Goal: Communication & Community: Answer question/provide support

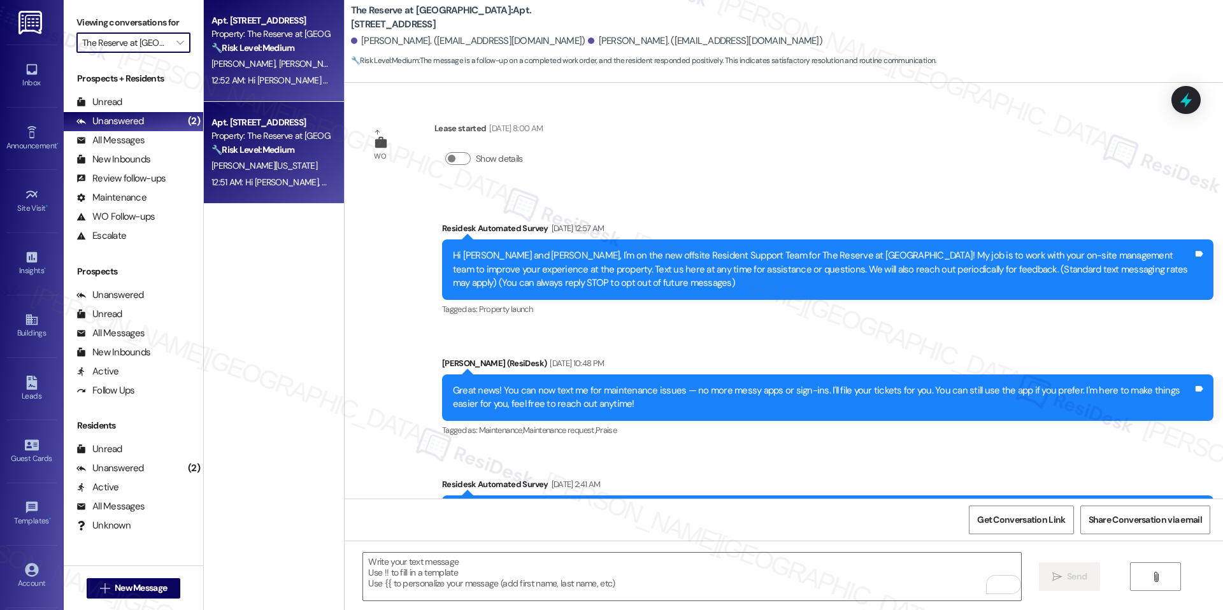
click at [229, 127] on div "Apt. 1037, 1100 Deer Harbor Drive" at bounding box center [270, 122] width 118 height 13
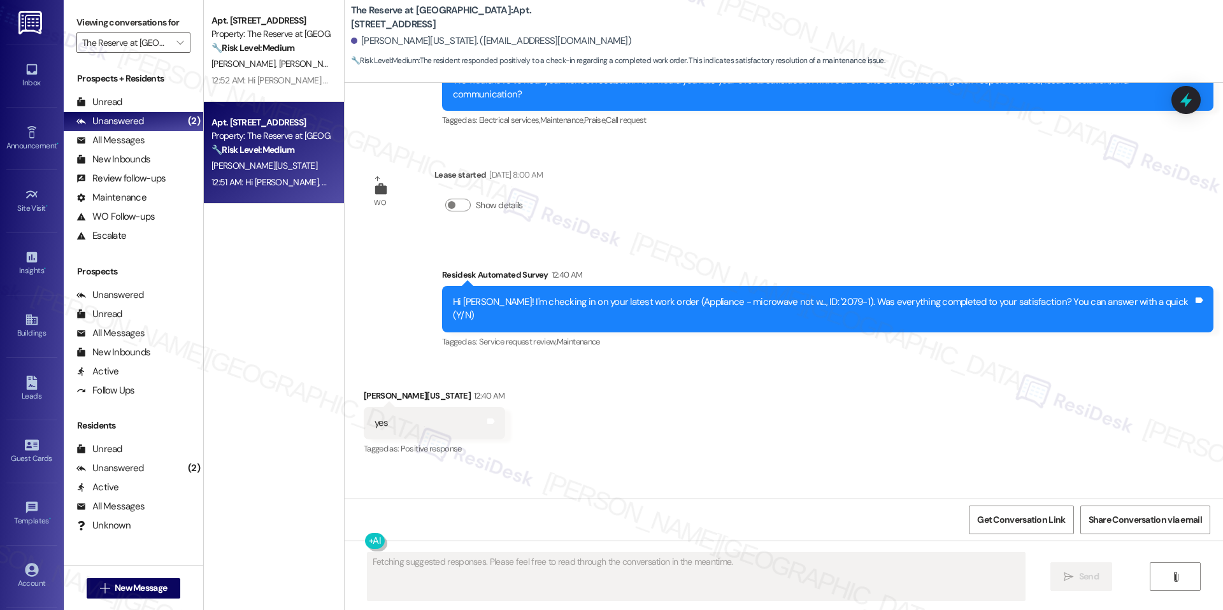
scroll to position [2000, 0]
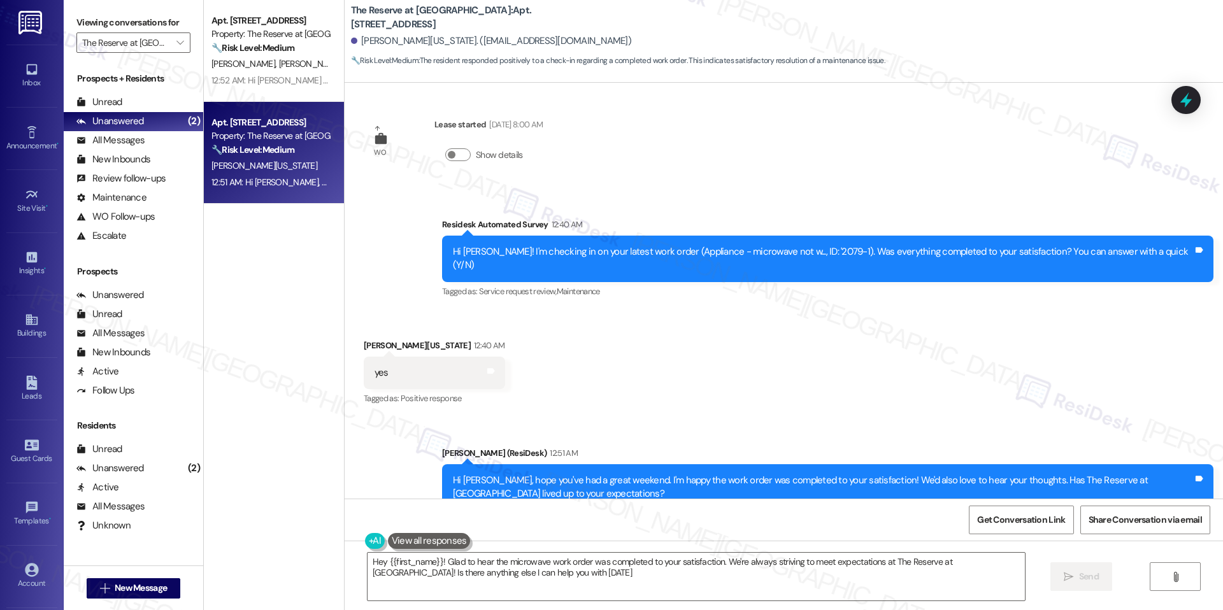
type textarea "Hey {{first_name}}! Glad to hear the microwave work order was completed to your…"
click at [252, 48] on strong "🔧 Risk Level: Medium" at bounding box center [252, 47] width 83 height 11
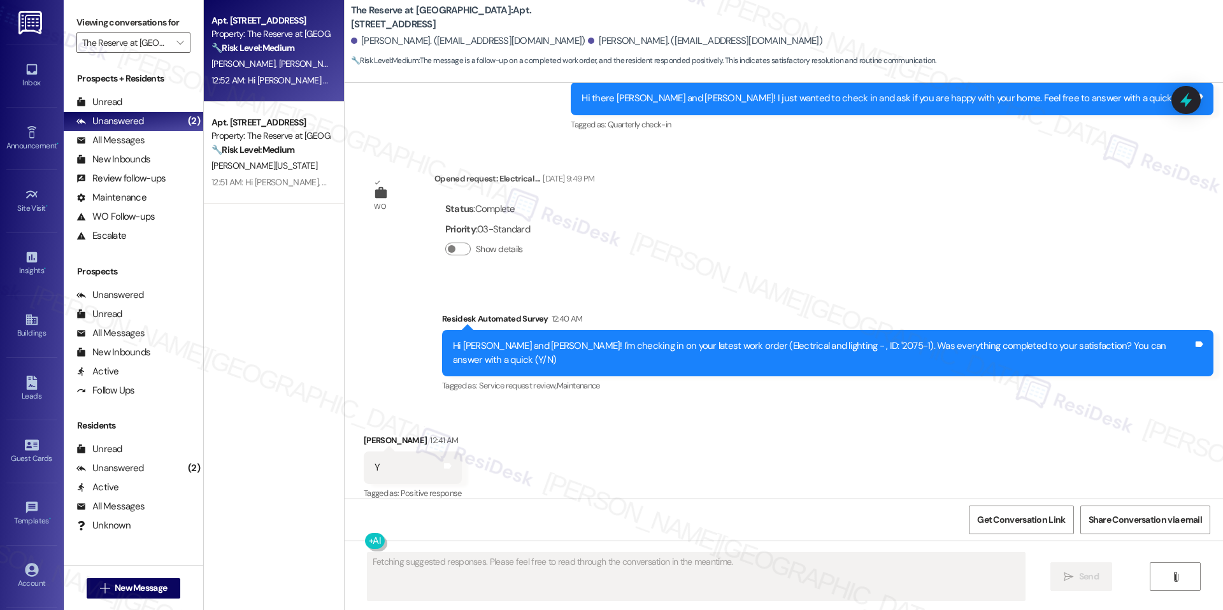
scroll to position [796, 0]
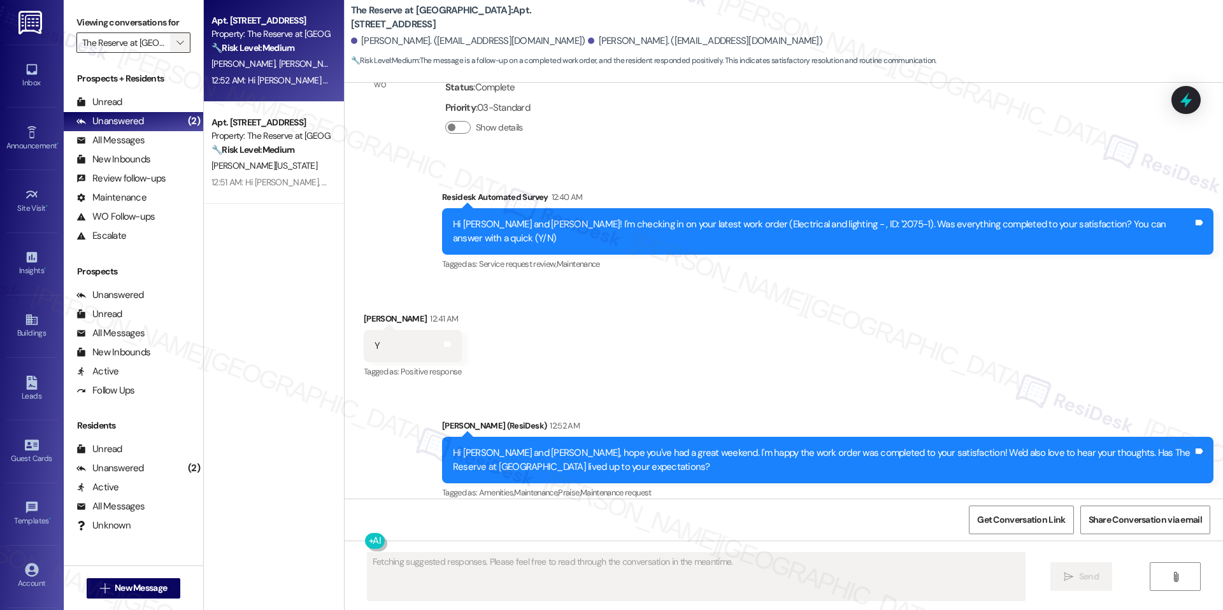
click at [176, 41] on icon "" at bounding box center [179, 43] width 7 height 10
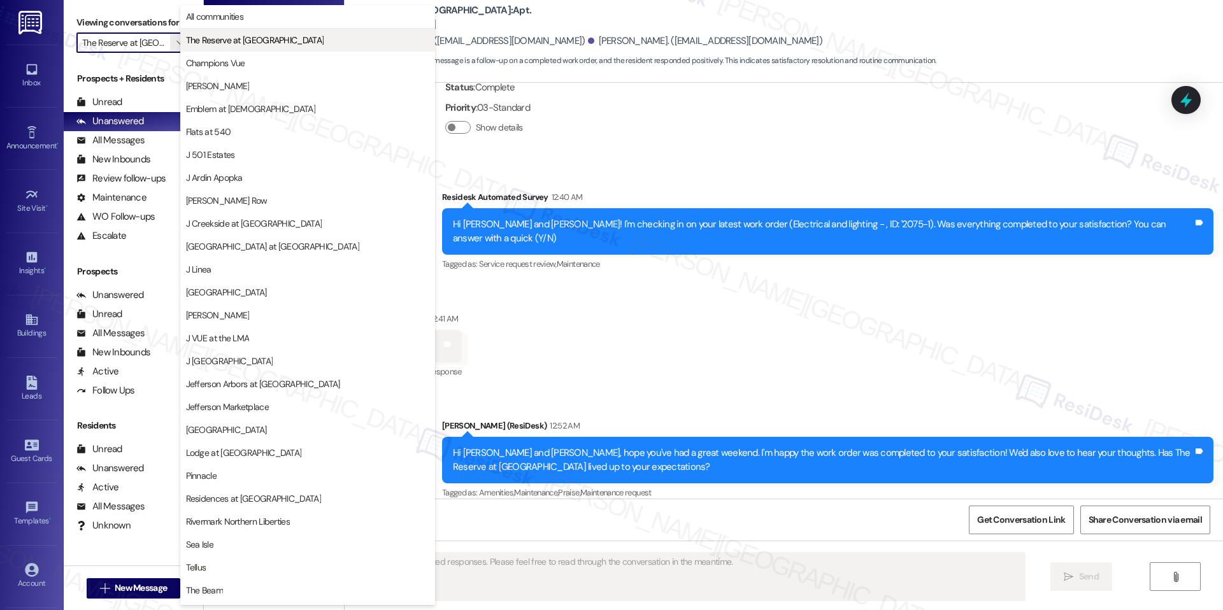
click at [239, 46] on span "The Reserve at [GEOGRAPHIC_DATA]" at bounding box center [255, 40] width 138 height 13
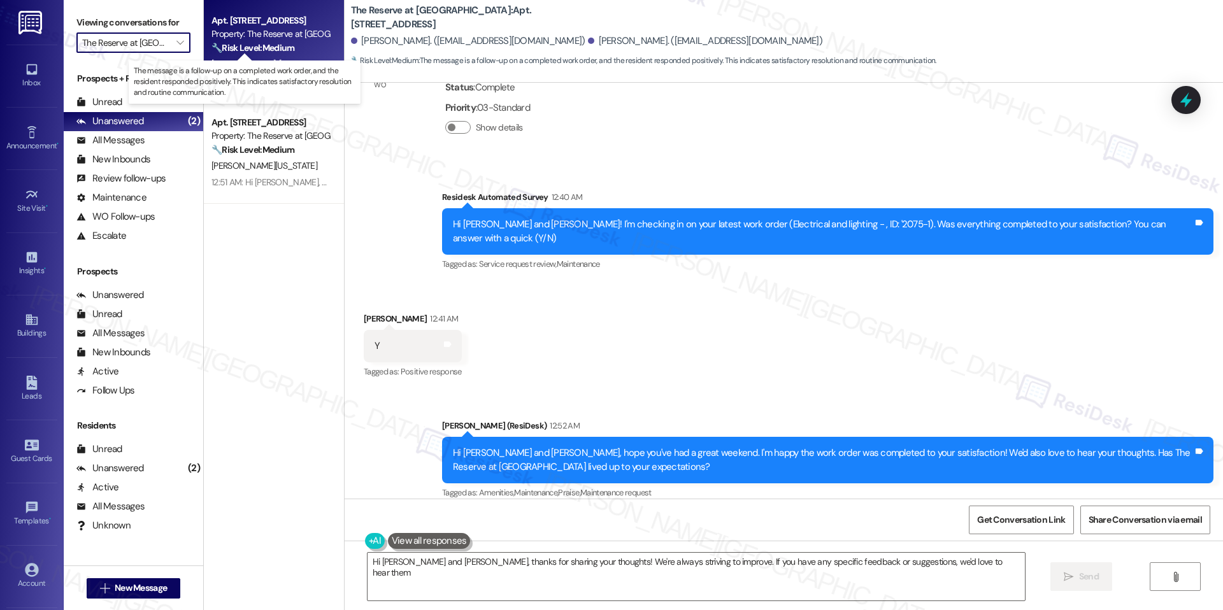
type textarea "Hi Angela and Vincent, thanks for sharing your thoughts! We're always striving …"
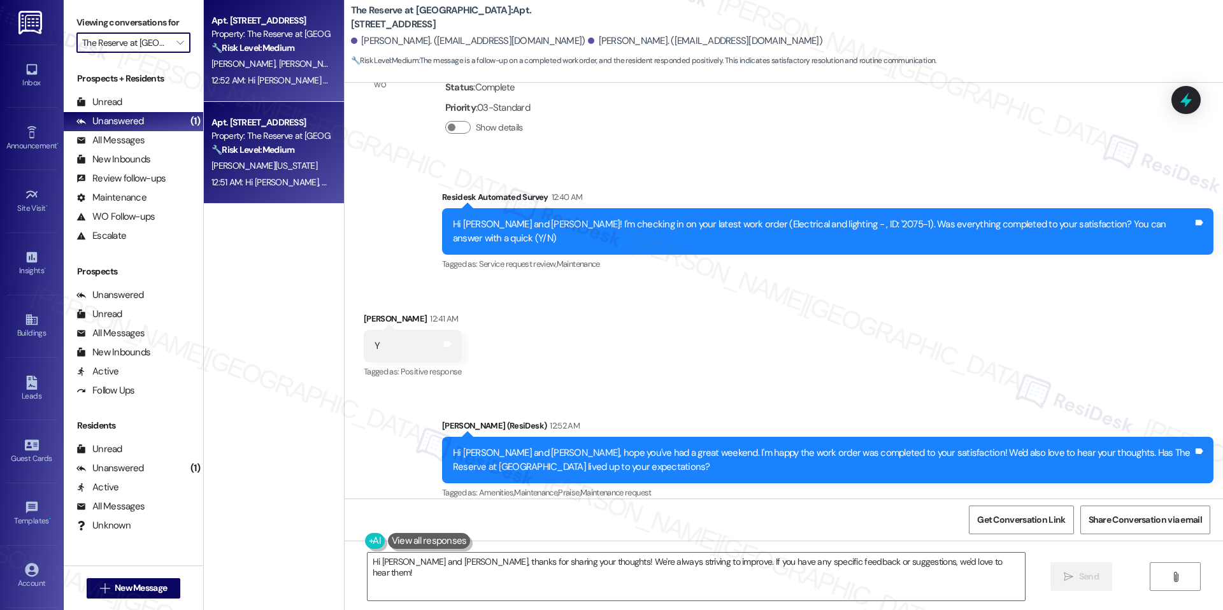
click at [283, 181] on div "12:51 AM: Hi Samuel, hope you've had a great weekend. I'm happy the work order …" at bounding box center [646, 181] width 871 height 11
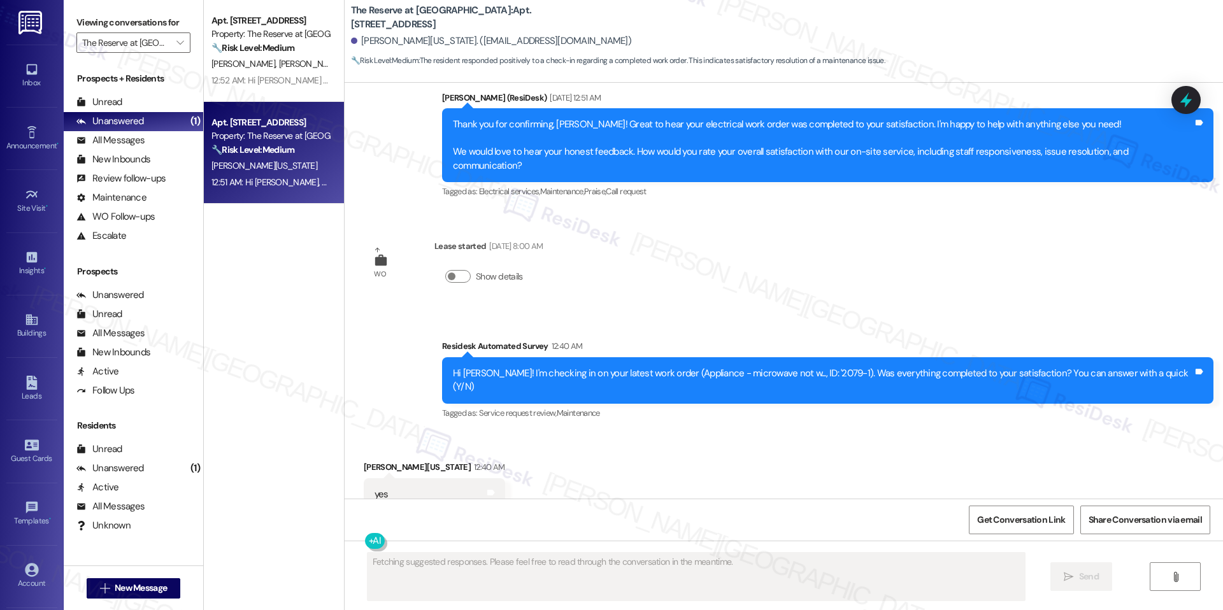
scroll to position [2000, 0]
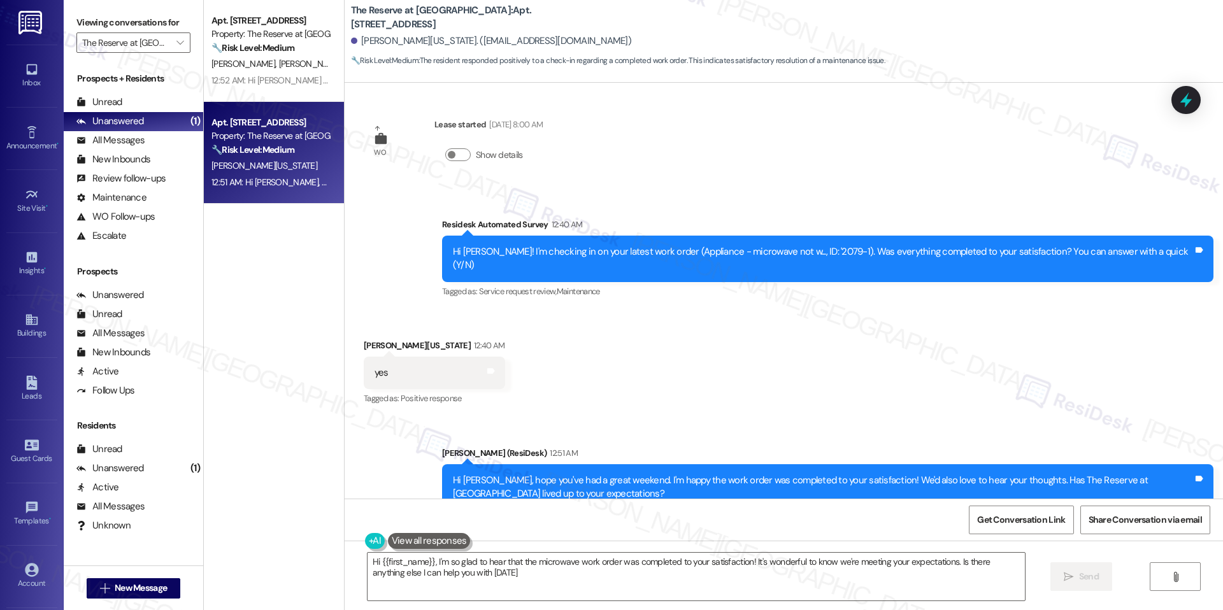
type textarea "Hi {{first_name}}, I'm so glad to hear that the microwave work order was comple…"
click at [176, 43] on icon "" at bounding box center [179, 43] width 7 height 10
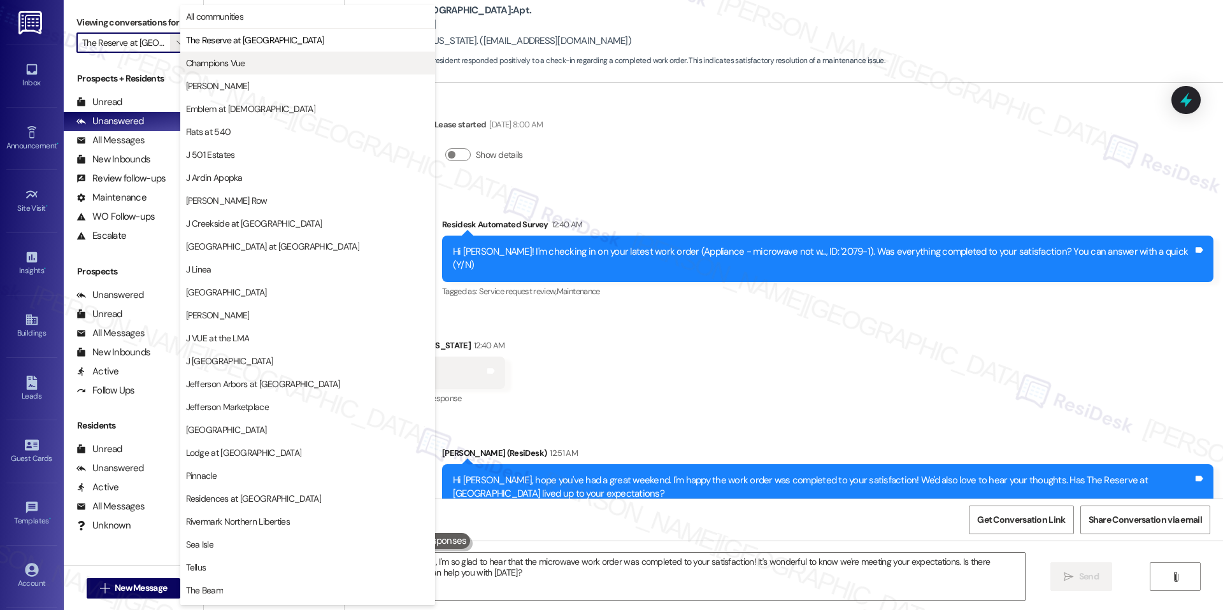
click at [240, 68] on span "Champions Vue" at bounding box center [215, 63] width 59 height 13
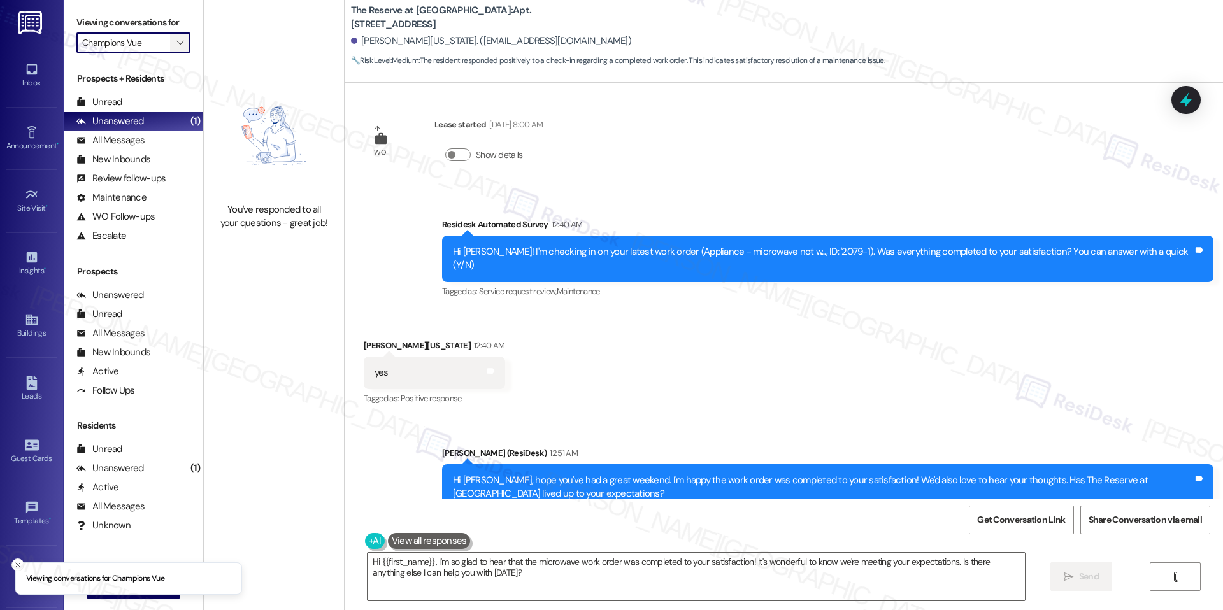
click at [176, 43] on icon "" at bounding box center [179, 43] width 7 height 10
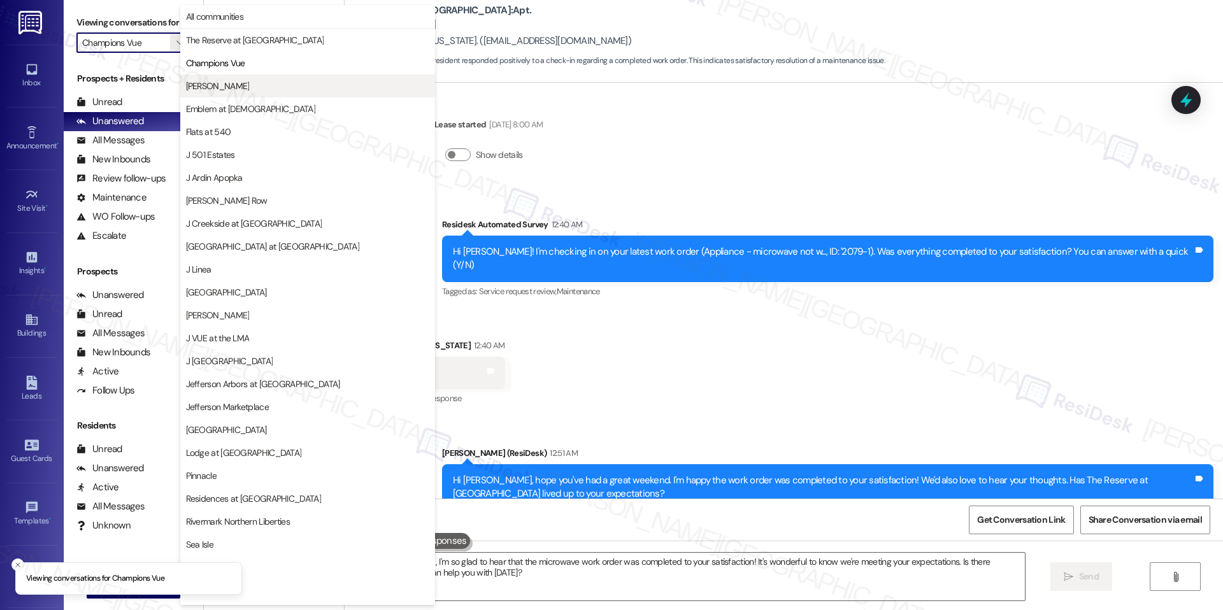
click at [225, 84] on span "[PERSON_NAME]" at bounding box center [307, 86] width 243 height 13
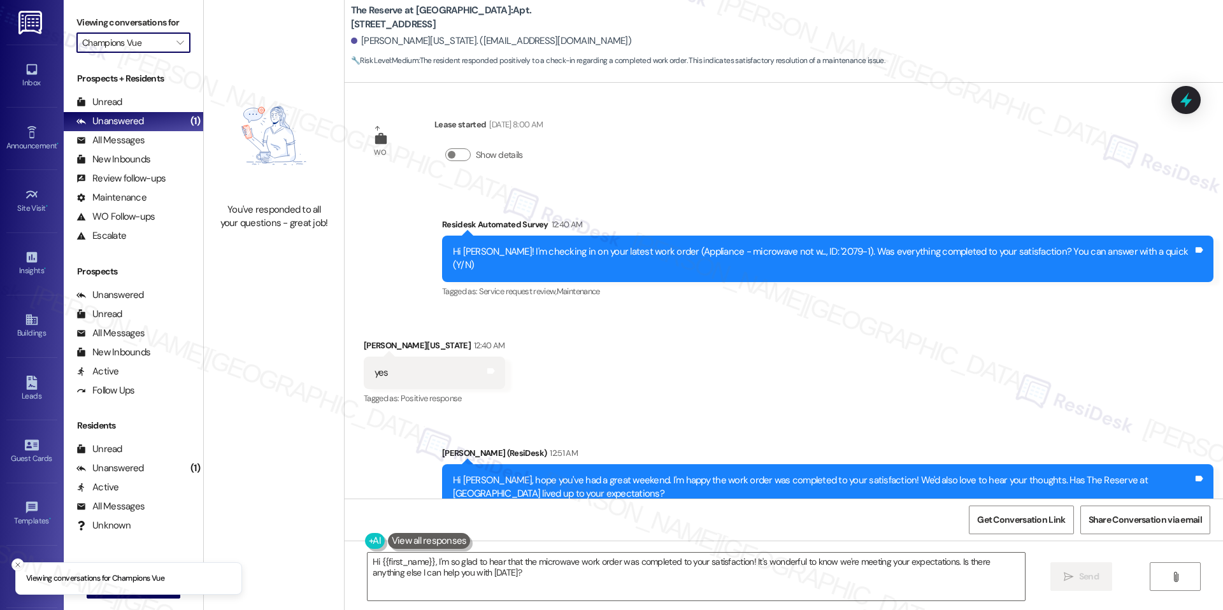
type input "[PERSON_NAME]"
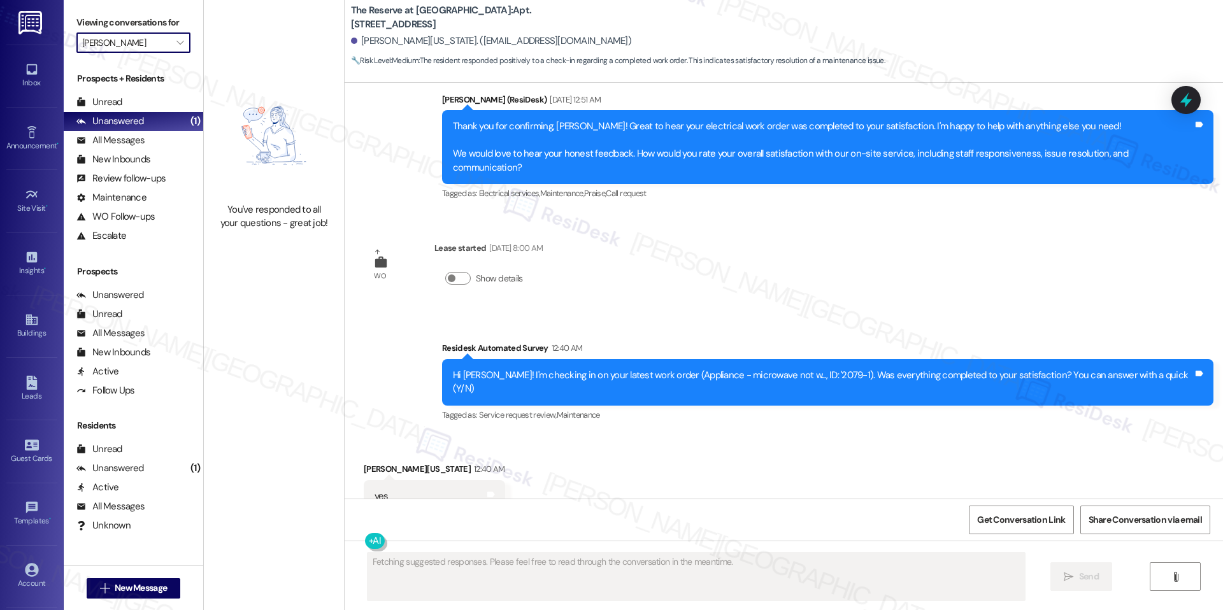
scroll to position [1879, 0]
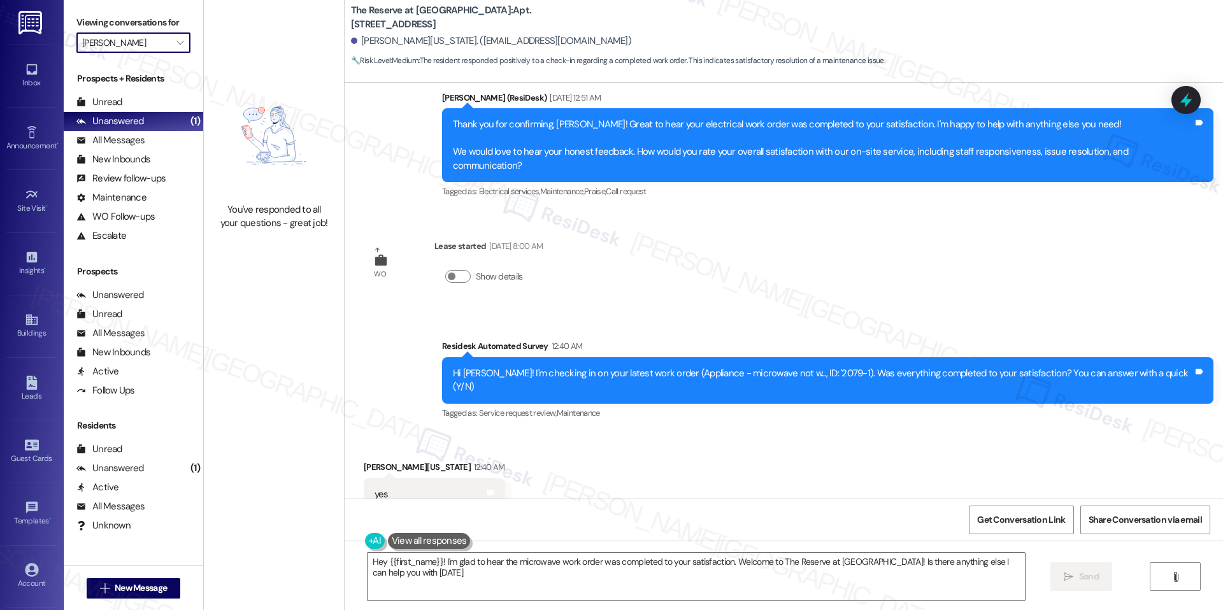
type textarea "Hey {{first_name}}! I'm glad to hear the microwave work order was completed to …"
click at [174, 40] on span "" at bounding box center [180, 42] width 12 height 20
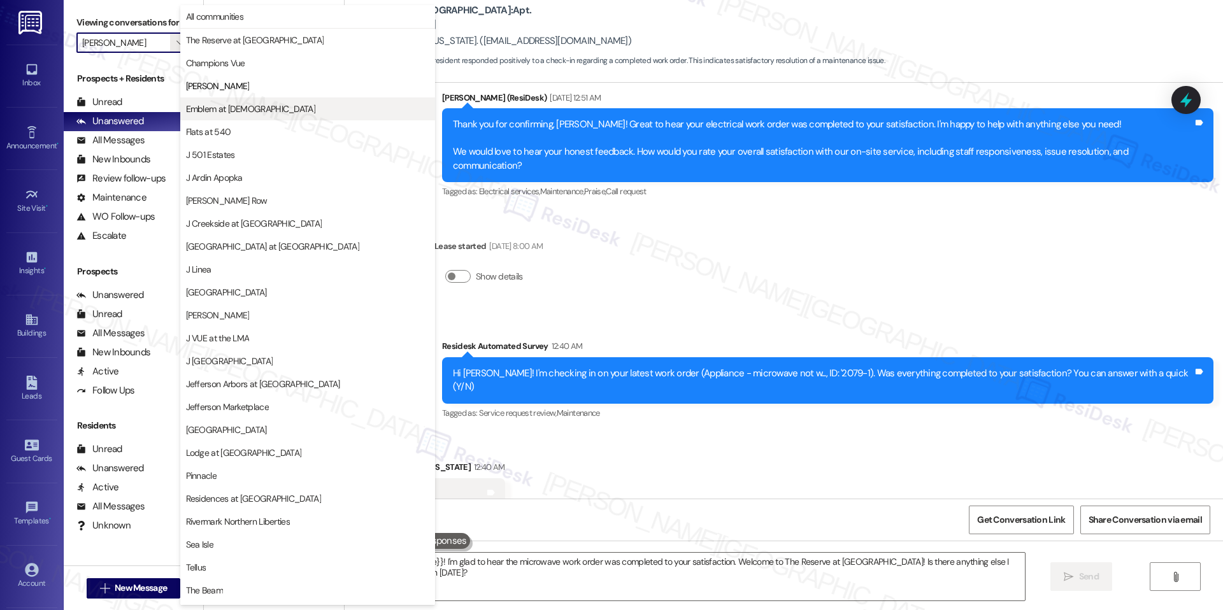
click at [214, 116] on button "Emblem at [DEMOGRAPHIC_DATA]" at bounding box center [307, 108] width 255 height 23
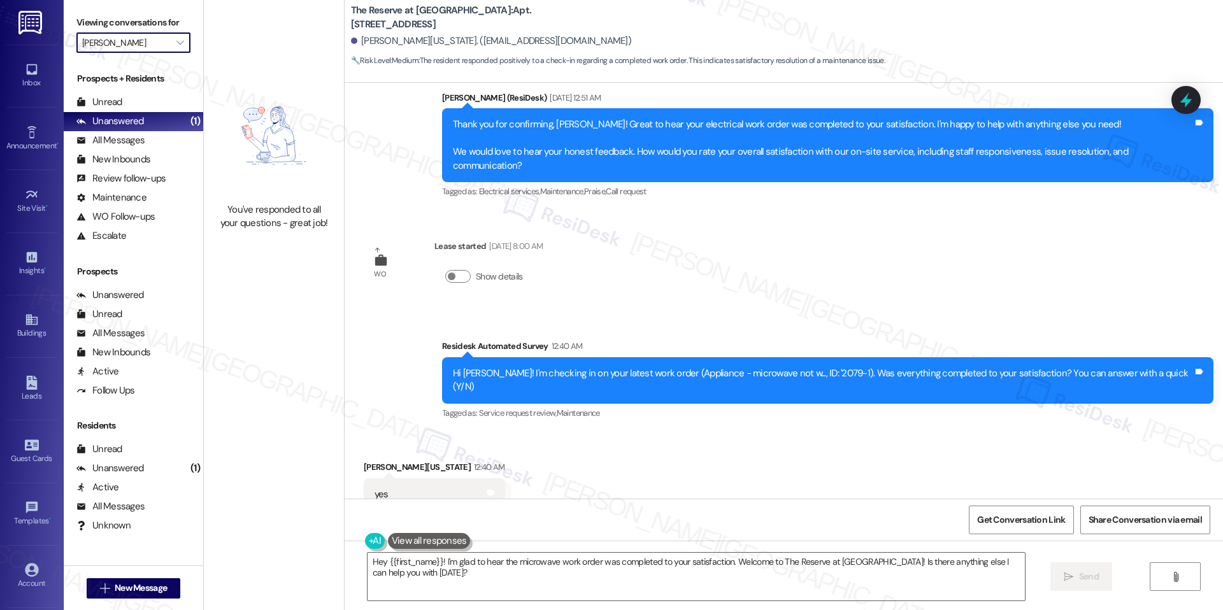
type input "Emblem at [DEMOGRAPHIC_DATA]"
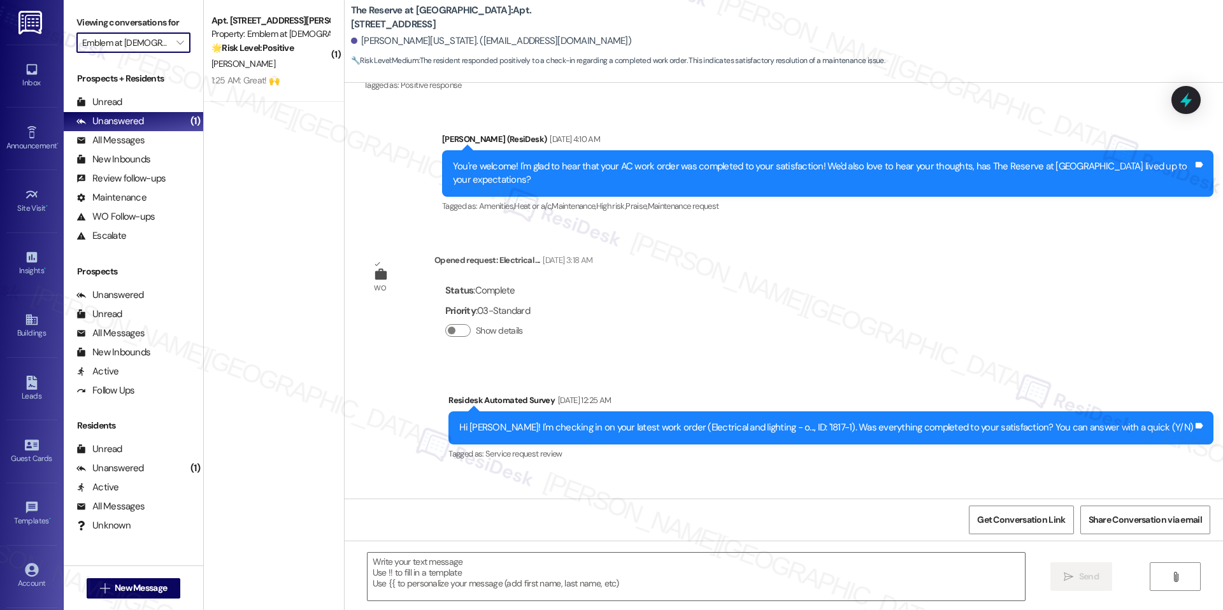
type textarea "Fetching suggested responses. Please feel free to read through the conversation…"
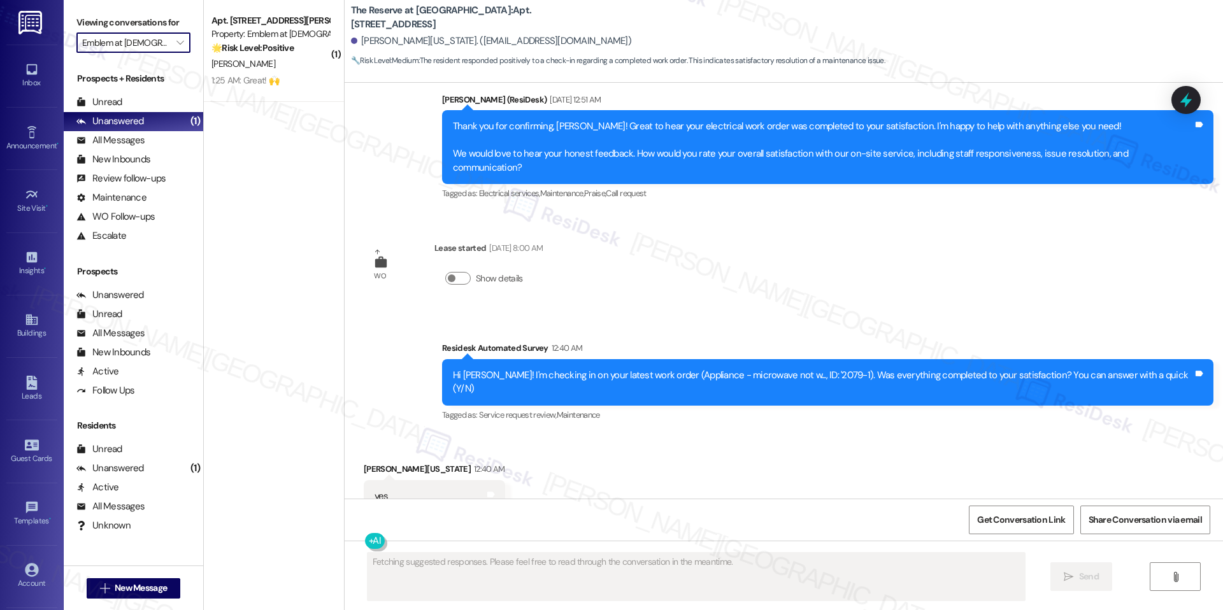
scroll to position [1879, 0]
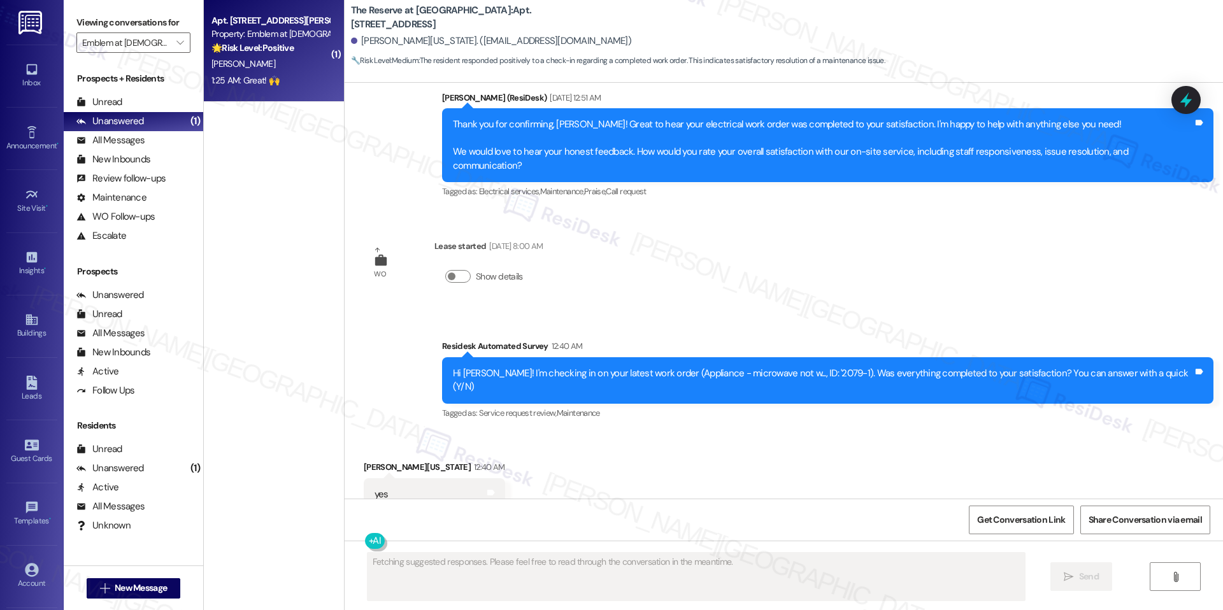
click at [264, 57] on div "M. Moore" at bounding box center [270, 64] width 120 height 16
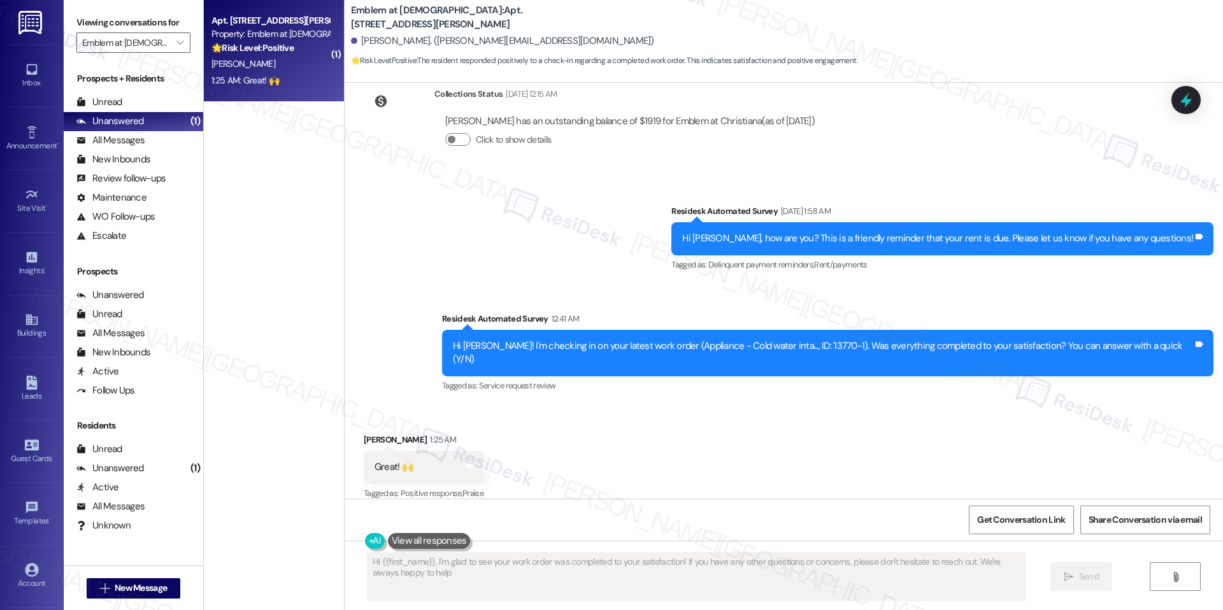
type textarea "Hi {{first_name}}, I'm glad to see your work order was completed to your satisf…"
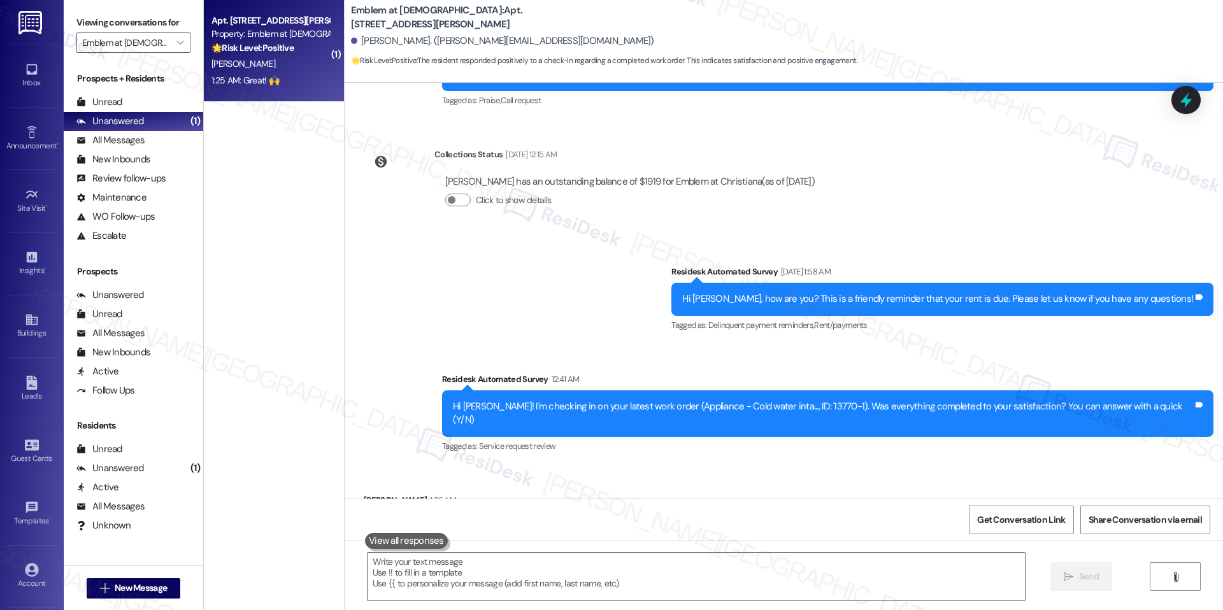
scroll to position [1228, 0]
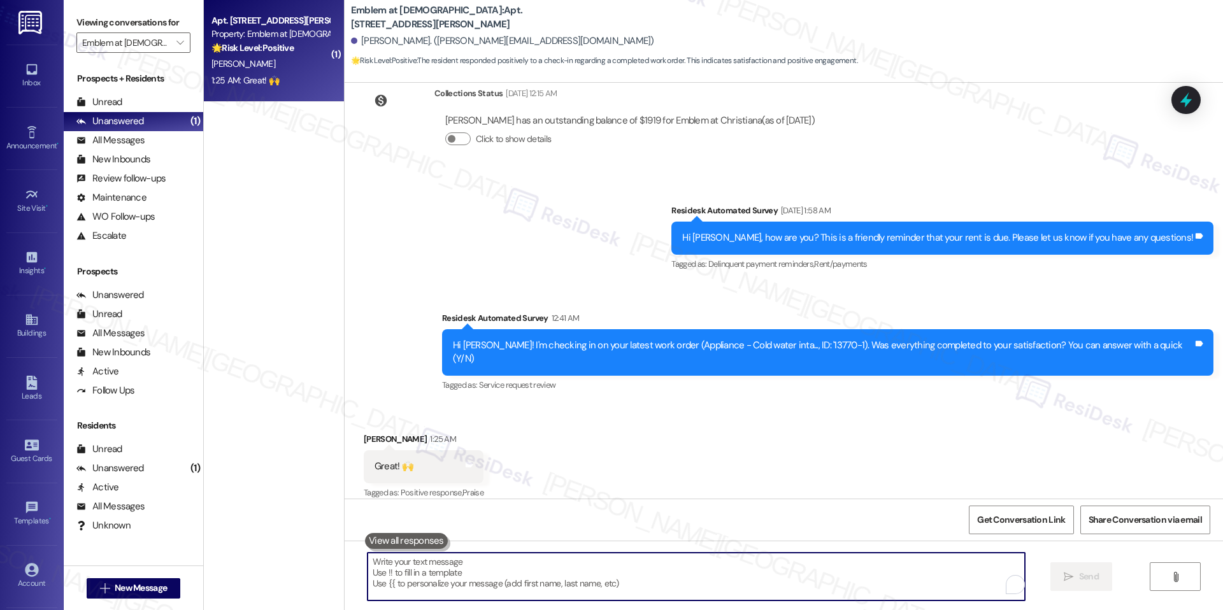
click at [511, 562] on textarea "To enrich screen reader interactions, please activate Accessibility in Grammarl…" at bounding box center [696, 577] width 657 height 48
paste textarea "I'm happy the work order was completed to your satisfaction! We'd also love to …"
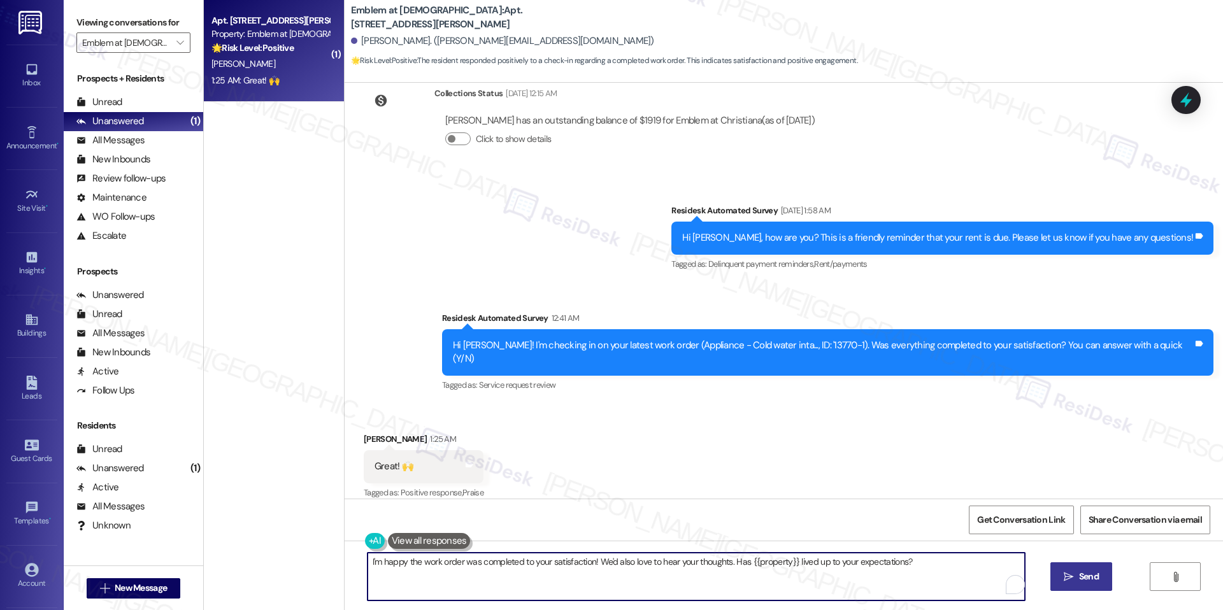
type textarea "I'm happy the work order was completed to your satisfaction! We'd also love to …"
click at [1052, 577] on button " Send" at bounding box center [1081, 576] width 62 height 29
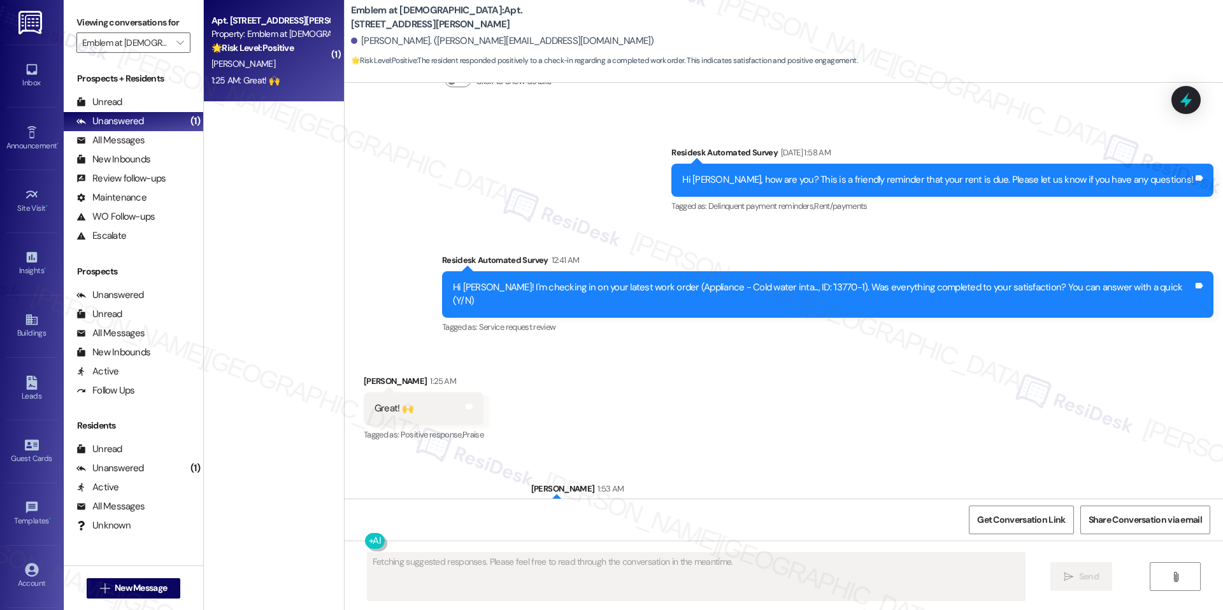
scroll to position [1316, 0]
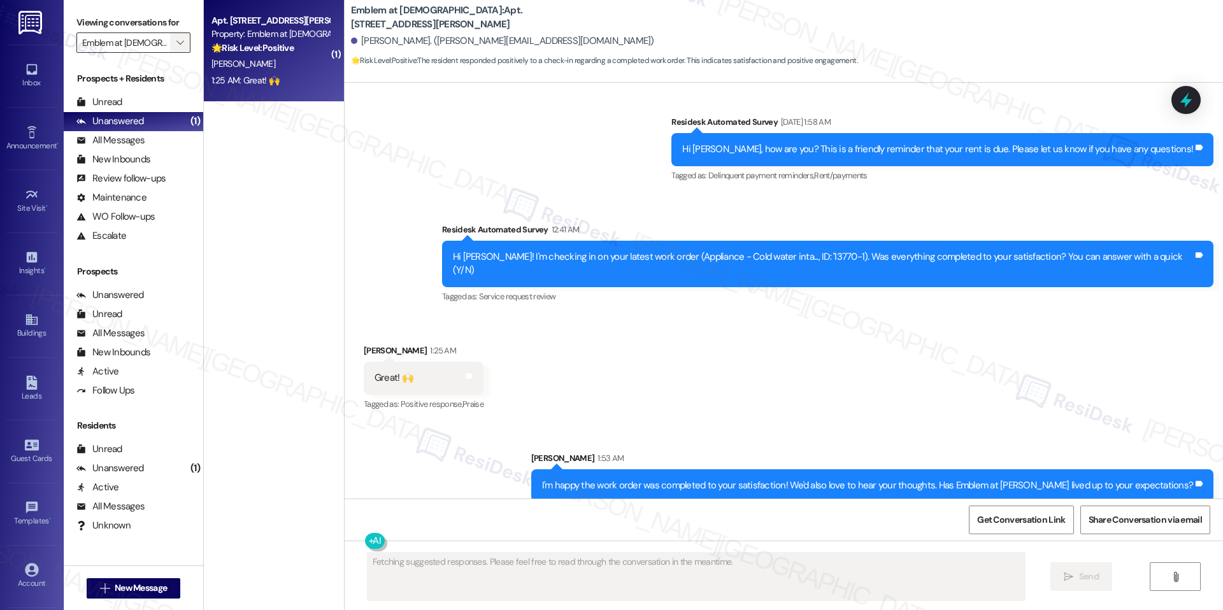
click at [176, 47] on icon "" at bounding box center [179, 43] width 7 height 10
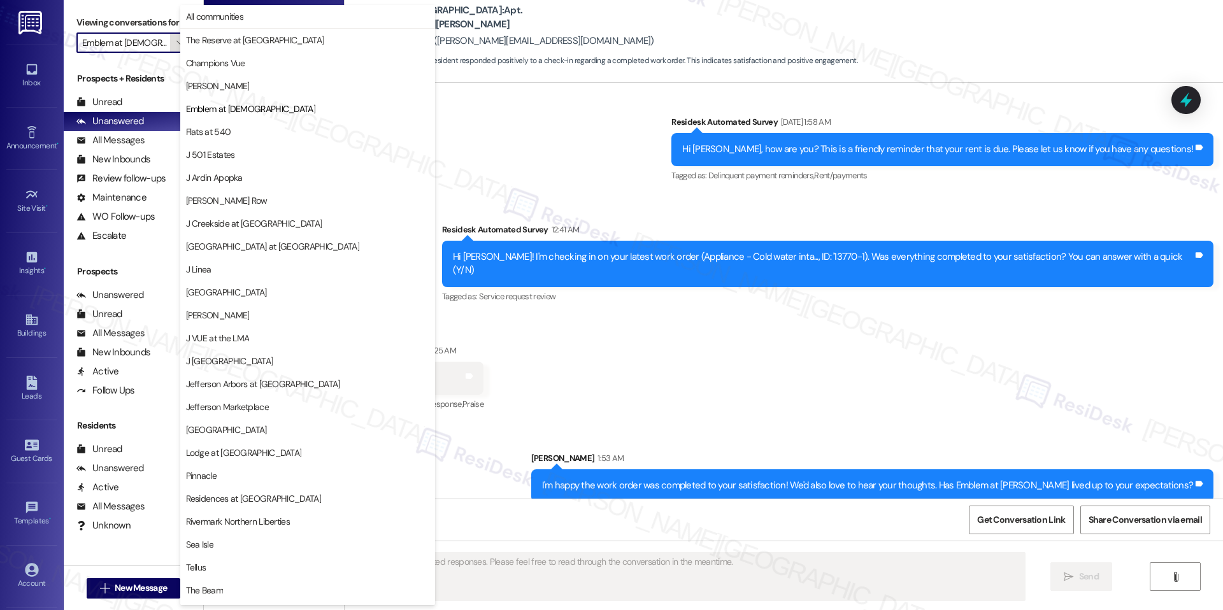
scroll to position [0, 2]
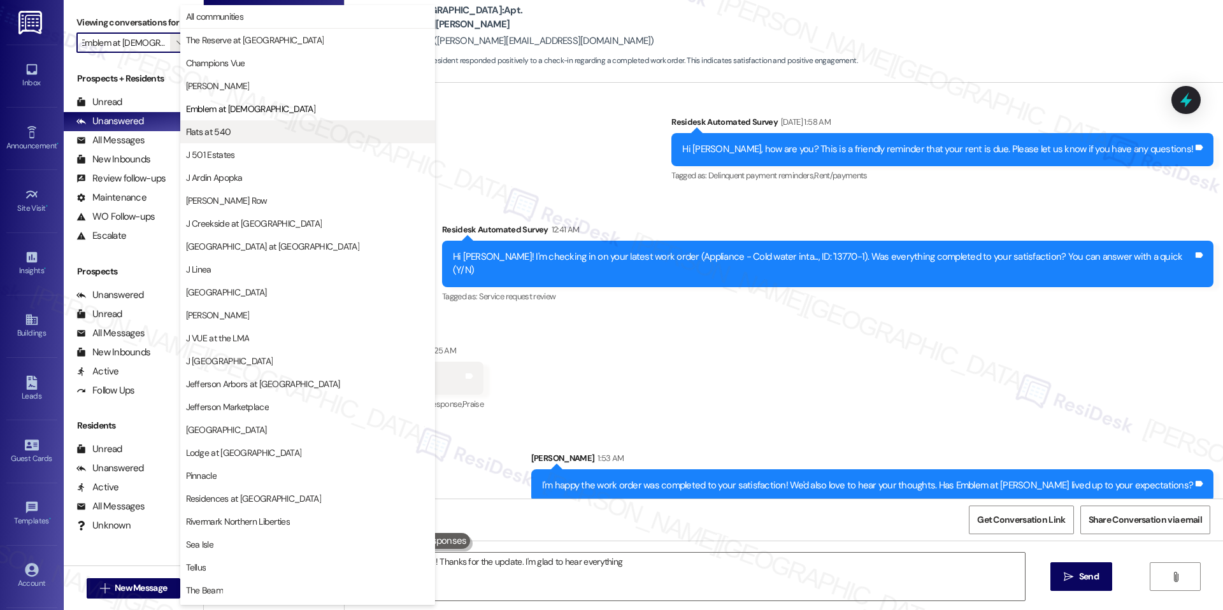
click at [225, 123] on button "Flats at 540" at bounding box center [307, 131] width 255 height 23
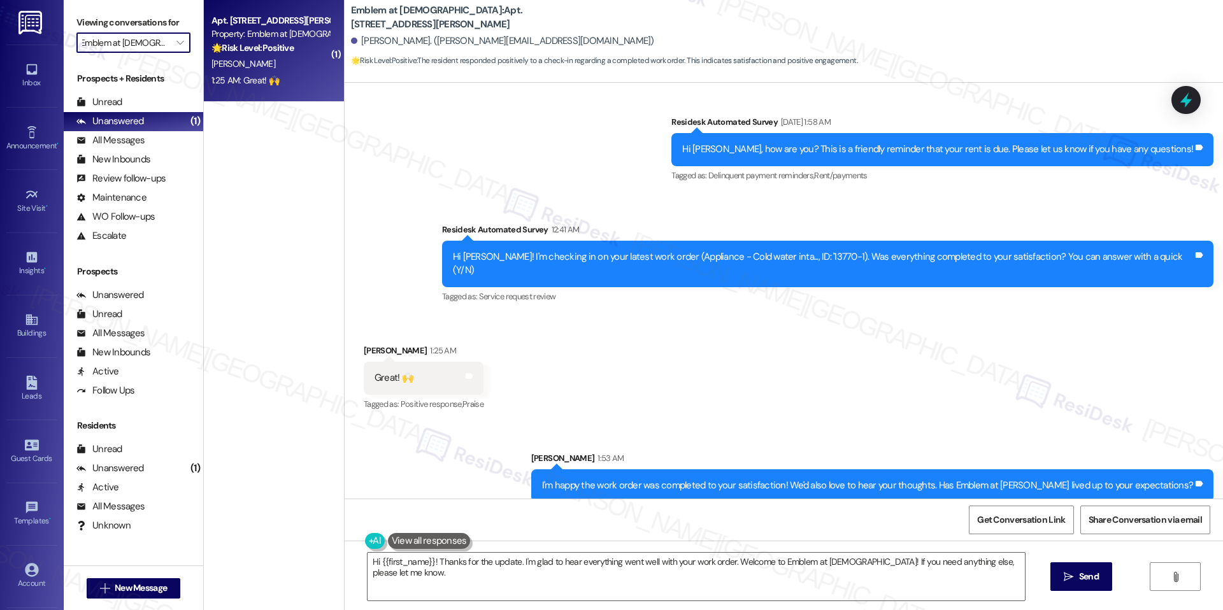
type textarea "Hi {{first_name}}! Thanks for the update. I'm glad to hear everything went well…"
type input "Flats at 540"
click at [233, 81] on div "12:45 AM: Y 12:45 AM: Y" at bounding box center [231, 80] width 41 height 11
type textarea "Fetching suggested responses. Please feel free to read through the conversation…"
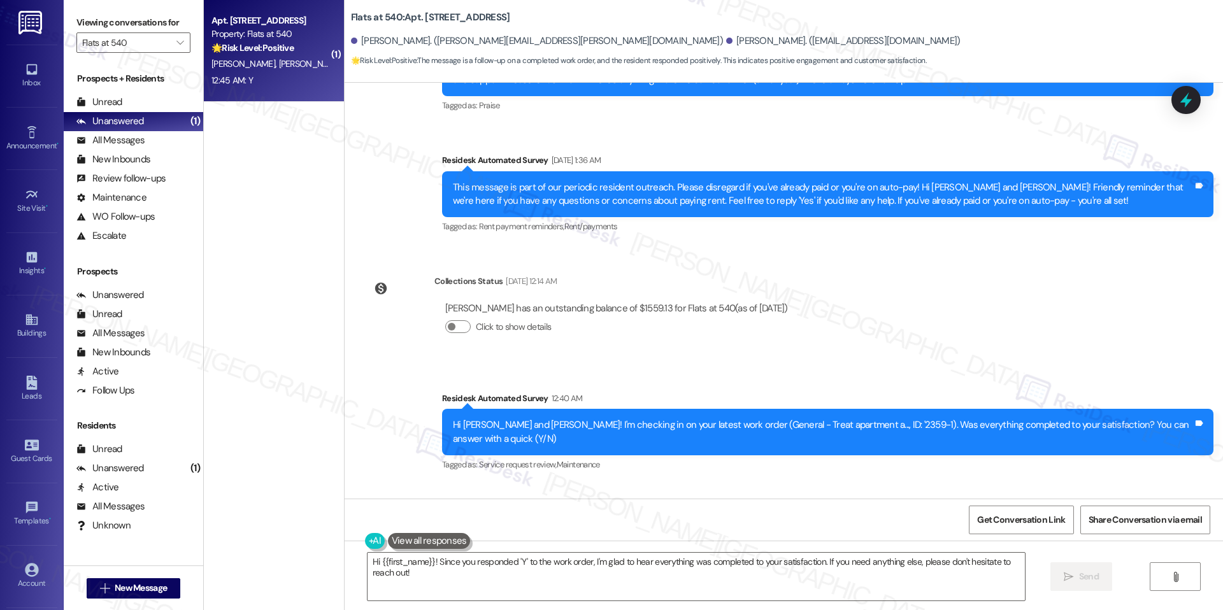
scroll to position [1322, 0]
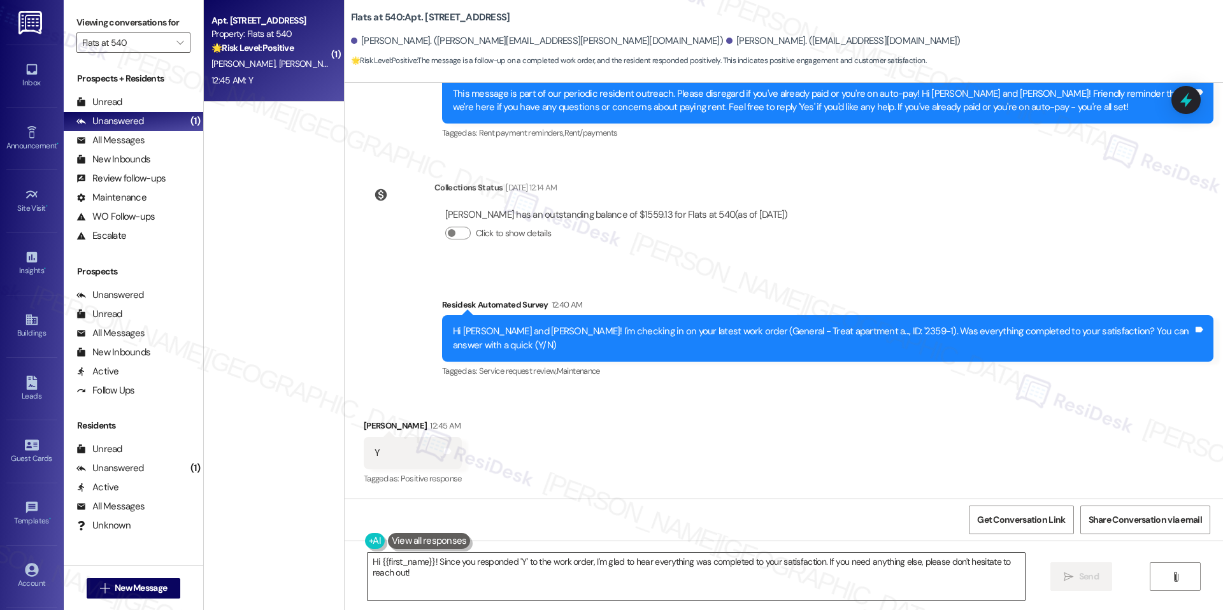
click at [683, 557] on textarea "Hi {{first_name}}! Since you responded 'Y' to the work order, I'm glad to hear …" at bounding box center [696, 577] width 657 height 48
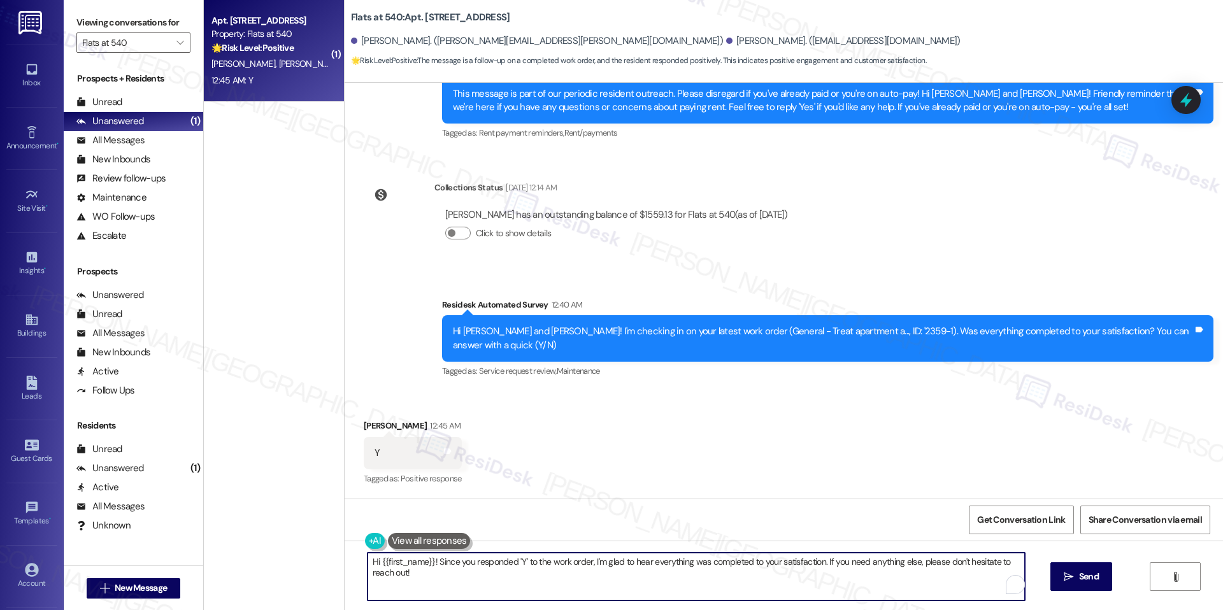
click at [683, 557] on textarea "Hi {{first_name}}! Since you responded 'Y' to the work order, I'm glad to hear …" at bounding box center [696, 577] width 657 height 48
paste textarea "I'm happy the work order was completed to your satisfaction! We'd also love to …"
click at [363, 562] on textarea "I'm happy the work order was completed to your satisfaction! We'd also love to …" at bounding box center [691, 577] width 657 height 48
paste textarea "Hi {{first_name}}, hope you've had a great weekend."
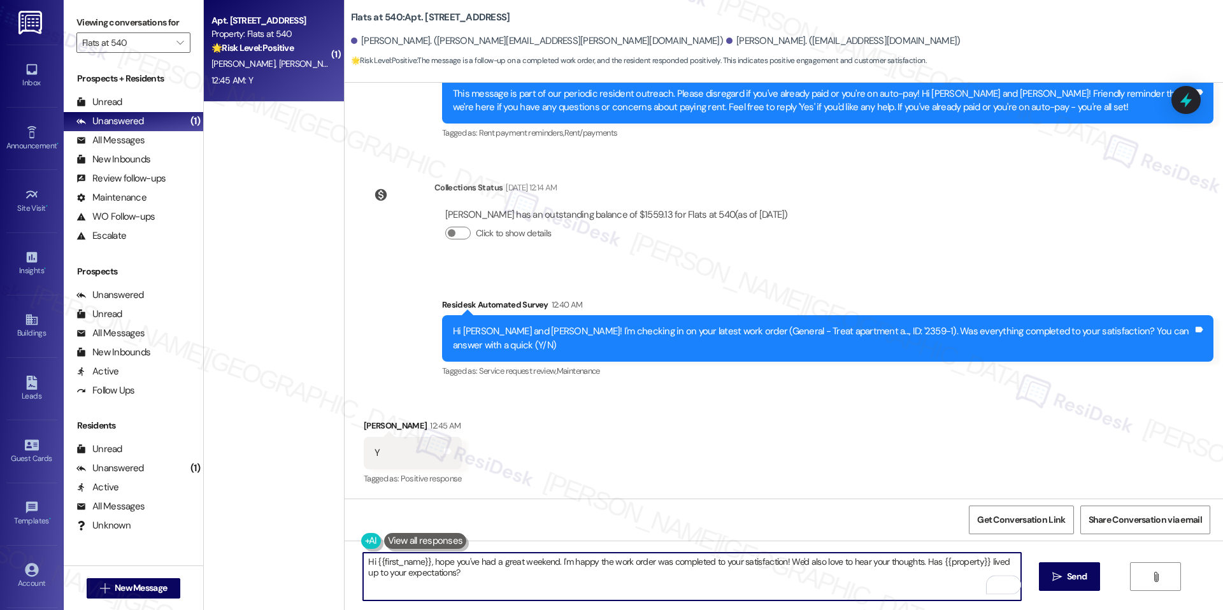
click at [502, 583] on textarea "Hi {{first_name}}, hope you've had a great weekend. I'm happy the work order wa…" at bounding box center [691, 577] width 657 height 48
drag, startPoint x: 421, startPoint y: 562, endPoint x: 369, endPoint y: 559, distance: 52.3
click at [369, 559] on textarea "Hi {{first_name}}, hope you've had a great weekend. I'm happy the work order wa…" at bounding box center [691, 577] width 657 height 48
click at [444, 570] on textarea "Hi Beverly, hope you've had a great weekend. I'm happy the work order was compl…" at bounding box center [691, 577] width 657 height 48
type textarea "Hi Beverly, hope you've had a great weekend. I'm happy the work order was compl…"
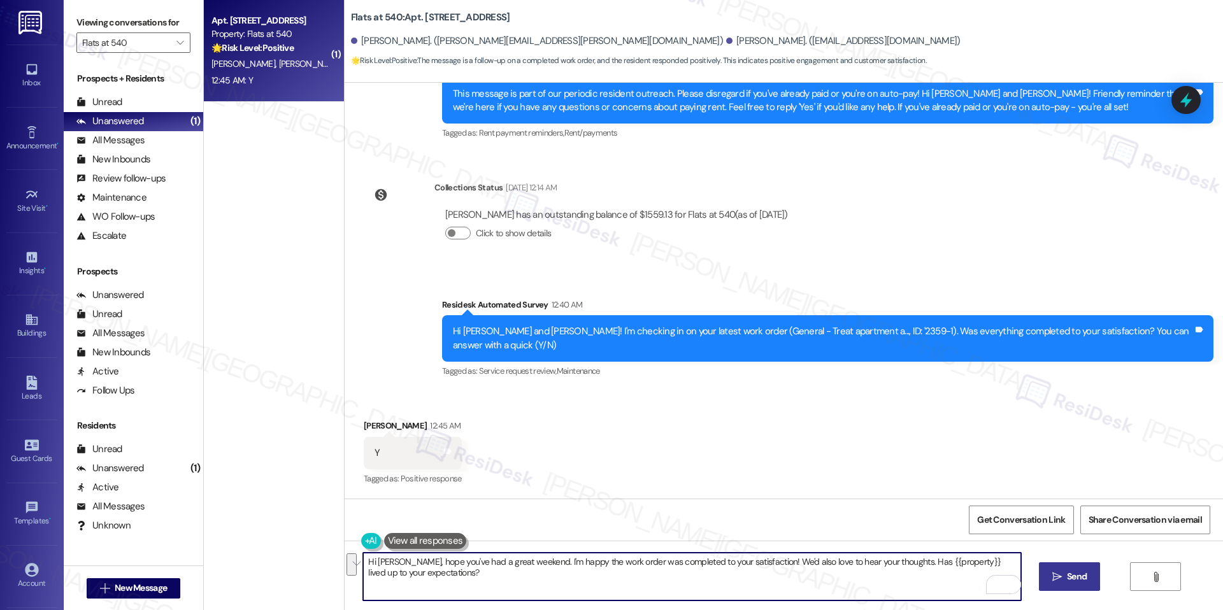
click at [1073, 566] on button " Send" at bounding box center [1070, 576] width 62 height 29
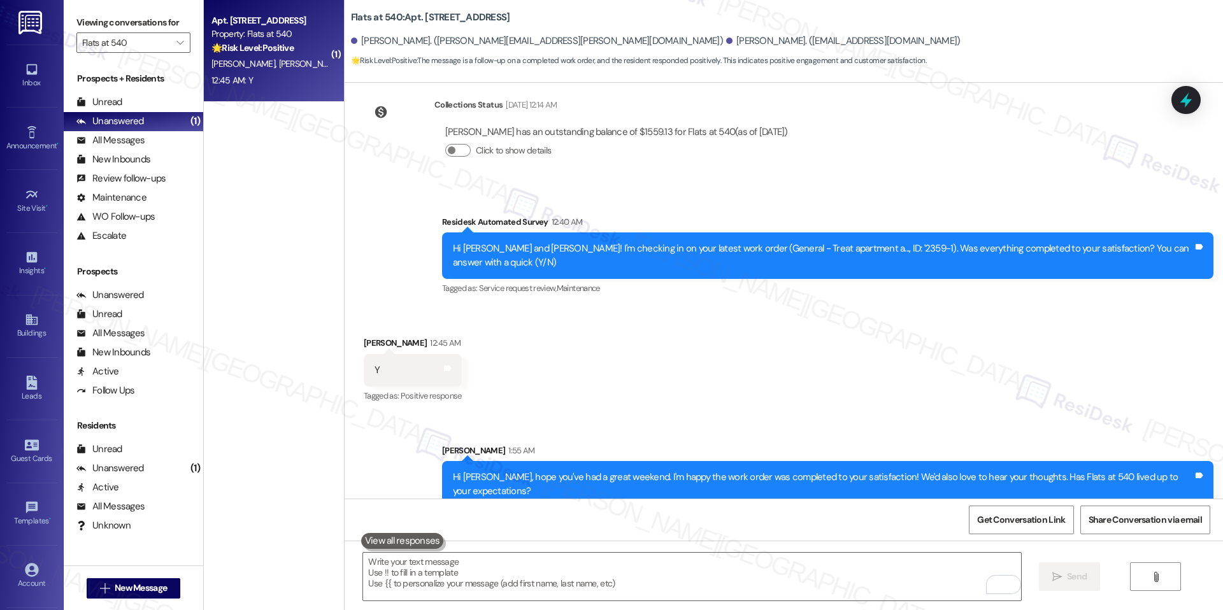
scroll to position [1424, 0]
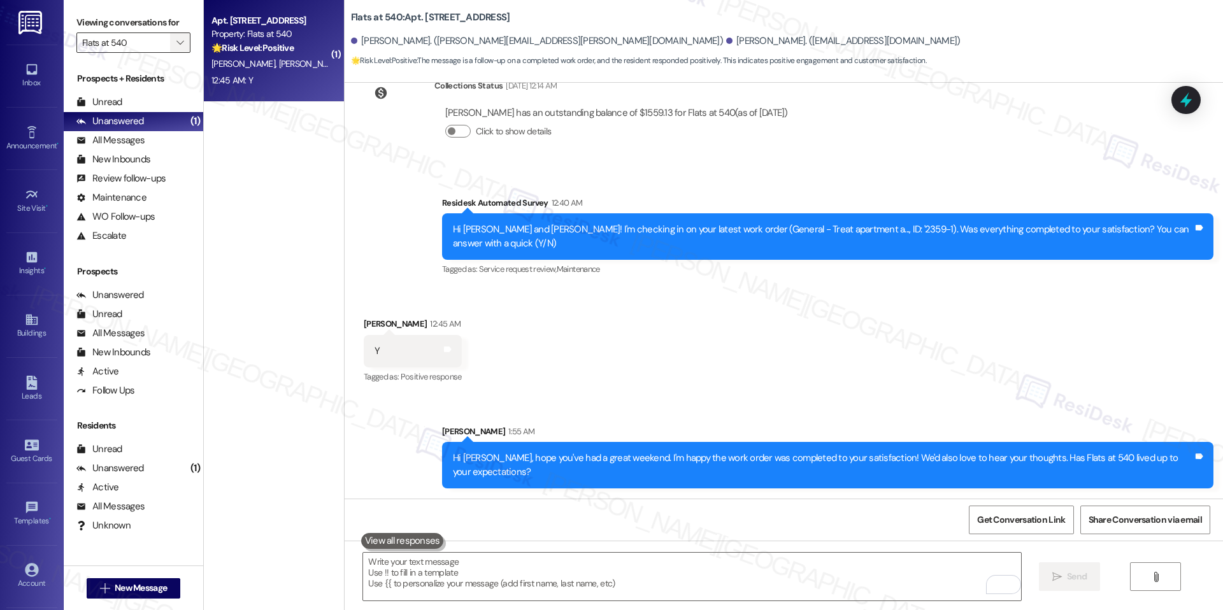
click at [176, 38] on icon "" at bounding box center [179, 43] width 7 height 10
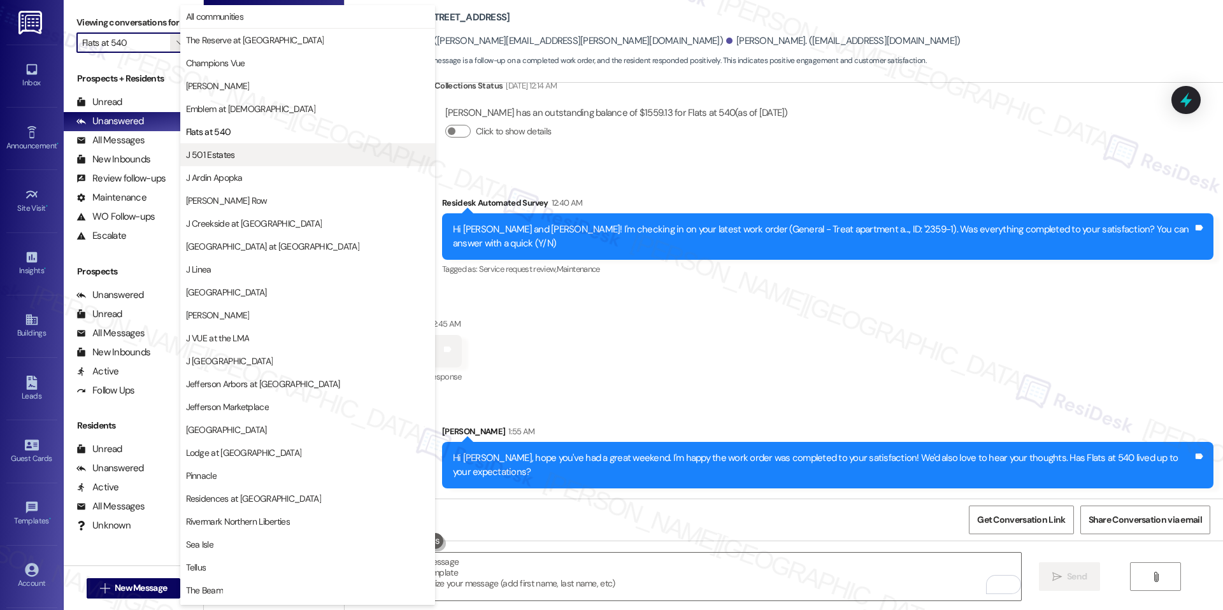
click at [258, 152] on span "J 501 Estates" at bounding box center [307, 154] width 243 height 13
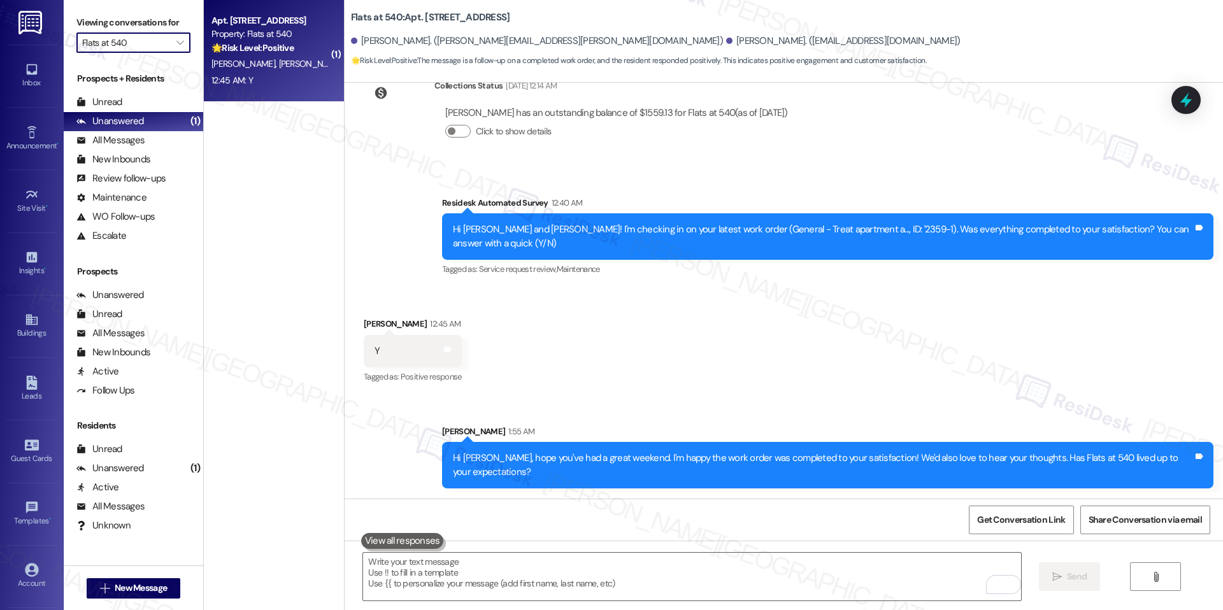
type input "J 501 Estates"
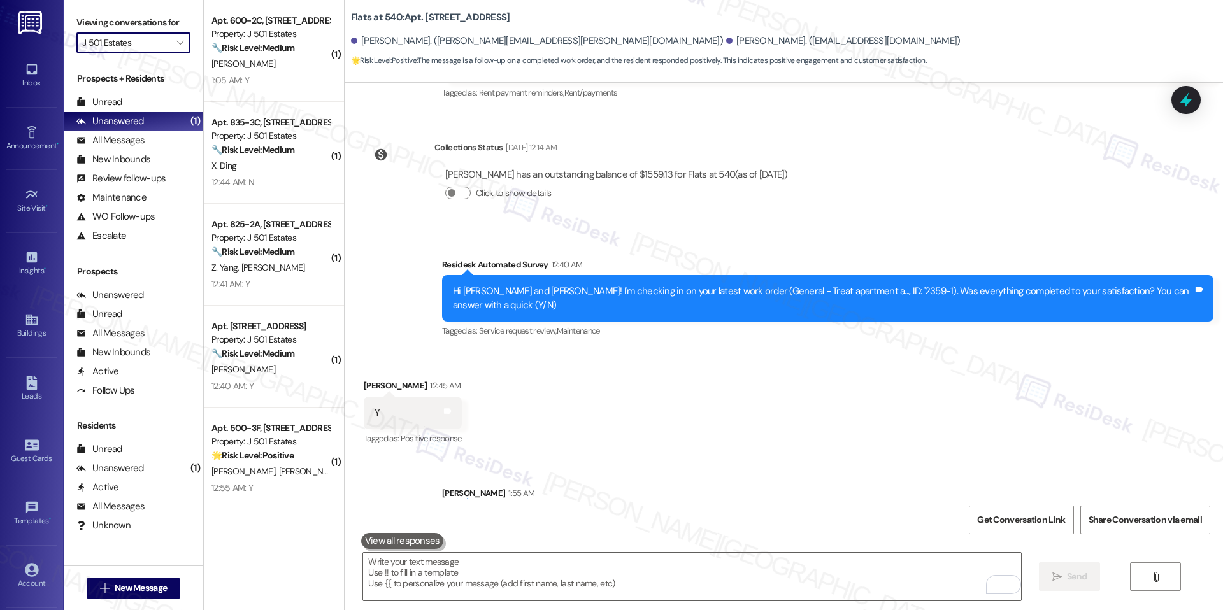
scroll to position [1424, 0]
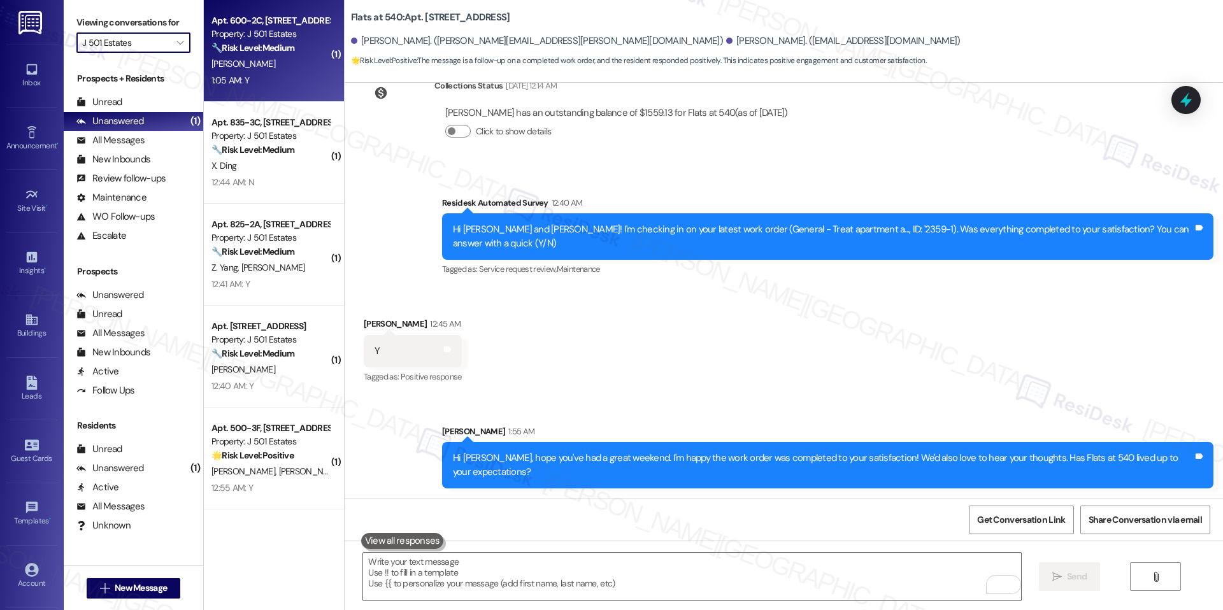
click at [268, 66] on div "M. Lindia" at bounding box center [270, 64] width 120 height 16
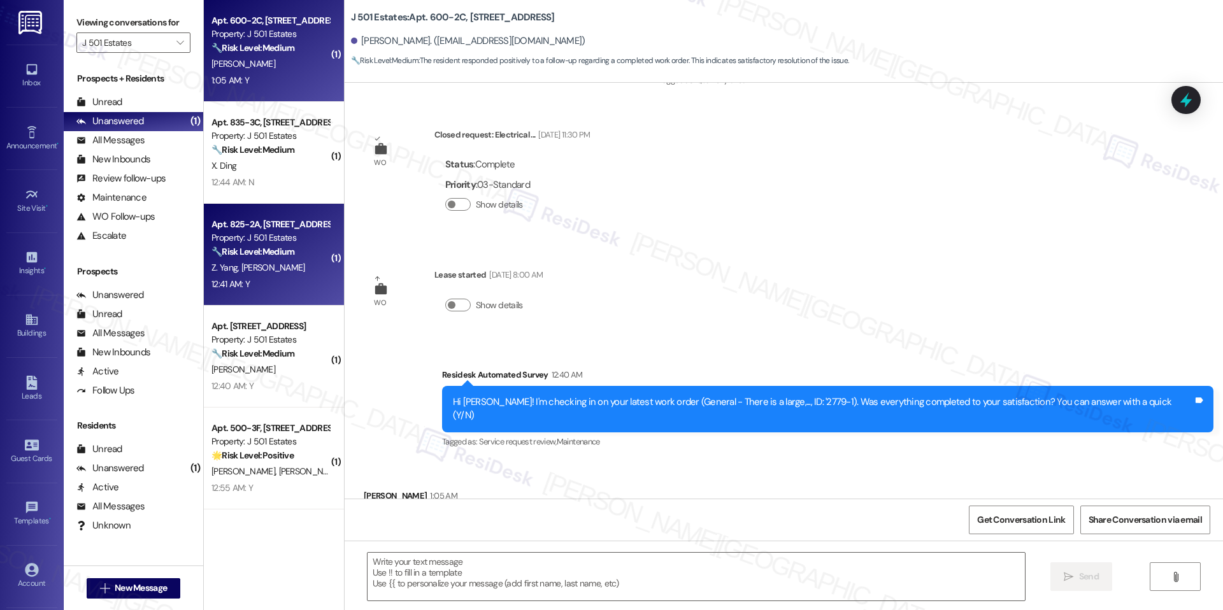
scroll to position [1022, 0]
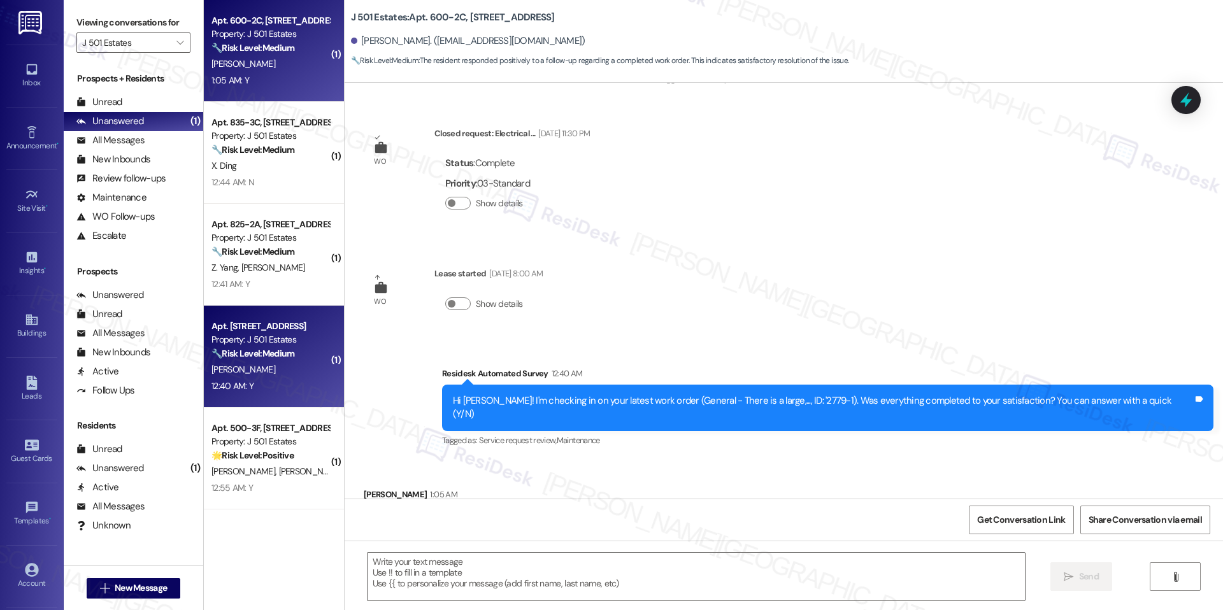
type textarea "Fetching suggested responses. Please feel free to read through the conversation…"
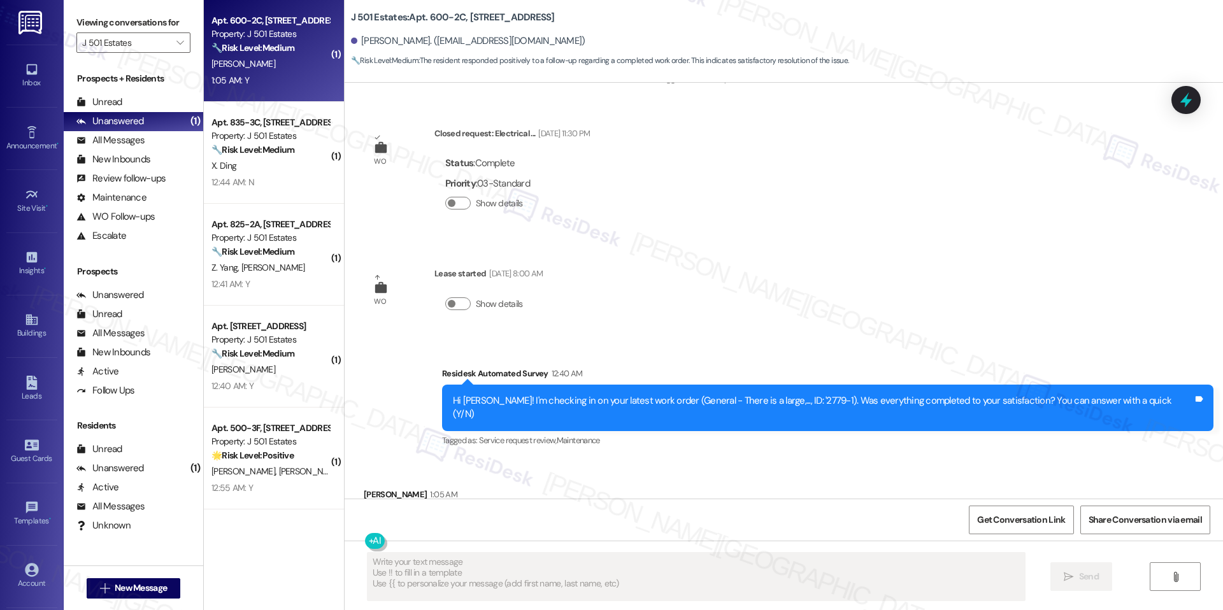
click at [522, 569] on textarea "Fetching suggested responses. Please feel free to read through the conversation…" at bounding box center [696, 577] width 657 height 48
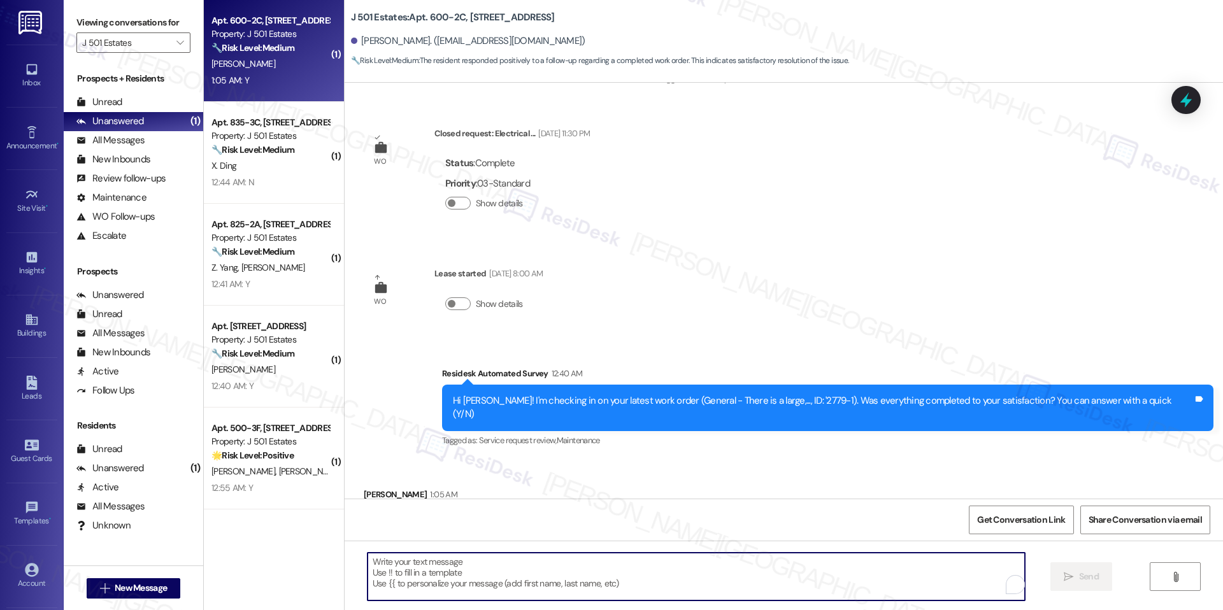
paste textarea "Hi Beverly, hope you've had a great weekend. I'm happy the work order was compl…"
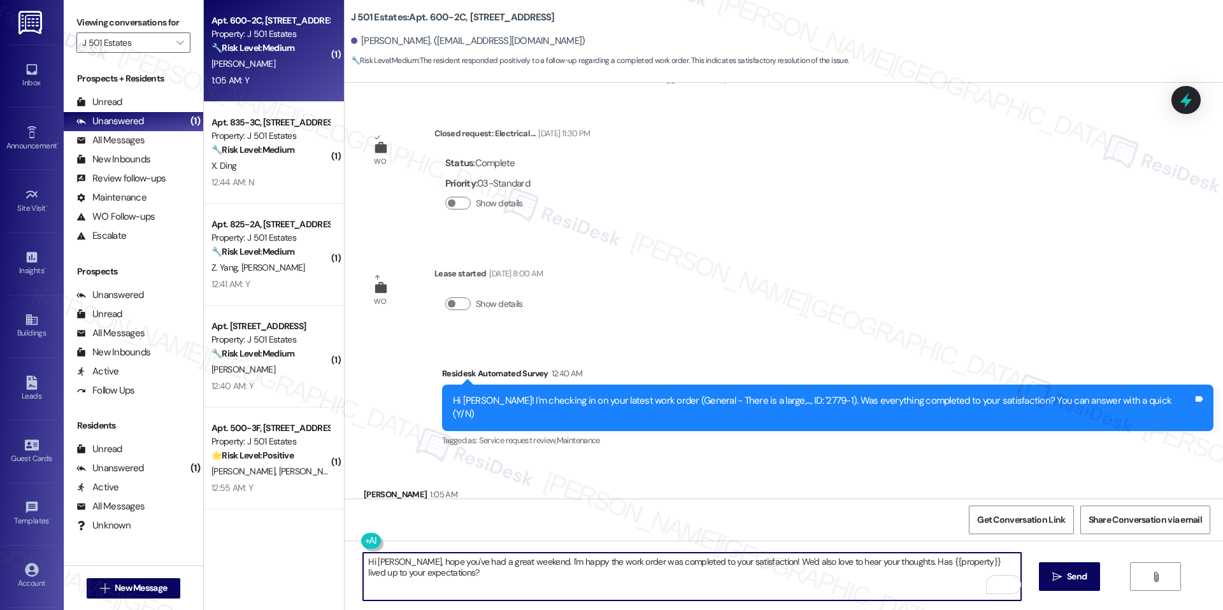
scroll to position [1022, 0]
click at [368, 505] on div "Y Tags and notes" at bounding box center [413, 521] width 98 height 32
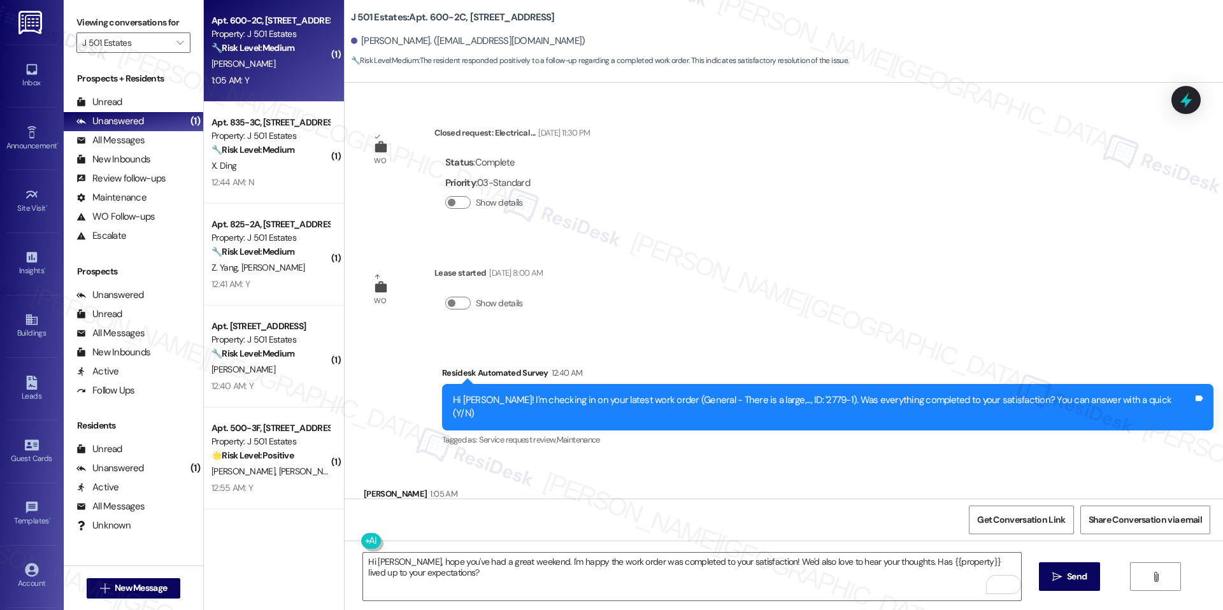
click at [368, 505] on div "Y Tags and notes" at bounding box center [413, 521] width 98 height 32
click at [371, 487] on div "Michael Lindia 1:05 AM" at bounding box center [413, 496] width 98 height 18
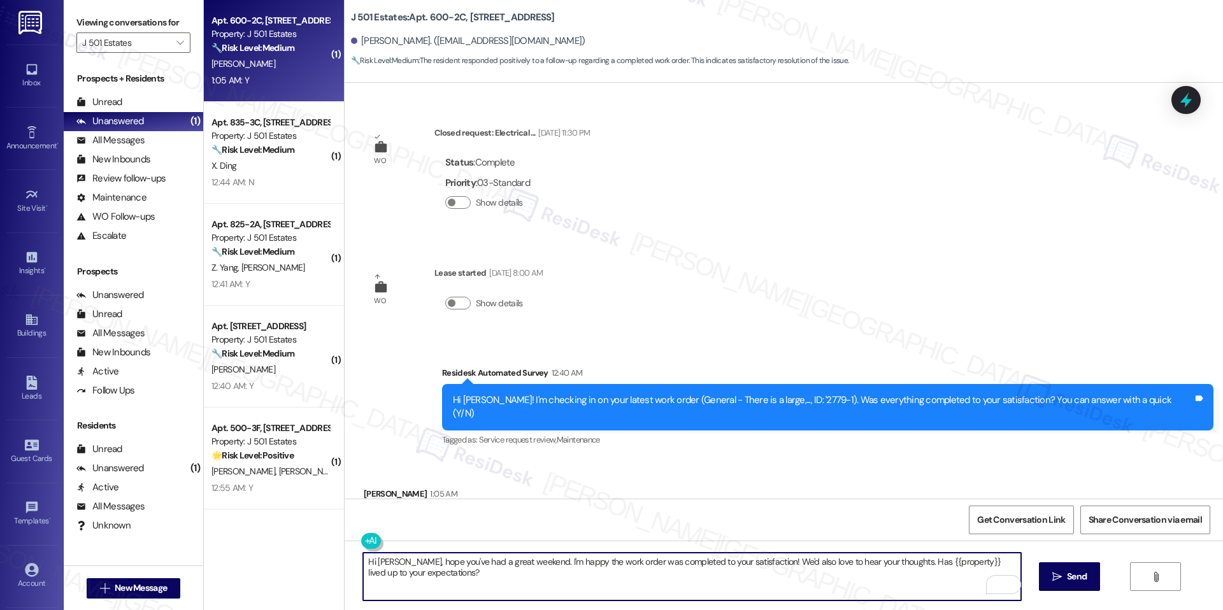
click at [375, 556] on textarea "Hi Beverly, hope you've had a great weekend. I'm happy the work order was compl…" at bounding box center [691, 577] width 657 height 48
paste textarea "{{first_name}}"
click at [510, 580] on textarea "Hi {{first_name}}, hope you've had a great weekend. I'm happy the work order wa…" at bounding box center [691, 577] width 657 height 48
type textarea "Hi {{first_name}}, hope you've had a great weekend. I'm happy the work order wa…"
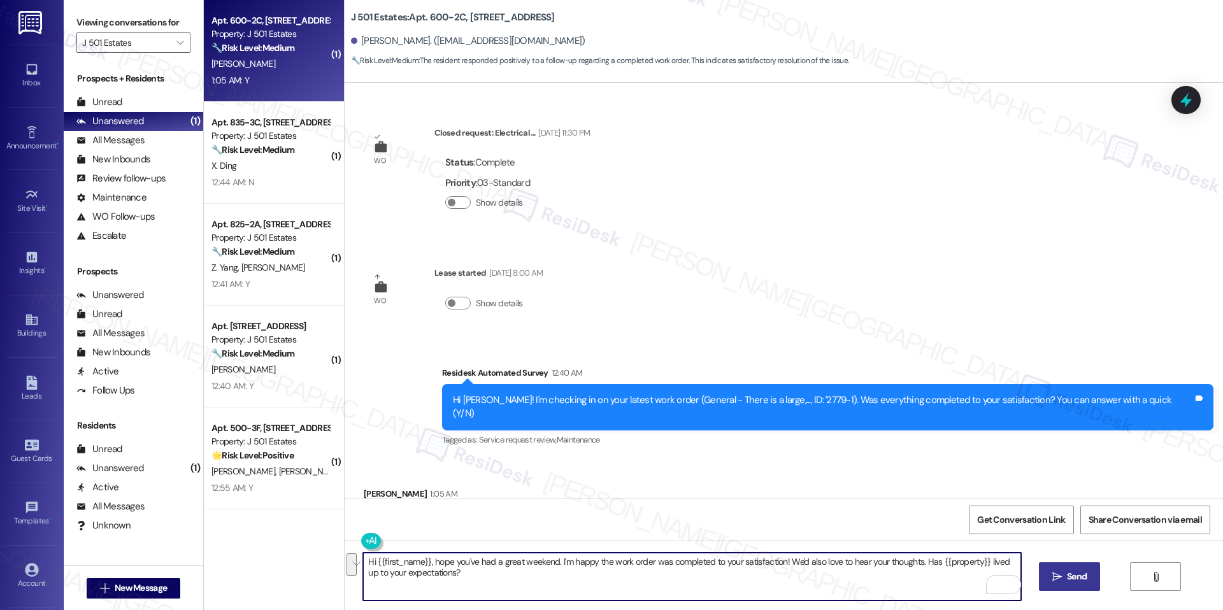
click at [1057, 583] on span " Send" at bounding box center [1070, 576] width 40 height 13
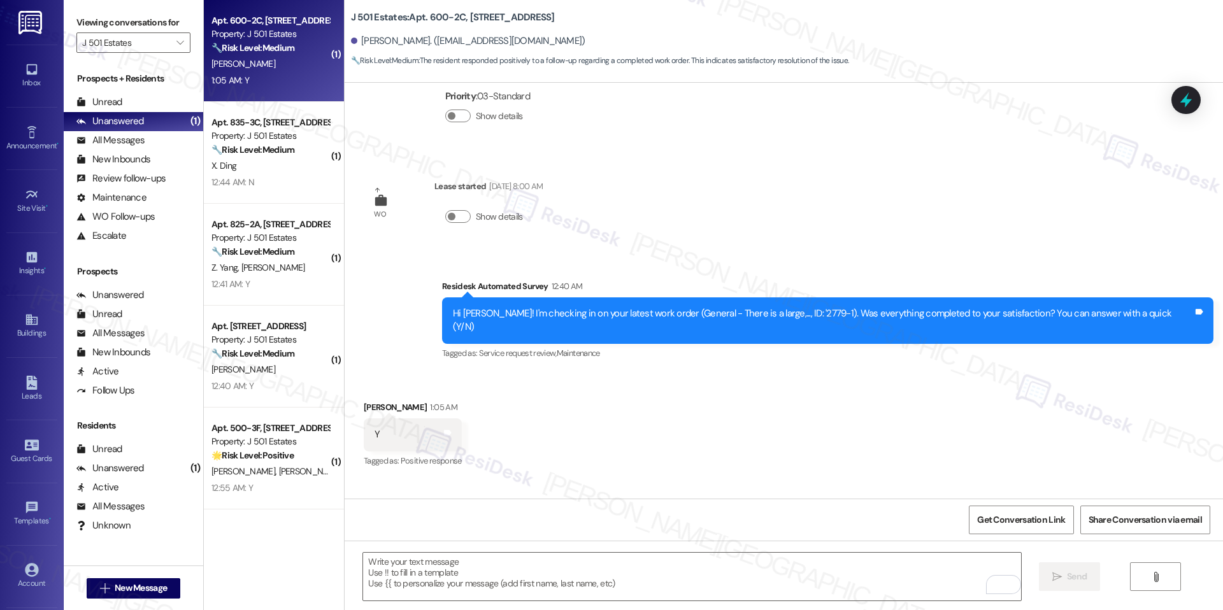
scroll to position [1125, 0]
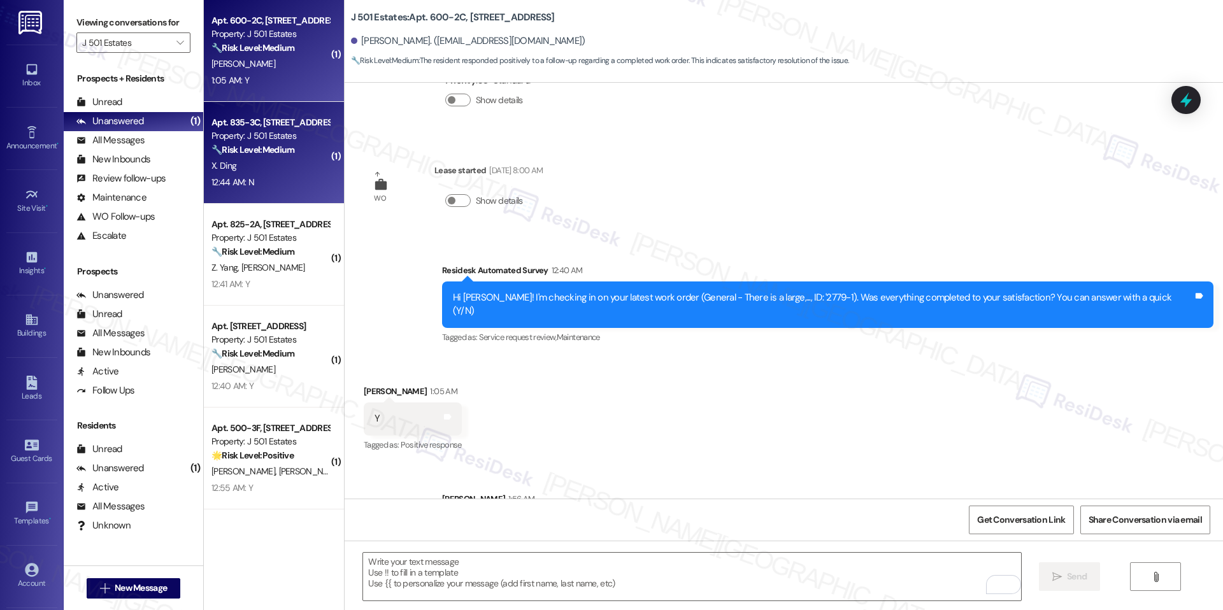
click at [282, 151] on strong "🔧 Risk Level: Medium" at bounding box center [252, 149] width 83 height 11
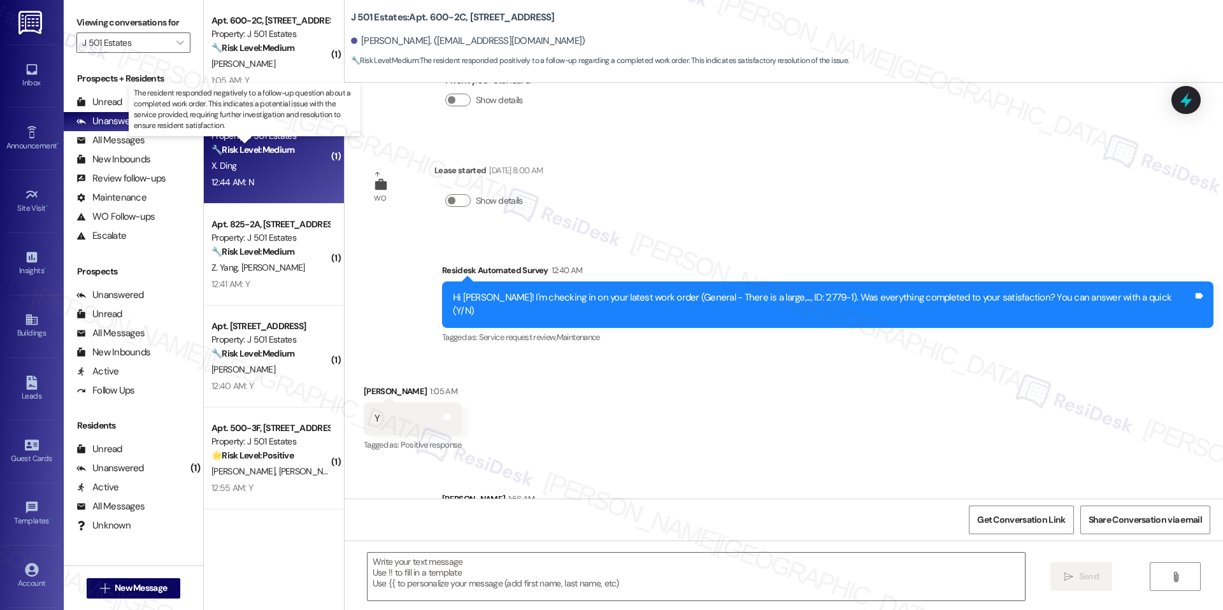
type textarea "Fetching suggested responses. Please feel free to read through the conversation…"
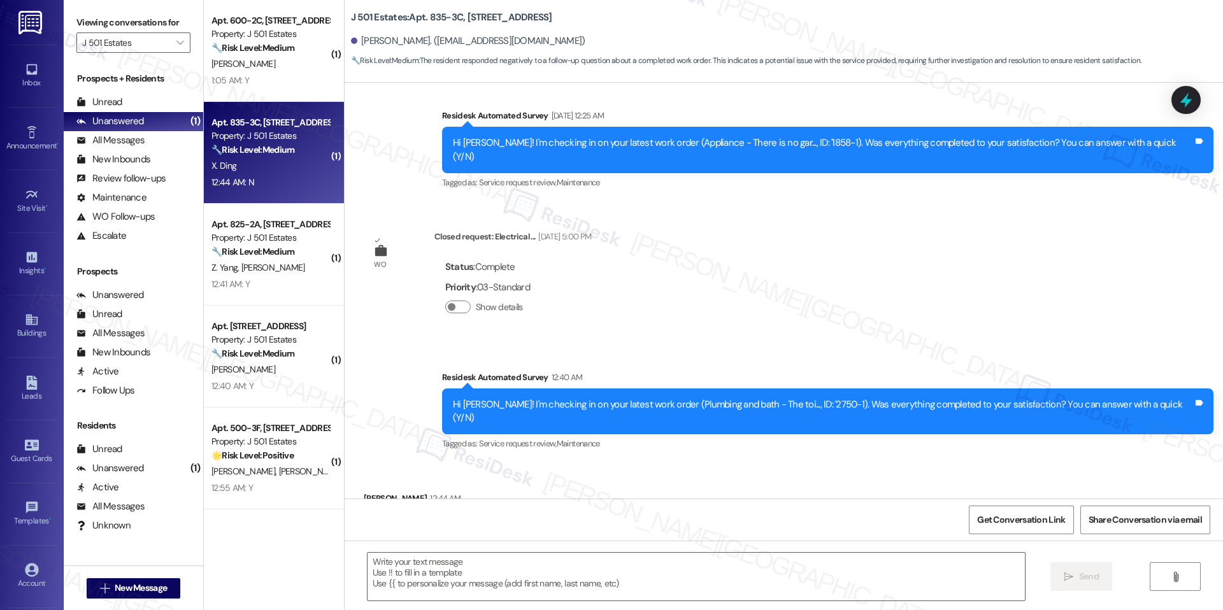
scroll to position [394, 0]
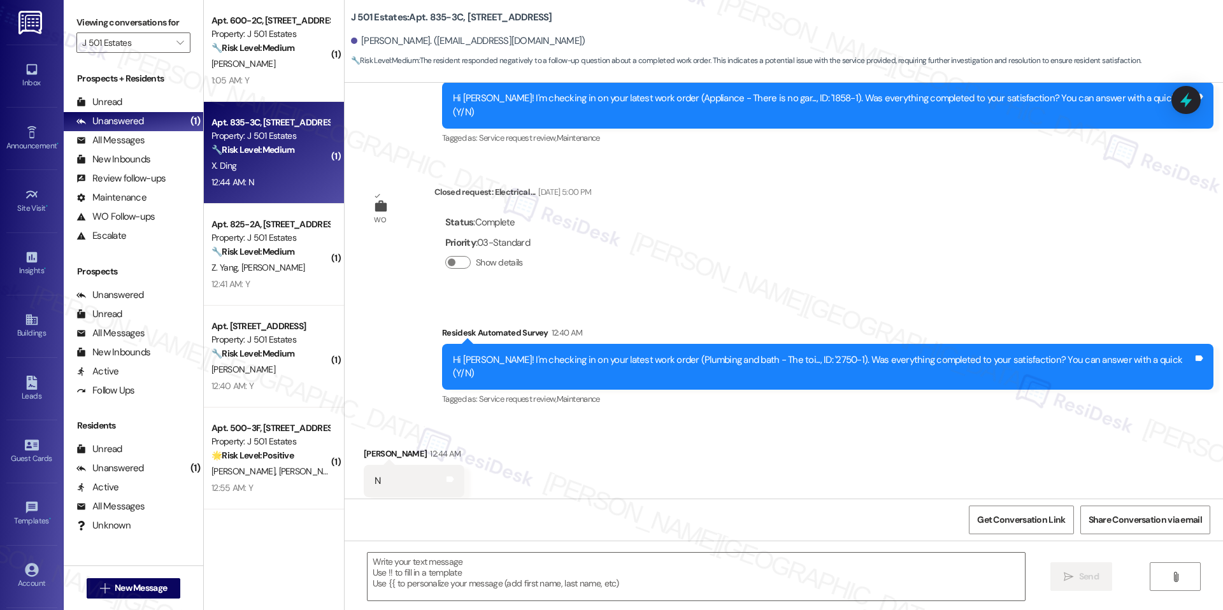
type textarea "Fetching suggested responses. Please feel free to read through the conversation…"
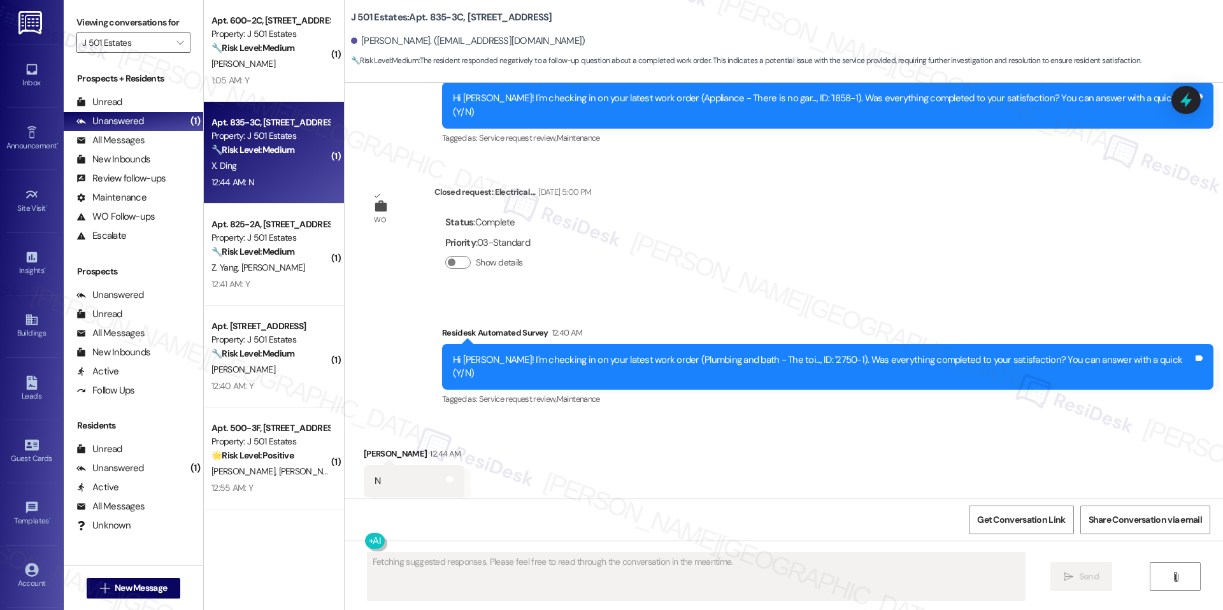
scroll to position [394, 0]
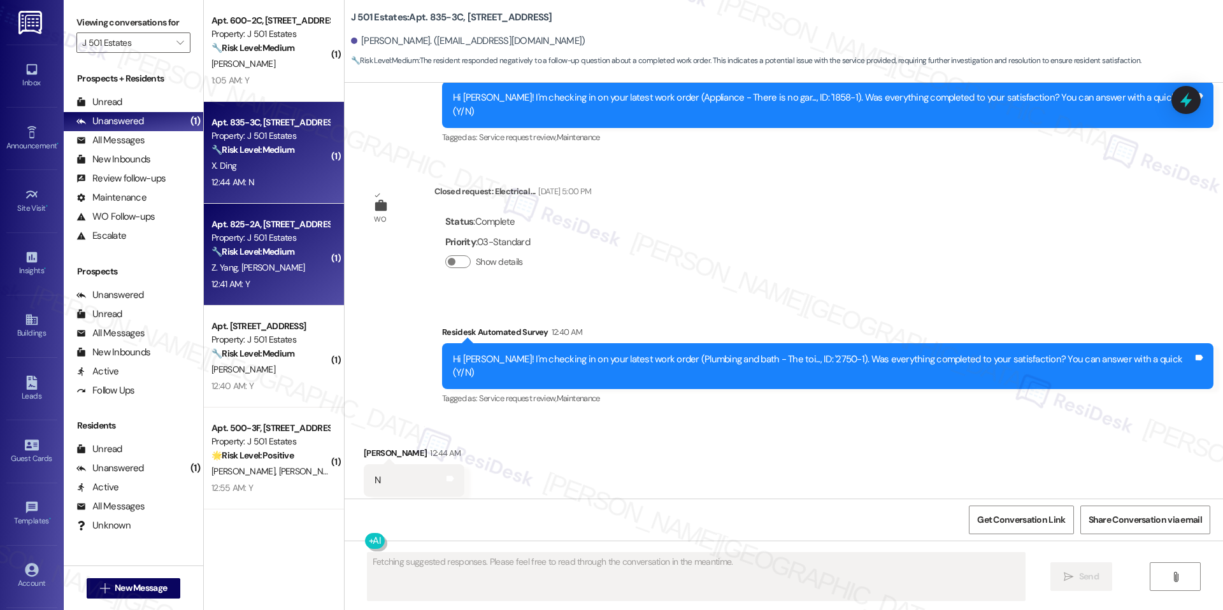
click at [248, 290] on div "12:41 AM: Y 12:41 AM: Y" at bounding box center [270, 284] width 120 height 16
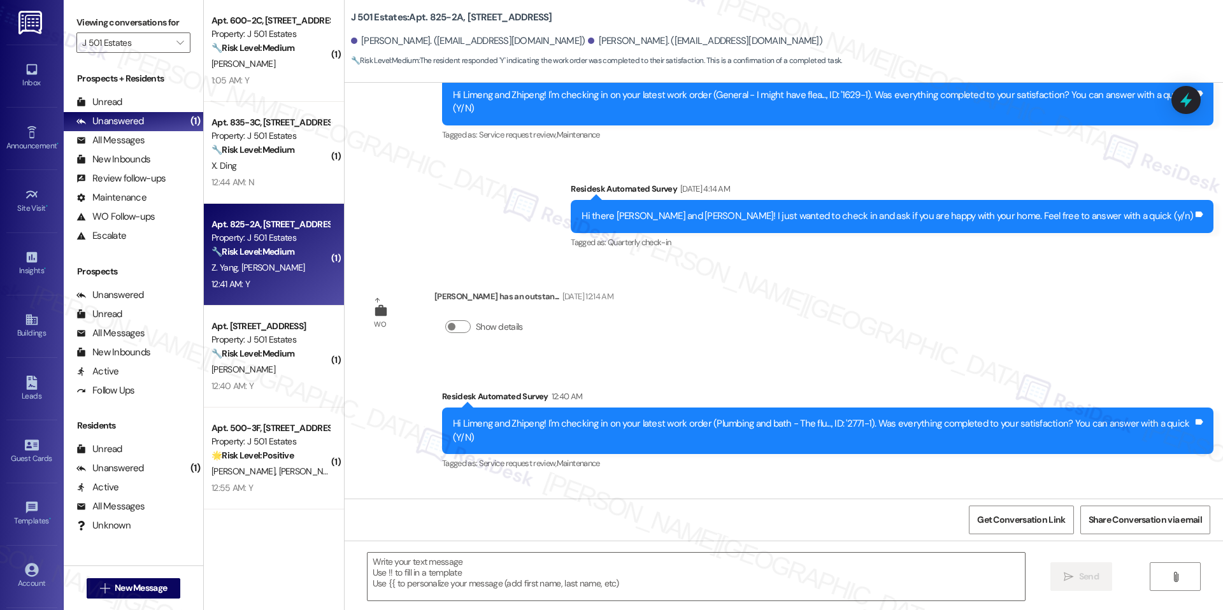
type textarea "Fetching suggested responses. Please feel free to read through the conversation…"
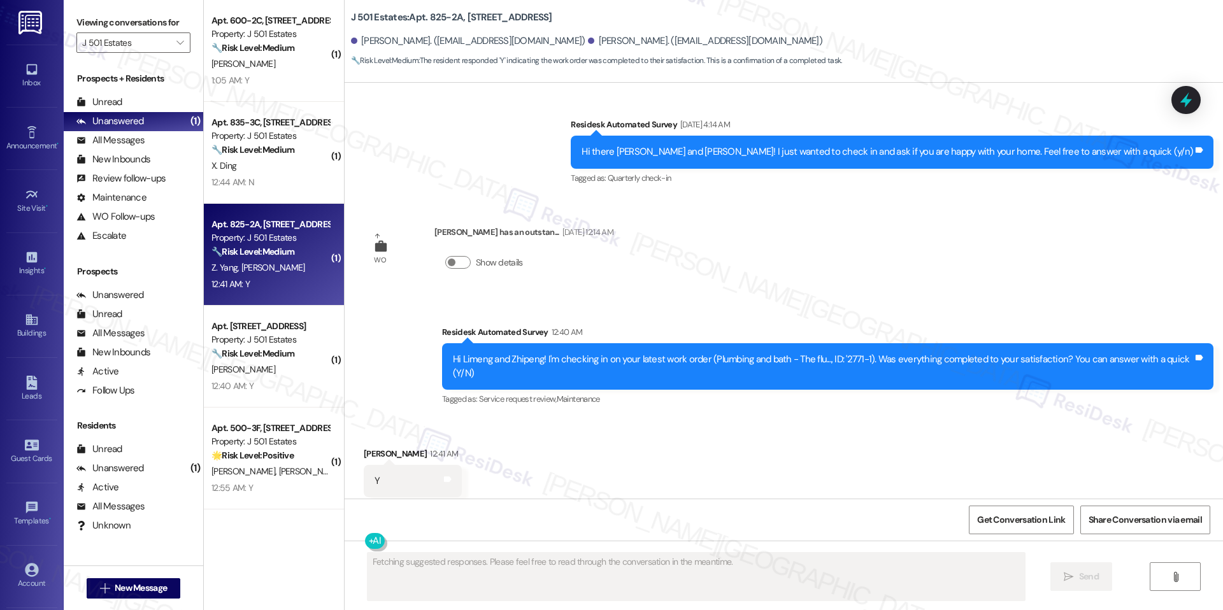
scroll to position [501, 0]
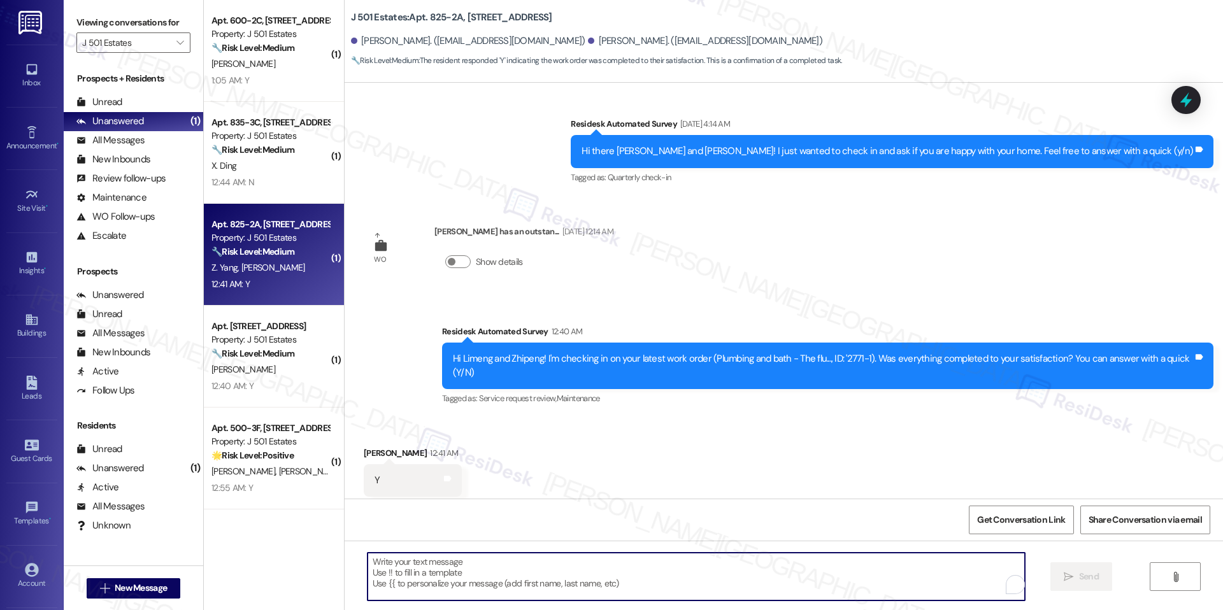
click at [442, 562] on textarea "To enrich screen reader interactions, please activate Accessibility in Grammarl…" at bounding box center [696, 577] width 657 height 48
paste textarea "Hi {{first_name}}, hope you've had a great weekend. I'm happy the work order wa…"
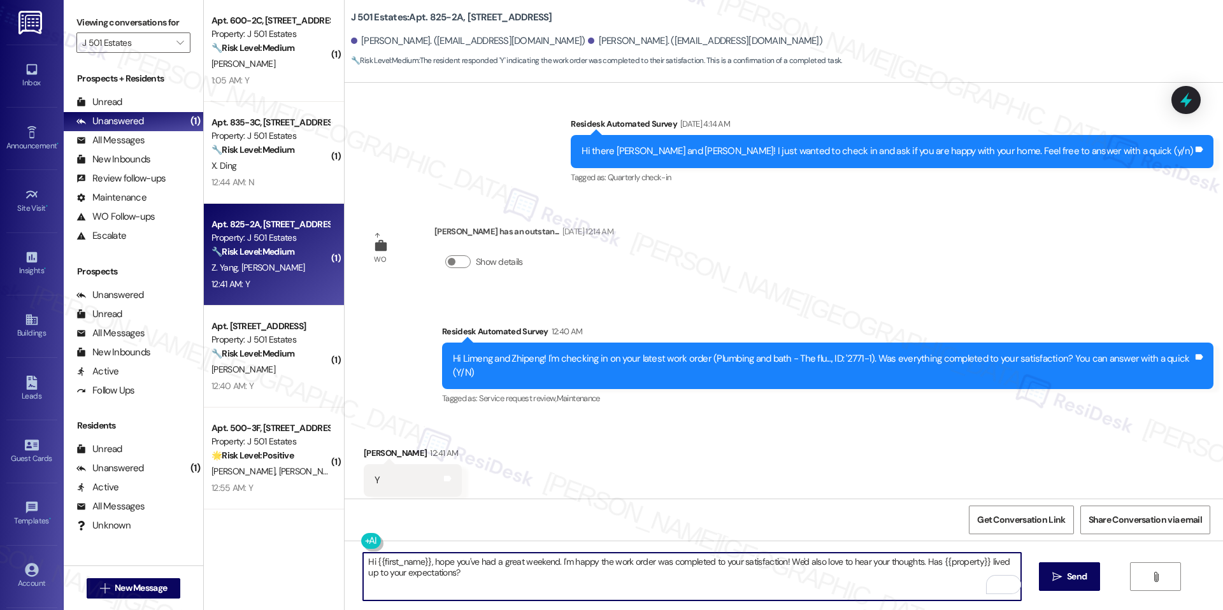
drag, startPoint x: 422, startPoint y: 561, endPoint x: 368, endPoint y: 559, distance: 54.2
click at [368, 559] on textarea "Hi {{first_name}}, hope you've had a great weekend. I'm happy the work order wa…" at bounding box center [691, 577] width 657 height 48
click at [435, 569] on textarea "Hi Zhipeng, hope you've had a great weekend. I'm happy the work order was compl…" at bounding box center [691, 577] width 657 height 48
type textarea "Hi Zhipeng, hope you've had a great weekend. I'm happy the work order was compl…"
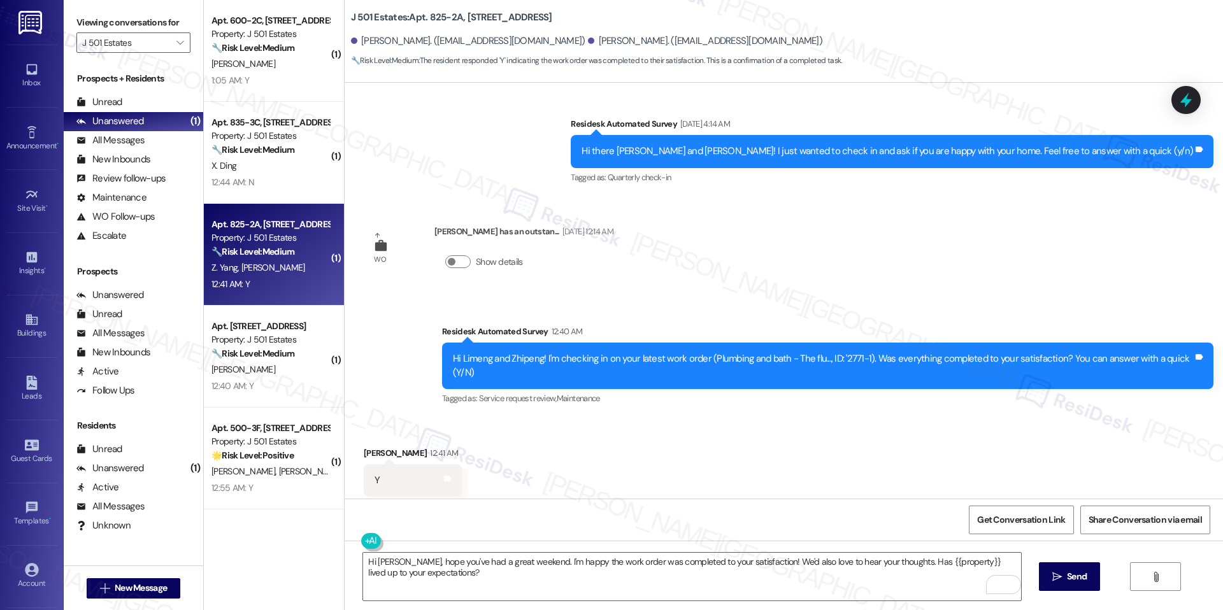
drag, startPoint x: 1047, startPoint y: 575, endPoint x: 1037, endPoint y: 579, distance: 10.3
click at [1047, 576] on button " Send" at bounding box center [1070, 576] width 62 height 29
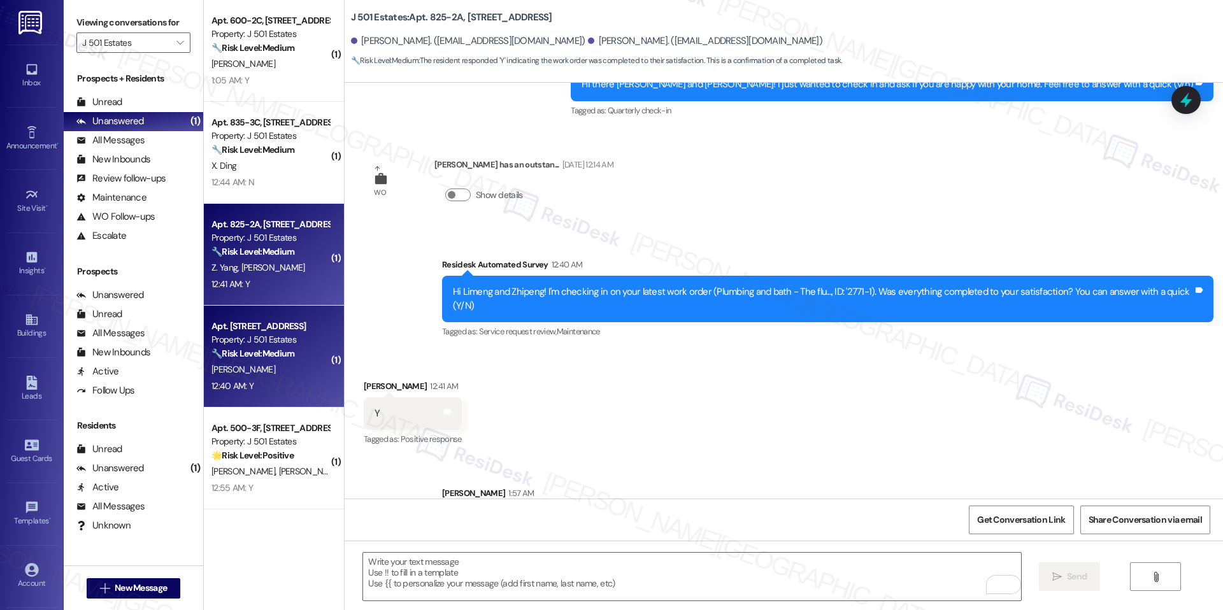
scroll to position [568, 0]
click at [259, 369] on div "M. Ellis" at bounding box center [270, 370] width 120 height 16
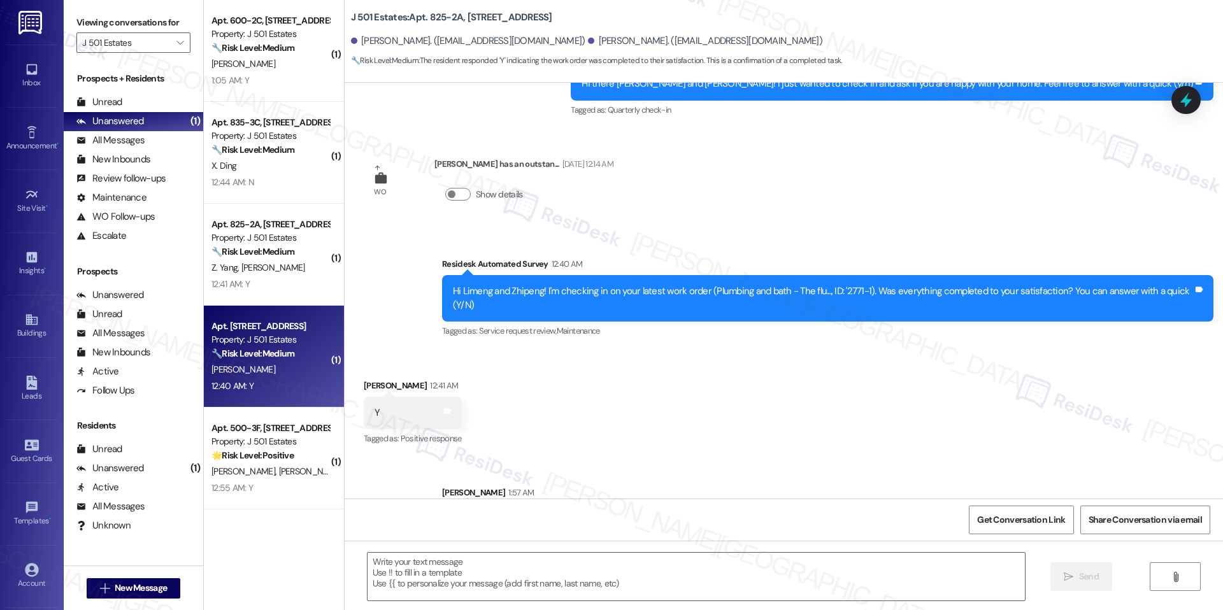
type textarea "Fetching suggested responses. Please feel free to read through the conversation…"
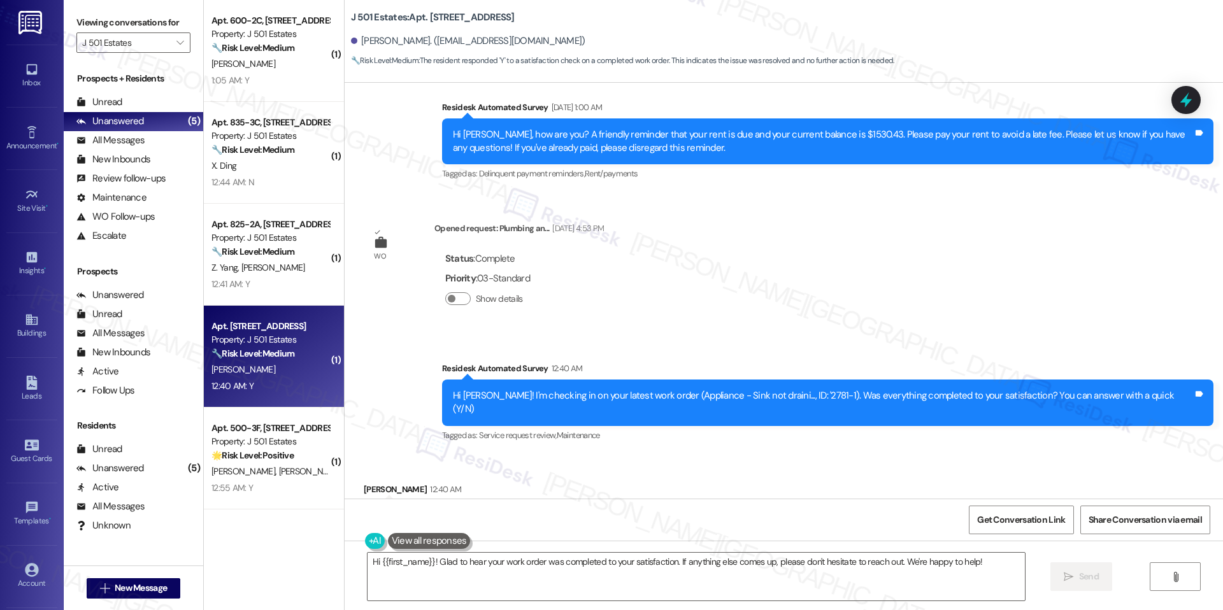
scroll to position [1153, 0]
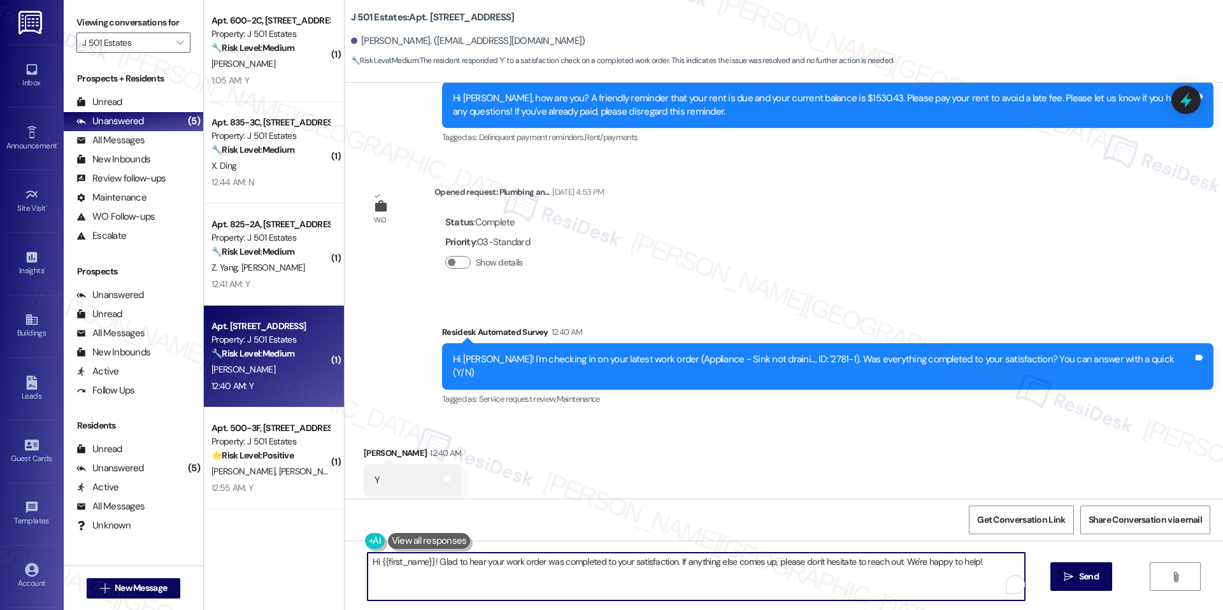
click at [474, 565] on textarea "Hi {{first_name}}! Glad to hear your work order was completed to your satisfact…" at bounding box center [696, 577] width 657 height 48
click at [473, 564] on textarea "Hi {{first_name}}! Glad to hear your work order was completed to your satisfact…" at bounding box center [696, 577] width 657 height 48
paste textarea ", hope you've had a great weekend. I'm happy the work order was completed to yo…"
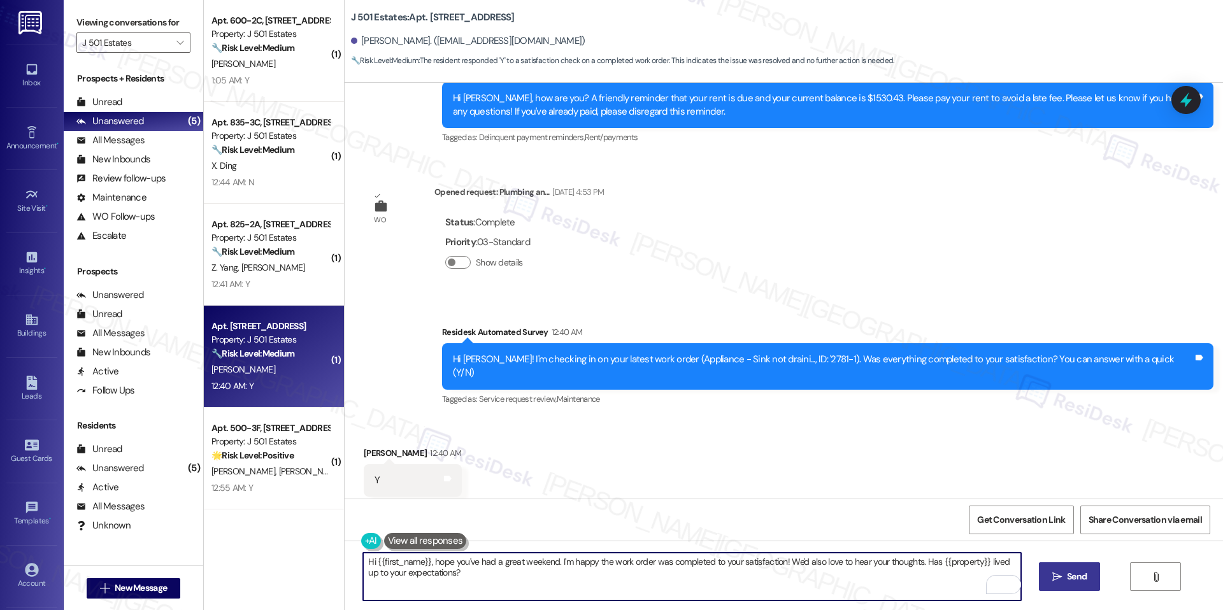
type textarea "Hi {{first_name}}, hope you've had a great weekend. I'm happy the work order wa…"
click at [1050, 586] on button " Send" at bounding box center [1070, 576] width 62 height 29
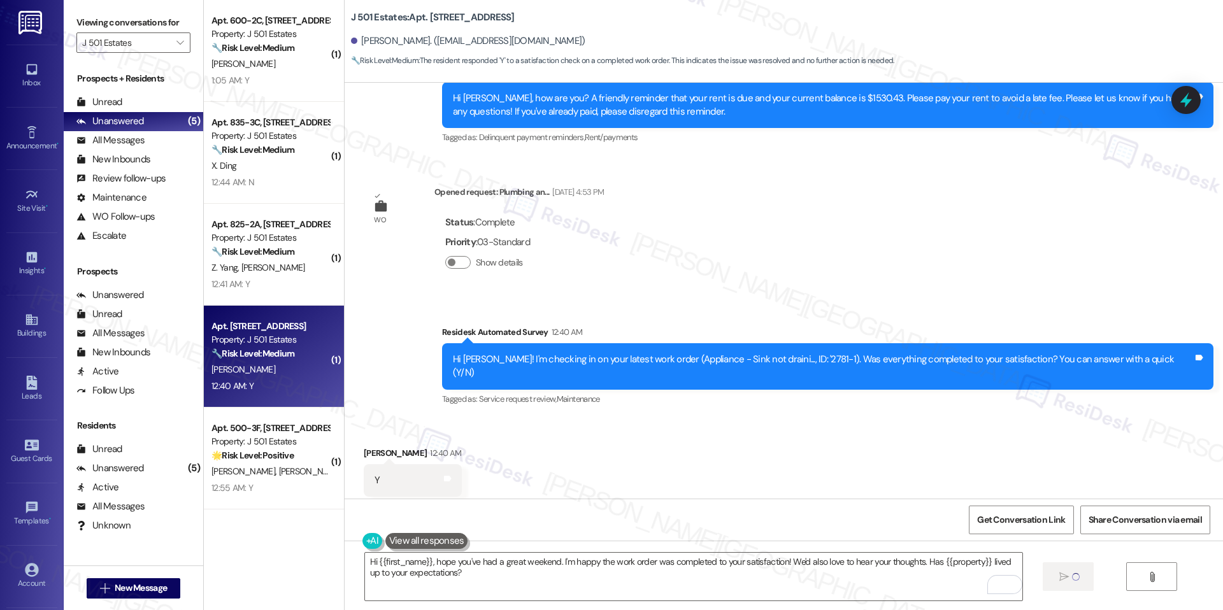
click at [571, 487] on div "Received via SMS Madelynn Ellis 12:40 AM Y Tags and notes Tagged as: Positive r…" at bounding box center [784, 472] width 878 height 108
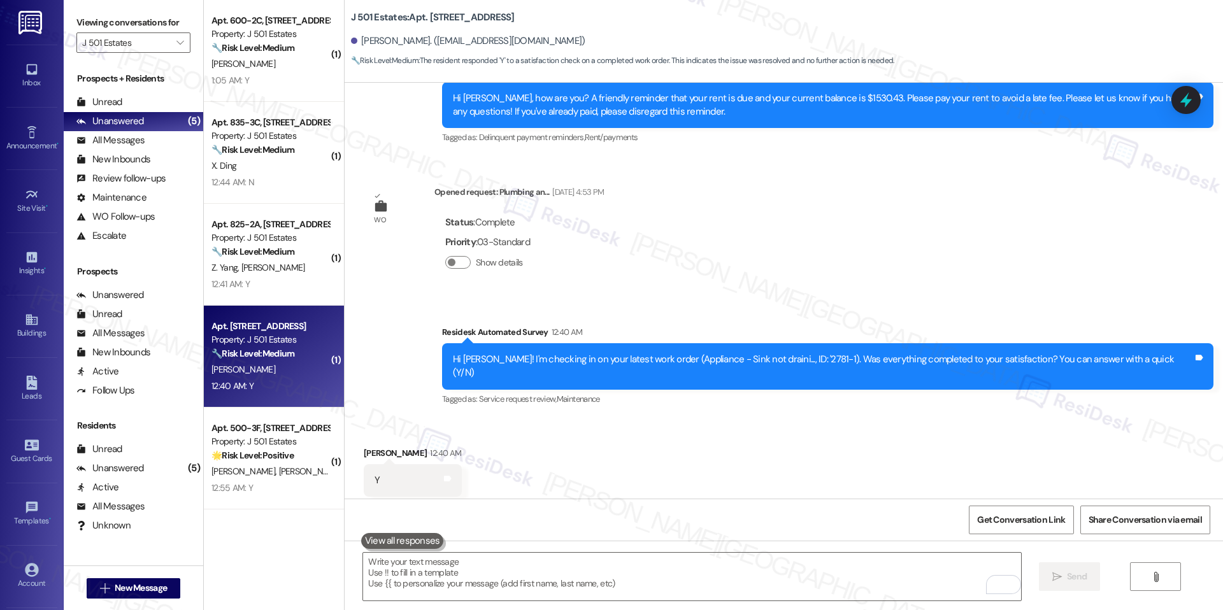
type textarea "Fetching suggested responses. Please feel free to read through the conversation…"
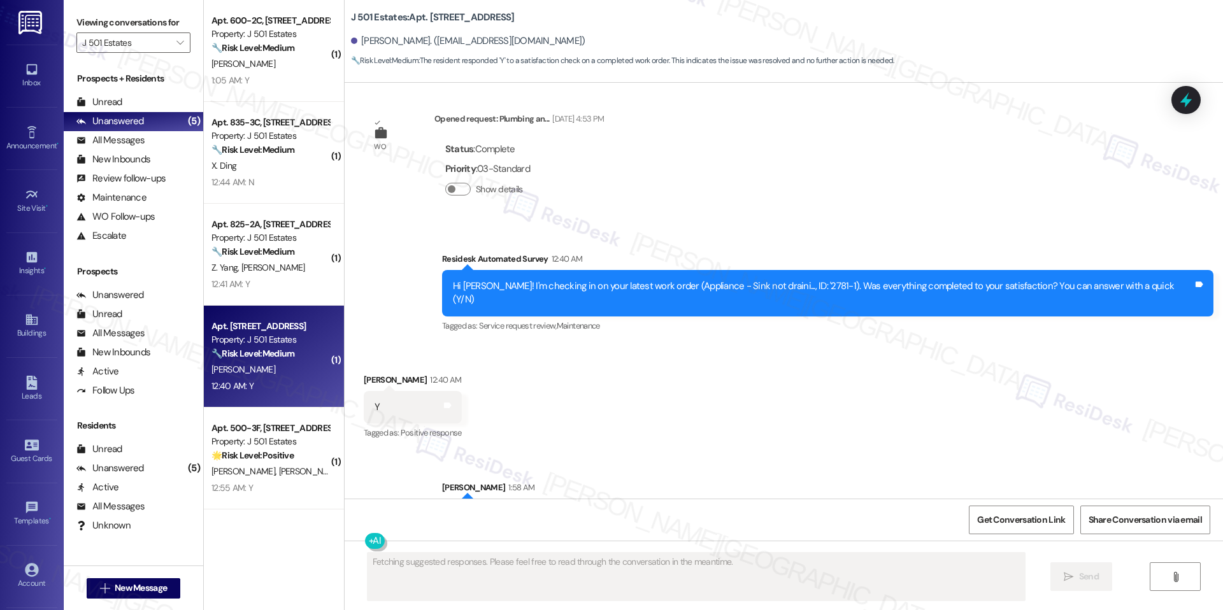
scroll to position [1256, 0]
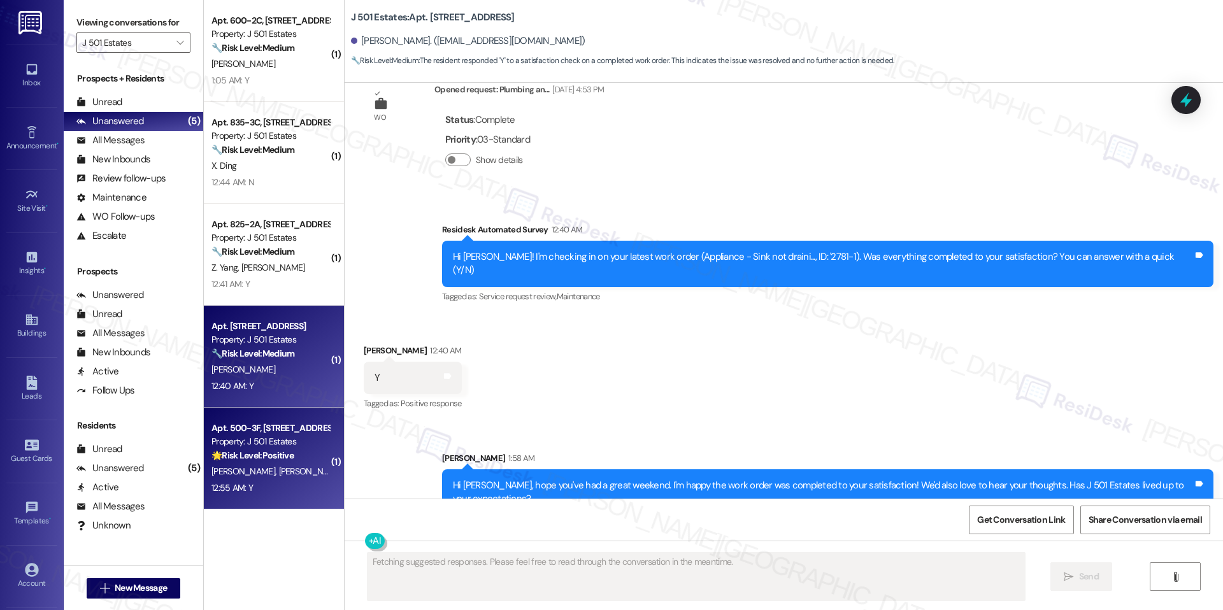
click at [285, 470] on div "M. Brown M. Brown" at bounding box center [270, 472] width 120 height 16
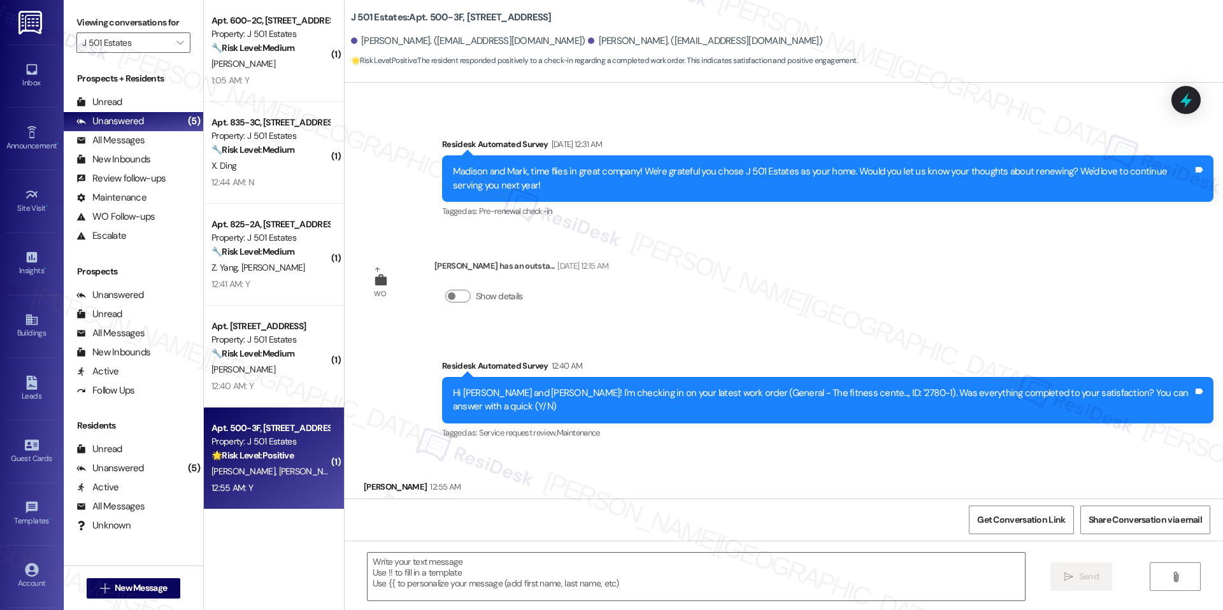
type textarea "Fetching suggested responses. Please feel free to read through the conversation…"
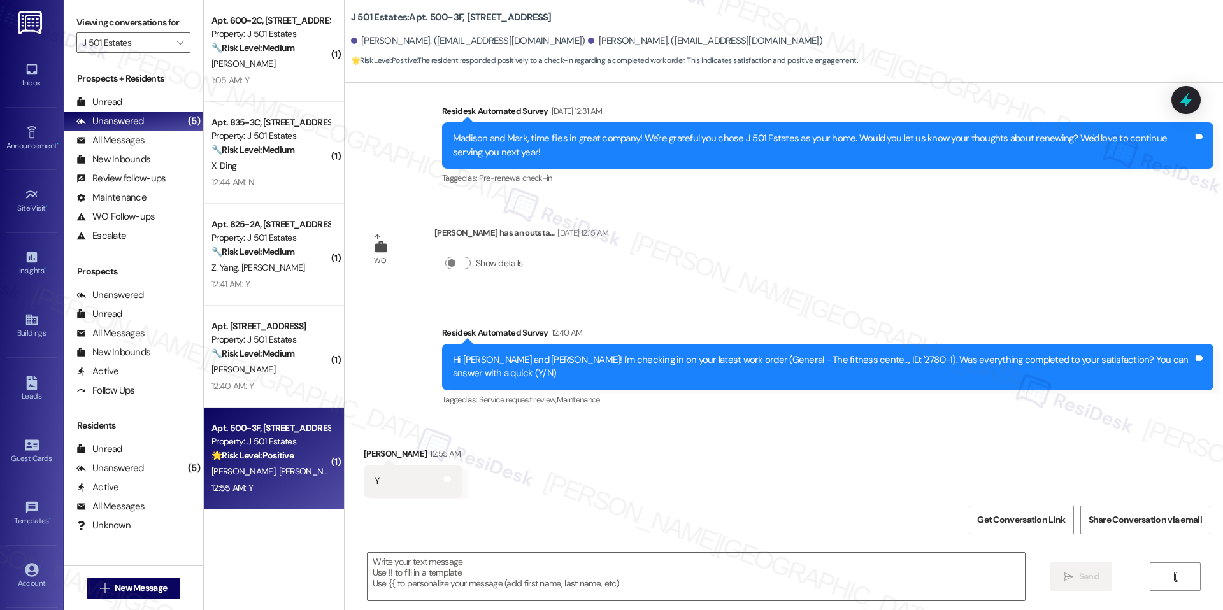
scroll to position [723, 0]
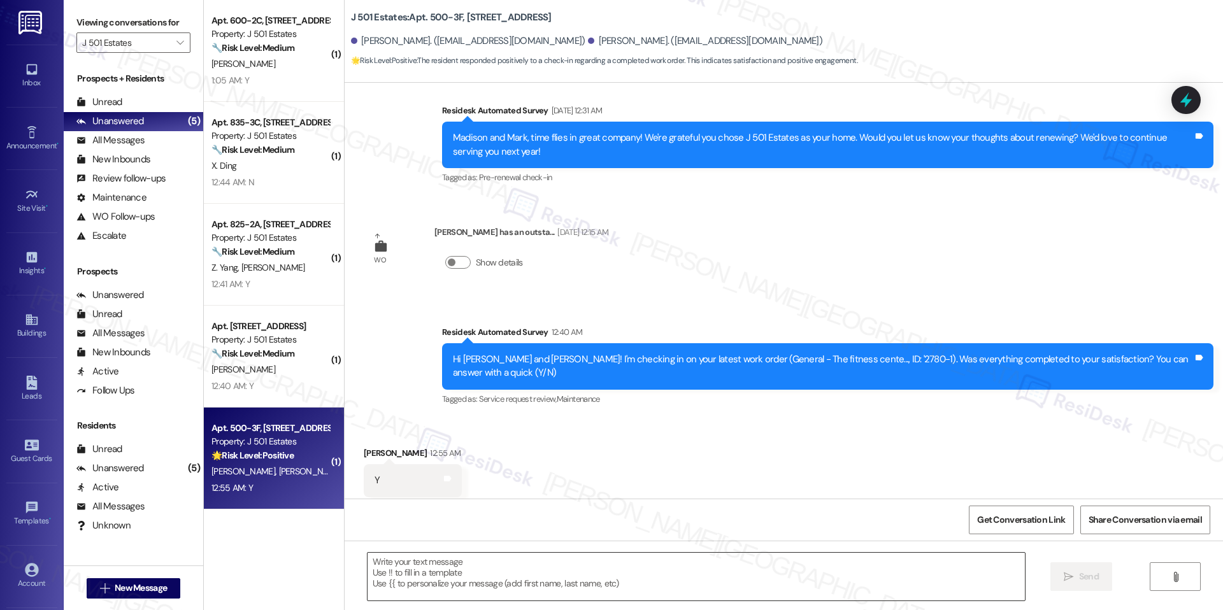
click at [421, 568] on textarea at bounding box center [696, 577] width 657 height 48
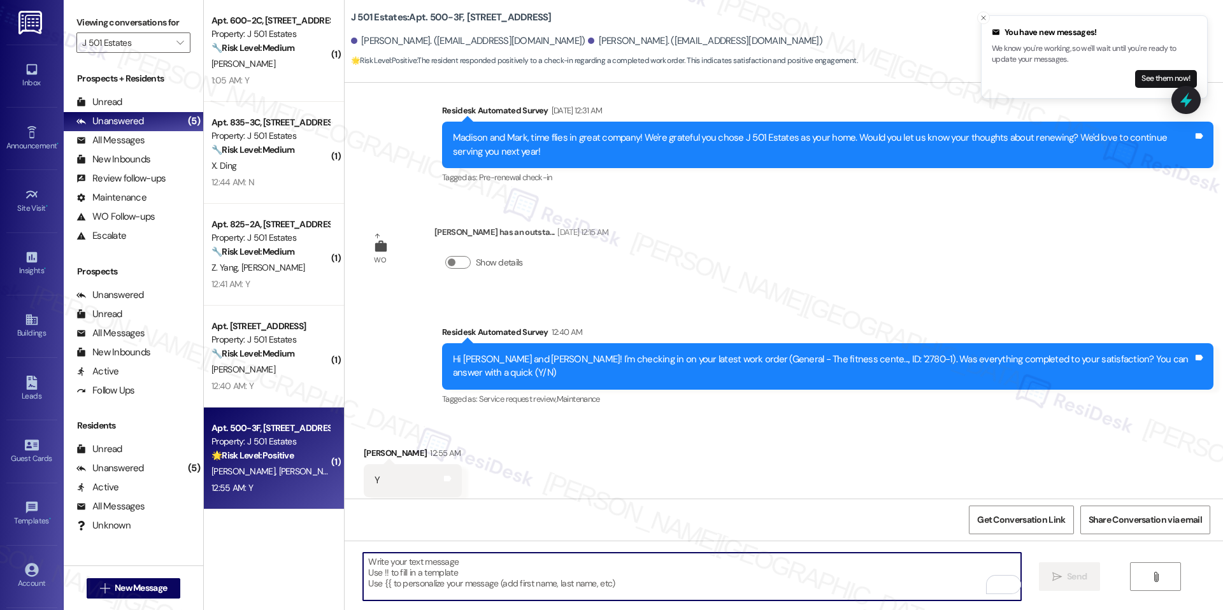
paste textarea "Hi {{first_name}}, hope you've had a great weekend. I'm happy the work order wa…"
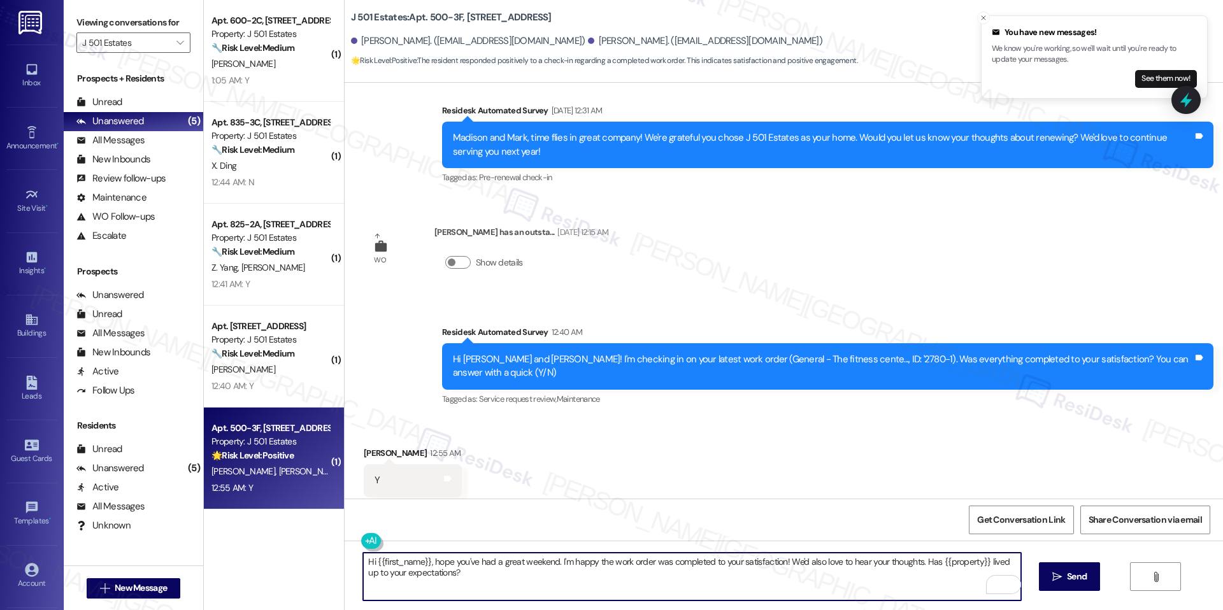
drag, startPoint x: 421, startPoint y: 561, endPoint x: 368, endPoint y: 559, distance: 52.9
click at [368, 559] on textarea "Hi {{first_name}}, hope you've had a great weekend. I'm happy the work order wa…" at bounding box center [691, 577] width 657 height 48
click at [491, 564] on textarea "Hi Madison, hope you've had a great weekend. I'm happy the work order was compl…" at bounding box center [691, 577] width 657 height 48
click at [613, 574] on textarea "Hi Madison, hope you've had a great weekend. I'm happy the work order was compl…" at bounding box center [691, 577] width 657 height 48
type textarea "Hi Madison, hope you've had a great weekend. I'm happy the work order was compl…"
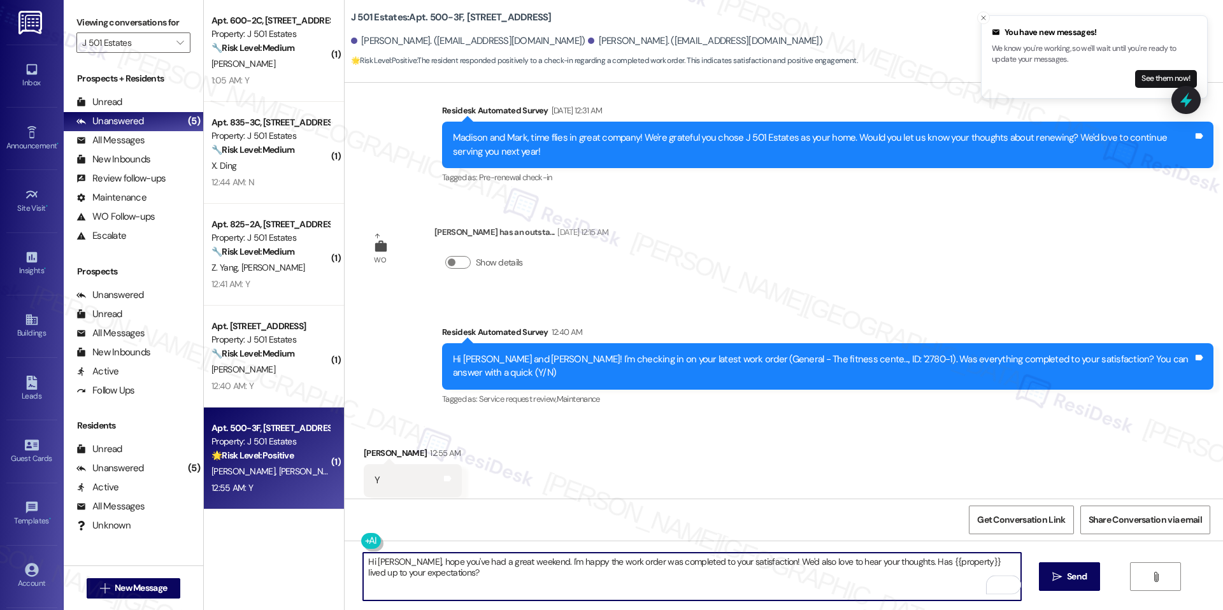
drag, startPoint x: 1057, startPoint y: 575, endPoint x: 994, endPoint y: 573, distance: 63.1
click at [1058, 575] on icon "" at bounding box center [1057, 577] width 10 height 10
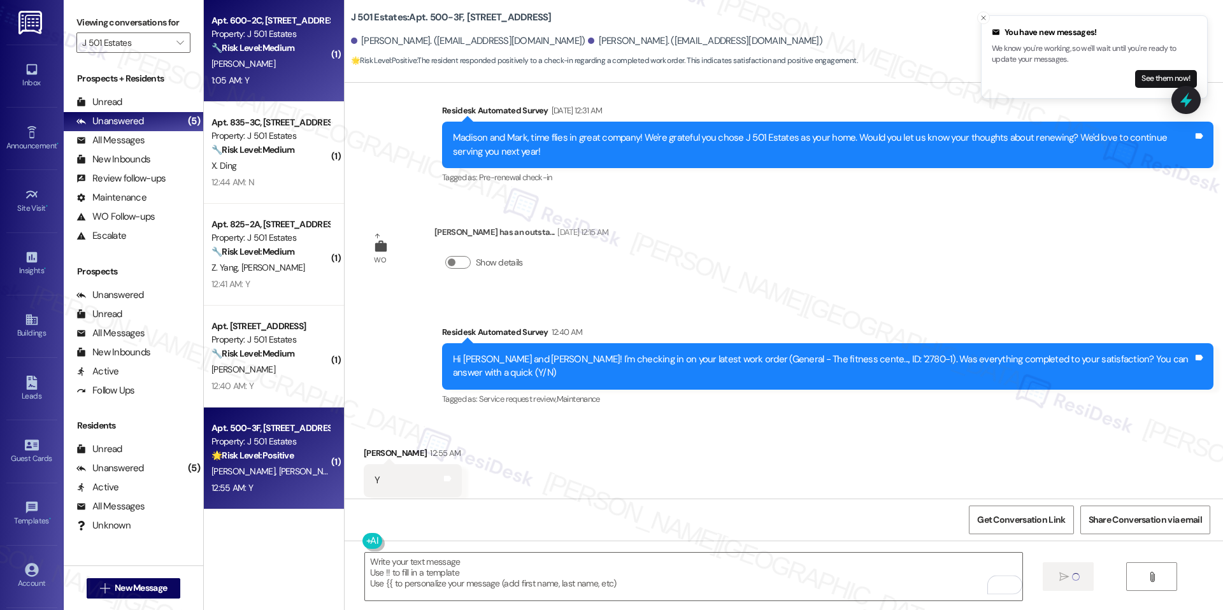
scroll to position [722, 0]
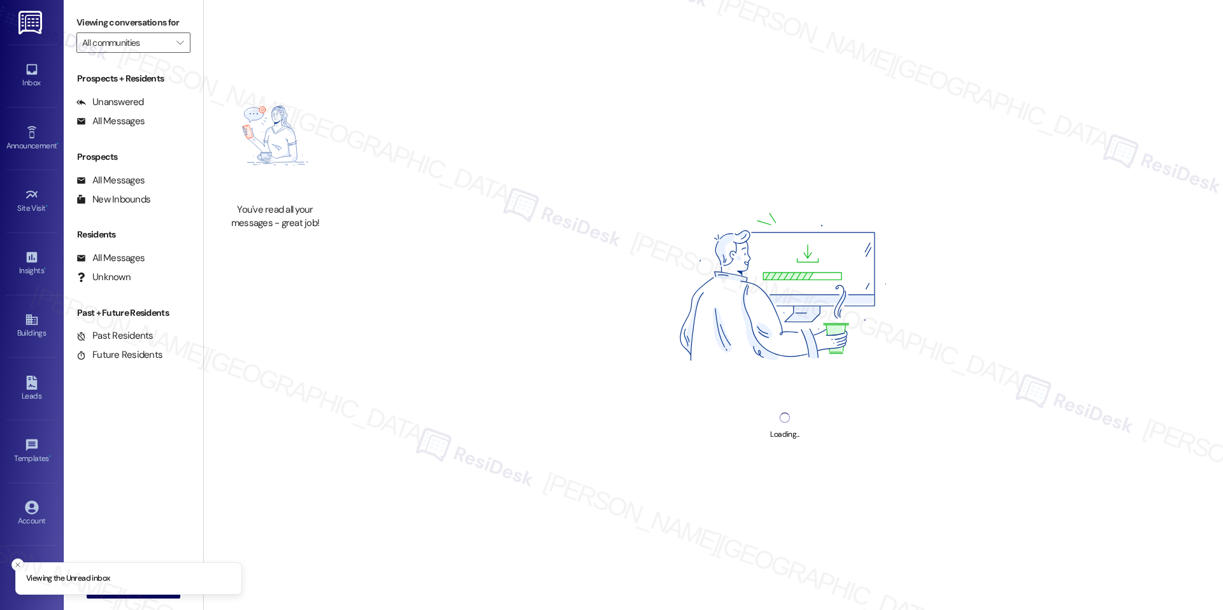
type input "J 501 Estates"
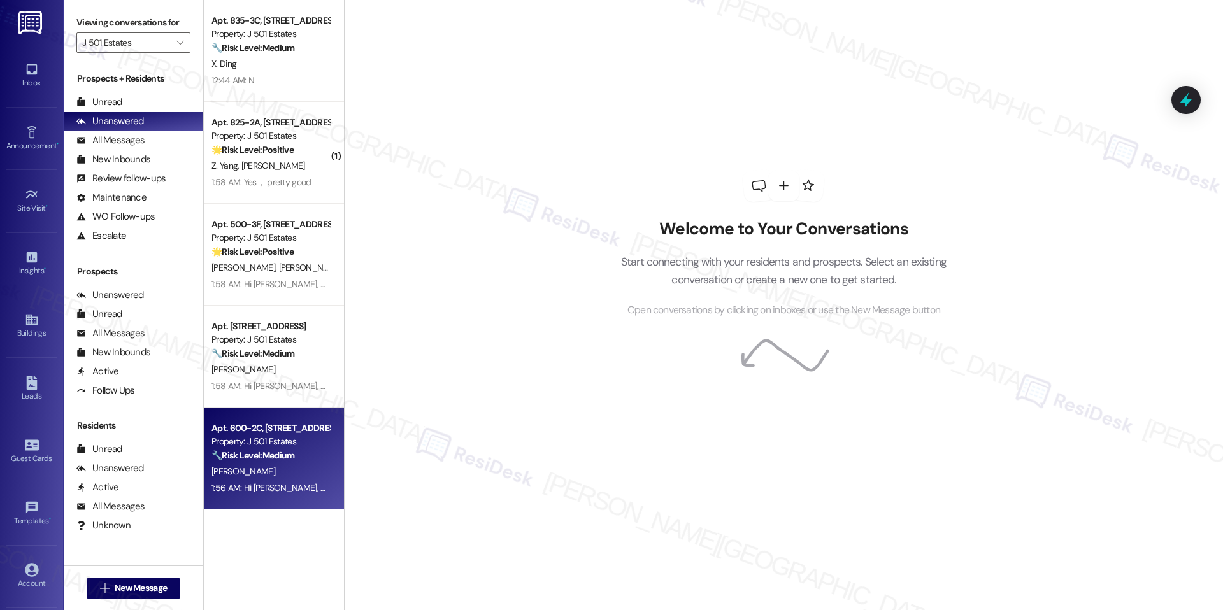
click at [262, 439] on div "Property: J 501 Estates" at bounding box center [270, 441] width 118 height 13
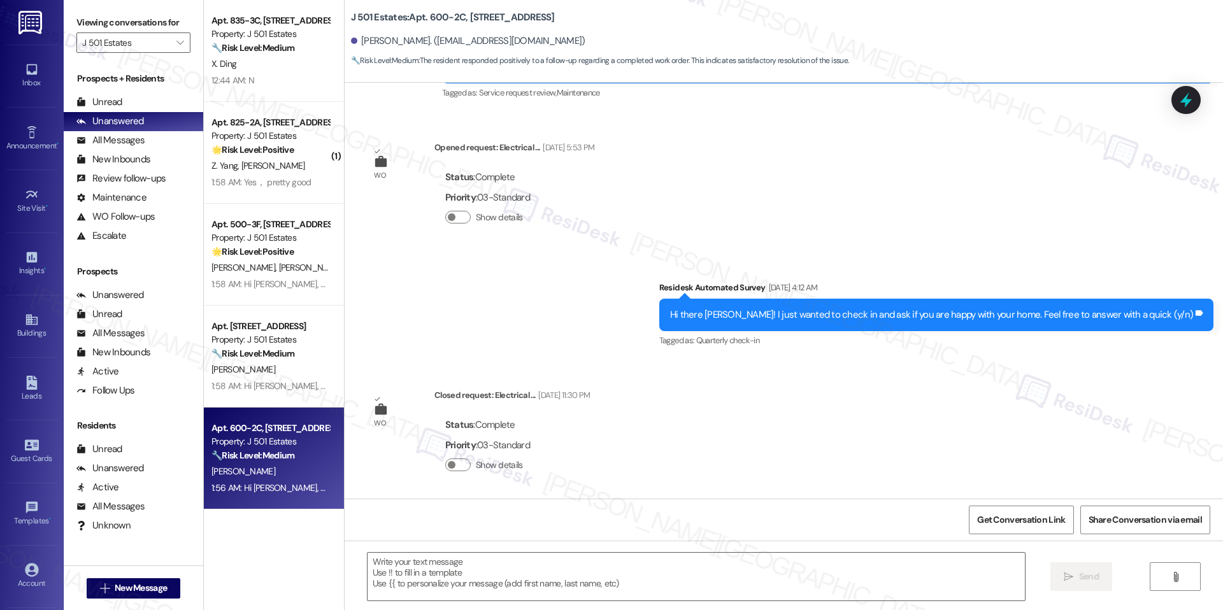
type textarea "Fetching suggested responses. Please feel free to read through the conversation…"
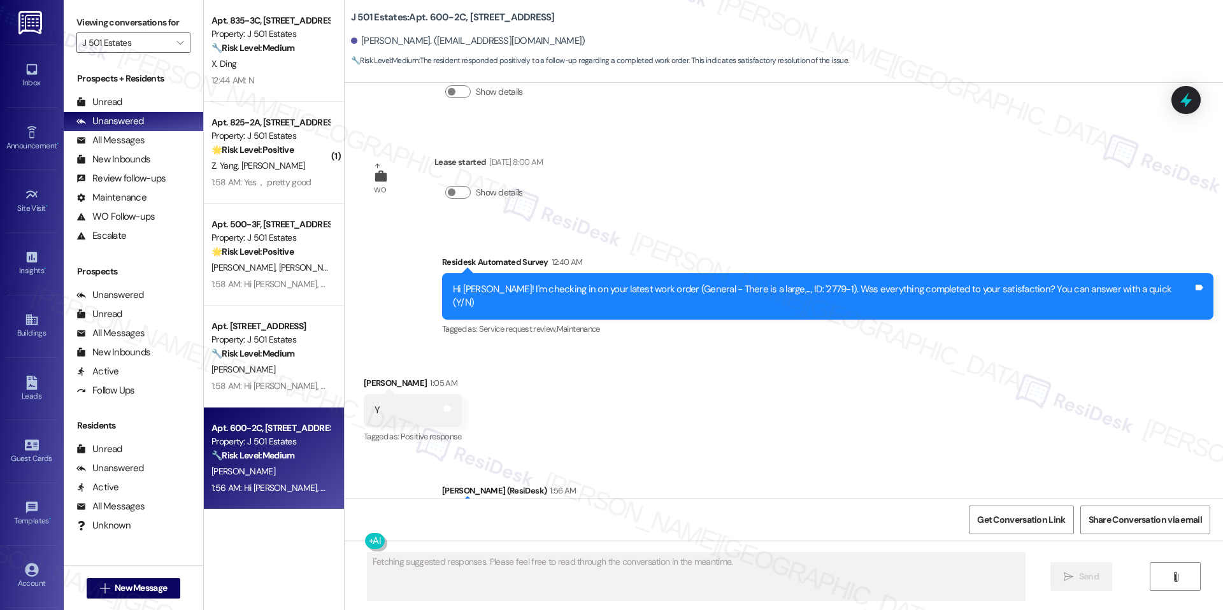
scroll to position [1143, 0]
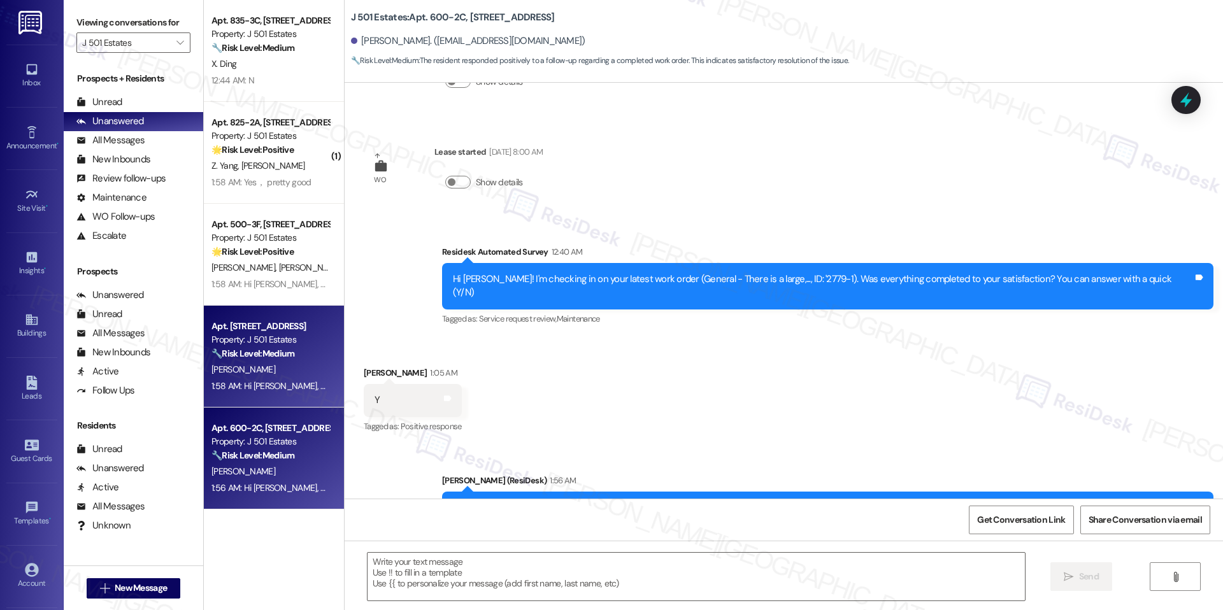
click at [312, 373] on div "M. Ellis" at bounding box center [270, 370] width 120 height 16
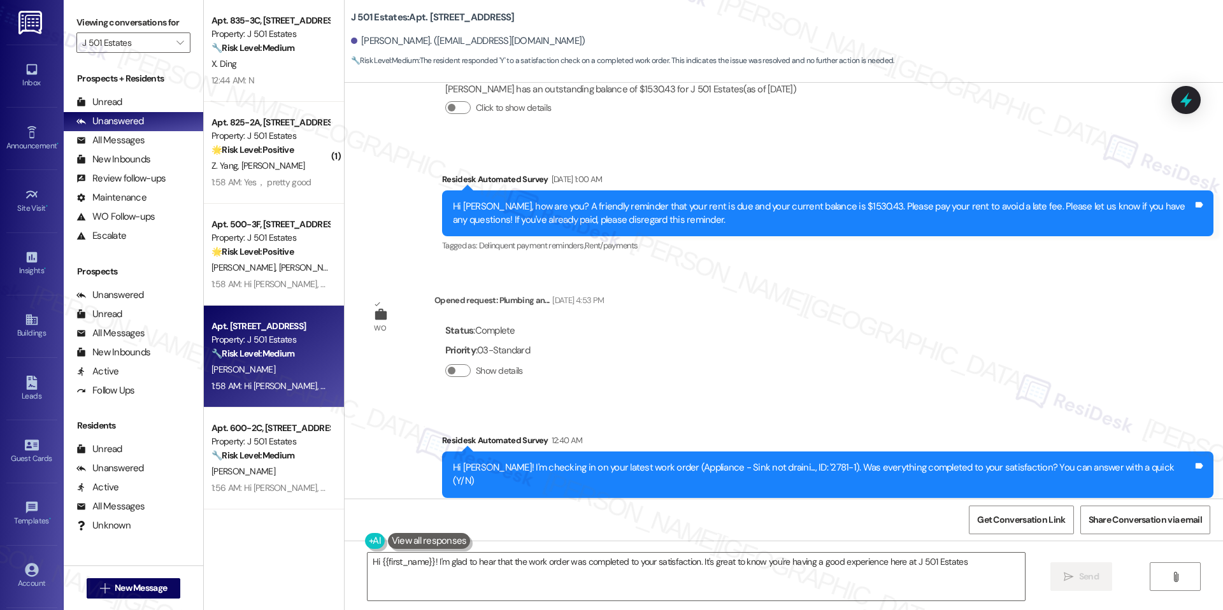
type textarea "Hi {{first_name}}! I'm glad to hear that the work order was completed to your s…"
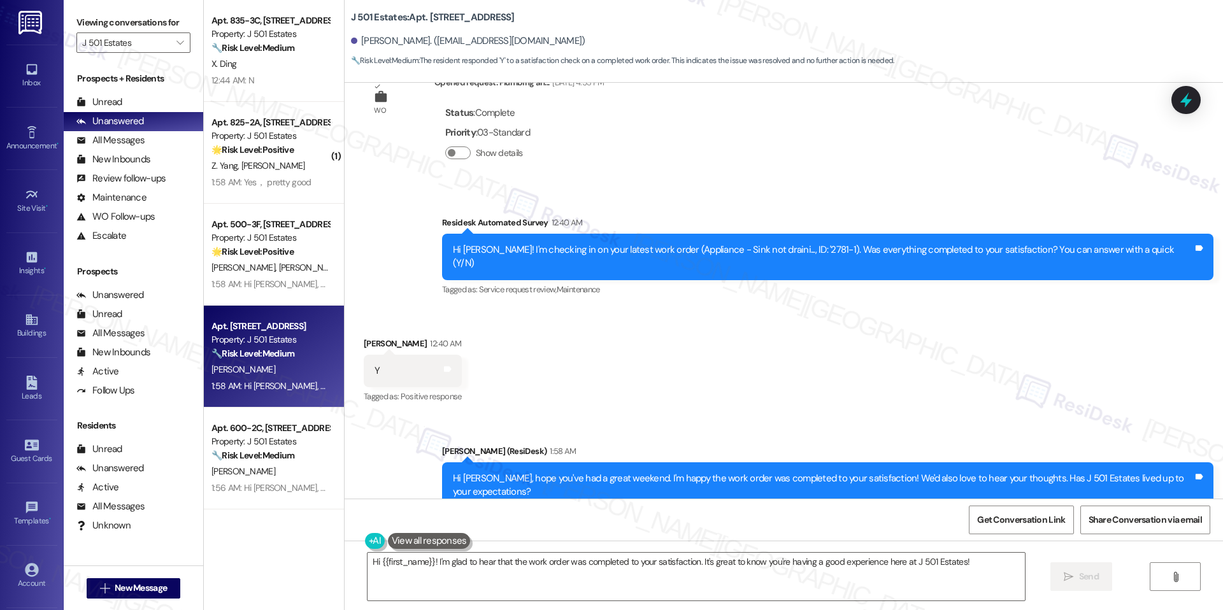
scroll to position [1274, 0]
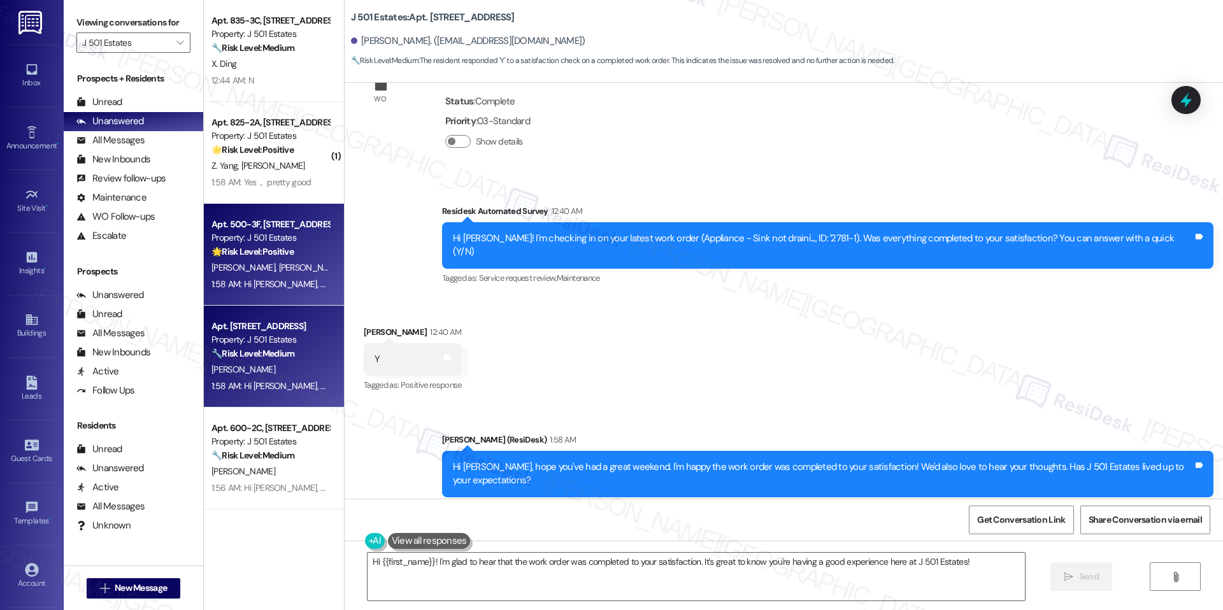
click at [284, 291] on div "1:58 AM: Hi Madison, hope you've had a great weekend. I'm happy the work order …" at bounding box center [270, 284] width 120 height 16
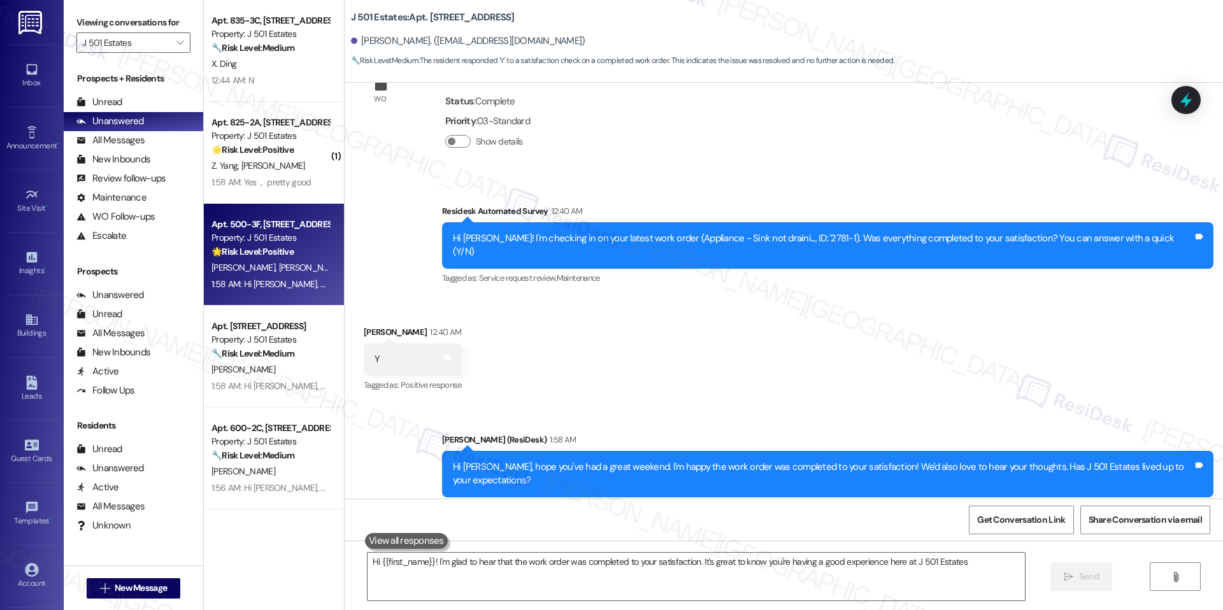
type textarea "Hi {{first_name}}! I'm glad to hear that the work order was completed to your s…"
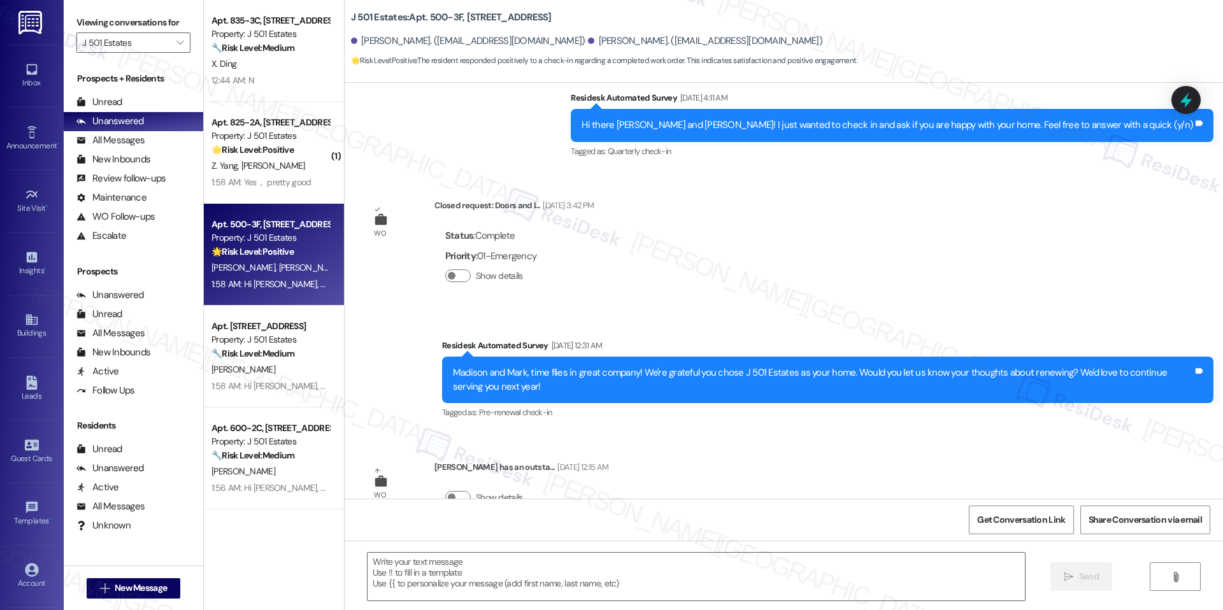
type textarea "Fetching suggested responses. Please feel free to read through the conversation…"
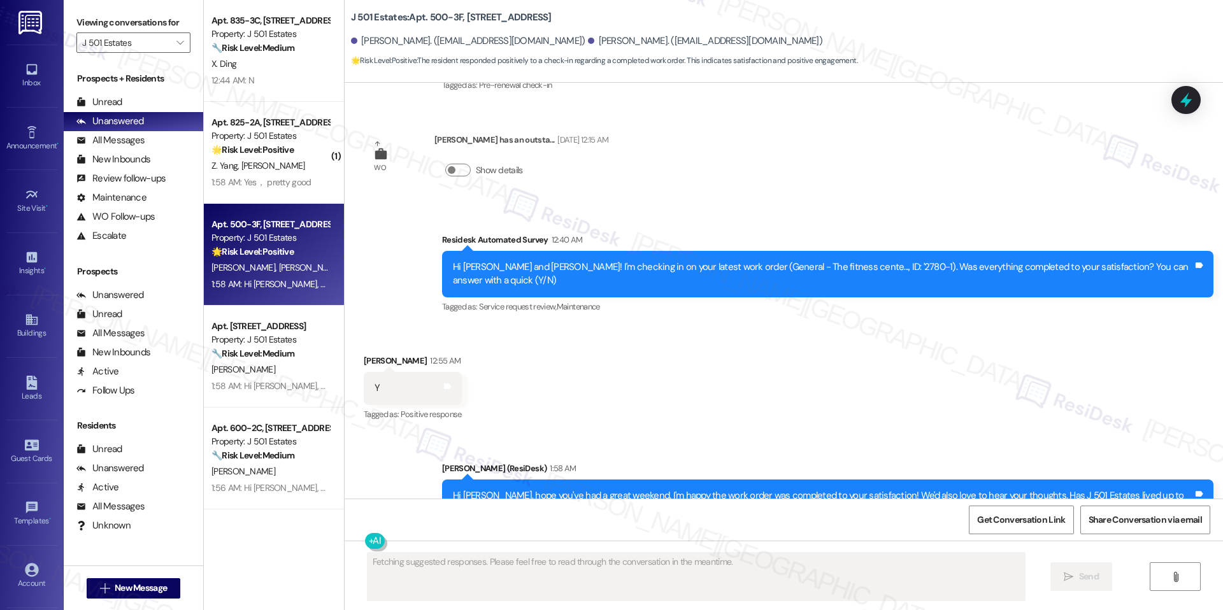
scroll to position [844, 0]
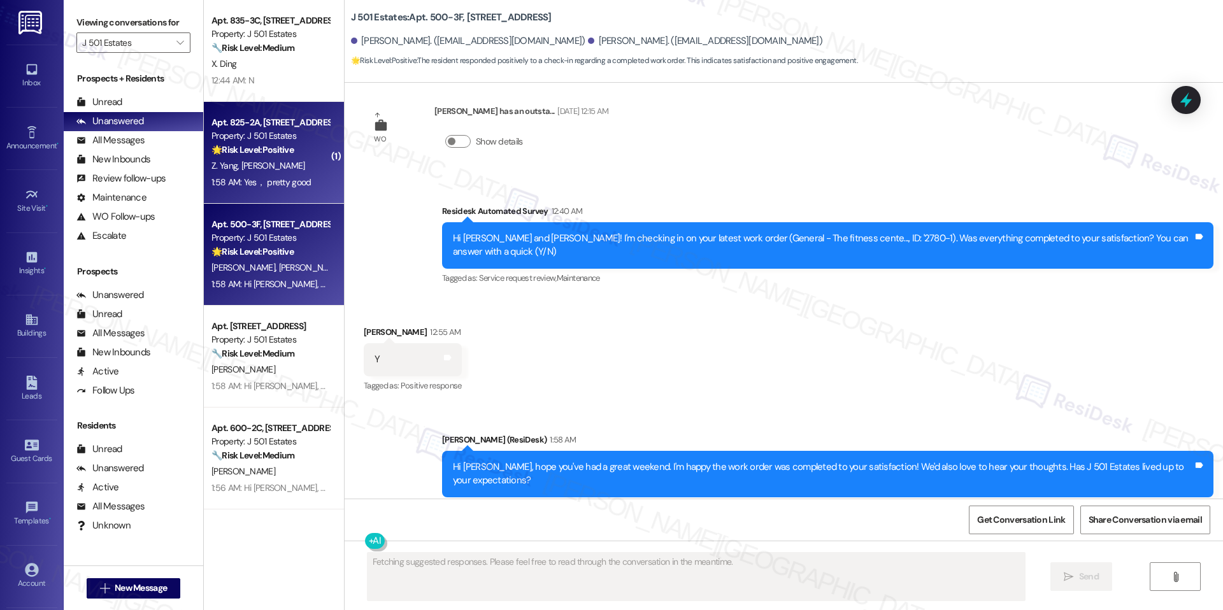
click at [239, 173] on div "Z. Yang L. Huang" at bounding box center [270, 166] width 120 height 16
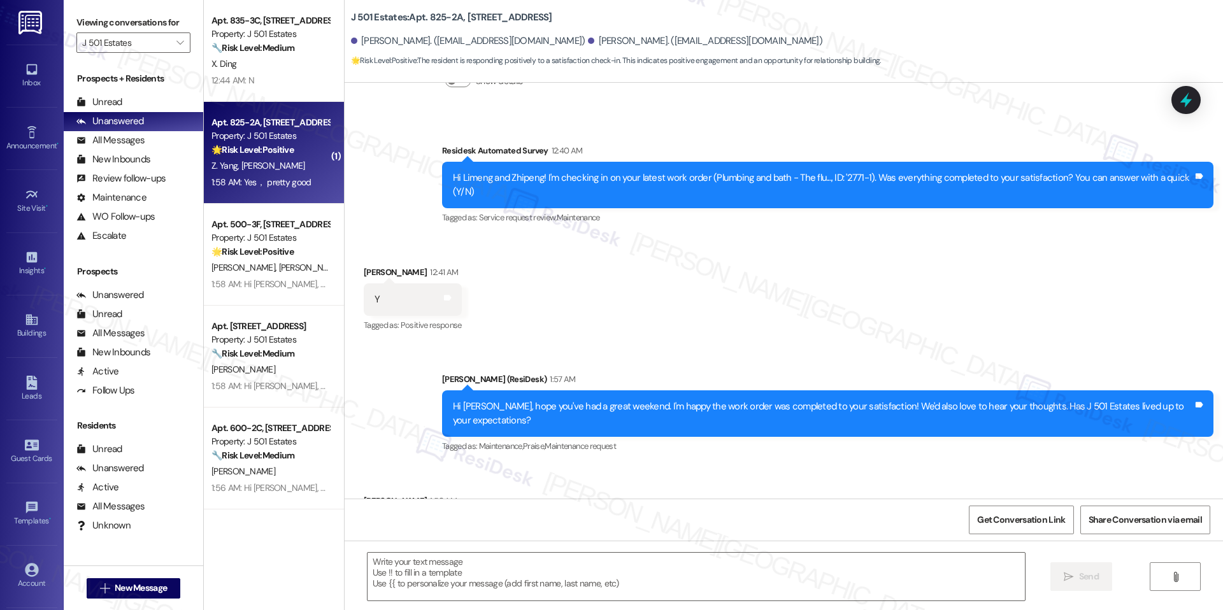
type textarea "Fetching suggested responses. Please feel free to read through the conversation…"
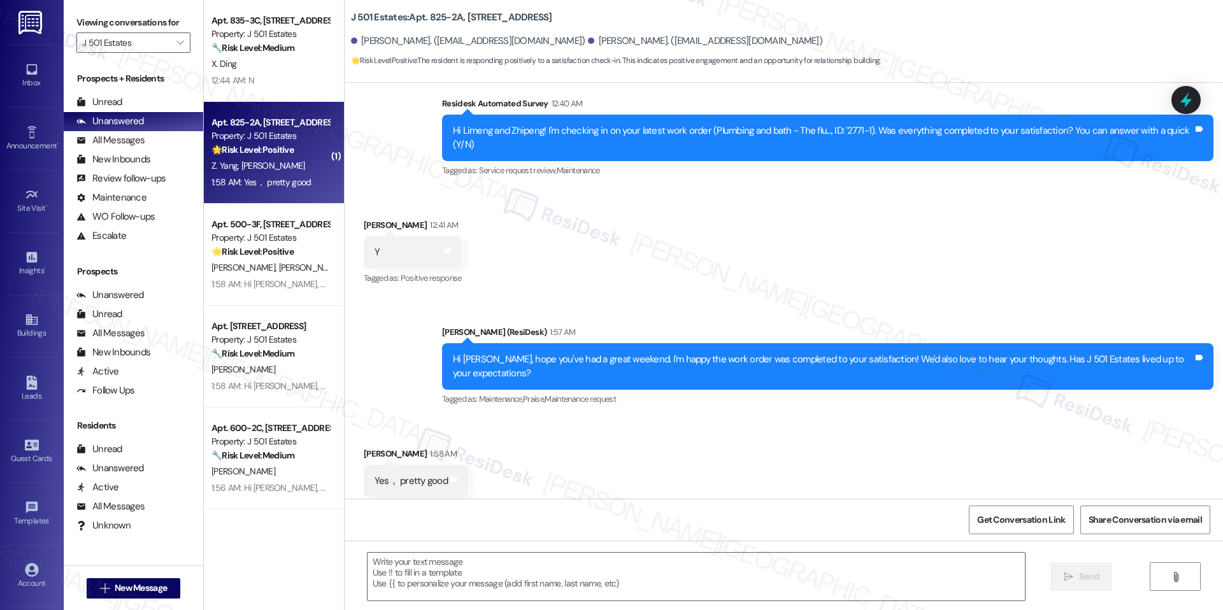
scroll to position [729, 0]
click at [500, 578] on textarea at bounding box center [696, 577] width 657 height 48
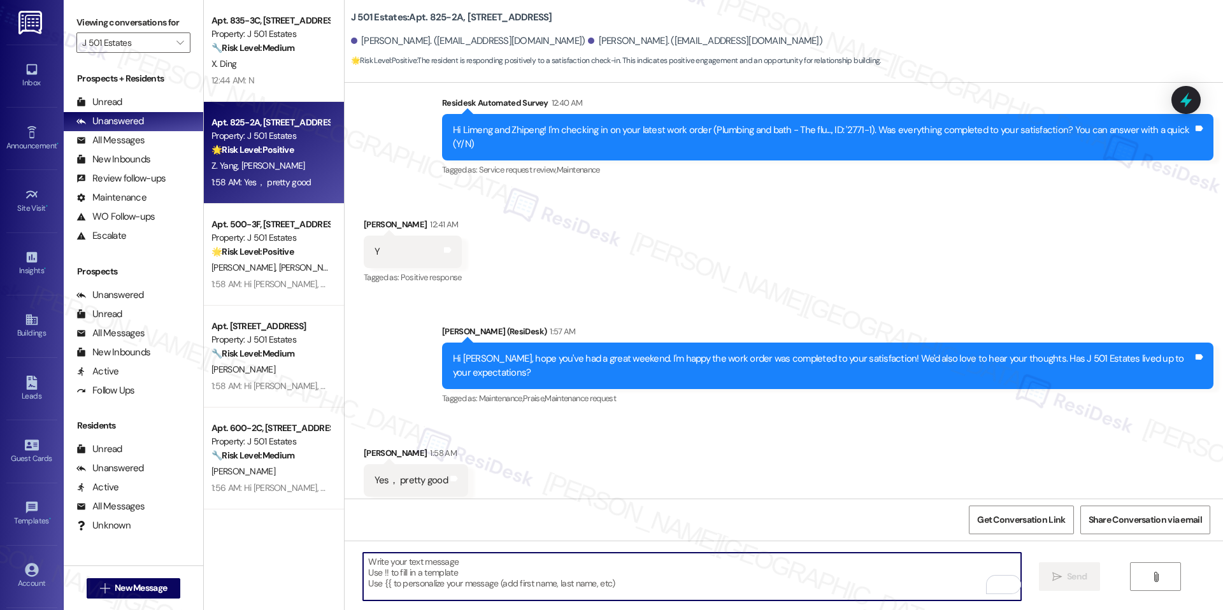
click at [436, 581] on textarea "To enrich screen reader interactions, please activate Accessibility in Grammarl…" at bounding box center [691, 577] width 657 height 48
click at [550, 589] on textarea "To enrich screen reader interactions, please activate Accessibility in Grammarl…" at bounding box center [691, 577] width 657 height 48
click at [590, 585] on textarea "To enrich screen reader interactions, please activate Accessibility in Grammarl…" at bounding box center [691, 577] width 657 height 48
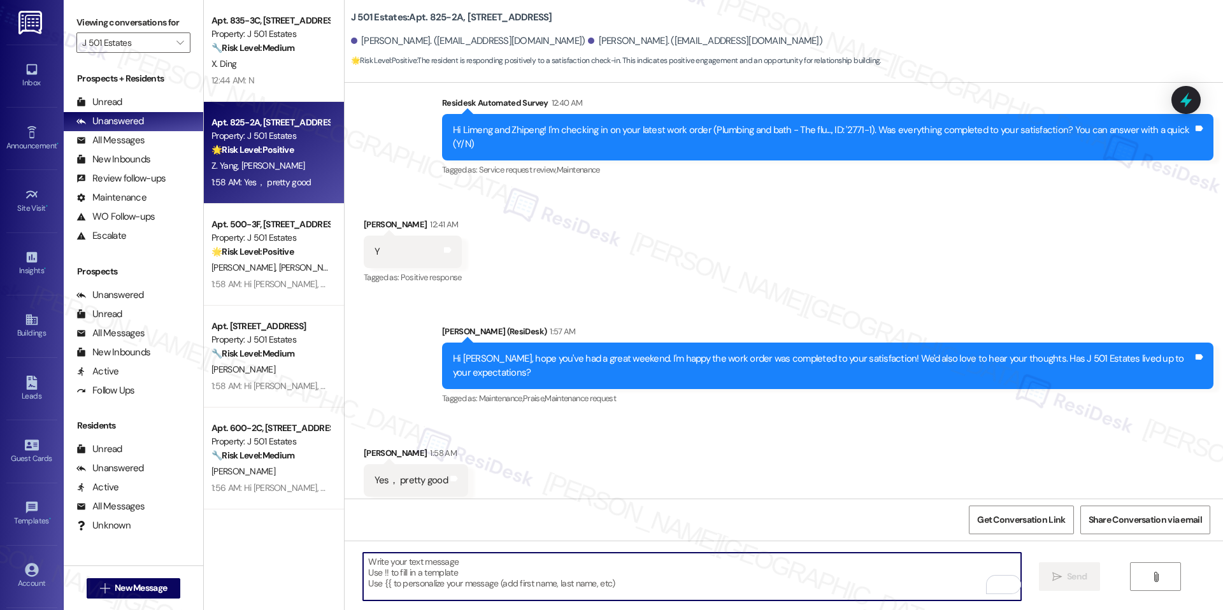
click at [626, 566] on textarea "To enrich screen reader interactions, please activate Accessibility in Grammarl…" at bounding box center [691, 577] width 657 height 48
click at [529, 574] on textarea "To enrich screen reader interactions, please activate Accessibility in Grammarl…" at bounding box center [691, 577] width 657 height 48
paste textarea "That’s great to hear, Zhipeng — I’m so glad you’ve been having a good experienc…"
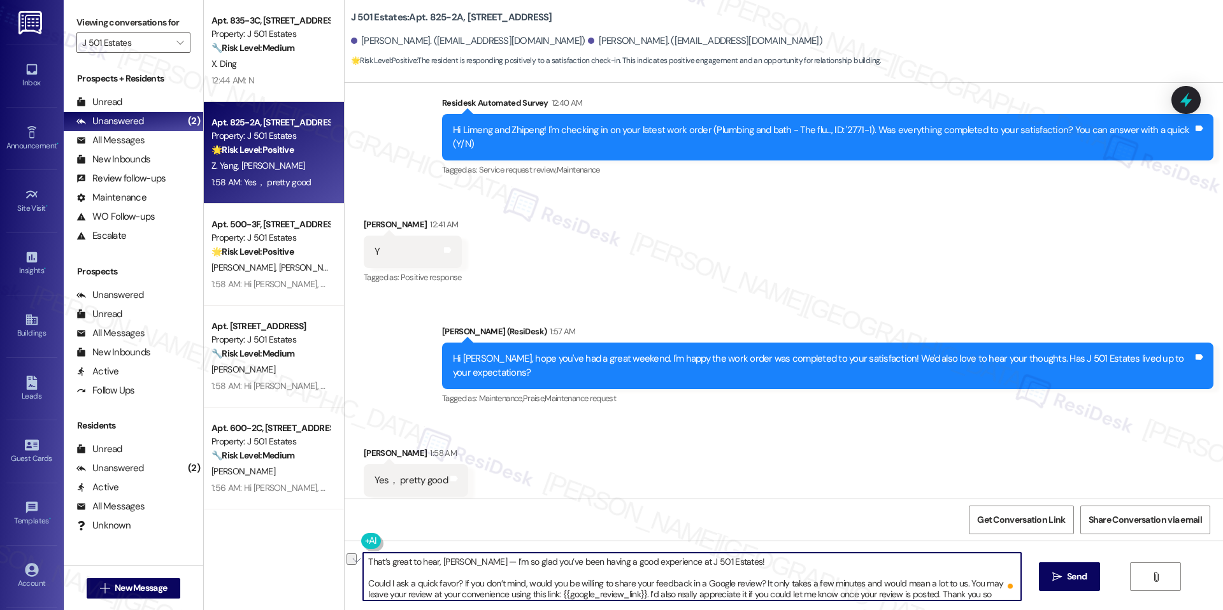
drag, startPoint x: 472, startPoint y: 566, endPoint x: 459, endPoint y: 564, distance: 12.8
click at [459, 564] on textarea "That’s great to hear, Zhipeng — I’m so glad you’ve been having a good experienc…" at bounding box center [691, 577] width 657 height 48
click at [482, 572] on textarea "That’s great to hear, Zhipeng. I’m so glad you’ve been having a good experience…" at bounding box center [691, 577] width 657 height 48
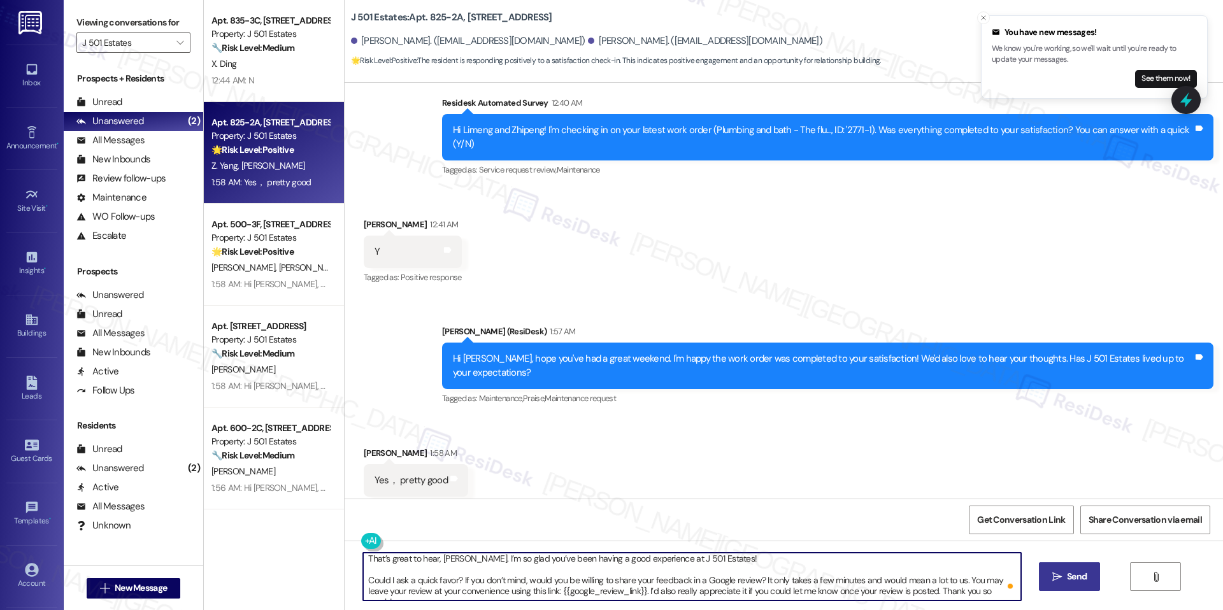
type textarea "That’s great to hear, Zhipeng. I’m so glad you’ve been having a good experience…"
click at [1084, 581] on span "Send" at bounding box center [1077, 576] width 20 height 13
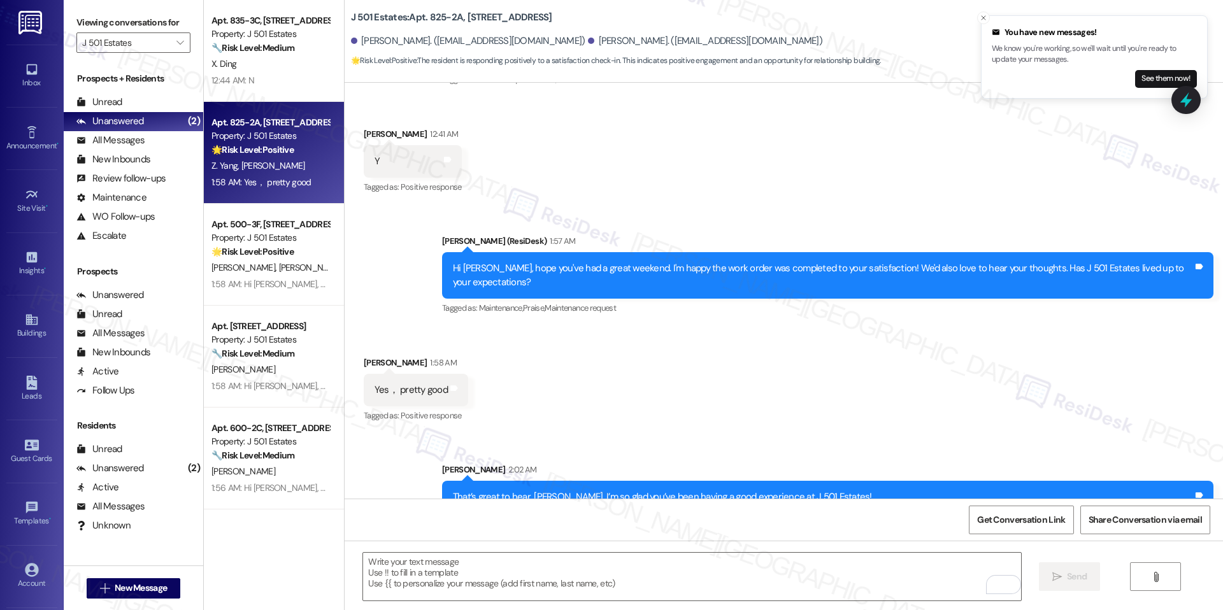
scroll to position [873, 0]
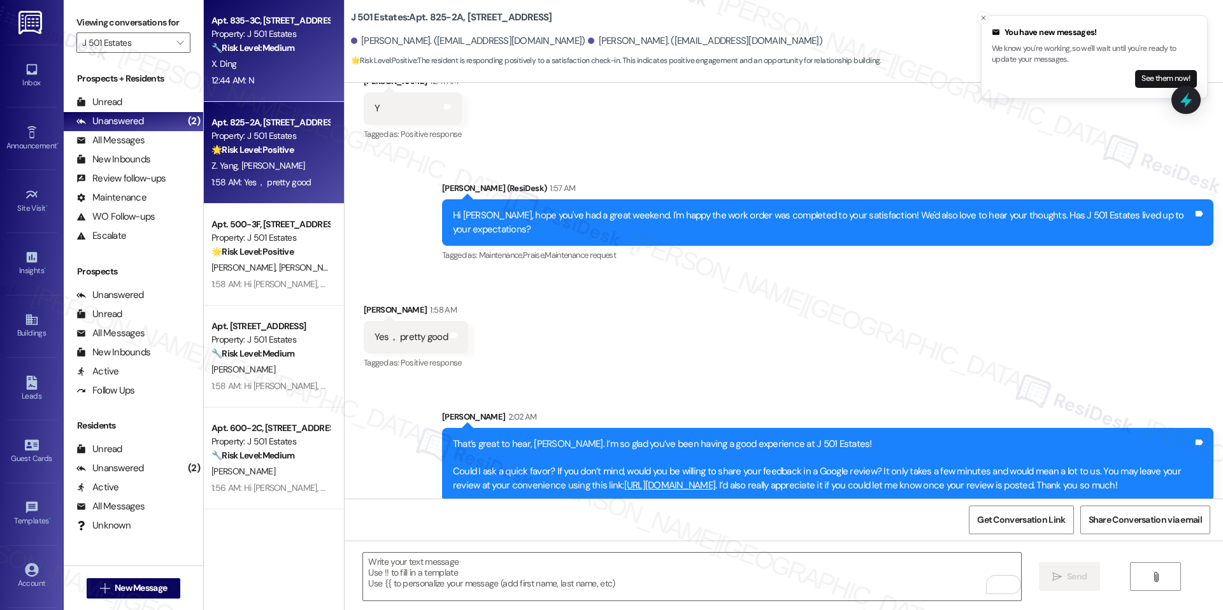
click at [255, 66] on div "X. Ding" at bounding box center [270, 64] width 120 height 16
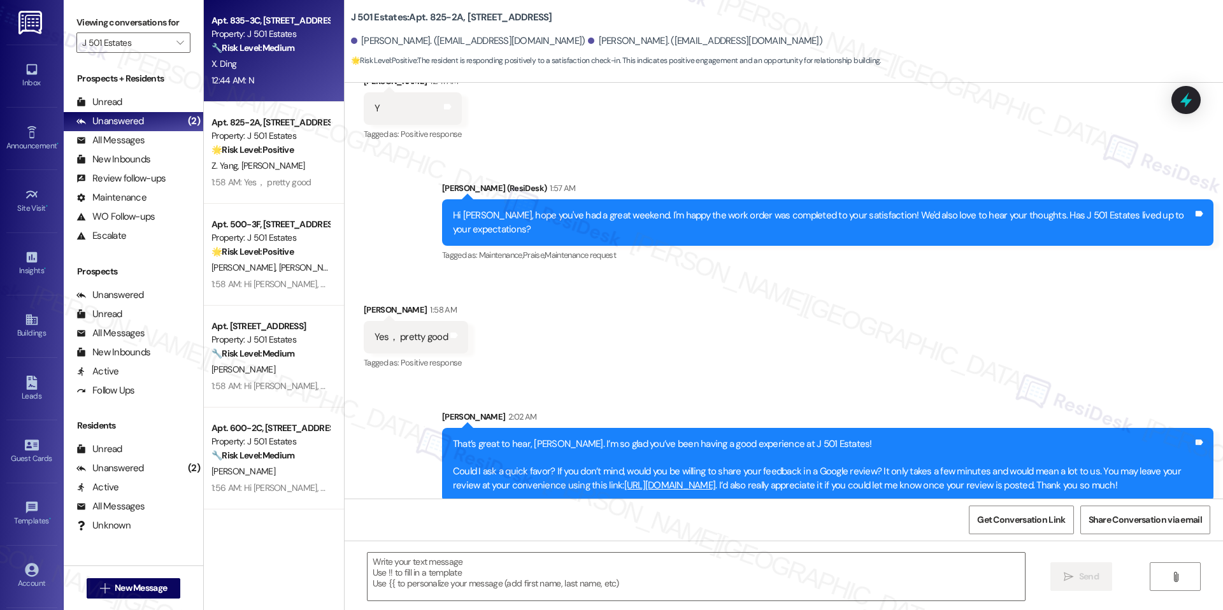
type textarea "Fetching suggested responses. Please feel free to read through the conversation…"
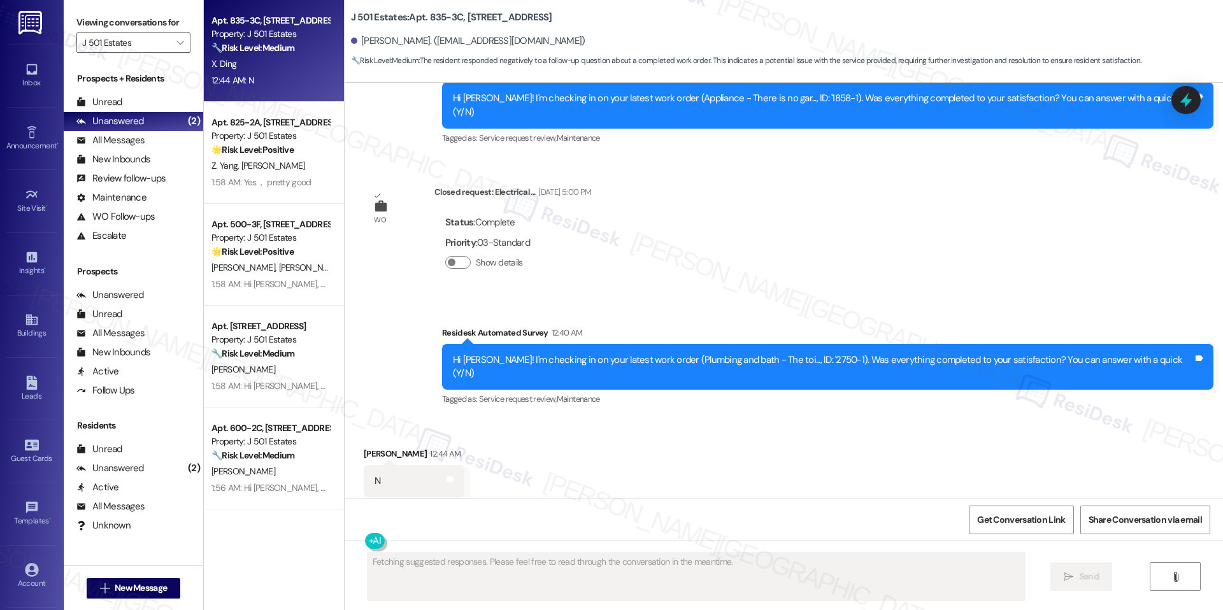
scroll to position [394, 0]
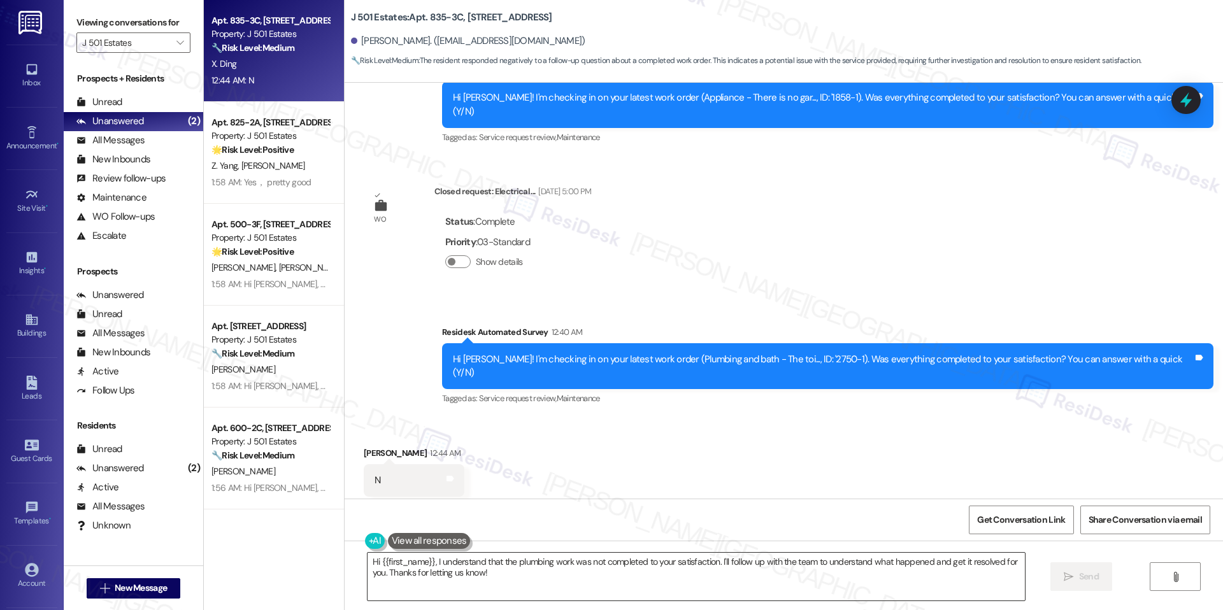
click at [534, 578] on textarea "Hi {{first_name}}, I understand that the plumbing work was not completed to you…" at bounding box center [696, 577] width 657 height 48
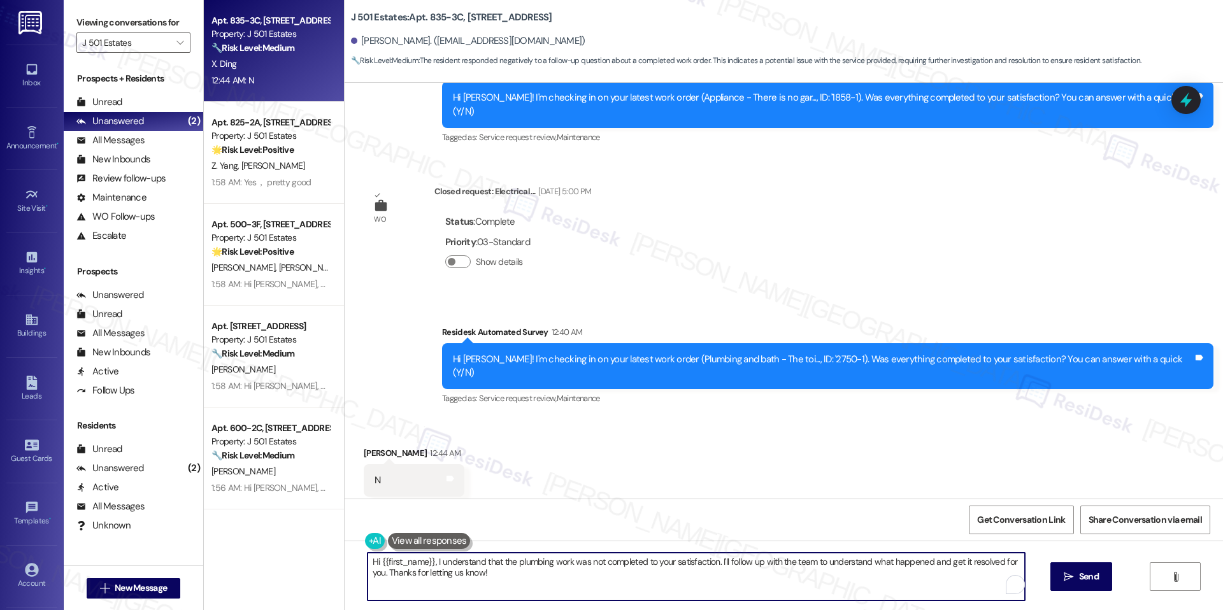
click at [533, 568] on textarea "Hi {{first_name}}, I understand that the plumbing work was not completed to you…" at bounding box center [696, 577] width 657 height 48
click at [531, 561] on textarea "Hi {{first_name}}, I understand that the plumbing work was not completed to you…" at bounding box center [691, 577] width 657 height 48
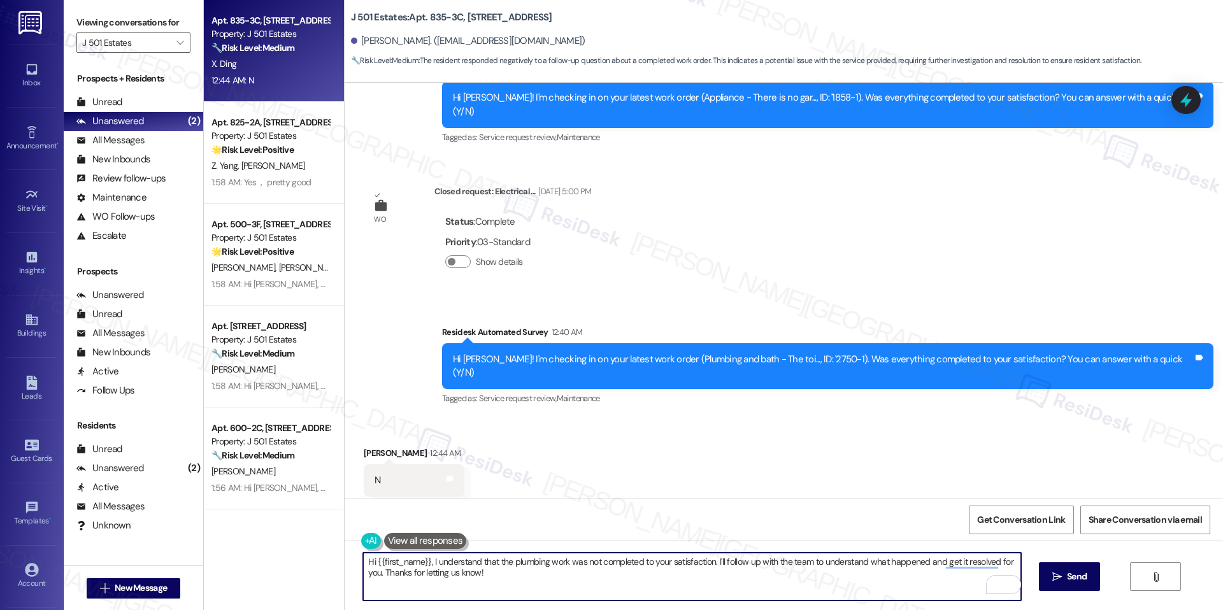
click at [531, 561] on textarea "Hi {{first_name}}, I understand that the plumbing work was not completed to you…" at bounding box center [691, 577] width 657 height 48
paste textarea "work order ____ was not completed to your satisfaction. I'm happy to look into …"
click at [585, 589] on textarea "Hi {{first_name}}, I understand that the plumbing work was not completed to you…" at bounding box center [691, 577] width 657 height 48
drag, startPoint x: 709, startPoint y: 561, endPoint x: 724, endPoint y: 576, distance: 21.2
click at [726, 589] on textarea "Hi {{first_name}}, I understand that the plumbing work was not completed to you…" at bounding box center [691, 577] width 657 height 48
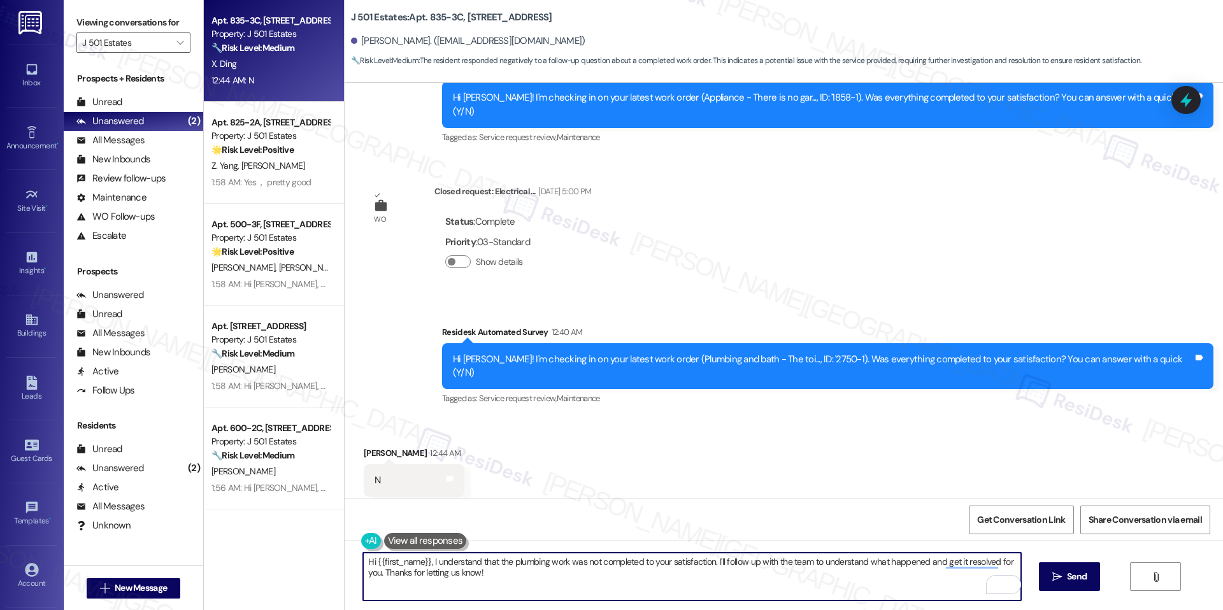
drag, startPoint x: 709, startPoint y: 562, endPoint x: 725, endPoint y: 561, distance: 16.0
click at [733, 577] on textarea "Hi {{first_name}}, I understand that the plumbing work was not completed to you…" at bounding box center [691, 577] width 657 height 48
drag, startPoint x: 716, startPoint y: 561, endPoint x: 728, endPoint y: 577, distance: 20.0
click at [728, 577] on textarea "Hi {{first_name}}, I understand that the plumbing work was not completed to you…" at bounding box center [691, 577] width 657 height 48
paste textarea "Hi {{first_name}}, I understand that work order ____ was not completed to your …"
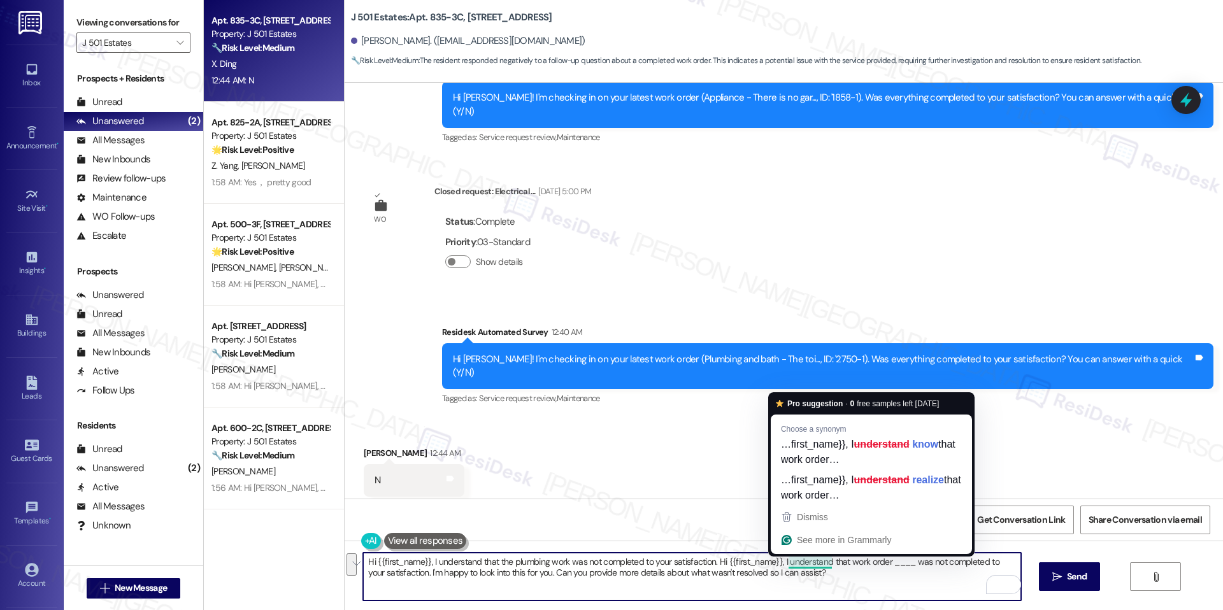
drag, startPoint x: 403, startPoint y: 573, endPoint x: 775, endPoint y: 559, distance: 372.3
click at [775, 559] on textarea "Hi {{first_name}}, I understand that the plumbing work was not completed to you…" at bounding box center [691, 577] width 657 height 48
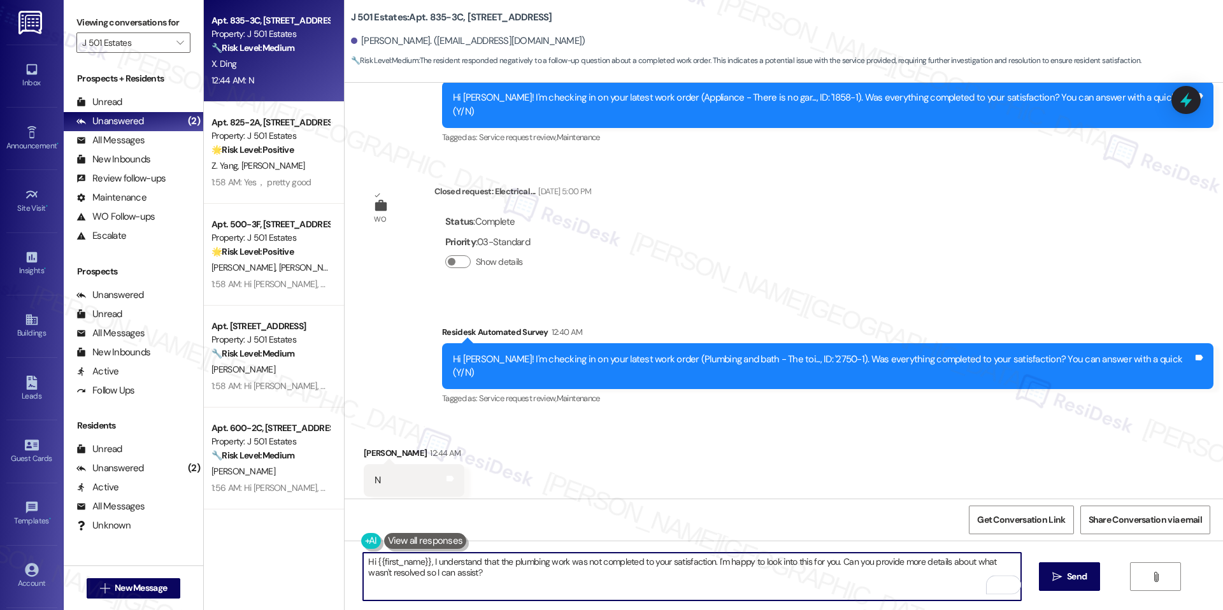
click at [691, 580] on textarea "Hi {{first_name}}, I understand that the plumbing work was not completed to you…" at bounding box center [691, 577] width 657 height 48
click at [640, 583] on textarea "Hi {{first_name}}, I understand that the plumbing work was not completed to you…" at bounding box center [691, 577] width 657 height 48
type textarea "Hi {{first_name}}, I understand that the plumbing work was not completed to you…"
click at [1076, 579] on span "Send" at bounding box center [1077, 576] width 20 height 13
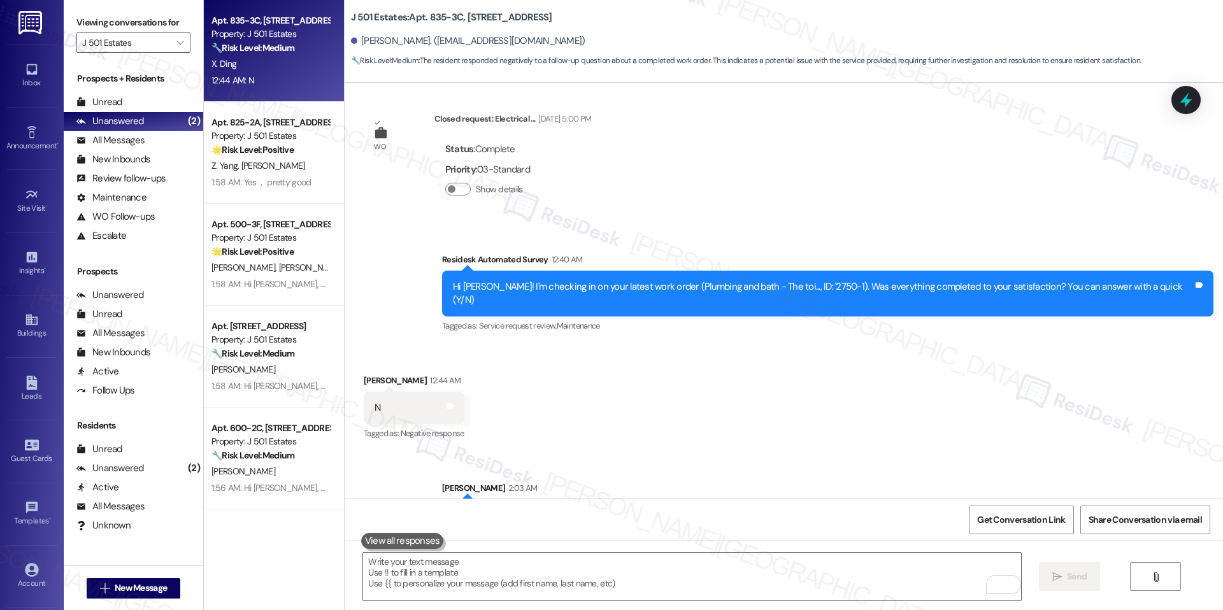
scroll to position [497, 0]
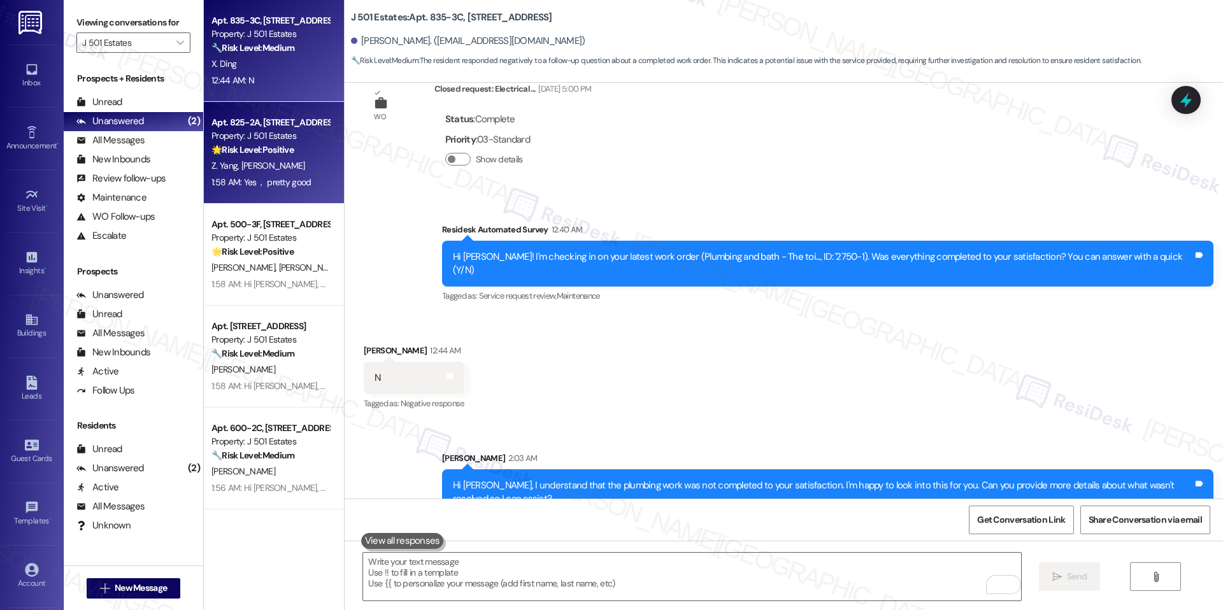
click at [279, 133] on div "Property: J 501 Estates" at bounding box center [270, 135] width 118 height 13
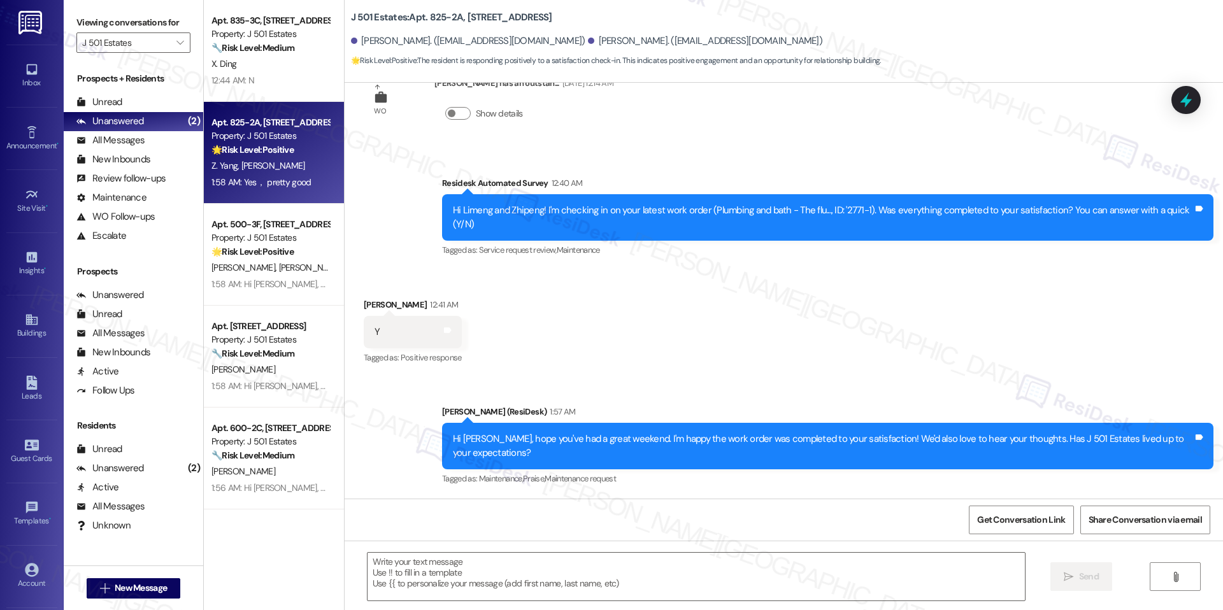
type textarea "Fetching suggested responses. Please feel free to read through the conversation…"
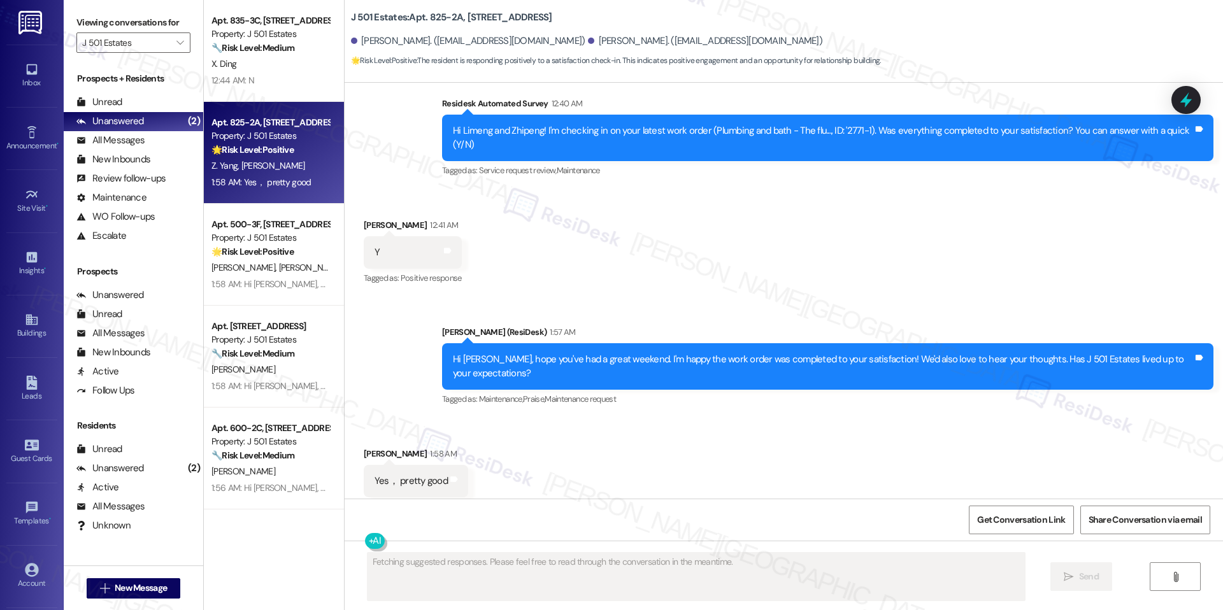
scroll to position [919, 0]
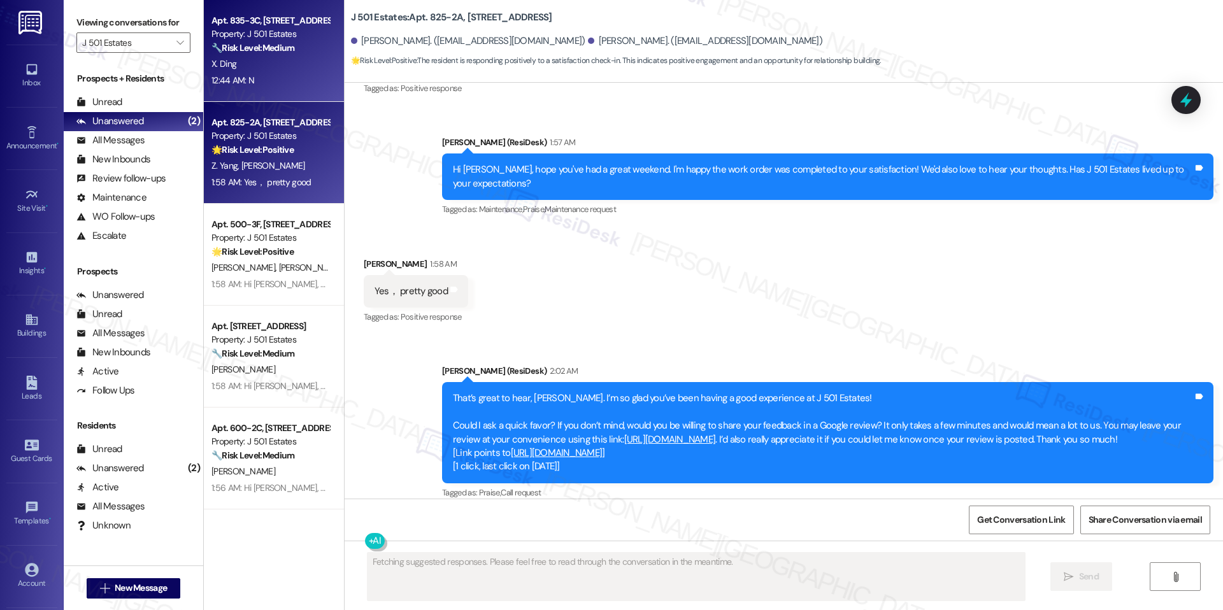
click at [248, 68] on div "X. Ding" at bounding box center [270, 64] width 120 height 16
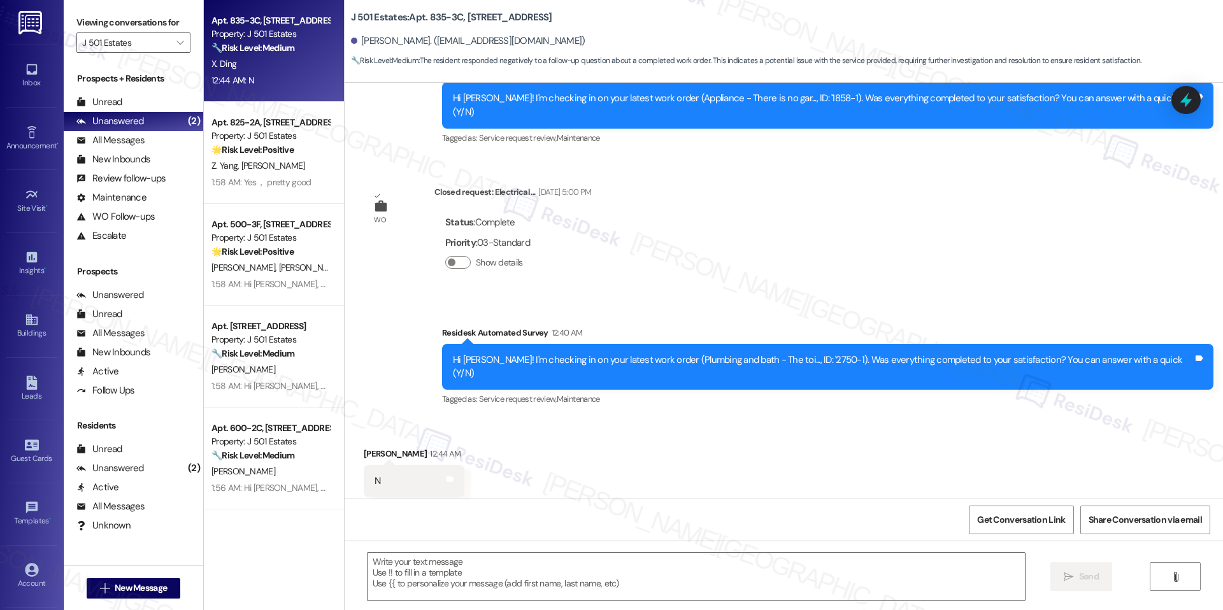
scroll to position [515, 0]
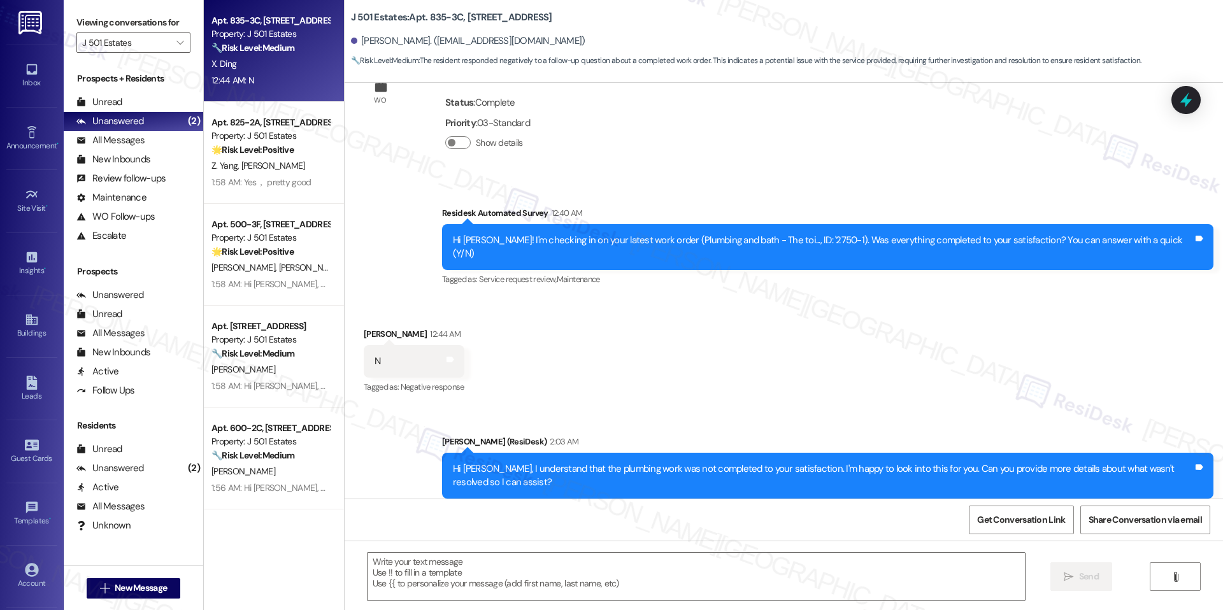
type textarea "Fetching suggested responses. Please feel free to read through the conversation…"
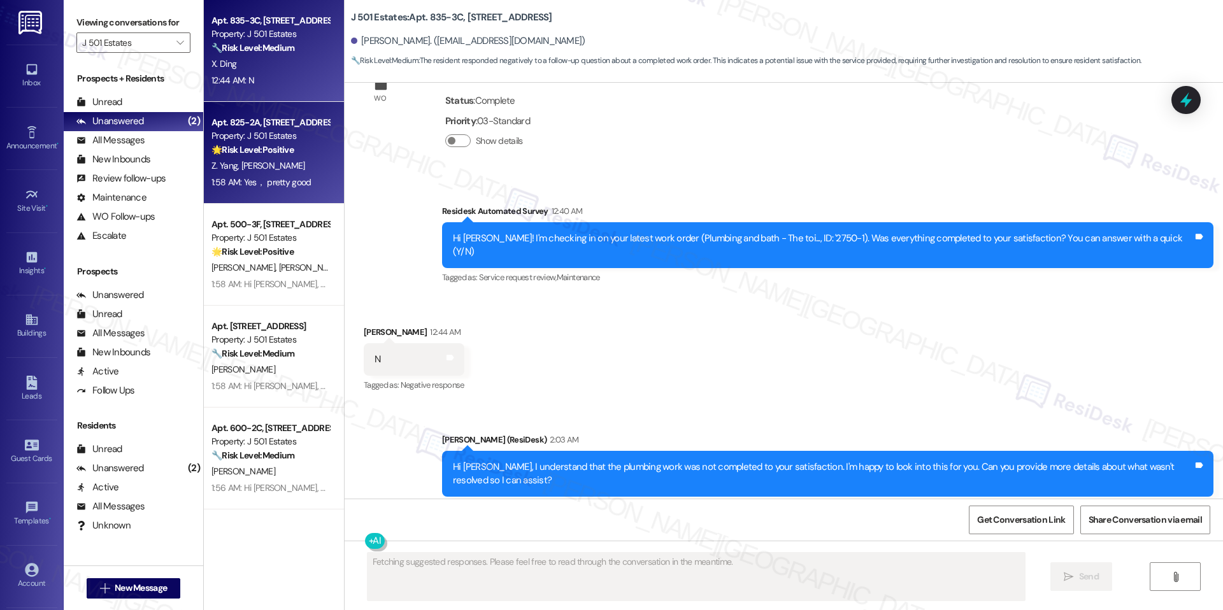
click at [324, 178] on div "Apt. 825-2A, 240 Ivy Meadow Ln Property: J 501 Estates 🌟 Risk Level: Positive T…" at bounding box center [274, 153] width 140 height 102
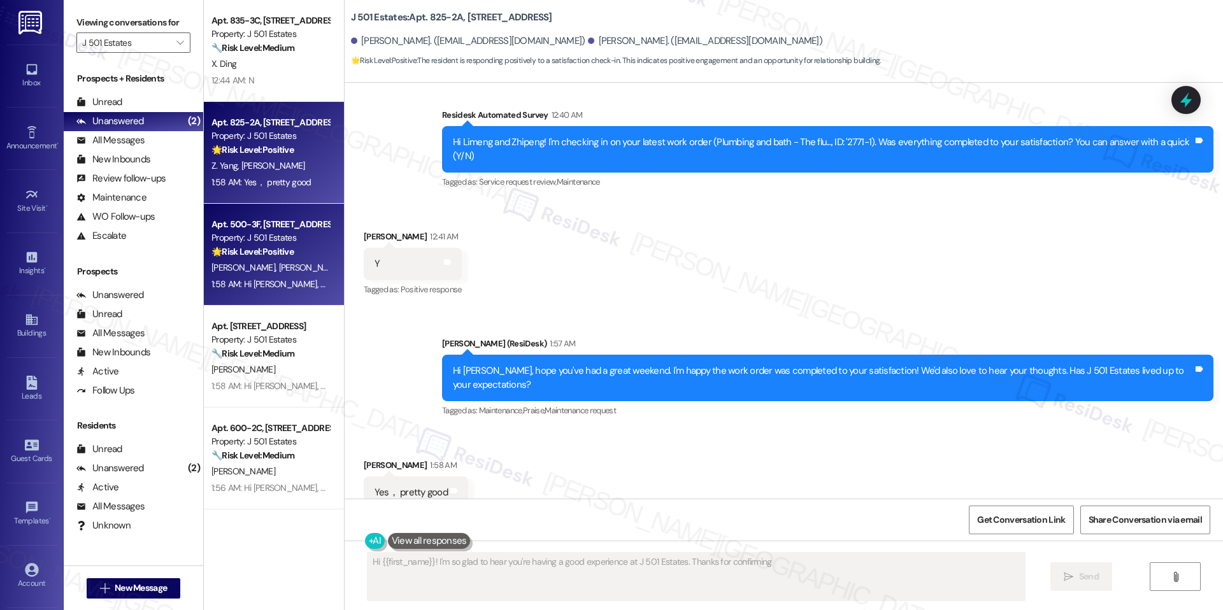
type textarea "Hi {{first_name}}! I'm so glad to hear you're having a good experience at J 501…"
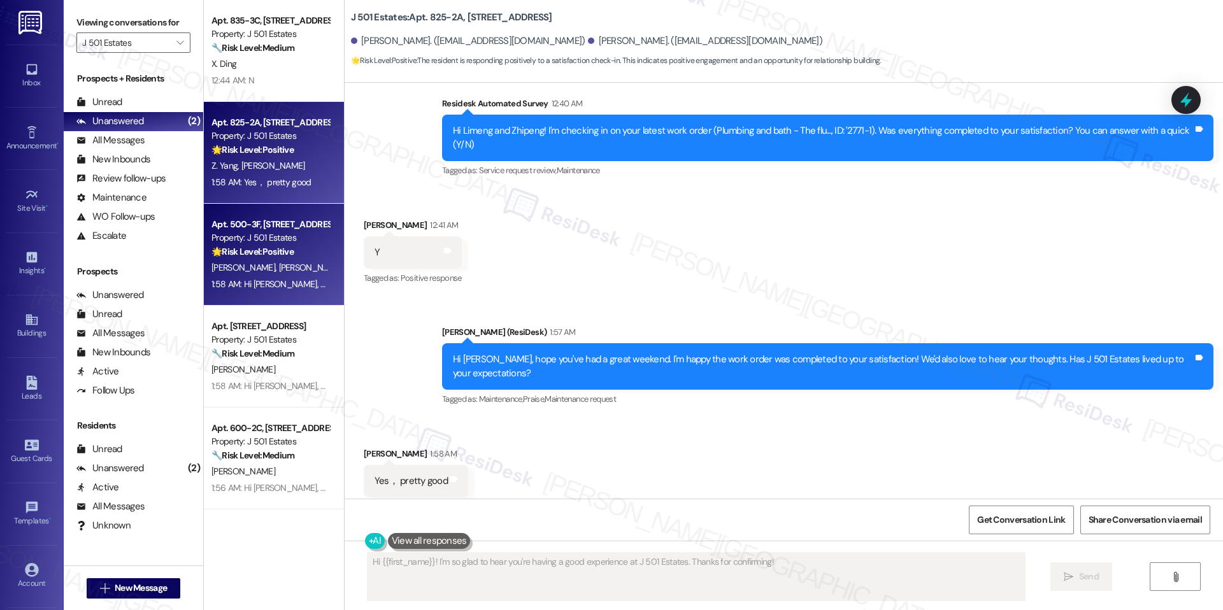
click at [283, 251] on strong "🌟 Risk Level: Positive" at bounding box center [252, 251] width 82 height 11
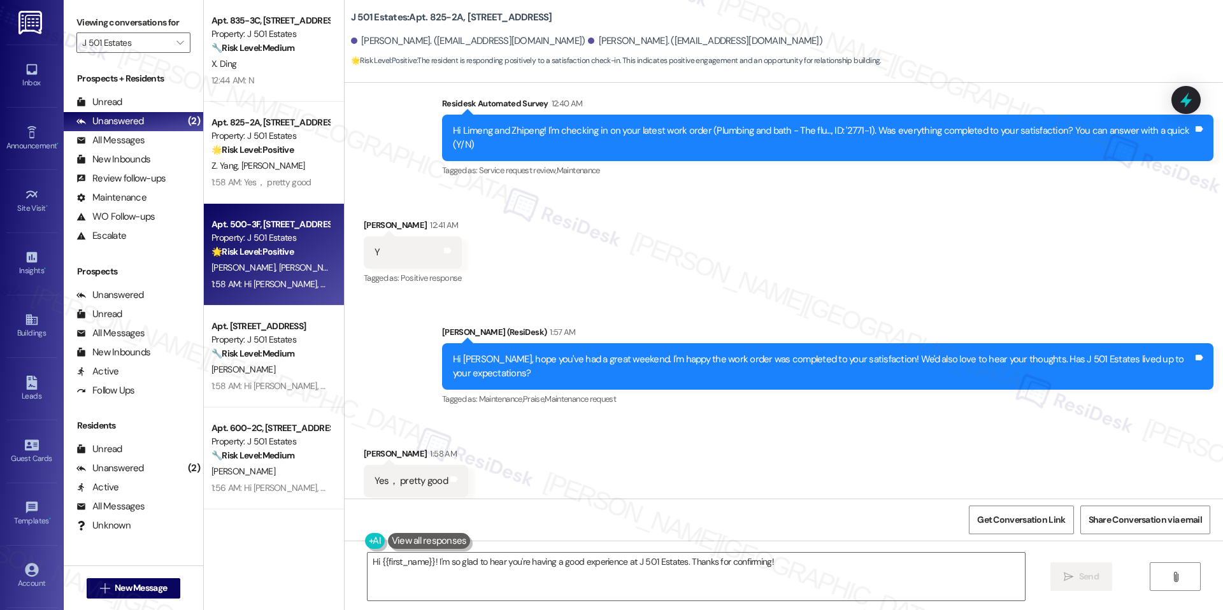
type textarea "Fetching suggested responses. Please feel free to read through the conversation…"
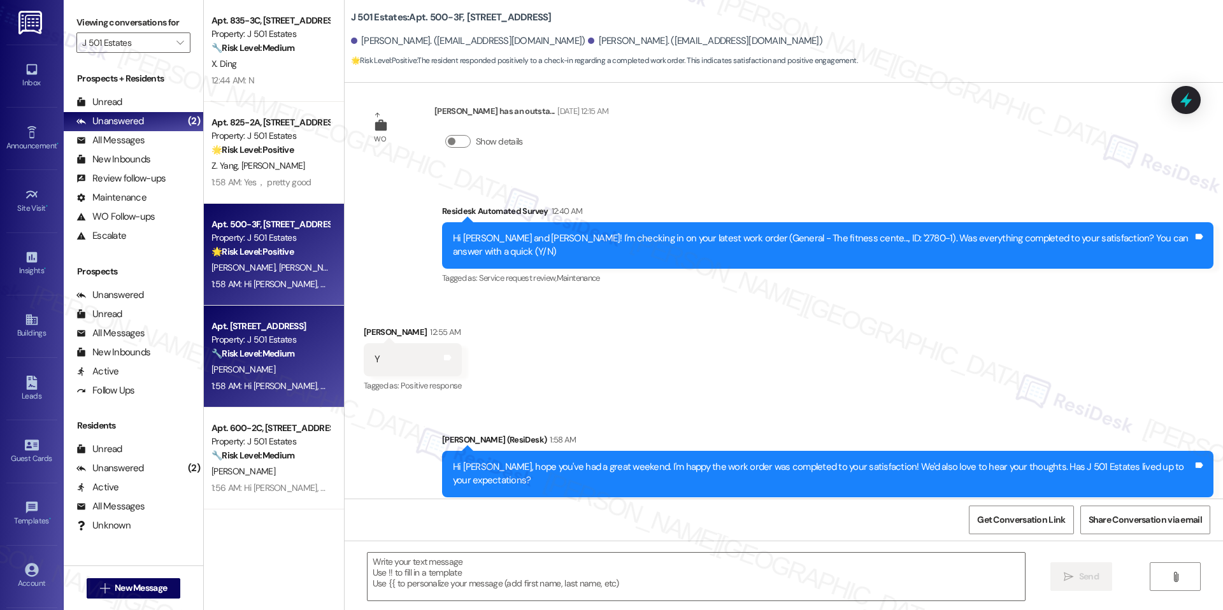
click at [213, 355] on strong "🔧 Risk Level: Medium" at bounding box center [252, 353] width 83 height 11
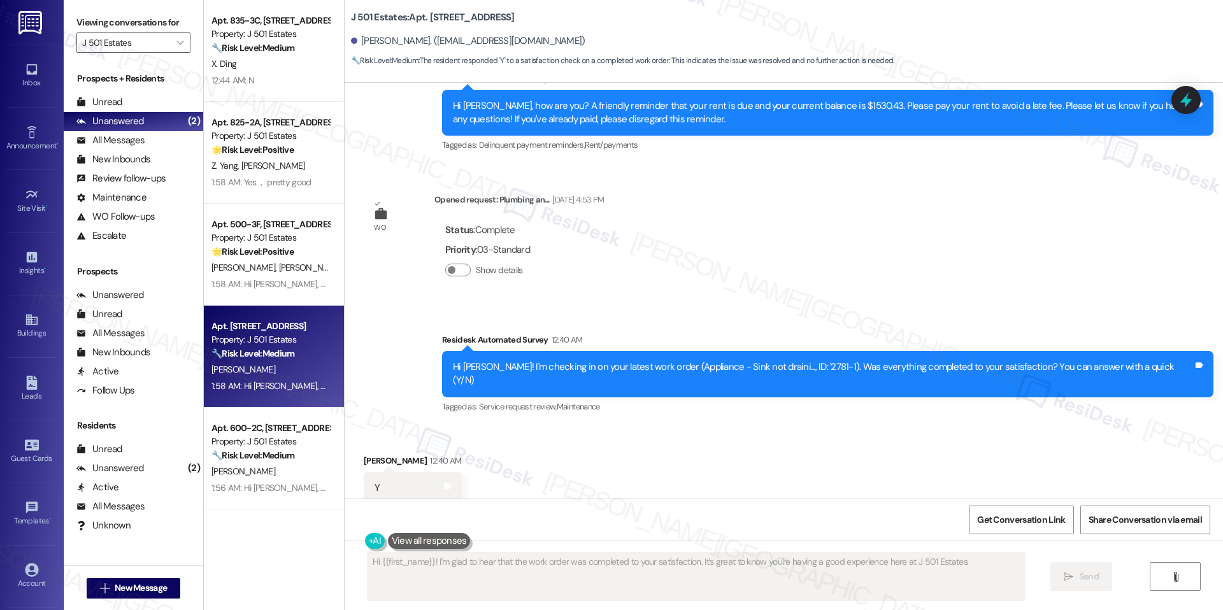
type textarea "Hi {{first_name}}! I'm glad to hear that the work order was completed to your s…"
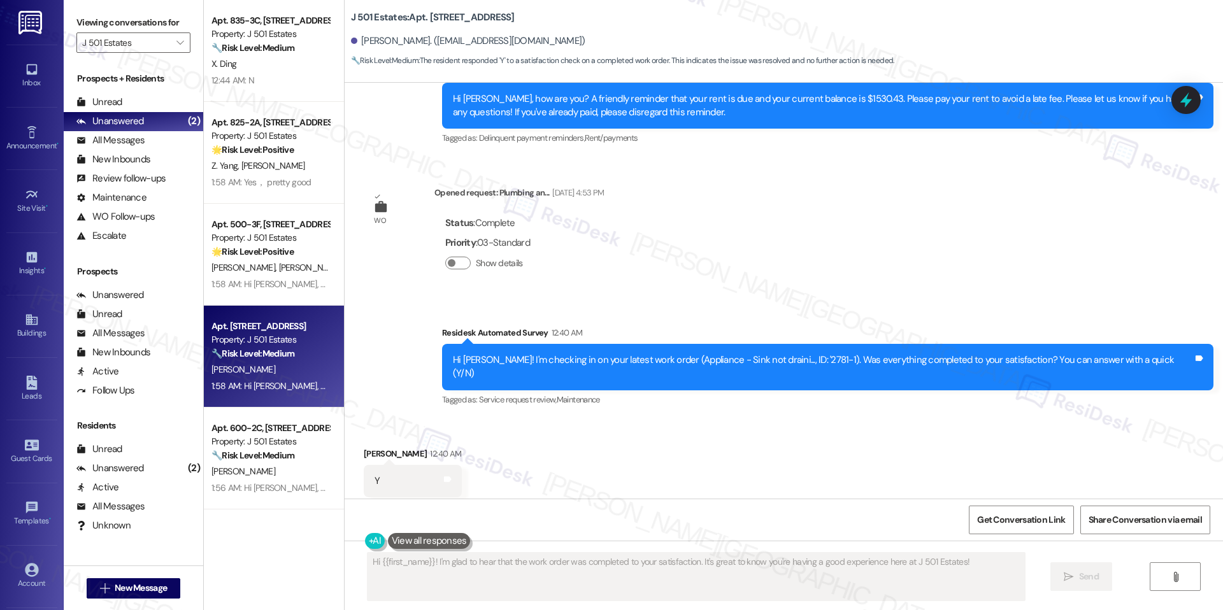
scroll to position [1274, 0]
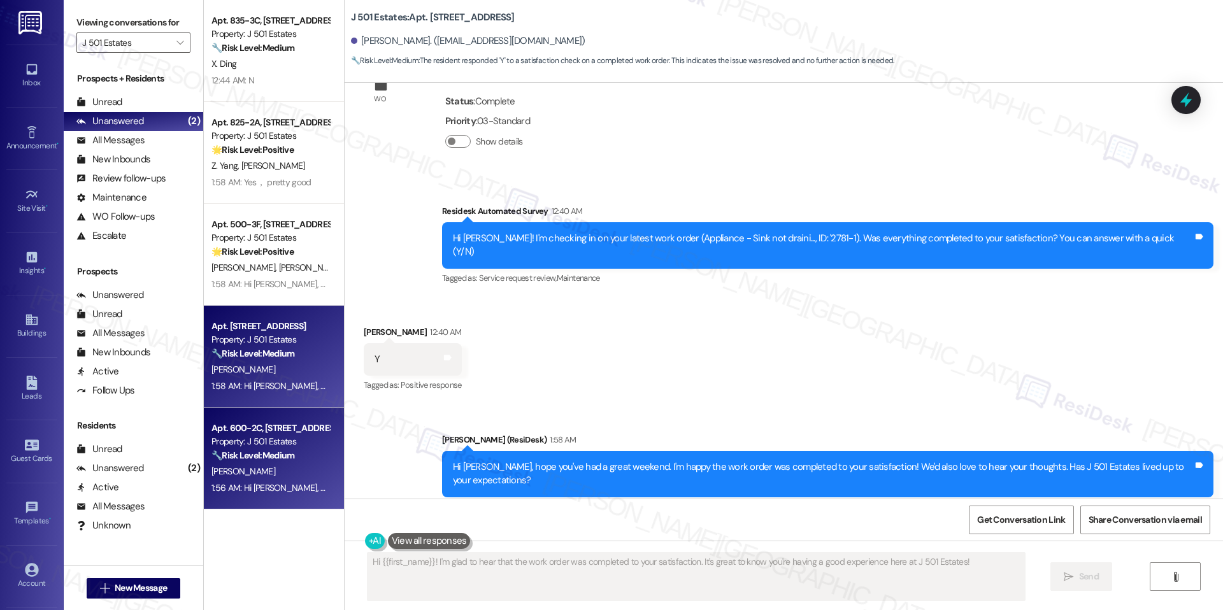
click at [259, 482] on div "1:56 AM: Hi Michael, hope you've had a great weekend. I'm happy the work order …" at bounding box center [601, 487] width 780 height 11
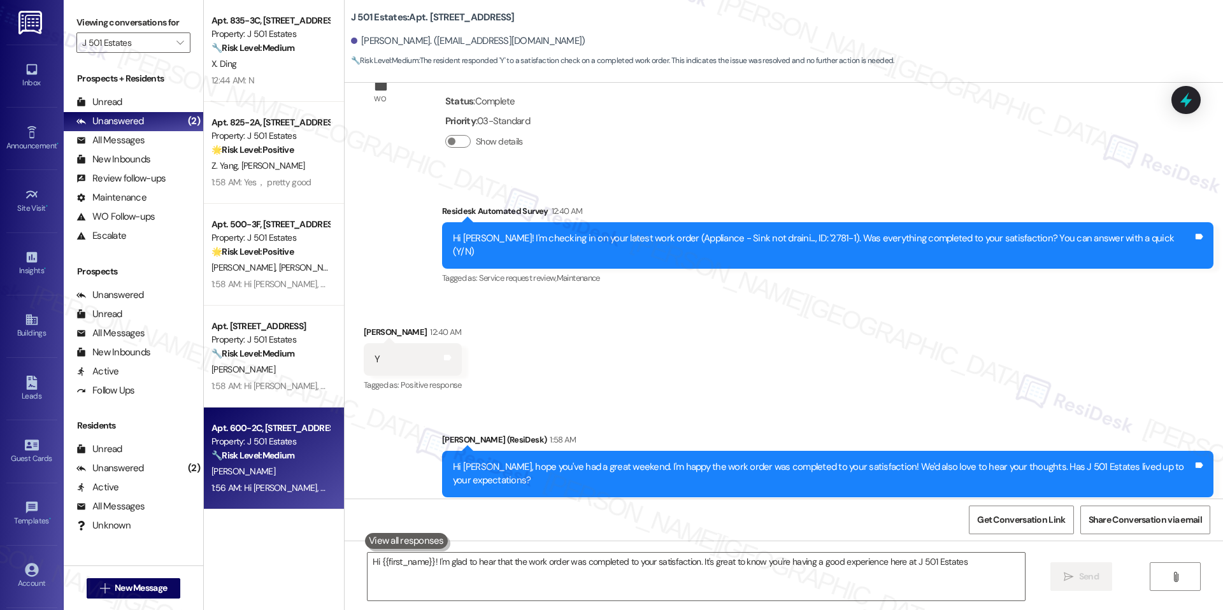
type textarea "Hi {{first_name}}! I'm glad to hear that the work order was completed to your s…"
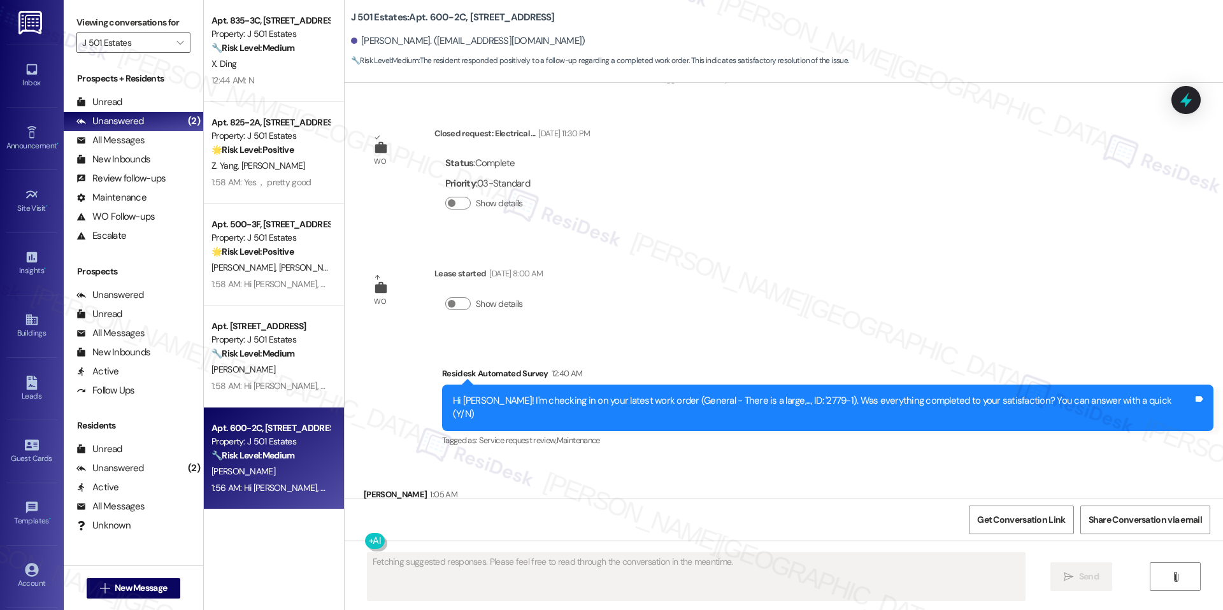
scroll to position [1143, 0]
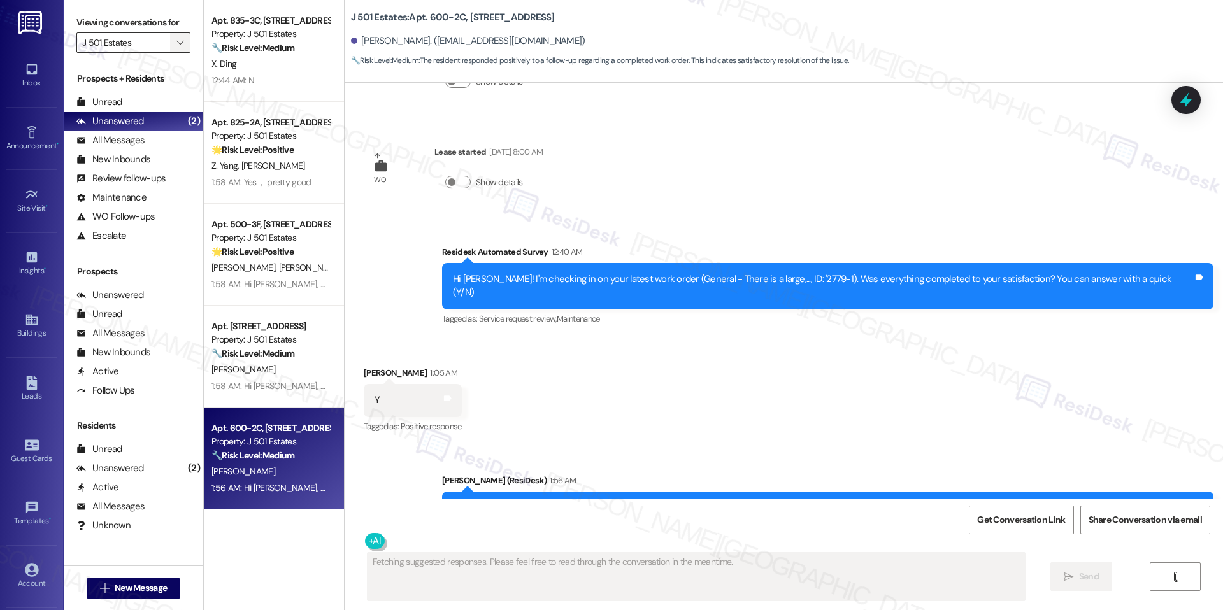
click at [176, 40] on icon "" at bounding box center [179, 43] width 7 height 10
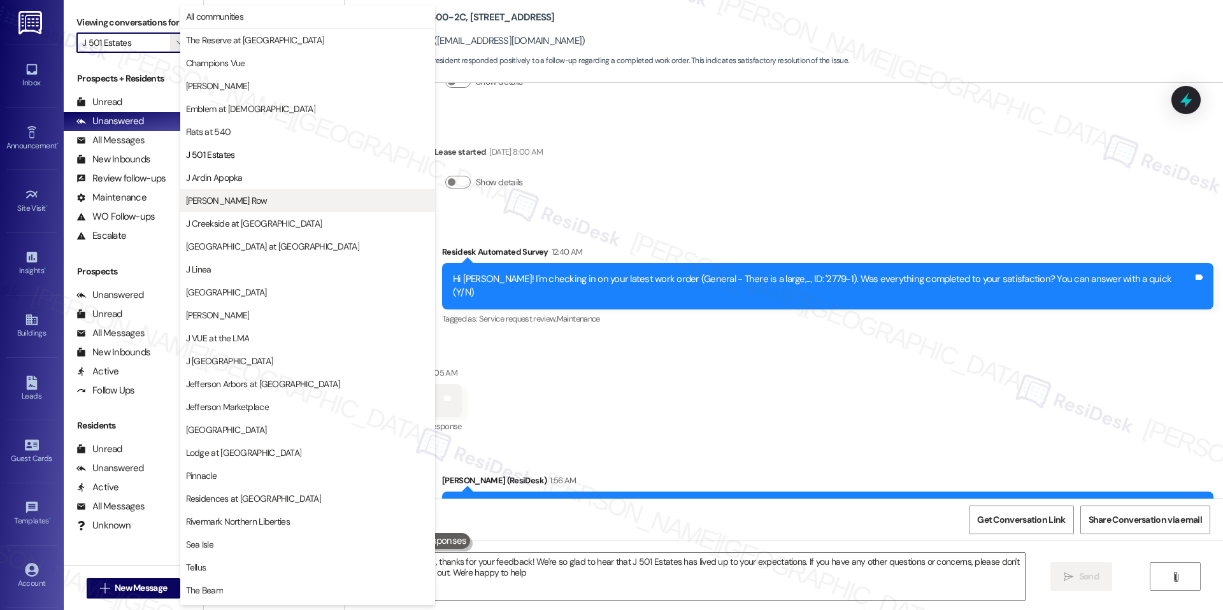
type textarea "Hi {{first_name}}, thanks for your feedback! We're so glad to hear that J 501 E…"
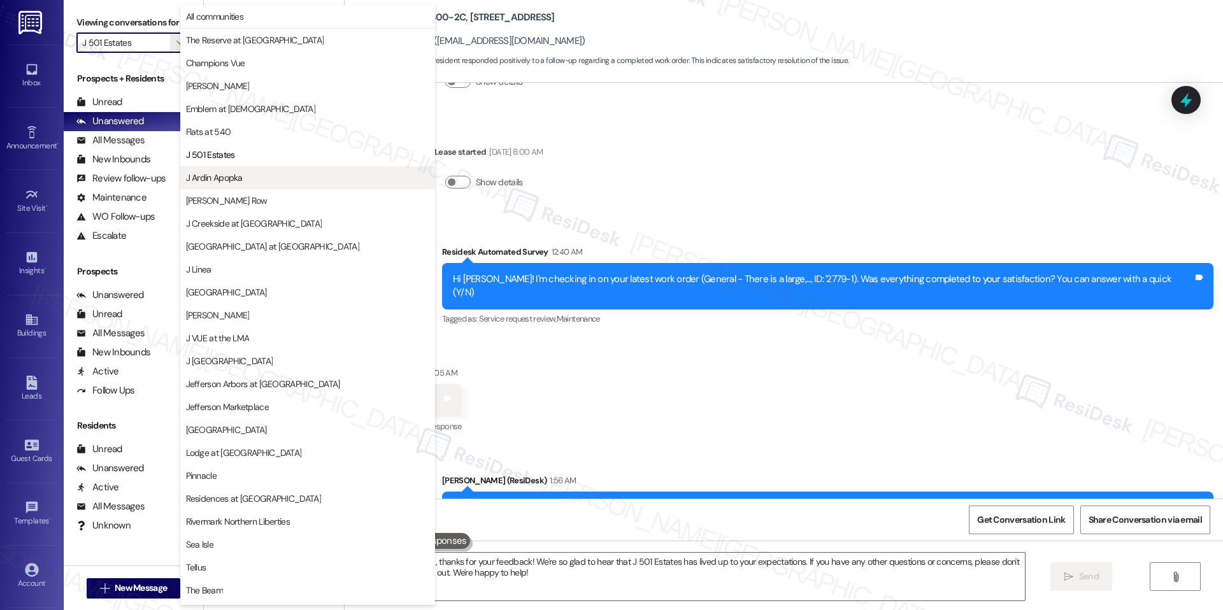
click at [233, 186] on button "J Ardin Apopka" at bounding box center [307, 177] width 255 height 23
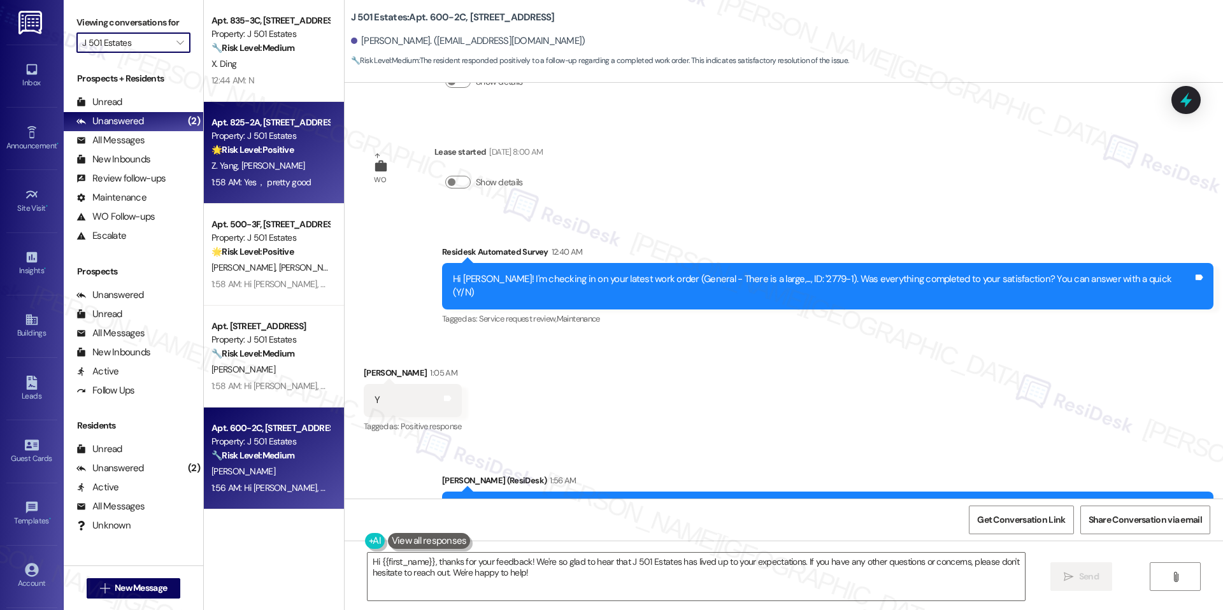
type input "J Ardin Apopka"
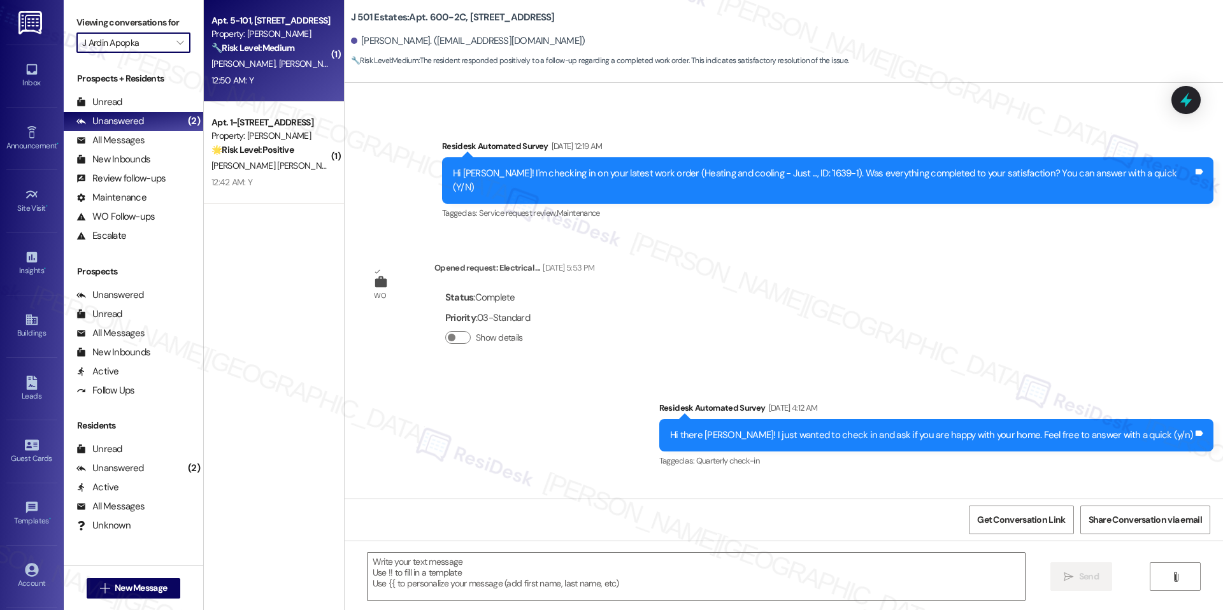
type textarea "Fetching suggested responses. Please feel free to read through the conversation…"
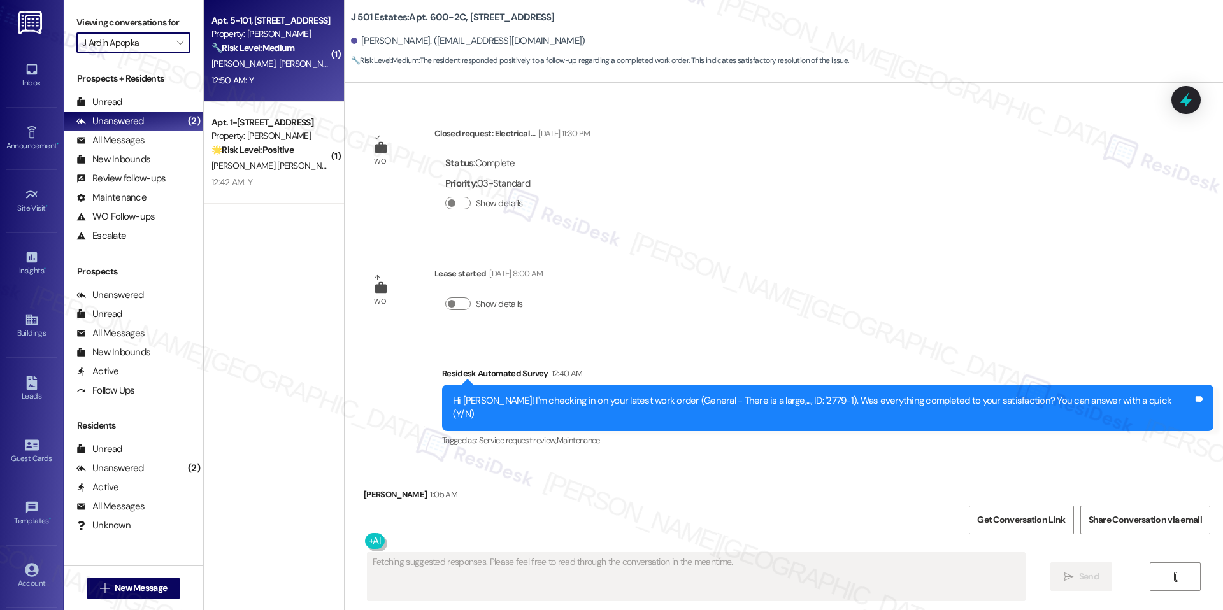
click at [263, 94] on div "Apt. 5-101, 2420 Medicine Lake Drive Property: J Ardin Apopka 🔧 Risk Level: Med…" at bounding box center [274, 51] width 140 height 102
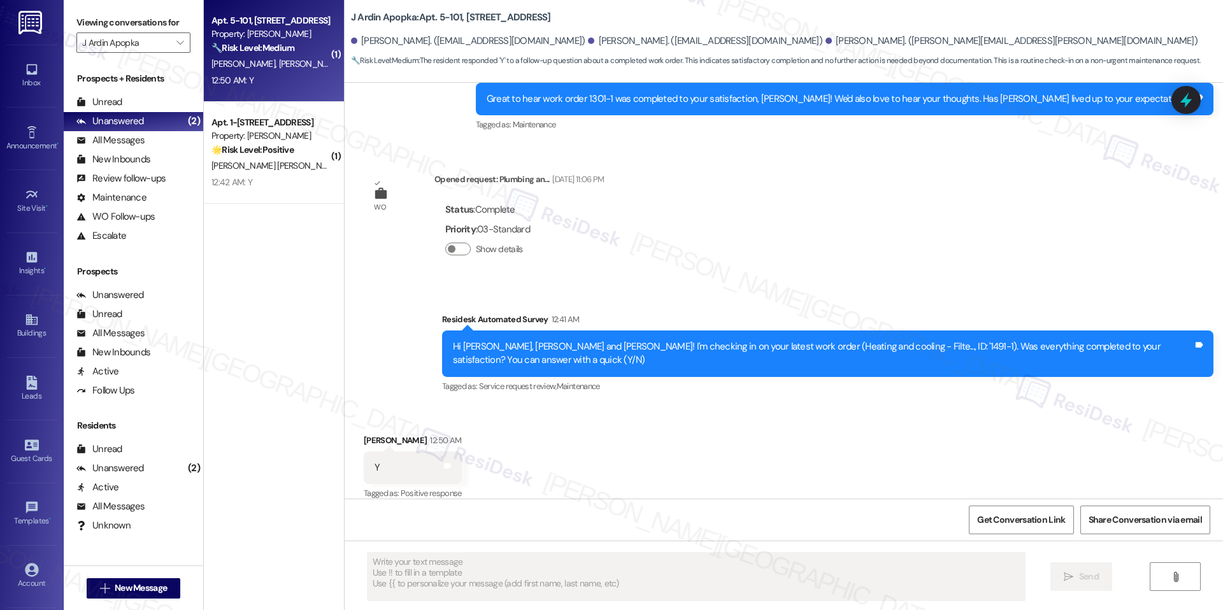
scroll to position [3431, 0]
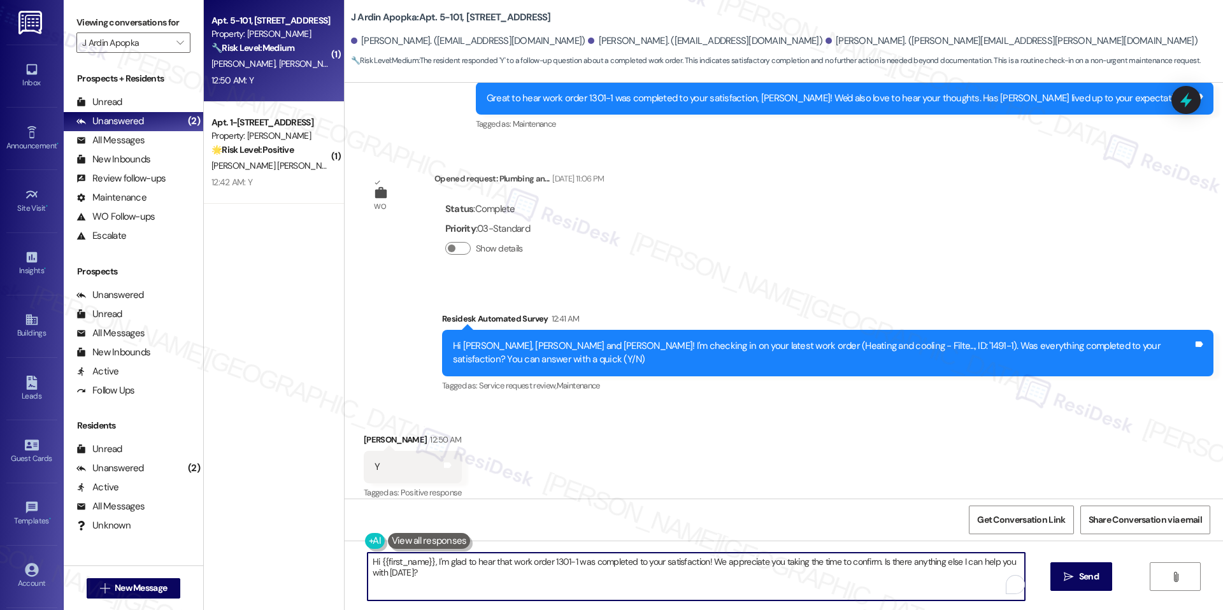
click at [459, 568] on textarea "Hi {{first_name}}, I'm glad to hear that work order 1301-1 was completed to you…" at bounding box center [696, 577] width 657 height 48
click at [445, 570] on textarea "Hi {{first_name}}, I'm glad to hear that work order 1301-1 was completed to you…" at bounding box center [691, 577] width 657 height 48
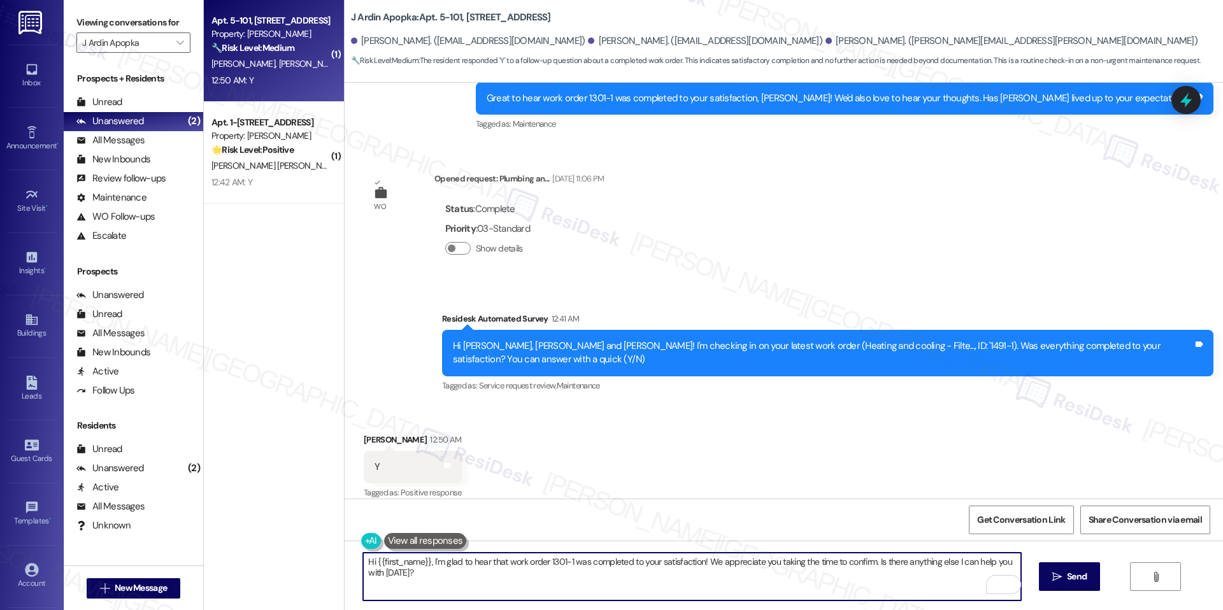
click at [445, 570] on textarea "Hi {{first_name}}, I'm glad to hear that work order 1301-1 was completed to you…" at bounding box center [691, 577] width 657 height 48
paste textarea "hope you've had a great weekend."
paste textarea "I'm happy the work order was completed to your satisfaction! We'd also love to …"
click at [637, 574] on textarea "Hi {{first_name}}, hope you've had a great weekend. I'm happy the work order wa…" at bounding box center [691, 577] width 657 height 48
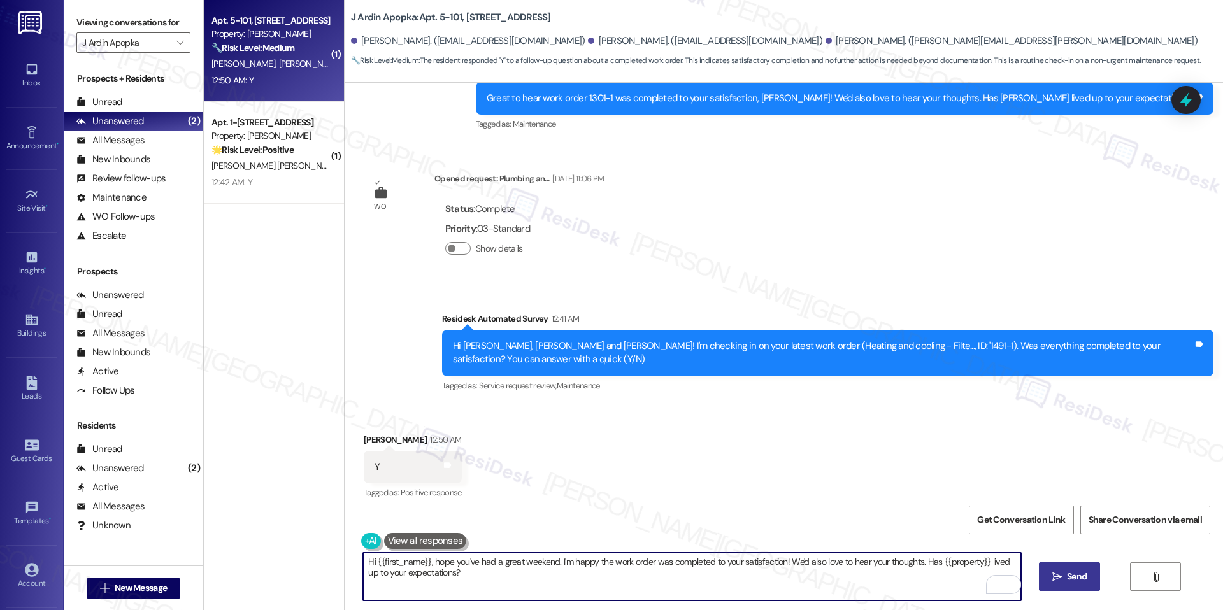
type textarea "Hi {{first_name}}, hope you've had a great weekend. I'm happy the work order wa…"
click at [1070, 575] on span "Send" at bounding box center [1077, 576] width 20 height 13
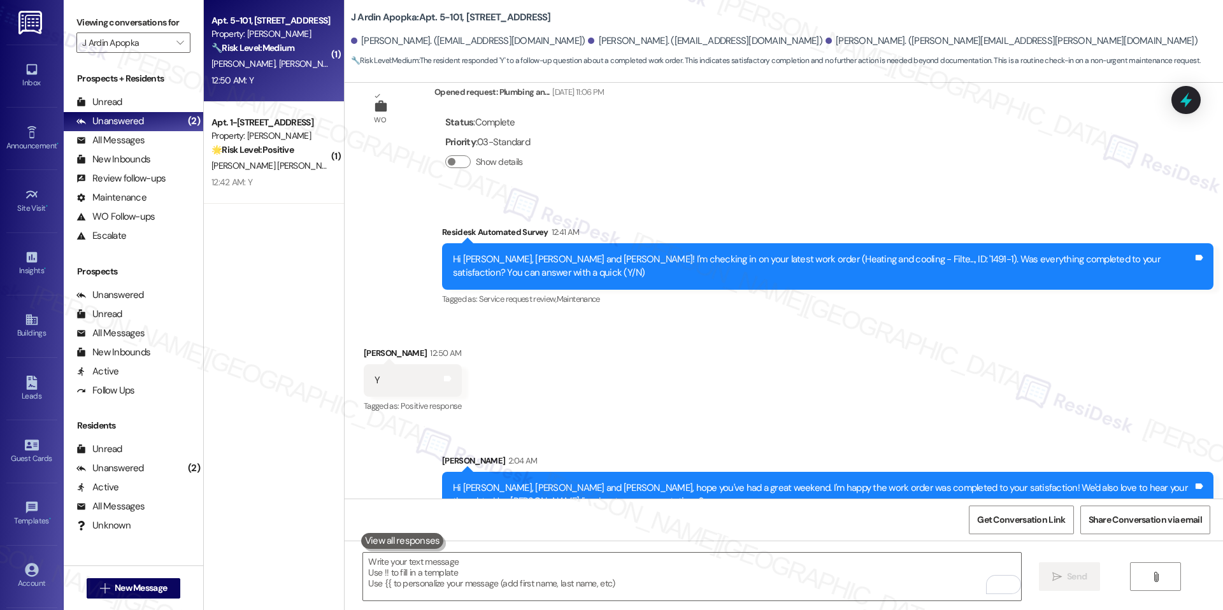
scroll to position [3534, 0]
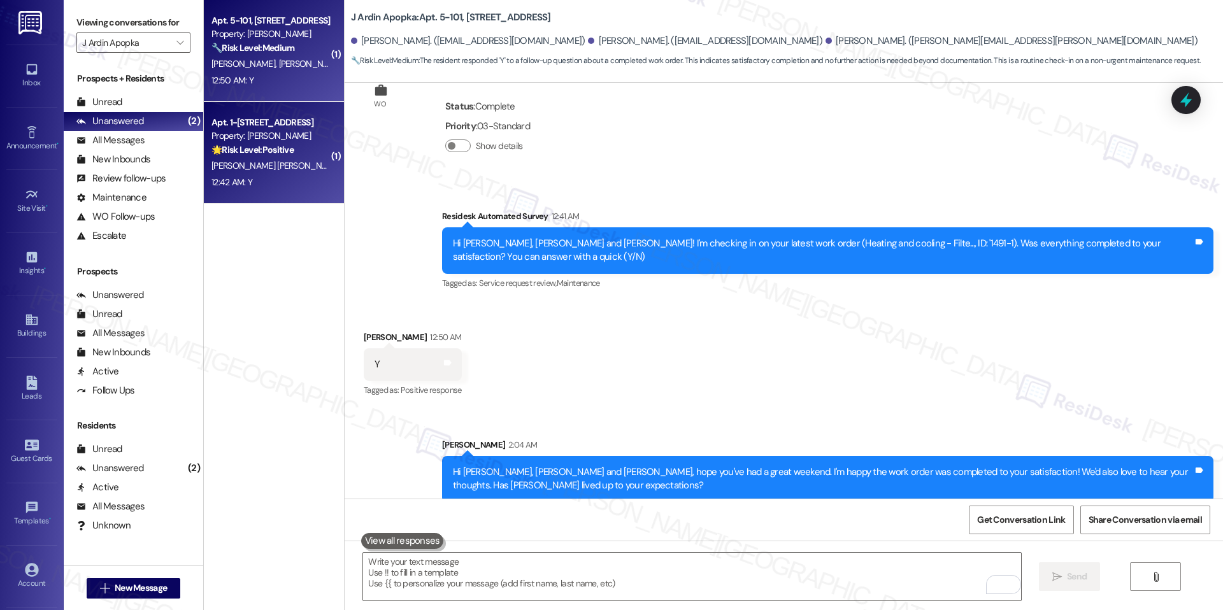
click at [290, 179] on div "12:42 AM: Y 12:42 AM: Y" at bounding box center [270, 183] width 120 height 16
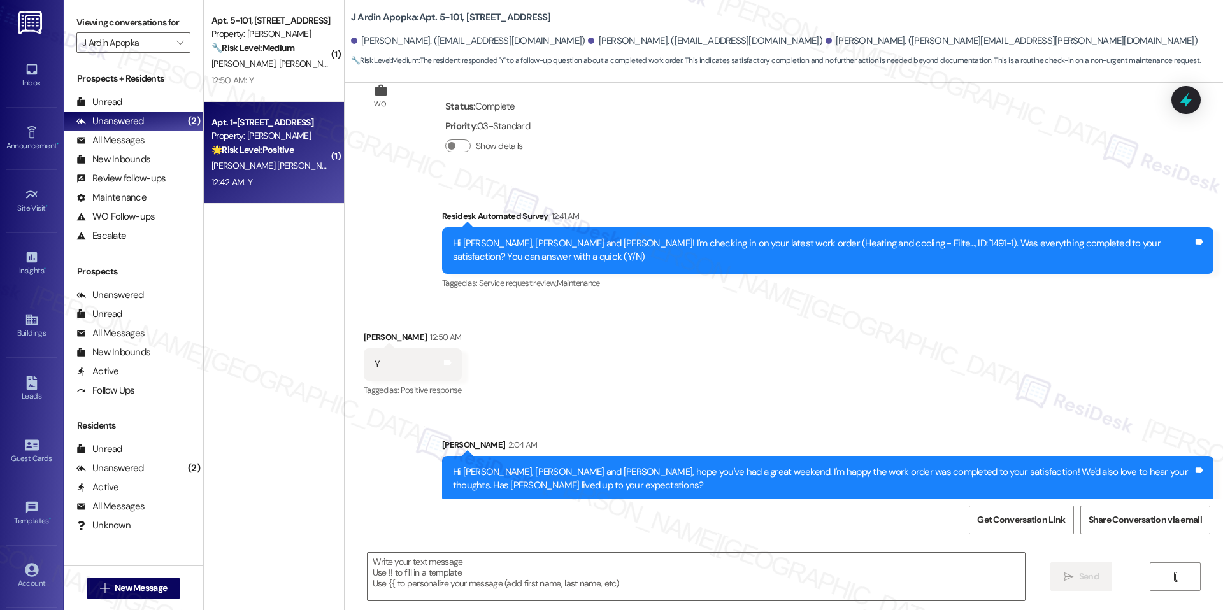
type textarea "Fetching suggested responses. Please feel free to read through the conversation…"
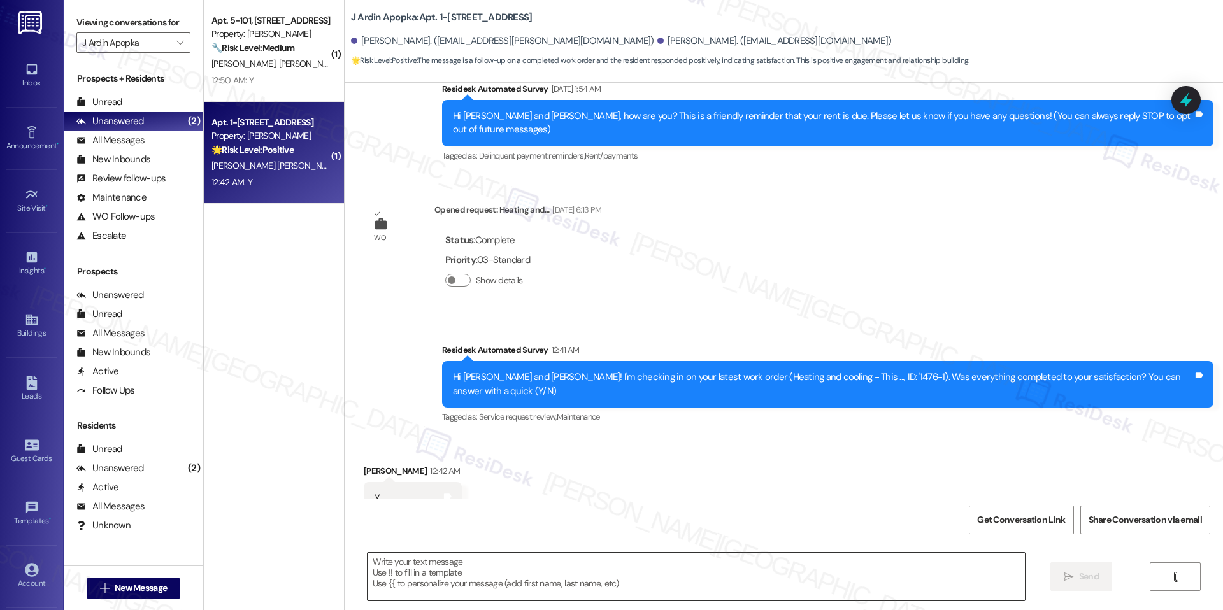
scroll to position [159, 0]
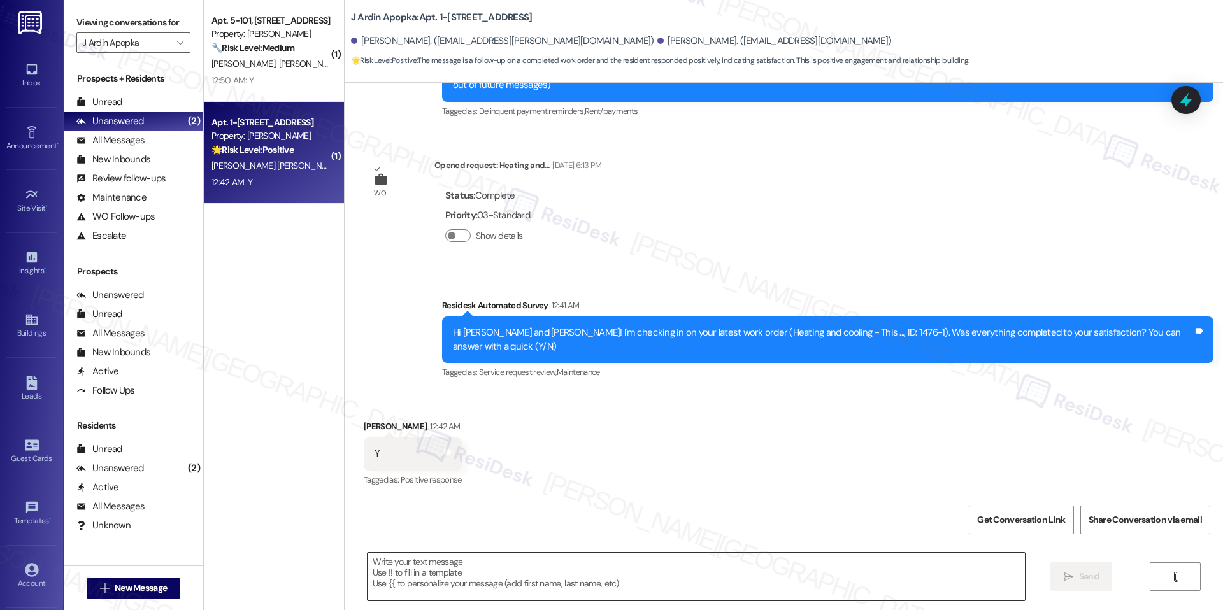
type textarea "Fetching suggested responses. Please feel free to read through the conversation…"
click at [514, 568] on textarea at bounding box center [696, 577] width 657 height 48
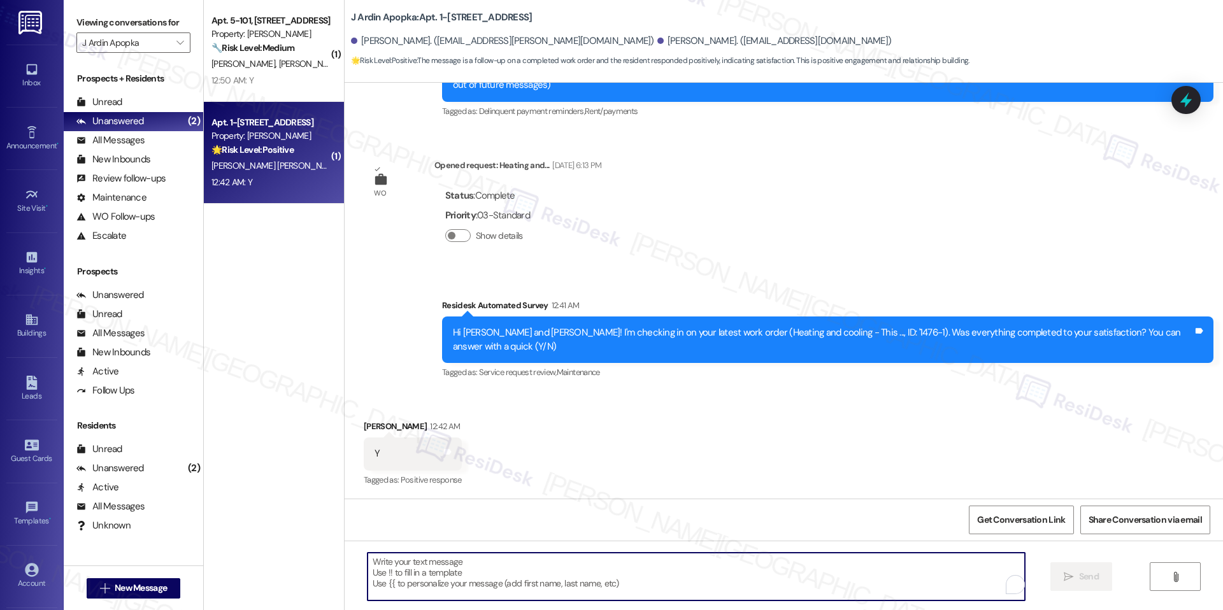
paste textarea "Hi {{first_name}}, hope you've had a great weekend. I'm happy the work order wa…"
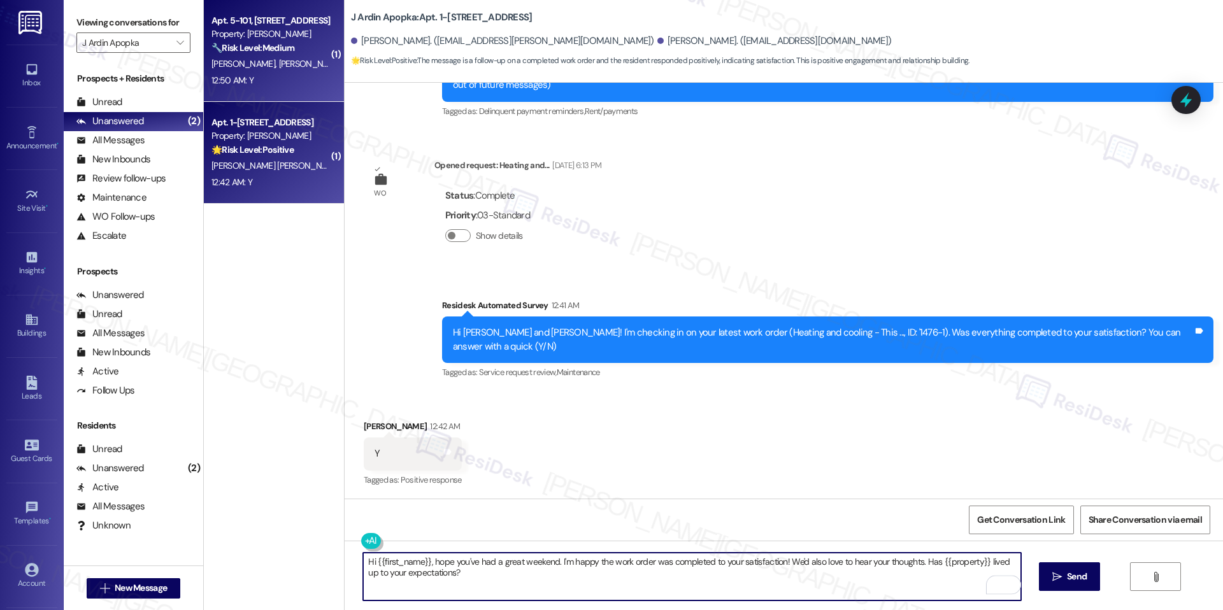
type textarea "Hi {{first_name}}, hope you've had a great weekend. I'm happy the work order wa…"
click at [278, 66] on span "H. Montano" at bounding box center [312, 63] width 68 height 11
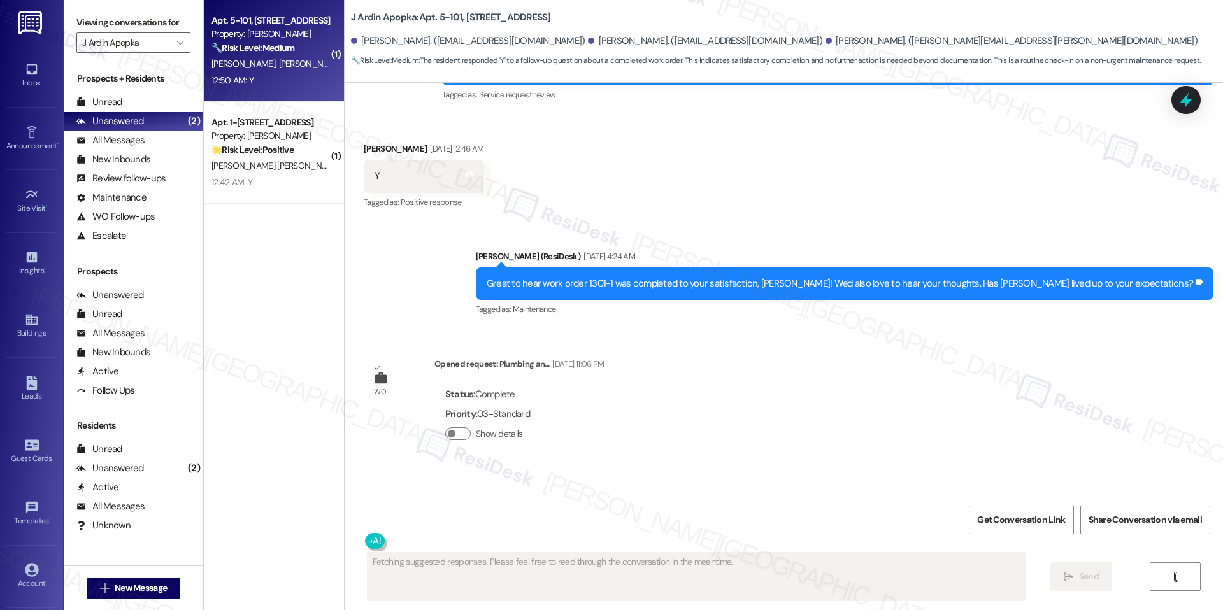
scroll to position [3430, 0]
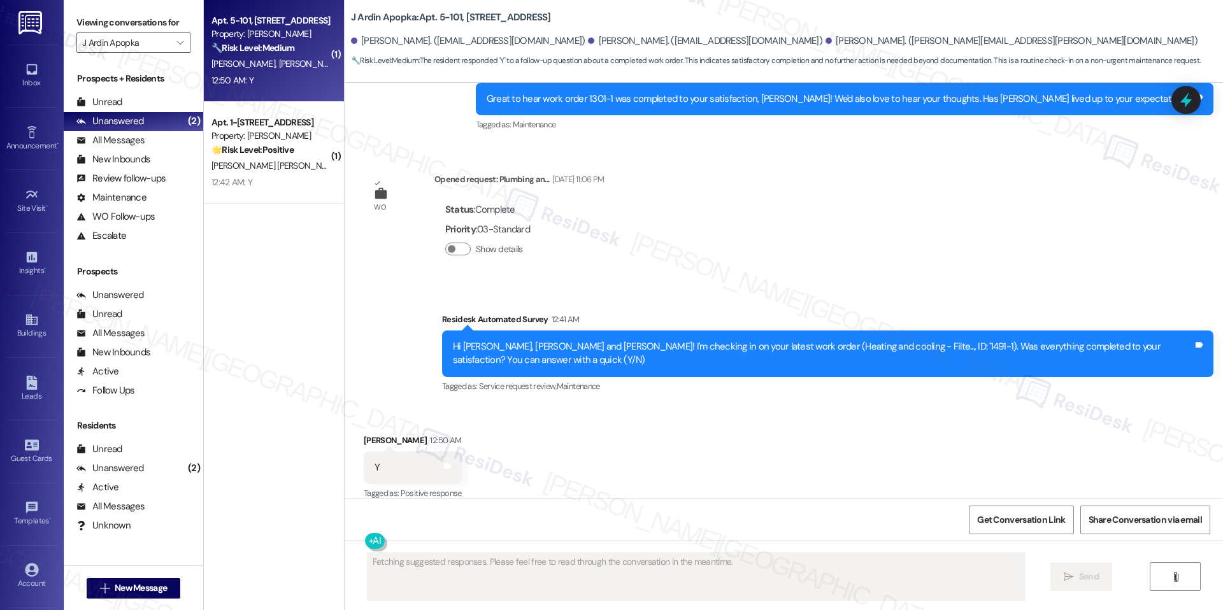
click at [460, 340] on div "Hi Hector, Lariana and Larissa! I'm checking in on your latest work order (Heat…" at bounding box center [823, 353] width 740 height 27
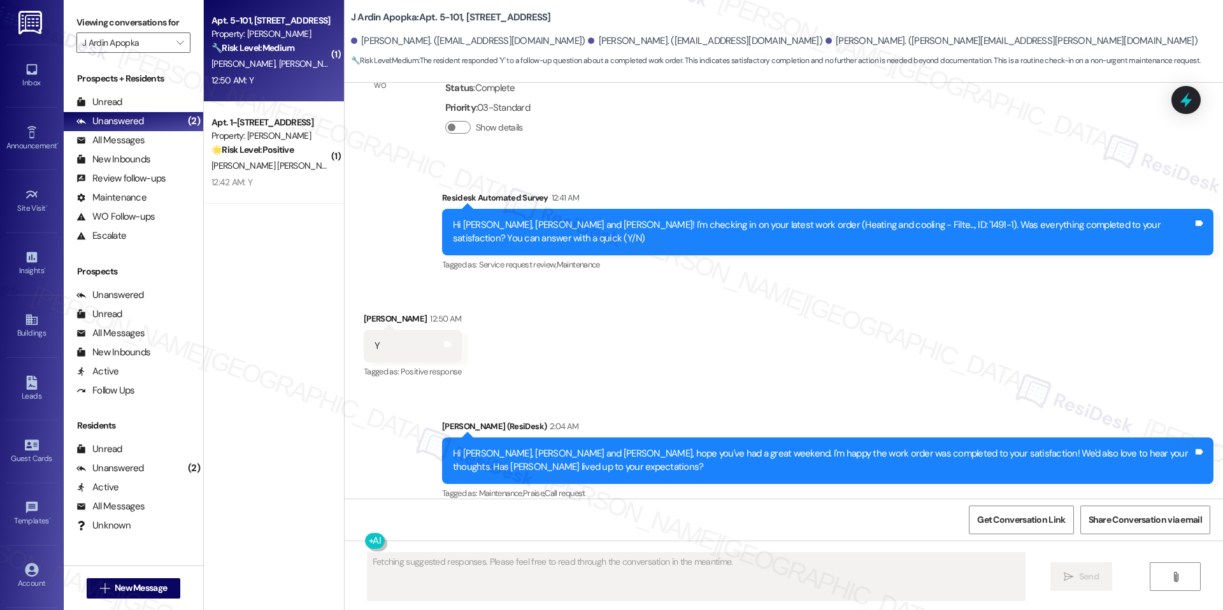
scroll to position [3553, 0]
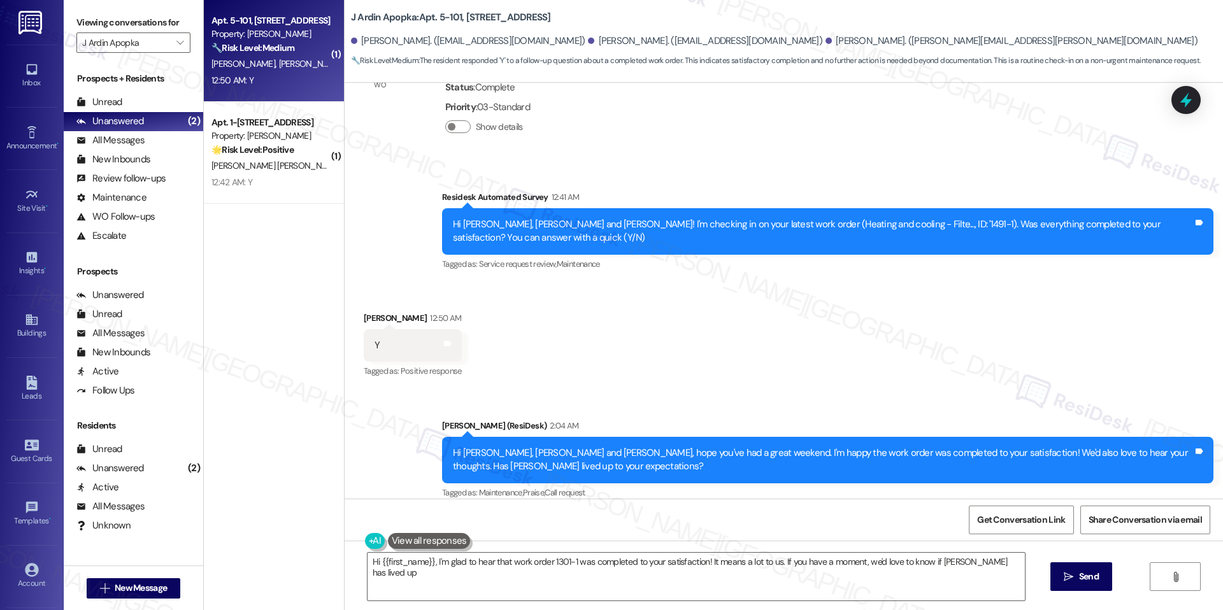
click at [471, 447] on div "Hi Hector, Lariana and Larissa, hope you've had a great weekend. I'm happy the …" at bounding box center [823, 460] width 740 height 27
type textarea "Hi {{first_name}}, I'm glad to hear that work order 1301-1 was completed to you…"
click at [471, 447] on div "Hi Hector, Lariana and Larissa, hope you've had a great weekend. I'm happy the …" at bounding box center [823, 460] width 740 height 27
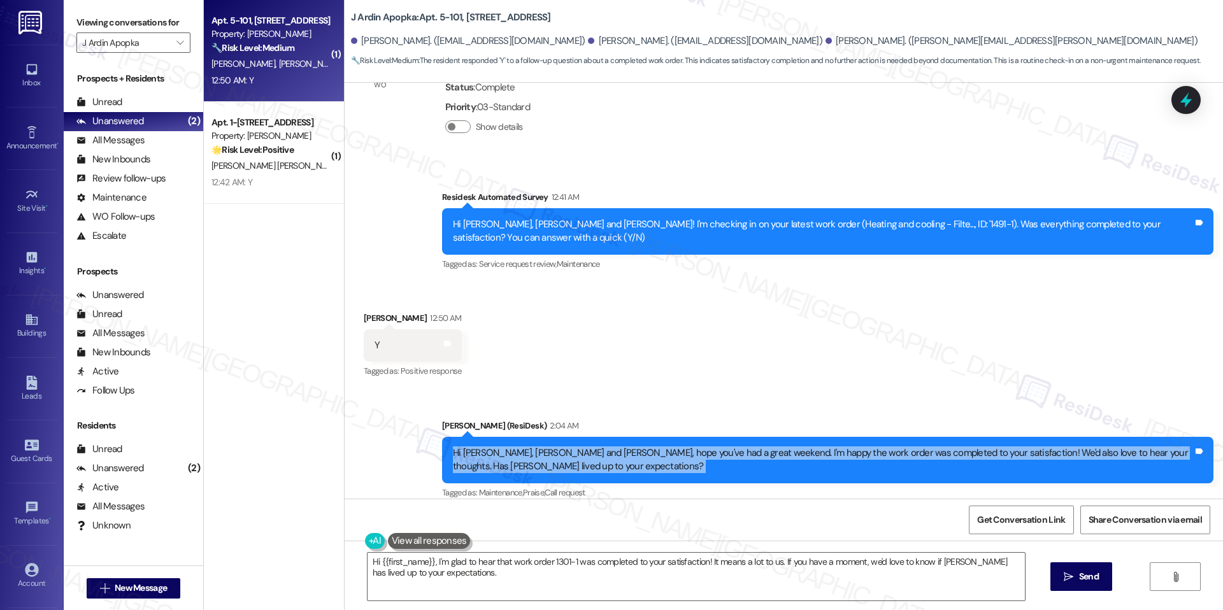
click at [471, 447] on div "Hi Hector, Lariana and Larissa, hope you've had a great weekend. I'm happy the …" at bounding box center [823, 460] width 740 height 27
copy div "Hi Hector, Lariana and Larissa, hope you've had a great weekend. I'm happy the …"
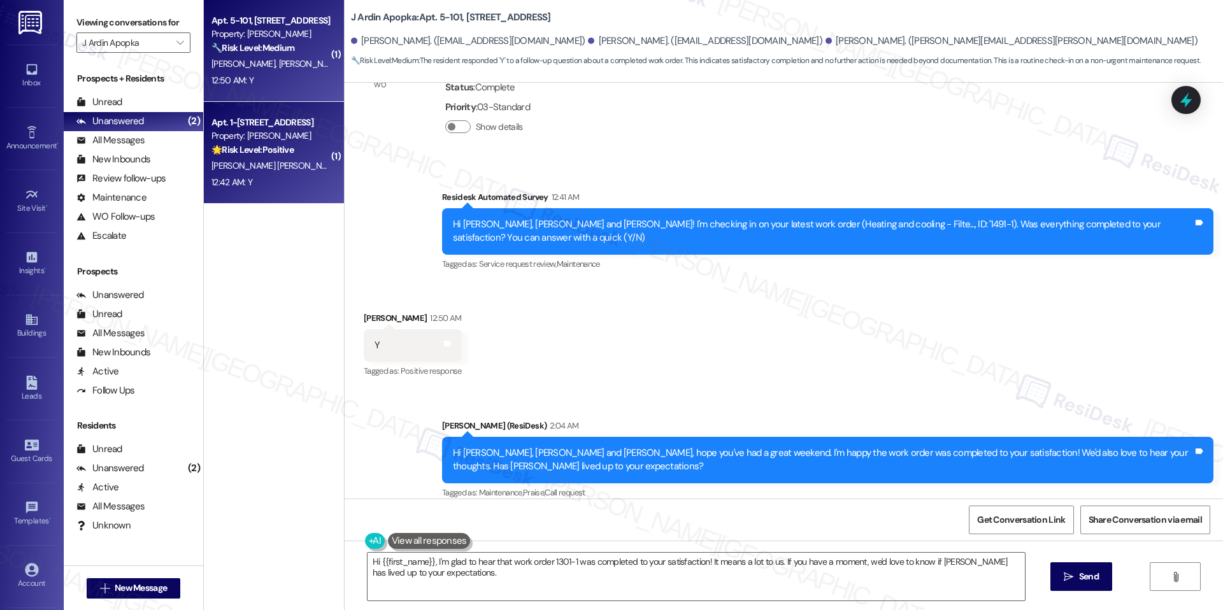
click at [345, 163] on span "A. Lopez Carreno" at bounding box center [409, 165] width 129 height 11
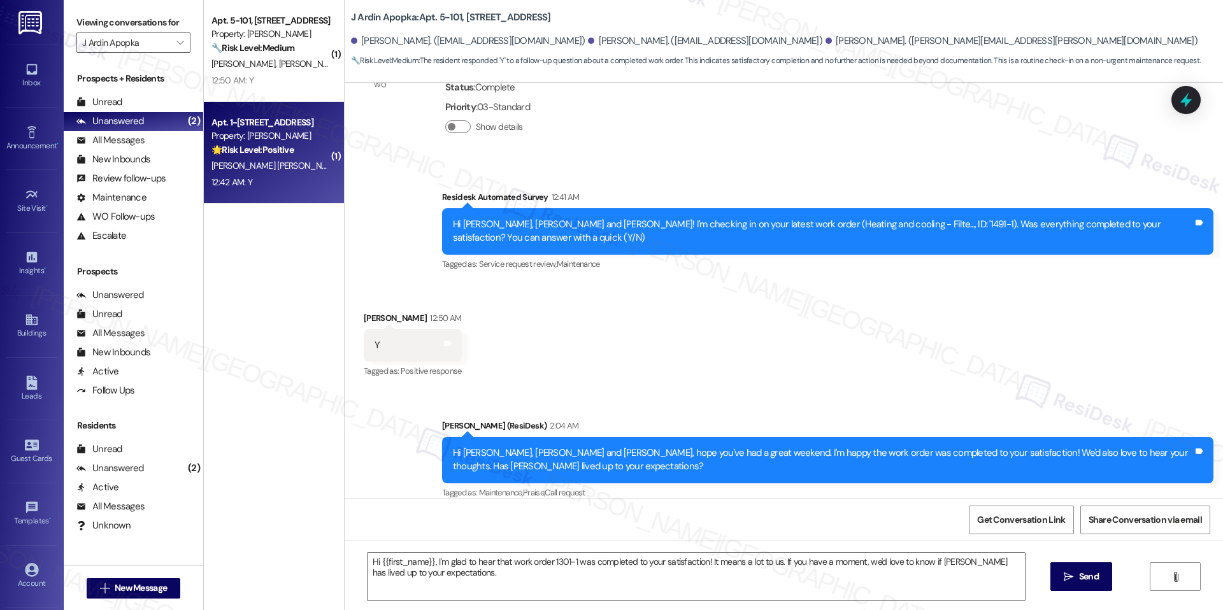
type textarea "Fetching suggested responses. Please feel free to read through the conversation…"
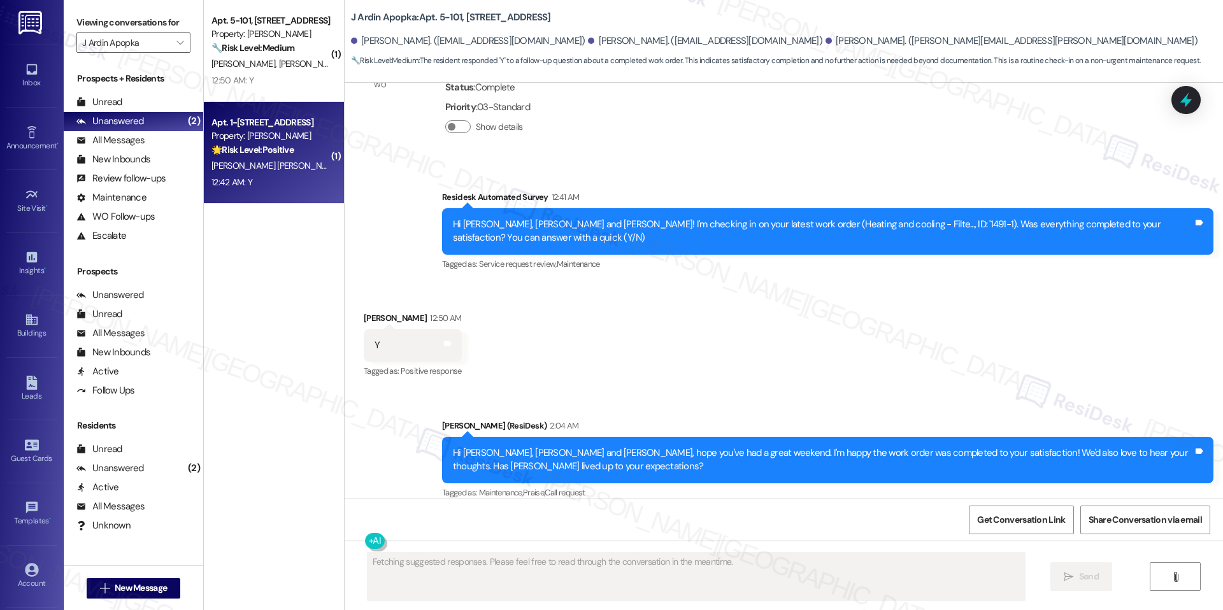
scroll to position [159, 0]
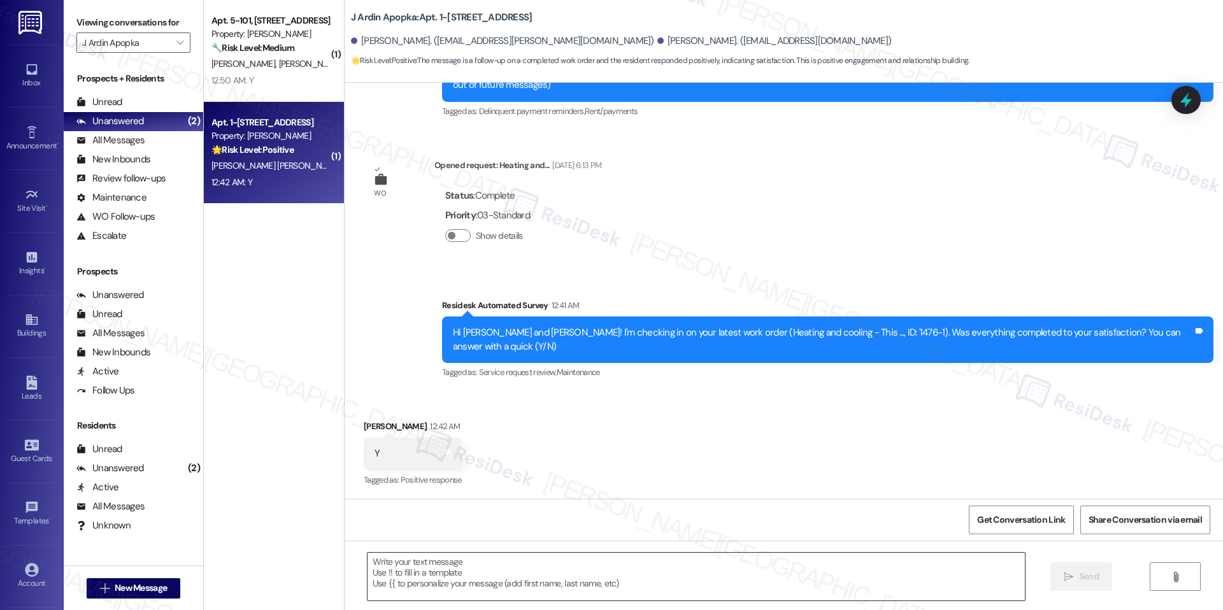
click at [448, 563] on textarea at bounding box center [696, 577] width 657 height 48
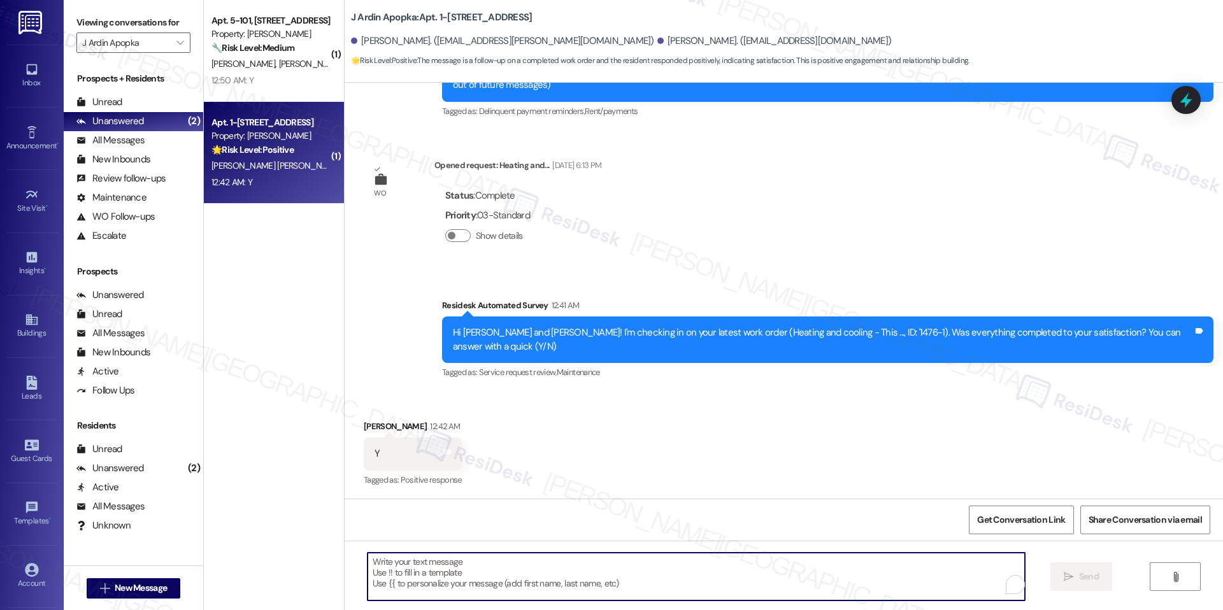
paste textarea "Hi Hector, Lariana and Larissa, hope you've had a great weekend. I'm happy the …"
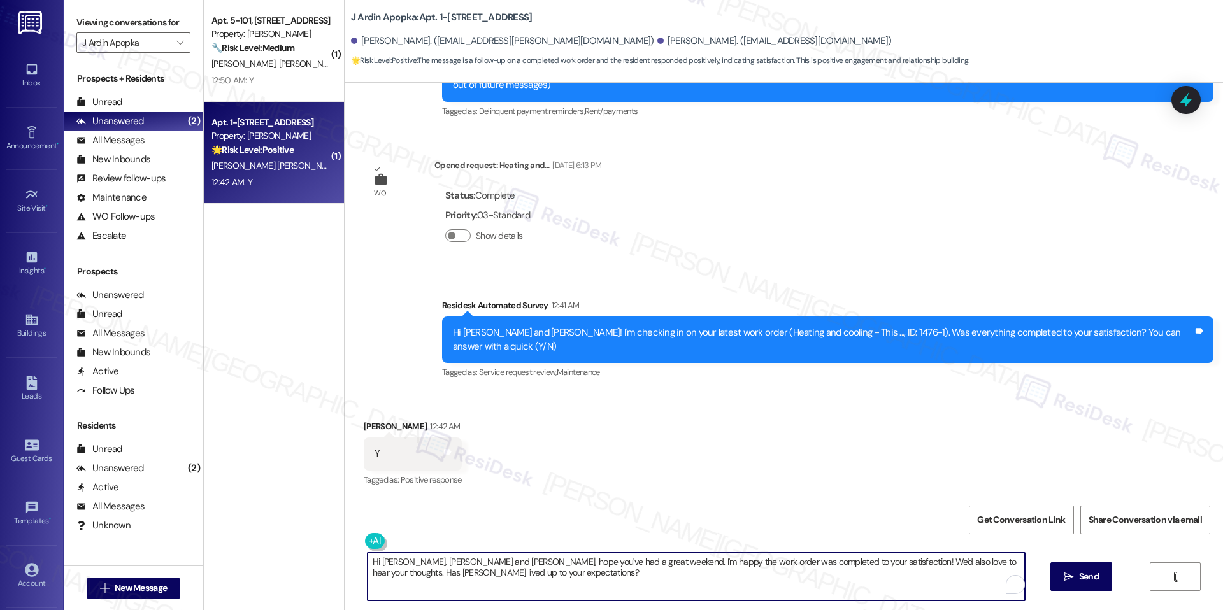
click at [366, 424] on div "Ariannys Lopez Carreno 12:42 AM" at bounding box center [413, 429] width 98 height 18
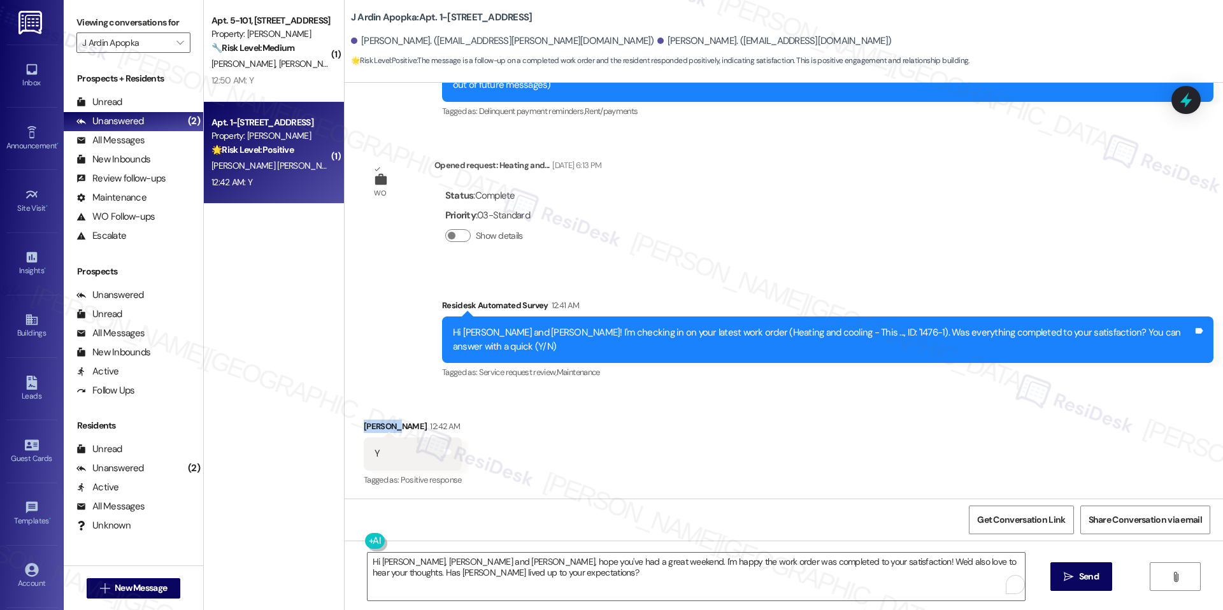
click at [366, 424] on div "Ariannys Lopez Carreno 12:42 AM" at bounding box center [413, 429] width 98 height 18
copy div "Ariannys"
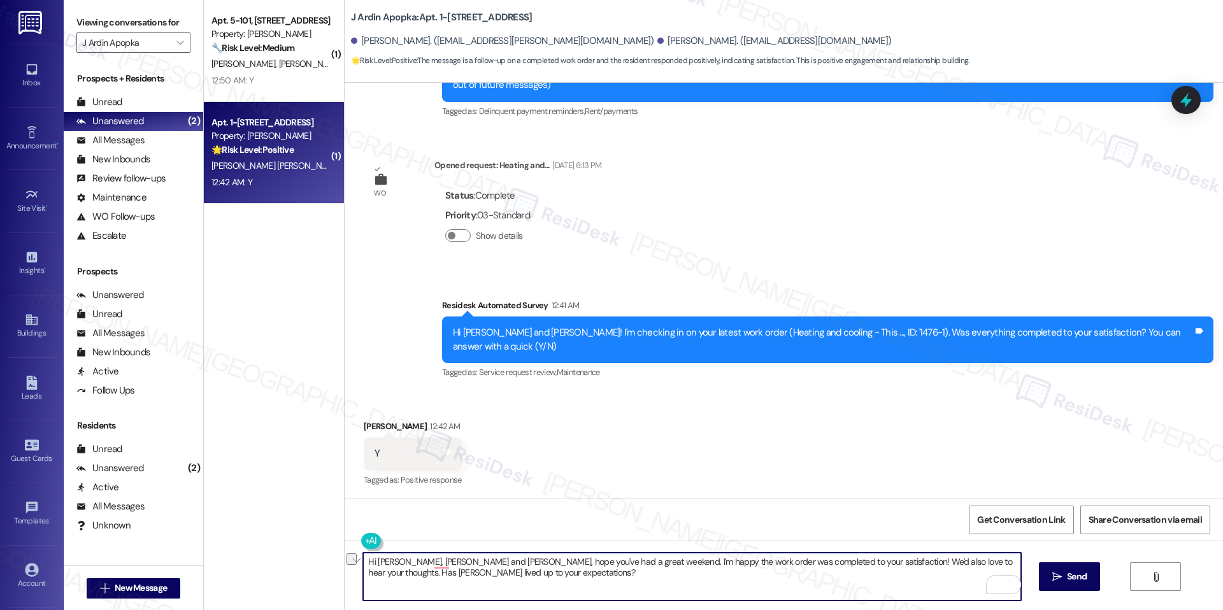
drag, startPoint x: 465, startPoint y: 561, endPoint x: 369, endPoint y: 559, distance: 96.2
click at [369, 559] on textarea "Hi Hector, Lariana and Larissa, hope you've had a great weekend. I'm happy the …" at bounding box center [691, 577] width 657 height 48
paste textarea "Ariannys"
click at [501, 585] on textarea "Hi Ariannys, hope you've had a great weekend. I'm happy the work order was comp…" at bounding box center [691, 577] width 657 height 48
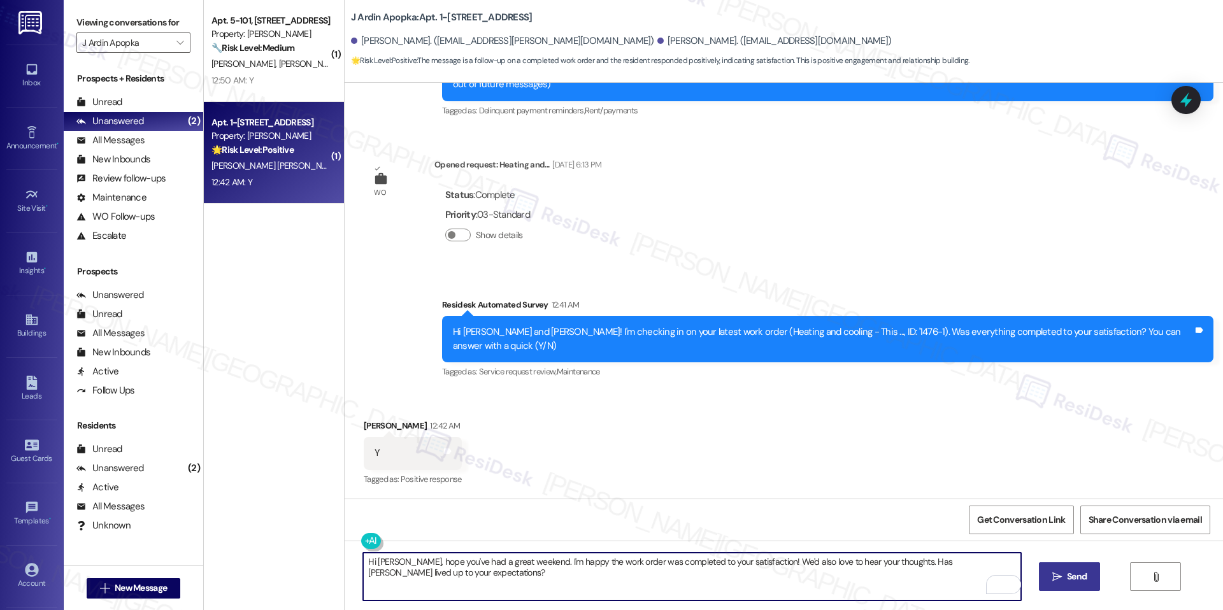
type textarea "Hi Ariannys, hope you've had a great weekend. I'm happy the work order was comp…"
click at [1072, 577] on span "Send" at bounding box center [1077, 576] width 20 height 13
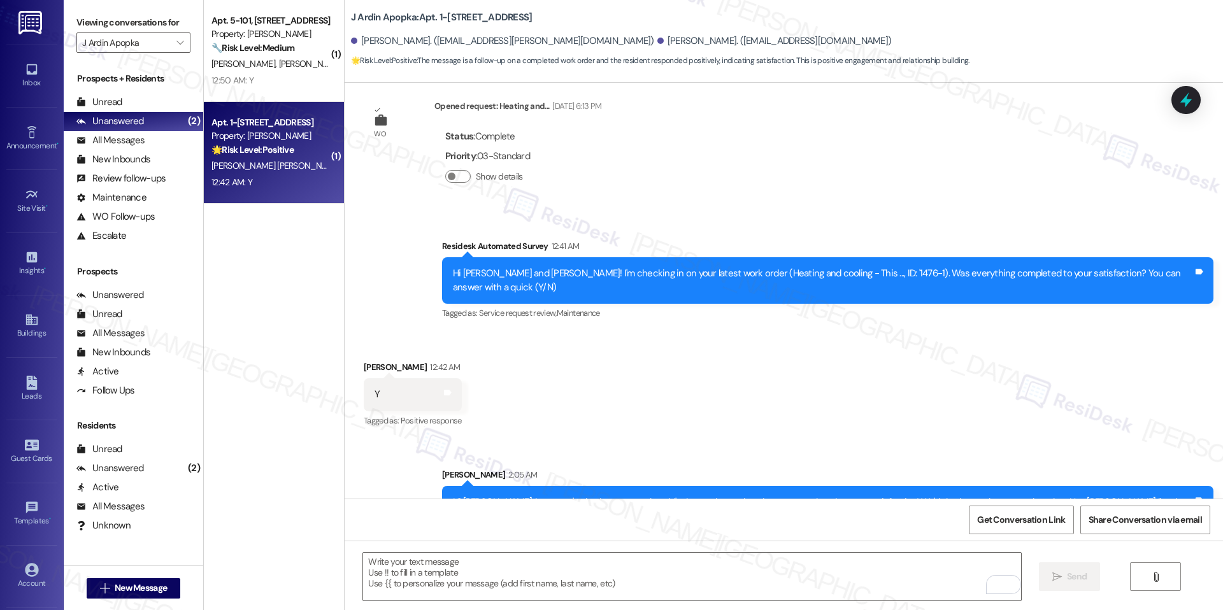
scroll to position [262, 0]
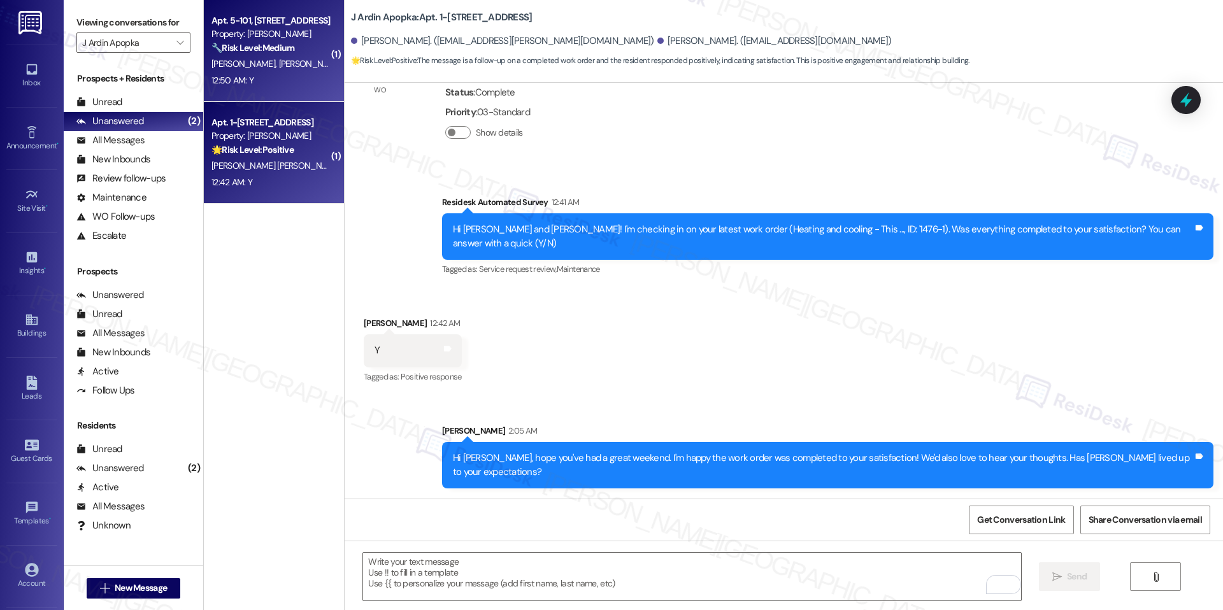
click at [247, 97] on div "Apt. 5-101, 2420 Medicine Lake Drive Property: J Ardin Apopka 🔧 Risk Level: Med…" at bounding box center [274, 51] width 140 height 102
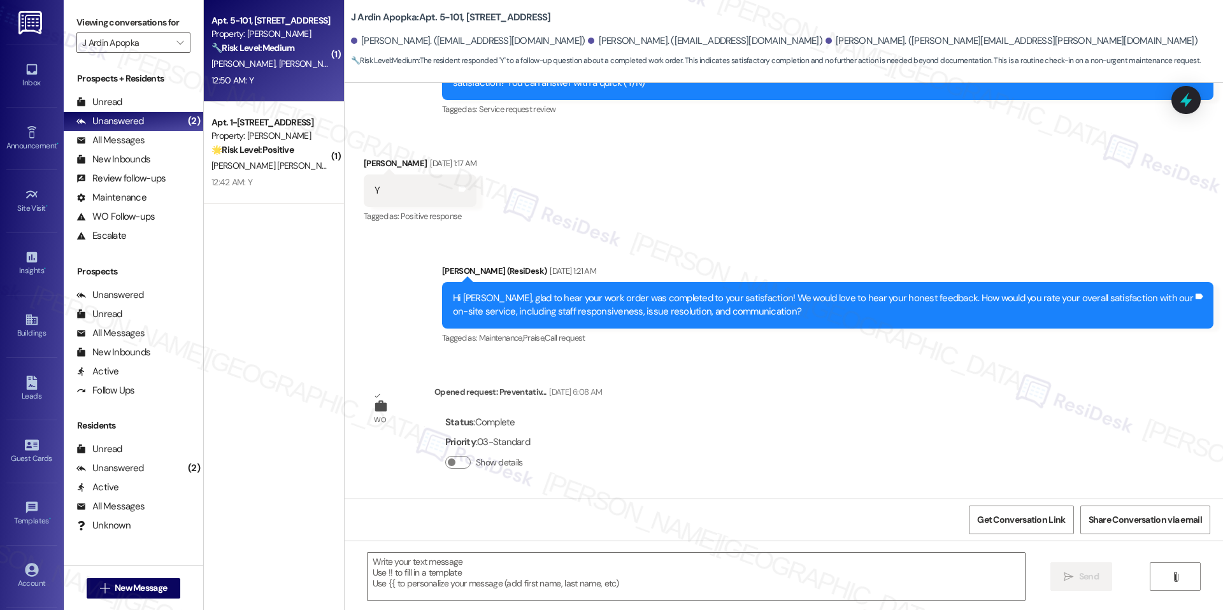
type textarea "Fetching suggested responses. Please feel free to read through the conversation…"
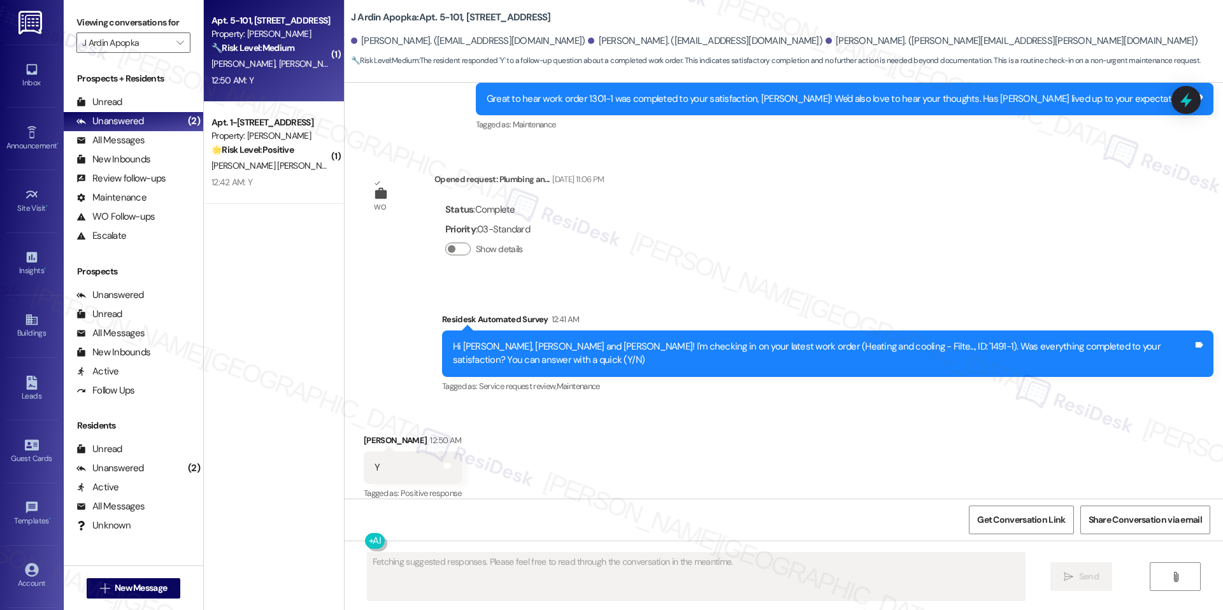
scroll to position [3553, 0]
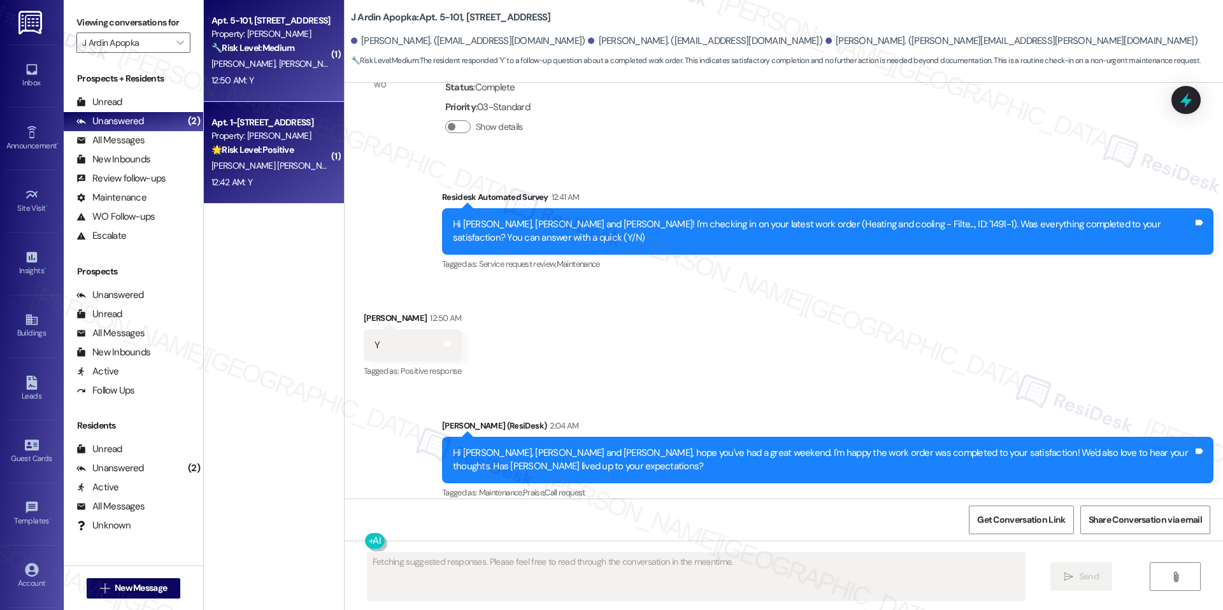
click at [284, 183] on div "12:42 AM: Y 12:42 AM: Y" at bounding box center [270, 183] width 120 height 16
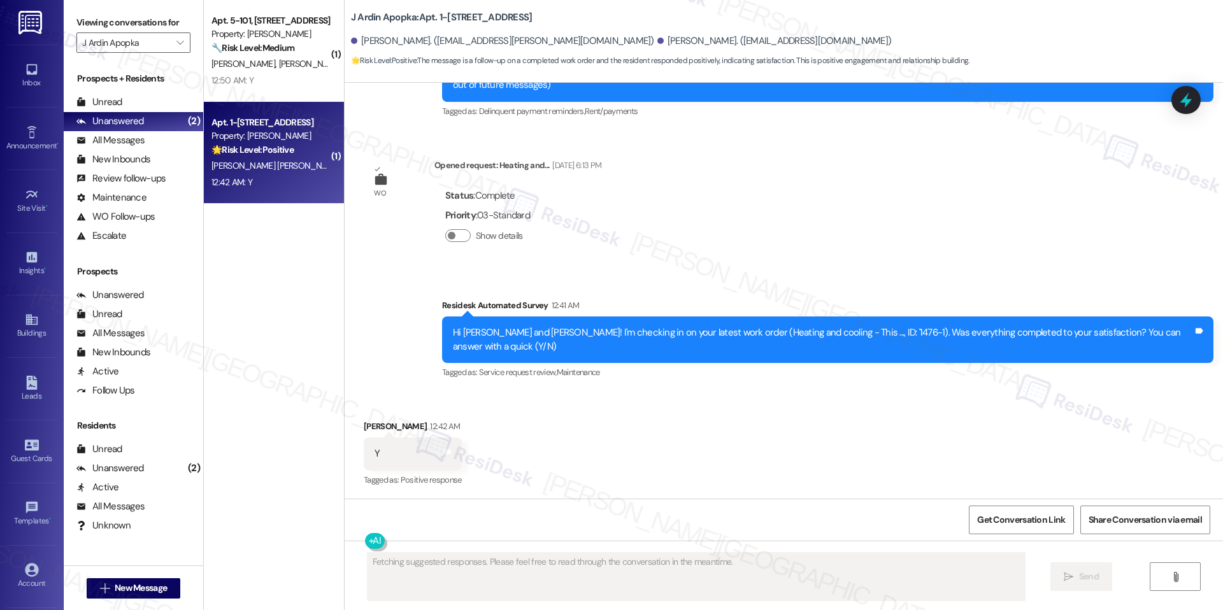
scroll to position [281, 0]
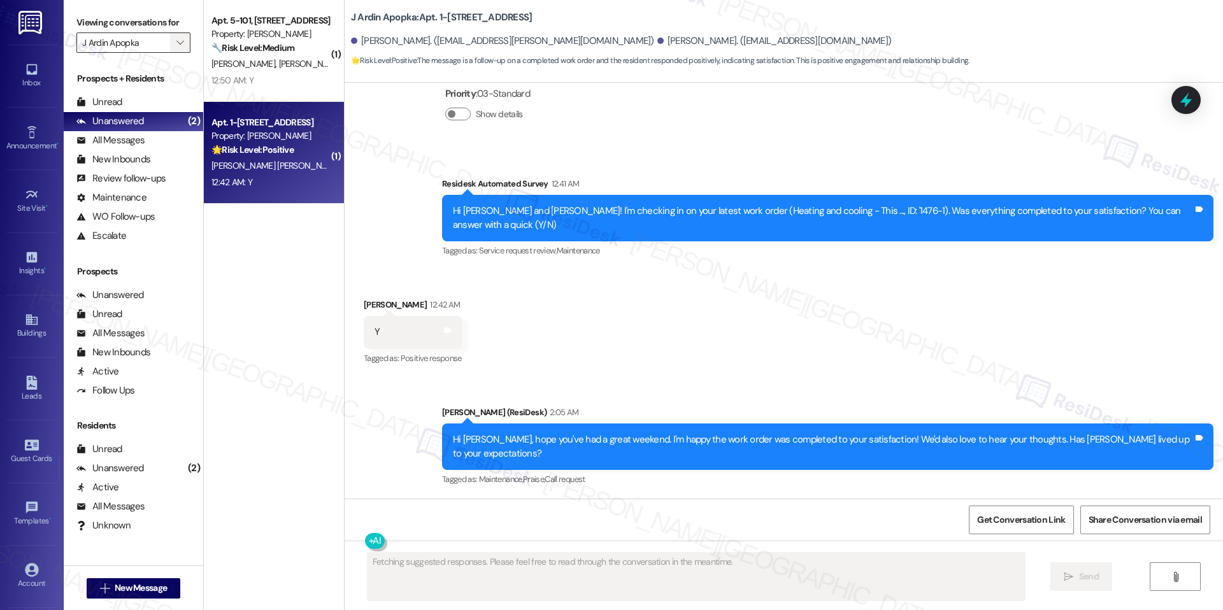
click at [174, 48] on span "" at bounding box center [180, 42] width 12 height 20
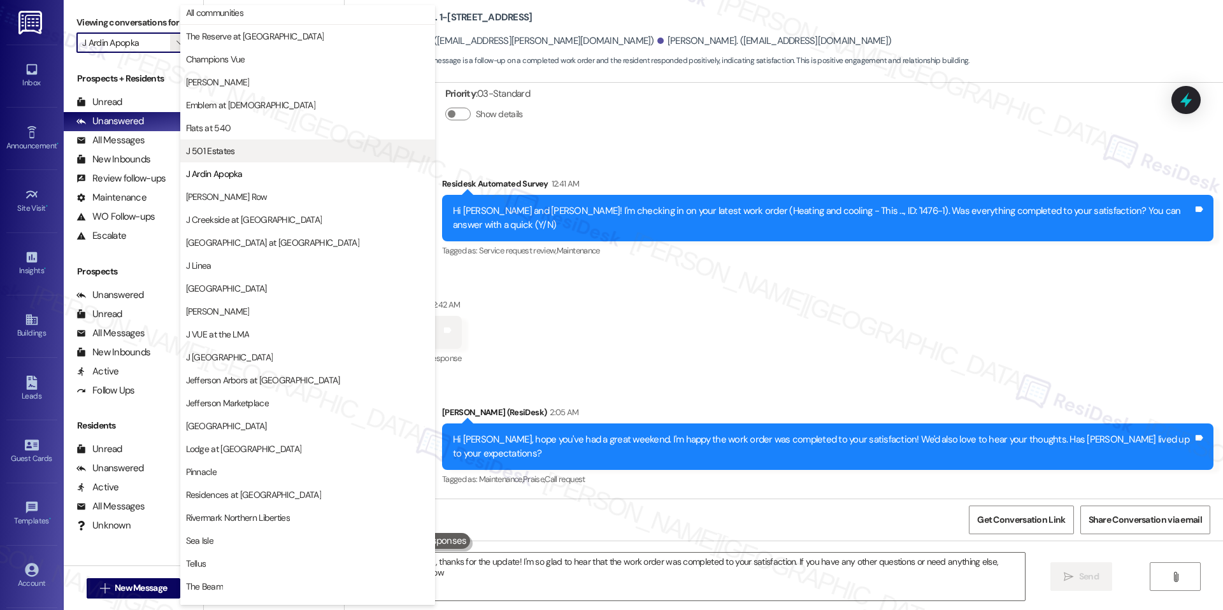
type textarea "Hi {{first_name}}, thanks for the update! I'm so glad to hear that the work ord…"
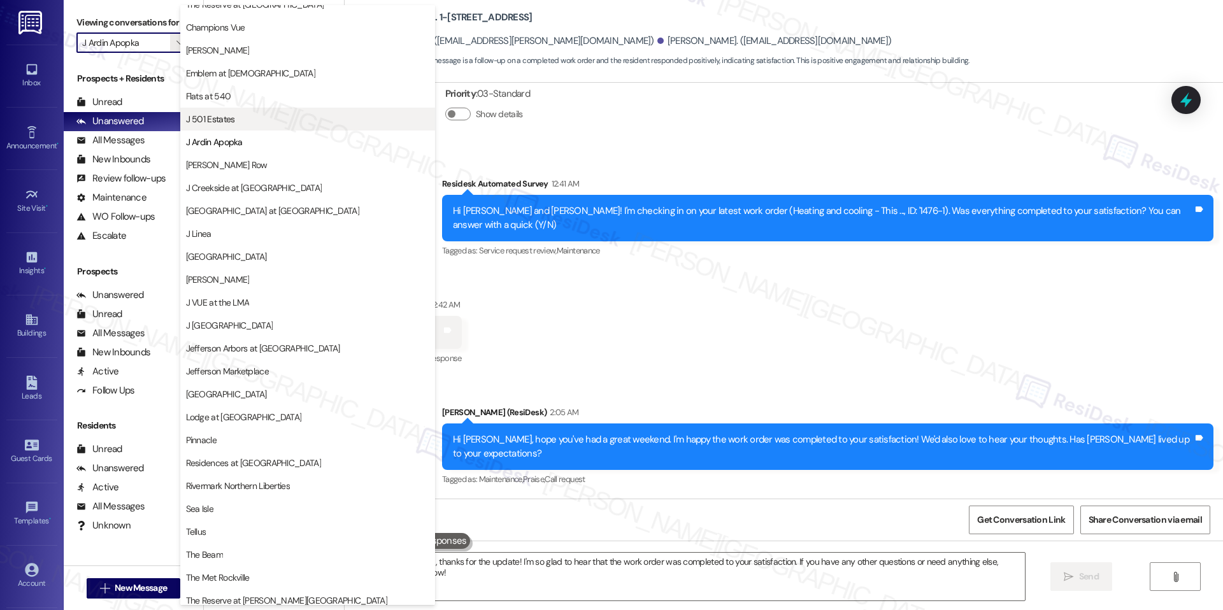
scroll to position [37, 0]
click at [275, 170] on button "[PERSON_NAME] Row" at bounding box center [307, 163] width 255 height 23
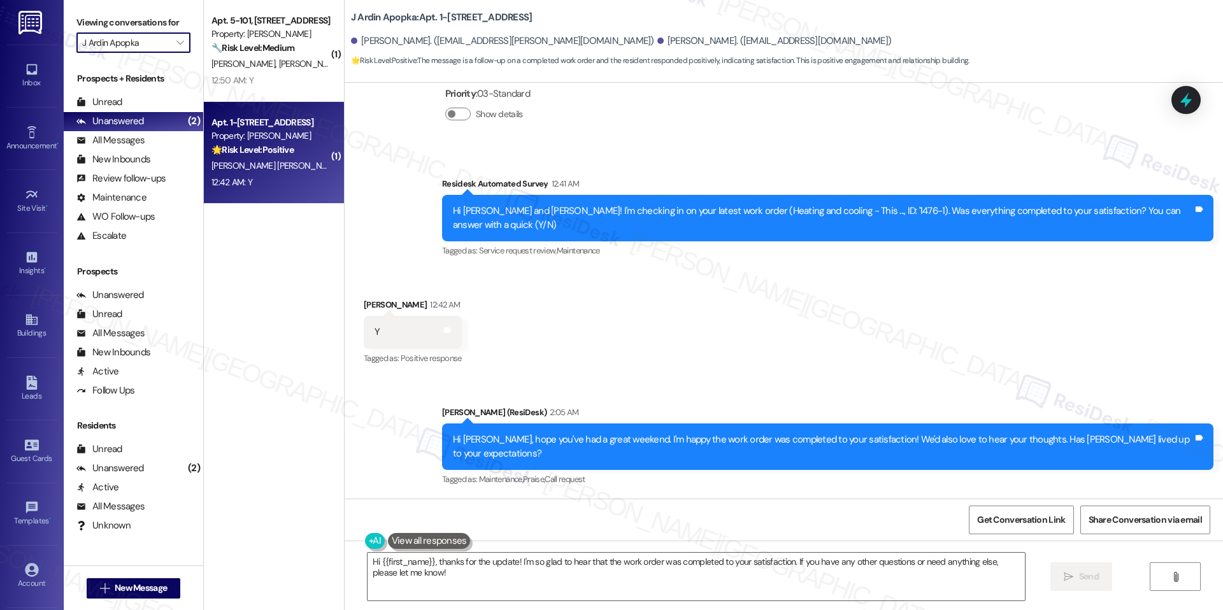
type input "[PERSON_NAME] Row"
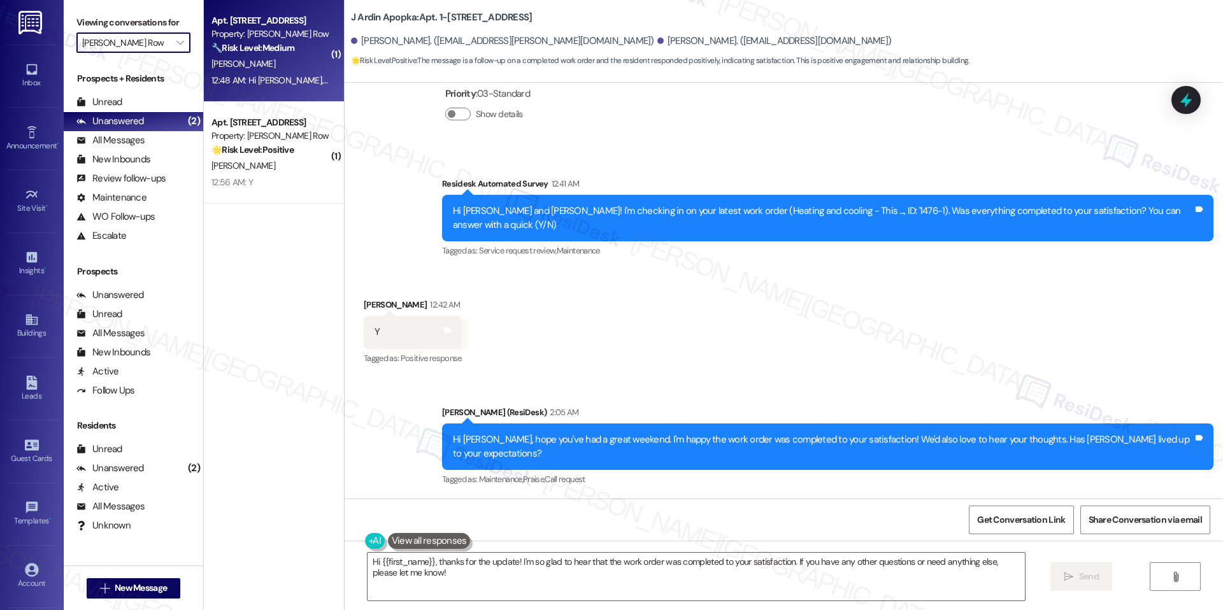
click at [227, 40] on div "Property: J Coopers Row" at bounding box center [270, 33] width 118 height 13
type textarea "Fetching suggested responses. Please feel free to read through the conversation…"
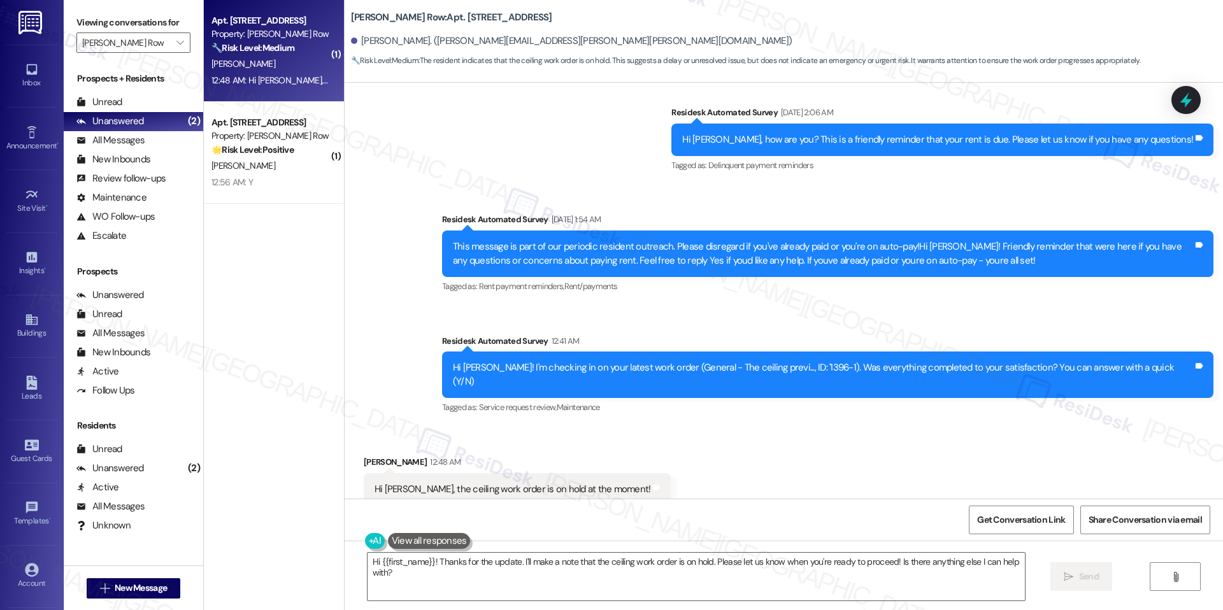
scroll to position [2250, 0]
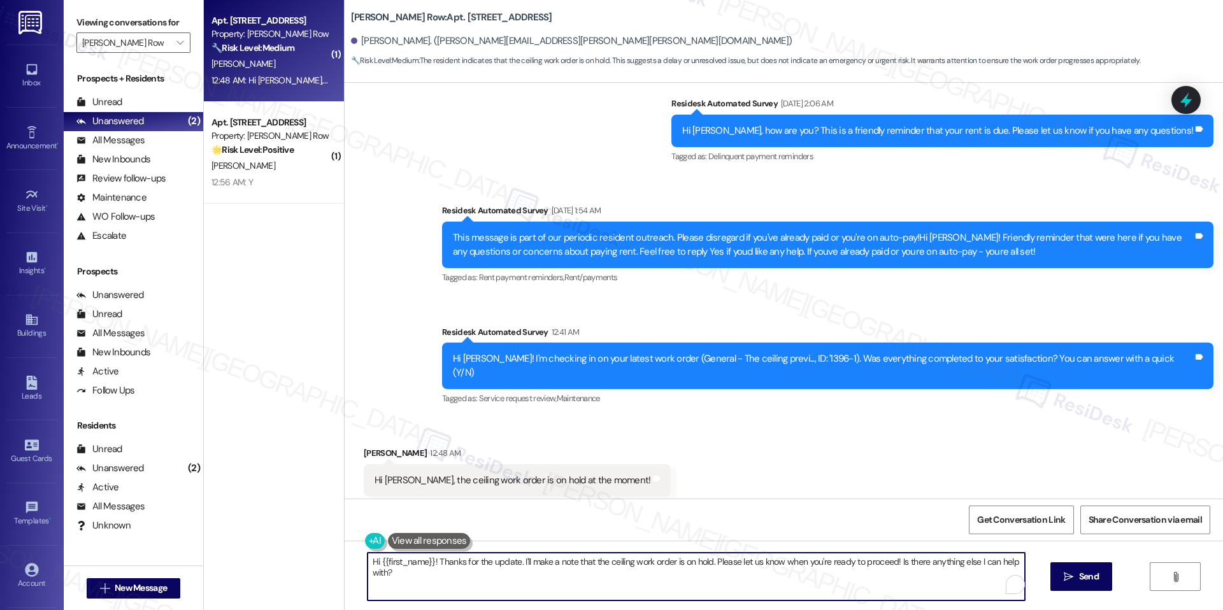
click at [622, 574] on textarea "Hi {{first_name}}! Thanks for the update. I'll make a note that the ceiling wor…" at bounding box center [696, 577] width 657 height 48
drag, startPoint x: 703, startPoint y: 561, endPoint x: 708, endPoint y: 579, distance: 19.2
click at [708, 579] on textarea "Hi {{first_name}}! Thanks for the update. I'll make a note that the ceiling wor…" at bounding box center [691, 577] width 657 height 48
click at [470, 474] on div "Hi Jay, the ceiling work order is on hold at the moment!" at bounding box center [513, 480] width 276 height 13
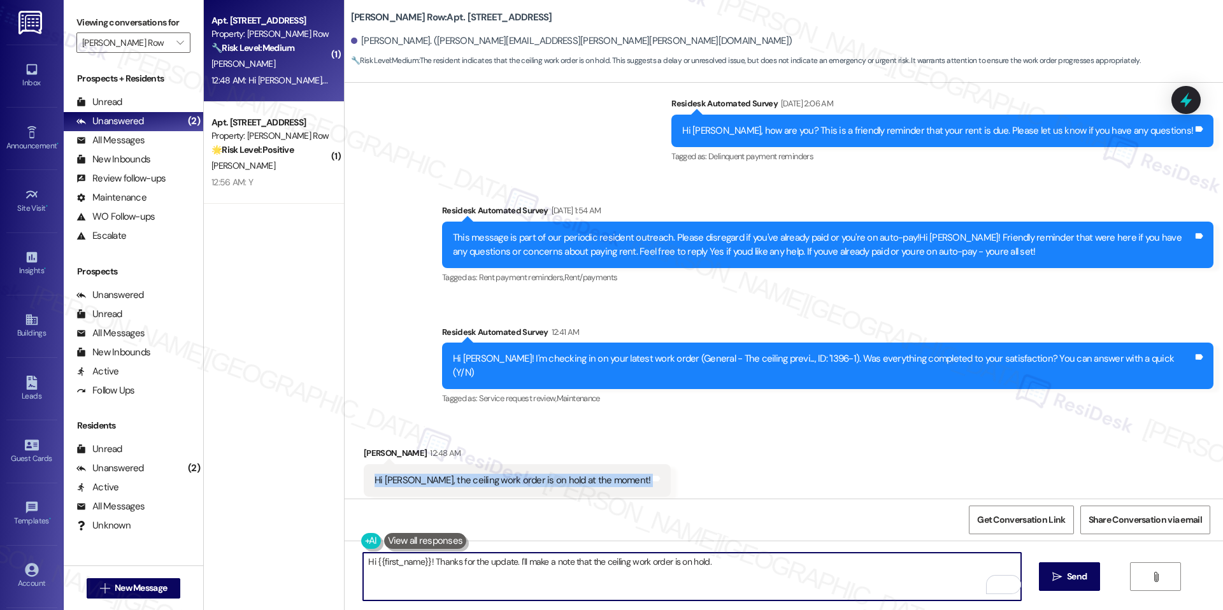
click at [470, 474] on div "Hi Jay, the ceiling work order is on hold at the moment!" at bounding box center [513, 480] width 276 height 13
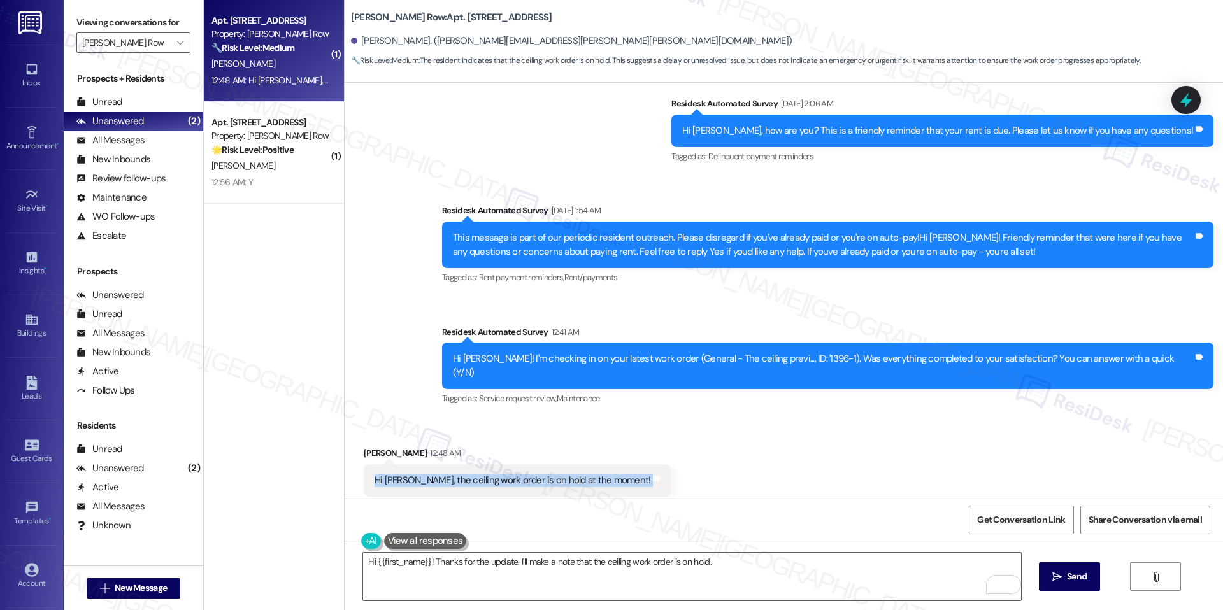
copy div "Hi Jay, the ceiling work order is on hold at the moment! Tags and notes"
click at [528, 474] on div "Hi Jay, the ceiling work order is on hold at the moment!" at bounding box center [513, 480] width 276 height 13
click at [541, 352] on div "Hi Jennifer! I'm checking in on your latest work order (General - The ceiling p…" at bounding box center [823, 365] width 740 height 27
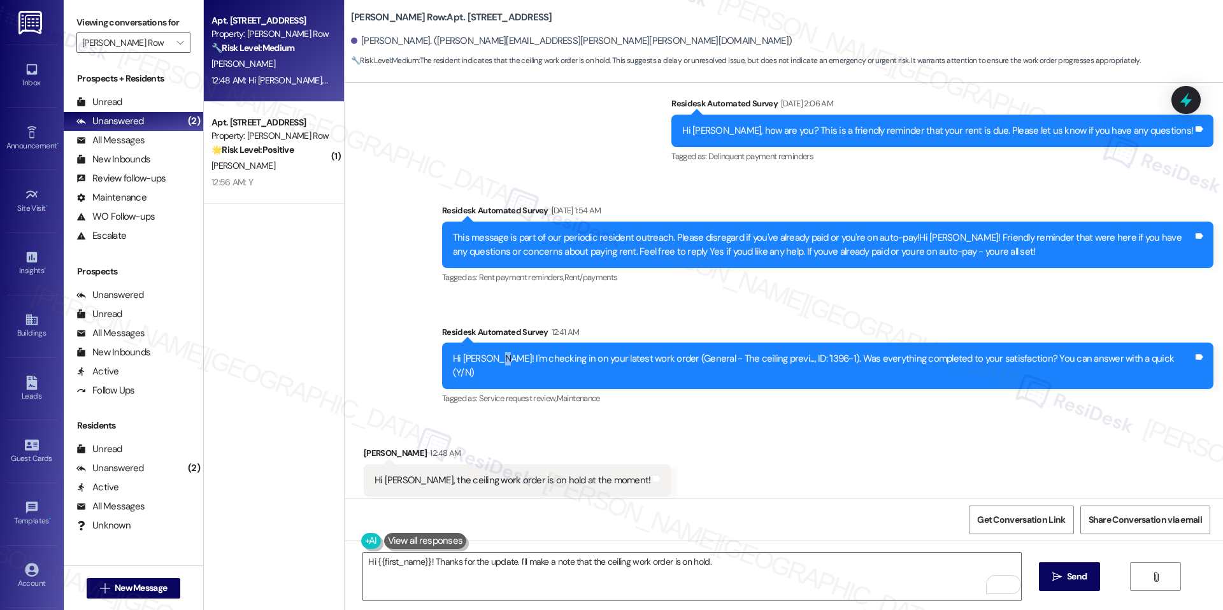
click at [541, 352] on div "Hi Jennifer! I'm checking in on your latest work order (General - The ceiling p…" at bounding box center [823, 365] width 740 height 27
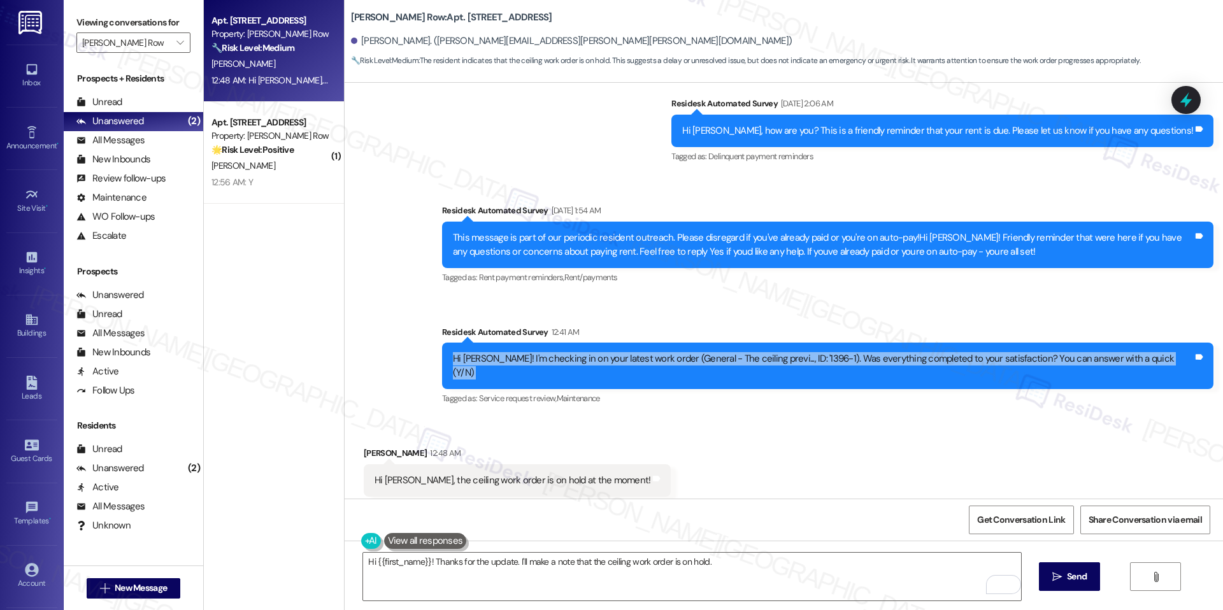
click at [541, 352] on div "Hi Jennifer! I'm checking in on your latest work order (General - The ceiling p…" at bounding box center [823, 365] width 740 height 27
copy div "Hi Jennifer! I'm checking in on your latest work order (General - The ceiling p…"
click at [438, 15] on b "J Coopers Row: Apt. 1109, 1319 South Capitol Street SW" at bounding box center [451, 17] width 201 height 13
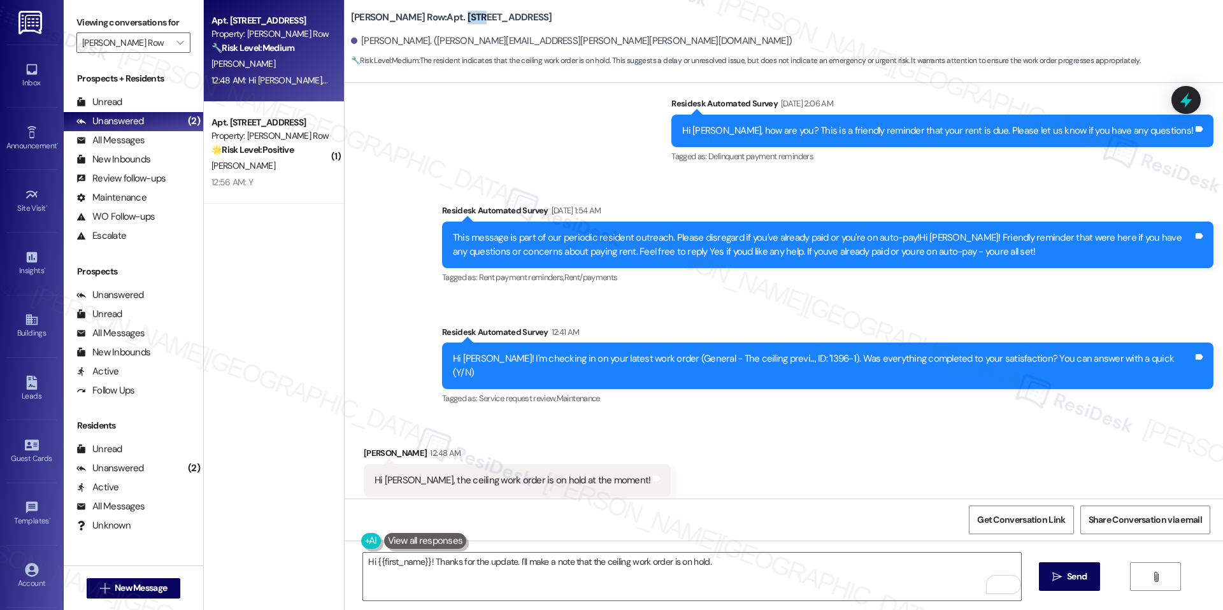
click at [438, 15] on b "J Coopers Row: Apt. 1109, 1319 South Capitol Street SW" at bounding box center [451, 17] width 201 height 13
copy b "1109"
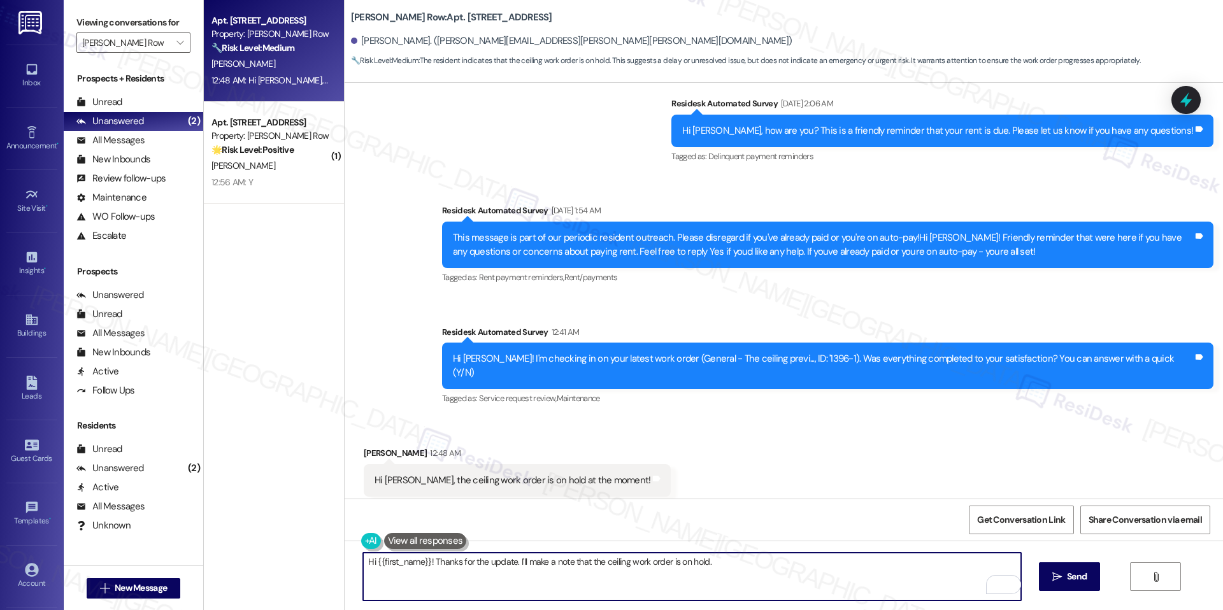
click at [454, 561] on textarea "Hi {{first_name}}! Thanks for the update. I'll make a note that the ceiling wor…" at bounding box center [691, 577] width 657 height 48
paste textarea ", thank you for the update! I appreciate you letting me know the ceiling work o…"
click at [526, 570] on textarea "Hi {{first_name}}, thank you for the update! I appreciate you letting me know t…" at bounding box center [691, 577] width 657 height 48
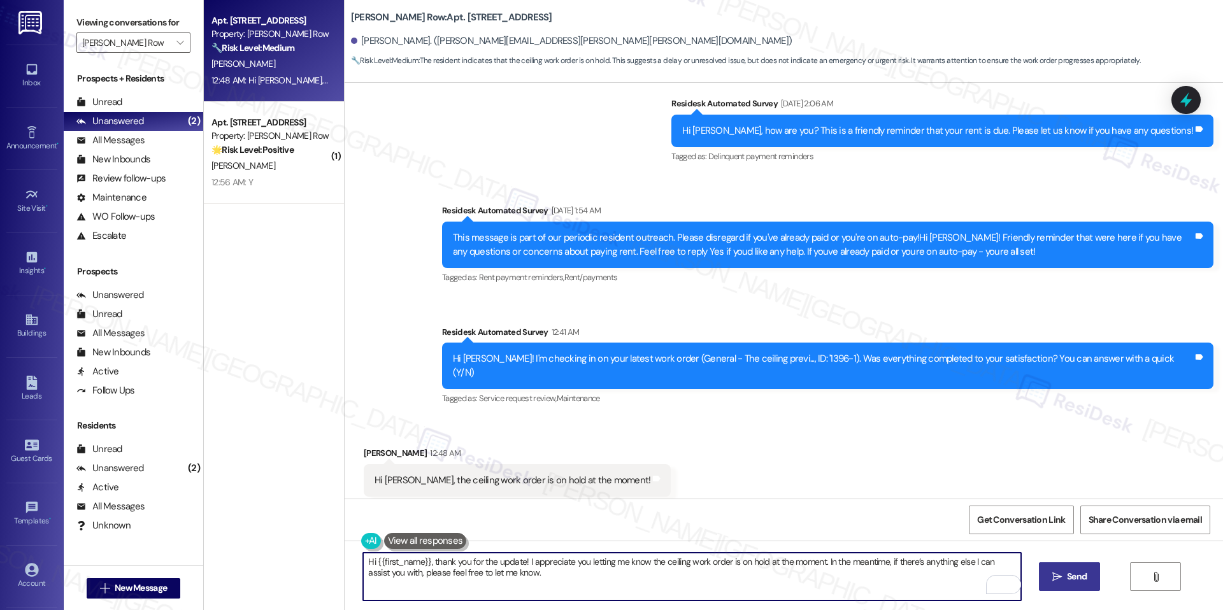
type textarea "Hi {{first_name}}, thank you for the update! I appreciate you letting me know t…"
click at [1053, 572] on icon "" at bounding box center [1057, 577] width 10 height 10
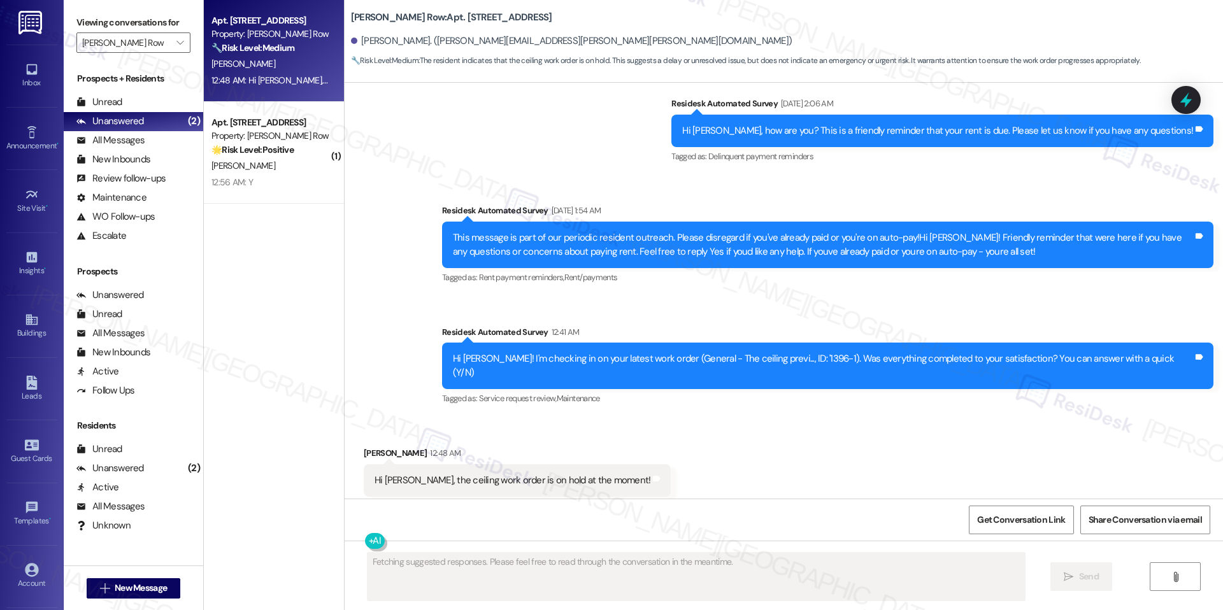
scroll to position [2249, 0]
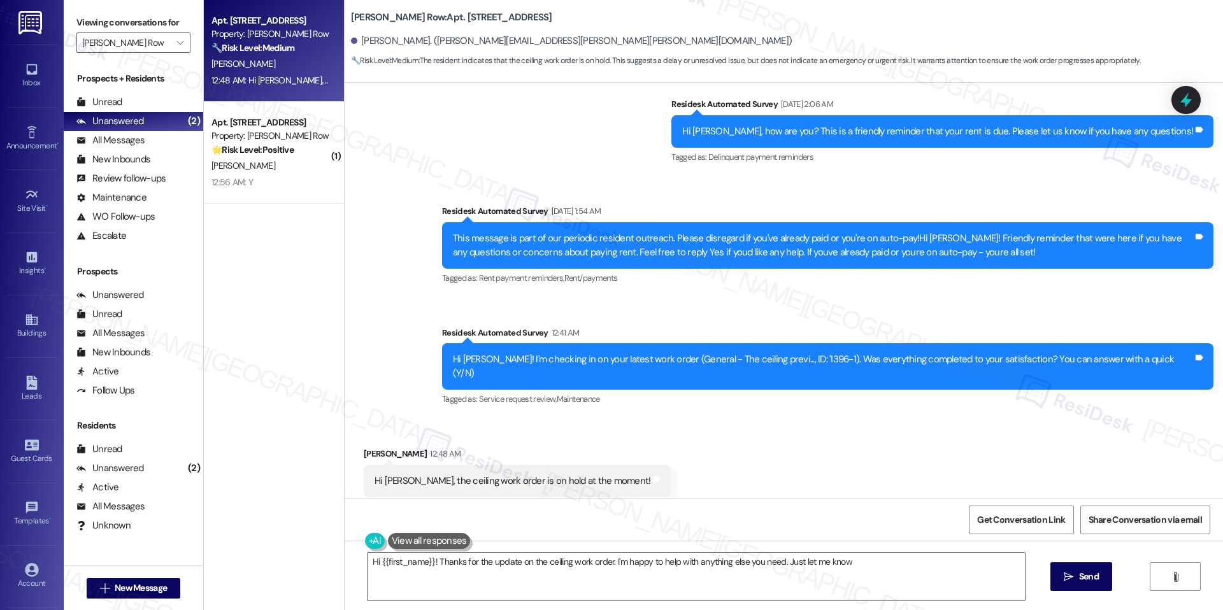
type textarea "Hi {{first_name}}! Thanks for the update on the ceiling work order. I'm happy t…"
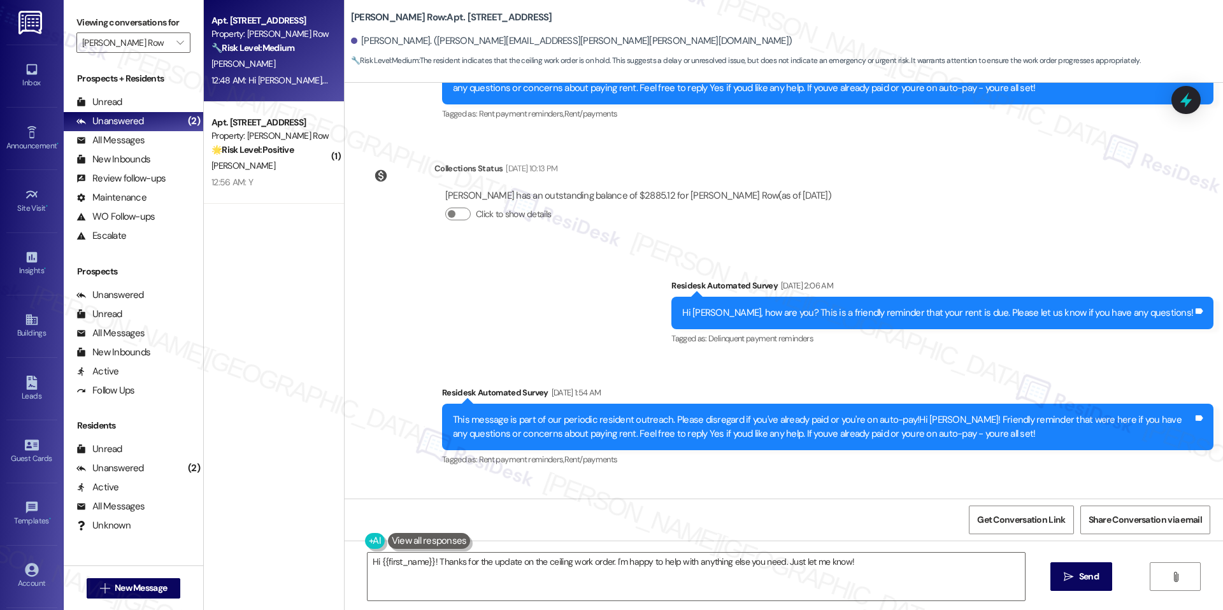
scroll to position [2352, 0]
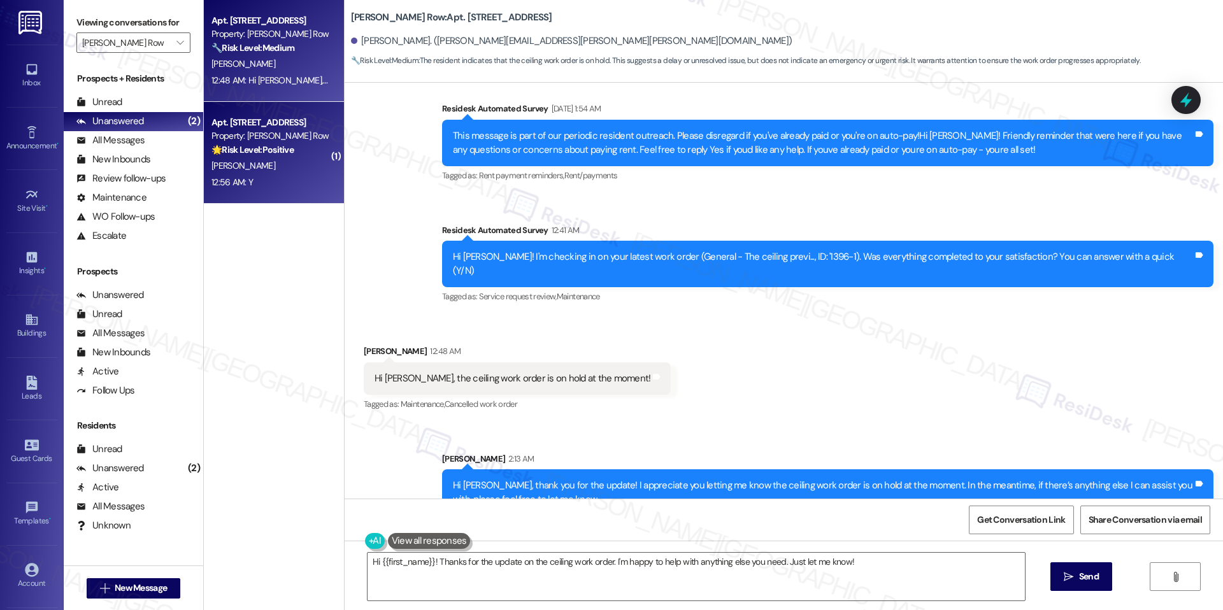
click at [252, 118] on div "Apt. 711, 1319 South Capitol Street SW" at bounding box center [270, 122] width 118 height 13
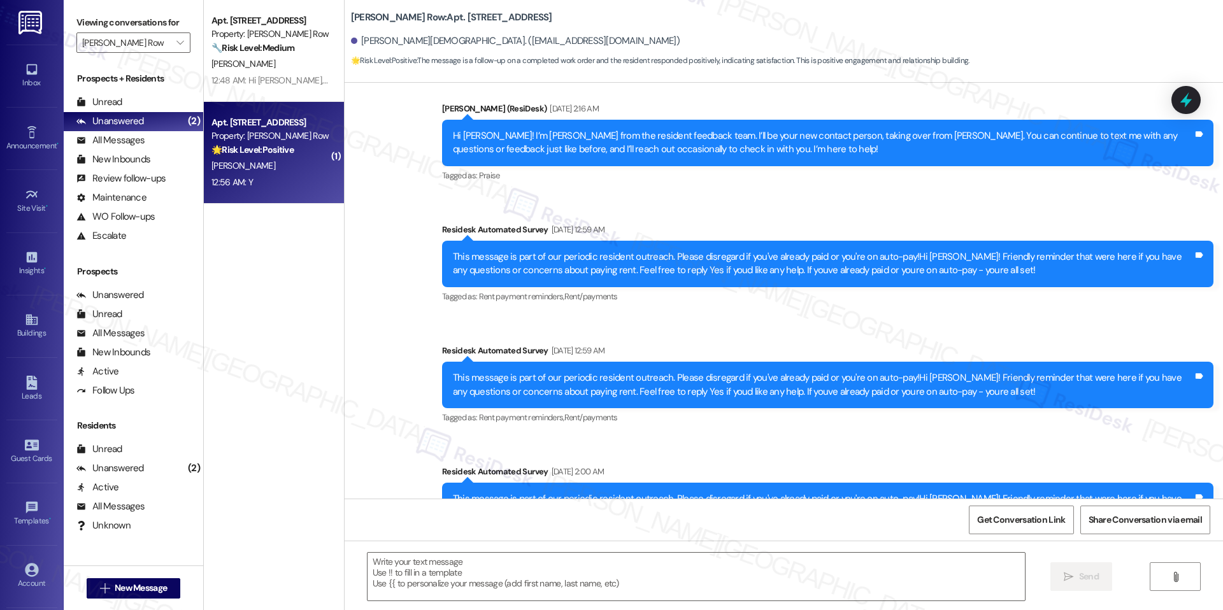
type textarea "Fetching suggested responses. Please feel free to read through the conversation…"
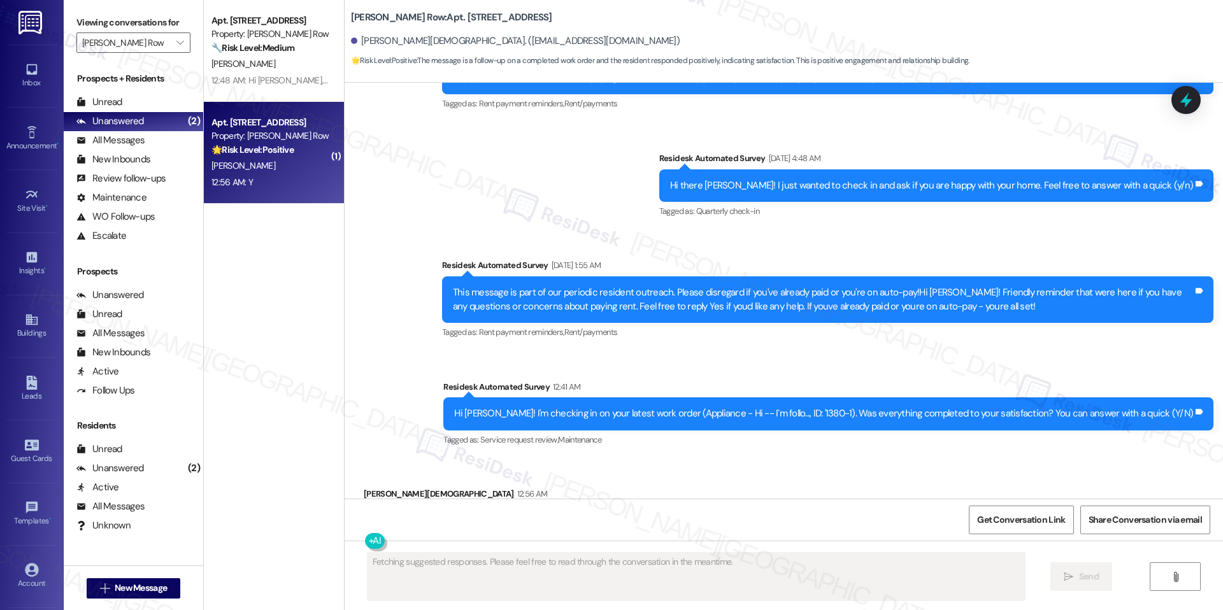
scroll to position [1203, 0]
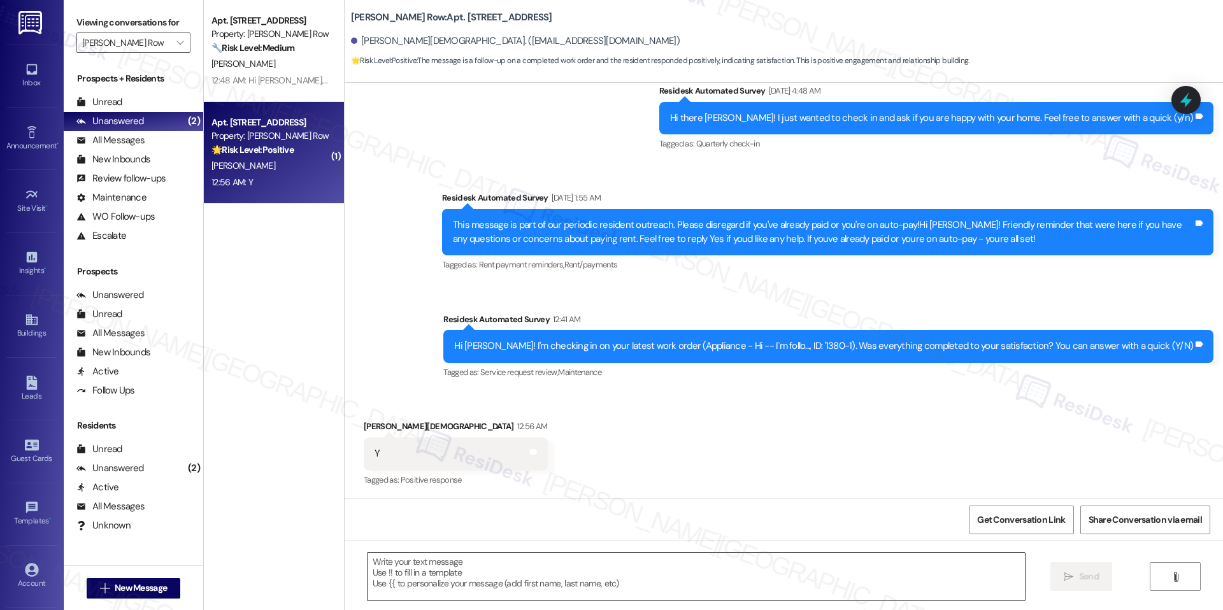
click at [408, 562] on textarea at bounding box center [696, 577] width 657 height 48
paste textarea "Hi {{first_name}}, hope you've had a great weekend."
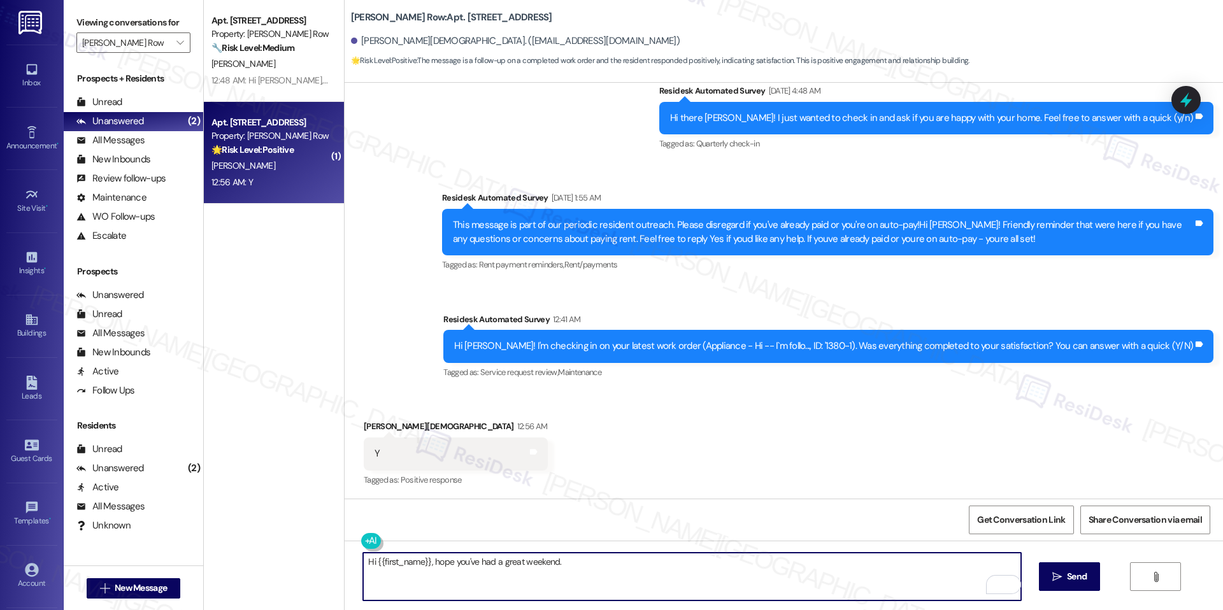
paste textarea "I'm happy the work order was completed to your satisfaction! We'd also love to …"
click at [663, 579] on textarea "Hi {{first_name}}, hope you've had a great weekend. I'm happy the work order wa…" at bounding box center [691, 577] width 657 height 48
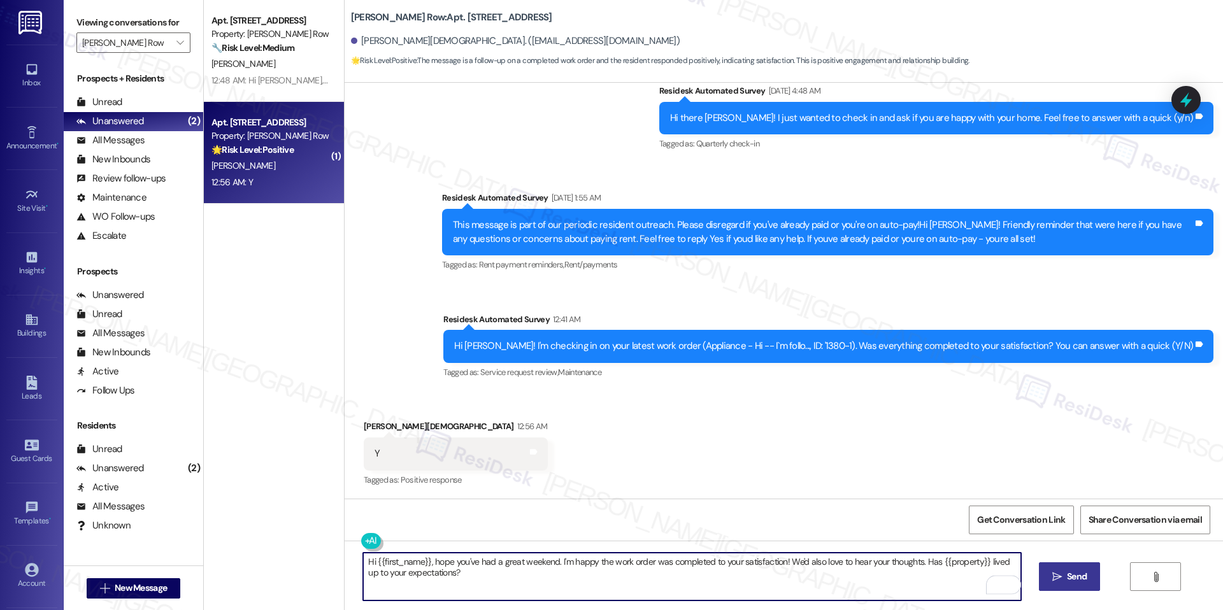
type textarea "Hi {{first_name}}, hope you've had a great weekend. I'm happy the work order wa…"
click at [1071, 566] on button " Send" at bounding box center [1070, 576] width 62 height 29
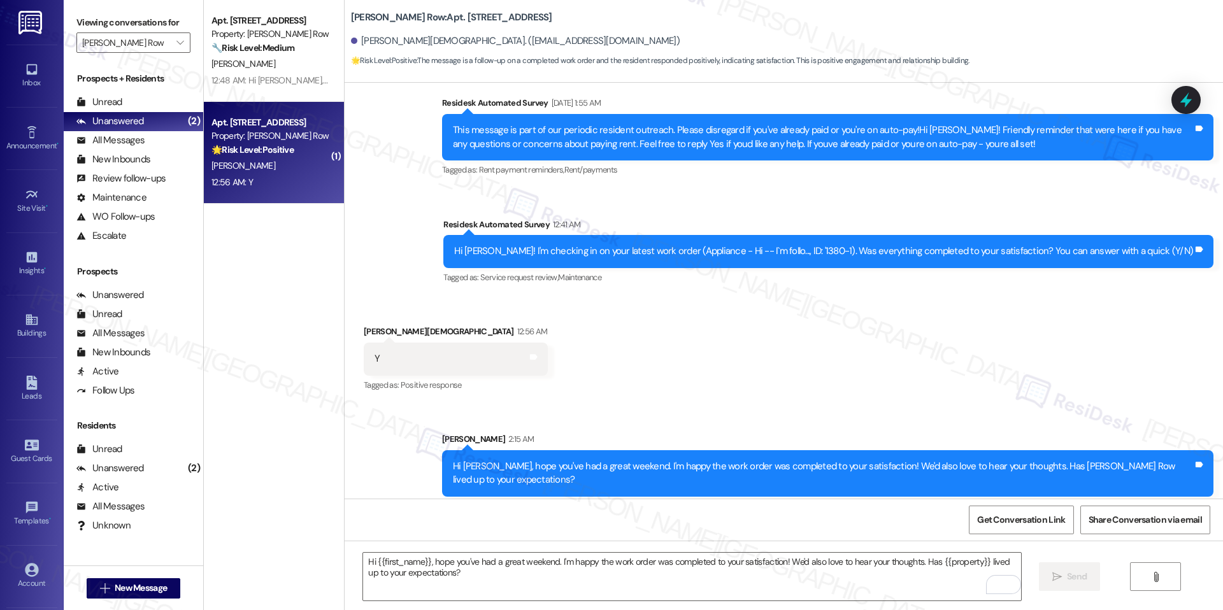
scroll to position [1307, 0]
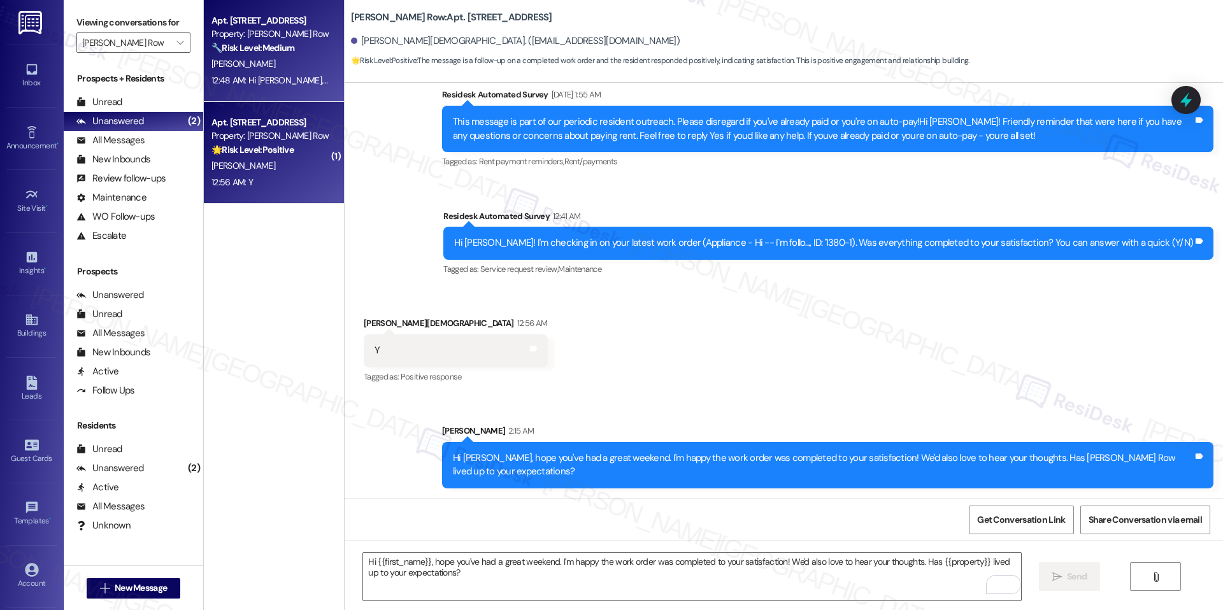
click at [252, 78] on div "12:48 AM: Hi [PERSON_NAME], the ceiling work order is on hold at the moment! 12…" at bounding box center [355, 80] width 289 height 11
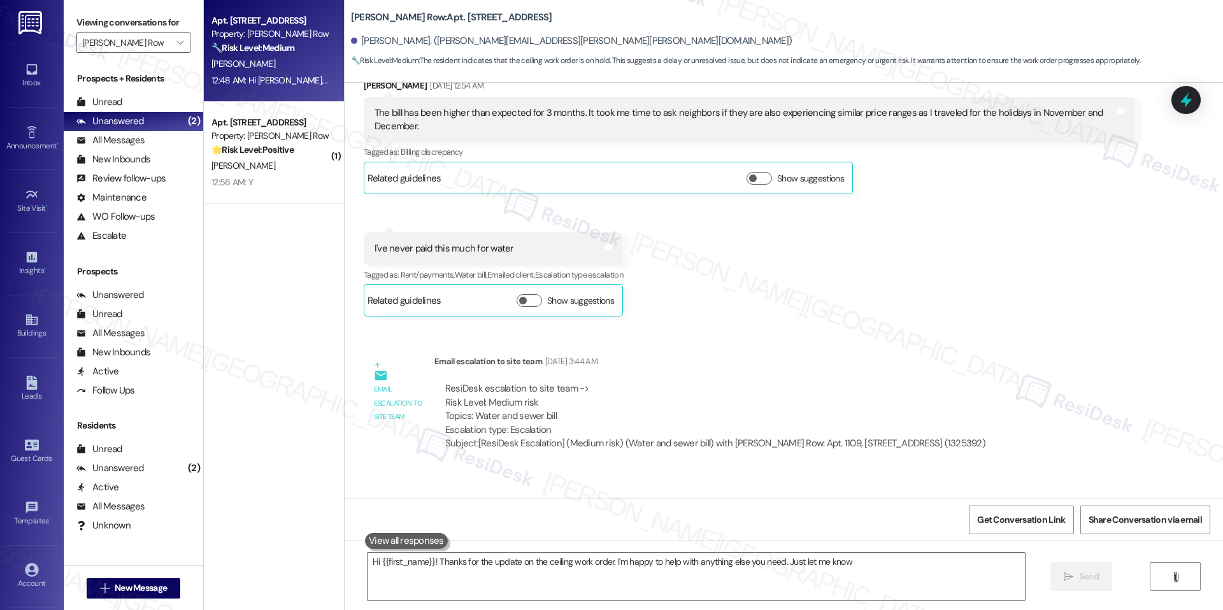
type textarea "Hi {{first_name}}! Thanks for the update on the ceiling work order. I'm happy t…"
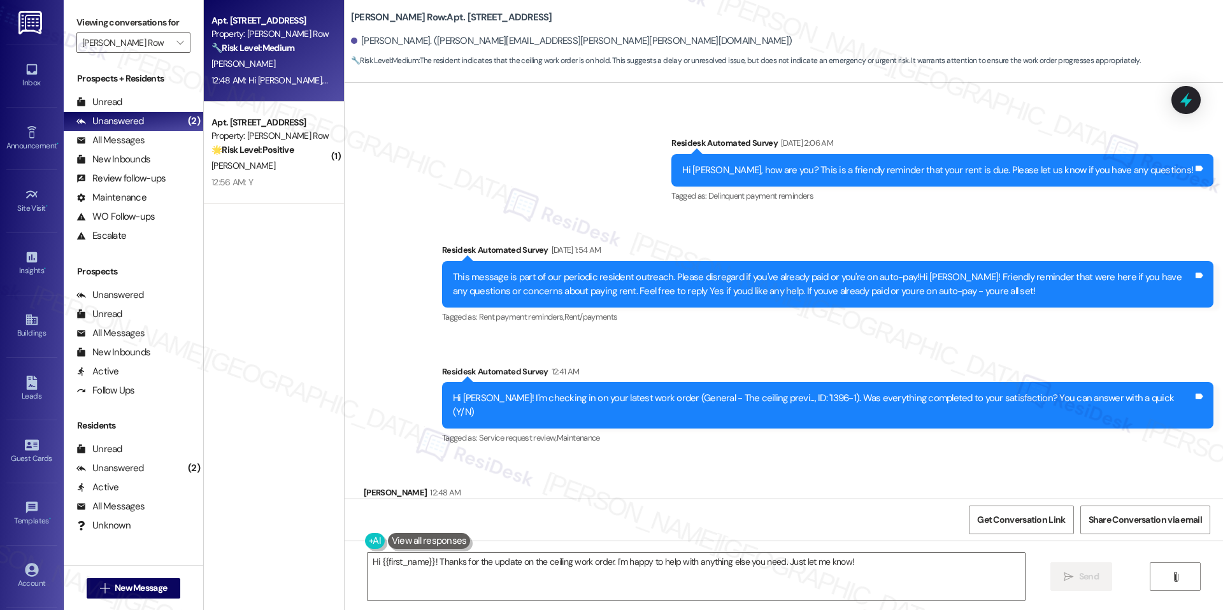
scroll to position [2371, 0]
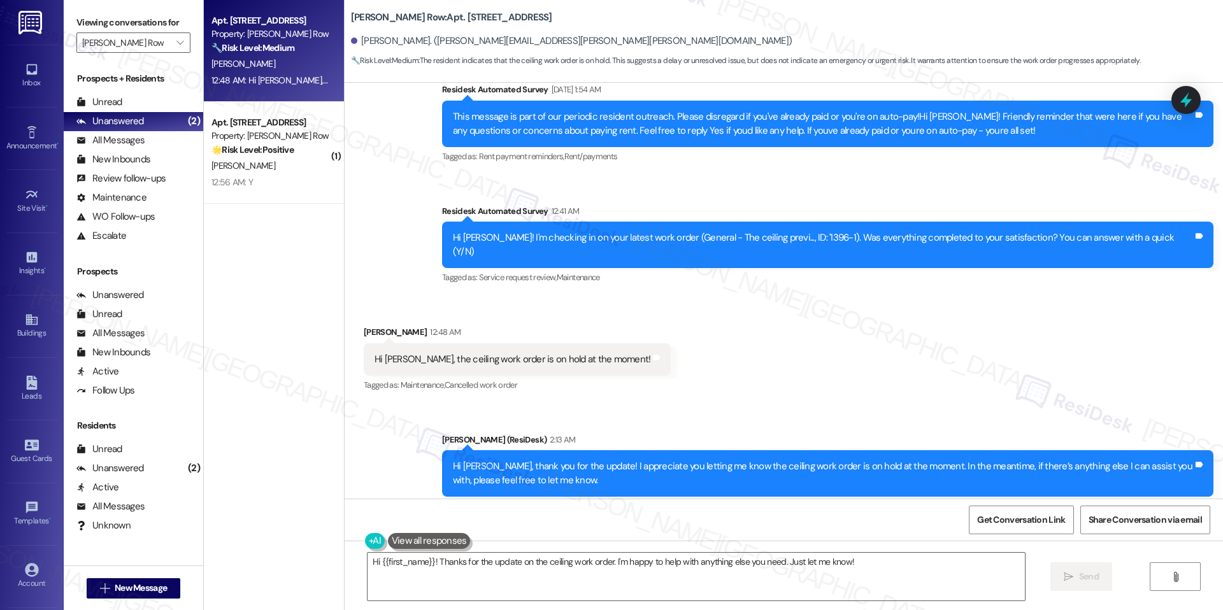
click at [241, 101] on div "Apt. [STREET_ADDRESS] Property: [PERSON_NAME] Row 🔧 Risk Level: Medium The resi…" at bounding box center [274, 51] width 140 height 102
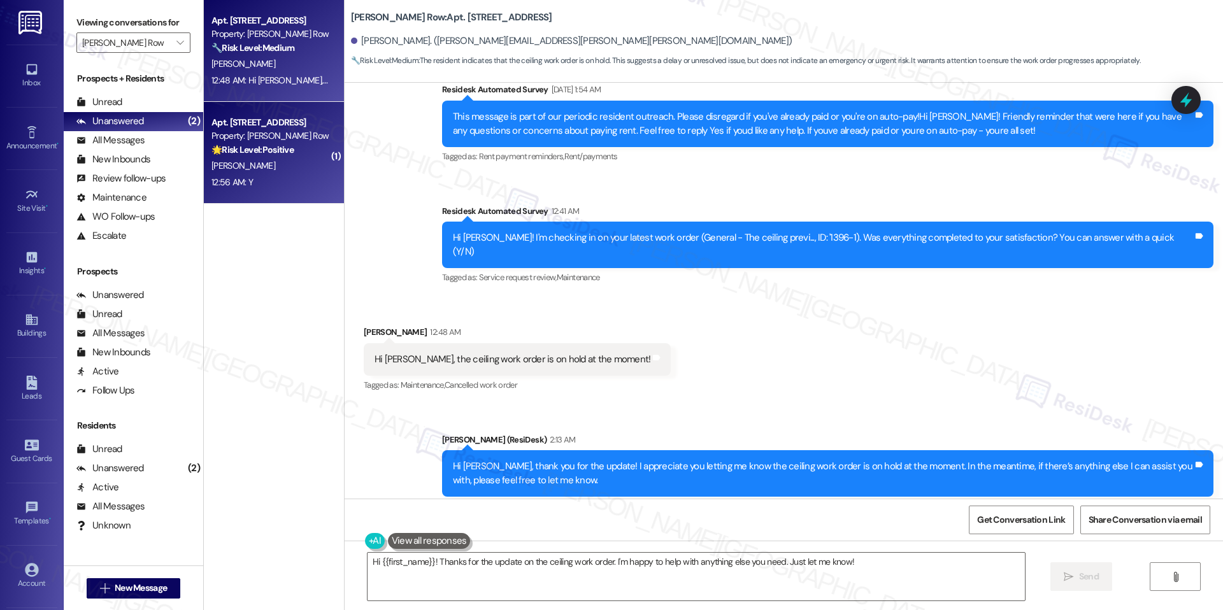
click at [248, 125] on div "Apt. [STREET_ADDRESS]" at bounding box center [270, 122] width 118 height 13
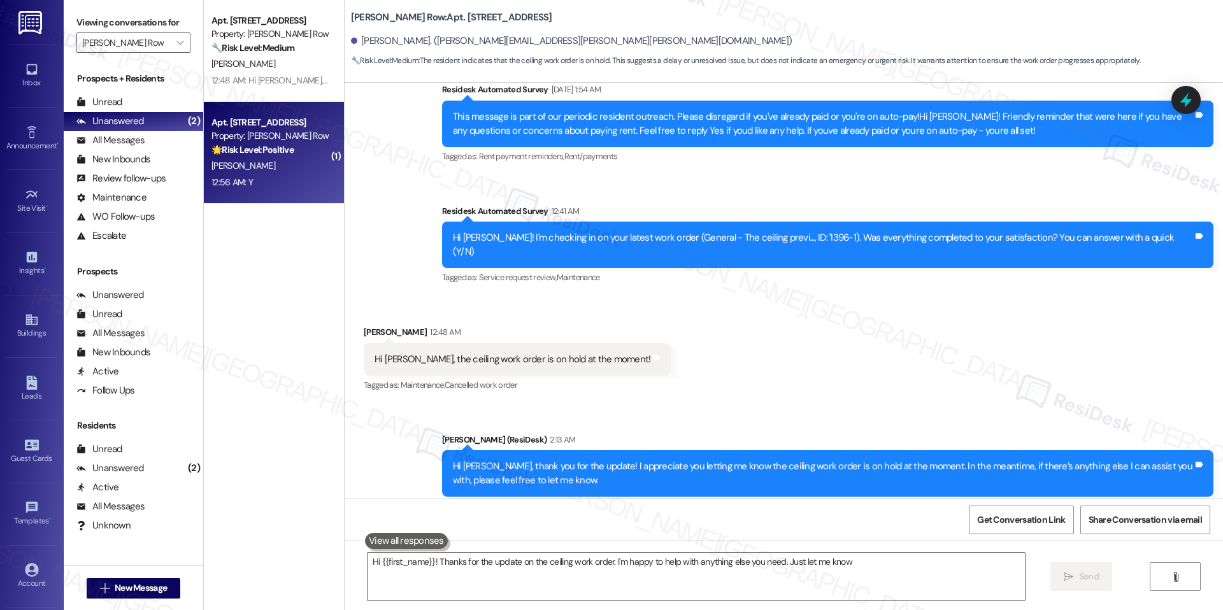
type textarea "Hi {{first_name}}! Thanks for the update on the ceiling work order. I'm happy t…"
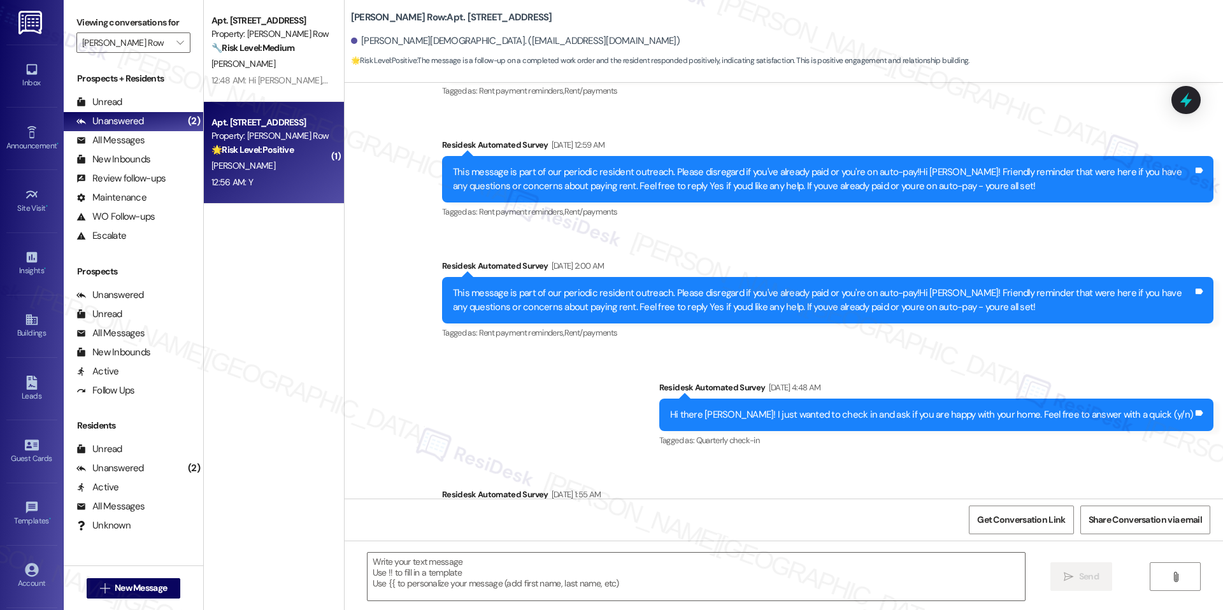
type textarea "Fetching suggested responses. Please feel free to read through the conversation…"
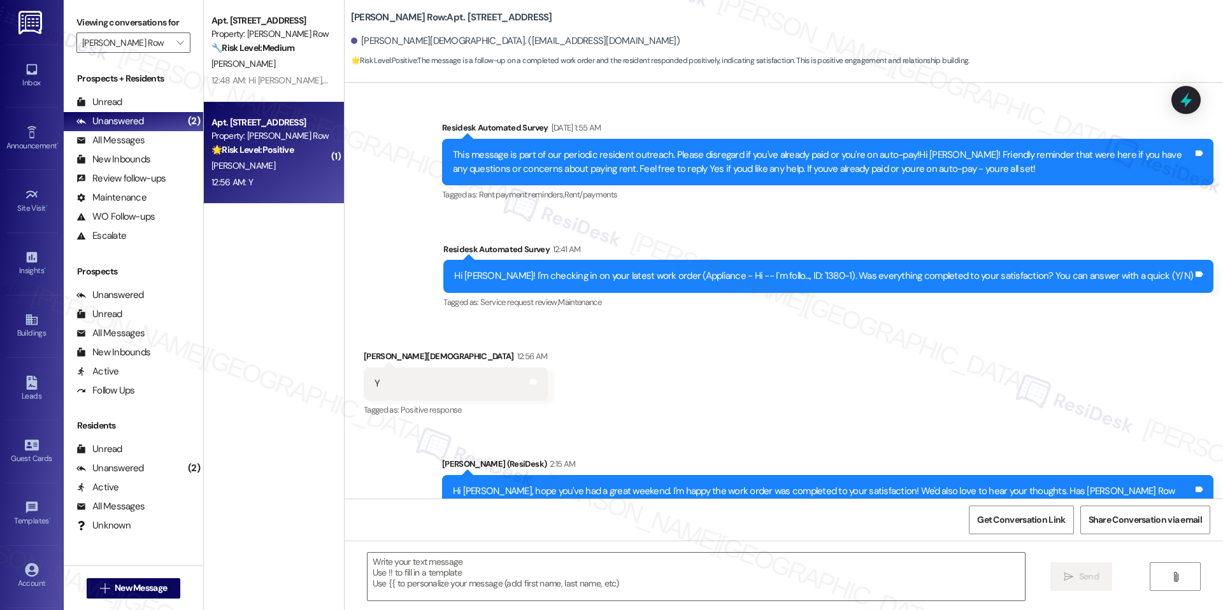
scroll to position [1325, 0]
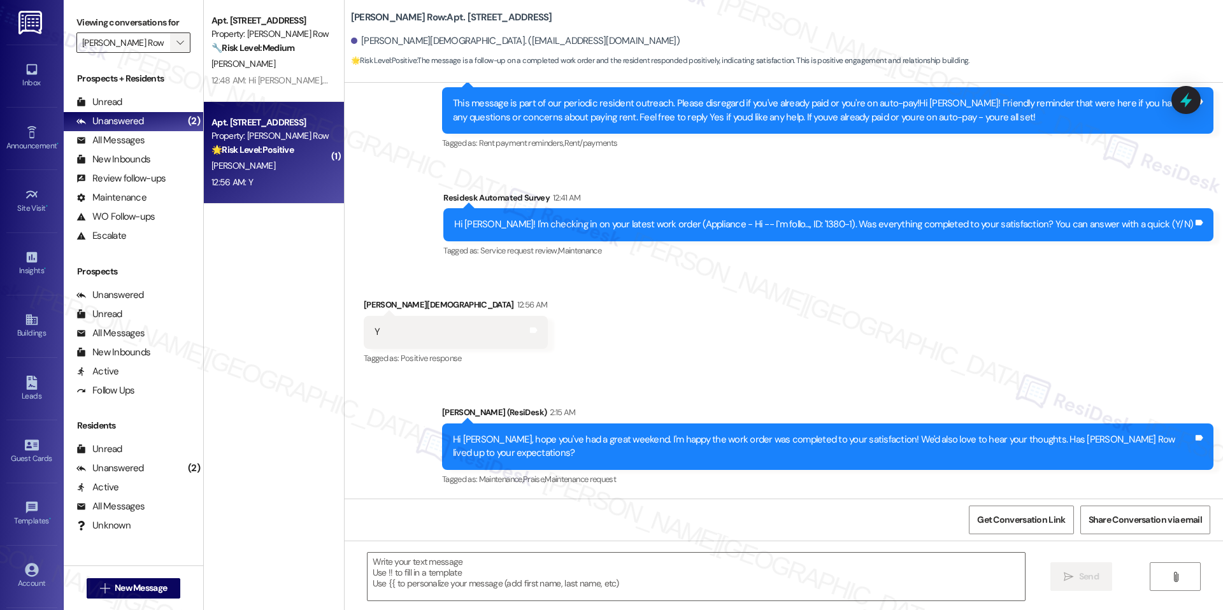
click at [174, 48] on span "" at bounding box center [180, 42] width 12 height 20
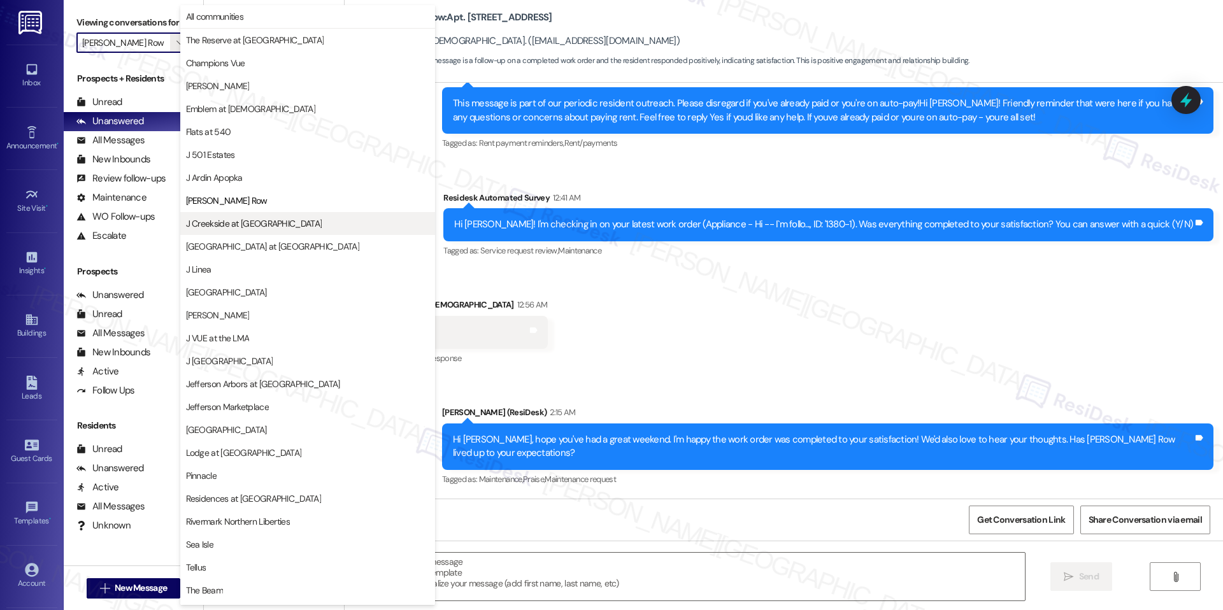
click at [245, 230] on button "J Creekside at [GEOGRAPHIC_DATA]" at bounding box center [307, 223] width 255 height 23
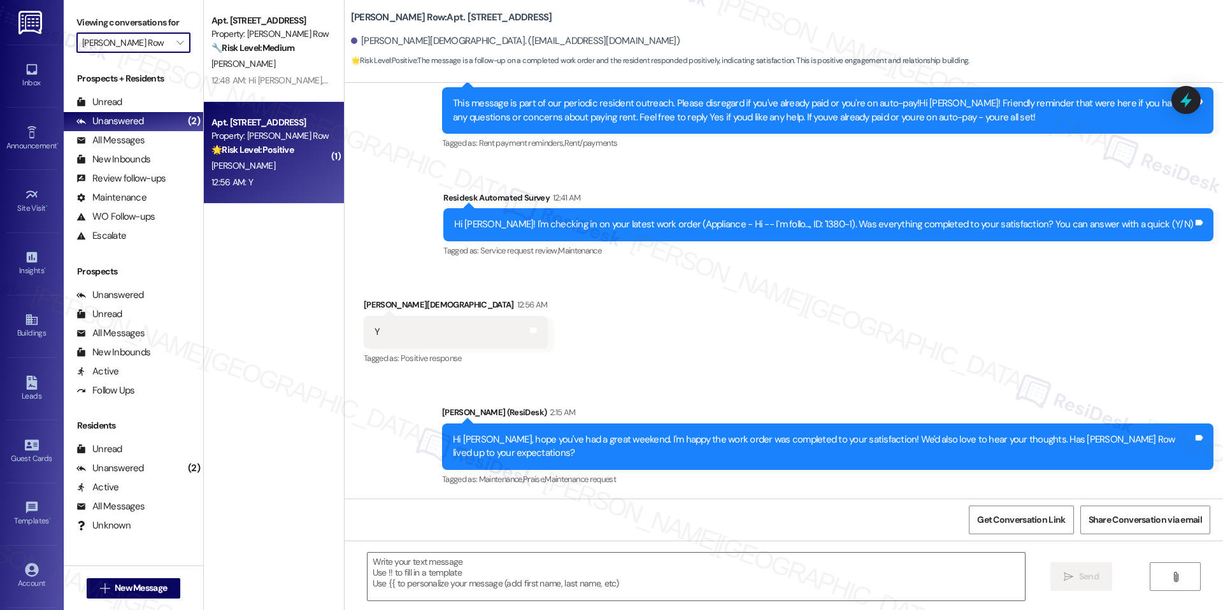
type input "J Creekside at [GEOGRAPHIC_DATA]"
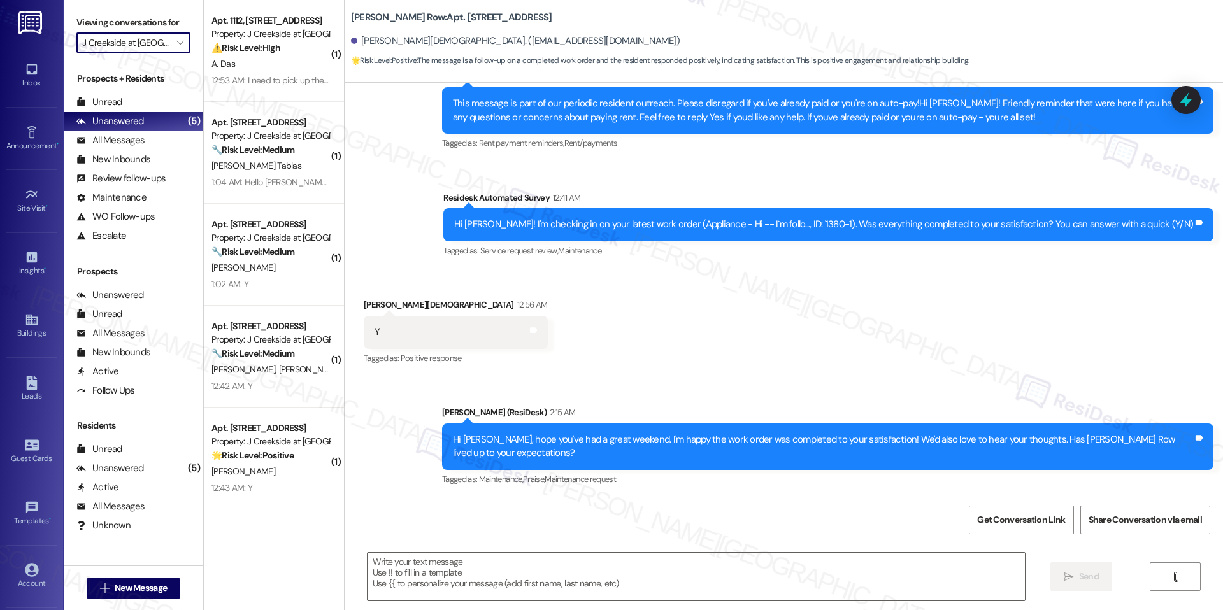
scroll to position [1325, 0]
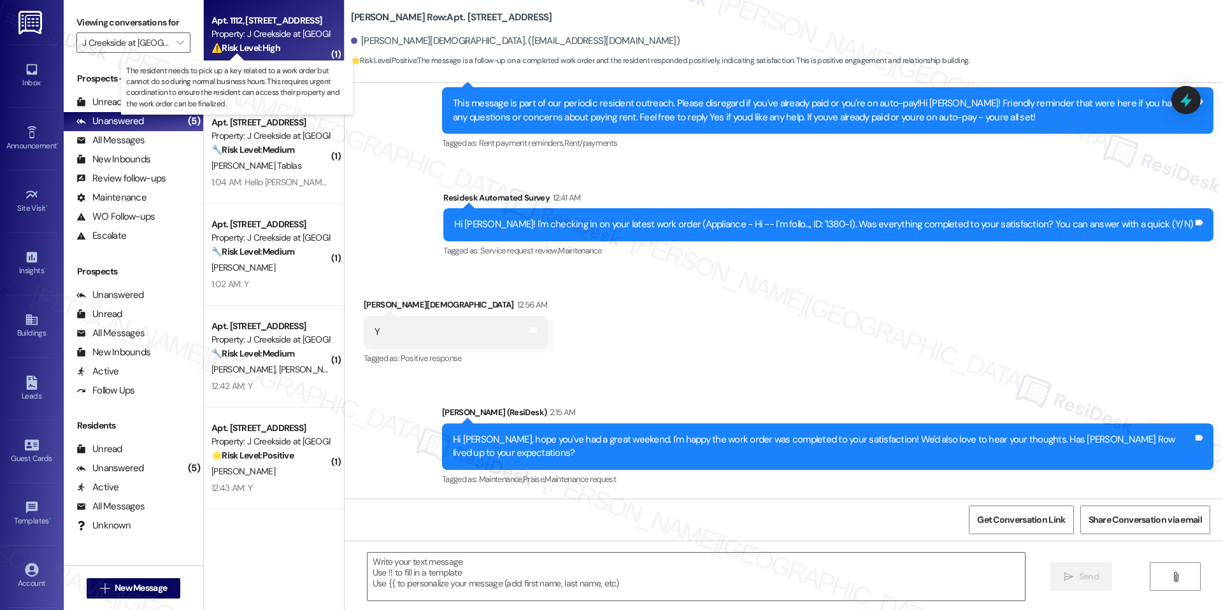
click at [264, 50] on strong "⚠️ Risk Level: High" at bounding box center [245, 47] width 69 height 11
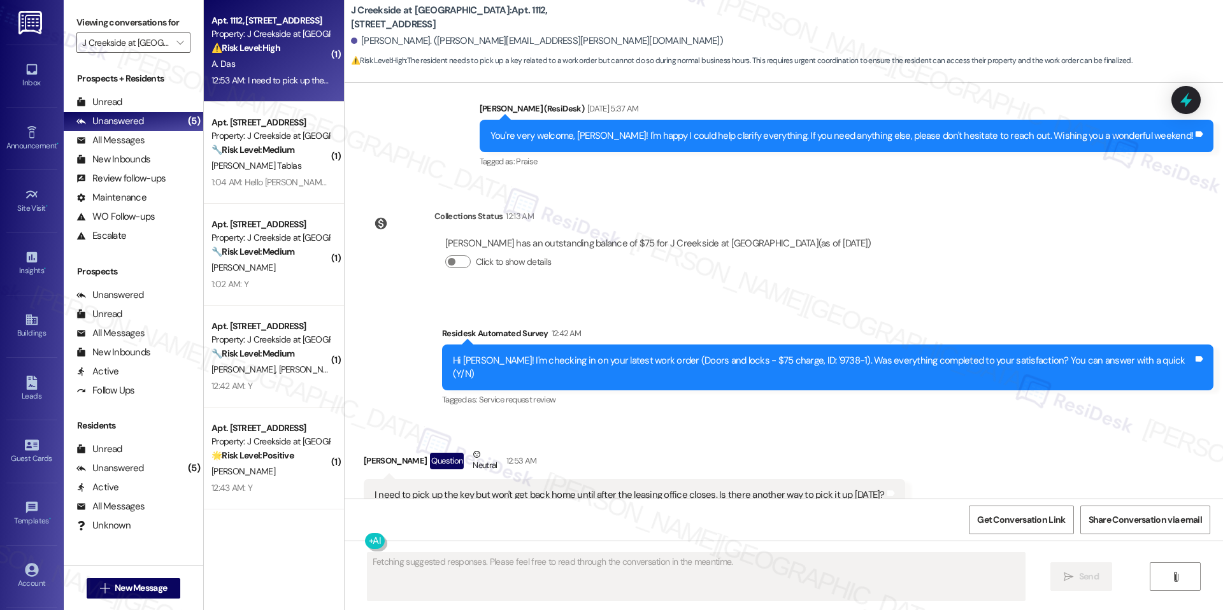
scroll to position [2010, 0]
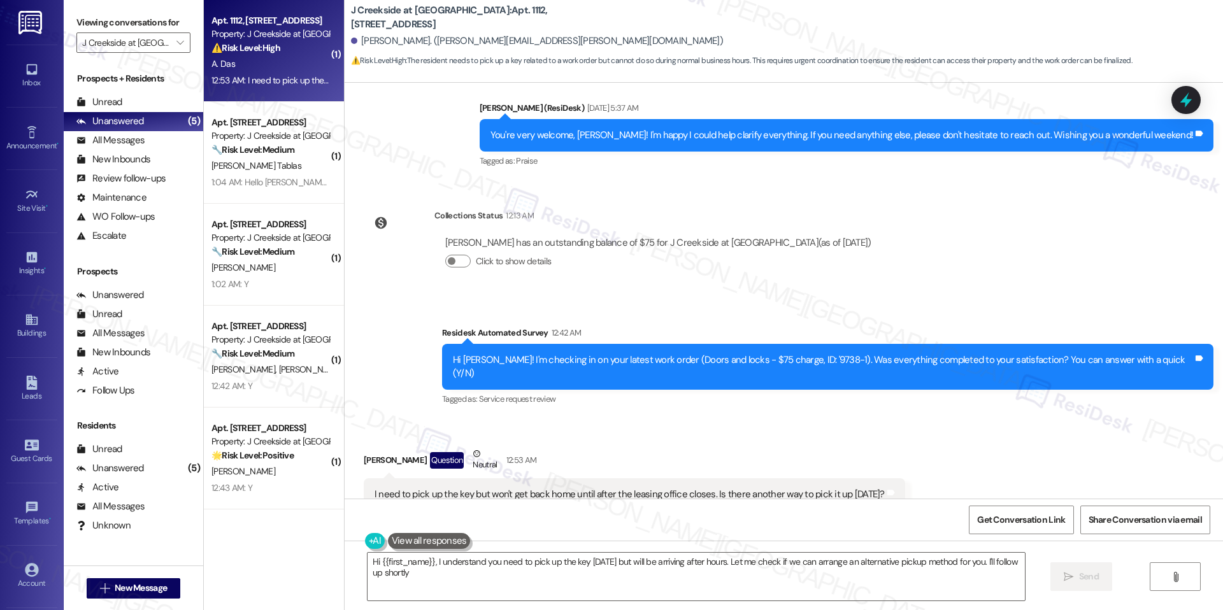
type textarea "Hi {{first_name}}, I understand you need to pick up the key [DATE] but will be …"
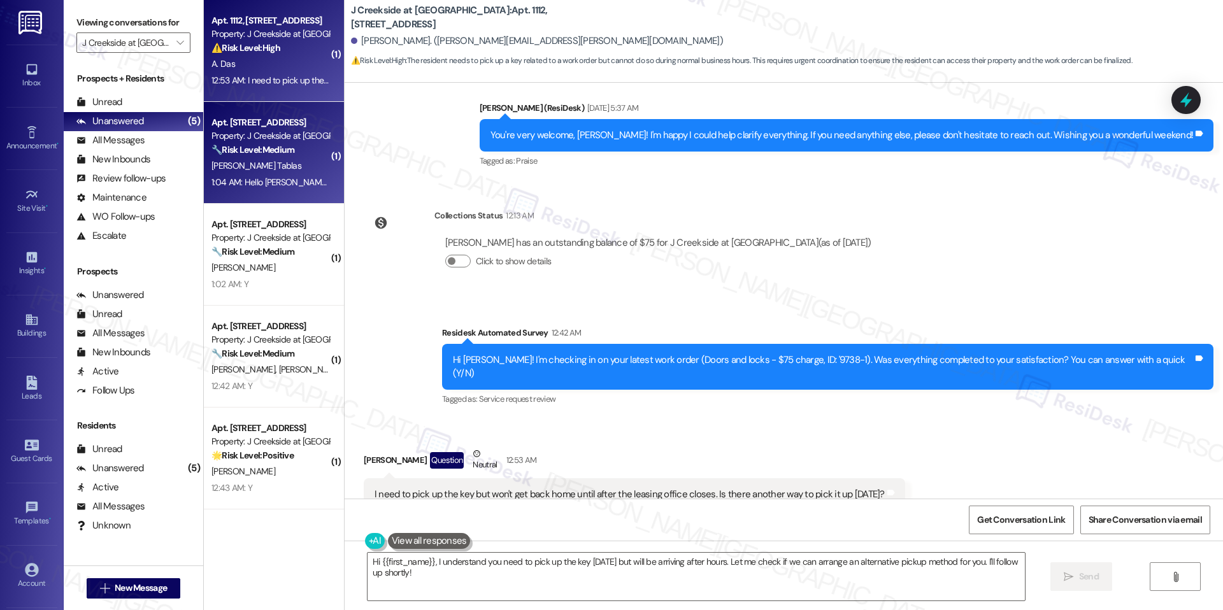
click at [248, 148] on strong "🔧 Risk Level: Medium" at bounding box center [252, 149] width 83 height 11
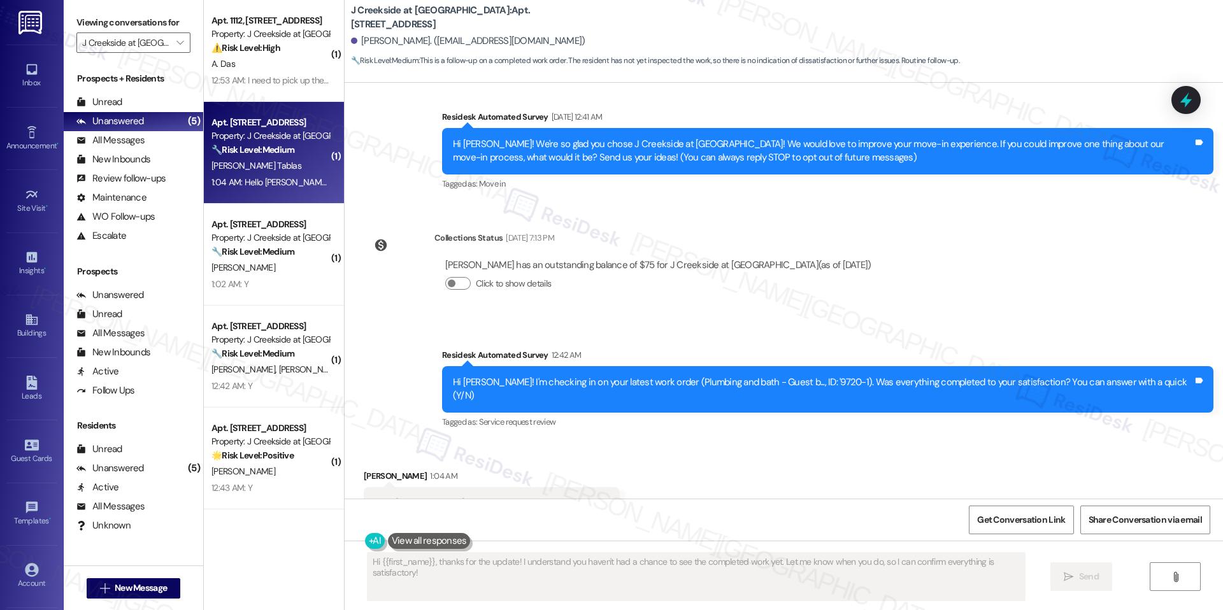
scroll to position [104, 0]
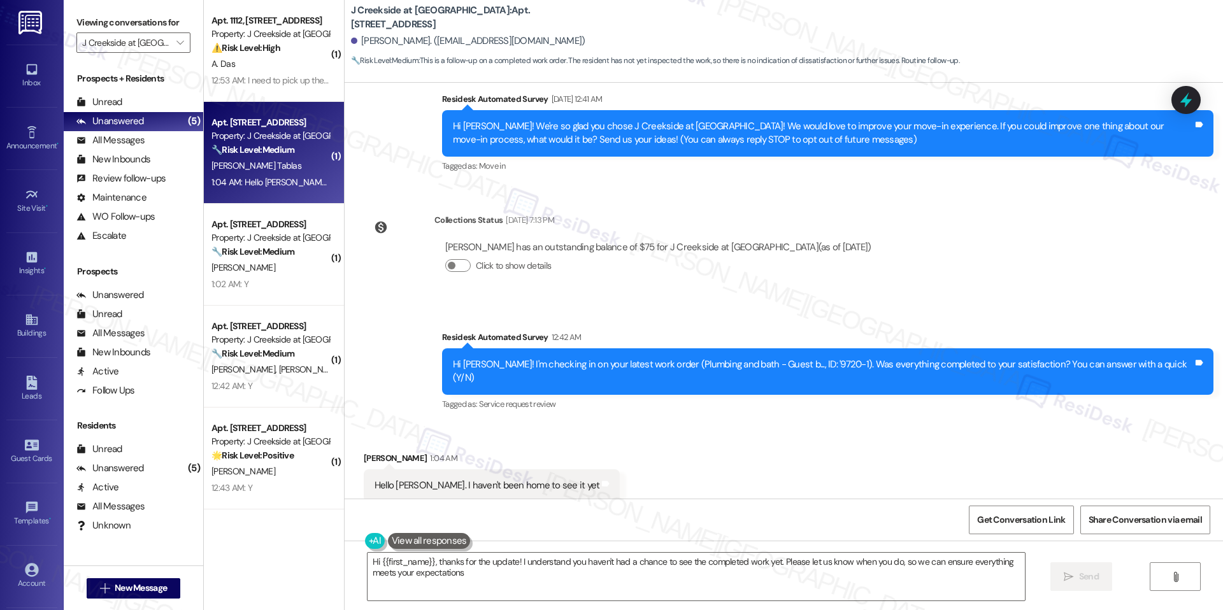
type textarea "Hi {{first_name}}, thanks for the update! I understand you haven't had a chance…"
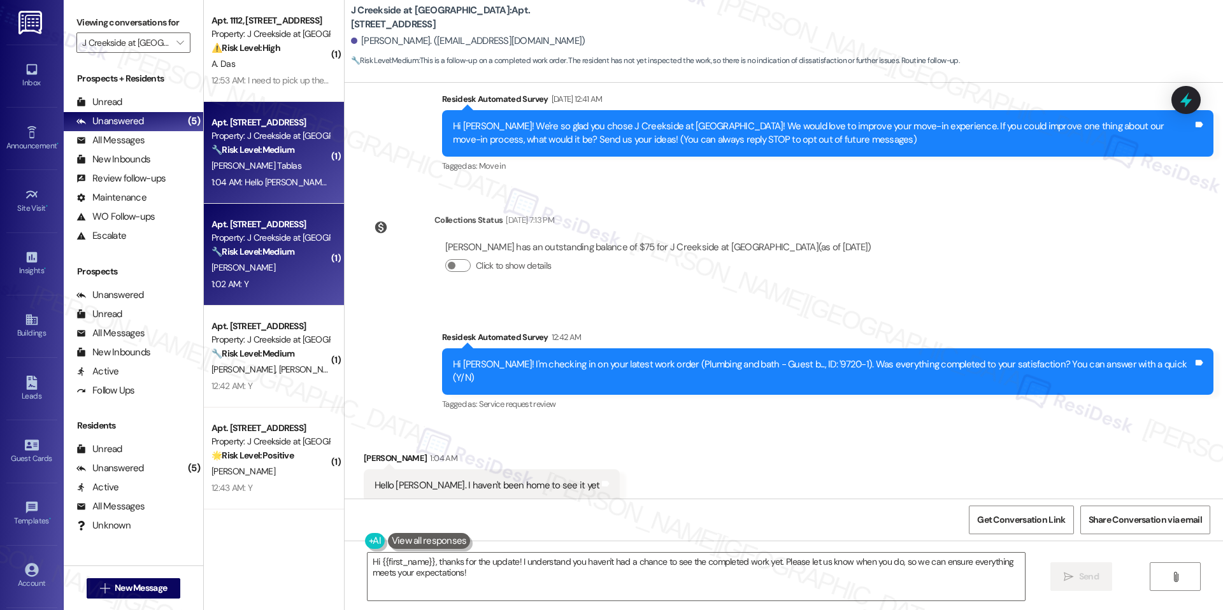
click at [288, 248] on strong "🔧 Risk Level: Medium" at bounding box center [252, 251] width 83 height 11
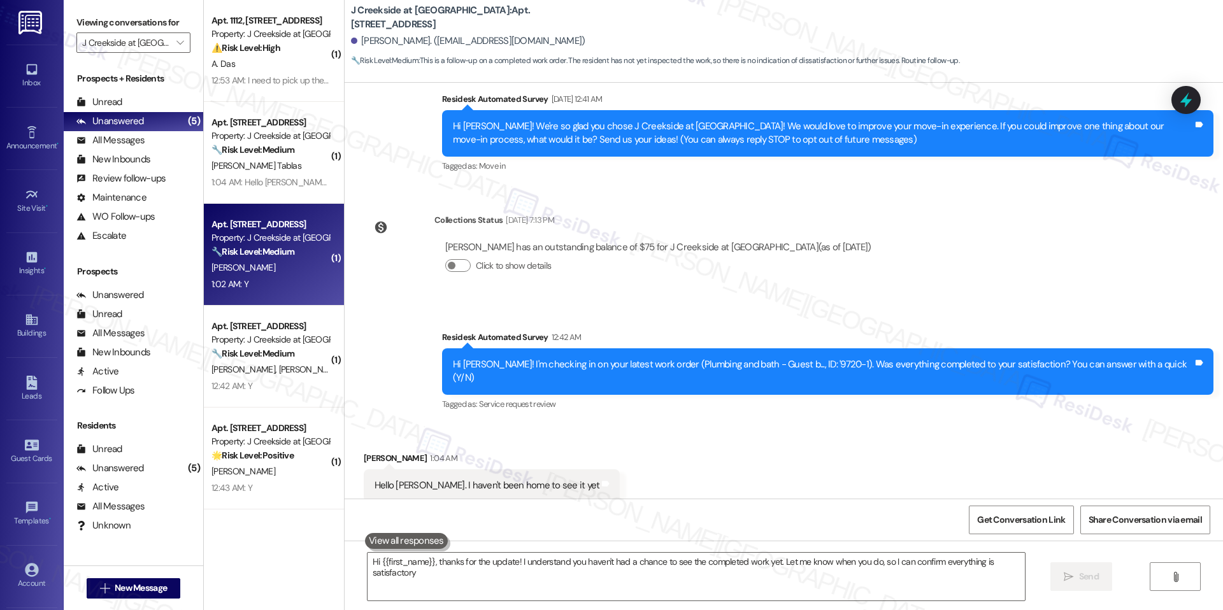
type textarea "Hi {{first_name}}, thanks for the update! I understand you haven't had a chance…"
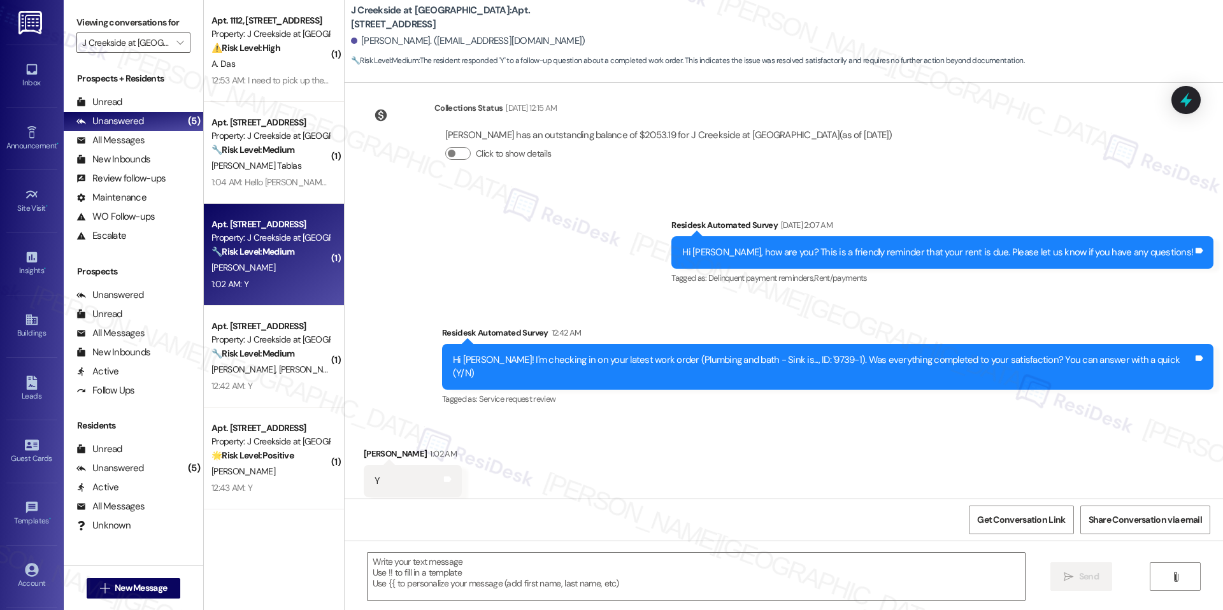
type textarea "Fetching suggested responses. Please feel free to read through the conversation…"
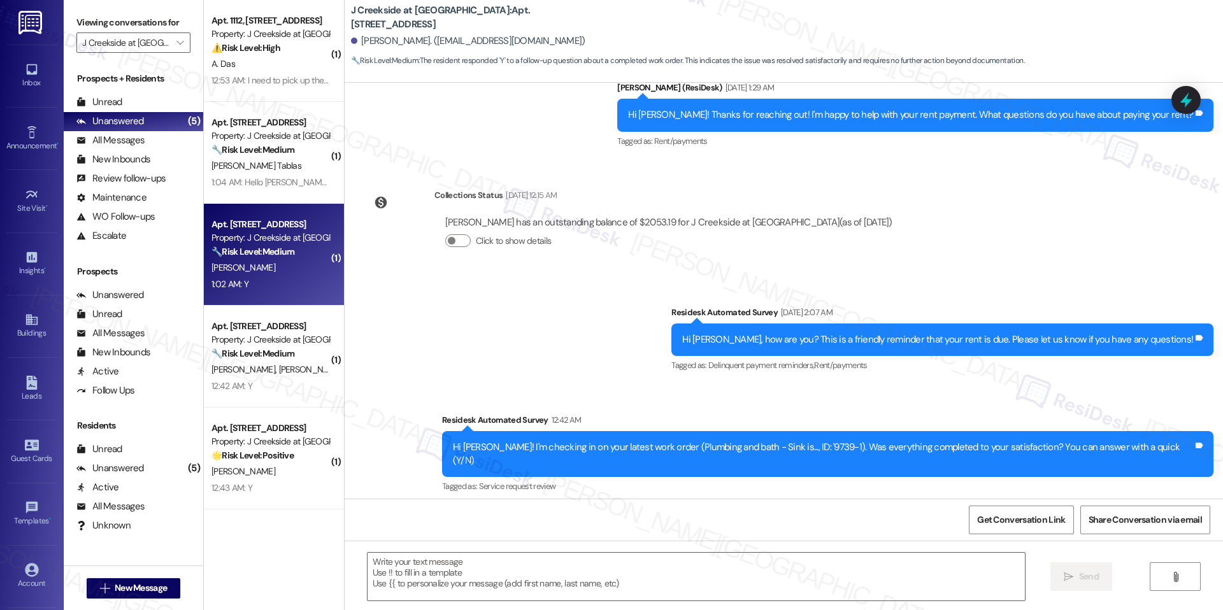
scroll to position [446, 0]
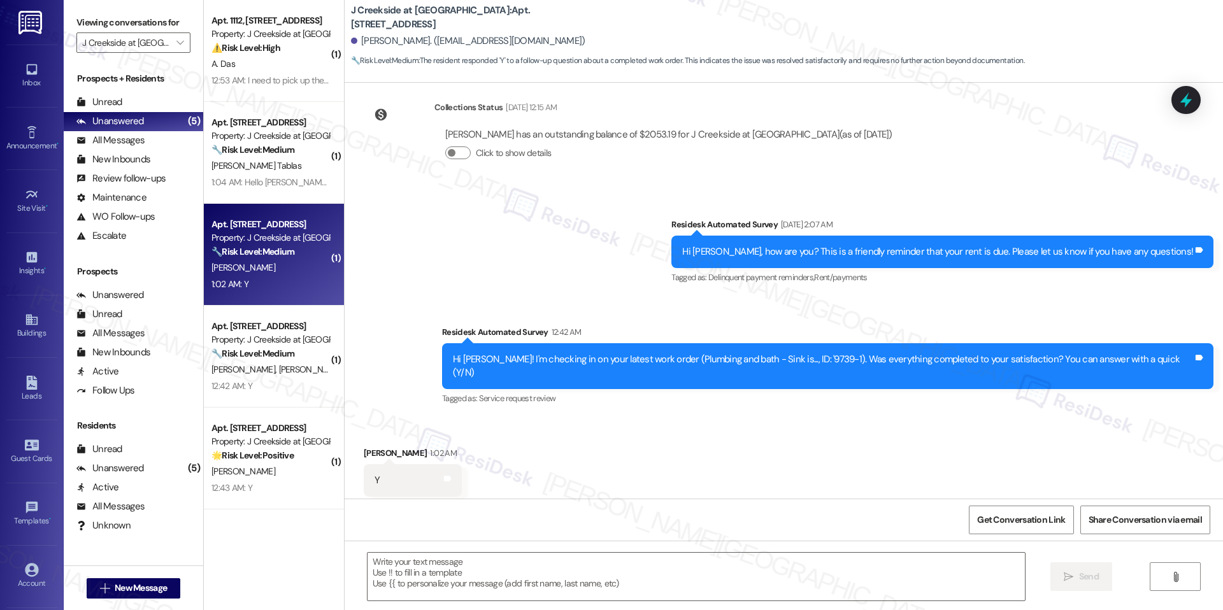
click at [673, 425] on div "Received via SMS [PERSON_NAME] 1:02 AM Y Tags and notes Tagged as: Positive res…" at bounding box center [784, 472] width 878 height 108
click at [395, 574] on textarea at bounding box center [696, 577] width 657 height 48
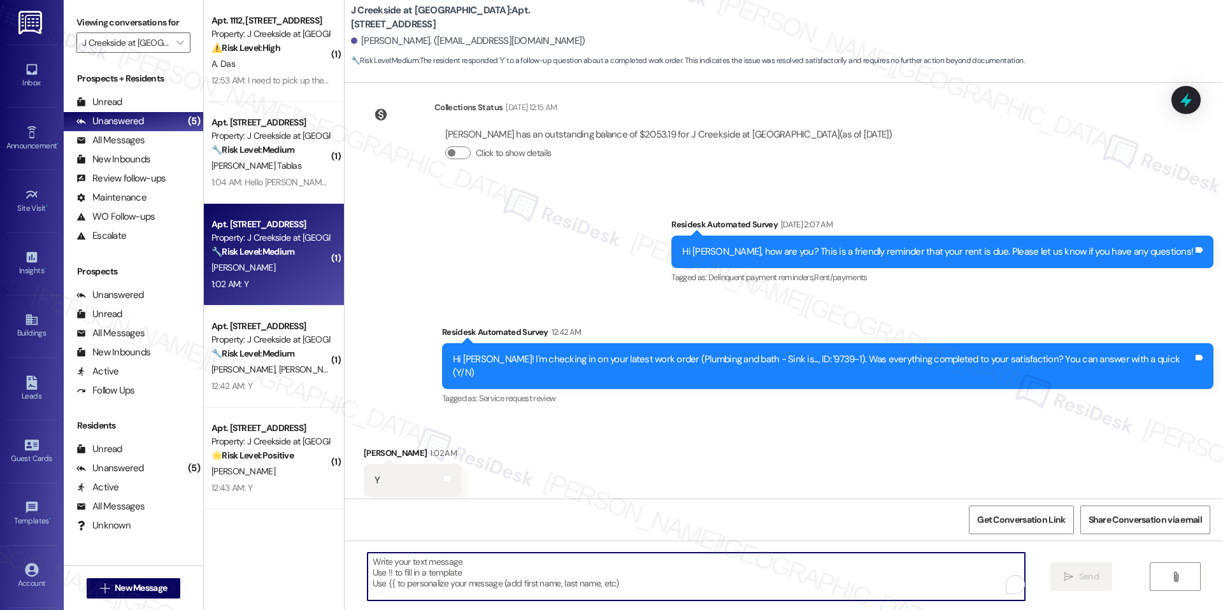
paste textarea "Hi {{first_name}}, hope you've had a great weekend."
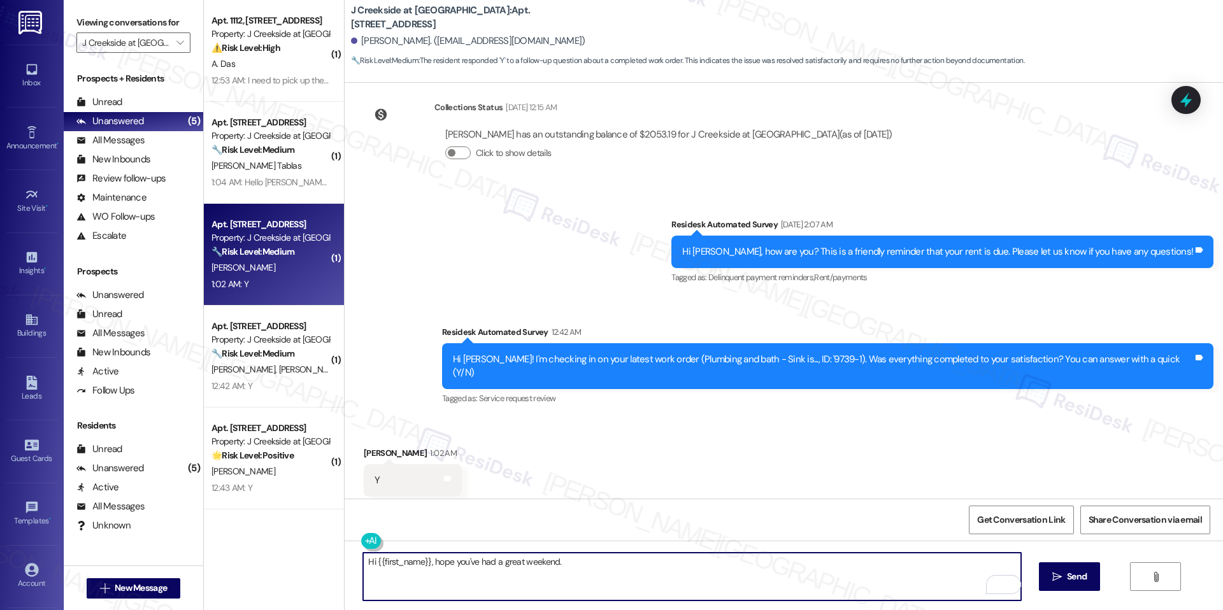
paste textarea "I'm happy the work order was completed to your satisfaction! We'd also love to …"
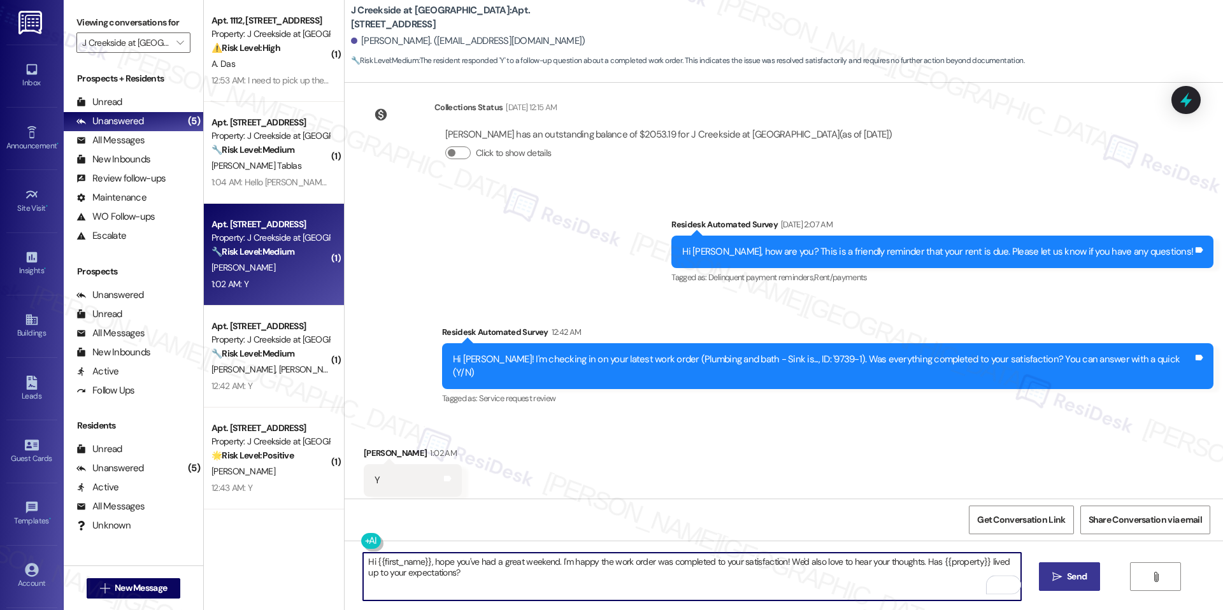
type textarea "Hi {{first_name}}, hope you've had a great weekend. I'm happy the work order wa…"
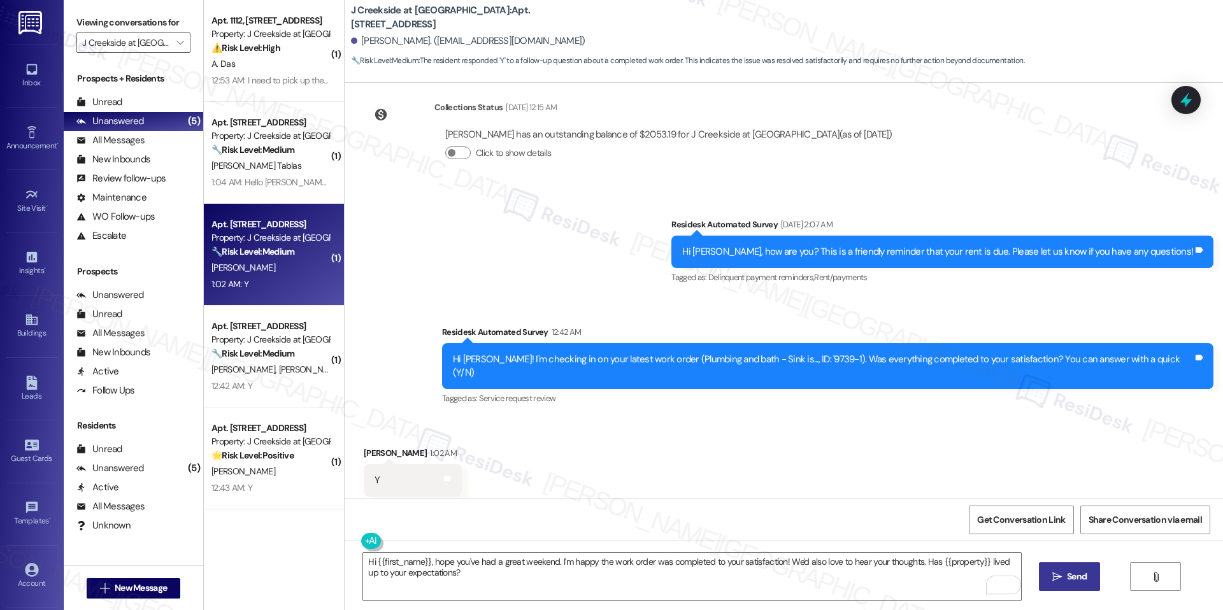
click at [1049, 585] on button " Send" at bounding box center [1070, 576] width 62 height 29
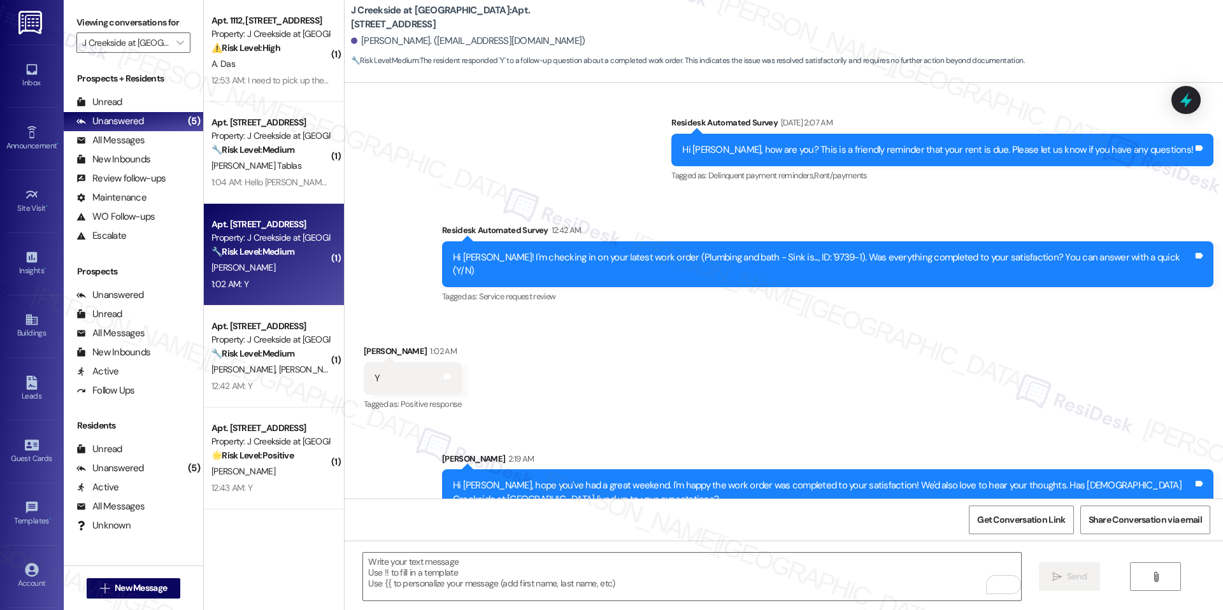
scroll to position [548, 0]
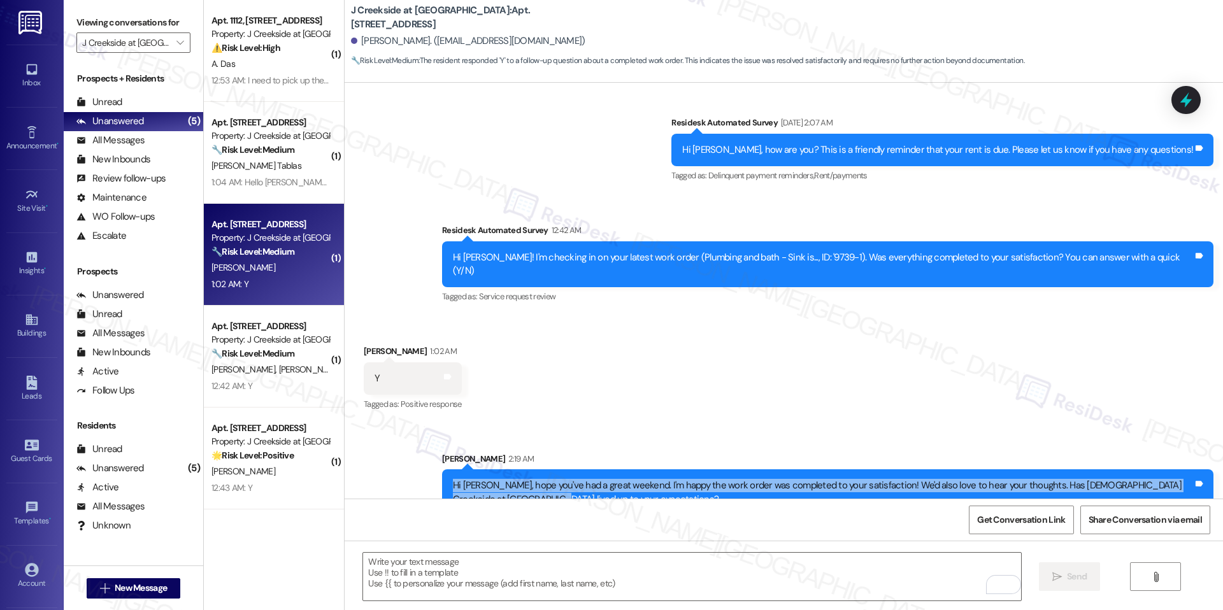
drag, startPoint x: 506, startPoint y: 474, endPoint x: 445, endPoint y: 456, distance: 63.7
click at [453, 479] on div "Hi [PERSON_NAME], hope you've had a great weekend. I'm happy the work order was…" at bounding box center [823, 492] width 740 height 27
copy div "Hi [PERSON_NAME], hope you've had a great weekend. I'm happy the work order was…"
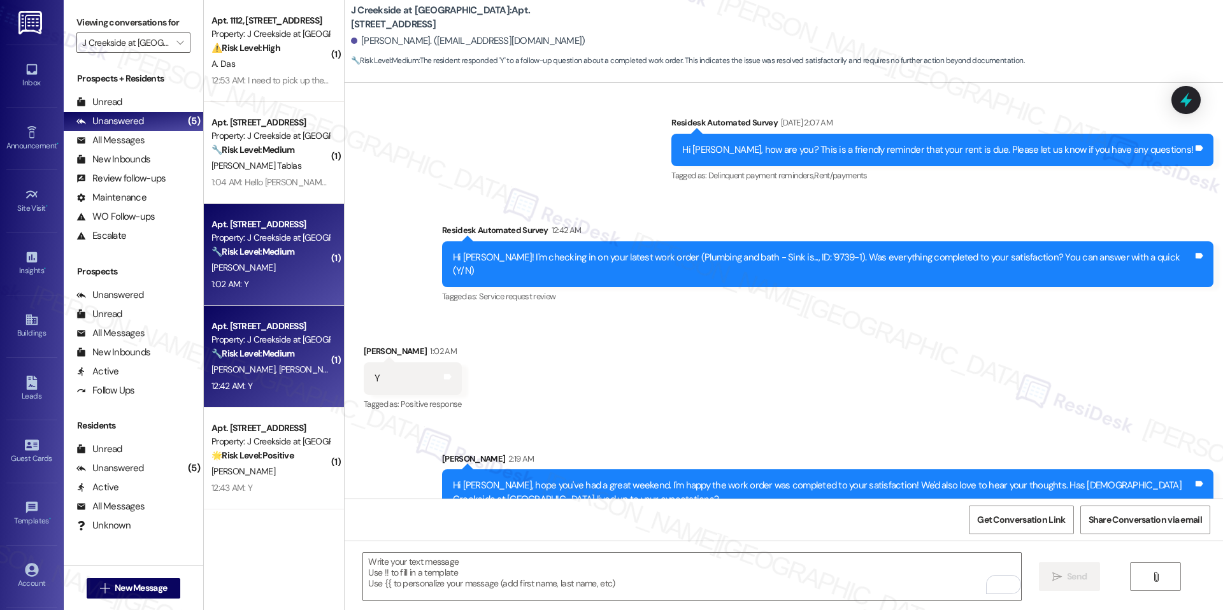
click at [232, 364] on span "[PERSON_NAME]" at bounding box center [245, 369] width 68 height 11
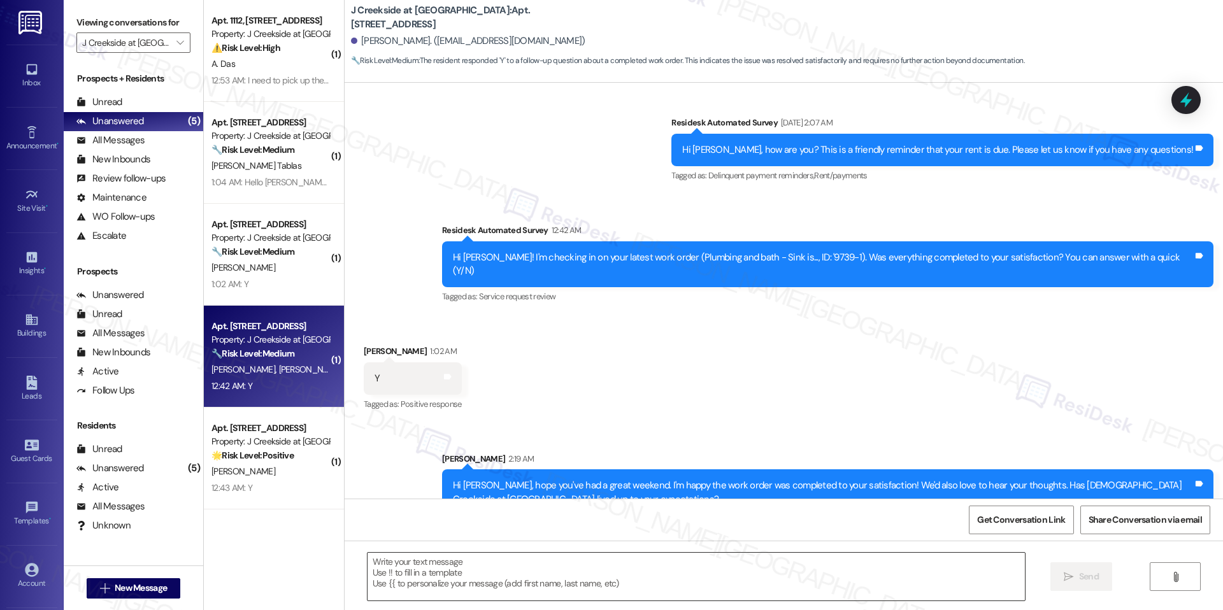
type textarea "Fetching suggested responses. Please feel free to read through the conversation…"
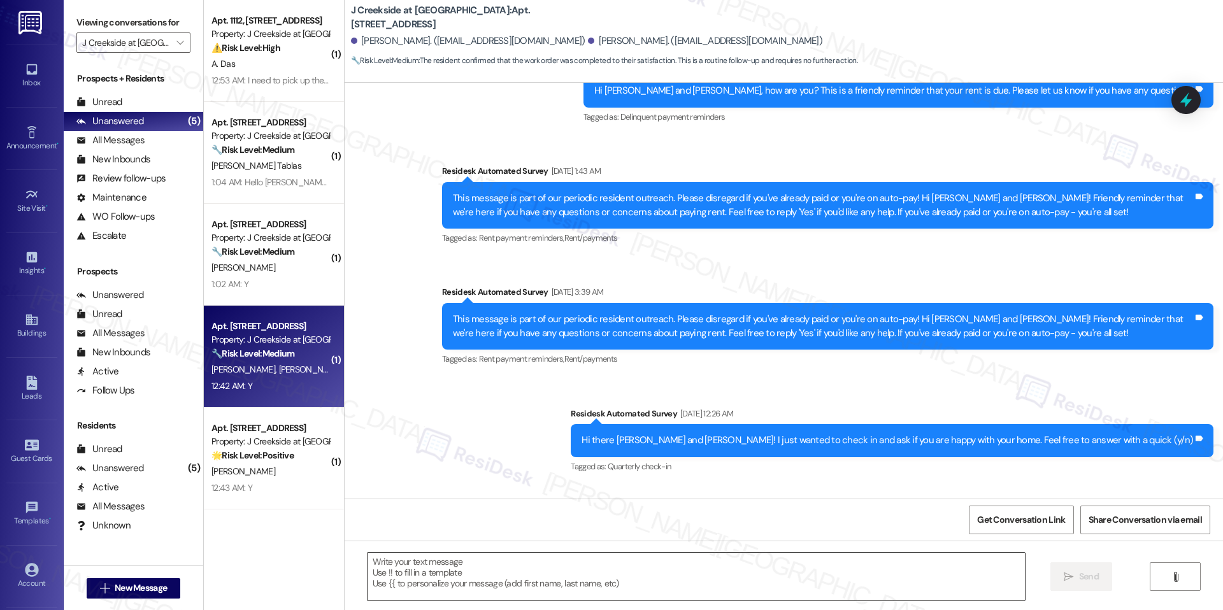
click at [464, 568] on textarea at bounding box center [696, 577] width 657 height 48
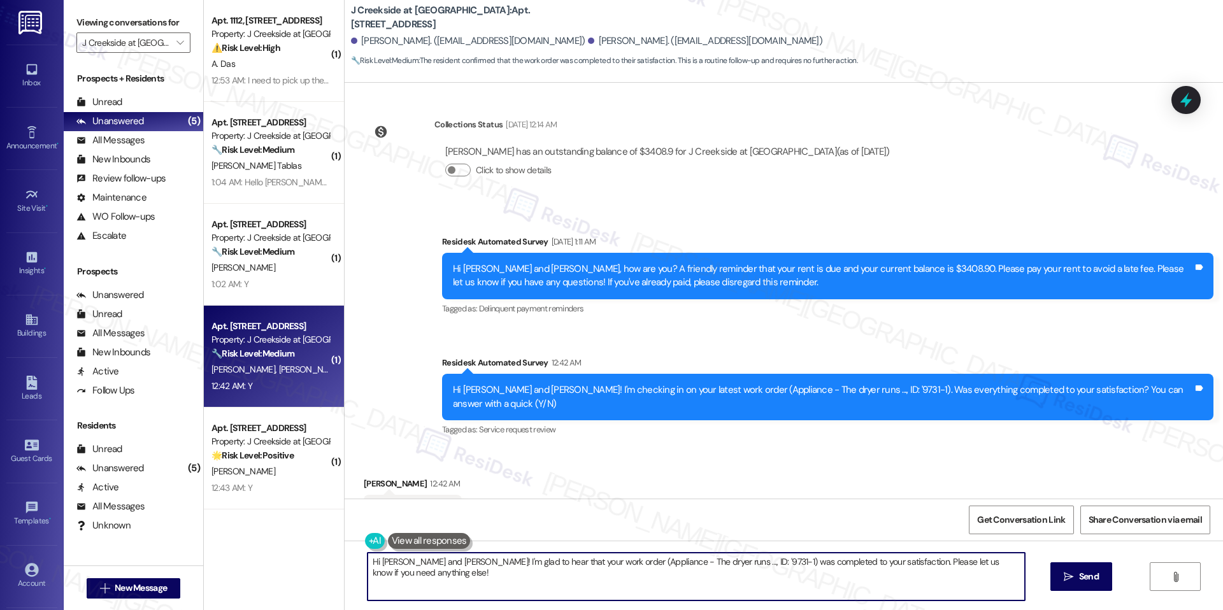
scroll to position [1921, 0]
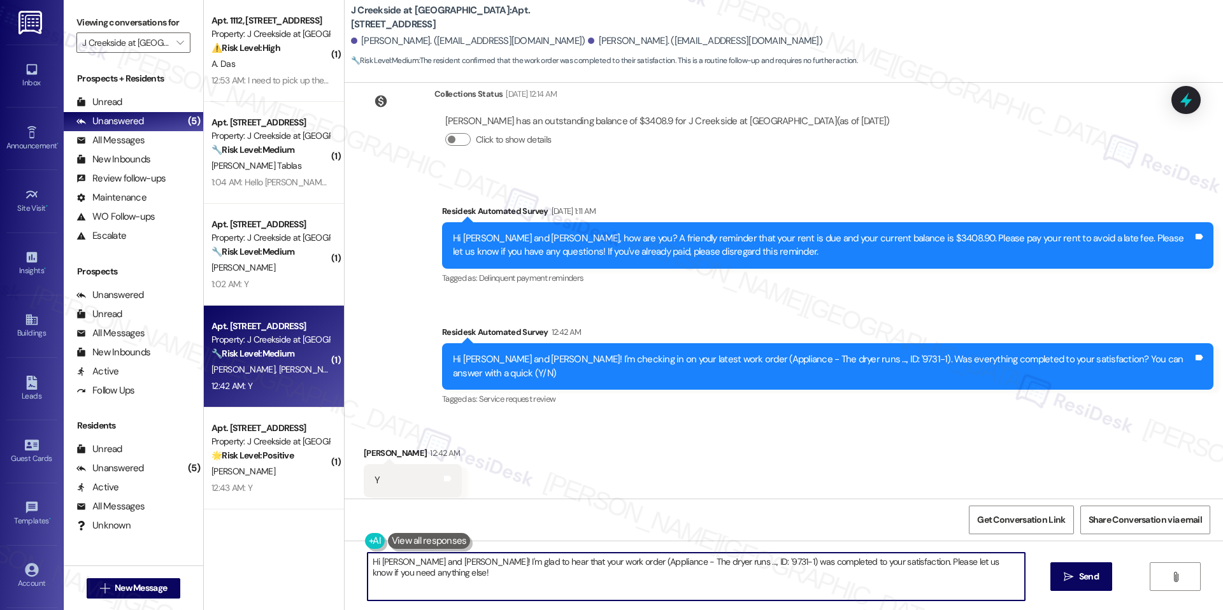
click at [463, 353] on div "Hi Lindsay and Gregory! I'm checking in on your latest work order (Appliance - …" at bounding box center [823, 366] width 740 height 27
click at [364, 447] on div "Lindsay Hemphill 12:42 AM" at bounding box center [413, 456] width 98 height 18
click at [454, 573] on textarea "Hi Lindsay and Gregory! I'm glad to hear that your work order (Appliance - The …" at bounding box center [696, 577] width 657 height 48
click at [443, 567] on textarea "Hi Lindsay and Gregory! I'm glad to hear that your work order (Appliance - The …" at bounding box center [691, 577] width 657 height 48
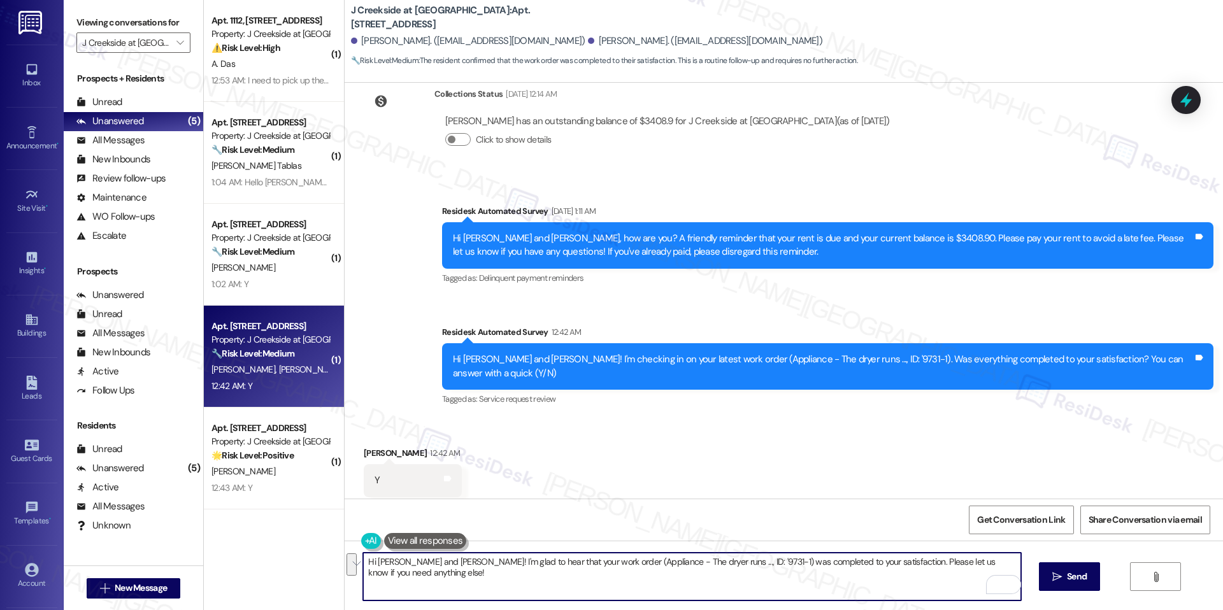
drag, startPoint x: 398, startPoint y: 561, endPoint x: 424, endPoint y: 583, distance: 34.4
click at [426, 586] on textarea "Hi Lindsay and Gregory! I'm glad to hear that your work order (Appliance - The …" at bounding box center [691, 577] width 657 height 48
paste textarea "Hi {{first_name}}, hope you've had a great weekend."
click at [461, 561] on textarea "Hi Lindsay Hi {{first_name}}, hope you've had a great weekend." at bounding box center [691, 577] width 657 height 48
click at [435, 594] on textarea "Hi Lindsay, hope you've had a great weekend." at bounding box center [691, 577] width 657 height 48
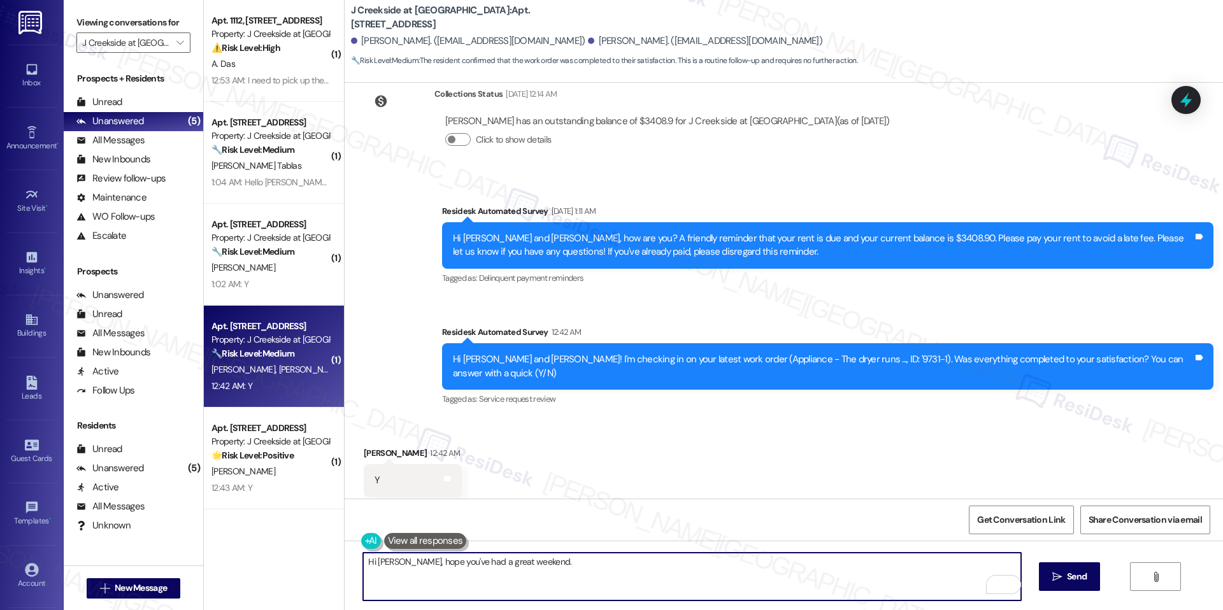
click at [432, 563] on textarea "Hi Lindsay, hope you've had a great weekend." at bounding box center [691, 577] width 657 height 48
paste textarea "I'm happy the work order was completed to your satisfaction! We'd also love to …"
drag, startPoint x: 399, startPoint y: 561, endPoint x: 552, endPoint y: 568, distance: 153.7
click at [550, 575] on textarea "Hi Lindsay, I'm happy the work order was completed to your satisfaction! We'd a…" at bounding box center [691, 577] width 657 height 48
click at [538, 582] on textarea "Hi Lindsay, I'm happy the work order was completed to your satisfaction! We'd a…" at bounding box center [691, 577] width 657 height 48
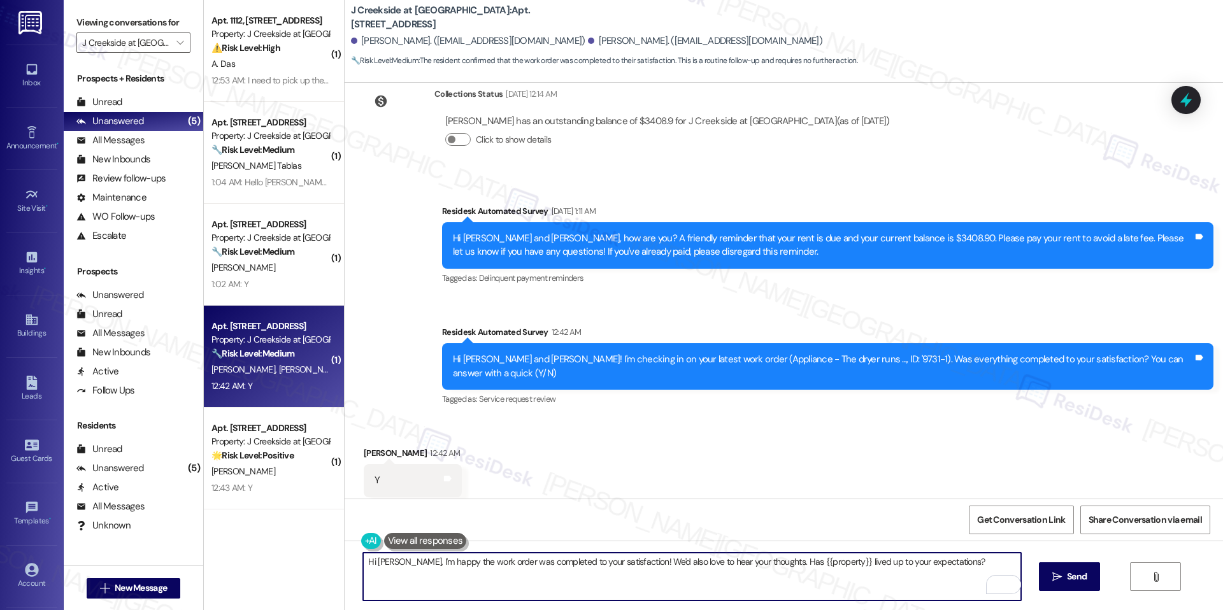
click at [712, 568] on textarea "Hi Lindsay, I'm happy the work order was completed to your satisfaction! We'd a…" at bounding box center [691, 577] width 657 height 48
click at [971, 567] on textarea "Hi Lindsay, I'm happy the work order was completed to your satisfaction! We'd a…" at bounding box center [691, 577] width 657 height 48
type textarea "Hi Lindsay, I'm happy the work order was completed to your satisfaction! We'd a…"
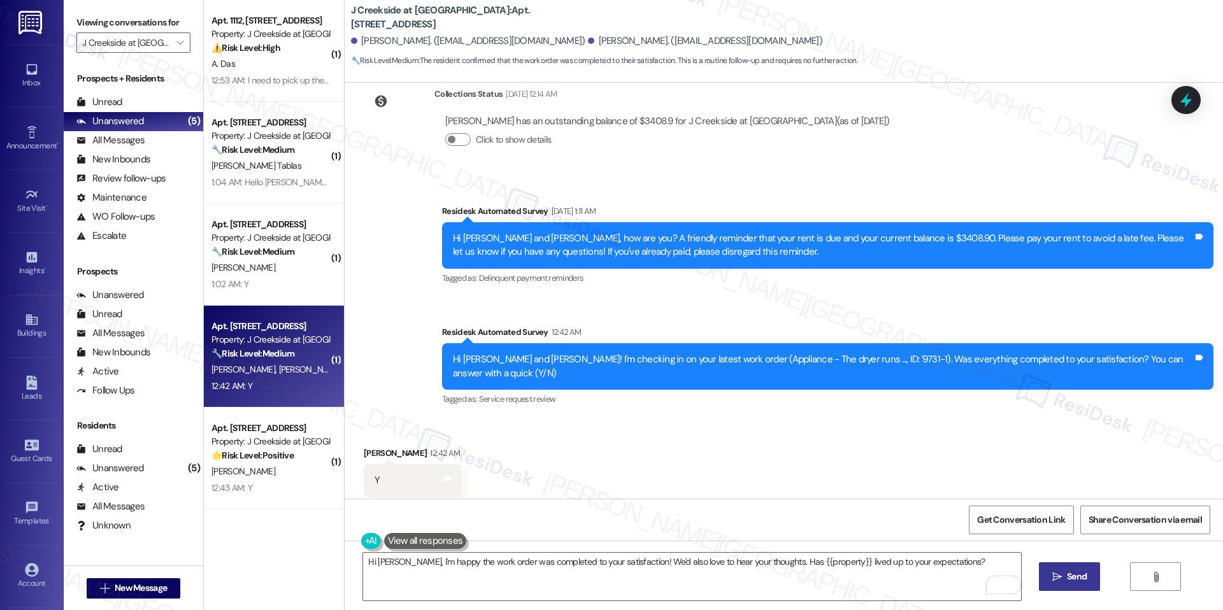
click at [1070, 577] on span "Send" at bounding box center [1077, 576] width 20 height 13
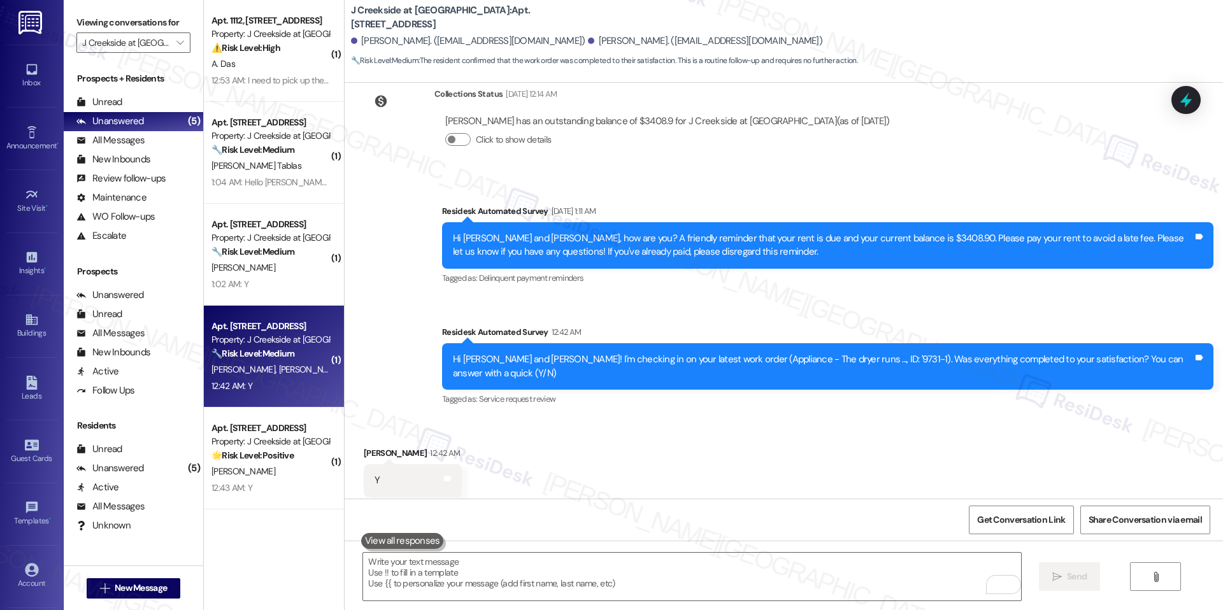
scroll to position [1920, 0]
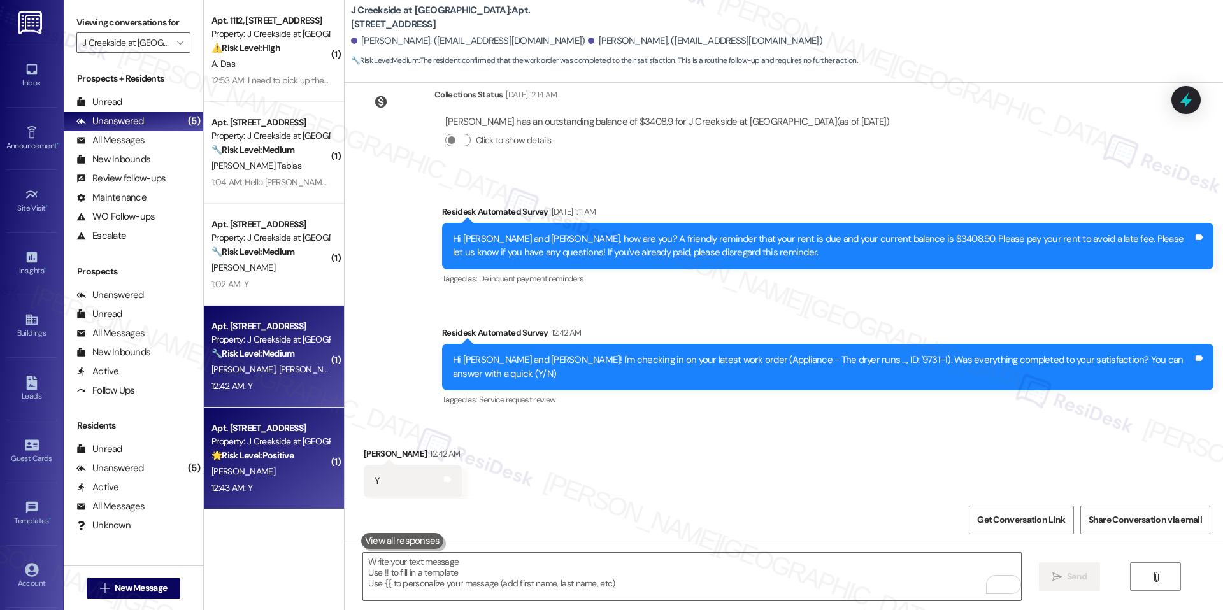
click at [273, 454] on strong "🌟 Risk Level: Positive" at bounding box center [252, 455] width 82 height 11
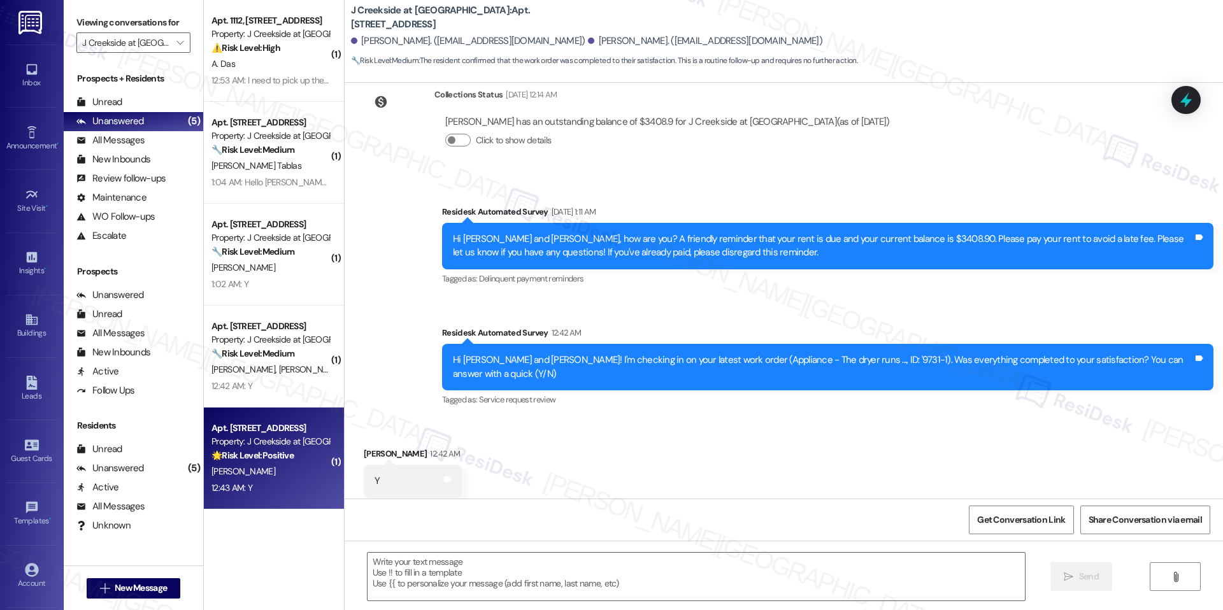
type textarea "Fetching suggested responses. Please feel free to read through the conversation…"
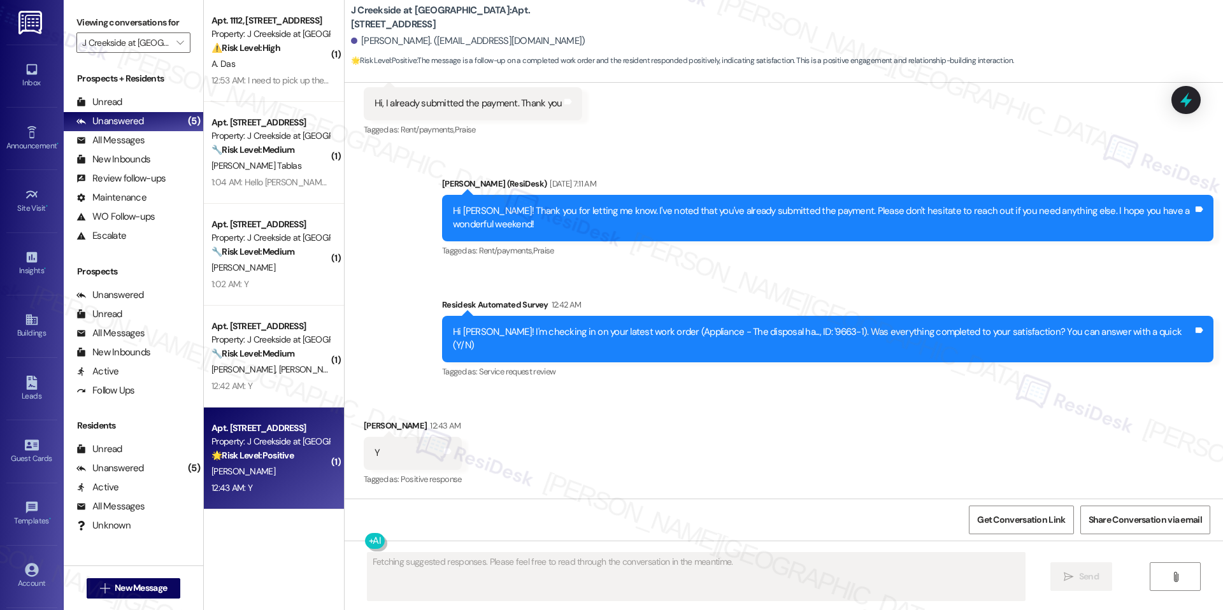
scroll to position [1052, 0]
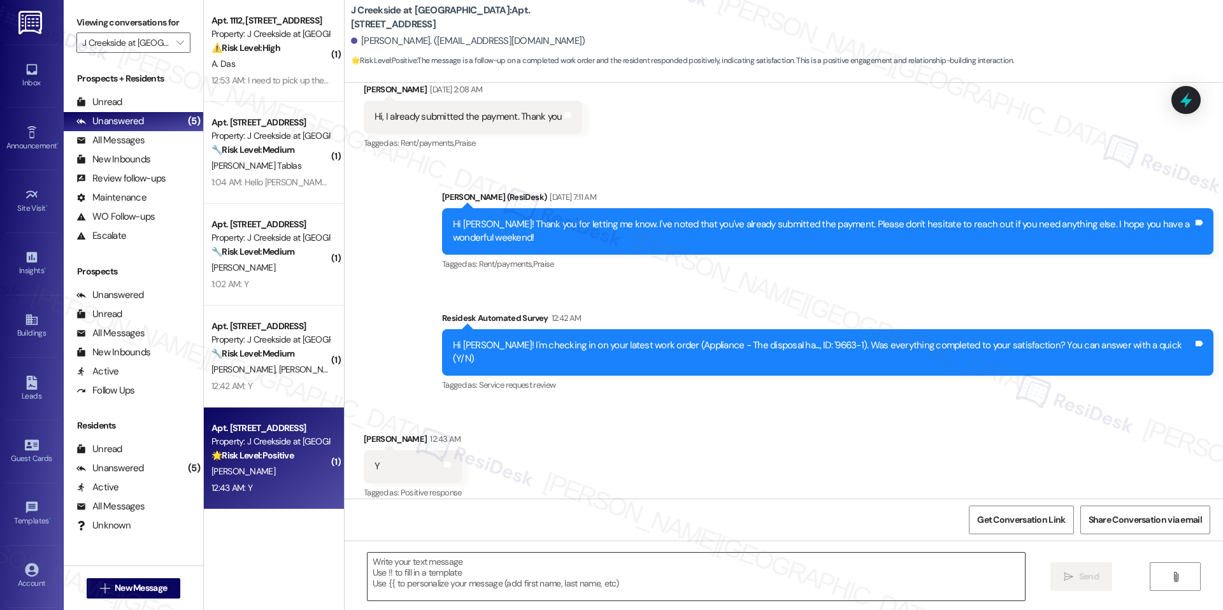
click at [398, 567] on textarea at bounding box center [696, 577] width 657 height 48
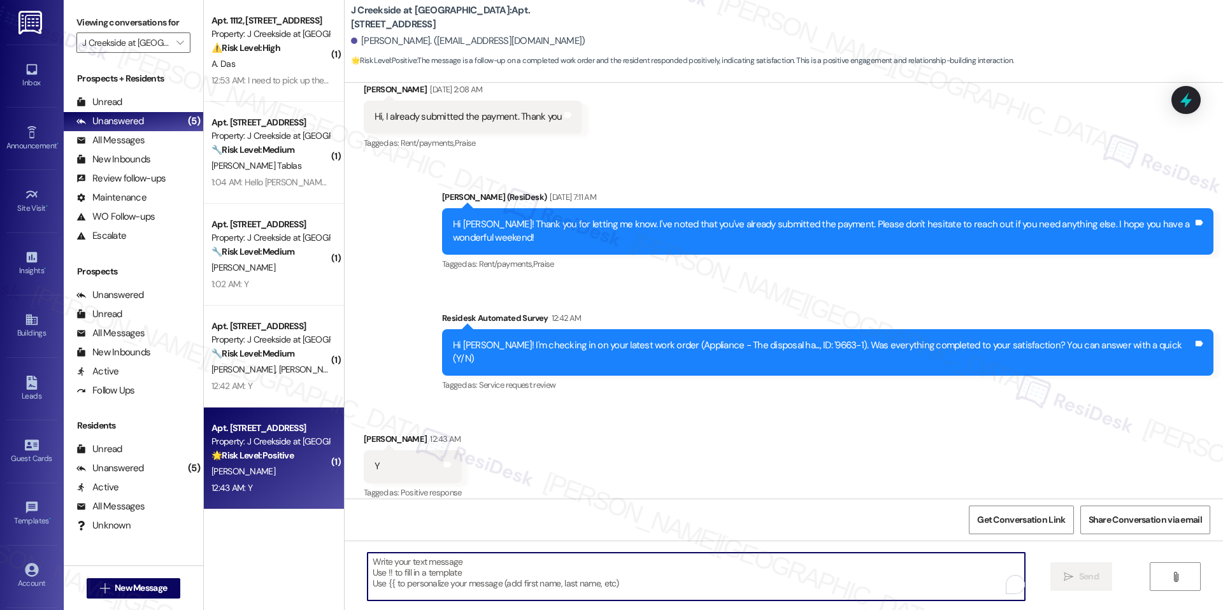
paste textarea "Hi {{first_name}}, hope you've had a great weekend."
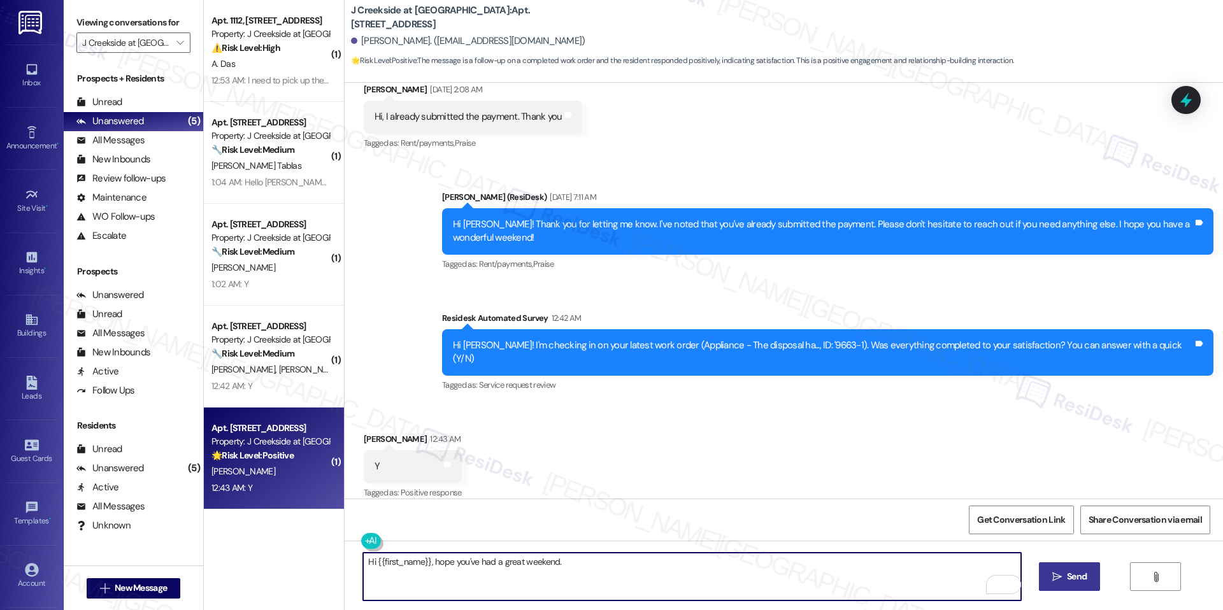
drag, startPoint x: 577, startPoint y: 605, endPoint x: 590, endPoint y: 585, distance: 24.4
click at [577, 603] on div "Hi {{first_name}}, hope you've had a great weekend.  Send " at bounding box center [784, 589] width 878 height 96
click at [593, 572] on textarea "Hi {{first_name}}, hope you've had a great weekend." at bounding box center [691, 577] width 657 height 48
paste textarea "I'm happy the work order was completed to your satisfaction! We'd also love to …"
type textarea "Hi {{first_name}}, hope you've had a great weekend. I'm happy the work order wa…"
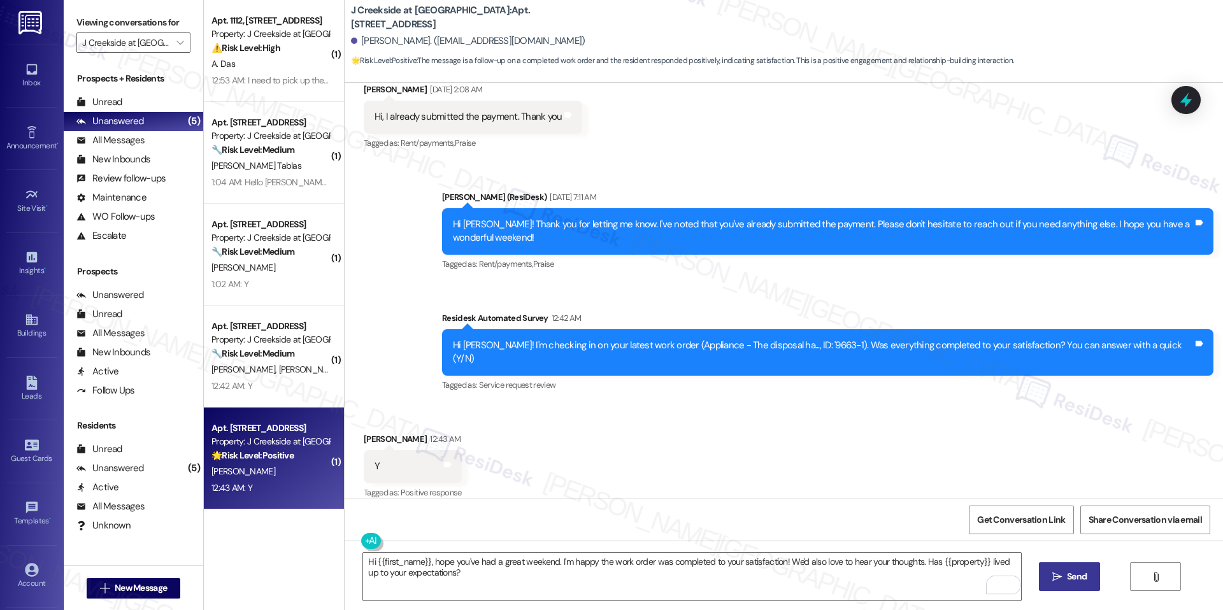
click at [1039, 575] on button " Send" at bounding box center [1070, 576] width 62 height 29
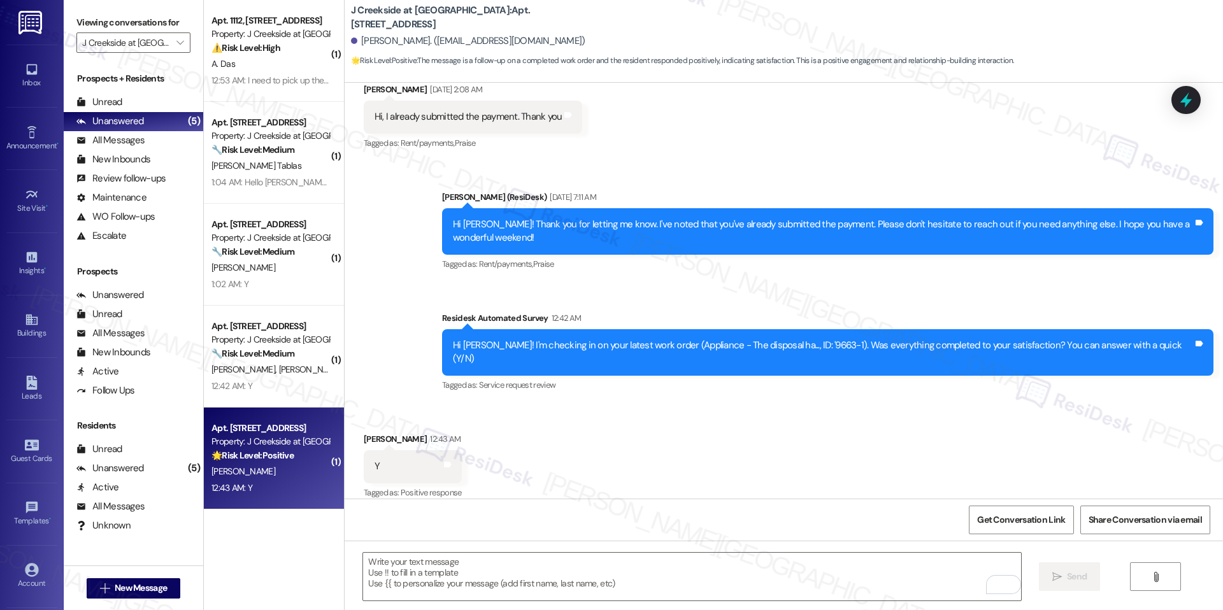
scroll to position [1154, 0]
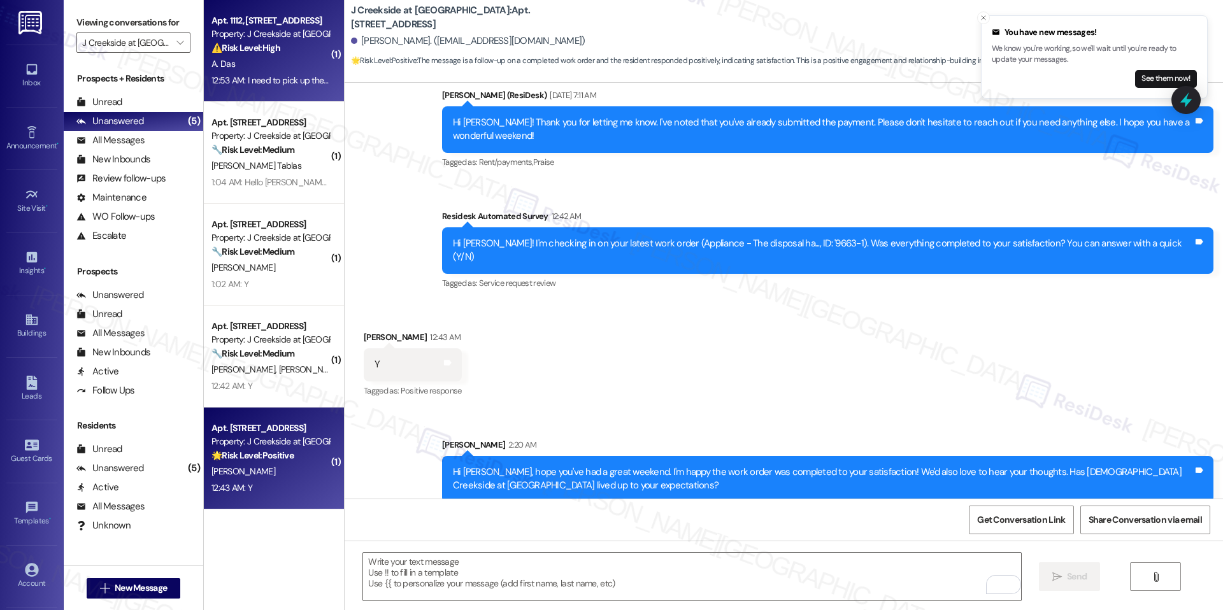
click at [267, 75] on div "12:53 AM: I need to pick up the key but won't get back home until after the lea…" at bounding box center [462, 80] width 502 height 11
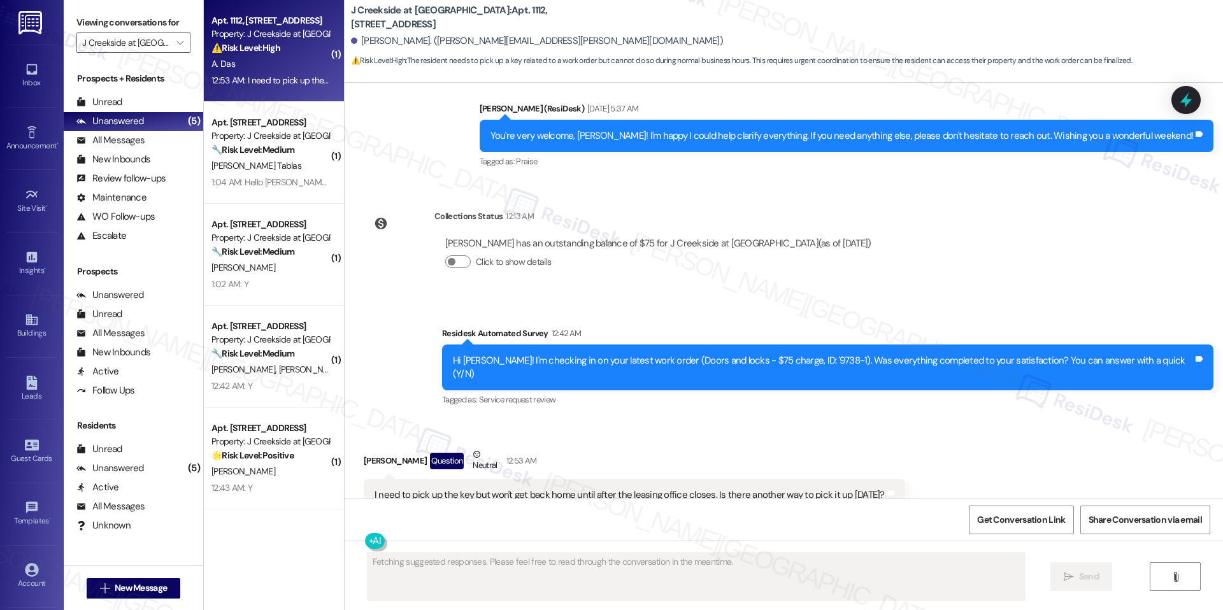
scroll to position [2010, 0]
click at [499, 488] on div "I need to pick up the key but won't get back home until after the leasing offic…" at bounding box center [630, 494] width 510 height 13
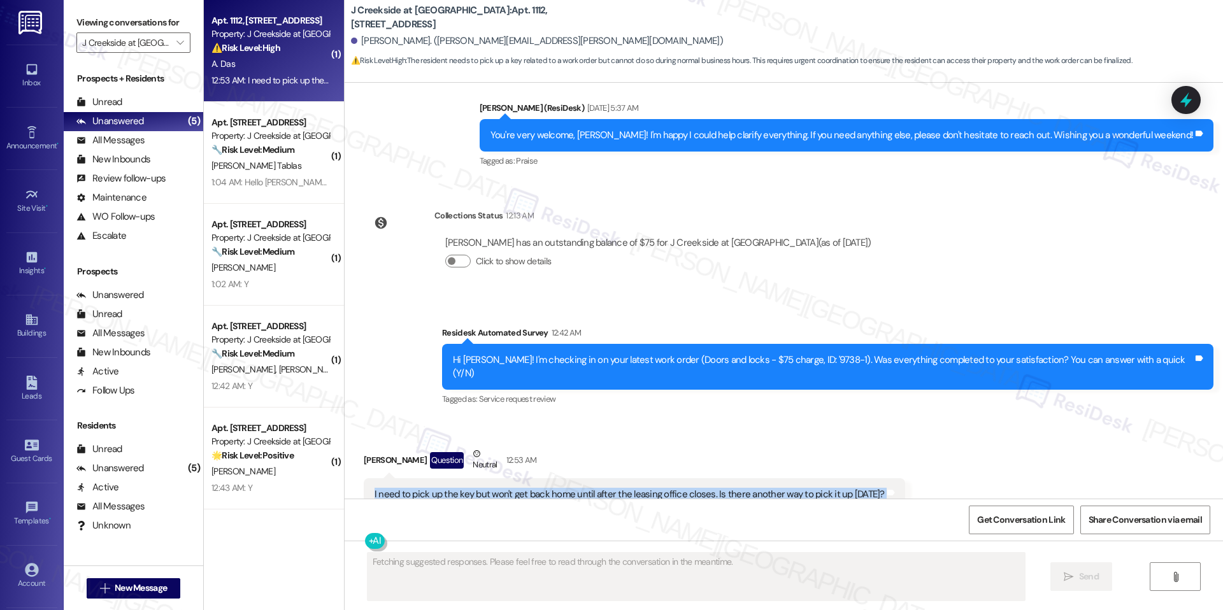
click at [499, 488] on div "I need to pick up the key but won't get back home until after the leasing offic…" at bounding box center [630, 494] width 510 height 13
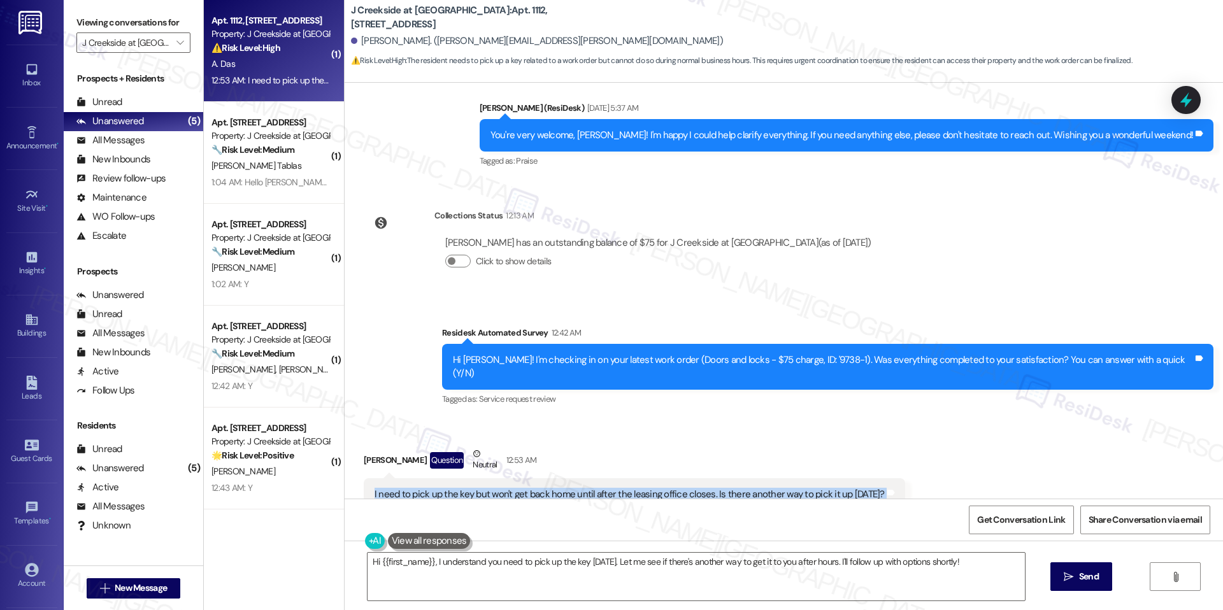
copy div "I need to pick up the key but won't get back home until after the leasing offic…"
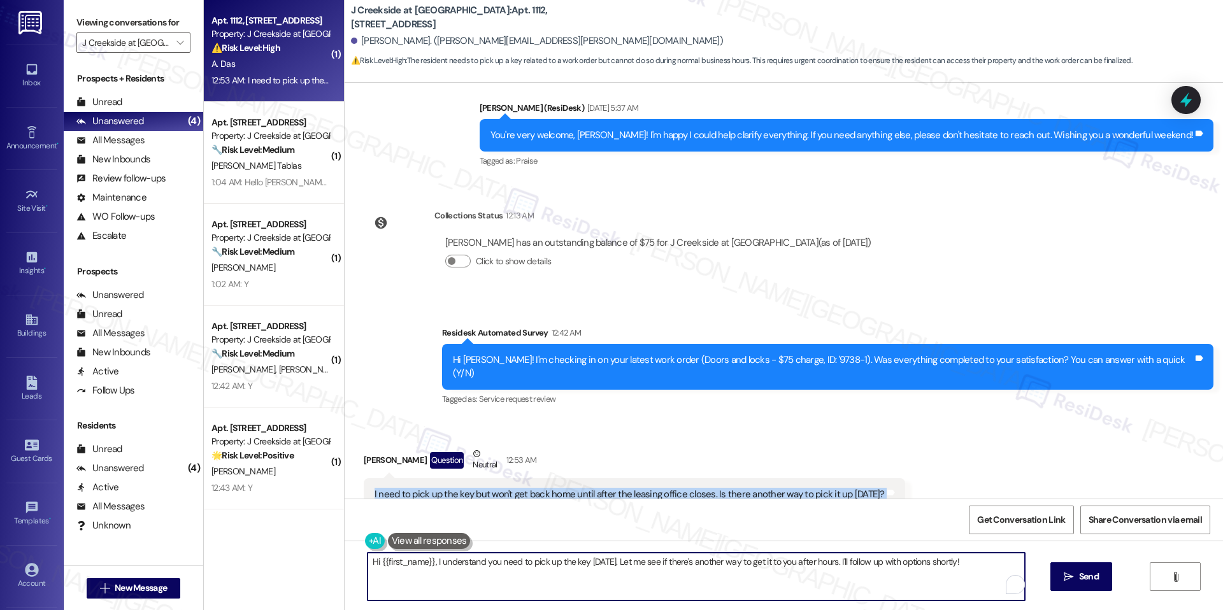
click at [475, 561] on textarea "Hi {{first_name}}, I understand you need to pick up the key today. Let me see i…" at bounding box center [696, 577] width 657 height 48
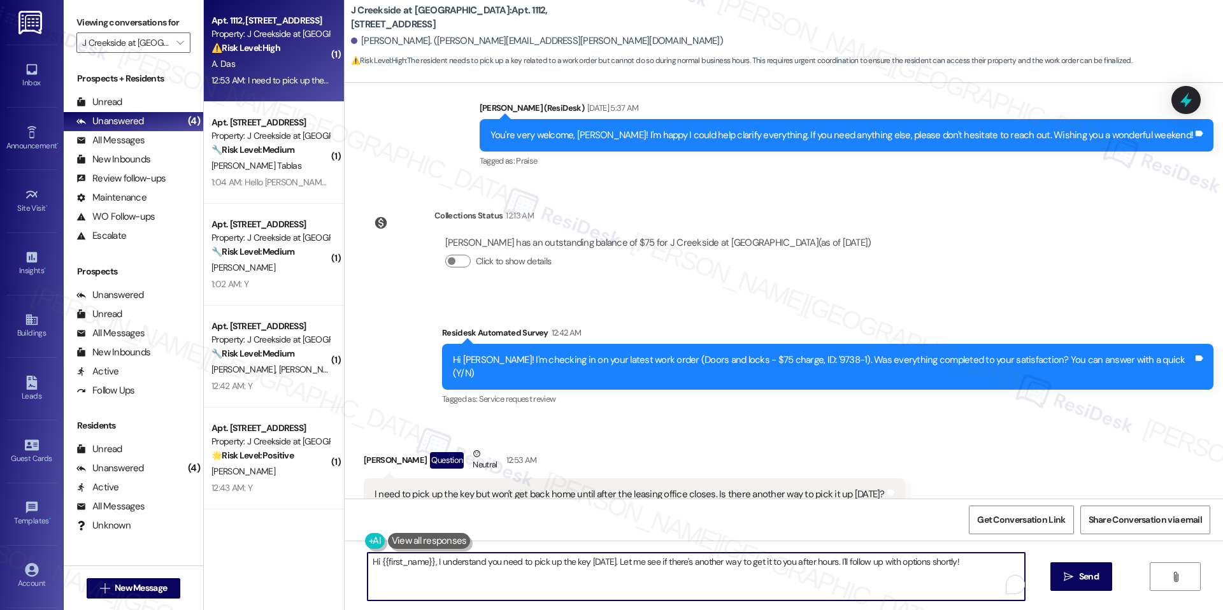
click at [474, 561] on textarea "Hi {{first_name}}, I understand you need to pick up the key today. Let me see i…" at bounding box center [696, 577] width 657 height 48
paste textarea "thank you for reaching out. I’ll share this with our team to check if there’s a…"
click at [766, 573] on textarea "Hi {{first_name}}, thank you for reaching out. I’ll share this with our team to…" at bounding box center [691, 577] width 657 height 48
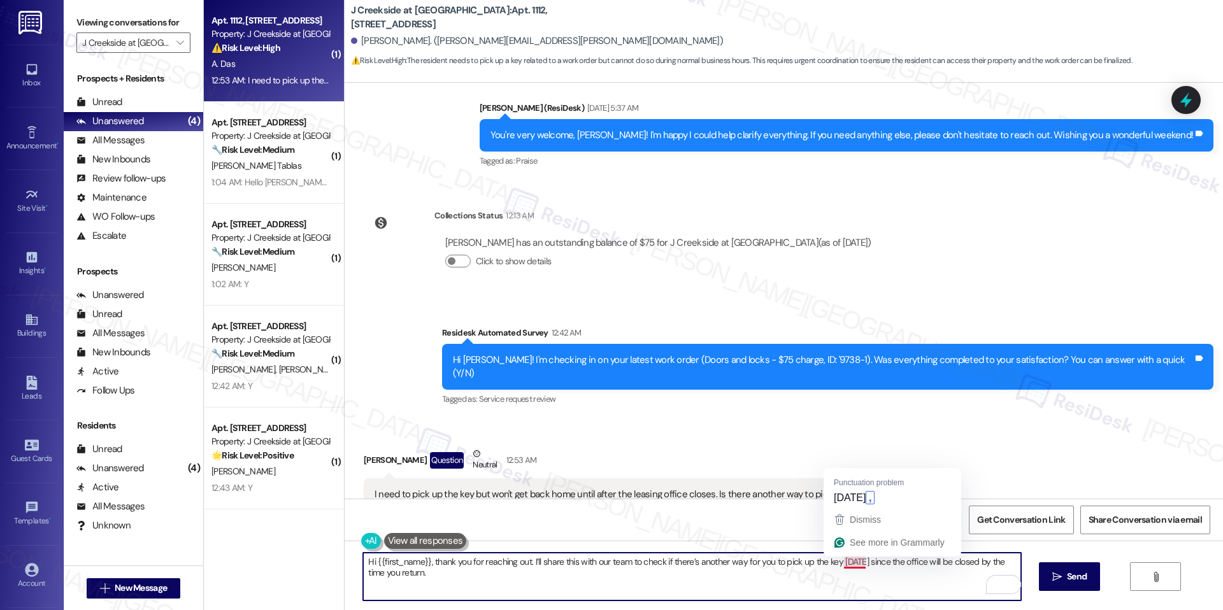
drag, startPoint x: 858, startPoint y: 561, endPoint x: 848, endPoint y: 567, distance: 11.7
click at [833, 559] on textarea "Hi {{first_name}}, thank you for reaching out. I’ll share this with our team to…" at bounding box center [691, 577] width 657 height 48
click at [882, 581] on textarea "Hi {{first_name}}, thank you for reaching out. I’ll share this with our team to…" at bounding box center [691, 577] width 657 height 48
drag, startPoint x: 860, startPoint y: 508, endPoint x: 864, endPoint y: 500, distance: 9.4
click at [863, 502] on div "Add a space , since Dismiss See more in Grammarly" at bounding box center [890, 512] width 138 height 88
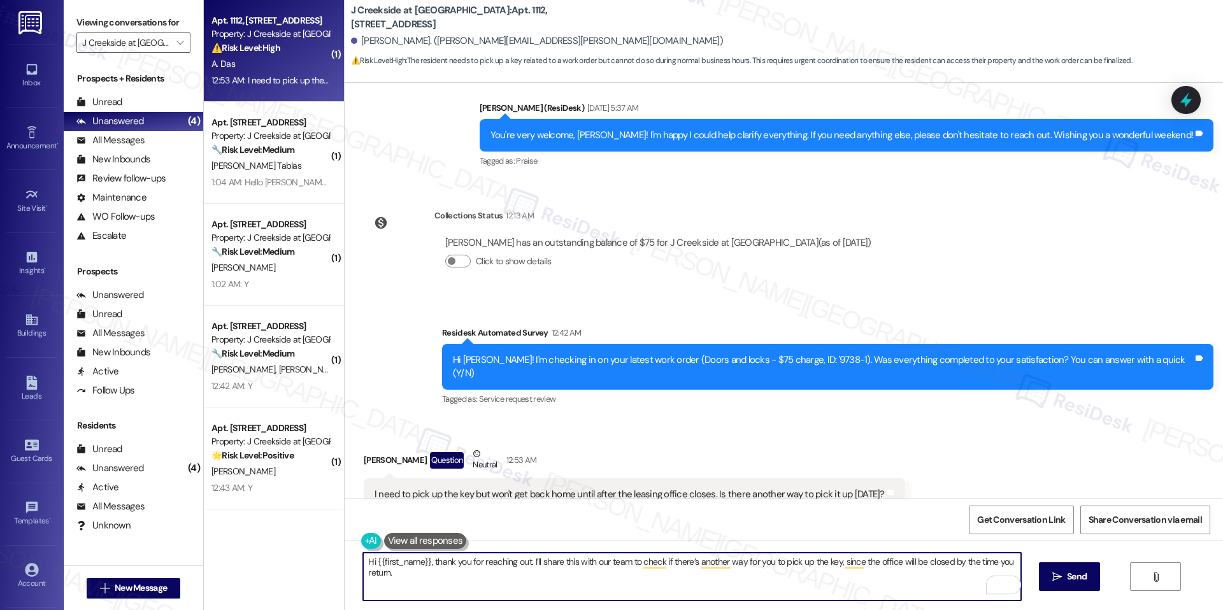
click at [845, 573] on textarea "Hi {{first_name}}, thank you for reaching out. I’ll share this with our team to…" at bounding box center [691, 577] width 657 height 48
click at [845, 570] on textarea "Hi {{first_name}}, thank you for reaching out. I’ll share this with our team to…" at bounding box center [691, 577] width 657 height 48
click at [668, 582] on textarea "Hi {{first_name}}, thank you for reaching out. I’ll share this with our team to…" at bounding box center [691, 577] width 657 height 48
type textarea "Hi {{first_name}}, thank you for reaching out. I’ll share this with our team to…"
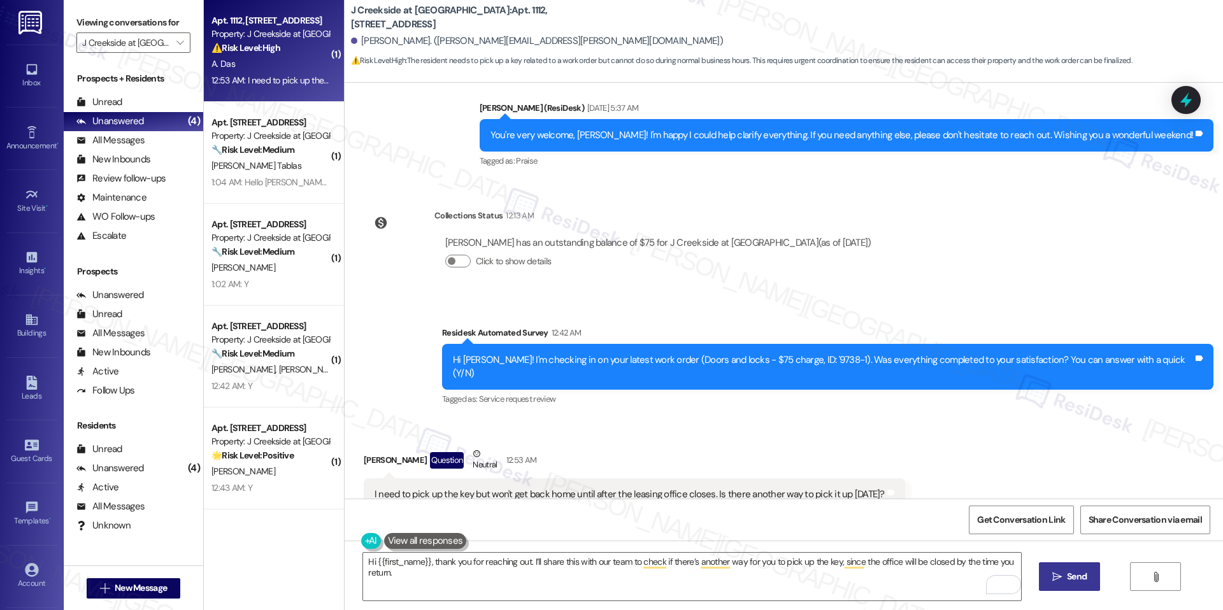
click at [1057, 566] on button " Send" at bounding box center [1070, 576] width 62 height 29
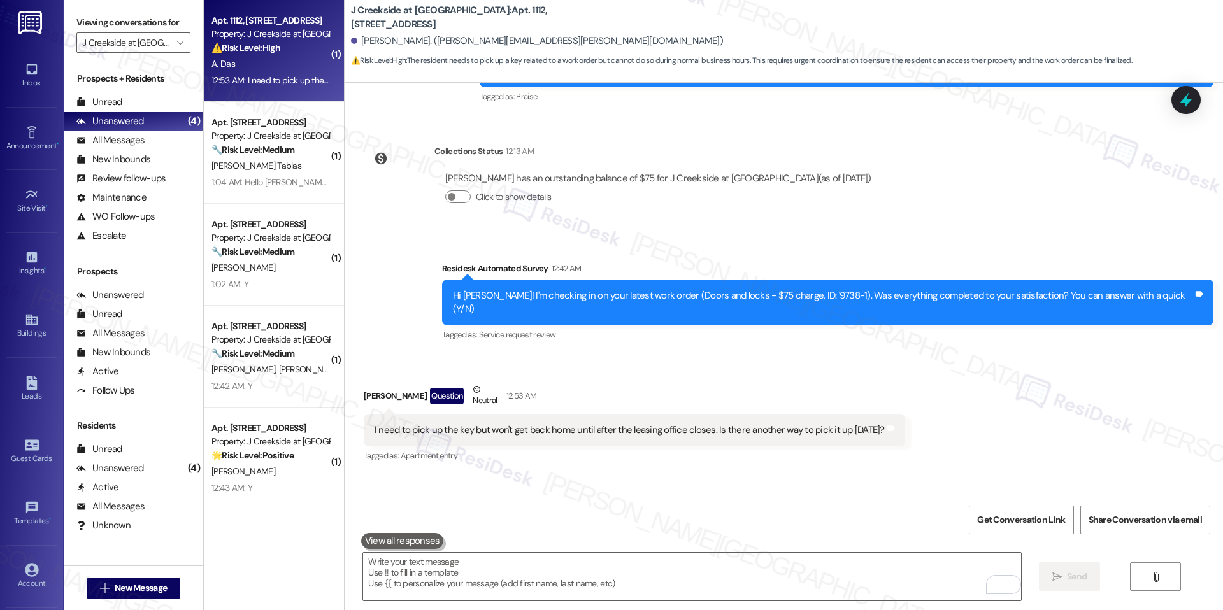
scroll to position [2099, 0]
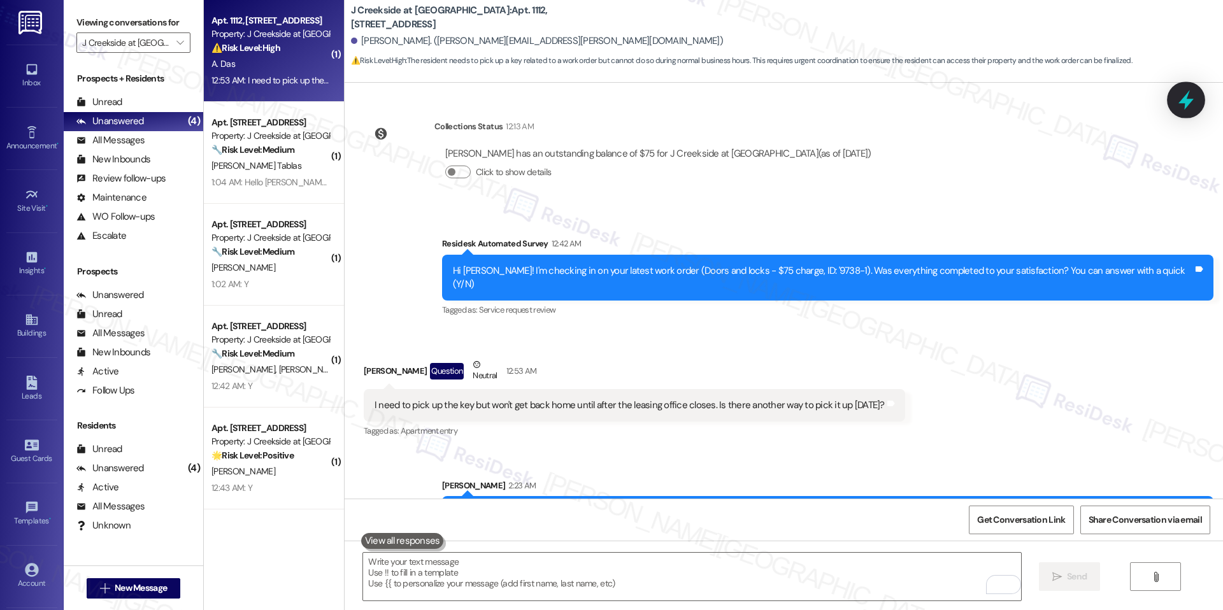
click at [1181, 107] on icon at bounding box center [1186, 100] width 22 height 22
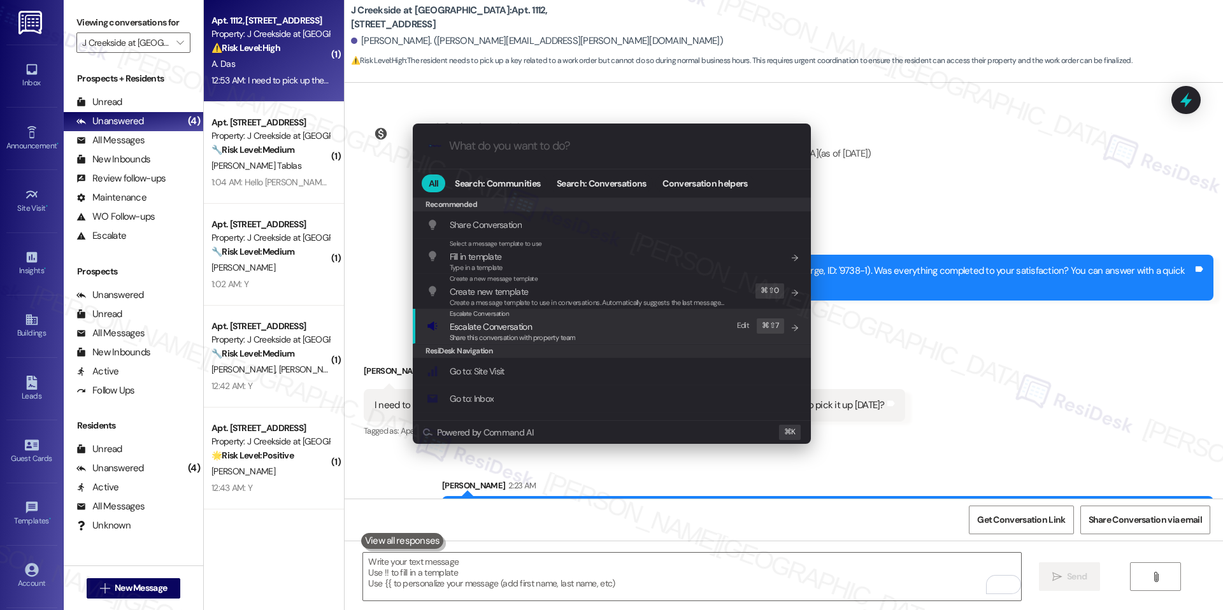
click at [477, 326] on span "Escalate Conversation" at bounding box center [491, 326] width 82 height 11
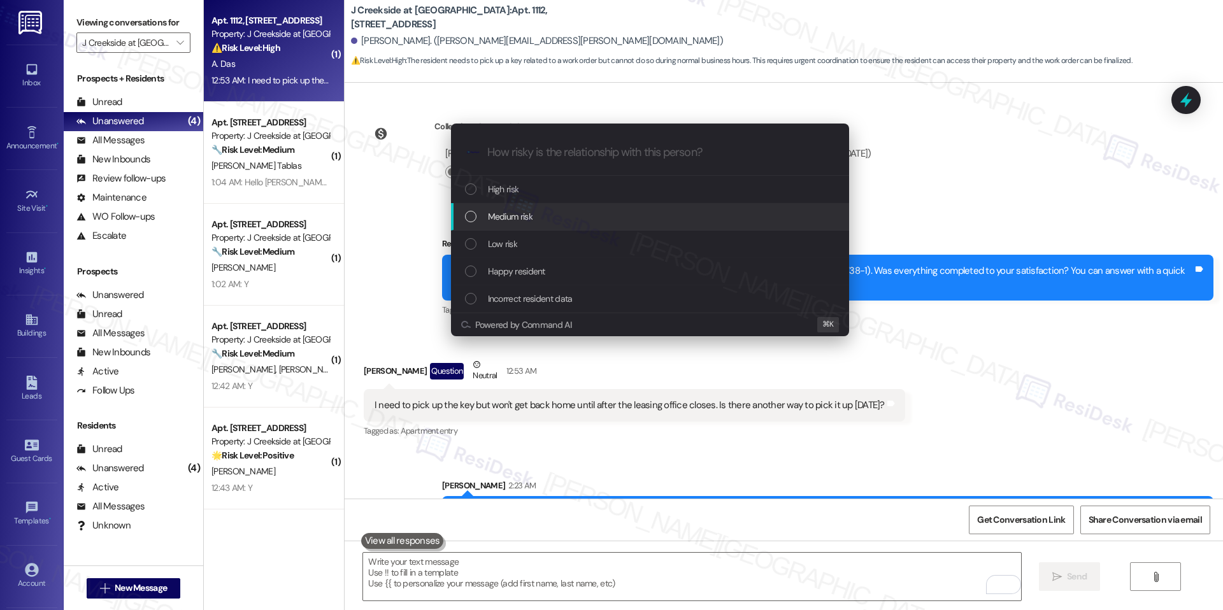
click at [526, 204] on div "Medium risk" at bounding box center [650, 216] width 398 height 27
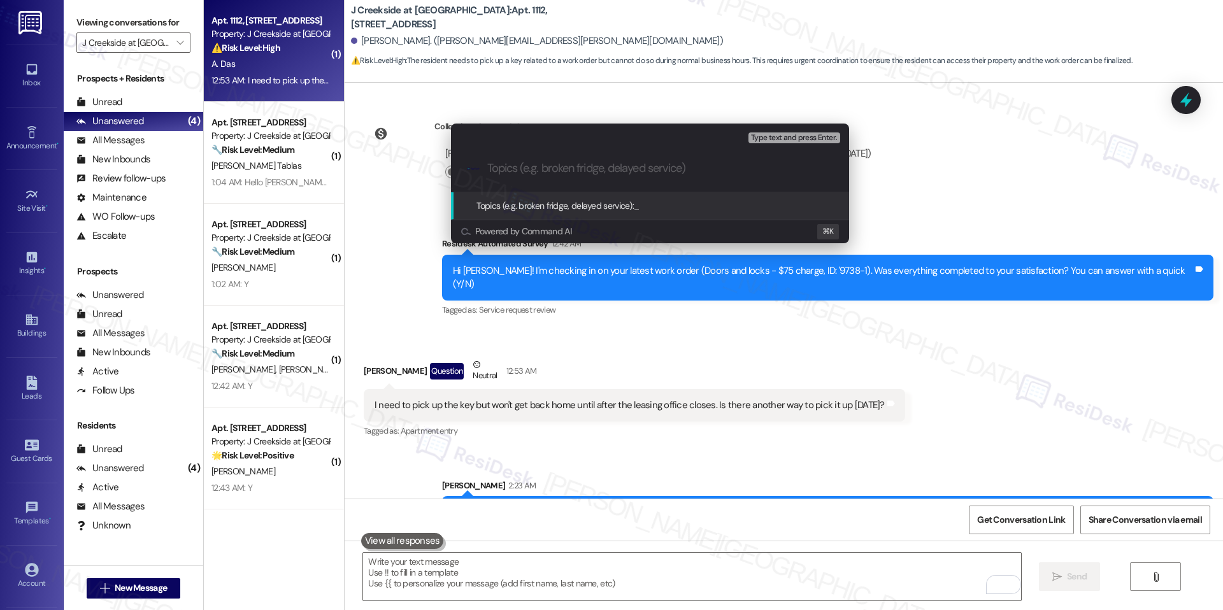
click at [530, 154] on div ".cls-1{fill:#0a055f;}.cls-2{fill:#0cc4c4;} resideskLogoBlueOrange" at bounding box center [650, 168] width 398 height 45
click at [559, 169] on input "Topics (e.g. broken fridge, delayed service)" at bounding box center [660, 168] width 346 height 13
paste input "Alternative Key Pickup Request"
type input "Alternative Key Pickup Request"
click at [686, 201] on span "Alternative Key Pickup Request" at bounding box center [691, 205] width 115 height 11
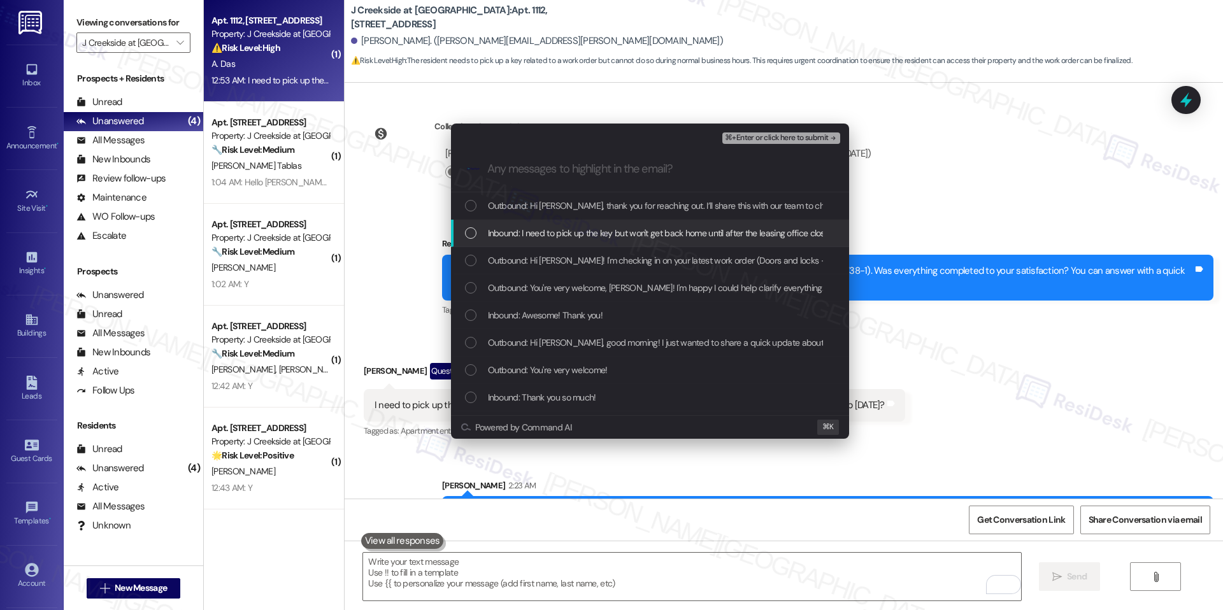
click at [627, 236] on span "Inbound: I need to pick up the key but won't get back home until after the leas…" at bounding box center [738, 233] width 500 height 14
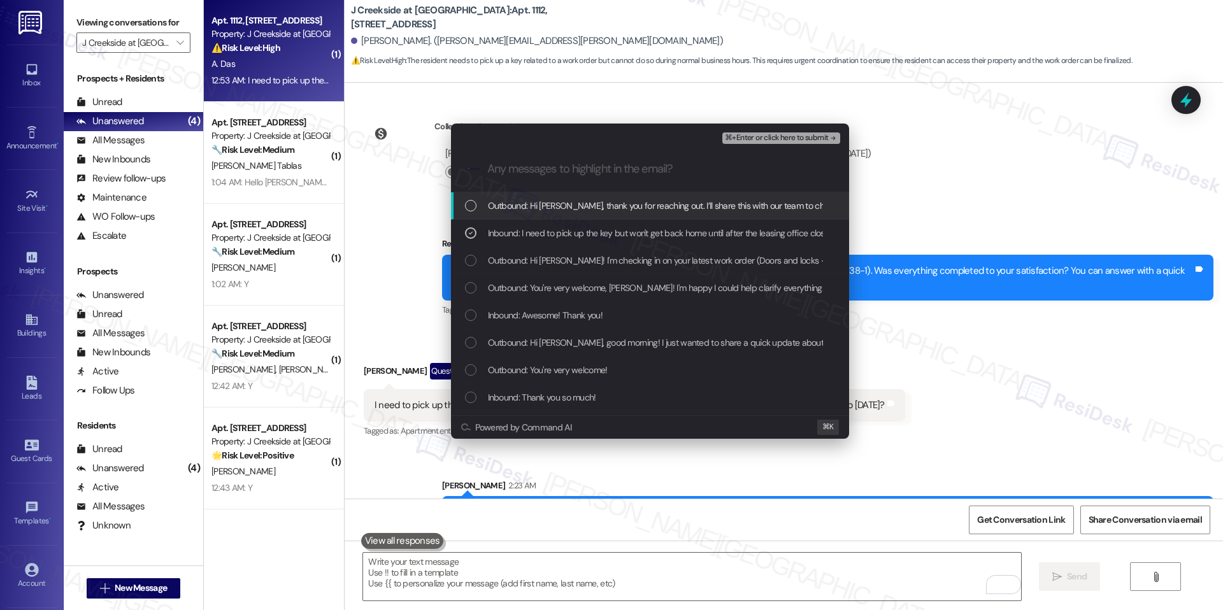
click at [820, 134] on span "⌘+Enter or click here to submit" at bounding box center [776, 138] width 103 height 9
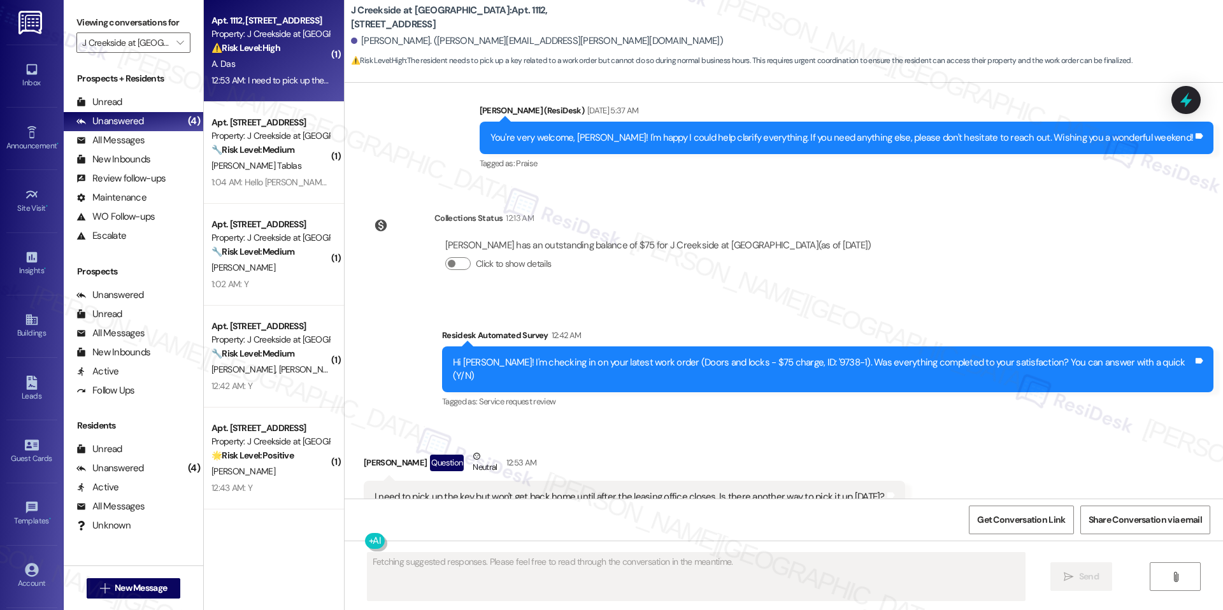
scroll to position [2009, 0]
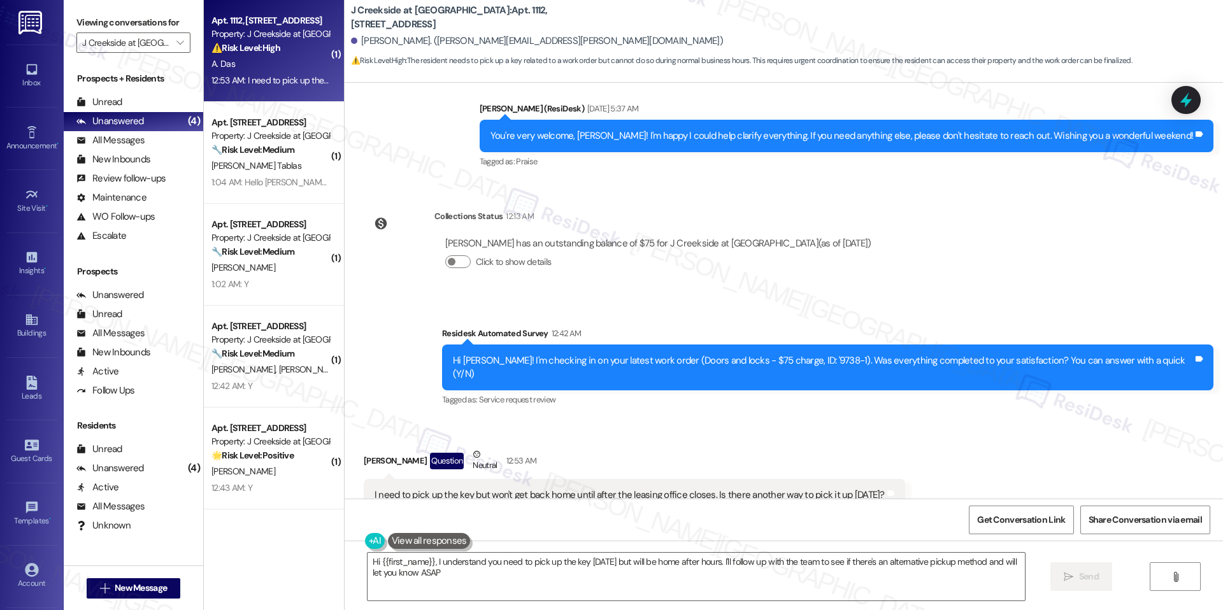
type textarea "Hi {{first_name}}, I understand you need to pick up the key [DATE] but will be …"
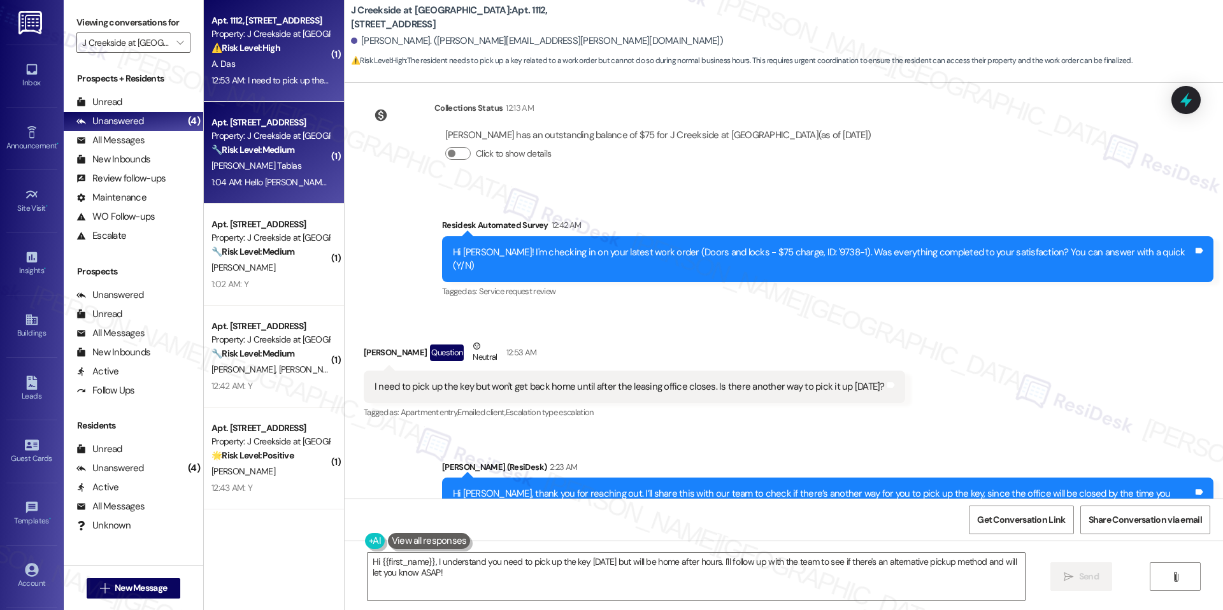
click at [265, 171] on div "J. Lopez Tablas" at bounding box center [270, 166] width 120 height 16
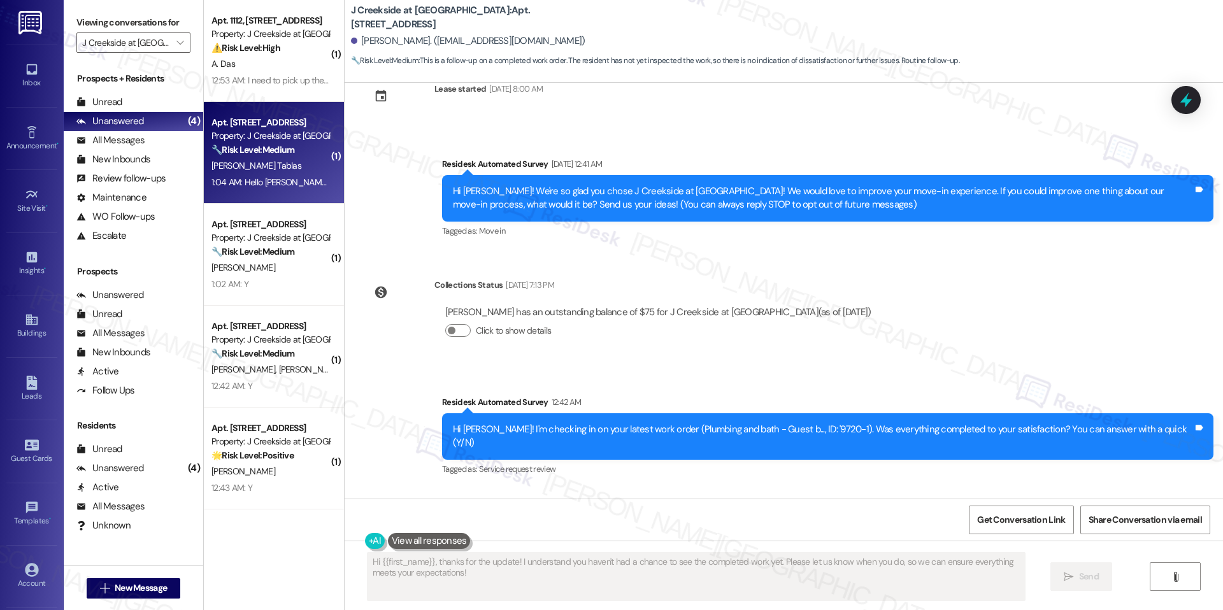
scroll to position [104, 0]
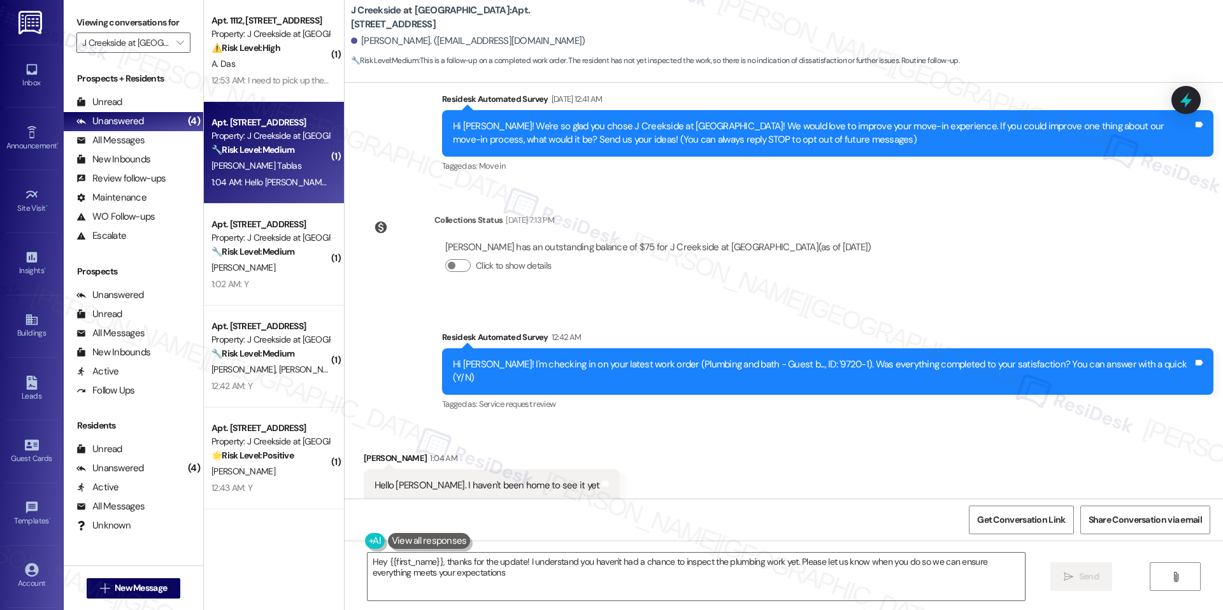
type textarea "Hey {{first_name}}, thanks for the update! I understand you haven't had a chanc…"
click at [678, 589] on textarea "Hey {{first_name}}, thanks for the update! I understand you haven't had a chanc…" at bounding box center [696, 577] width 657 height 48
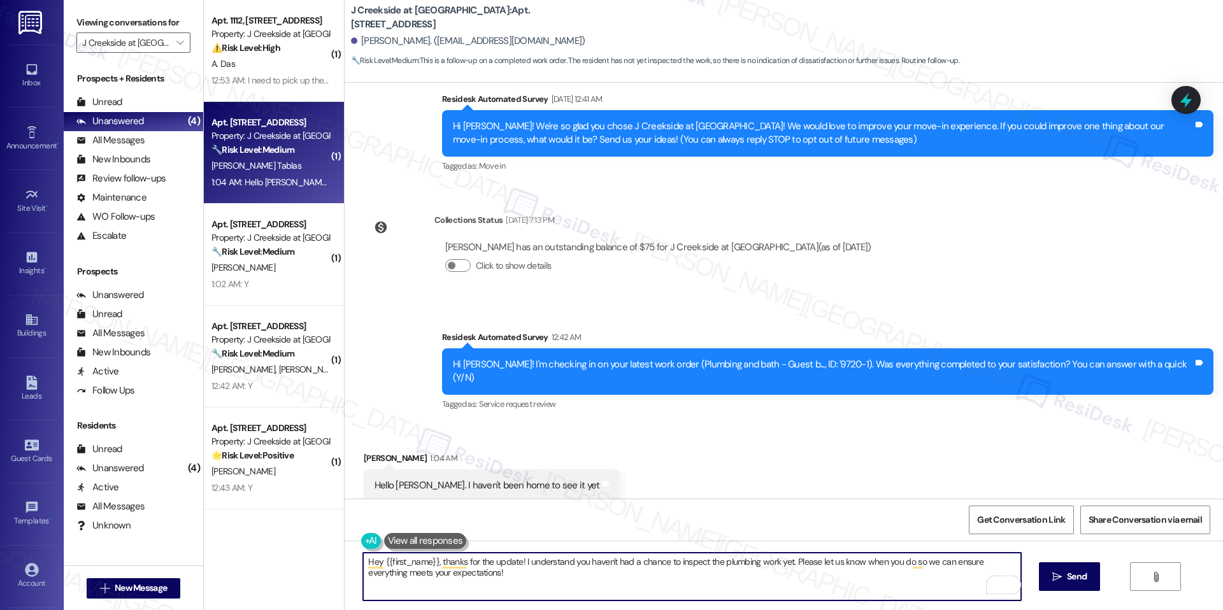
click at [457, 19] on b "J Creekside at Exton: Apt. 1107, 360 Creamery Way" at bounding box center [478, 17] width 255 height 27
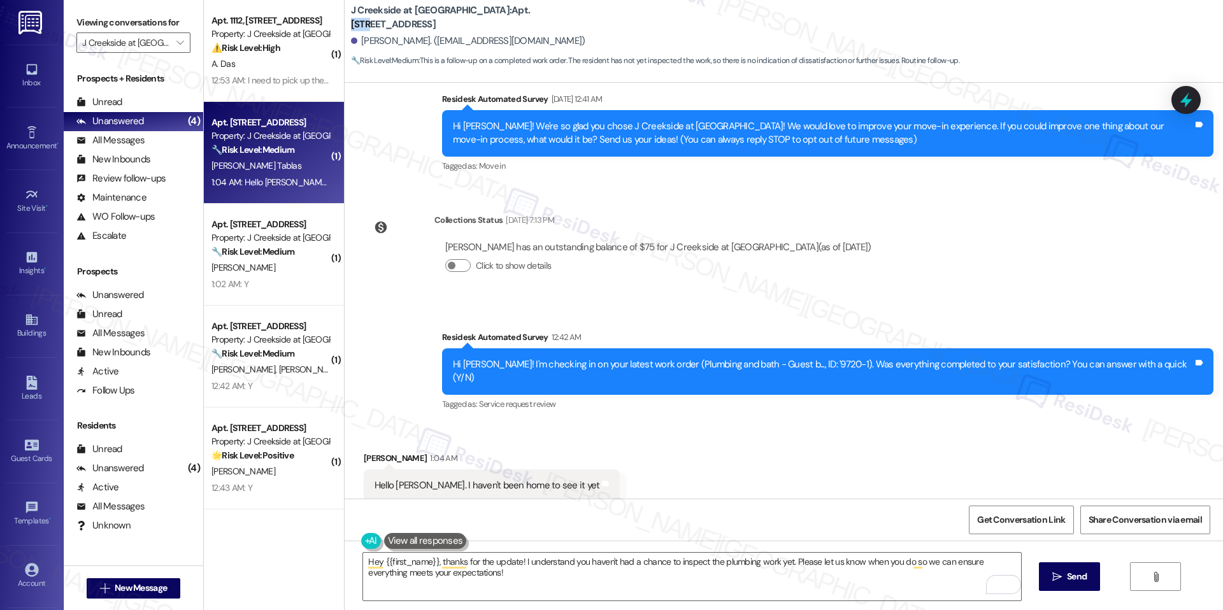
click at [457, 19] on b "J Creekside at Exton: Apt. 1107, 360 Creamery Way" at bounding box center [478, 17] width 255 height 27
copy b "1107"
click at [692, 579] on textarea "Hey {{first_name}}, thanks for the update! I understand you haven't had a chanc…" at bounding box center [691, 577] width 657 height 48
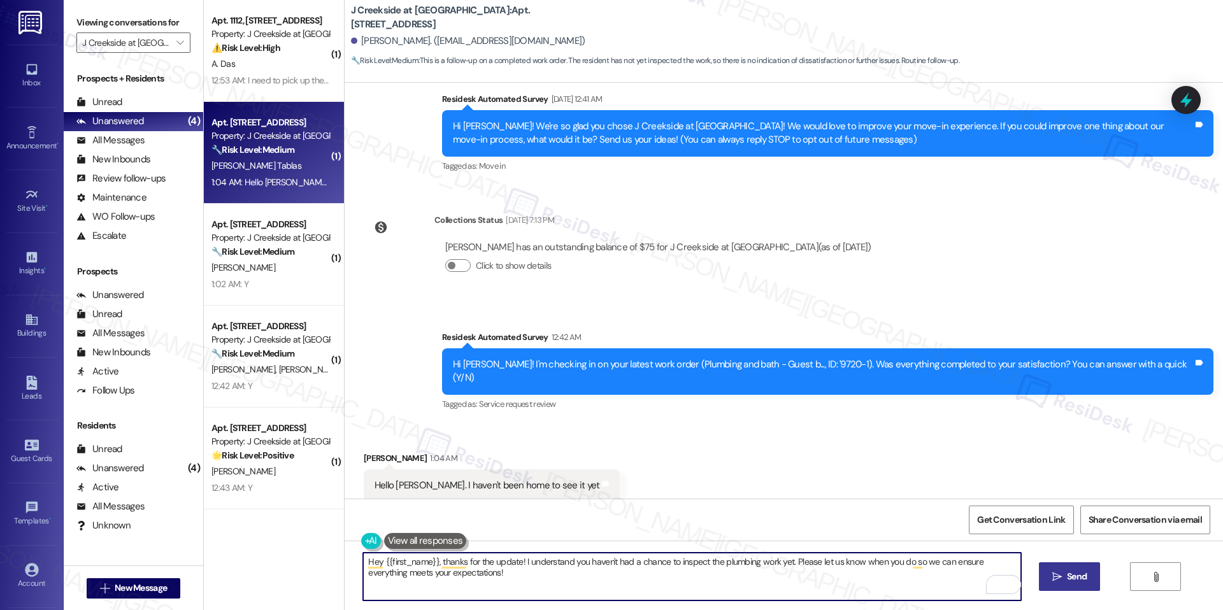
click at [1045, 570] on button " Send" at bounding box center [1070, 576] width 62 height 29
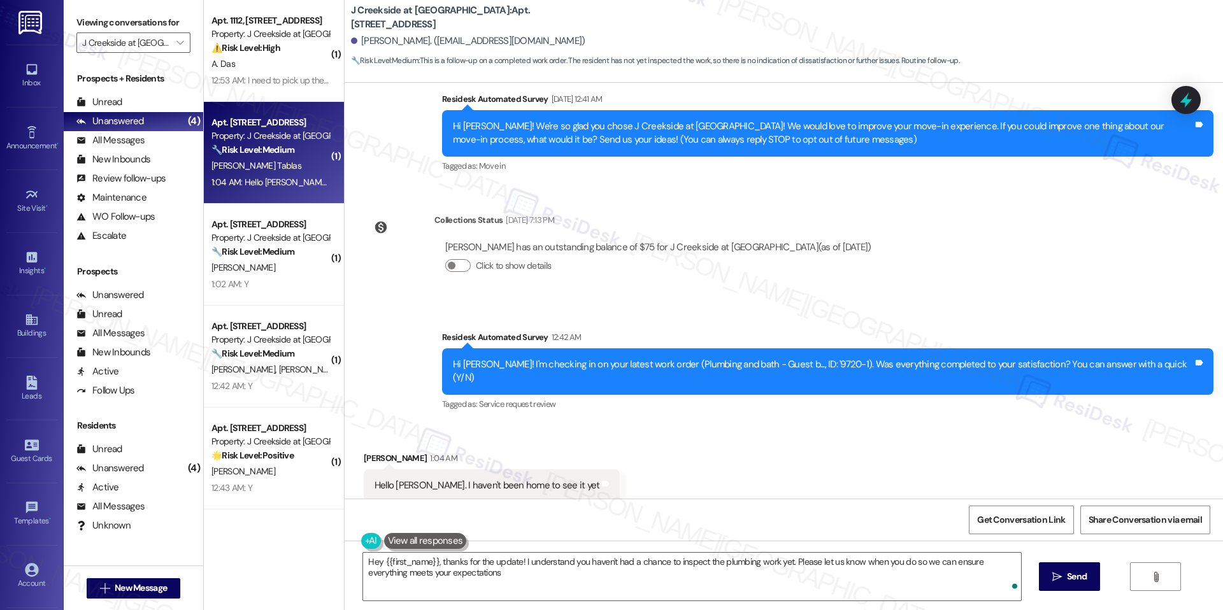
type textarea "Hey {{first_name}}, thanks for the update! I understand you haven't had a chanc…"
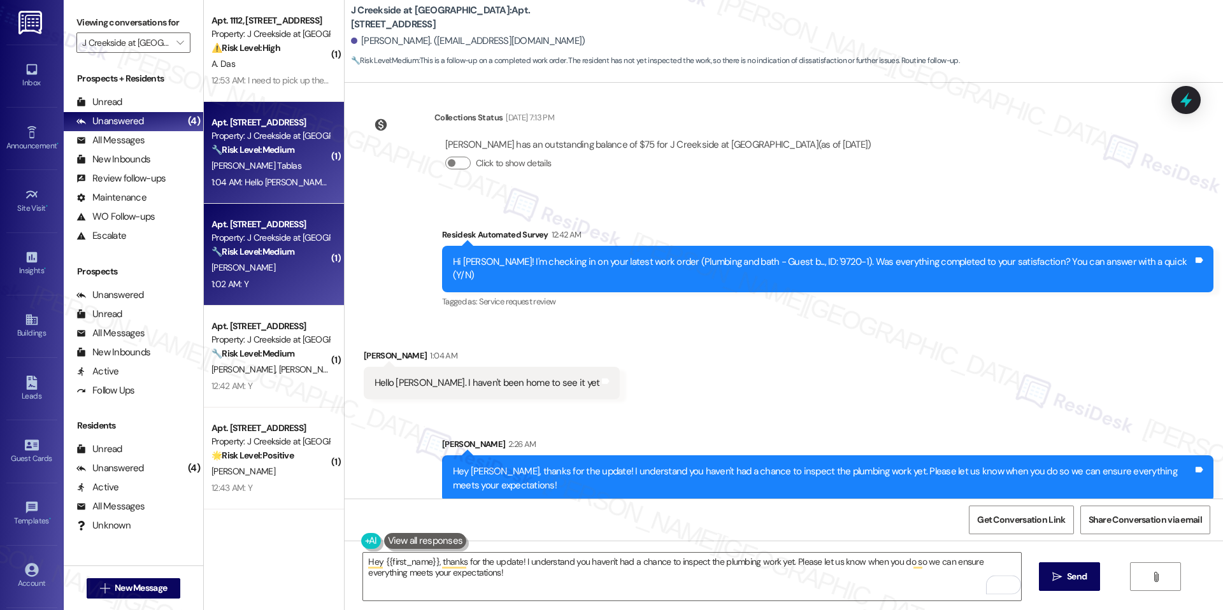
click at [211, 229] on div "Apt. [STREET_ADDRESS]" at bounding box center [270, 224] width 118 height 13
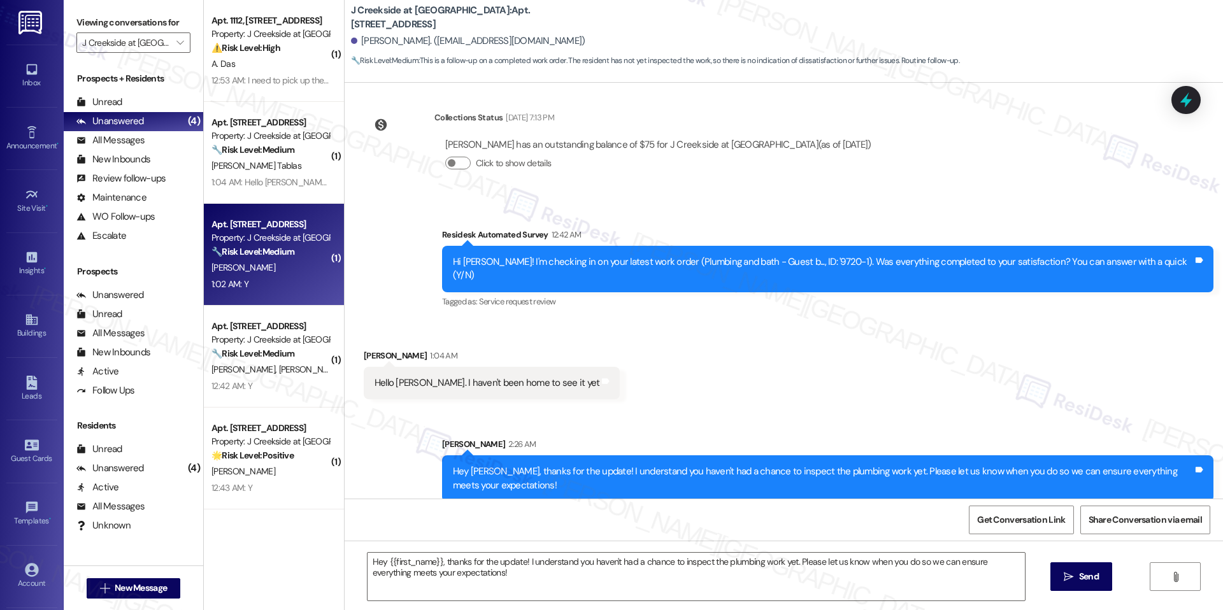
type textarea "Fetching suggested responses. Please feel free to read through the conversation…"
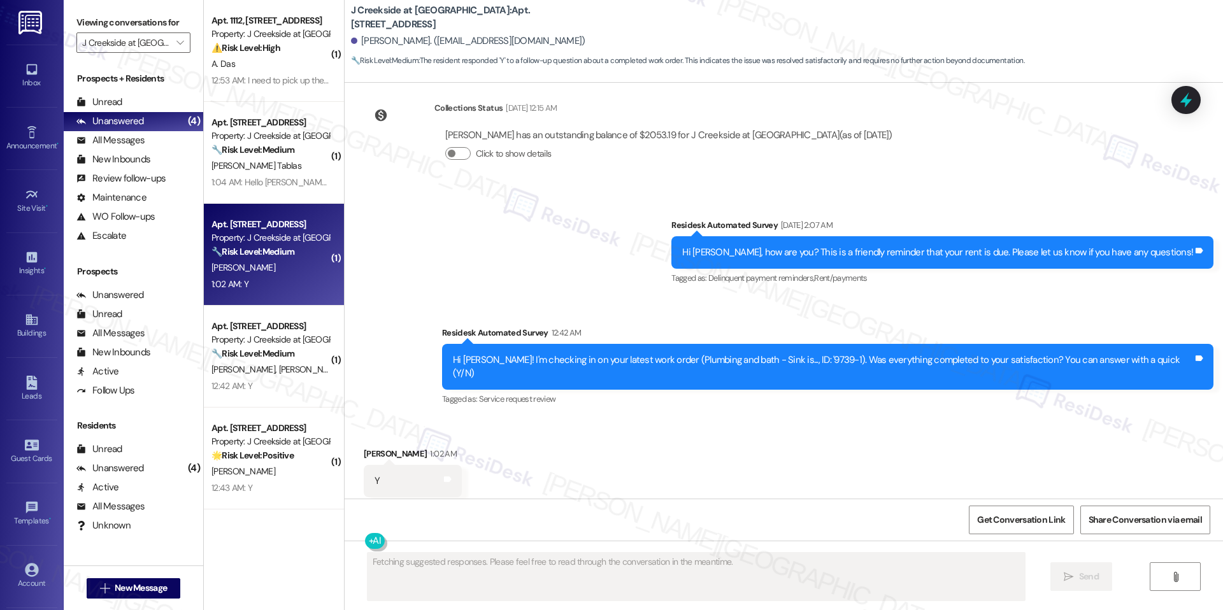
scroll to position [567, 0]
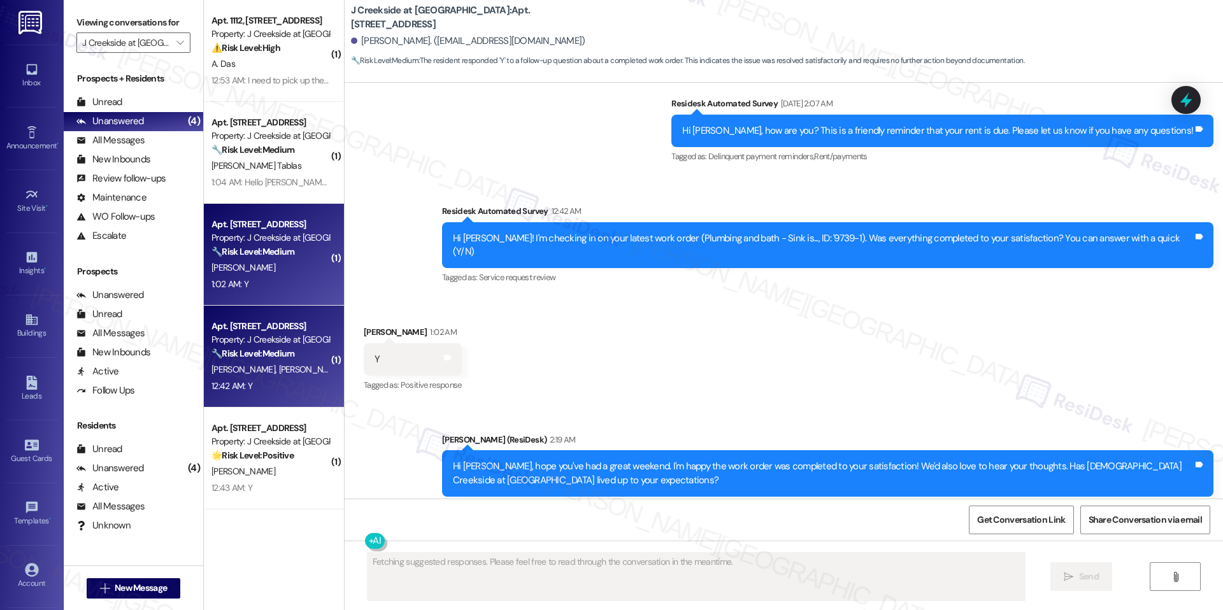
click at [278, 368] on span "[PERSON_NAME]" at bounding box center [310, 369] width 64 height 11
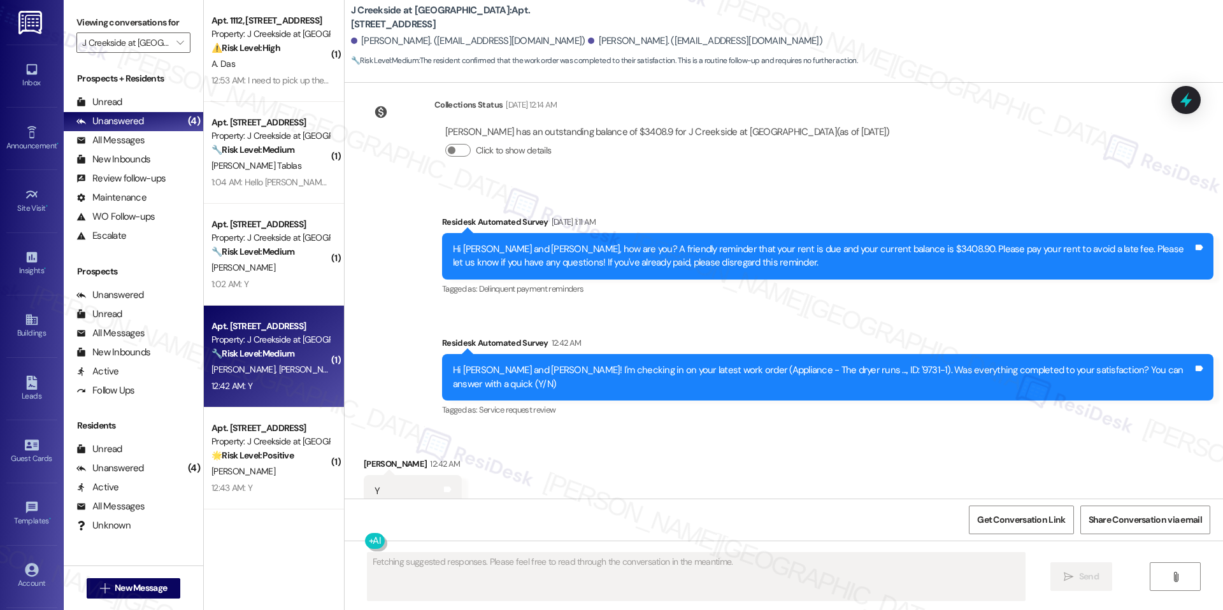
scroll to position [2028, 0]
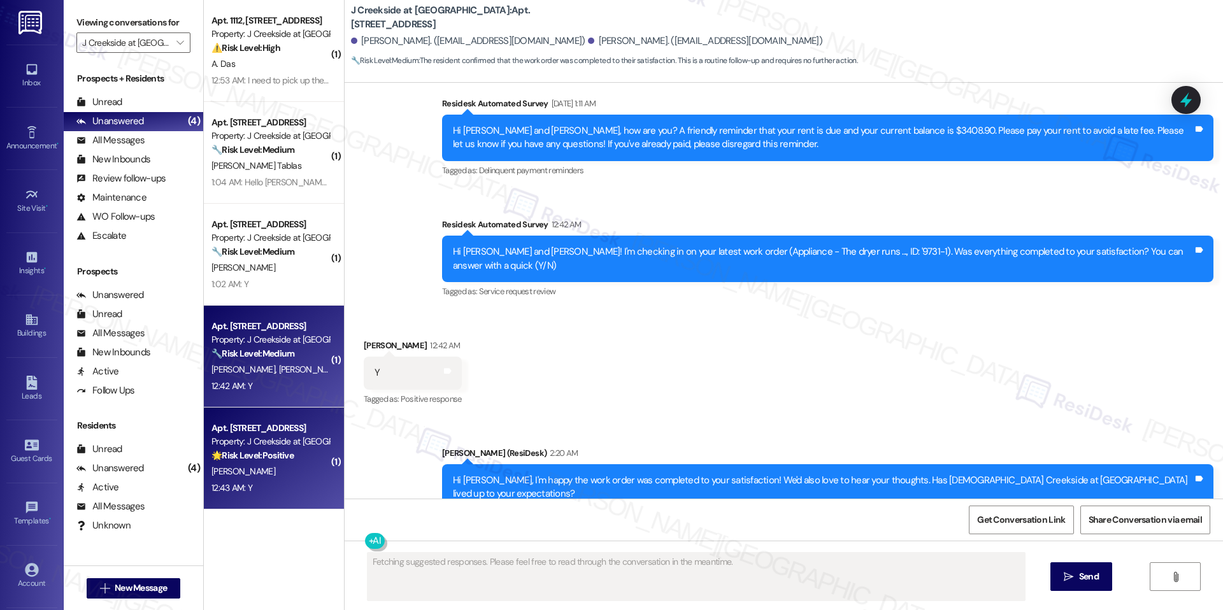
click at [286, 434] on div "Apt. [STREET_ADDRESS]" at bounding box center [270, 428] width 118 height 13
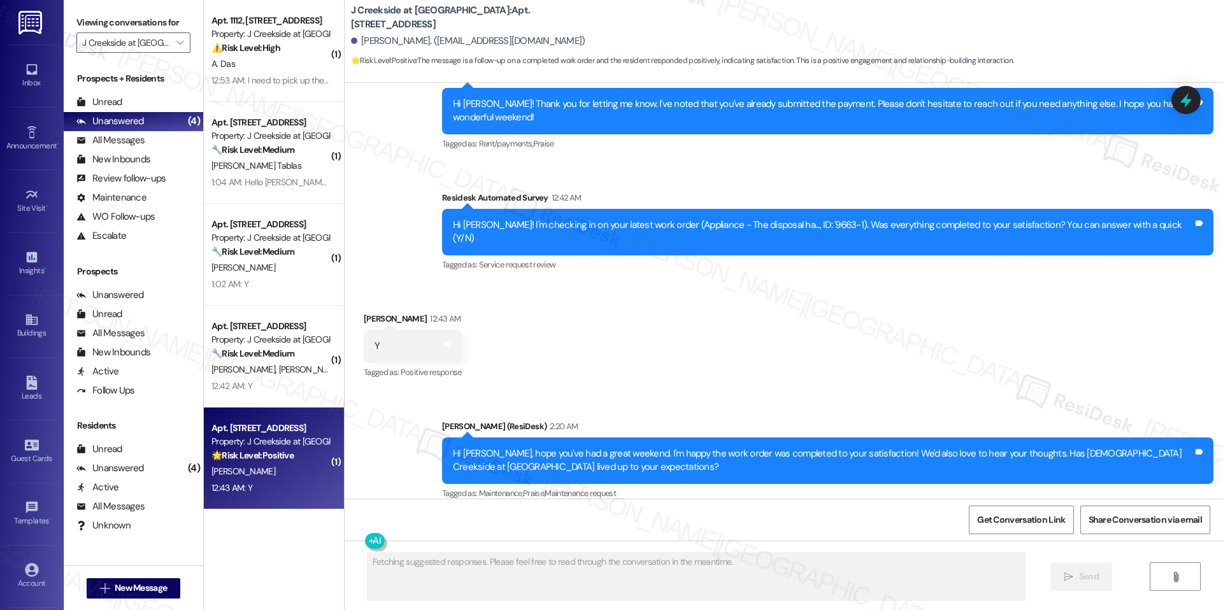
scroll to position [1173, 0]
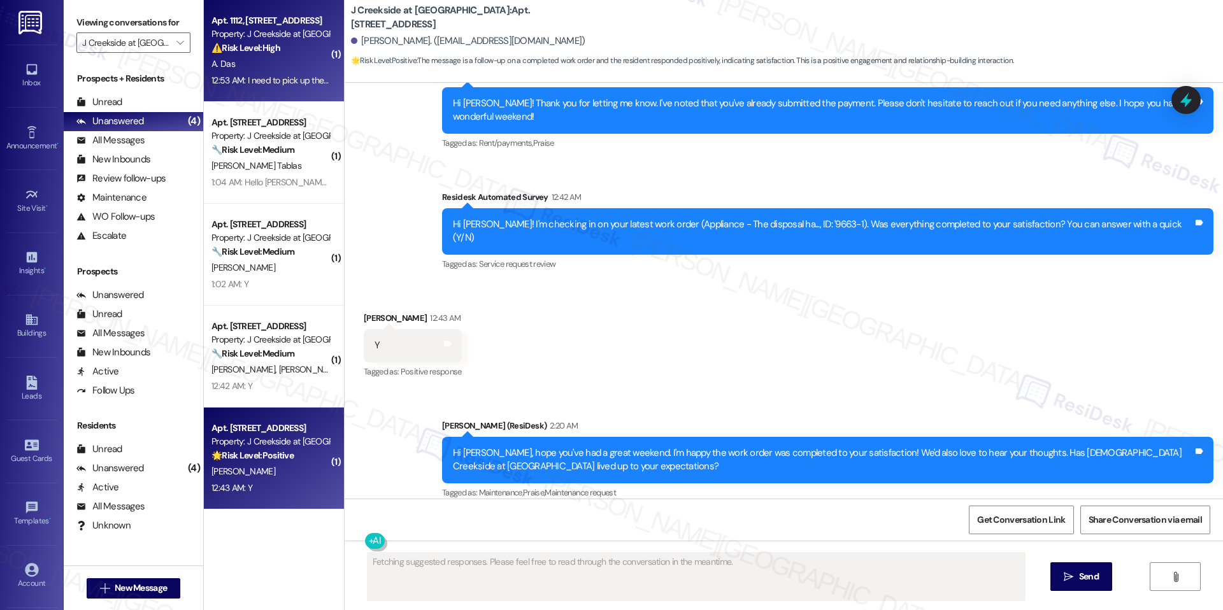
click at [245, 71] on div "A. Das" at bounding box center [270, 64] width 120 height 16
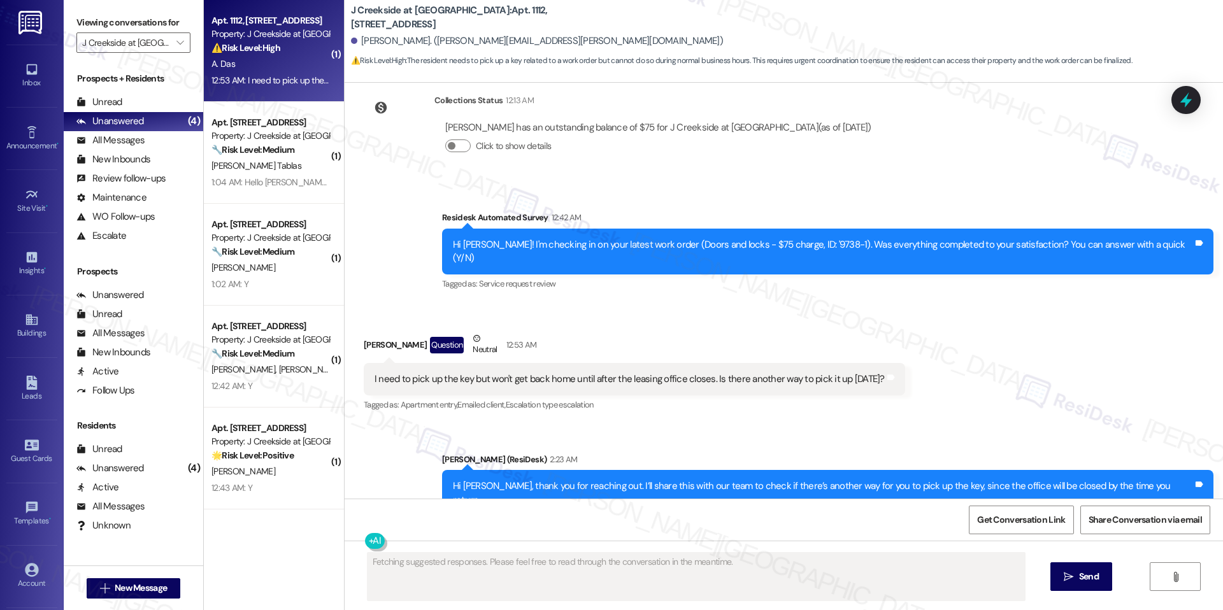
scroll to position [2261, 0]
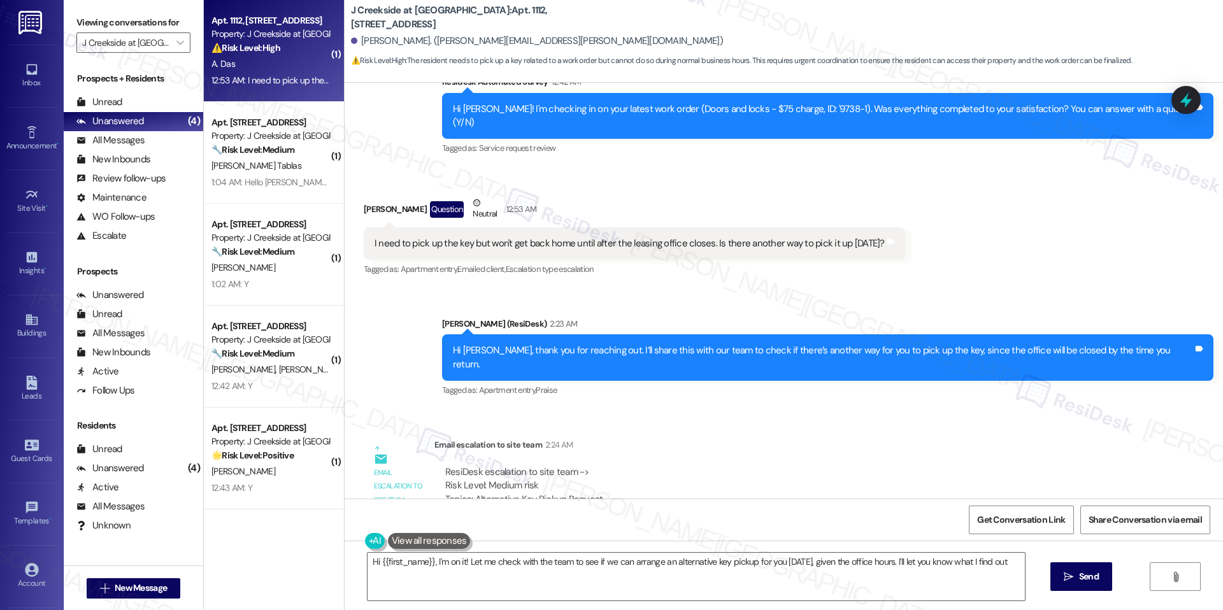
type textarea "Hi {{first_name}}, I'm on it! Let me check with the team to see if we can arran…"
click at [174, 41] on span "" at bounding box center [180, 42] width 12 height 20
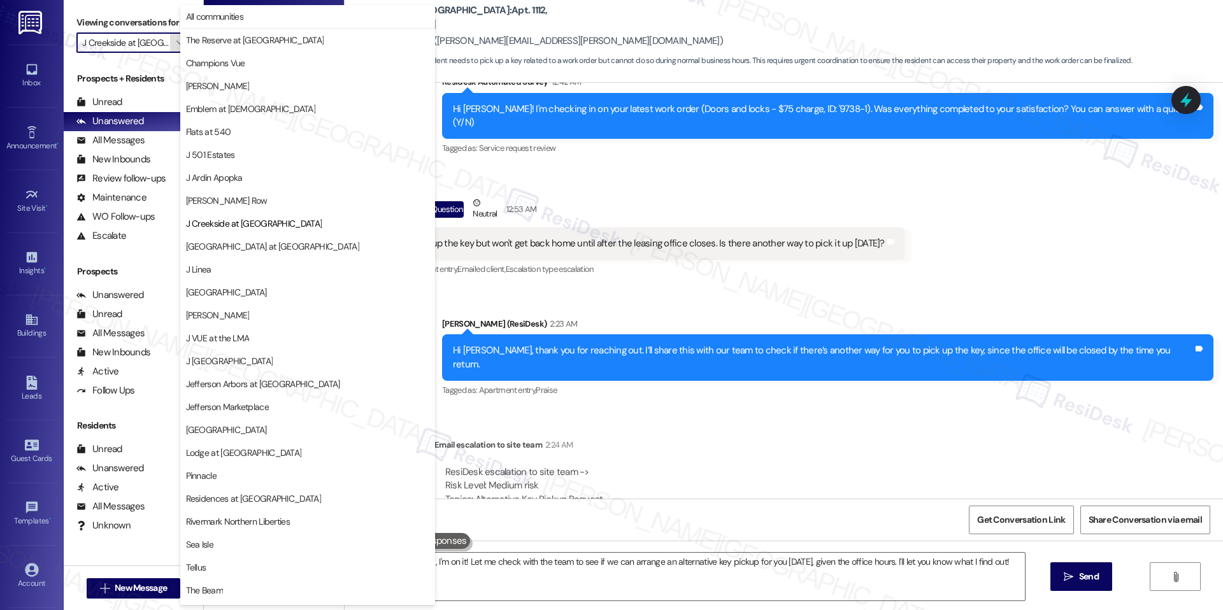
scroll to position [43, 0]
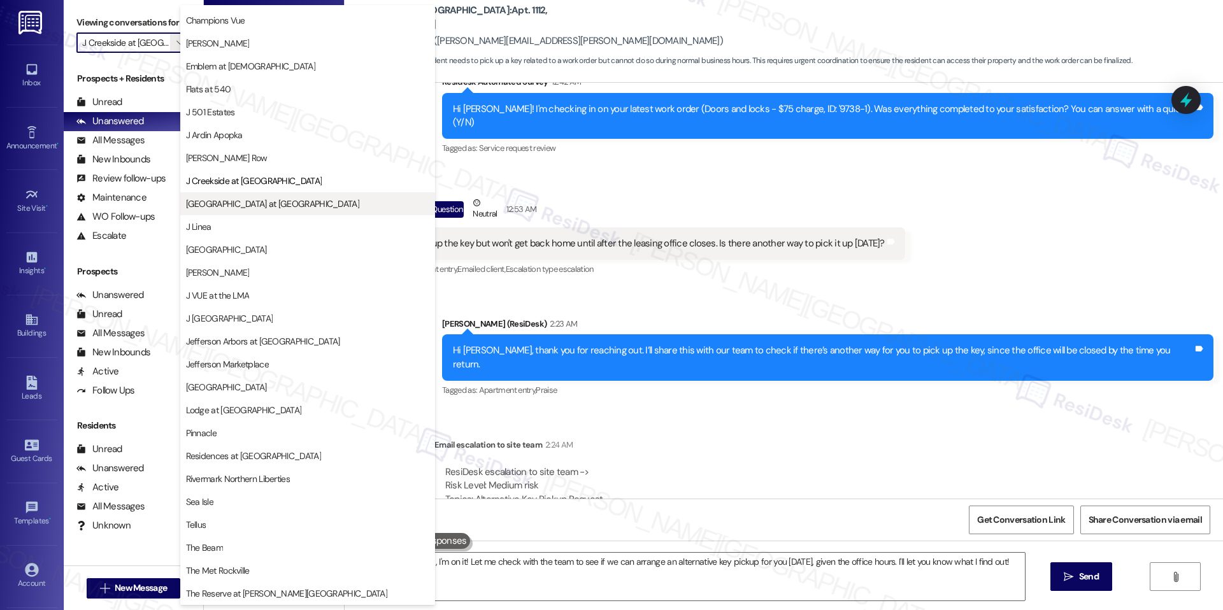
click at [255, 198] on span "[GEOGRAPHIC_DATA] at [GEOGRAPHIC_DATA]" at bounding box center [272, 203] width 173 height 13
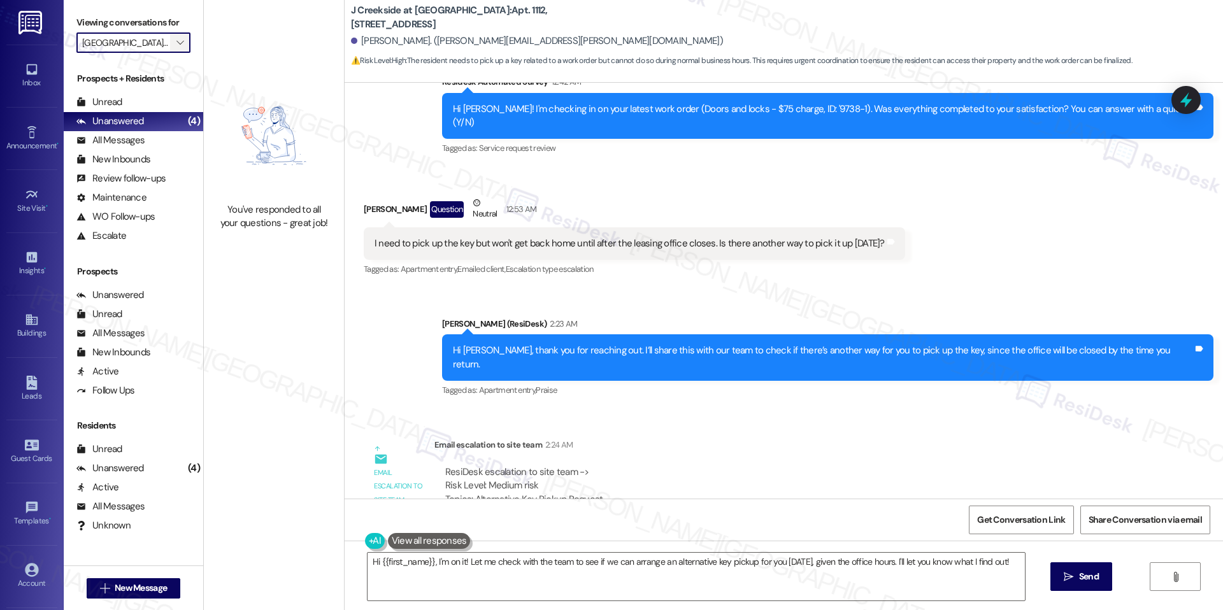
click at [176, 38] on icon "" at bounding box center [179, 43] width 7 height 10
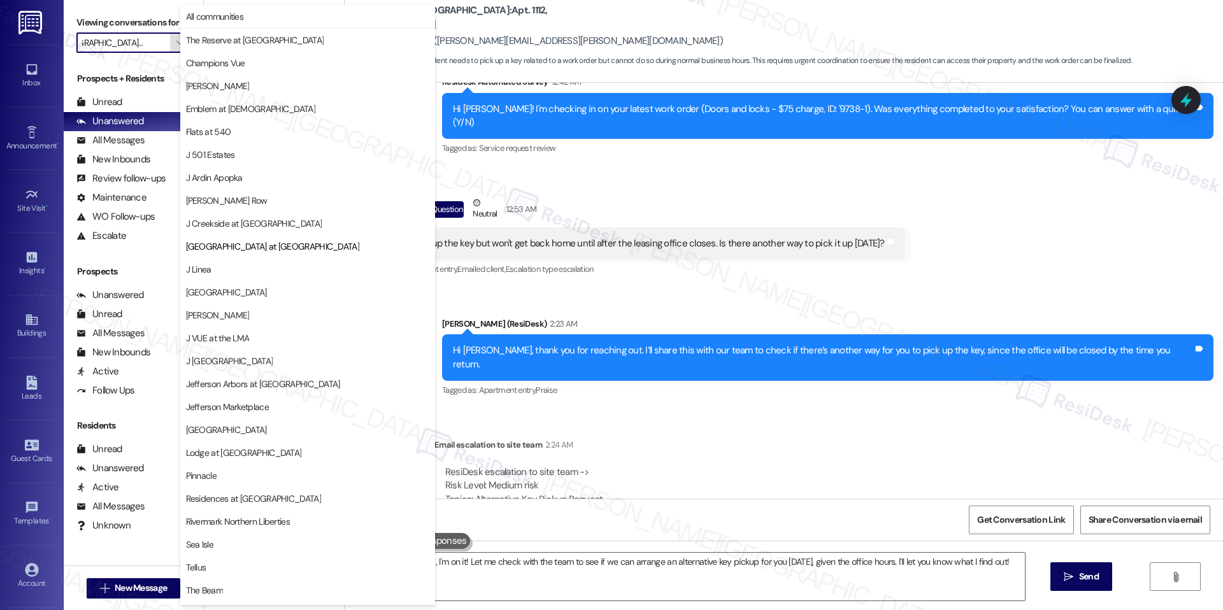
scroll to position [43, 0]
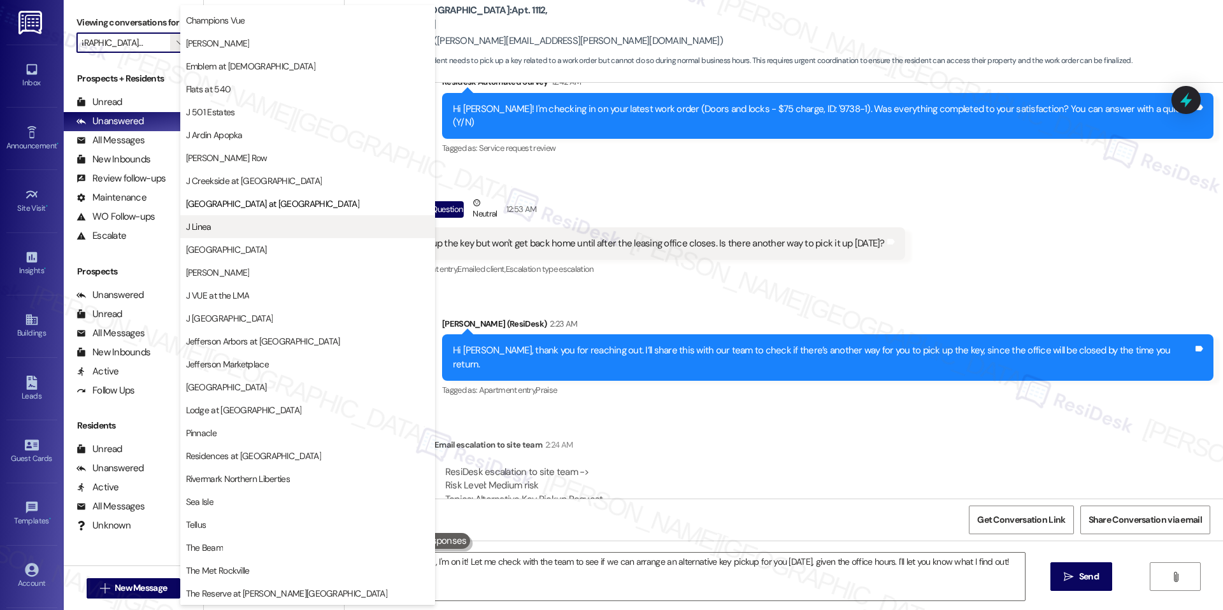
click at [282, 232] on span "J Linea" at bounding box center [307, 226] width 243 height 13
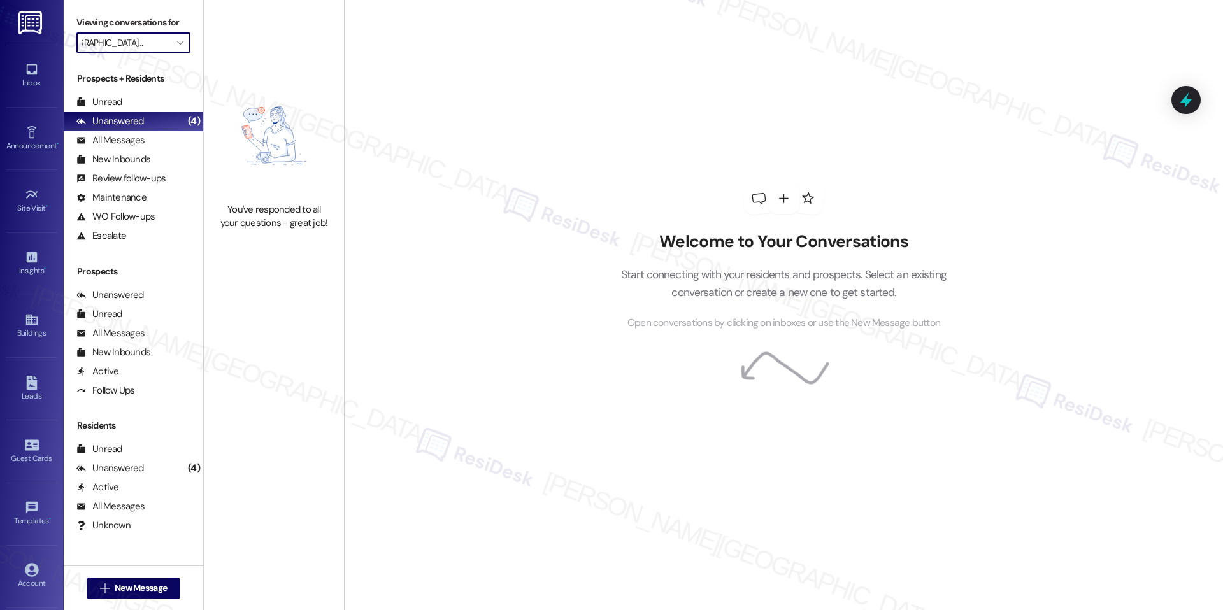
type input "J Linea"
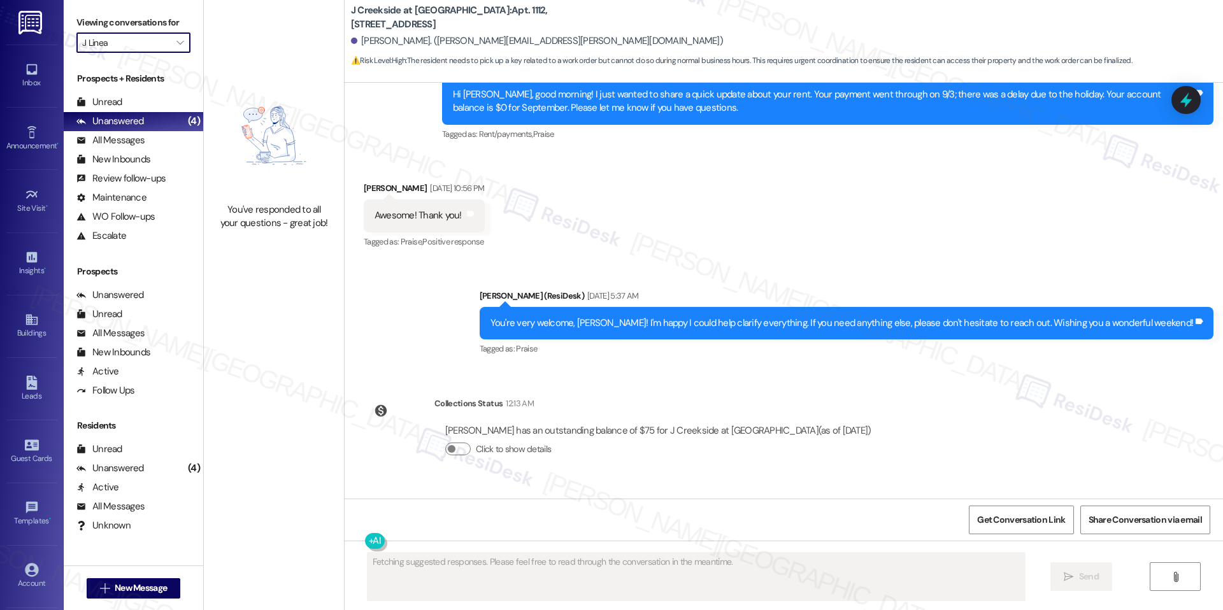
scroll to position [2009, 0]
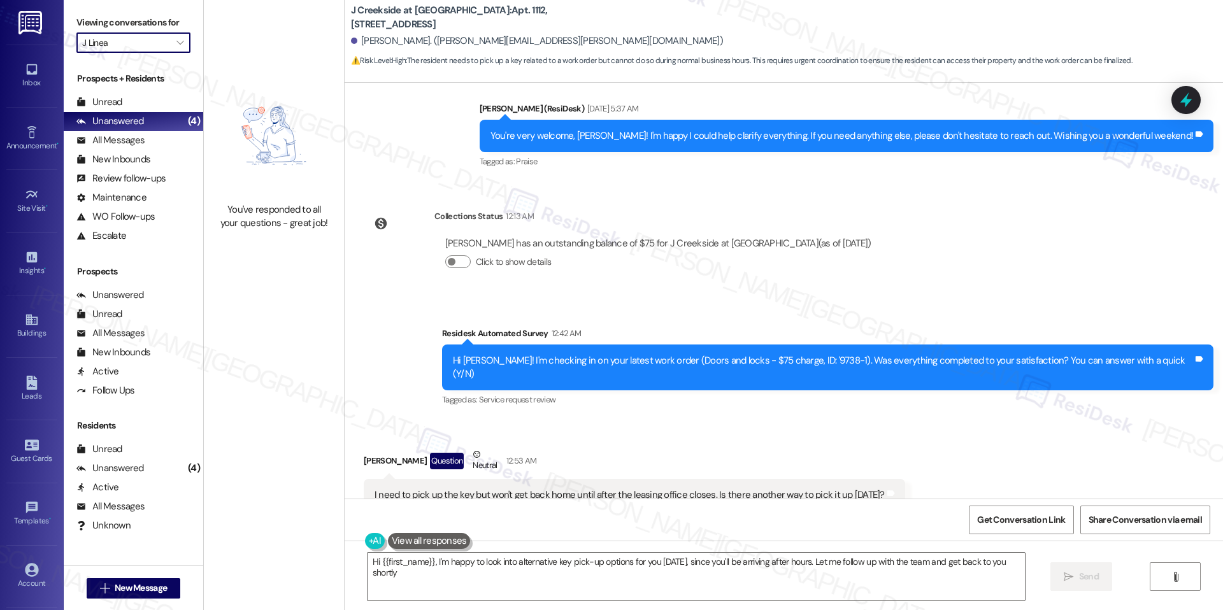
type textarea "Hi {{first_name}}, I'm happy to look into alternative key pick-up options for y…"
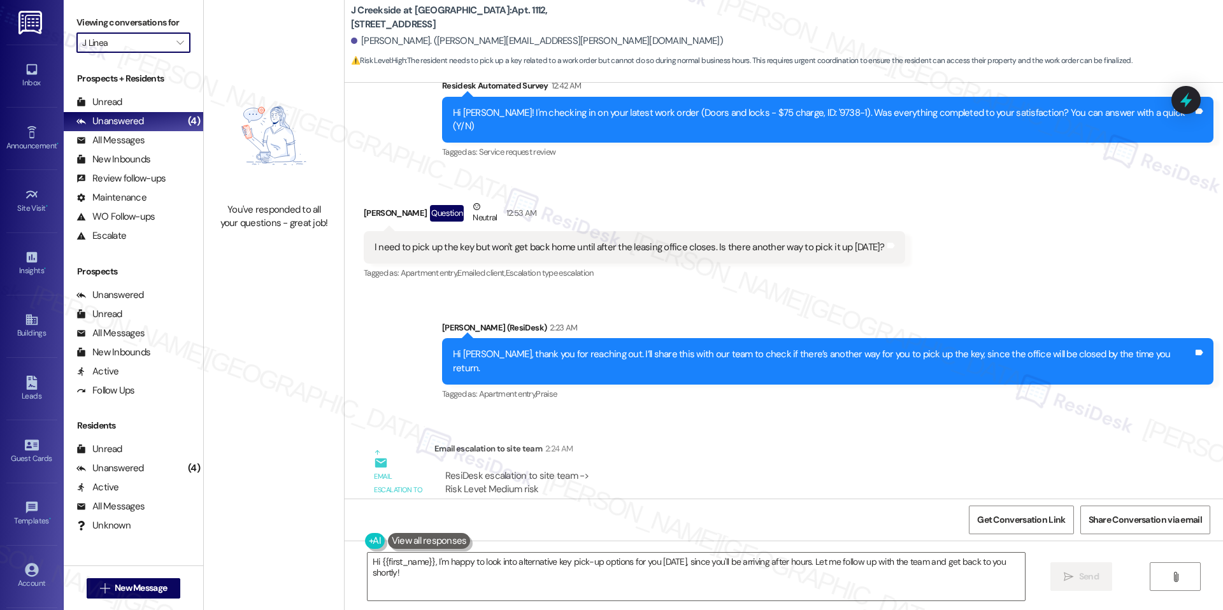
scroll to position [2261, 0]
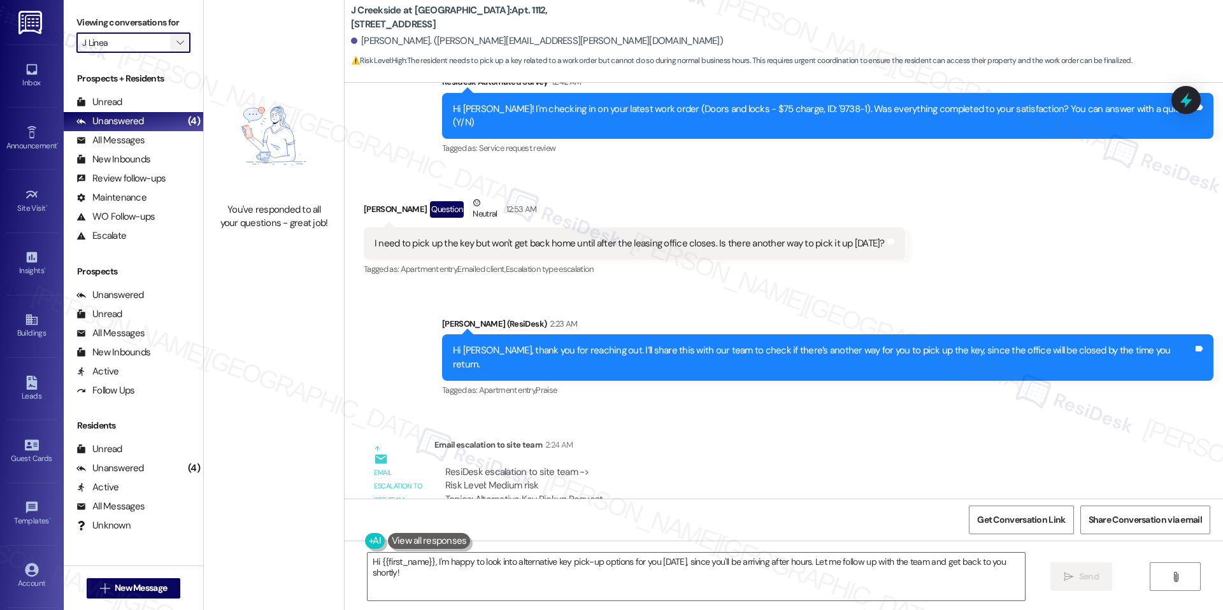
click at [174, 42] on span "" at bounding box center [180, 42] width 12 height 20
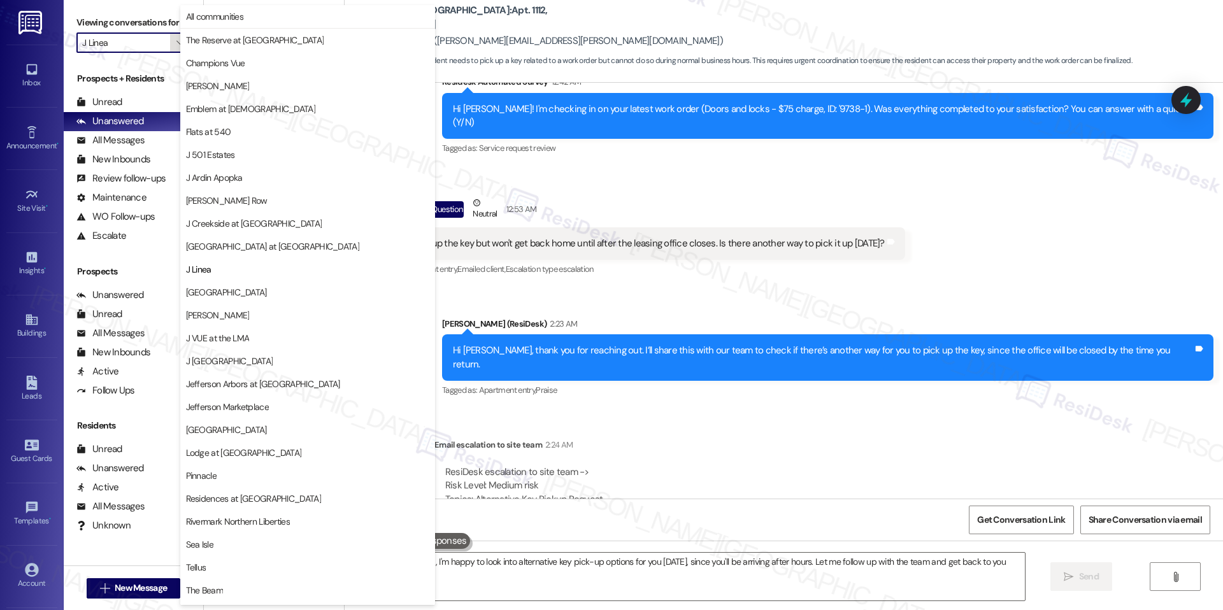
scroll to position [43, 0]
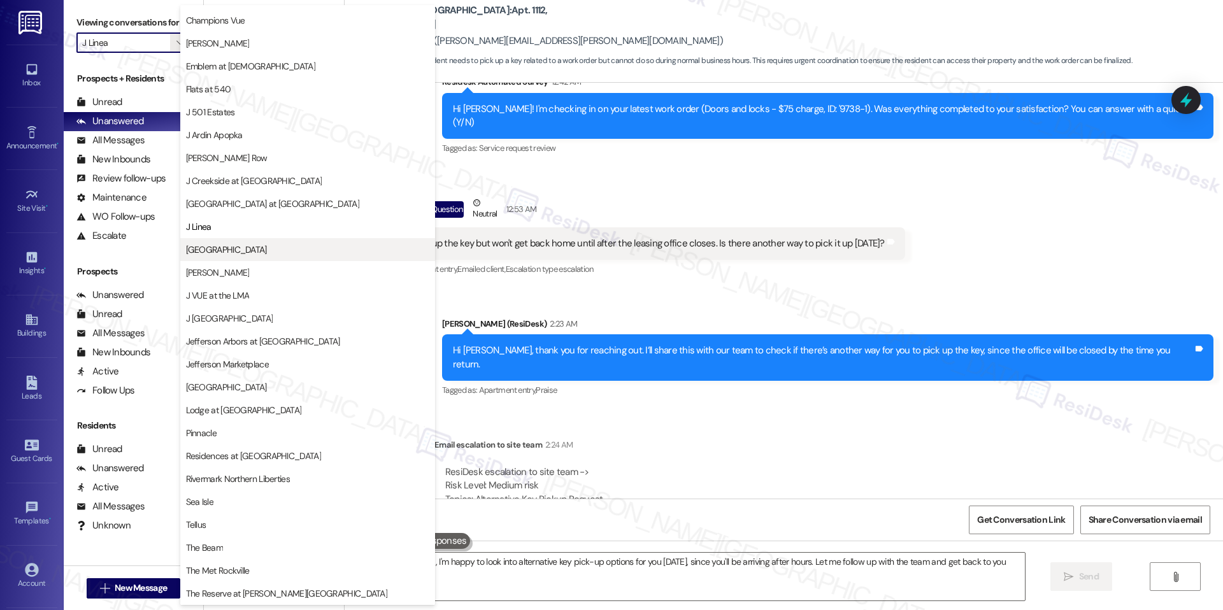
click at [266, 247] on span "[GEOGRAPHIC_DATA]" at bounding box center [307, 249] width 243 height 13
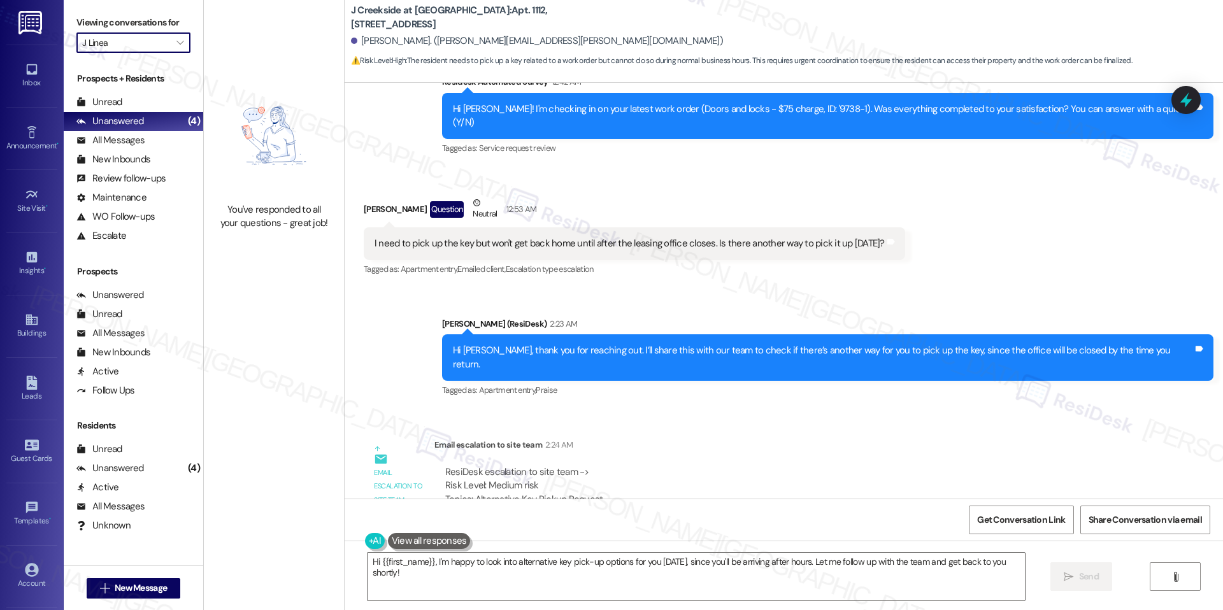
type input "[GEOGRAPHIC_DATA]"
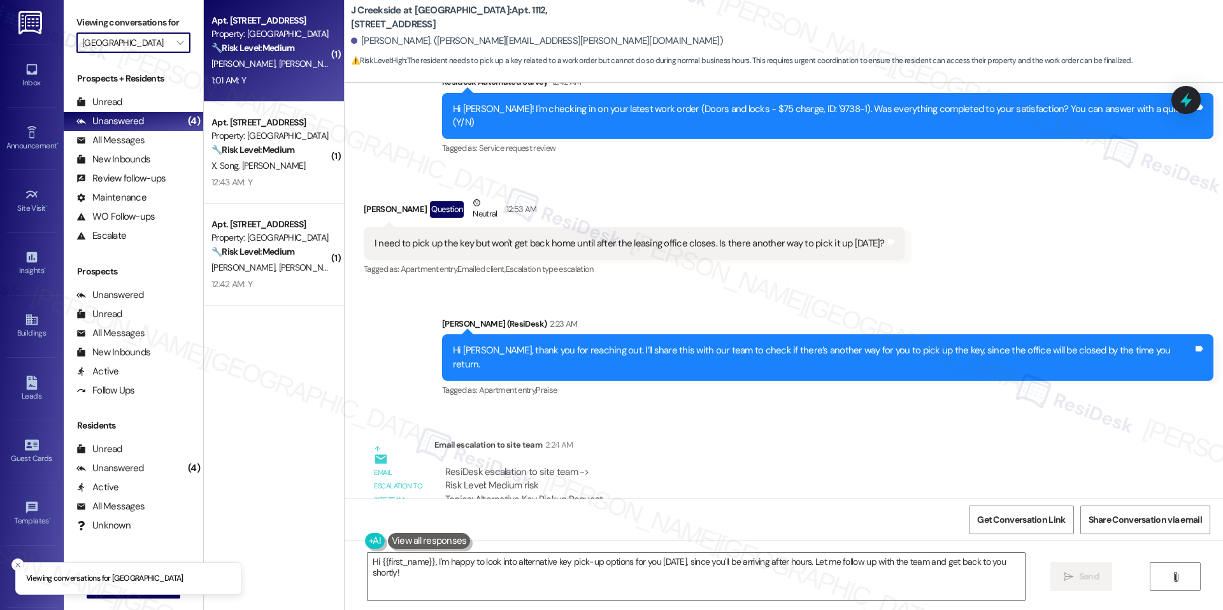
click at [264, 74] on div "1:01 AM: Y 1:01 AM: Y" at bounding box center [270, 81] width 120 height 16
type textarea "Fetching suggested responses. Please feel free to read through the conversation…"
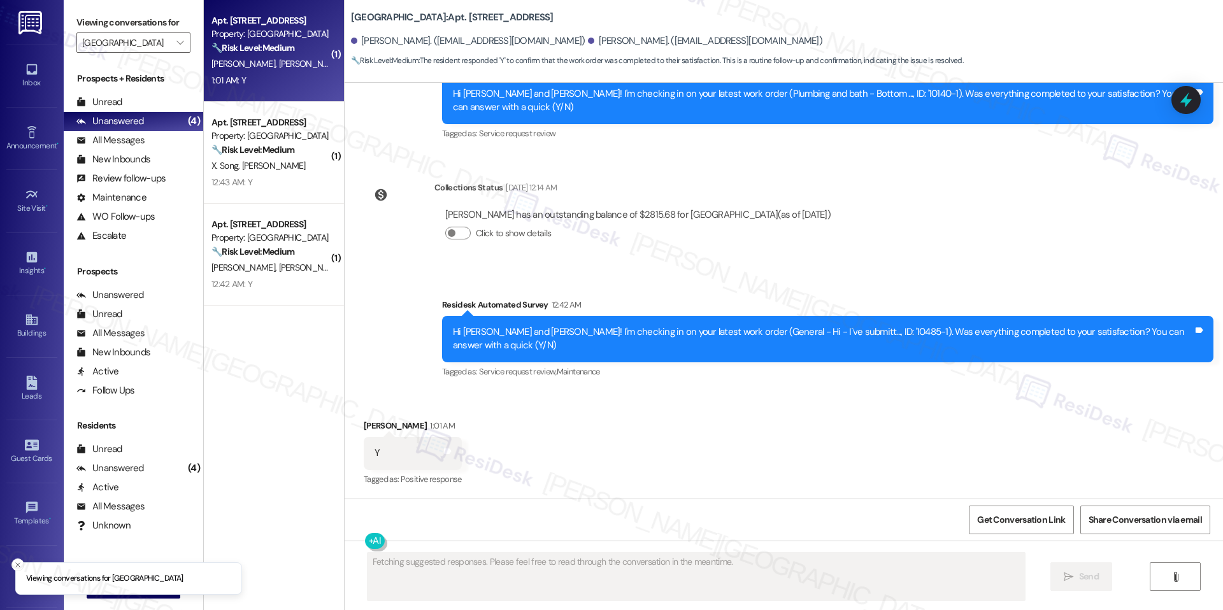
scroll to position [258, 0]
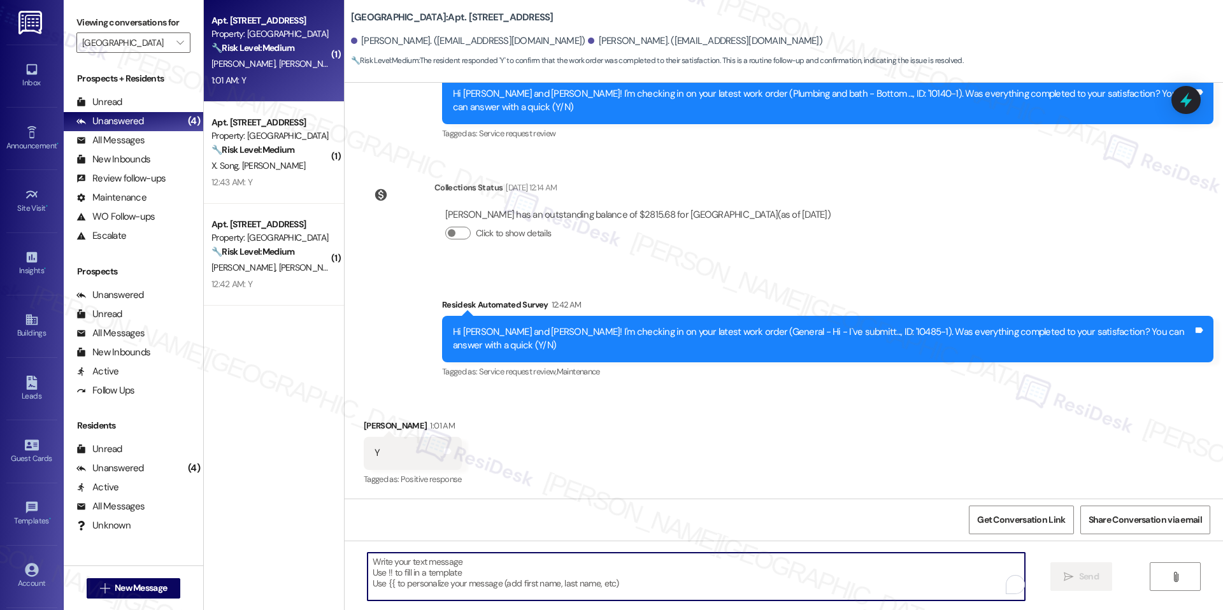
click at [456, 580] on textarea "To enrich screen reader interactions, please activate Accessibility in Grammarl…" at bounding box center [696, 577] width 657 height 48
paste textarea "Hi {{first_name}}, hope you've had a great weekend. I'm happy the work order wa…"
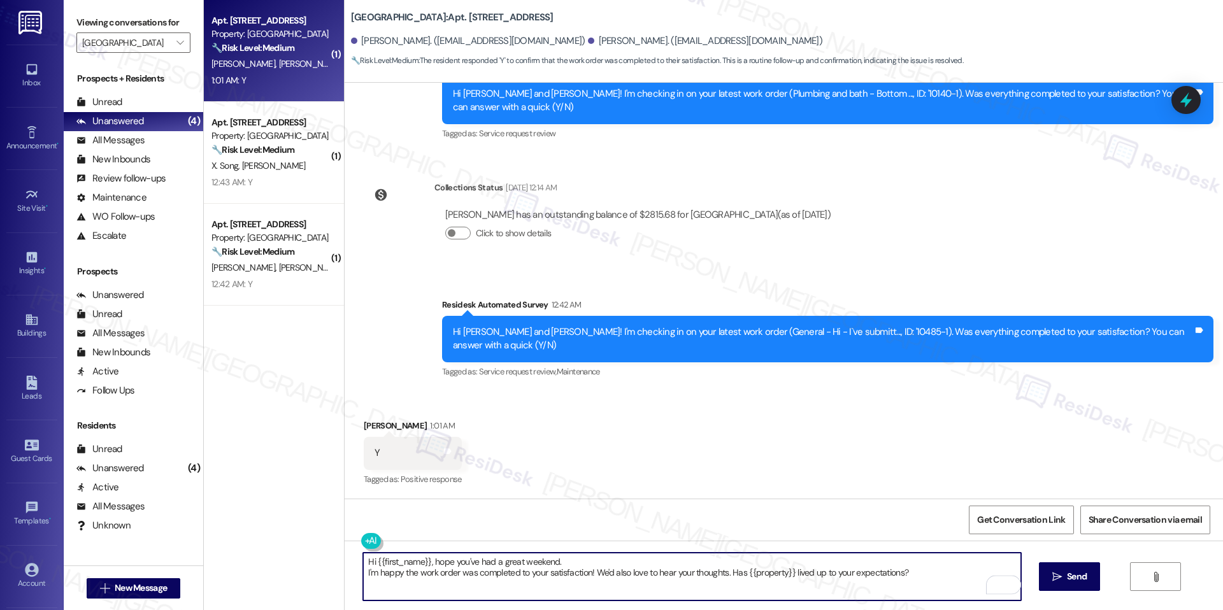
click at [363, 573] on textarea "Hi {{first_name}}, hope you've had a great weekend. I'm happy the work order wa…" at bounding box center [691, 577] width 657 height 48
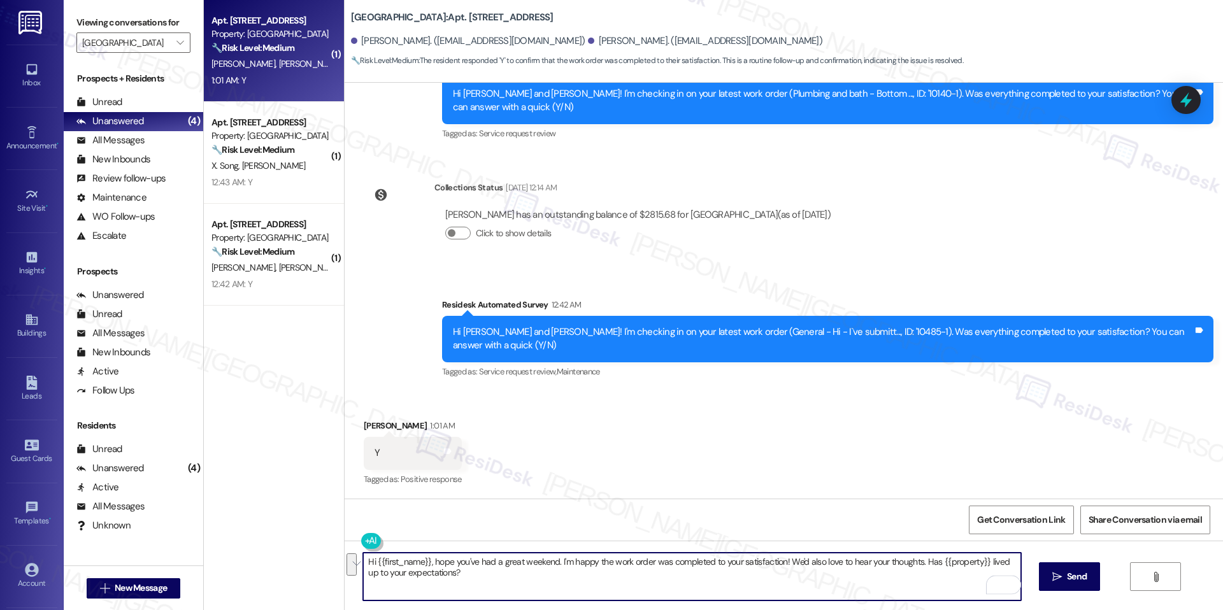
click at [488, 585] on textarea "Hi {{first_name}}, hope you've had a great weekend. I'm happy the work order wa…" at bounding box center [691, 577] width 657 height 48
click at [422, 556] on textarea "Hi {{first_name}}, hope you've had a great weekend. I'm happy the work order wa…" at bounding box center [691, 577] width 657 height 48
click at [521, 579] on textarea "Hi Heather, hope you've had a great weekend. I'm happy the work order was compl…" at bounding box center [691, 577] width 657 height 48
type textarea "Hi Heather, hope you've had a great weekend. I'm happy the work order was compl…"
click at [1076, 572] on span "Send" at bounding box center [1077, 576] width 20 height 13
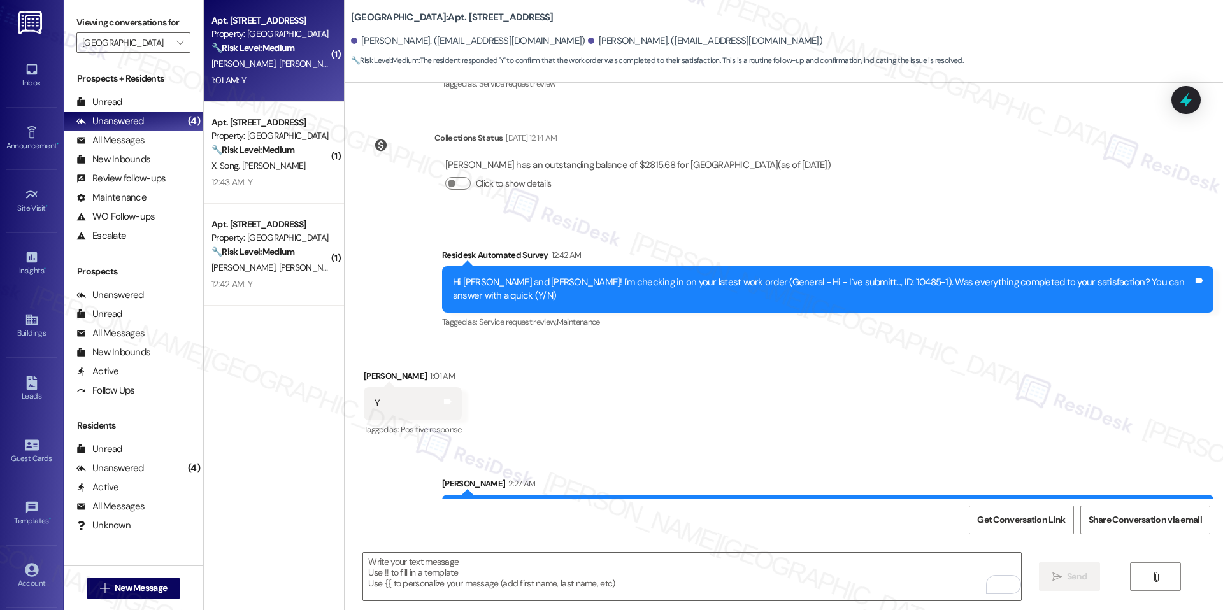
scroll to position [361, 0]
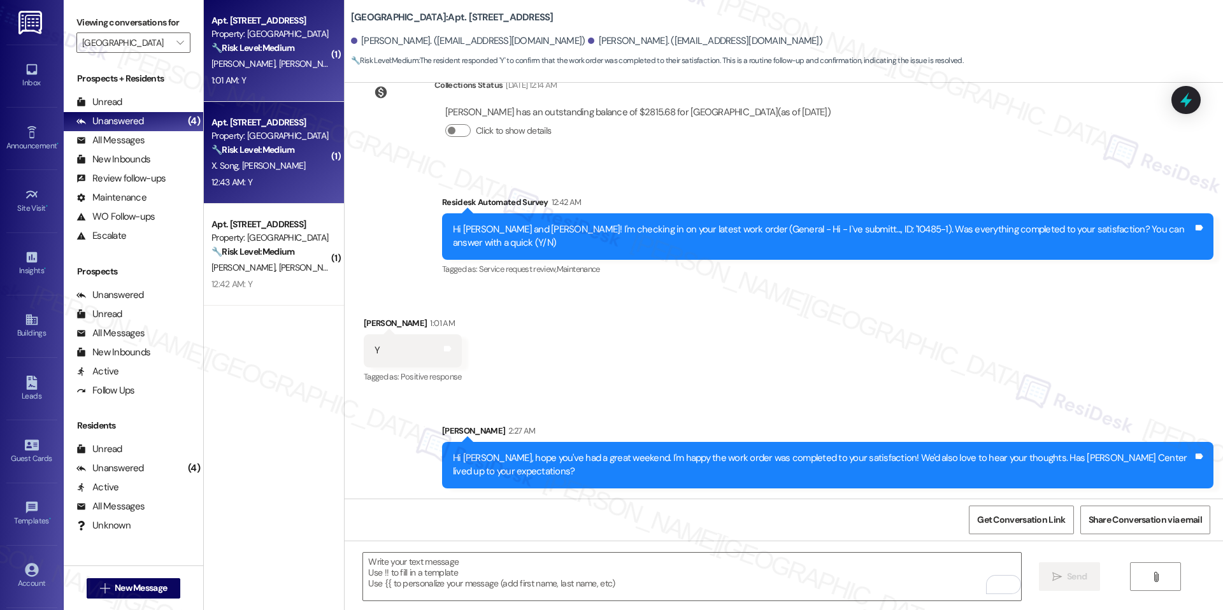
click at [236, 154] on strong "🔧 Risk Level: Medium" at bounding box center [252, 149] width 83 height 11
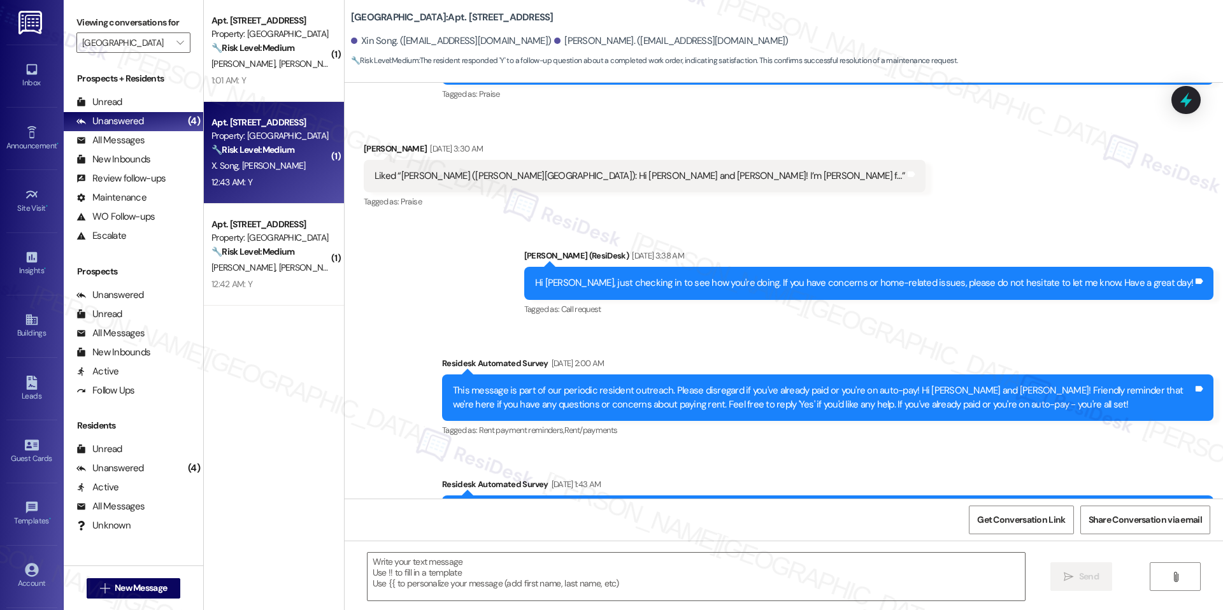
type textarea "Fetching suggested responses. Please feel free to read through the conversation…"
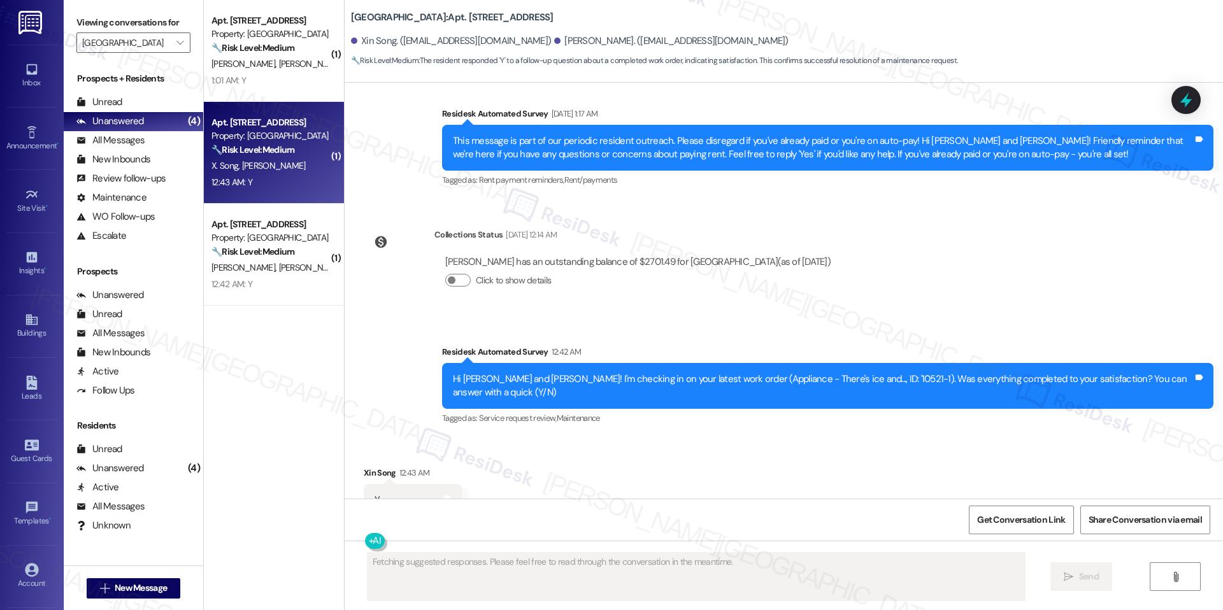
scroll to position [4023, 0]
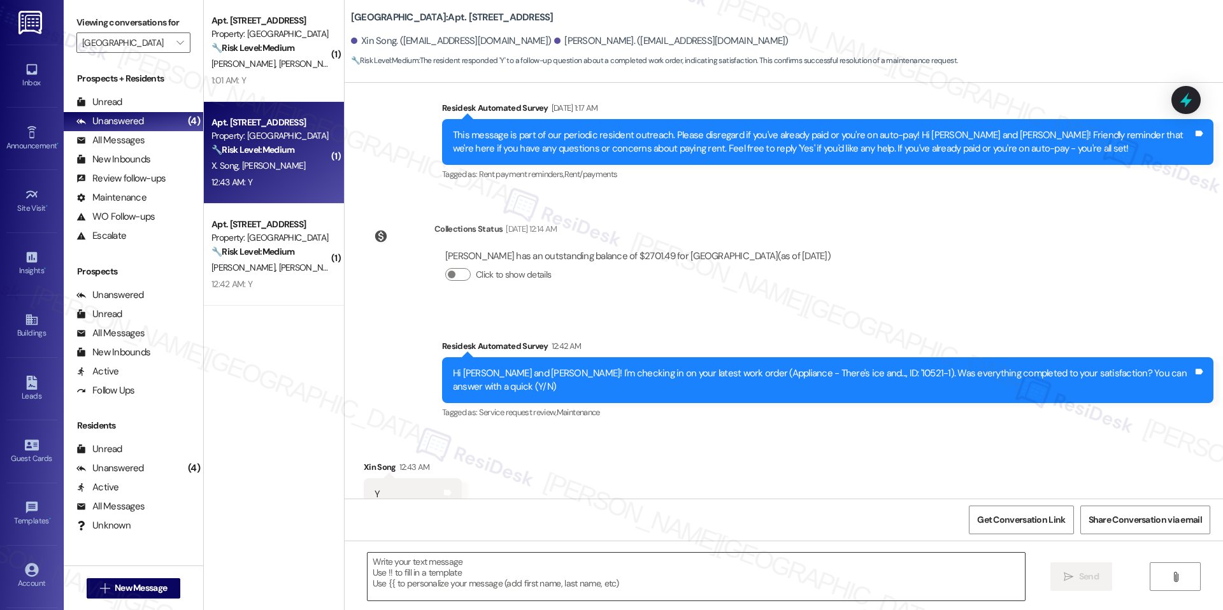
click at [380, 567] on textarea at bounding box center [696, 577] width 657 height 48
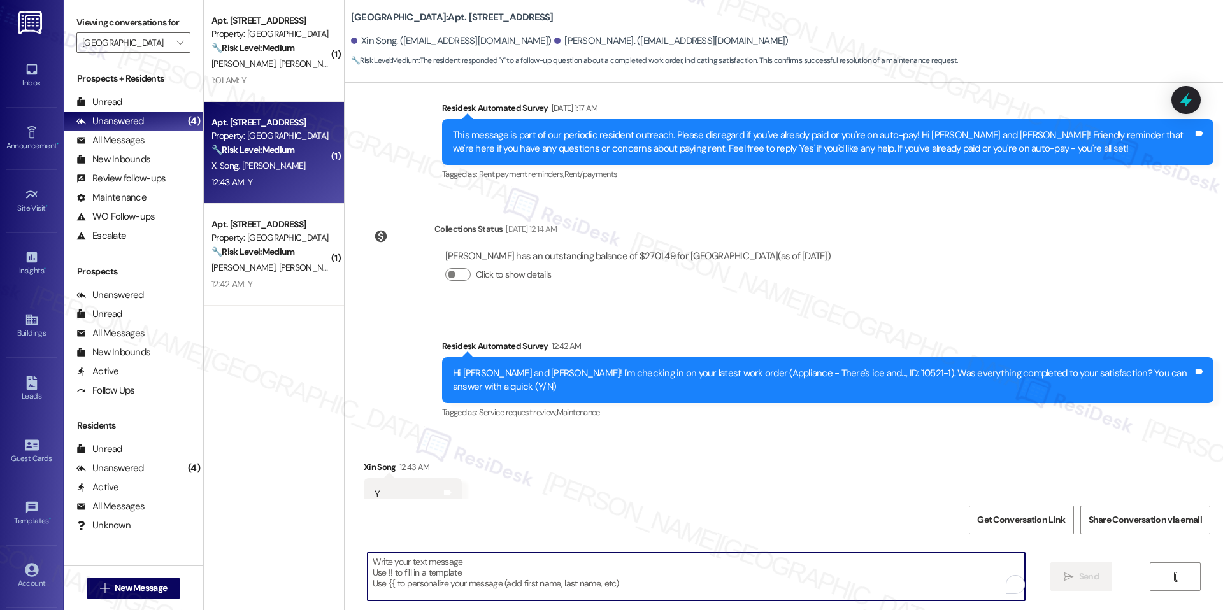
paste textarea "Hi {{first_name}}, hope you've had a great weekend. I'm happy the work order wa…"
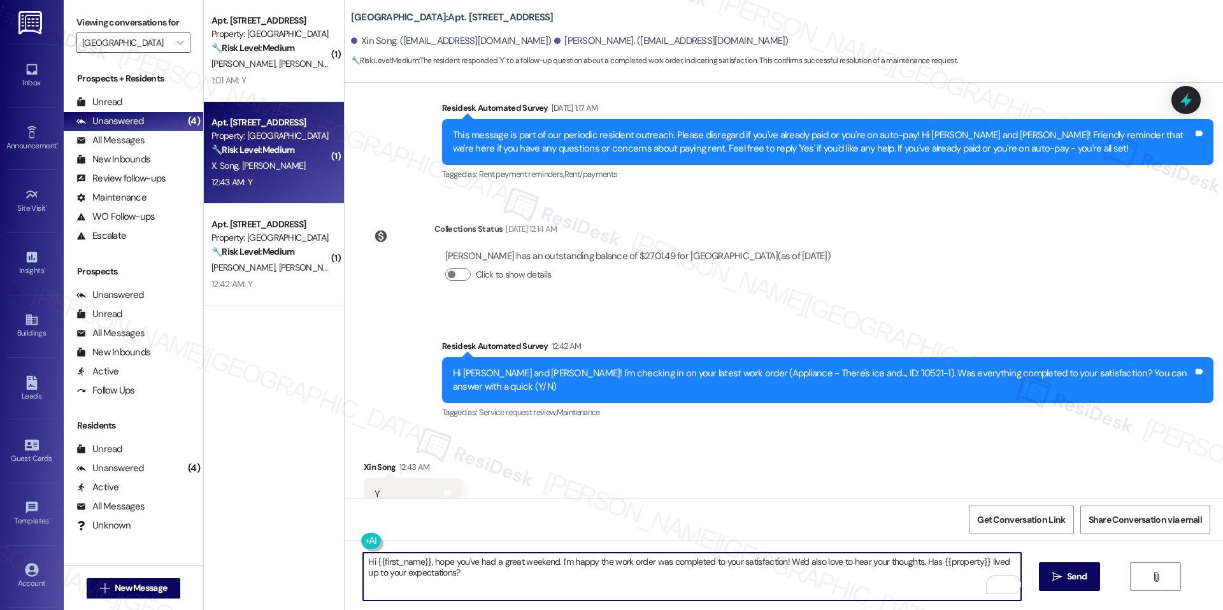
click at [421, 556] on textarea "Hi {{first_name}}, hope you've had a great weekend. I'm happy the work order wa…" at bounding box center [691, 577] width 657 height 48
type textarea "Hi Xin, hope you've had a great weekend. I'm happy the work order was completed…"
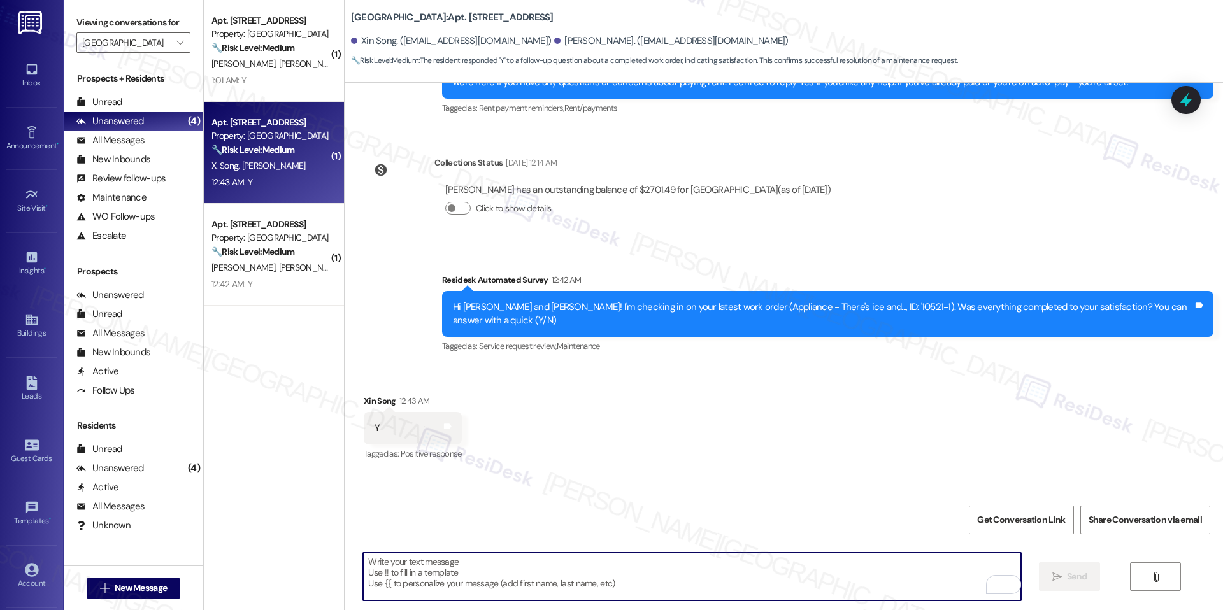
scroll to position [4126, 0]
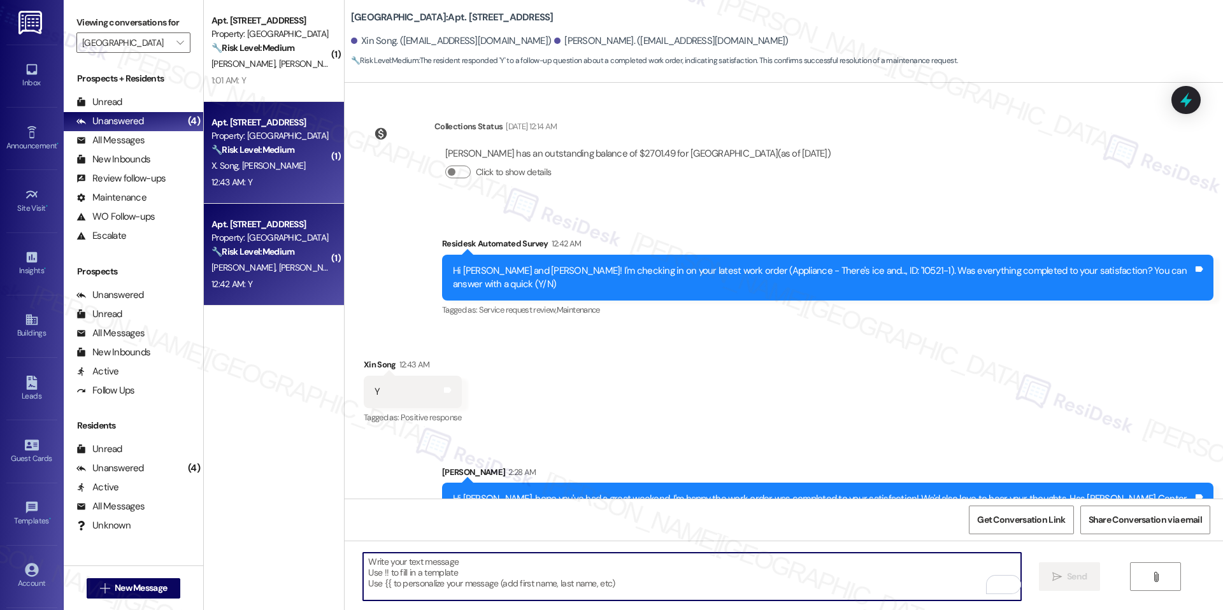
click at [298, 275] on div "A. Reid J. Fang" at bounding box center [270, 268] width 120 height 16
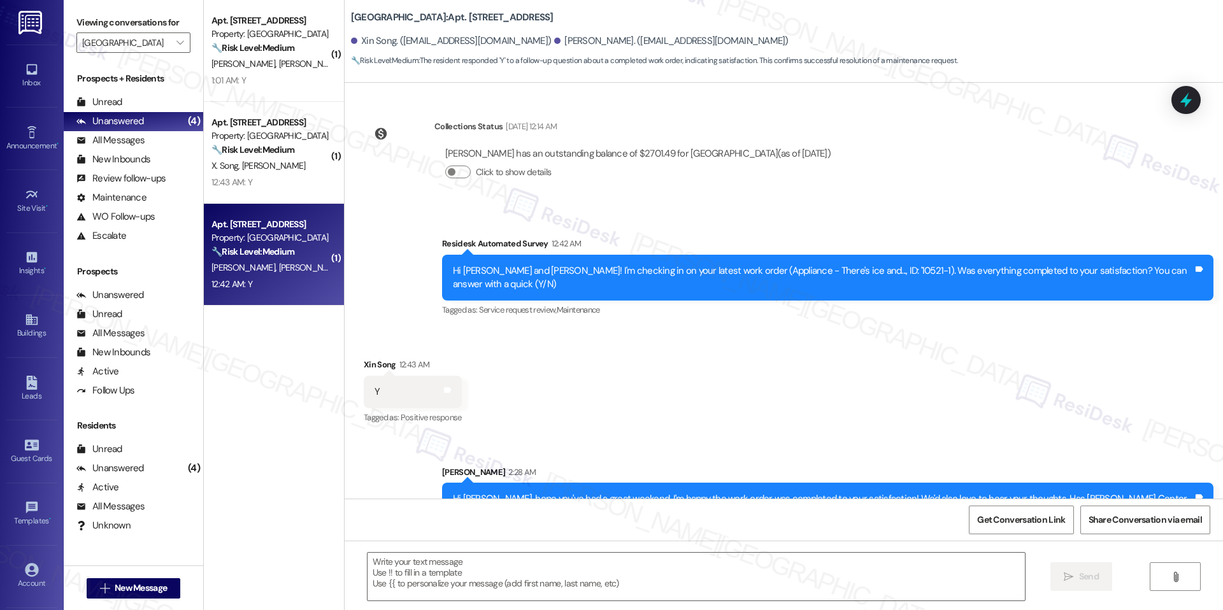
type textarea "Fetching suggested responses. Please feel free to read through the conversation…"
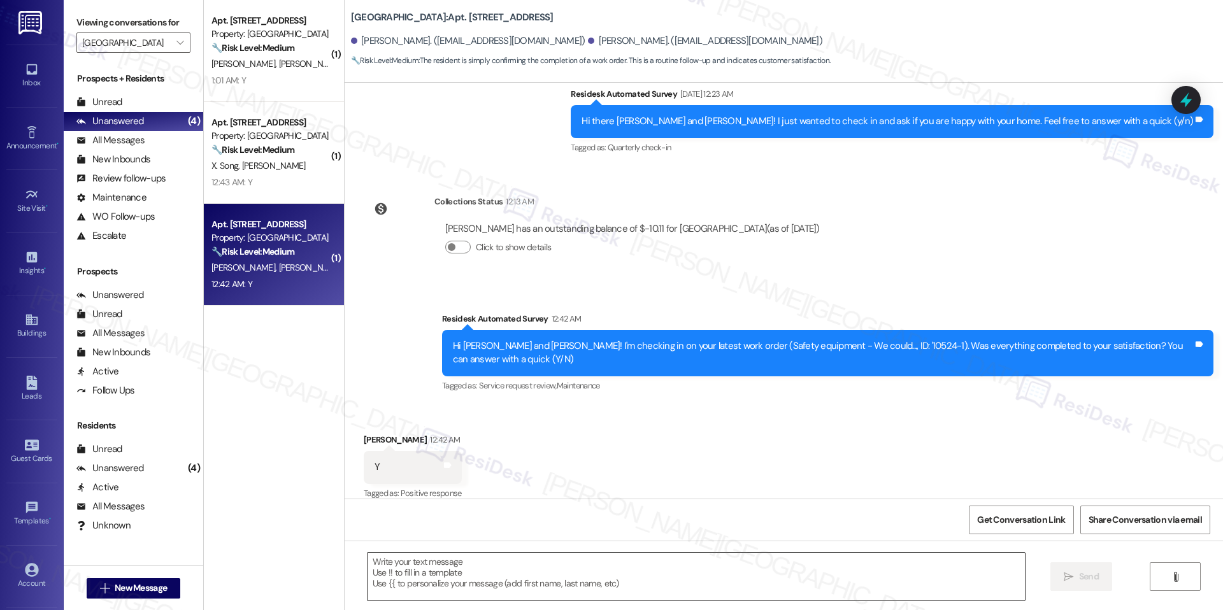
type textarea "Fetching suggested responses. Please feel free to read through the conversation…"
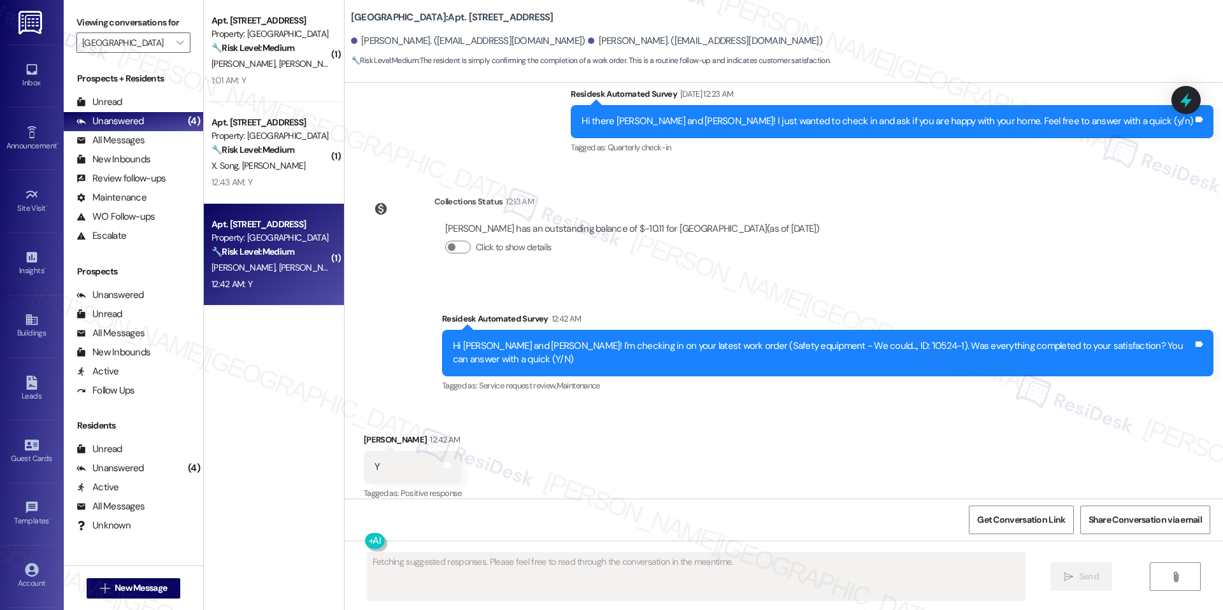
scroll to position [473, 0]
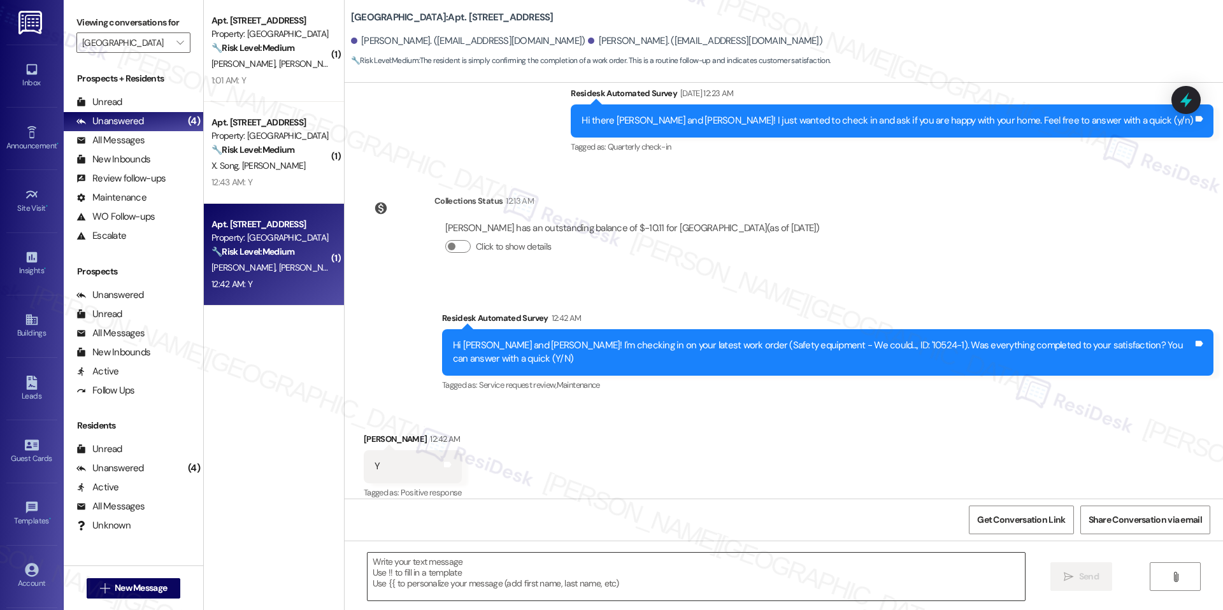
click at [462, 576] on textarea at bounding box center [696, 577] width 657 height 48
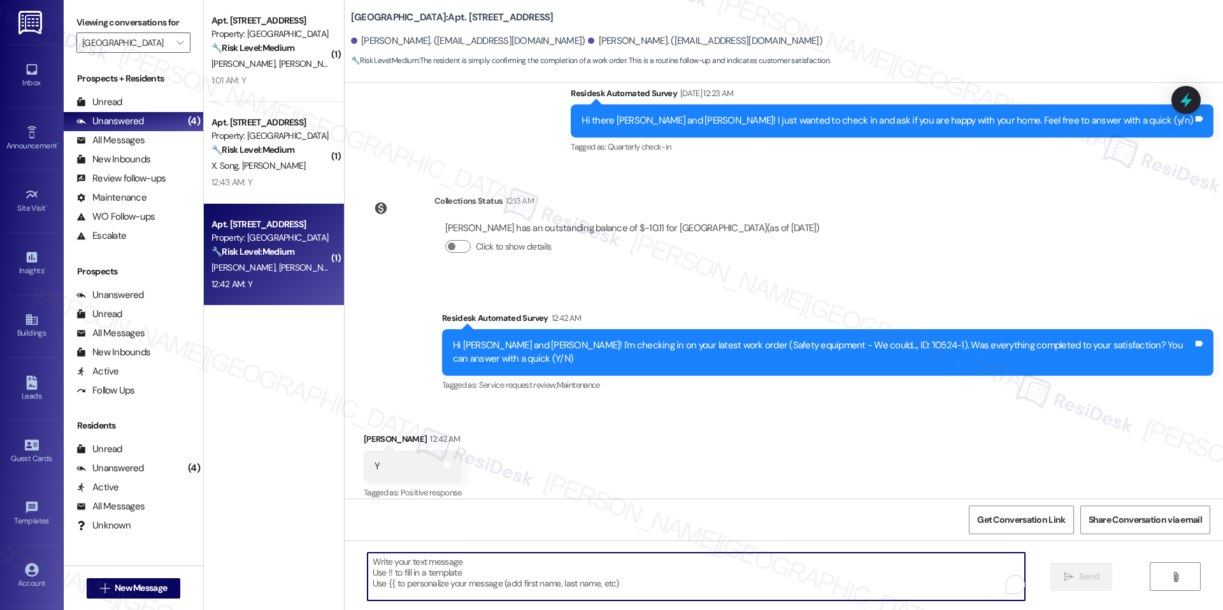
paste textarea "Hi {{first_name}}, hope you've had a great weekend. I'm happy the work order wa…"
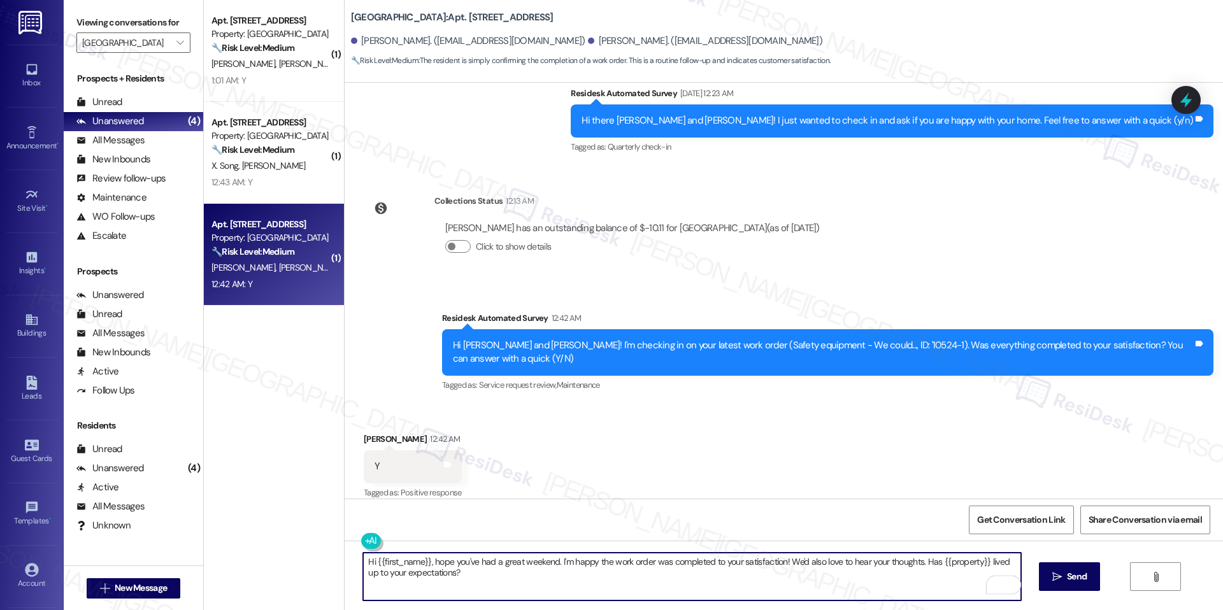
click at [419, 557] on textarea "Hi {{first_name}}, hope you've had a great weekend. I'm happy the work order wa…" at bounding box center [691, 577] width 657 height 48
type textarea "Hi Jack, hope you've had a great weekend. I'm happy the work order was complete…"
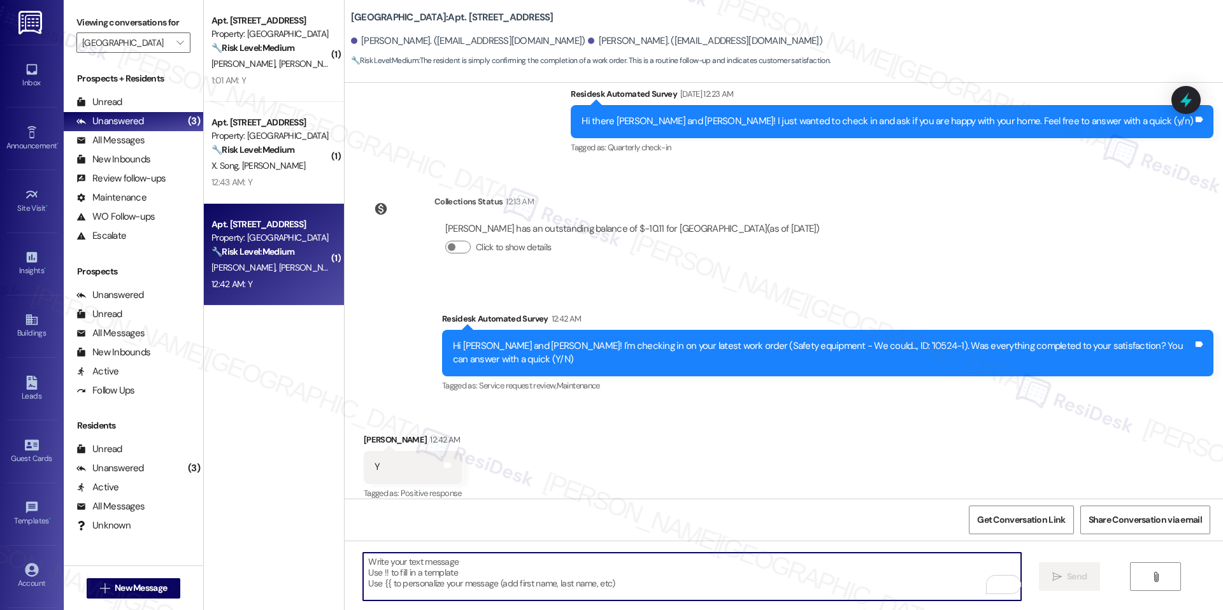
scroll to position [575, 0]
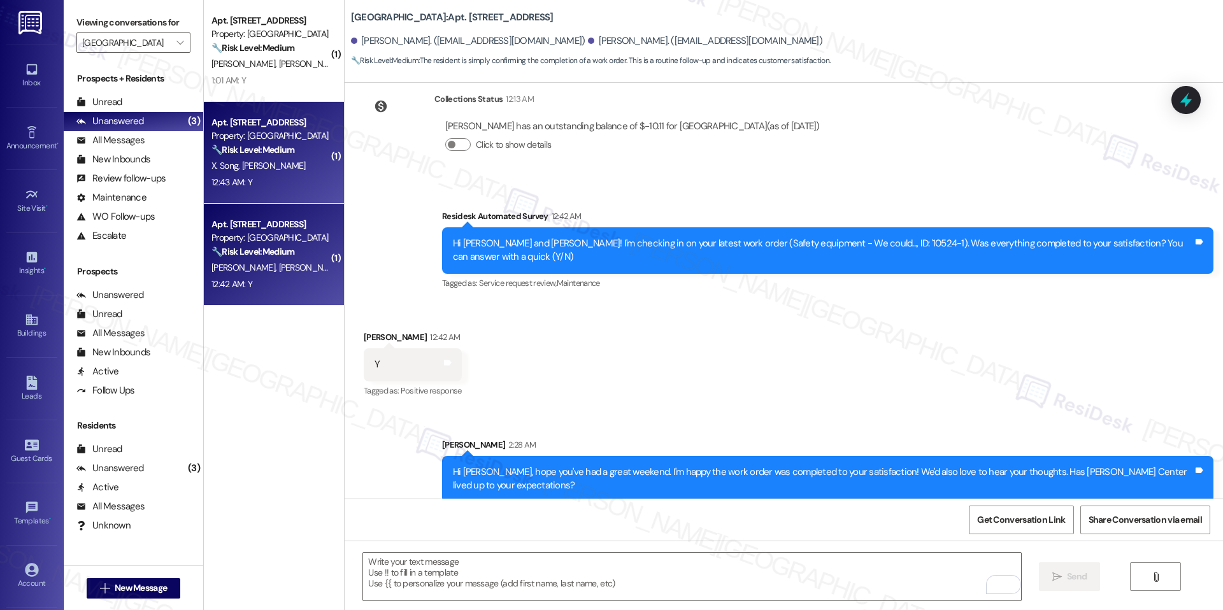
click at [261, 166] on div "X. Song Y. Wu" at bounding box center [270, 166] width 120 height 16
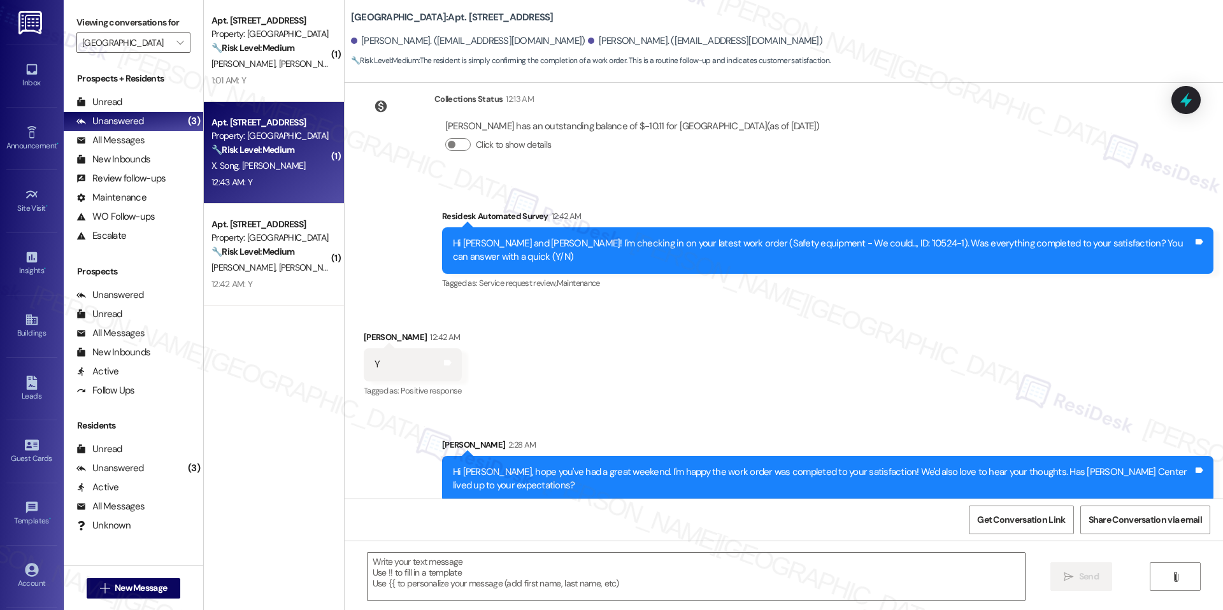
type textarea "Fetching suggested responses. Please feel free to read through the conversation…"
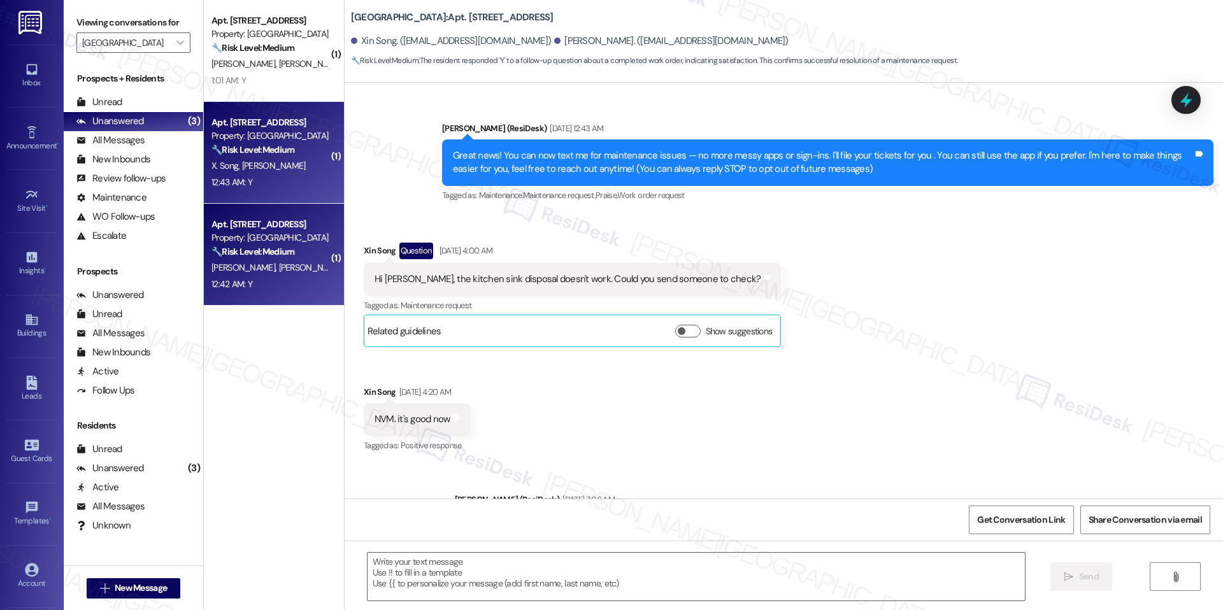
scroll to position [4145, 0]
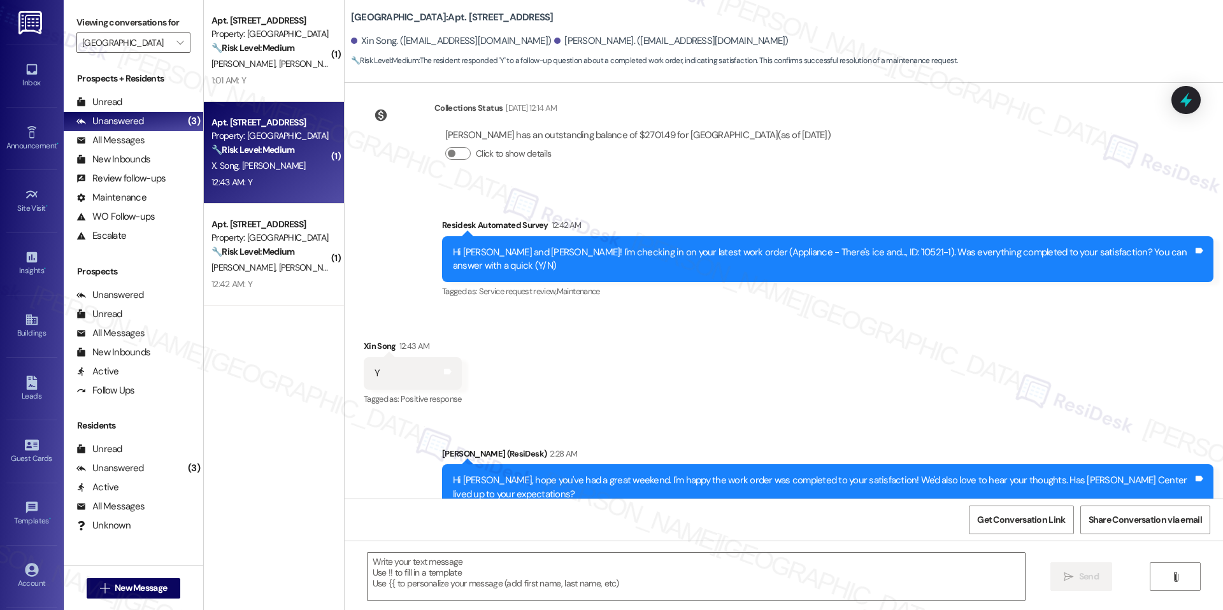
type textarea "Fetching suggested responses. Please feel free to read through the conversation…"
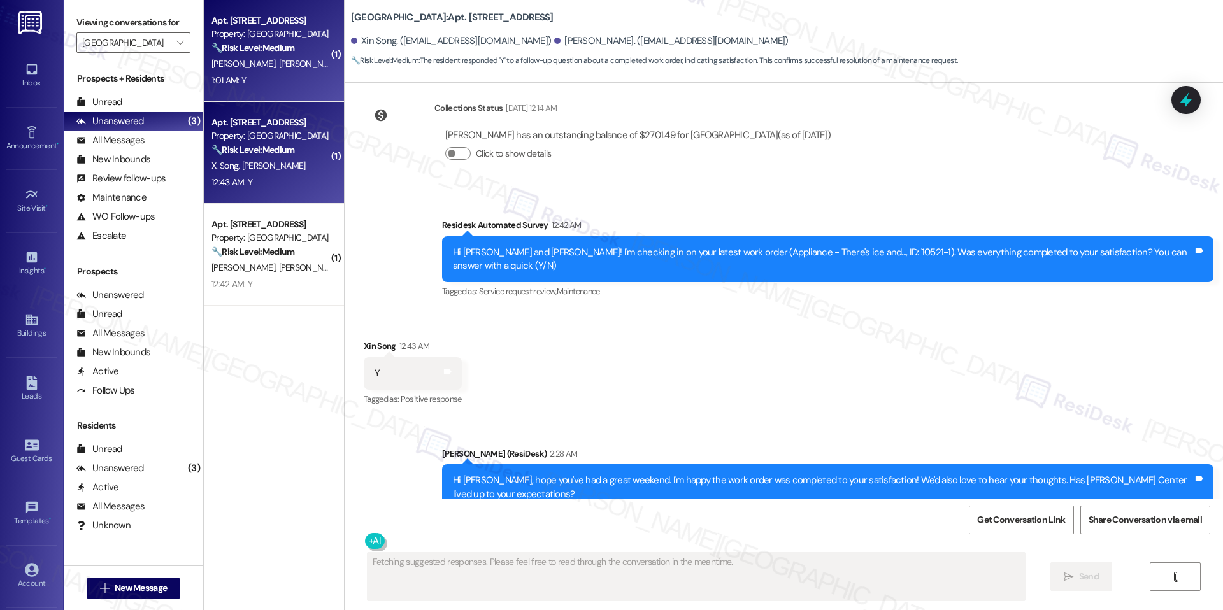
click at [289, 83] on div "1:01 AM: Y 1:01 AM: Y" at bounding box center [270, 81] width 120 height 16
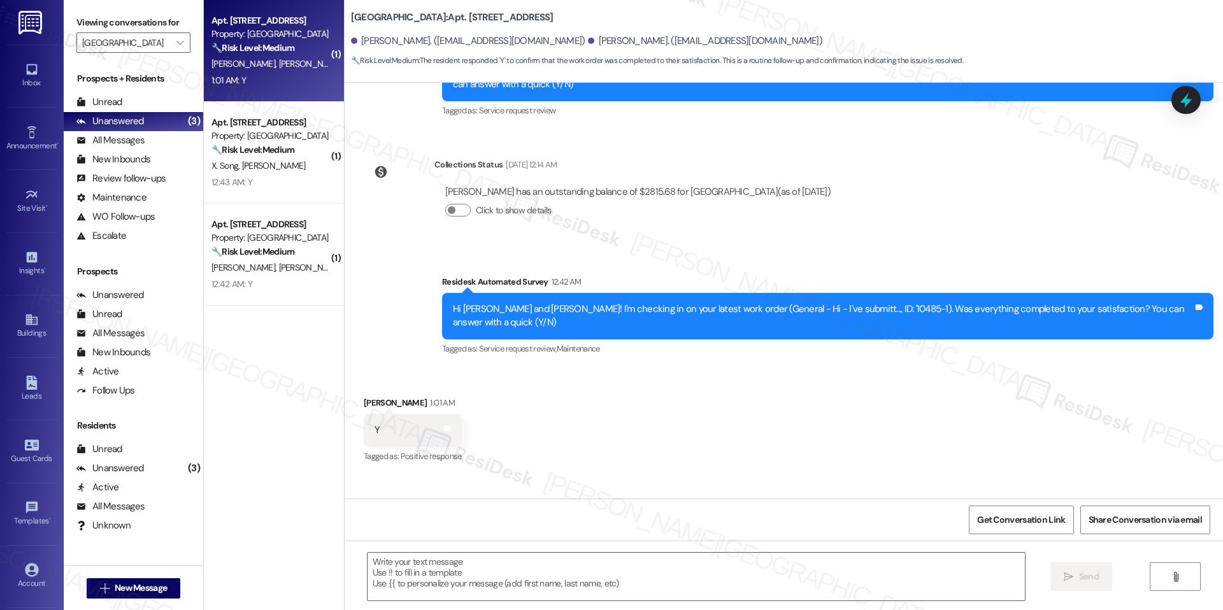
scroll to position [379, 0]
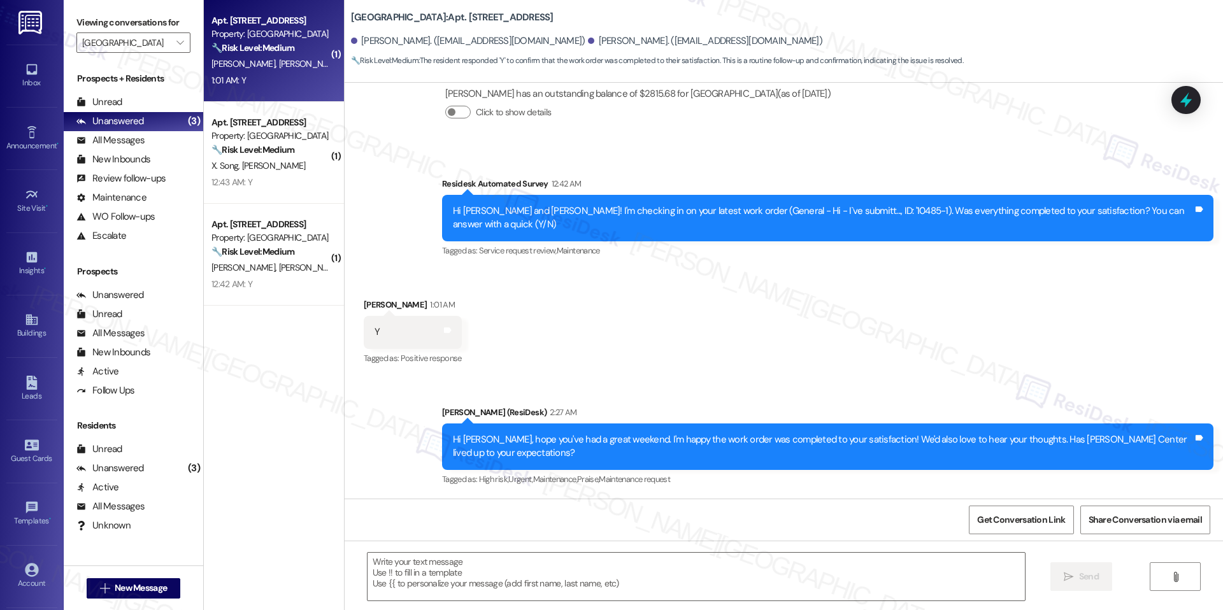
type textarea "Fetching suggested responses. Please feel free to read through the conversation…"
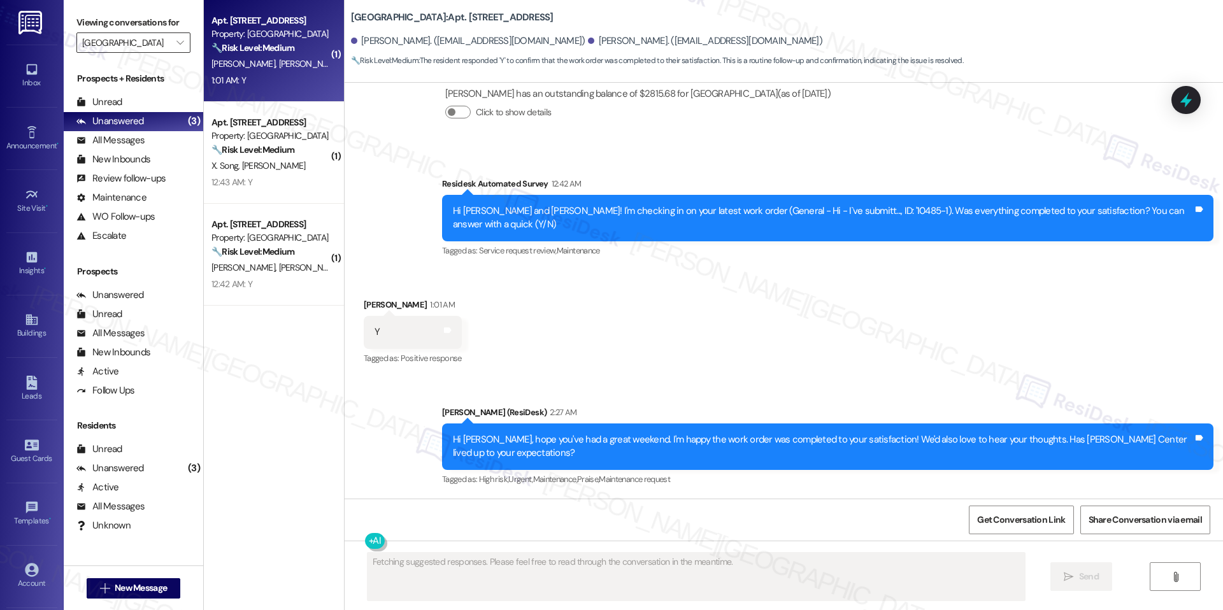
click at [138, 41] on input "[GEOGRAPHIC_DATA]" at bounding box center [126, 42] width 88 height 20
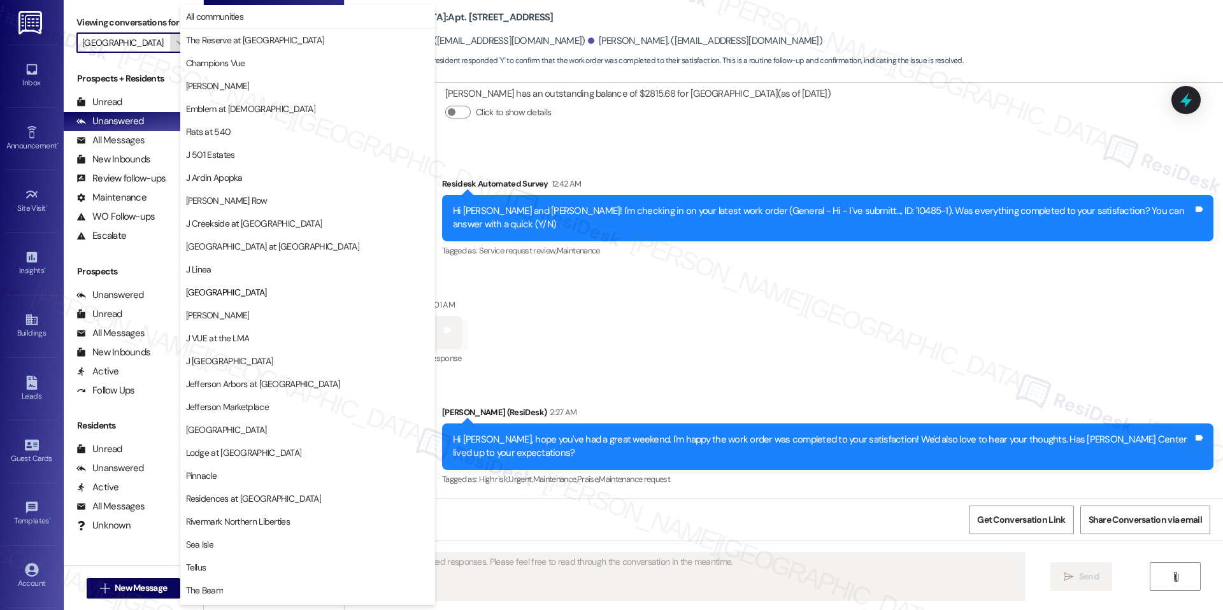
scroll to position [43, 0]
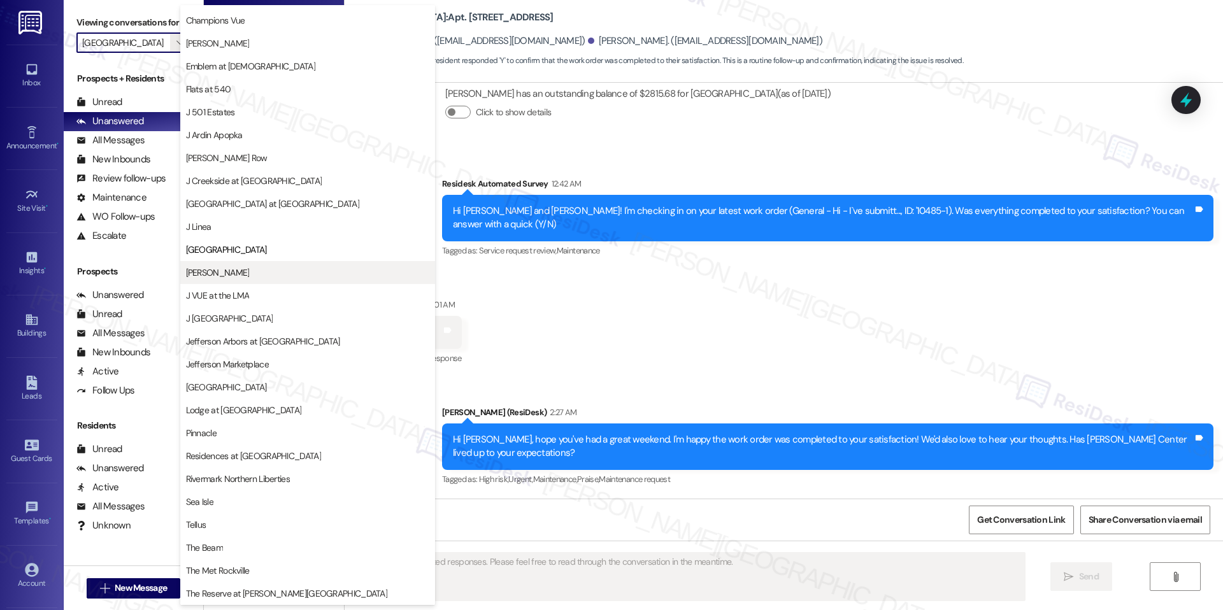
click at [239, 274] on span "[PERSON_NAME]" at bounding box center [307, 272] width 243 height 13
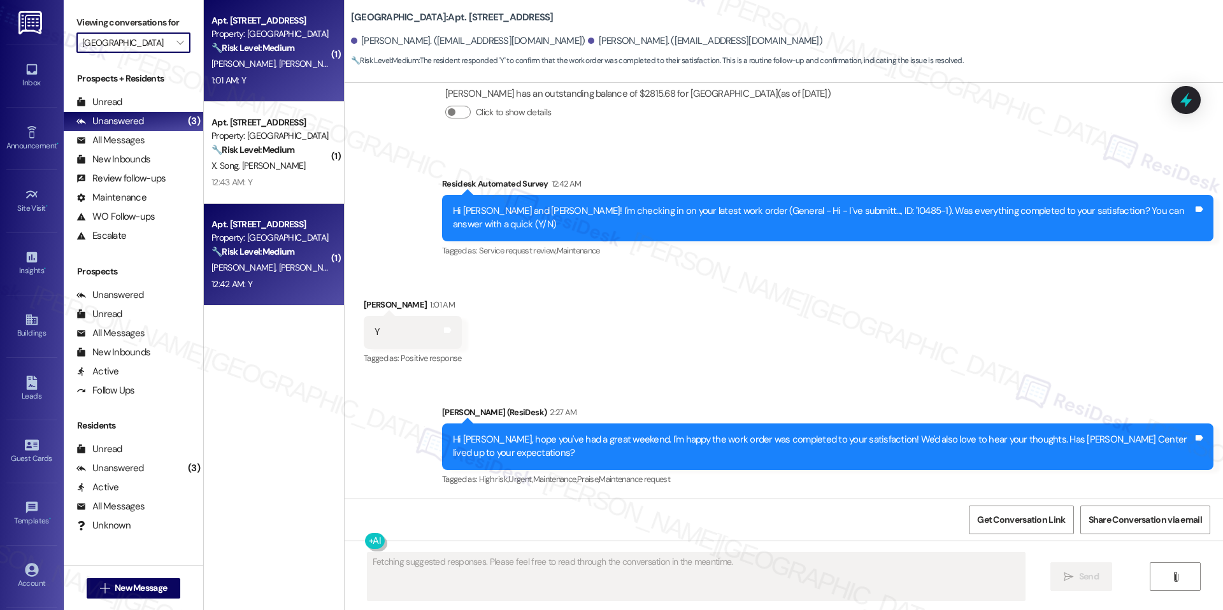
type input "[PERSON_NAME]"
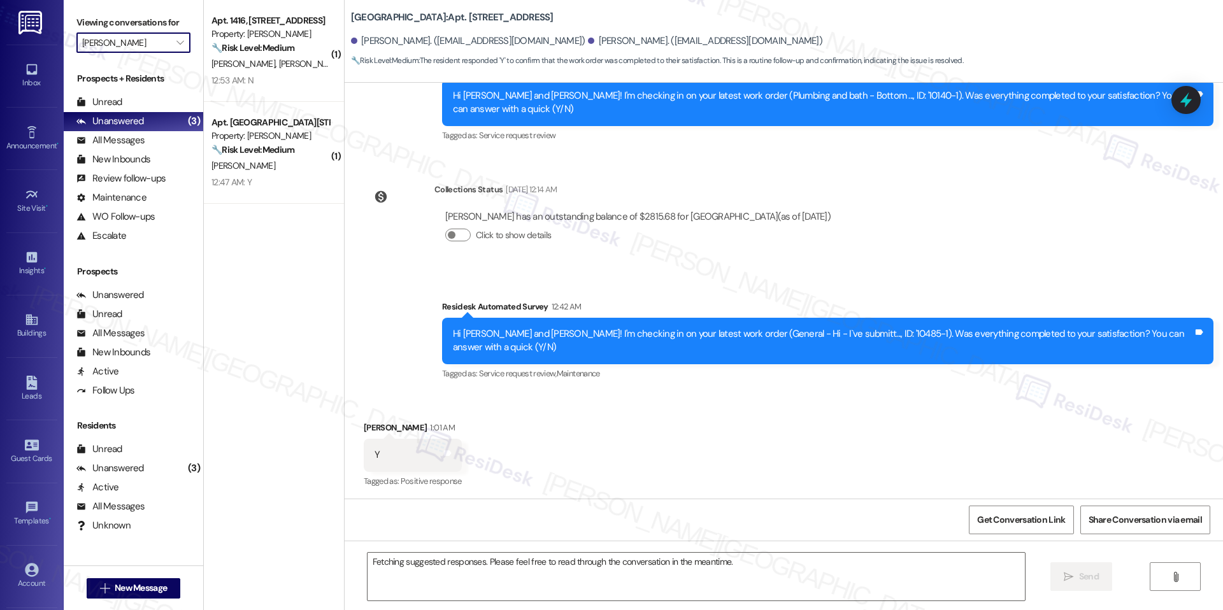
scroll to position [257, 0]
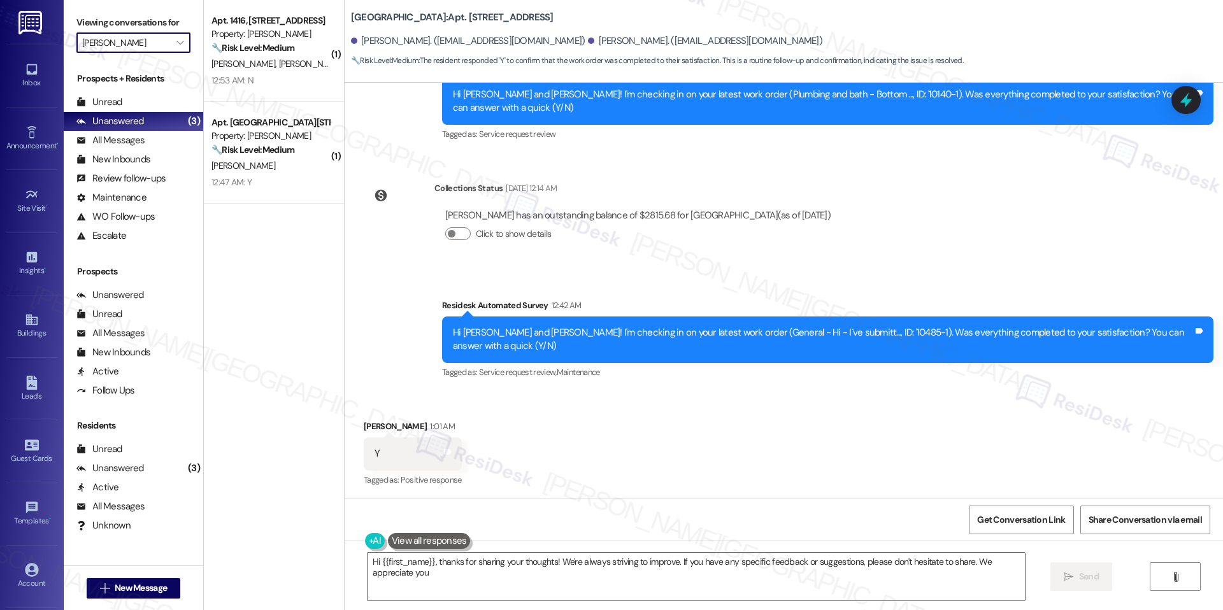
type textarea "Hi {{first_name}}, thanks for sharing your thoughts! We're always striving to i…"
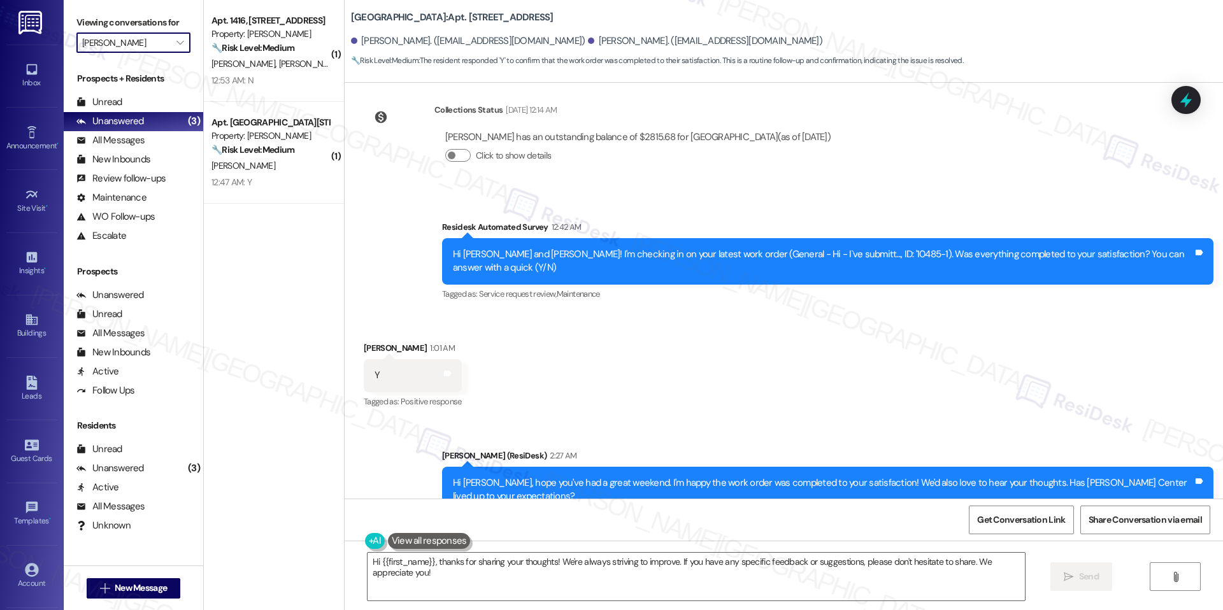
scroll to position [379, 0]
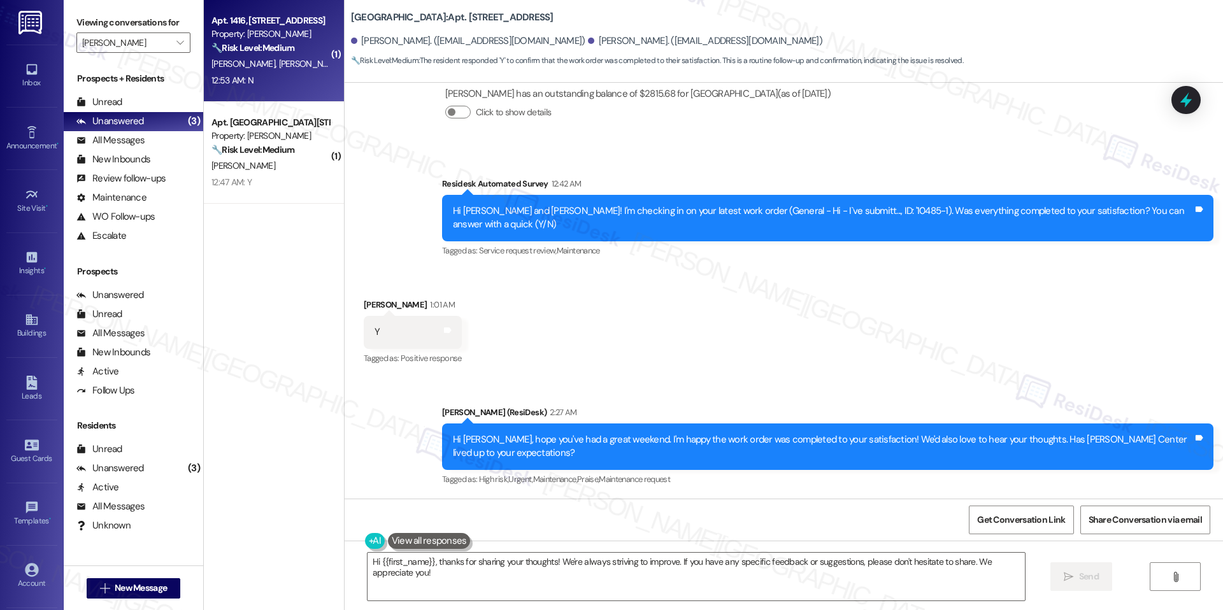
click at [240, 45] on strong "🔧 Risk Level: Medium" at bounding box center [252, 47] width 83 height 11
type textarea "Fetching suggested responses. Please feel free to read through the conversation…"
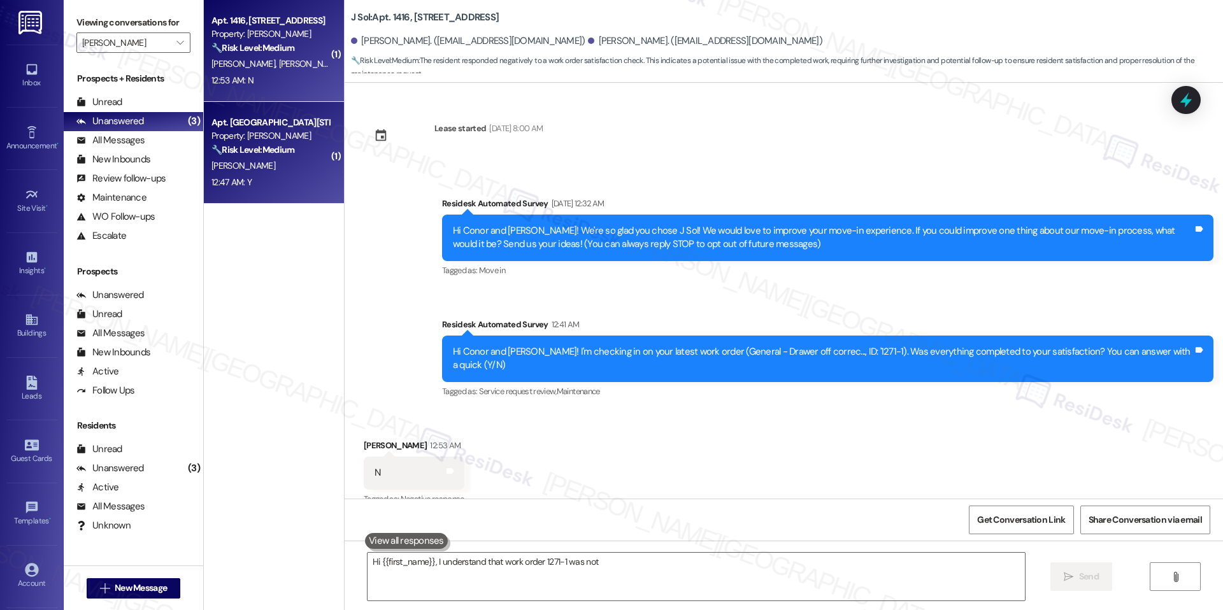
scroll to position [6, 0]
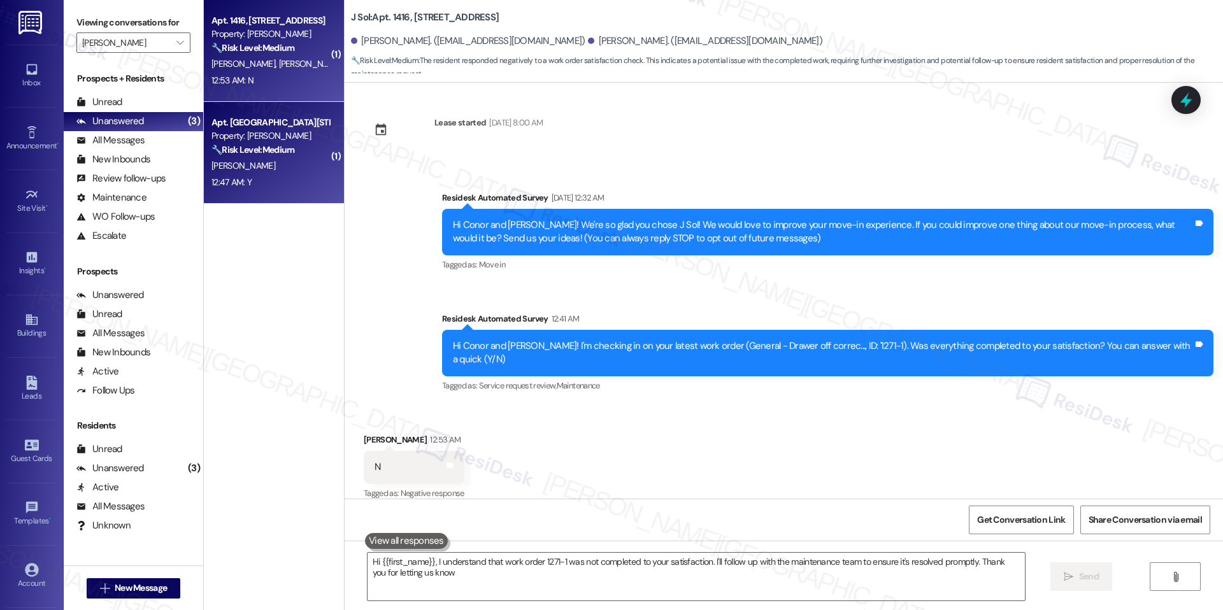
type textarea "Hi {{first_name}}, I understand that work order 1271-1 was not completed to you…"
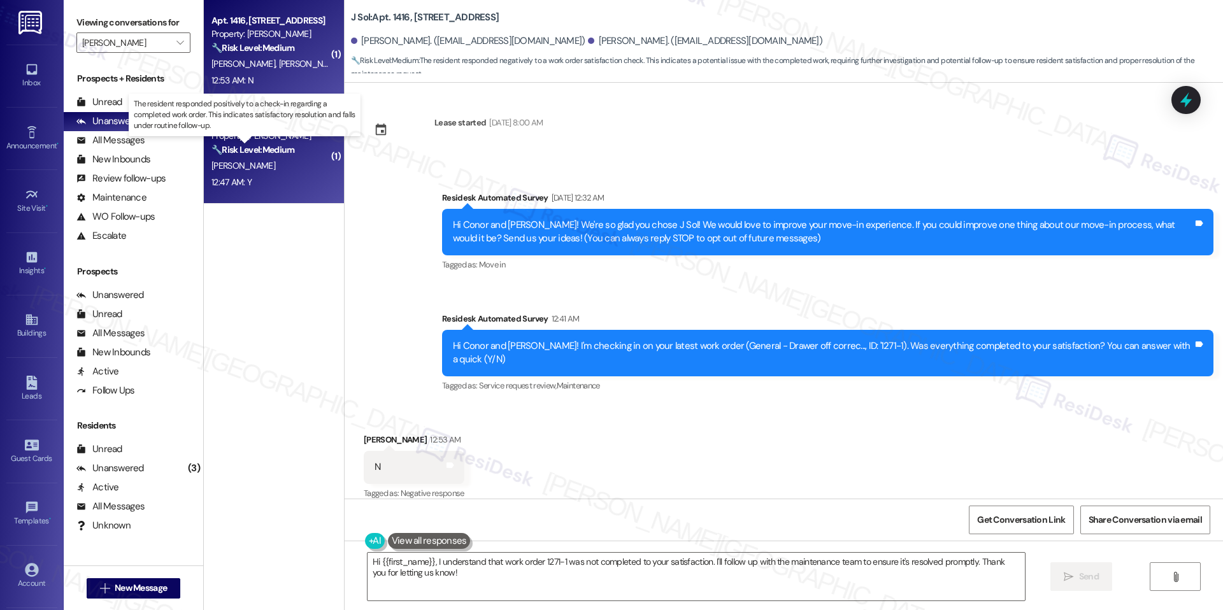
click at [261, 148] on strong "🔧 Risk Level: Medium" at bounding box center [252, 149] width 83 height 11
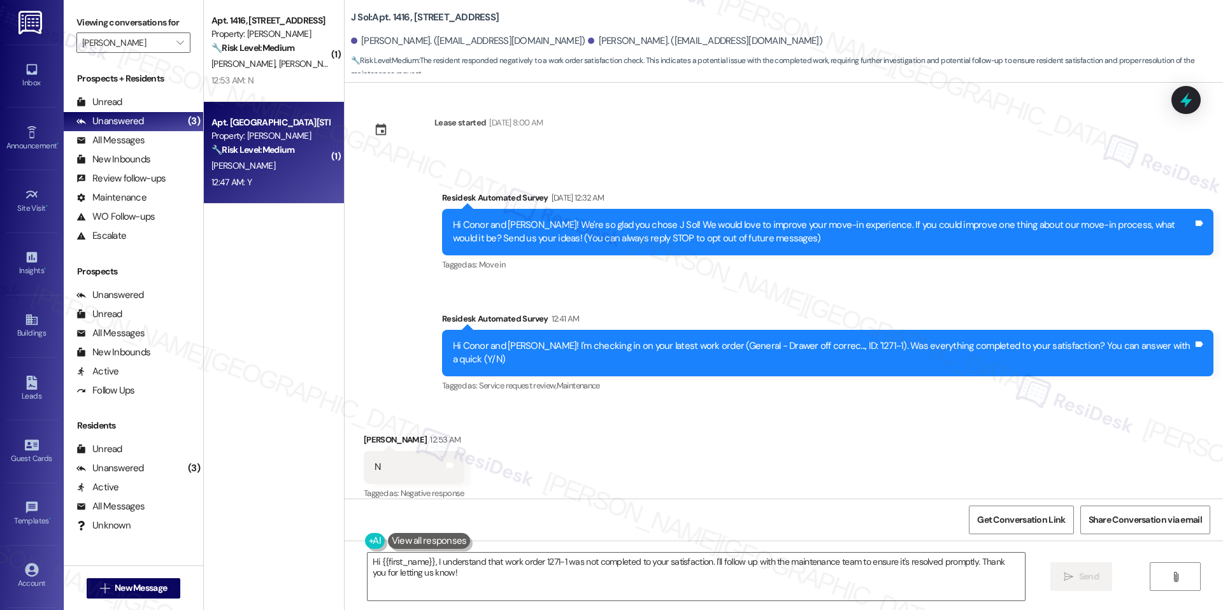
type textarea "Fetching suggested responses. Please feel free to read through the conversation…"
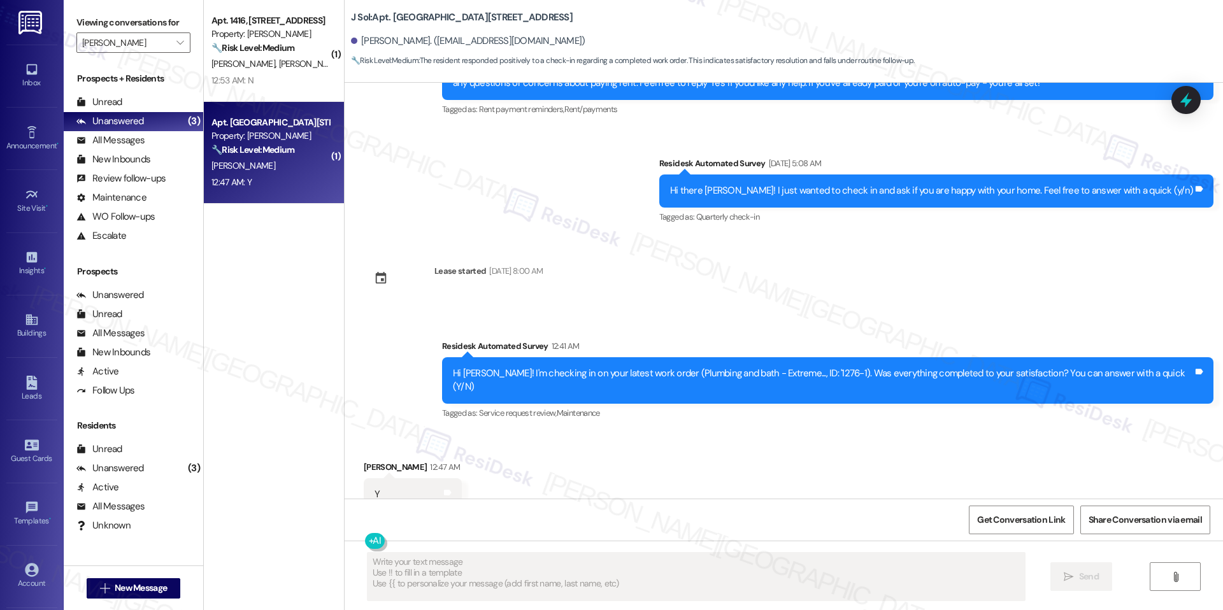
scroll to position [2879, 0]
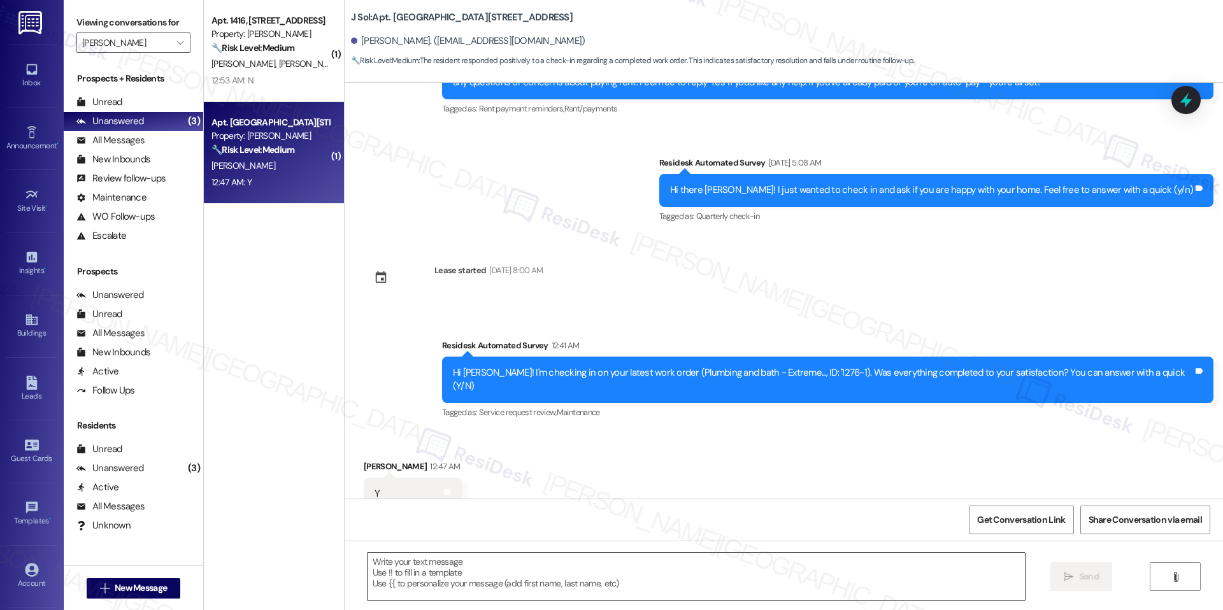
click at [410, 569] on textarea at bounding box center [696, 577] width 657 height 48
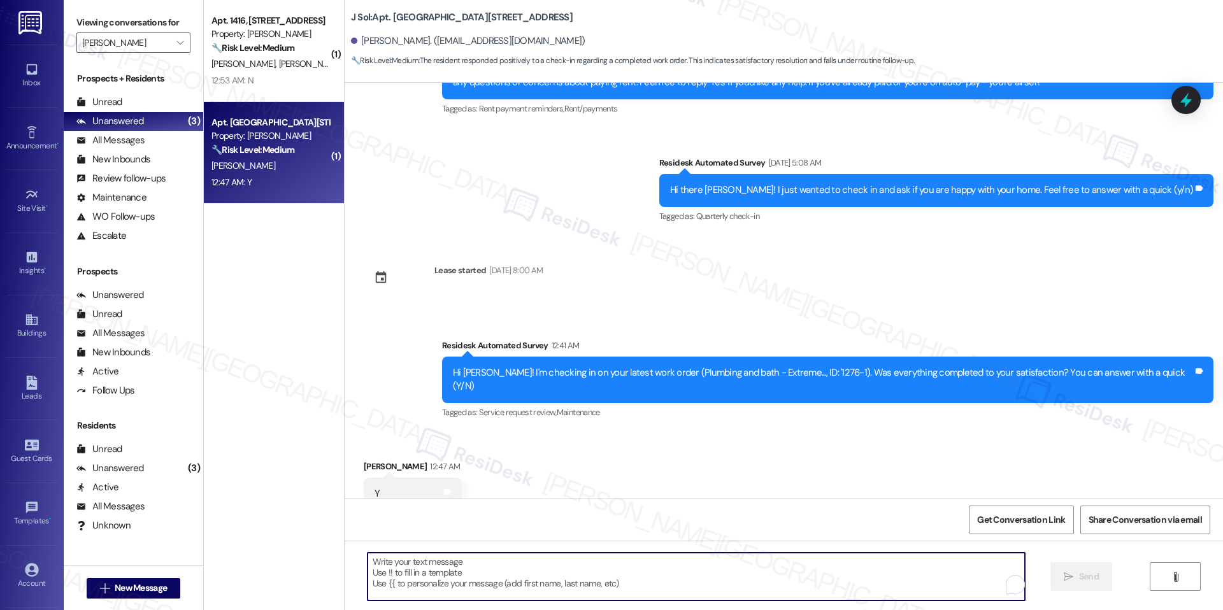
paste textarea "Hi {{first_name}}, hope you've had a great weekend. I'm happy the work order wa…"
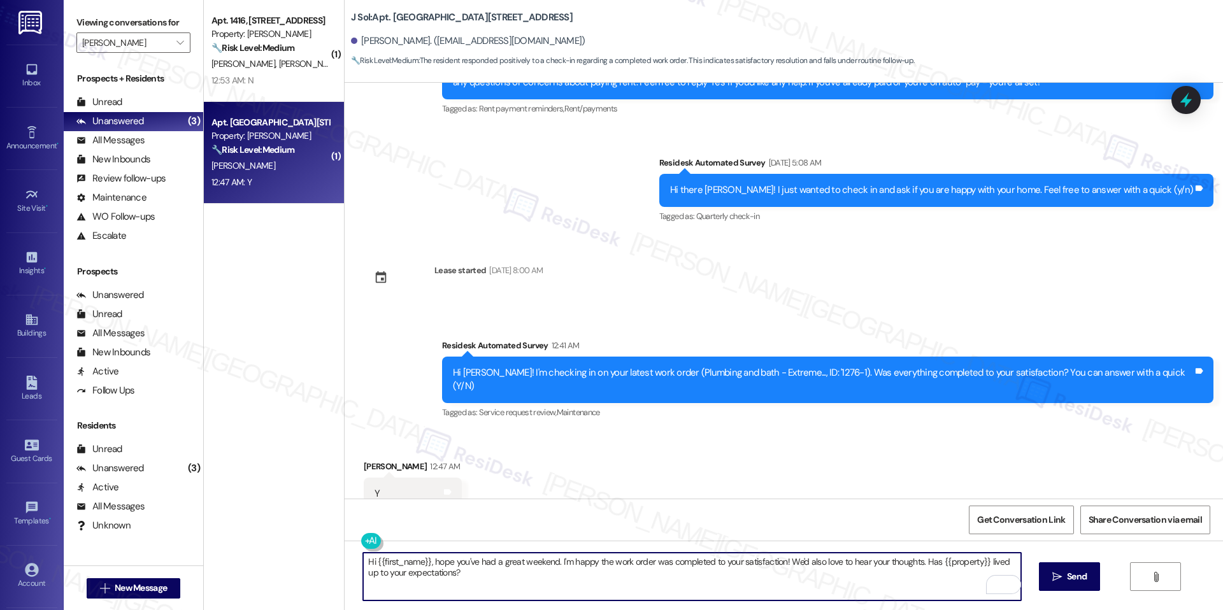
click at [608, 575] on textarea "Hi {{first_name}}, hope you've had a great weekend. I'm happy the work order wa…" at bounding box center [691, 577] width 657 height 48
type textarea "Hi {{first_name}}, hope you've had a great weekend. I'm happy the work order wa…"
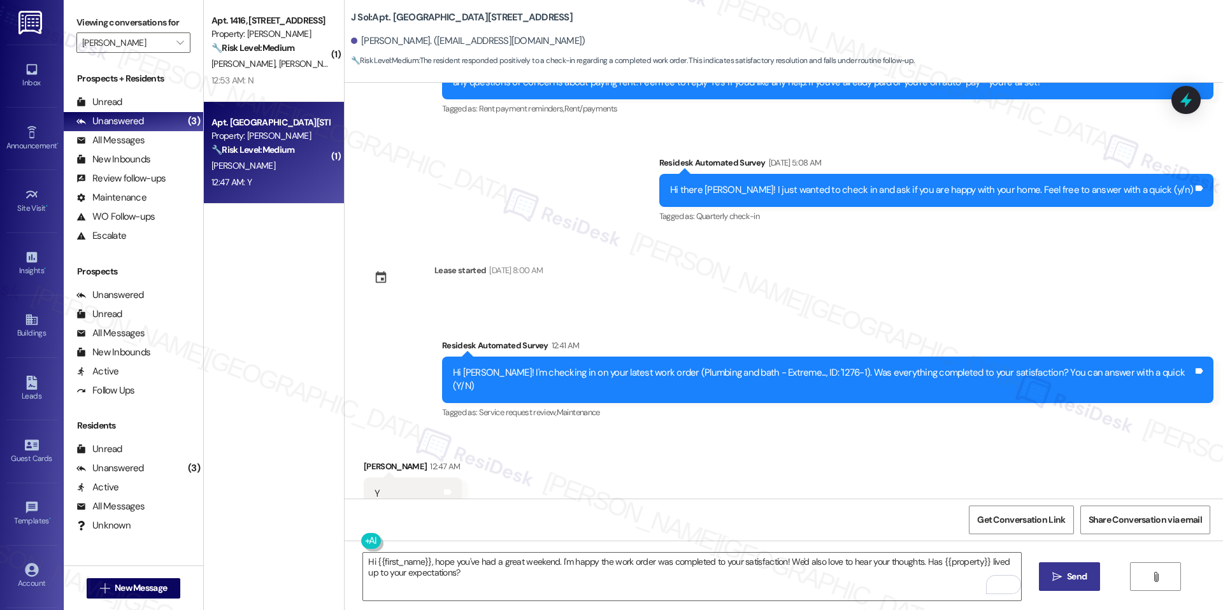
click at [1070, 578] on span "Send" at bounding box center [1077, 576] width 20 height 13
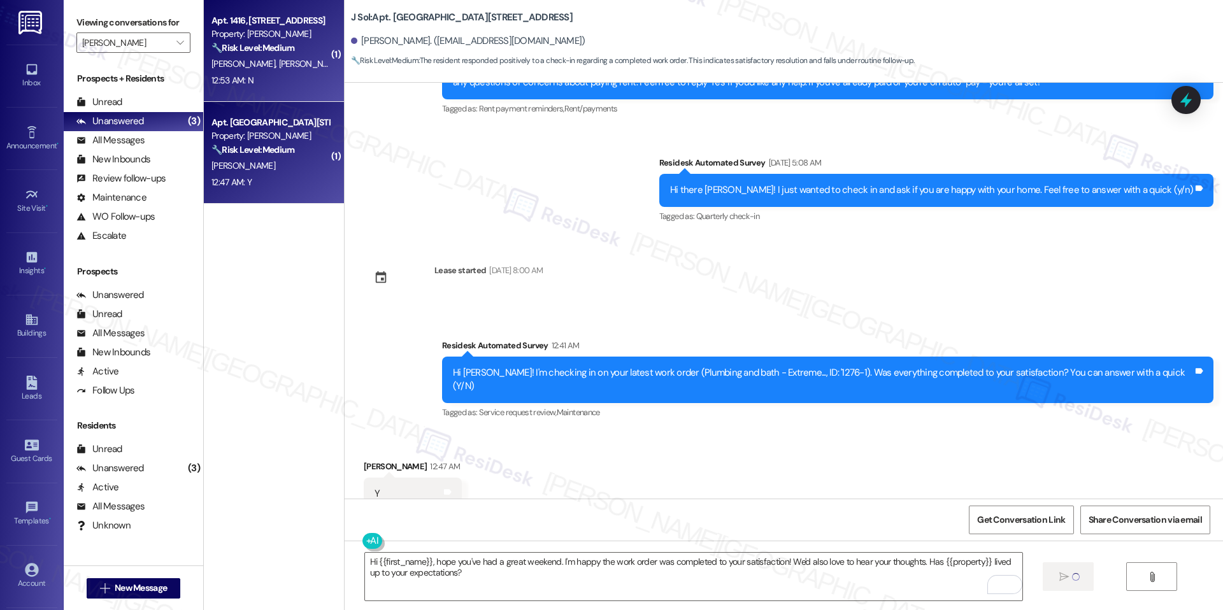
click at [260, 75] on div "12:53 AM: N 12:53 AM: N" at bounding box center [270, 81] width 120 height 16
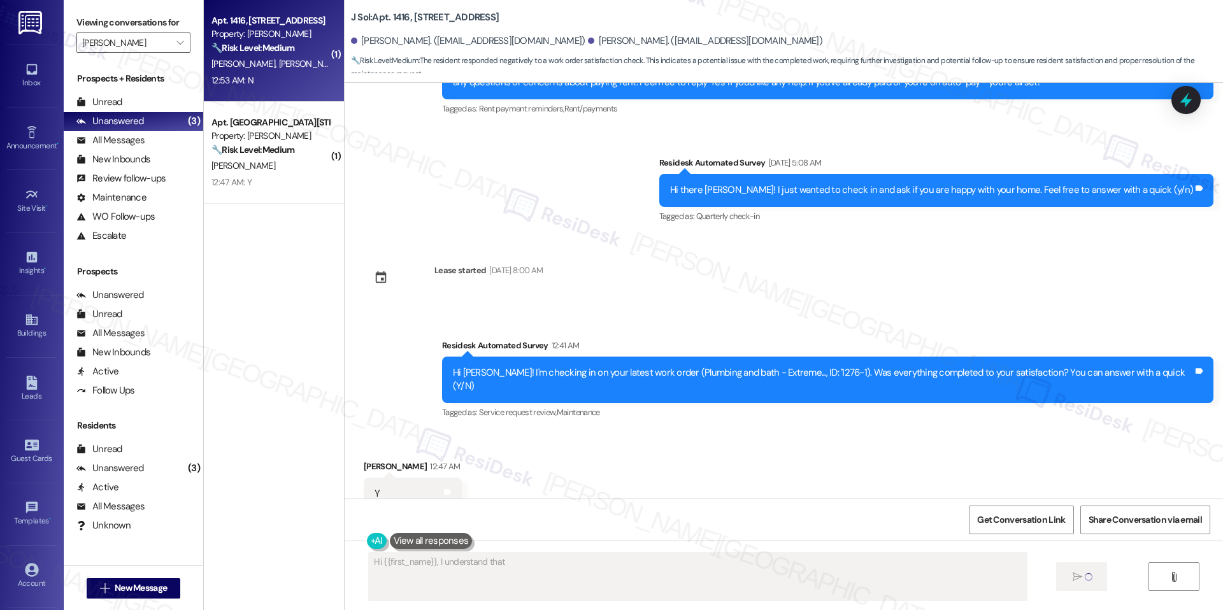
scroll to position [6, 0]
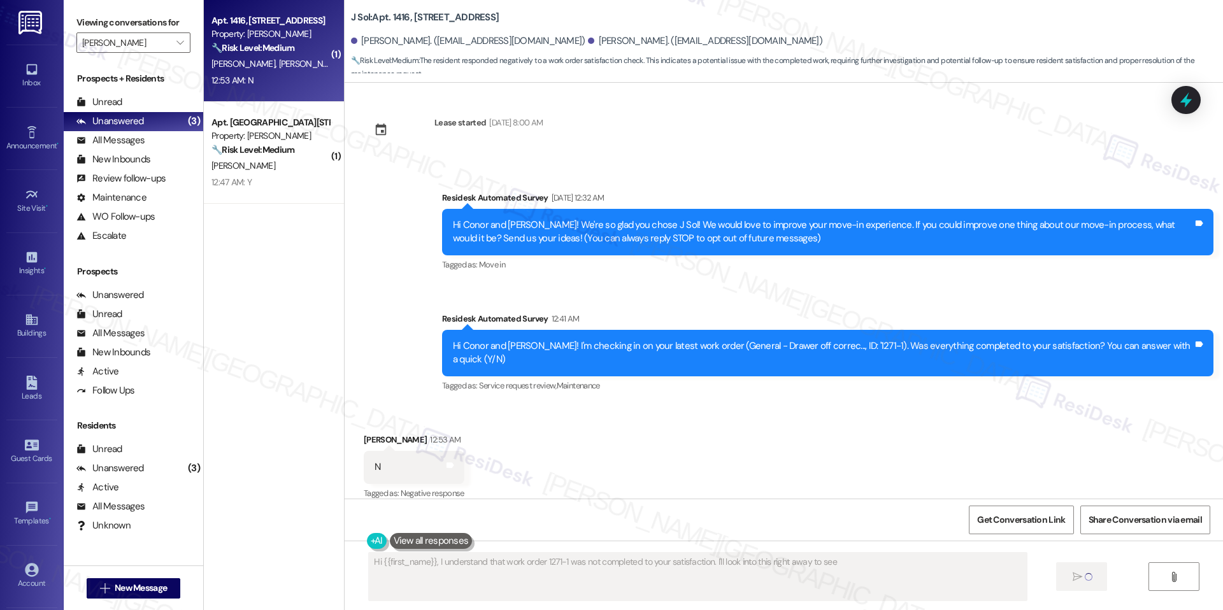
type textarea "Hi {{first_name}}, I understand that work order 1271-1 was not completed to you…"
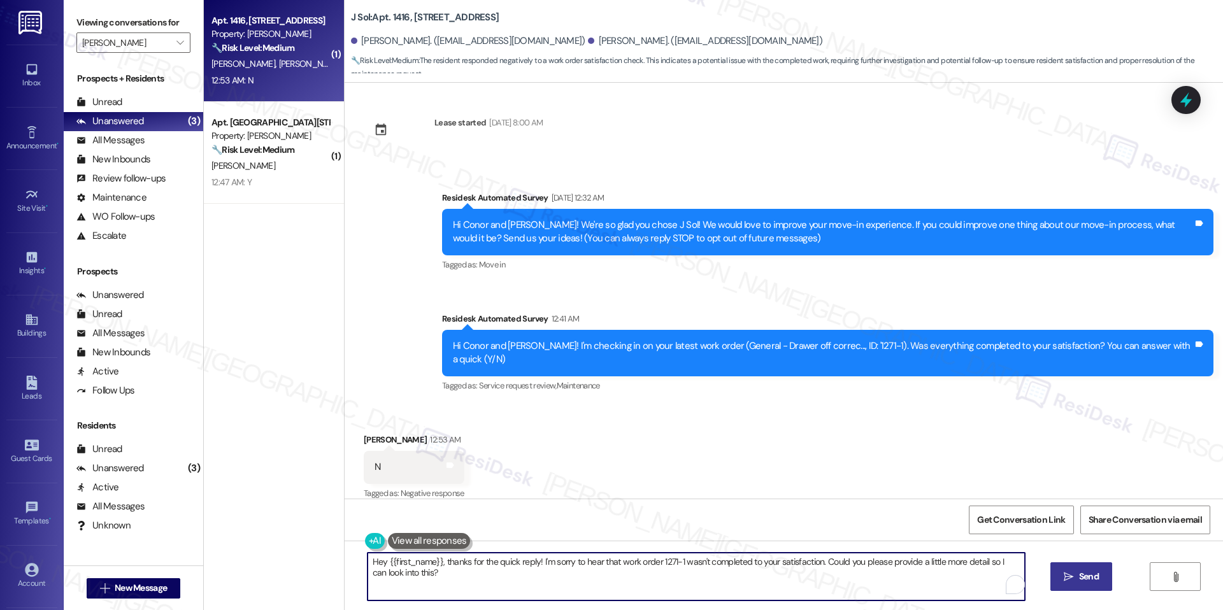
click at [540, 582] on textarea "Hey {{first_name}}, thanks for the quick reply! I'm sorry to hear that work ord…" at bounding box center [696, 577] width 657 height 48
drag, startPoint x: 820, startPoint y: 560, endPoint x: 854, endPoint y: 594, distance: 47.7
click at [854, 594] on textarea "Hey {{first_name}}, thanks for the quick reply! I'm sorry to hear that work ord…" at bounding box center [696, 577] width 657 height 48
paste textarea "I'm happy to look into this for you. Can you provide more details about what wa…"
click at [847, 580] on textarea "Hey {{first_name}}, thanks for the quick reply! I'm sorry to hear that work ord…" at bounding box center [691, 577] width 657 height 48
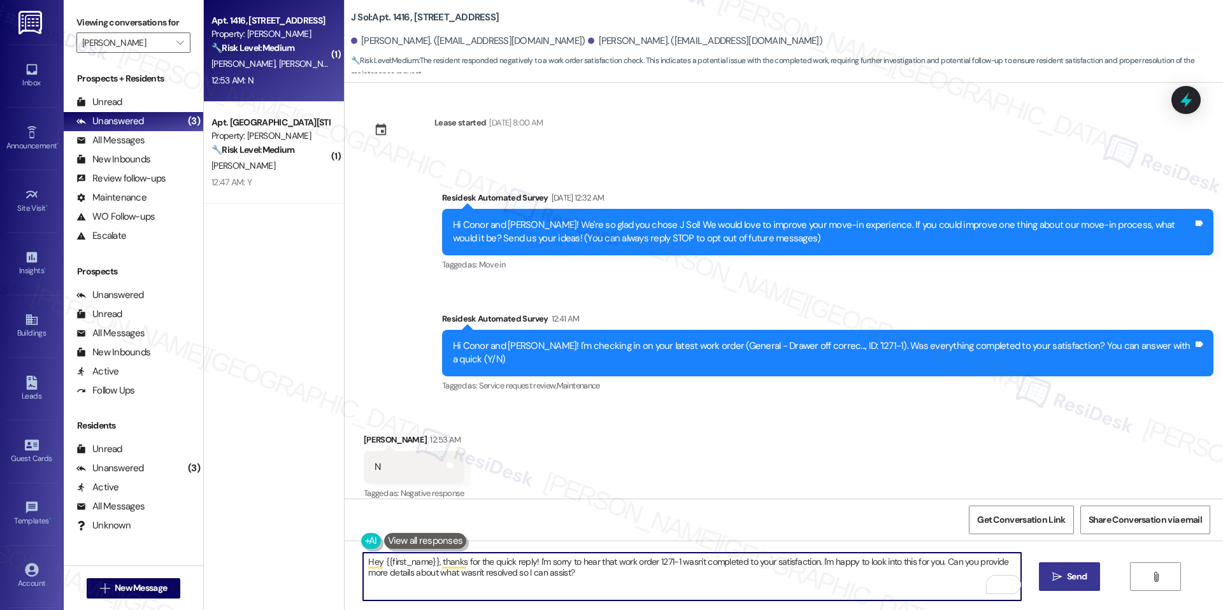
type textarea "Hey {{first_name}}, thanks for the quick reply! I'm sorry to hear that work ord…"
drag, startPoint x: 1044, startPoint y: 578, endPoint x: 1011, endPoint y: 600, distance: 39.9
click at [1045, 578] on button " Send" at bounding box center [1070, 576] width 62 height 29
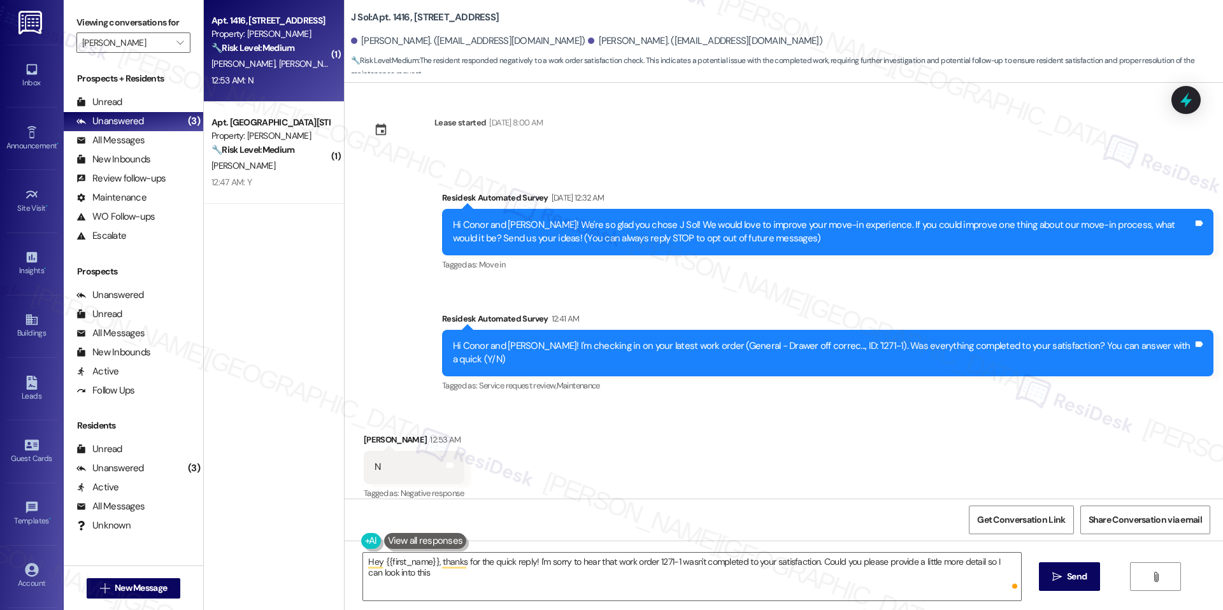
type textarea "Hey {{first_name}}, thanks for the quick reply! I'm sorry to hear that work ord…"
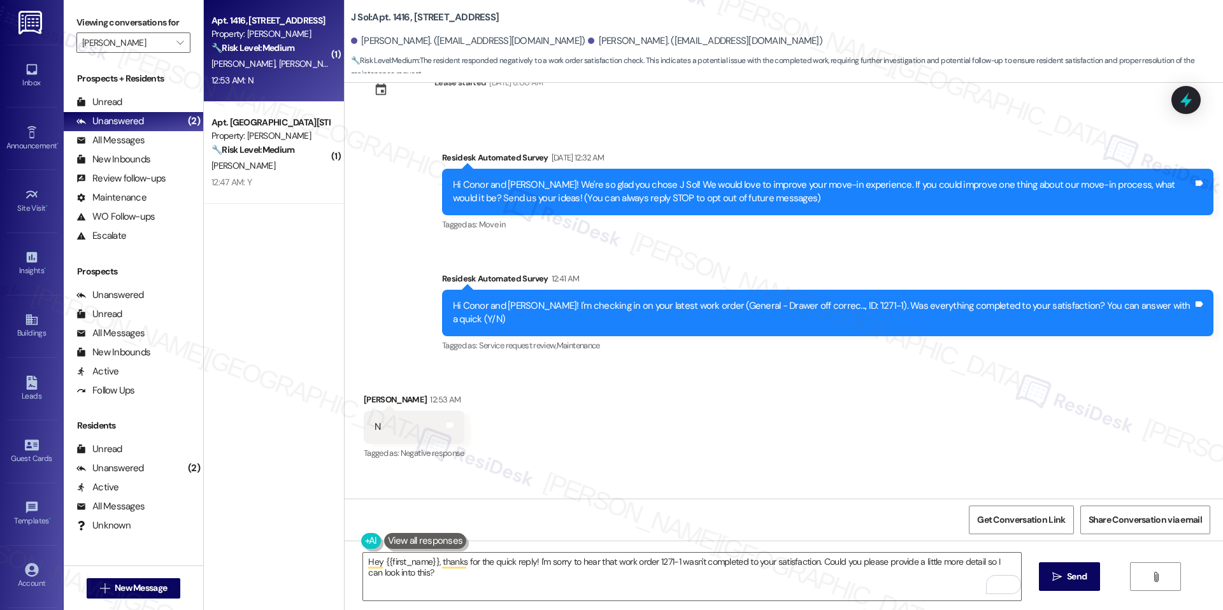
scroll to position [108, 0]
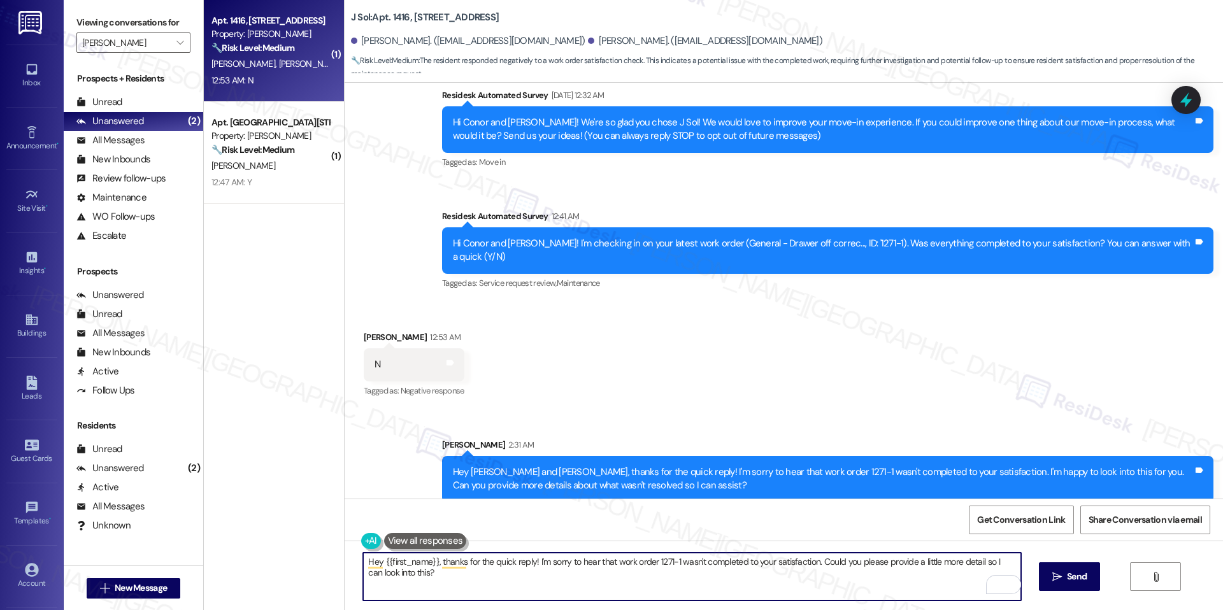
click at [579, 570] on textarea "Hey {{first_name}}, thanks for the quick reply! I'm sorry to hear that work ord…" at bounding box center [691, 577] width 657 height 48
click at [578, 564] on textarea "Hey {{first_name}}, thanks for the quick reply! I'm sorry to hear that work ord…" at bounding box center [691, 577] width 657 height 48
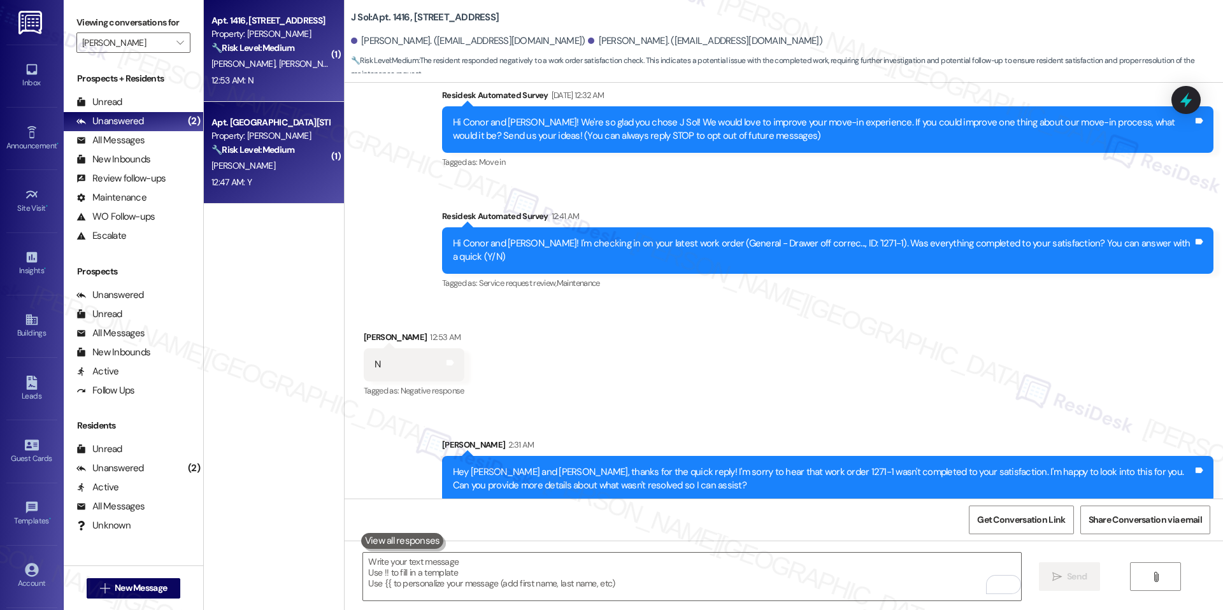
click at [250, 117] on div "Apt. 412, 4000 Fairfax Blvd" at bounding box center [270, 122] width 118 height 13
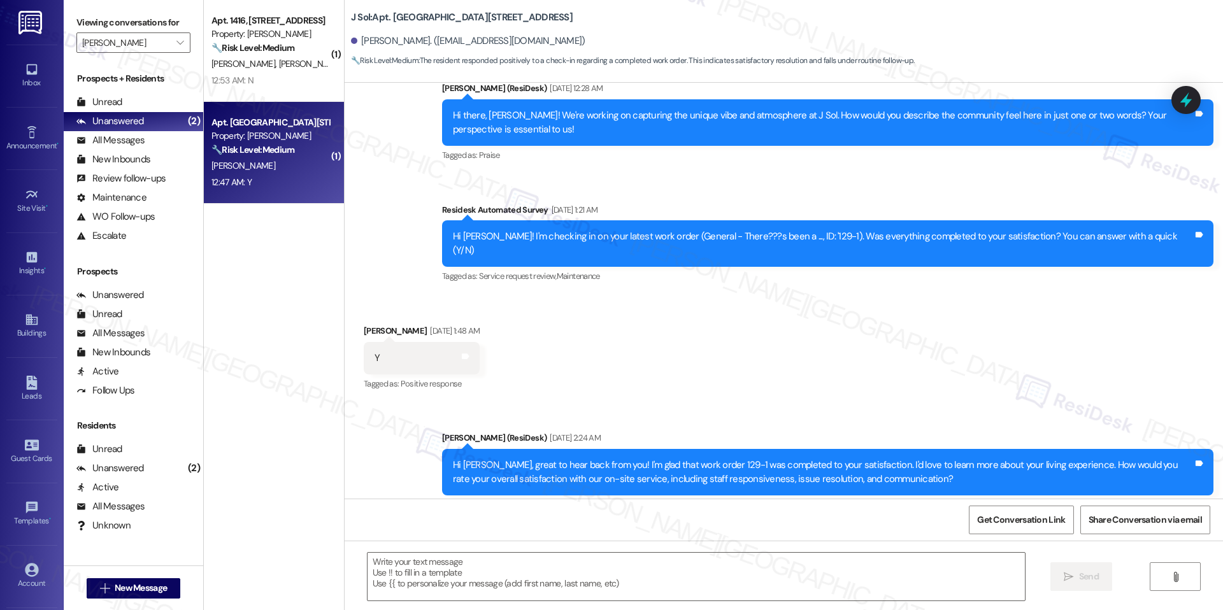
type textarea "Fetching suggested responses. Please feel free to read through the conversation…"
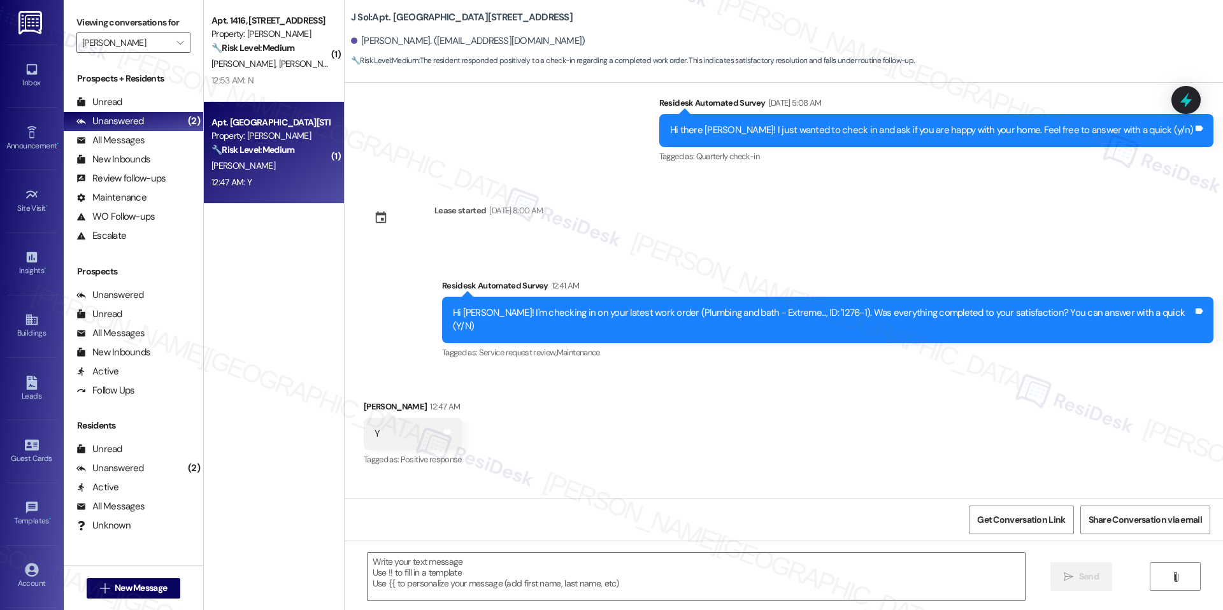
scroll to position [2986, 0]
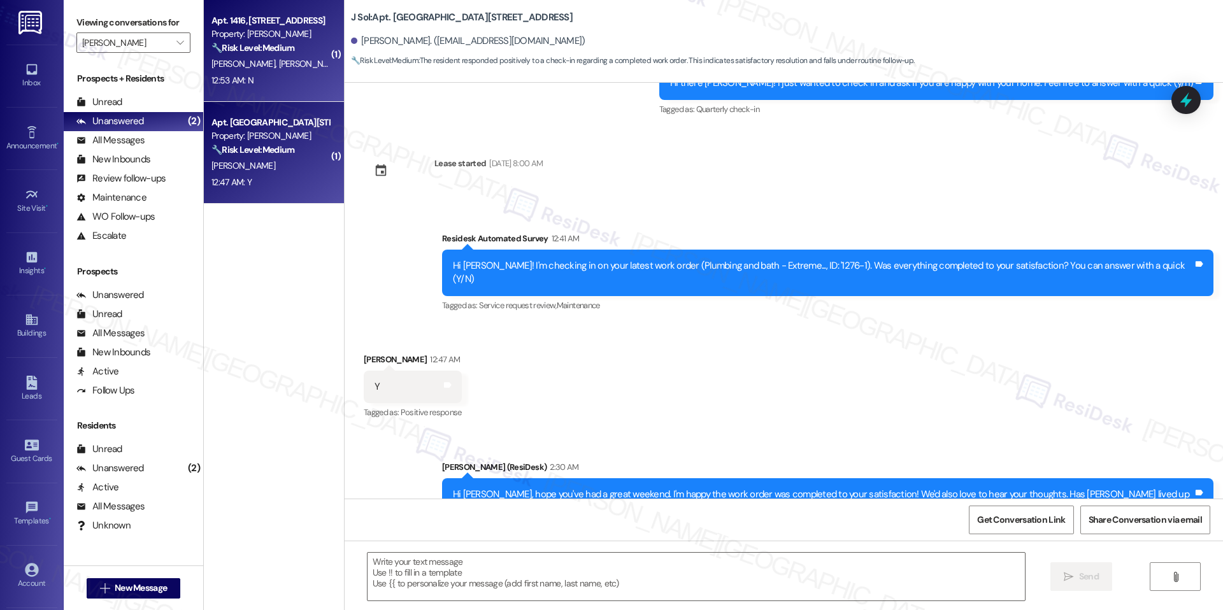
click at [273, 34] on div "Property: J Sol" at bounding box center [270, 33] width 118 height 13
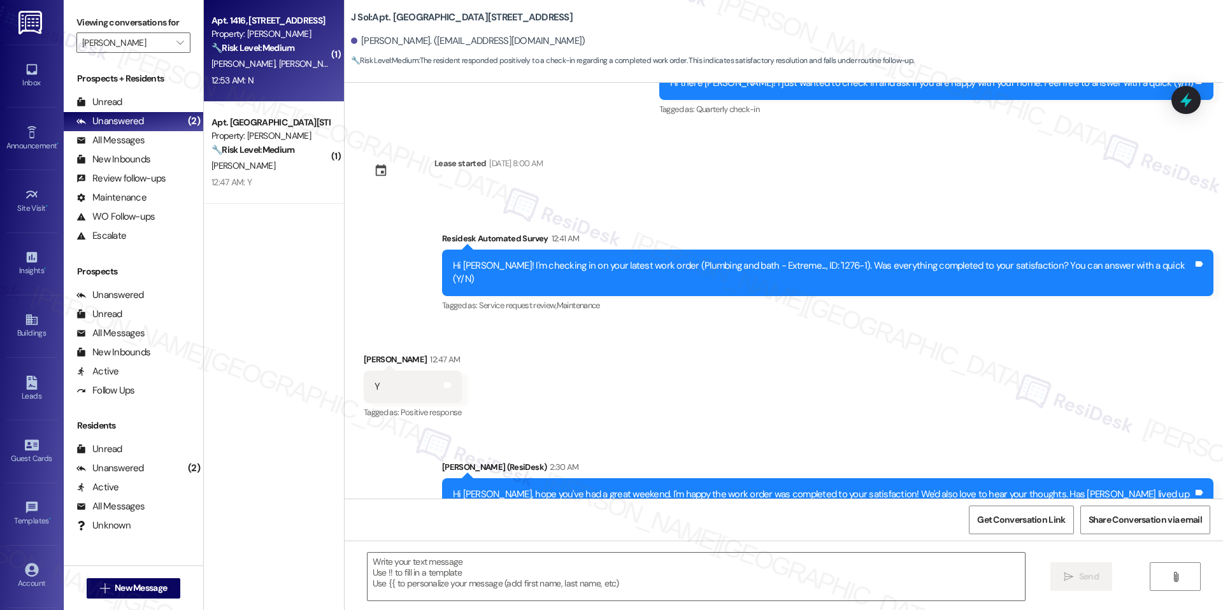
type textarea "Fetching suggested responses. Please feel free to read through the conversation…"
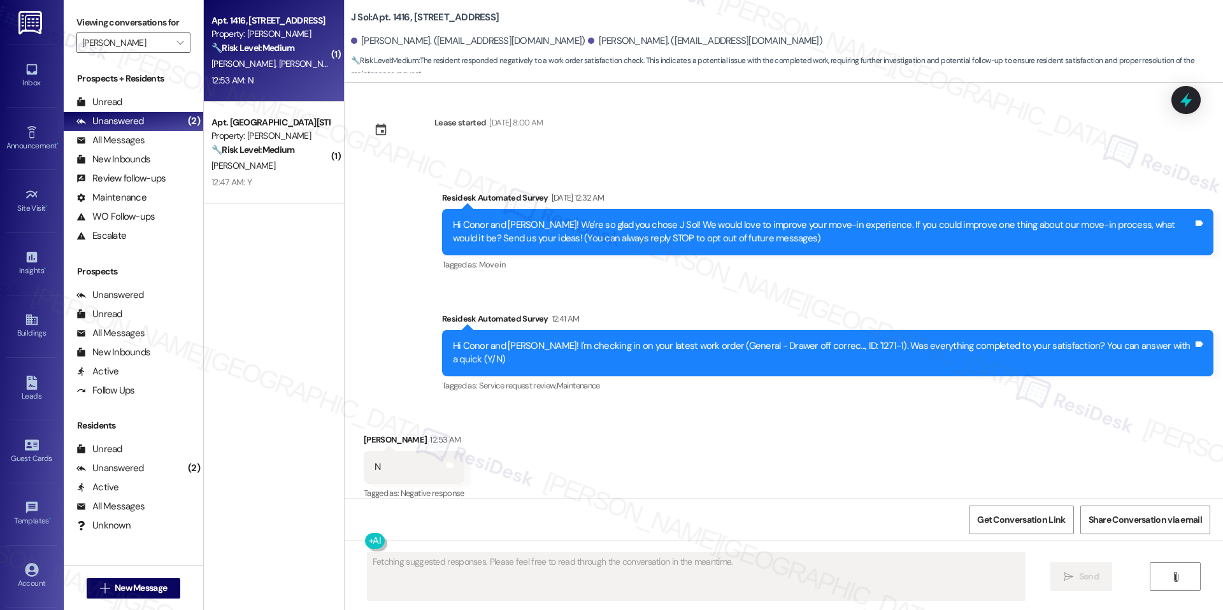
scroll to position [127, 0]
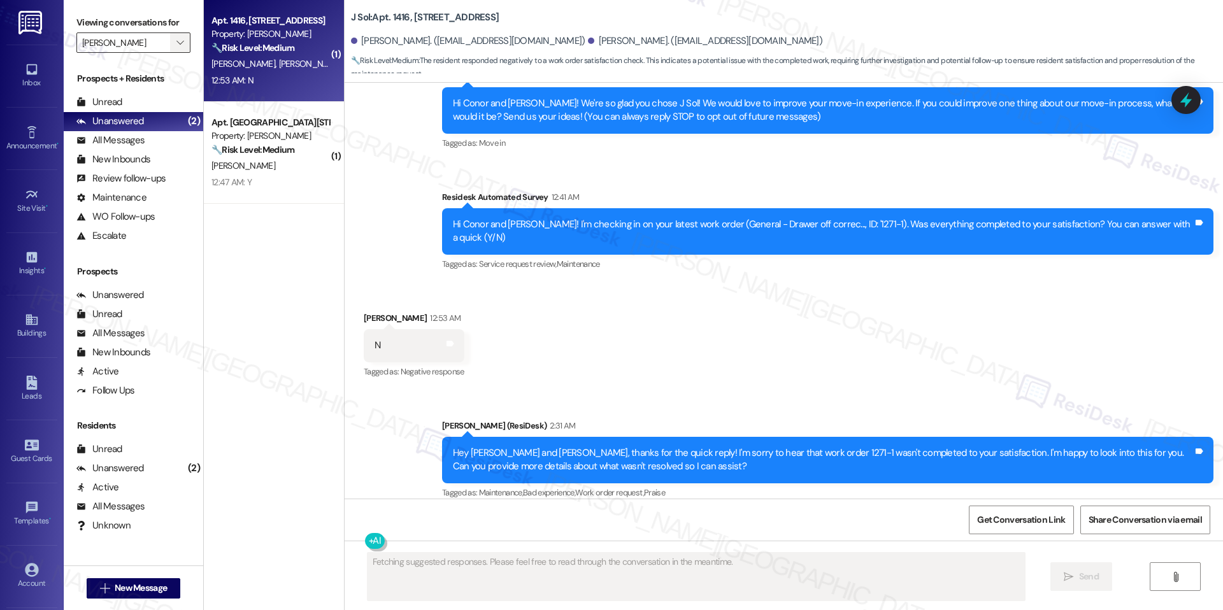
click at [176, 41] on icon "" at bounding box center [179, 43] width 7 height 10
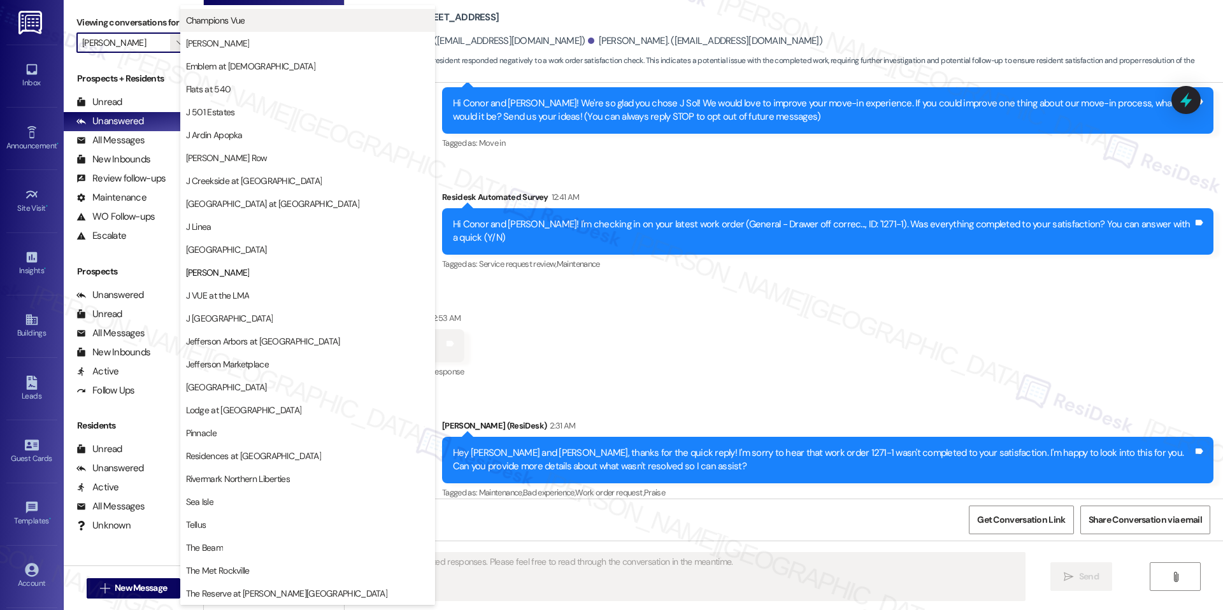
scroll to position [0, 0]
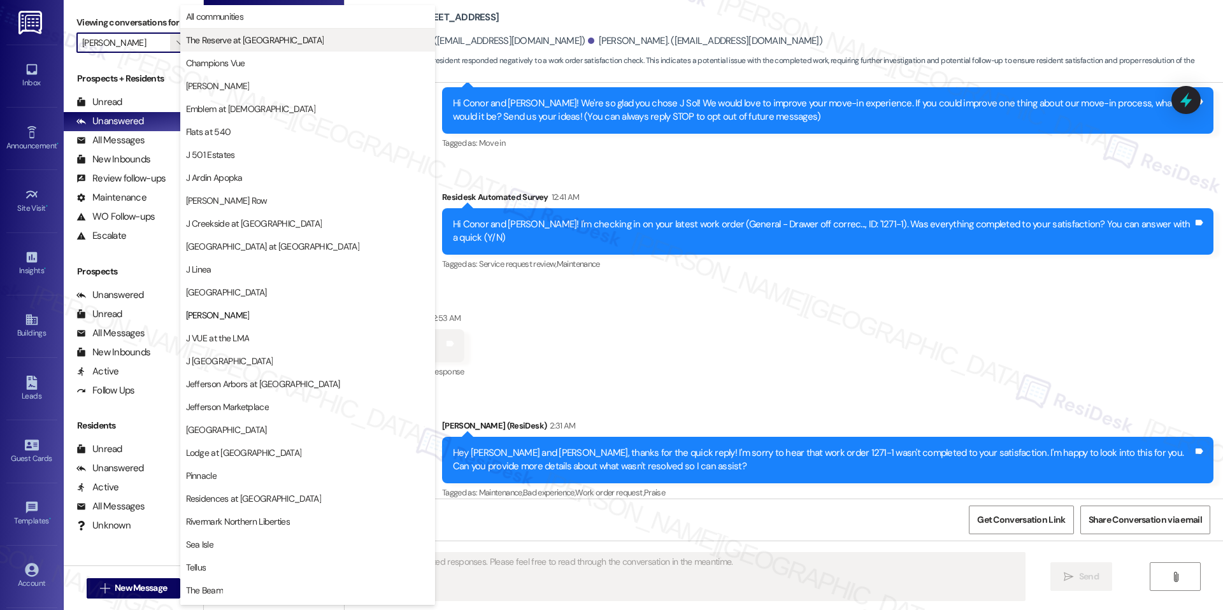
click at [265, 48] on button "The Reserve at [GEOGRAPHIC_DATA]" at bounding box center [307, 40] width 255 height 23
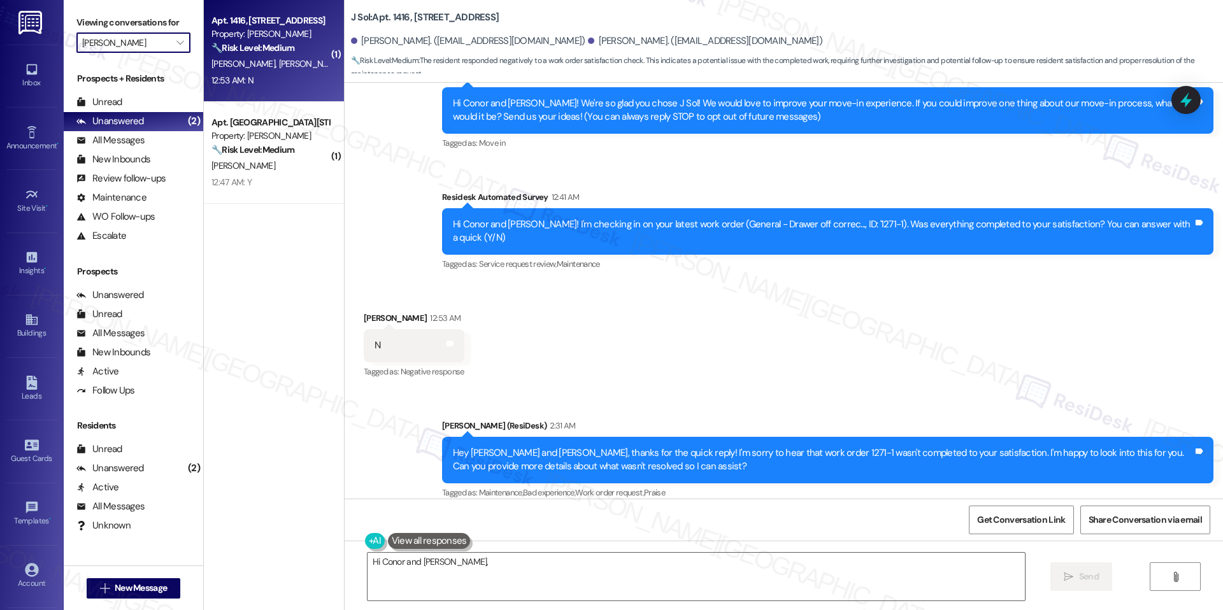
type textarea "Hi Conor and Charlotte, I"
type input "The Reserve at [GEOGRAPHIC_DATA]"
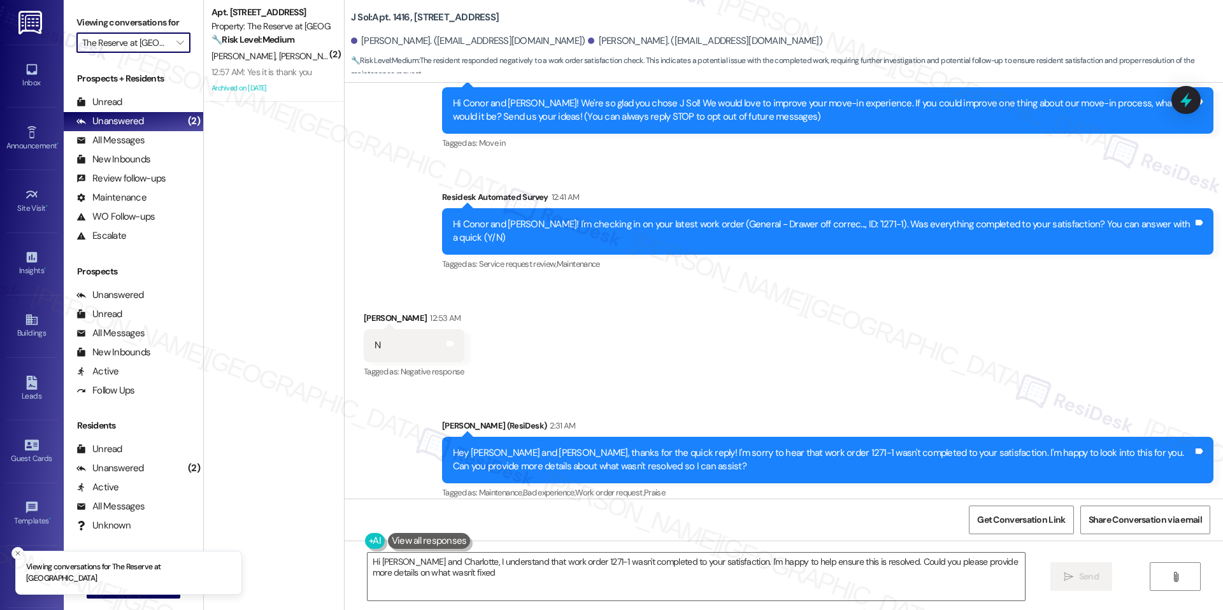
type textarea "Hi Conor and Charlotte, I understand that work order 1271-1 wasn't completed to…"
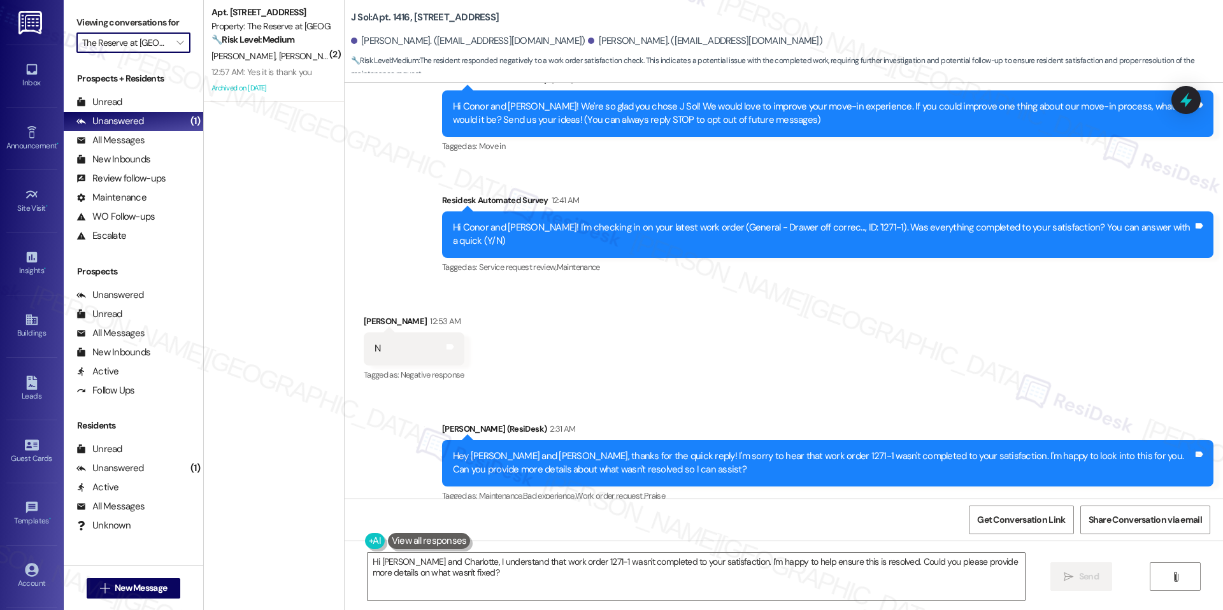
scroll to position [216, 0]
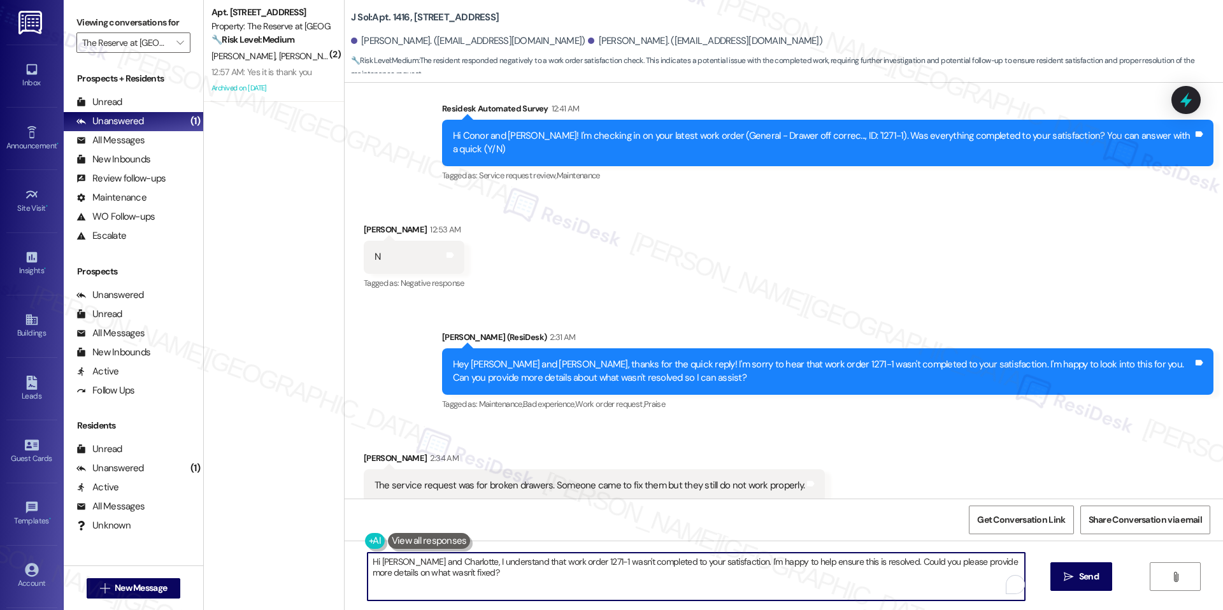
click at [579, 557] on textarea "Hi Conor and Charlotte, I understand that work order 1271-1 wasn't completed to…" at bounding box center [696, 577] width 657 height 48
click at [598, 577] on textarea "Hi Conor and Charlotte, I understand that work order 1271-1 wasn't completed to…" at bounding box center [691, 577] width 657 height 48
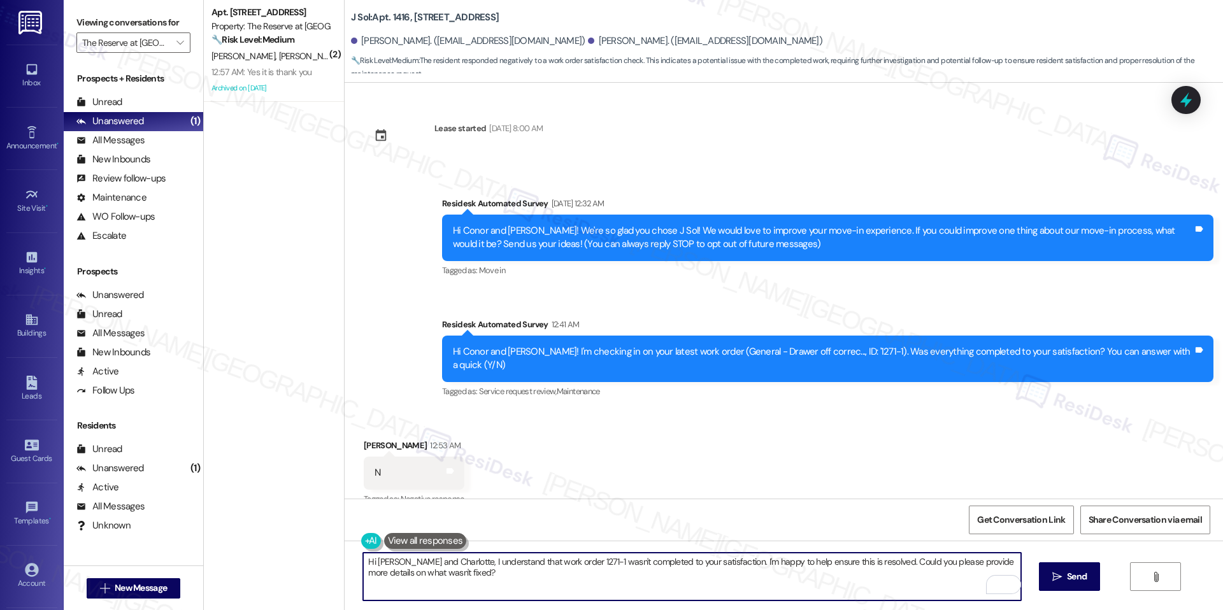
scroll to position [216, 0]
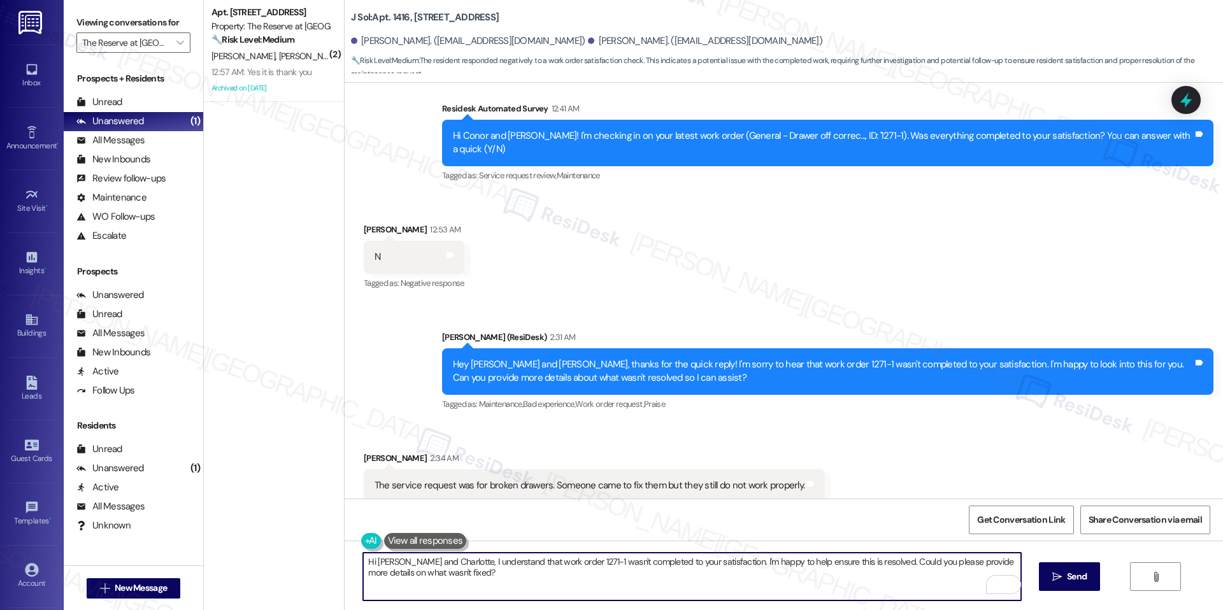
click at [503, 570] on textarea "Hi [PERSON_NAME] and Charlotte, I understand that work order 1271-1 wasn't comp…" at bounding box center [691, 577] width 657 height 48
paste textarea "Thank you for clarifying, [PERSON_NAME]. I understand the drawers were worked o…"
click at [777, 575] on textarea "Thank you for clarifying, [PERSON_NAME]. I understand the drawers were worked o…" at bounding box center [691, 577] width 657 height 48
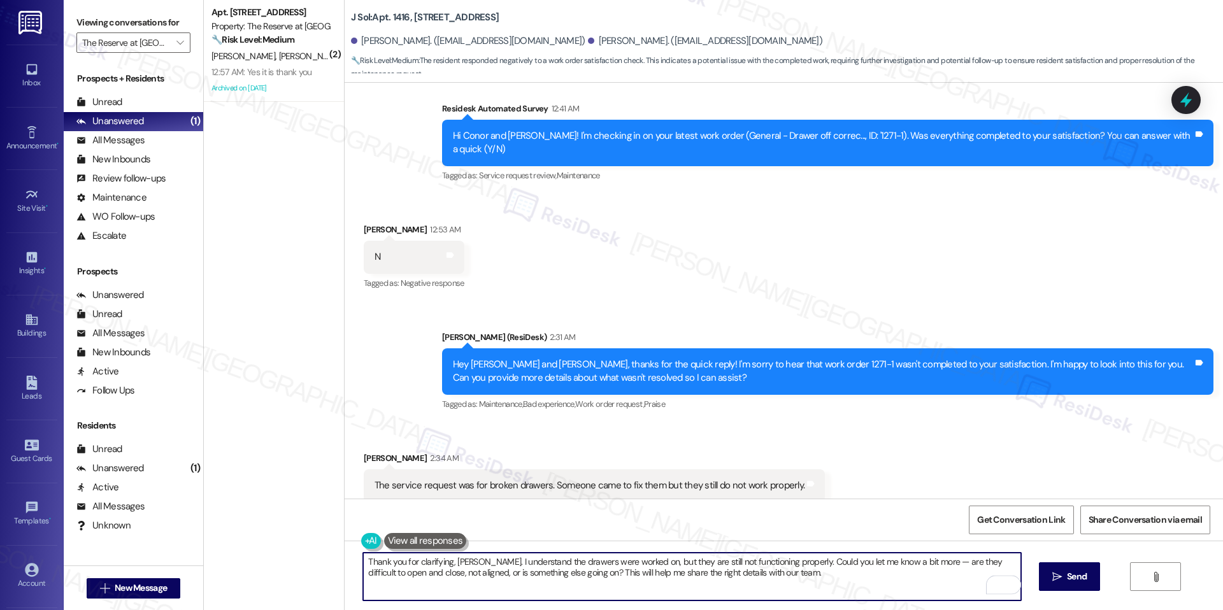
click at [798, 577] on textarea "Thank you for clarifying, [PERSON_NAME]. I understand the drawers were worked o…" at bounding box center [691, 577] width 657 height 48
drag, startPoint x: 933, startPoint y: 561, endPoint x: 917, endPoint y: 561, distance: 15.9
click at [917, 561] on textarea "Thank you for clarifying, [PERSON_NAME]. I understand the drawers were worked o…" at bounding box center [691, 577] width 657 height 48
click at [887, 571] on textarea "Thank you for clarifying, [PERSON_NAME]. I understand the drawers were worked o…" at bounding box center [691, 577] width 657 height 48
click at [849, 580] on textarea "Thank you for clarifying, [PERSON_NAME]. I understand the drawers were worked o…" at bounding box center [691, 577] width 657 height 48
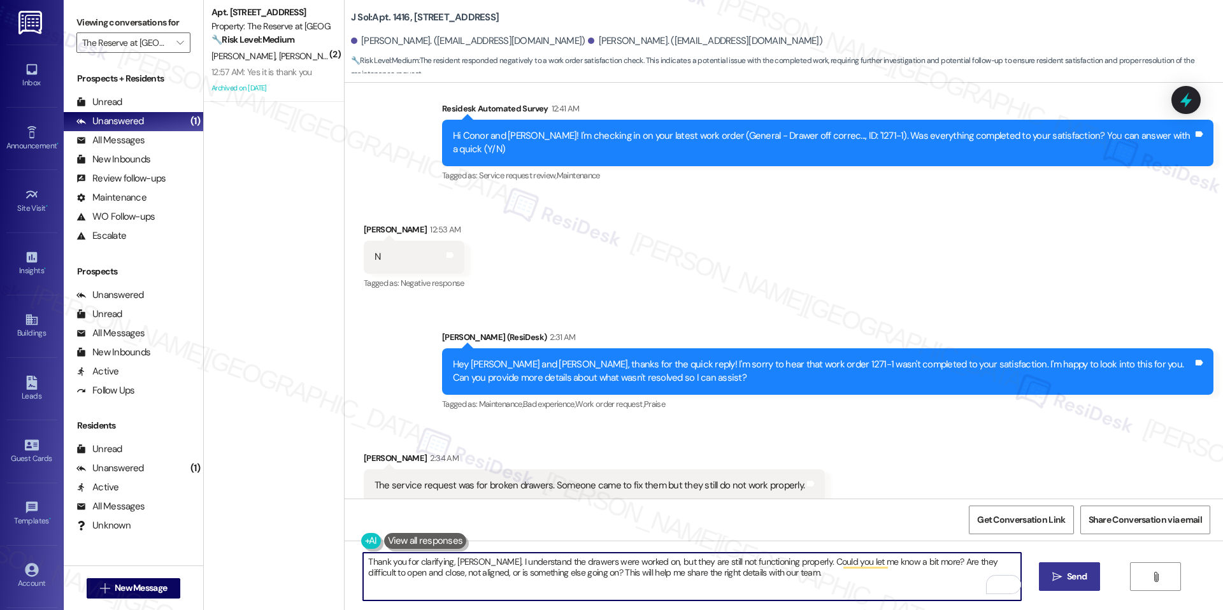
type textarea "Thank you for clarifying, [PERSON_NAME]. I understand the drawers were worked o…"
click at [1050, 575] on span " Send" at bounding box center [1070, 576] width 40 height 13
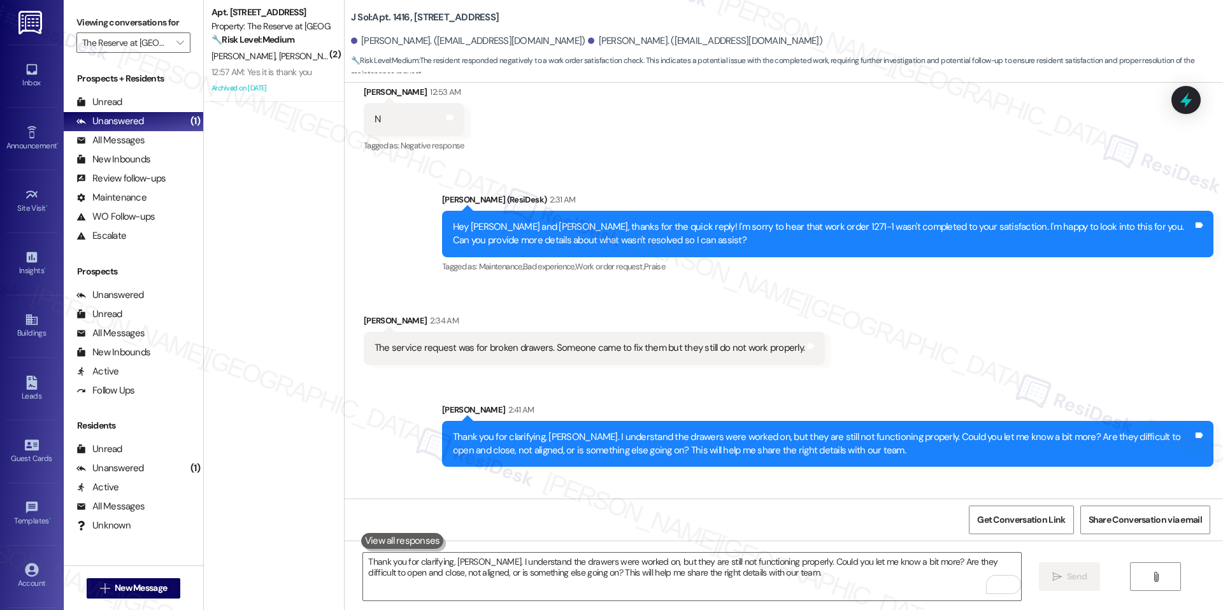
scroll to position [407, 0]
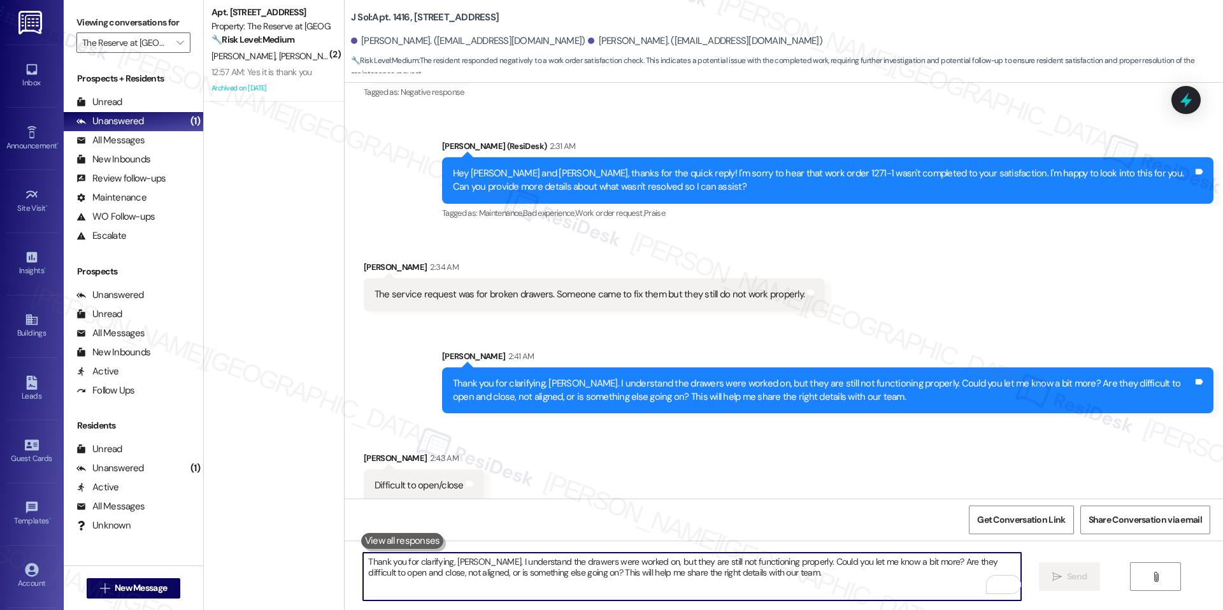
click at [429, 575] on textarea "Thank you for clarifying, [PERSON_NAME]. I understand the drawers were worked o…" at bounding box center [691, 577] width 657 height 48
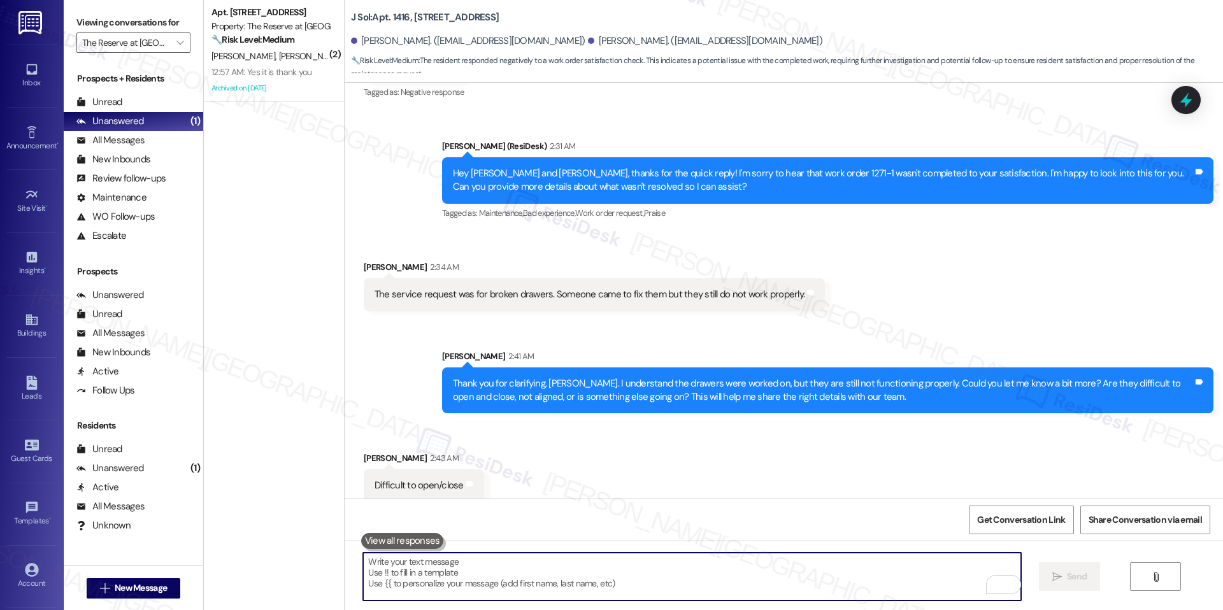
paste textarea "Thank you for clarifying, [PERSON_NAME]. I understand the drawers are still dif…"
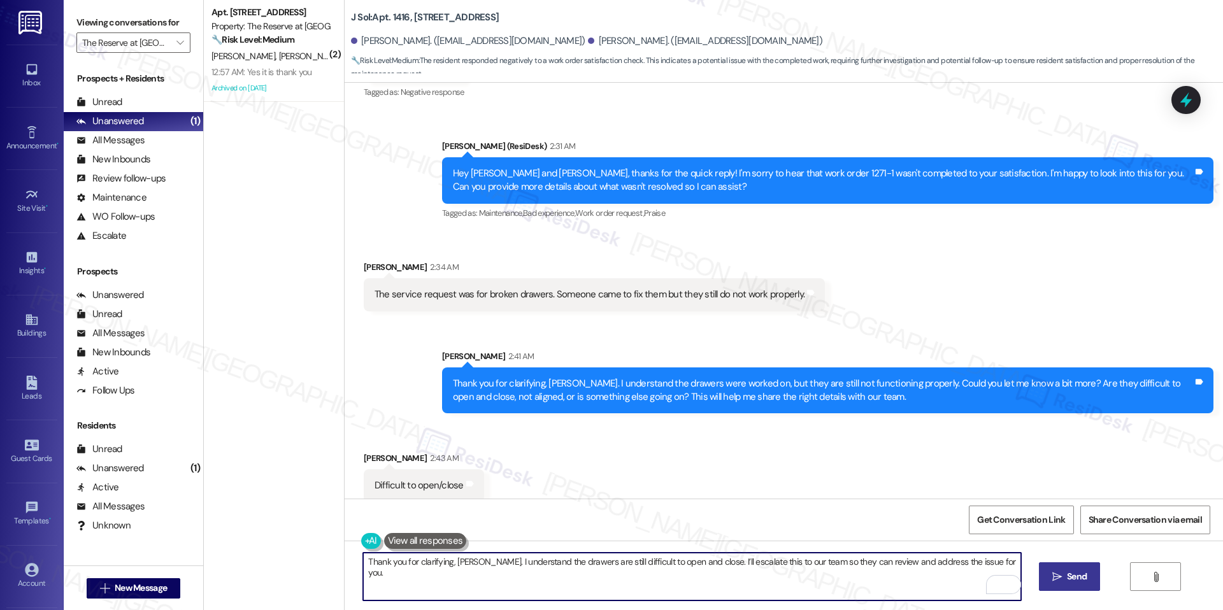
type textarea "Thank you for clarifying, [PERSON_NAME]. I understand the drawers are still dif…"
click at [1052, 576] on icon "" at bounding box center [1057, 577] width 10 height 10
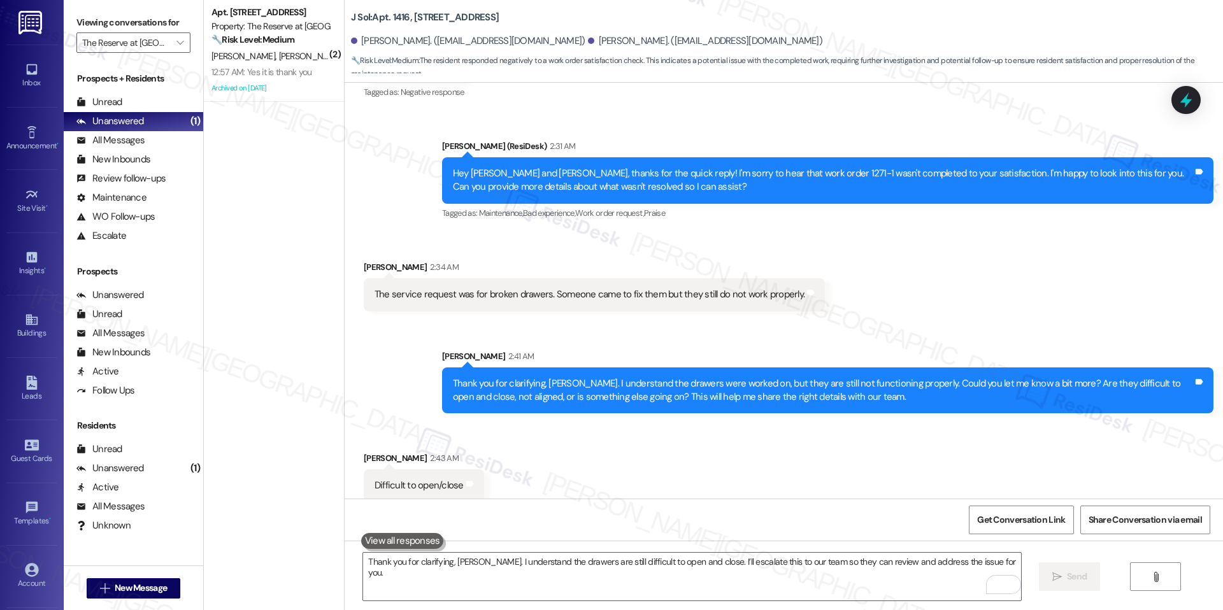
scroll to position [406, 0]
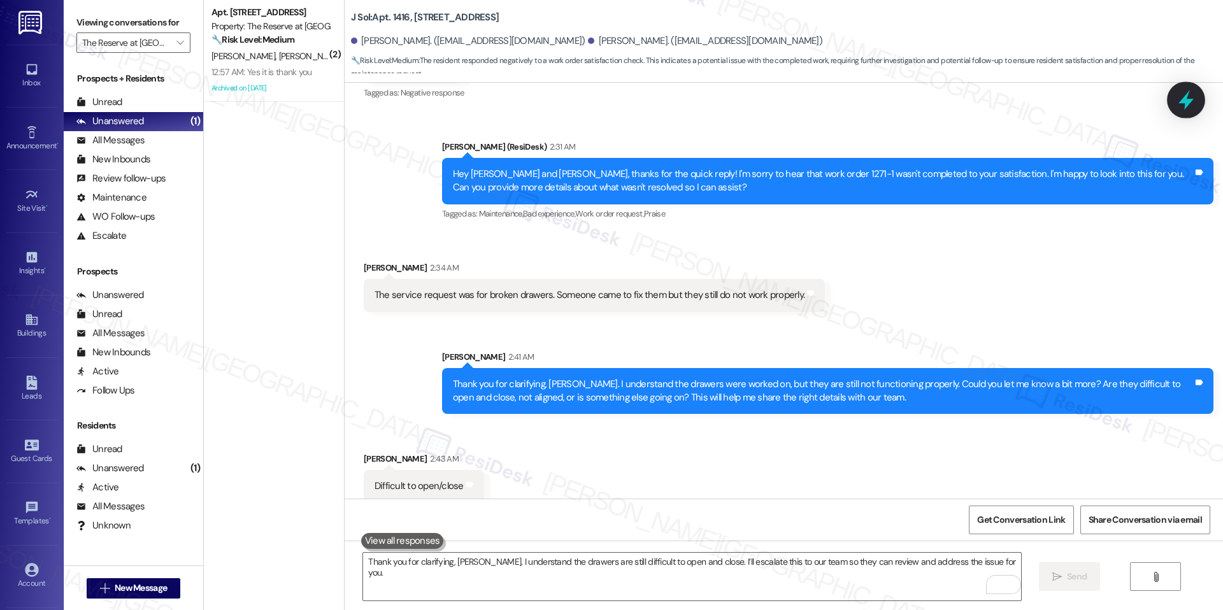
click at [1200, 100] on div at bounding box center [1186, 100] width 38 height 36
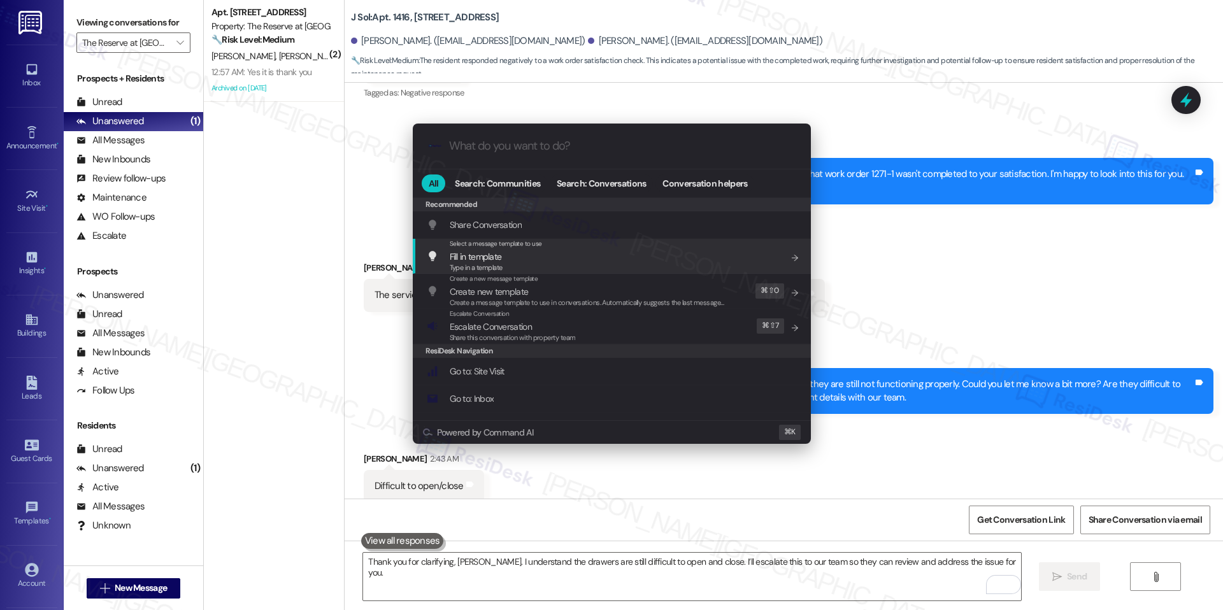
click at [911, 248] on div ".cls-1{fill:#0a055f;}.cls-2{fill:#0cc4c4;} resideskLogoBlueOrange All Search: C…" at bounding box center [611, 305] width 1223 height 610
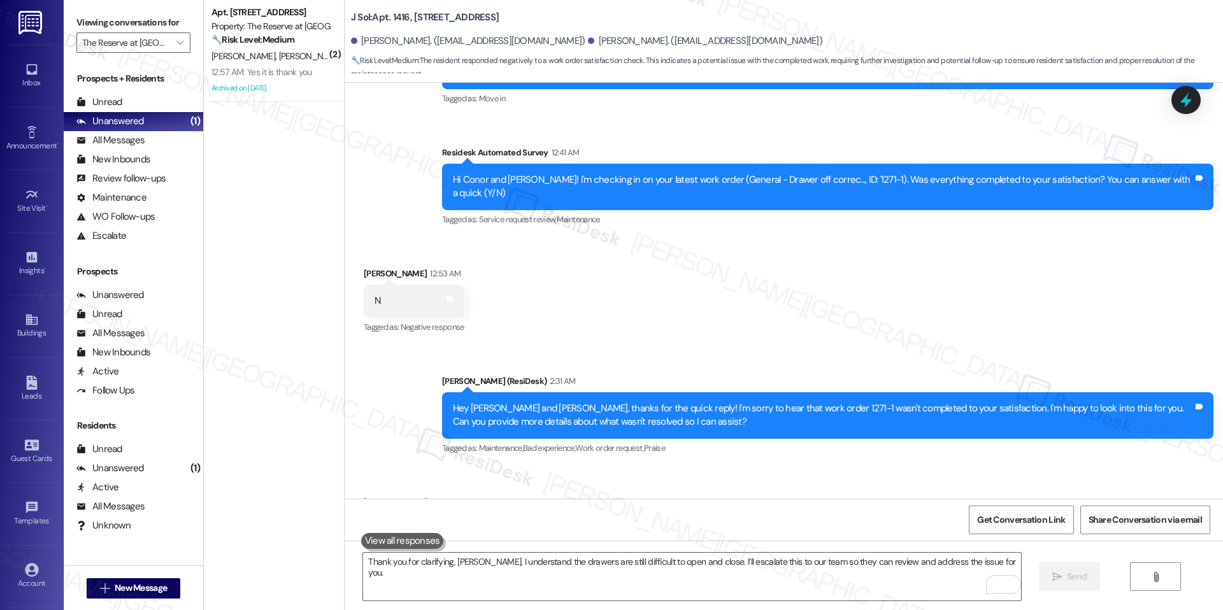
scroll to position [496, 0]
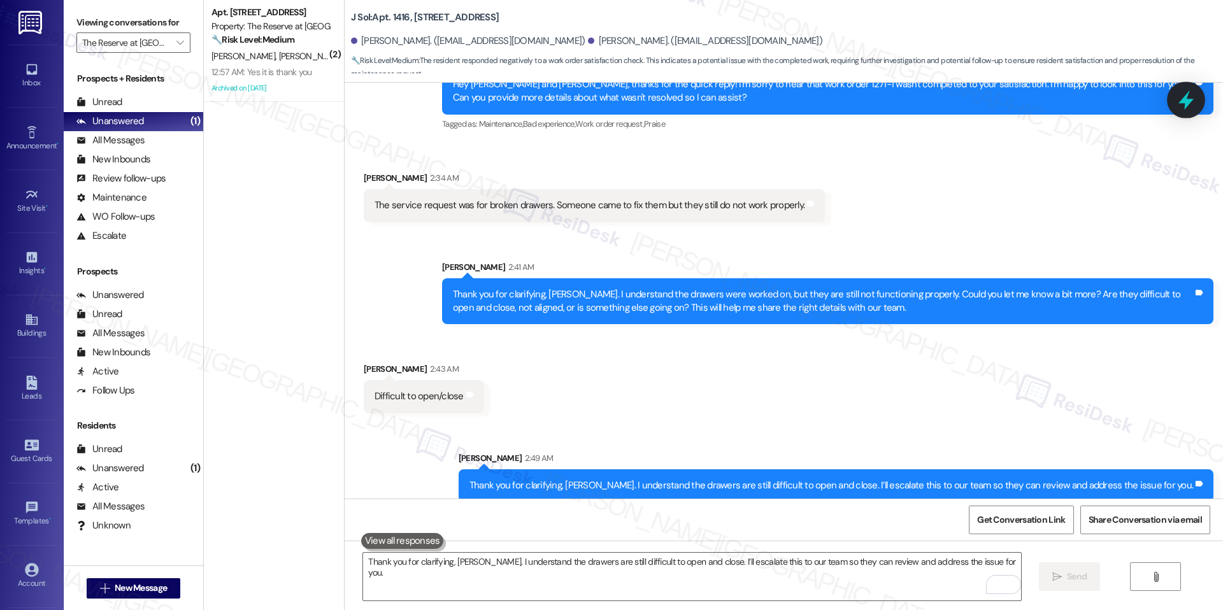
click at [1191, 99] on icon at bounding box center [1186, 100] width 15 height 20
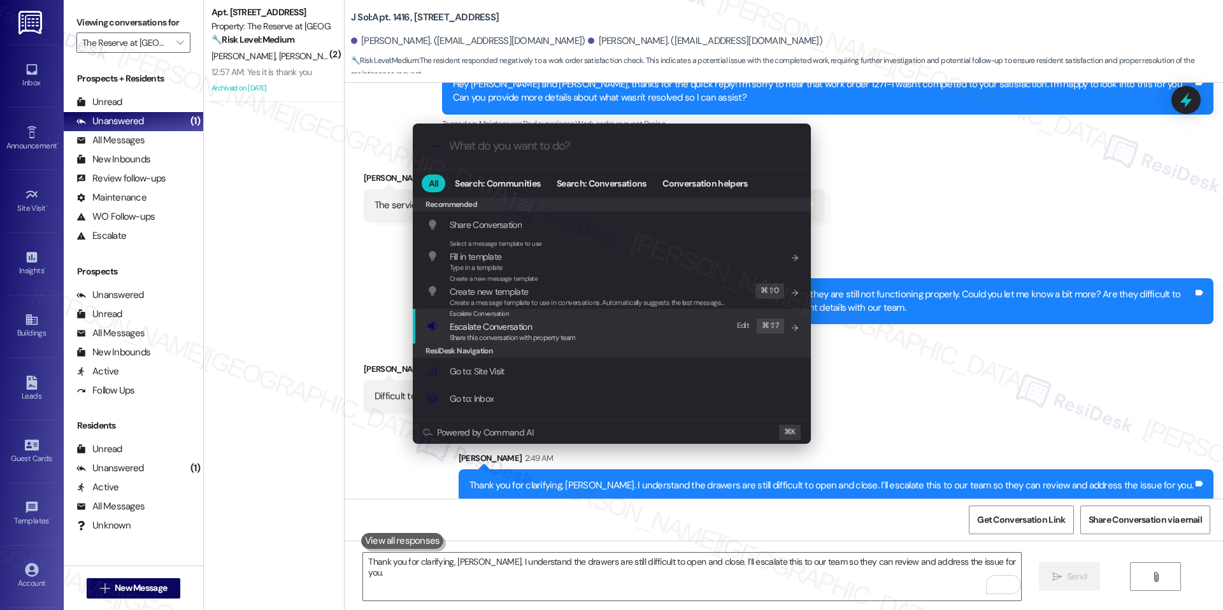
click at [545, 329] on span "Escalate Conversation" at bounding box center [513, 327] width 126 height 14
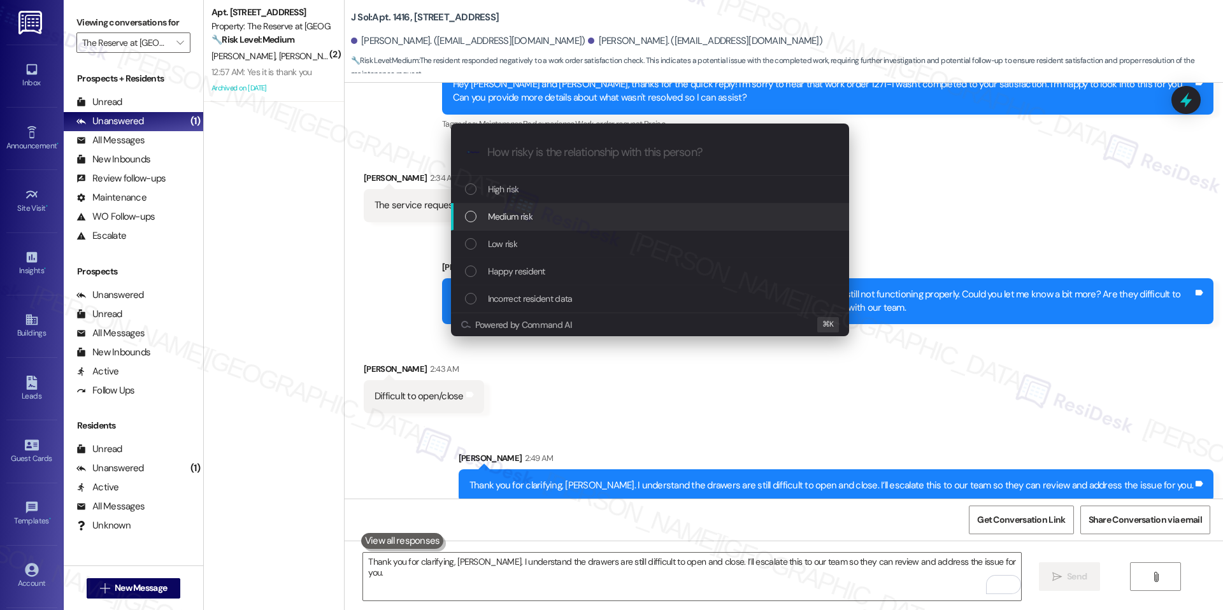
click at [529, 220] on span "Medium risk" at bounding box center [510, 217] width 45 height 14
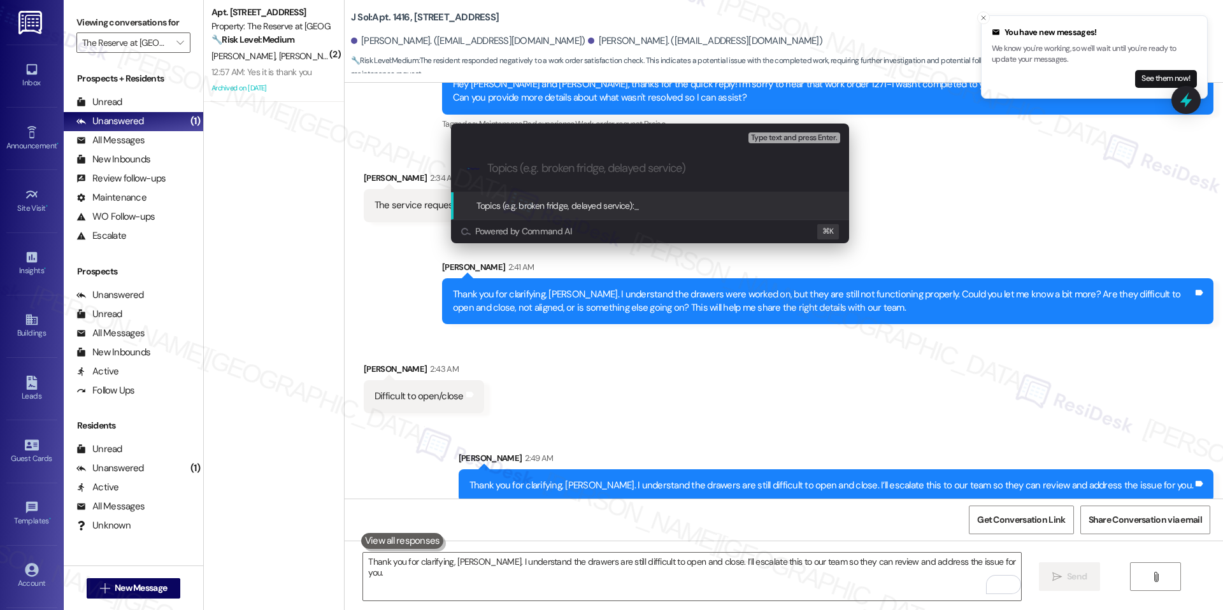
paste input "Work Order #1271-1 – Drawers Still Not Functioning Properly"
type input "Work Order #1271-1 – Drawers Still Not Functioning Properly"
click at [707, 209] on span "Work Order #1271-1 – Drawers Still Not Functioning Properly" at bounding box center [743, 205] width 219 height 11
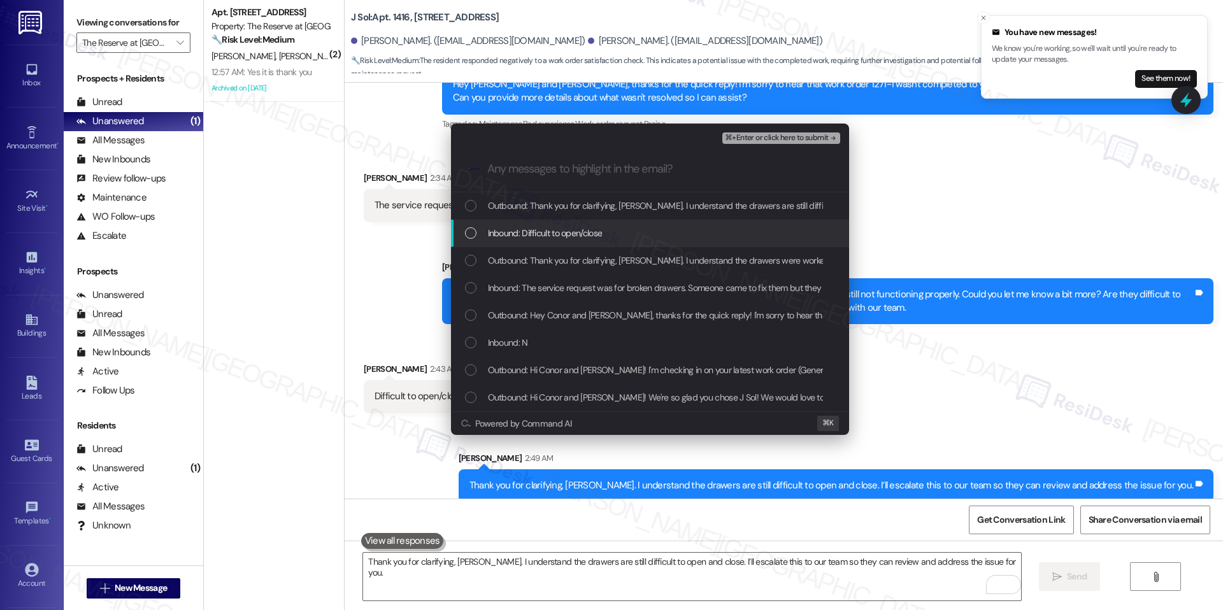
click at [598, 227] on span "Inbound: Difficult to open/close" at bounding box center [545, 233] width 115 height 14
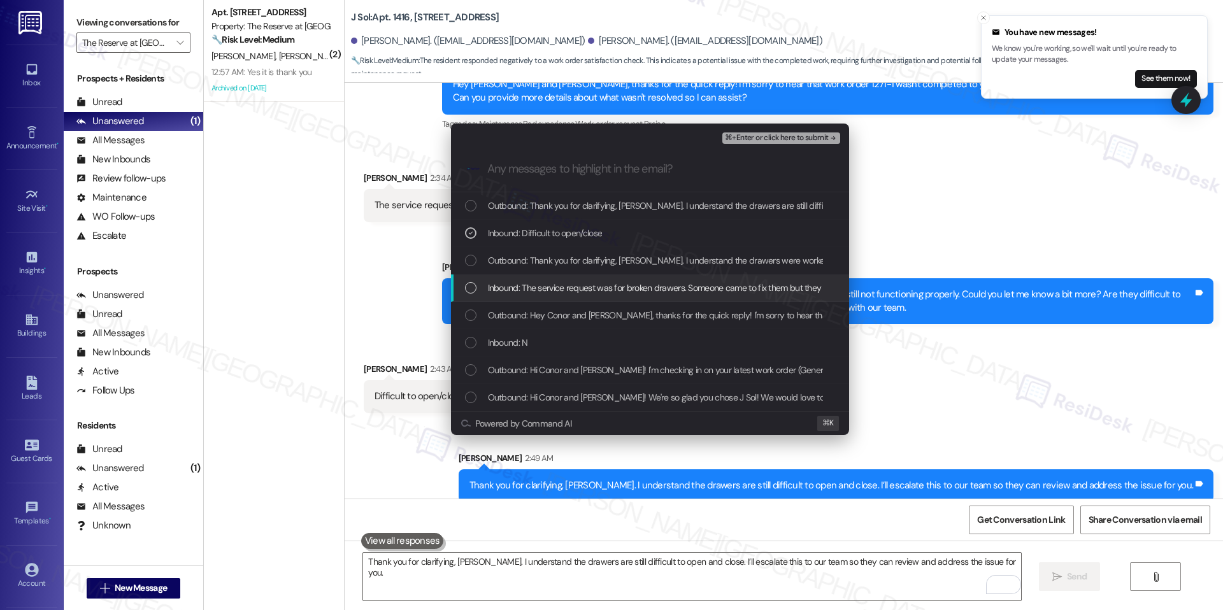
click at [576, 291] on span "Inbound: The service request was for broken drawers. Someone came to fix them b…" at bounding box center [701, 288] width 427 height 14
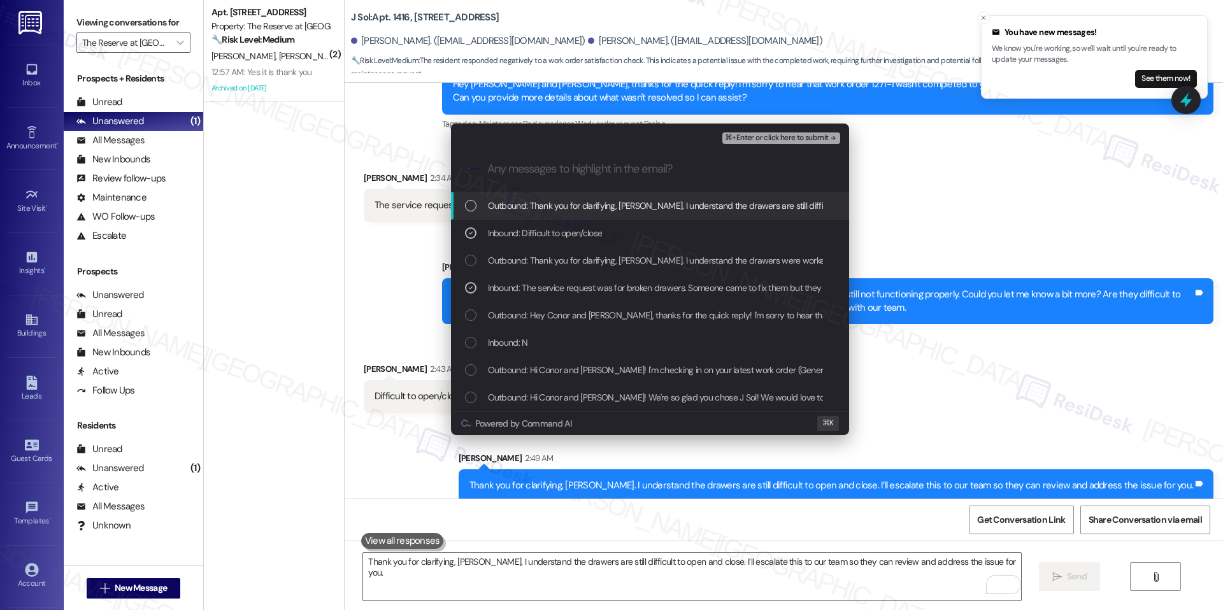
click at [764, 140] on span "⌘+Enter or click here to submit" at bounding box center [776, 138] width 103 height 9
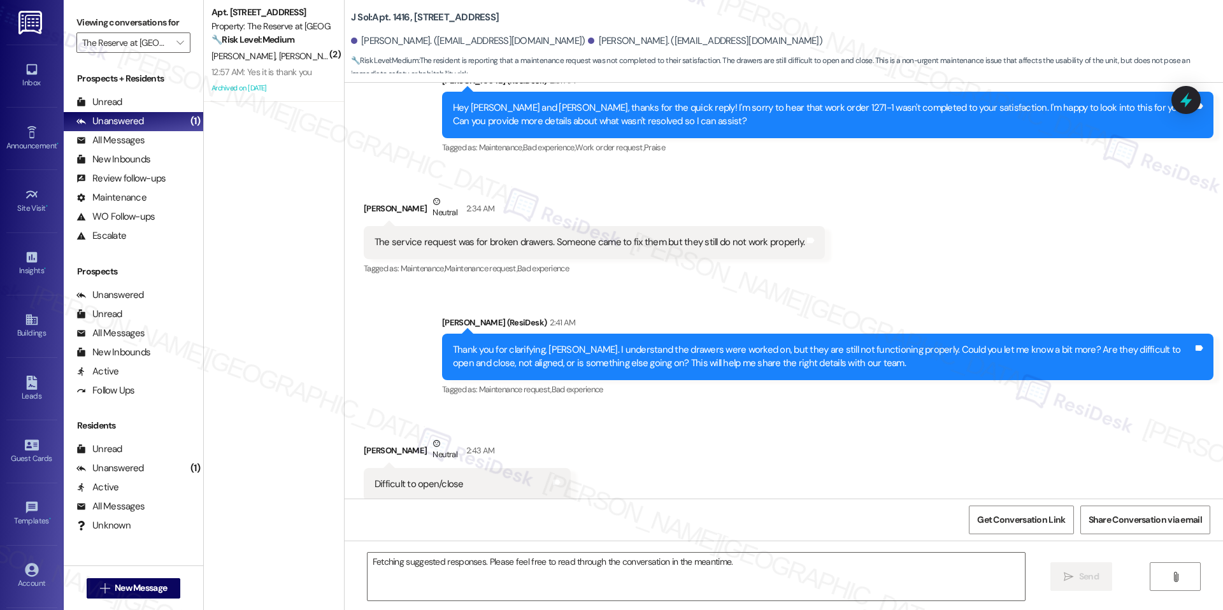
scroll to position [490, 0]
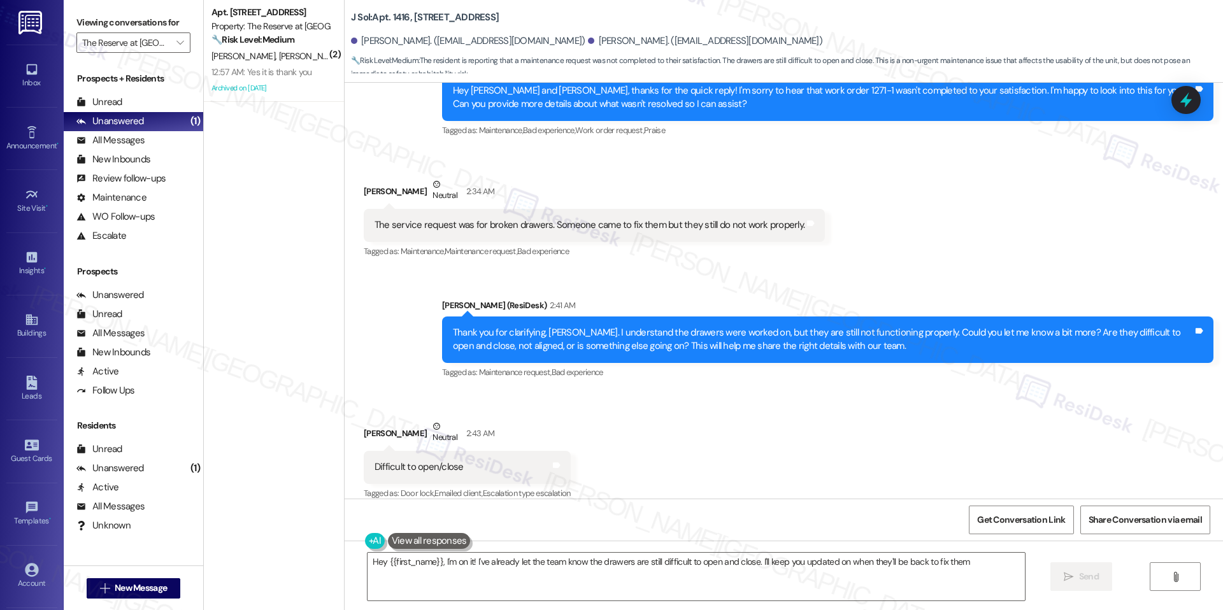
type textarea "Hey {{first_name}}, I'm on it! I've already let the team know the drawers are s…"
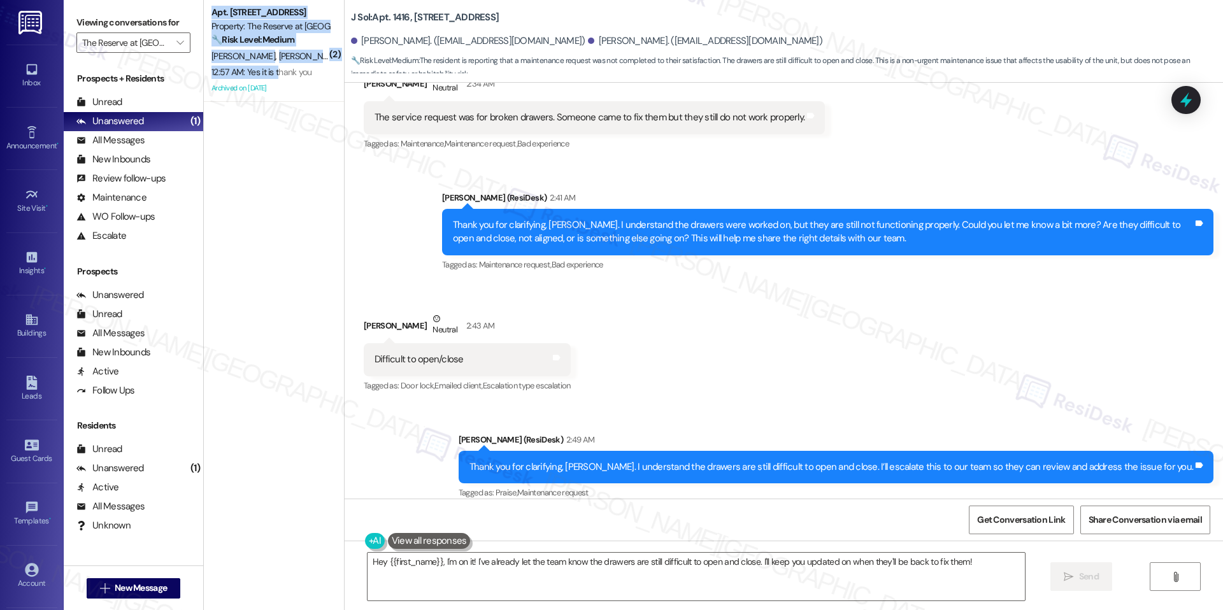
drag, startPoint x: 268, startPoint y: 67, endPoint x: 323, endPoint y: 124, distance: 78.8
click at [324, 124] on div "( 2 ) Apt. 924, [STREET_ADDRESS] Property: The Reserve at [GEOGRAPHIC_DATA] 🔧 R…" at bounding box center [274, 260] width 140 height 520
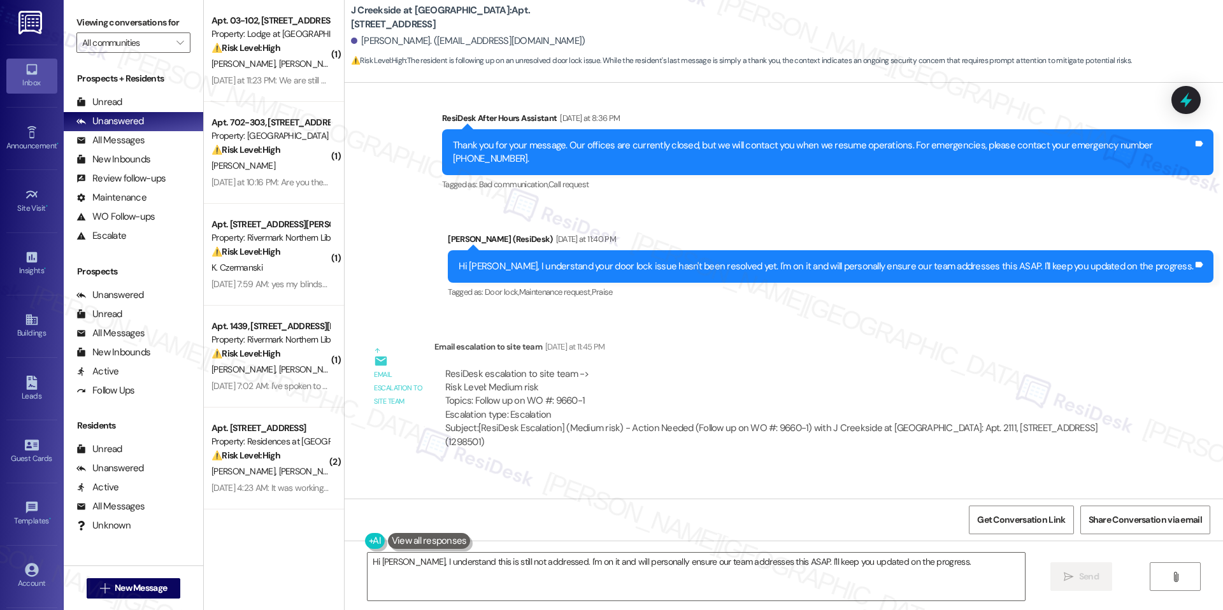
scroll to position [2762, 0]
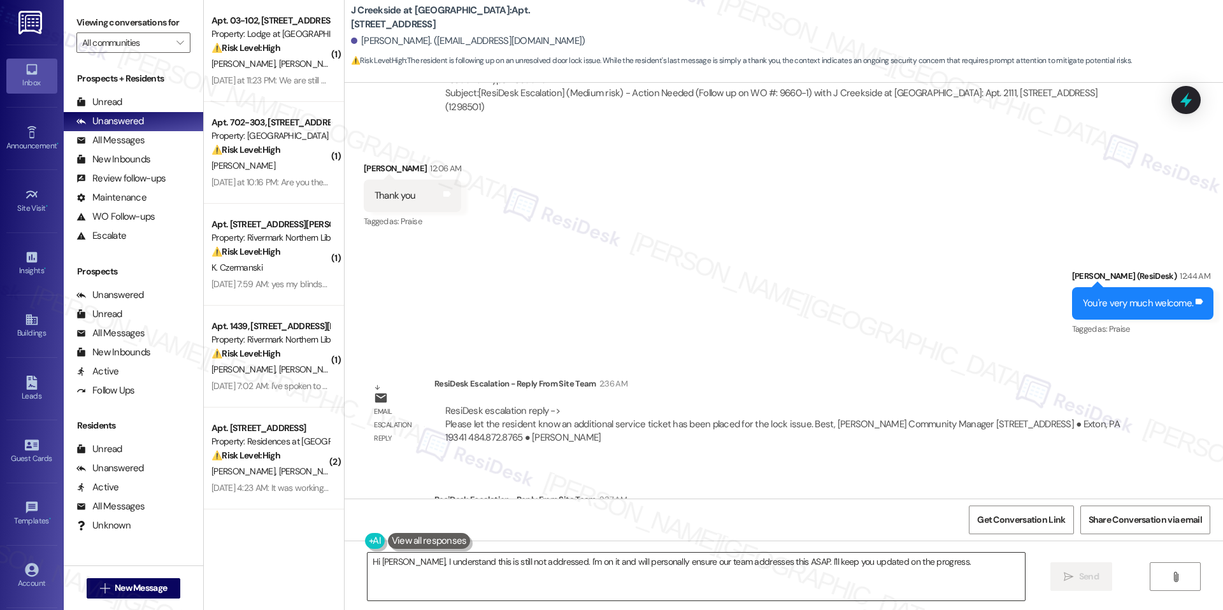
click at [496, 561] on textarea "Hi [PERSON_NAME], I understand this is still not addressed. I'm on it and will …" at bounding box center [696, 577] width 657 height 48
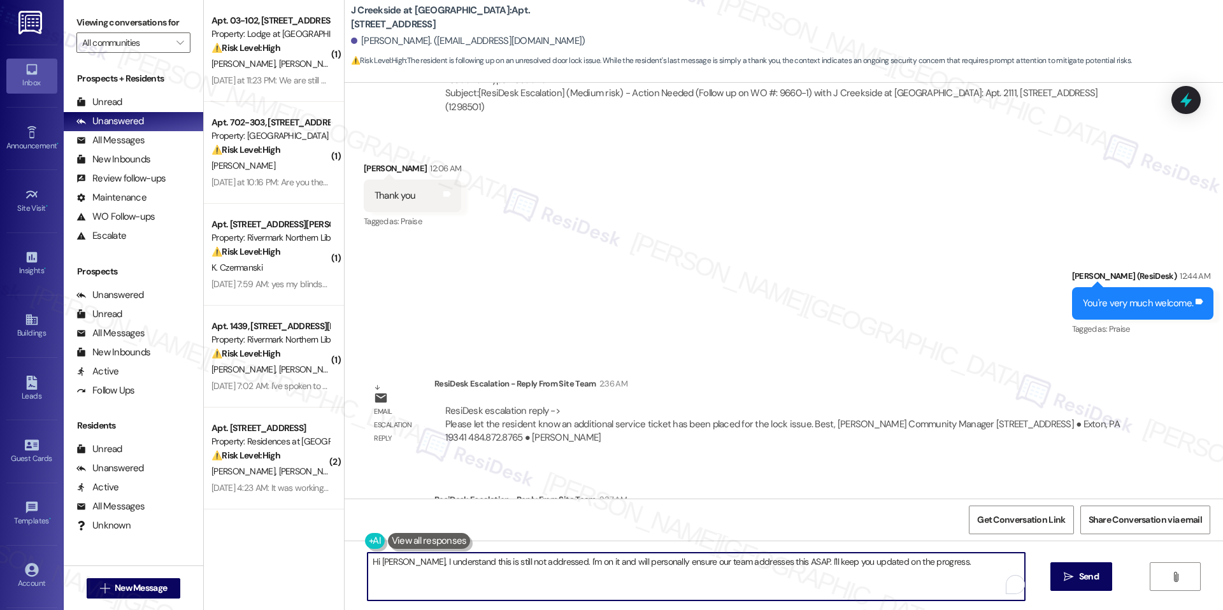
click at [496, 561] on textarea "Hi [PERSON_NAME], I understand this is still not addressed. I'm on it and will …" at bounding box center [696, 577] width 657 height 48
click at [496, 560] on textarea "Hi [PERSON_NAME], I understand this is still not addressed. I'm on it and will …" at bounding box center [696, 577] width 657 height 48
paste textarea "{{first_name}}, we just received an update from the team — an additional servic…"
click at [596, 561] on textarea "Hi {{first_name}}, we just received an update from the team — an additional ser…" at bounding box center [691, 577] width 657 height 48
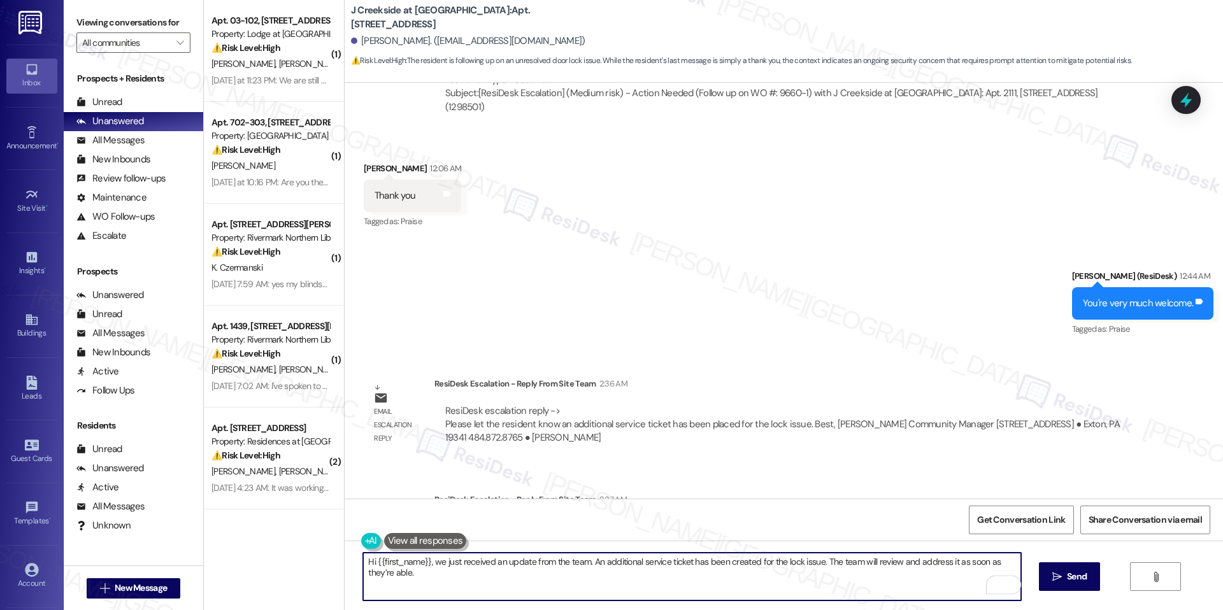
click at [668, 575] on textarea "Hi {{first_name}}, we just received an update from the team. An additional serv…" at bounding box center [691, 577] width 657 height 48
drag, startPoint x: 596, startPoint y: 573, endPoint x: 603, endPoint y: 574, distance: 7.0
click at [597, 573] on textarea "Hi {{first_name}}, we just received an update from the team. An additional serv…" at bounding box center [691, 577] width 657 height 48
type textarea "Hi {{first_name}}, we just received an update from the team. An additional serv…"
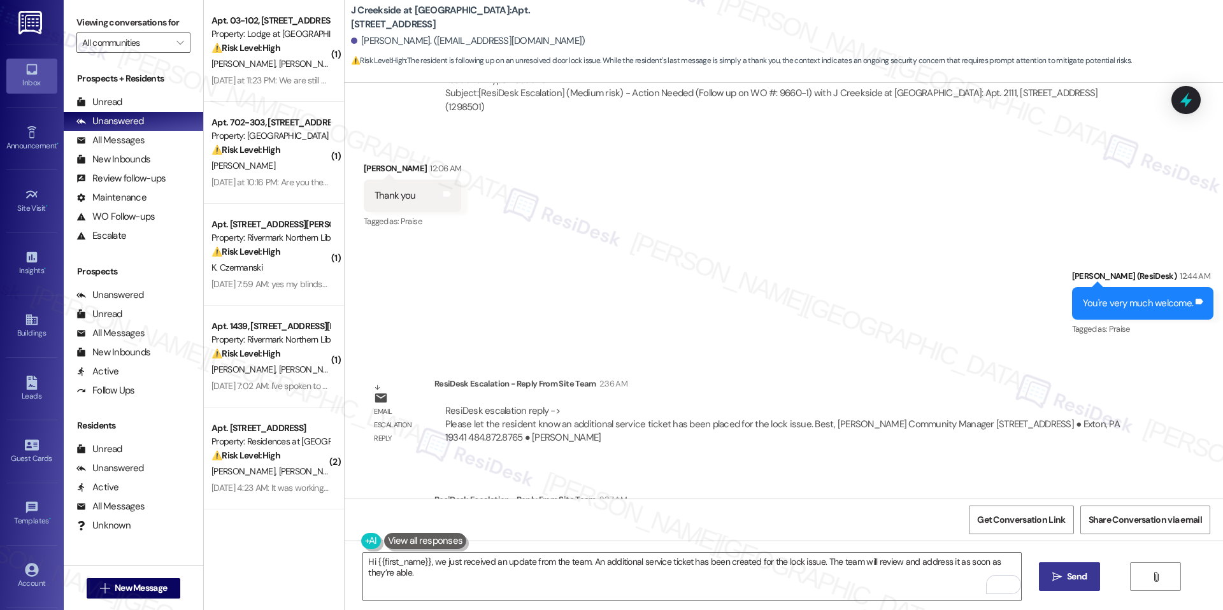
click at [1053, 578] on icon "" at bounding box center [1057, 577] width 10 height 10
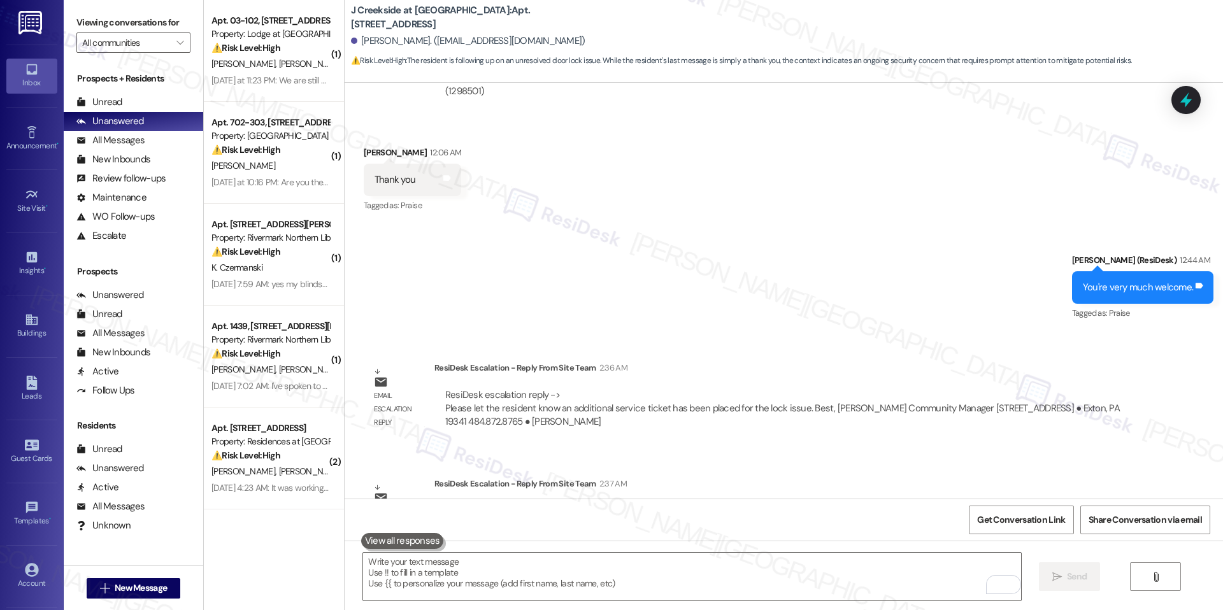
scroll to position [2851, 0]
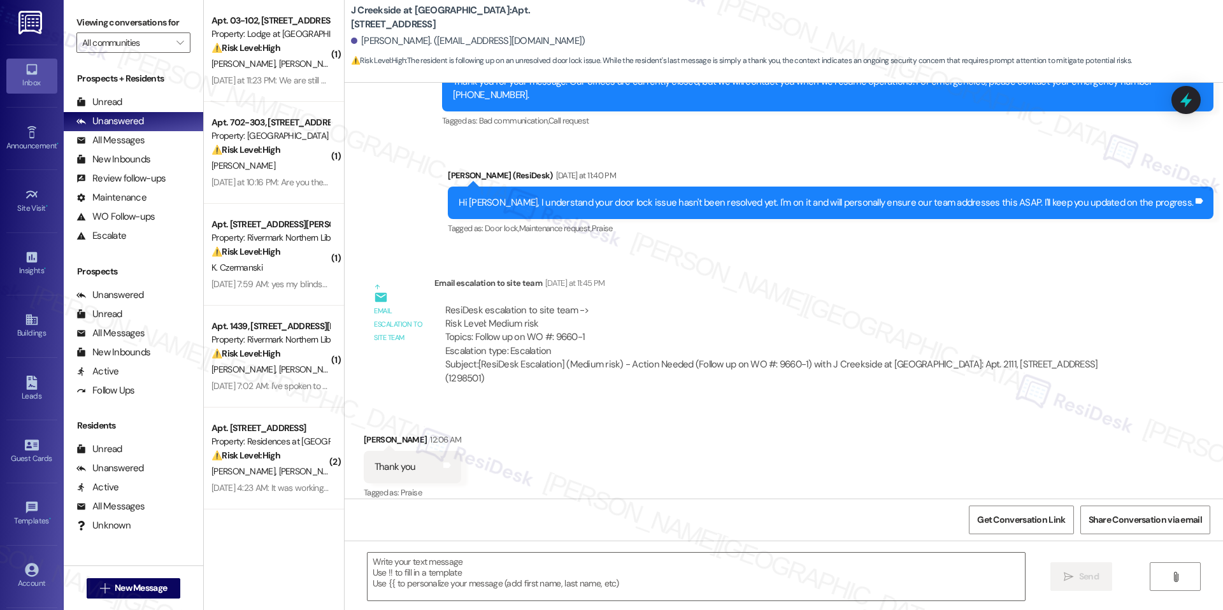
scroll to position [2870, 0]
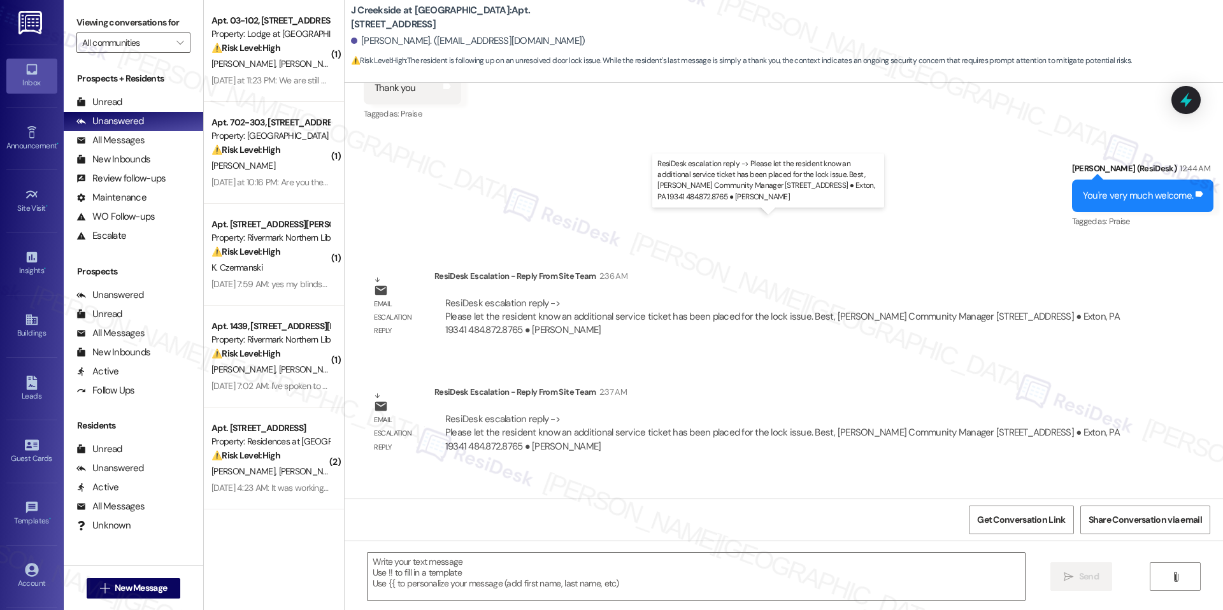
type textarea "Fetching suggested responses. Please feel free to read through the conversation…"
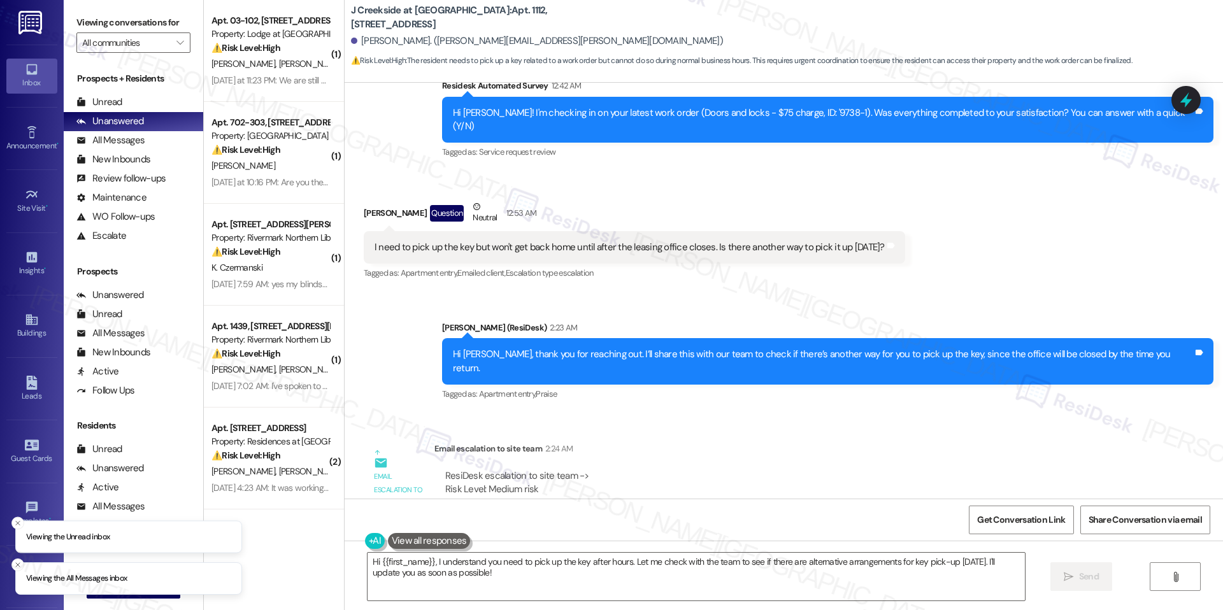
scroll to position [2261, 0]
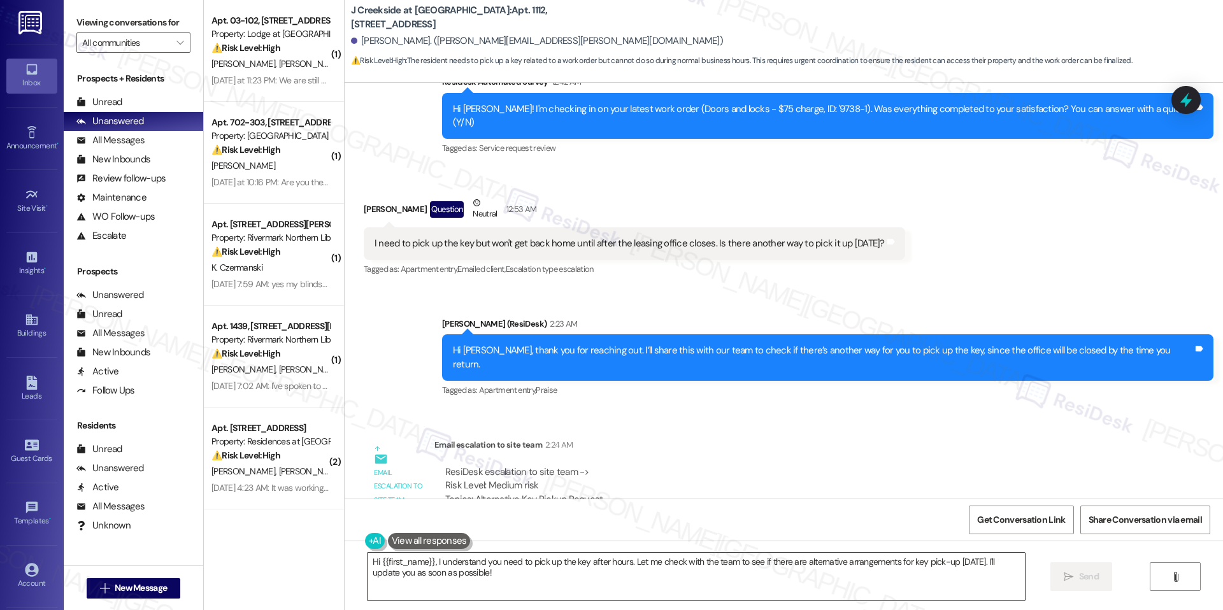
click at [538, 561] on textarea "Hi {{first_name}}, I understand you need to pick up the key after hours. Let me…" at bounding box center [696, 577] width 657 height 48
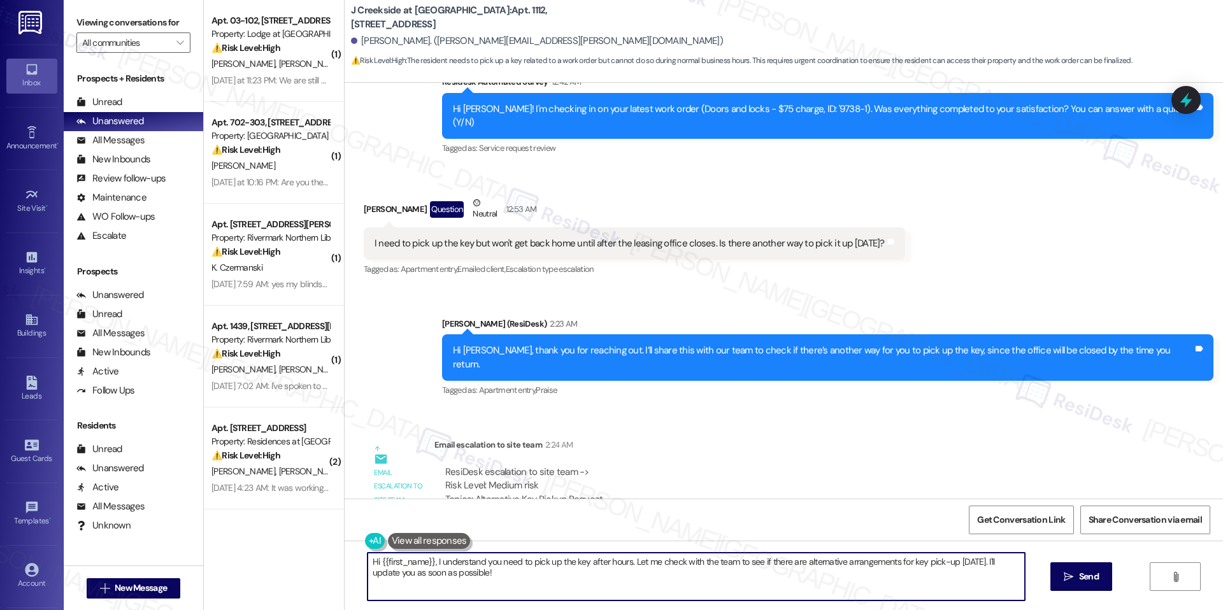
click at [538, 561] on textarea "Hi {{first_name}}, I understand you need to pick up the key after hours. Let me…" at bounding box center [696, 577] width 657 height 48
paste textarea "we just received an update from the team — your key will be in an envelope unde…"
type textarea "Hi {{first_name}}, we just received an update from the team — your key will be …"
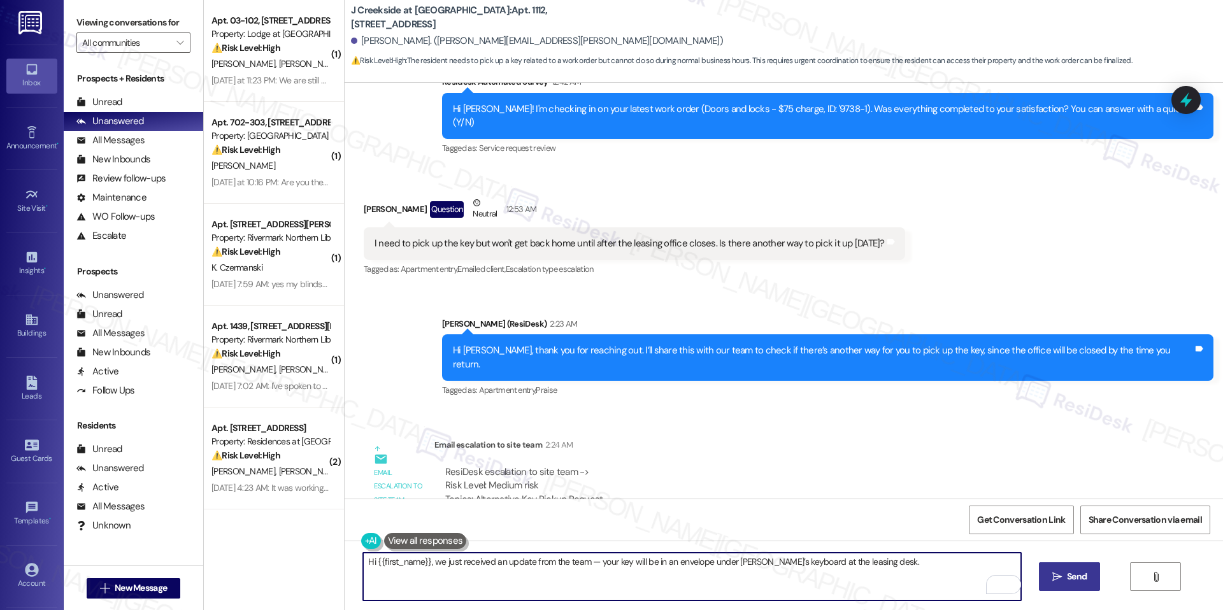
click at [1061, 568] on button " Send" at bounding box center [1070, 576] width 62 height 29
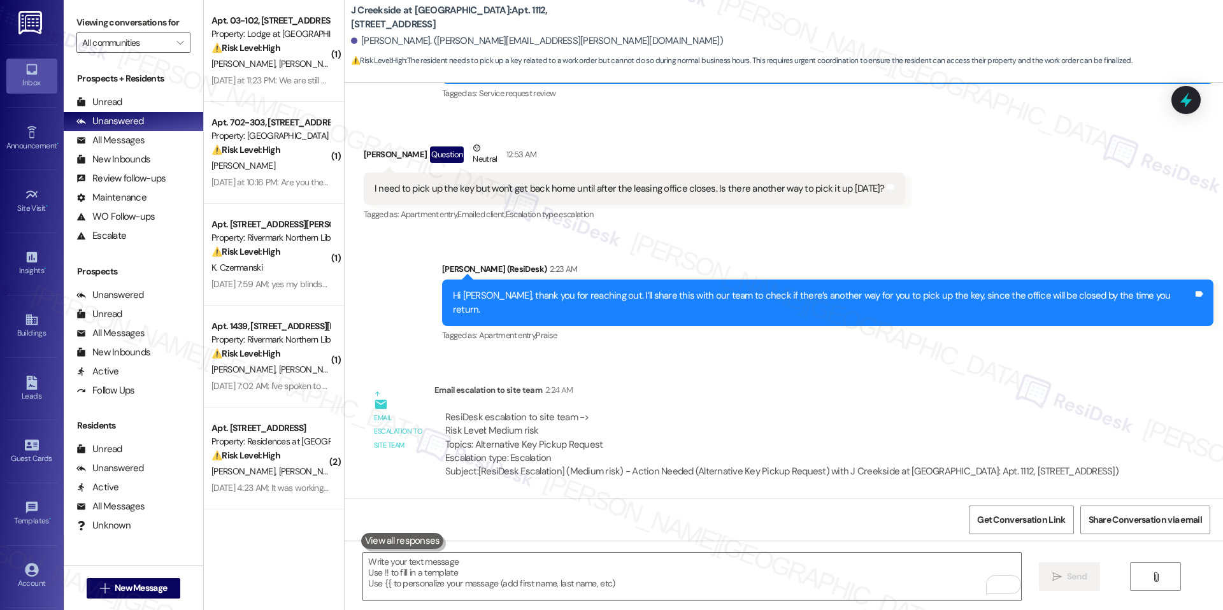
scroll to position [2349, 0]
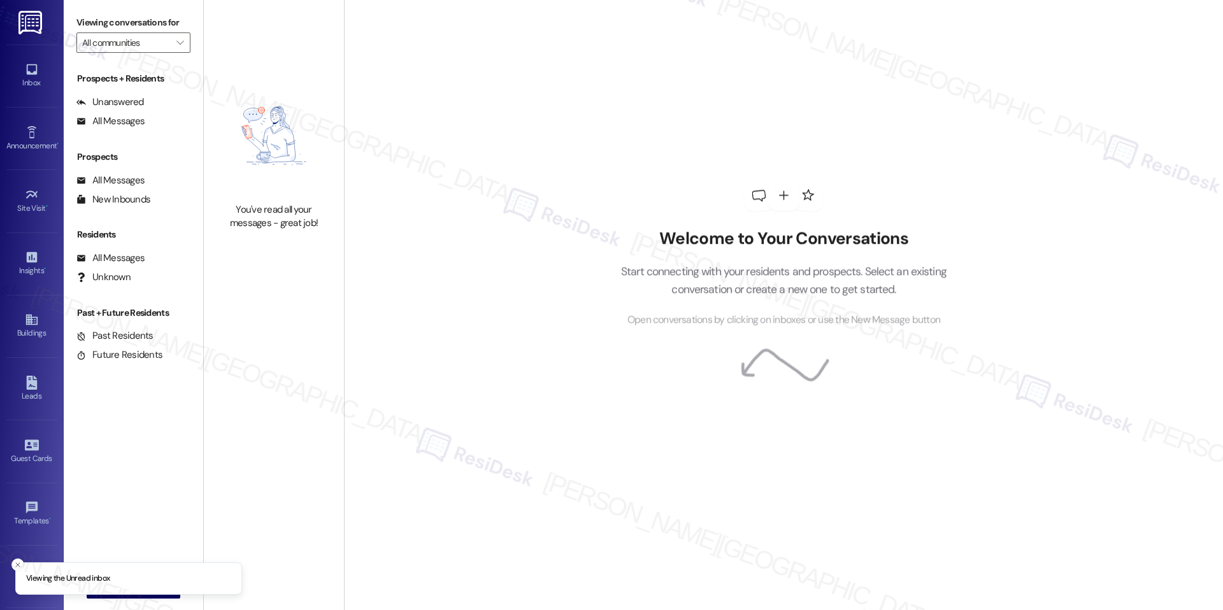
type input "The Reserve at [GEOGRAPHIC_DATA]"
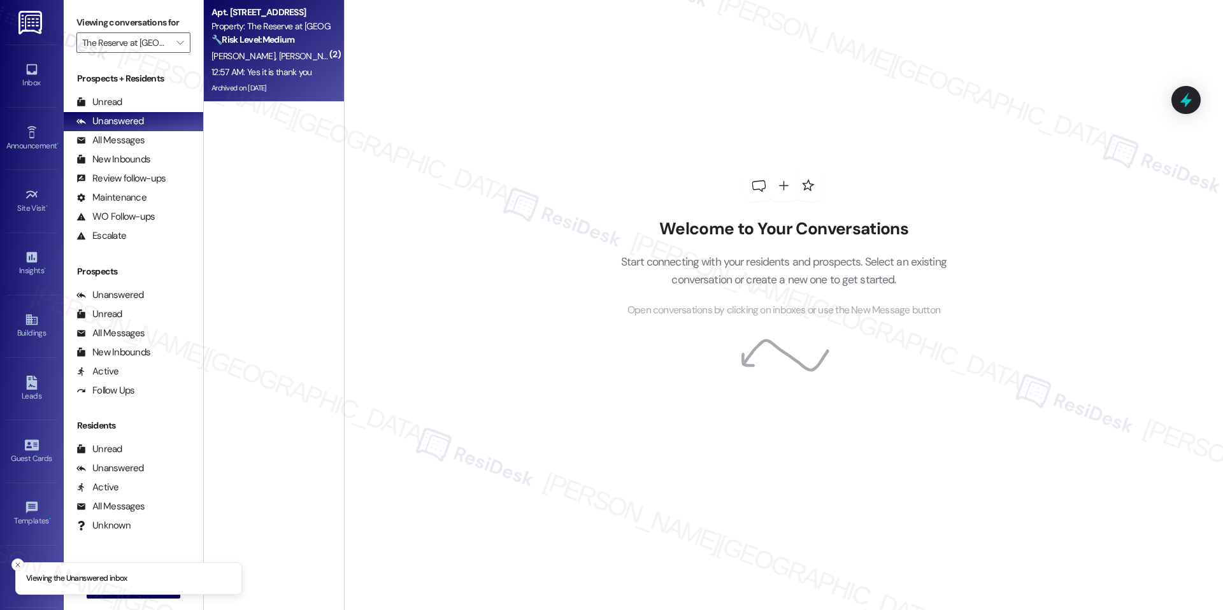
click at [266, 71] on div "12:57 AM: Yes it is thank you 12:57 AM: Yes it is thank you" at bounding box center [261, 71] width 101 height 11
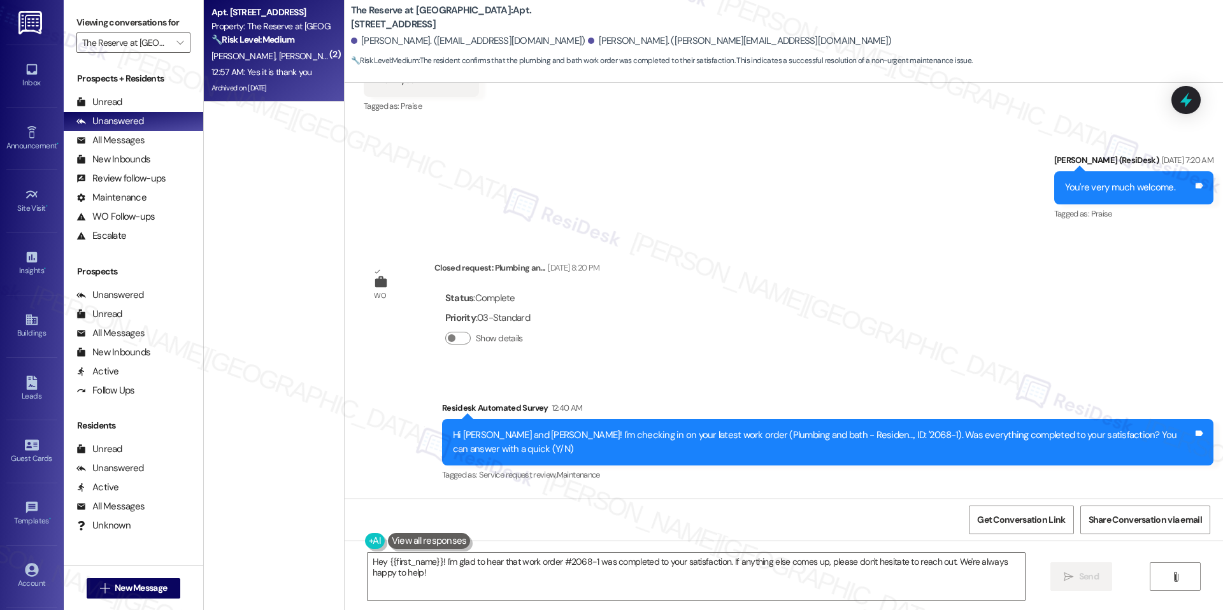
scroll to position [11960, 0]
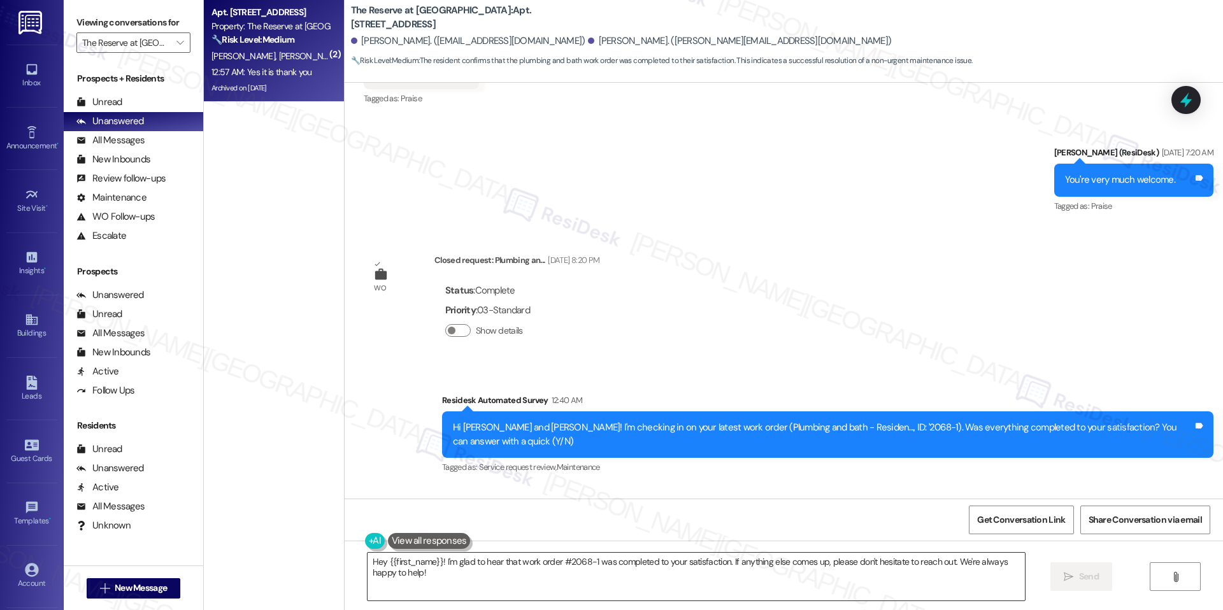
click at [691, 574] on textarea "Hey {{first_name}}! I'm glad to hear that work order #2068-1 was completed to y…" at bounding box center [696, 577] width 657 height 48
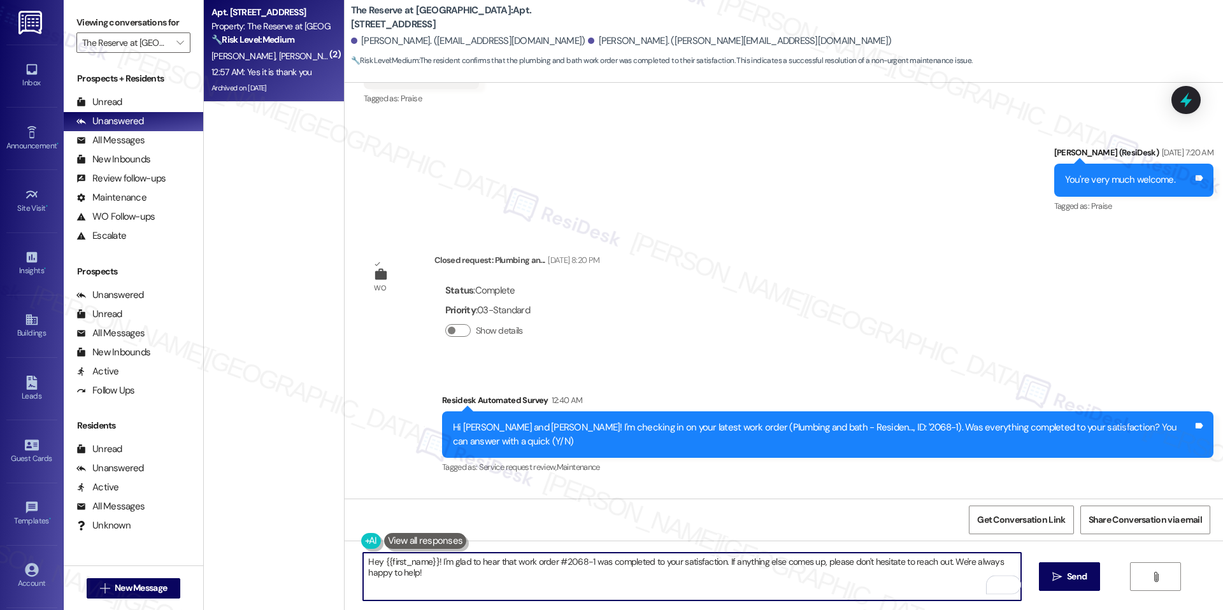
drag, startPoint x: 722, startPoint y: 555, endPoint x: 775, endPoint y: 605, distance: 72.6
click at [776, 606] on div "Hey {{first_name}}! I'm glad to hear that work order #2068-1 was completed to y…" at bounding box center [784, 589] width 878 height 96
drag, startPoint x: 763, startPoint y: 583, endPoint x: 749, endPoint y: 575, distance: 16.3
click at [762, 582] on textarea "Hey {{first_name}}! I'm glad to hear that work order #2068-1 was completed to y…" at bounding box center [691, 577] width 657 height 48
drag, startPoint x: 718, startPoint y: 564, endPoint x: 743, endPoint y: 582, distance: 31.0
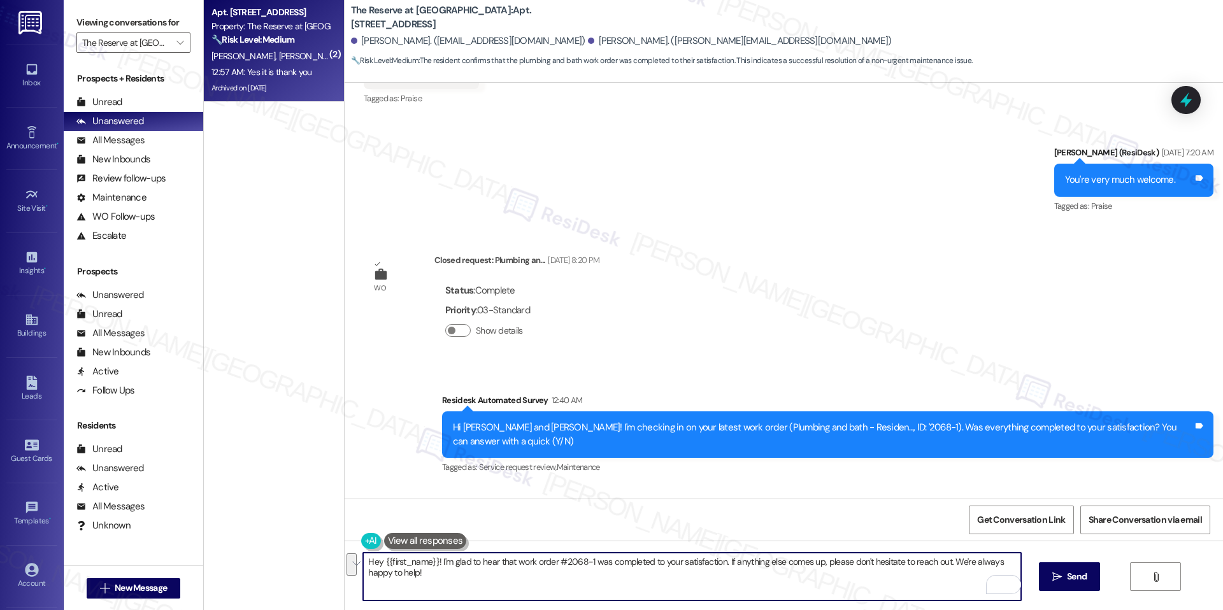
click at [743, 582] on textarea "Hey {{first_name}}! I'm glad to hear that work order #2068-1 was completed to y…" at bounding box center [691, 577] width 657 height 48
paste textarea "We'd also love to hear your thoughts. Has {{property}} lived up to your expecta…"
type textarea "Hey {{first_name}}! I'm glad to hear that work order #2068-1 was completed to y…"
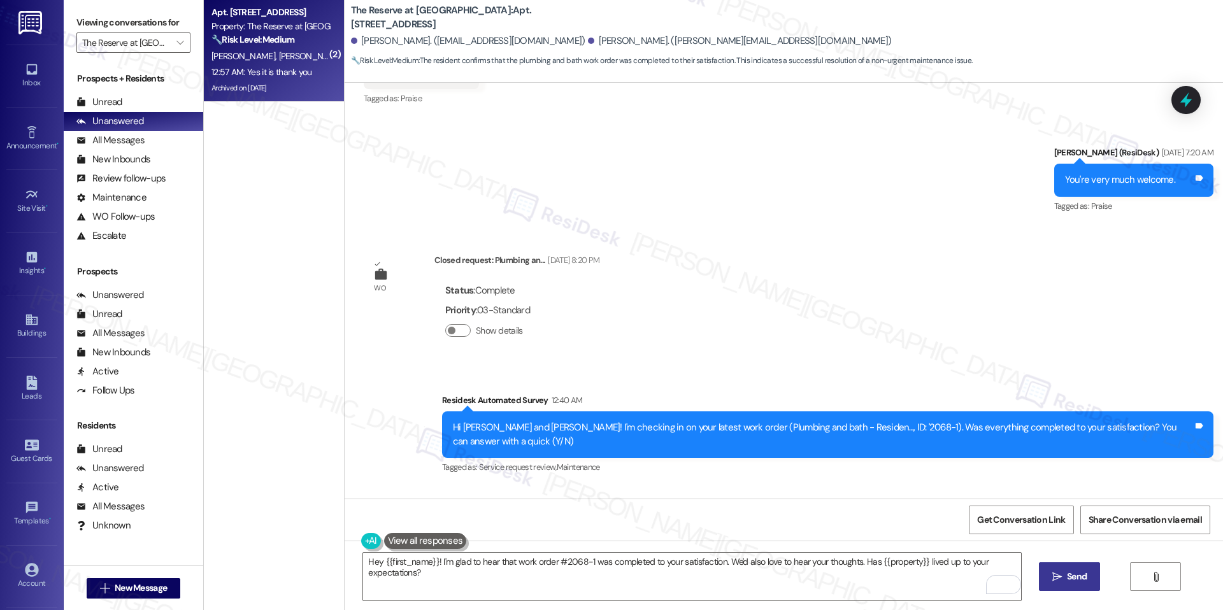
click at [1050, 577] on span " Send" at bounding box center [1070, 576] width 40 height 13
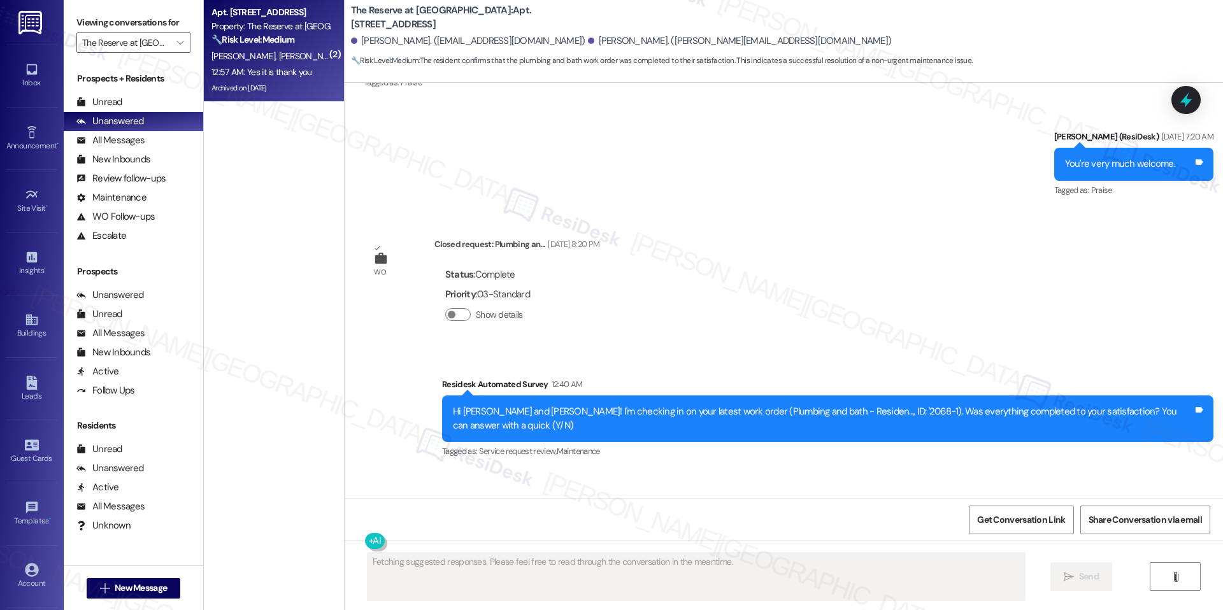
scroll to position [12032, 0]
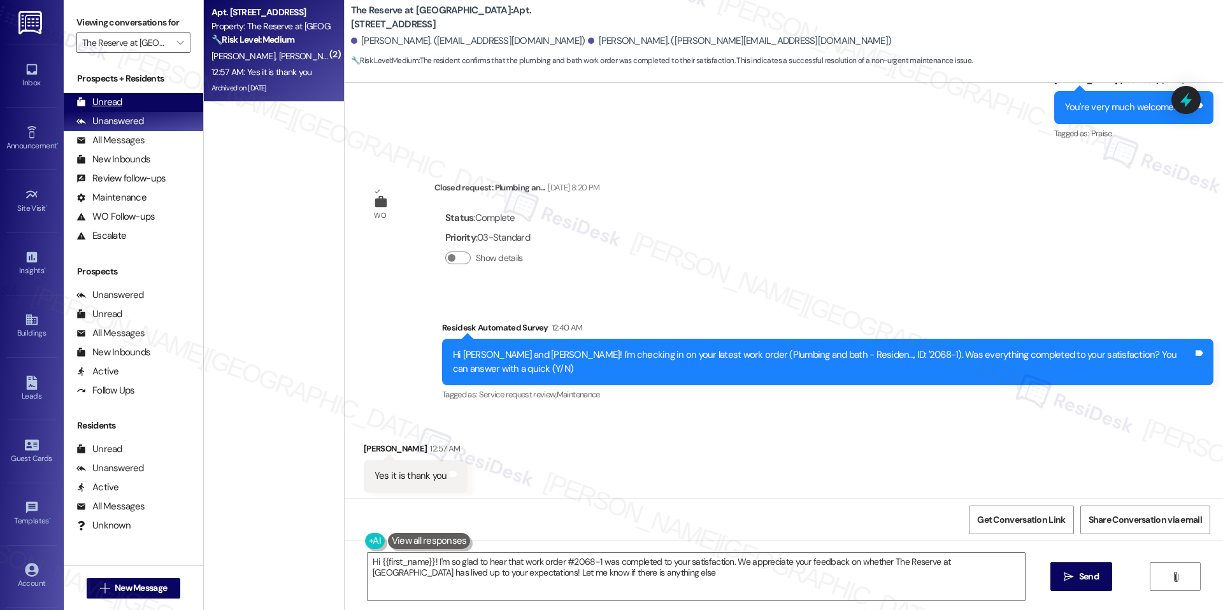
type textarea "Hi {{first_name}}! I'm so glad to hear that work order #2068-1 was completed to…"
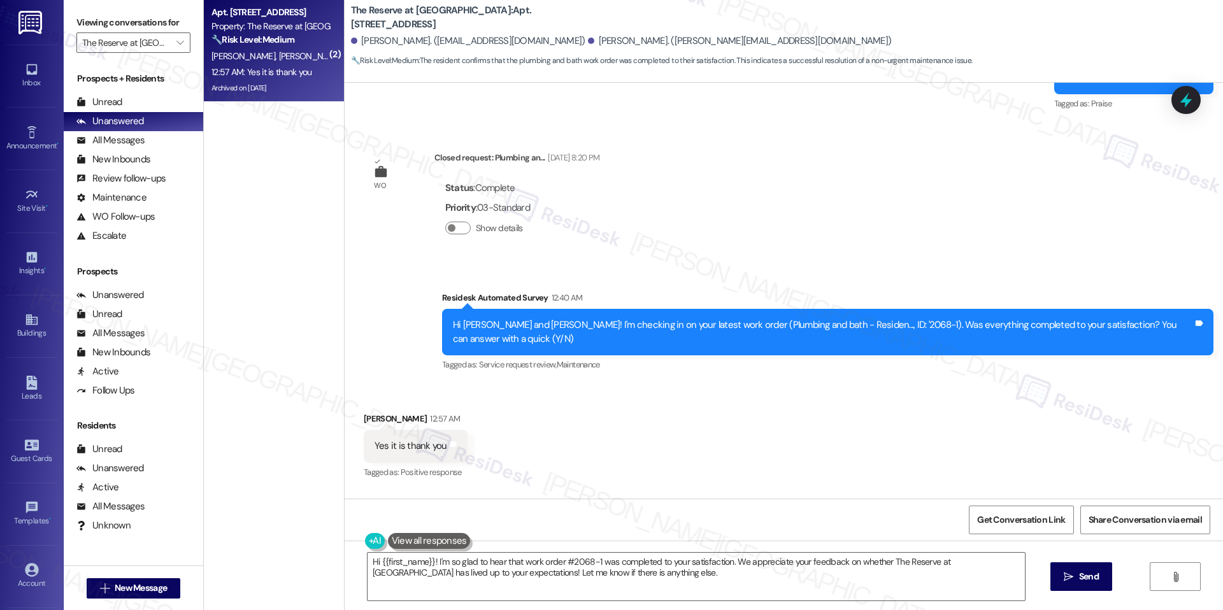
click at [298, 52] on div "T. Wilkinson S. Wilkinson" at bounding box center [270, 56] width 120 height 16
click at [176, 47] on icon "" at bounding box center [179, 43] width 7 height 10
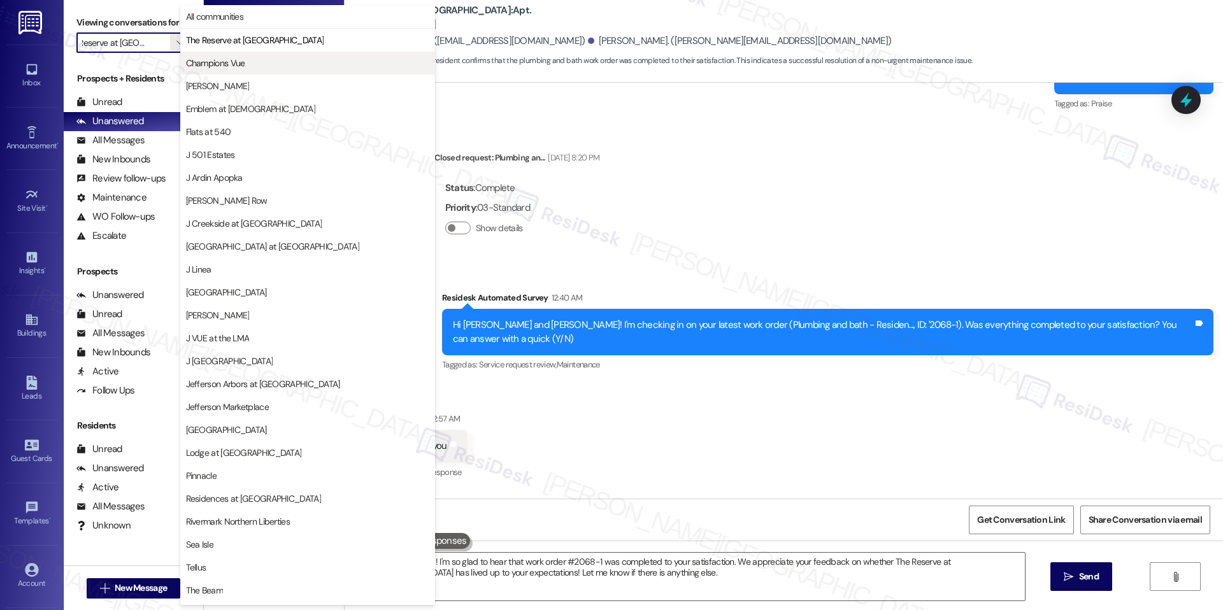
click at [231, 67] on span "Champions Vue" at bounding box center [215, 63] width 59 height 13
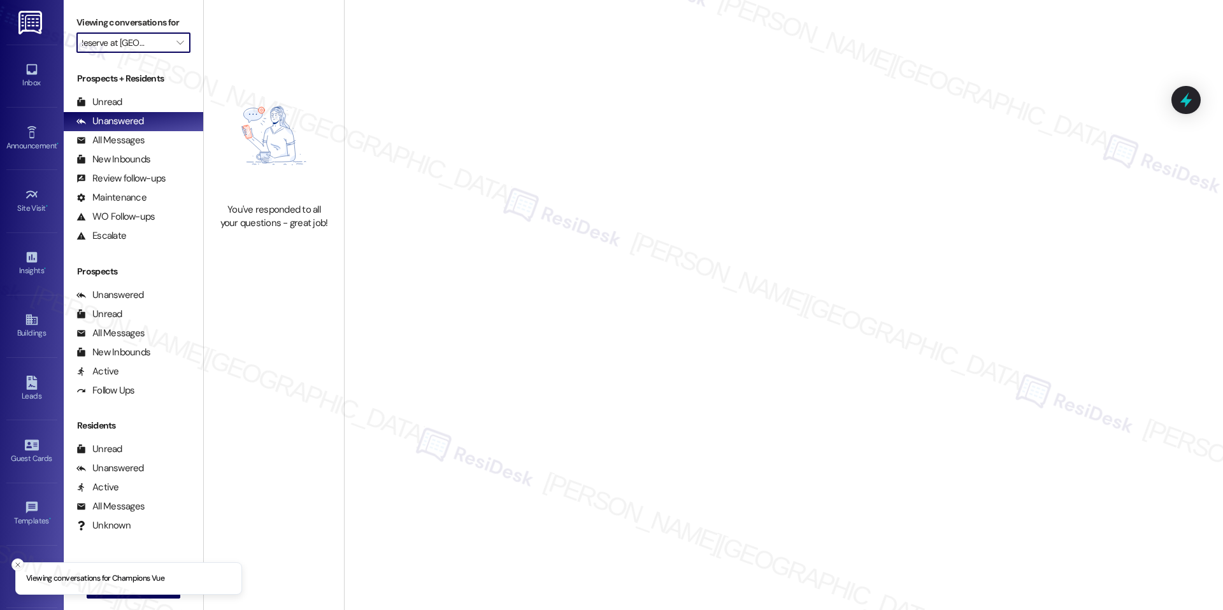
type input "Champions Vue"
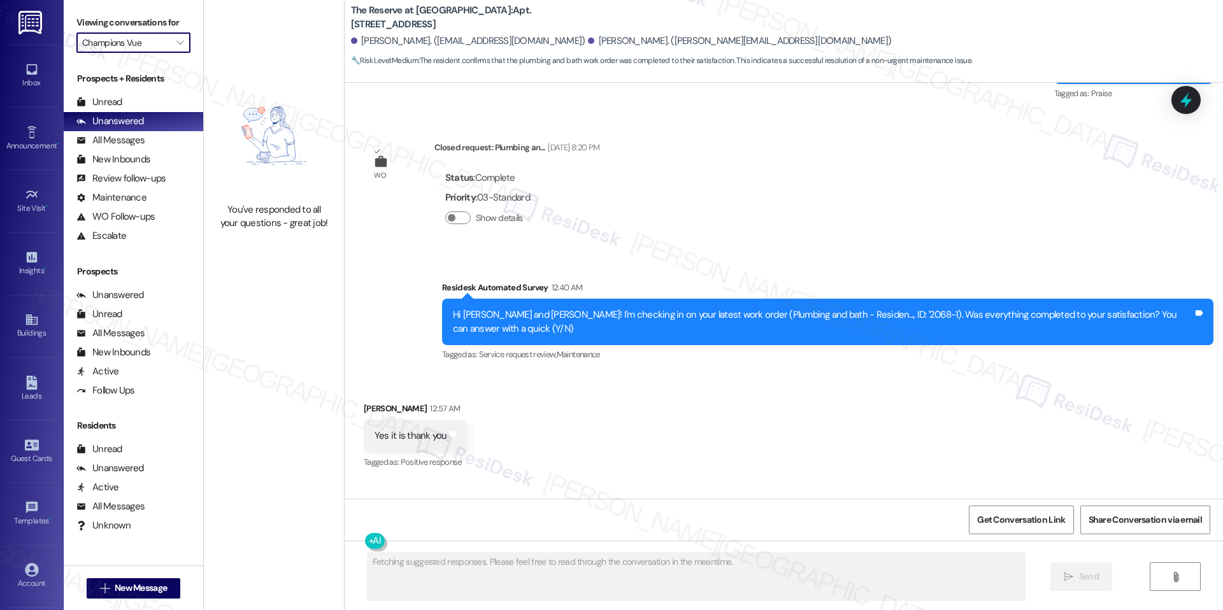
scroll to position [12081, 0]
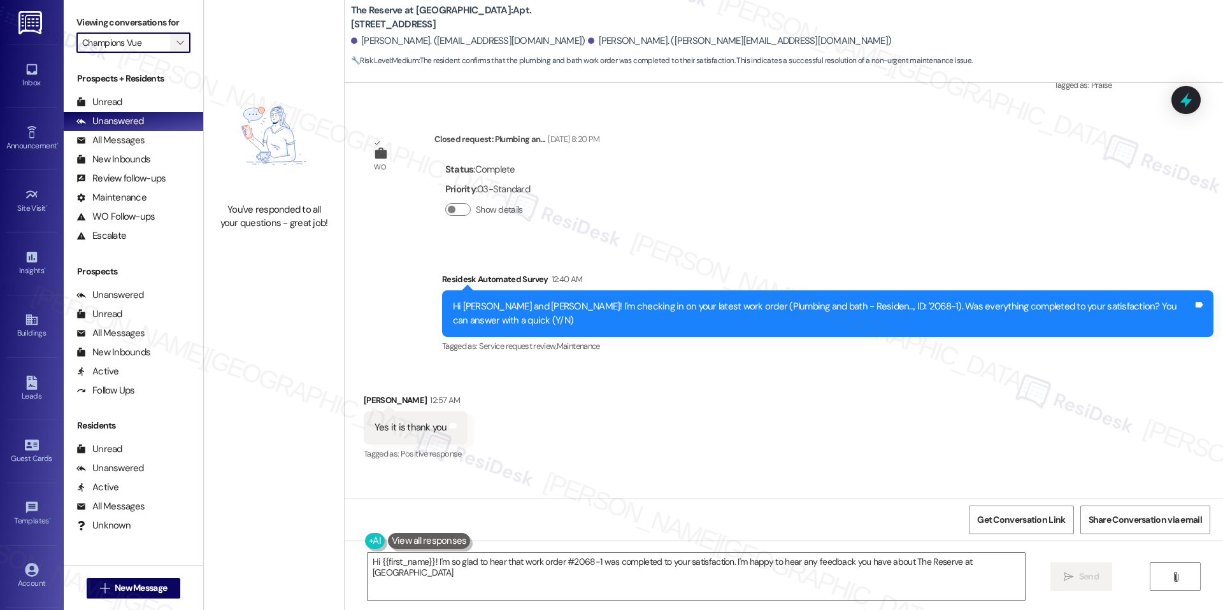
type textarea "Hi {{first_name}}! I'm so glad to hear that work order #2068-1 was completed to…"
click at [174, 48] on span "" at bounding box center [180, 42] width 12 height 20
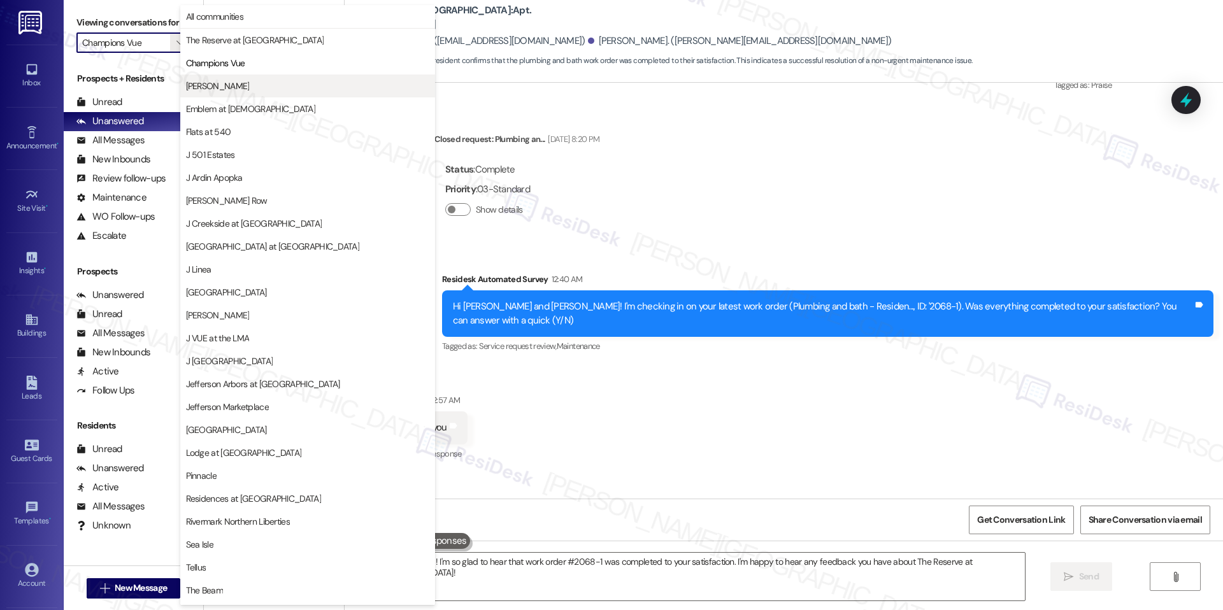
click at [241, 78] on button "[PERSON_NAME]" at bounding box center [307, 86] width 255 height 23
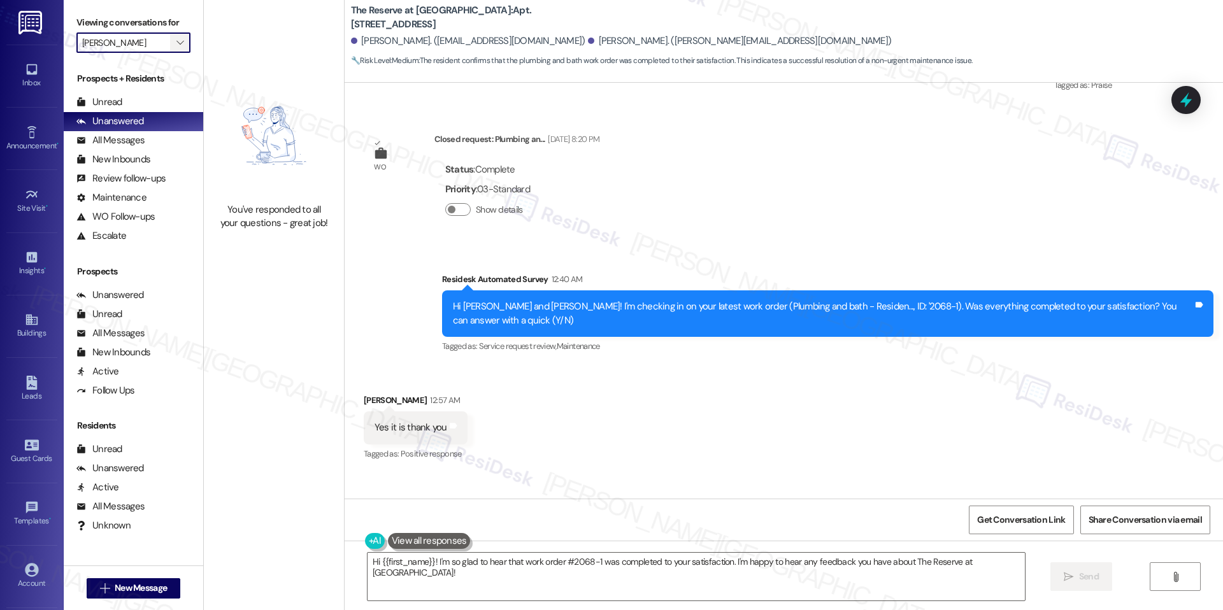
click at [175, 47] on span "" at bounding box center [180, 42] width 12 height 20
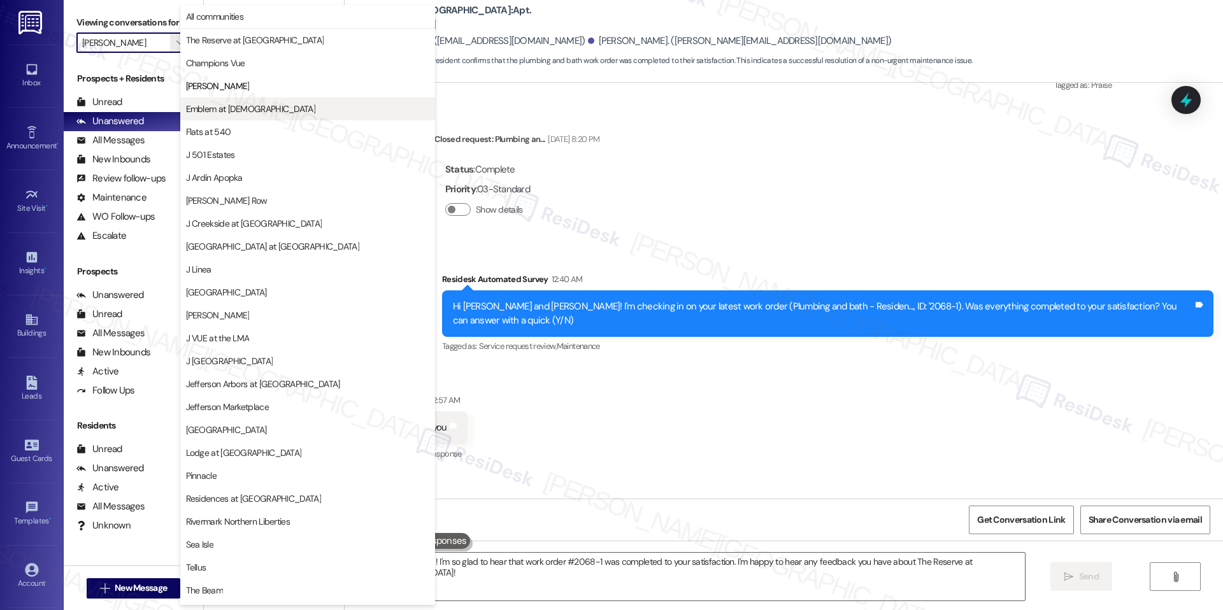
click at [219, 99] on button "Emblem at [DEMOGRAPHIC_DATA]" at bounding box center [307, 108] width 255 height 23
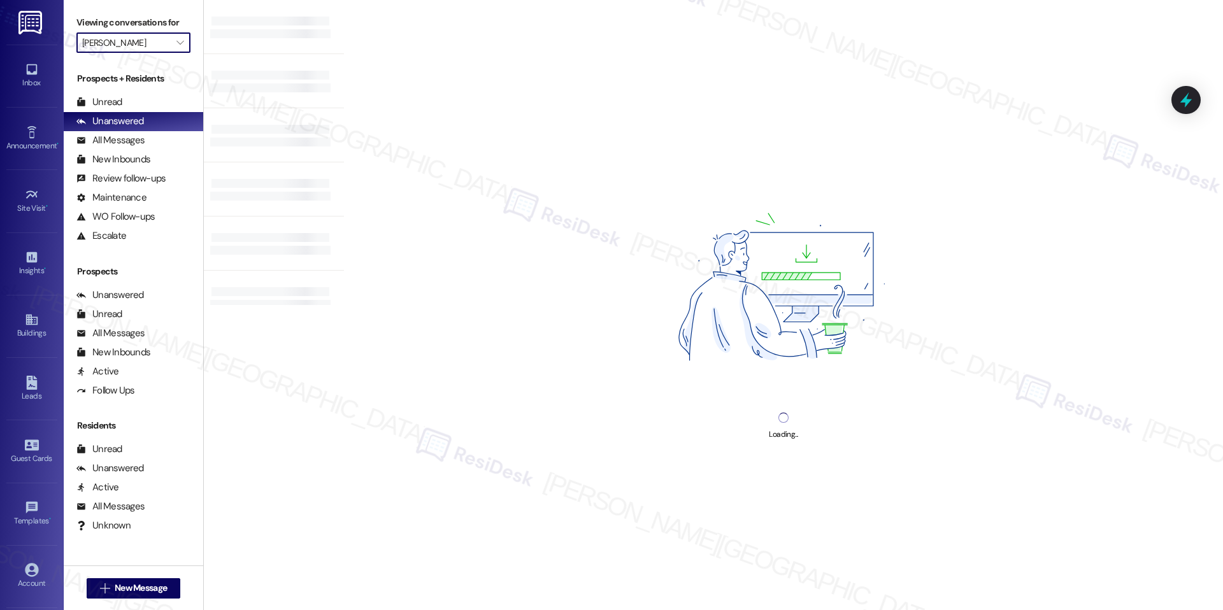
type input "Emblem at [DEMOGRAPHIC_DATA]"
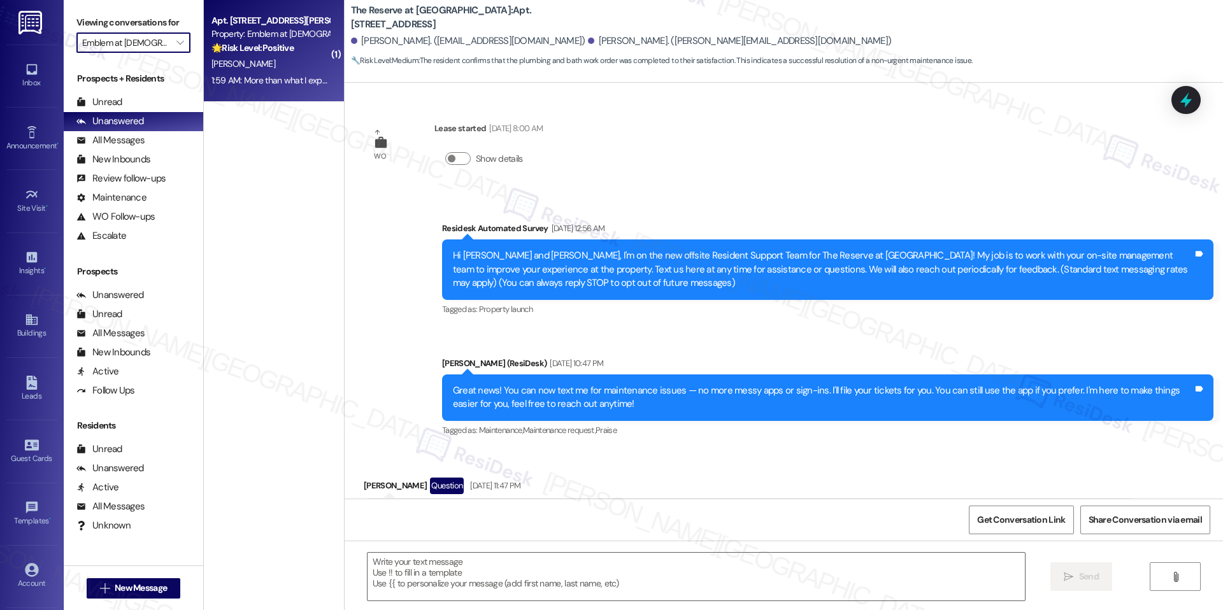
click at [269, 93] on div "Apt. 1000-304, 1150 Helen Drive Property: Emblem at Christiana 🌟 Risk Level: Po…" at bounding box center [274, 51] width 140 height 102
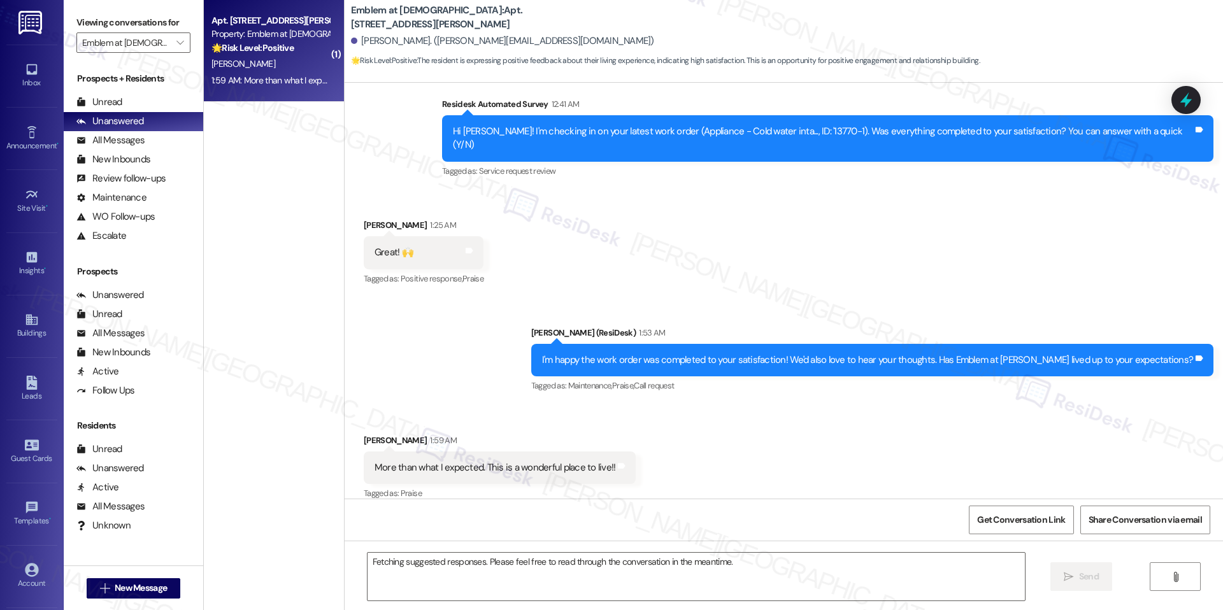
scroll to position [1442, 0]
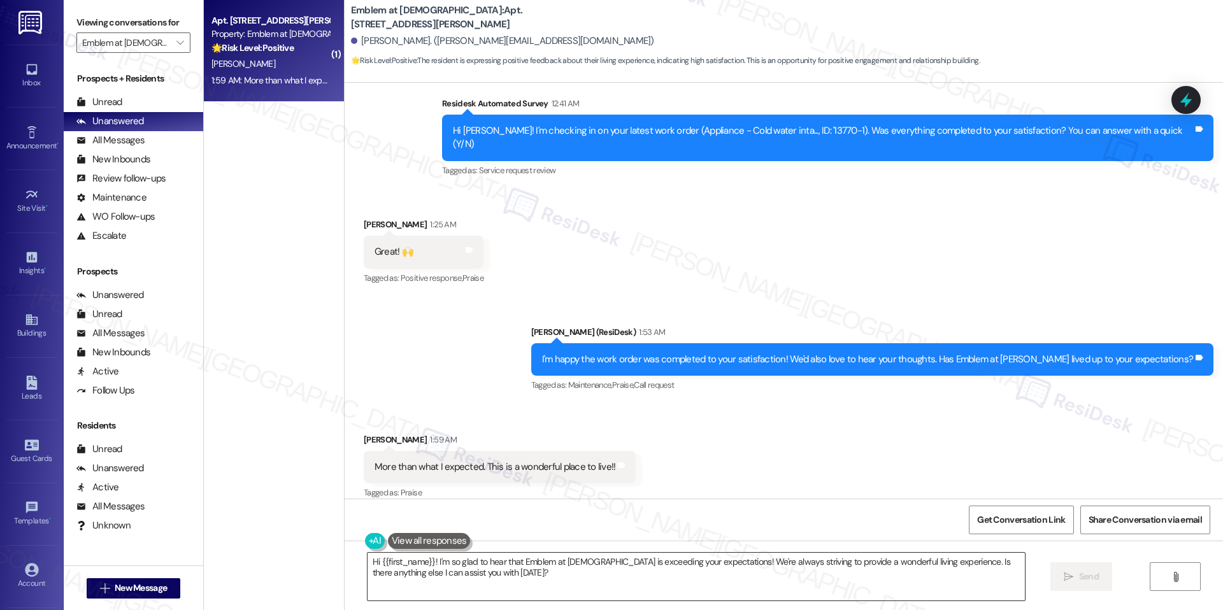
click at [534, 581] on textarea "Hi {{first_name}}! I'm so glad to hear that Emblem at Christiana is exceeding y…" at bounding box center [696, 577] width 657 height 48
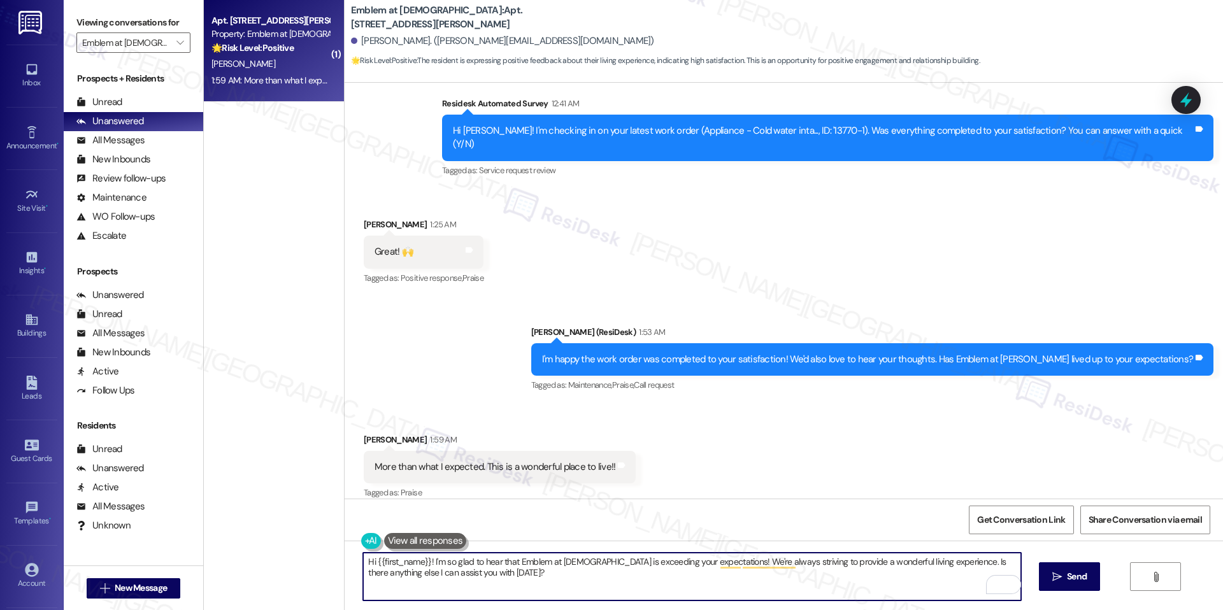
drag, startPoint x: 937, startPoint y: 563, endPoint x: 943, endPoint y: 590, distance: 27.5
click at [943, 590] on textarea "Hi {{first_name}}! I'm so glad to hear that Emblem at Christiana is exceeding y…" at bounding box center [691, 577] width 657 height 48
click at [434, 575] on textarea "Hi {{first_name}}! I'm so glad to hear that Emblem at Christiana is exceeding y…" at bounding box center [691, 577] width 657 height 48
click at [970, 557] on textarea "Hi {{first_name}}! I'm so glad to hear that Emblem at Christiana is exceeding y…" at bounding box center [691, 577] width 657 height 48
paste textarea "Could I ask a quick favor? If you don’t mind, would you be willing to share you…"
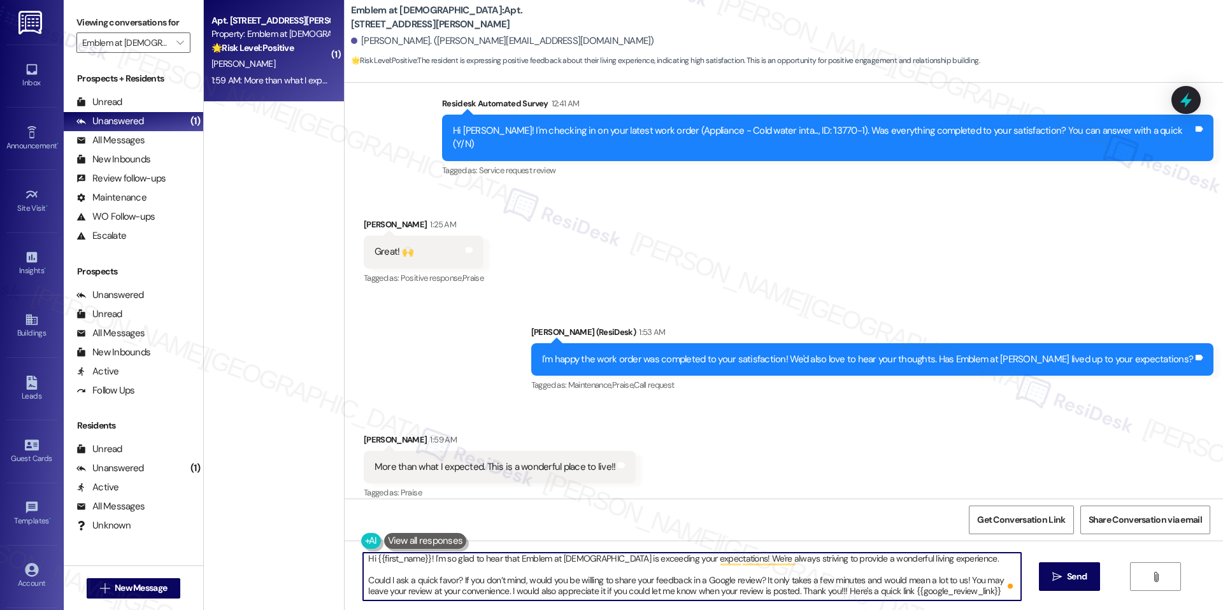
scroll to position [3, 0]
type textarea "Hi {{first_name}}! I'm so glad to hear that Emblem at Christiana is exceeding y…"
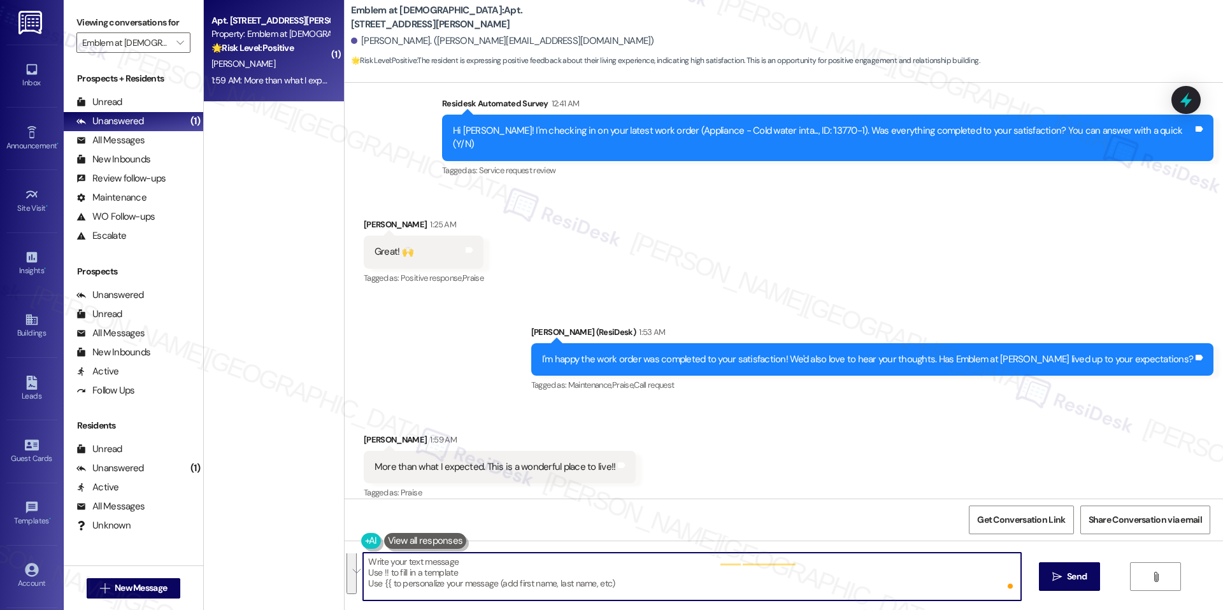
scroll to position [0, 0]
paste textarea "Hi {{first_name}}! I’m so glad to hear that Emblem at Christiana is exceeding y…"
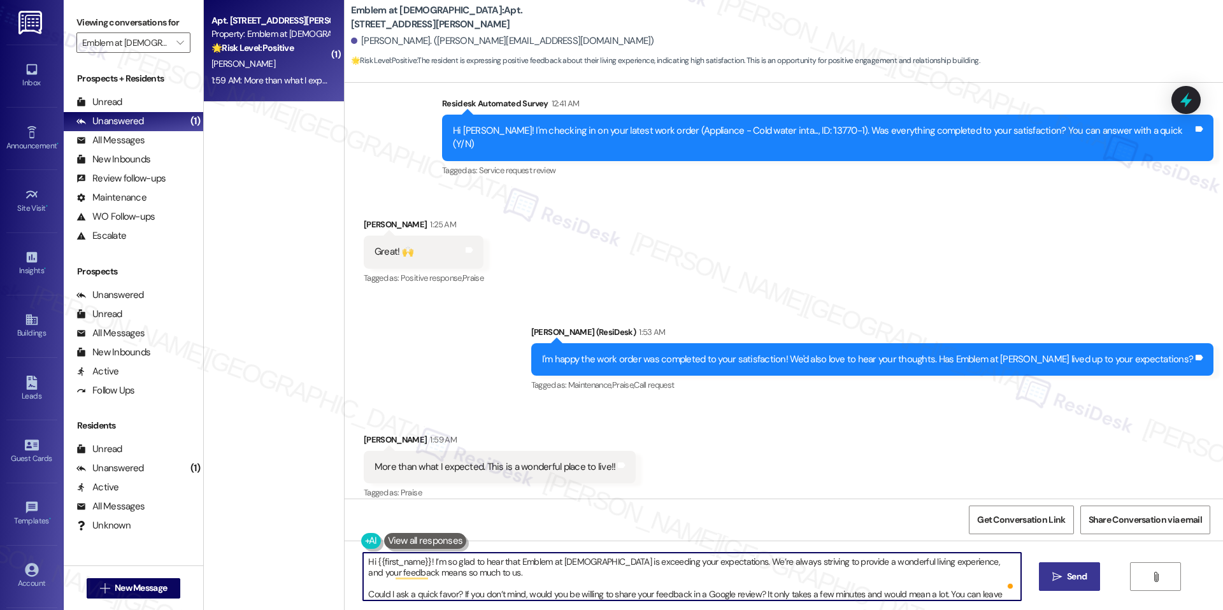
type textarea "Hi {{first_name}}! I’m so glad to hear that Emblem at Christiana is exceeding y…"
click at [1084, 580] on span "Send" at bounding box center [1077, 576] width 20 height 13
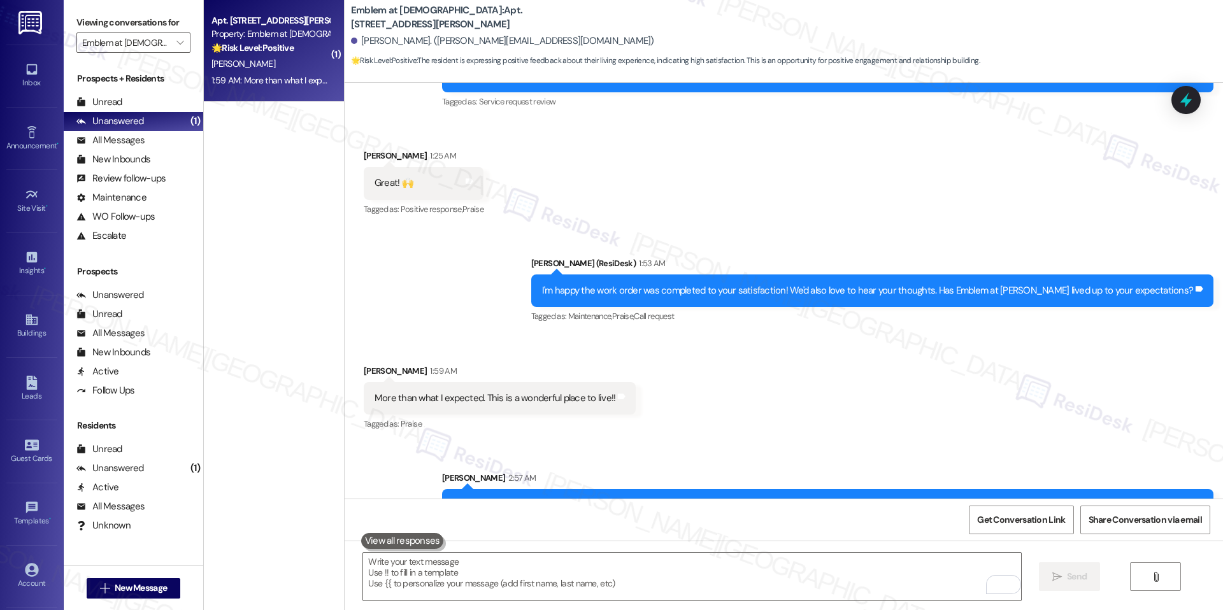
scroll to position [1586, 0]
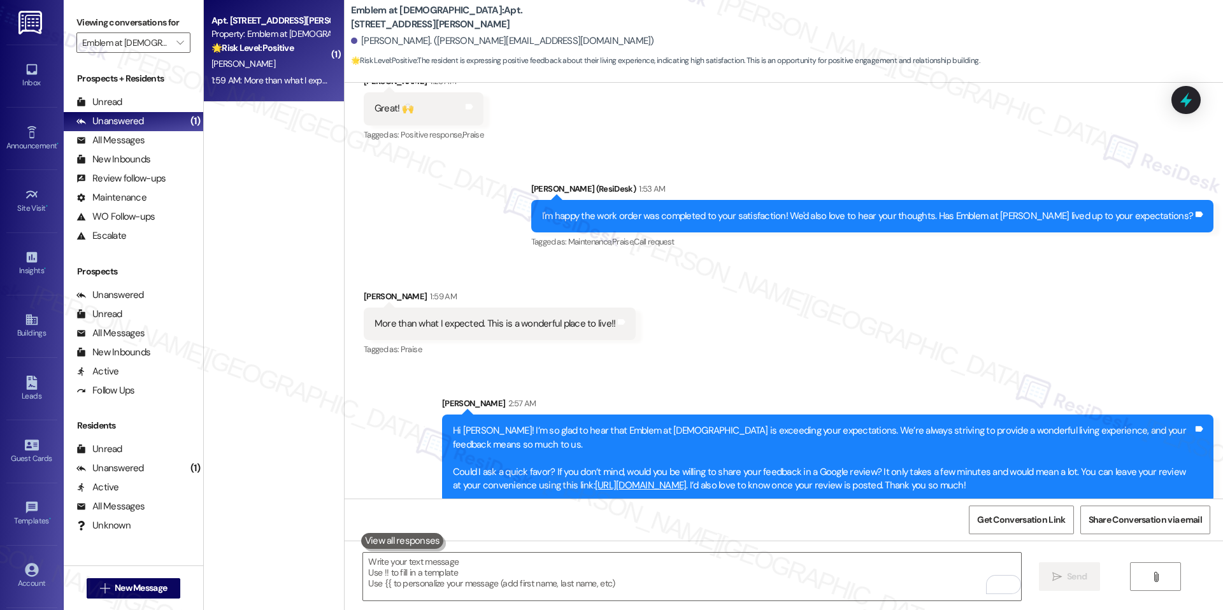
click at [254, 54] on div "🌟 Risk Level: Positive The resident is expressing positive feedback about their…" at bounding box center [270, 47] width 118 height 13
click at [176, 39] on icon "" at bounding box center [179, 43] width 7 height 10
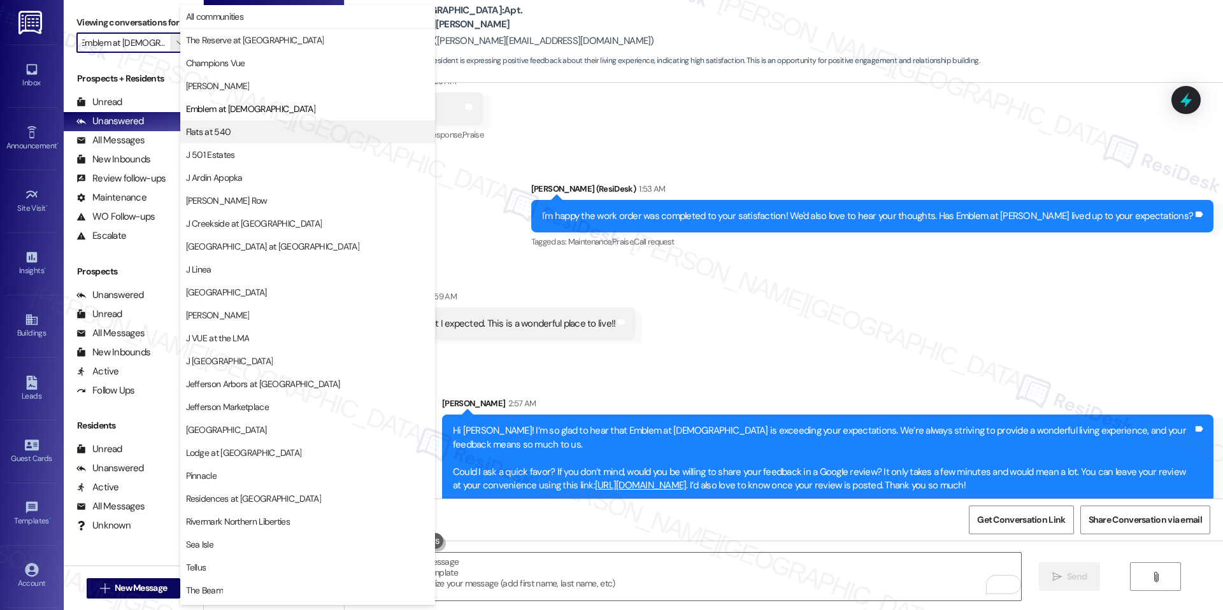
click at [274, 124] on button "Flats at 540" at bounding box center [307, 131] width 255 height 23
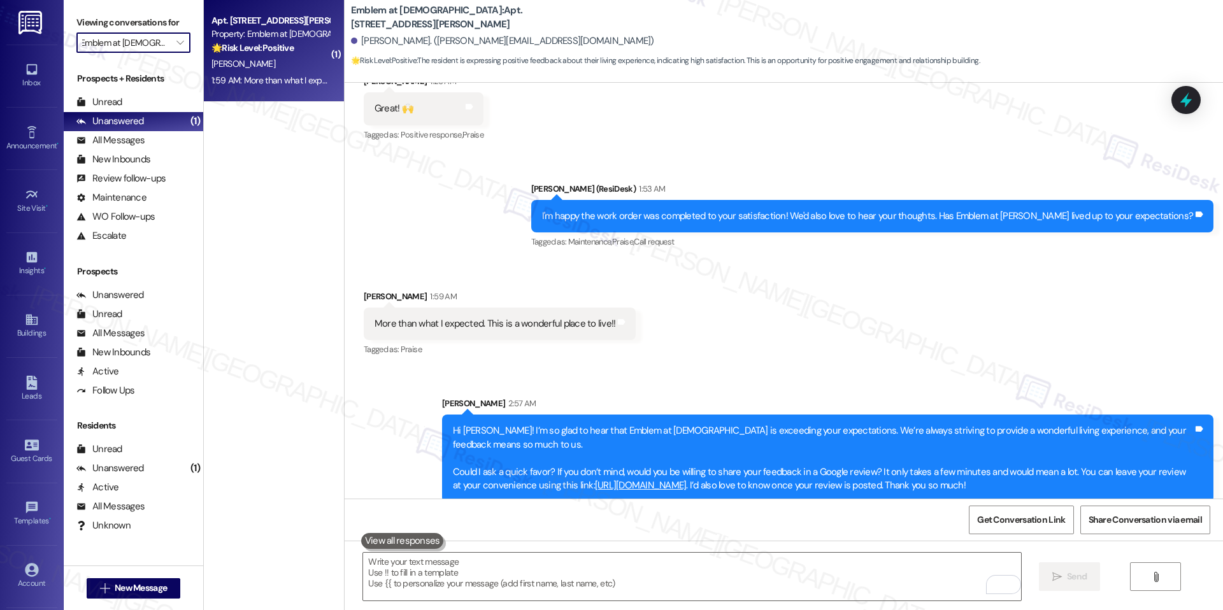
type input "Flats at 540"
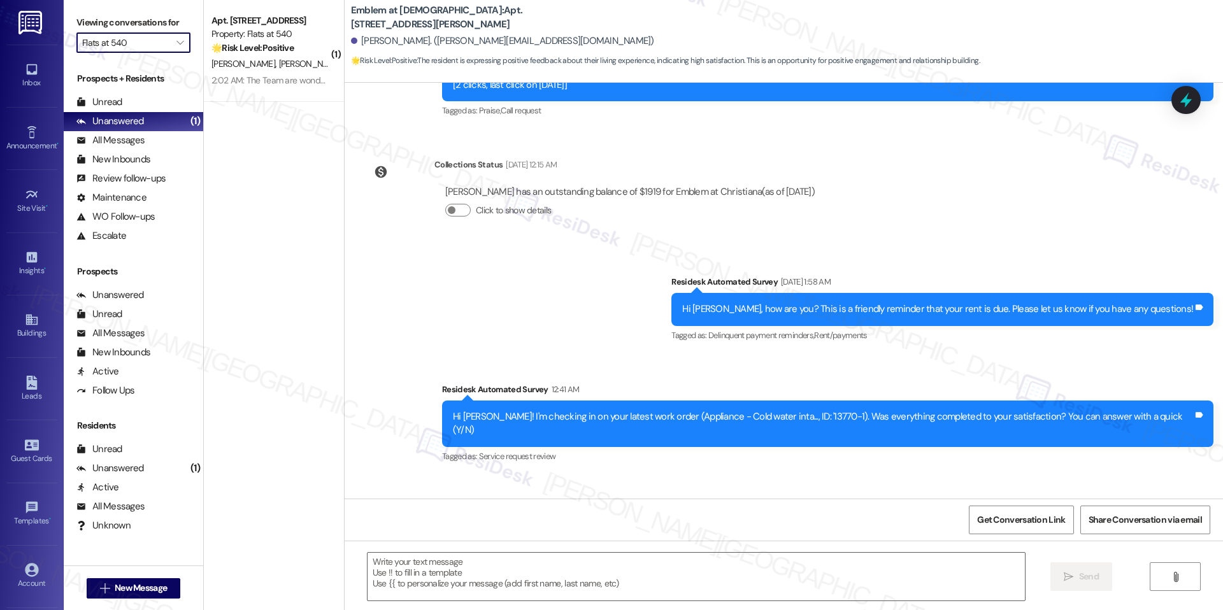
type textarea "Fetching suggested responses. Please feel free to read through the conversation…"
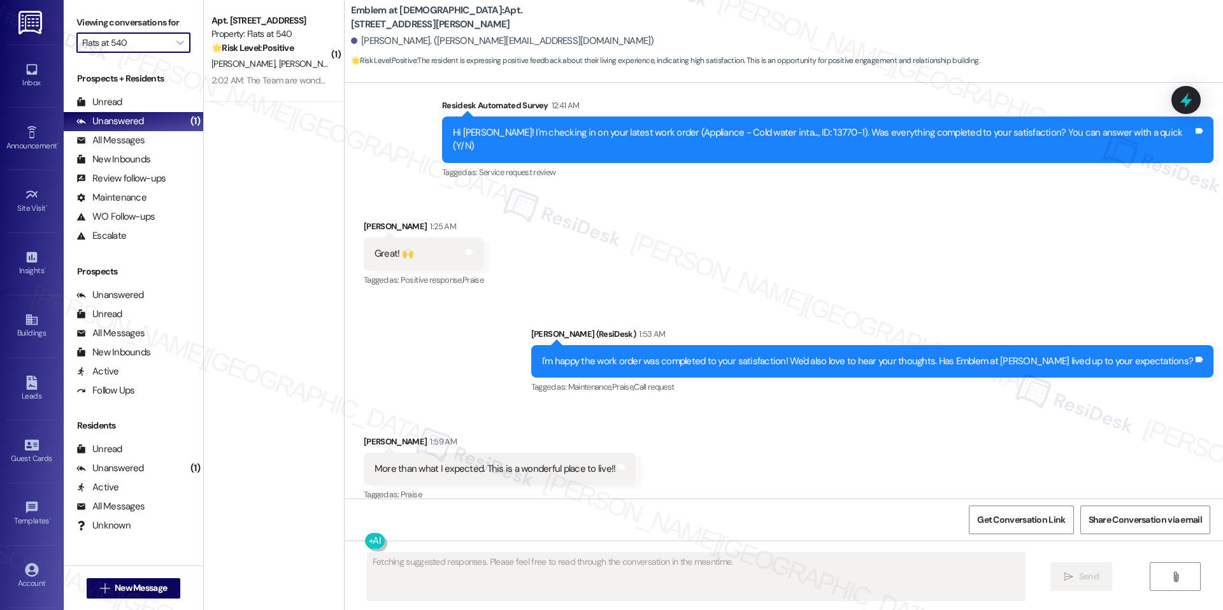
scroll to position [1442, 0]
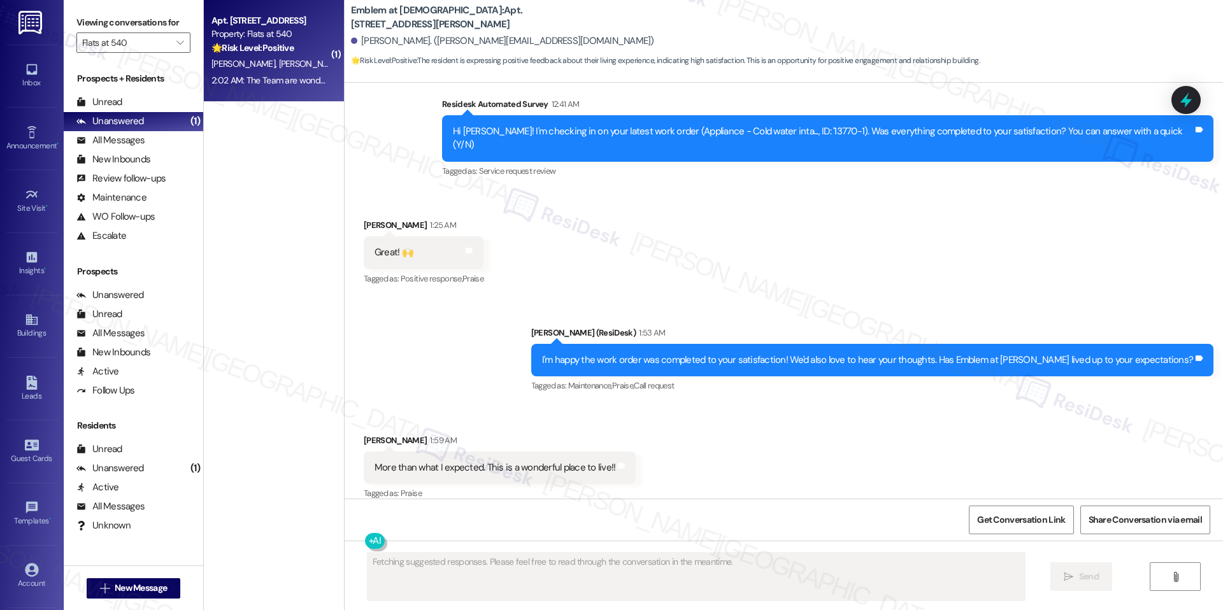
click at [279, 86] on div "2:02 AM: The Team are wonderful! My expectations here at Flats at 540 have been…" at bounding box center [270, 81] width 120 height 16
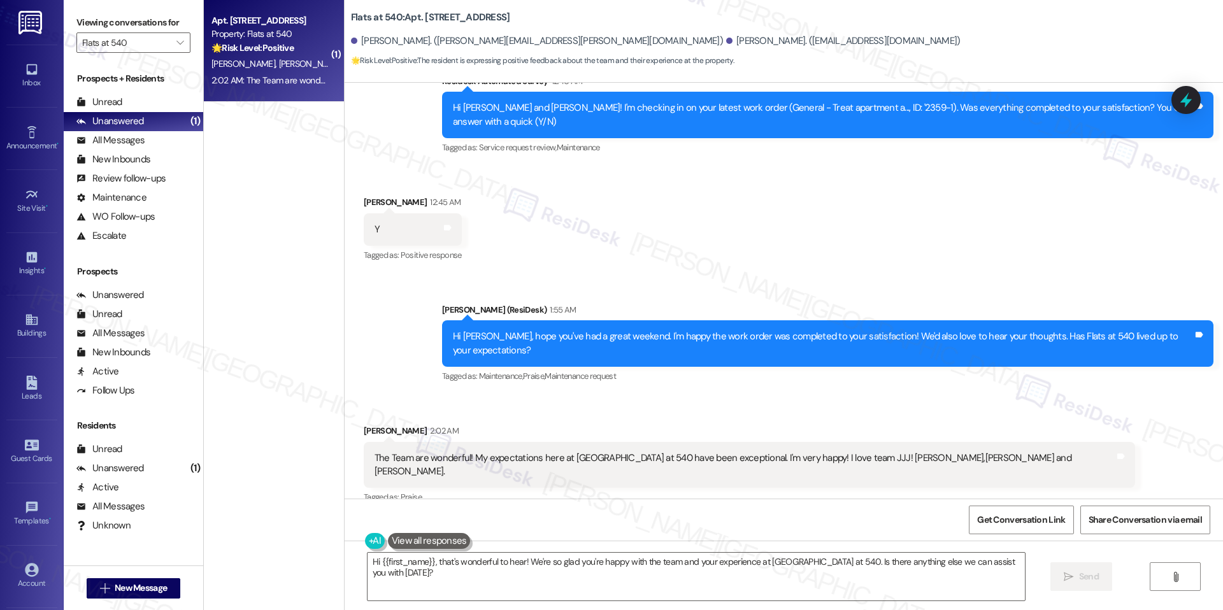
scroll to position [1551, 0]
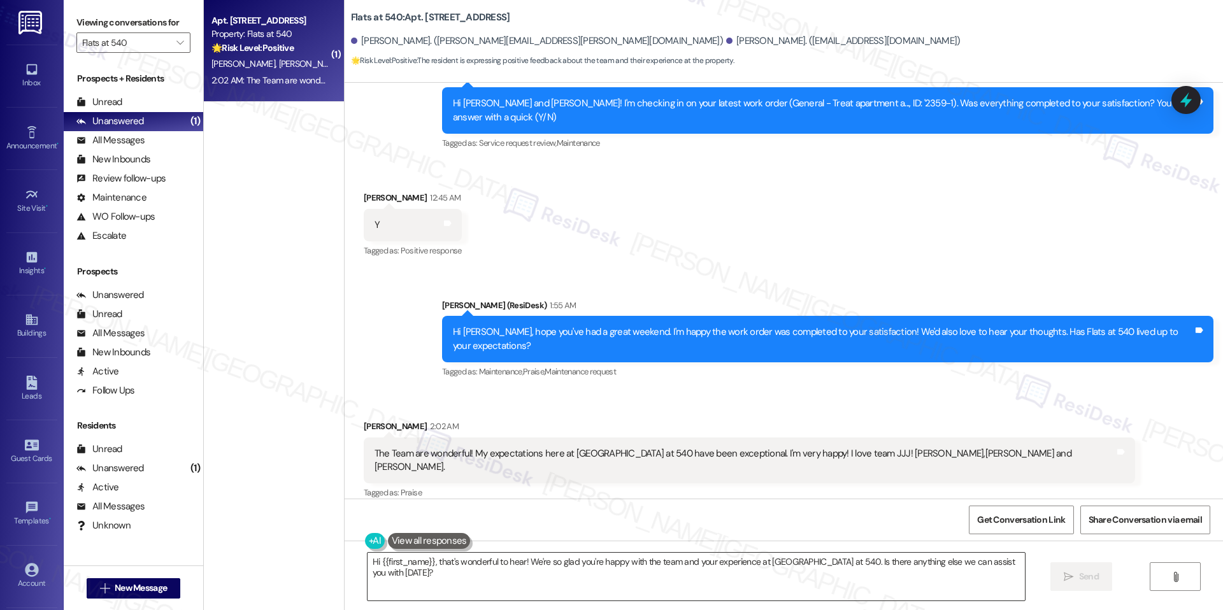
drag, startPoint x: 820, startPoint y: 564, endPoint x: 809, endPoint y: 561, distance: 11.3
click at [819, 564] on textarea "Hi {{first_name}}, that's wonderful to hear! We're so glad you're happy with th…" at bounding box center [696, 577] width 657 height 48
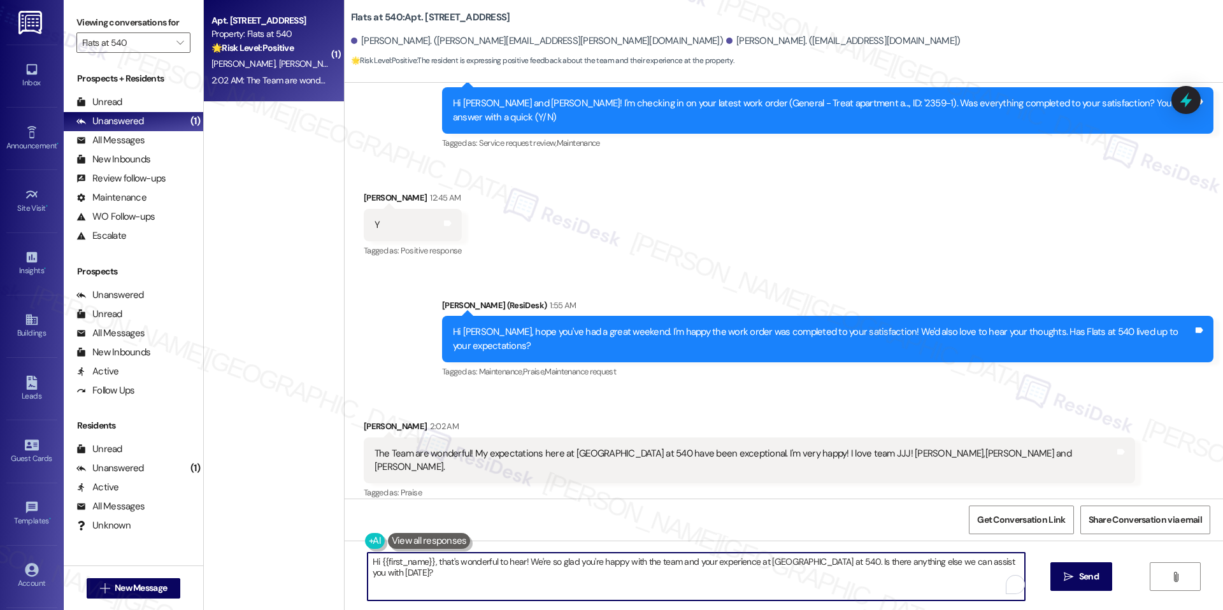
drag, startPoint x: 804, startPoint y: 561, endPoint x: 929, endPoint y: 570, distance: 125.2
click at [929, 570] on textarea "Hi {{first_name}}, that's wonderful to hear! We're so glad you're happy with th…" at bounding box center [696, 577] width 657 height 48
drag, startPoint x: 828, startPoint y: 561, endPoint x: 799, endPoint y: 566, distance: 29.9
click at [828, 561] on textarea "Hi {{first_name}}, that's wonderful to hear! We're so glad you're happy with th…" at bounding box center [696, 577] width 657 height 48
drag, startPoint x: 804, startPoint y: 562, endPoint x: 882, endPoint y: 575, distance: 79.4
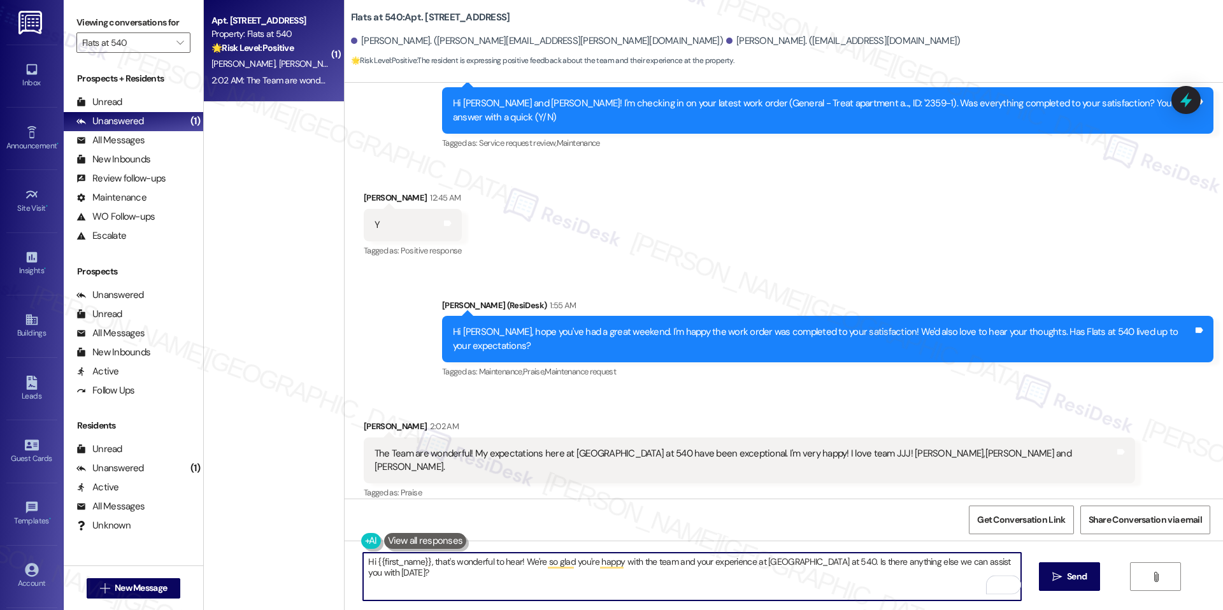
click at [901, 579] on textarea "Hi {{first_name}}, that's wonderful to hear! We're so glad you're happy with th…" at bounding box center [691, 577] width 657 height 48
click at [814, 559] on textarea "Hi {{first_name}}, that's wonderful to hear! We're so glad you're happy with th…" at bounding box center [691, 577] width 657 height 48
drag, startPoint x: 803, startPoint y: 561, endPoint x: 975, endPoint y: 569, distance: 172.2
click at [973, 569] on textarea "Hi {{first_name}}, that's wonderful to hear! We're so glad you're happy with th…" at bounding box center [691, 577] width 657 height 48
drag, startPoint x: 995, startPoint y: 562, endPoint x: 802, endPoint y: 565, distance: 193.0
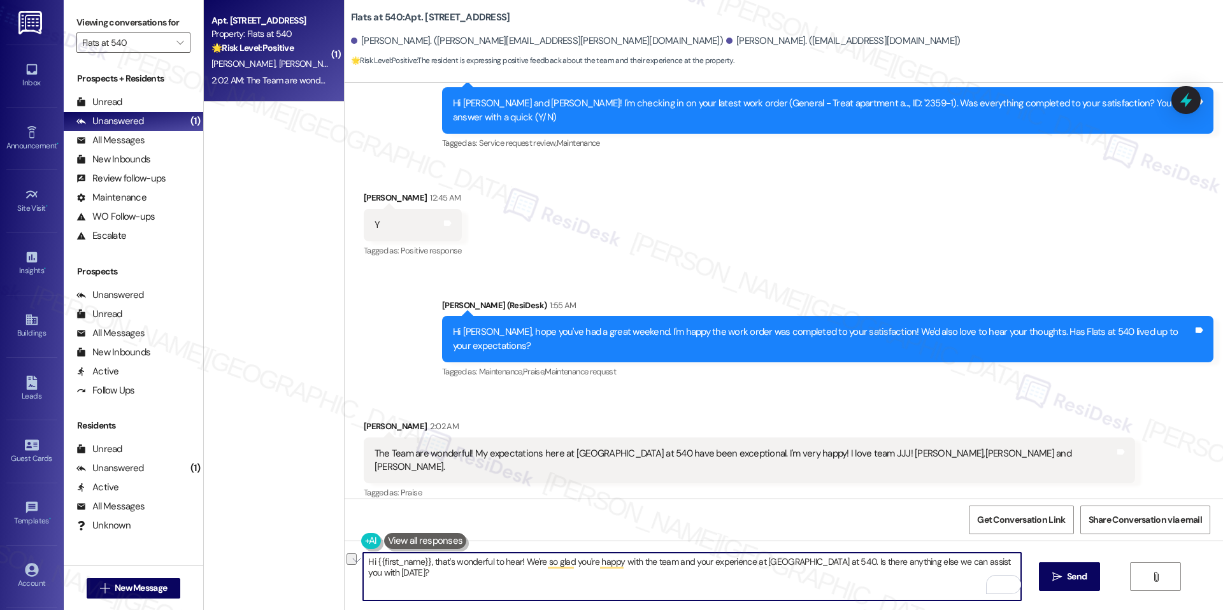
click at [802, 565] on textarea "Hi {{first_name}}, that's wonderful to hear! We're so glad you're happy with th…" at bounding box center [691, 577] width 657 height 48
click at [819, 570] on textarea "Hi {{first_name}}, that's wonderful to hear! We're so glad you're happy with th…" at bounding box center [691, 577] width 657 height 48
paste textarea "Could I ask a quick favor? If you don’t mind, would you be willing to share you…"
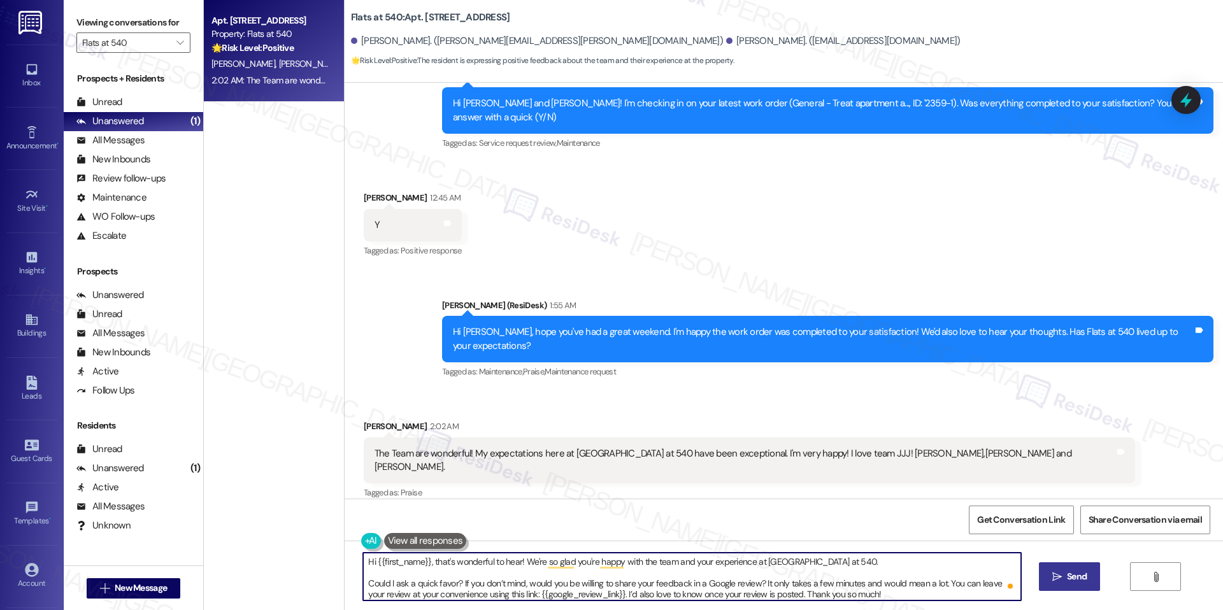
type textarea "Hi {{first_name}}, that's wonderful to hear! We're so glad you're happy with th…"
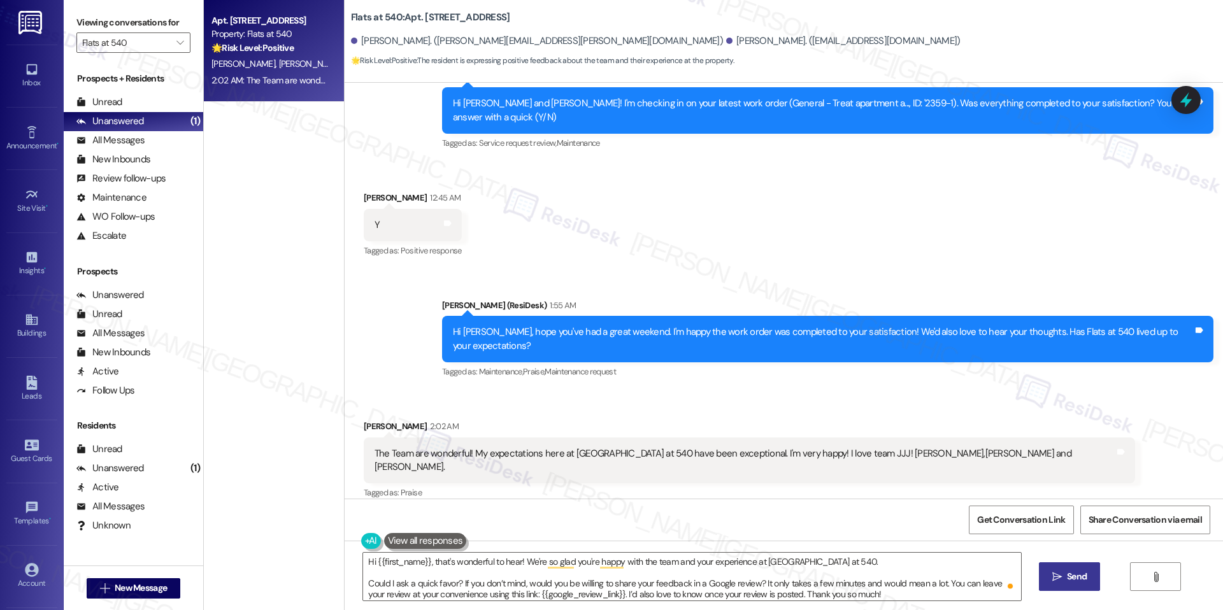
click at [1073, 582] on span "Send" at bounding box center [1077, 576] width 20 height 13
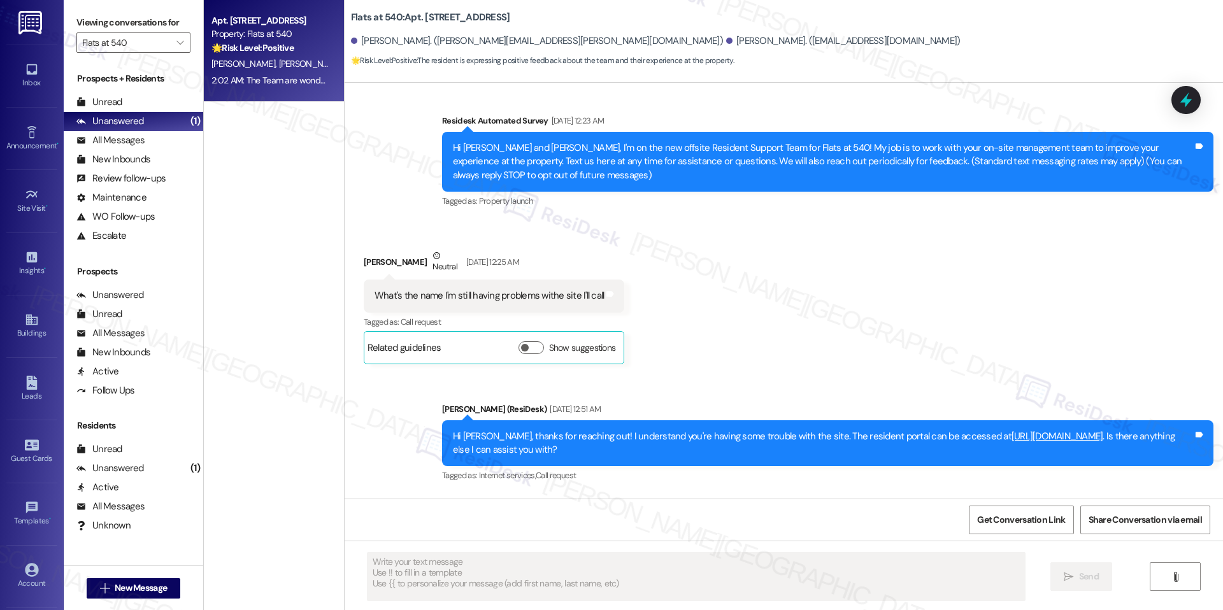
scroll to position [0, 0]
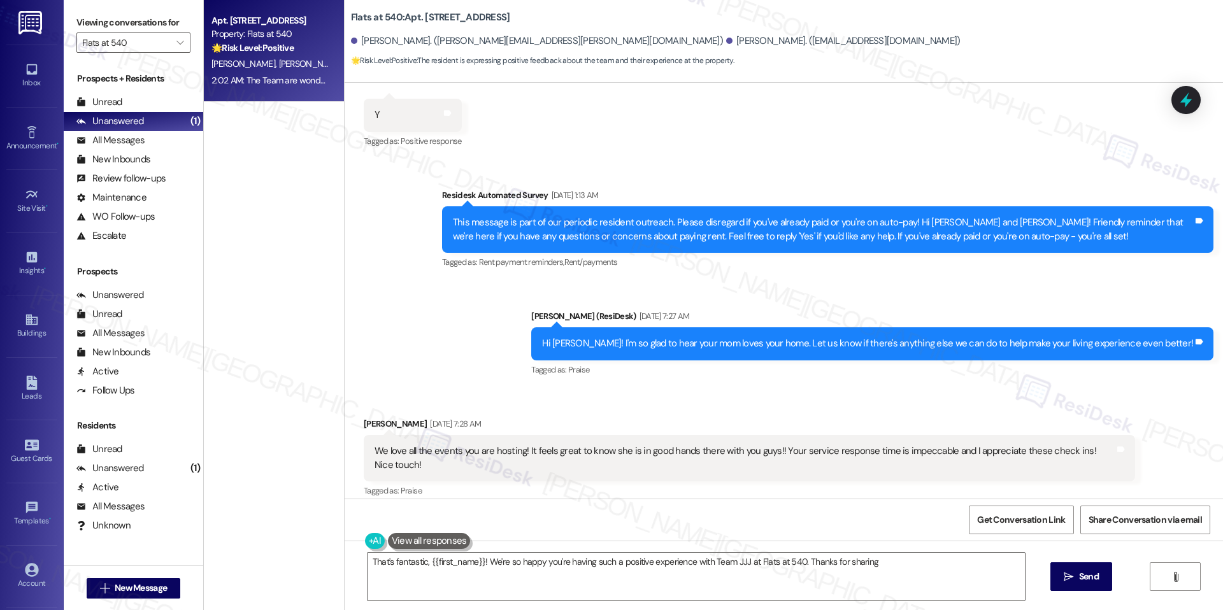
type textarea "That's fantastic, {{first_name}}! We're so happy you're having such a positive …"
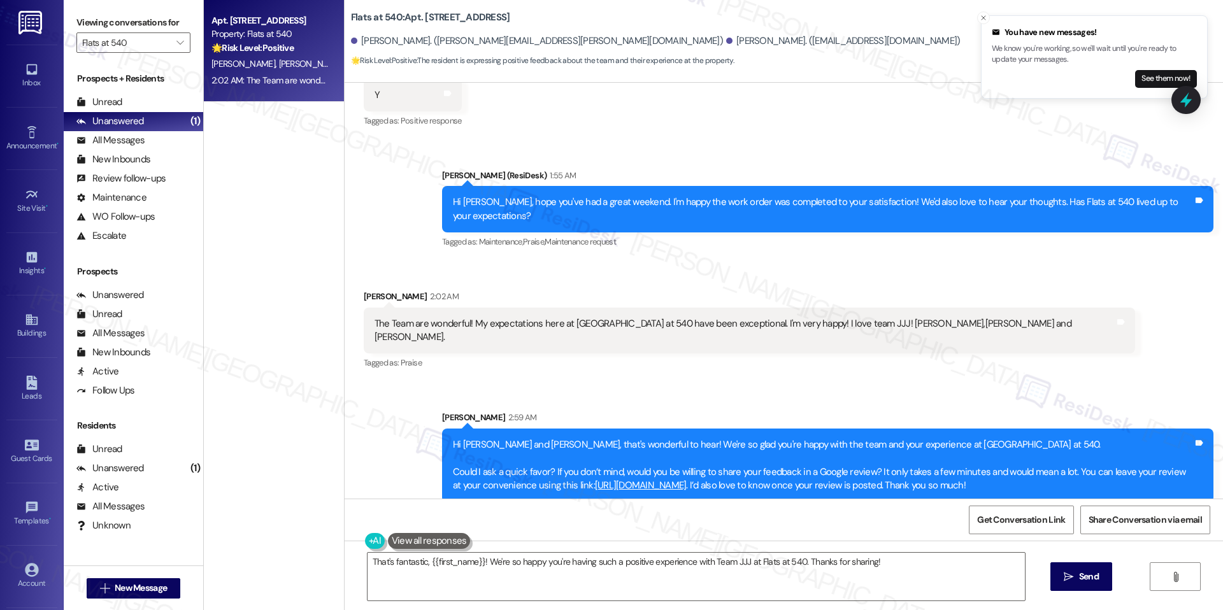
scroll to position [1680, 0]
click at [278, 68] on span "B. Farah" at bounding box center [310, 63] width 64 height 11
click at [174, 39] on span "" at bounding box center [180, 42] width 12 height 20
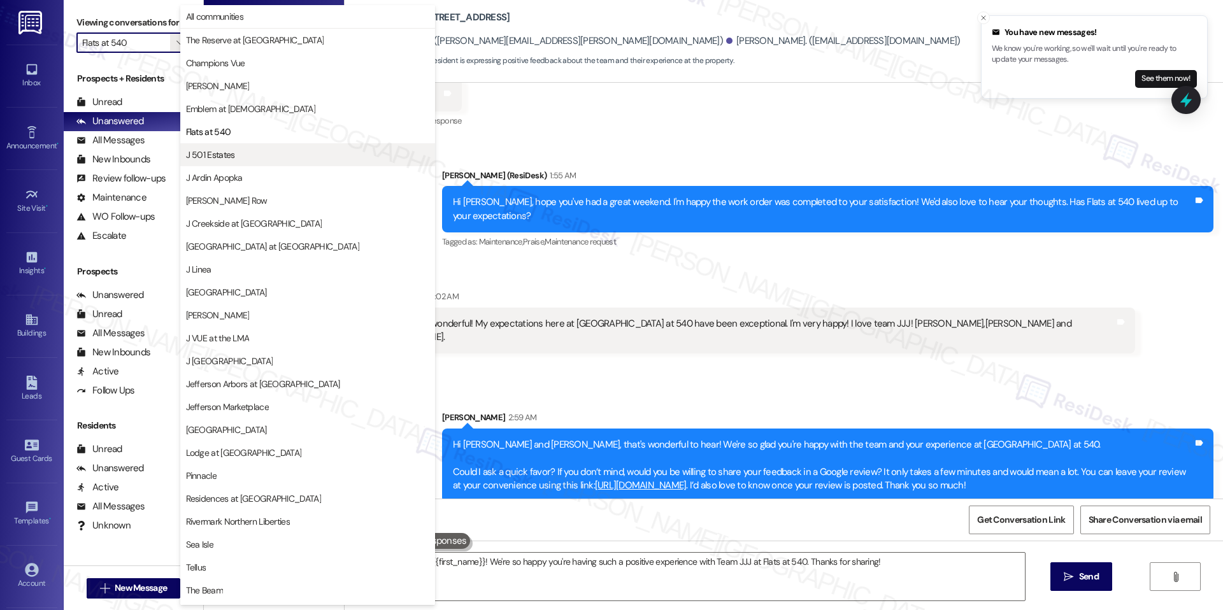
click at [215, 148] on span "J 501 Estates" at bounding box center [210, 154] width 49 height 13
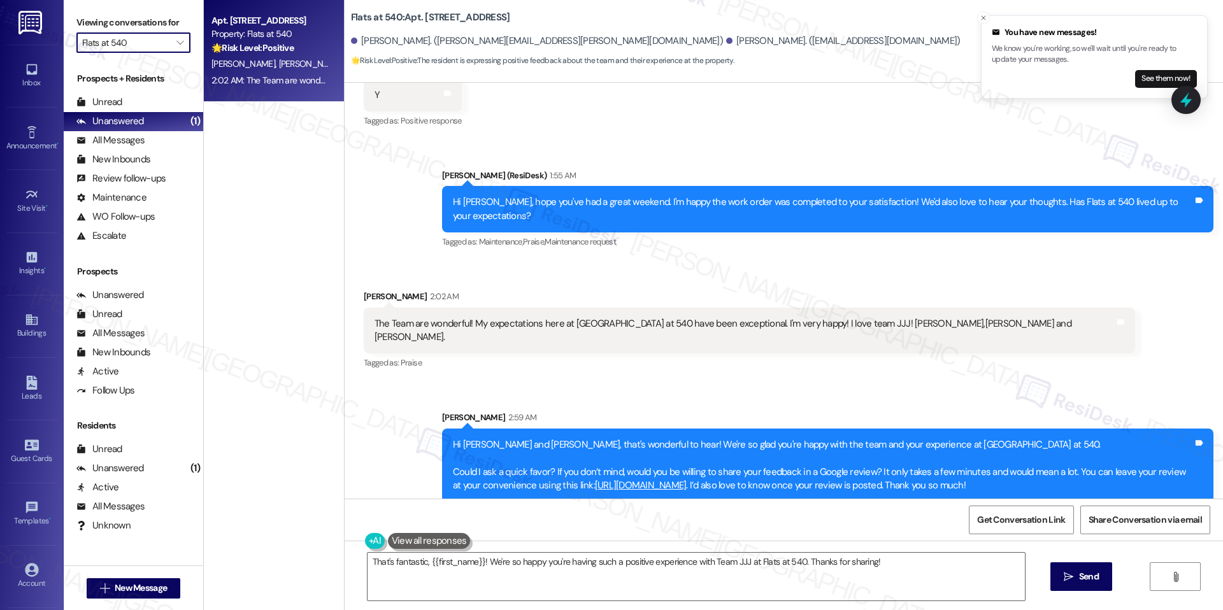
type input "J 501 Estates"
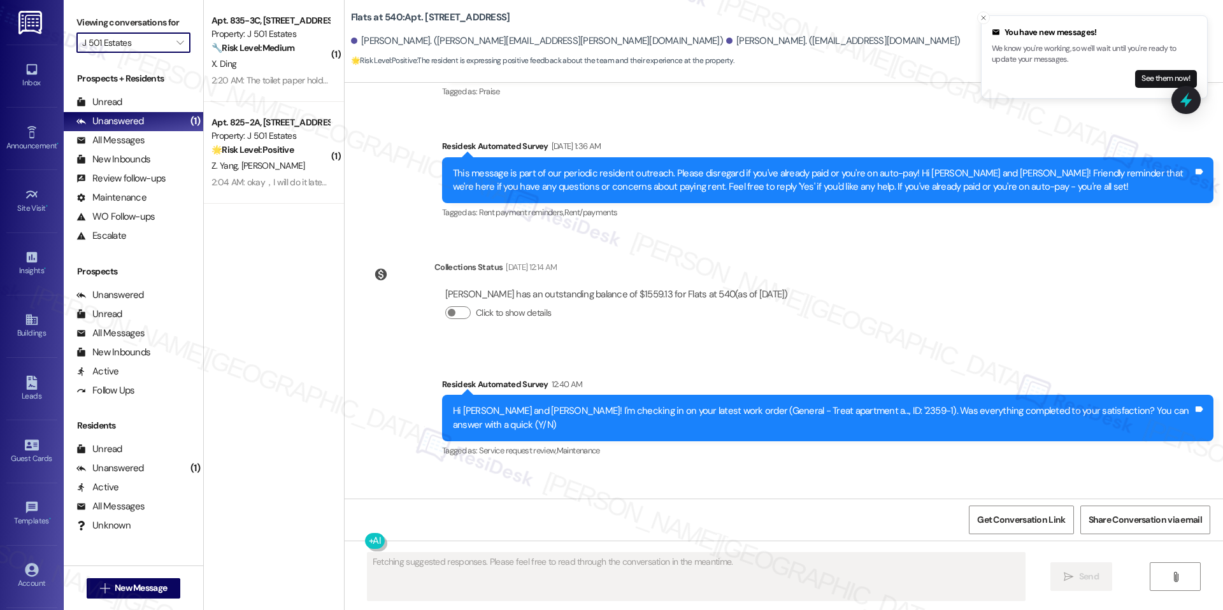
scroll to position [1550, 0]
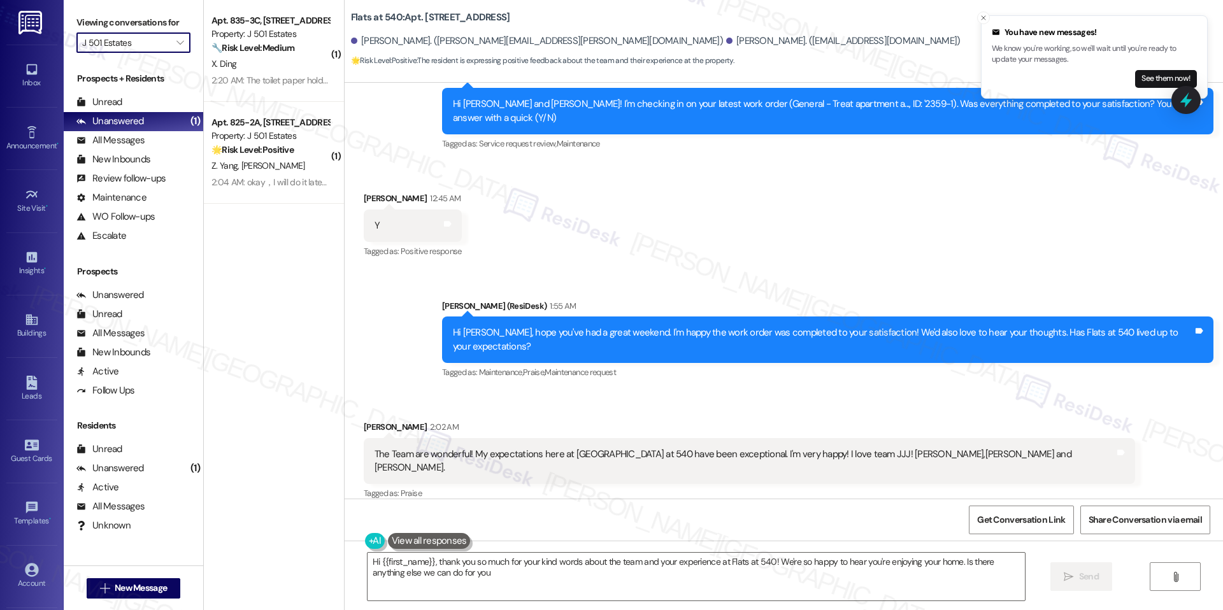
type textarea "Hi {{first_name}}, thank you so much for your kind words about the team and you…"
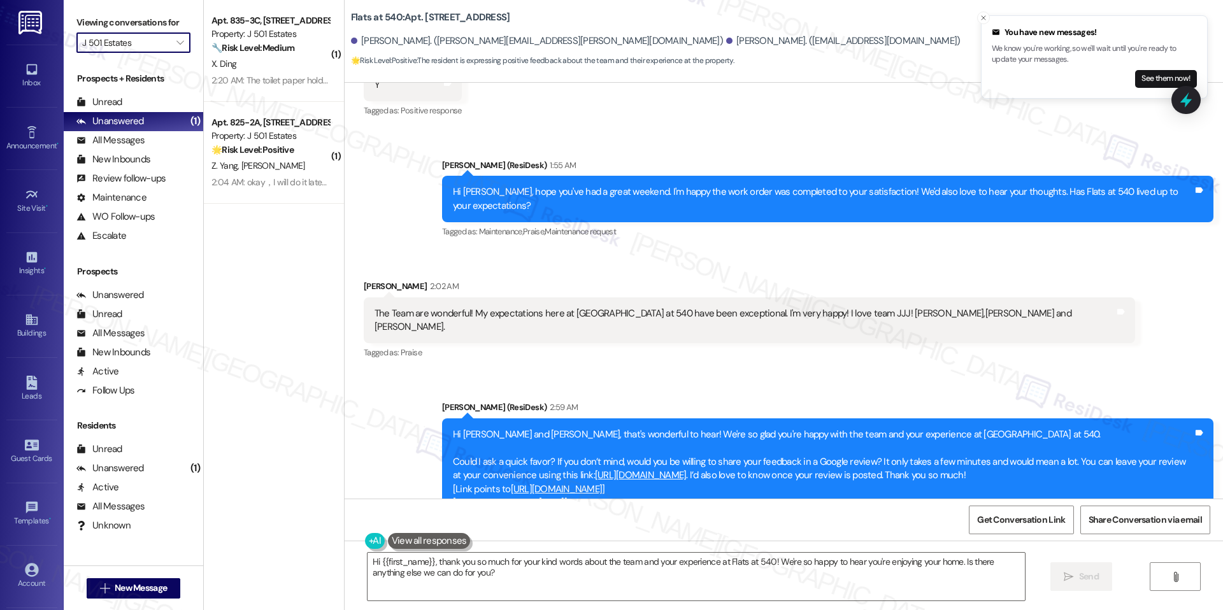
scroll to position [1726, 0]
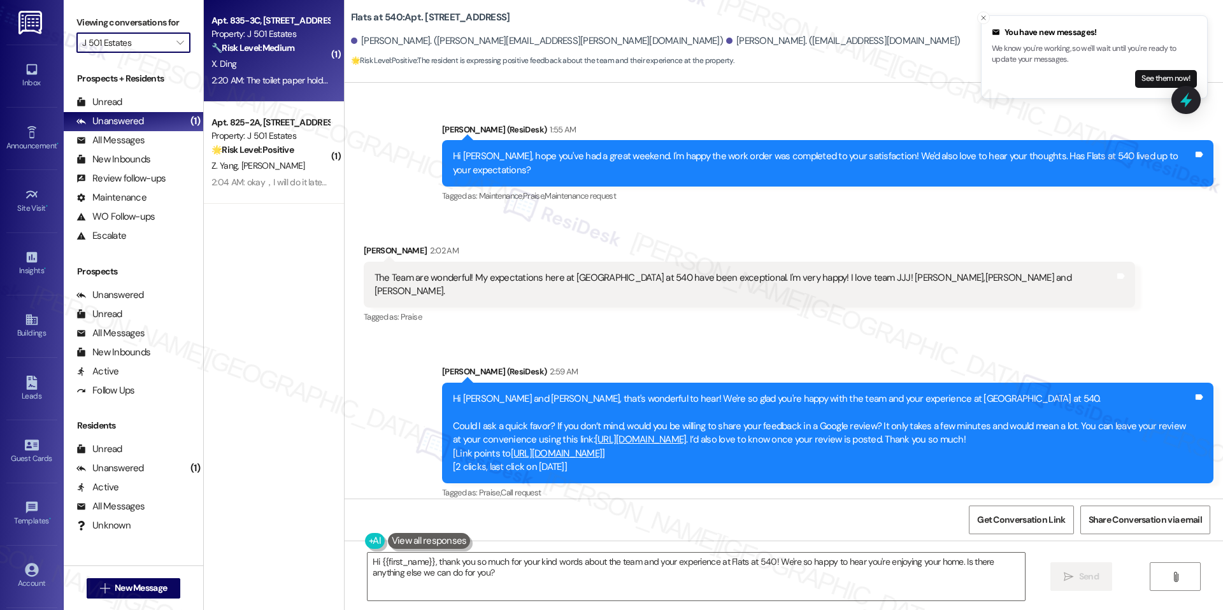
click at [319, 95] on div "Apt. 835-3C, 240 Ivy Meadow Ln Property: J 501 Estates 🔧 Risk Level: Medium The…" at bounding box center [274, 51] width 140 height 102
type textarea "Fetching suggested responses. Please feel free to read through the conversation…"
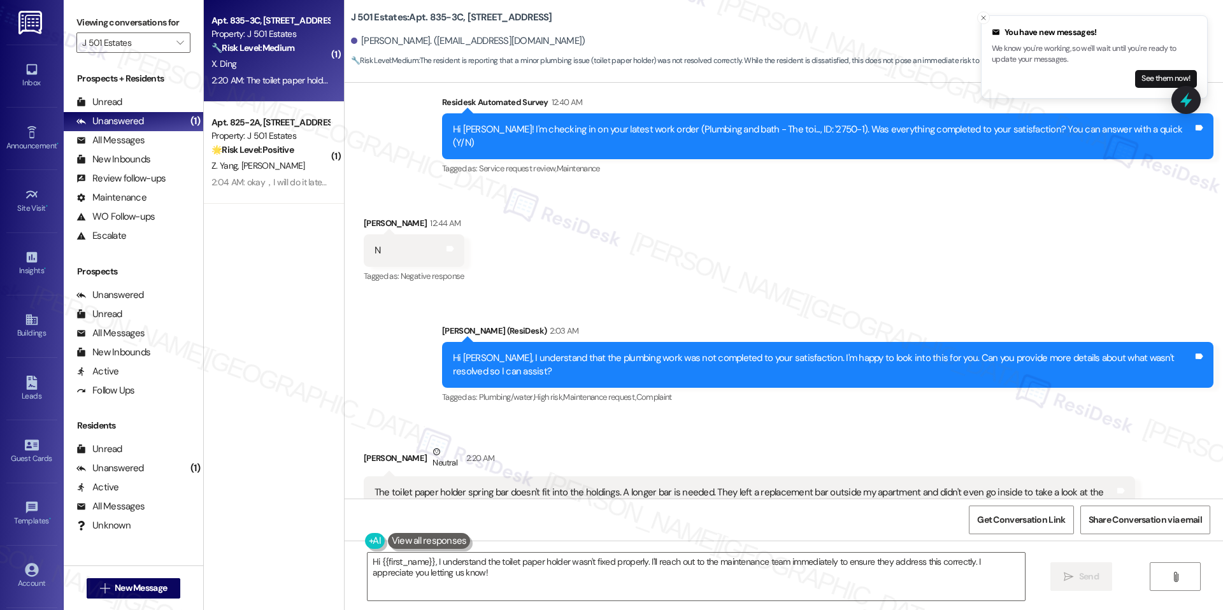
scroll to position [636, 0]
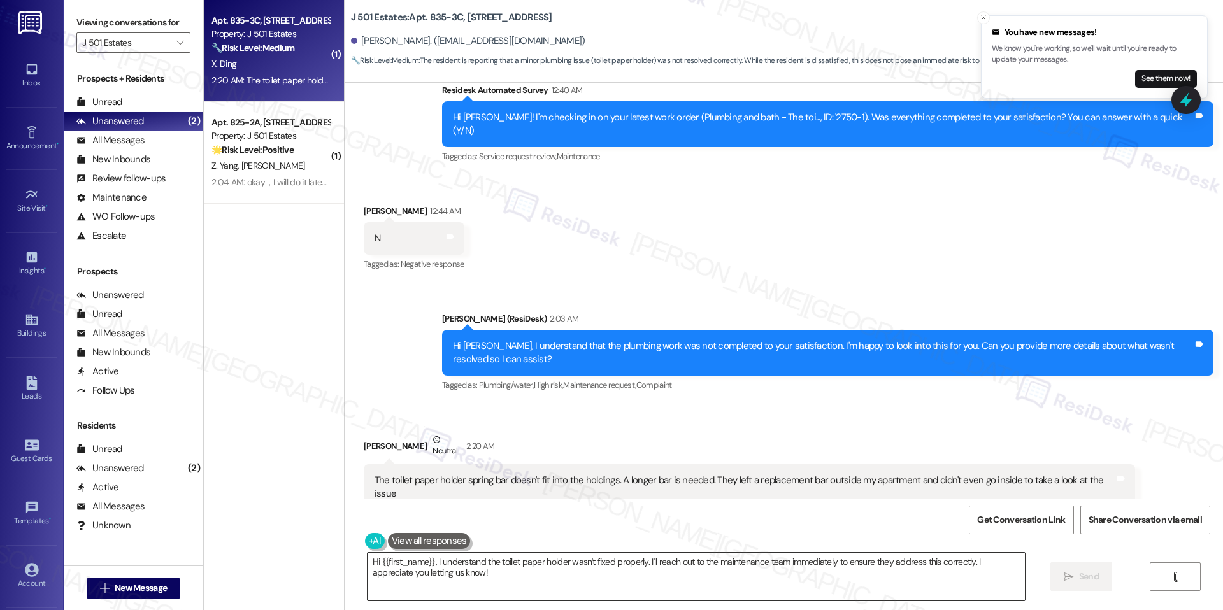
drag, startPoint x: 577, startPoint y: 547, endPoint x: 532, endPoint y: 569, distance: 50.4
click at [577, 547] on div "Hi {{first_name}}, I understand the toilet paper holder wasn't fixed properly. …" at bounding box center [784, 589] width 878 height 96
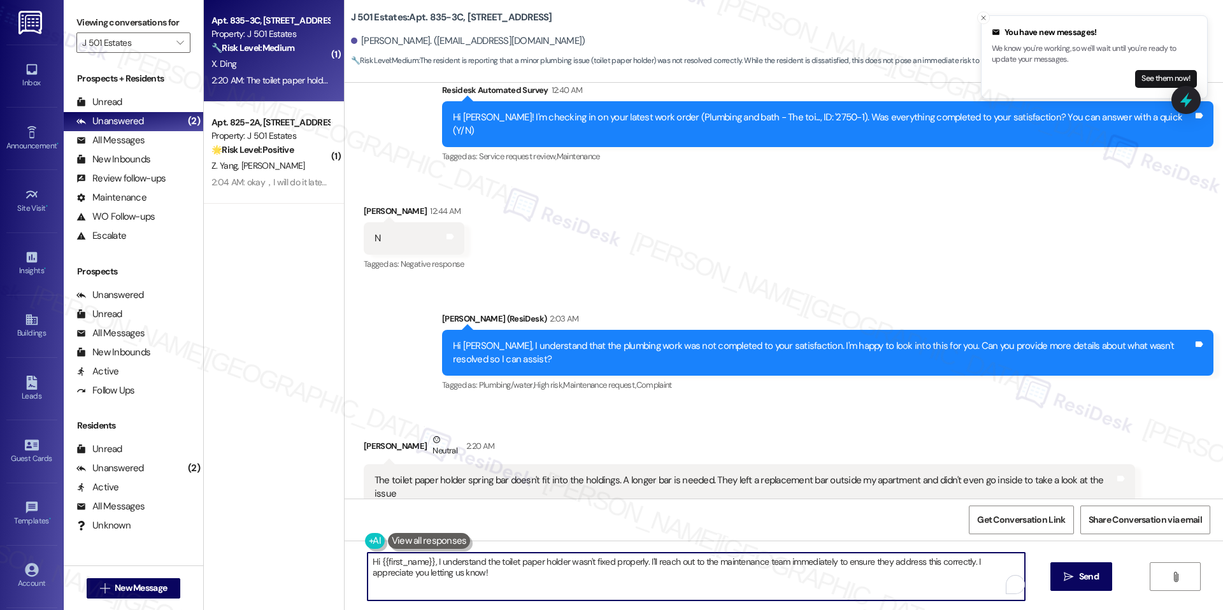
click at [532, 569] on textarea "Hi {{first_name}}, I understand the toilet paper holder wasn't fixed properly. …" at bounding box center [696, 577] width 657 height 48
click at [531, 569] on textarea "Hi {{first_name}}, I understand the toilet paper holder wasn't fixed properly. …" at bounding box center [696, 577] width 657 height 48
paste textarea "Thank you for clarifying, Xuan. I understand the replacement bar that was left …"
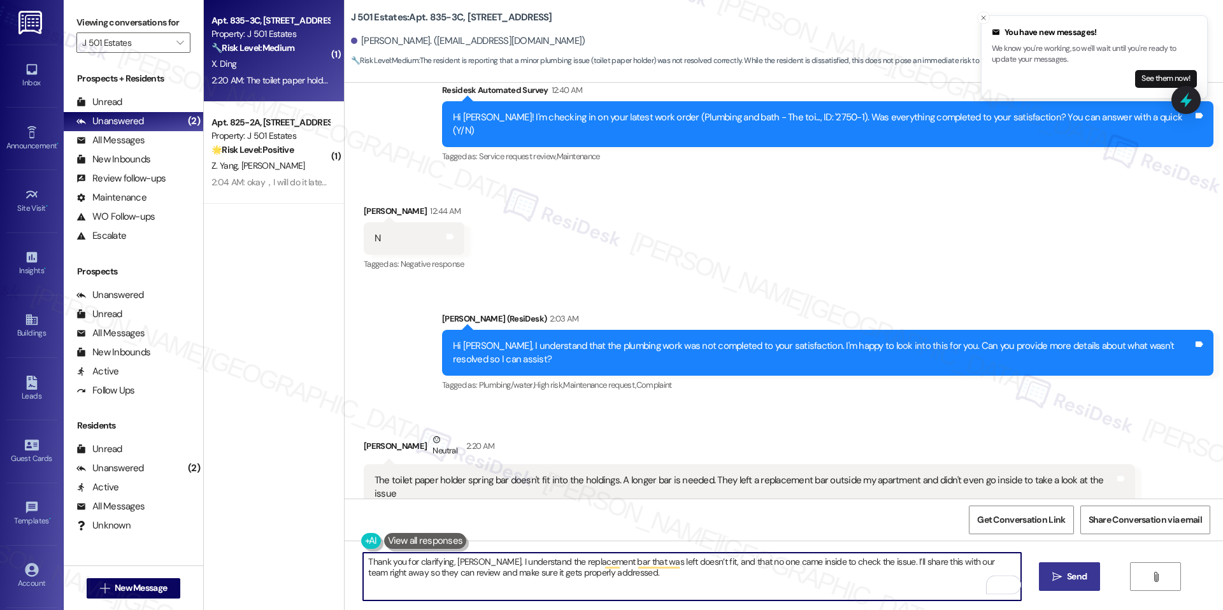
type textarea "Thank you for clarifying, Xuan. I understand the replacement bar that was left …"
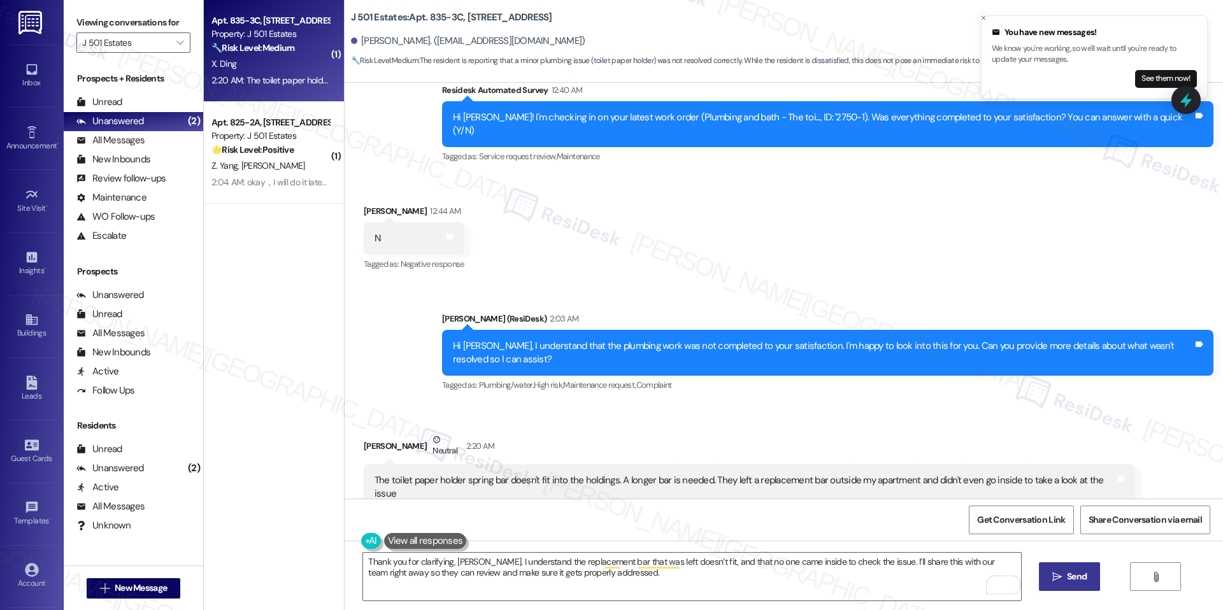
click at [1083, 574] on span "Send" at bounding box center [1077, 576] width 20 height 13
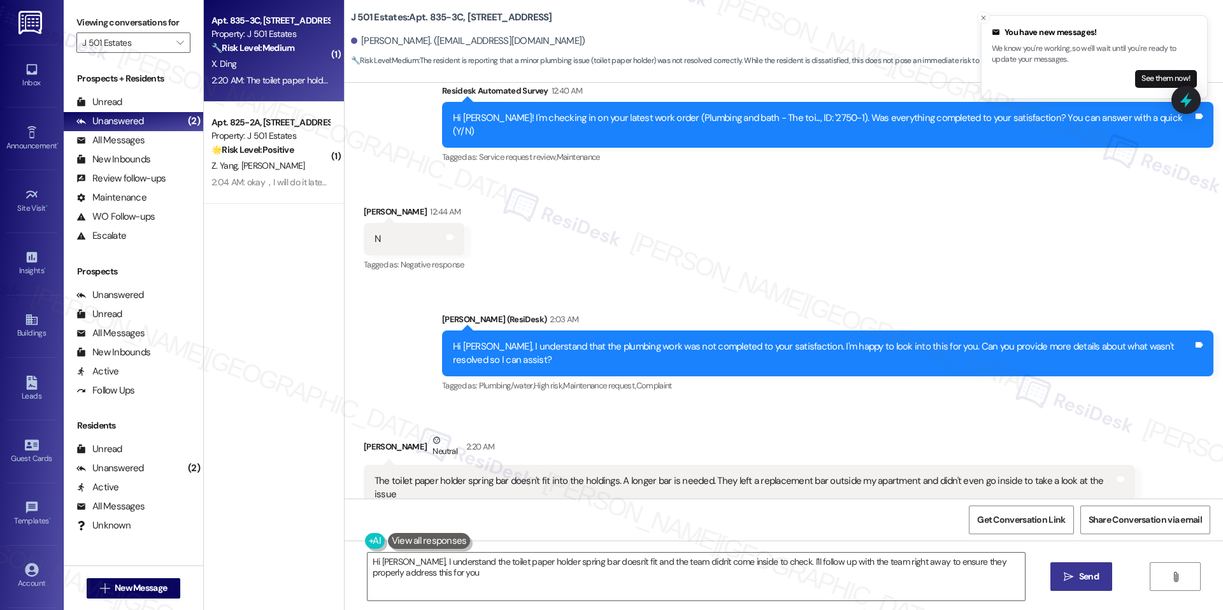
type textarea "Hi Xuan, I understand the toilet paper holder spring bar doesn't fit and the te…"
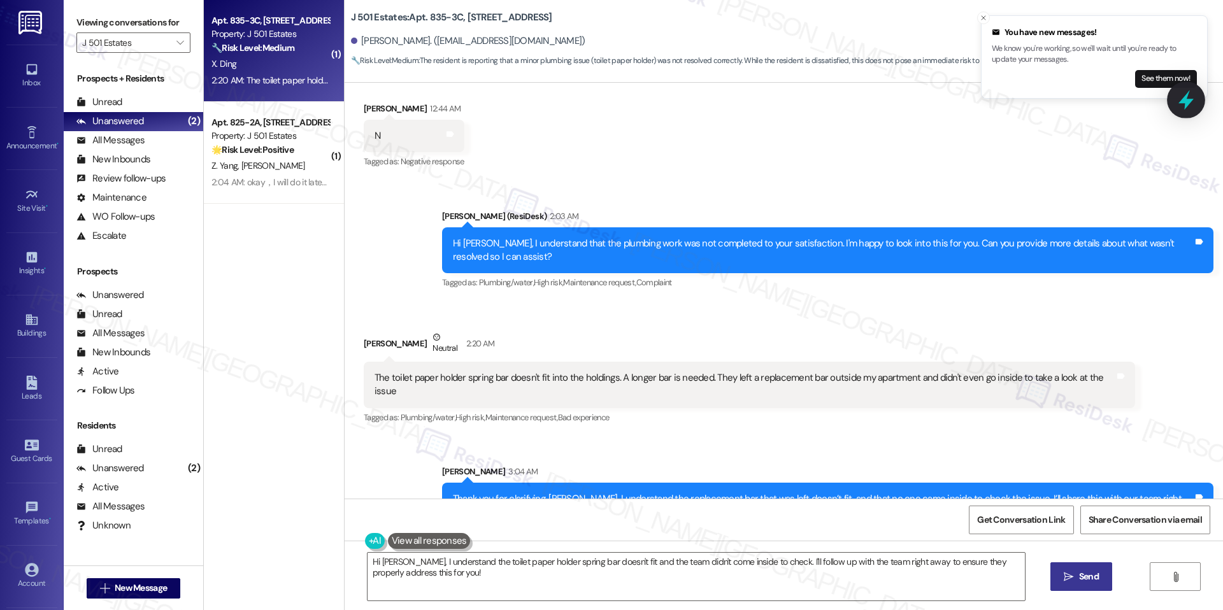
click at [1182, 94] on icon at bounding box center [1186, 100] width 22 height 22
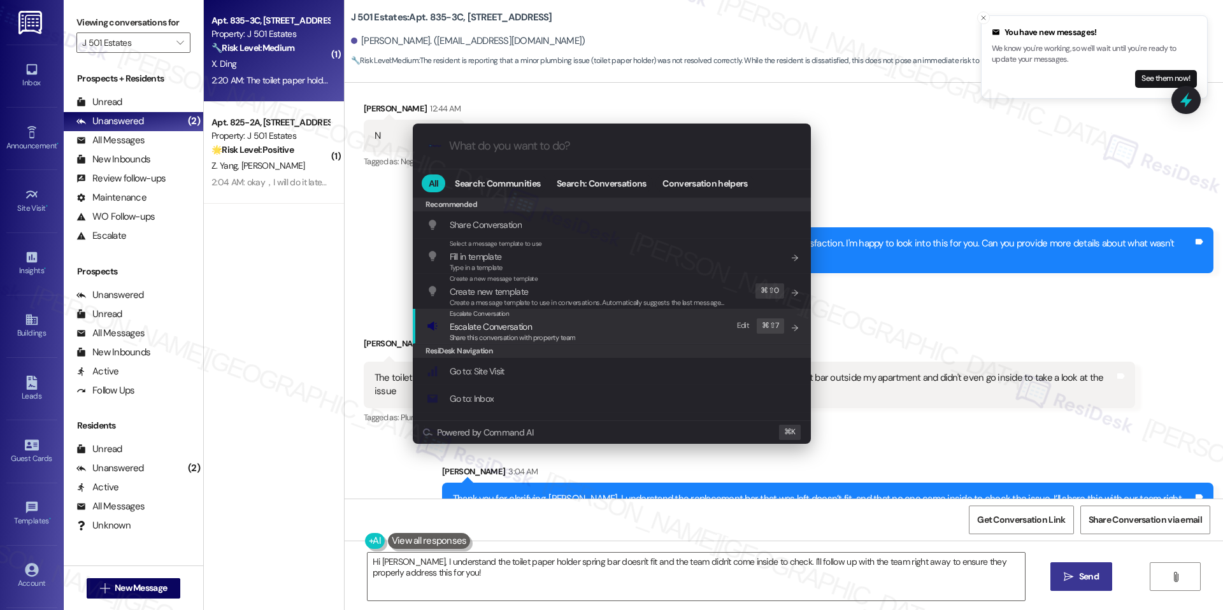
click at [501, 329] on span "Escalate Conversation" at bounding box center [491, 326] width 82 height 11
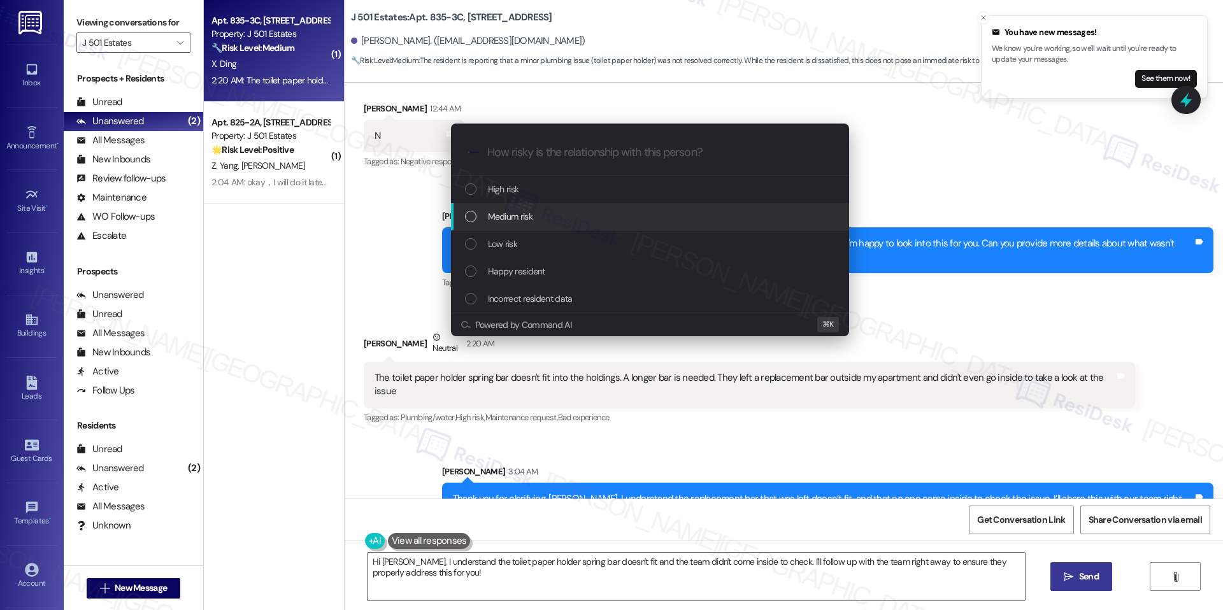
click at [535, 219] on div "Medium risk" at bounding box center [651, 217] width 373 height 14
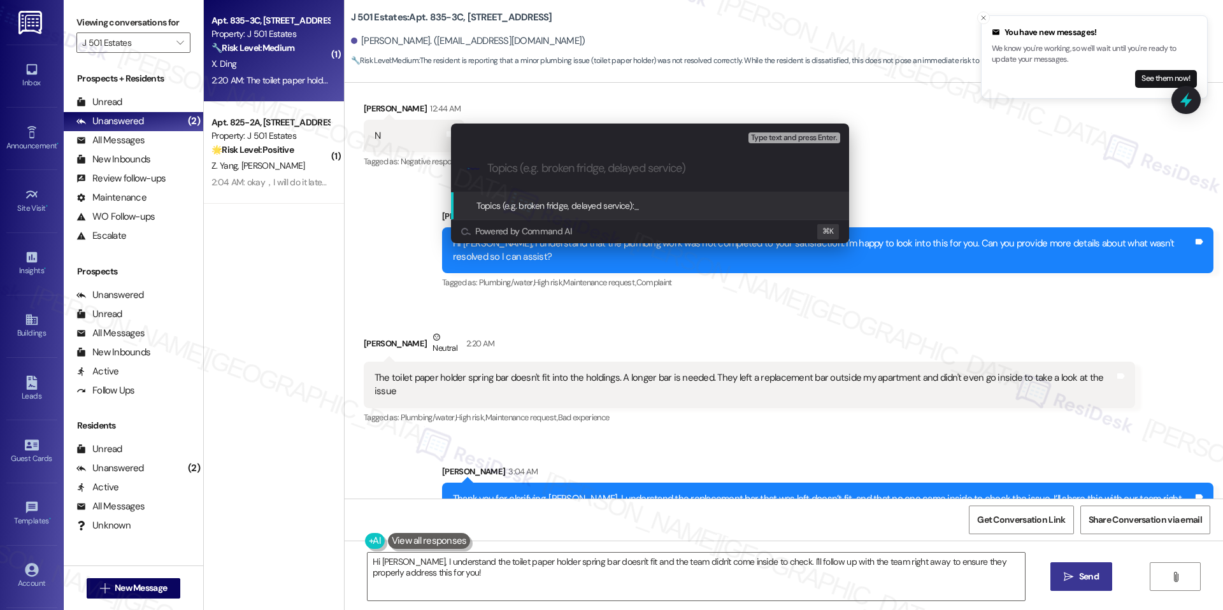
paste input "Work Order – Toilet Paper Holder Issue Not Resolved"
type input "Work Order – Toilet Paper Holder Issue Not Resolved"
click at [675, 210] on span "Work Order – Toilet Paper Holder Issue Not Resolved" at bounding box center [731, 205] width 194 height 11
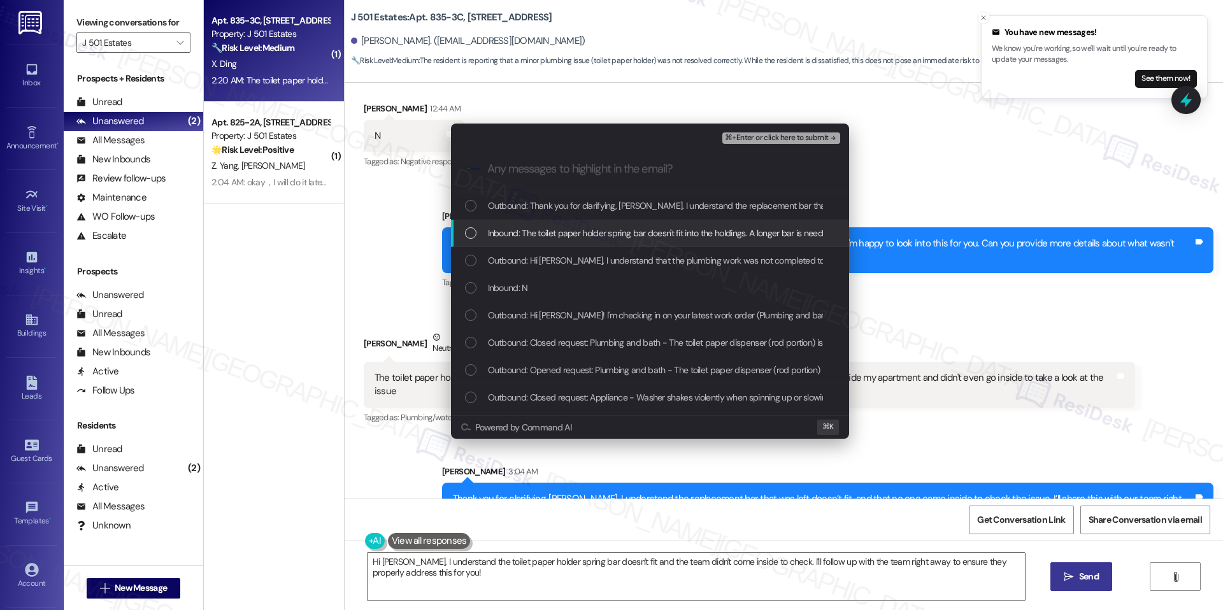
click at [547, 240] on div "Inbound: The toilet paper holder spring bar doesn't fit into the holdings. A lo…" at bounding box center [650, 233] width 398 height 27
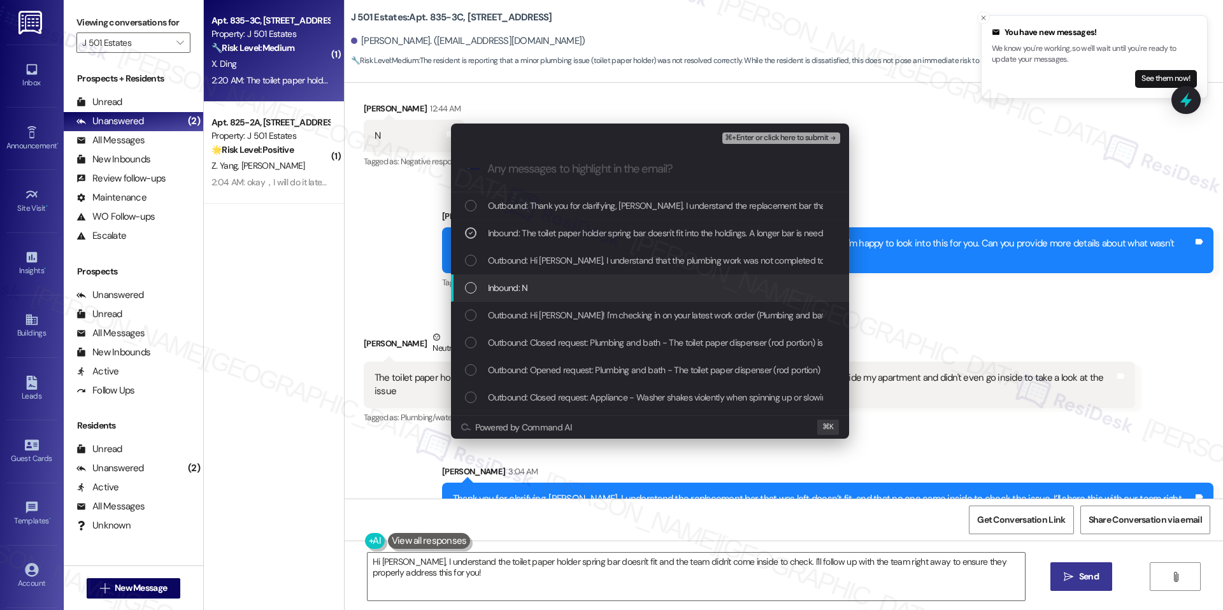
click at [540, 286] on div "Inbound: N" at bounding box center [651, 288] width 373 height 14
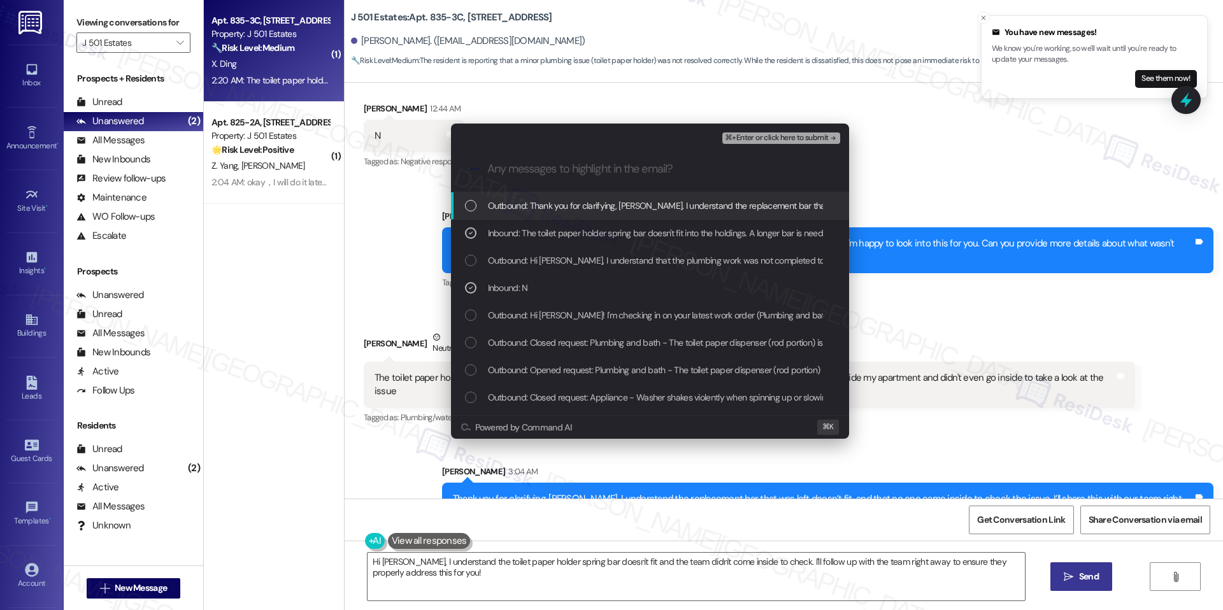
click at [784, 145] on div "⌘+Enter or click here to submit" at bounding box center [782, 138] width 120 height 17
click at [753, 142] on span "⌘+Enter or click here to submit" at bounding box center [776, 138] width 103 height 9
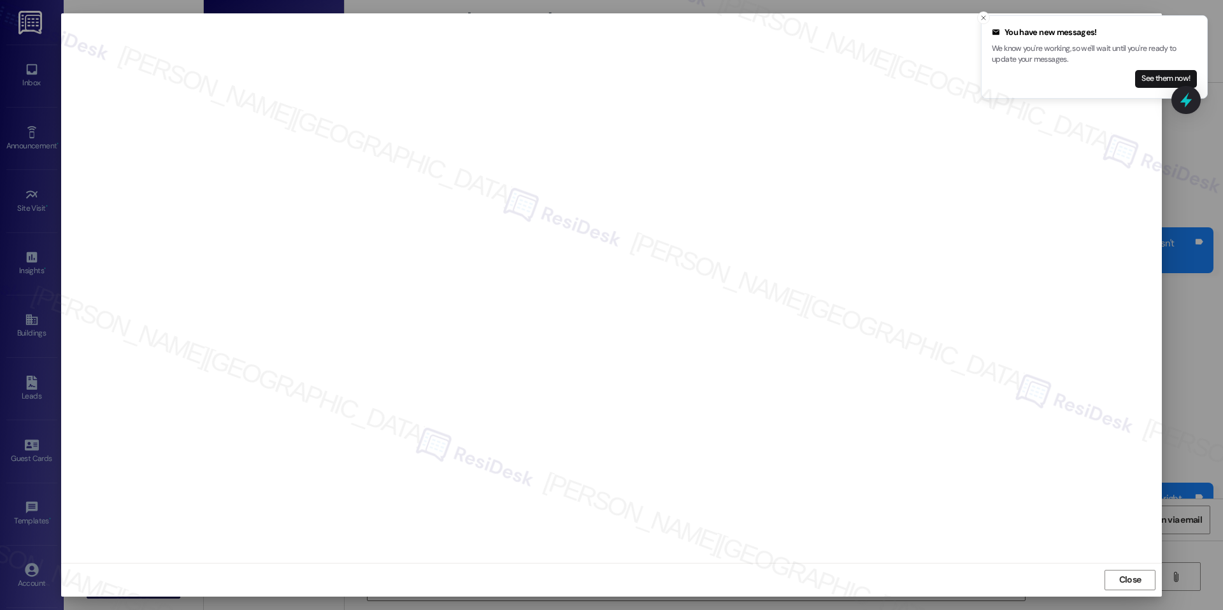
click at [1118, 563] on div "Close" at bounding box center [611, 580] width 1101 height 34
click at [1117, 568] on div "Close" at bounding box center [611, 580] width 1101 height 34
click at [1118, 571] on span "Close" at bounding box center [1130, 580] width 27 height 19
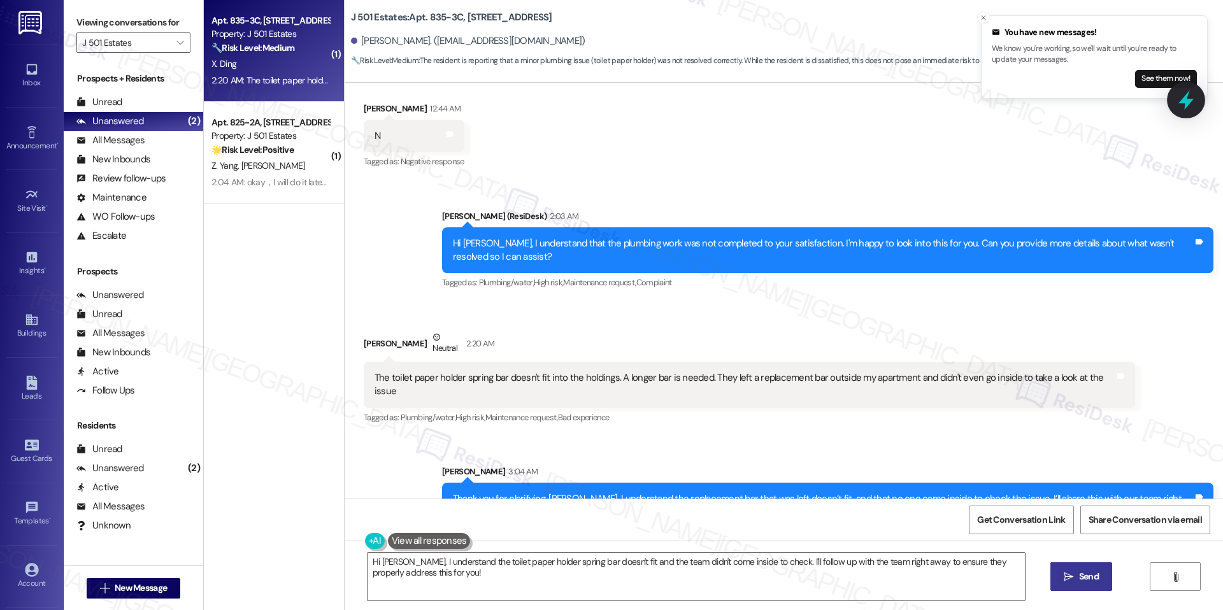
click at [1195, 95] on icon at bounding box center [1186, 100] width 22 height 22
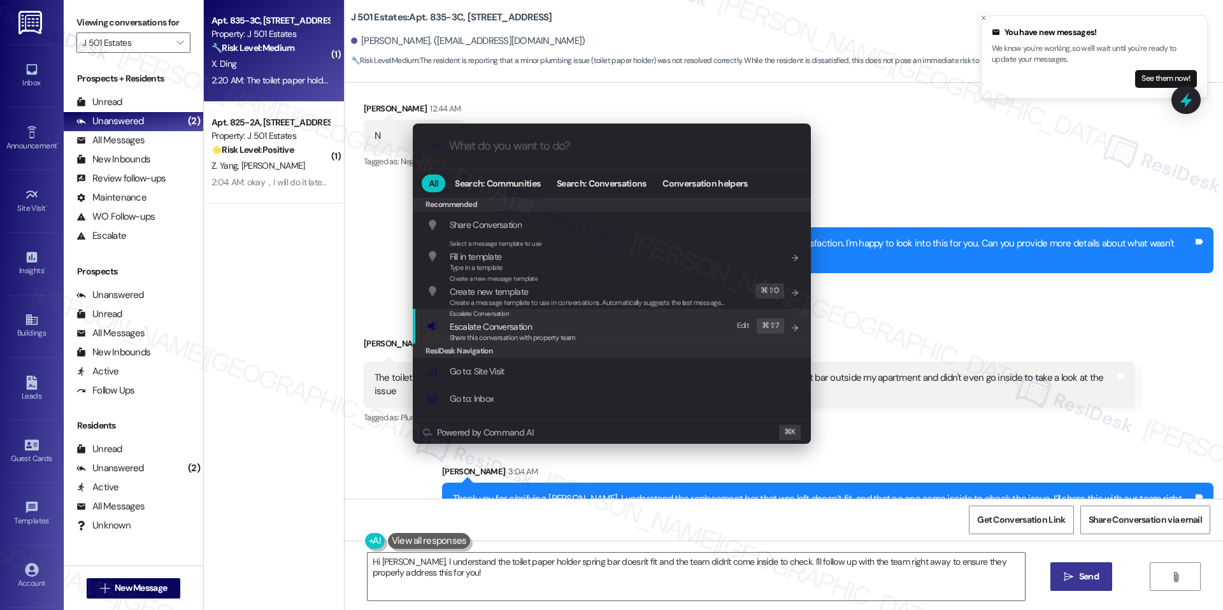
click at [494, 320] on span "Escalate Conversation" at bounding box center [491, 327] width 82 height 14
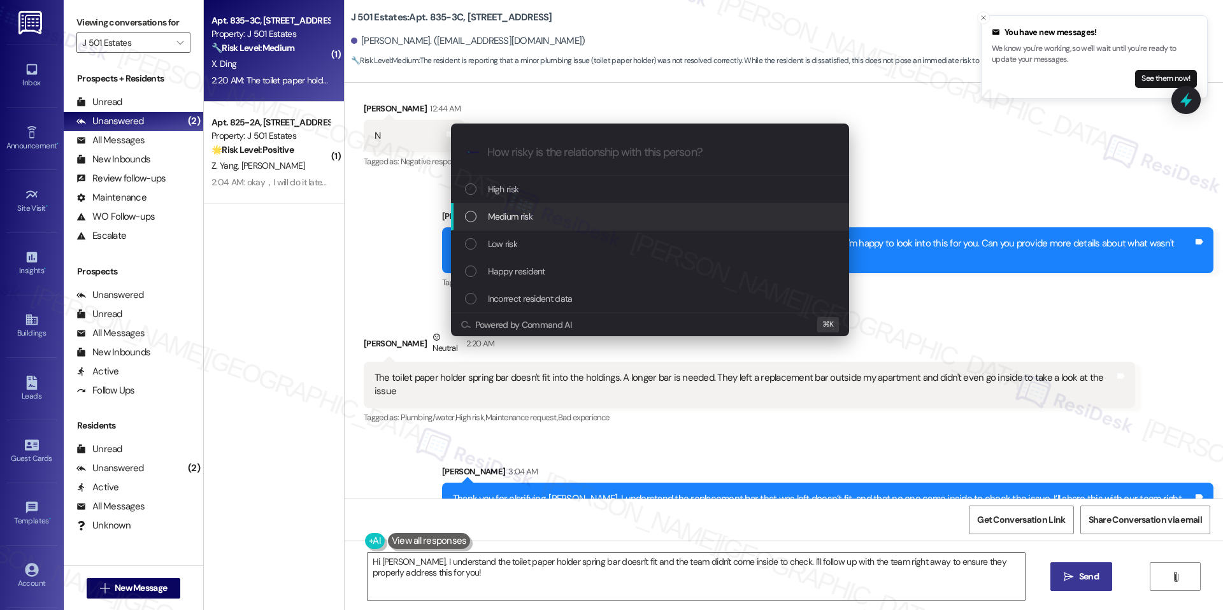
click at [529, 217] on span "Medium risk" at bounding box center [510, 217] width 45 height 14
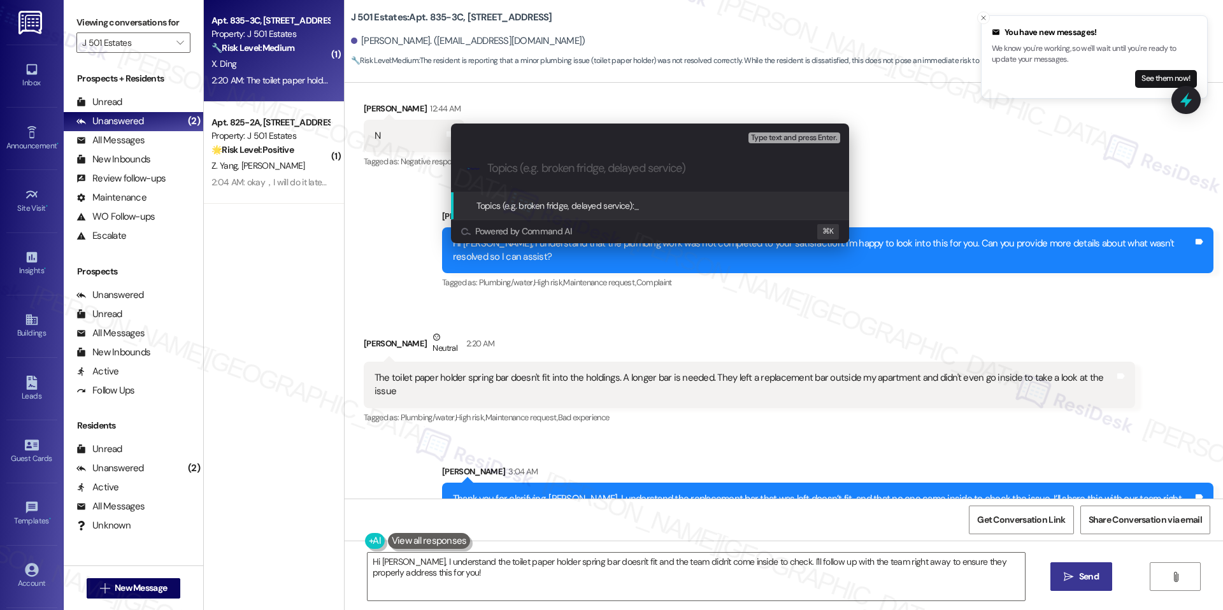
click at [533, 171] on input "Topics (e.g. broken fridge, delayed service)" at bounding box center [660, 168] width 346 height 13
paste input "Work Order – Toilet Paper Holder Issue Not Resolved"
type input "Work Order – Toilet Paper Holder Issue Not Resolved"
click at [702, 201] on span "Work Order – Toilet Paper Holder Issue Not Resolved" at bounding box center [731, 205] width 194 height 11
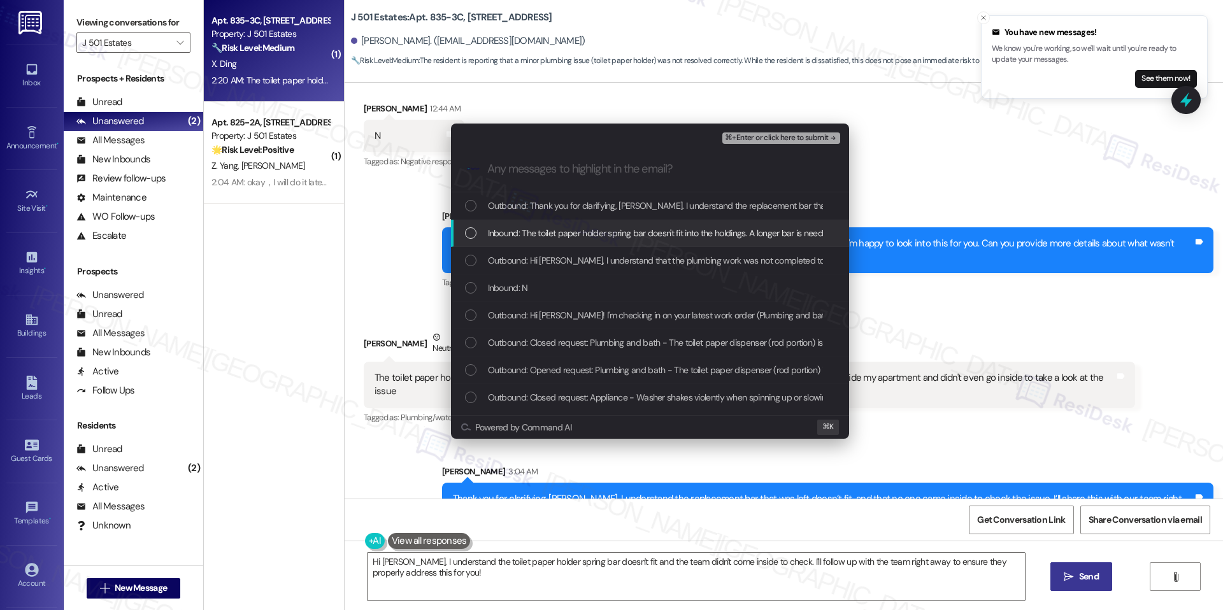
click at [646, 237] on span "Inbound: The toilet paper holder spring bar doesn't fit into the holdings. A lo…" at bounding box center [851, 233] width 726 height 14
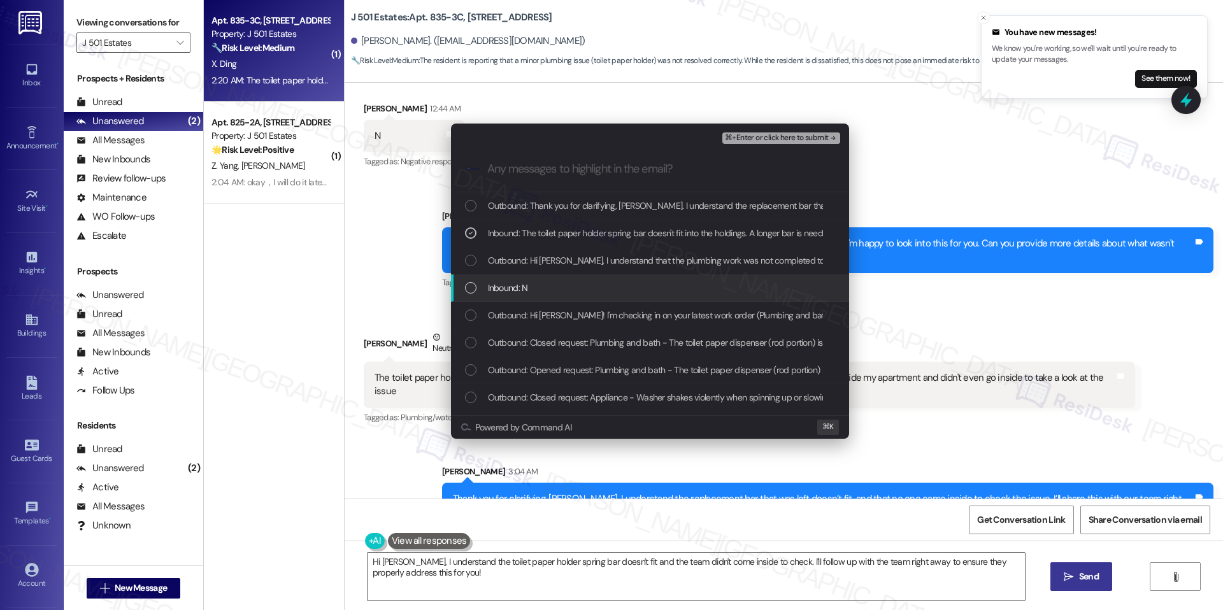
click at [551, 285] on div "Inbound: N" at bounding box center [651, 288] width 373 height 14
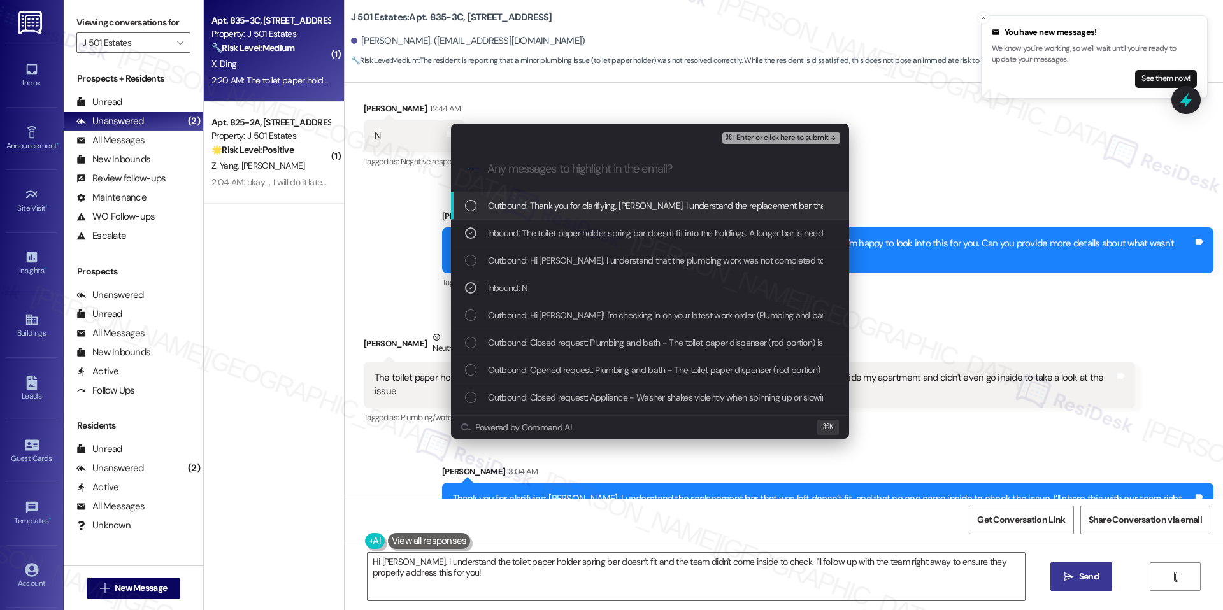
click at [762, 143] on button "⌘+Enter or click here to submit" at bounding box center [780, 138] width 117 height 11
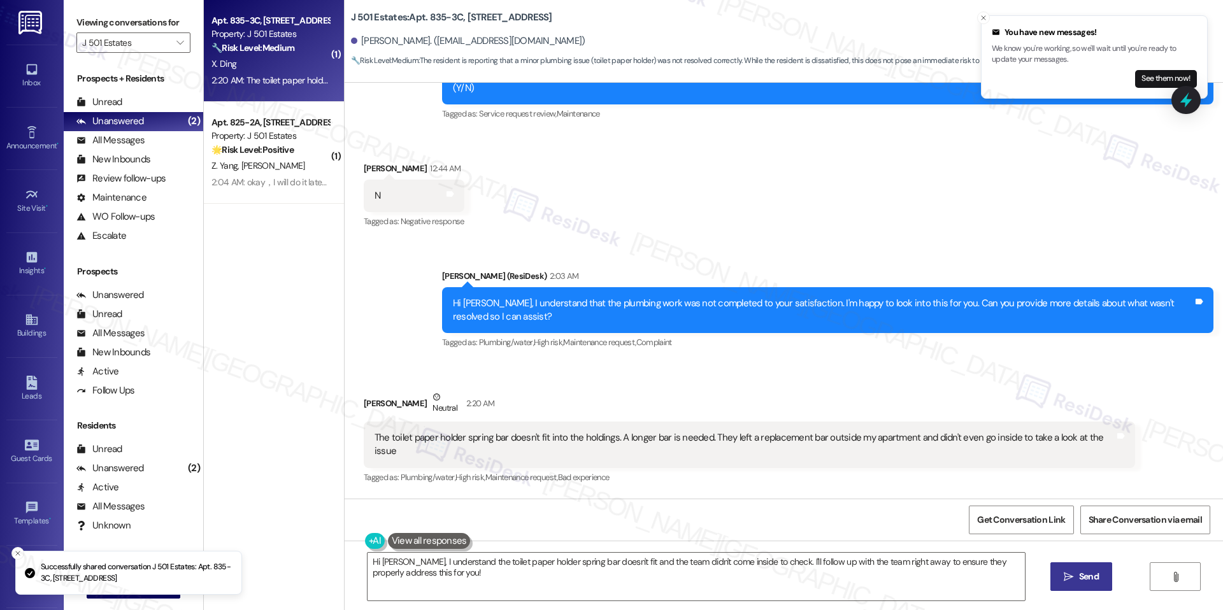
scroll to position [636, 0]
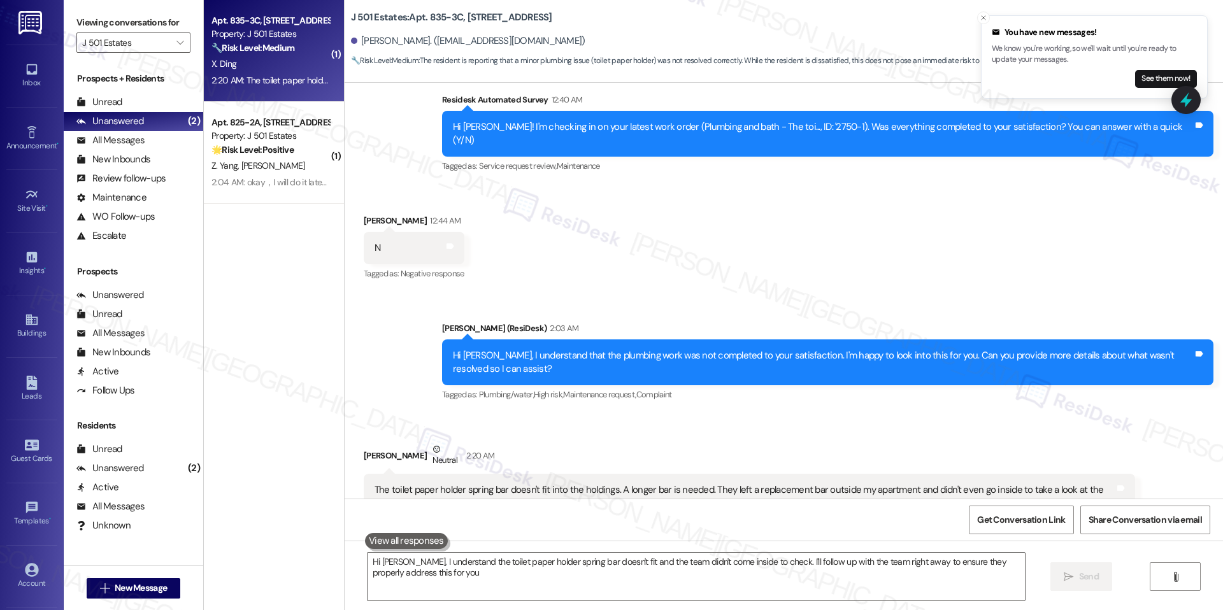
type textarea "Hi Xuan, I understand the toilet paper holder spring bar doesn't fit and the te…"
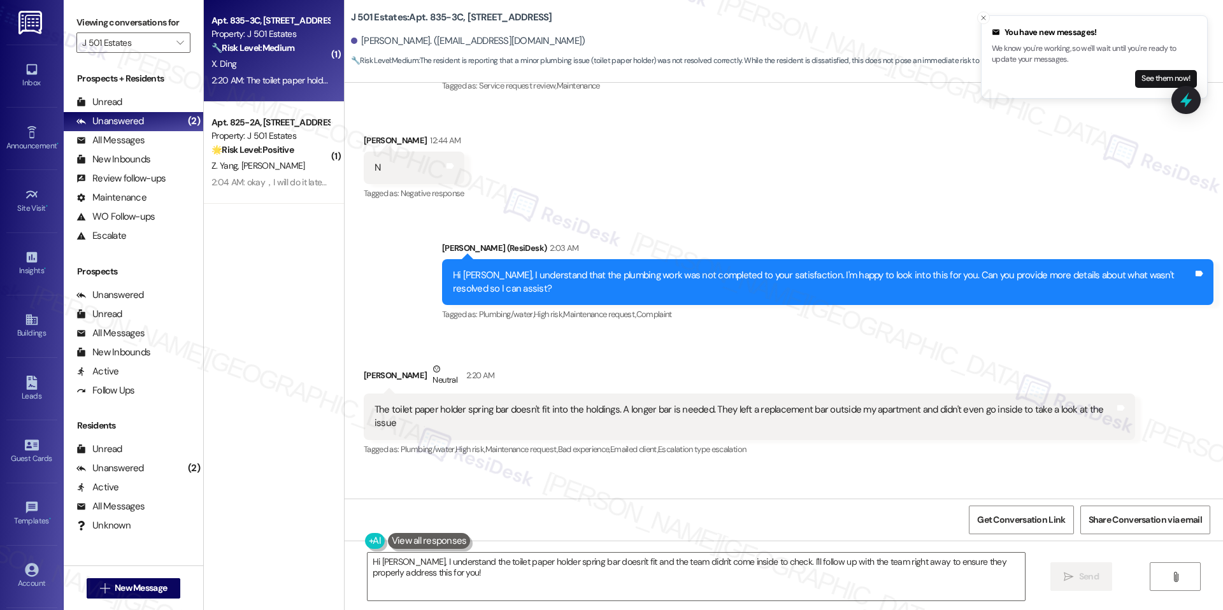
scroll to position [757, 0]
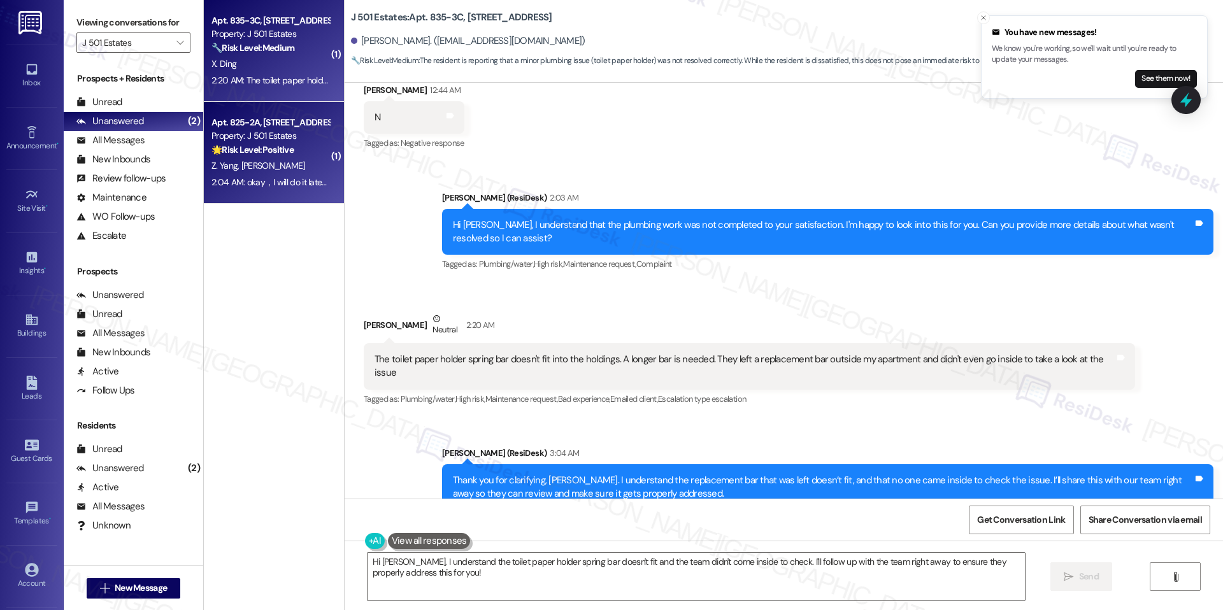
click at [273, 178] on div "2:04 AM: okay，I will do it later and then let you know 2:04 AM: okay，I will do …" at bounding box center [309, 181] width 197 height 11
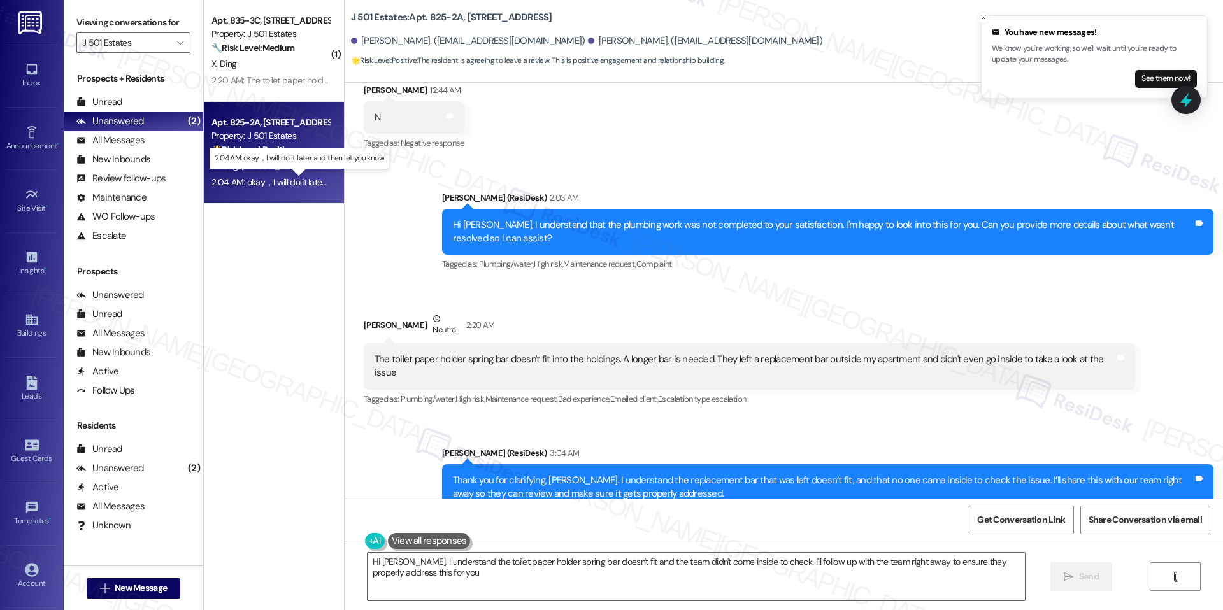
type textarea "Hi Xuan, I understand the toilet paper holder spring bar doesn't fit and the te…"
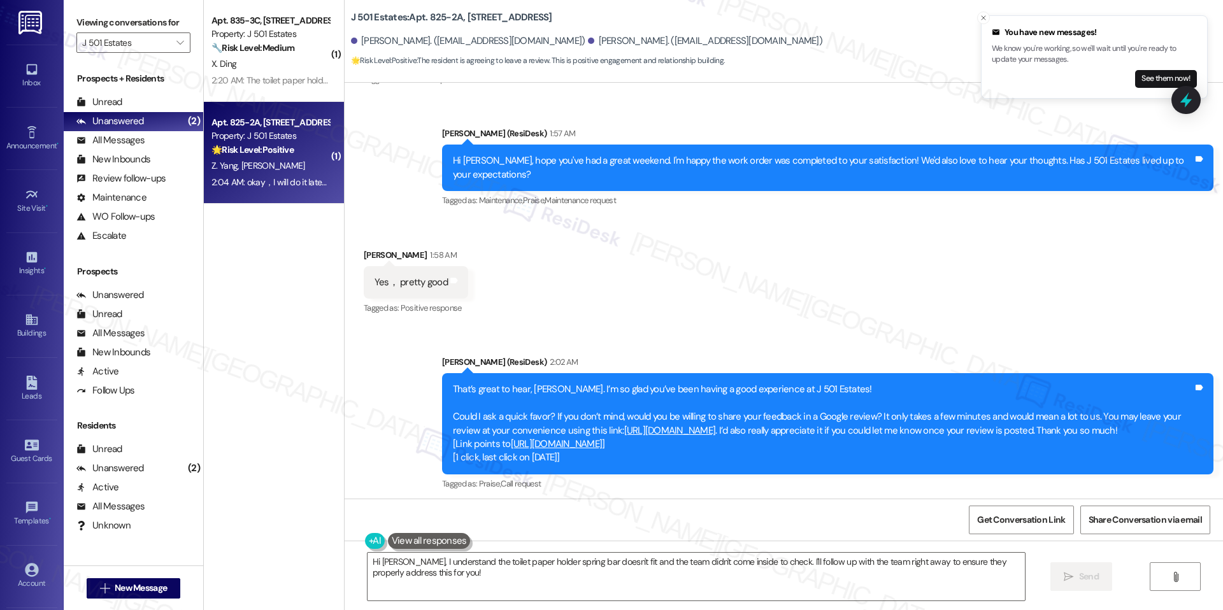
scroll to position [1026, 0]
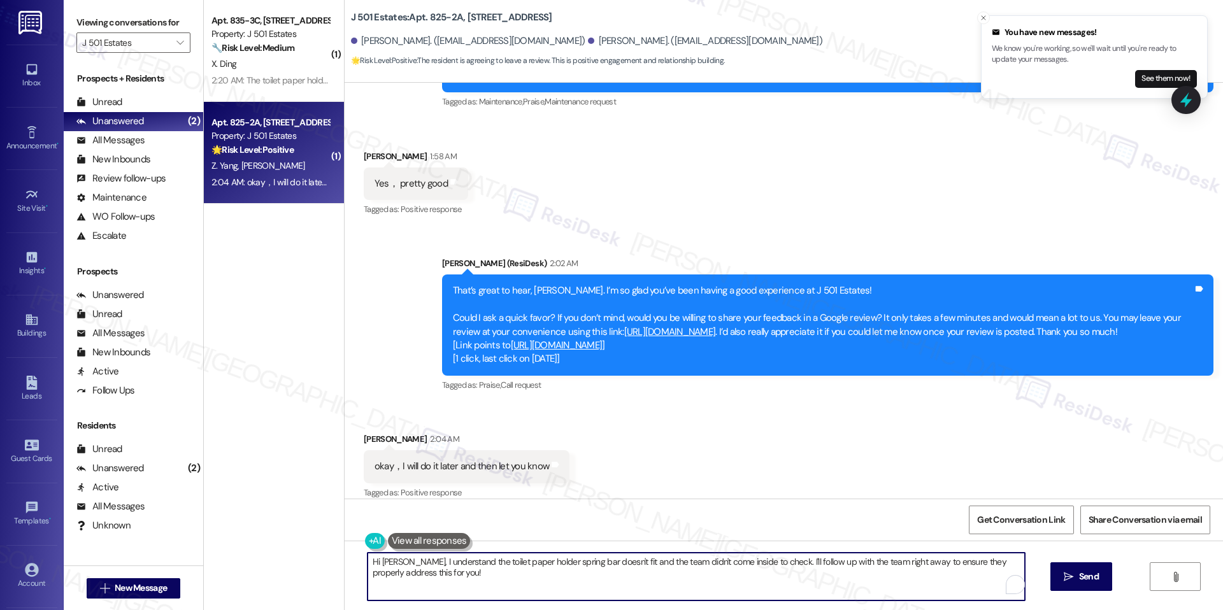
click at [519, 575] on textarea "Hi Xuan, I understand the toilet paper holder spring bar doesn't fit and the te…" at bounding box center [696, 577] width 657 height 48
click at [509, 566] on textarea "Hi Xuan, I understand the toilet paper holder spring bar doesn't fit and the te…" at bounding box center [691, 577] width 657 height 48
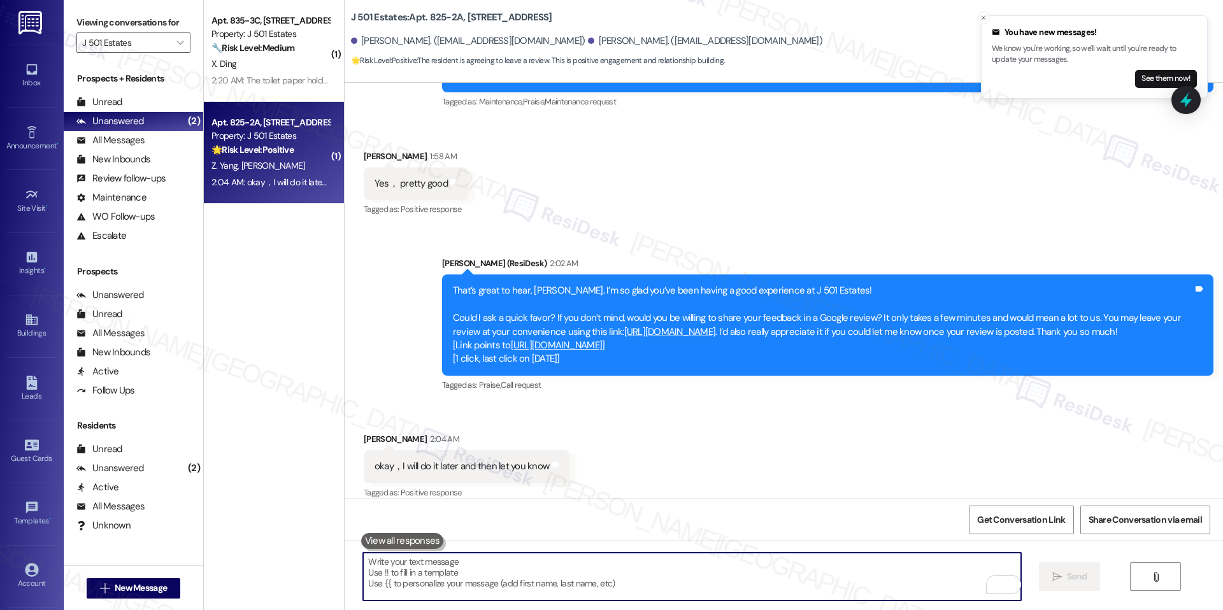
click at [577, 534] on div "Get Conversation Link Share Conversation via email" at bounding box center [784, 520] width 878 height 42
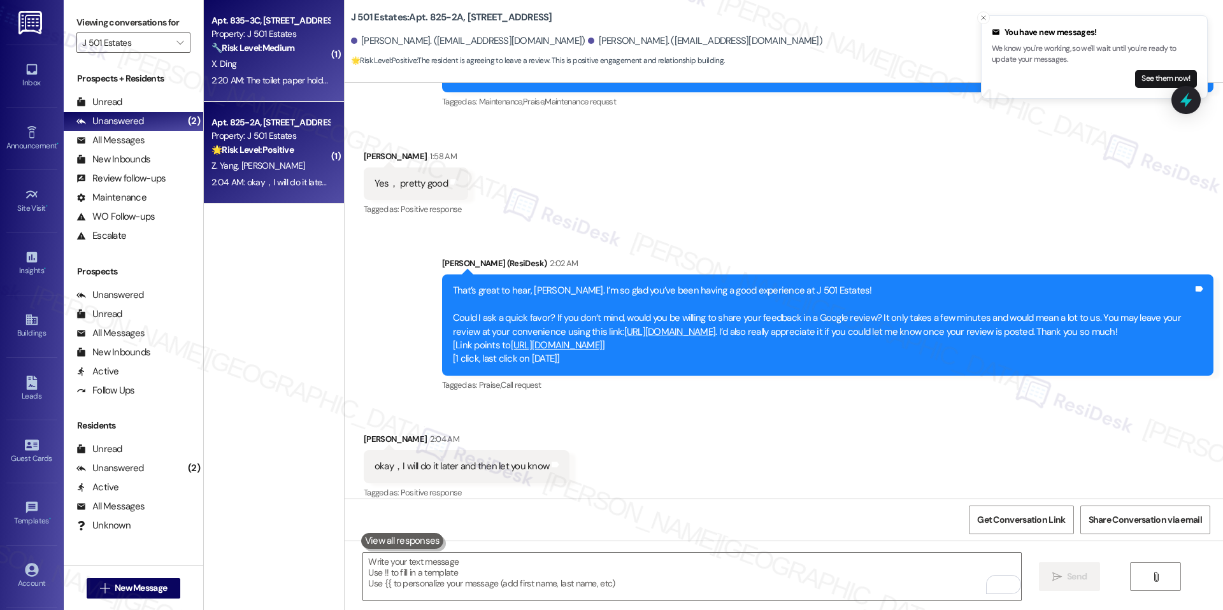
click at [263, 73] on div "2:20 AM: The toilet paper holder spring bar doesn't fit into the holdings. A lo…" at bounding box center [270, 81] width 120 height 16
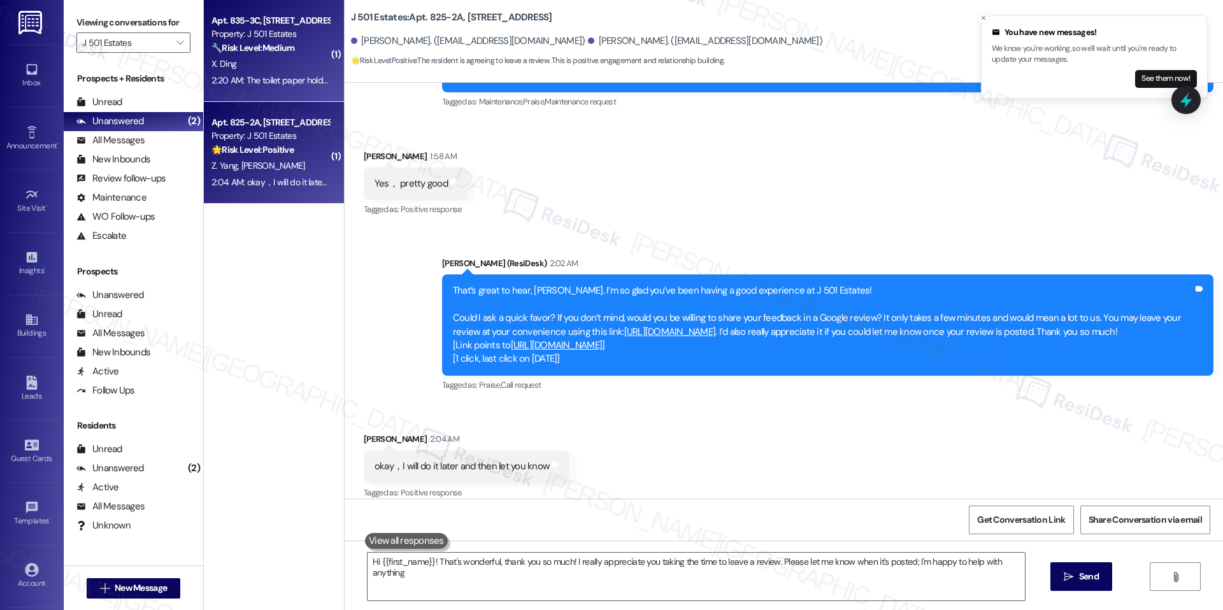
type textarea "Hi {{first_name}}! That's wonderful, thank you so much! I really appreciate you…"
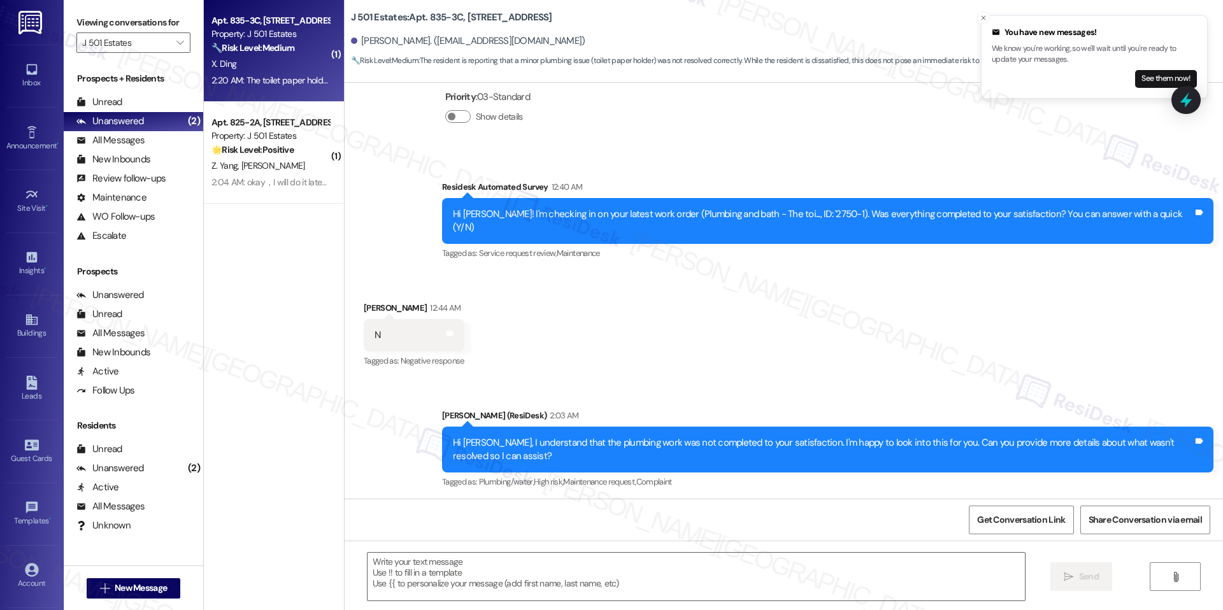
type textarea "Fetching suggested responses. Please feel free to read through the conversation…"
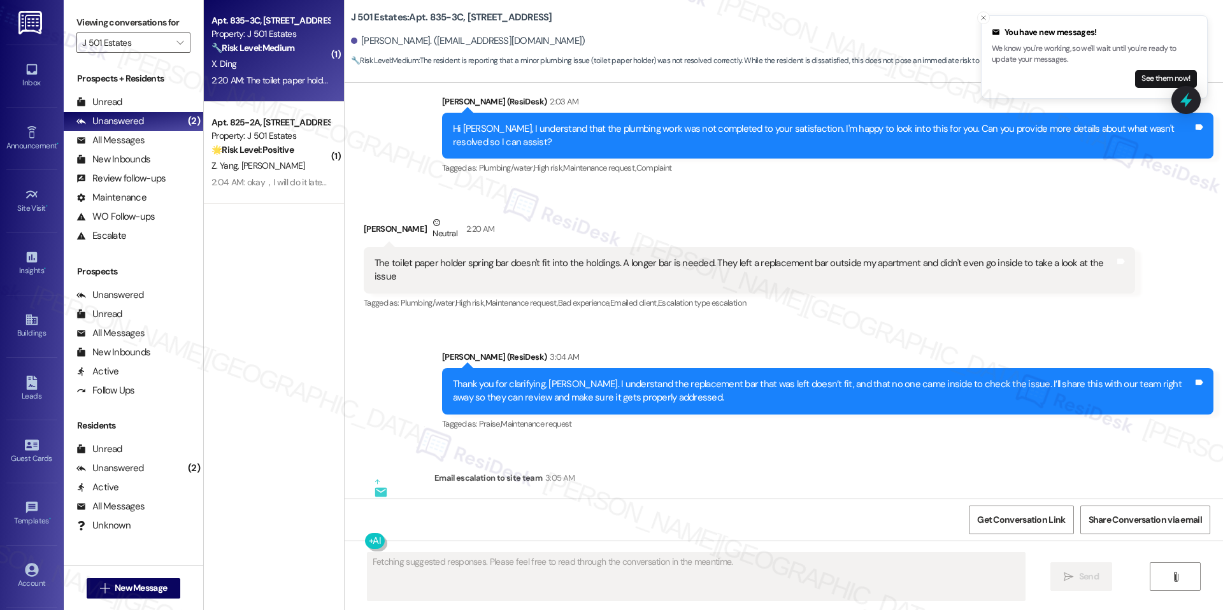
scroll to position [914, 0]
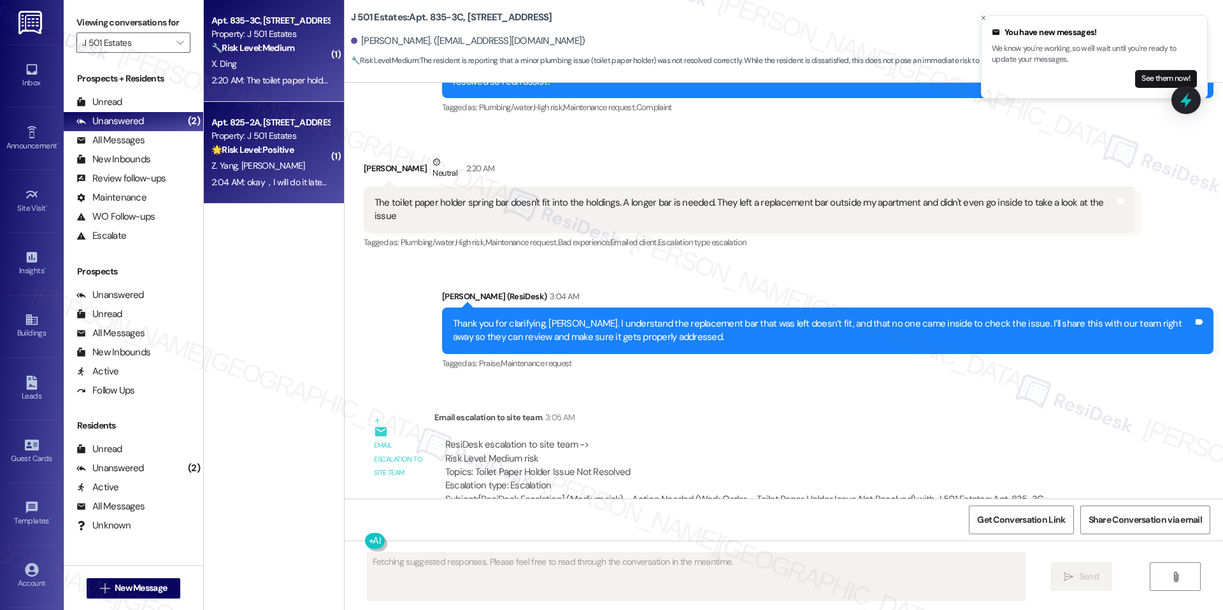
click at [268, 140] on div "Property: J 501 Estates" at bounding box center [270, 135] width 118 height 13
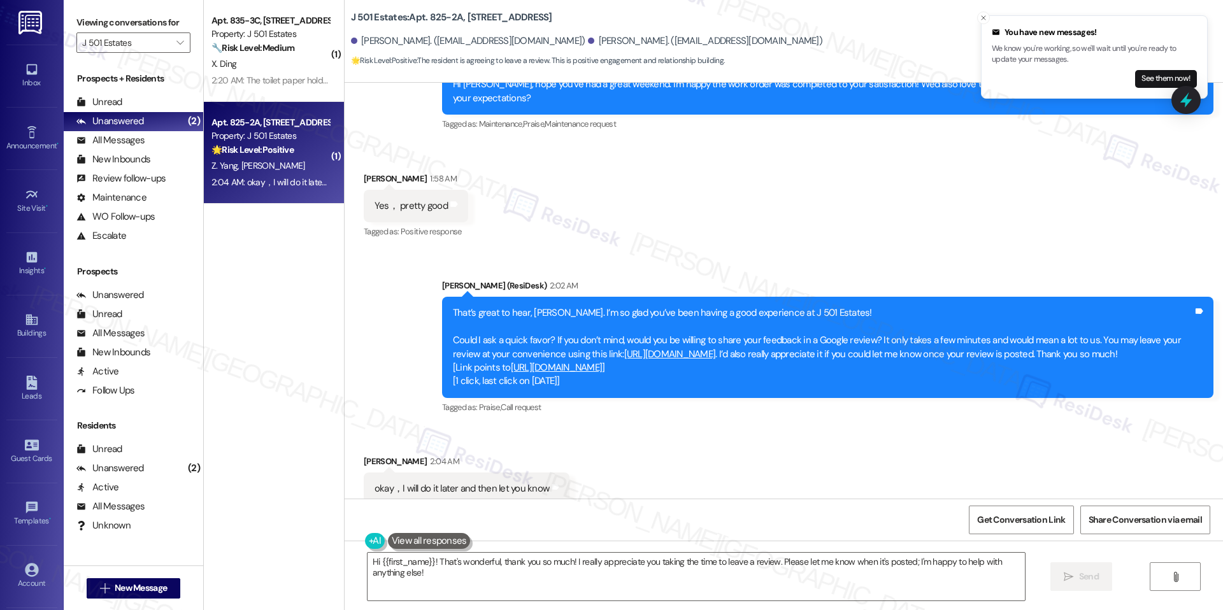
scroll to position [1026, 0]
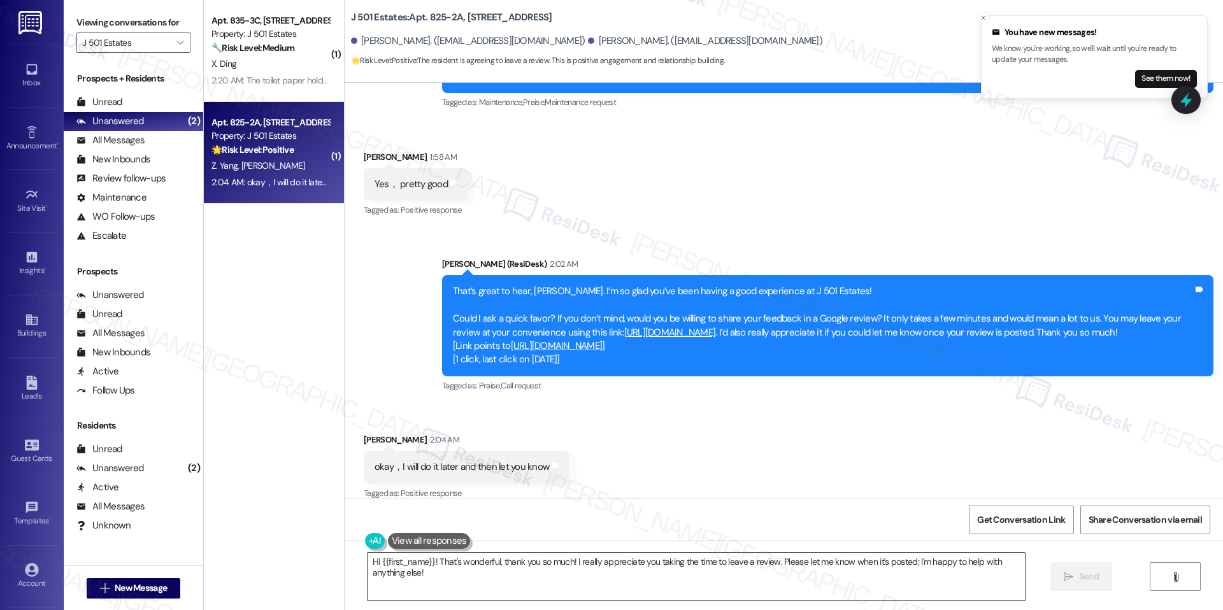
click at [570, 585] on textarea "Hi {{first_name}}! That's wonderful, thank you so much! I really appreciate you…" at bounding box center [696, 577] width 657 height 48
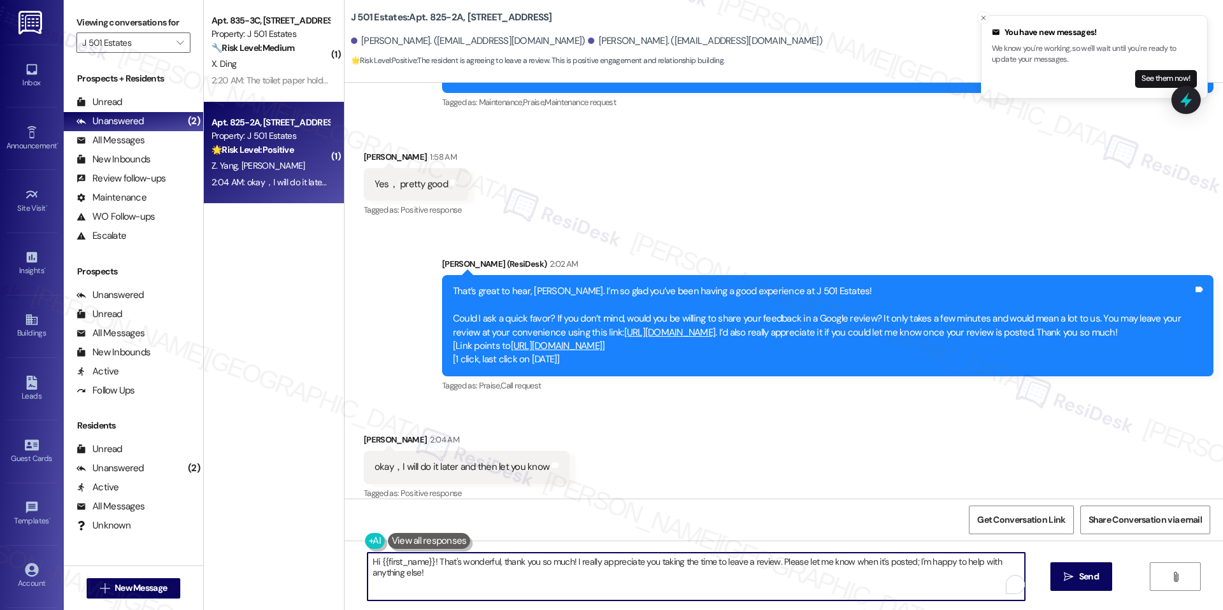
click at [517, 558] on textarea "Hi {{first_name}}! That's wonderful, thank you so much! I really appreciate you…" at bounding box center [696, 577] width 657 height 48
click at [517, 559] on textarea "Hi {{first_name}}! That's wonderful, thank you so much! I really appreciate you…" at bounding box center [696, 577] width 657 height 48
click at [517, 559] on textarea "Hi {{first_name}}! That's wonderful, thank you so much! I really appreciate you…" at bounding box center [691, 577] width 657 height 48
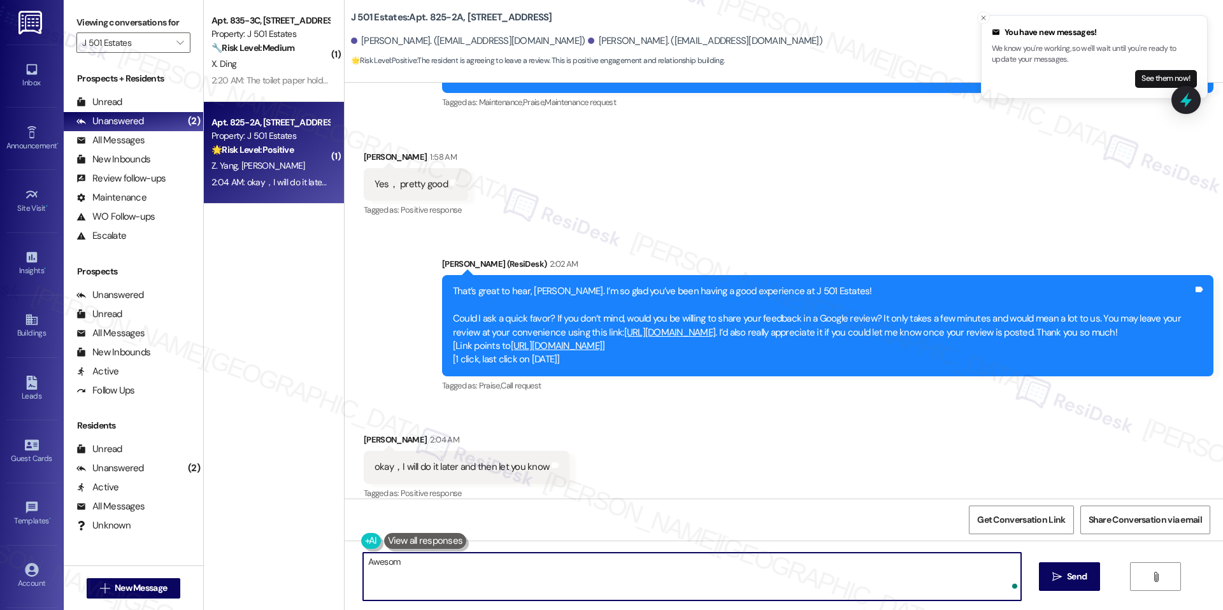
type textarea "Awesome"
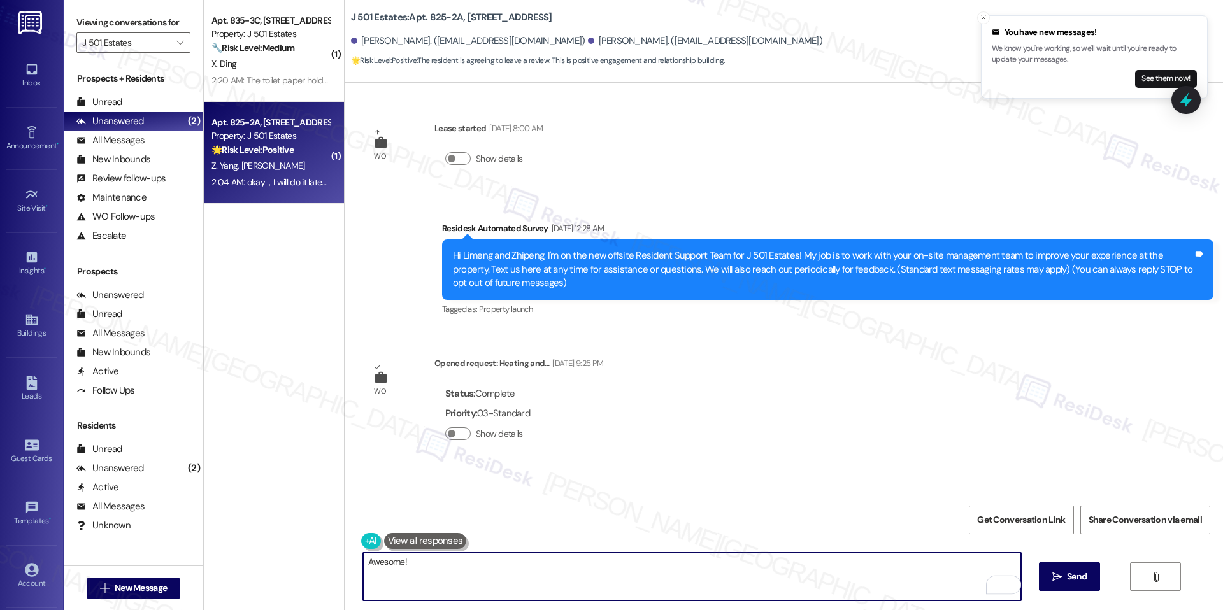
scroll to position [1026, 0]
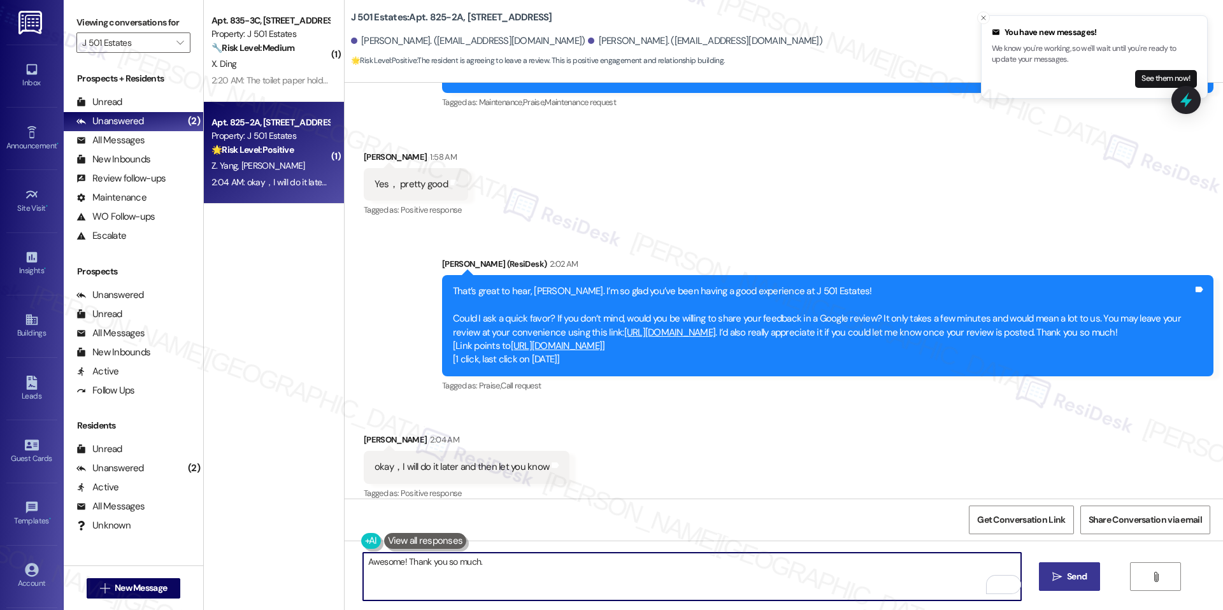
type textarea "Awesome! Thank you so much."
click at [1071, 585] on button " Send" at bounding box center [1070, 576] width 62 height 29
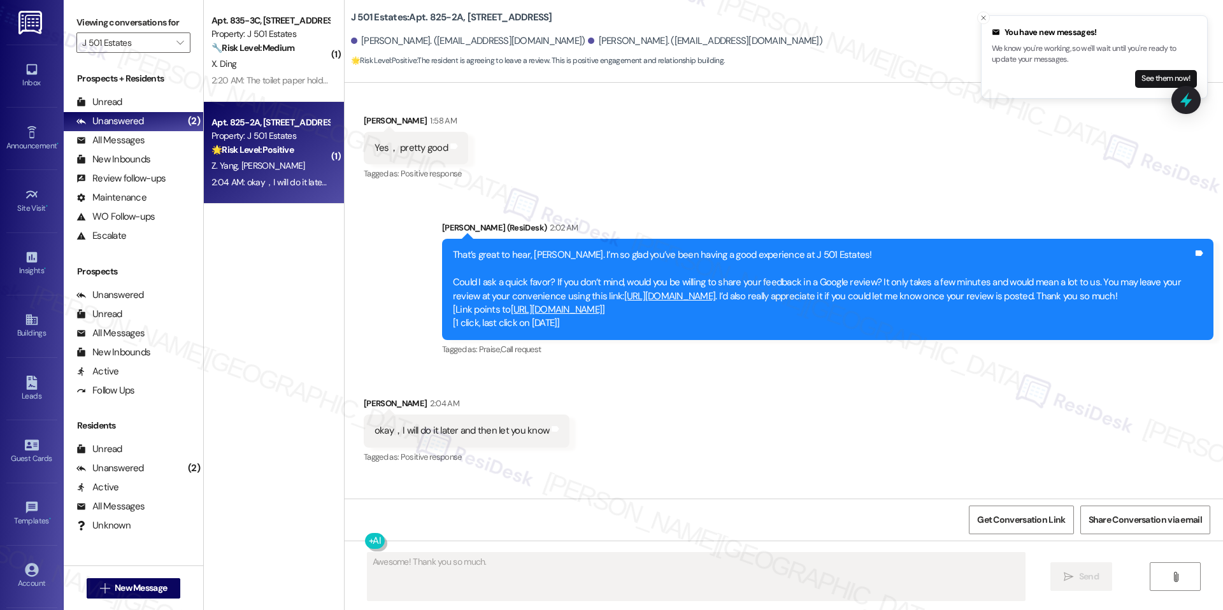
scroll to position [1115, 0]
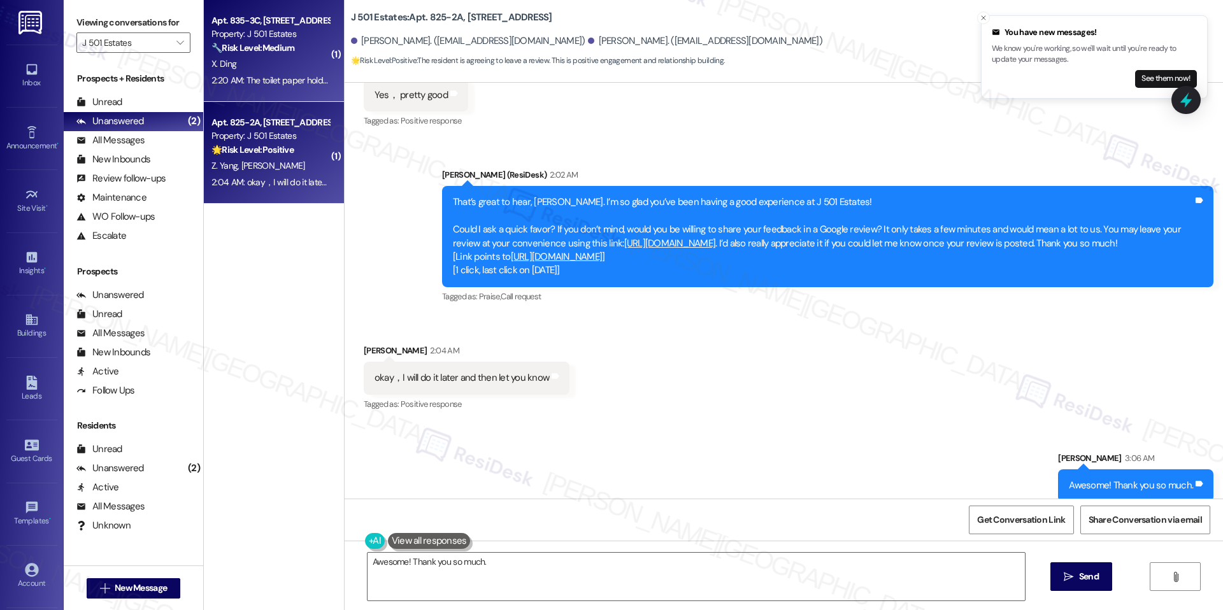
click at [252, 76] on div "2:20 AM: The toilet paper holder spring bar doesn't fit into the holdings. A lo…" at bounding box center [574, 80] width 726 height 11
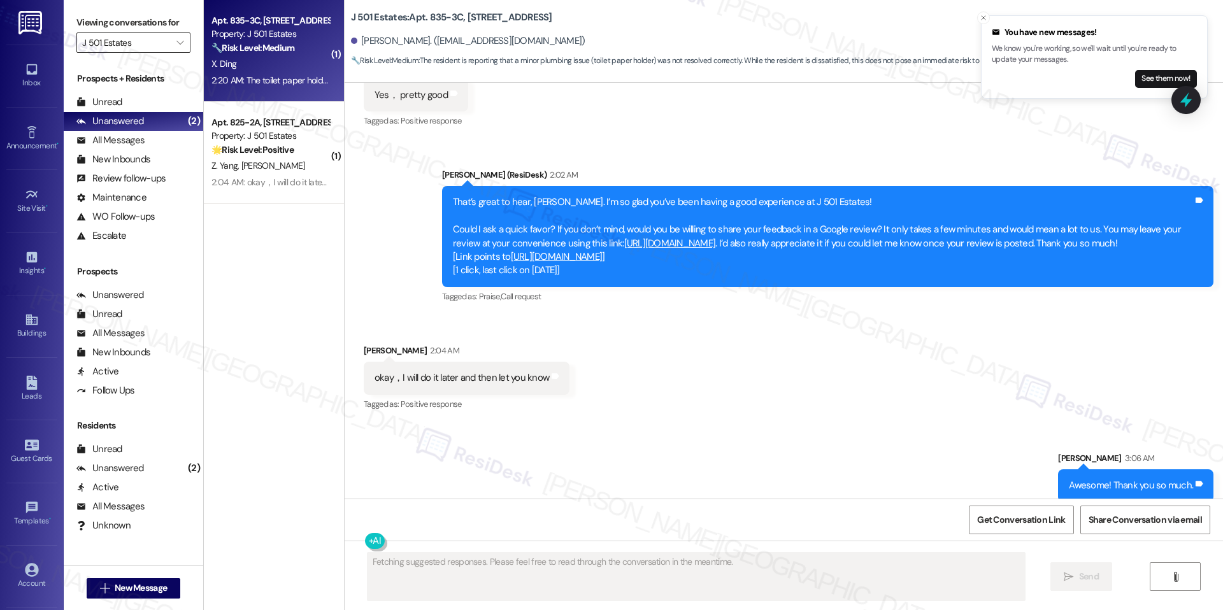
scroll to position [914, 0]
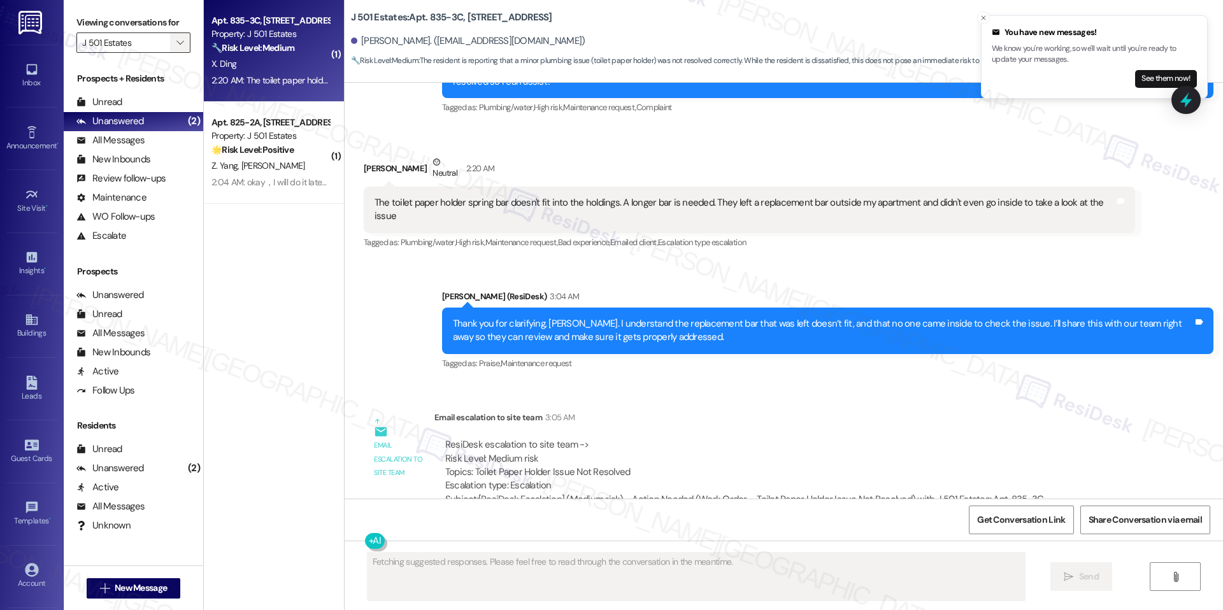
click at [170, 41] on button "" at bounding box center [180, 42] width 20 height 20
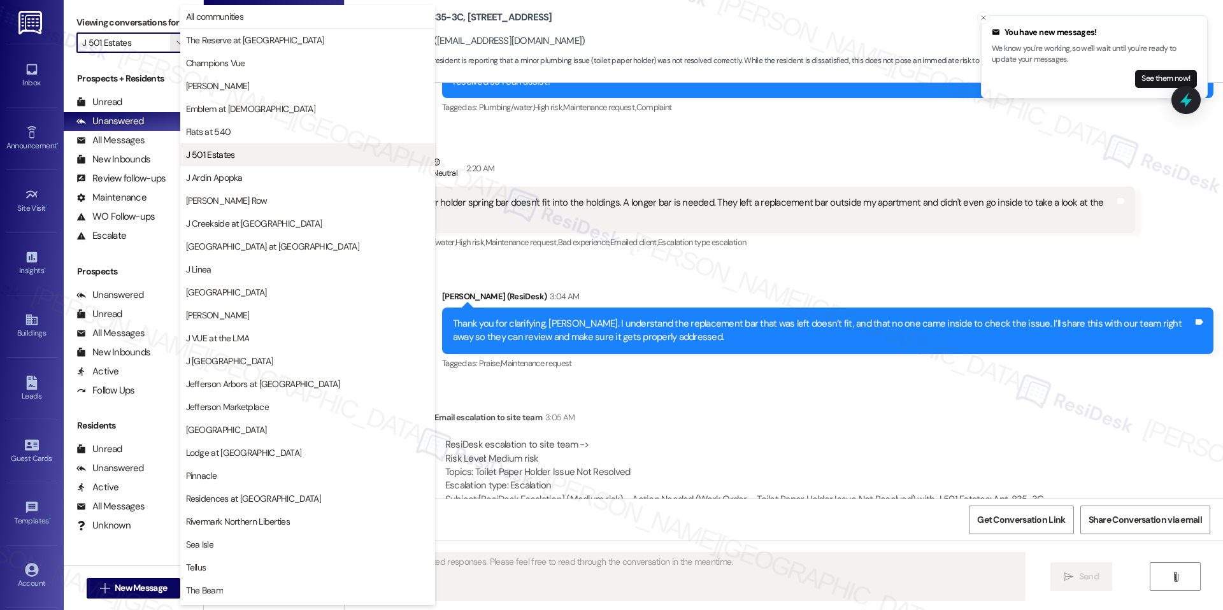
click at [248, 159] on span "J 501 Estates" at bounding box center [307, 154] width 243 height 13
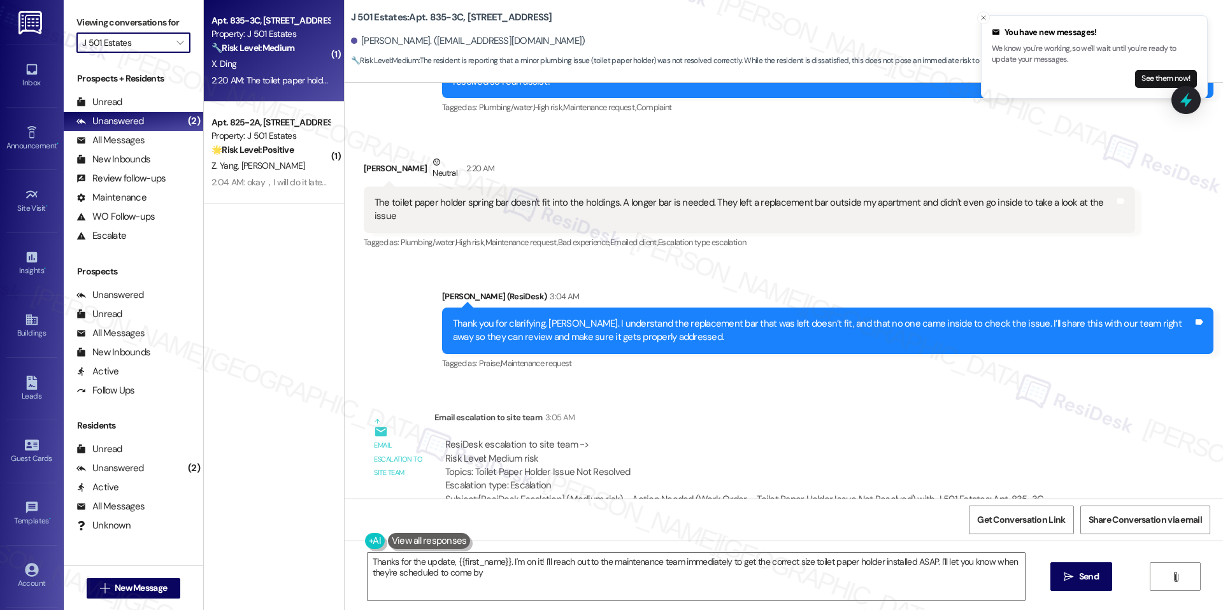
type textarea "Thanks for the update, {{first_name}}. I'm on it! I'll reach out to the mainten…"
click at [297, 52] on div "🔧 Risk Level: Medium The resident is reporting that a minor plumbing issue (toi…" at bounding box center [270, 47] width 118 height 13
click at [266, 54] on div "🔧 Risk Level: Medium The resident is reporting that a minor plumbing issue (toi…" at bounding box center [270, 47] width 118 height 13
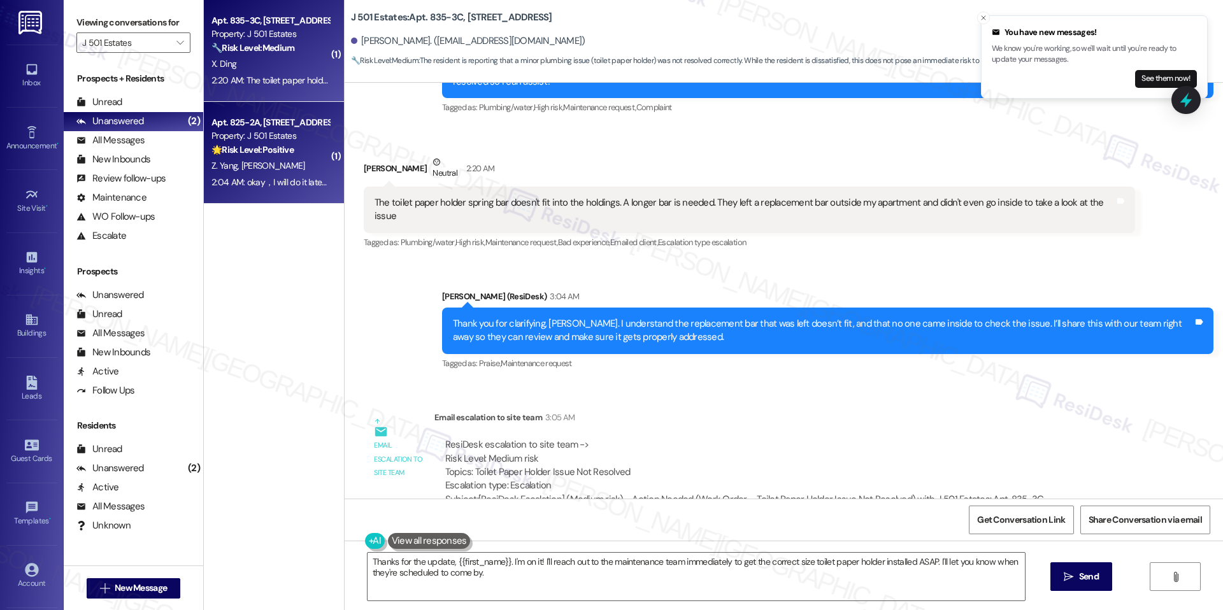
click at [273, 175] on div "2:04 AM: okay，I will do it later and then let you know 2:04 AM: okay，I will do …" at bounding box center [270, 183] width 120 height 16
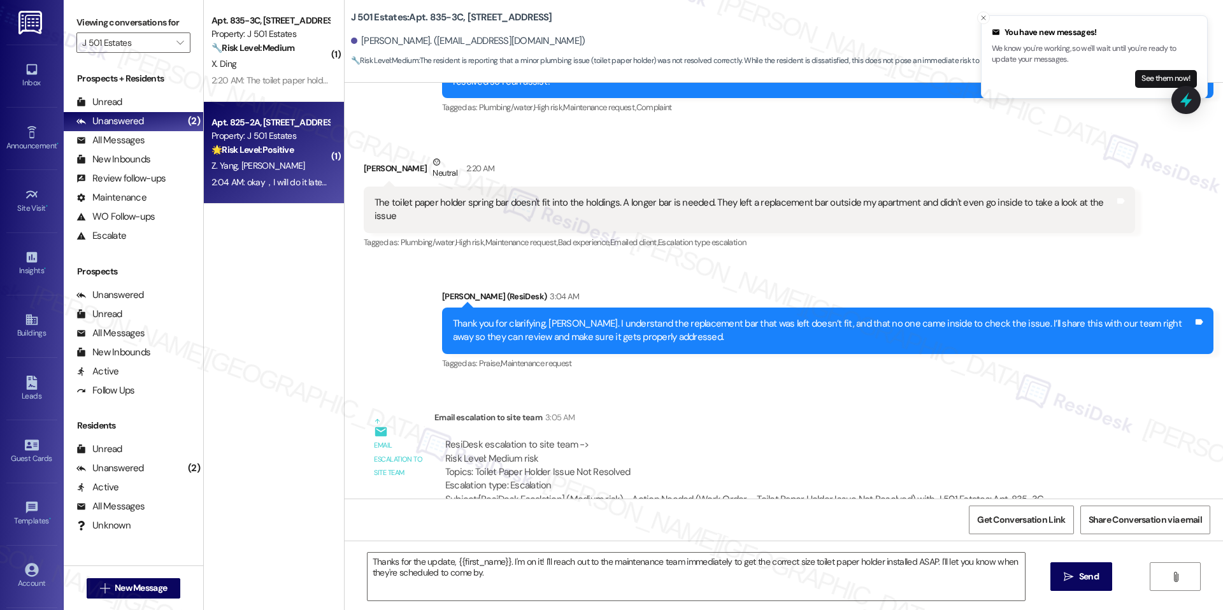
type textarea "Fetching suggested responses. Please feel free to read through the conversation…"
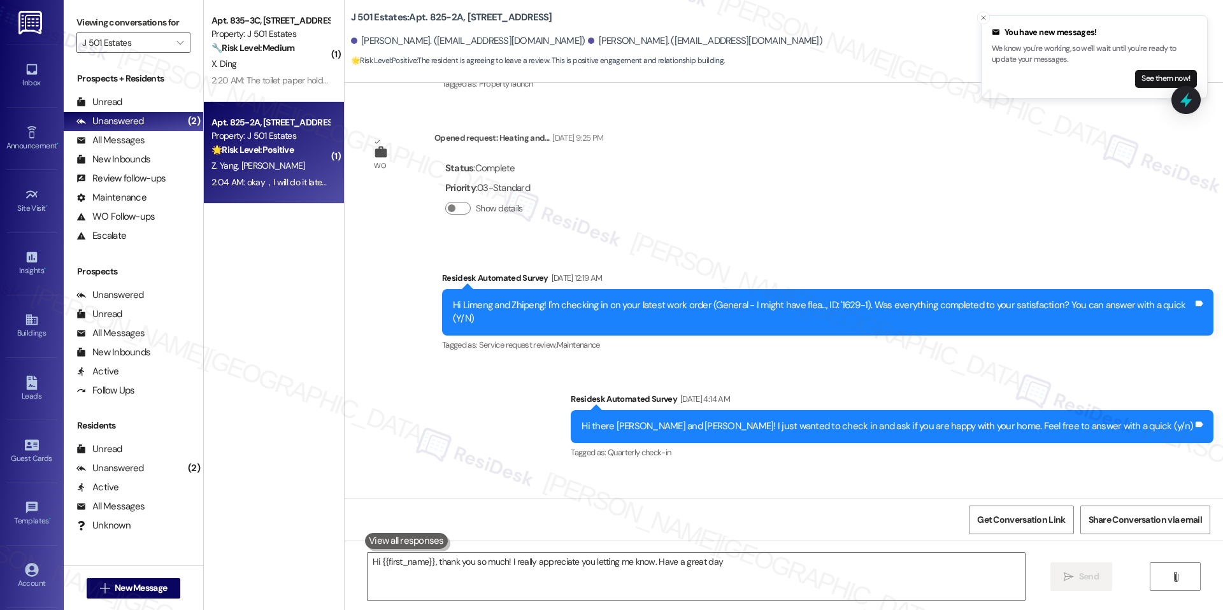
type textarea "Hi {{first_name}}, thank you so much! I really appreciate you letting me know. …"
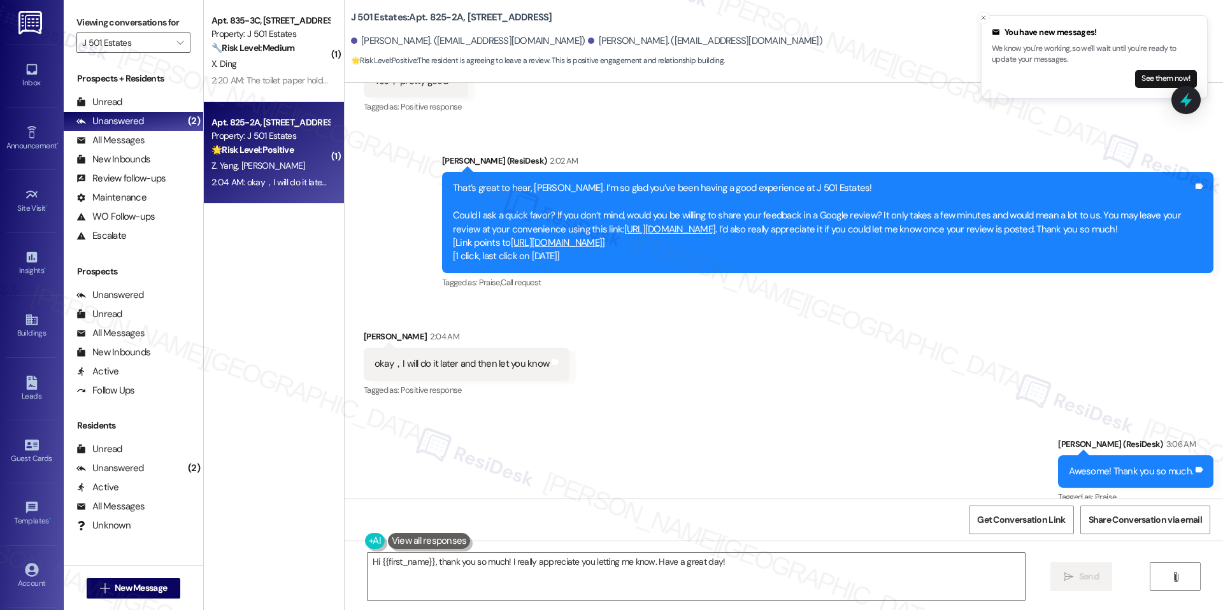
scroll to position [1133, 0]
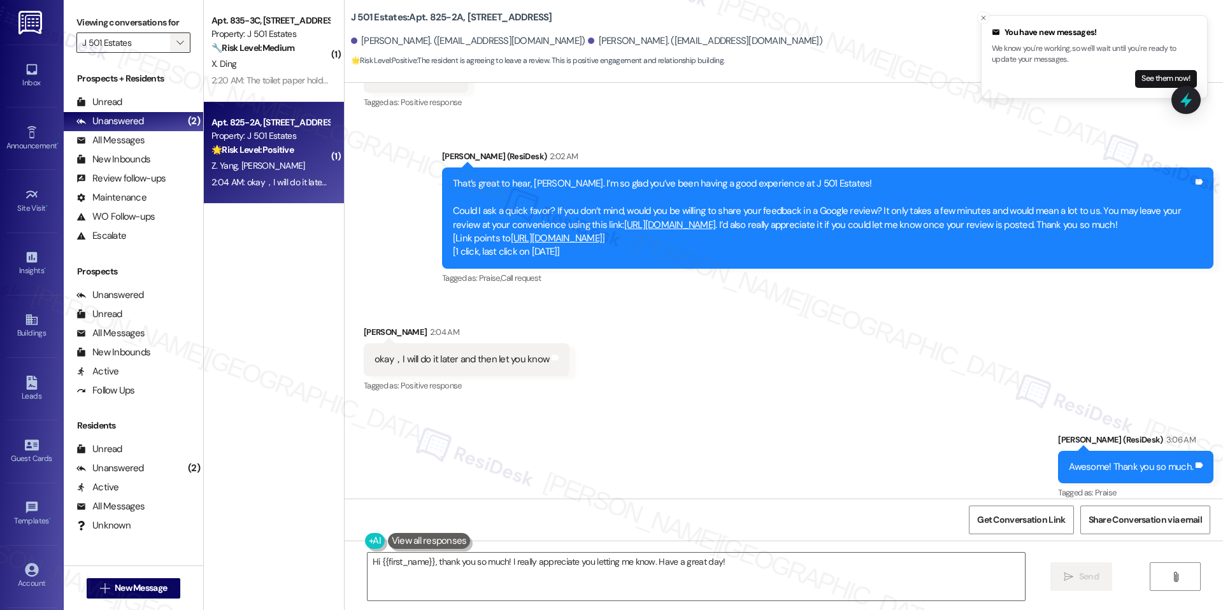
click at [174, 44] on span "" at bounding box center [180, 42] width 12 height 20
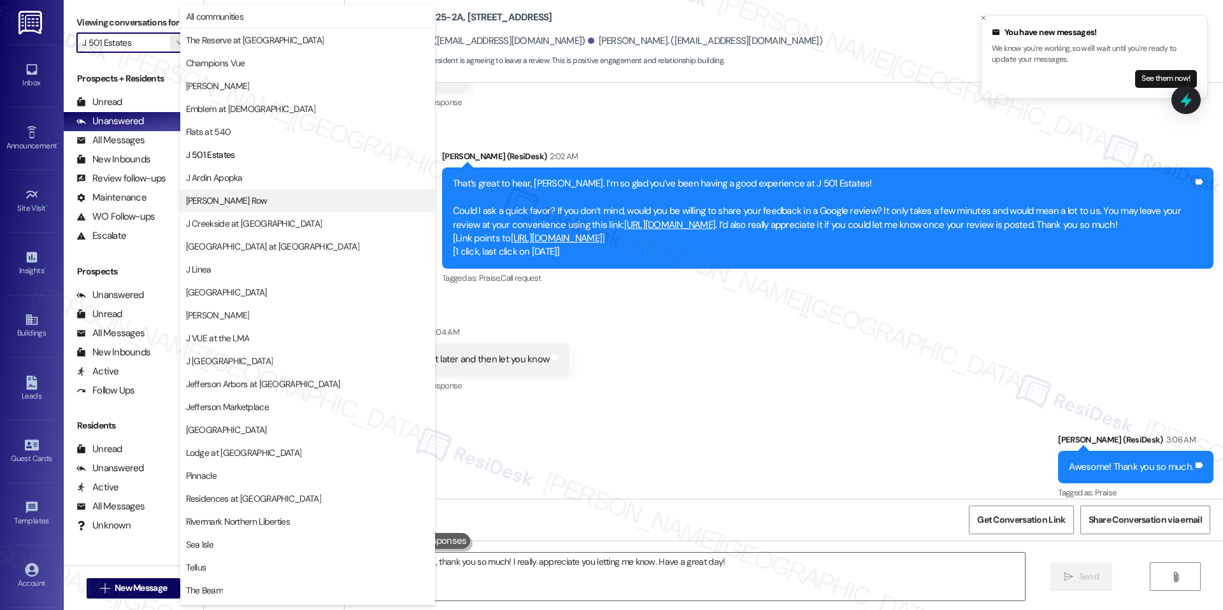
click at [302, 202] on span "[PERSON_NAME] Row" at bounding box center [307, 200] width 243 height 13
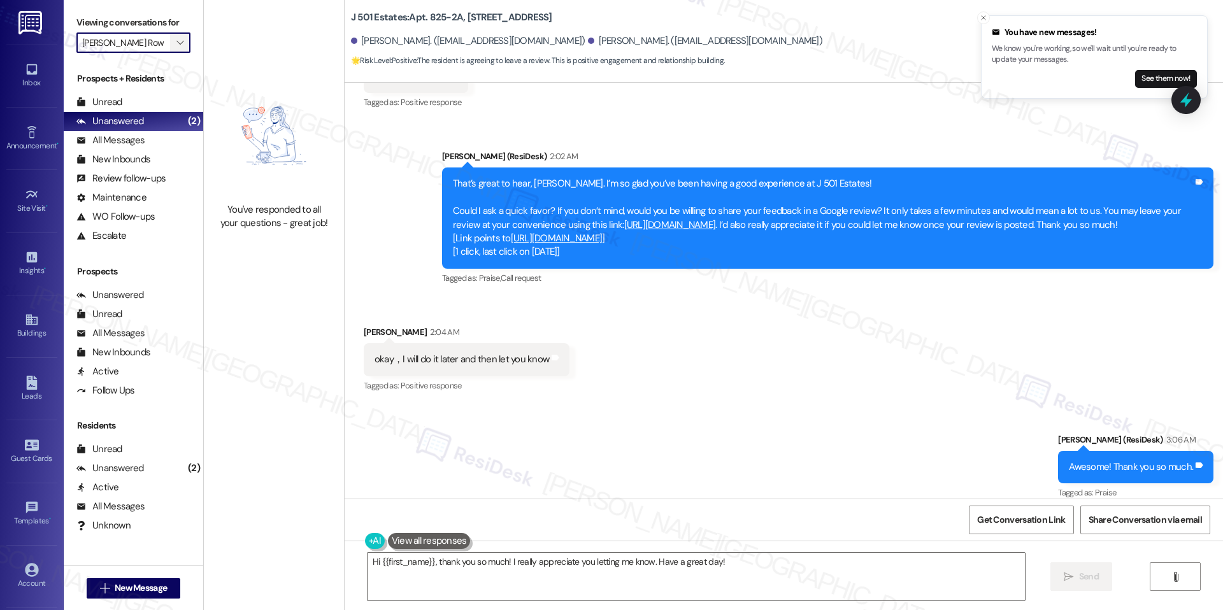
click at [176, 39] on icon "" at bounding box center [179, 43] width 7 height 10
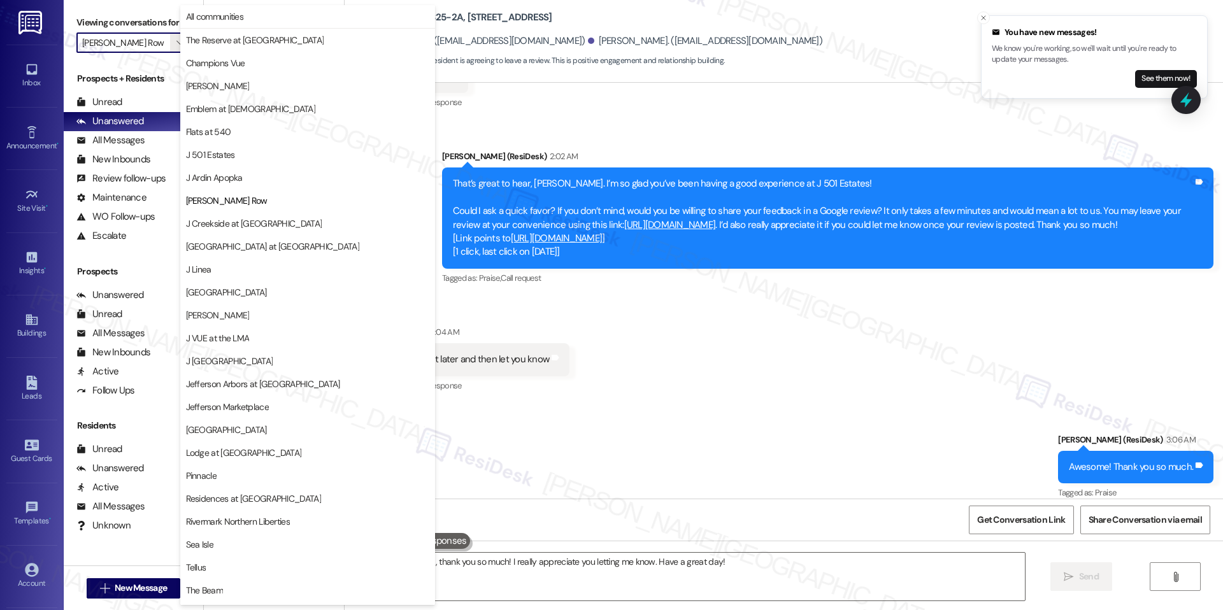
click at [250, 166] on button "J Ardin Apopka" at bounding box center [307, 177] width 255 height 23
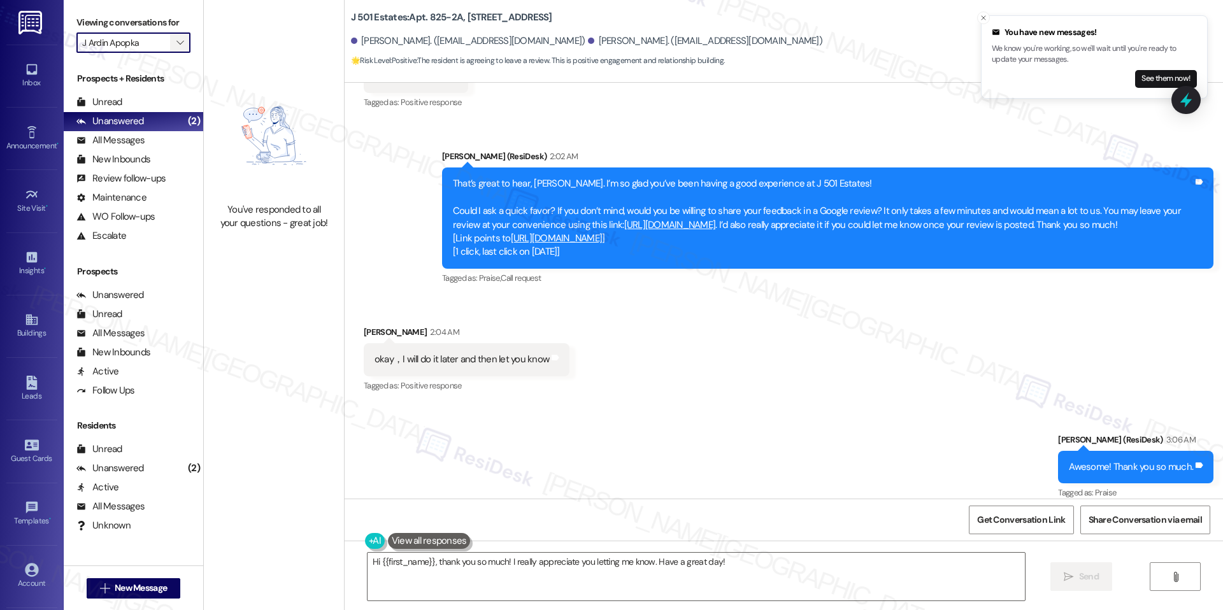
click at [176, 41] on icon "" at bounding box center [179, 43] width 7 height 10
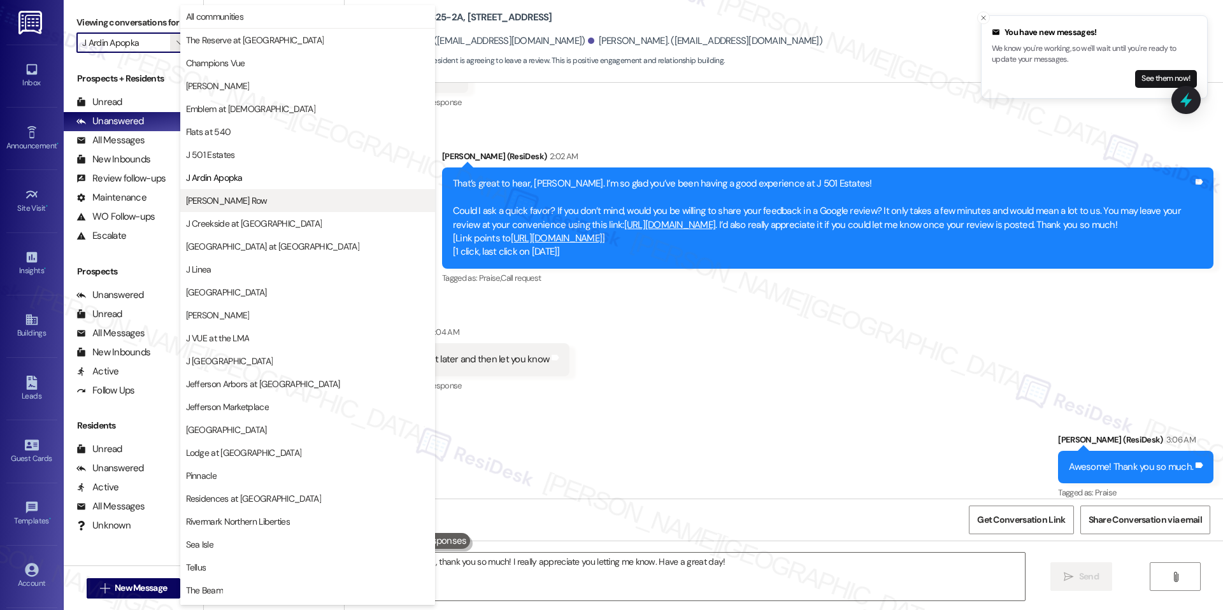
click at [264, 208] on button "[PERSON_NAME] Row" at bounding box center [307, 200] width 255 height 23
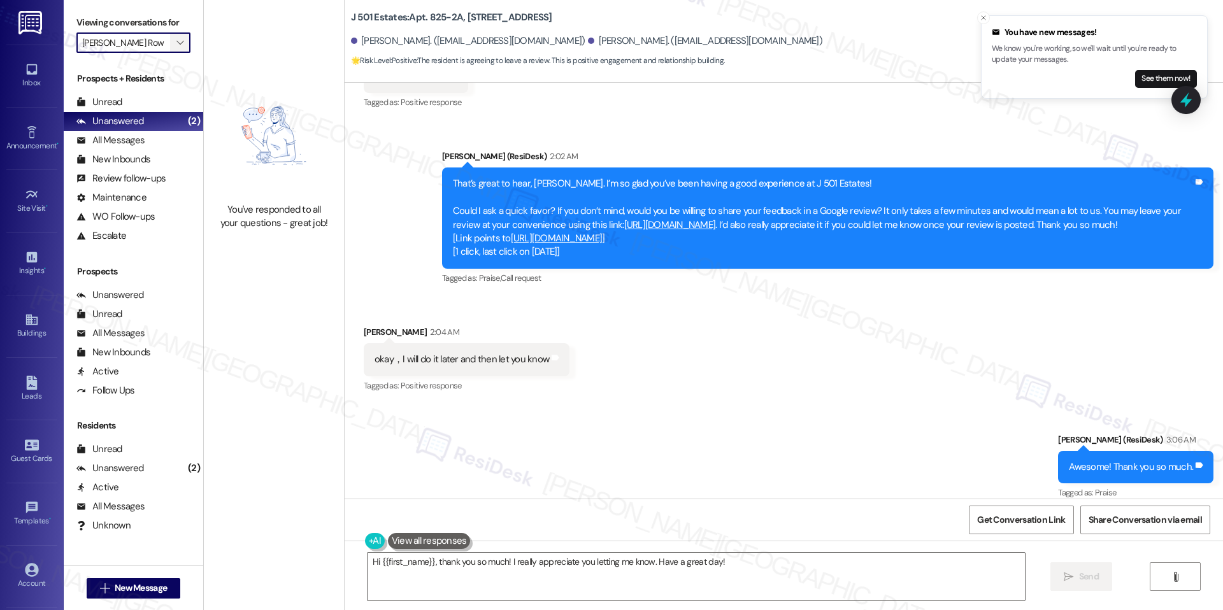
click at [174, 40] on span "" at bounding box center [180, 42] width 12 height 20
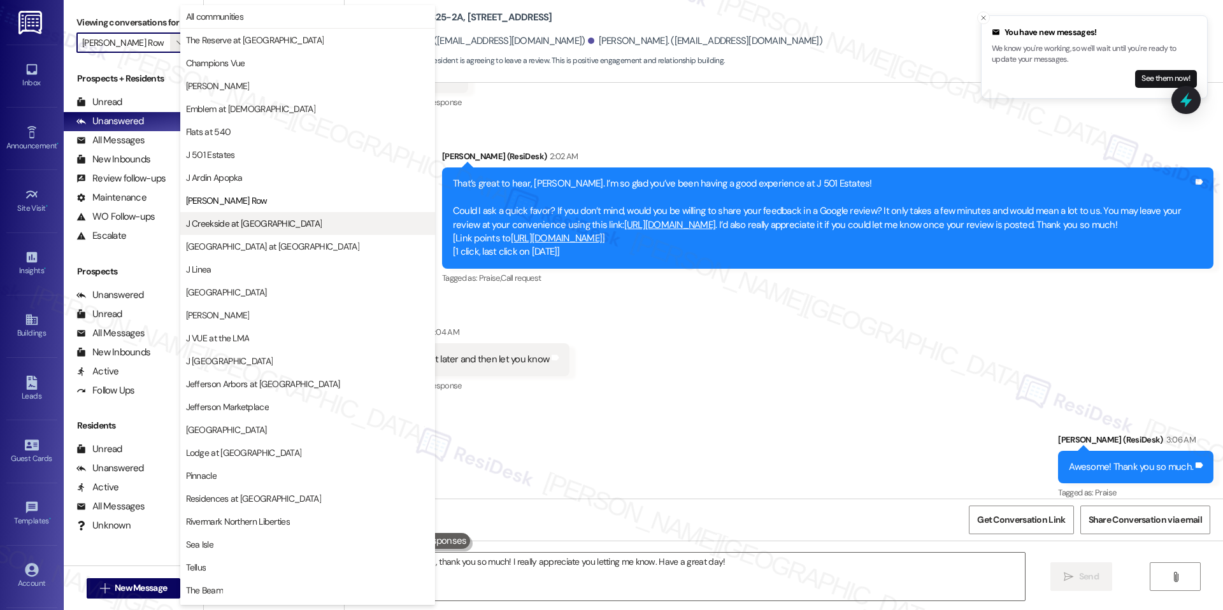
click at [222, 220] on span "J Creekside at [GEOGRAPHIC_DATA]" at bounding box center [254, 223] width 136 height 13
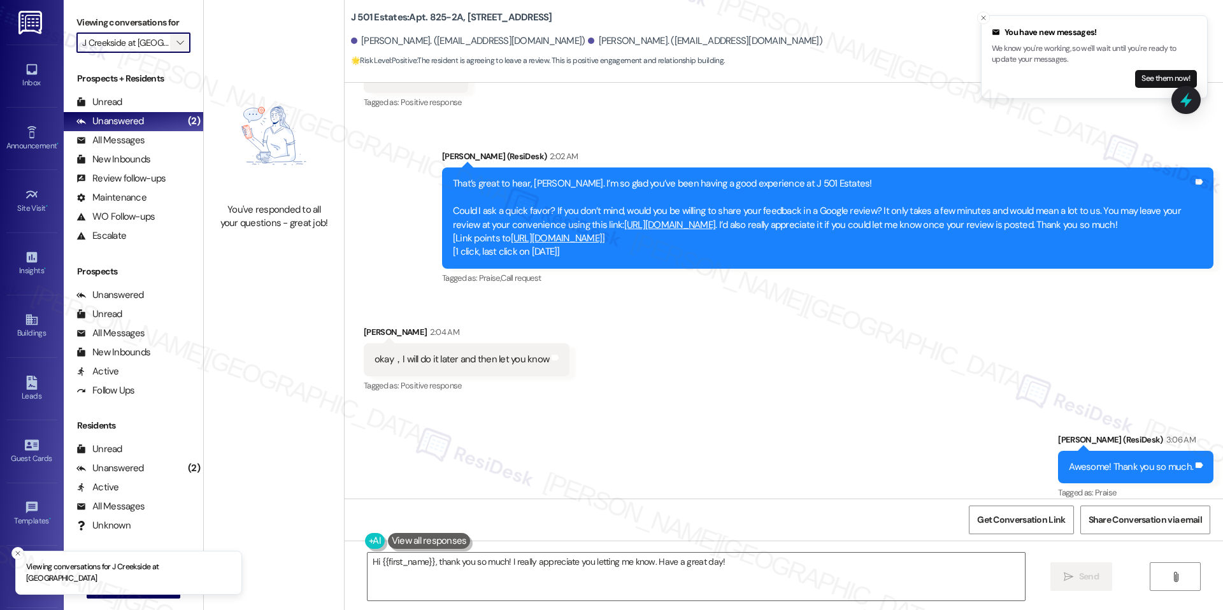
click at [176, 39] on icon "" at bounding box center [179, 43] width 7 height 10
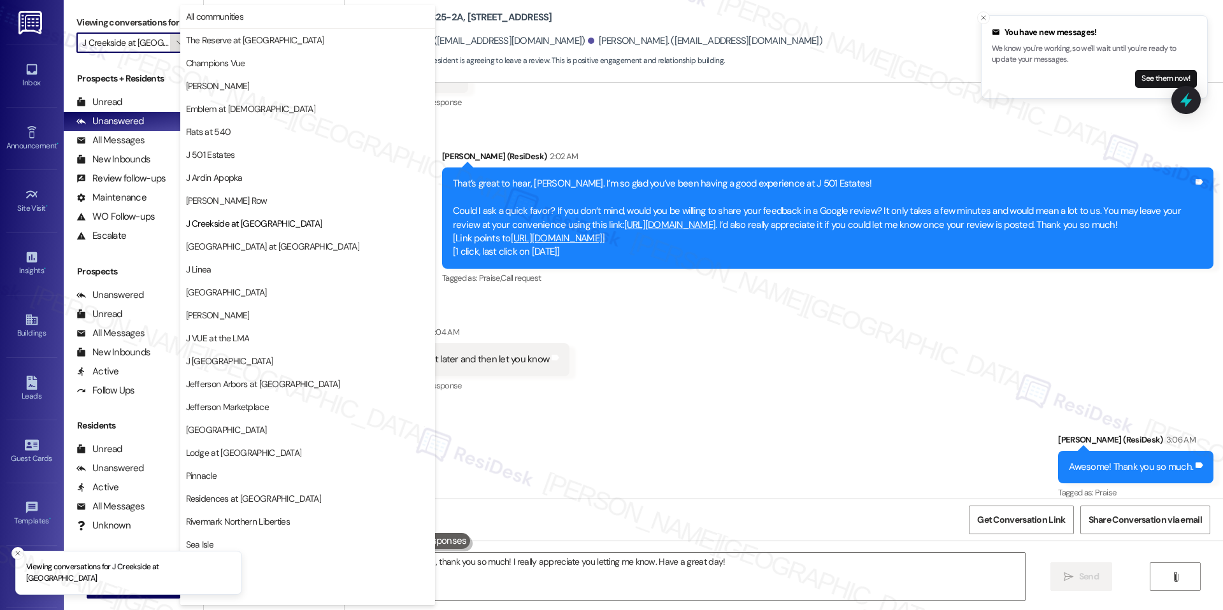
scroll to position [43, 0]
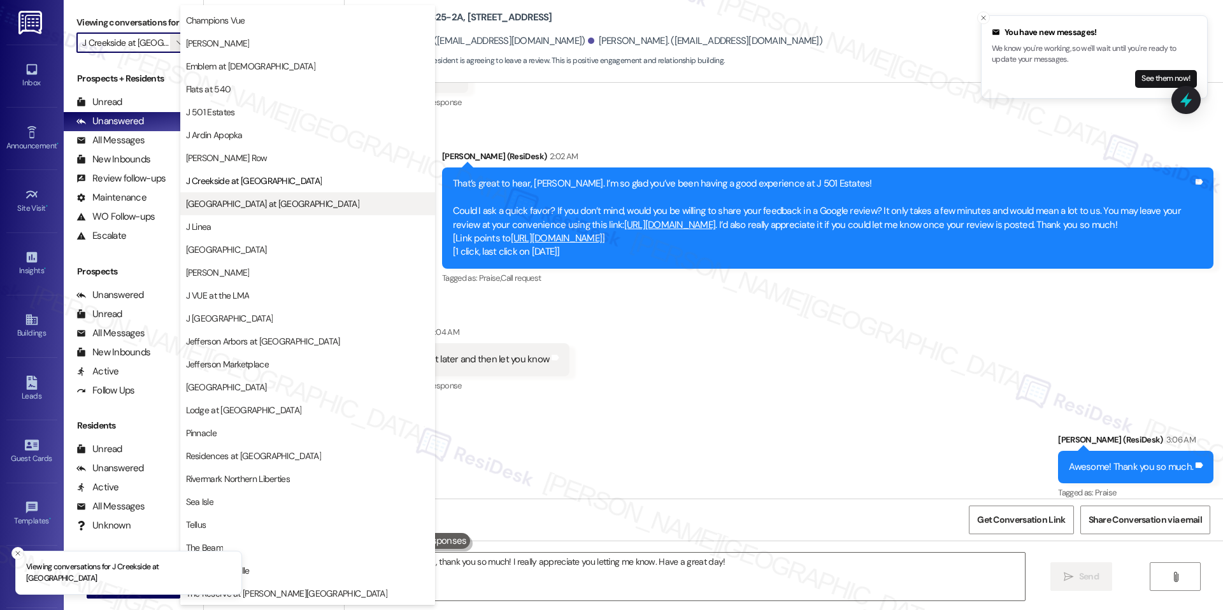
click at [242, 197] on span "[GEOGRAPHIC_DATA] at [GEOGRAPHIC_DATA]" at bounding box center [272, 203] width 173 height 13
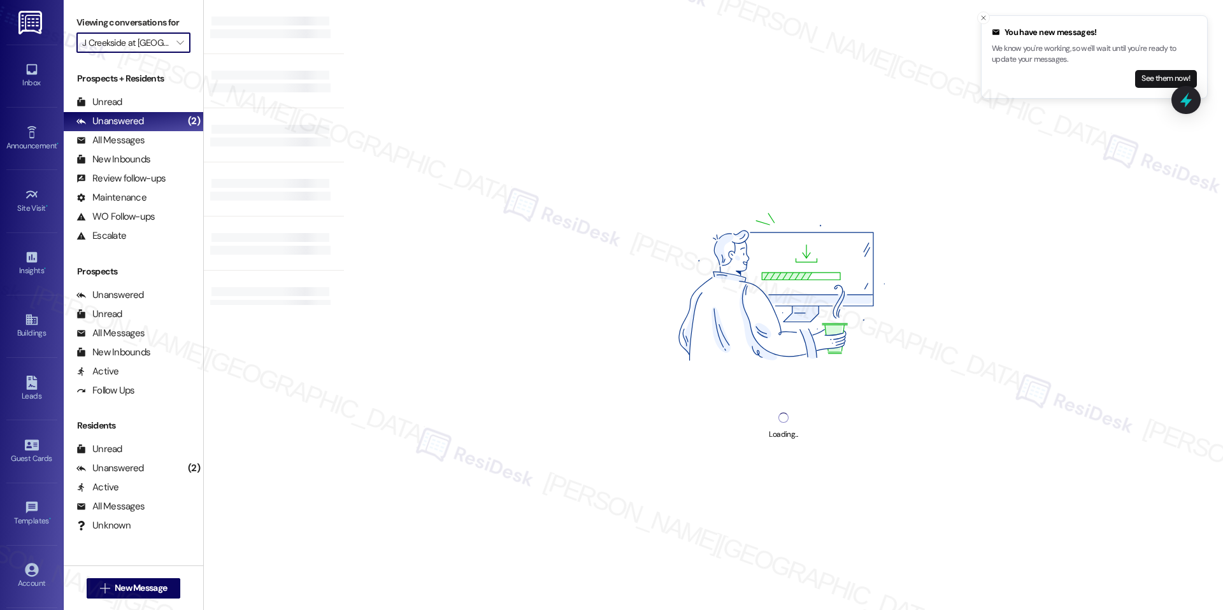
type input "[GEOGRAPHIC_DATA] at [GEOGRAPHIC_DATA]"
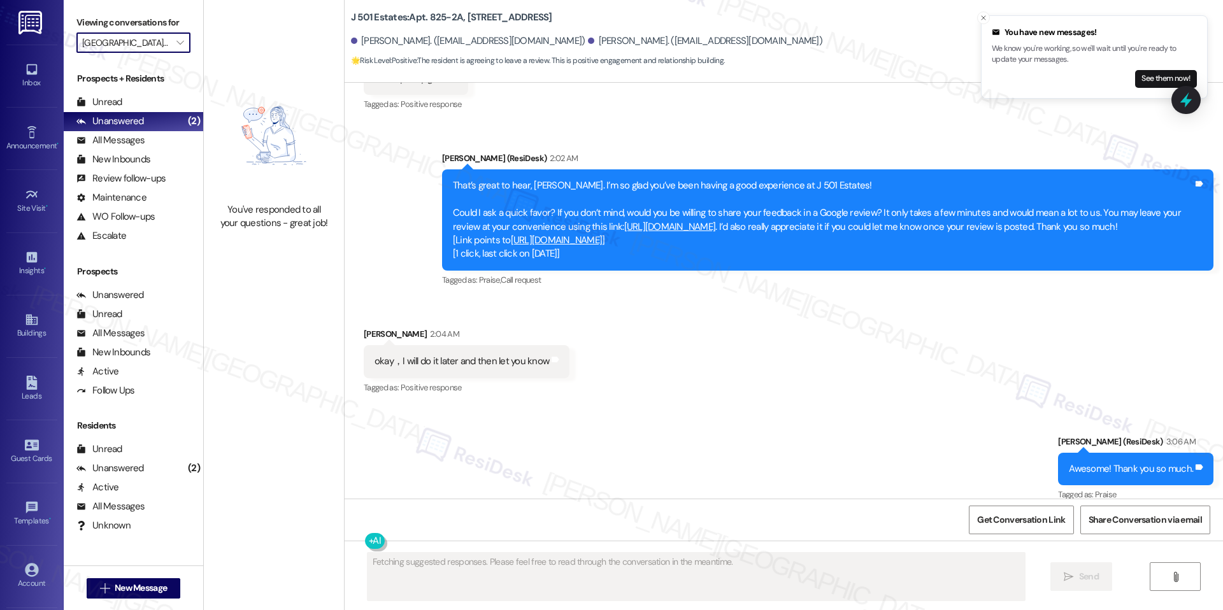
scroll to position [1133, 0]
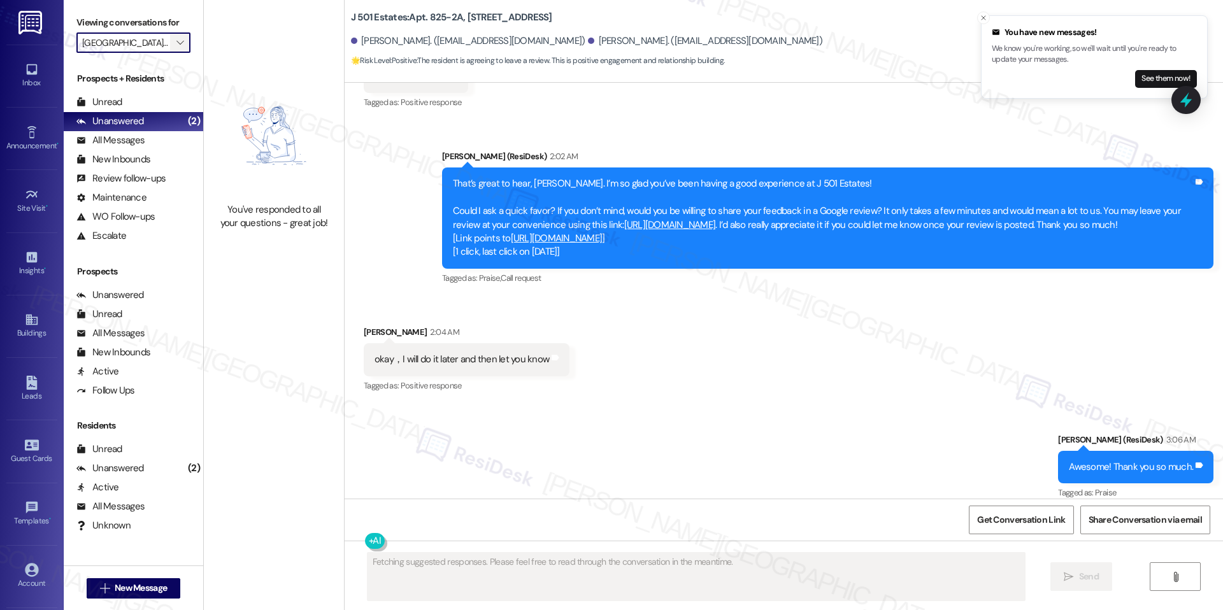
click at [170, 44] on button "" at bounding box center [180, 42] width 20 height 20
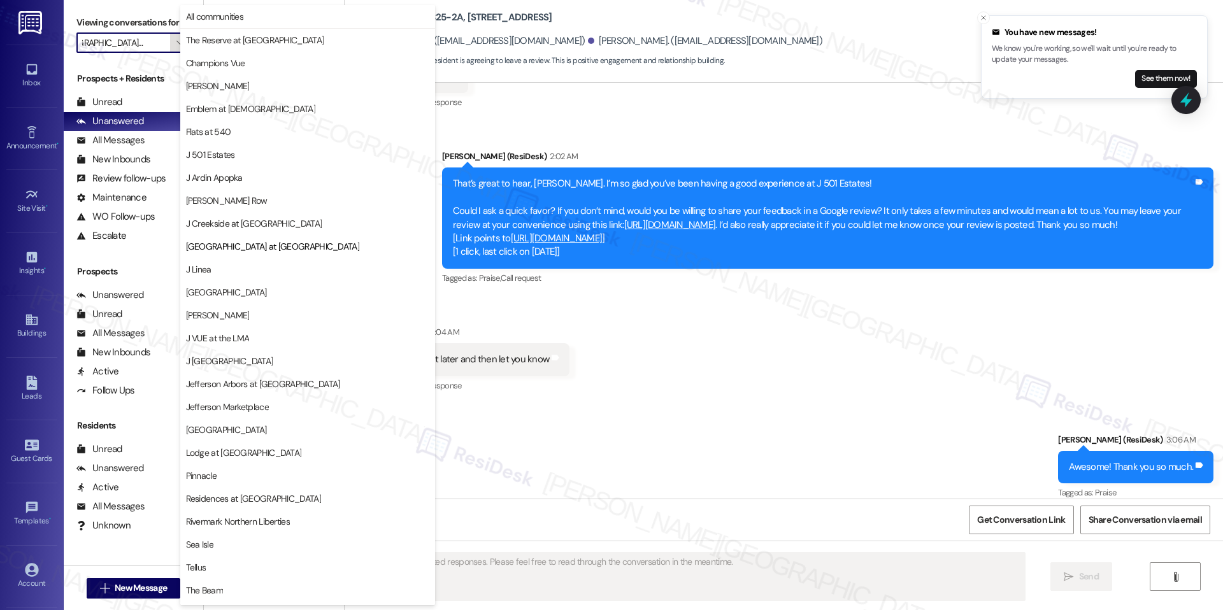
scroll to position [43, 0]
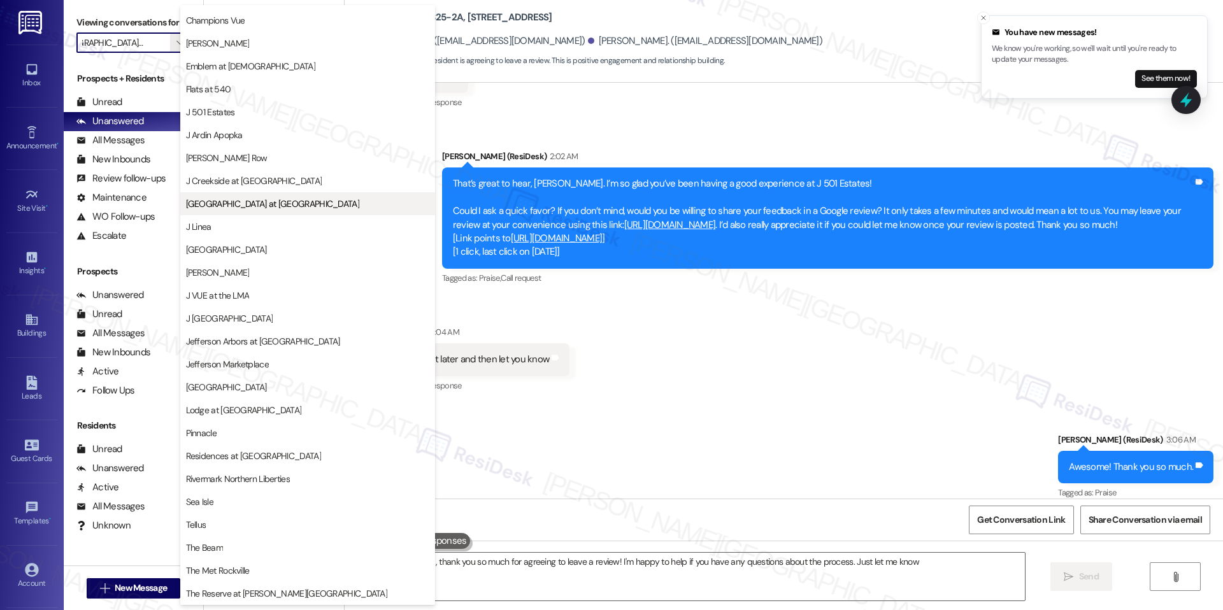
type textarea "Hi {{first_name}}, thank you so much for agreeing to leave a review! I'm happy …"
click at [248, 223] on span "J Linea" at bounding box center [307, 226] width 243 height 13
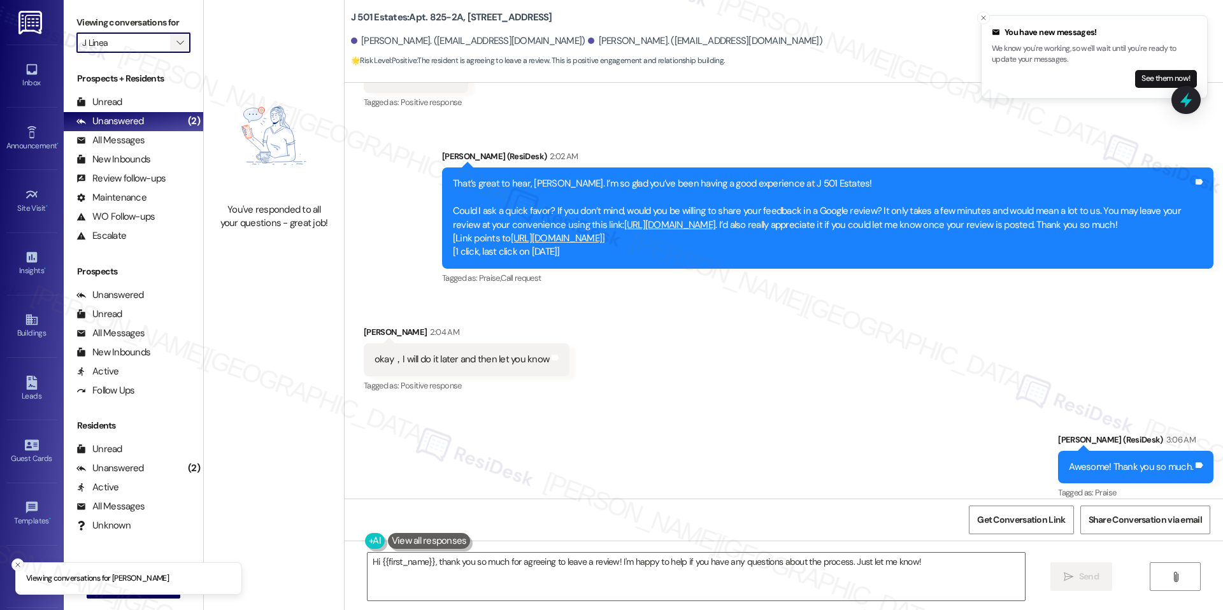
click at [174, 40] on span "" at bounding box center [180, 42] width 12 height 20
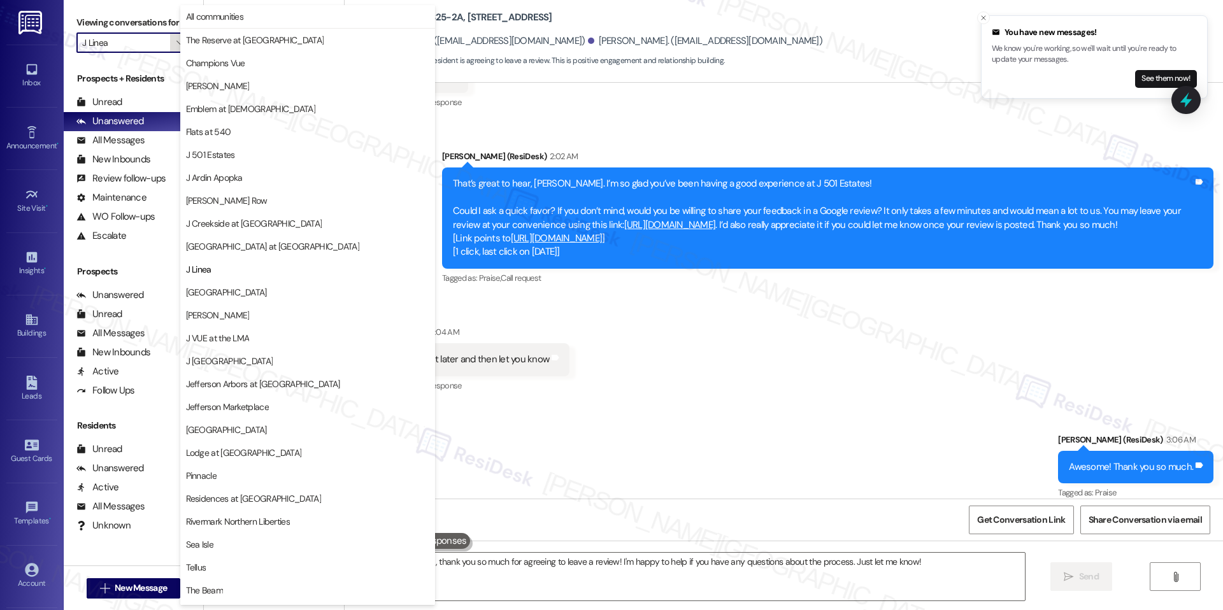
scroll to position [43, 0]
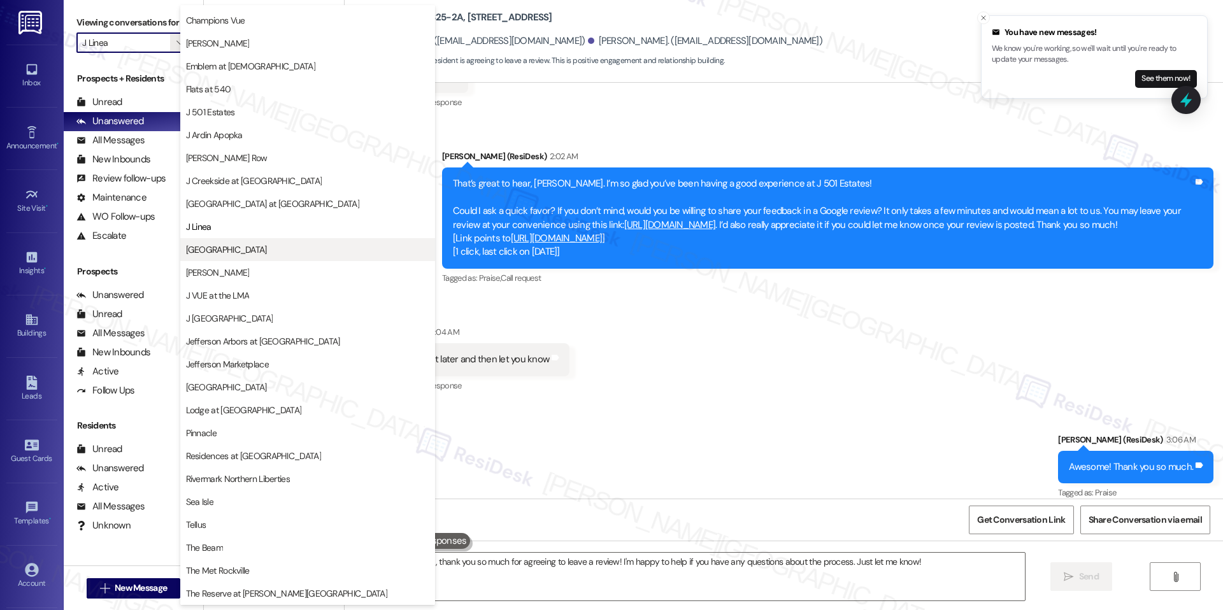
click at [241, 251] on span "[GEOGRAPHIC_DATA]" at bounding box center [226, 249] width 81 height 13
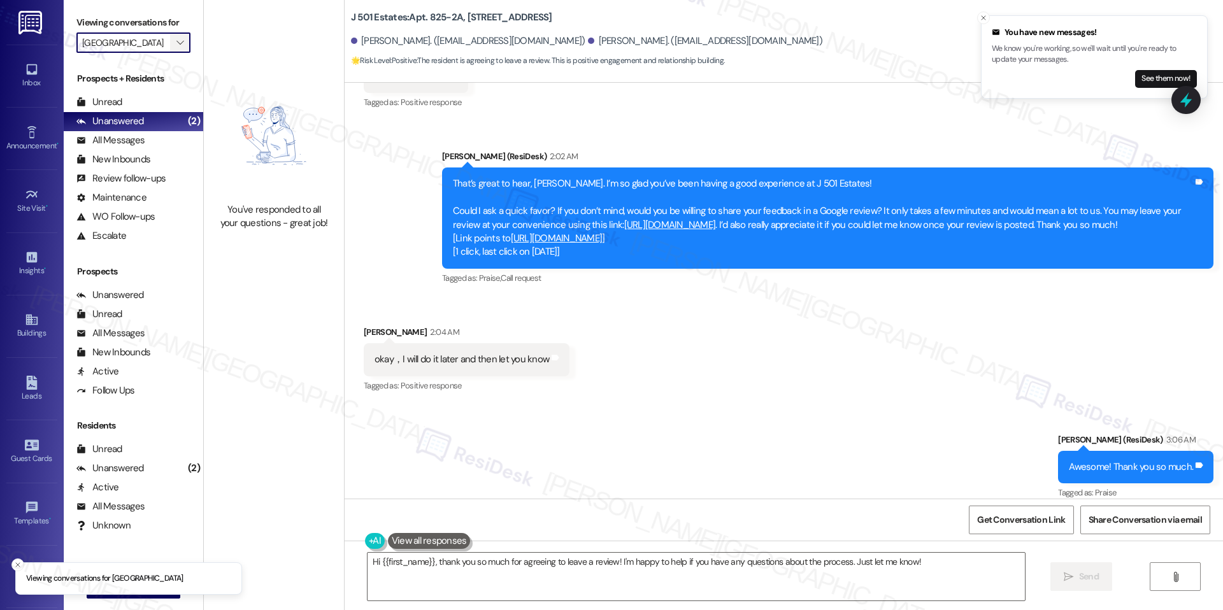
click at [176, 38] on icon "" at bounding box center [179, 43] width 7 height 10
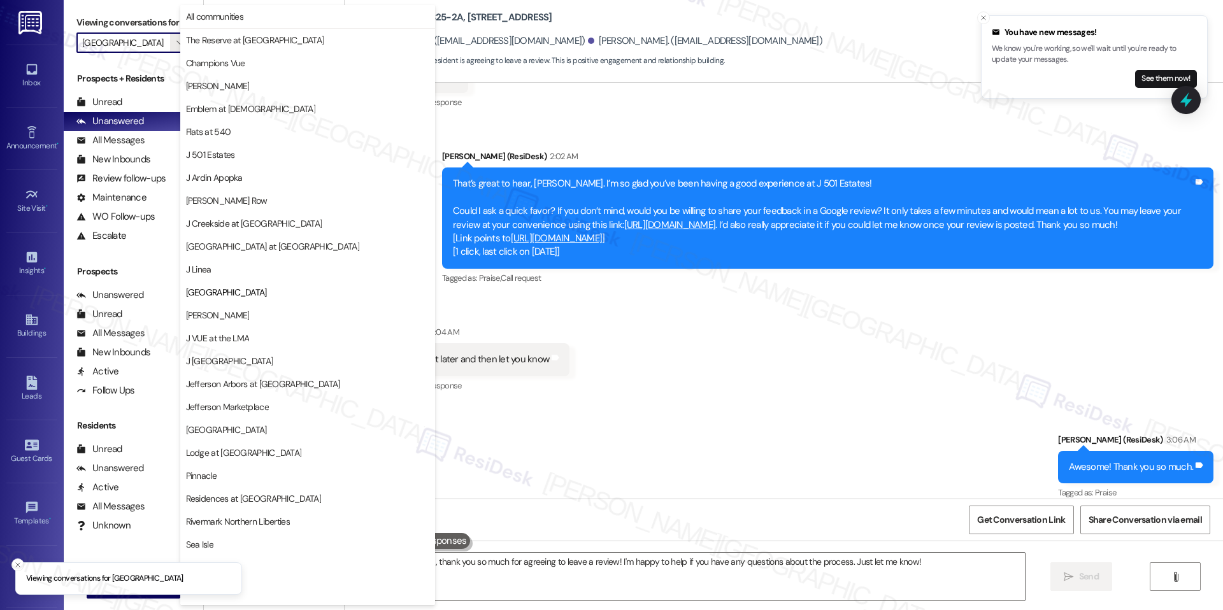
scroll to position [43, 0]
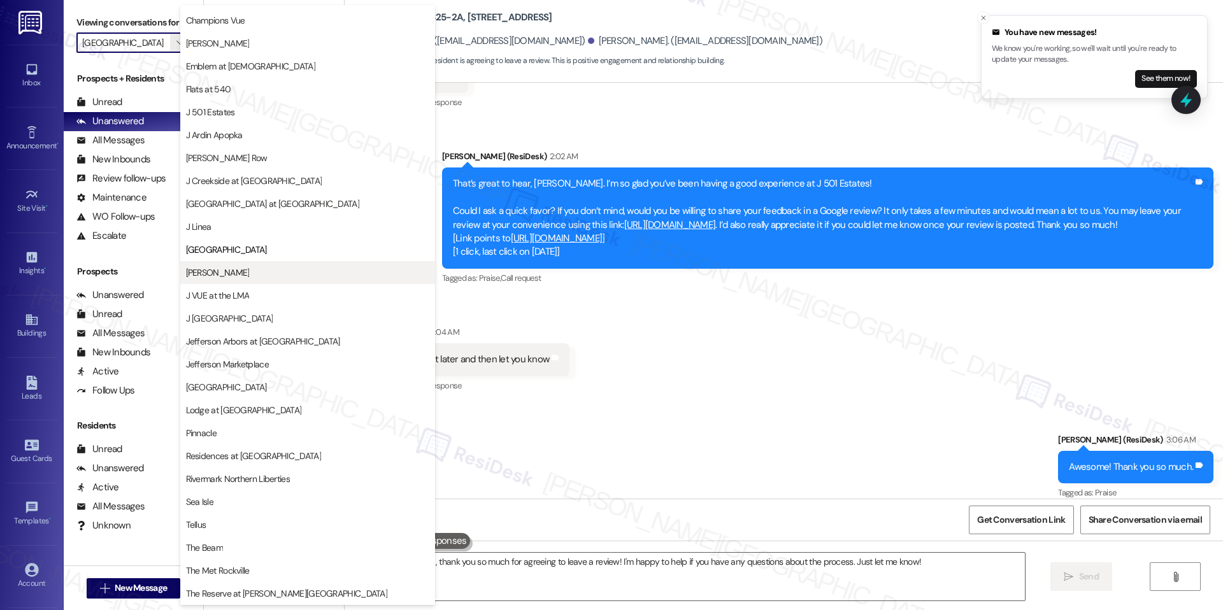
click at [238, 268] on span "[PERSON_NAME]" at bounding box center [307, 272] width 243 height 13
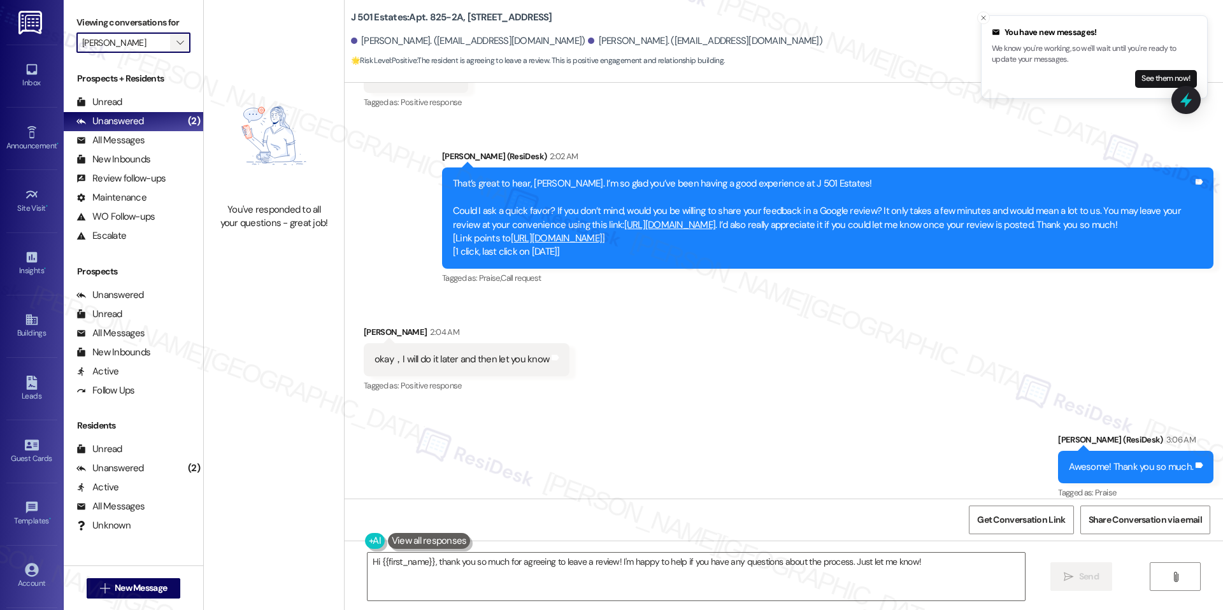
click at [177, 41] on button "" at bounding box center [180, 42] width 20 height 20
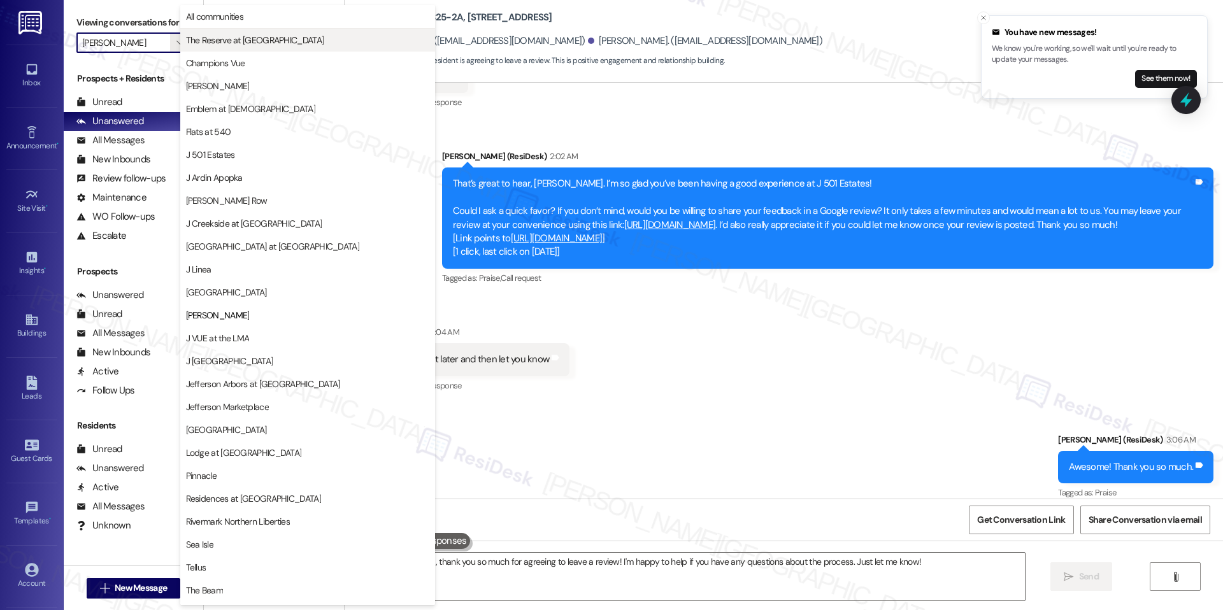
click at [225, 38] on span "The Reserve at [GEOGRAPHIC_DATA]" at bounding box center [255, 40] width 138 height 13
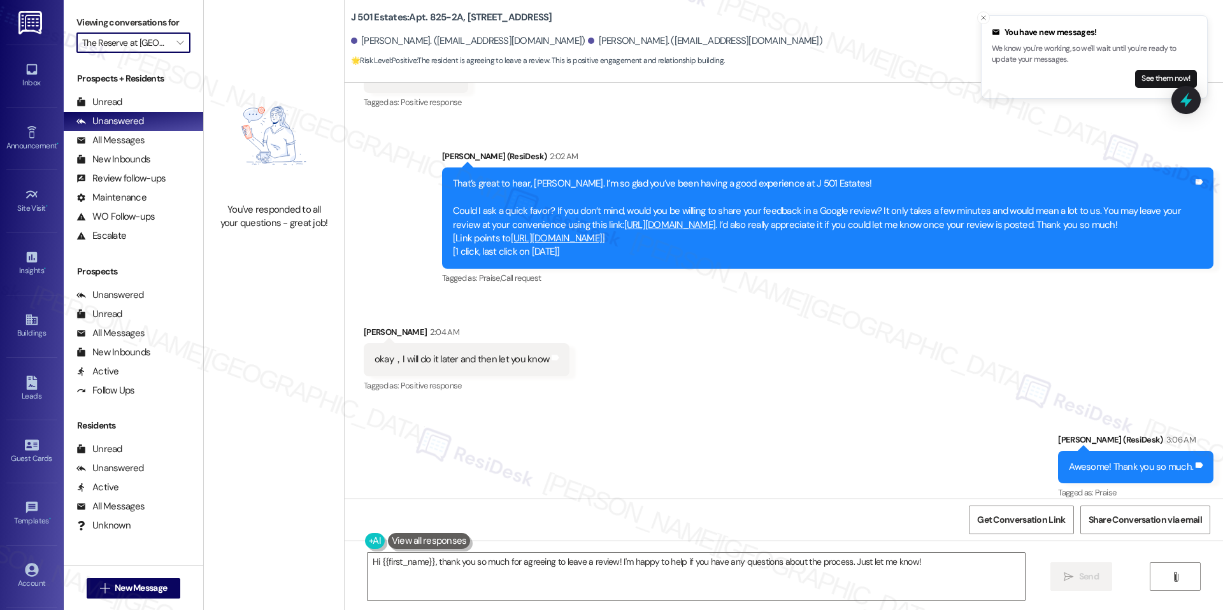
scroll to position [1133, 0]
click at [175, 39] on span "" at bounding box center [180, 42] width 12 height 20
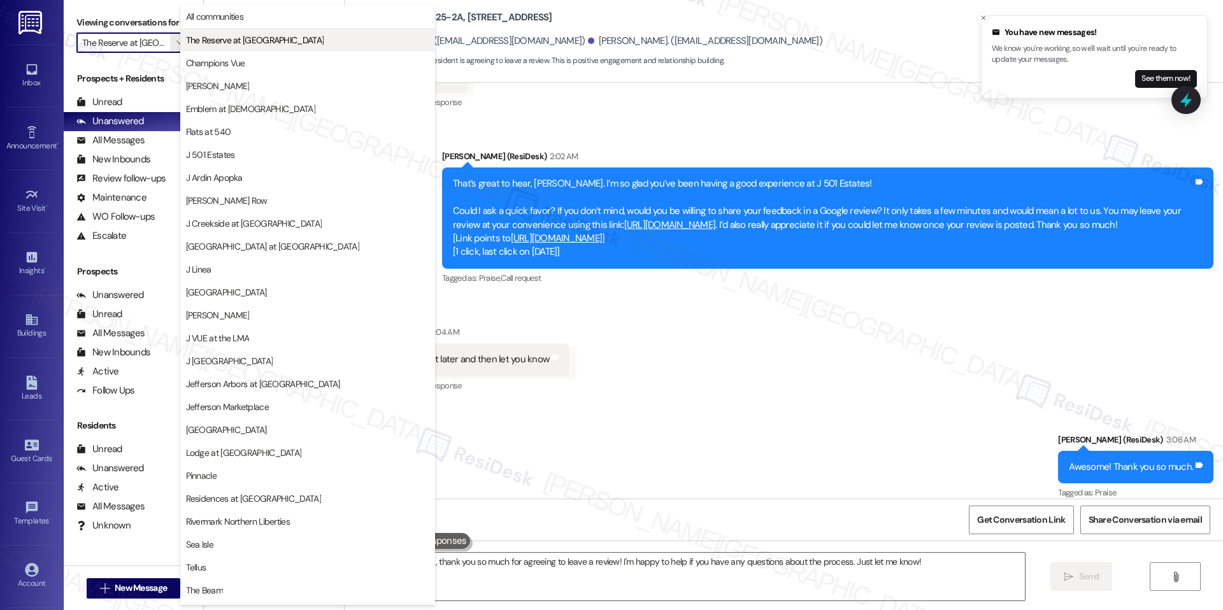
click at [245, 40] on span "The Reserve at [GEOGRAPHIC_DATA]" at bounding box center [255, 40] width 138 height 13
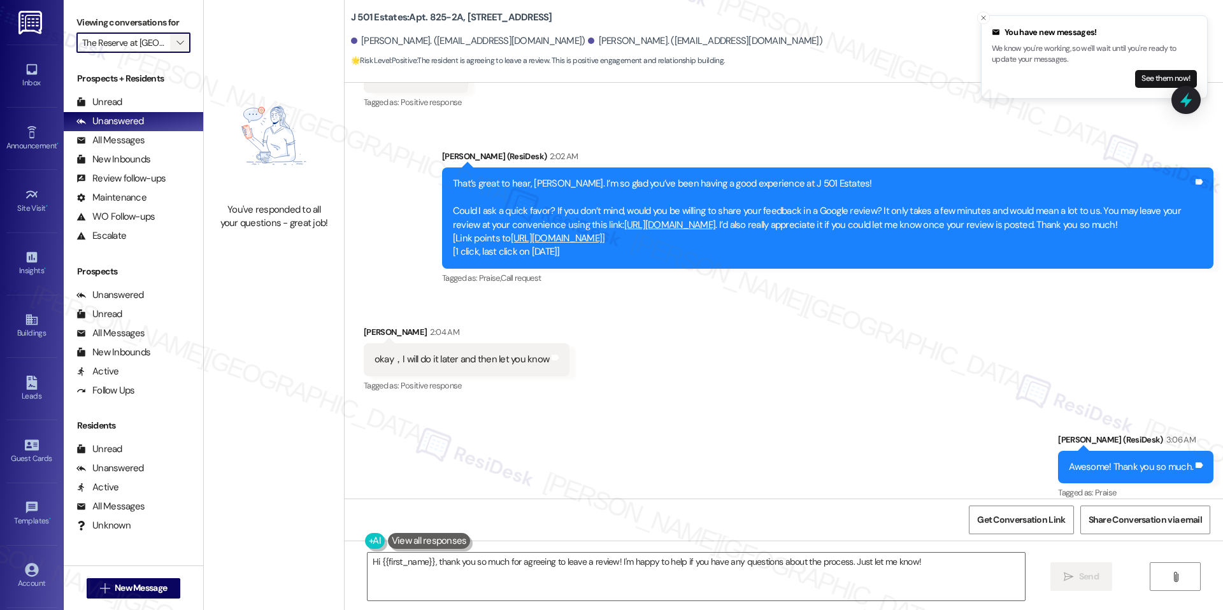
click at [176, 45] on icon "" at bounding box center [179, 43] width 7 height 10
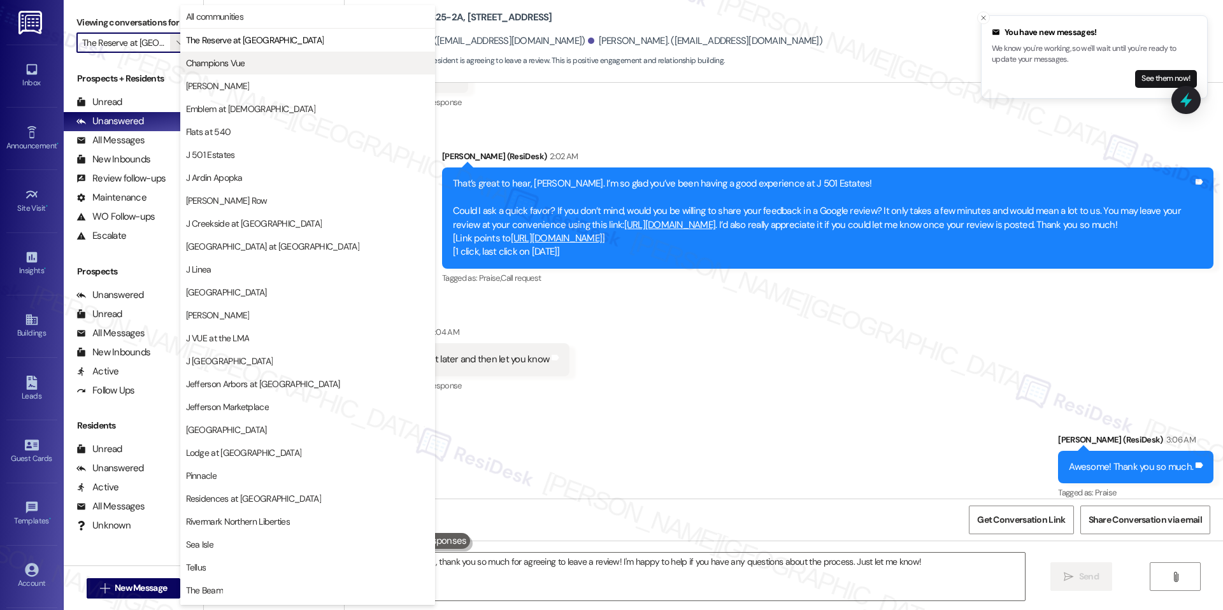
click at [259, 55] on button "Champions Vue" at bounding box center [307, 63] width 255 height 23
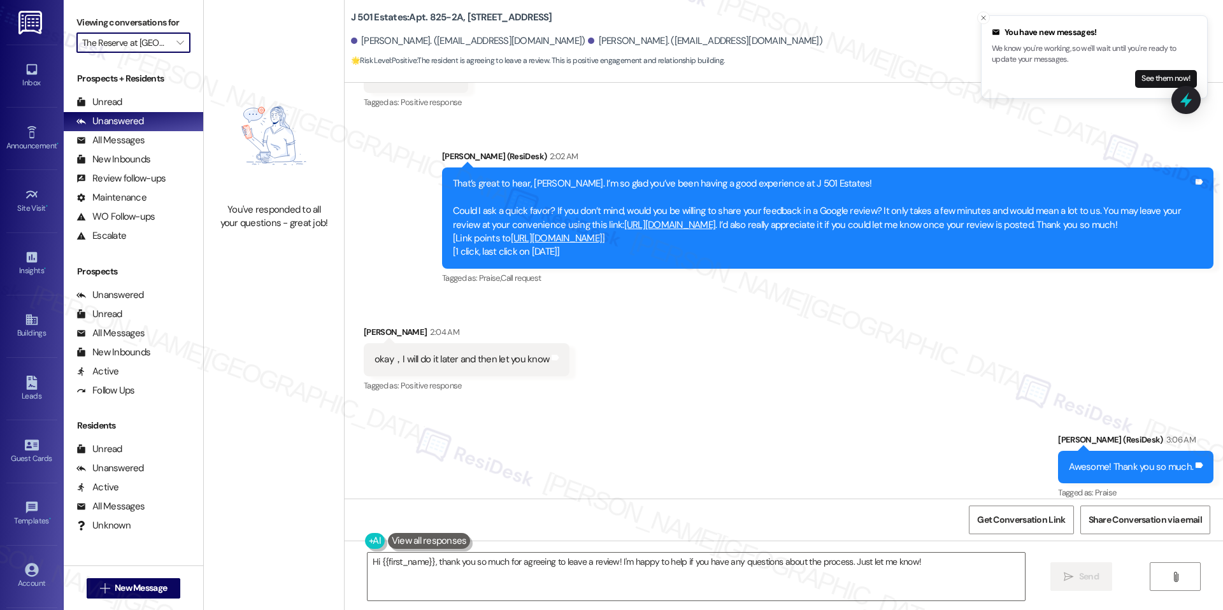
type input "Champions Vue"
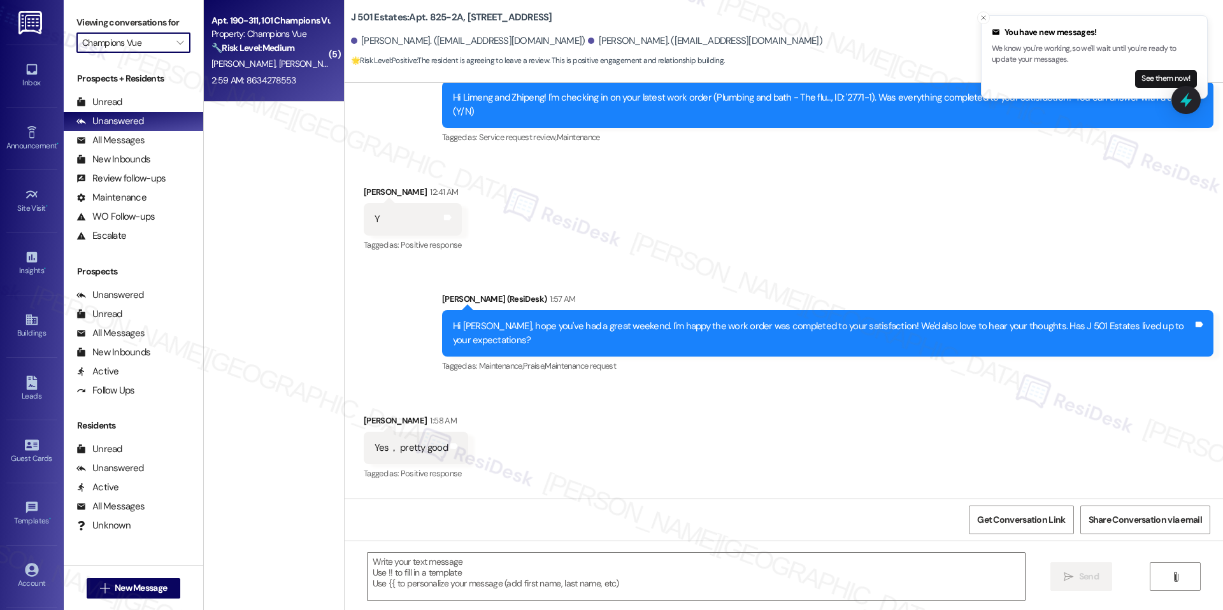
type textarea "Fetching suggested responses. Please feel free to read through the conversation…"
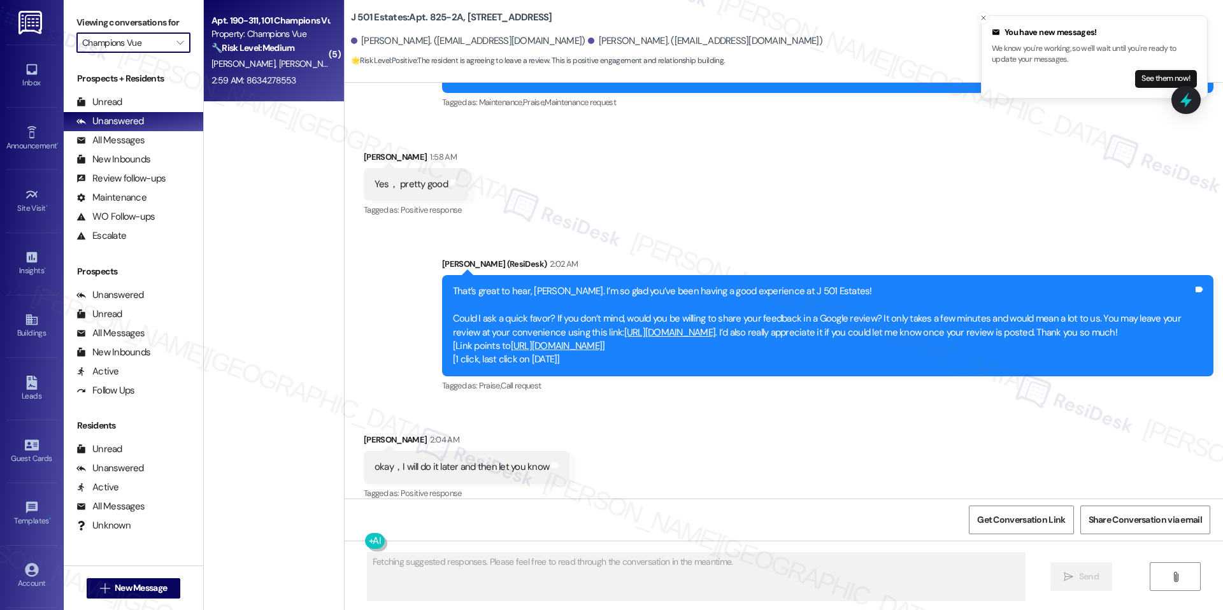
click at [278, 61] on span "L. Esquivel" at bounding box center [310, 63] width 64 height 11
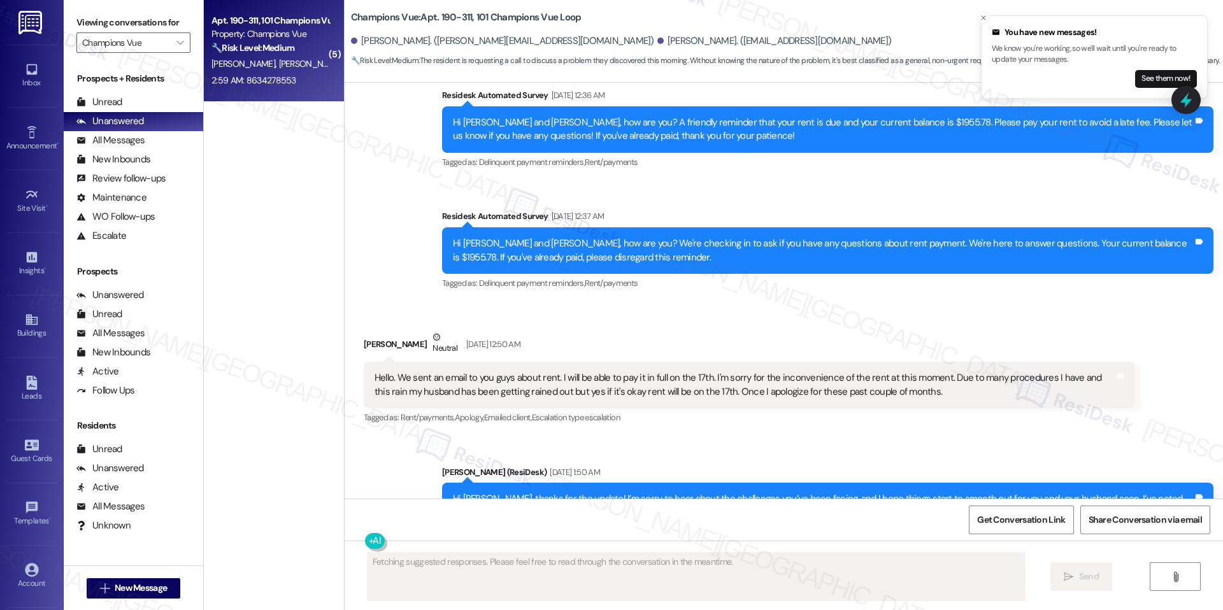
click at [278, 61] on span "L. Esquivel" at bounding box center [310, 63] width 64 height 11
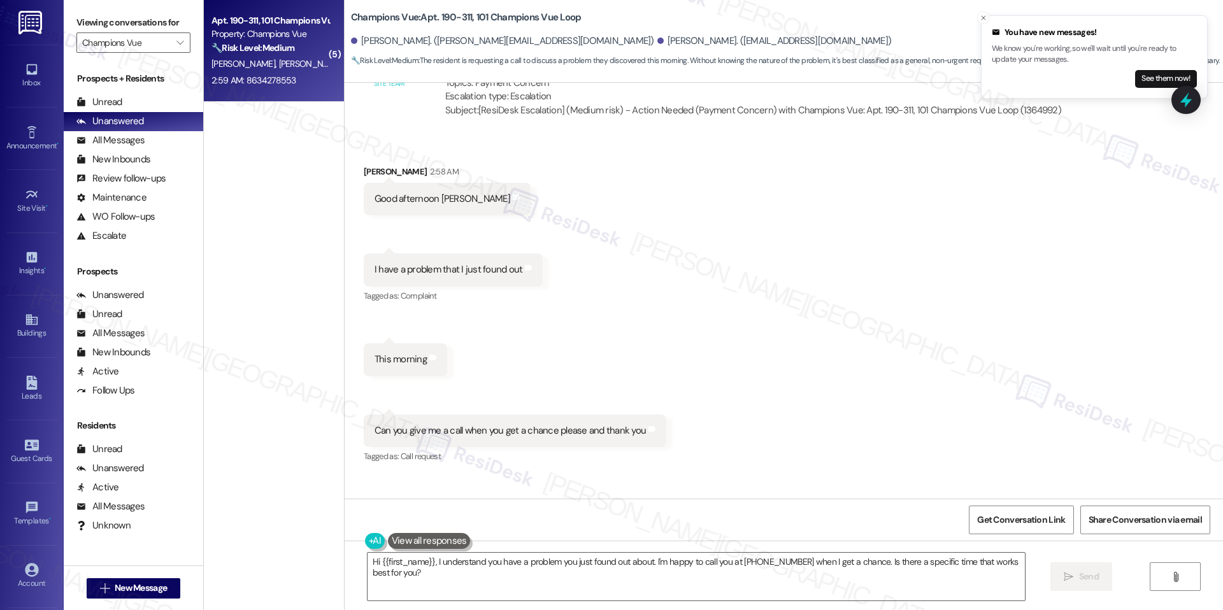
scroll to position [5275, 0]
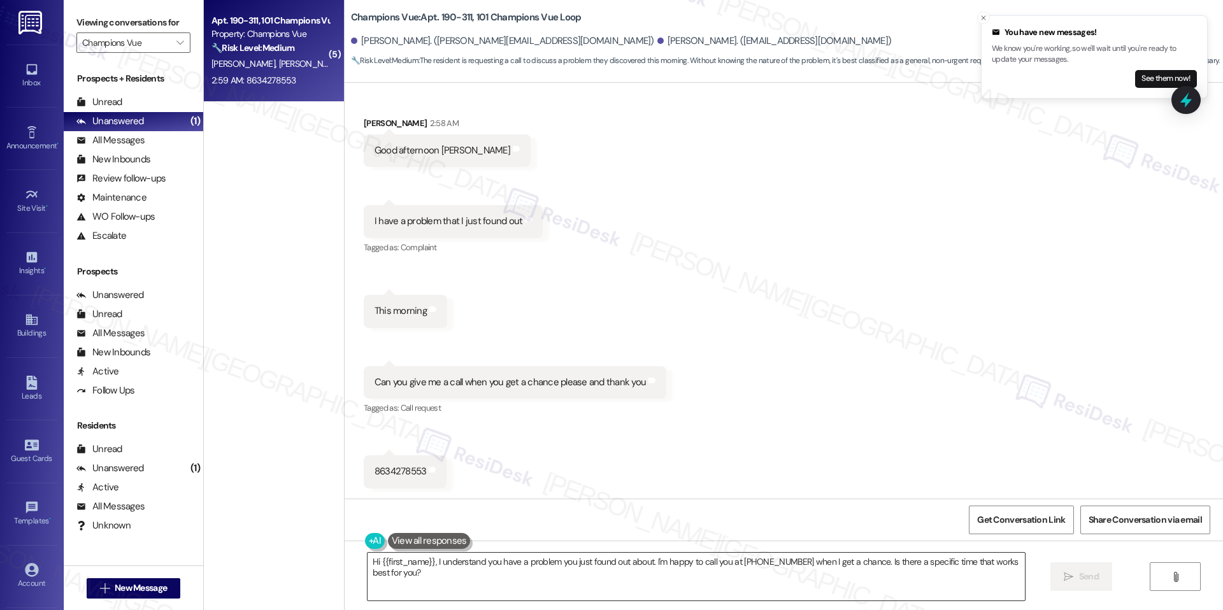
click at [495, 557] on textarea "Hi {{first_name}}, I understand you have a problem you just found out about. I'…" at bounding box center [696, 577] width 657 height 48
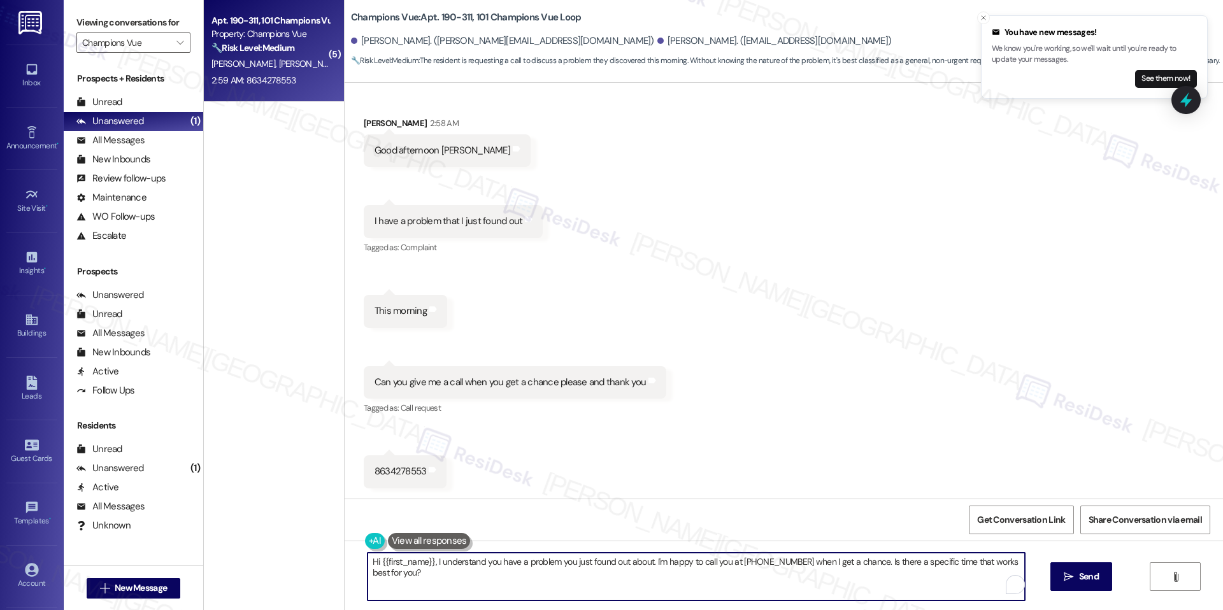
click at [495, 557] on textarea "Hi {{first_name}}, I understand you have a problem you just found out about. I'…" at bounding box center [696, 577] width 657 height 48
paste textarea "Jesus, thank you for reaching out. I’m not able to make calls, but I’d be happy…"
type textarea "Hi [PERSON_NAME], thank you for reaching out. I’m not able to make calls, but I…"
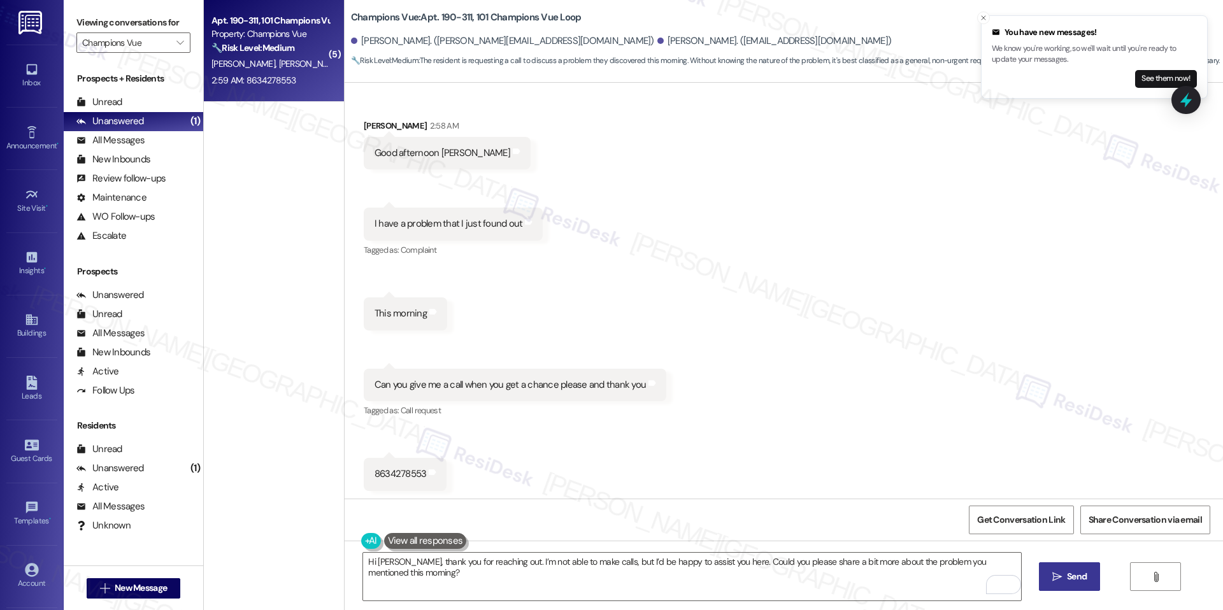
click at [1039, 575] on button " Send" at bounding box center [1070, 576] width 62 height 29
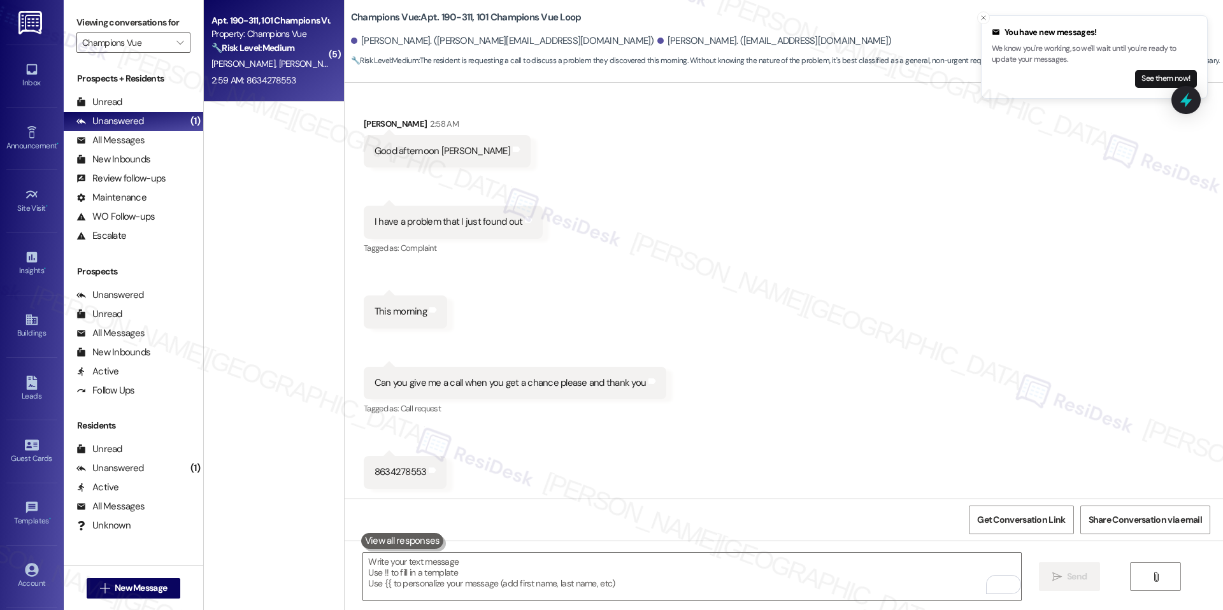
scroll to position [5363, 0]
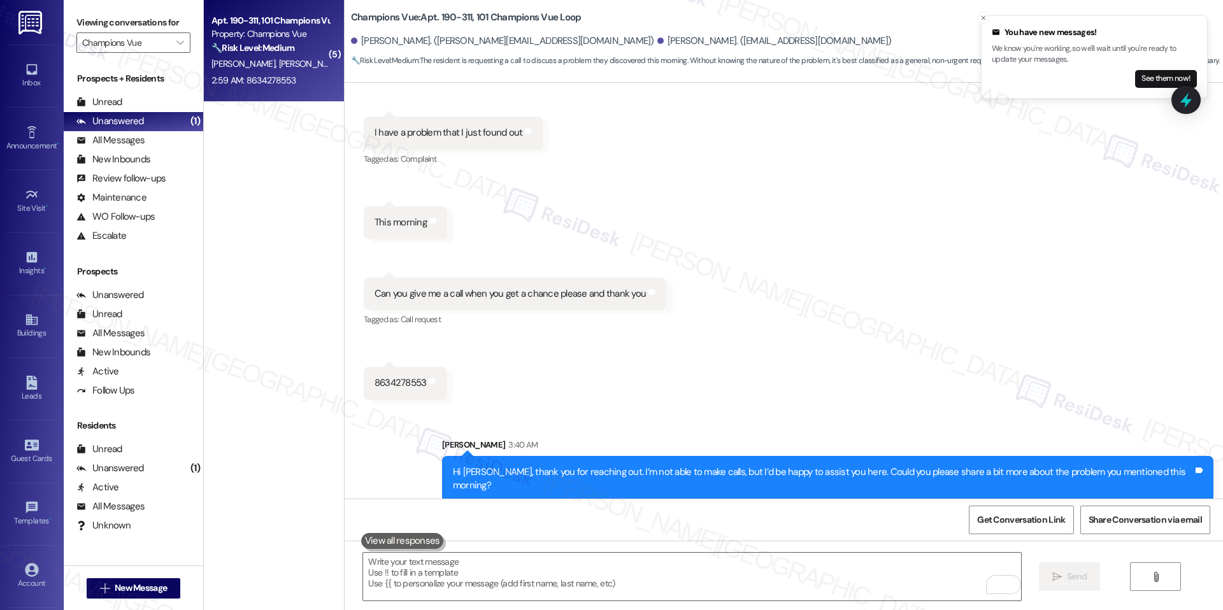
click at [180, 42] on div "Viewing conversations for Champions Vue " at bounding box center [134, 33] width 140 height 66
click at [176, 42] on button "" at bounding box center [180, 42] width 20 height 20
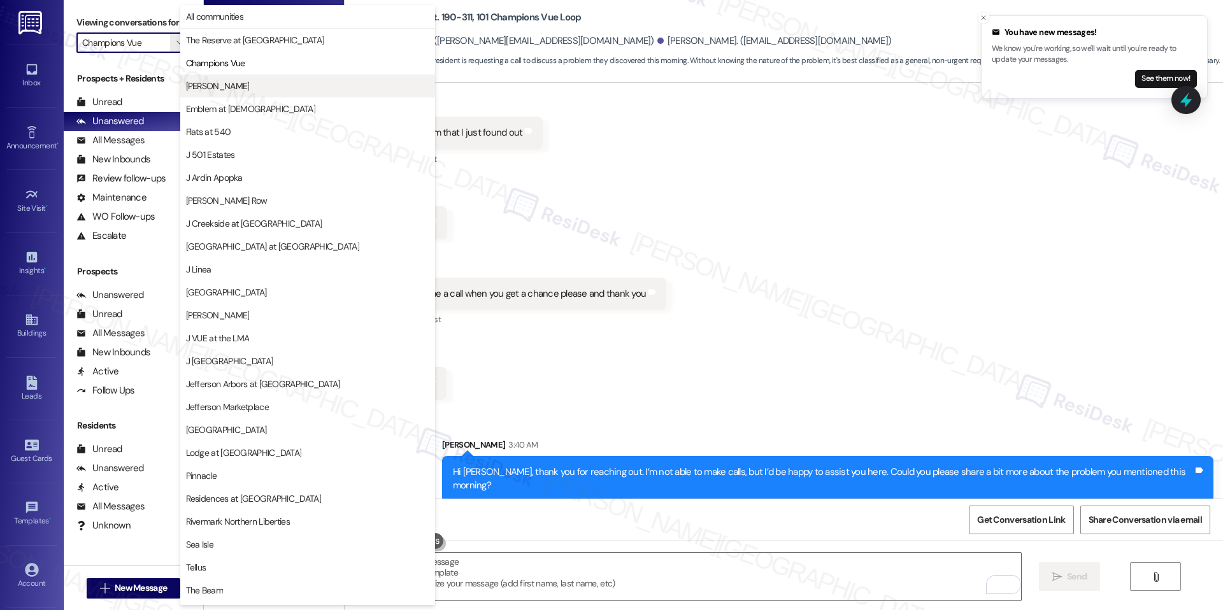
click at [242, 90] on span "[PERSON_NAME]" at bounding box center [307, 86] width 243 height 13
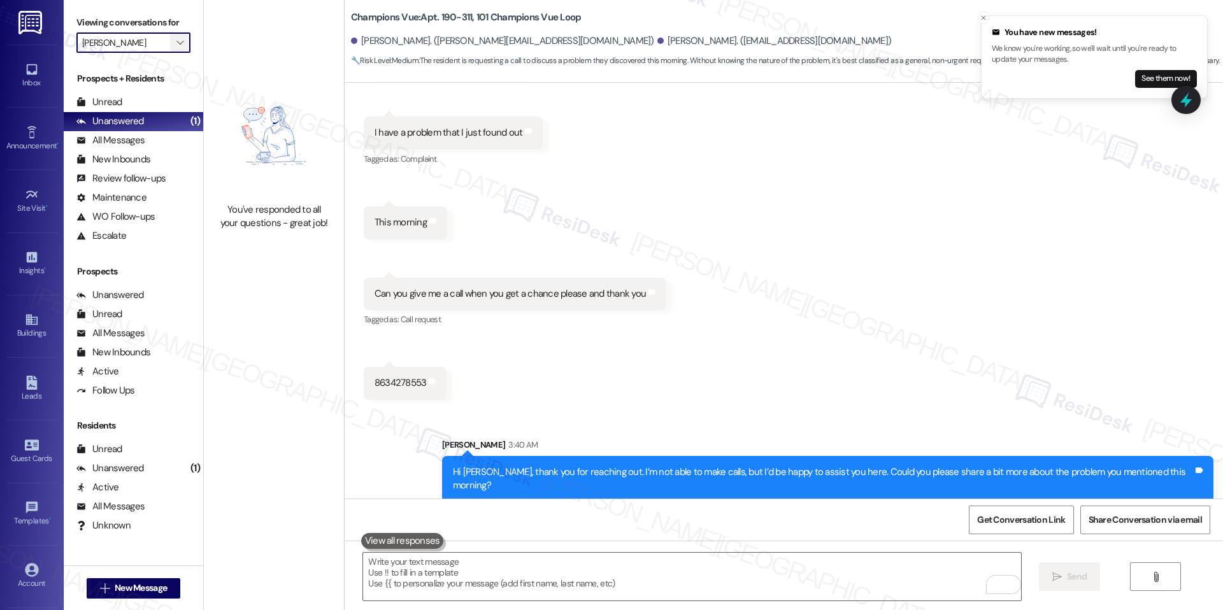
click at [176, 41] on icon "" at bounding box center [179, 43] width 7 height 10
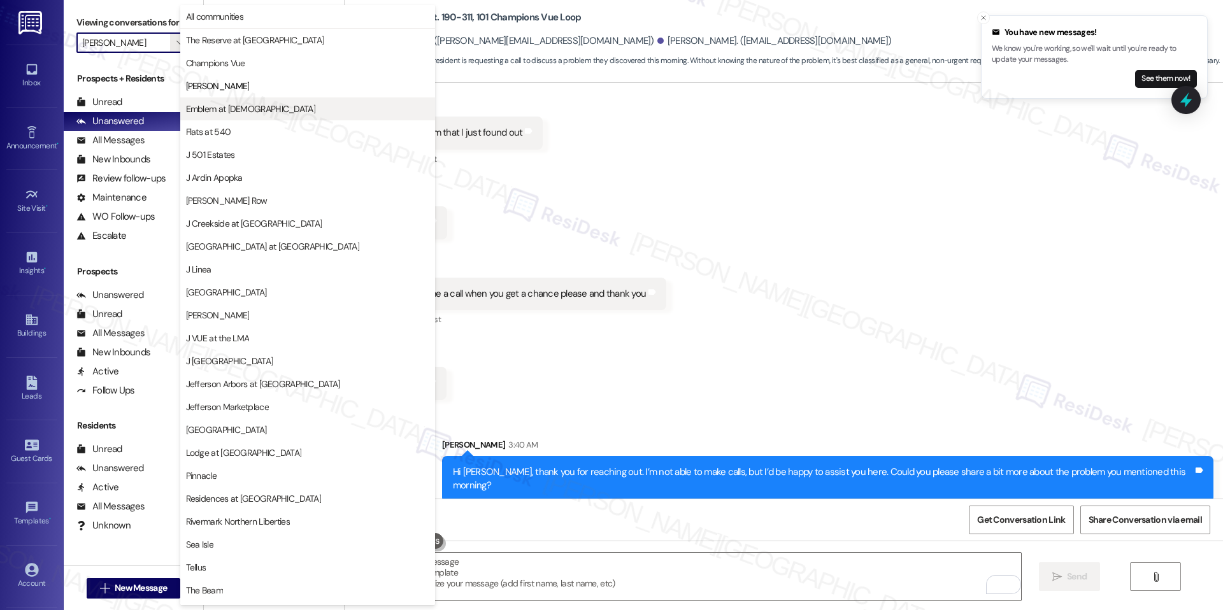
click at [194, 109] on span "Emblem at [DEMOGRAPHIC_DATA]" at bounding box center [250, 109] width 129 height 13
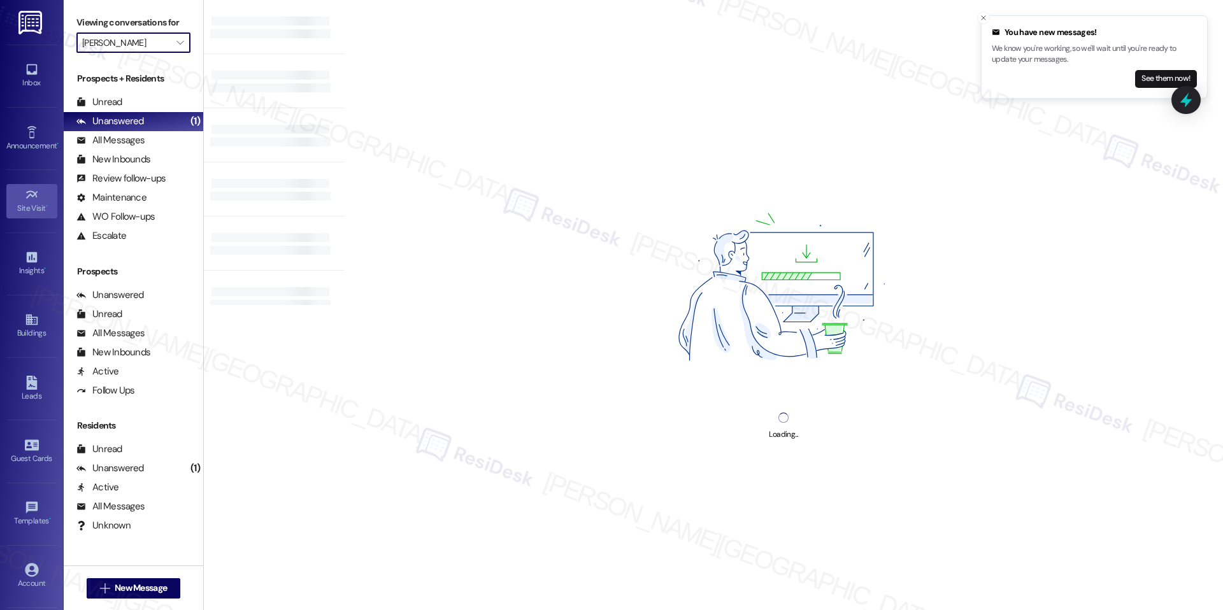
type input "Emblem at [DEMOGRAPHIC_DATA]"
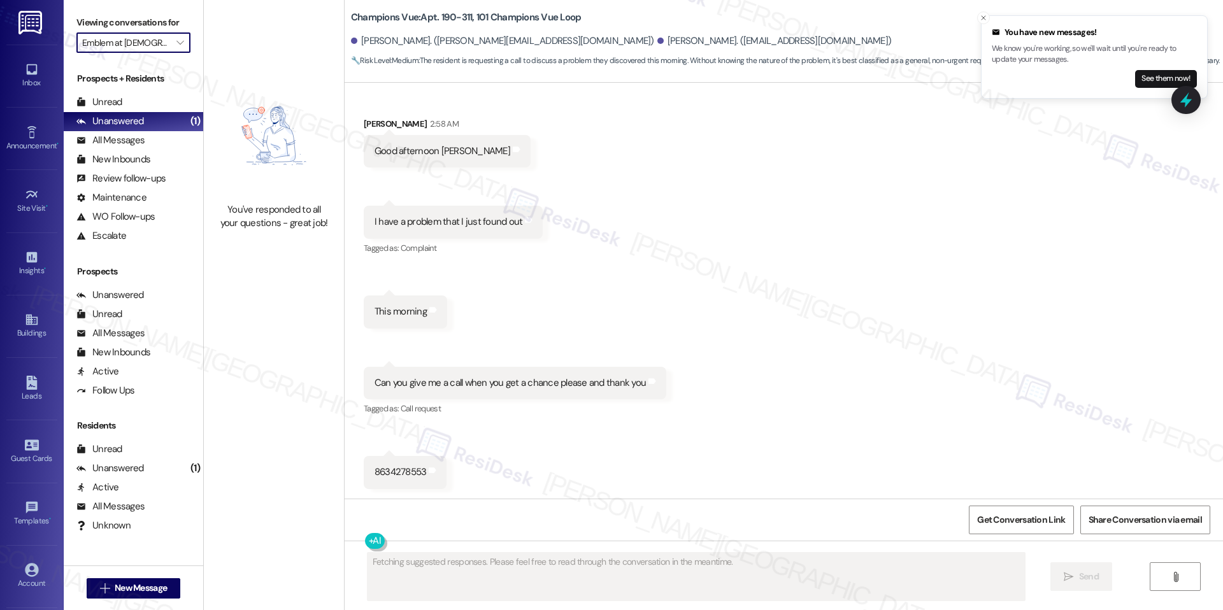
scroll to position [5382, 0]
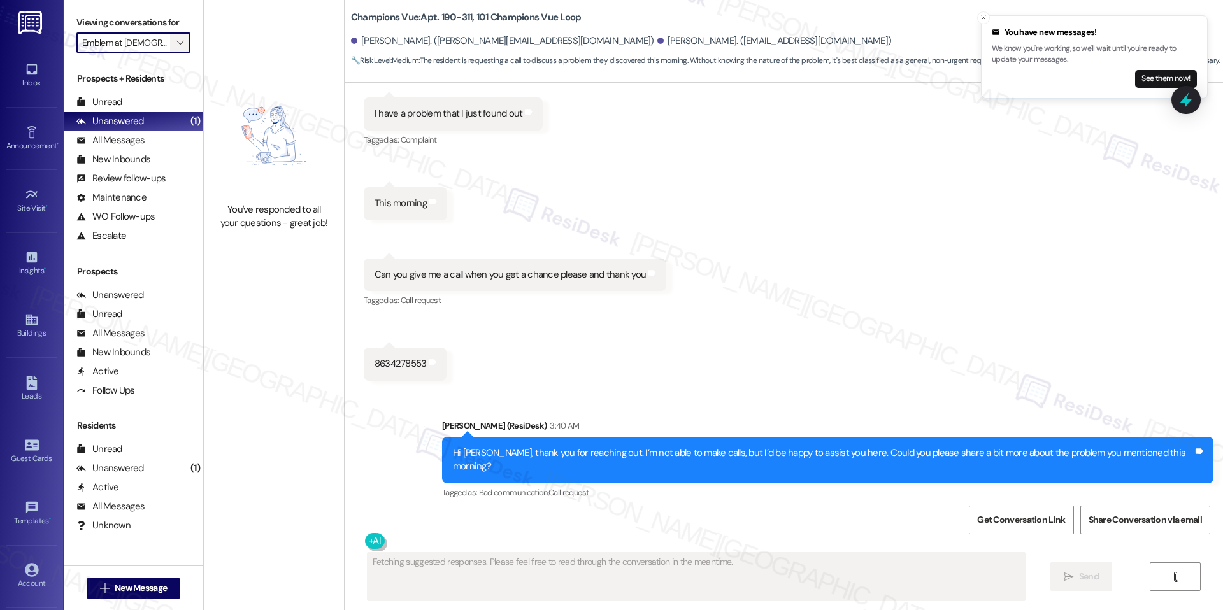
click at [176, 38] on icon "" at bounding box center [179, 43] width 7 height 10
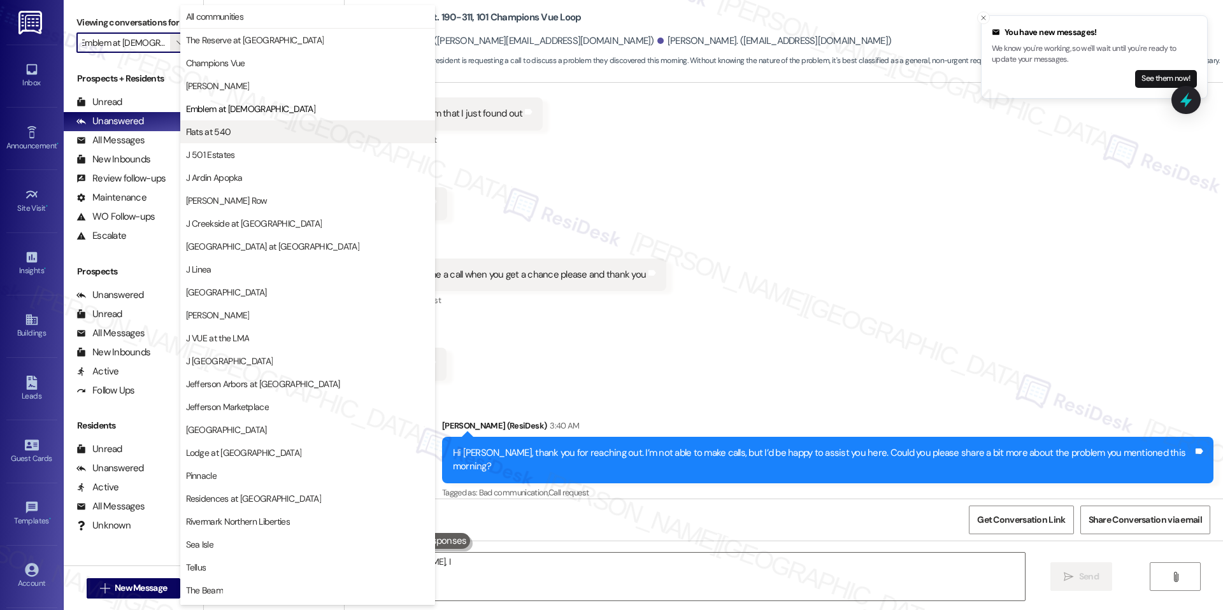
click at [219, 121] on button "Flats at 540" at bounding box center [307, 131] width 255 height 23
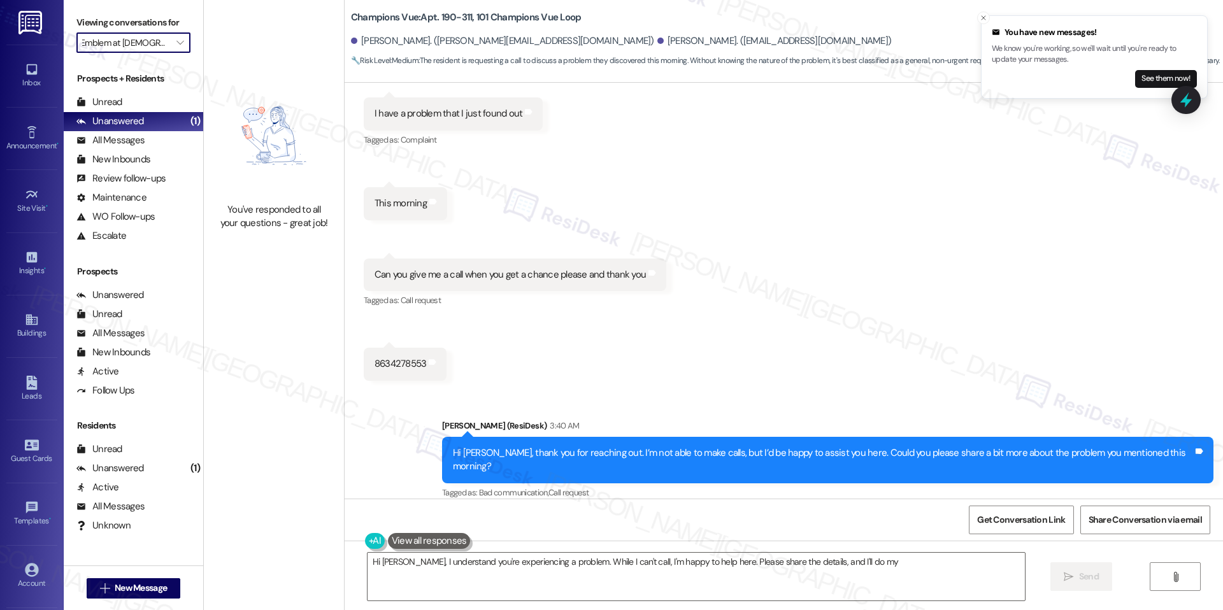
type textarea "Hi Jesus, I understand you're experiencing a problem. While I can't call, I'm h…"
type input "Flats at 540"
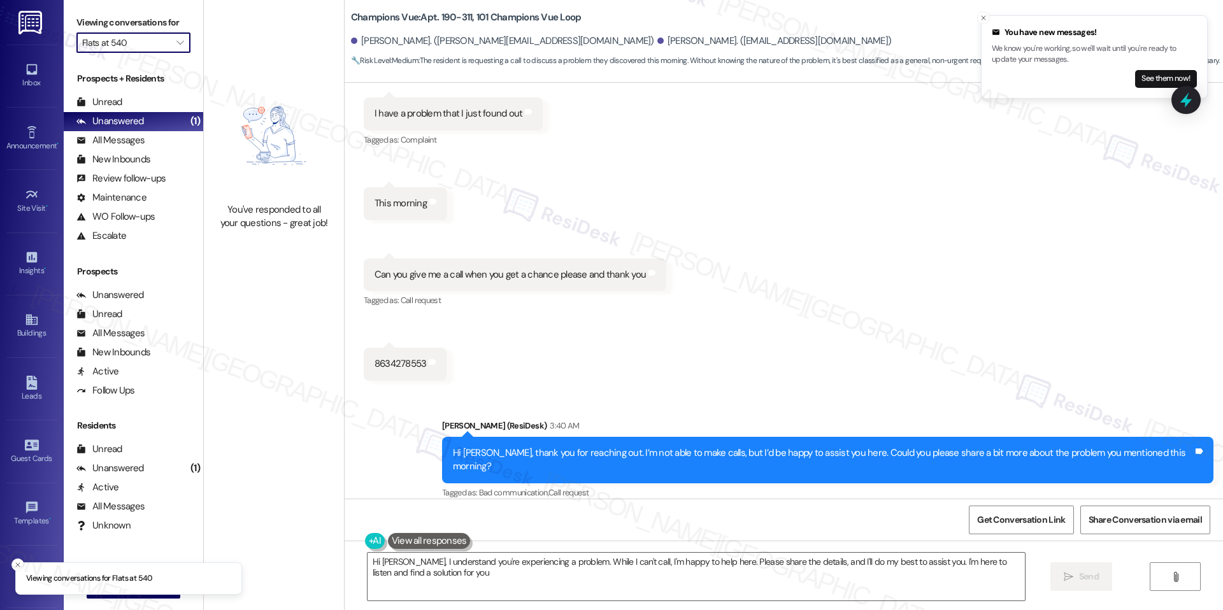
type textarea "Hi Jesus, I understand you're experiencing a problem. While I can't call, I'm h…"
click at [174, 48] on span "" at bounding box center [180, 42] width 12 height 20
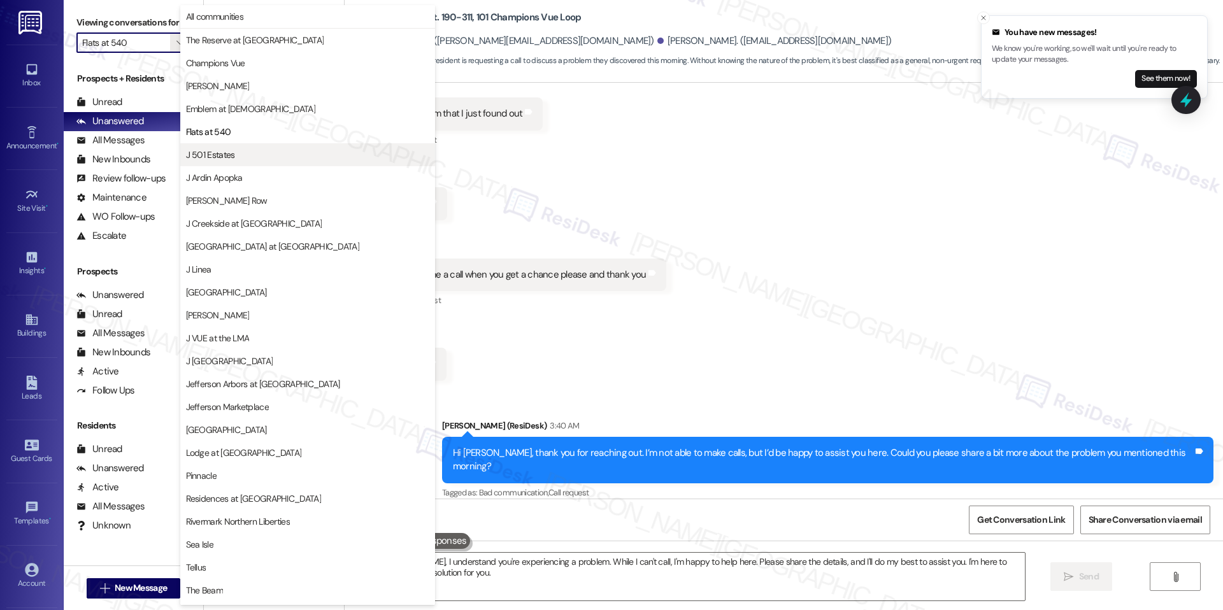
click at [252, 164] on button "J 501 Estates" at bounding box center [307, 154] width 255 height 23
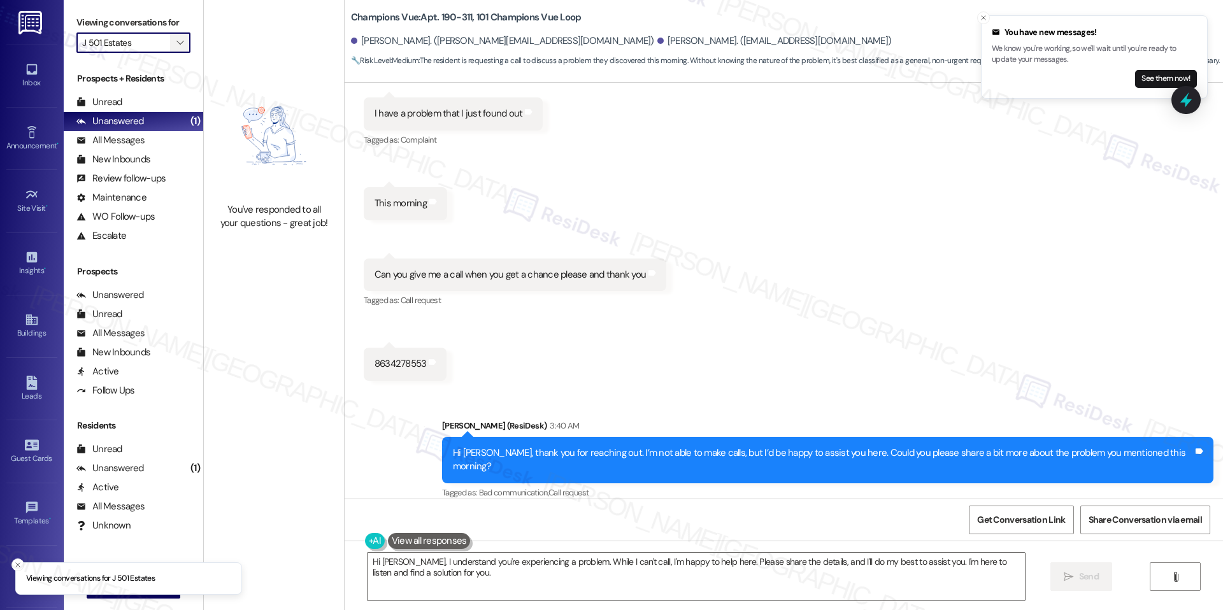
click at [174, 48] on span "" at bounding box center [180, 42] width 12 height 20
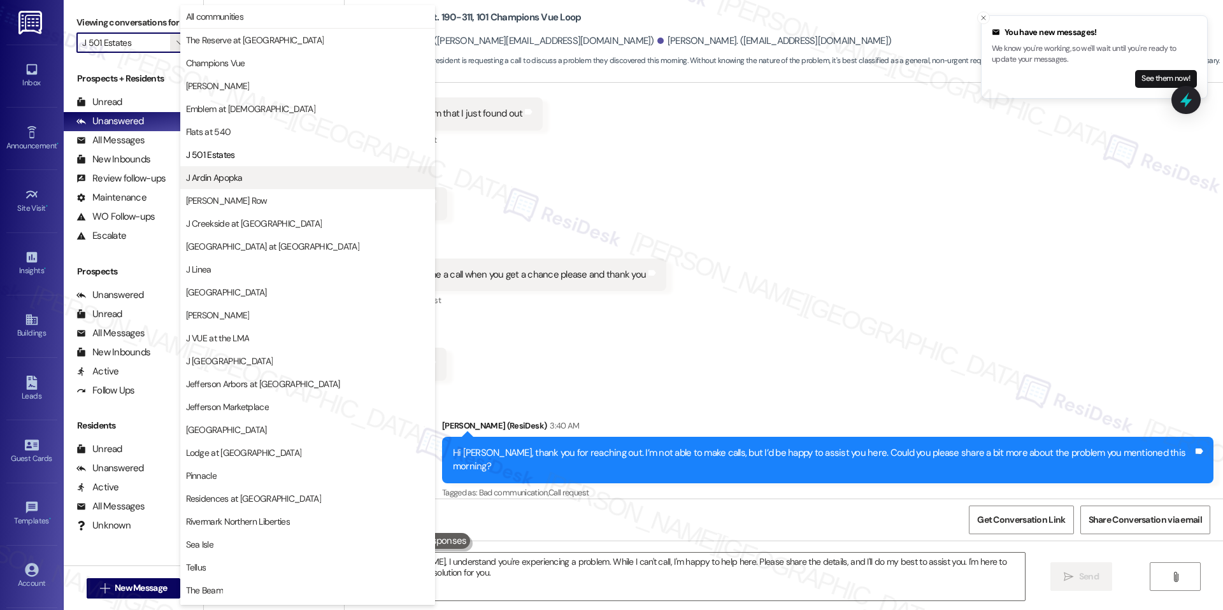
click at [230, 181] on span "J Ardin Apopka" at bounding box center [214, 177] width 57 height 13
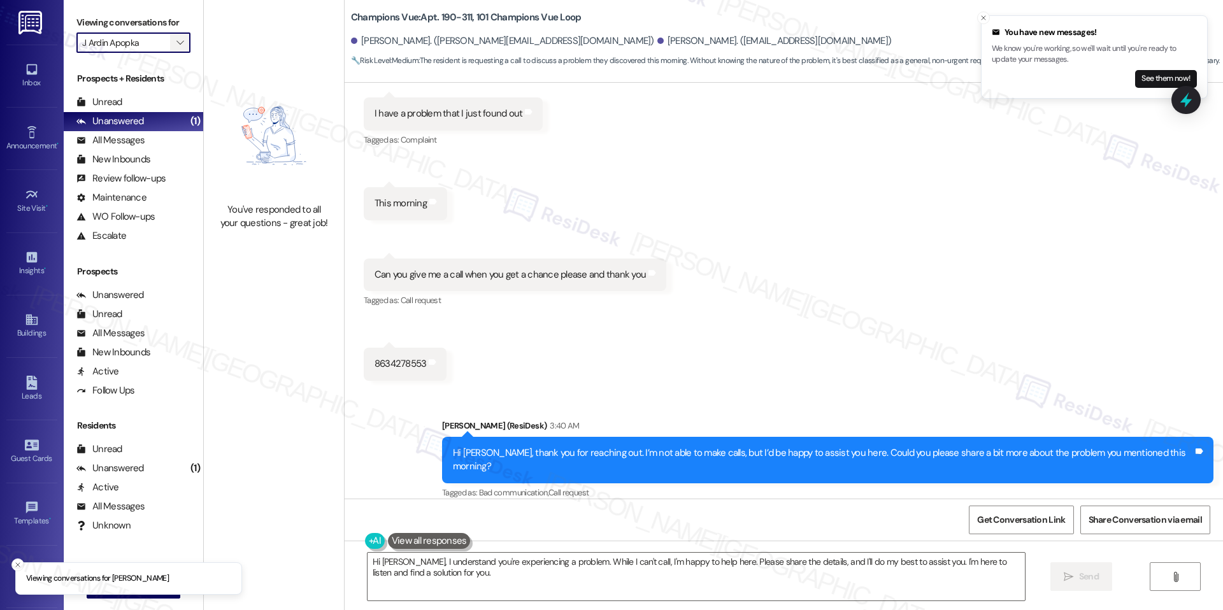
click at [176, 45] on icon "" at bounding box center [179, 43] width 7 height 10
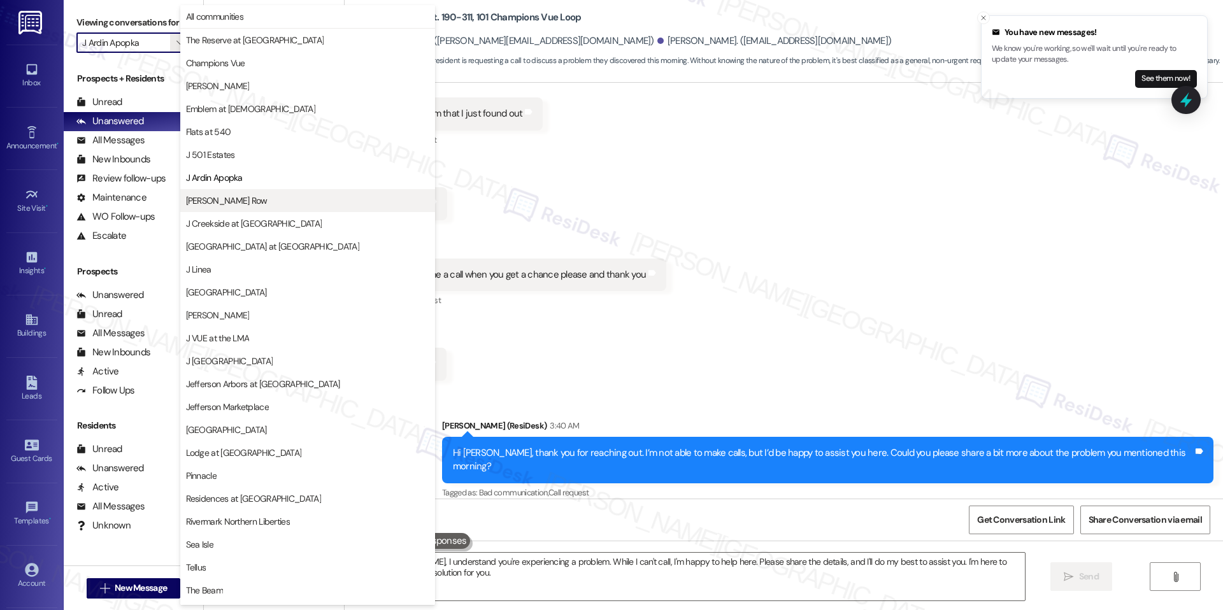
click at [250, 211] on button "[PERSON_NAME] Row" at bounding box center [307, 200] width 255 height 23
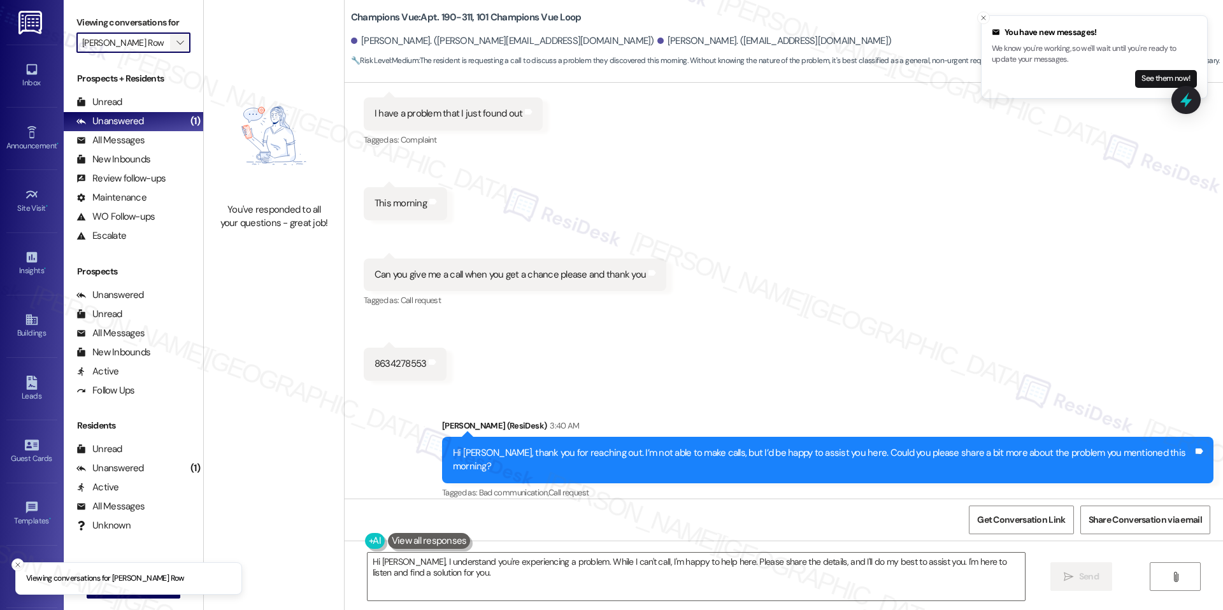
click at [176, 47] on icon "" at bounding box center [179, 43] width 7 height 10
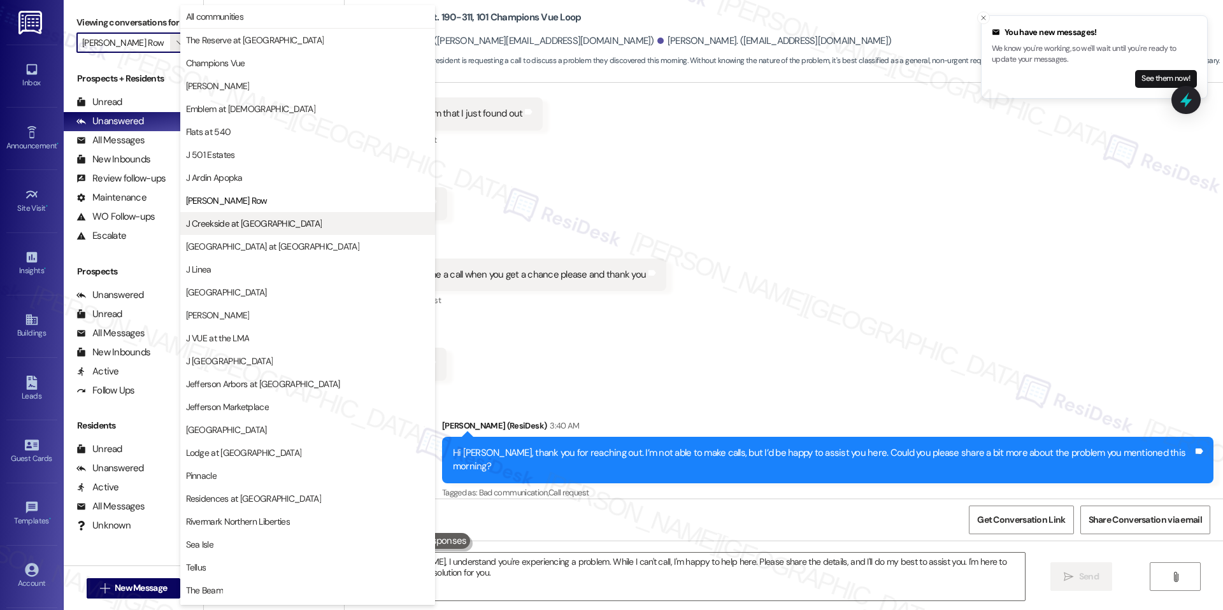
click at [255, 212] on button "J Creekside at [GEOGRAPHIC_DATA]" at bounding box center [307, 223] width 255 height 23
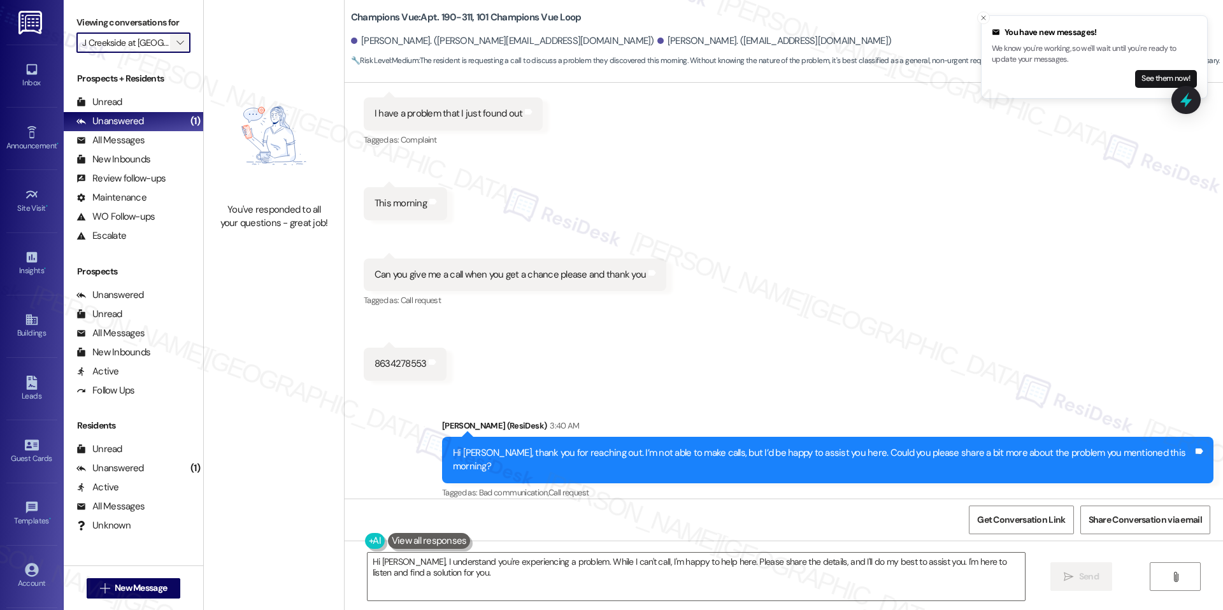
click at [176, 43] on icon "" at bounding box center [179, 43] width 7 height 10
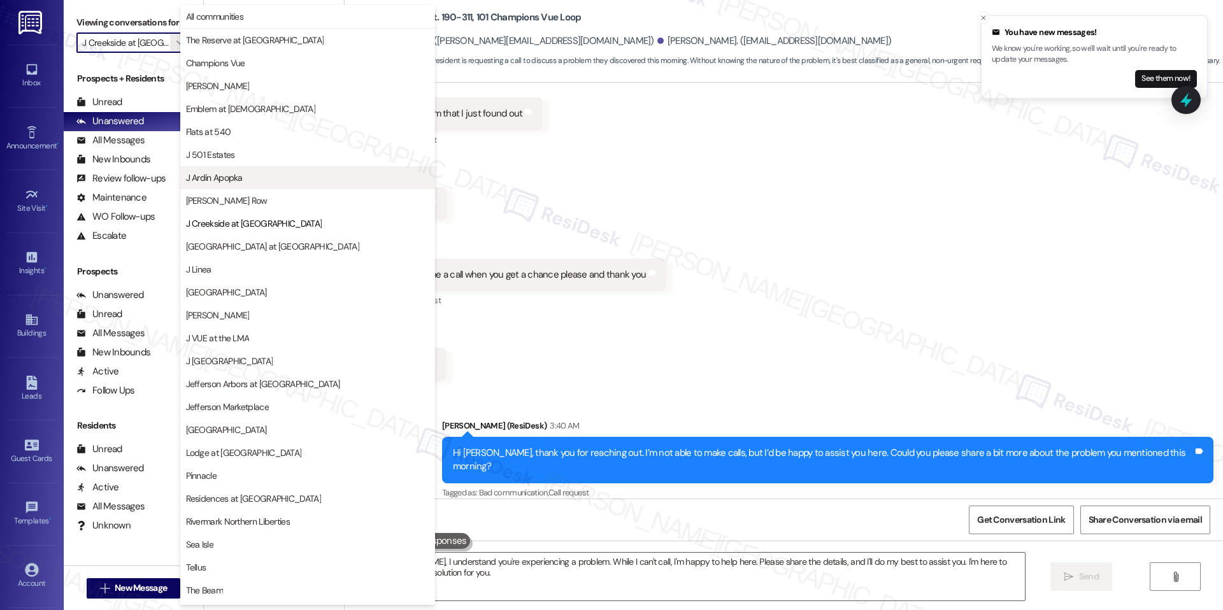
scroll to position [43, 0]
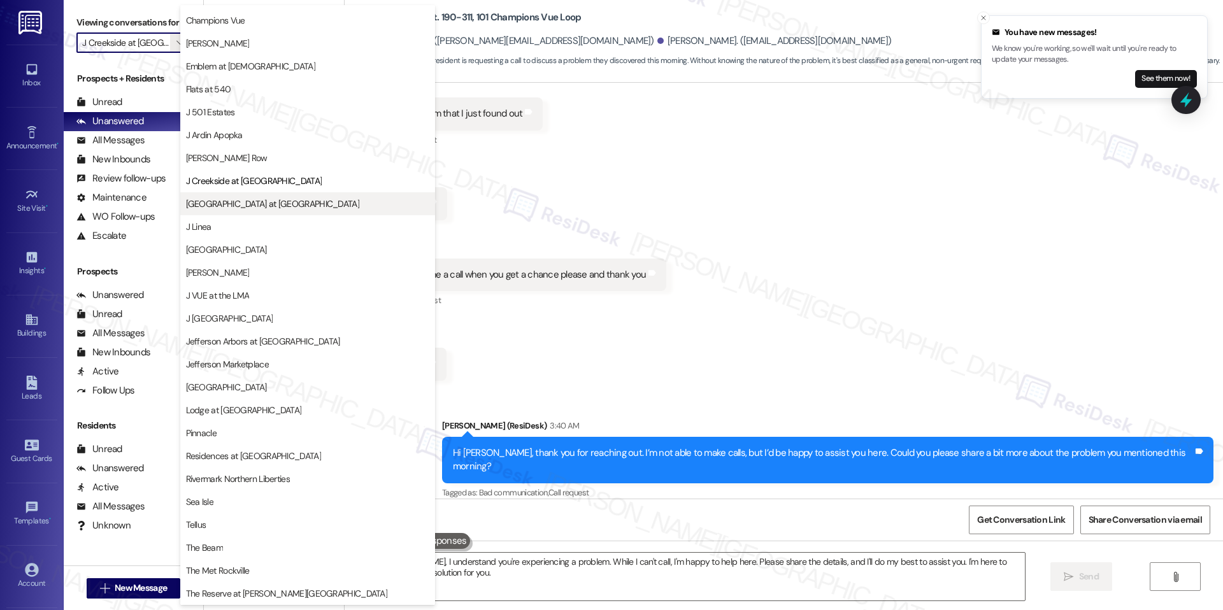
click at [222, 197] on span "[GEOGRAPHIC_DATA] at [GEOGRAPHIC_DATA]" at bounding box center [272, 203] width 173 height 13
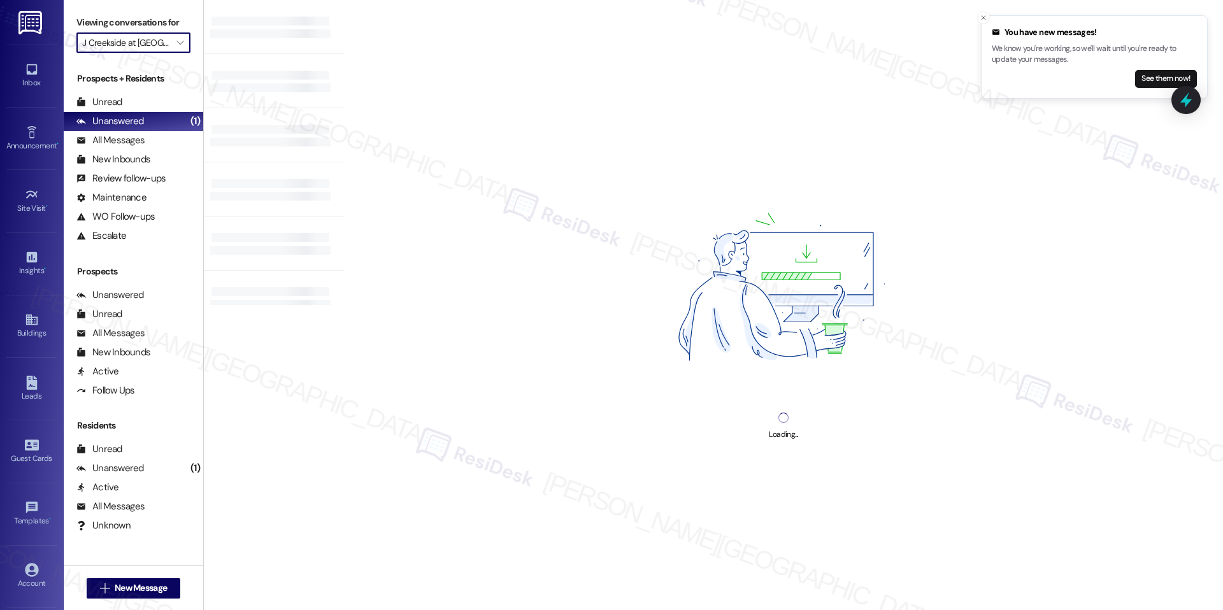
type input "[GEOGRAPHIC_DATA] at [GEOGRAPHIC_DATA]"
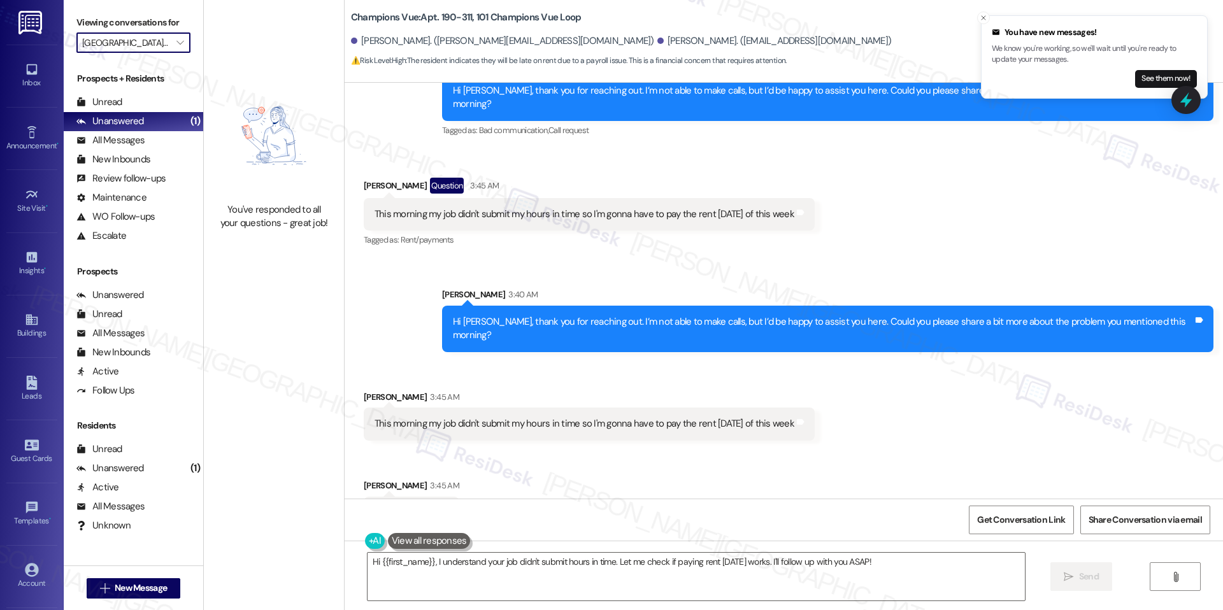
scroll to position [5758, 0]
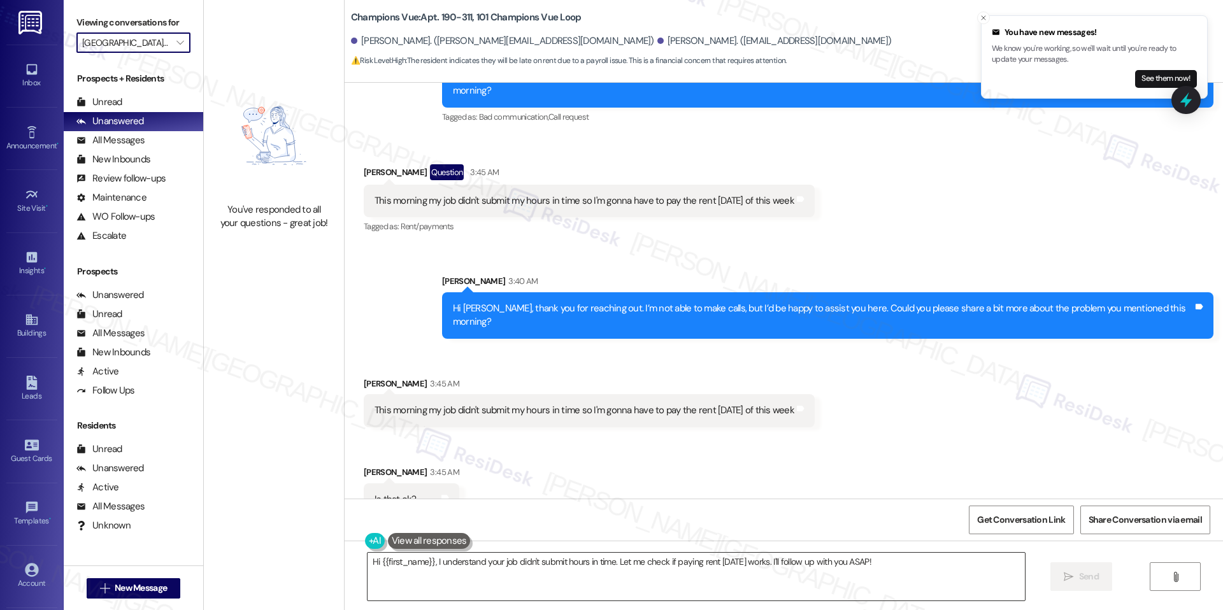
click at [508, 566] on textarea "Hi {{first_name}}, I understand your job didn't submit hours in time. Let me ch…" at bounding box center [696, 577] width 657 height 48
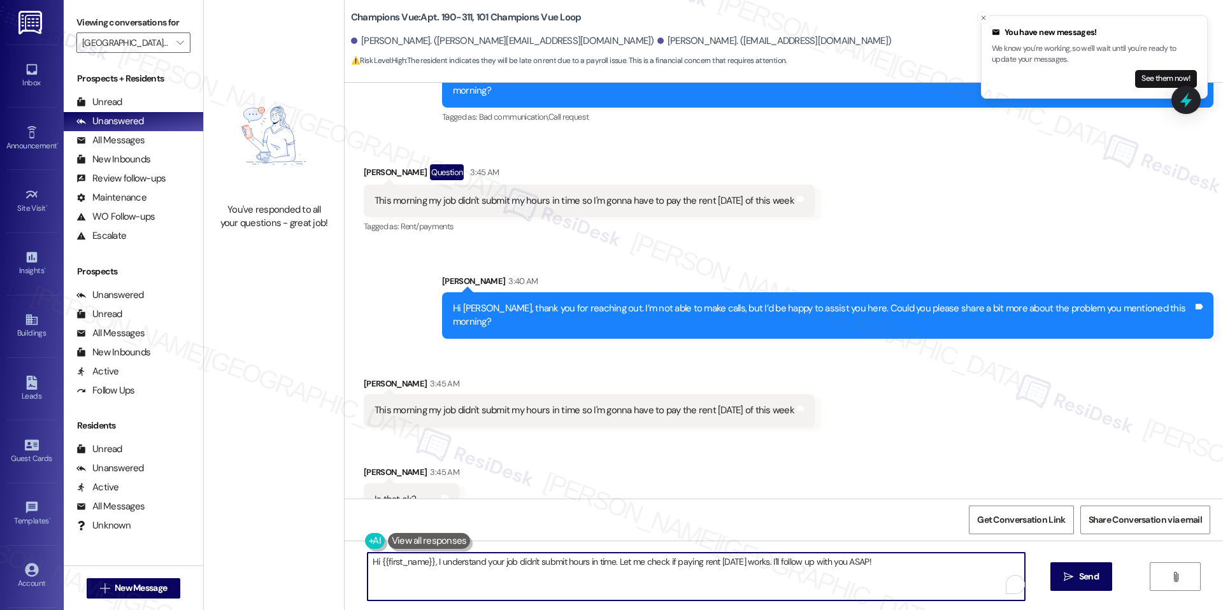
click at [508, 566] on textarea "Hi {{first_name}}, I understand your job didn't submit hours in time. Let me ch…" at bounding box center [696, 577] width 657 height 48
paste textarea "Jesus, thank you for letting me know. I’ll share this with our team so they’re …"
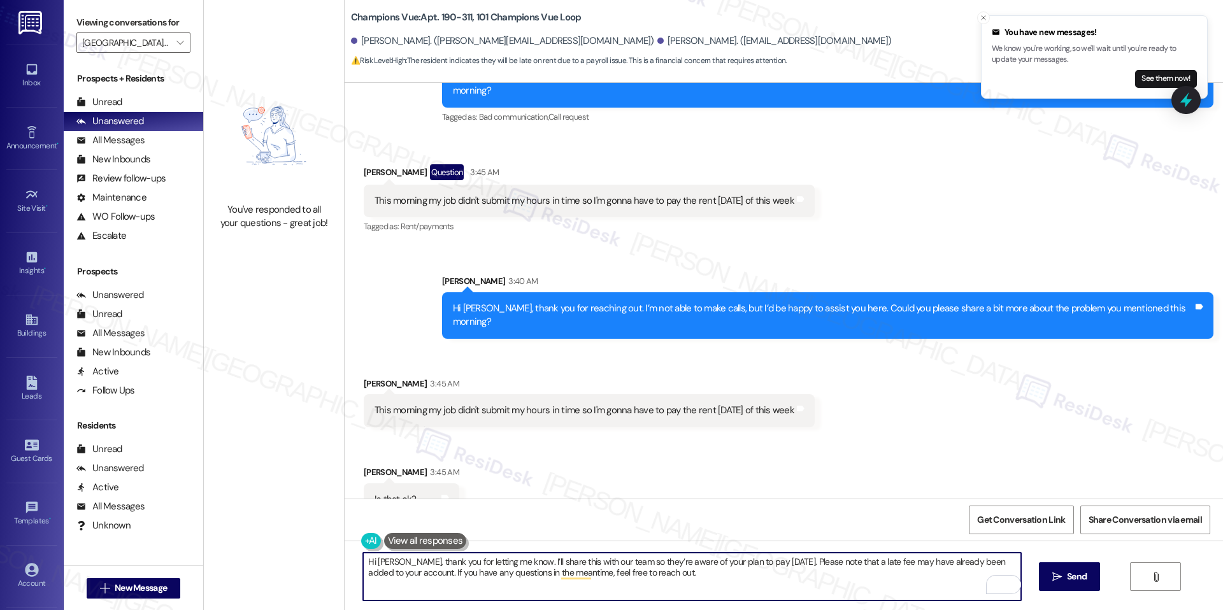
click at [699, 573] on textarea "Hi Jesus, thank you for letting me know. I’ll share this with our team so they’…" at bounding box center [691, 577] width 657 height 48
click at [622, 571] on textarea "Hi {{first_name}}, I understand your job didn't submit hours in time. Let me ch…" at bounding box center [691, 577] width 657 height 48
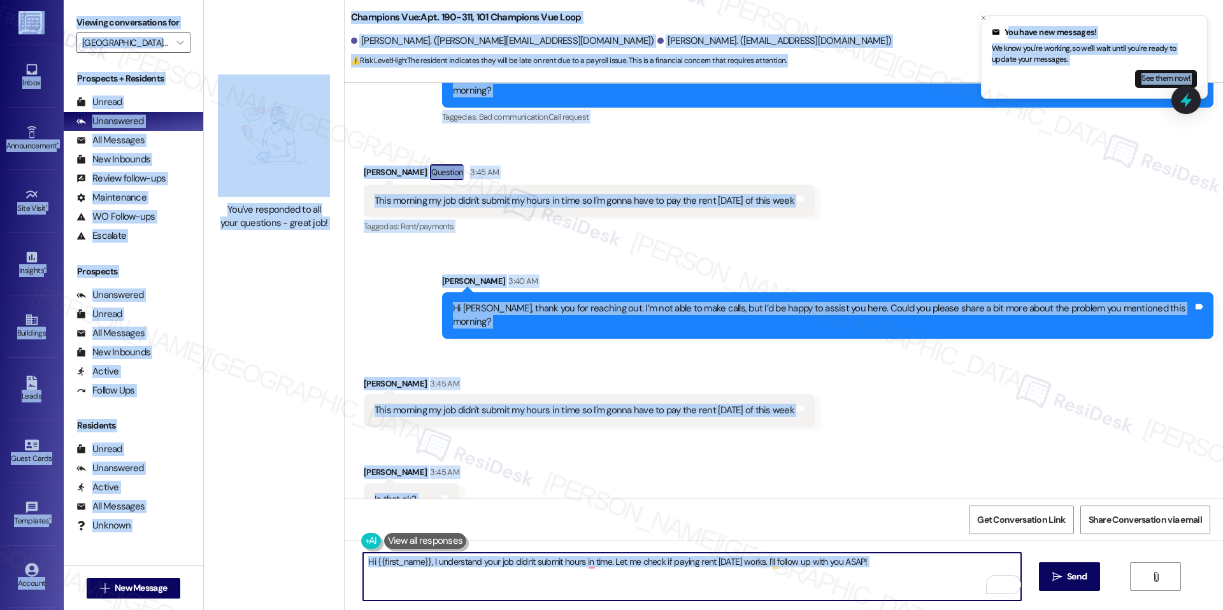
click at [620, 565] on textarea "Hi {{first_name}}, I understand your job didn't submit hours in time. Let me ch…" at bounding box center [691, 577] width 657 height 48
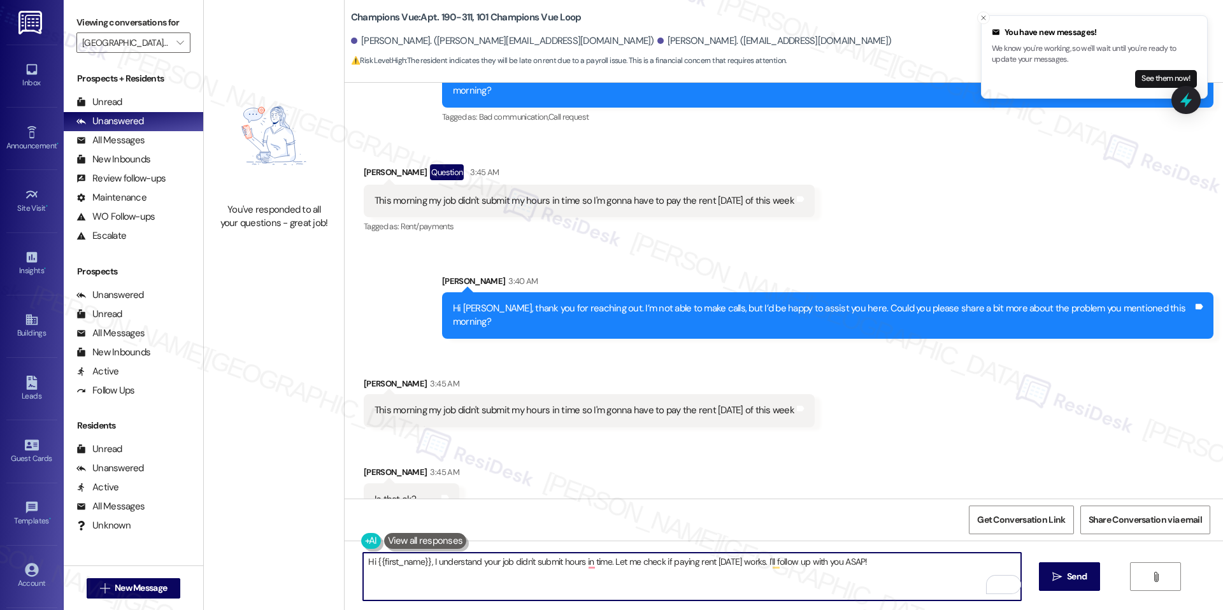
click at [763, 567] on textarea "Hi {{first_name}}, I understand your job didn't submit hours in time. Let me ch…" at bounding box center [691, 577] width 657 height 48
paste textarea "Jesus, thank you for letting me know. I’ll share this with our team so they’re …"
drag, startPoint x: 394, startPoint y: 562, endPoint x: 329, endPoint y: 553, distance: 65.6
click at [329, 553] on div "You've responded to all your questions - great job! Champions Vue: Apt. 190-311…" at bounding box center [713, 305] width 1019 height 610
click at [640, 575] on textarea "Thank you for letting me know. I’ll share this with our team so they’re aware o…" at bounding box center [691, 577] width 657 height 48
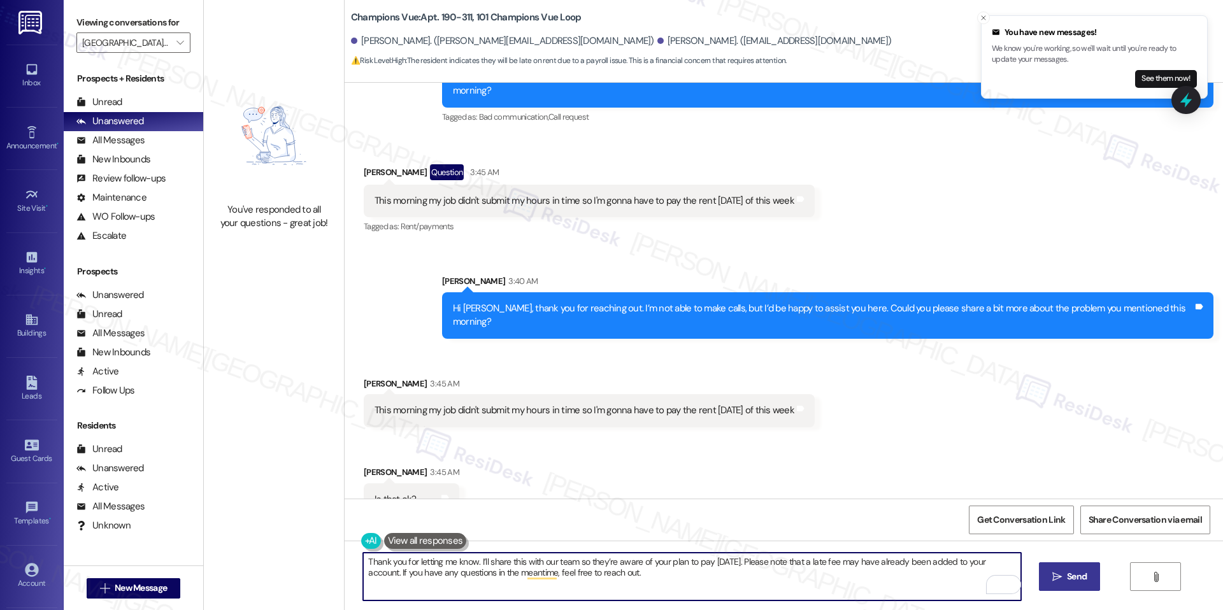
type textarea "Thank you for letting me know. I’ll share this with our team so they’re aware o…"
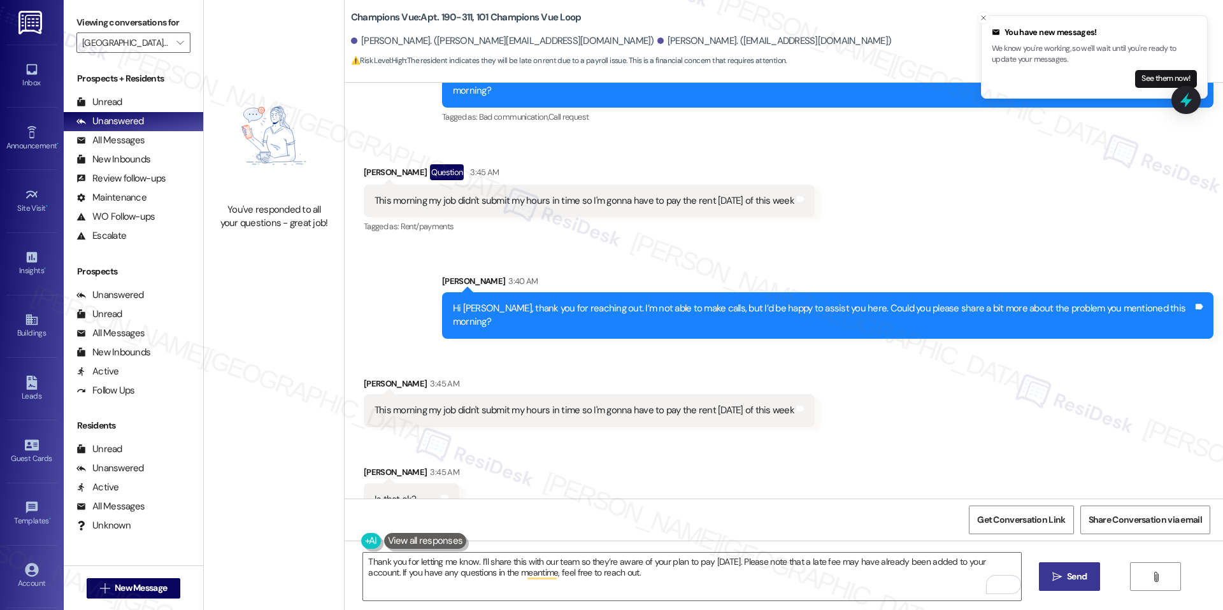
click at [1064, 571] on span "Send" at bounding box center [1076, 576] width 25 height 13
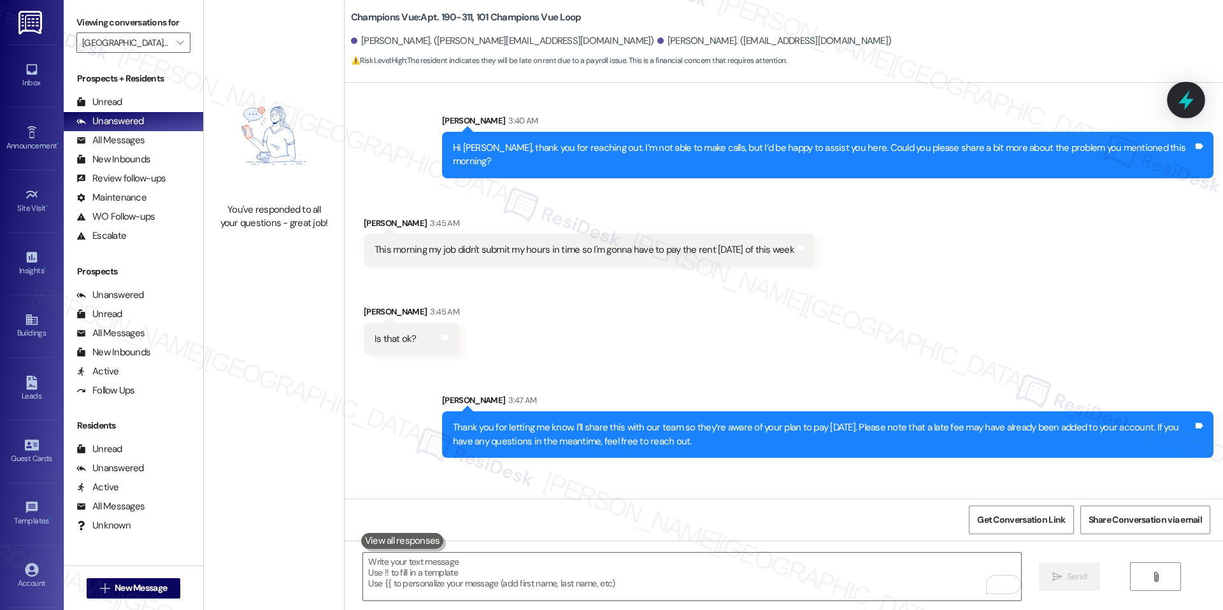
scroll to position [5949, 0]
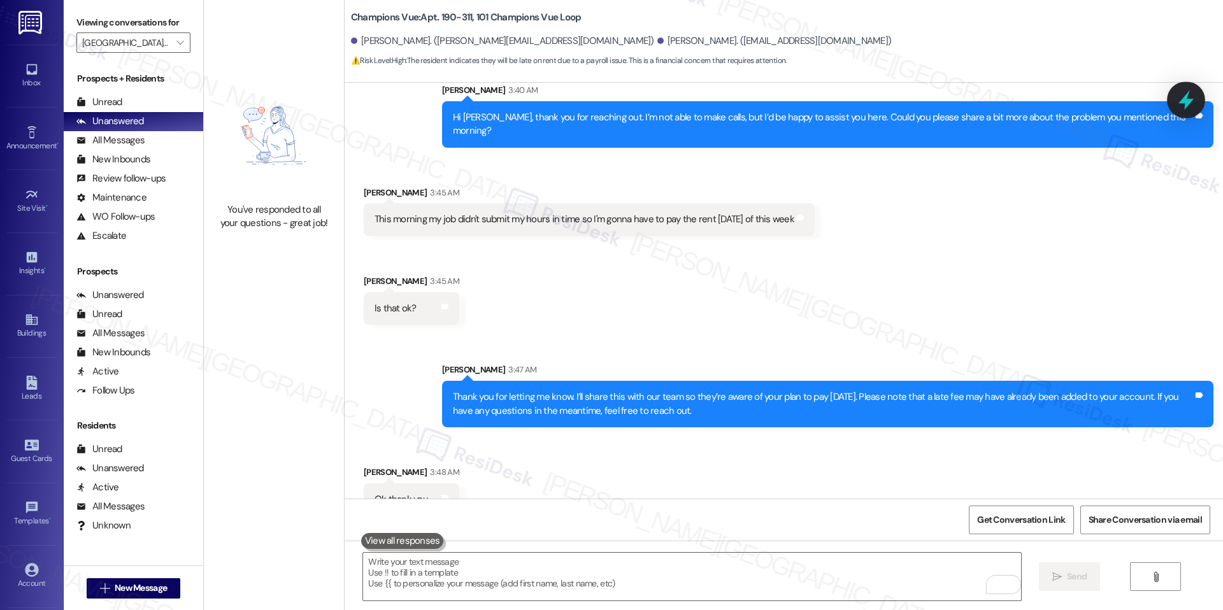
click at [1187, 99] on icon at bounding box center [1186, 100] width 15 height 20
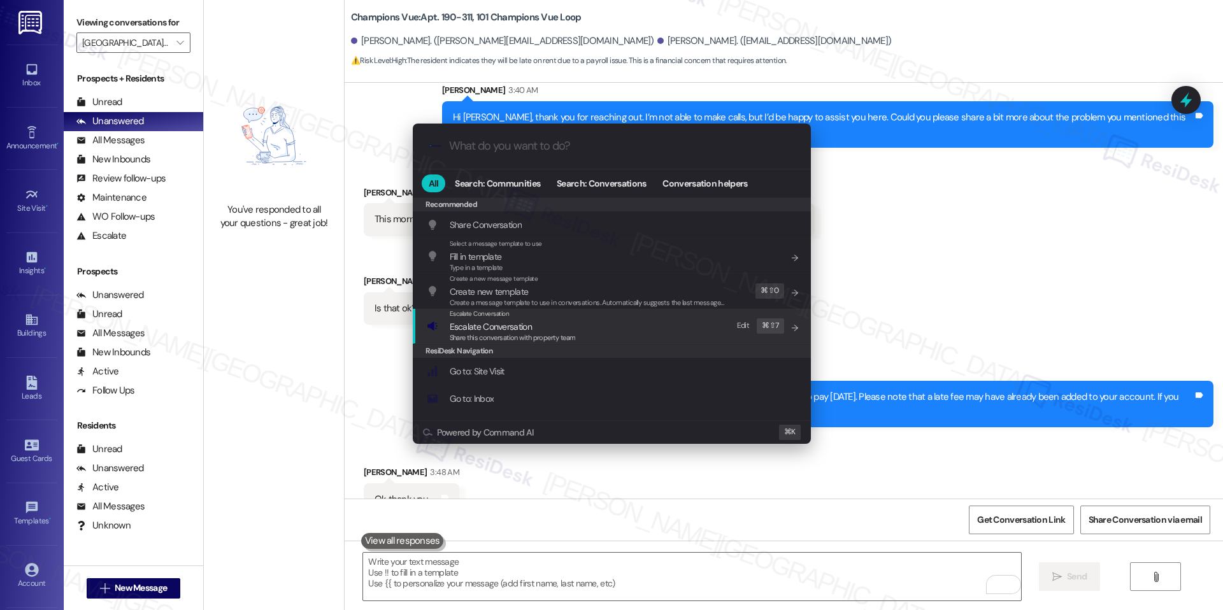
click at [484, 318] on div "Escalate Conversation" at bounding box center [513, 314] width 126 height 10
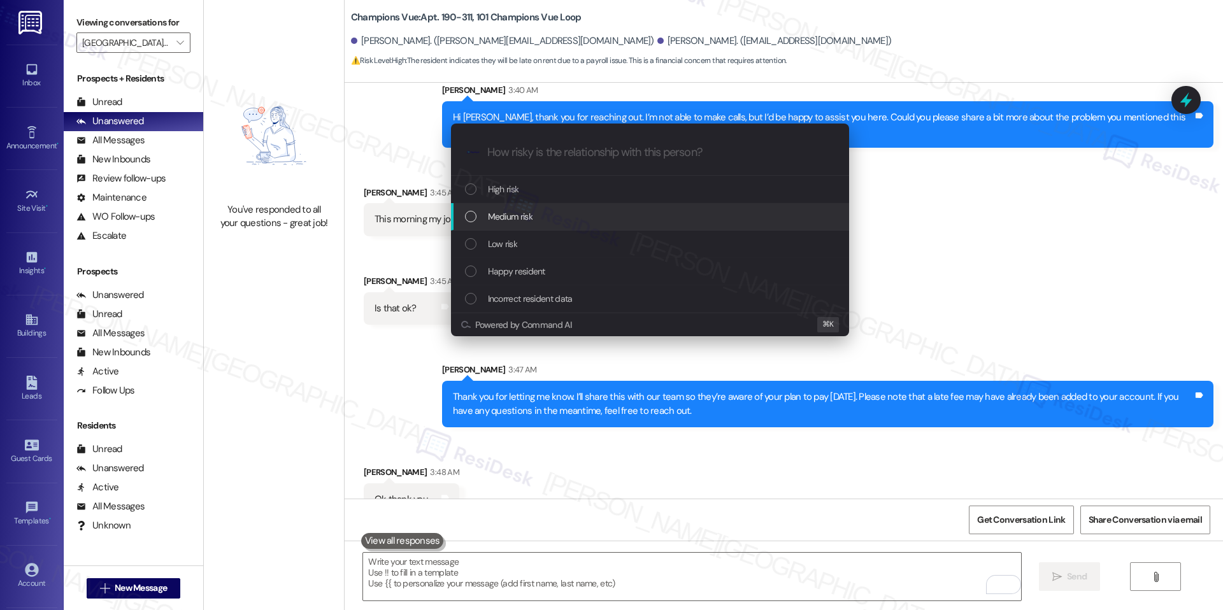
click at [510, 213] on span "Medium risk" at bounding box center [510, 217] width 45 height 14
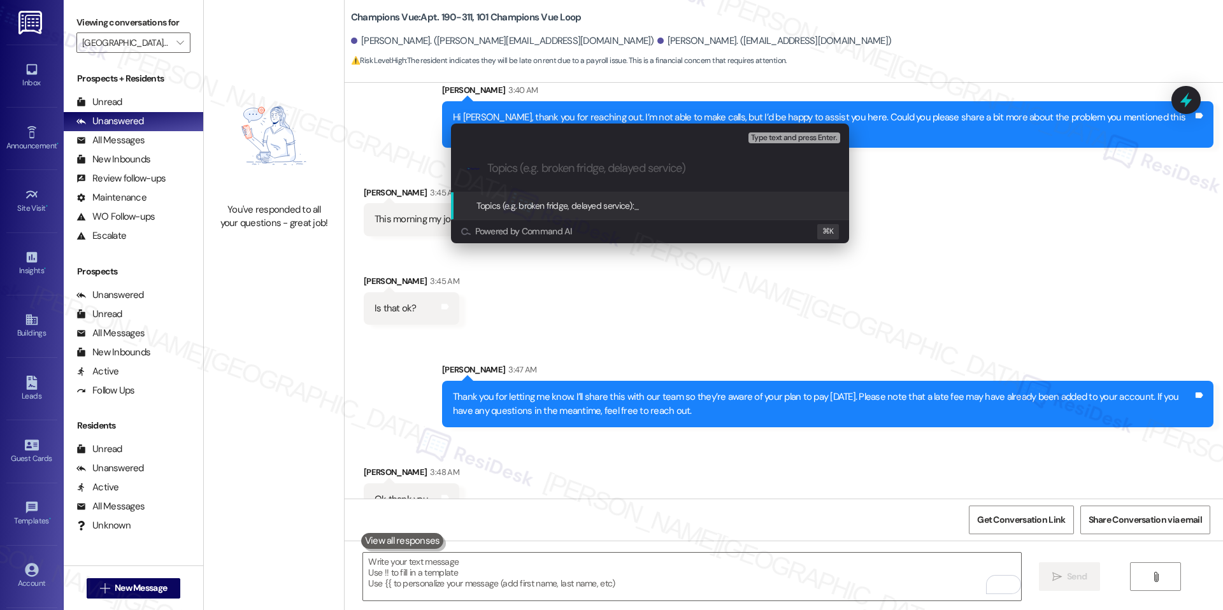
click at [529, 165] on input "Topics (e.g. broken fridge, delayed service)" at bounding box center [660, 168] width 346 height 13
paste input "Resident Promise to Pay – Friday"
type input "Resident Promise to Pay – Friday"
click at [707, 205] on span "Resident Promise to Pay – Friday" at bounding box center [695, 205] width 122 height 11
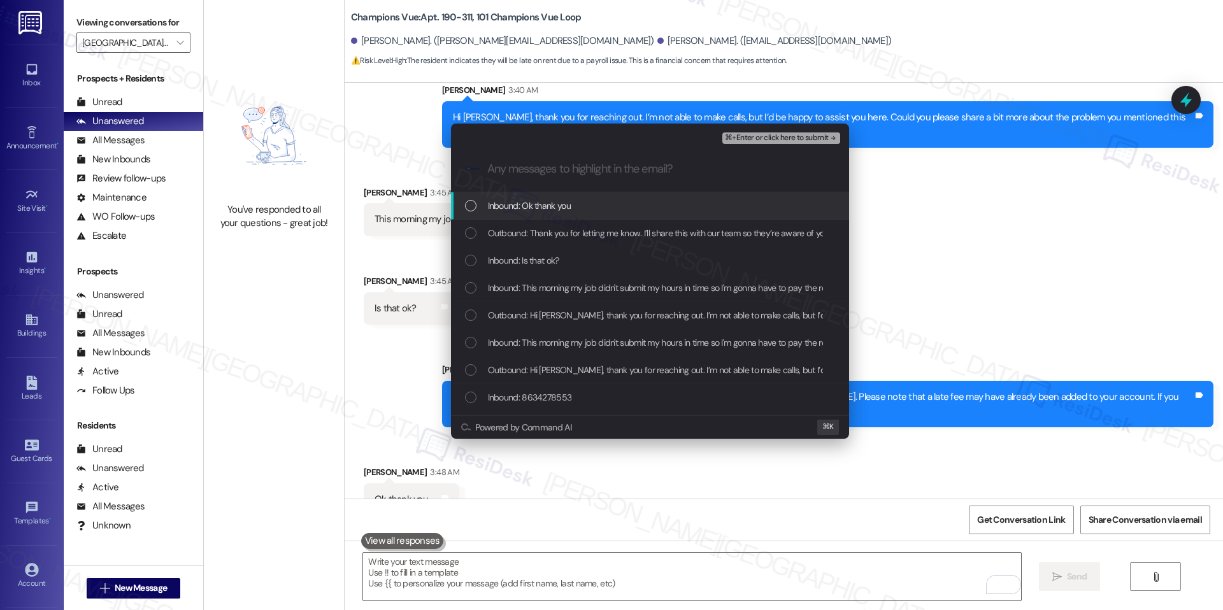
click at [521, 210] on span "Inbound: Ok thank you" at bounding box center [529, 206] width 83 height 14
click at [521, 212] on span "Inbound: Ok thank you" at bounding box center [529, 206] width 83 height 14
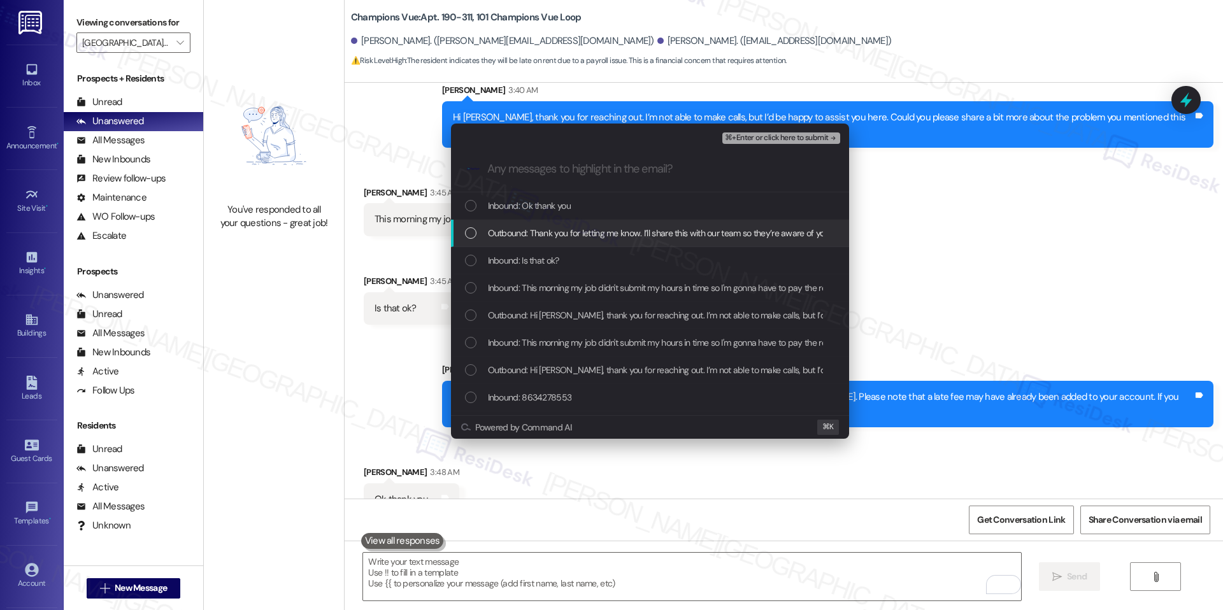
click at [522, 243] on div "Outbound: Thank you for letting me know. I’ll share this with our team so they’…" at bounding box center [650, 233] width 398 height 27
click at [521, 256] on span "Inbound: Is that ok?" at bounding box center [523, 261] width 71 height 14
click at [512, 231] on span "Outbound: Thank you for letting me know. I’ll share this with our team so they’…" at bounding box center [955, 233] width 934 height 14
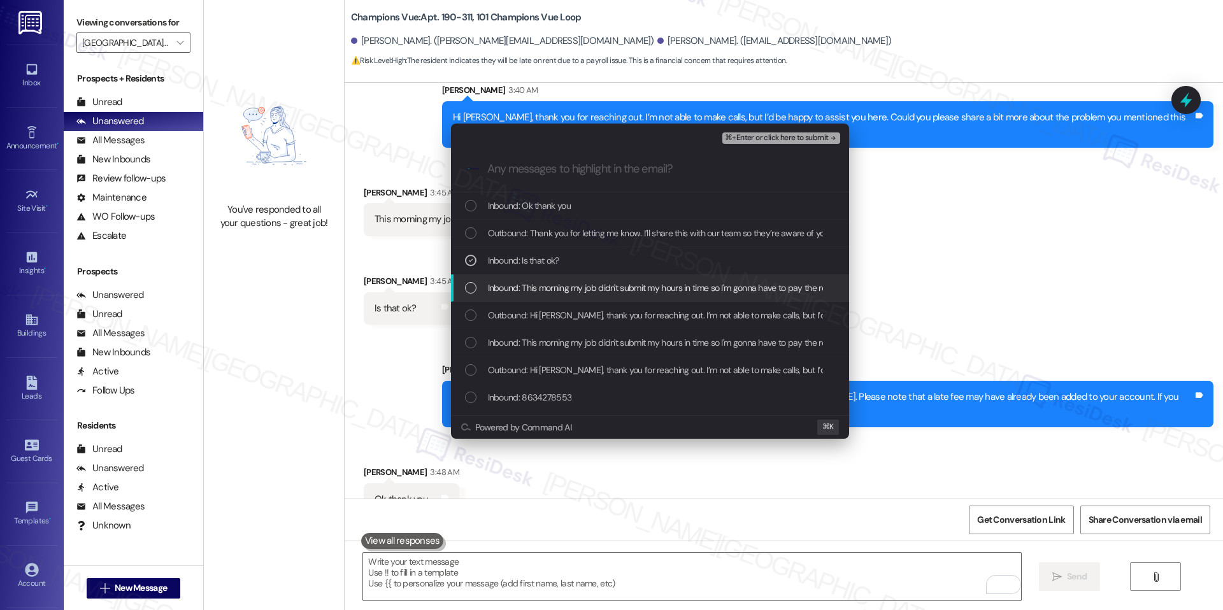
click at [541, 285] on span "Inbound: This morning my job didn't submit my hours in time so I'm gonna have t…" at bounding box center [697, 288] width 418 height 14
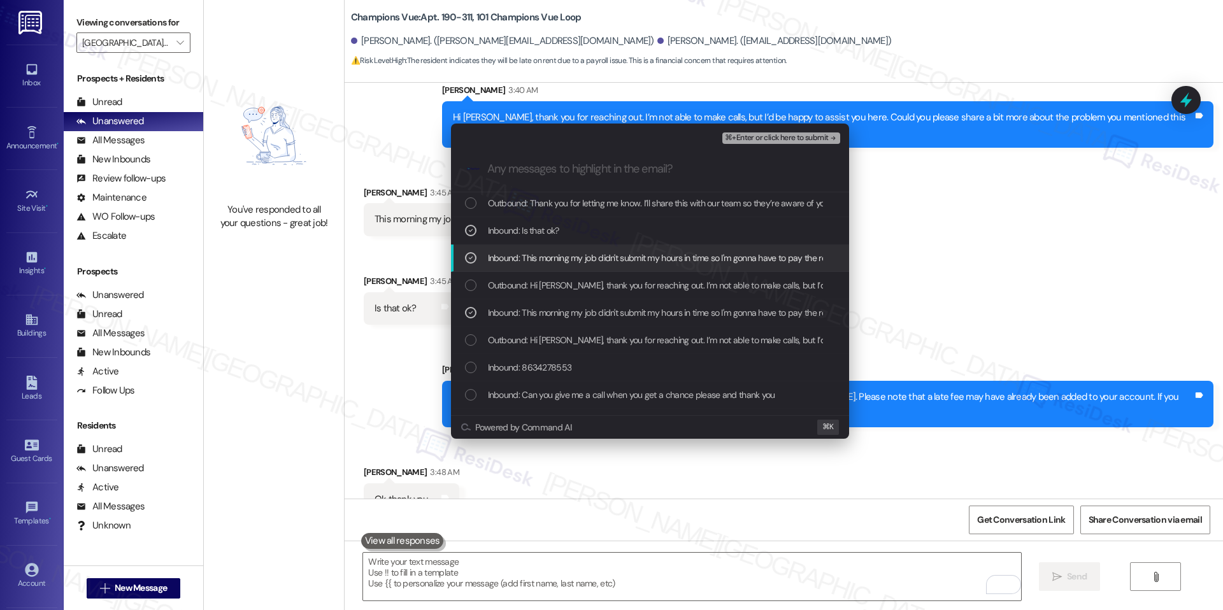
scroll to position [33, 0]
click at [770, 125] on div "Escalate Conversation Medium risk Resident Promise to Pay – Friday Inbound: Is …" at bounding box center [650, 135] width 398 height 23
click at [792, 139] on span "⌘+Enter or click here to submit" at bounding box center [776, 138] width 103 height 9
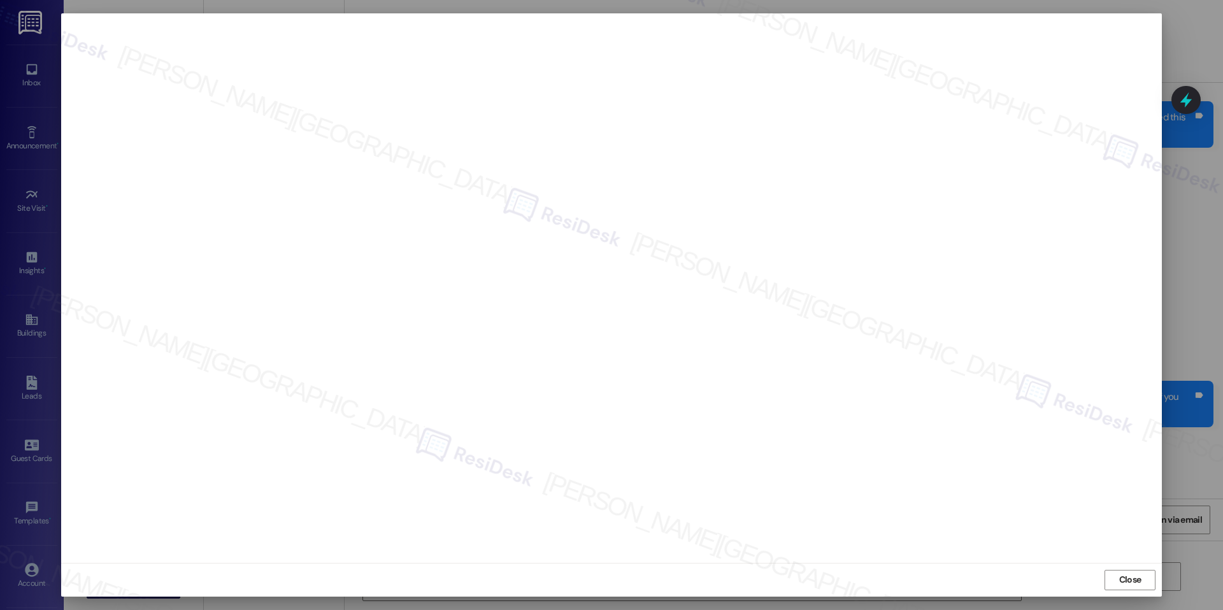
click at [1124, 568] on div "Close" at bounding box center [611, 580] width 1101 height 34
click at [1124, 573] on span "Close" at bounding box center [1130, 579] width 22 height 13
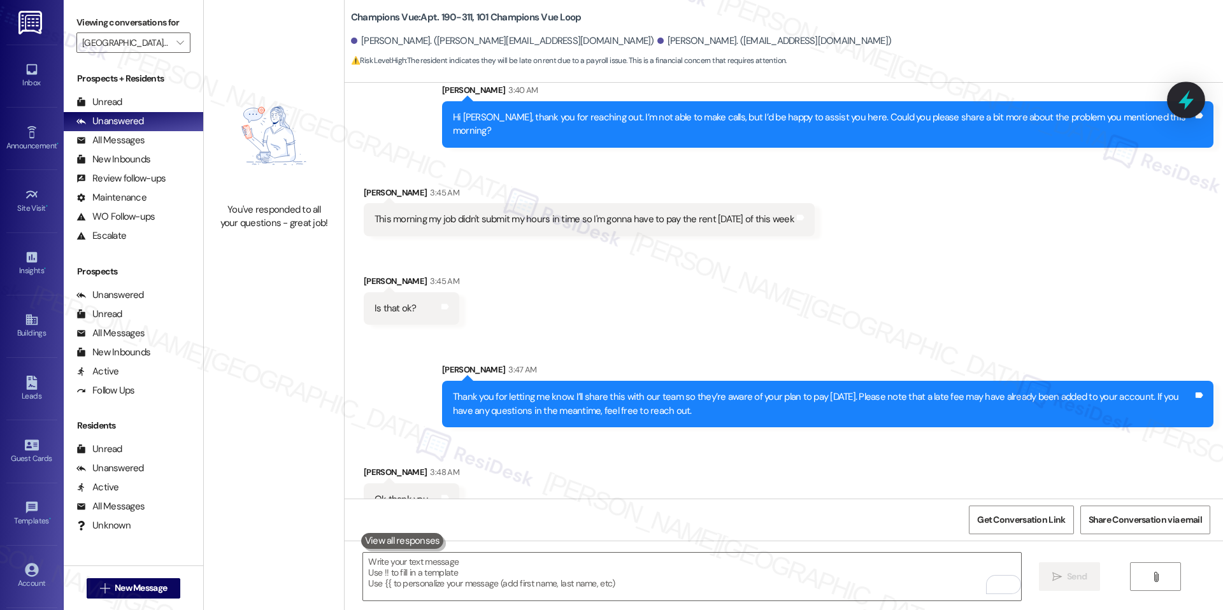
click at [1179, 101] on icon at bounding box center [1186, 100] width 22 height 22
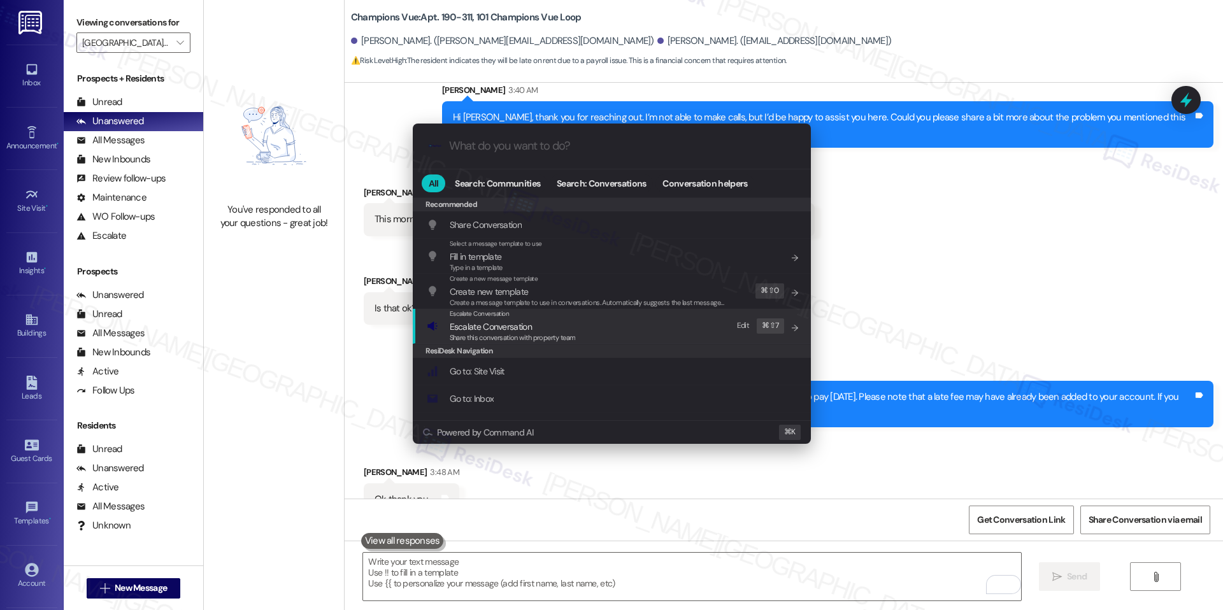
click at [496, 329] on span "Escalate Conversation" at bounding box center [491, 326] width 82 height 11
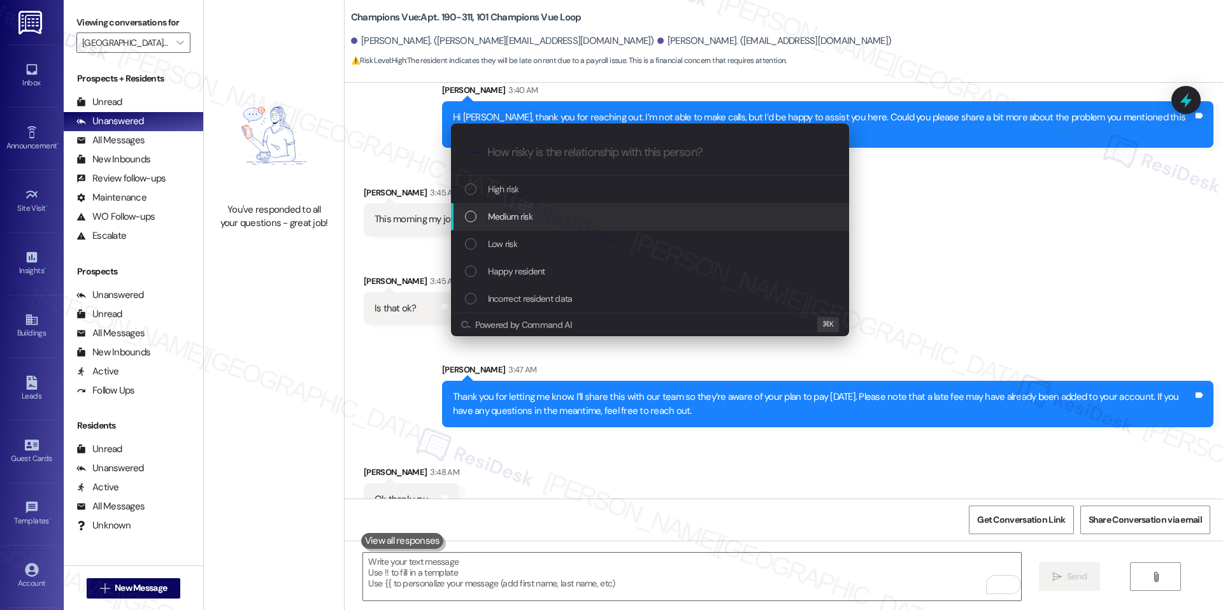
click at [582, 217] on div "Medium risk" at bounding box center [651, 217] width 373 height 14
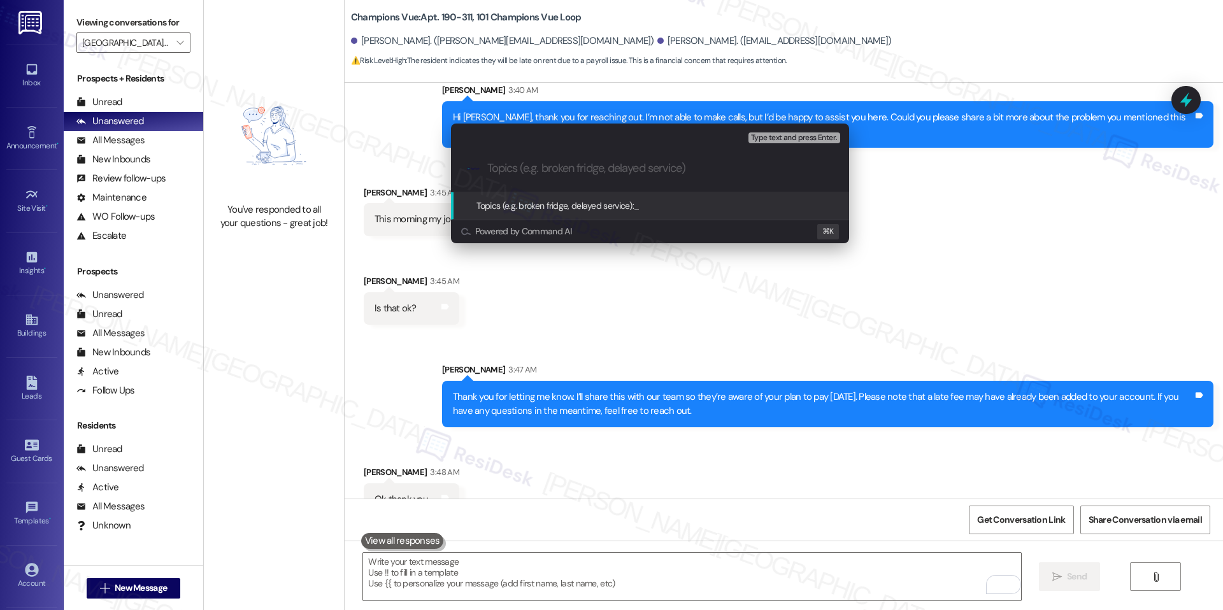
paste input "Resident Promise to Pay – Friday"
type input "Resident Promise to Pay – Friday"
click at [705, 215] on div "Topics (e.g. broken fridge, delayed service): Resident Promise to Pay – Friday" at bounding box center [650, 205] width 398 height 27
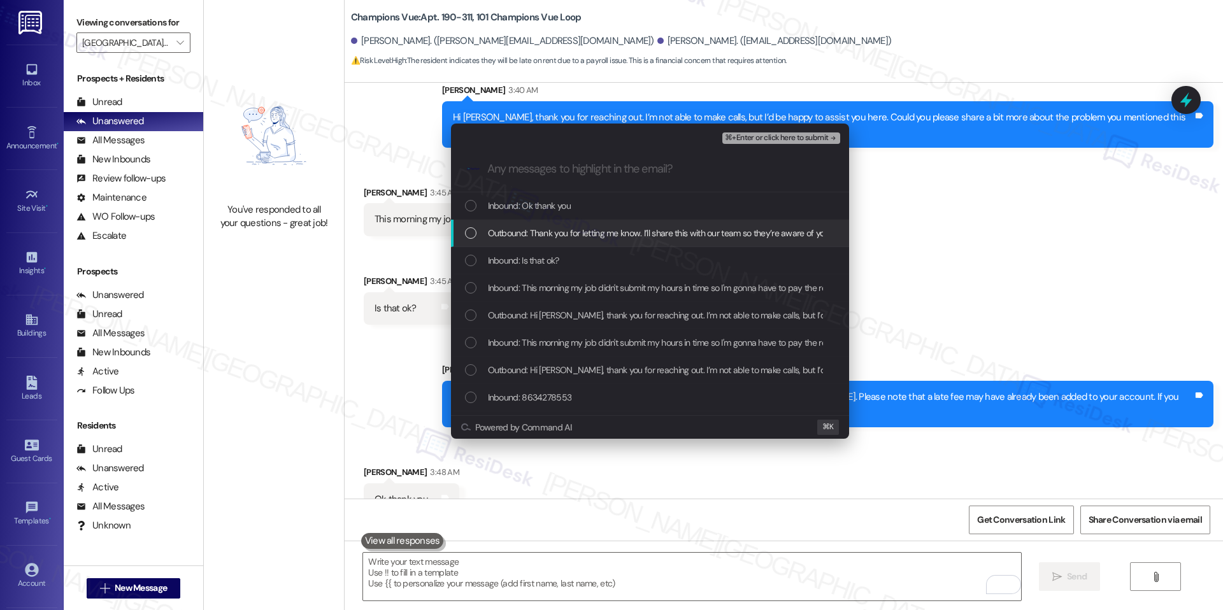
click at [561, 236] on span "Outbound: Thank you for letting me know. I’ll share this with our team so they’…" at bounding box center [955, 233] width 934 height 14
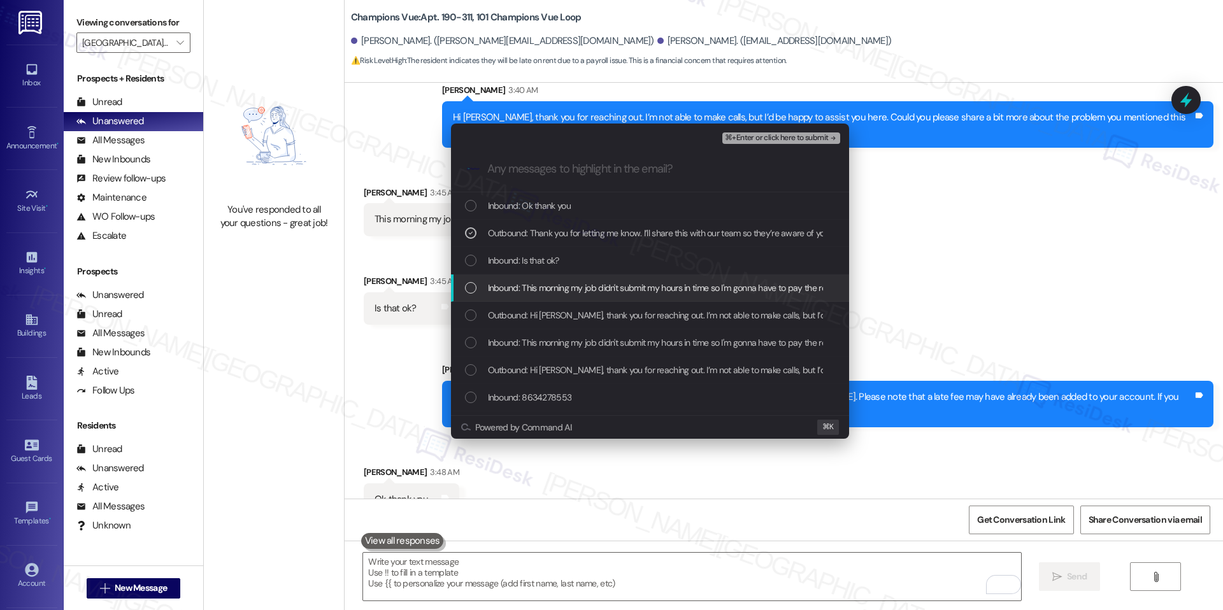
click at [552, 283] on span "Inbound: This morning my job didn't submit my hours in time so I'm gonna have t…" at bounding box center [697, 288] width 418 height 14
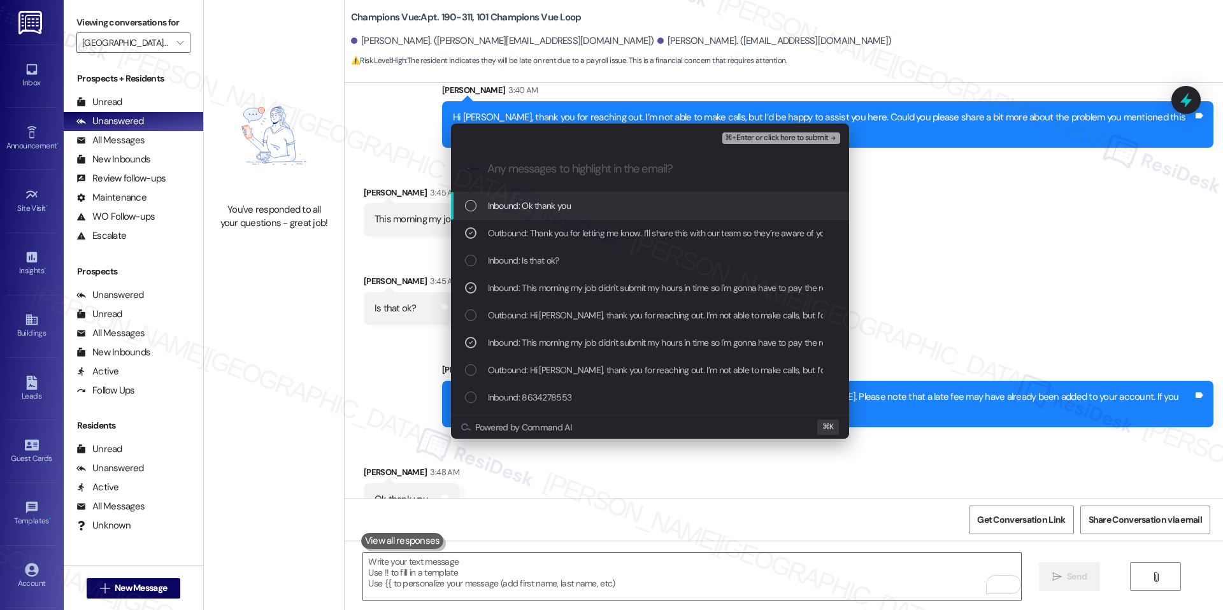
click at [758, 143] on div "⌘+Enter or click here to submit" at bounding box center [782, 138] width 120 height 17
click at [768, 140] on span "⌘+Enter or click here to submit" at bounding box center [776, 138] width 103 height 9
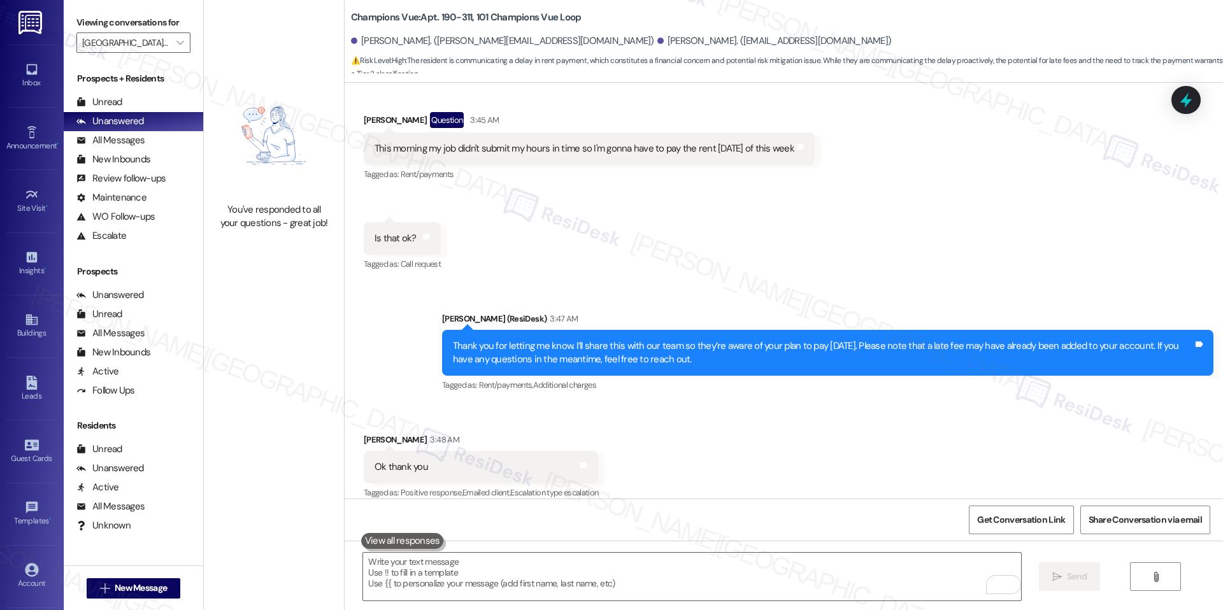
scroll to position [5810, 0]
click at [448, 564] on textarea "To enrich screen reader interactions, please activate Accessibility in Grammarl…" at bounding box center [691, 577] width 657 height 48
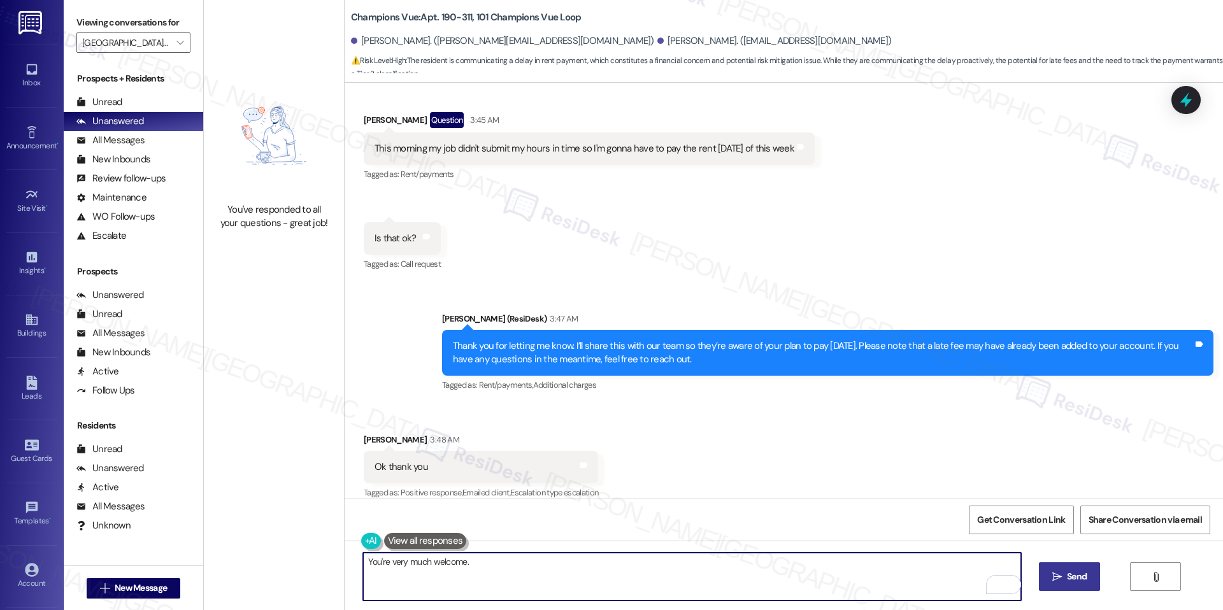
paste textarea "In the meantime, if there’s anything else I can assist you with, please feel fr…"
click at [827, 568] on textarea "You're very much welcome. In the meantime, if there’s anything else I can assis…" at bounding box center [691, 577] width 657 height 48
type textarea "You're very much welcome. In the meantime, if there’s anything else I can assis…"
click at [1083, 568] on button " Send" at bounding box center [1070, 576] width 62 height 29
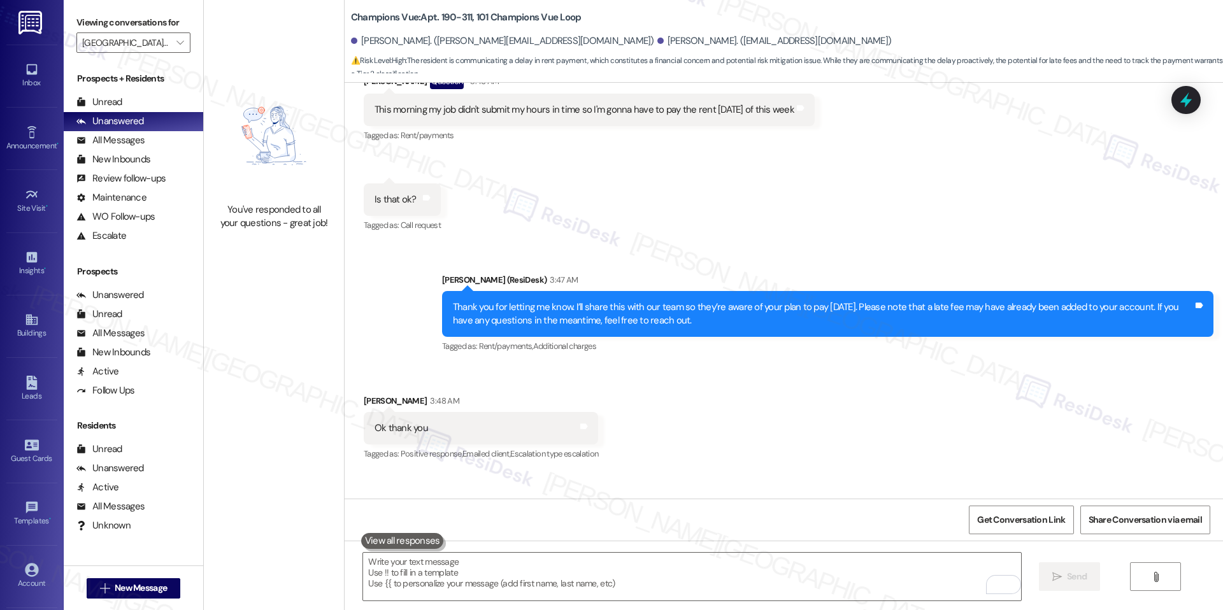
scroll to position [5899, 0]
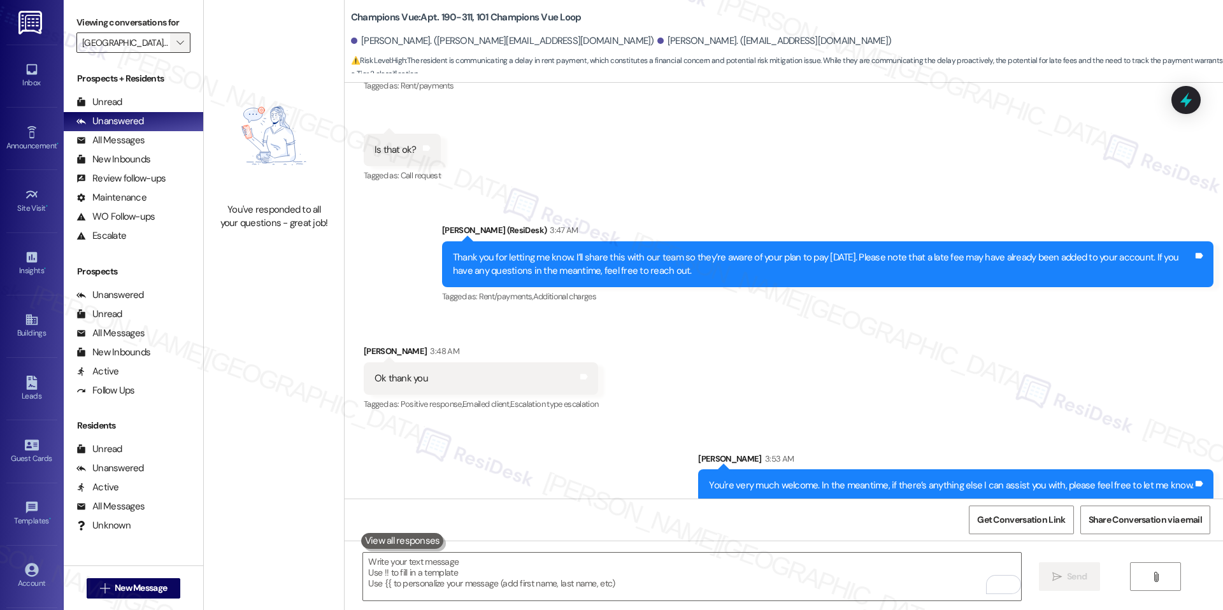
click at [176, 40] on icon "" at bounding box center [179, 43] width 7 height 10
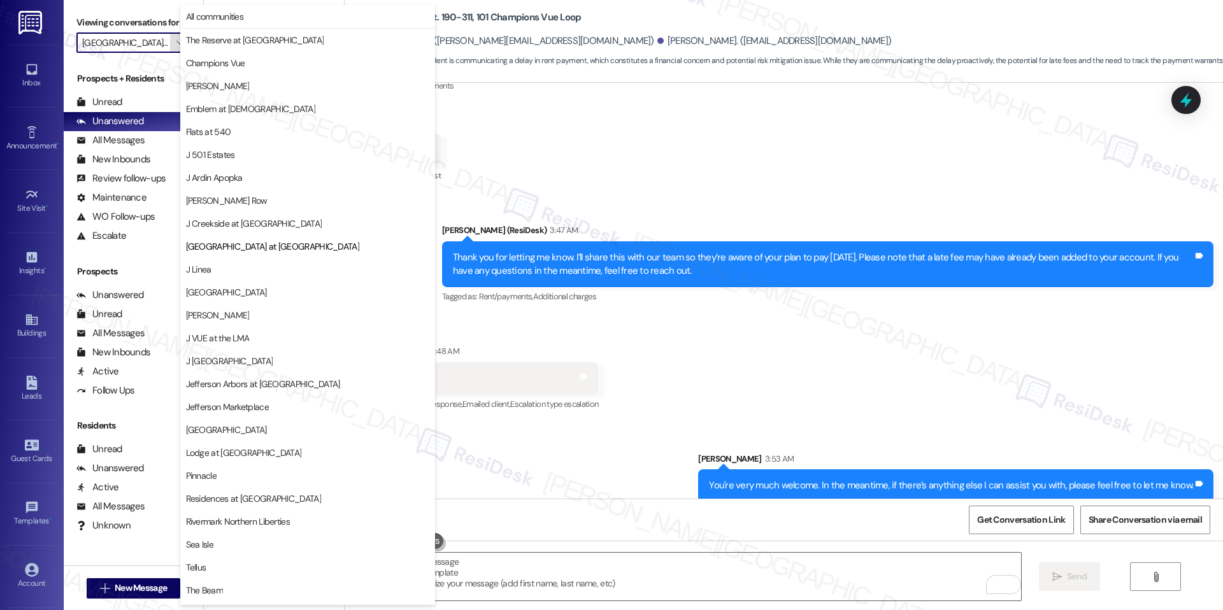
scroll to position [43, 0]
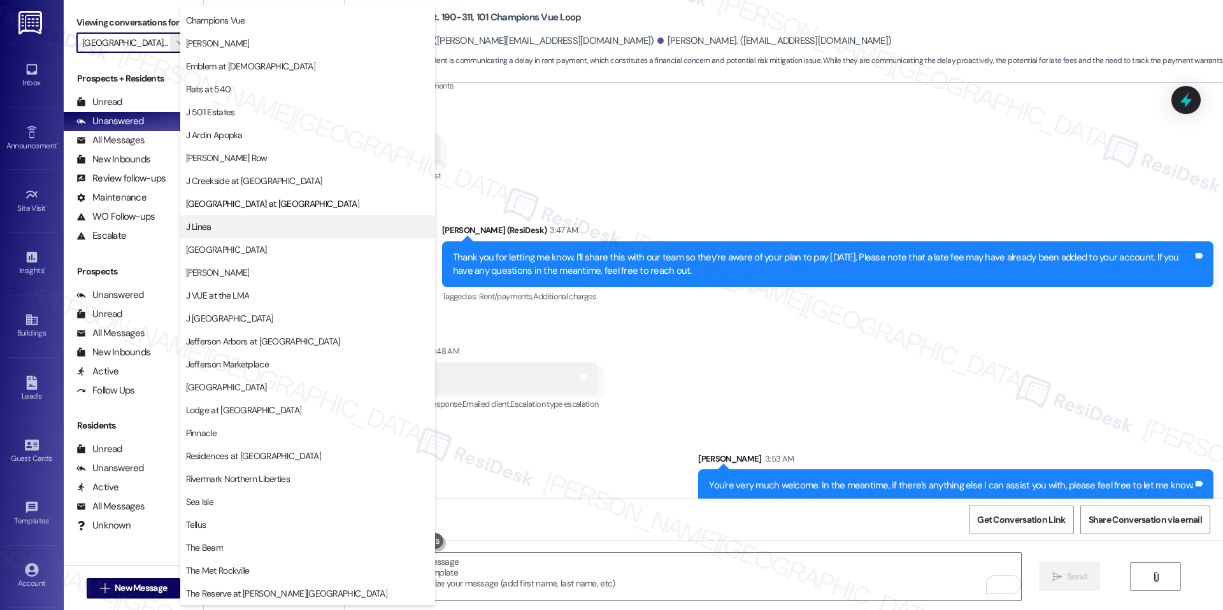
click at [215, 226] on span "J Linea" at bounding box center [307, 226] width 243 height 13
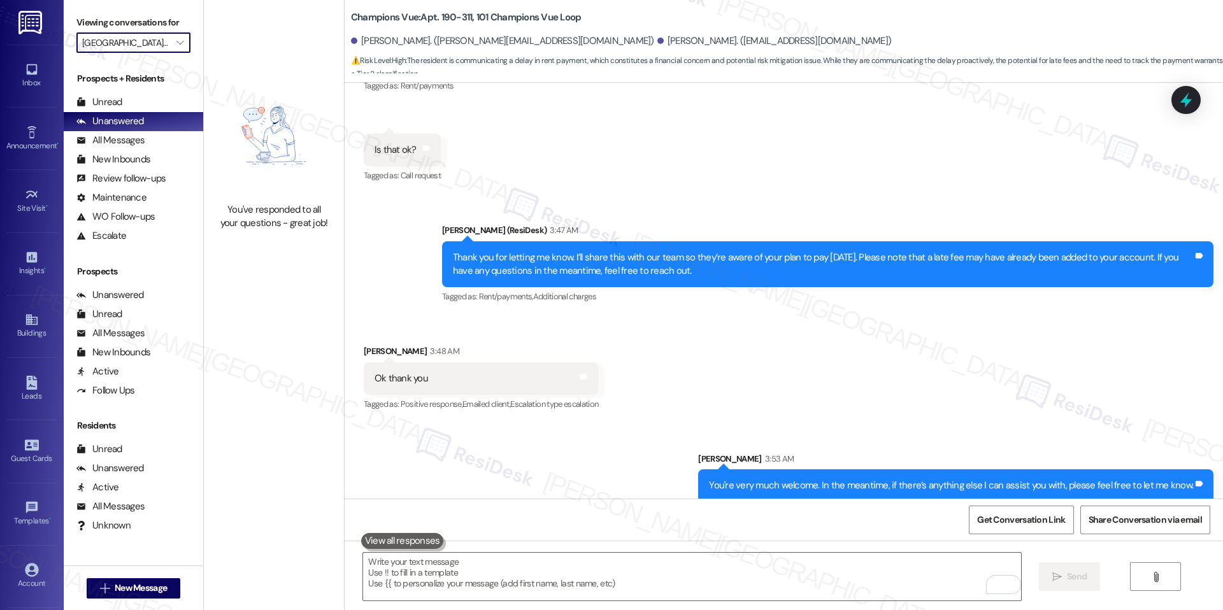
type input "J Linea"
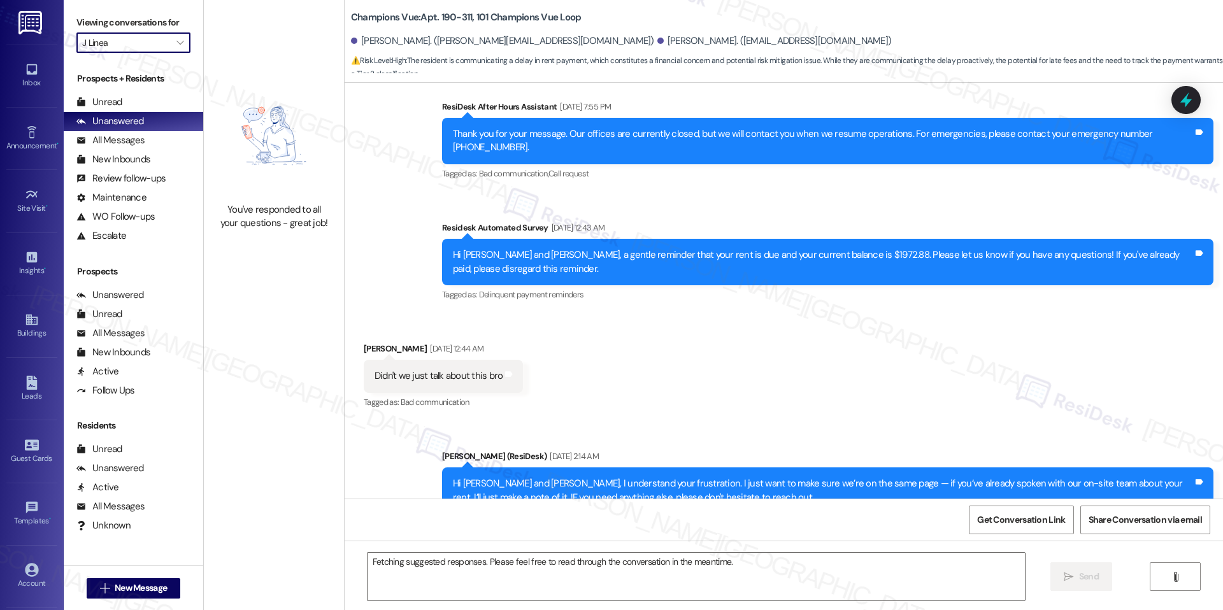
scroll to position [5810, 0]
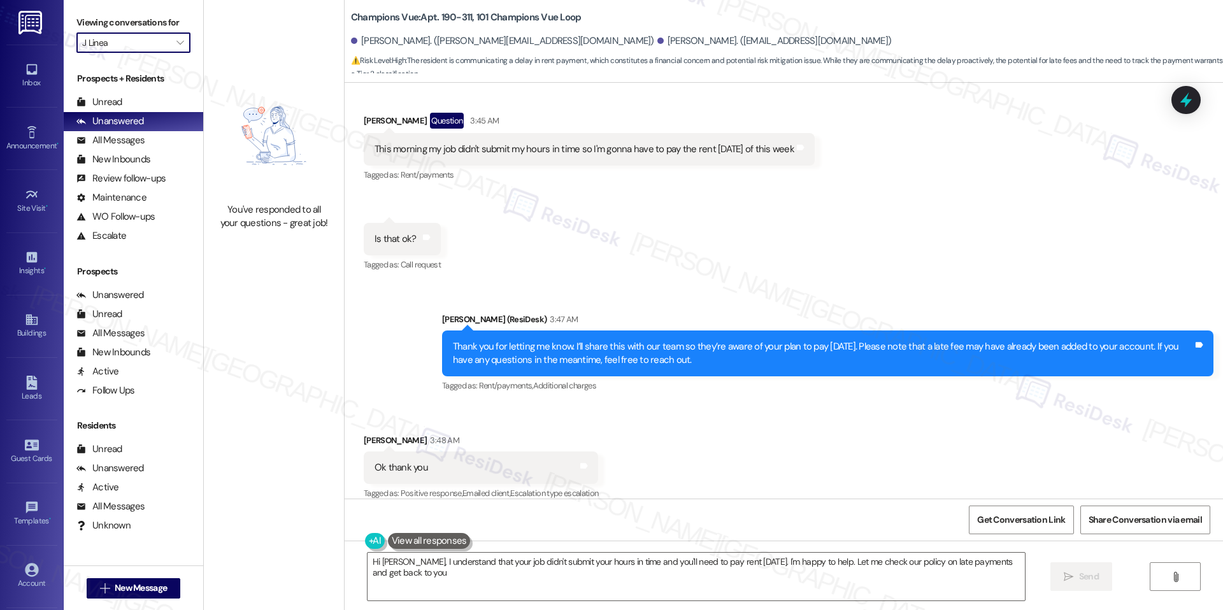
type textarea "Hi Jesus, I understand that your job didn't submit your hours in time and you'l…"
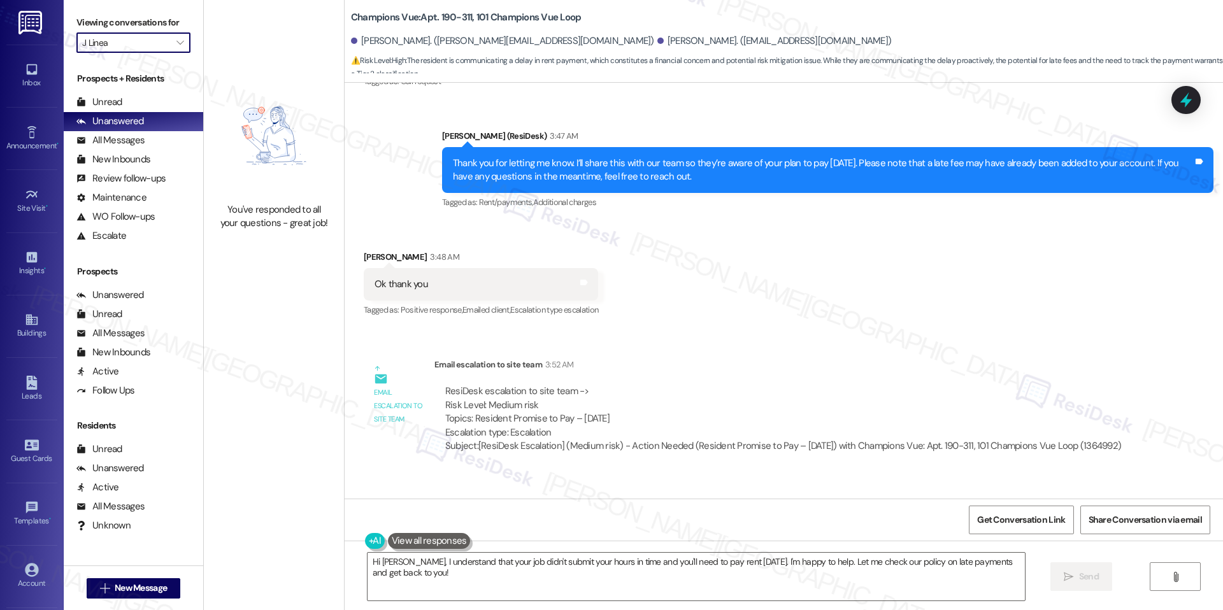
scroll to position [5994, 0]
click at [174, 52] on span "" at bounding box center [180, 42] width 12 height 20
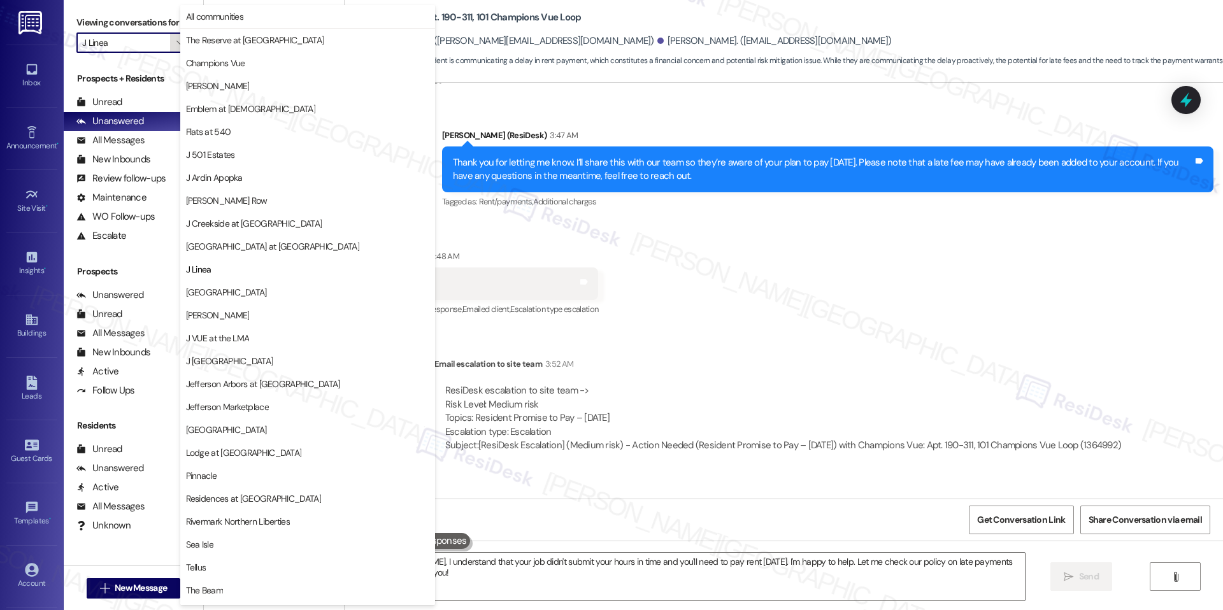
scroll to position [43, 0]
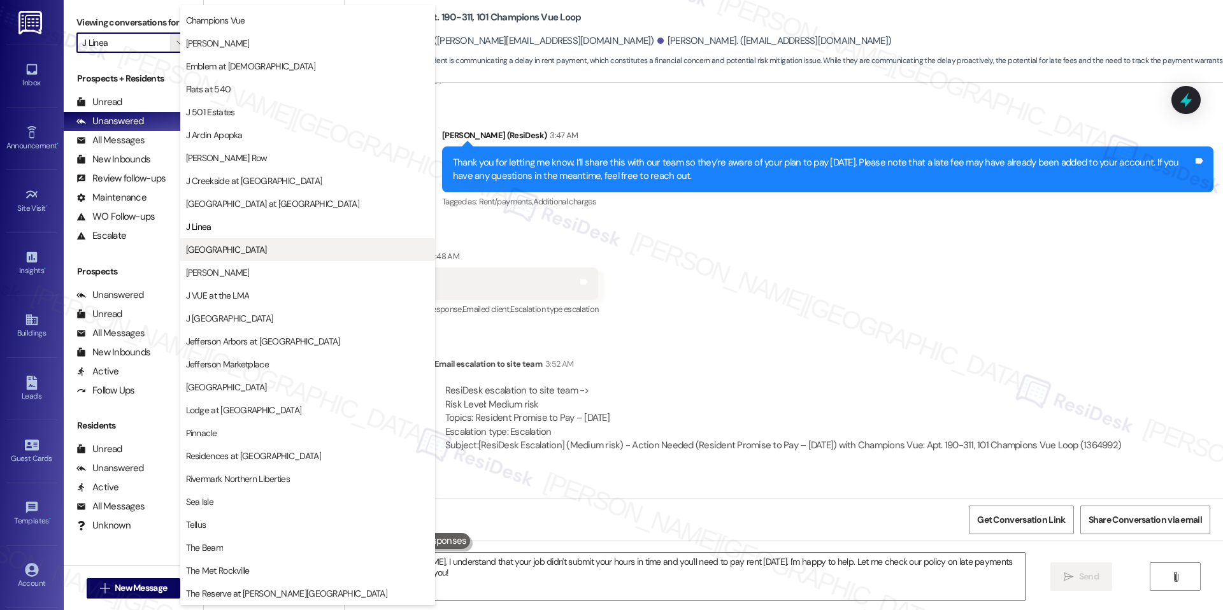
click at [233, 247] on span "[GEOGRAPHIC_DATA]" at bounding box center [226, 249] width 81 height 13
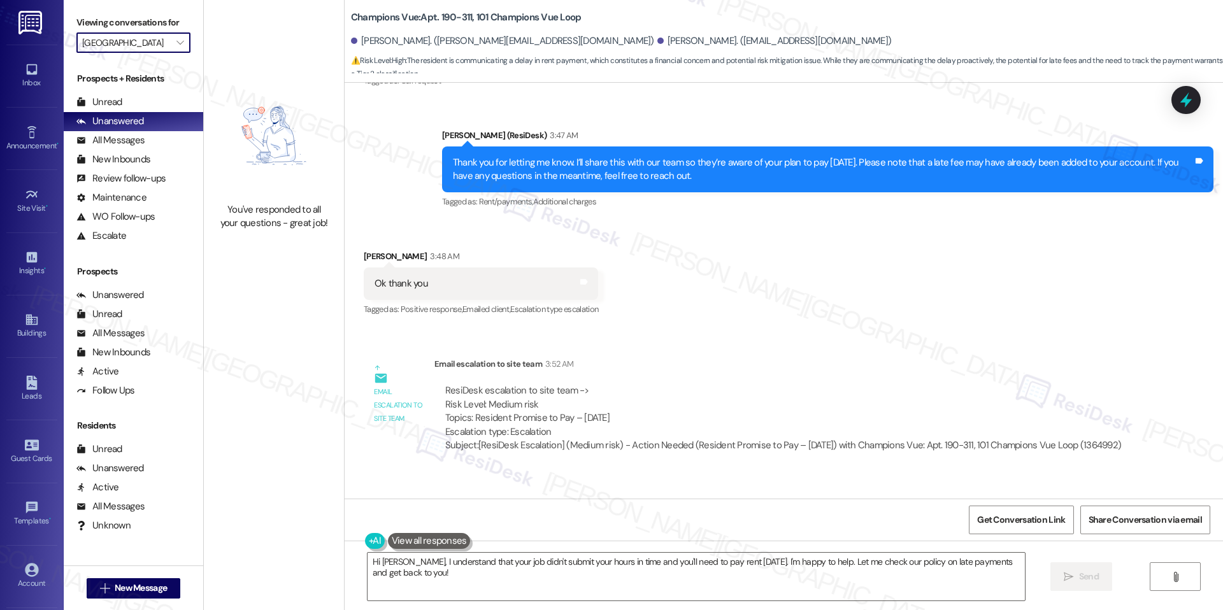
scroll to position [6061, 0]
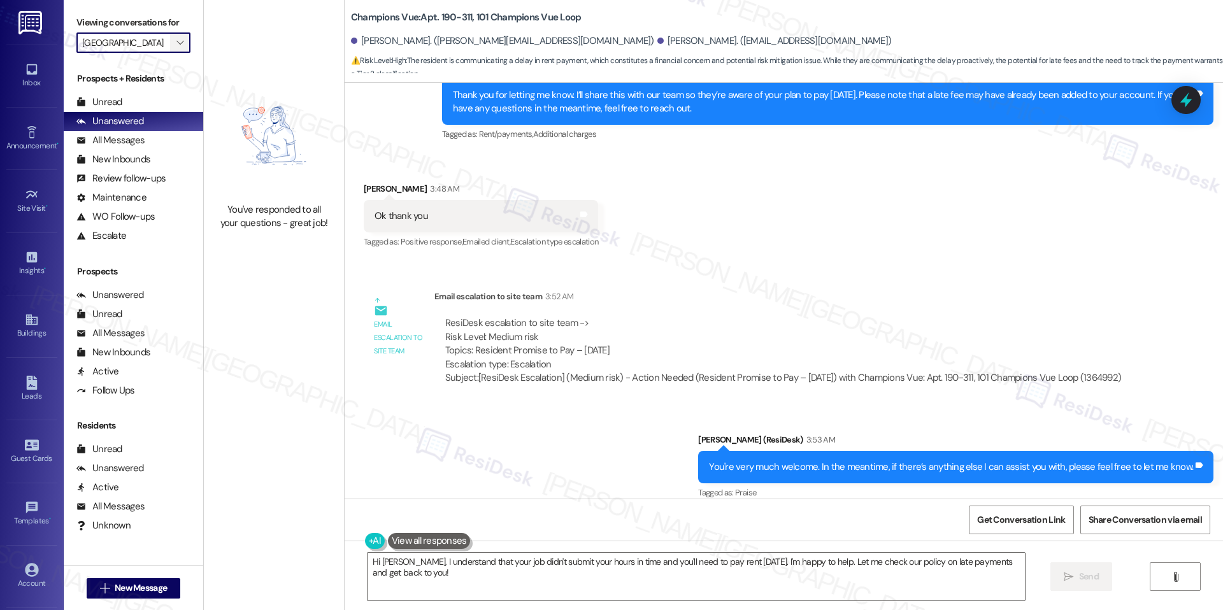
click at [176, 43] on icon "" at bounding box center [179, 43] width 7 height 10
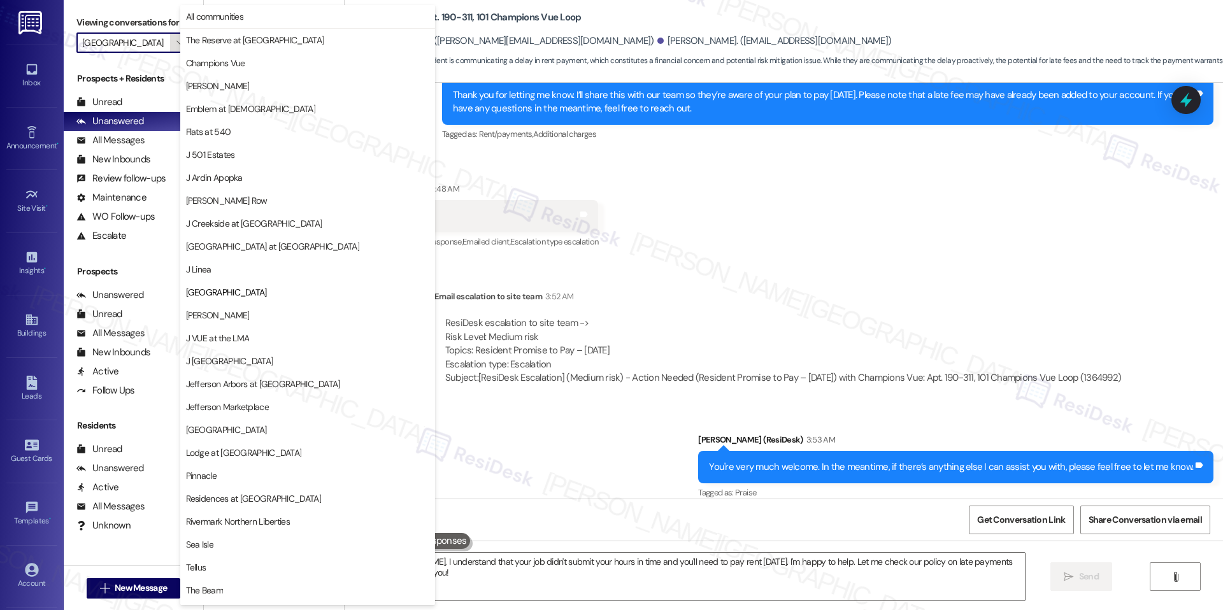
scroll to position [43, 0]
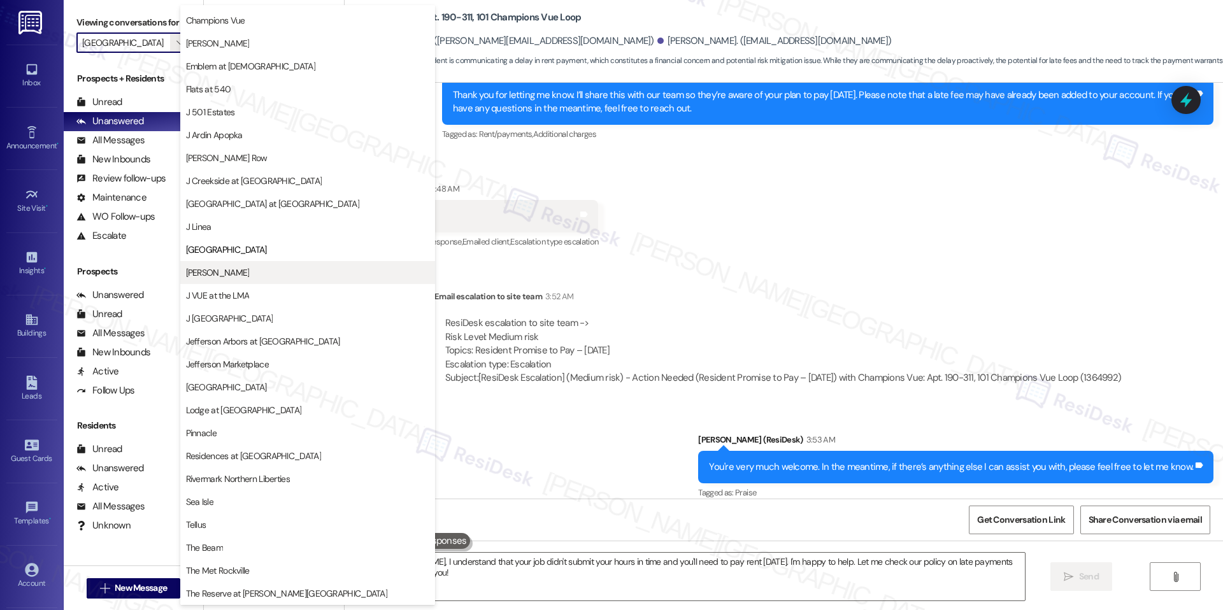
click at [233, 281] on button "[PERSON_NAME]" at bounding box center [307, 272] width 255 height 23
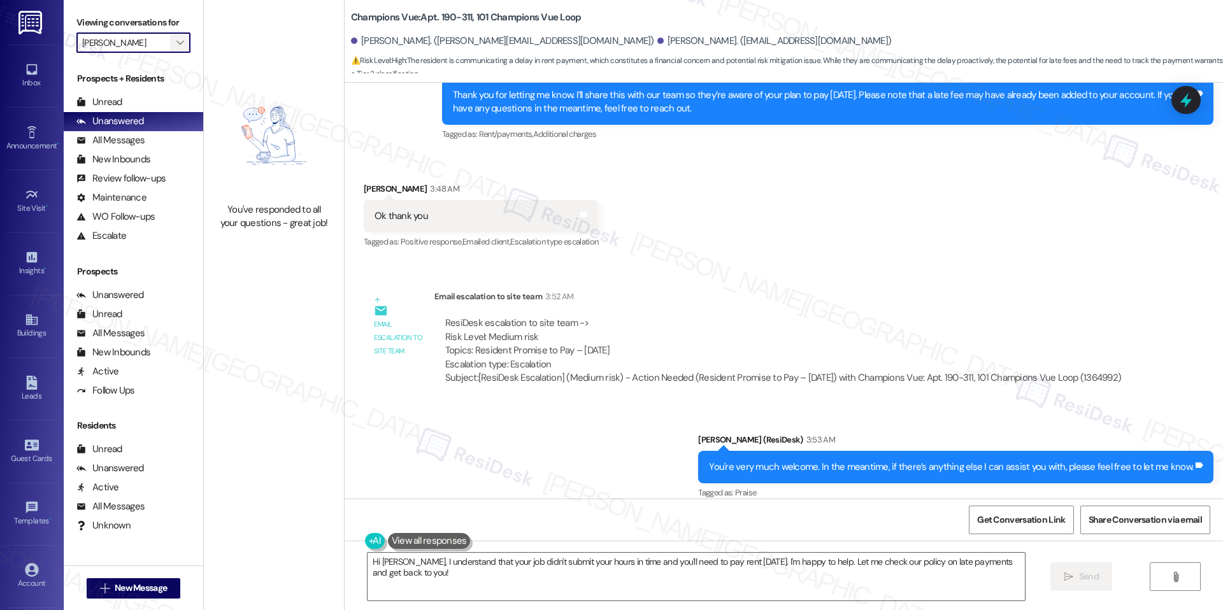
click at [176, 45] on icon "" at bounding box center [179, 43] width 7 height 10
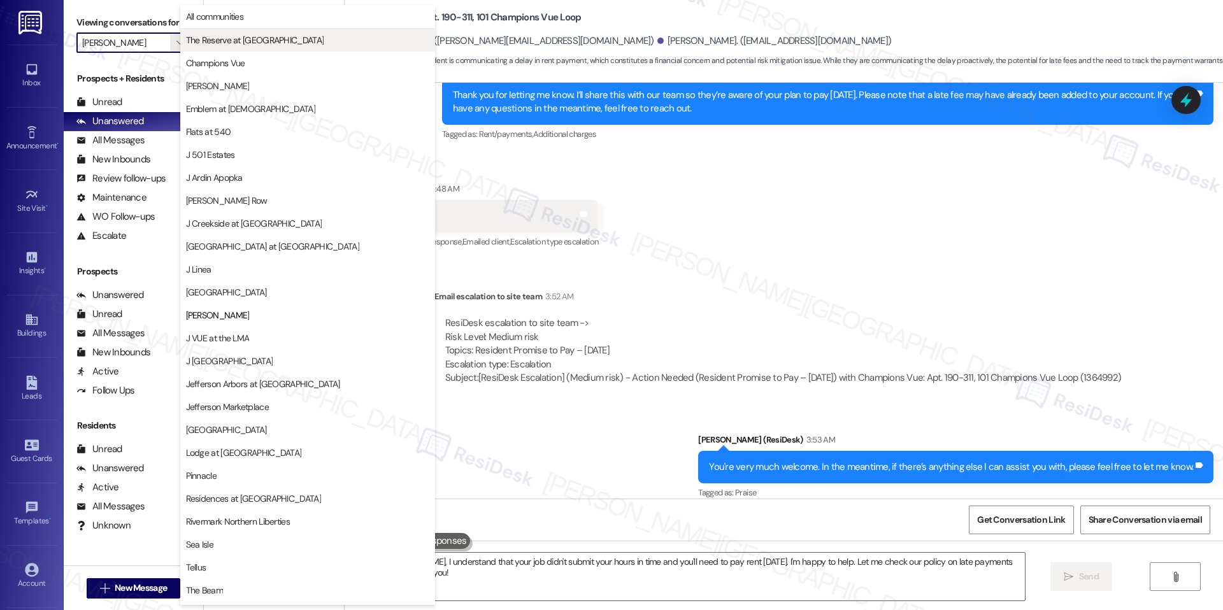
click at [236, 49] on button "The Reserve at [GEOGRAPHIC_DATA]" at bounding box center [307, 40] width 255 height 23
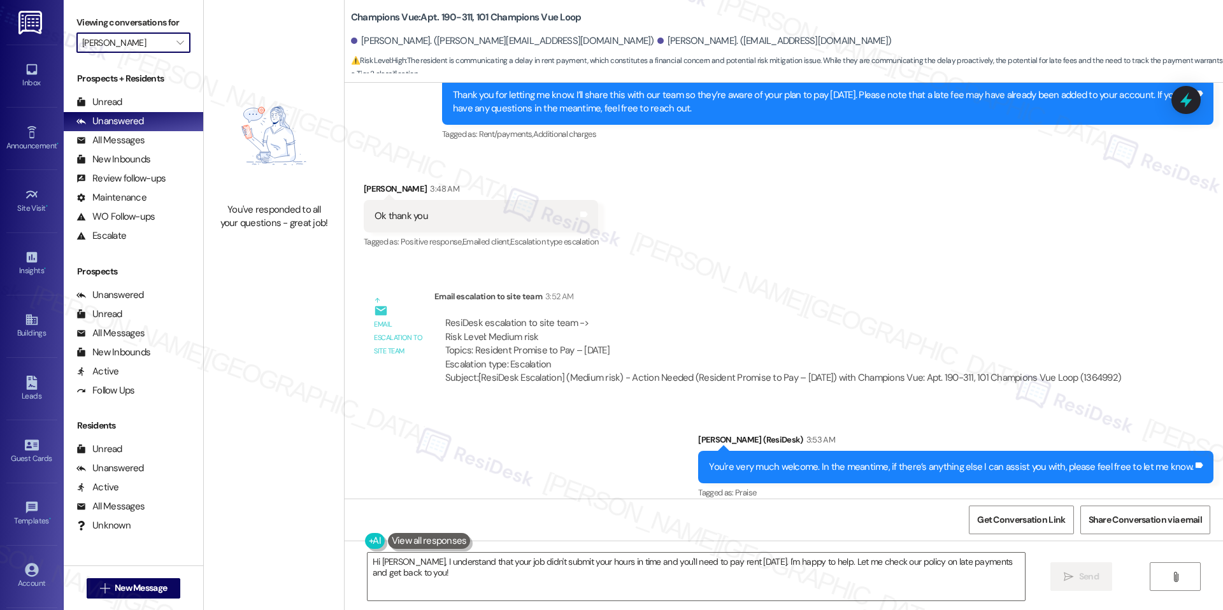
type input "The Reserve at [GEOGRAPHIC_DATA]"
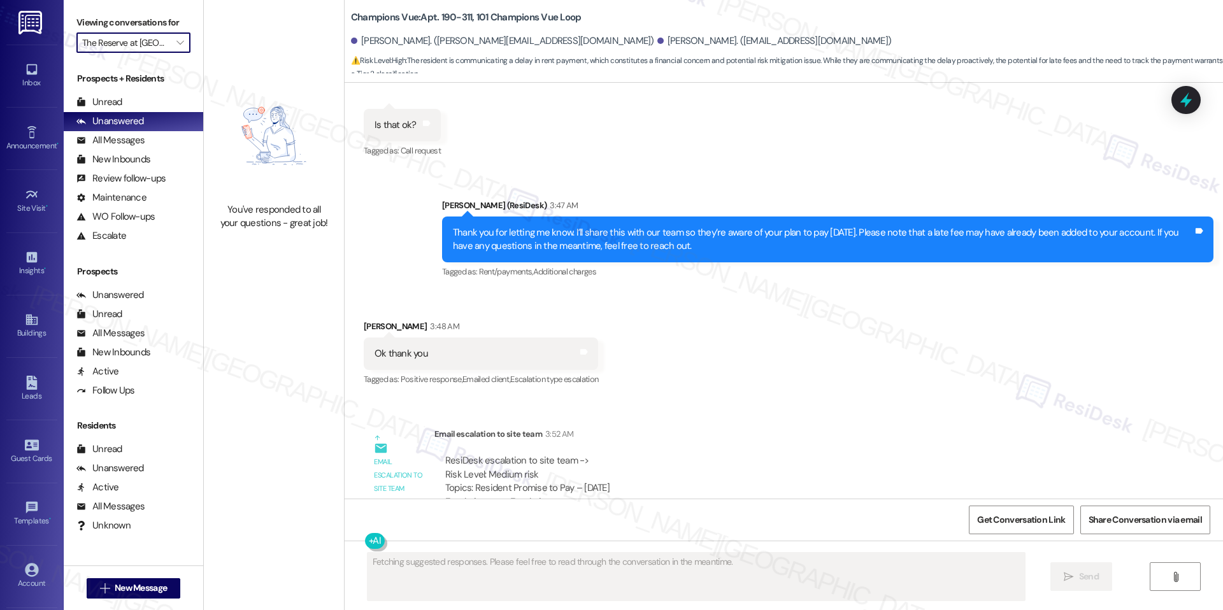
scroll to position [6061, 0]
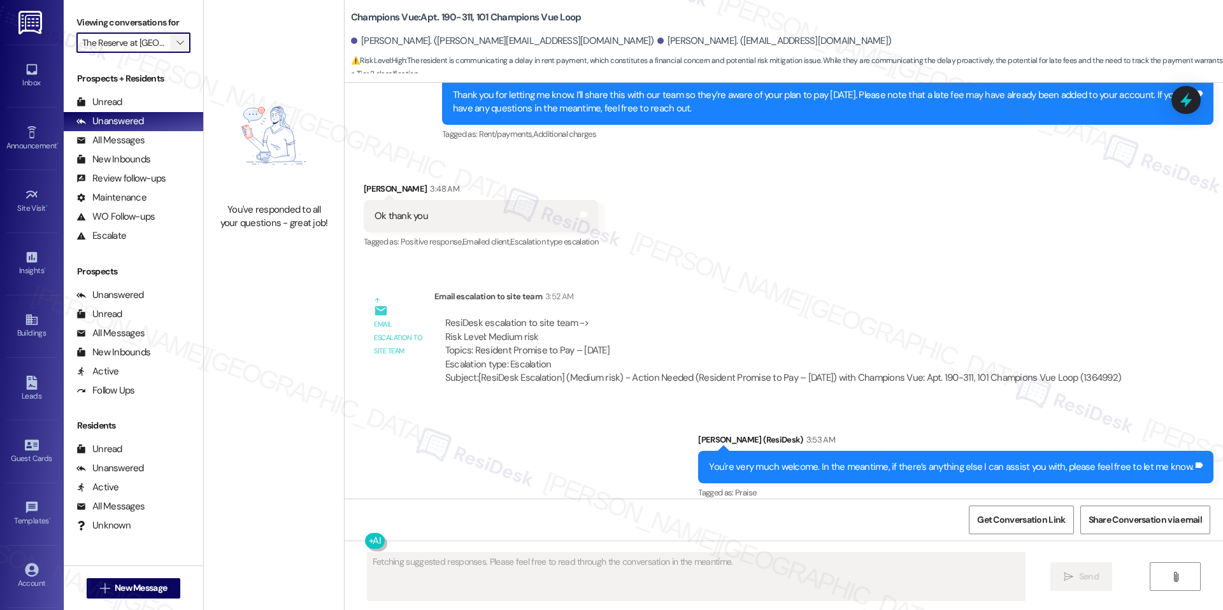
click at [170, 44] on button "" at bounding box center [180, 42] width 20 height 20
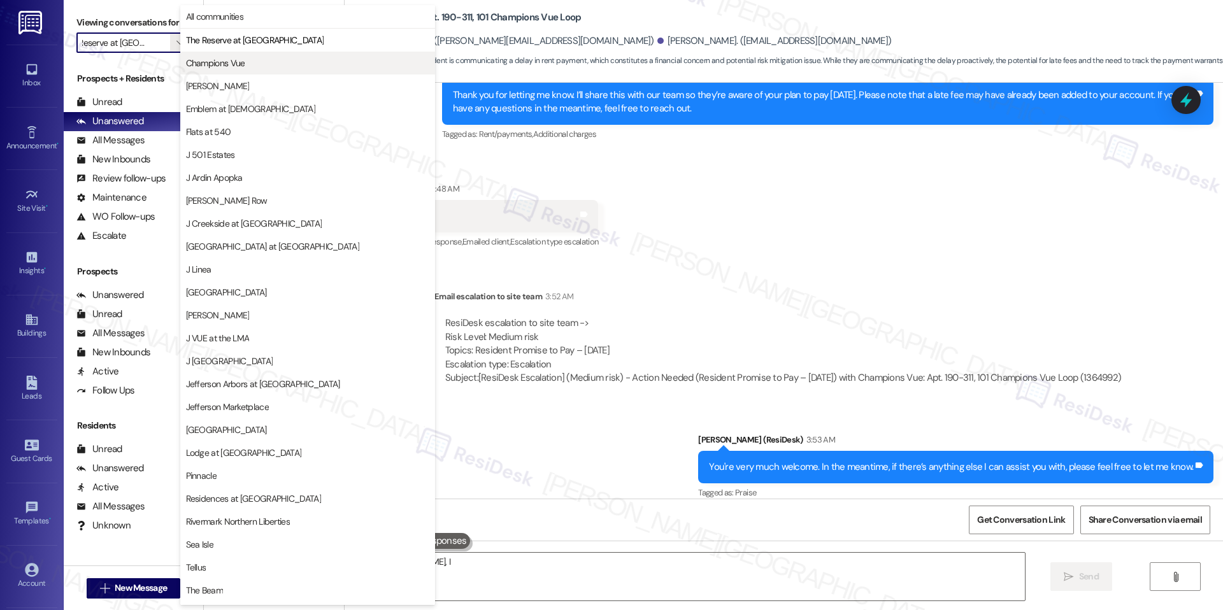
click at [208, 67] on span "Champions Vue" at bounding box center [215, 63] width 59 height 13
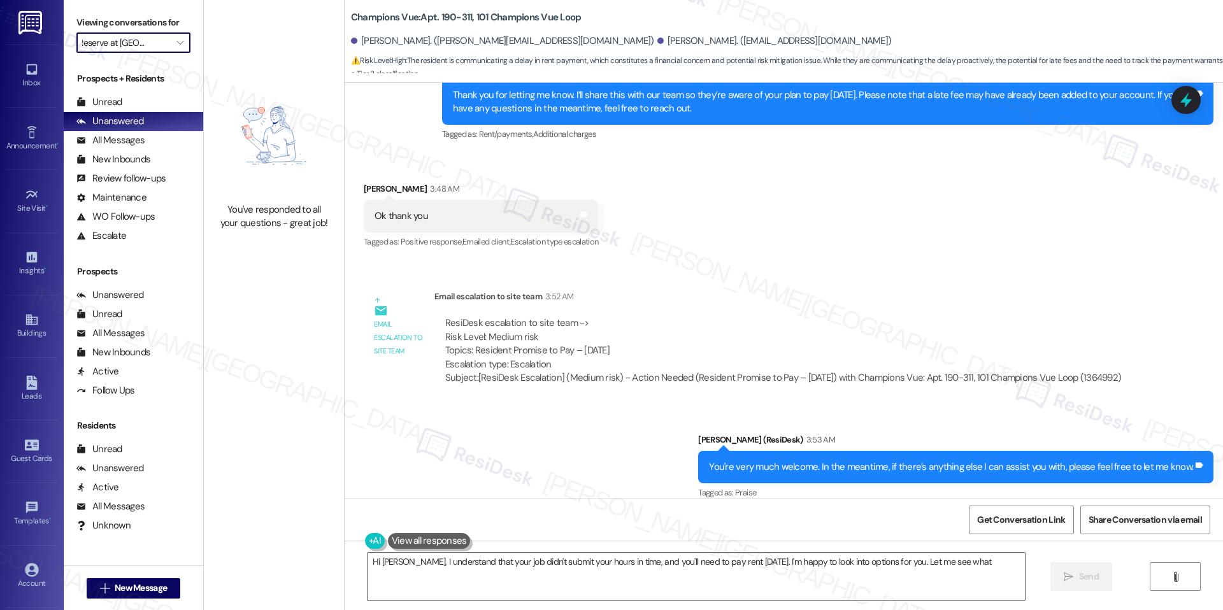
type textarea "Hi Jesus, I understand that your job didn't submit your hours in time, and you'…"
type input "Champions Vue"
type textarea "Hi Jesus, I understand that your job didn't submit your hours in time, and you'…"
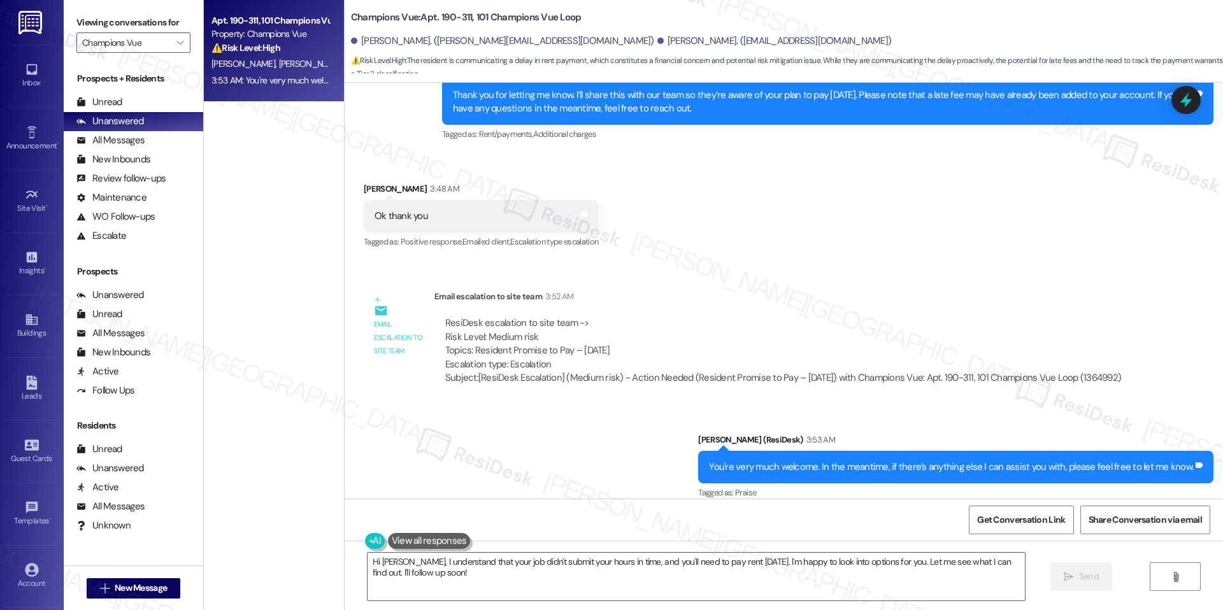
click at [288, 53] on div "⚠️ Risk Level: High The resident is communicating a delay in rent payment, whic…" at bounding box center [270, 47] width 118 height 13
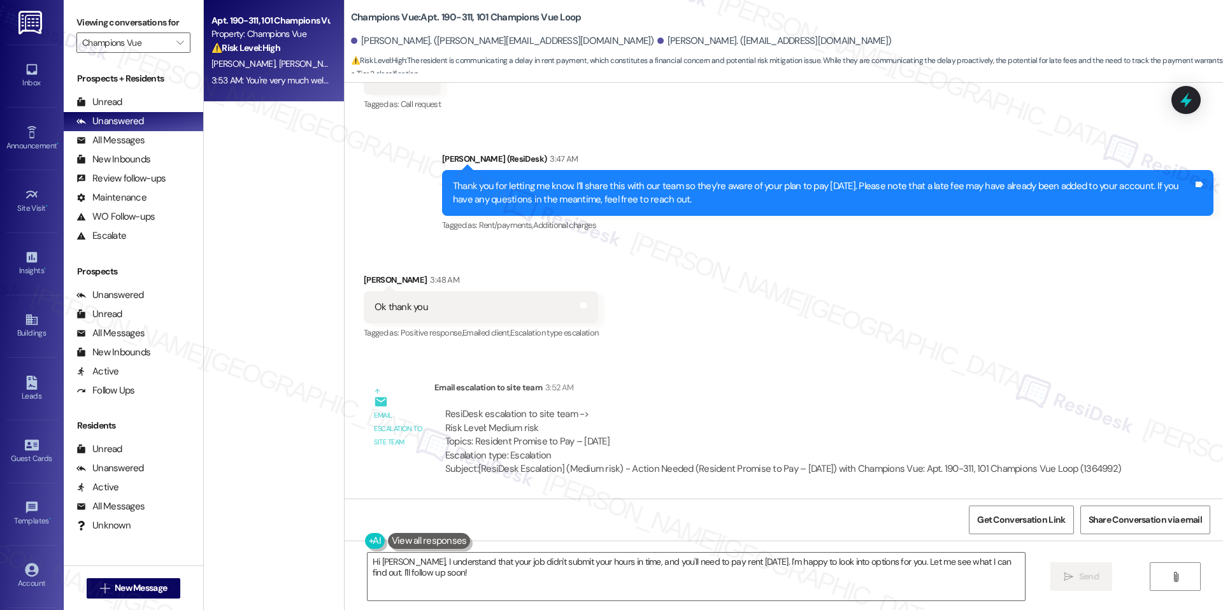
scroll to position [6061, 0]
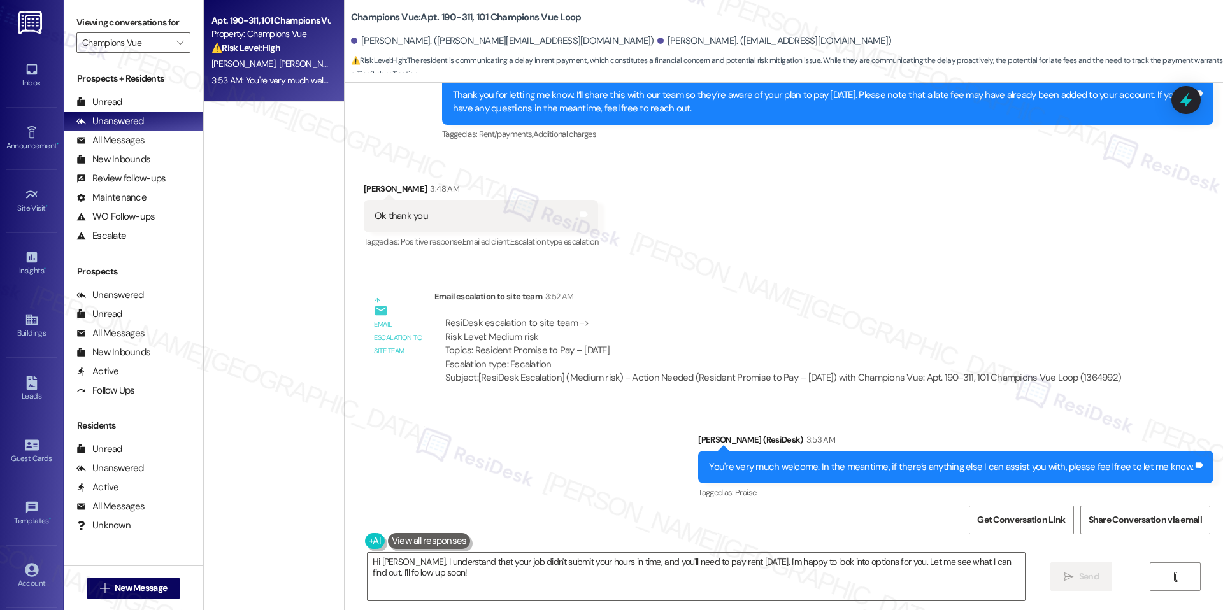
click at [278, 67] on span "L. Esquivel" at bounding box center [310, 63] width 64 height 11
click at [174, 38] on span "" at bounding box center [180, 42] width 12 height 20
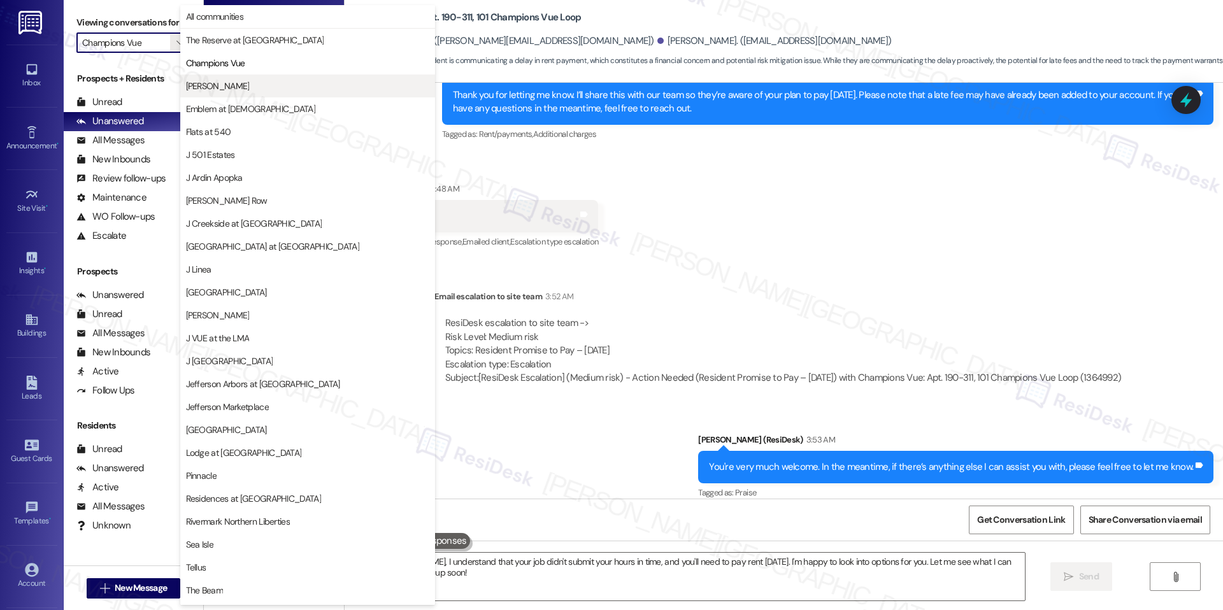
click at [259, 87] on span "[PERSON_NAME]" at bounding box center [307, 86] width 243 height 13
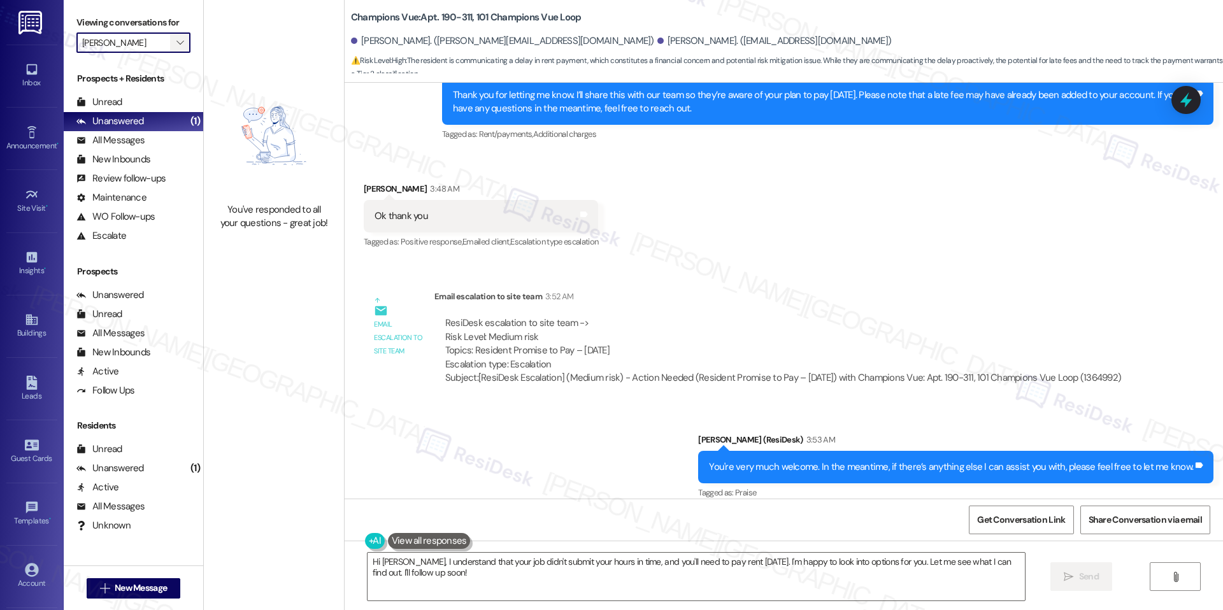
click at [176, 41] on icon "" at bounding box center [179, 43] width 7 height 10
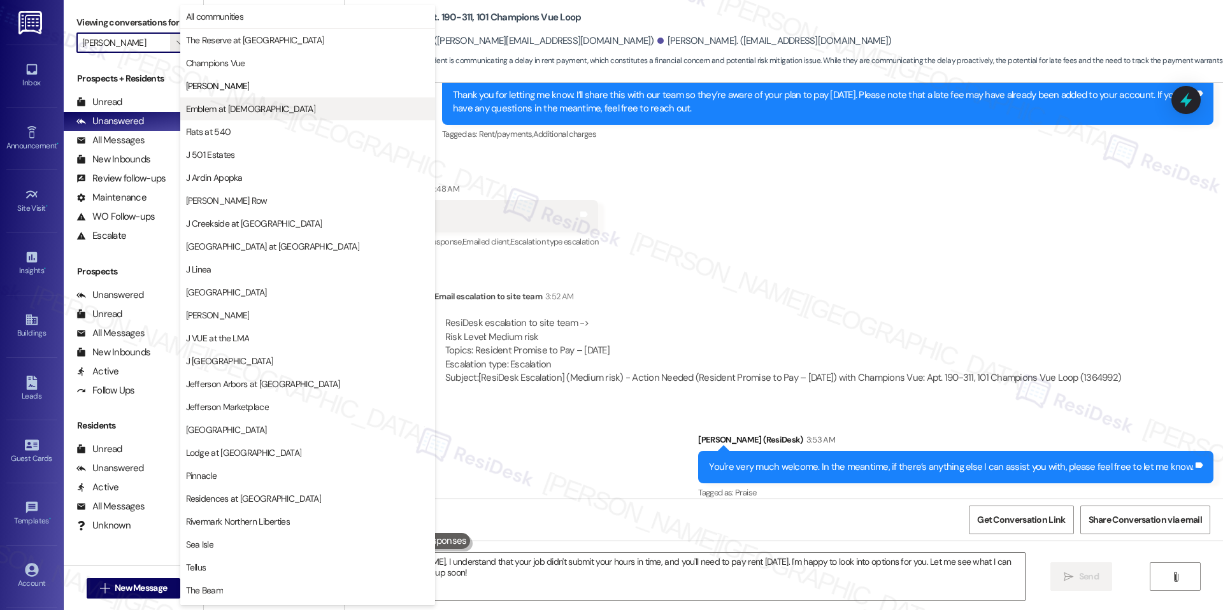
click at [211, 103] on span "Emblem at [DEMOGRAPHIC_DATA]" at bounding box center [250, 109] width 129 height 13
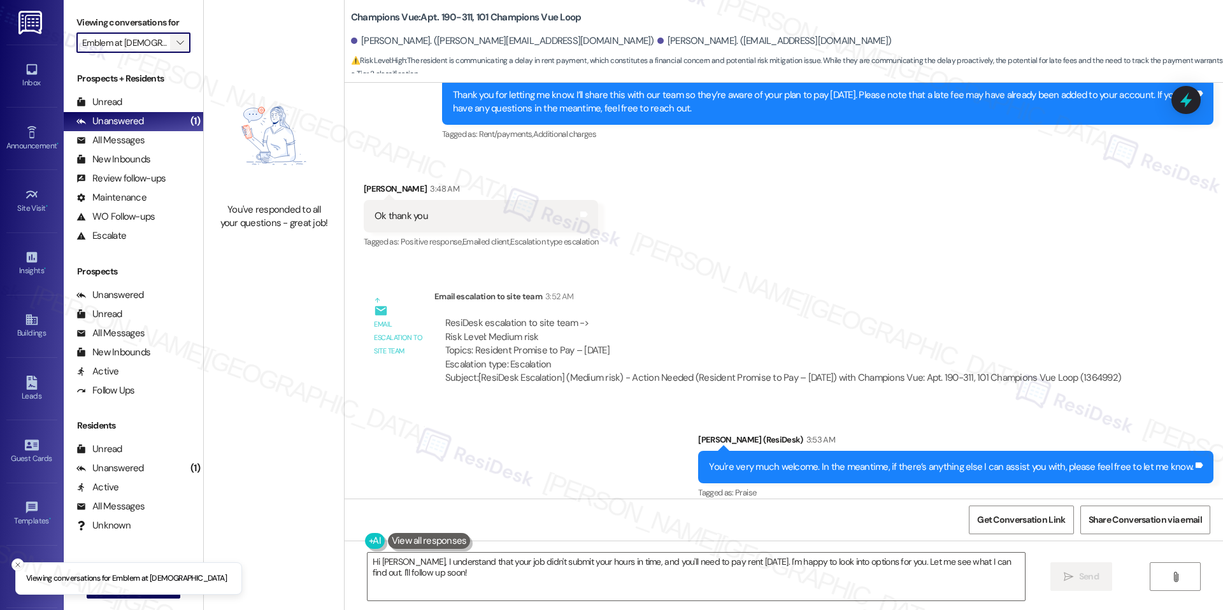
click at [176, 41] on icon "" at bounding box center [179, 43] width 7 height 10
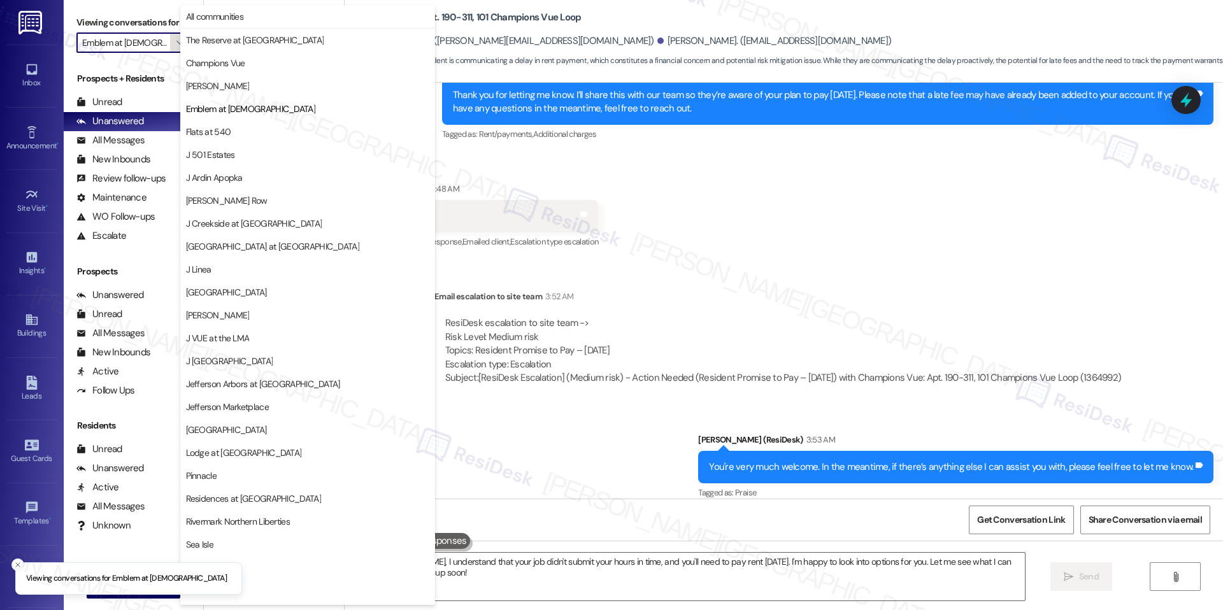
scroll to position [0, 2]
click at [199, 139] on button "Flats at 540" at bounding box center [307, 131] width 255 height 23
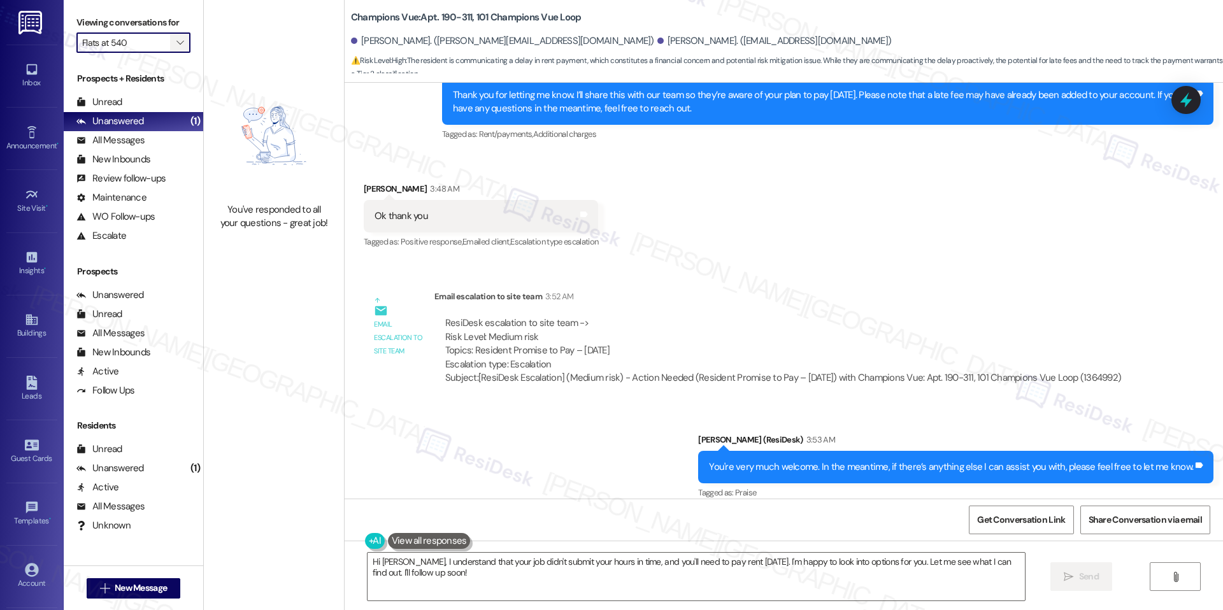
click at [174, 36] on span "" at bounding box center [180, 42] width 12 height 20
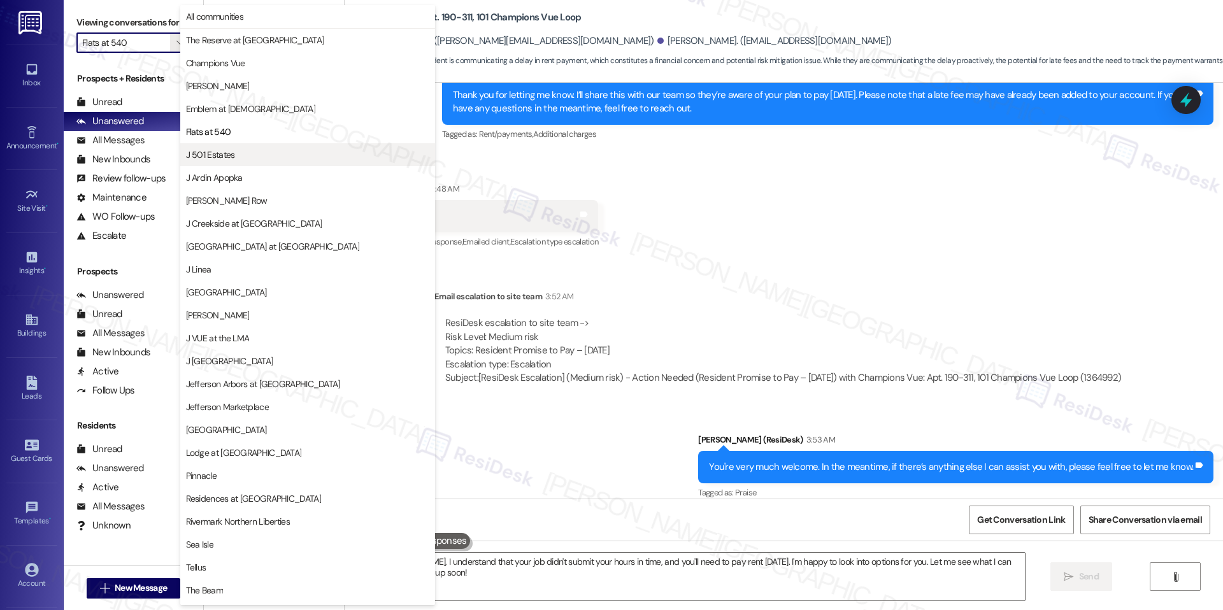
click at [234, 165] on button "J 501 Estates" at bounding box center [307, 154] width 255 height 23
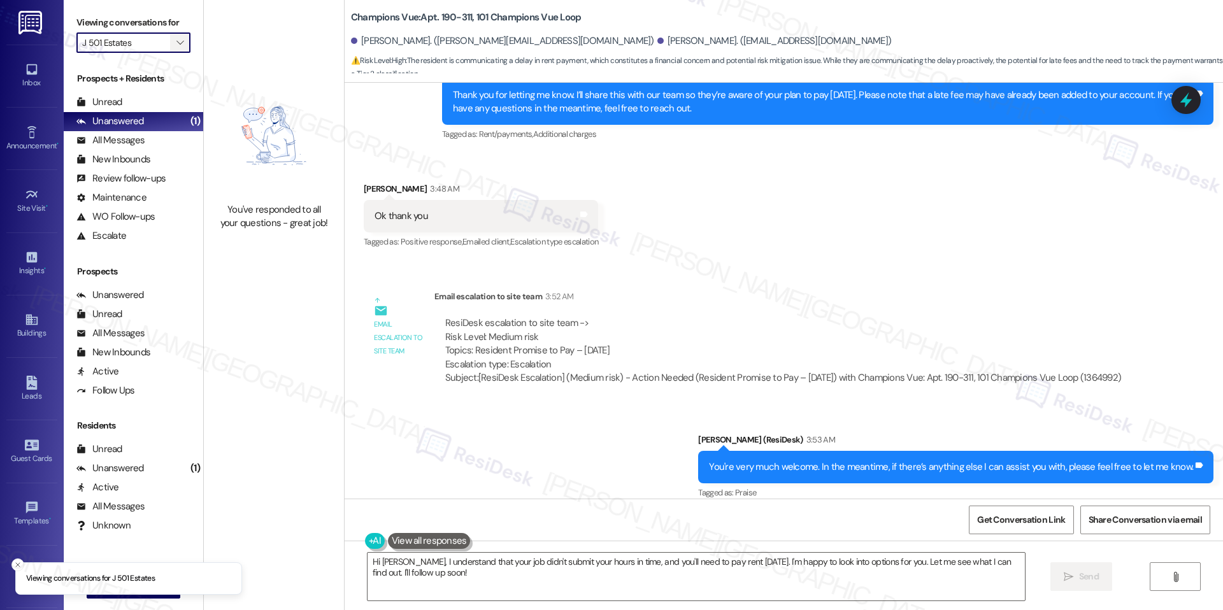
click at [176, 39] on icon "" at bounding box center [179, 43] width 7 height 10
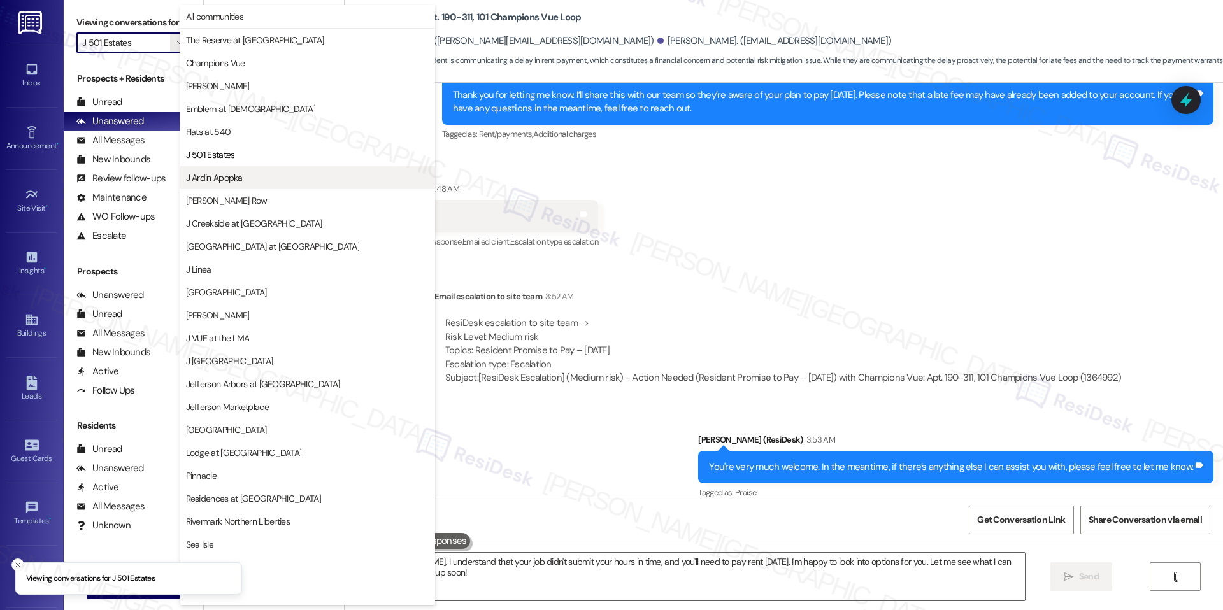
click at [261, 183] on span "J Ardin Apopka" at bounding box center [307, 177] width 243 height 13
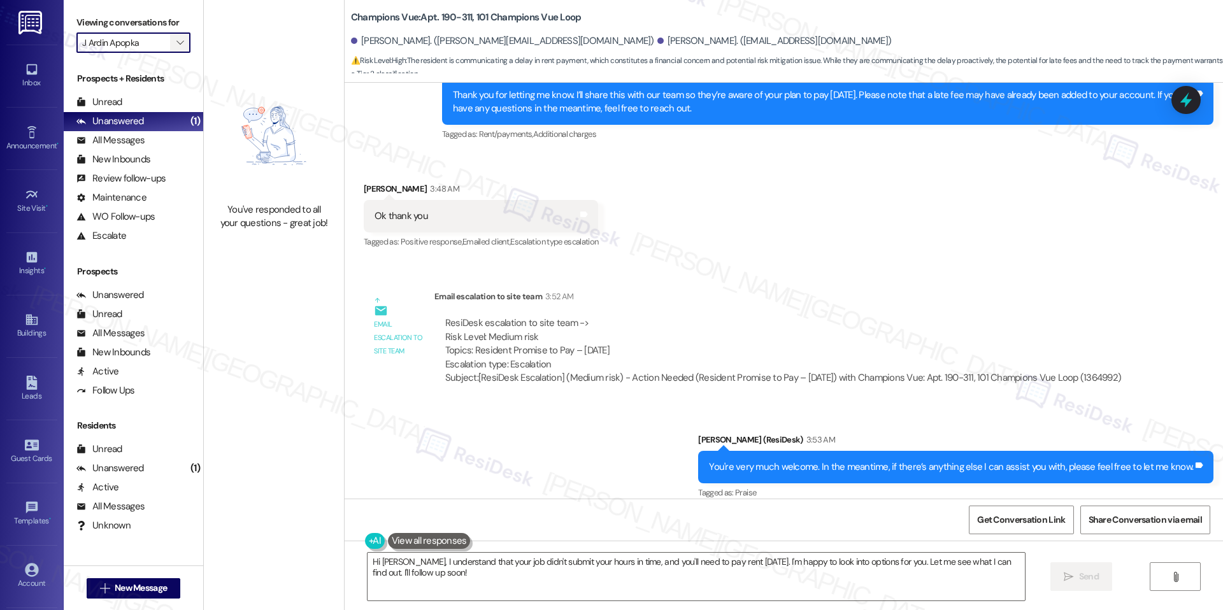
click at [174, 43] on span "" at bounding box center [180, 42] width 12 height 20
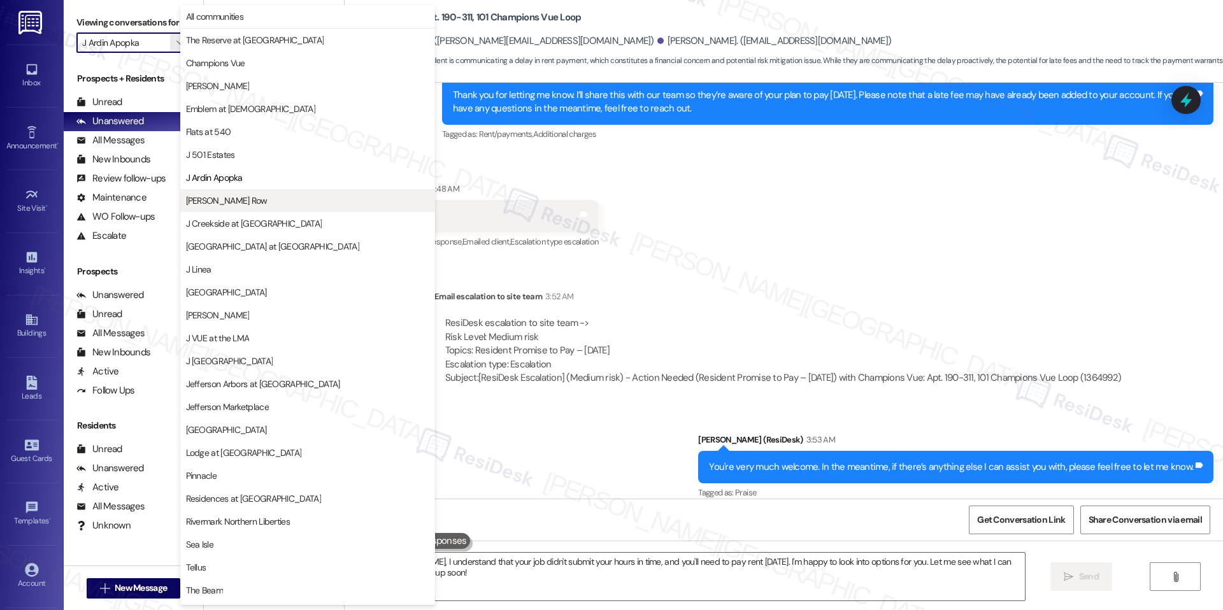
click at [258, 203] on span "[PERSON_NAME] Row" at bounding box center [307, 200] width 243 height 13
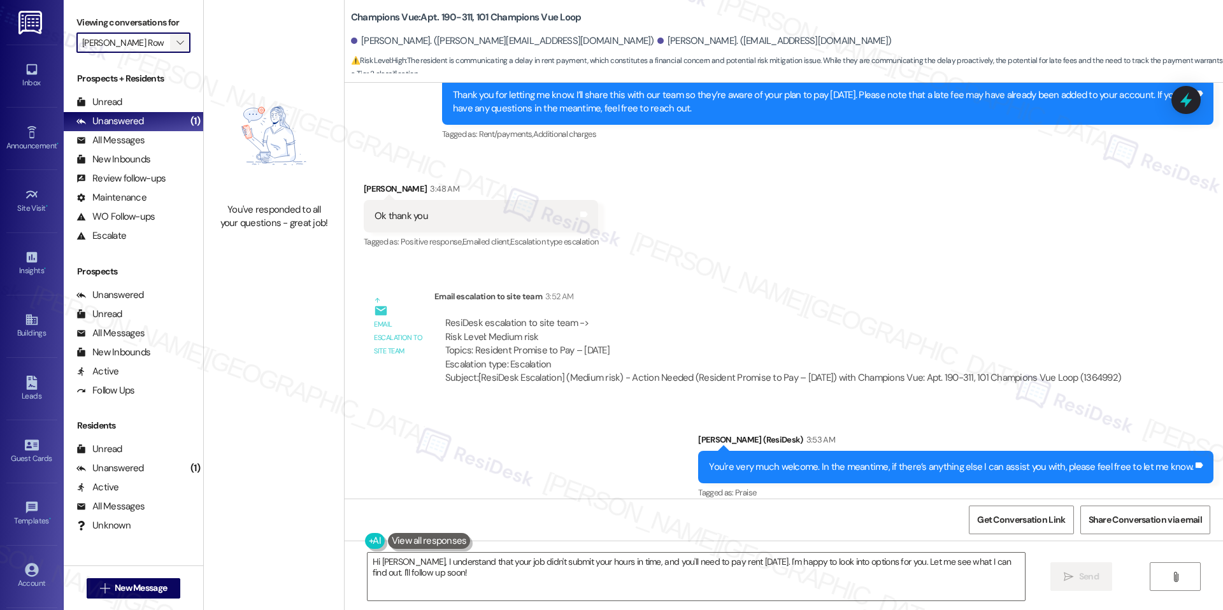
click at [176, 43] on icon "" at bounding box center [179, 43] width 7 height 10
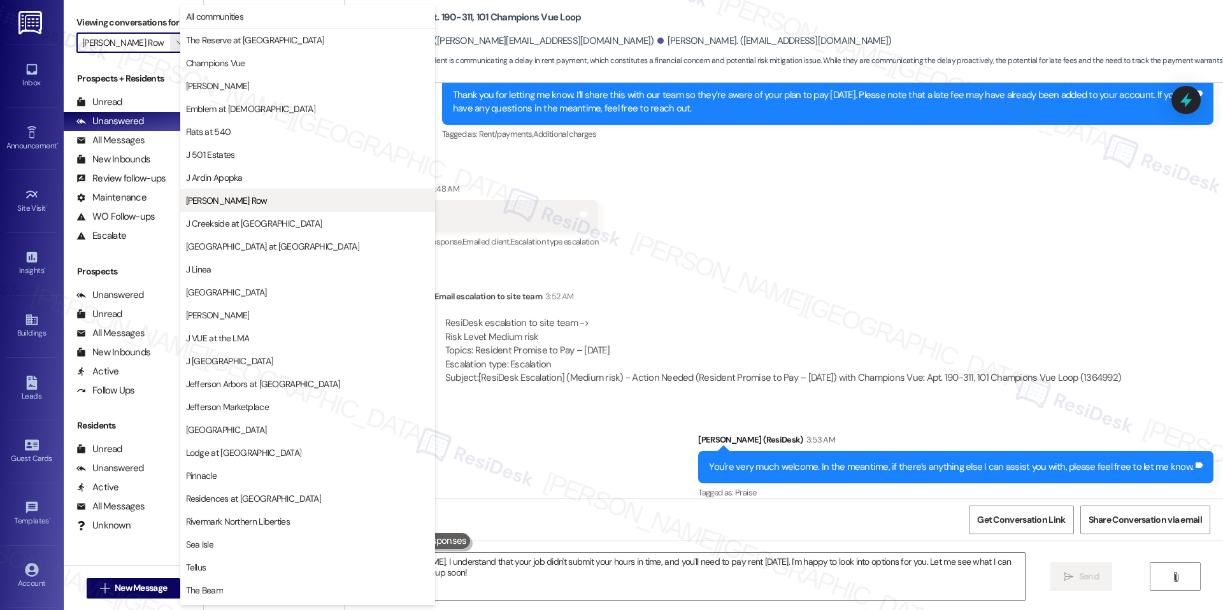
click at [267, 204] on span "[PERSON_NAME] Row" at bounding box center [307, 200] width 243 height 13
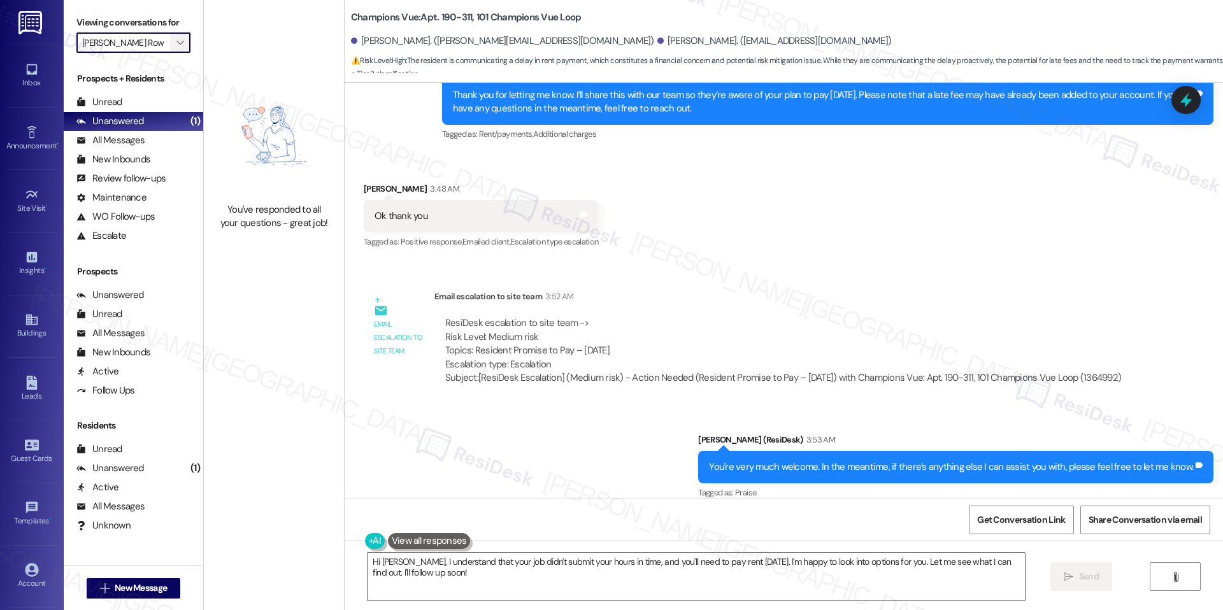
click at [176, 47] on icon "" at bounding box center [179, 43] width 7 height 10
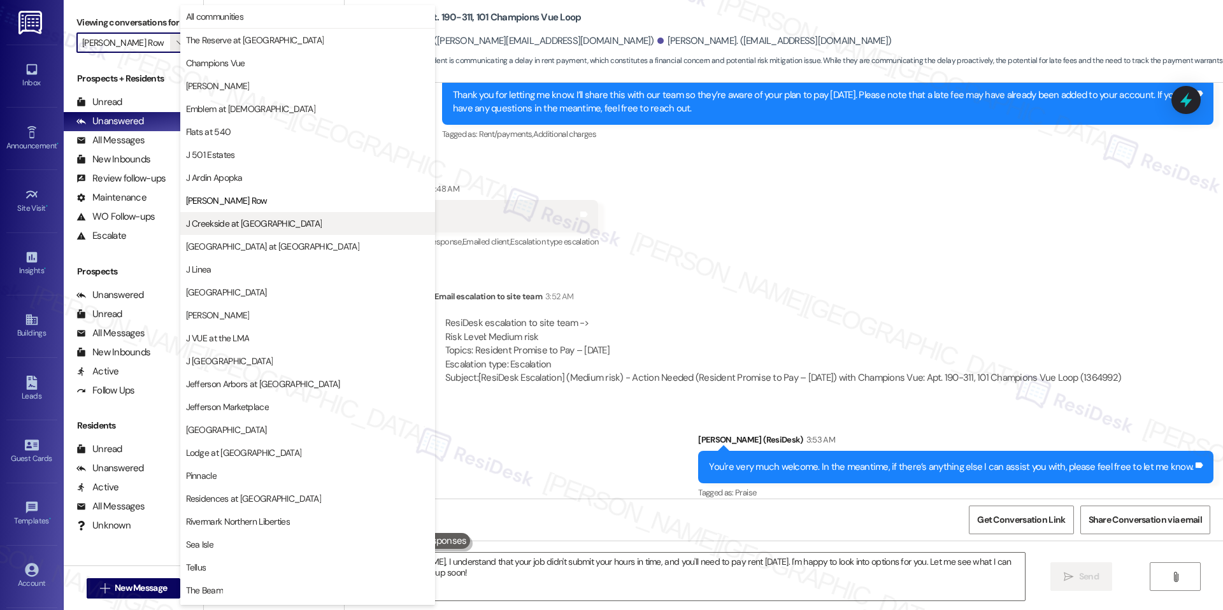
click at [250, 227] on span "J Creekside at [GEOGRAPHIC_DATA]" at bounding box center [254, 223] width 136 height 13
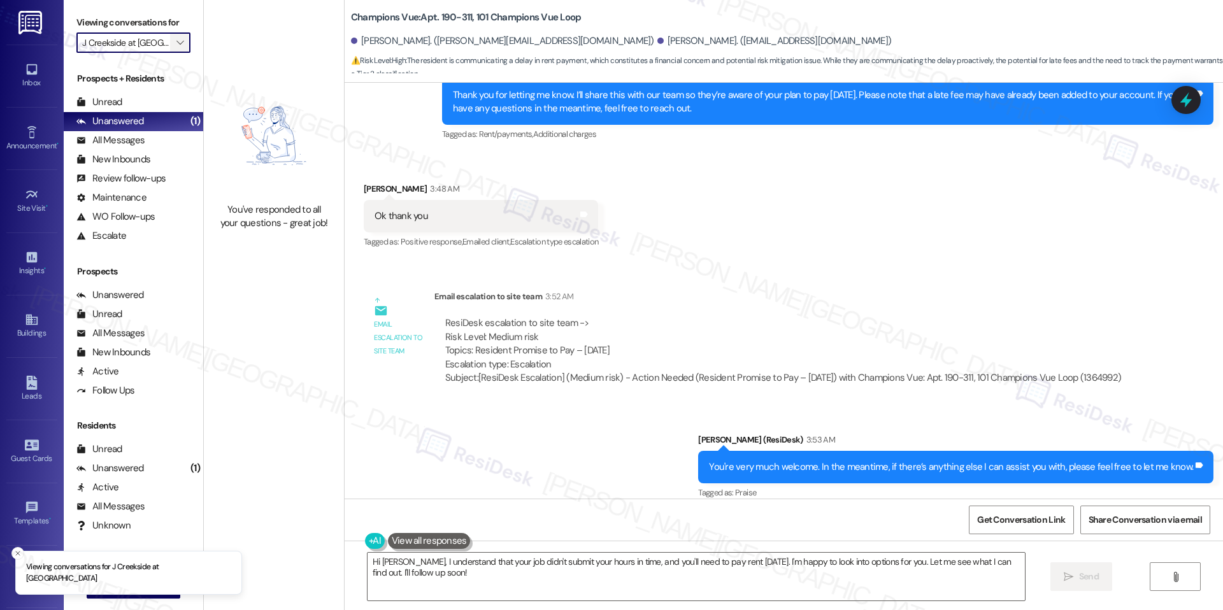
click at [170, 37] on button "" at bounding box center [180, 42] width 20 height 20
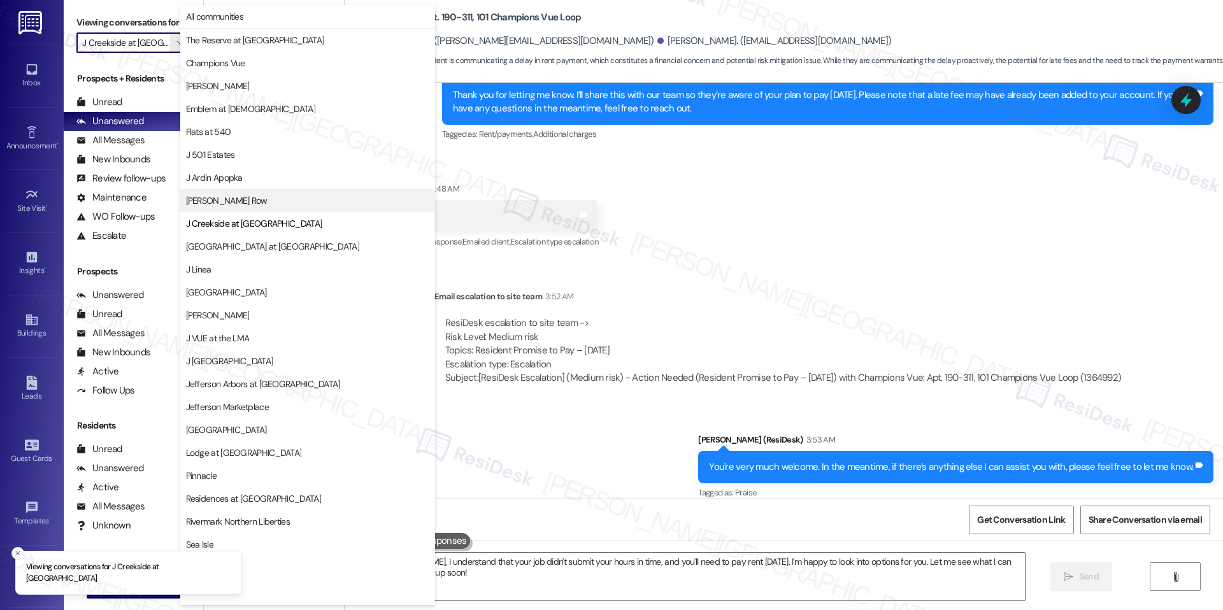
scroll to position [43, 0]
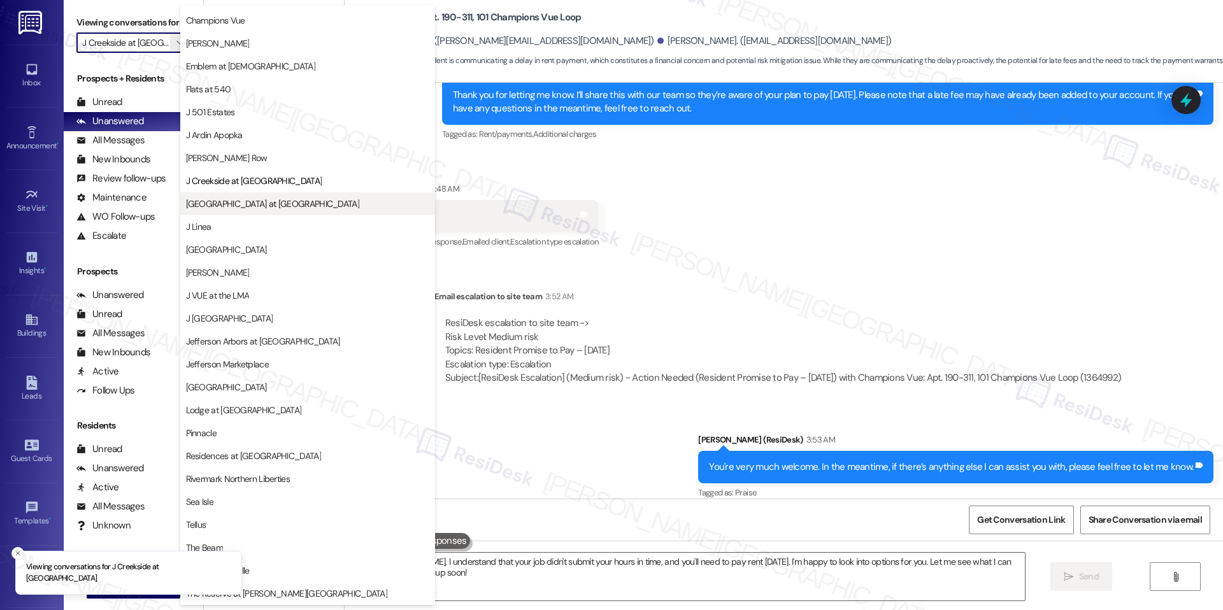
click at [243, 203] on span "[GEOGRAPHIC_DATA] at [GEOGRAPHIC_DATA]" at bounding box center [272, 203] width 173 height 13
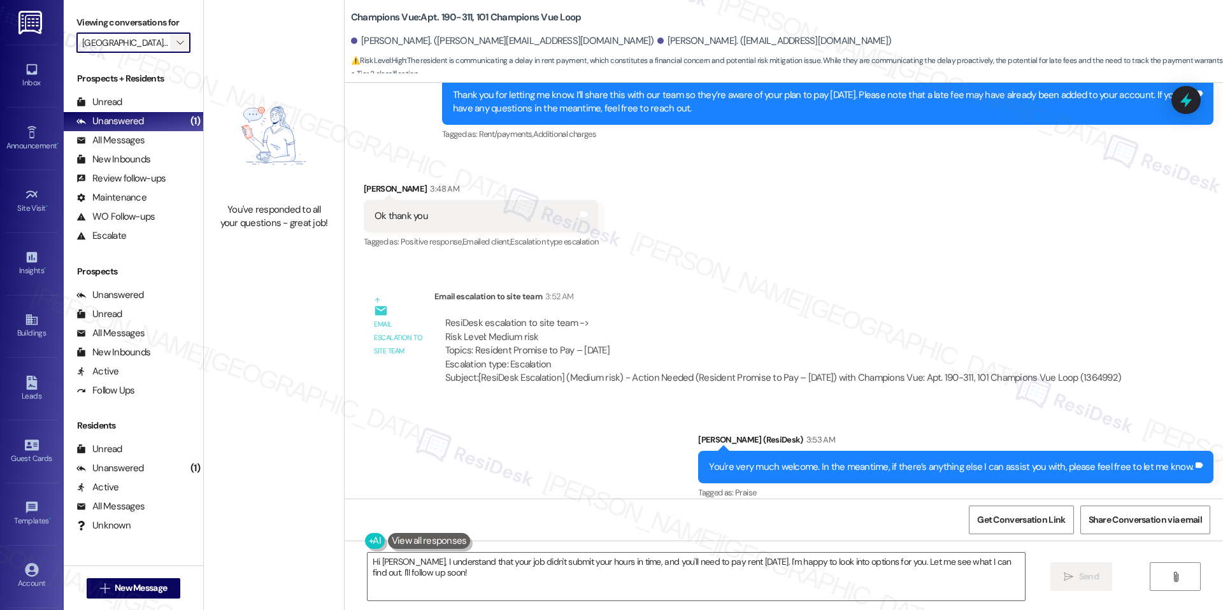
click at [176, 45] on icon "" at bounding box center [179, 43] width 7 height 10
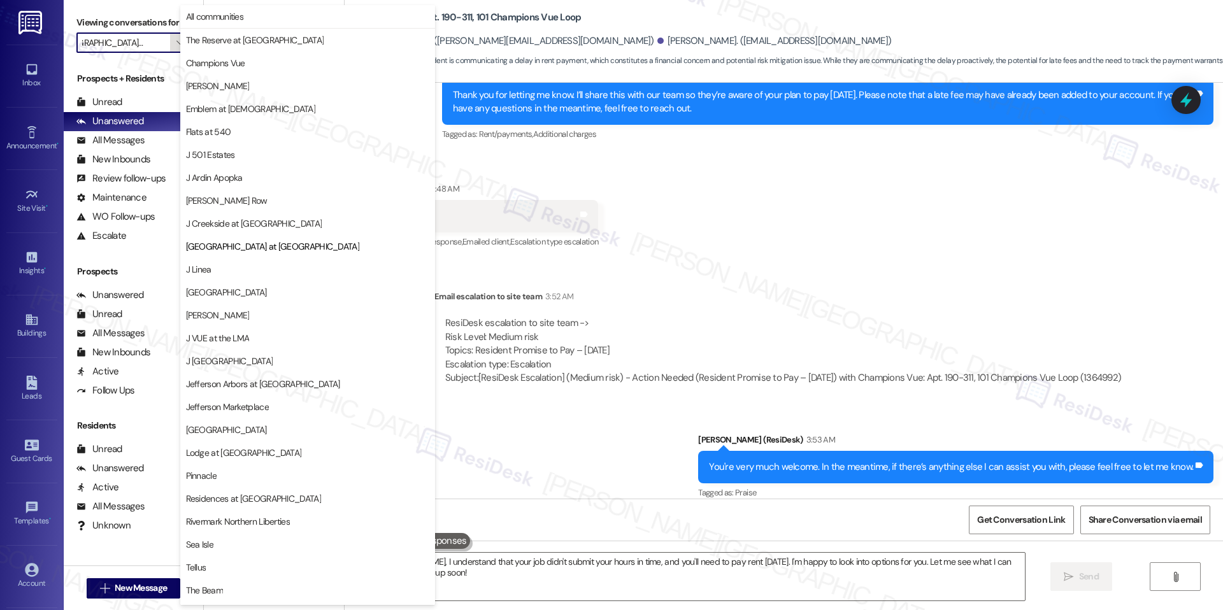
scroll to position [43, 0]
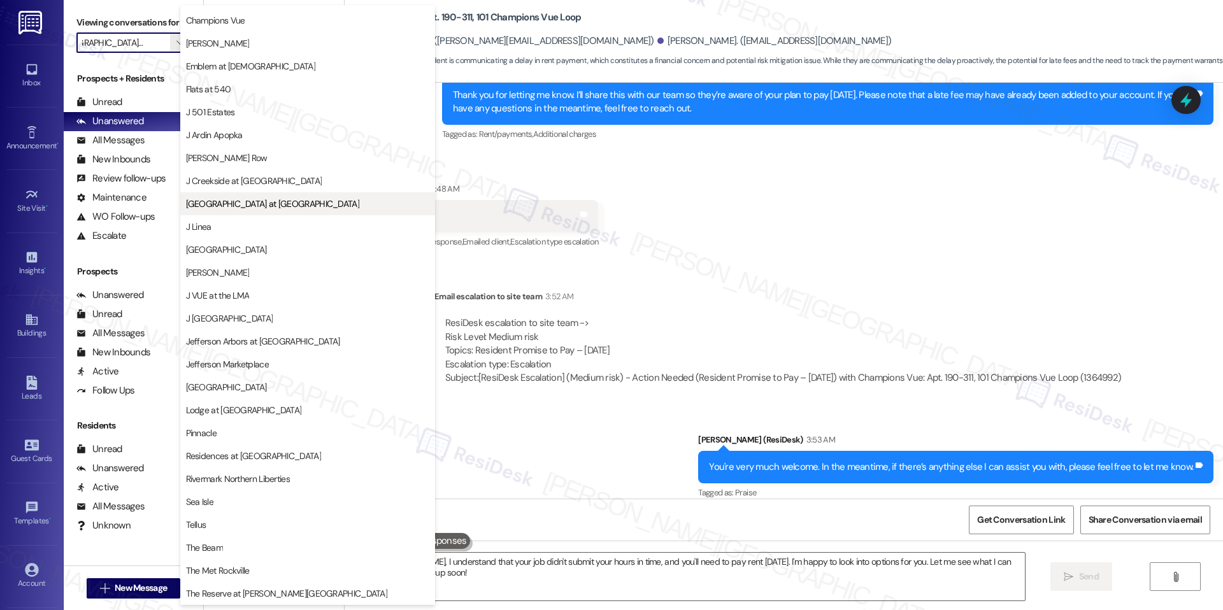
click at [233, 202] on span "[GEOGRAPHIC_DATA] at [GEOGRAPHIC_DATA]" at bounding box center [272, 203] width 173 height 13
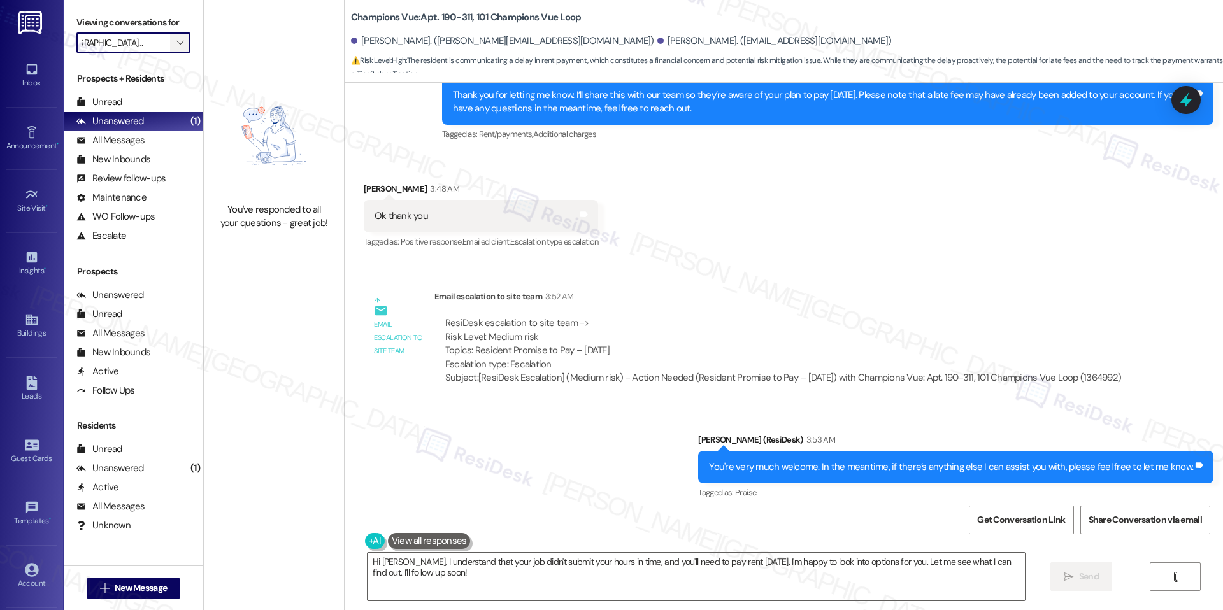
click at [176, 38] on icon "" at bounding box center [179, 43] width 7 height 10
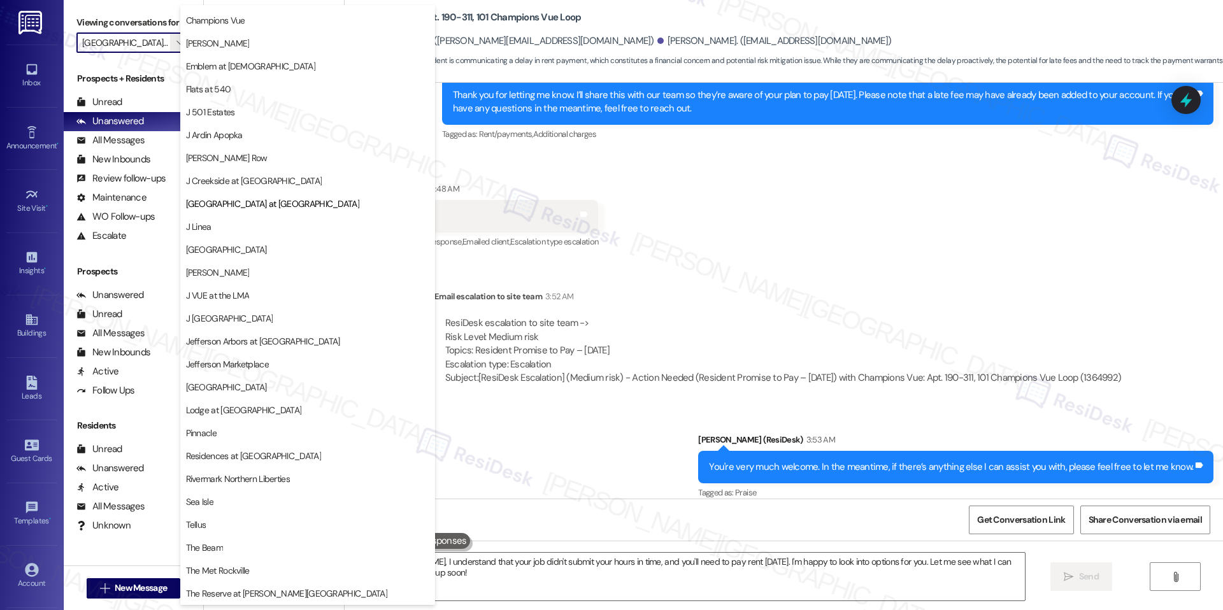
click at [222, 225] on span "J Linea" at bounding box center [307, 226] width 243 height 13
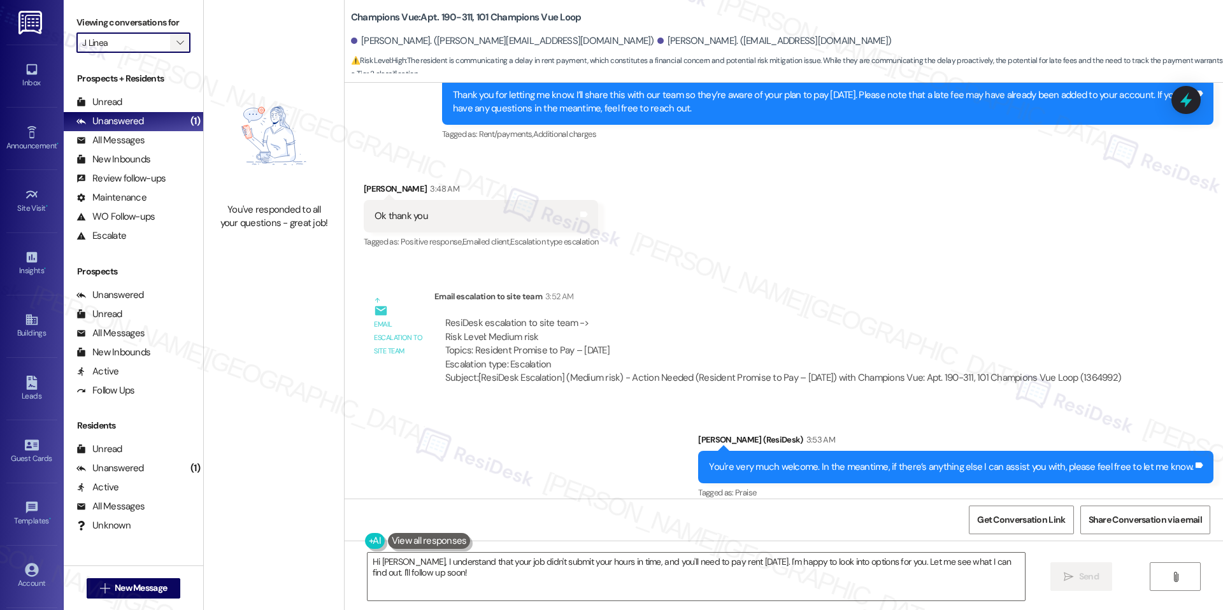
click at [176, 46] on icon "" at bounding box center [179, 43] width 7 height 10
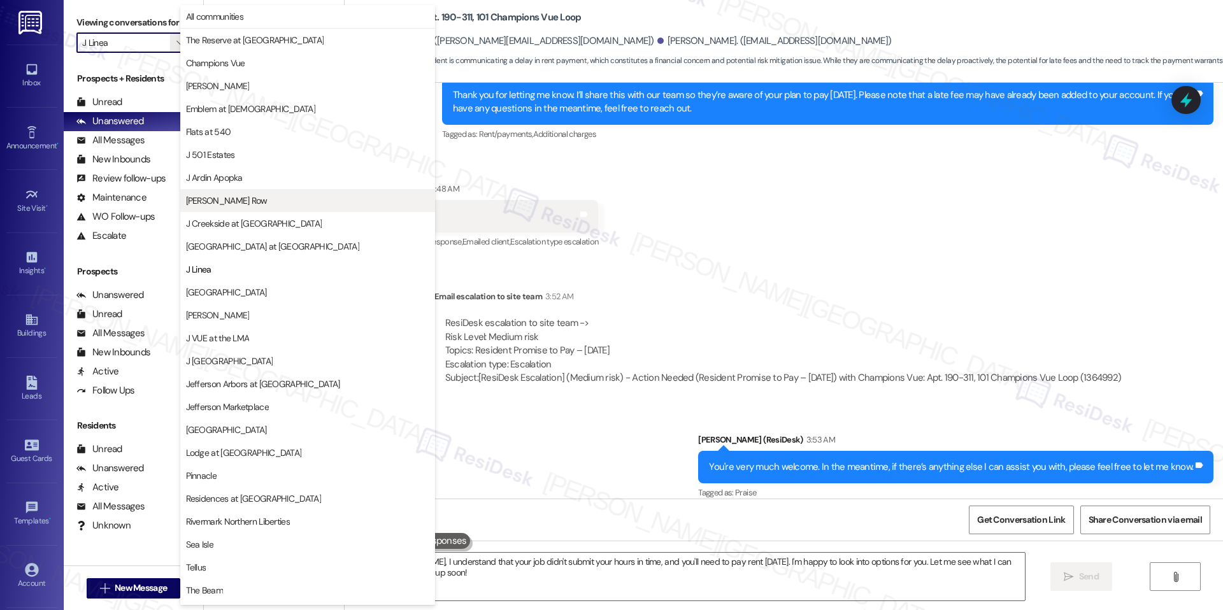
scroll to position [43, 0]
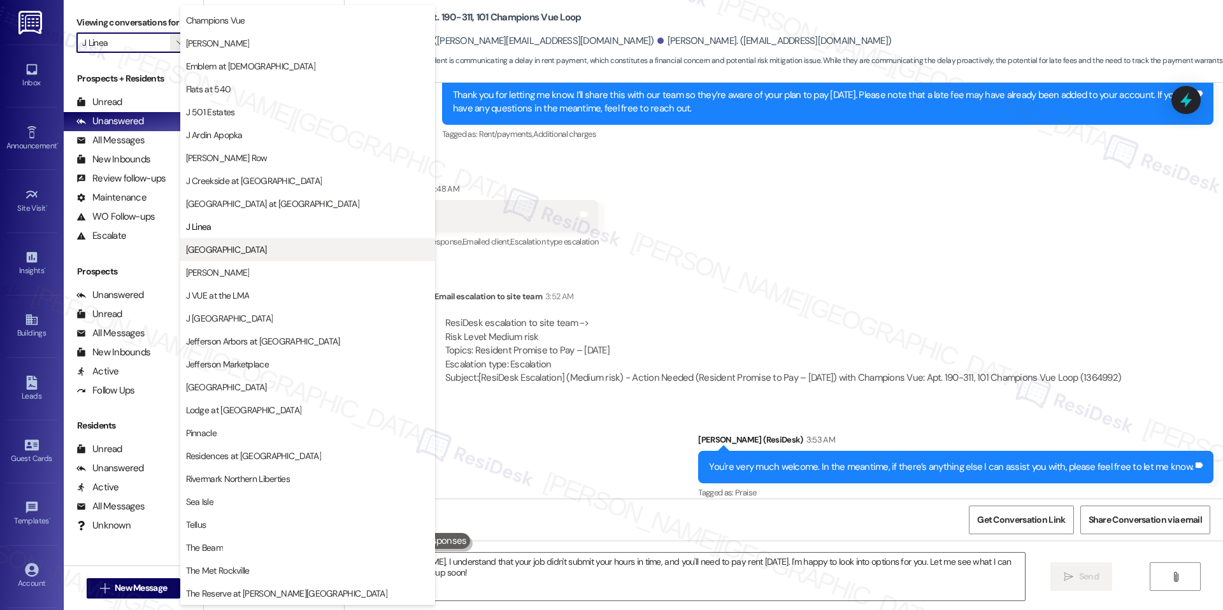
click at [245, 252] on span "[GEOGRAPHIC_DATA]" at bounding box center [226, 249] width 81 height 13
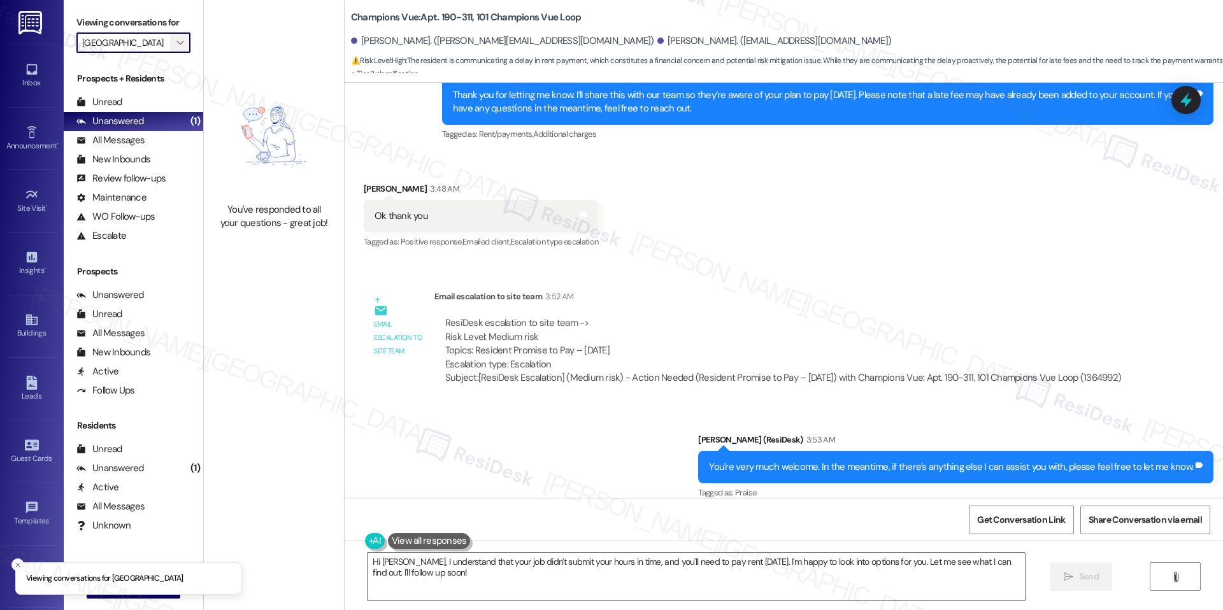
click at [176, 39] on icon "" at bounding box center [179, 43] width 7 height 10
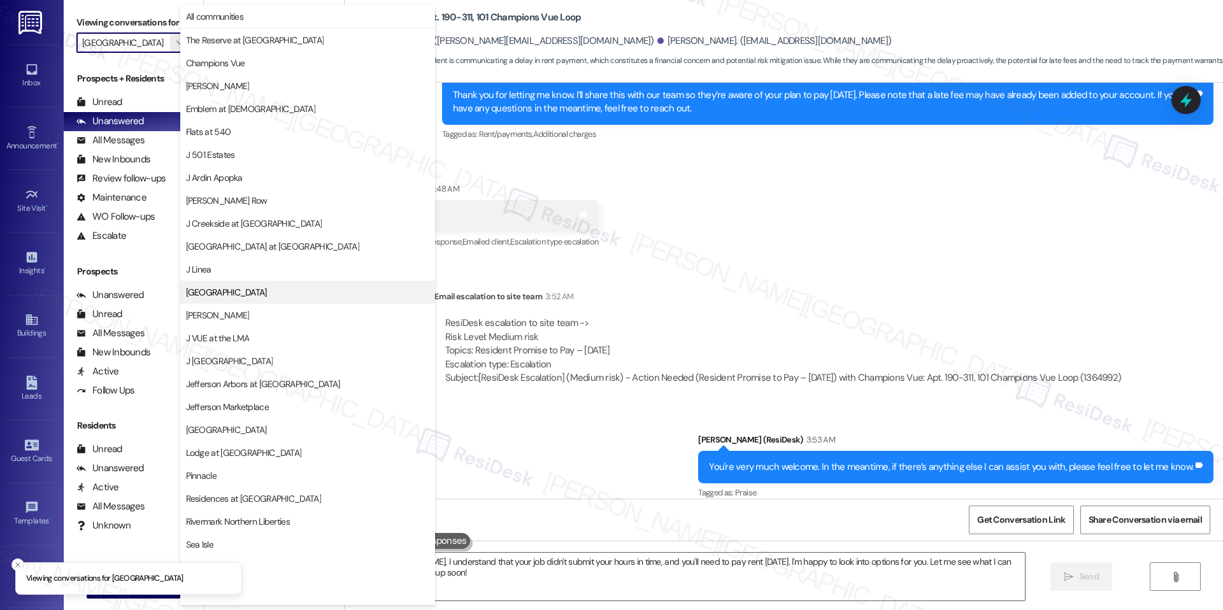
scroll to position [43, 0]
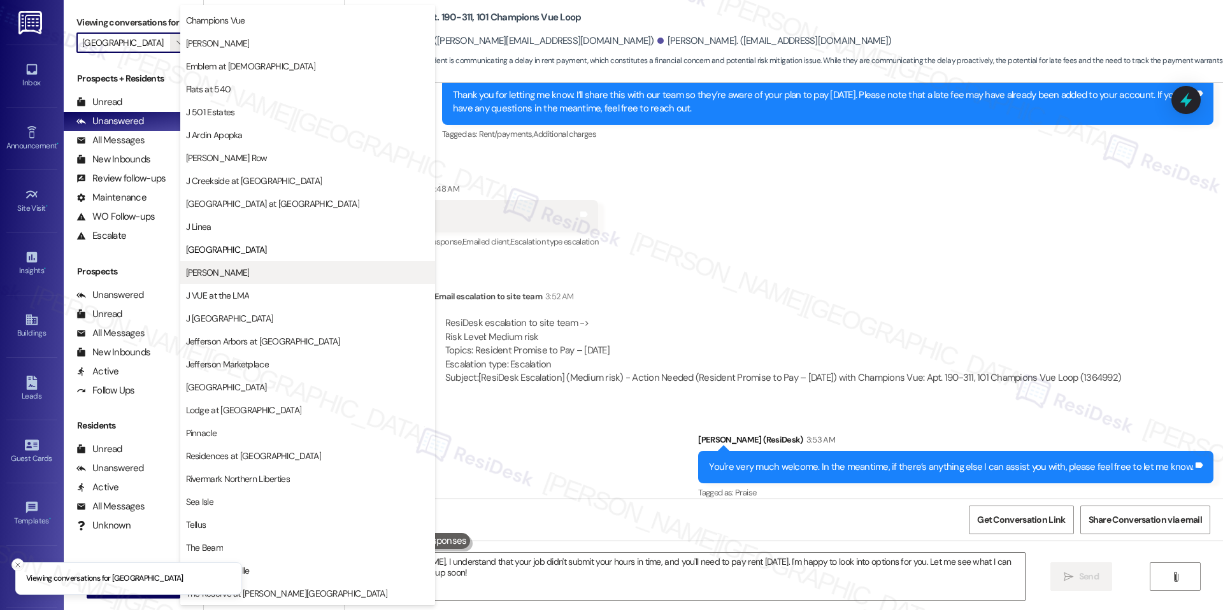
click at [208, 261] on button "[PERSON_NAME]" at bounding box center [307, 272] width 255 height 23
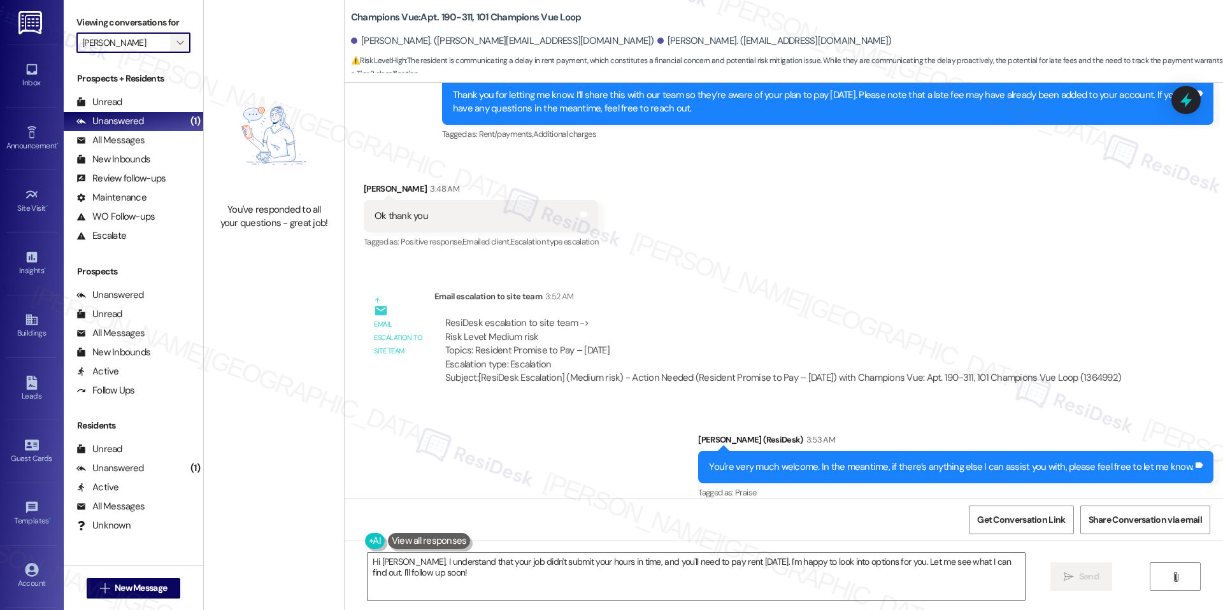
click at [175, 41] on span "" at bounding box center [180, 42] width 12 height 20
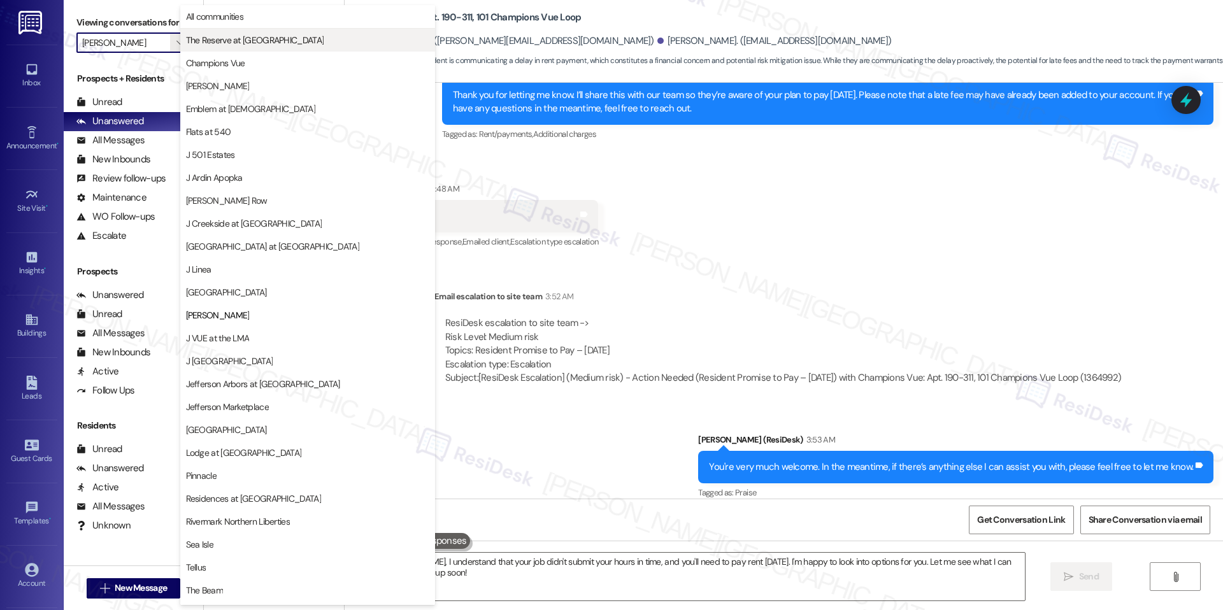
click at [224, 38] on span "The Reserve at [GEOGRAPHIC_DATA]" at bounding box center [255, 40] width 138 height 13
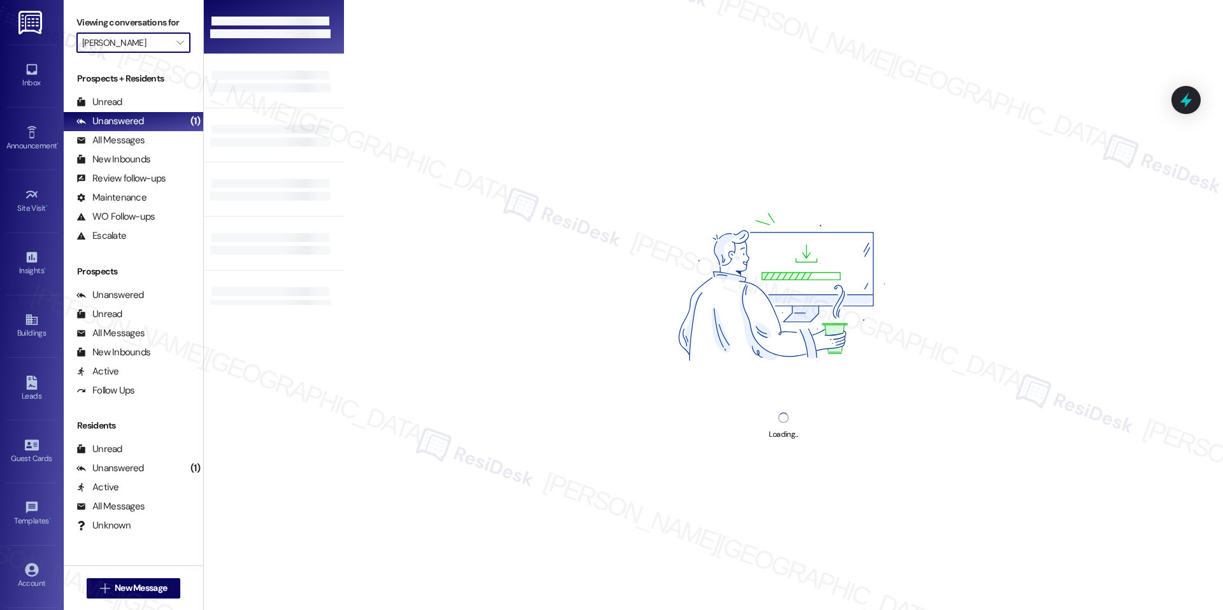
type input "The Reserve at [GEOGRAPHIC_DATA]"
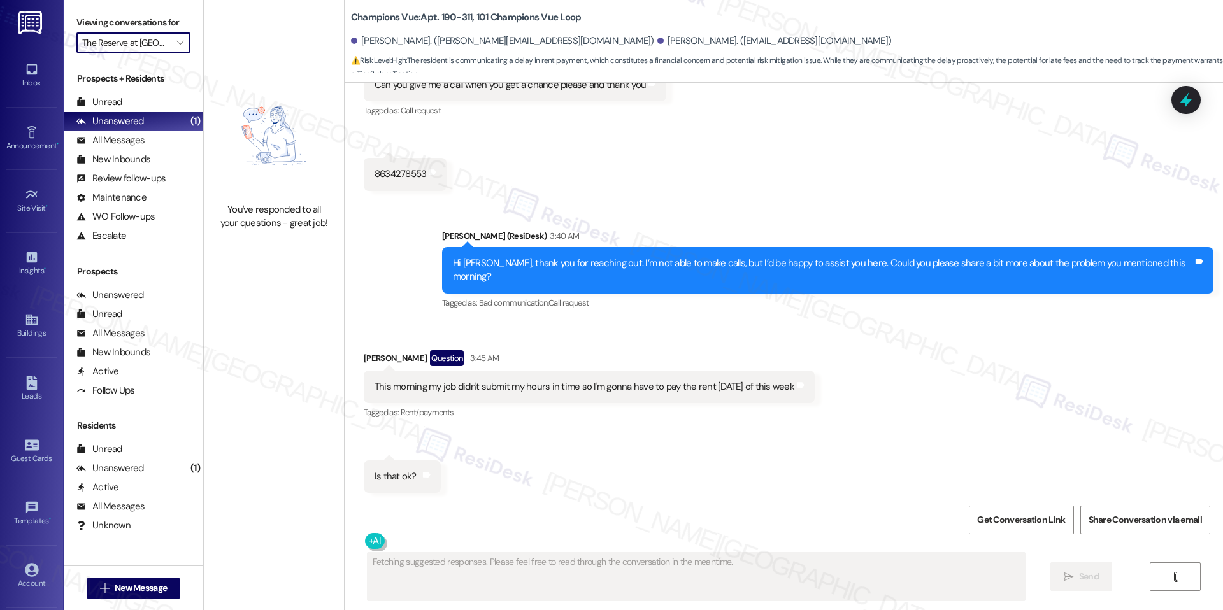
scroll to position [5810, 0]
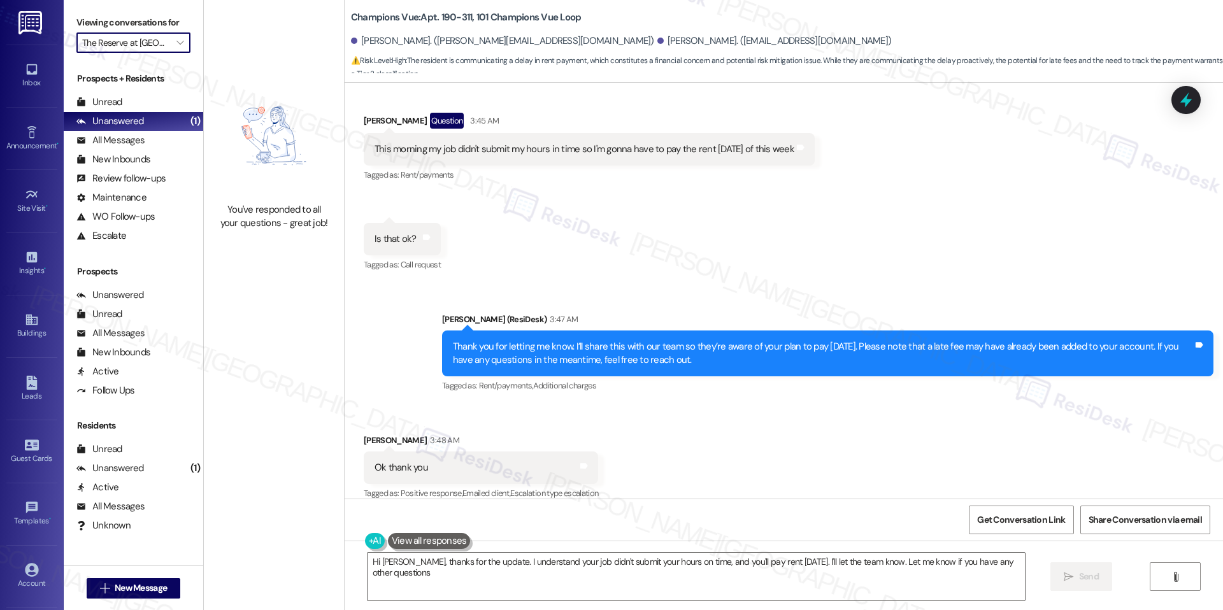
type textarea "Hi Jesus, thanks for the update. I understand your job didn't submit your hours…"
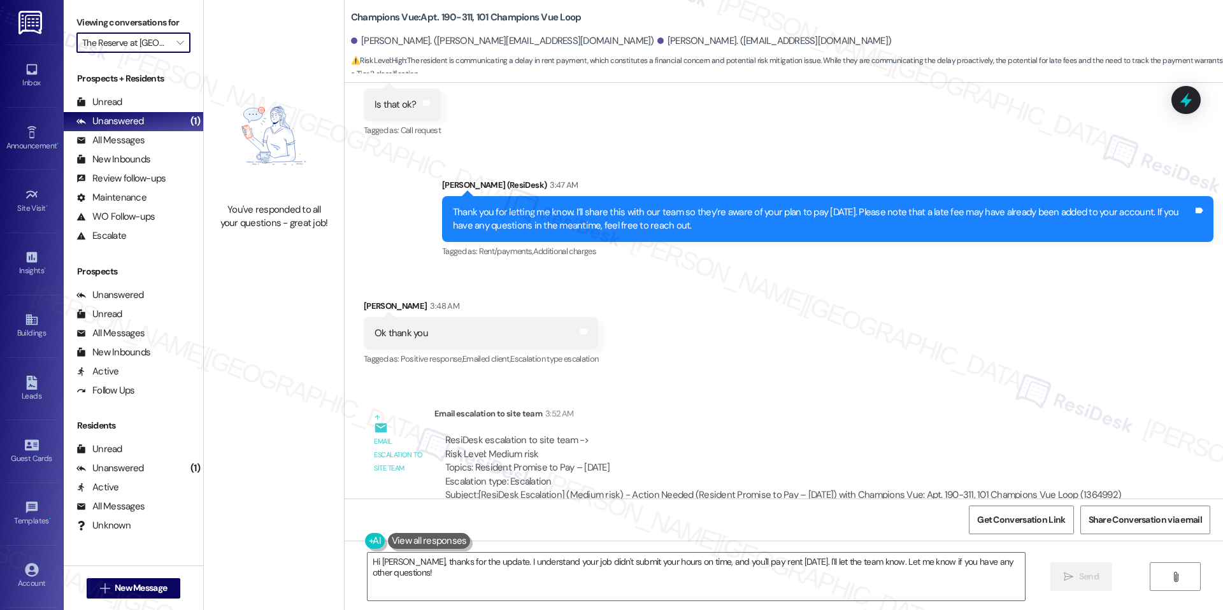
scroll to position [6061, 0]
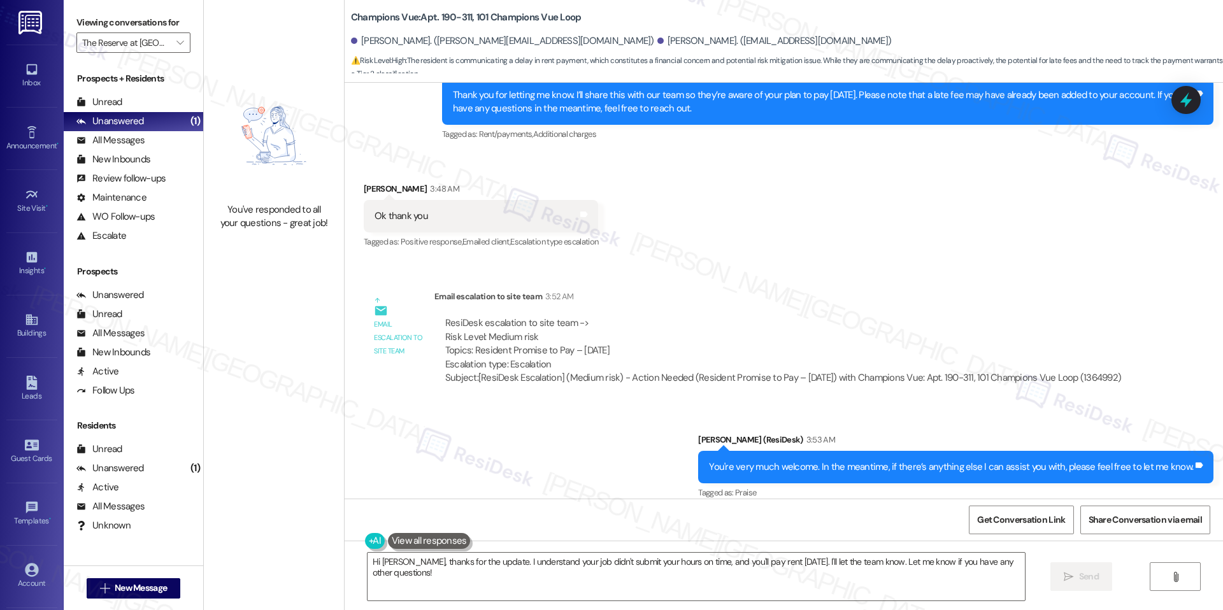
click at [159, 54] on div "Viewing conversations for The Reserve at White Oak " at bounding box center [134, 33] width 140 height 66
click at [170, 48] on button "" at bounding box center [180, 42] width 20 height 20
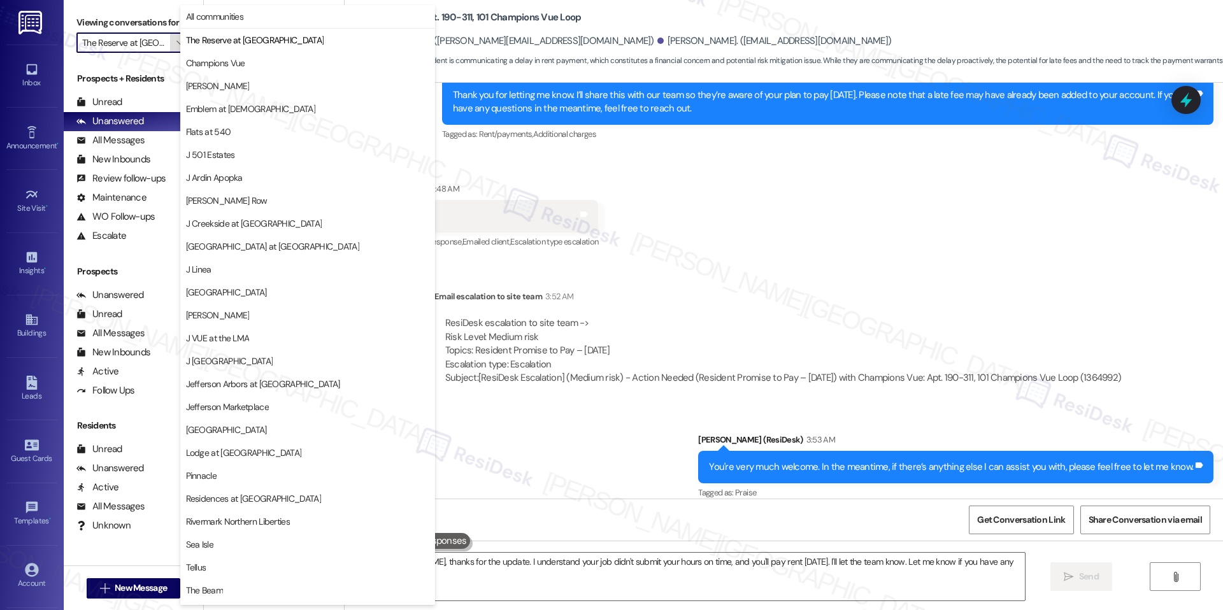
scroll to position [0, 20]
click at [240, 45] on span "The Reserve at [GEOGRAPHIC_DATA]" at bounding box center [255, 40] width 138 height 13
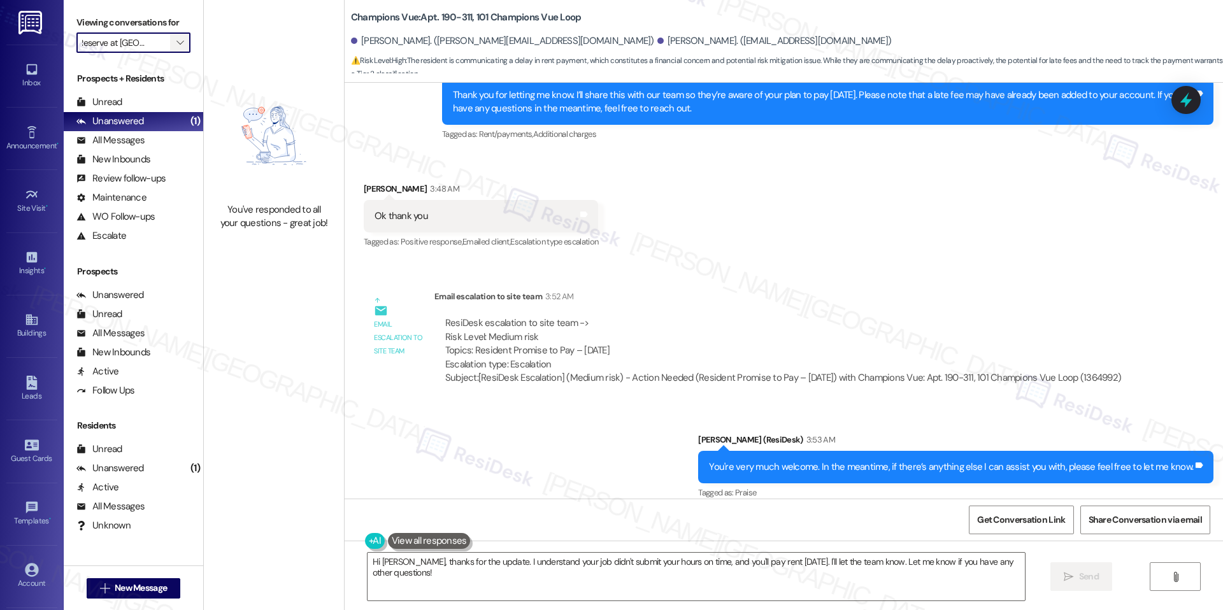
click at [176, 46] on icon "" at bounding box center [179, 43] width 7 height 10
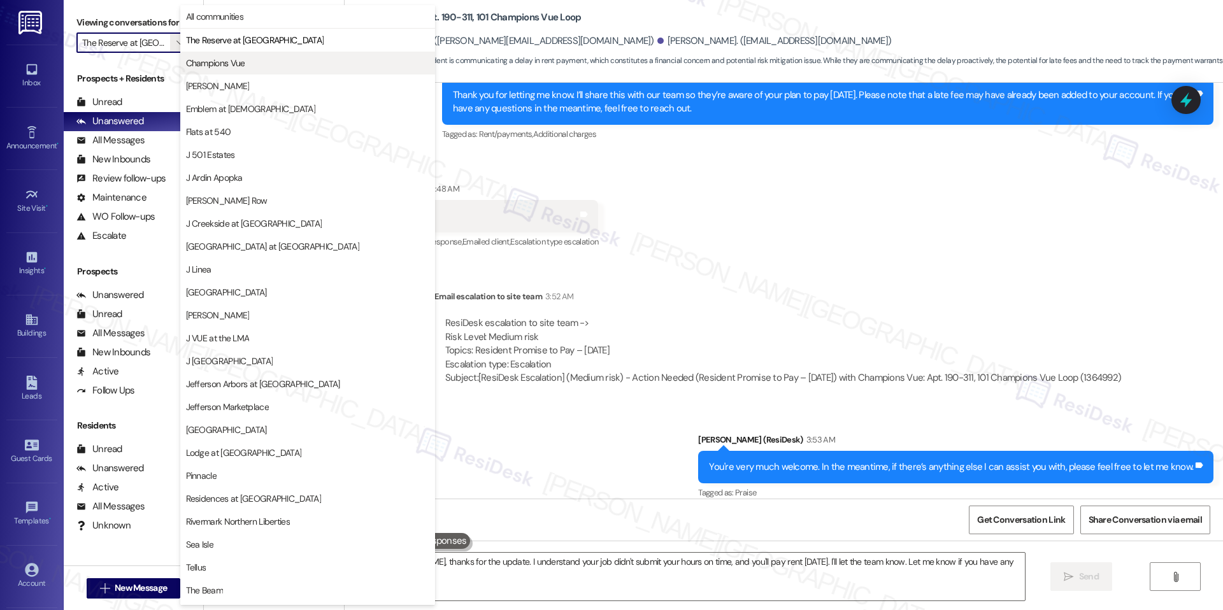
click at [210, 61] on span "Champions Vue" at bounding box center [215, 63] width 59 height 13
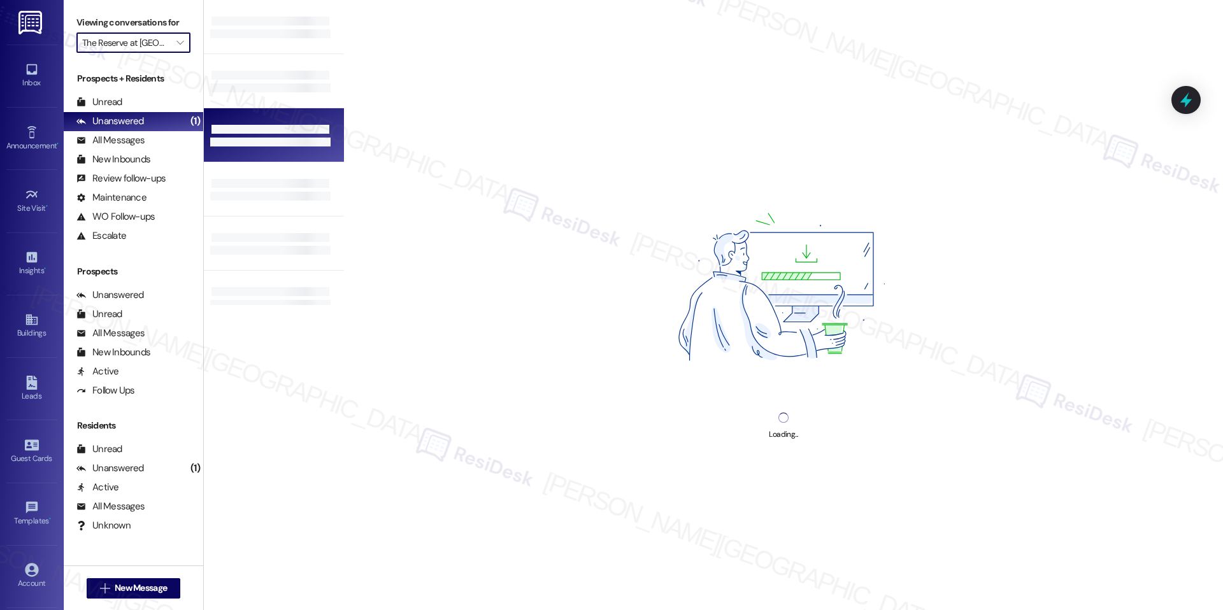
type input "Champions Vue"
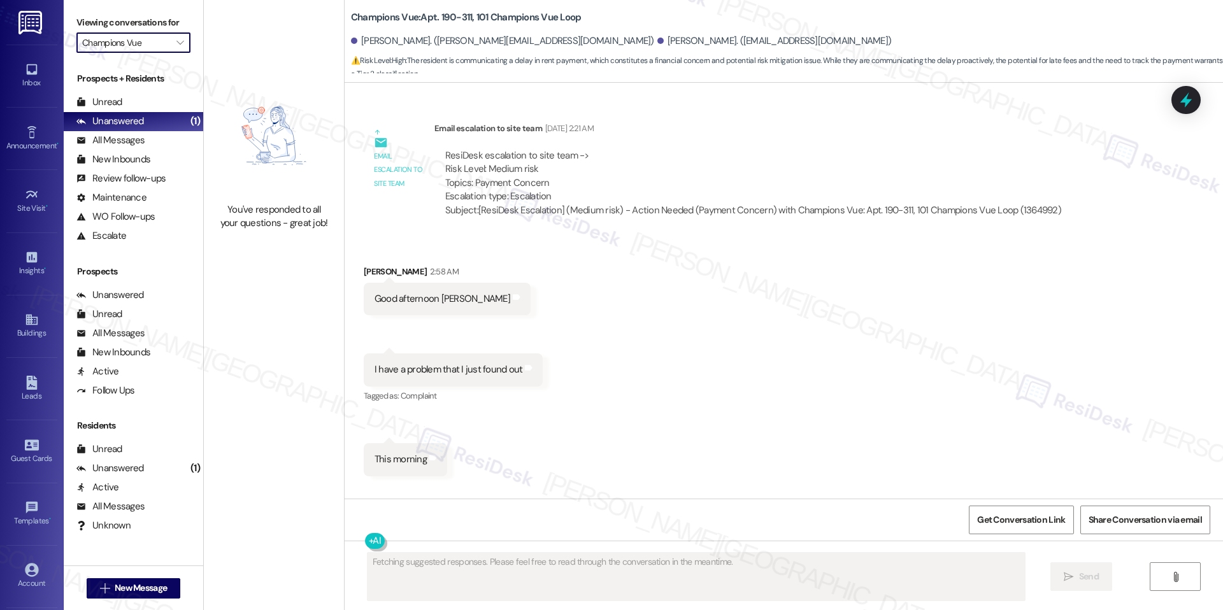
scroll to position [5810, 0]
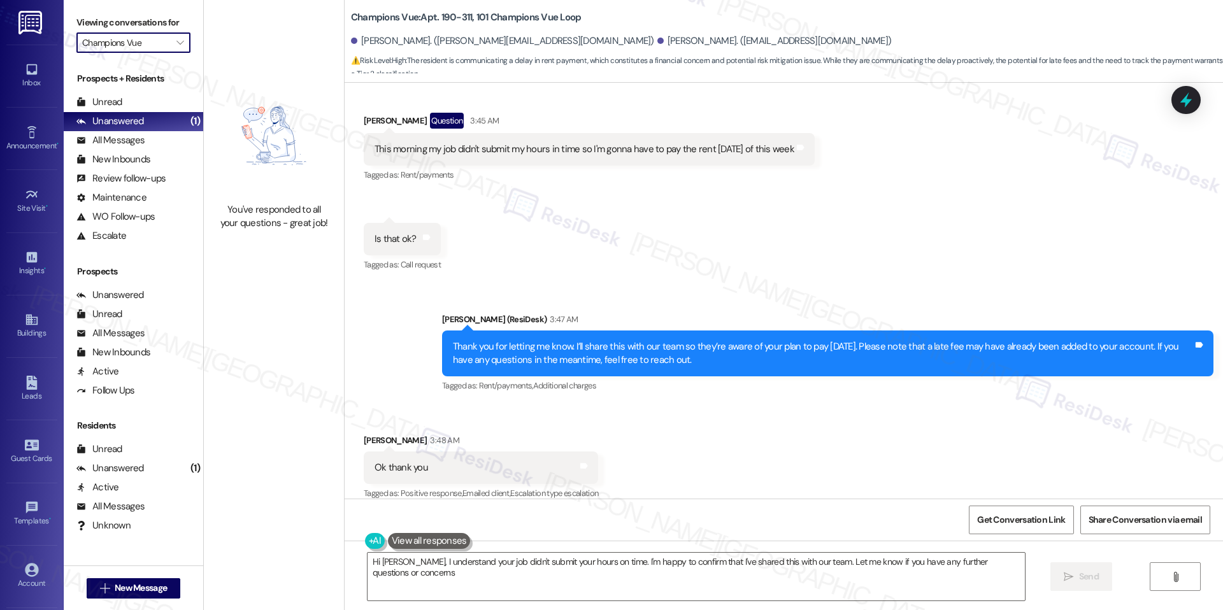
type textarea "Hi Jesus, I understand your job didn't submit your hours on time. I'm happy to …"
click at [176, 43] on icon "" at bounding box center [179, 43] width 7 height 10
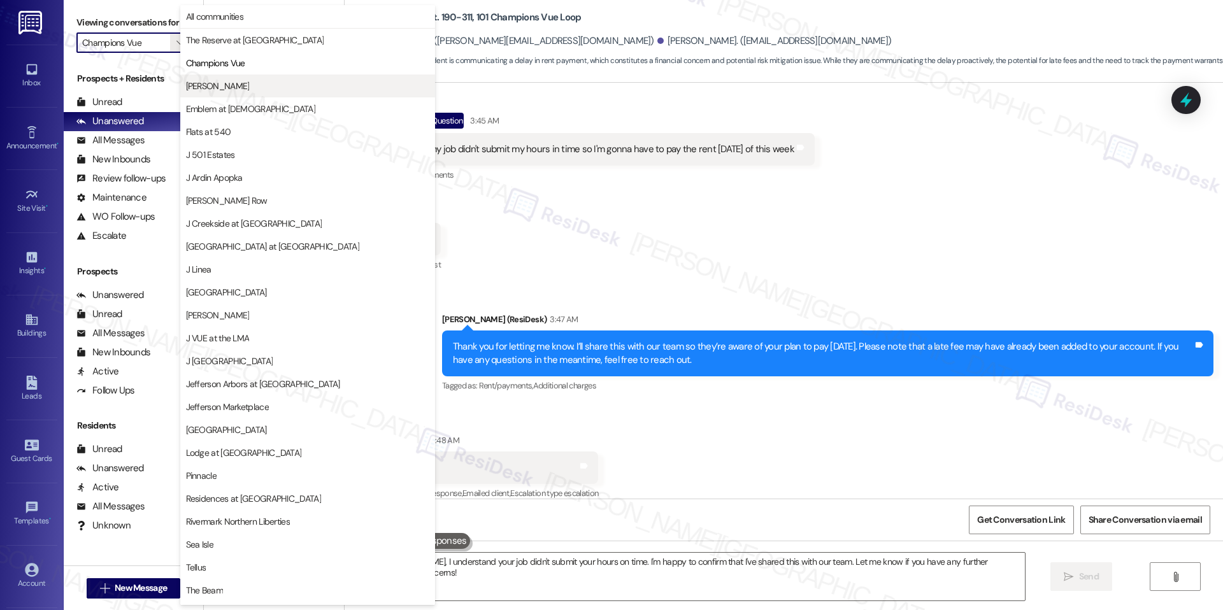
click at [216, 80] on span "[PERSON_NAME]" at bounding box center [307, 86] width 243 height 13
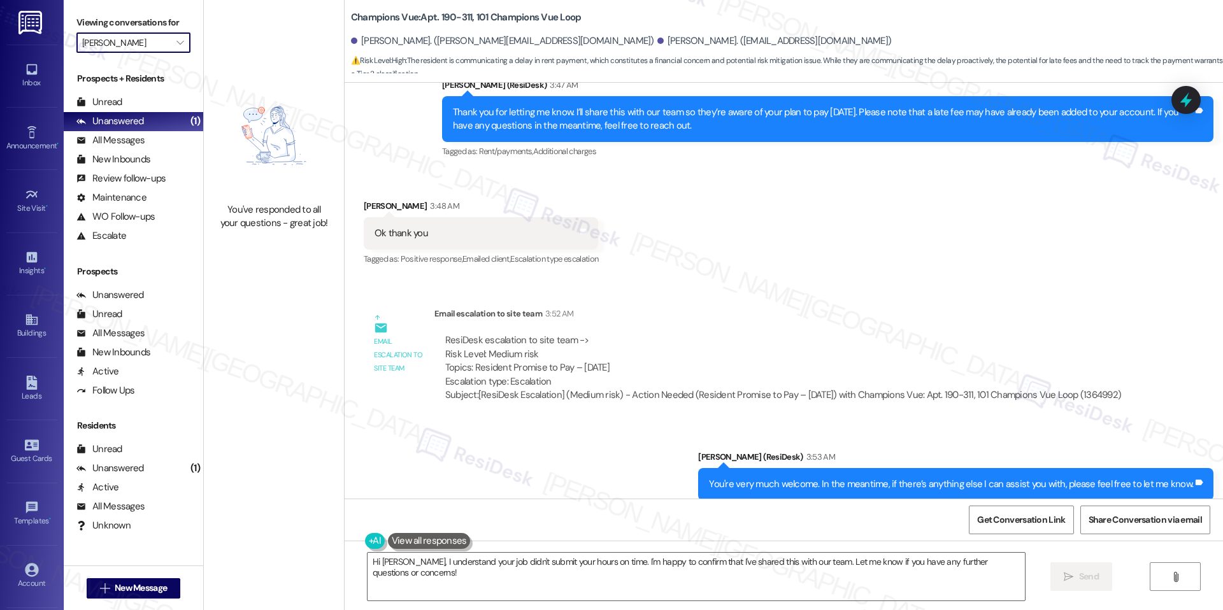
scroll to position [6061, 0]
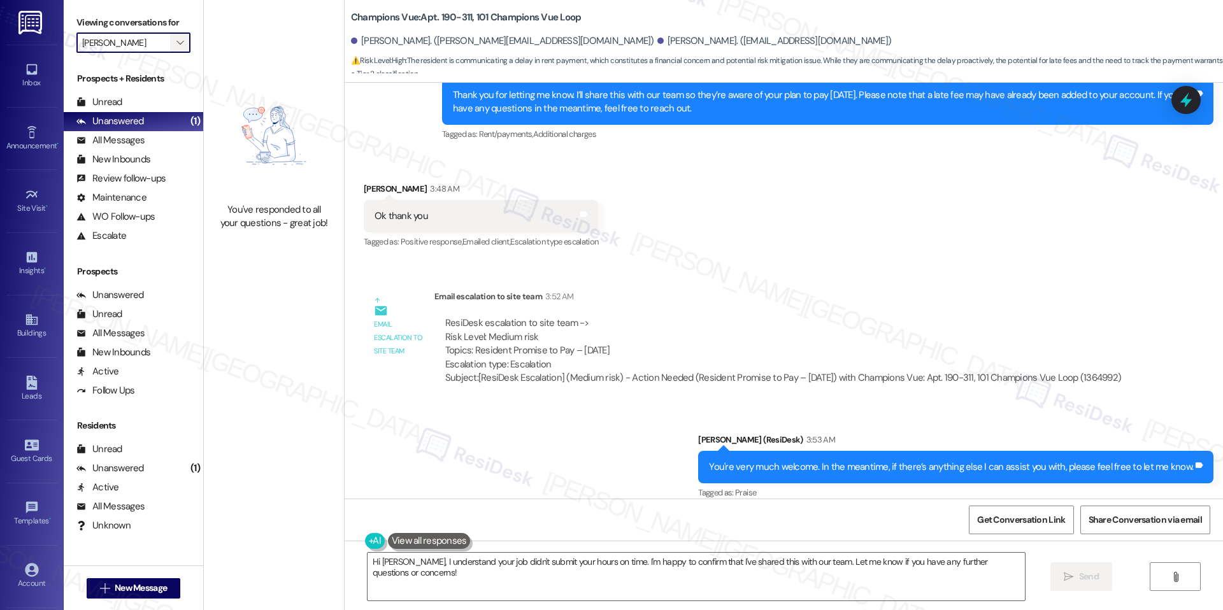
click at [174, 43] on span "" at bounding box center [180, 42] width 12 height 20
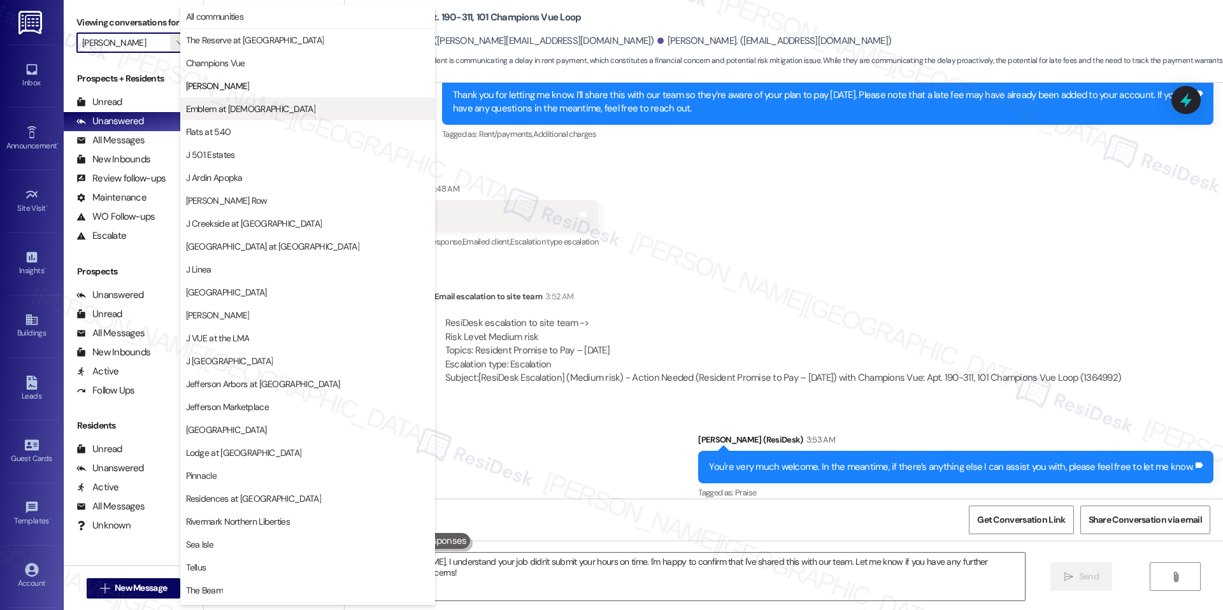
click at [214, 114] on span "Emblem at [DEMOGRAPHIC_DATA]" at bounding box center [250, 109] width 129 height 13
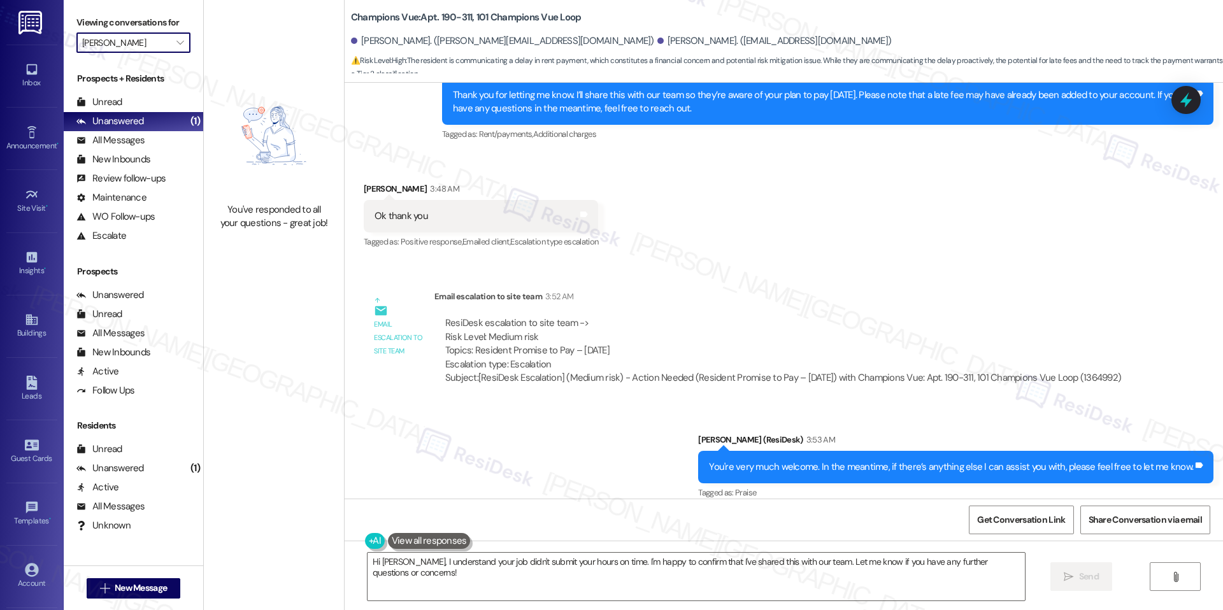
type input "Emblem at [DEMOGRAPHIC_DATA]"
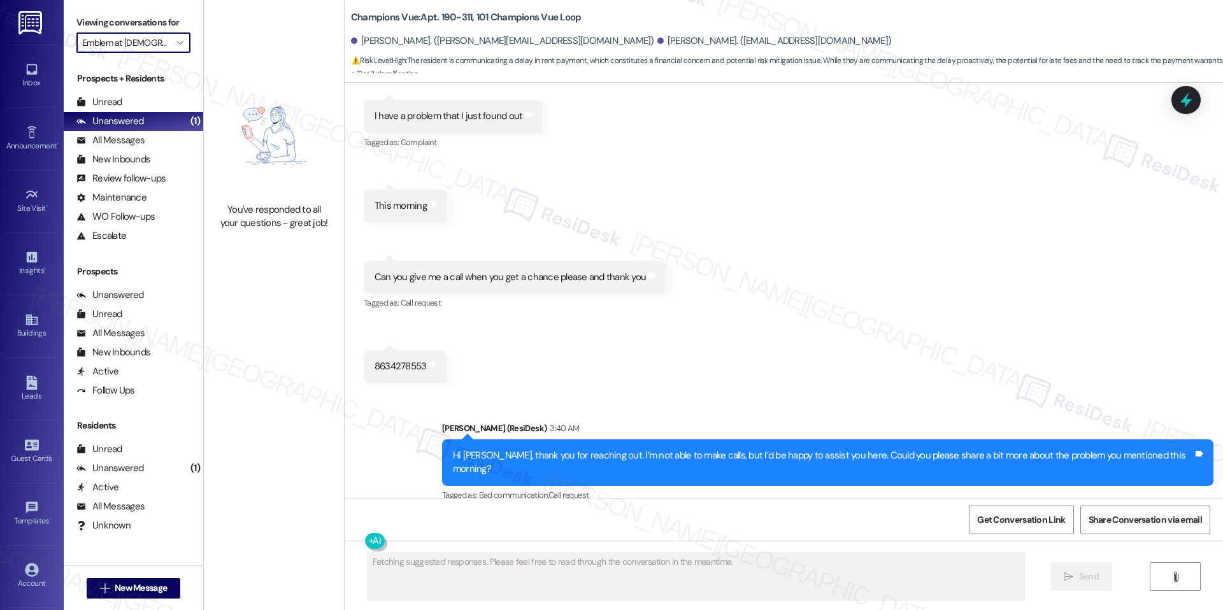
scroll to position [5810, 0]
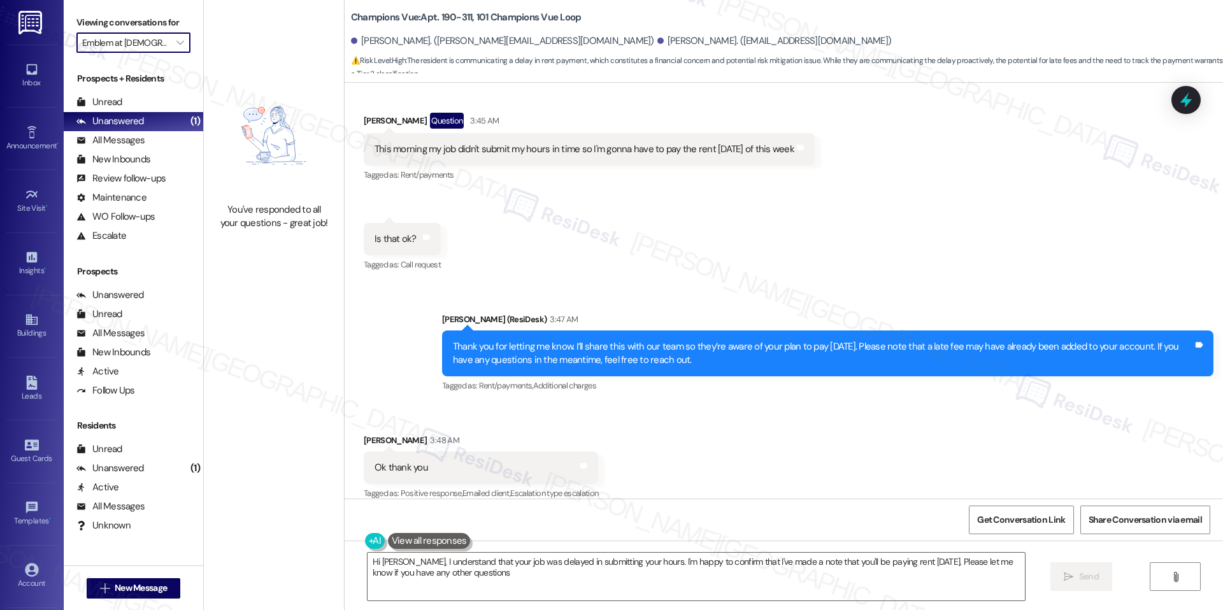
type textarea "Hi Jesus, I understand that your job was delayed in submitting your hours. I'm …"
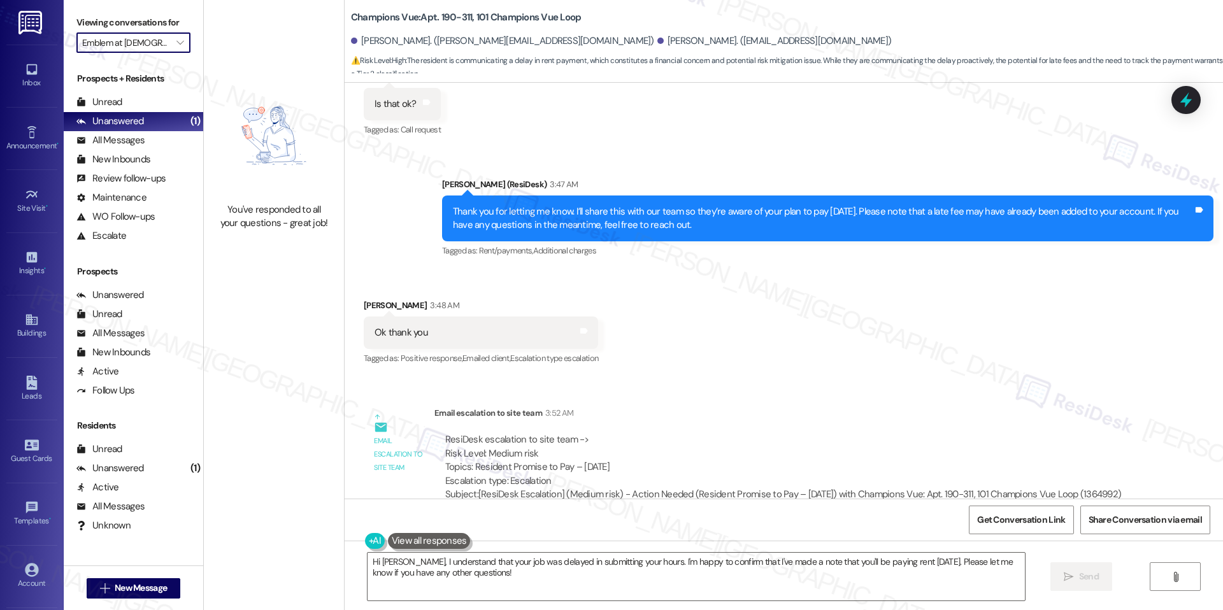
scroll to position [6061, 0]
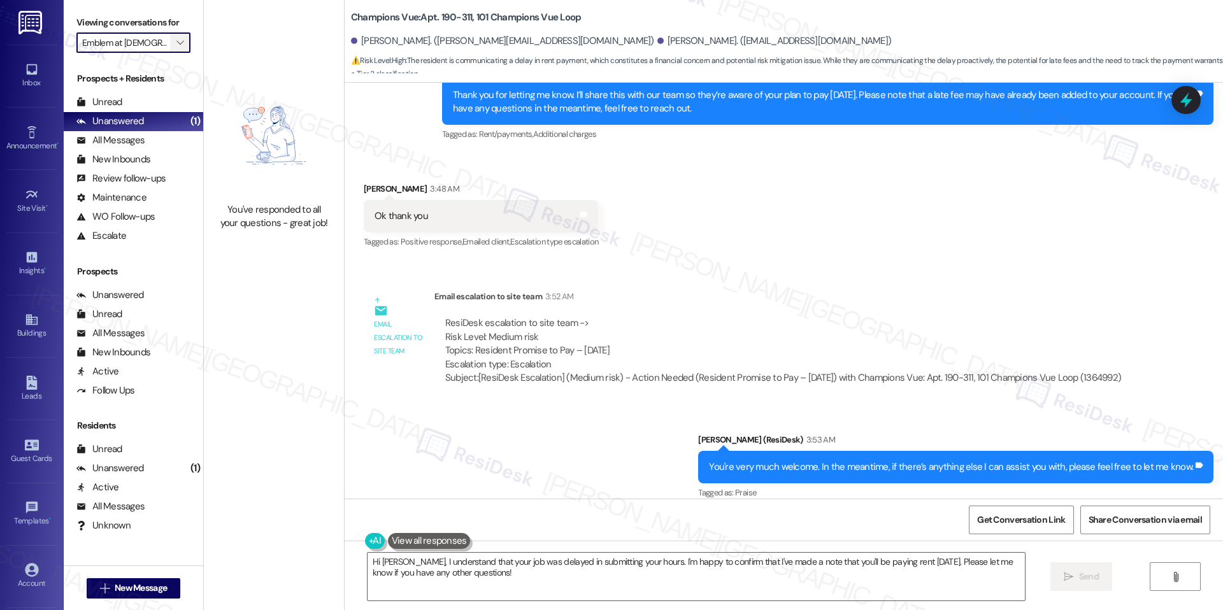
click at [170, 43] on button "" at bounding box center [180, 42] width 20 height 20
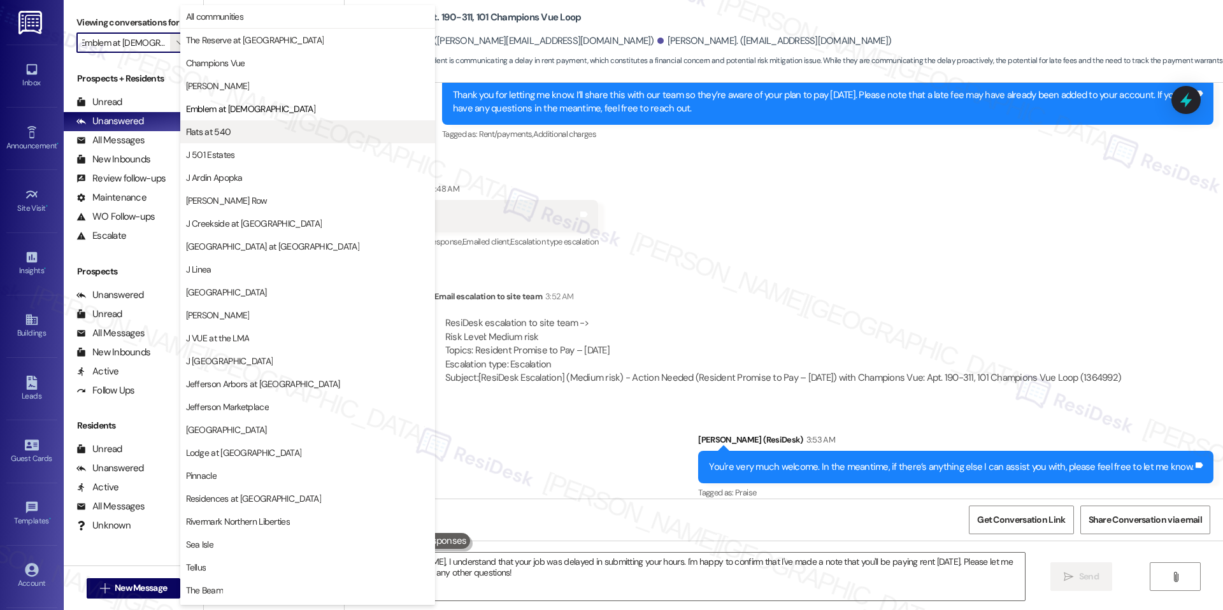
click at [224, 133] on span "Flats at 540" at bounding box center [208, 131] width 45 height 13
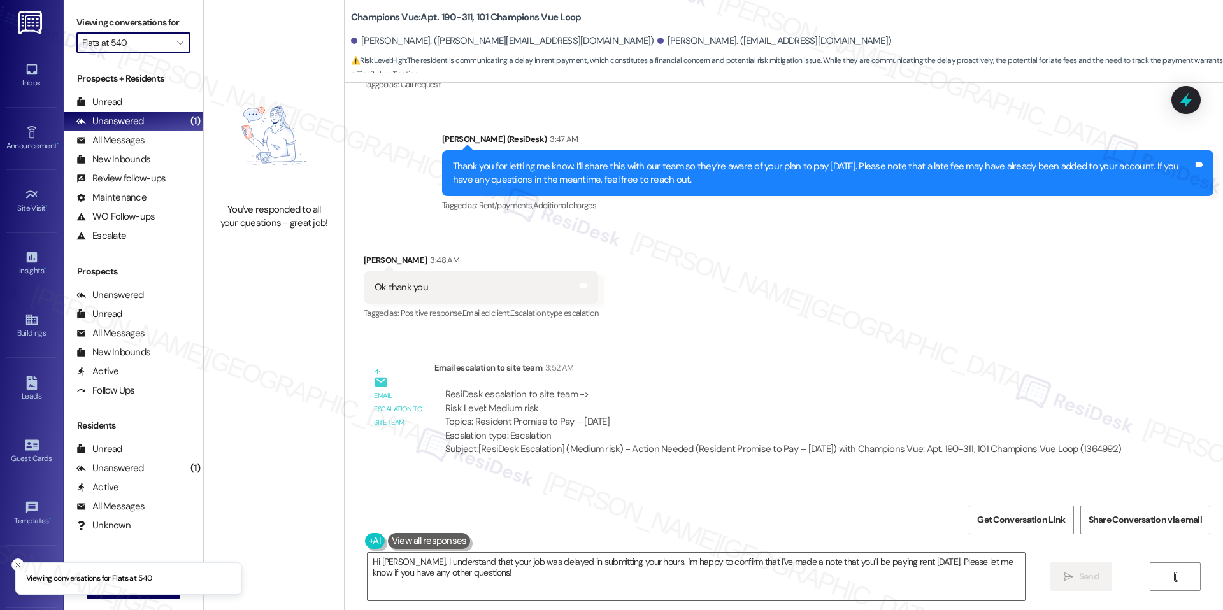
scroll to position [6061, 0]
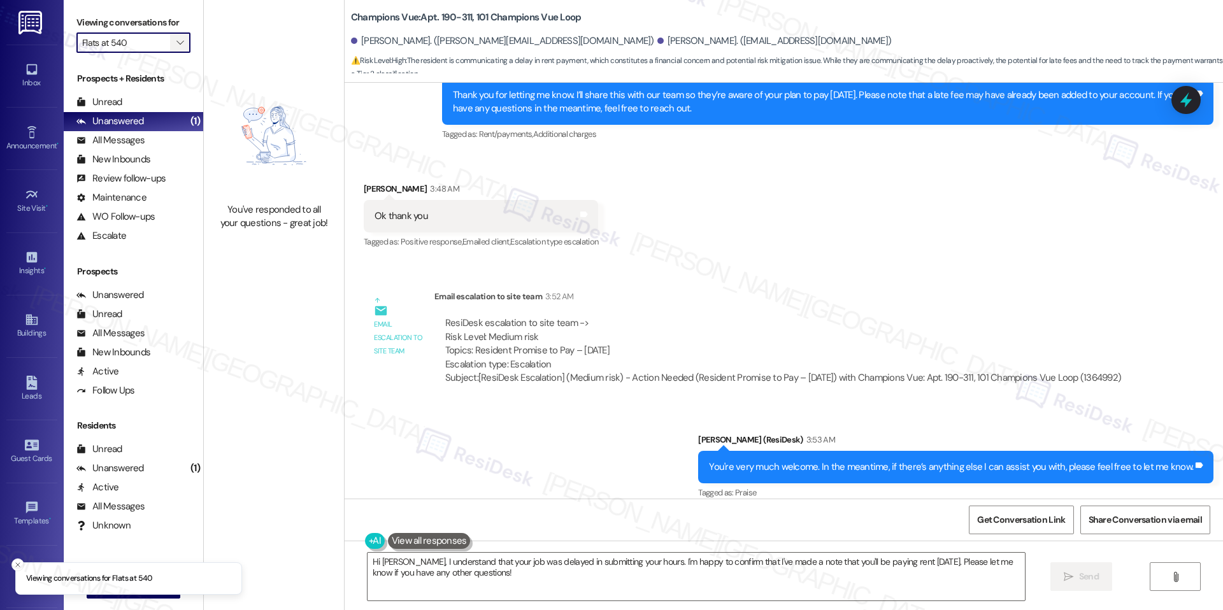
click at [176, 46] on icon "" at bounding box center [179, 43] width 7 height 10
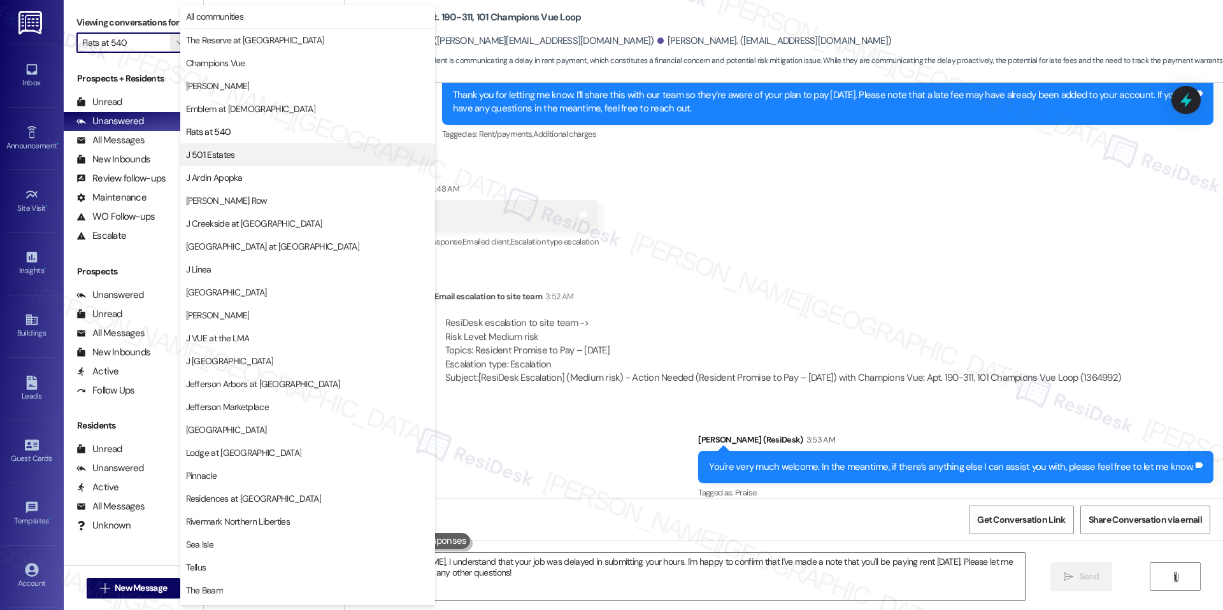
click at [251, 159] on span "J 501 Estates" at bounding box center [307, 154] width 243 height 13
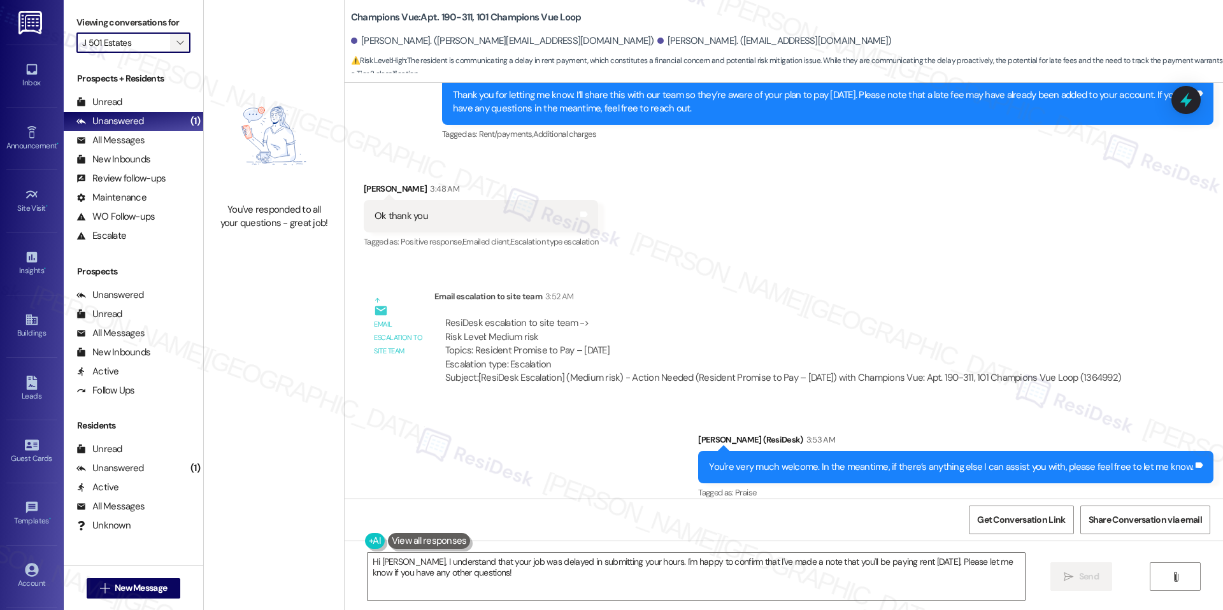
click at [175, 47] on span "" at bounding box center [180, 42] width 12 height 20
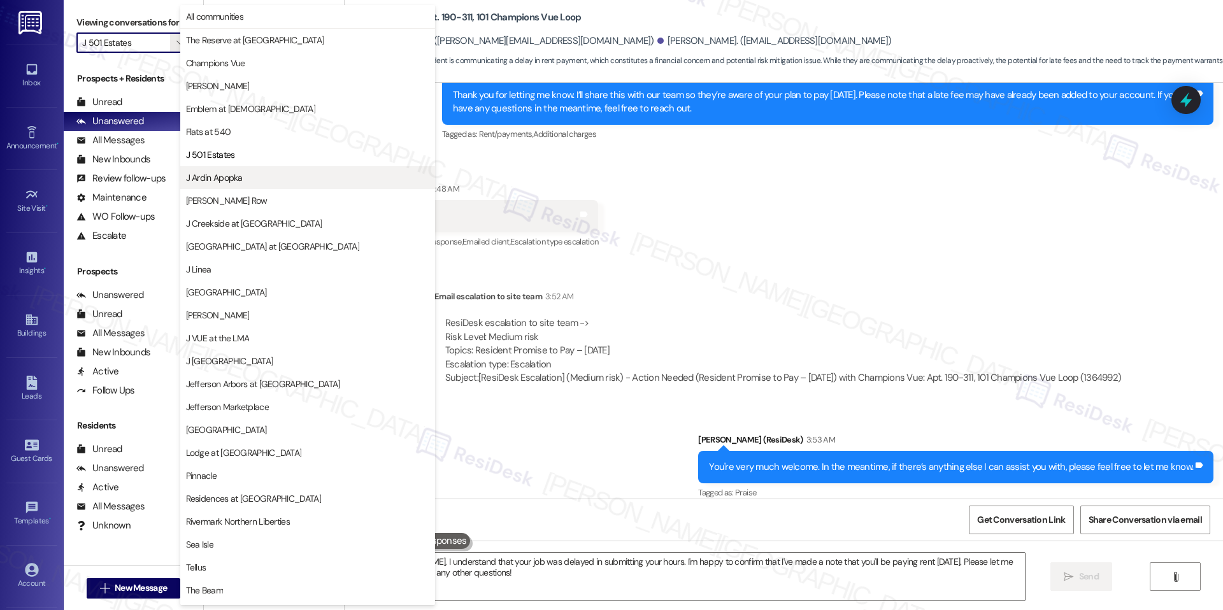
click at [256, 169] on button "J Ardin Apopka" at bounding box center [307, 177] width 255 height 23
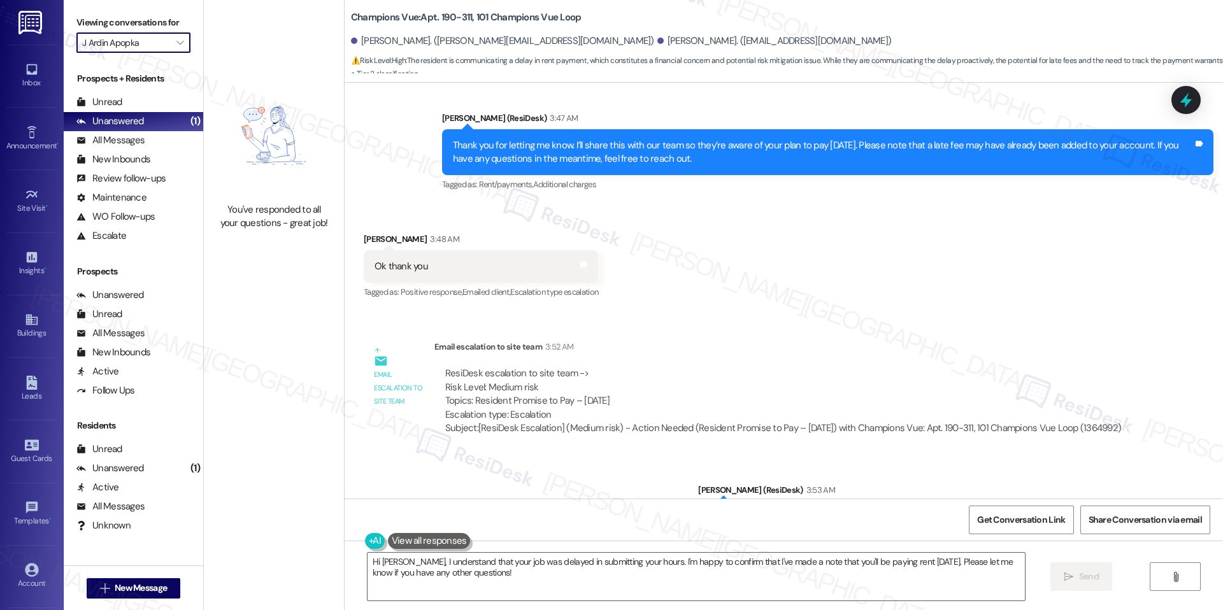
scroll to position [6061, 0]
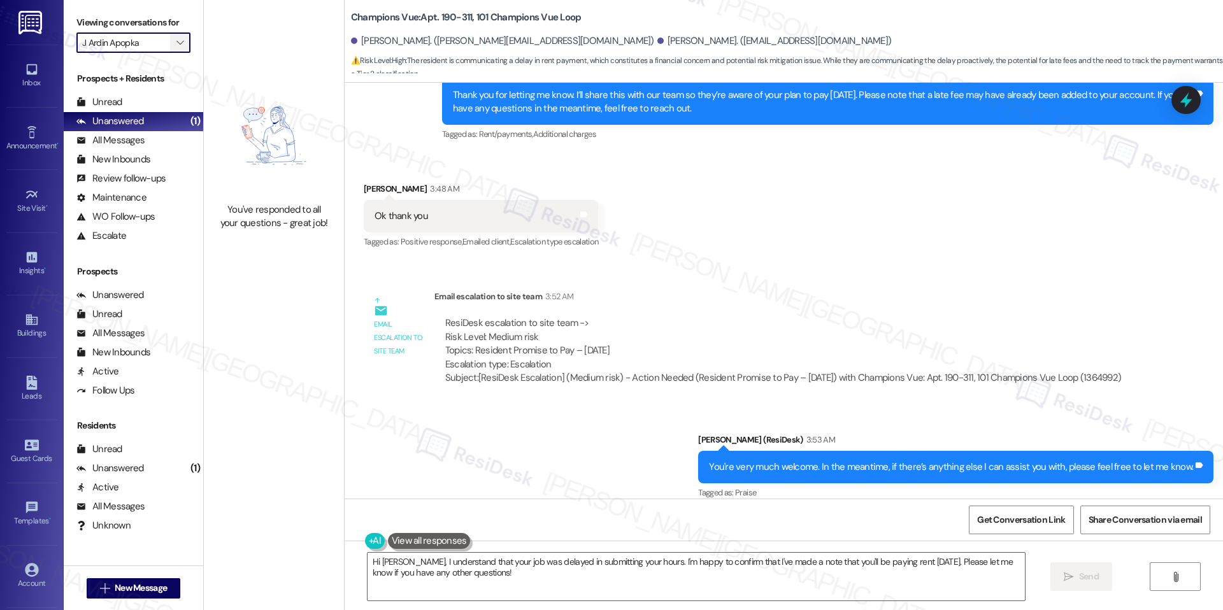
click at [174, 42] on span "" at bounding box center [180, 42] width 12 height 20
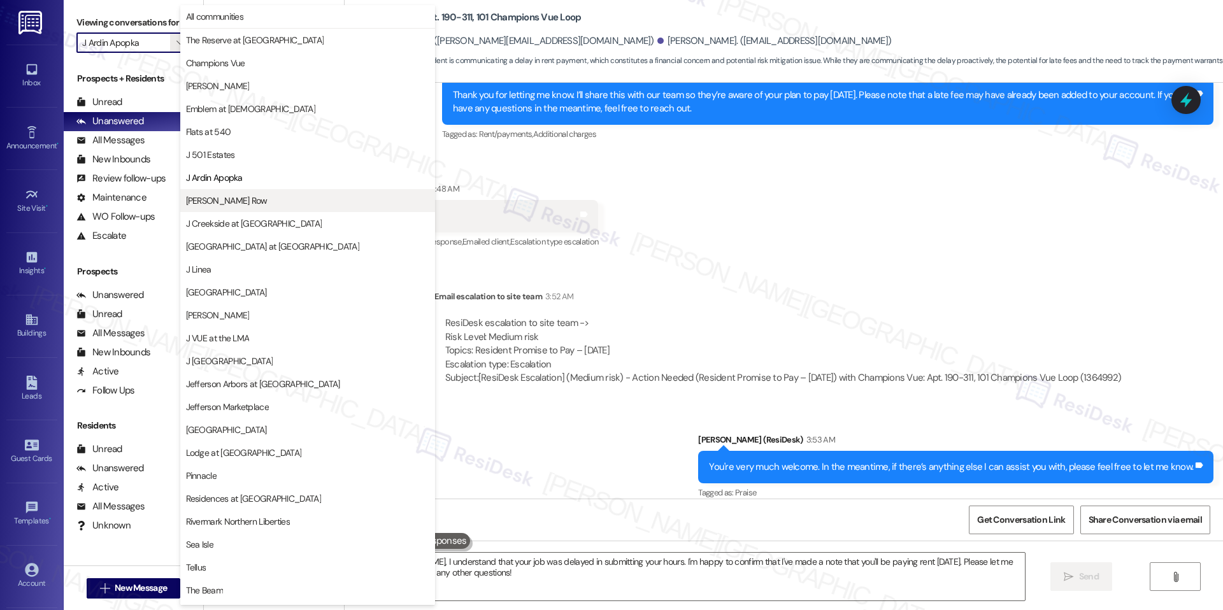
click at [265, 210] on button "[PERSON_NAME] Row" at bounding box center [307, 200] width 255 height 23
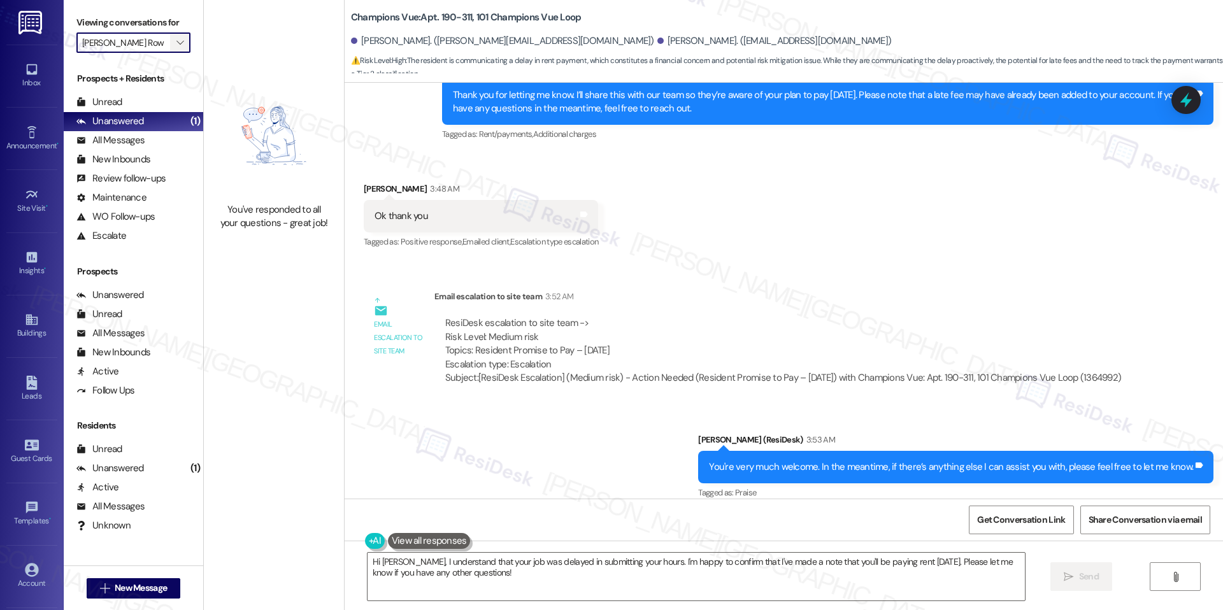
click at [174, 43] on span "" at bounding box center [180, 42] width 12 height 20
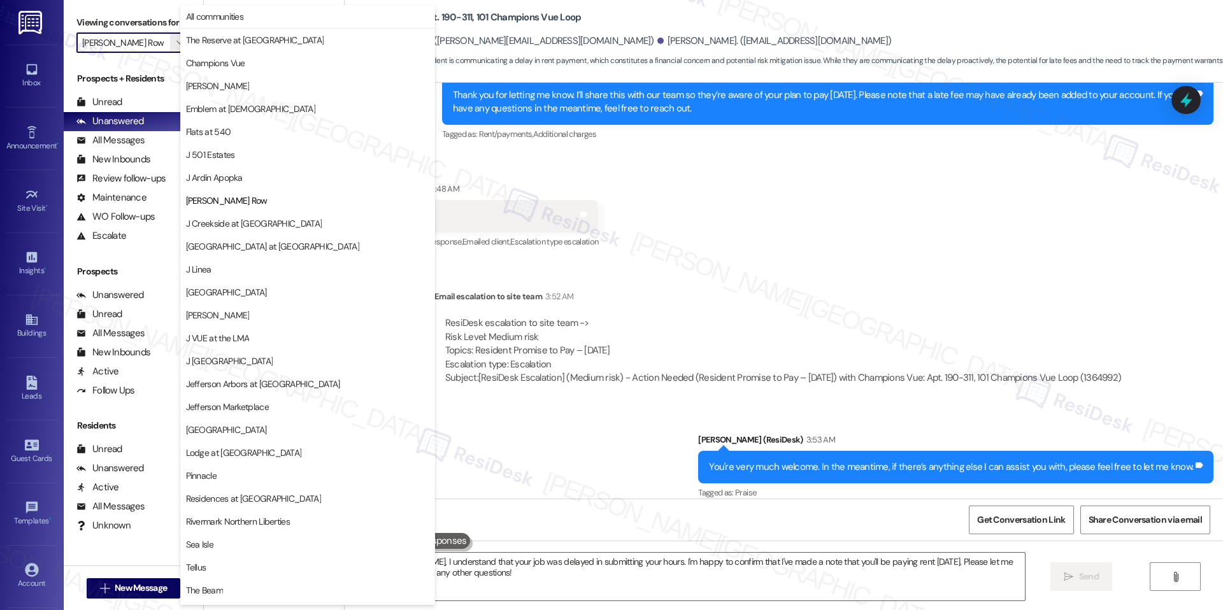
click at [192, 226] on span "J Creekside at [GEOGRAPHIC_DATA]" at bounding box center [254, 223] width 136 height 13
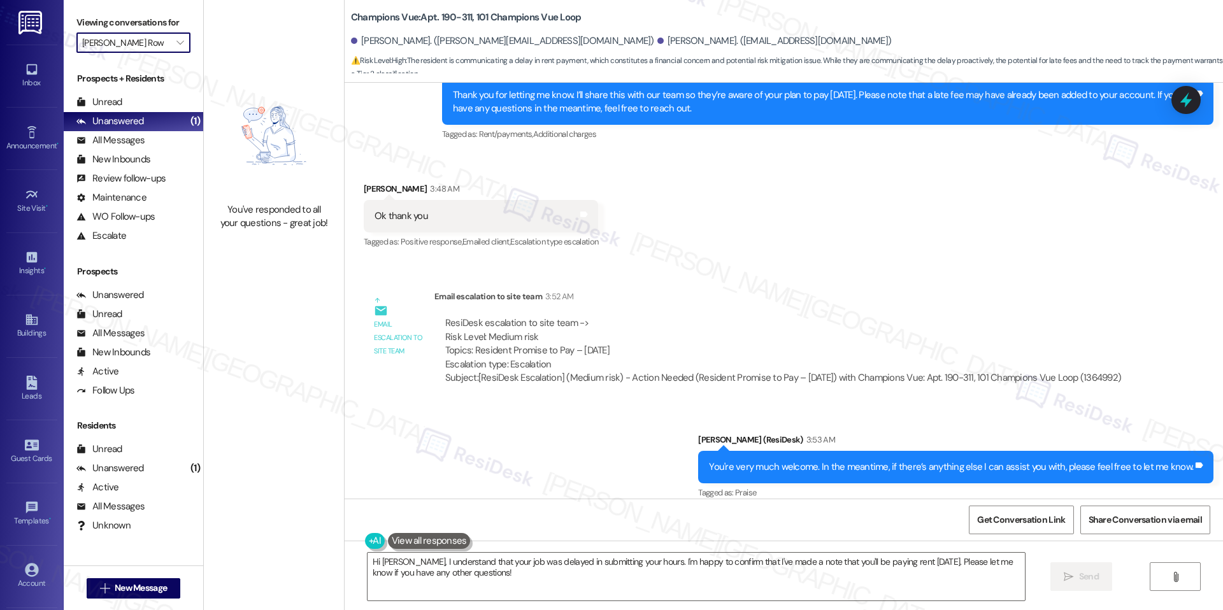
type input "J Creekside at [GEOGRAPHIC_DATA]"
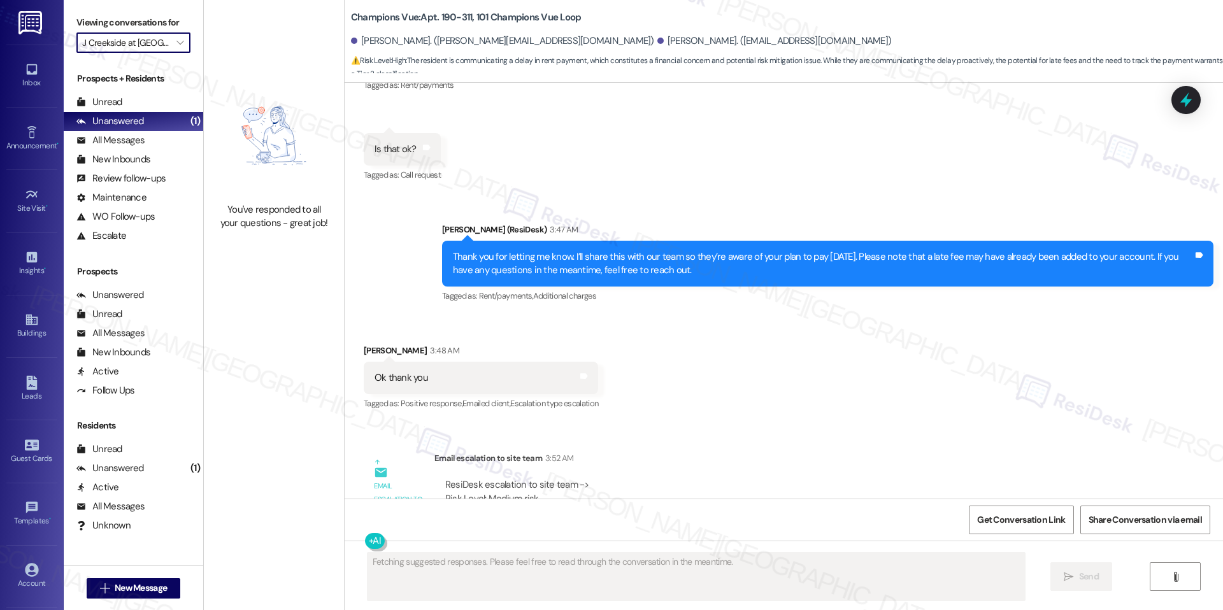
scroll to position [6061, 0]
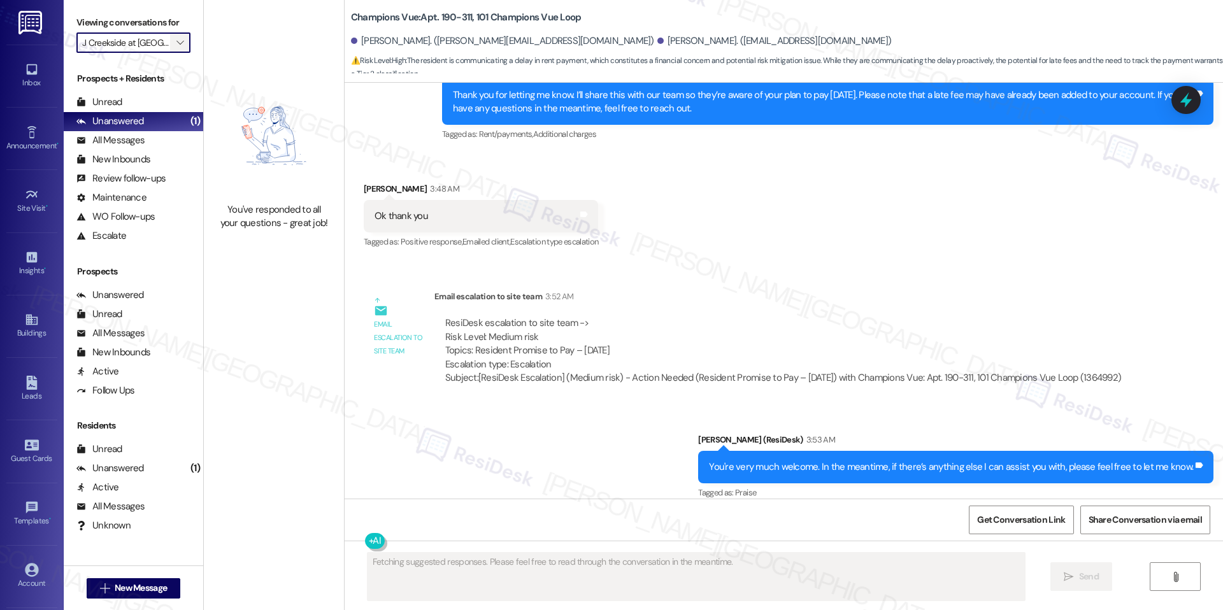
click at [176, 46] on icon "" at bounding box center [179, 43] width 7 height 10
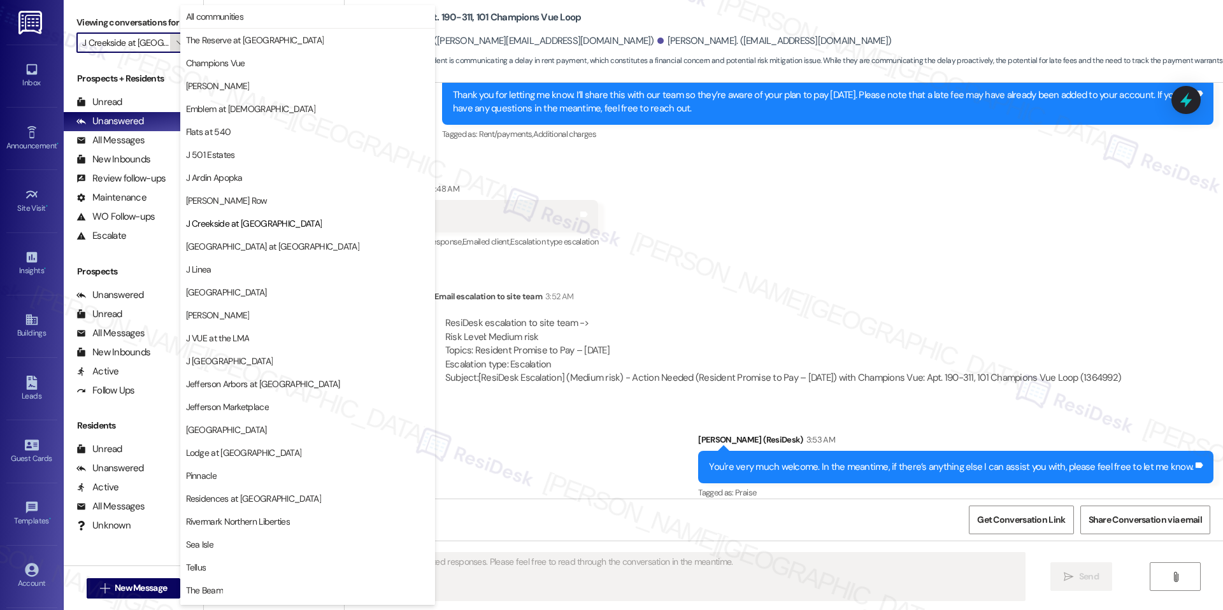
scroll to position [43, 0]
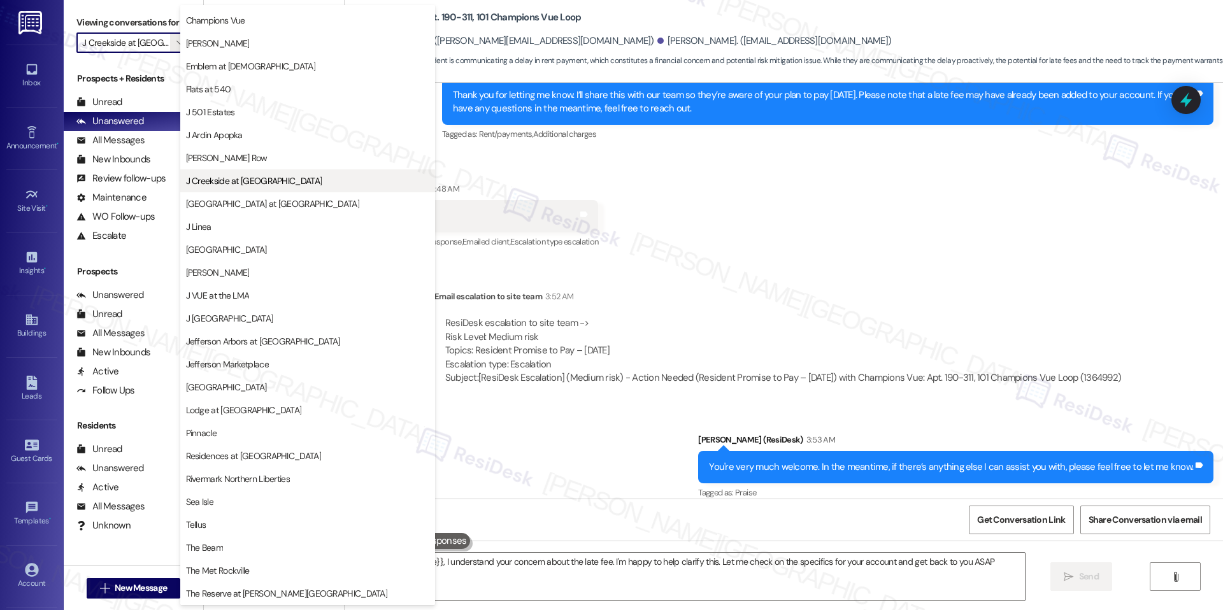
type textarea "Hey {{first_name}}, I understand your concern about the late fee. I'm happy to …"
click at [242, 194] on button "[GEOGRAPHIC_DATA] at [GEOGRAPHIC_DATA]" at bounding box center [307, 203] width 255 height 23
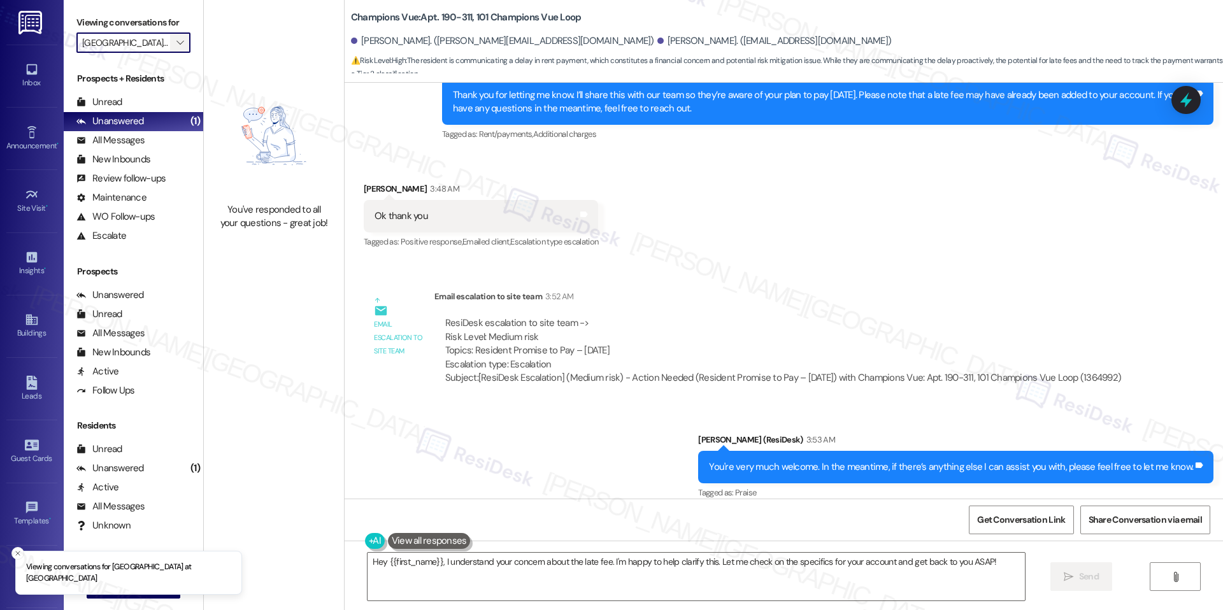
click at [176, 43] on icon "" at bounding box center [179, 43] width 7 height 10
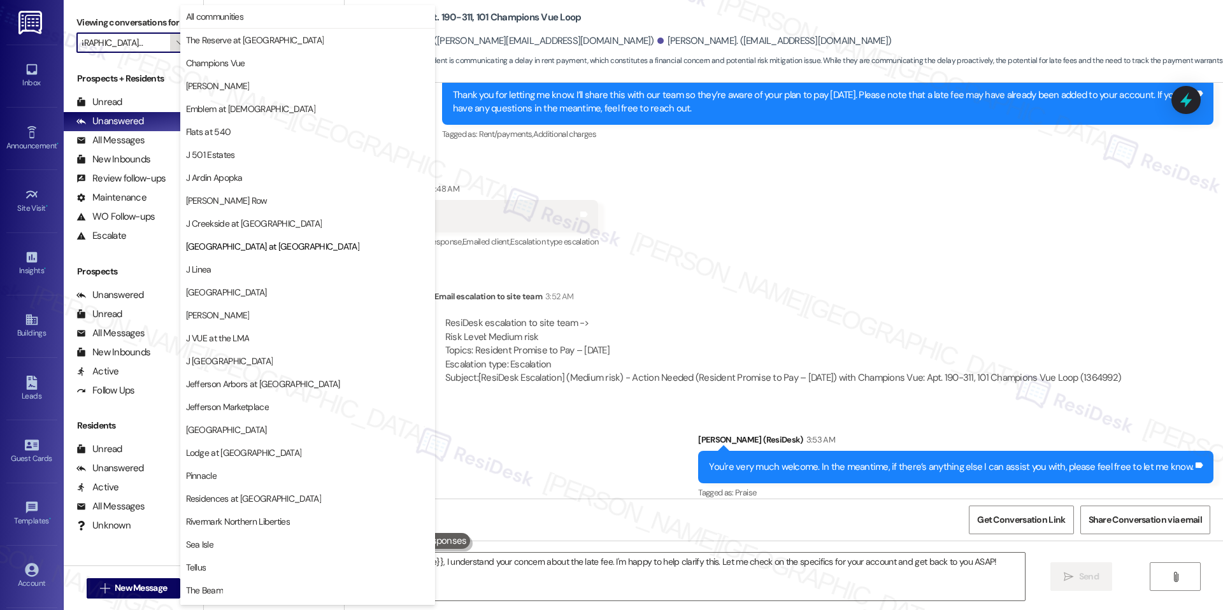
scroll to position [43, 0]
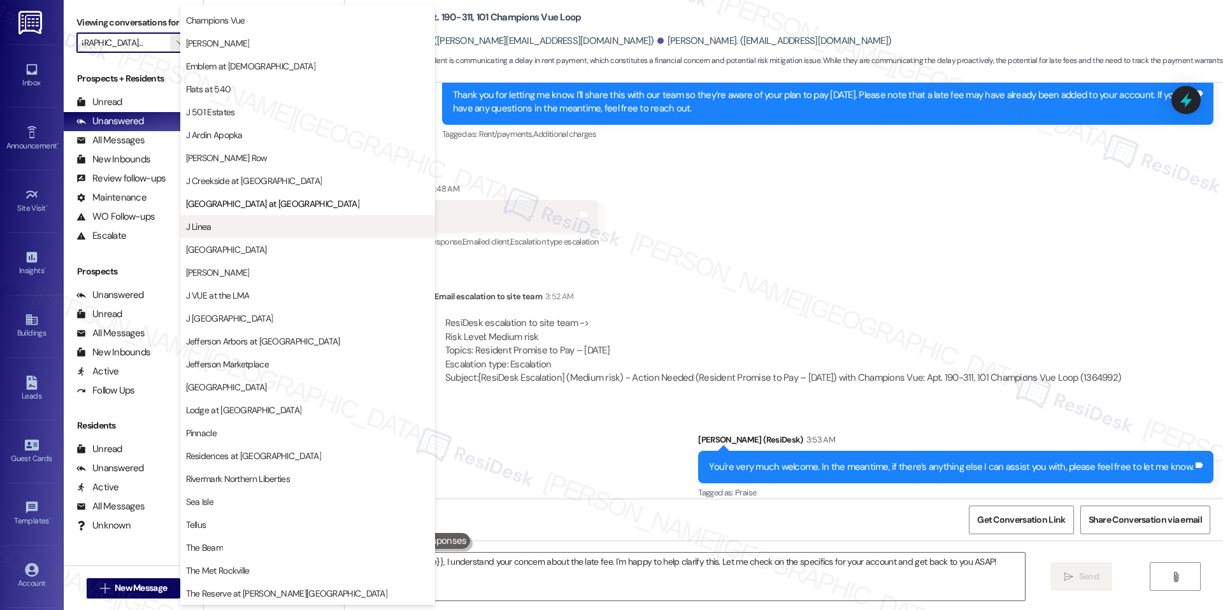
click at [243, 226] on span "J Linea" at bounding box center [307, 226] width 243 height 13
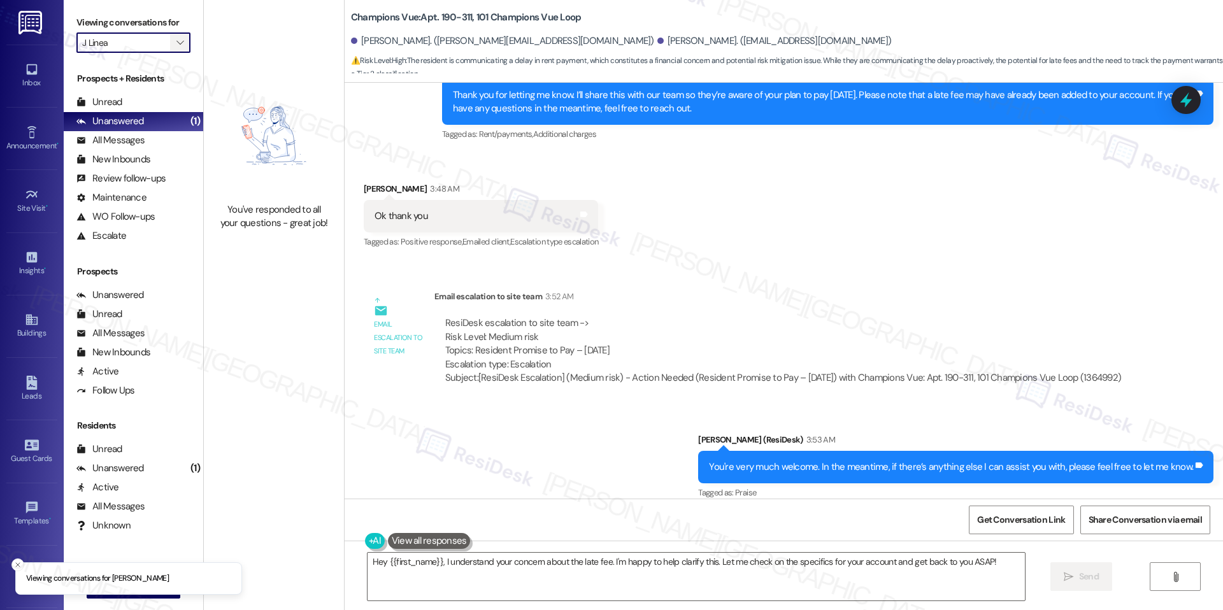
click at [176, 43] on icon "" at bounding box center [179, 43] width 7 height 10
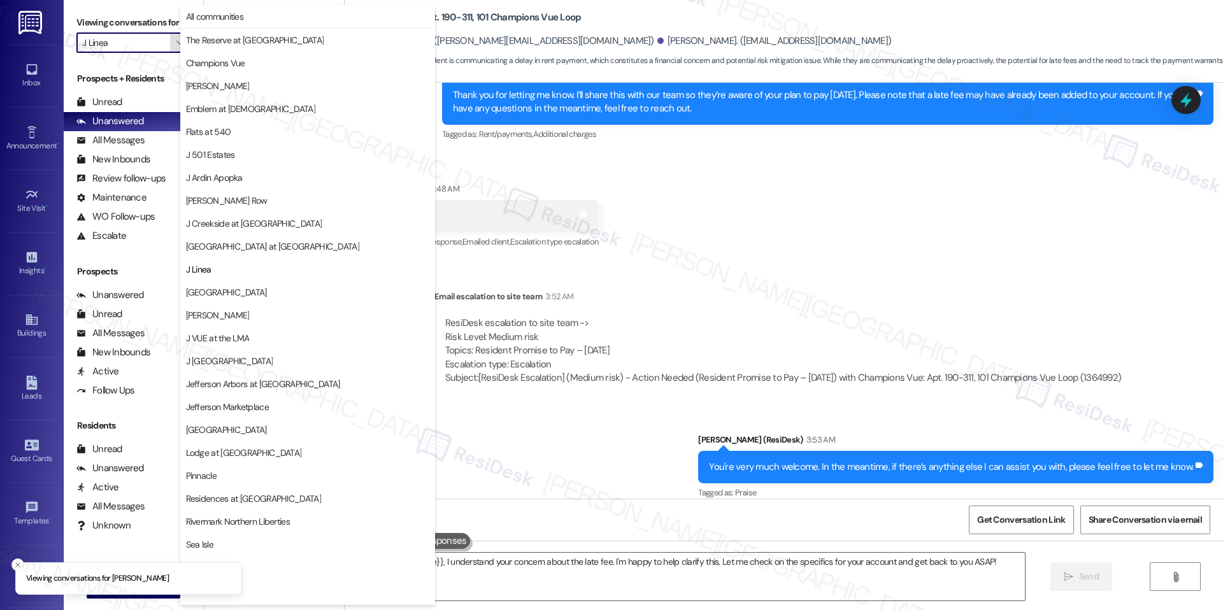
scroll to position [43, 0]
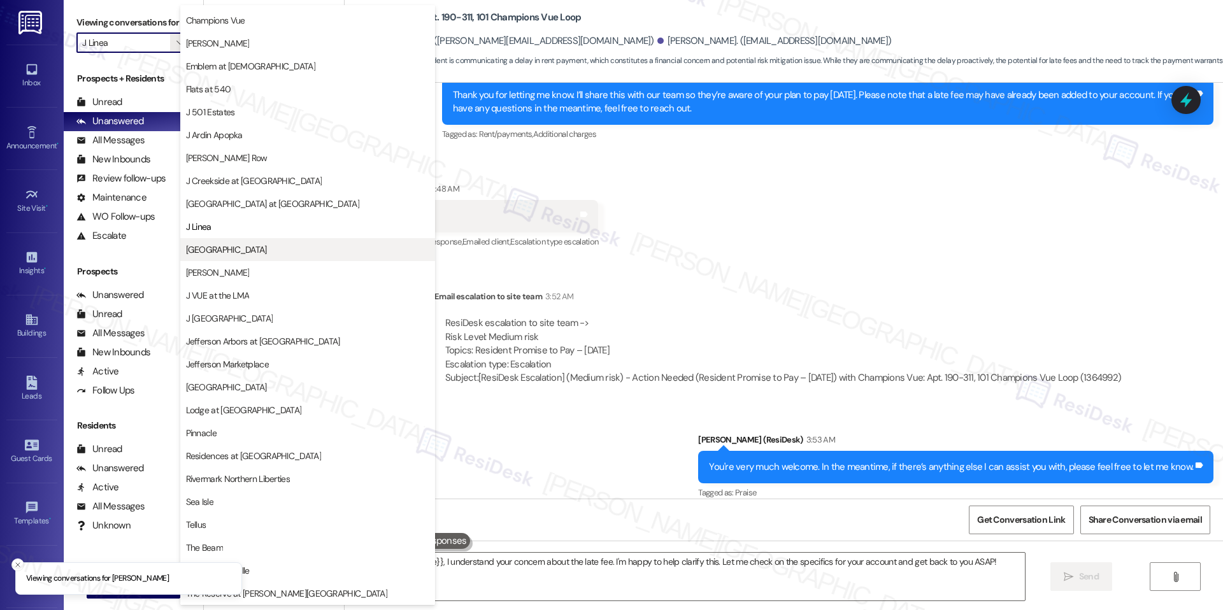
click at [237, 244] on span "[GEOGRAPHIC_DATA]" at bounding box center [226, 249] width 81 height 13
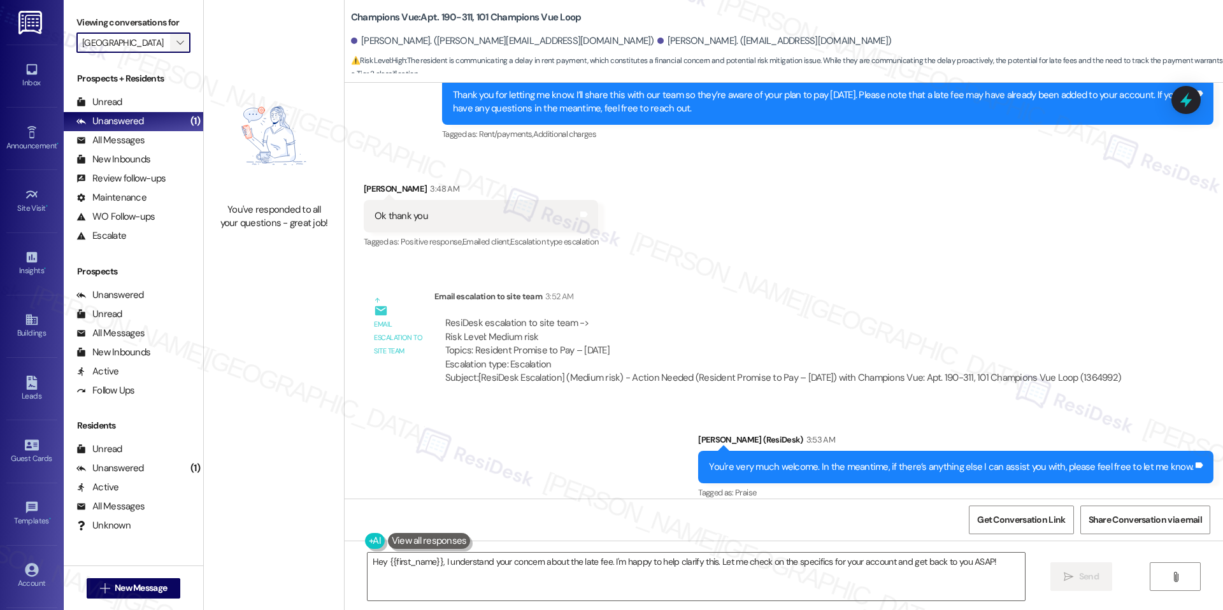
click at [174, 36] on span "" at bounding box center [180, 42] width 12 height 20
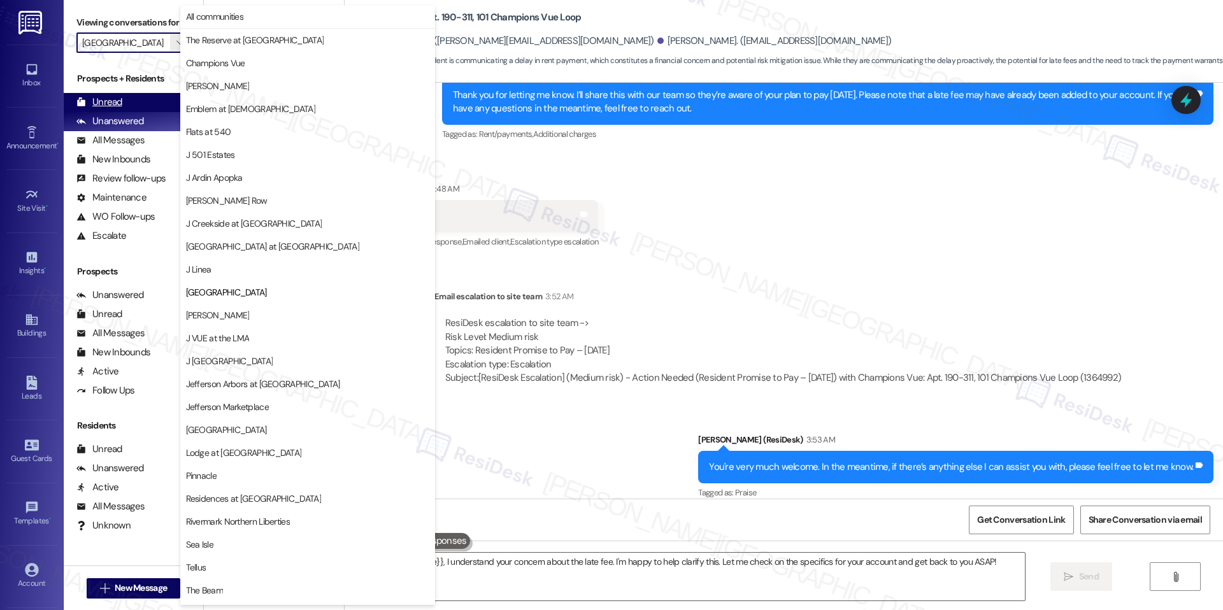
scroll to position [43, 0]
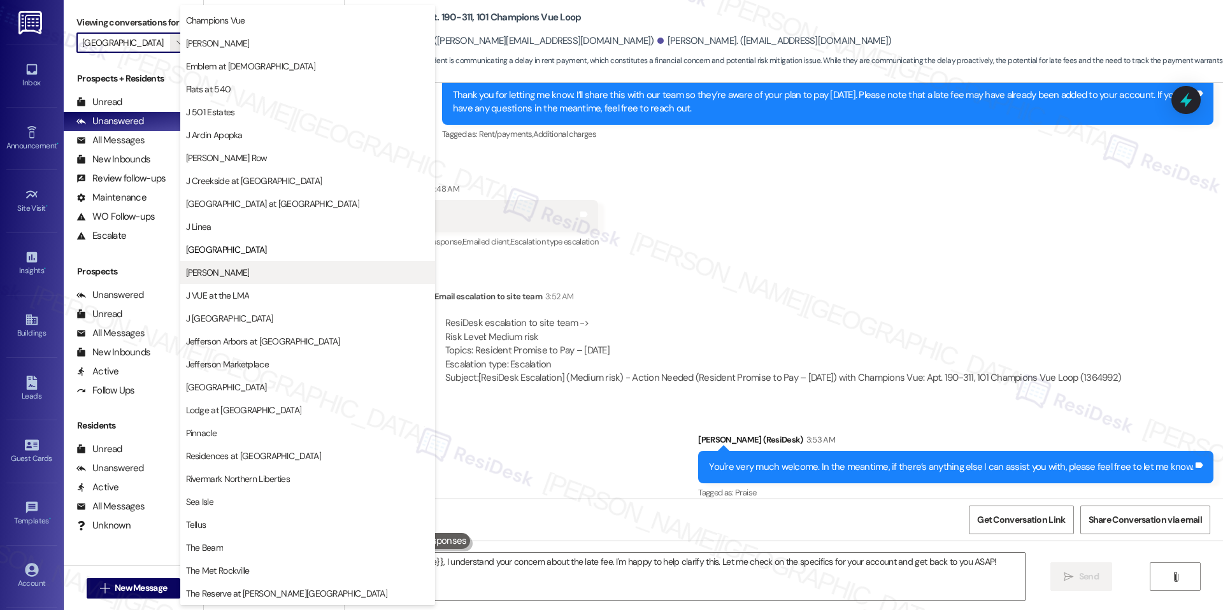
click at [222, 265] on button "[PERSON_NAME]" at bounding box center [307, 272] width 255 height 23
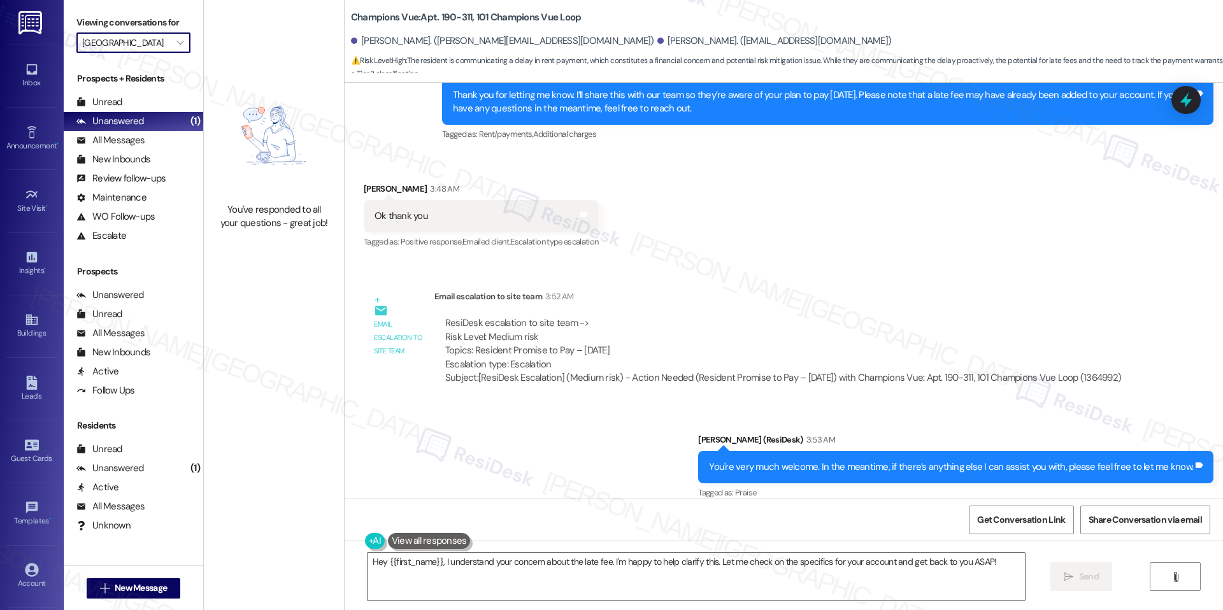
type input "[PERSON_NAME]"
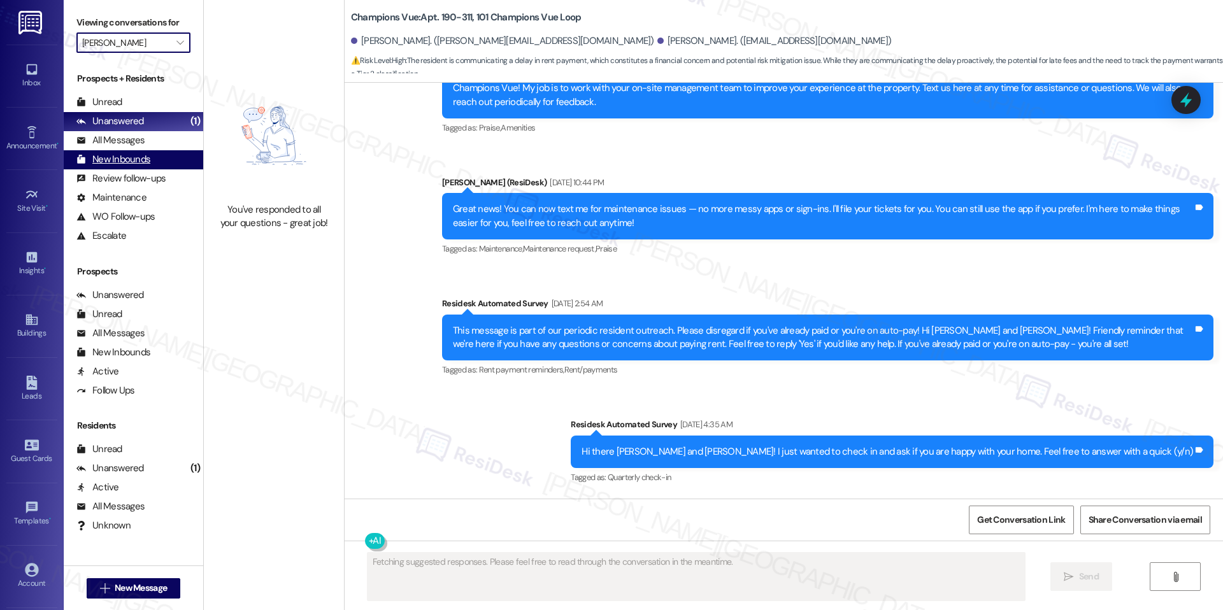
type textarea "Fetching suggested responses. Please feel free to read through the conversation…"
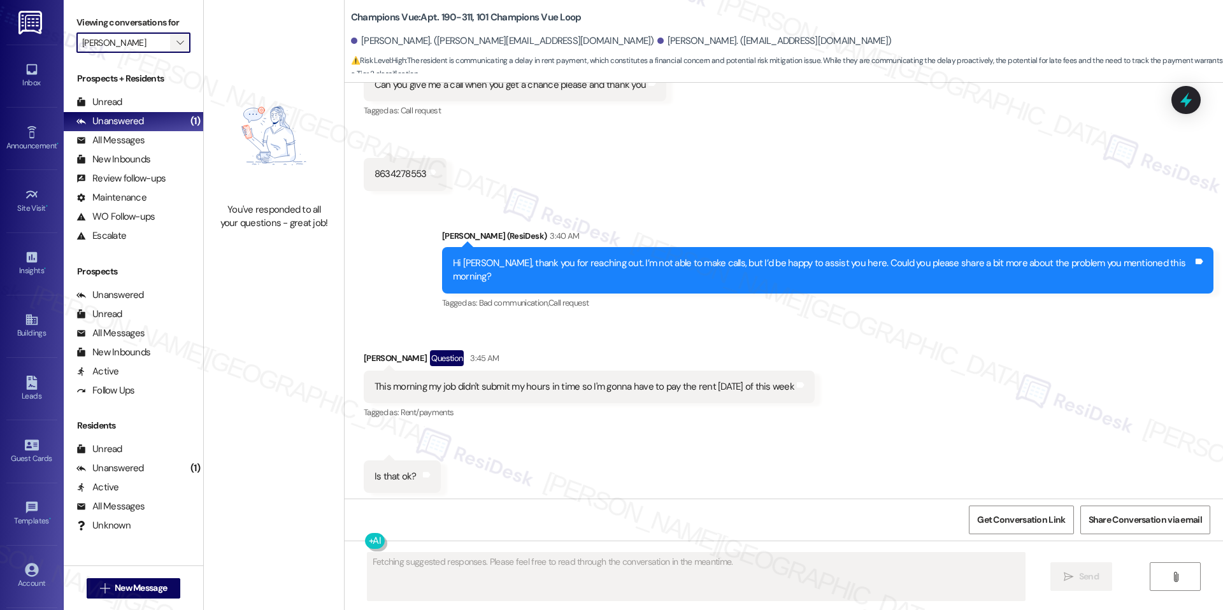
scroll to position [5810, 0]
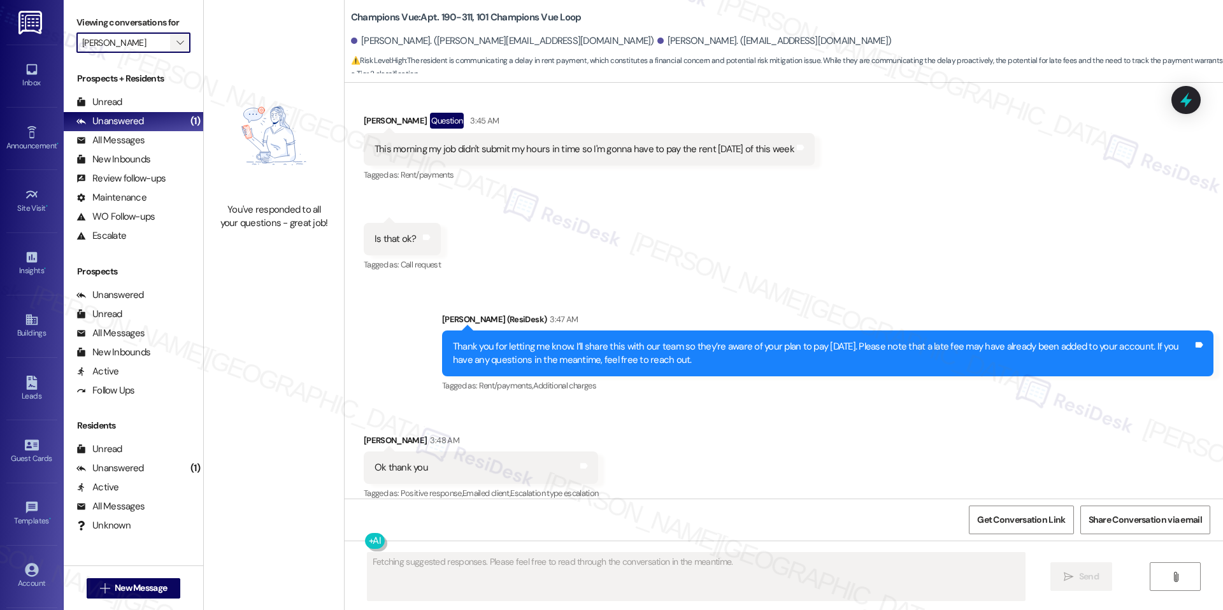
click at [176, 42] on icon "" at bounding box center [179, 43] width 7 height 10
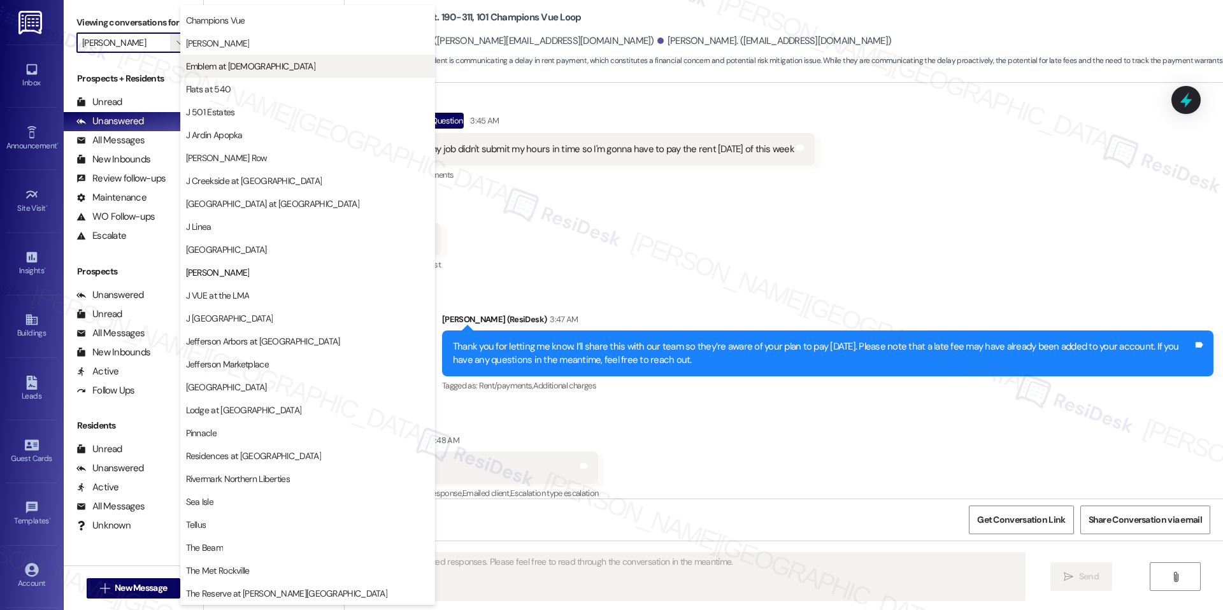
scroll to position [0, 0]
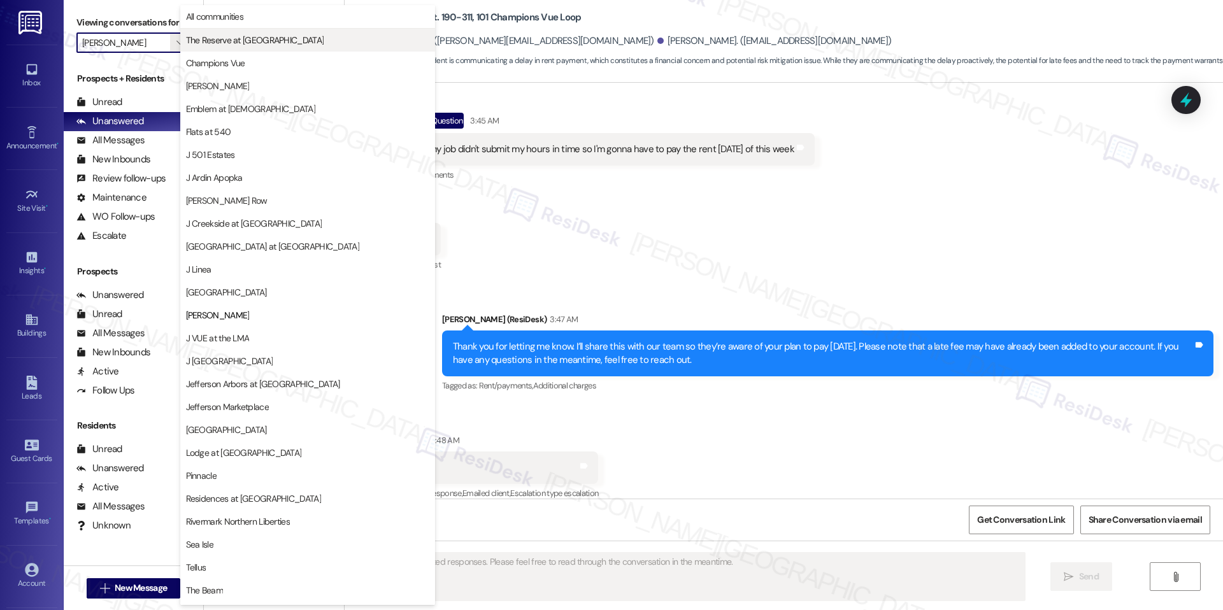
click at [253, 49] on button "The Reserve at [GEOGRAPHIC_DATA]" at bounding box center [307, 40] width 255 height 23
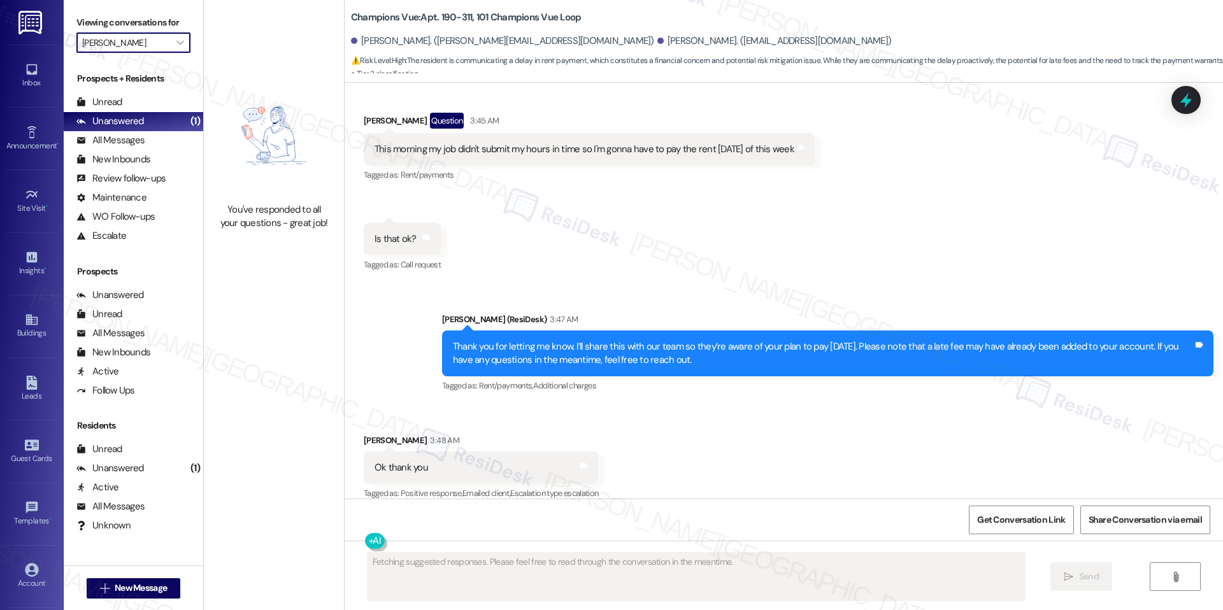
type input "The Reserve at [GEOGRAPHIC_DATA]"
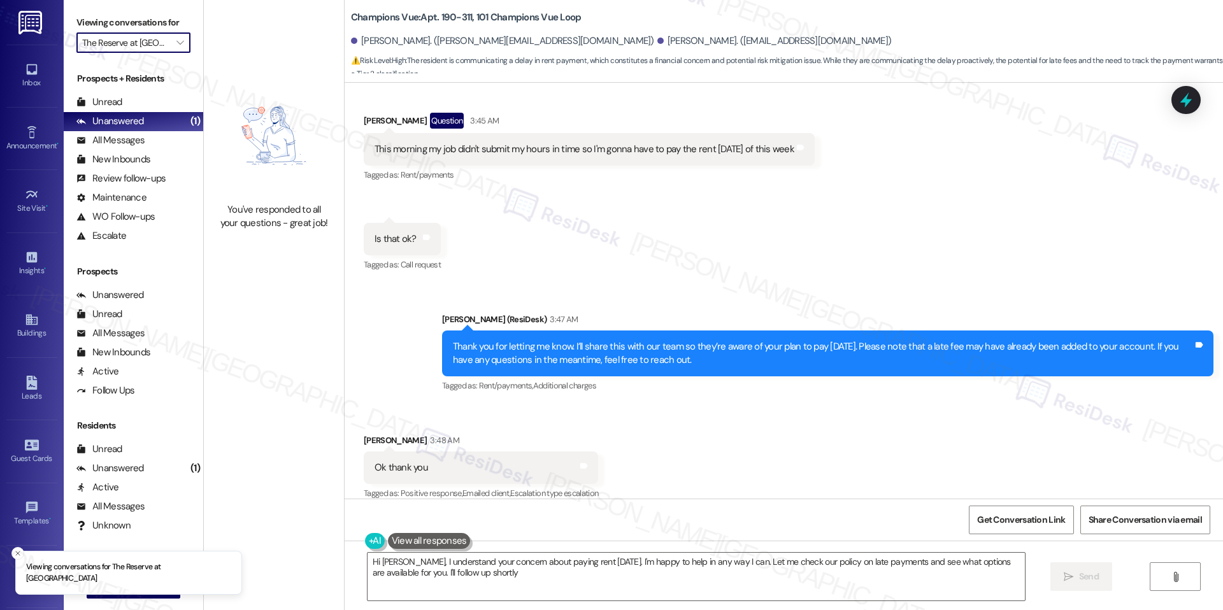
type textarea "Hi Jesus, I understand your concern about paying rent on Friday. I'm happy to h…"
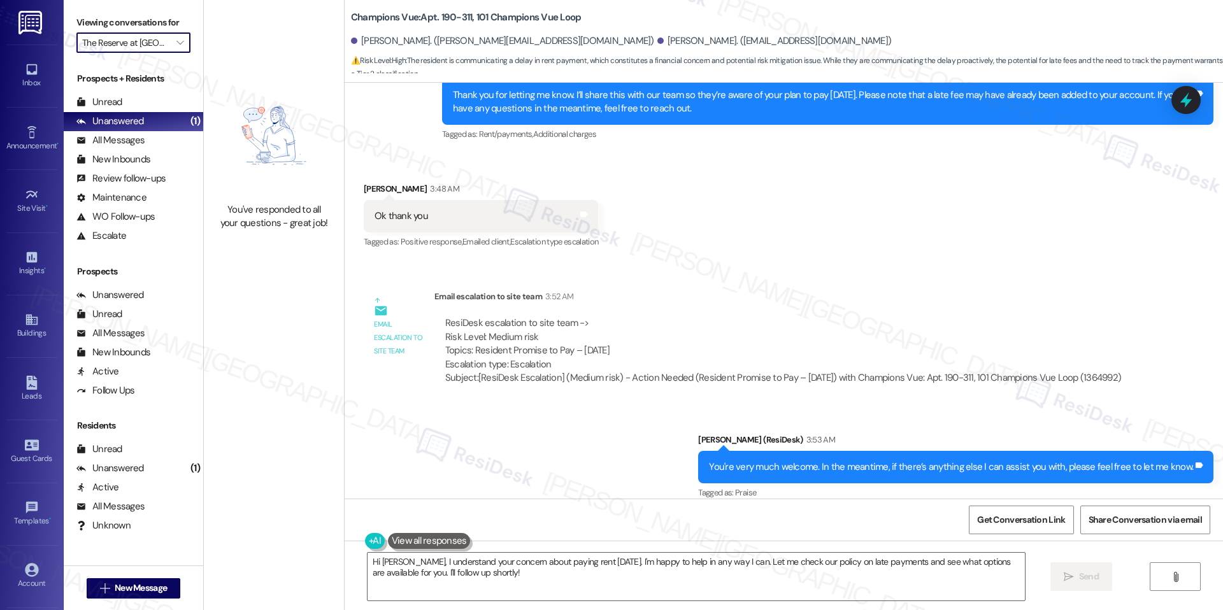
scroll to position [6061, 0]
click at [176, 38] on icon "" at bounding box center [179, 43] width 7 height 10
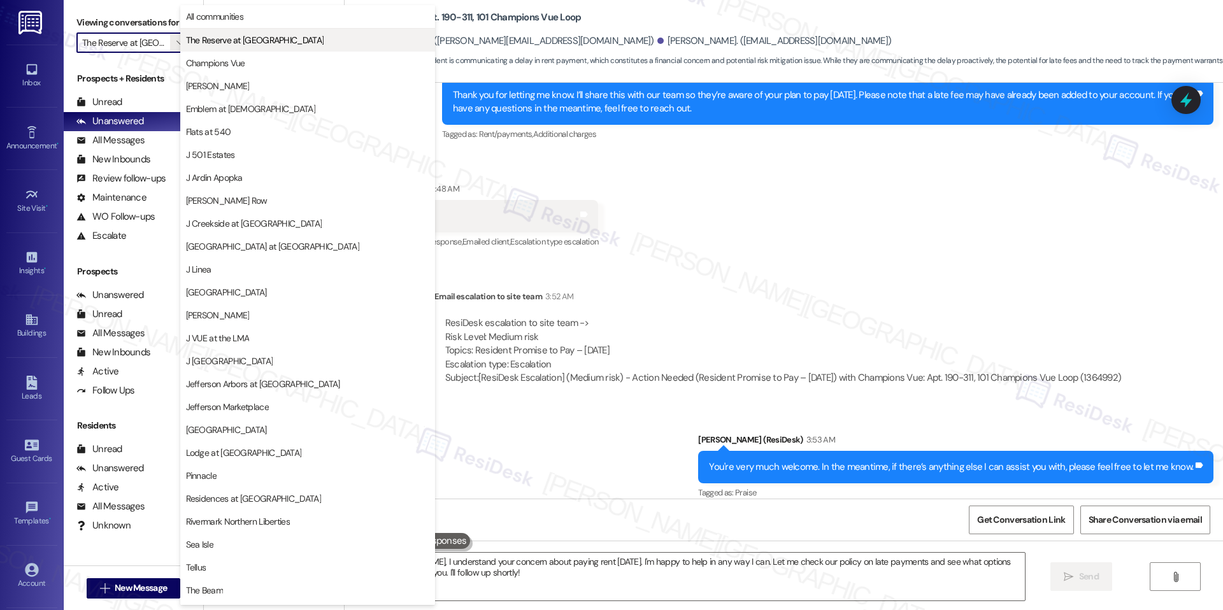
click at [199, 43] on span "The Reserve at [GEOGRAPHIC_DATA]" at bounding box center [255, 40] width 138 height 13
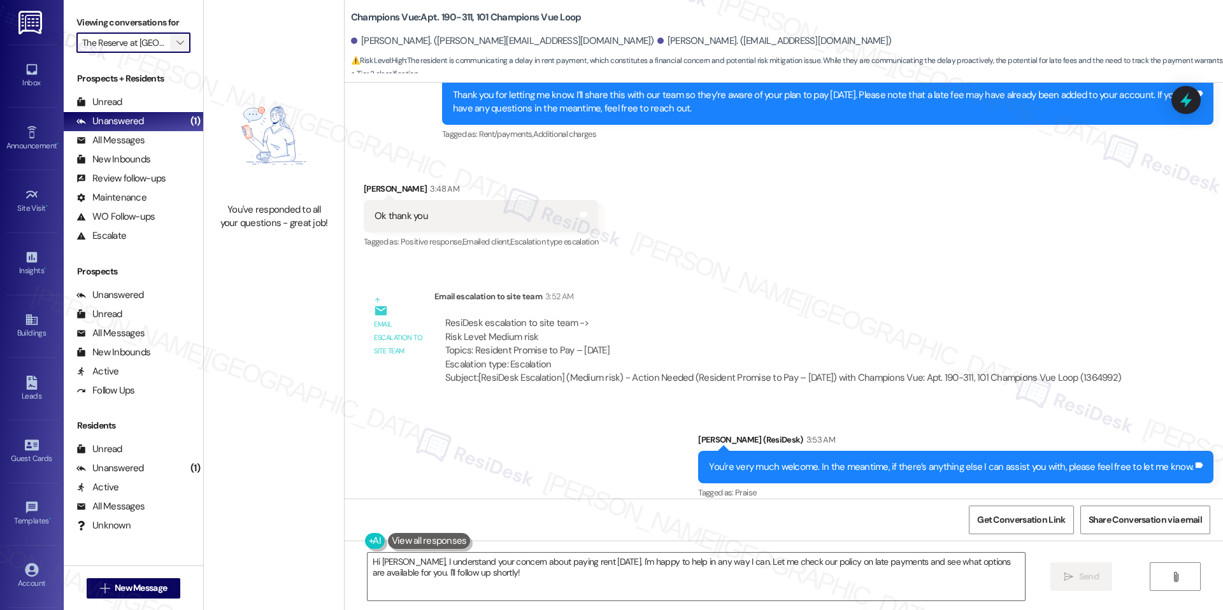
click at [175, 47] on span "" at bounding box center [180, 42] width 12 height 20
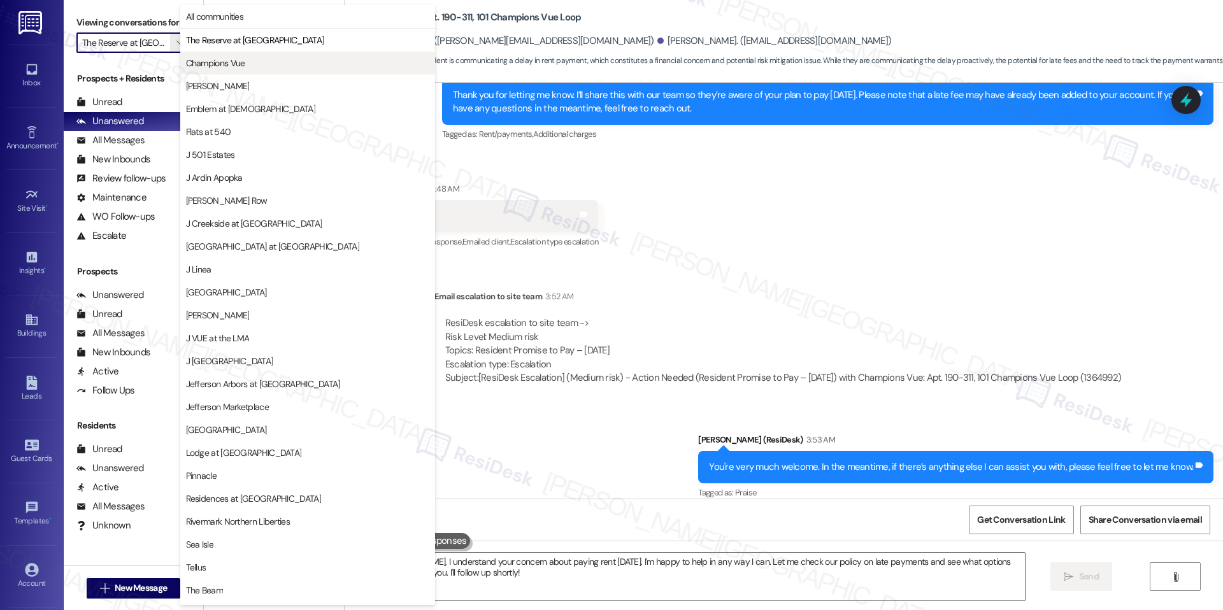
click at [243, 66] on span "Champions Vue" at bounding box center [215, 63] width 59 height 13
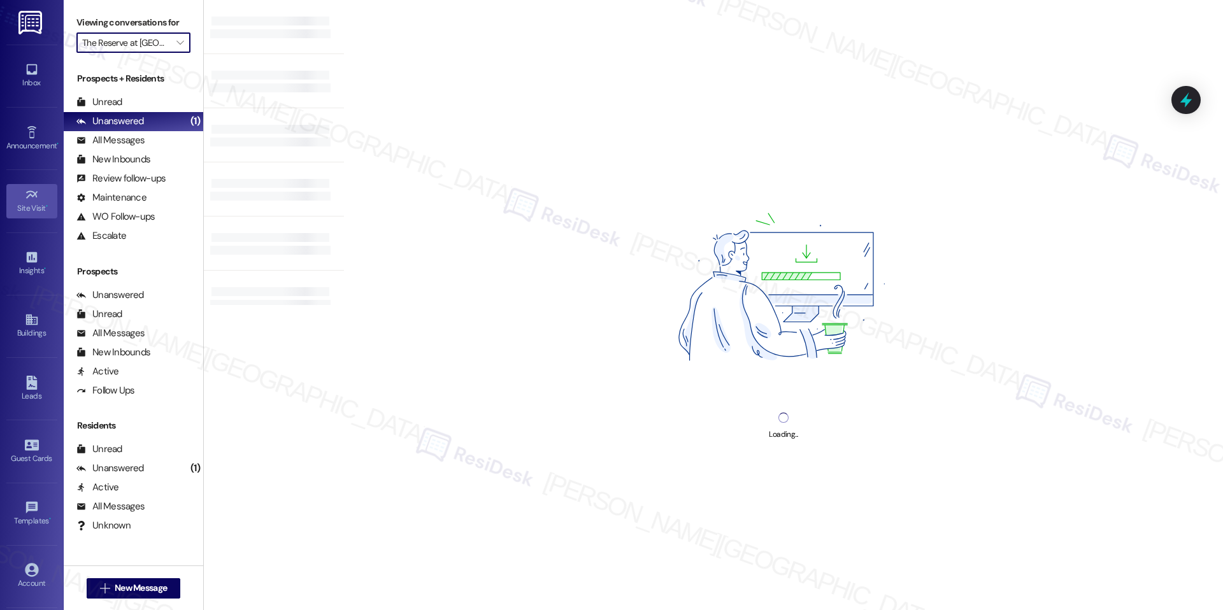
type input "Champions Vue"
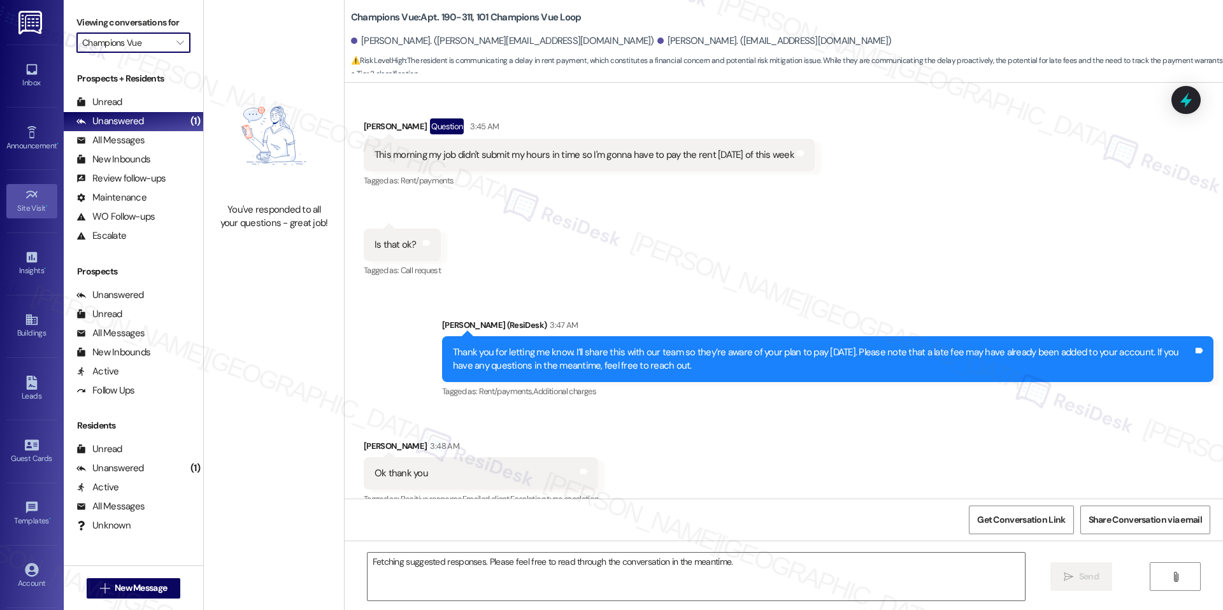
scroll to position [5810, 0]
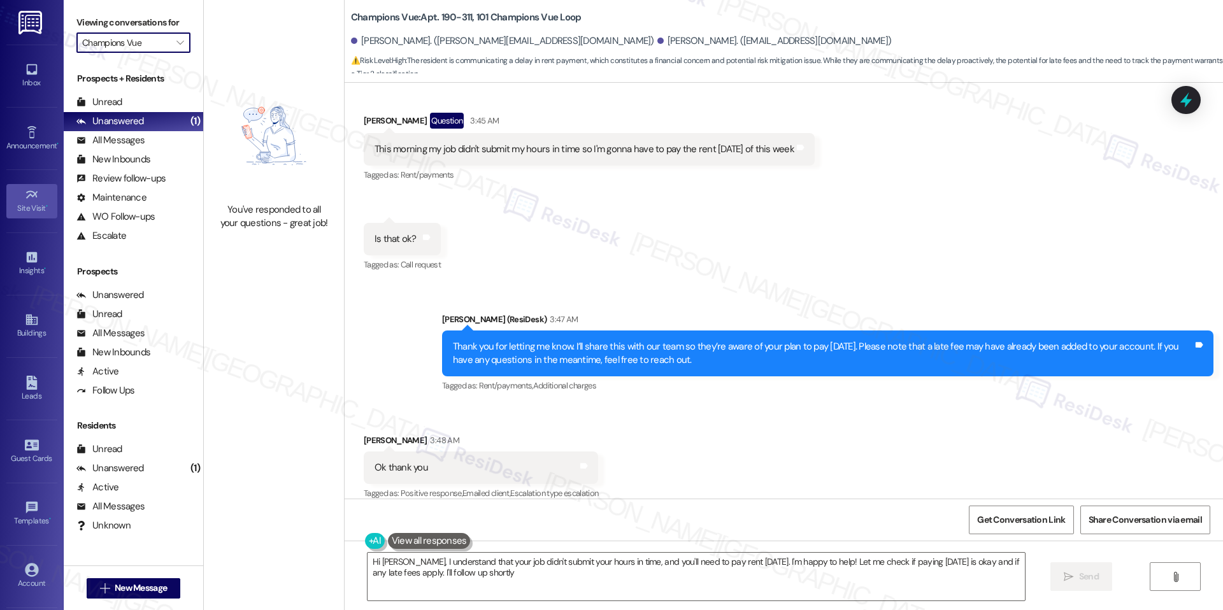
type textarea "Hi Jesus, I understand that your job didn't submit your hours in time, and you'…"
click at [174, 43] on span "" at bounding box center [180, 42] width 12 height 20
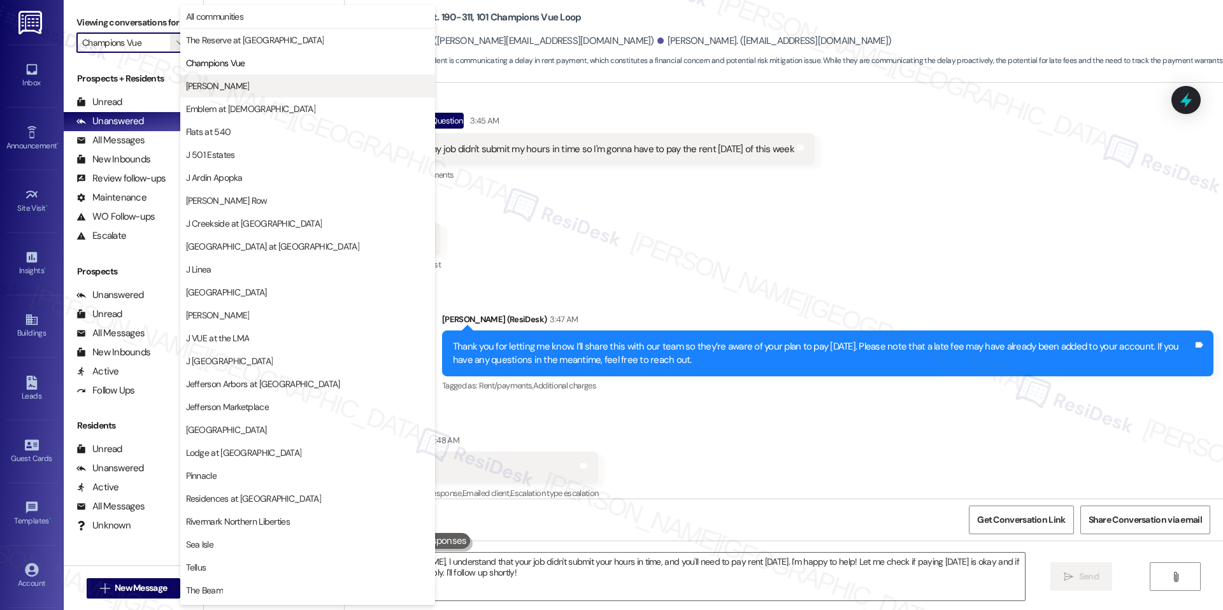
click at [230, 95] on button "[PERSON_NAME]" at bounding box center [307, 86] width 255 height 23
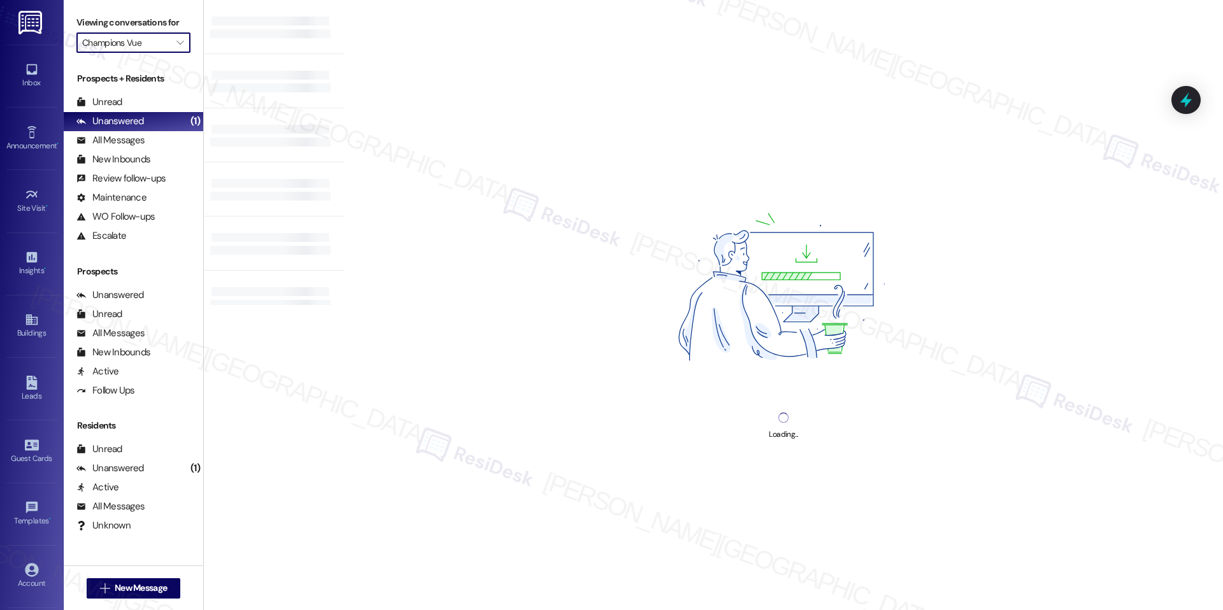
type input "[PERSON_NAME]"
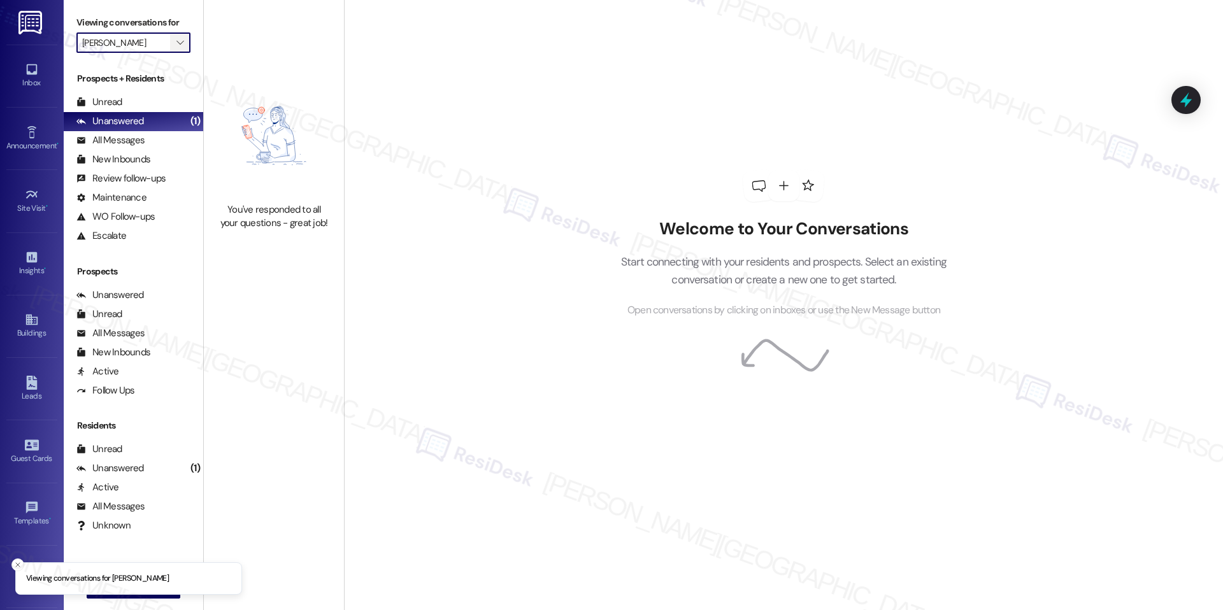
click at [170, 37] on button "" at bounding box center [180, 42] width 20 height 20
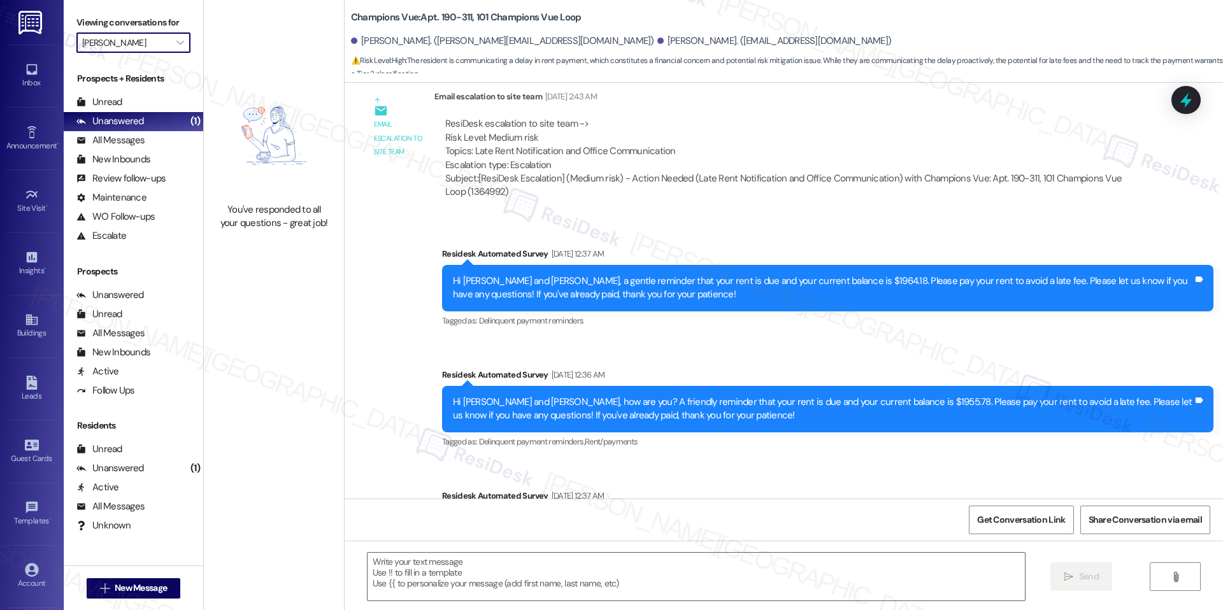
type textarea "Fetching suggested responses. Please feel free to read through the conversation…"
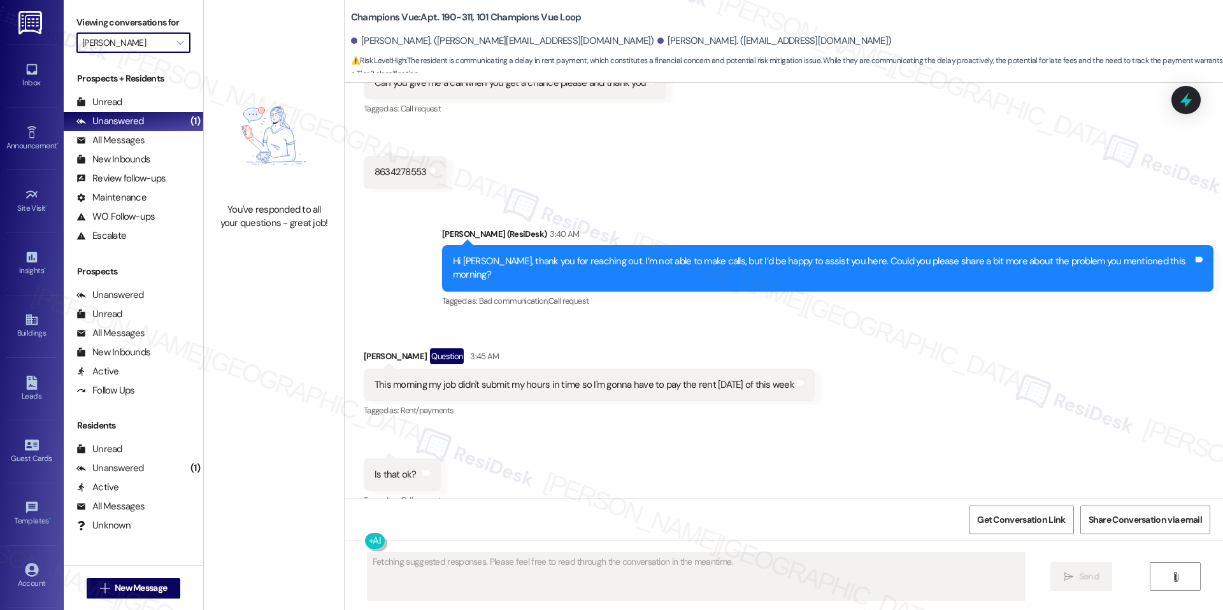
scroll to position [5810, 0]
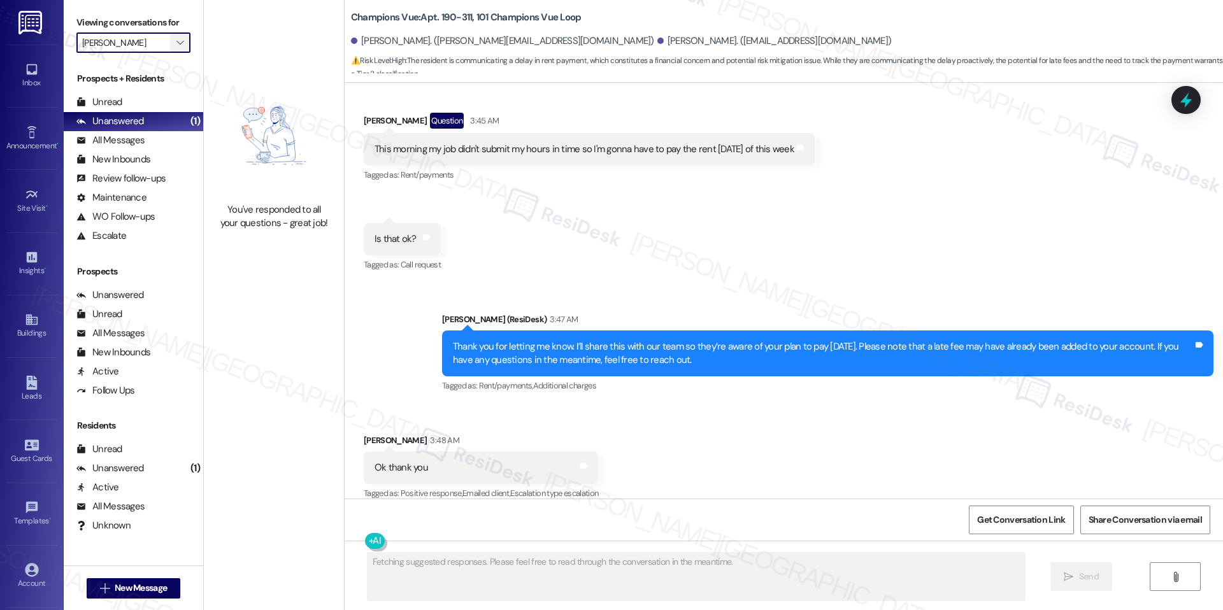
click at [175, 47] on span "" at bounding box center [180, 42] width 12 height 20
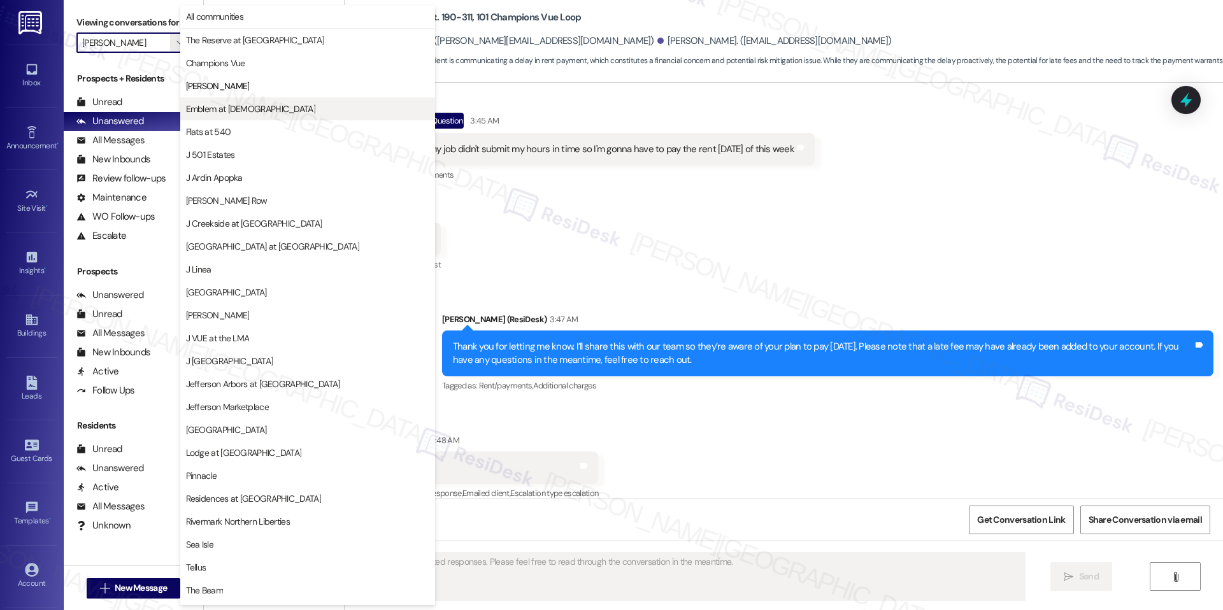
click at [246, 111] on span "Emblem at [DEMOGRAPHIC_DATA]" at bounding box center [250, 109] width 129 height 13
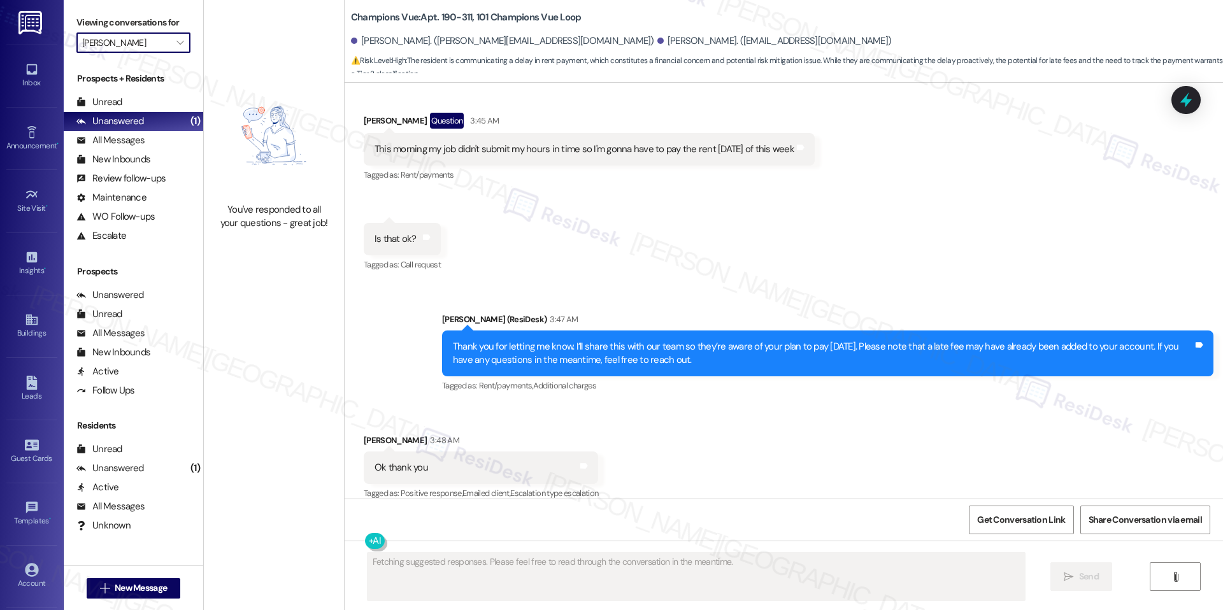
type input "Emblem at [DEMOGRAPHIC_DATA]"
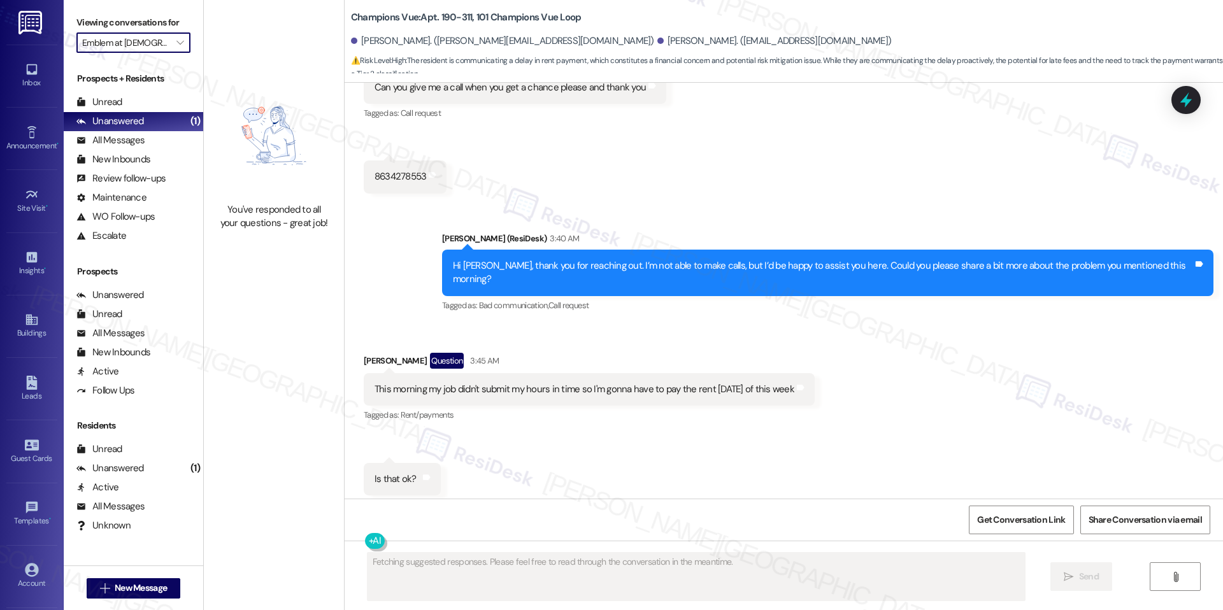
scroll to position [5810, 0]
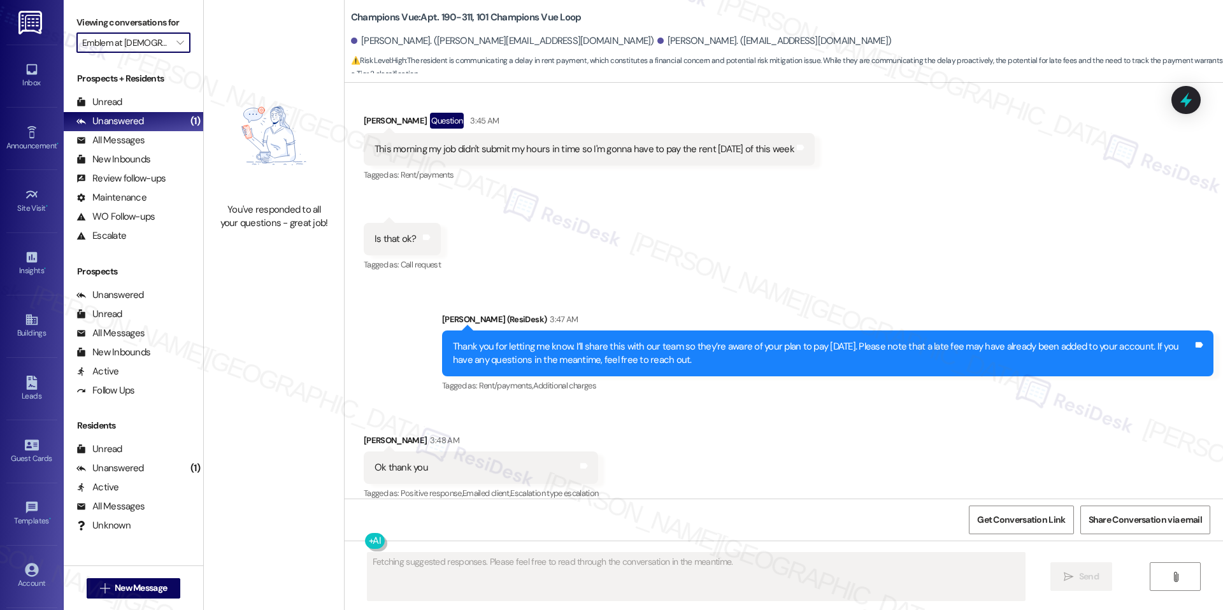
click at [152, 42] on input "Emblem at [DEMOGRAPHIC_DATA]" at bounding box center [126, 42] width 88 height 20
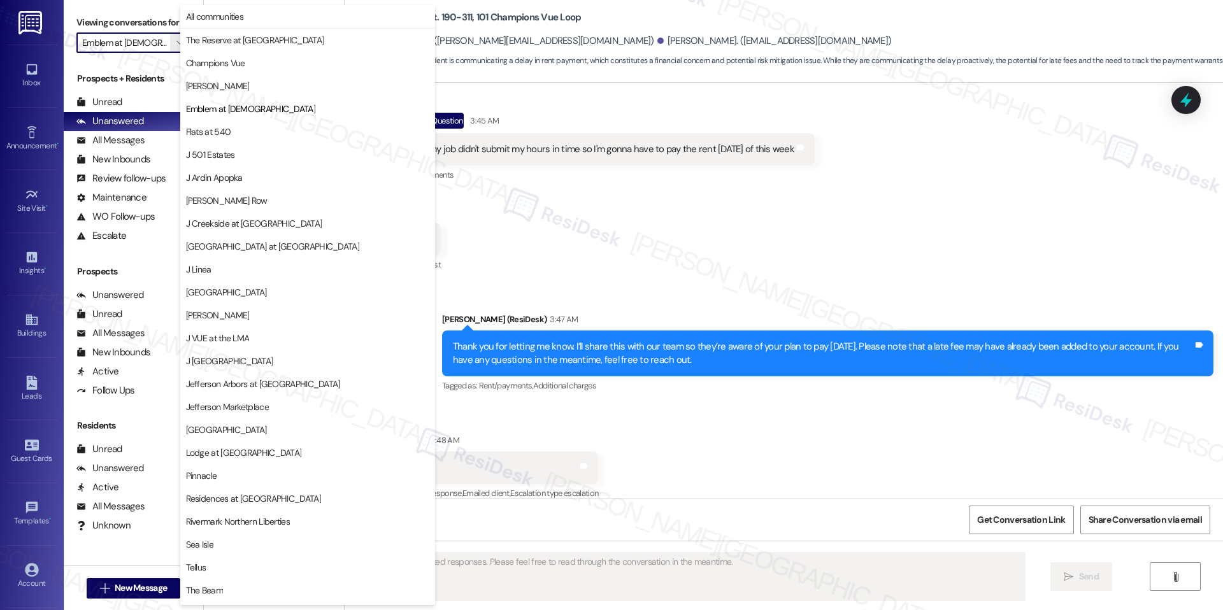
click at [195, 139] on button "Flats at 540" at bounding box center [307, 131] width 255 height 23
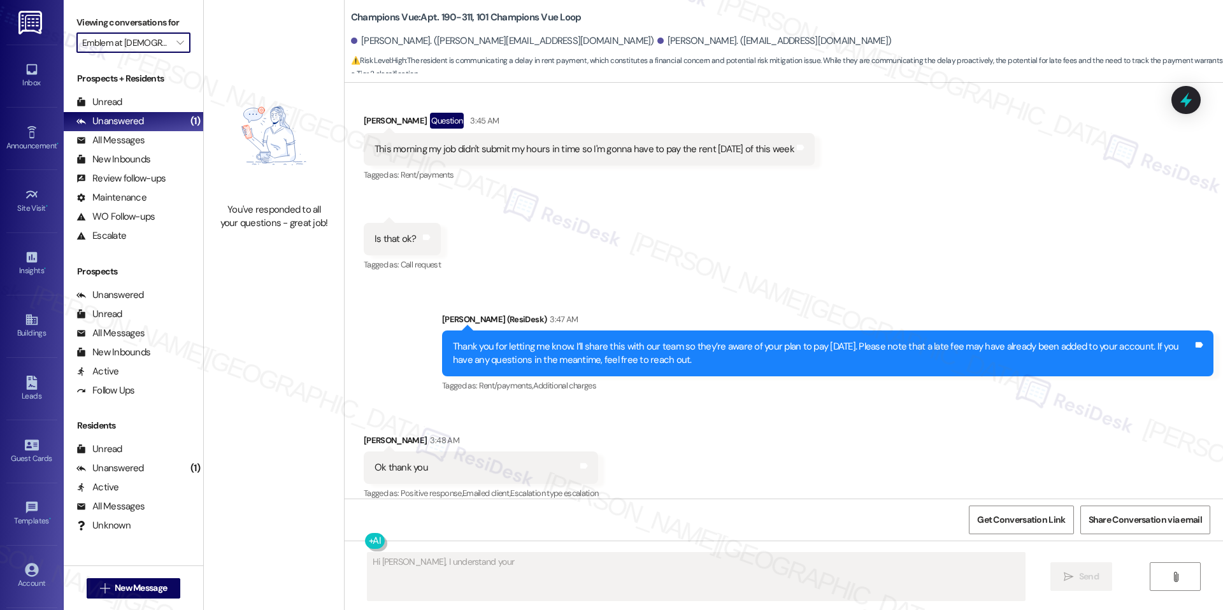
type textarea "Hi Jesus, I understand your concern"
type input "Flats at 540"
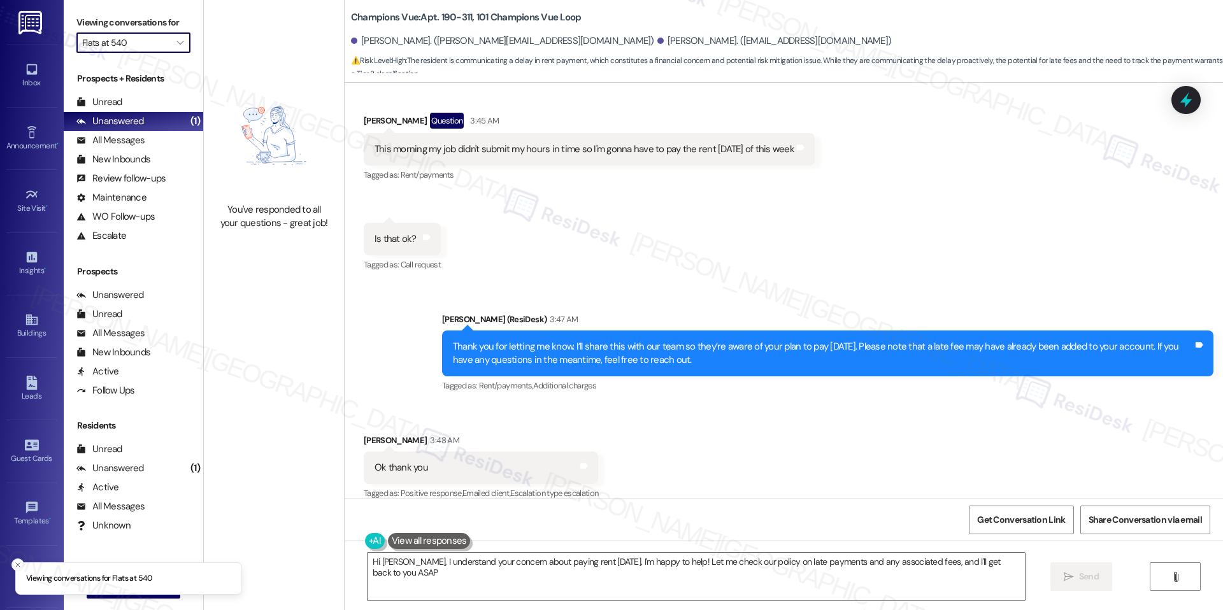
type textarea "Hi Jesus, I understand your concern about paying rent on Friday. I'm happy to h…"
click at [174, 48] on span "" at bounding box center [180, 42] width 12 height 20
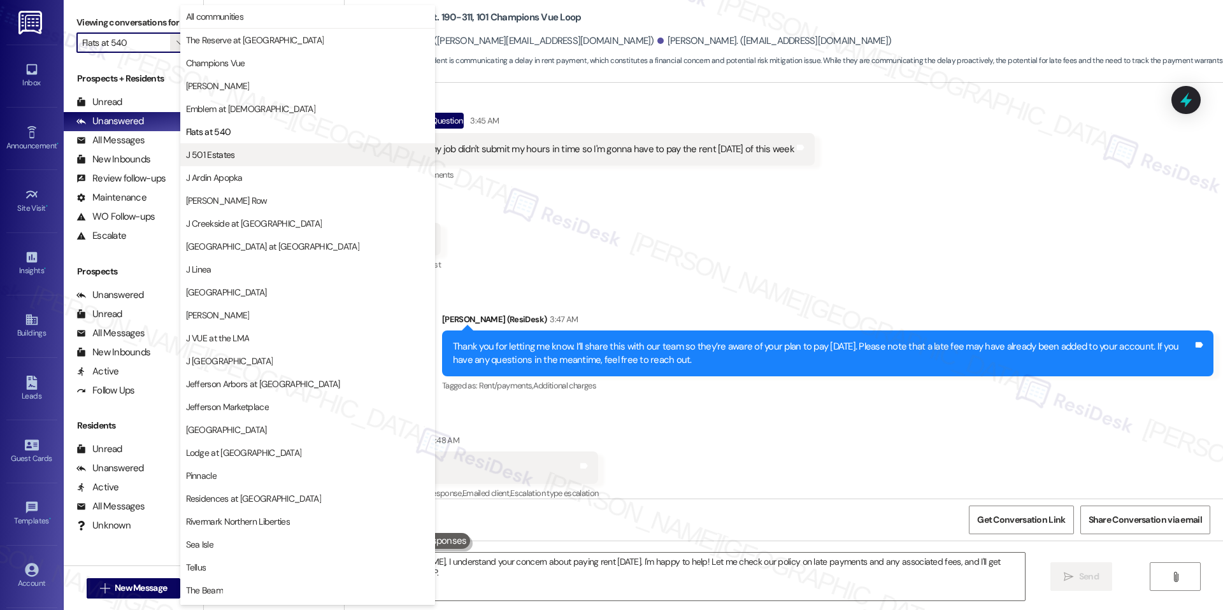
click at [241, 152] on span "J 501 Estates" at bounding box center [307, 154] width 243 height 13
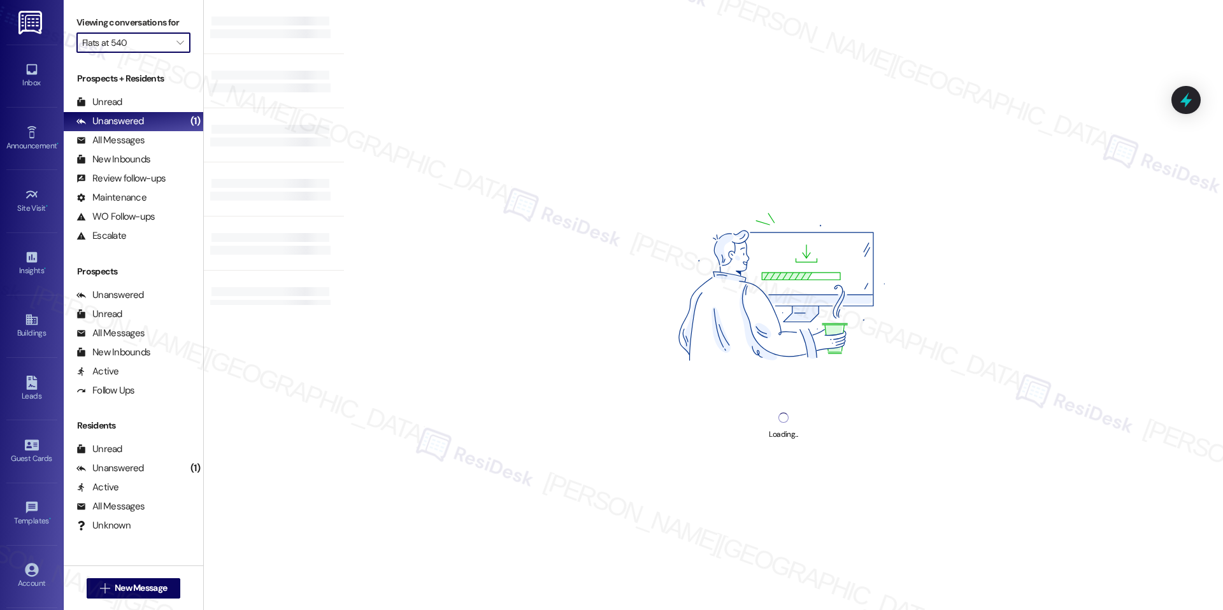
type input "J 501 Estates"
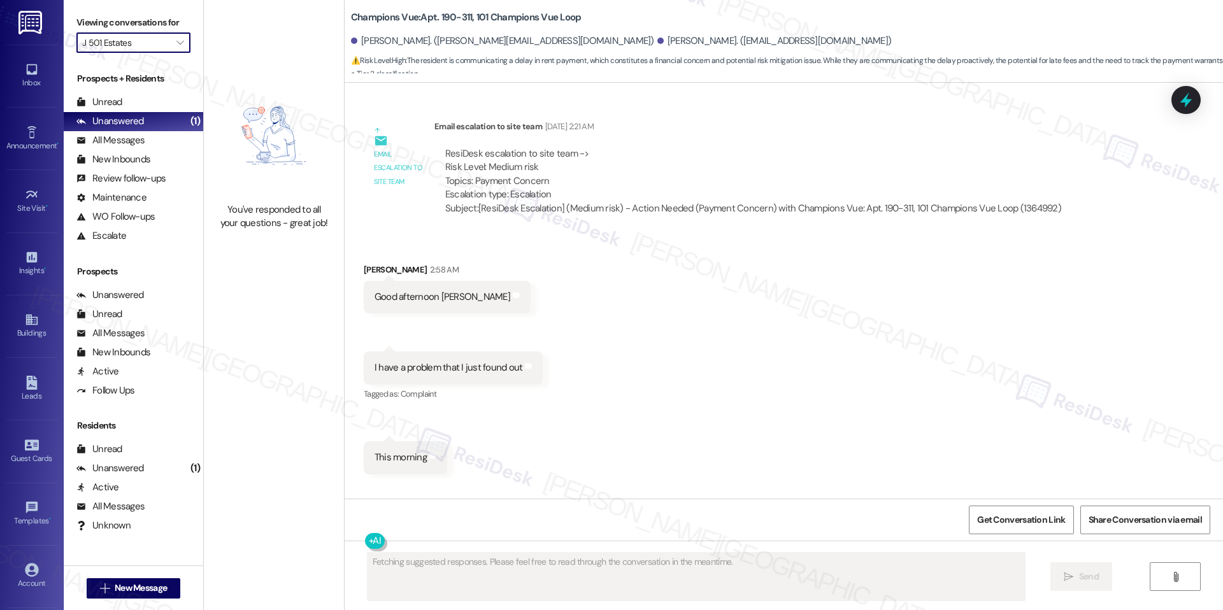
scroll to position [5810, 0]
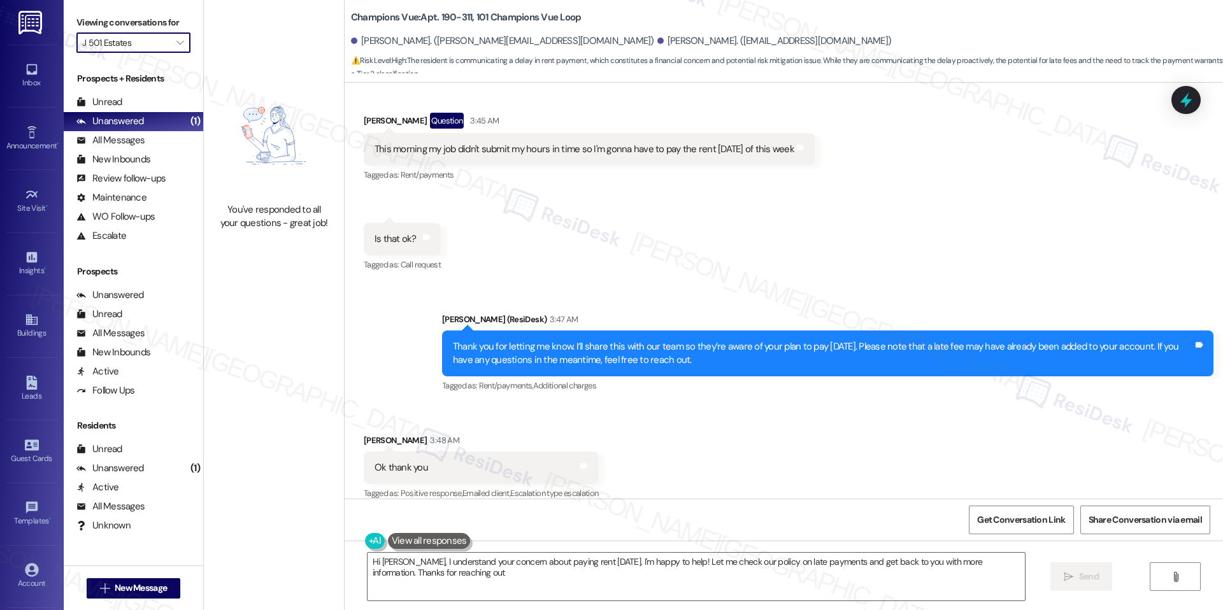
type textarea "Hi Jesus, I understand your concern about paying rent on Friday. I'm happy to h…"
click at [178, 47] on button "" at bounding box center [180, 42] width 20 height 20
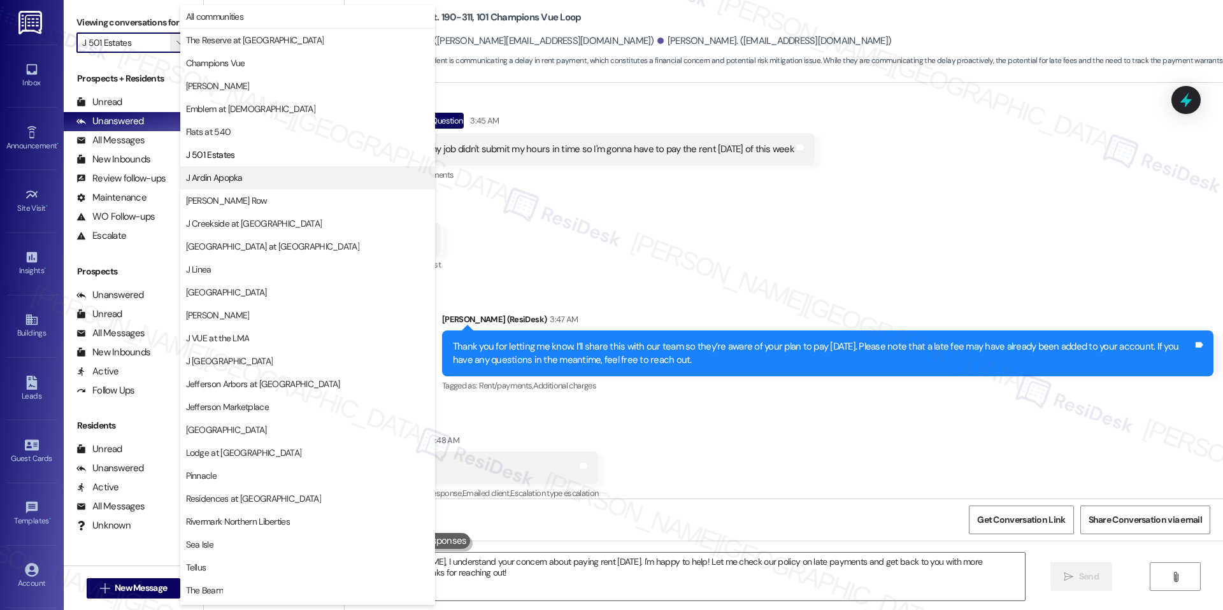
click at [226, 172] on span "J Ardin Apopka" at bounding box center [214, 177] width 57 height 13
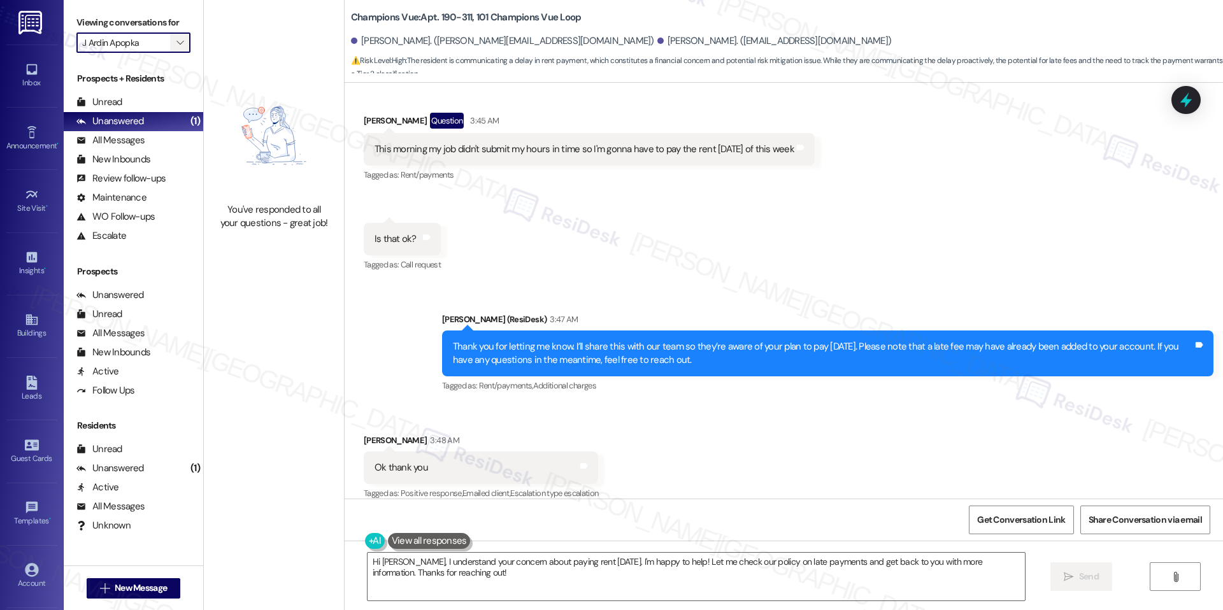
click at [176, 42] on icon "" at bounding box center [179, 43] width 7 height 10
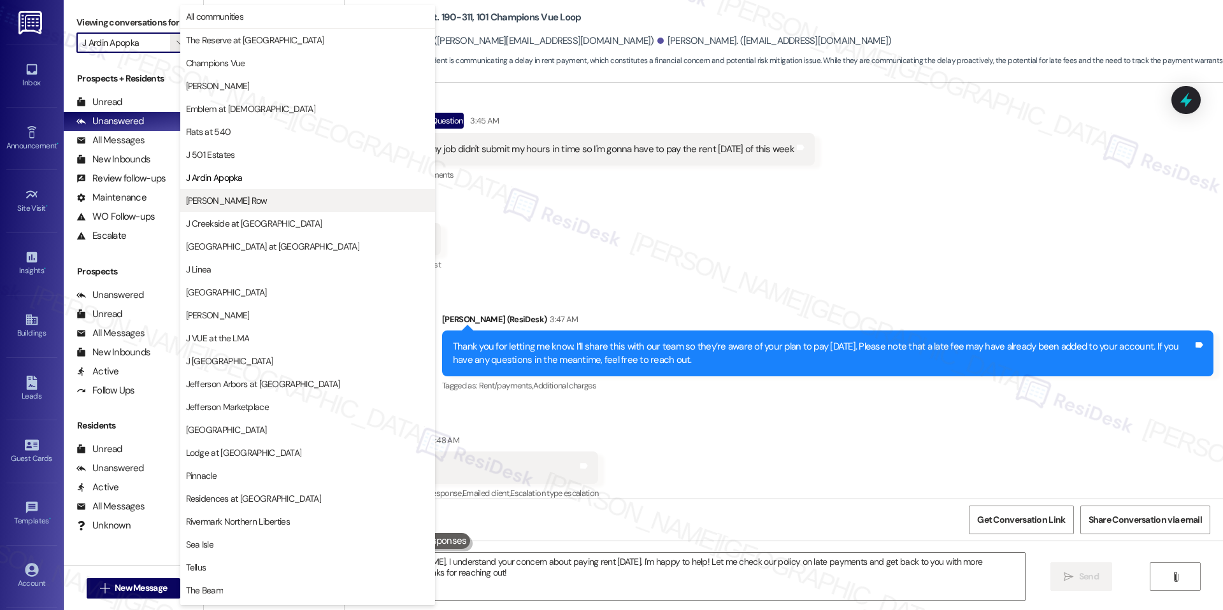
click at [231, 193] on button "[PERSON_NAME] Row" at bounding box center [307, 200] width 255 height 23
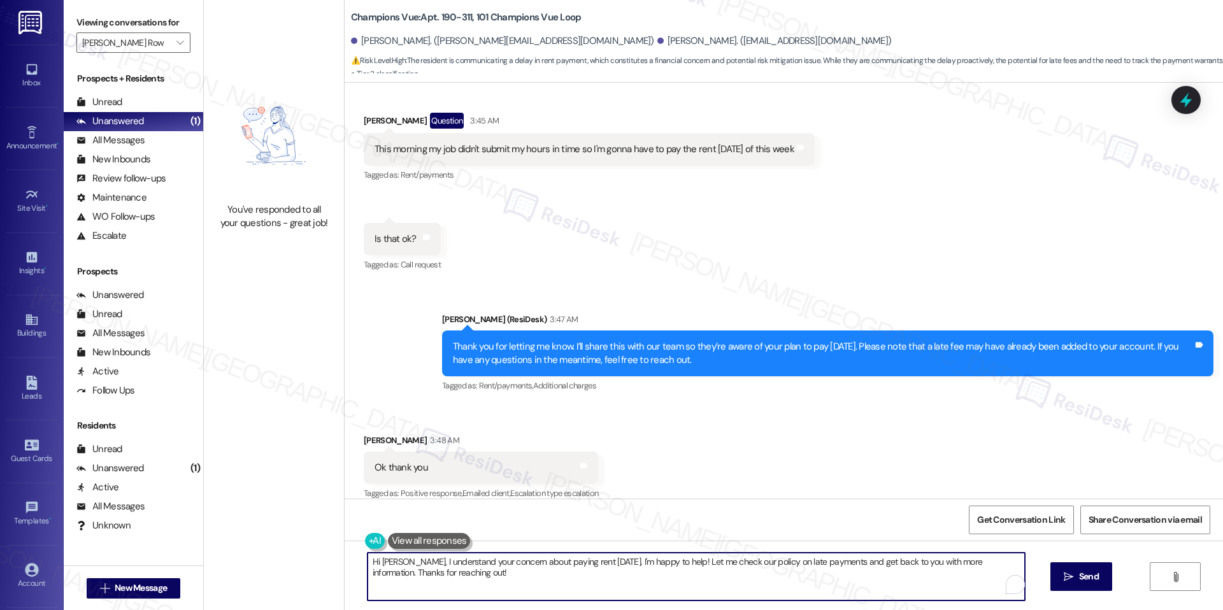
click at [462, 577] on textarea "Hi Jesus, I understand your concern about paying rent on Friday. I'm happy to h…" at bounding box center [696, 577] width 657 height 48
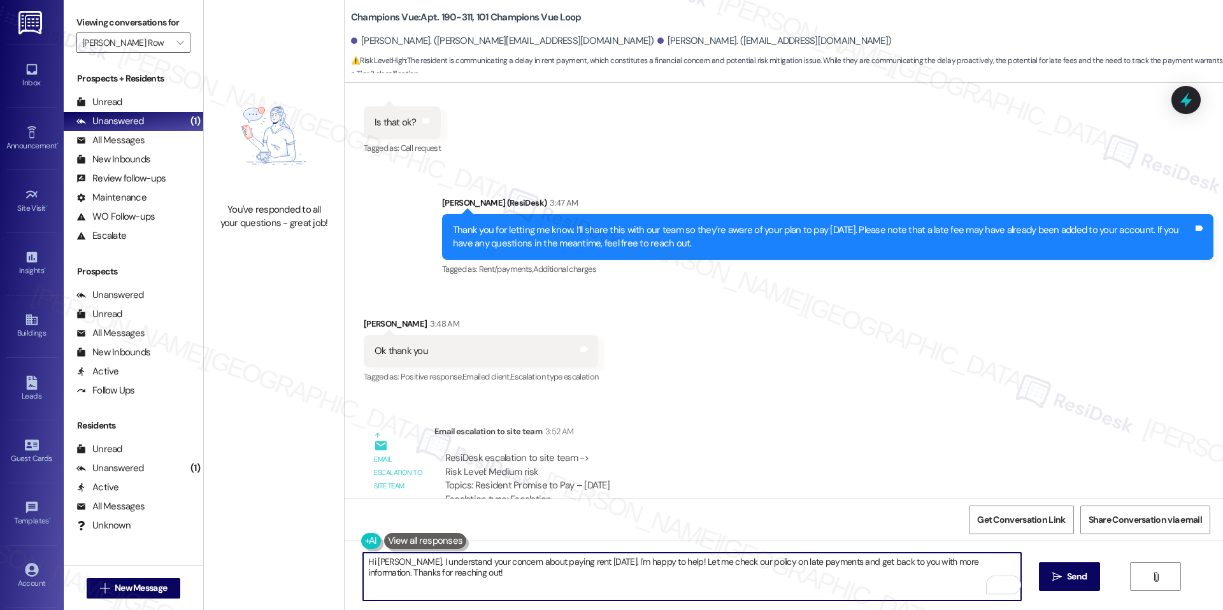
scroll to position [6061, 0]
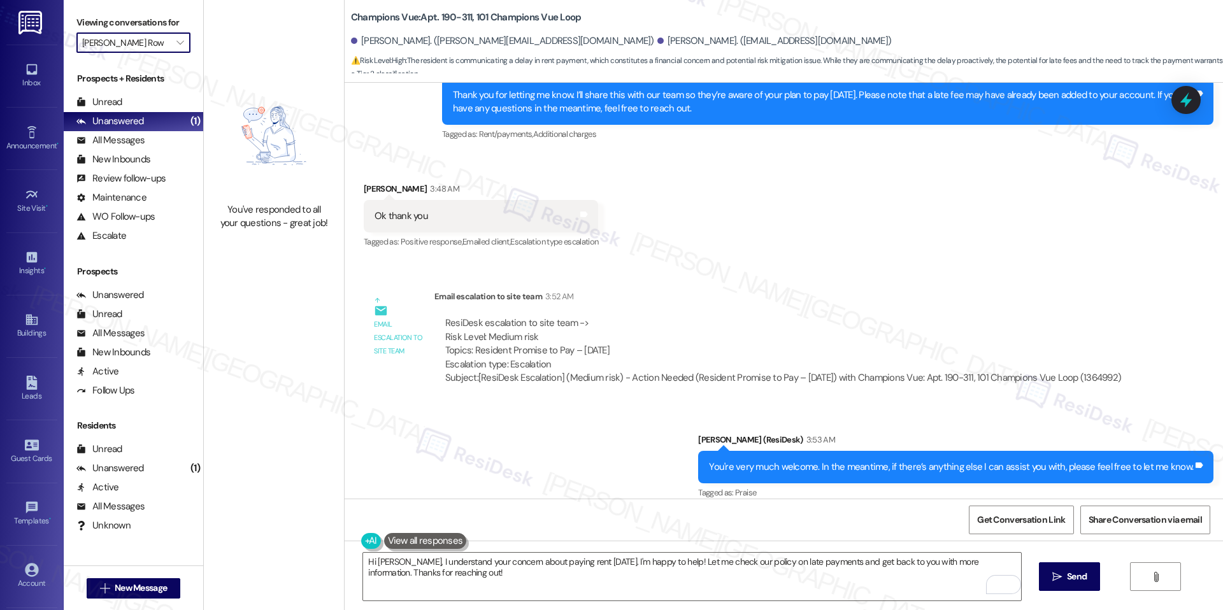
click at [159, 43] on input "[PERSON_NAME] Row" at bounding box center [126, 42] width 88 height 20
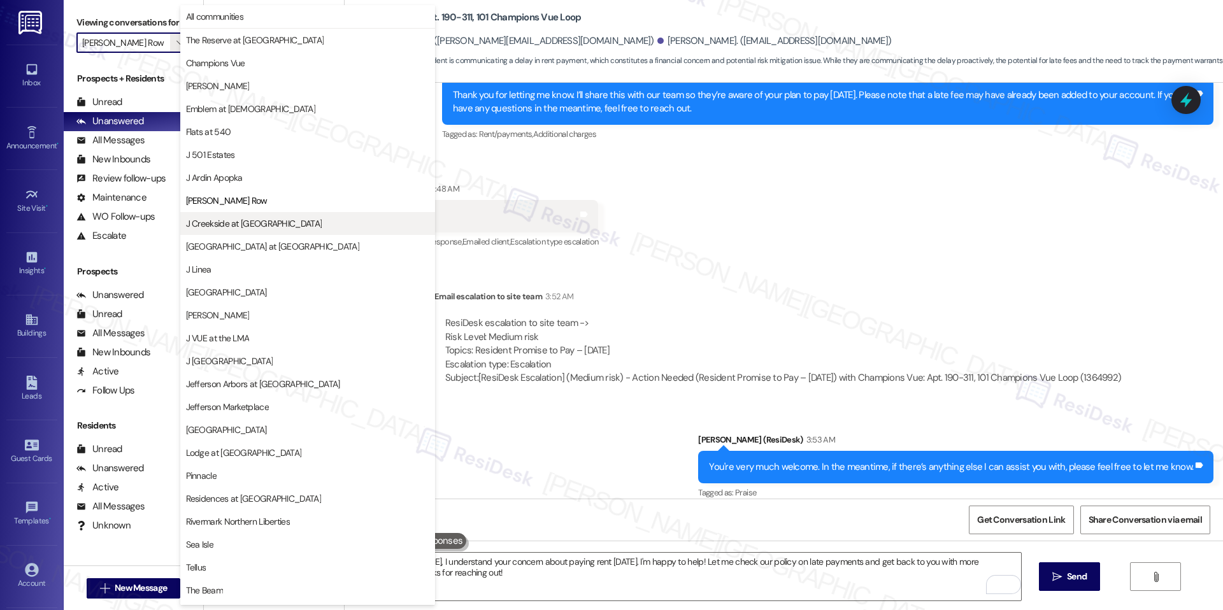
click at [213, 233] on button "J Creekside at [GEOGRAPHIC_DATA]" at bounding box center [307, 223] width 255 height 23
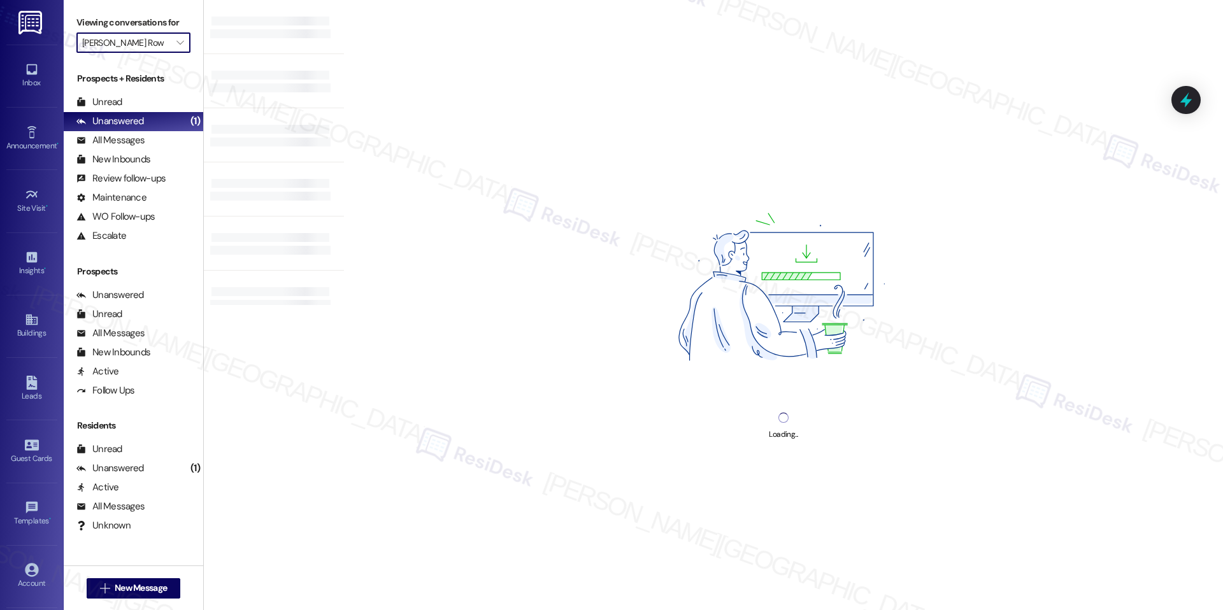
type input "J Creekside at [GEOGRAPHIC_DATA]"
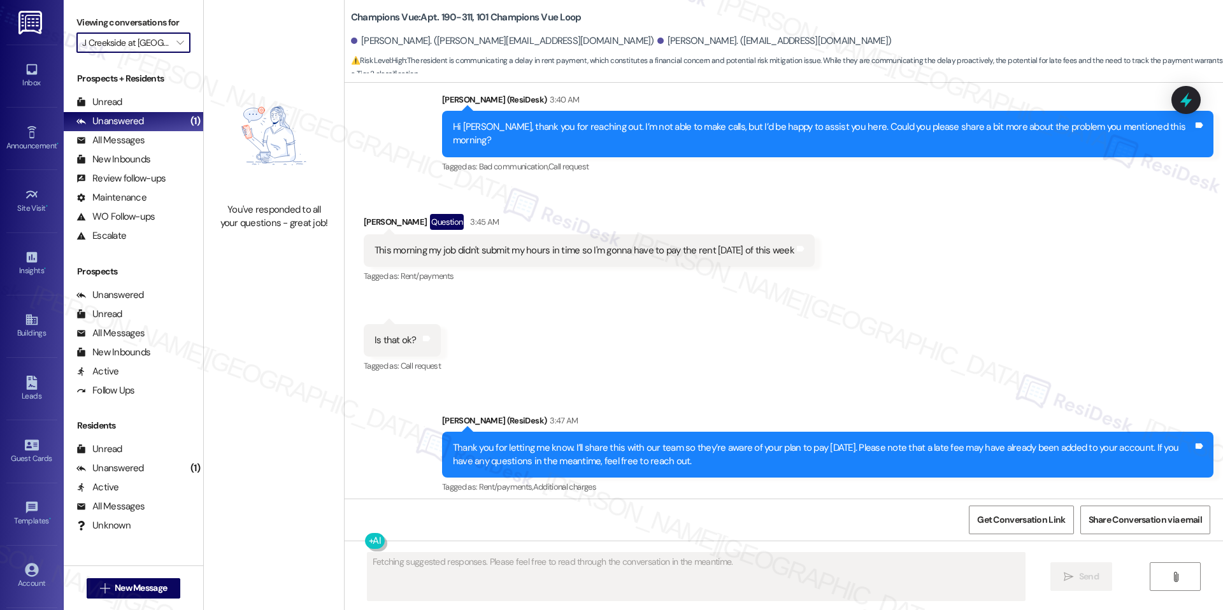
scroll to position [5810, 0]
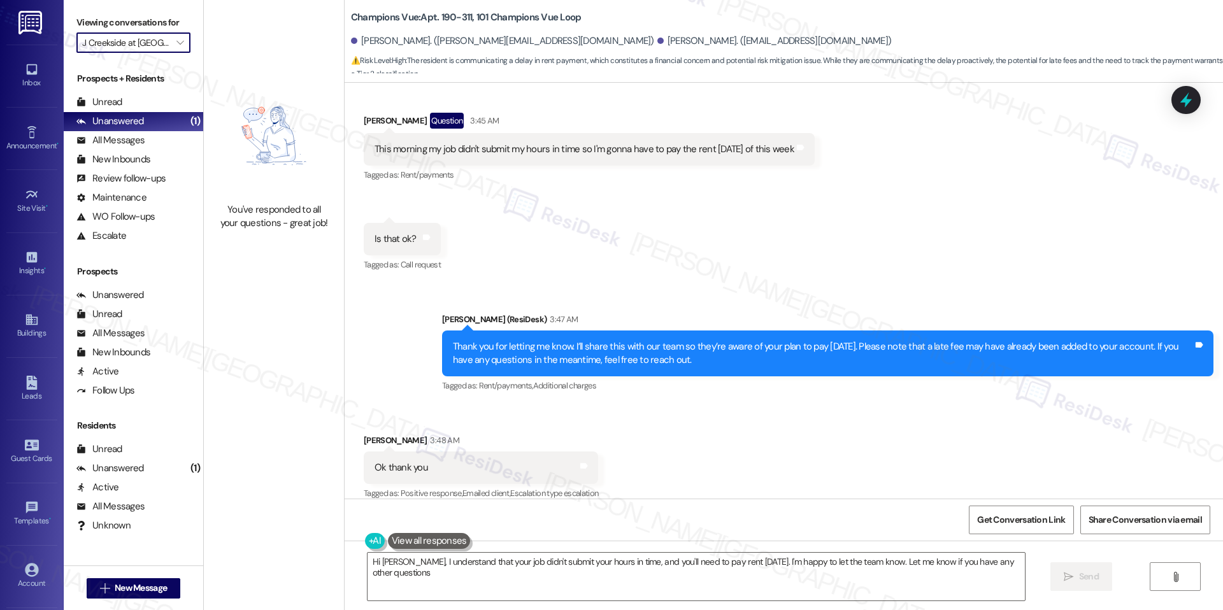
type textarea "Hi Jesus, I understand that your job didn't submit your hours in time, and you'…"
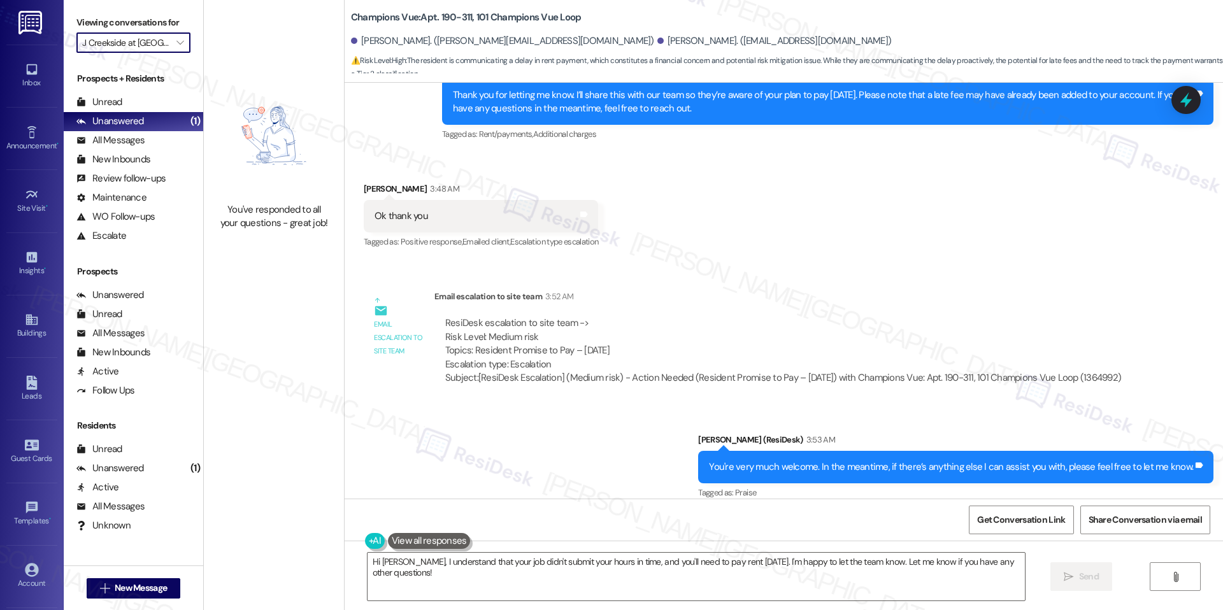
scroll to position [6061, 0]
click at [176, 43] on icon "" at bounding box center [179, 43] width 7 height 10
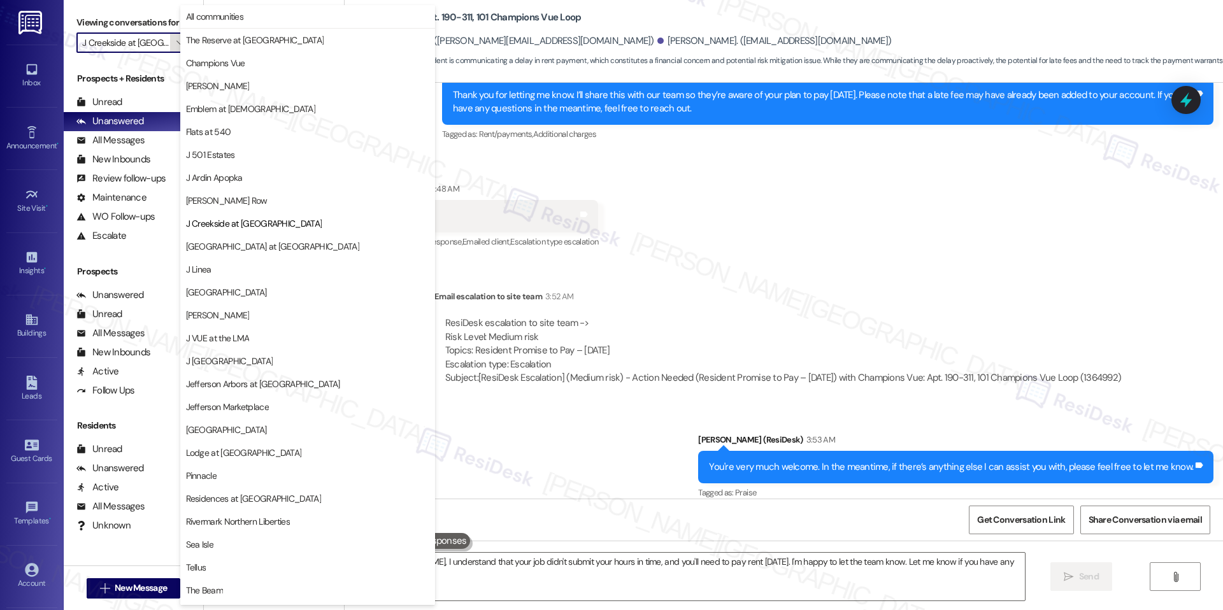
scroll to position [43, 0]
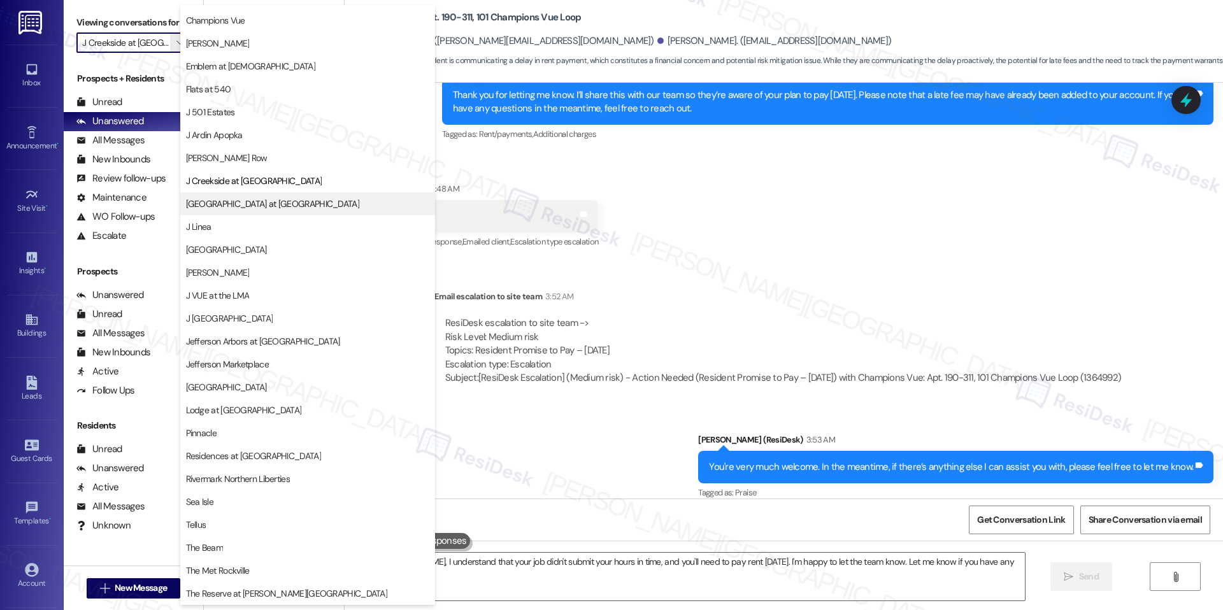
click at [255, 212] on button "[GEOGRAPHIC_DATA] at [GEOGRAPHIC_DATA]" at bounding box center [307, 203] width 255 height 23
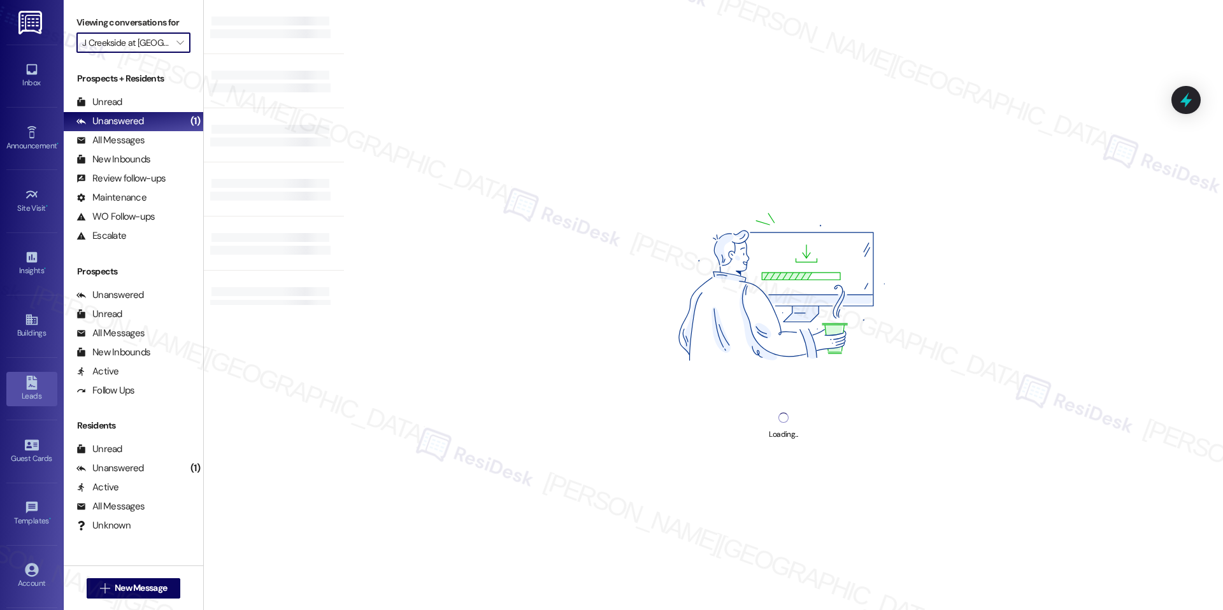
type input "[GEOGRAPHIC_DATA] at [GEOGRAPHIC_DATA]"
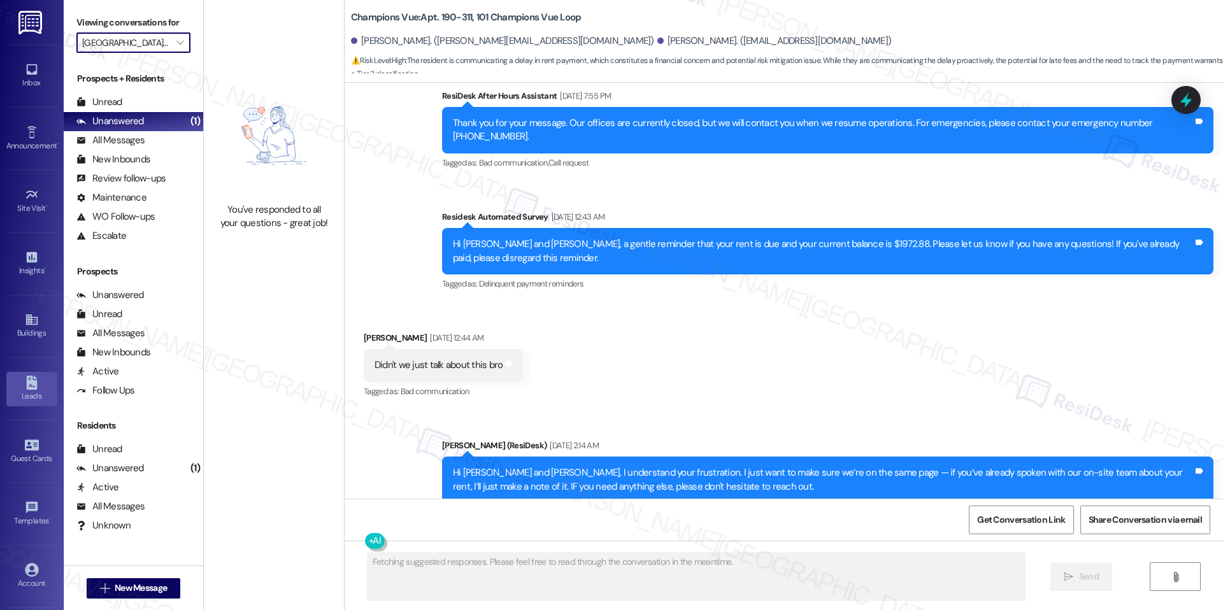
scroll to position [5810, 0]
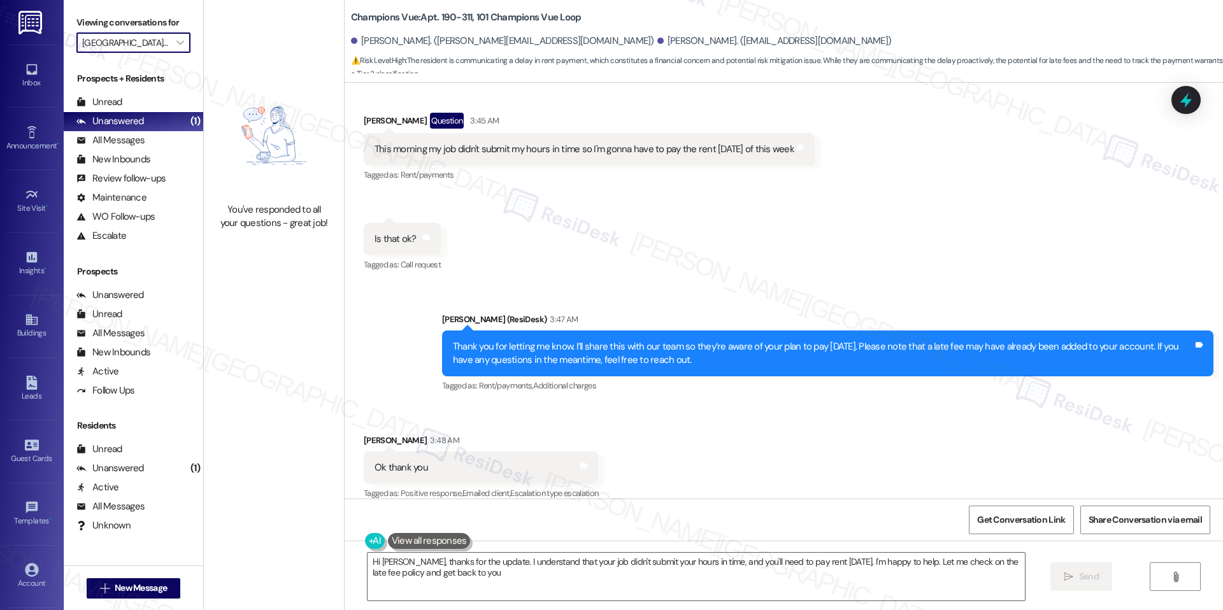
type textarea "Hi [PERSON_NAME], thanks for the update. I understand that your job didn't subm…"
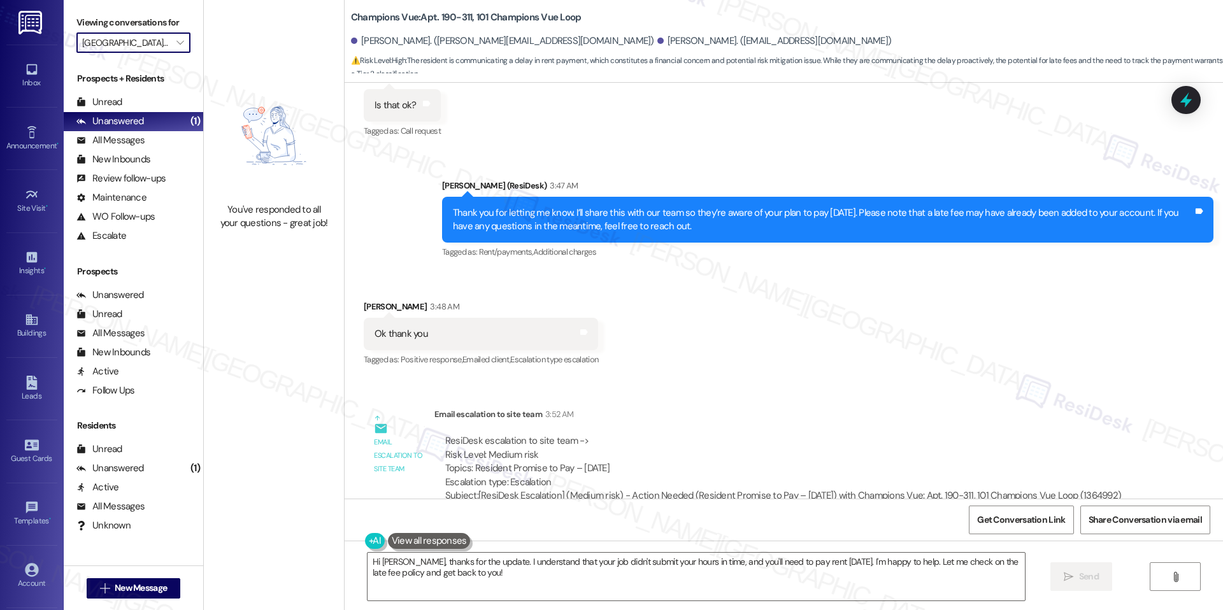
scroll to position [6061, 0]
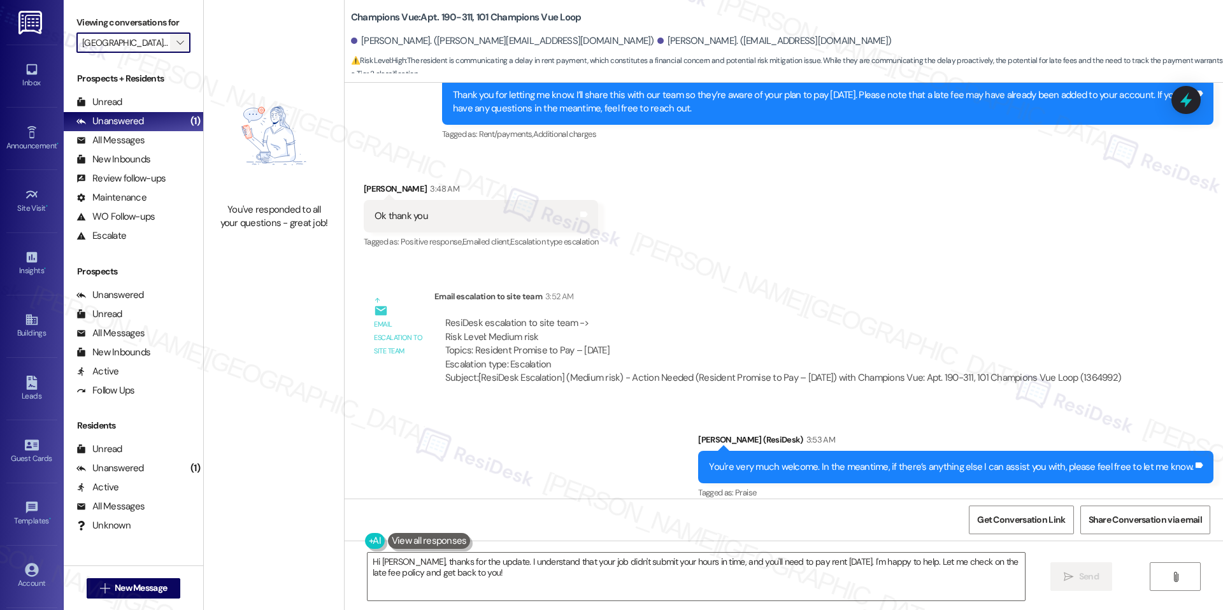
click at [174, 36] on span "" at bounding box center [180, 42] width 12 height 20
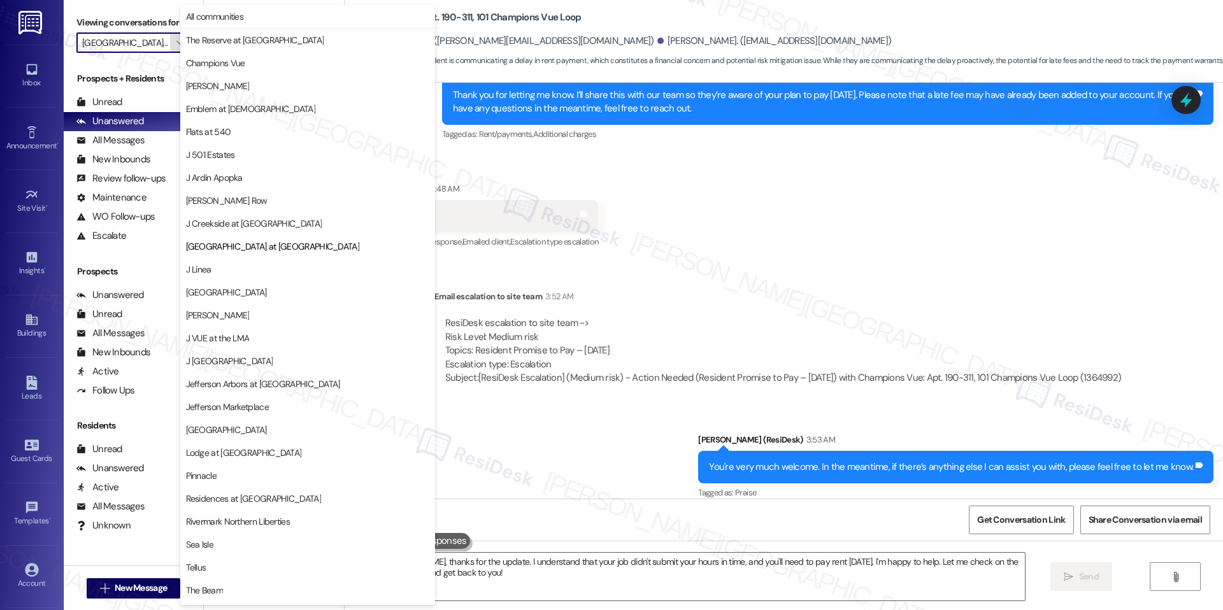
scroll to position [43, 0]
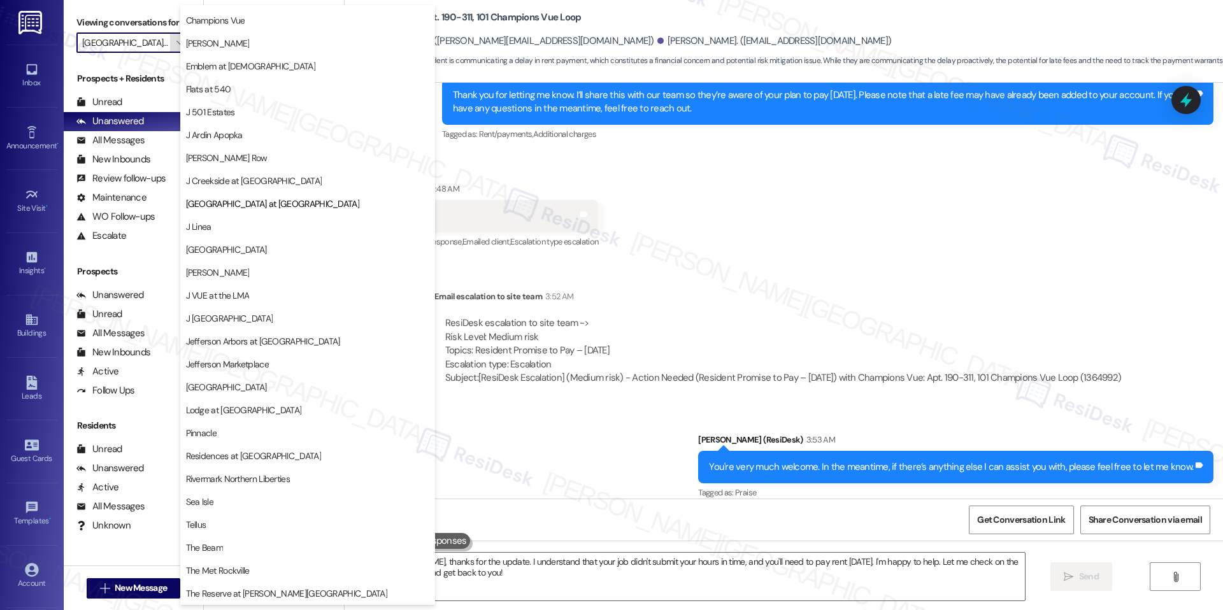
click at [174, 35] on span "" at bounding box center [180, 42] width 12 height 20
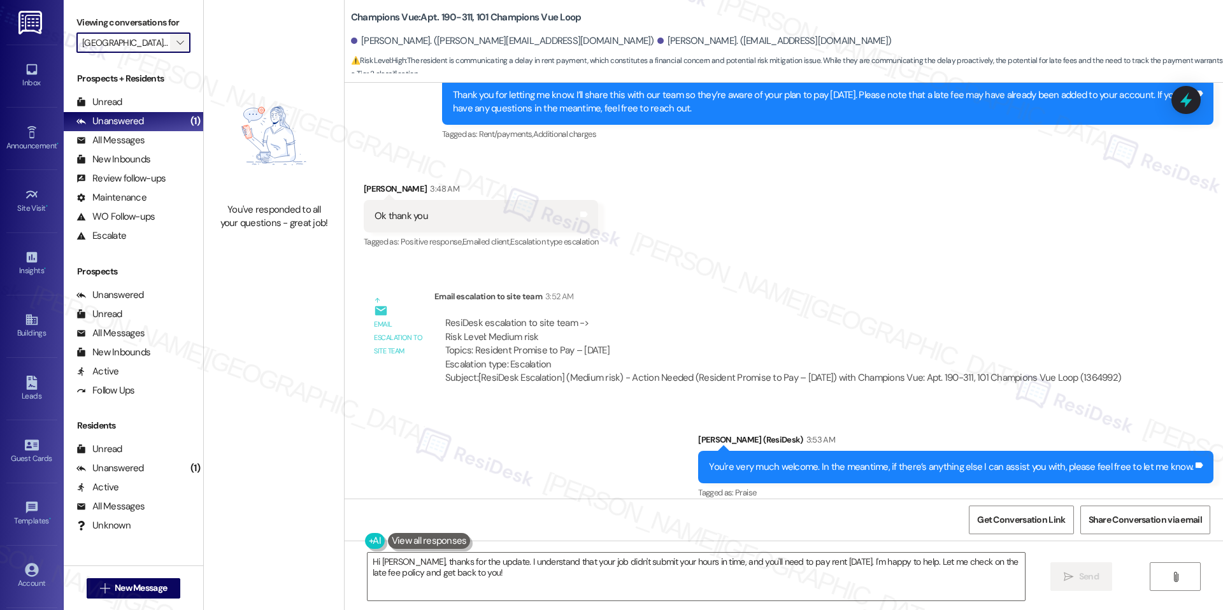
click at [176, 38] on icon "" at bounding box center [179, 43] width 7 height 10
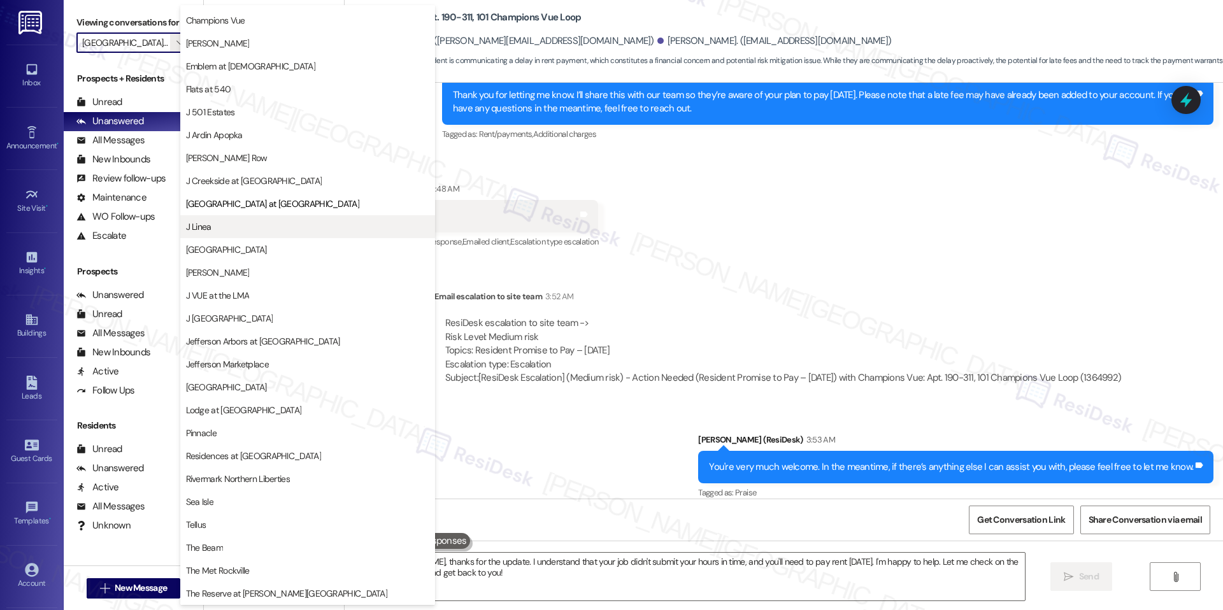
click at [240, 229] on span "J Linea" at bounding box center [307, 226] width 243 height 13
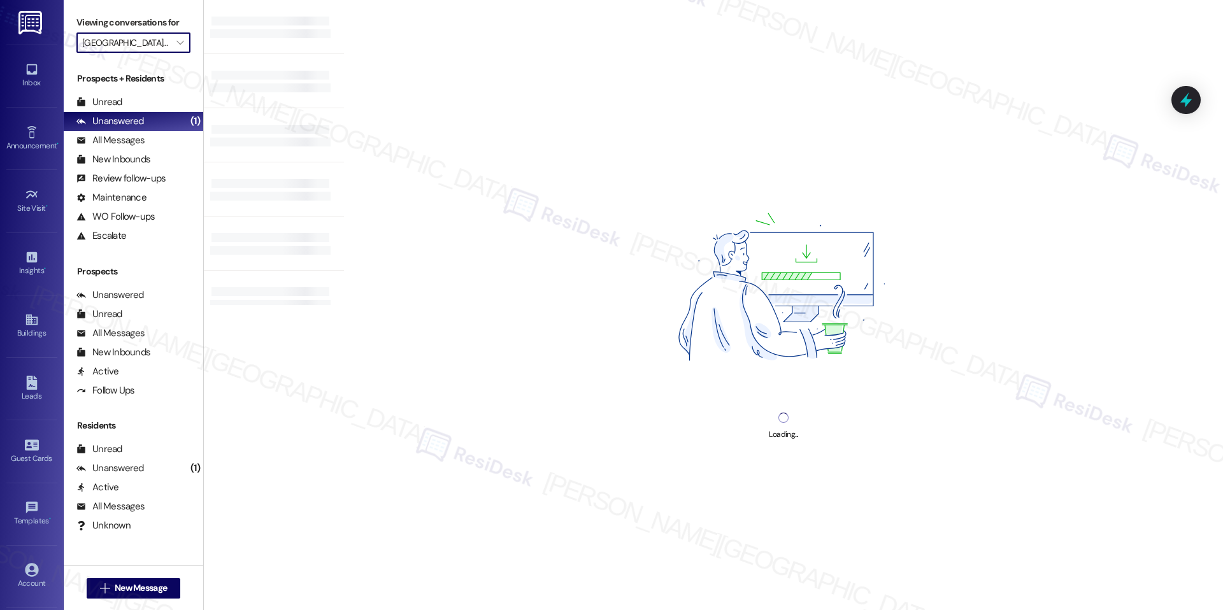
type input "J Linea"
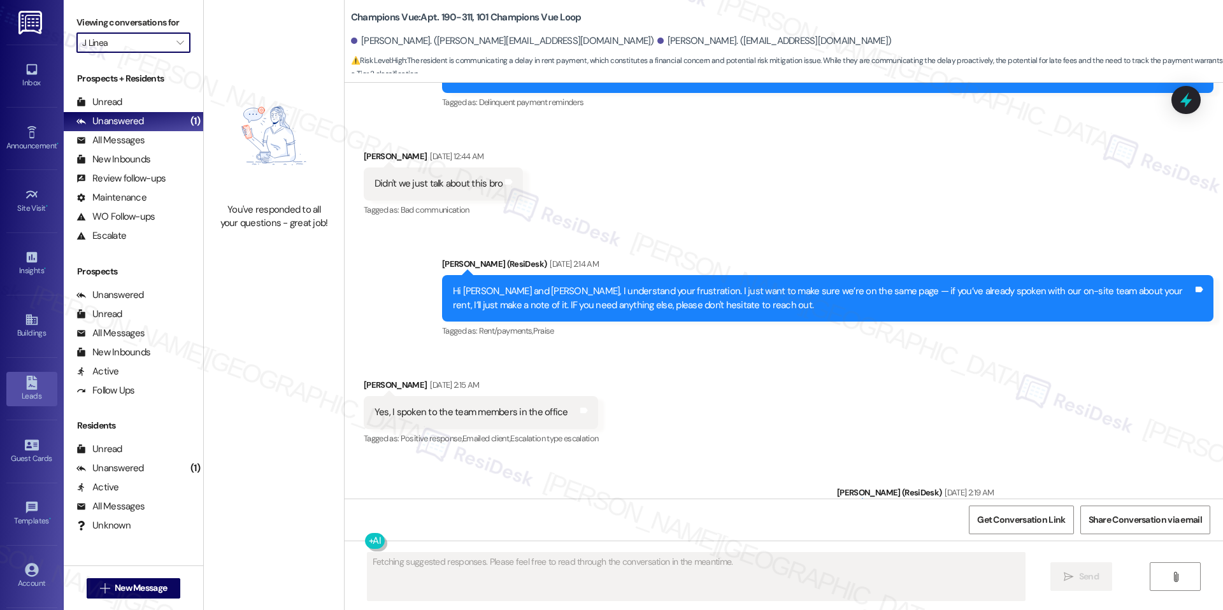
scroll to position [5810, 0]
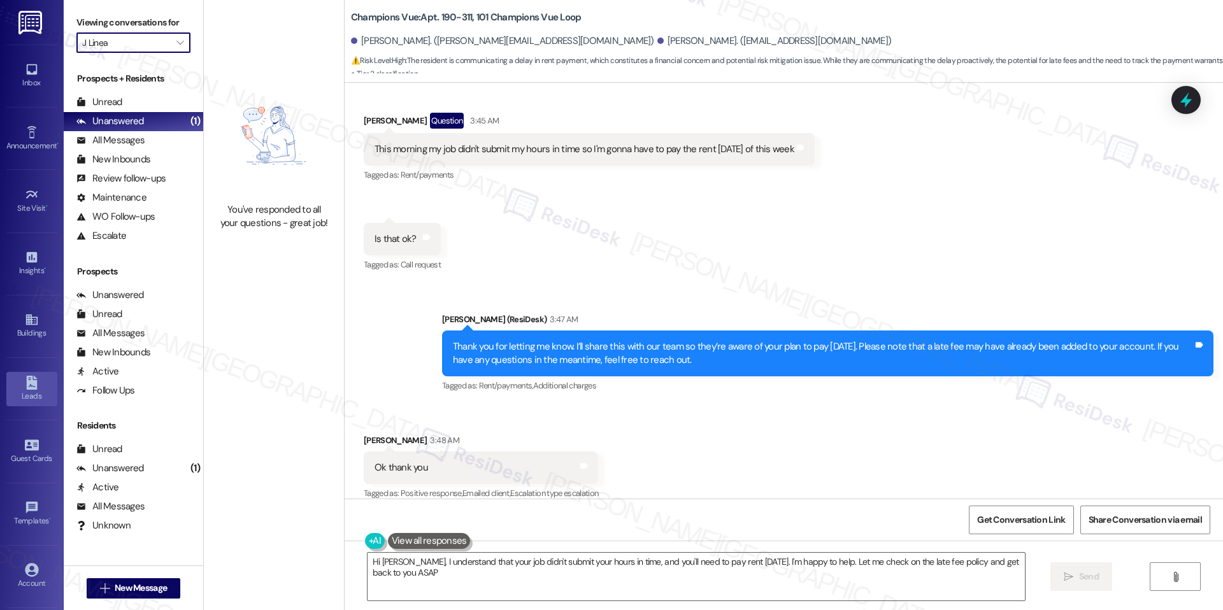
type textarea "Hi [PERSON_NAME], I understand that your job didn't submit your hours in time, …"
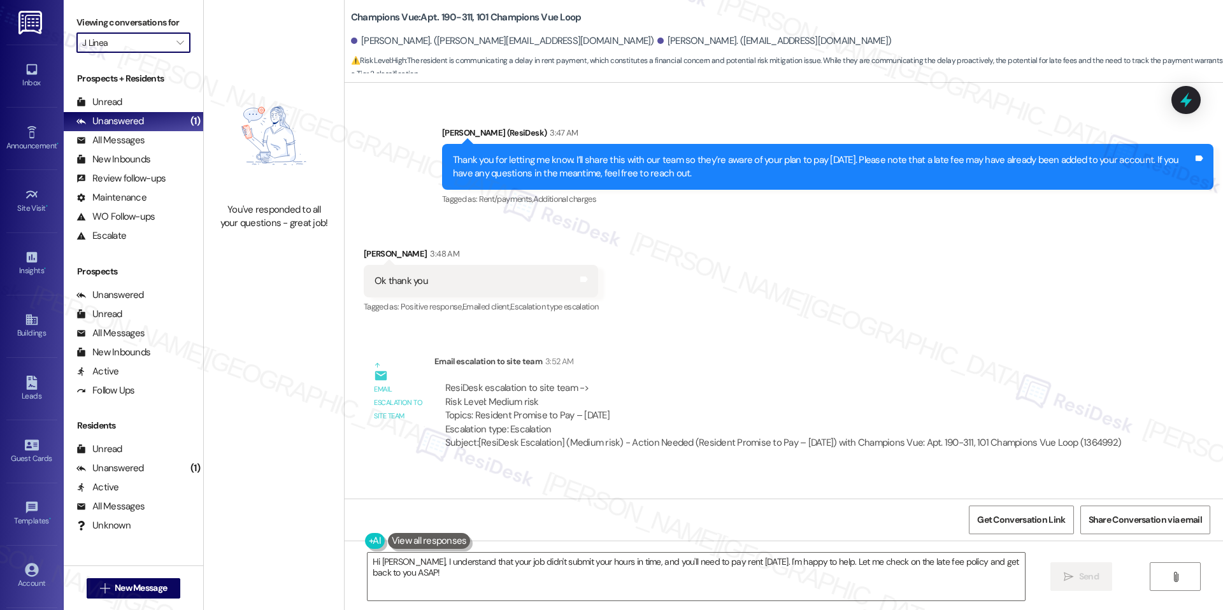
scroll to position [6061, 0]
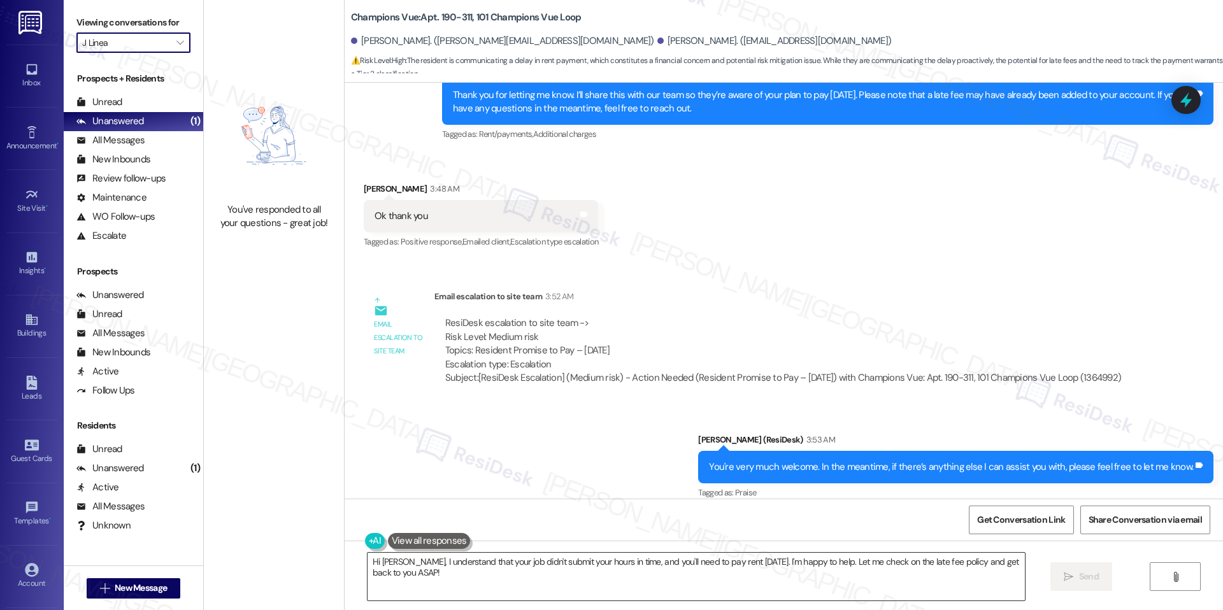
click at [567, 557] on textarea "Hi [PERSON_NAME], I understand that your job didn't submit your hours in time, …" at bounding box center [696, 577] width 657 height 48
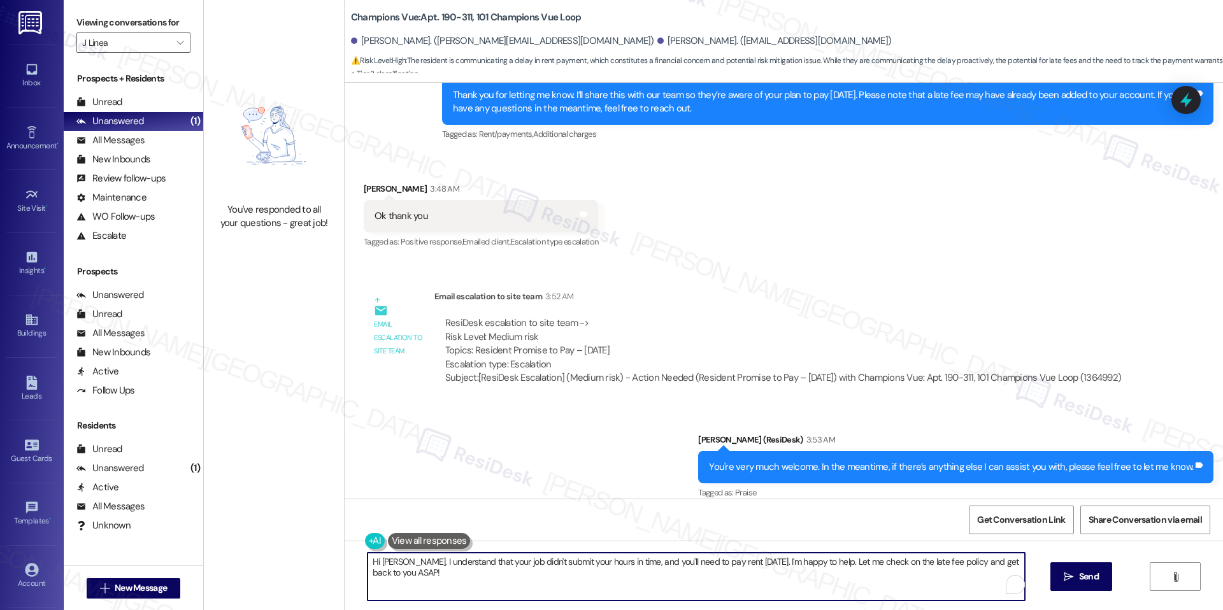
click at [567, 557] on textarea "Hi [PERSON_NAME], I understand that your job didn't submit your hours in time, …" at bounding box center [696, 577] width 657 height 48
click at [567, 559] on textarea "Hi [PERSON_NAME], I understand that your job didn't submit your hours in time, …" at bounding box center [696, 577] width 657 height 48
click at [522, 577] on textarea "Hi [PERSON_NAME], I understand that your job didn't submit your hours in time, …" at bounding box center [691, 577] width 657 height 48
click at [631, 578] on textarea "Hi [PERSON_NAME], I understand that your job didn't submit your hours in time, …" at bounding box center [691, 577] width 657 height 48
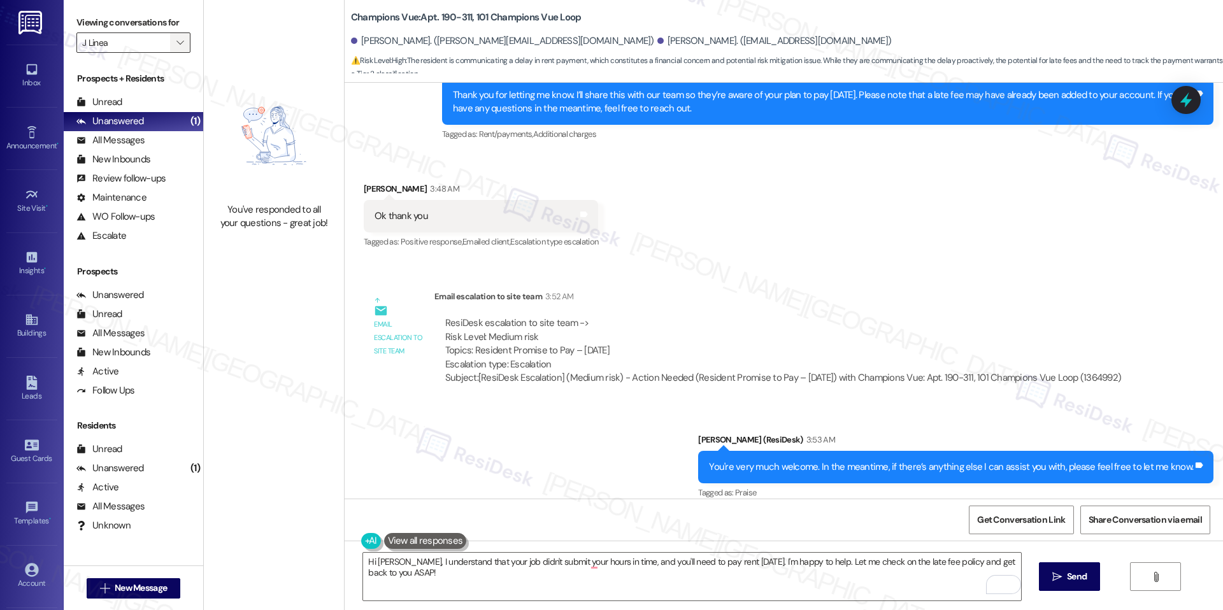
click at [176, 46] on icon "" at bounding box center [179, 43] width 7 height 10
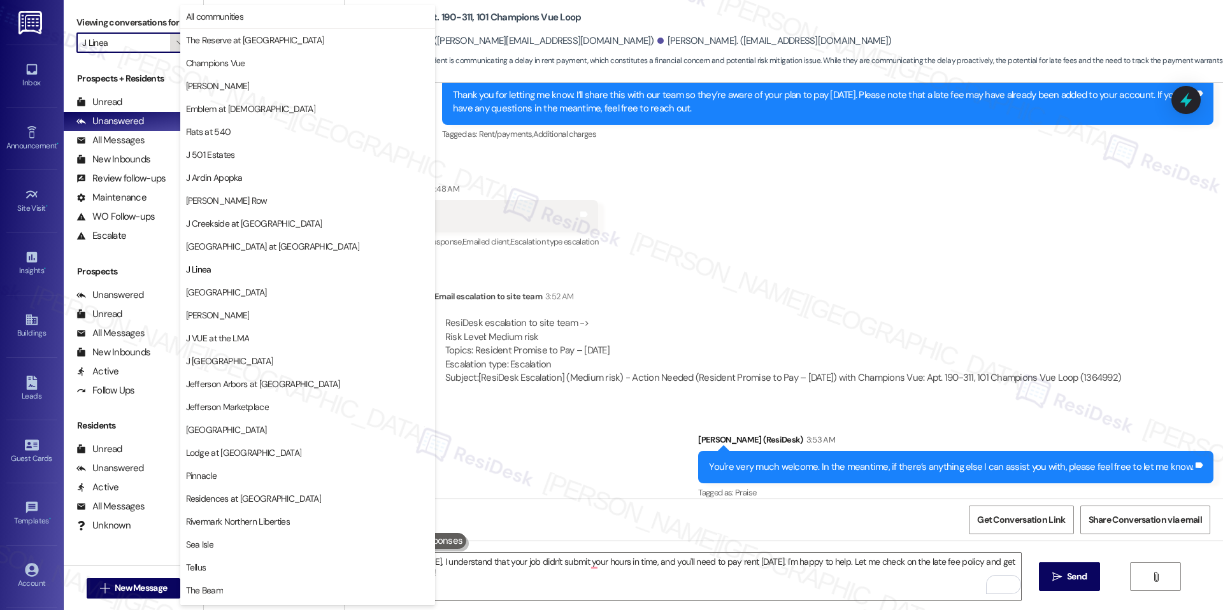
scroll to position [43, 0]
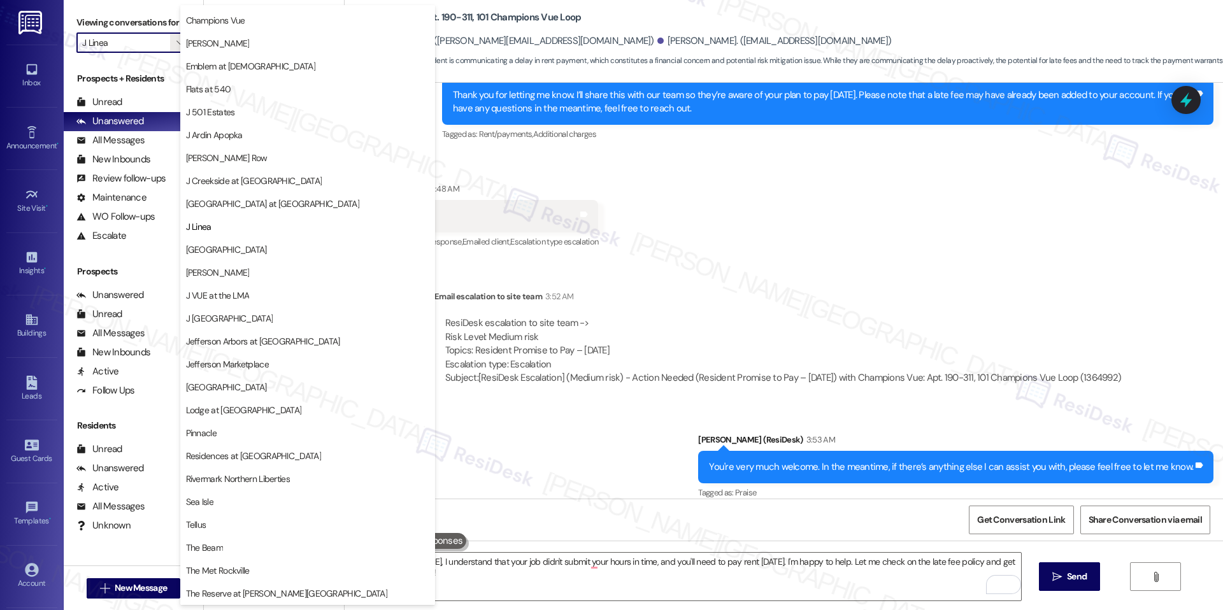
click at [207, 247] on span "[GEOGRAPHIC_DATA]" at bounding box center [226, 249] width 81 height 13
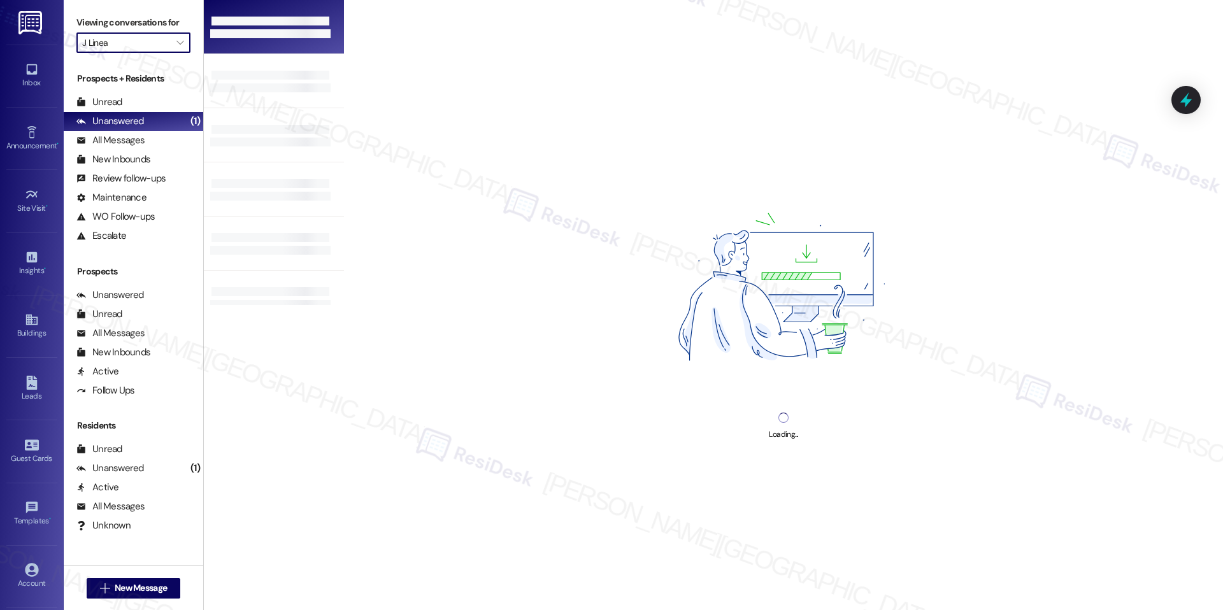
click at [242, 28] on div at bounding box center [270, 28] width 120 height 3
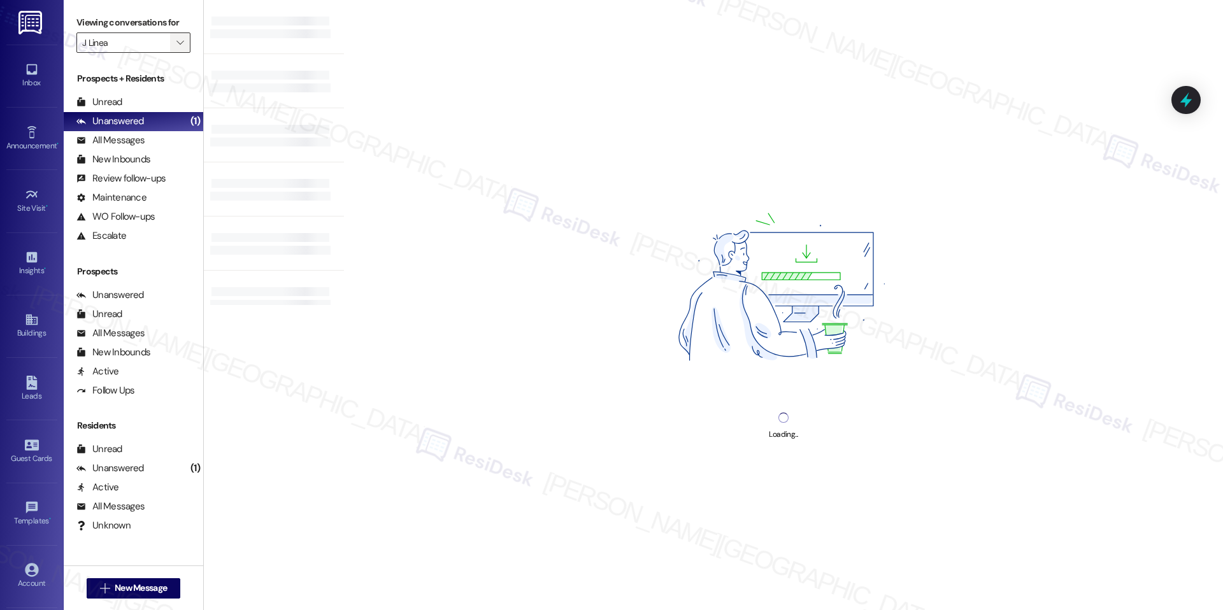
click at [176, 47] on icon "" at bounding box center [179, 43] width 7 height 10
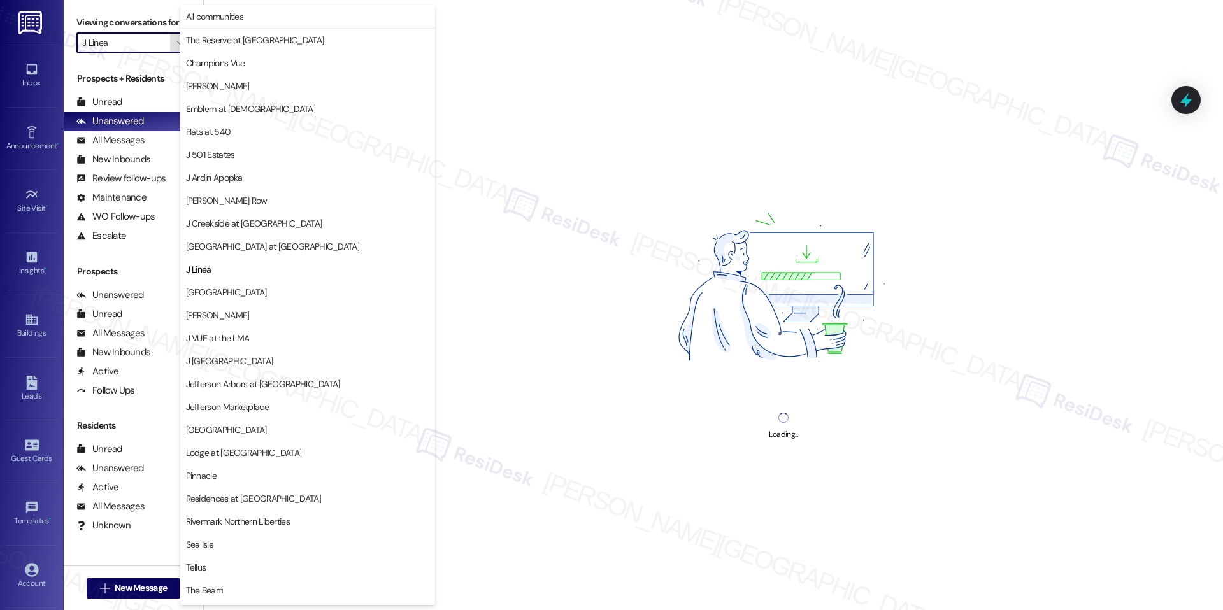
scroll to position [43, 0]
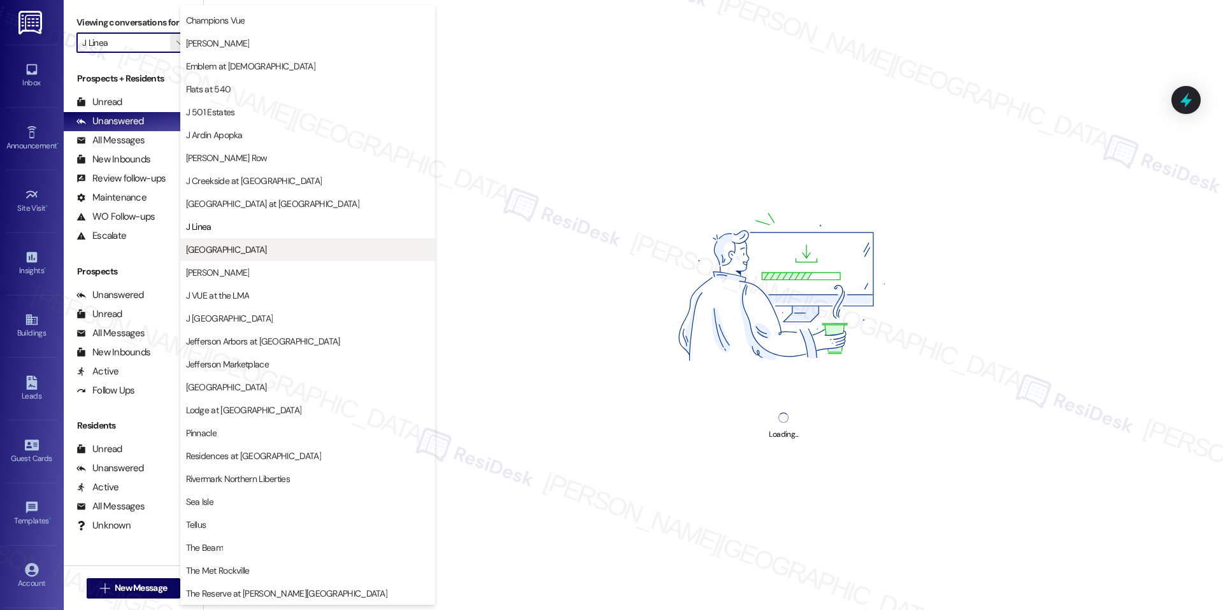
drag, startPoint x: 212, startPoint y: 269, endPoint x: 227, endPoint y: 247, distance: 26.5
click at [227, 247] on div "J Creekside at [GEOGRAPHIC_DATA] at [GEOGRAPHIC_DATA] [GEOGRAPHIC_DATA] J Sol J…" at bounding box center [307, 283] width 255 height 229
click at [227, 247] on span "[GEOGRAPHIC_DATA]" at bounding box center [226, 249] width 81 height 13
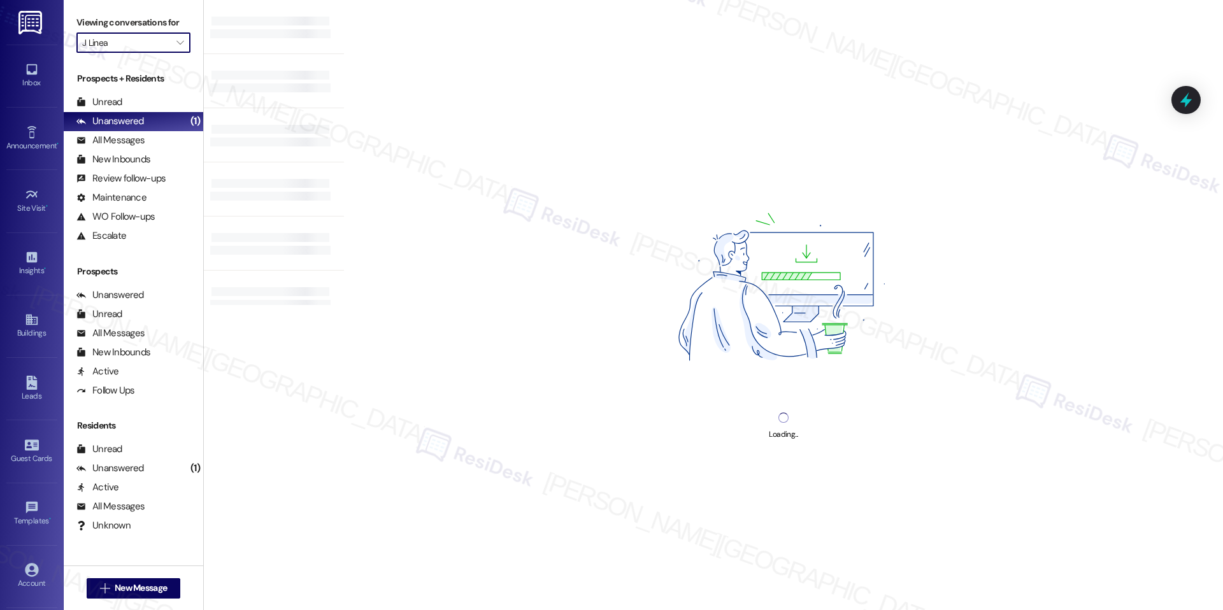
type input "[GEOGRAPHIC_DATA]"
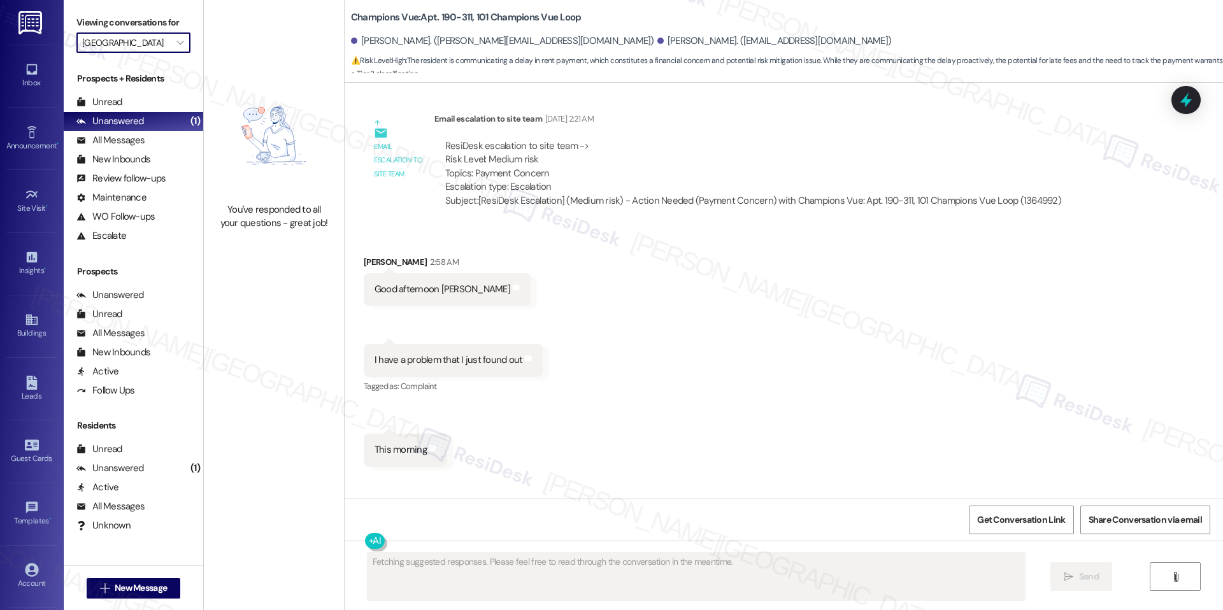
scroll to position [5810, 0]
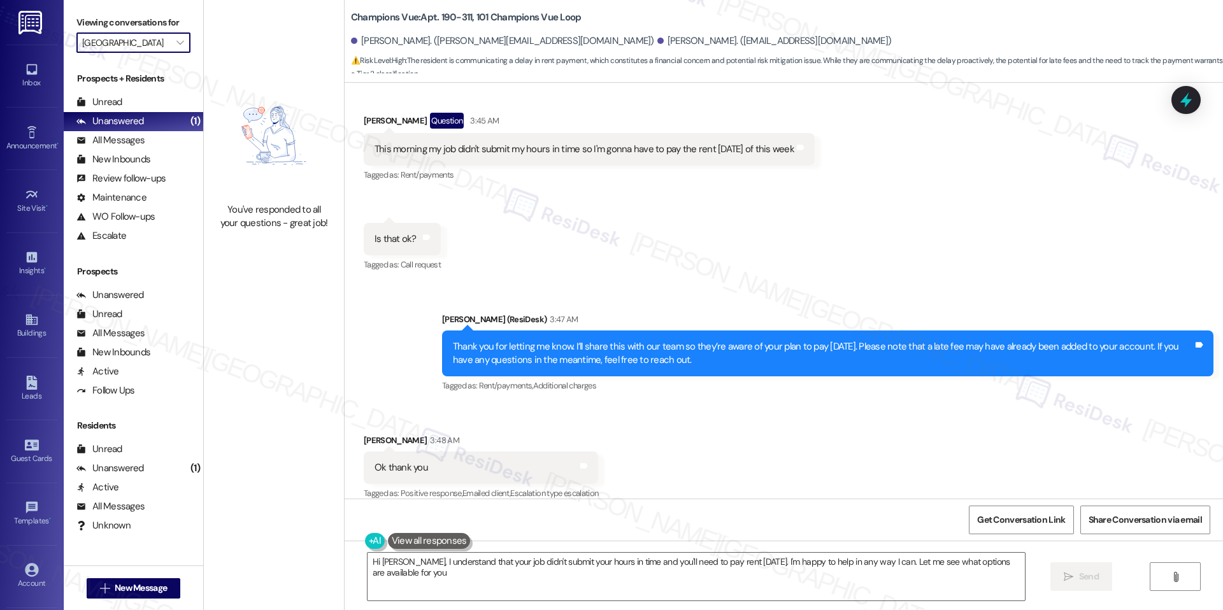
type textarea "Hi [PERSON_NAME], I understand that your job didn't submit your hours in time a…"
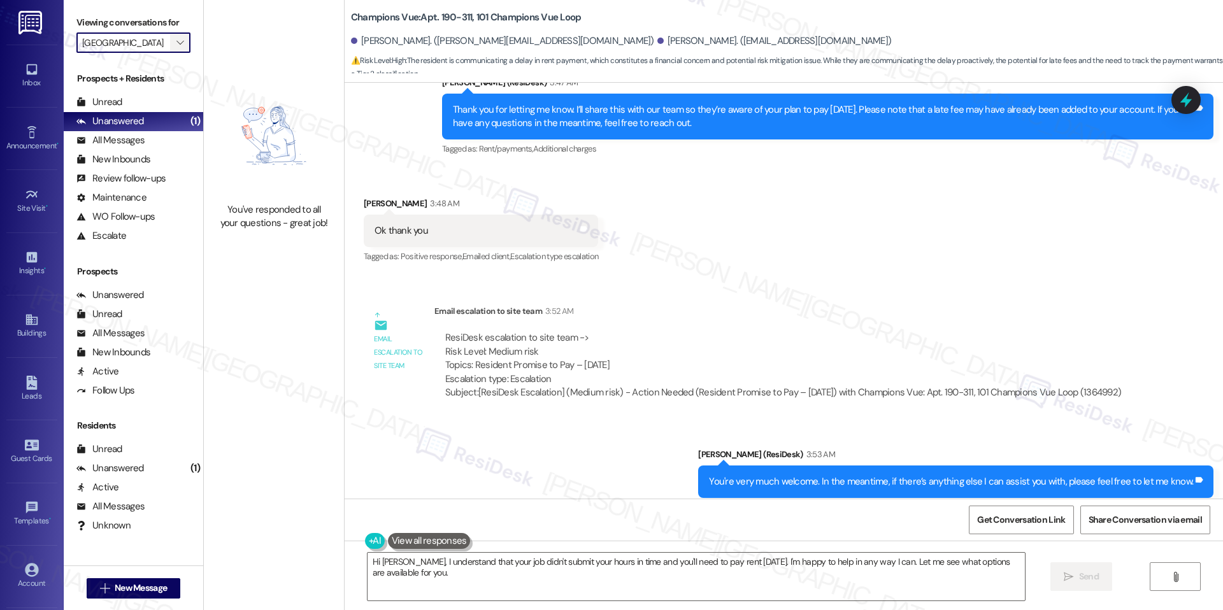
scroll to position [6049, 0]
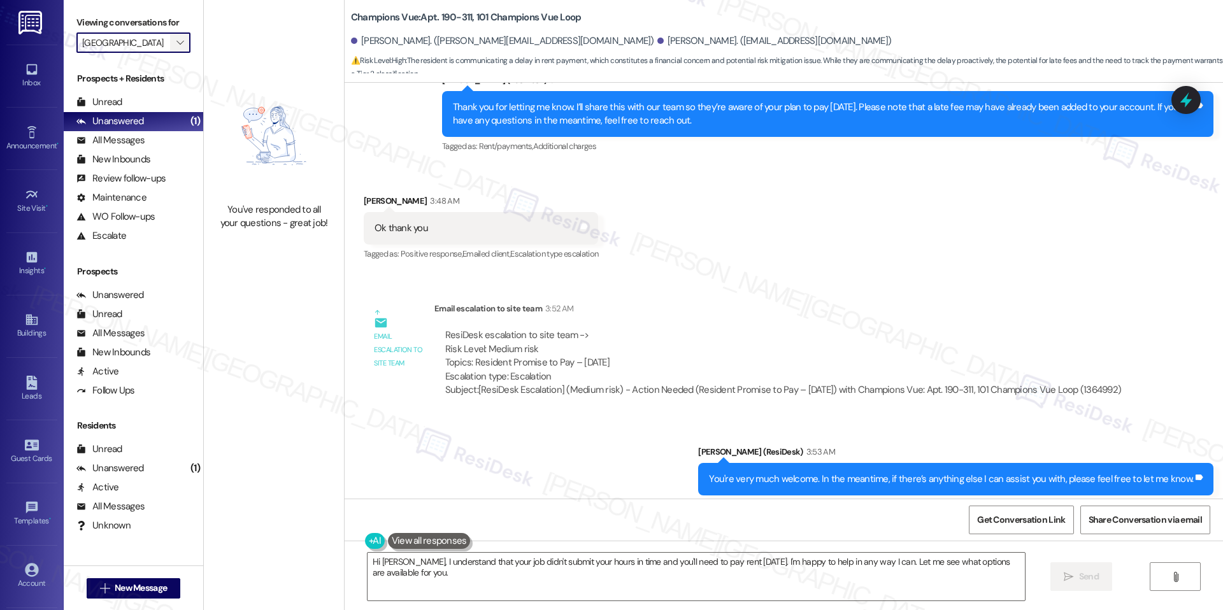
click at [174, 46] on span "" at bounding box center [180, 42] width 12 height 20
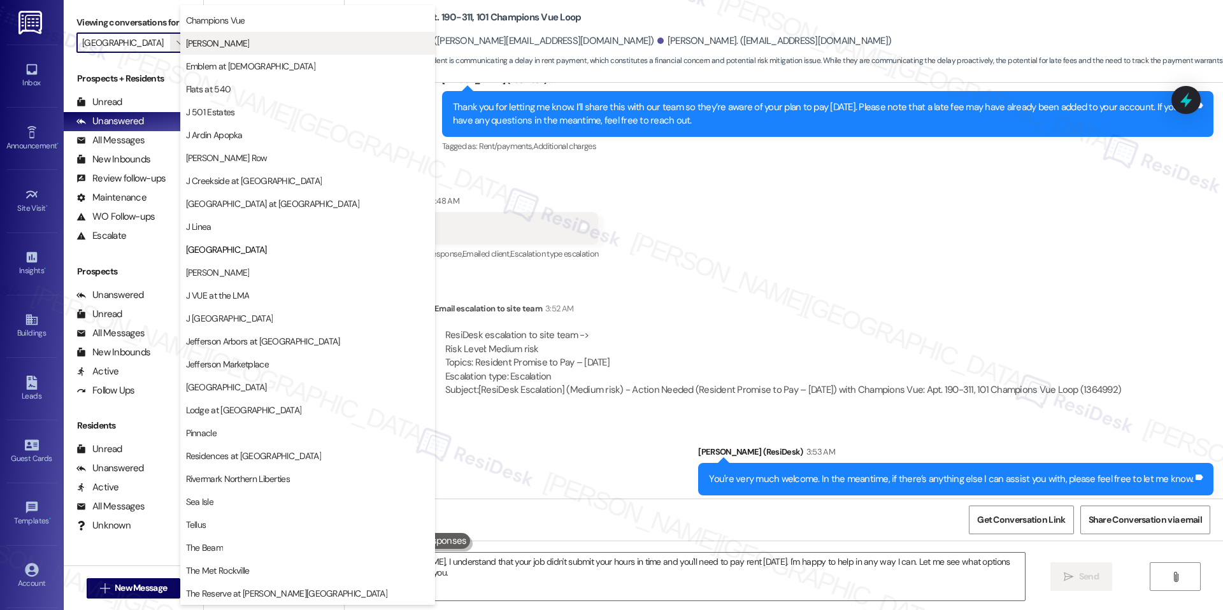
scroll to position [0, 0]
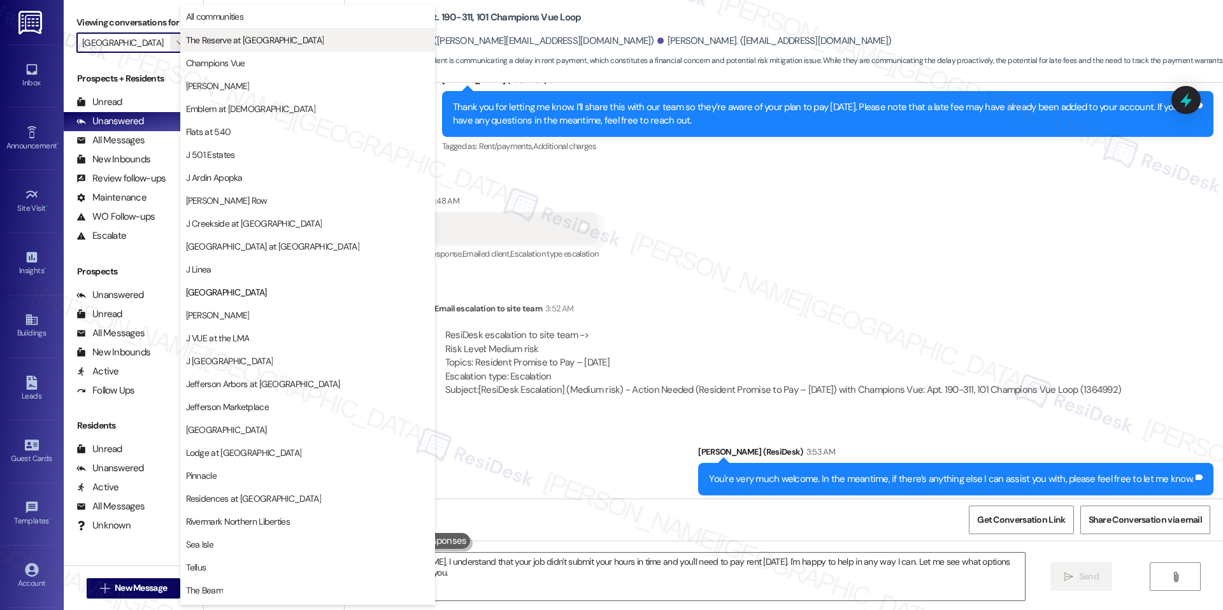
click at [251, 34] on span "The Reserve at [GEOGRAPHIC_DATA]" at bounding box center [255, 40] width 138 height 13
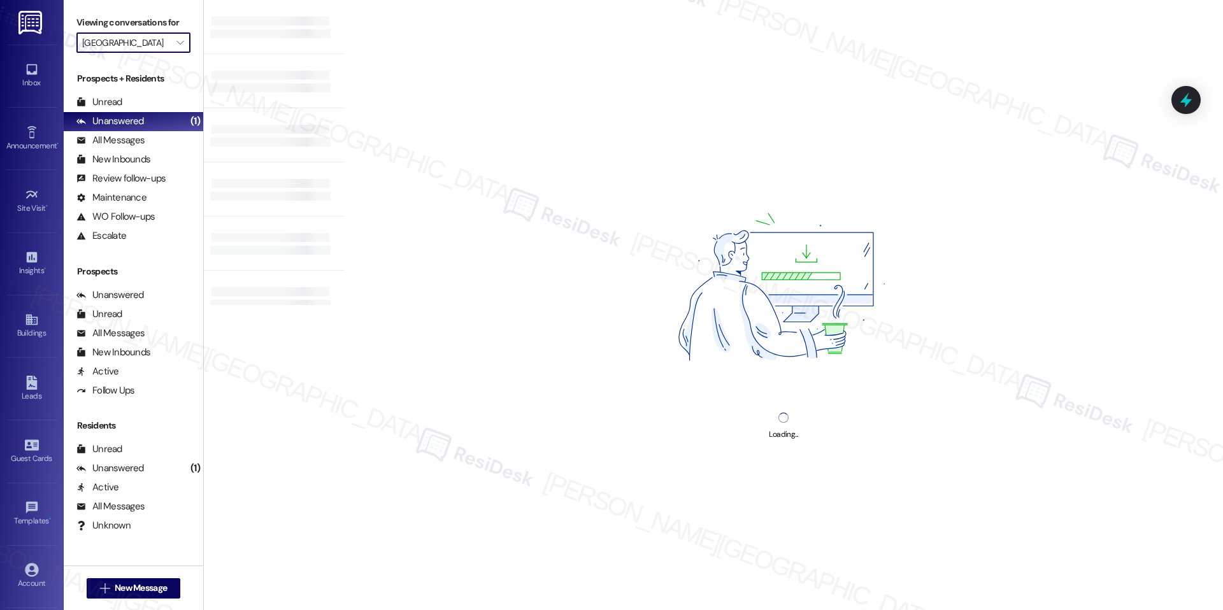
type input "The Reserve at [GEOGRAPHIC_DATA]"
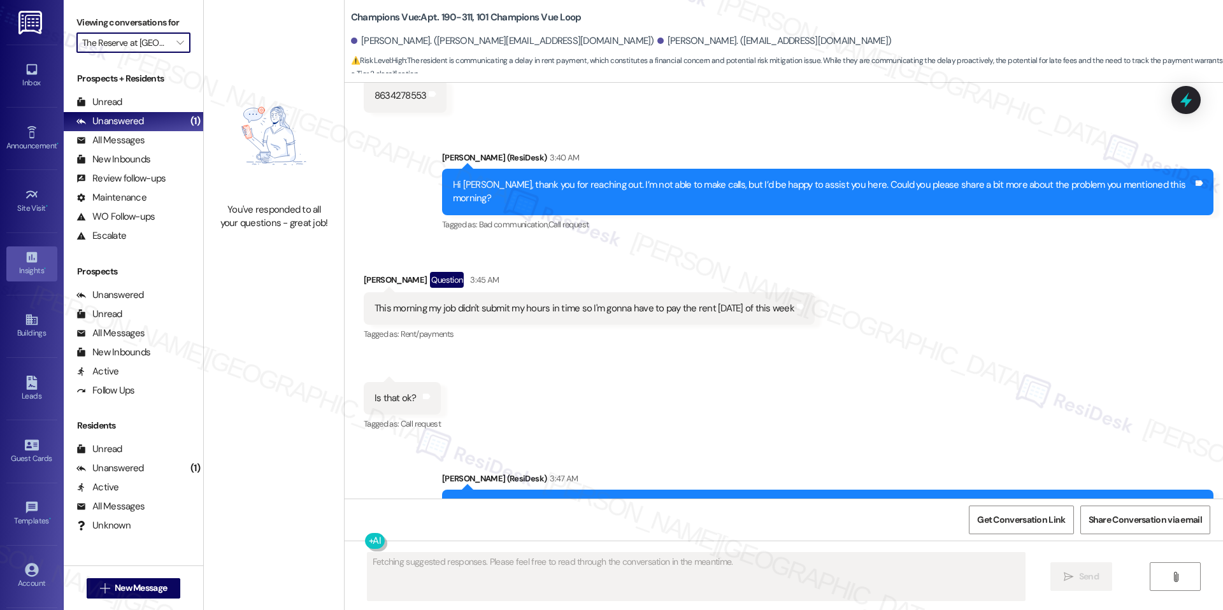
scroll to position [5810, 0]
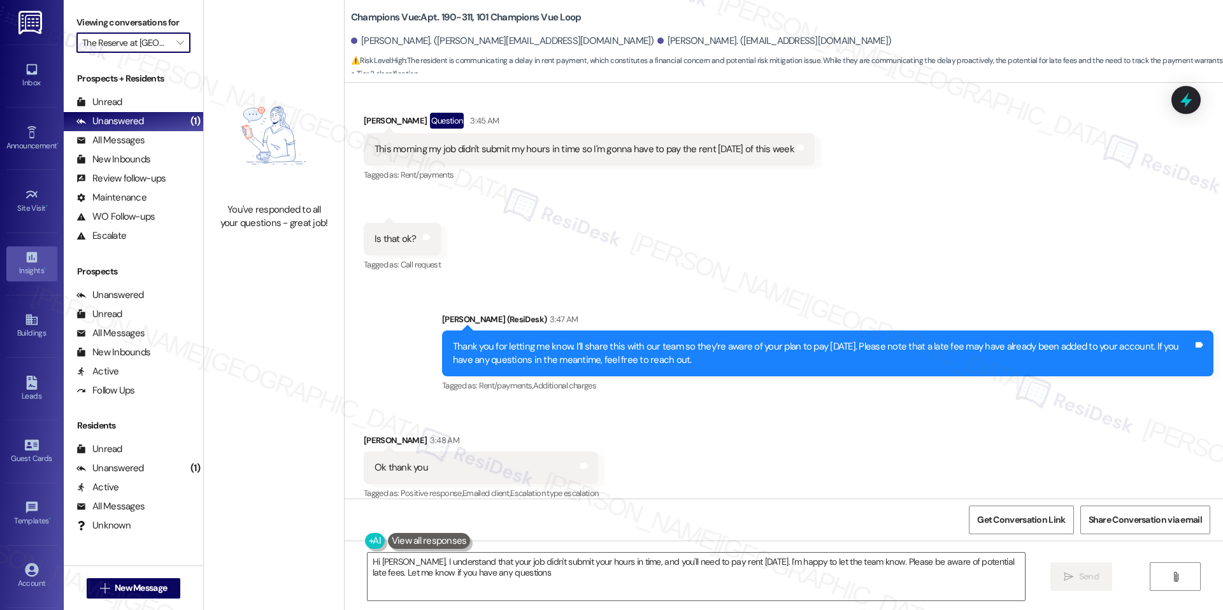
type textarea "Hi [PERSON_NAME], I understand that your job didn't submit your hours in time, …"
click at [175, 44] on span "" at bounding box center [180, 42] width 12 height 20
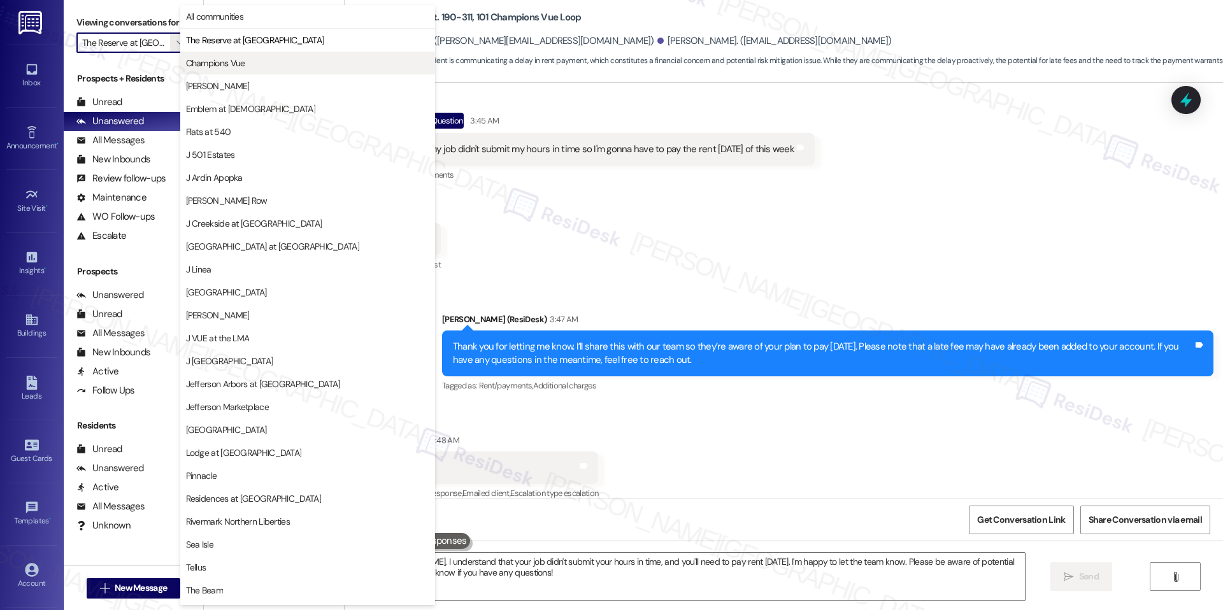
click at [233, 66] on span "Champions Vue" at bounding box center [215, 63] width 59 height 13
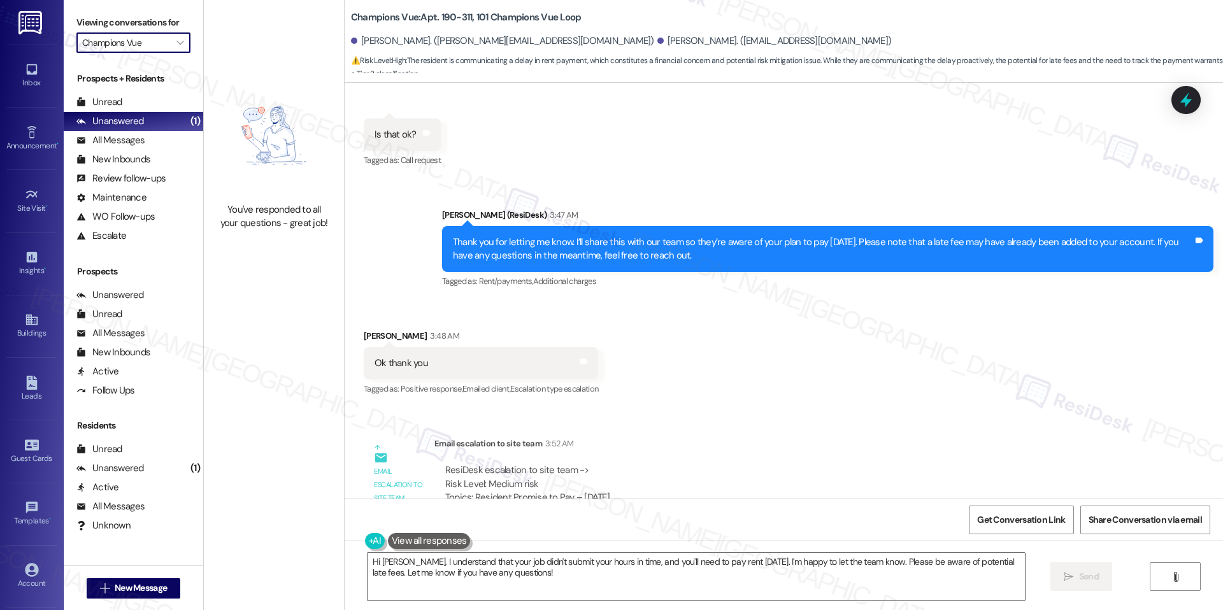
scroll to position [6061, 0]
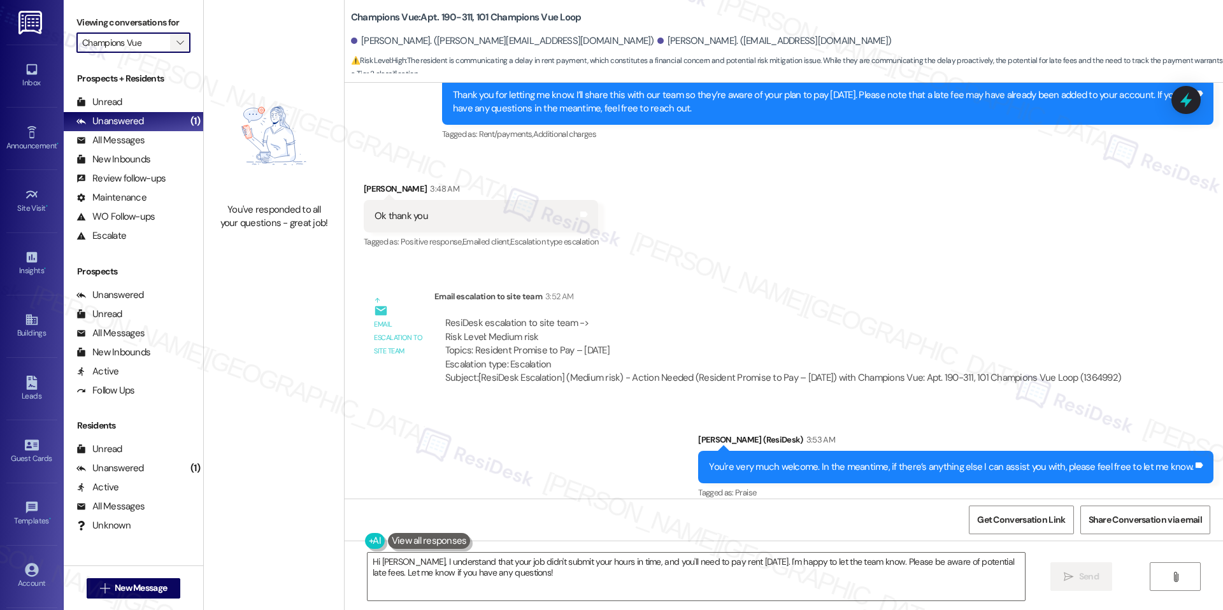
click at [170, 46] on button "" at bounding box center [180, 42] width 20 height 20
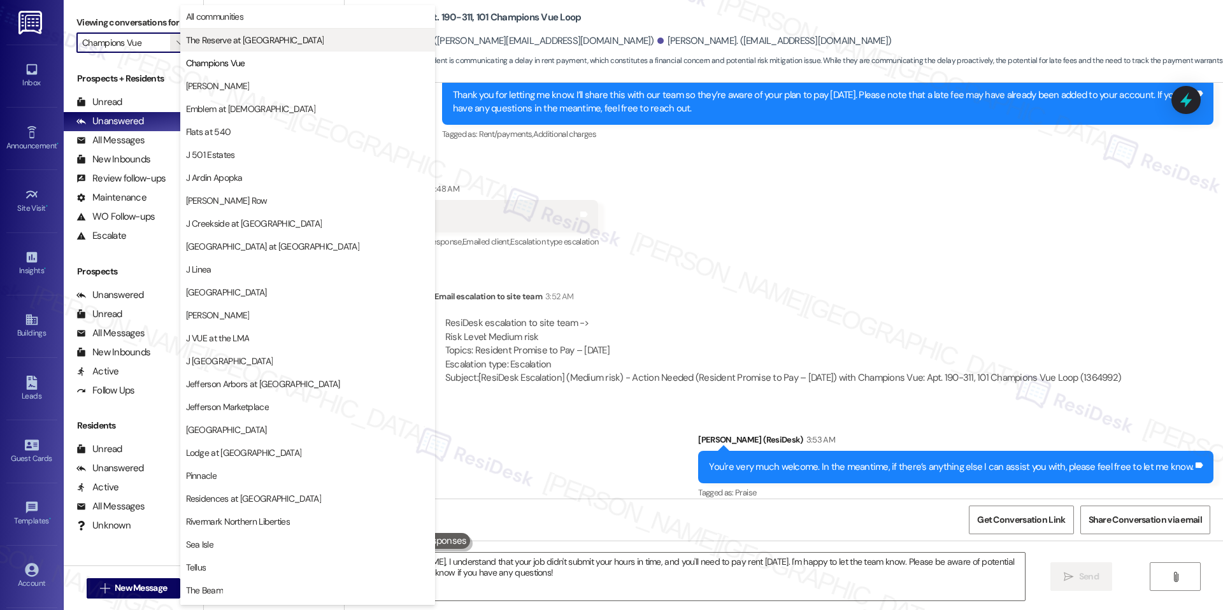
click at [199, 47] on button "The Reserve at [GEOGRAPHIC_DATA]" at bounding box center [307, 40] width 255 height 23
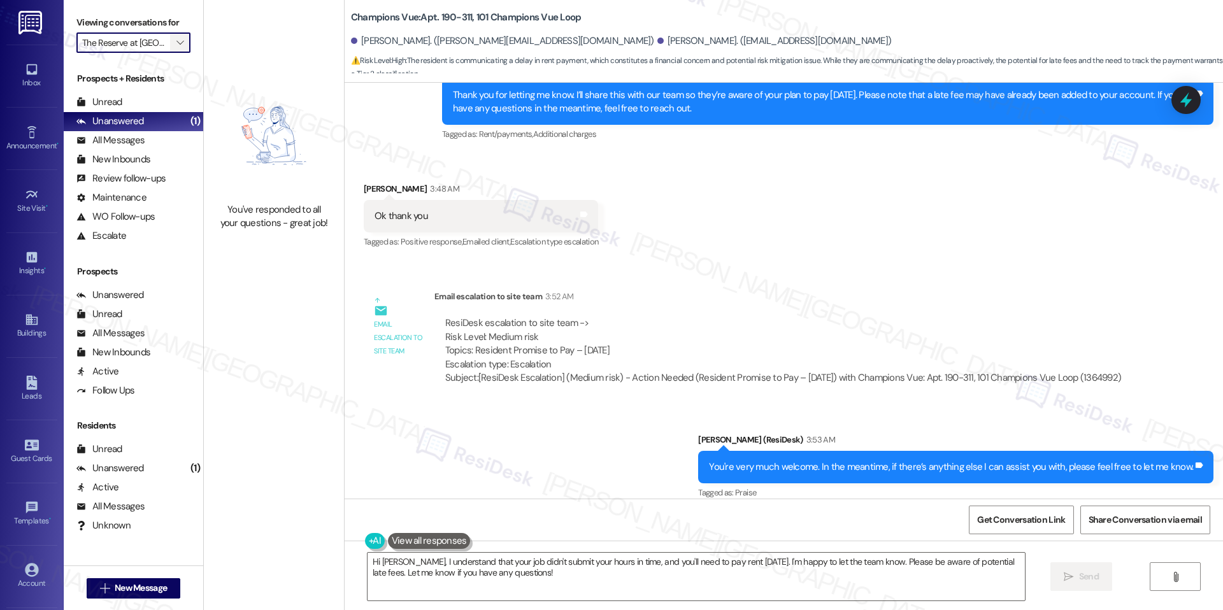
click at [176, 39] on icon "" at bounding box center [179, 43] width 7 height 10
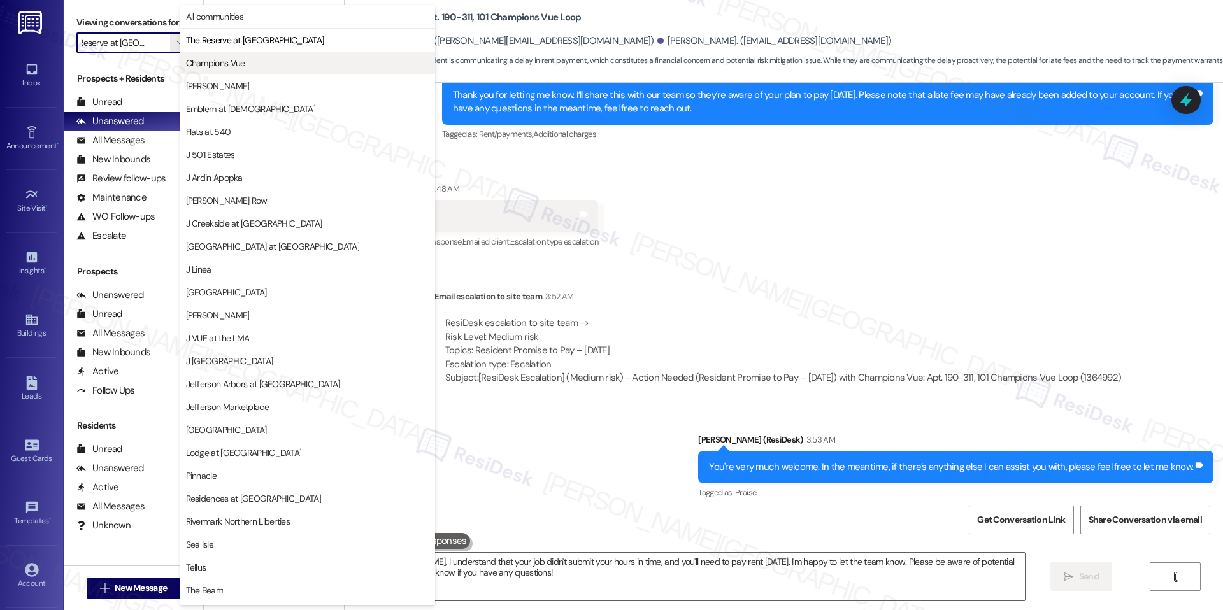
click at [228, 64] on span "Champions Vue" at bounding box center [215, 63] width 59 height 13
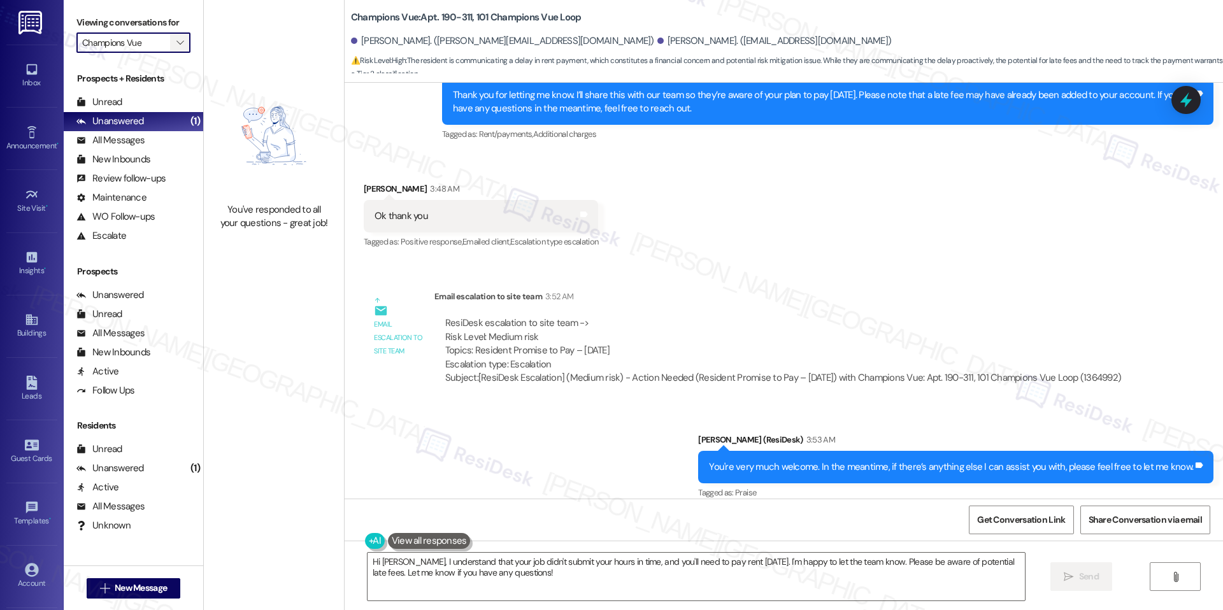
click at [175, 41] on span "" at bounding box center [180, 42] width 12 height 20
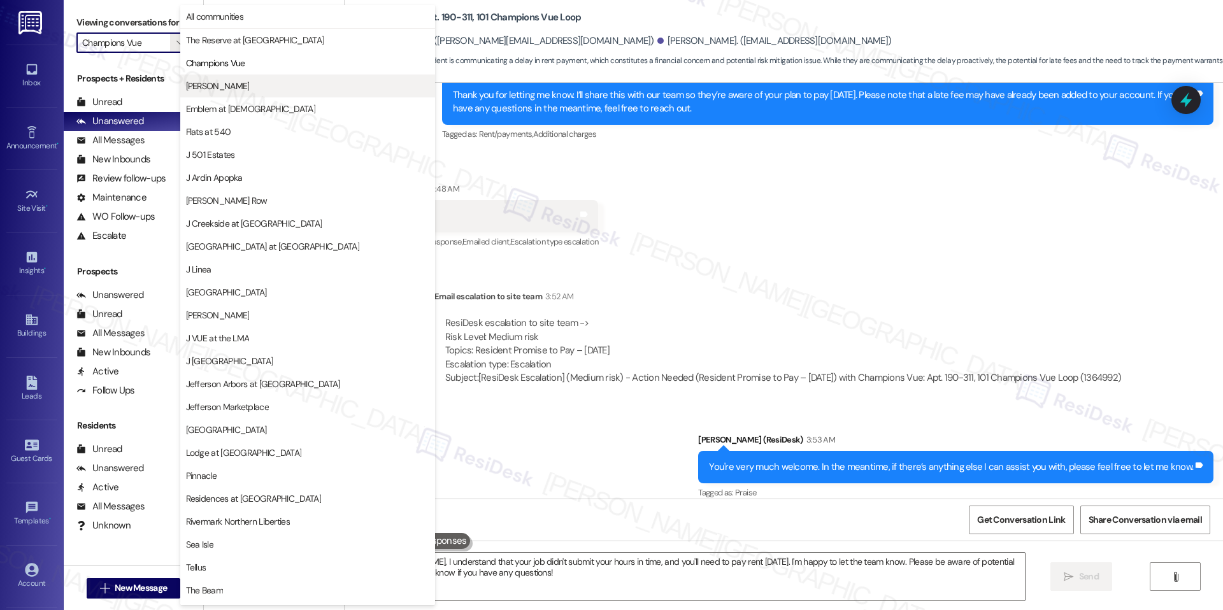
click at [209, 89] on span "[PERSON_NAME]" at bounding box center [307, 86] width 243 height 13
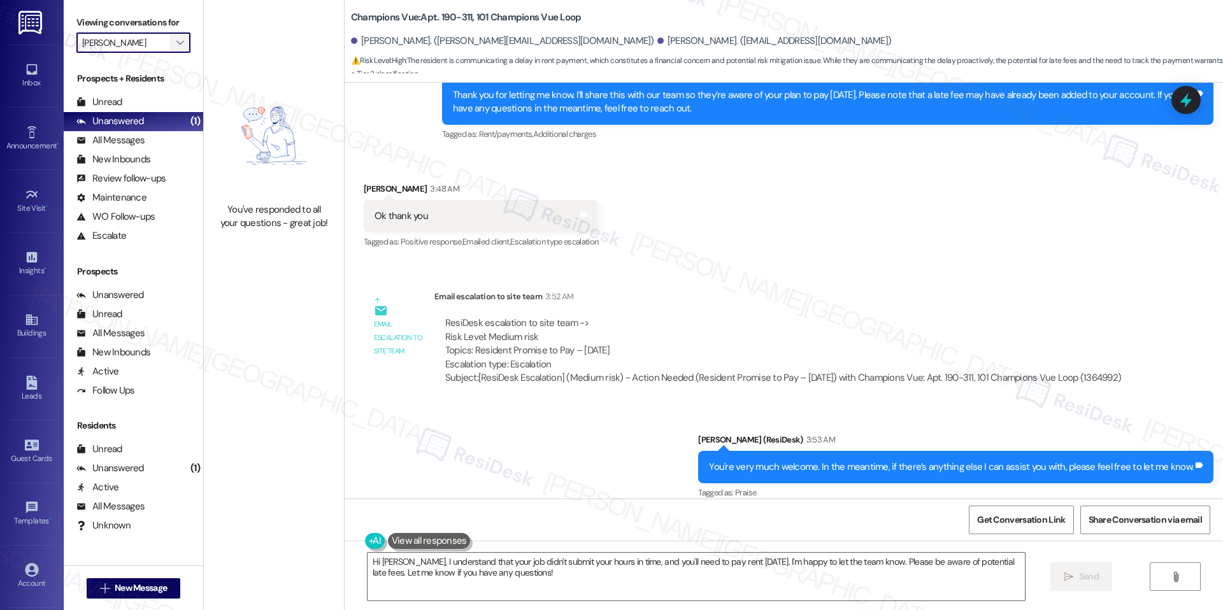
click at [176, 40] on icon "" at bounding box center [179, 43] width 7 height 10
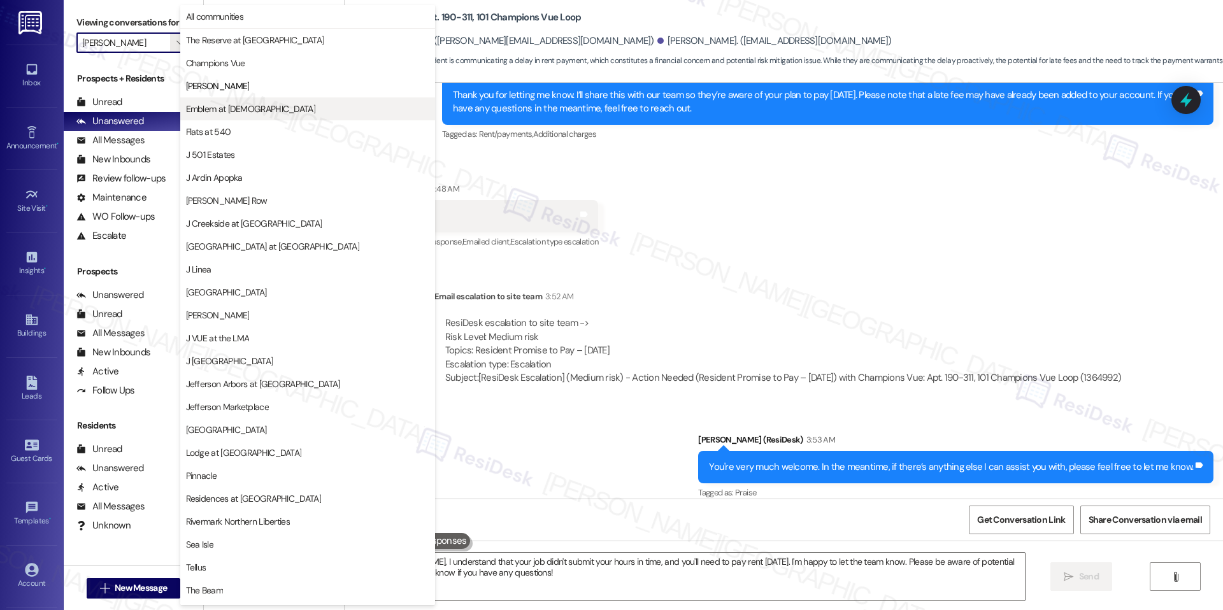
click at [211, 100] on button "Emblem at [DEMOGRAPHIC_DATA]" at bounding box center [307, 108] width 255 height 23
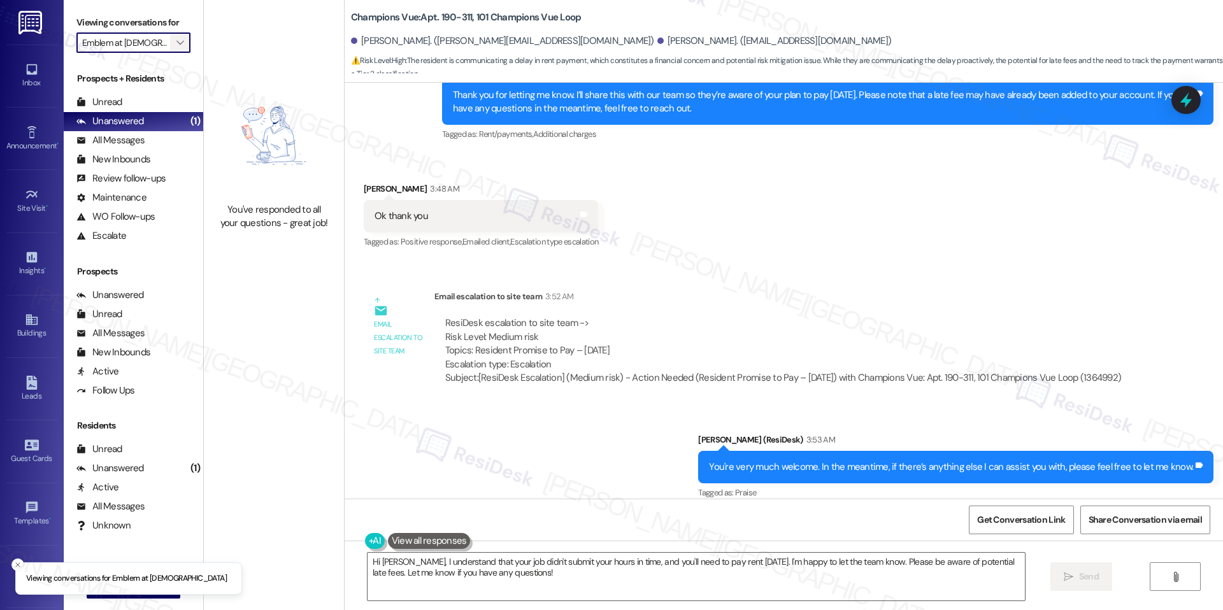
click at [174, 43] on span "" at bounding box center [180, 42] width 12 height 20
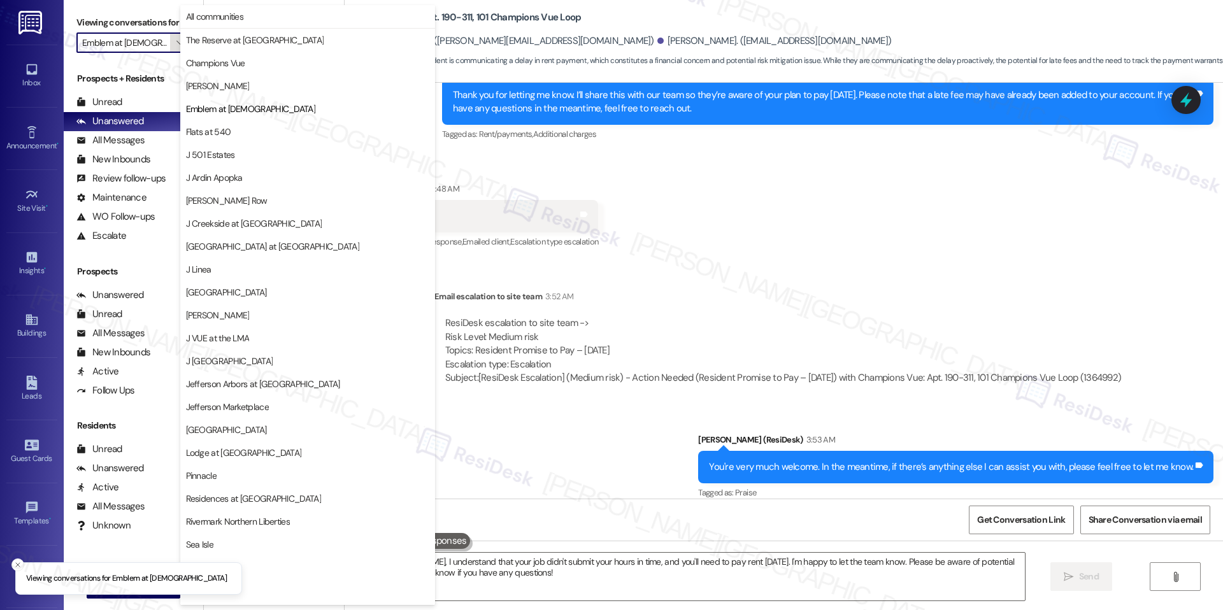
scroll to position [0, 2]
click at [197, 133] on span "Flats at 540" at bounding box center [208, 131] width 45 height 13
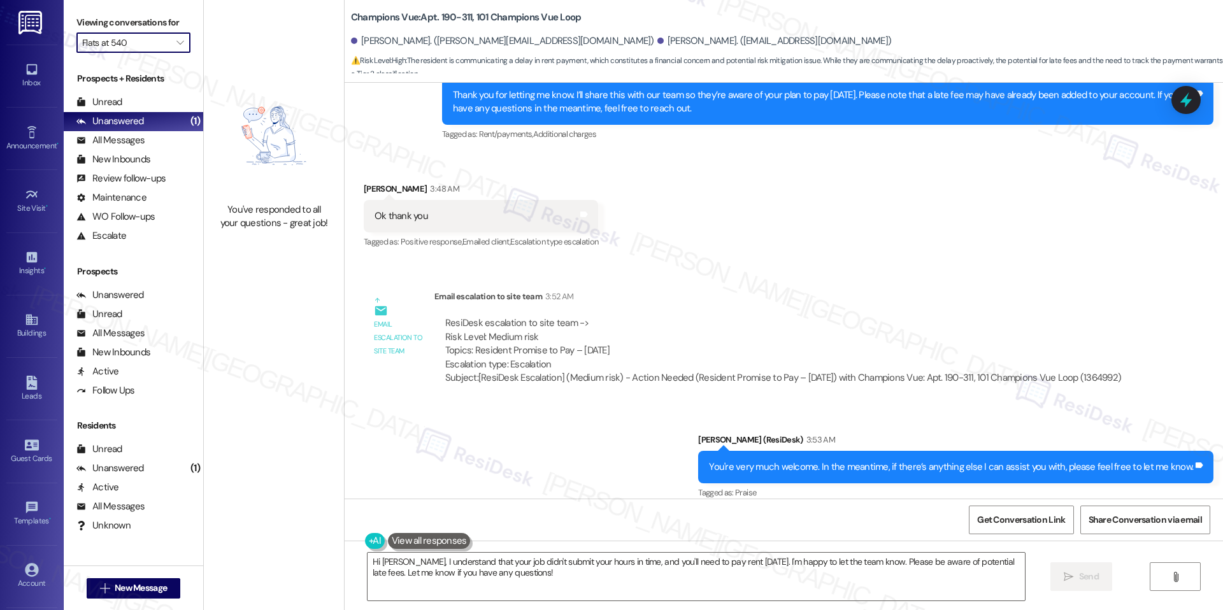
scroll to position [6061, 0]
click at [170, 35] on button "" at bounding box center [180, 42] width 20 height 20
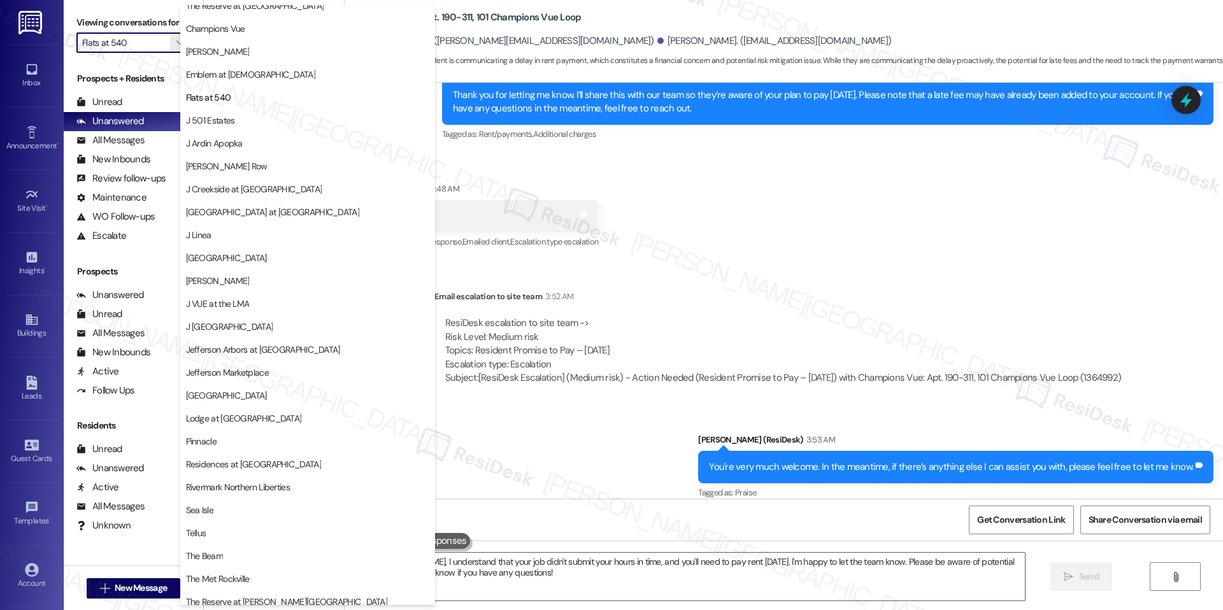
scroll to position [34, 0]
click at [247, 126] on span "J 501 Estates" at bounding box center [307, 121] width 243 height 13
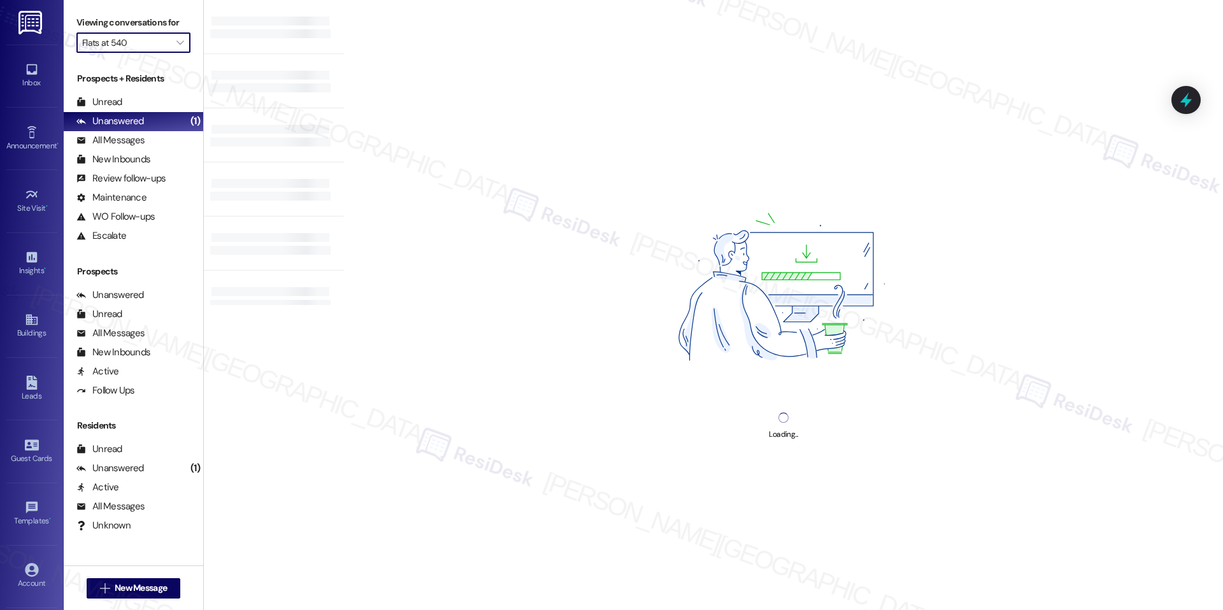
type input "J 501 Estates"
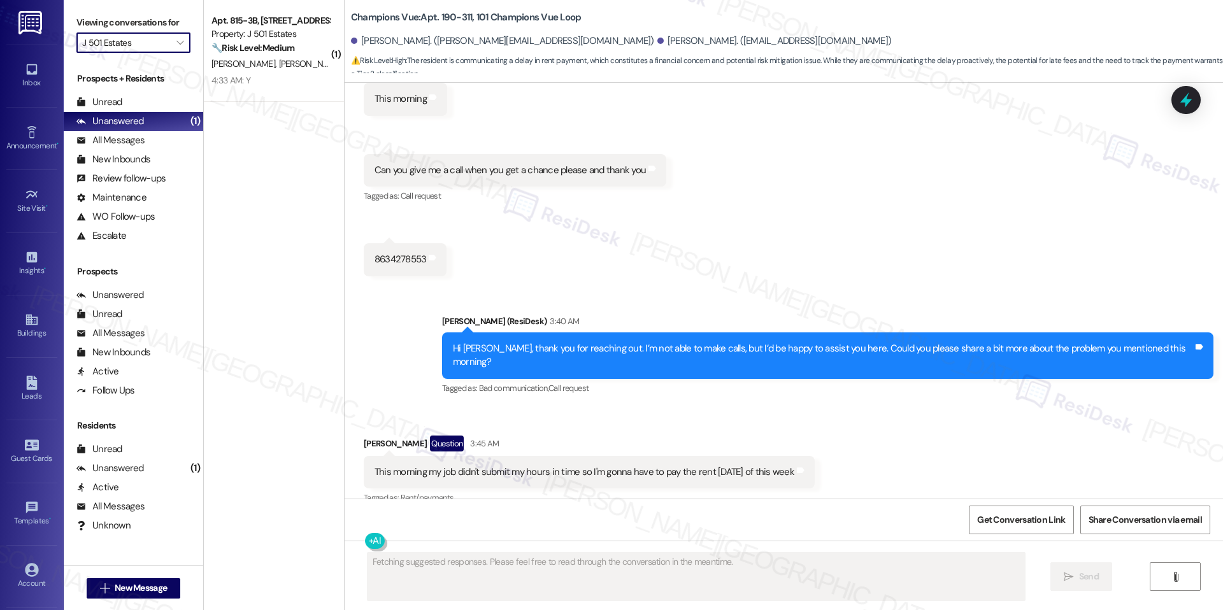
scroll to position [5810, 0]
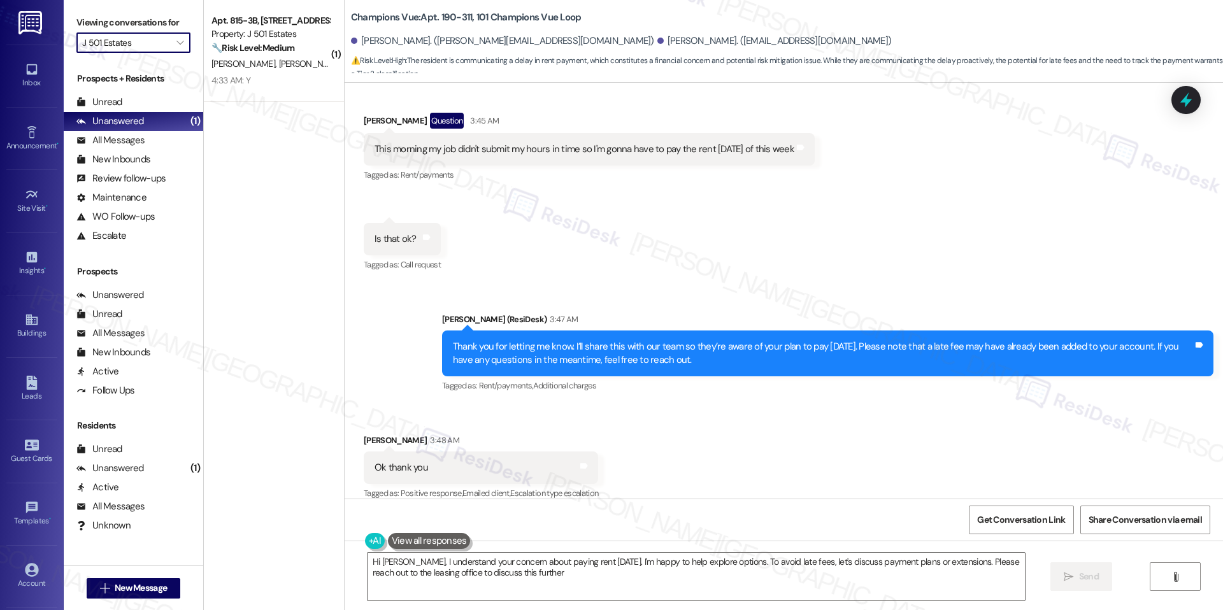
type textarea "Hi Jesus, I understand your concern about paying rent on Friday. I'm happy to h…"
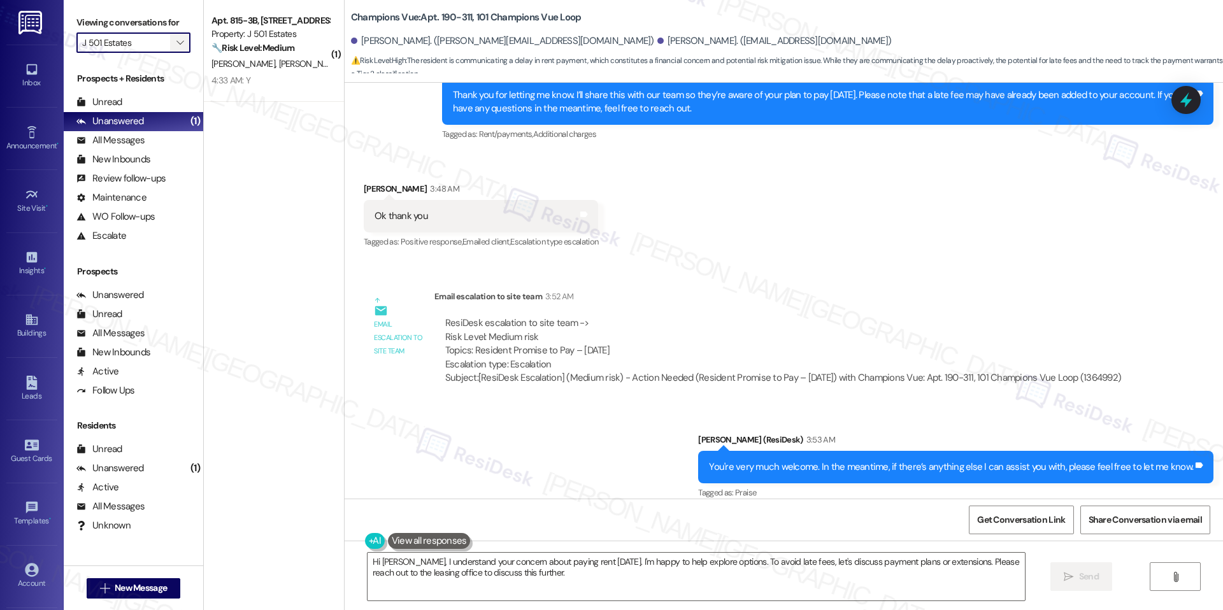
click at [176, 46] on icon "" at bounding box center [179, 43] width 7 height 10
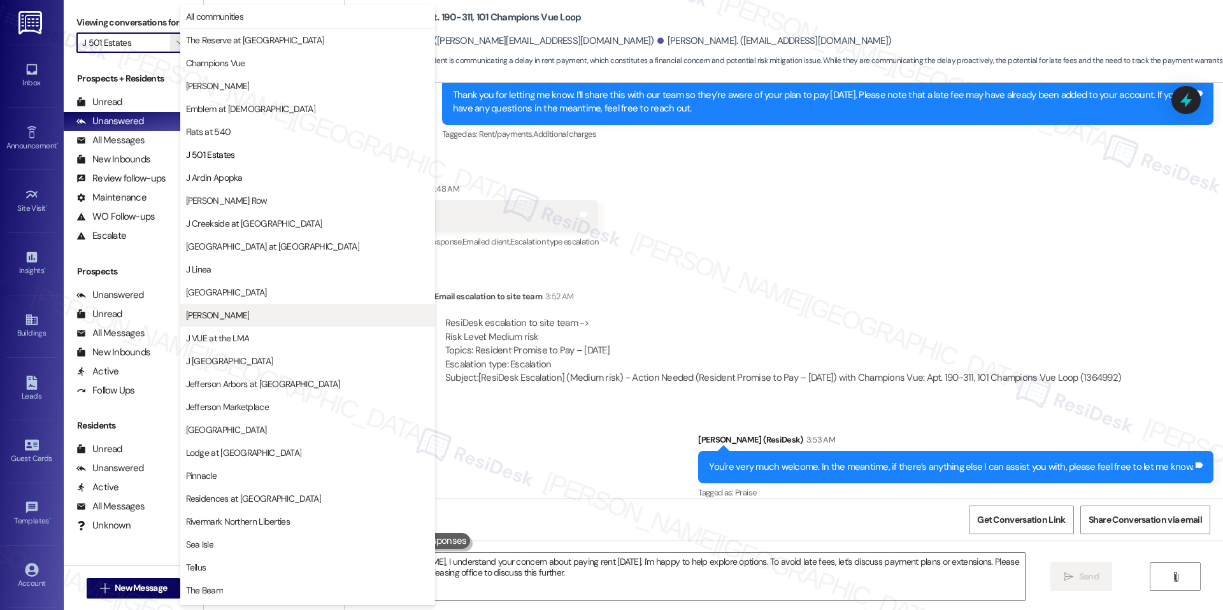
scroll to position [15, 0]
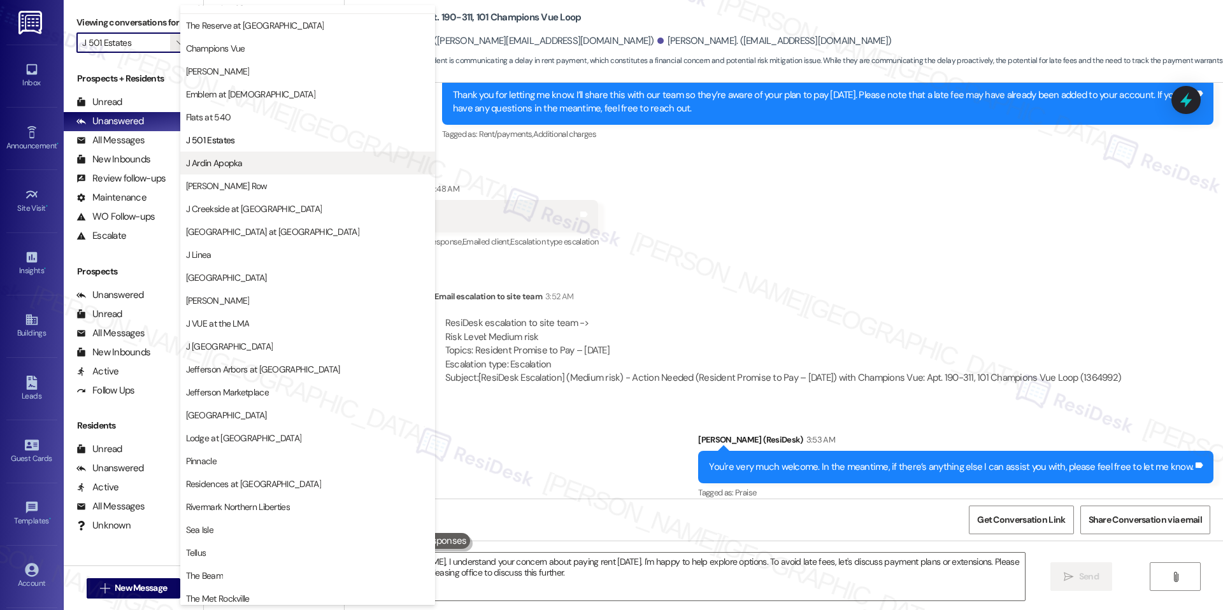
click at [230, 166] on span "J Ardin Apopka" at bounding box center [214, 163] width 57 height 13
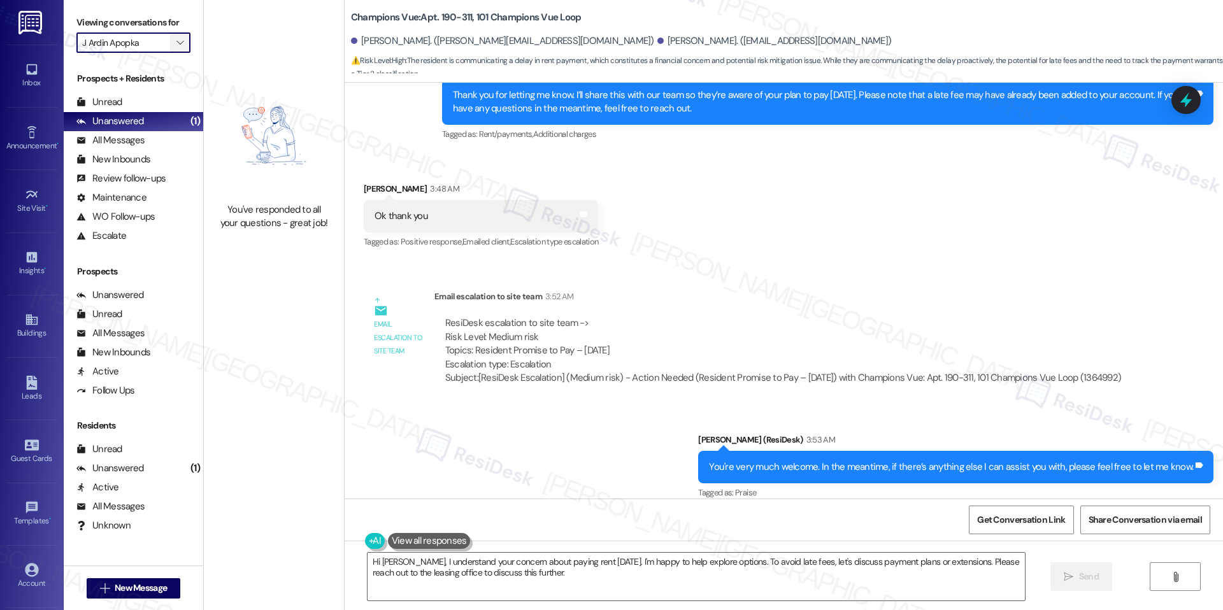
click at [176, 41] on icon "" at bounding box center [179, 43] width 7 height 10
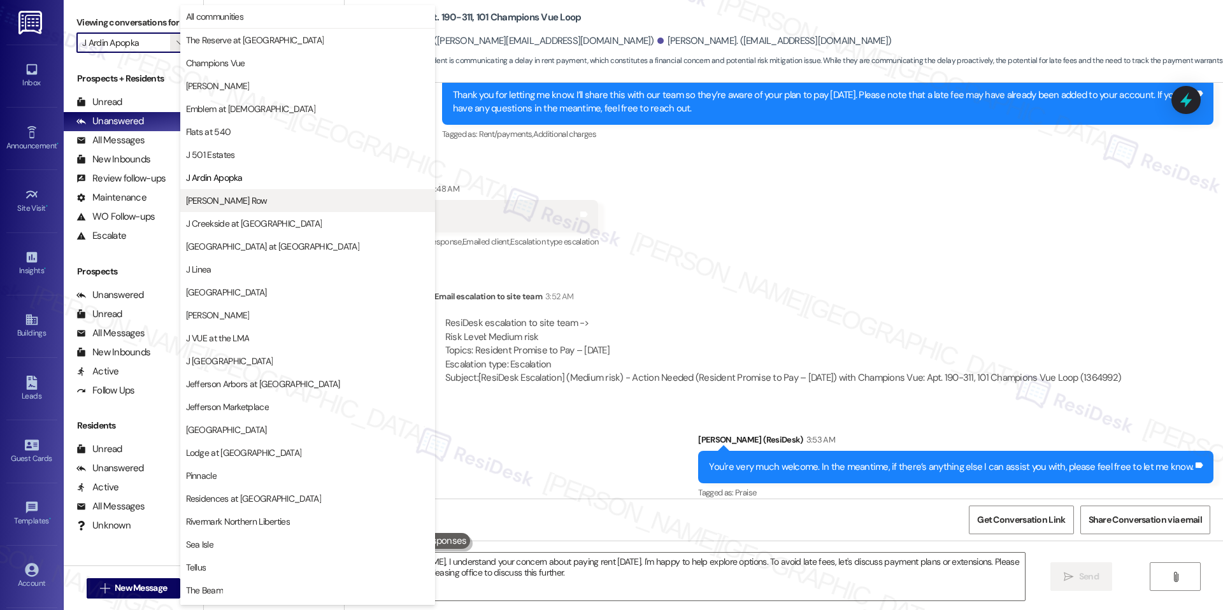
click at [234, 203] on span "[PERSON_NAME] Row" at bounding box center [227, 200] width 82 height 13
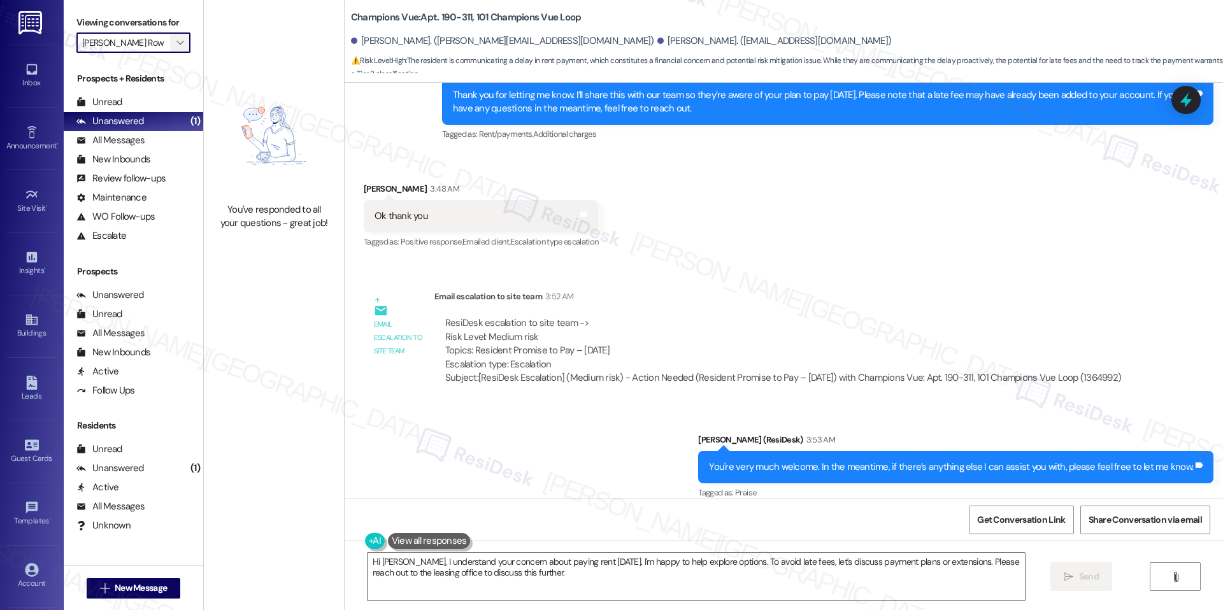
click at [170, 47] on button "" at bounding box center [180, 42] width 20 height 20
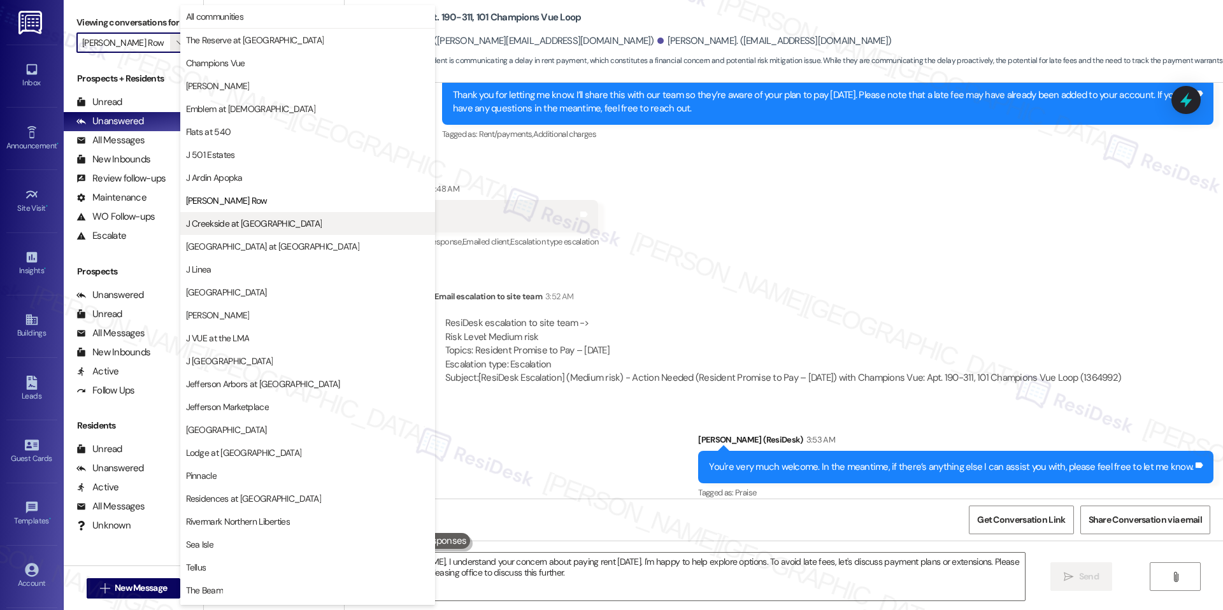
click at [221, 234] on button "J Creekside at [GEOGRAPHIC_DATA]" at bounding box center [307, 223] width 255 height 23
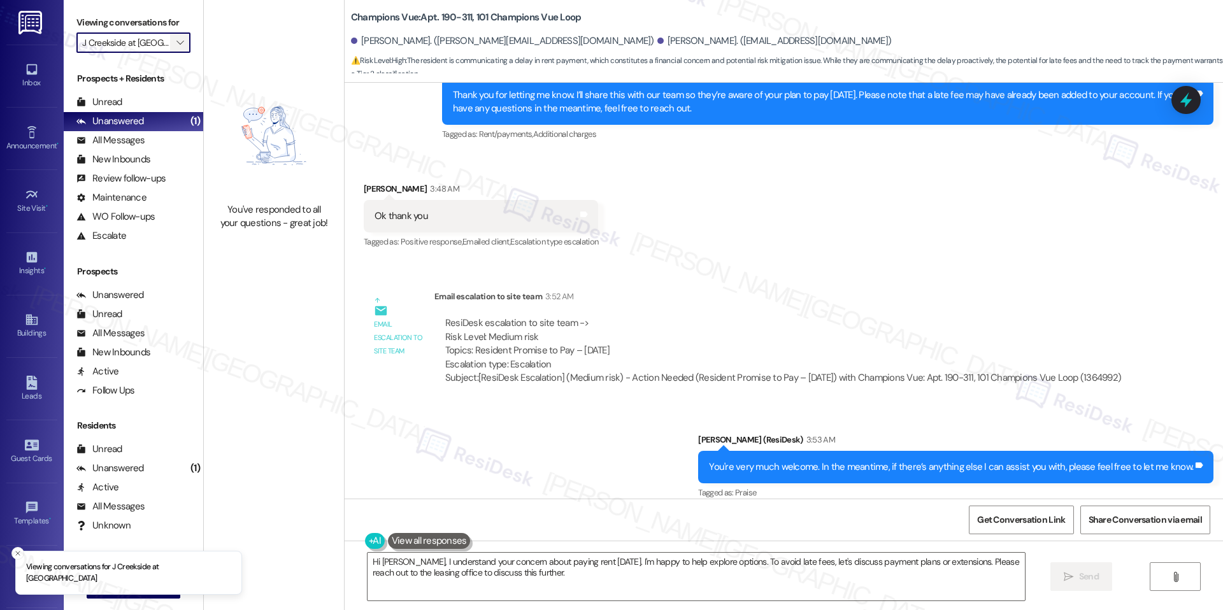
click at [176, 41] on icon "" at bounding box center [179, 43] width 7 height 10
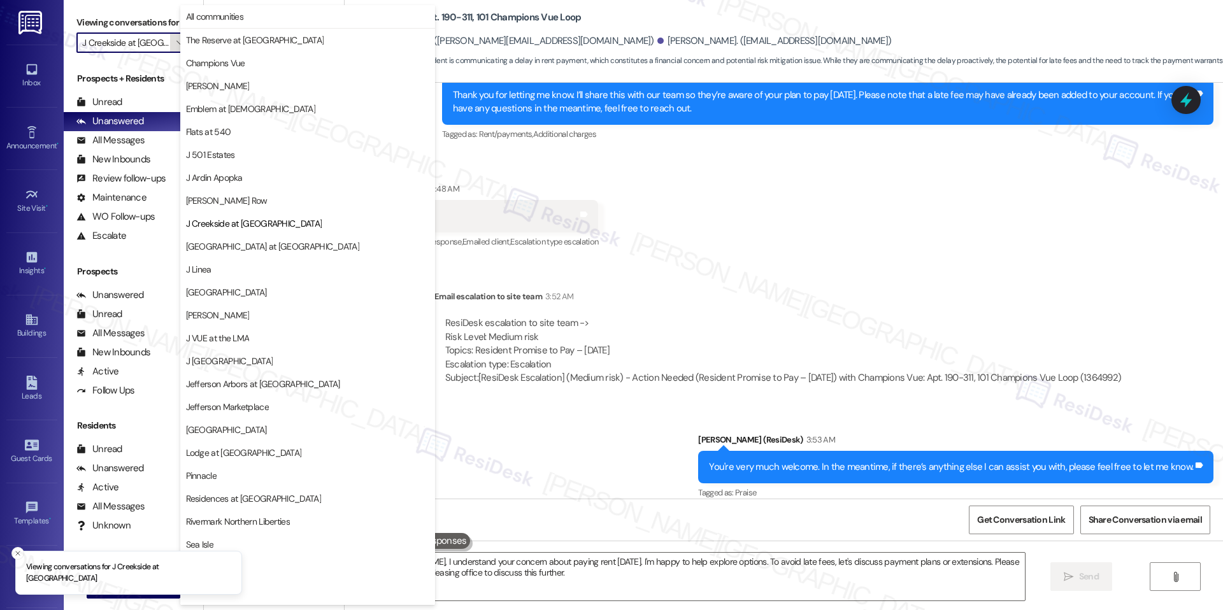
scroll to position [43, 0]
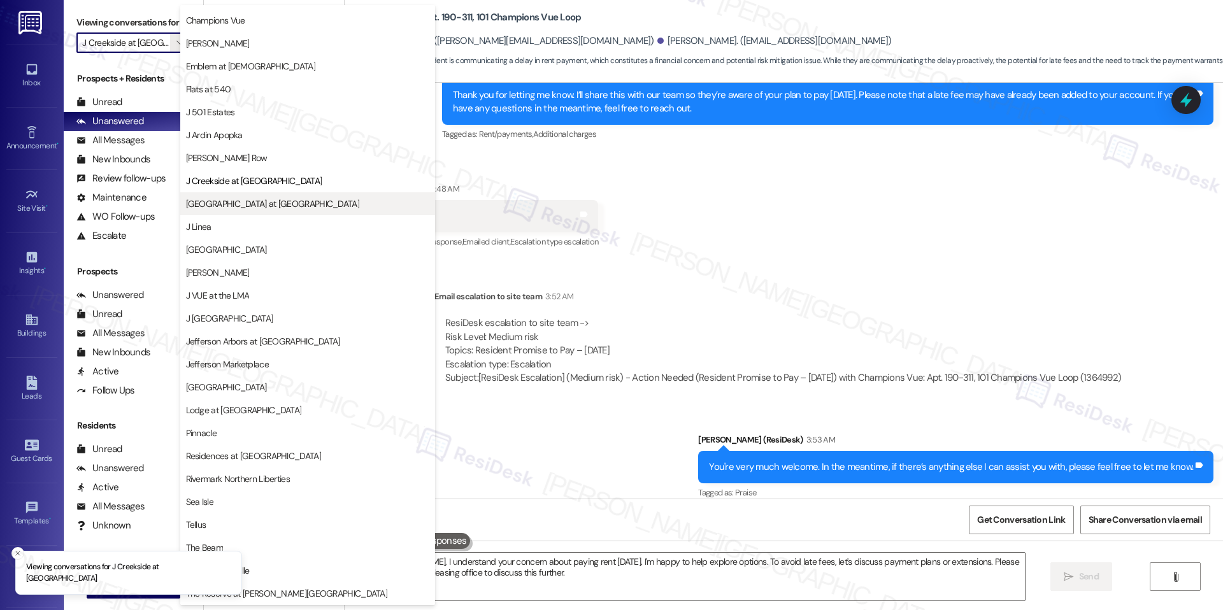
click at [236, 204] on span "[GEOGRAPHIC_DATA] at [GEOGRAPHIC_DATA]" at bounding box center [272, 203] width 173 height 13
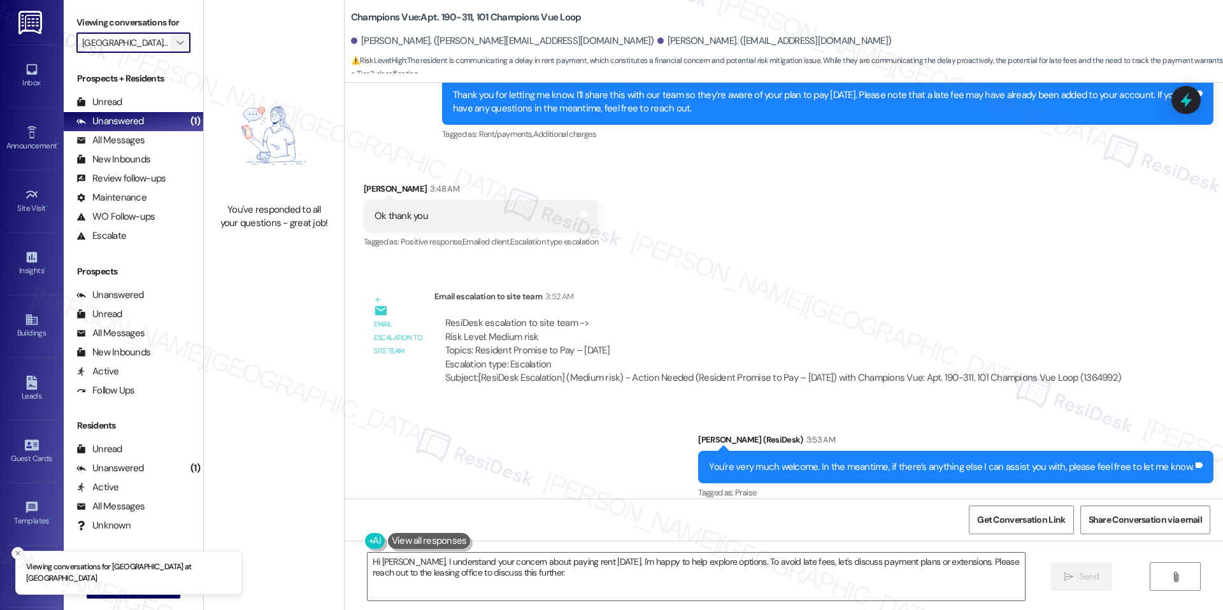
click at [174, 36] on span "" at bounding box center [180, 42] width 12 height 20
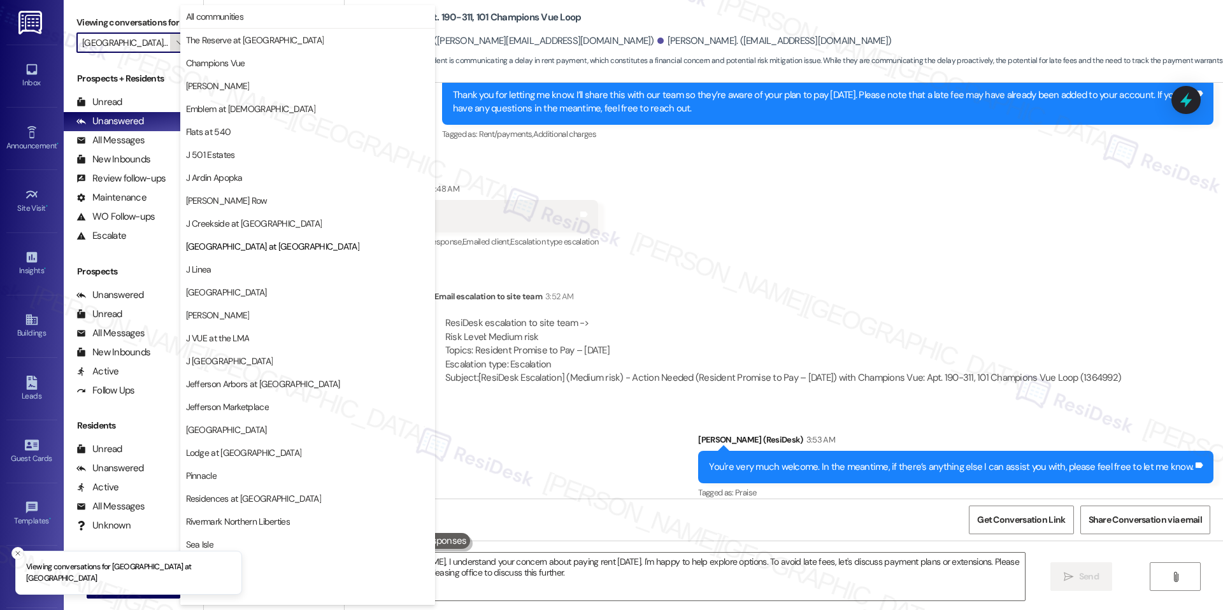
scroll to position [43, 0]
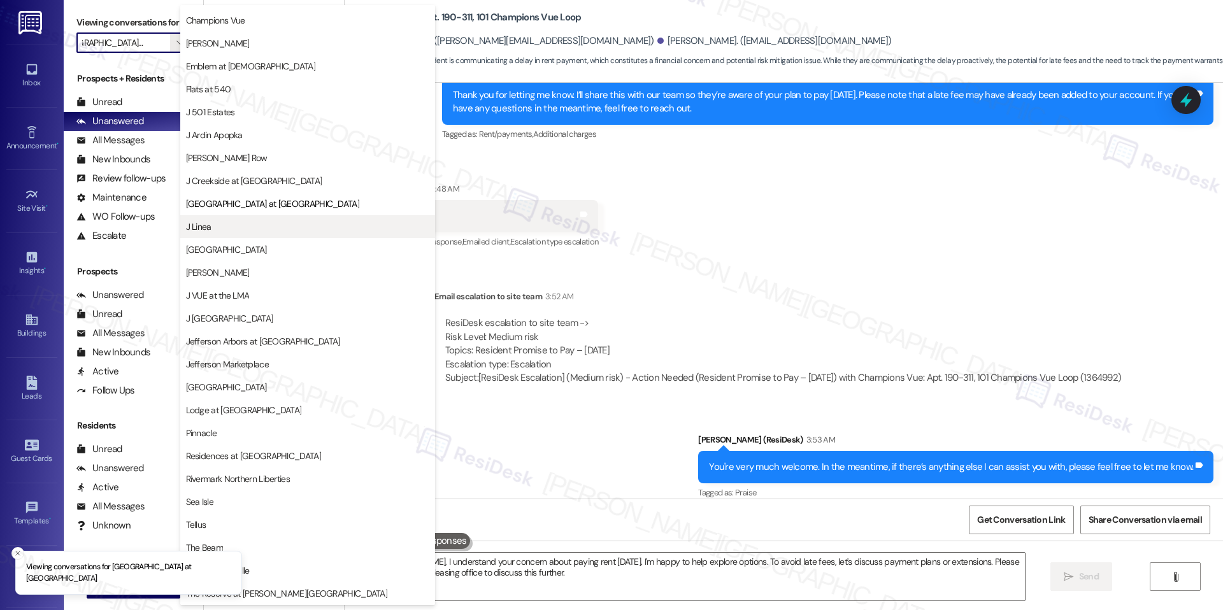
click at [232, 219] on button "J Linea" at bounding box center [307, 226] width 255 height 23
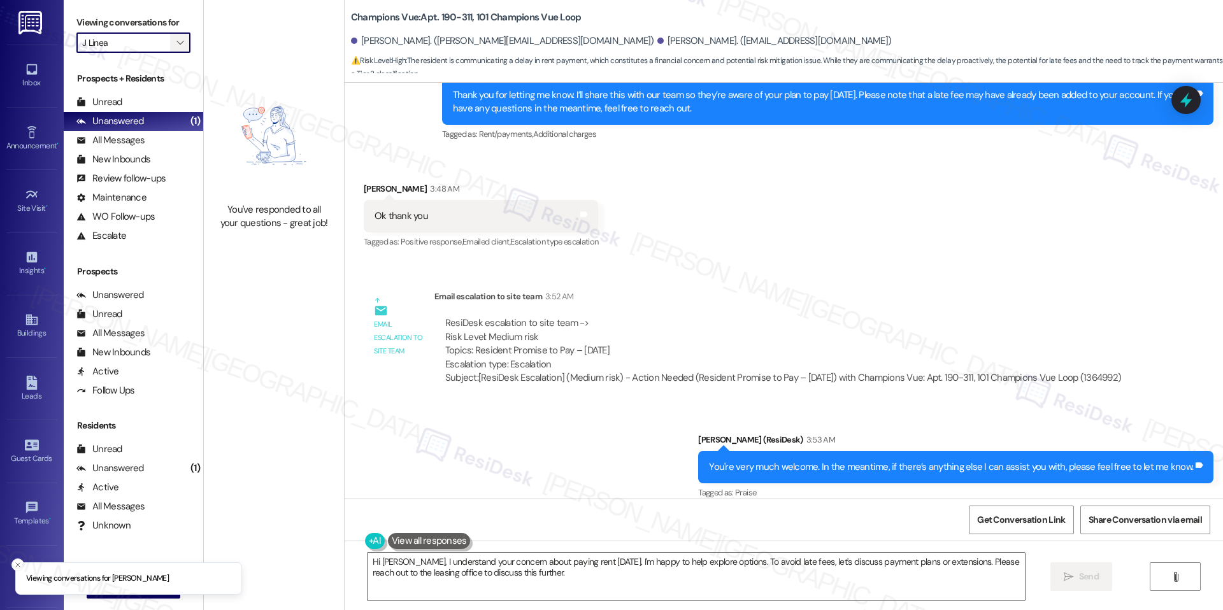
click at [176, 46] on icon "" at bounding box center [179, 43] width 7 height 10
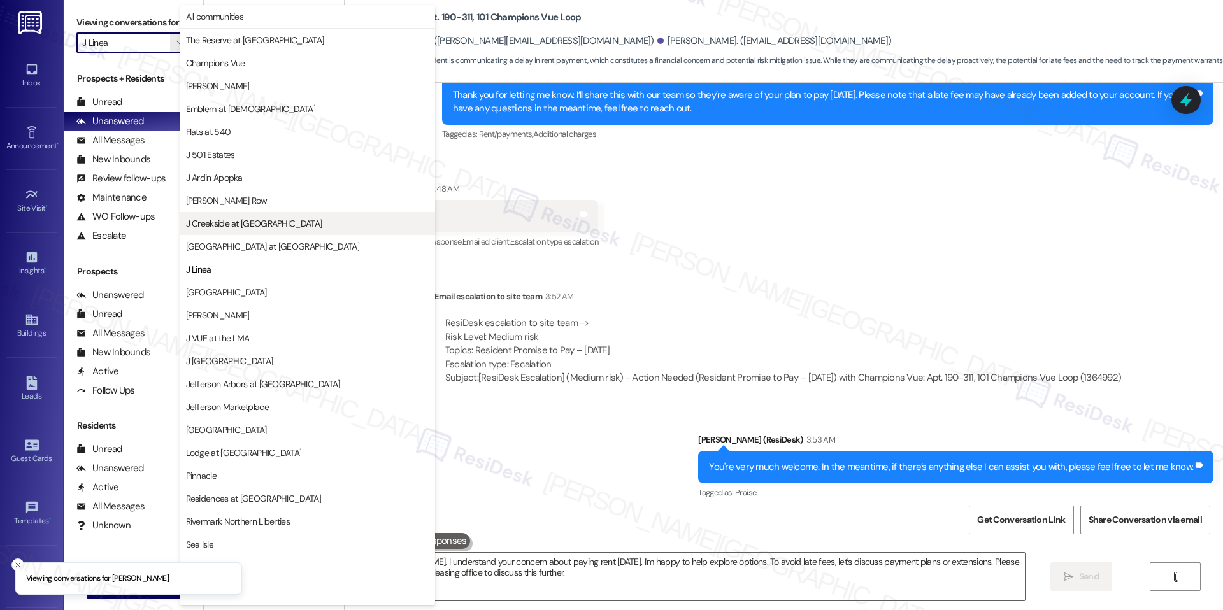
scroll to position [43, 0]
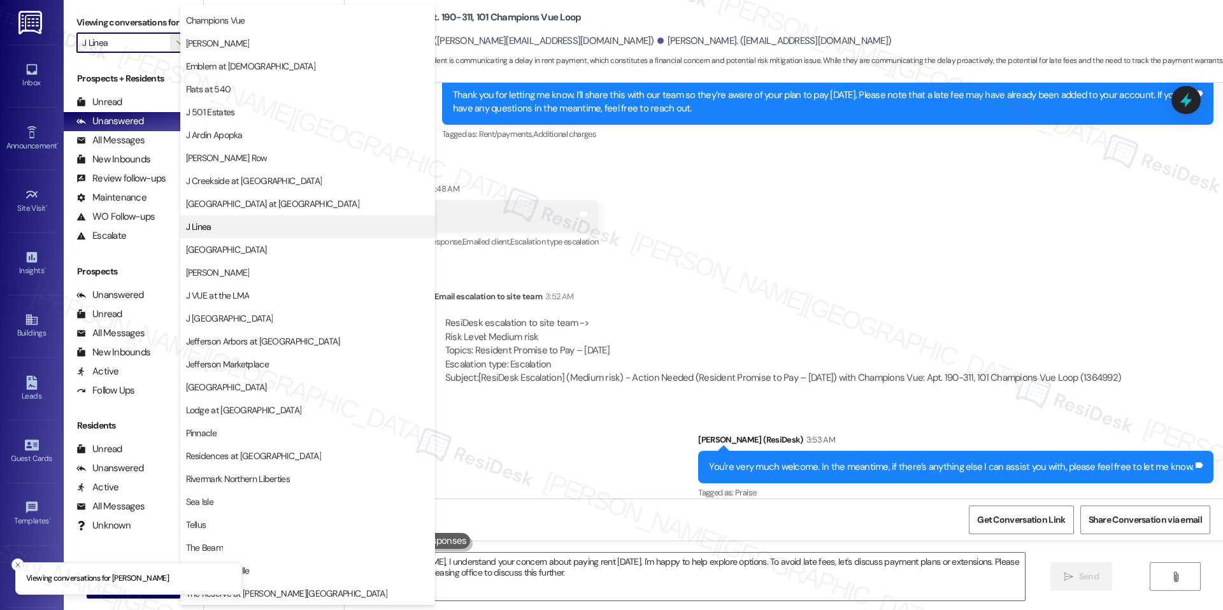
click at [232, 229] on span "J Linea" at bounding box center [307, 226] width 243 height 13
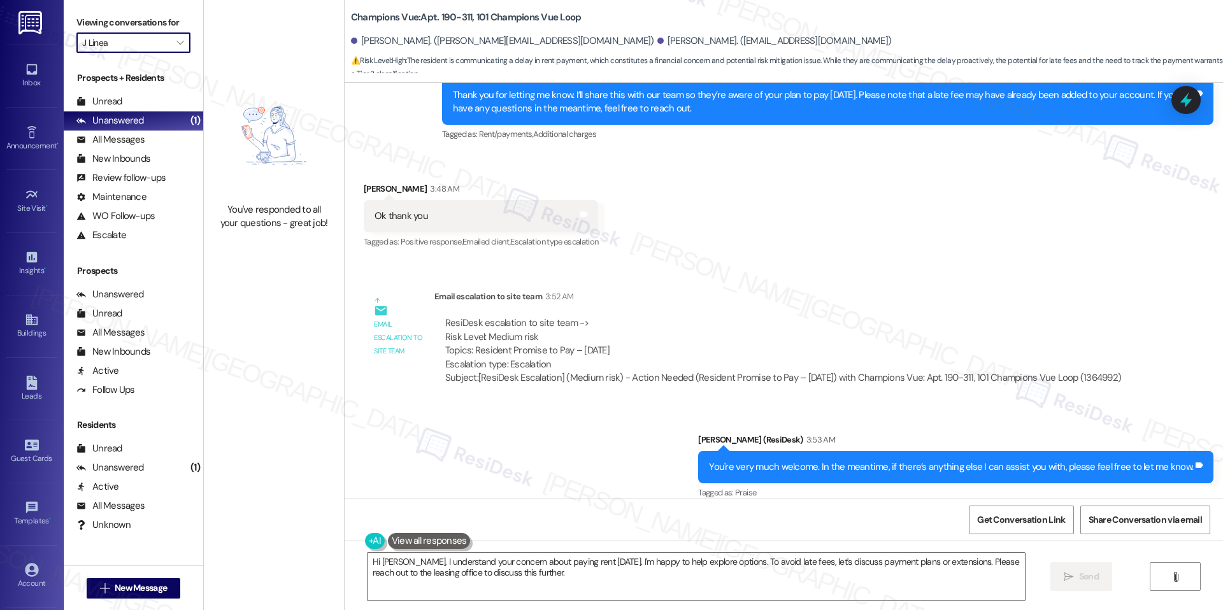
scroll to position [0, 0]
click at [174, 47] on span "" at bounding box center [180, 42] width 12 height 20
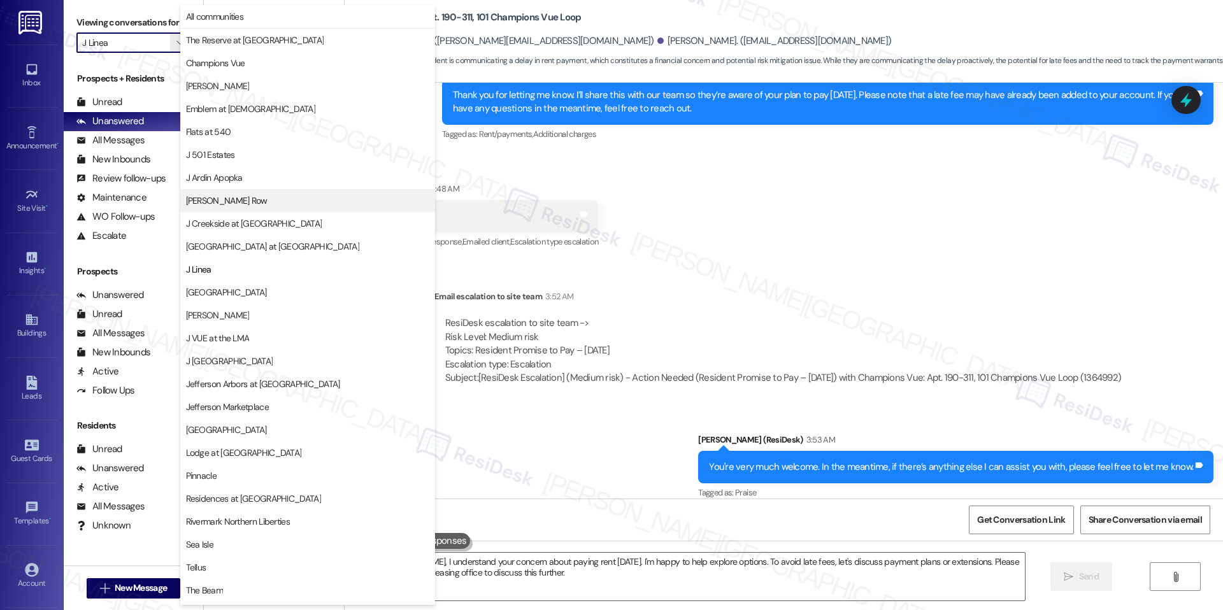
scroll to position [43, 0]
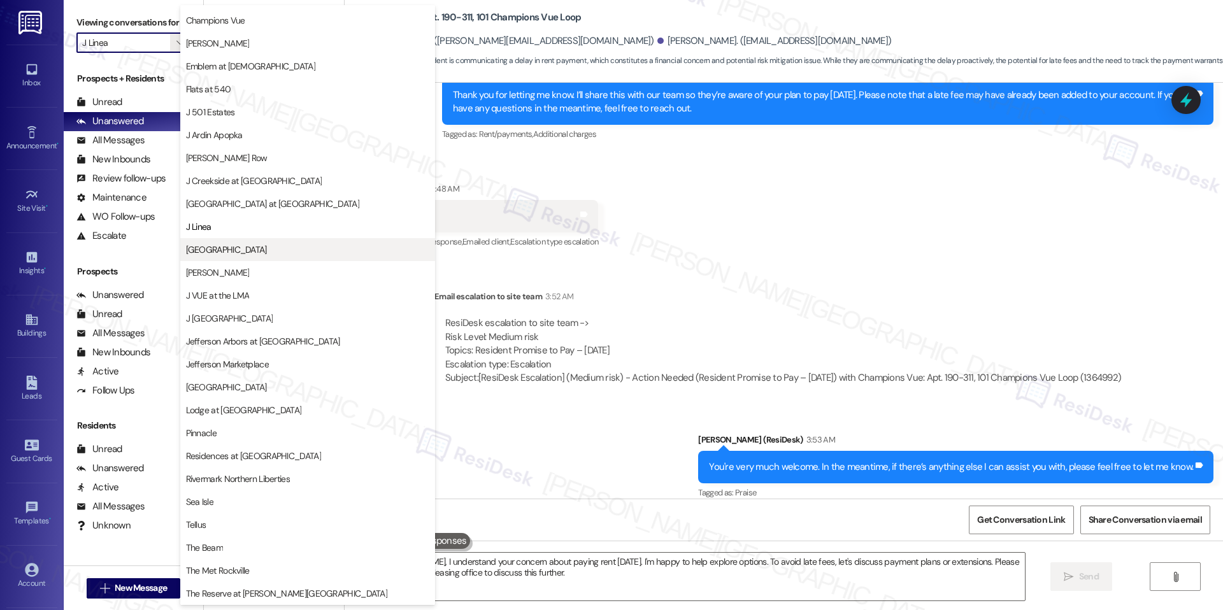
click at [216, 241] on button "[GEOGRAPHIC_DATA]" at bounding box center [307, 249] width 255 height 23
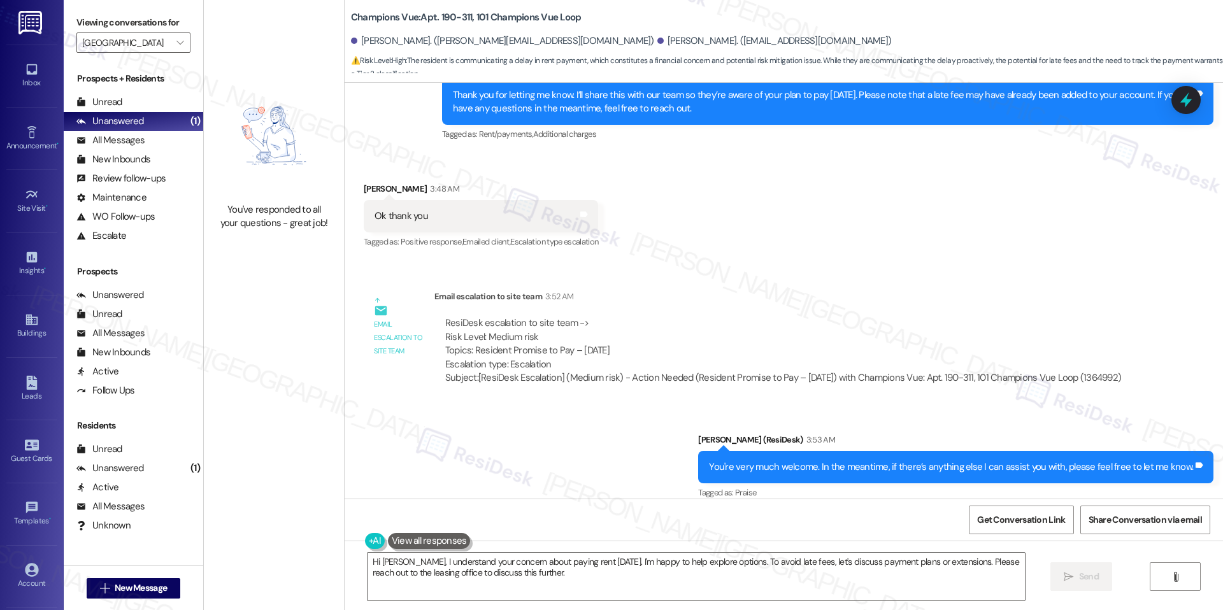
drag, startPoint x: 602, startPoint y: 443, endPoint x: 530, endPoint y: 419, distance: 75.9
click at [602, 445] on div "Sent via SMS Jay (ResiDesk) 3:53 AM You're very much welcome. In the meantime, …" at bounding box center [784, 459] width 878 height 108
click at [176, 46] on icon "" at bounding box center [179, 43] width 7 height 10
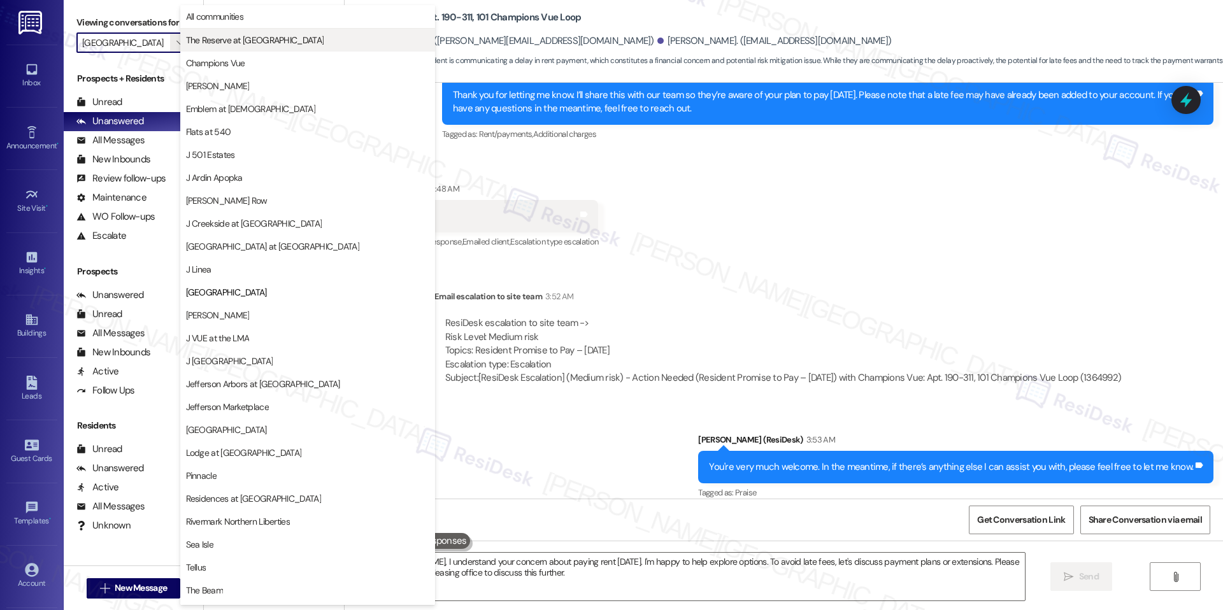
click at [218, 47] on button "The Reserve at [GEOGRAPHIC_DATA]" at bounding box center [307, 40] width 255 height 23
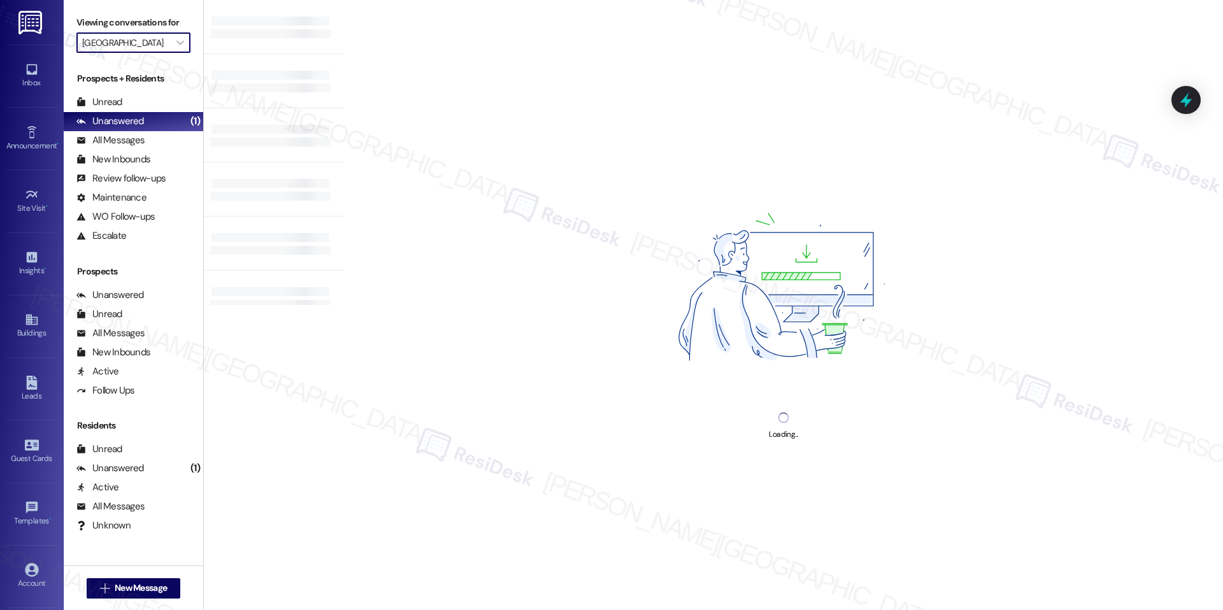
type input "The Reserve at [GEOGRAPHIC_DATA]"
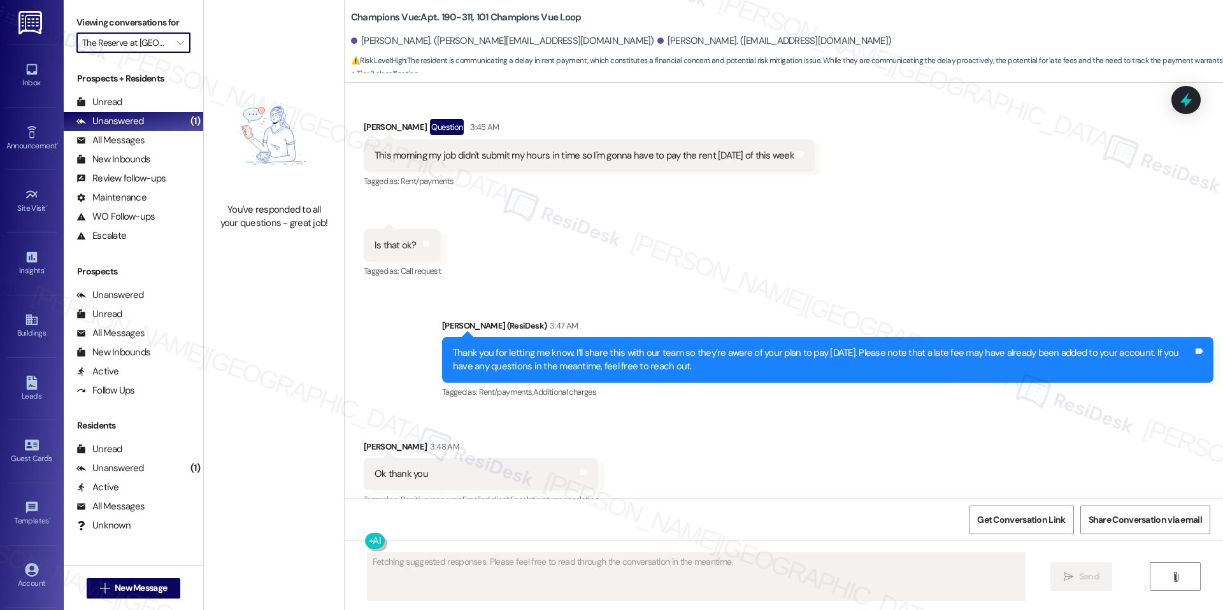
scroll to position [5810, 0]
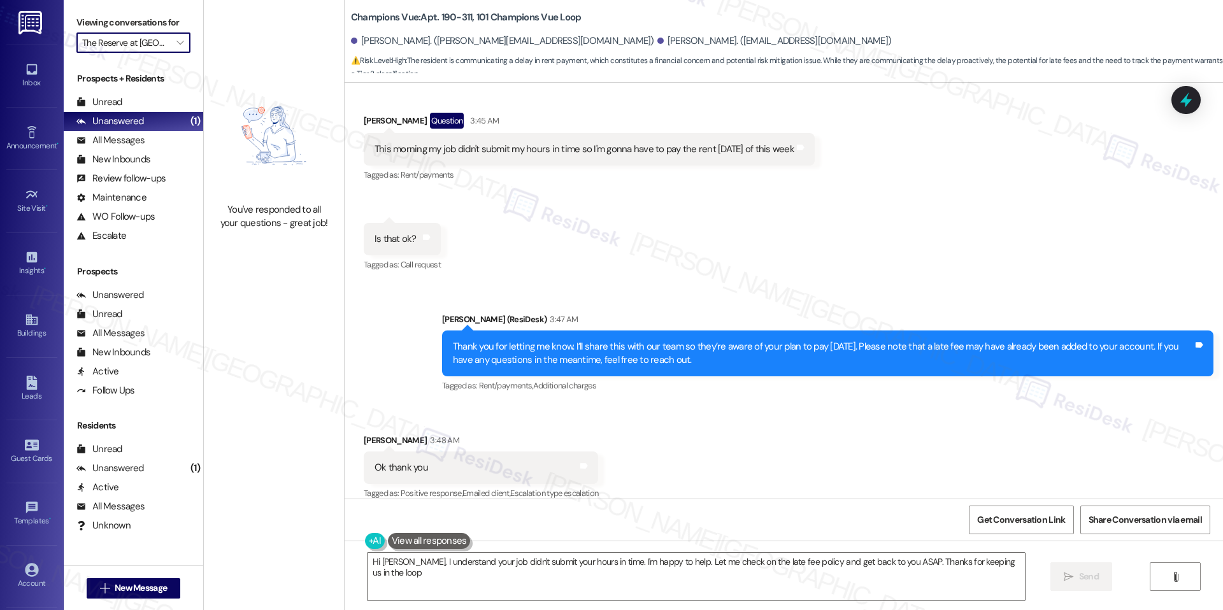
type textarea "Hi Jesus, I understand your job didn't submit your hours in time. I'm happy to …"
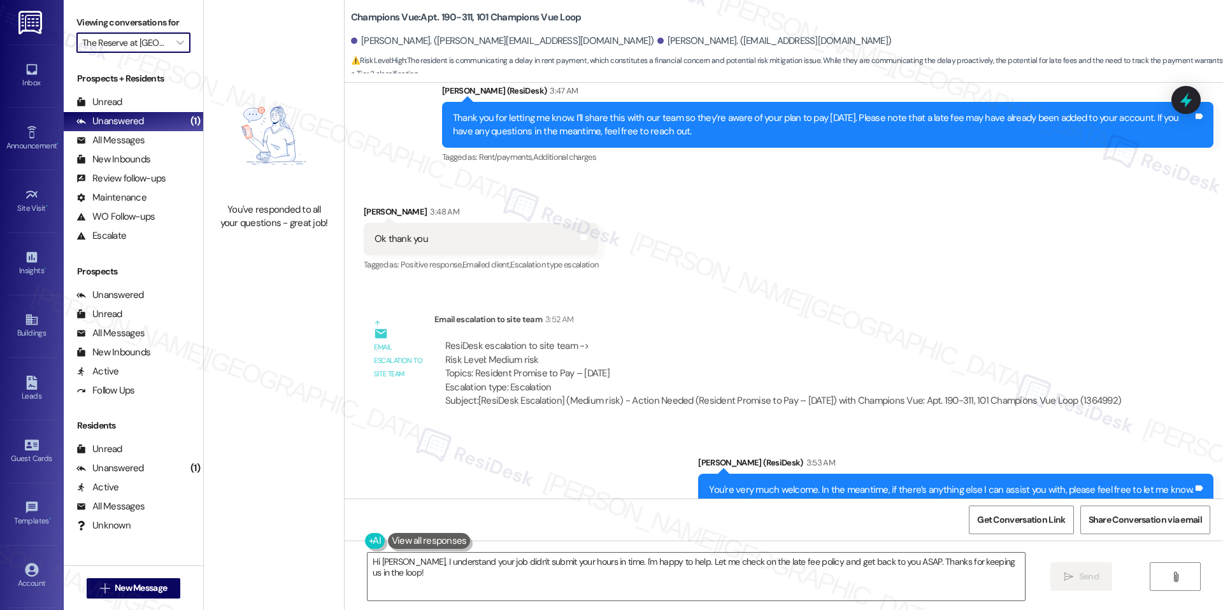
scroll to position [6061, 0]
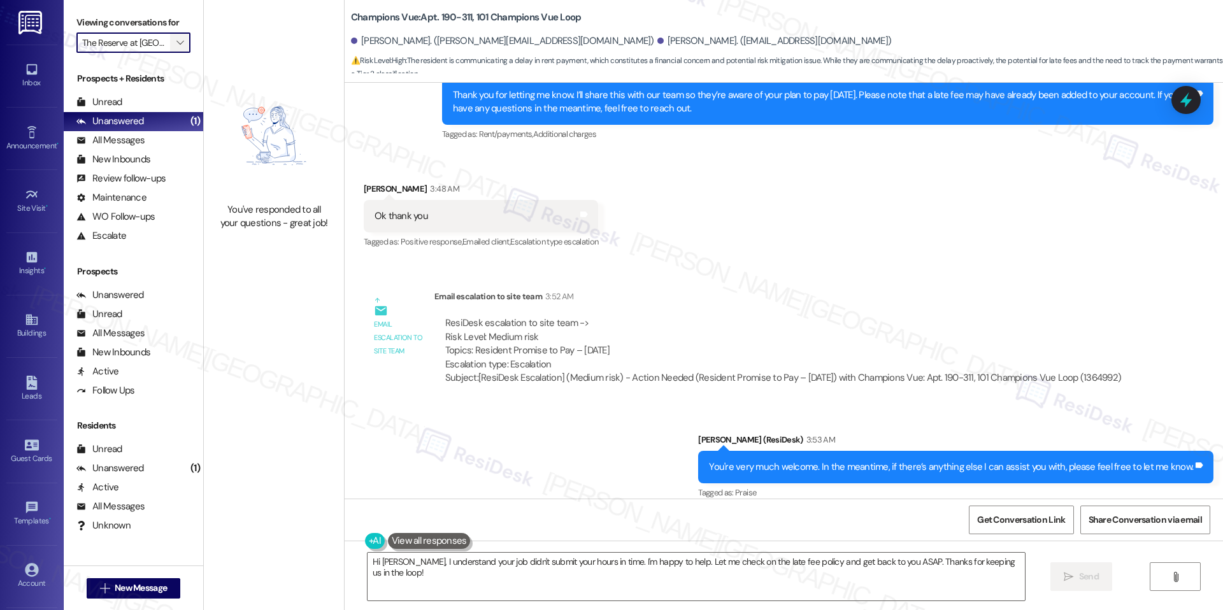
click at [176, 45] on icon "" at bounding box center [179, 43] width 7 height 10
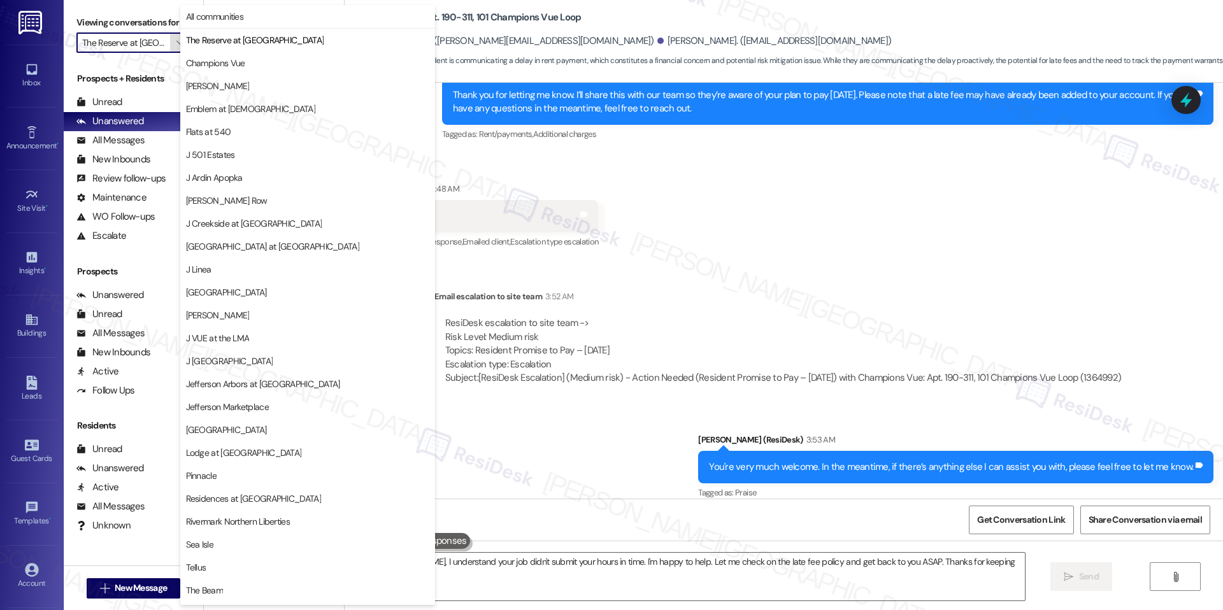
scroll to position [0, 20]
click at [205, 57] on span "Champions Vue" at bounding box center [215, 63] width 59 height 13
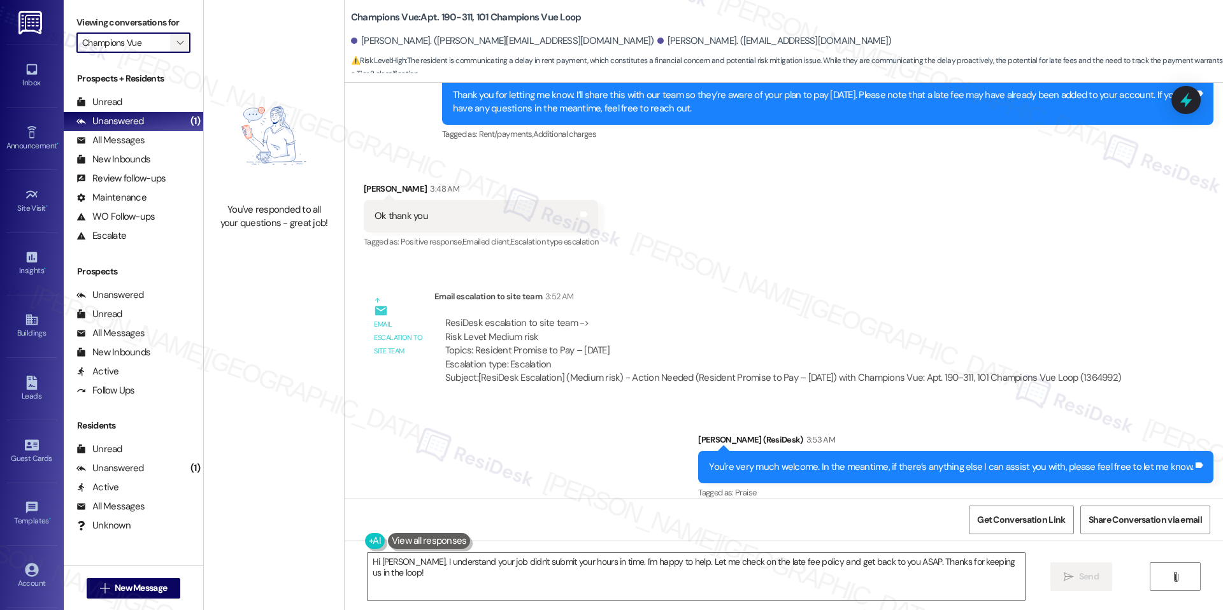
click at [175, 43] on span "" at bounding box center [180, 42] width 12 height 20
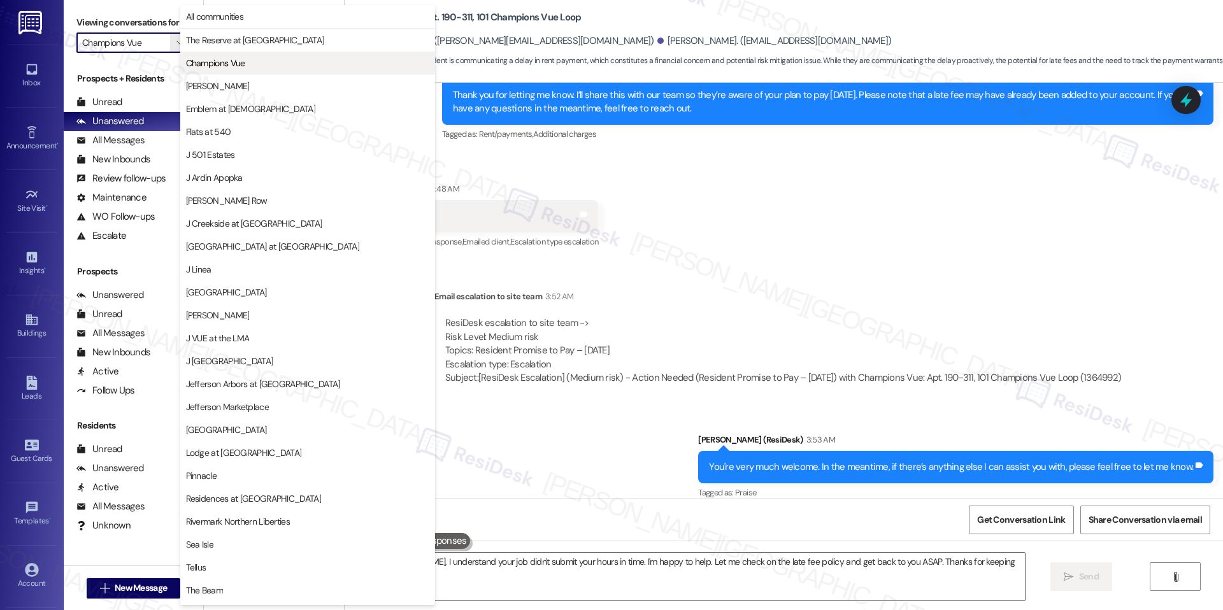
click at [255, 68] on span "Champions Vue" at bounding box center [307, 63] width 243 height 13
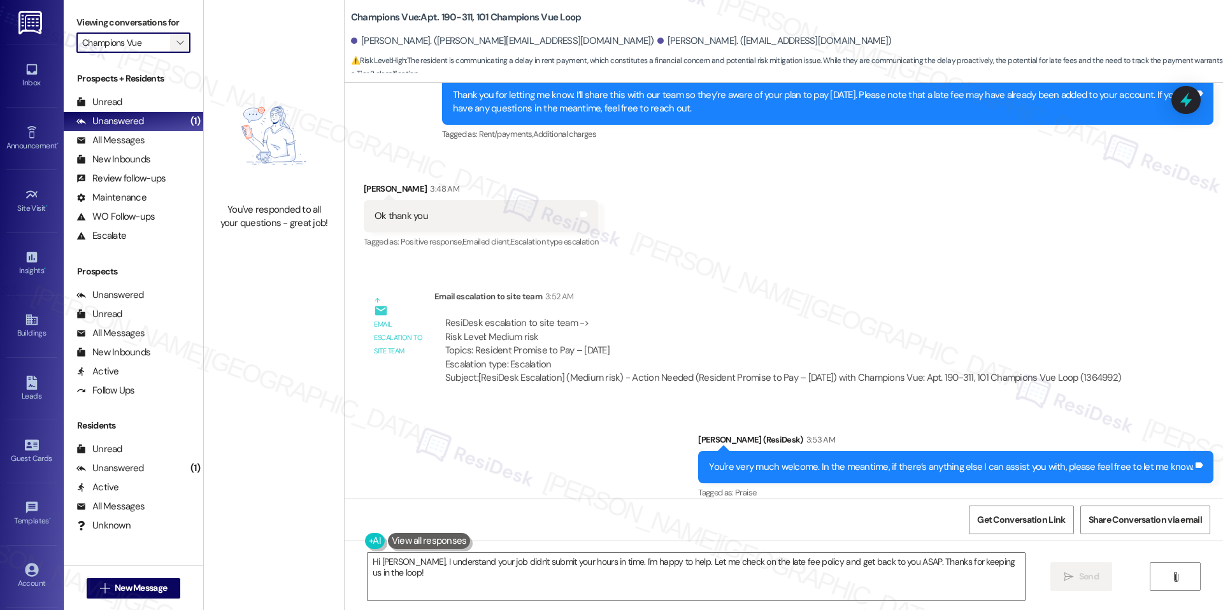
click at [177, 41] on button "" at bounding box center [180, 42] width 20 height 20
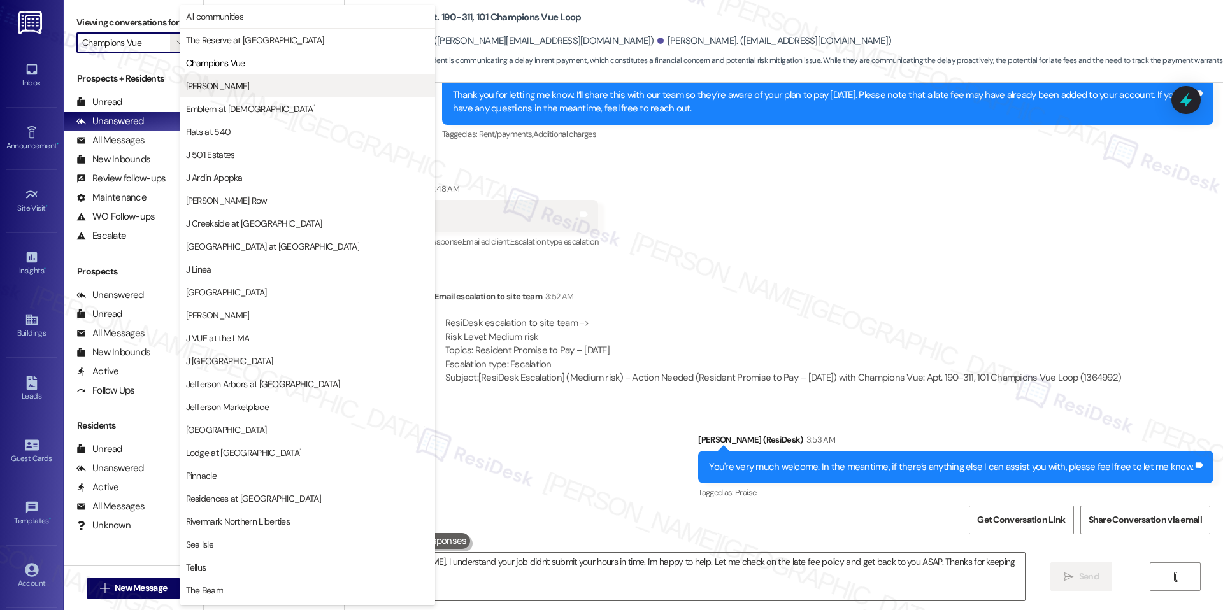
click at [213, 78] on button "[PERSON_NAME]" at bounding box center [307, 86] width 255 height 23
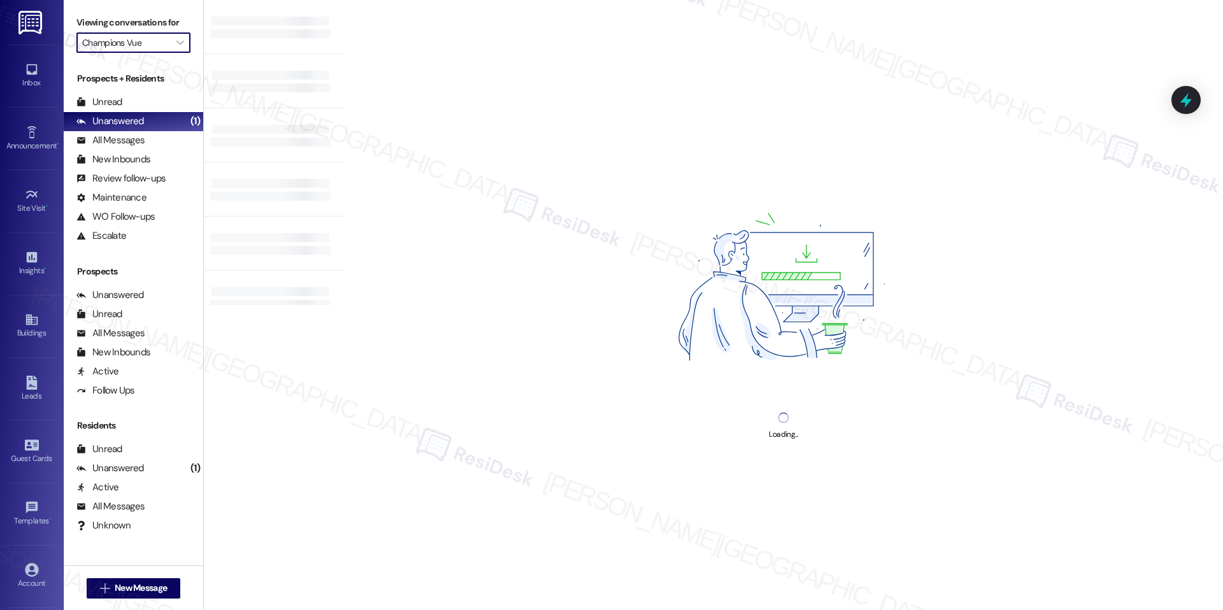
type input "[PERSON_NAME]"
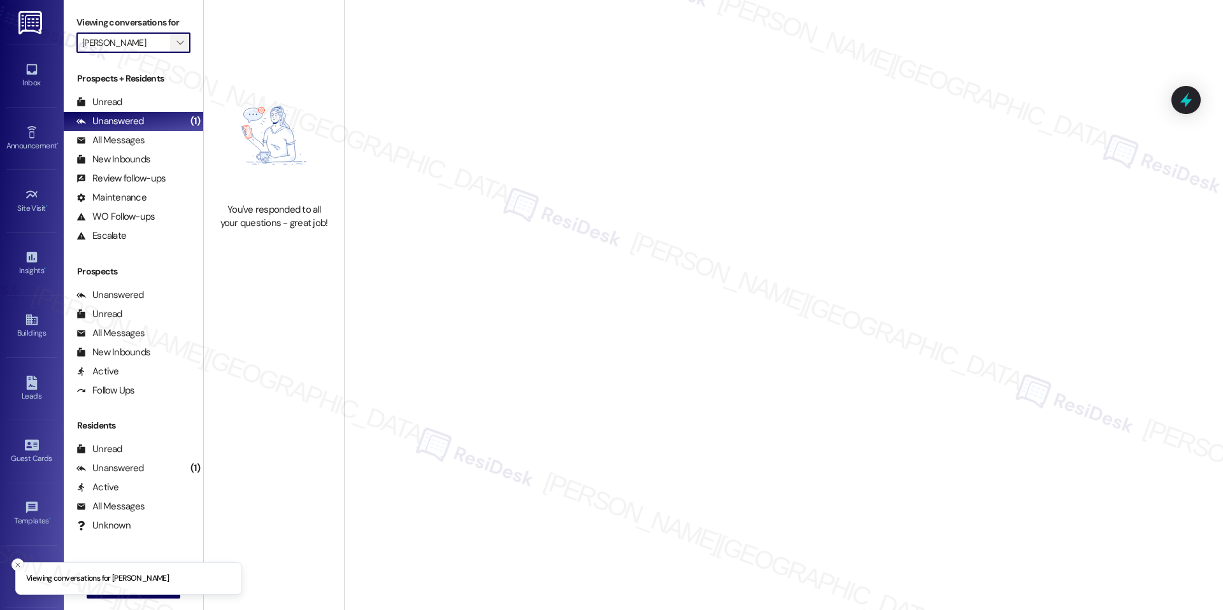
click at [174, 46] on span "" at bounding box center [180, 42] width 12 height 20
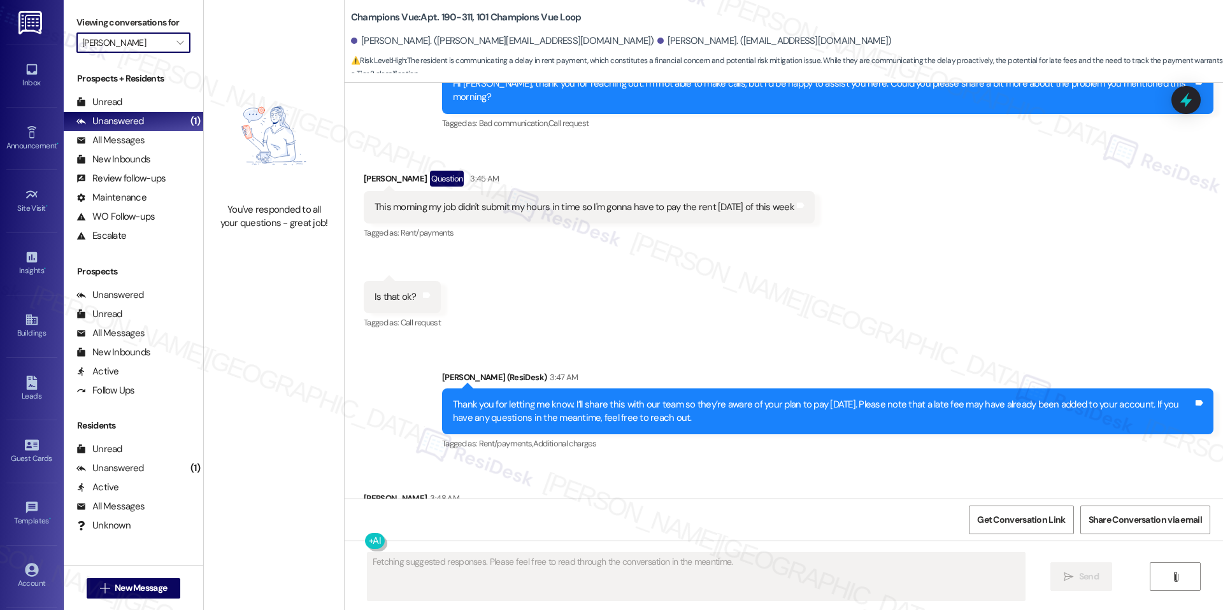
scroll to position [5810, 0]
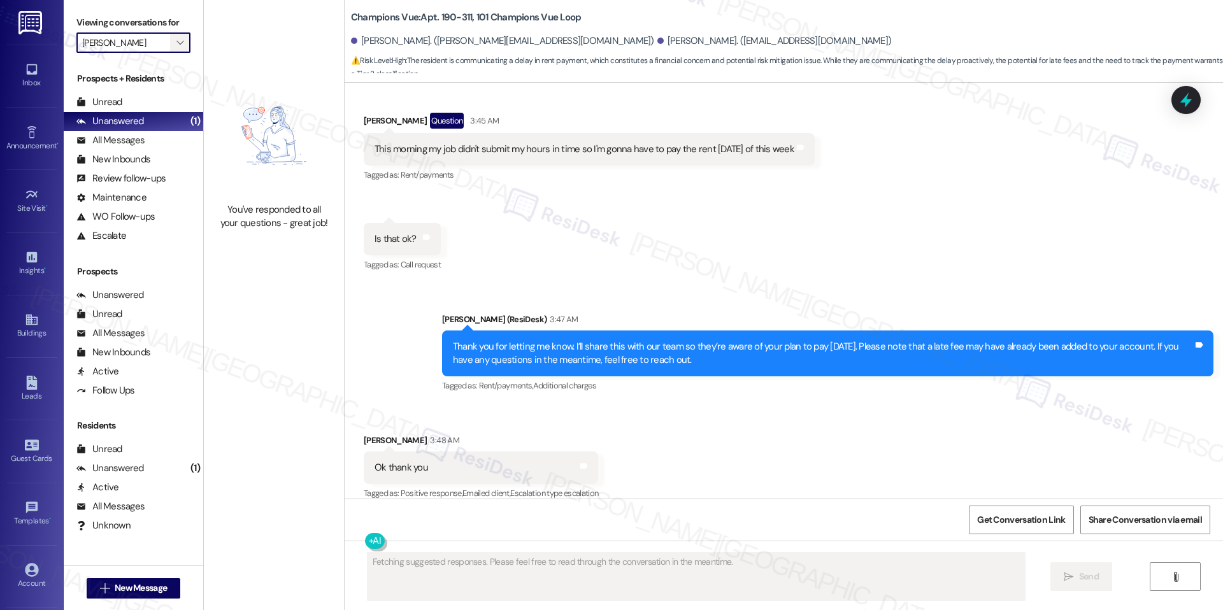
click at [176, 43] on icon "" at bounding box center [179, 43] width 7 height 10
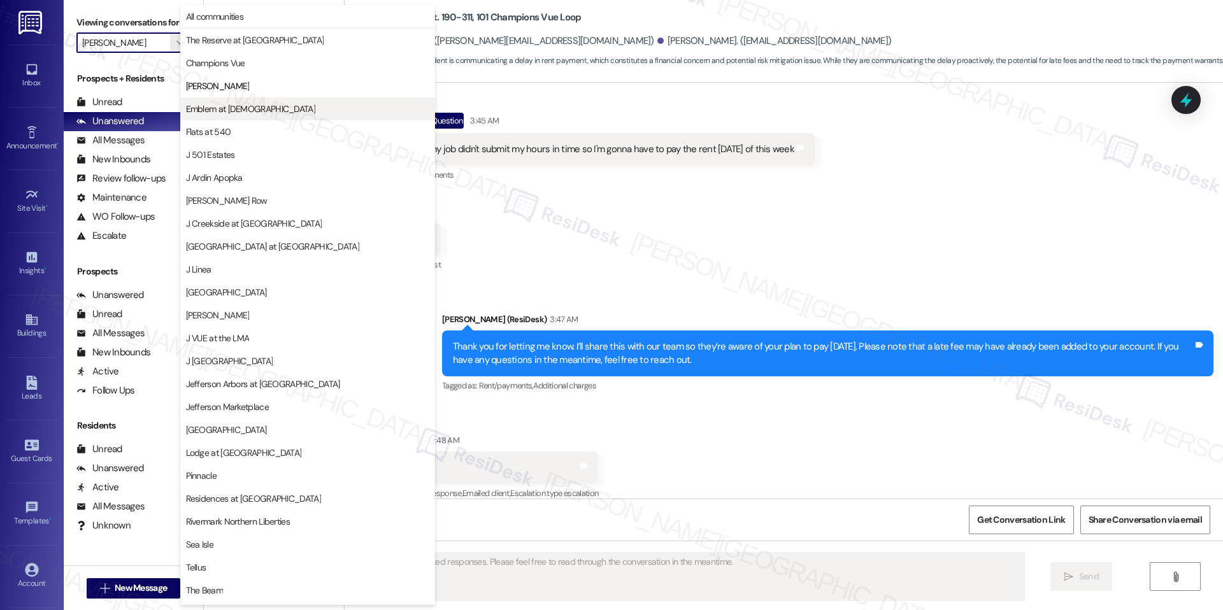
click at [209, 105] on span "Emblem at [DEMOGRAPHIC_DATA]" at bounding box center [250, 109] width 129 height 13
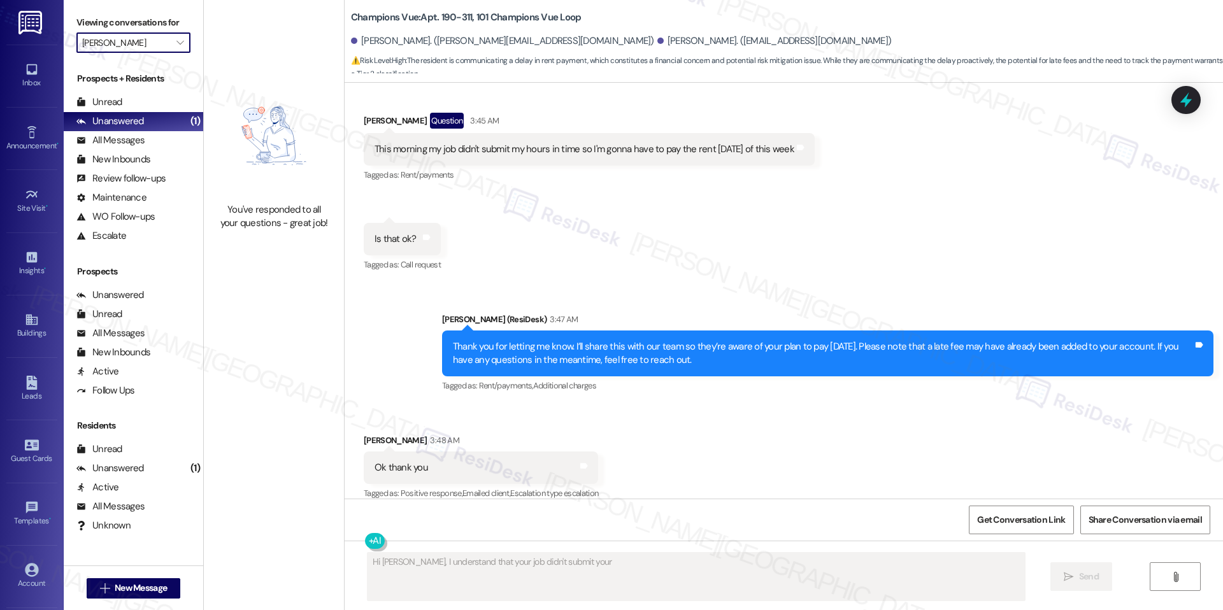
type textarea "Hi Jesus, I understand that your job didn't submit your hours"
type input "Emblem at [DEMOGRAPHIC_DATA]"
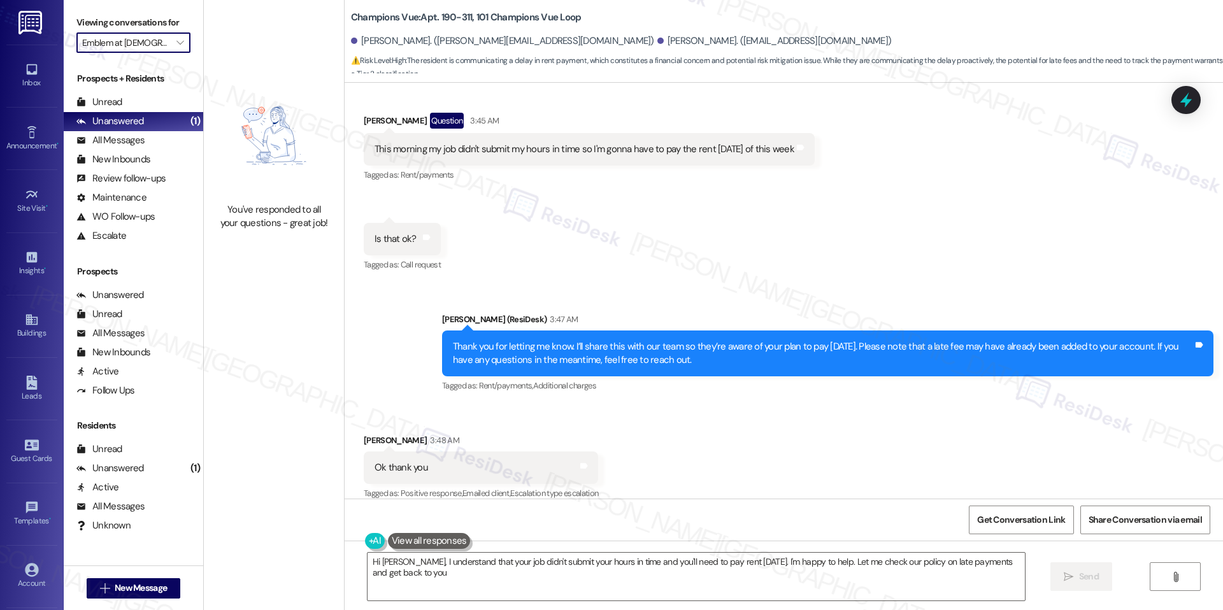
type textarea "Hi Jesus, I understand that your job didn't submit your hours in time and you'l…"
click at [176, 41] on icon "" at bounding box center [179, 43] width 7 height 10
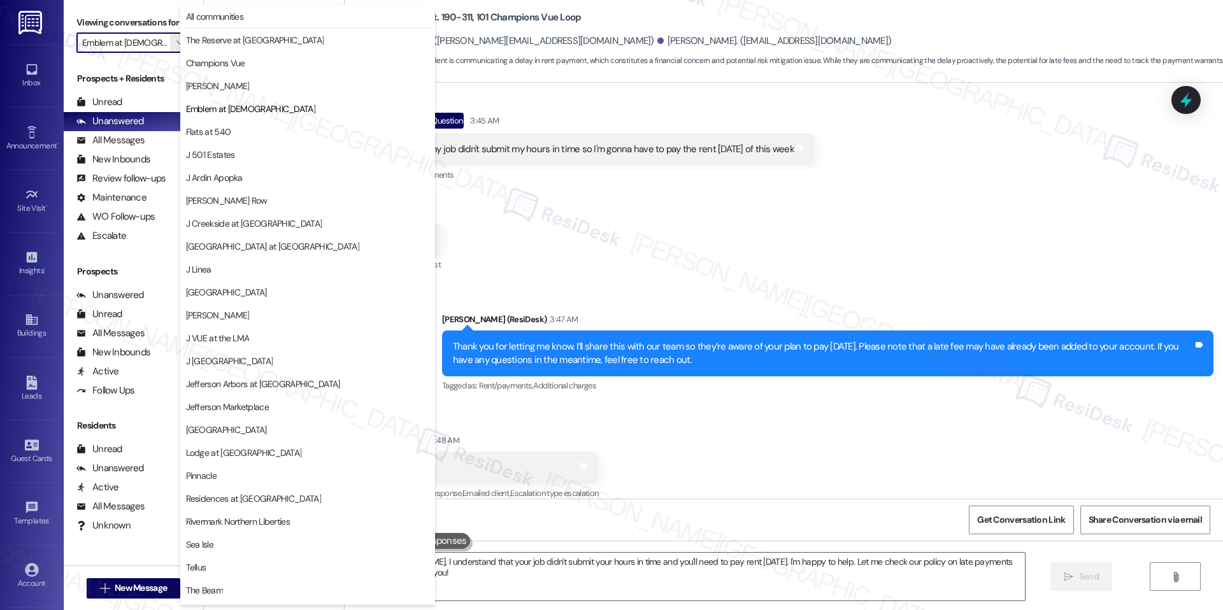
scroll to position [0, 2]
click at [217, 126] on span "Flats at 540" at bounding box center [208, 131] width 45 height 13
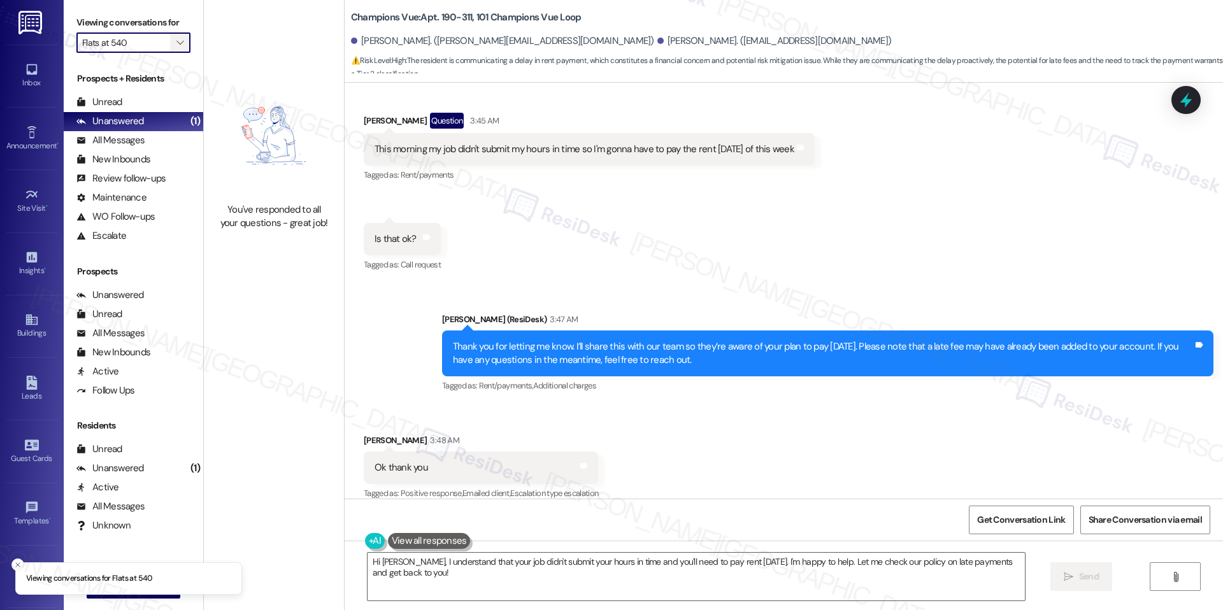
click at [175, 47] on span "" at bounding box center [180, 42] width 12 height 20
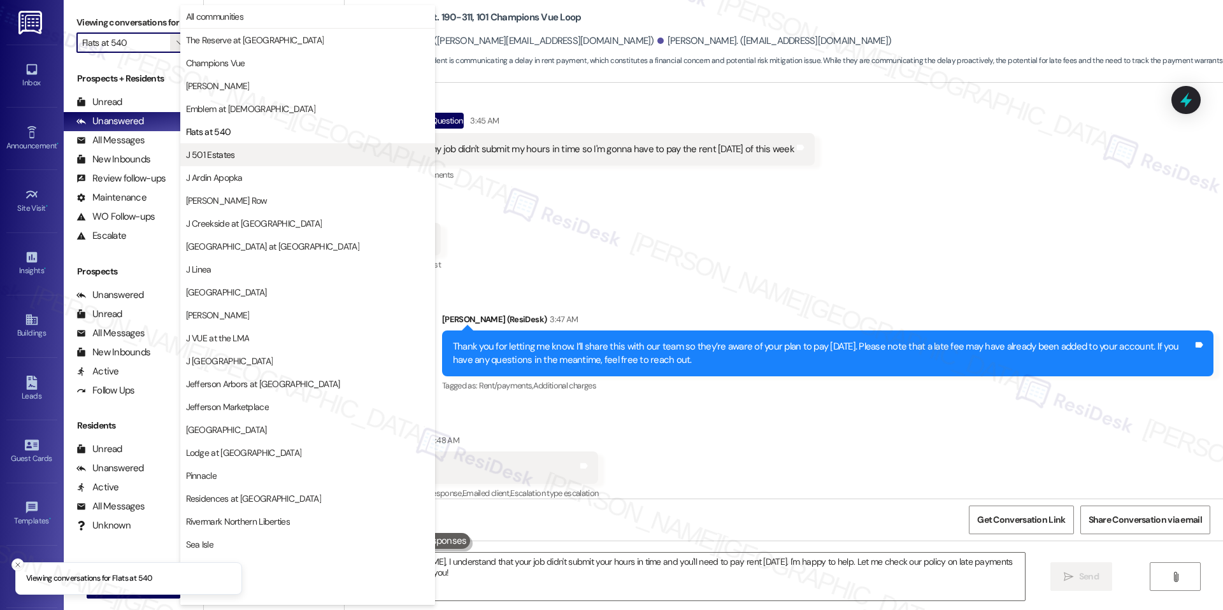
click at [229, 160] on span "J 501 Estates" at bounding box center [210, 154] width 49 height 13
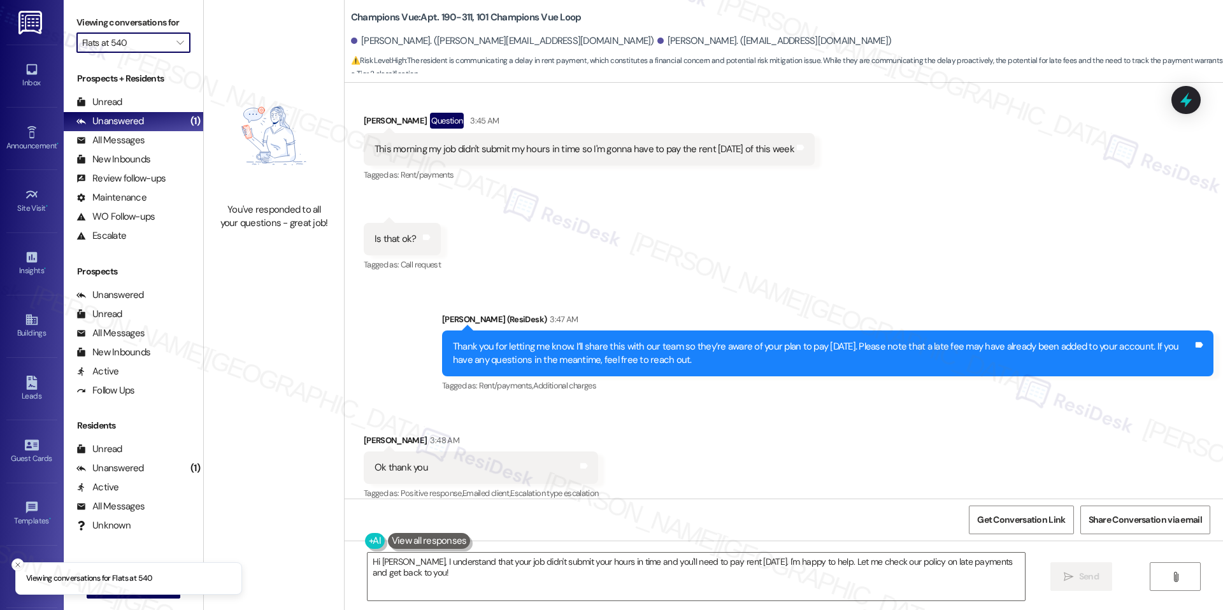
type input "J 501 Estates"
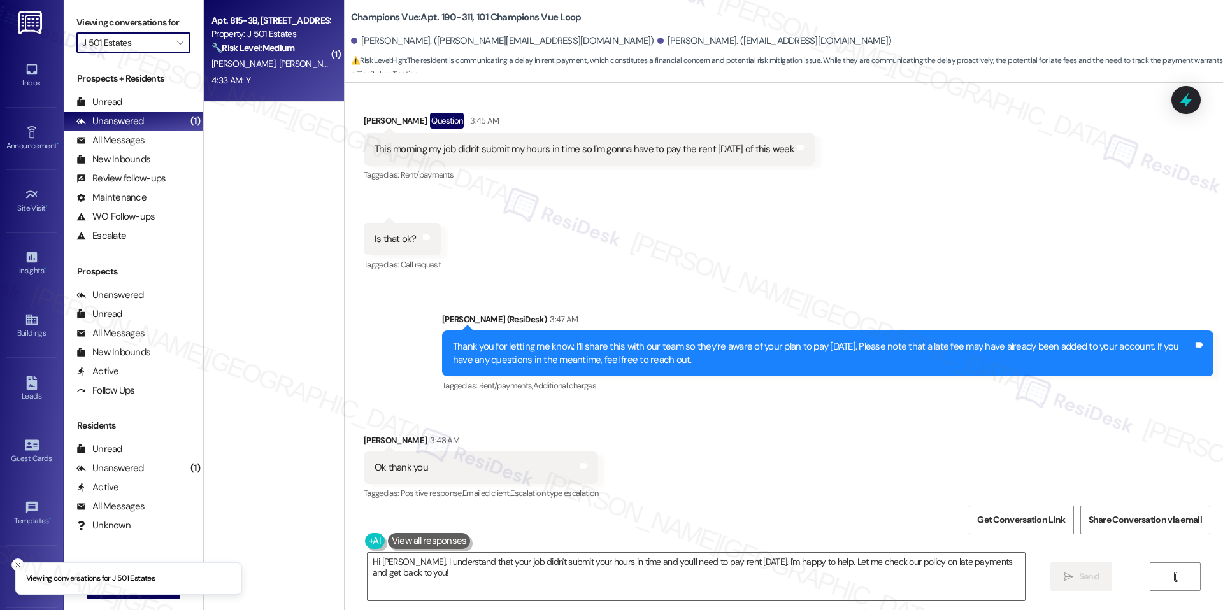
click at [278, 59] on span "T. Fuenzalida Cruz" at bounding box center [342, 63] width 129 height 11
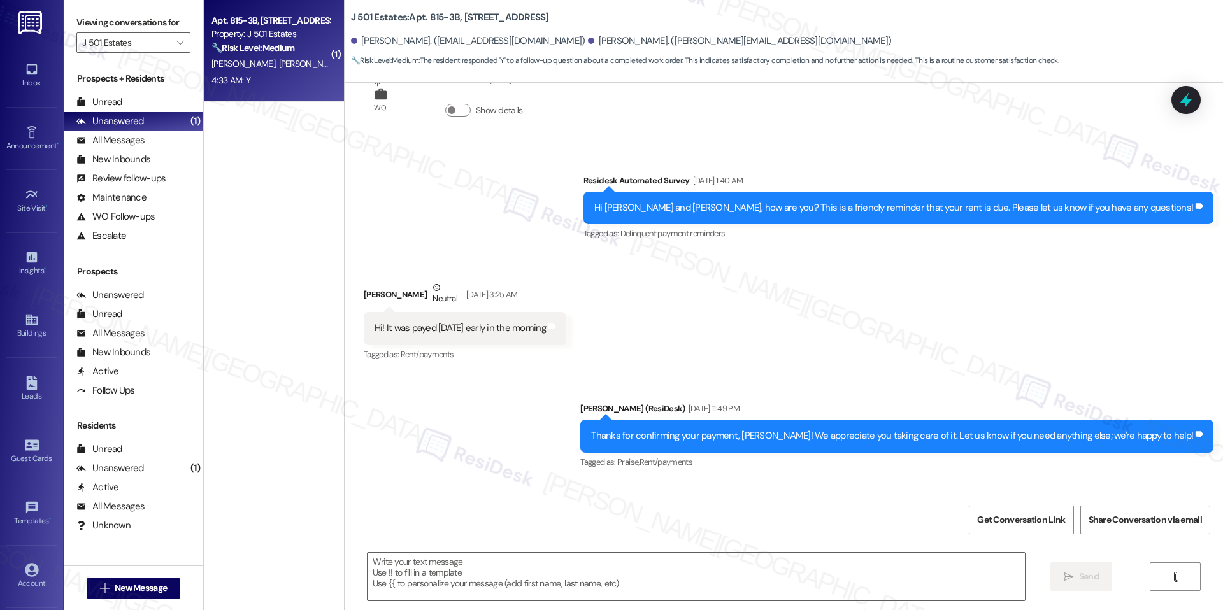
type textarea "Fetching suggested responses. Please feel free to read through the conversation…"
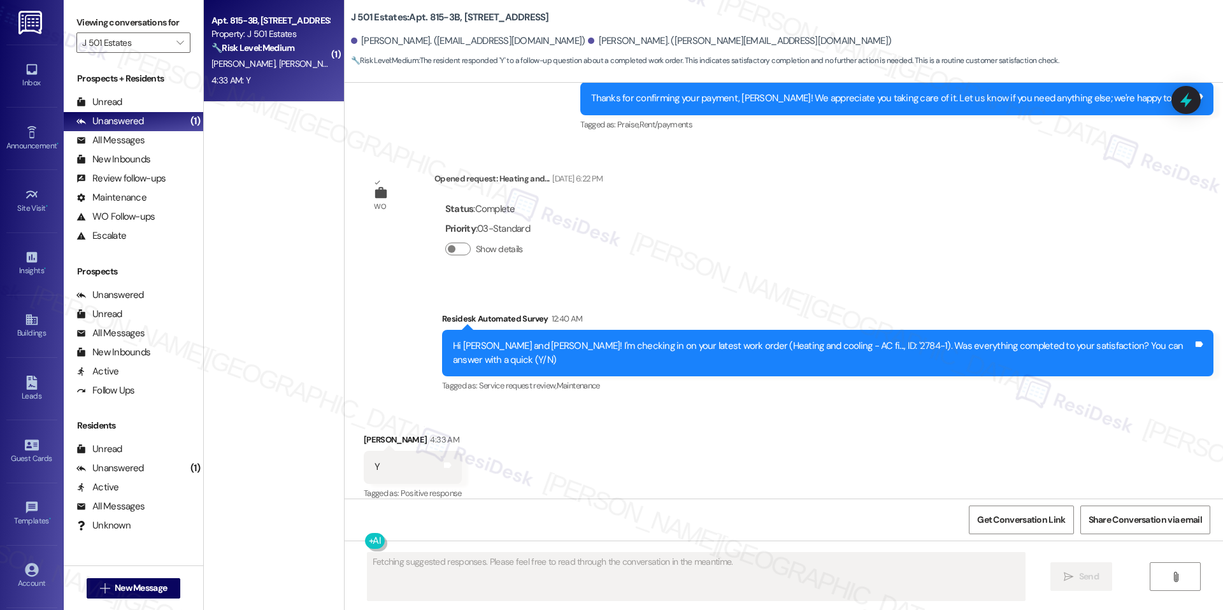
scroll to position [629, 0]
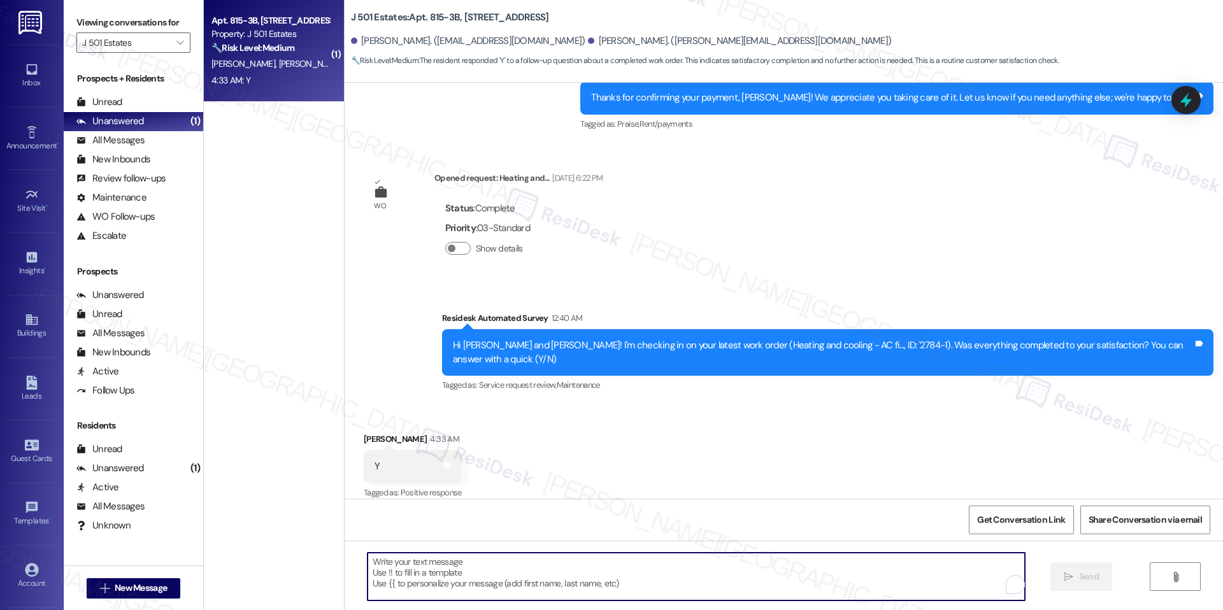
click at [433, 575] on textarea "To enrich screen reader interactions, please activate Accessibility in Grammarl…" at bounding box center [696, 577] width 657 height 48
paste textarea "Hi {{first_name}}, hope you've had a great weekend. I'm happy the work order wa…"
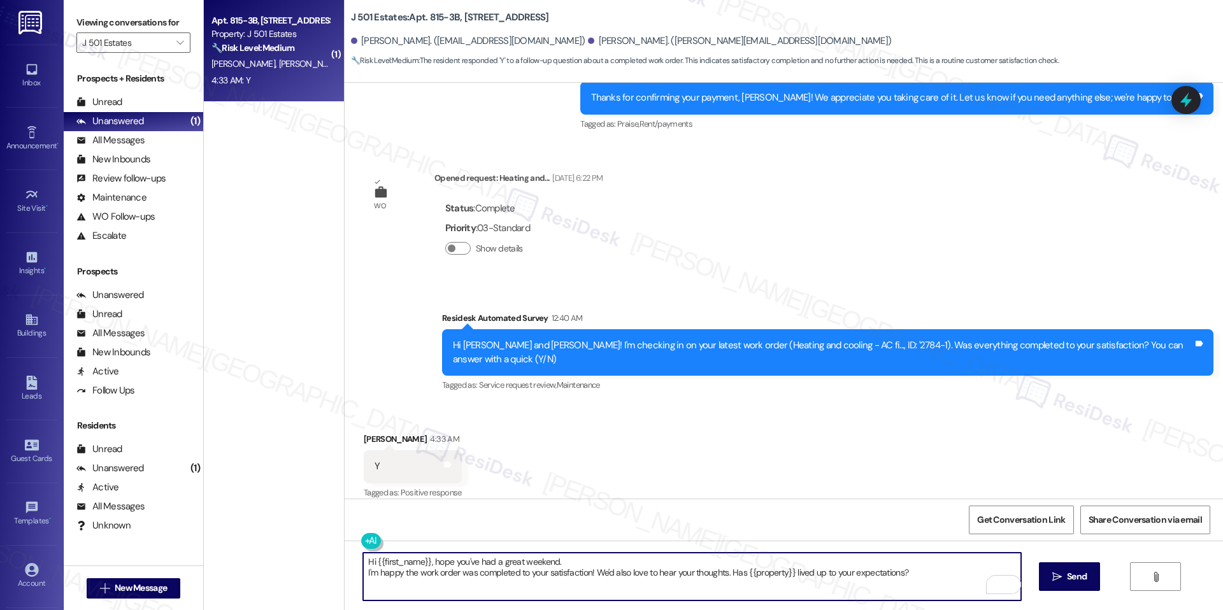
click at [363, 572] on textarea "Hi {{first_name}}, hope you've had a great weekend. I'm happy the work order wa…" at bounding box center [691, 577] width 657 height 48
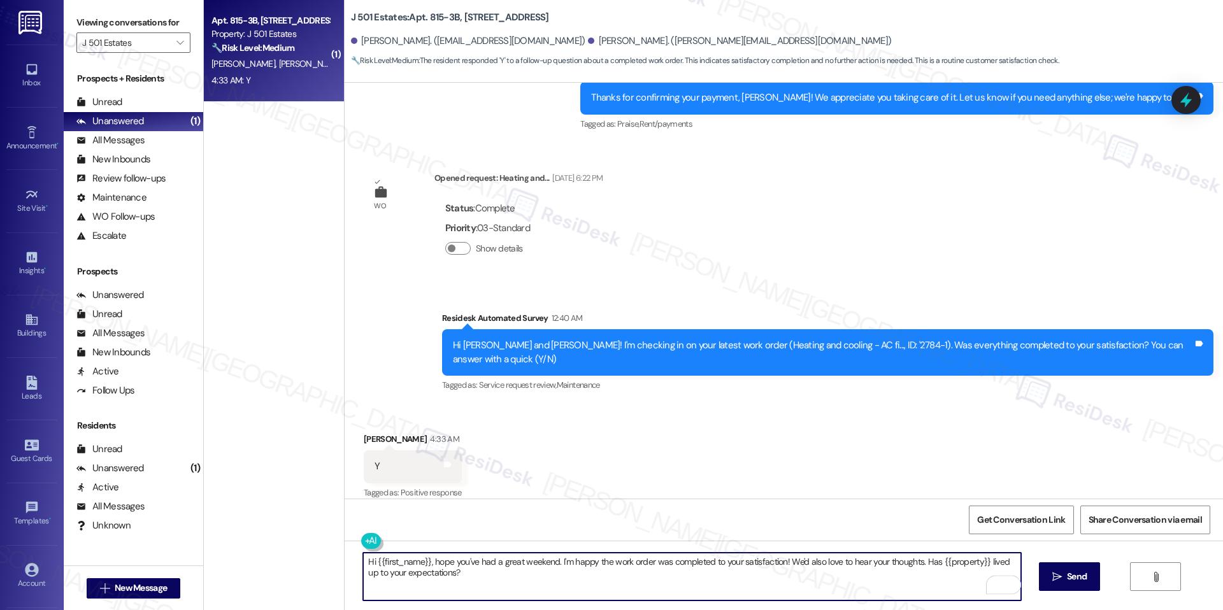
click at [510, 582] on textarea "Hi {{first_name}}, hope you've had a great weekend. I'm happy the work order wa…" at bounding box center [691, 577] width 657 height 48
click at [364, 433] on div "Tomas Fuenzalida Cruz 4:33 AM" at bounding box center [413, 442] width 98 height 18
drag, startPoint x: 361, startPoint y: 424, endPoint x: 389, endPoint y: 420, distance: 29.0
click at [364, 433] on div "Tomas Fuenzalida Cruz 4:33 AM" at bounding box center [413, 442] width 98 height 18
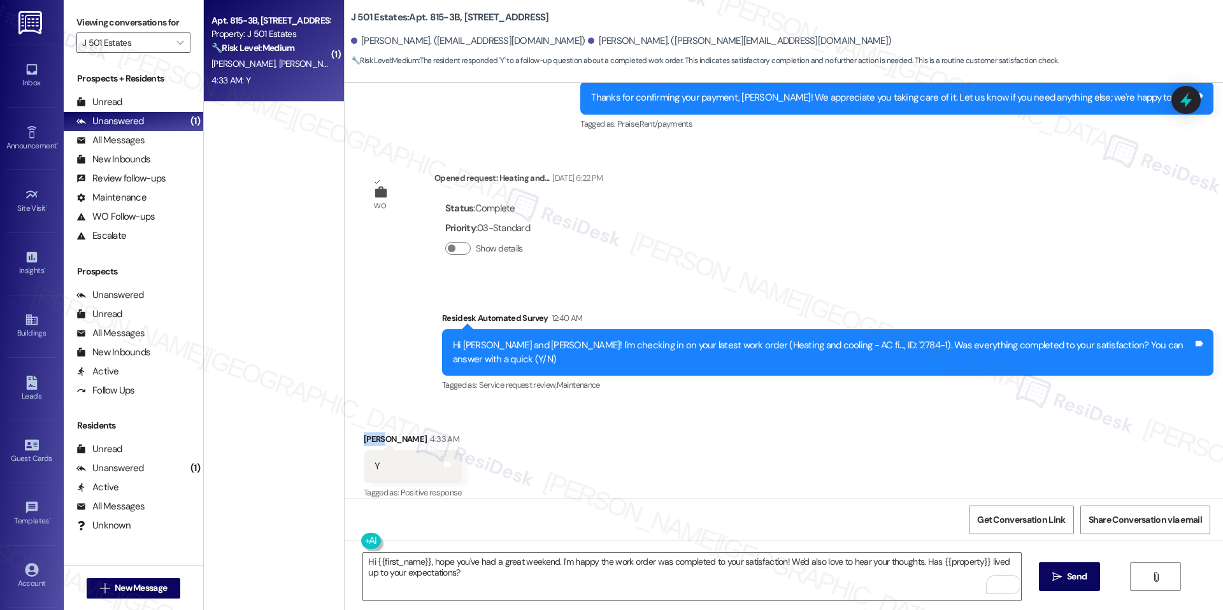
copy div "Tomas"
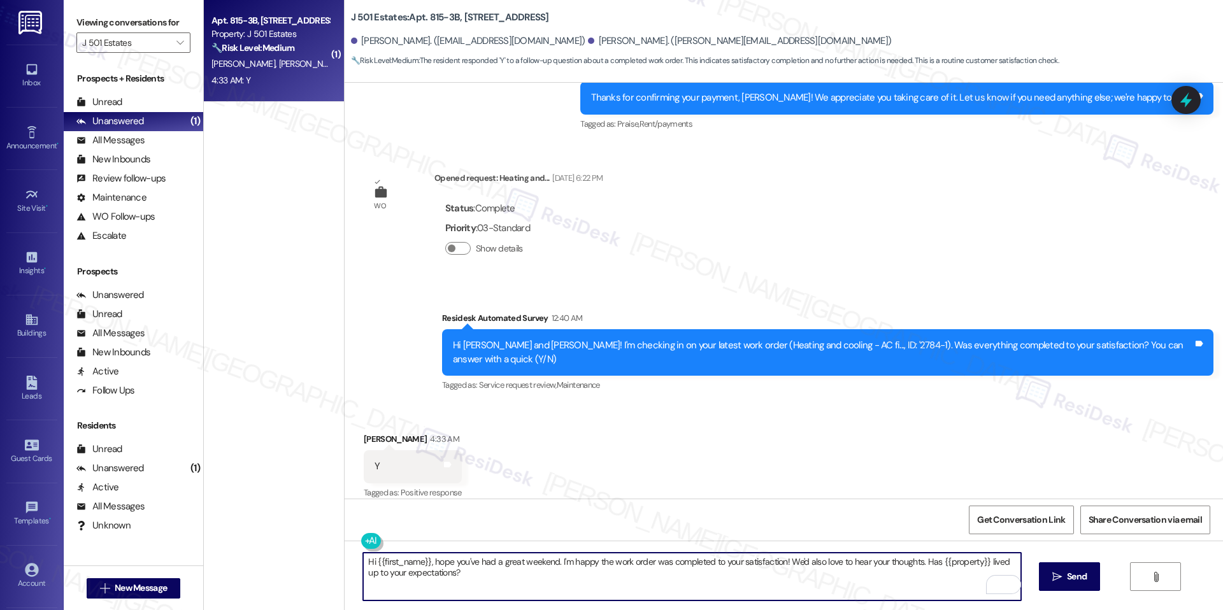
drag, startPoint x: 420, startPoint y: 561, endPoint x: 367, endPoint y: 566, distance: 53.7
click at [367, 566] on textarea "Hi {{first_name}}, hope you've had a great weekend. I'm happy the work order wa…" at bounding box center [691, 577] width 657 height 48
paste textarea "Tomas"
click at [450, 576] on textarea "Hi Tomas, hope you've had a great weekend. I'm happy the work order was complet…" at bounding box center [691, 577] width 657 height 48
click at [770, 586] on textarea "Hi Tomas, hope you've had a great weekend. I'm happy the work order was complet…" at bounding box center [691, 577] width 657 height 48
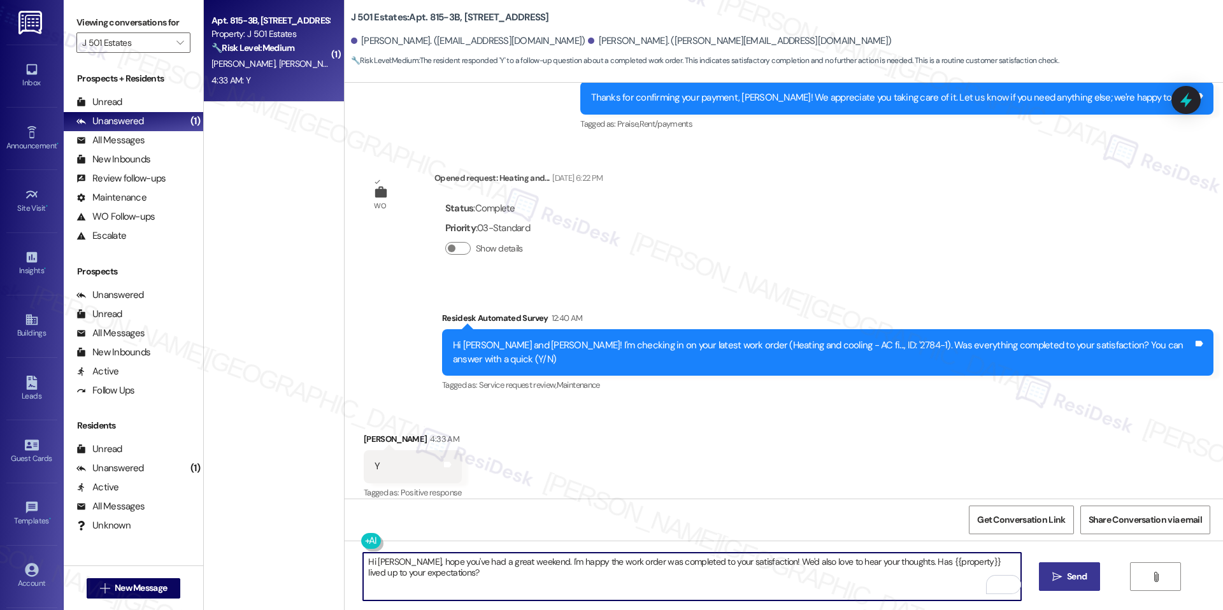
type textarea "Hi Tomas, hope you've had a great weekend. I'm happy the work order was complet…"
click at [1058, 577] on icon "" at bounding box center [1057, 577] width 10 height 10
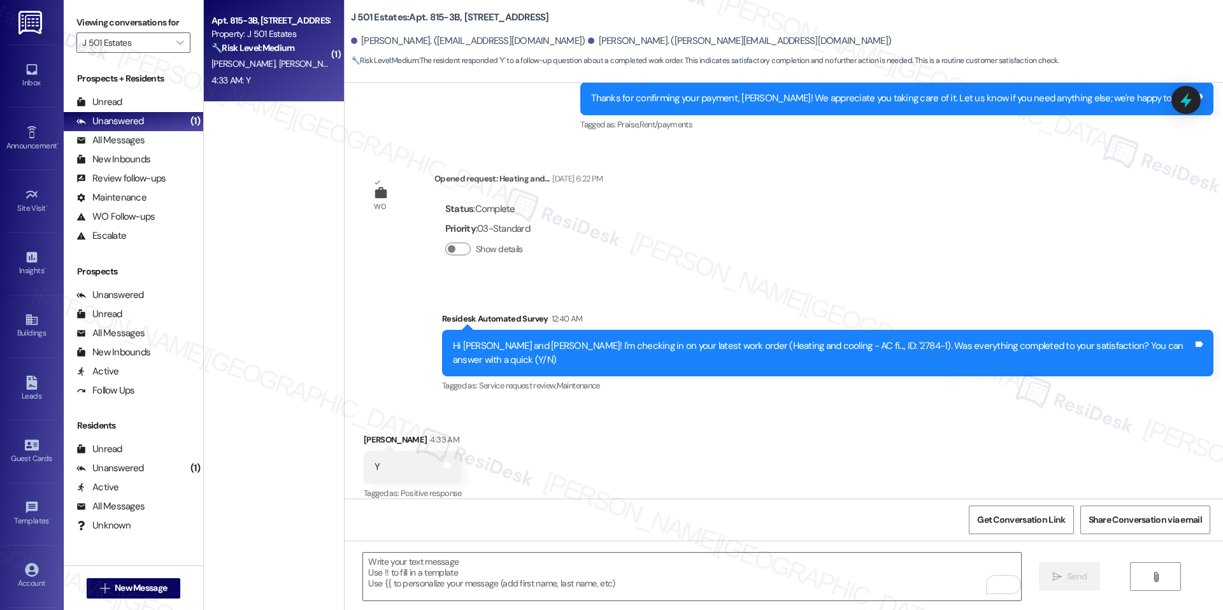
scroll to position [731, 0]
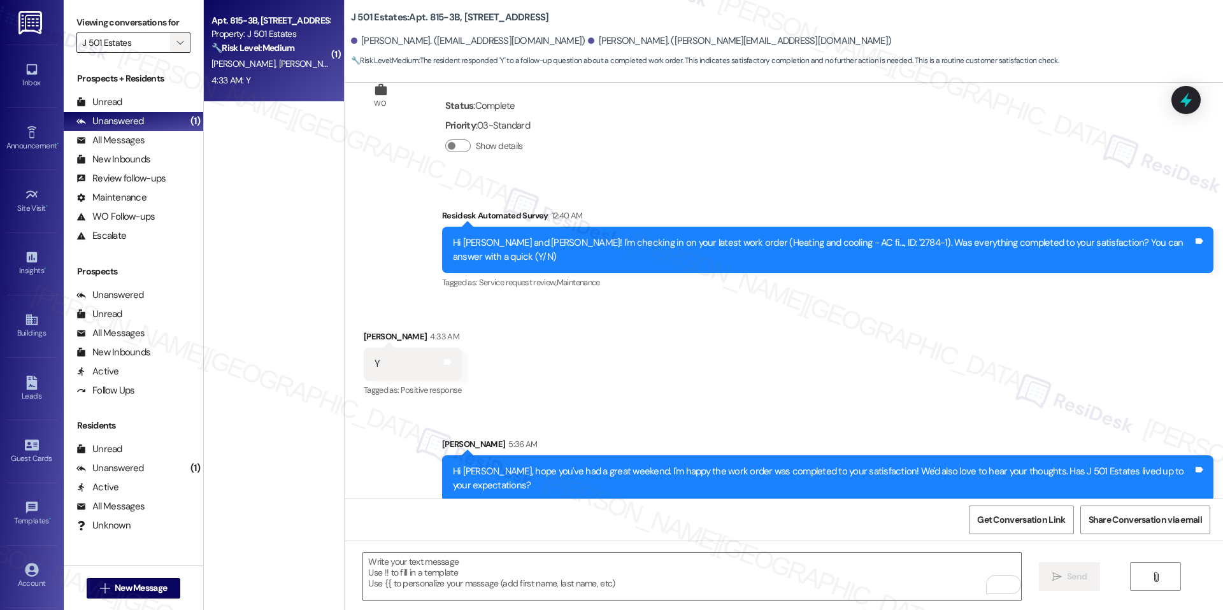
click at [174, 41] on span "" at bounding box center [180, 42] width 12 height 20
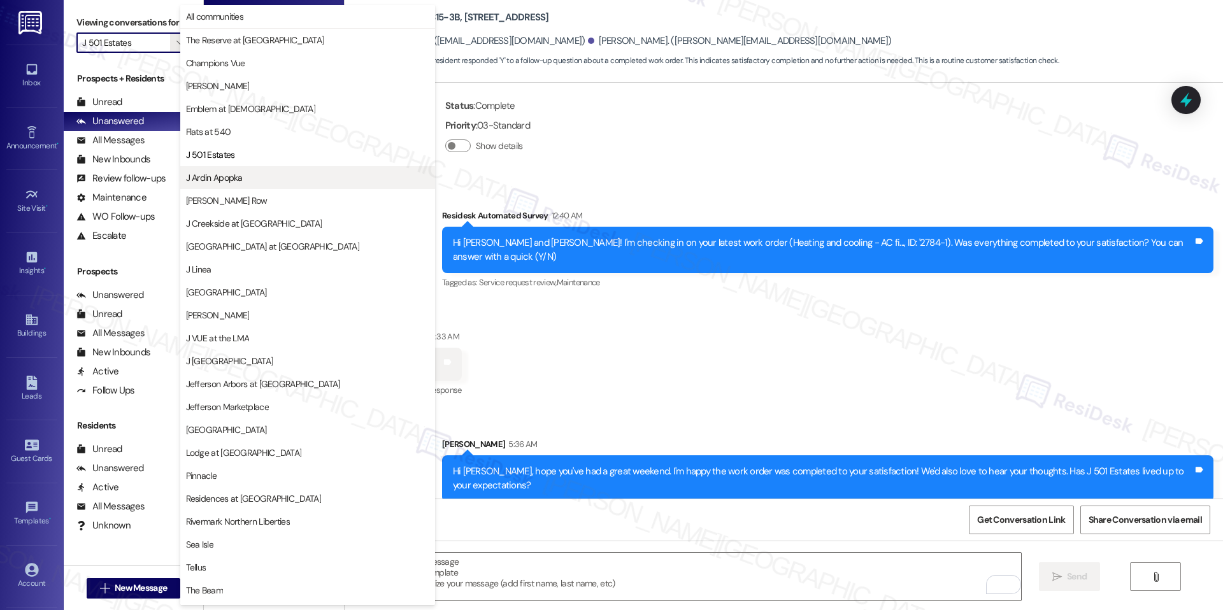
click at [220, 176] on span "J Ardin Apopka" at bounding box center [214, 177] width 57 height 13
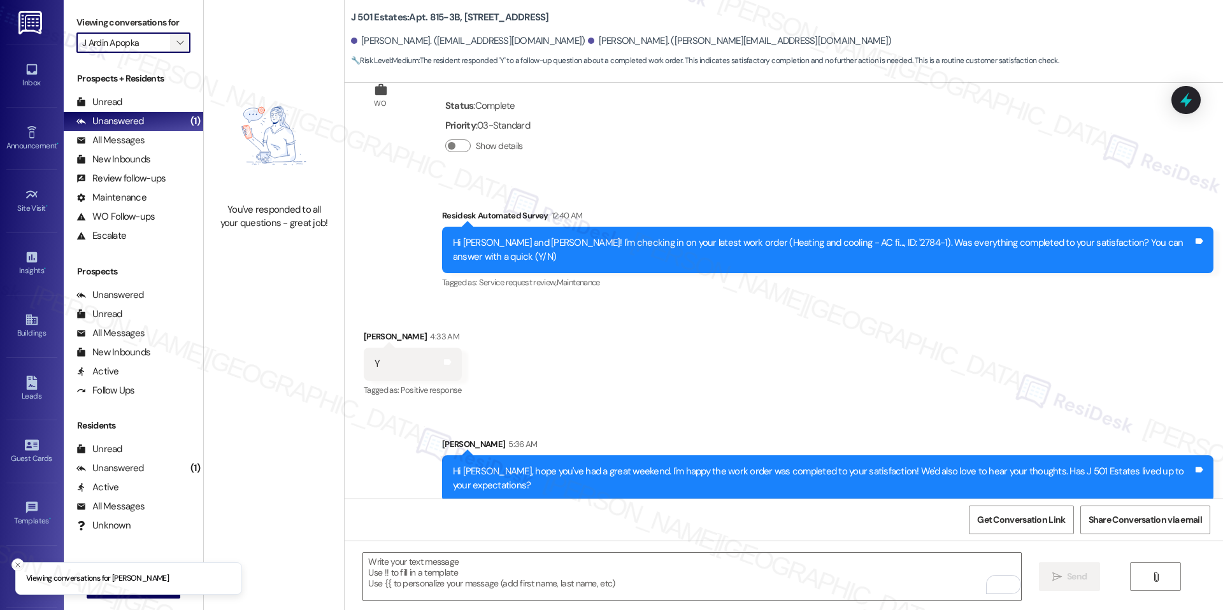
click at [176, 42] on icon "" at bounding box center [179, 43] width 7 height 10
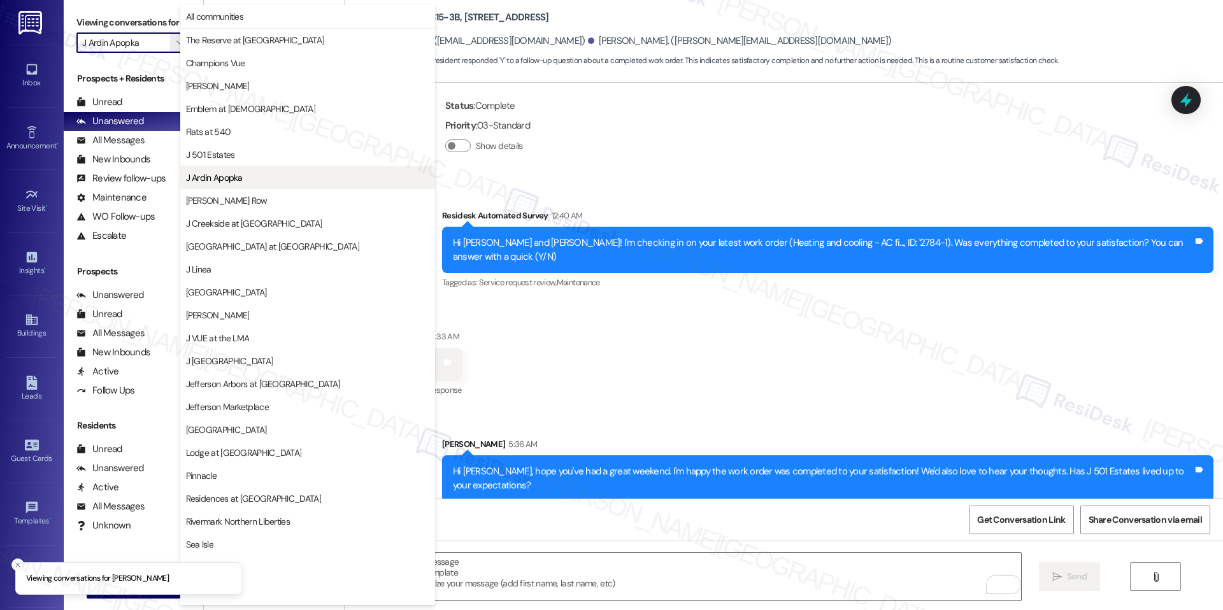
click at [233, 188] on button "J Ardin Apopka" at bounding box center [307, 177] width 255 height 23
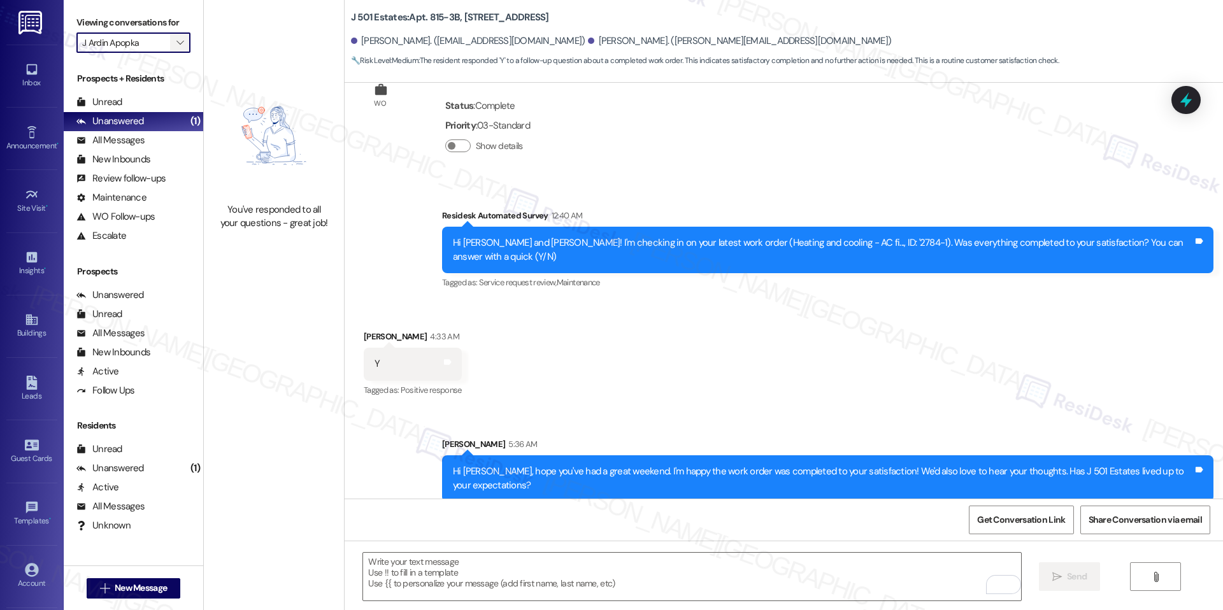
click at [176, 42] on icon "" at bounding box center [179, 43] width 7 height 10
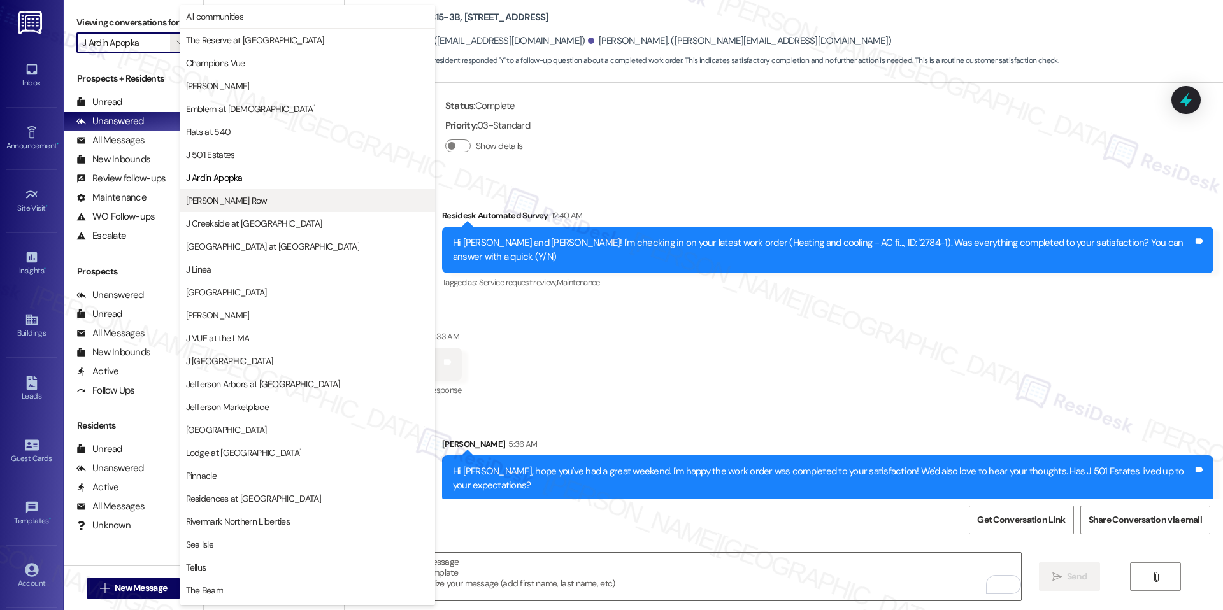
click at [234, 201] on span "[PERSON_NAME] Row" at bounding box center [227, 200] width 82 height 13
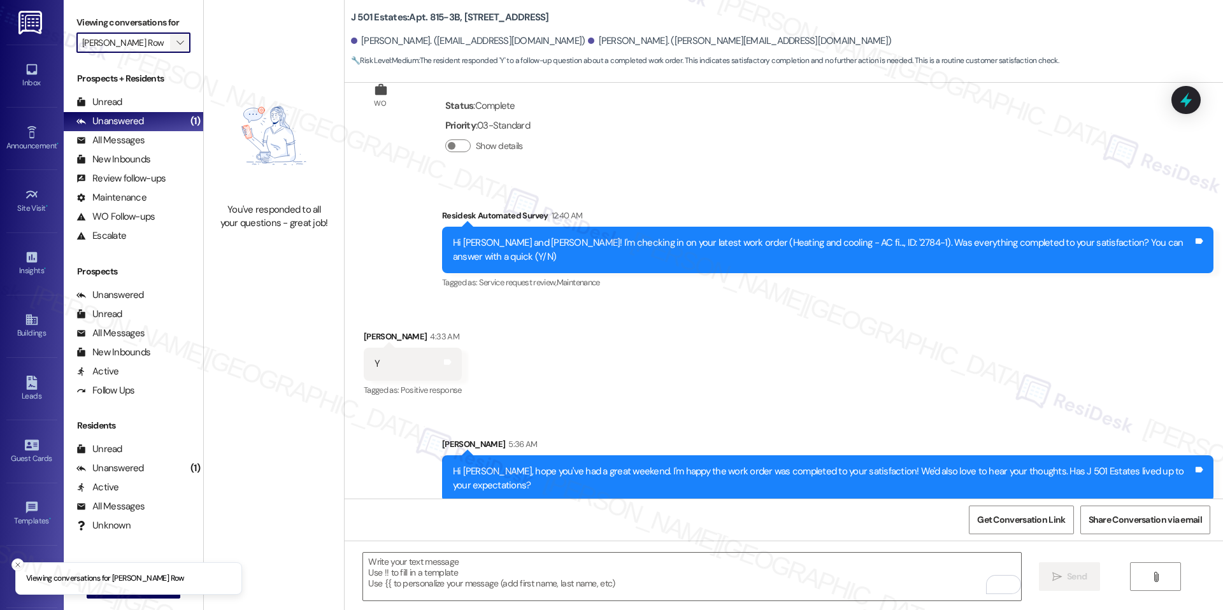
click at [170, 44] on button "" at bounding box center [180, 42] width 20 height 20
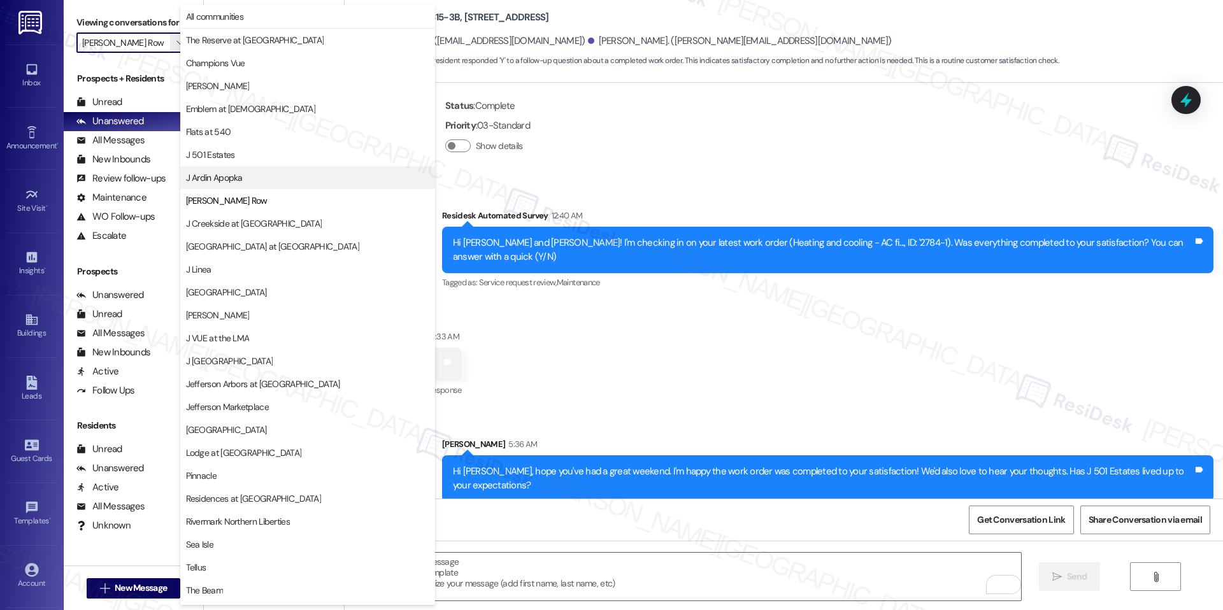
click at [243, 187] on button "J Ardin Apopka" at bounding box center [307, 177] width 255 height 23
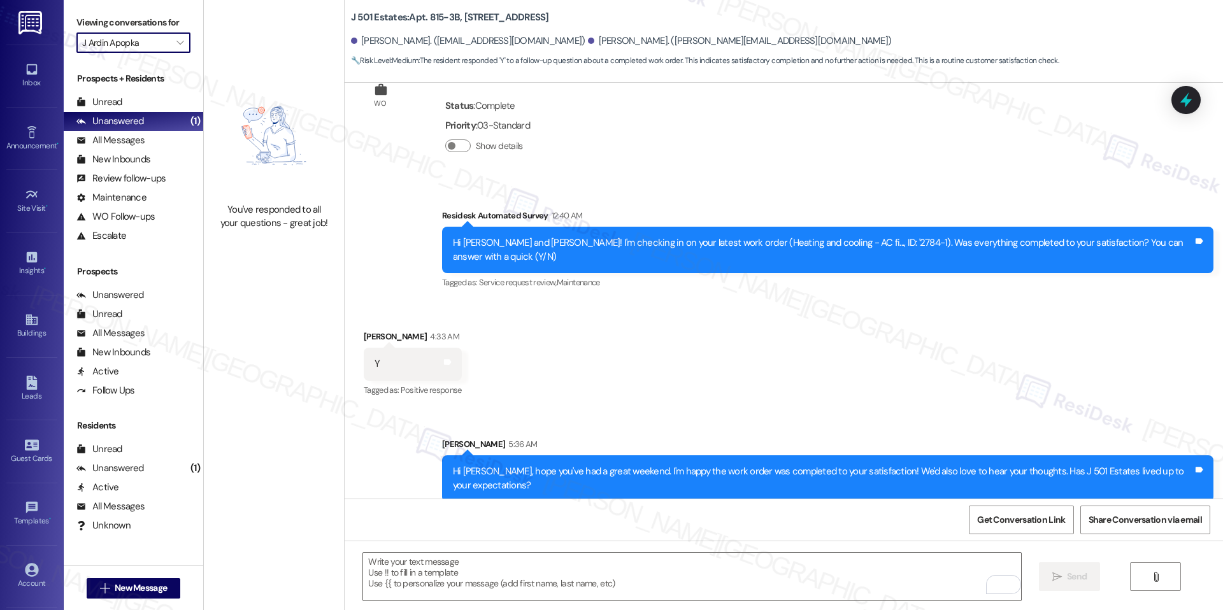
click at [515, 224] on div "Residesk Automated Survey 12:40 AM" at bounding box center [827, 218] width 771 height 18
click at [592, 243] on div "Hi Camilla and Tomas! I'm checking in on your latest work order (Heating and co…" at bounding box center [823, 249] width 740 height 27
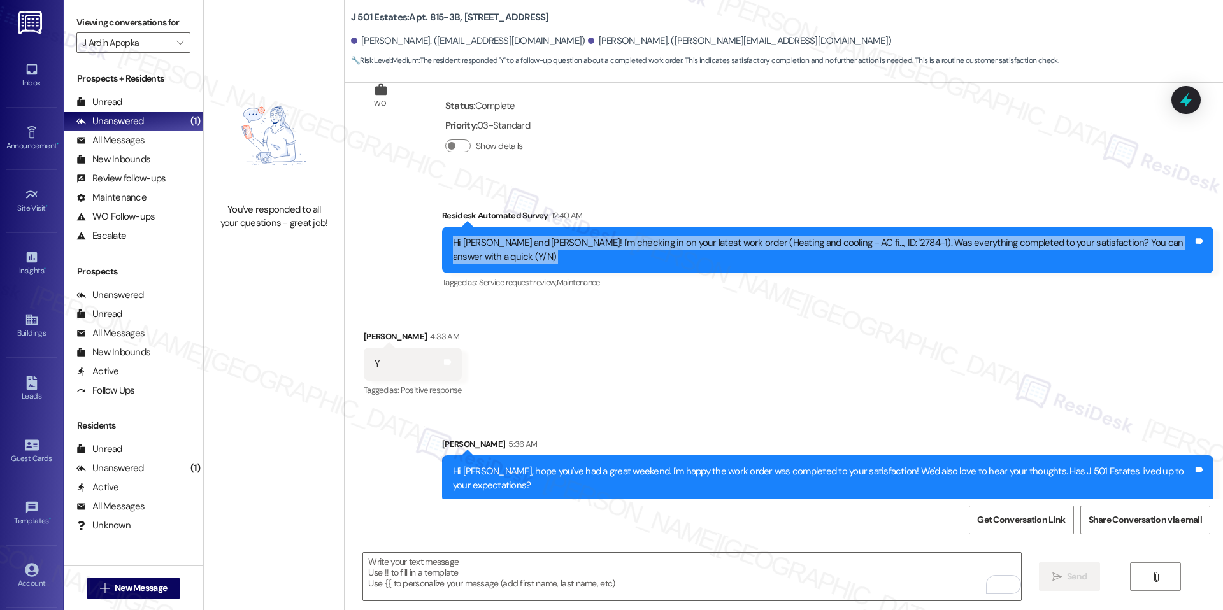
click at [592, 243] on div "Hi Camilla and Tomas! I'm checking in on your latest work order (Heating and co…" at bounding box center [823, 249] width 740 height 27
copy div "Hi Camilla and Tomas! I'm checking in on your latest work order (Heating and co…"
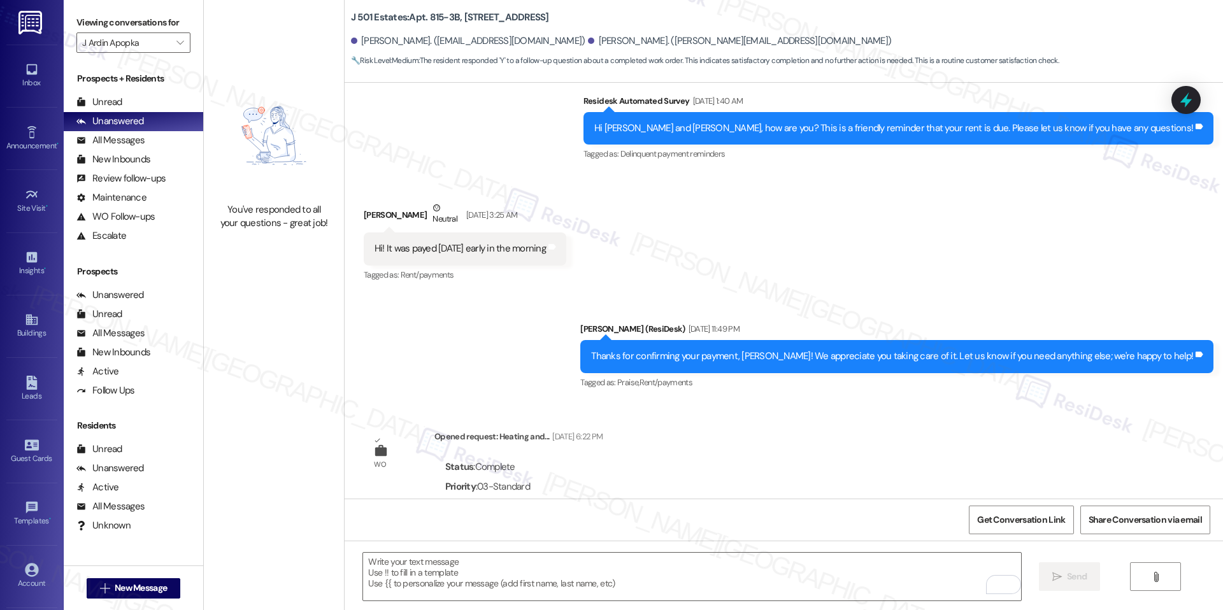
scroll to position [344, 0]
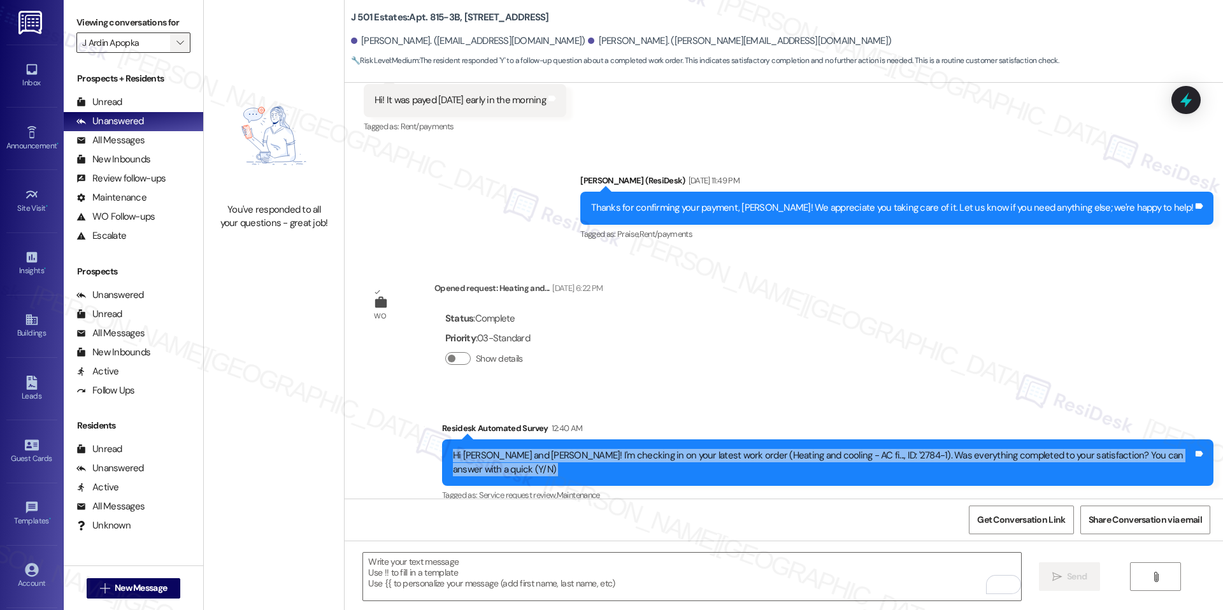
click at [174, 52] on span "" at bounding box center [180, 42] width 12 height 20
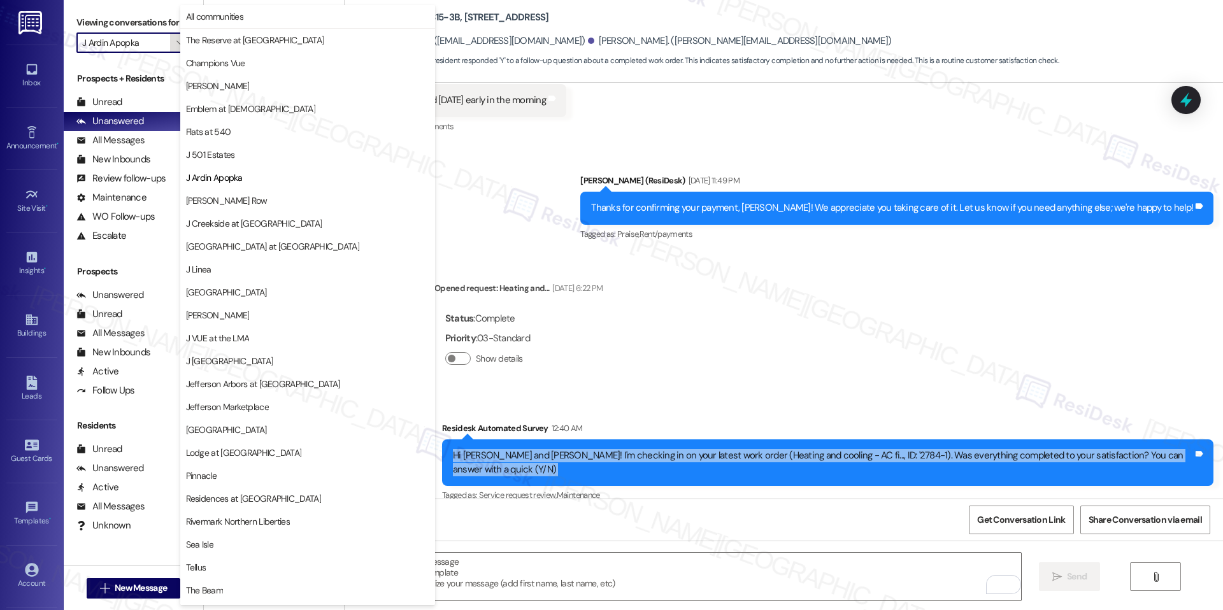
scroll to position [520, 0]
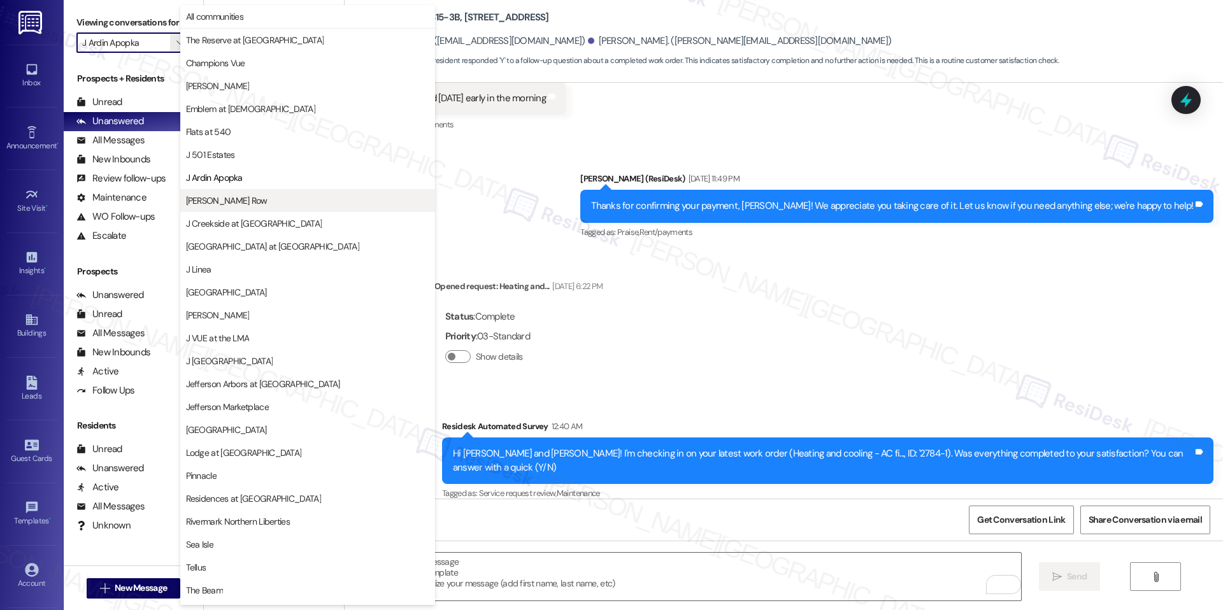
click at [221, 198] on span "[PERSON_NAME] Row" at bounding box center [227, 200] width 82 height 13
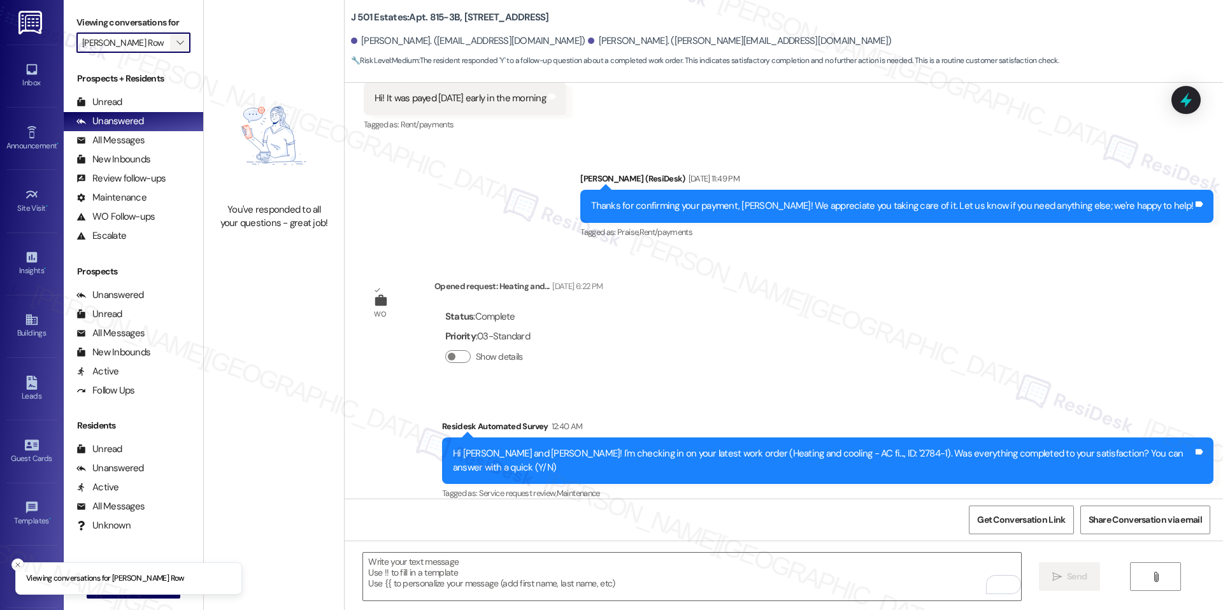
click at [176, 38] on icon "" at bounding box center [179, 43] width 7 height 10
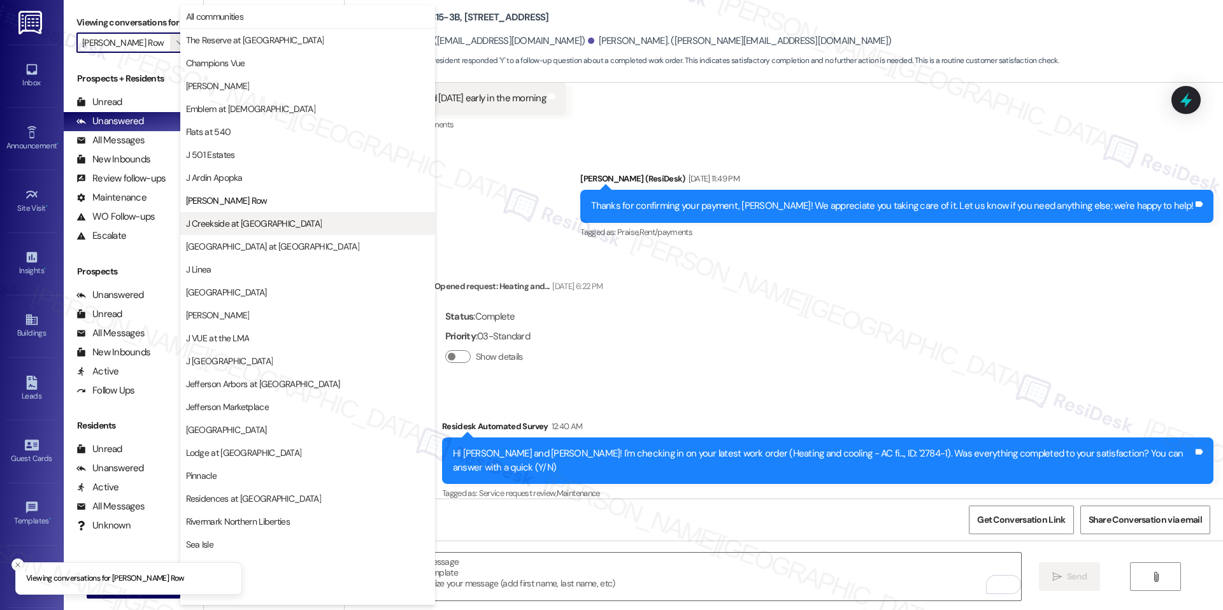
click at [255, 226] on span "J Creekside at [GEOGRAPHIC_DATA]" at bounding box center [254, 223] width 136 height 13
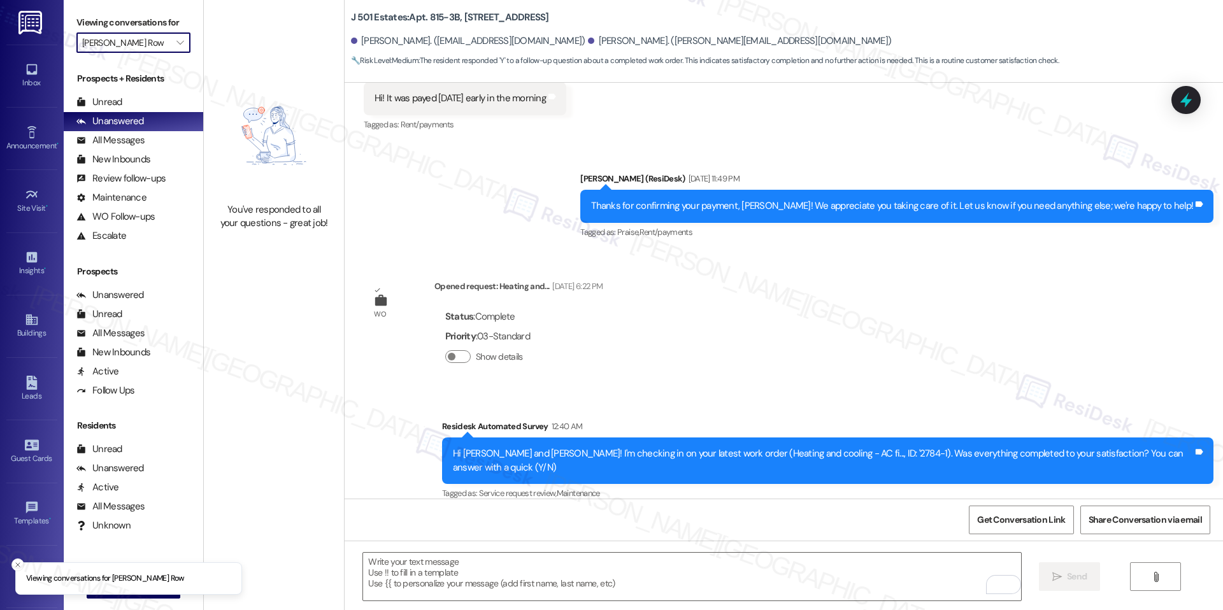
type input "J Creekside at [GEOGRAPHIC_DATA]"
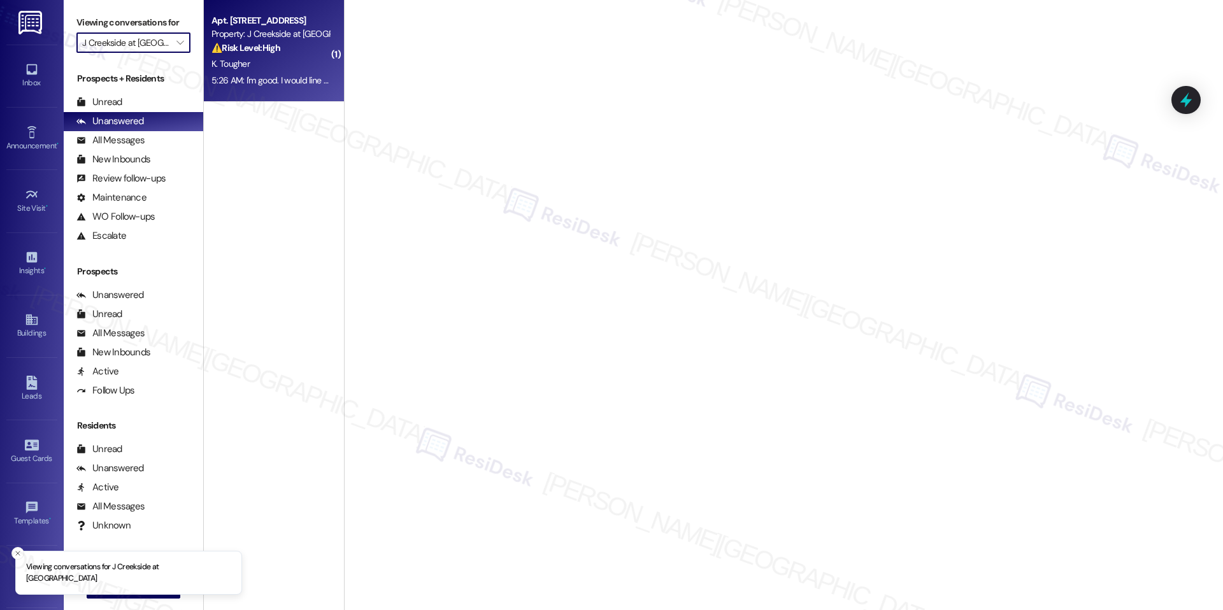
click at [234, 78] on div "5:26 AM: I'm good. I would line an update on my countertop. It's been more than…" at bounding box center [444, 80] width 466 height 11
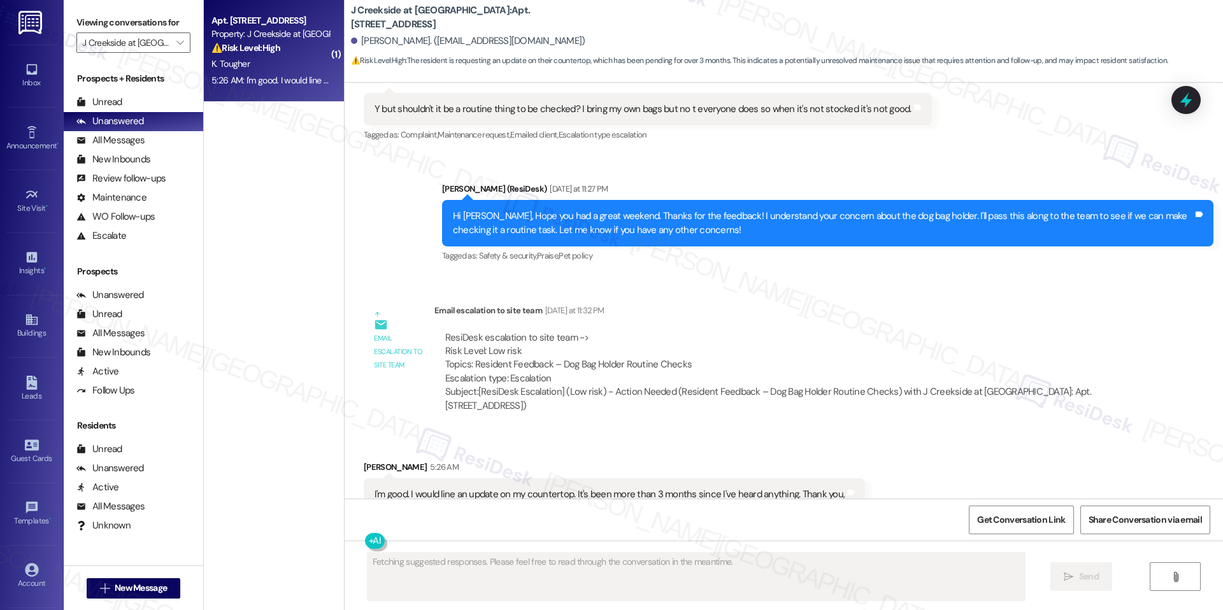
scroll to position [1318, 0]
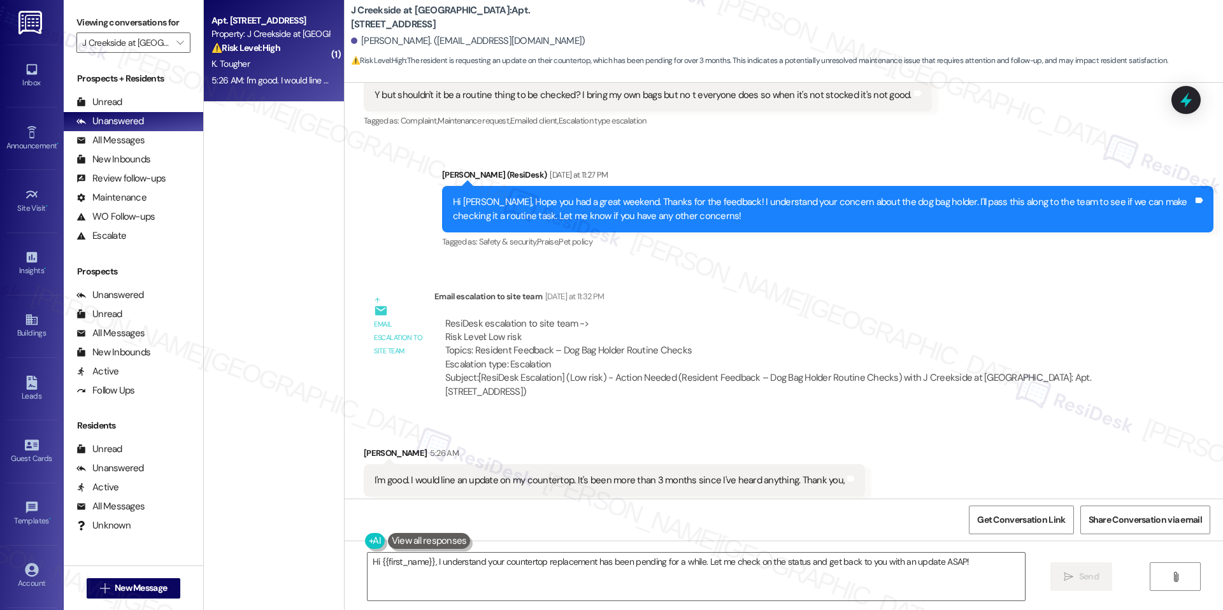
click at [462, 13] on b "J Creekside at Exton: Apt. 1103, 360 Creamery Way" at bounding box center [478, 17] width 255 height 27
copy b "1103"
click at [458, 19] on b "J Creekside at Exton: Apt. 1103, 360 Creamery Way" at bounding box center [478, 17] width 255 height 27
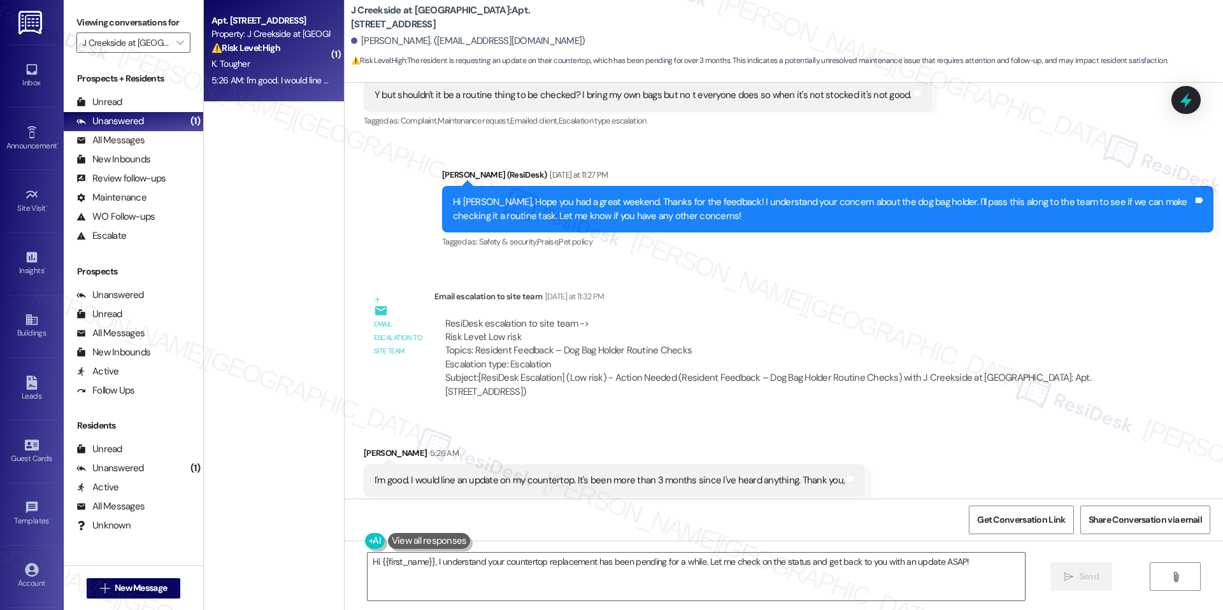
click at [574, 474] on div "I'm good. I would line an update on my countertop. It's been more than 3 months…" at bounding box center [610, 480] width 470 height 13
click at [575, 474] on div "I'm good. I would line an update on my countertop. It's been more than 3 months…" at bounding box center [610, 480] width 470 height 13
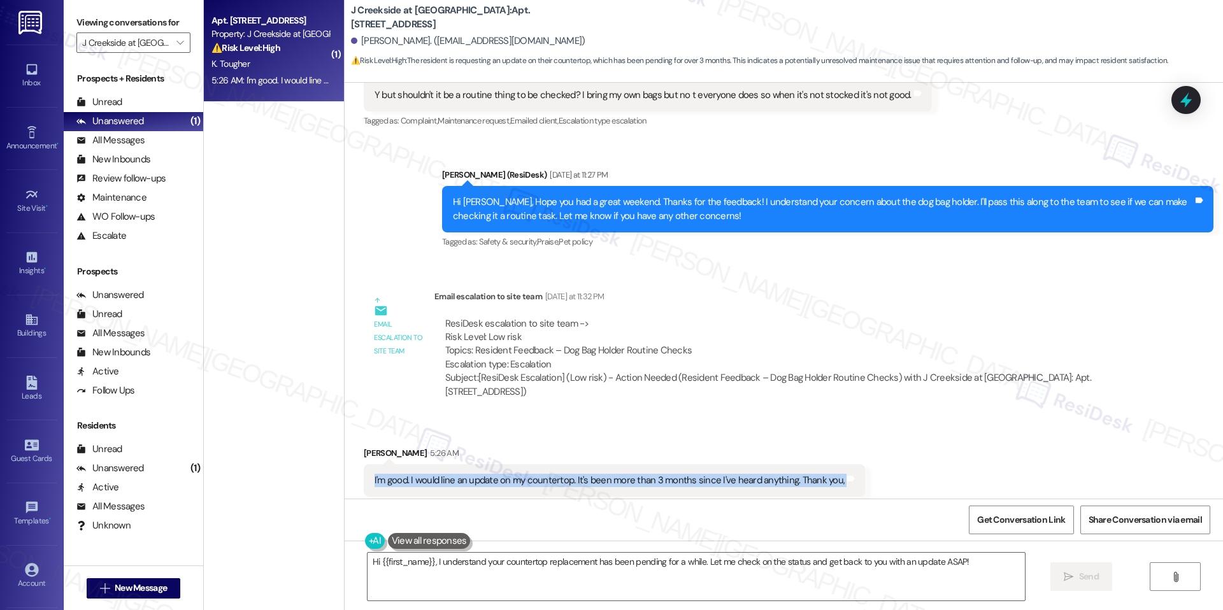
click at [575, 474] on div "I'm good. I would line an update on my countertop. It's been more than 3 months…" at bounding box center [610, 480] width 470 height 13
click at [410, 474] on div "I'm good. I would line an update on my countertop. It's been more than 3 months…" at bounding box center [610, 480] width 470 height 13
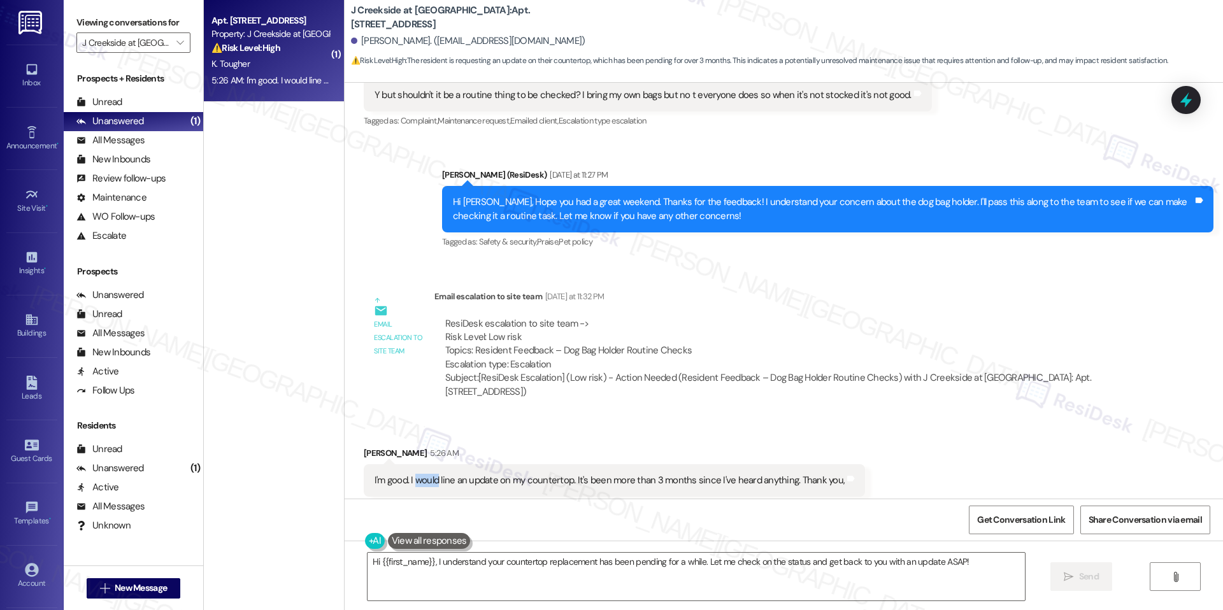
click at [410, 474] on div "I'm good. I would line an update on my countertop. It's been more than 3 months…" at bounding box center [610, 480] width 470 height 13
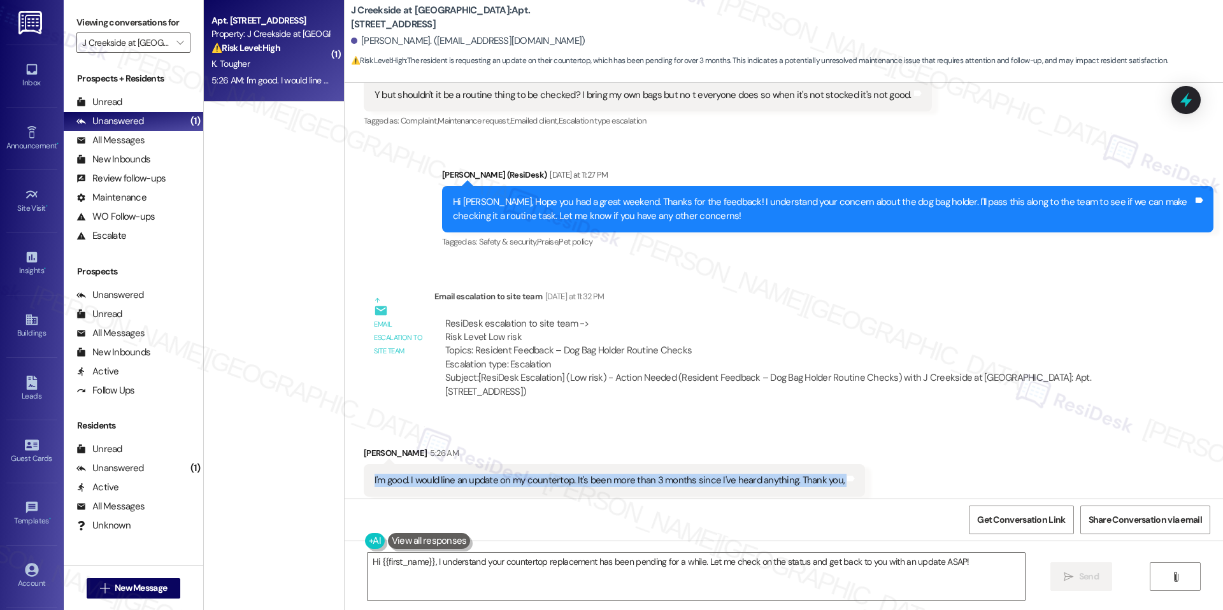
click at [410, 474] on div "I'm good. I would line an update on my countertop. It's been more than 3 months…" at bounding box center [610, 480] width 470 height 13
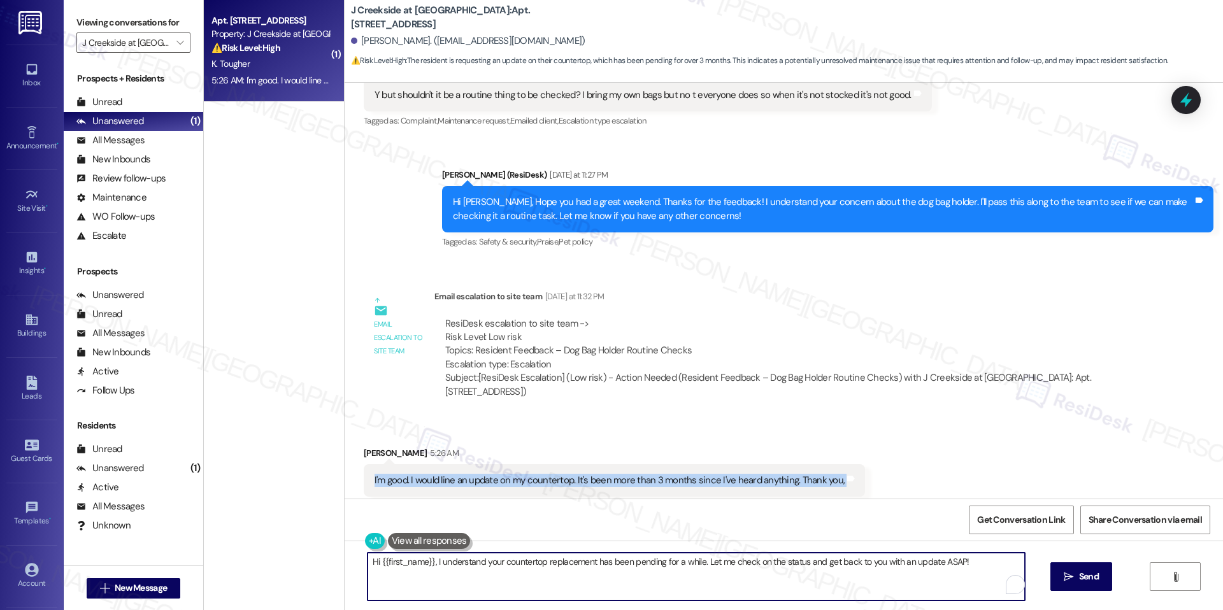
click at [470, 564] on textarea "Hi {{first_name}}, I understand your countertop replacement has been pending fo…" at bounding box center [696, 577] width 657 height 48
click at [469, 563] on textarea "Hi {{first_name}}, I understand your countertop replacement has been pending fo…" at bounding box center [696, 577] width 657 height 48
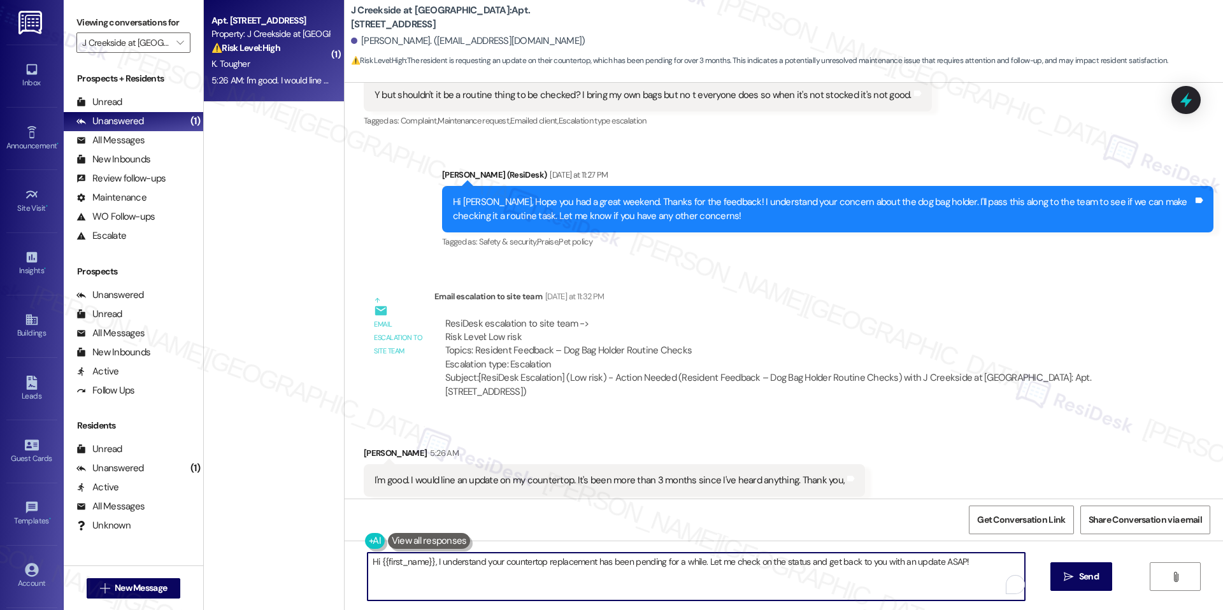
click at [469, 563] on textarea "Hi {{first_name}}, I understand your countertop replacement has been pending fo…" at bounding box center [696, 577] width 657 height 48
paste textarea "thank you for your patience, and my apologies for the delay. I understand you’v…"
click at [356, 559] on div "Hi {{first_name}}, thank you for your patience, and my apologies for the delay.…" at bounding box center [784, 589] width 878 height 96
click at [464, 582] on textarea "Thank you for your patience, and my apologies for the delay. I understand you’v…" at bounding box center [691, 577] width 657 height 48
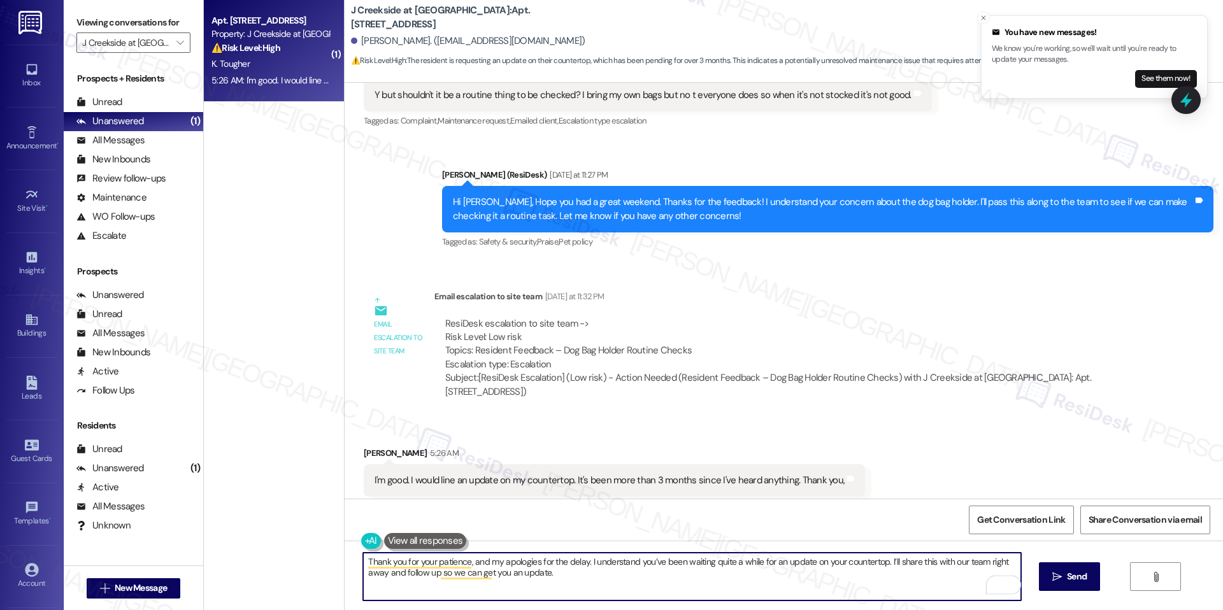
scroll to position [1317, 0]
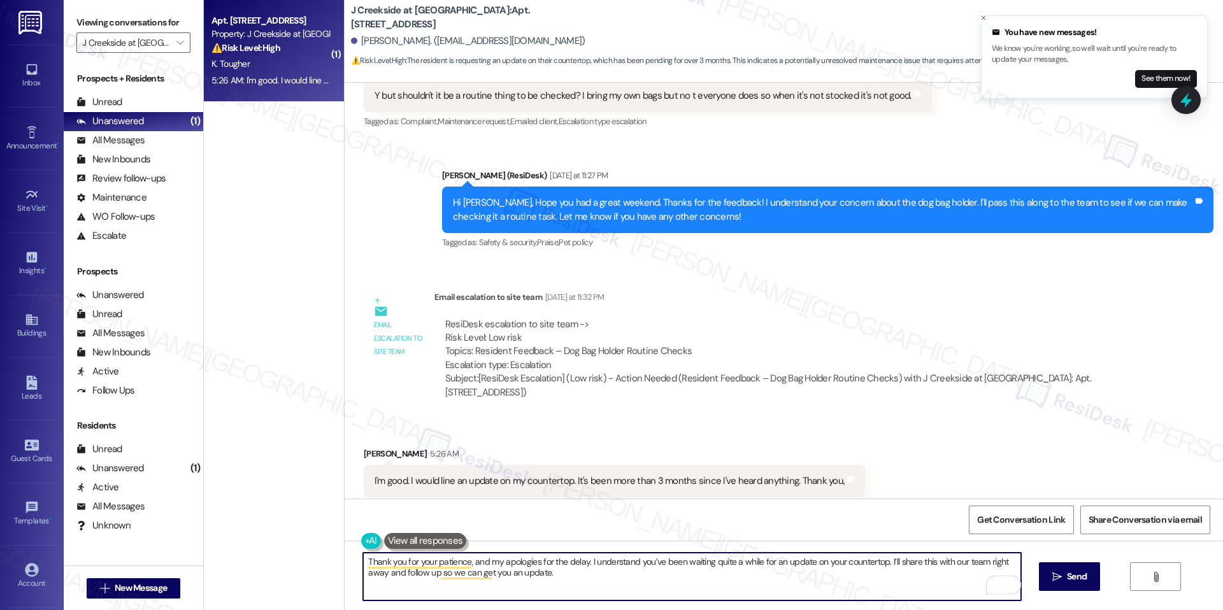
click at [610, 576] on textarea "Thank you for your patience, and my apologies for the delay. I understand you’v…" at bounding box center [691, 577] width 657 height 48
type textarea "Thank you for your patience, and my apologies for the delay. I understand you’v…"
click at [1061, 573] on span " Send" at bounding box center [1070, 576] width 40 height 13
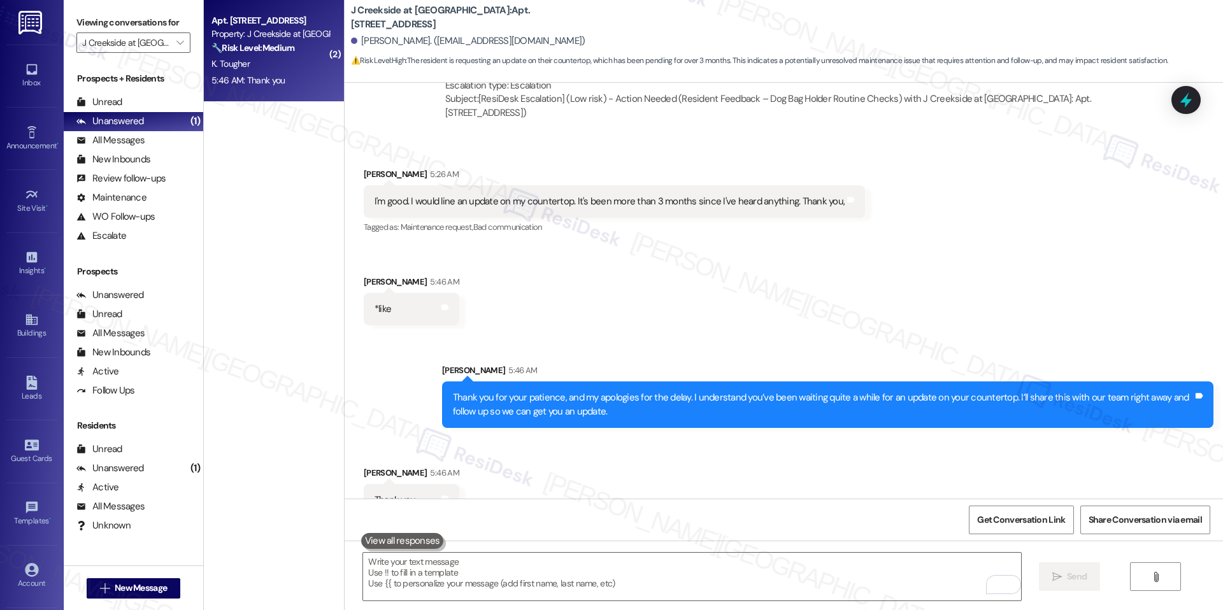
scroll to position [1598, 0]
click at [552, 559] on textarea "To enrich screen reader interactions, please activate Accessibility in Grammarl…" at bounding box center [691, 577] width 657 height 48
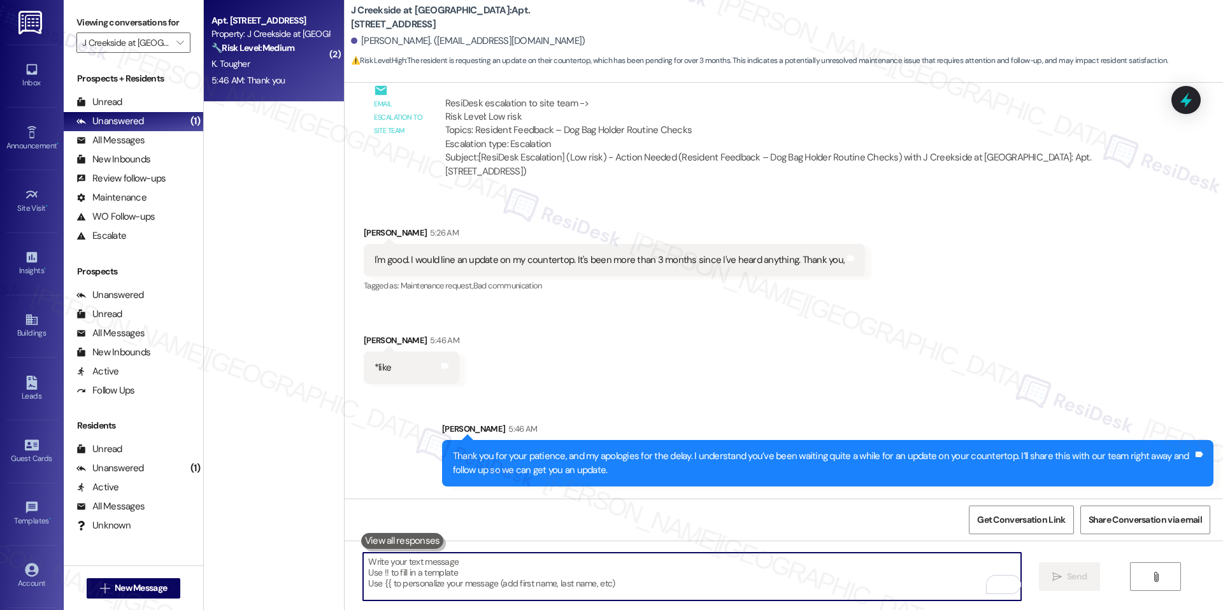
scroll to position [1541, 0]
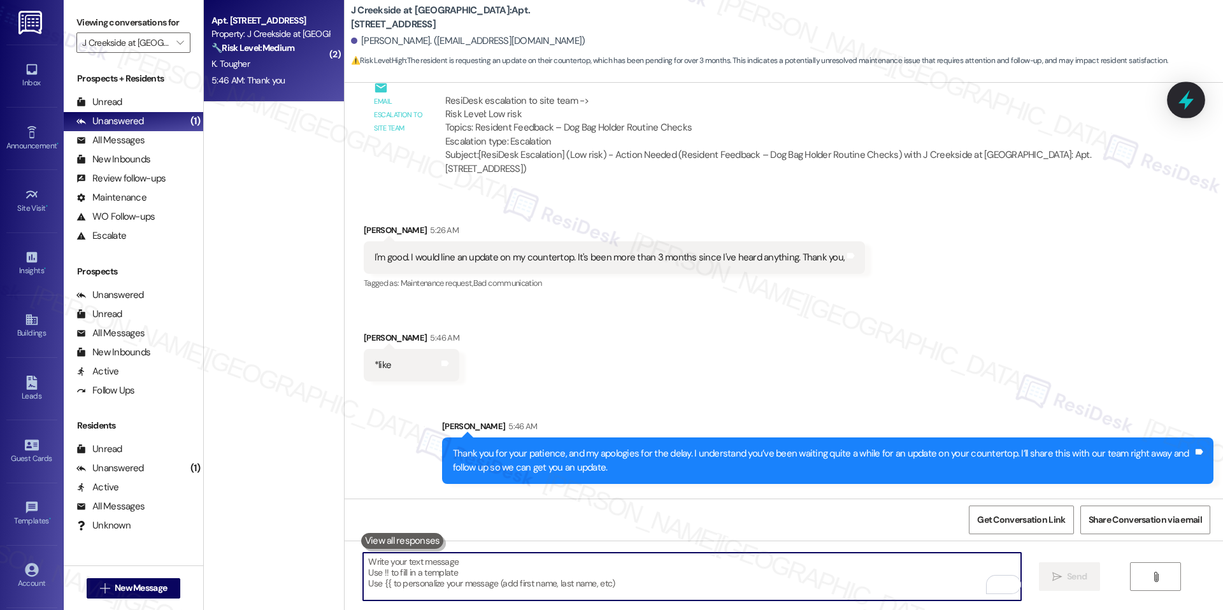
click at [1196, 92] on div at bounding box center [1186, 100] width 38 height 36
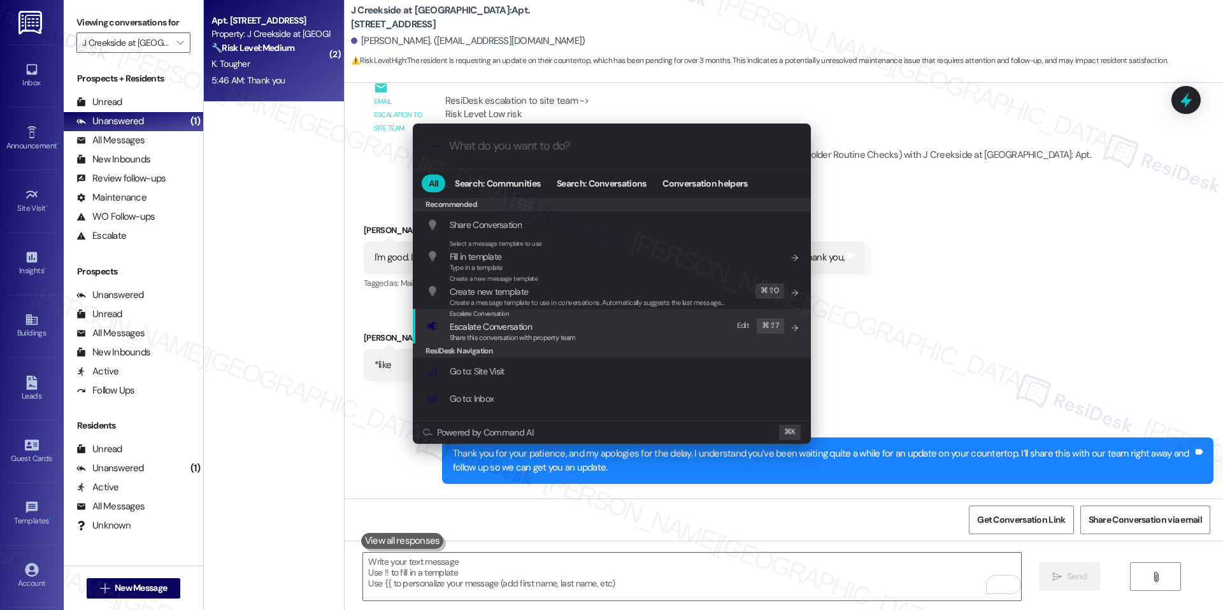
click at [473, 331] on span "Escalate Conversation" at bounding box center [491, 326] width 82 height 11
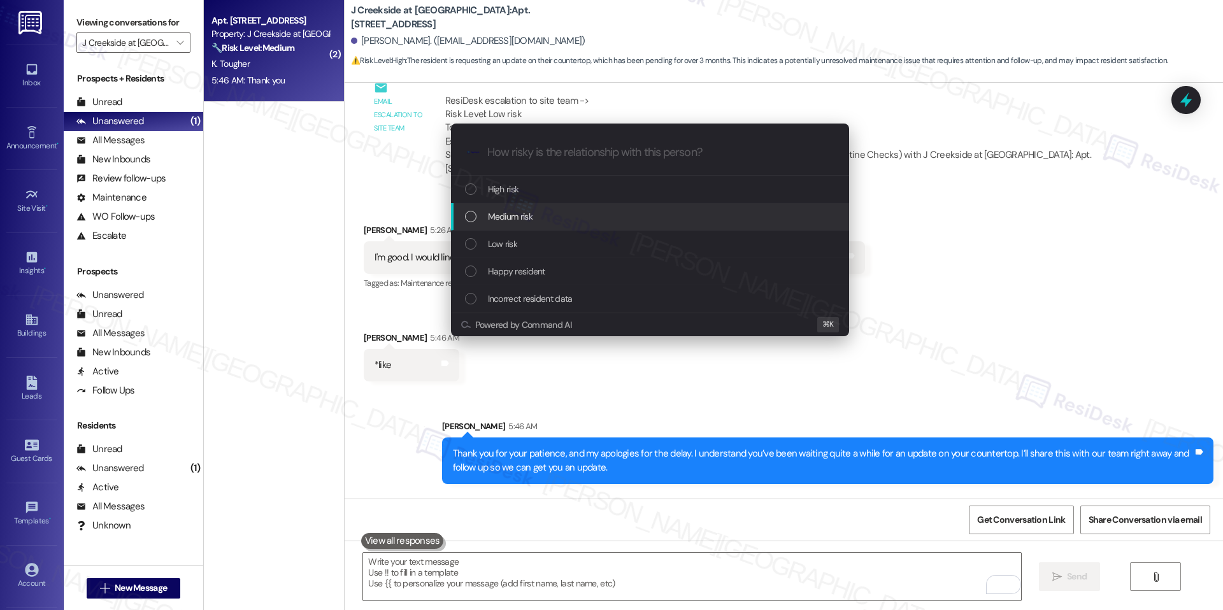
click at [511, 223] on span "Medium risk" at bounding box center [510, 217] width 45 height 14
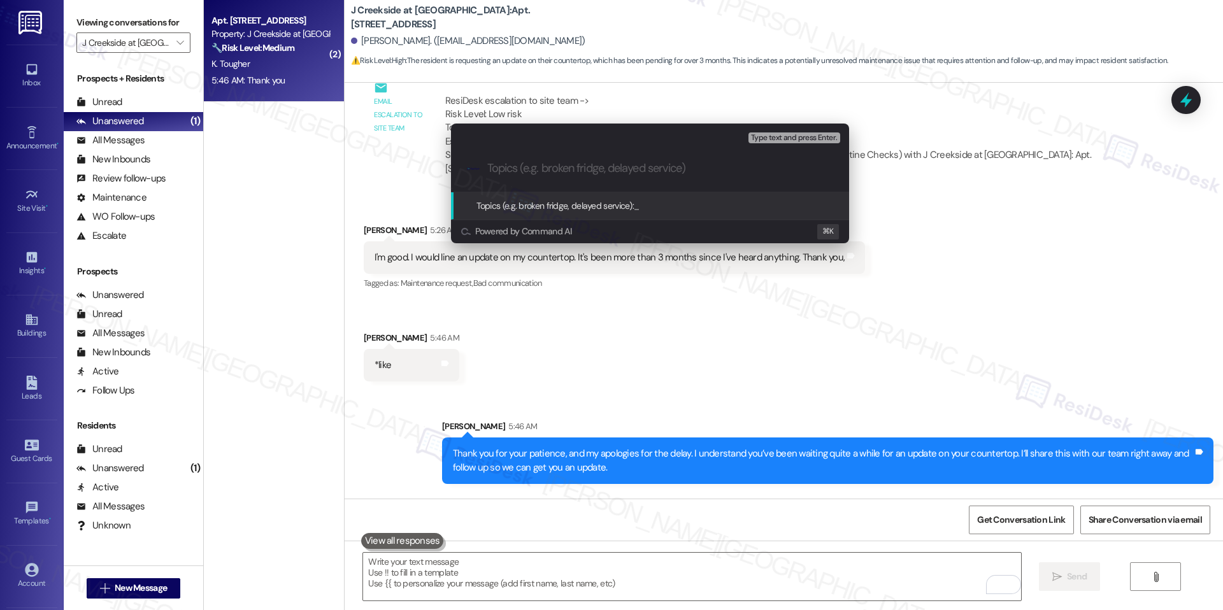
paste input "Countertop Work Order On Hold – Resident Requesting Update"
type input "Countertop Work Order On Hold – Resident Requesting Update"
click at [727, 209] on span "Countertop Work Order On Hold – Resident Requesting Update" at bounding box center [752, 205] width 236 height 11
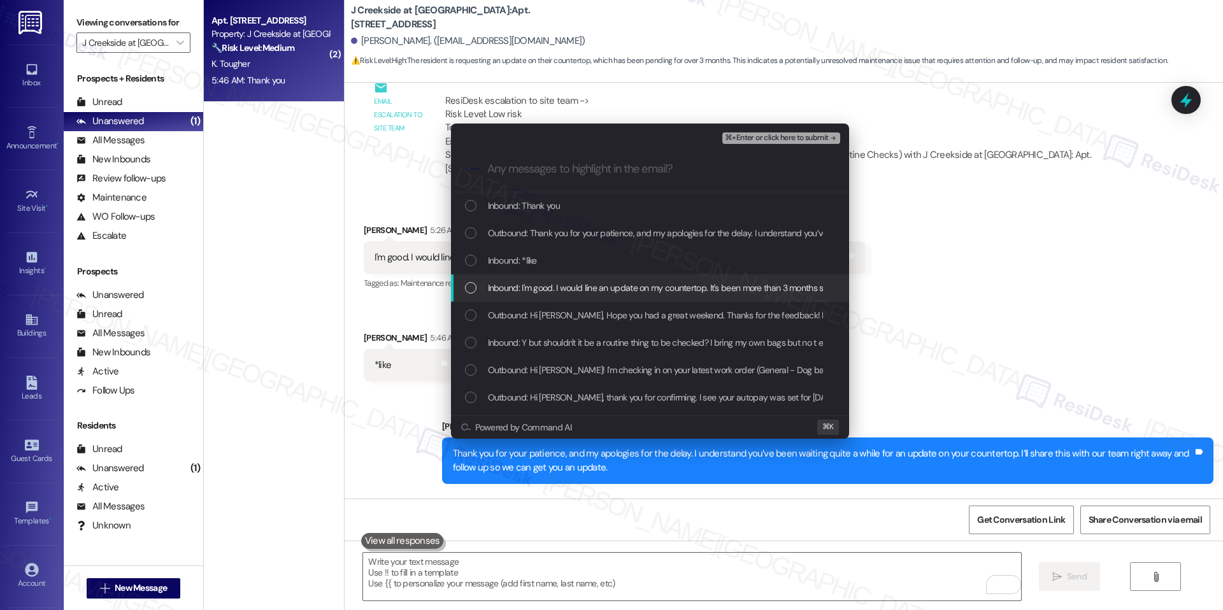
click at [538, 298] on div "Inbound: I'm good. I would line an update on my countertop. It's been more than…" at bounding box center [650, 288] width 398 height 27
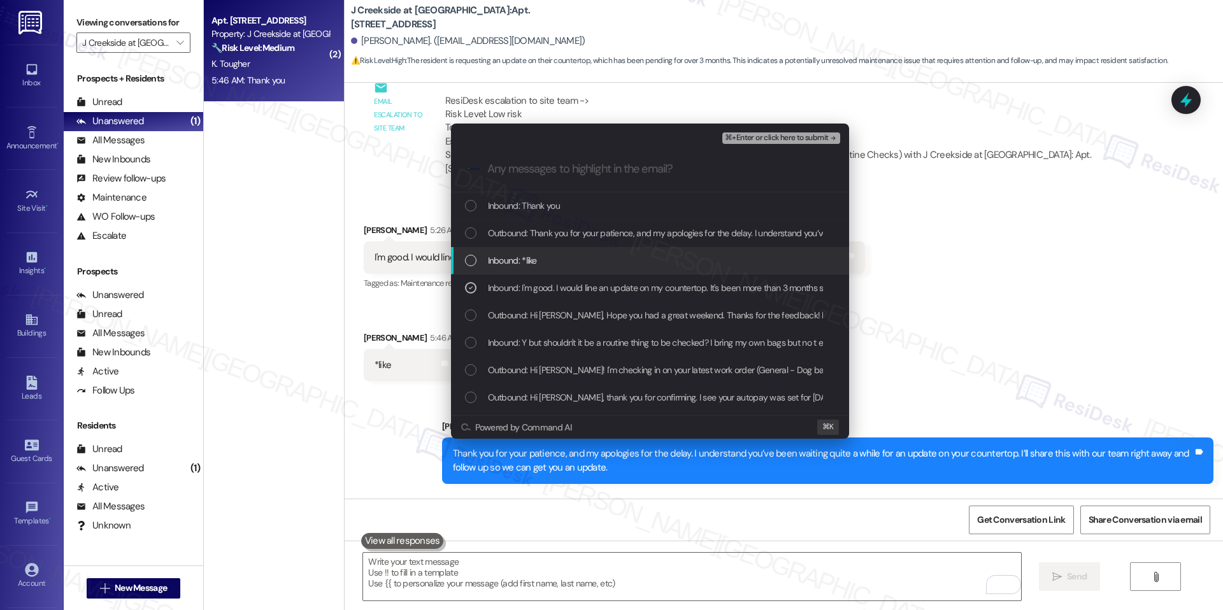
click at [531, 268] on div "Inbound: *like" at bounding box center [650, 260] width 398 height 27
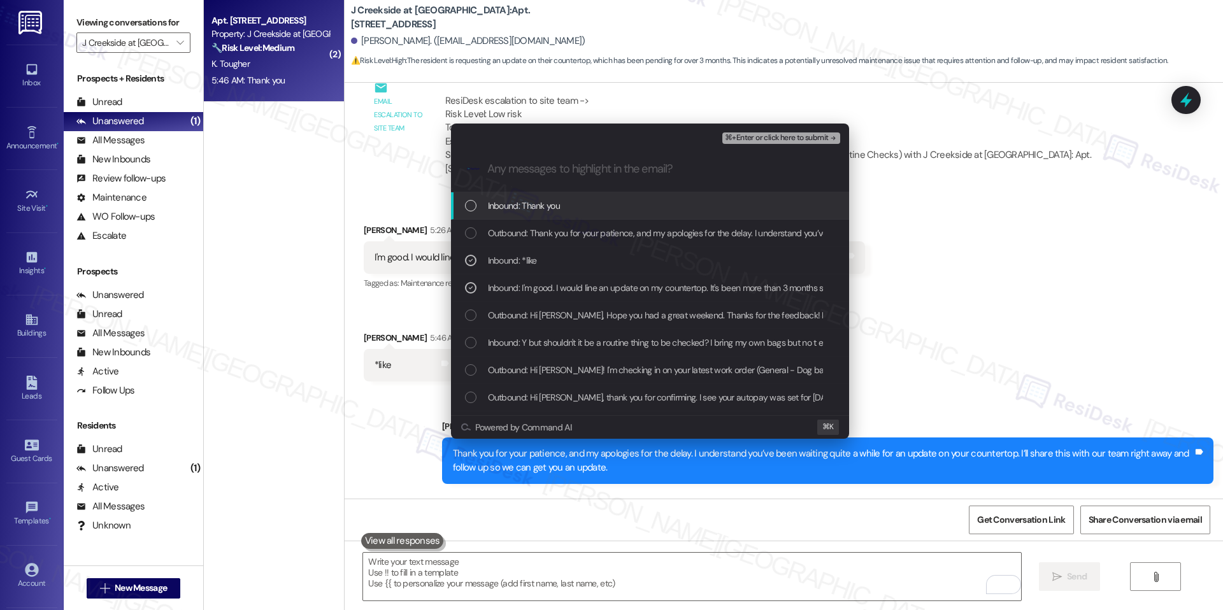
click at [769, 141] on span "⌘+Enter or click here to submit" at bounding box center [776, 138] width 103 height 9
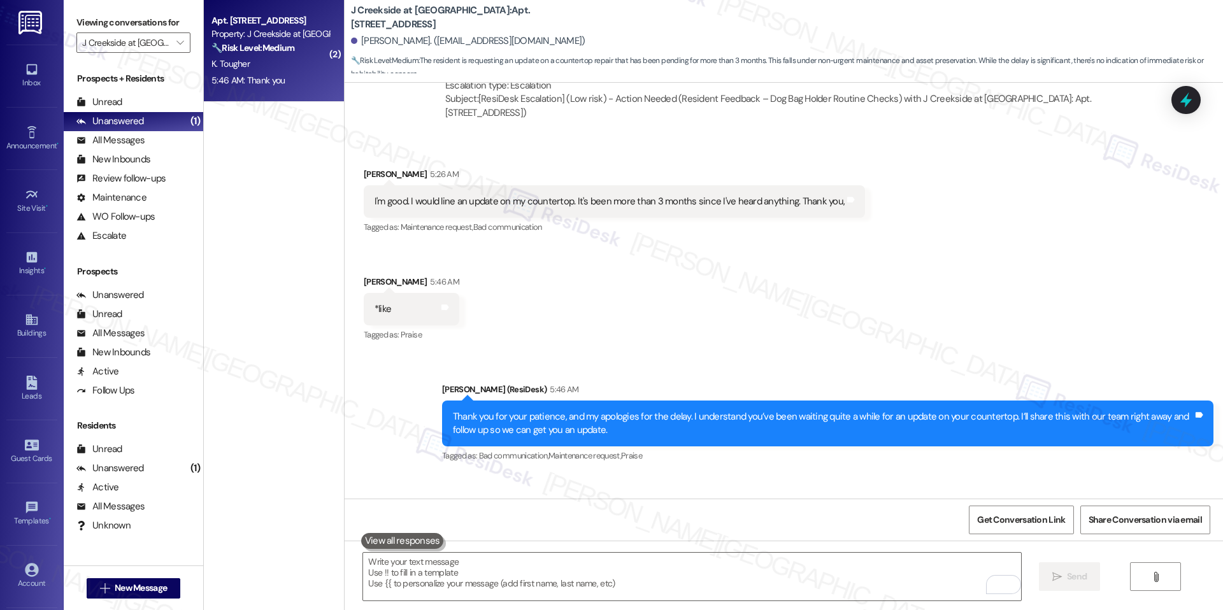
scroll to position [1654, 0]
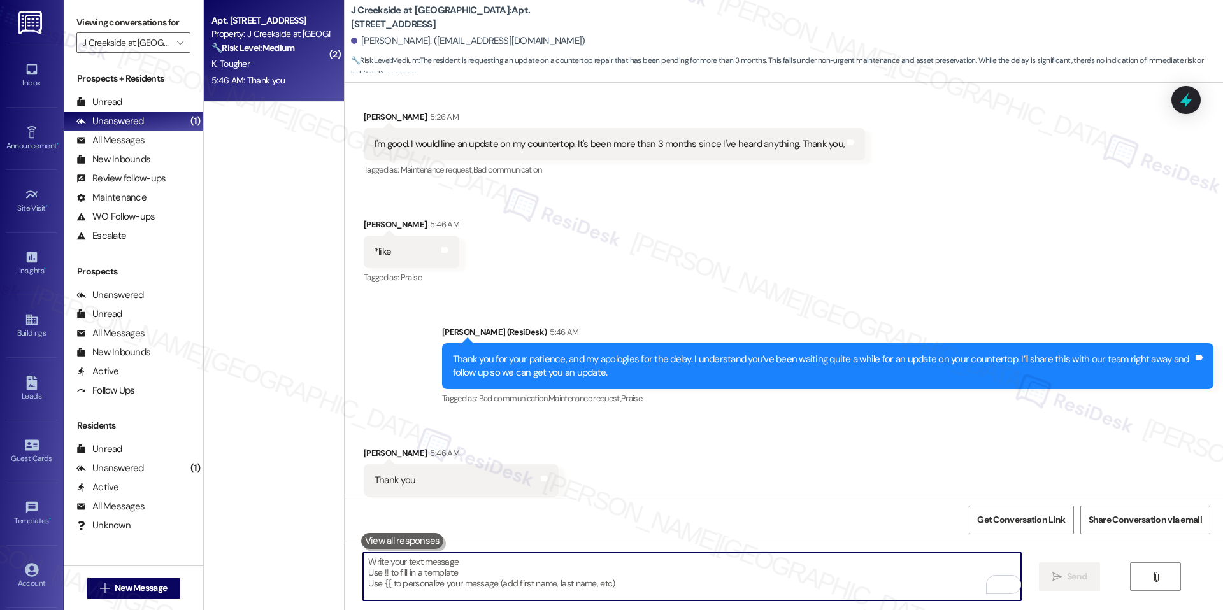
click at [501, 574] on textarea "To enrich screen reader interactions, please activate Accessibility in Grammarl…" at bounding box center [691, 577] width 657 height 48
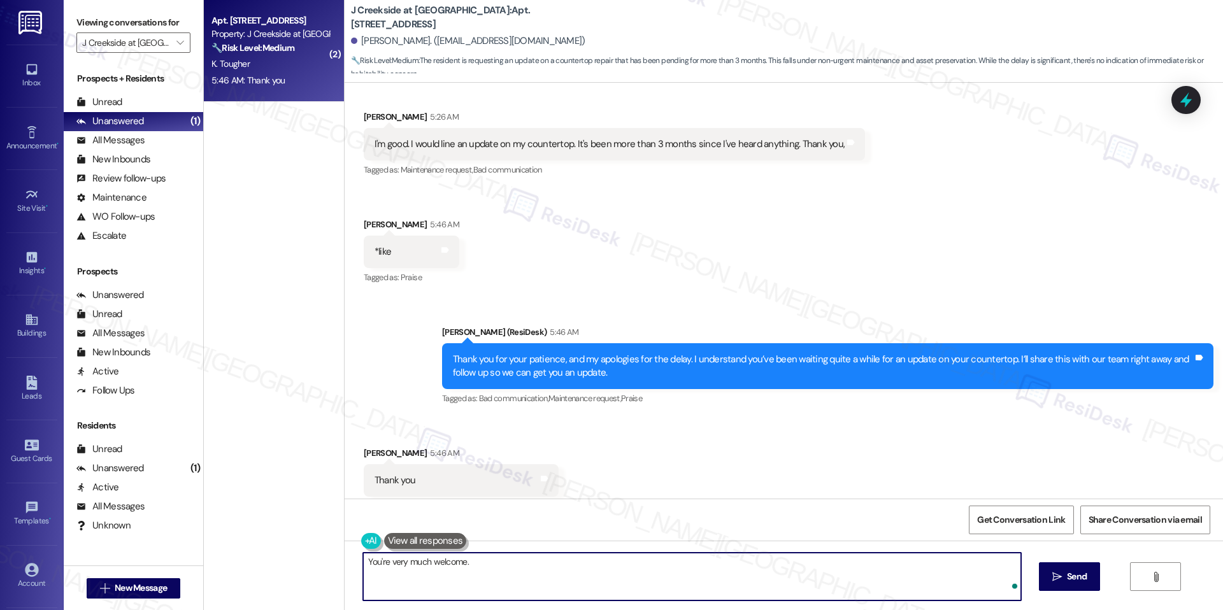
type textarea "You're very much welcome."
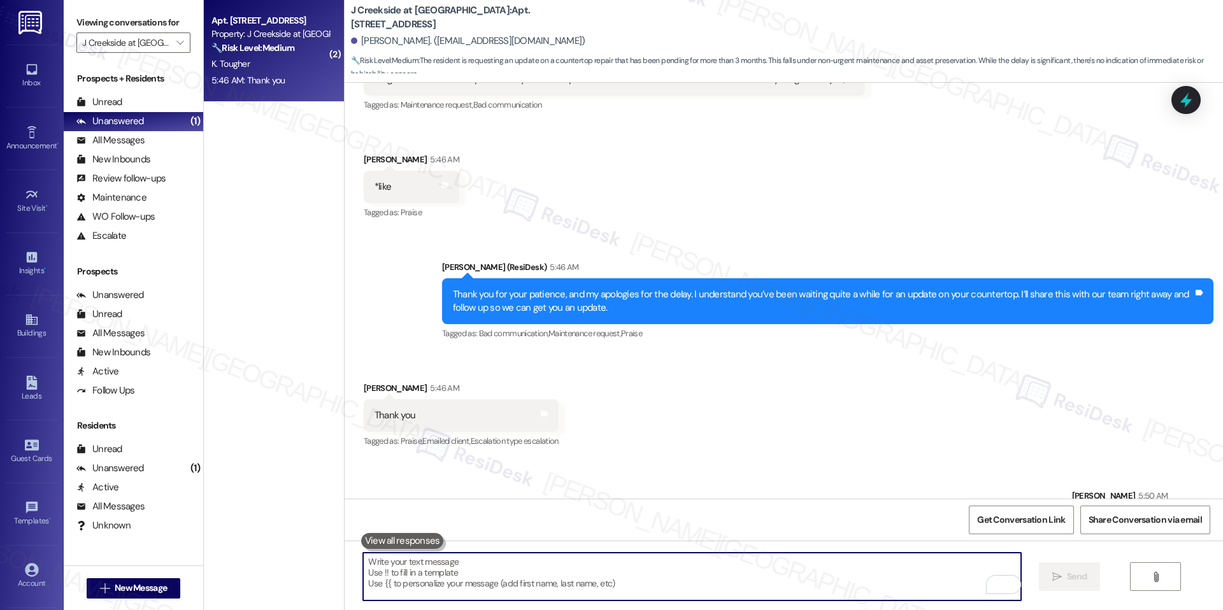
scroll to position [1743, 0]
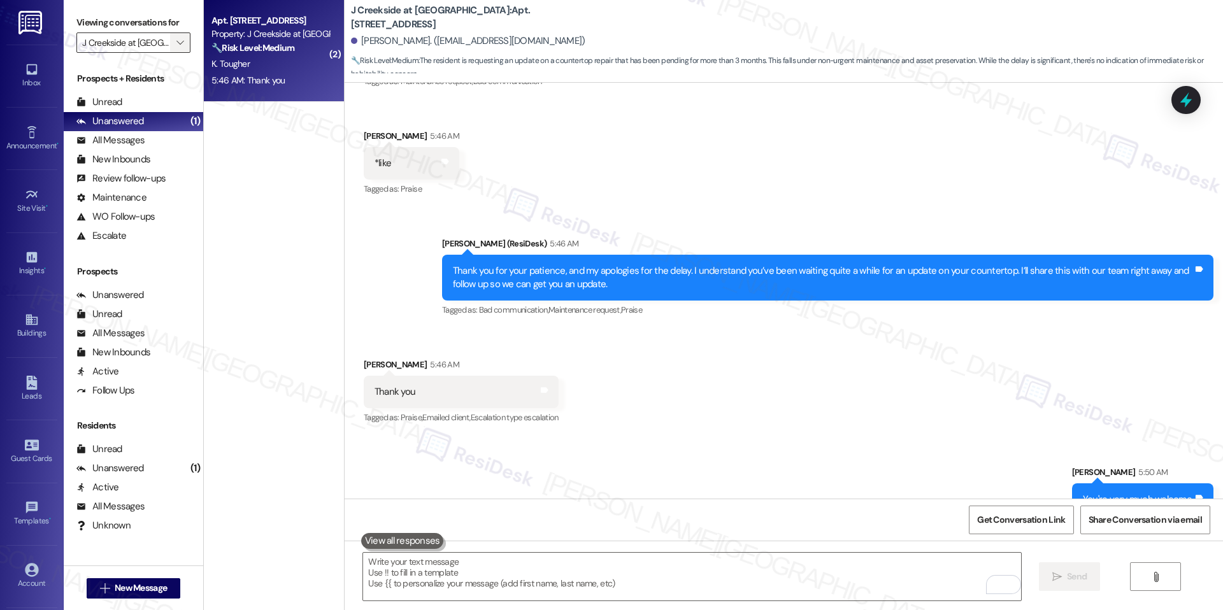
click at [178, 41] on button "" at bounding box center [180, 42] width 20 height 20
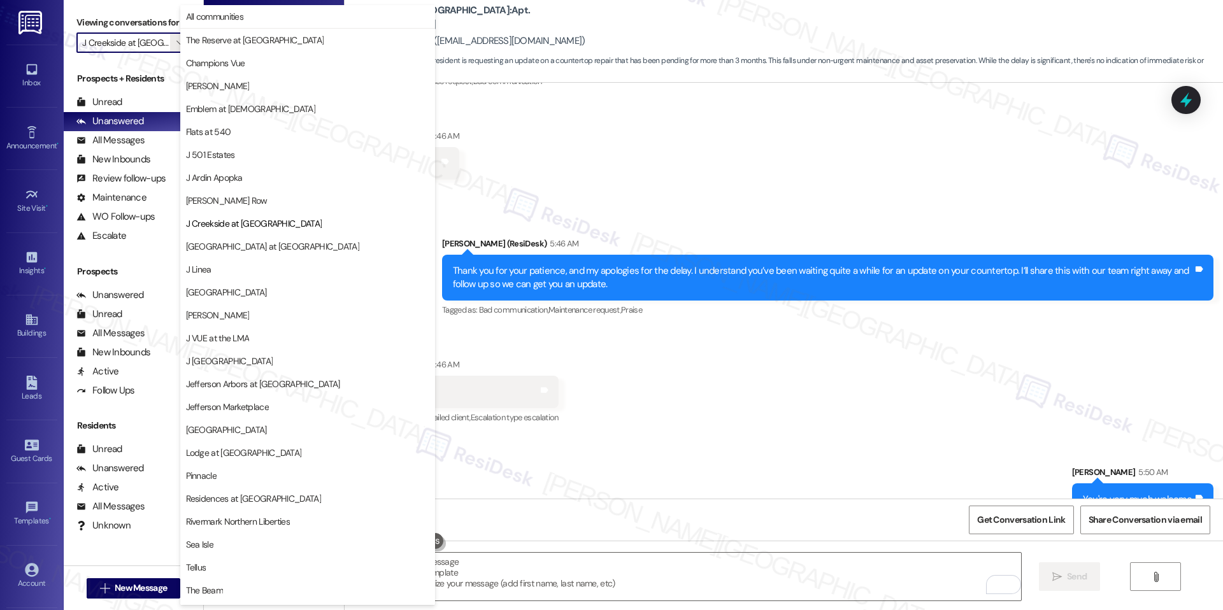
scroll to position [43, 0]
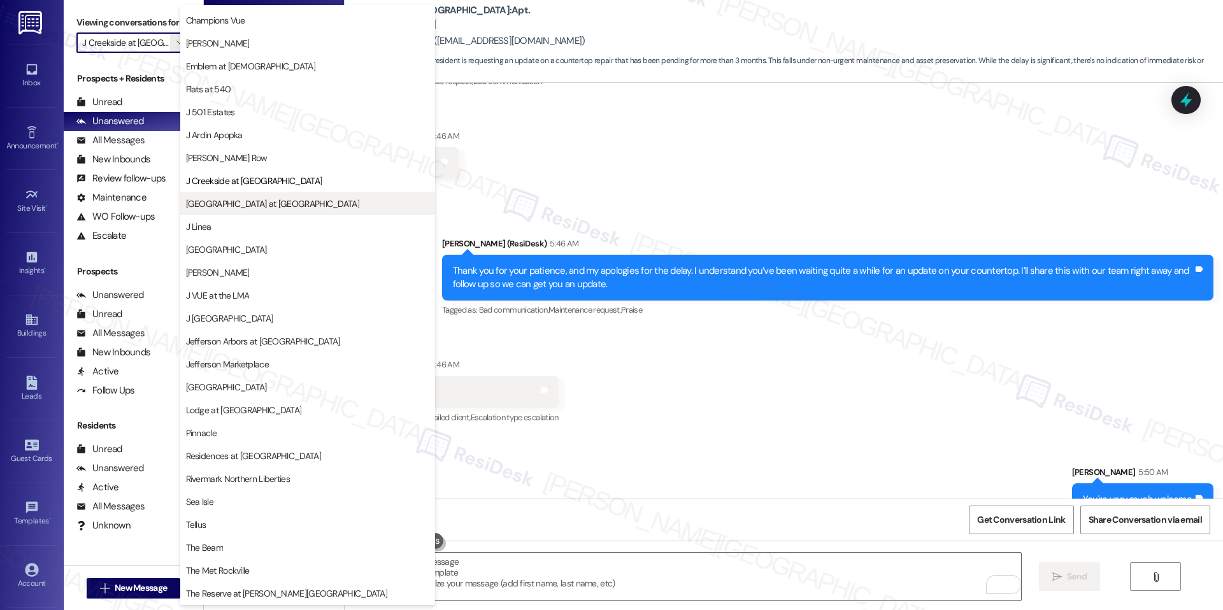
click at [259, 206] on span "[GEOGRAPHIC_DATA] at [GEOGRAPHIC_DATA]" at bounding box center [272, 203] width 173 height 13
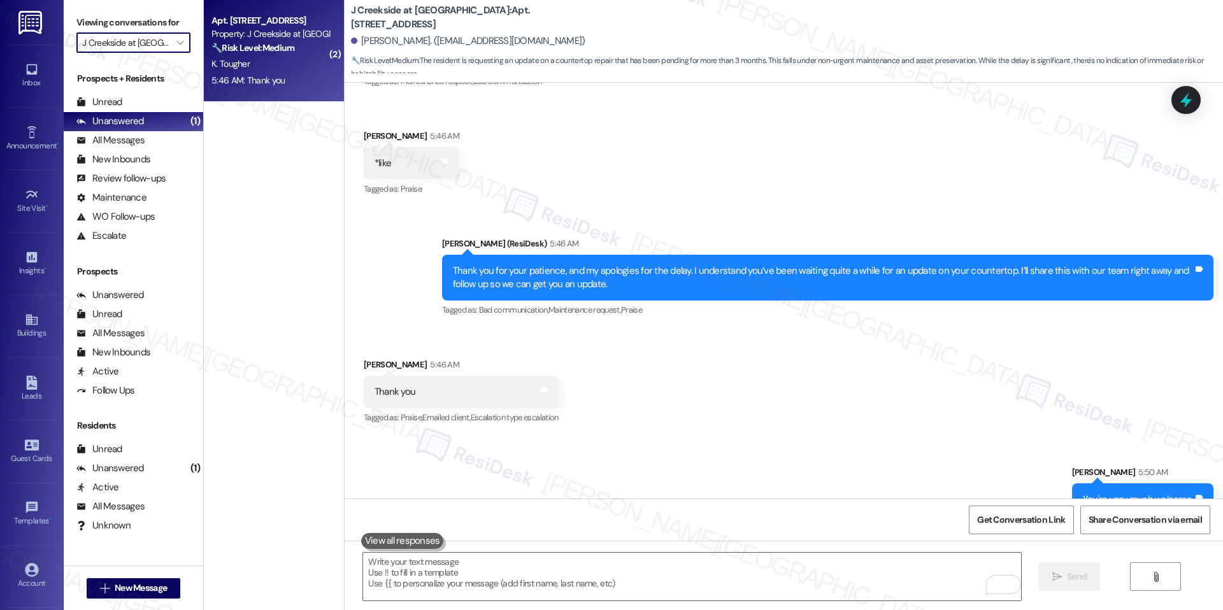
type input "[GEOGRAPHIC_DATA] at [GEOGRAPHIC_DATA]"
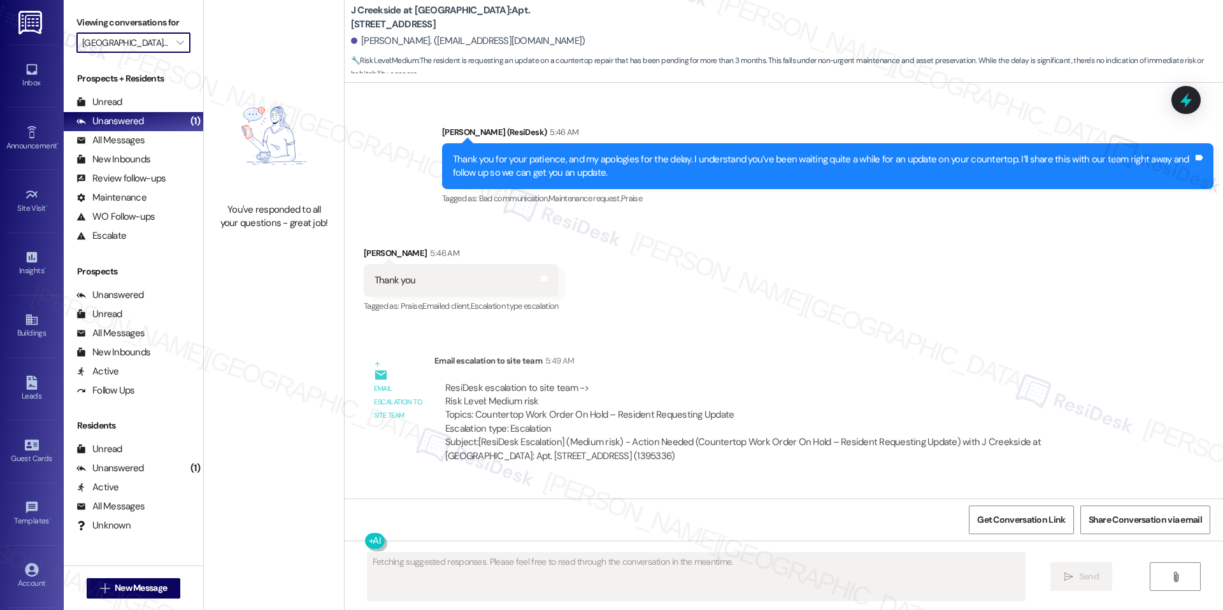
scroll to position [1919, 0]
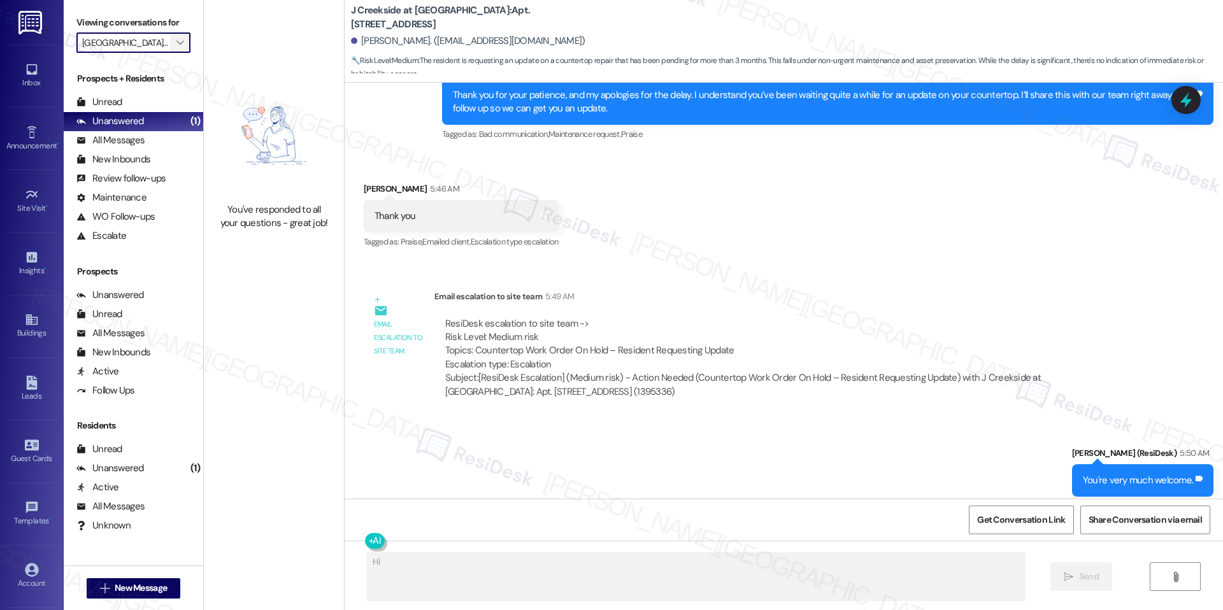
click at [176, 47] on icon "" at bounding box center [179, 43] width 7 height 10
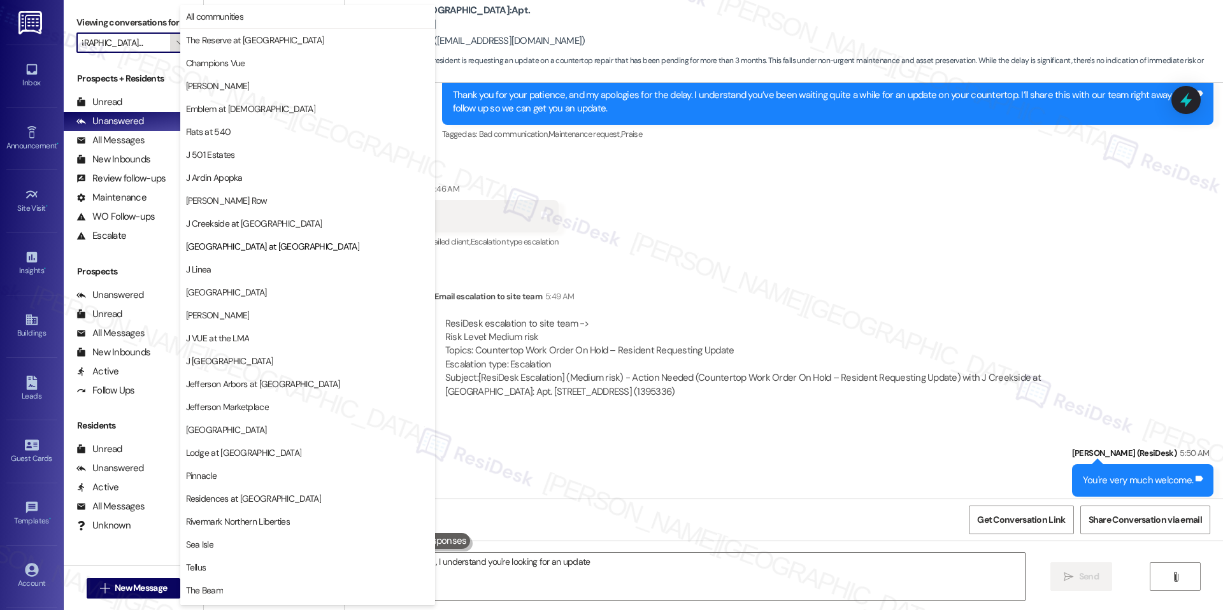
scroll to position [43, 0]
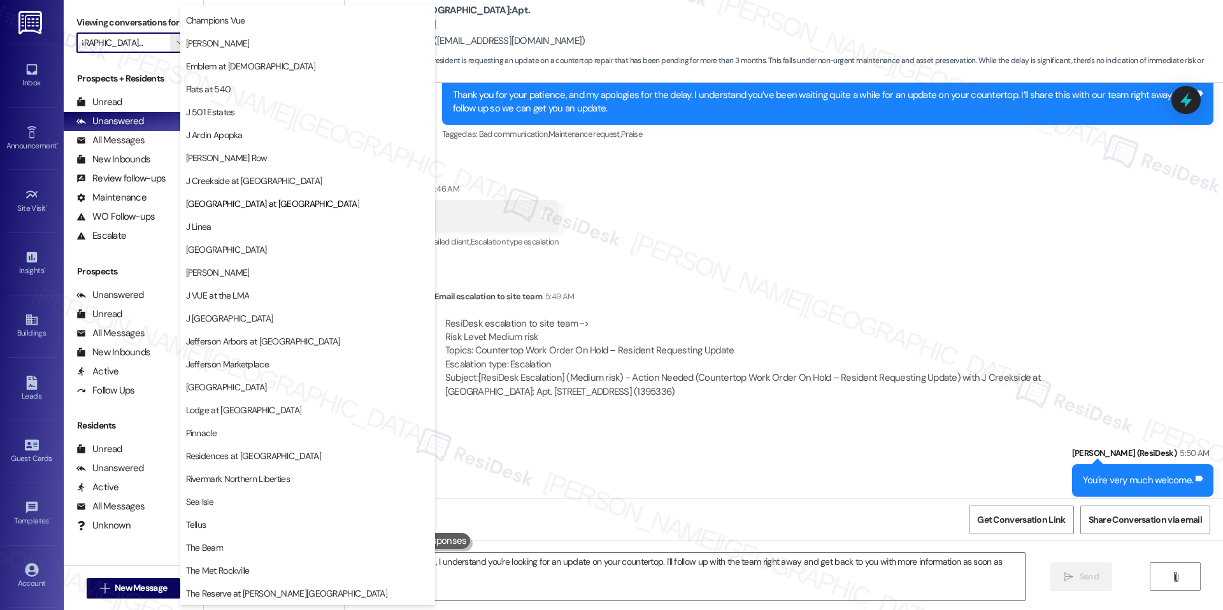
type textarea "Hi {{first_name}}, I understand you're looking for an update on your countertop…"
click at [255, 225] on span "J Linea" at bounding box center [307, 226] width 243 height 13
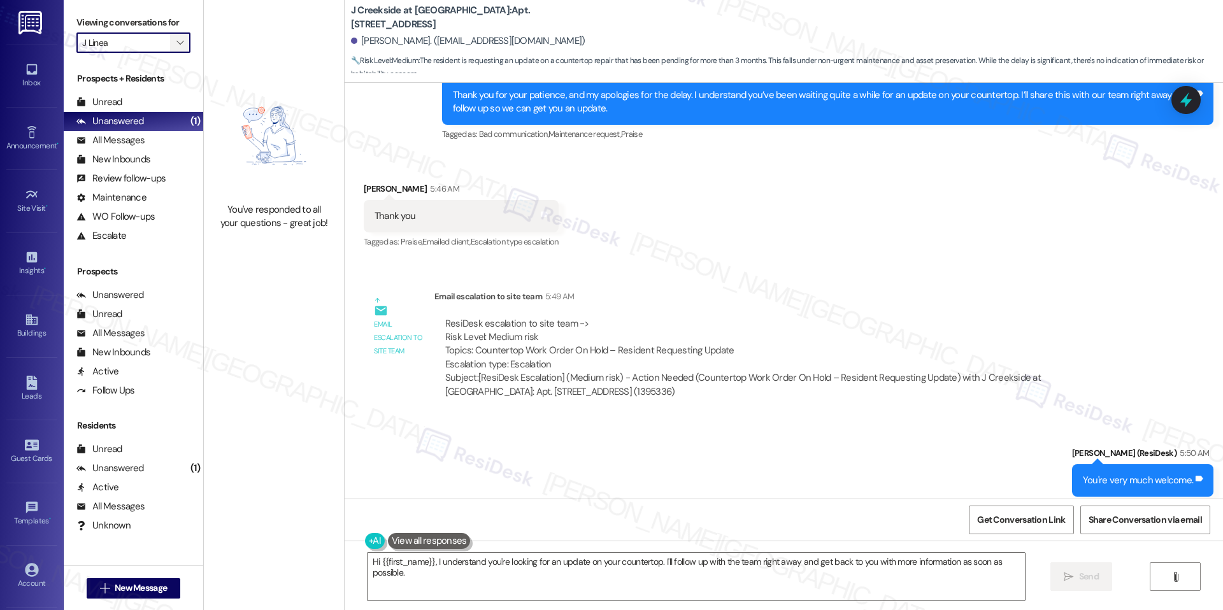
click at [176, 47] on icon "" at bounding box center [179, 43] width 7 height 10
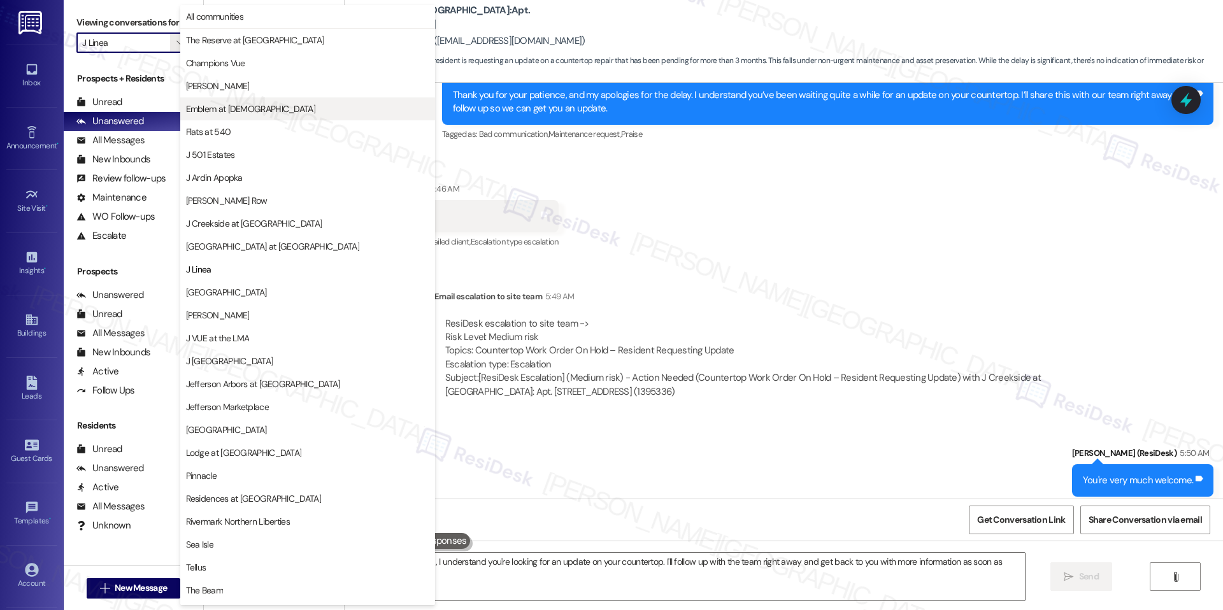
scroll to position [43, 0]
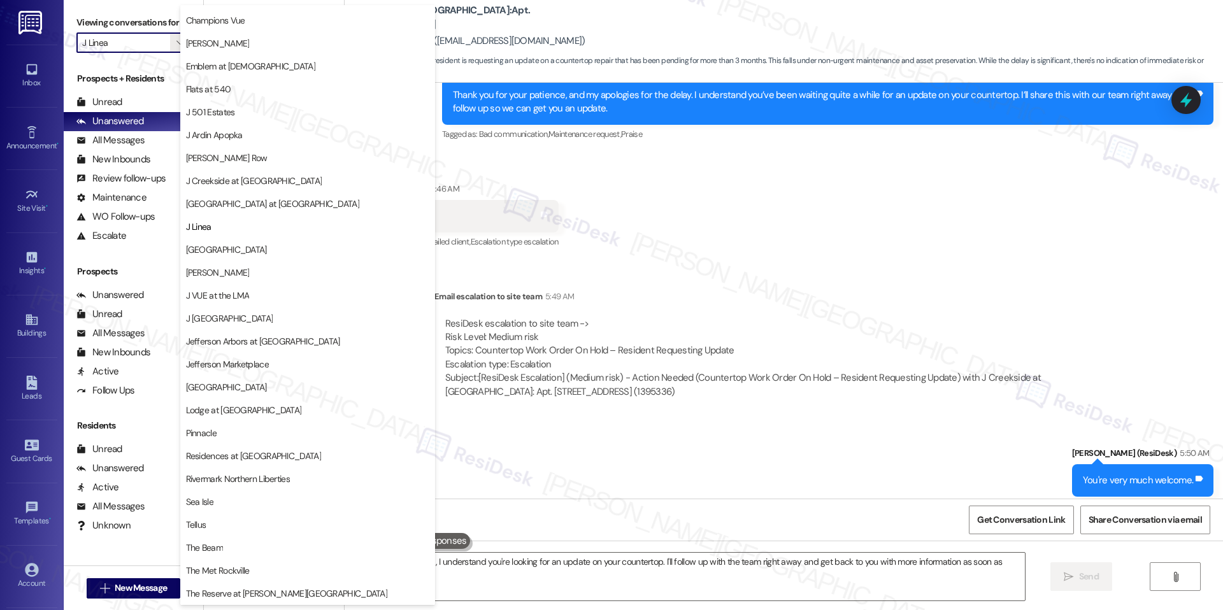
click at [246, 245] on span "[GEOGRAPHIC_DATA]" at bounding box center [226, 249] width 81 height 13
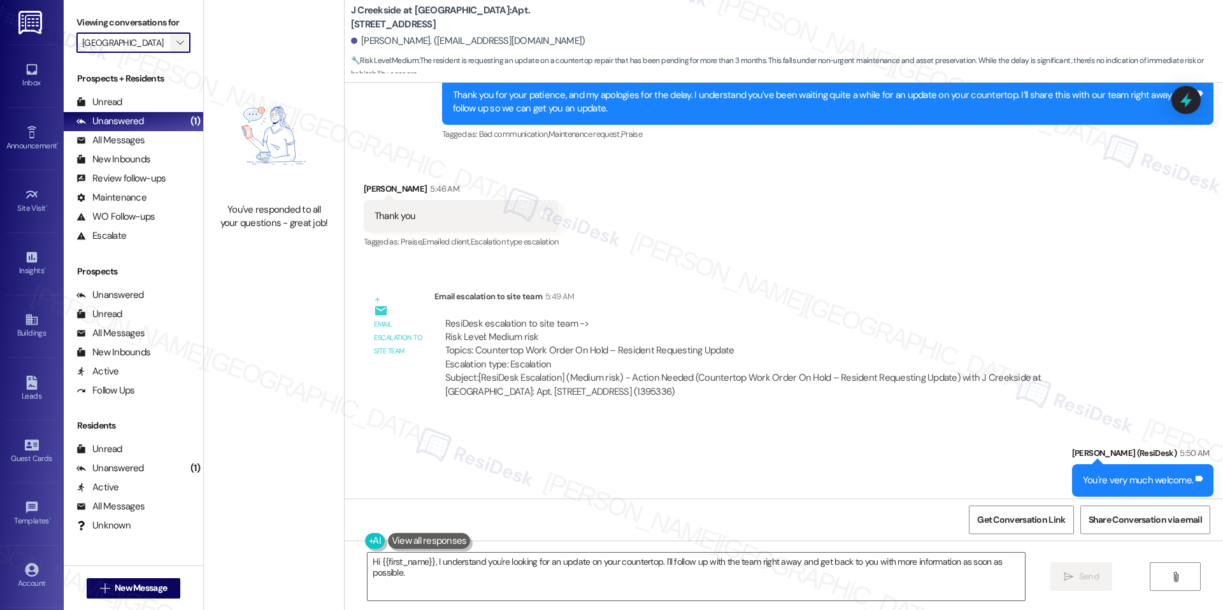
click at [176, 42] on icon "" at bounding box center [179, 43] width 7 height 10
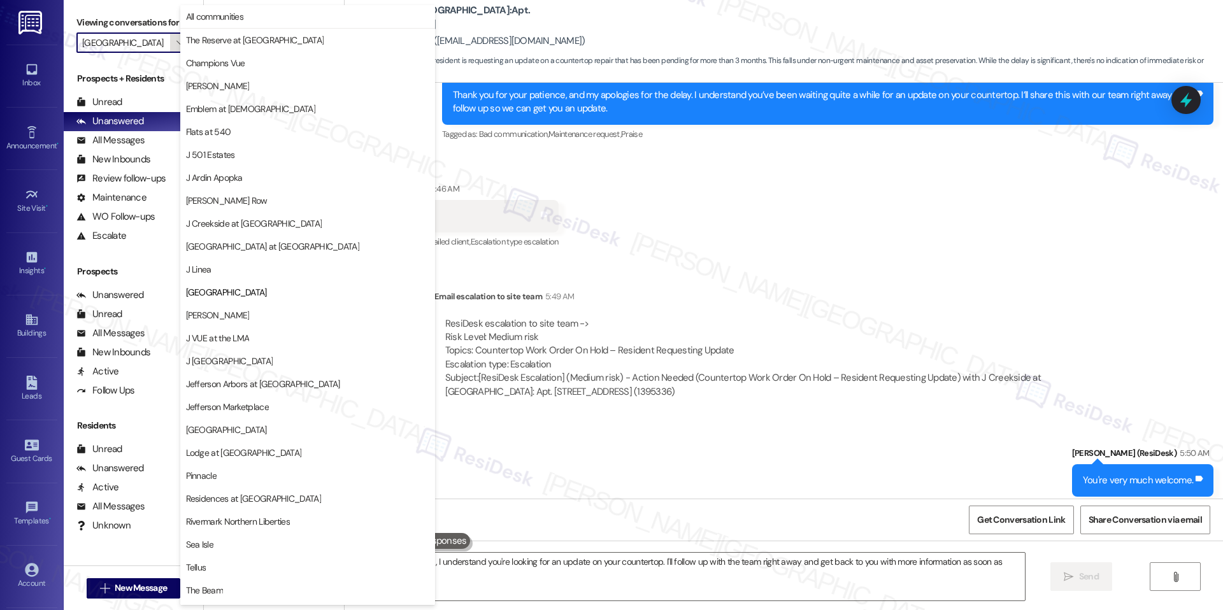
scroll to position [43, 0]
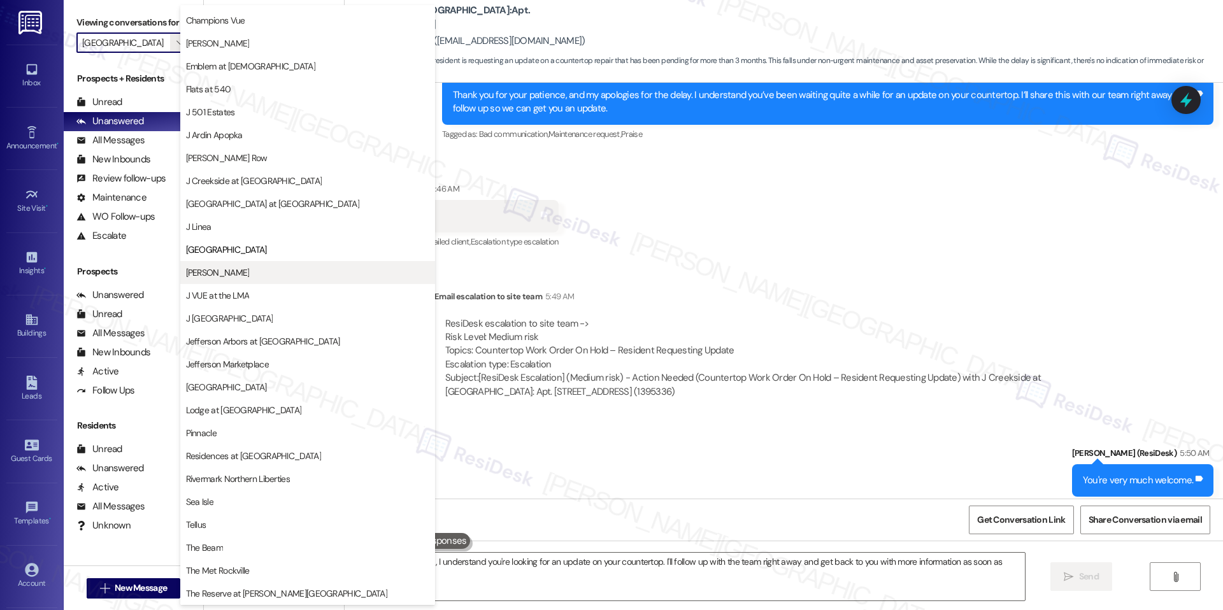
click at [240, 270] on span "[PERSON_NAME]" at bounding box center [307, 272] width 243 height 13
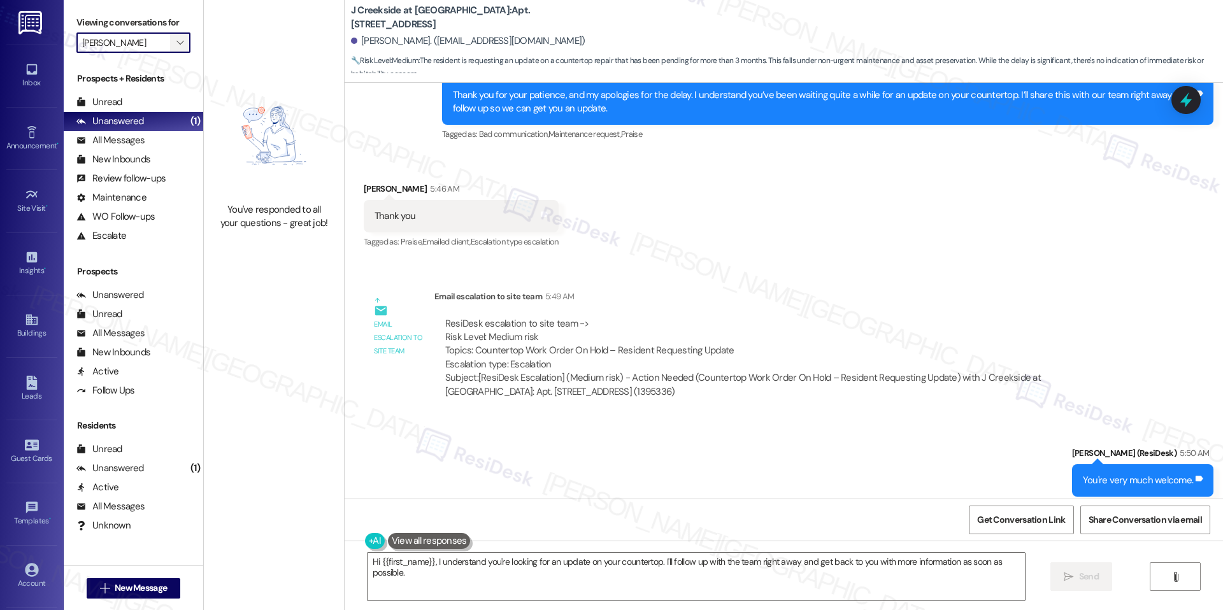
click at [176, 44] on icon "" at bounding box center [179, 43] width 7 height 10
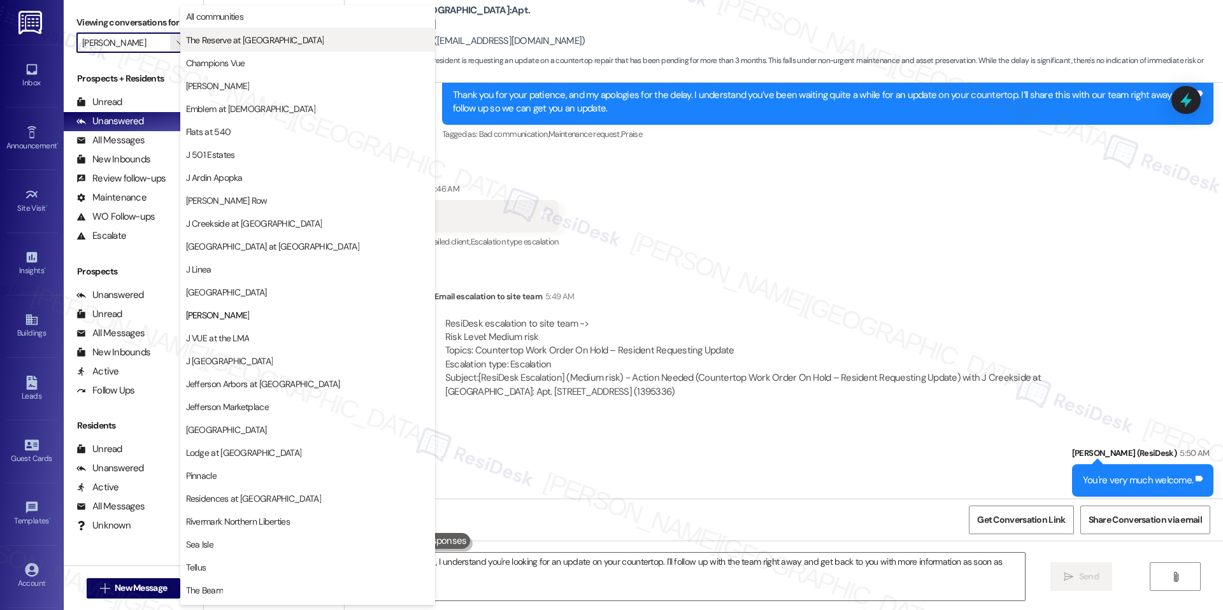
click at [232, 47] on button "The Reserve at [GEOGRAPHIC_DATA]" at bounding box center [307, 40] width 255 height 23
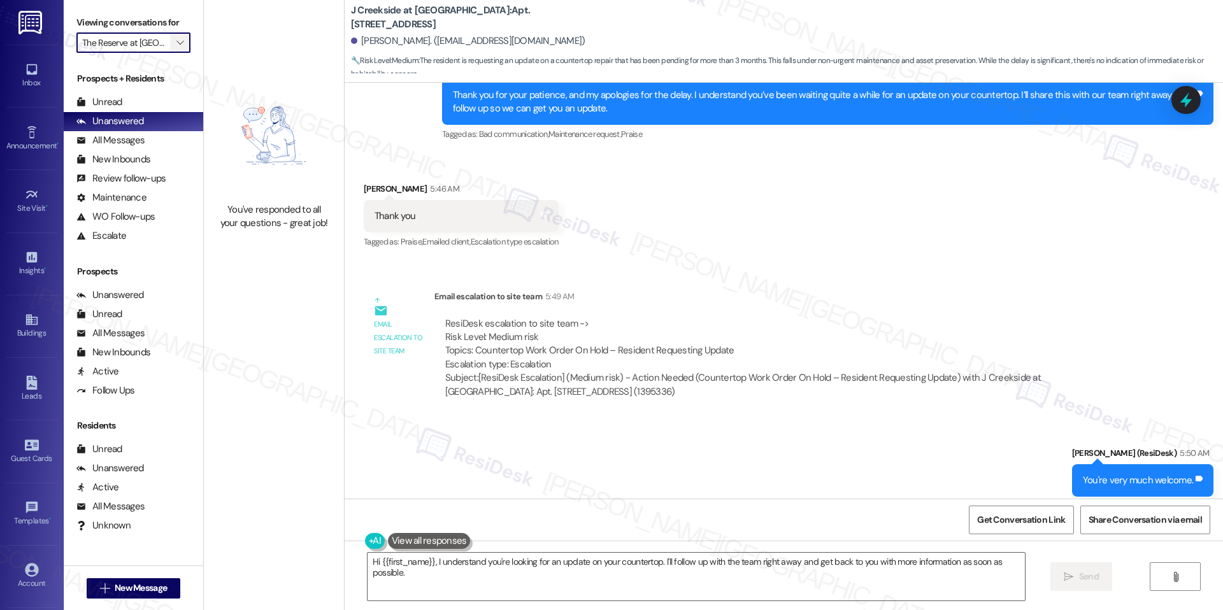
click at [175, 36] on span "" at bounding box center [180, 42] width 12 height 20
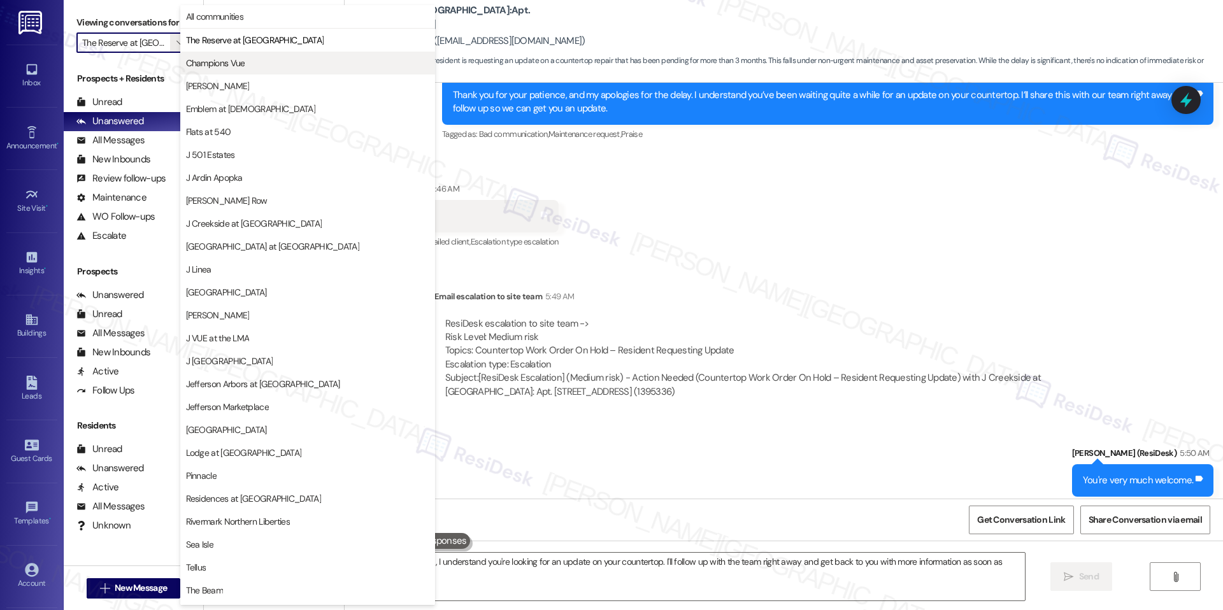
click at [253, 57] on span "Champions Vue" at bounding box center [307, 63] width 243 height 13
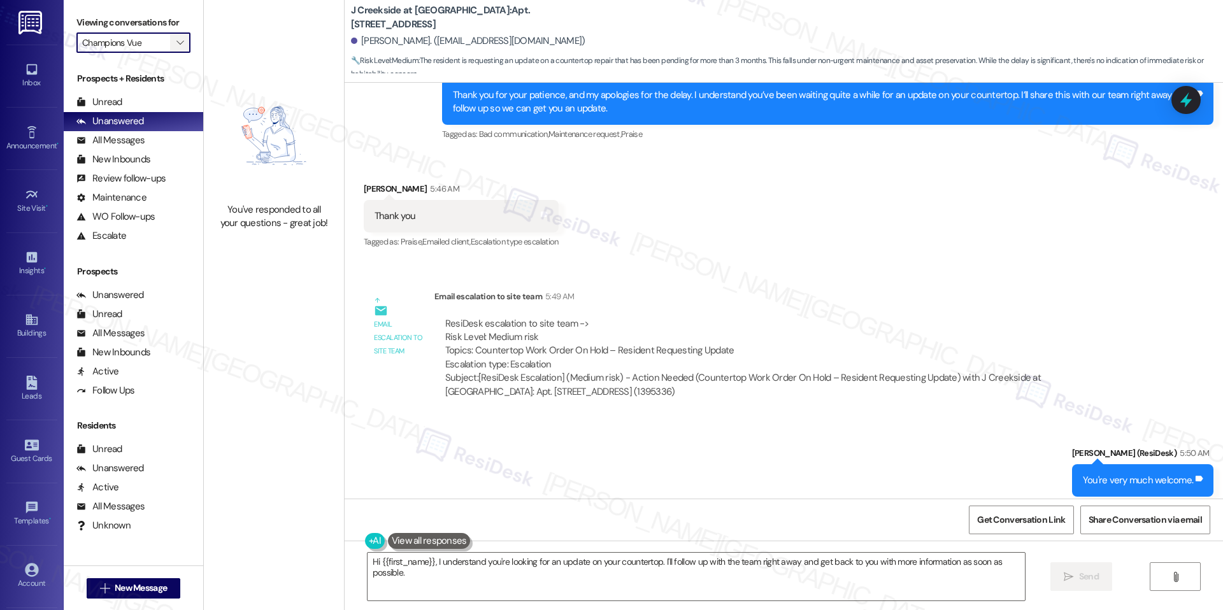
click at [176, 40] on icon "" at bounding box center [179, 43] width 7 height 10
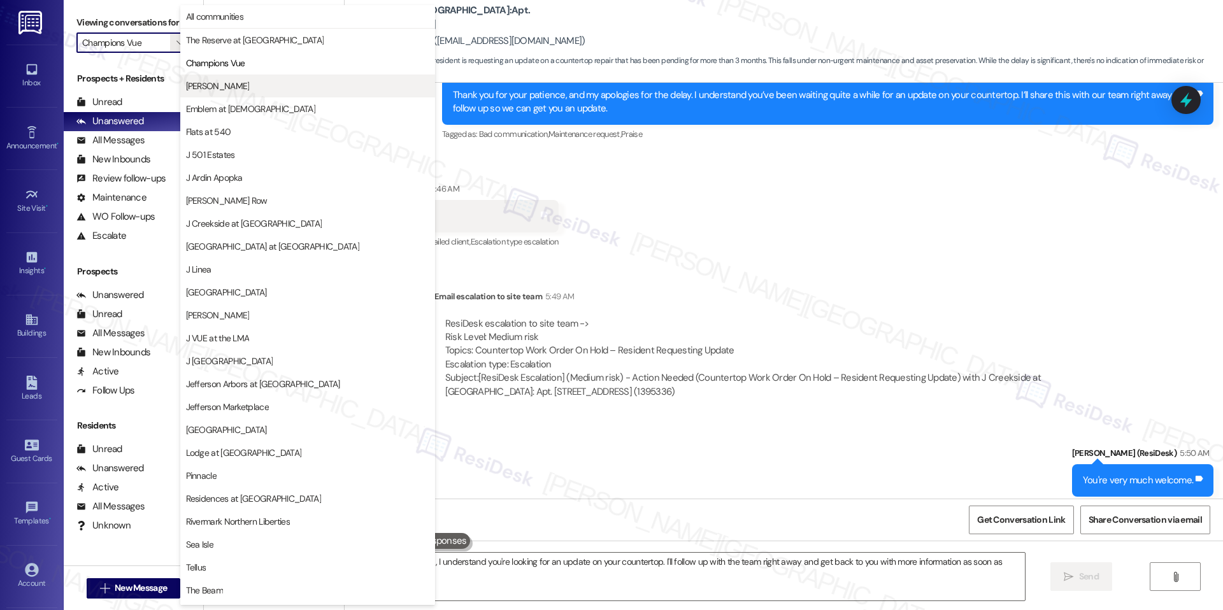
click at [261, 82] on span "[PERSON_NAME]" at bounding box center [307, 86] width 243 height 13
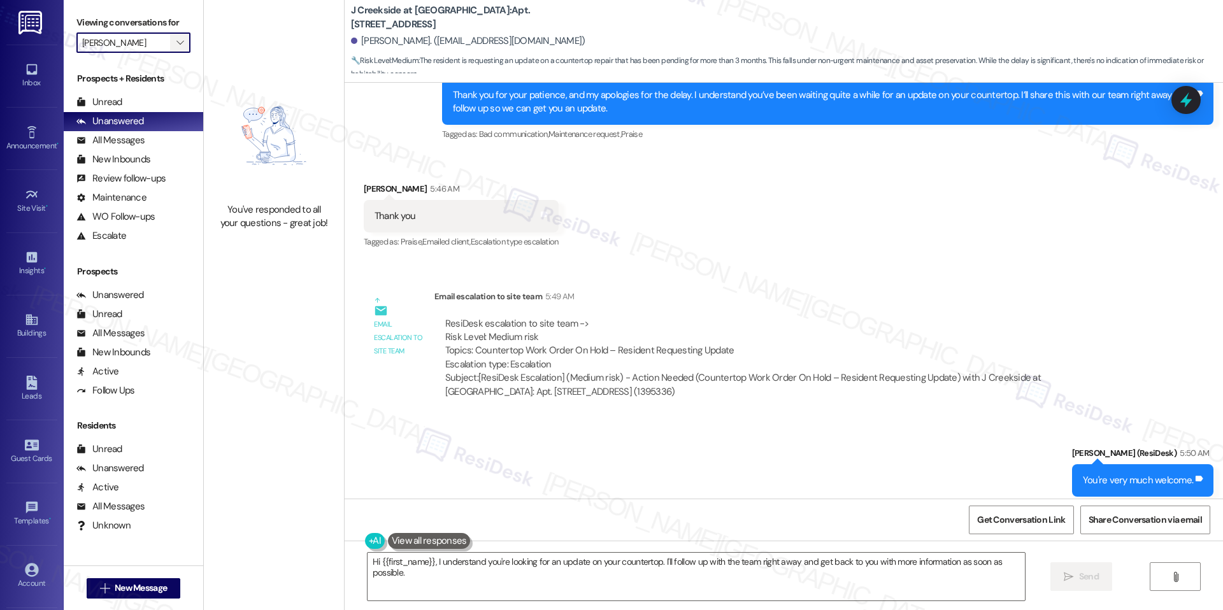
click at [174, 50] on span "" at bounding box center [180, 42] width 12 height 20
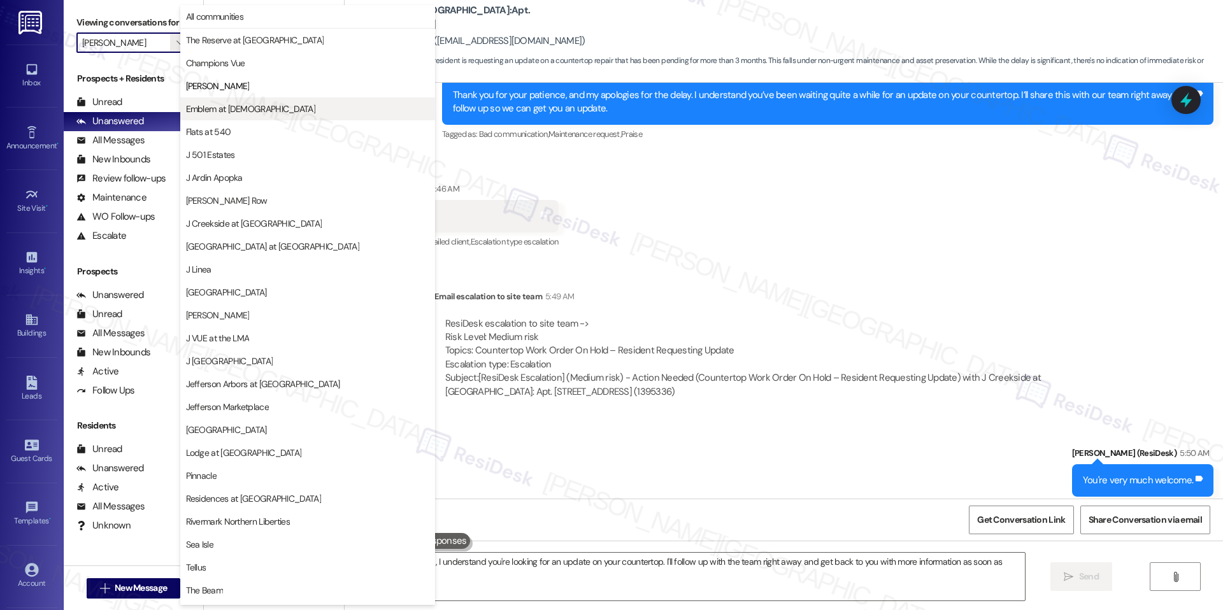
click at [224, 105] on span "Emblem at [DEMOGRAPHIC_DATA]" at bounding box center [250, 109] width 129 height 13
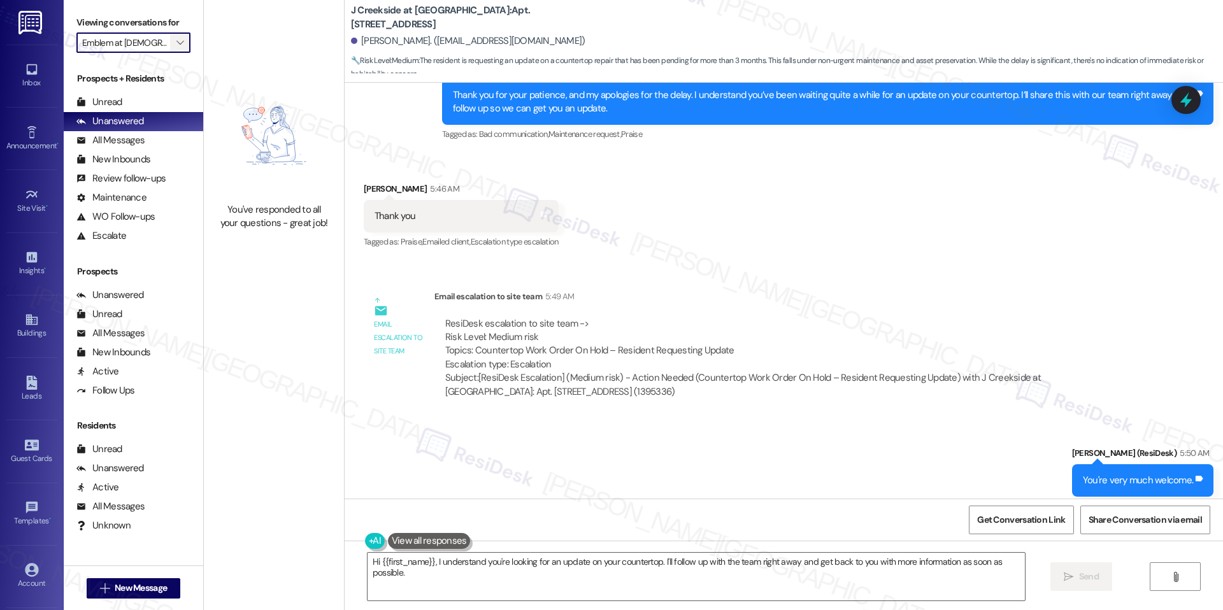
click at [174, 50] on span "" at bounding box center [180, 42] width 12 height 20
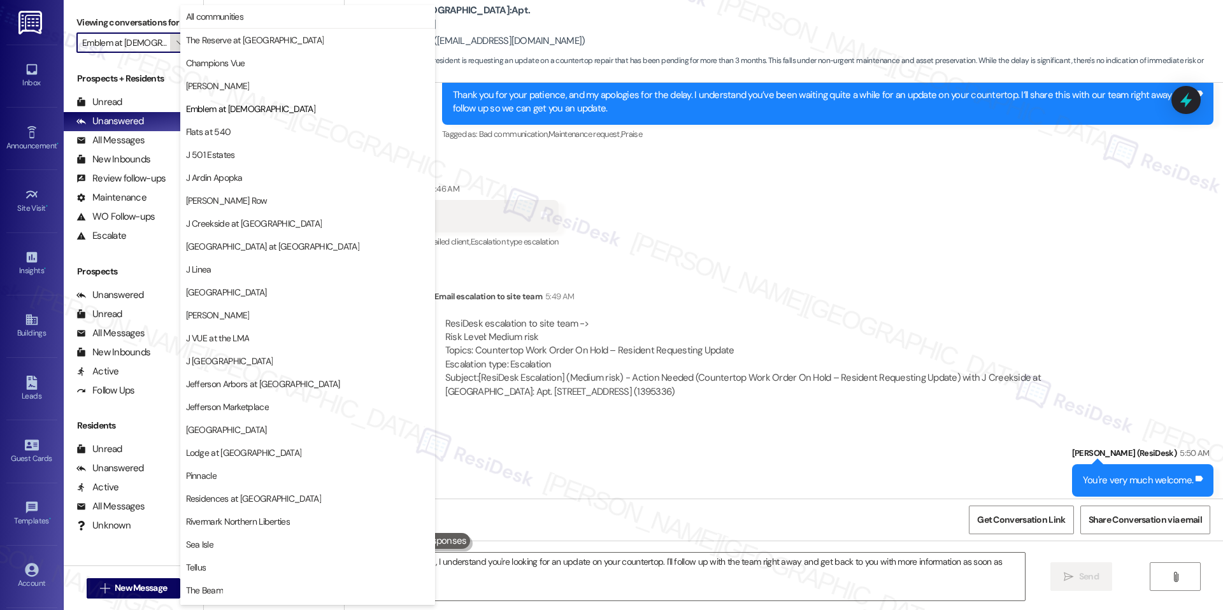
scroll to position [0, 2]
click at [225, 130] on span "Flats at 540" at bounding box center [208, 131] width 45 height 13
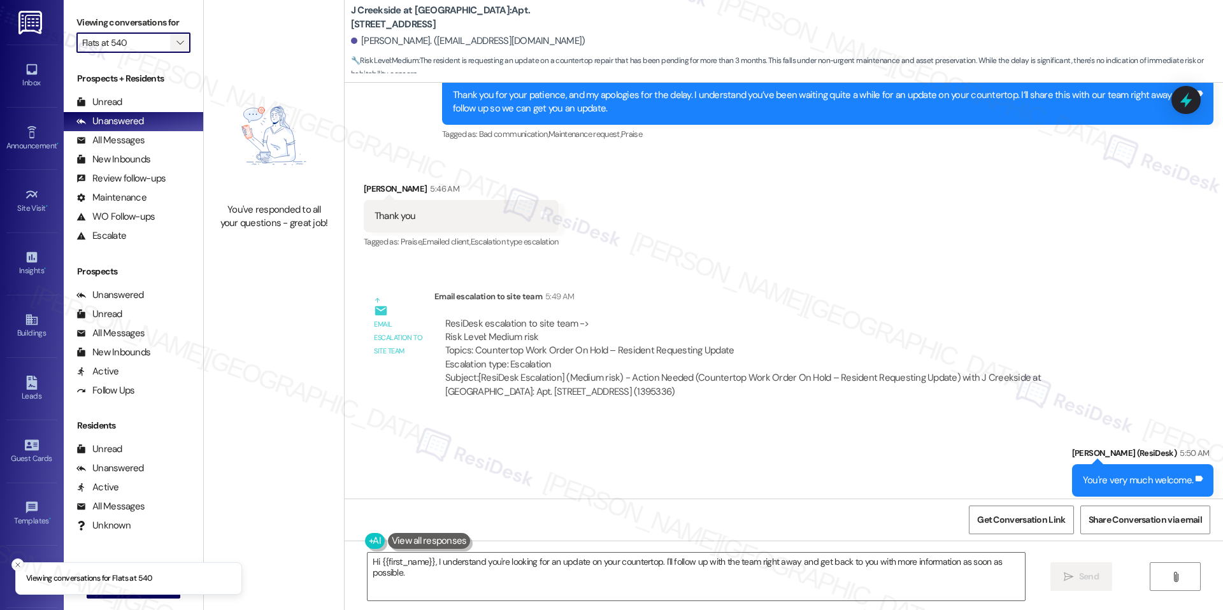
click at [176, 41] on icon "" at bounding box center [179, 43] width 7 height 10
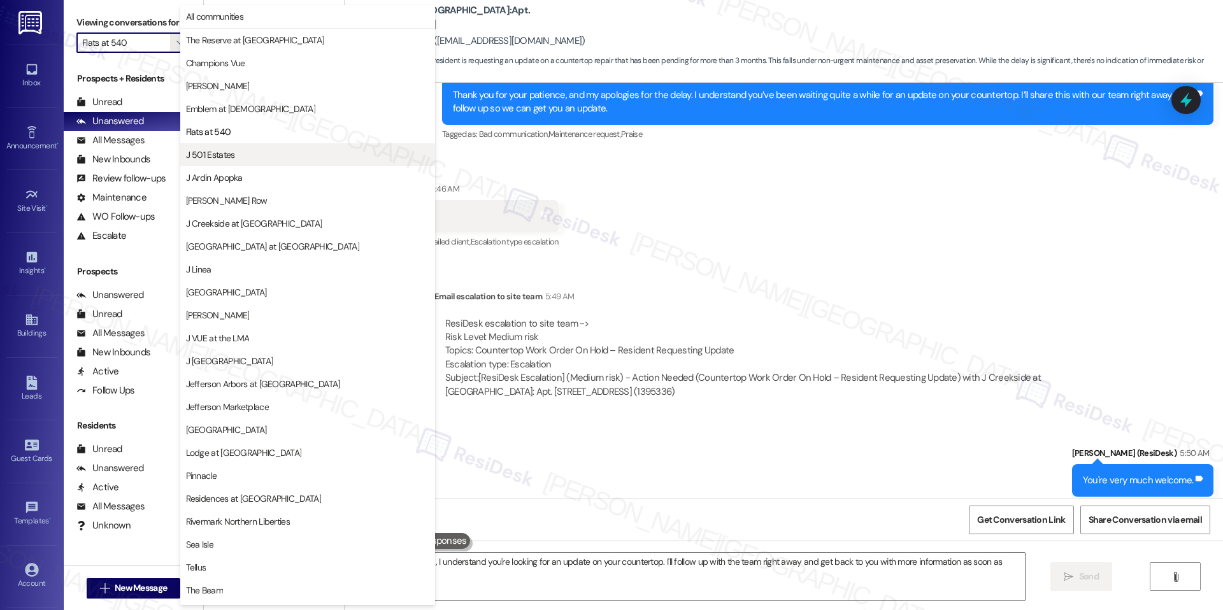
click at [241, 153] on span "J 501 Estates" at bounding box center [307, 154] width 243 height 13
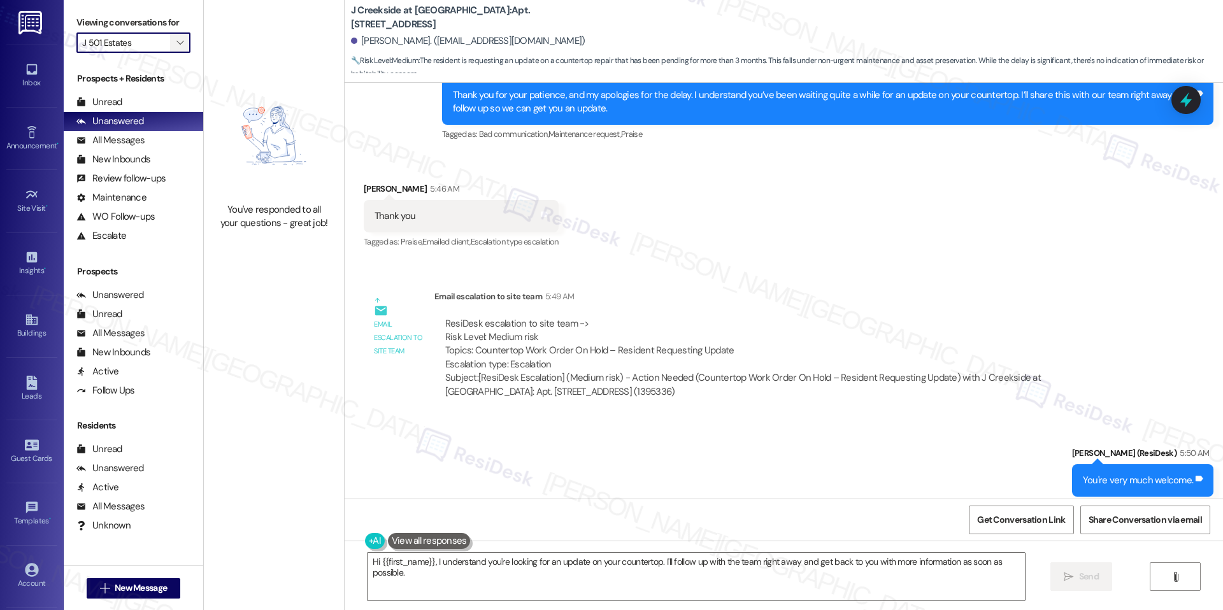
click at [176, 39] on icon "" at bounding box center [179, 43] width 7 height 10
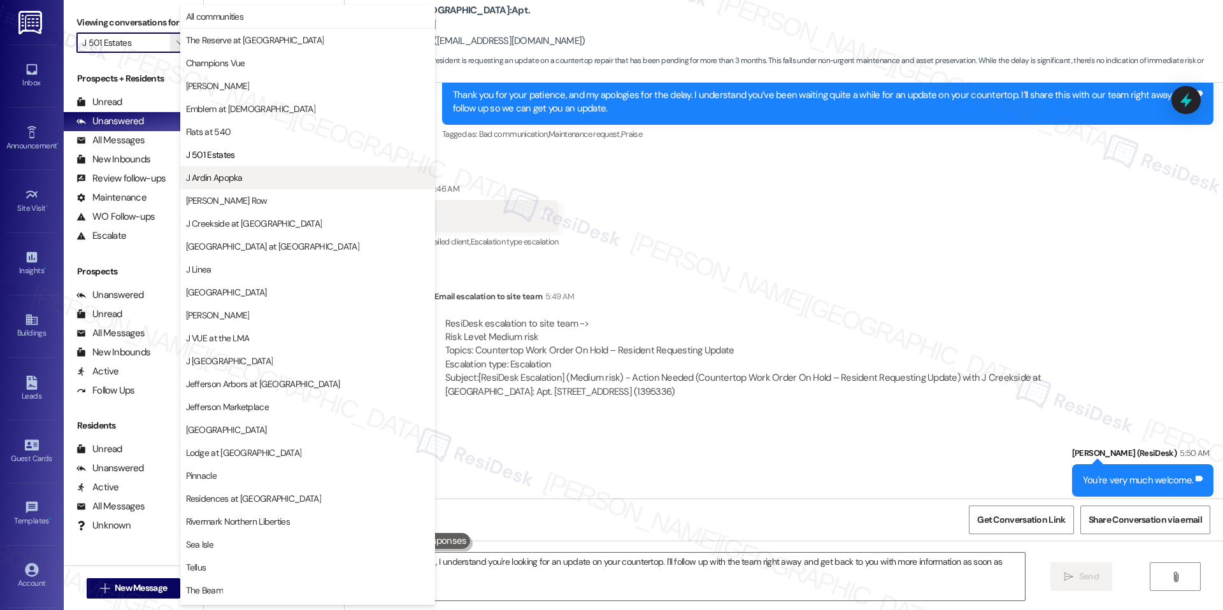
click at [245, 183] on span "J Ardin Apopka" at bounding box center [307, 177] width 243 height 13
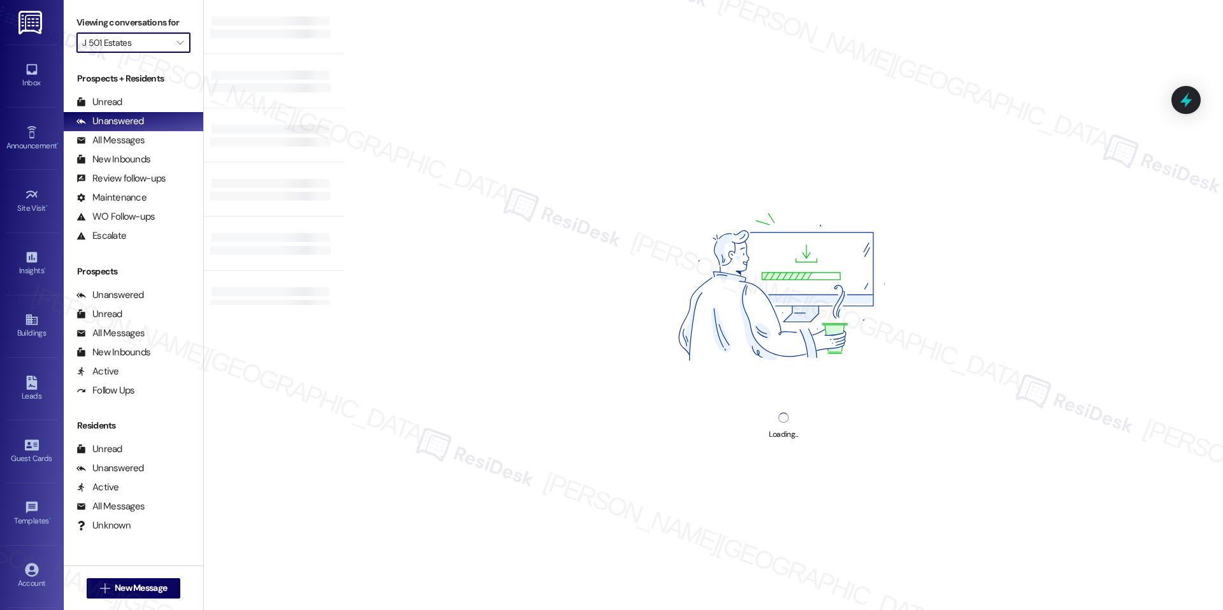
type input "J Ardin Apopka"
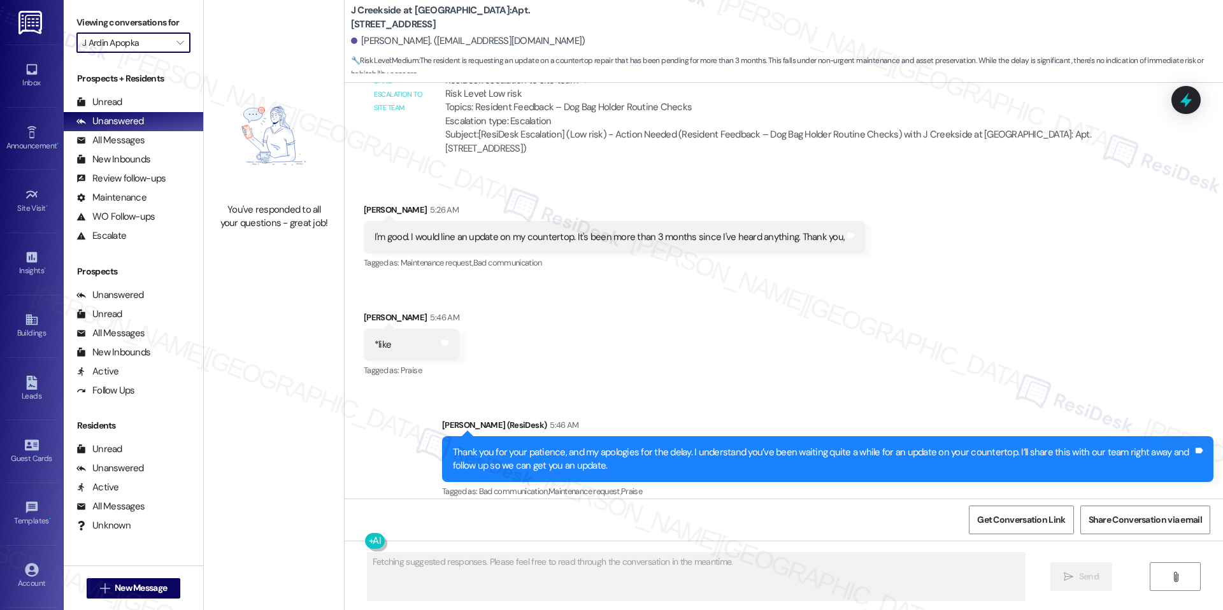
scroll to position [1654, 0]
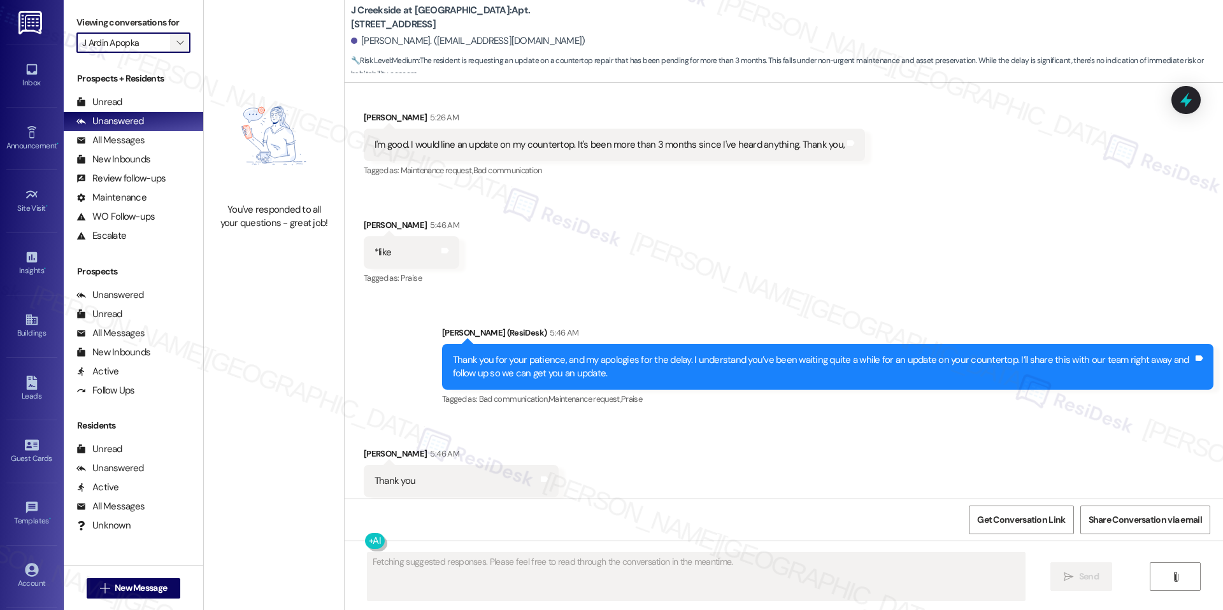
click at [176, 47] on icon "" at bounding box center [179, 43] width 7 height 10
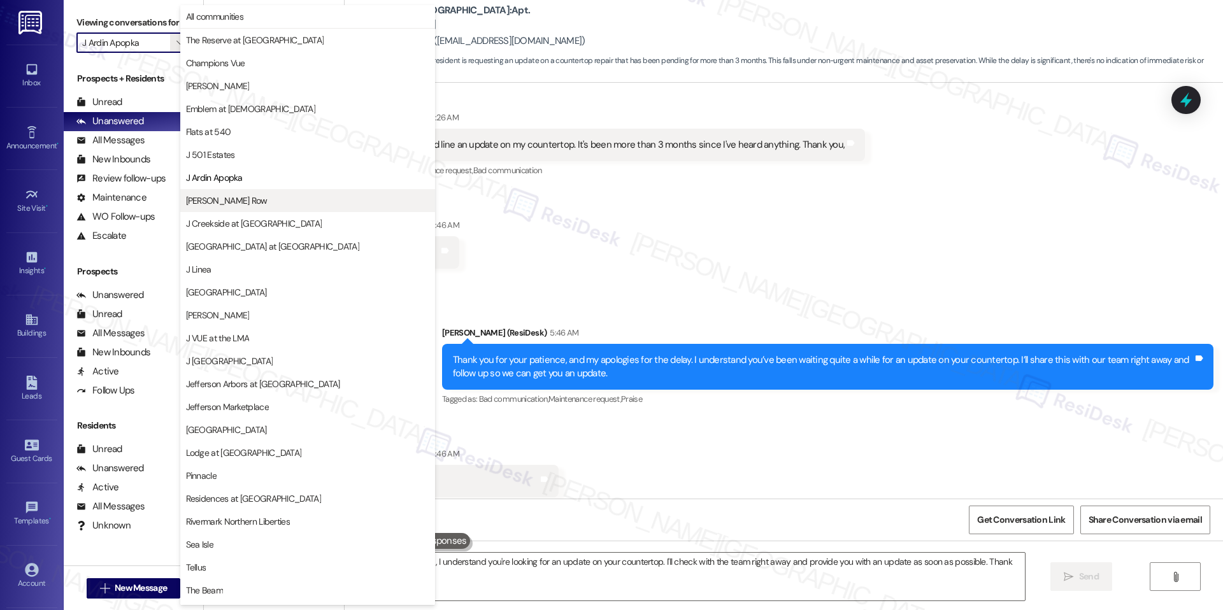
click at [251, 202] on span "[PERSON_NAME] Row" at bounding box center [307, 200] width 243 height 13
type textarea "Hi {{first_name}}, I understand you're looking for an update on your countertop…"
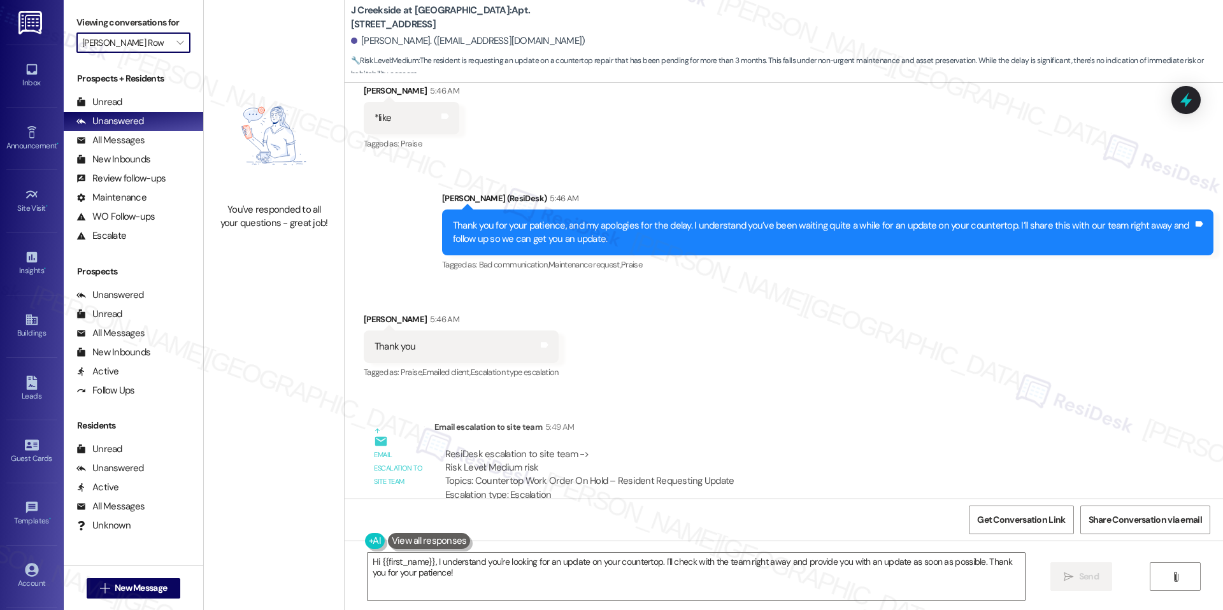
scroll to position [1919, 0]
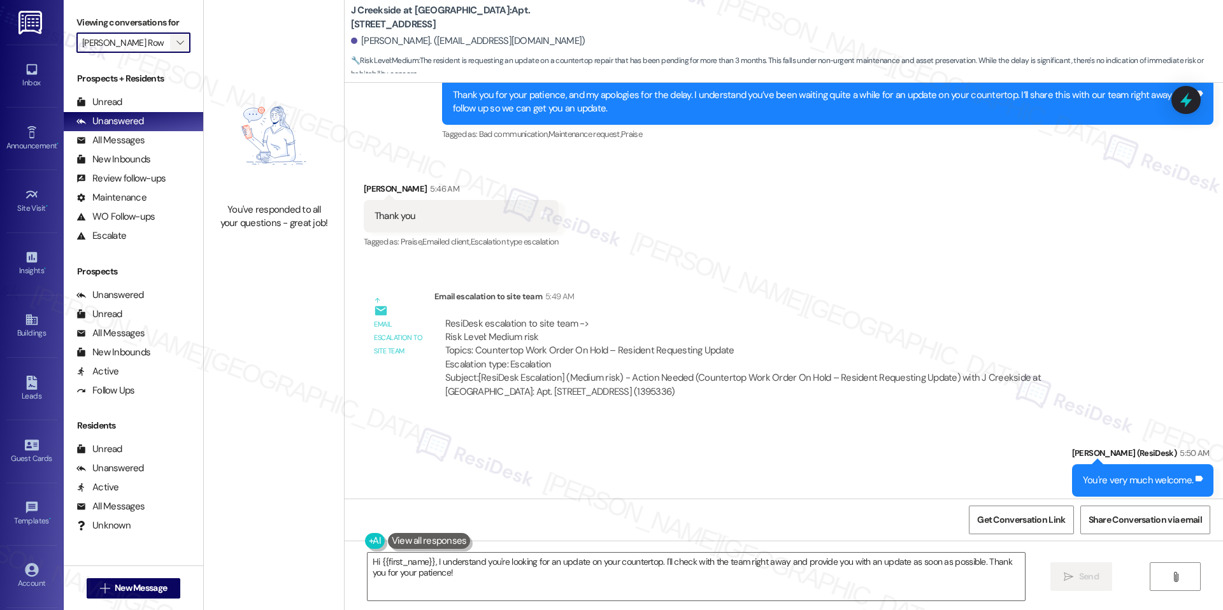
click at [176, 41] on icon "" at bounding box center [179, 43] width 7 height 10
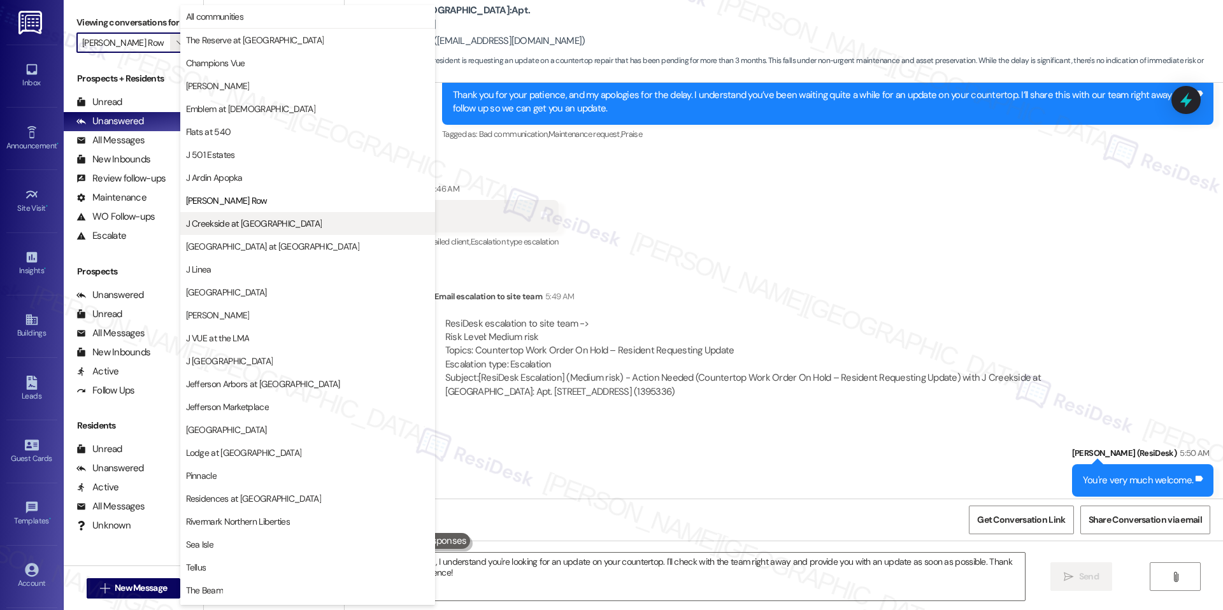
click at [252, 213] on button "J Creekside at [GEOGRAPHIC_DATA]" at bounding box center [307, 223] width 255 height 23
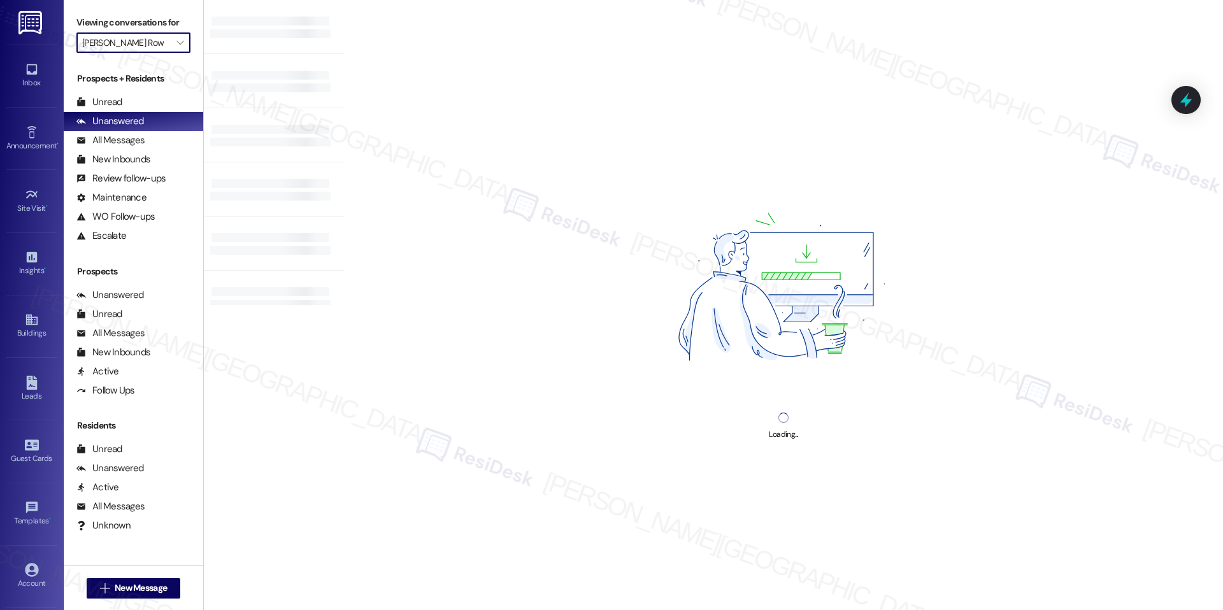
type input "J Creekside at [GEOGRAPHIC_DATA]"
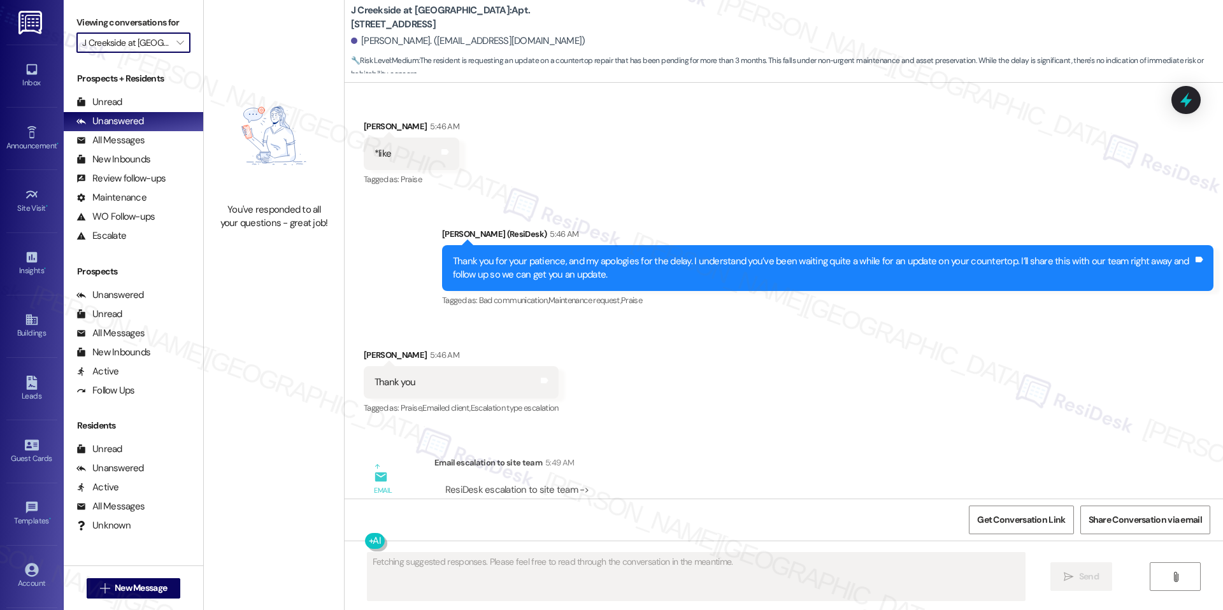
scroll to position [1919, 0]
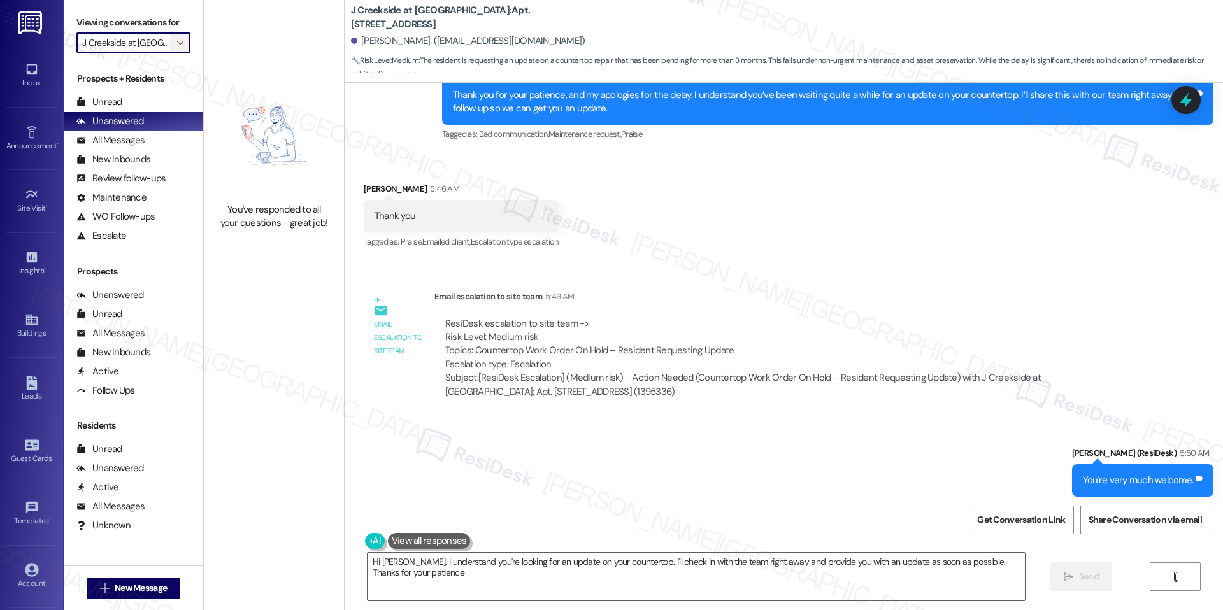
type textarea "Hi Katherine, I understand you're looking for an update on your countertop. I'l…"
click at [176, 47] on icon "" at bounding box center [179, 43] width 7 height 10
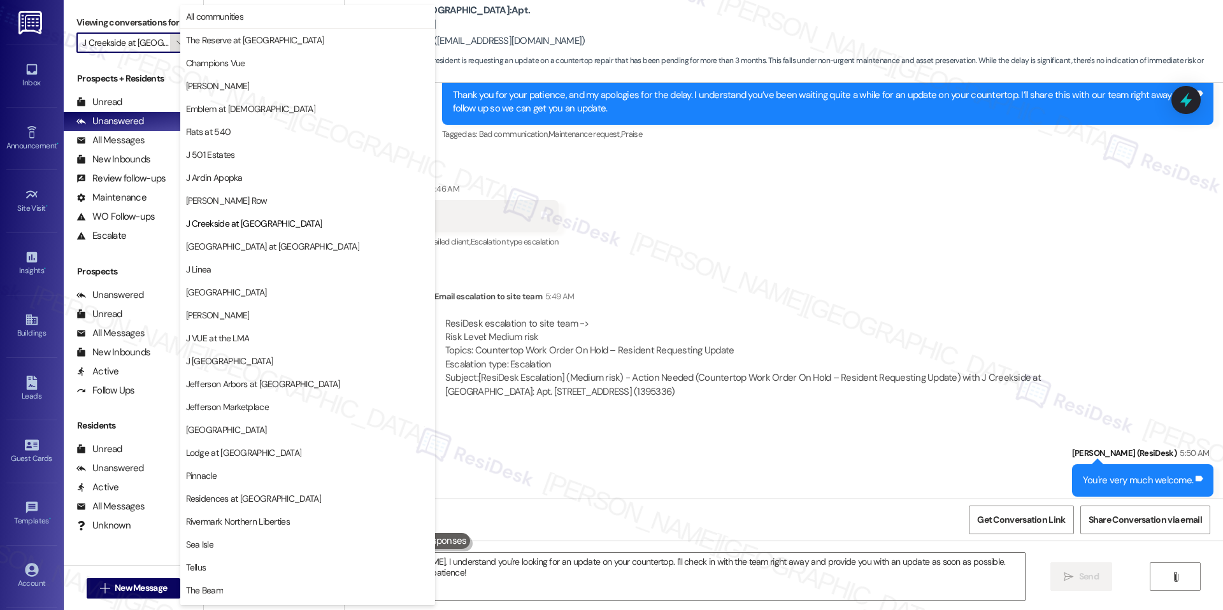
scroll to position [43, 0]
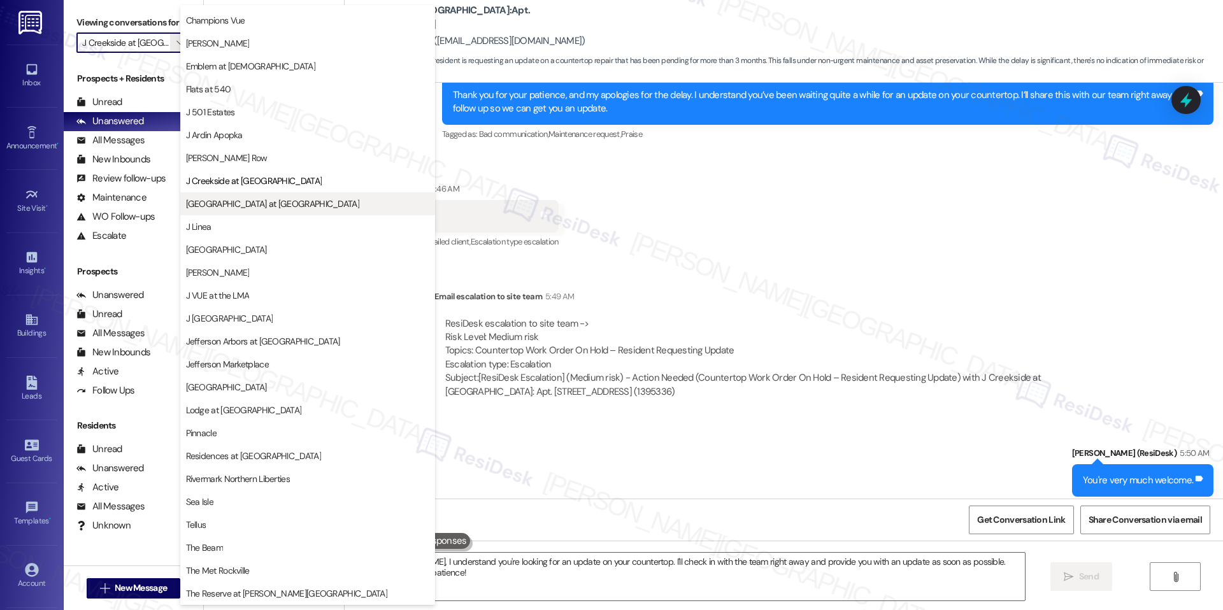
click at [296, 201] on span "[GEOGRAPHIC_DATA] at [GEOGRAPHIC_DATA]" at bounding box center [307, 203] width 243 height 13
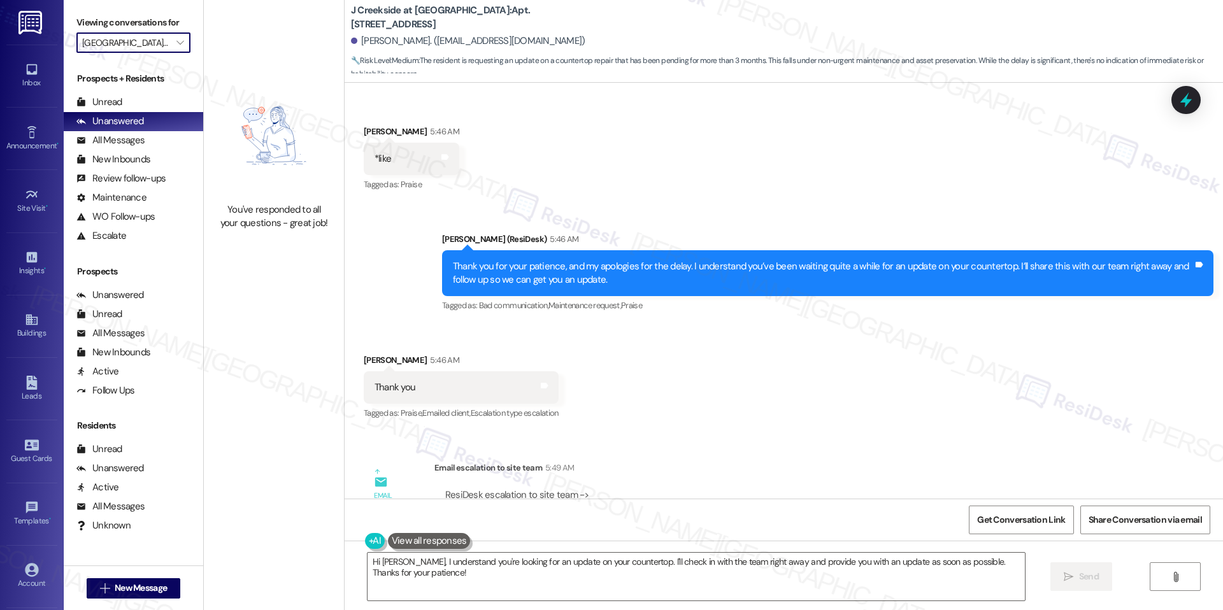
scroll to position [1919, 0]
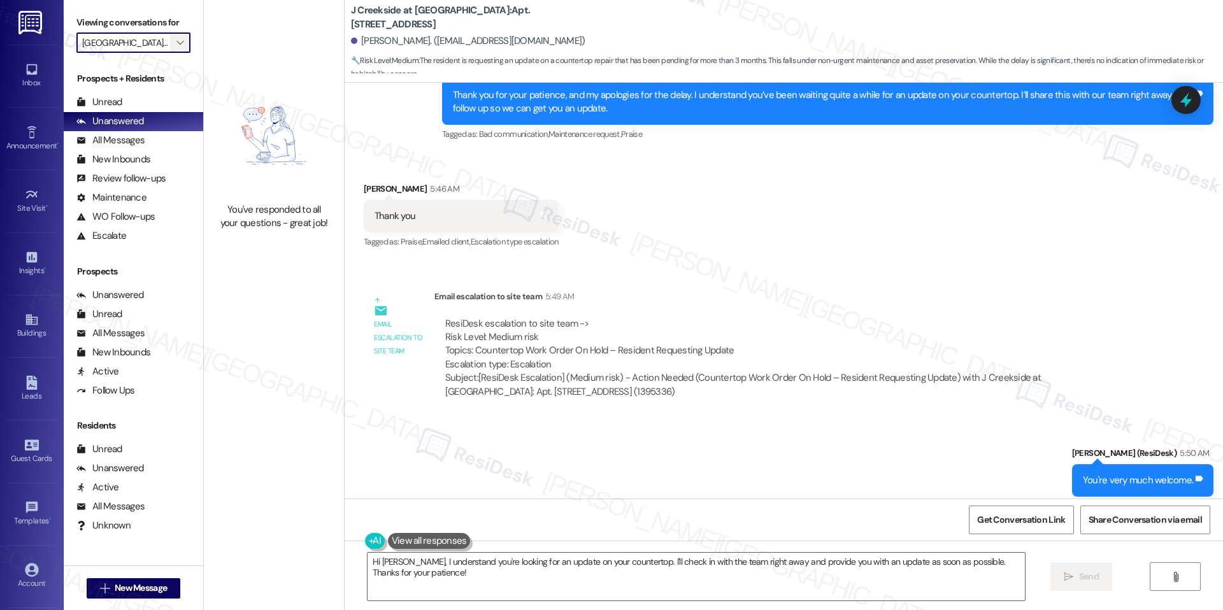
click at [178, 36] on button "" at bounding box center [180, 42] width 20 height 20
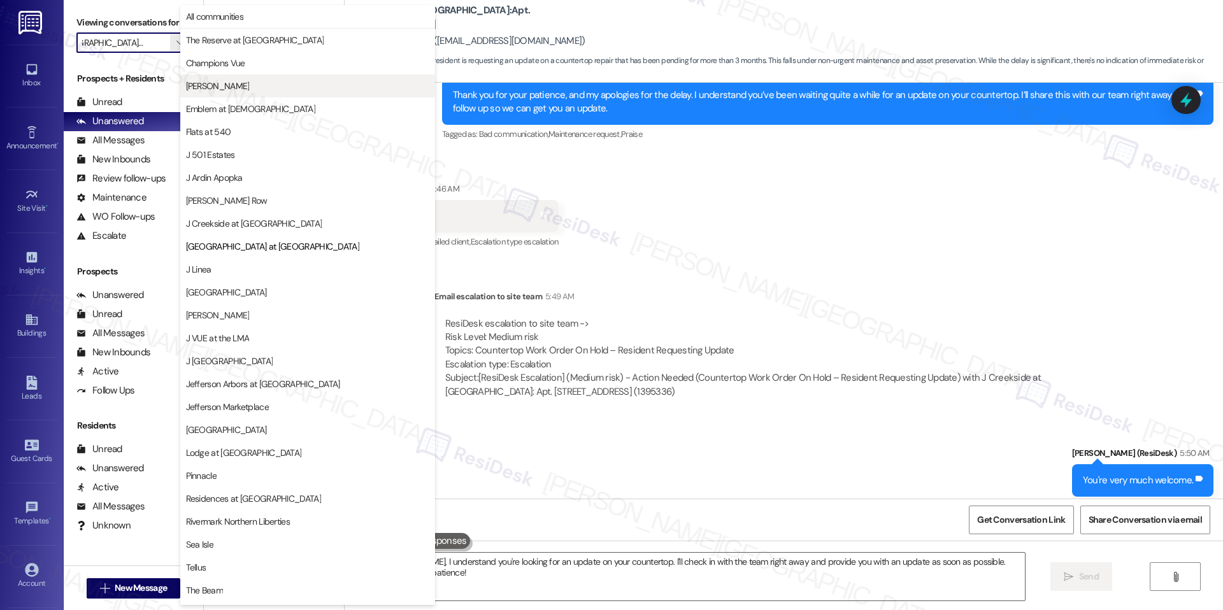
scroll to position [43, 0]
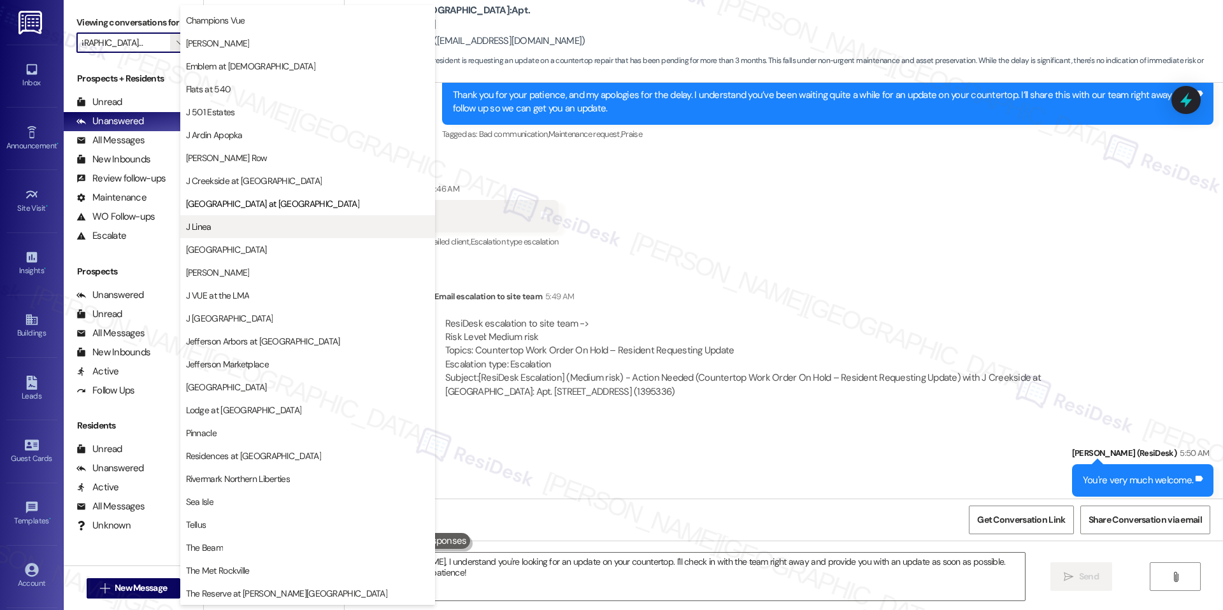
click at [268, 233] on span "J Linea" at bounding box center [307, 226] width 243 height 13
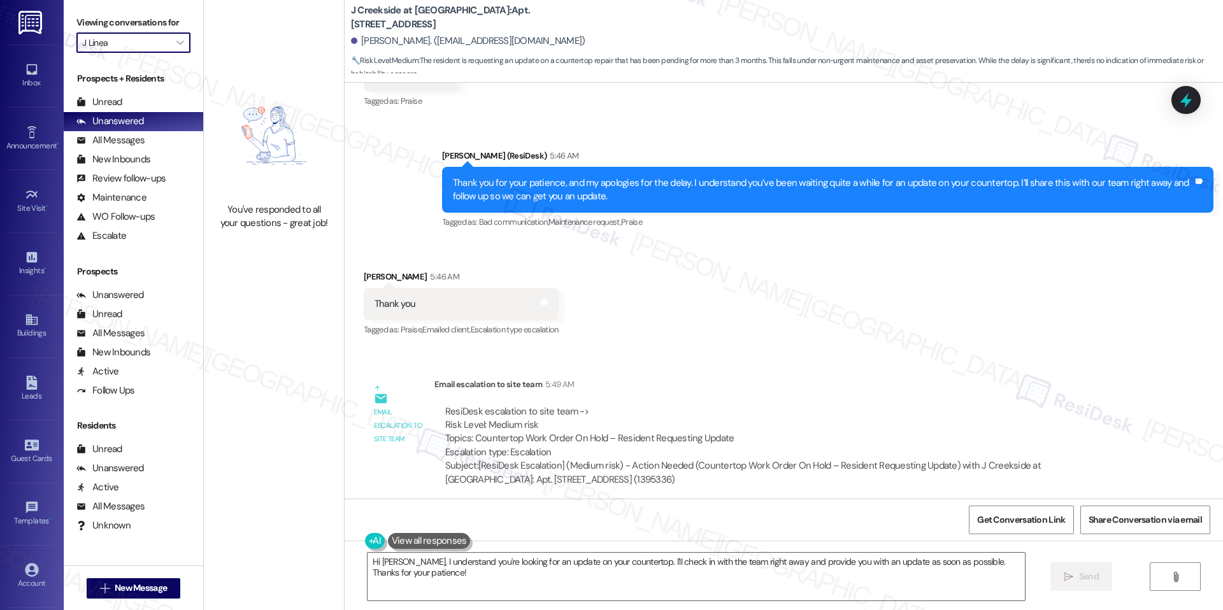
scroll to position [1919, 0]
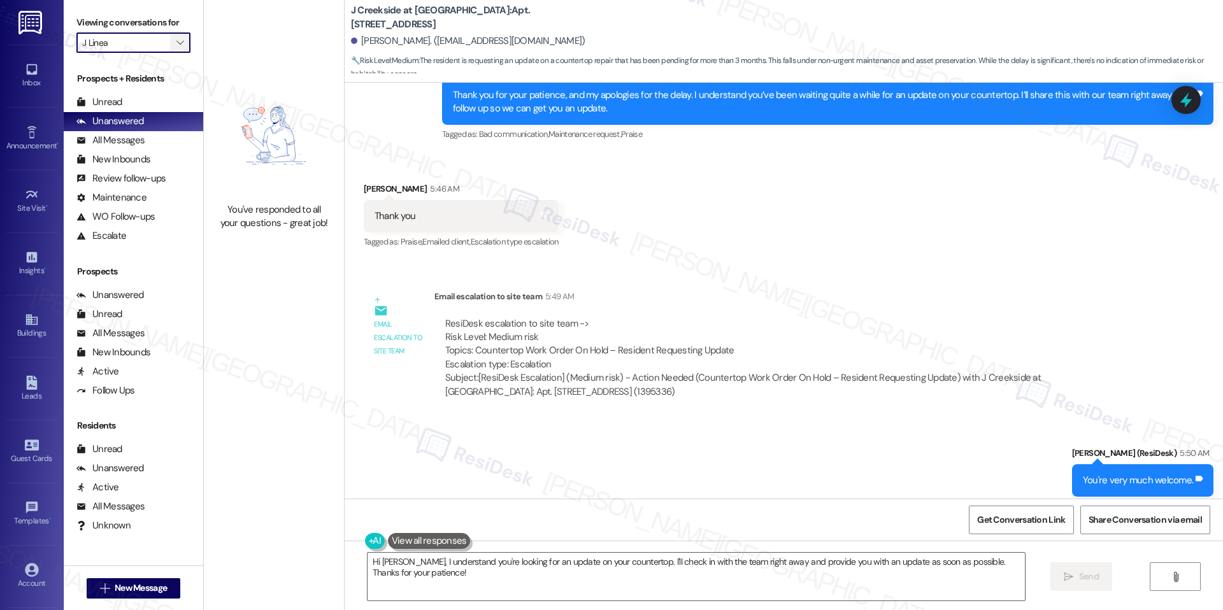
click at [176, 38] on icon "" at bounding box center [179, 43] width 7 height 10
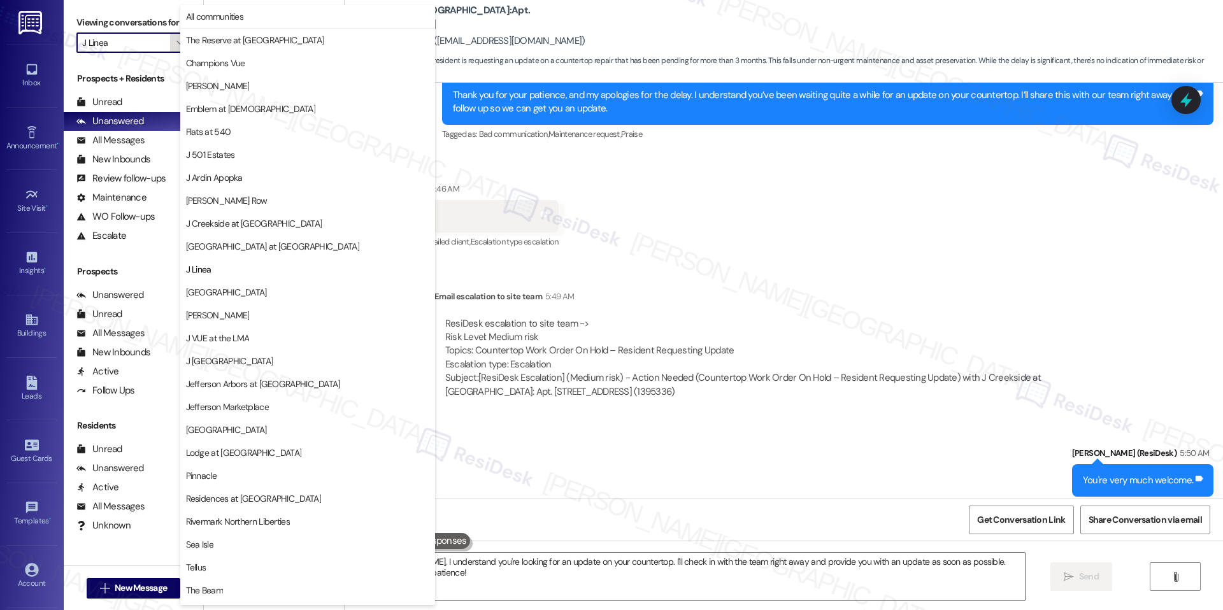
scroll to position [43, 0]
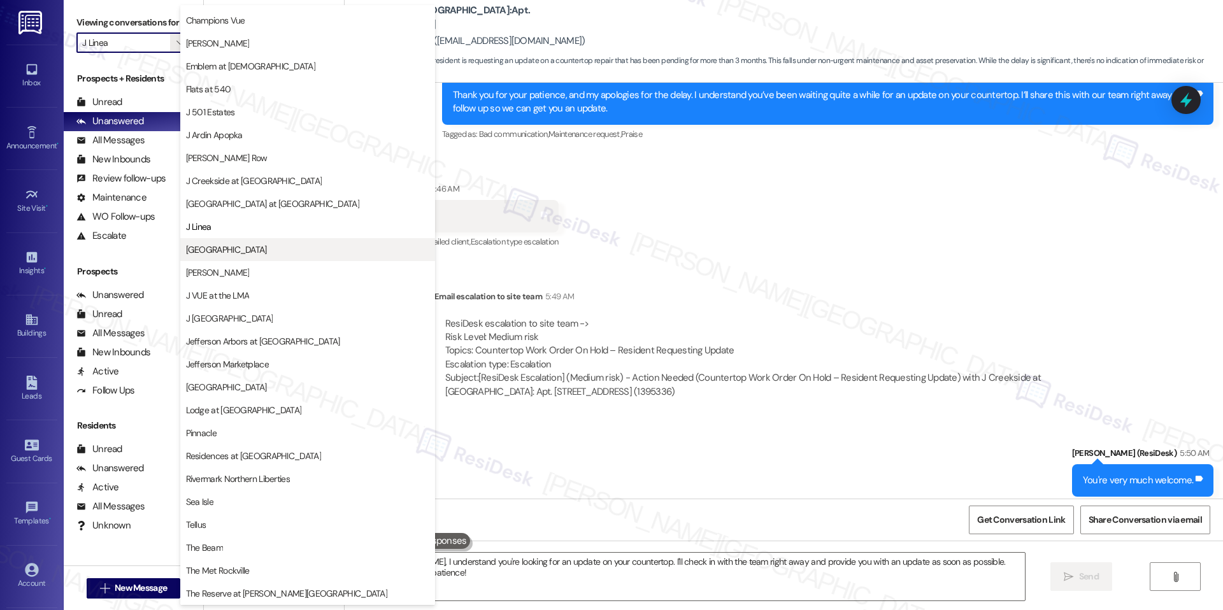
click at [259, 247] on span "[GEOGRAPHIC_DATA]" at bounding box center [307, 249] width 243 height 13
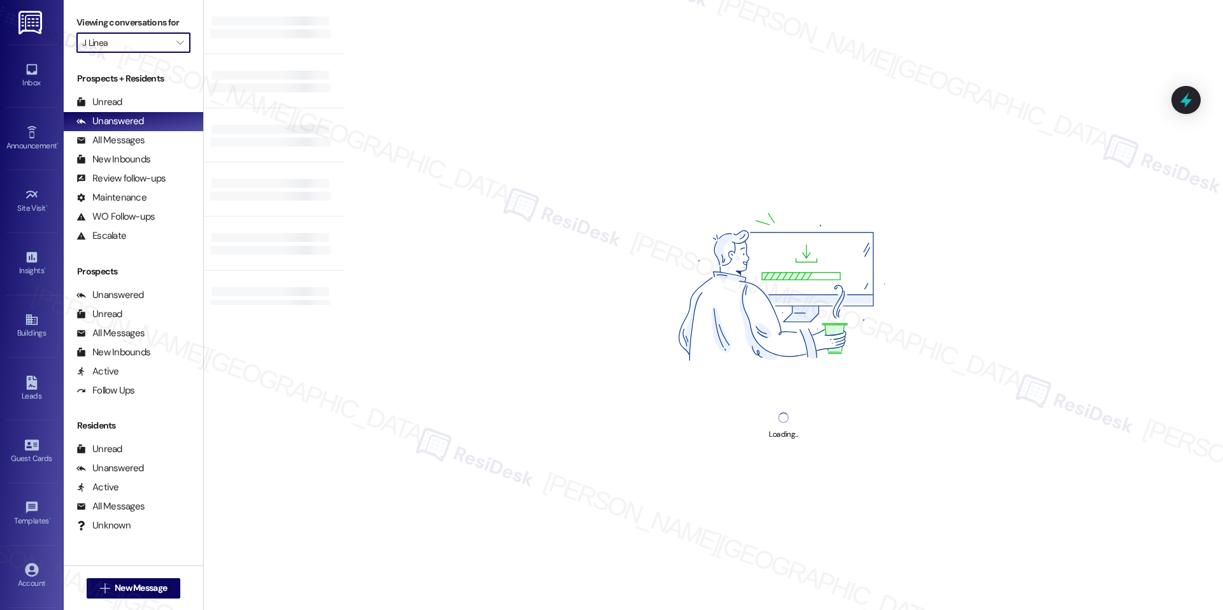
type input "[GEOGRAPHIC_DATA]"
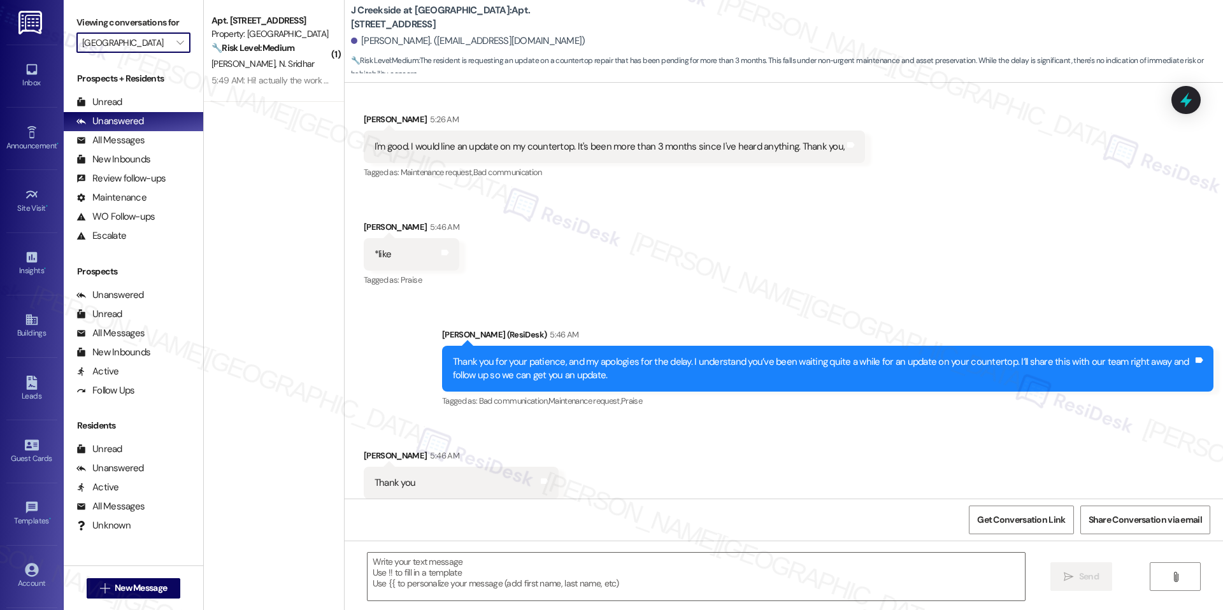
scroll to position [1654, 0]
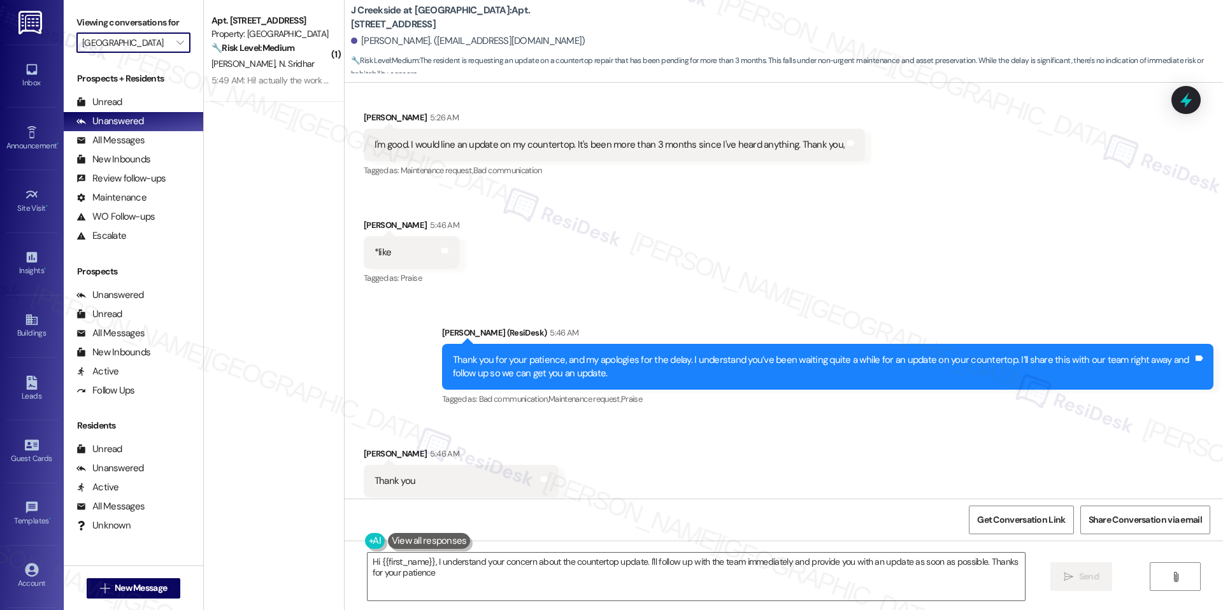
type textarea "Hi {{first_name}}, I understand your concern about the countertop update. I'll …"
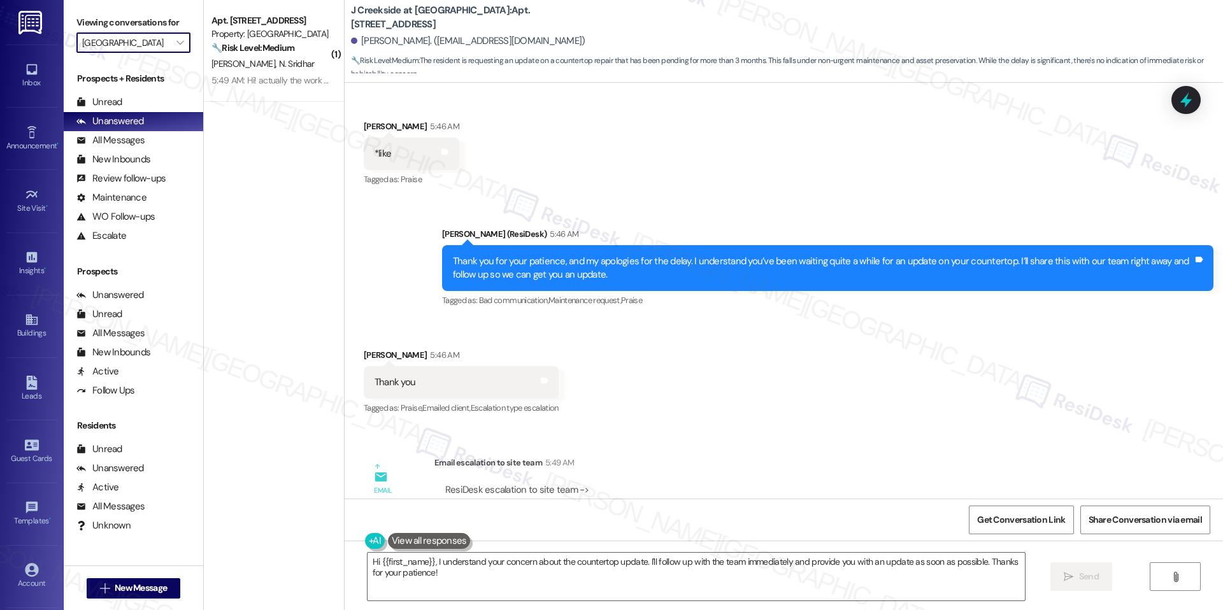
scroll to position [1919, 0]
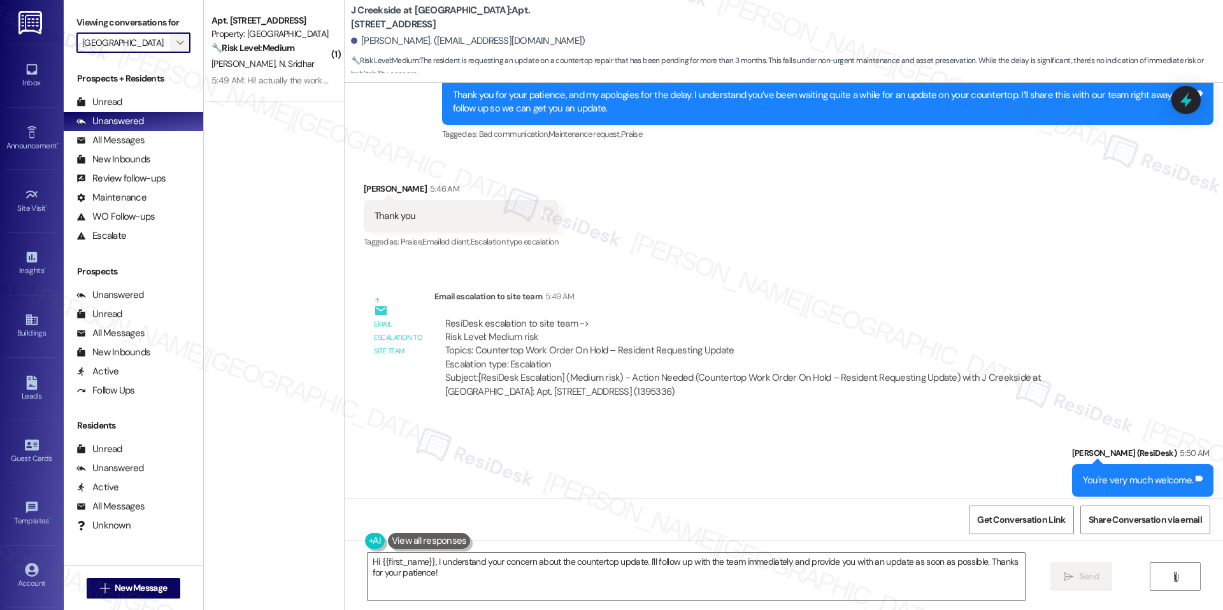
click at [179, 49] on button "" at bounding box center [180, 42] width 20 height 20
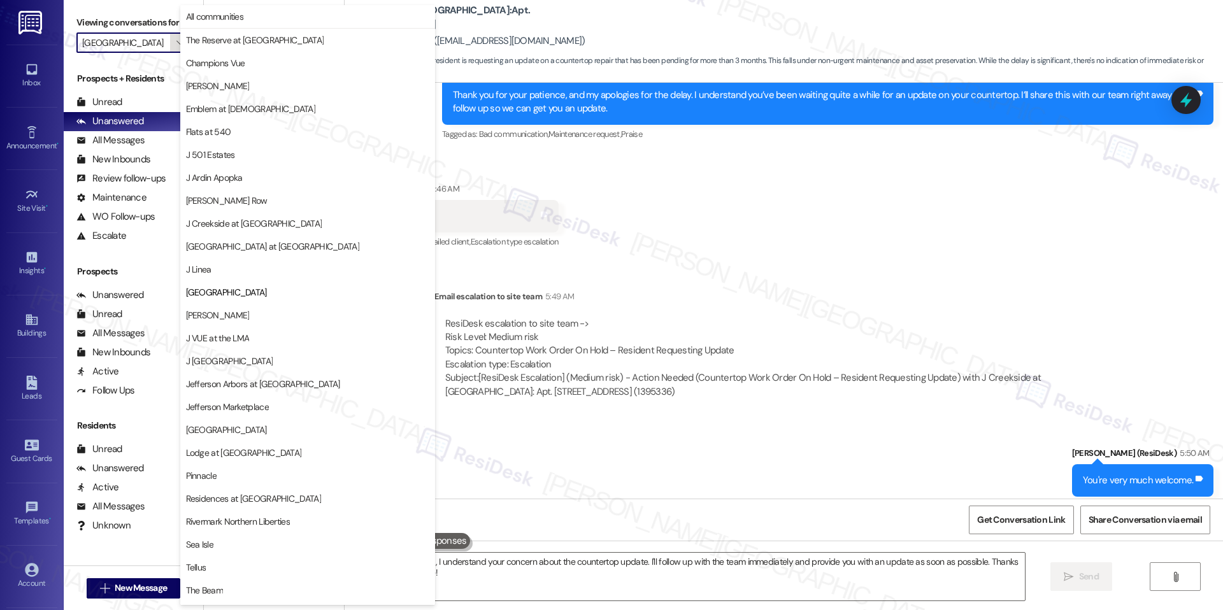
scroll to position [43, 0]
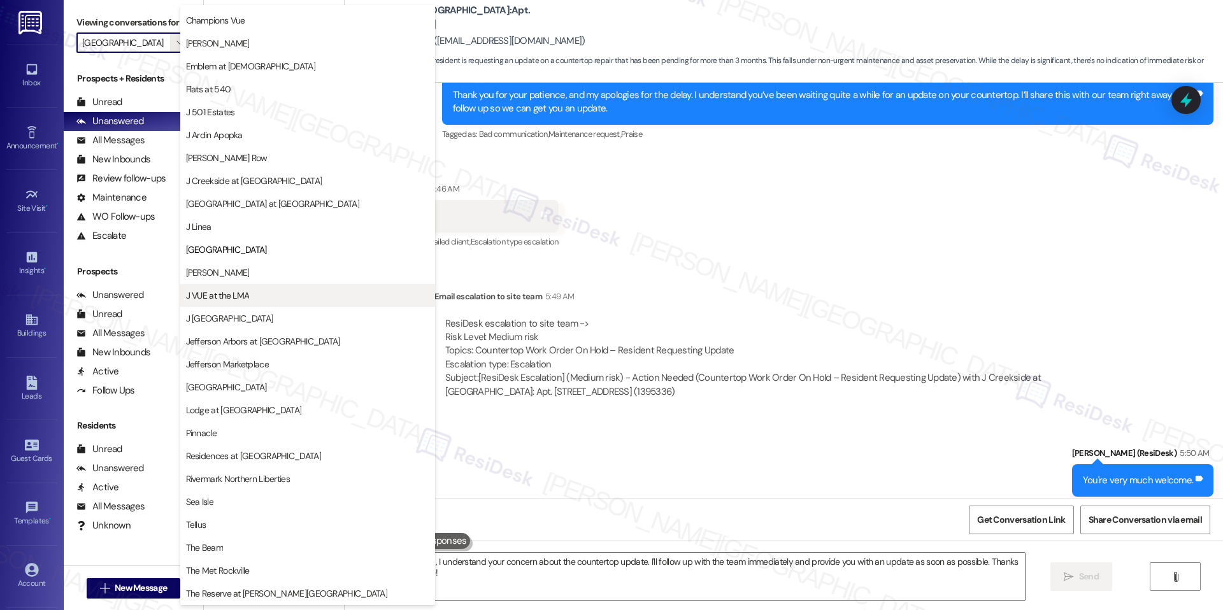
click at [227, 284] on button "J VUE at the LMA" at bounding box center [307, 295] width 255 height 23
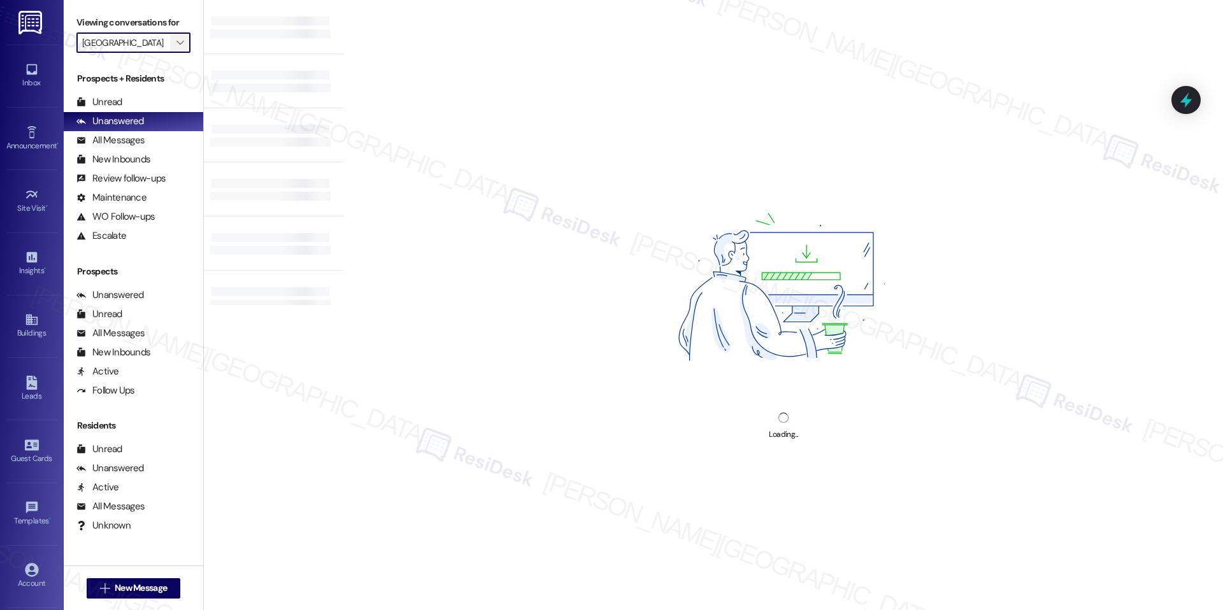
type input "J VUE at the LMA"
click at [176, 44] on icon "" at bounding box center [179, 43] width 7 height 10
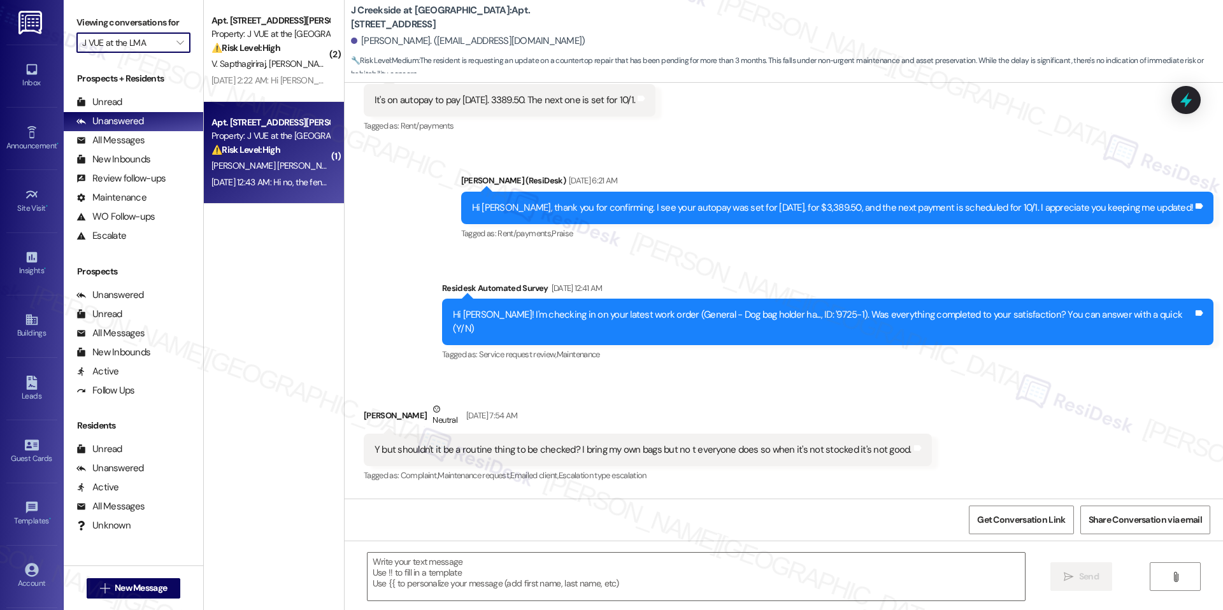
type textarea "Fetching suggested responses. Please feel free to read through the conversation…"
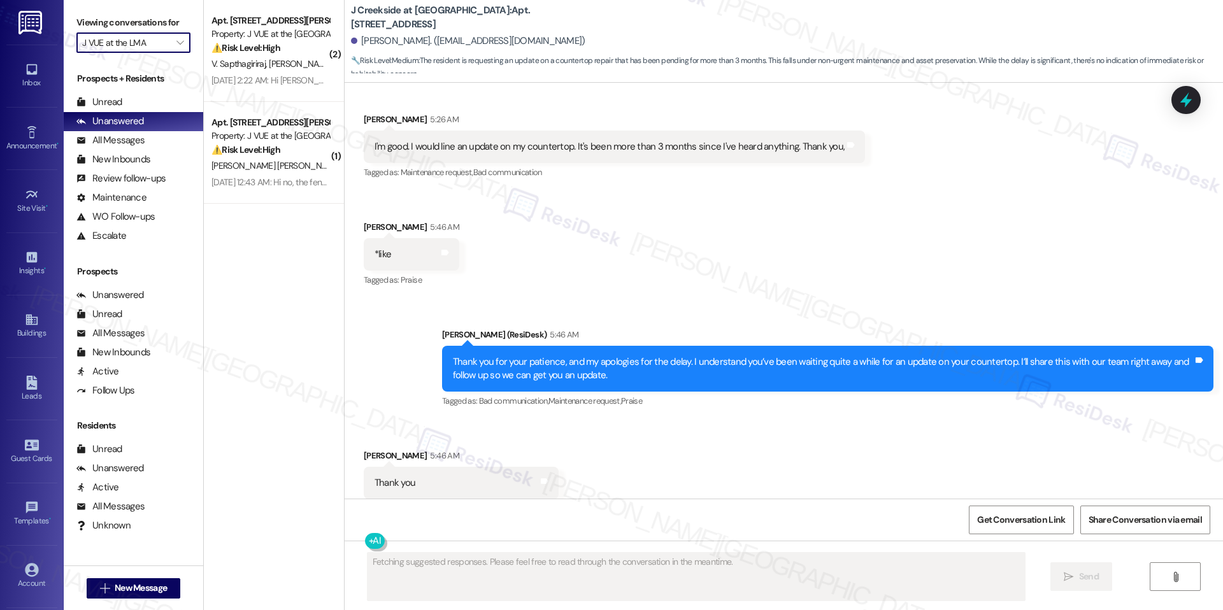
scroll to position [1654, 0]
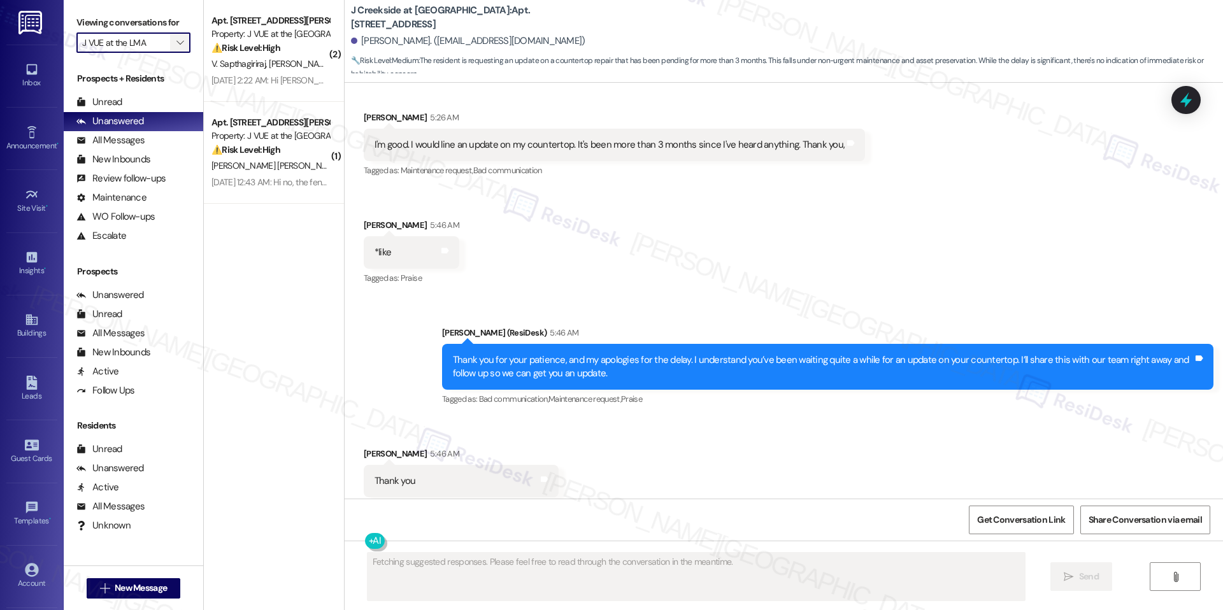
click at [174, 43] on span "" at bounding box center [180, 42] width 12 height 20
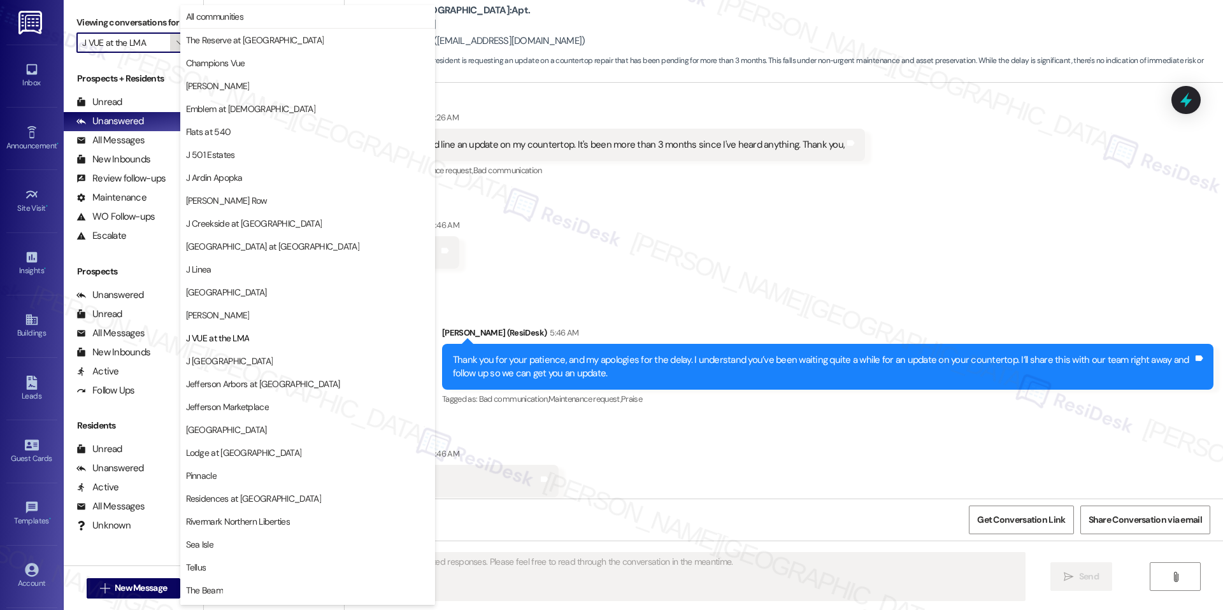
scroll to position [43, 0]
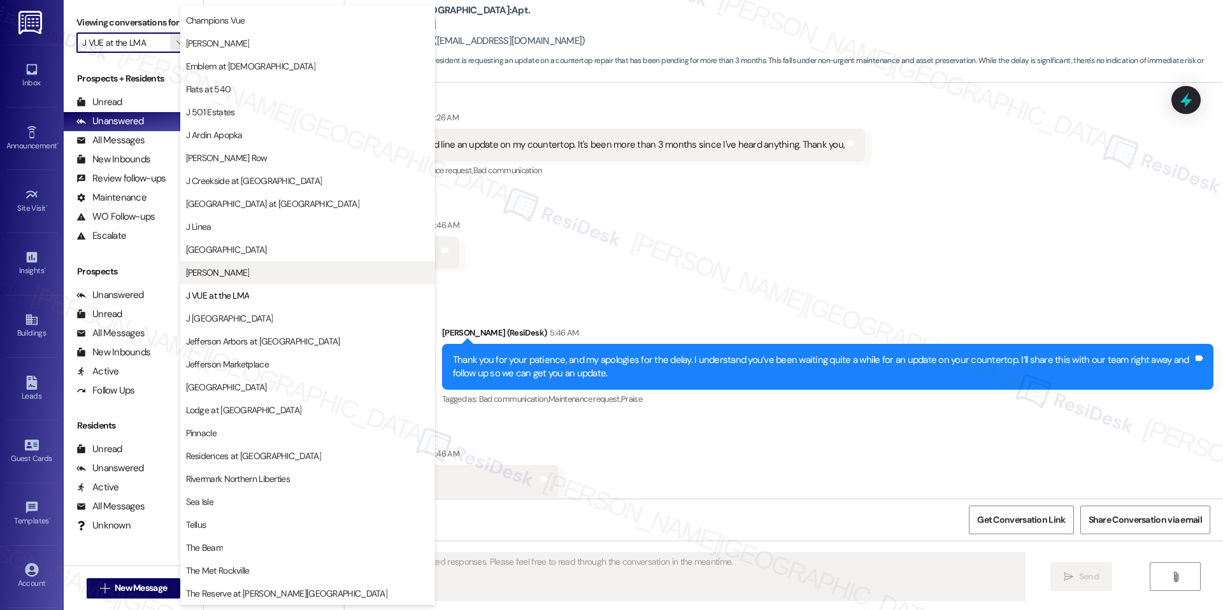
click at [233, 266] on span "[PERSON_NAME]" at bounding box center [307, 272] width 243 height 13
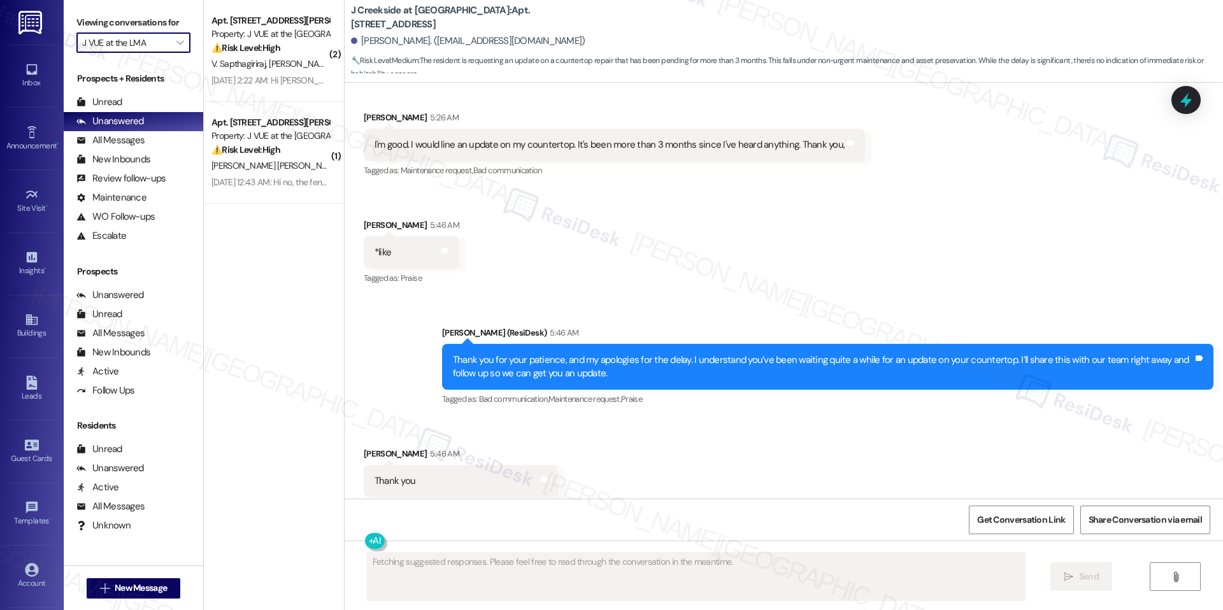
type input "[PERSON_NAME]"
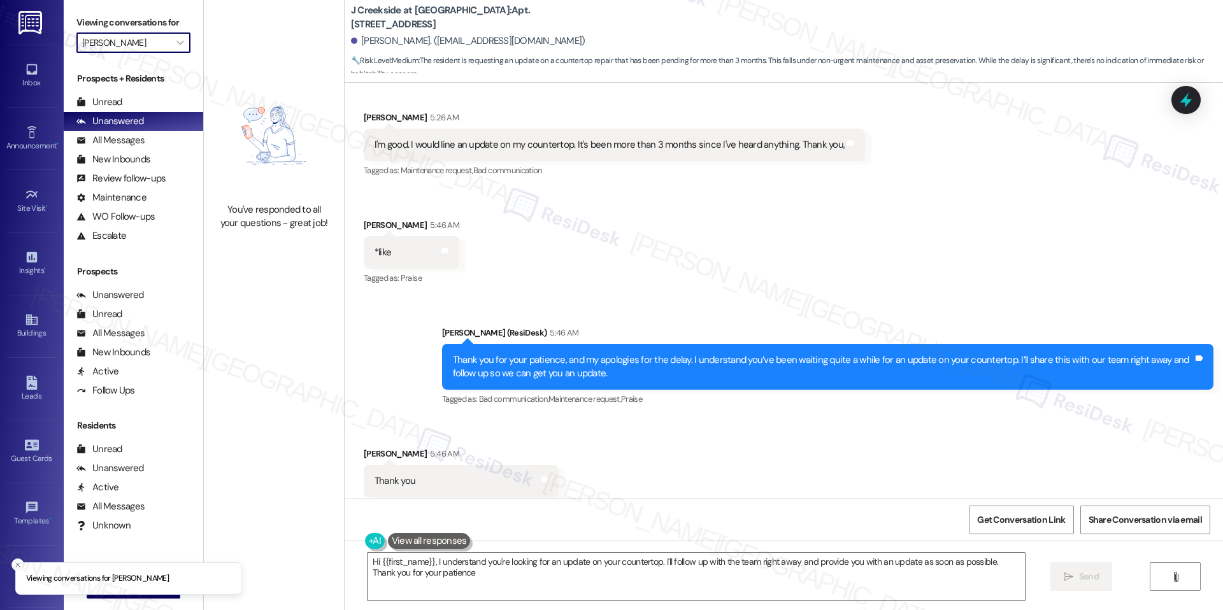
type textarea "Hi {{first_name}}, I understand you're looking for an update on your countertop…"
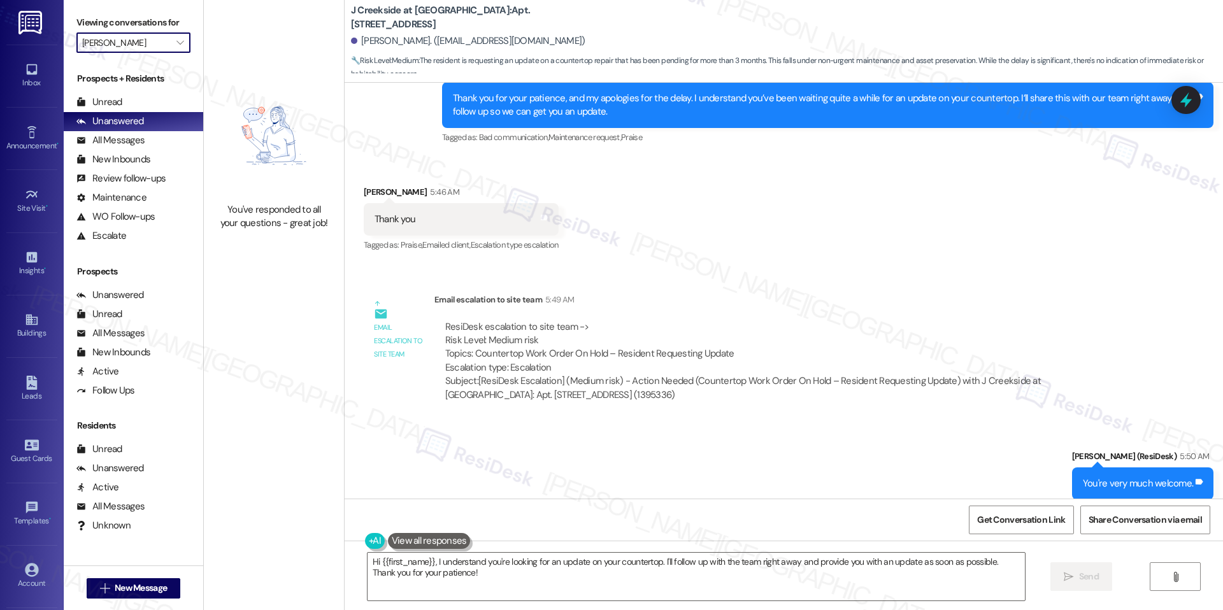
scroll to position [1919, 0]
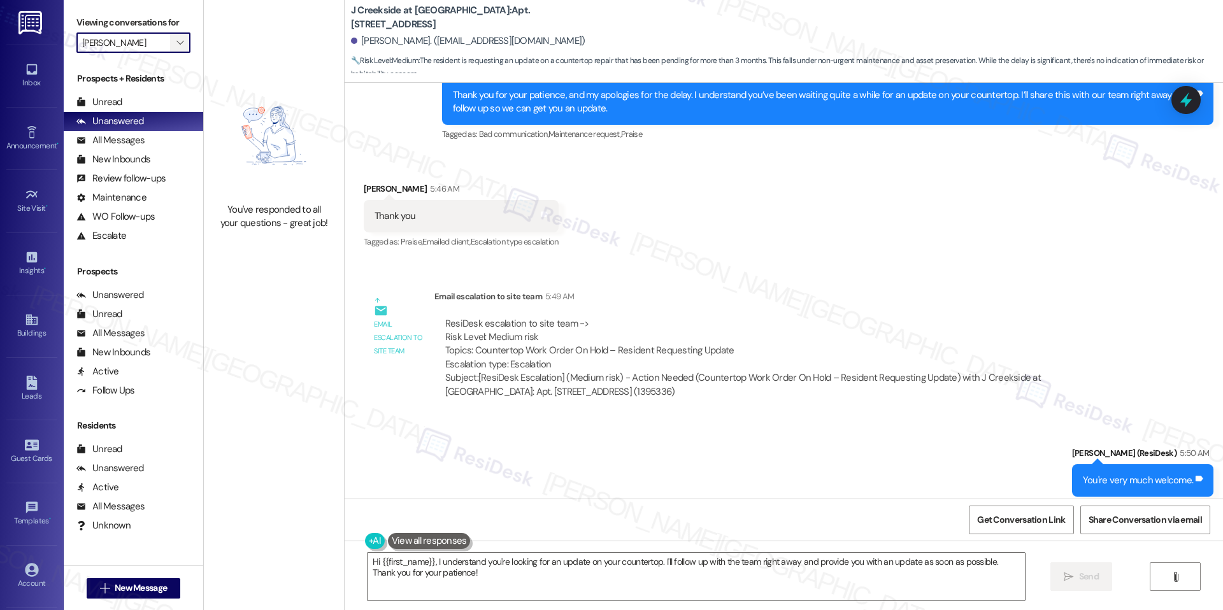
click at [177, 47] on button "" at bounding box center [180, 42] width 20 height 20
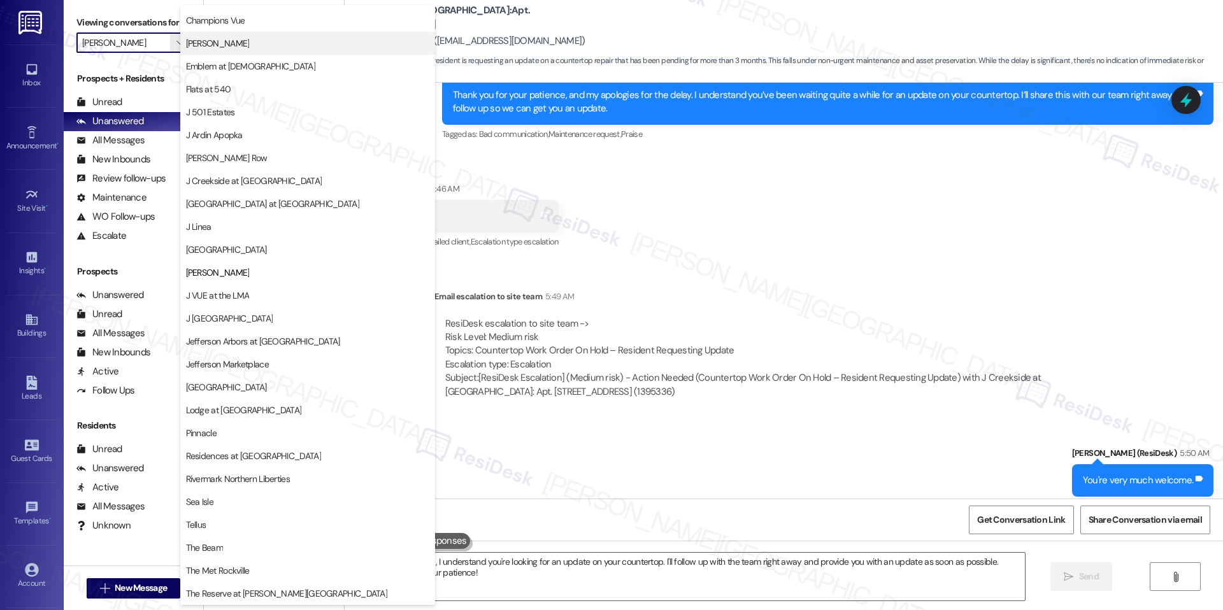
scroll to position [0, 0]
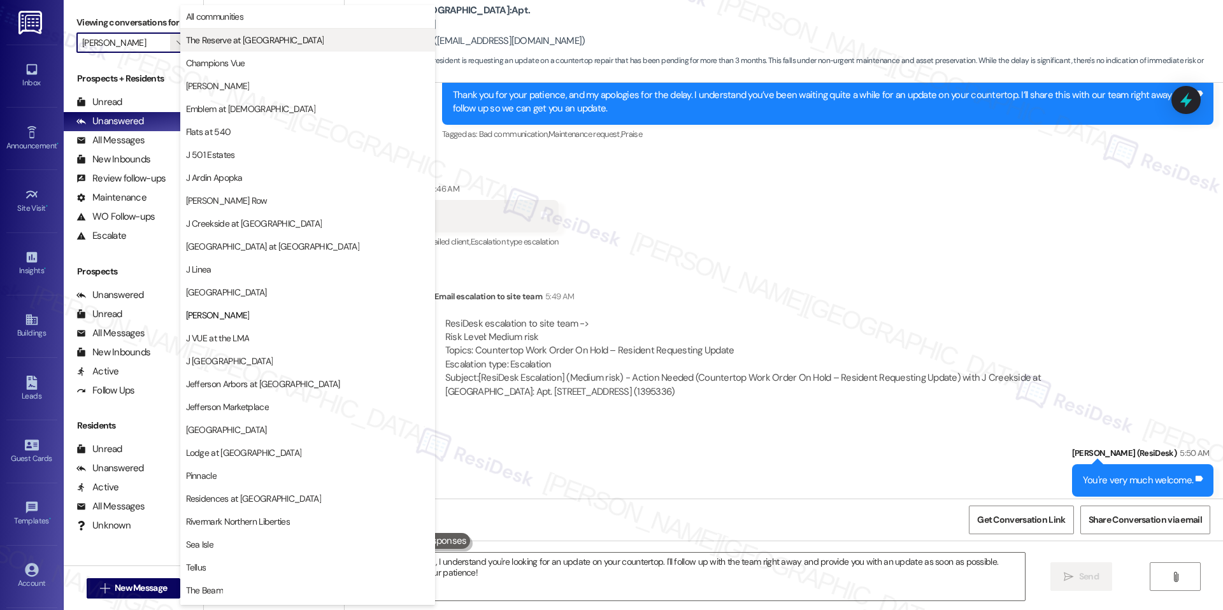
click at [245, 43] on span "The Reserve at [GEOGRAPHIC_DATA]" at bounding box center [255, 40] width 138 height 13
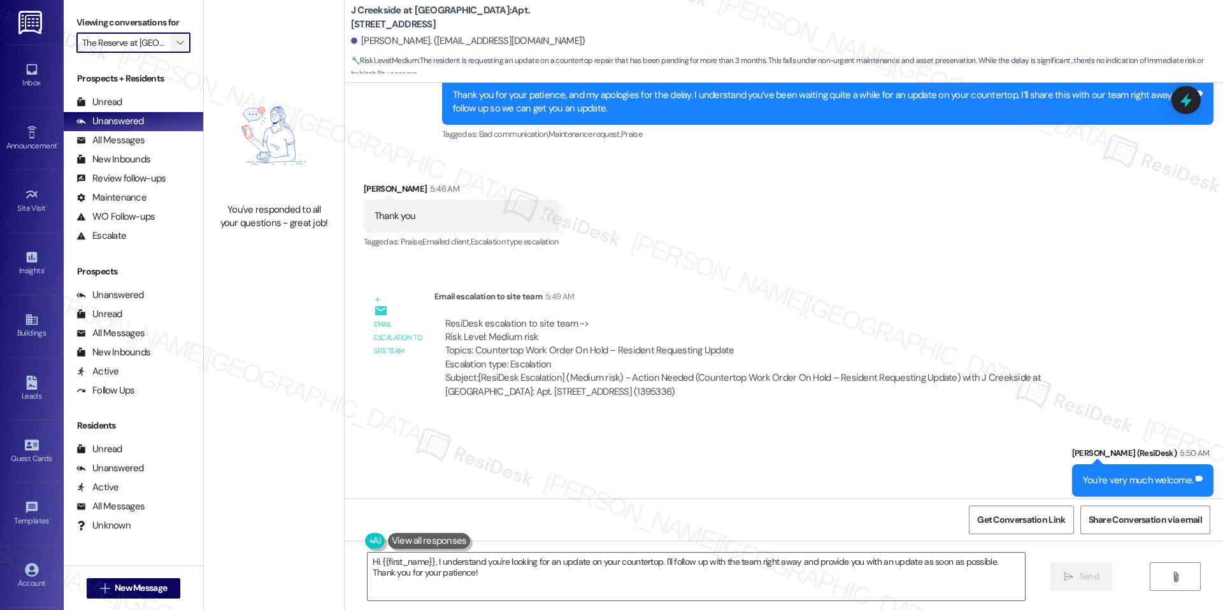
click at [176, 42] on icon "" at bounding box center [179, 43] width 7 height 10
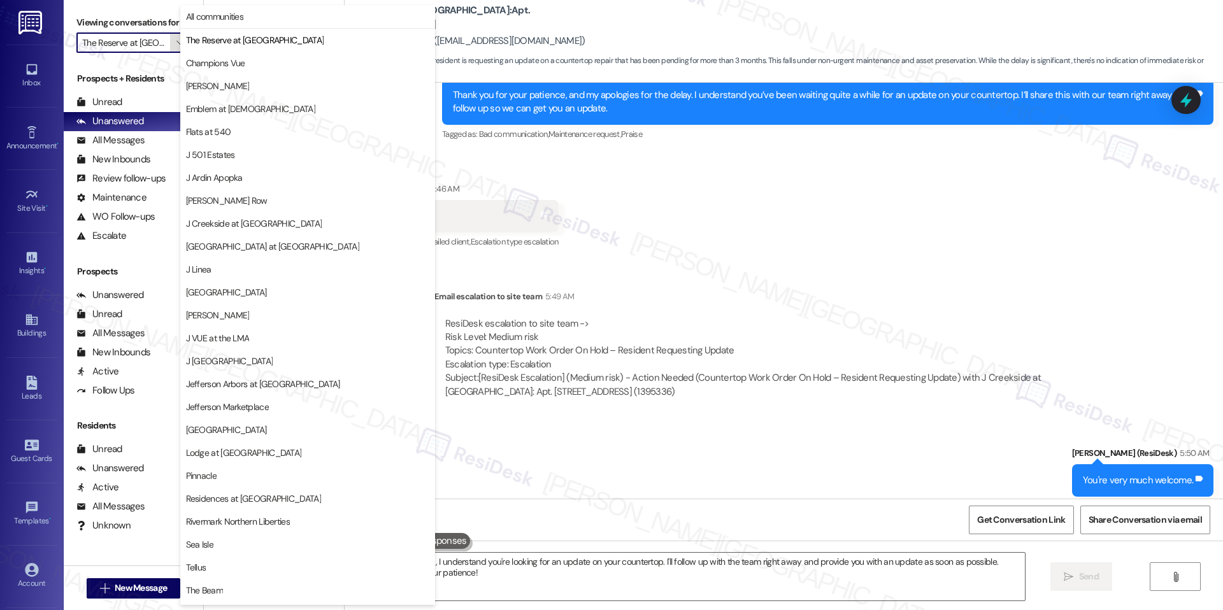
scroll to position [0, 20]
click at [223, 55] on button "Champions Vue" at bounding box center [307, 63] width 255 height 23
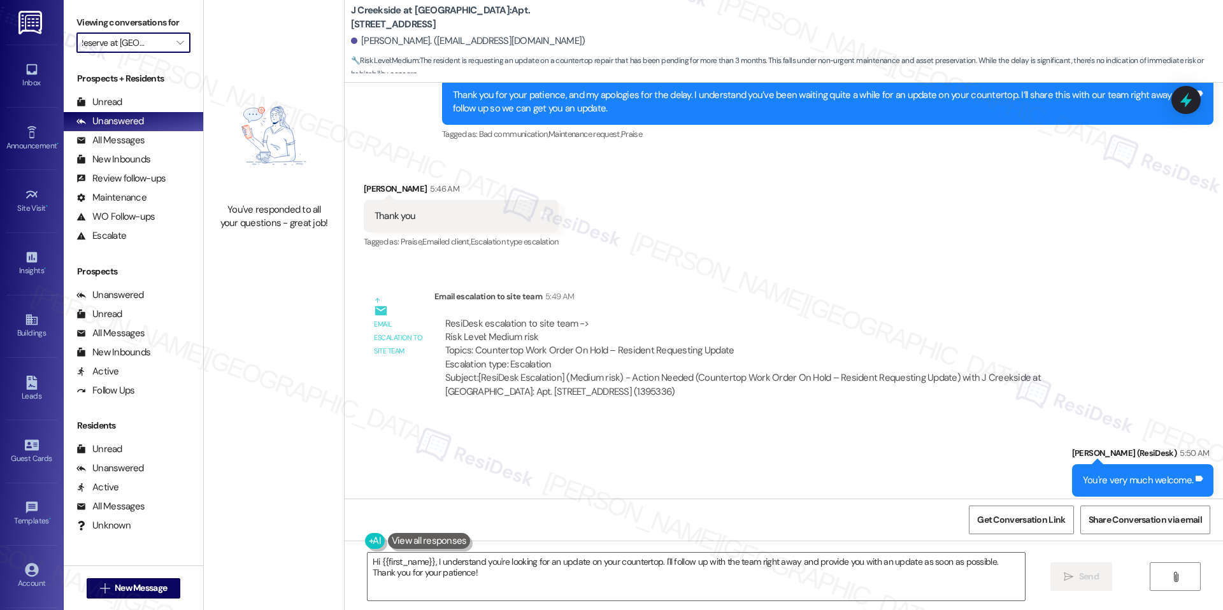
type input "Champions Vue"
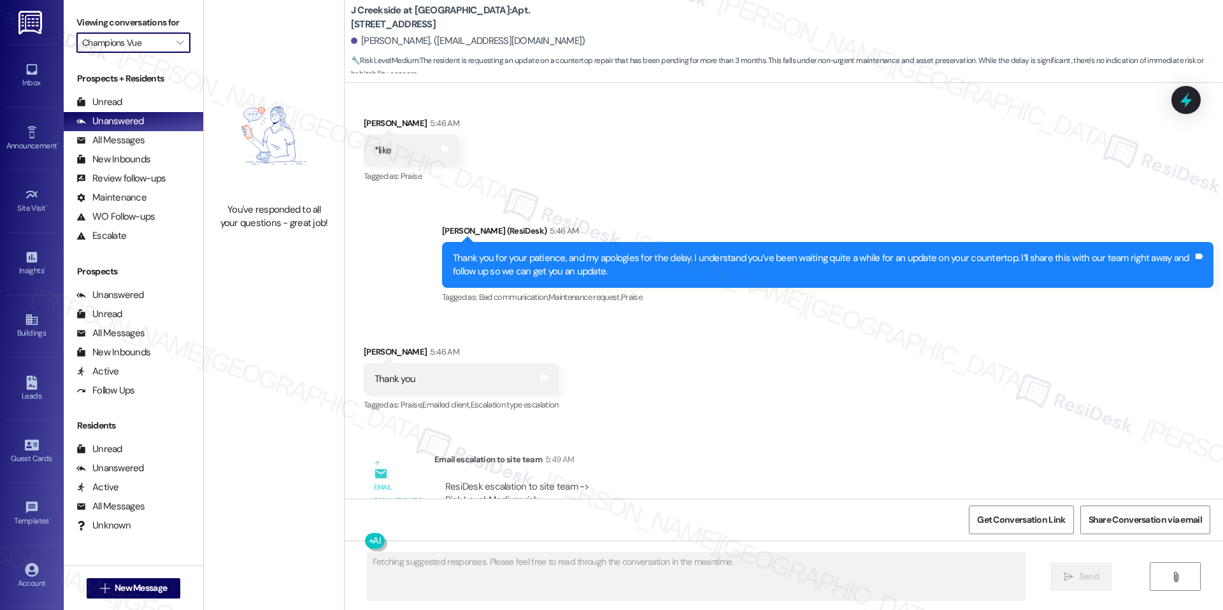
scroll to position [1919, 0]
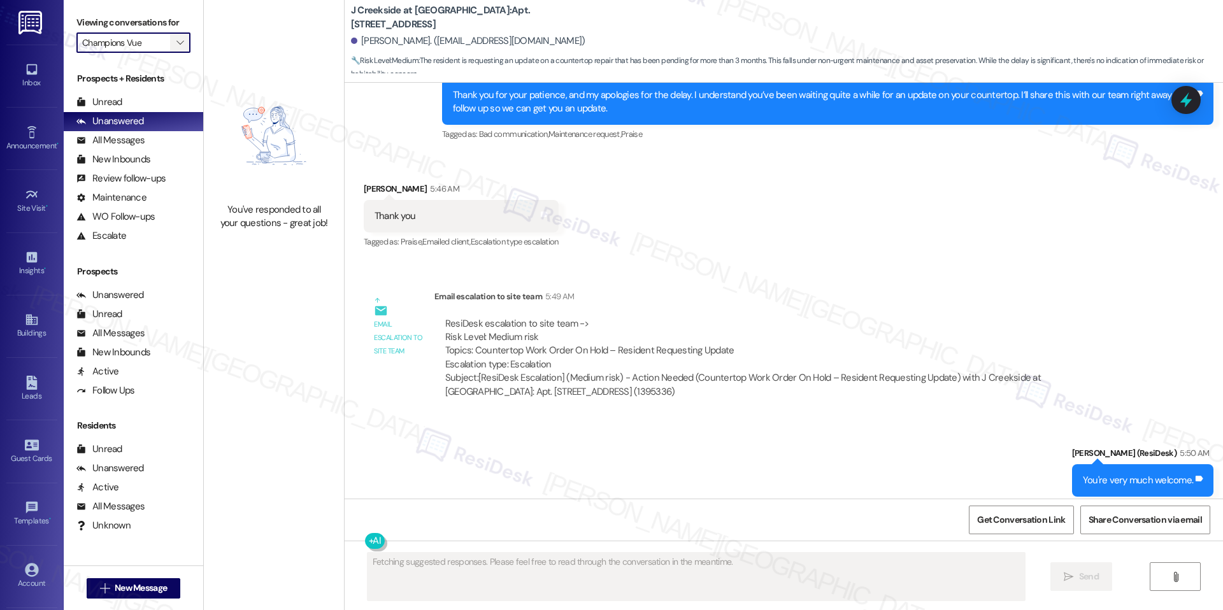
click at [176, 45] on icon "" at bounding box center [179, 43] width 7 height 10
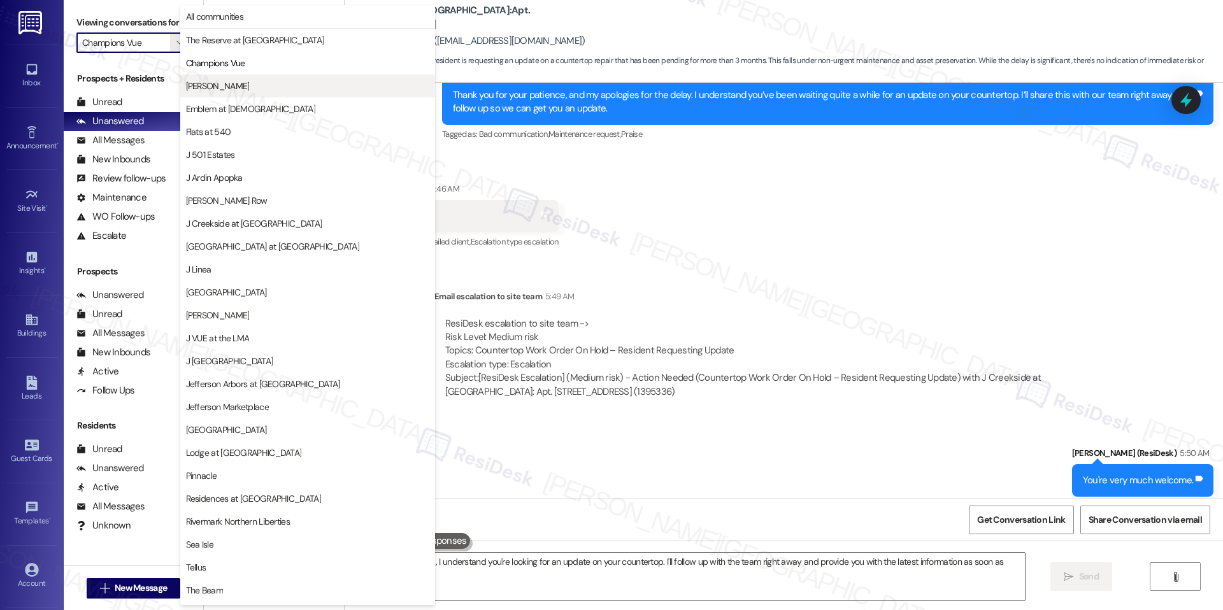
type textarea "Hi {{first_name}}, I understand you're looking for an update on your countertop…"
click at [223, 94] on button "[PERSON_NAME]" at bounding box center [307, 86] width 255 height 23
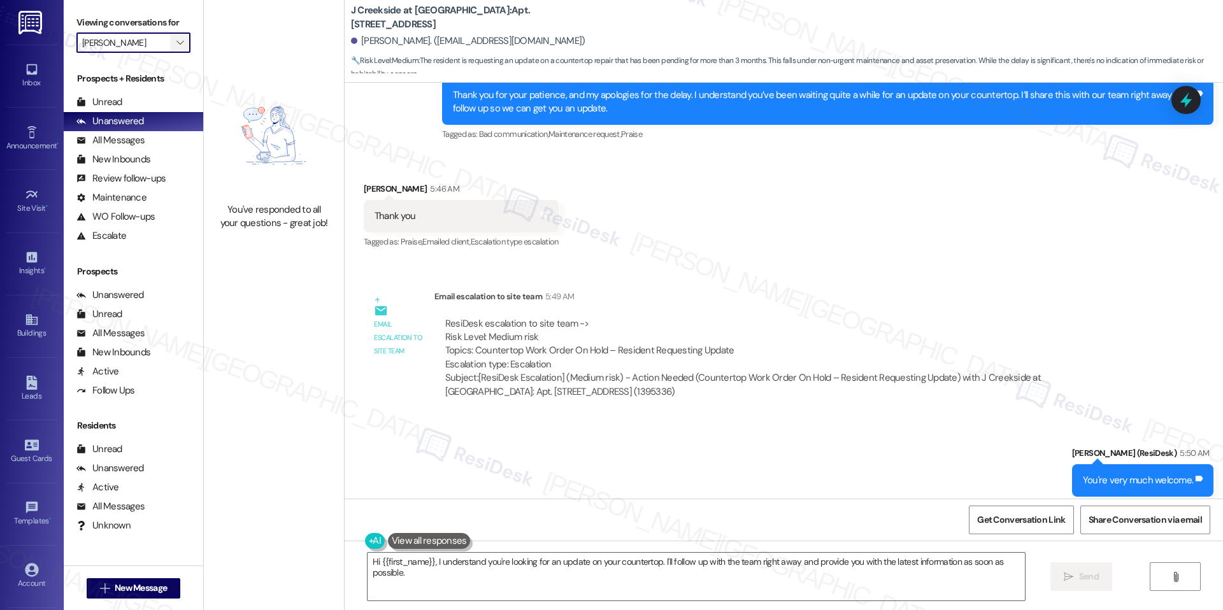
click at [170, 40] on button "" at bounding box center [180, 42] width 20 height 20
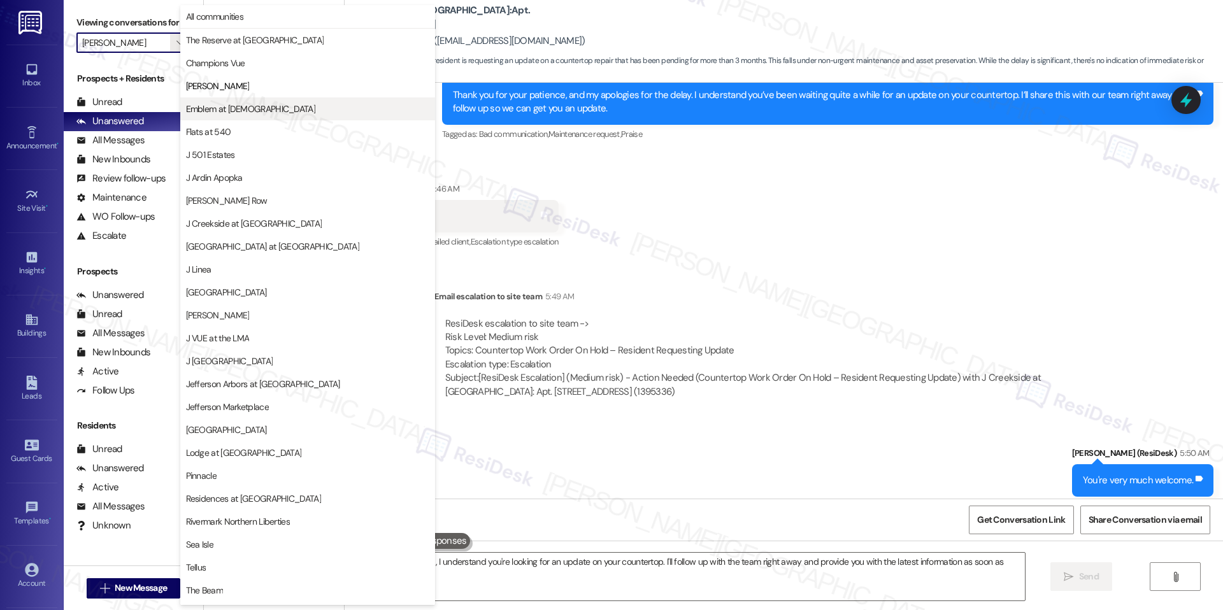
click at [273, 106] on span "Emblem at [DEMOGRAPHIC_DATA]" at bounding box center [307, 109] width 243 height 13
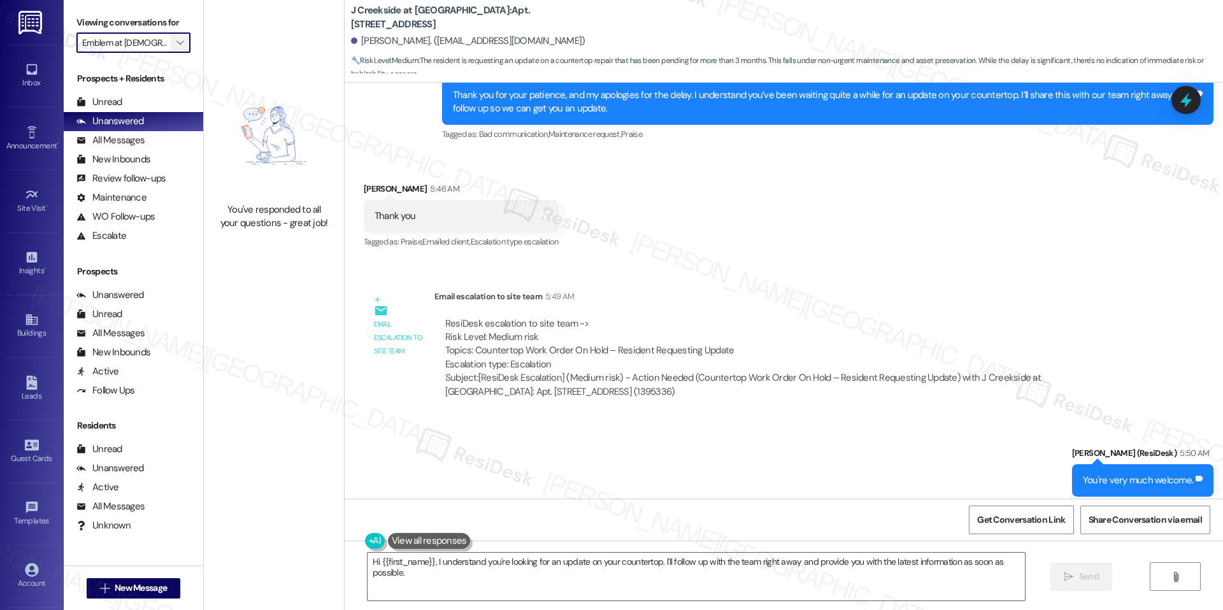
click at [176, 45] on icon "" at bounding box center [179, 43] width 7 height 10
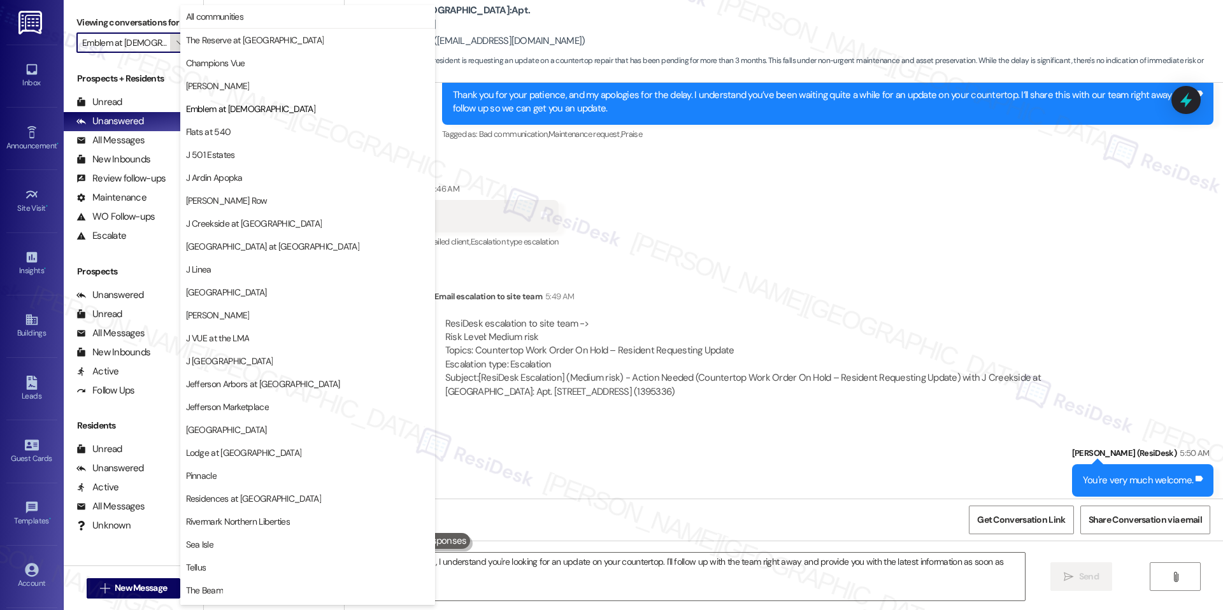
scroll to position [0, 2]
click at [221, 124] on button "Flats at 540" at bounding box center [307, 131] width 255 height 23
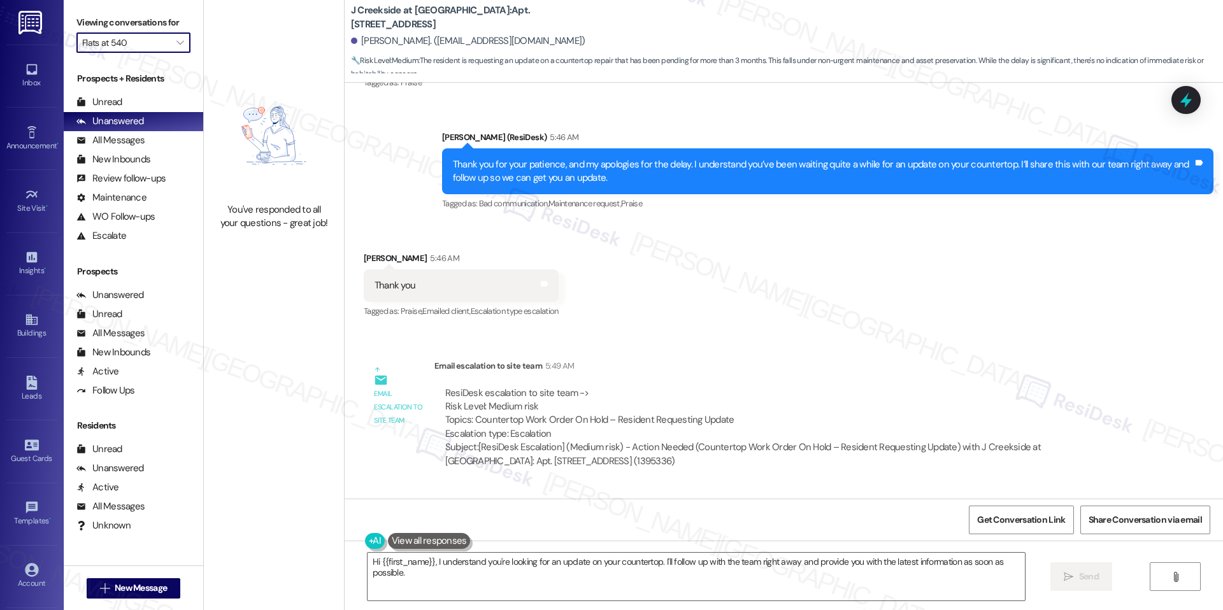
scroll to position [1919, 0]
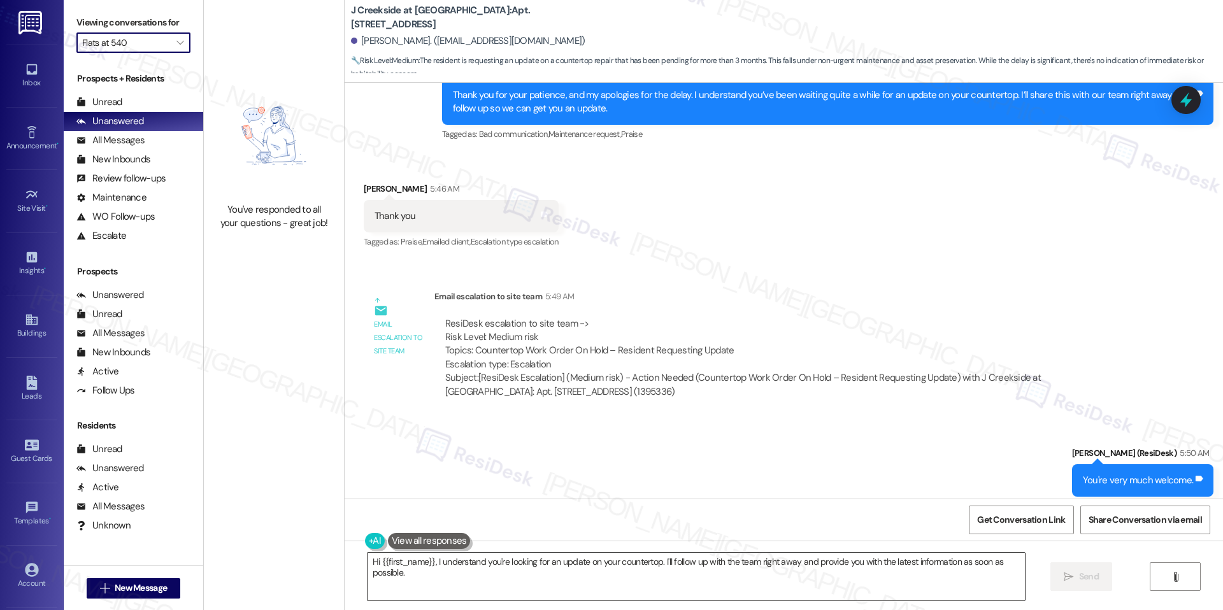
click at [403, 574] on textarea "Hi {{first_name}}, I understand you're looking for an update on your countertop…" at bounding box center [696, 577] width 657 height 48
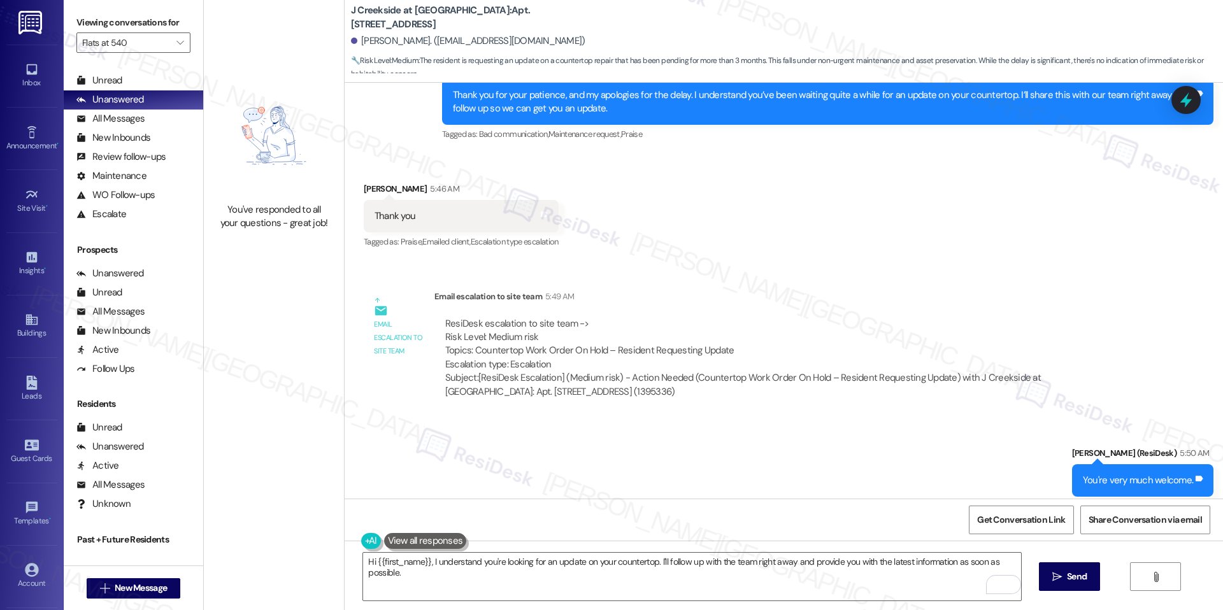
scroll to position [24, 0]
click at [176, 41] on icon "" at bounding box center [179, 43] width 7 height 10
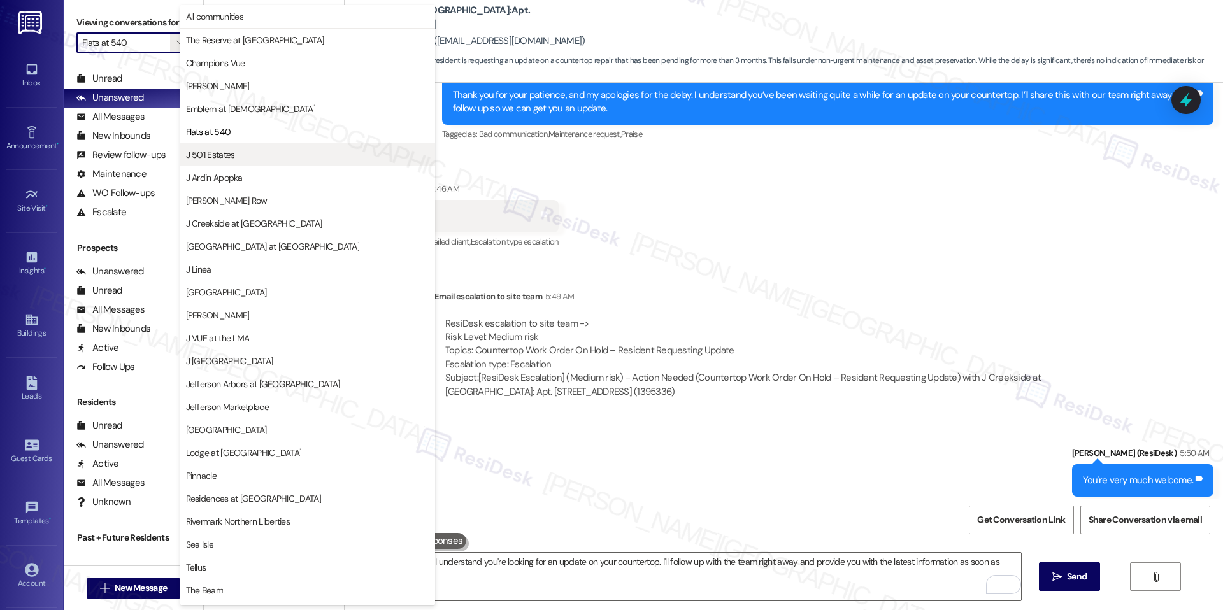
click at [247, 155] on span "J 501 Estates" at bounding box center [307, 154] width 243 height 13
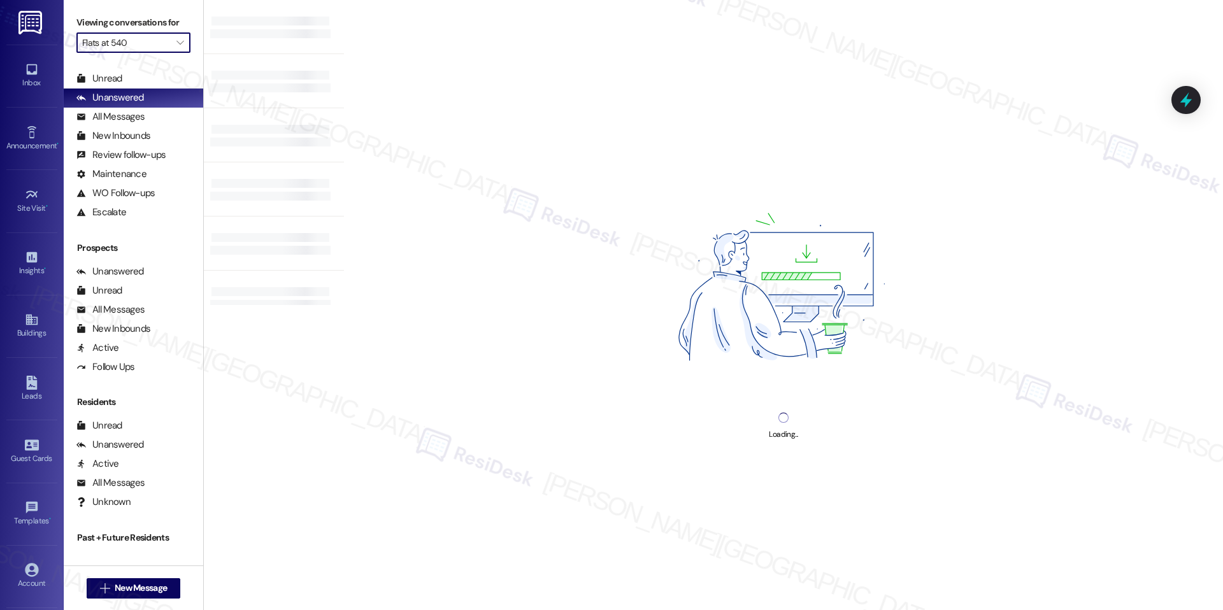
type input "J 501 Estates"
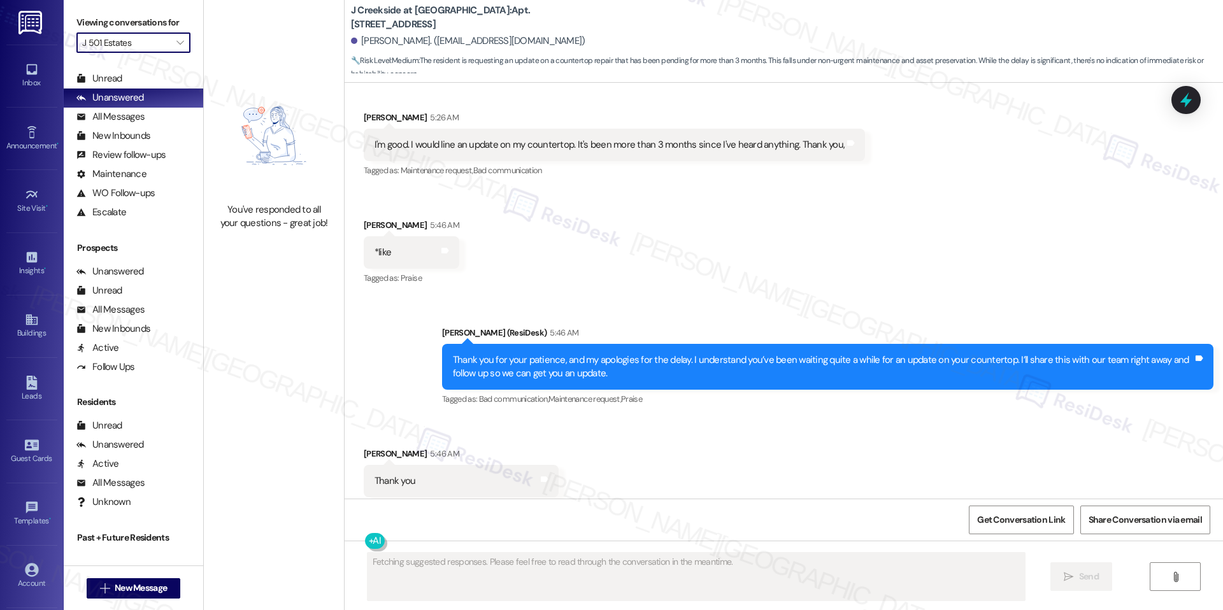
scroll to position [1919, 0]
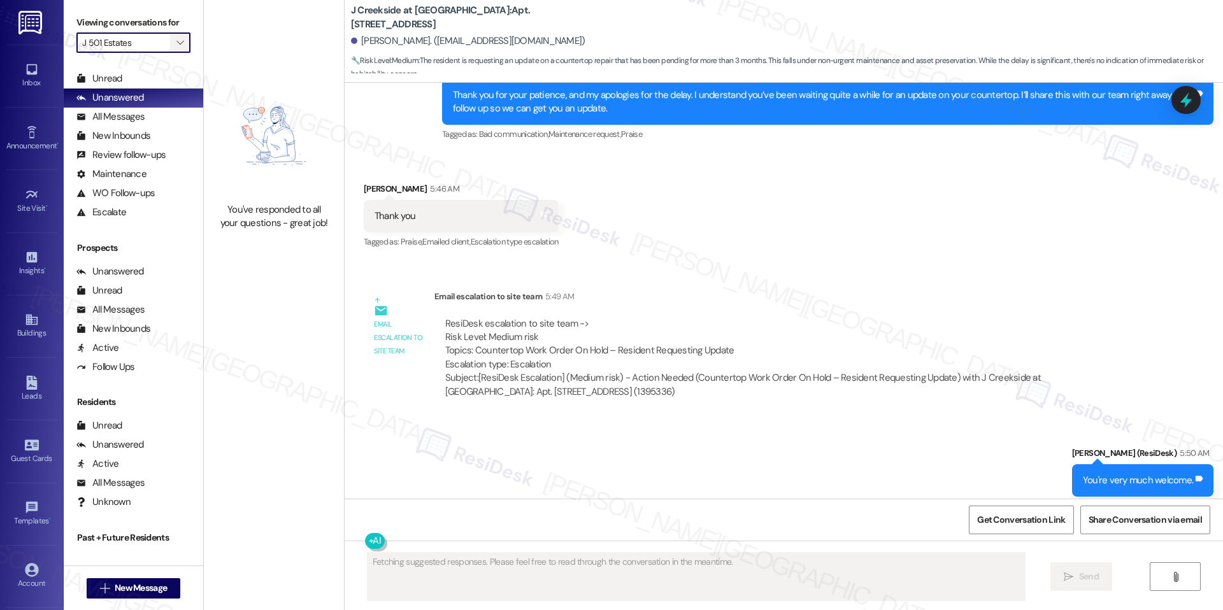
click at [177, 42] on button "" at bounding box center [180, 42] width 20 height 20
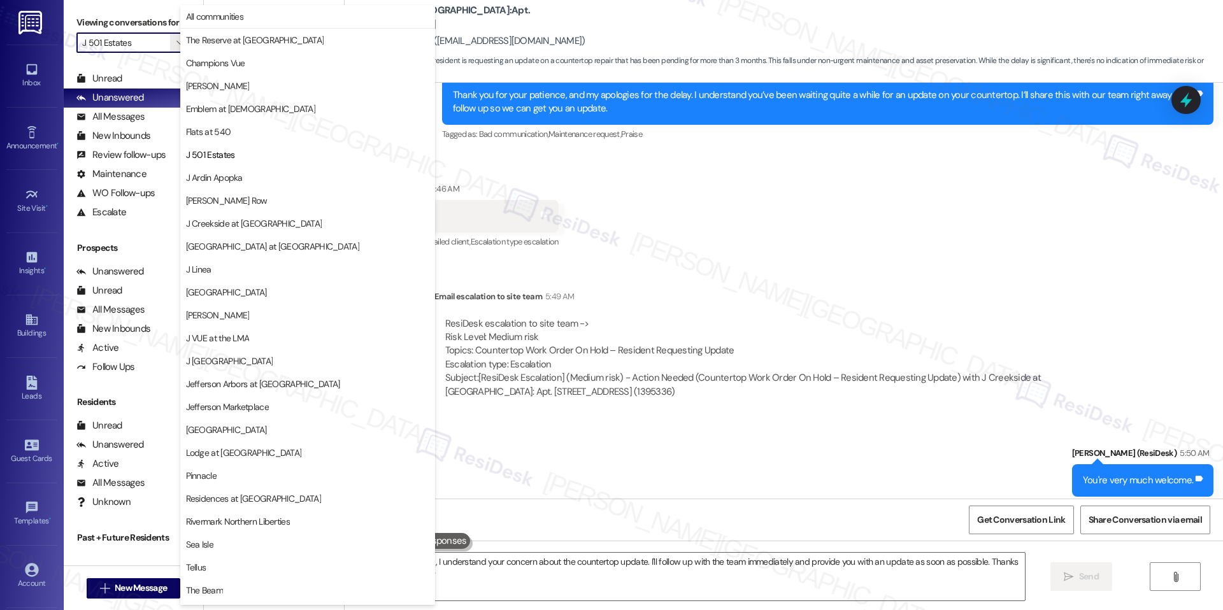
type textarea "Hi {{first_name}}, I understand your concern about the countertop update. I'll …"
click at [241, 182] on span "J Ardin Apopka" at bounding box center [214, 177] width 57 height 13
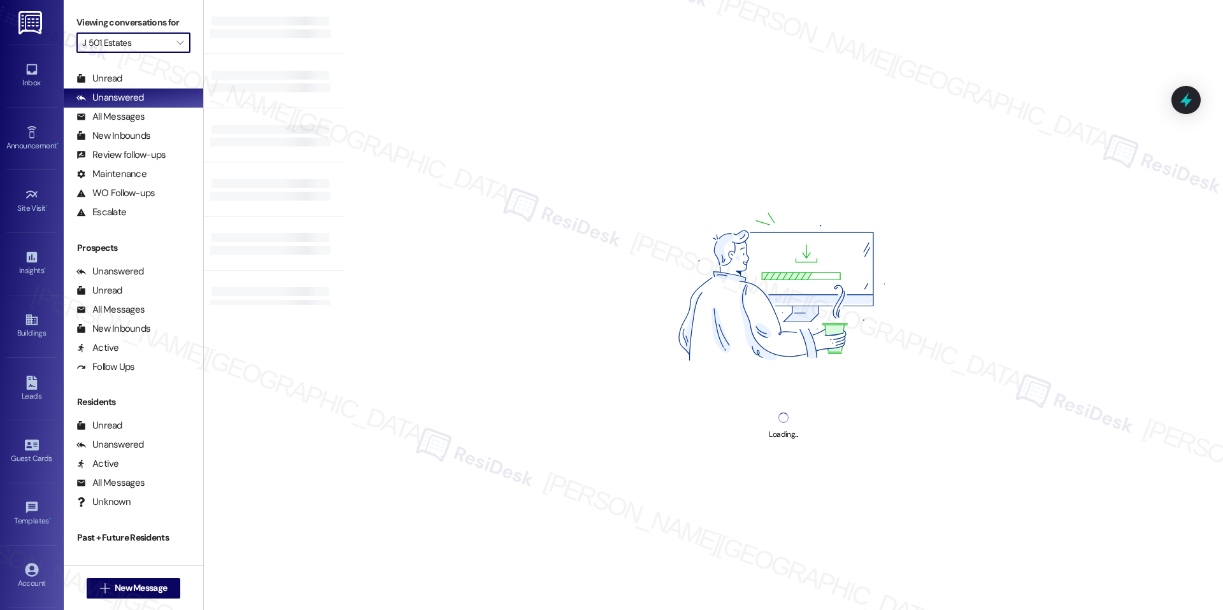
type input "J Ardin Apopka"
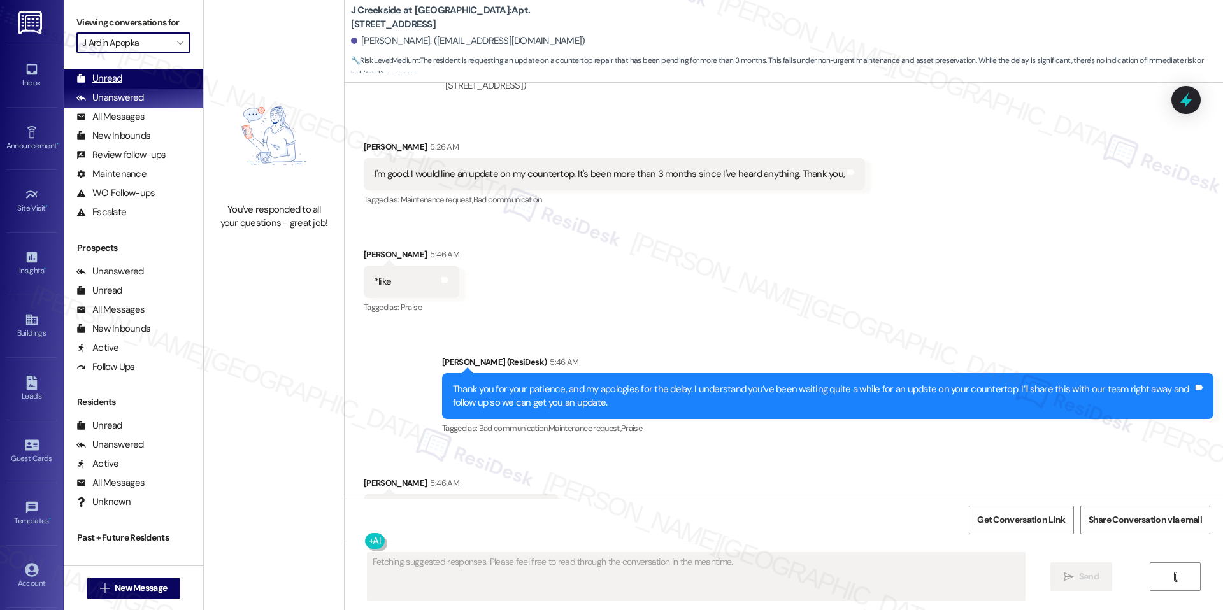
scroll to position [1654, 0]
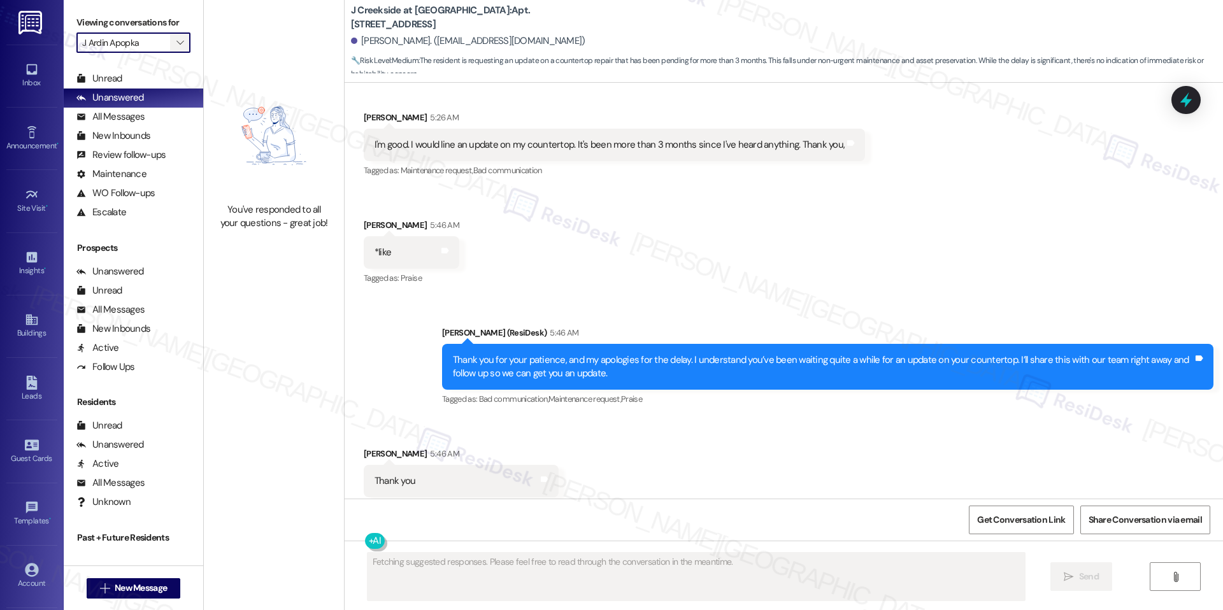
click at [175, 39] on span "" at bounding box center [180, 42] width 12 height 20
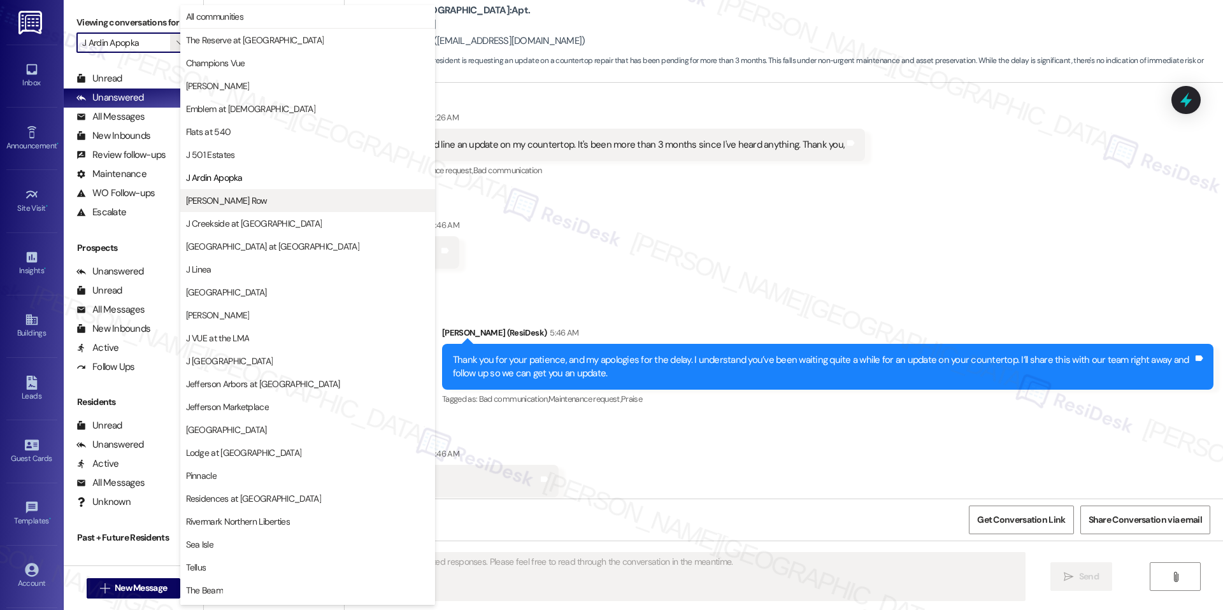
click at [219, 209] on button "[PERSON_NAME] Row" at bounding box center [307, 200] width 255 height 23
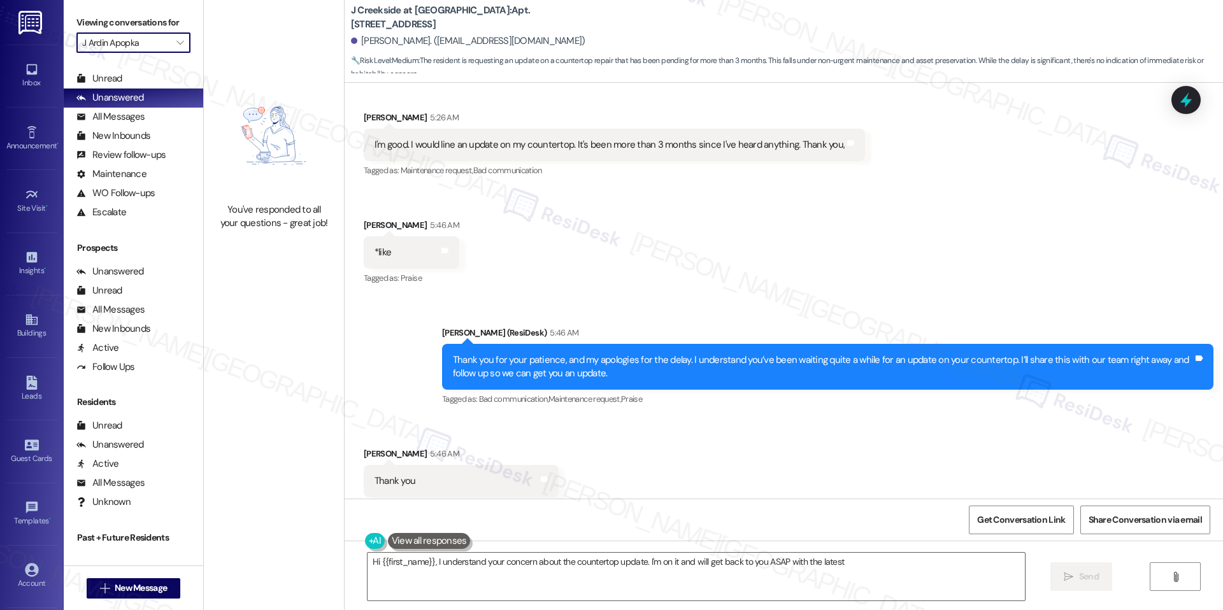
type textarea "Hi {{first_name}}, I understand your concern about the countertop update. I'm o…"
type input "[PERSON_NAME] Row"
type textarea "Hi {{first_name}}, I understand your concern about the countertop update. I'm o…"
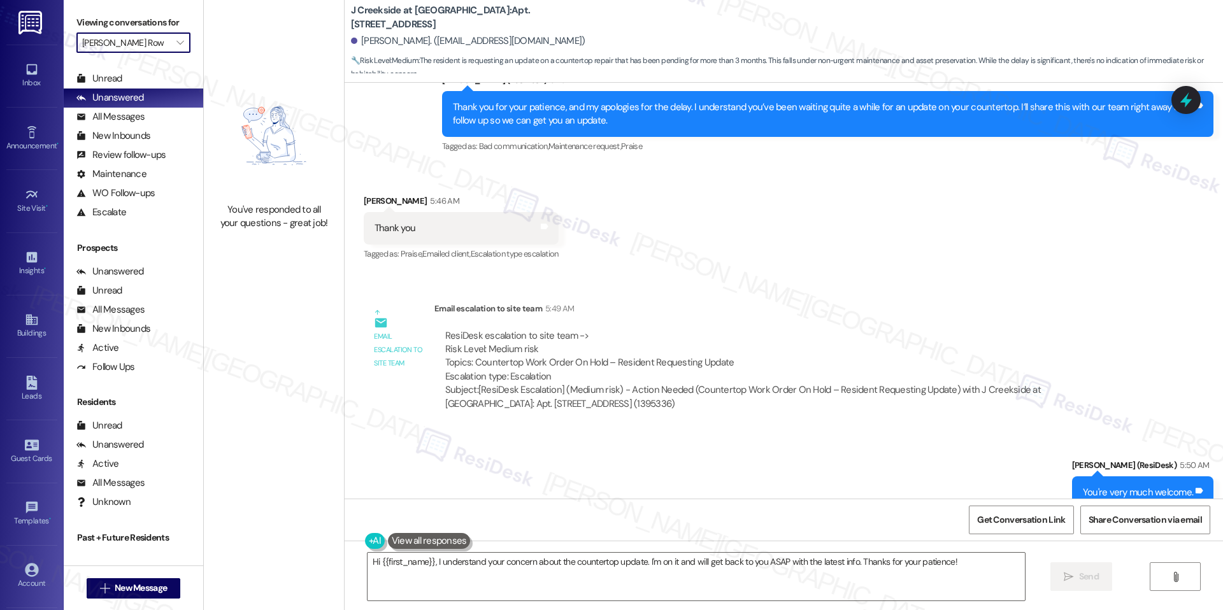
scroll to position [1919, 0]
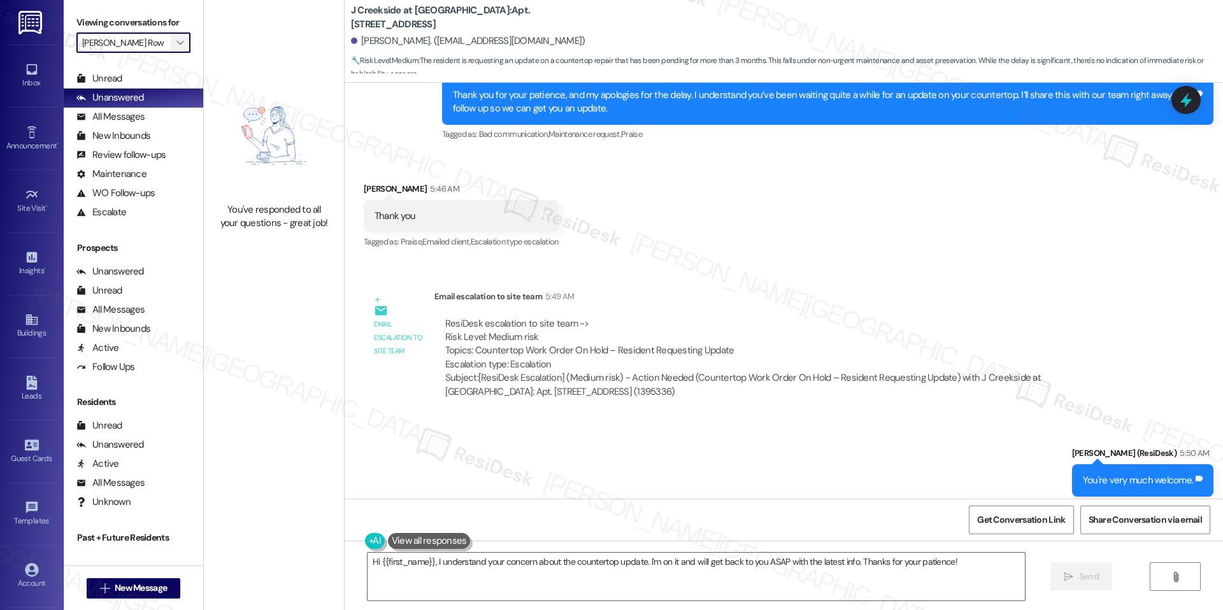
click at [176, 38] on icon "" at bounding box center [179, 43] width 7 height 10
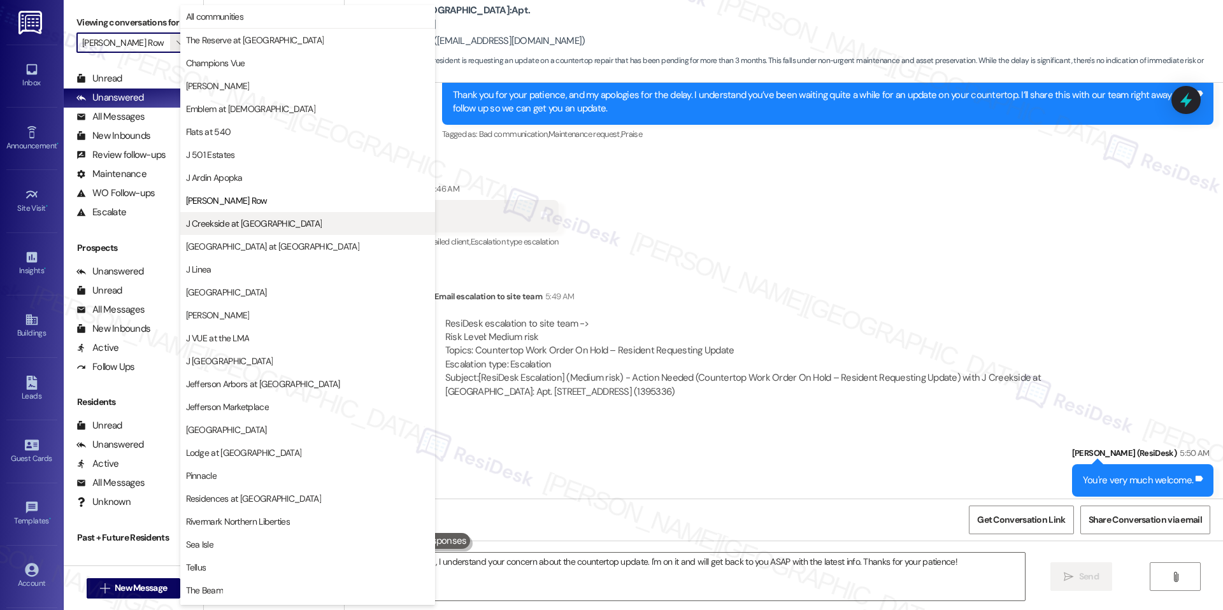
click at [220, 226] on span "J Creekside at [GEOGRAPHIC_DATA]" at bounding box center [254, 223] width 136 height 13
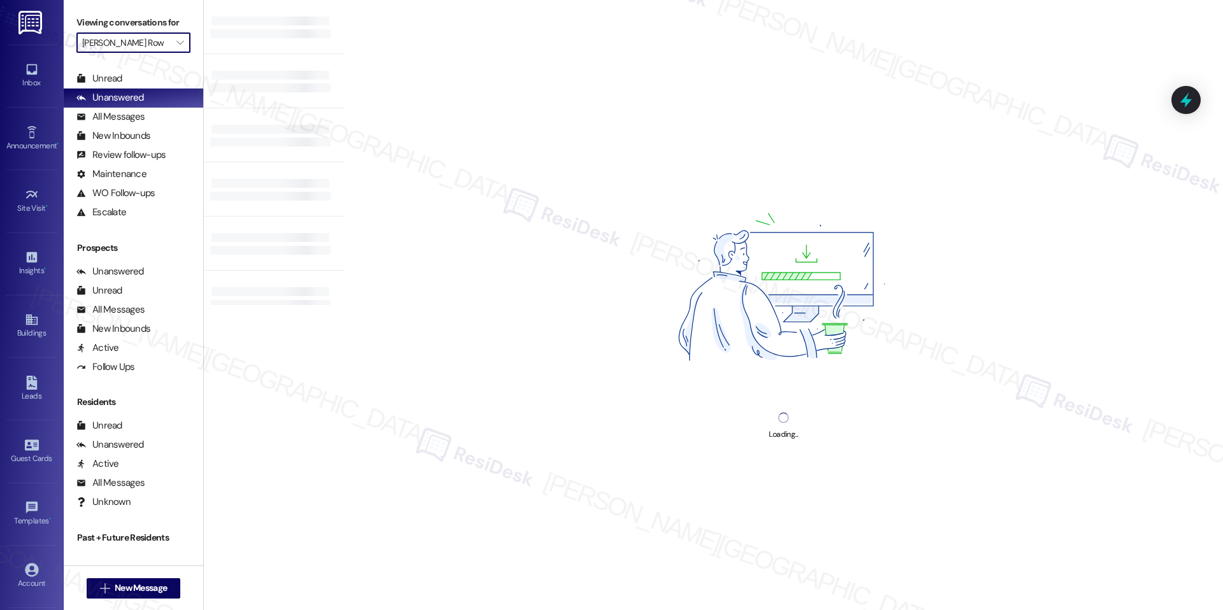
type input "J Creekside at [GEOGRAPHIC_DATA]"
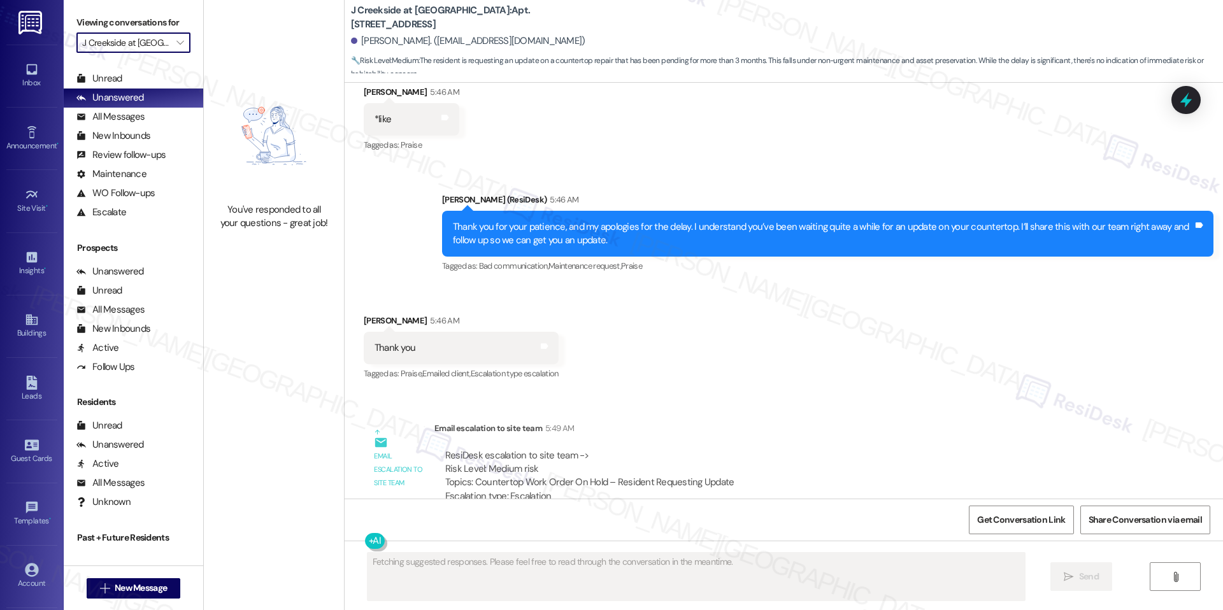
scroll to position [1919, 0]
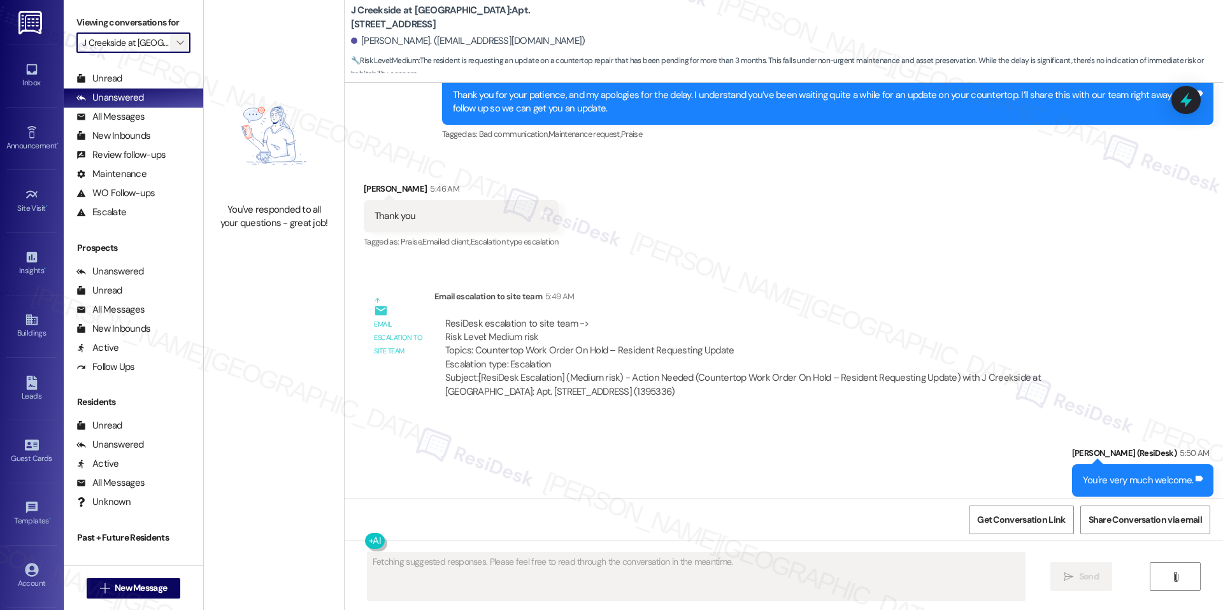
click at [176, 39] on icon "" at bounding box center [179, 43] width 7 height 10
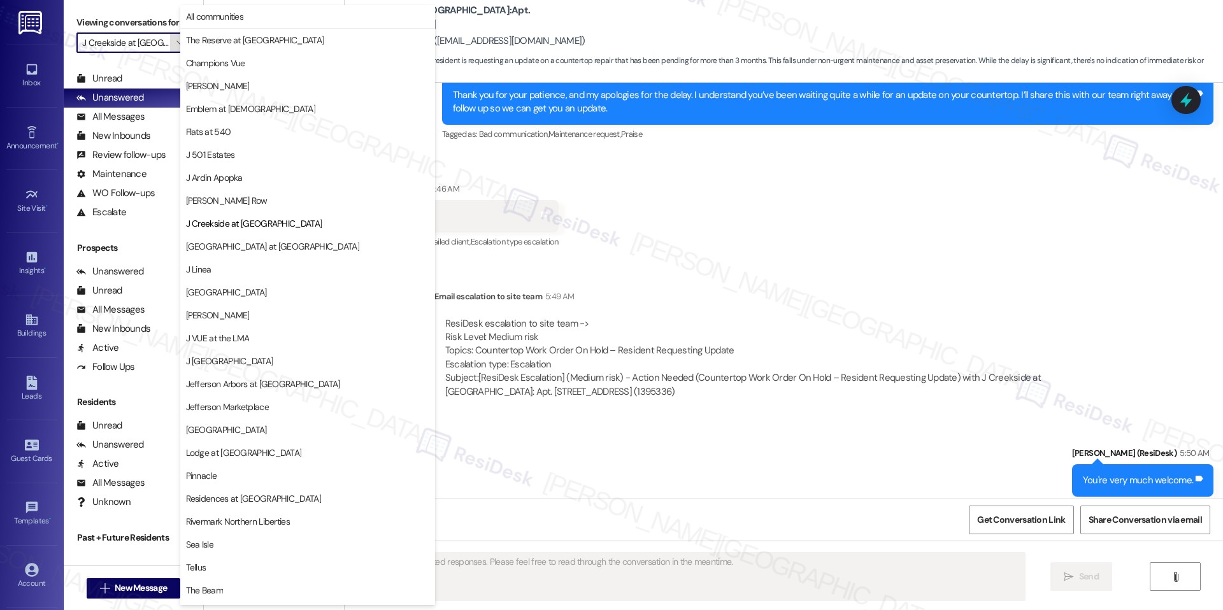
scroll to position [43, 0]
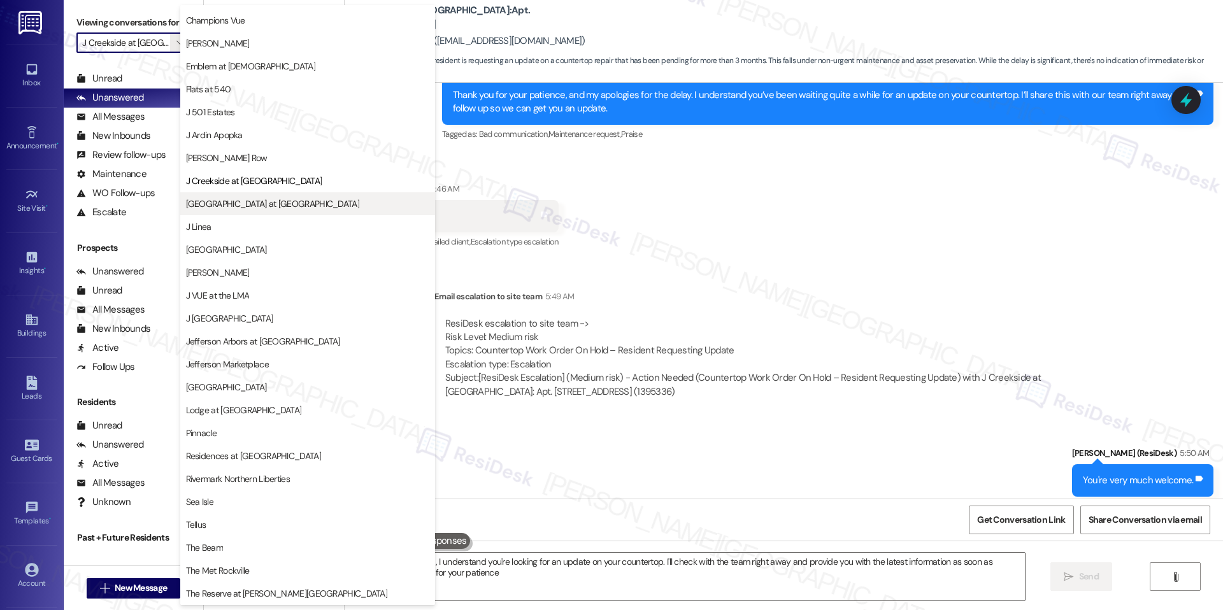
type textarea "Hi {{first_name}}, I understand you're looking for an update on your countertop…"
click at [306, 197] on span "[GEOGRAPHIC_DATA] at [GEOGRAPHIC_DATA]" at bounding box center [307, 203] width 243 height 13
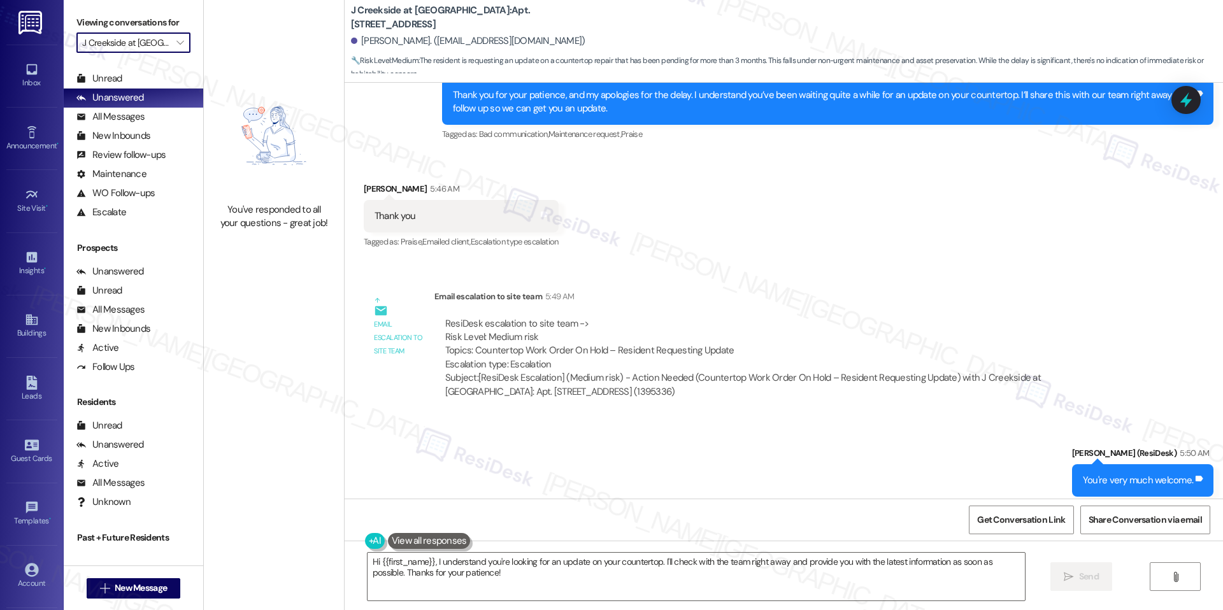
type input "[GEOGRAPHIC_DATA] at [GEOGRAPHIC_DATA]"
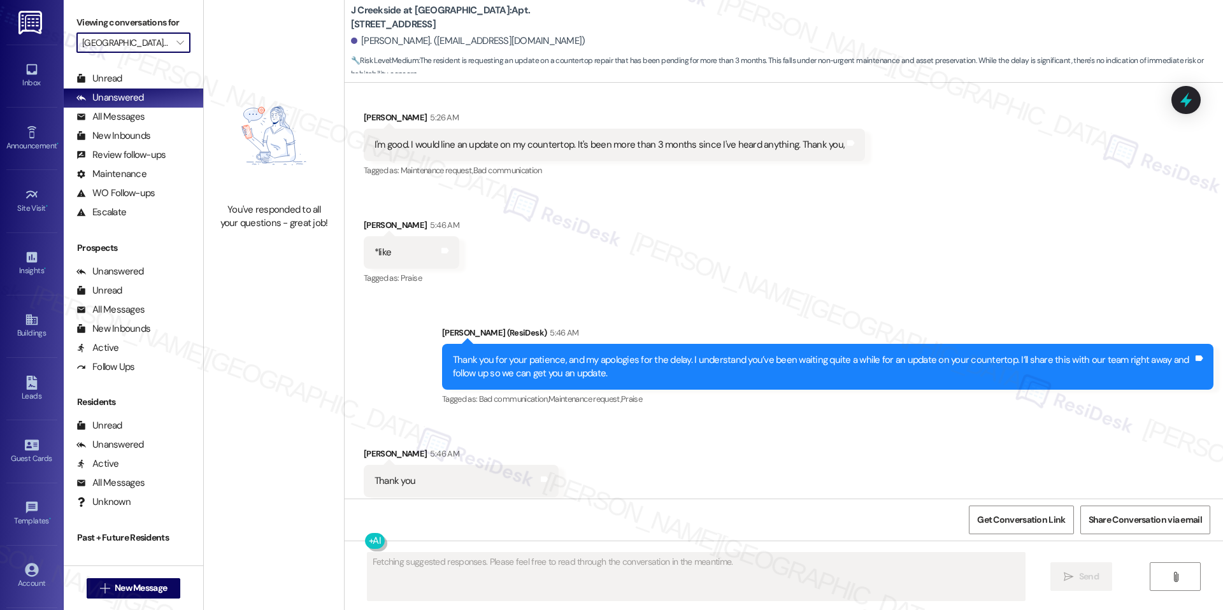
scroll to position [1919, 0]
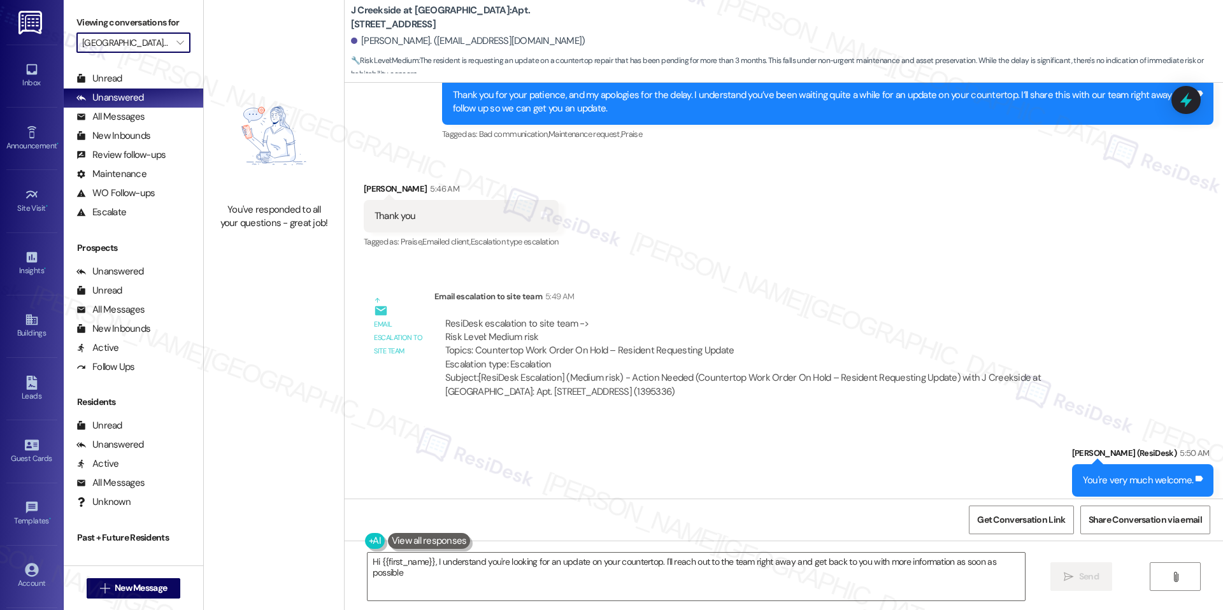
type textarea "Hi {{first_name}}, I understand you're looking for an update on your countertop…"
click at [487, 567] on textarea "Hi {{first_name}}, I understand you're looking for an update on your countertop…" at bounding box center [696, 577] width 657 height 48
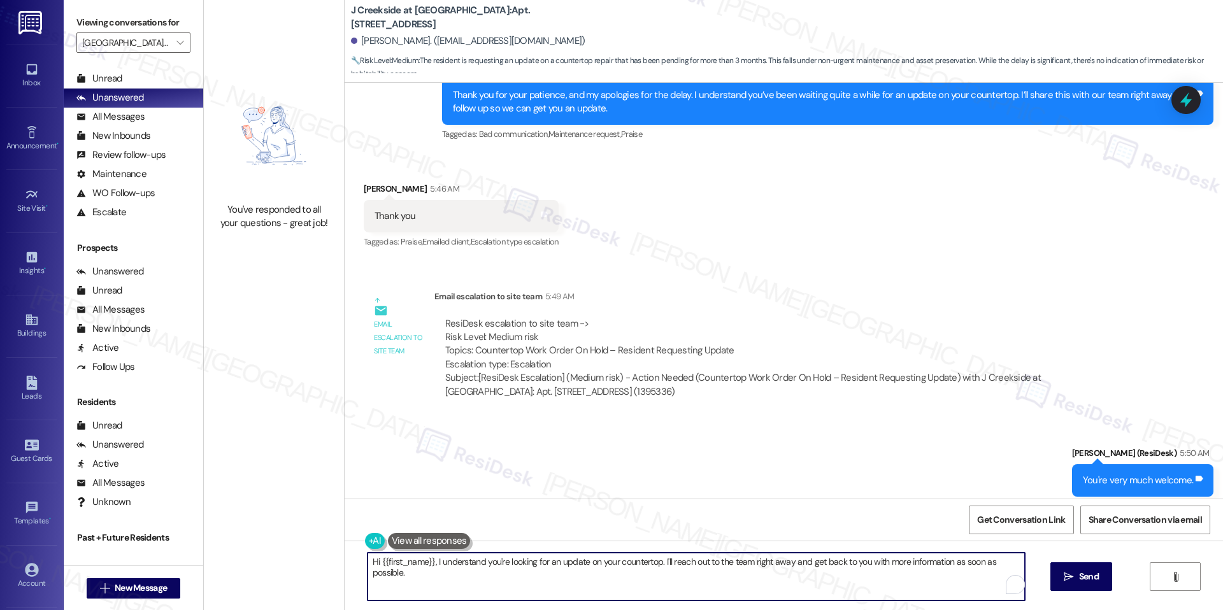
click at [487, 567] on textarea "Hi {{first_name}}, I understand you're looking for an update on your countertop…" at bounding box center [696, 577] width 657 height 48
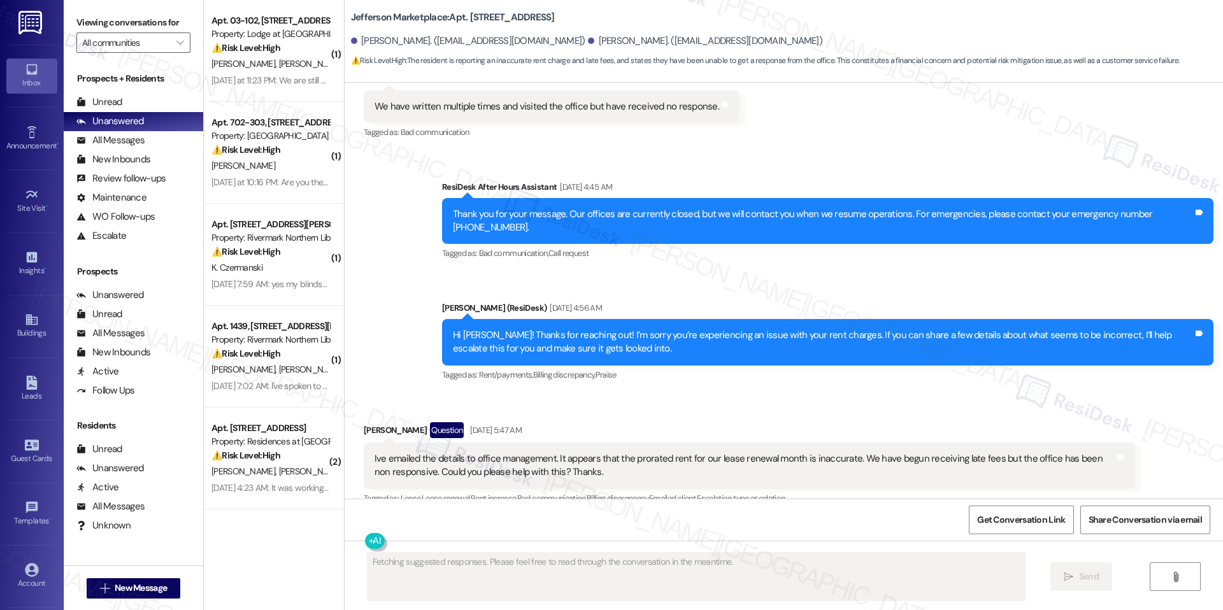
scroll to position [1844, 0]
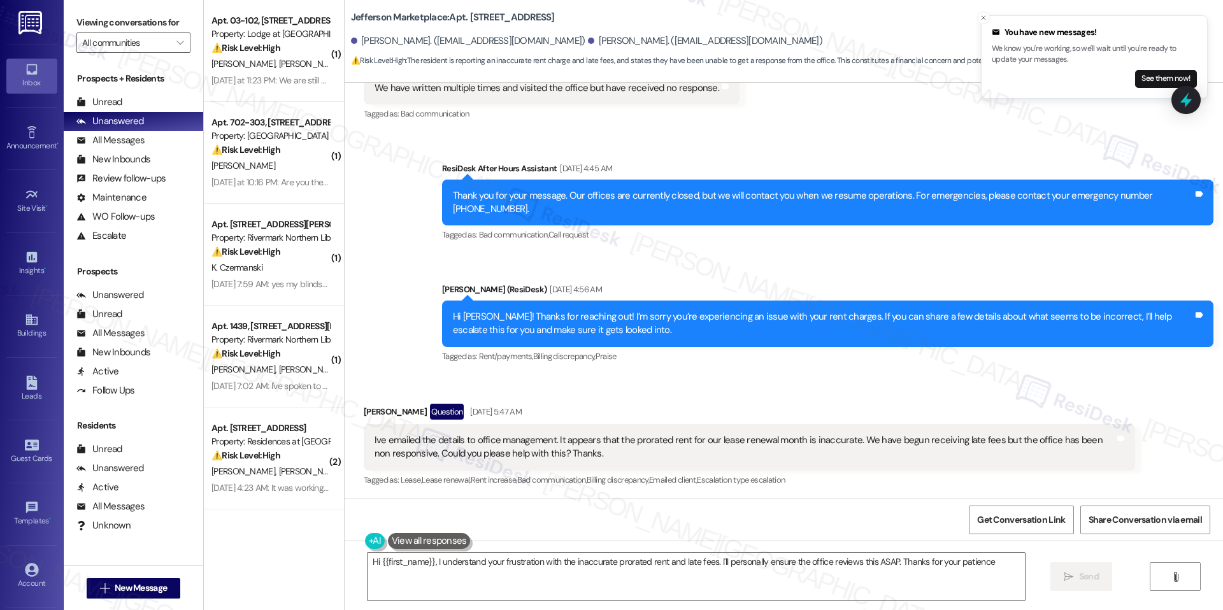
type textarea "Hi {{first_name}}, I understand your frustration with the inaccurate prorated r…"
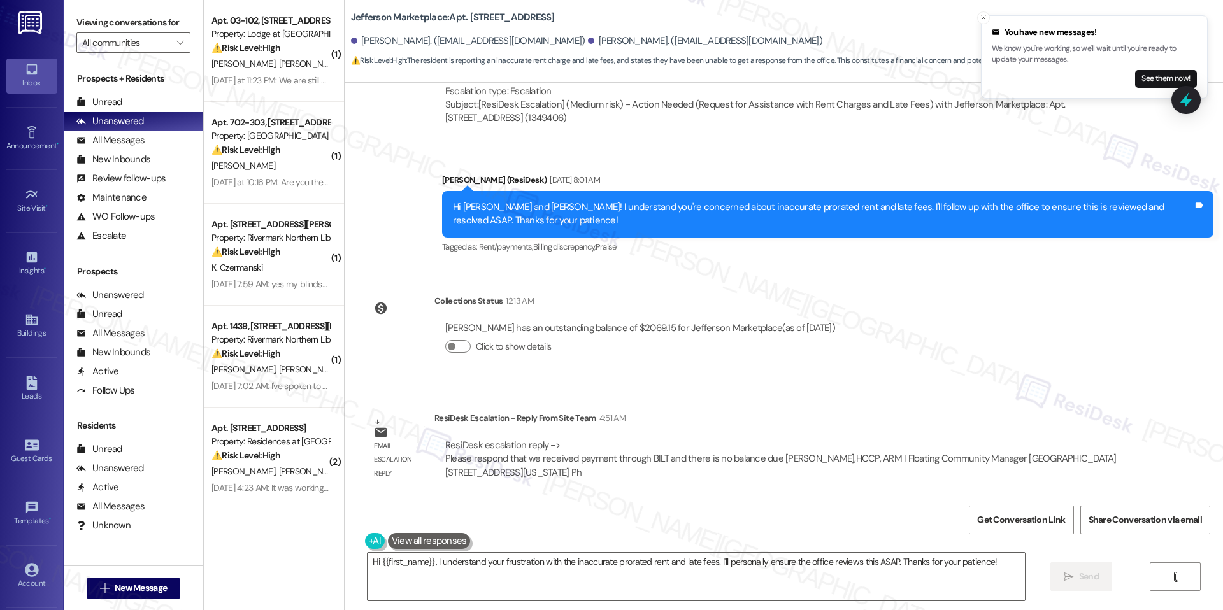
scroll to position [2477, 0]
click at [371, 180] on div "Sent via SMS [PERSON_NAME] (ResiDesk) [DATE] 8:01 AM Hi [PERSON_NAME] and [PERS…" at bounding box center [784, 204] width 878 height 121
click at [174, 43] on span "" at bounding box center [180, 42] width 12 height 20
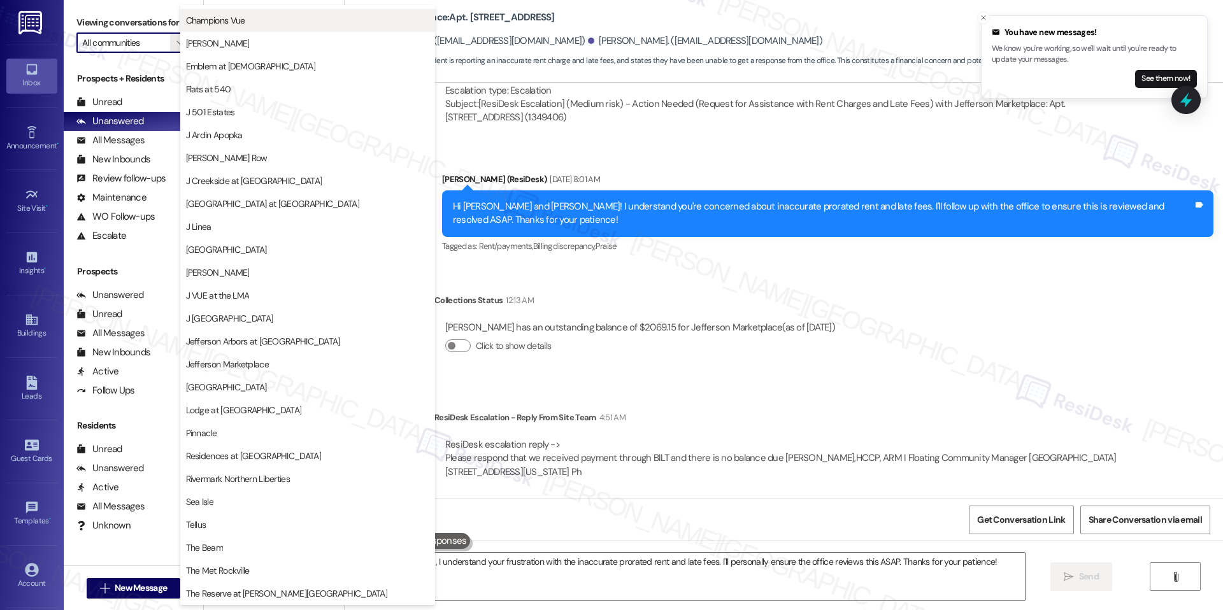
scroll to position [0, 0]
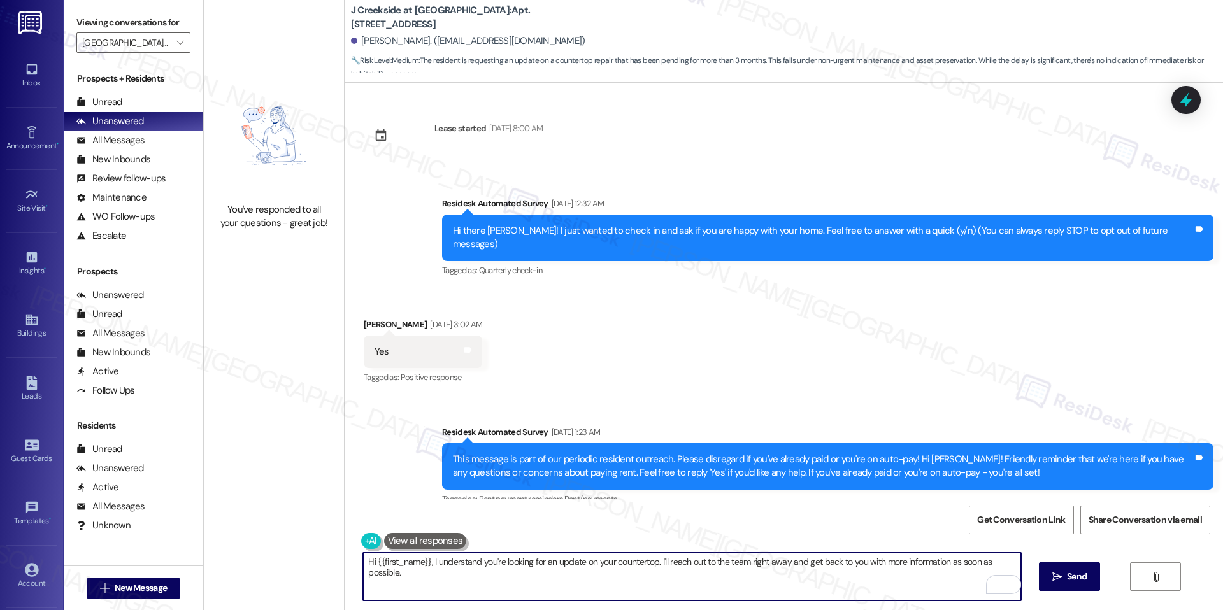
scroll to position [1919, 0]
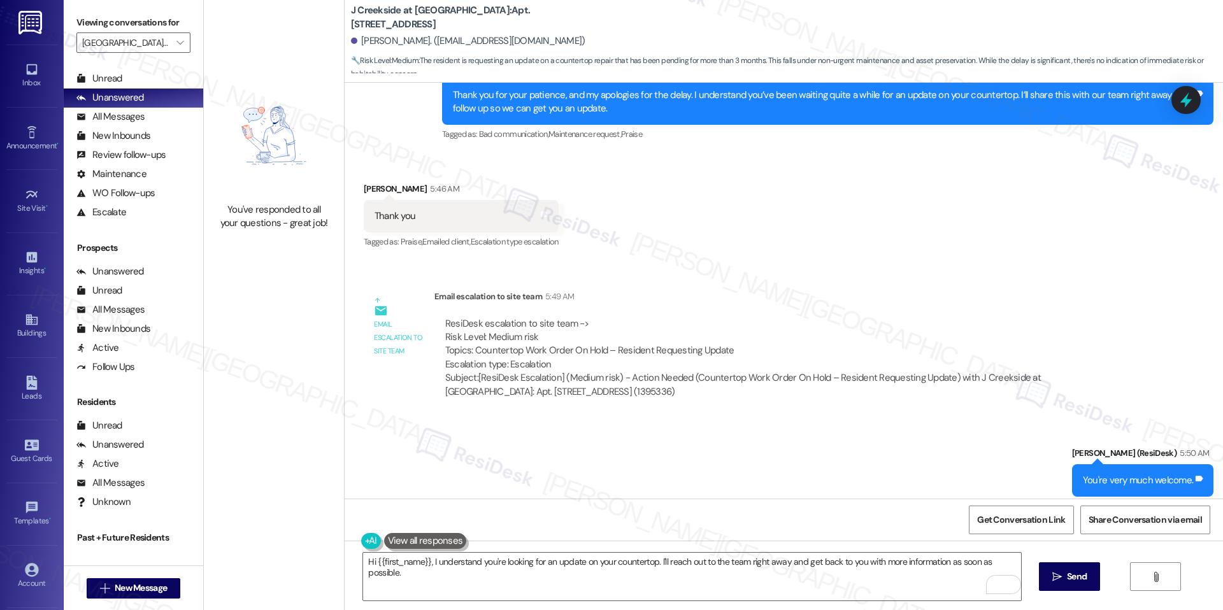
click at [707, 503] on div "Get Conversation Link Share Conversation via email" at bounding box center [784, 520] width 878 height 42
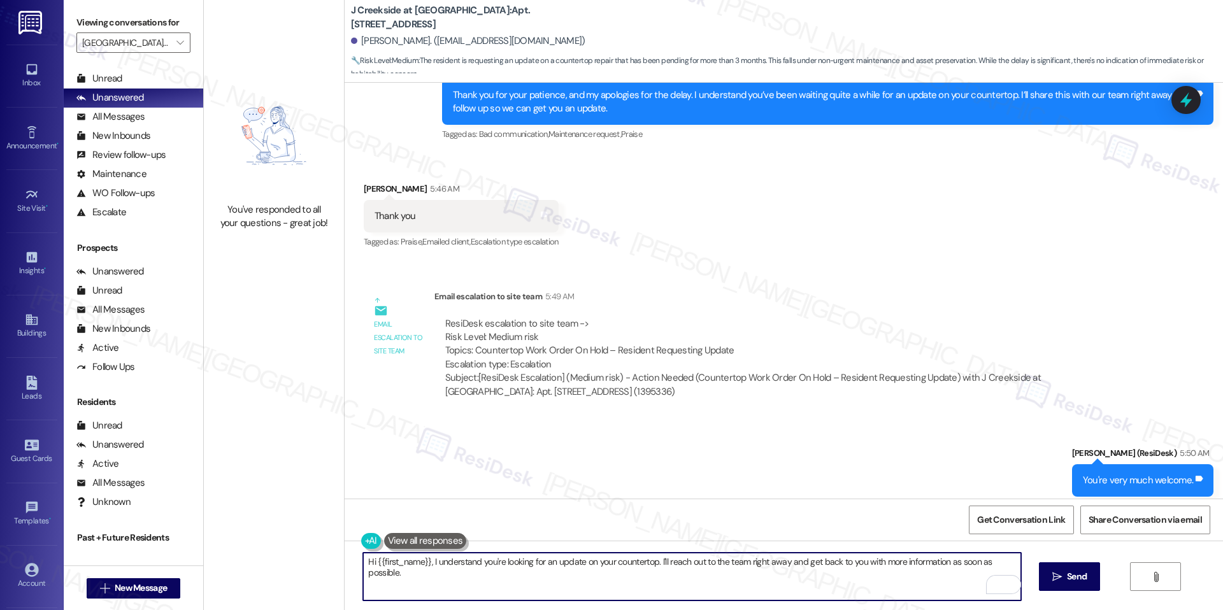
click at [548, 563] on textarea "Hi {{first_name}}, I understand you're looking for an update on your countertop…" at bounding box center [691, 577] width 657 height 48
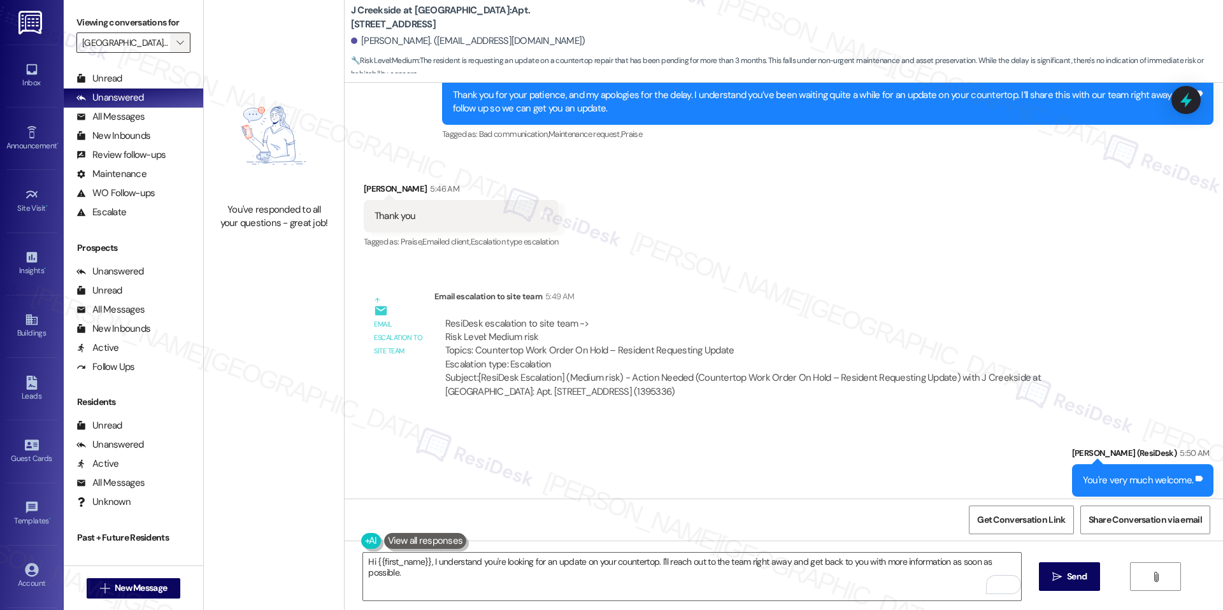
click at [176, 45] on icon "" at bounding box center [179, 43] width 7 height 10
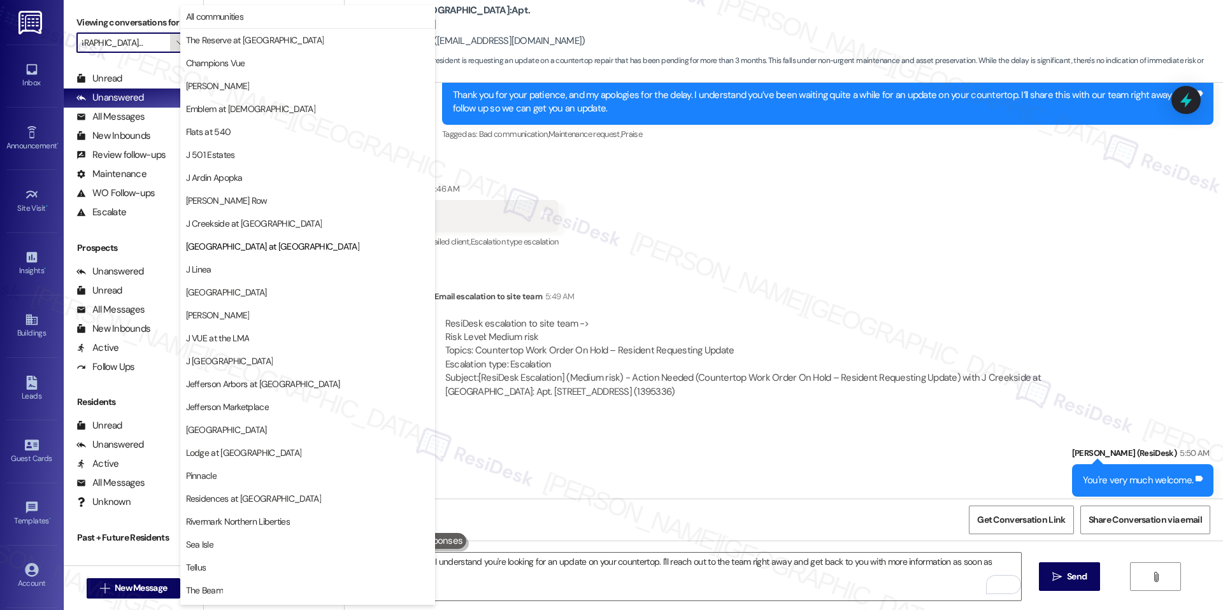
scroll to position [43, 0]
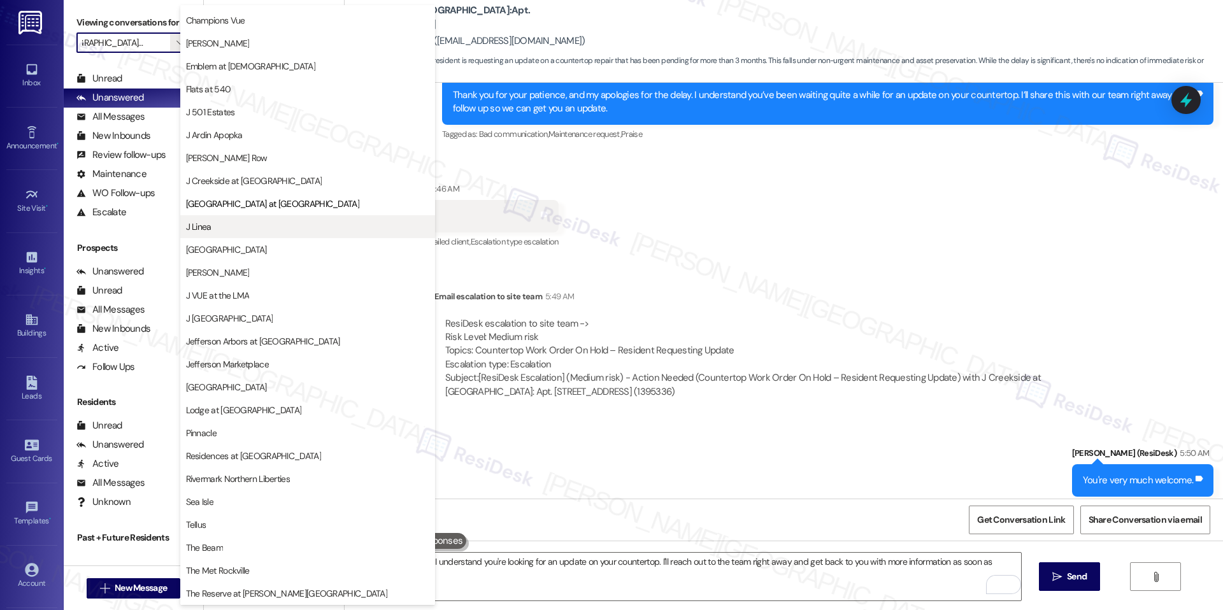
click at [258, 222] on span "J Linea" at bounding box center [307, 226] width 243 height 13
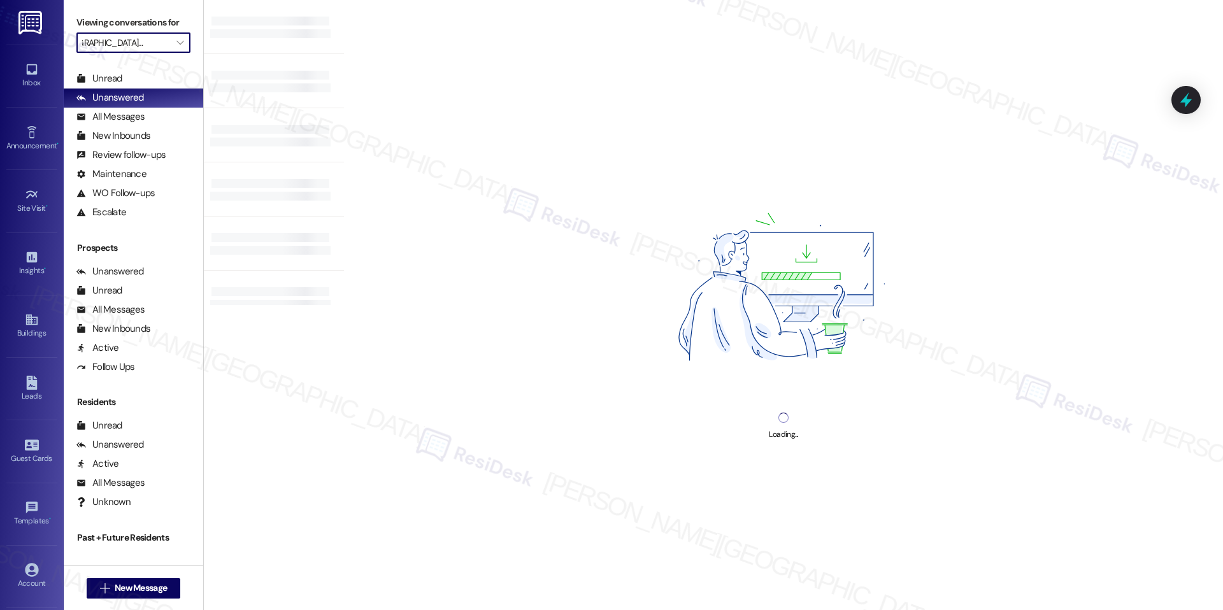
type input "J Linea"
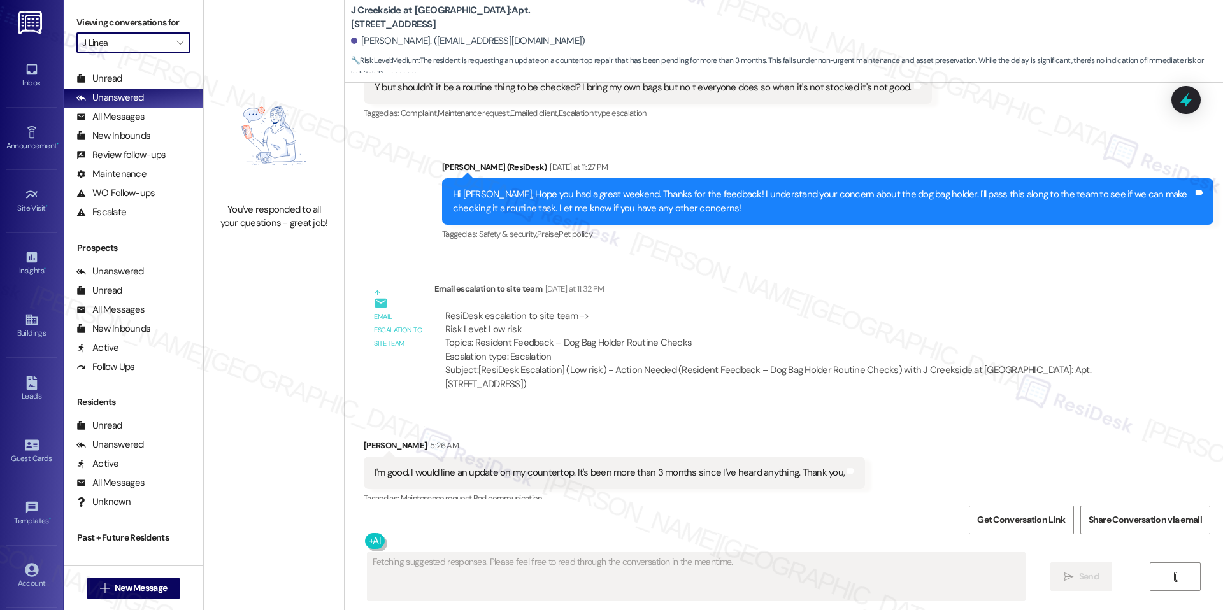
scroll to position [1654, 0]
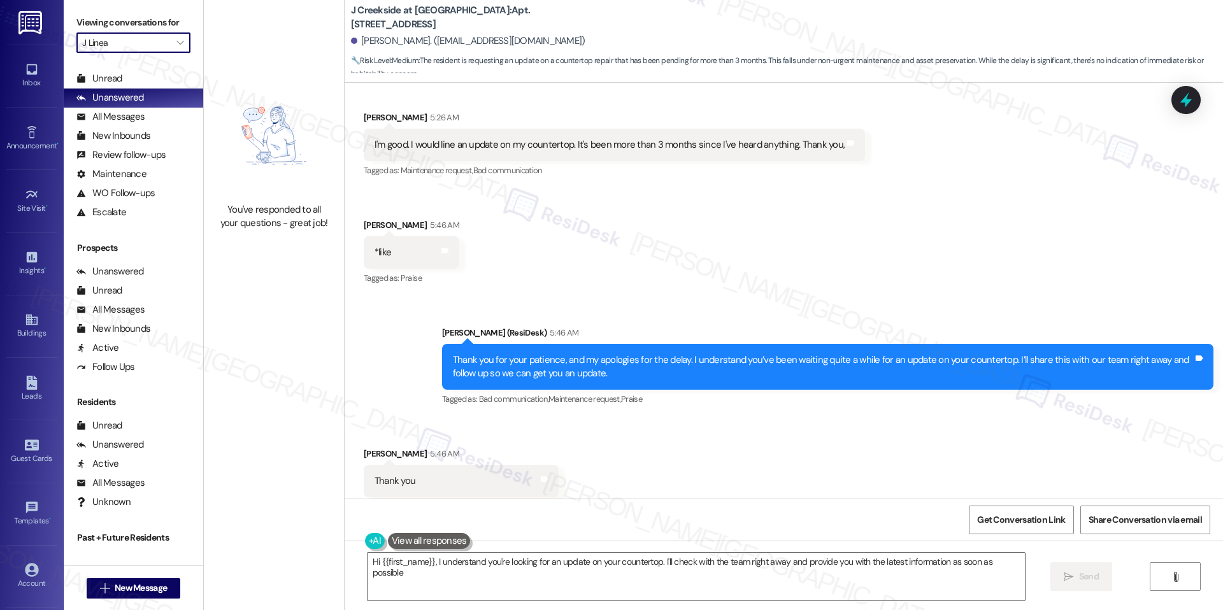
type textarea "Hi {{first_name}}, I understand you're looking for an update on your countertop…"
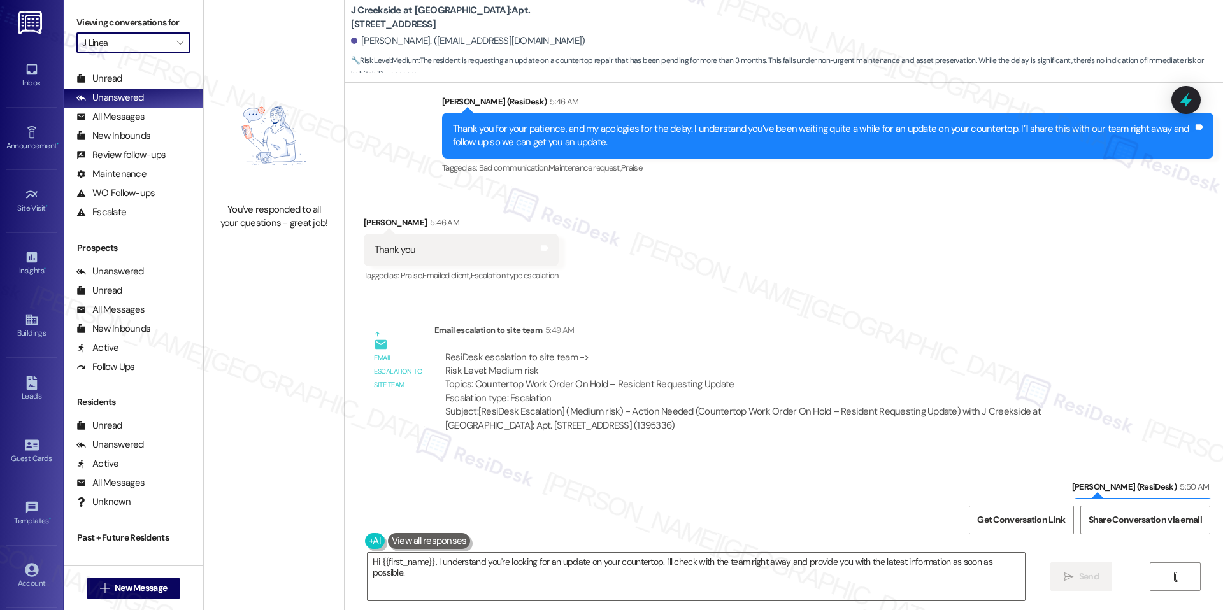
scroll to position [1919, 0]
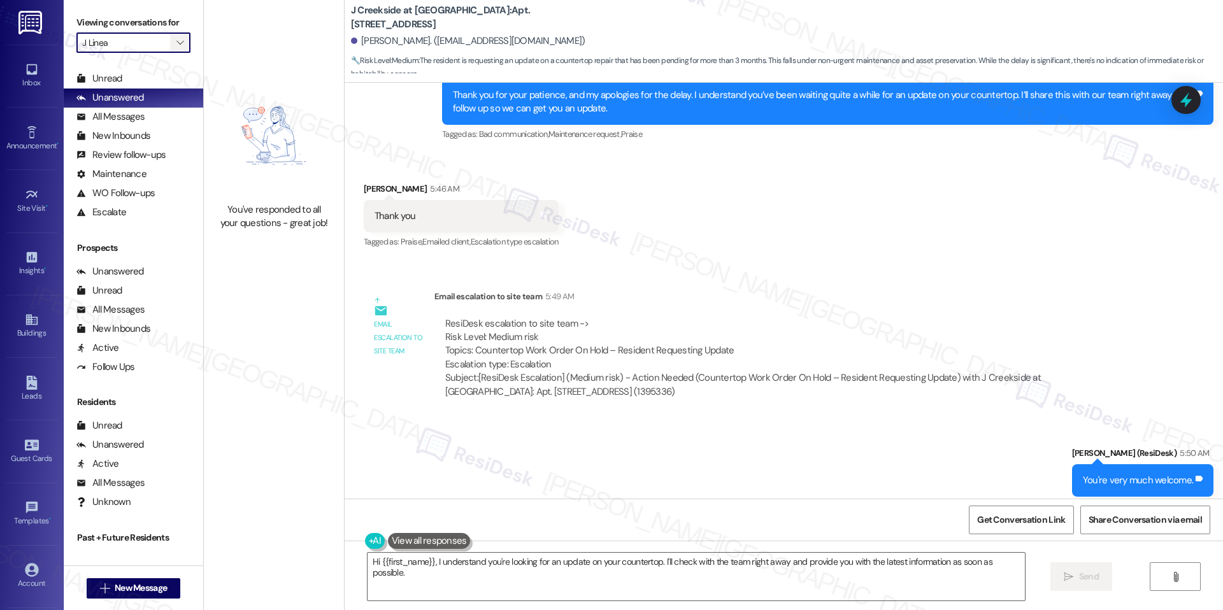
click at [176, 41] on icon "" at bounding box center [179, 43] width 7 height 10
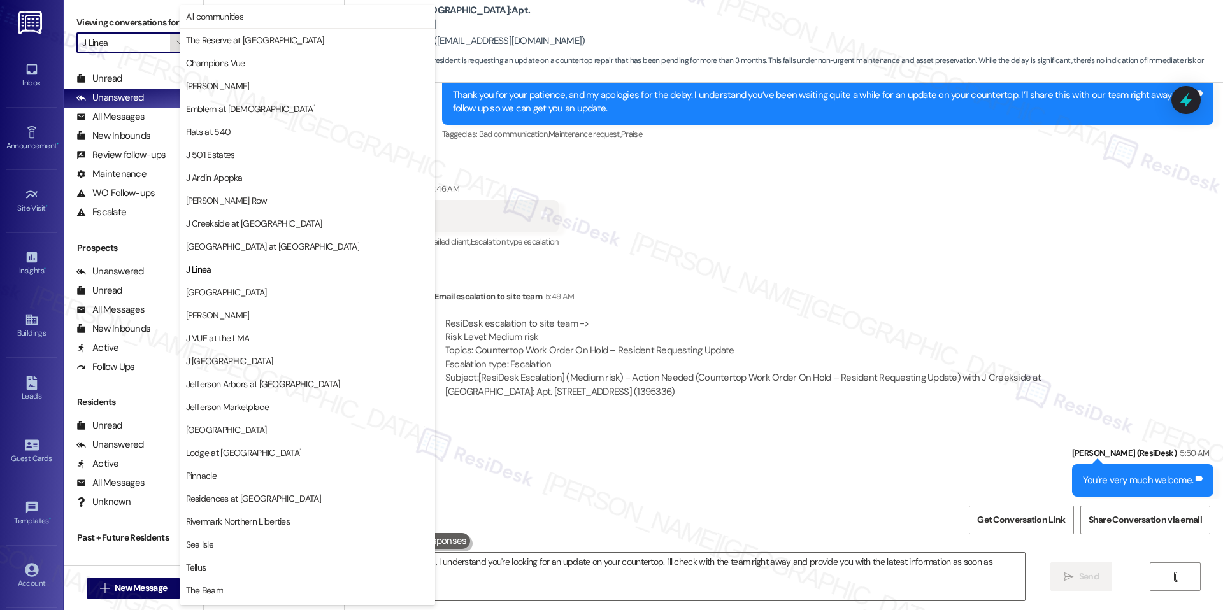
scroll to position [43, 0]
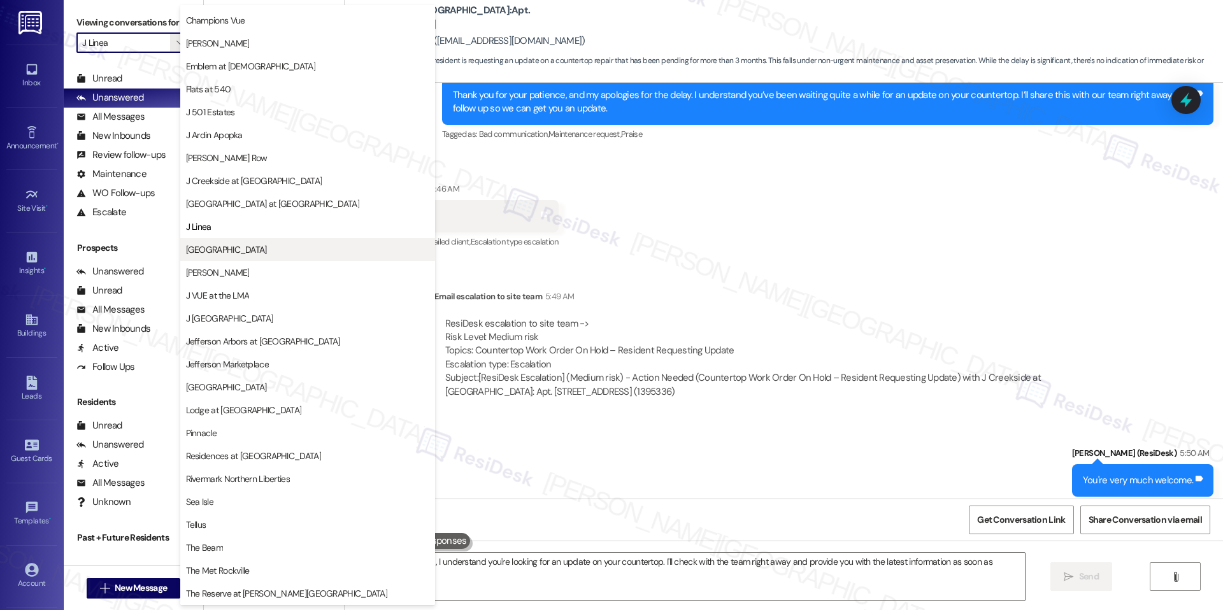
click at [227, 238] on button "[GEOGRAPHIC_DATA]" at bounding box center [307, 249] width 255 height 23
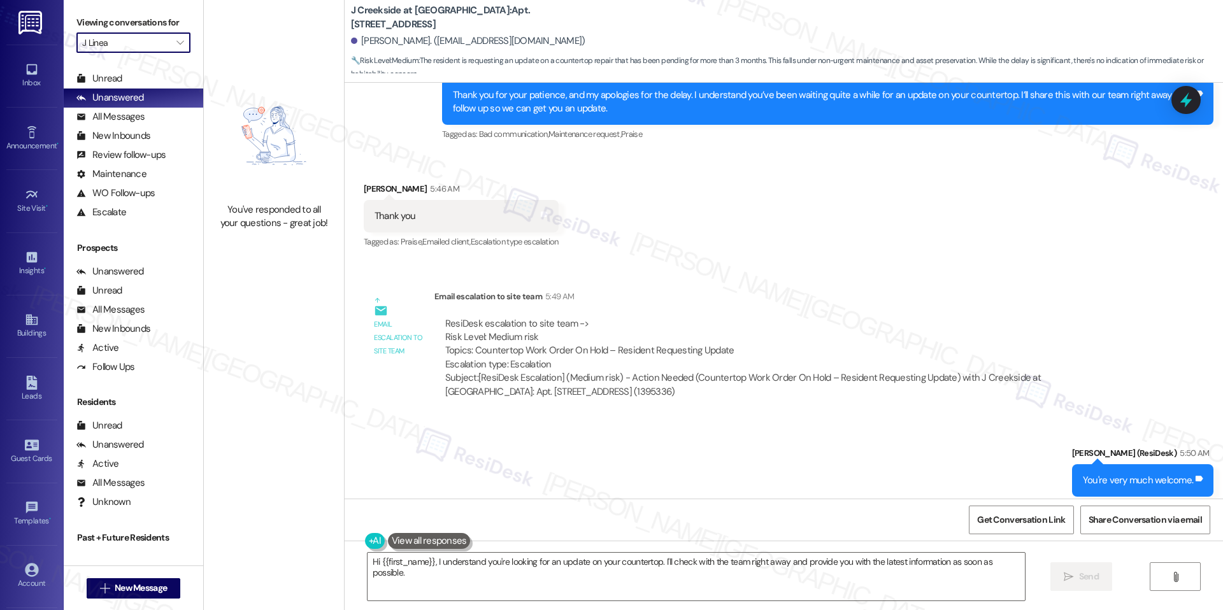
type input "[GEOGRAPHIC_DATA]"
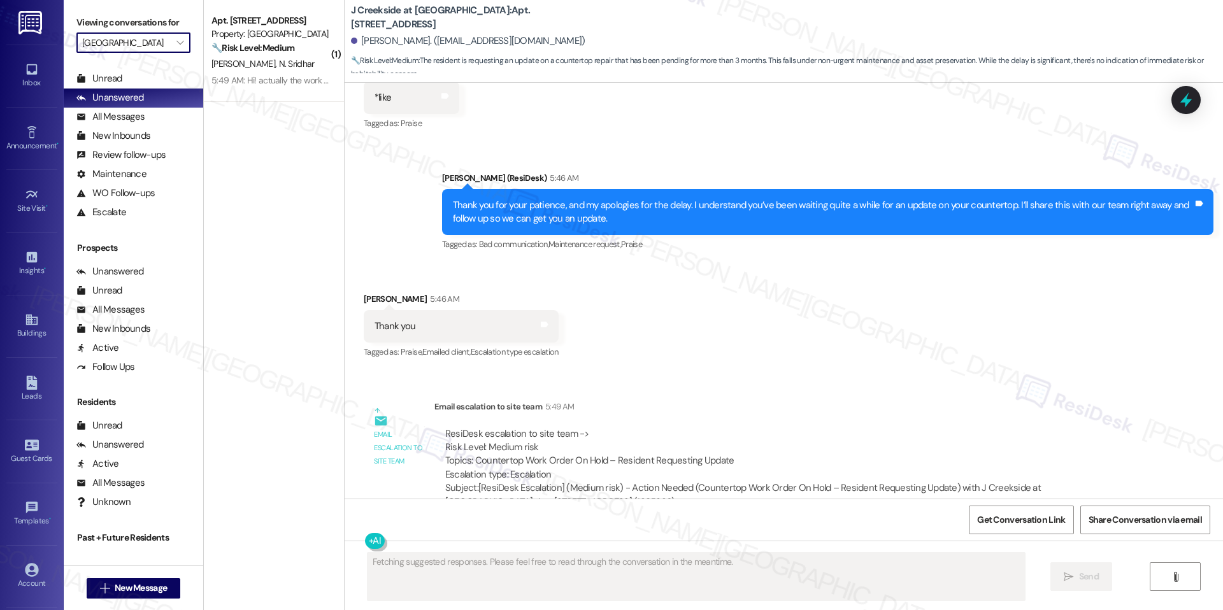
scroll to position [1919, 0]
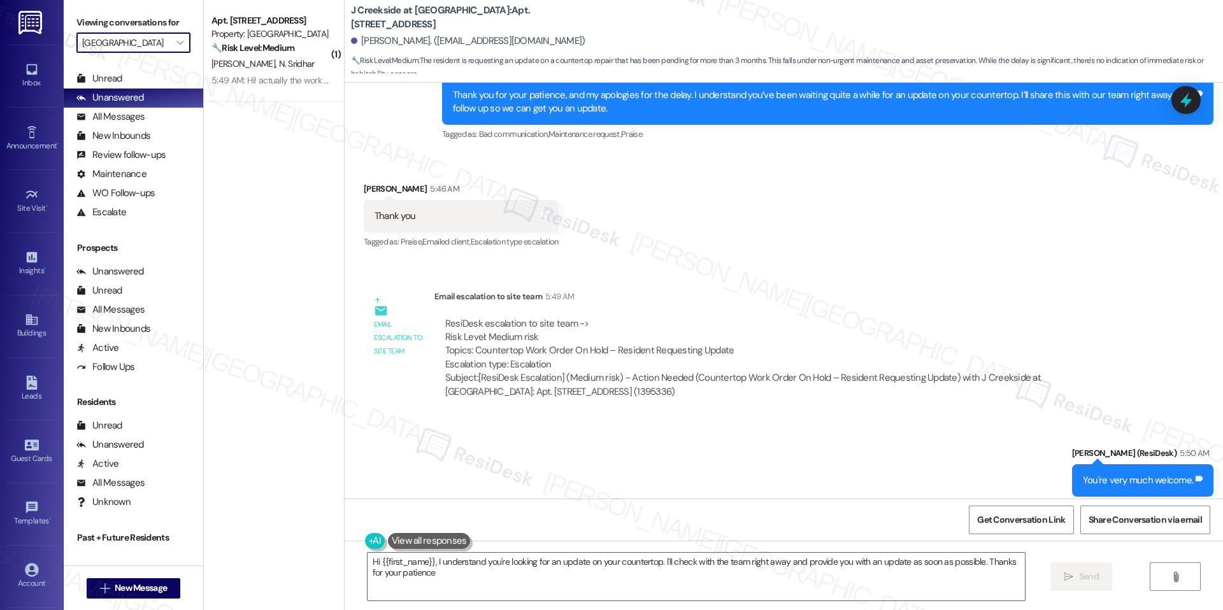
type textarea "Hi {{first_name}}, I understand you're looking for an update on your countertop…"
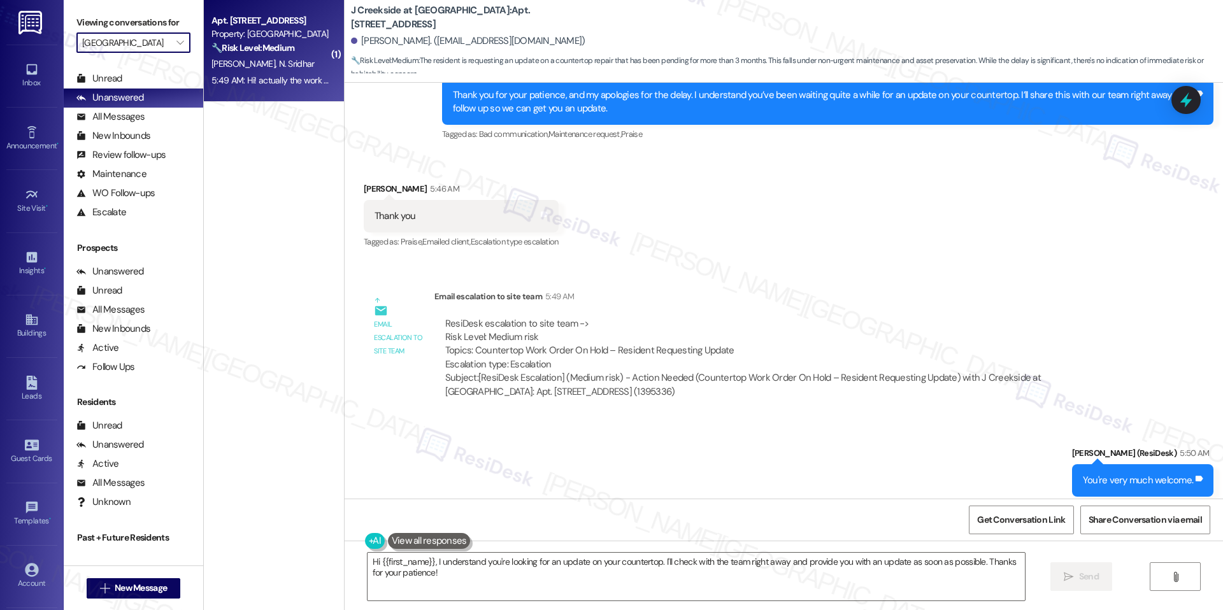
click at [250, 78] on div "5:49 AM: Hi! actually the work still needs to be completed and no one has come …" at bounding box center [483, 80] width 545 height 11
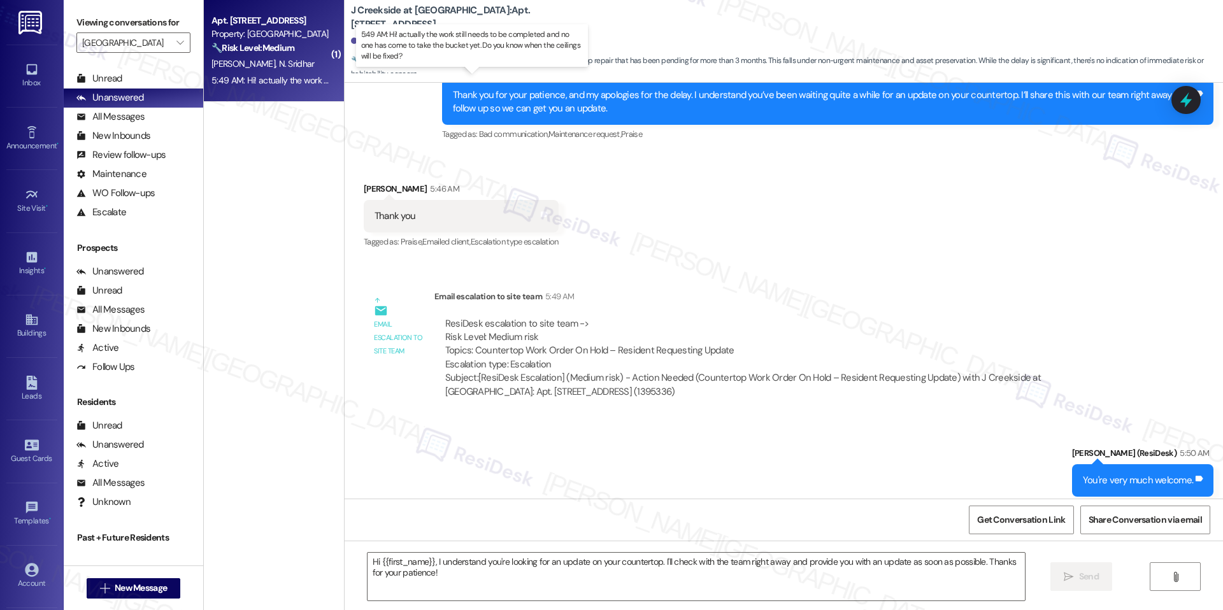
type textarea "Fetching suggested responses. Please feel free to read through the conversation…"
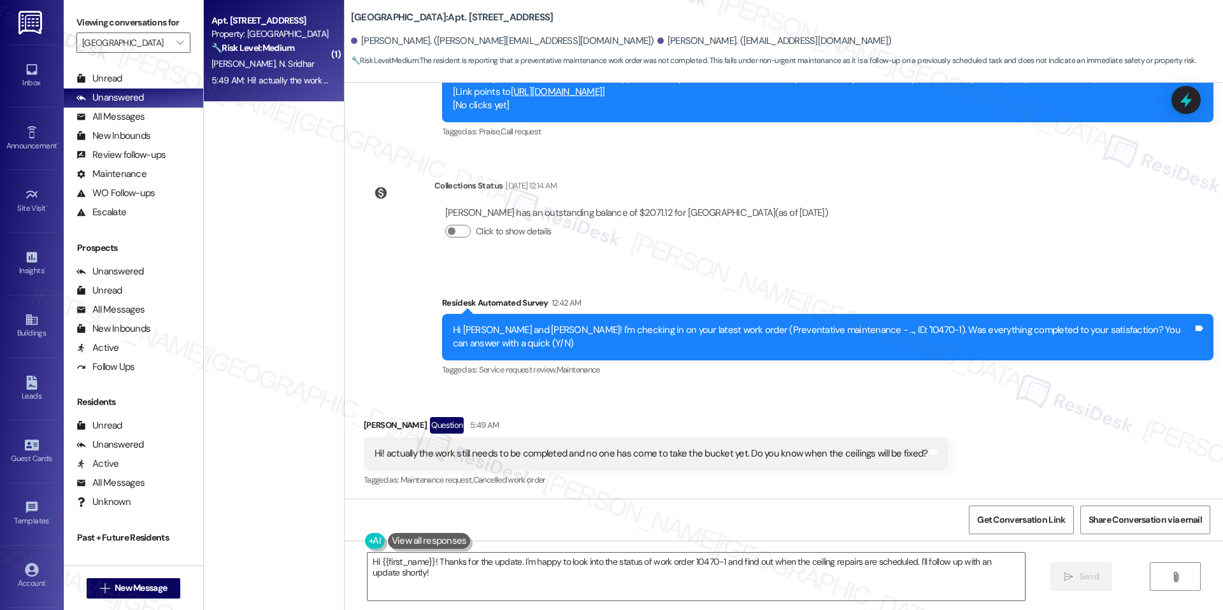
scroll to position [1243, 0]
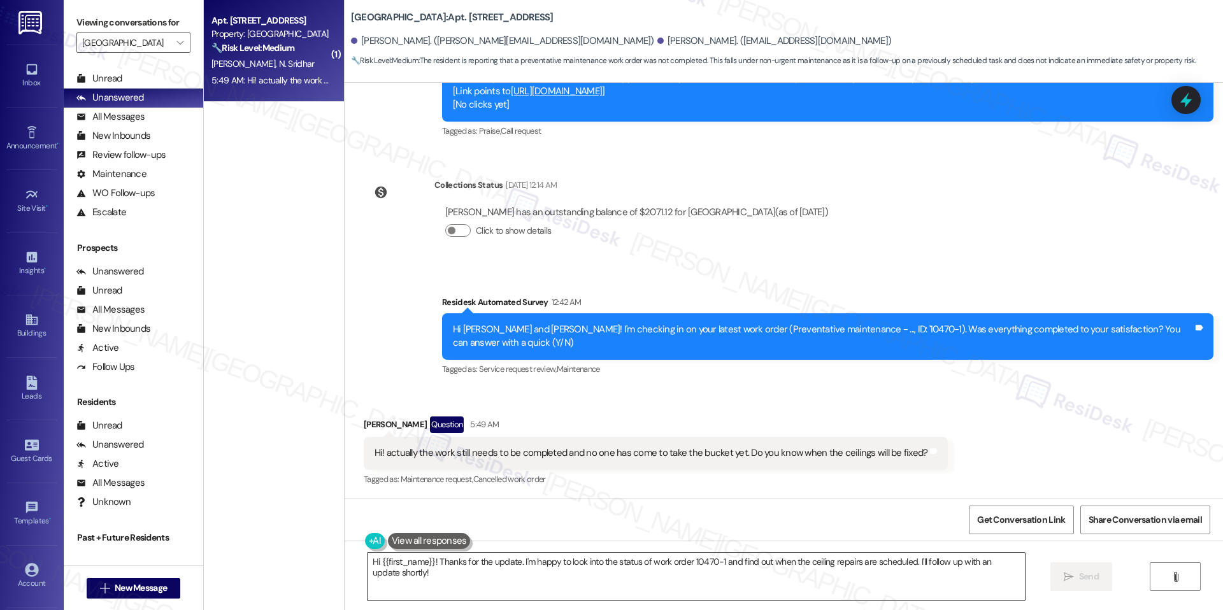
click at [657, 564] on textarea "Hi {{first_name}}! Thanks for the update. I'm happy to look into the status of …" at bounding box center [696, 577] width 657 height 48
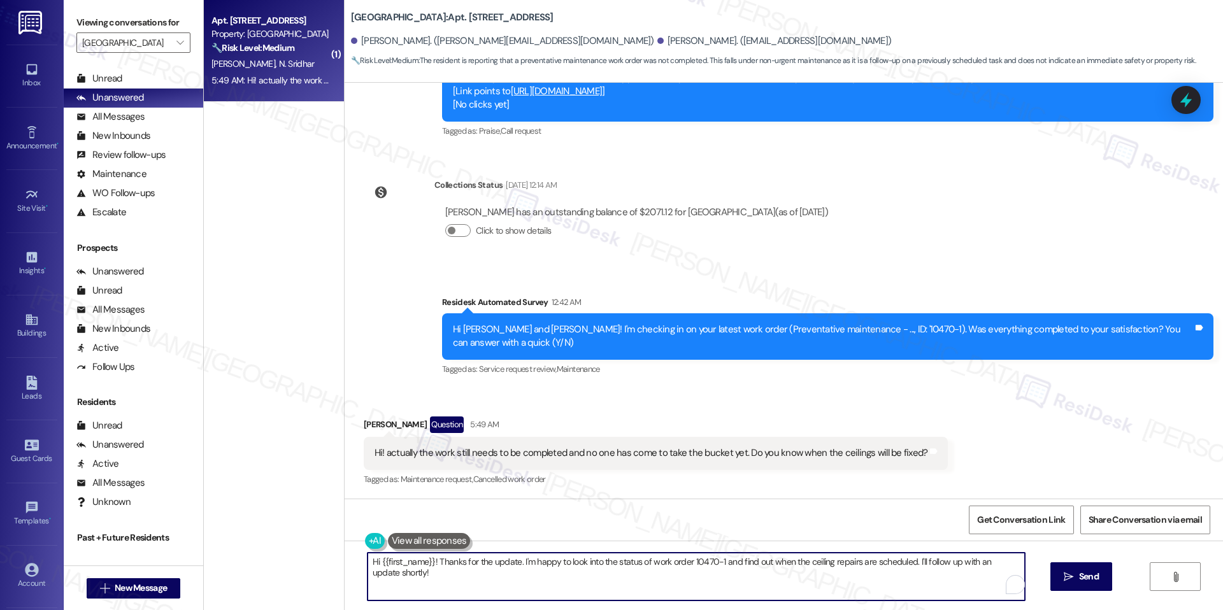
click at [657, 564] on textarea "Hi {{first_name}}! Thanks for the update. I'm happy to look into the status of …" at bounding box center [696, 577] width 657 height 48
click at [440, 15] on b "[GEOGRAPHIC_DATA]: Apt. 556, [STREET_ADDRESS]" at bounding box center [452, 17] width 203 height 13
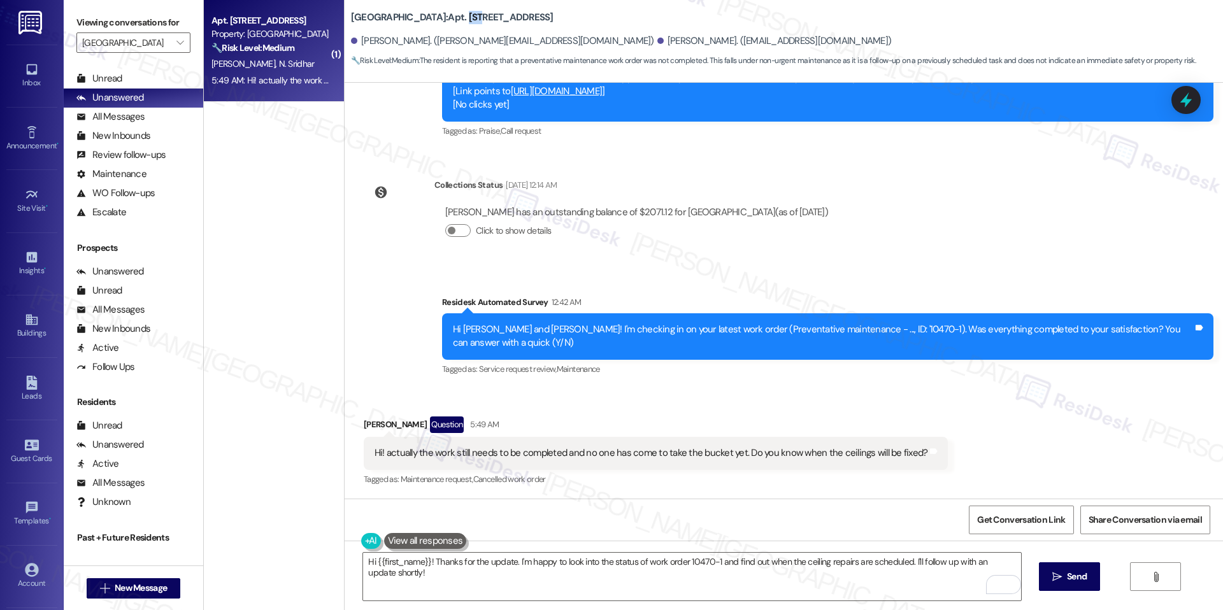
click at [440, 15] on b "[GEOGRAPHIC_DATA]: Apt. 556, [STREET_ADDRESS]" at bounding box center [452, 17] width 203 height 13
copy b "556"
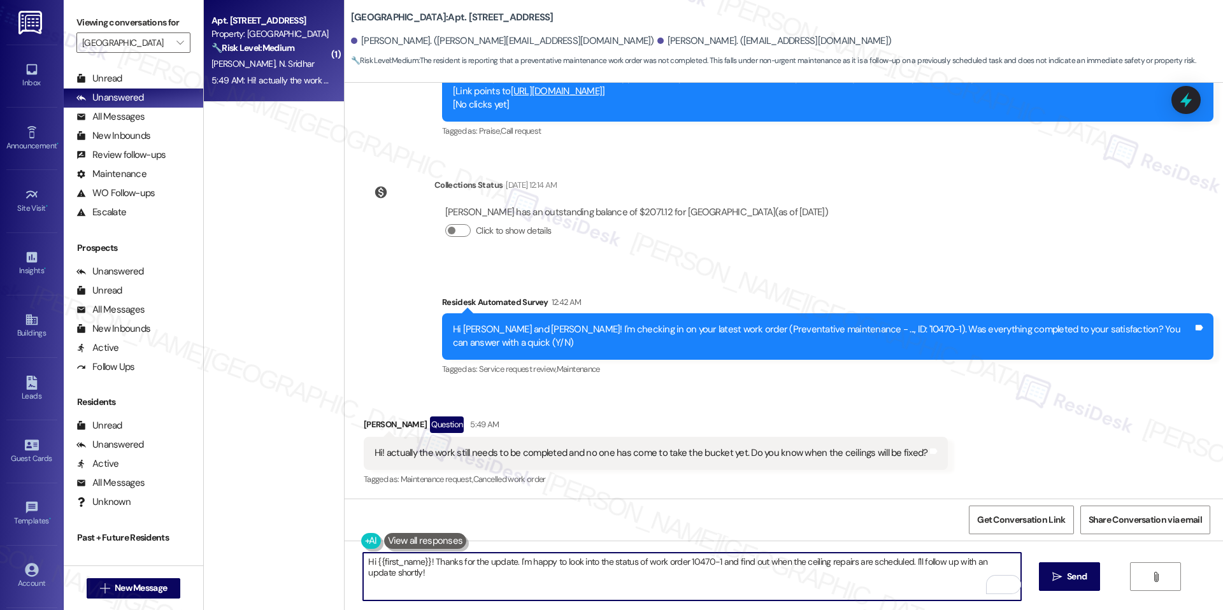
click at [527, 564] on textarea "Hi {{first_name}}! Thanks for the update. I'm happy to look into the status of …" at bounding box center [691, 577] width 657 height 48
click at [441, 16] on b "[GEOGRAPHIC_DATA]: Apt. 556, [STREET_ADDRESS]" at bounding box center [452, 17] width 203 height 13
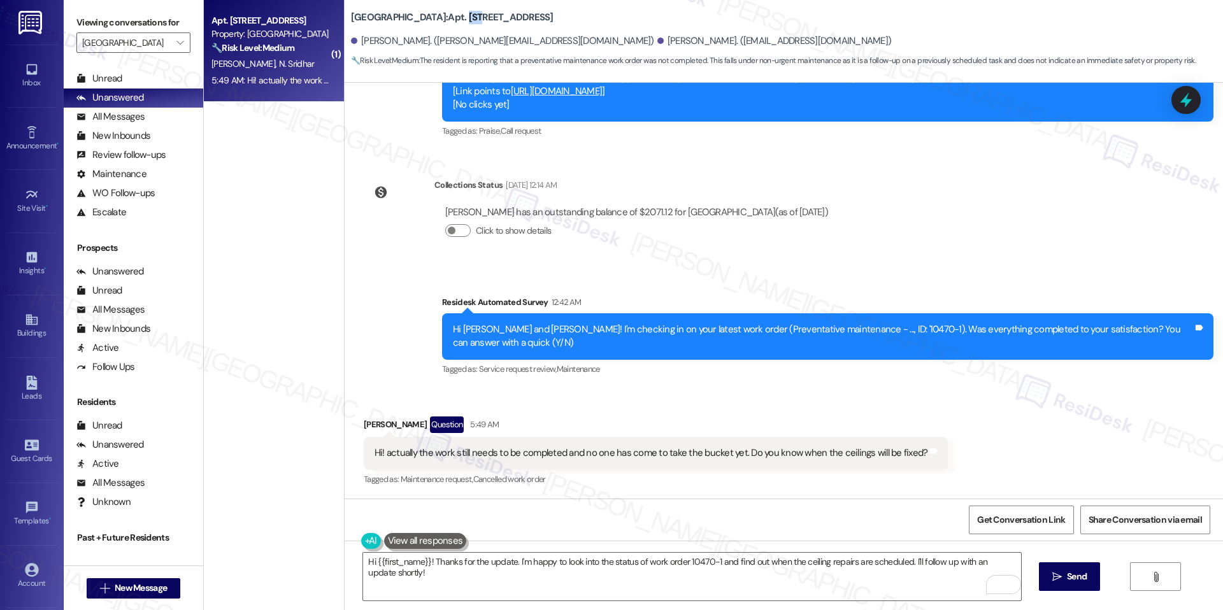
click at [441, 16] on b "[GEOGRAPHIC_DATA]: Apt. 556, [STREET_ADDRESS]" at bounding box center [452, 17] width 203 height 13
copy b "556"
click at [436, 13] on b "[GEOGRAPHIC_DATA]: Apt. 556, [STREET_ADDRESS]" at bounding box center [452, 17] width 203 height 13
click at [643, 399] on div "Received via SMS [PERSON_NAME] Question 5:49 AM Hi! actually the work still nee…" at bounding box center [784, 443] width 878 height 110
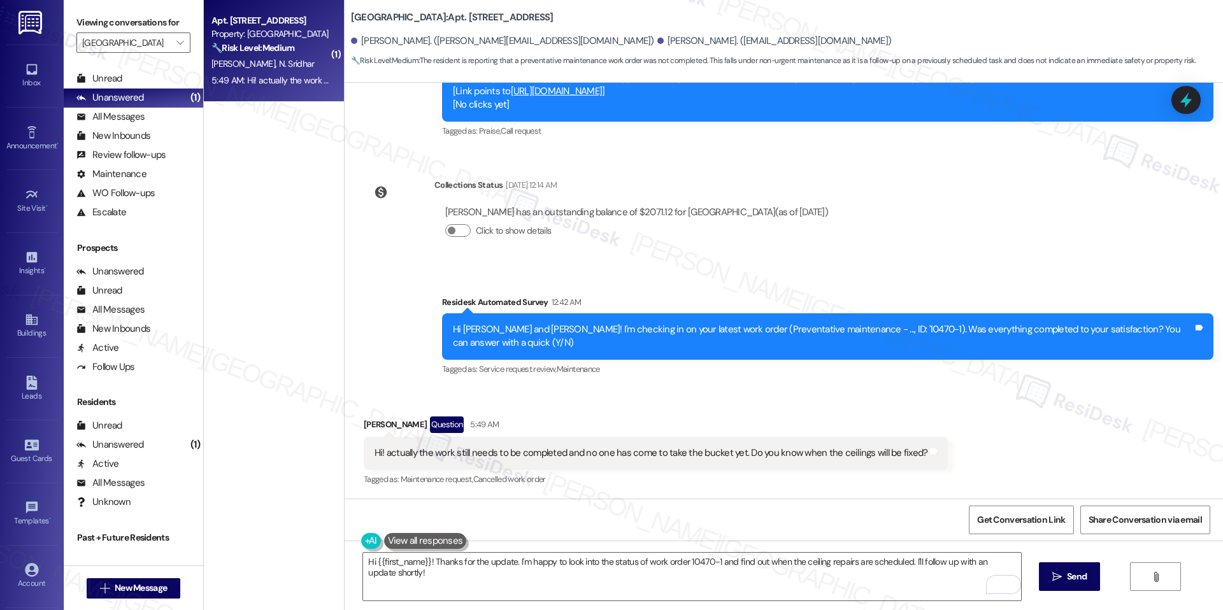
click at [524, 428] on div "[PERSON_NAME] Question 5:49 AM" at bounding box center [656, 427] width 585 height 20
click at [579, 566] on textarea "Hi {{first_name}}! Thanks for the update. I'm happy to look into the status of …" at bounding box center [691, 577] width 657 height 48
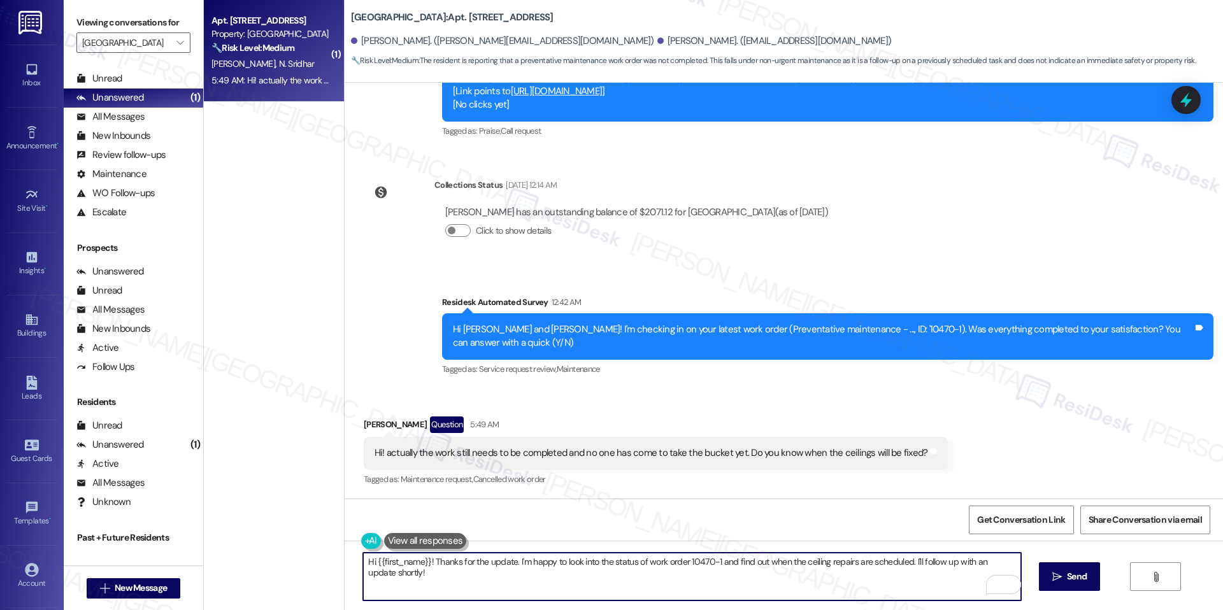
click at [579, 566] on textarea "Hi {{first_name}}! Thanks for the update. I'm happy to look into the status of …" at bounding box center [691, 577] width 657 height 48
click at [584, 595] on textarea "Hi {{first_name}}! Thanks for the update. I'm happy to look into the status of …" at bounding box center [691, 577] width 657 height 48
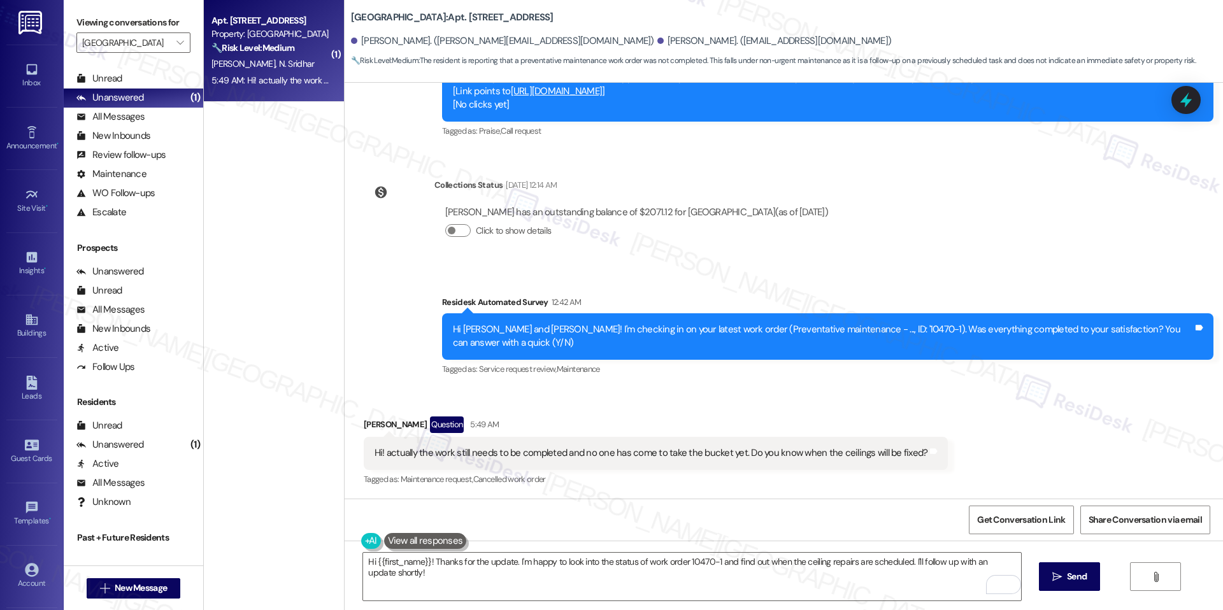
click at [446, 17] on b "[GEOGRAPHIC_DATA]: Apt. 556, [STREET_ADDRESS]" at bounding box center [452, 17] width 203 height 13
click at [787, 325] on div "Hi [PERSON_NAME] and [PERSON_NAME]! I'm checking in on your latest work order (…" at bounding box center [823, 336] width 740 height 27
drag, startPoint x: 832, startPoint y: 330, endPoint x: 865, endPoint y: 330, distance: 33.1
click at [865, 330] on div "Hi [PERSON_NAME] and [PERSON_NAME]! I'm checking in on your latest work order (…" at bounding box center [823, 336] width 740 height 27
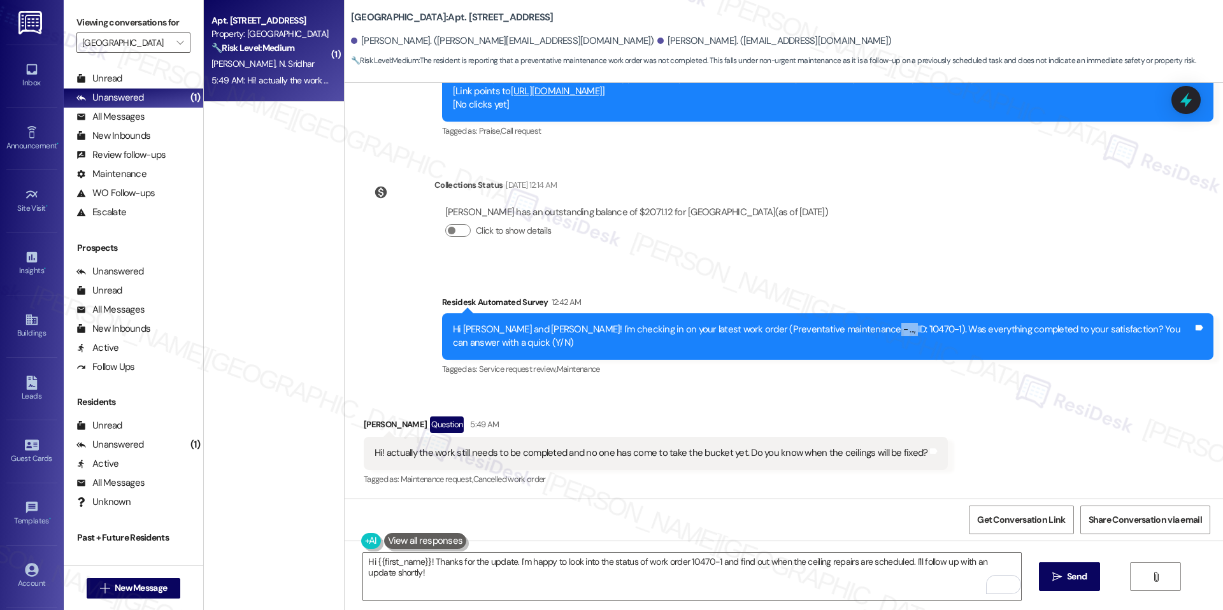
copy div "10470-1)"
click at [468, 450] on div "Hi! actually the work still needs to be completed and no one has come to take t…" at bounding box center [652, 453] width 554 height 13
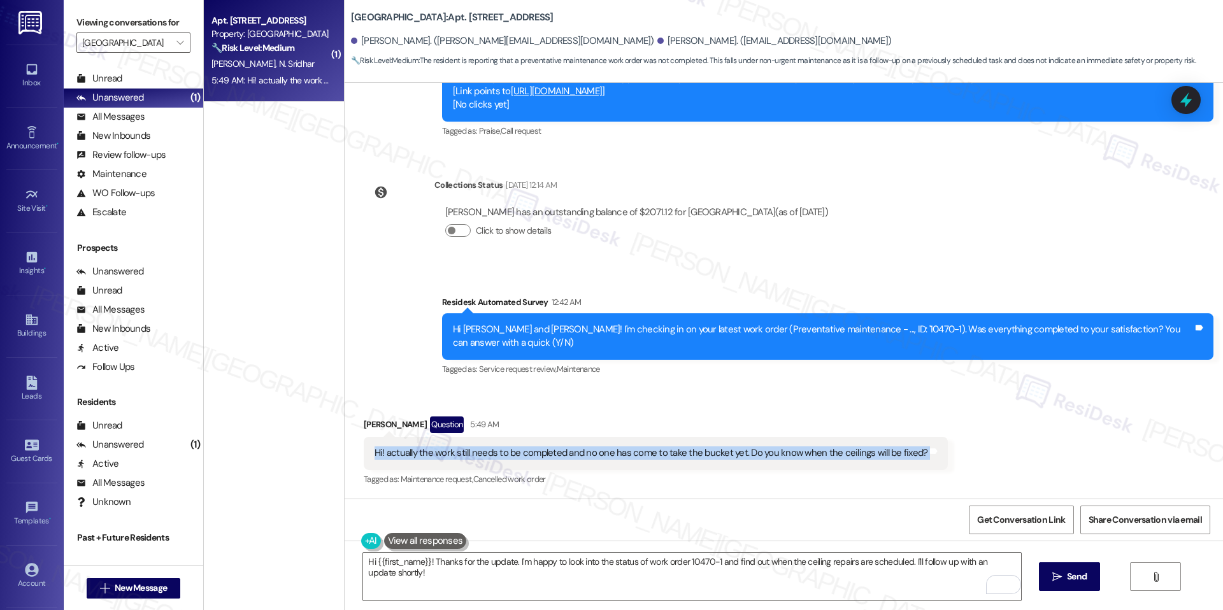
click at [468, 450] on div "Hi! actually the work still needs to be completed and no one has come to take t…" at bounding box center [652, 453] width 554 height 13
copy div "Hi! actually the work still needs to be completed and no one has come to take t…"
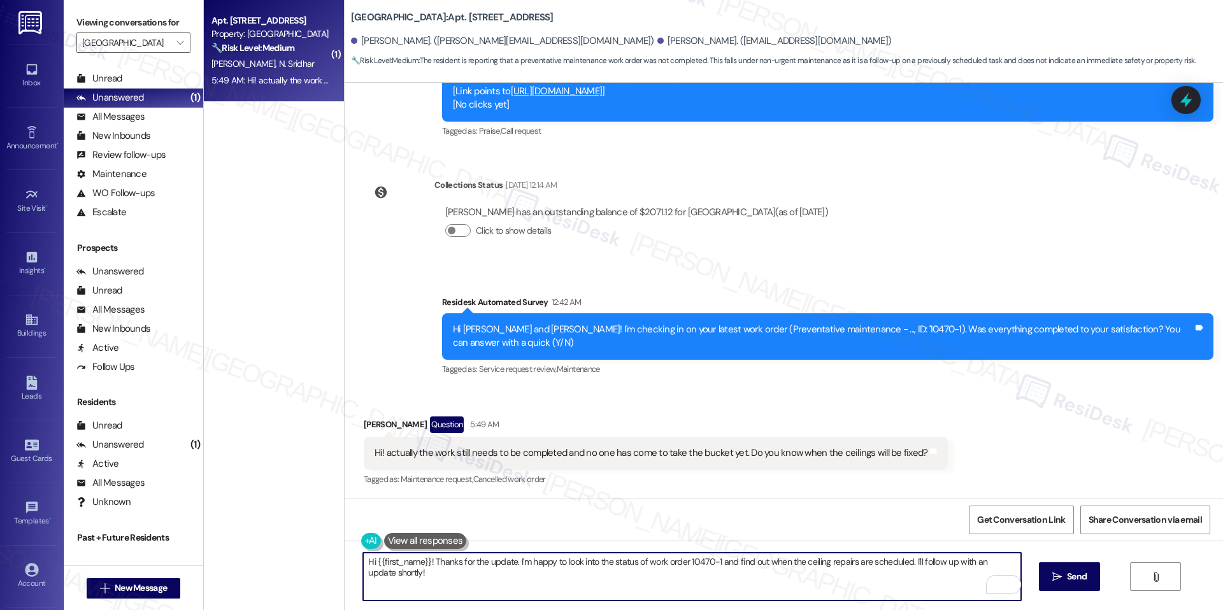
click at [482, 553] on textarea "Hi {{first_name}}! Thanks for the update. I'm happy to look into the status of …" at bounding box center [691, 577] width 657 height 48
paste textarea ", thank you for letting me know. I’m sorry to hear the ceiling work is still no…"
type textarea "Hi {{first_name}}, thank you for letting me know. I’m sorry to hear the ceiling…"
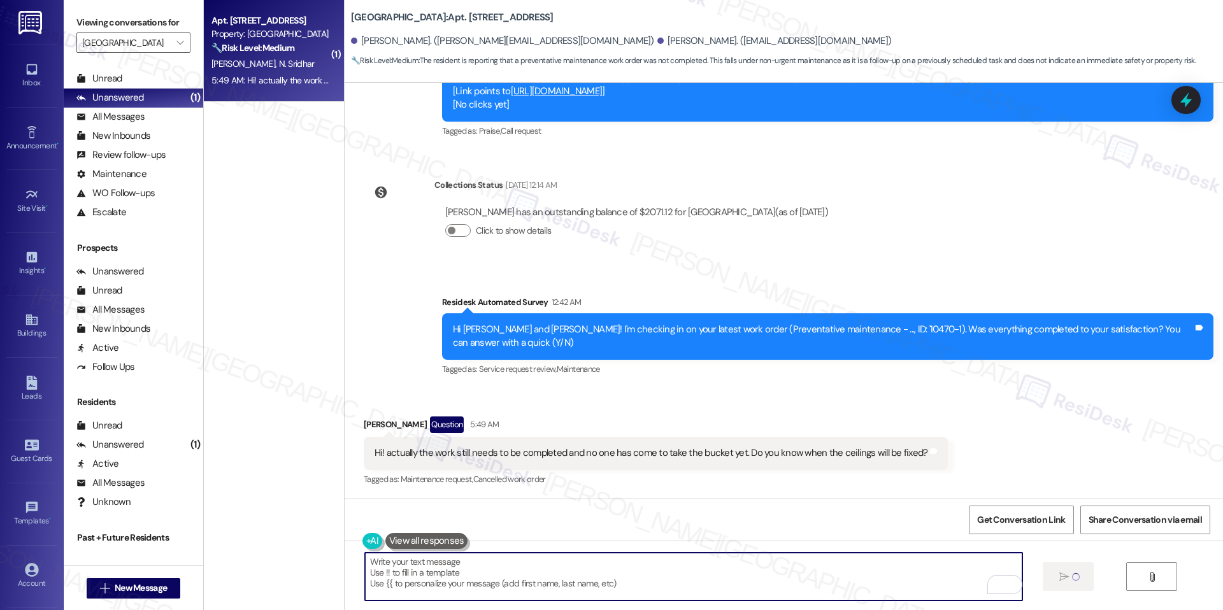
type textarea "Fetching suggested responses. Please feel free to read through the conversation…"
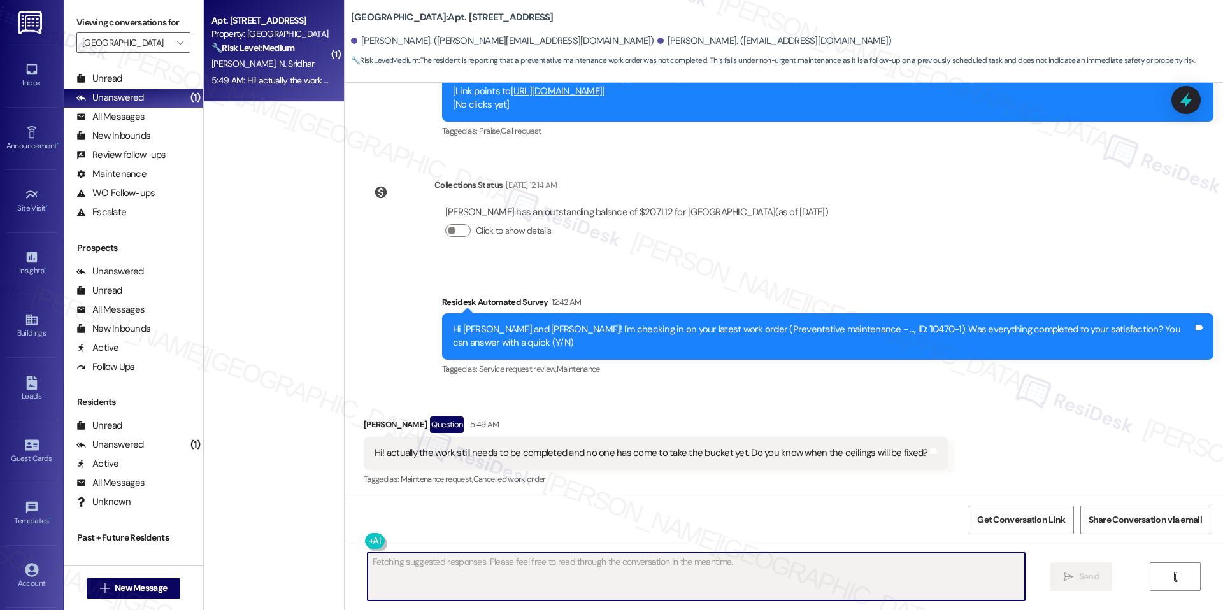
scroll to position [1243, 0]
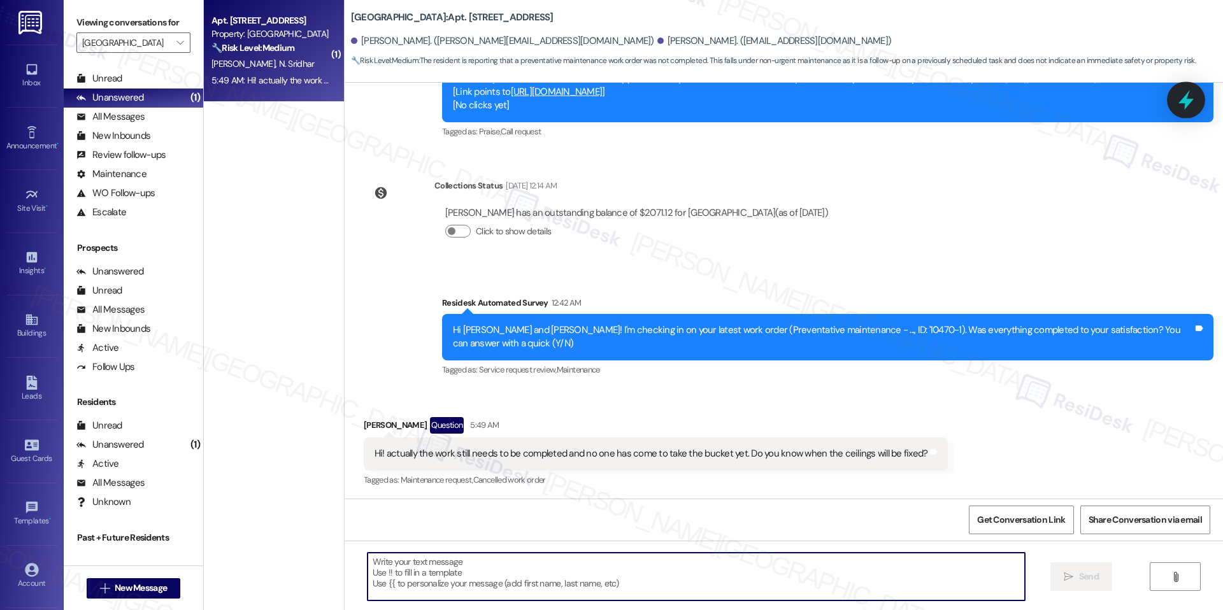
click at [1193, 104] on icon at bounding box center [1186, 100] width 22 height 22
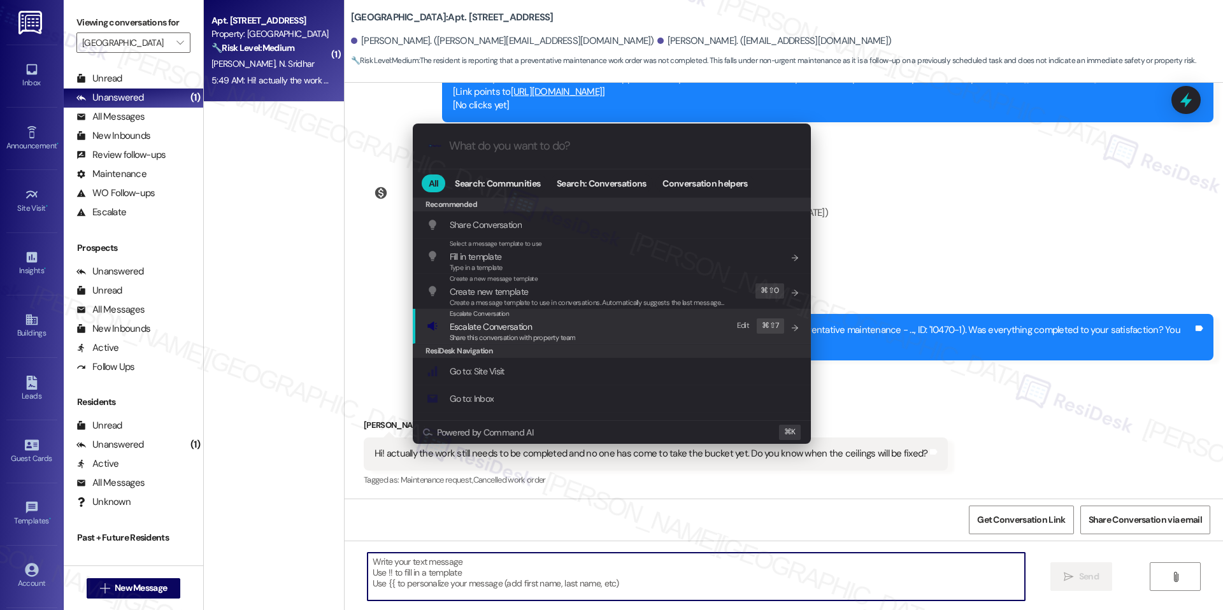
click at [511, 330] on span "Escalate Conversation" at bounding box center [491, 326] width 82 height 11
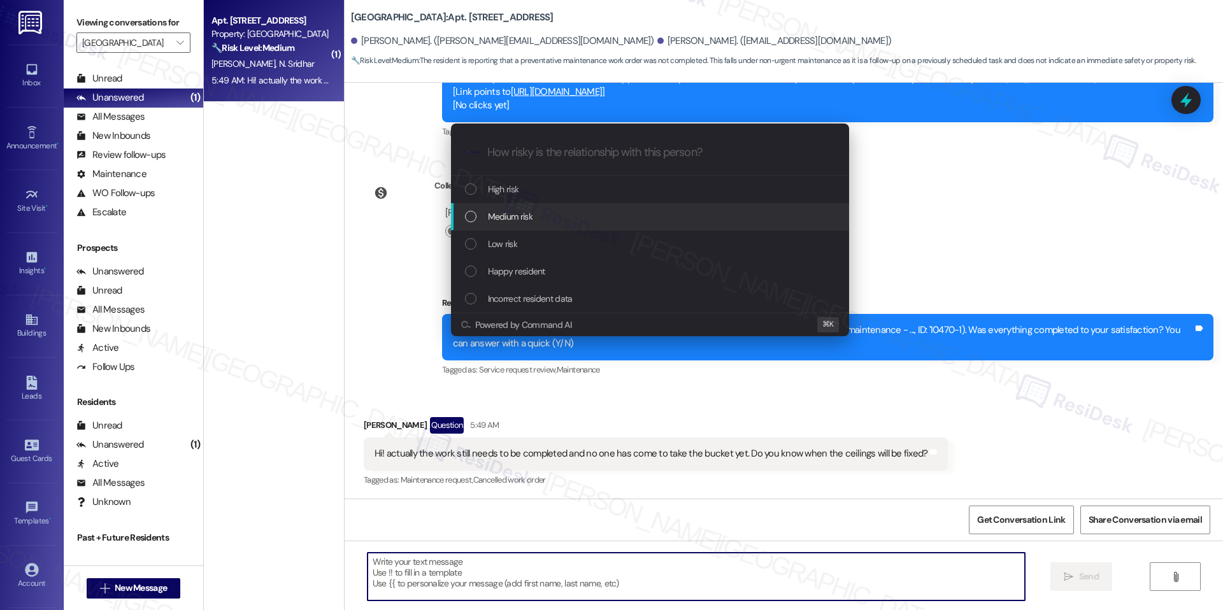
click at [519, 222] on span "Medium risk" at bounding box center [510, 217] width 45 height 14
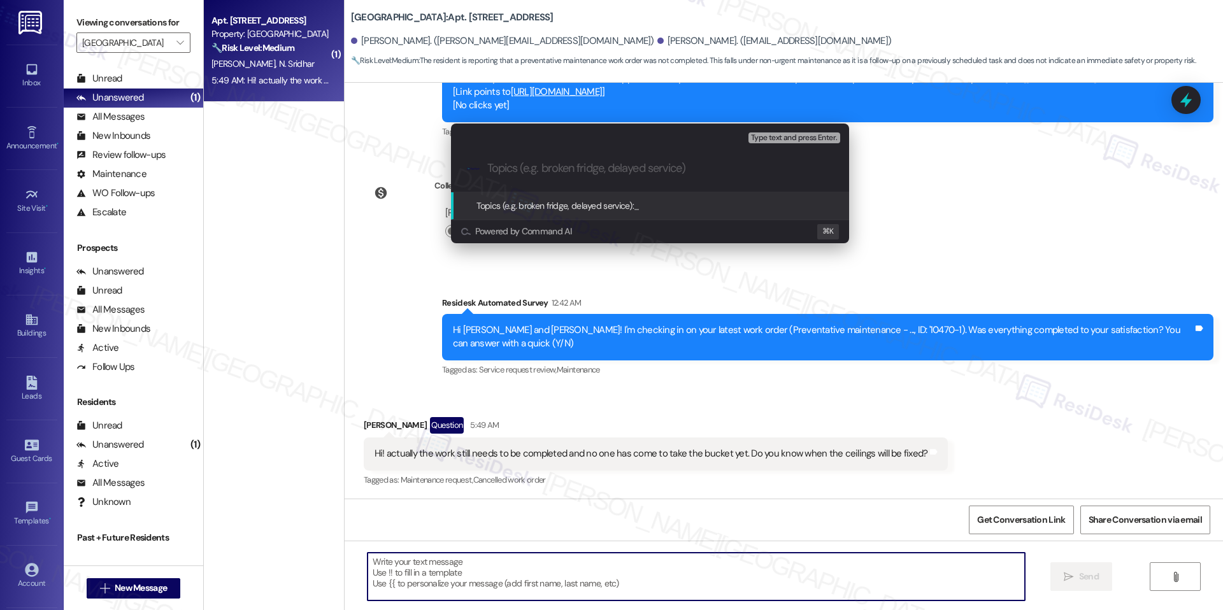
click at [507, 124] on div "Escalate Conversation Medium risk Topics (e.g. broken fridge, delayed service) …" at bounding box center [650, 135] width 398 height 23
click at [509, 175] on input "Topics (e.g. broken fridge, delayed service)" at bounding box center [660, 168] width 346 height 13
paste input "Ceiling Repair Pending – Work Order #10499-1"
type input "Ceiling Repair Pending – Work Order #10499-1"
click at [686, 202] on span "Ceiling Repair Pending – Work Order #10499-1" at bounding box center [721, 205] width 174 height 11
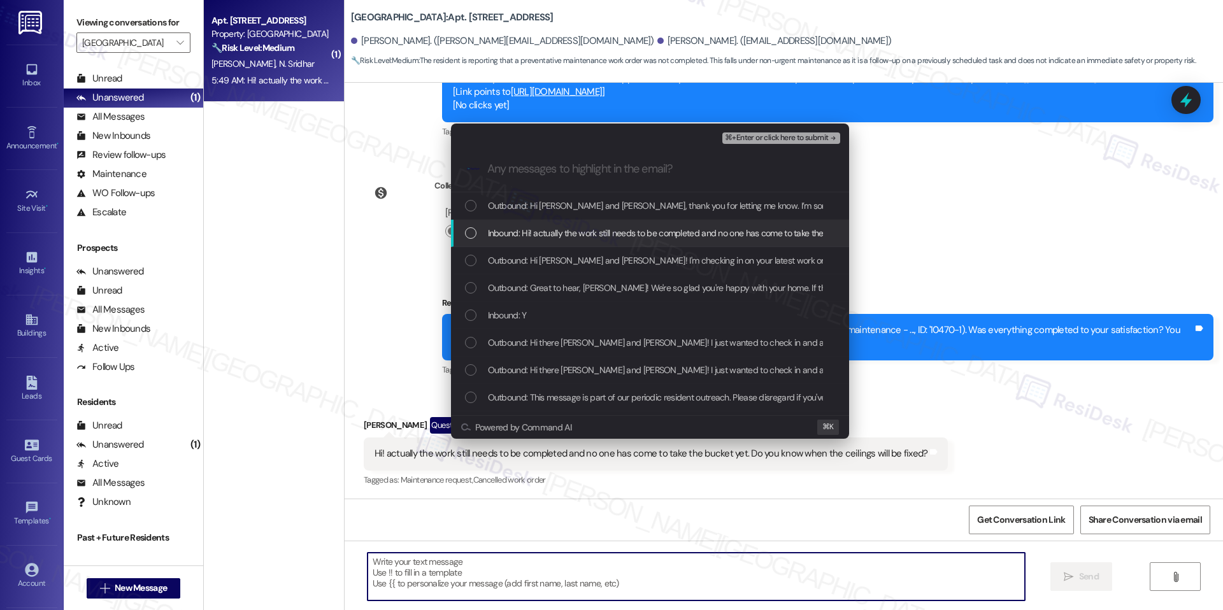
click at [527, 233] on span "Inbound: Hi! actually the work still needs to be completed and no one has come …" at bounding box center [759, 233] width 543 height 14
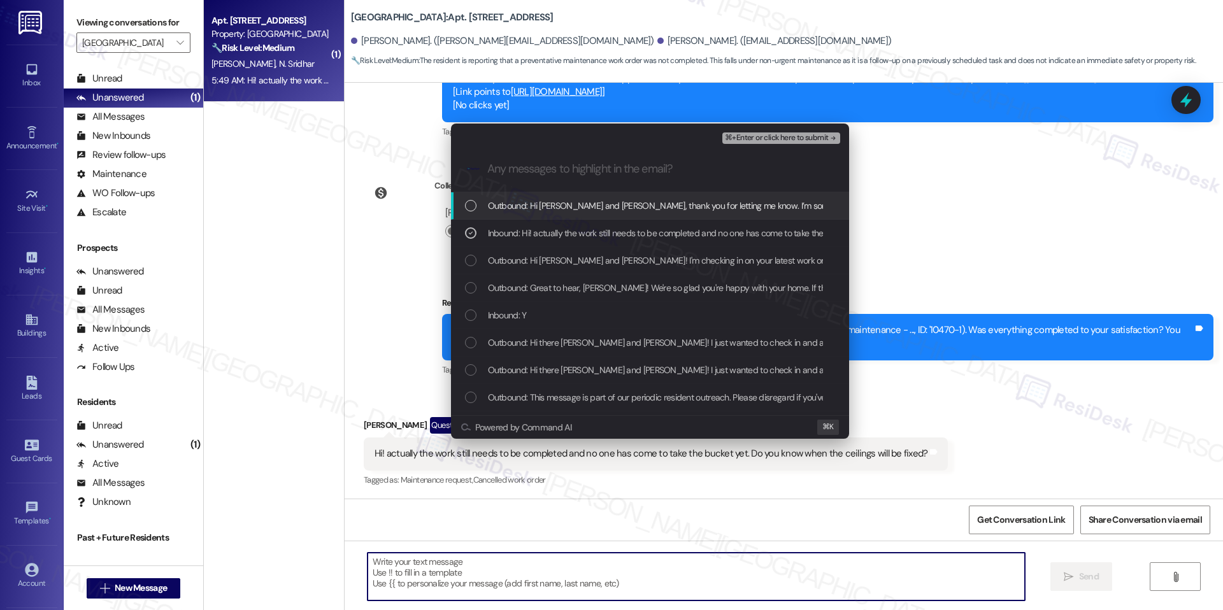
click at [780, 140] on span "⌘+Enter or click here to submit" at bounding box center [776, 138] width 103 height 9
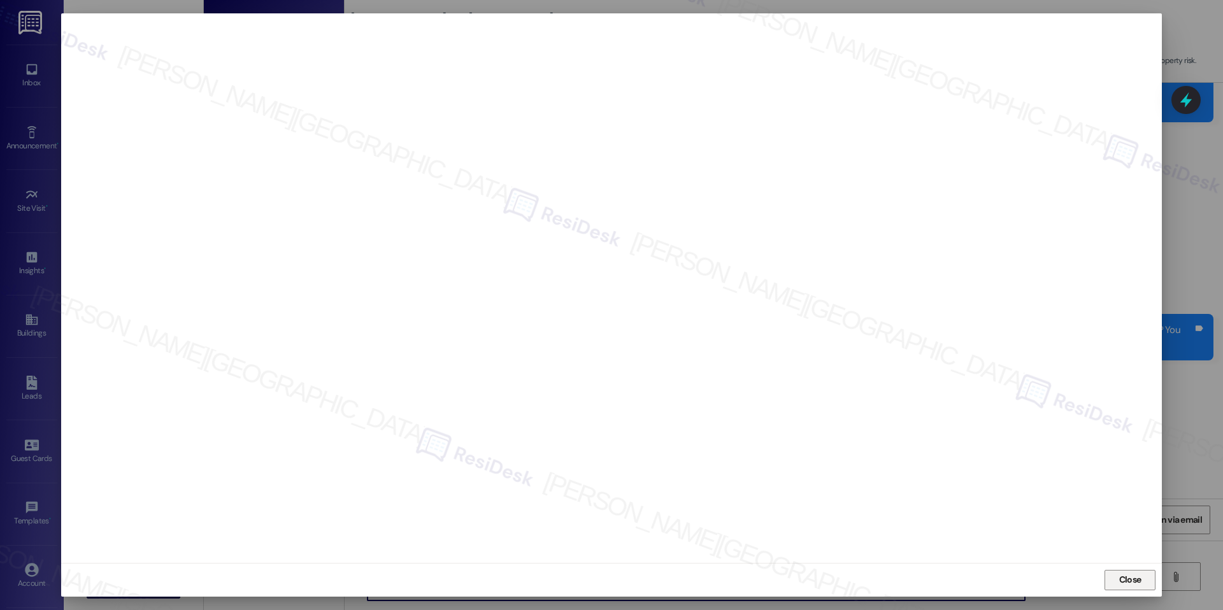
click at [1117, 574] on span "Close" at bounding box center [1130, 579] width 27 height 13
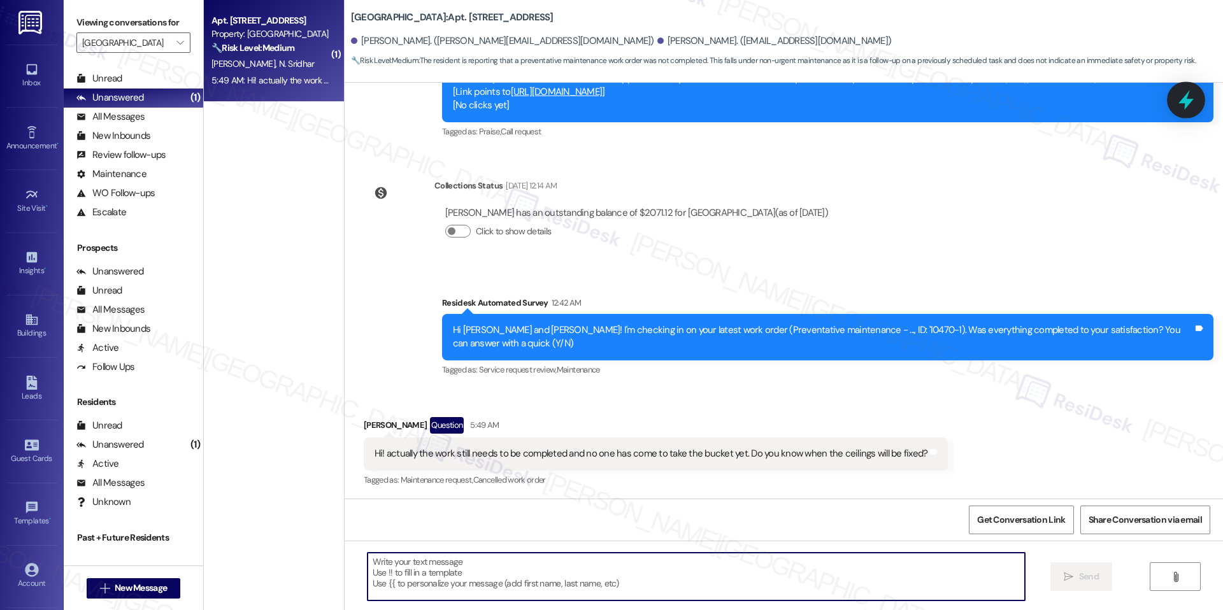
click at [1182, 107] on icon at bounding box center [1186, 100] width 22 height 22
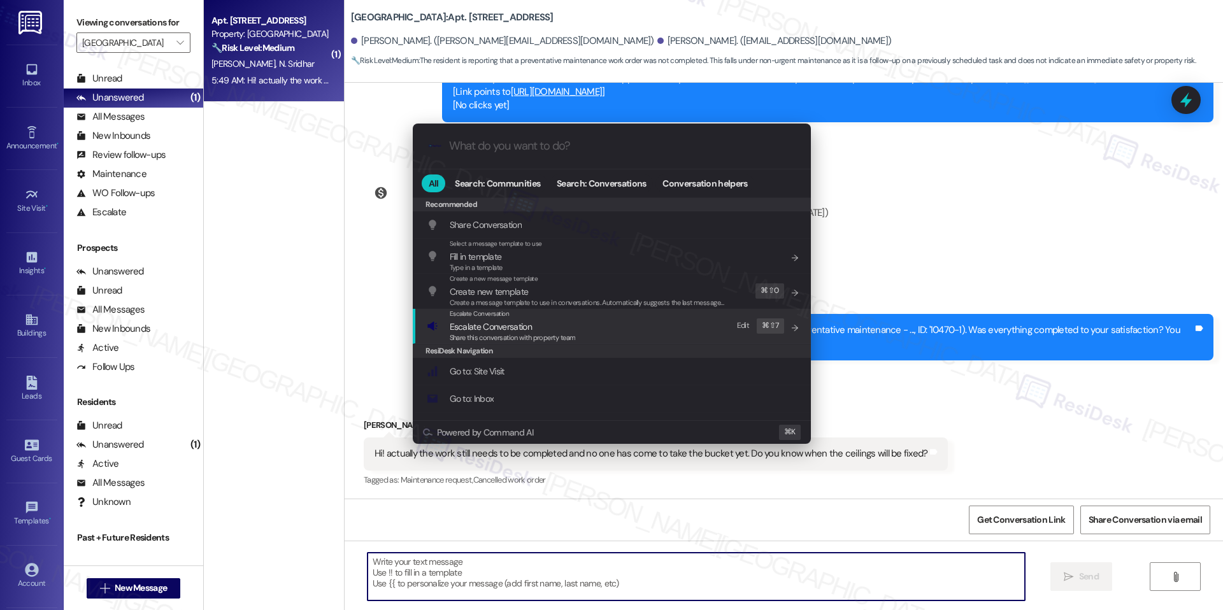
click at [468, 320] on span "Escalate Conversation" at bounding box center [491, 327] width 82 height 14
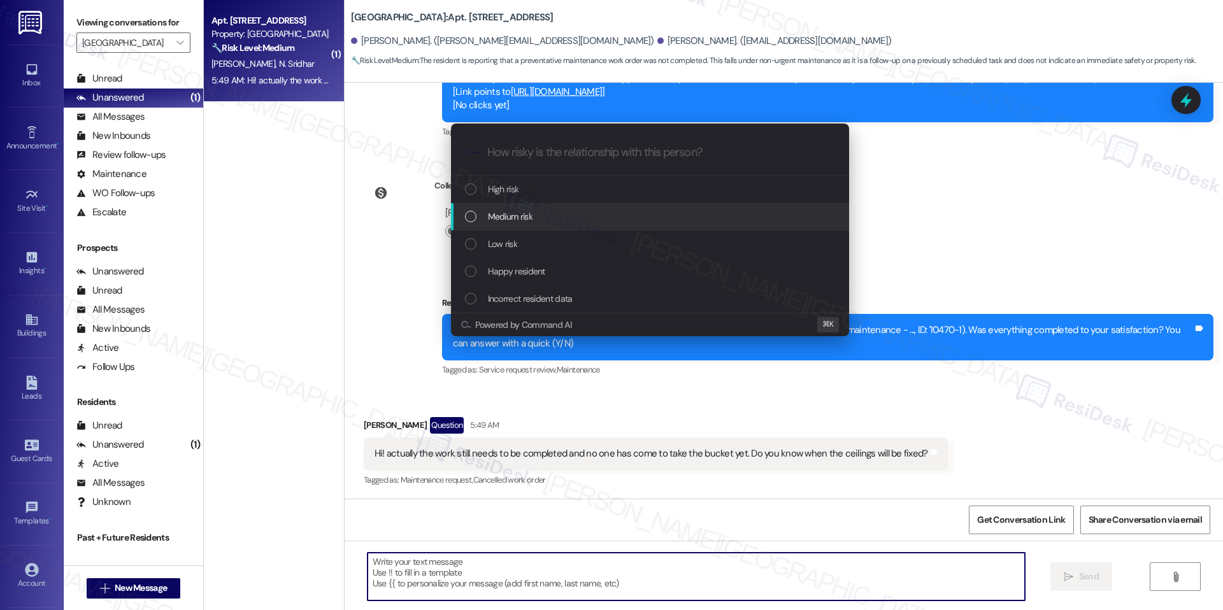
click at [529, 211] on span "Medium risk" at bounding box center [510, 217] width 45 height 14
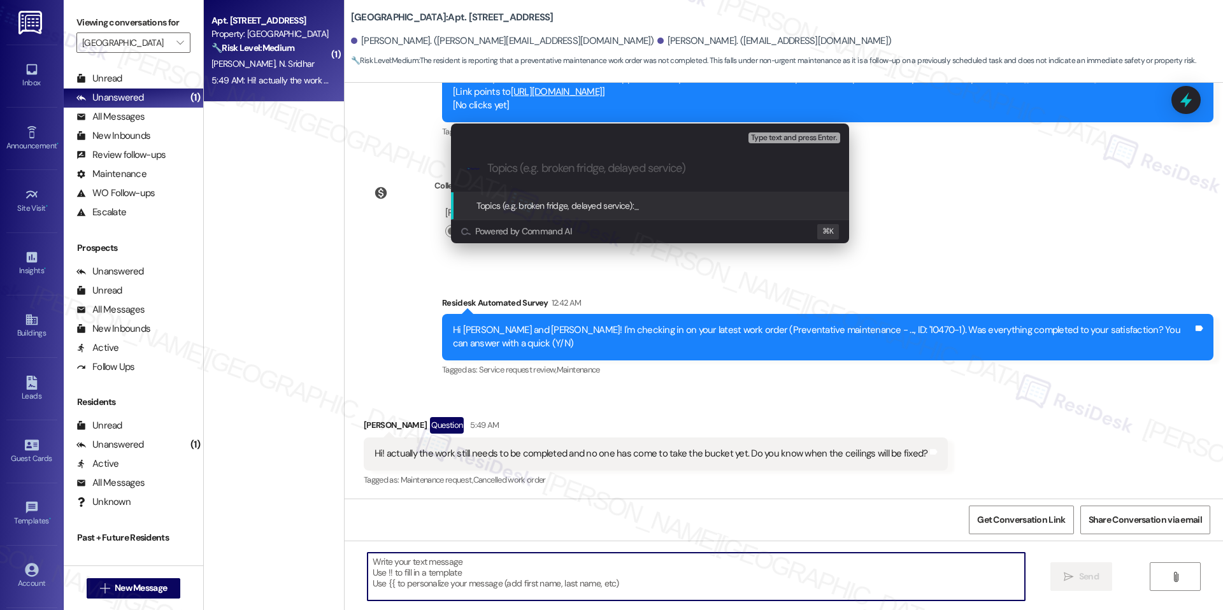
paste input "Ceiling Repair Pending – Work Order #10499-1"
click at [487, 167] on input "Ceiling Repair Pending – Work Order #10499-1" at bounding box center [655, 168] width 336 height 13
type input "Ceiling Repair Pending – Work Order #10499-1"
click at [772, 143] on button "Type text and press Enter." at bounding box center [794, 138] width 91 height 11
click at [774, 138] on span "Type text and press Enter." at bounding box center [794, 138] width 86 height 9
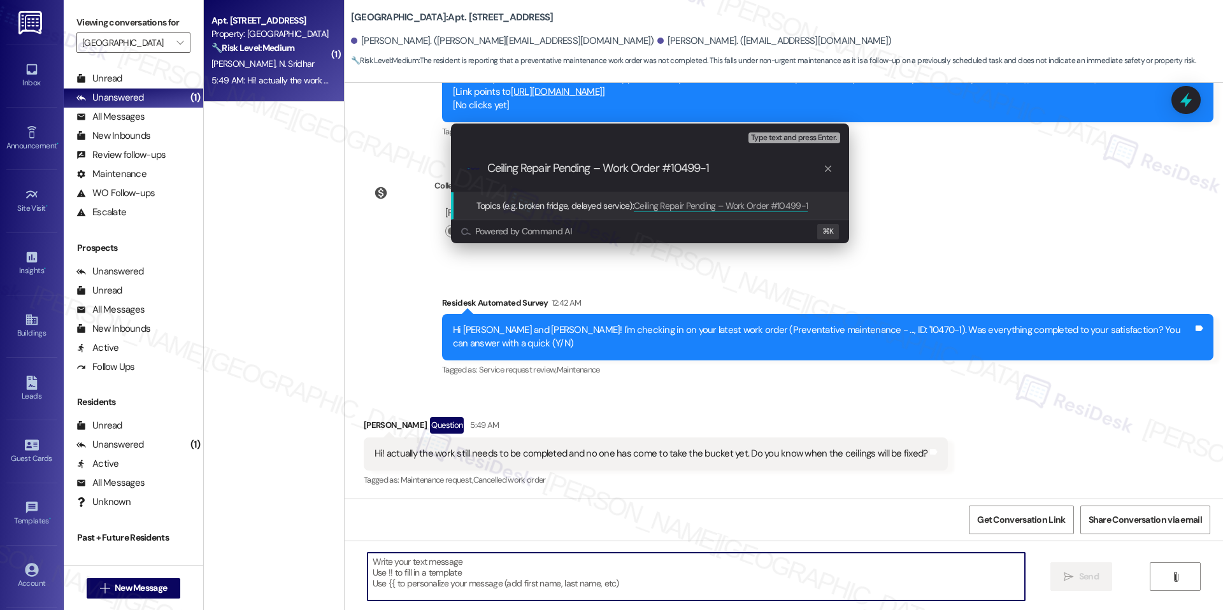
click at [729, 206] on span "Ceiling Repair Pending – Work Order #10499-1" at bounding box center [721, 205] width 174 height 11
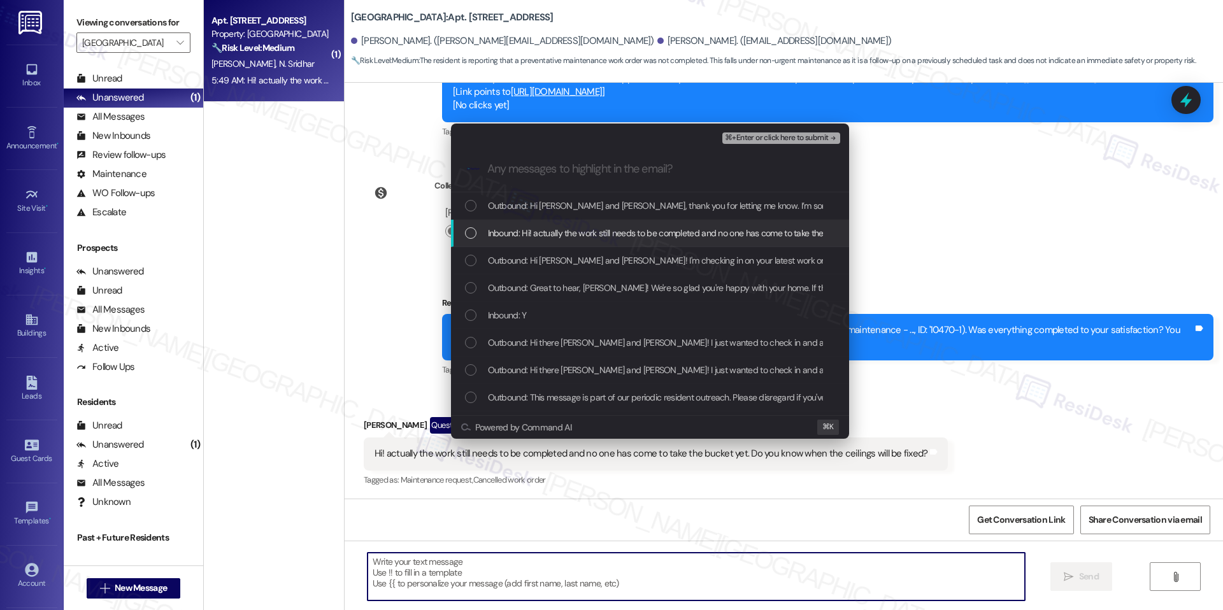
click at [616, 233] on span "Inbound: Hi! actually the work still needs to be completed and no one has come …" at bounding box center [759, 233] width 543 height 14
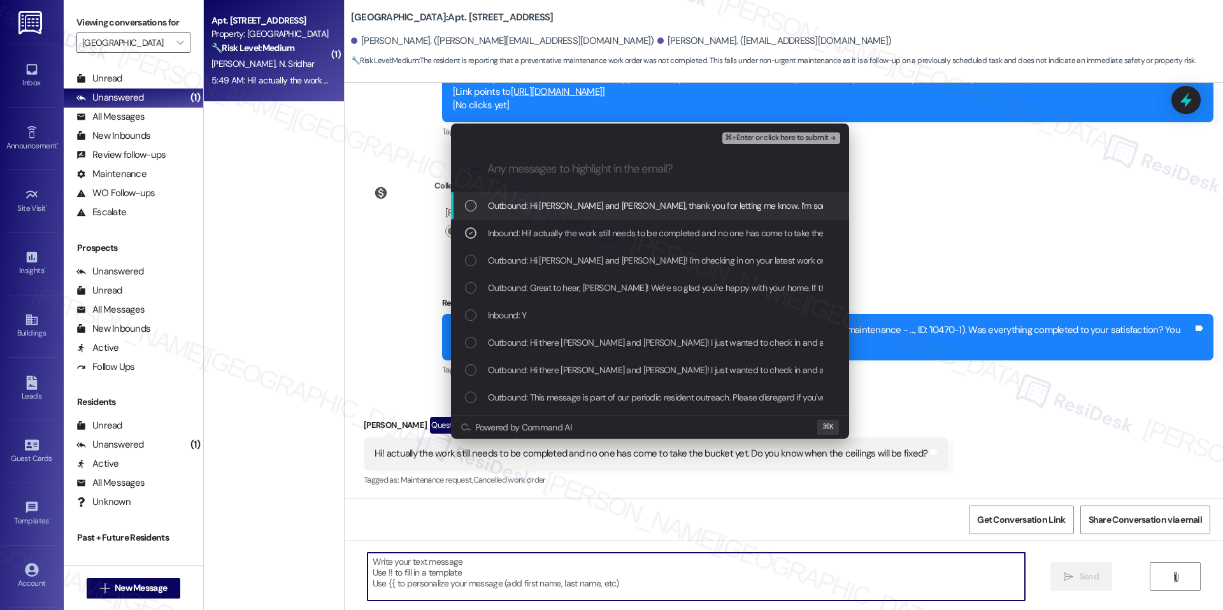
click at [760, 136] on span "⌘+Enter or click here to submit" at bounding box center [776, 138] width 103 height 9
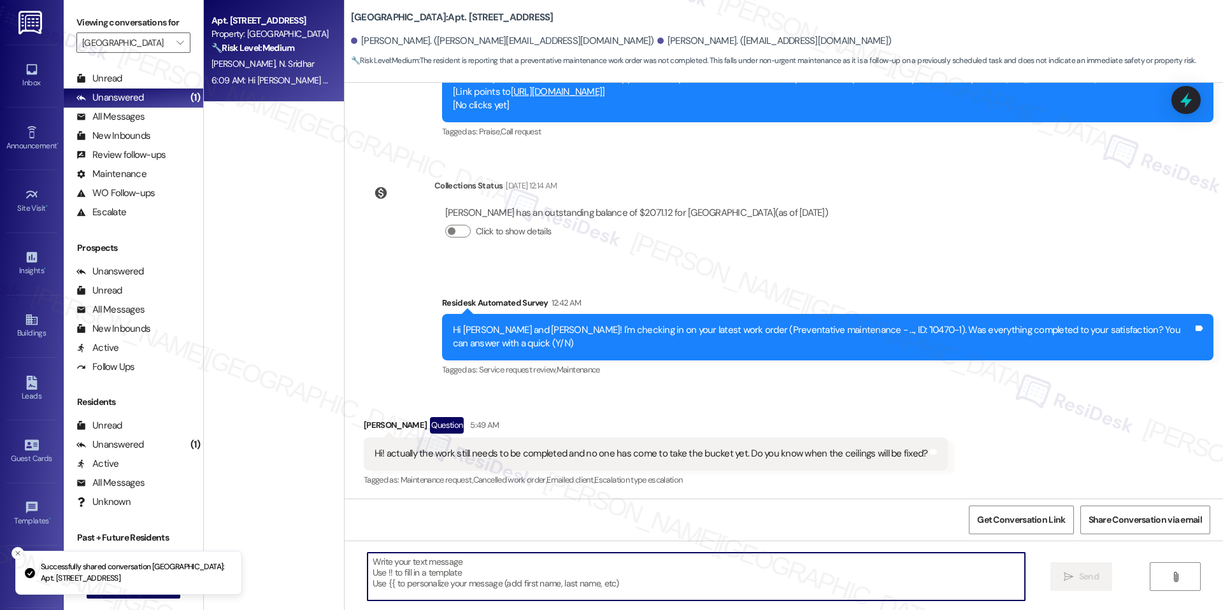
scroll to position [1365, 0]
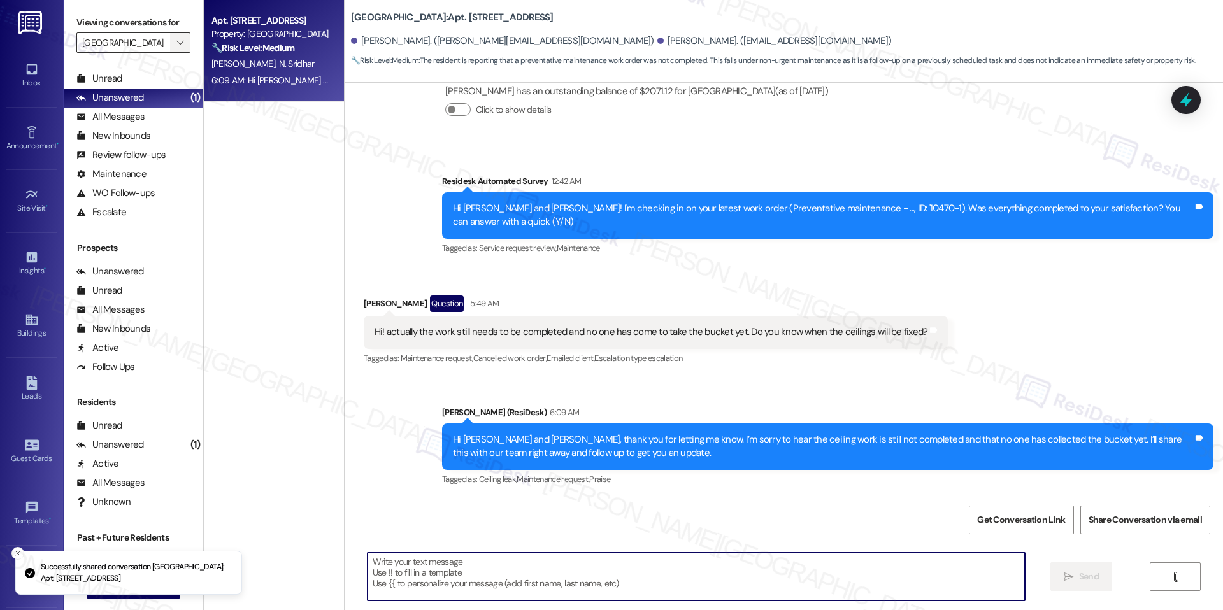
click at [170, 34] on button "" at bounding box center [180, 42] width 20 height 20
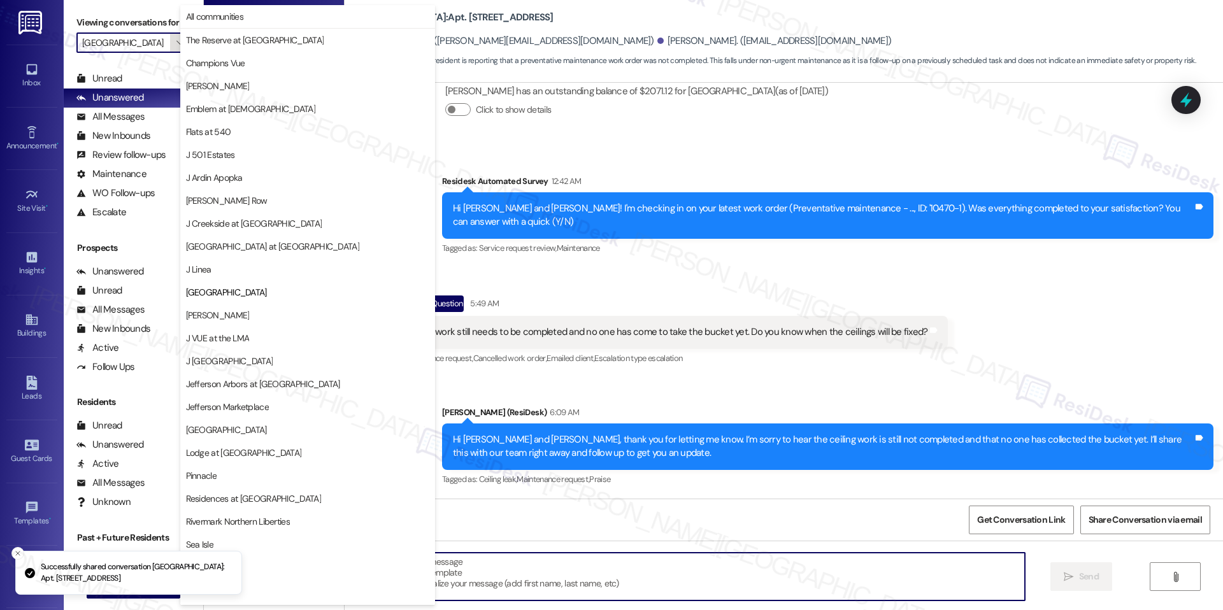
scroll to position [43, 0]
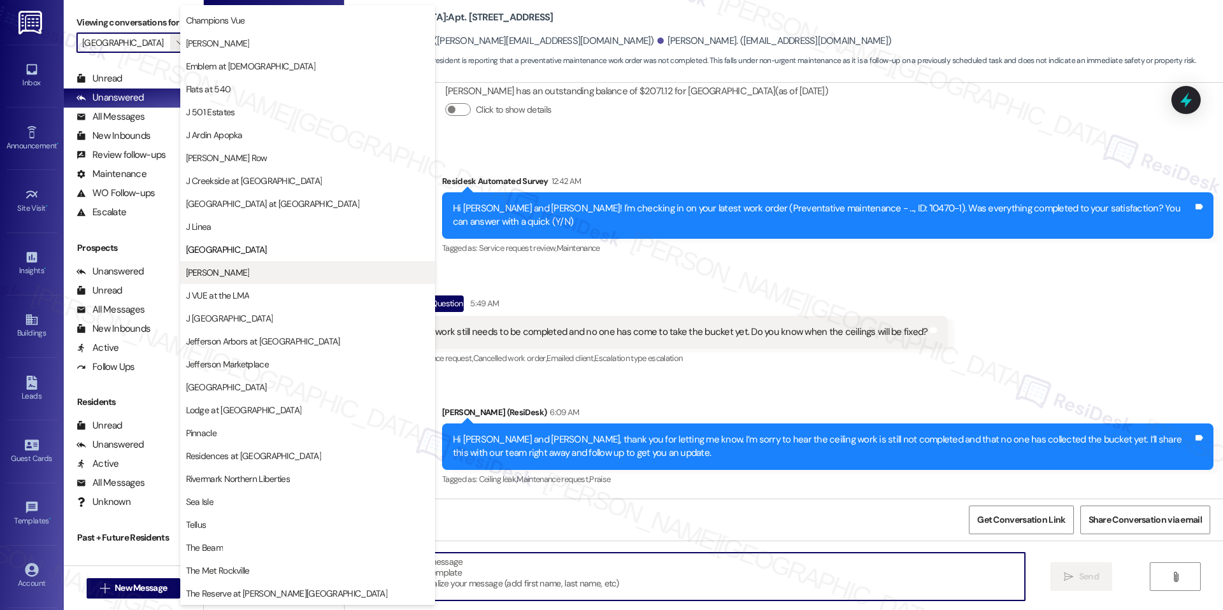
click at [261, 261] on button "[PERSON_NAME]" at bounding box center [307, 272] width 255 height 23
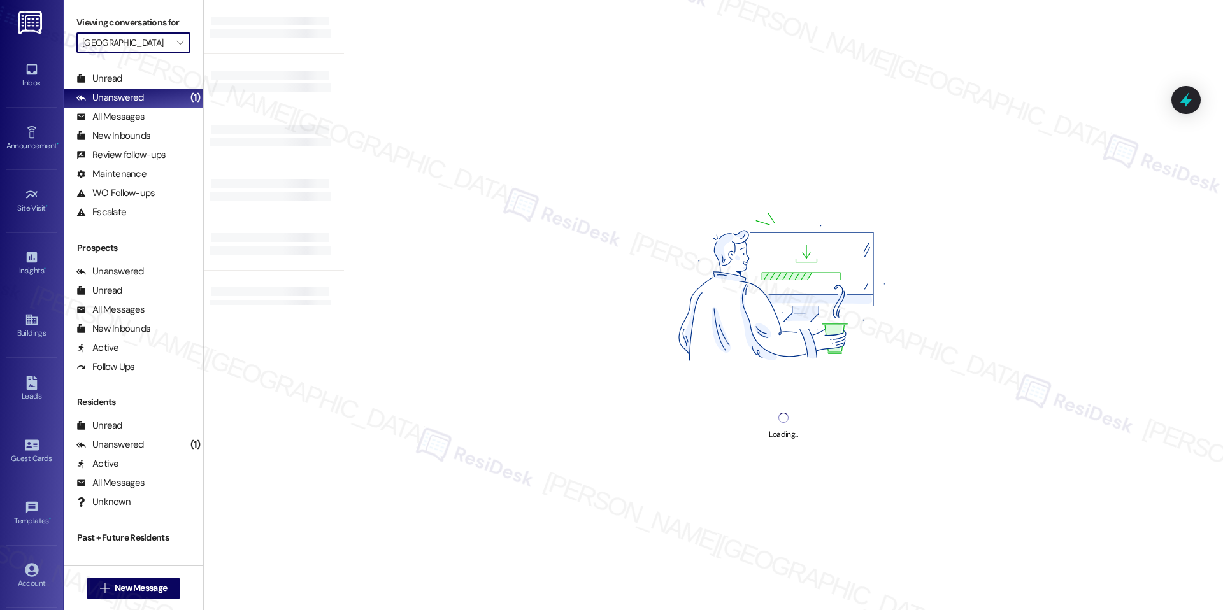
type input "[PERSON_NAME]"
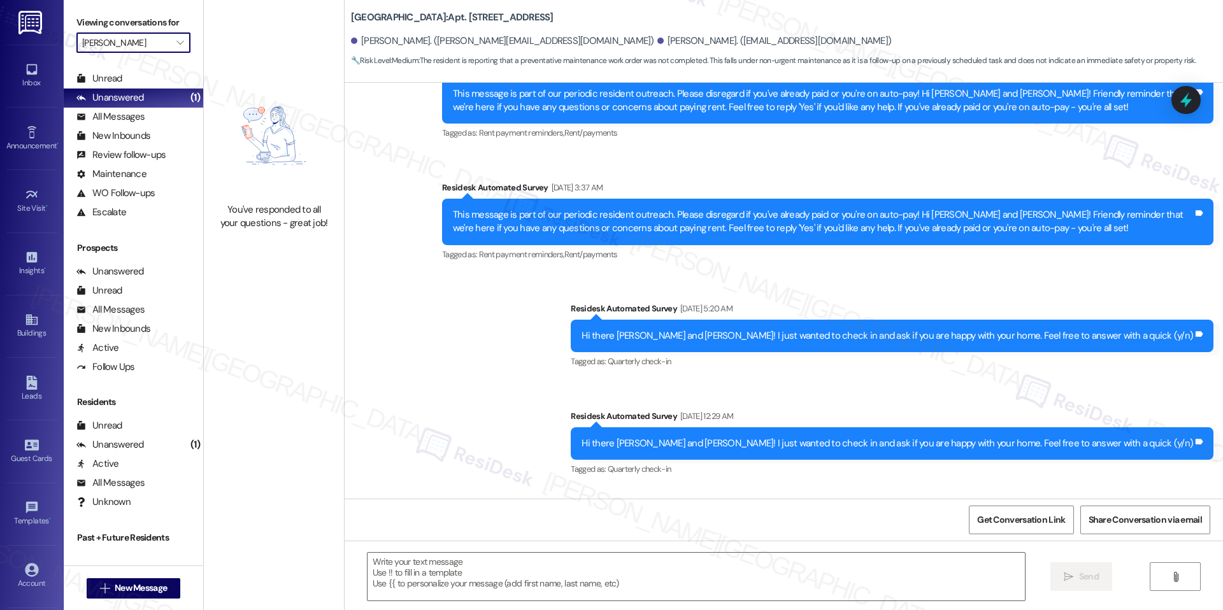
type textarea "Fetching suggested responses. Please feel free to read through the conversation…"
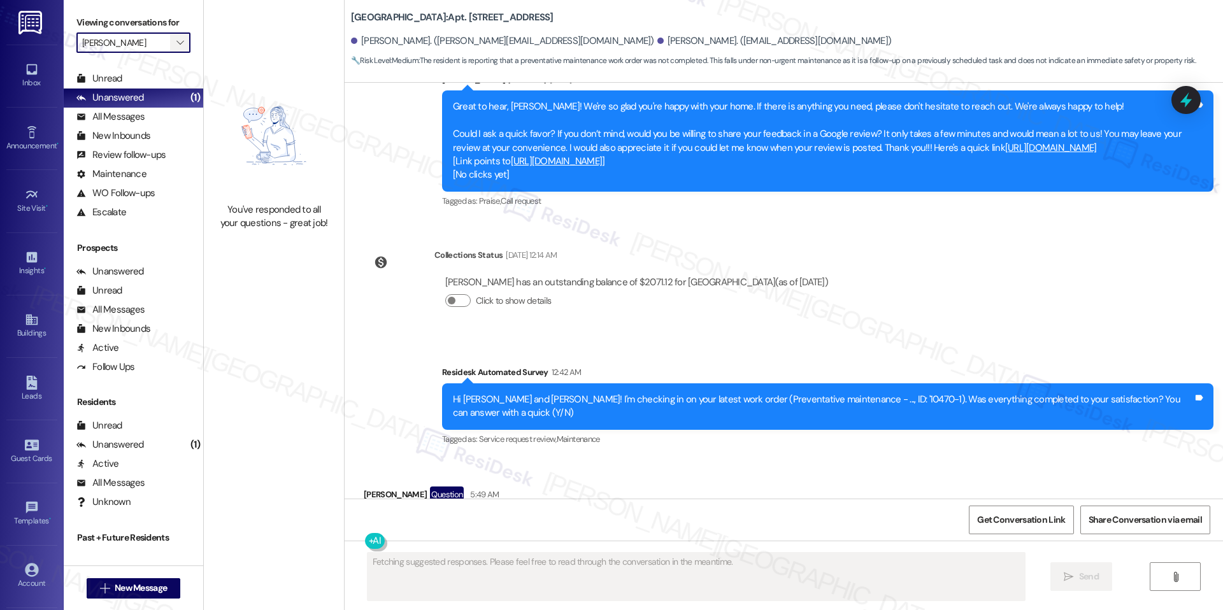
scroll to position [1243, 0]
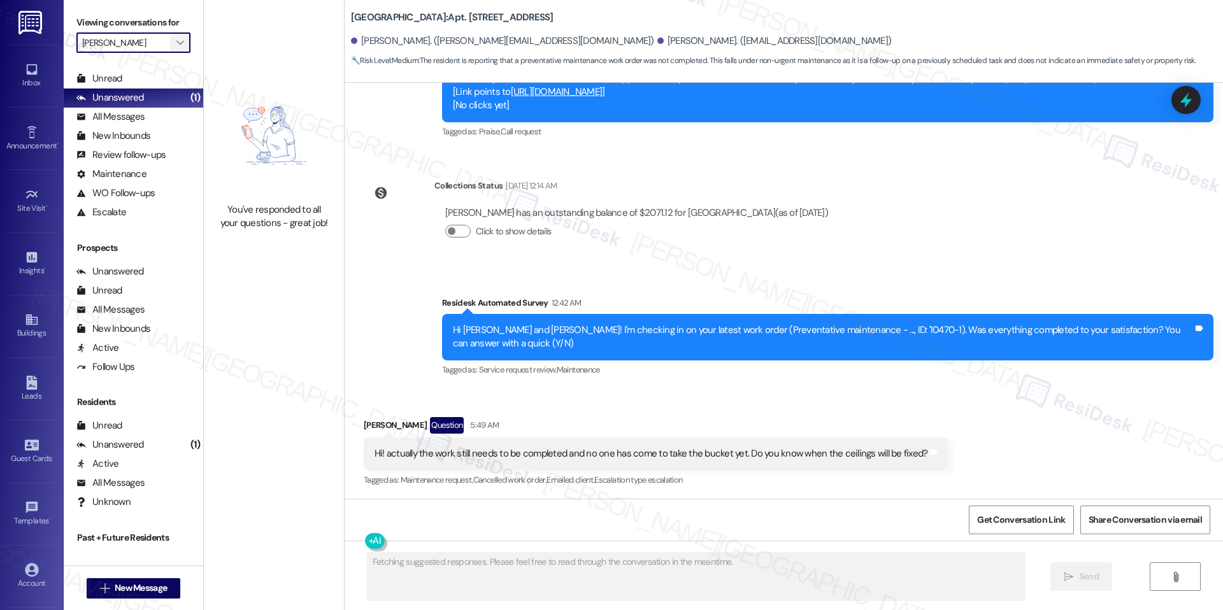
click at [174, 45] on span "" at bounding box center [180, 42] width 12 height 20
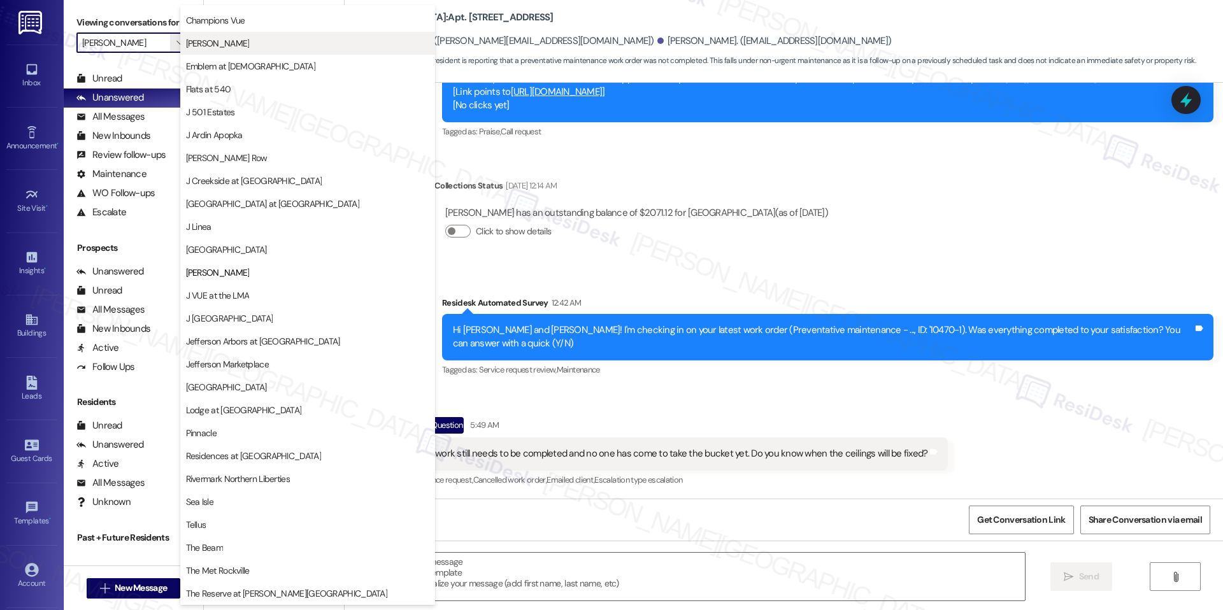
scroll to position [0, 0]
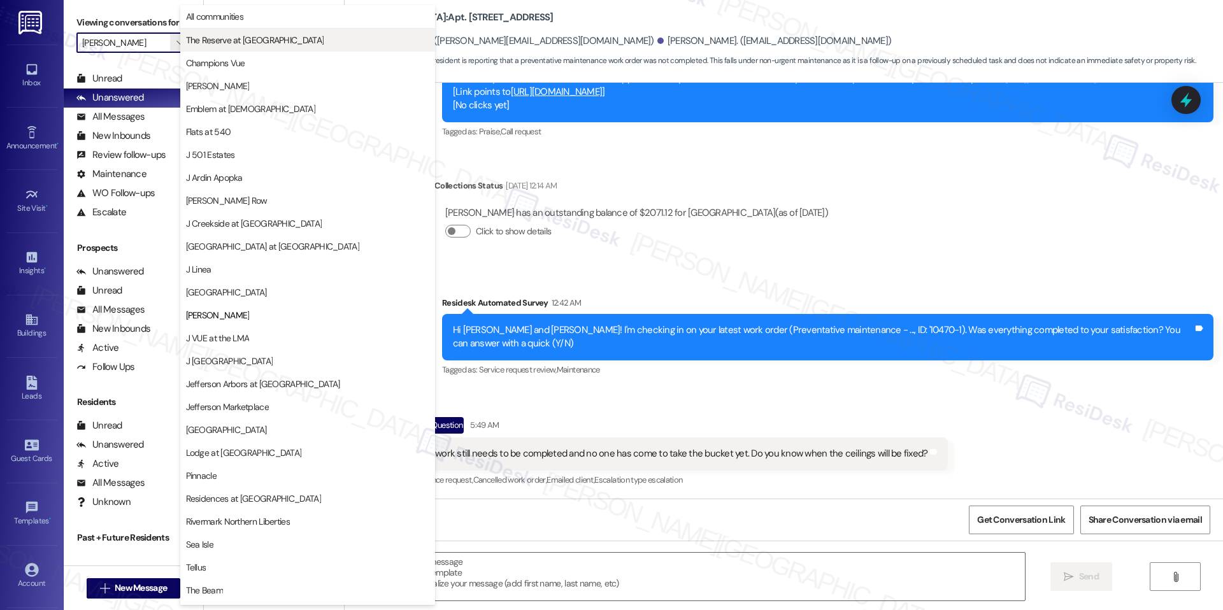
click at [255, 41] on span "The Reserve at [GEOGRAPHIC_DATA]" at bounding box center [255, 40] width 138 height 13
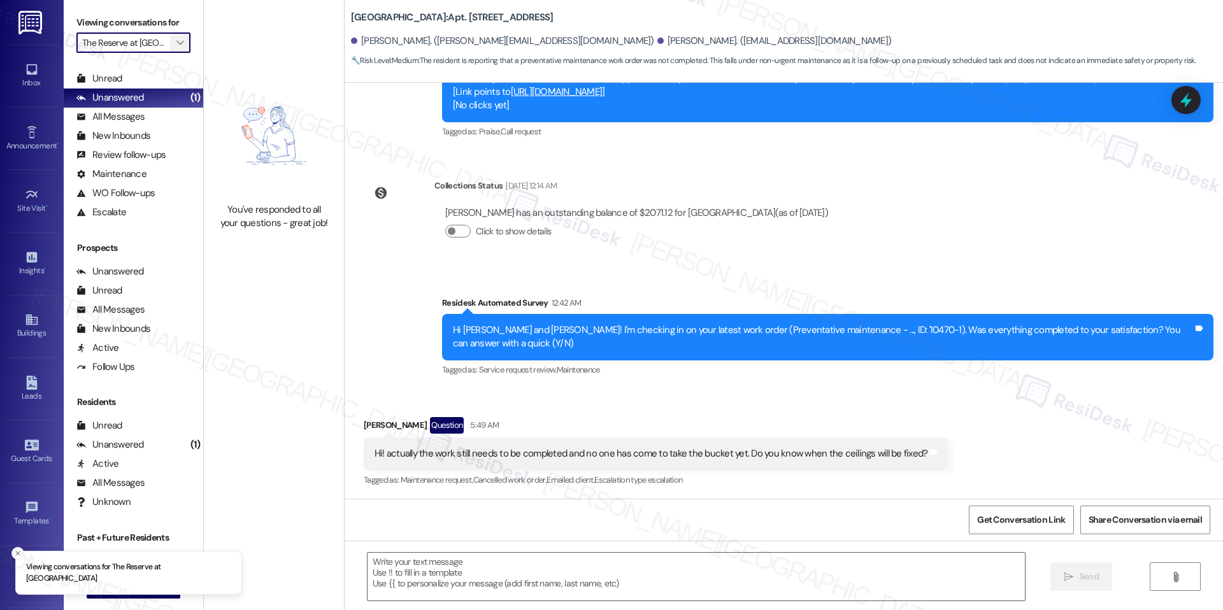
click at [176, 39] on icon "" at bounding box center [179, 43] width 7 height 10
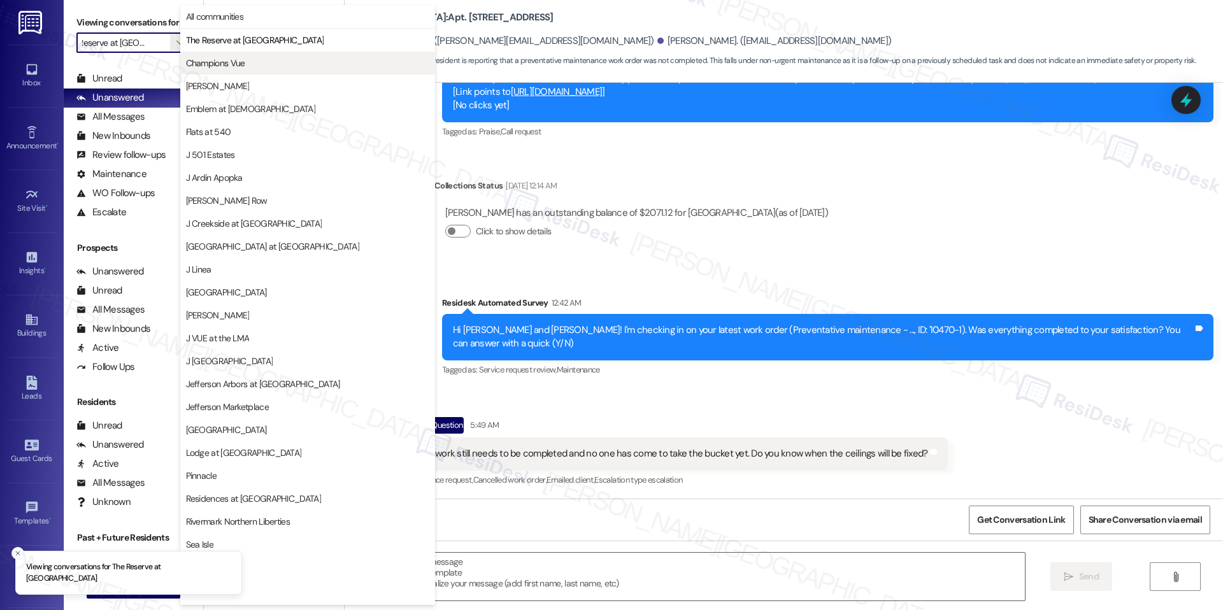
click at [209, 65] on span "Champions Vue" at bounding box center [215, 63] width 59 height 13
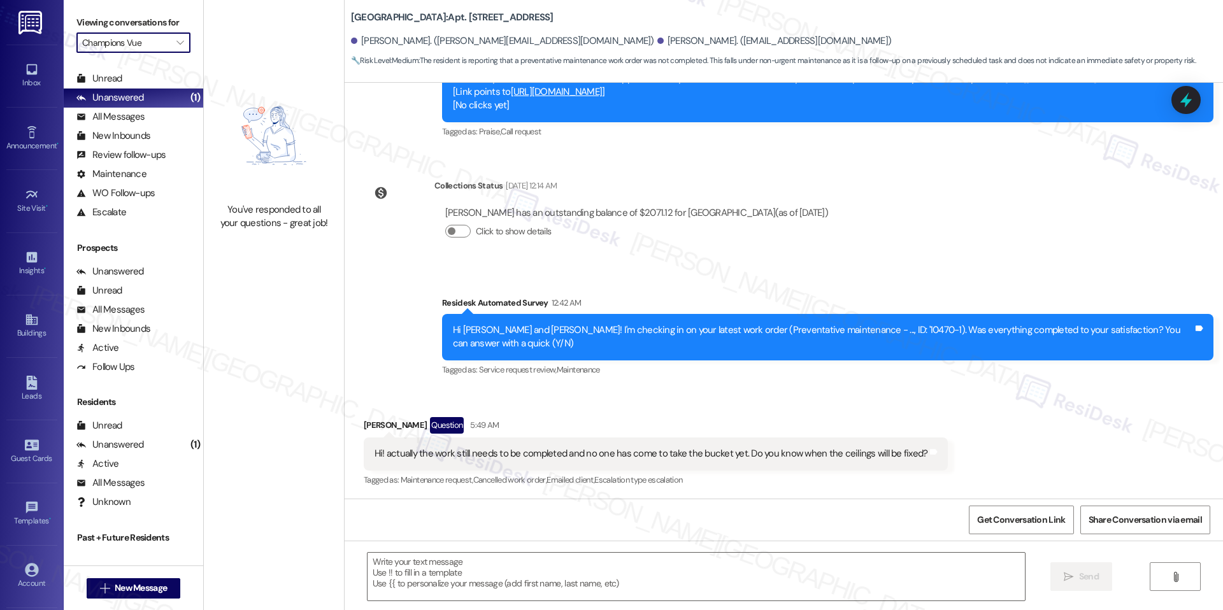
click at [156, 49] on input "Champions Vue" at bounding box center [126, 42] width 88 height 20
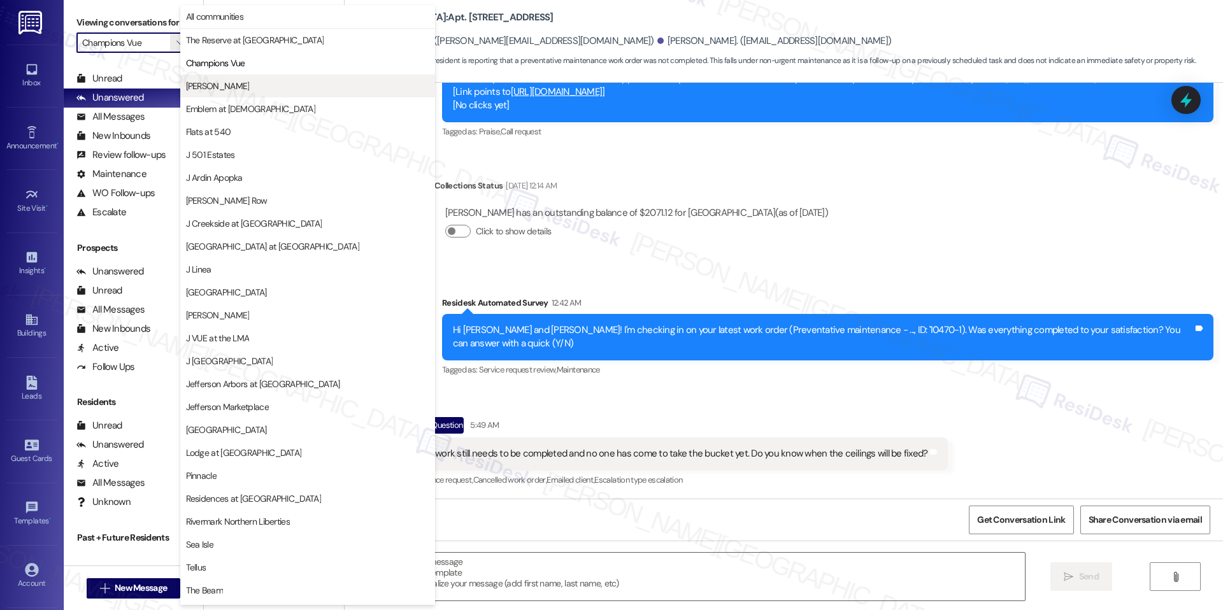
click at [198, 75] on button "[PERSON_NAME]" at bounding box center [307, 86] width 255 height 23
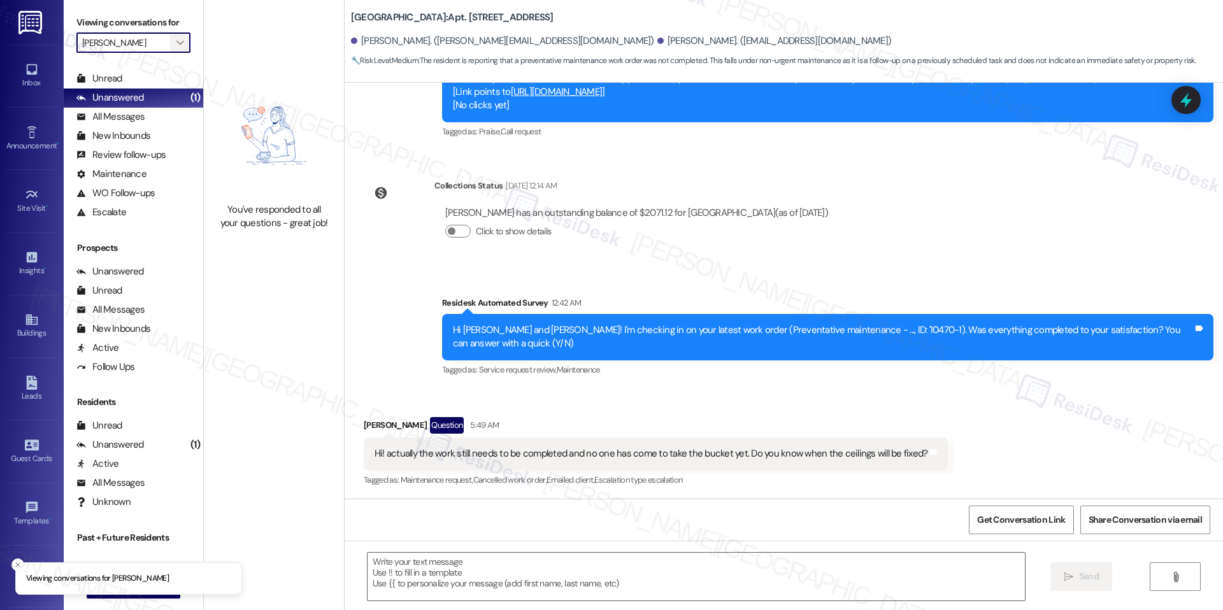
click at [176, 41] on span "" at bounding box center [180, 42] width 12 height 20
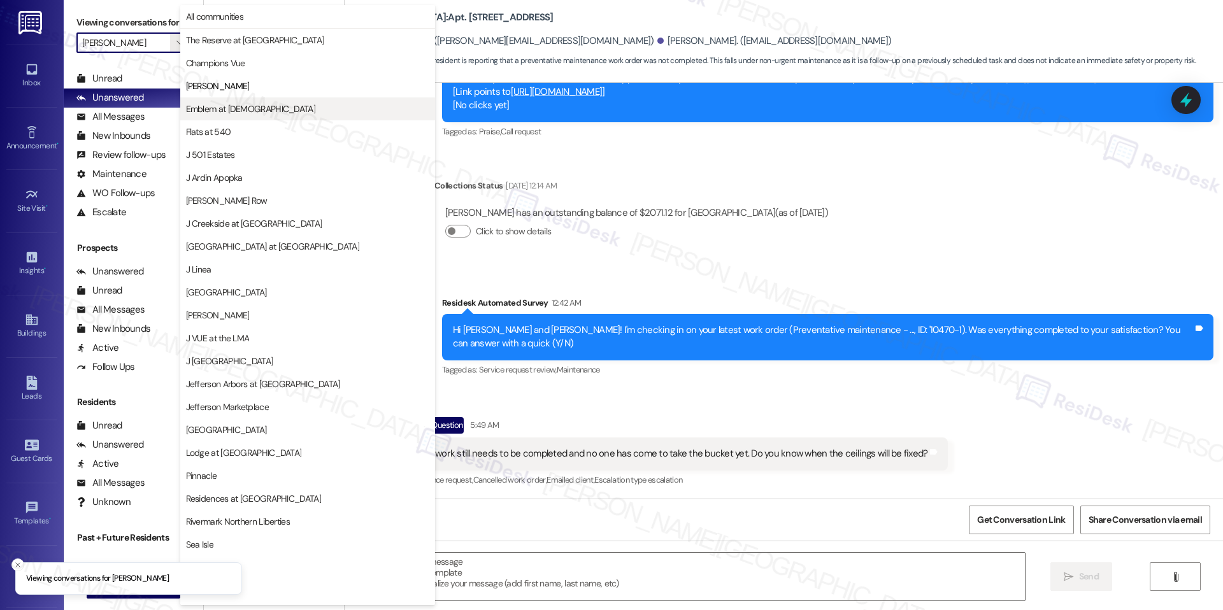
click at [220, 105] on span "Emblem at [DEMOGRAPHIC_DATA]" at bounding box center [250, 109] width 129 height 13
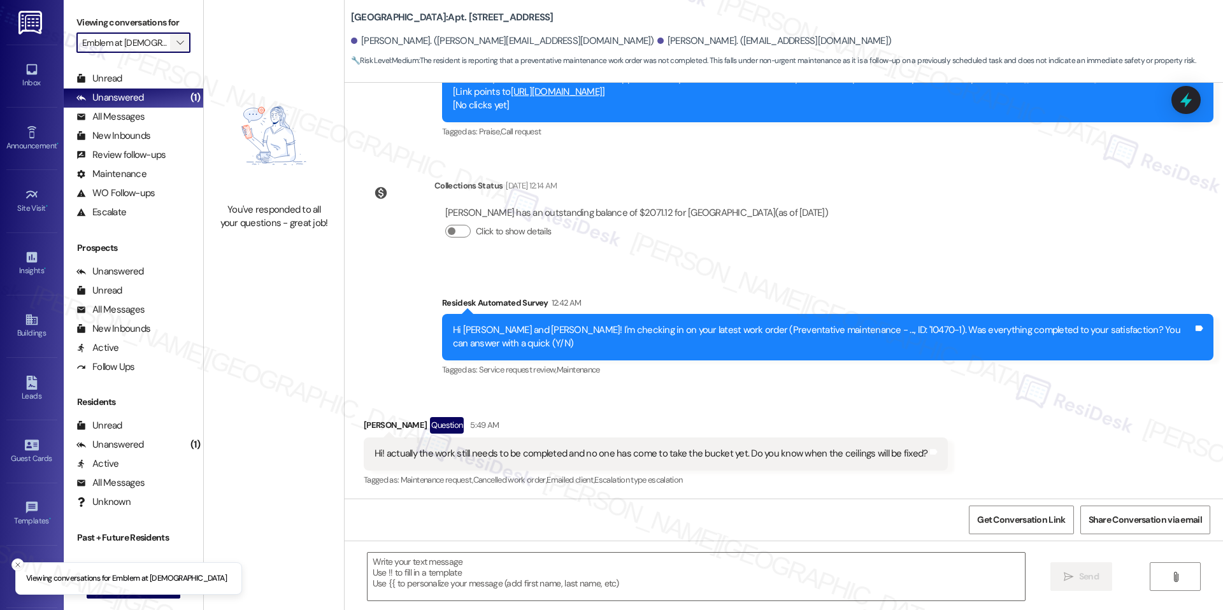
click at [174, 36] on span "" at bounding box center [180, 42] width 12 height 20
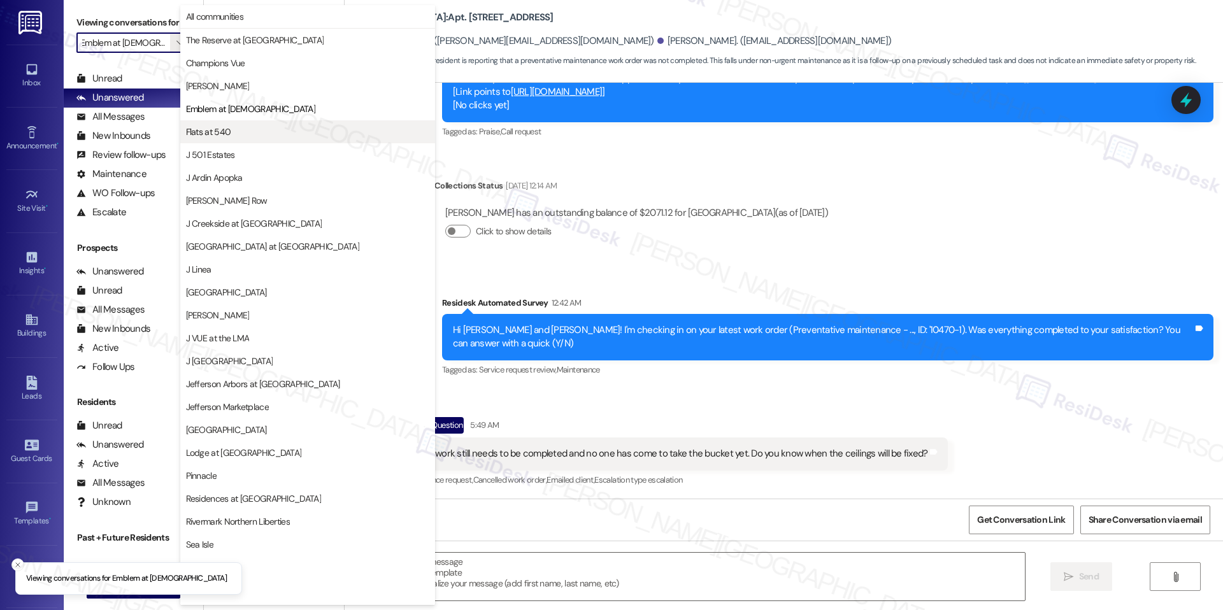
click at [221, 126] on span "Flats at 540" at bounding box center [208, 131] width 45 height 13
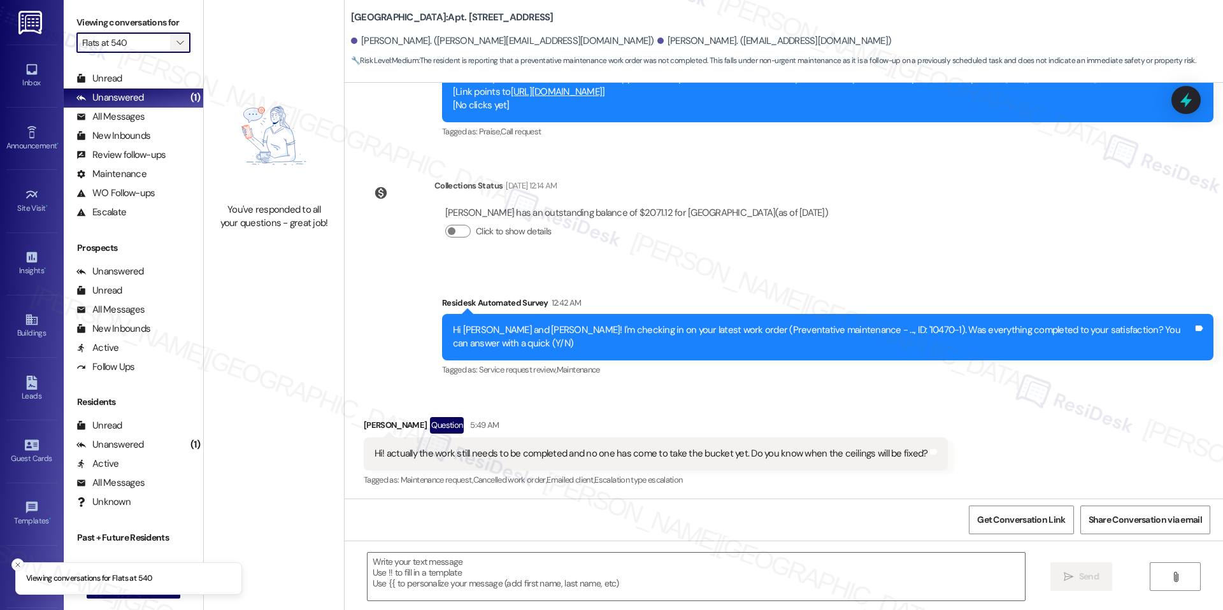
click at [176, 43] on icon "" at bounding box center [179, 43] width 7 height 10
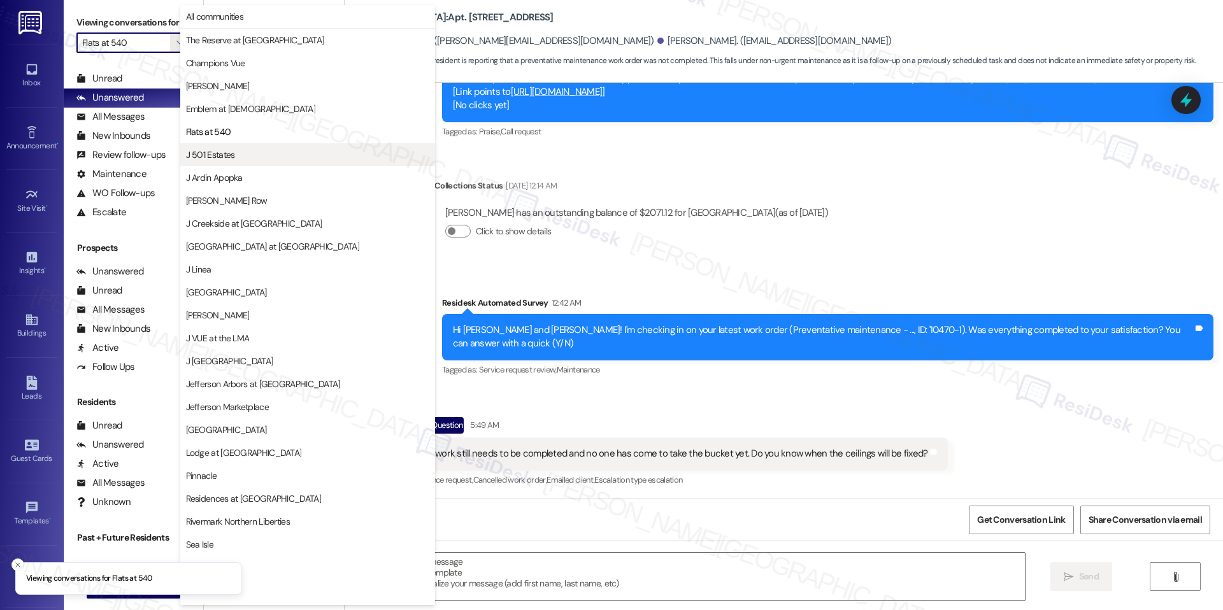
click at [254, 146] on button "J 501 Estates" at bounding box center [307, 154] width 255 height 23
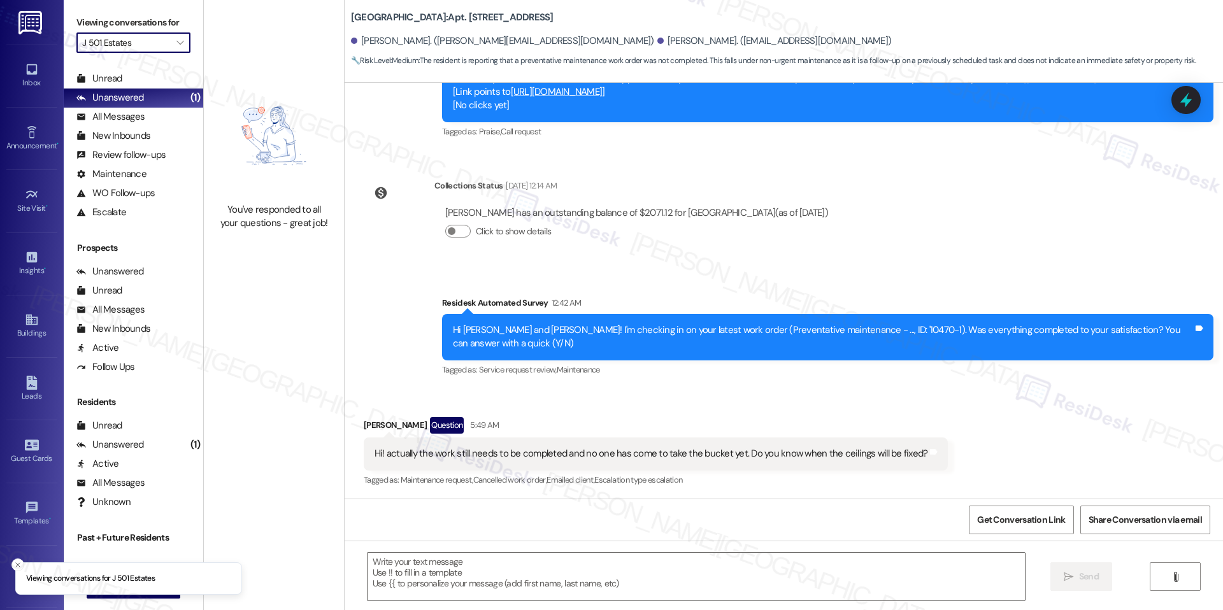
click at [180, 53] on div "Viewing conversations for J 501 Estates " at bounding box center [134, 33] width 140 height 66
click at [175, 48] on span "" at bounding box center [180, 42] width 12 height 20
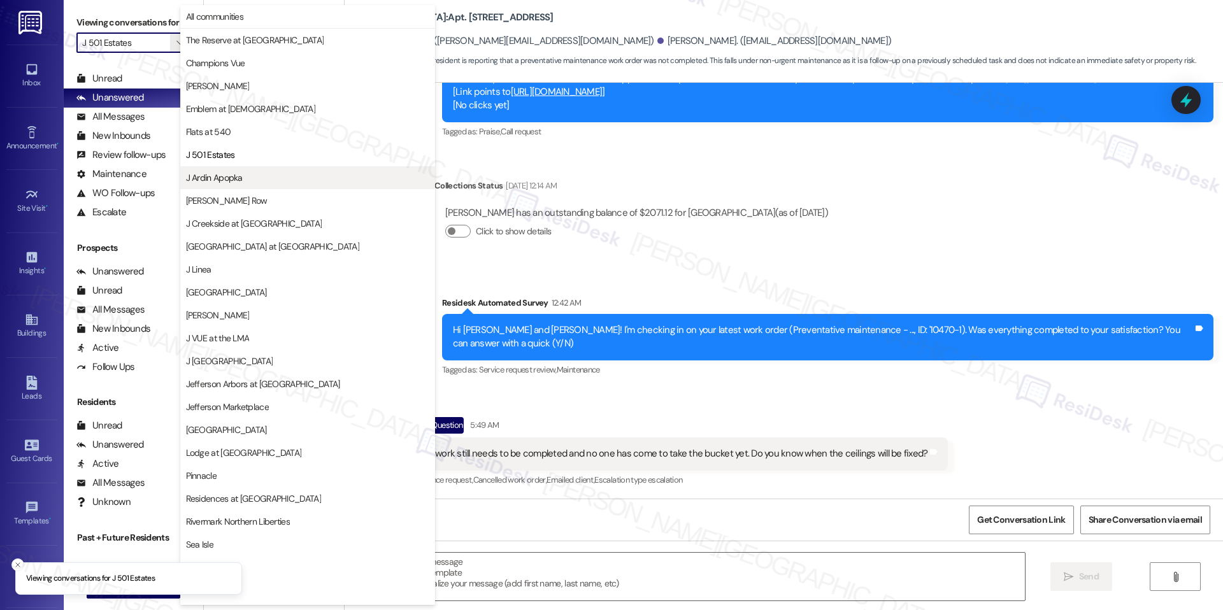
click at [231, 179] on span "J Ardin Apopka" at bounding box center [214, 177] width 57 height 13
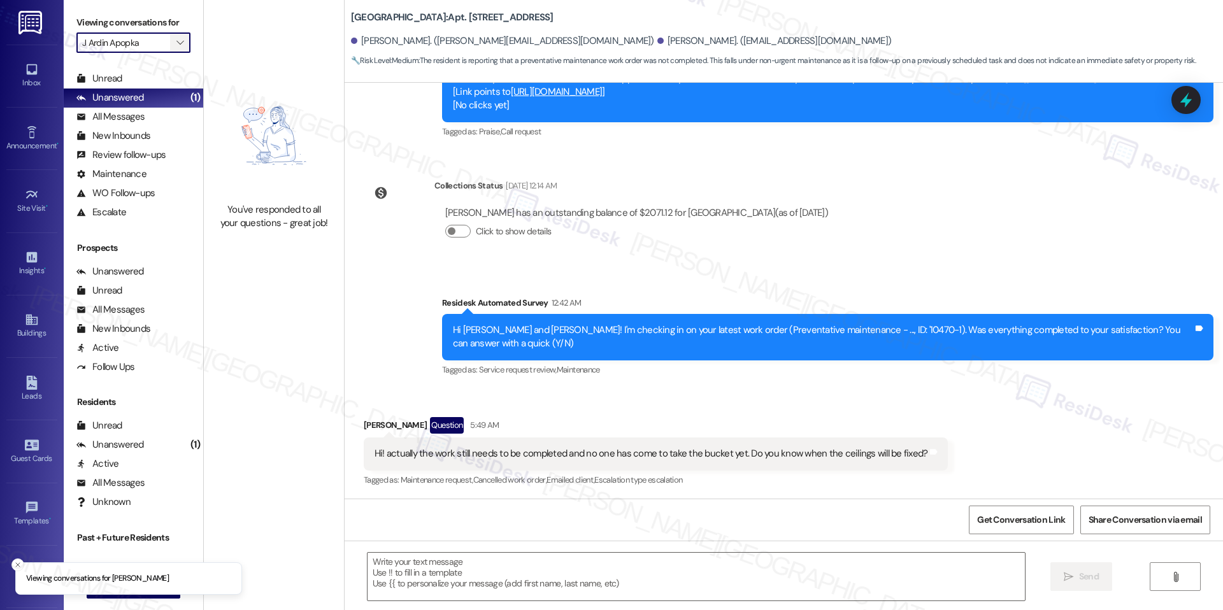
click at [174, 42] on span "" at bounding box center [180, 42] width 12 height 20
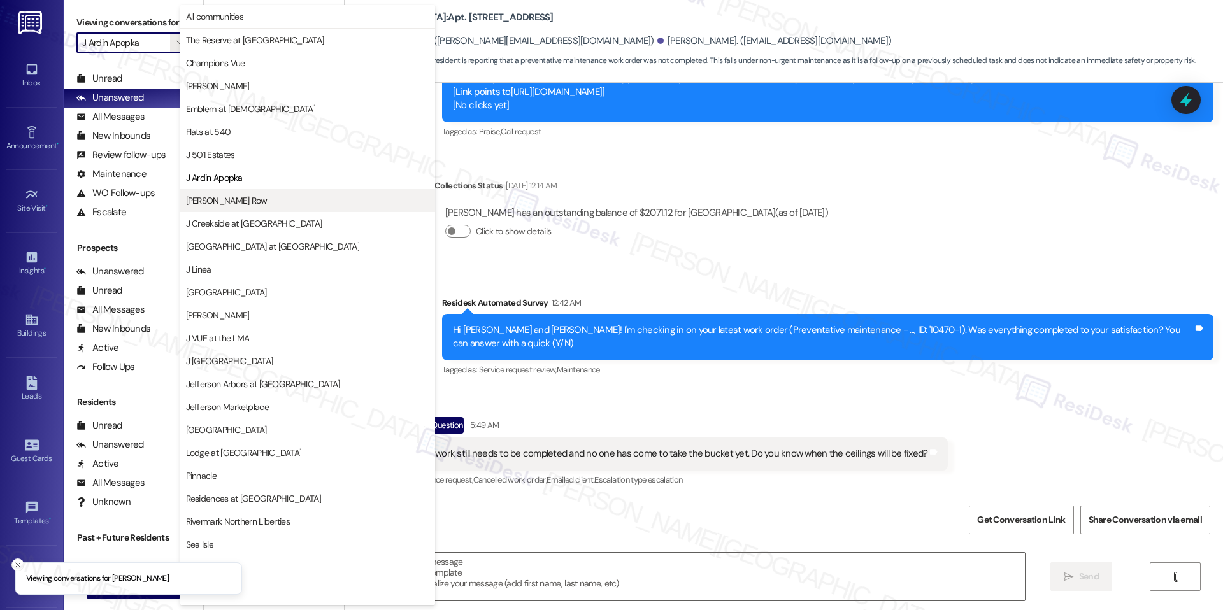
click at [254, 193] on button "[PERSON_NAME] Row" at bounding box center [307, 200] width 255 height 23
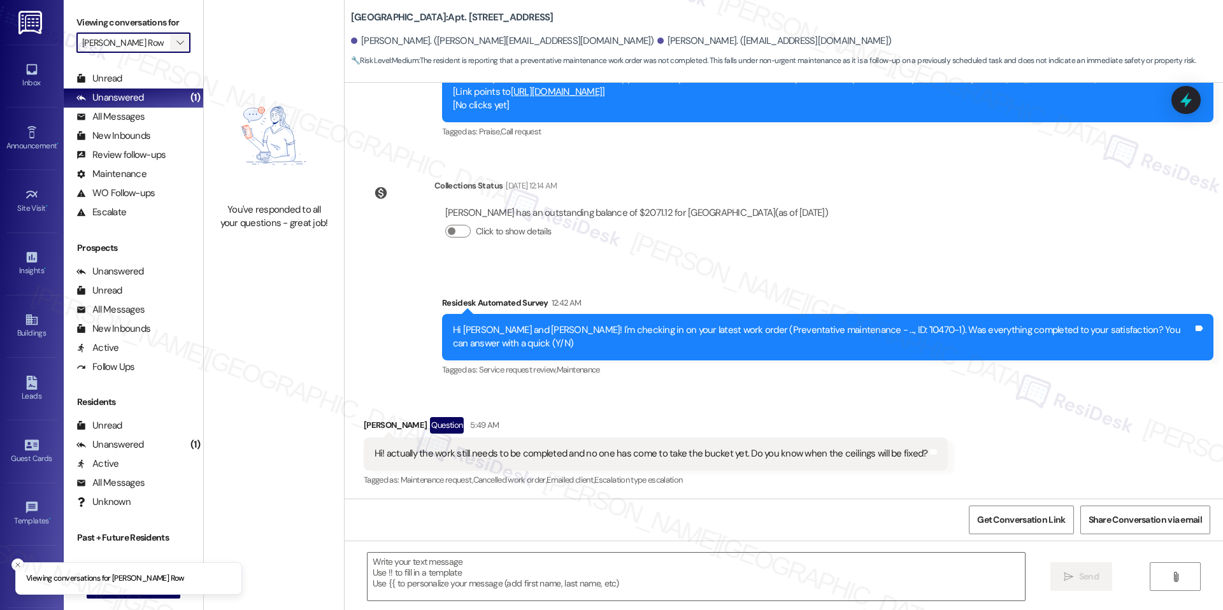
click at [177, 41] on button "" at bounding box center [180, 42] width 20 height 20
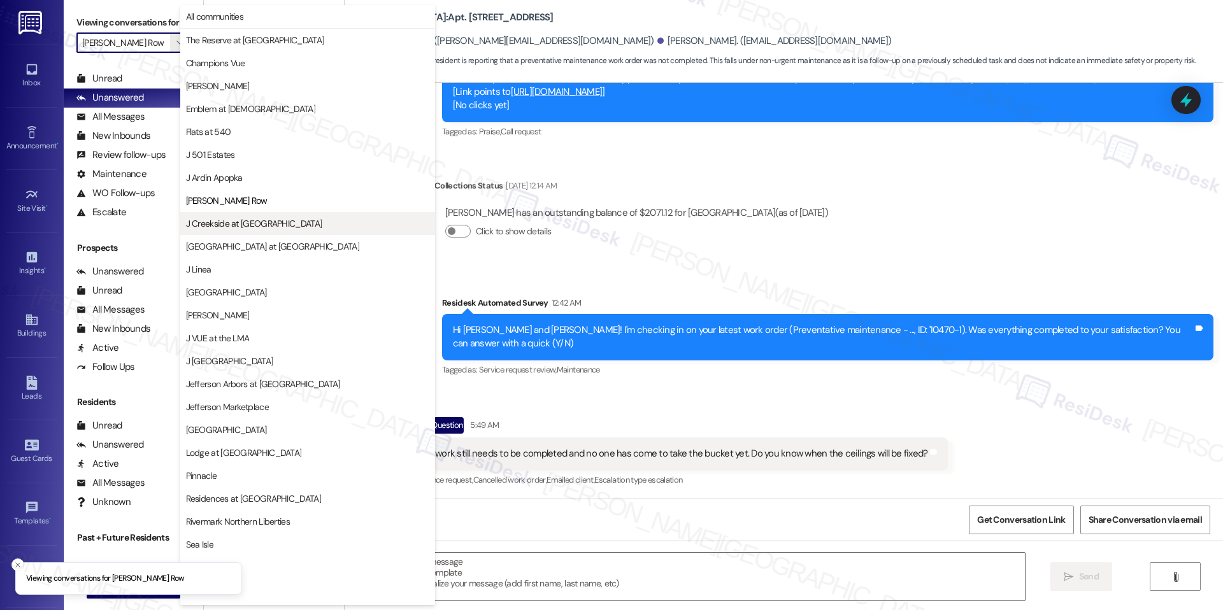
click at [288, 219] on span "J Creekside at [GEOGRAPHIC_DATA]" at bounding box center [307, 223] width 243 height 13
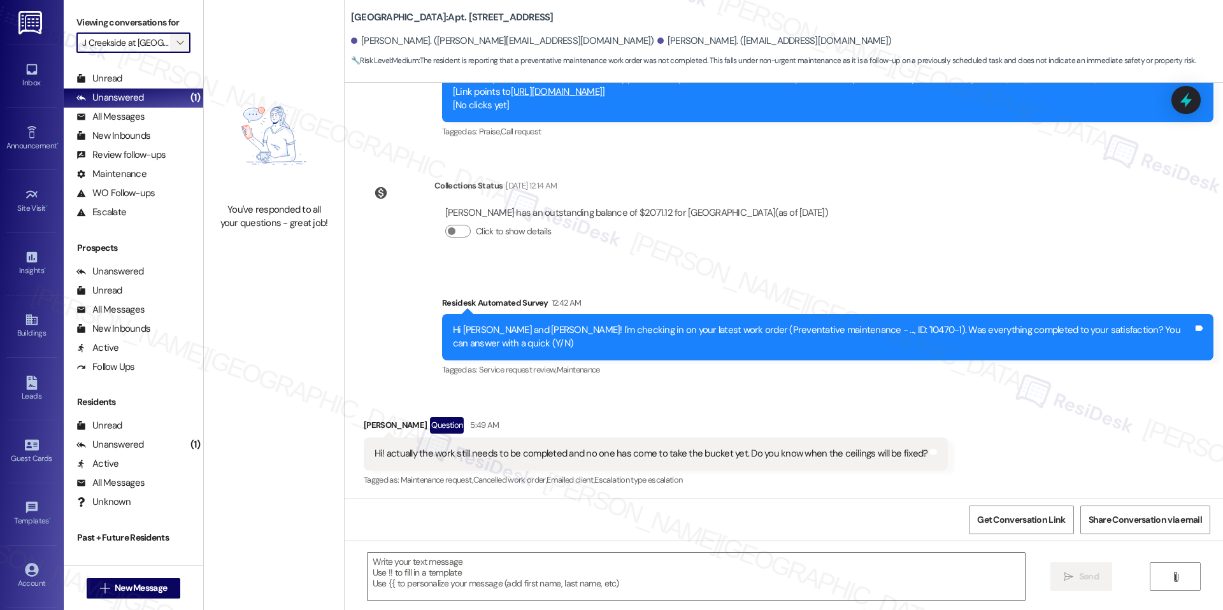
click at [176, 48] on button "" at bounding box center [180, 42] width 20 height 20
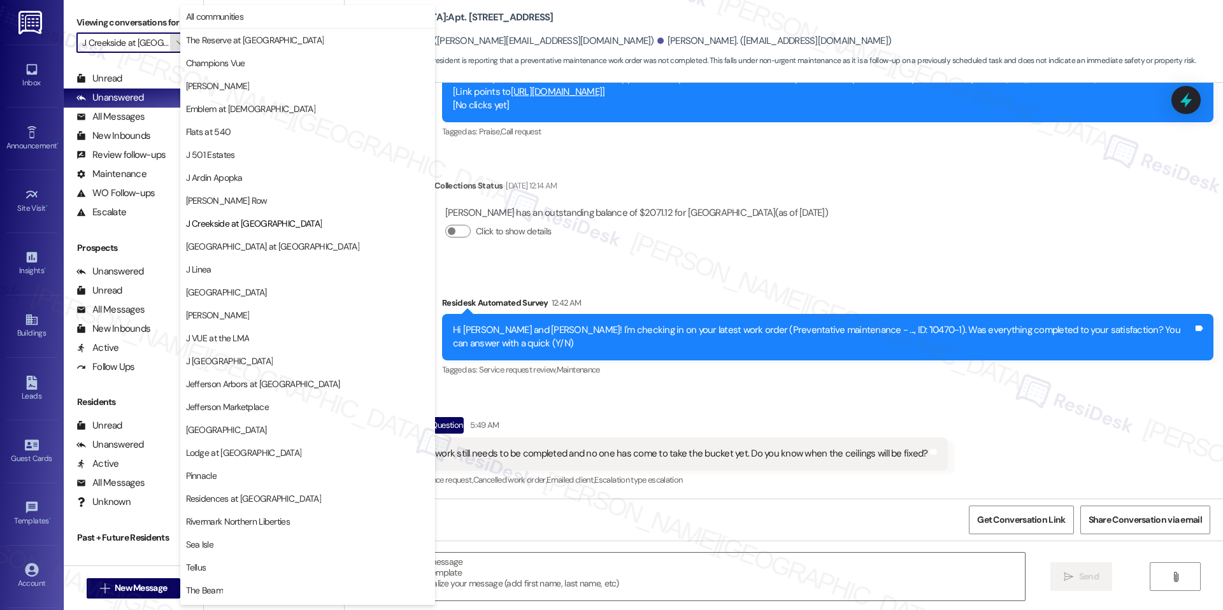
scroll to position [43, 0]
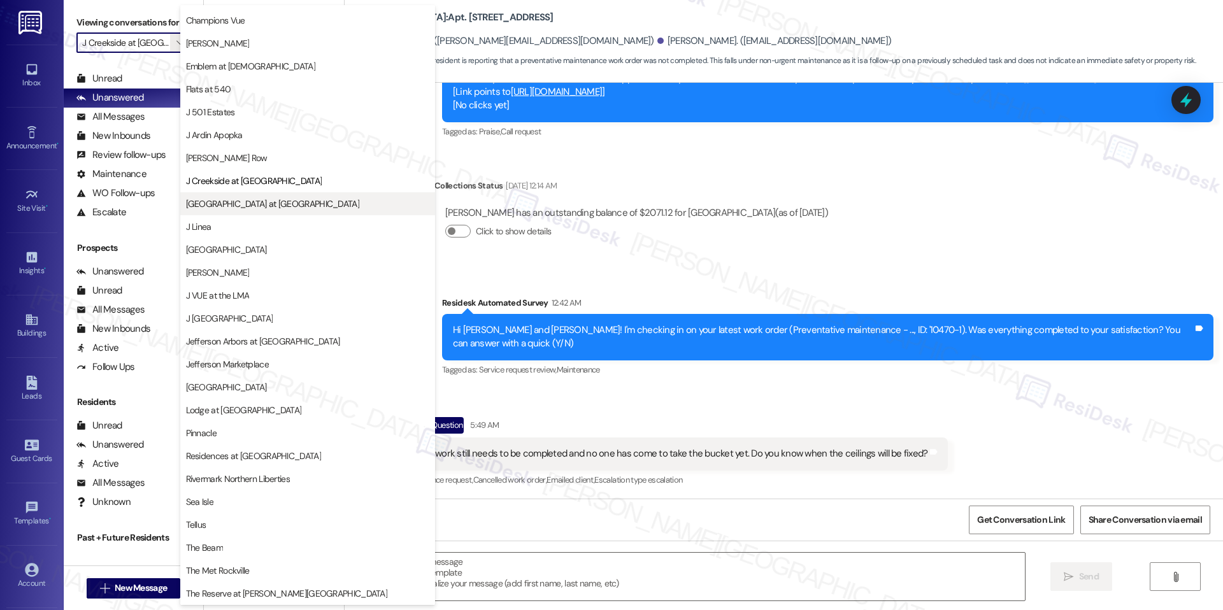
click at [260, 206] on span "[GEOGRAPHIC_DATA] at [GEOGRAPHIC_DATA]" at bounding box center [272, 203] width 173 height 13
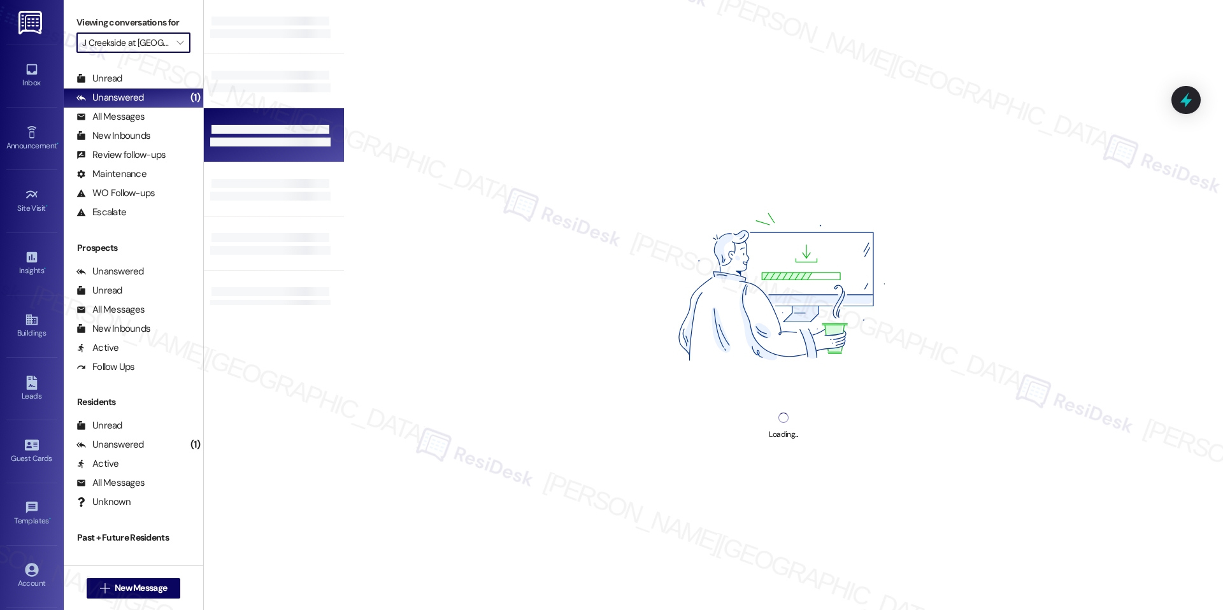
type input "[GEOGRAPHIC_DATA] at [GEOGRAPHIC_DATA]"
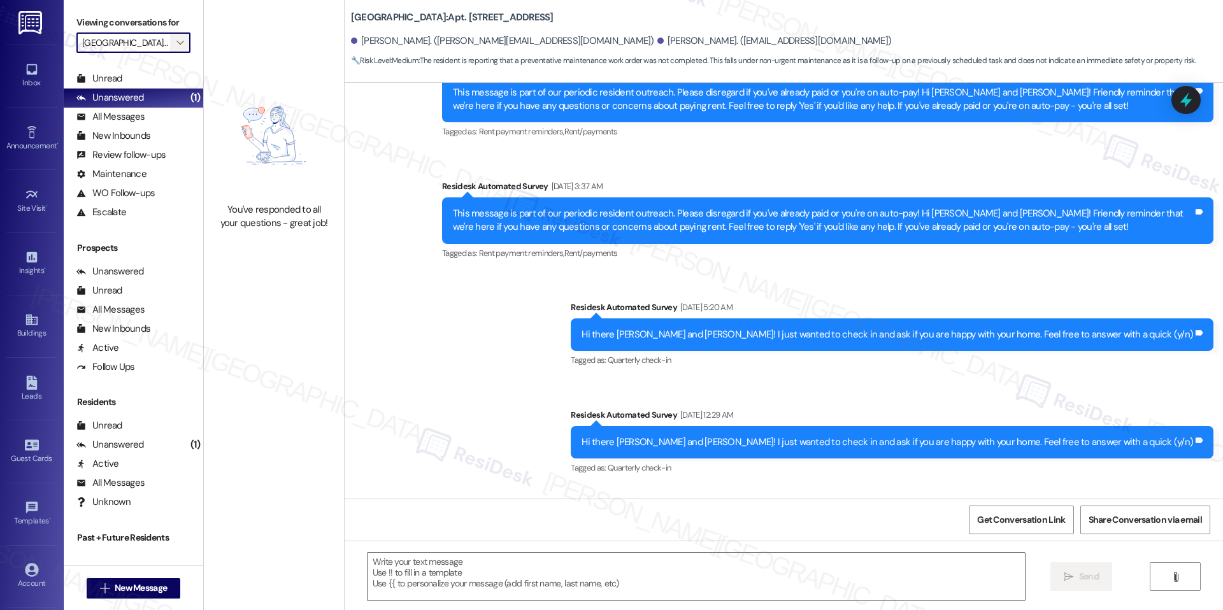
type textarea "Fetching suggested responses. Please feel free to read through the conversation…"
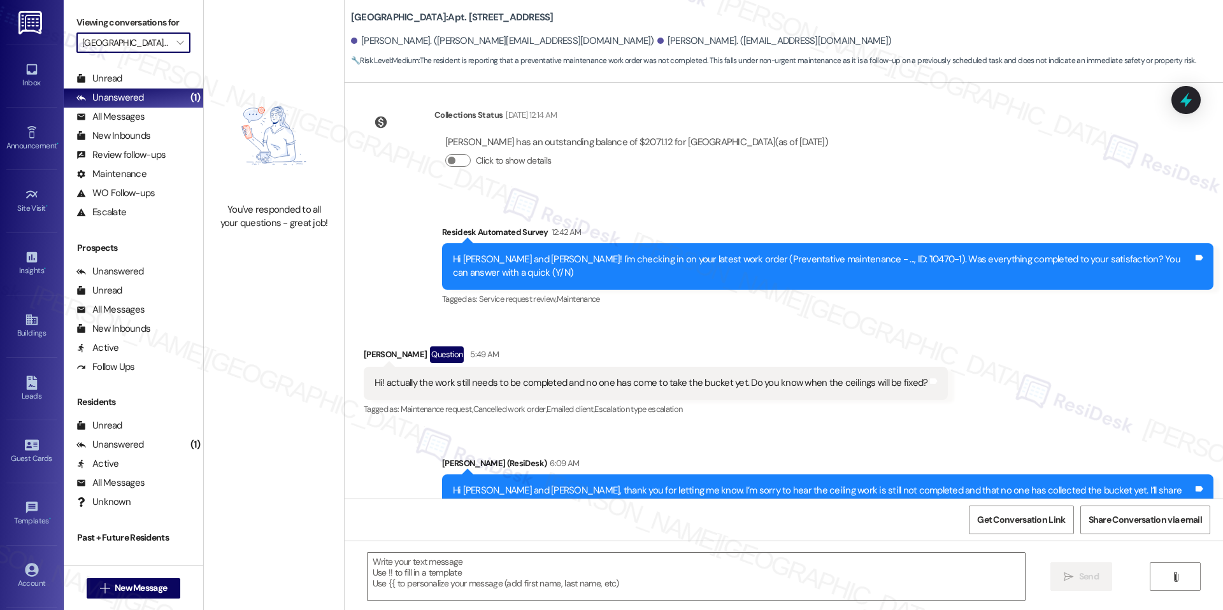
scroll to position [1508, 0]
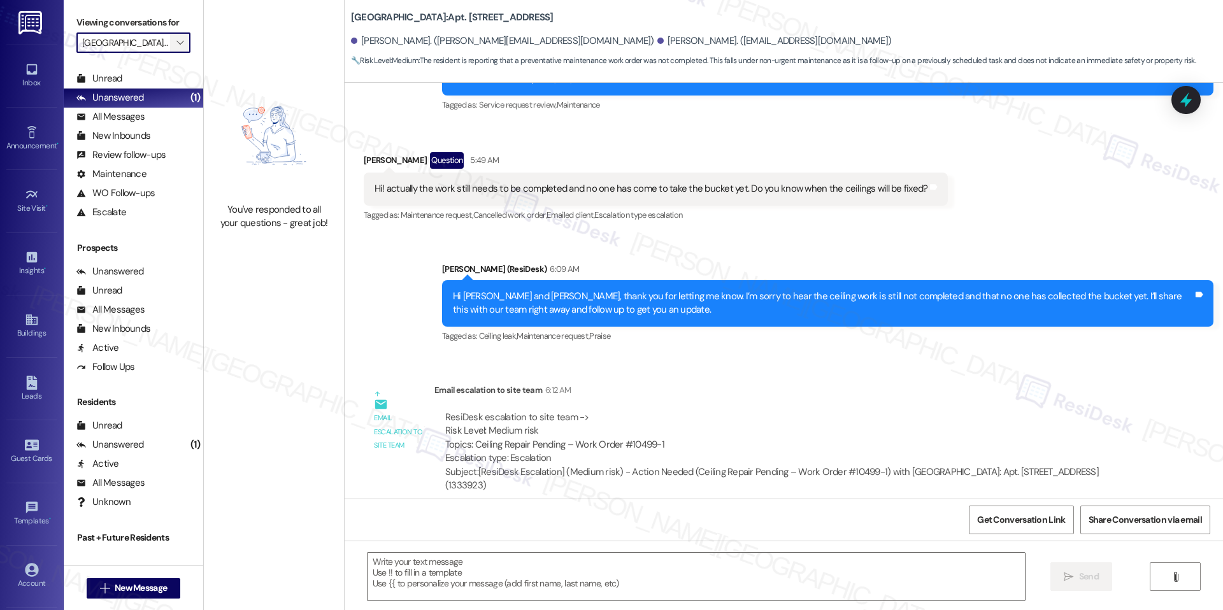
click at [176, 43] on button "" at bounding box center [180, 42] width 20 height 20
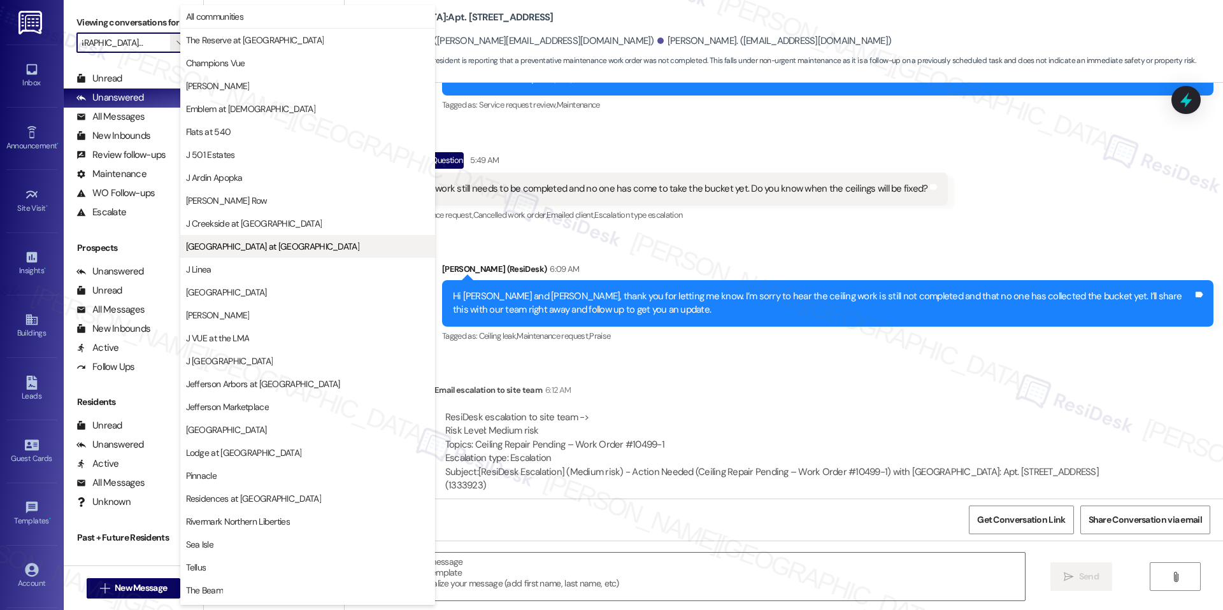
scroll to position [43, 0]
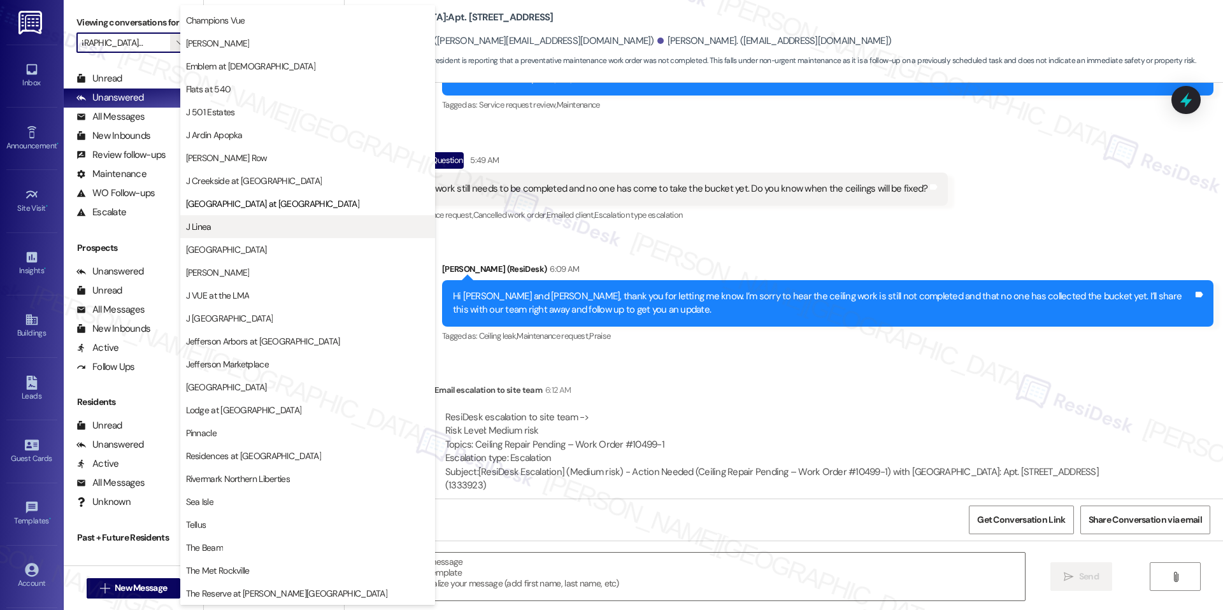
click at [245, 223] on span "J Linea" at bounding box center [307, 226] width 243 height 13
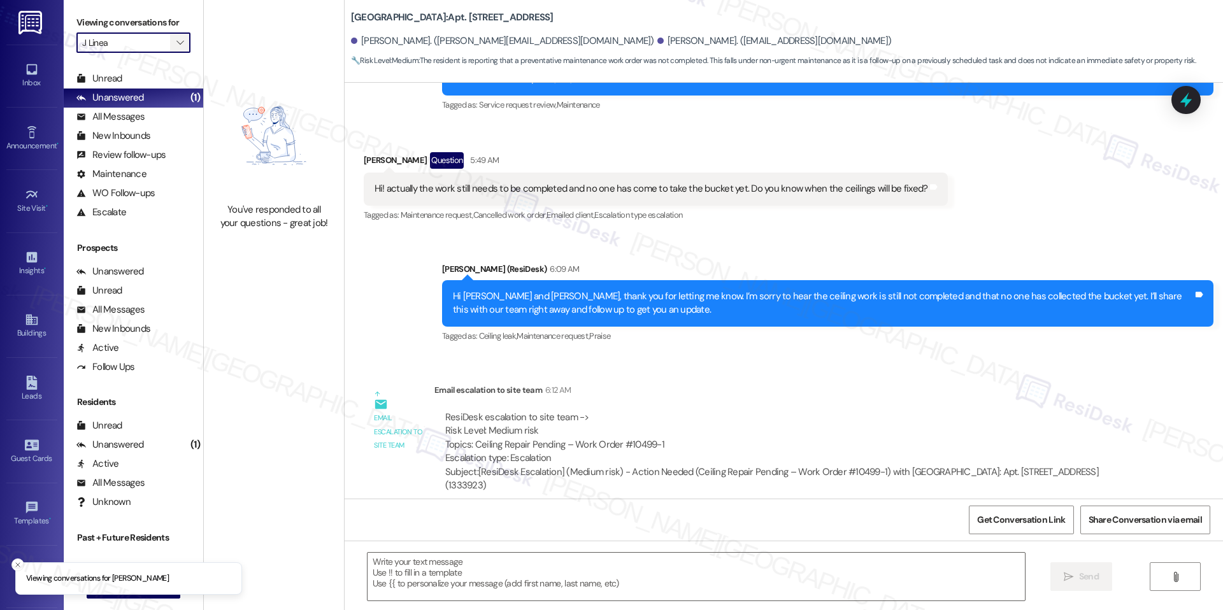
click at [176, 41] on icon "" at bounding box center [179, 43] width 7 height 10
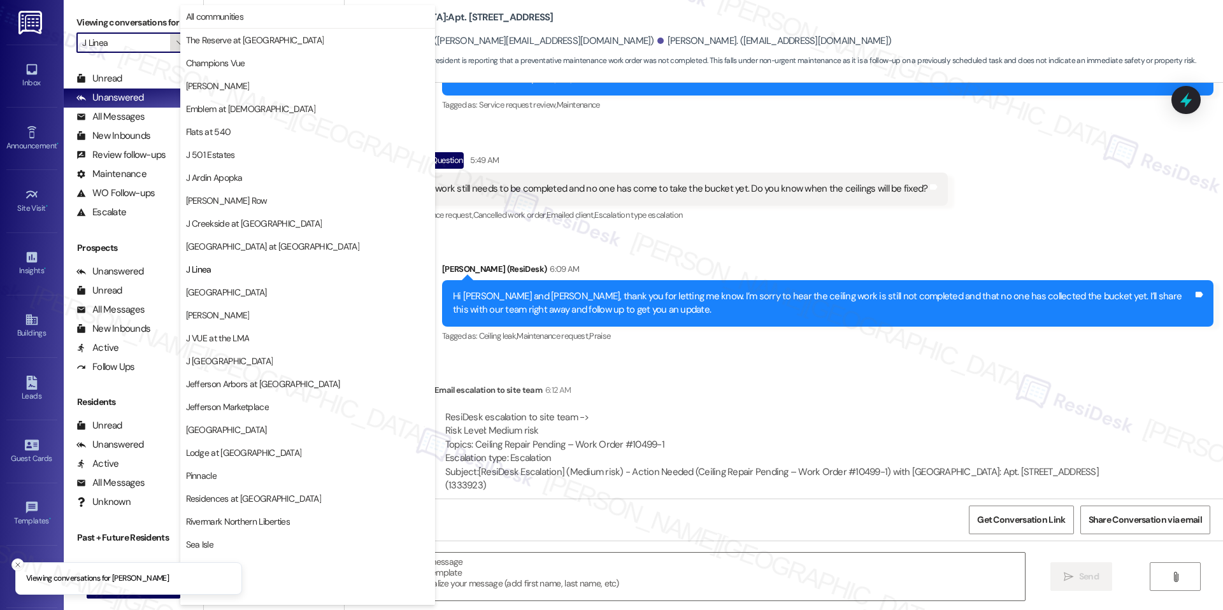
scroll to position [43, 0]
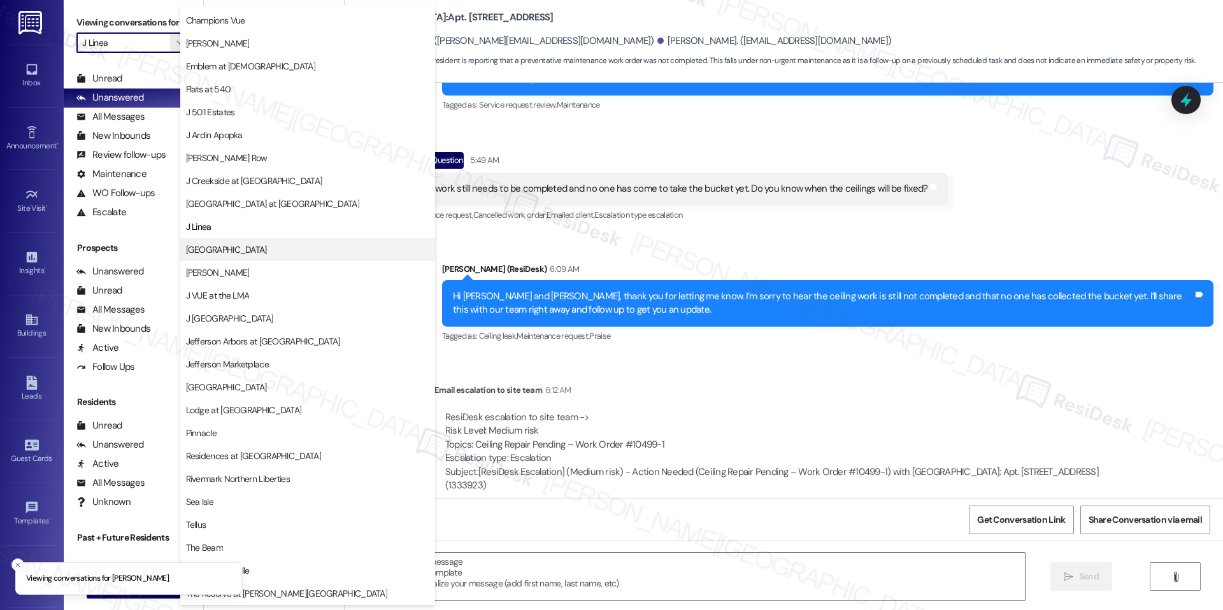
click at [269, 250] on span "[GEOGRAPHIC_DATA]" at bounding box center [307, 249] width 243 height 13
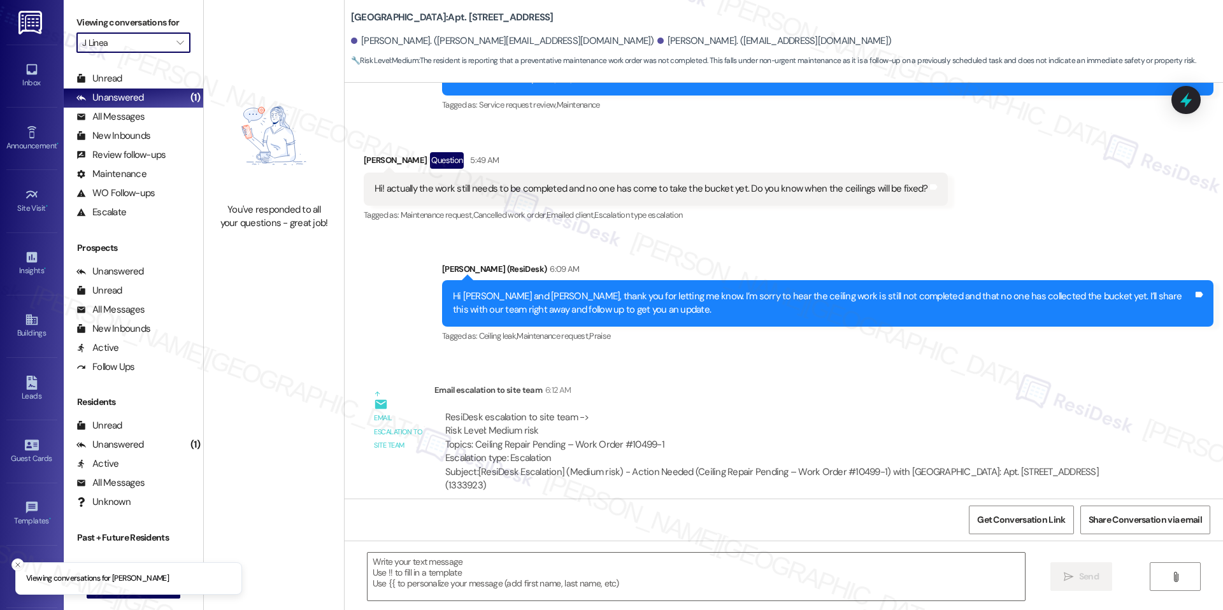
type input "[GEOGRAPHIC_DATA]"
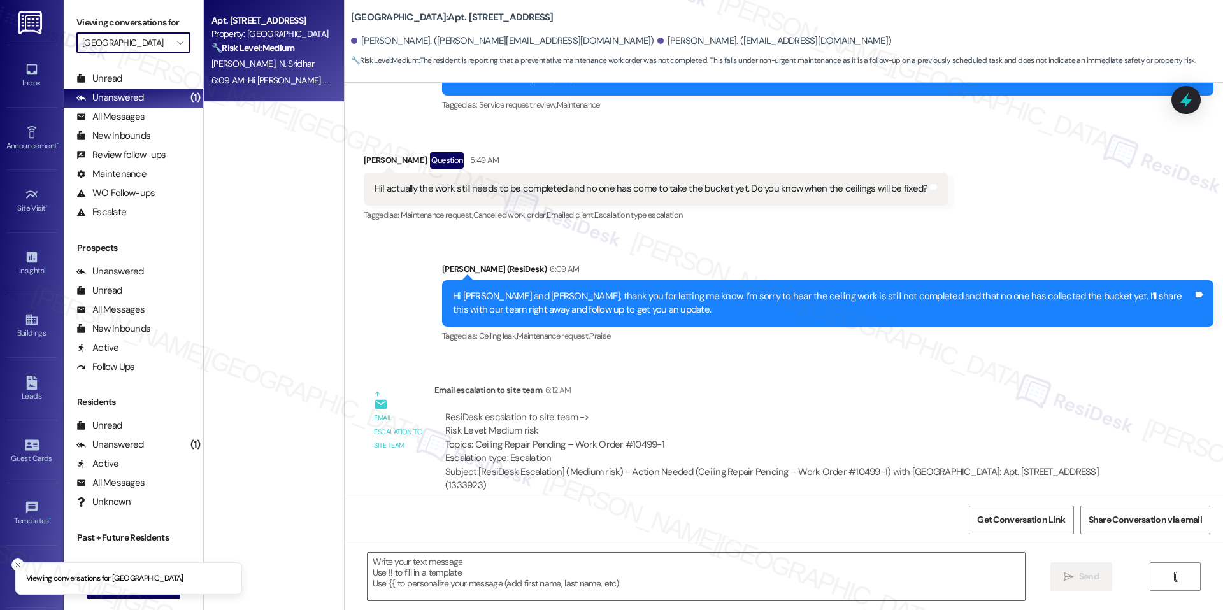
click at [290, 62] on div "[PERSON_NAME] [PERSON_NAME]" at bounding box center [270, 64] width 120 height 16
click at [529, 562] on textarea at bounding box center [696, 577] width 657 height 48
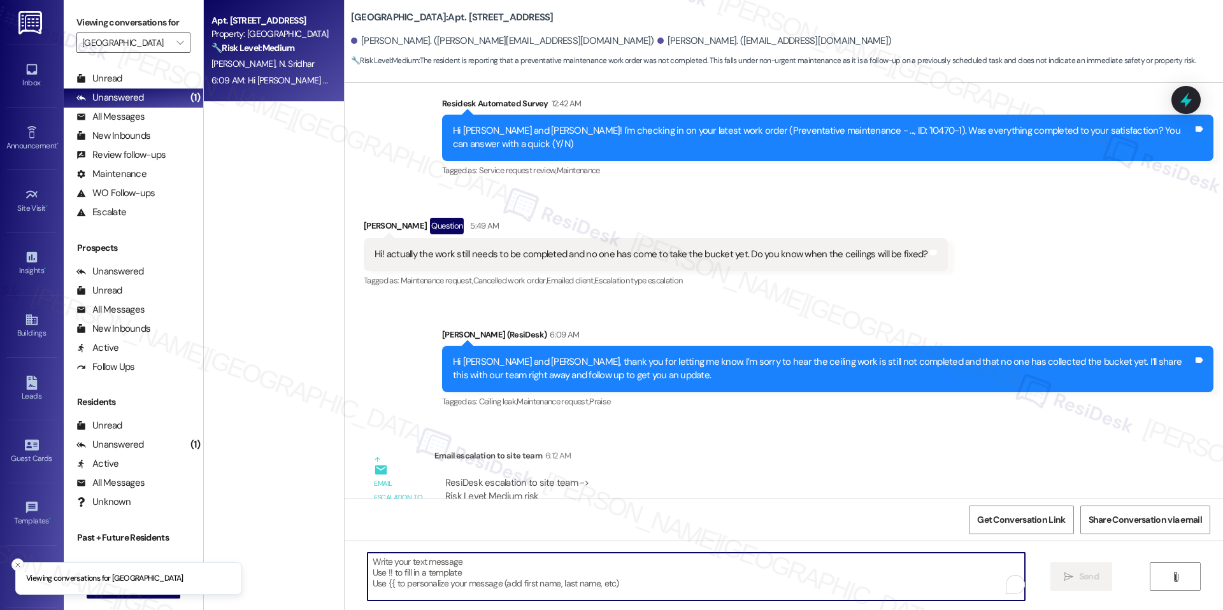
scroll to position [1508, 0]
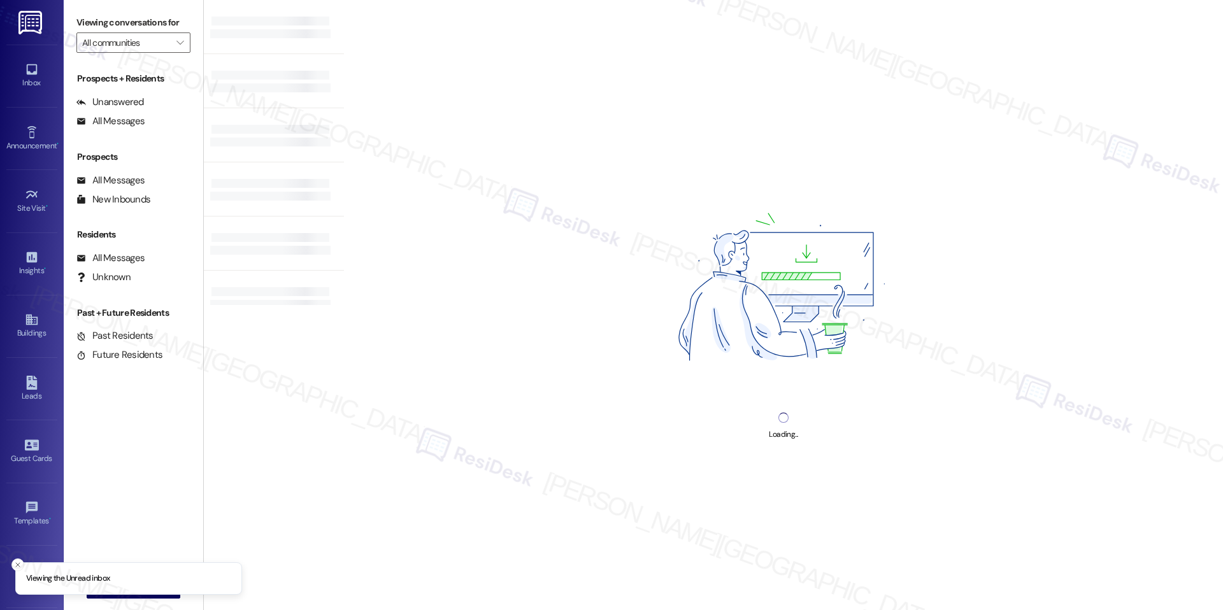
type input "[GEOGRAPHIC_DATA]"
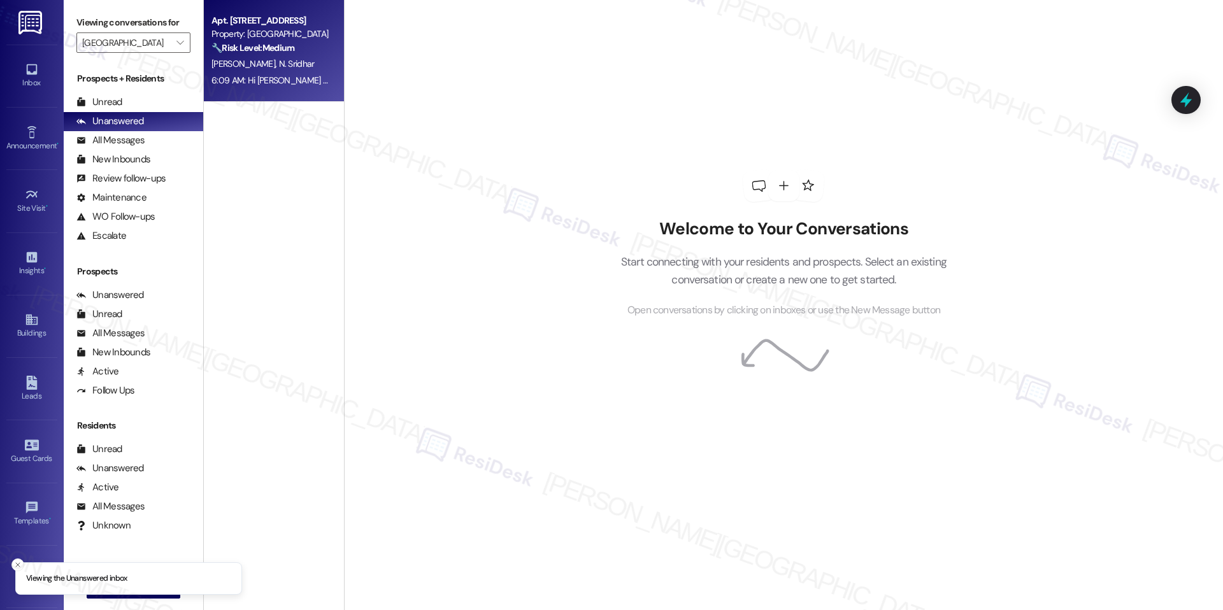
click at [278, 66] on span "N. Sridhar" at bounding box center [296, 63] width 36 height 11
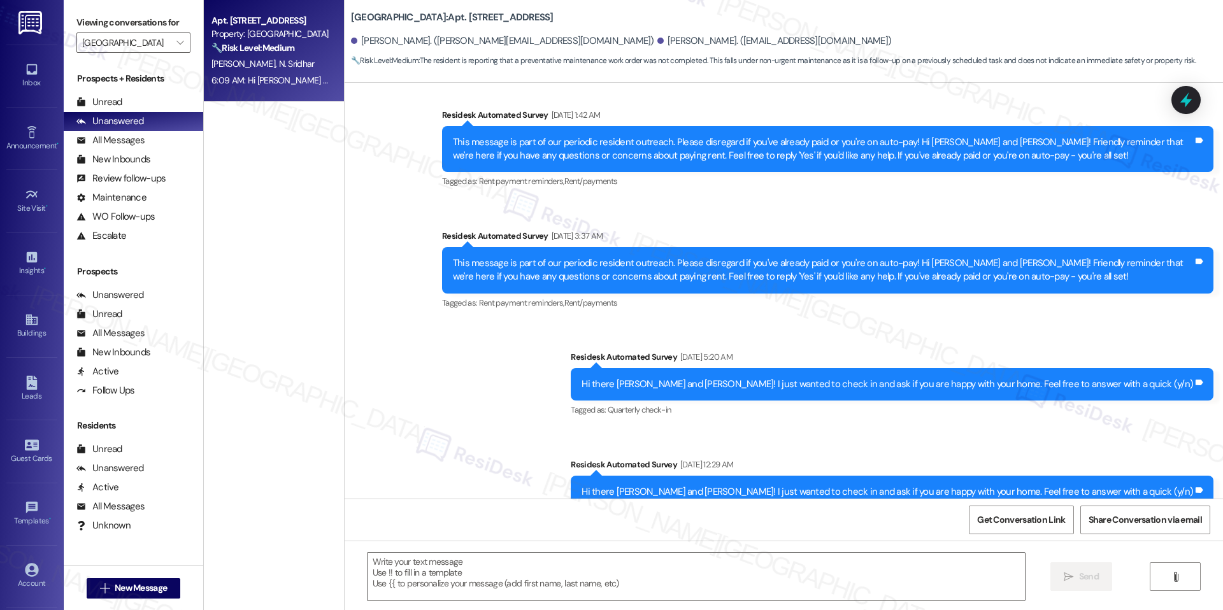
type textarea "Fetching suggested responses. Please feel free to read through the conversation…"
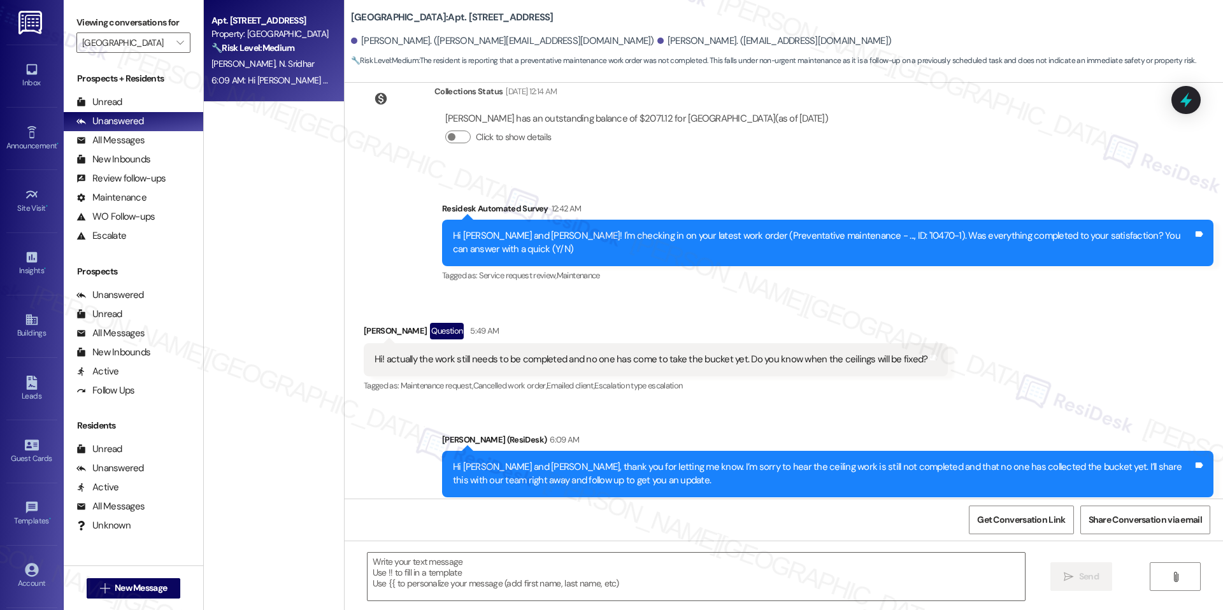
scroll to position [1508, 0]
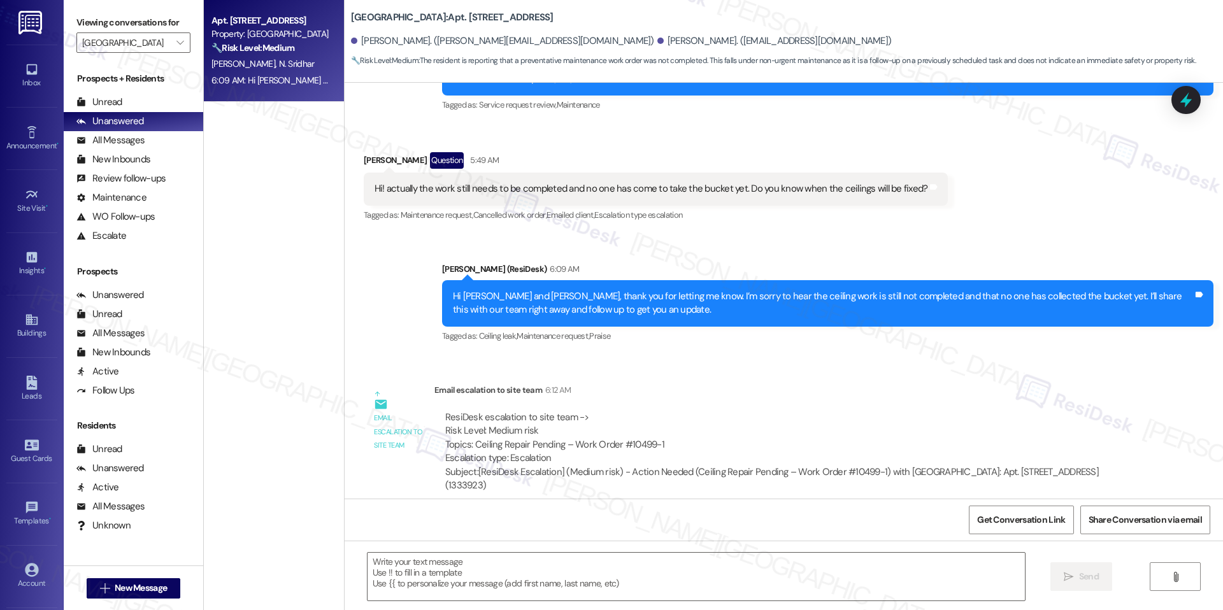
click at [181, 41] on div "Viewing conversations for [PERSON_NAME][GEOGRAPHIC_DATA] " at bounding box center [134, 33] width 140 height 66
click at [176, 40] on icon "" at bounding box center [179, 43] width 7 height 10
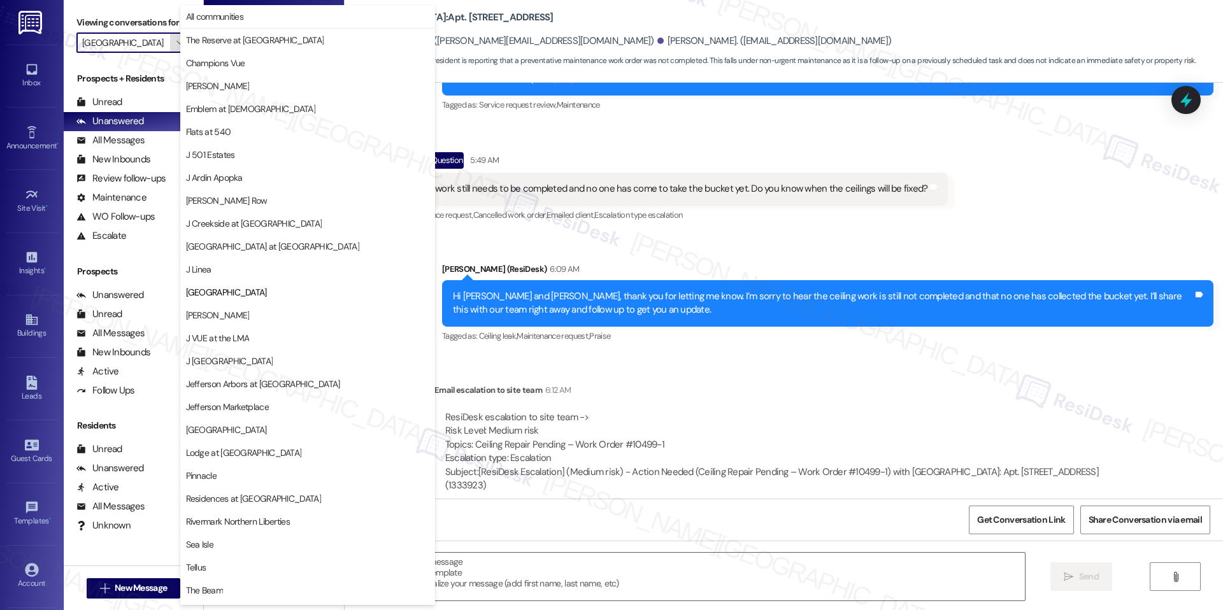
scroll to position [43, 0]
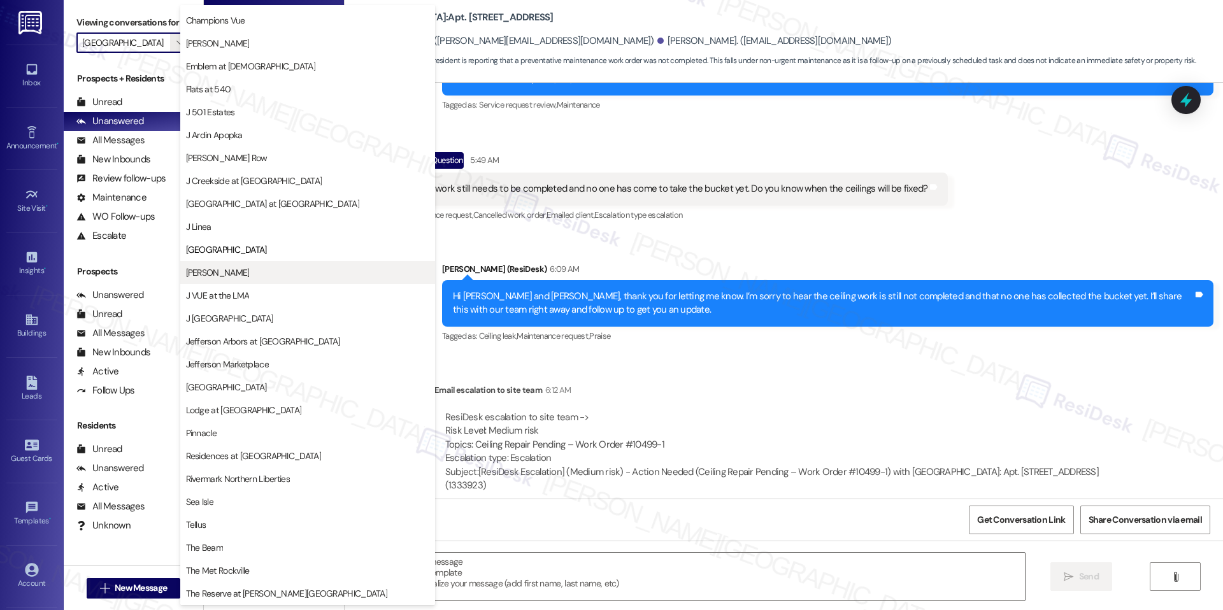
click at [251, 275] on span "[PERSON_NAME]" at bounding box center [307, 272] width 243 height 13
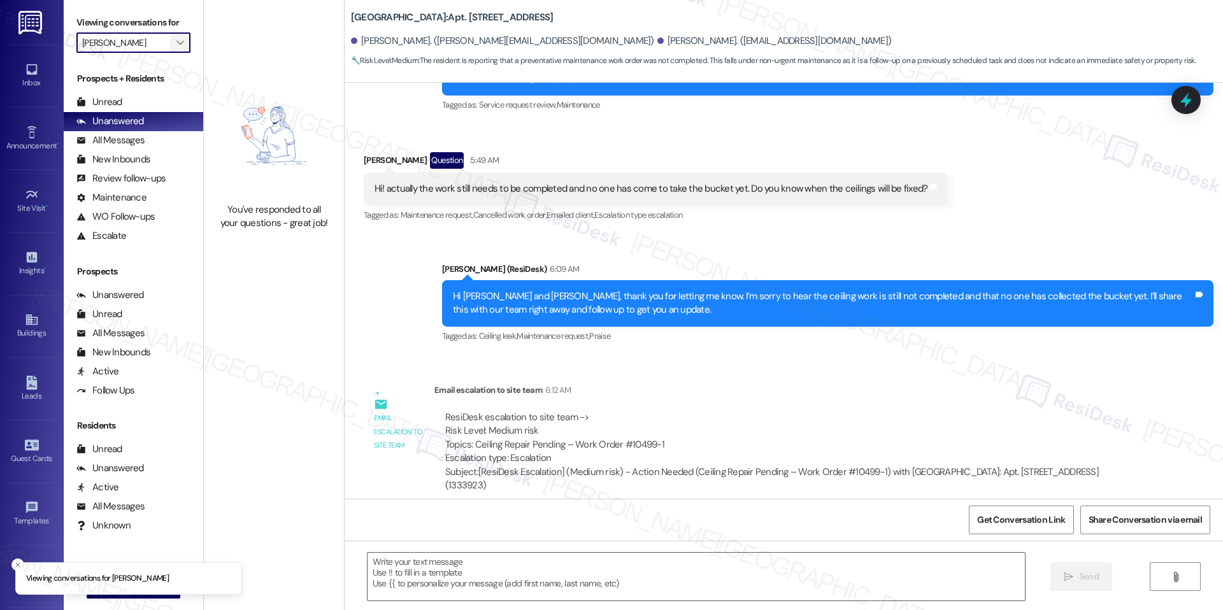
click at [170, 41] on button "" at bounding box center [180, 42] width 20 height 20
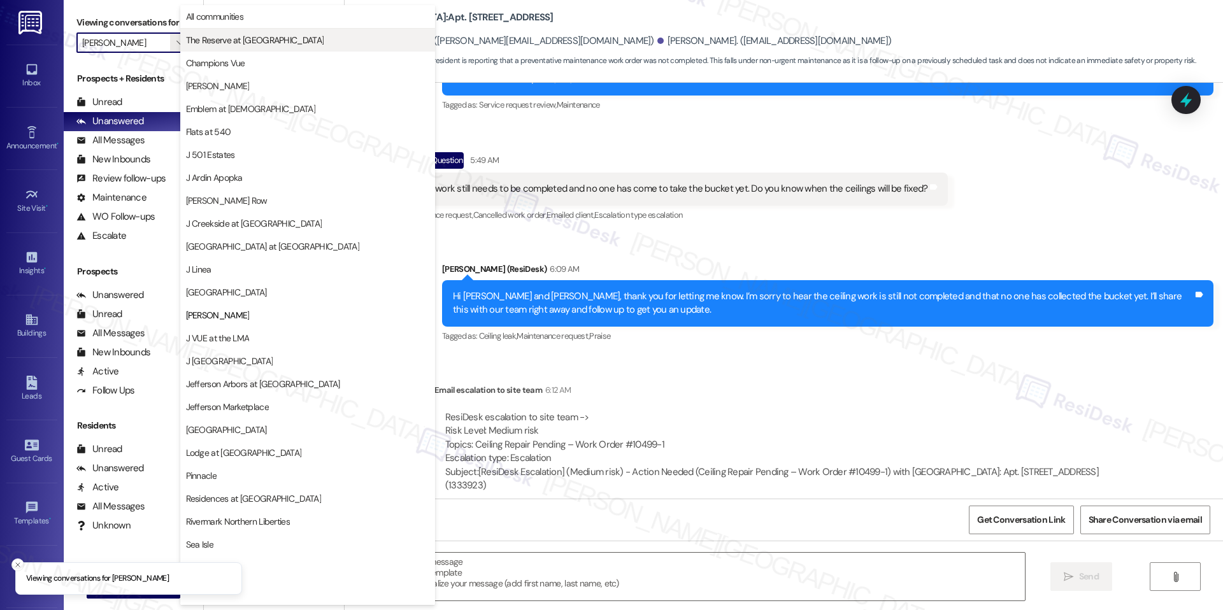
click at [241, 49] on button "The Reserve at [GEOGRAPHIC_DATA]" at bounding box center [307, 40] width 255 height 23
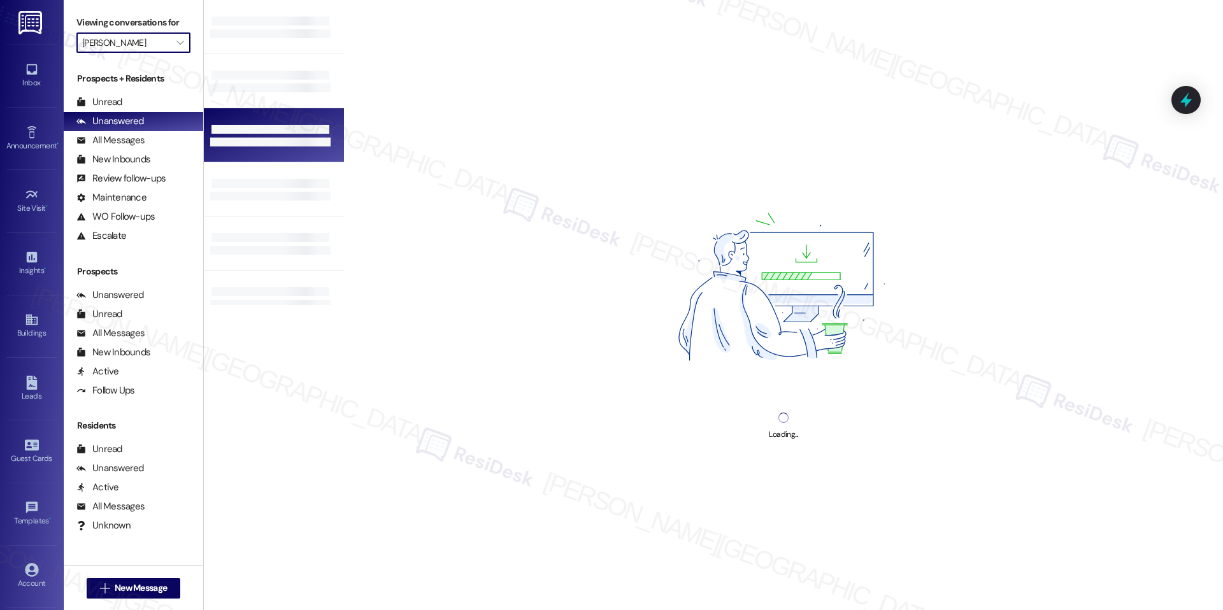
type input "The Reserve at [GEOGRAPHIC_DATA]"
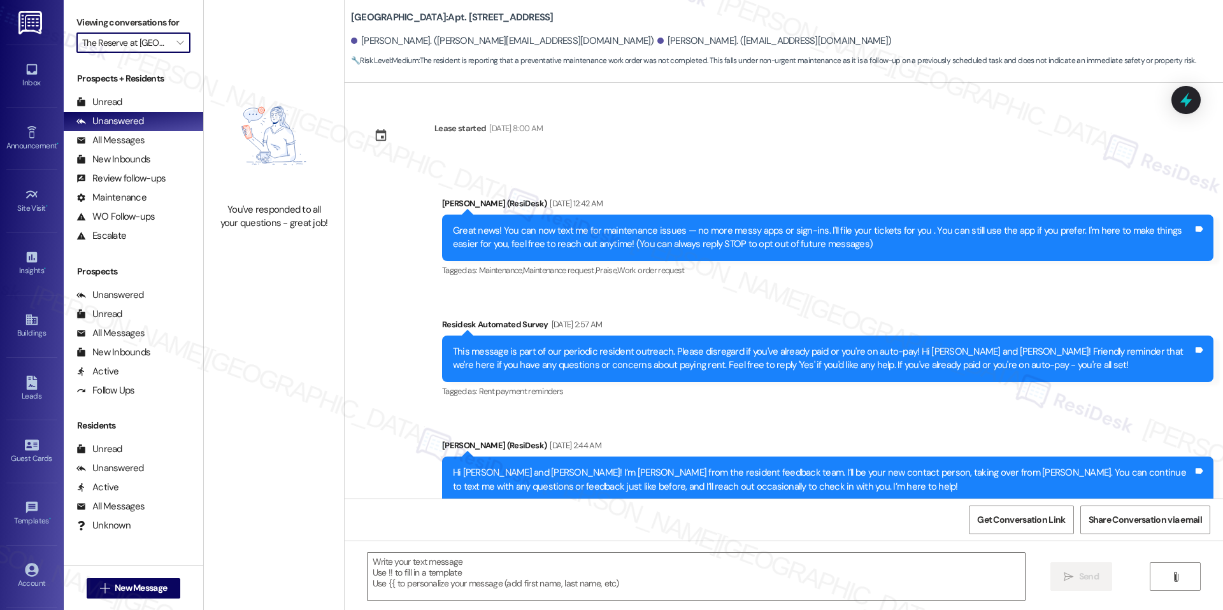
click at [157, 39] on input "The Reserve at [GEOGRAPHIC_DATA]" at bounding box center [126, 42] width 88 height 20
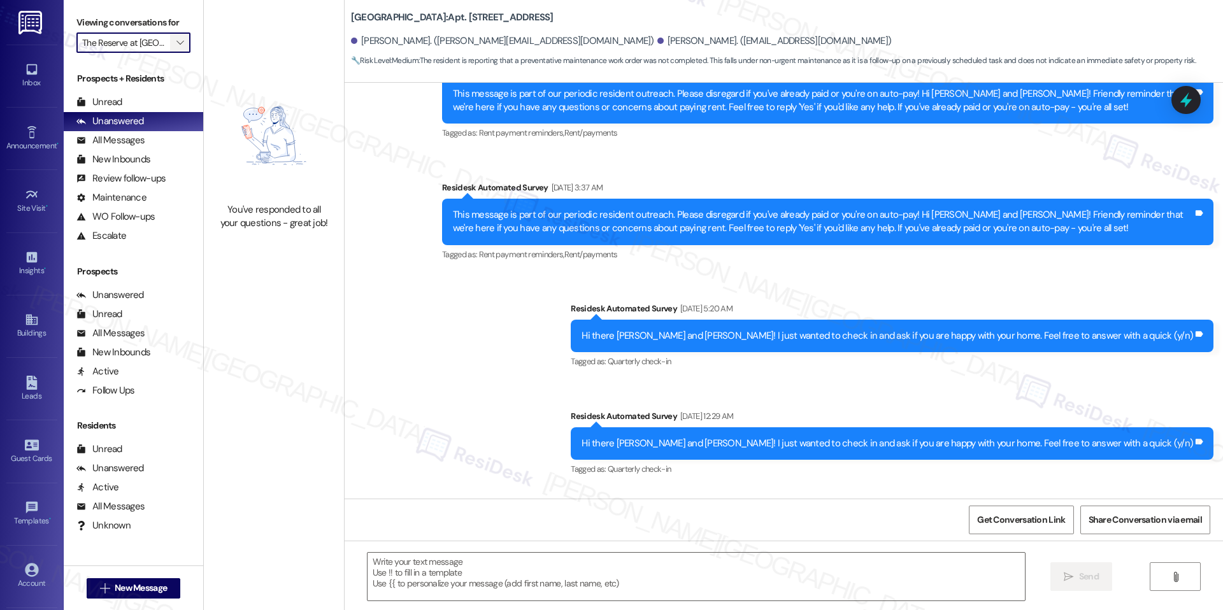
type textarea "Fetching suggested responses. Please feel free to read through the conversation…"
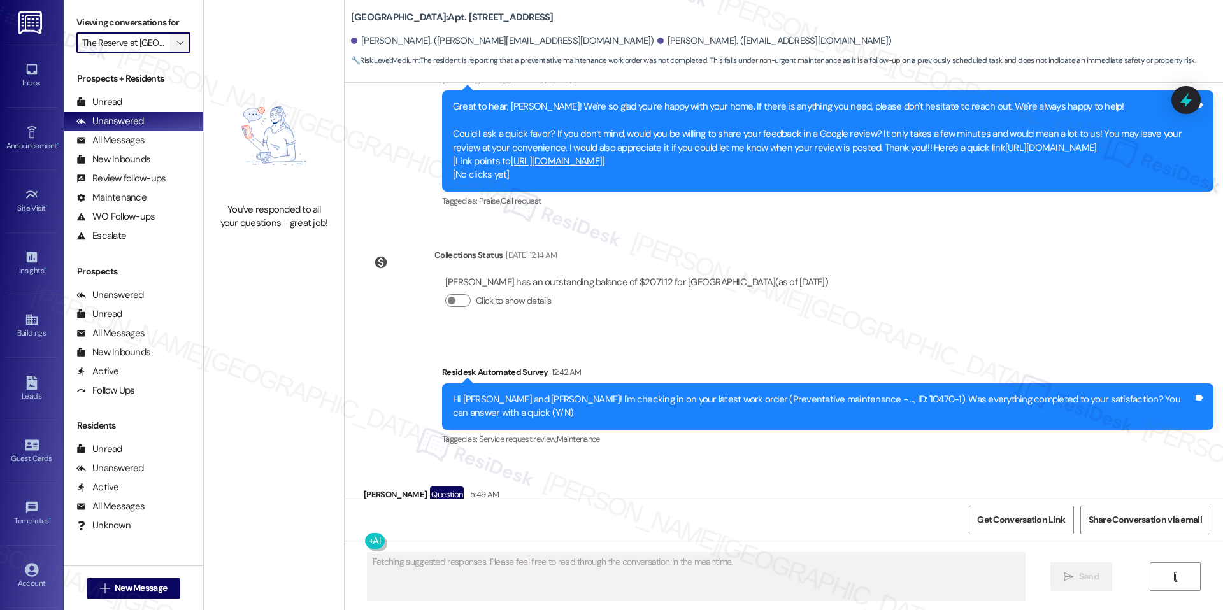
scroll to position [1243, 0]
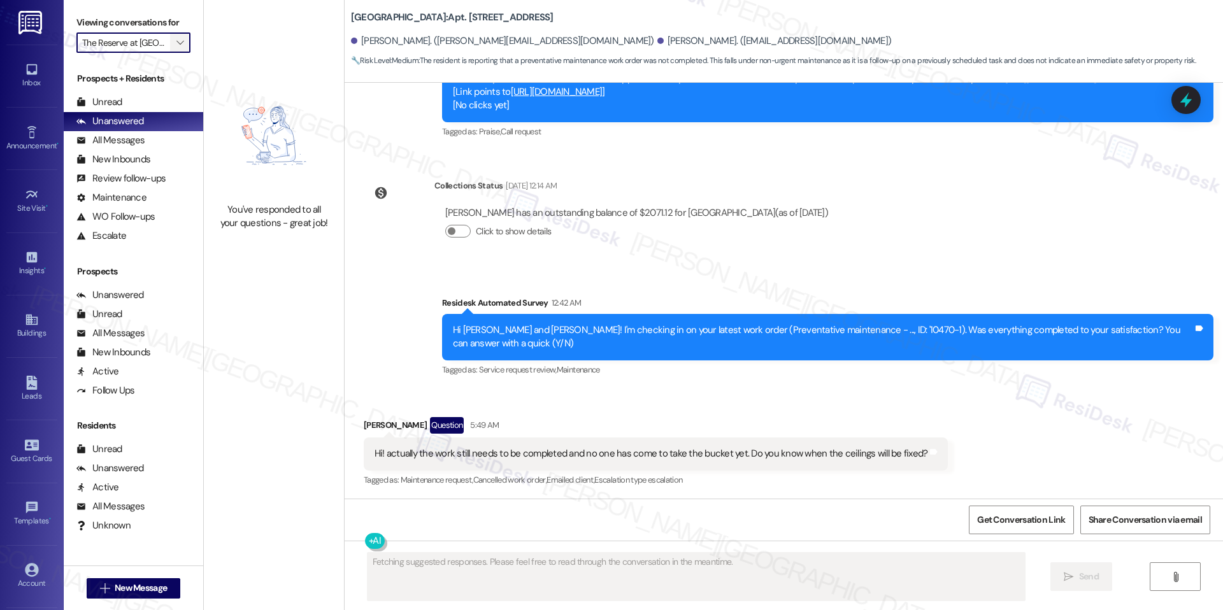
click at [174, 48] on span "" at bounding box center [180, 42] width 12 height 20
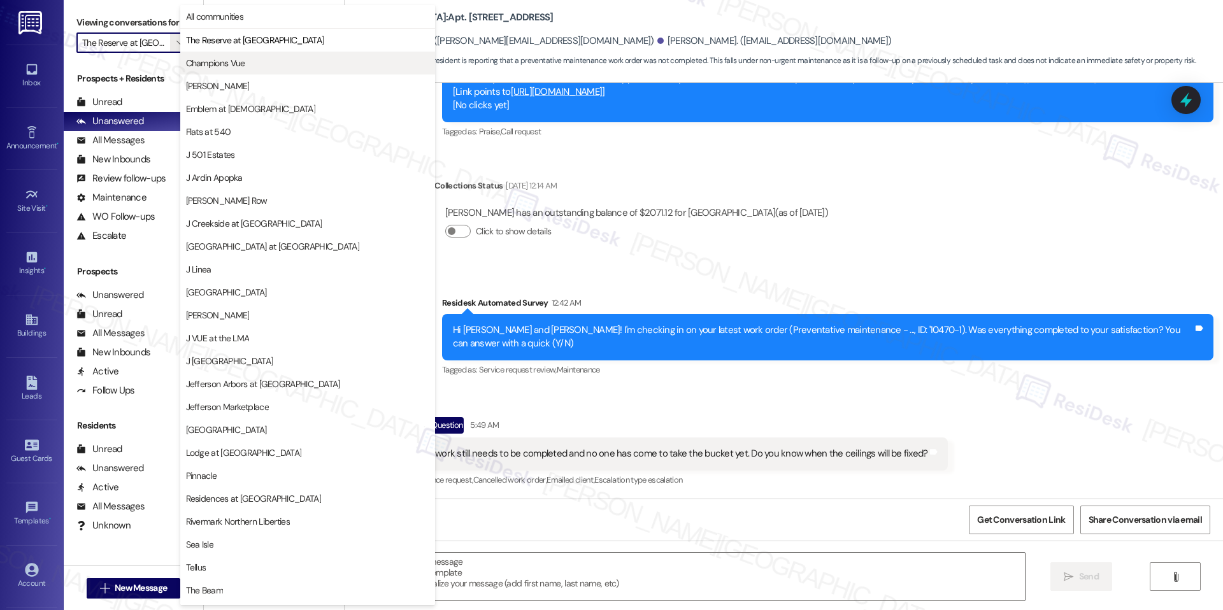
click at [210, 62] on span "Champions Vue" at bounding box center [215, 63] width 59 height 13
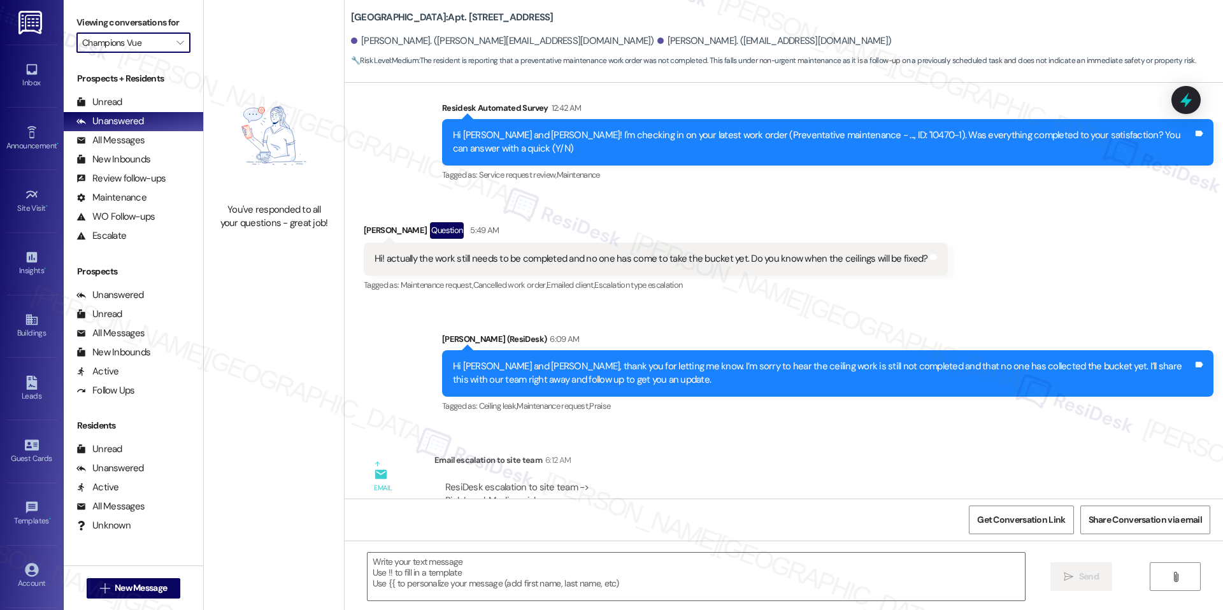
scroll to position [1508, 0]
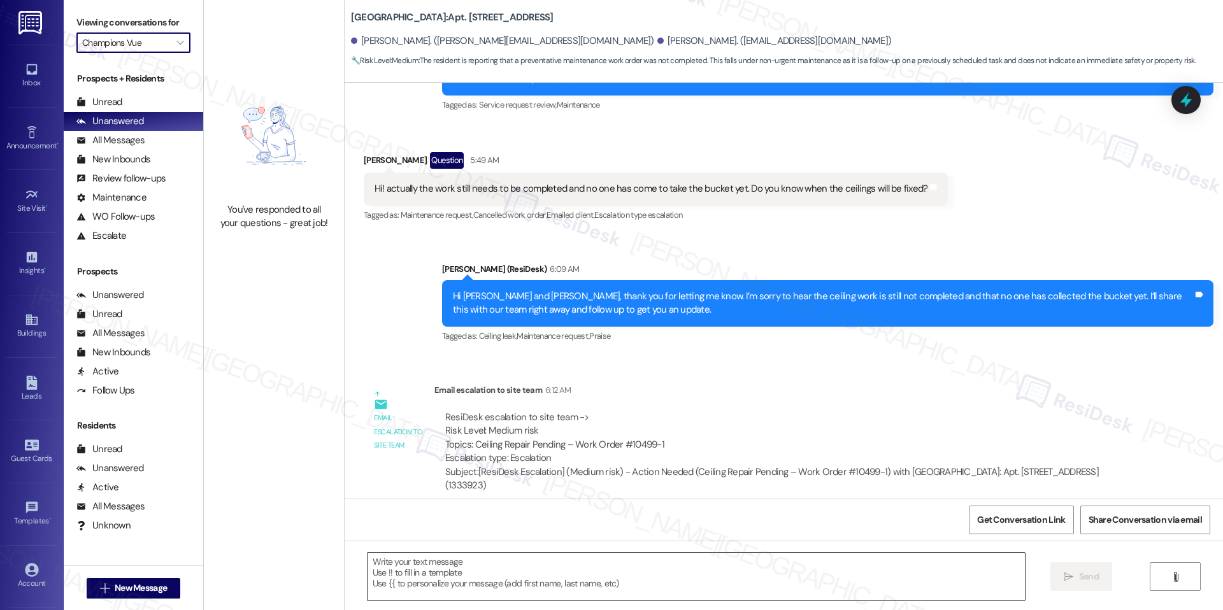
click at [482, 572] on textarea at bounding box center [696, 577] width 657 height 48
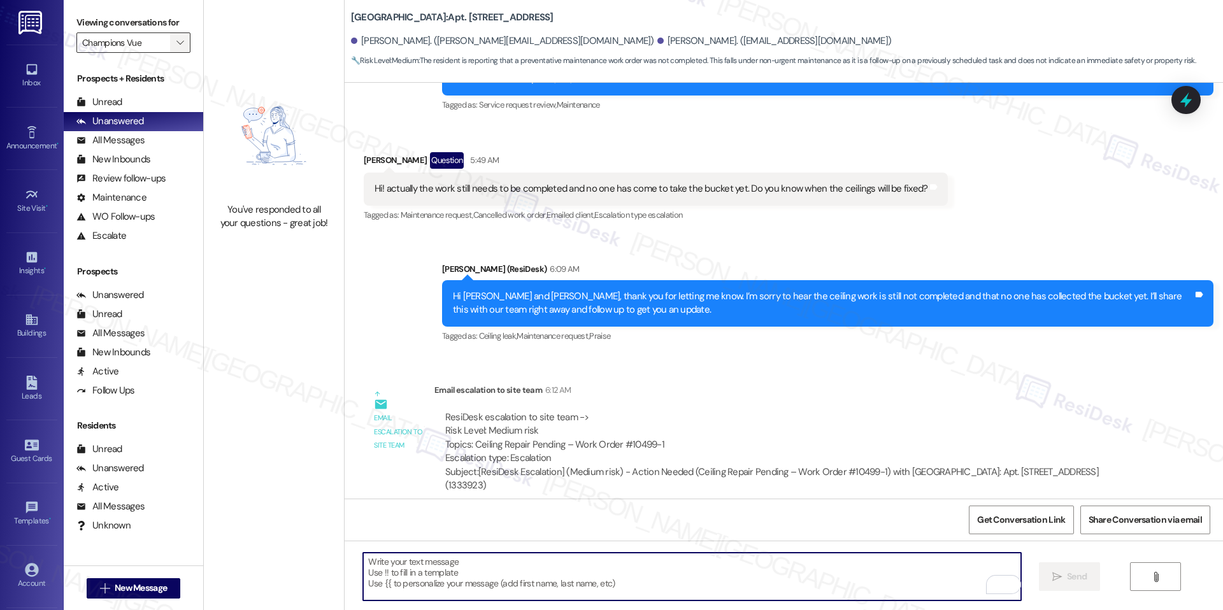
click at [170, 45] on button "" at bounding box center [180, 42] width 20 height 20
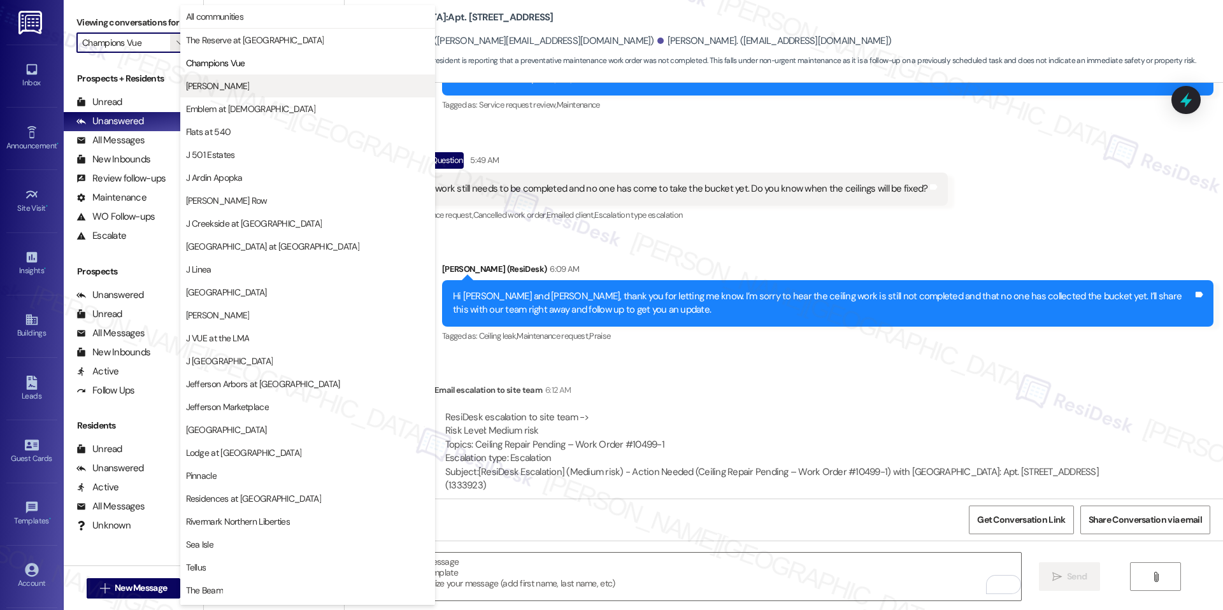
click at [236, 92] on span "[PERSON_NAME]" at bounding box center [307, 86] width 243 height 13
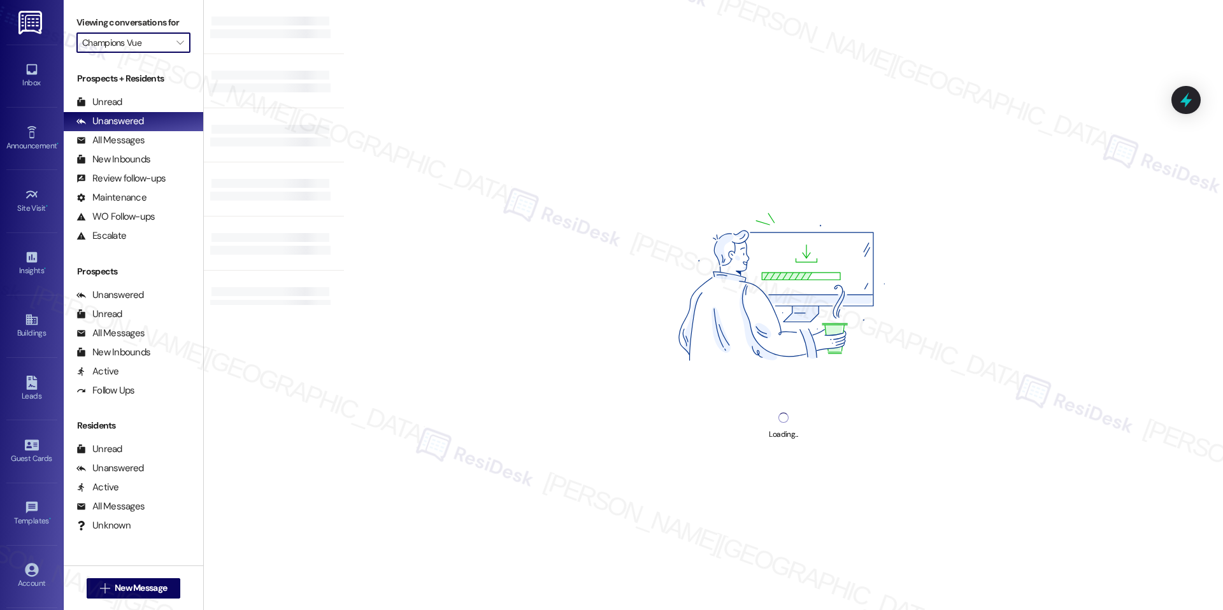
type input "[PERSON_NAME]"
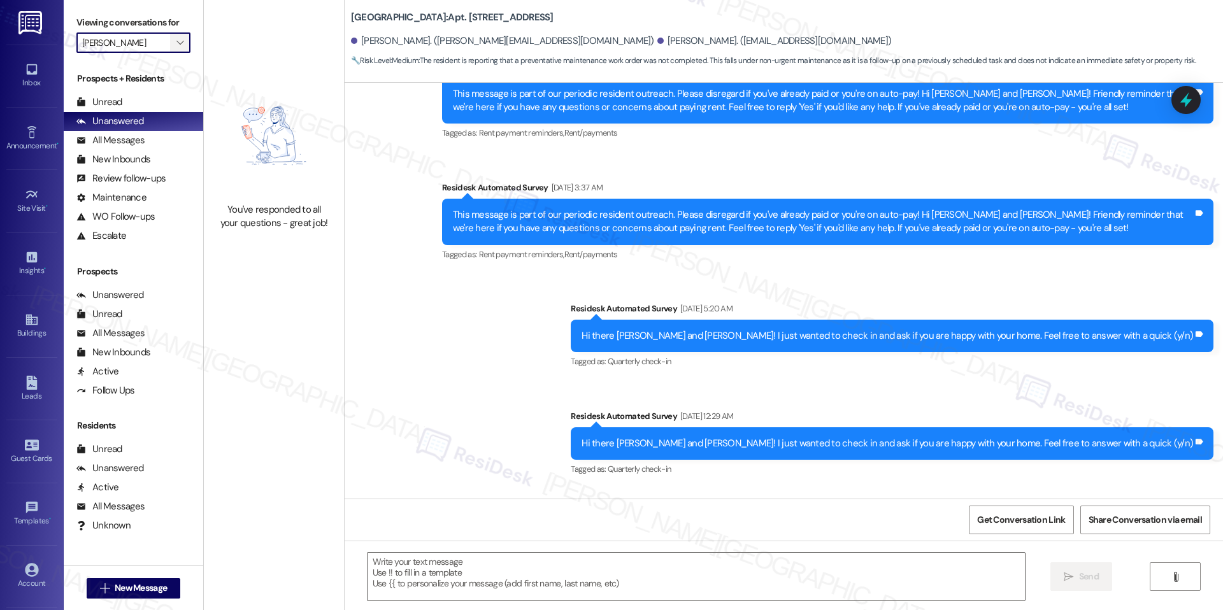
type textarea "Fetching suggested responses. Please feel free to read through the conversation…"
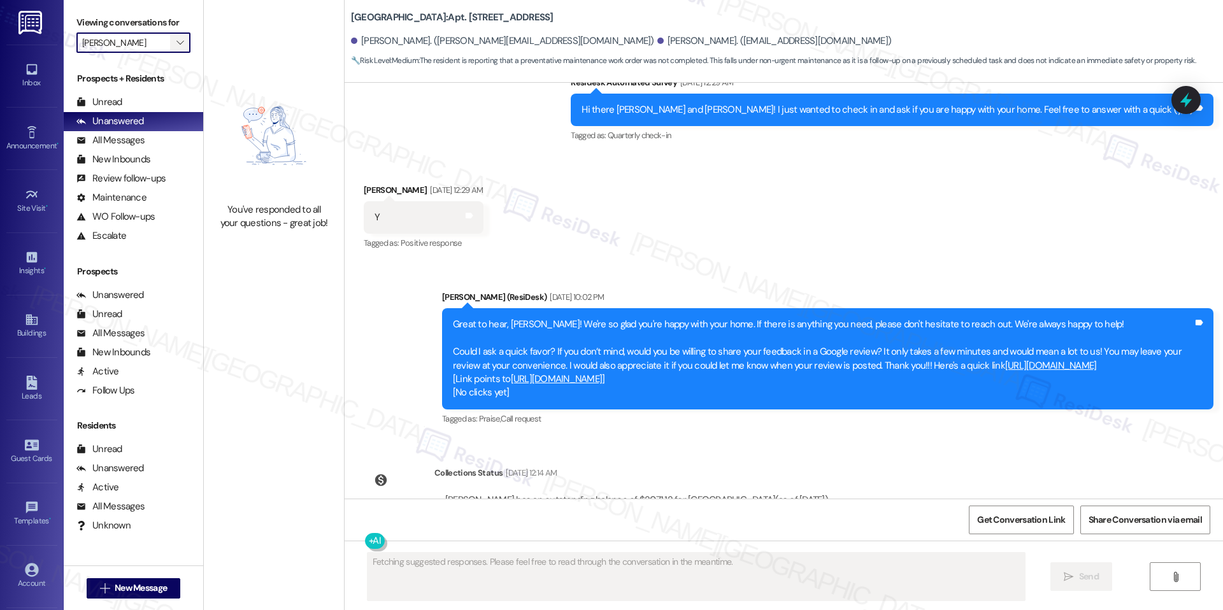
click at [170, 47] on button "" at bounding box center [180, 42] width 20 height 20
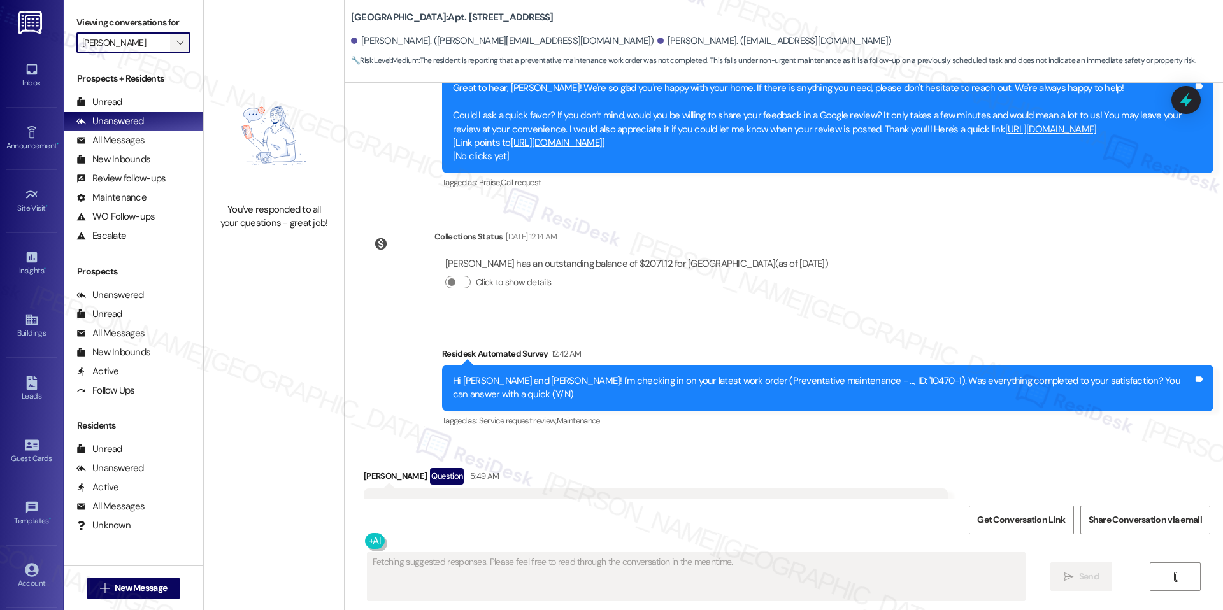
scroll to position [1243, 0]
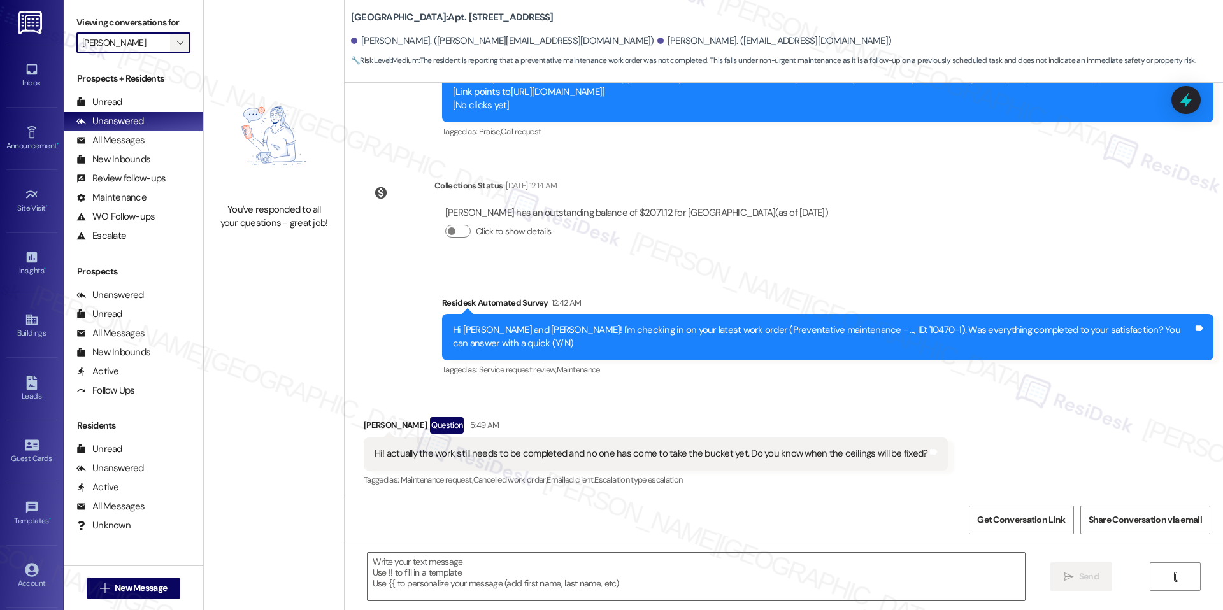
click at [176, 45] on icon "" at bounding box center [179, 43] width 7 height 10
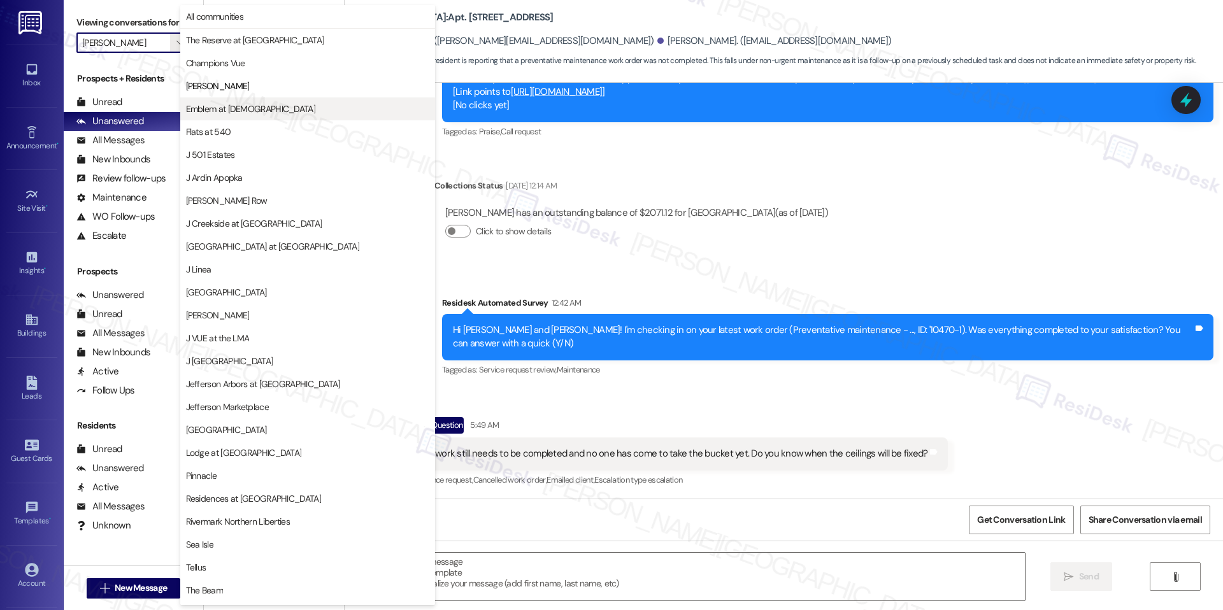
click at [192, 117] on button "Emblem at [DEMOGRAPHIC_DATA]" at bounding box center [307, 108] width 255 height 23
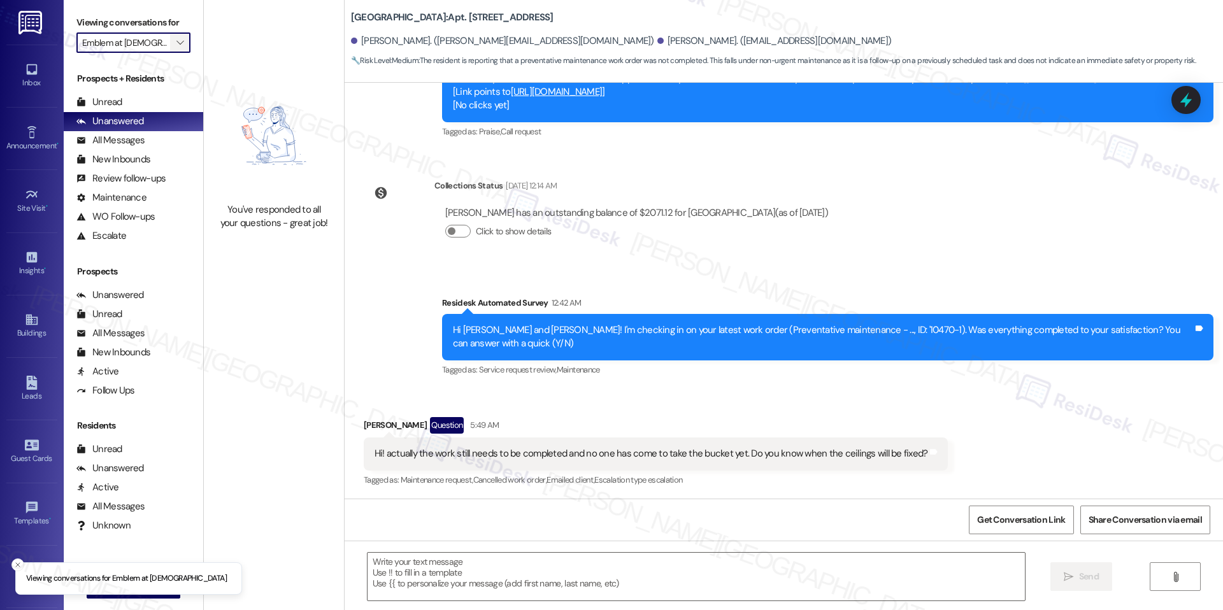
click at [174, 35] on span "" at bounding box center [180, 42] width 12 height 20
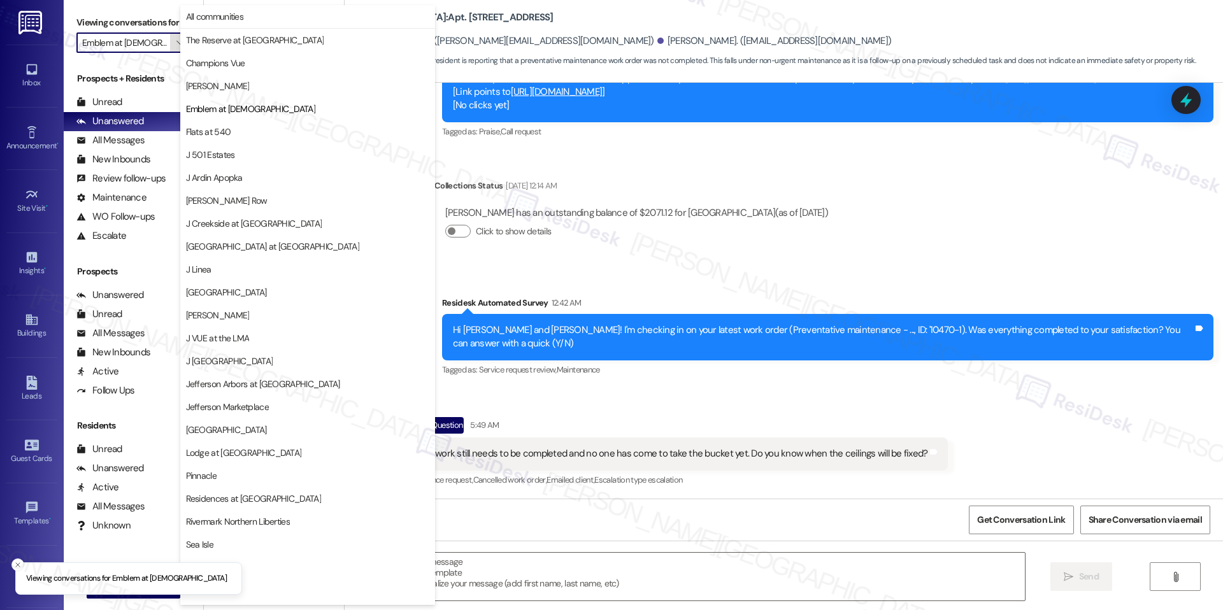
scroll to position [0, 2]
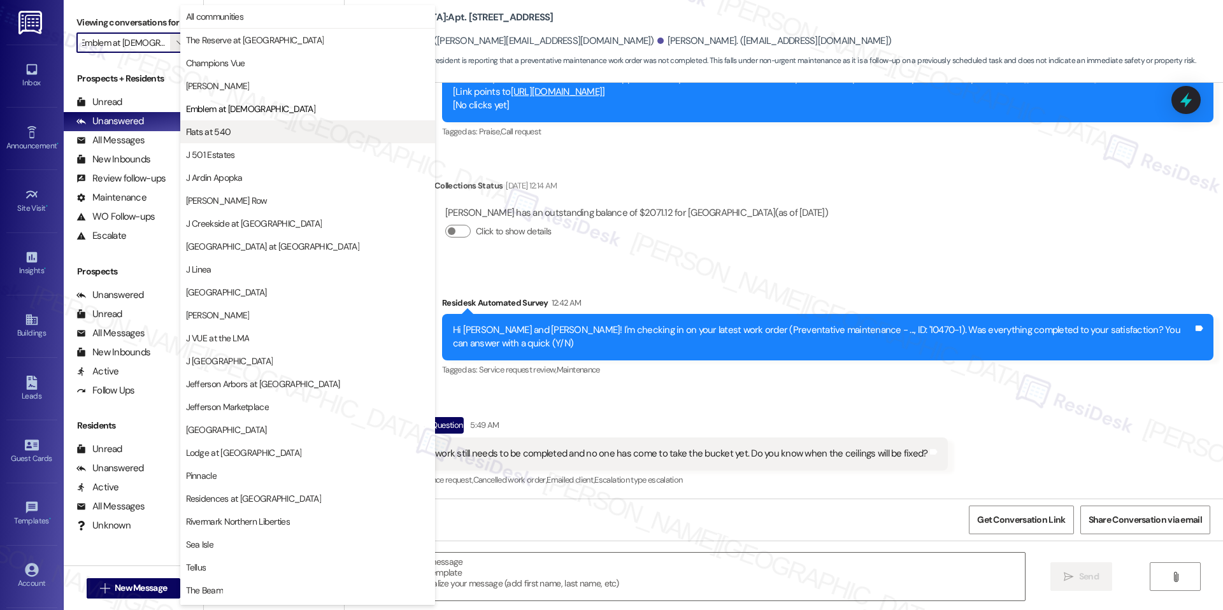
click at [224, 132] on span "Flats at 540" at bounding box center [208, 131] width 45 height 13
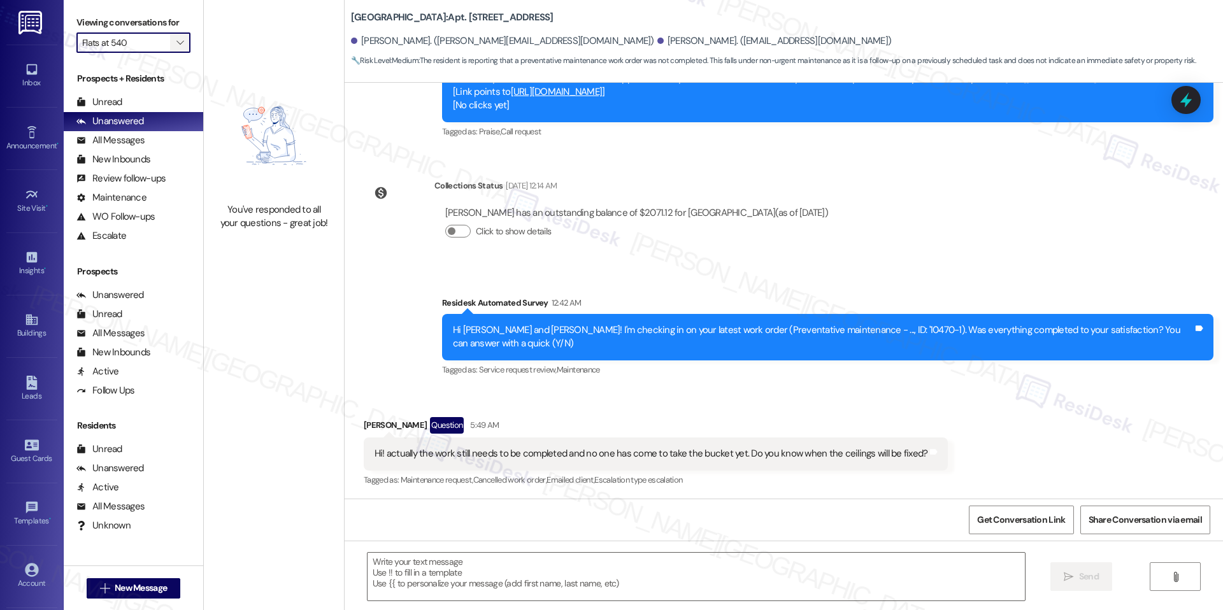
click at [170, 43] on button "" at bounding box center [180, 42] width 20 height 20
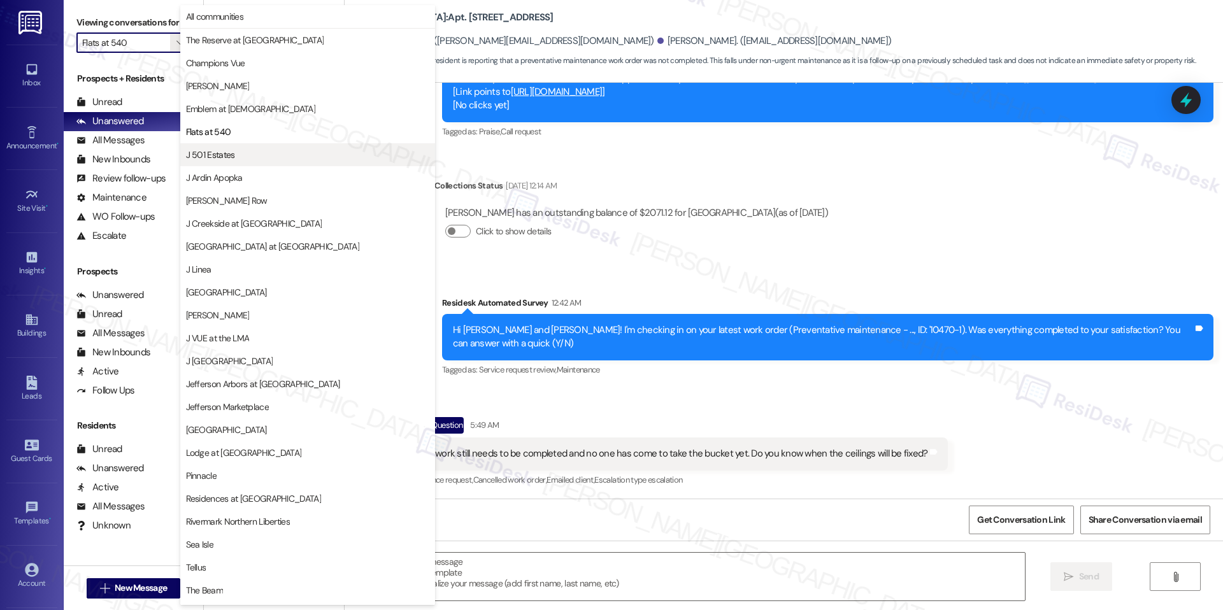
click at [240, 160] on span "J 501 Estates" at bounding box center [307, 154] width 243 height 13
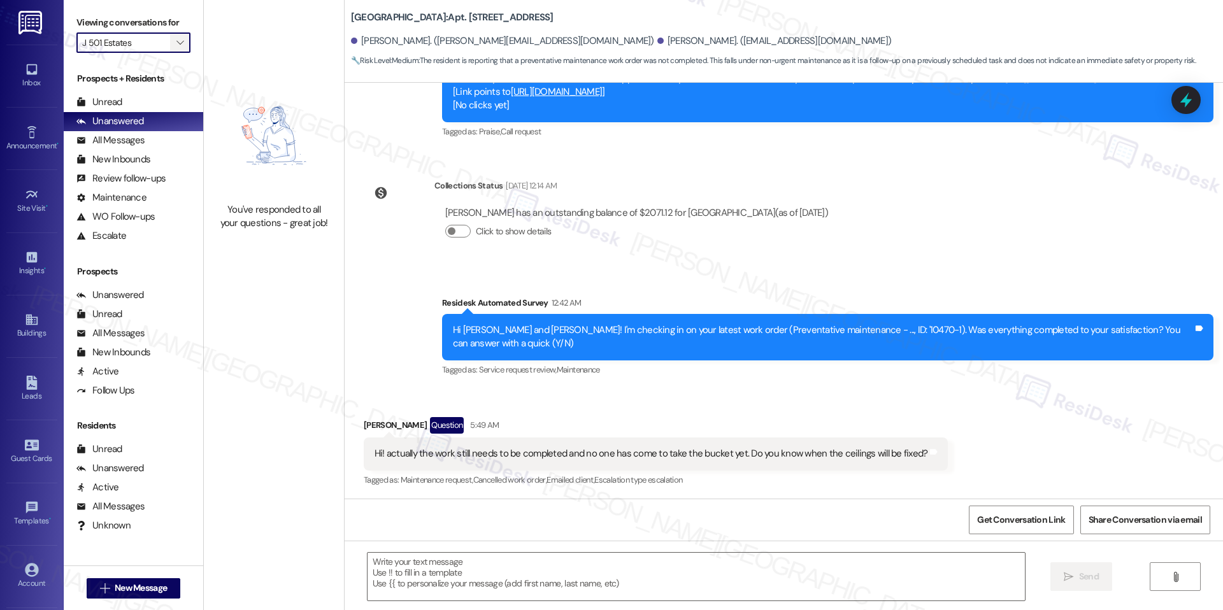
click at [175, 38] on span "" at bounding box center [180, 42] width 12 height 20
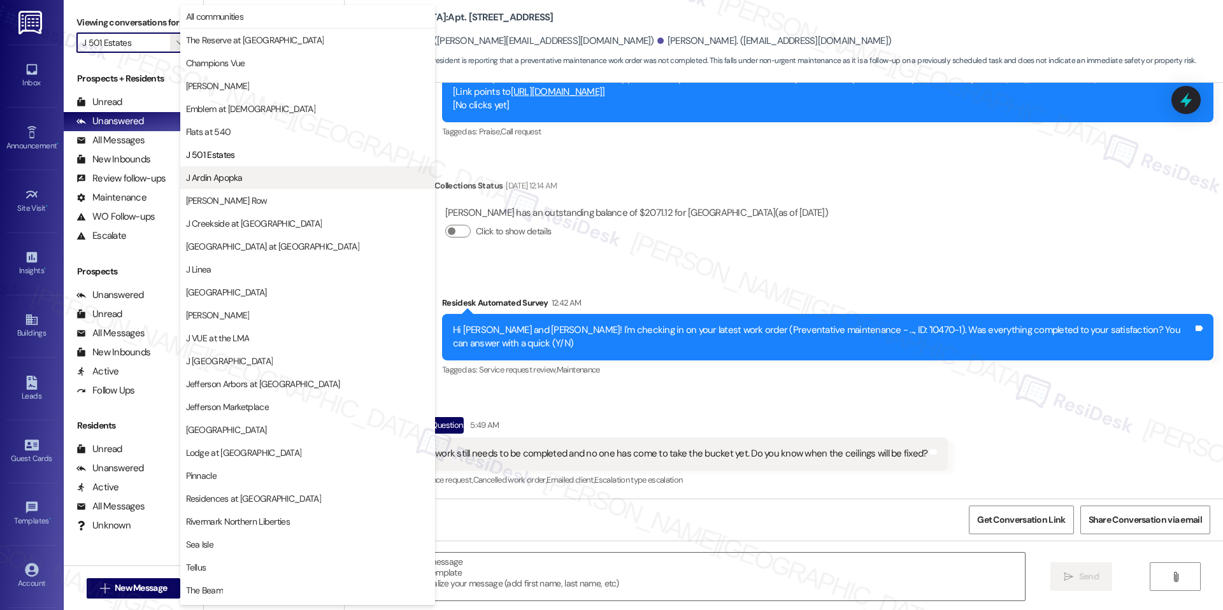
click at [237, 171] on span "J Ardin Apopka" at bounding box center [214, 177] width 57 height 13
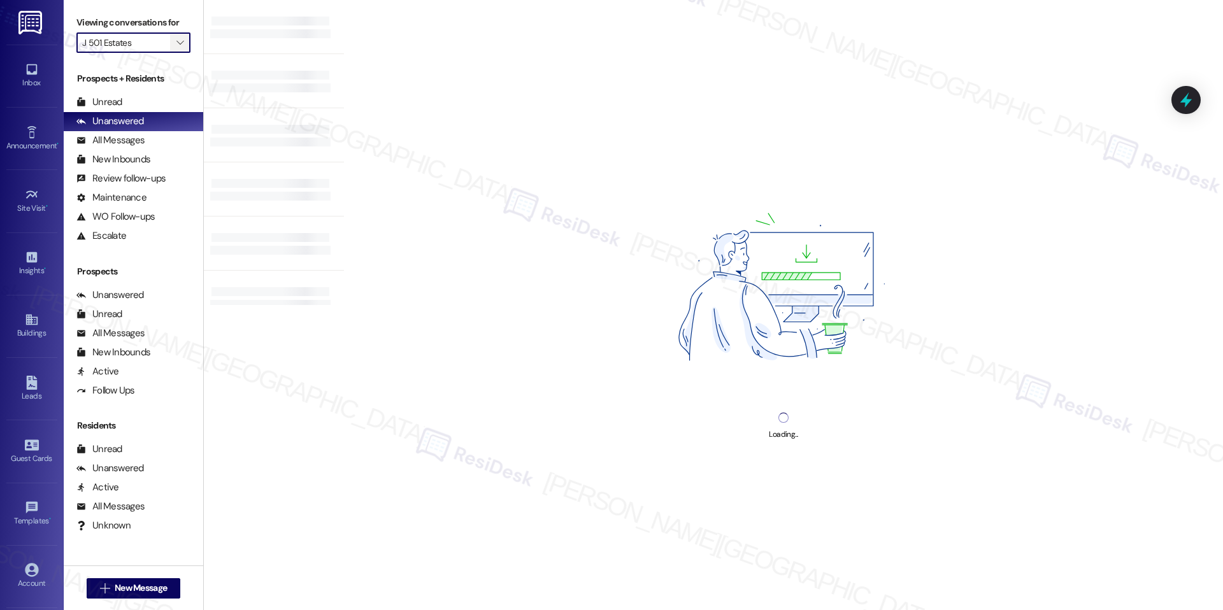
click at [176, 45] on icon "" at bounding box center [179, 43] width 7 height 10
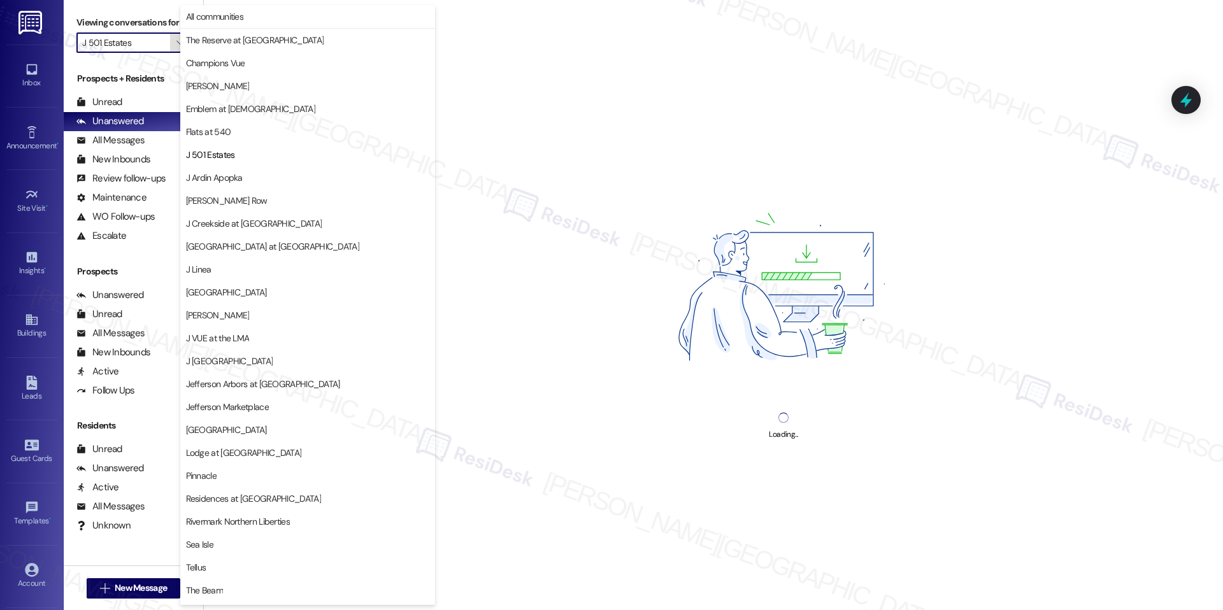
type input "J Ardin Apopka"
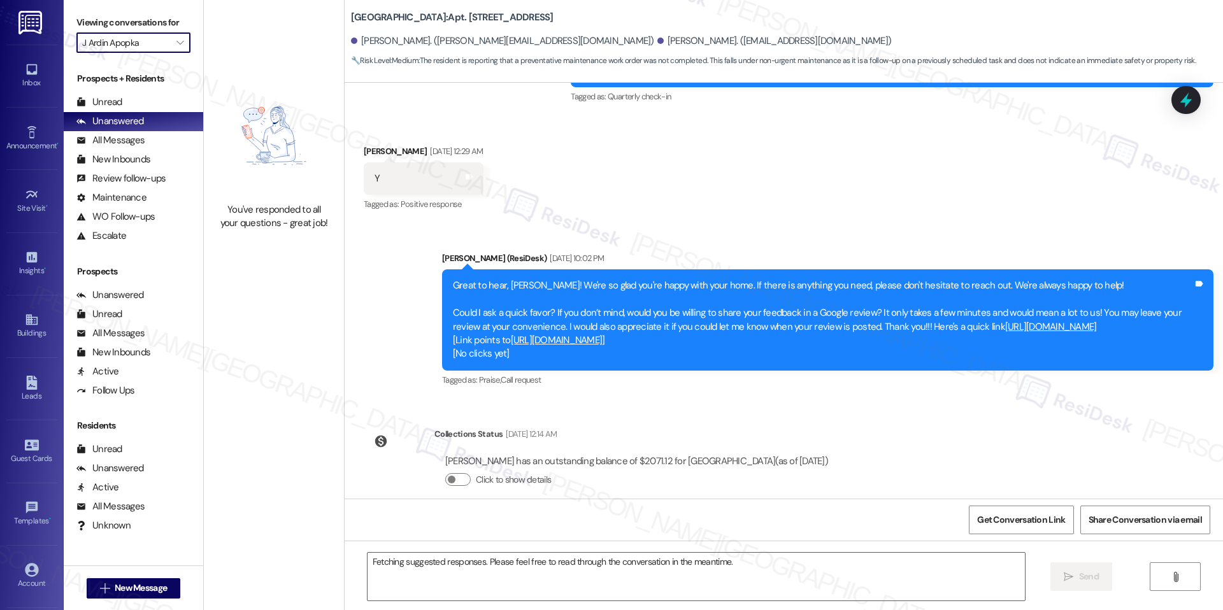
scroll to position [1243, 0]
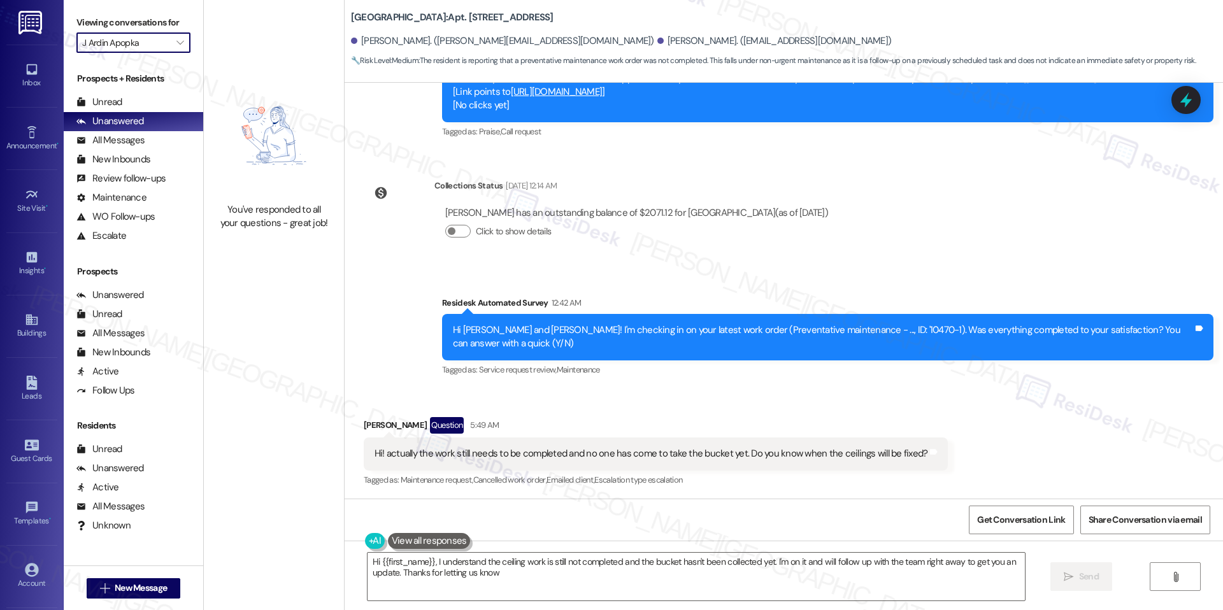
type textarea "Hi {{first_name}}, I understand the ceiling work is still not completed and the…"
click at [176, 43] on icon "" at bounding box center [179, 43] width 7 height 10
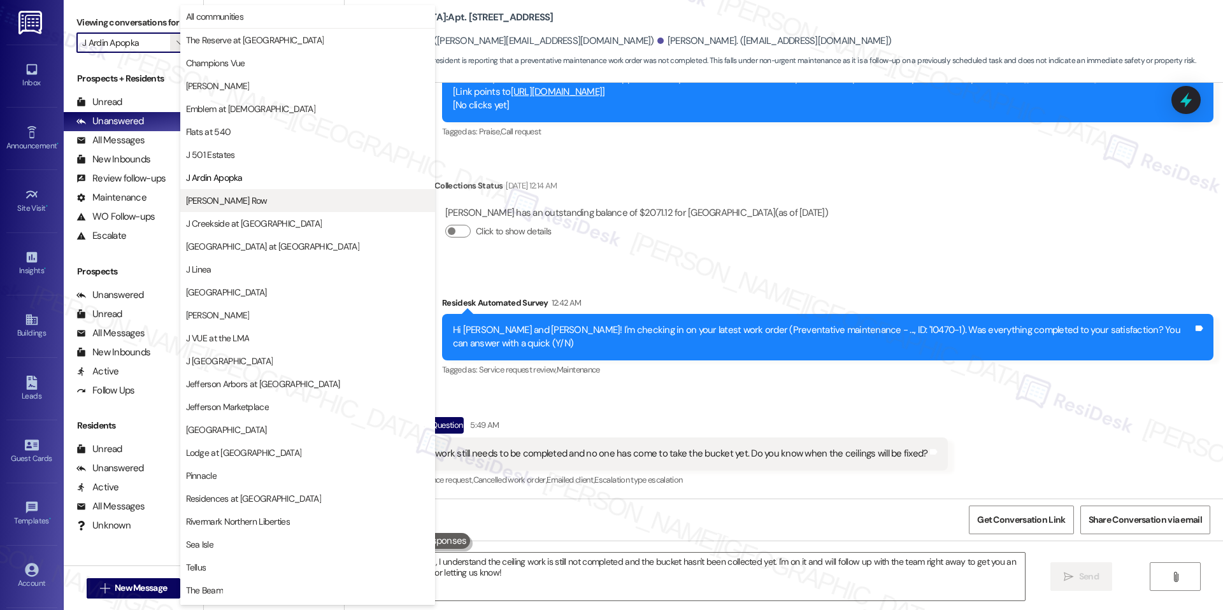
click at [248, 190] on button "[PERSON_NAME] Row" at bounding box center [307, 200] width 255 height 23
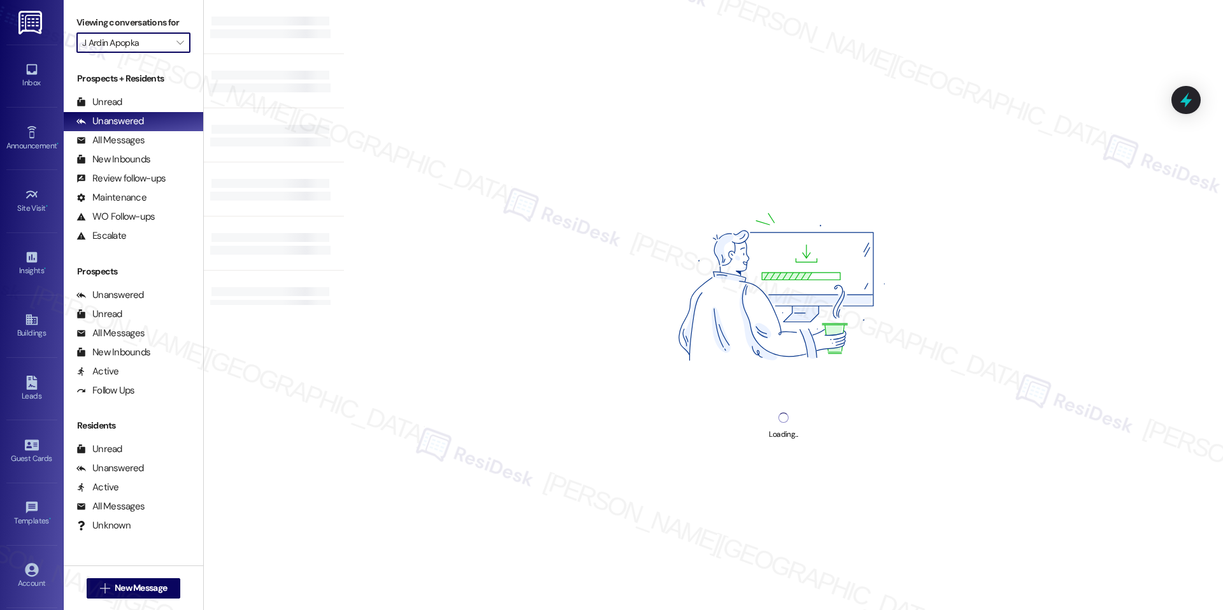
type input "[PERSON_NAME] Row"
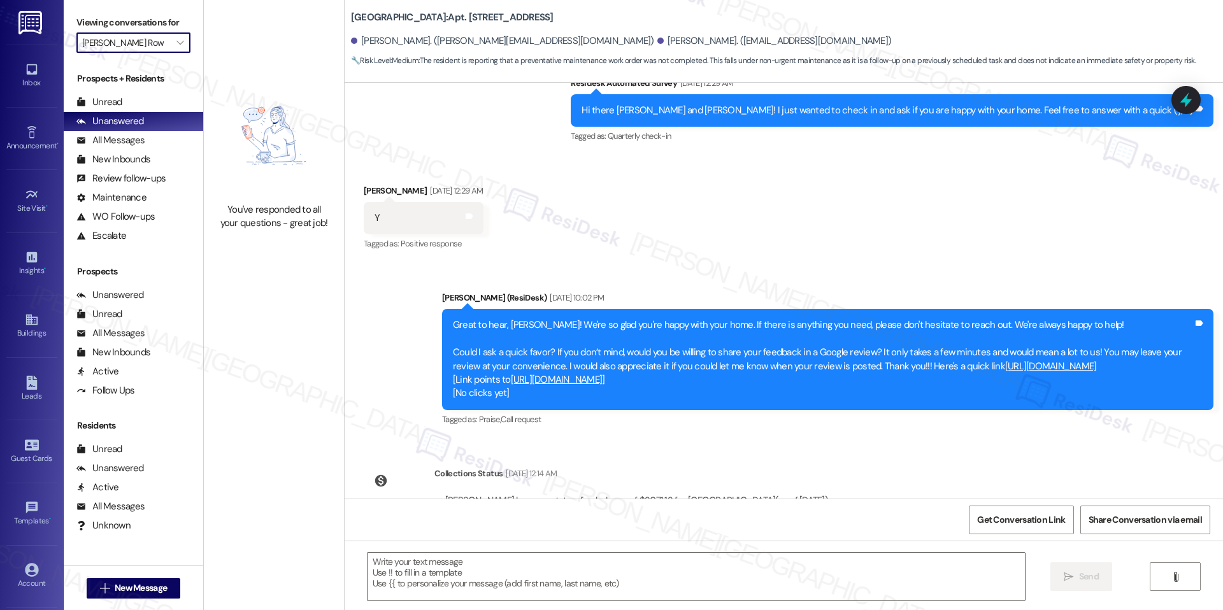
scroll to position [1243, 0]
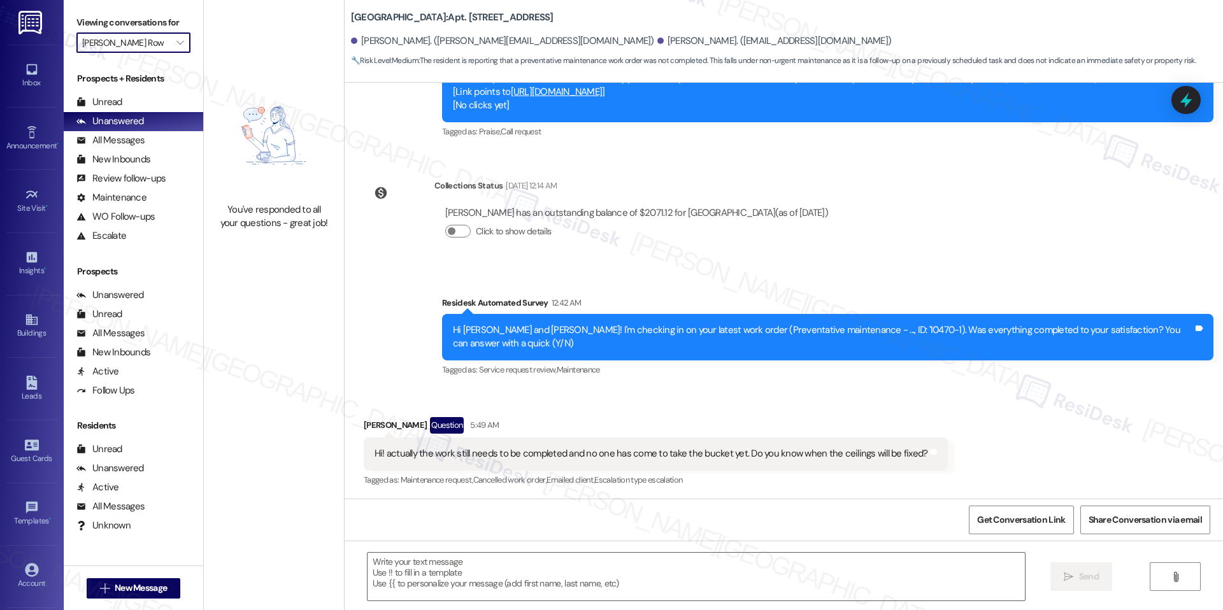
type textarea "Fetching suggested responses. Please feel free to read through the conversation…"
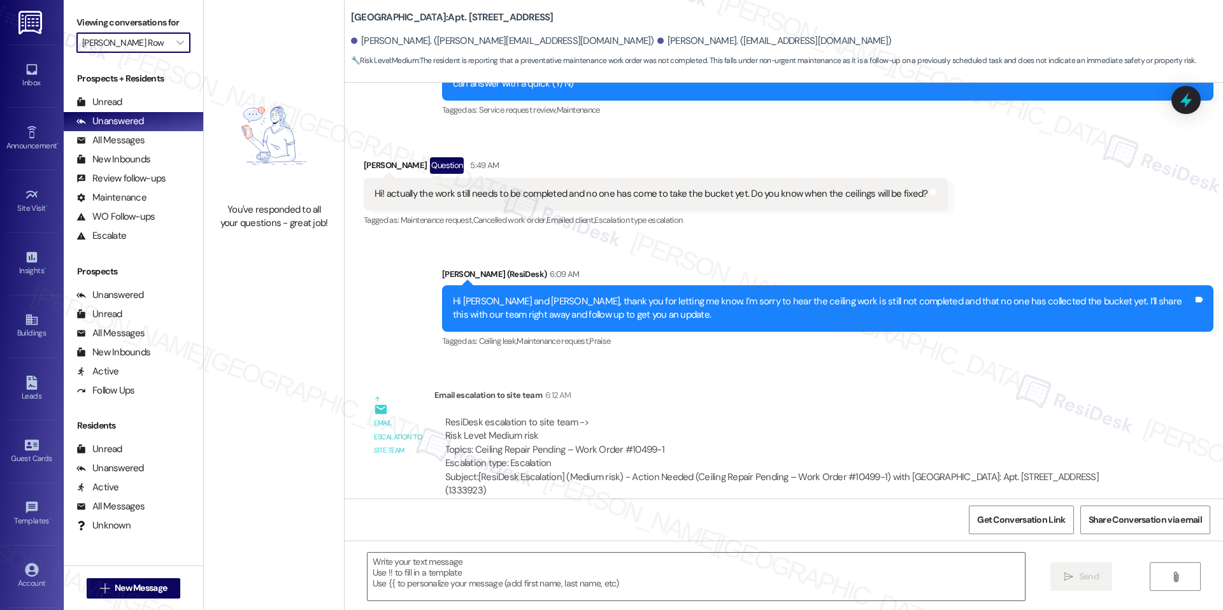
scroll to position [1508, 0]
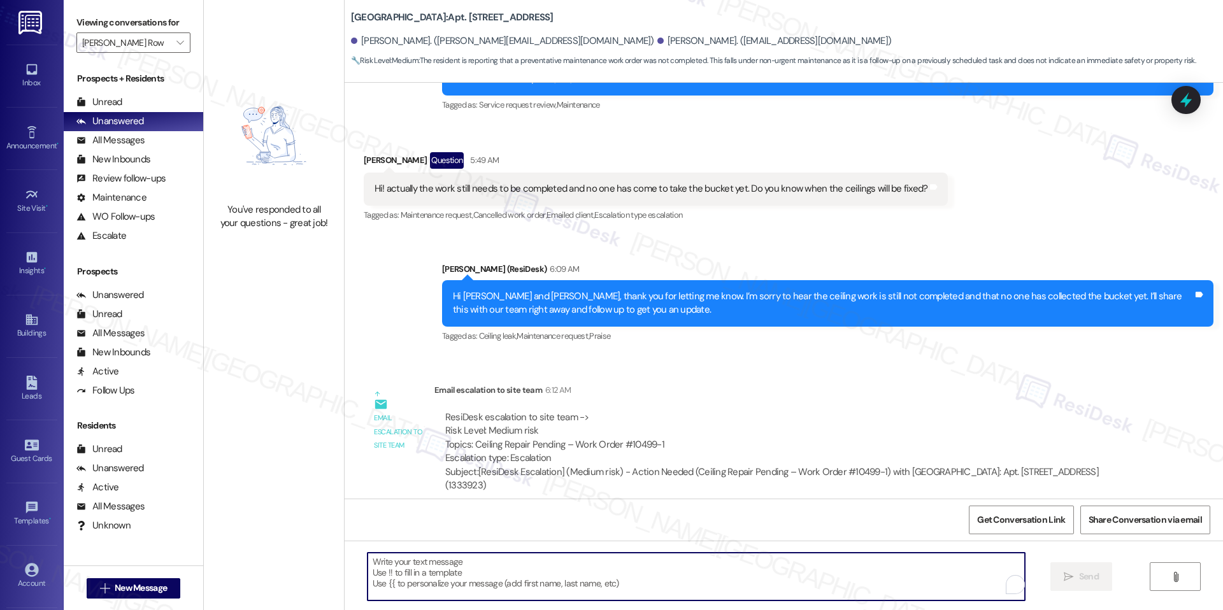
click at [550, 565] on textarea "To enrich screen reader interactions, please activate Accessibility in Grammarl…" at bounding box center [696, 577] width 657 height 48
click at [682, 433] on div "ResiDesk escalation to site team -> Risk Level: Medium risk Topics: Ceiling Rep…" at bounding box center [784, 438] width 679 height 55
click at [525, 573] on textarea "To enrich screen reader interactions, please activate Accessibility in Grammarl…" at bounding box center [691, 577] width 657 height 48
click at [176, 40] on icon "" at bounding box center [179, 43] width 7 height 10
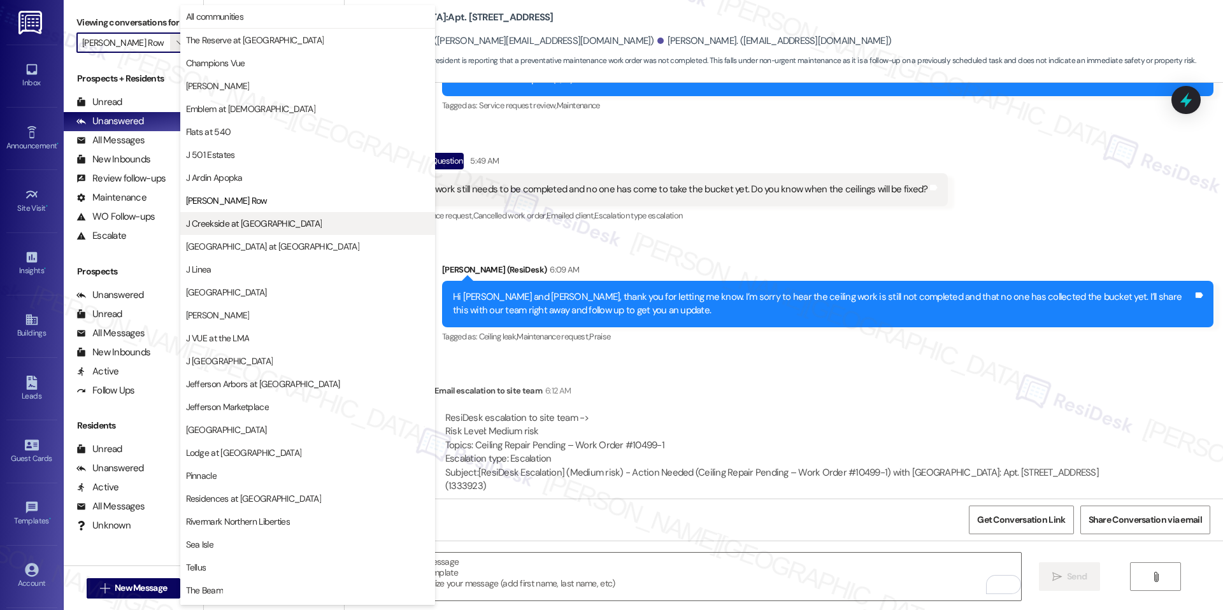
click at [245, 230] on button "J Creekside at [GEOGRAPHIC_DATA]" at bounding box center [307, 223] width 255 height 23
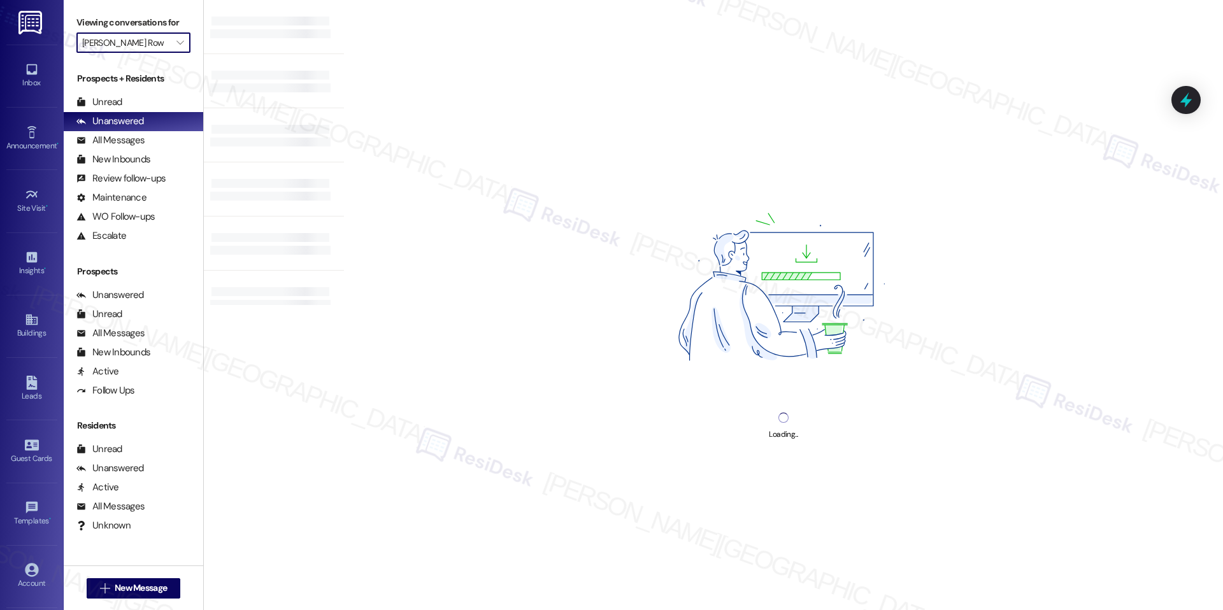
type input "J Creekside at [GEOGRAPHIC_DATA]"
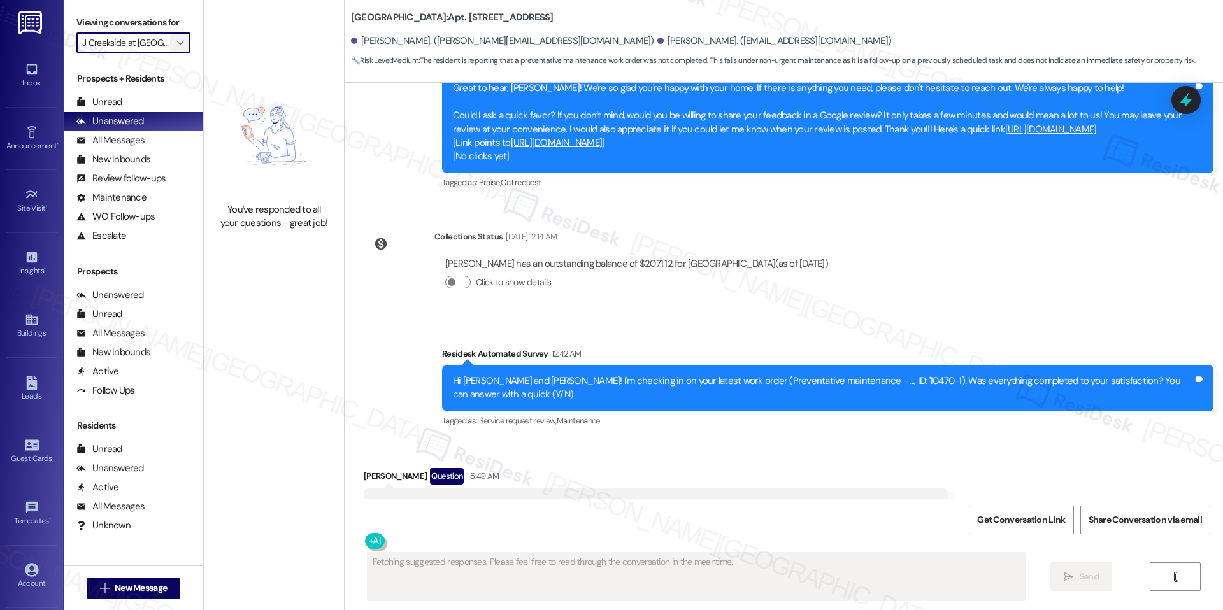
scroll to position [1243, 0]
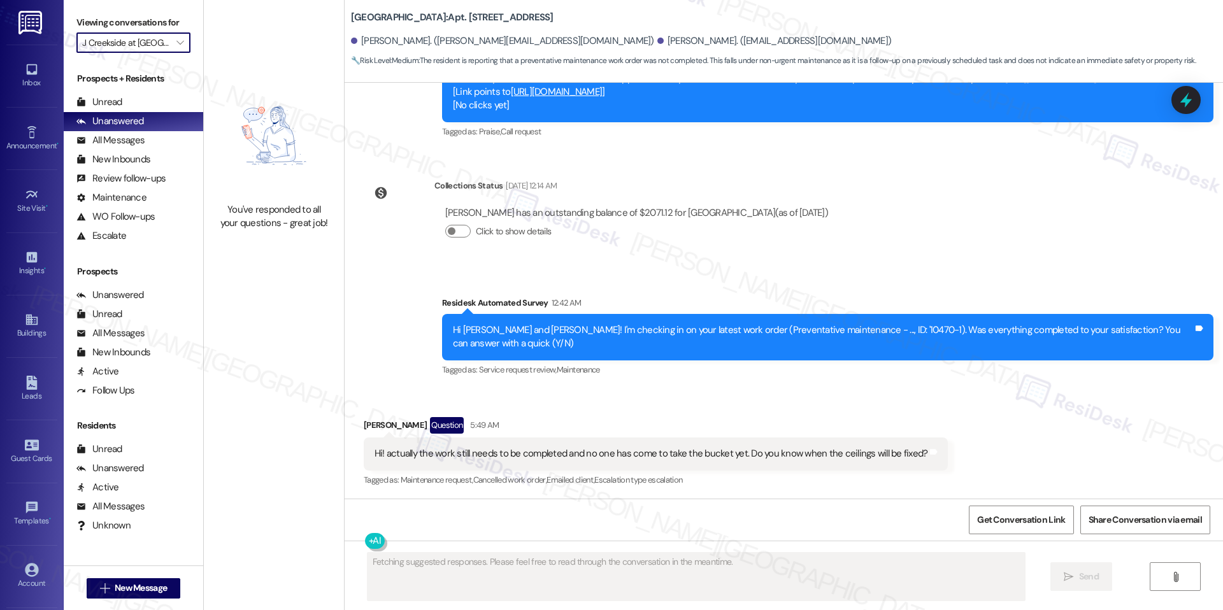
click at [157, 38] on input "J Creekside at [GEOGRAPHIC_DATA]" at bounding box center [126, 42] width 88 height 20
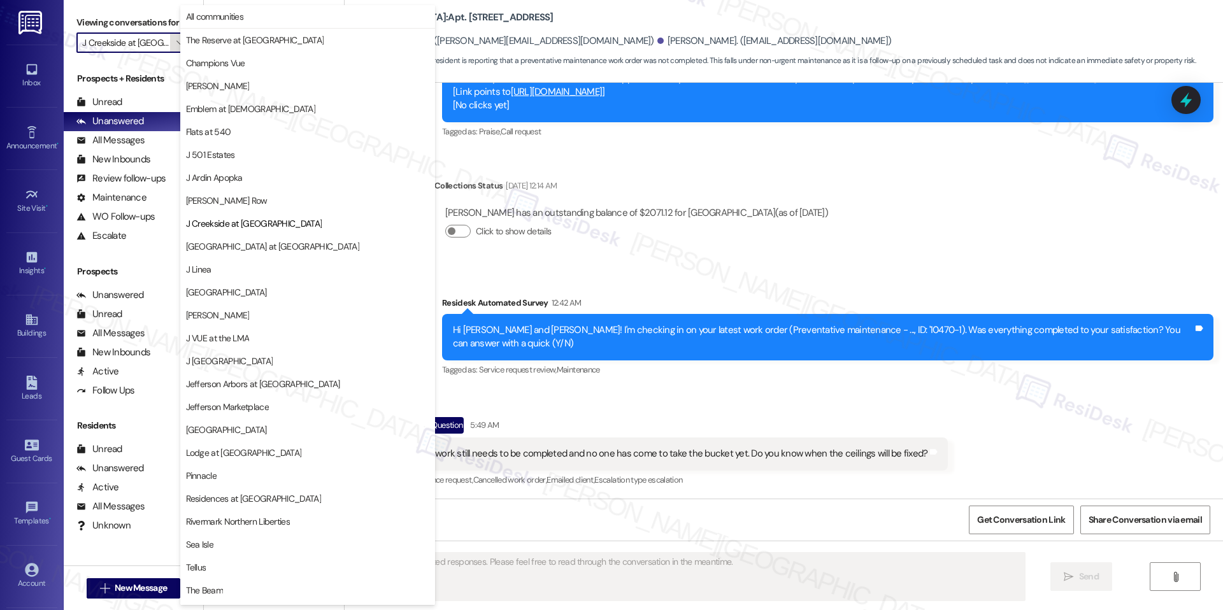
scroll to position [43, 0]
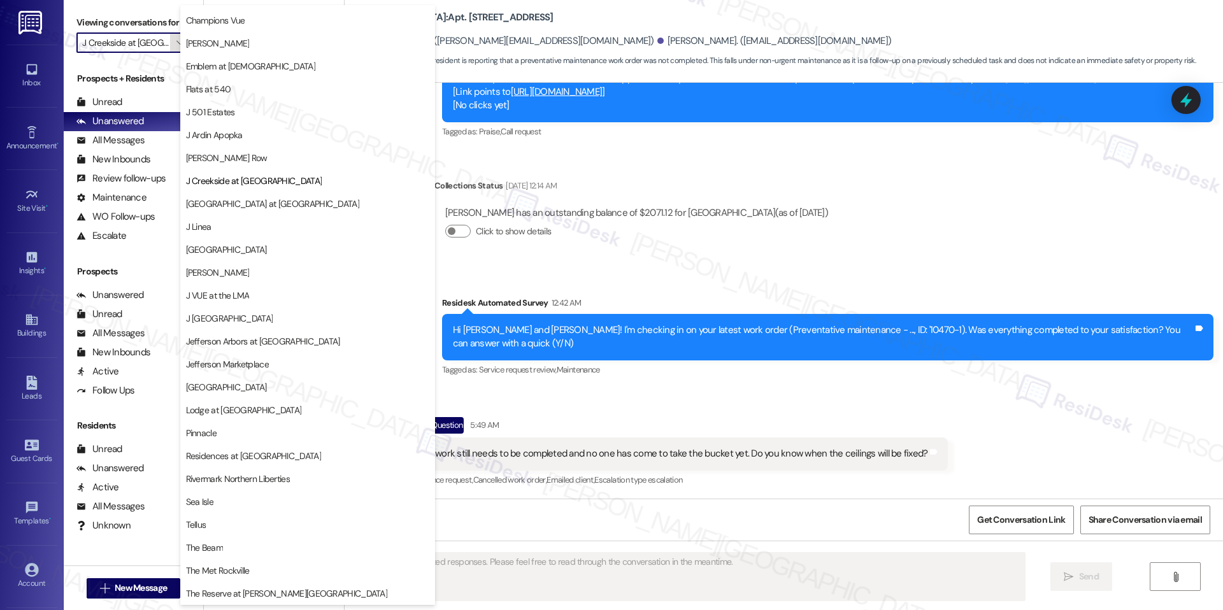
click at [174, 37] on span "" at bounding box center [180, 42] width 12 height 20
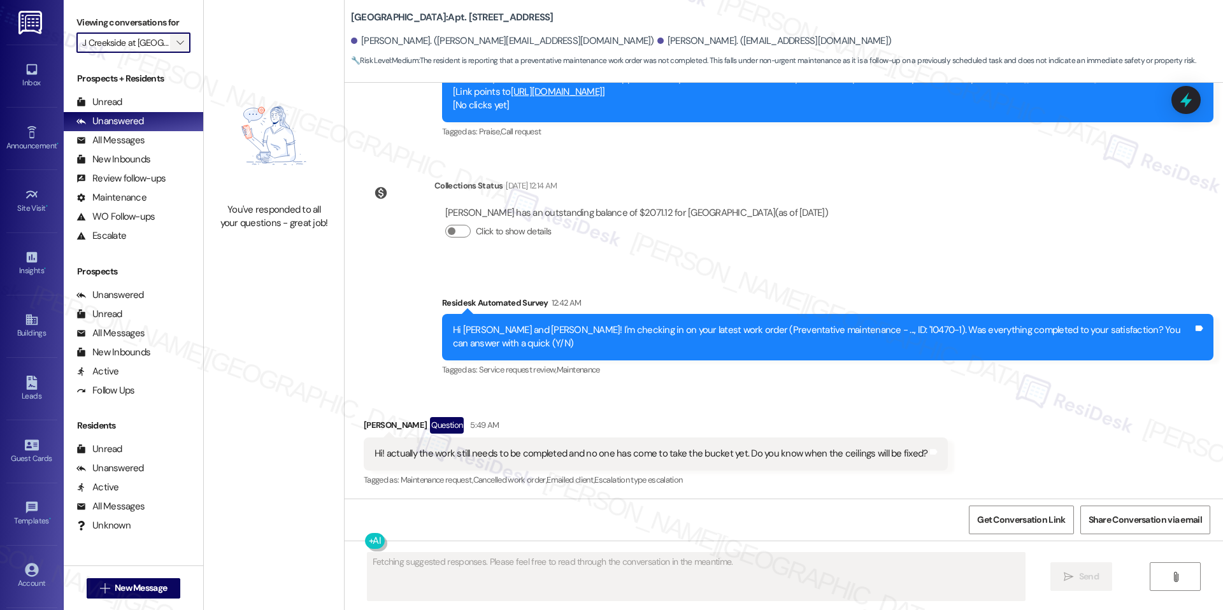
click at [174, 37] on span "" at bounding box center [180, 42] width 12 height 20
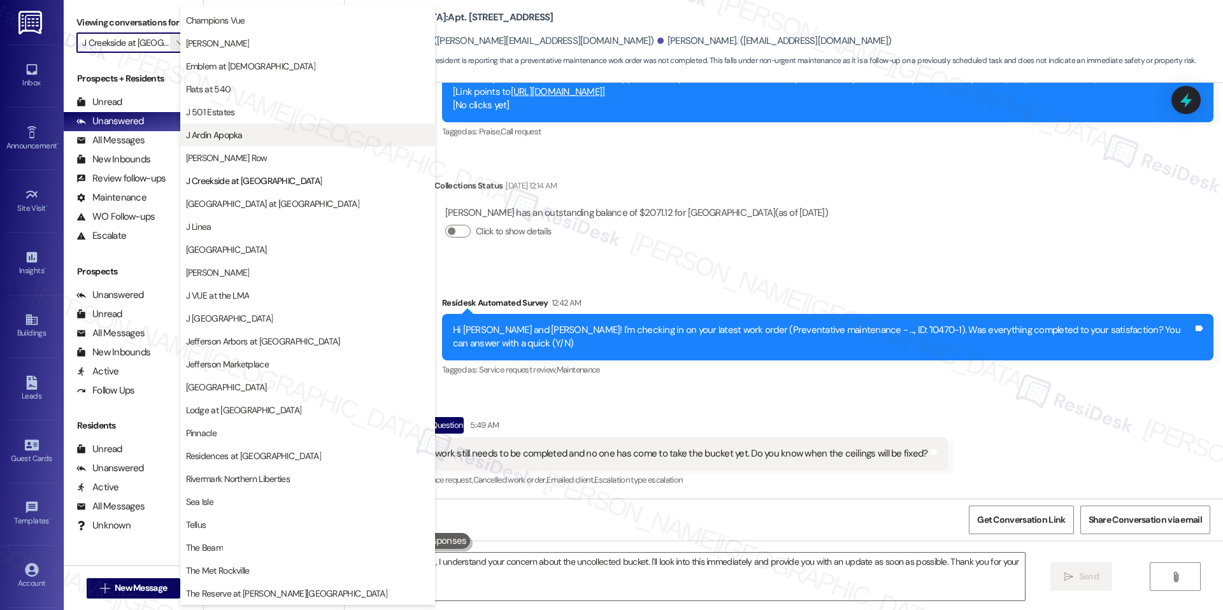
type textarea "Hi {{first_name}}, I understand your concern about the uncollected bucket. I'll…"
click at [266, 207] on span "[GEOGRAPHIC_DATA] at [GEOGRAPHIC_DATA]" at bounding box center [272, 203] width 173 height 13
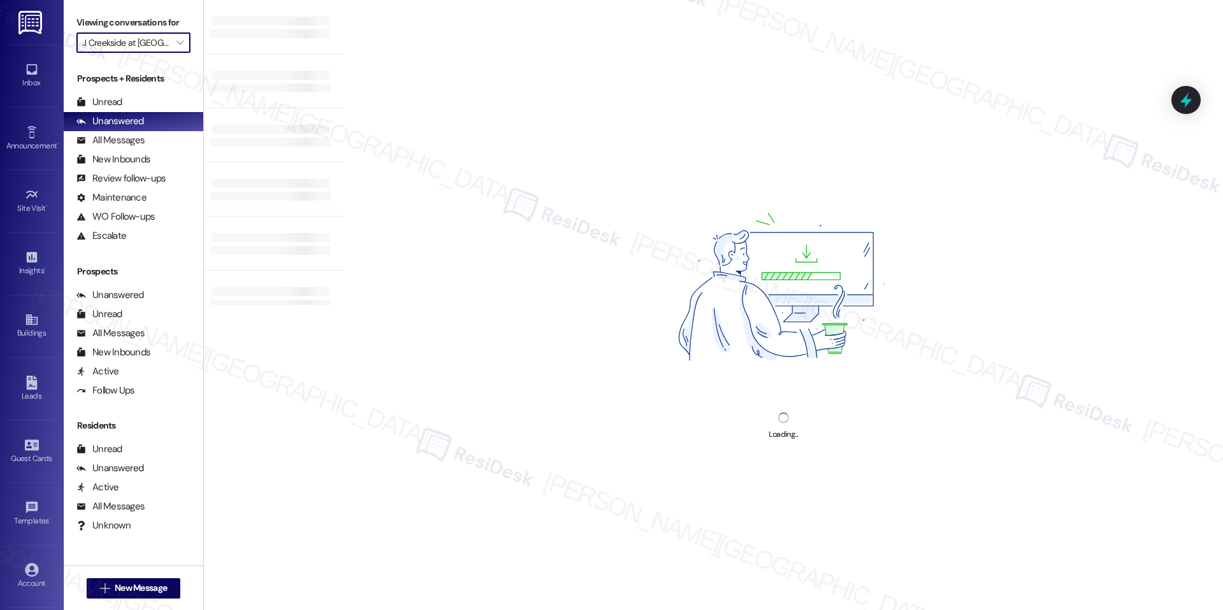
type input "[GEOGRAPHIC_DATA] at [GEOGRAPHIC_DATA]"
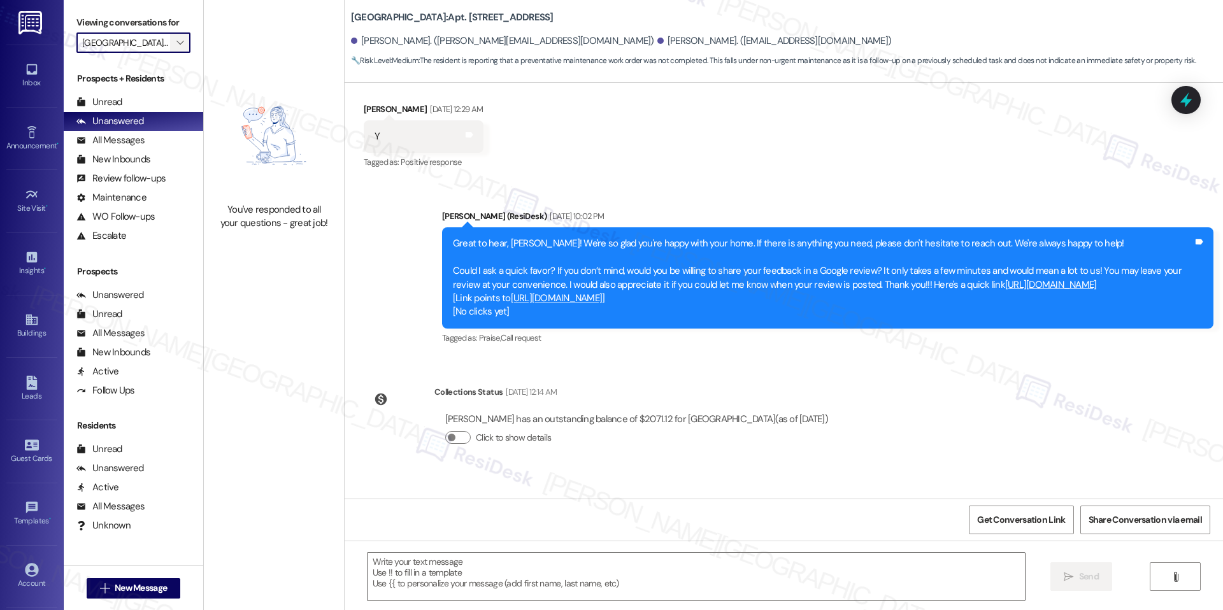
type textarea "Fetching suggested responses. Please feel free to read through the conversation…"
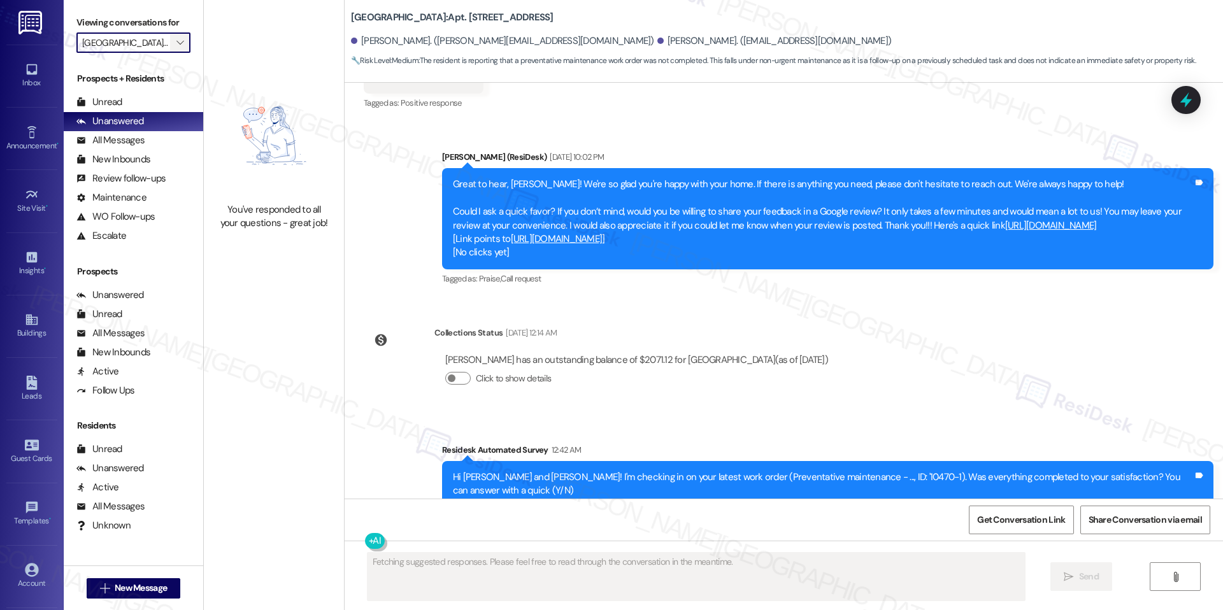
scroll to position [1243, 0]
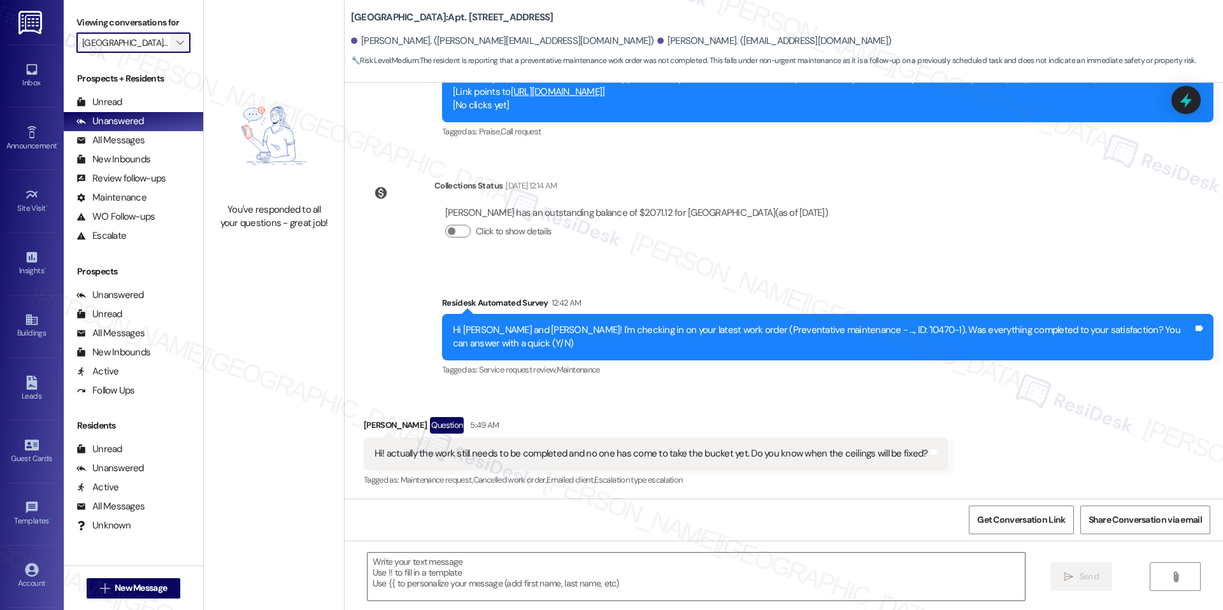
click at [175, 44] on span "" at bounding box center [180, 42] width 12 height 20
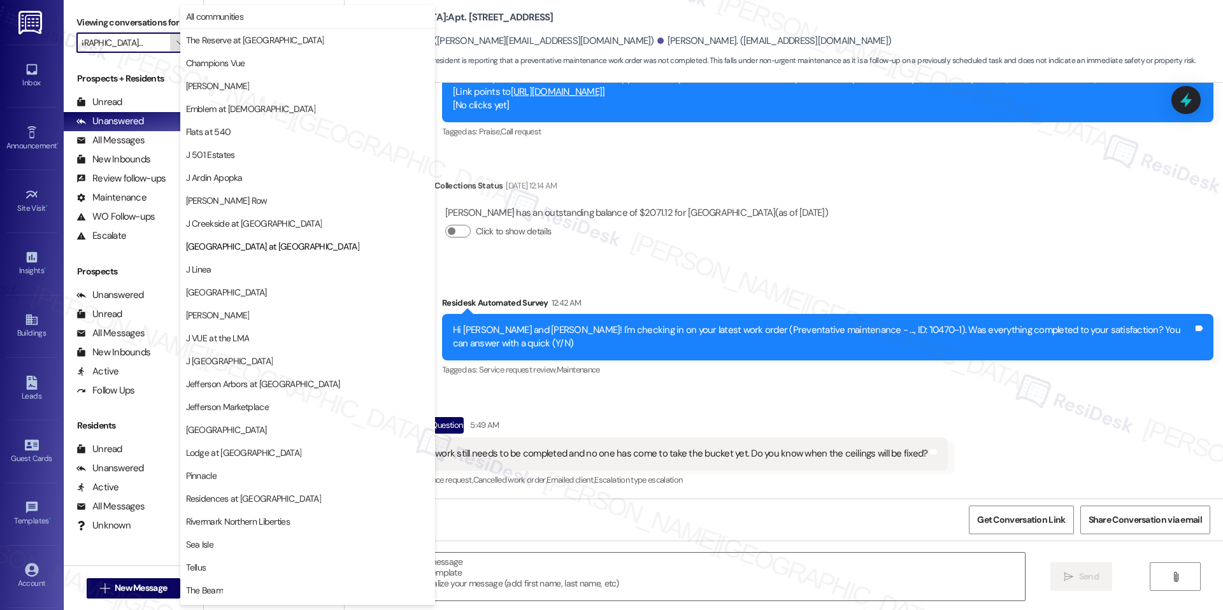
scroll to position [43, 0]
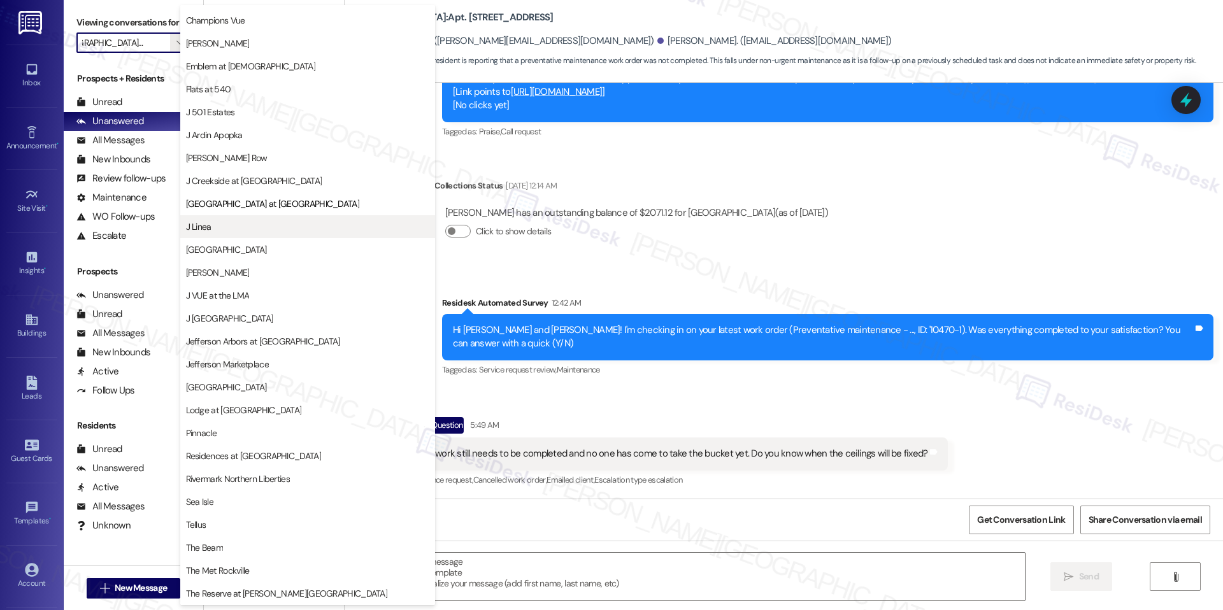
click at [290, 229] on span "J Linea" at bounding box center [307, 226] width 243 height 13
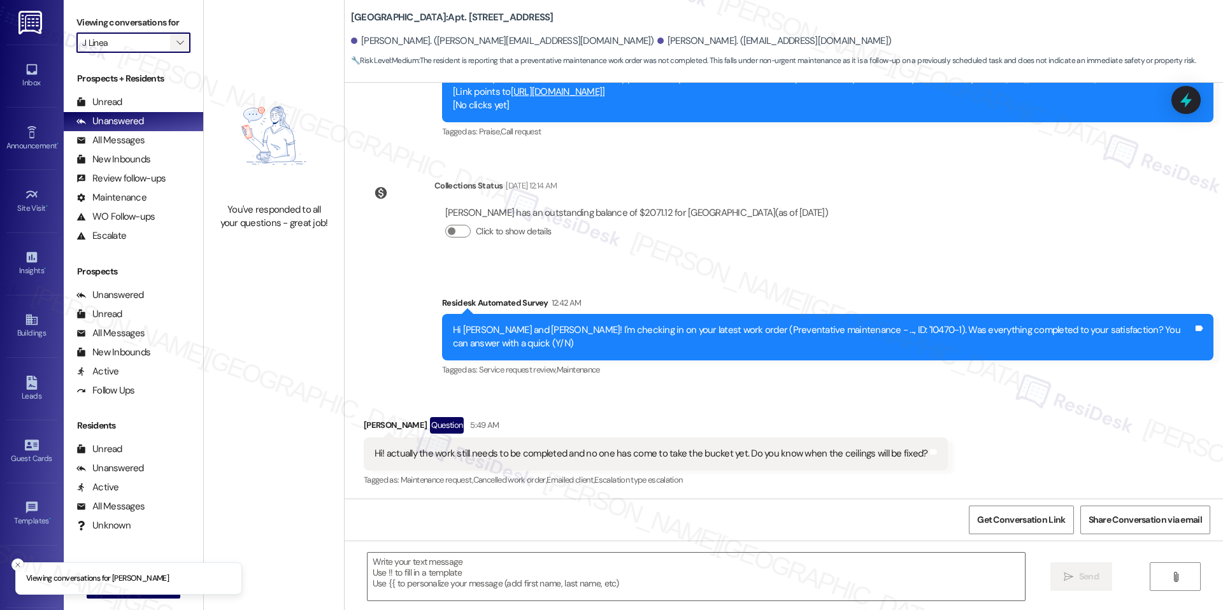
click at [176, 38] on icon "" at bounding box center [179, 43] width 7 height 10
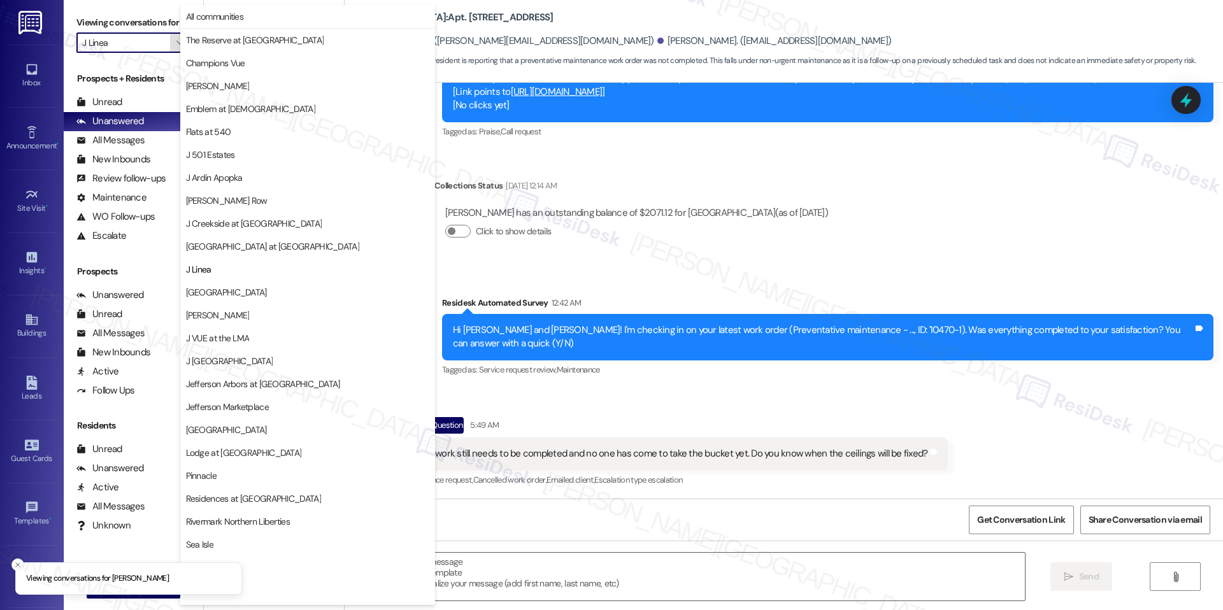
scroll to position [43, 0]
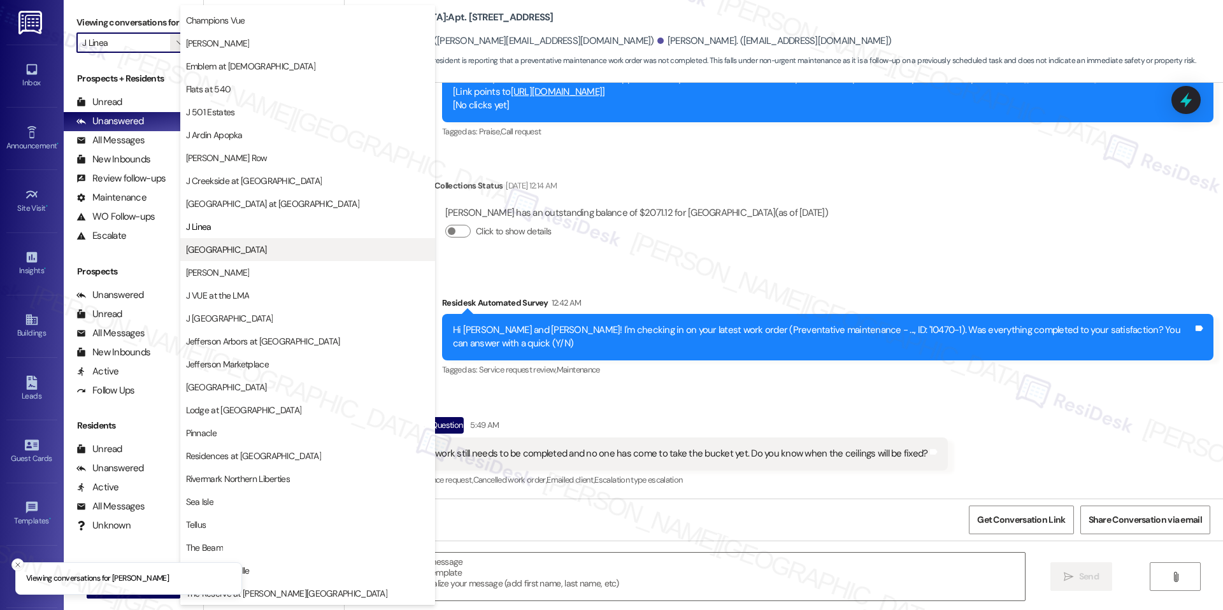
drag, startPoint x: 242, startPoint y: 261, endPoint x: 243, endPoint y: 250, distance: 10.8
click at [243, 250] on div "J Creekside at [GEOGRAPHIC_DATA] at [GEOGRAPHIC_DATA] [GEOGRAPHIC_DATA] J Sol J…" at bounding box center [307, 283] width 255 height 229
click at [243, 250] on span "[GEOGRAPHIC_DATA]" at bounding box center [226, 249] width 81 height 13
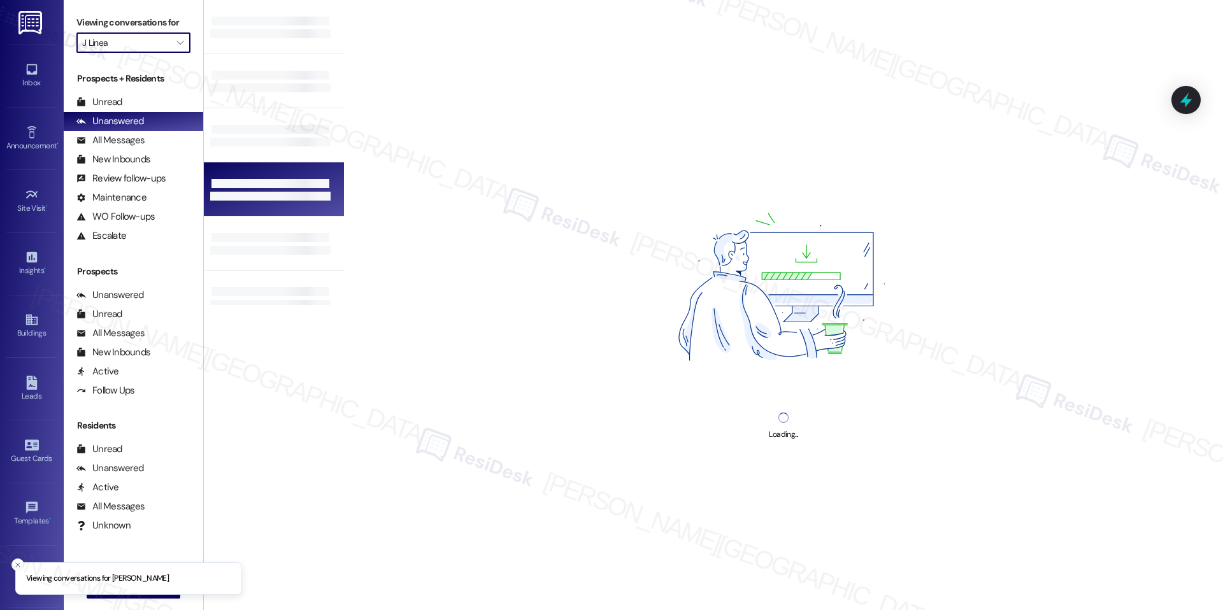
type input "[GEOGRAPHIC_DATA]"
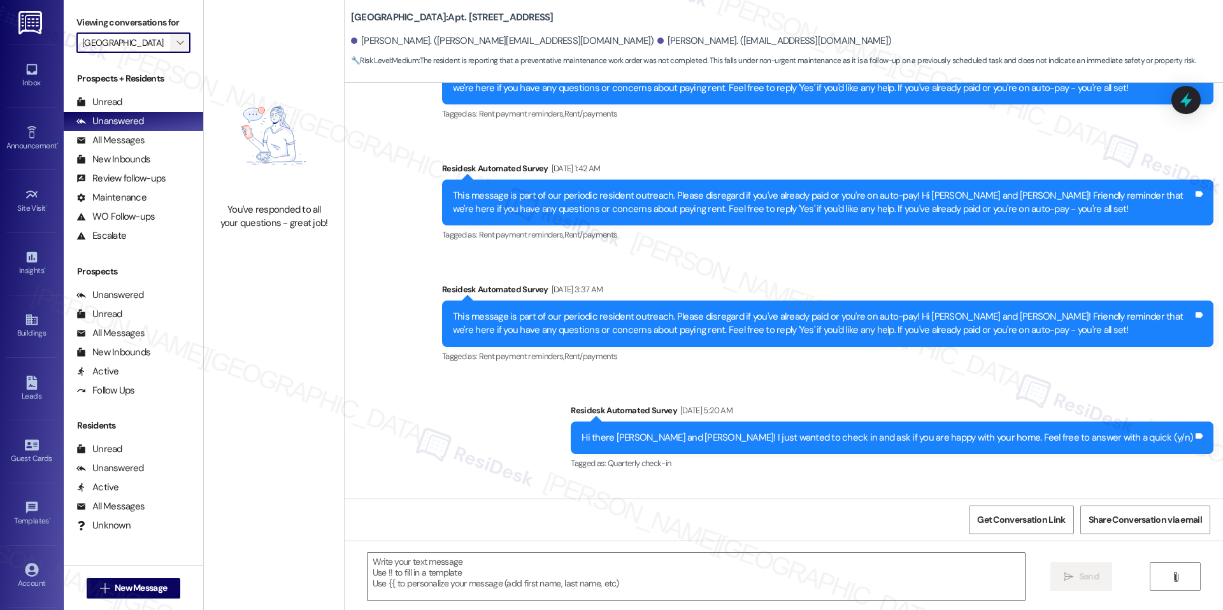
type textarea "Fetching suggested responses. Please feel free to read through the conversation…"
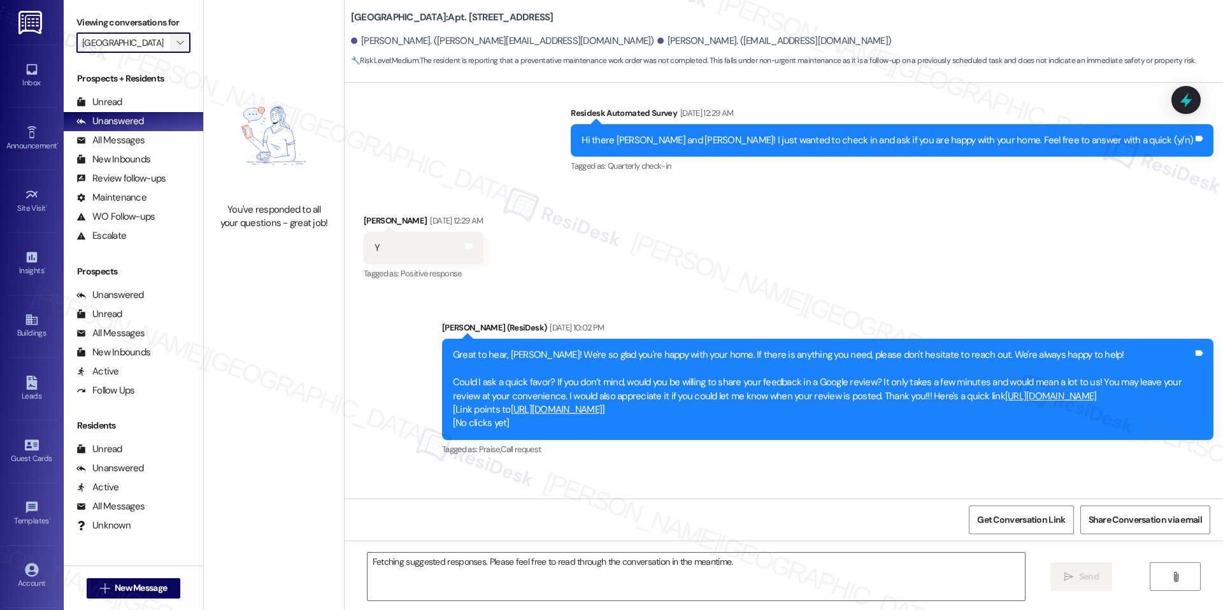
click at [170, 41] on button "" at bounding box center [180, 42] width 20 height 20
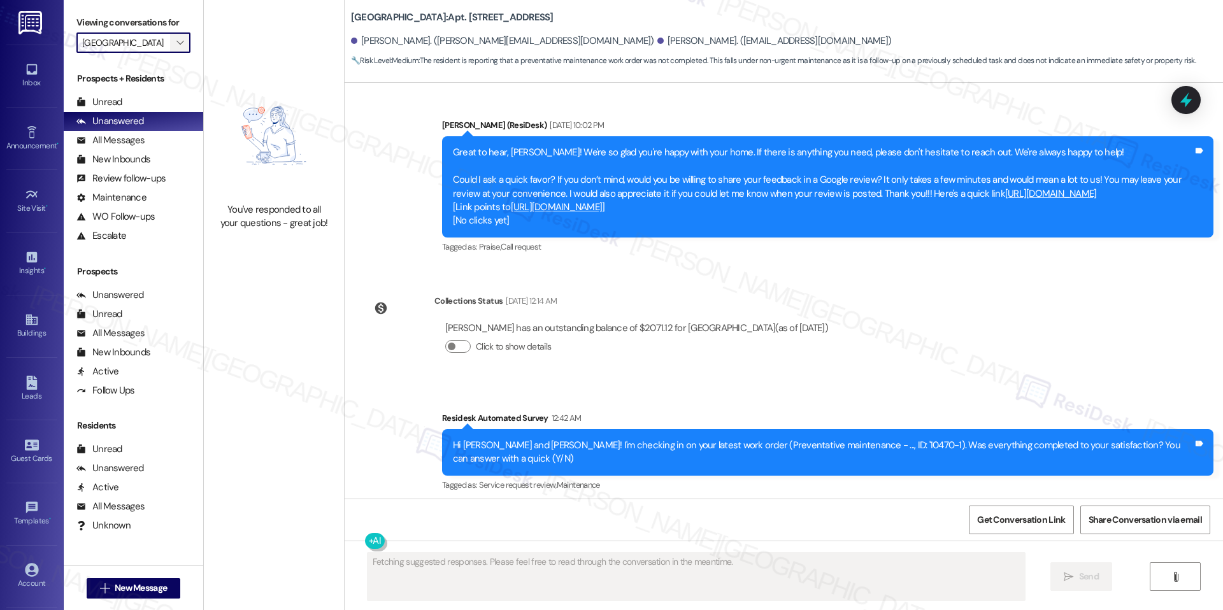
scroll to position [1243, 0]
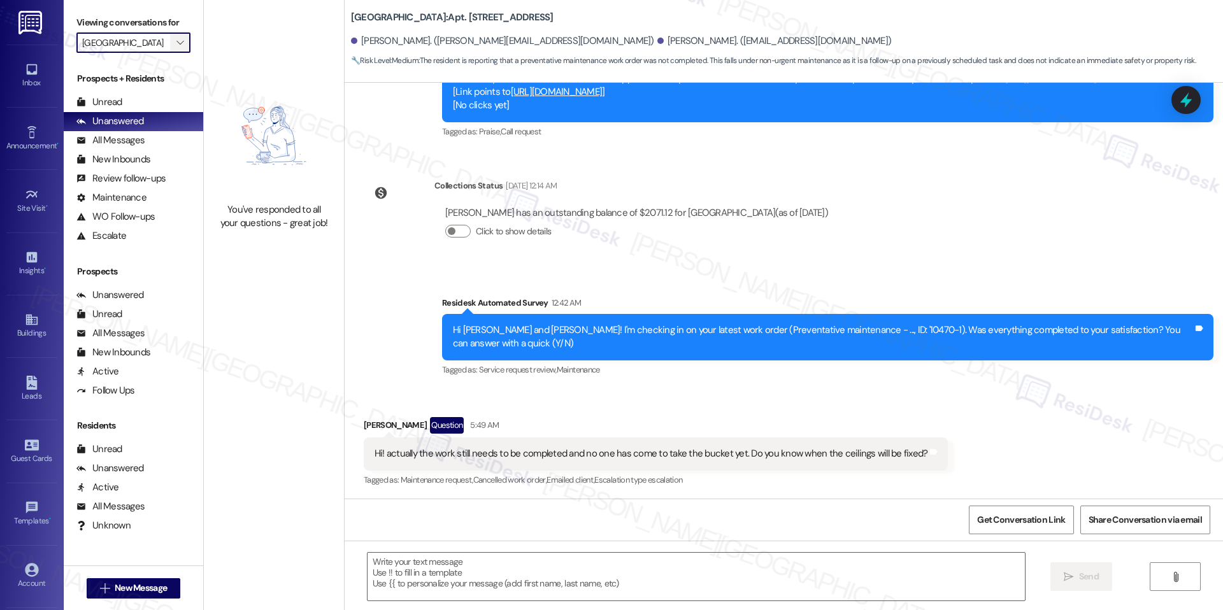
click at [176, 44] on icon "" at bounding box center [179, 43] width 7 height 10
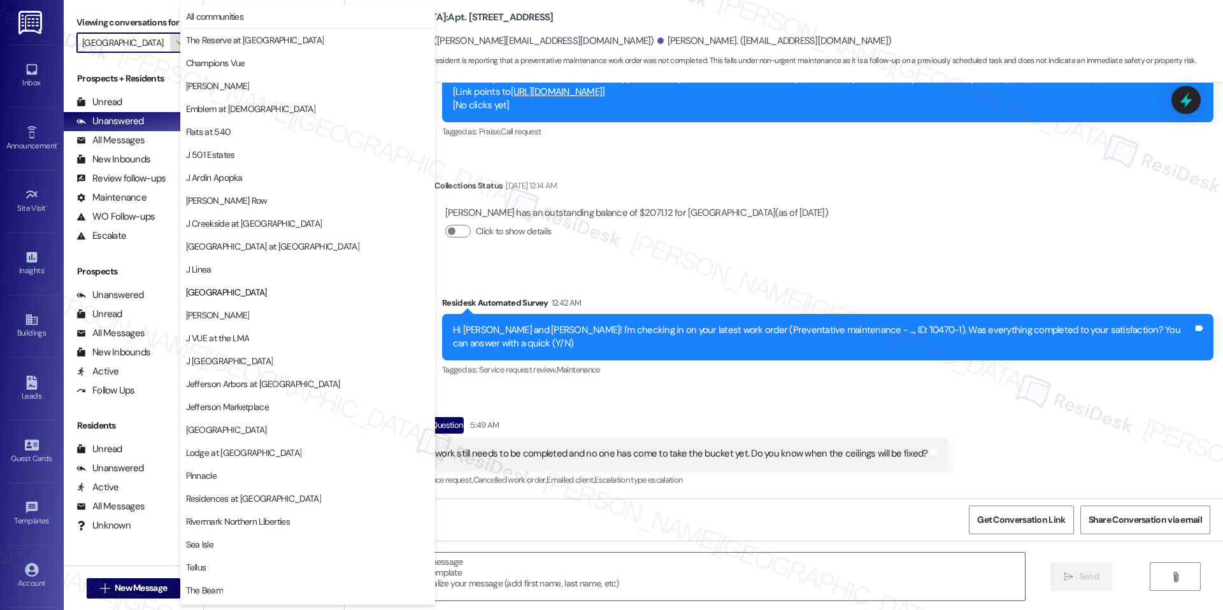
scroll to position [43, 0]
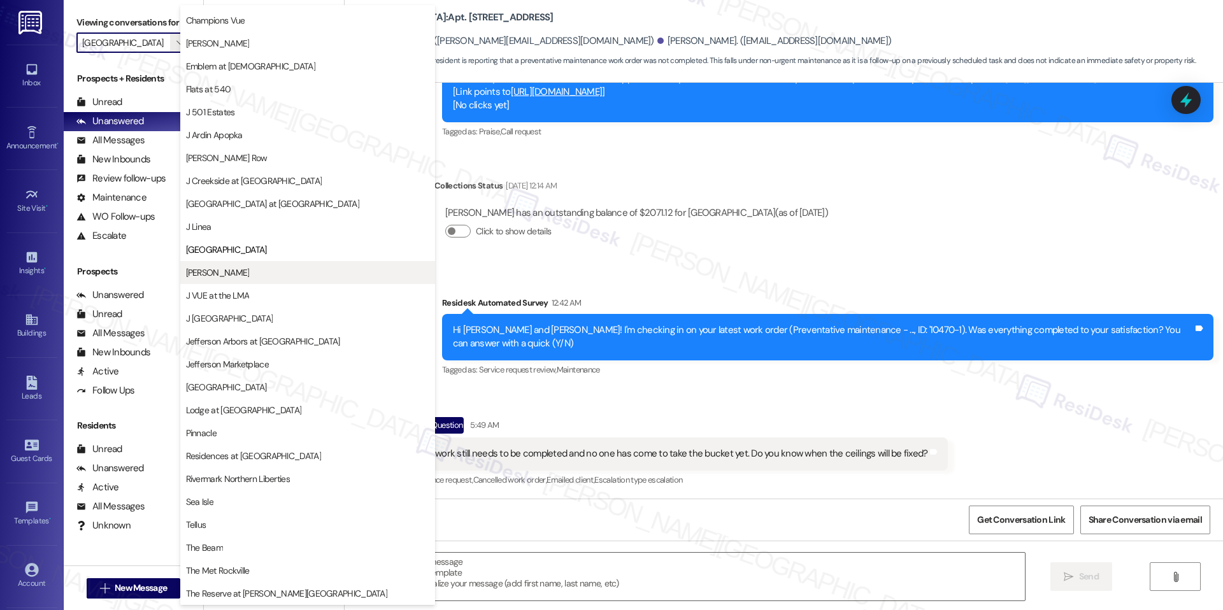
click at [210, 262] on button "[PERSON_NAME]" at bounding box center [307, 272] width 255 height 23
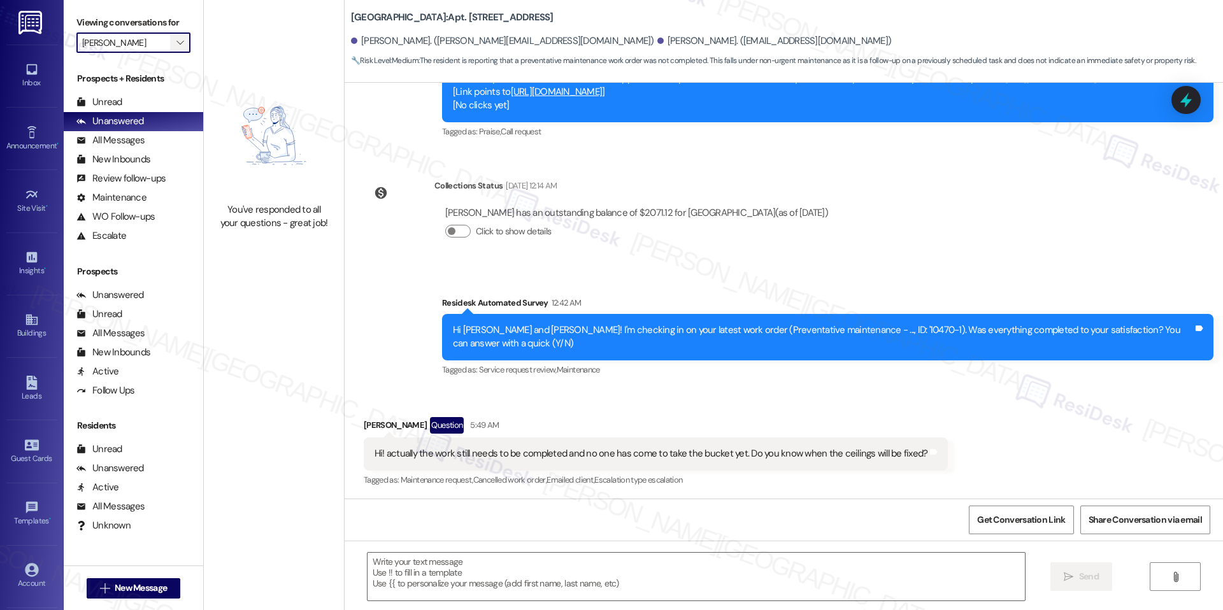
click at [175, 45] on span "" at bounding box center [180, 42] width 12 height 20
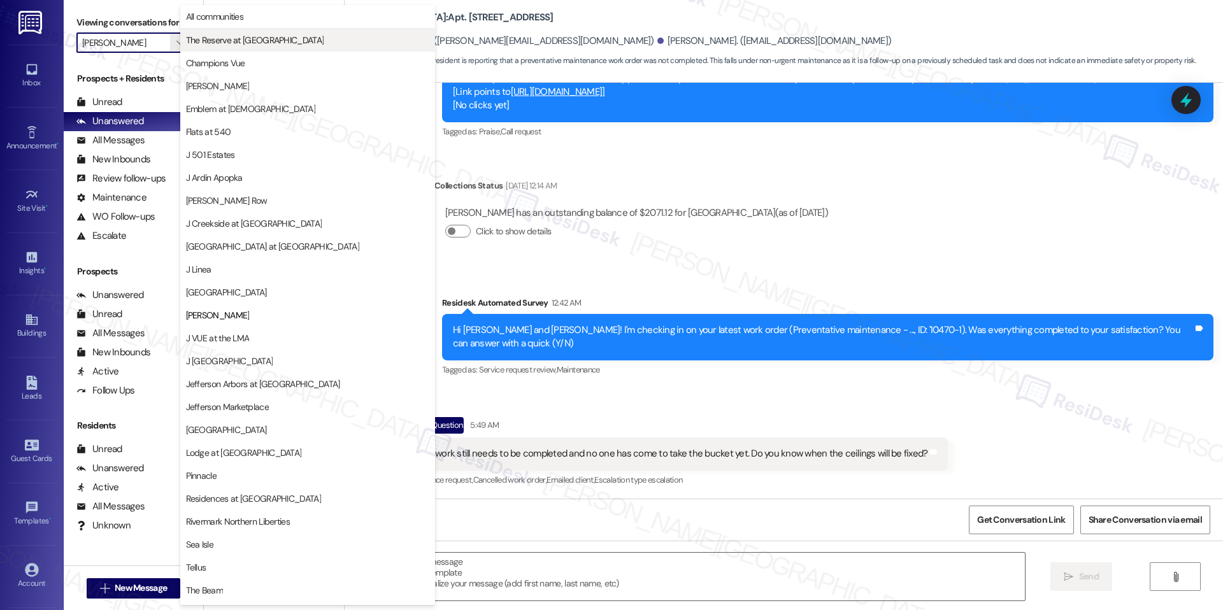
drag, startPoint x: 225, startPoint y: 52, endPoint x: 229, endPoint y: 37, distance: 15.9
click at [229, 37] on div "All communities The Reserve at [GEOGRAPHIC_DATA] Champions Vue EDE Emblem at [G…" at bounding box center [307, 108] width 255 height 207
click at [229, 37] on span "The Reserve at [GEOGRAPHIC_DATA]" at bounding box center [255, 40] width 138 height 13
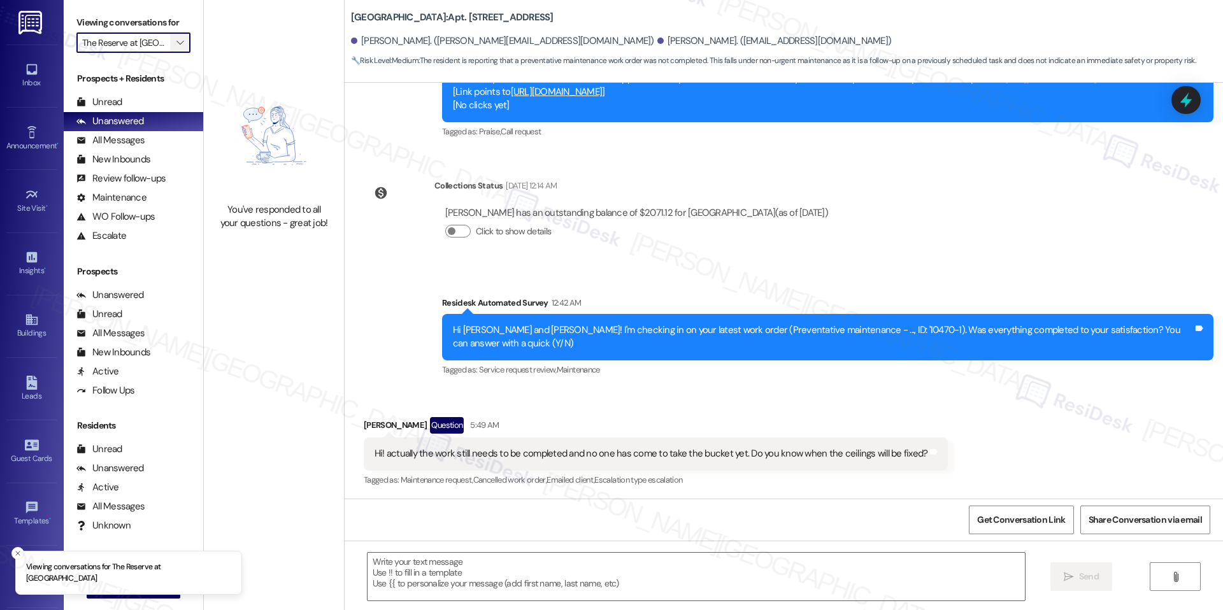
click at [176, 39] on icon "" at bounding box center [179, 43] width 7 height 10
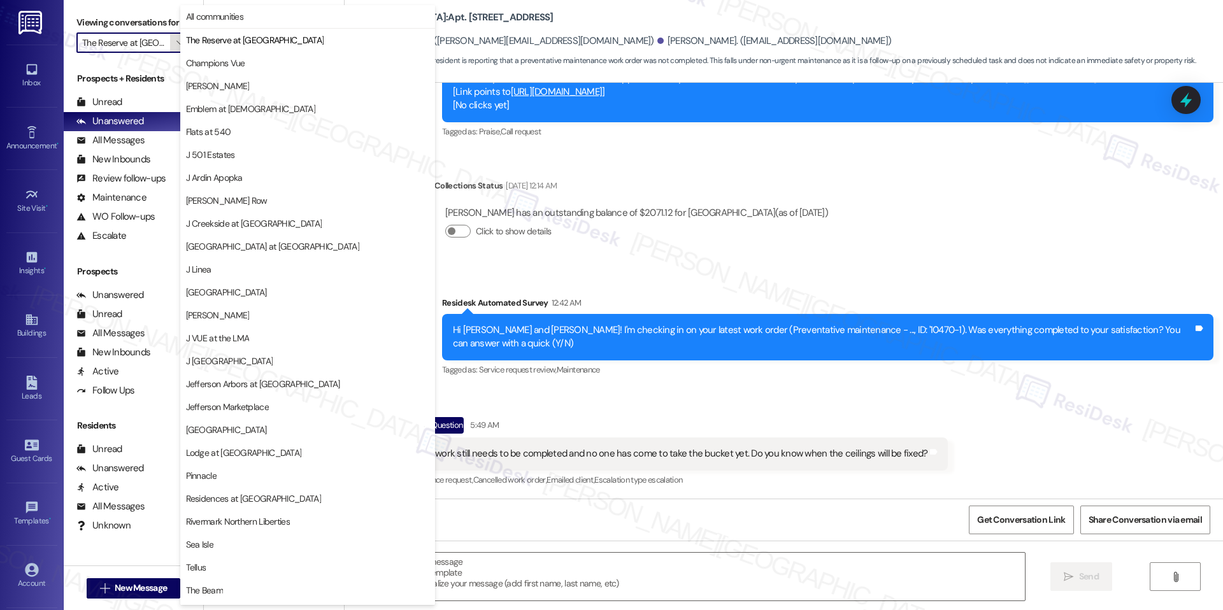
scroll to position [0, 20]
click at [227, 70] on button "Champions Vue" at bounding box center [307, 63] width 255 height 23
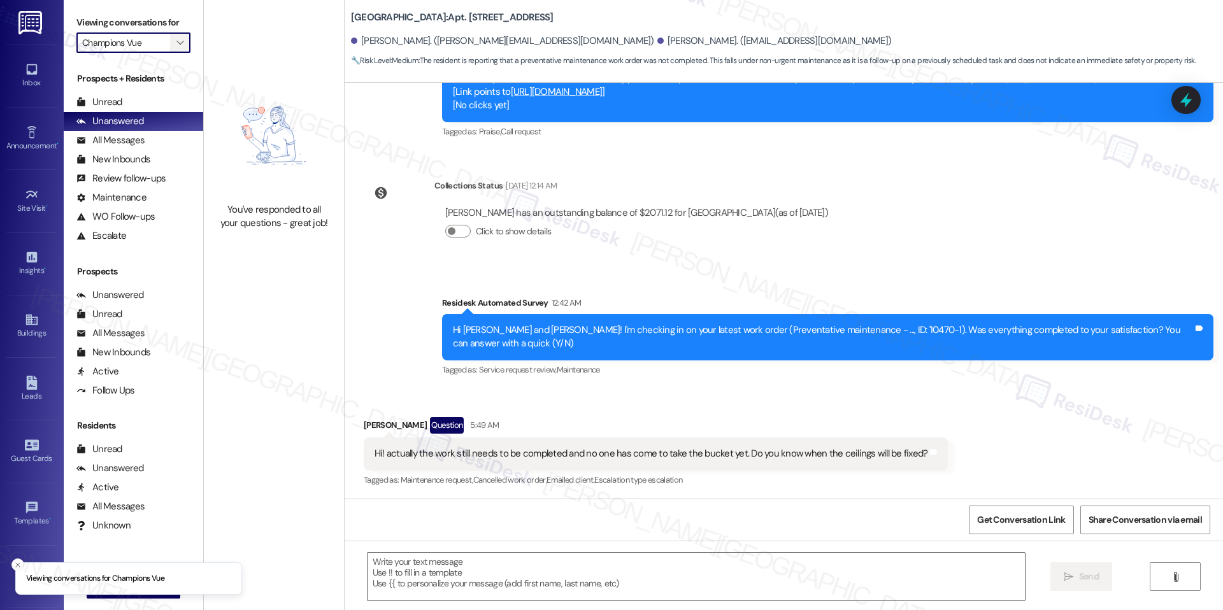
click at [176, 44] on icon "" at bounding box center [179, 43] width 7 height 10
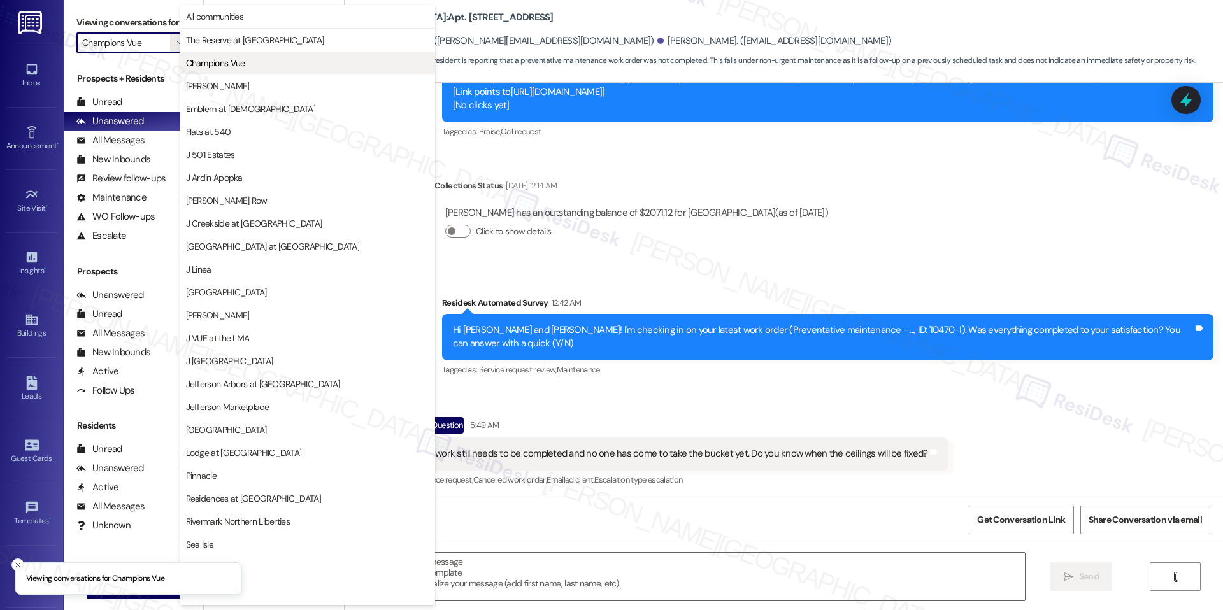
click at [227, 71] on button "Champions Vue" at bounding box center [307, 63] width 255 height 23
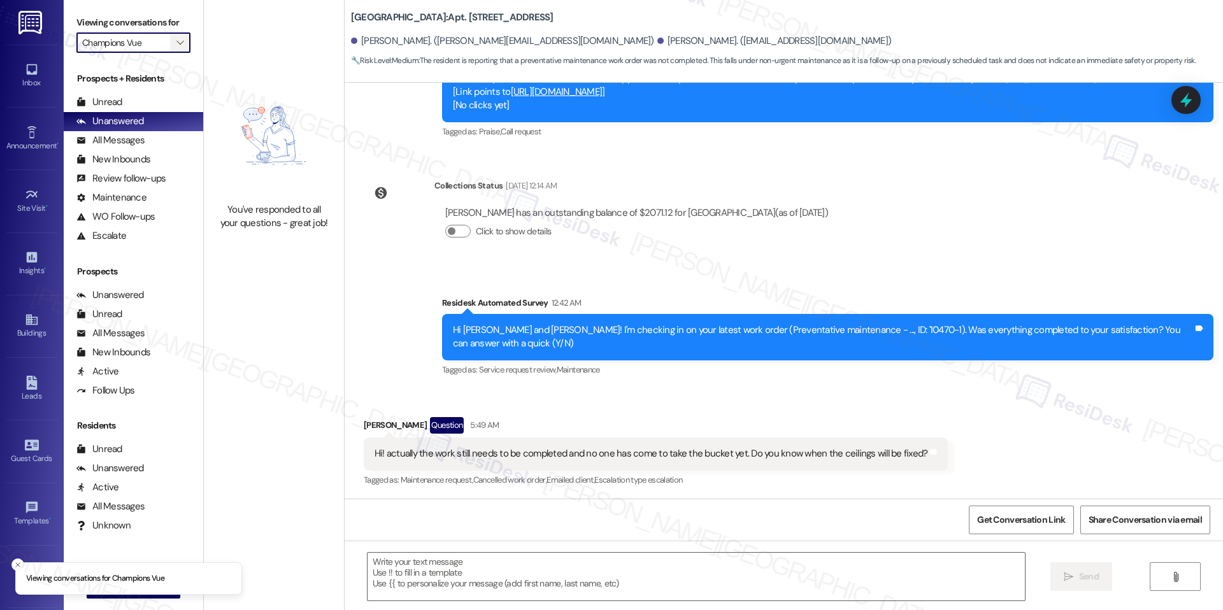
click at [176, 41] on icon "" at bounding box center [179, 43] width 7 height 10
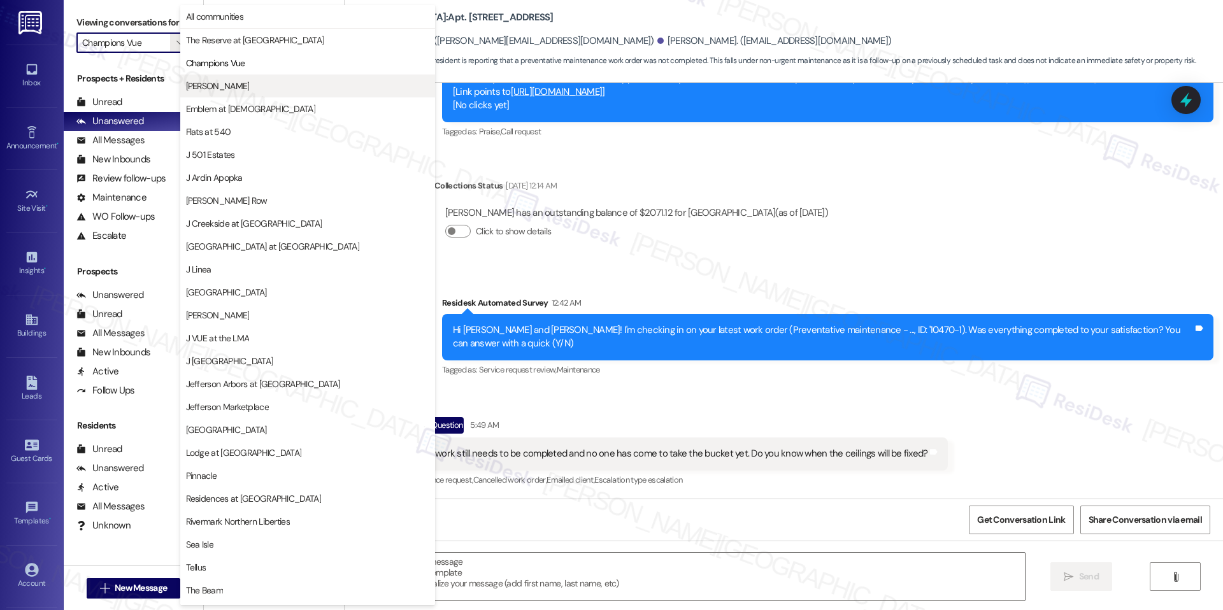
click at [254, 92] on button "[PERSON_NAME]" at bounding box center [307, 86] width 255 height 23
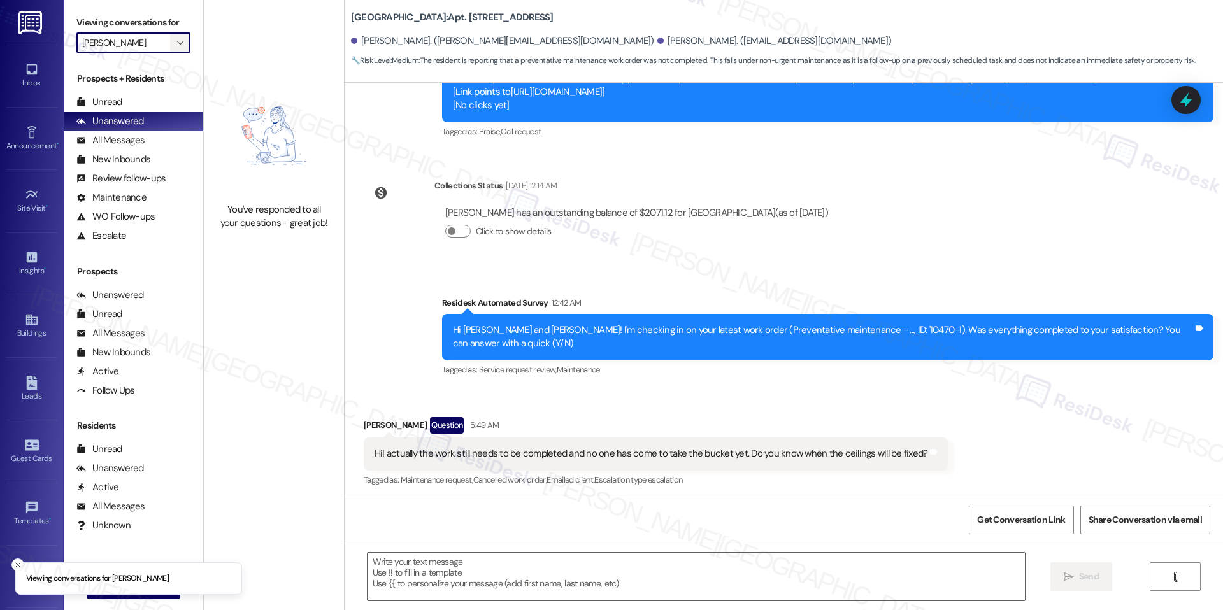
click at [176, 47] on icon "" at bounding box center [179, 43] width 7 height 10
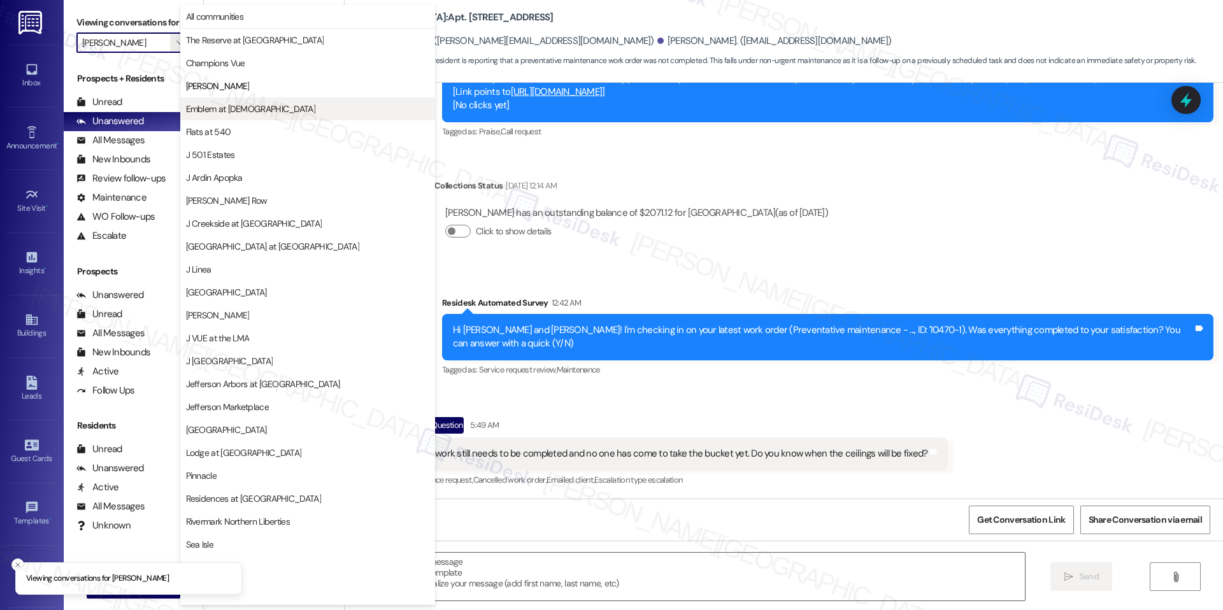
click at [211, 104] on span "Emblem at [DEMOGRAPHIC_DATA]" at bounding box center [250, 109] width 129 height 13
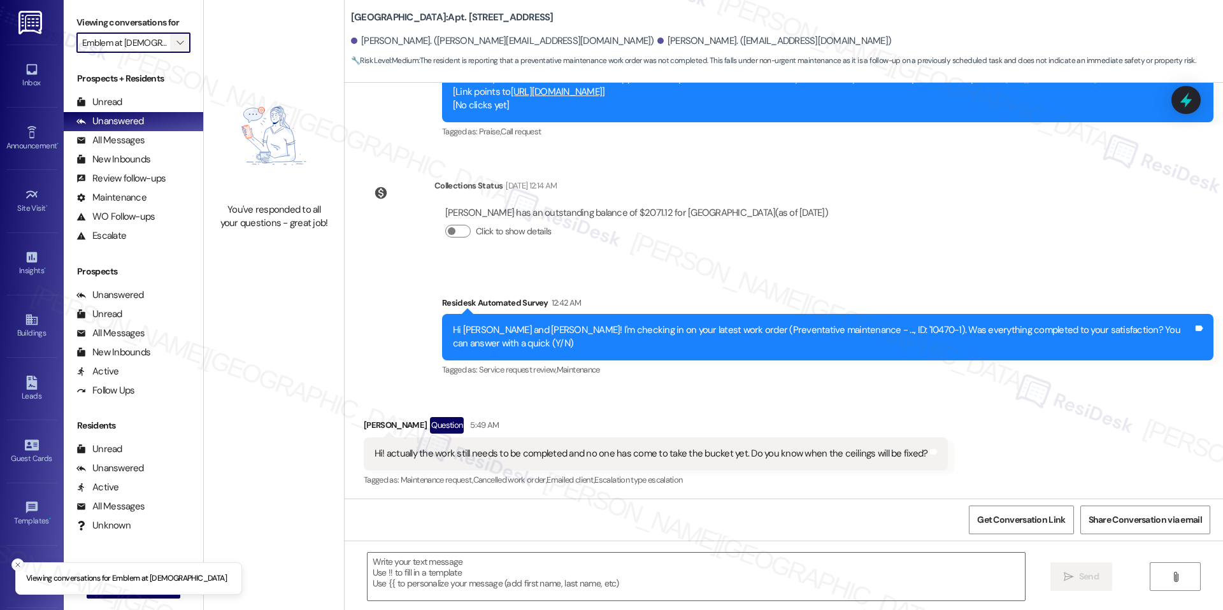
click at [176, 45] on icon "" at bounding box center [179, 43] width 7 height 10
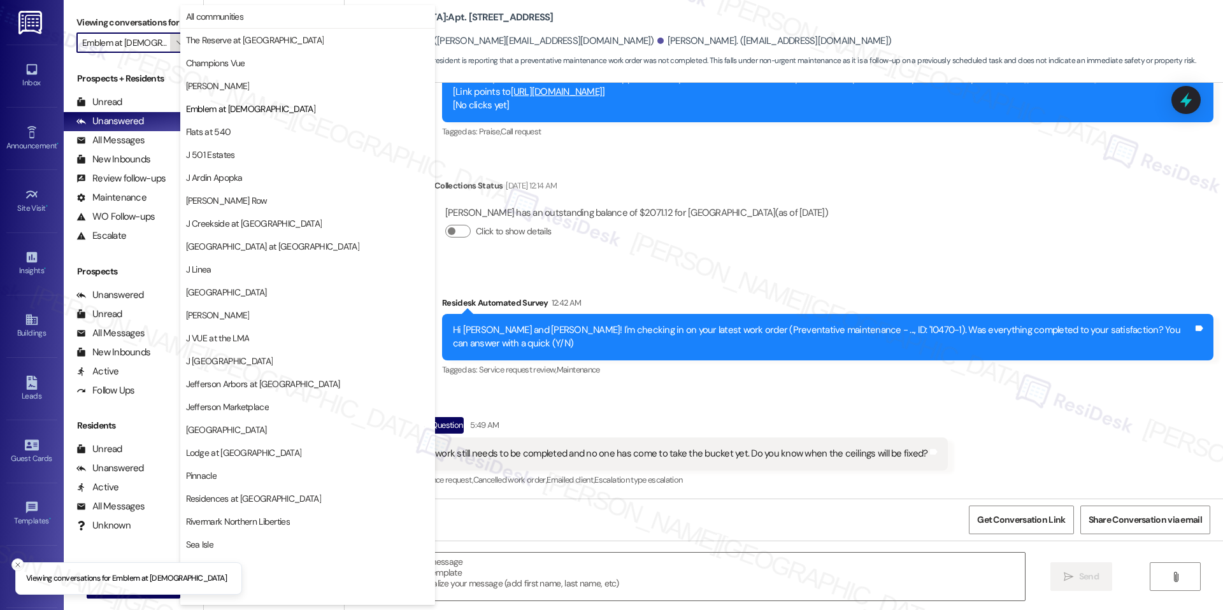
scroll to position [0, 2]
click at [260, 127] on span "Flats at 540" at bounding box center [307, 131] width 243 height 13
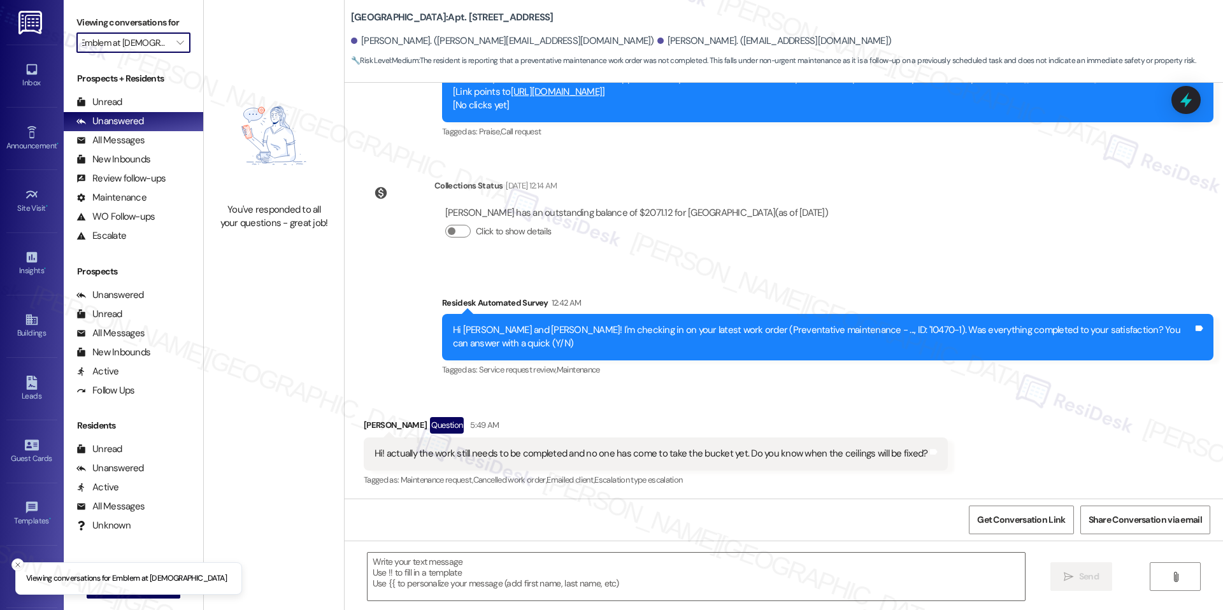
type input "Flats at 540"
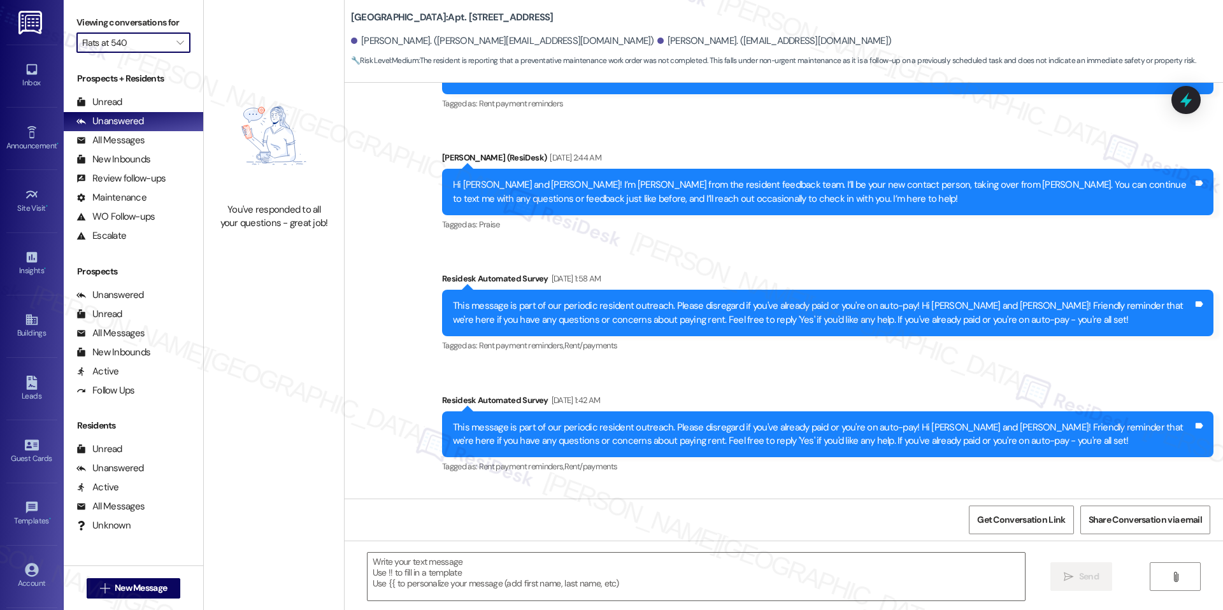
type textarea "Fetching suggested responses. Please feel free to read through the conversation…"
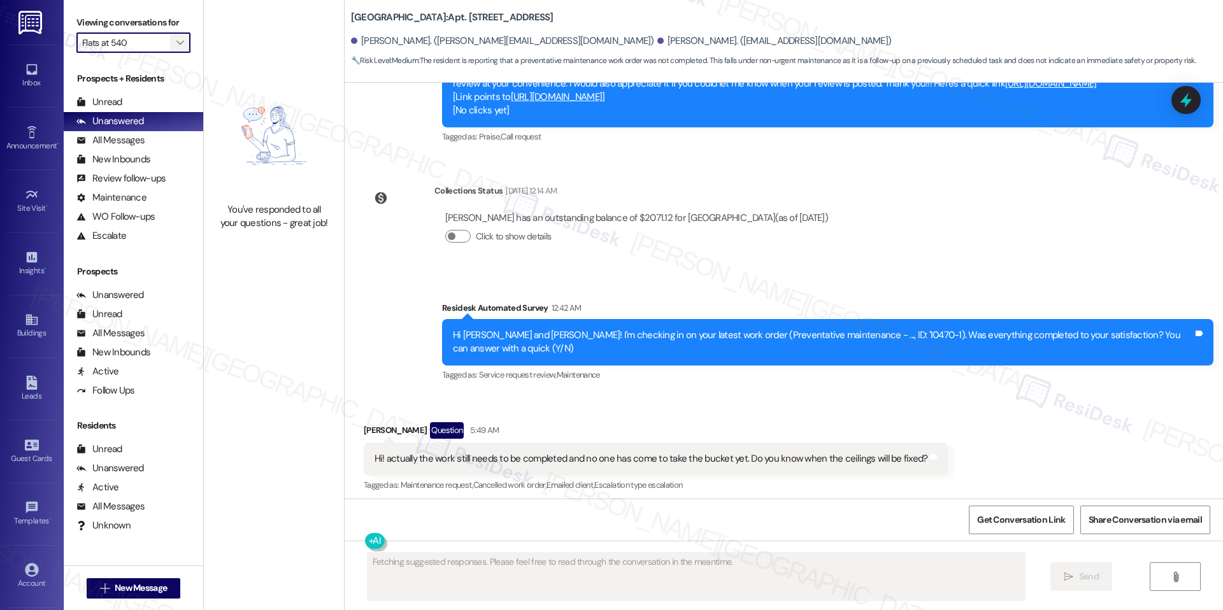
scroll to position [1243, 0]
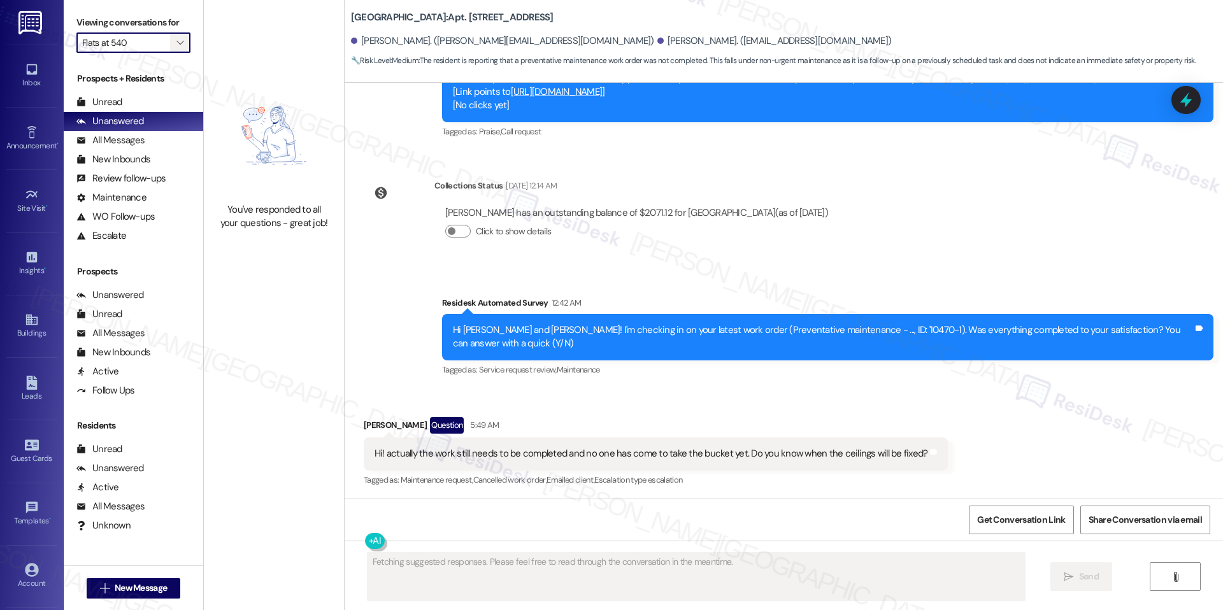
click at [176, 45] on icon "" at bounding box center [179, 43] width 7 height 10
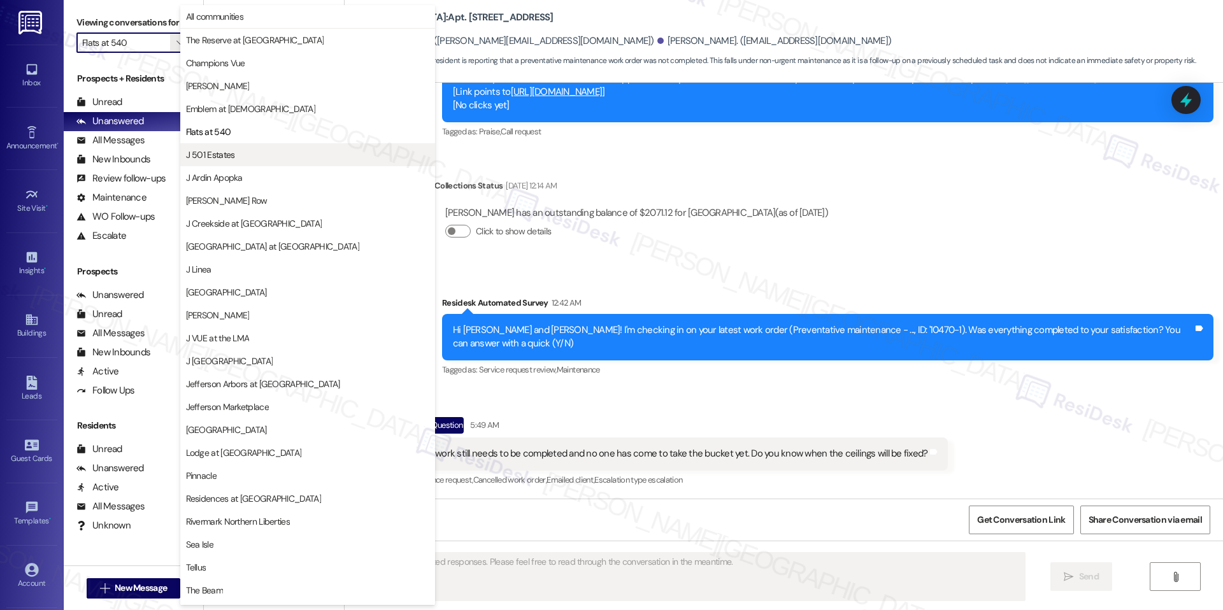
click at [241, 147] on button "J 501 Estates" at bounding box center [307, 154] width 255 height 23
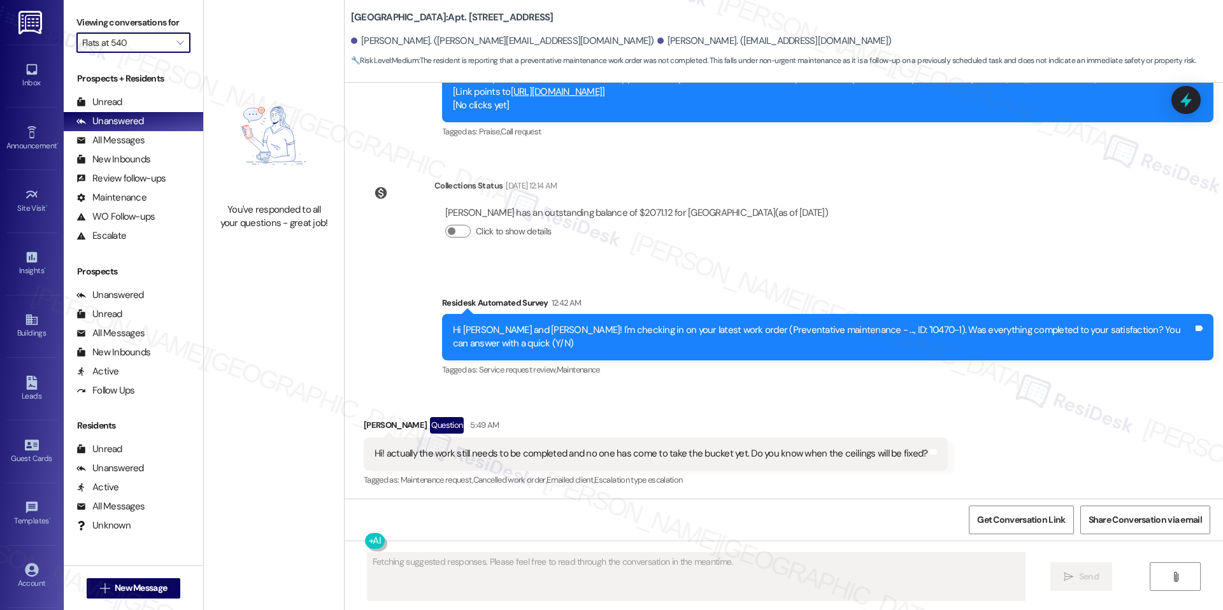
type input "J 501 Estates"
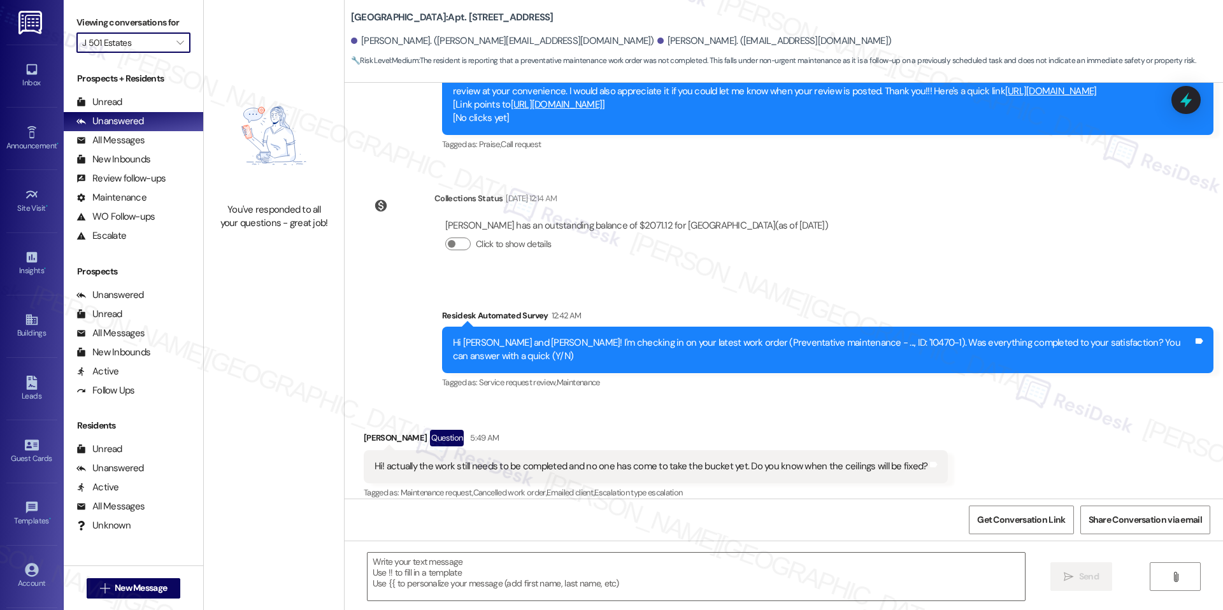
scroll to position [1243, 0]
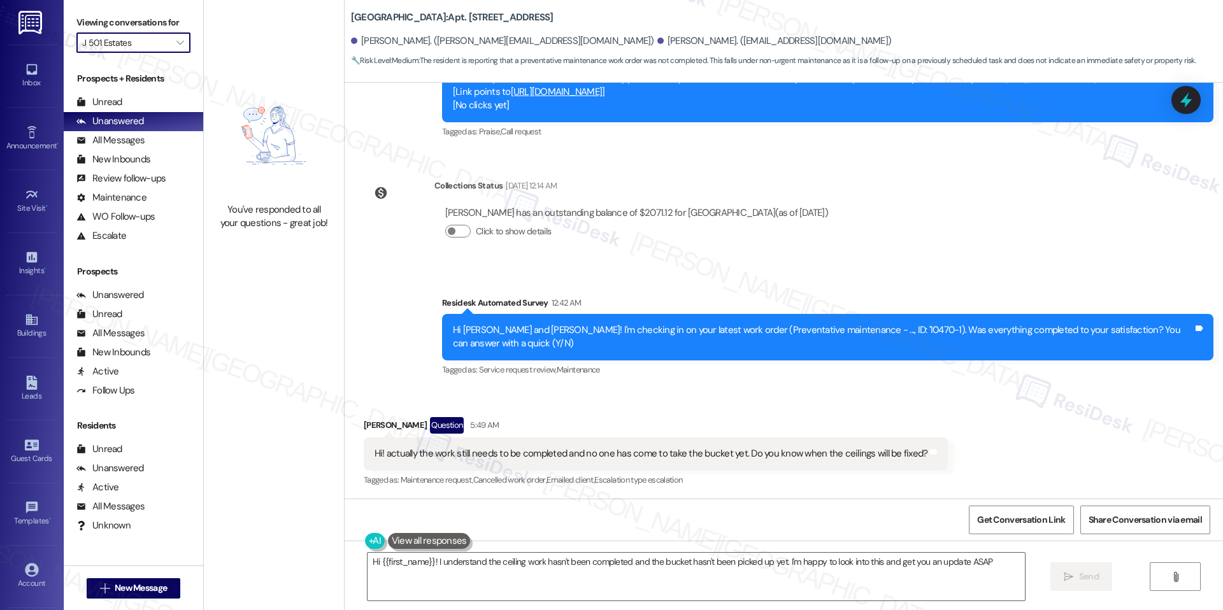
type textarea "Hi {{first_name}}! I understand the ceiling work hasn't been completed and the …"
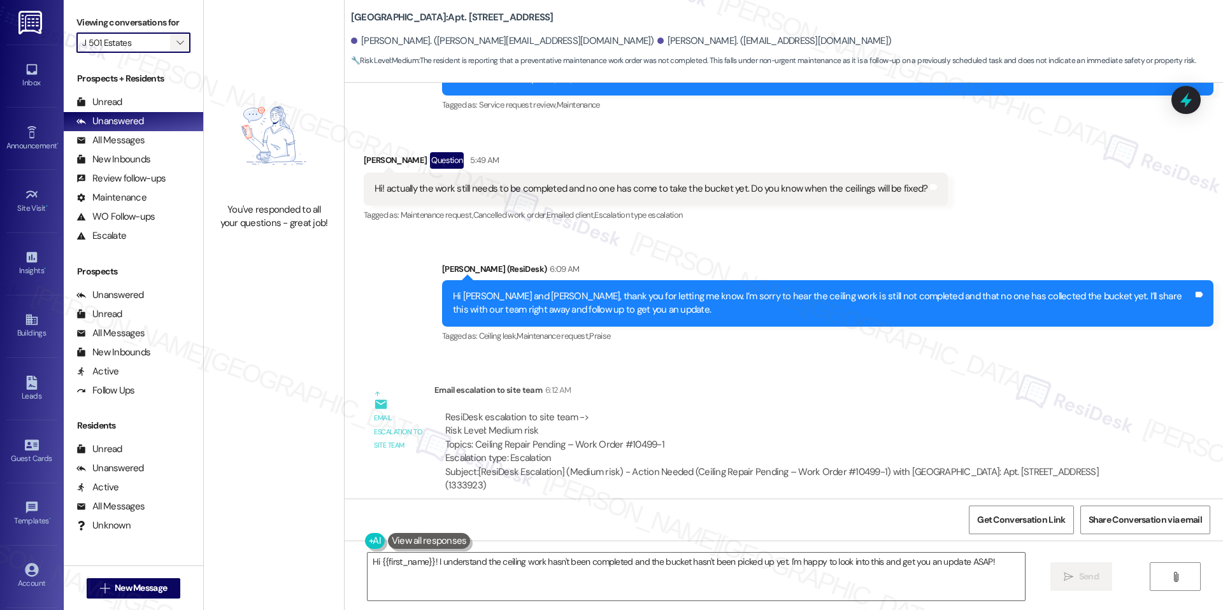
click at [174, 47] on span "" at bounding box center [180, 42] width 12 height 20
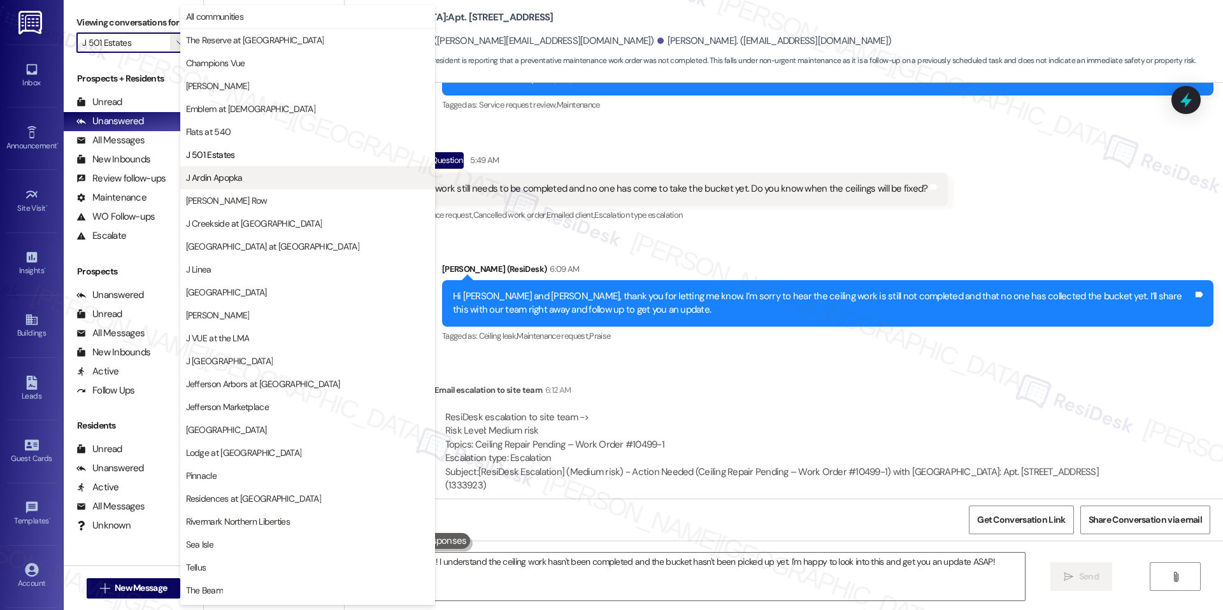
click at [208, 183] on span "J Ardin Apopka" at bounding box center [214, 177] width 57 height 13
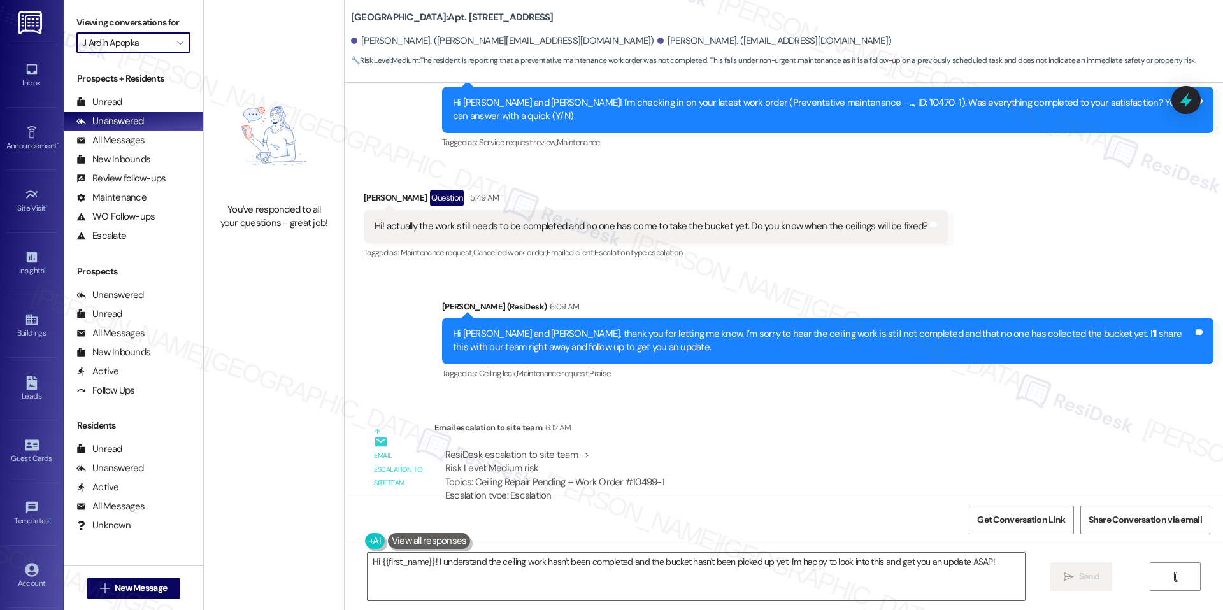
scroll to position [1508, 0]
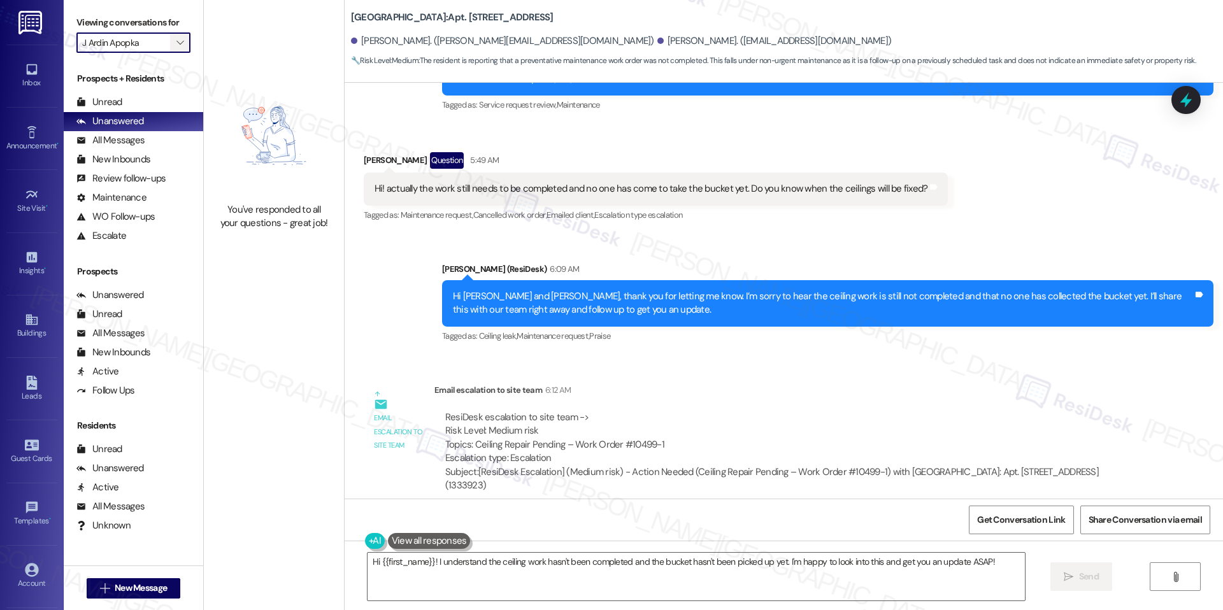
click at [176, 44] on icon "" at bounding box center [179, 43] width 7 height 10
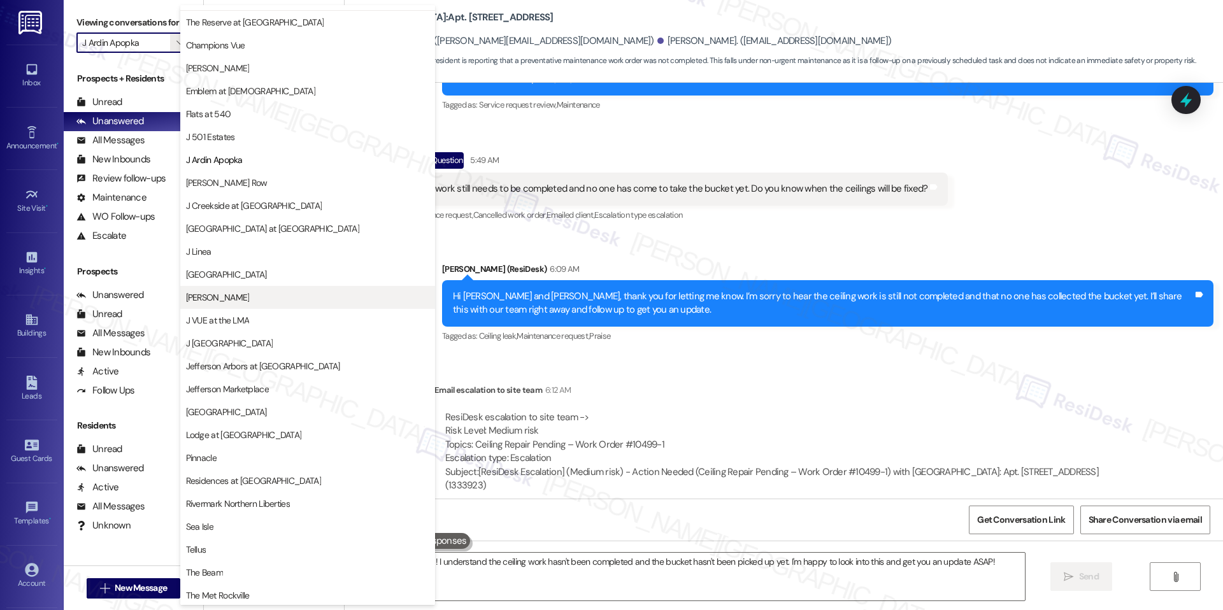
scroll to position [43, 0]
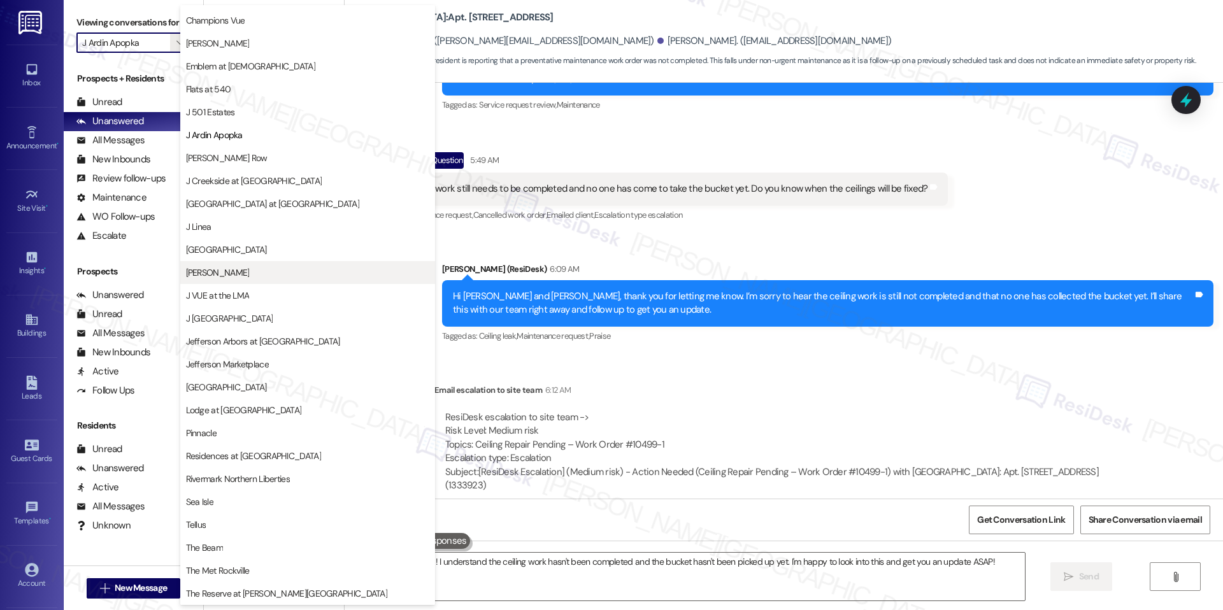
click at [227, 273] on span "[PERSON_NAME]" at bounding box center [307, 272] width 243 height 13
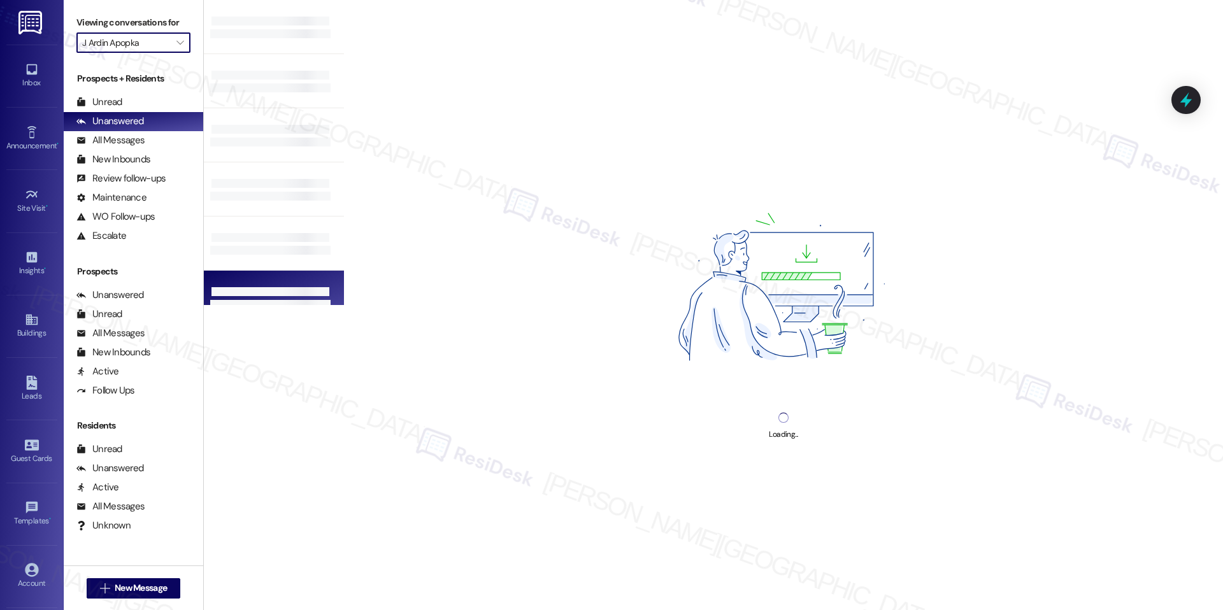
type input "[PERSON_NAME]"
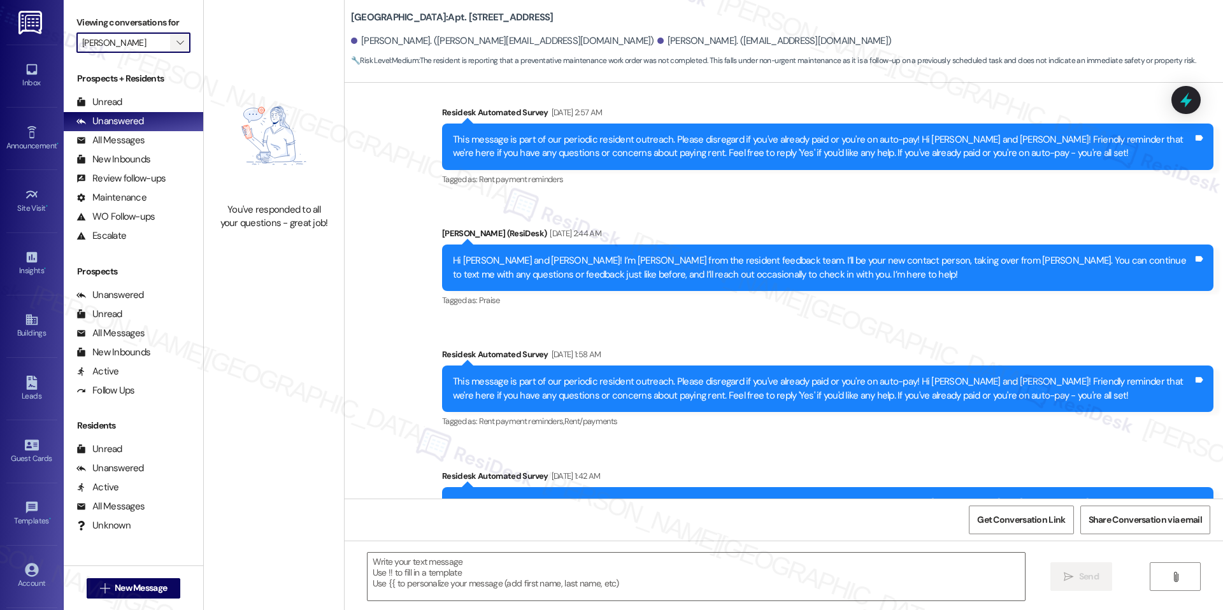
type textarea "Fetching suggested responses. Please feel free to read through the conversation…"
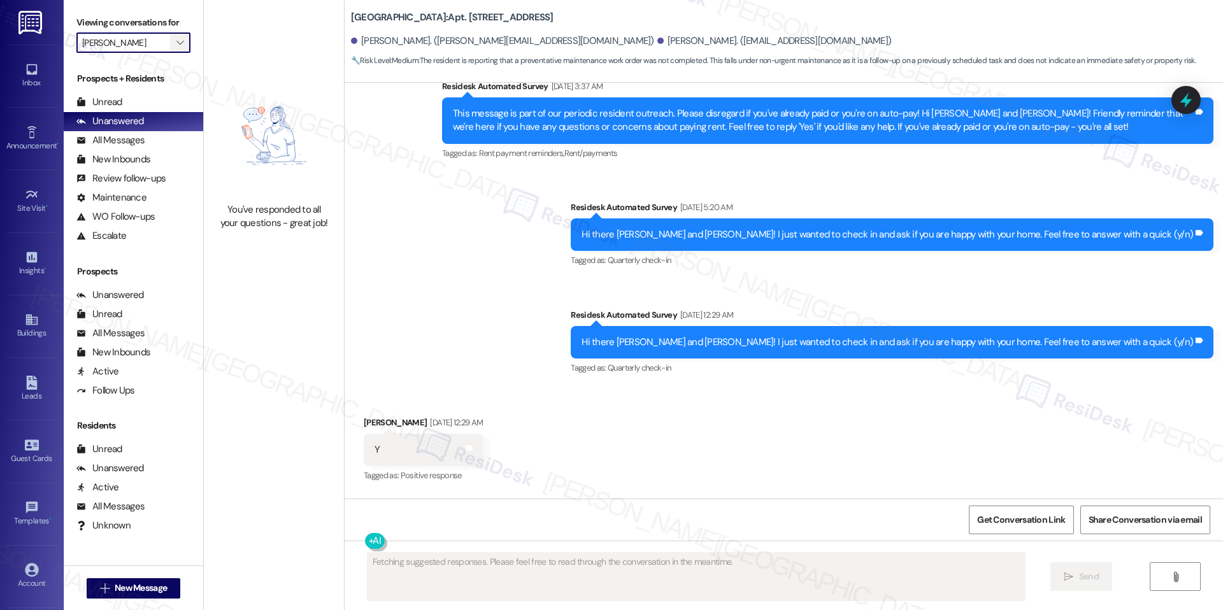
click at [174, 34] on span "" at bounding box center [180, 42] width 12 height 20
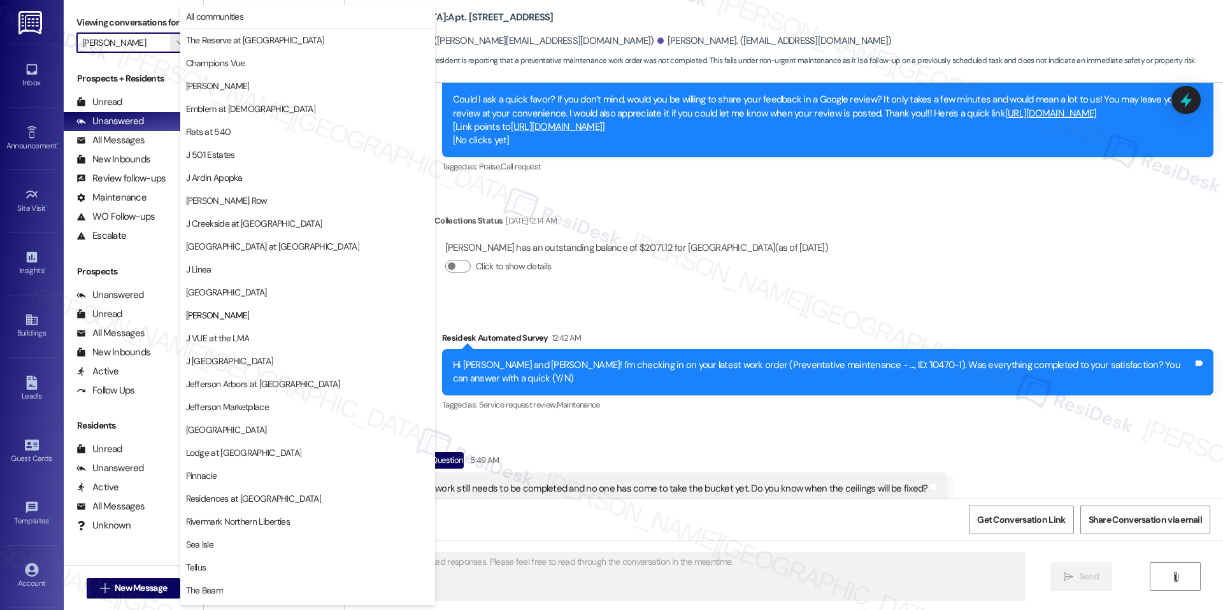
scroll to position [1243, 0]
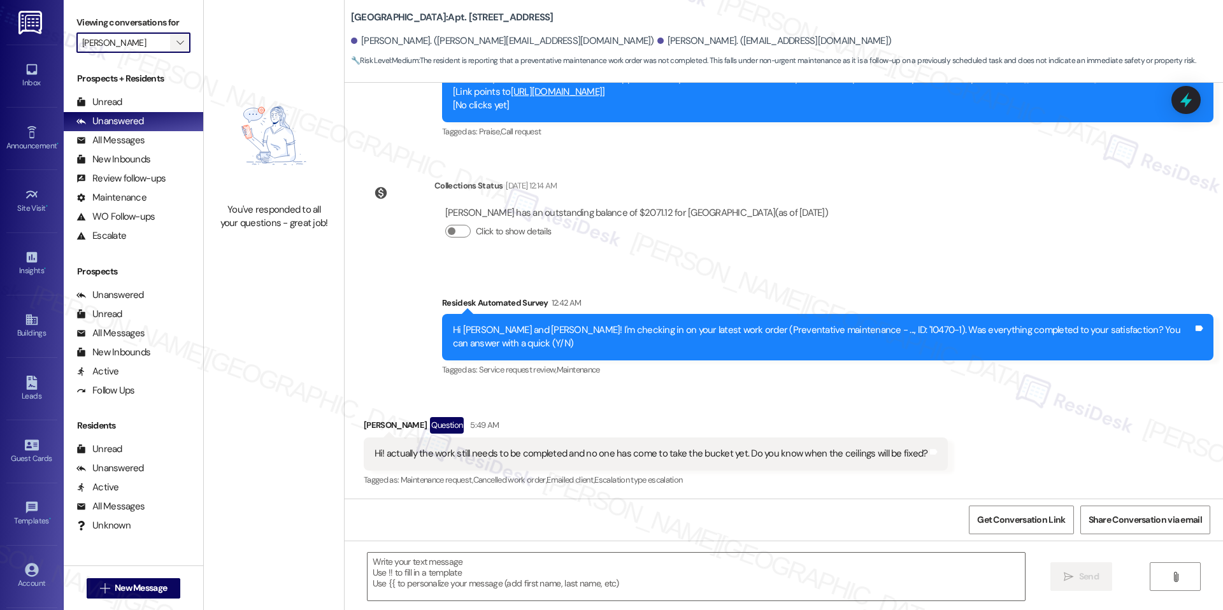
click at [174, 43] on span "" at bounding box center [180, 42] width 12 height 20
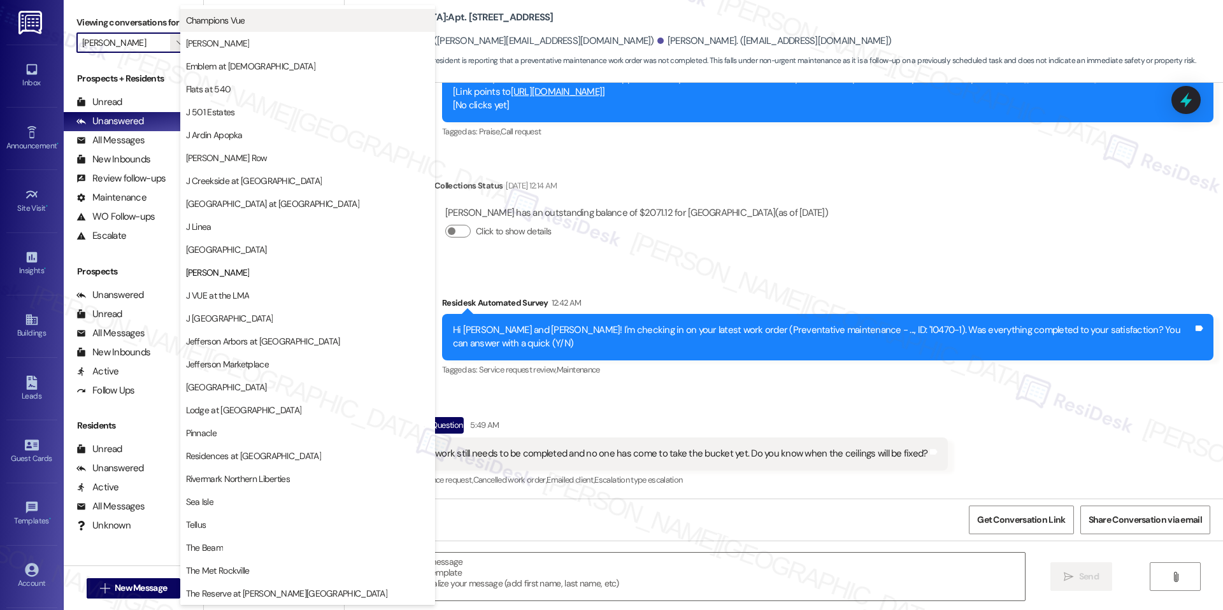
scroll to position [0, 0]
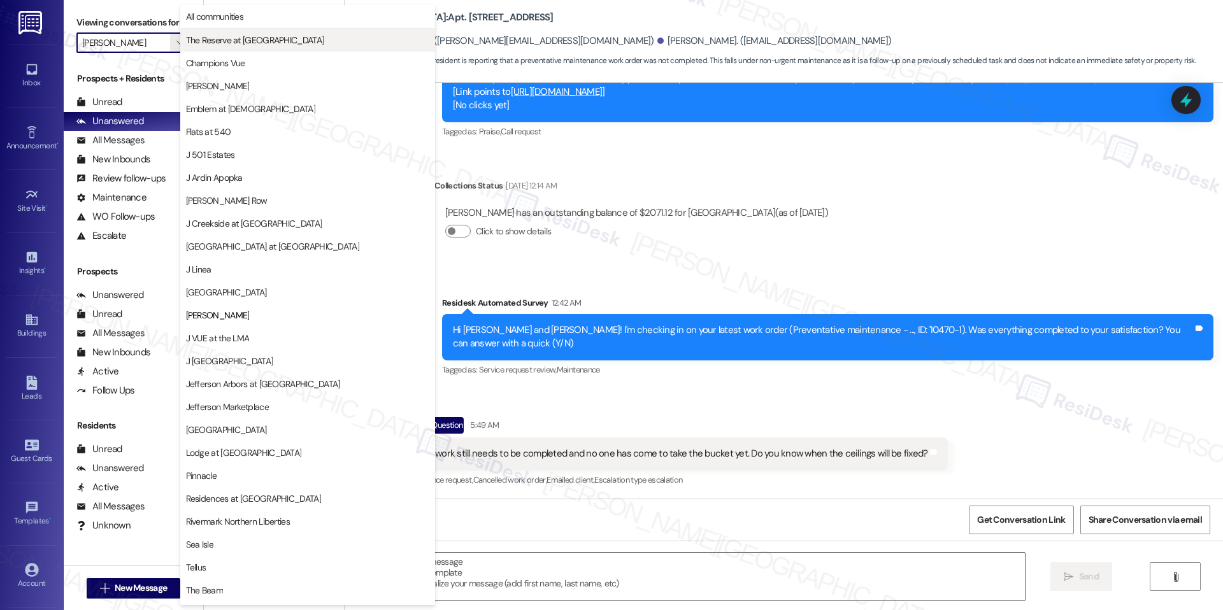
click at [233, 47] on button "The Reserve at [GEOGRAPHIC_DATA]" at bounding box center [307, 40] width 255 height 23
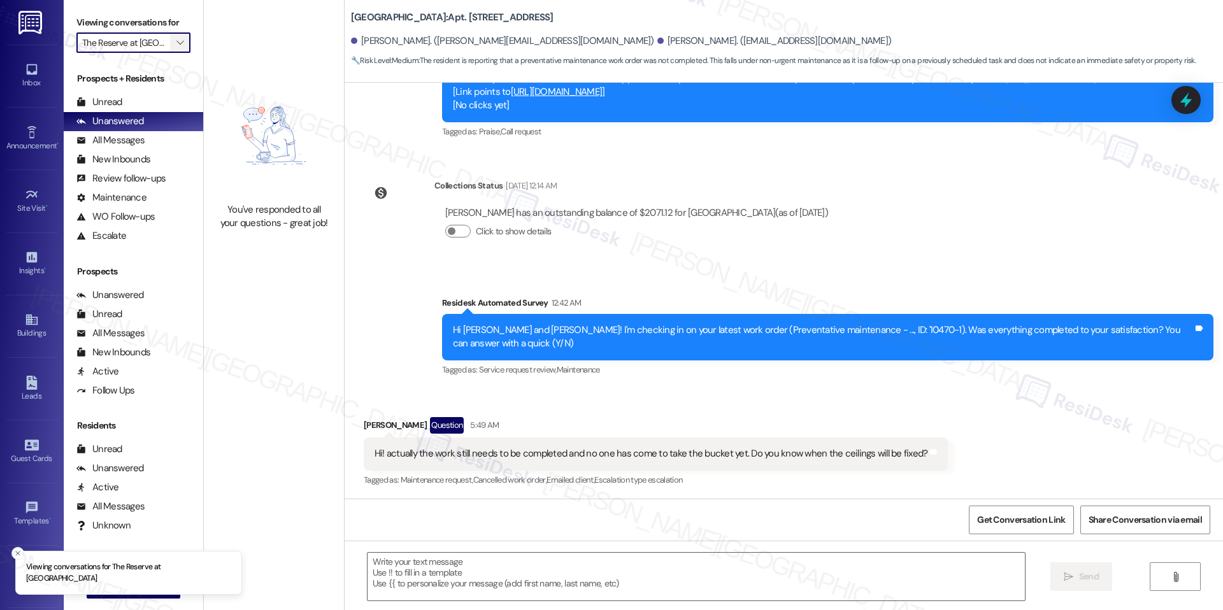
click at [176, 41] on icon "" at bounding box center [179, 43] width 7 height 10
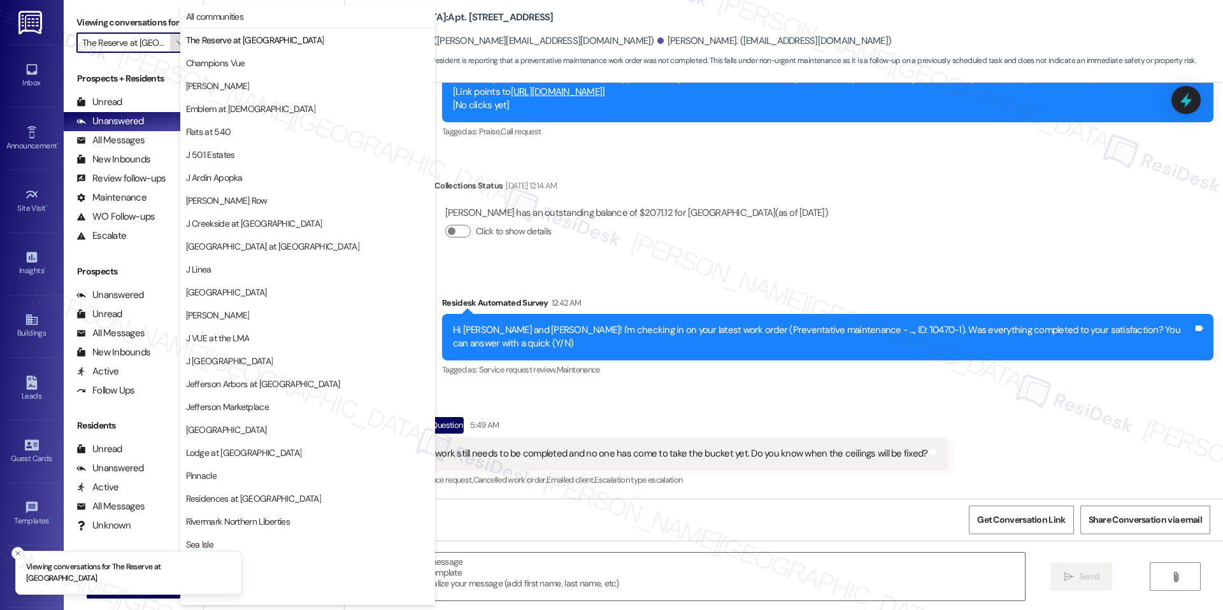
scroll to position [0, 20]
click at [230, 61] on span "Champions Vue" at bounding box center [215, 63] width 59 height 13
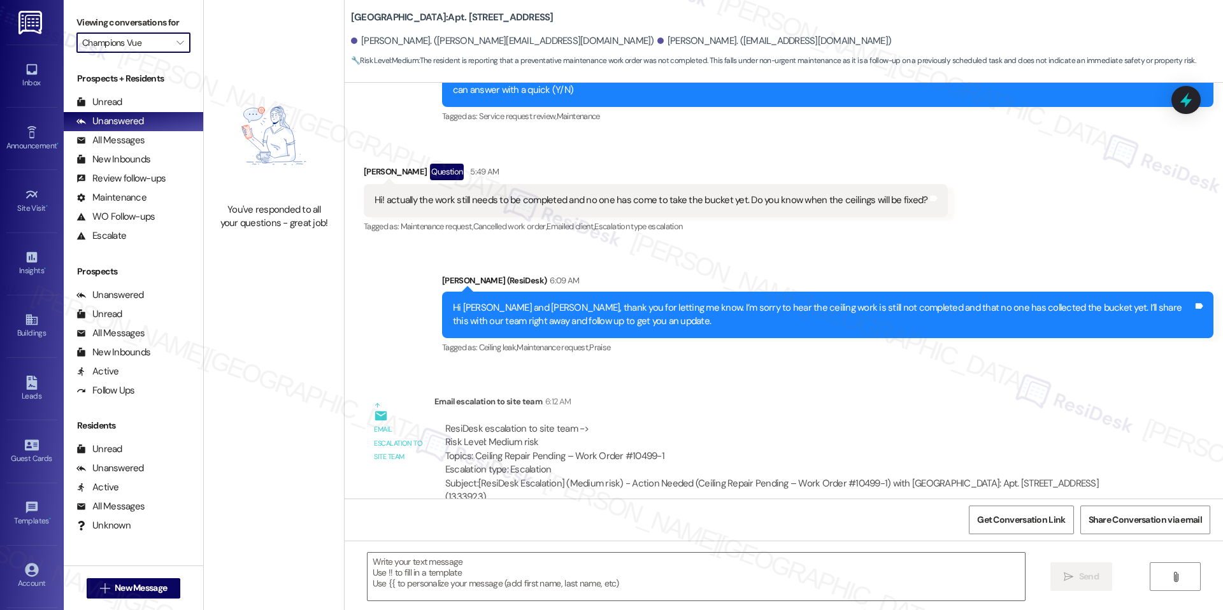
scroll to position [1508, 0]
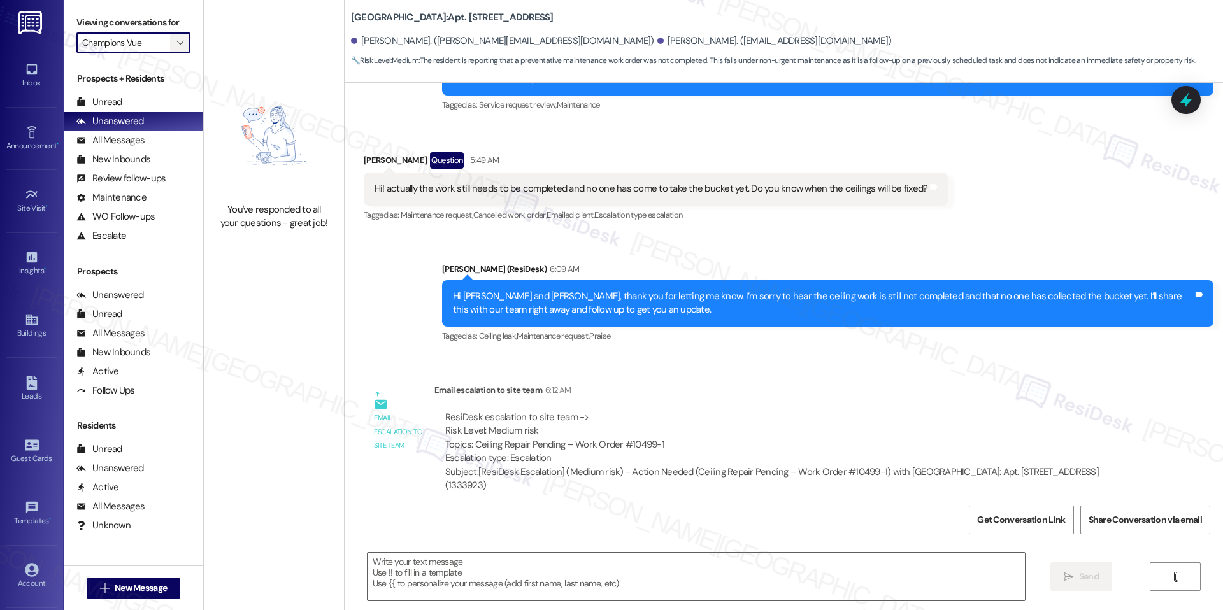
click at [176, 43] on icon "" at bounding box center [179, 43] width 7 height 10
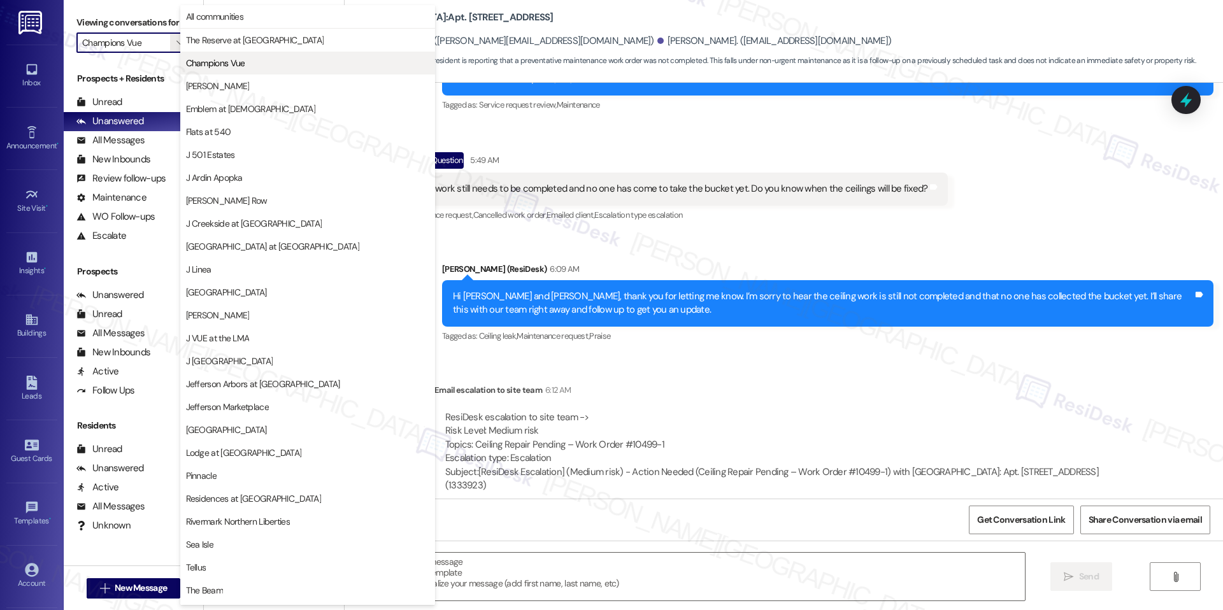
click at [264, 65] on span "Champions Vue" at bounding box center [307, 63] width 243 height 13
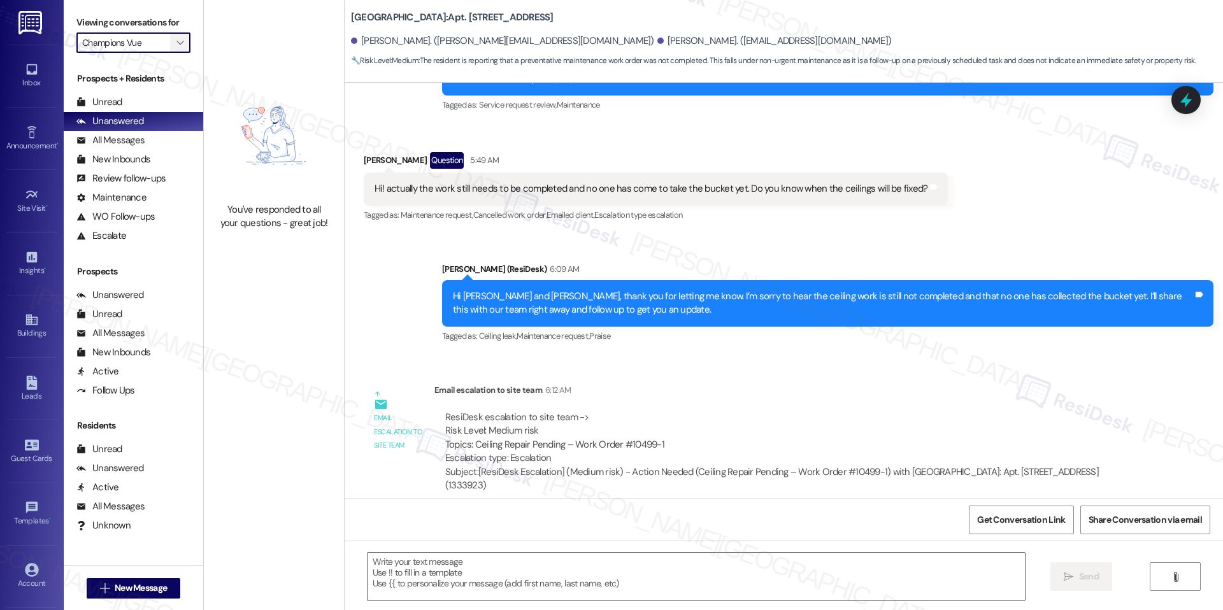
click at [178, 36] on button "" at bounding box center [180, 42] width 20 height 20
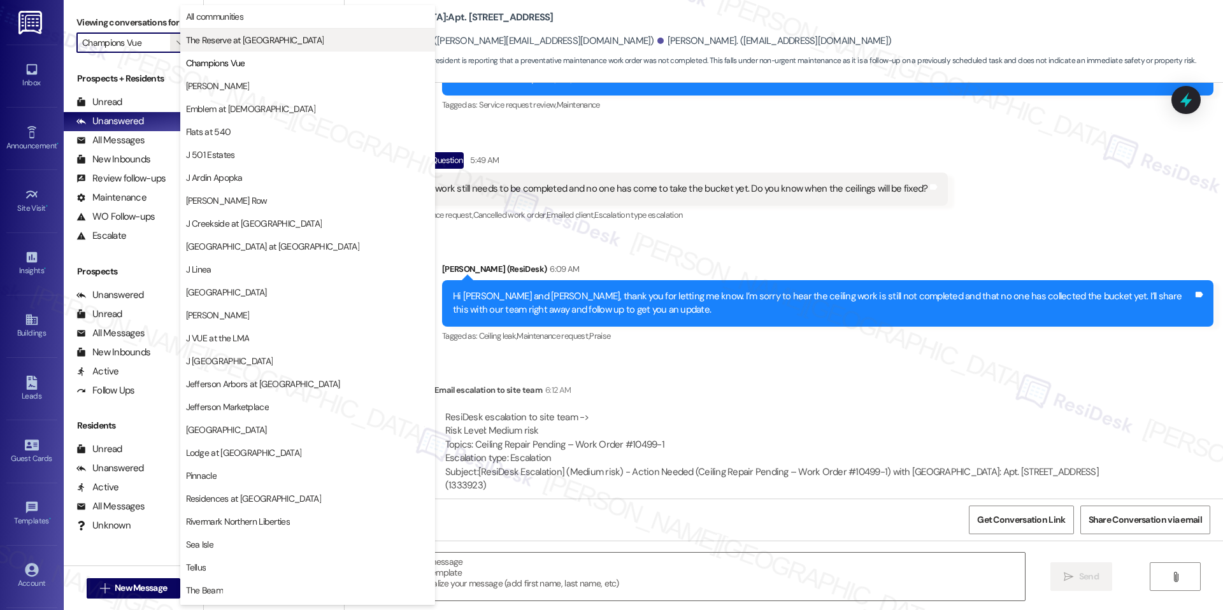
click at [259, 47] on button "The Reserve at [GEOGRAPHIC_DATA]" at bounding box center [307, 40] width 255 height 23
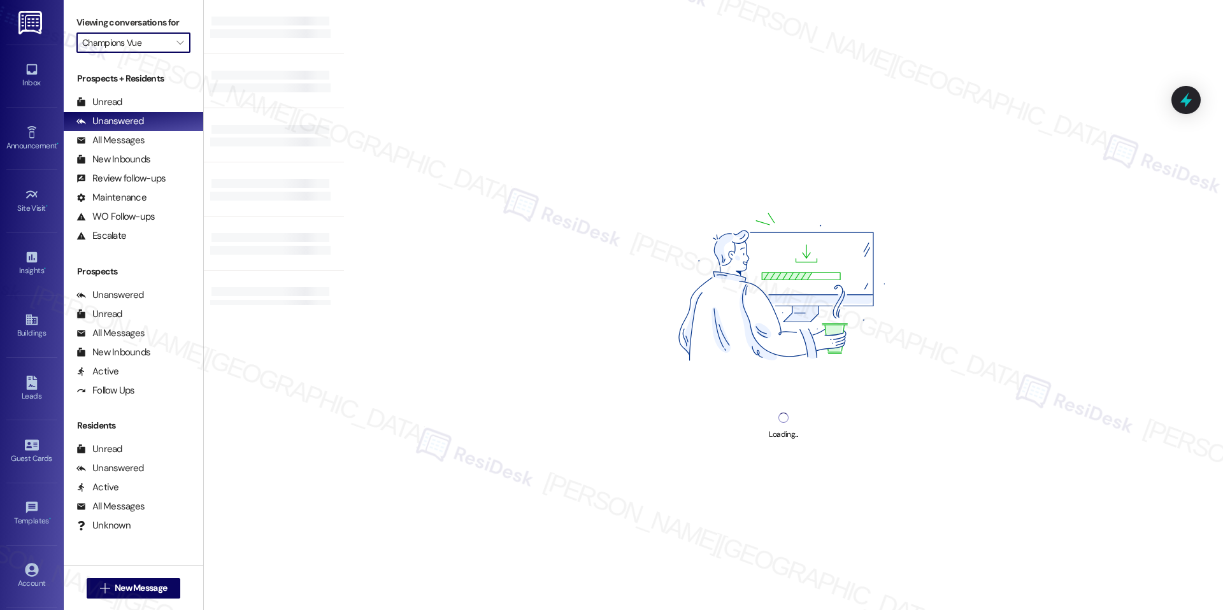
type input "The Reserve at [GEOGRAPHIC_DATA]"
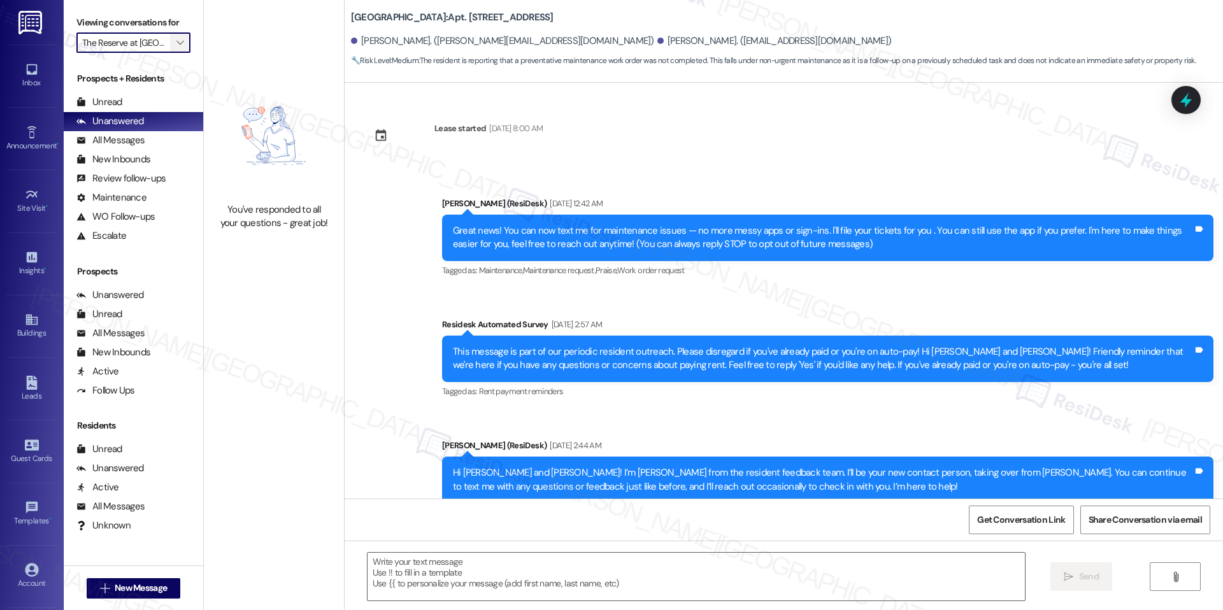
click at [176, 50] on button "" at bounding box center [180, 42] width 20 height 20
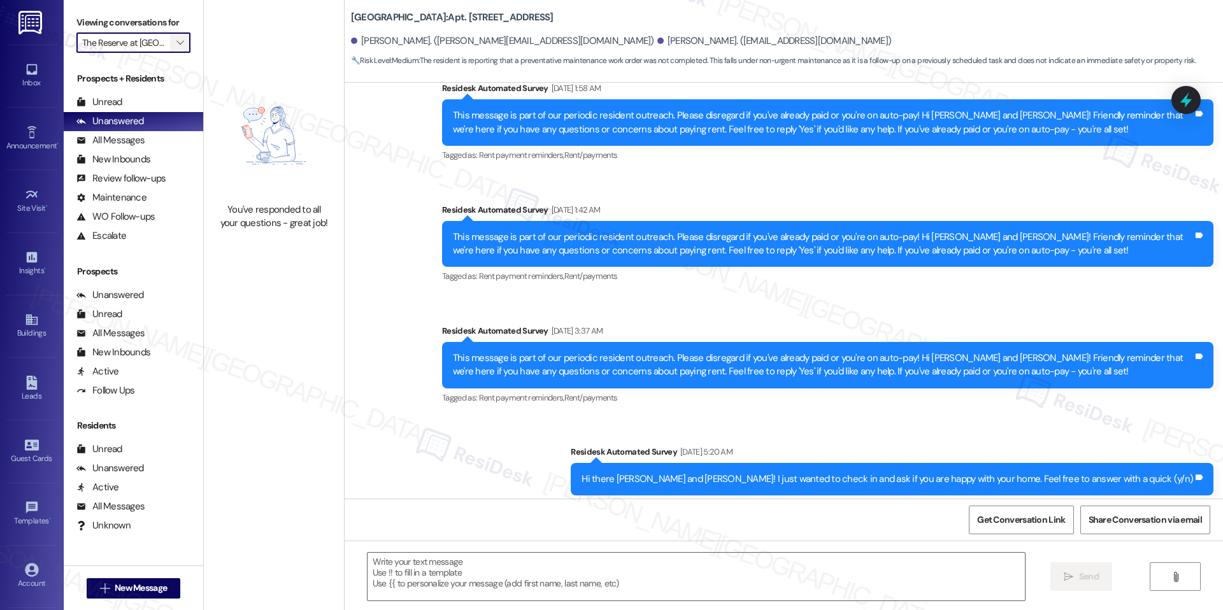
scroll to position [0, 20]
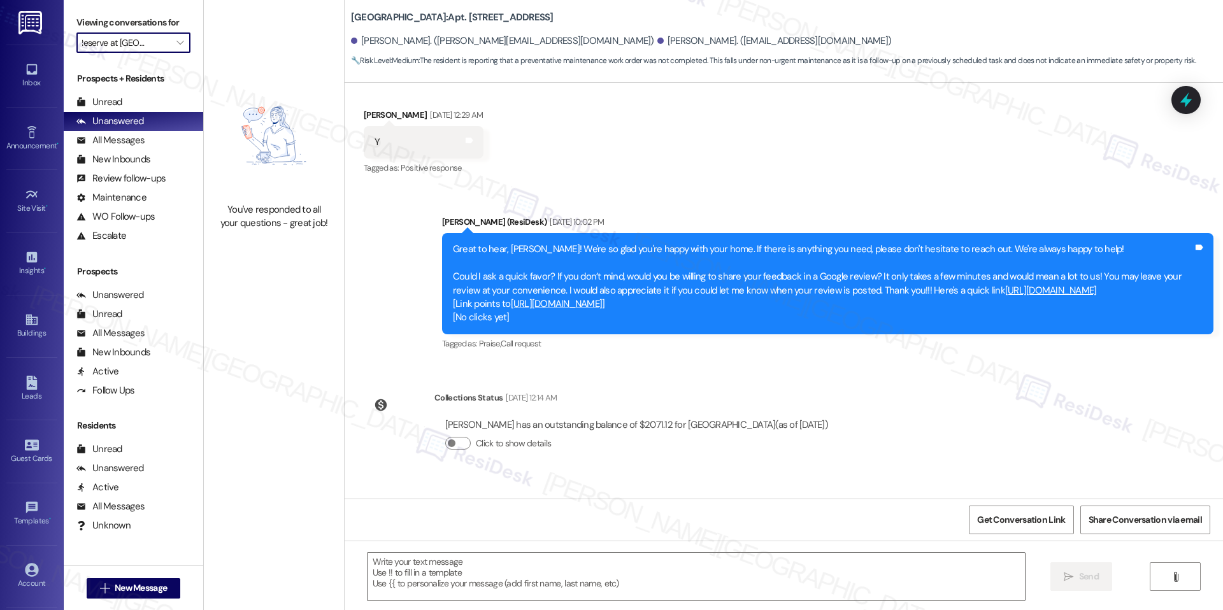
type textarea "Fetching suggested responses. Please feel free to read through the conversation…"
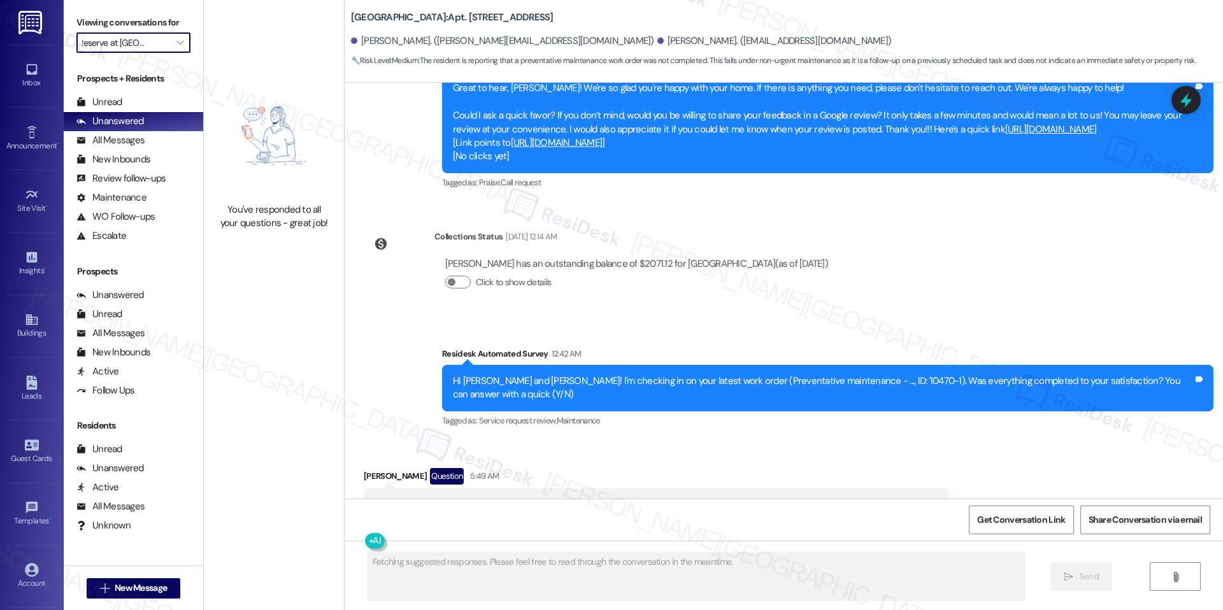
scroll to position [1243, 0]
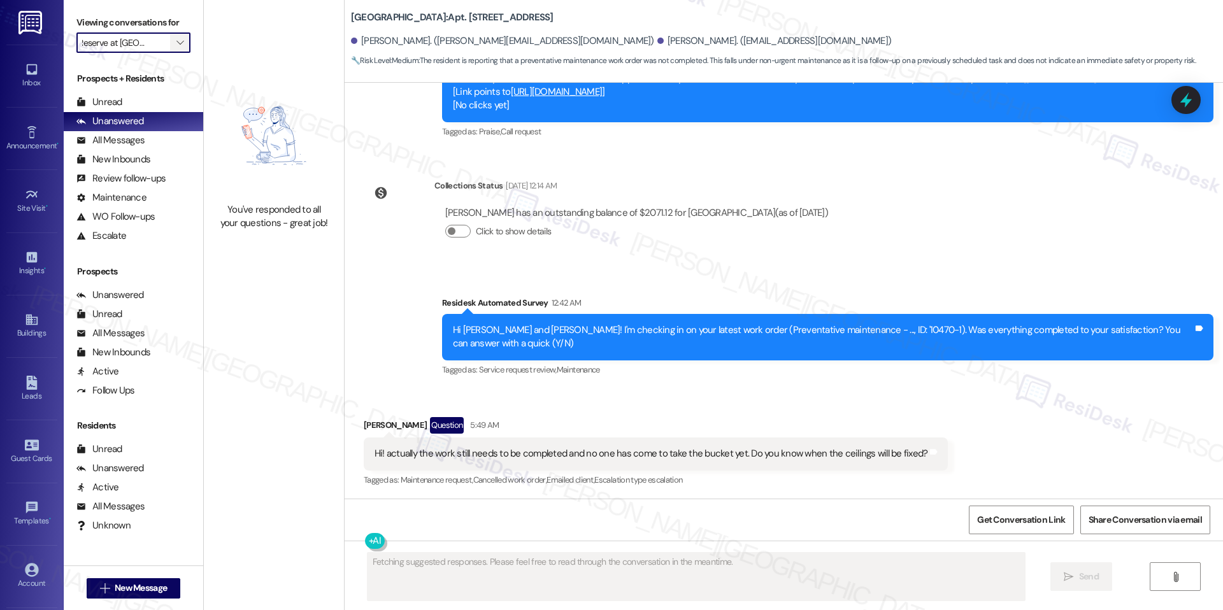
click at [174, 48] on span "" at bounding box center [180, 42] width 12 height 20
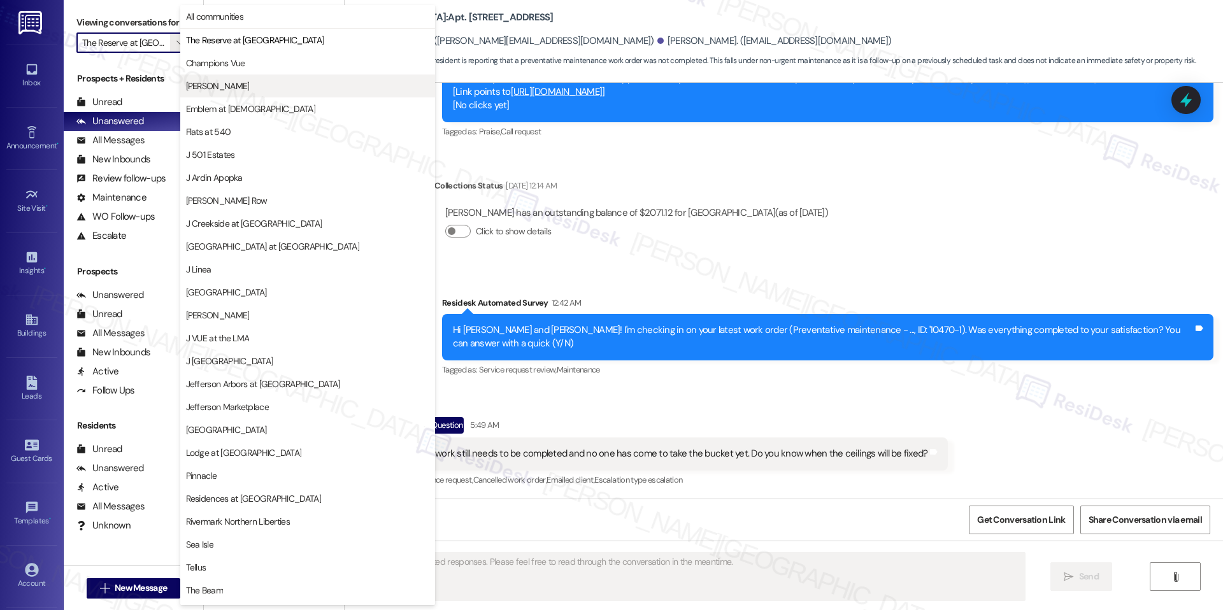
click at [215, 85] on span "[PERSON_NAME]" at bounding box center [307, 86] width 243 height 13
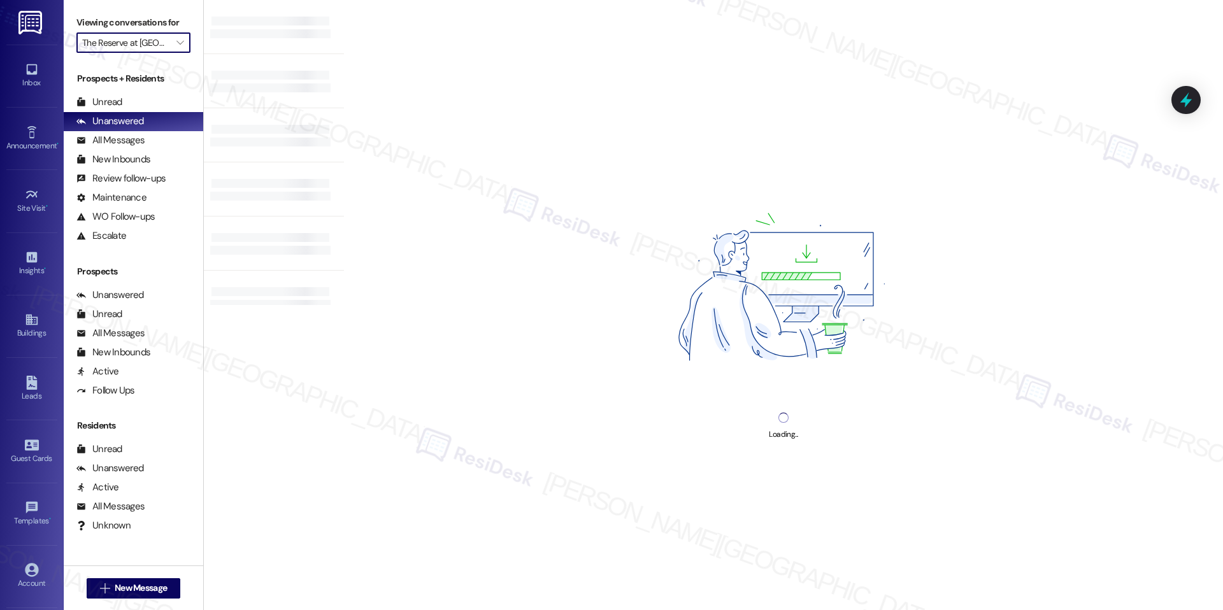
type input "[PERSON_NAME]"
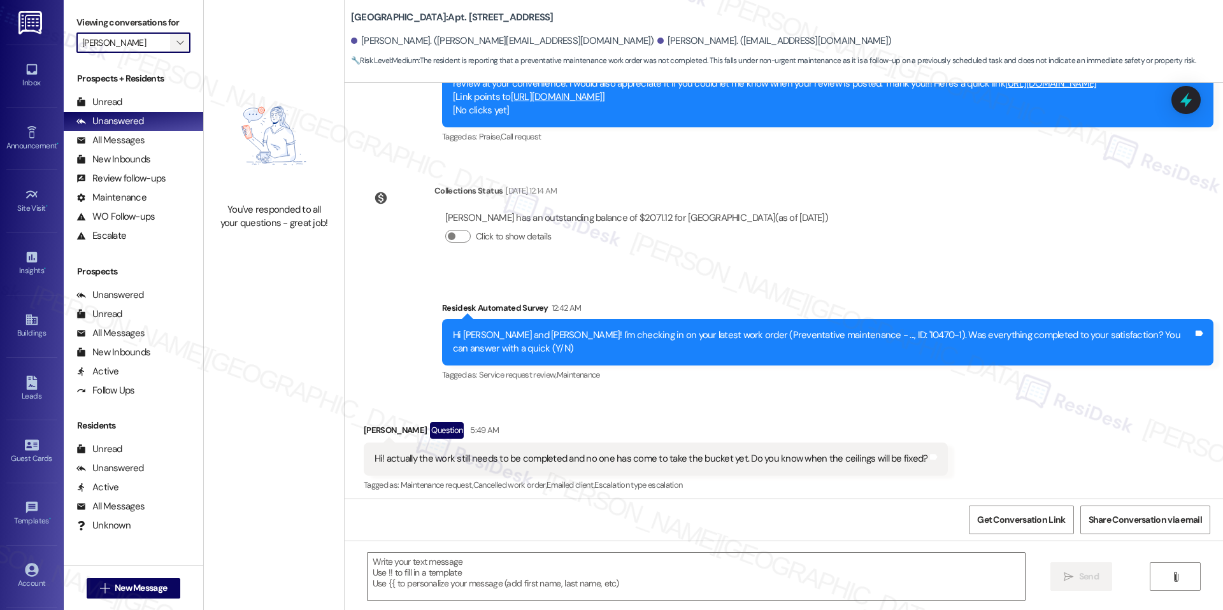
scroll to position [1243, 0]
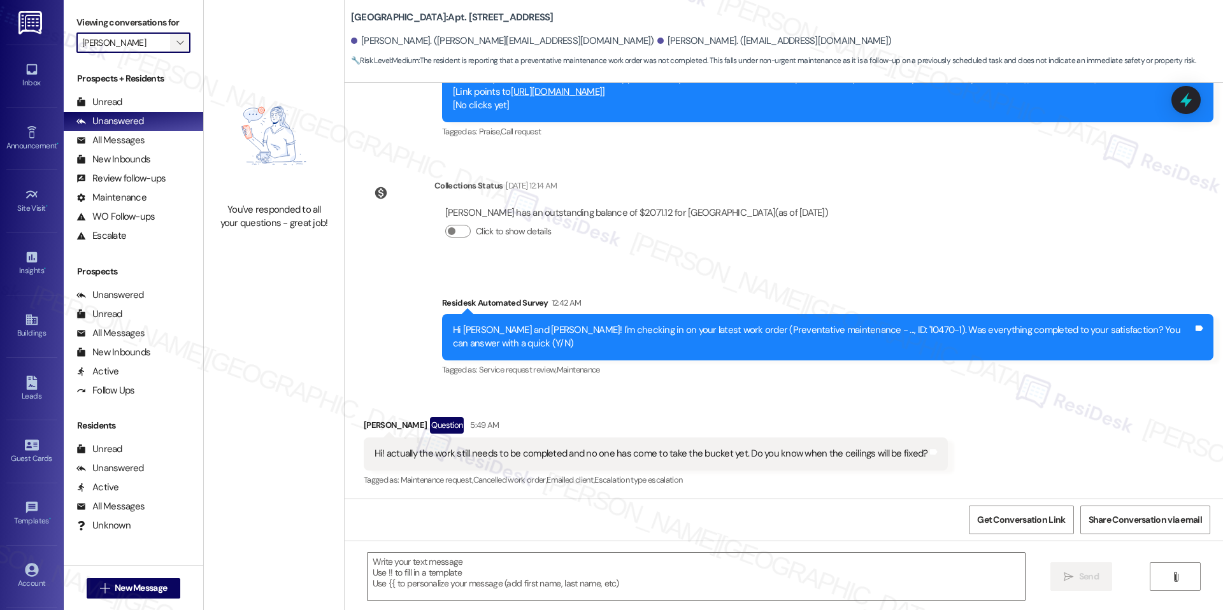
type textarea "Fetching suggested responses. Please feel free to read through the conversation…"
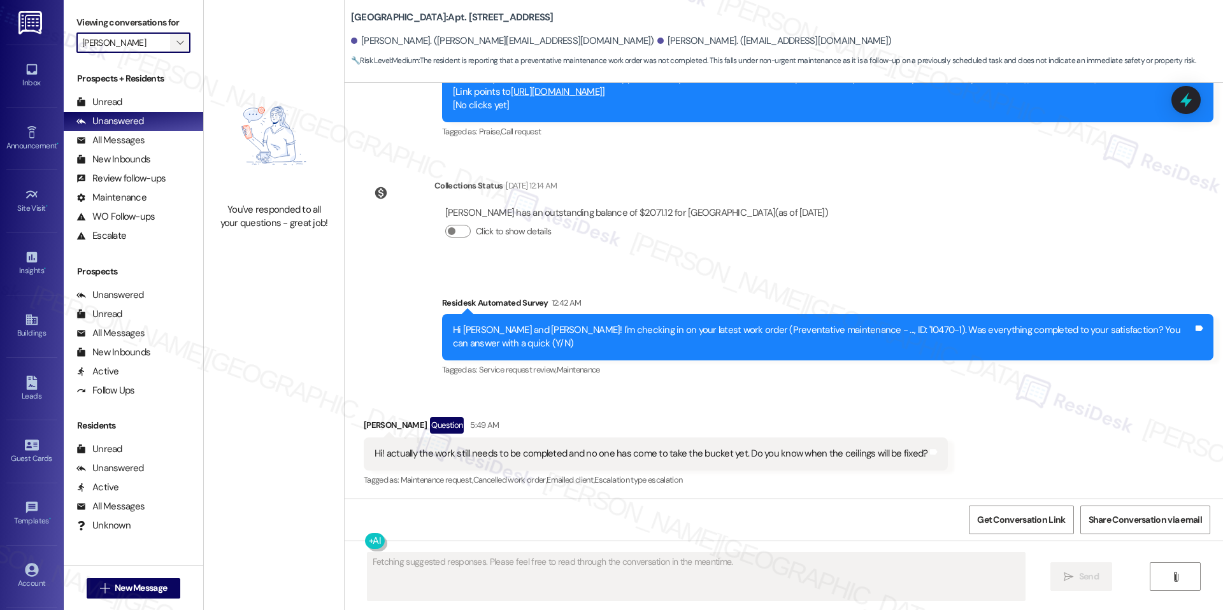
click at [176, 45] on icon "" at bounding box center [179, 43] width 7 height 10
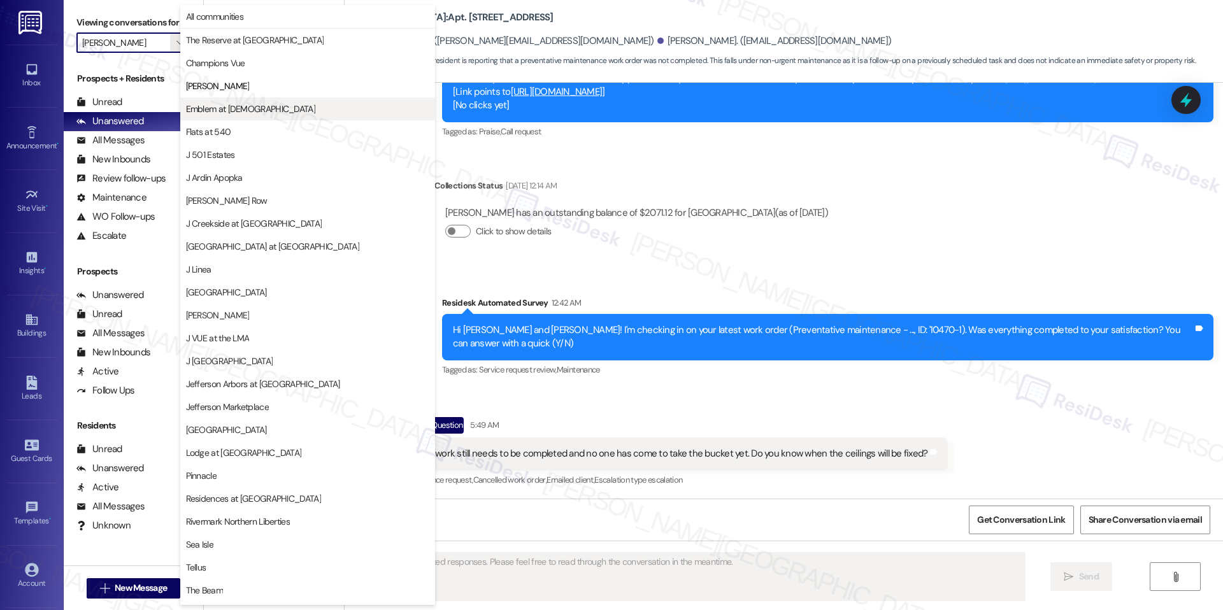
click at [212, 106] on span "Emblem at [DEMOGRAPHIC_DATA]" at bounding box center [250, 109] width 129 height 13
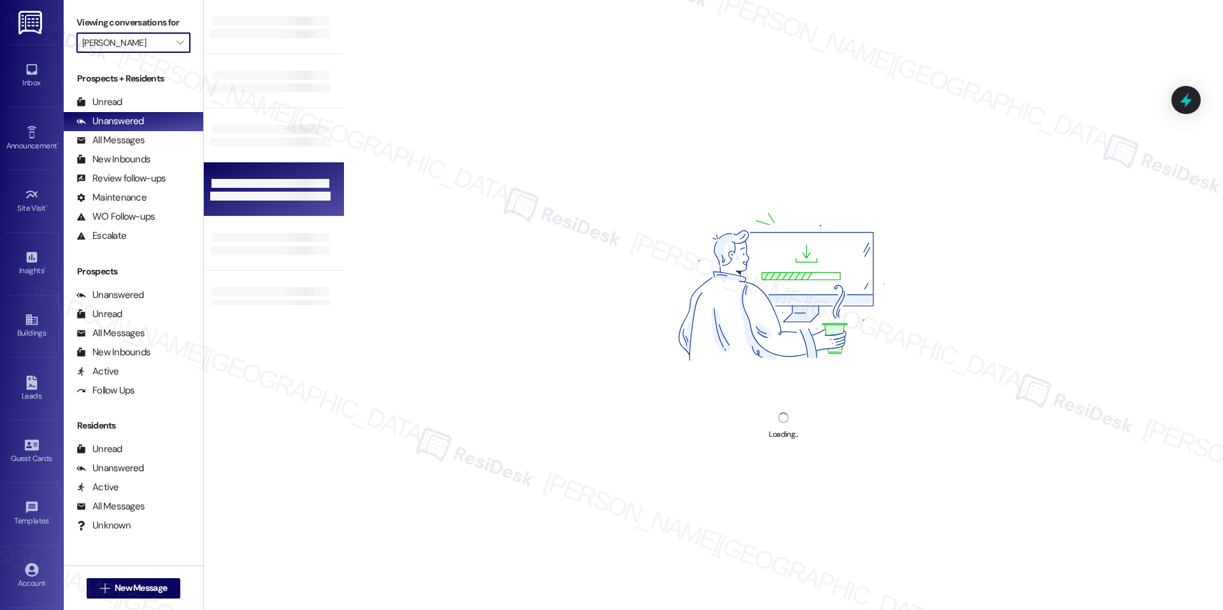
type input "Emblem at [DEMOGRAPHIC_DATA]"
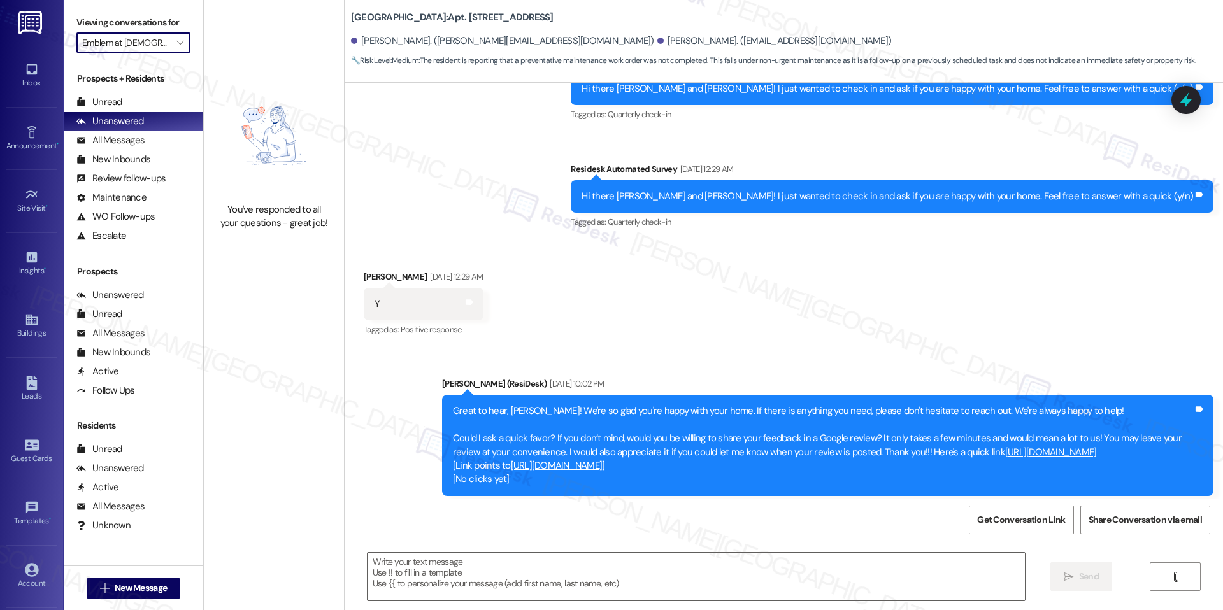
type textarea "Fetching suggested responses. Please feel free to read through the conversation…"
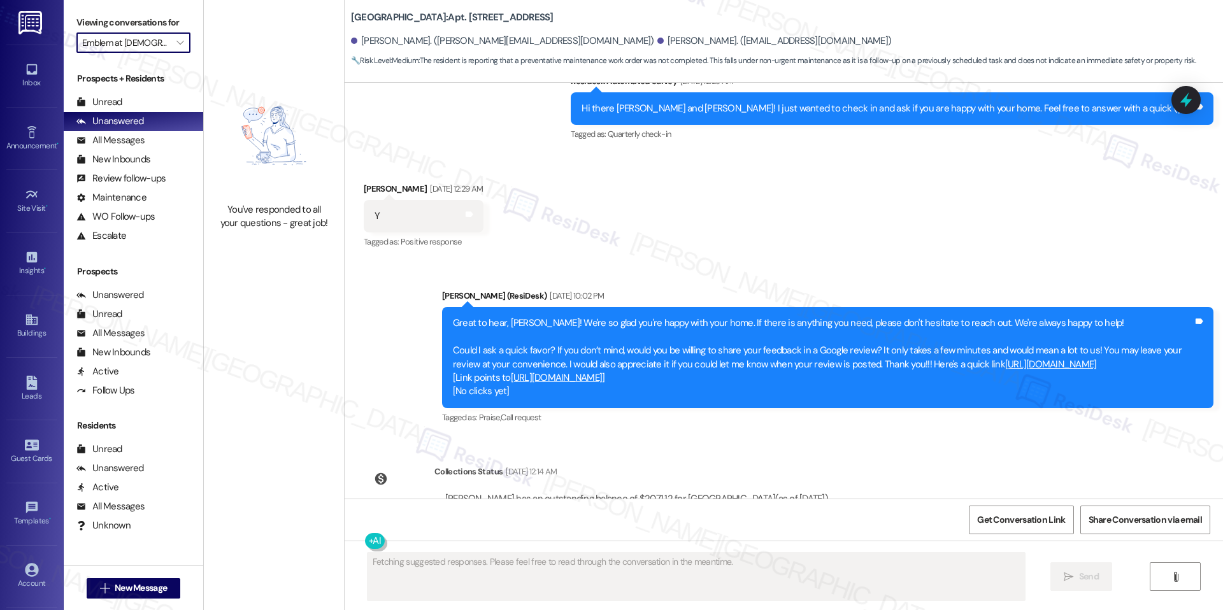
scroll to position [1243, 0]
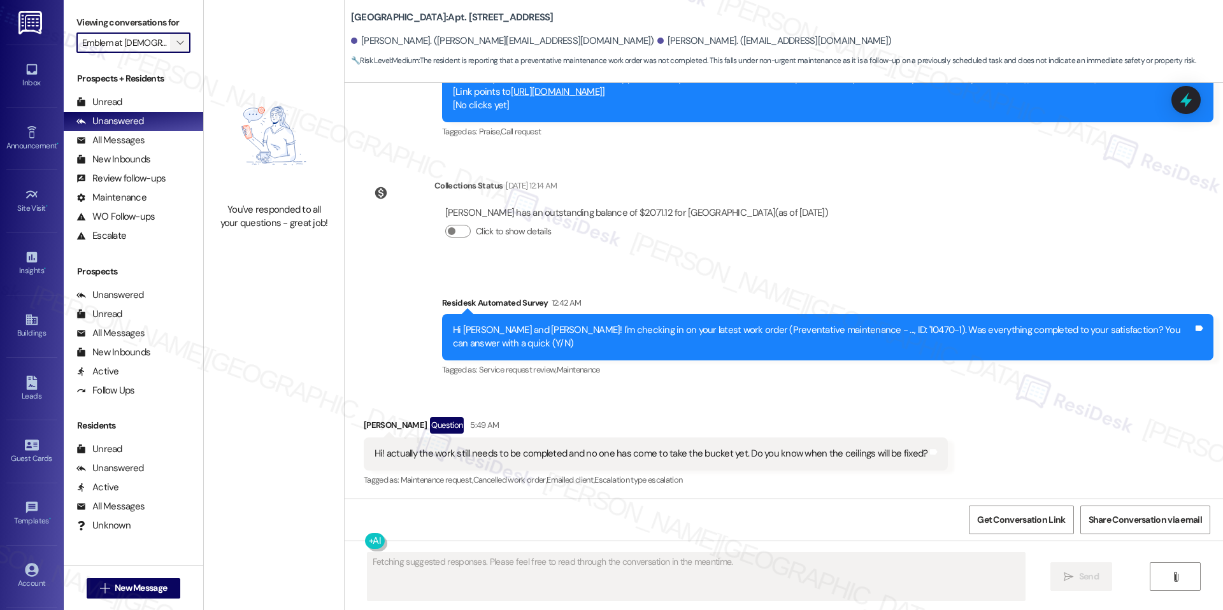
click at [176, 46] on icon "" at bounding box center [179, 43] width 7 height 10
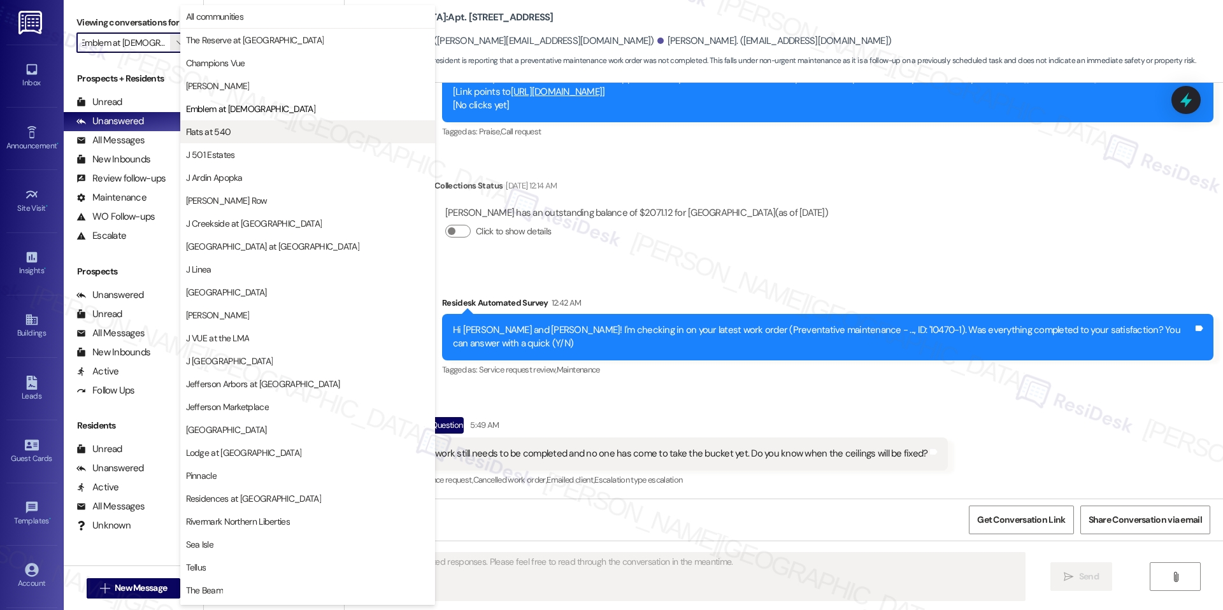
click at [209, 136] on span "Flats at 540" at bounding box center [208, 131] width 45 height 13
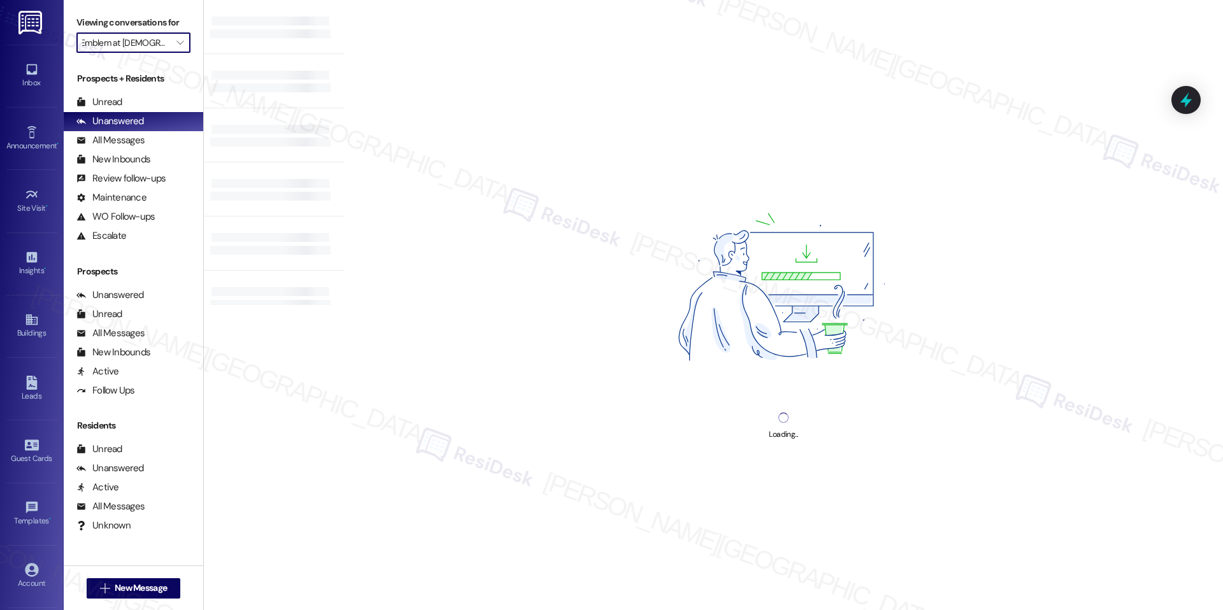
type input "Flats at 540"
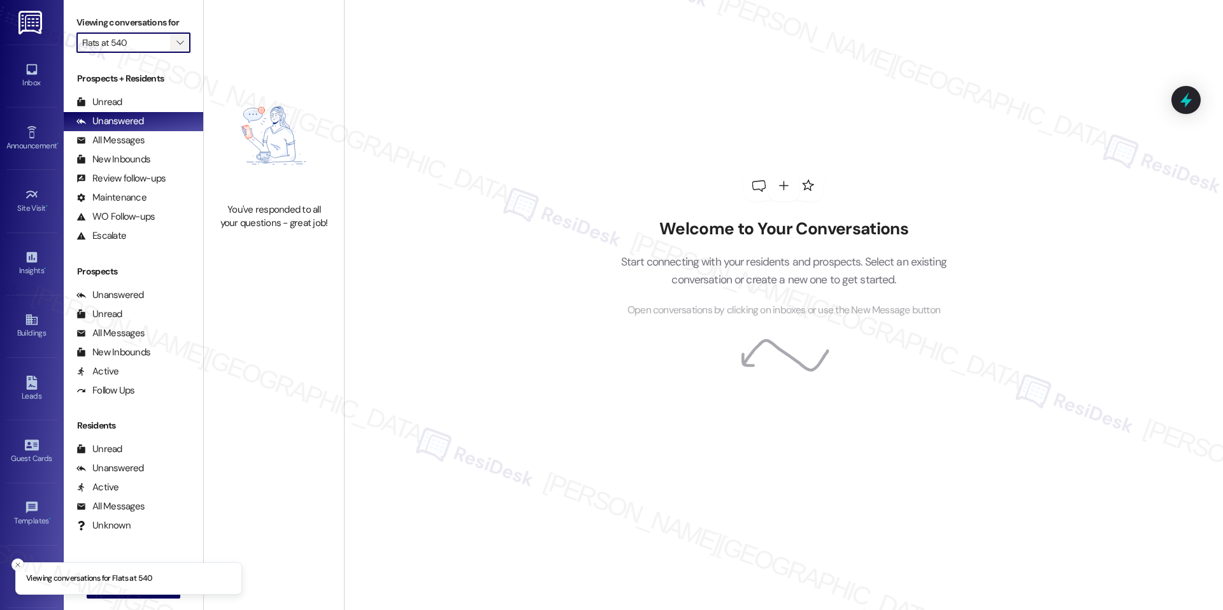
click at [174, 45] on span "" at bounding box center [180, 42] width 12 height 20
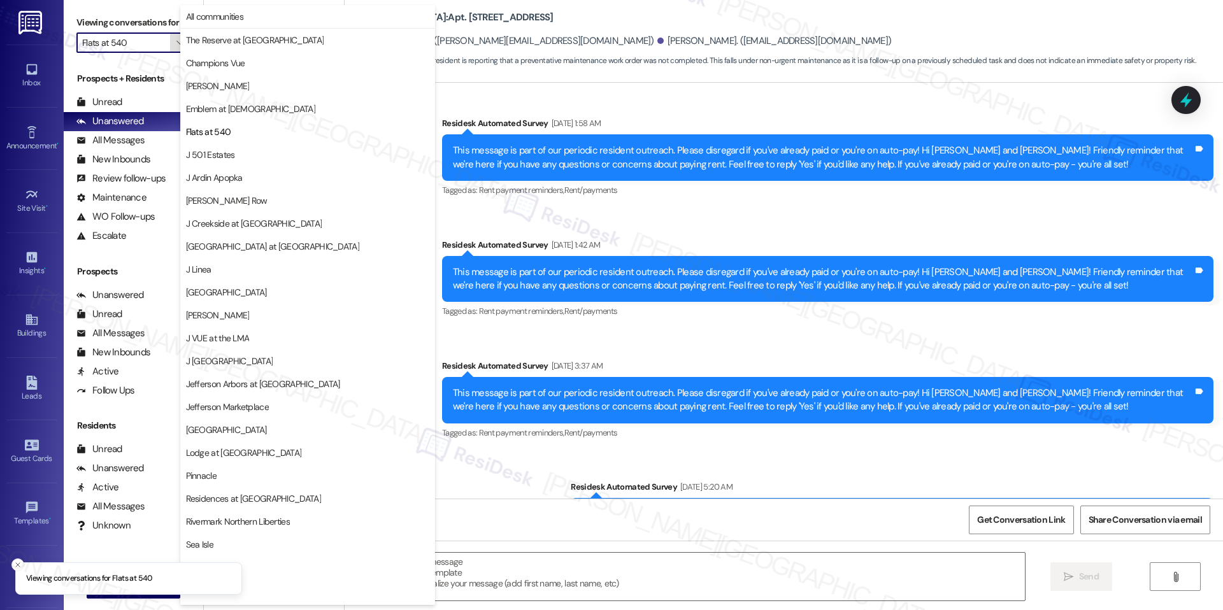
type textarea "Fetching suggested responses. Please feel free to read through the conversation…"
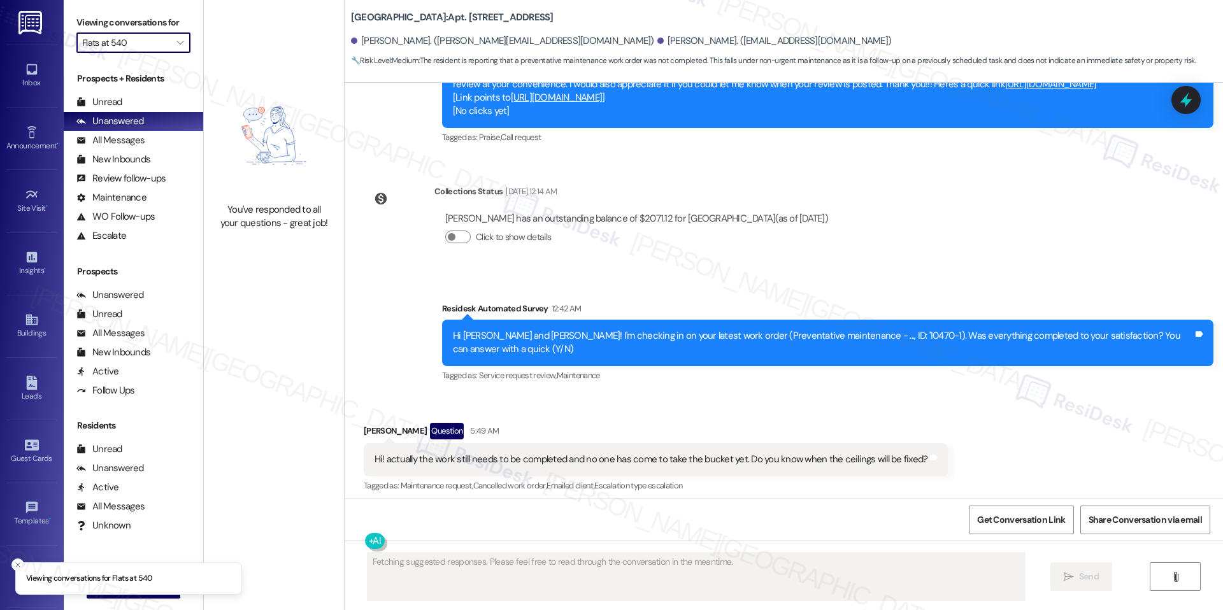
scroll to position [1243, 0]
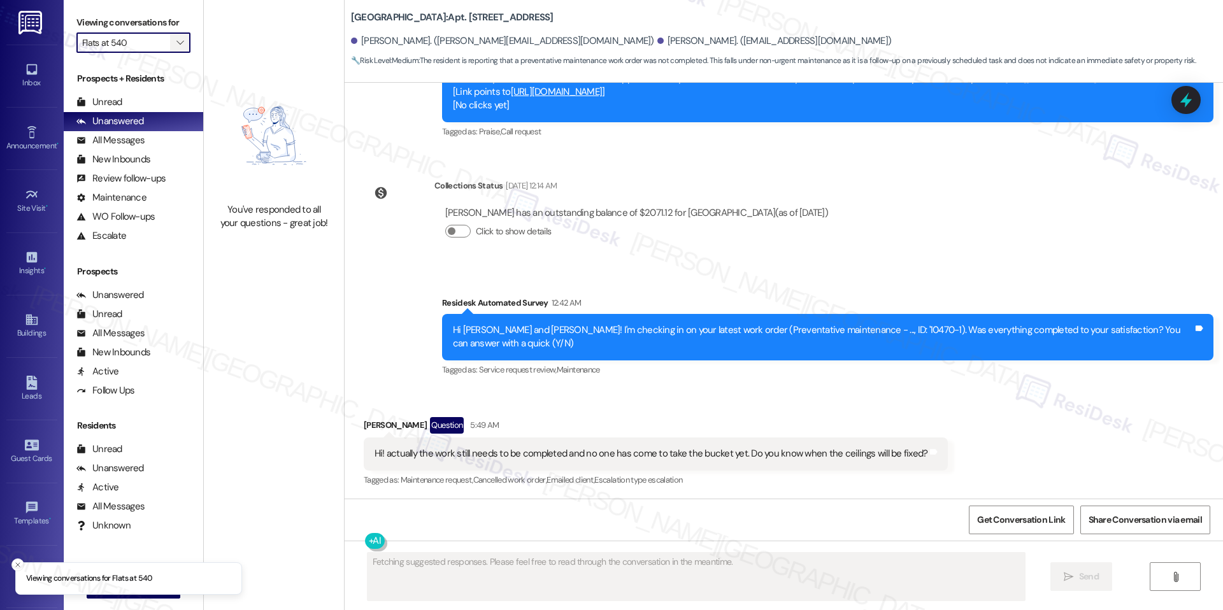
click at [176, 45] on icon "" at bounding box center [179, 43] width 7 height 10
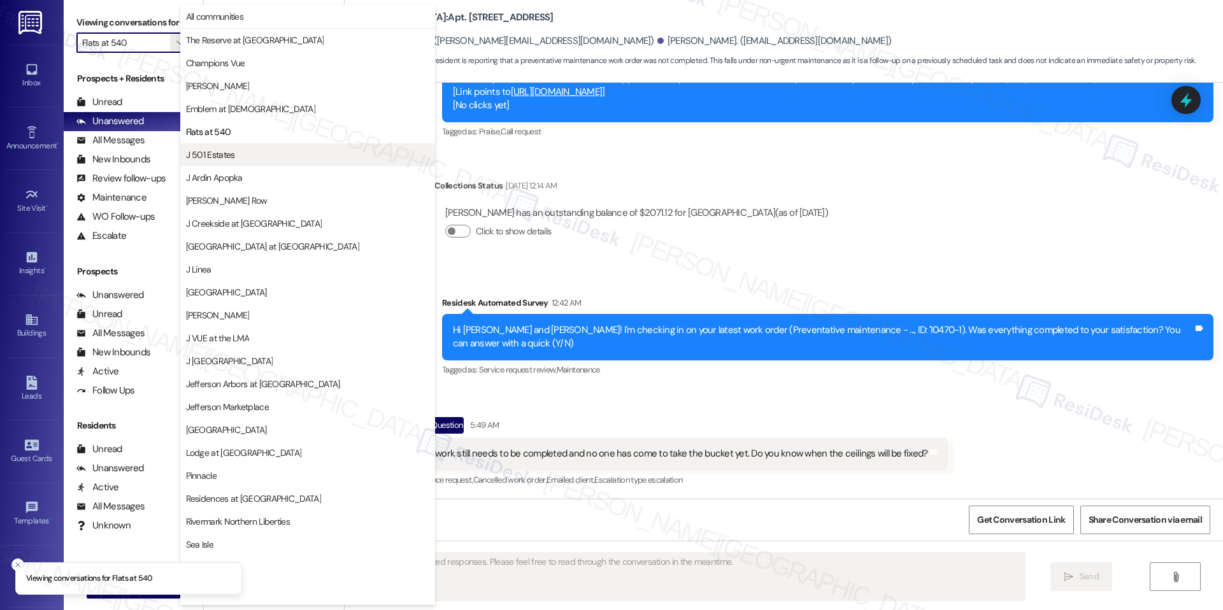
click at [213, 148] on span "J 501 Estates" at bounding box center [210, 154] width 49 height 13
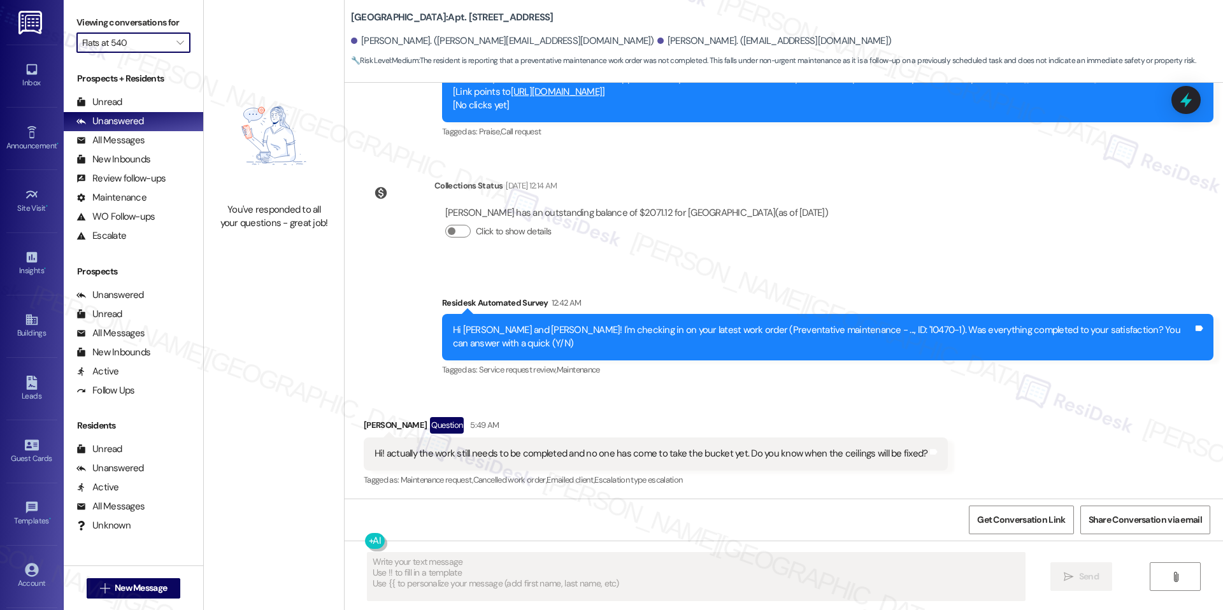
type input "J 501 Estates"
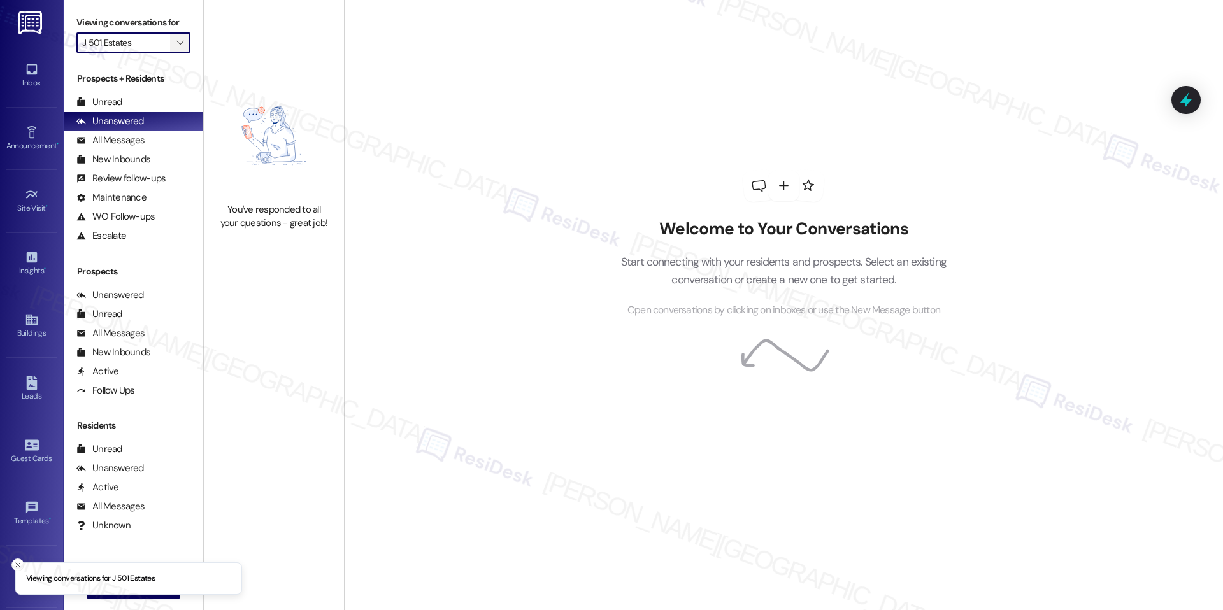
click at [174, 48] on span "" at bounding box center [180, 42] width 12 height 20
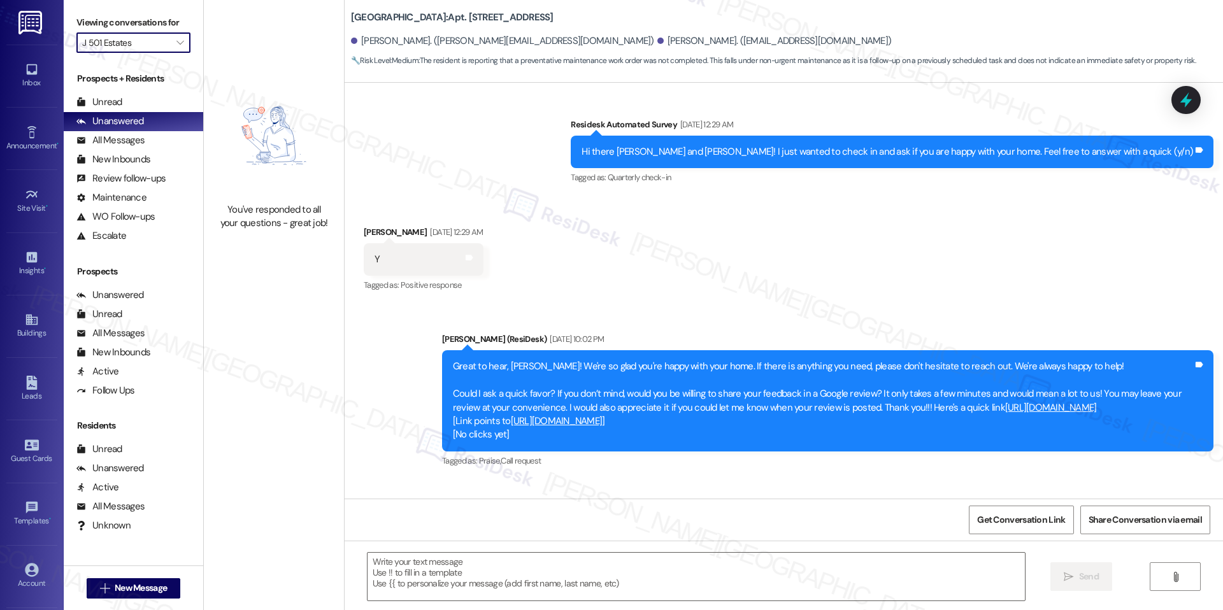
type textarea "Fetching suggested responses. Please feel free to read through the conversation…"
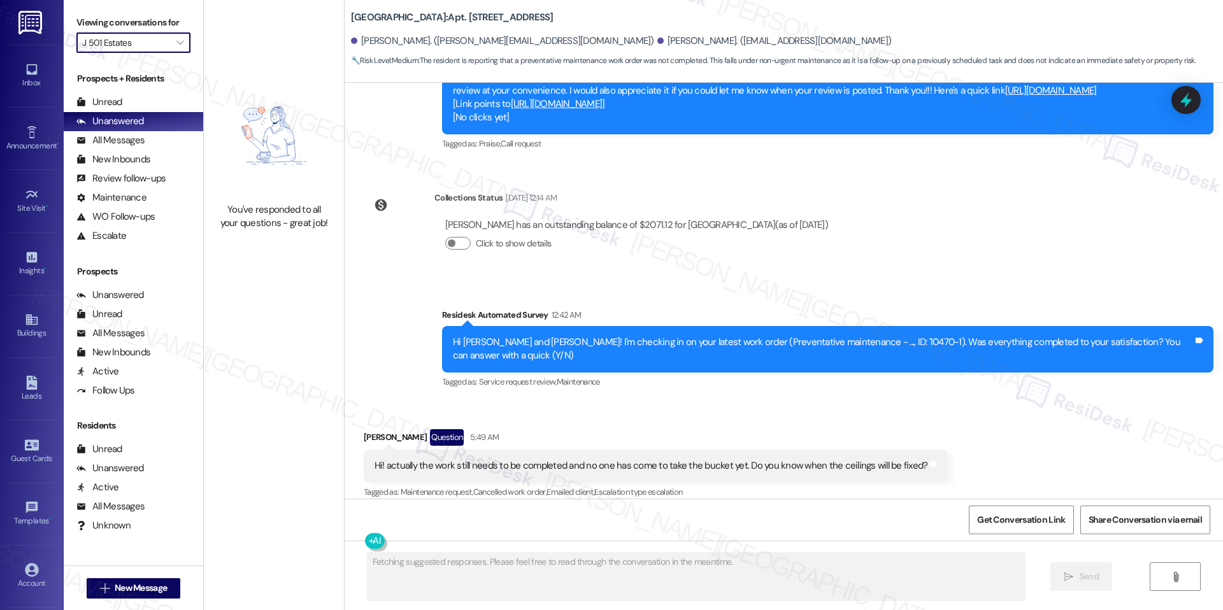
scroll to position [1243, 0]
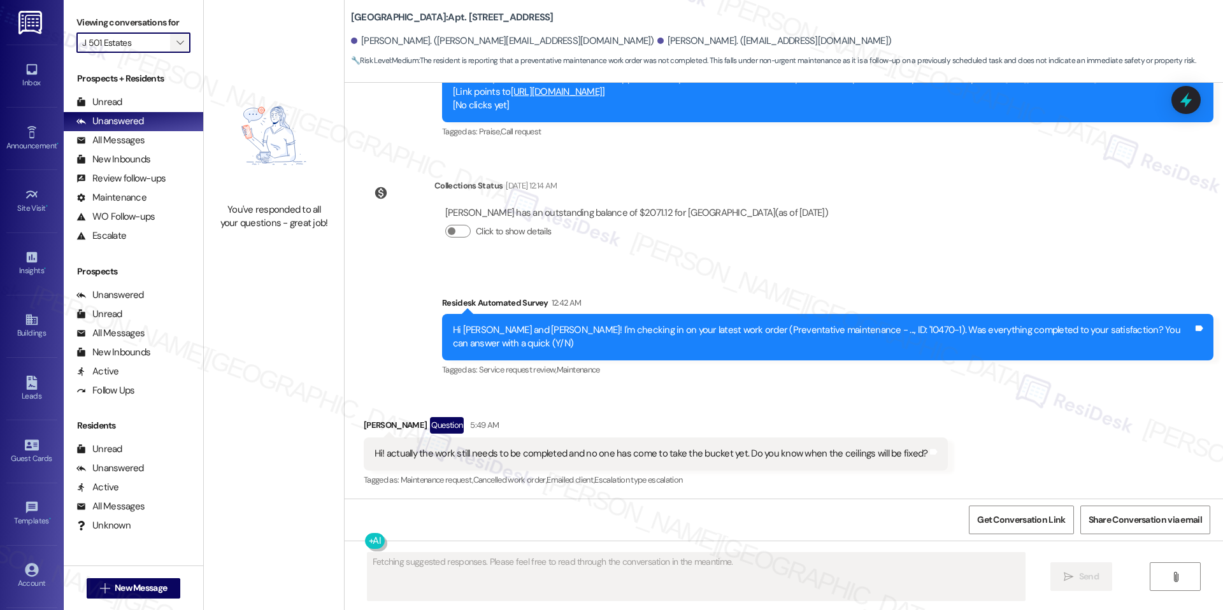
click at [176, 38] on icon "" at bounding box center [179, 43] width 7 height 10
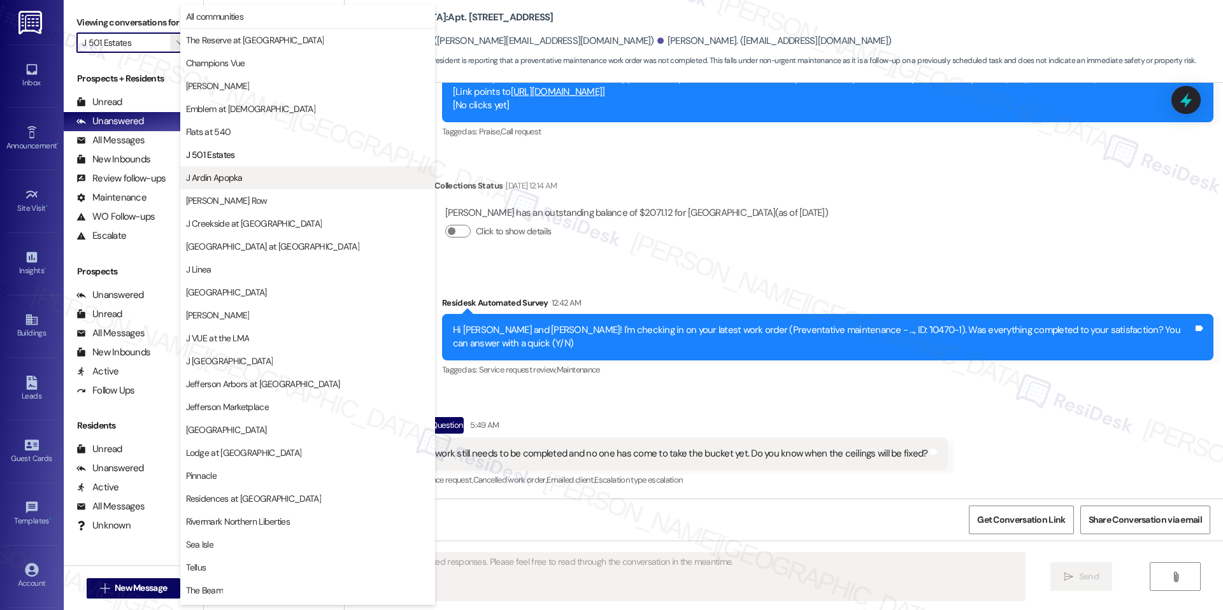
click at [208, 180] on span "J Ardin Apopka" at bounding box center [214, 177] width 57 height 13
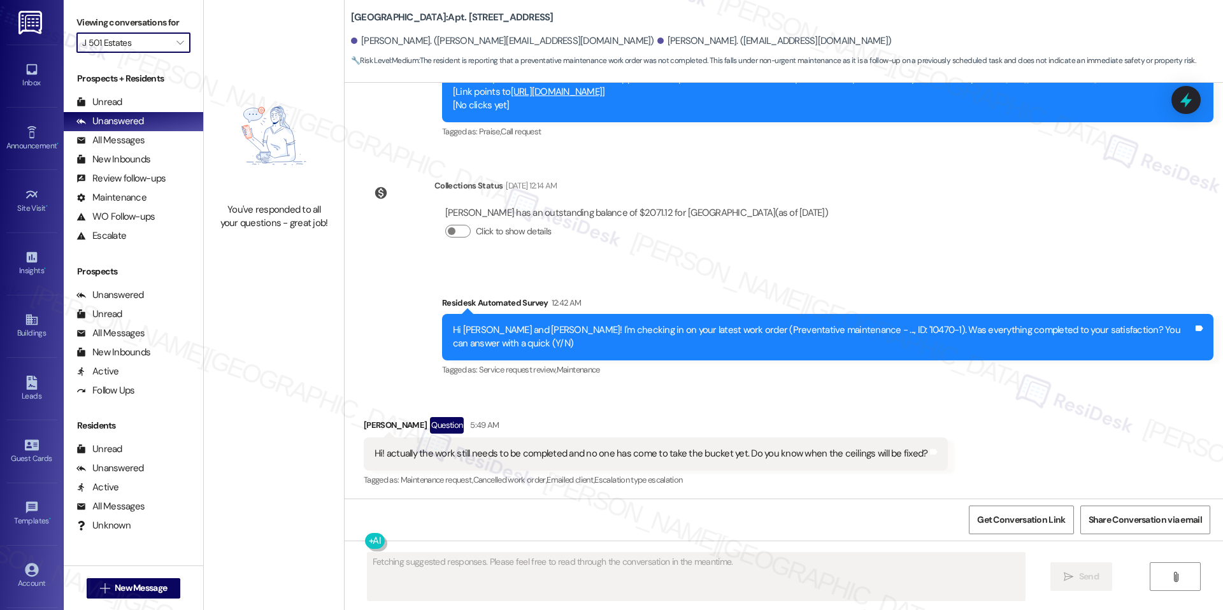
type input "J Ardin Apopka"
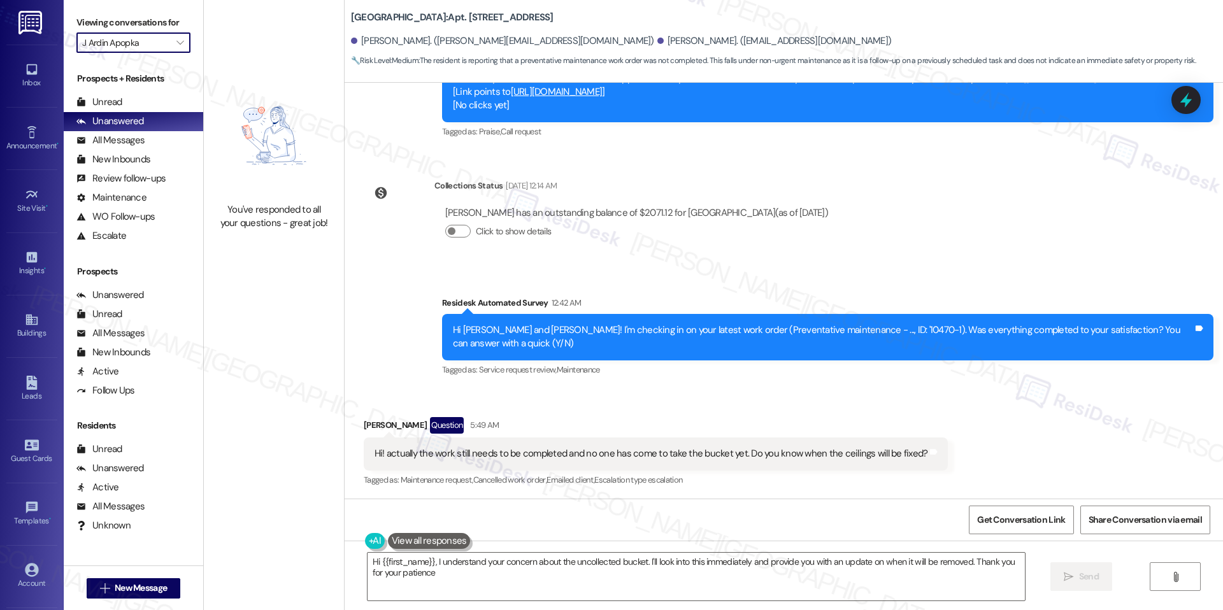
type textarea "Hi {{first_name}}, I understand your concern about the uncollected bucket. I'll…"
click at [176, 38] on icon "" at bounding box center [179, 43] width 7 height 10
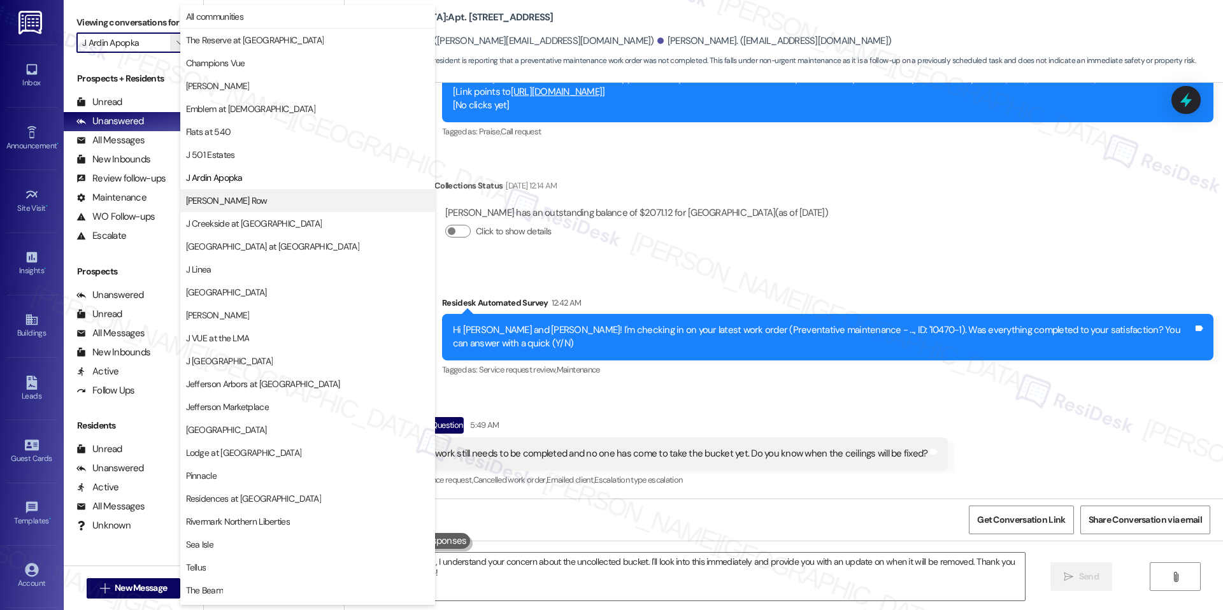
click at [236, 201] on span "[PERSON_NAME] Row" at bounding box center [227, 200] width 82 height 13
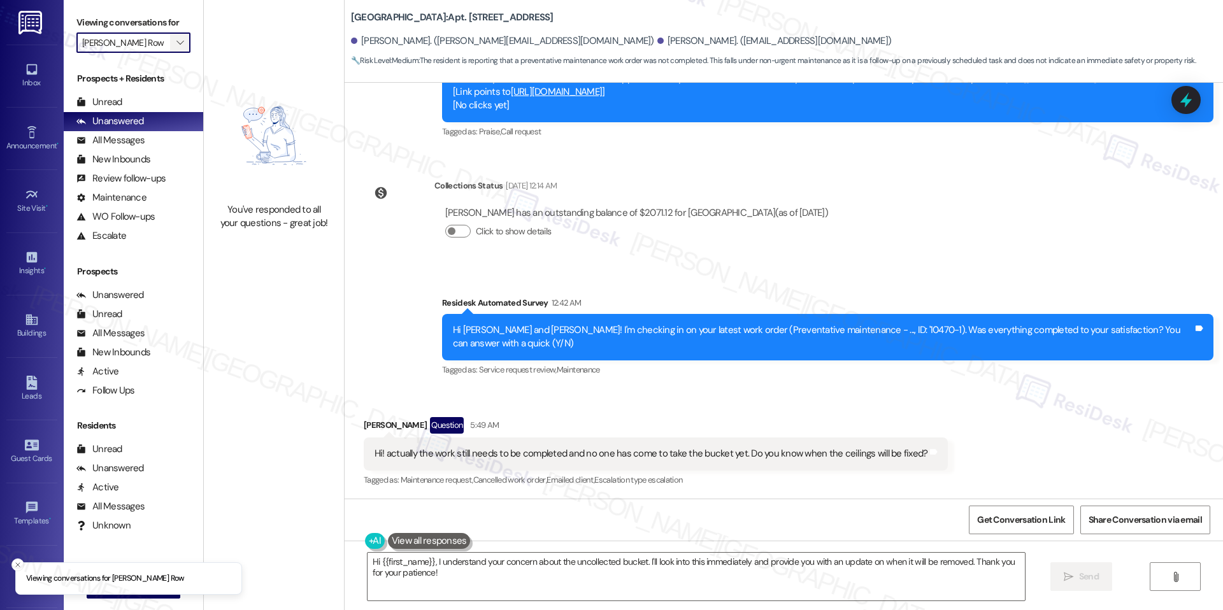
click at [176, 43] on icon "" at bounding box center [179, 43] width 7 height 10
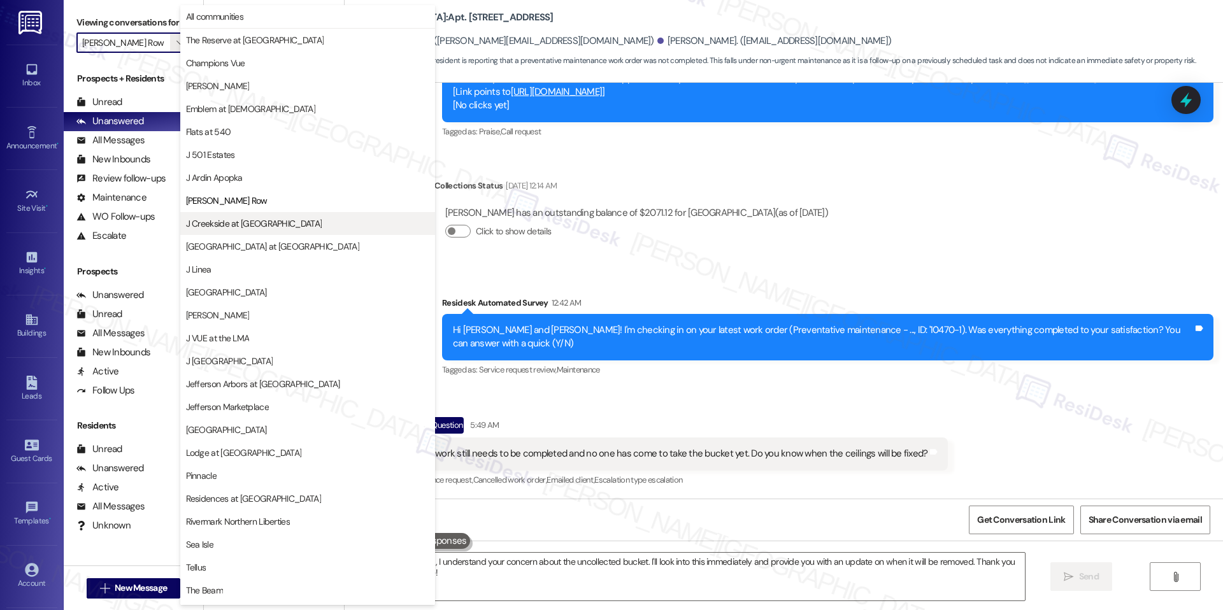
click at [261, 233] on button "J Creekside at [GEOGRAPHIC_DATA]" at bounding box center [307, 223] width 255 height 23
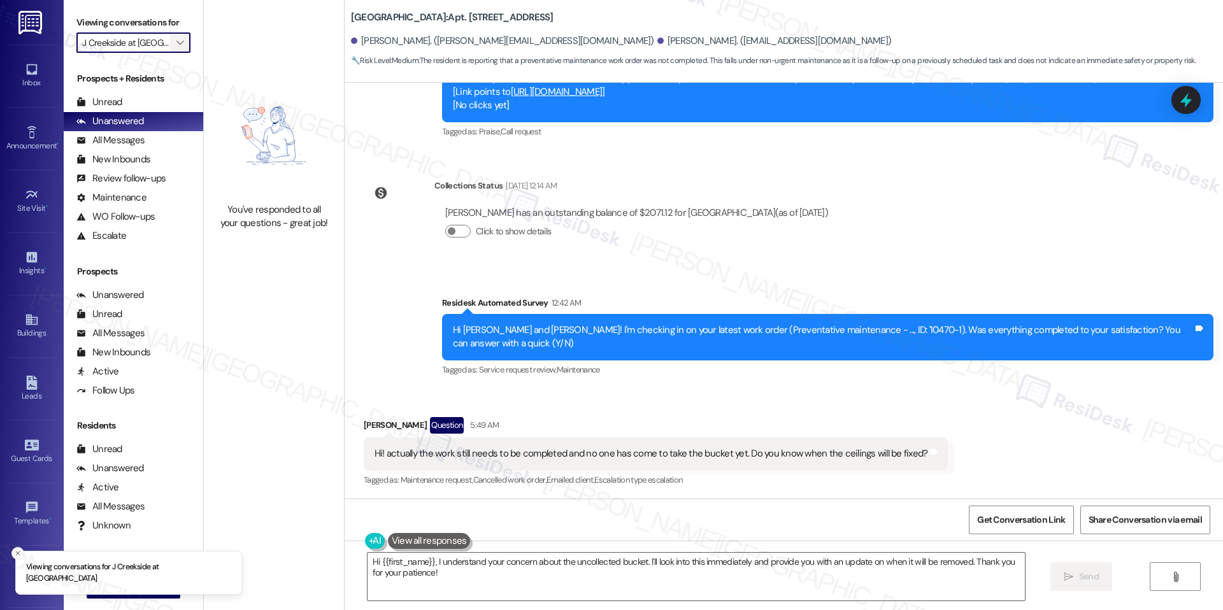
click at [176, 45] on icon "" at bounding box center [179, 43] width 7 height 10
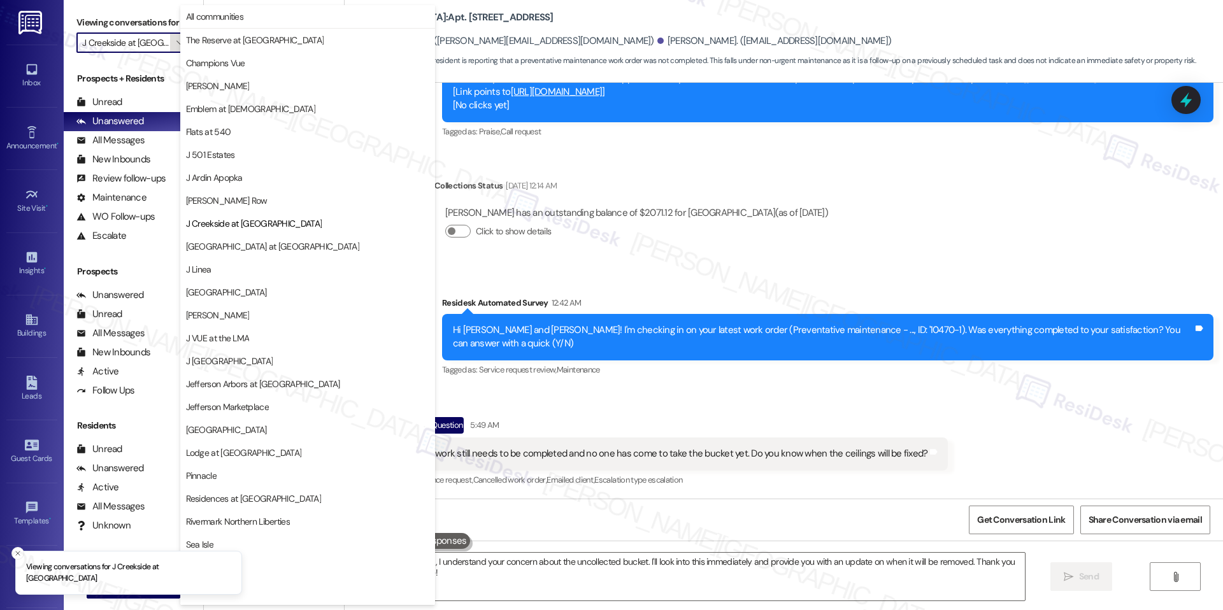
scroll to position [43, 0]
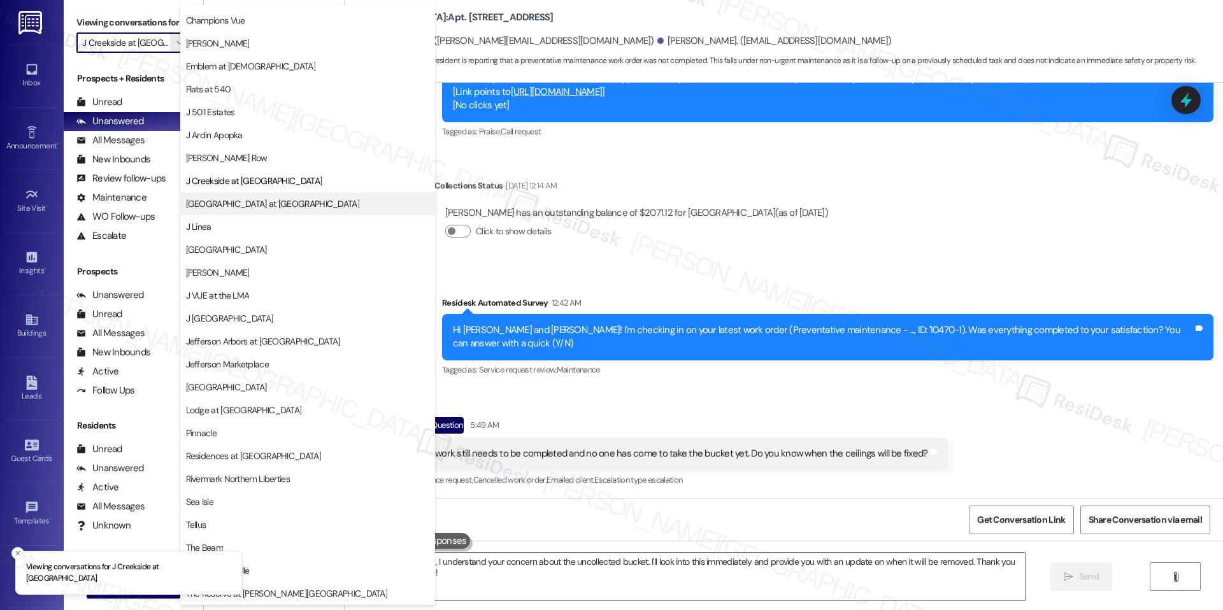
click at [215, 211] on button "[GEOGRAPHIC_DATA] at [GEOGRAPHIC_DATA]" at bounding box center [307, 203] width 255 height 23
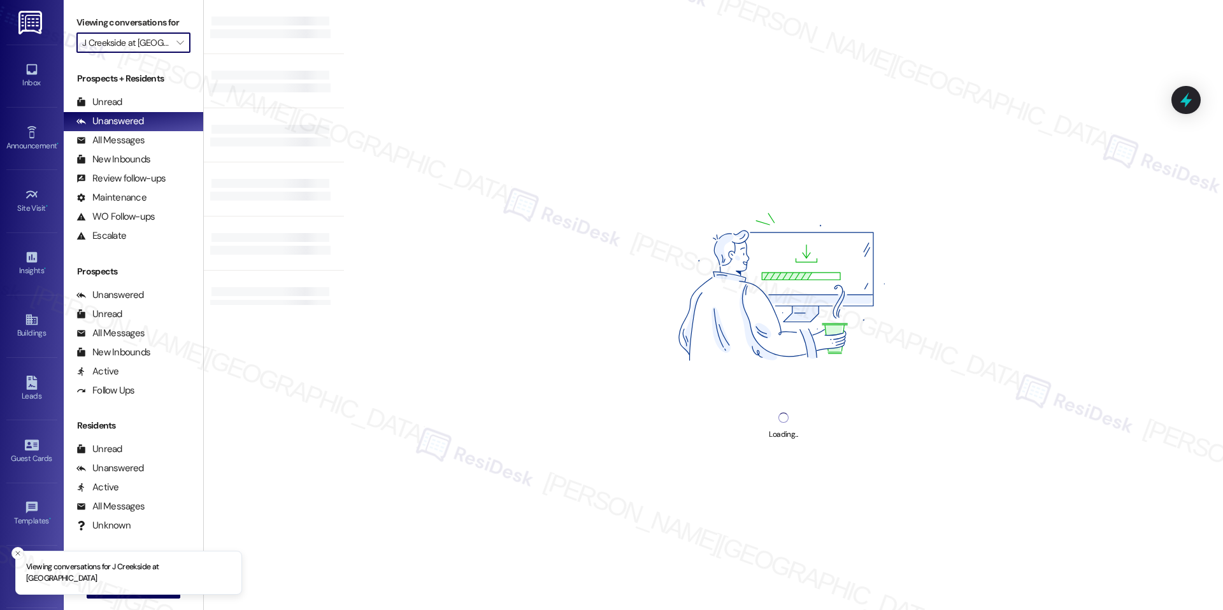
type input "[GEOGRAPHIC_DATA] at [GEOGRAPHIC_DATA]"
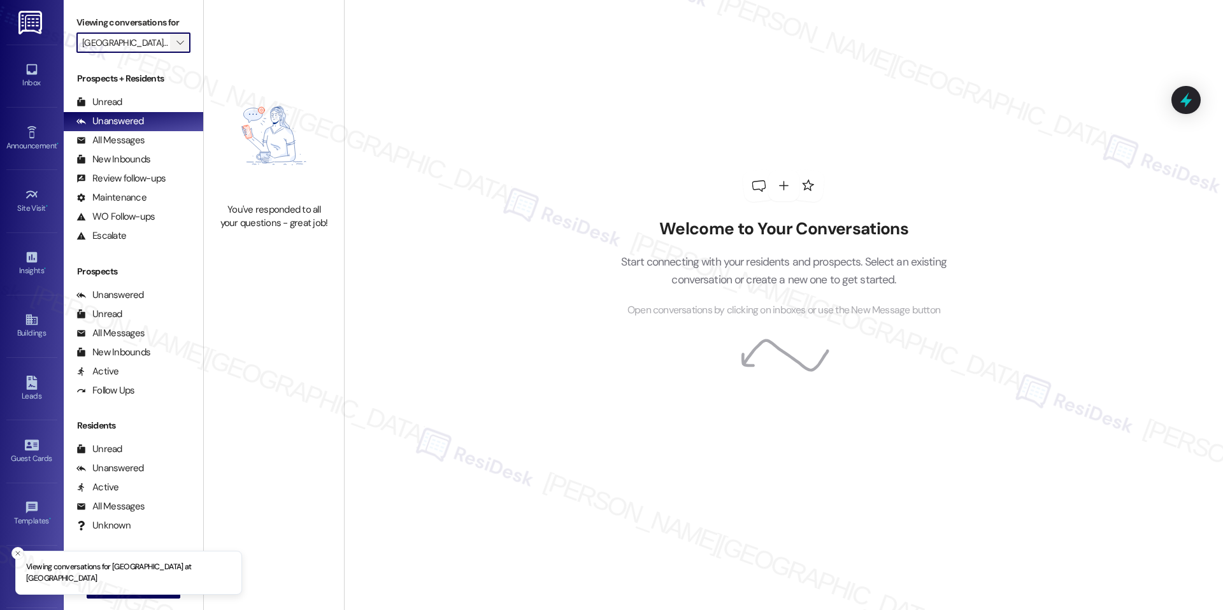
click at [176, 45] on icon "" at bounding box center [179, 43] width 7 height 10
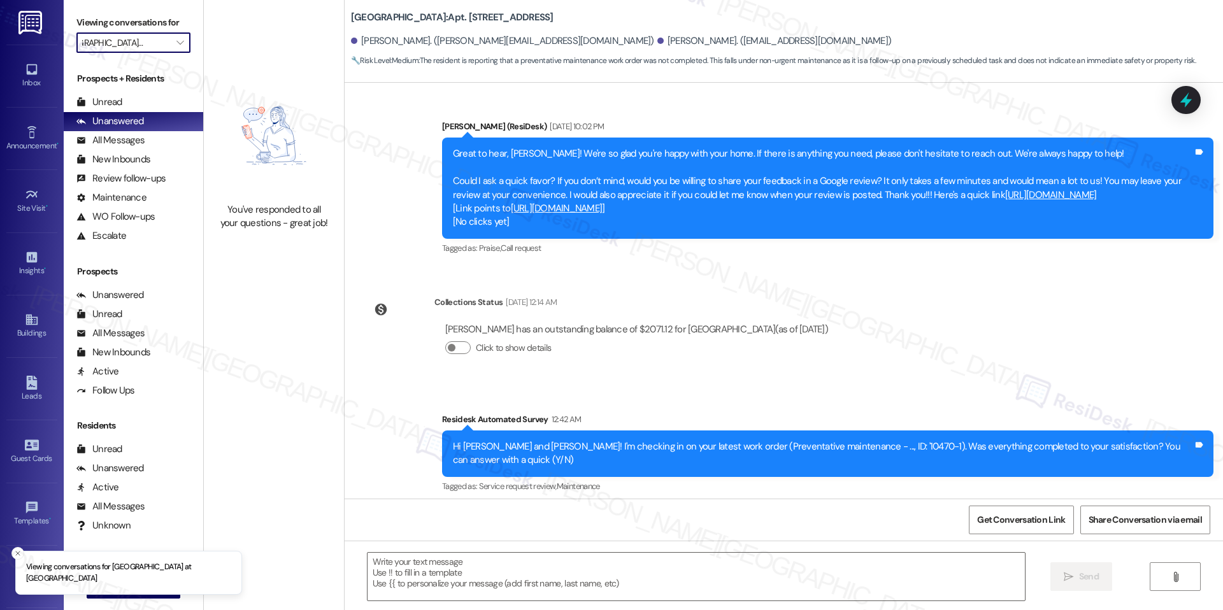
scroll to position [1243, 0]
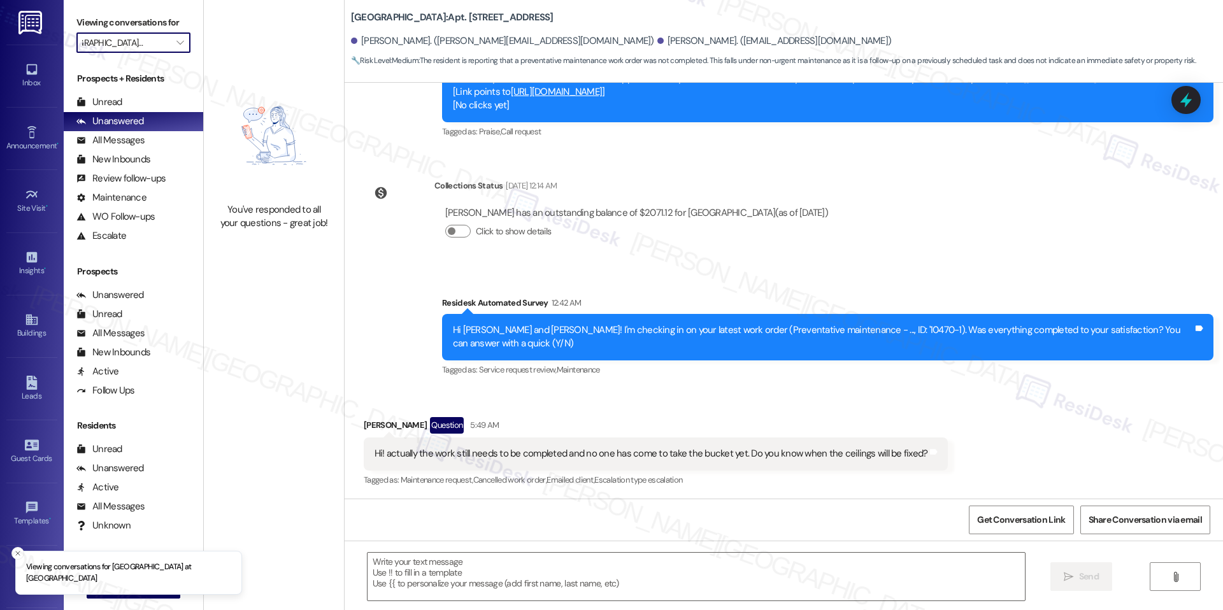
type textarea "Fetching suggested responses. Please feel free to read through the conversation…"
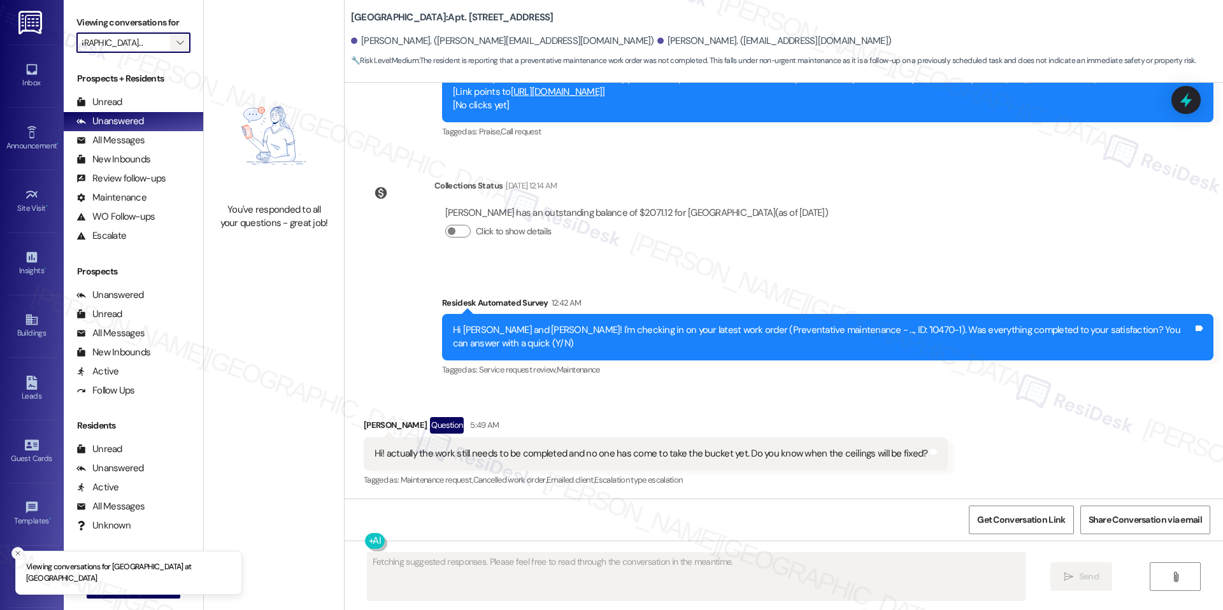
click at [176, 46] on icon "" at bounding box center [179, 43] width 7 height 10
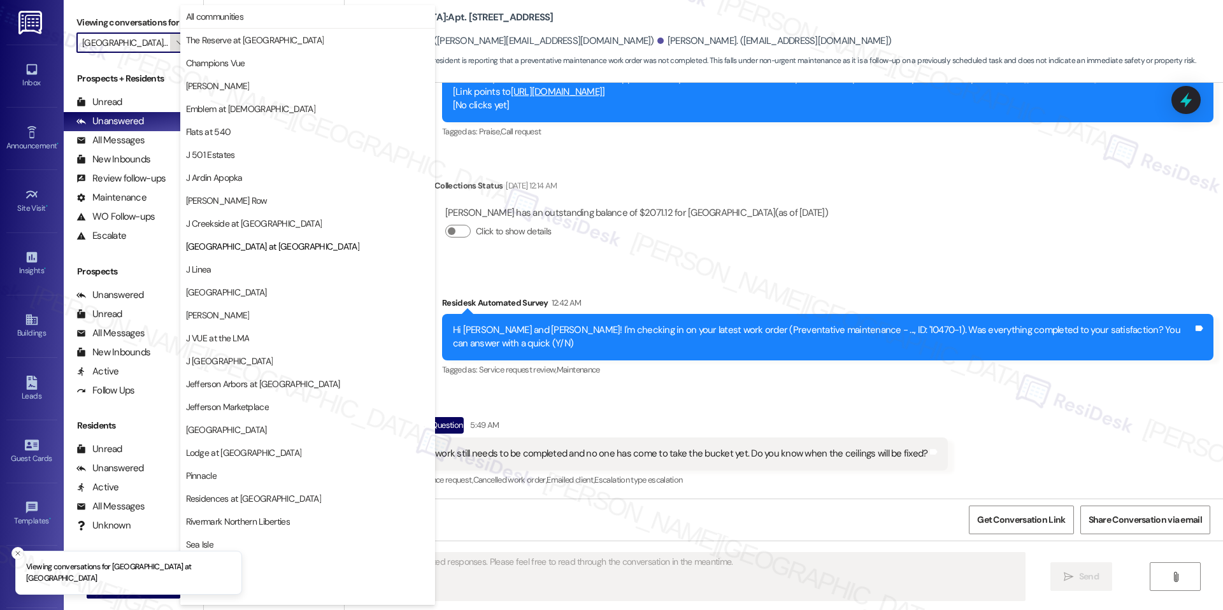
scroll to position [43, 0]
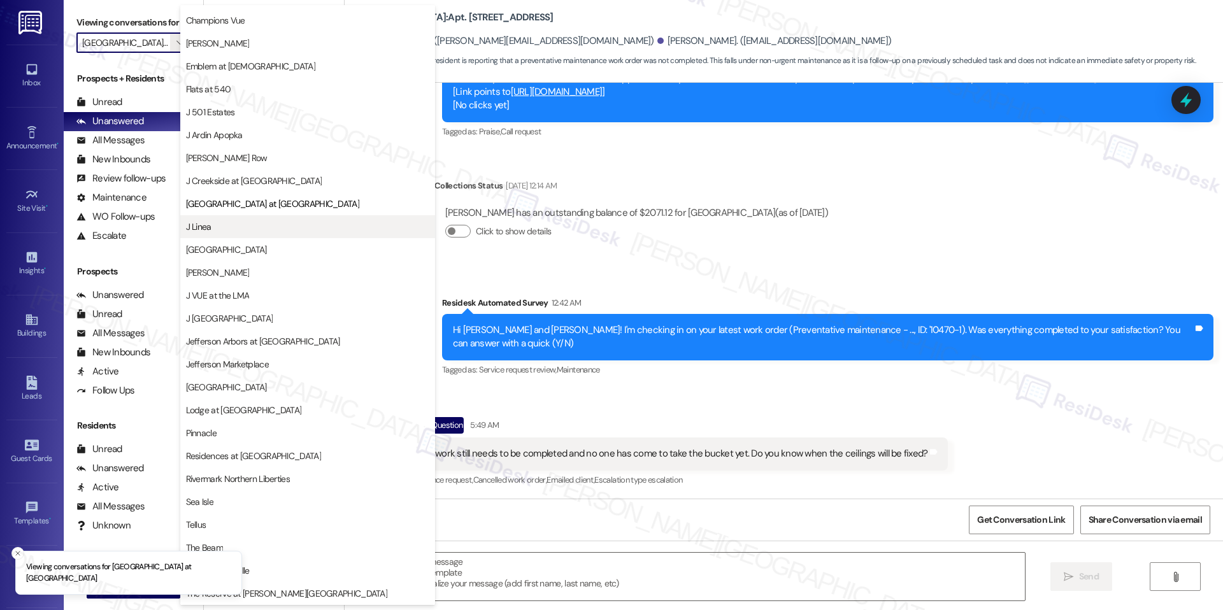
click at [226, 233] on button "J Linea" at bounding box center [307, 226] width 255 height 23
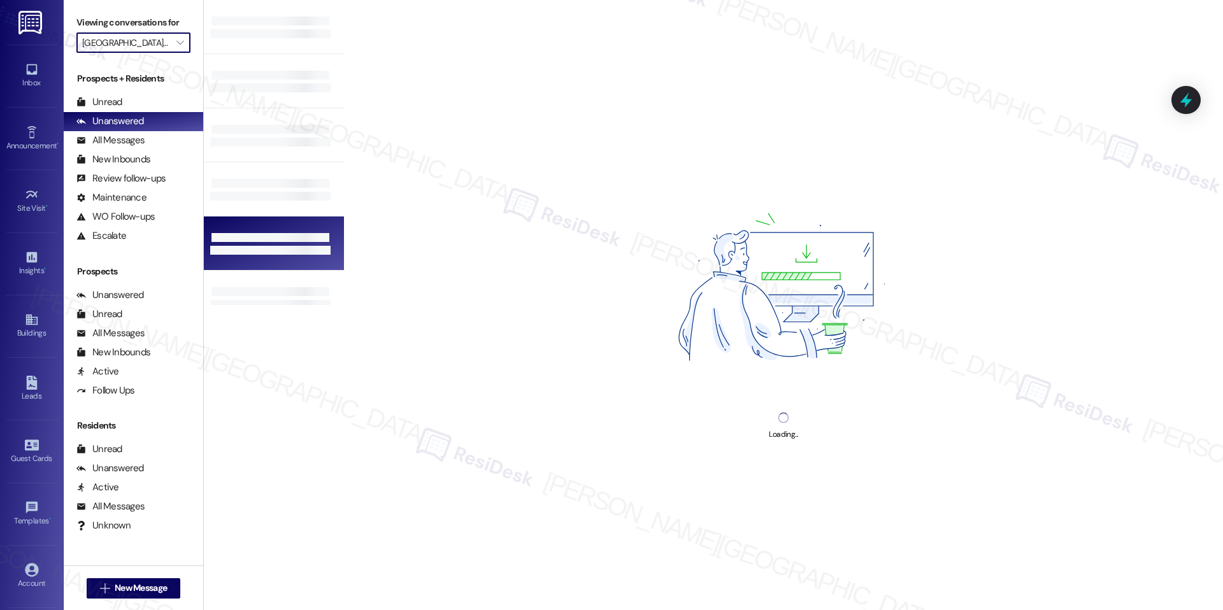
type input "J Linea"
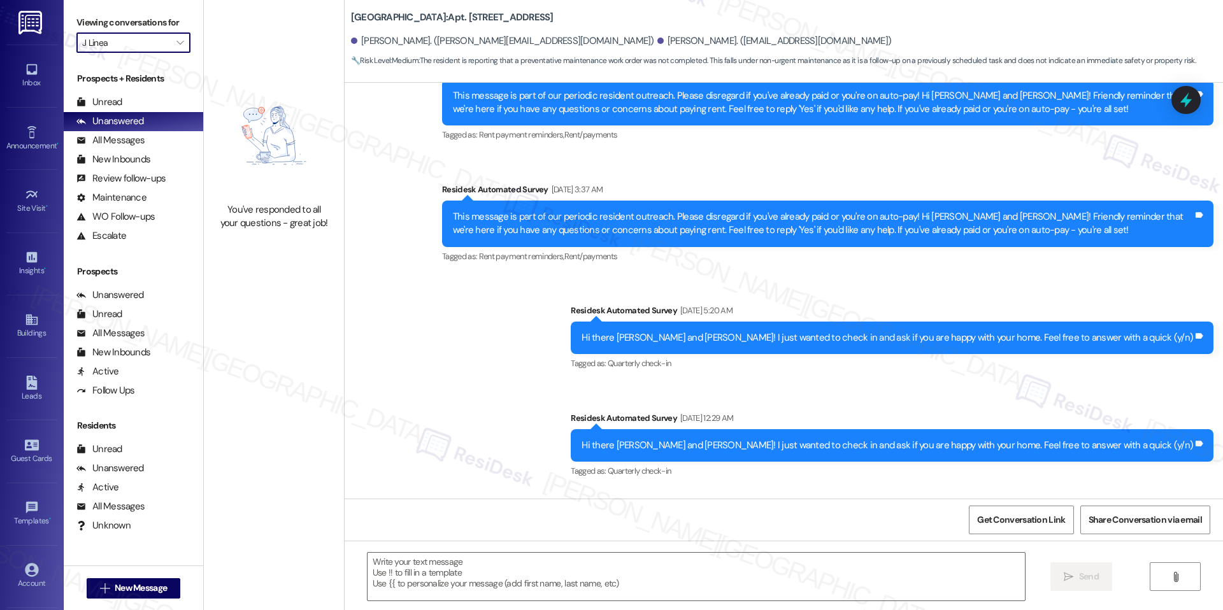
type textarea "Fetching suggested responses. Please feel free to read through the conversation…"
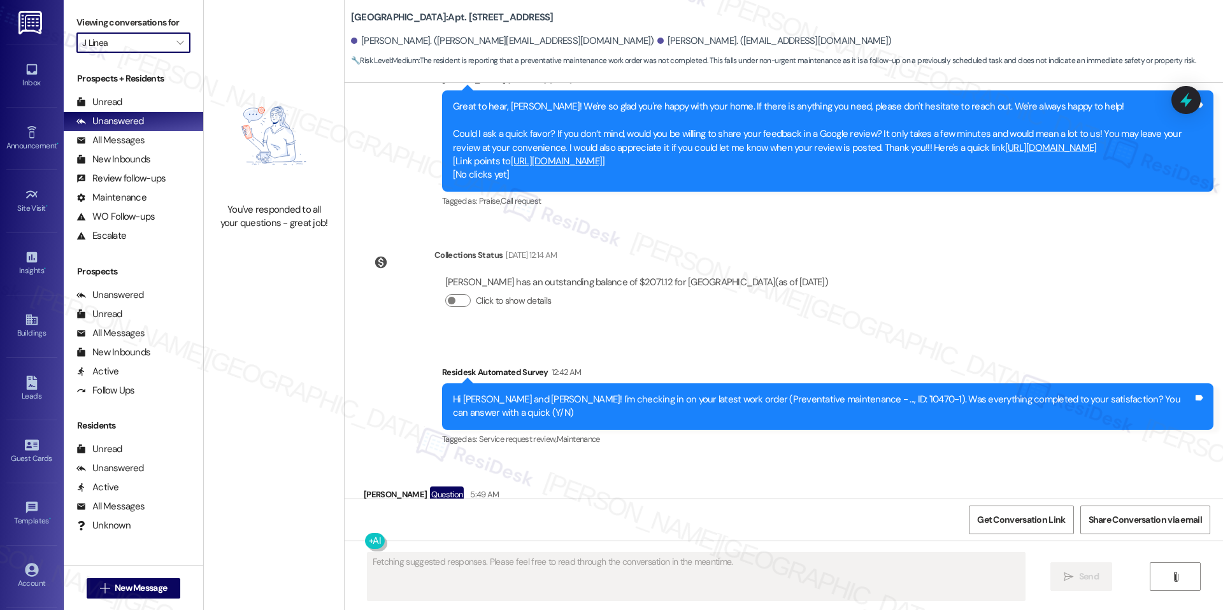
scroll to position [1243, 0]
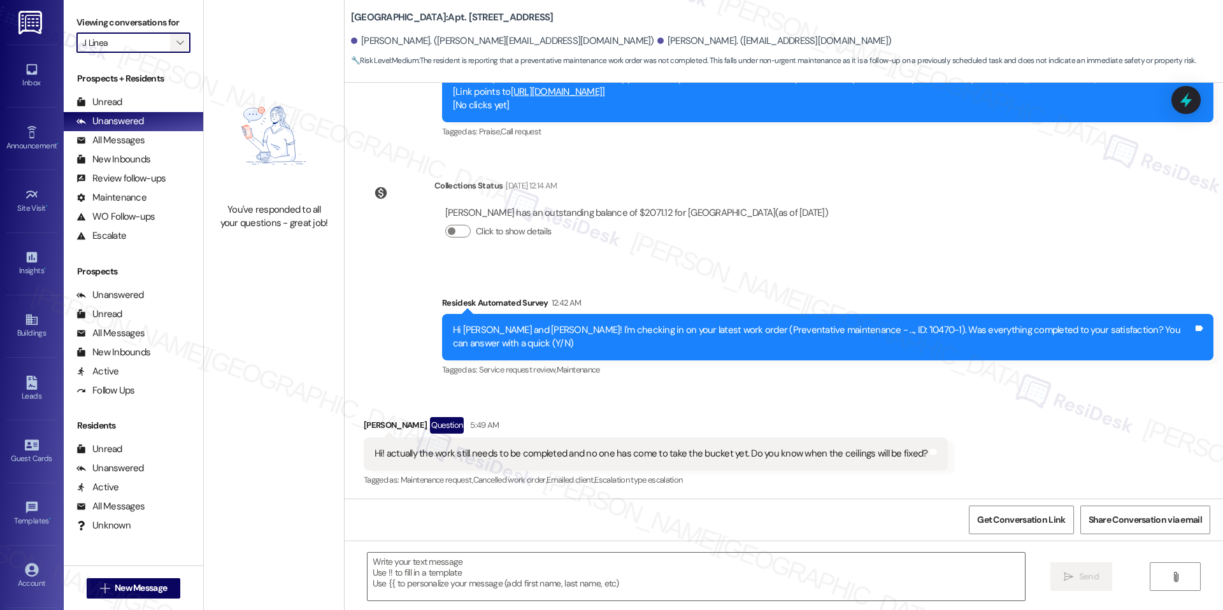
click at [174, 48] on span "" at bounding box center [180, 42] width 12 height 20
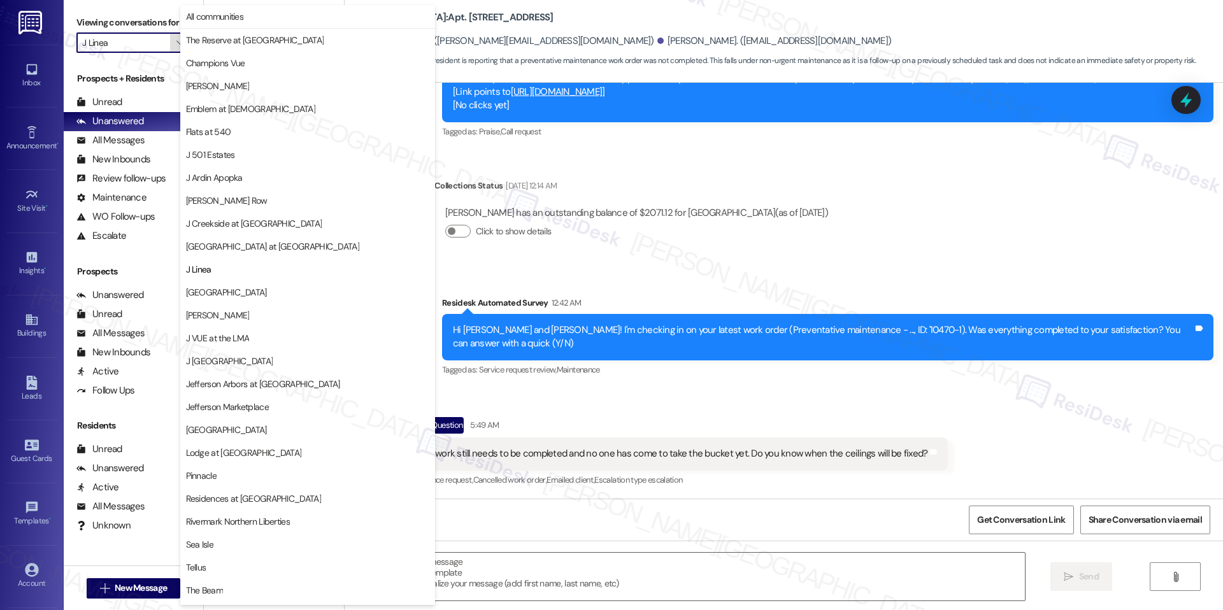
scroll to position [43, 0]
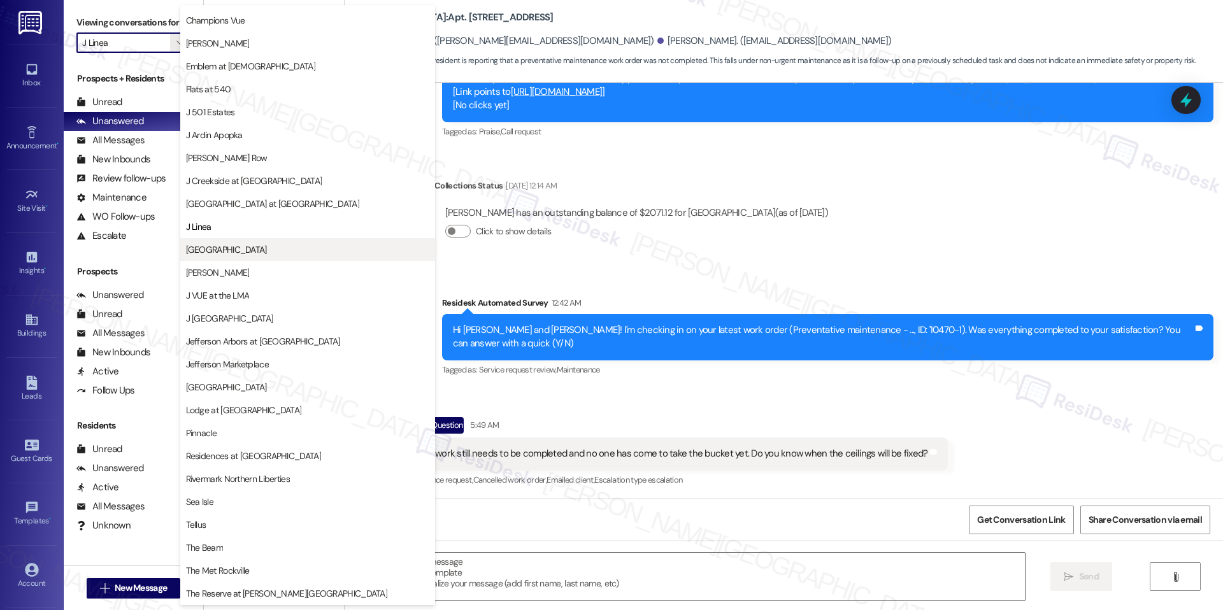
click at [252, 245] on span "[GEOGRAPHIC_DATA]" at bounding box center [307, 249] width 243 height 13
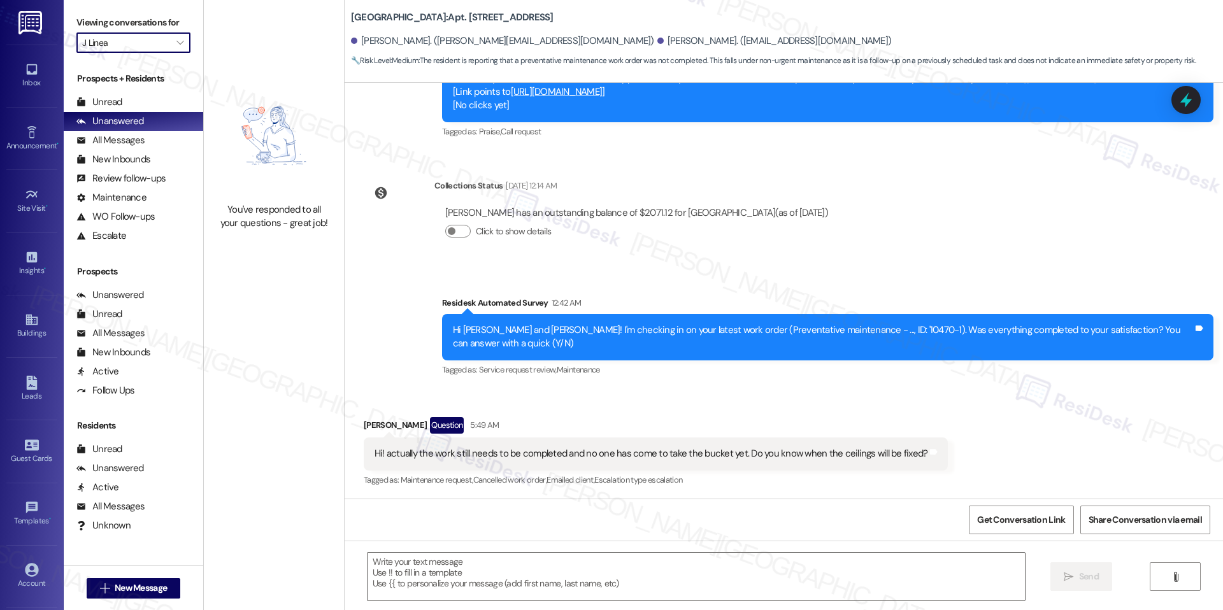
type input "[GEOGRAPHIC_DATA]"
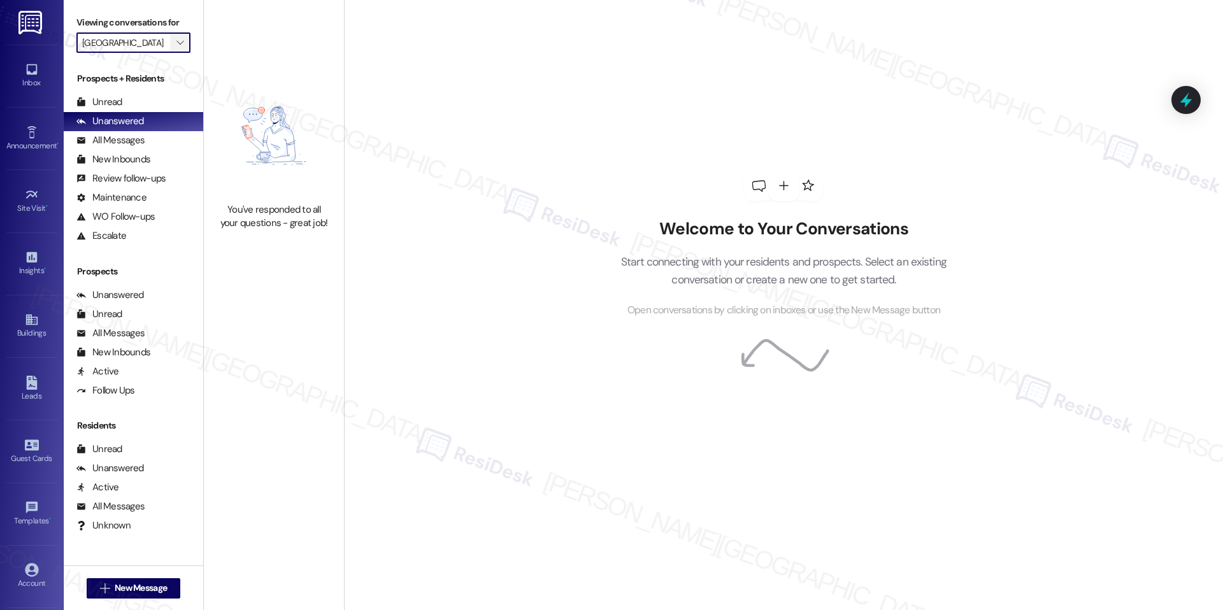
click at [176, 41] on icon "" at bounding box center [179, 43] width 7 height 10
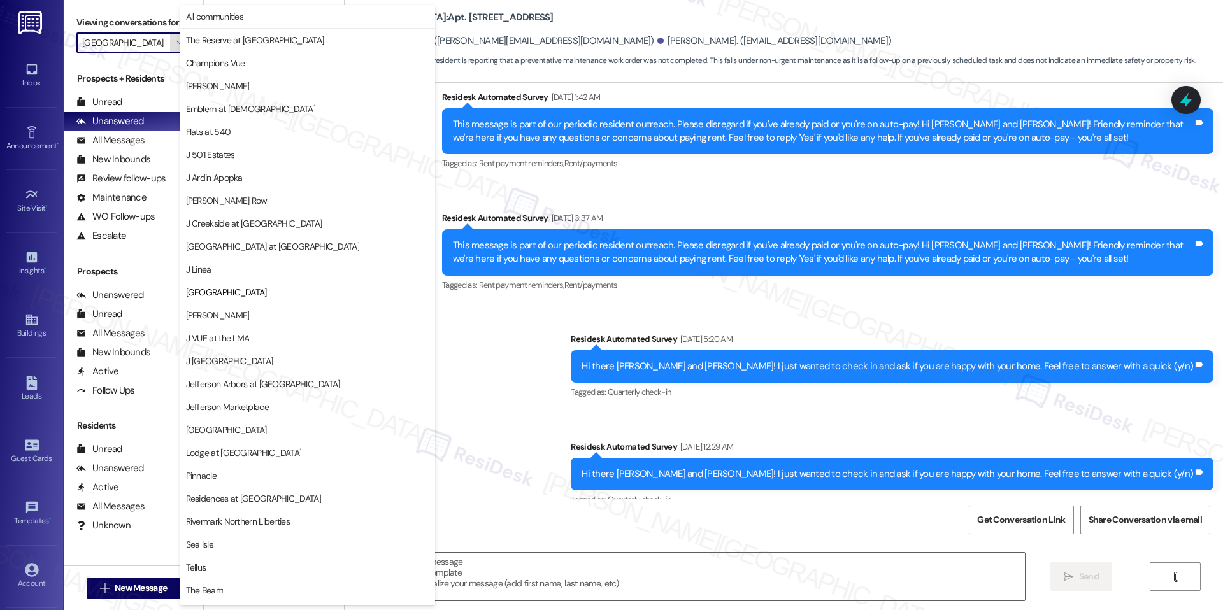
type textarea "Fetching suggested responses. Please feel free to read through the conversation…"
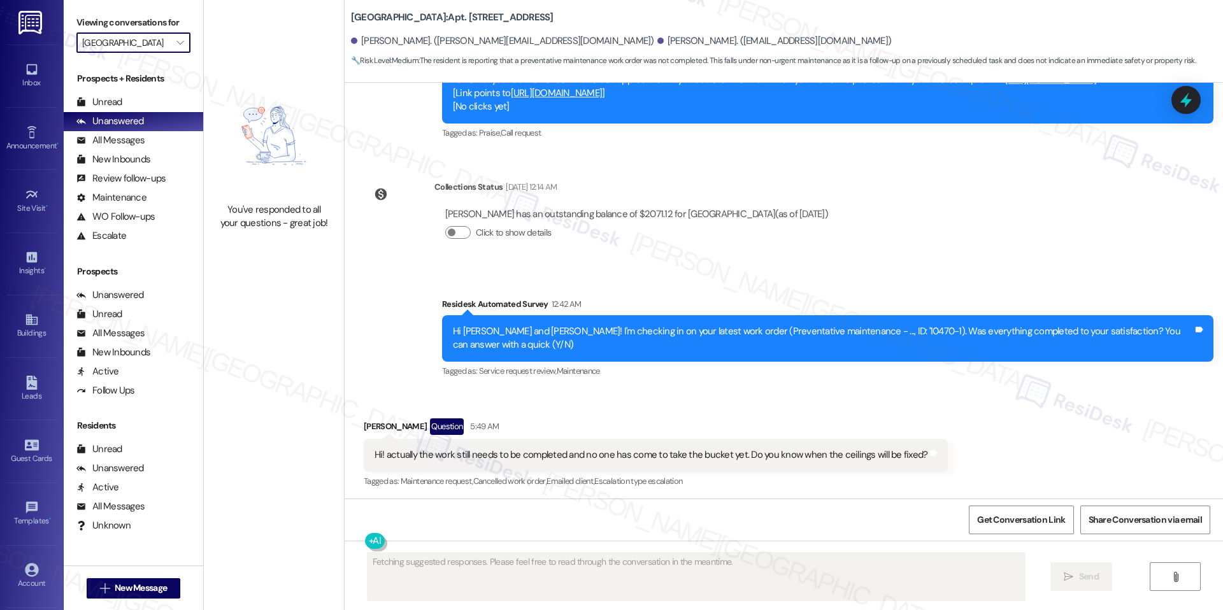
scroll to position [1243, 0]
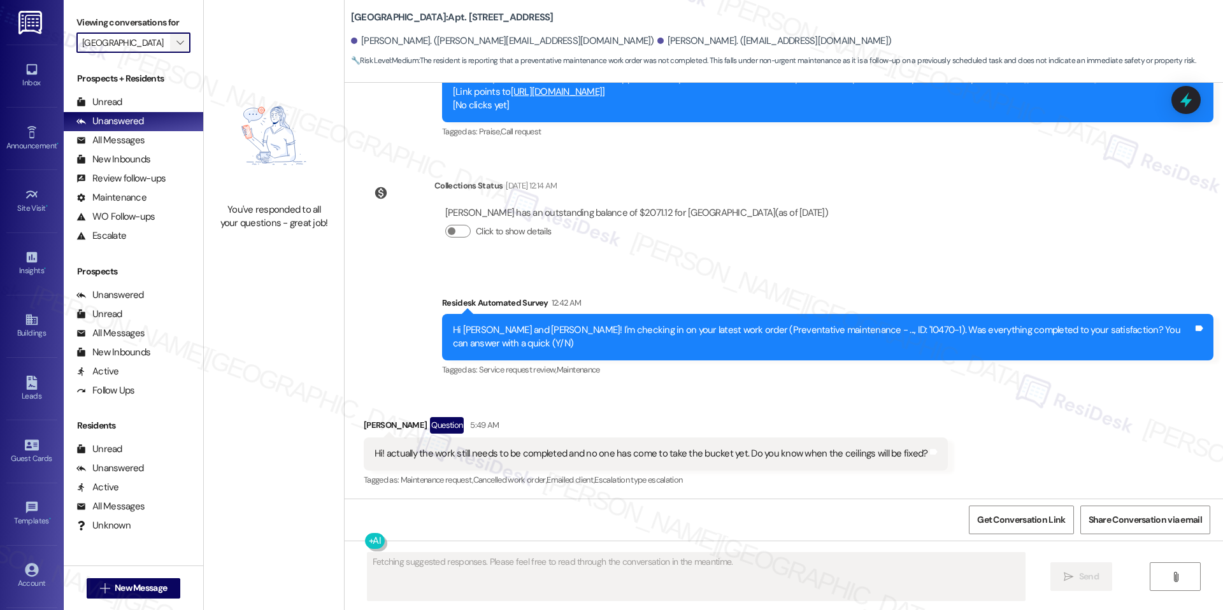
click at [176, 47] on icon "" at bounding box center [179, 43] width 7 height 10
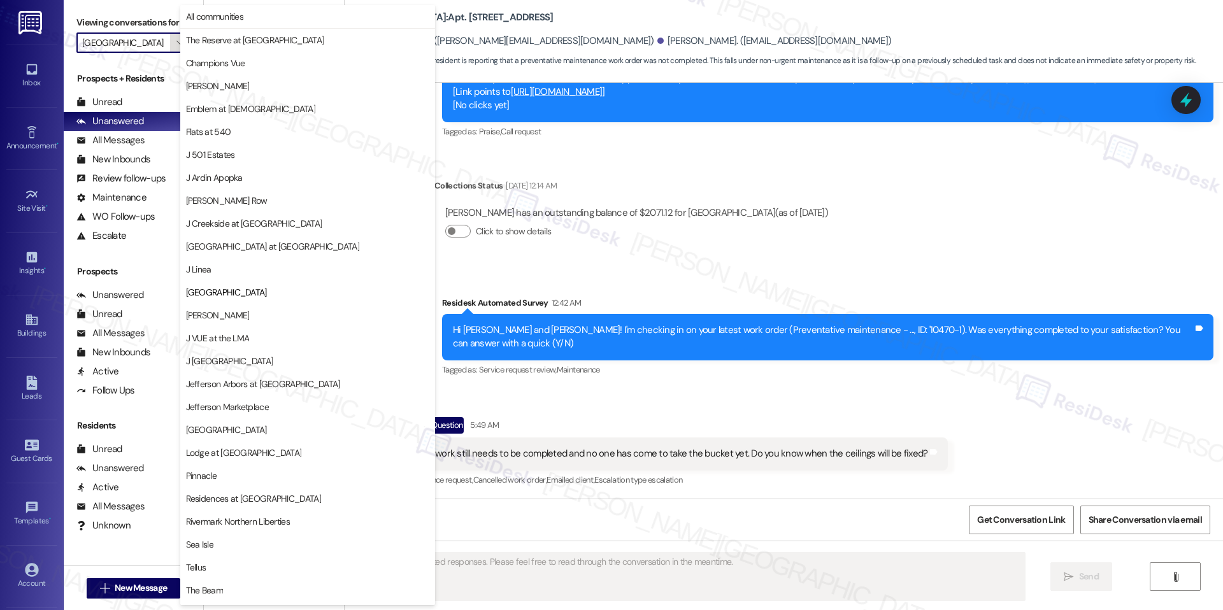
scroll to position [43, 0]
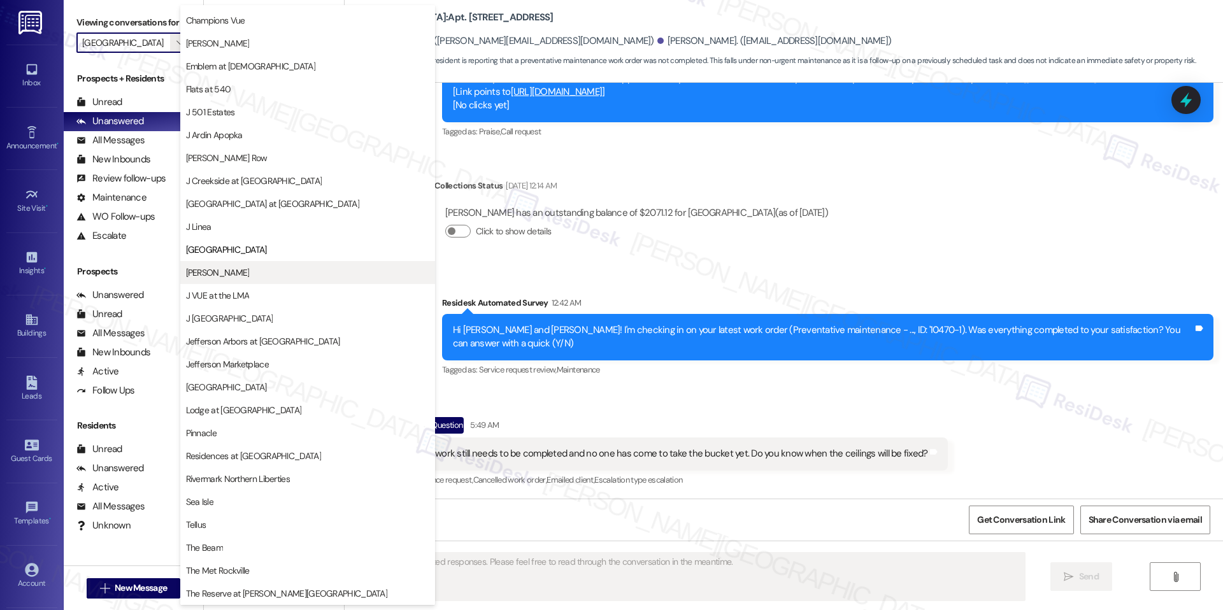
click at [229, 272] on span "[PERSON_NAME]" at bounding box center [307, 272] width 243 height 13
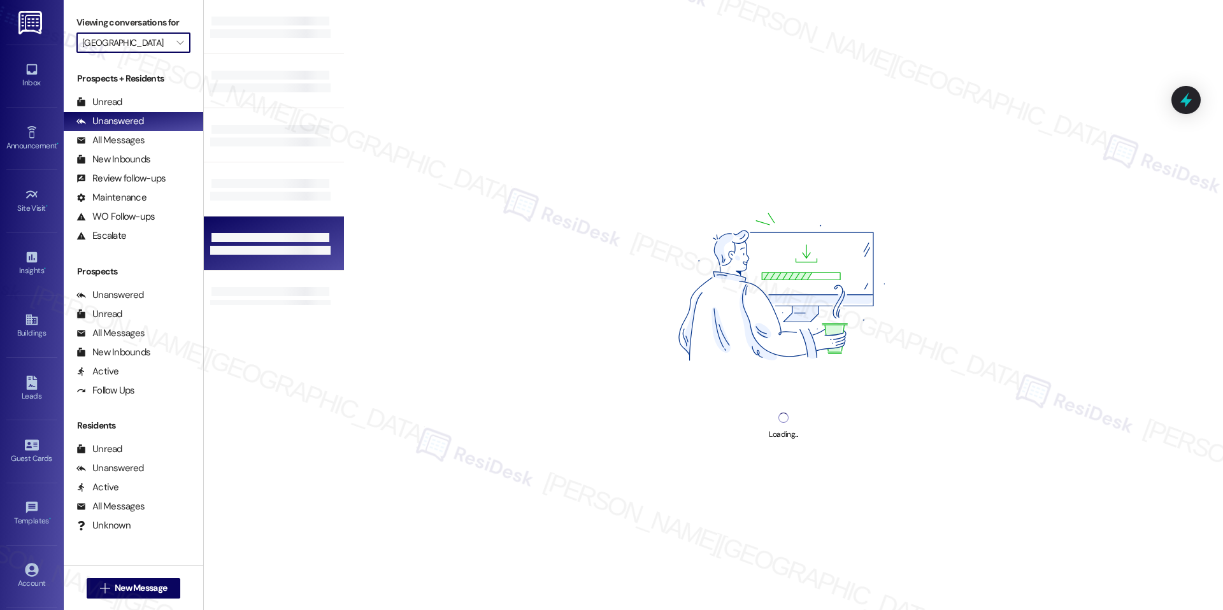
type input "[PERSON_NAME]"
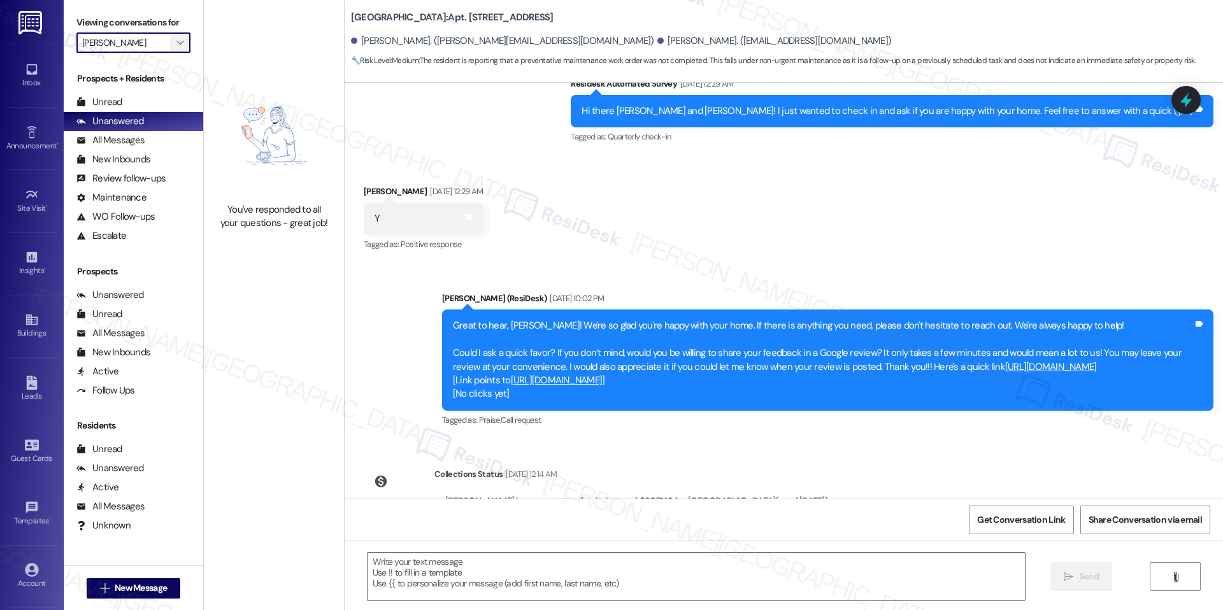
click at [174, 39] on span "" at bounding box center [180, 42] width 12 height 20
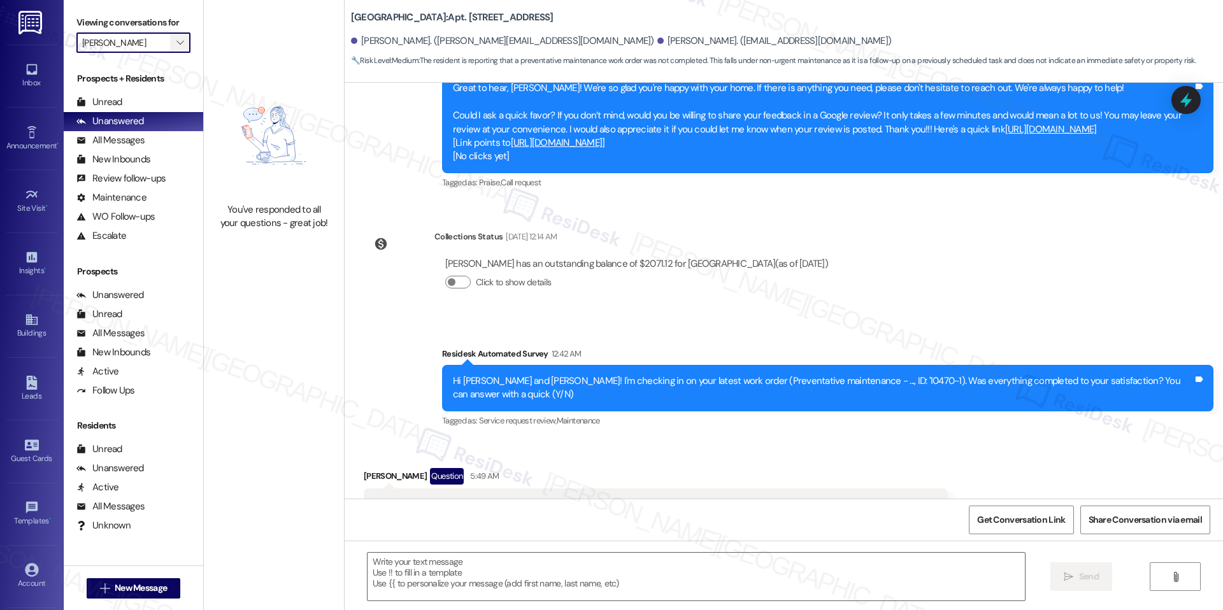
scroll to position [1243, 0]
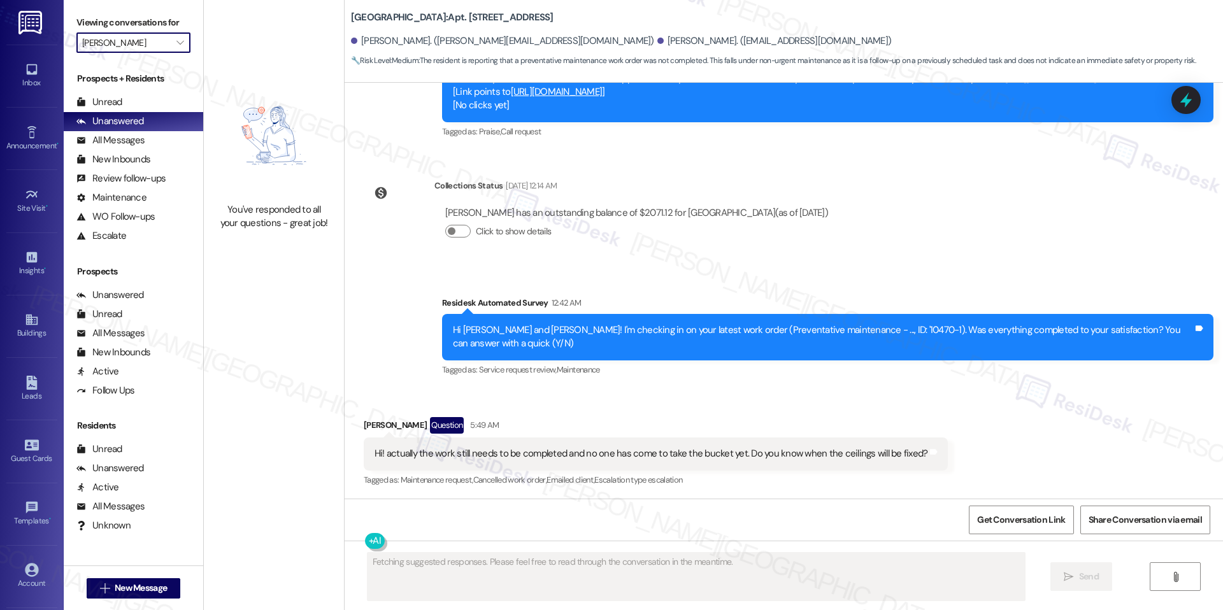
click at [155, 46] on input "[PERSON_NAME]" at bounding box center [126, 42] width 88 height 20
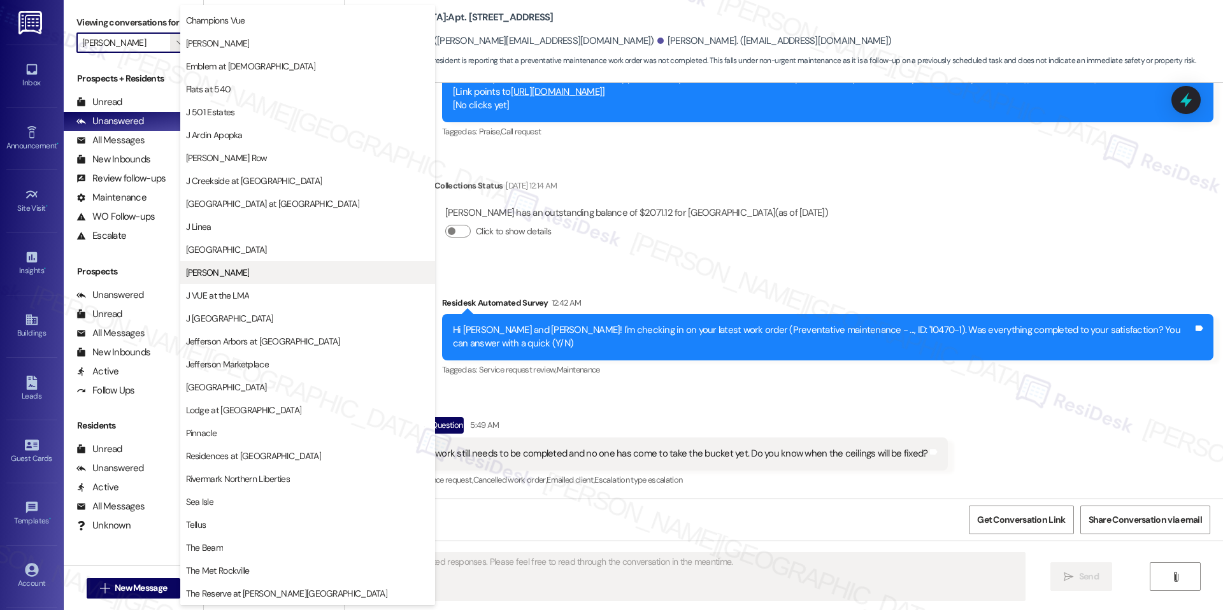
scroll to position [0, 0]
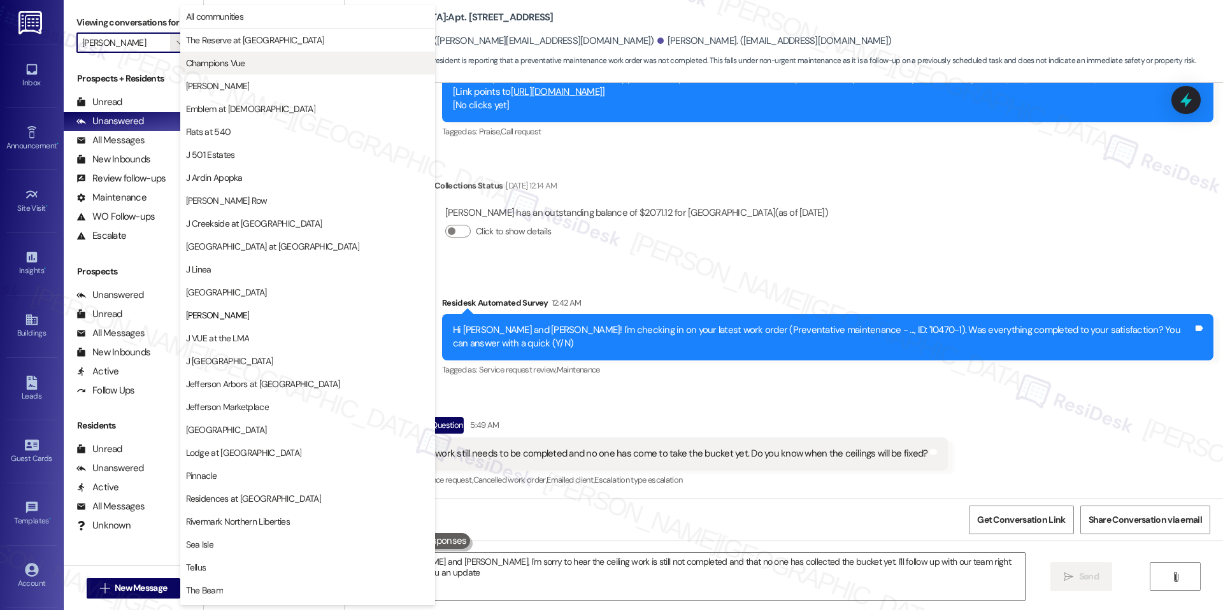
type textarea "Hi Ananya and Nandini, I'm sorry to hear the ceiling work is still not complete…"
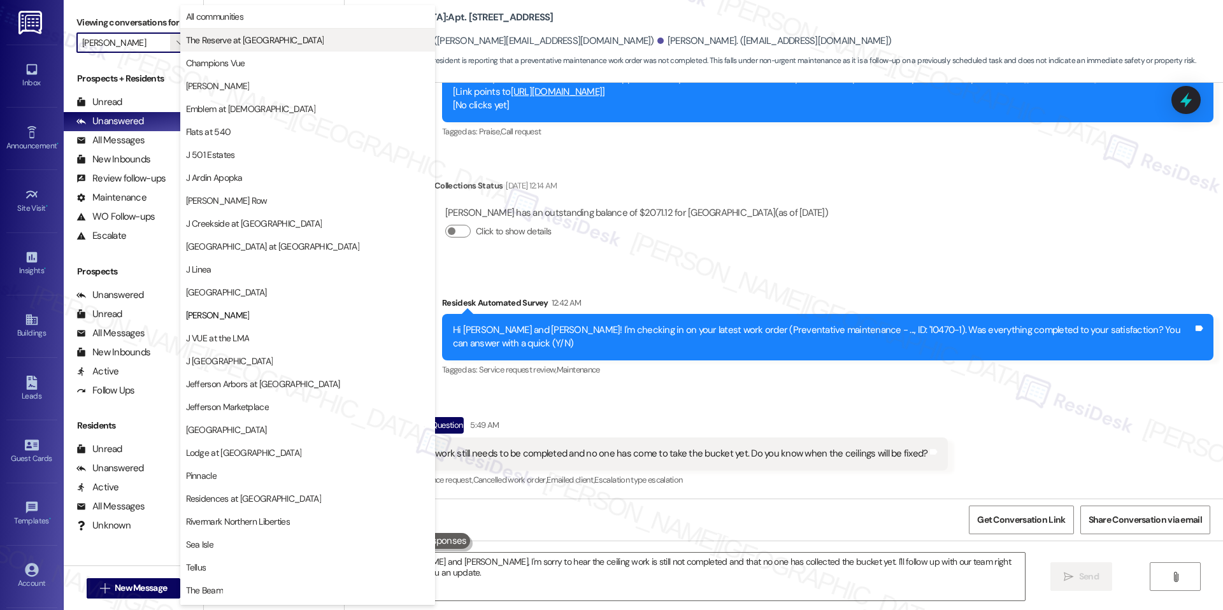
click at [220, 32] on button "The Reserve at [GEOGRAPHIC_DATA]" at bounding box center [307, 40] width 255 height 23
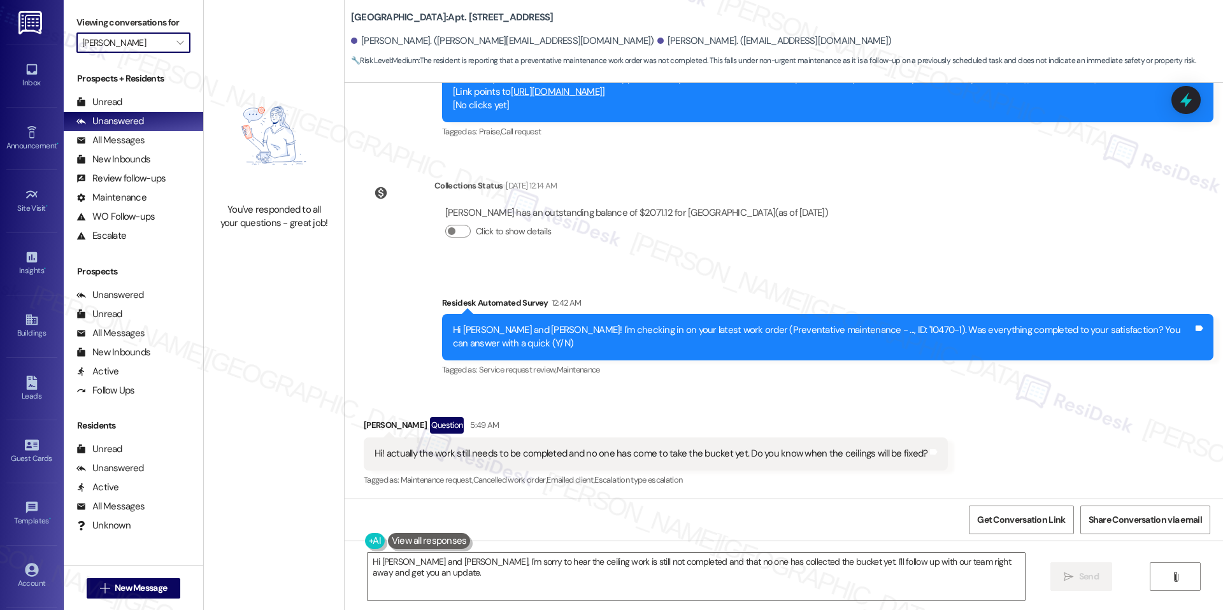
type input "The Reserve at [GEOGRAPHIC_DATA]"
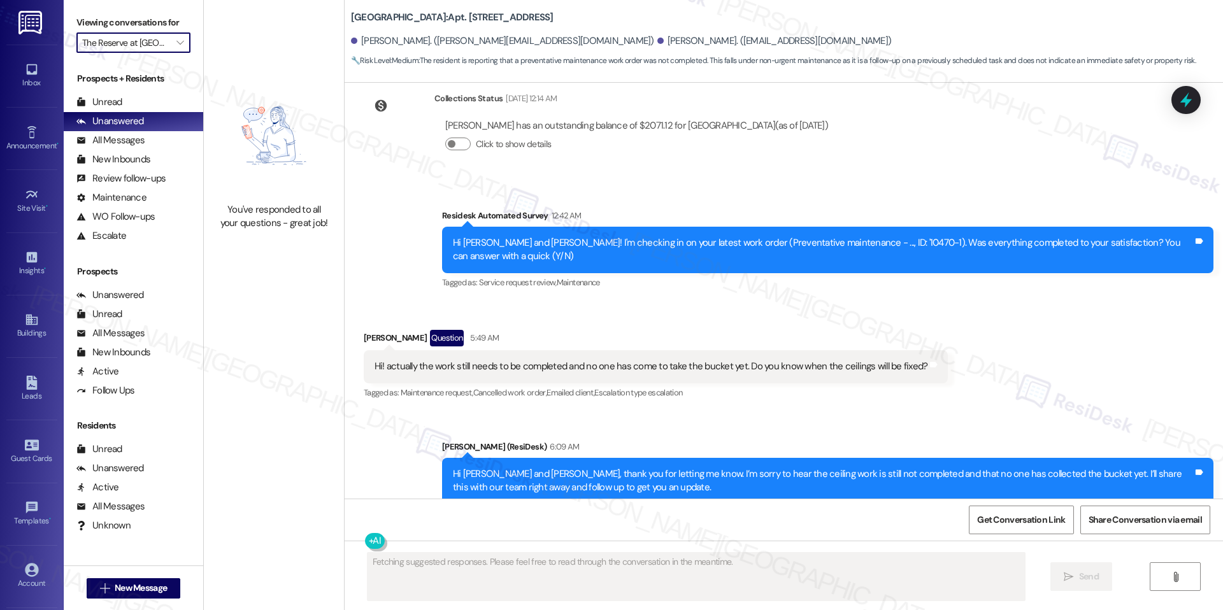
scroll to position [1508, 0]
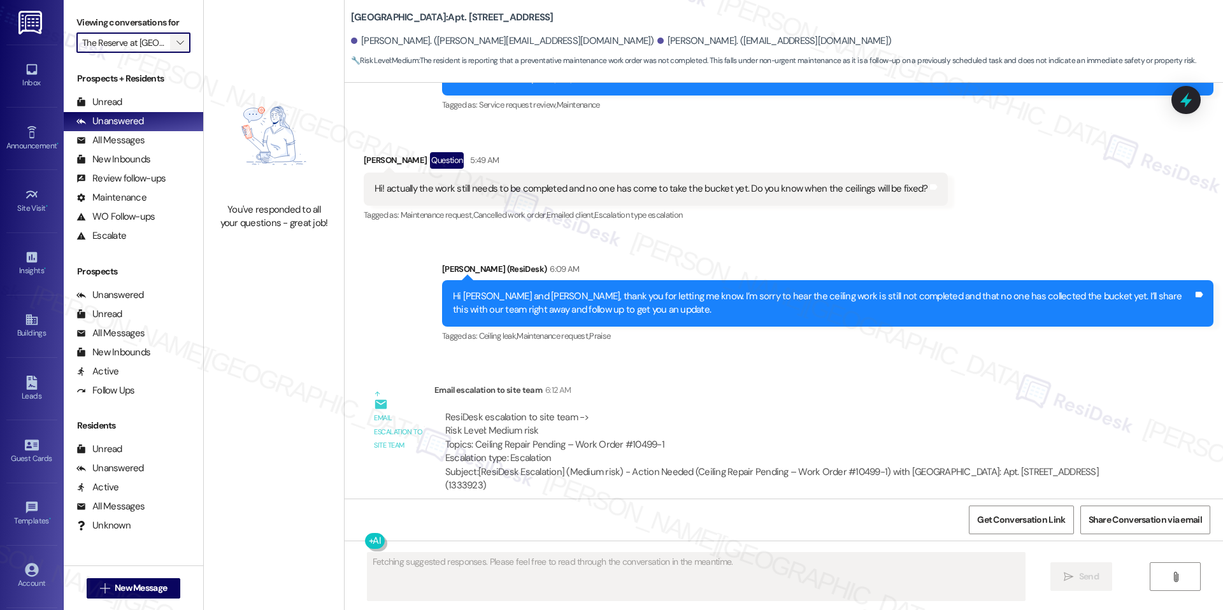
click at [176, 39] on icon "" at bounding box center [179, 43] width 7 height 10
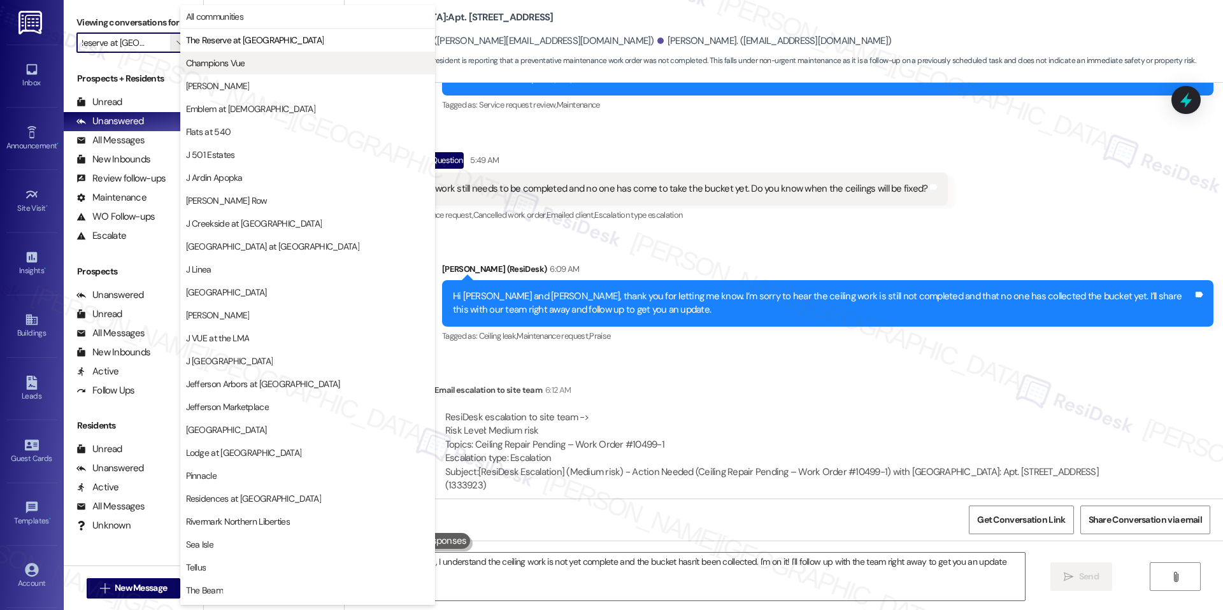
type textarea "Hi {{first_name}}, I understand the ceiling work is not yet complete and the bu…"
click at [201, 71] on button "Champions Vue" at bounding box center [307, 63] width 255 height 23
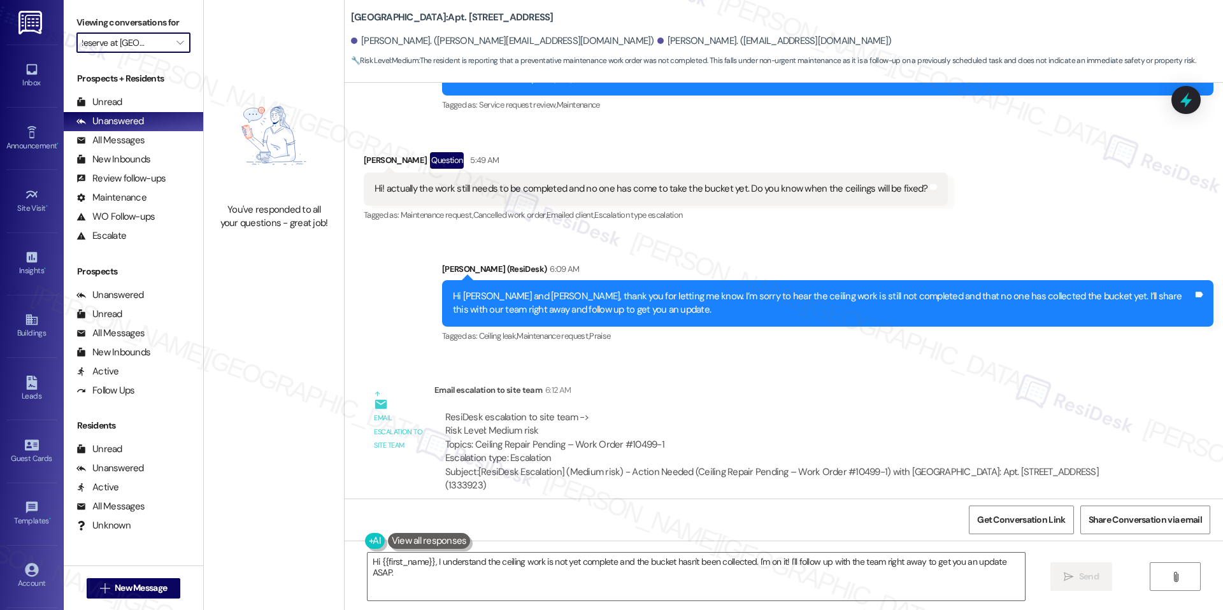
type input "Champions Vue"
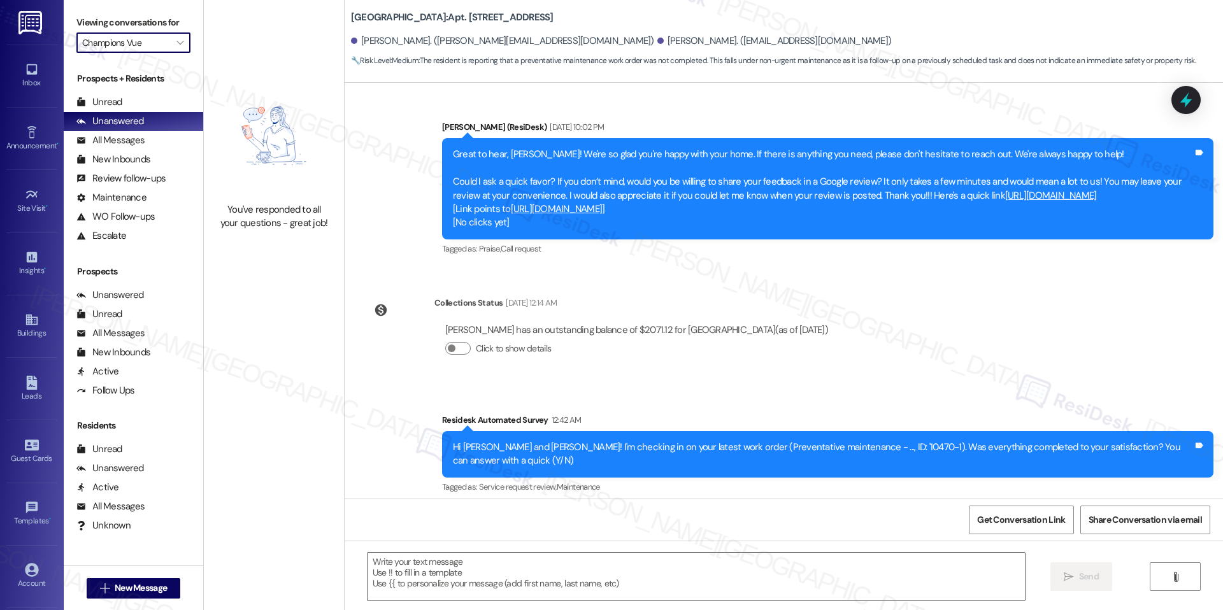
scroll to position [1243, 0]
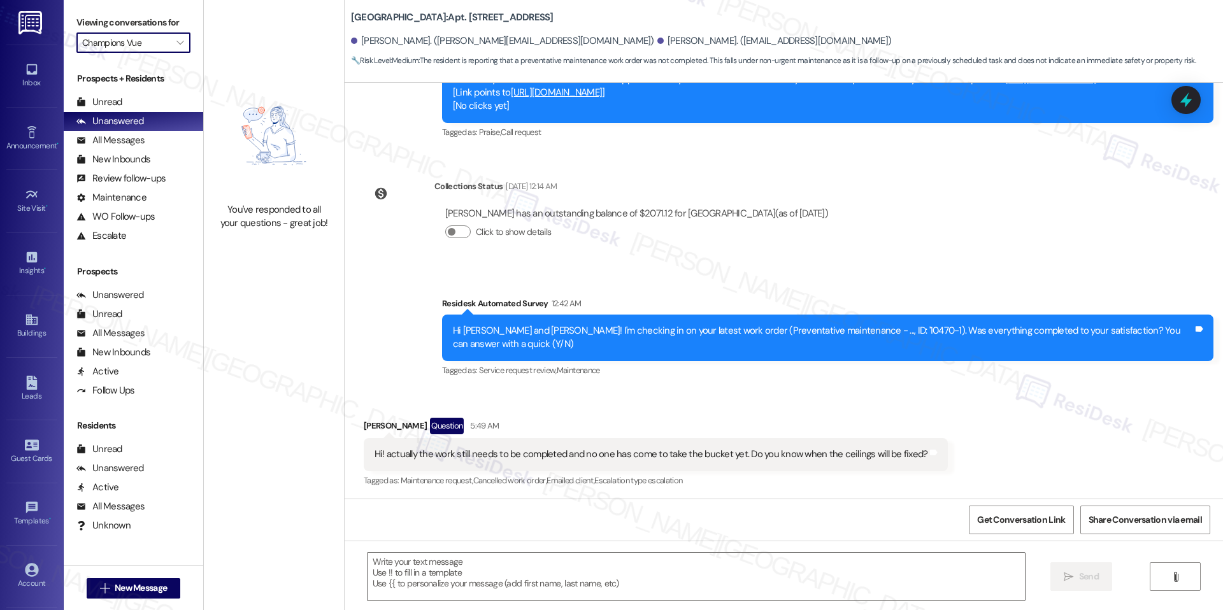
type textarea "Fetching suggested responses. Please feel free to read through the conversation…"
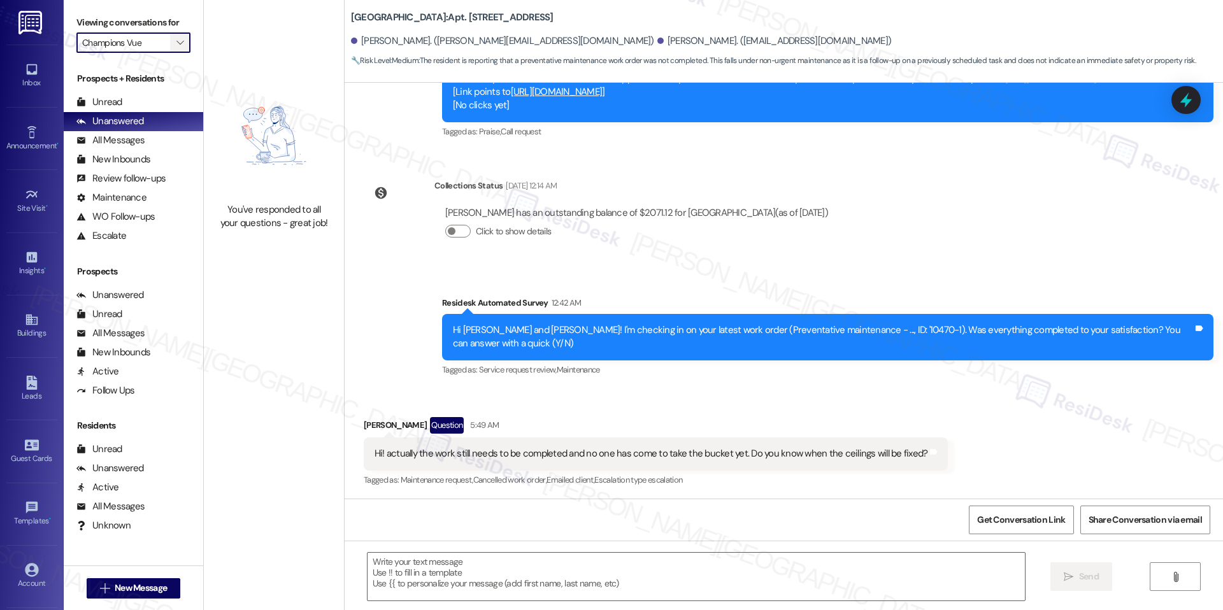
click at [175, 48] on span "" at bounding box center [180, 42] width 12 height 20
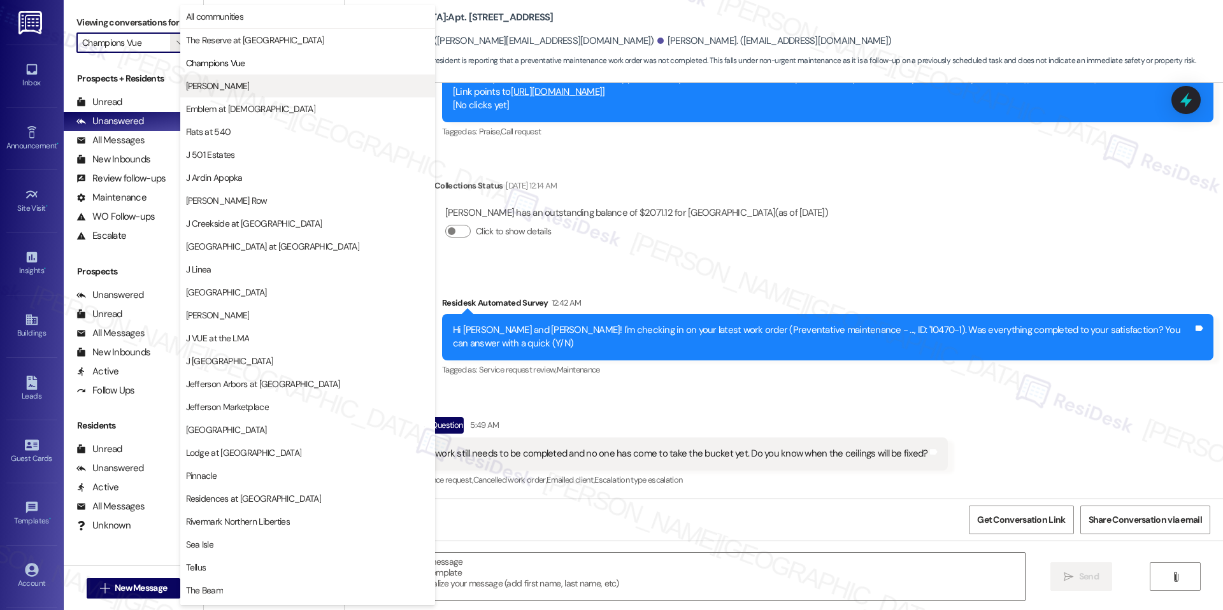
click at [220, 85] on span "[PERSON_NAME]" at bounding box center [307, 86] width 243 height 13
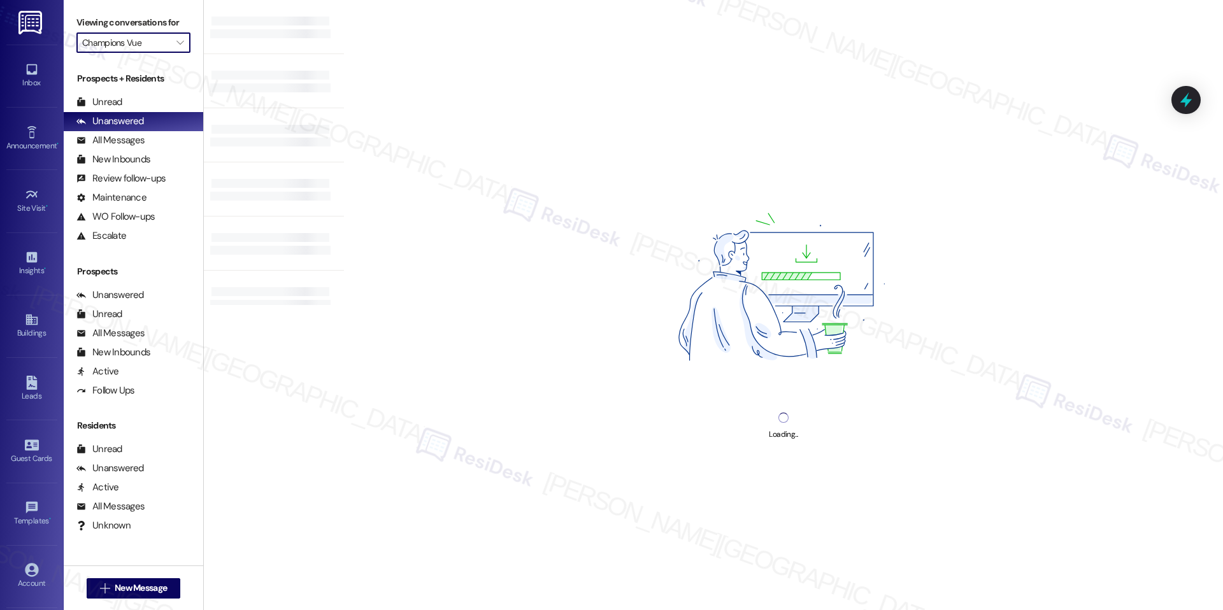
type input "[PERSON_NAME]"
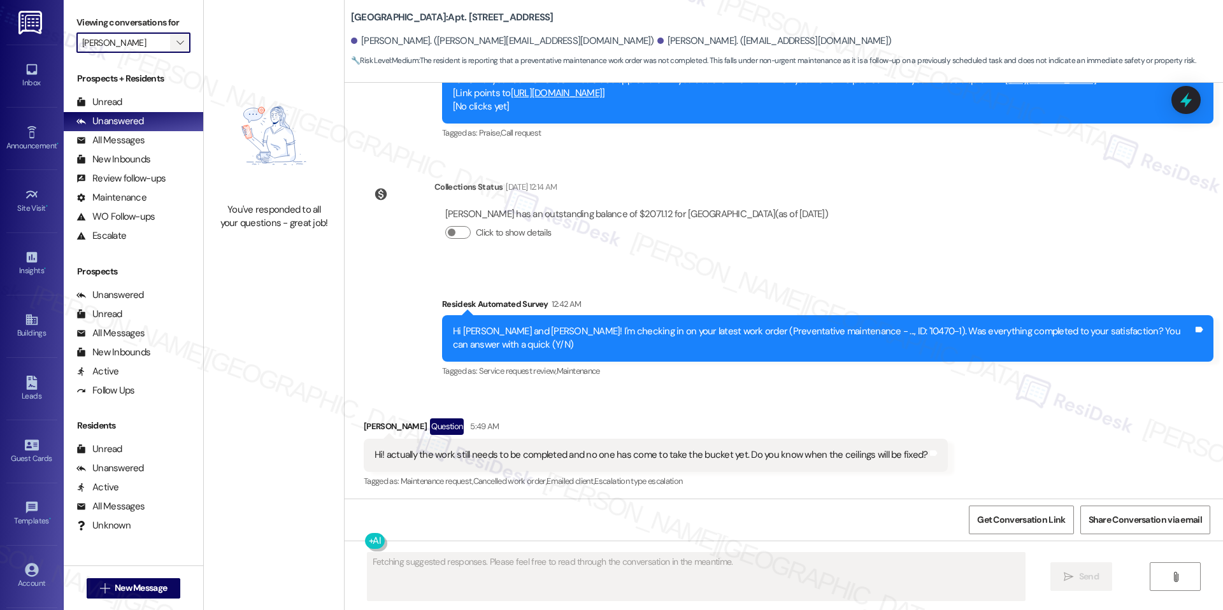
scroll to position [1243, 0]
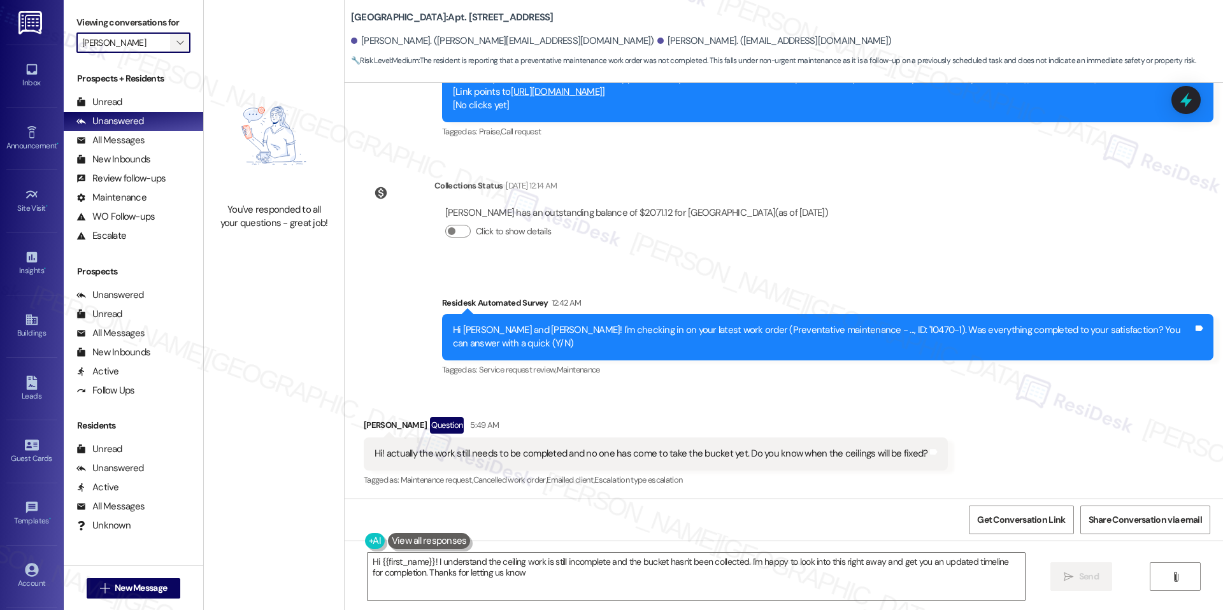
type textarea "Hi {{first_name}}! I understand the ceiling work is still incomplete and the bu…"
click at [176, 47] on icon "" at bounding box center [179, 43] width 7 height 10
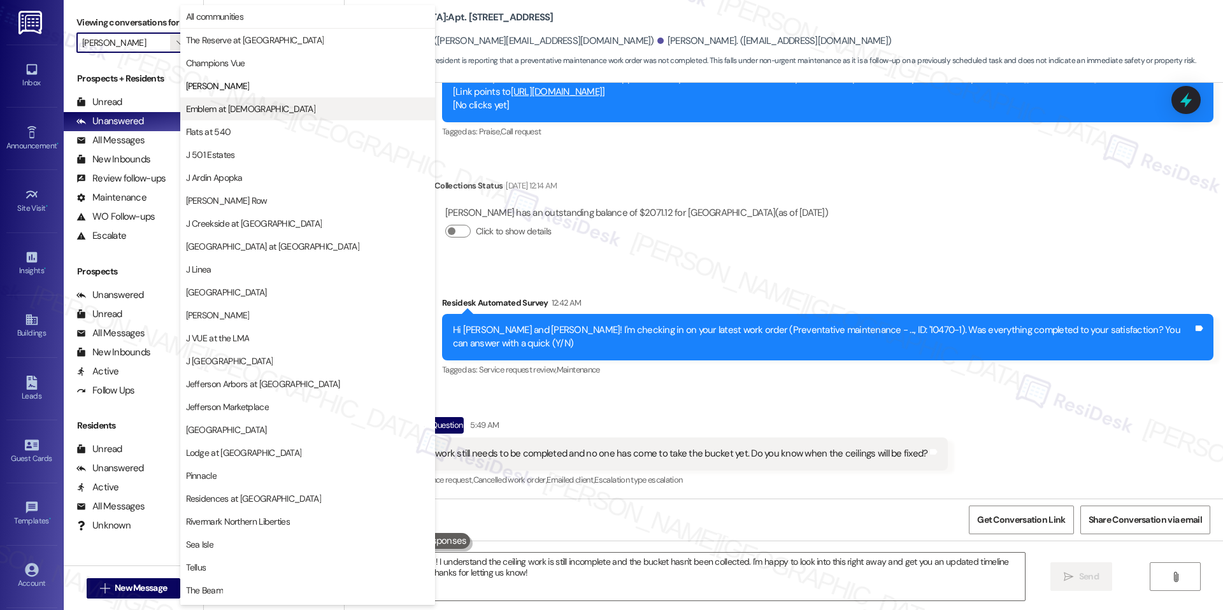
click at [234, 113] on span "Emblem at [DEMOGRAPHIC_DATA]" at bounding box center [250, 109] width 129 height 13
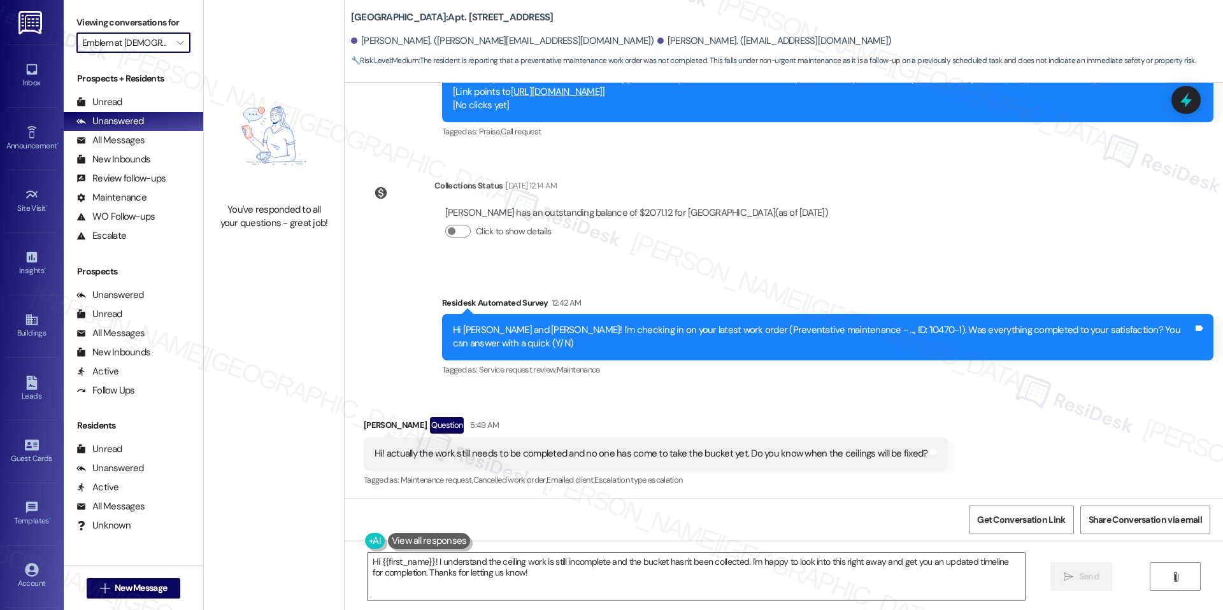
click at [157, 44] on input "Emblem at [DEMOGRAPHIC_DATA]" at bounding box center [126, 42] width 88 height 20
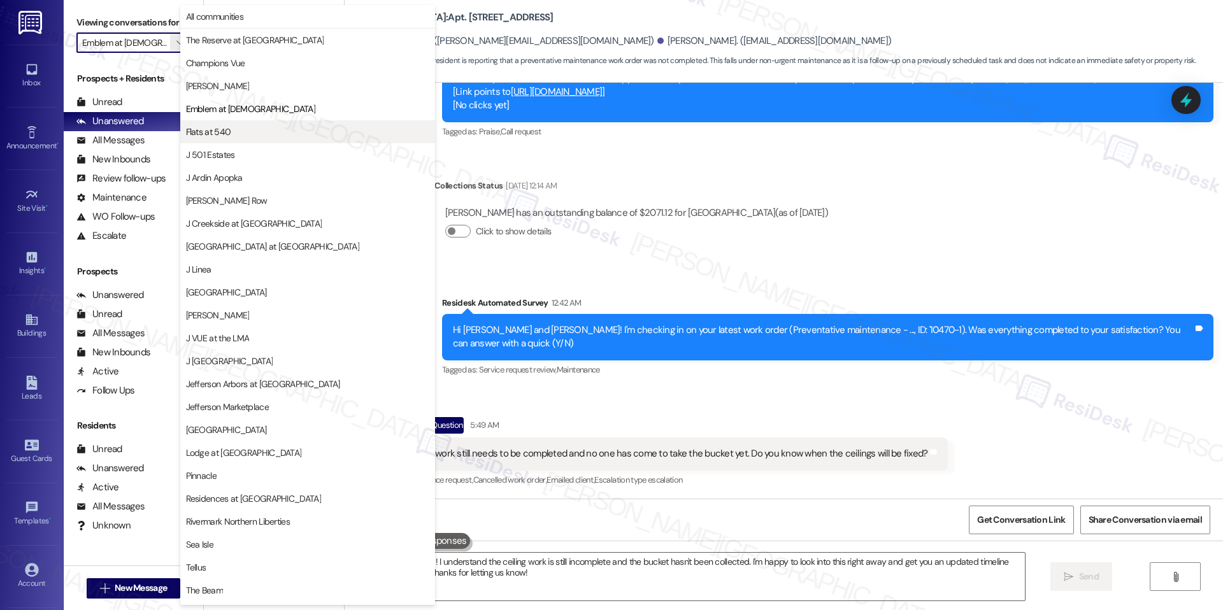
click at [204, 131] on span "Flats at 540" at bounding box center [208, 131] width 45 height 13
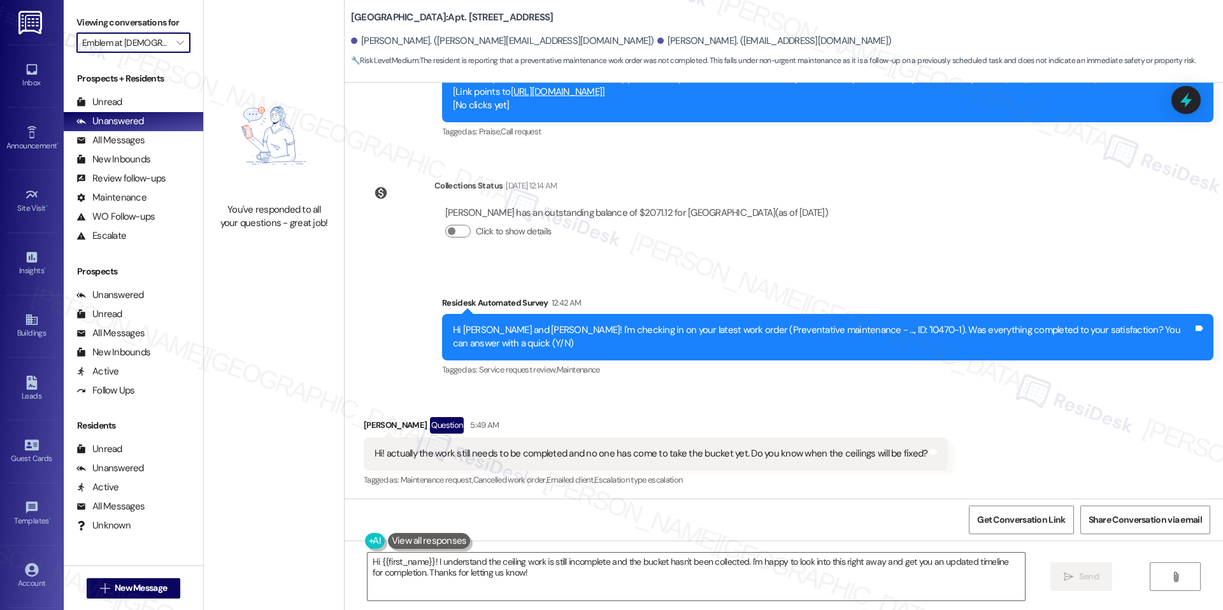
type input "Flats at 540"
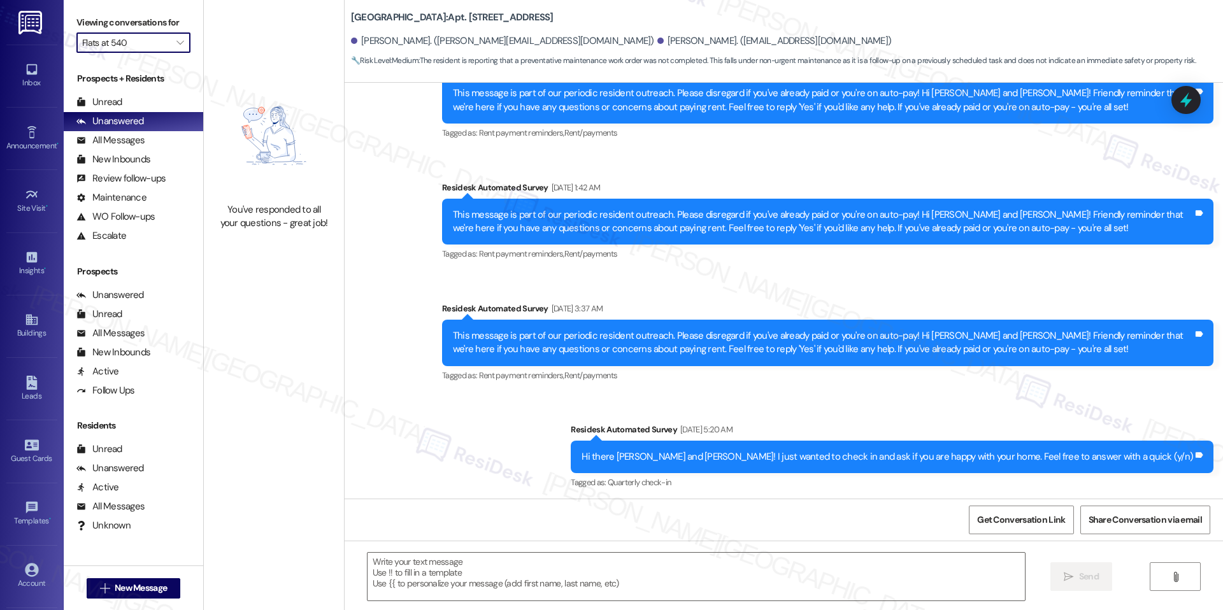
type textarea "Fetching suggested responses. Please feel free to read through the conversation…"
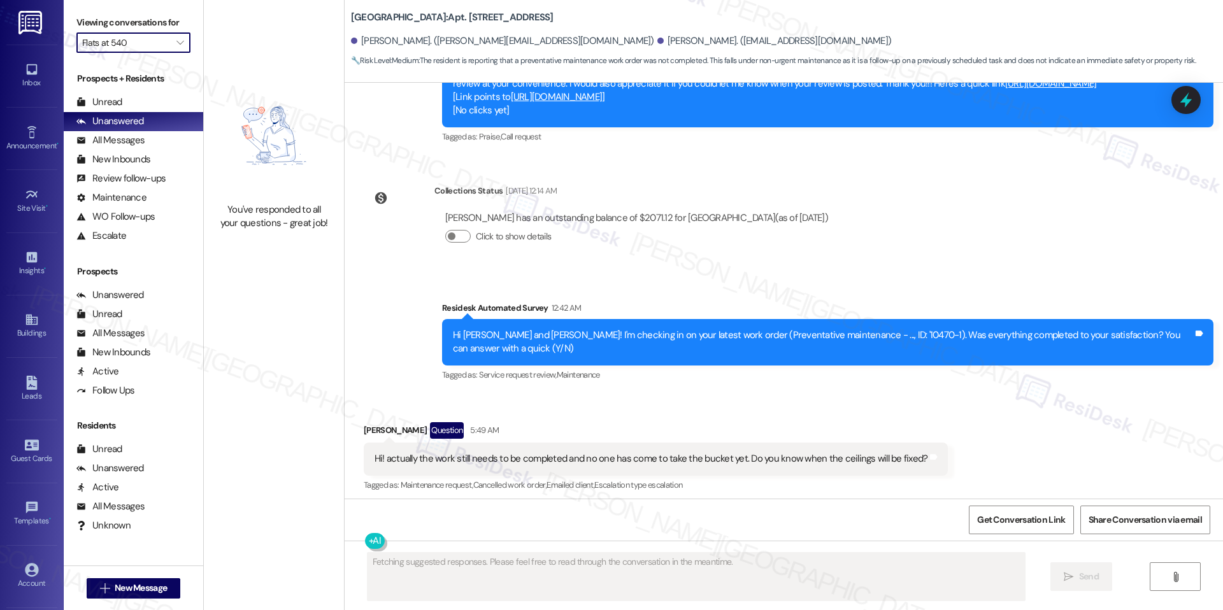
scroll to position [1243, 0]
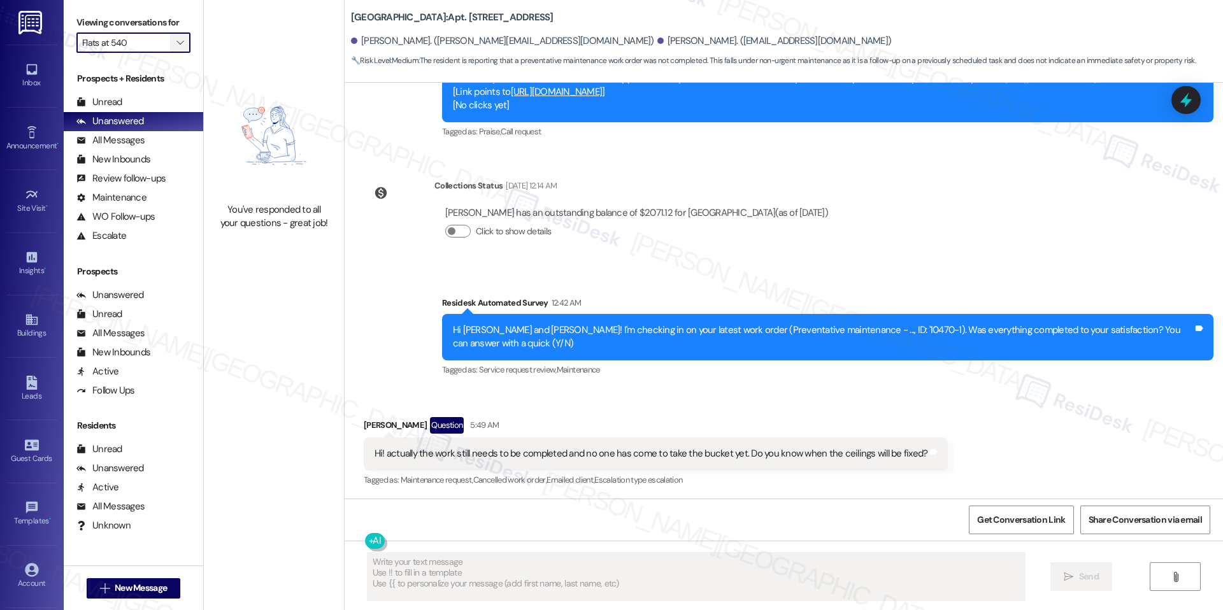
click at [176, 47] on button "" at bounding box center [180, 42] width 20 height 20
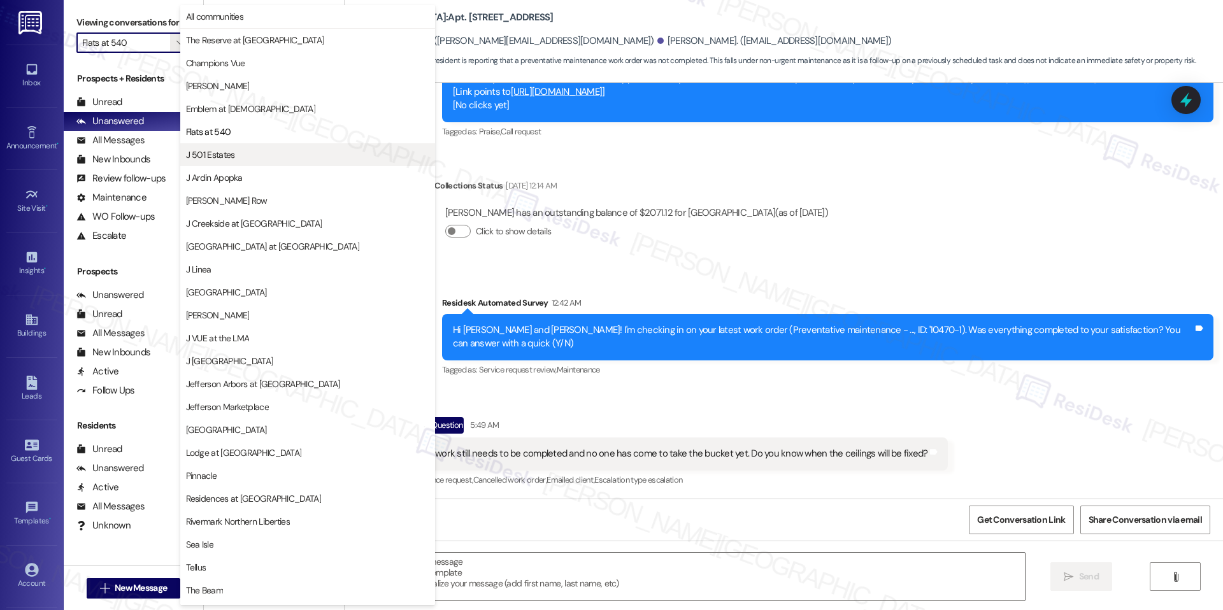
click at [202, 159] on span "J 501 Estates" at bounding box center [210, 154] width 49 height 13
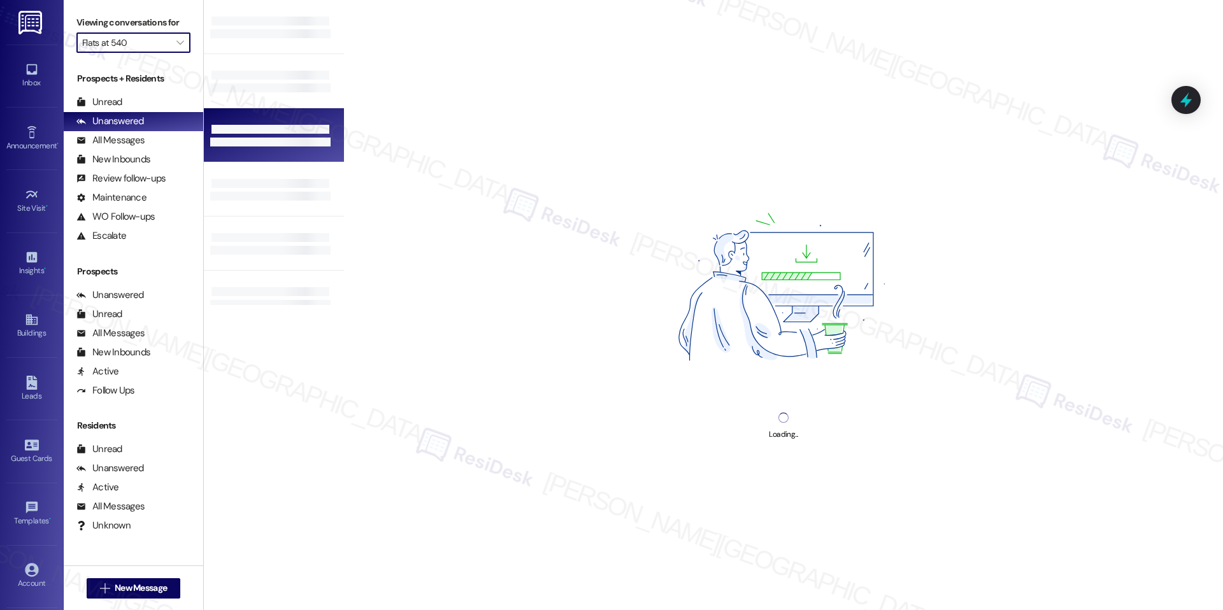
type input "J 501 Estates"
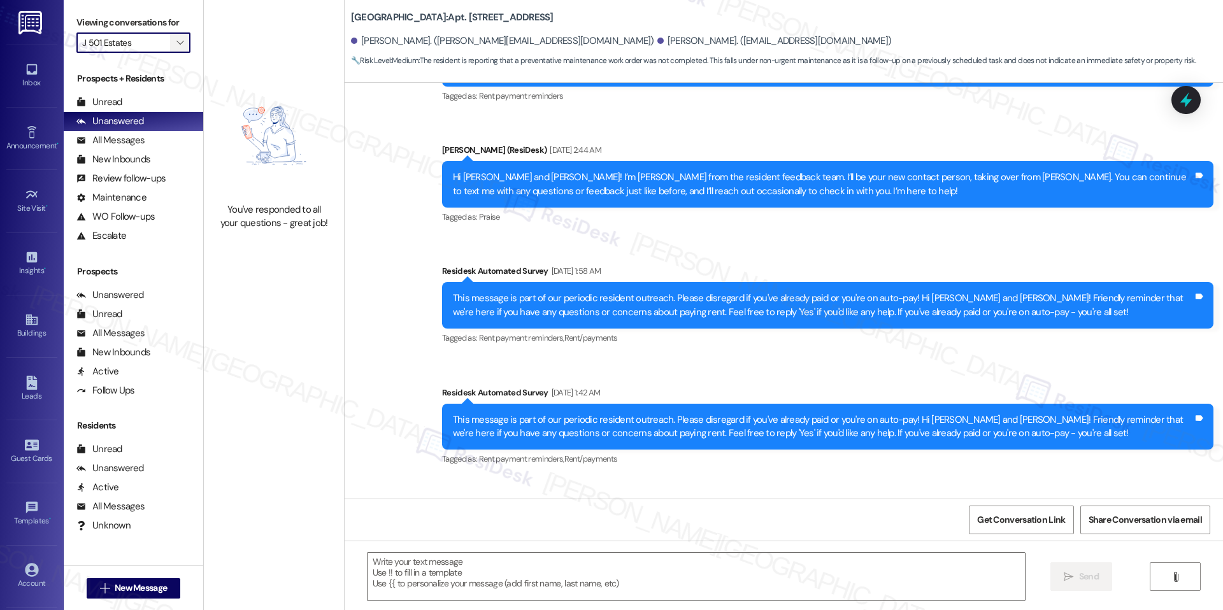
click at [176, 40] on icon "" at bounding box center [179, 43] width 7 height 10
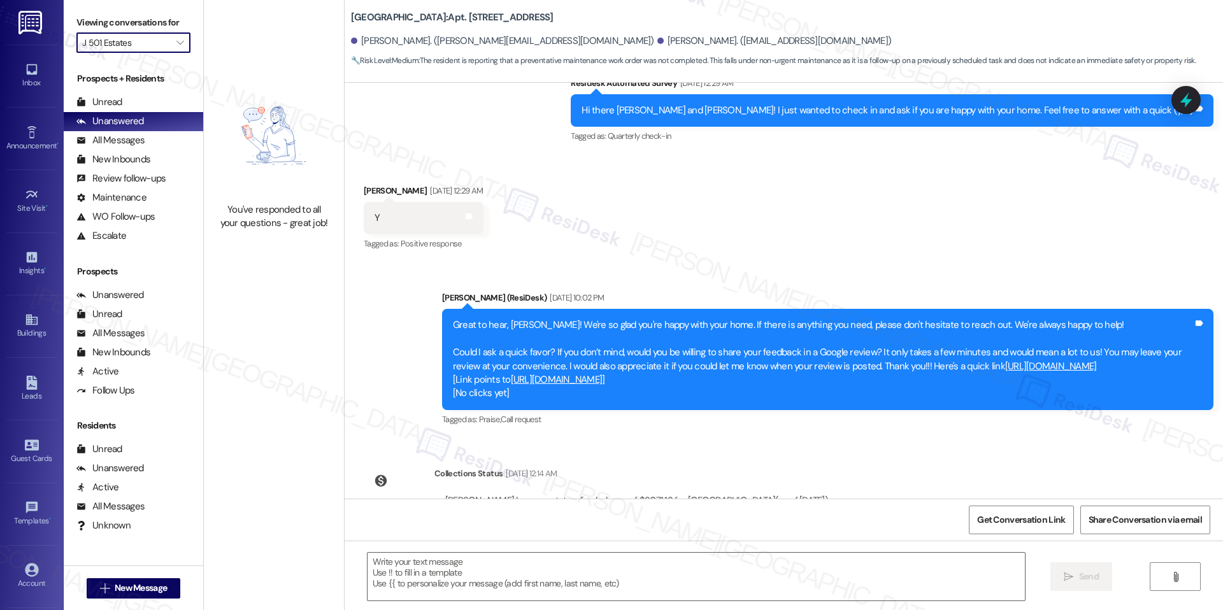
scroll to position [1243, 0]
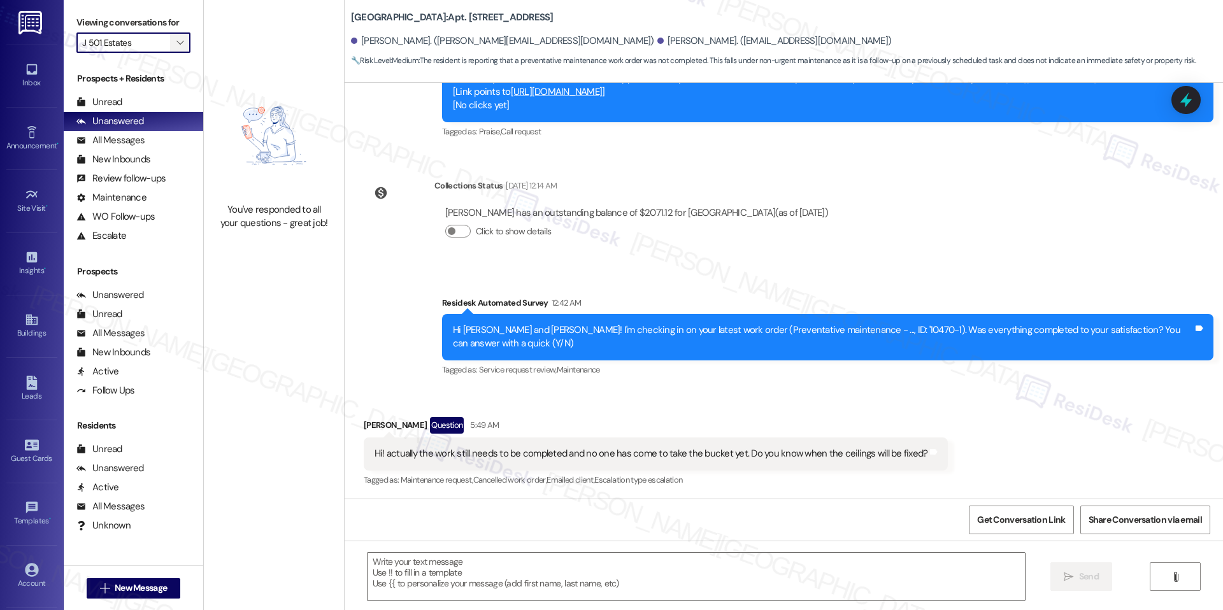
click at [174, 44] on span "" at bounding box center [180, 42] width 12 height 20
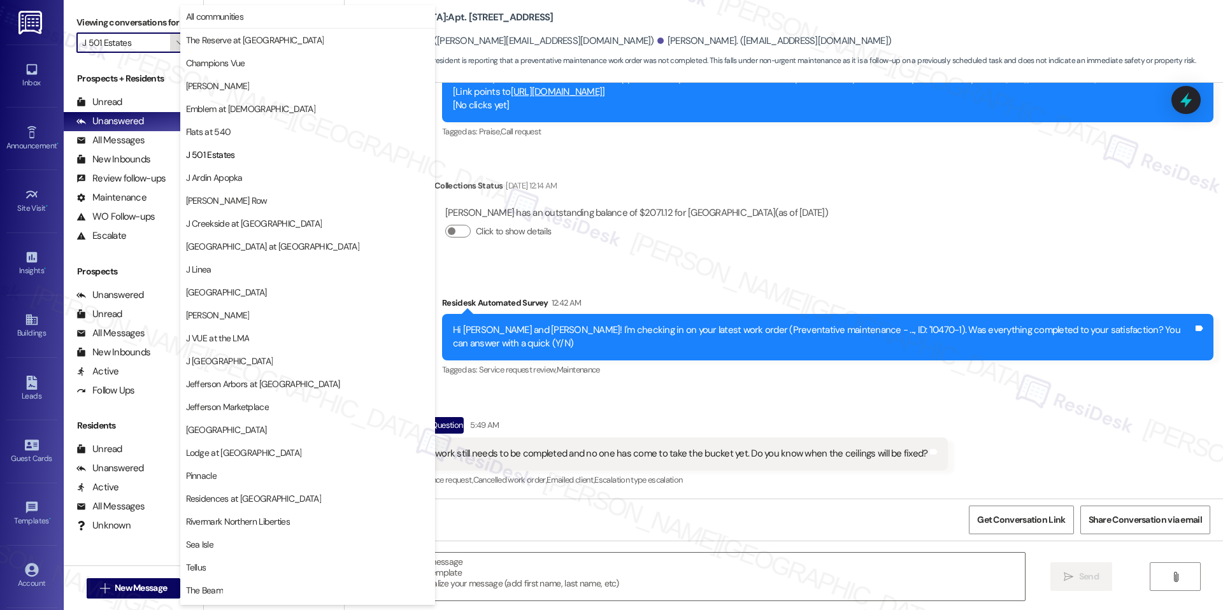
type textarea "Fetching suggested responses. Please feel free to read through the conversation…"
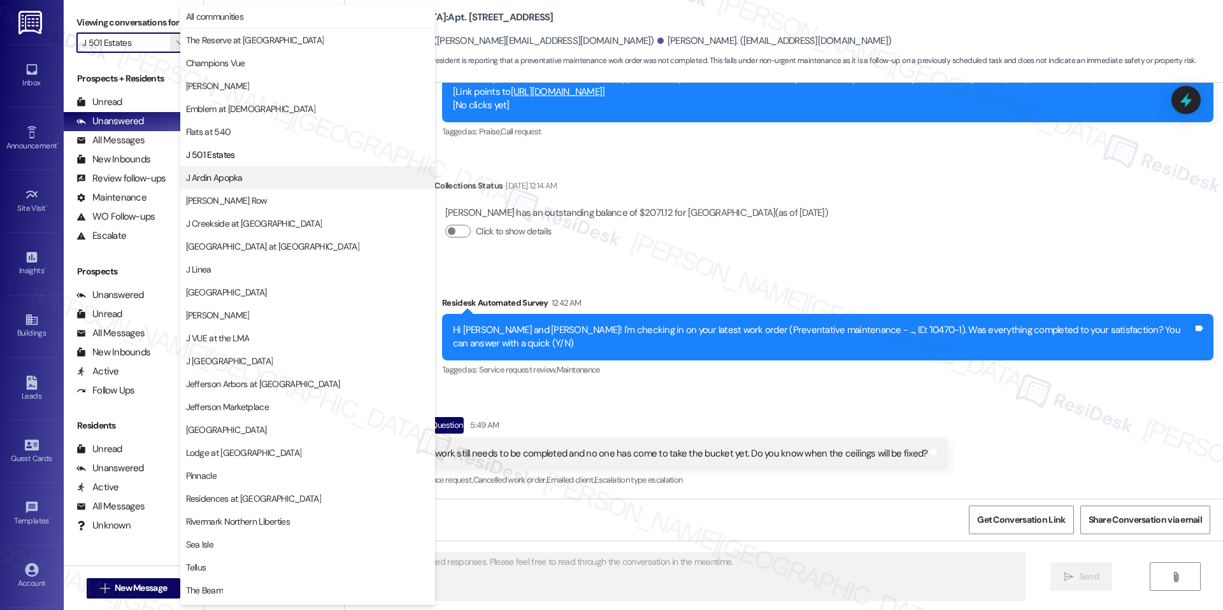
click at [247, 172] on span "J Ardin Apopka" at bounding box center [307, 177] width 243 height 13
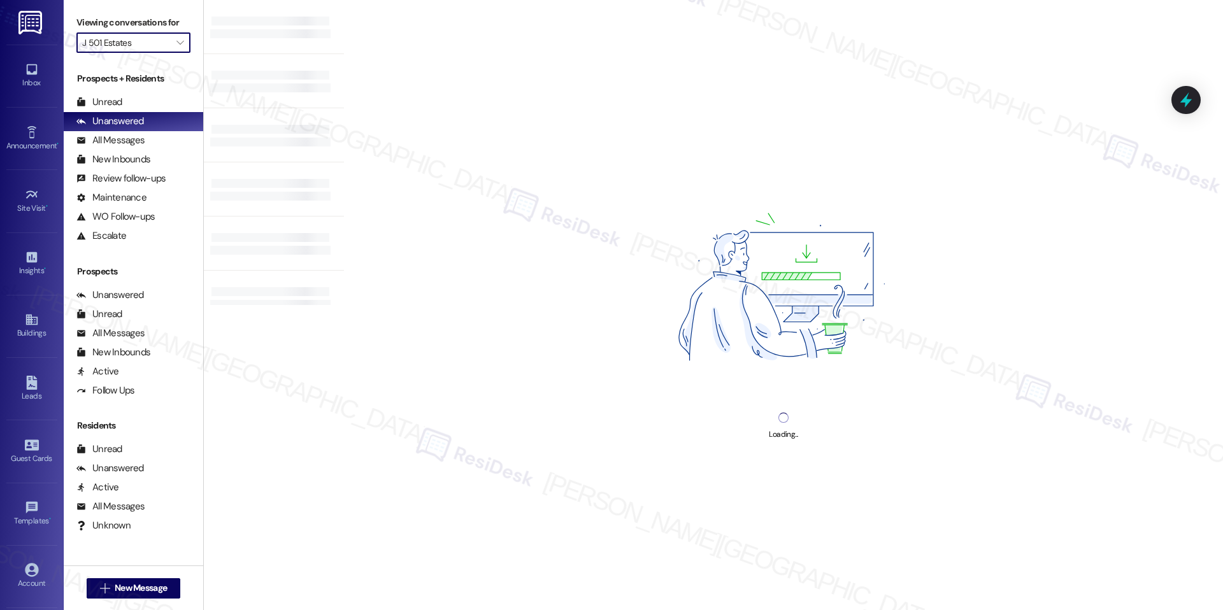
type input "J Ardin Apopka"
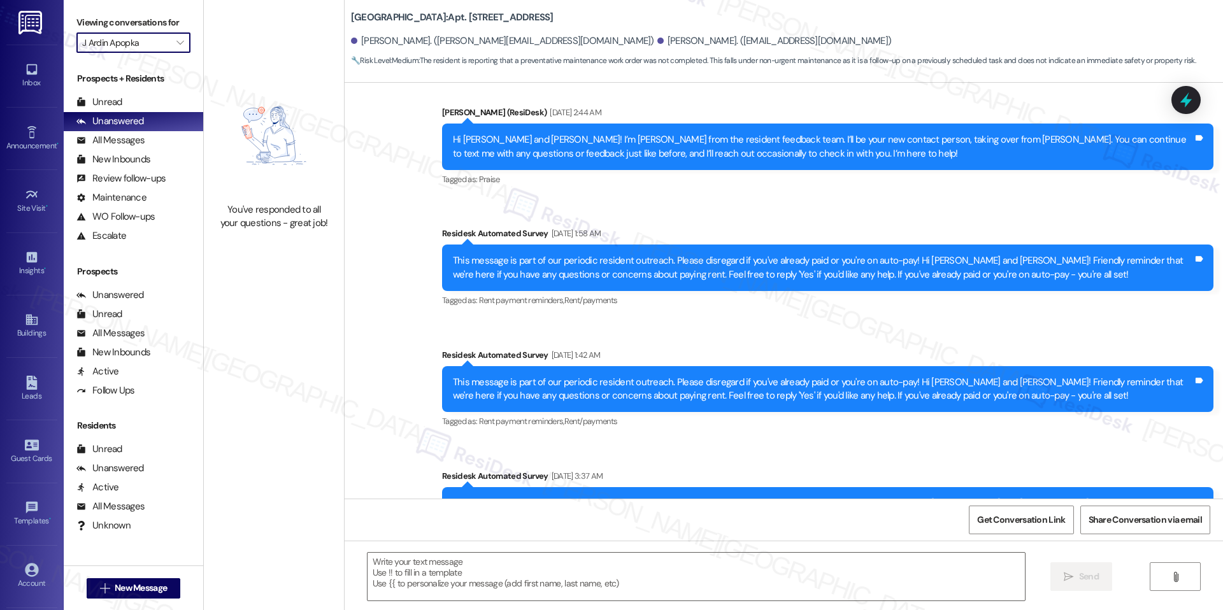
type textarea "Fetching suggested responses. Please feel free to read through the conversation…"
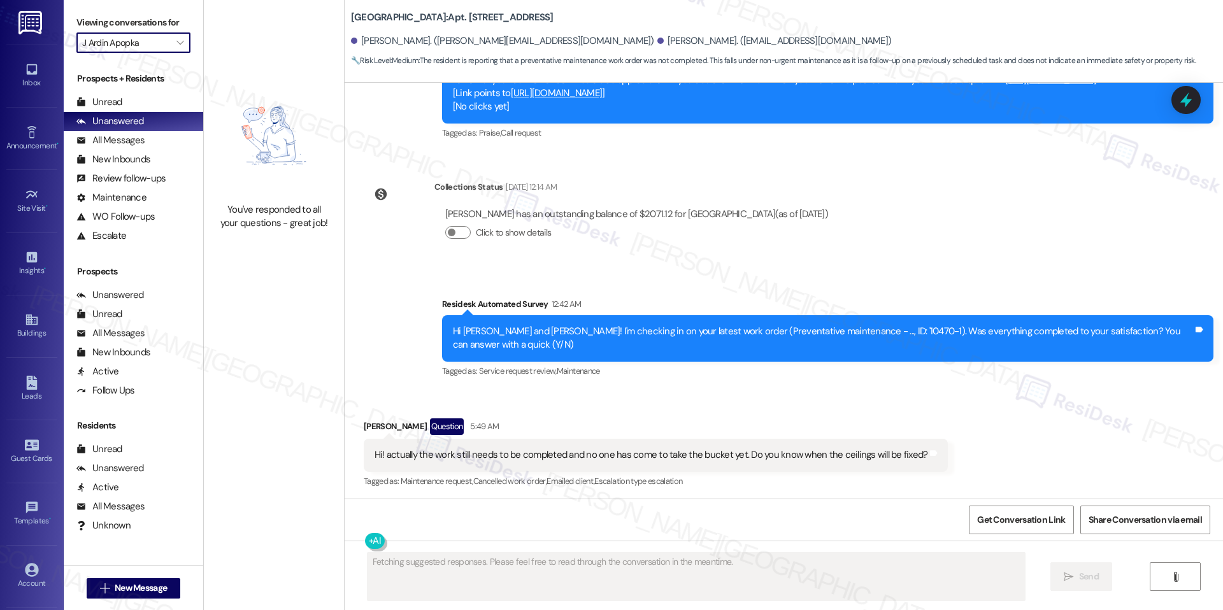
scroll to position [1243, 0]
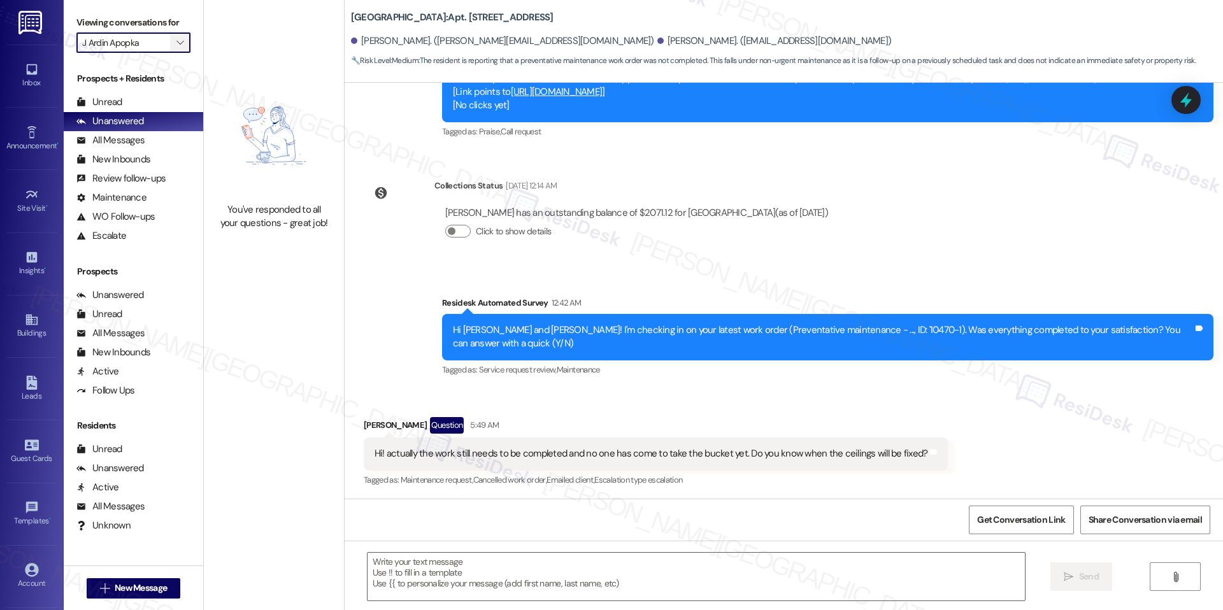
click at [174, 44] on span "" at bounding box center [180, 42] width 12 height 20
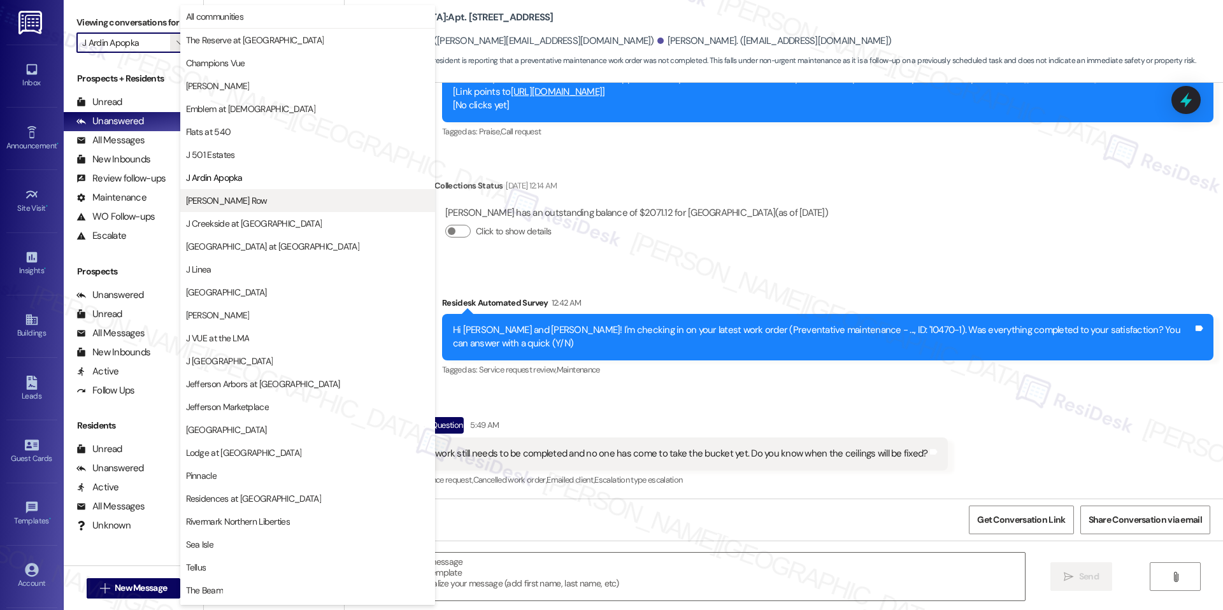
click at [223, 193] on button "[PERSON_NAME] Row" at bounding box center [307, 200] width 255 height 23
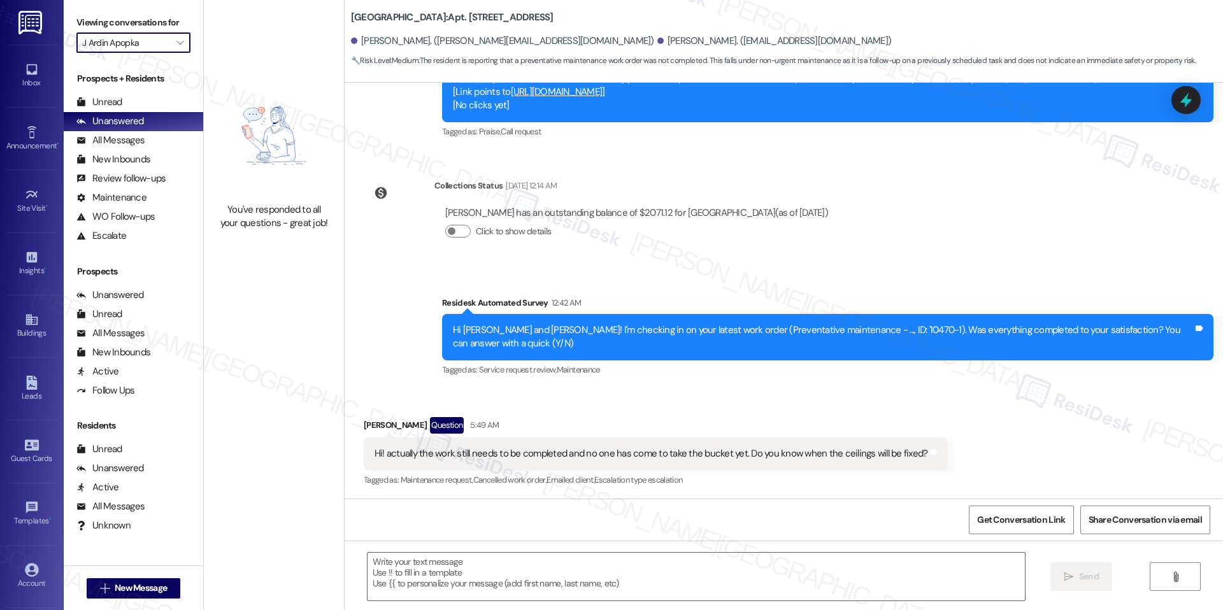
type input "[PERSON_NAME] Row"
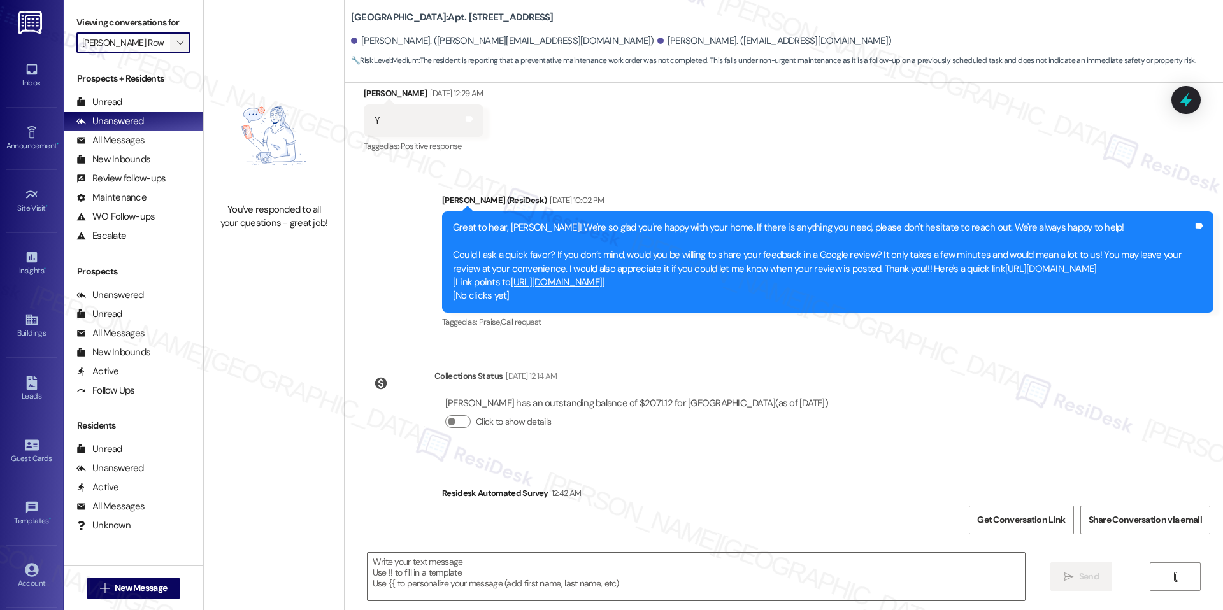
type textarea "Fetching suggested responses. Please feel free to read through the conversation…"
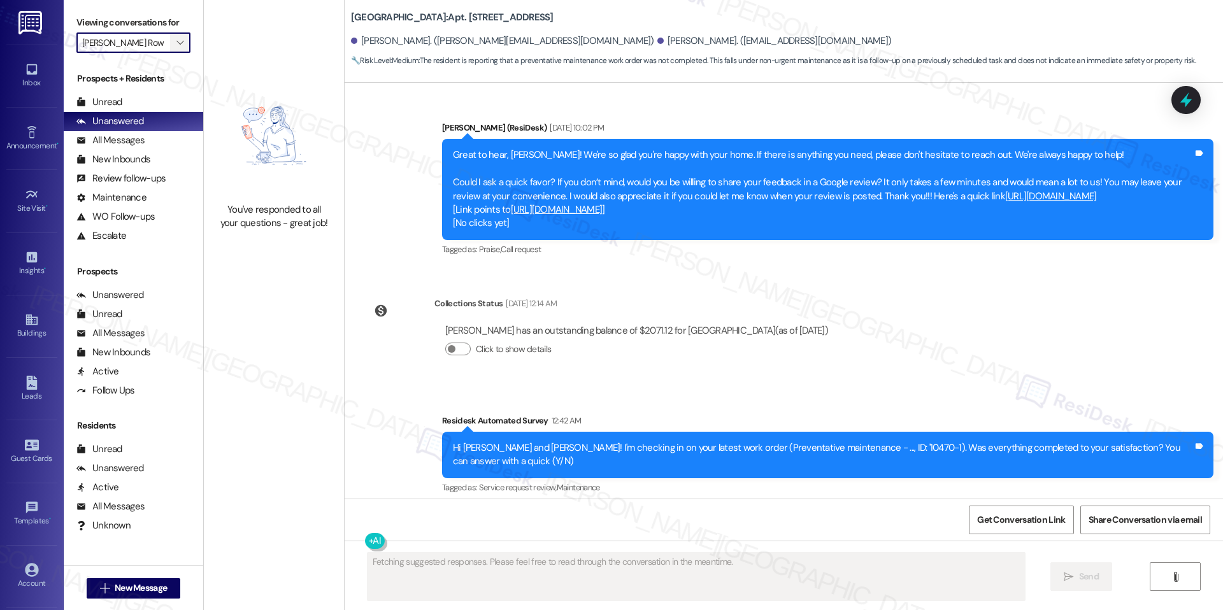
scroll to position [1243, 0]
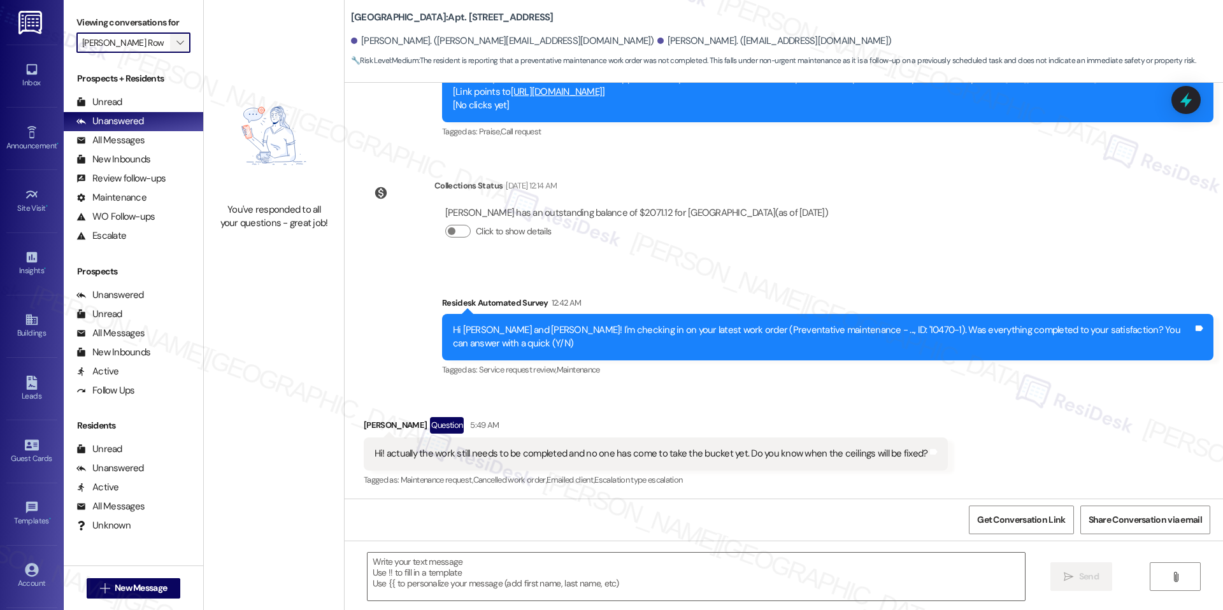
click at [174, 48] on span "" at bounding box center [180, 42] width 12 height 20
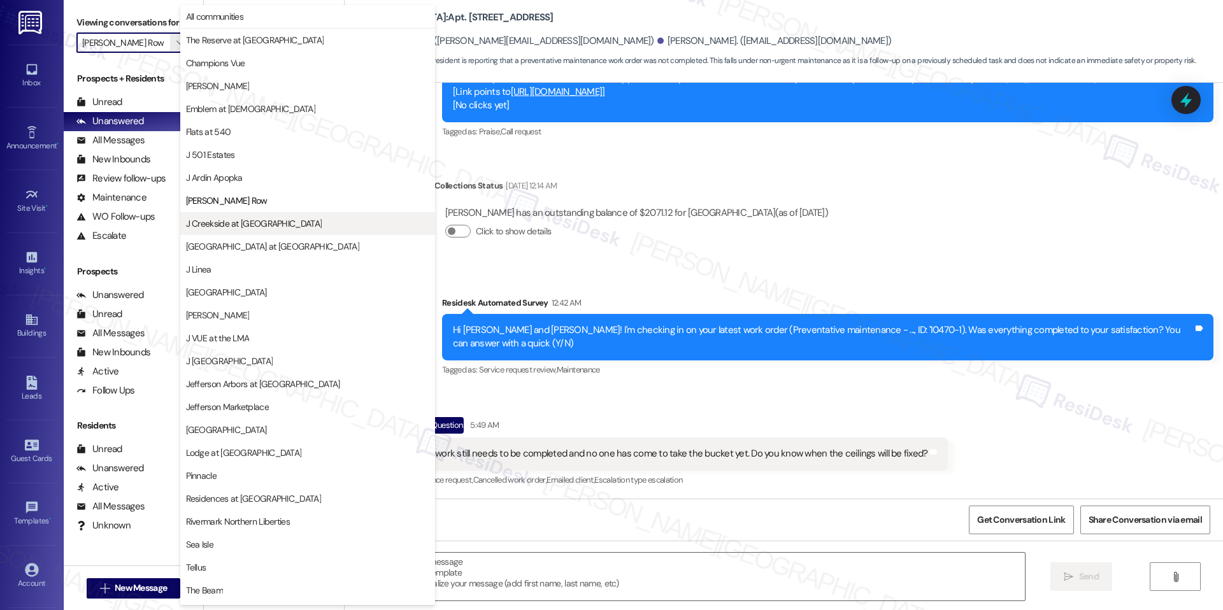
click at [233, 229] on span "J Creekside at [GEOGRAPHIC_DATA]" at bounding box center [254, 223] width 136 height 13
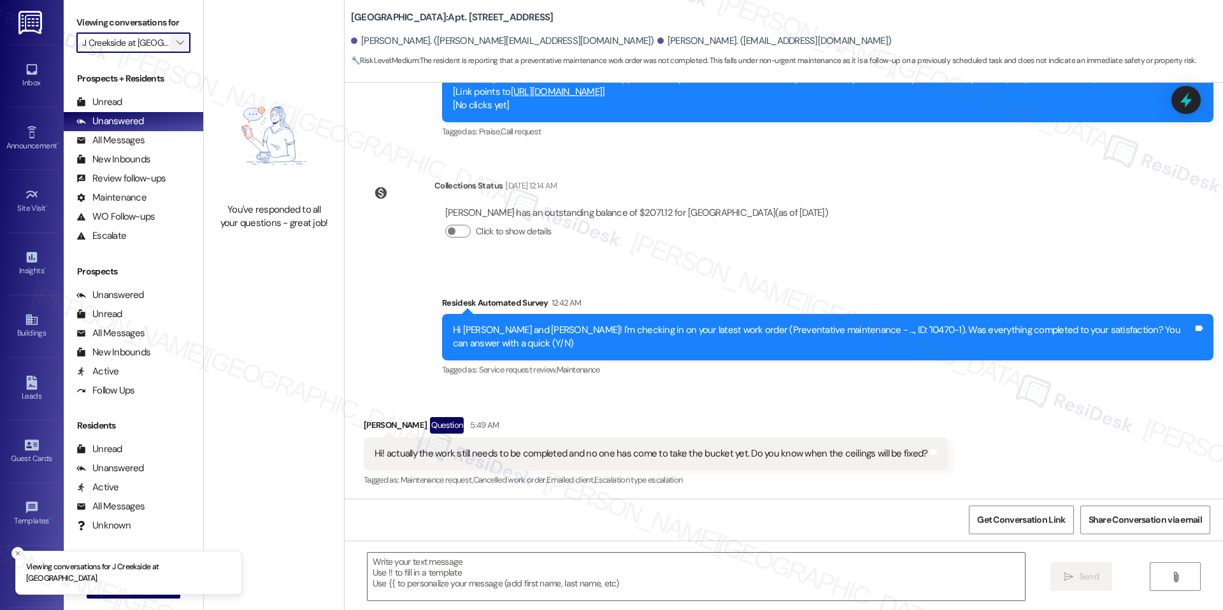
click at [170, 43] on button "" at bounding box center [180, 42] width 20 height 20
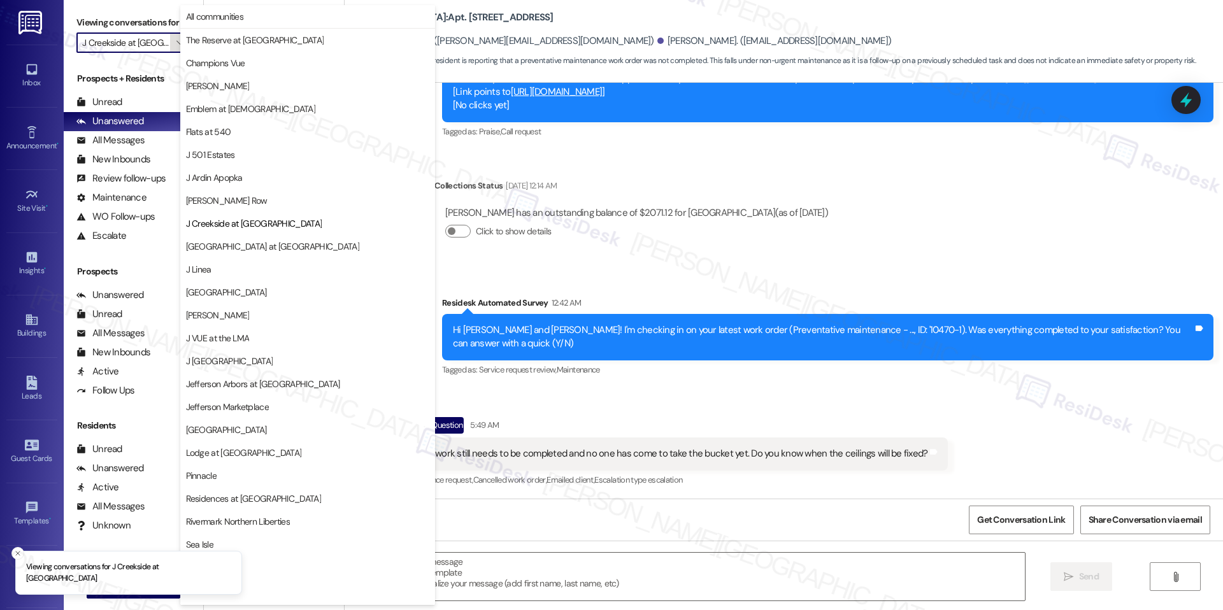
scroll to position [43, 0]
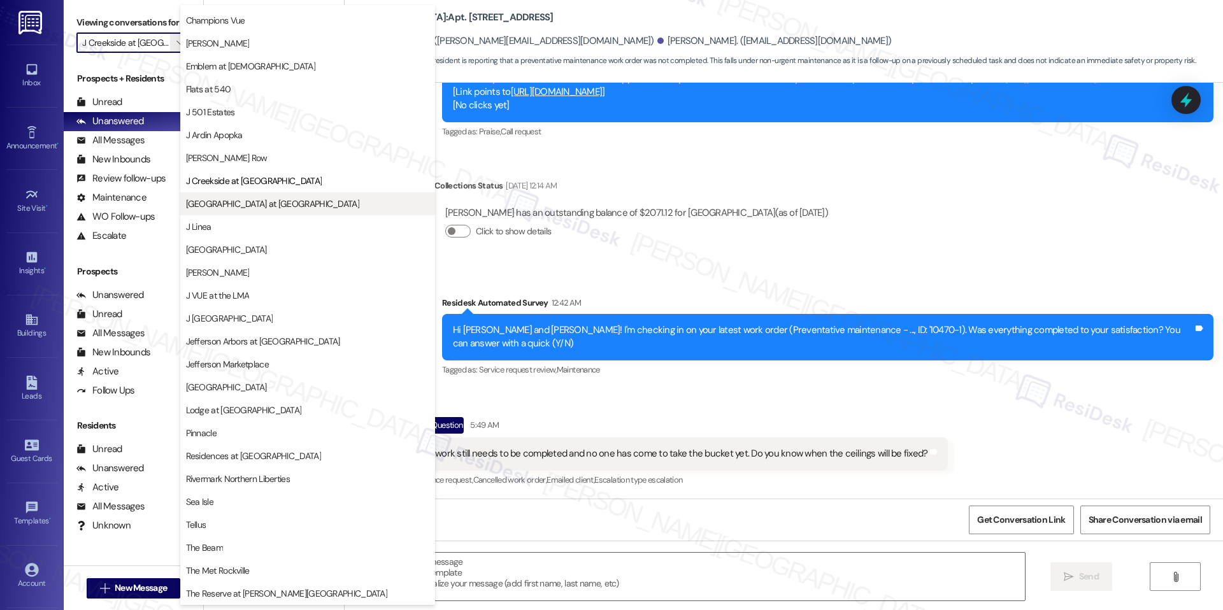
click at [222, 209] on span "[GEOGRAPHIC_DATA] at [GEOGRAPHIC_DATA]" at bounding box center [272, 203] width 173 height 13
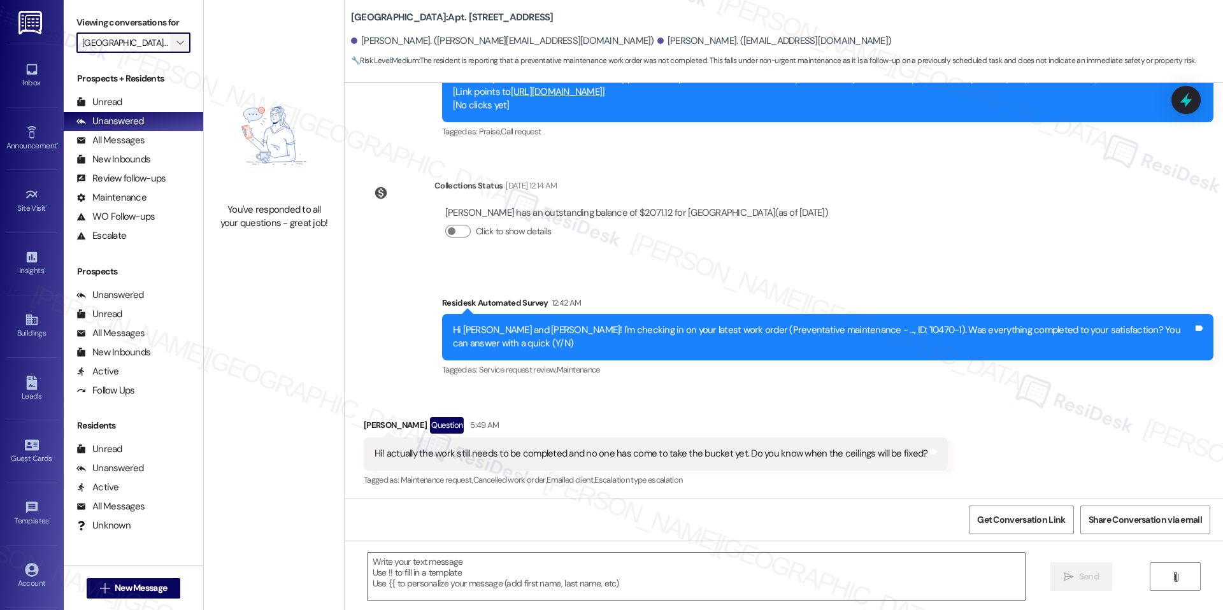
click at [176, 47] on icon "" at bounding box center [179, 43] width 7 height 10
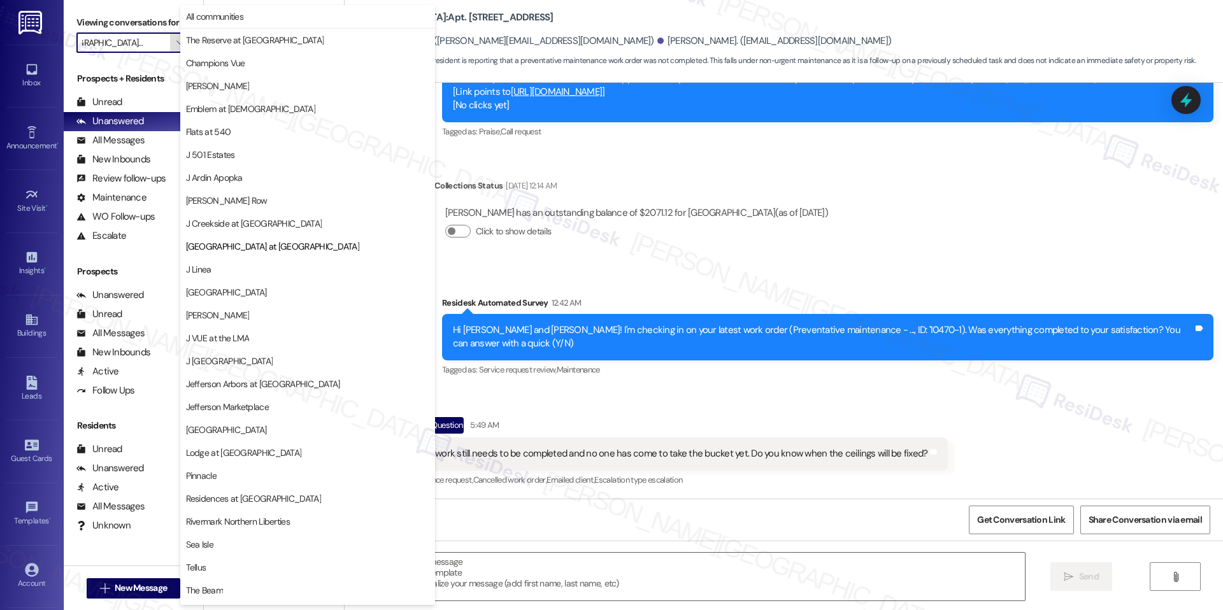
scroll to position [43, 0]
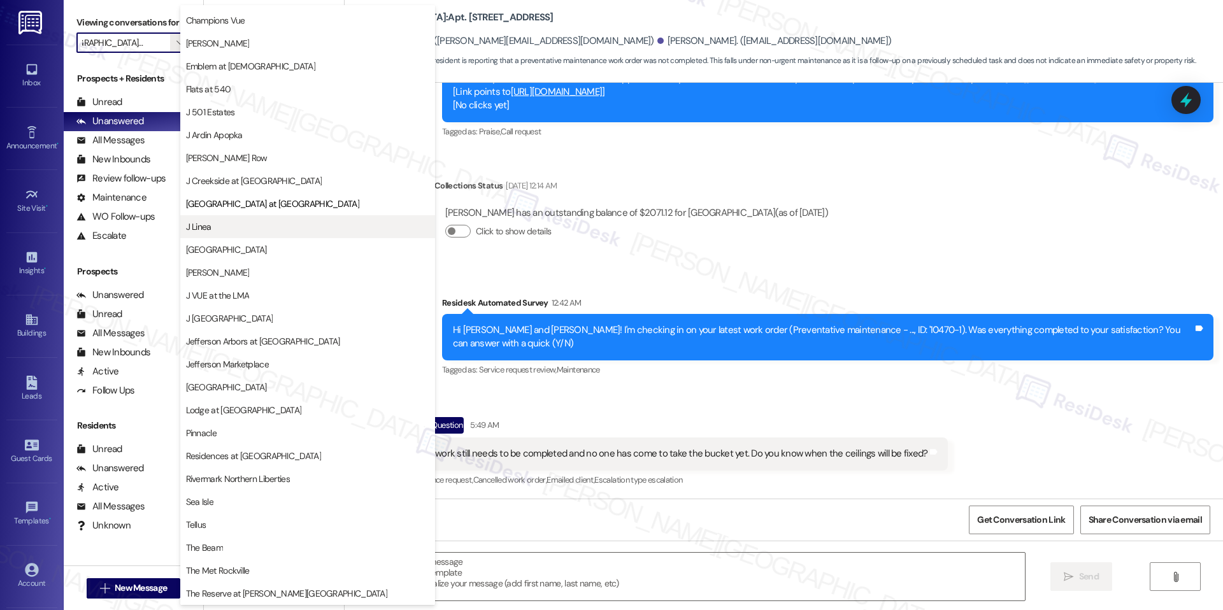
click at [217, 216] on button "J Linea" at bounding box center [307, 226] width 255 height 23
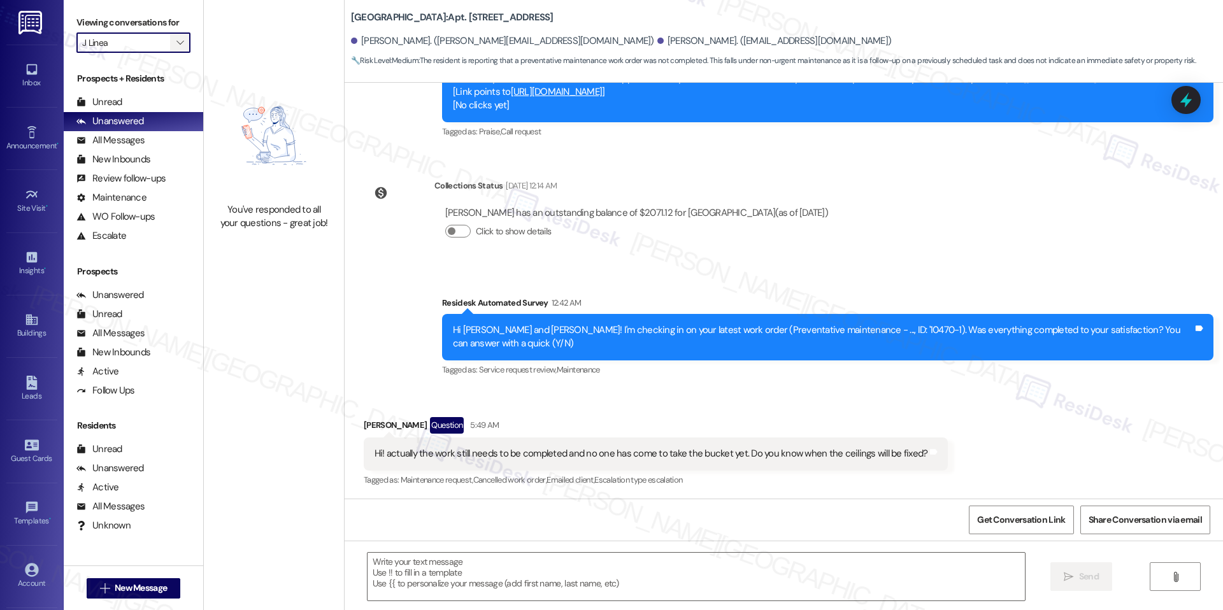
click at [176, 45] on icon "" at bounding box center [179, 43] width 7 height 10
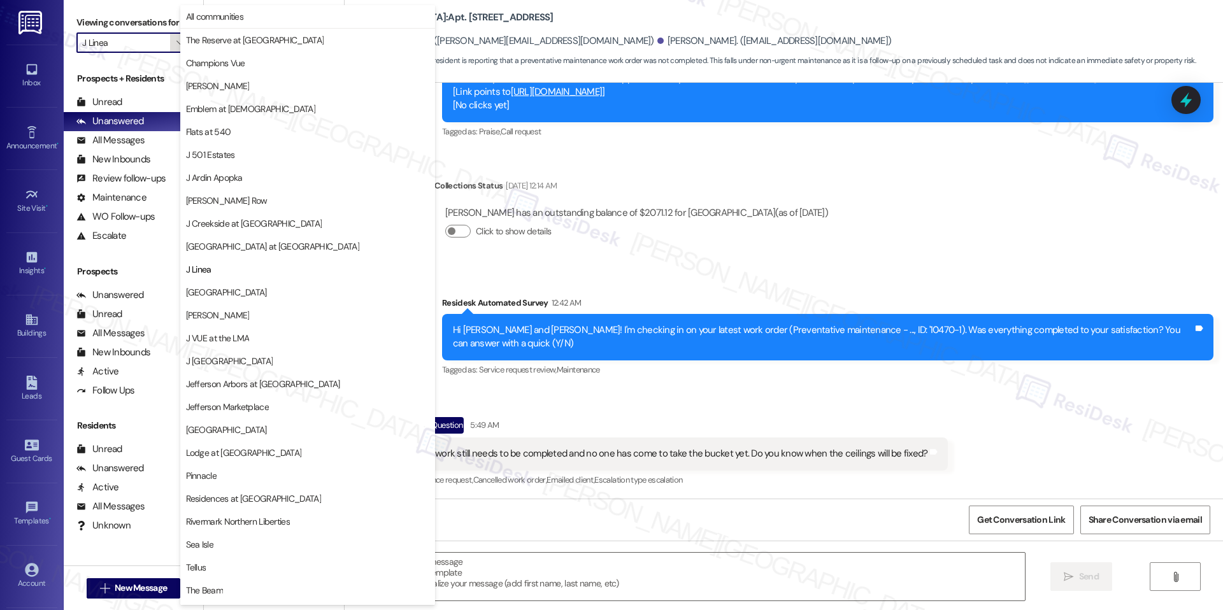
scroll to position [43, 0]
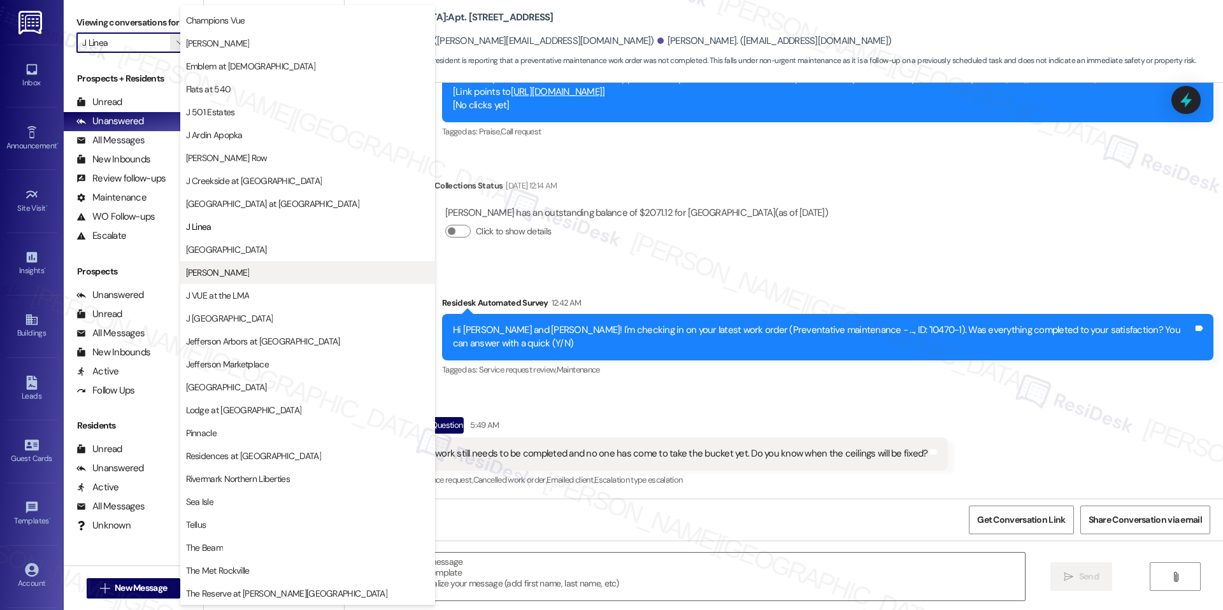
click at [213, 271] on span "[PERSON_NAME]" at bounding box center [307, 272] width 243 height 13
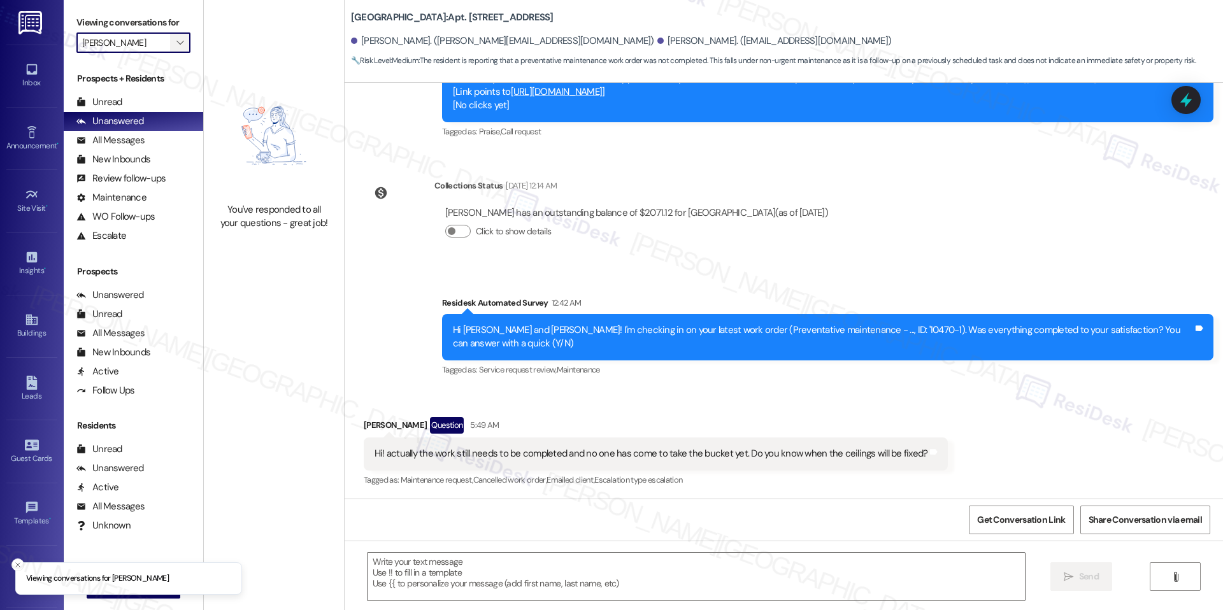
click at [176, 39] on icon "" at bounding box center [179, 43] width 7 height 10
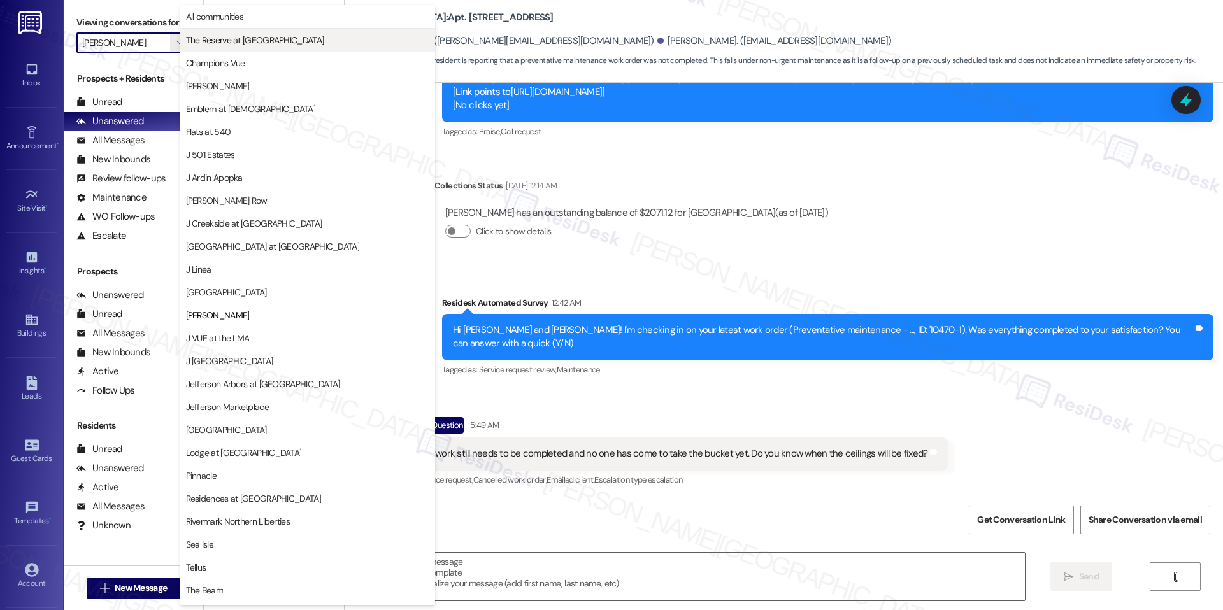
click at [221, 47] on button "The Reserve at [GEOGRAPHIC_DATA]" at bounding box center [307, 40] width 255 height 23
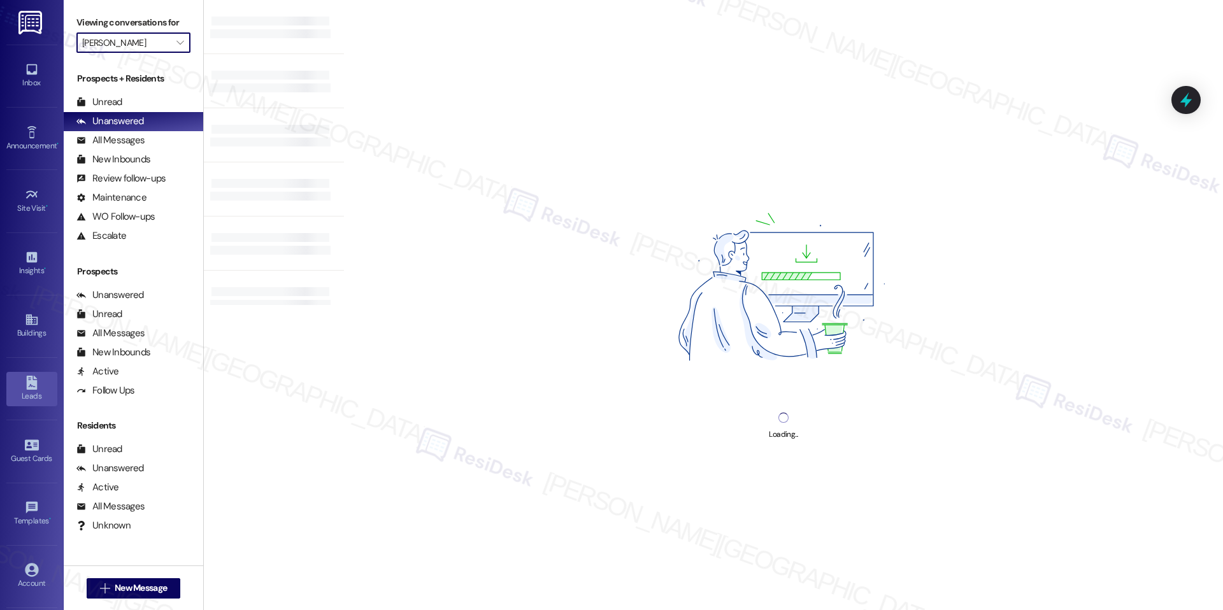
type input "The Reserve at [GEOGRAPHIC_DATA]"
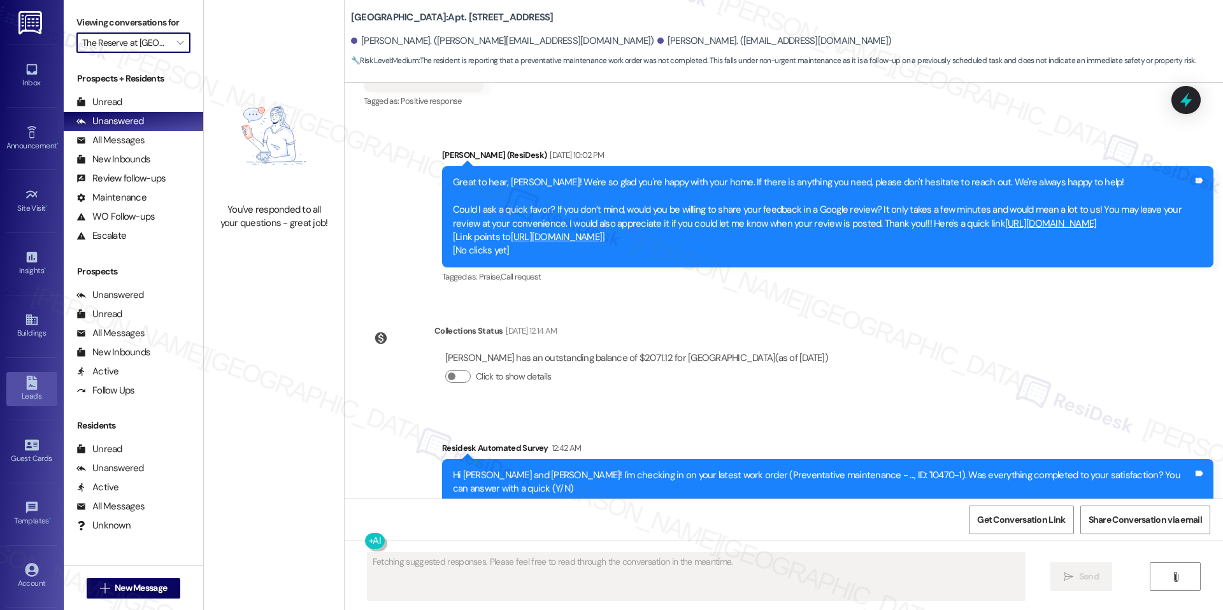
scroll to position [1243, 0]
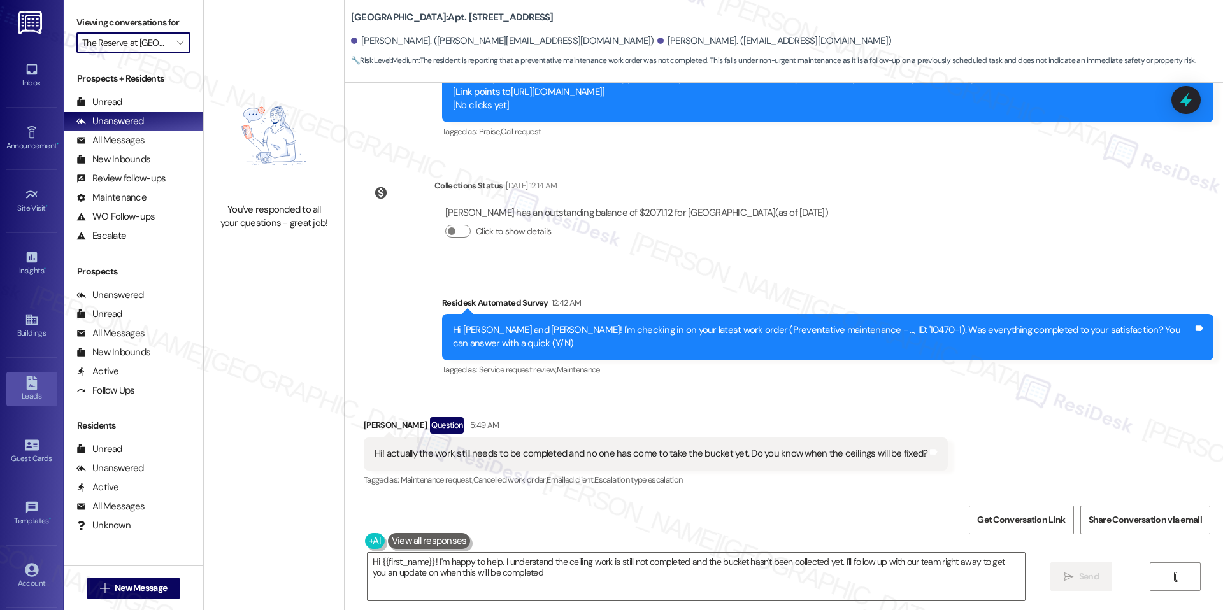
type textarea "Hi {{first_name}}! I'm happy to help. I understand the ceiling work is still no…"
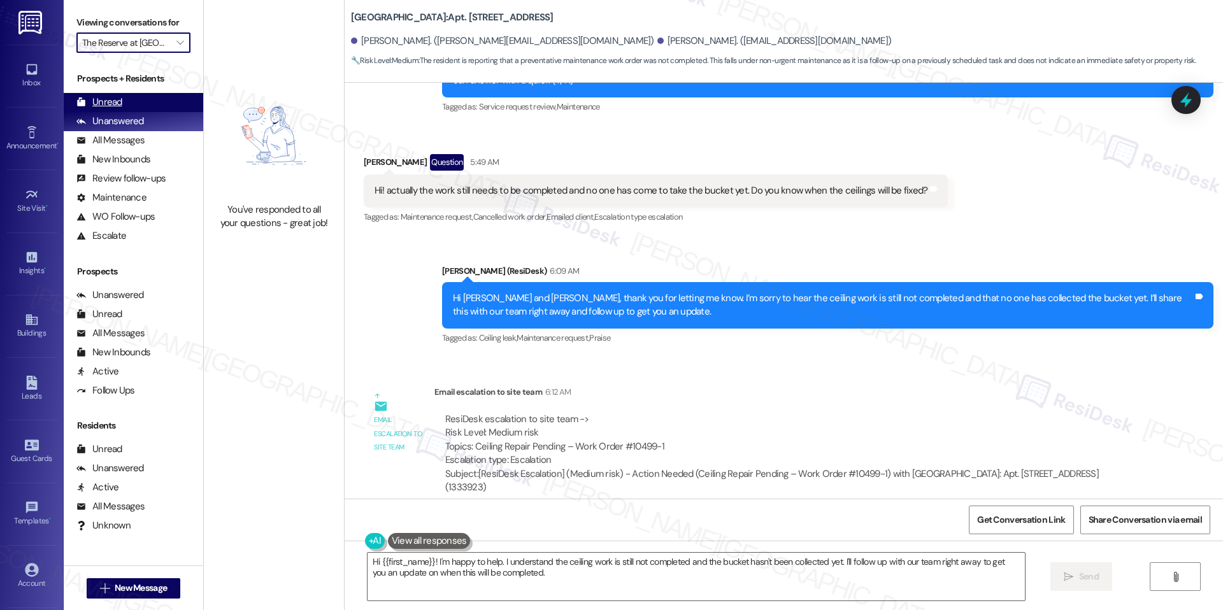
scroll to position [1508, 0]
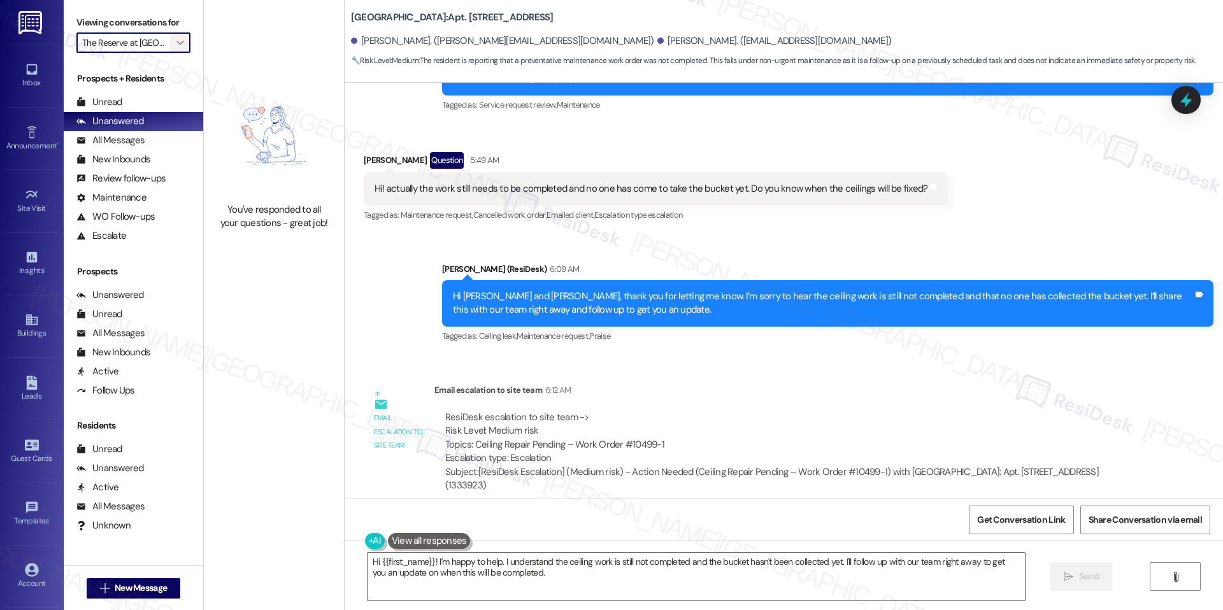
click at [176, 39] on icon "" at bounding box center [179, 43] width 7 height 10
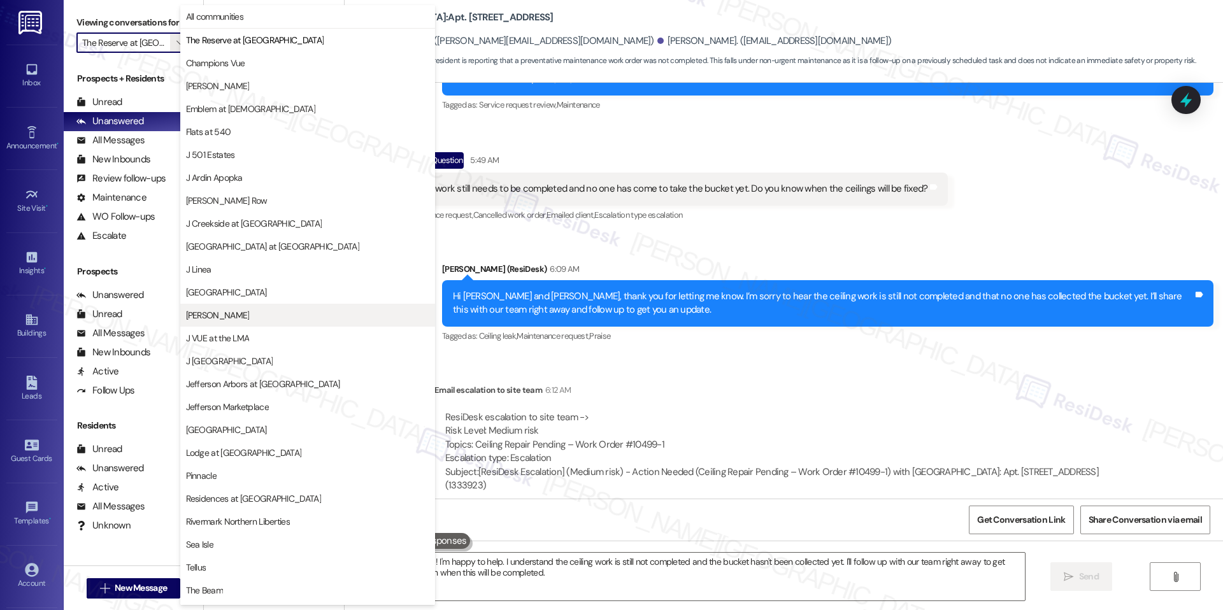
click at [249, 319] on span "[PERSON_NAME]" at bounding box center [307, 315] width 243 height 13
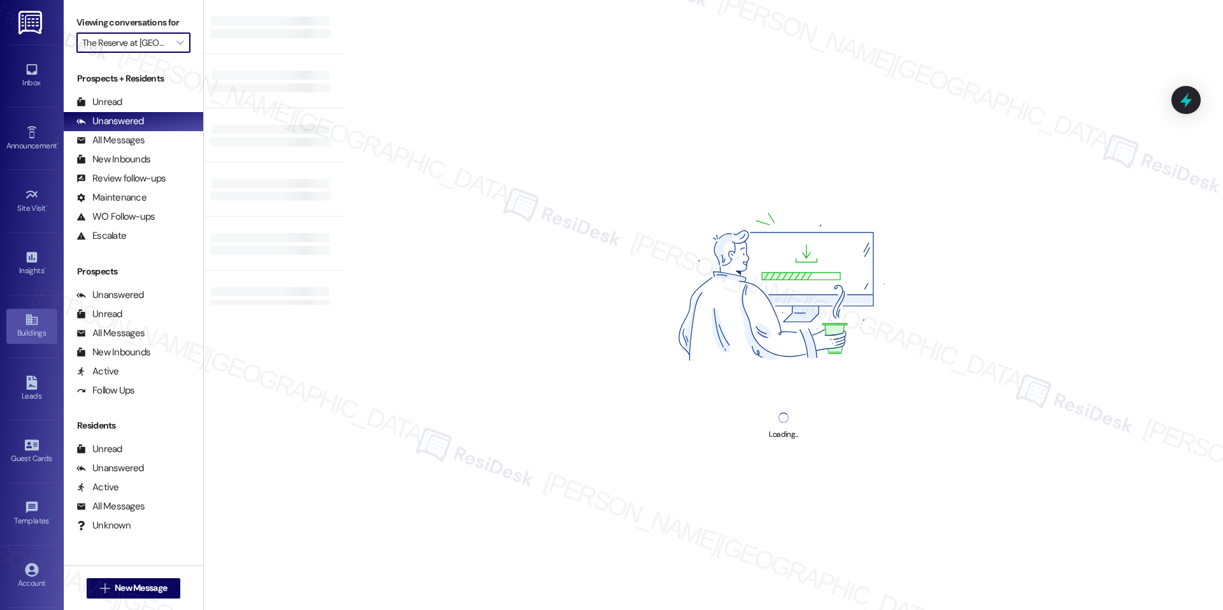
type input "[PERSON_NAME]"
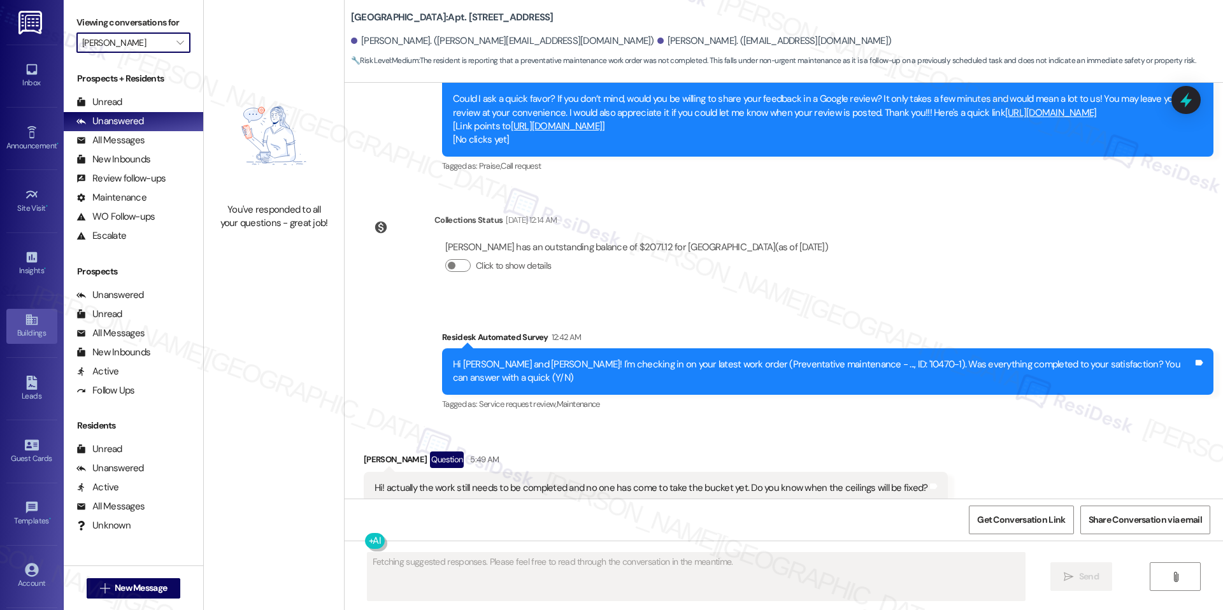
scroll to position [1243, 0]
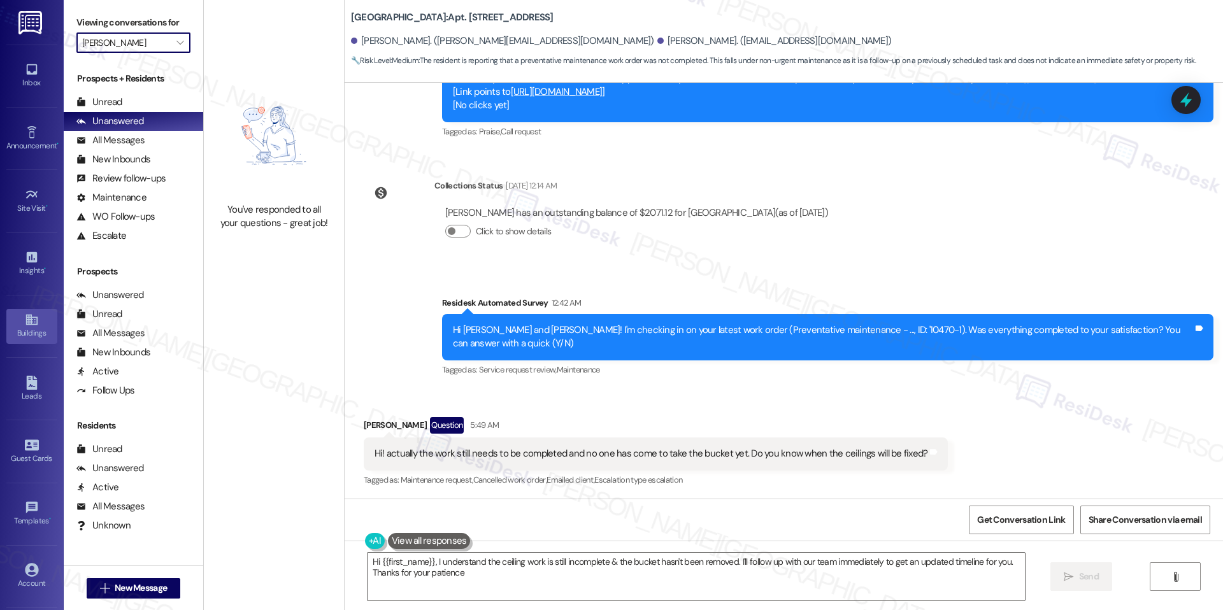
type textarea "Hi {{first_name}}, I understand the ceiling work is still incomplete & the buck…"
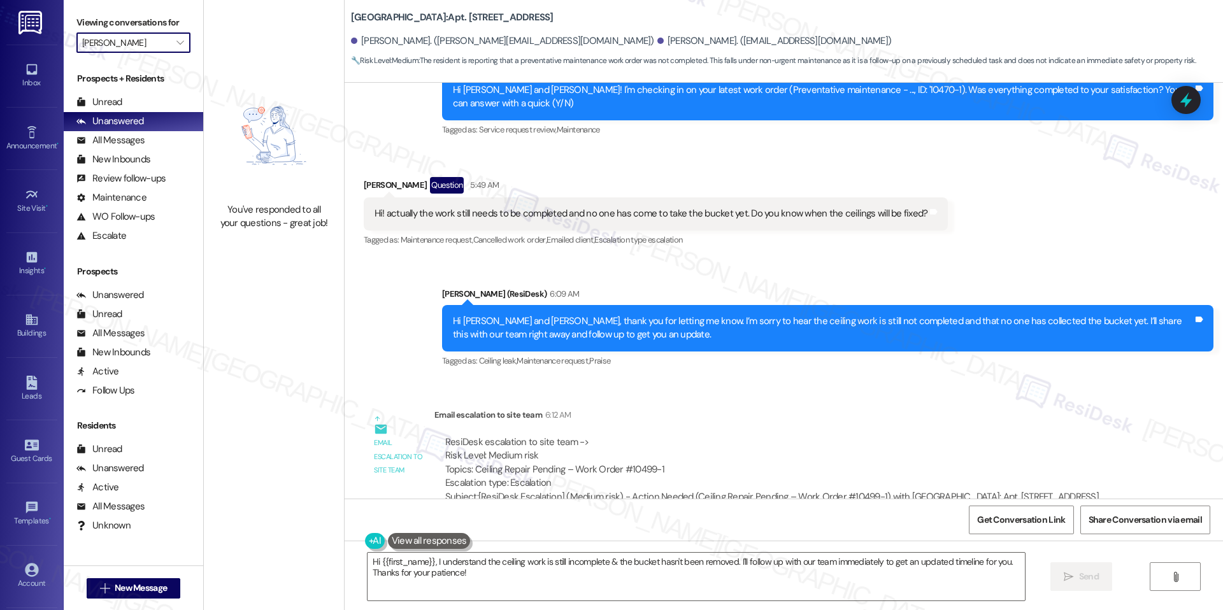
scroll to position [1508, 0]
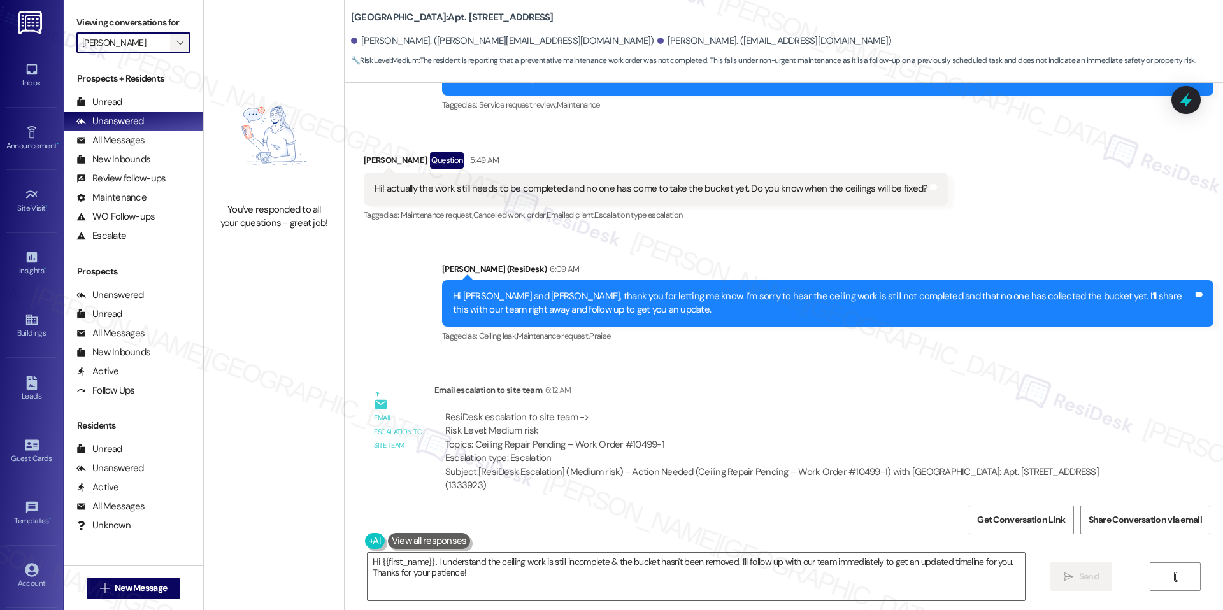
click at [174, 49] on span "" at bounding box center [180, 42] width 12 height 20
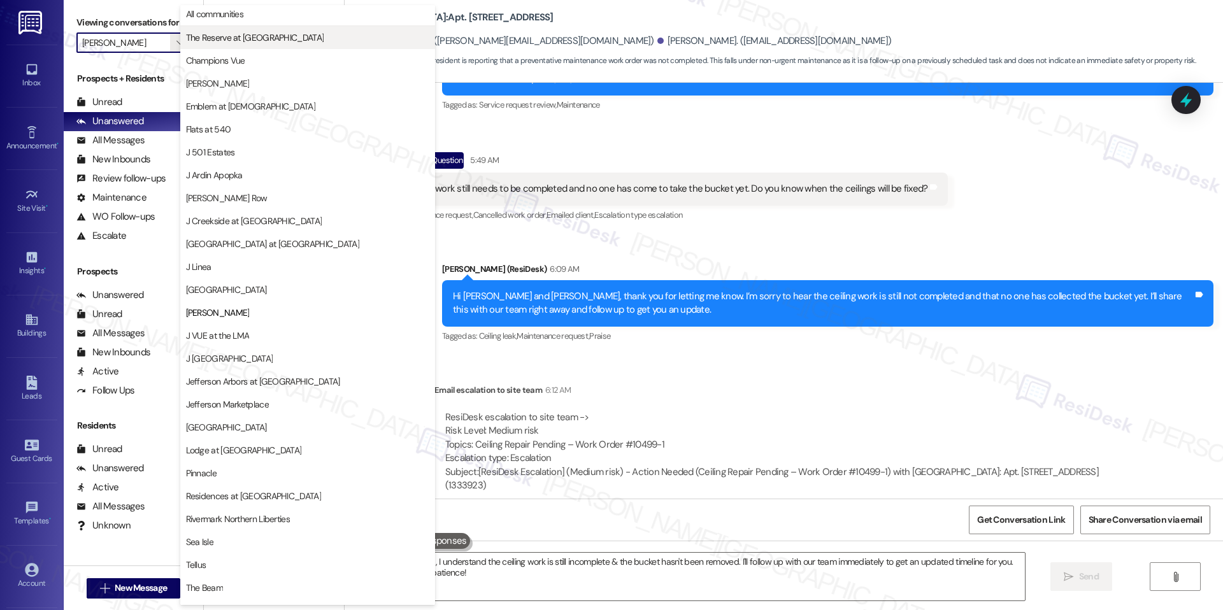
scroll to position [0, 0]
click at [217, 52] on button "Champions Vue" at bounding box center [307, 63] width 255 height 23
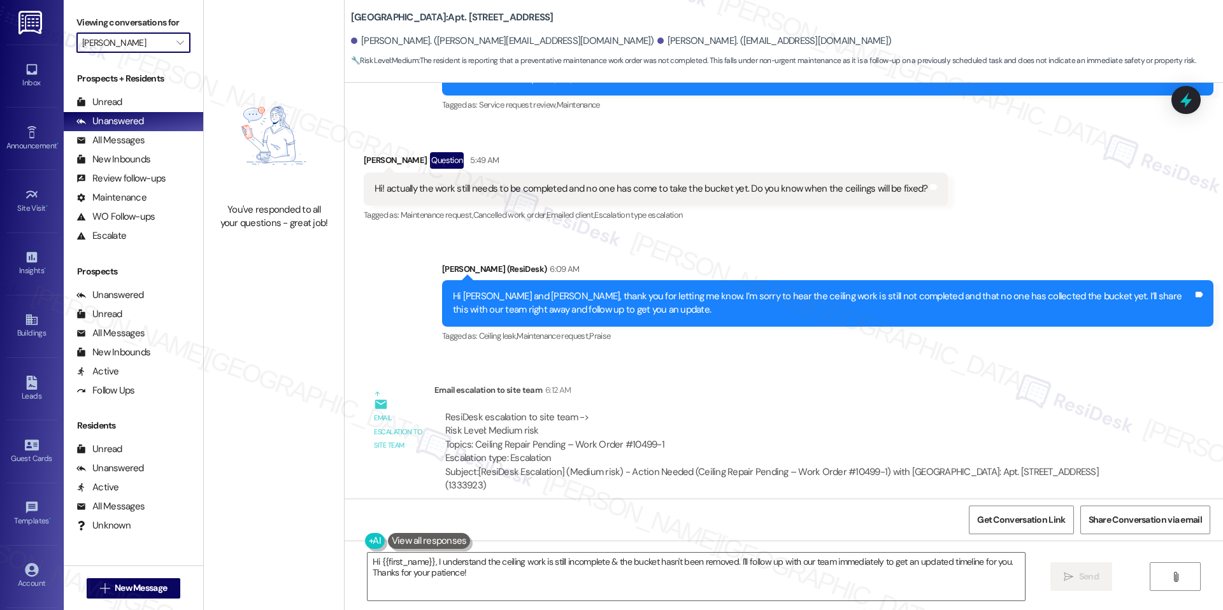
type input "Champions Vue"
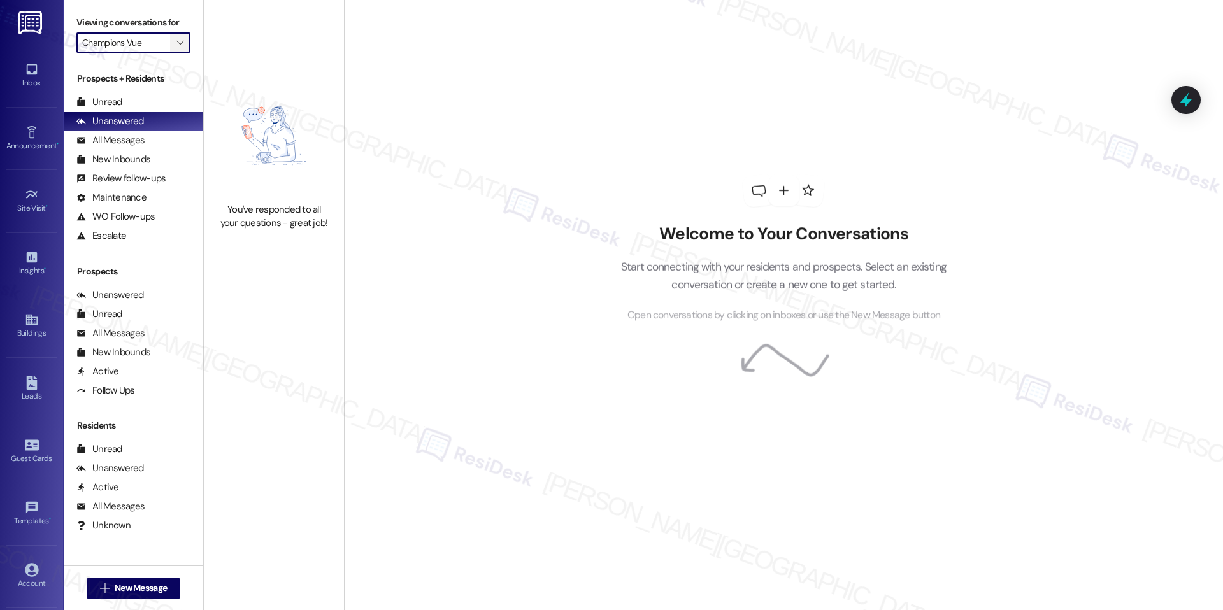
click at [174, 46] on span "" at bounding box center [180, 42] width 12 height 20
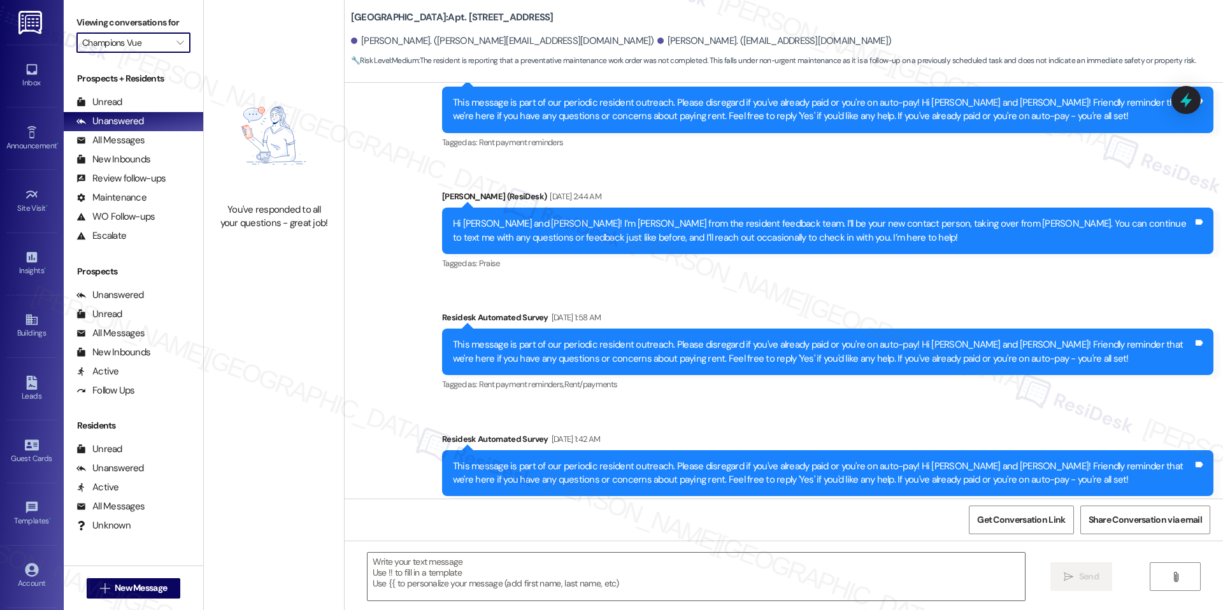
type textarea "Fetching suggested responses. Please feel free to read through the conversation…"
click at [223, 41] on div "You've responded to all your questions - great job!" at bounding box center [274, 152] width 140 height 305
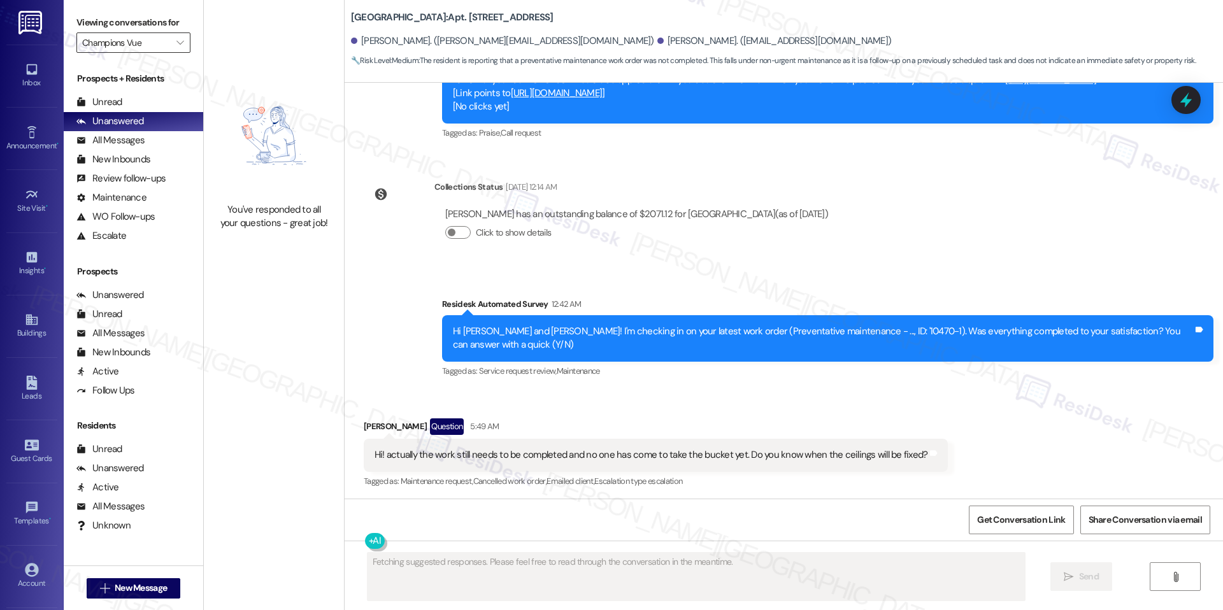
scroll to position [1243, 0]
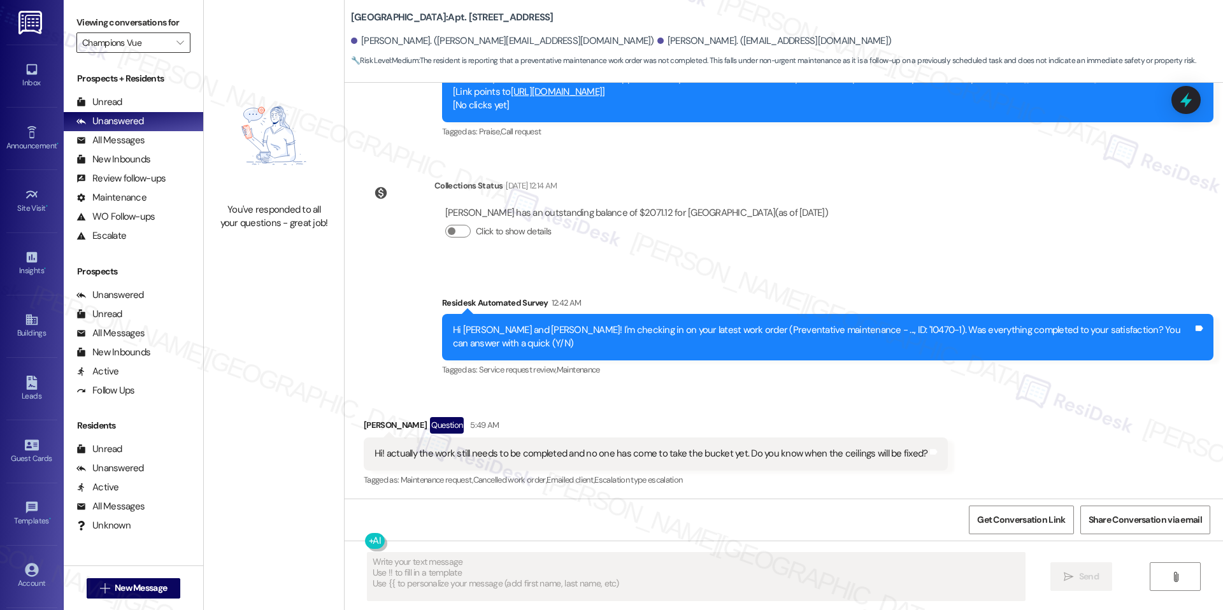
click at [149, 42] on input "Champions Vue" at bounding box center [126, 42] width 88 height 20
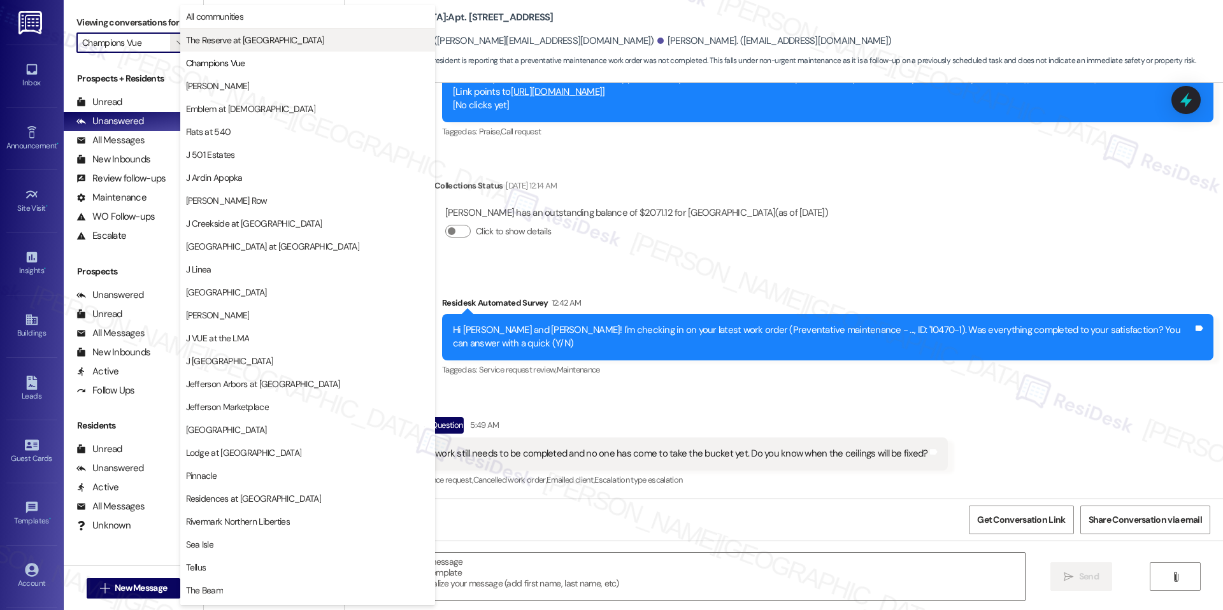
click at [236, 41] on span "The Reserve at [GEOGRAPHIC_DATA]" at bounding box center [255, 40] width 138 height 13
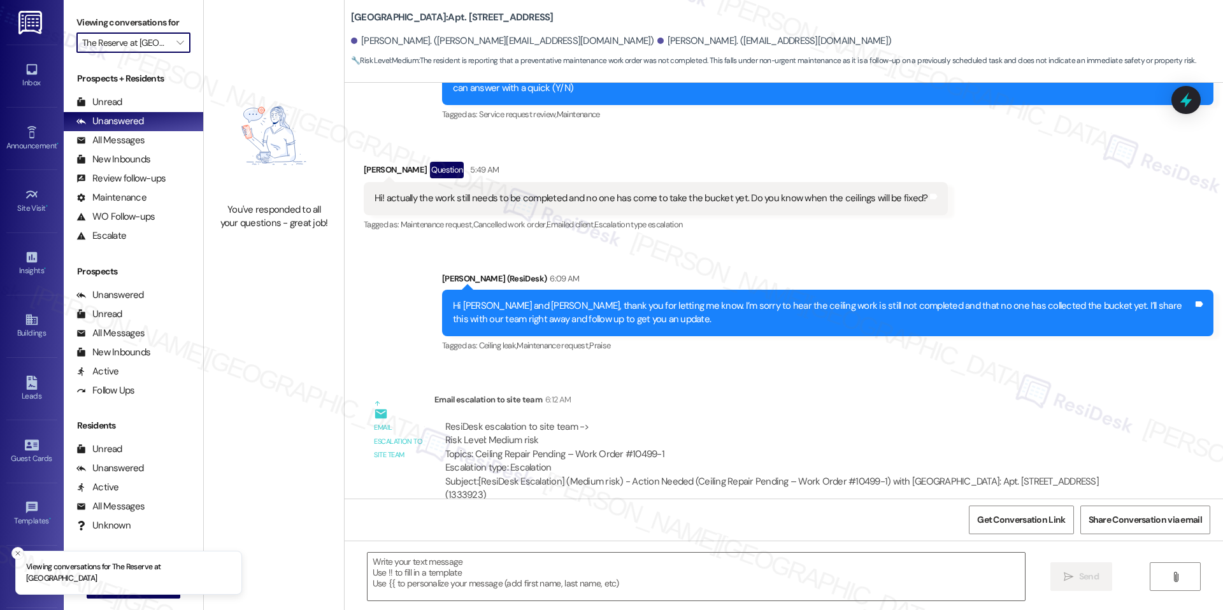
scroll to position [1508, 0]
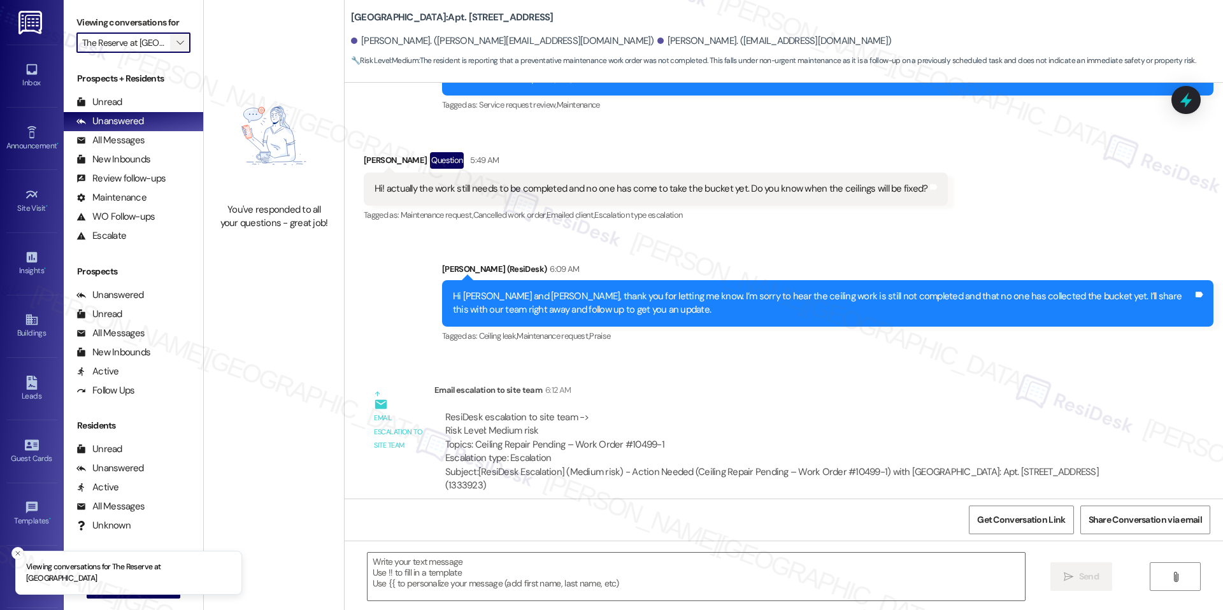
click at [176, 48] on icon "" at bounding box center [179, 43] width 7 height 10
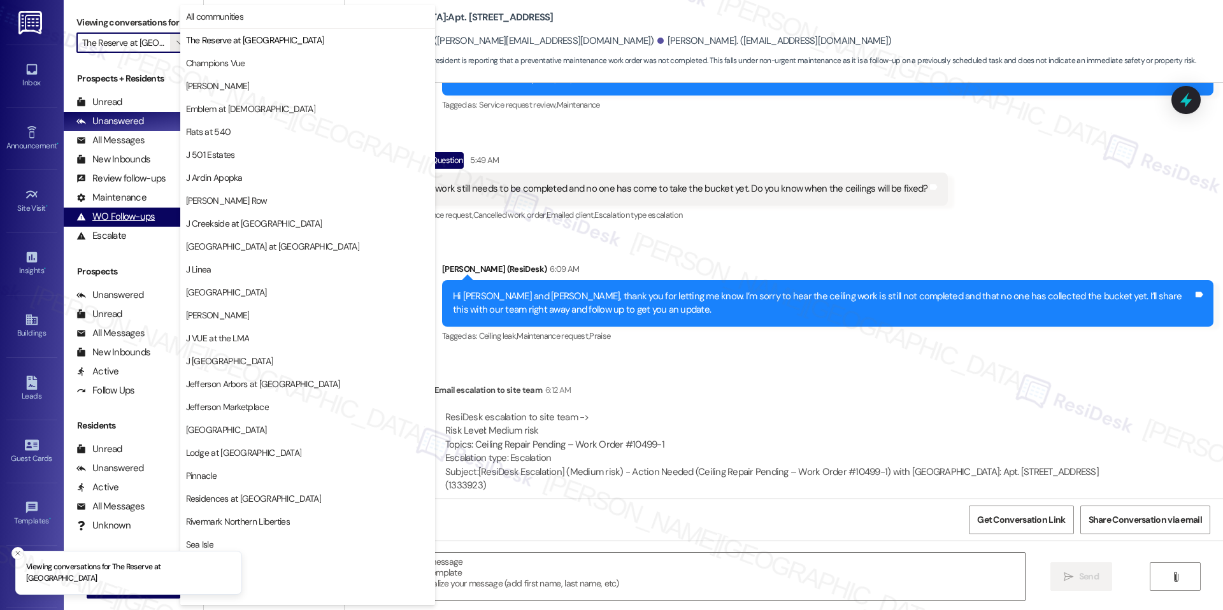
scroll to position [0, 20]
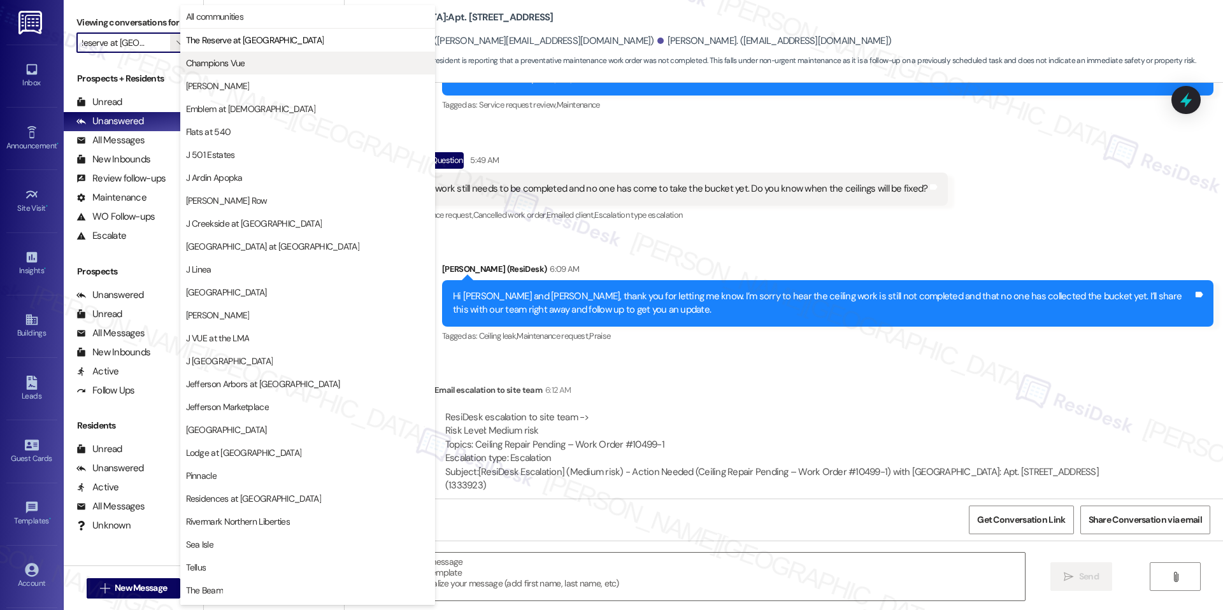
click at [215, 69] on span "Champions Vue" at bounding box center [215, 63] width 59 height 13
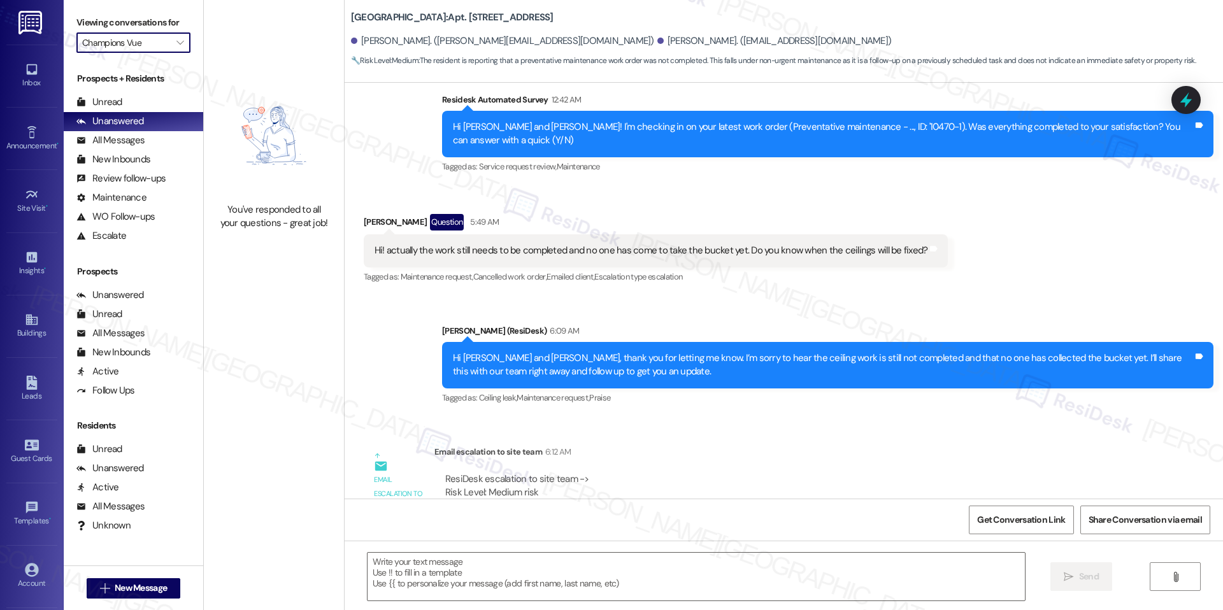
scroll to position [1508, 0]
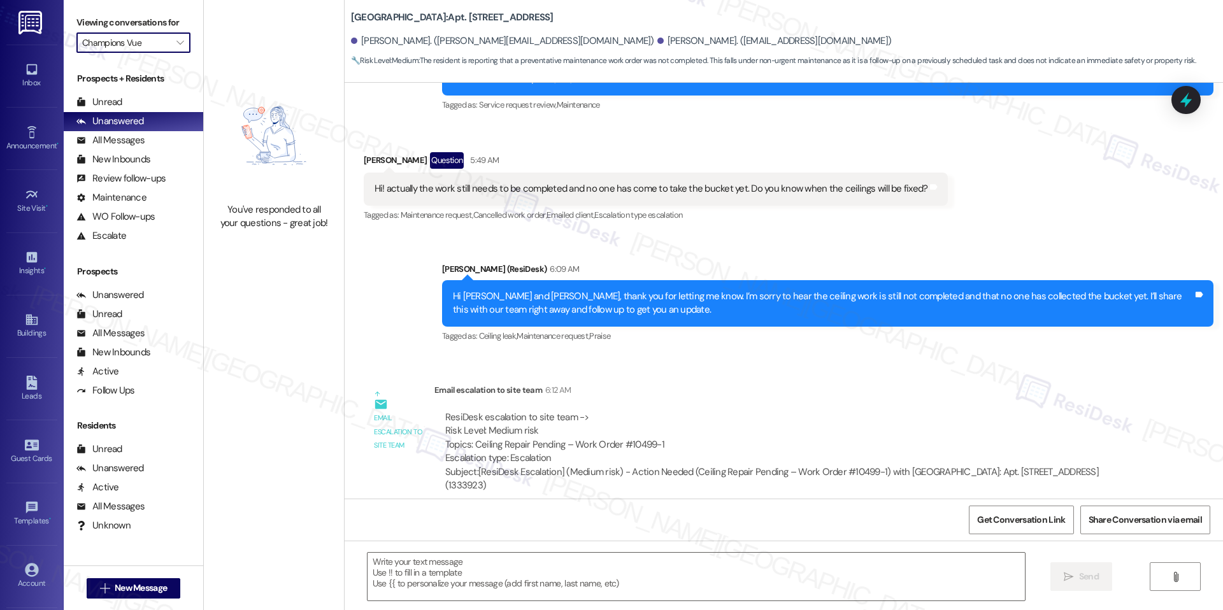
click at [204, 47] on div "You've responded to all your questions - great job!" at bounding box center [274, 152] width 140 height 305
click at [170, 43] on button "" at bounding box center [180, 42] width 20 height 20
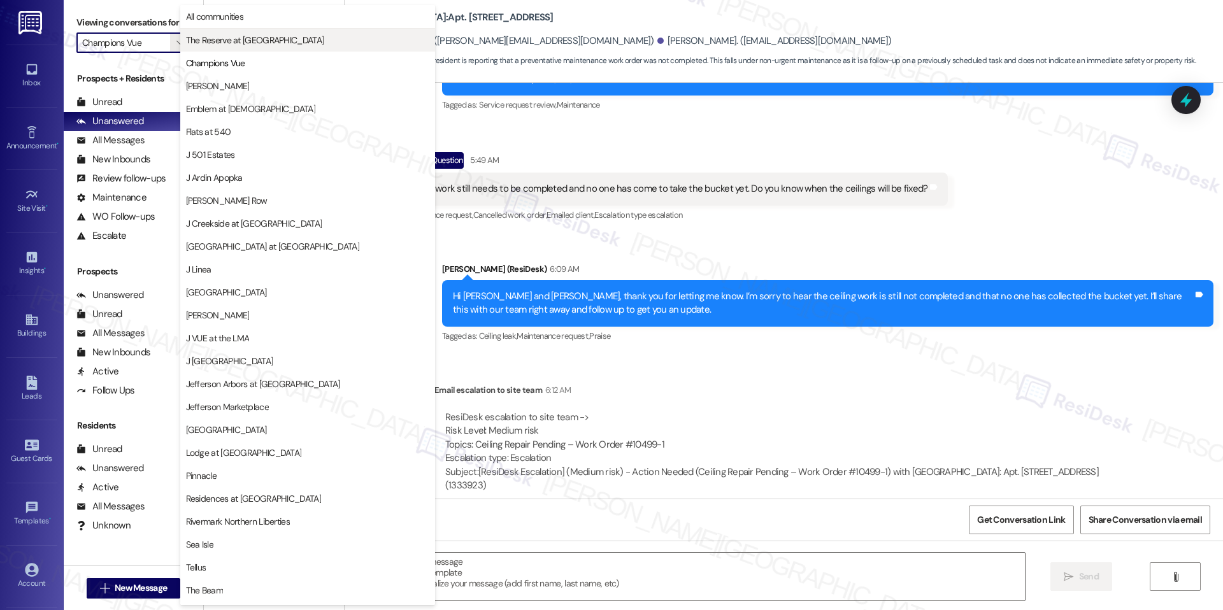
click at [236, 39] on span "The Reserve at [GEOGRAPHIC_DATA]" at bounding box center [255, 40] width 138 height 13
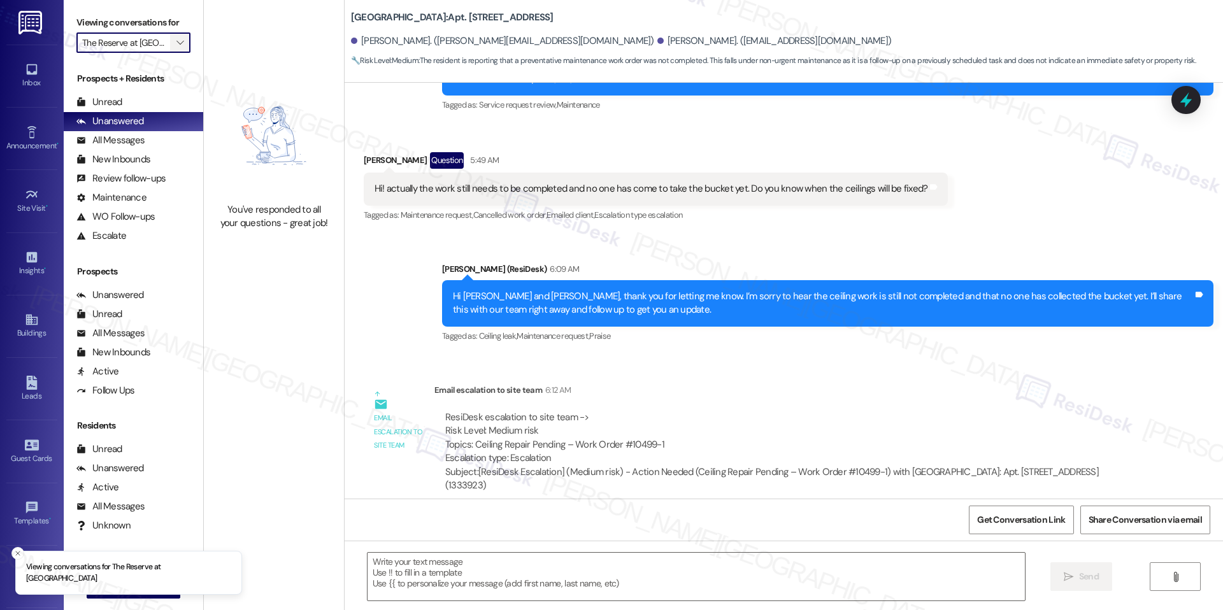
click at [176, 43] on icon "" at bounding box center [179, 43] width 7 height 10
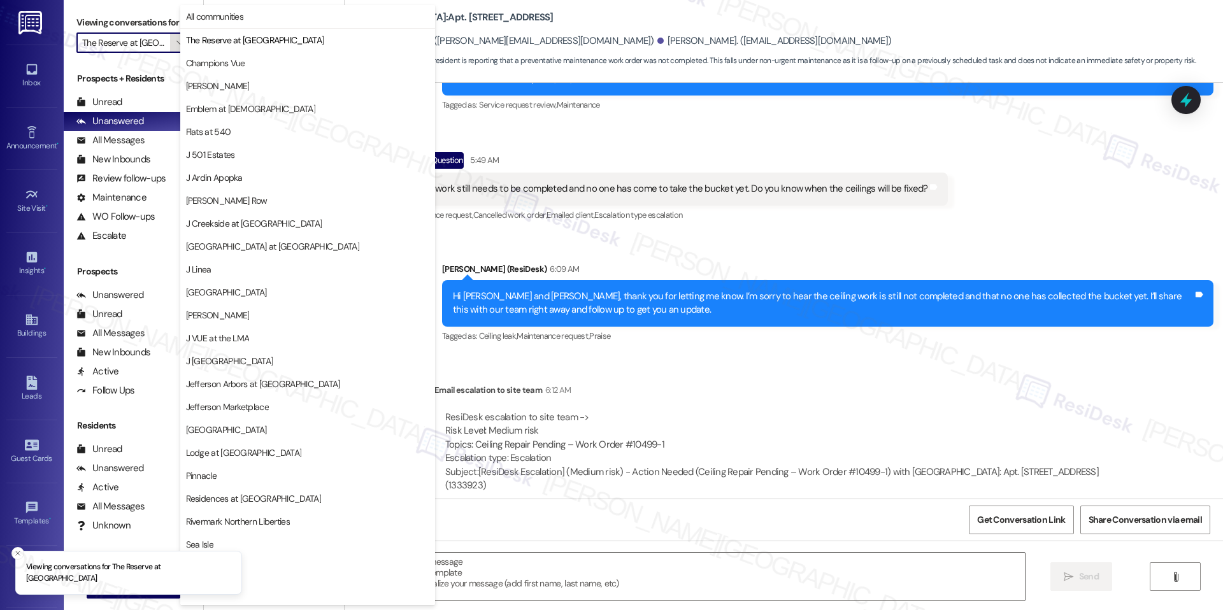
scroll to position [0, 20]
click at [271, 55] on button "Champions Vue" at bounding box center [307, 63] width 255 height 23
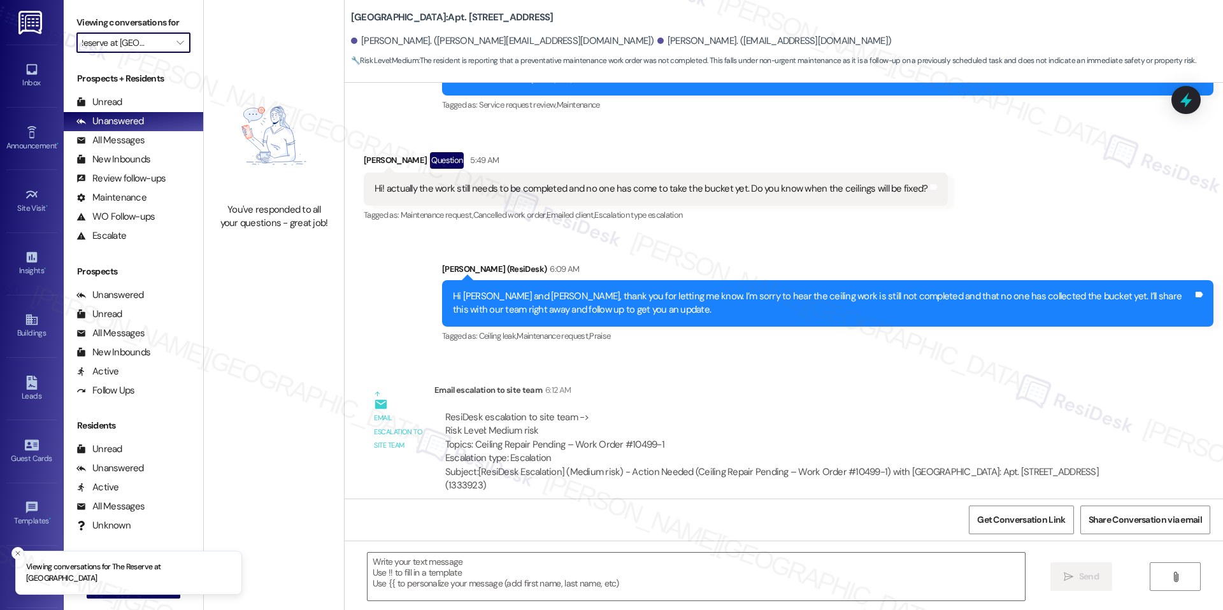
type input "Champions Vue"
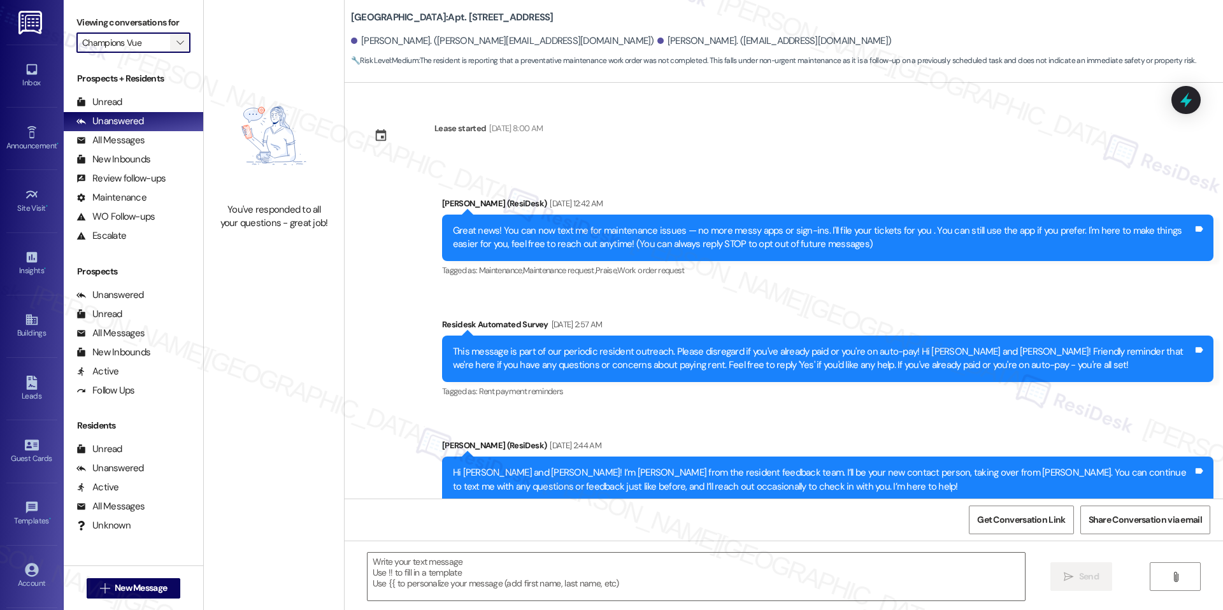
click at [175, 43] on span "" at bounding box center [180, 42] width 12 height 20
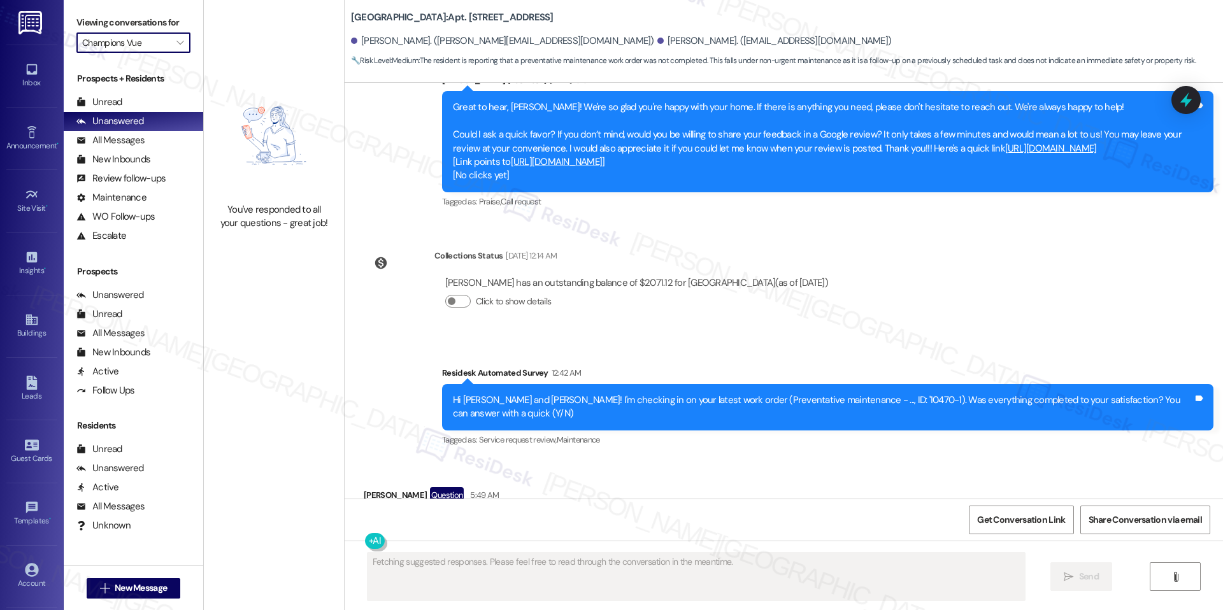
scroll to position [1243, 0]
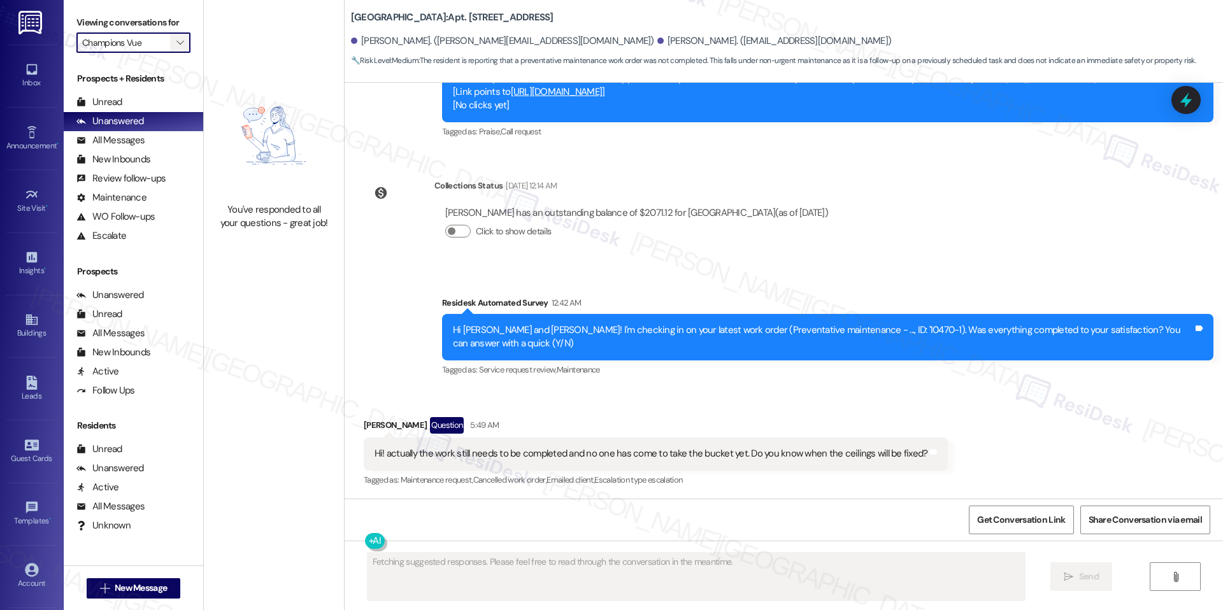
click at [177, 46] on button "" at bounding box center [180, 42] width 20 height 20
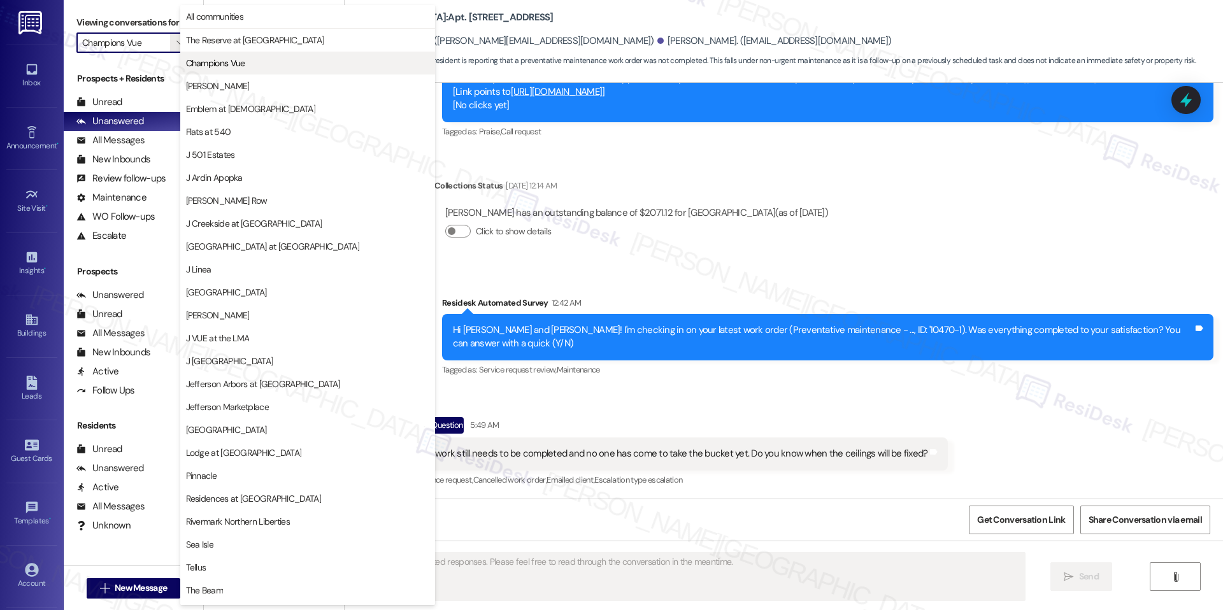
click at [226, 58] on span "Champions Vue" at bounding box center [215, 63] width 59 height 13
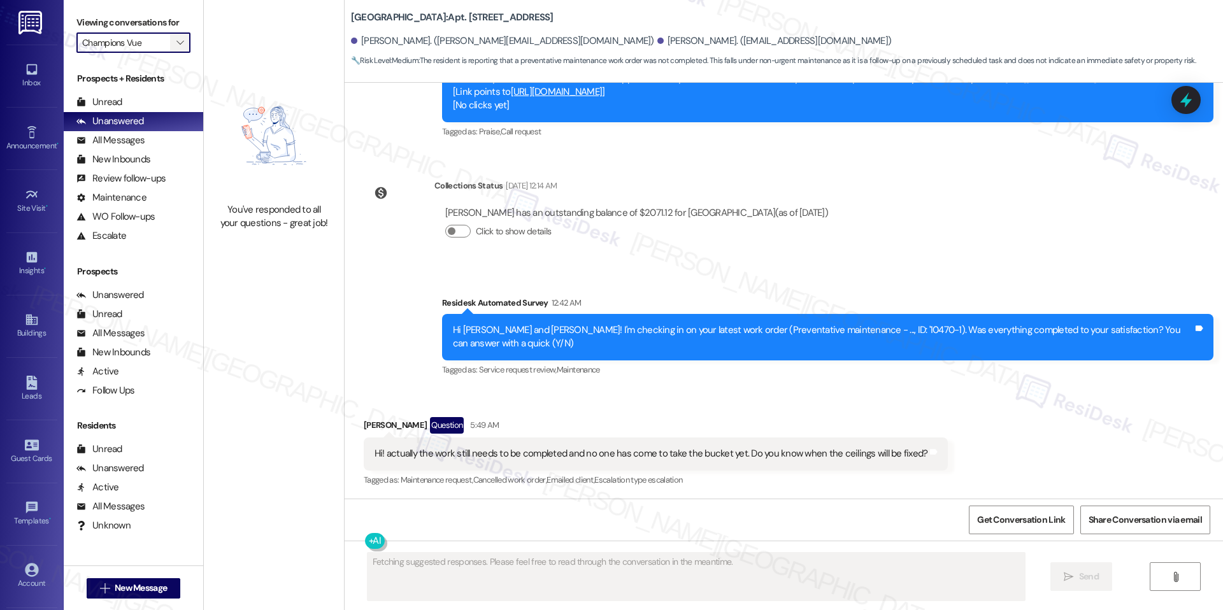
click at [174, 47] on span "" at bounding box center [180, 42] width 12 height 20
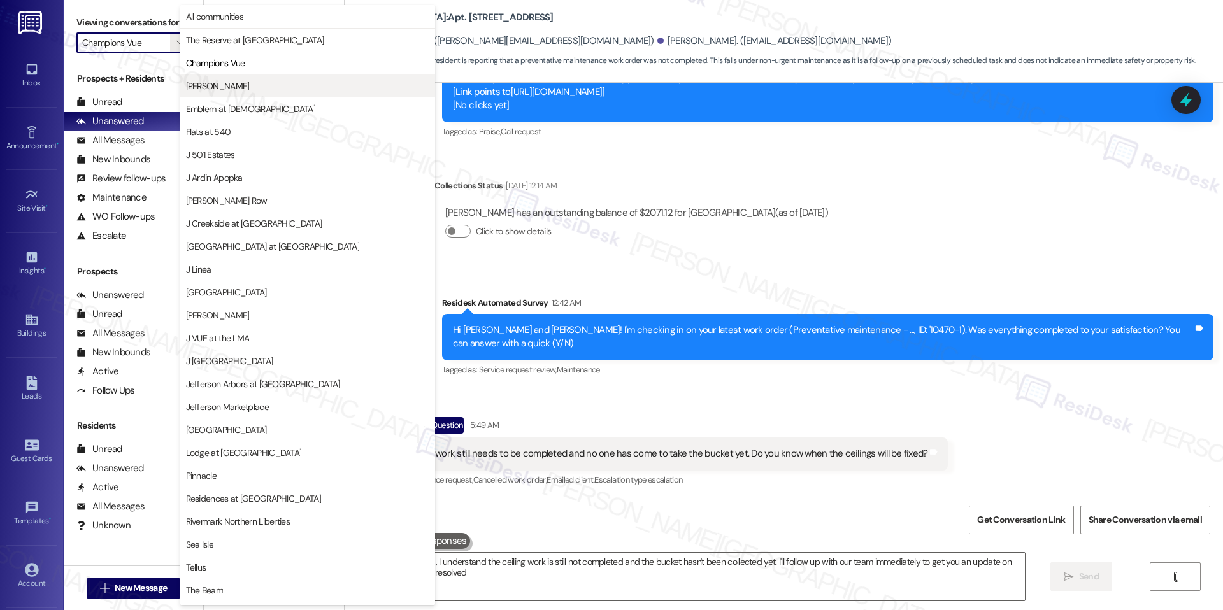
type textarea "Hi {{first_name}}, I understand the ceiling work is still not completed and the…"
click at [246, 77] on button "[PERSON_NAME]" at bounding box center [307, 86] width 255 height 23
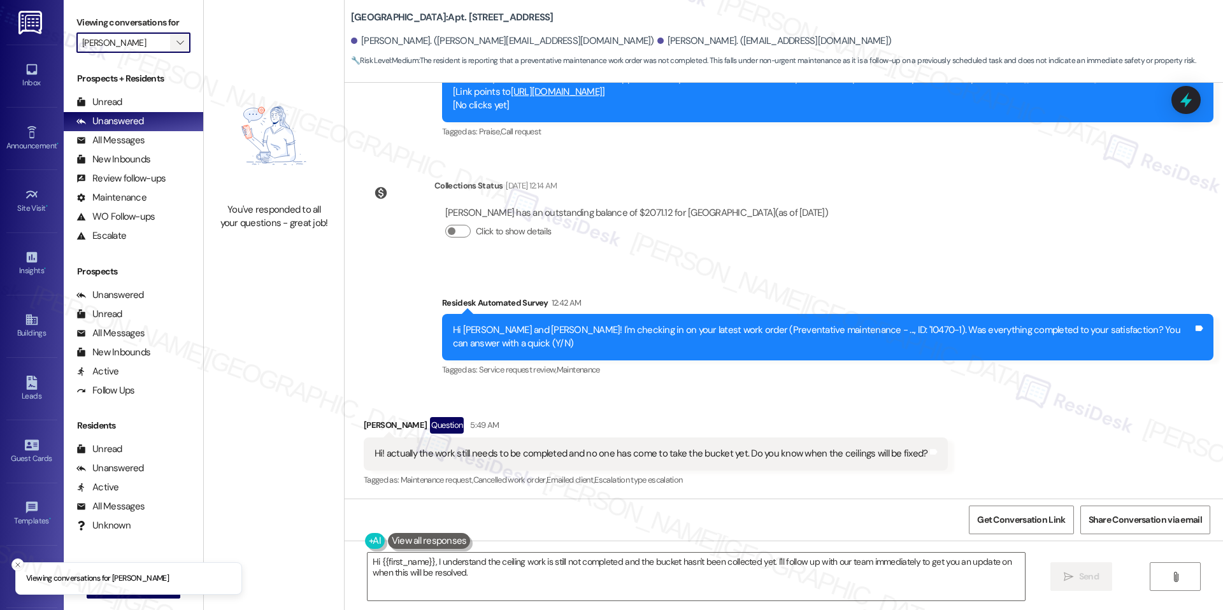
click at [176, 45] on icon "" at bounding box center [179, 43] width 7 height 10
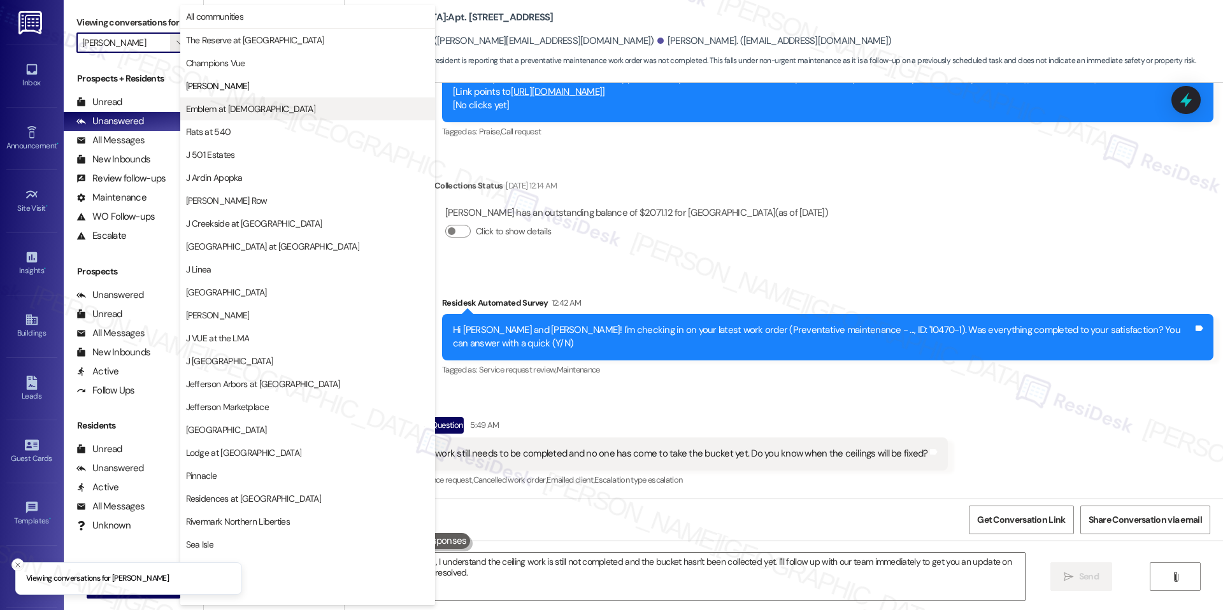
click at [224, 97] on button "Emblem at [DEMOGRAPHIC_DATA]" at bounding box center [307, 108] width 255 height 23
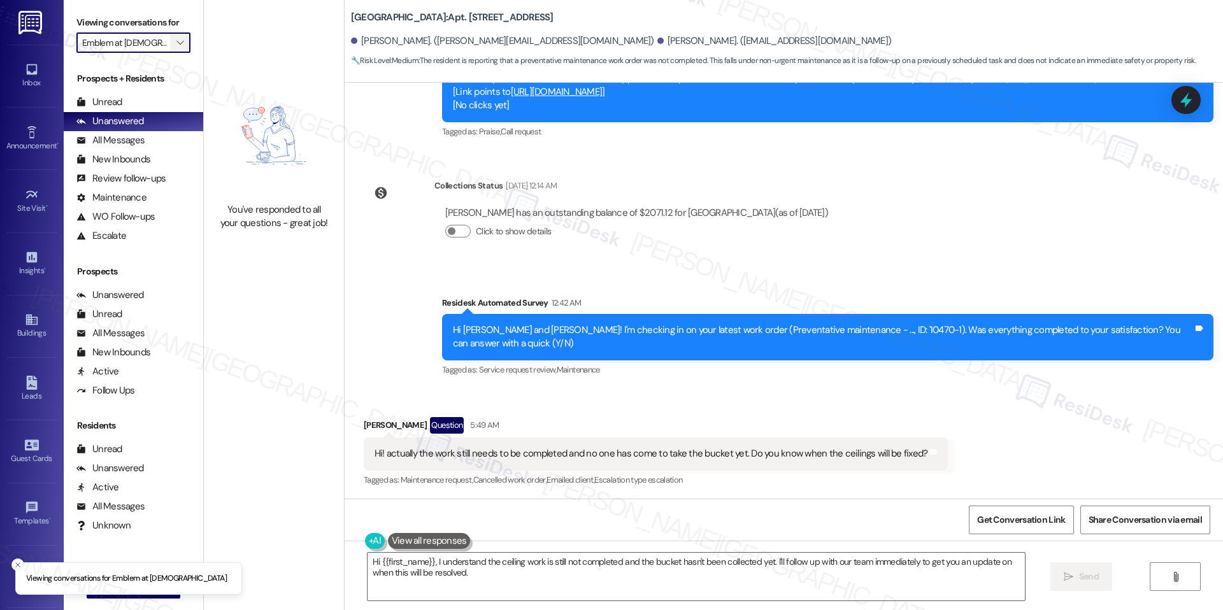
click at [176, 47] on icon "" at bounding box center [179, 43] width 7 height 10
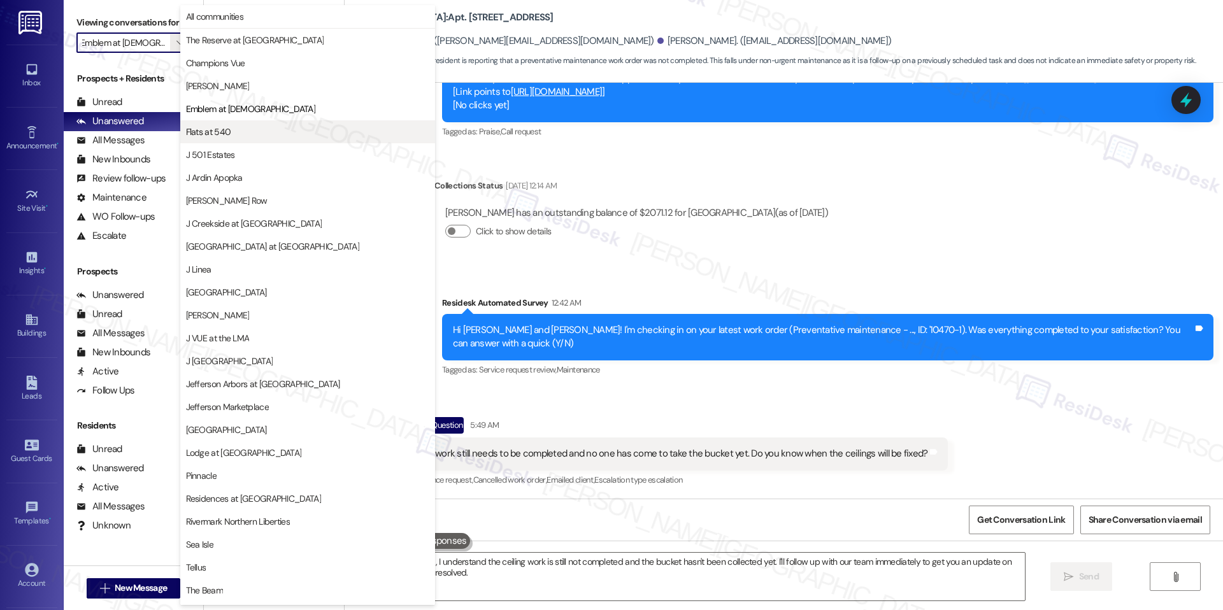
click at [252, 131] on span "Flats at 540" at bounding box center [307, 131] width 243 height 13
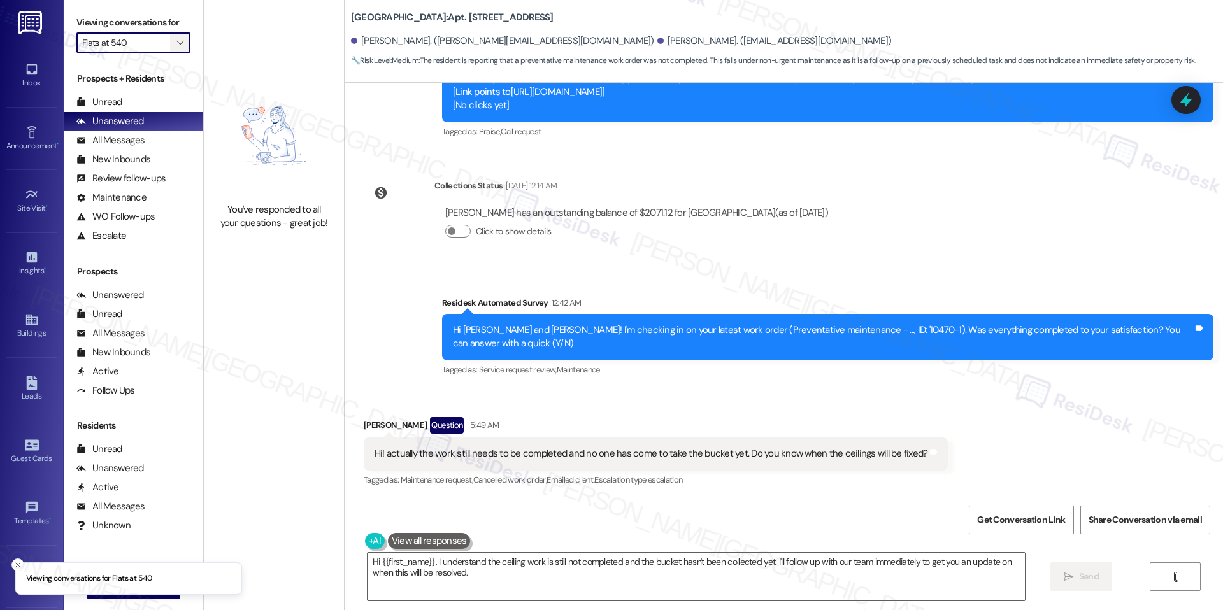
click at [174, 41] on span "" at bounding box center [180, 42] width 12 height 20
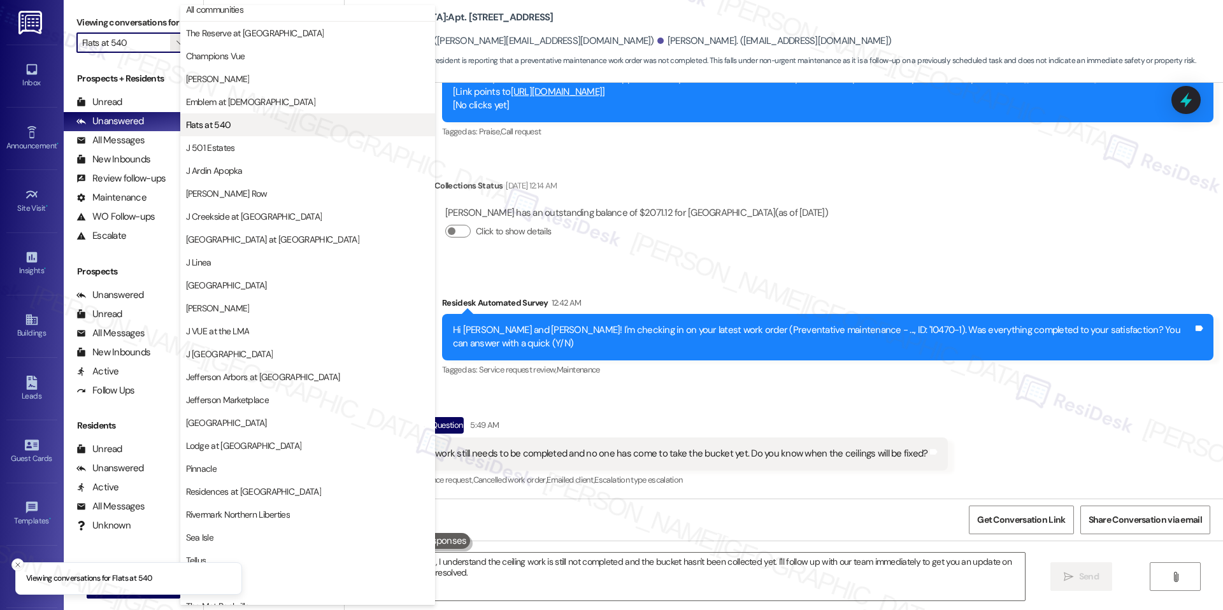
scroll to position [10, 0]
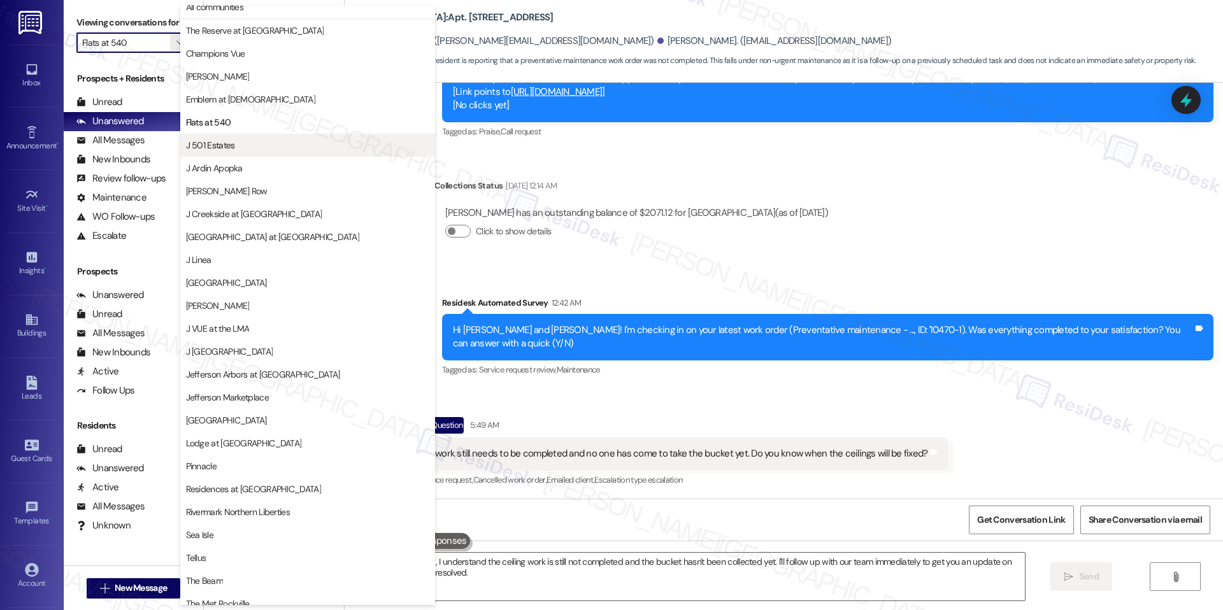
drag, startPoint x: 236, startPoint y: 132, endPoint x: 234, endPoint y: 150, distance: 18.0
click at [234, 150] on div "All communities The Reserve at [GEOGRAPHIC_DATA] Champions Vue EDE Emblem at [G…" at bounding box center [307, 99] width 255 height 207
click at [233, 147] on span "J 501 Estates" at bounding box center [210, 145] width 49 height 13
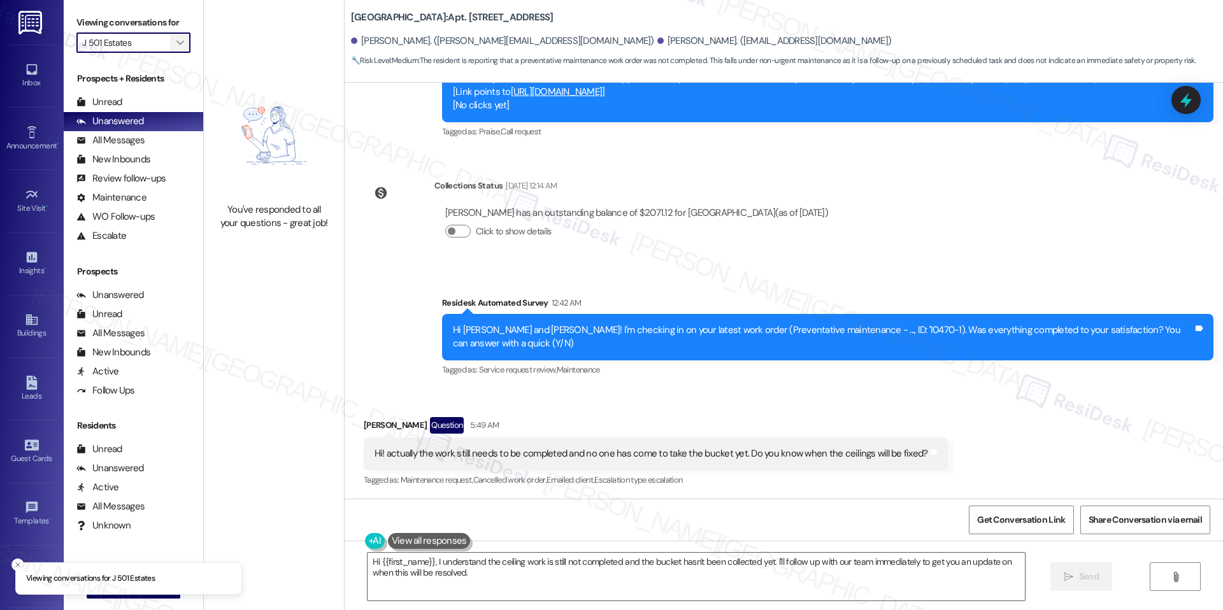
click at [174, 48] on span "" at bounding box center [180, 42] width 12 height 20
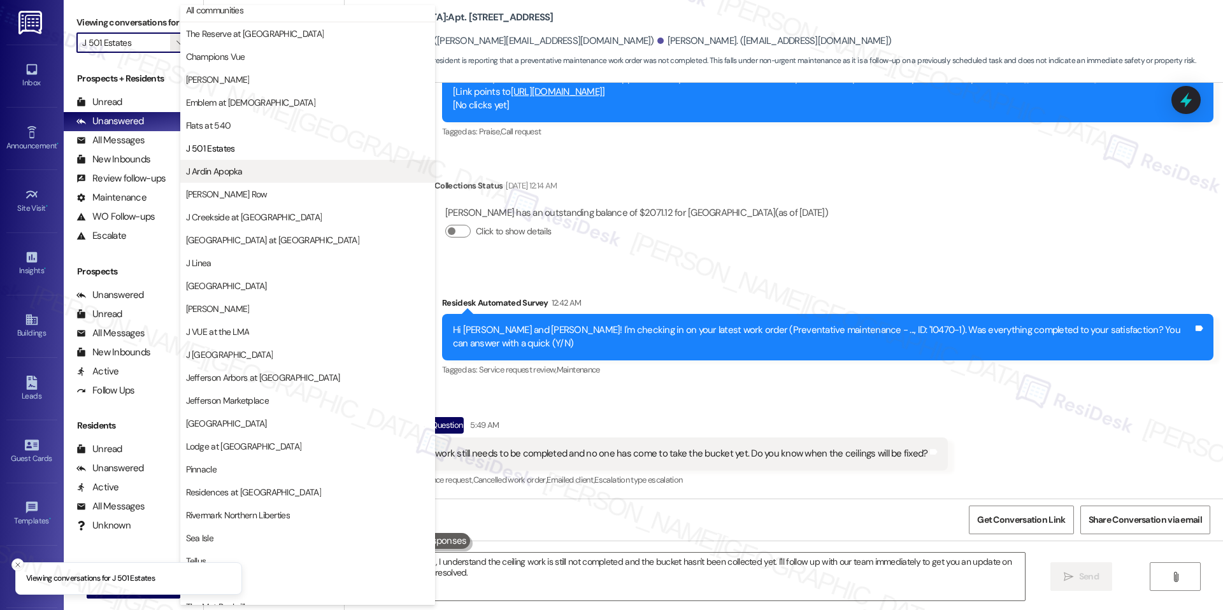
scroll to position [7, 0]
click at [245, 174] on span "J Ardin Apopka" at bounding box center [307, 170] width 243 height 13
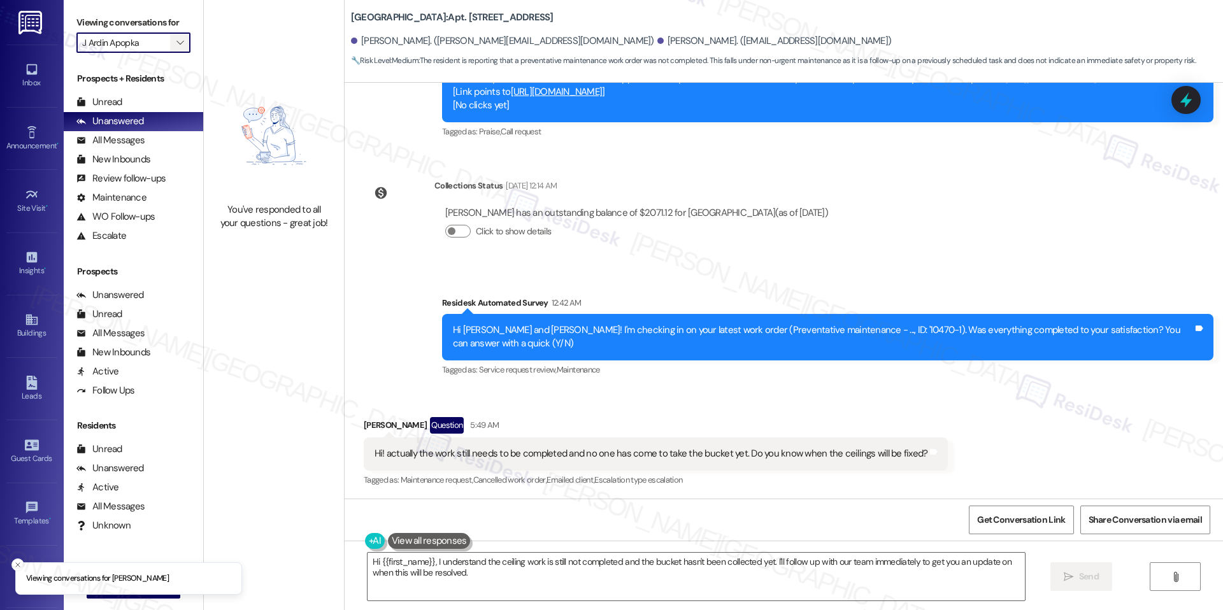
click at [174, 37] on span "" at bounding box center [180, 42] width 12 height 20
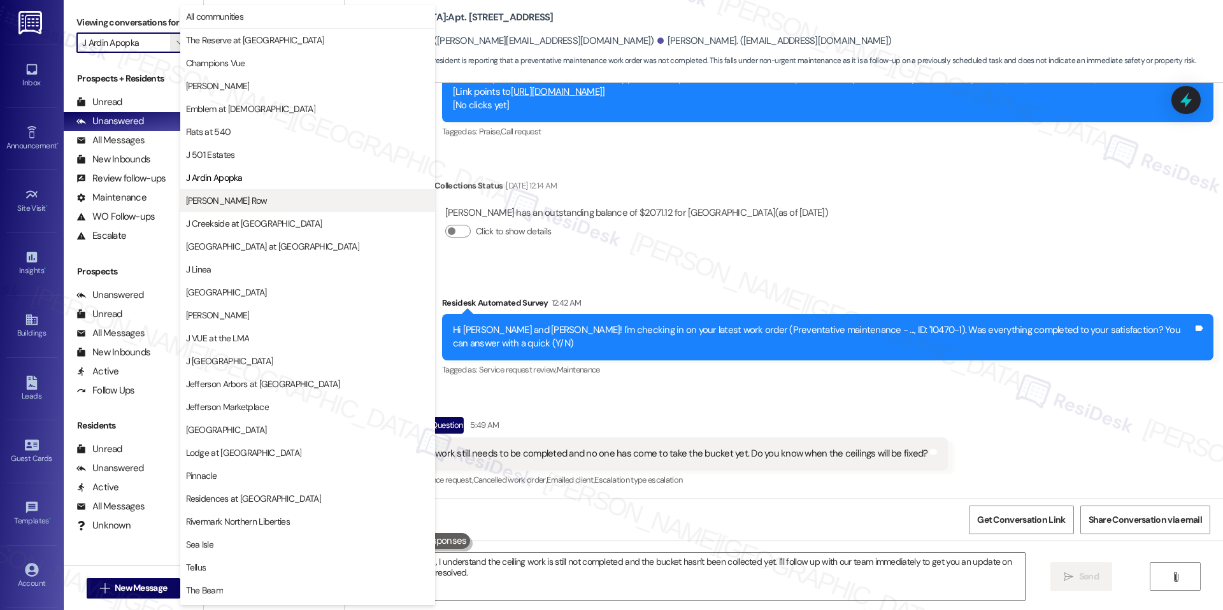
click at [247, 191] on button "[PERSON_NAME] Row" at bounding box center [307, 200] width 255 height 23
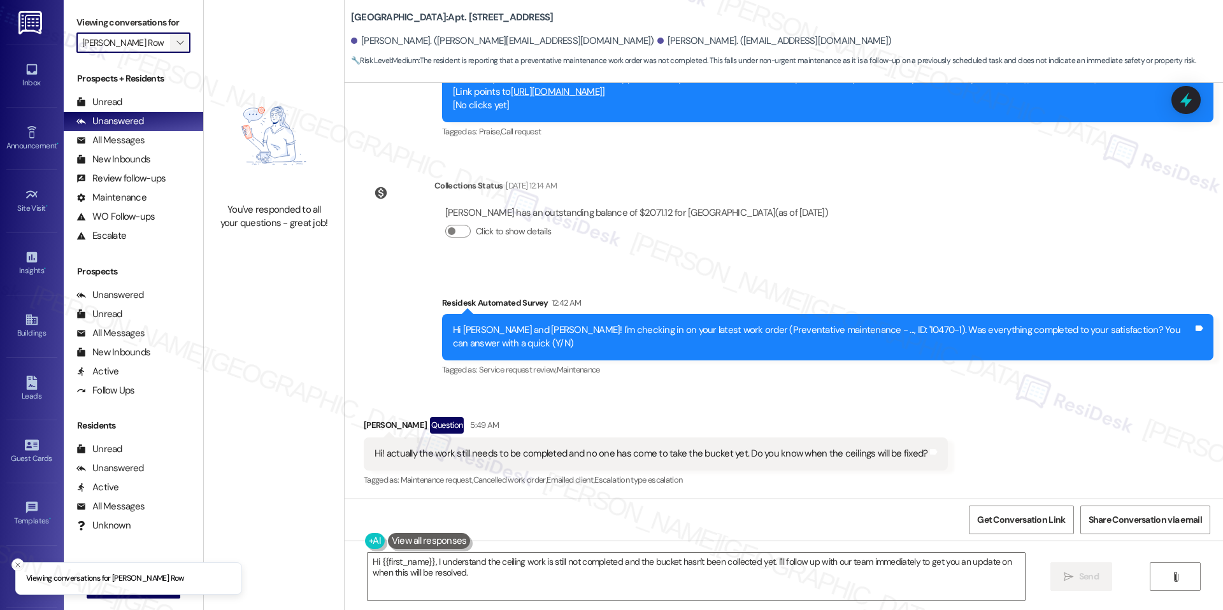
click at [174, 46] on span "" at bounding box center [180, 42] width 12 height 20
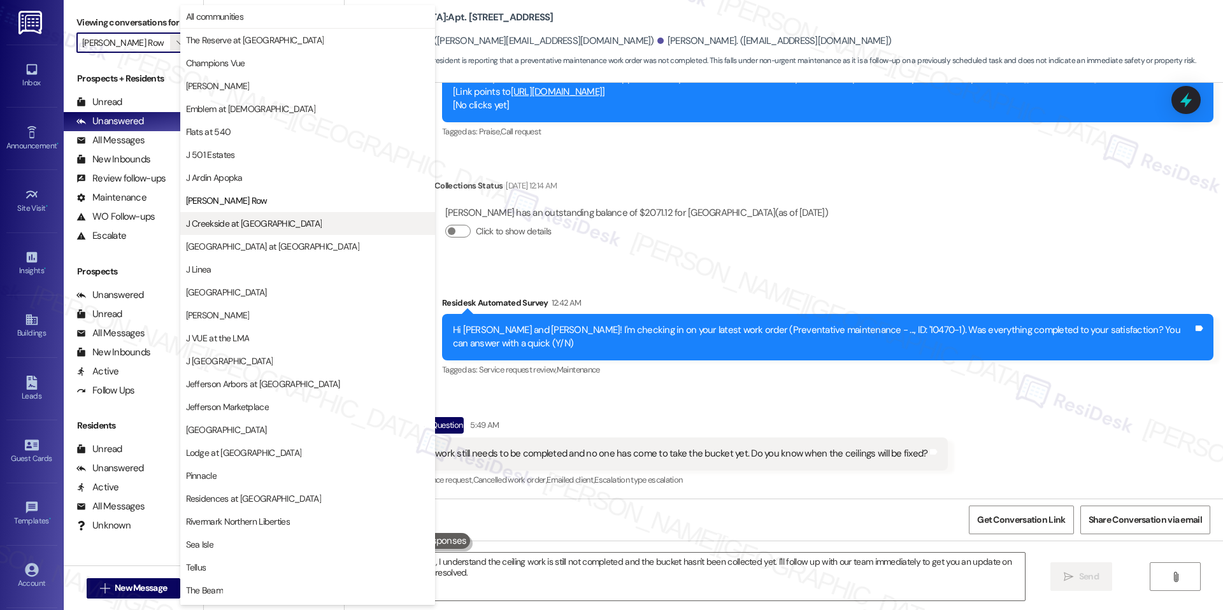
click at [231, 227] on span "J Creekside at [GEOGRAPHIC_DATA]" at bounding box center [254, 223] width 136 height 13
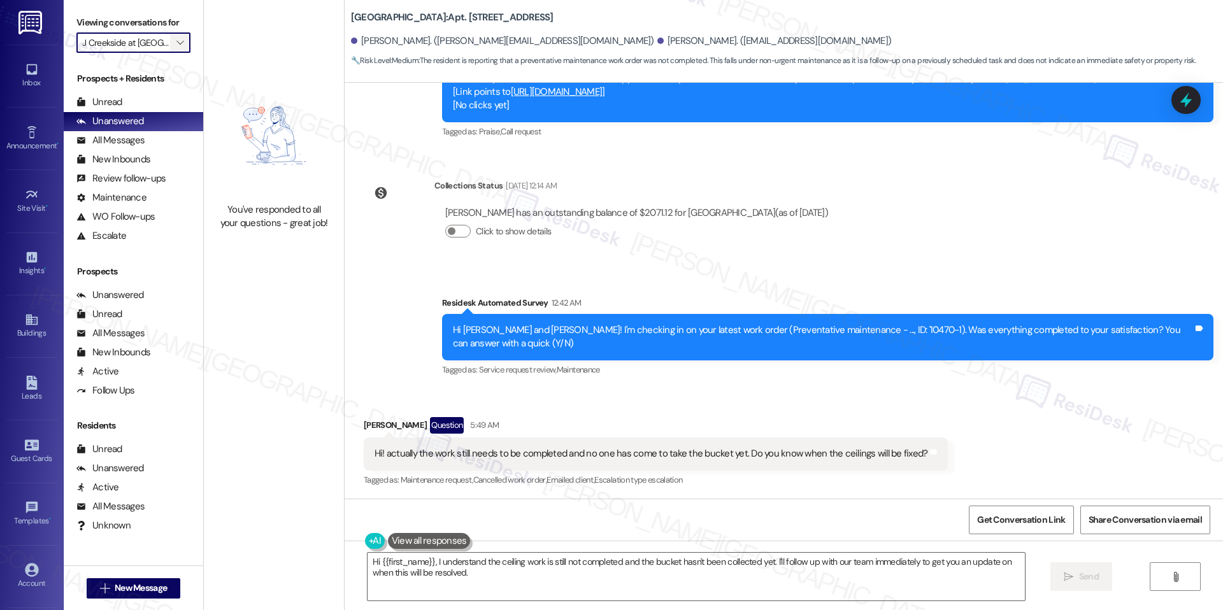
click at [176, 39] on icon "" at bounding box center [179, 43] width 7 height 10
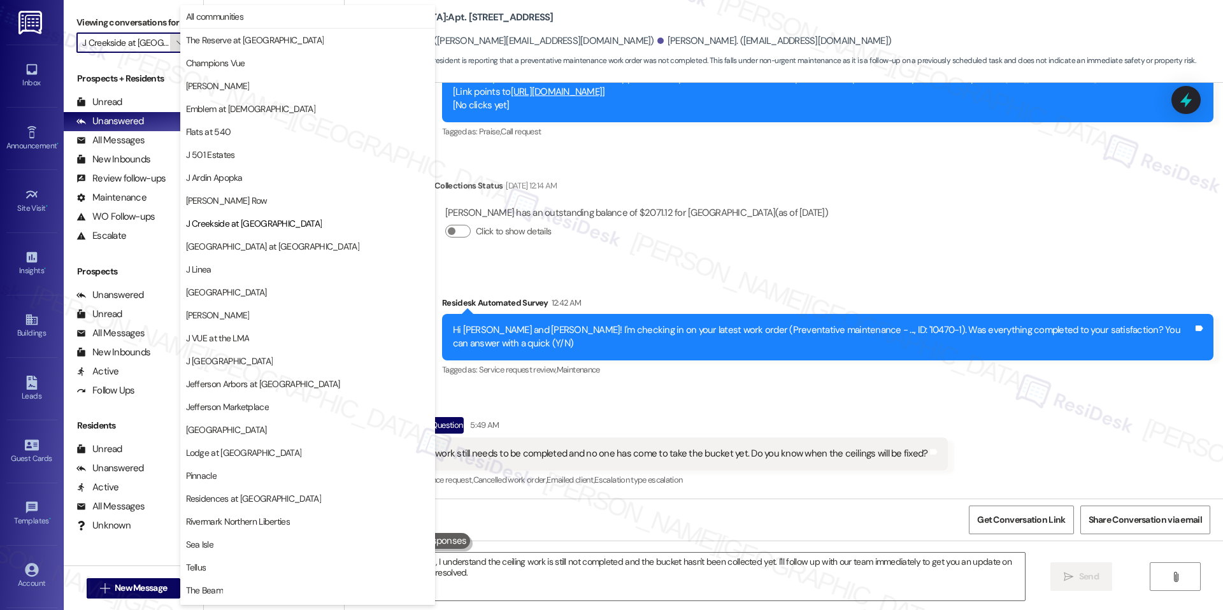
scroll to position [43, 0]
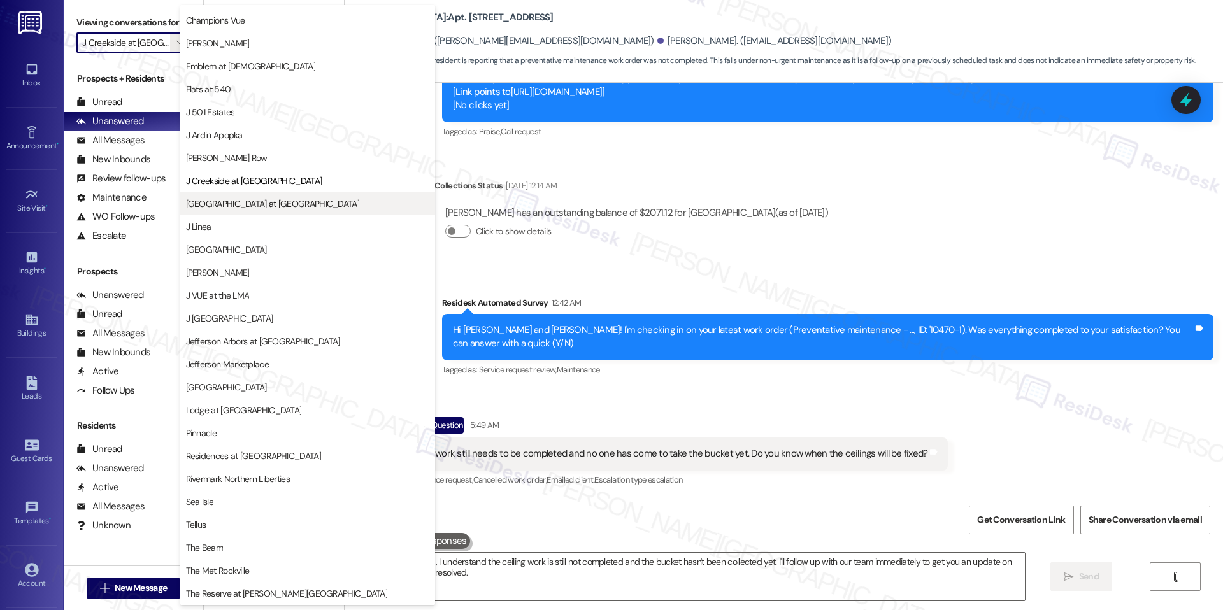
click at [269, 199] on span "[GEOGRAPHIC_DATA] at [GEOGRAPHIC_DATA]" at bounding box center [272, 203] width 173 height 13
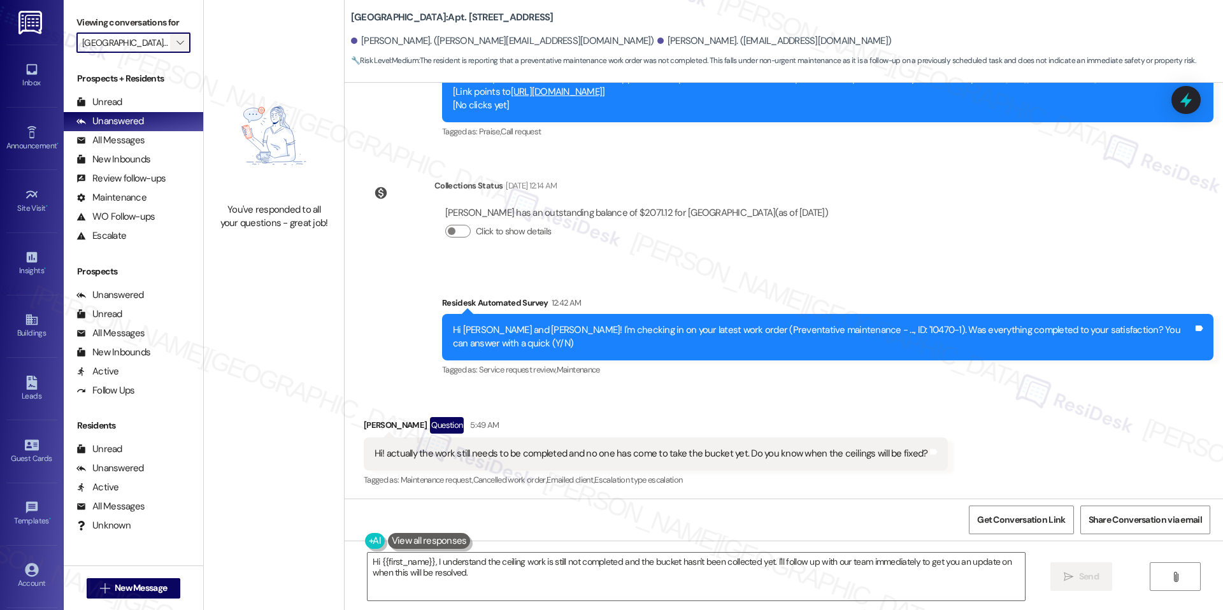
click at [176, 42] on icon "" at bounding box center [179, 43] width 7 height 10
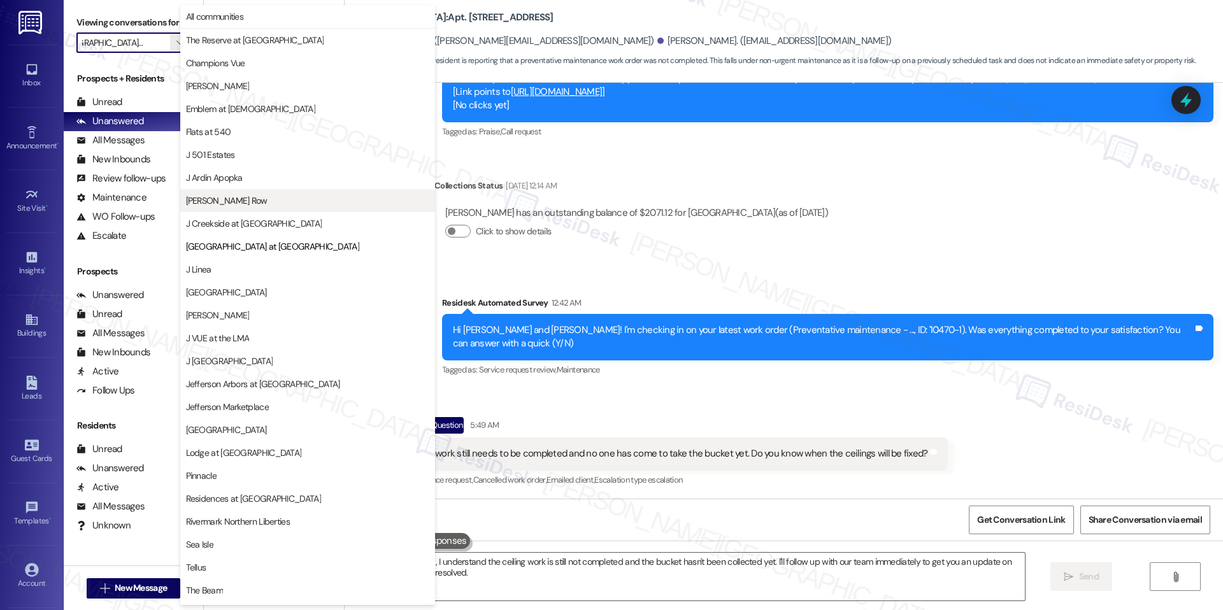
scroll to position [43, 0]
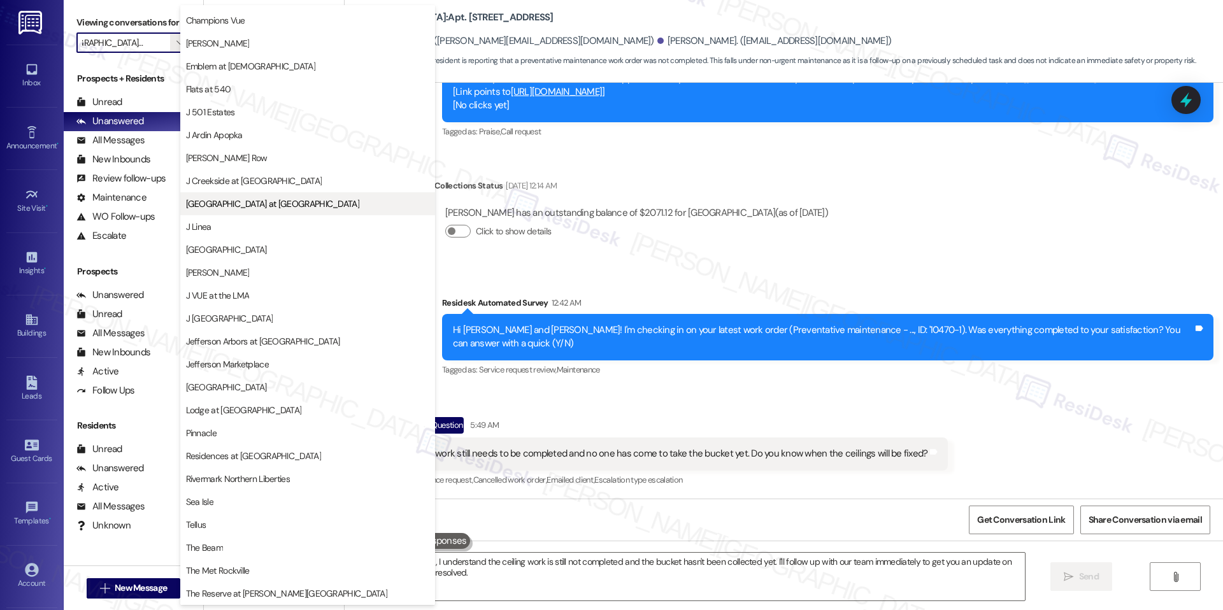
click at [261, 199] on span "[GEOGRAPHIC_DATA] at [GEOGRAPHIC_DATA]" at bounding box center [272, 203] width 173 height 13
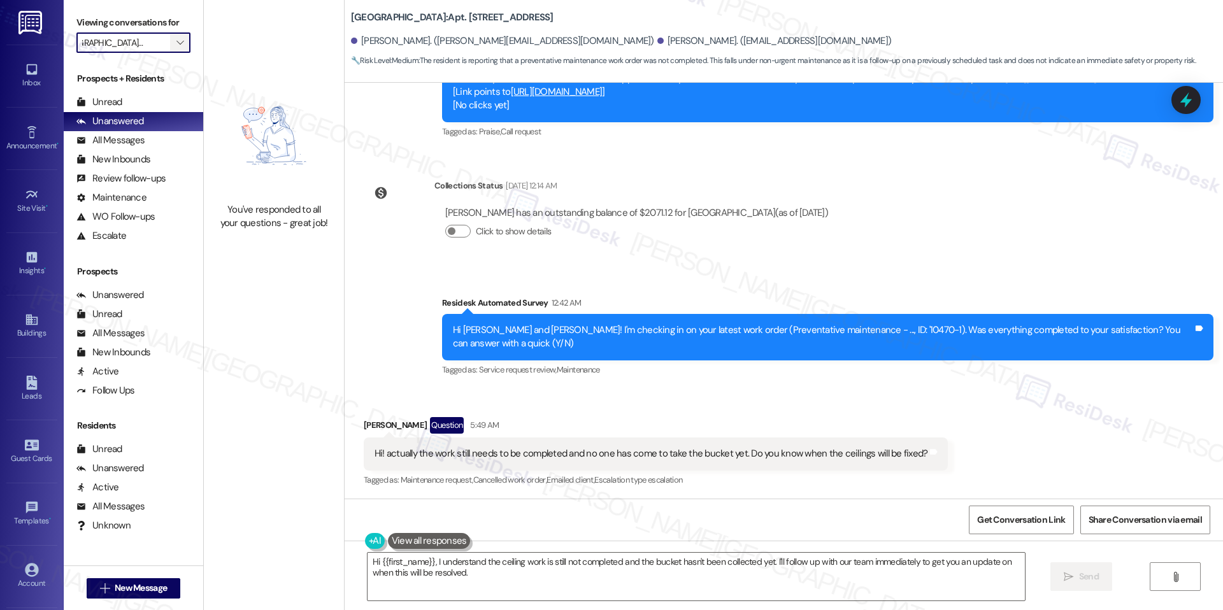
click at [176, 46] on icon "" at bounding box center [179, 43] width 7 height 10
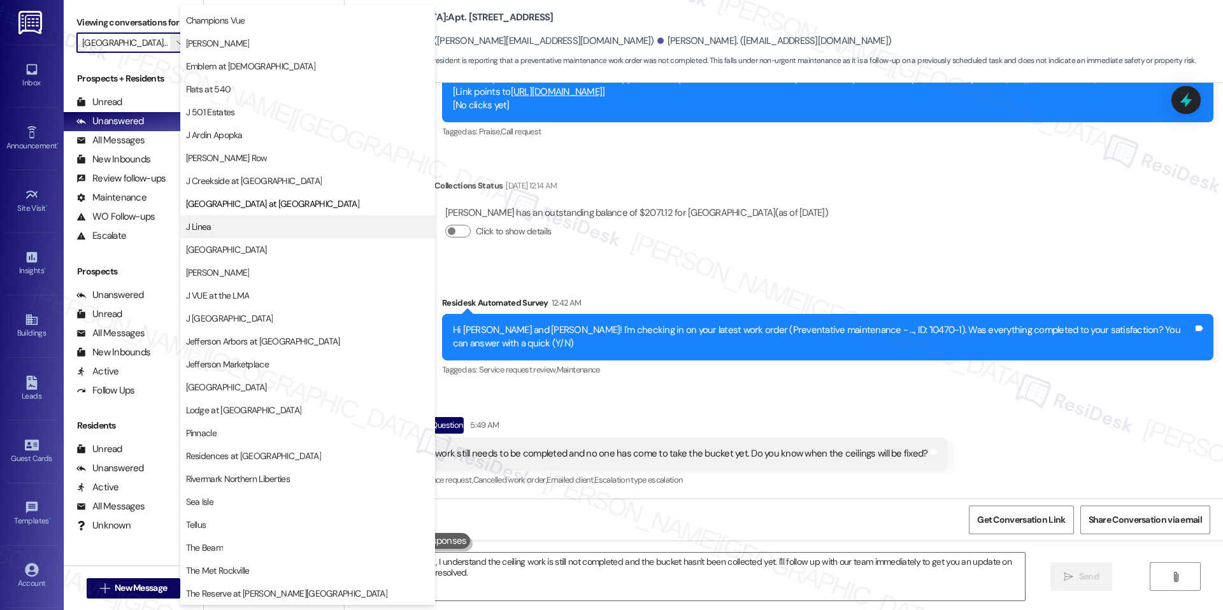
click at [219, 216] on button "J Linea" at bounding box center [307, 226] width 255 height 23
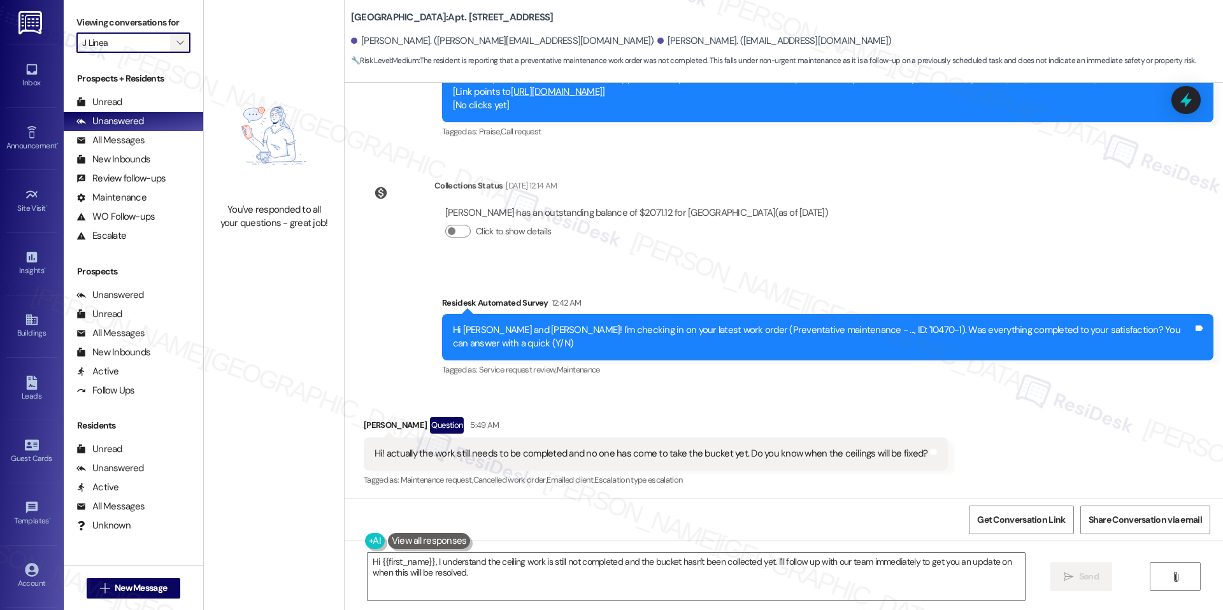
click at [176, 42] on icon "" at bounding box center [179, 43] width 7 height 10
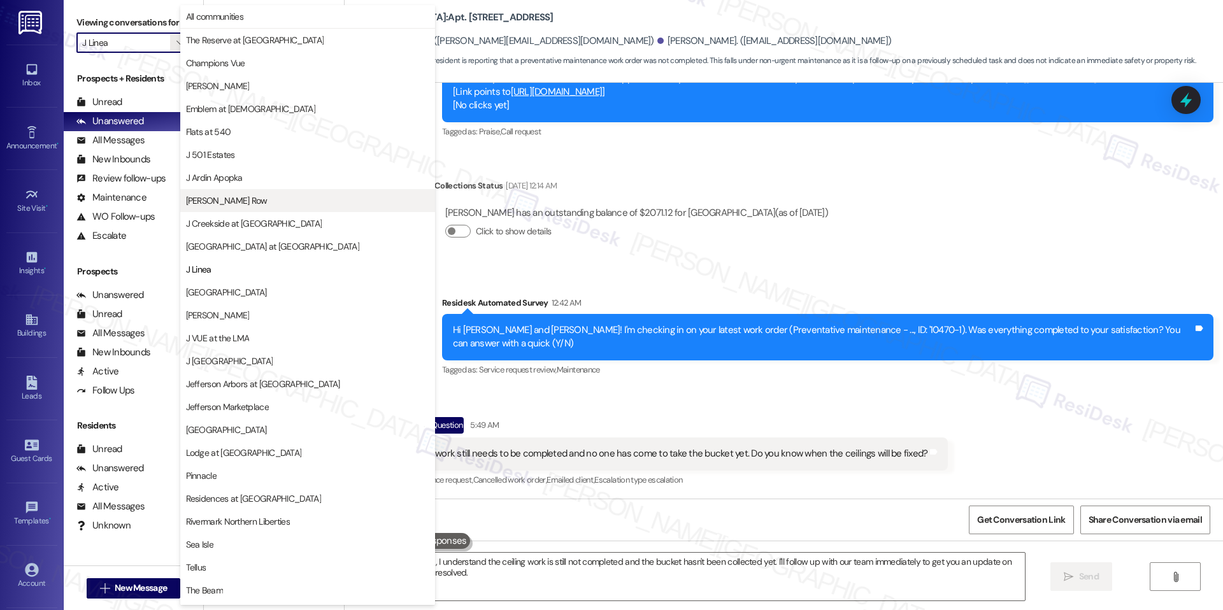
scroll to position [43, 0]
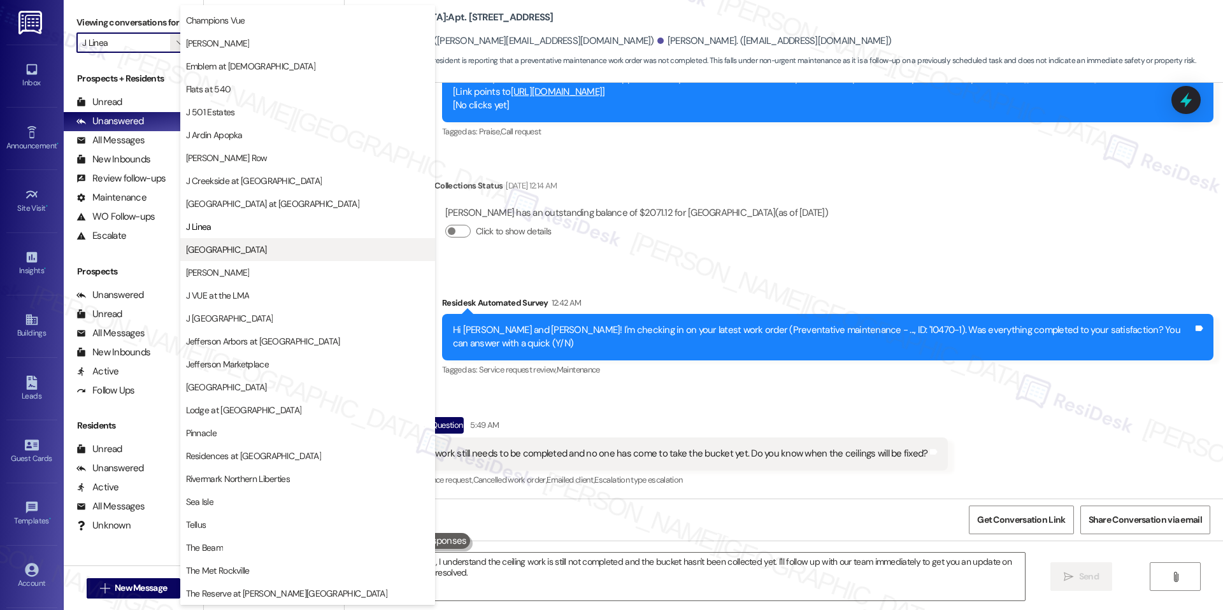
click at [247, 246] on span "[GEOGRAPHIC_DATA]" at bounding box center [307, 249] width 243 height 13
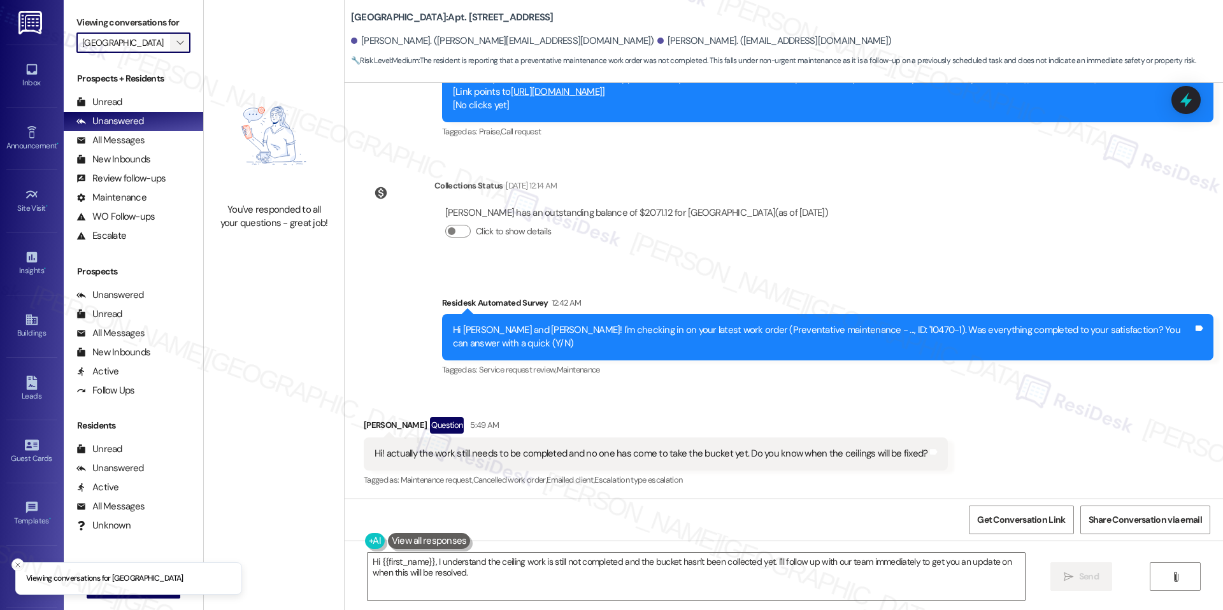
click at [174, 48] on span "" at bounding box center [180, 42] width 12 height 20
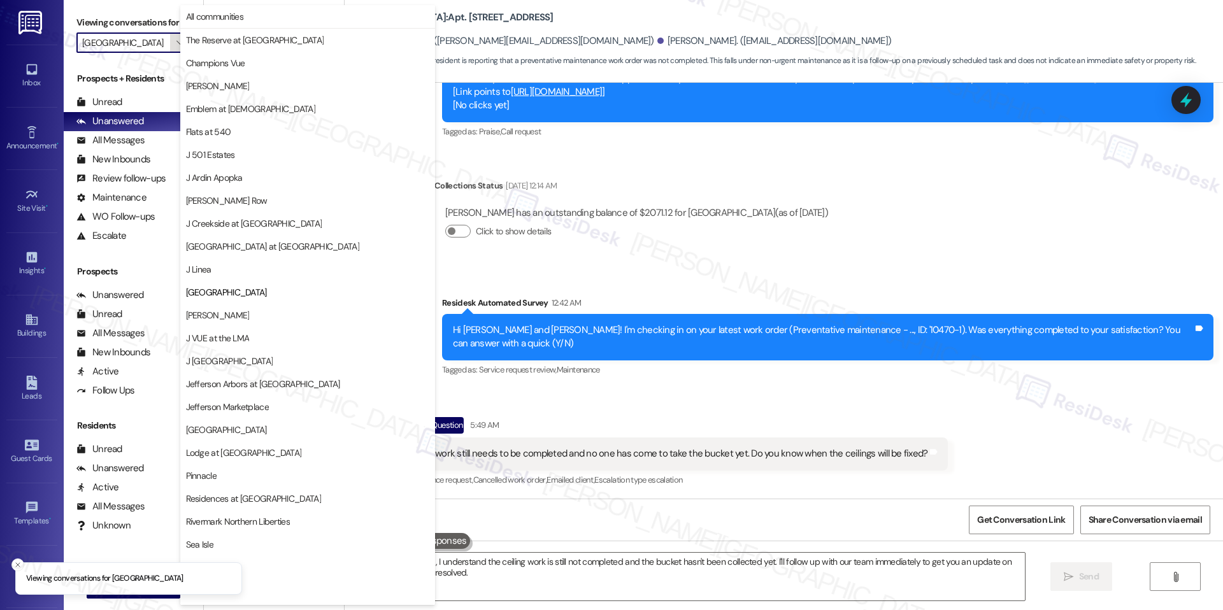
scroll to position [43, 0]
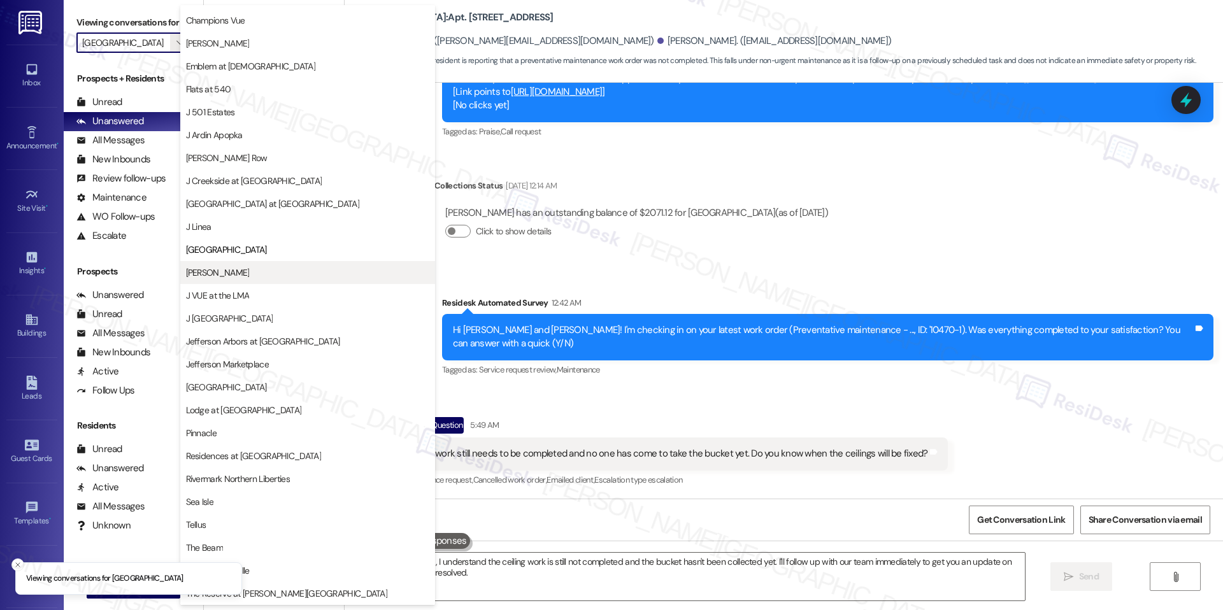
click at [239, 268] on span "[PERSON_NAME]" at bounding box center [307, 272] width 243 height 13
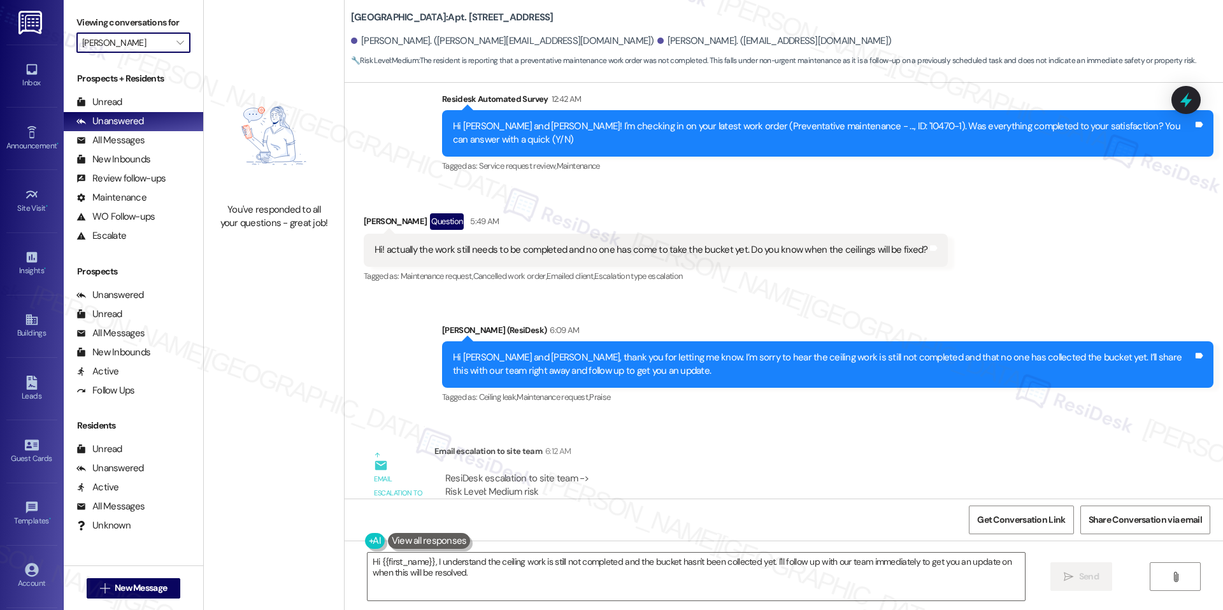
scroll to position [1508, 0]
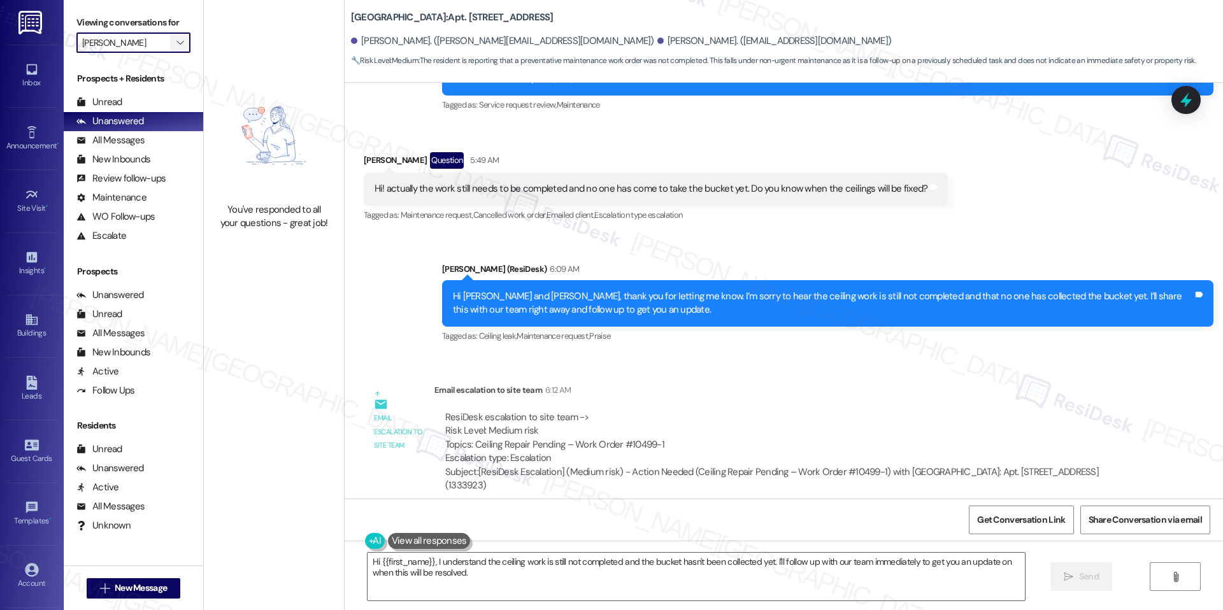
click at [176, 39] on icon "" at bounding box center [179, 43] width 7 height 10
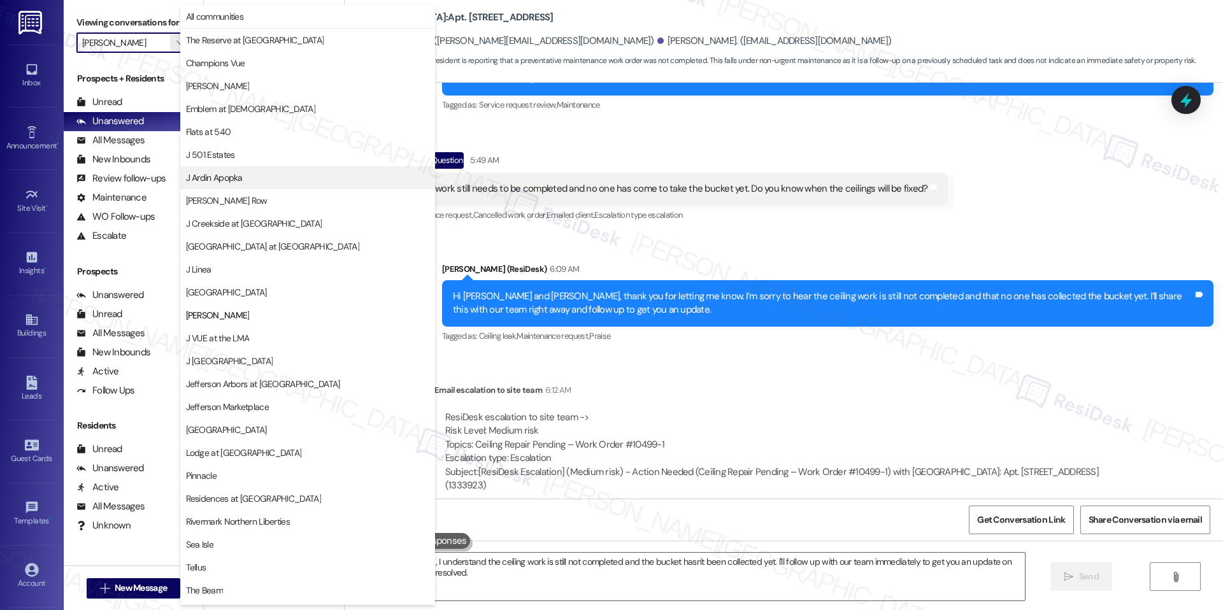
scroll to position [43, 0]
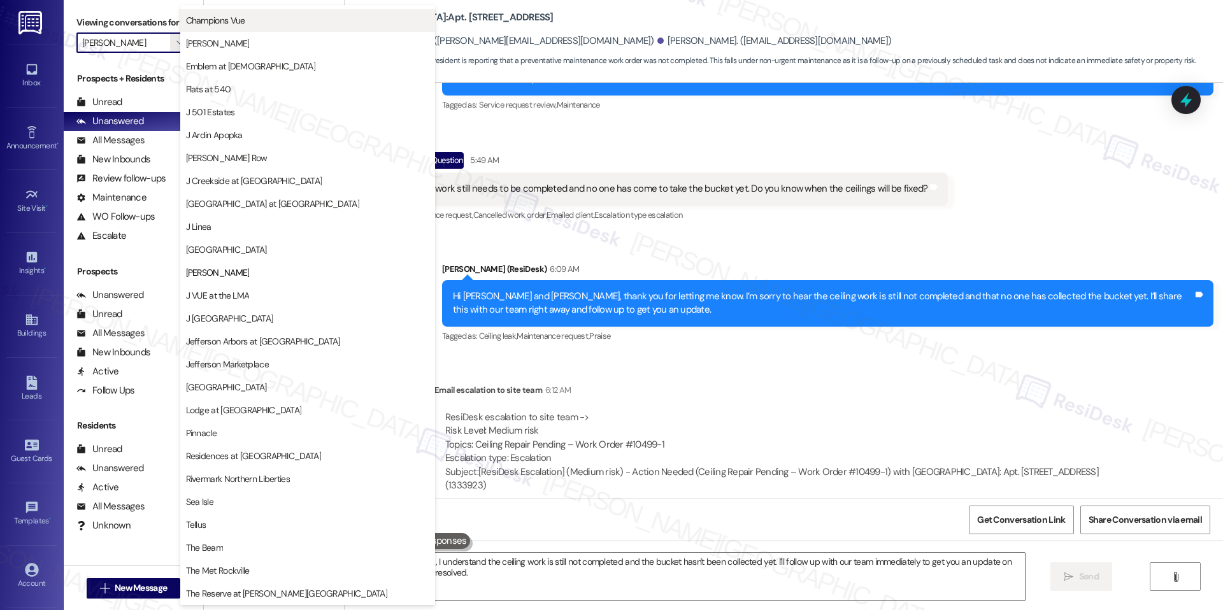
click at [248, 27] on button "Champions Vue" at bounding box center [307, 20] width 255 height 23
type input "All communities"
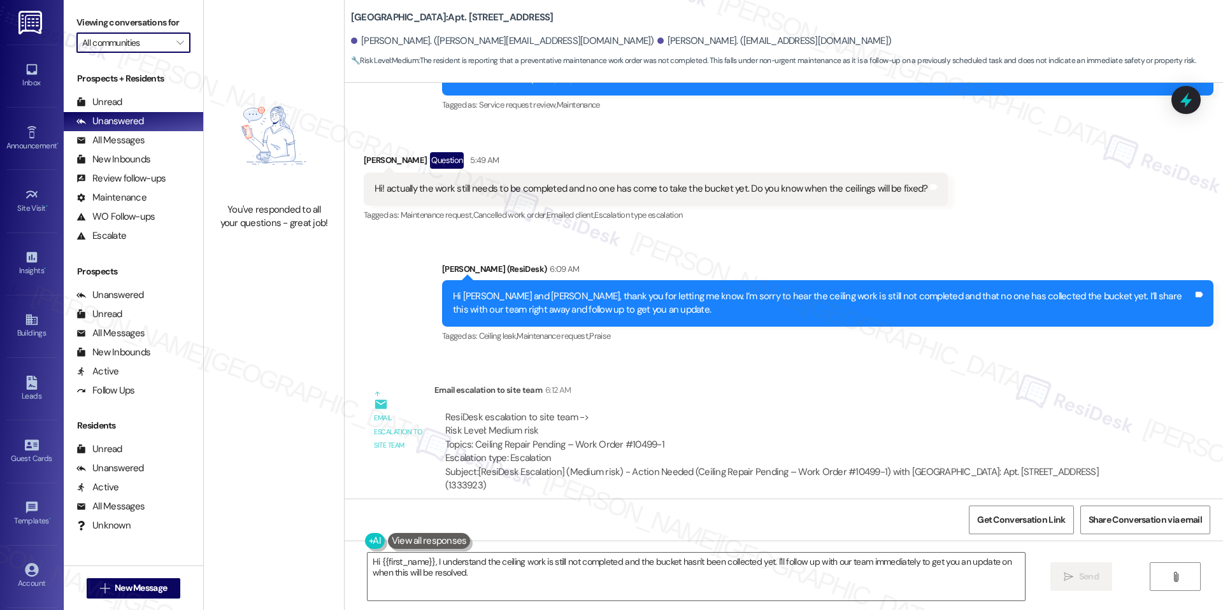
click at [284, 231] on div "You've responded to all your questions - great job!" at bounding box center [274, 152] width 140 height 305
click at [176, 38] on icon "" at bounding box center [179, 43] width 7 height 10
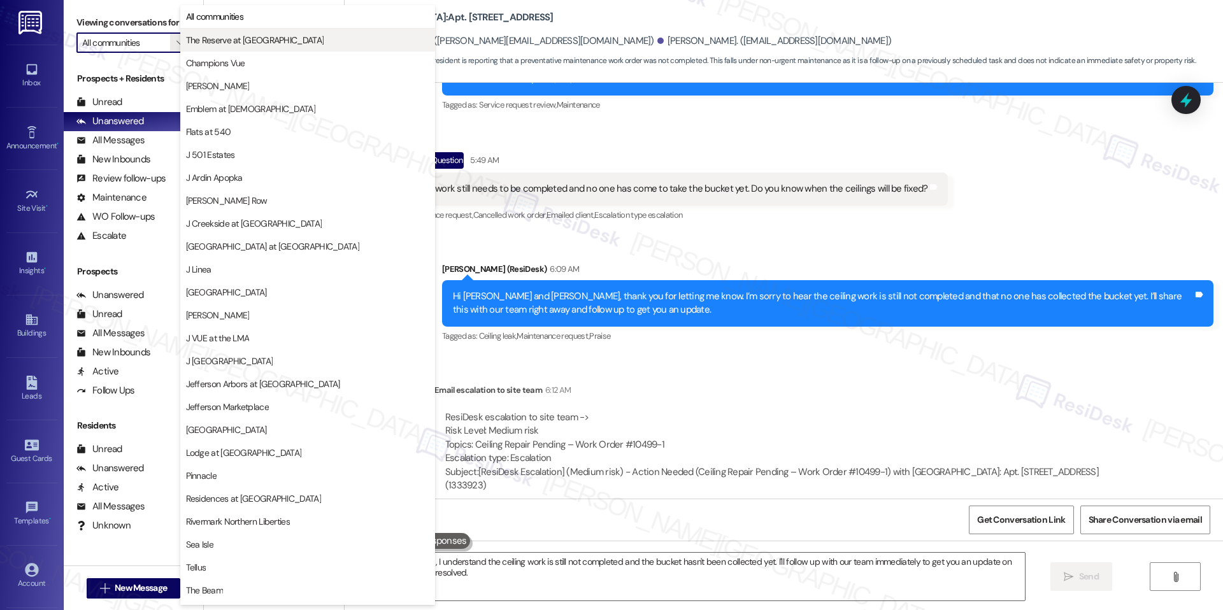
click at [228, 46] on span "The Reserve at [GEOGRAPHIC_DATA]" at bounding box center [255, 40] width 138 height 13
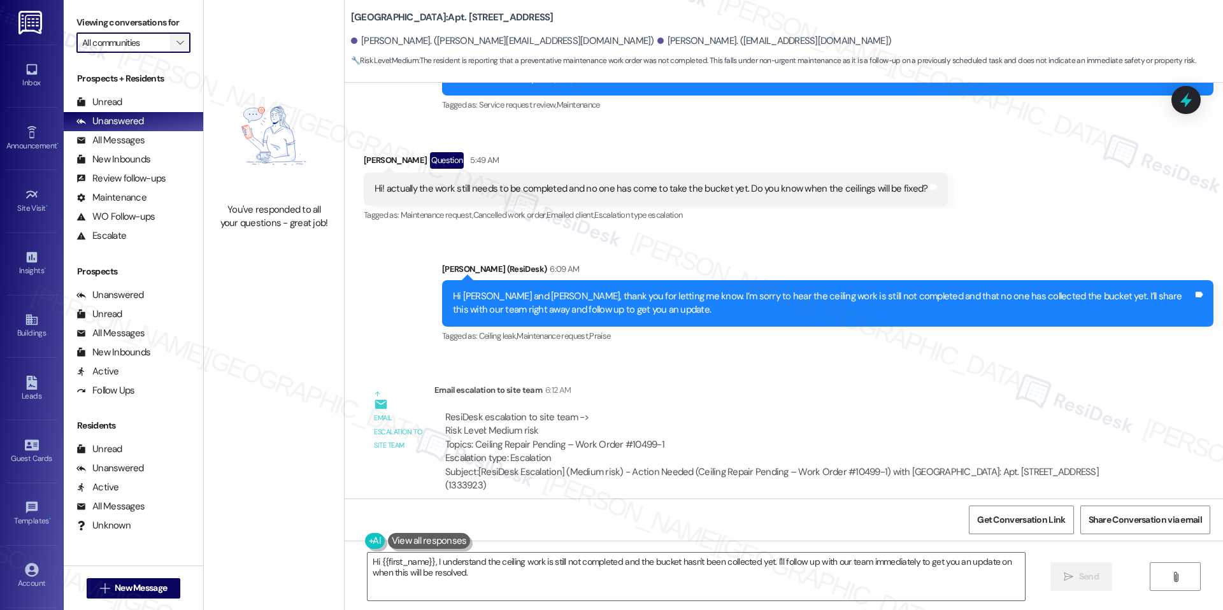
click at [176, 38] on icon "" at bounding box center [179, 43] width 7 height 10
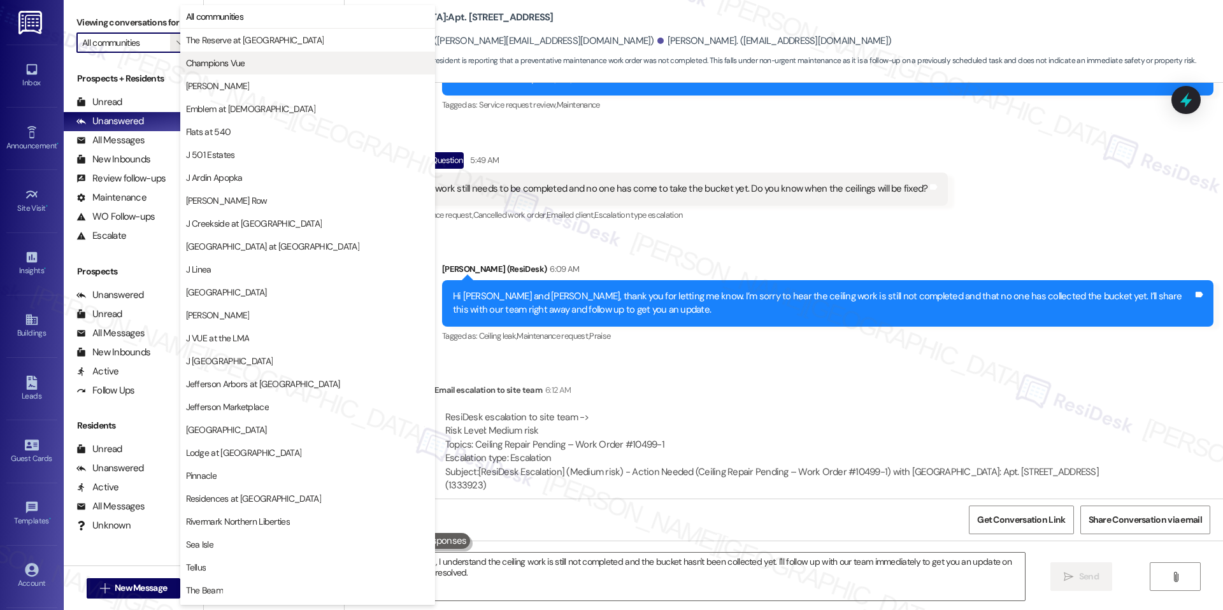
click at [227, 55] on button "Champions Vue" at bounding box center [307, 63] width 255 height 23
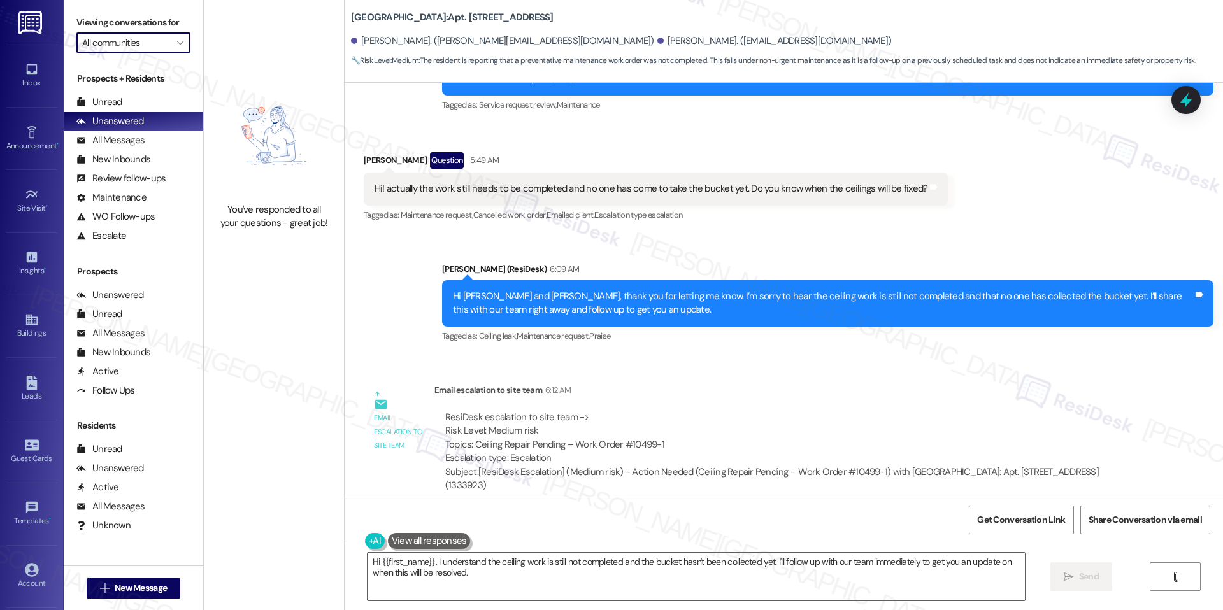
click at [243, 58] on div "You've responded to all your questions - great job!" at bounding box center [274, 152] width 140 height 305
click at [157, 45] on input "All communities" at bounding box center [126, 42] width 88 height 20
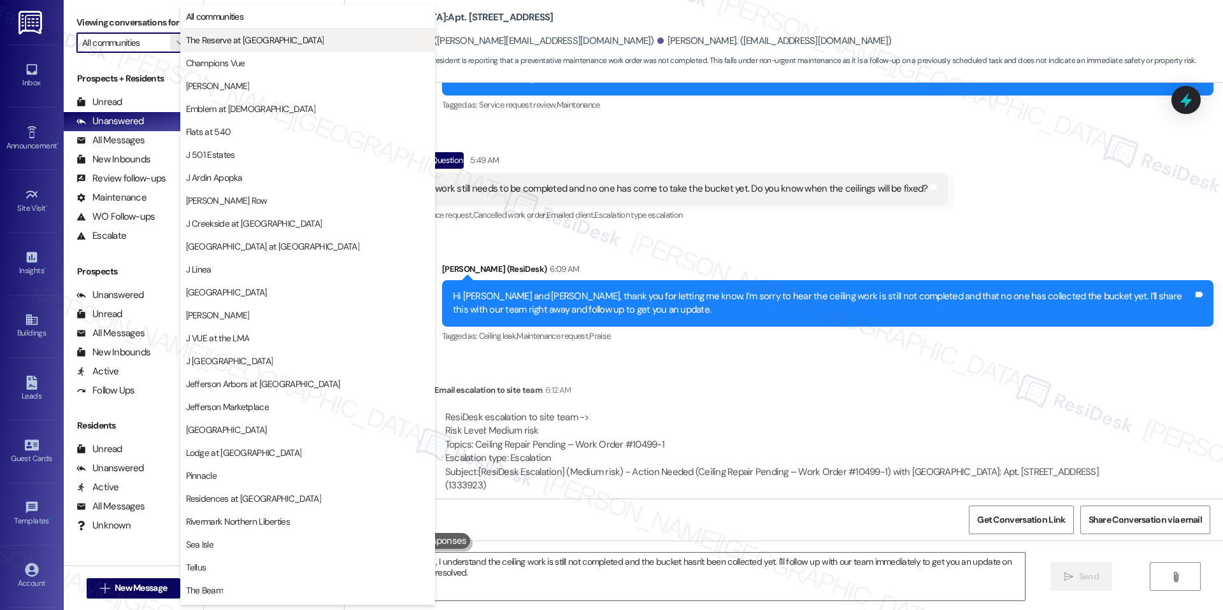
click at [213, 42] on span "The Reserve at [GEOGRAPHIC_DATA]" at bounding box center [255, 40] width 138 height 13
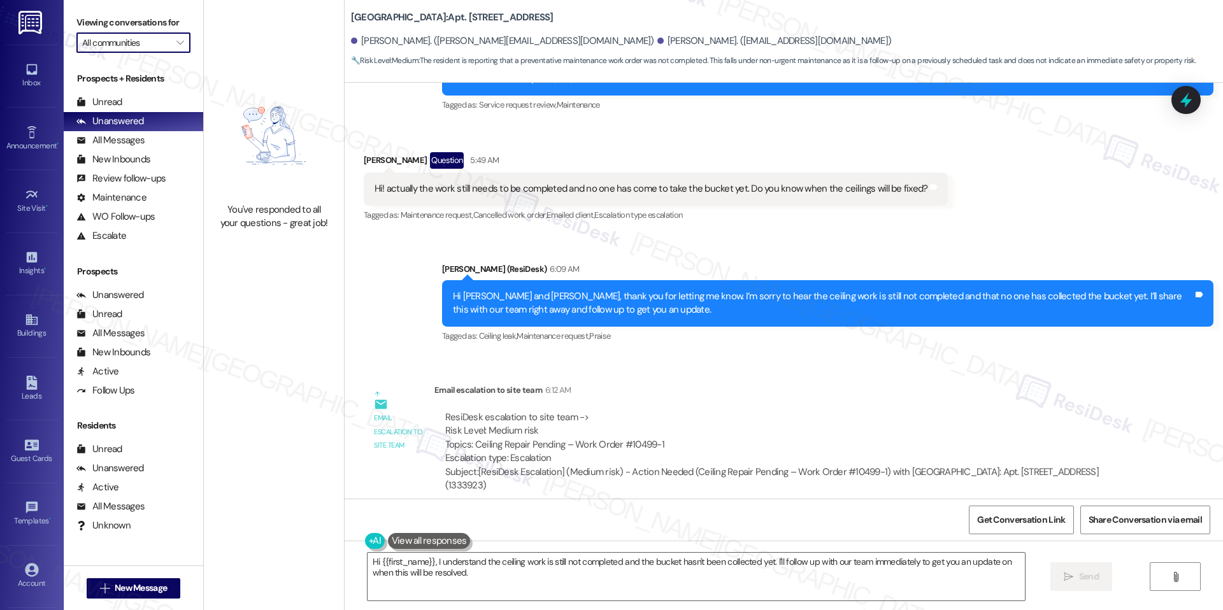
click at [234, 49] on div "You've responded to all your questions - great job!" at bounding box center [274, 152] width 140 height 305
click at [176, 48] on icon "" at bounding box center [179, 43] width 7 height 10
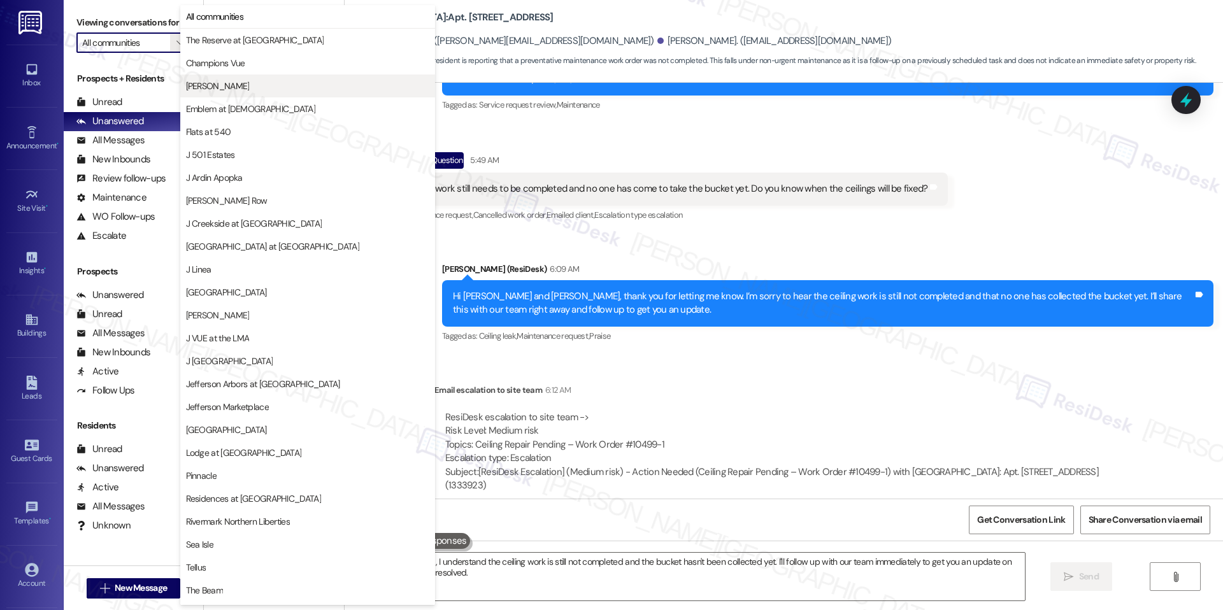
click at [250, 76] on button "[PERSON_NAME]" at bounding box center [307, 86] width 255 height 23
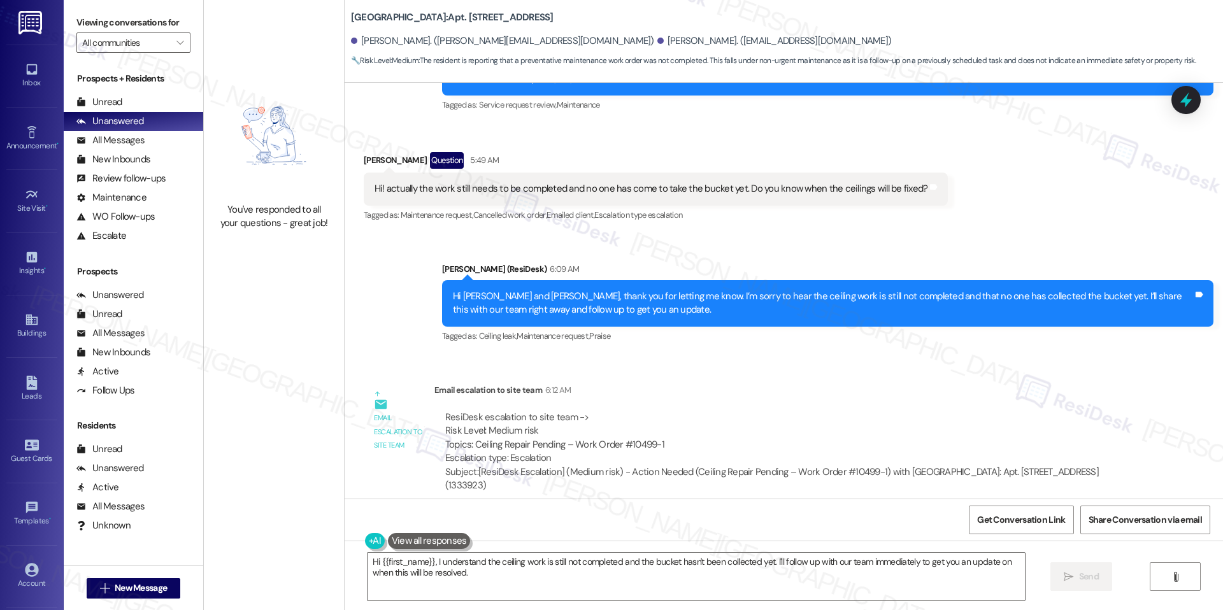
click at [254, 132] on img at bounding box center [274, 136] width 112 height 122
click at [157, 38] on input "All communities" at bounding box center [126, 42] width 88 height 20
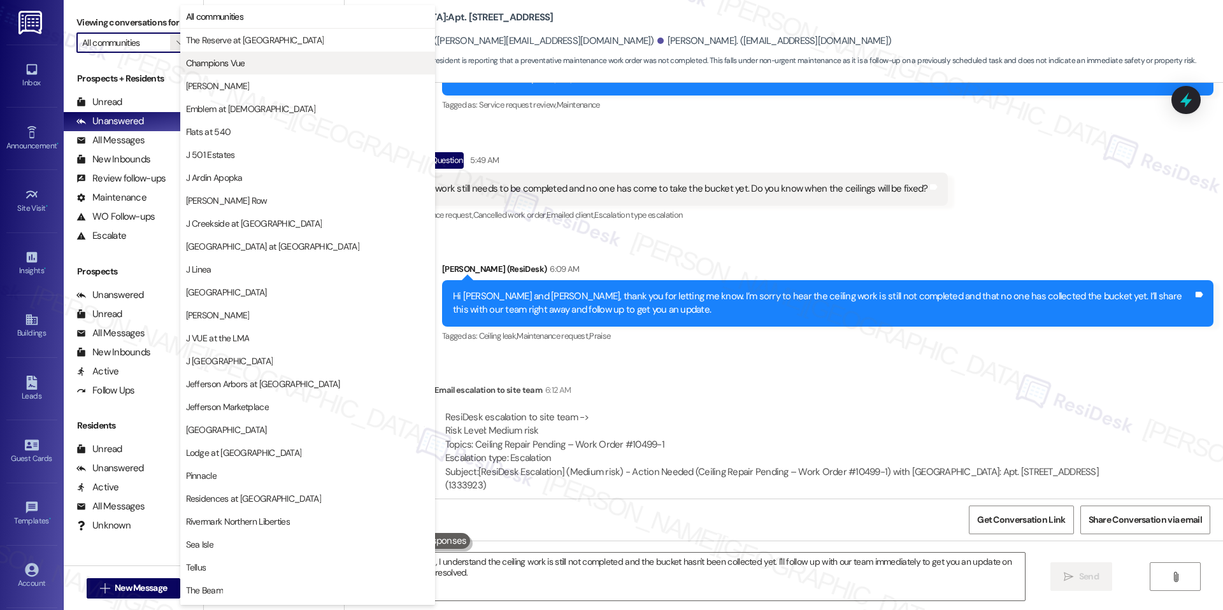
click at [222, 54] on button "Champions Vue" at bounding box center [307, 63] width 255 height 23
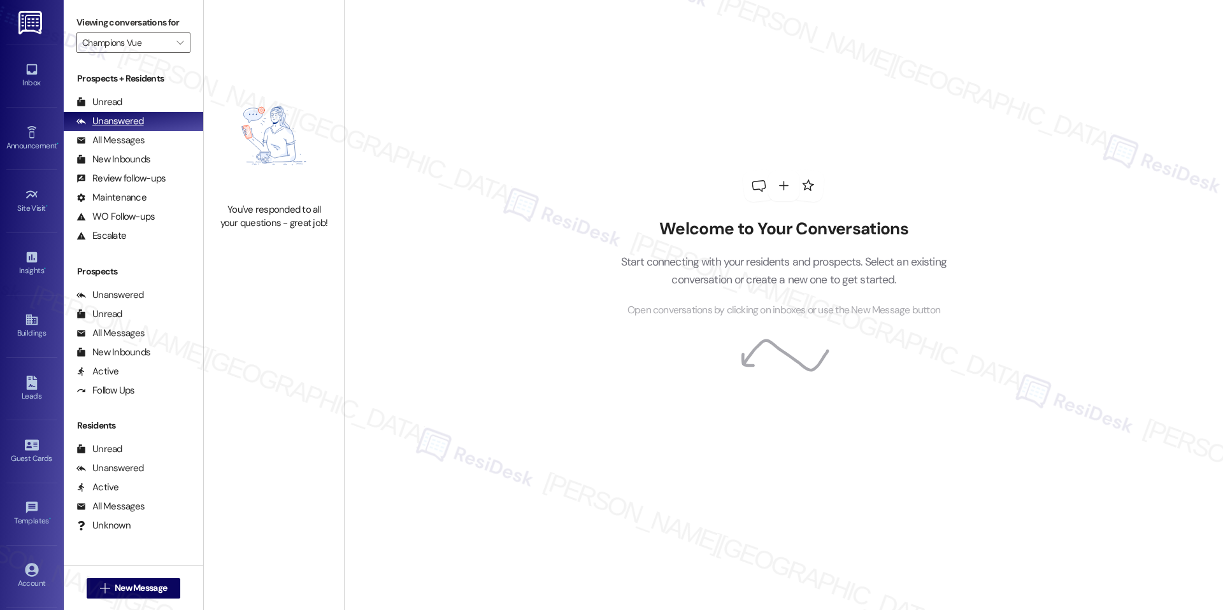
click at [133, 122] on div "Unanswered" at bounding box center [110, 121] width 68 height 13
click at [176, 47] on icon "" at bounding box center [179, 43] width 7 height 10
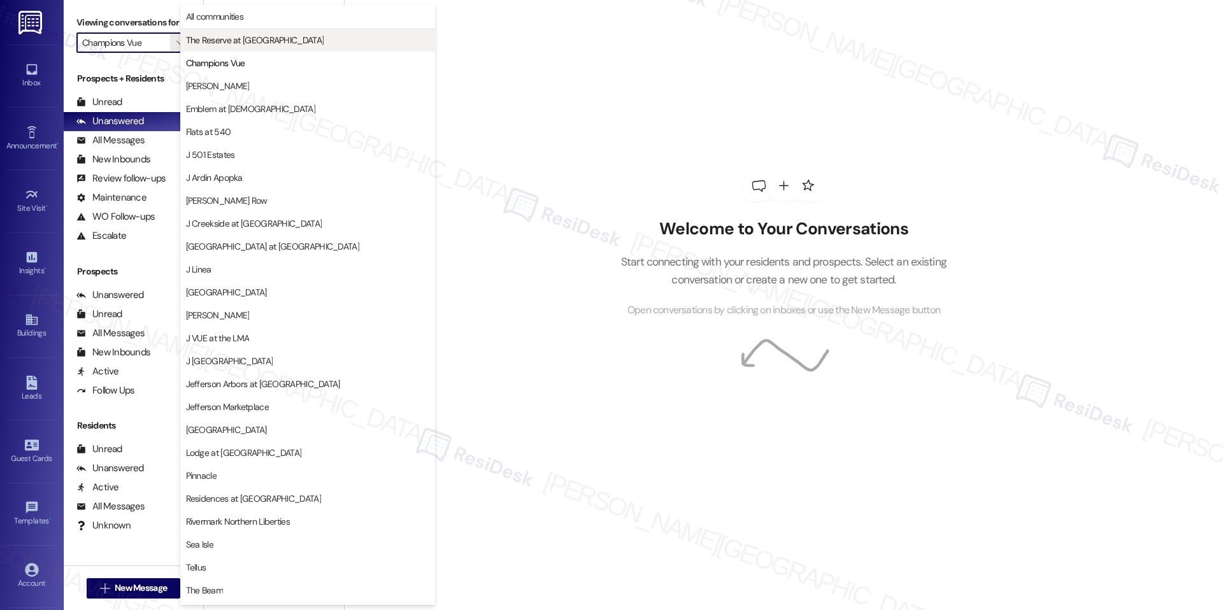
click at [219, 42] on span "The Reserve at [GEOGRAPHIC_DATA]" at bounding box center [255, 40] width 138 height 13
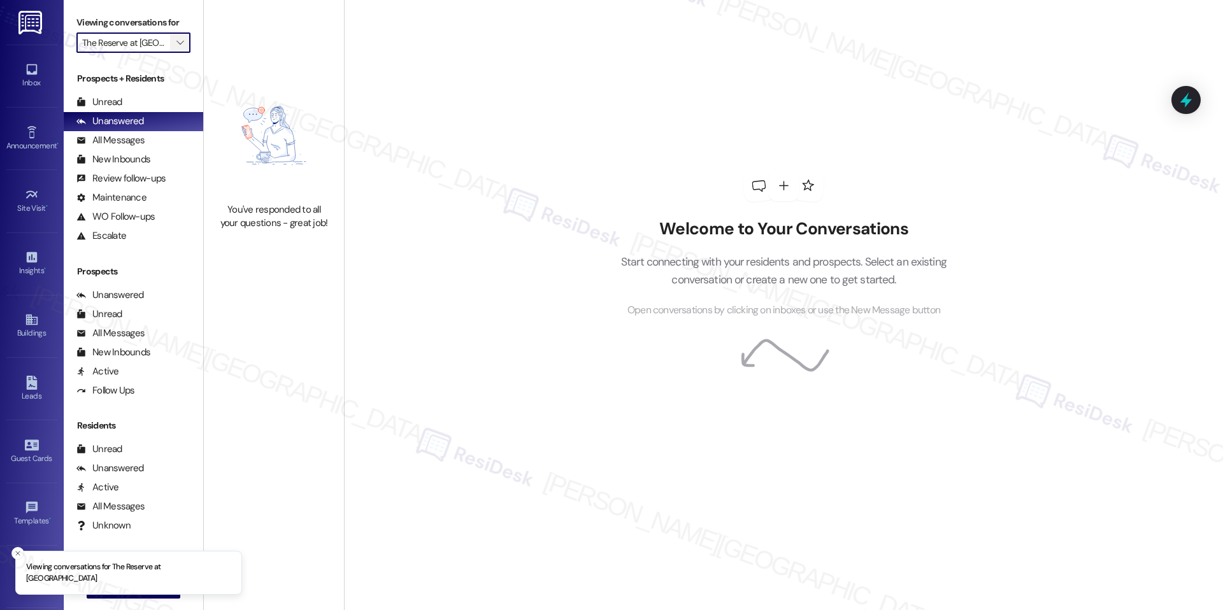
click at [170, 41] on button "" at bounding box center [180, 42] width 20 height 20
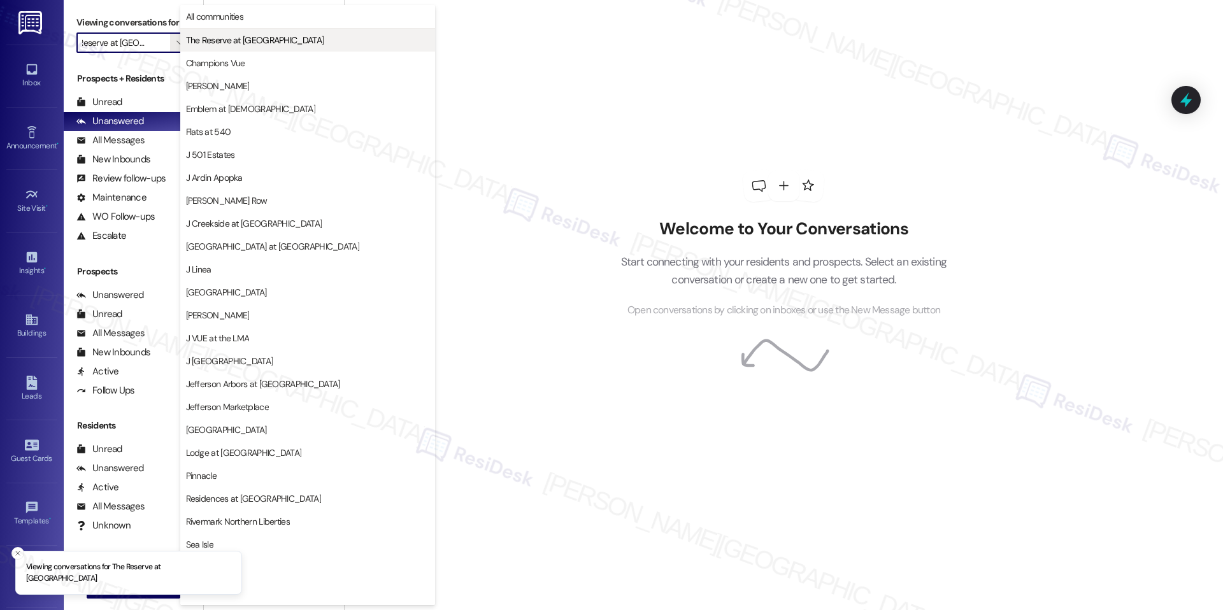
click at [188, 50] on button "The Reserve at [GEOGRAPHIC_DATA]" at bounding box center [307, 40] width 255 height 23
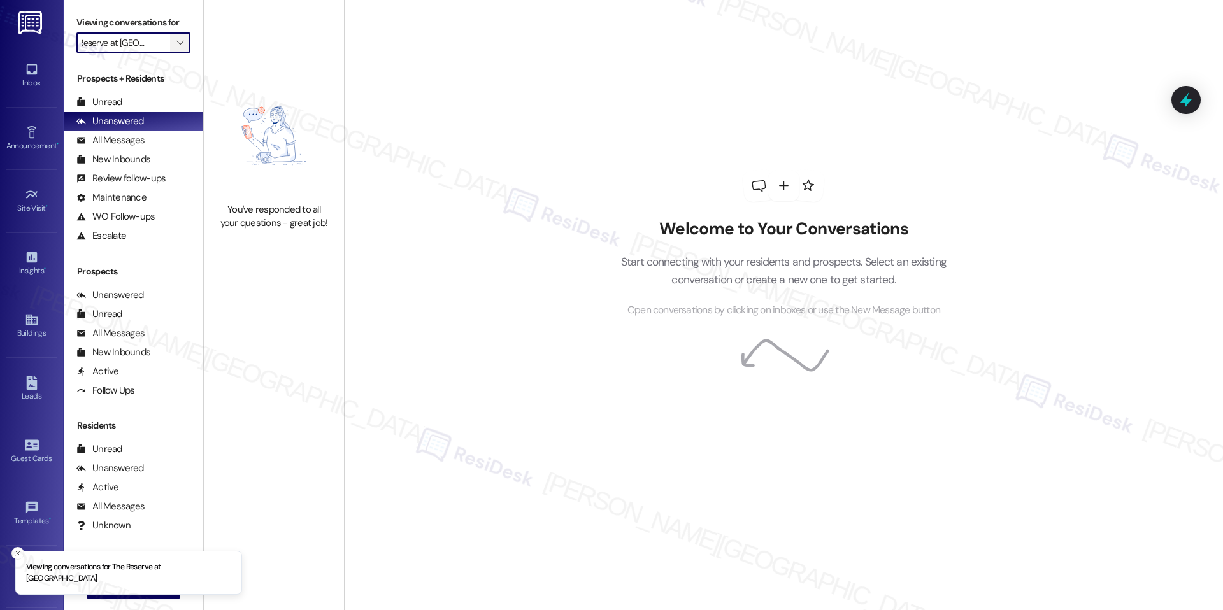
scroll to position [0, 0]
click at [170, 36] on button "" at bounding box center [180, 42] width 20 height 20
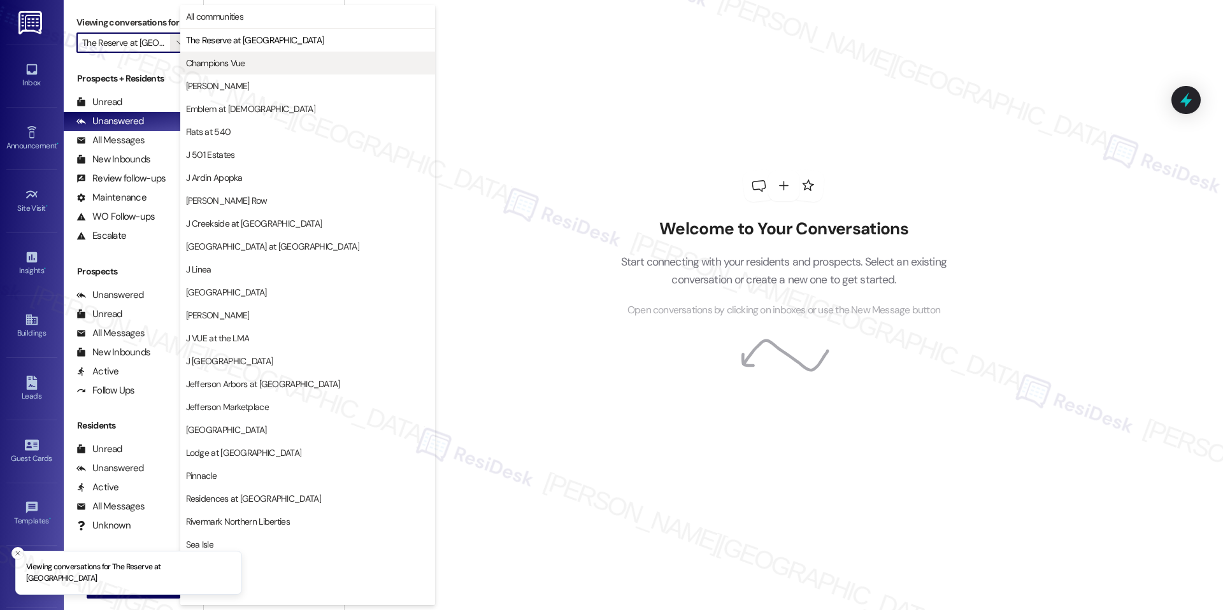
click at [206, 55] on button "Champions Vue" at bounding box center [307, 63] width 255 height 23
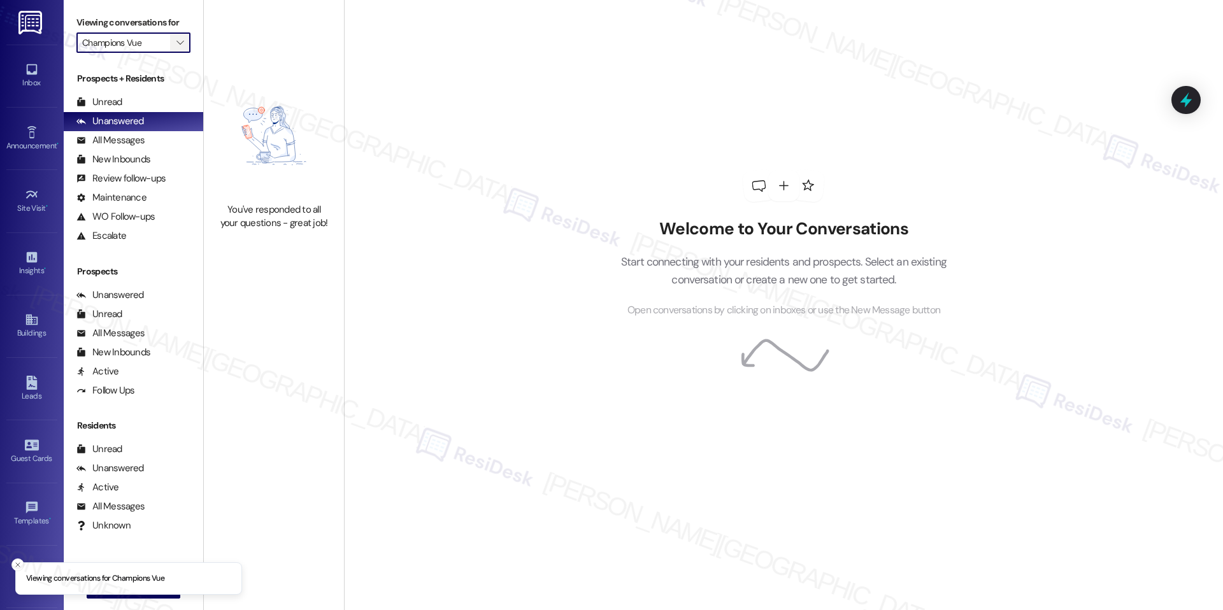
click at [176, 47] on icon "" at bounding box center [179, 43] width 7 height 10
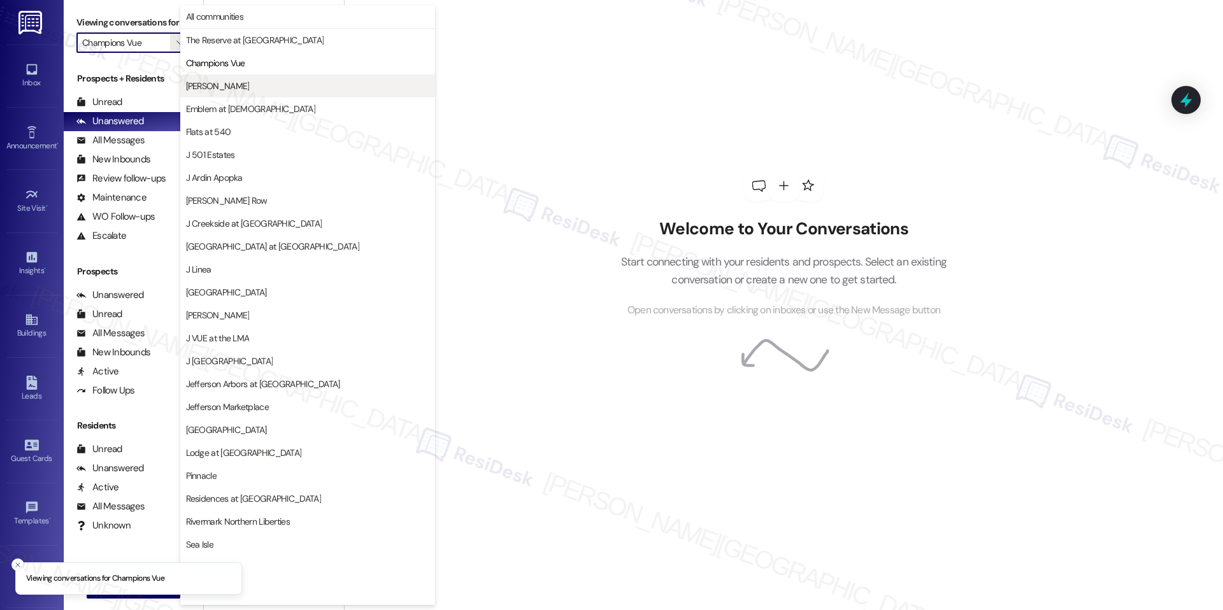
click at [215, 76] on button "[PERSON_NAME]" at bounding box center [307, 86] width 255 height 23
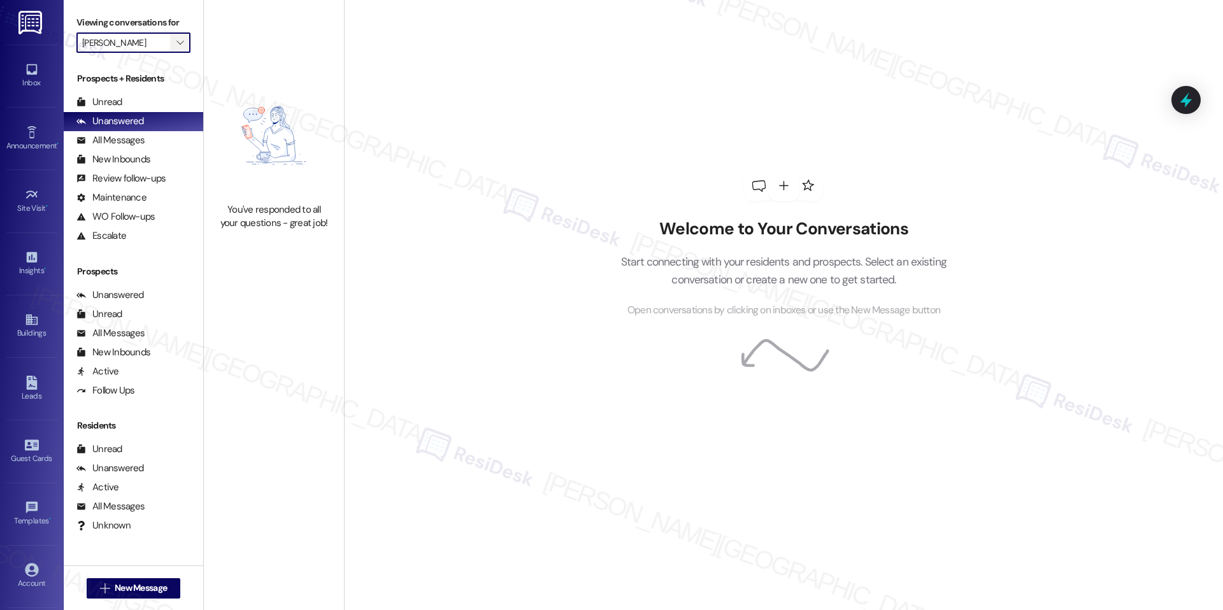
click at [178, 37] on button "" at bounding box center [180, 42] width 20 height 20
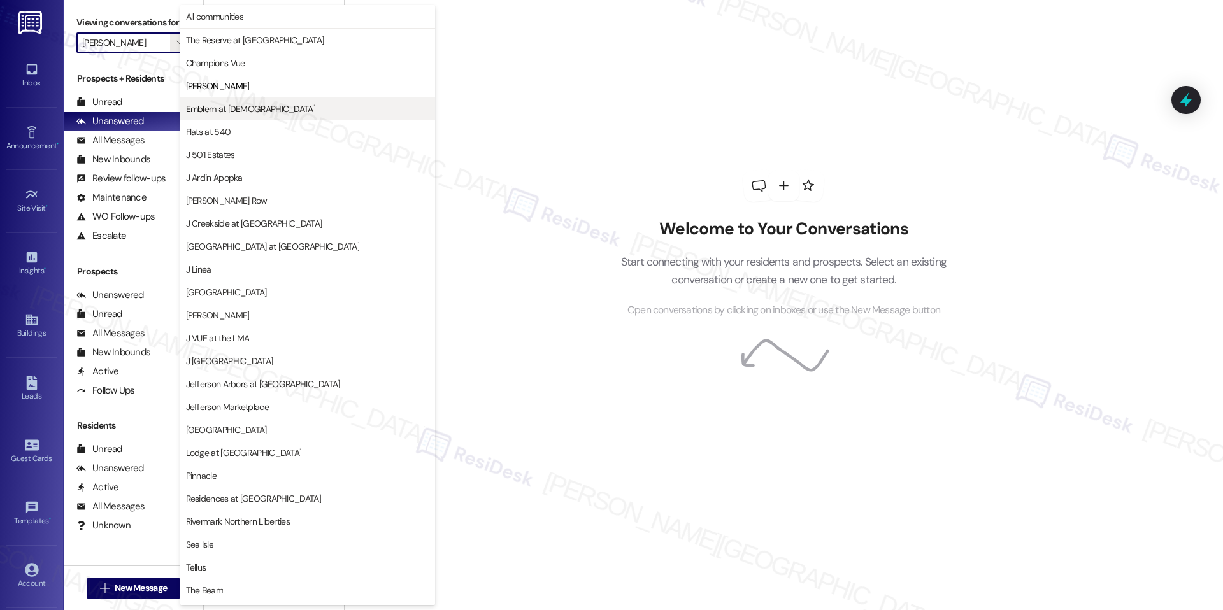
click at [226, 106] on span "Emblem at [DEMOGRAPHIC_DATA]" at bounding box center [250, 109] width 129 height 13
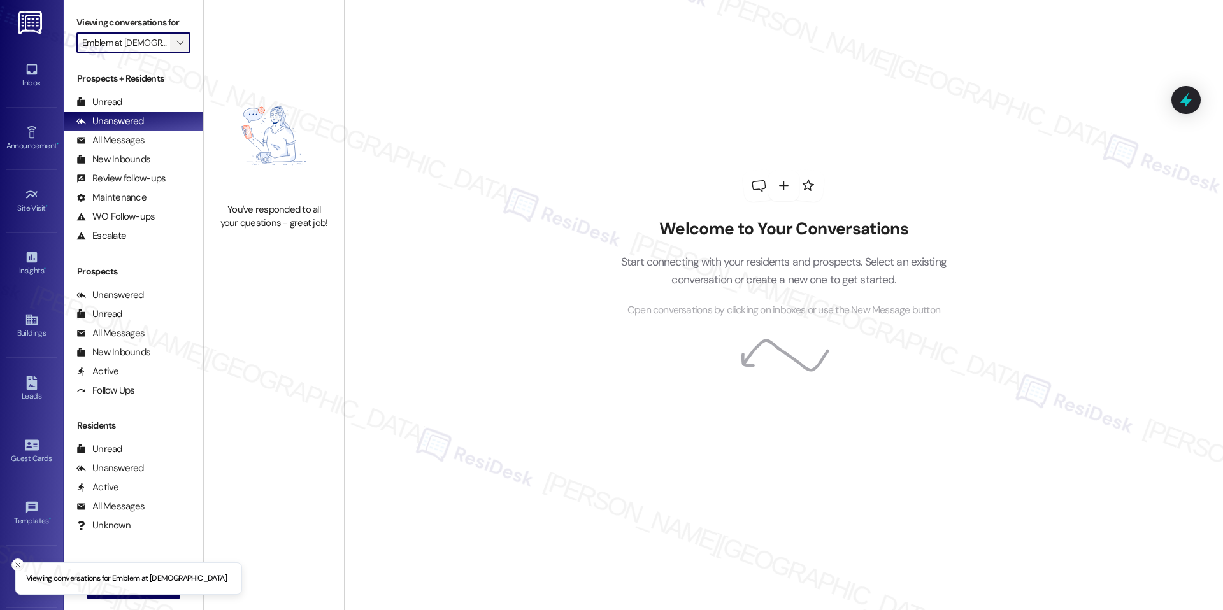
click at [174, 48] on span "" at bounding box center [180, 42] width 12 height 20
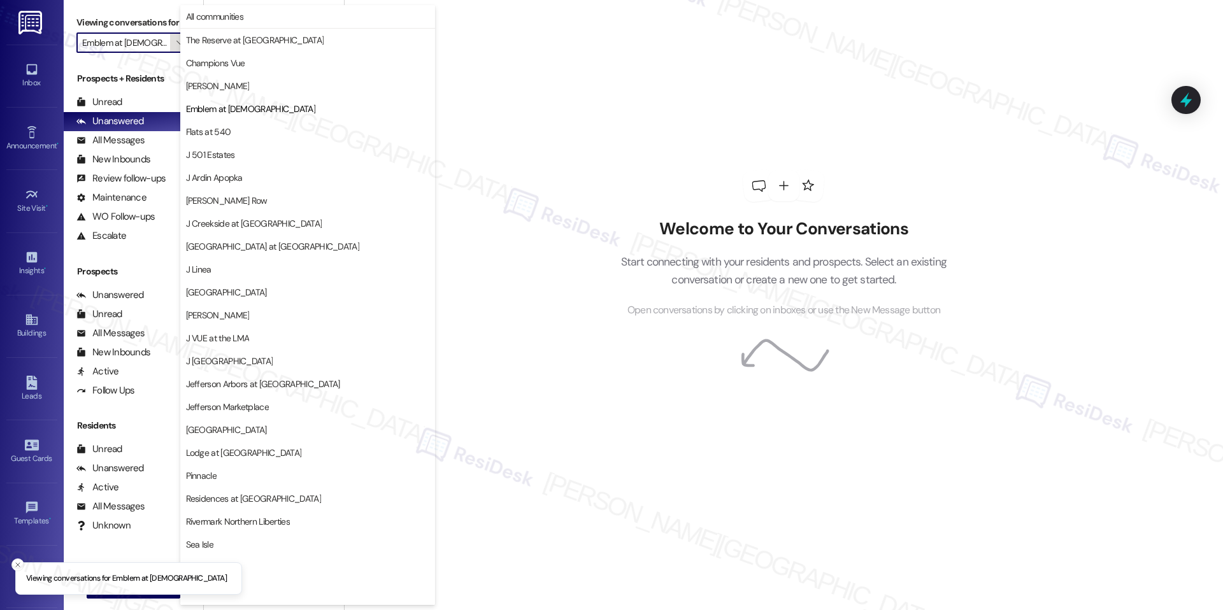
scroll to position [0, 2]
click at [236, 134] on span "Flats at 540" at bounding box center [307, 131] width 243 height 13
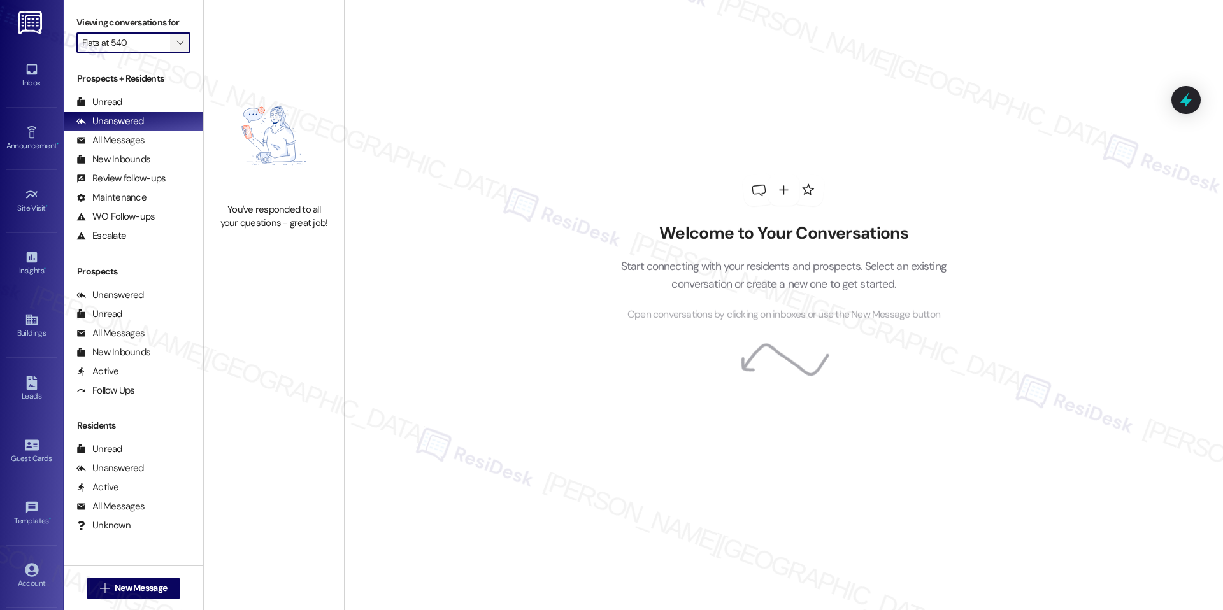
click at [176, 46] on icon "" at bounding box center [179, 43] width 7 height 10
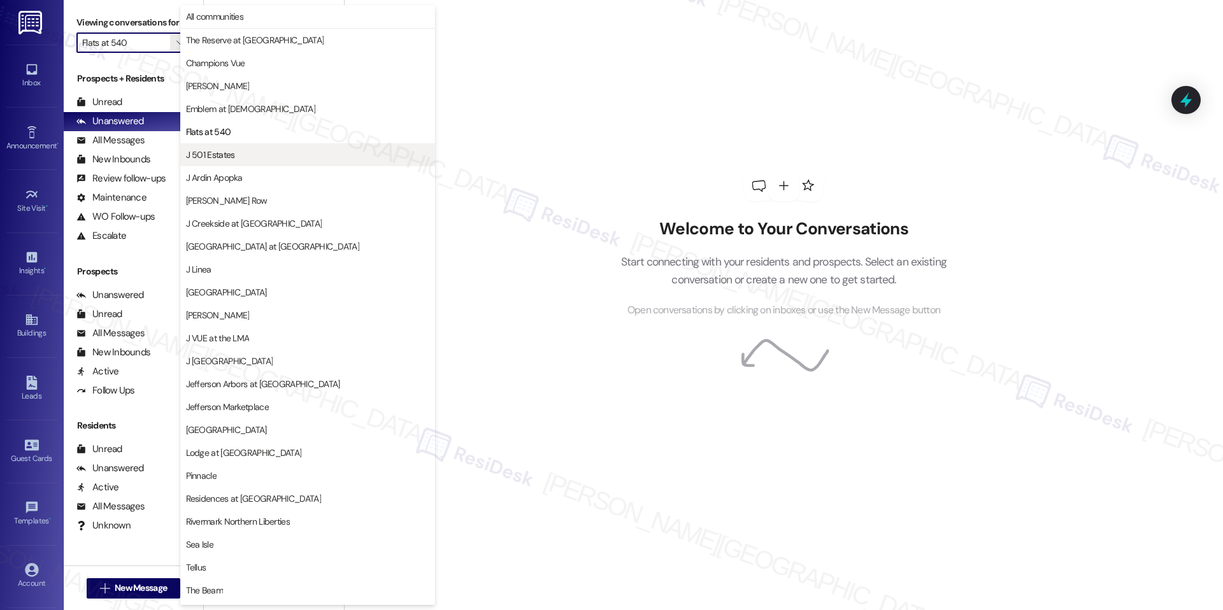
click at [245, 161] on span "J 501 Estates" at bounding box center [307, 154] width 243 height 13
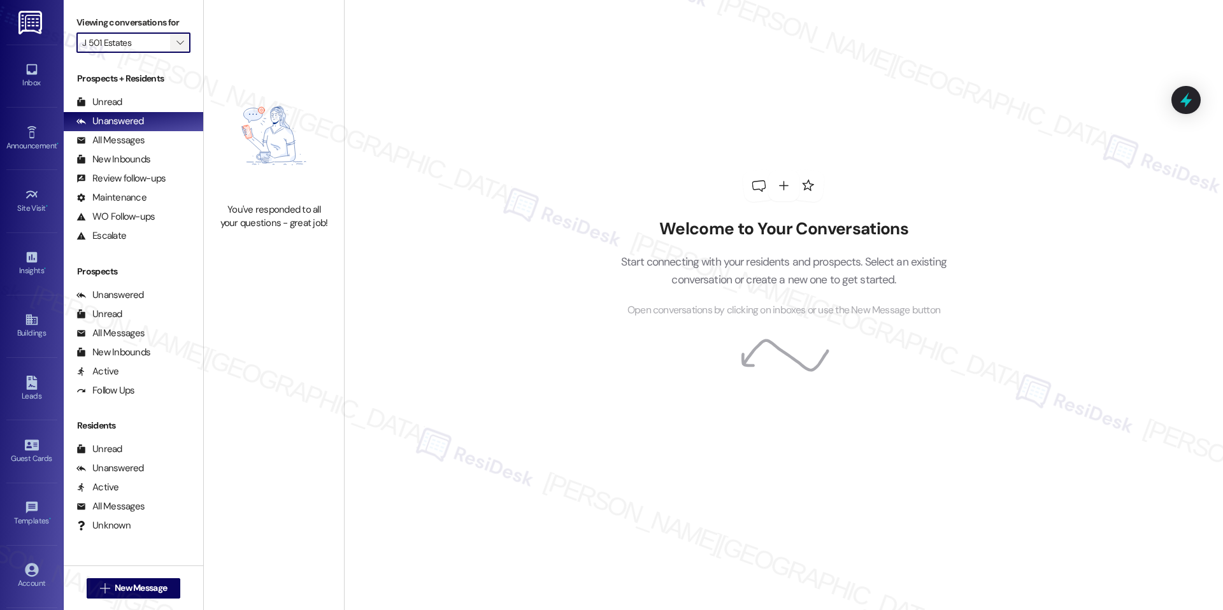
click at [176, 39] on icon "" at bounding box center [179, 43] width 7 height 10
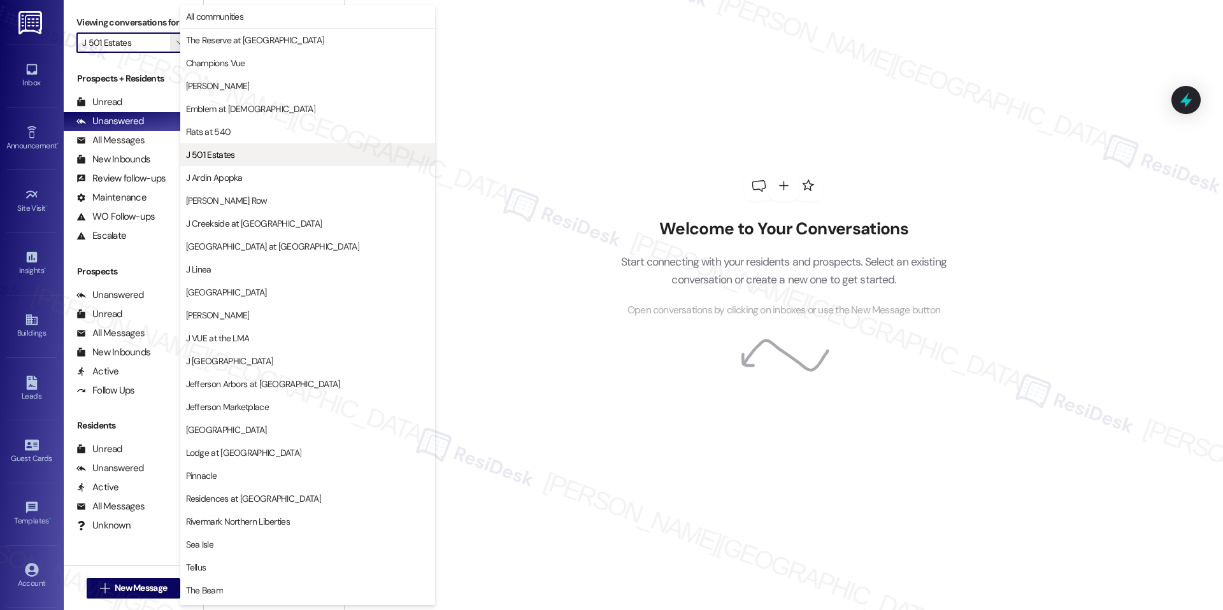
click at [243, 145] on button "J 501 Estates" at bounding box center [307, 154] width 255 height 23
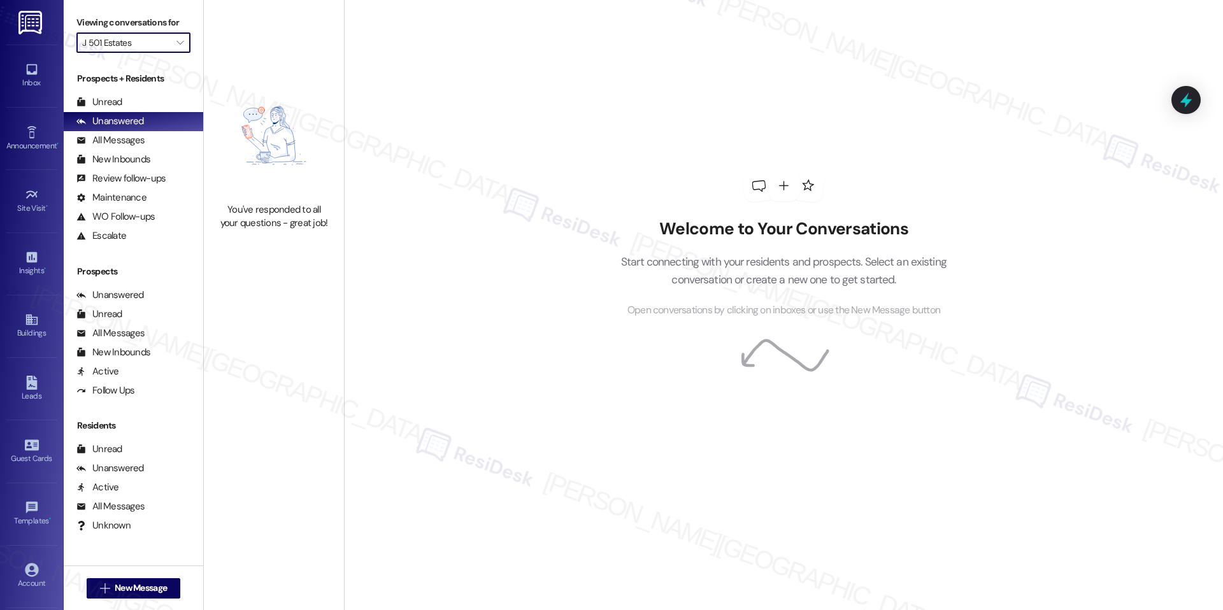
drag, startPoint x: 173, startPoint y: 43, endPoint x: 212, endPoint y: 78, distance: 52.8
click at [174, 43] on span "" at bounding box center [180, 42] width 12 height 20
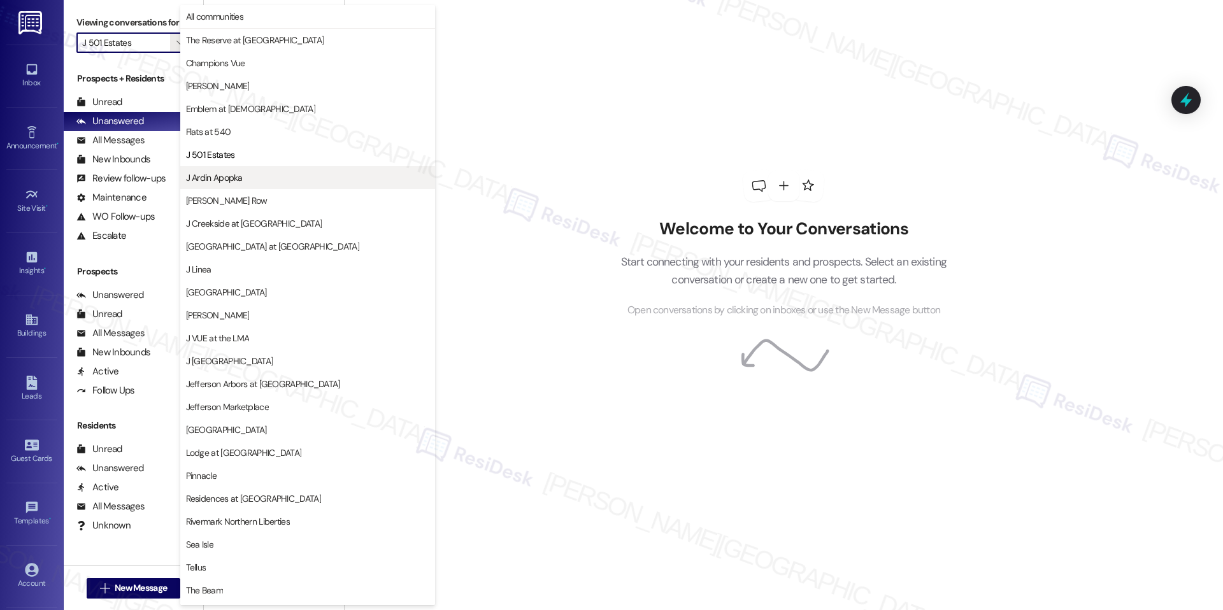
click at [251, 182] on span "J Ardin Apopka" at bounding box center [307, 177] width 243 height 13
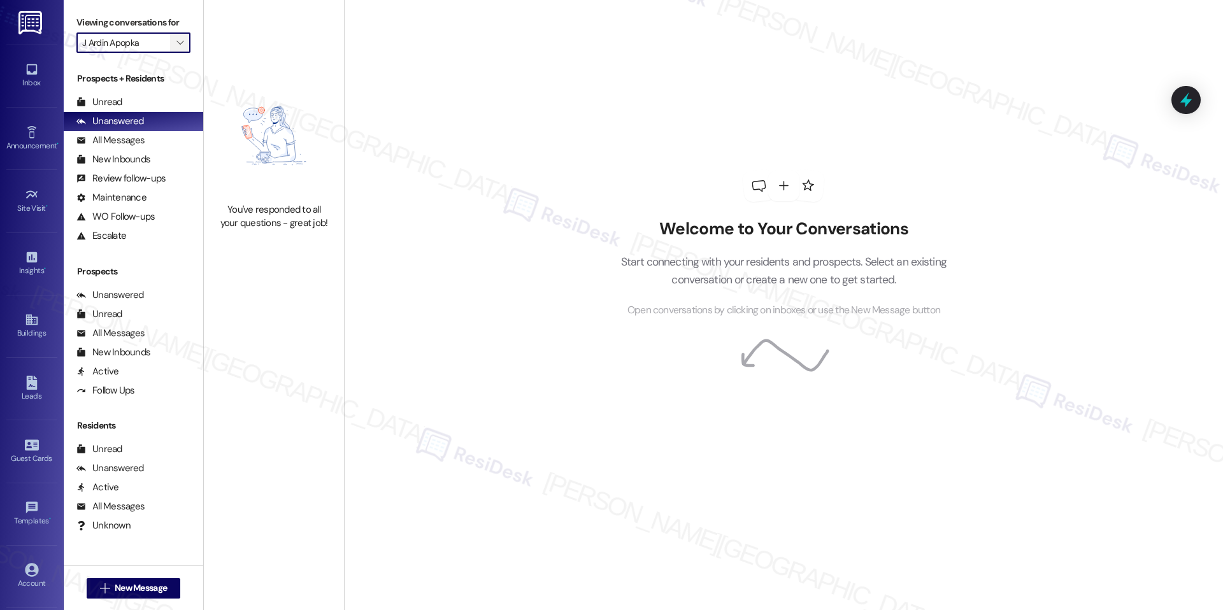
click at [175, 41] on span "" at bounding box center [180, 42] width 12 height 20
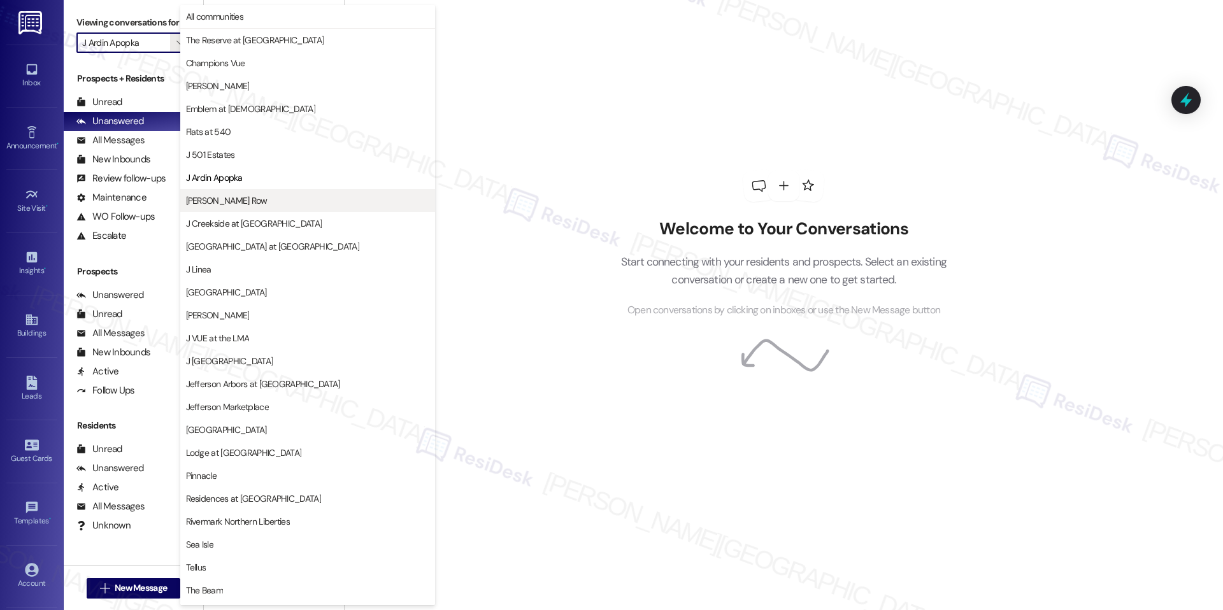
click at [231, 203] on span "[PERSON_NAME] Row" at bounding box center [227, 200] width 82 height 13
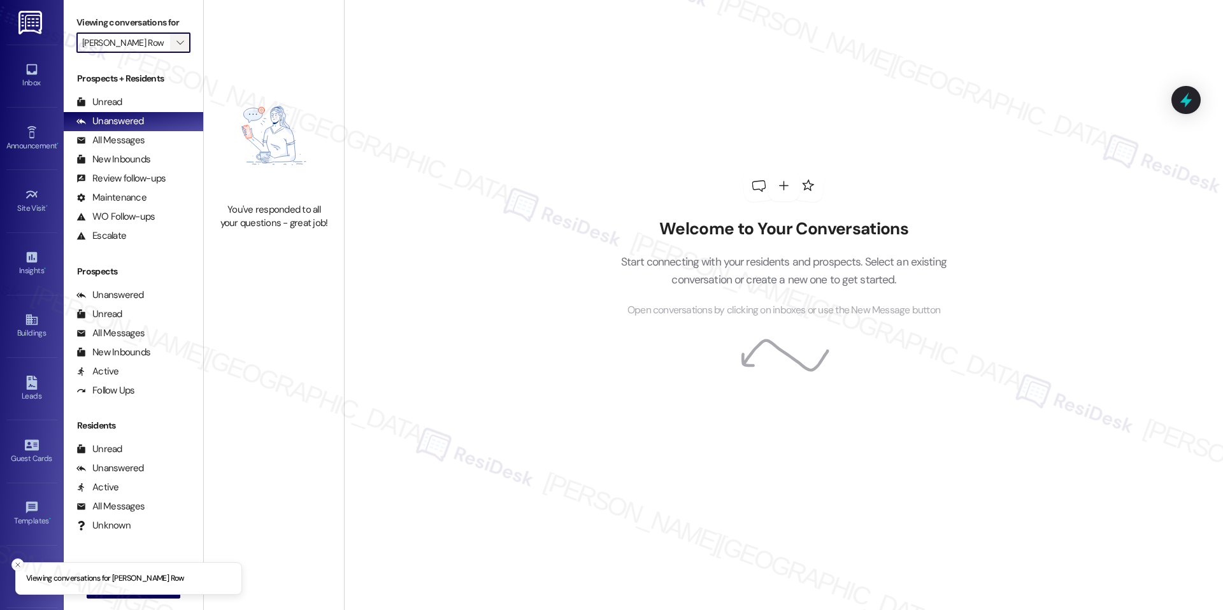
click at [174, 43] on span "" at bounding box center [180, 42] width 12 height 20
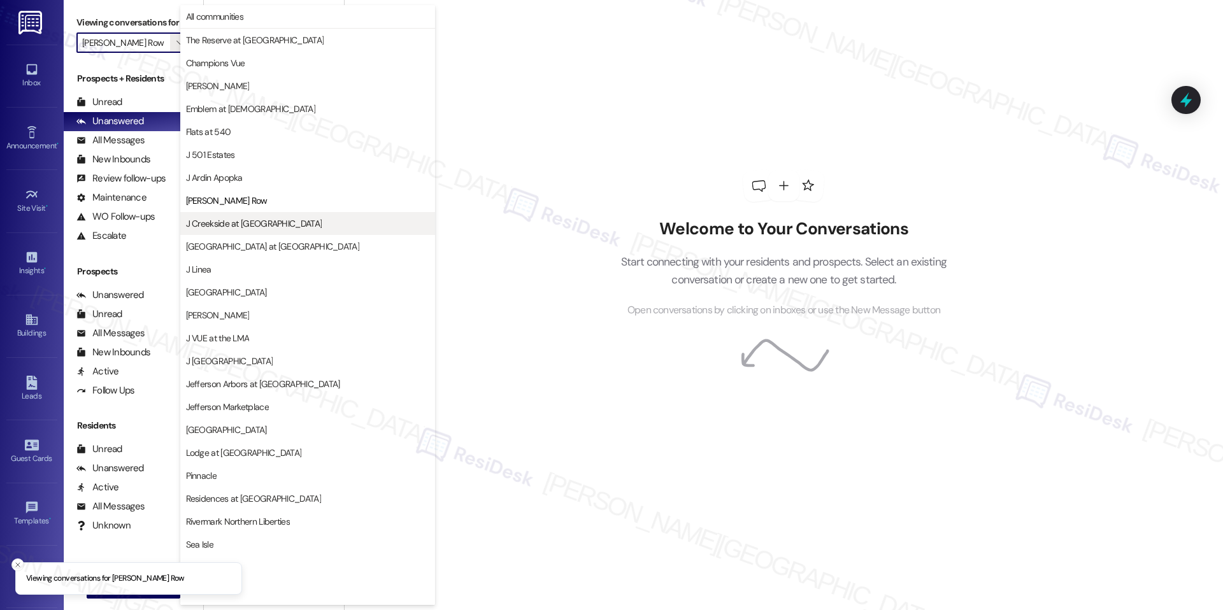
click at [291, 219] on span "J Creekside at [GEOGRAPHIC_DATA]" at bounding box center [307, 223] width 243 height 13
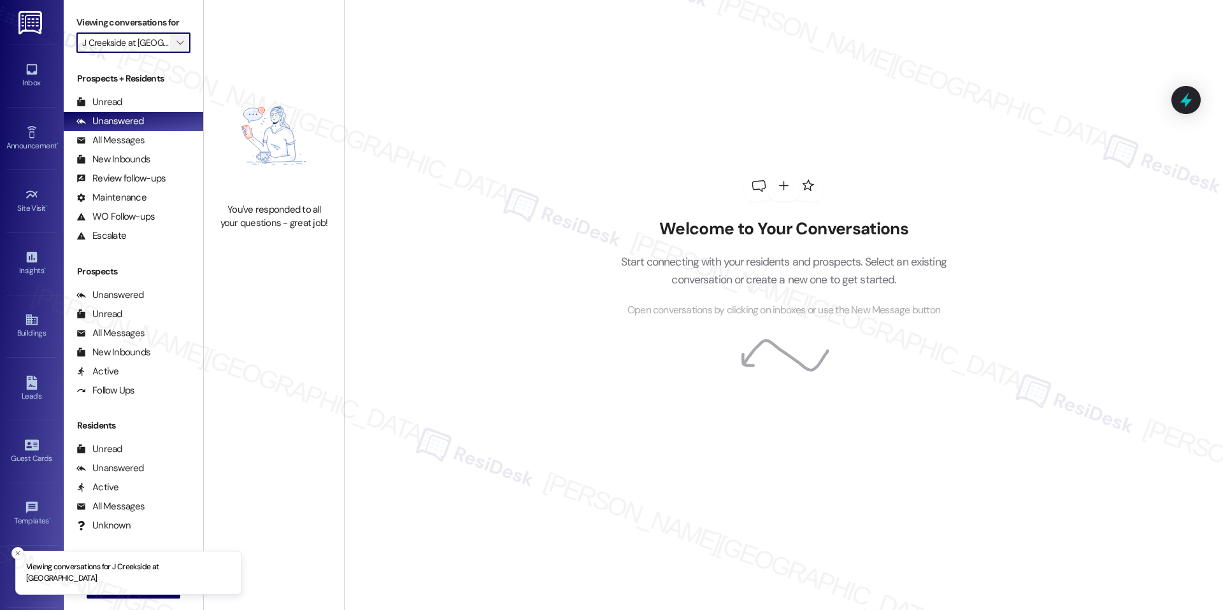
click at [176, 42] on icon "" at bounding box center [179, 43] width 7 height 10
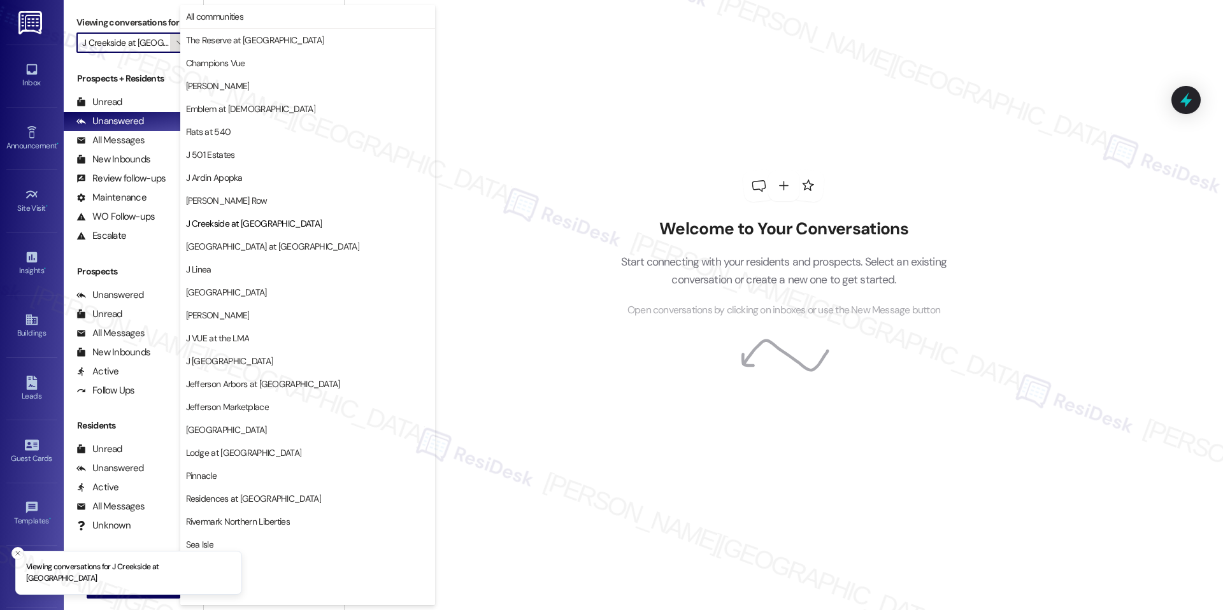
scroll to position [43, 0]
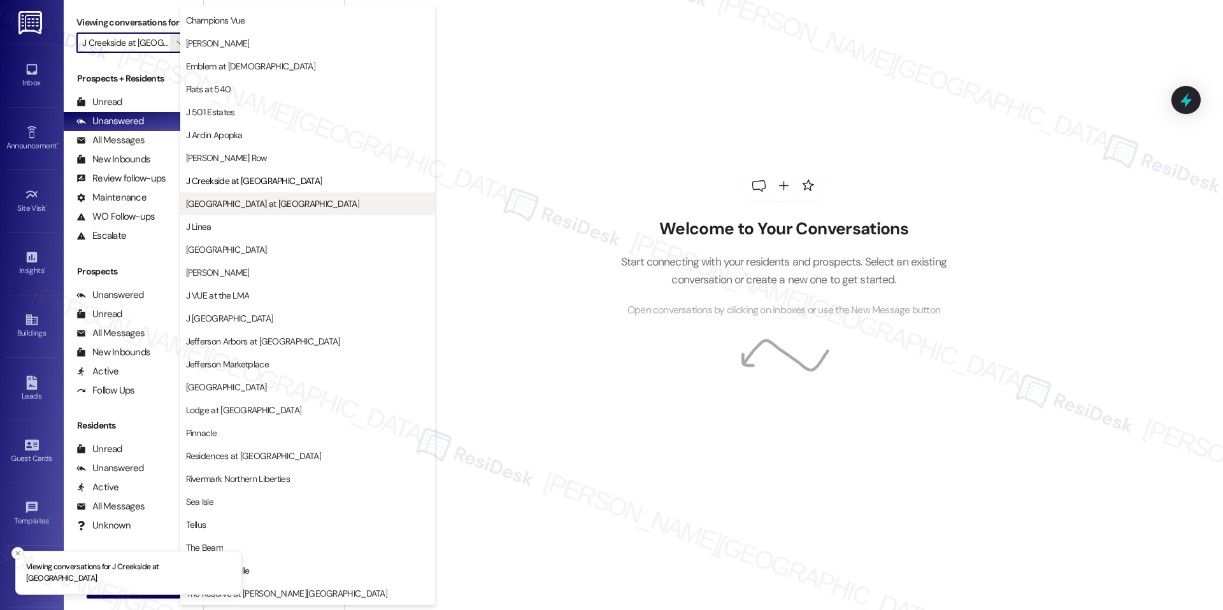
click at [284, 211] on button "[GEOGRAPHIC_DATA] at [GEOGRAPHIC_DATA]" at bounding box center [307, 203] width 255 height 23
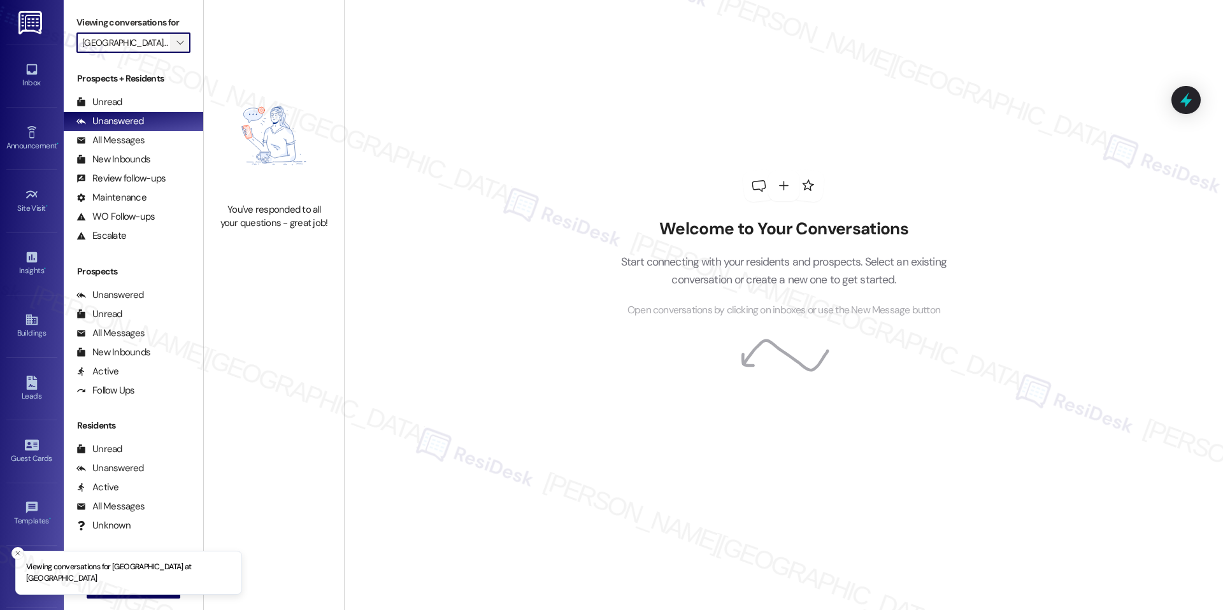
click at [174, 47] on span "" at bounding box center [180, 42] width 12 height 20
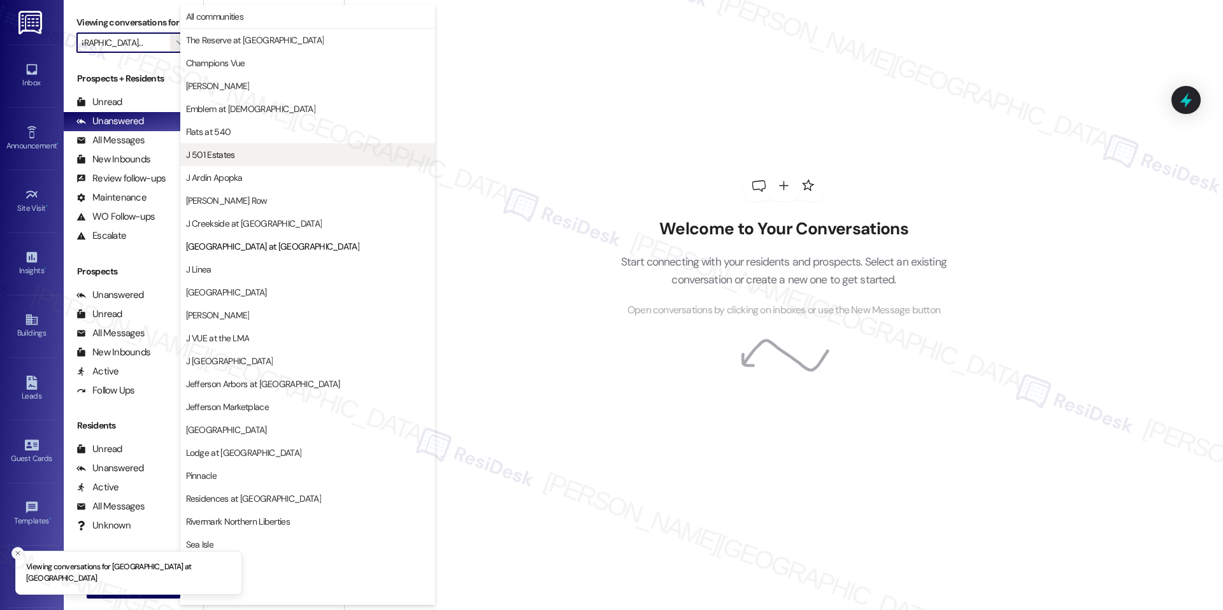
scroll to position [43, 0]
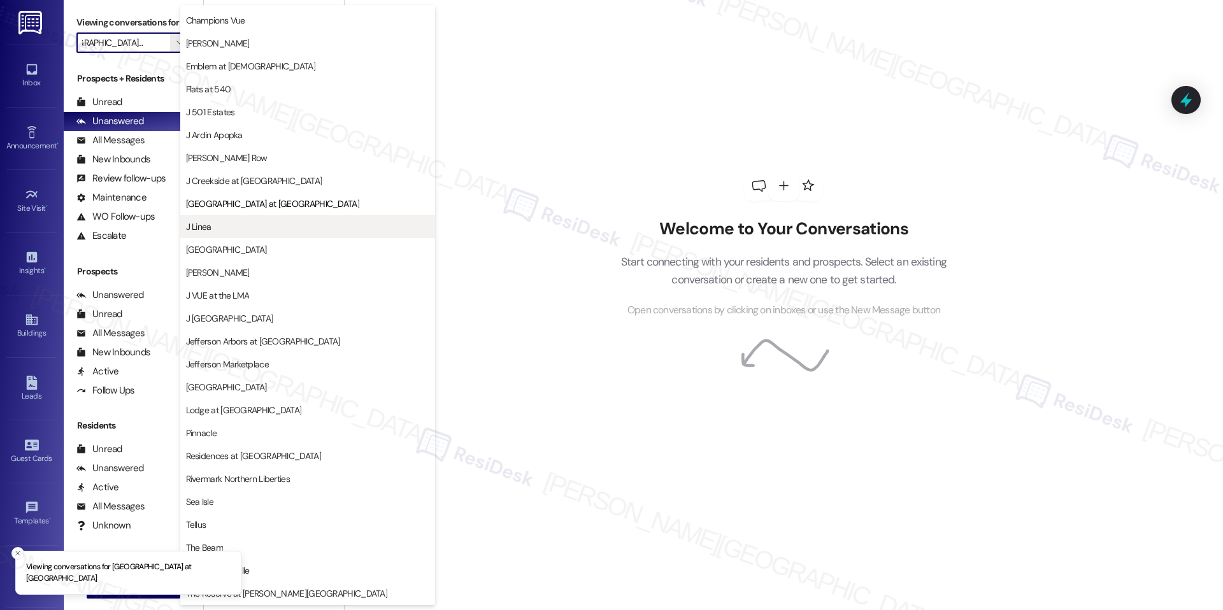
click at [254, 218] on button "J Linea" at bounding box center [307, 226] width 255 height 23
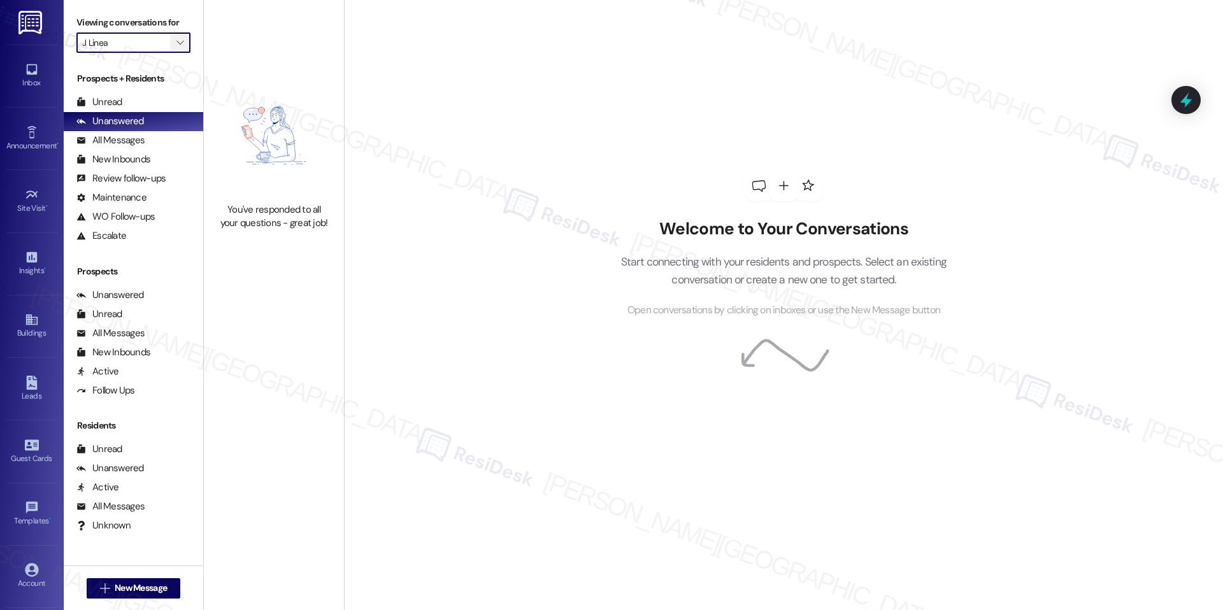
click at [175, 48] on span "" at bounding box center [180, 42] width 12 height 20
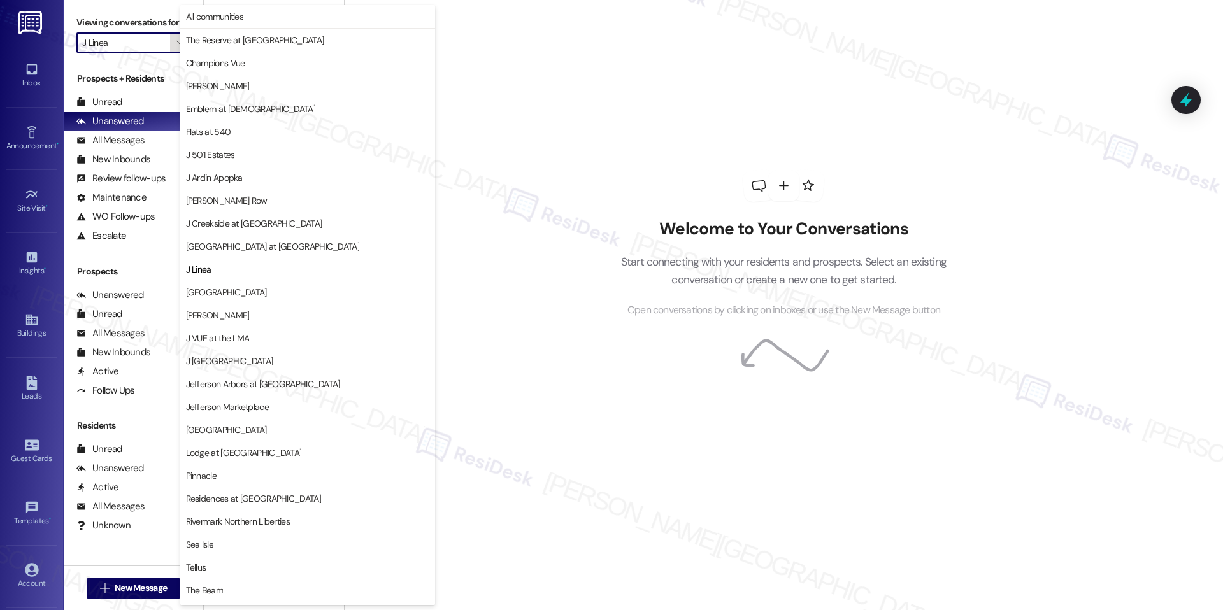
scroll to position [43, 0]
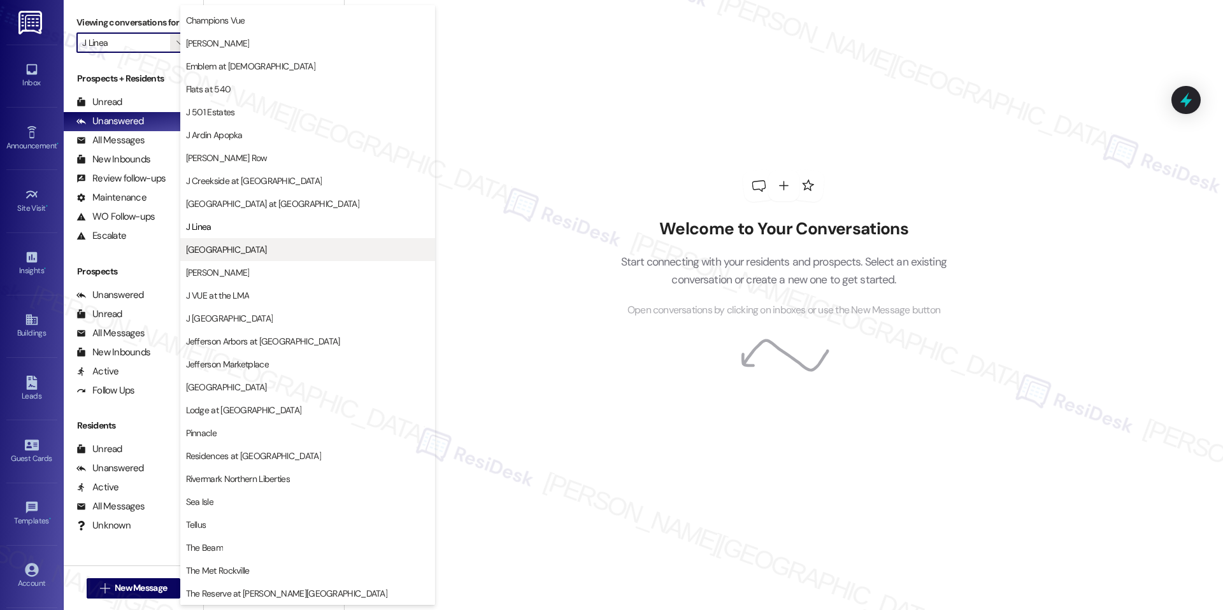
click at [255, 244] on span "[GEOGRAPHIC_DATA]" at bounding box center [307, 249] width 243 height 13
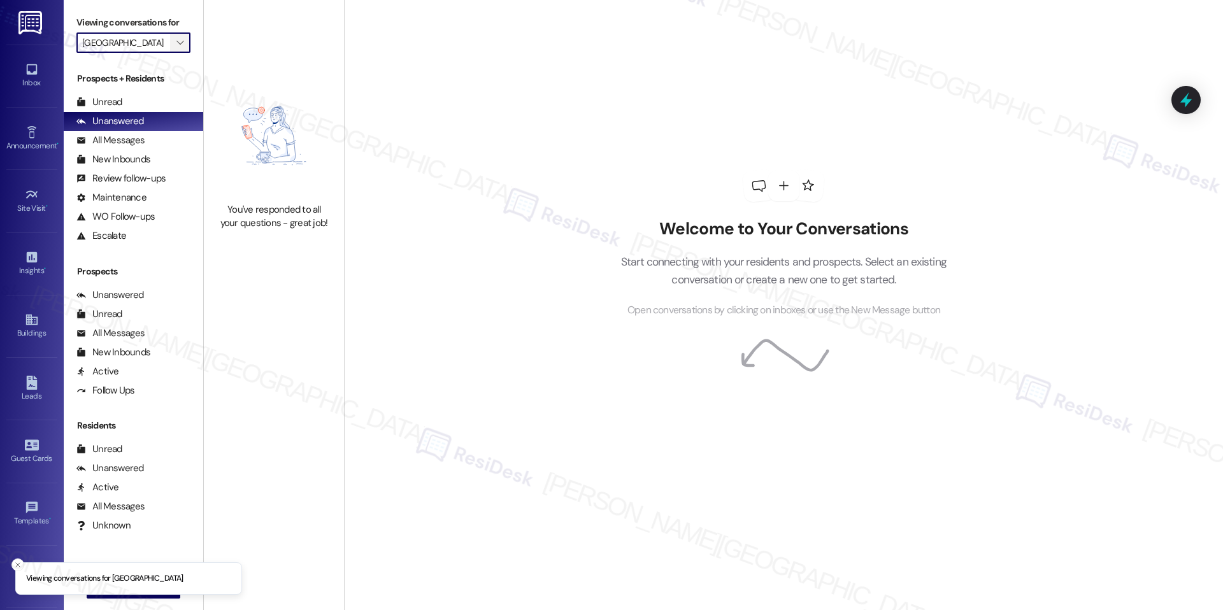
click at [174, 48] on span "" at bounding box center [180, 42] width 12 height 20
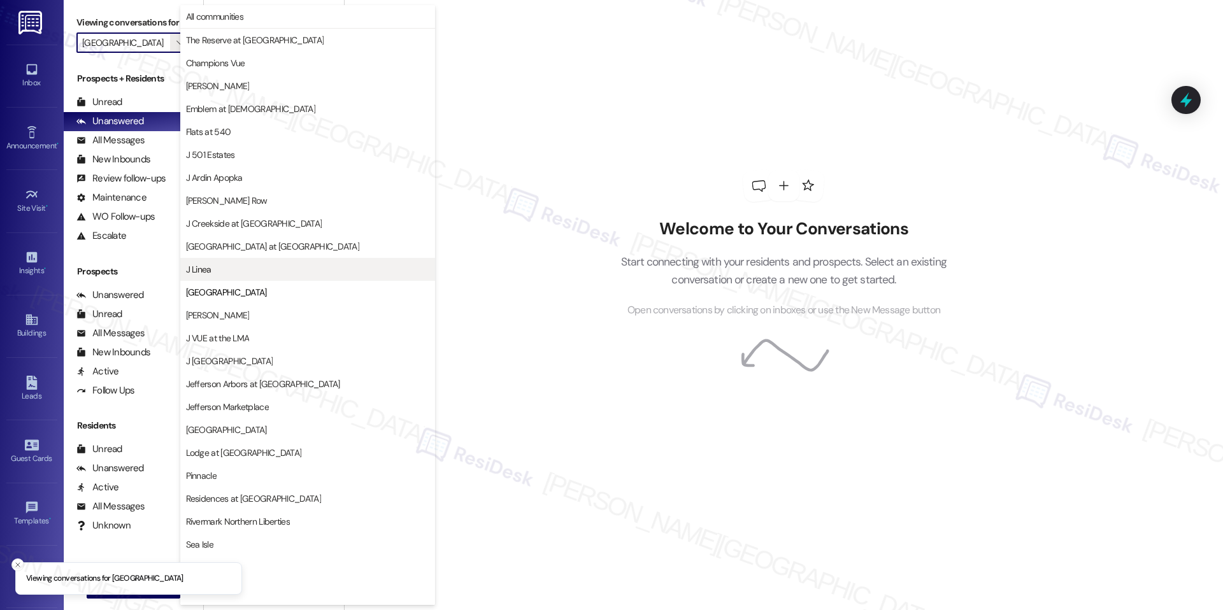
scroll to position [43, 0]
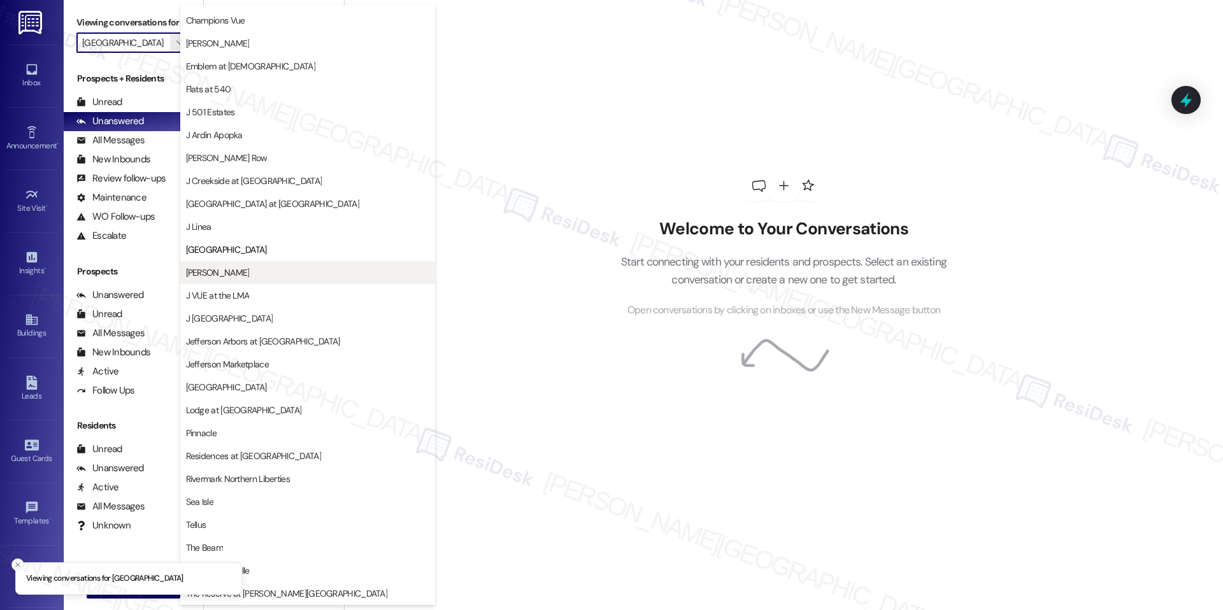
click at [269, 279] on button "[PERSON_NAME]" at bounding box center [307, 272] width 255 height 23
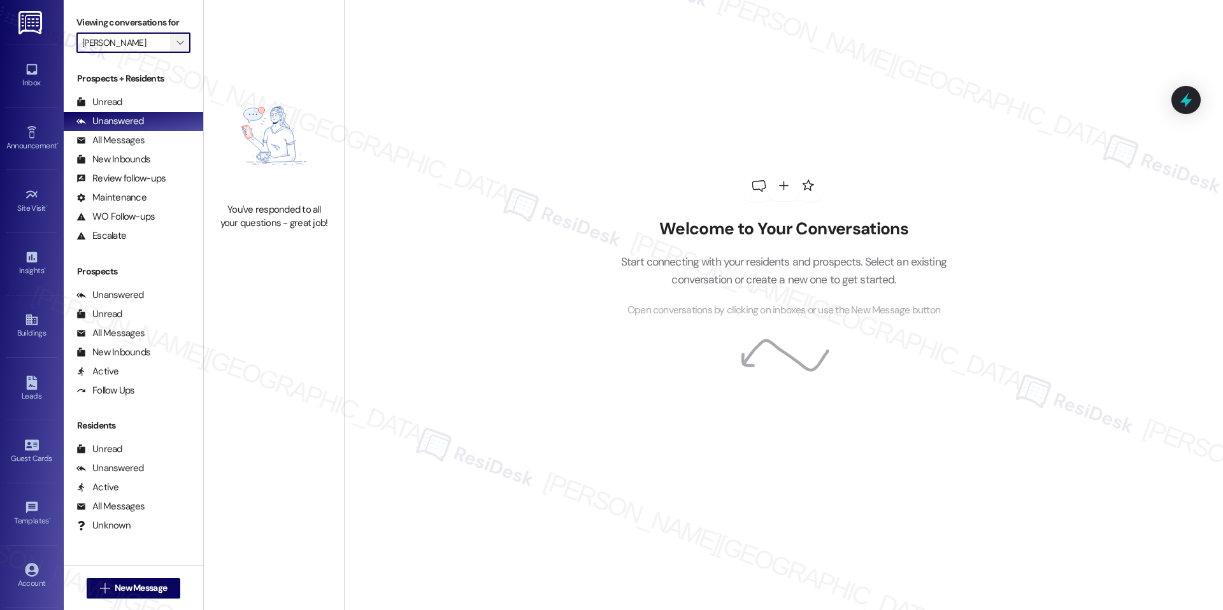
click at [176, 47] on icon "" at bounding box center [179, 43] width 7 height 10
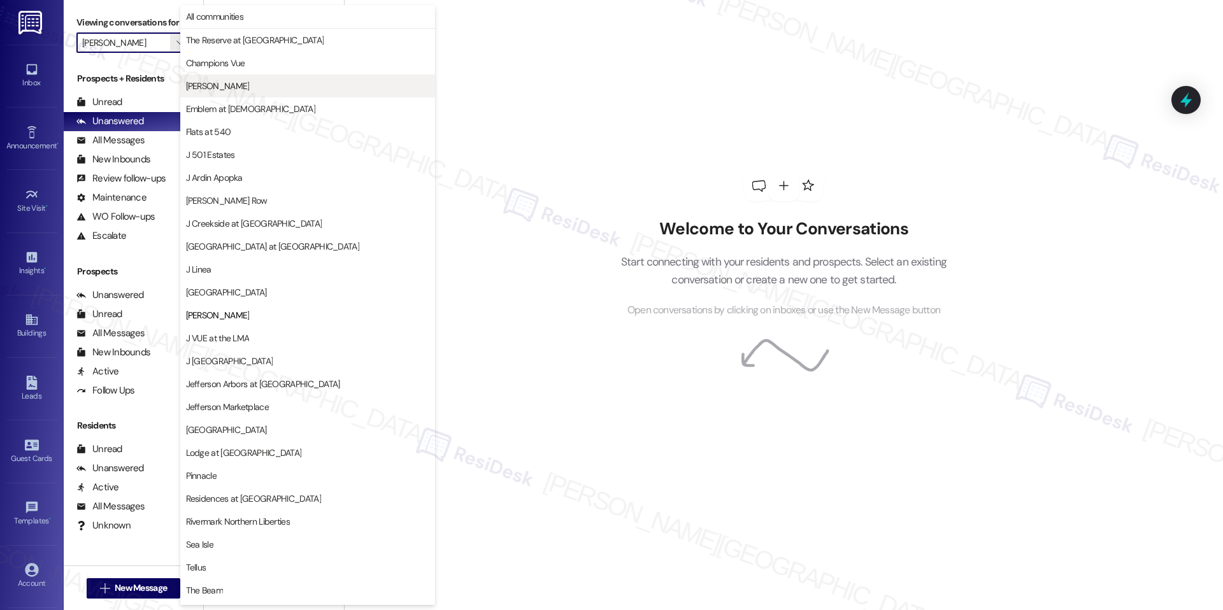
scroll to position [43, 0]
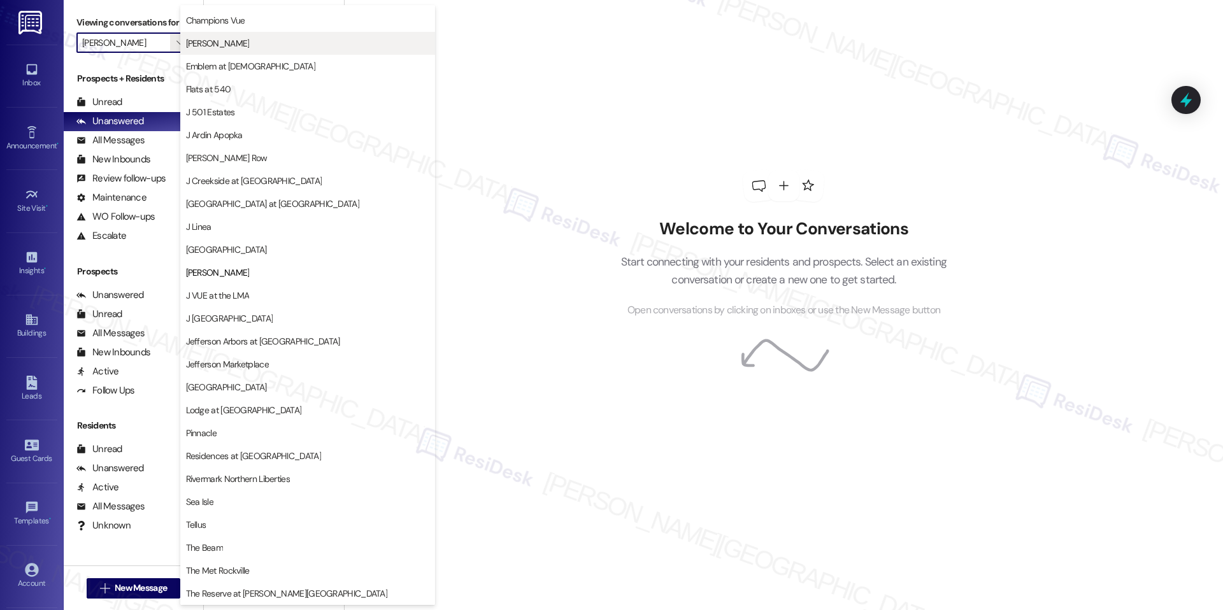
click at [211, 43] on span "[PERSON_NAME]" at bounding box center [307, 43] width 243 height 13
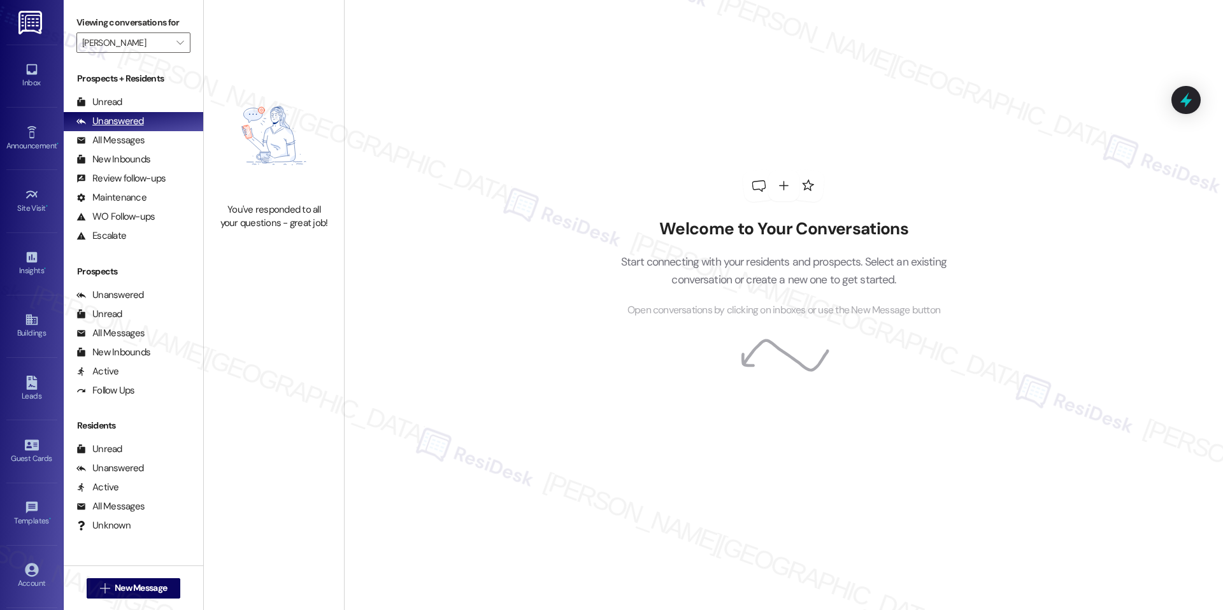
click at [166, 126] on div "Unanswered (0)" at bounding box center [134, 121] width 140 height 19
click at [174, 36] on span "" at bounding box center [180, 42] width 12 height 20
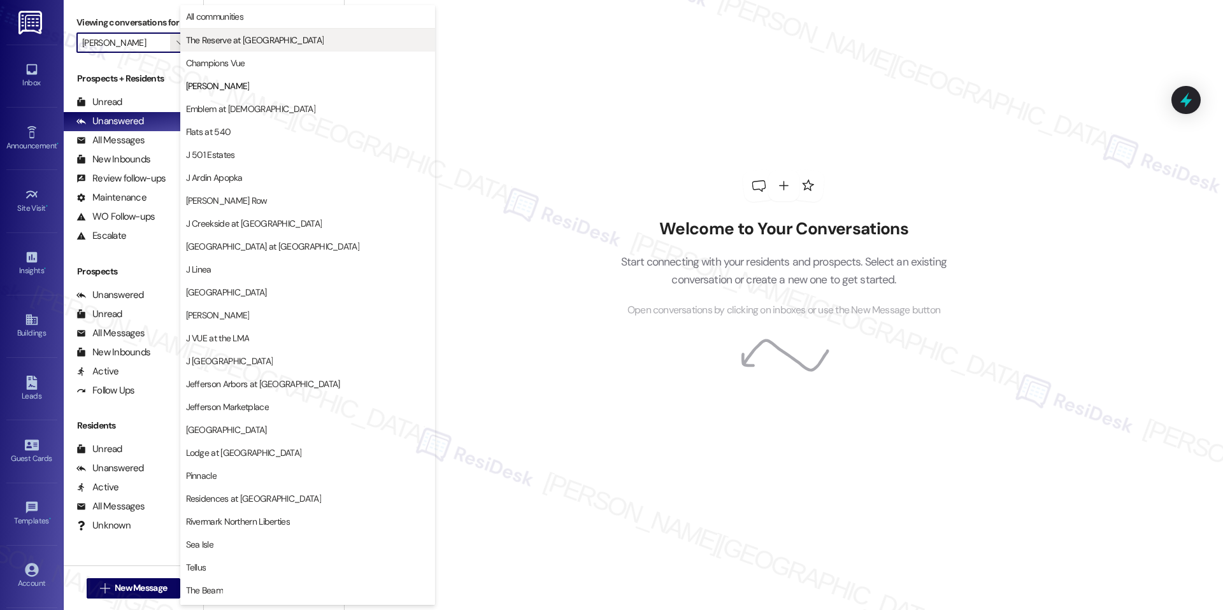
click at [220, 45] on span "The Reserve at [GEOGRAPHIC_DATA]" at bounding box center [255, 40] width 138 height 13
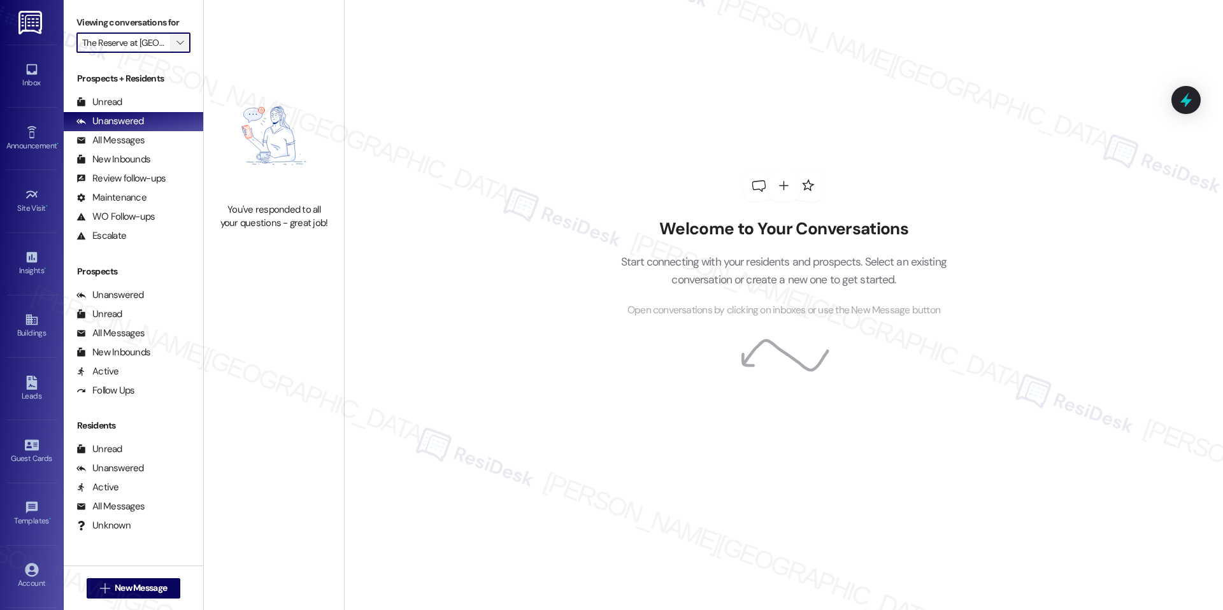
click at [176, 42] on icon "" at bounding box center [179, 43] width 7 height 10
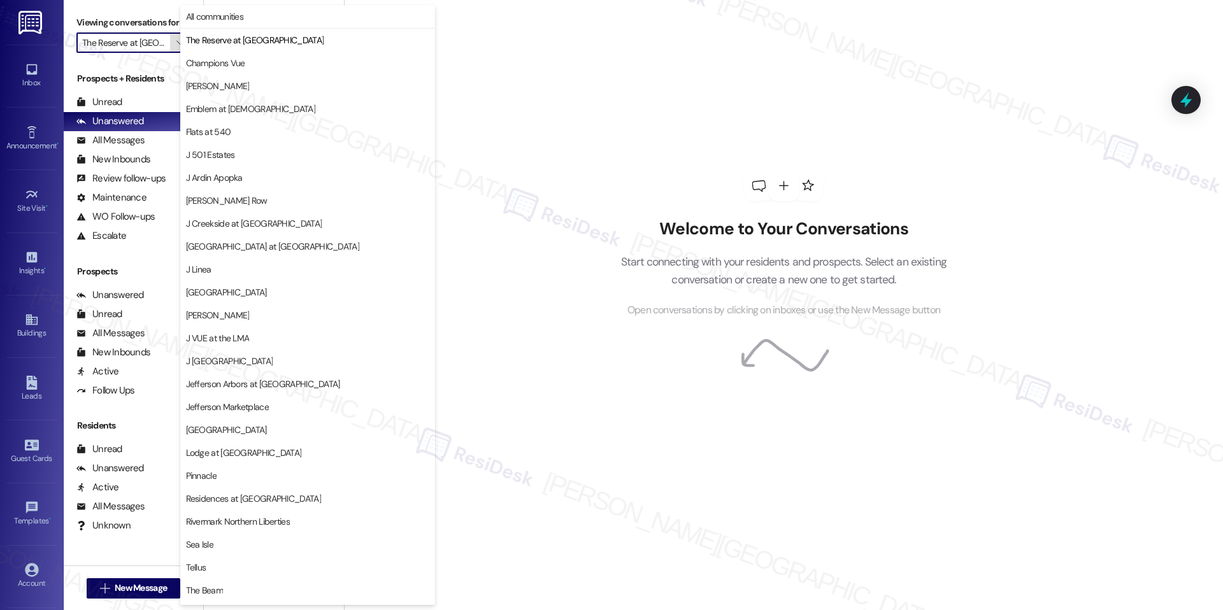
scroll to position [0, 20]
click at [217, 62] on span "Champions Vue" at bounding box center [215, 63] width 59 height 13
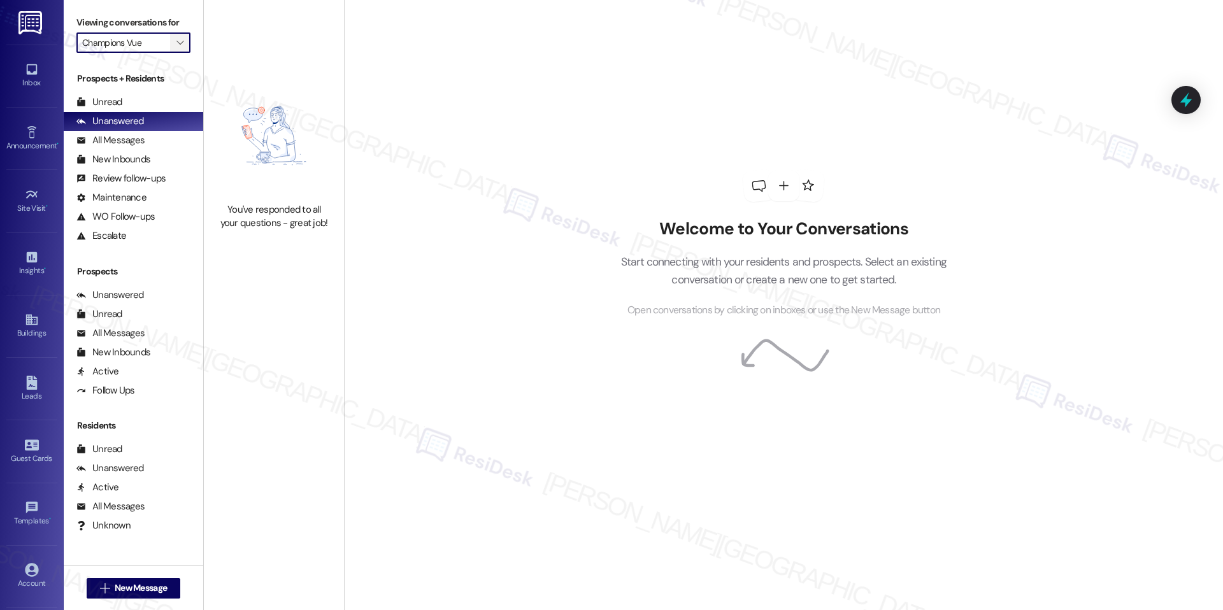
click at [176, 45] on icon "" at bounding box center [179, 43] width 7 height 10
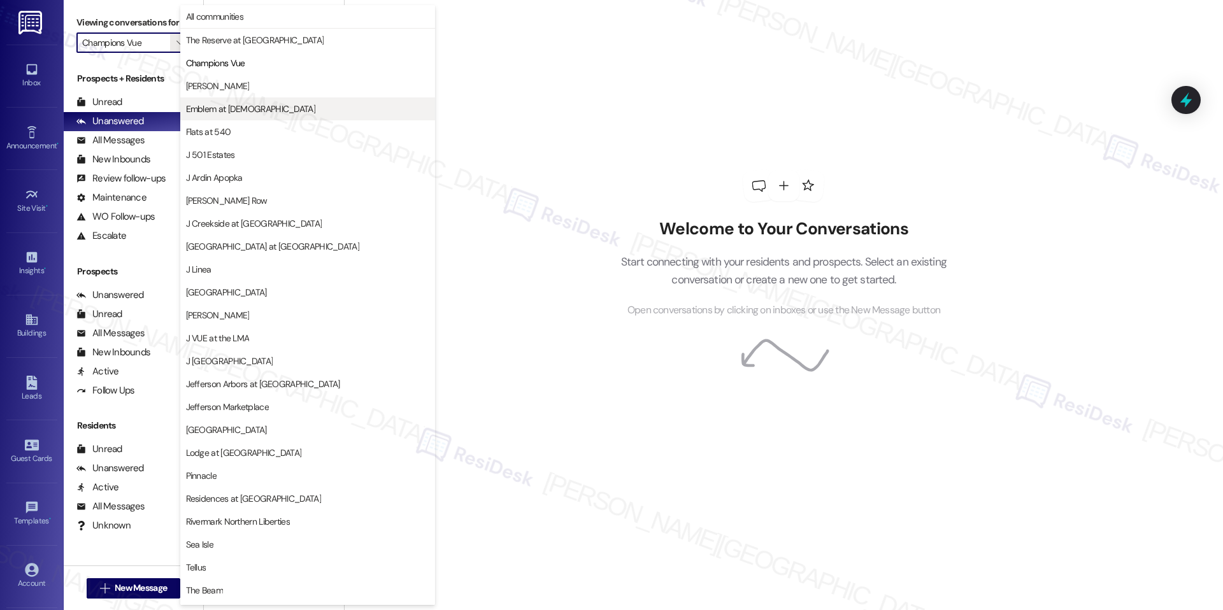
click at [230, 109] on span "Emblem at [DEMOGRAPHIC_DATA]" at bounding box center [250, 109] width 129 height 13
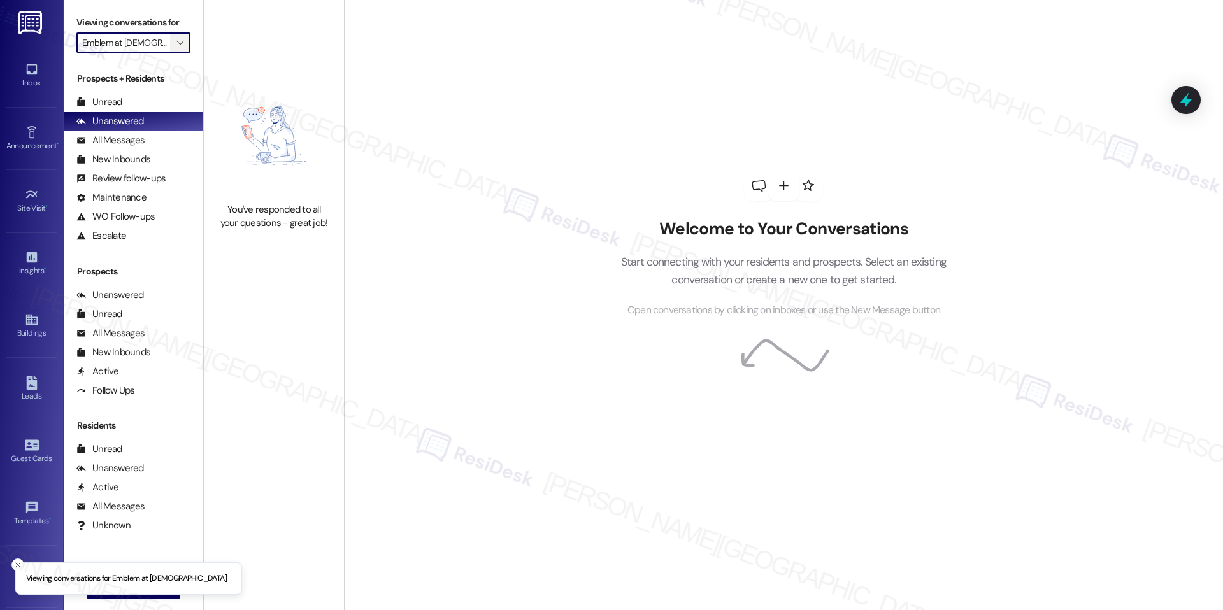
click at [176, 45] on icon "" at bounding box center [179, 43] width 7 height 10
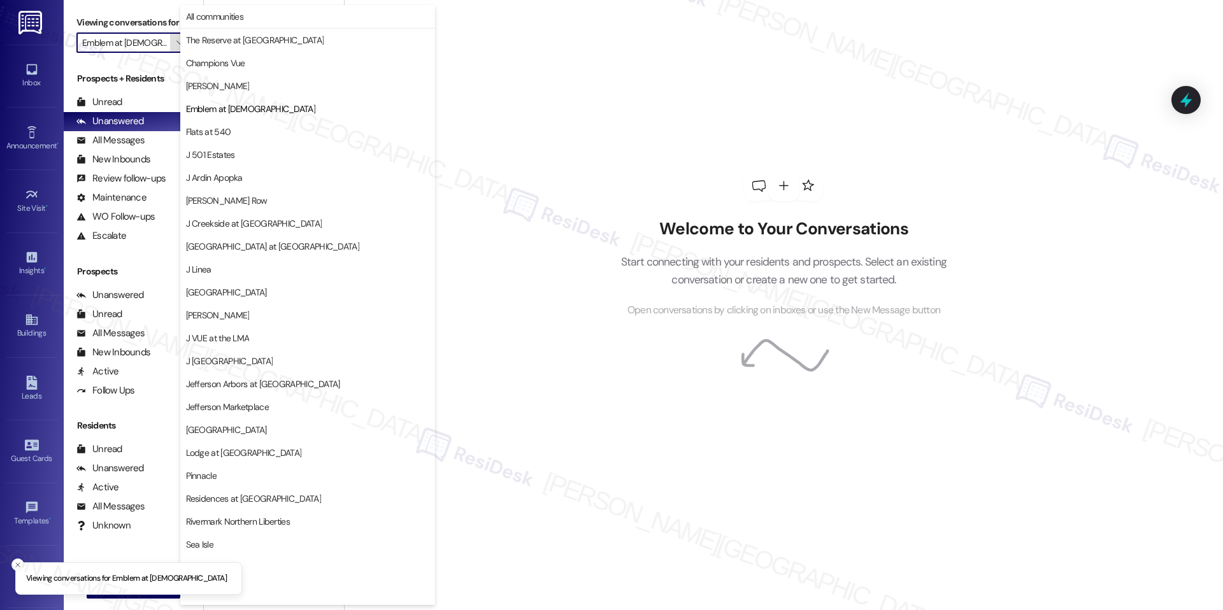
scroll to position [0, 2]
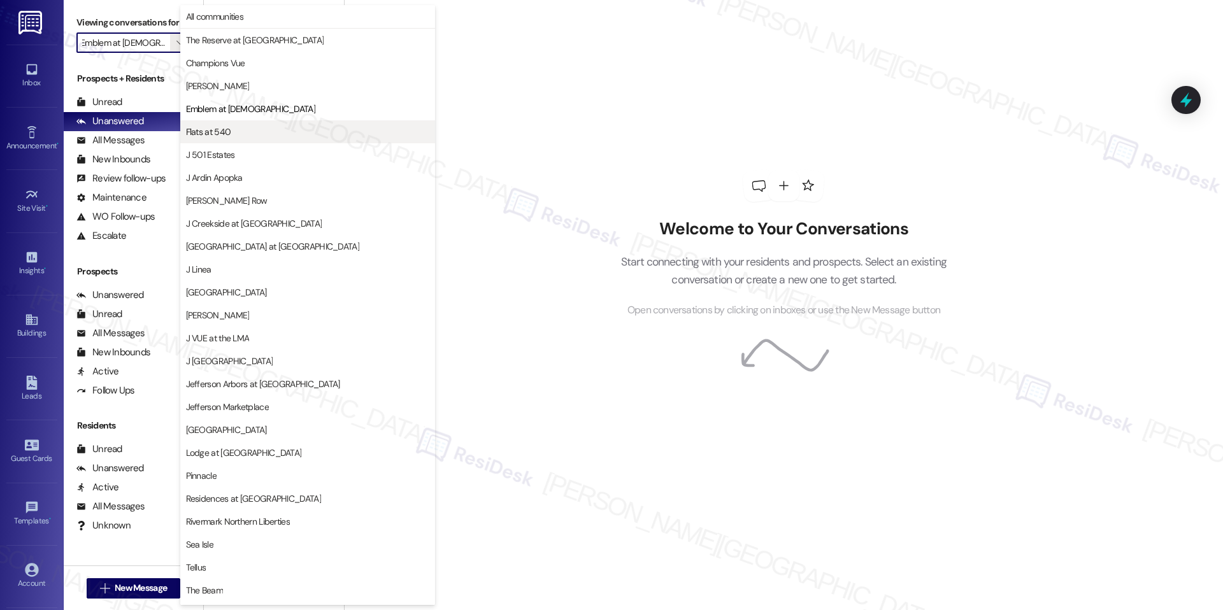
click at [244, 138] on button "Flats at 540" at bounding box center [307, 131] width 255 height 23
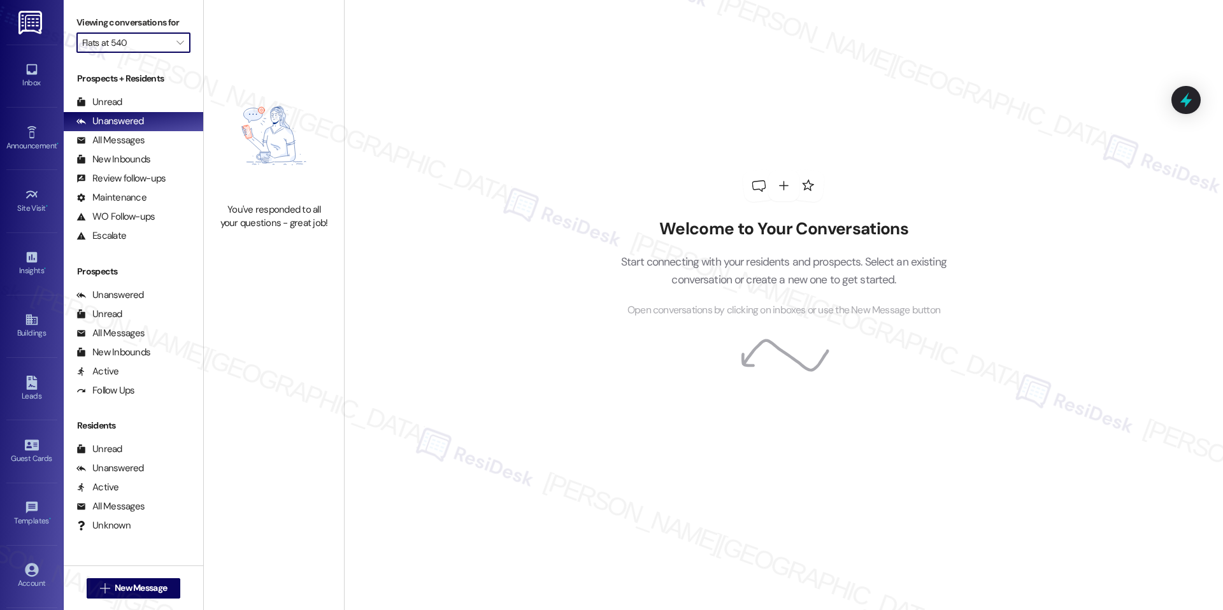
click at [156, 41] on input "Flats at 540" at bounding box center [126, 42] width 88 height 20
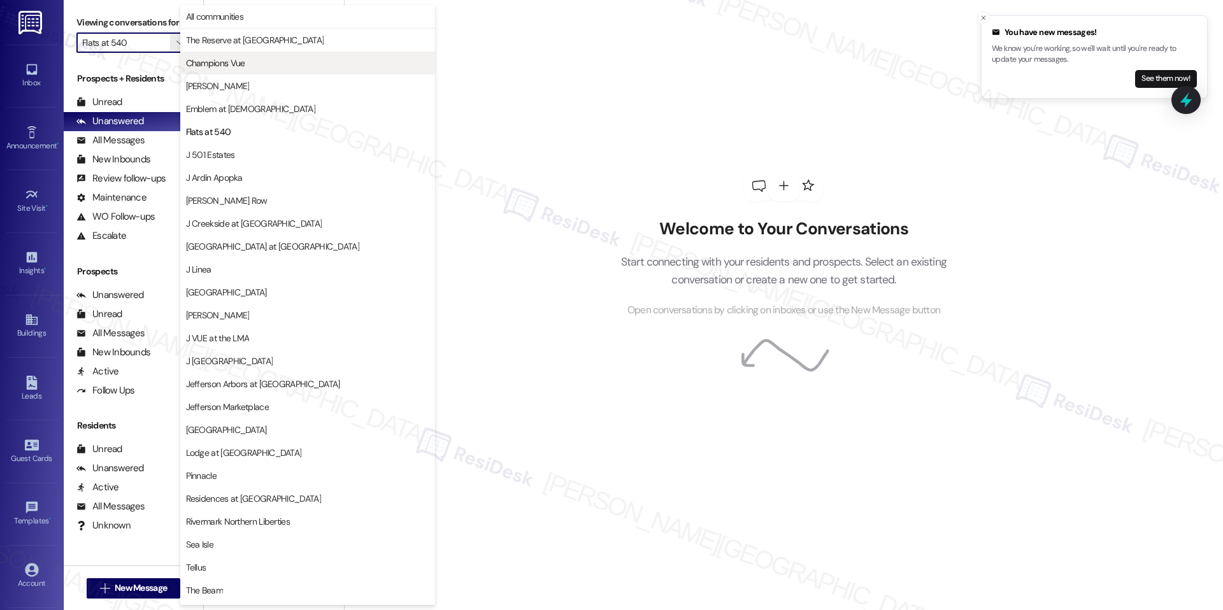
click at [240, 66] on span "Champions Vue" at bounding box center [215, 63] width 59 height 13
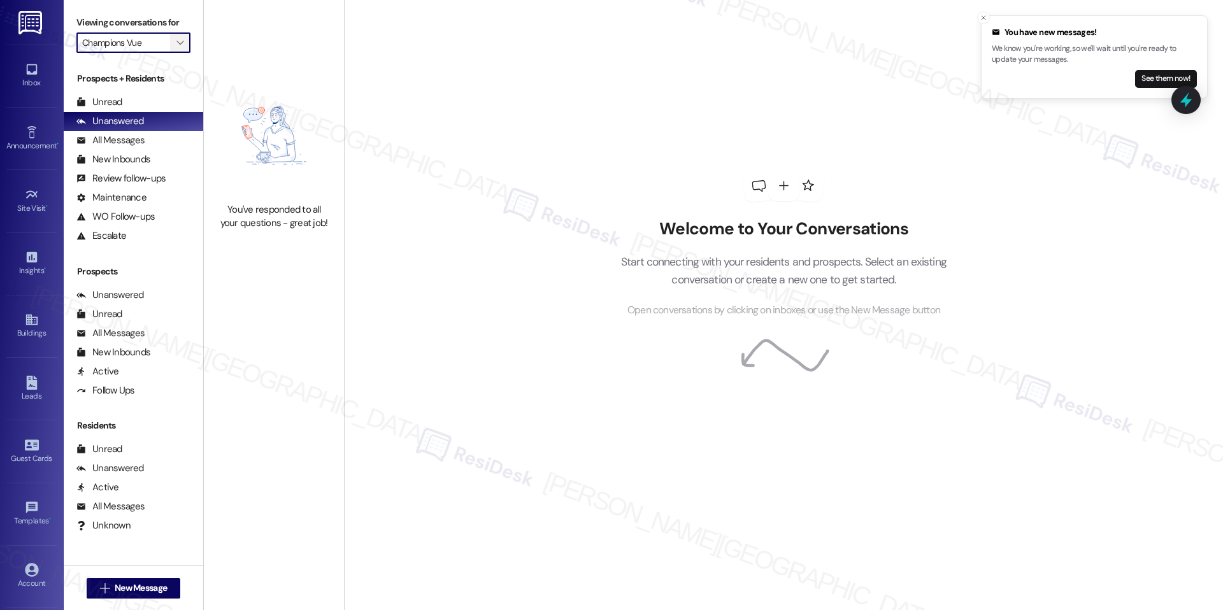
click at [174, 35] on span "" at bounding box center [180, 42] width 12 height 20
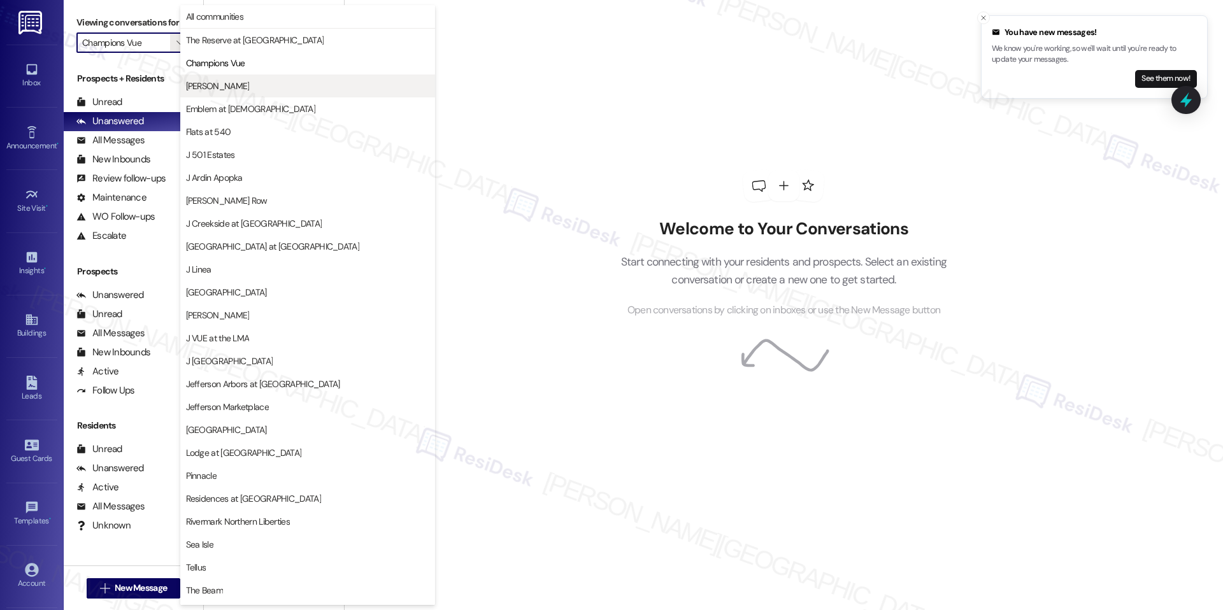
click at [245, 82] on span "[PERSON_NAME]" at bounding box center [307, 86] width 243 height 13
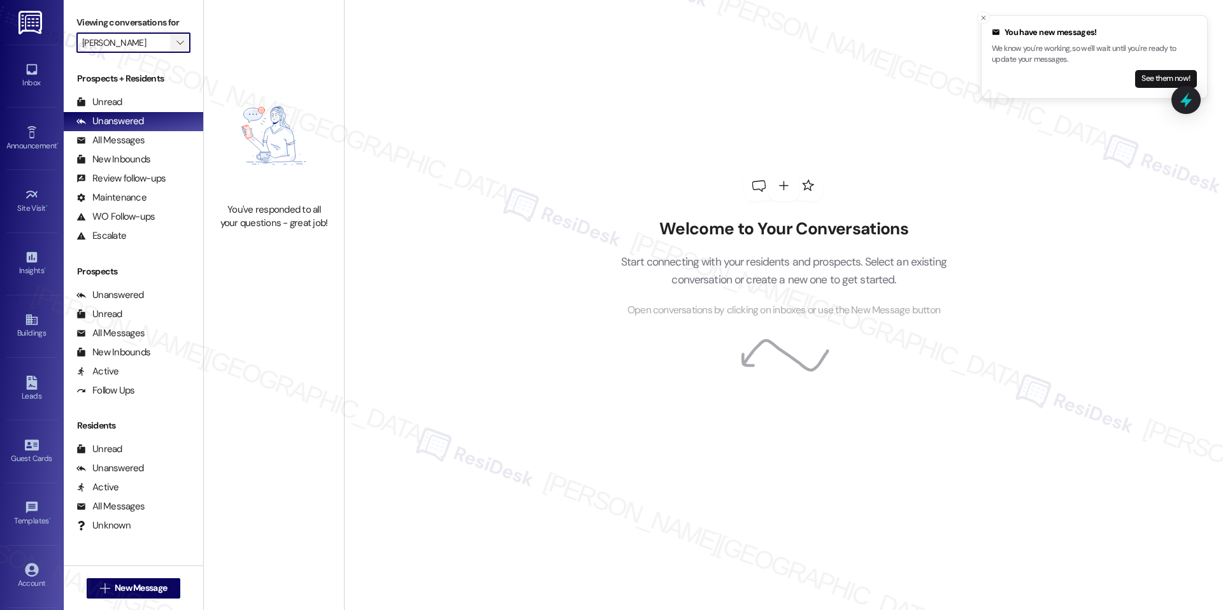
click at [176, 38] on icon "" at bounding box center [179, 43] width 7 height 10
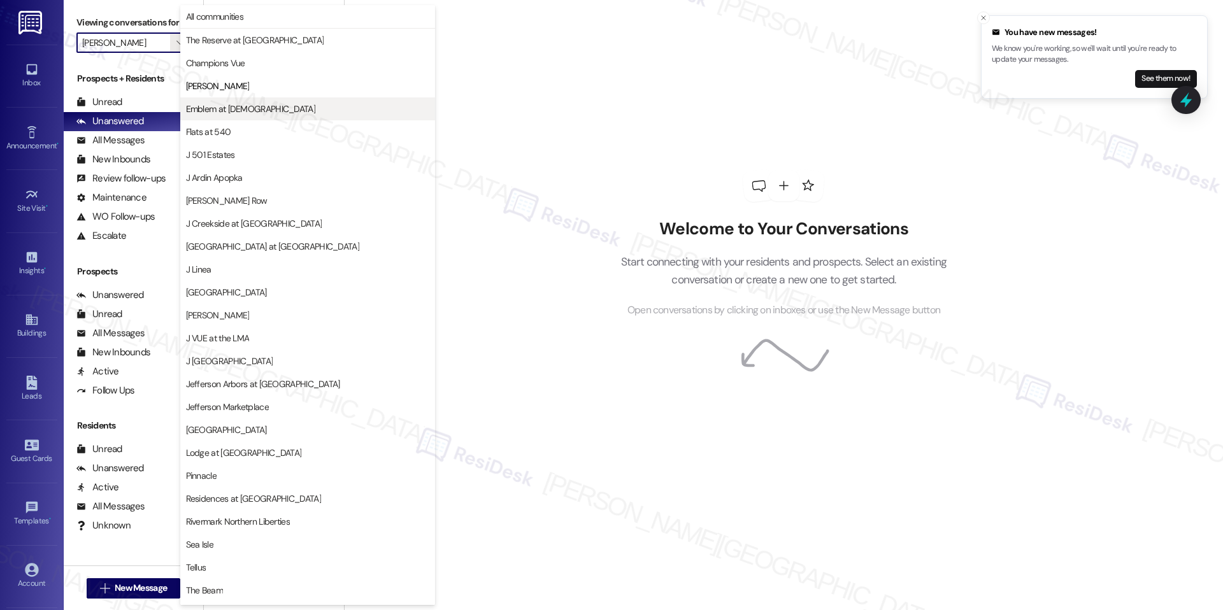
click at [233, 113] on span "Emblem at [DEMOGRAPHIC_DATA]" at bounding box center [250, 109] width 129 height 13
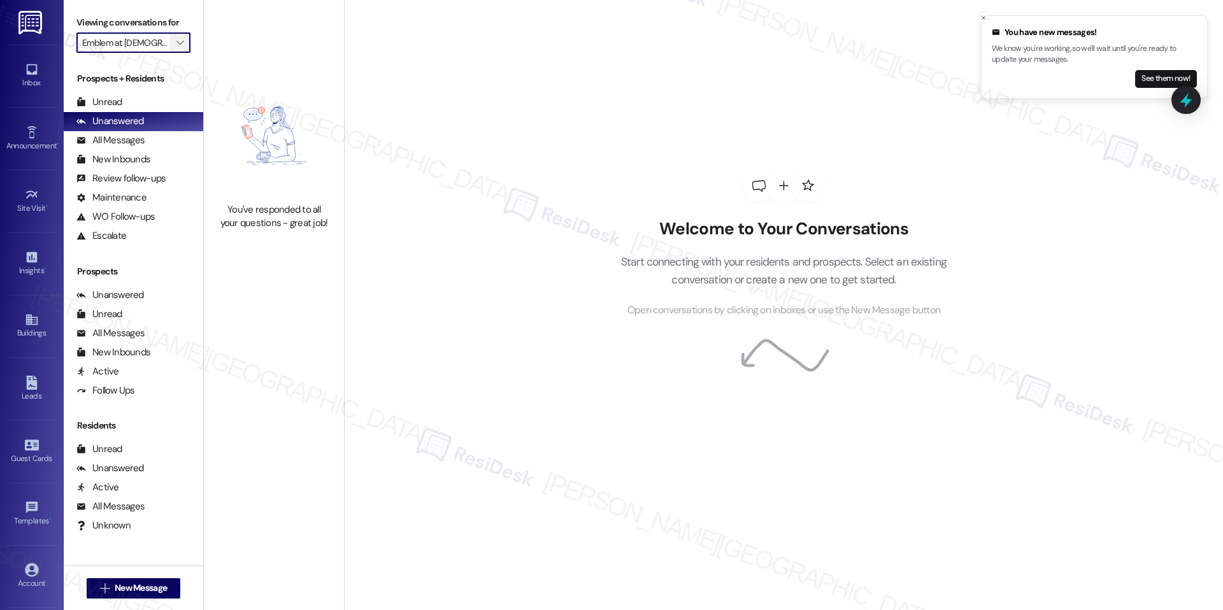
click at [170, 47] on button "" at bounding box center [180, 42] width 20 height 20
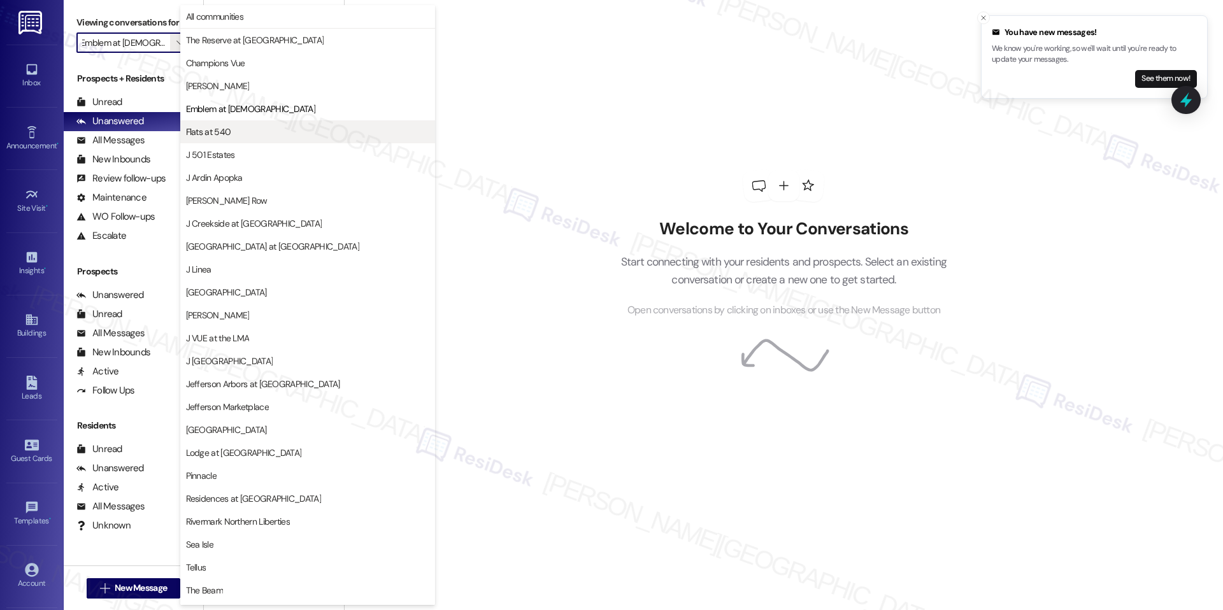
click at [216, 125] on span "Flats at 540" at bounding box center [208, 131] width 45 height 13
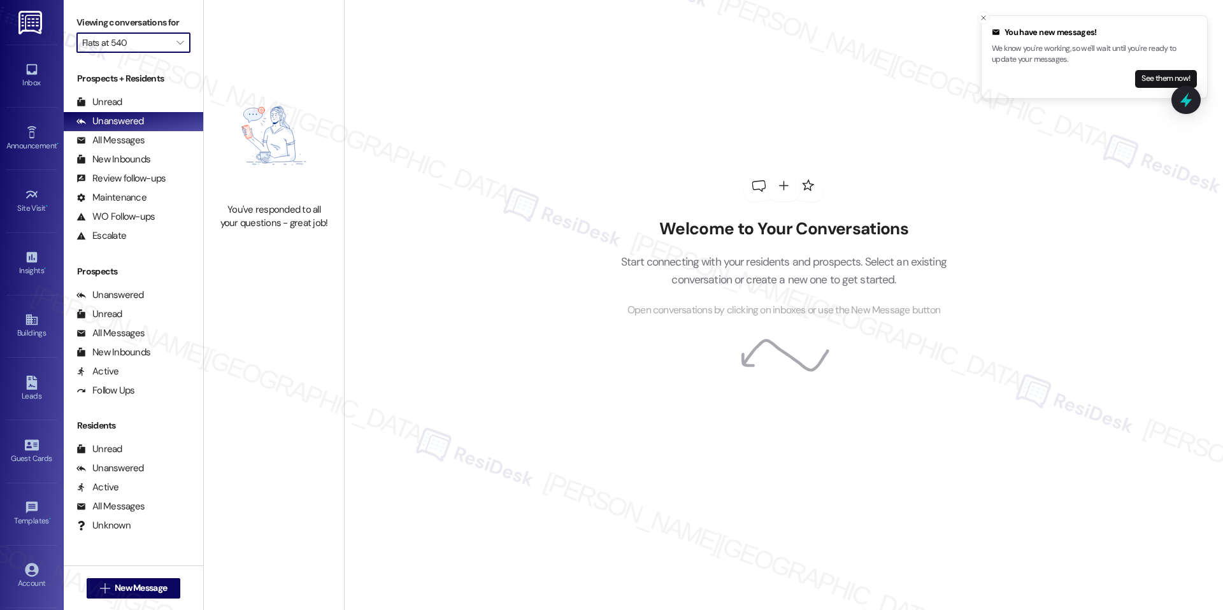
click at [182, 48] on div "Viewing conversations for Flats at 540 " at bounding box center [134, 33] width 140 height 66
click at [174, 43] on span "" at bounding box center [180, 42] width 12 height 20
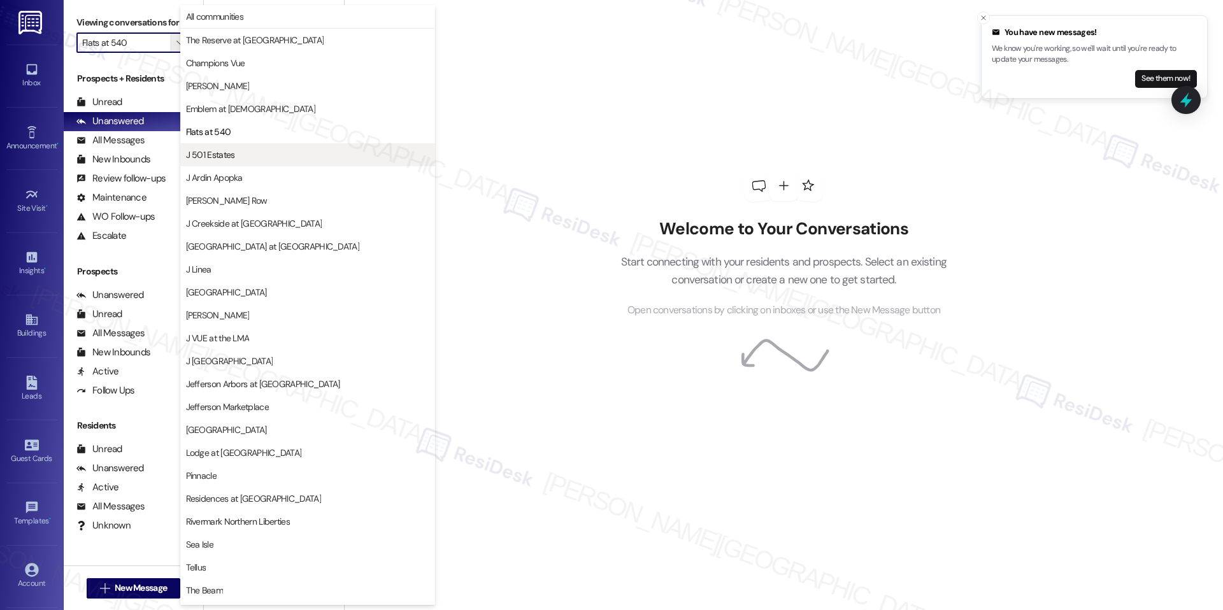
click at [254, 147] on button "J 501 Estates" at bounding box center [307, 154] width 255 height 23
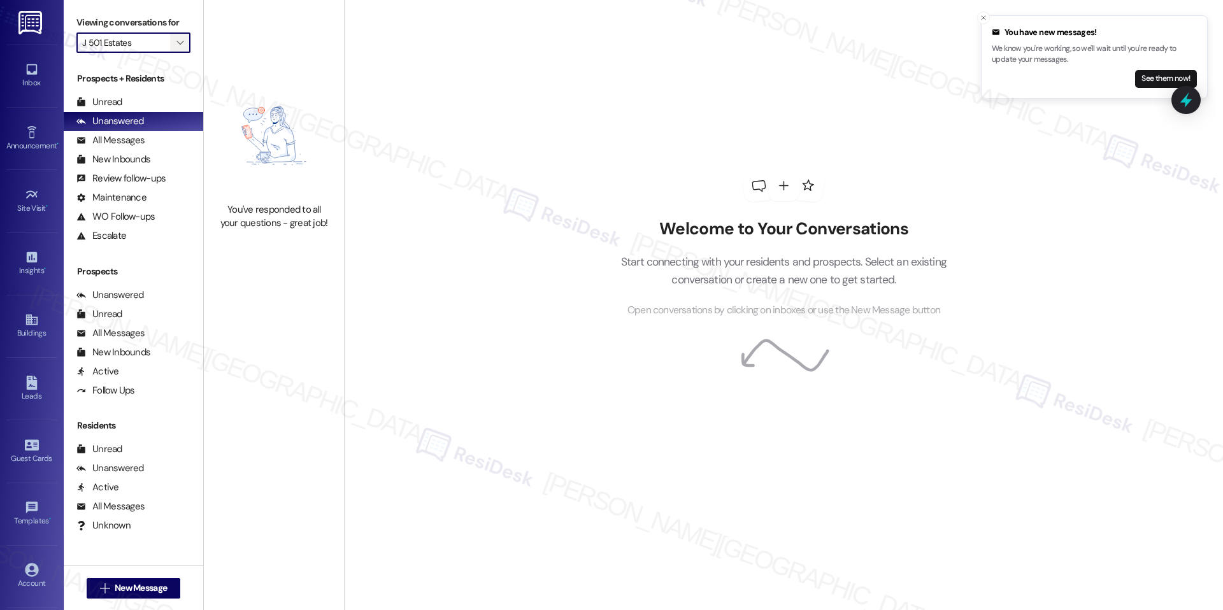
click at [176, 43] on button "" at bounding box center [180, 42] width 20 height 20
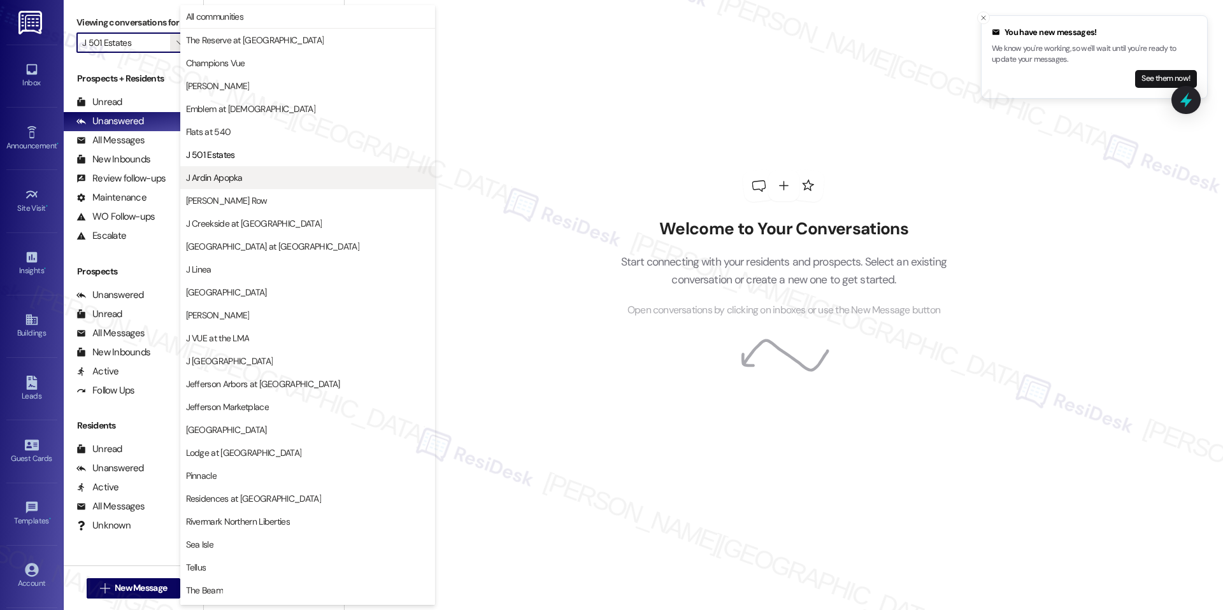
click at [255, 185] on button "J Ardin Apopka" at bounding box center [307, 177] width 255 height 23
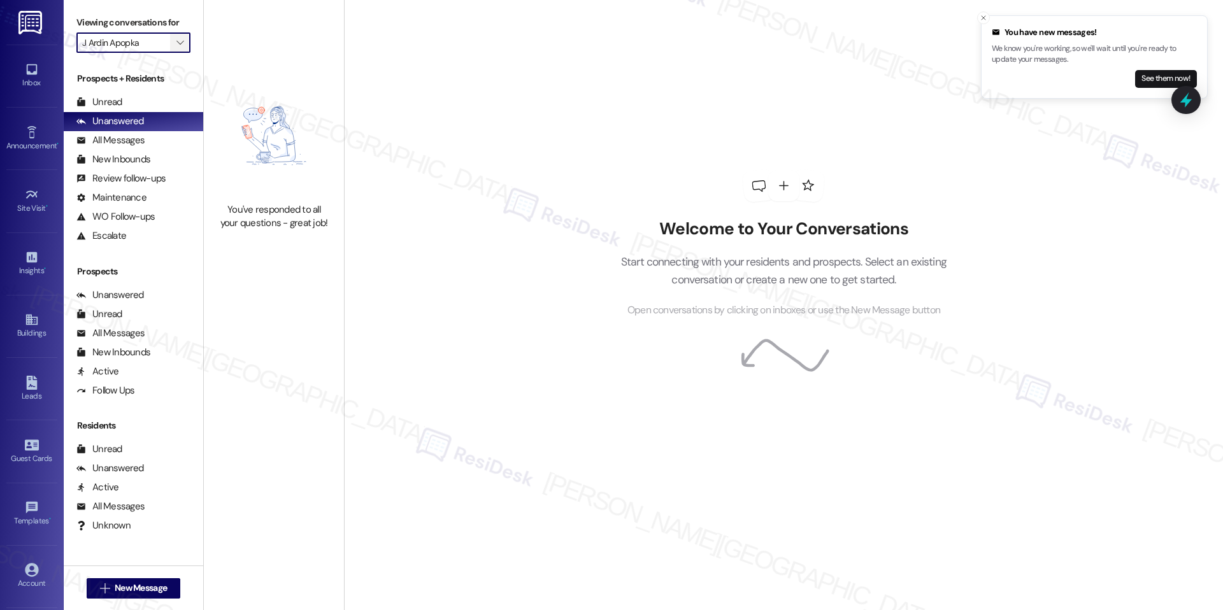
click at [174, 42] on span "" at bounding box center [180, 42] width 12 height 20
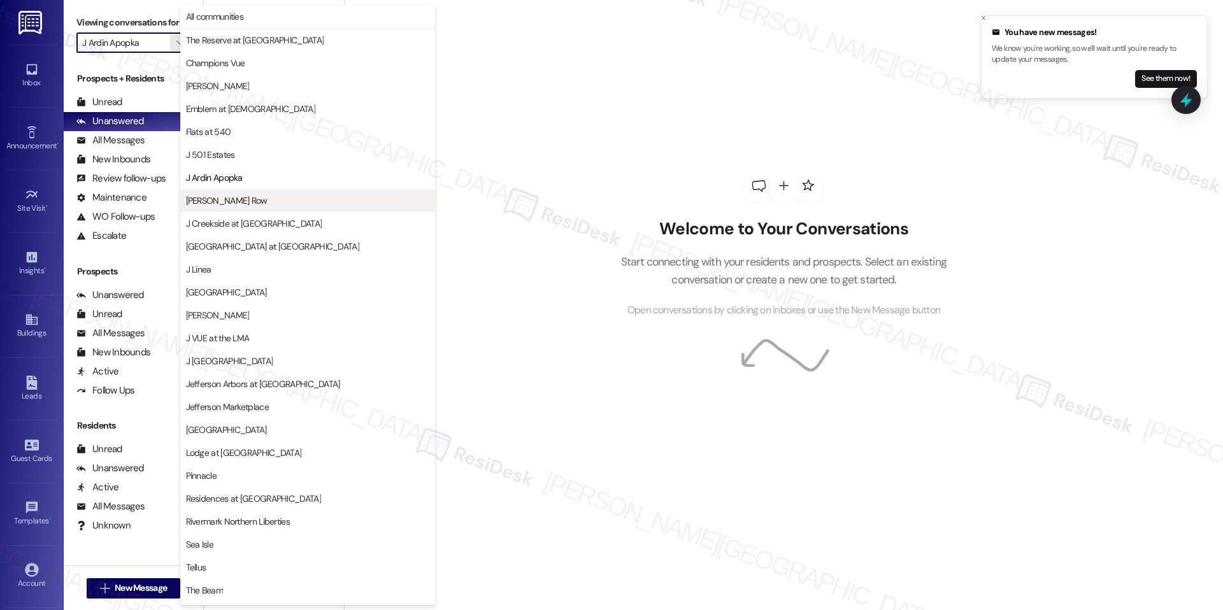
click at [238, 196] on span "[PERSON_NAME] Row" at bounding box center [227, 200] width 82 height 13
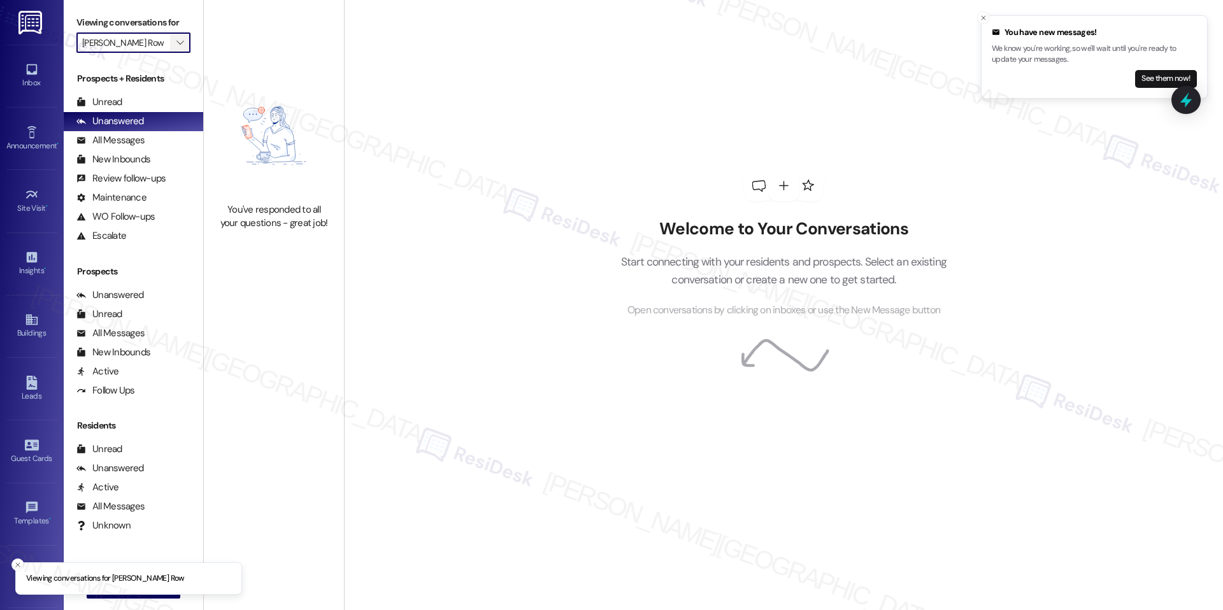
click at [176, 43] on icon "" at bounding box center [179, 43] width 7 height 10
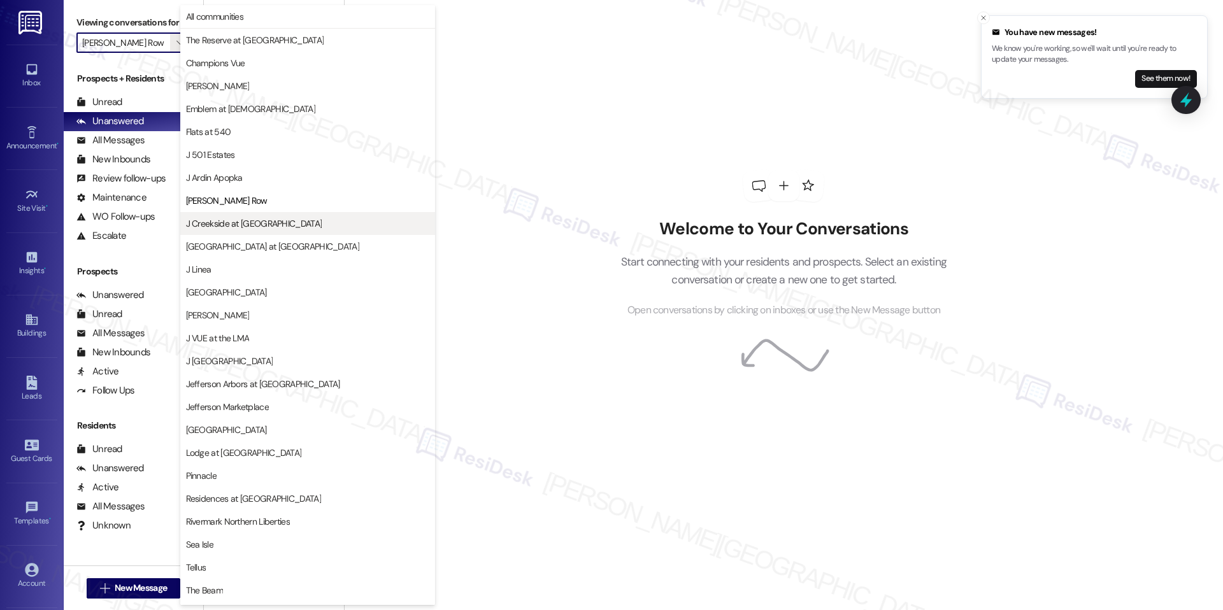
click at [241, 229] on span "J Creekside at [GEOGRAPHIC_DATA]" at bounding box center [254, 223] width 136 height 13
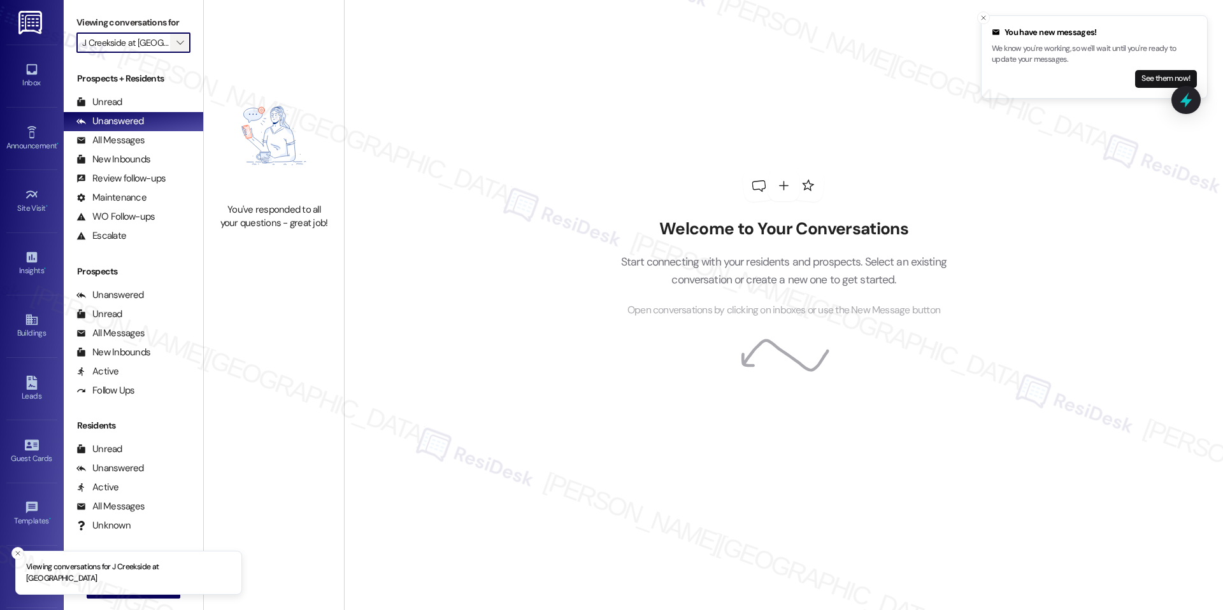
click at [176, 39] on icon "" at bounding box center [179, 43] width 7 height 10
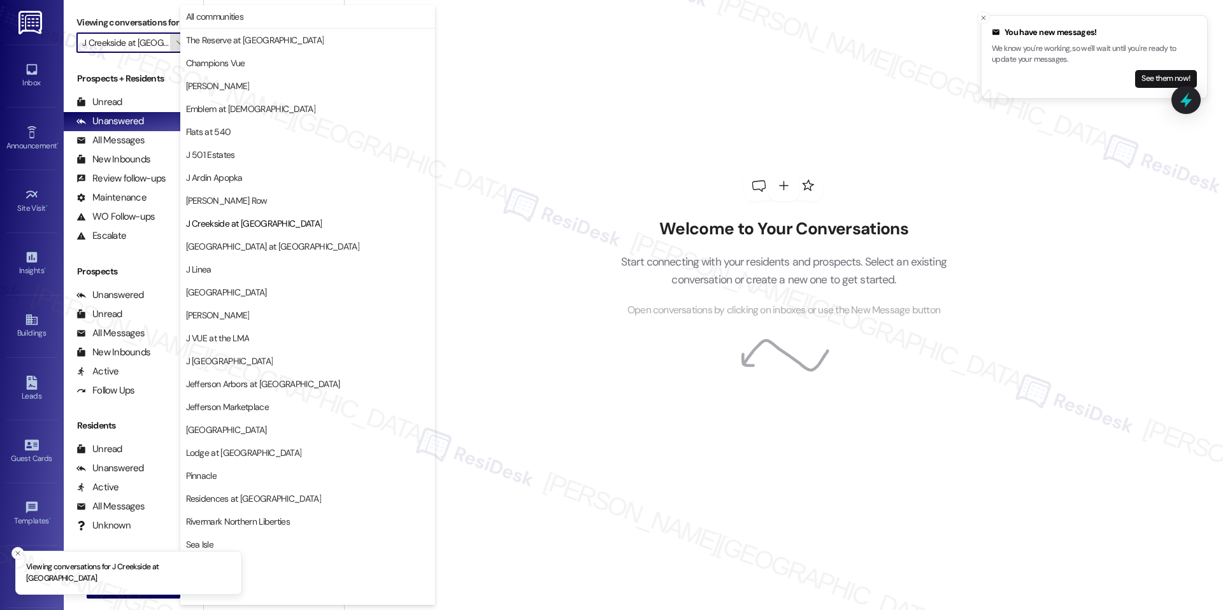
scroll to position [43, 0]
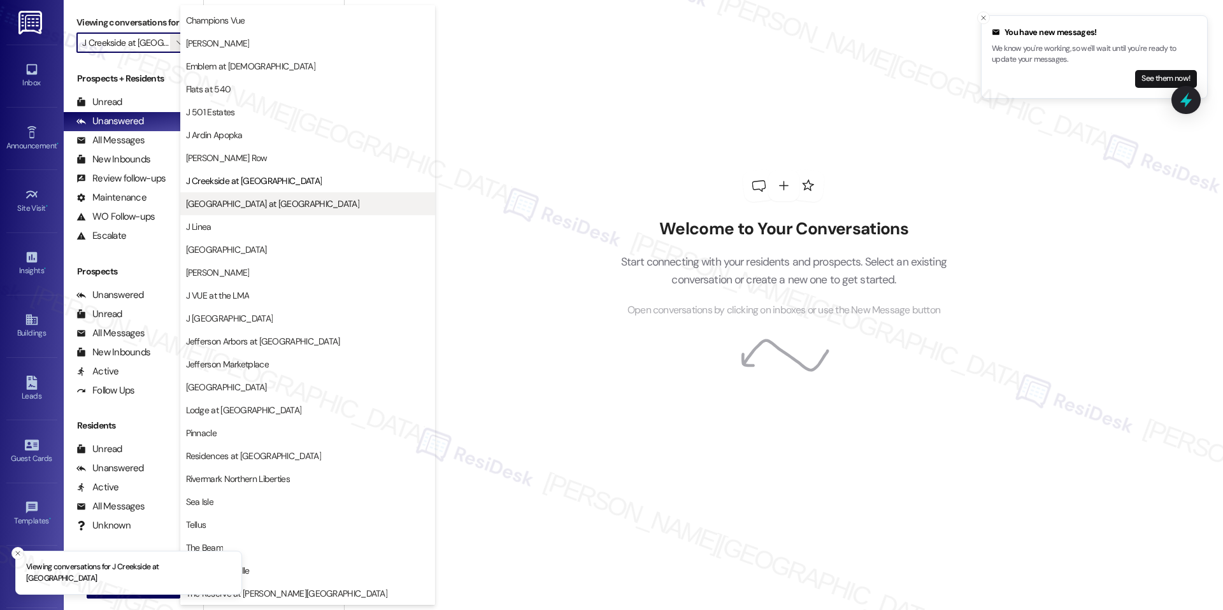
click at [262, 210] on button "[GEOGRAPHIC_DATA] at [GEOGRAPHIC_DATA]" at bounding box center [307, 203] width 255 height 23
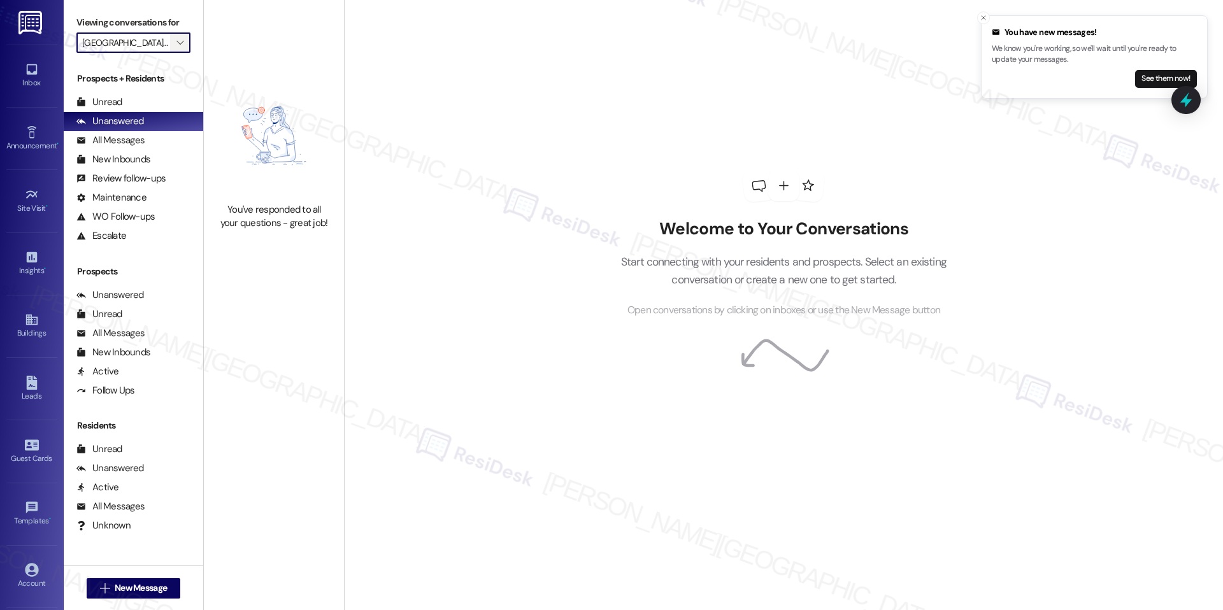
click at [174, 48] on span "" at bounding box center [180, 42] width 12 height 20
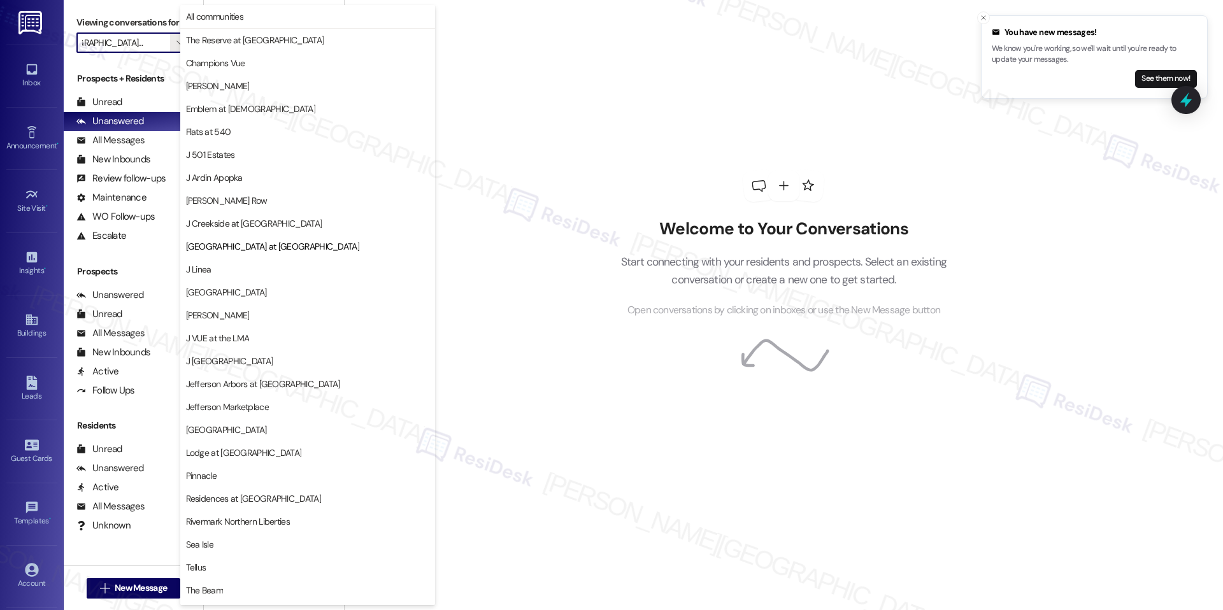
scroll to position [43, 0]
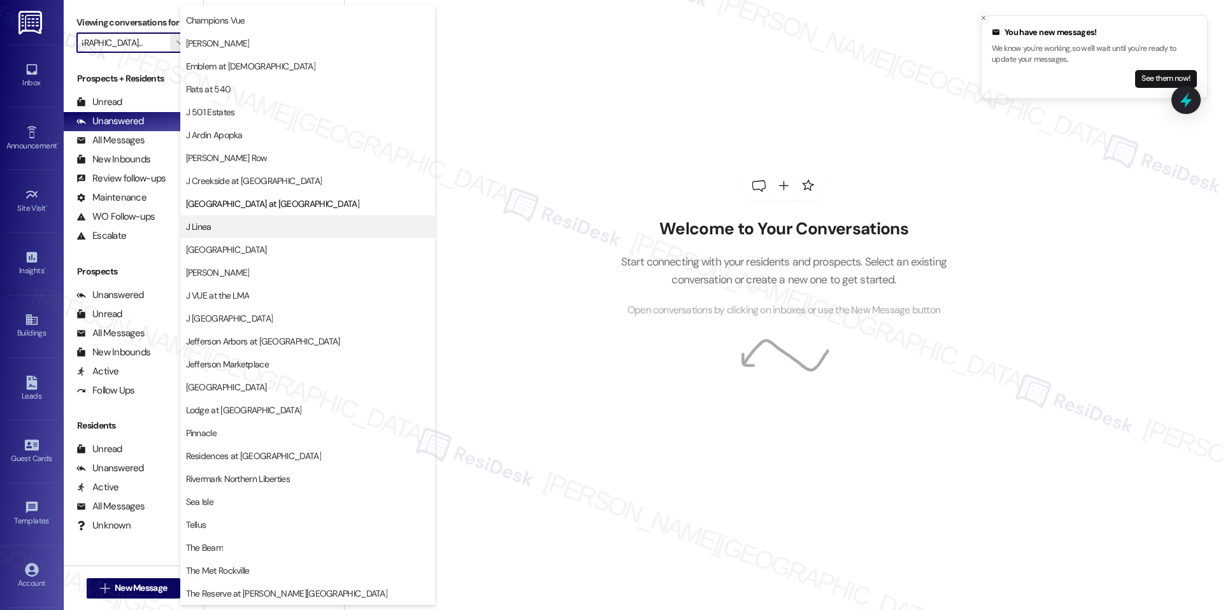
click at [248, 216] on button "J Linea" at bounding box center [307, 226] width 255 height 23
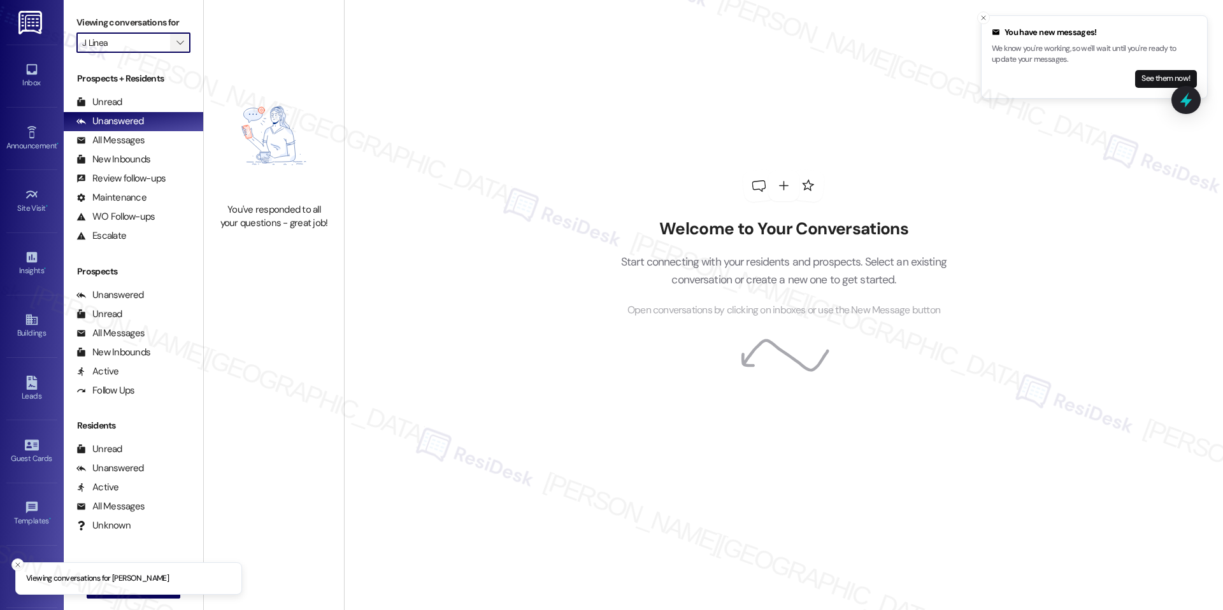
click at [176, 43] on icon "" at bounding box center [179, 43] width 7 height 10
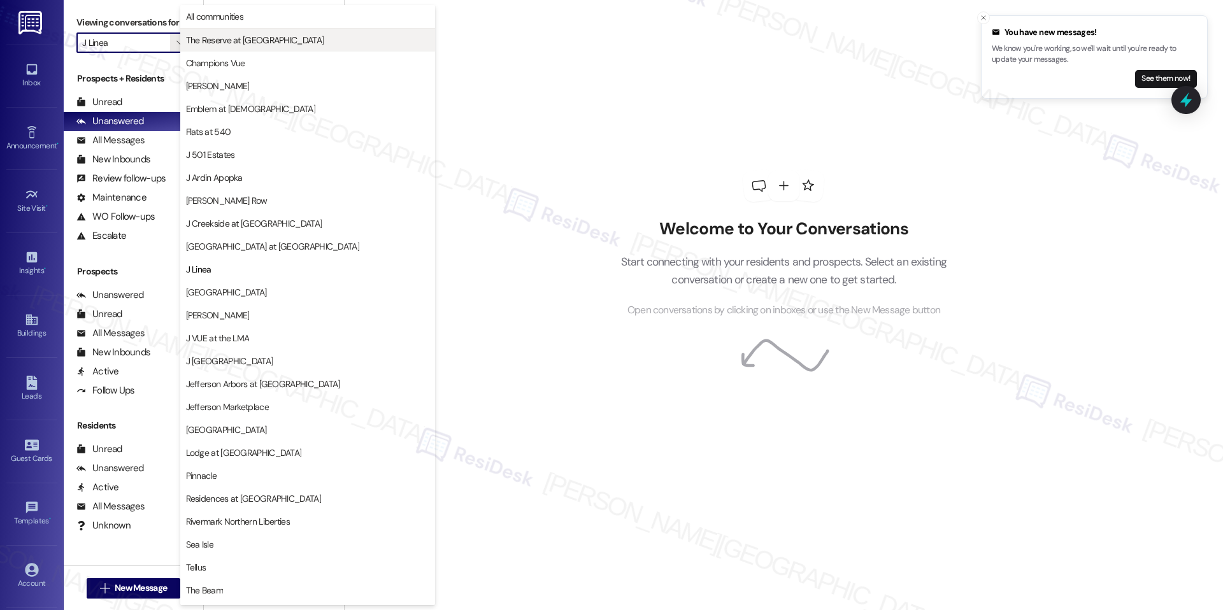
click at [241, 40] on span "The Reserve at [GEOGRAPHIC_DATA]" at bounding box center [255, 40] width 138 height 13
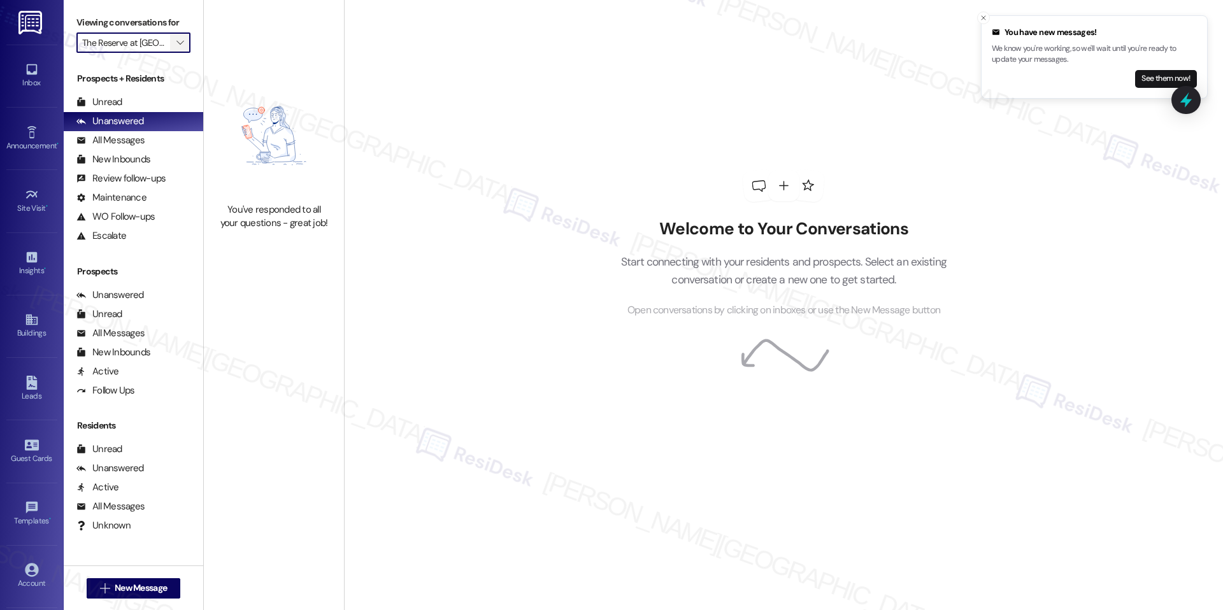
click at [176, 39] on icon "" at bounding box center [179, 43] width 7 height 10
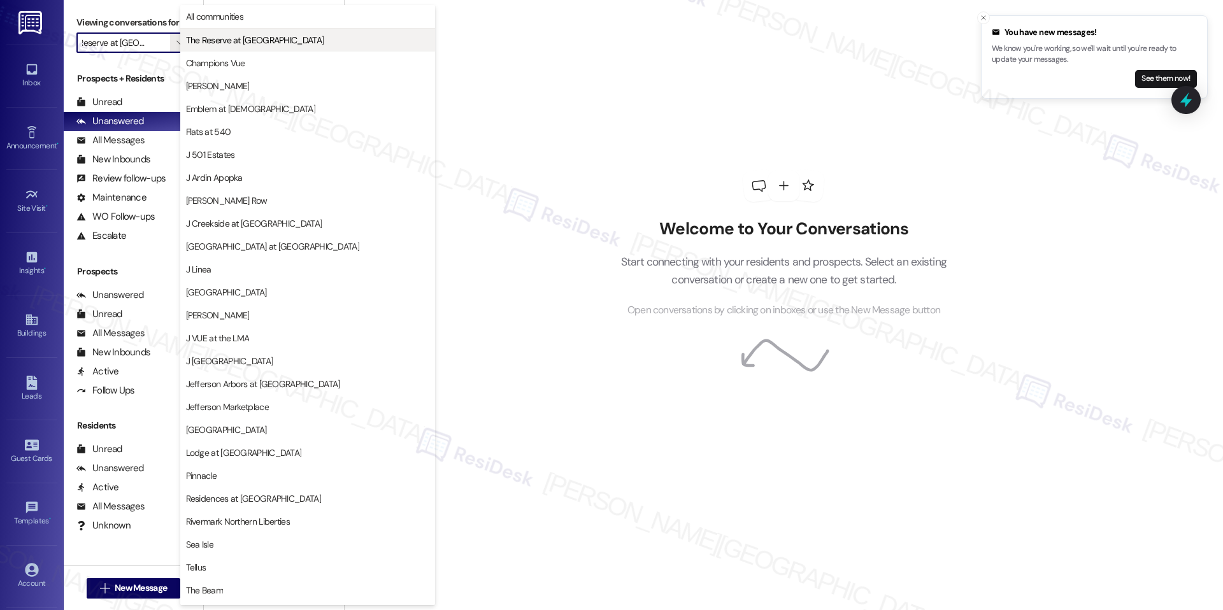
click at [227, 47] on button "The Reserve at [GEOGRAPHIC_DATA]" at bounding box center [307, 40] width 255 height 23
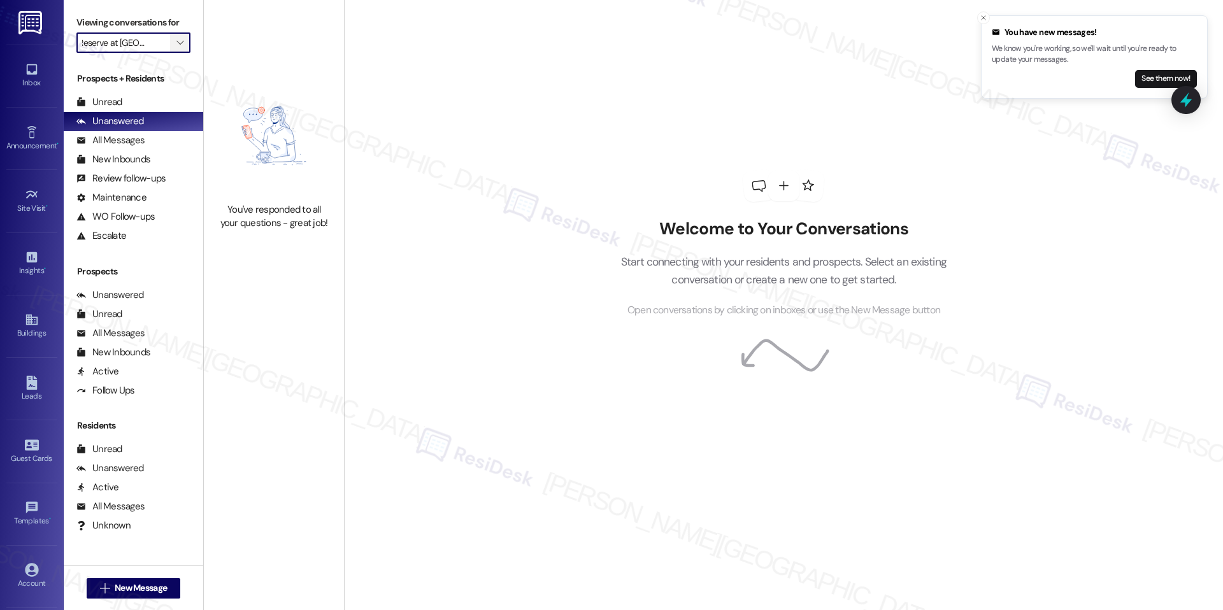
click at [176, 41] on icon "" at bounding box center [179, 43] width 7 height 10
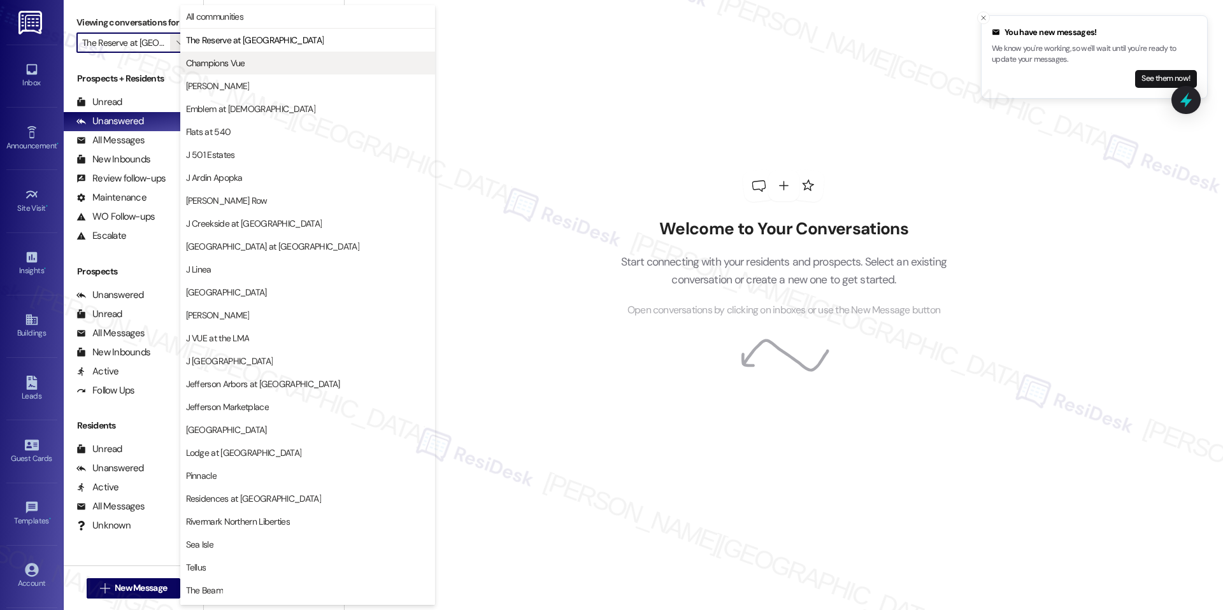
click at [229, 71] on button "Champions Vue" at bounding box center [307, 63] width 255 height 23
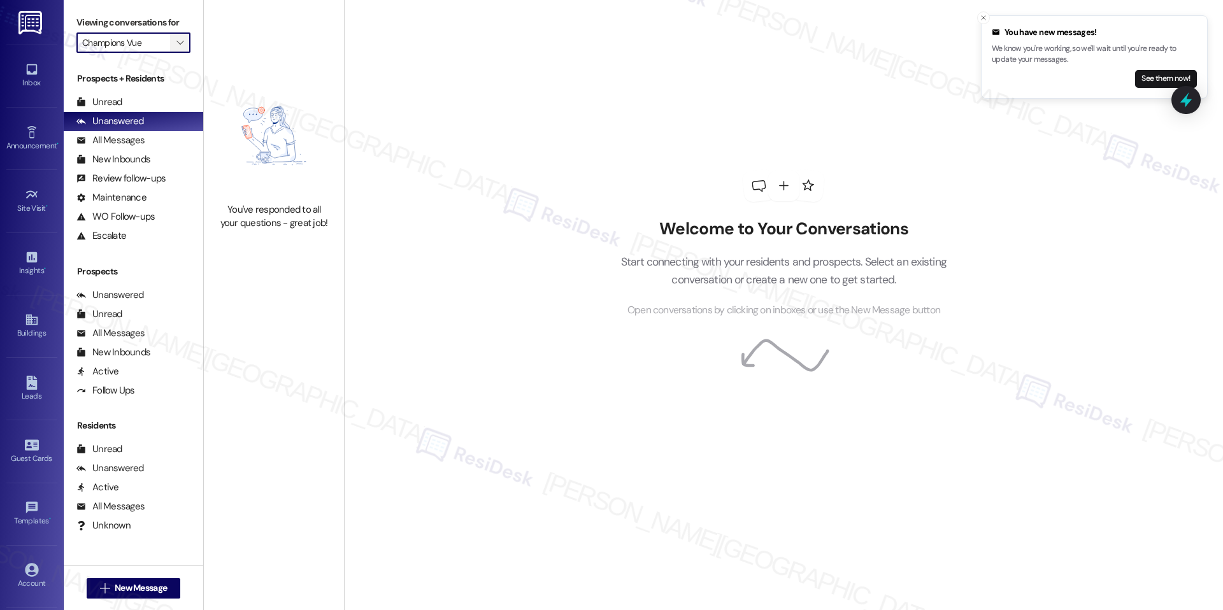
click at [174, 36] on span "" at bounding box center [180, 42] width 12 height 20
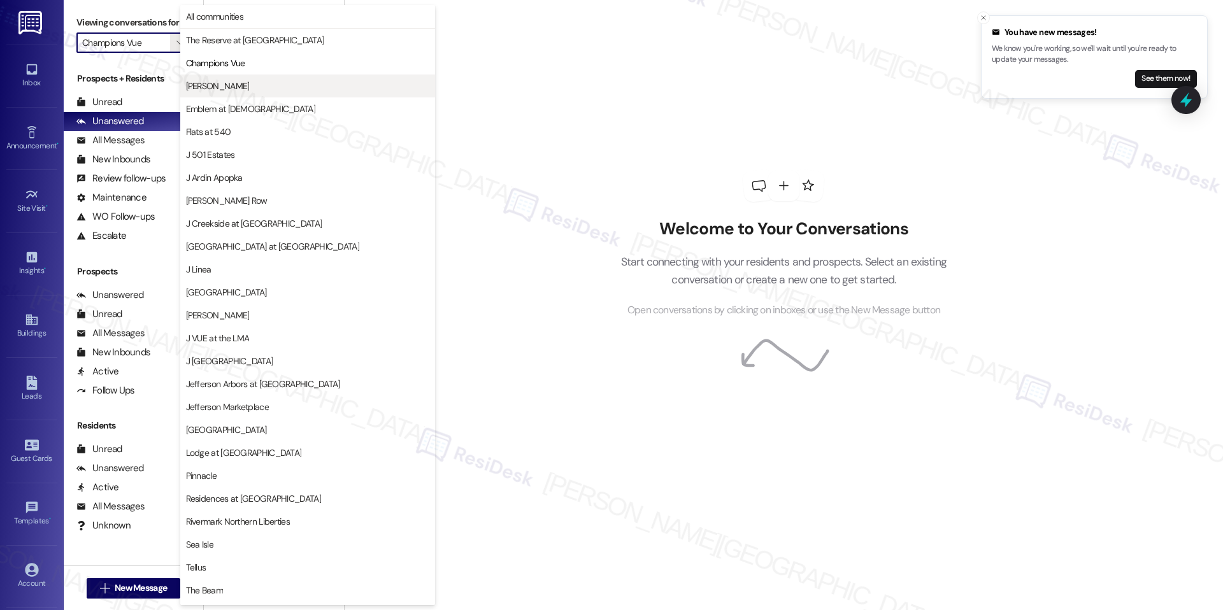
click at [255, 77] on button "[PERSON_NAME]" at bounding box center [307, 86] width 255 height 23
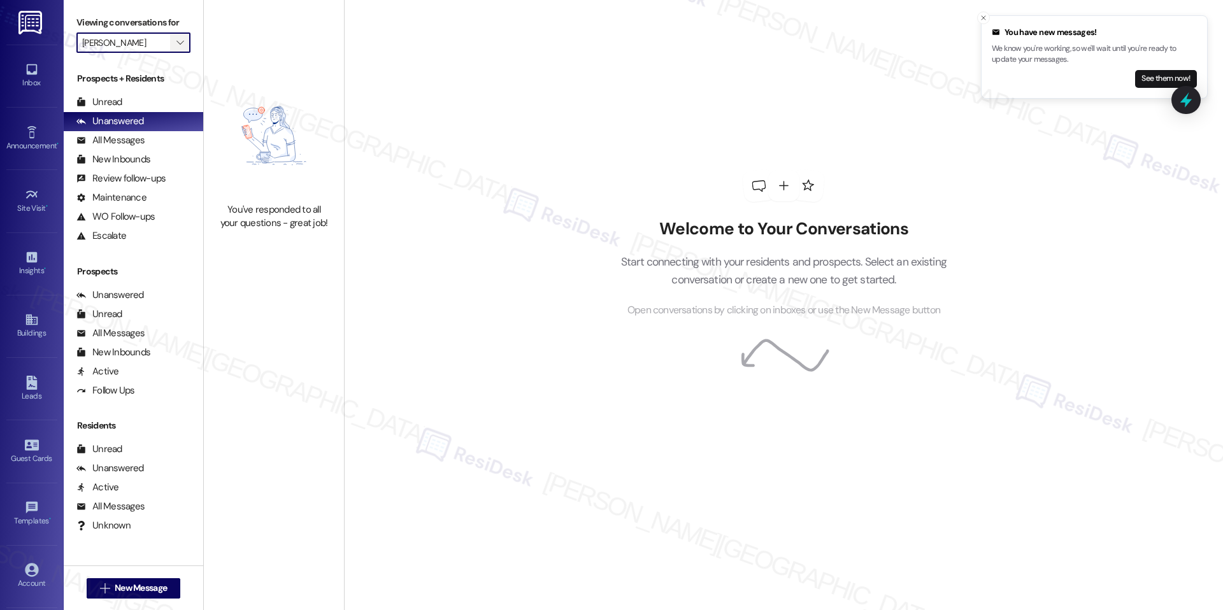
click at [176, 43] on icon "" at bounding box center [179, 43] width 7 height 10
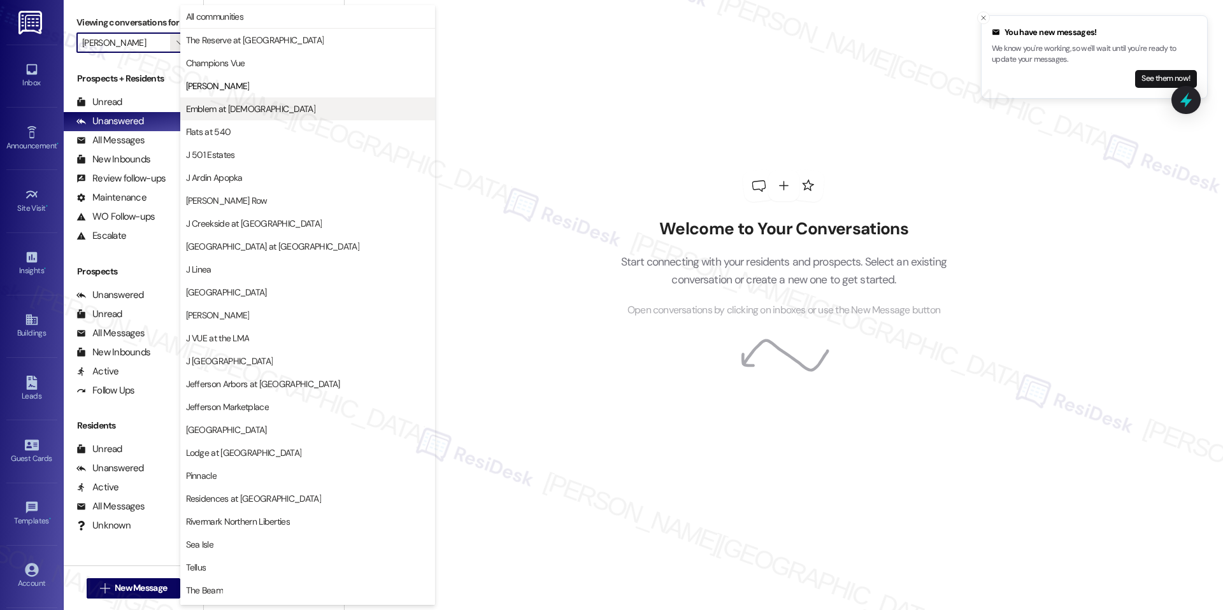
click at [238, 101] on button "Emblem at [DEMOGRAPHIC_DATA]" at bounding box center [307, 108] width 255 height 23
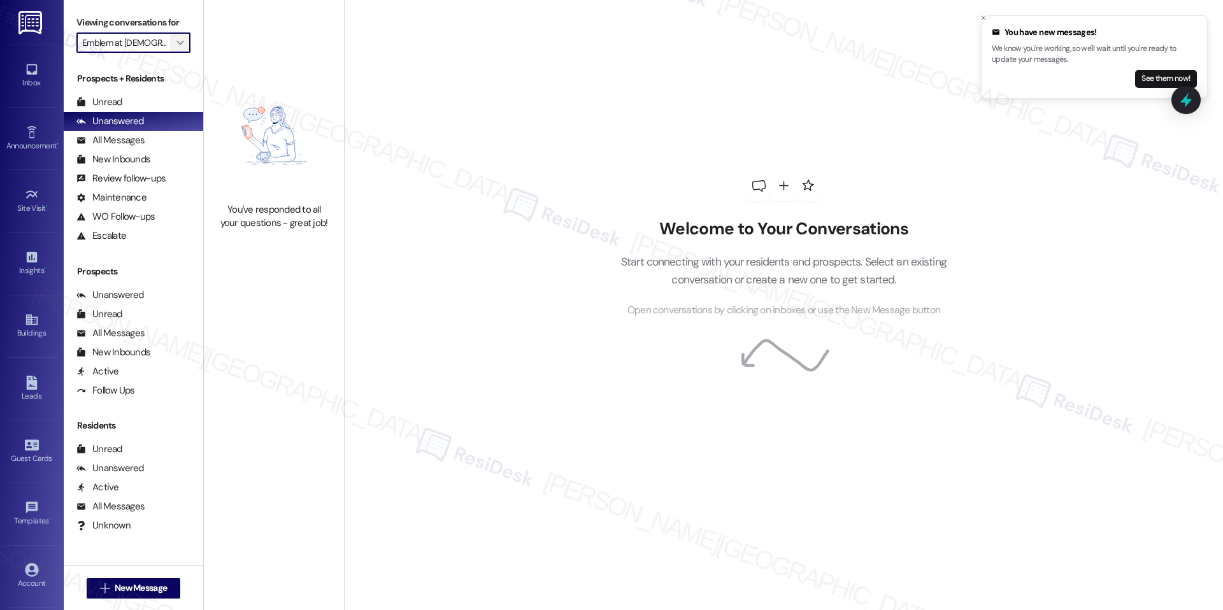
click at [176, 40] on icon "" at bounding box center [179, 43] width 7 height 10
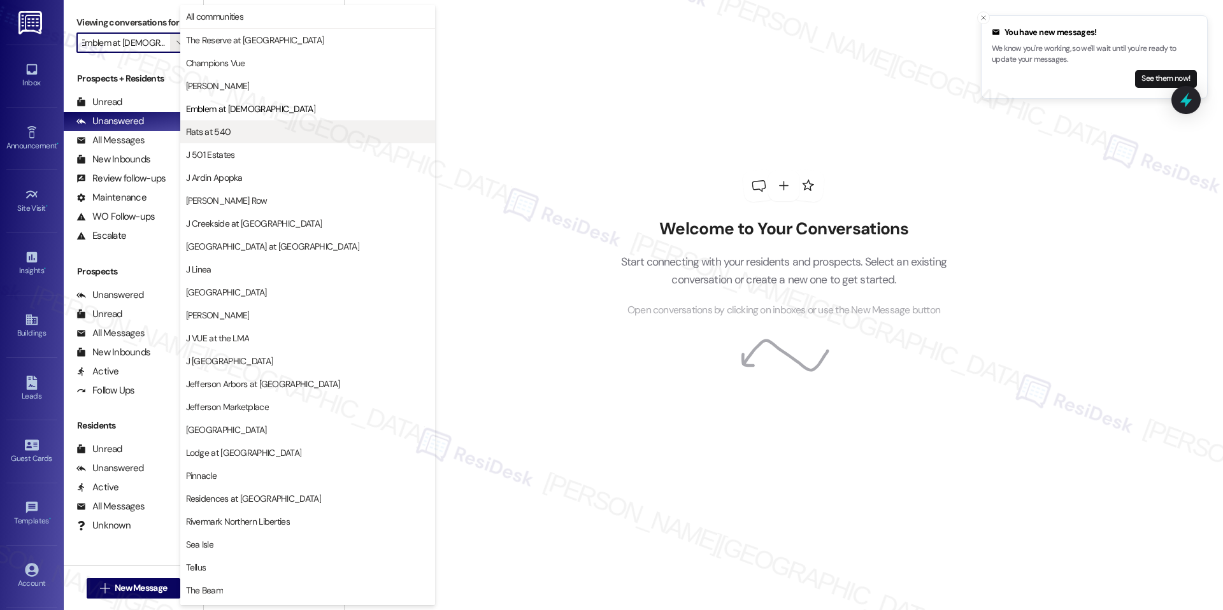
click at [227, 141] on button "Flats at 540" at bounding box center [307, 131] width 255 height 23
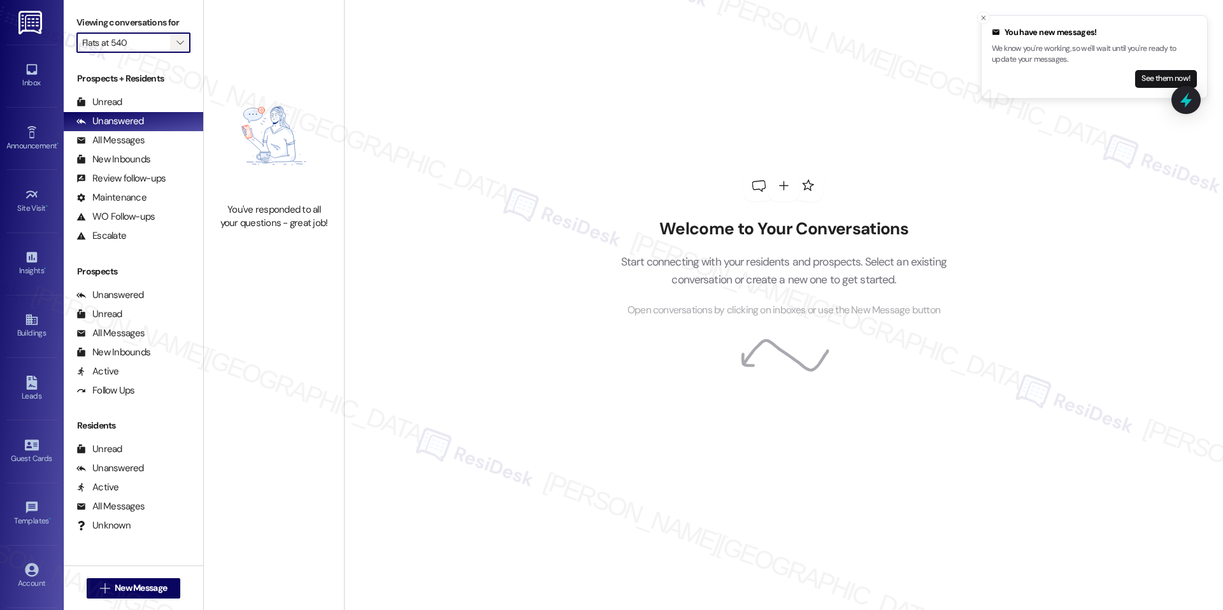
click at [176, 43] on icon "" at bounding box center [179, 43] width 7 height 10
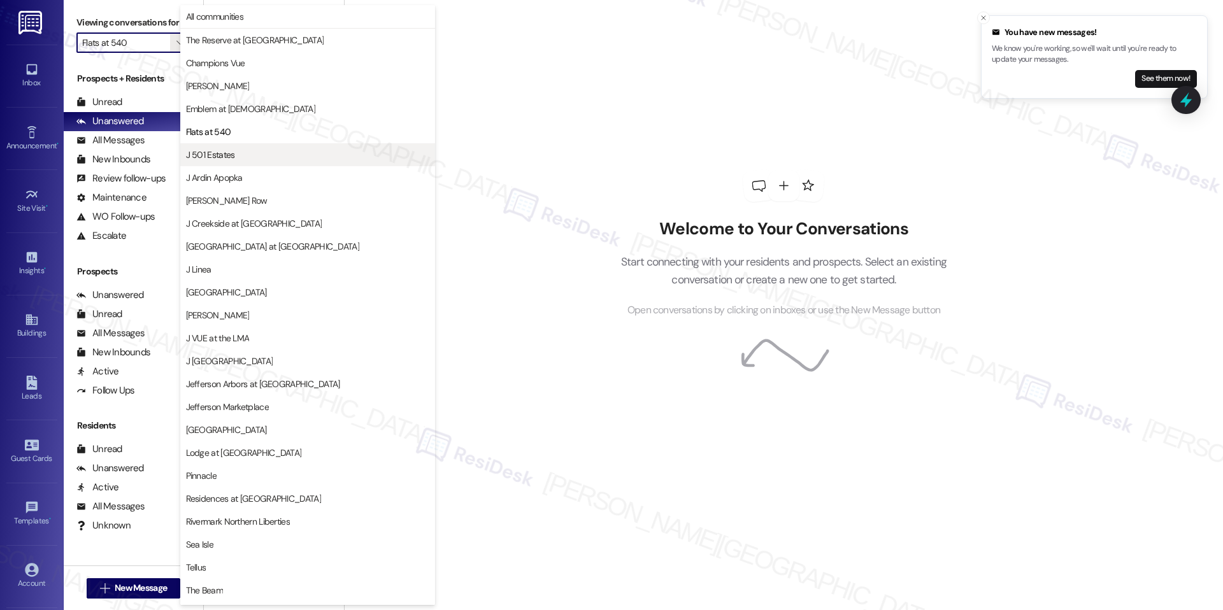
click at [266, 157] on span "J 501 Estates" at bounding box center [307, 154] width 243 height 13
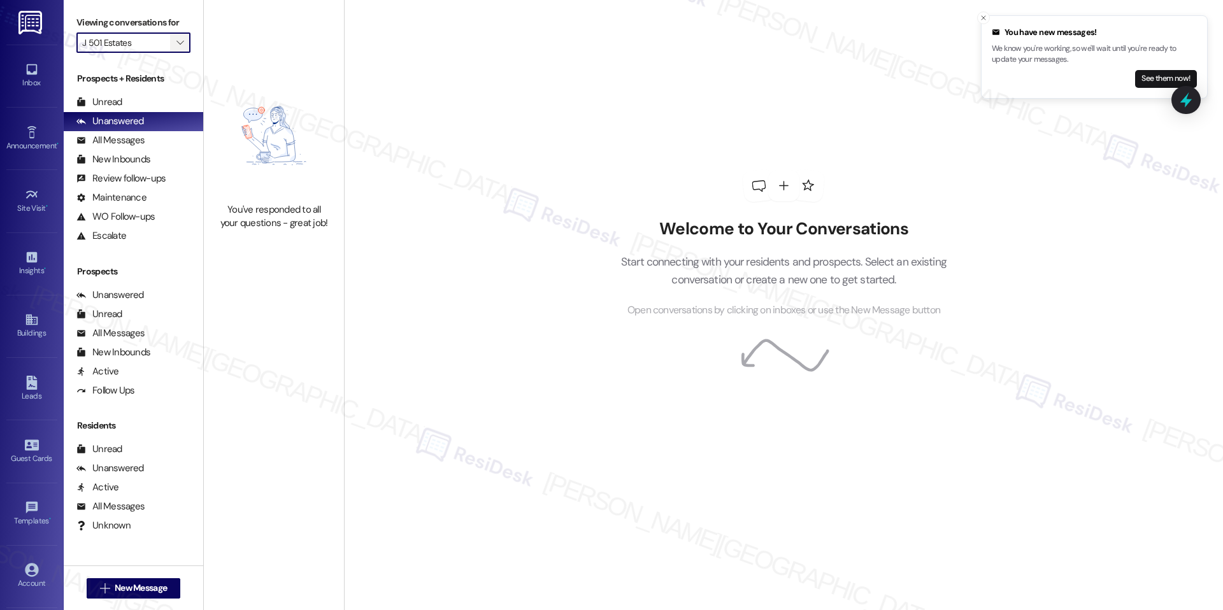
click at [170, 49] on button "" at bounding box center [180, 42] width 20 height 20
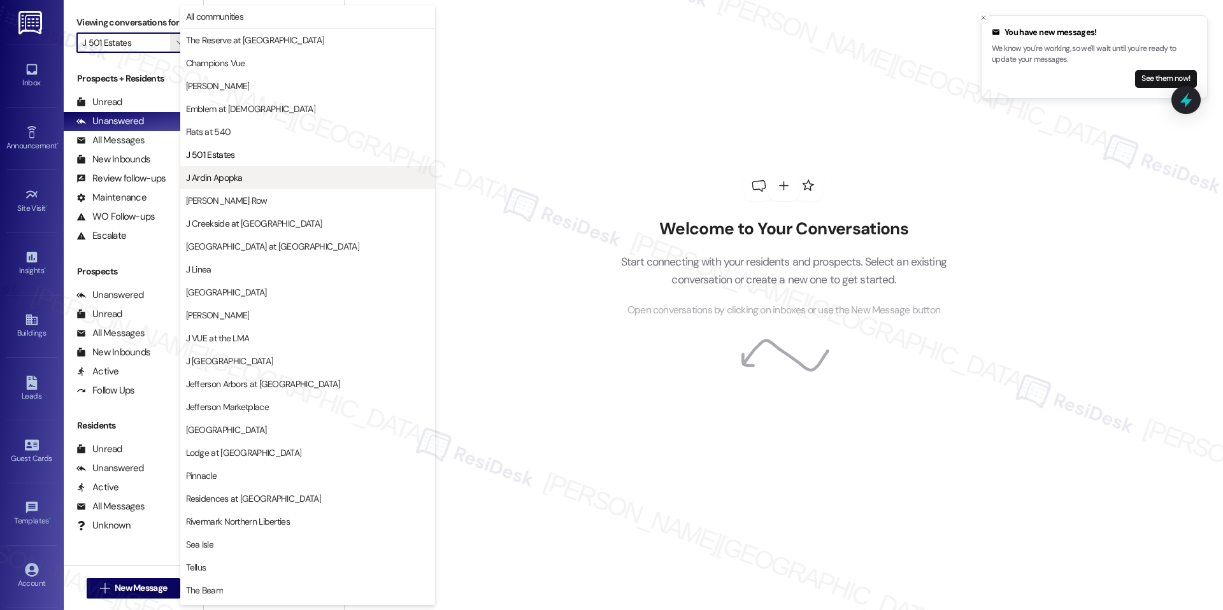
click at [231, 175] on span "J Ardin Apopka" at bounding box center [214, 177] width 57 height 13
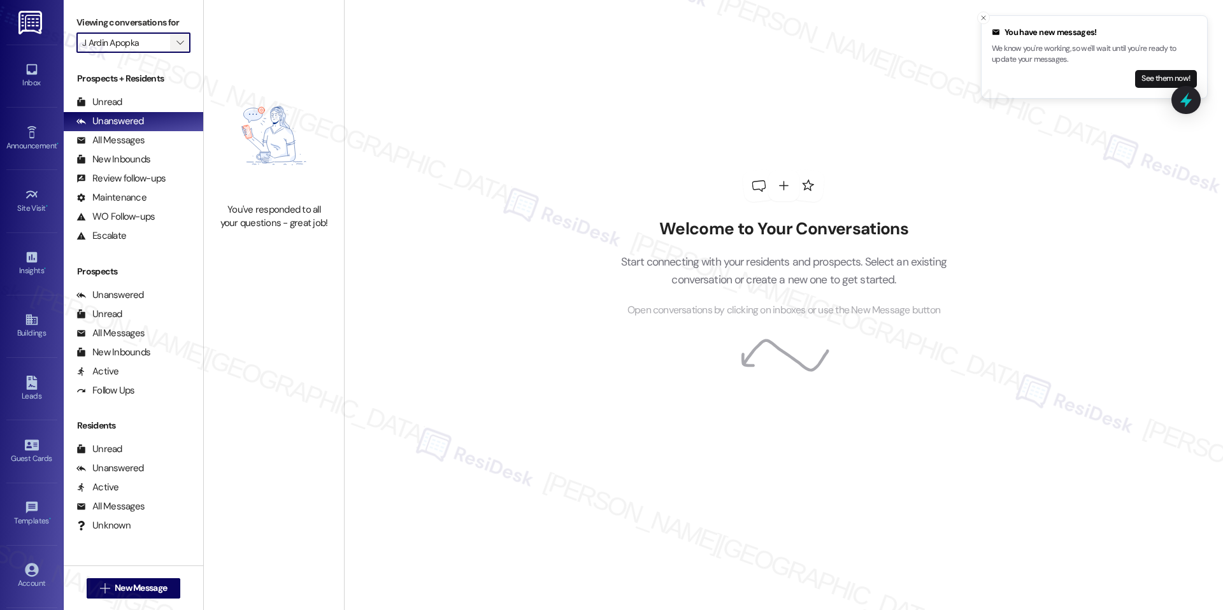
click at [174, 46] on span "" at bounding box center [180, 42] width 12 height 20
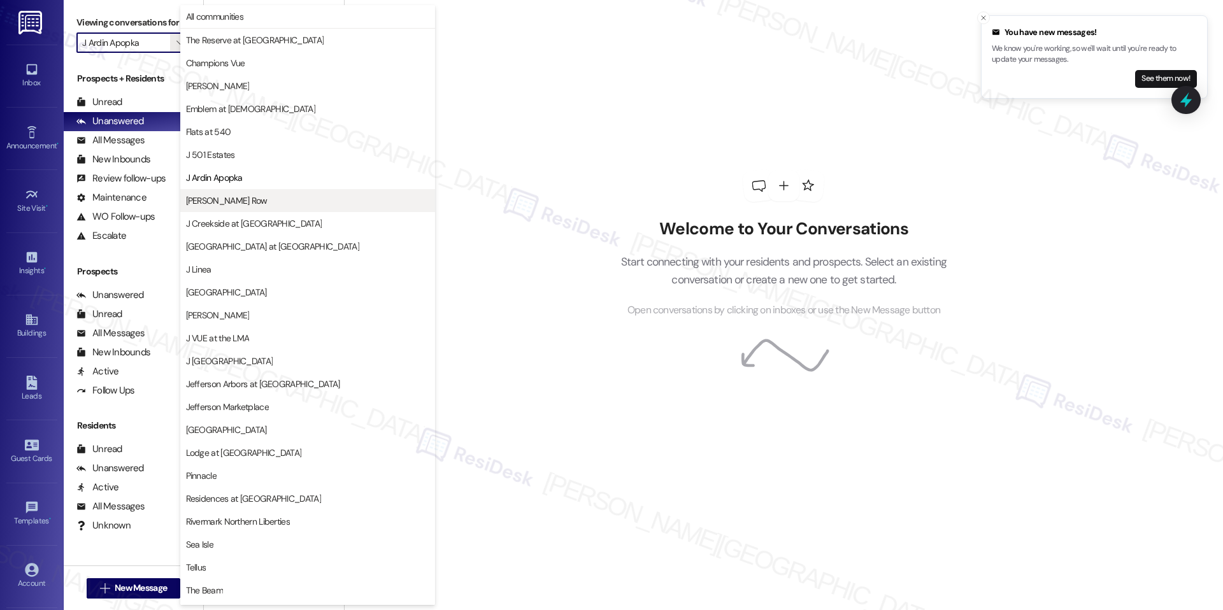
click at [222, 197] on span "[PERSON_NAME] Row" at bounding box center [227, 200] width 82 height 13
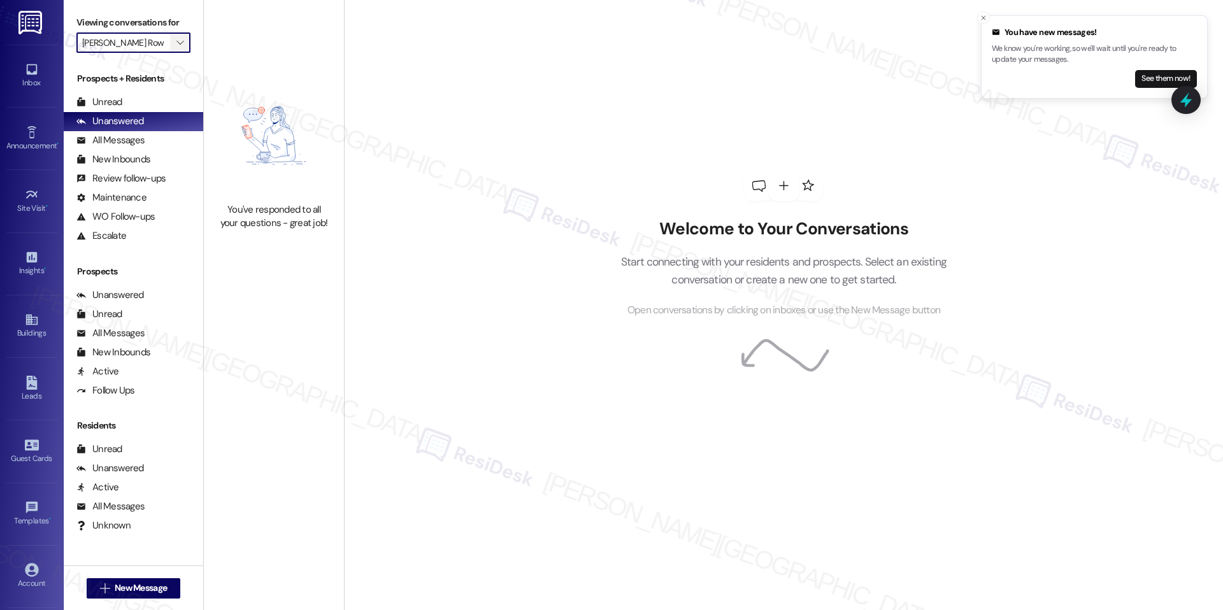
click at [176, 43] on icon "" at bounding box center [179, 43] width 7 height 10
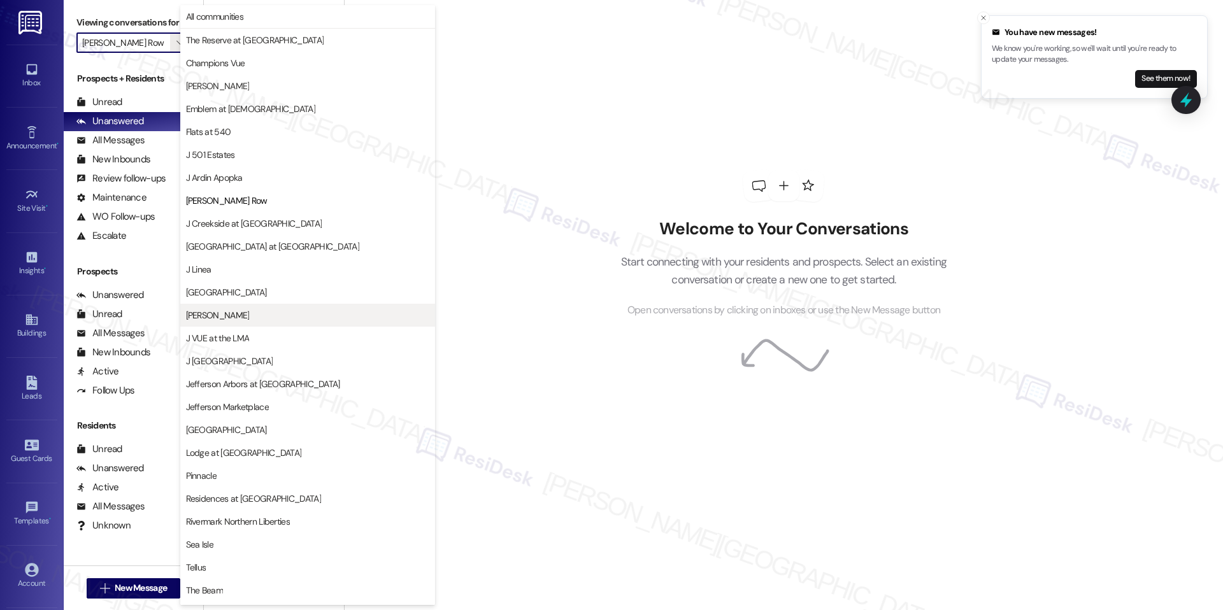
click at [241, 308] on button "[PERSON_NAME]" at bounding box center [307, 315] width 255 height 23
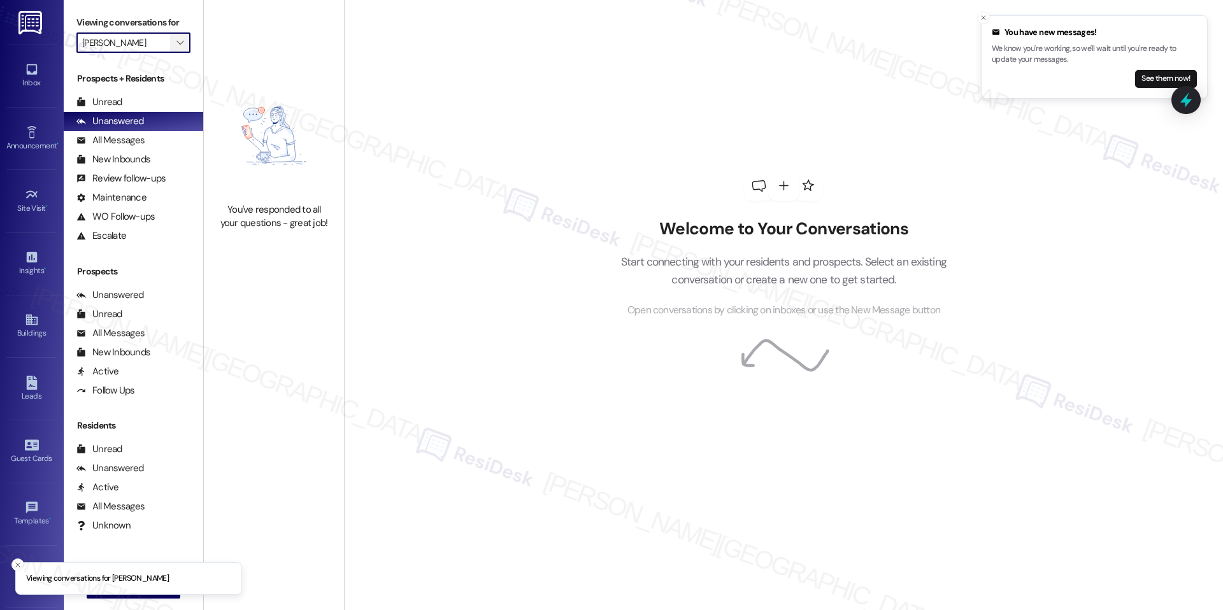
click at [174, 44] on span "" at bounding box center [180, 42] width 12 height 20
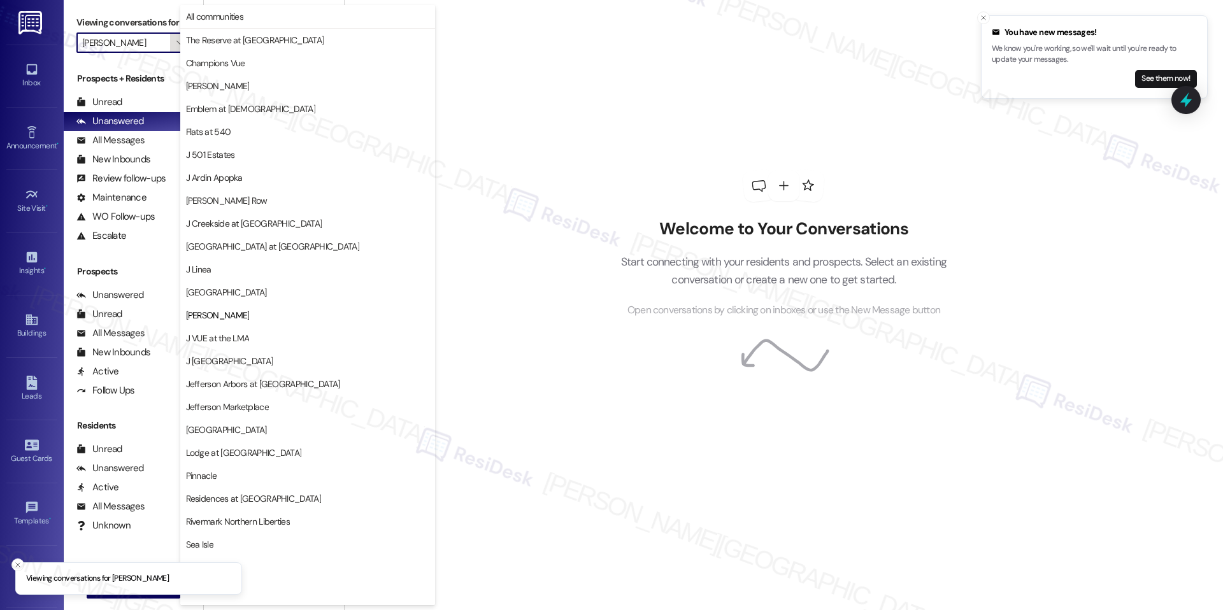
scroll to position [43, 0]
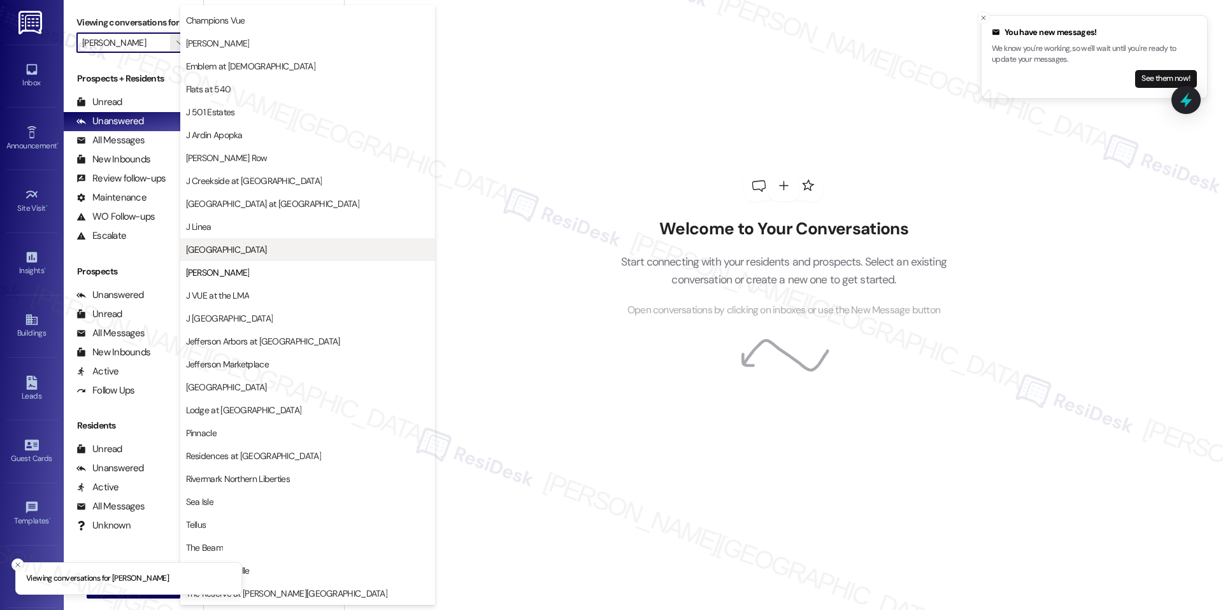
click at [247, 255] on span "[GEOGRAPHIC_DATA]" at bounding box center [307, 249] width 243 height 13
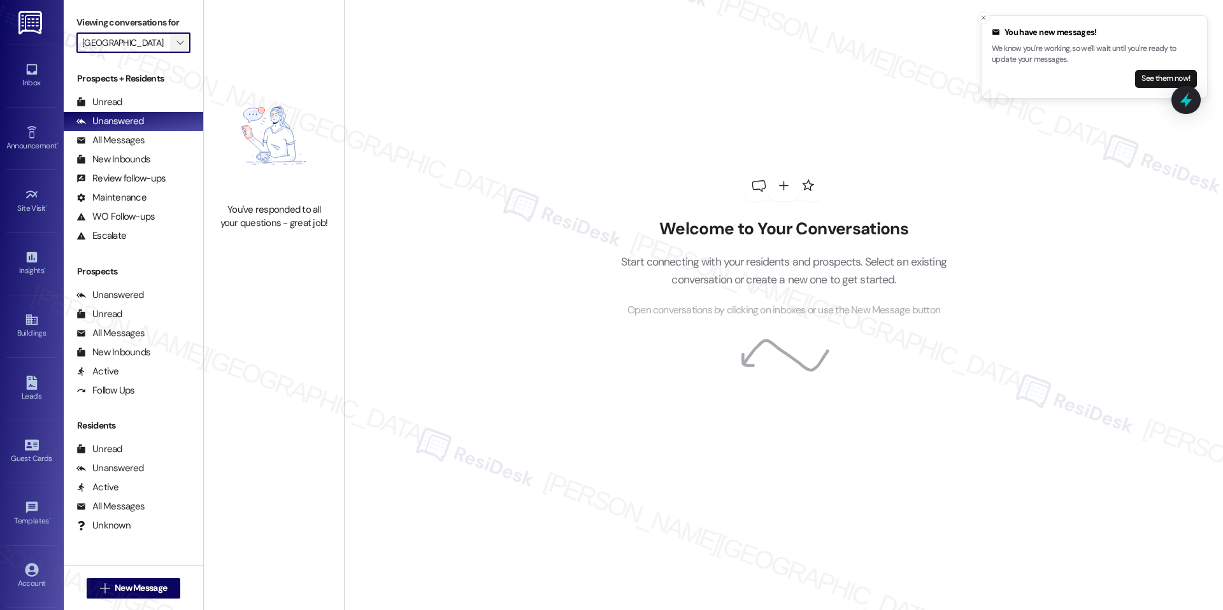
click at [176, 44] on icon "" at bounding box center [179, 43] width 7 height 10
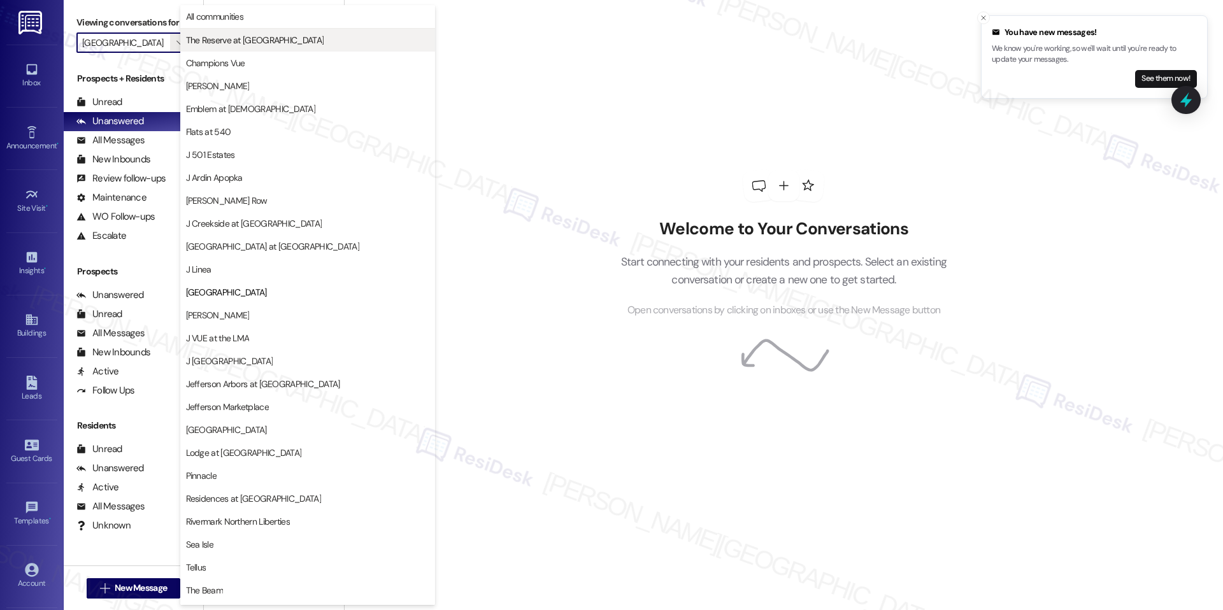
click at [287, 39] on span "The Reserve at [GEOGRAPHIC_DATA]" at bounding box center [307, 40] width 243 height 13
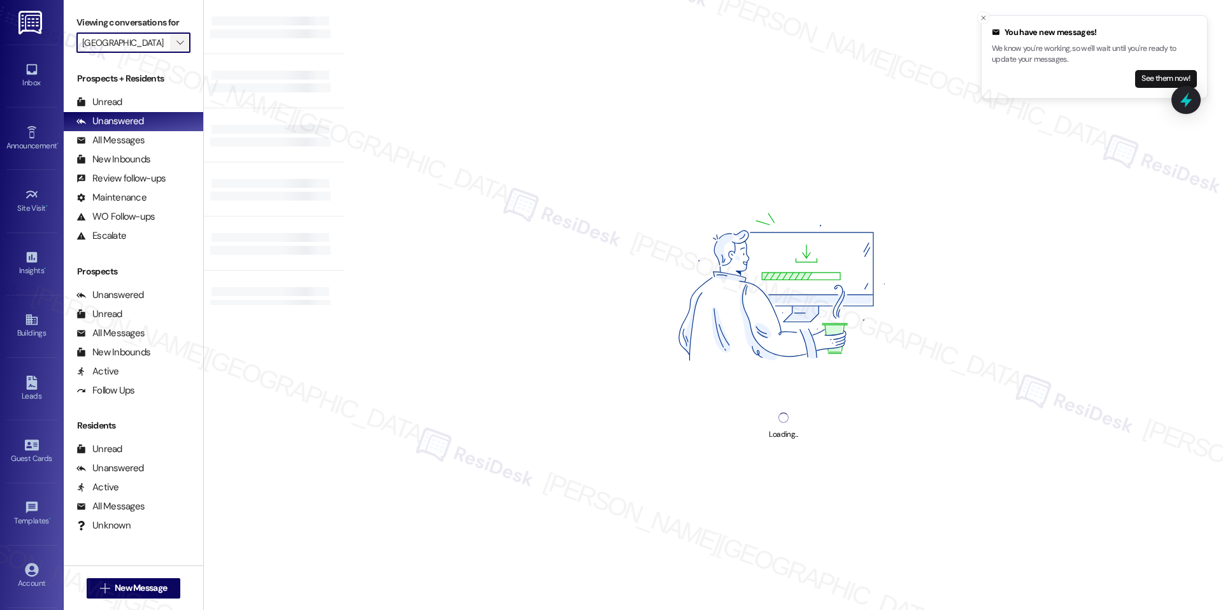
click at [174, 47] on span "" at bounding box center [180, 42] width 12 height 20
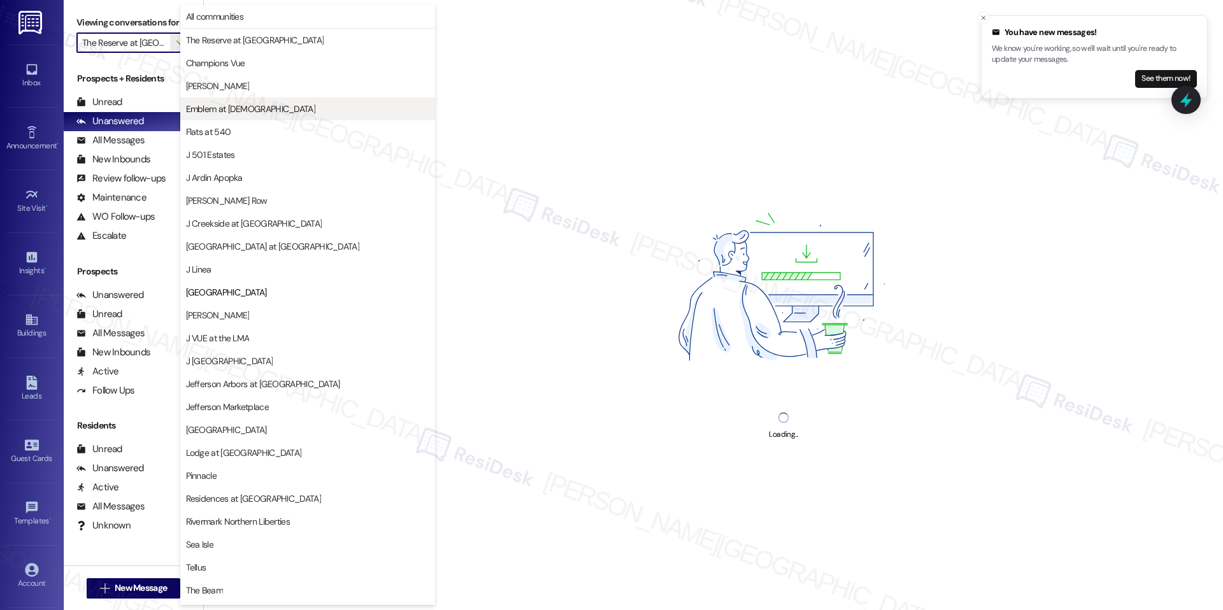
scroll to position [43, 0]
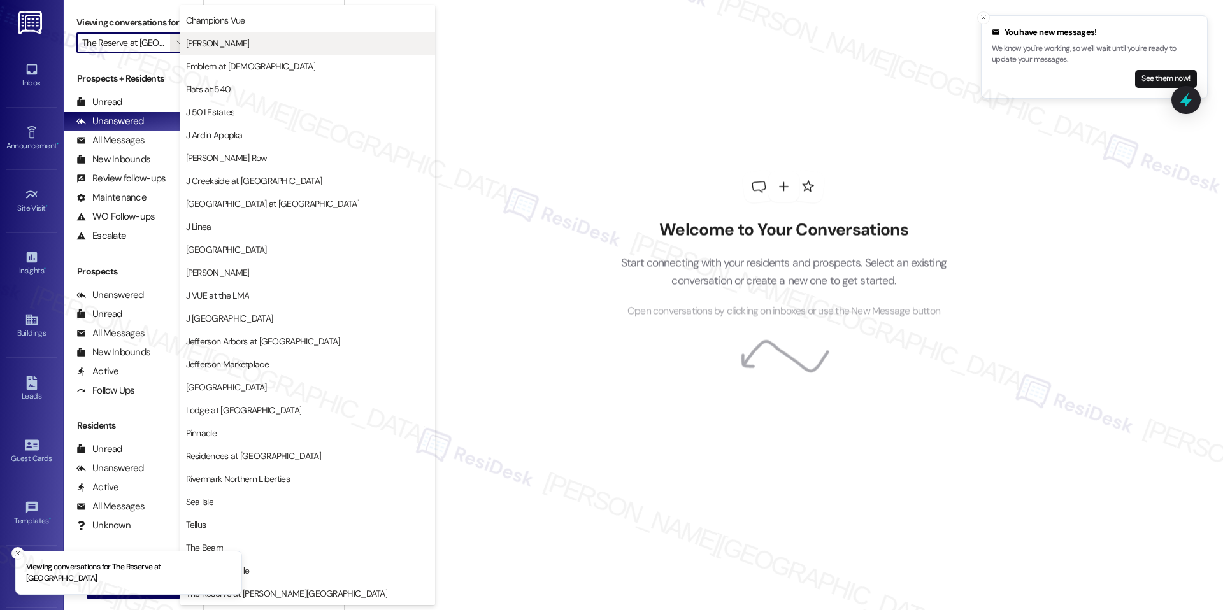
click at [230, 49] on span "[PERSON_NAME]" at bounding box center [307, 43] width 243 height 13
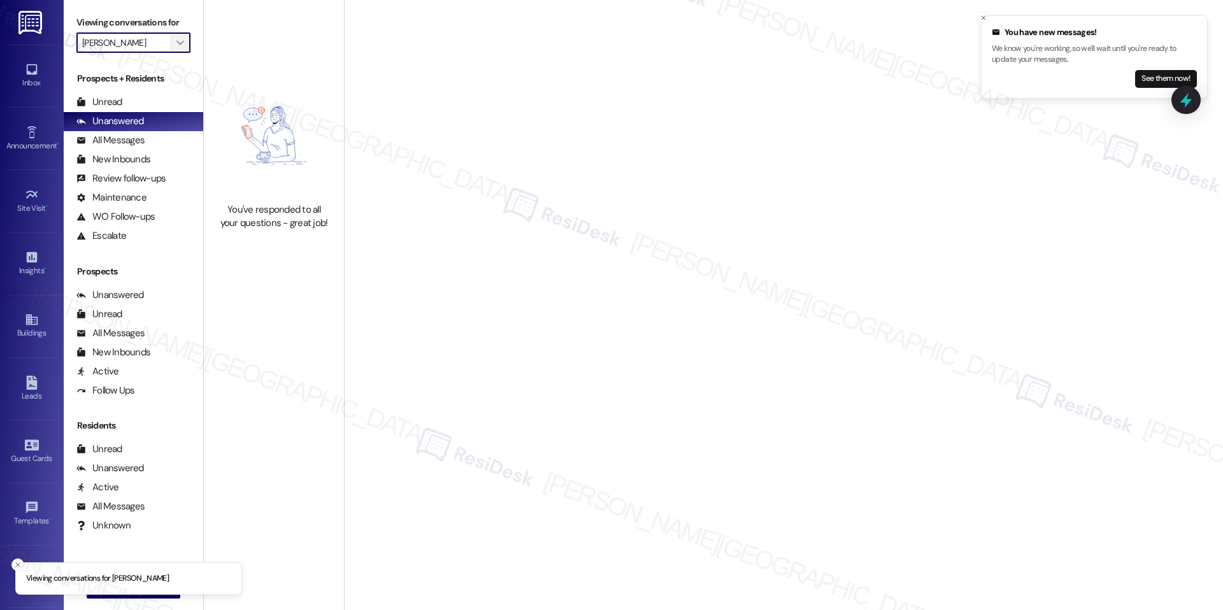
click at [174, 47] on span "" at bounding box center [180, 42] width 12 height 20
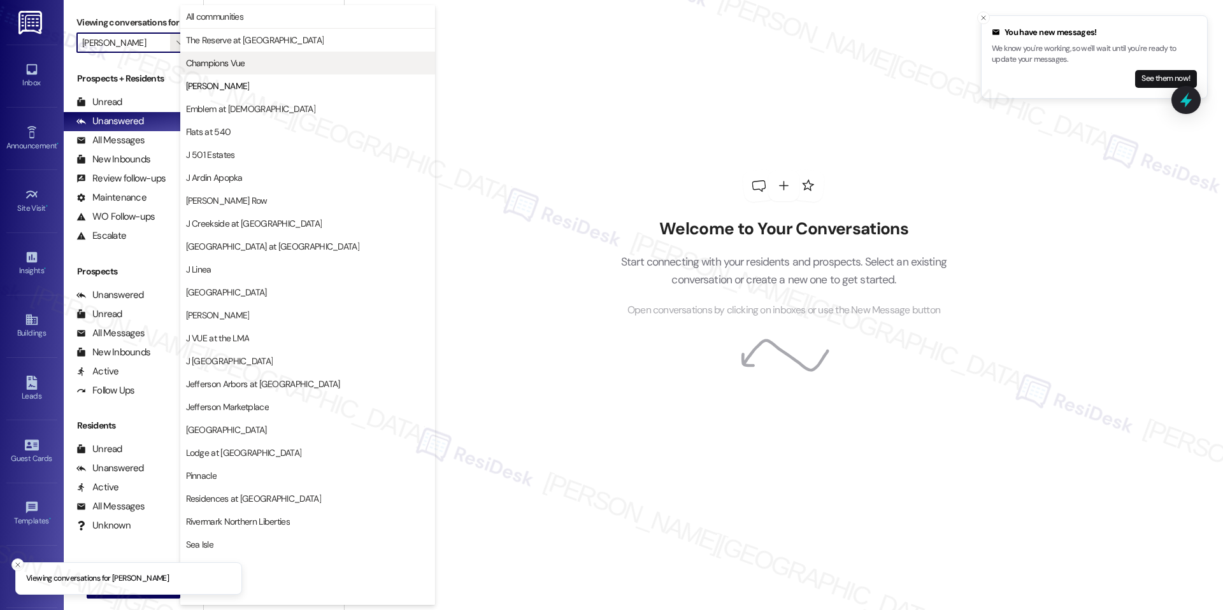
click at [216, 67] on span "Champions Vue" at bounding box center [215, 63] width 59 height 13
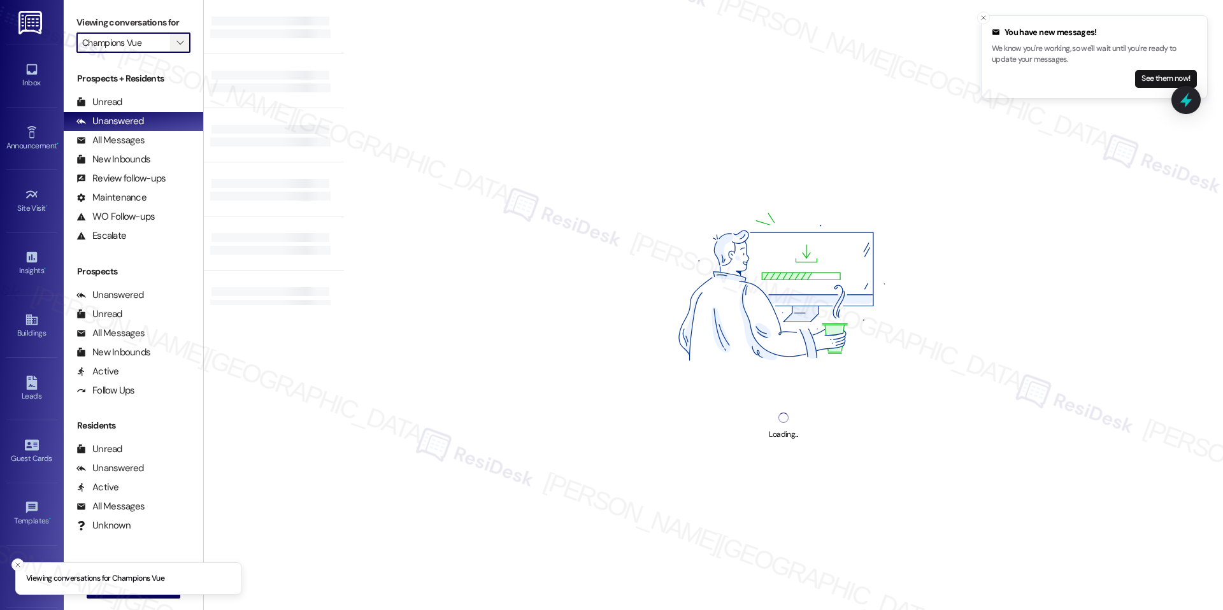
click at [176, 41] on button "" at bounding box center [180, 42] width 20 height 20
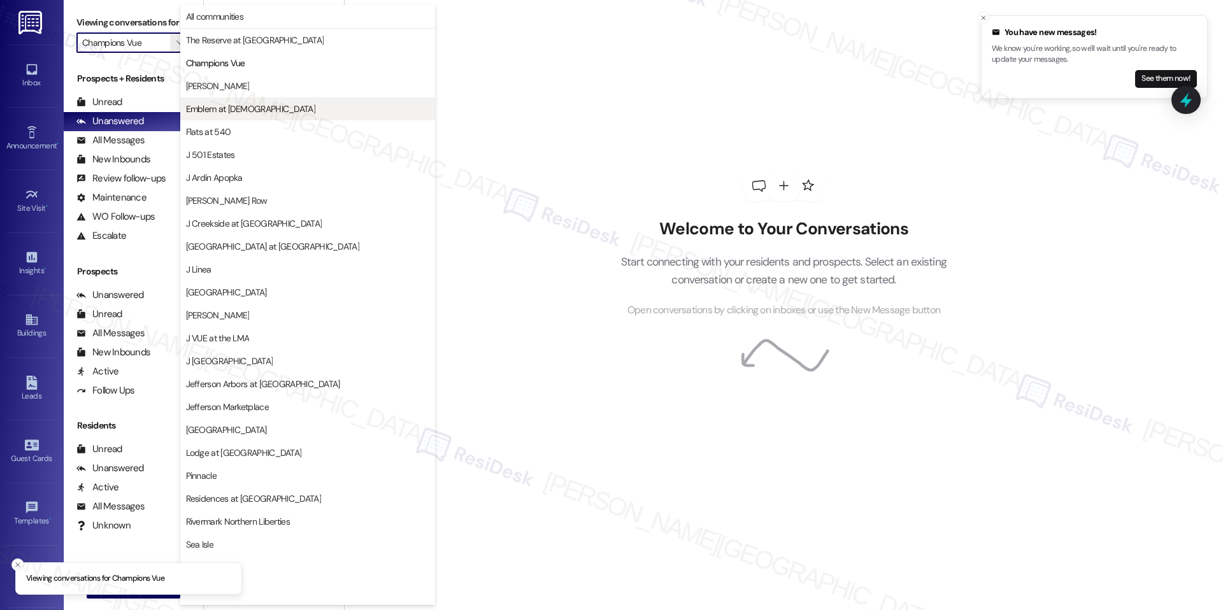
click at [222, 105] on span "Emblem at [DEMOGRAPHIC_DATA]" at bounding box center [250, 109] width 129 height 13
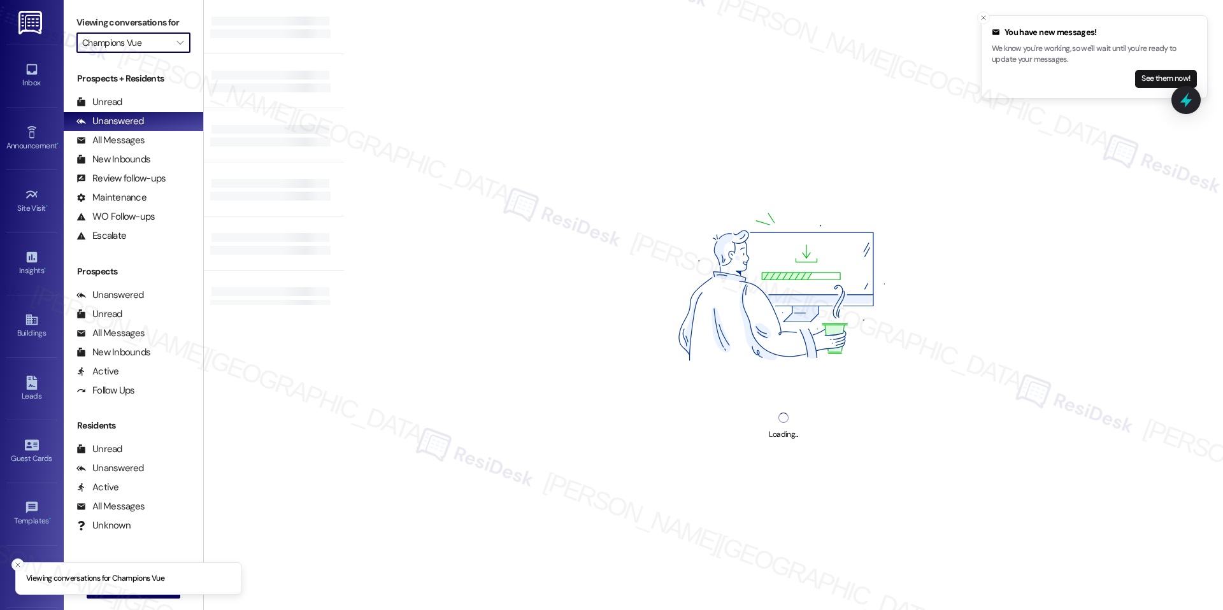
type input "Emblem at [DEMOGRAPHIC_DATA]"
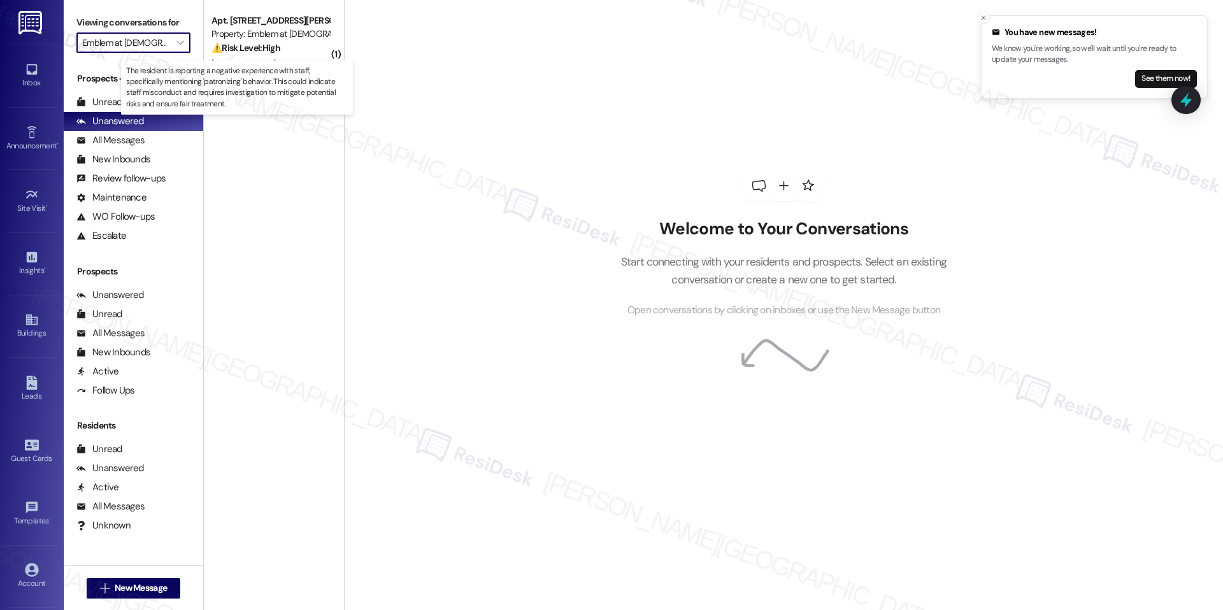
click at [258, 45] on strong "⚠️ Risk Level: High" at bounding box center [245, 47] width 69 height 11
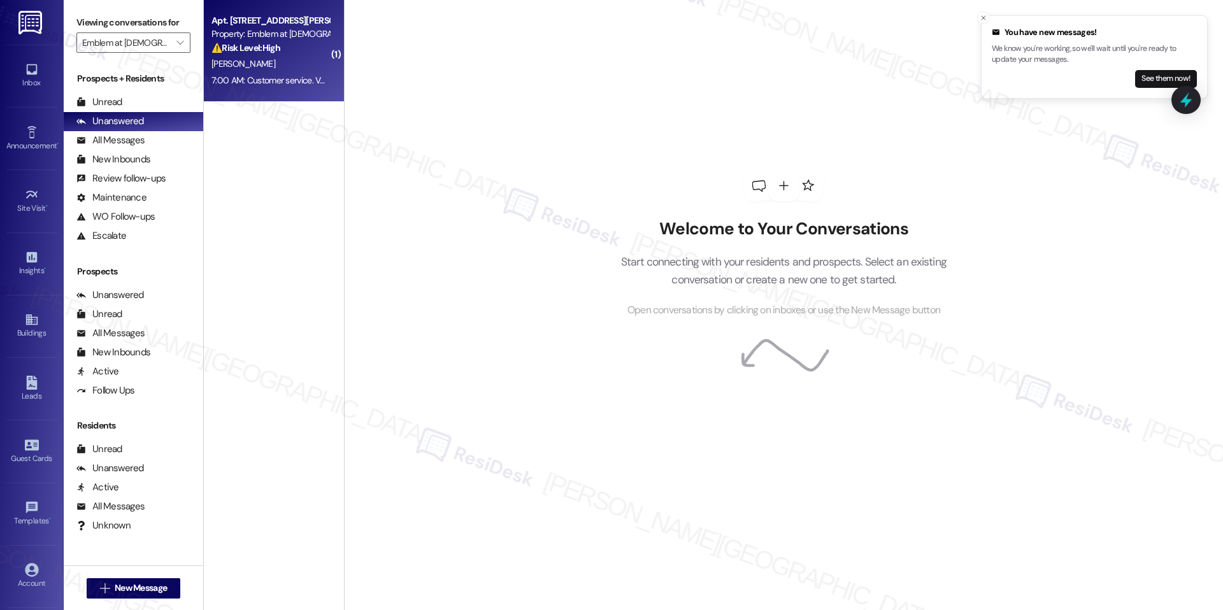
click at [252, 34] on div "Property: Emblem at [DEMOGRAPHIC_DATA]" at bounding box center [270, 33] width 118 height 13
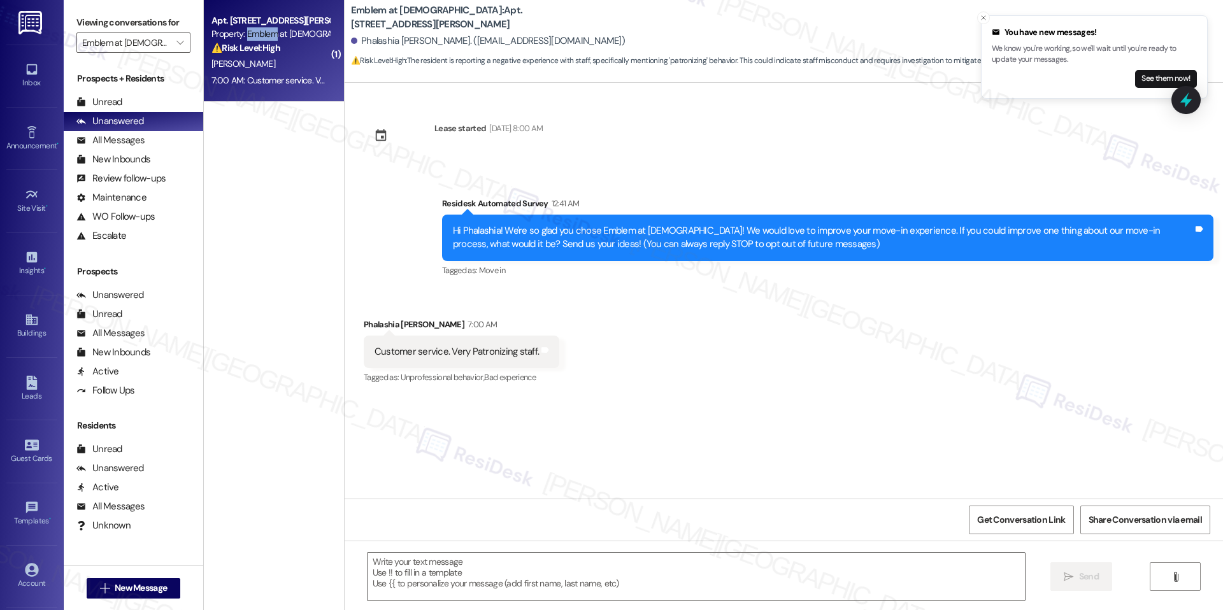
click at [252, 34] on div "Property: Emblem at [DEMOGRAPHIC_DATA]" at bounding box center [270, 33] width 118 height 13
type textarea "Fetching suggested responses. Please feel free to read through the conversation…"
click at [455, 355] on div "Customer service. Very Patronizing staff." at bounding box center [457, 351] width 164 height 13
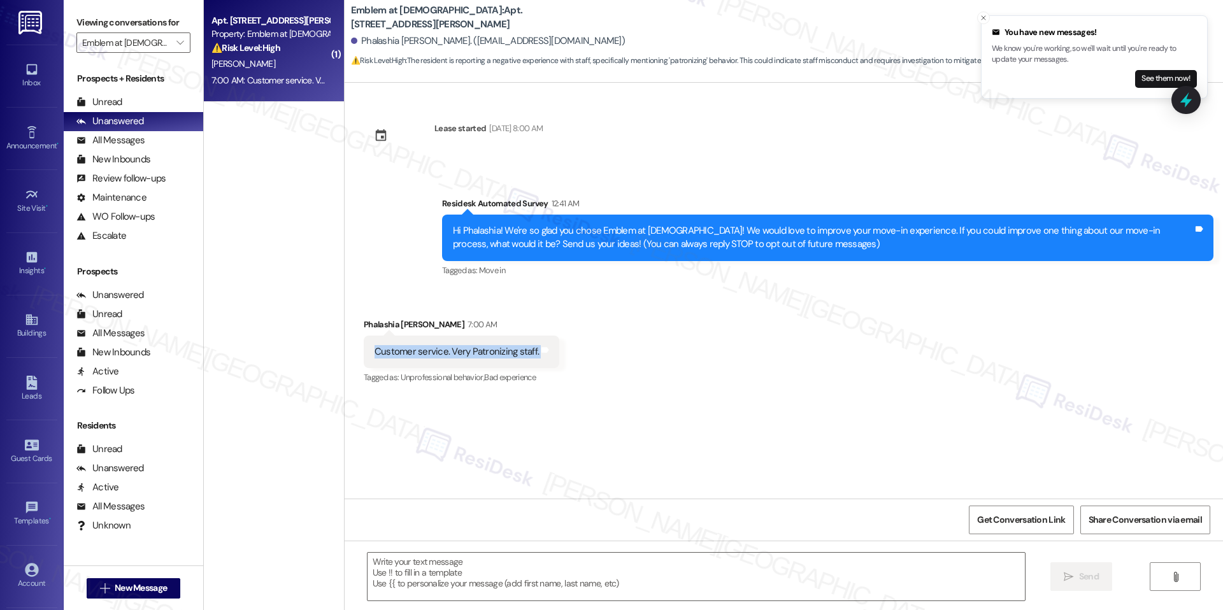
click at [455, 355] on div "Customer service. Very Patronizing staff." at bounding box center [457, 351] width 164 height 13
click at [557, 340] on div "Received via SMS Phalashia [PERSON_NAME] 7:00 AM Customer service. Very Patroni…" at bounding box center [784, 343] width 878 height 108
click at [789, 329] on div "Received via SMS Phalashia [PERSON_NAME] 7:00 AM Customer service. Very Patroni…" at bounding box center [784, 343] width 878 height 108
click at [457, 570] on textarea at bounding box center [696, 577] width 657 height 48
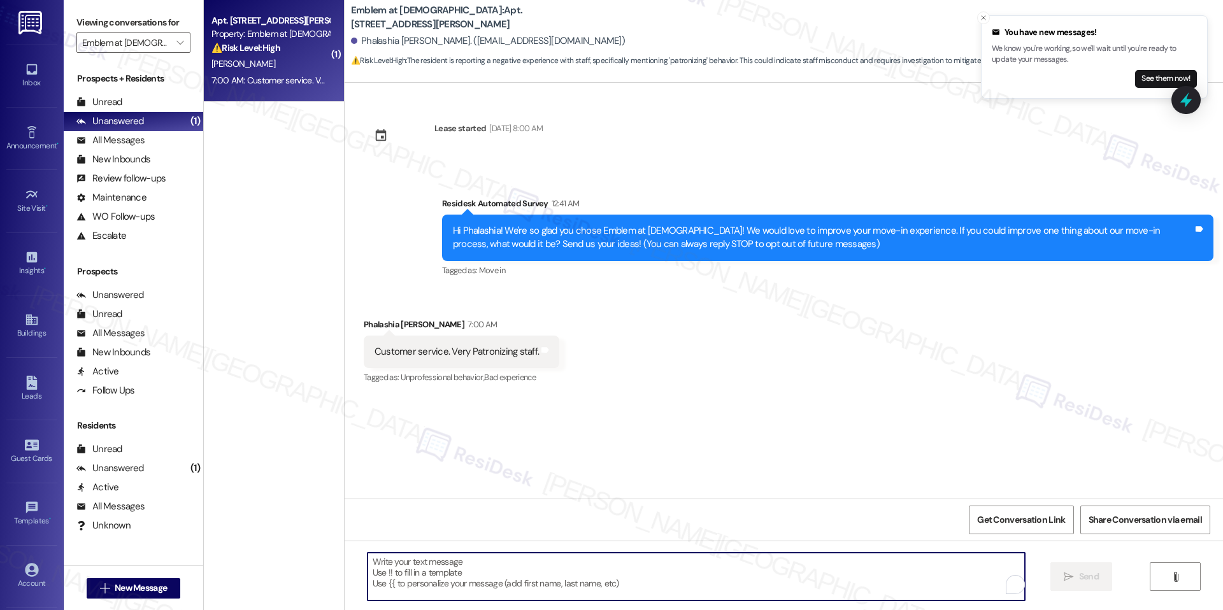
paste textarea "Hi Phalashia, thank you for sharing your thoughts! We truly appreciate your fee…"
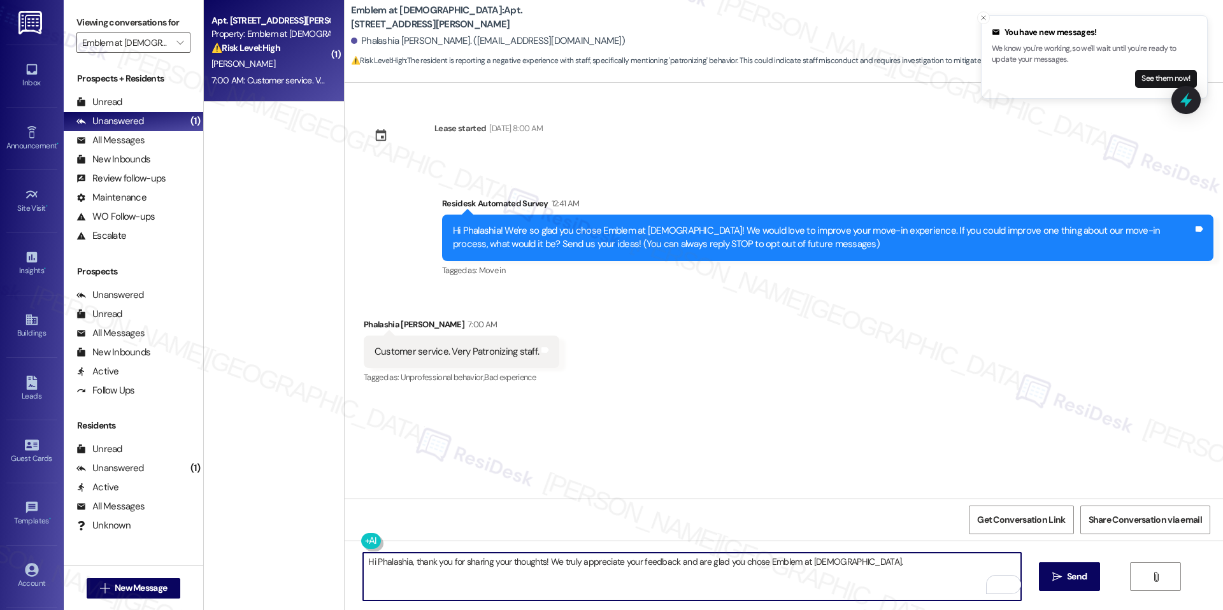
click at [863, 566] on textarea "Hi Phalashia, thank you for sharing your thoughts! We truly appreciate your fee…" at bounding box center [691, 577] width 657 height 48
type textarea "Hi Phalashia, thank you for sharing your thoughts! We truly appreciate your fee…"
click at [1071, 570] on span "Send" at bounding box center [1077, 576] width 20 height 13
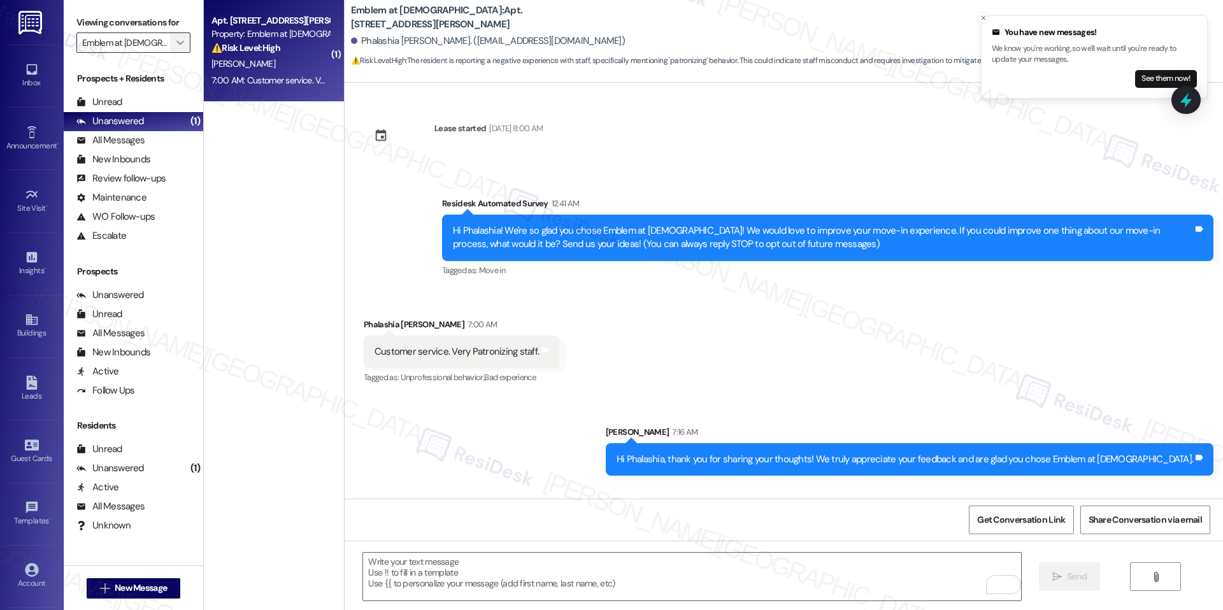
click at [174, 47] on span "" at bounding box center [180, 42] width 12 height 20
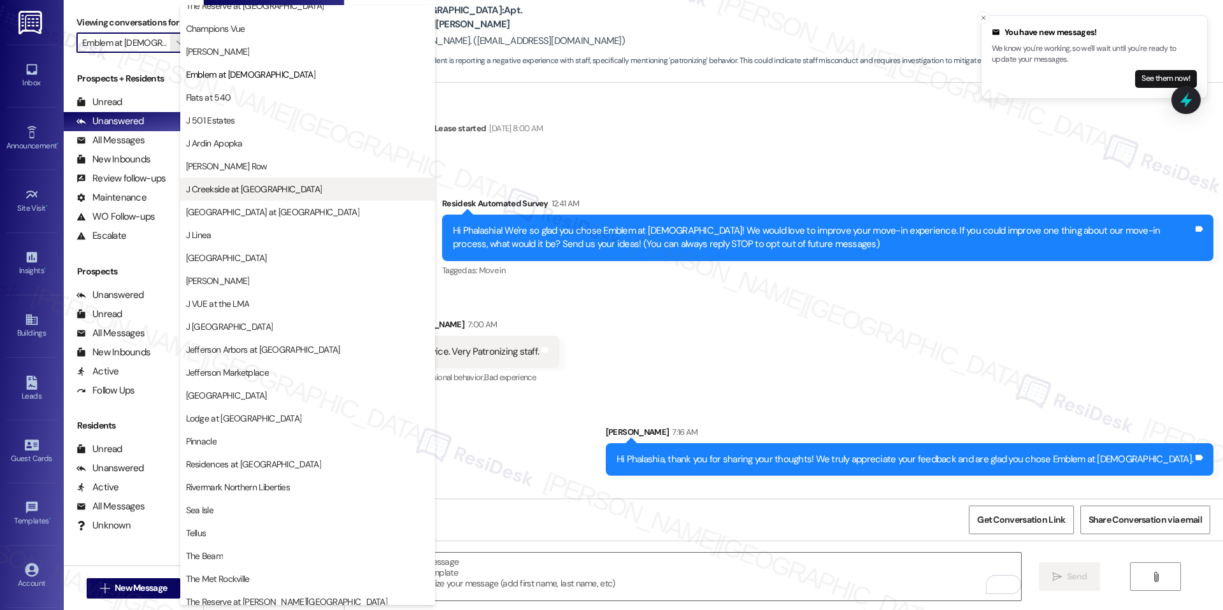
scroll to position [43, 0]
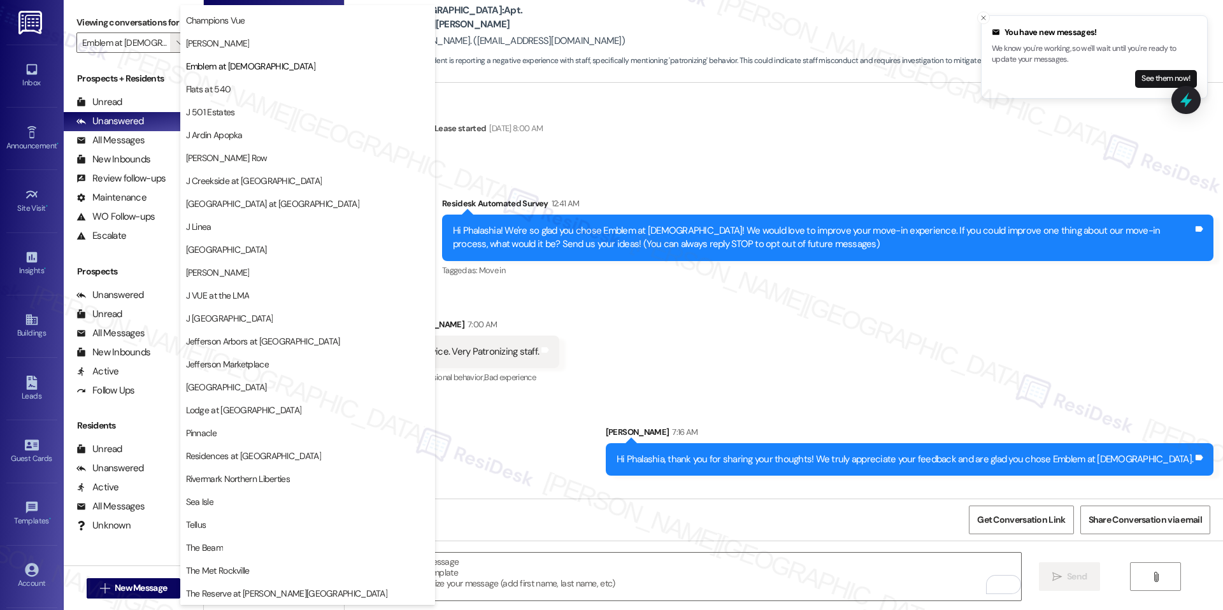
click at [734, 310] on div "Received via SMS Phalashia [PERSON_NAME] 7:00 AM Customer service. Very Patroni…" at bounding box center [784, 343] width 878 height 108
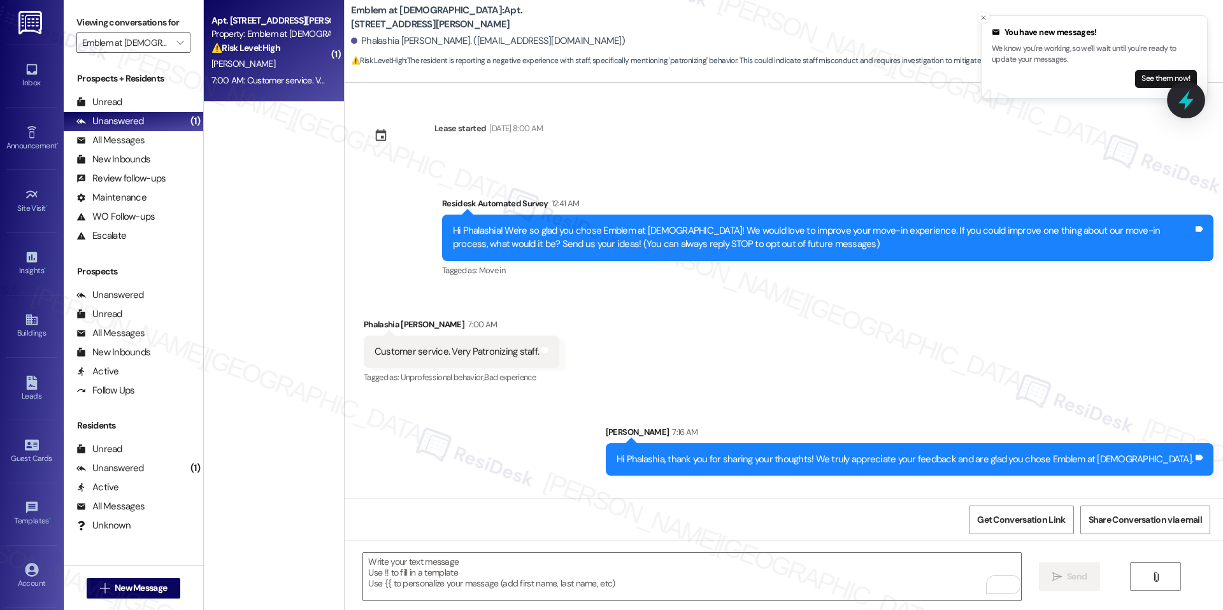
click at [1192, 92] on icon at bounding box center [1186, 100] width 22 height 22
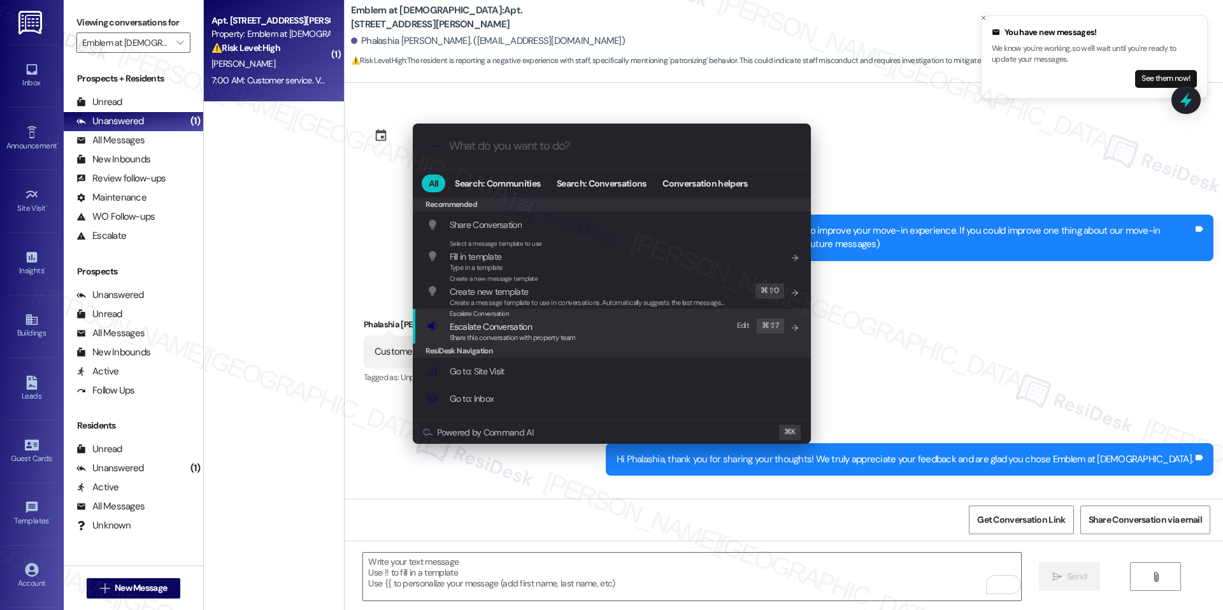
click at [536, 327] on span "Escalate Conversation" at bounding box center [513, 327] width 126 height 14
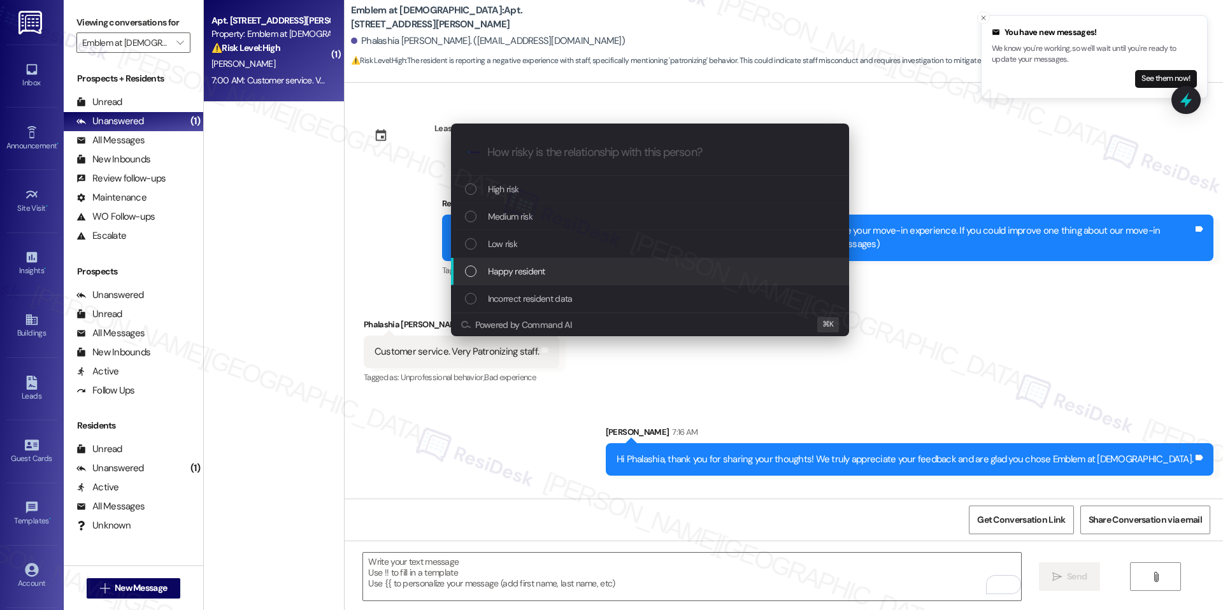
click at [538, 268] on span "Happy resident" at bounding box center [516, 271] width 57 height 14
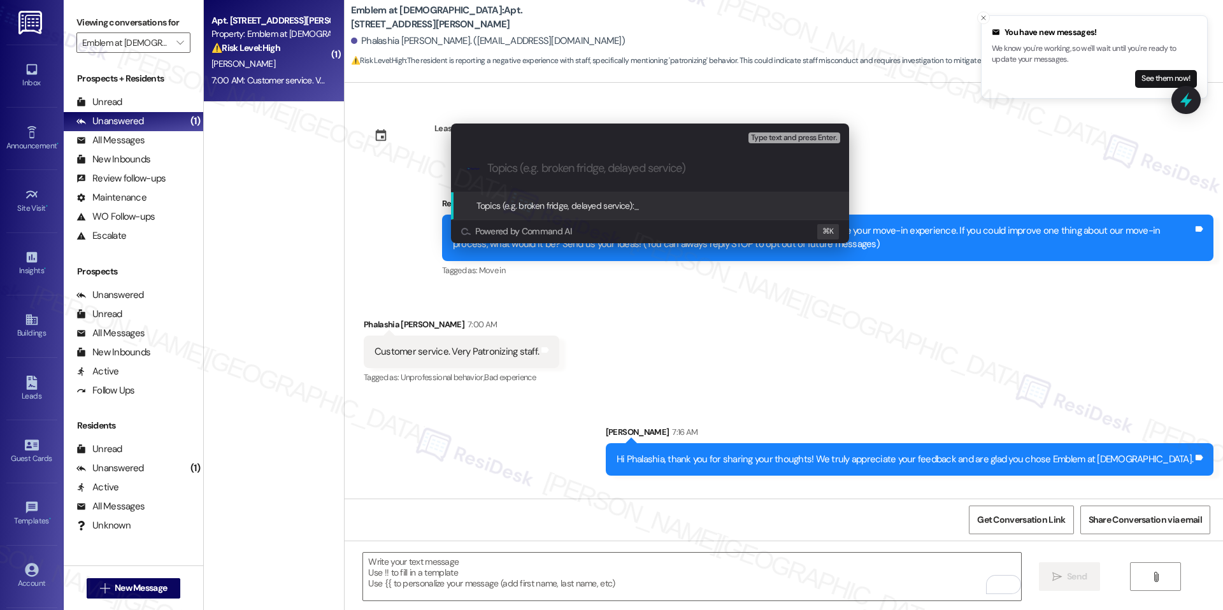
click at [548, 175] on input "Topics (e.g. broken fridge, delayed service)" at bounding box center [660, 168] width 346 height 13
click at [609, 165] on input "Customer is satisfied with the move in" at bounding box center [655, 168] width 336 height 13
click at [612, 178] on div ".cls-1{fill:#0a055f;}.cls-2{fill:#0cc4c4;} resideskLogoBlueOrange Customer is s…" at bounding box center [650, 168] width 398 height 45
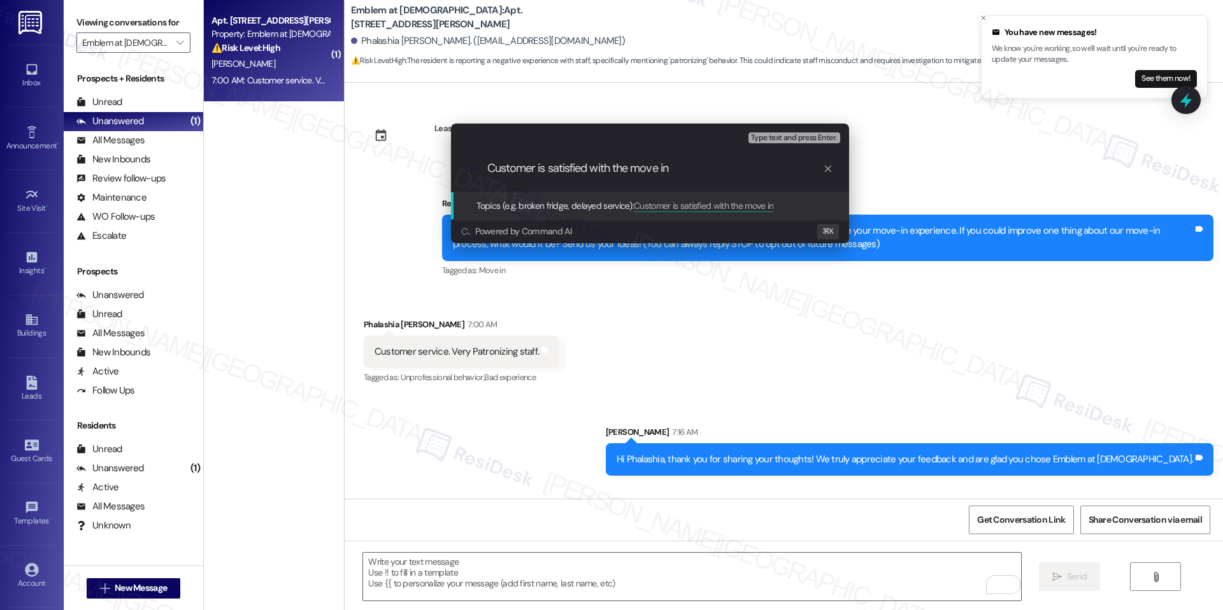
click at [612, 178] on div ".cls-1{fill:#0a055f;}.cls-2{fill:#0cc4c4;} resideskLogoBlueOrange Customer is s…" at bounding box center [650, 168] width 398 height 45
click at [608, 167] on input "Customer is satisfied with the move in" at bounding box center [655, 168] width 336 height 13
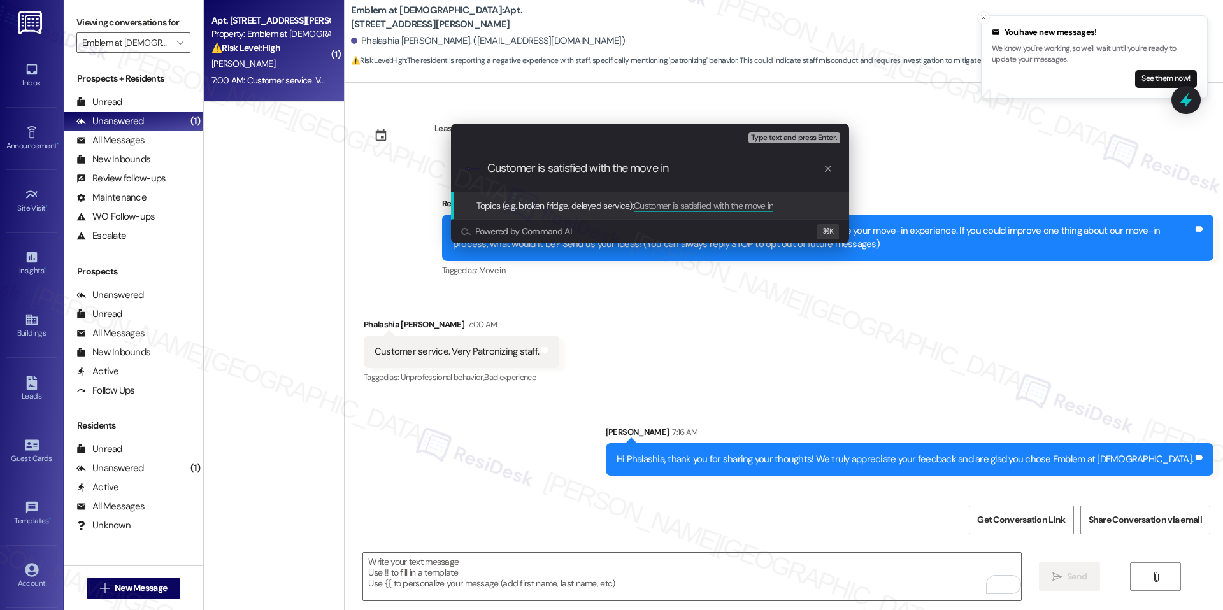
paste input "Positive Resident Feedback"
type input "Positive Resident Feedback"
click at [668, 207] on span "Positive Resident Feedback" at bounding box center [684, 205] width 101 height 11
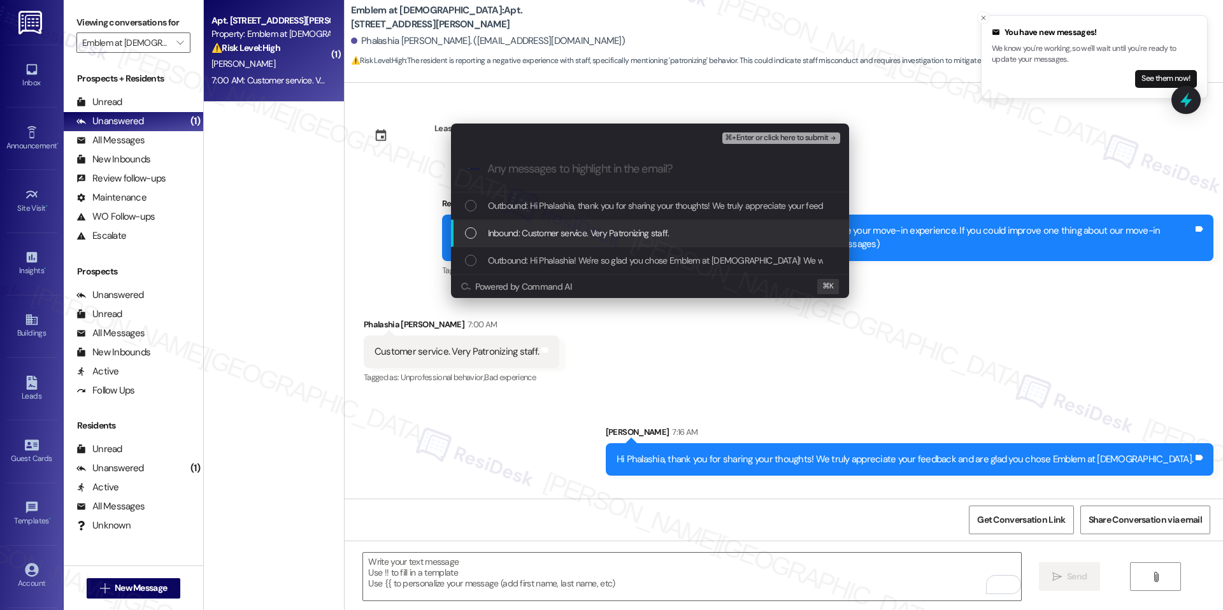
click at [568, 232] on span "Inbound: Customer service. Very Patronizing staff." at bounding box center [579, 233] width 182 height 14
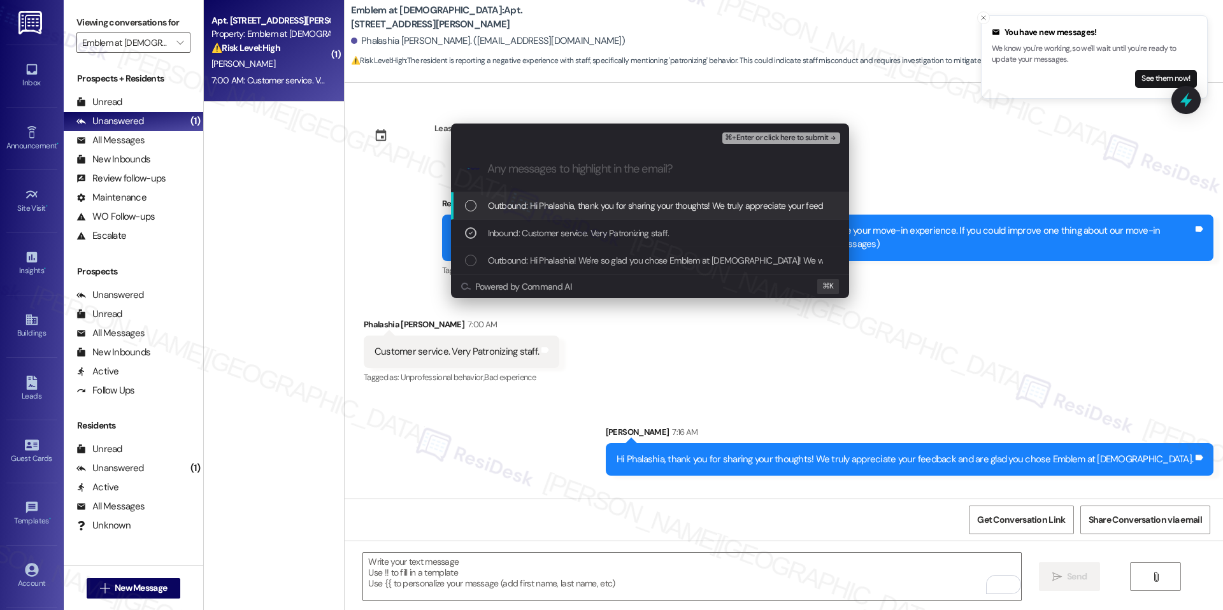
click at [782, 139] on span "⌘+Enter or click here to submit" at bounding box center [776, 138] width 103 height 9
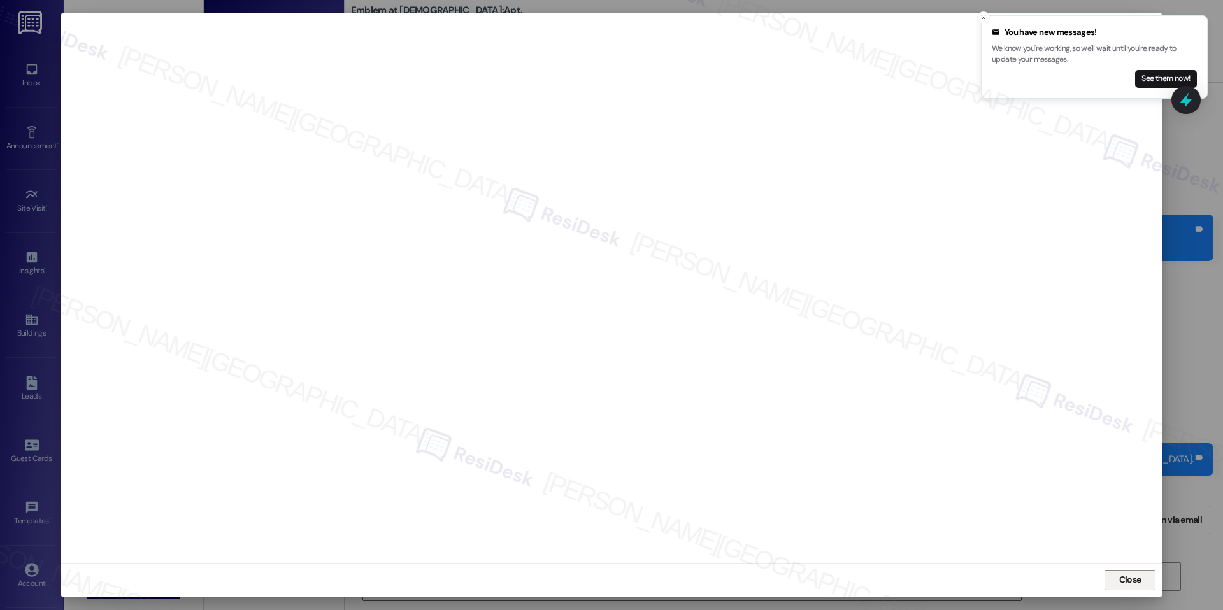
click at [1133, 575] on span "Close" at bounding box center [1130, 579] width 22 height 13
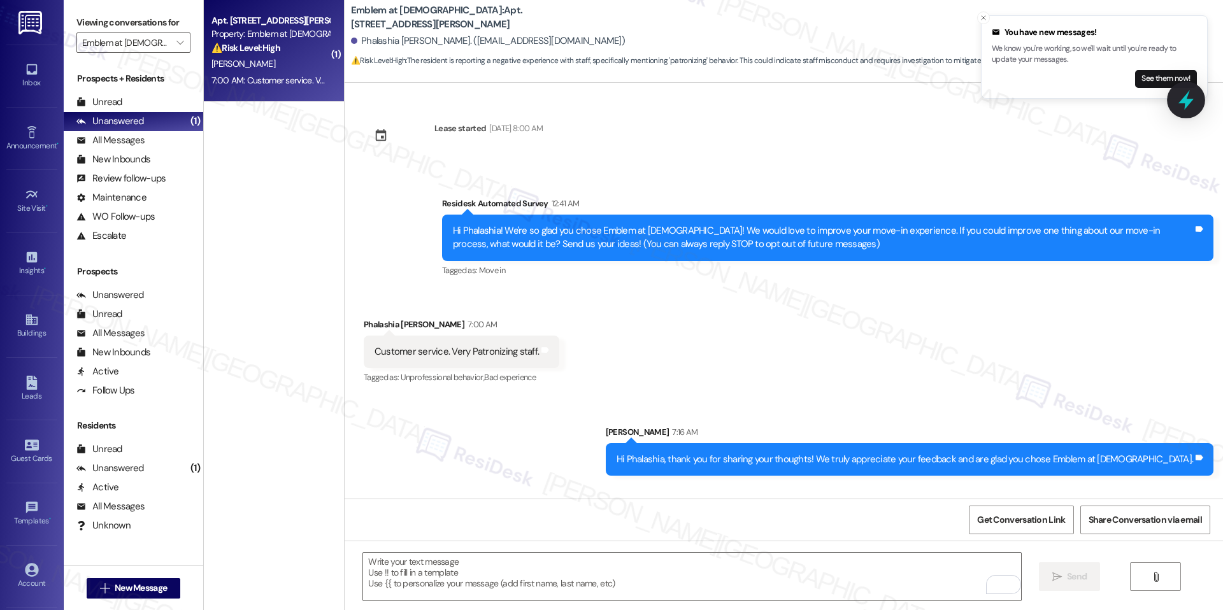
click at [1186, 99] on icon at bounding box center [1186, 100] width 15 height 20
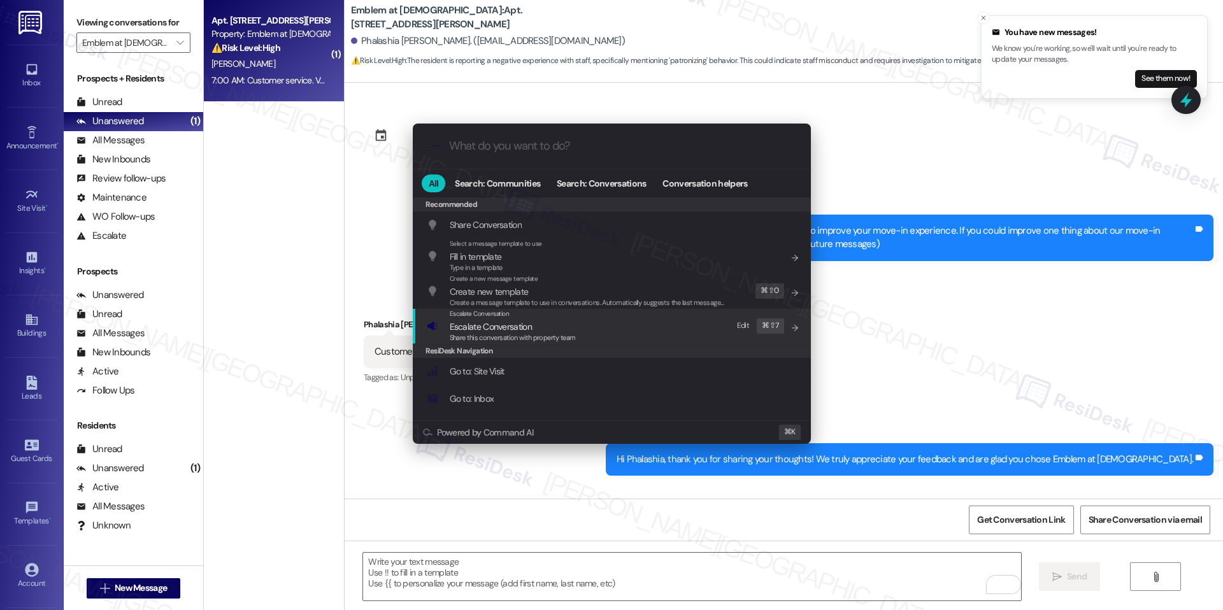
click at [515, 335] on span "Share this conversation with property team" at bounding box center [513, 337] width 126 height 9
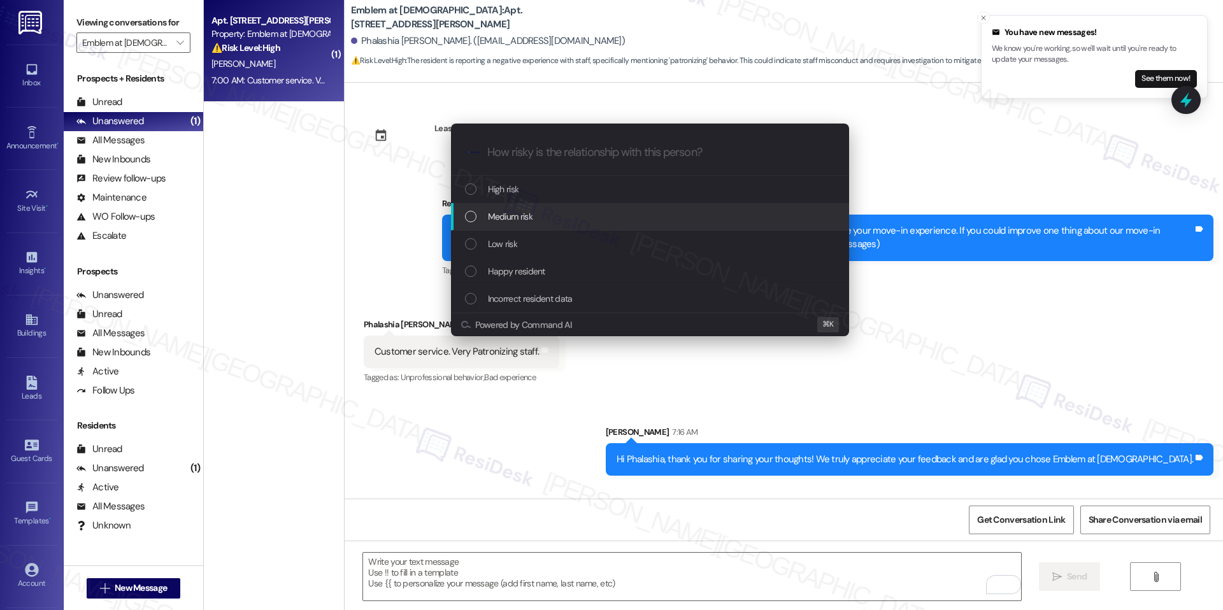
click at [509, 222] on span "Medium risk" at bounding box center [510, 217] width 45 height 14
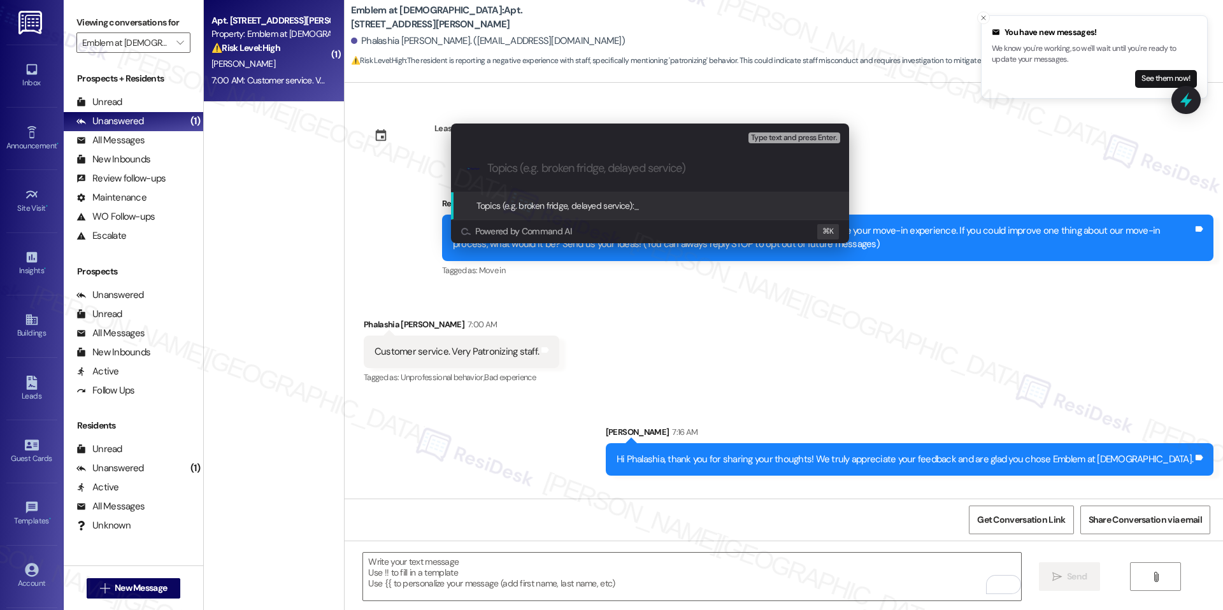
click at [844, 226] on div "Powered by Command AI ⌘ K" at bounding box center [650, 232] width 398 height 24
click at [961, 185] on div "Escalate Conversation Medium risk Topics (e.g. broken fridge, delayed service) …" at bounding box center [611, 305] width 1223 height 610
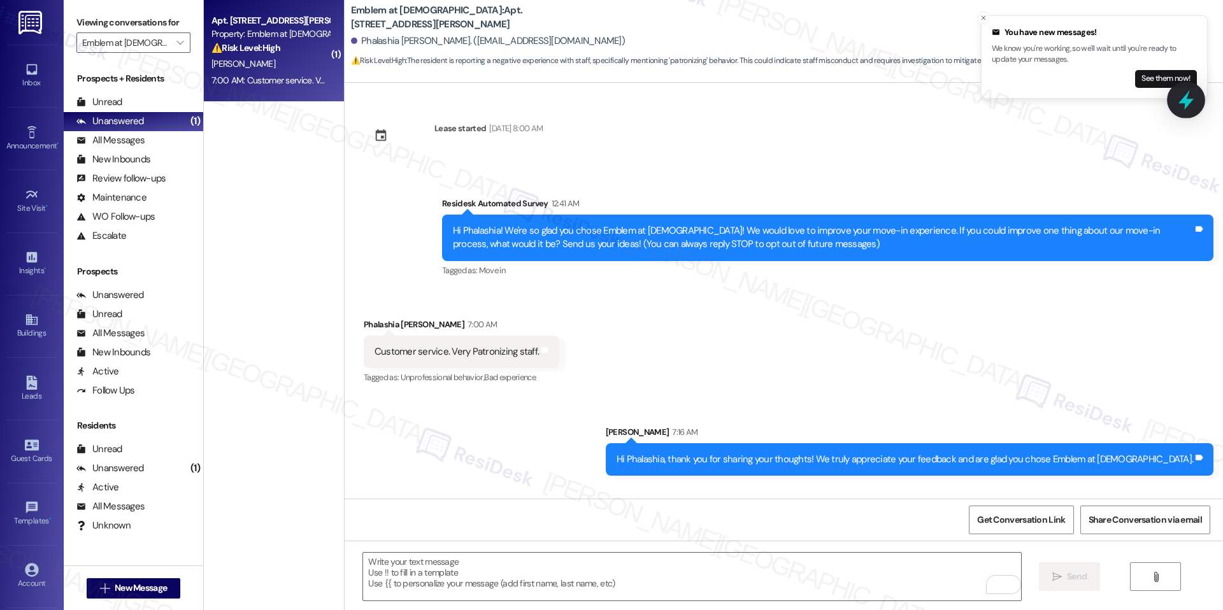
click at [1183, 103] on icon at bounding box center [1186, 100] width 15 height 20
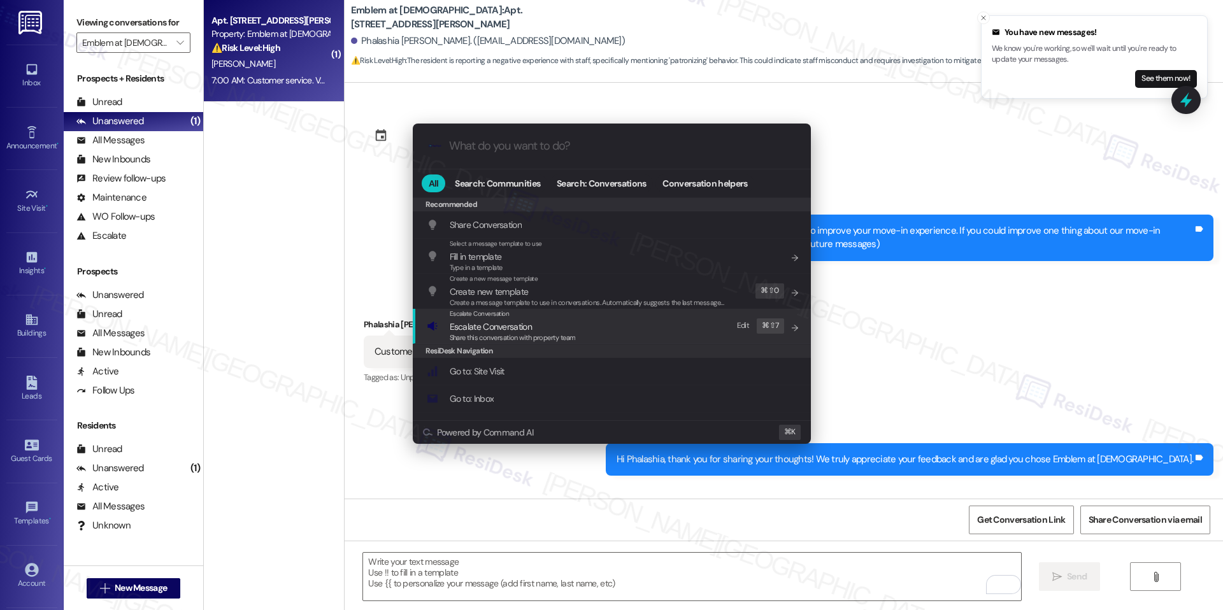
click at [475, 330] on span "Escalate Conversation" at bounding box center [491, 326] width 82 height 11
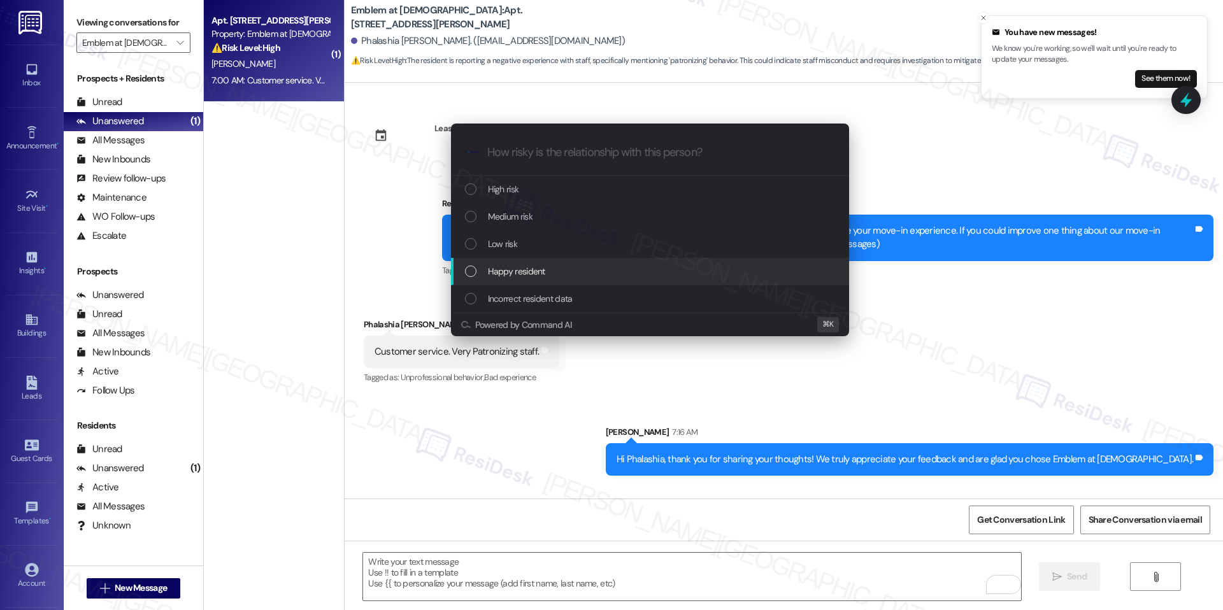
click at [528, 276] on span "Happy resident" at bounding box center [516, 271] width 57 height 14
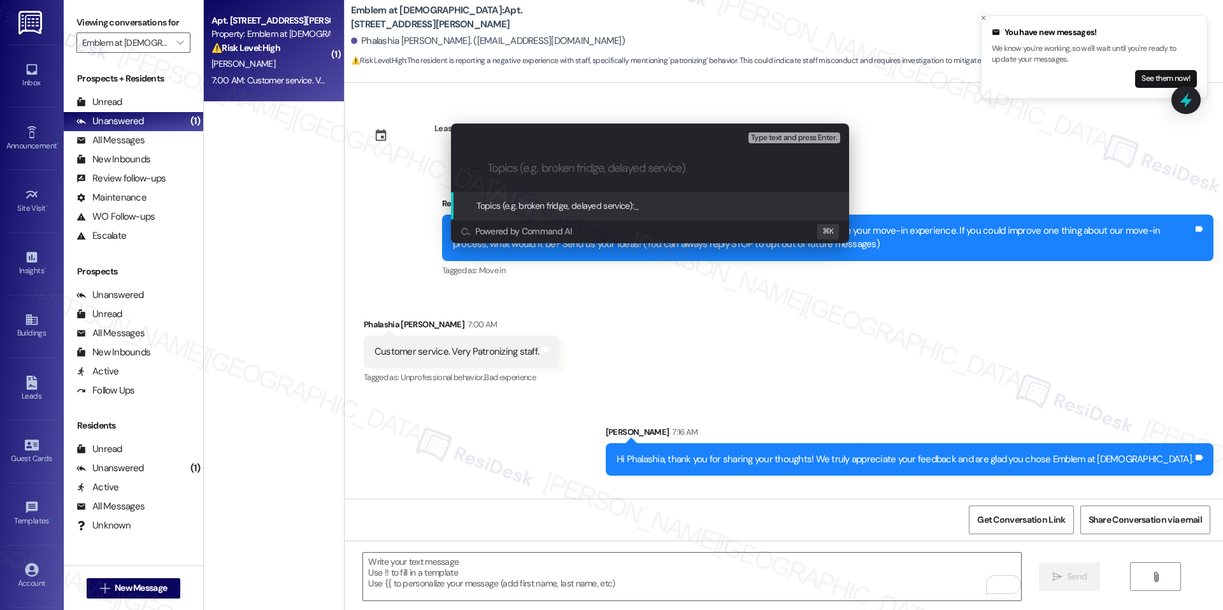
paste input "Positive Resident Feedback"
type input "Positive Resident Feedback"
click at [675, 206] on span "Positive Resident Feedback" at bounding box center [684, 205] width 101 height 11
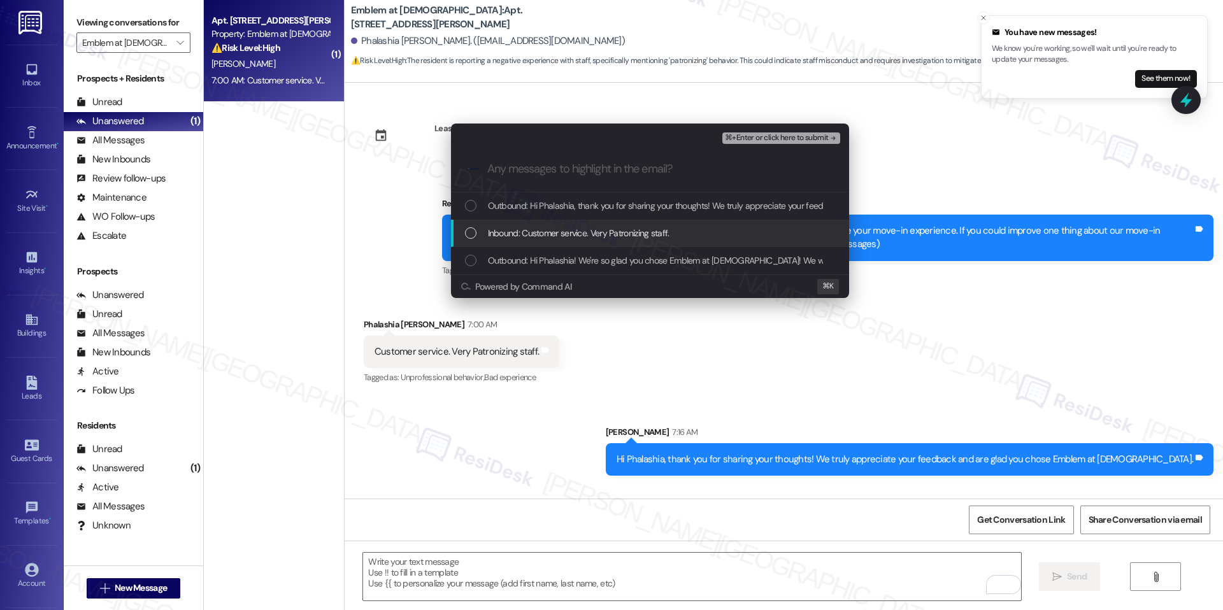
click at [579, 228] on span "Inbound: Customer service. Very Patronizing staff." at bounding box center [579, 233] width 182 height 14
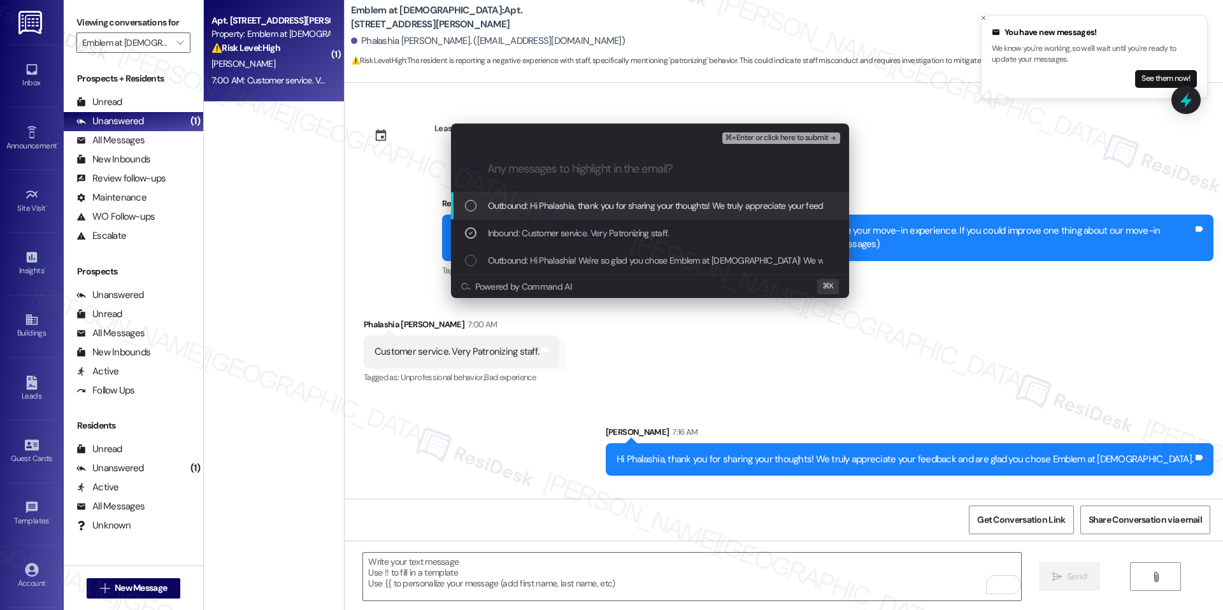
click at [775, 140] on span "⌘+Enter or click here to submit" at bounding box center [776, 138] width 103 height 9
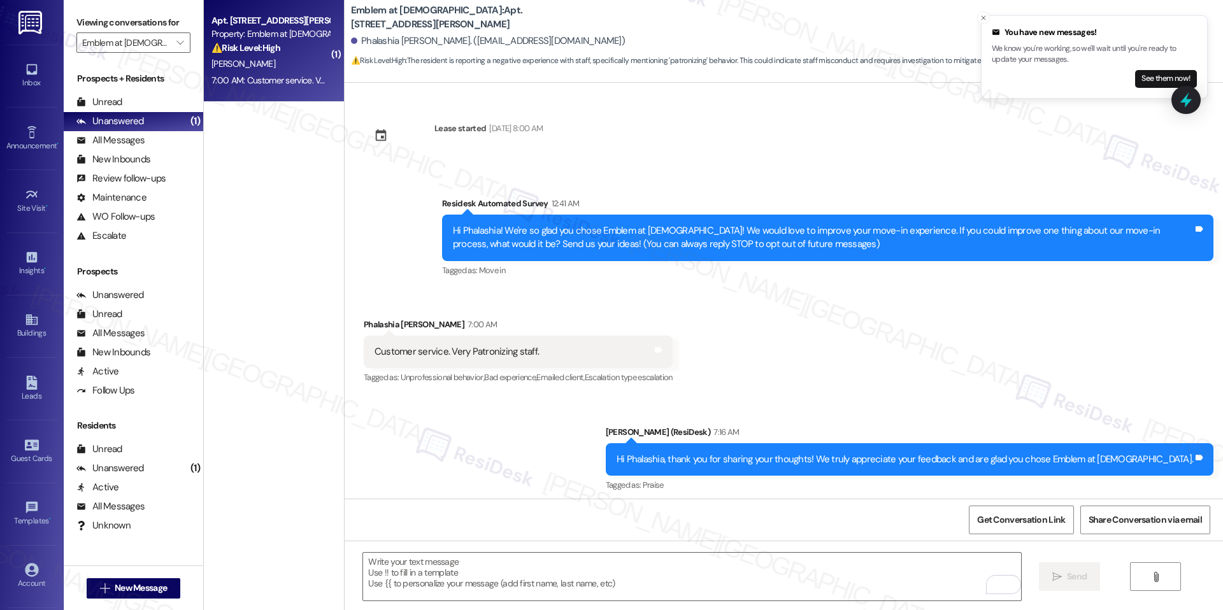
click at [784, 350] on div "Received via SMS Phalashia [PERSON_NAME] 7:00 AM Customer service. Very Patroni…" at bounding box center [784, 343] width 878 height 108
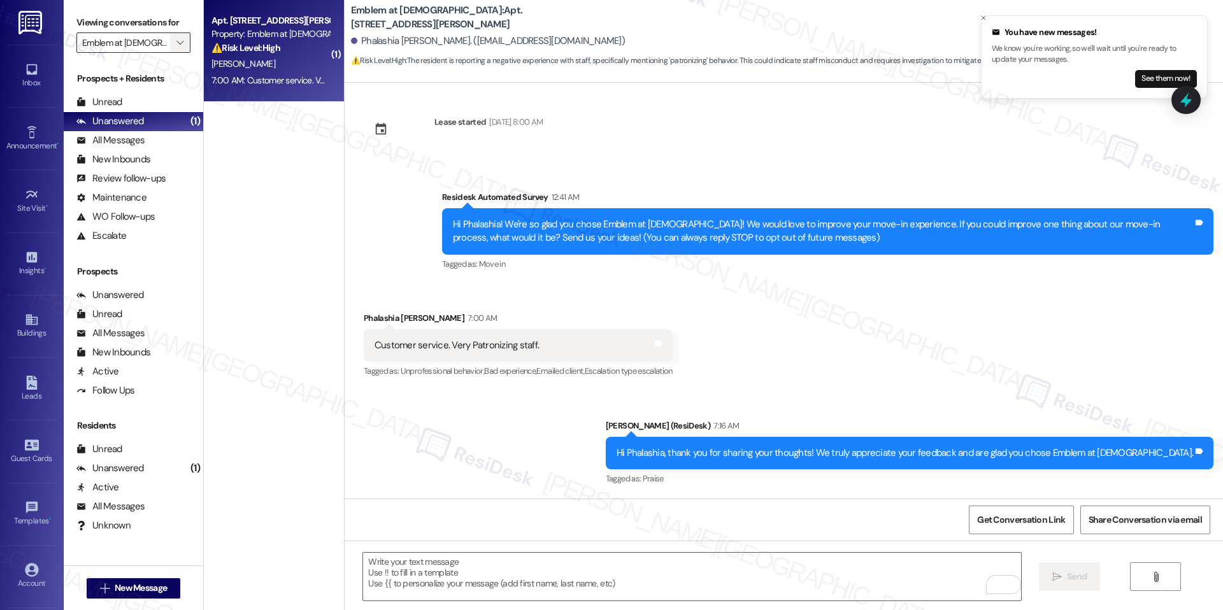
click at [174, 43] on span "" at bounding box center [180, 42] width 12 height 20
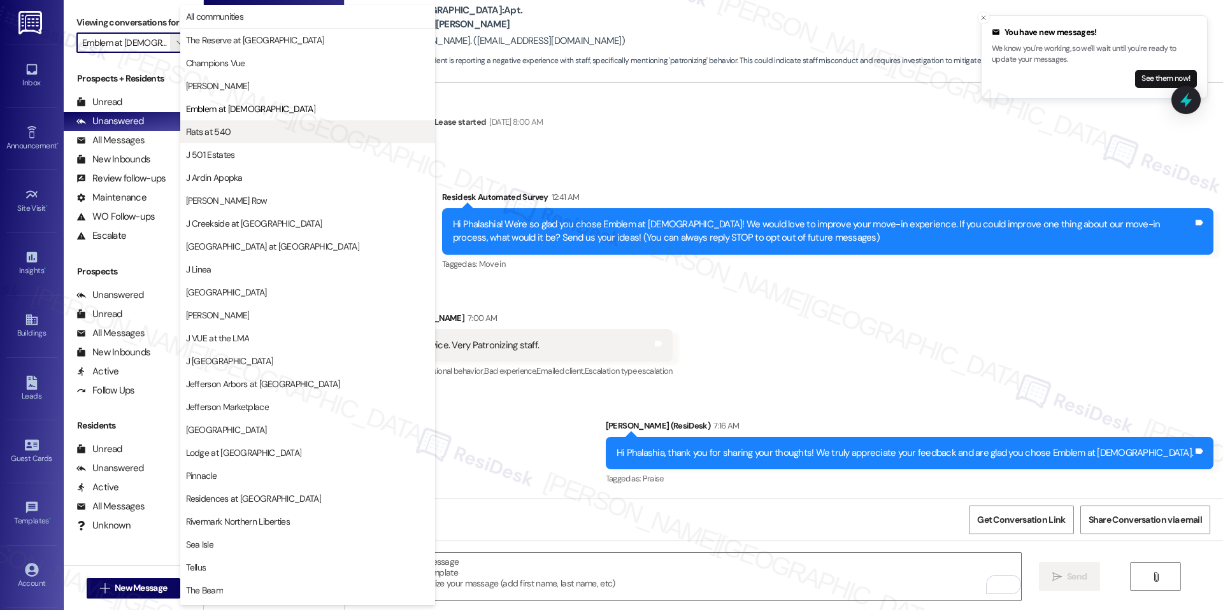
click at [242, 131] on span "Flats at 540" at bounding box center [307, 131] width 243 height 13
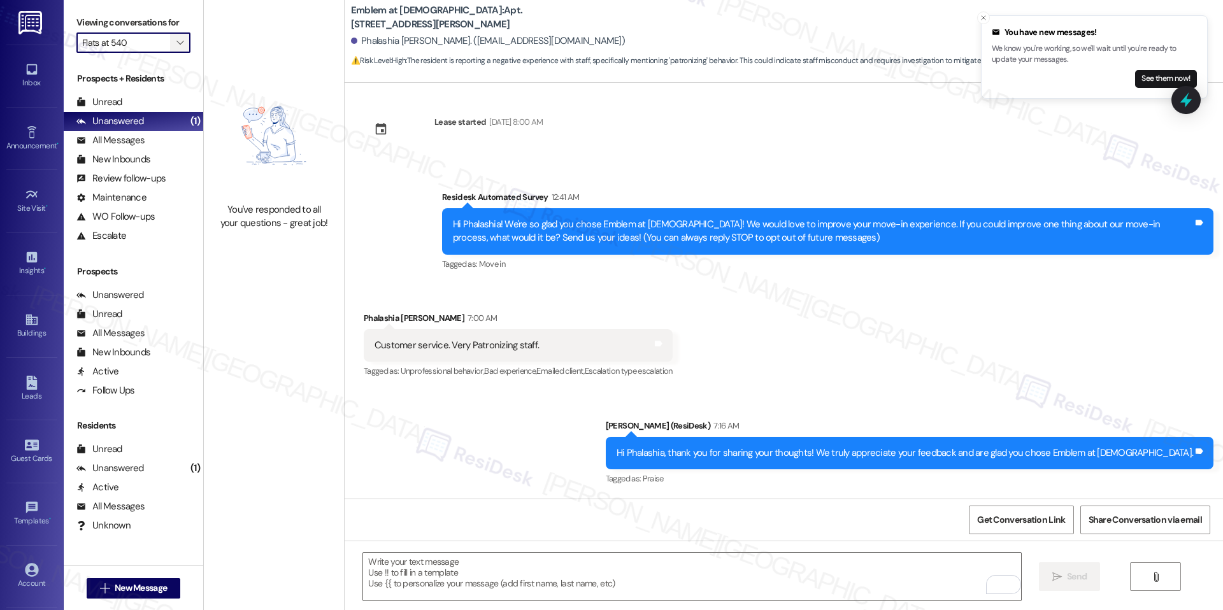
click at [174, 43] on span "" at bounding box center [180, 42] width 12 height 20
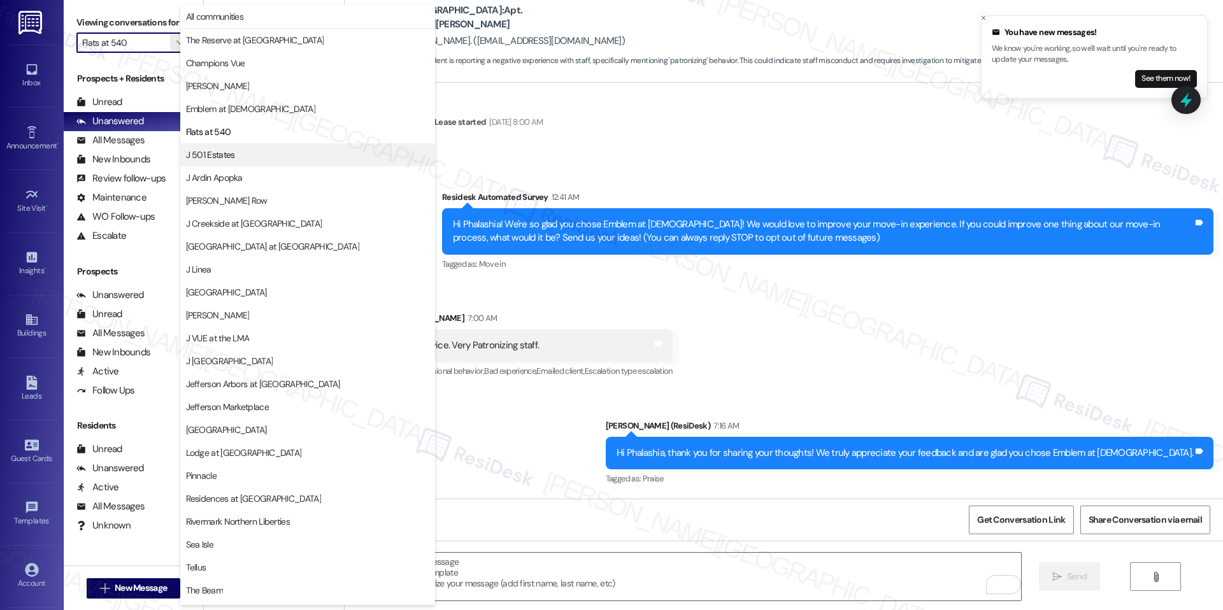
click at [241, 159] on span "J 501 Estates" at bounding box center [307, 154] width 243 height 13
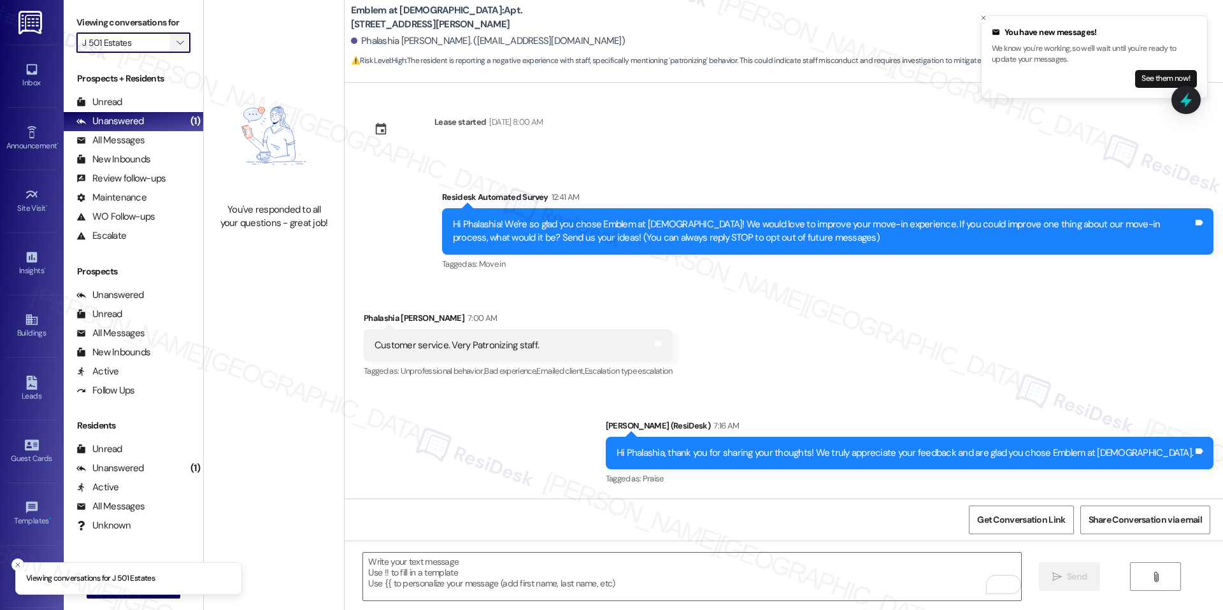
click at [174, 45] on span "" at bounding box center [180, 42] width 12 height 20
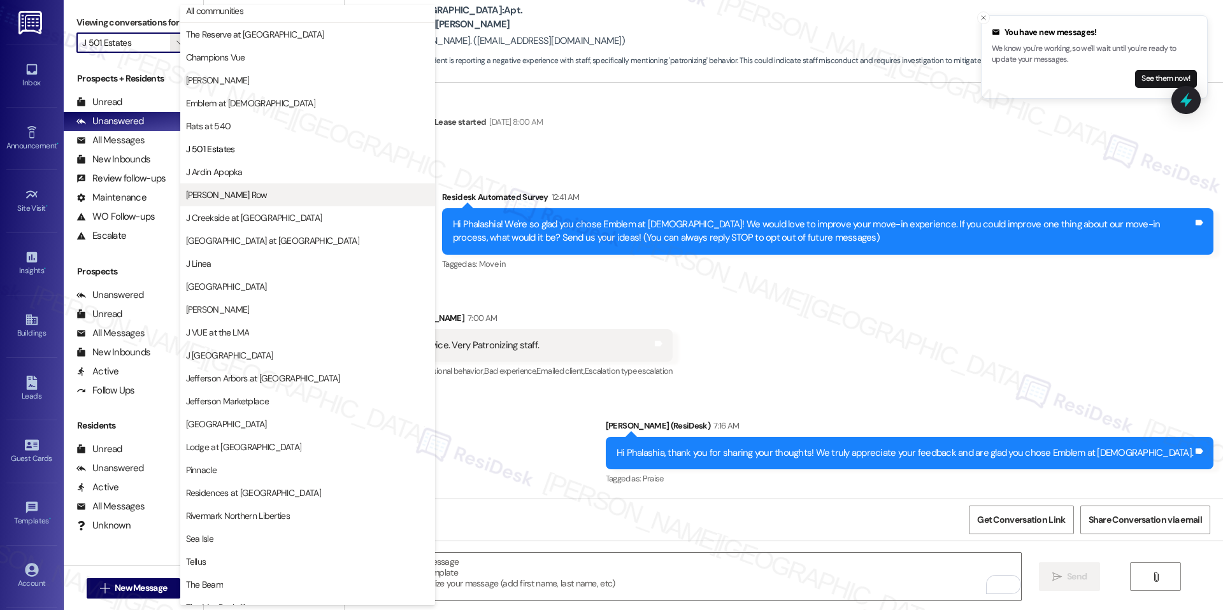
scroll to position [7, 0]
click at [239, 177] on button "J Ardin Apopka" at bounding box center [307, 170] width 255 height 23
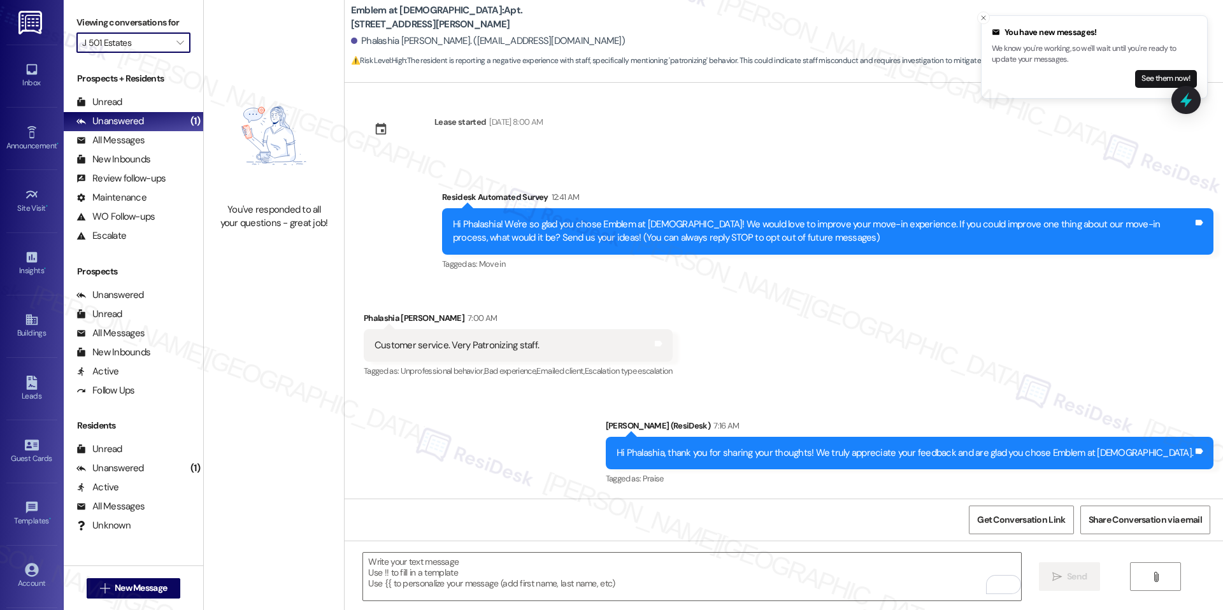
type input "J Ardin Apopka"
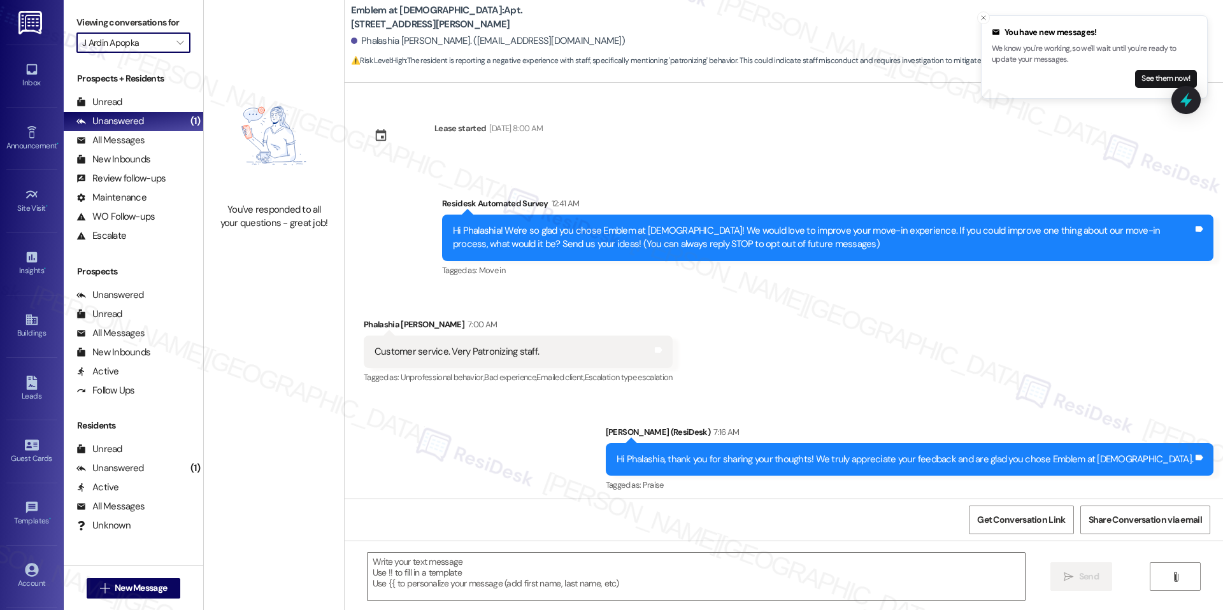
type textarea "Fetching suggested responses. Please feel free to read through the conversation…"
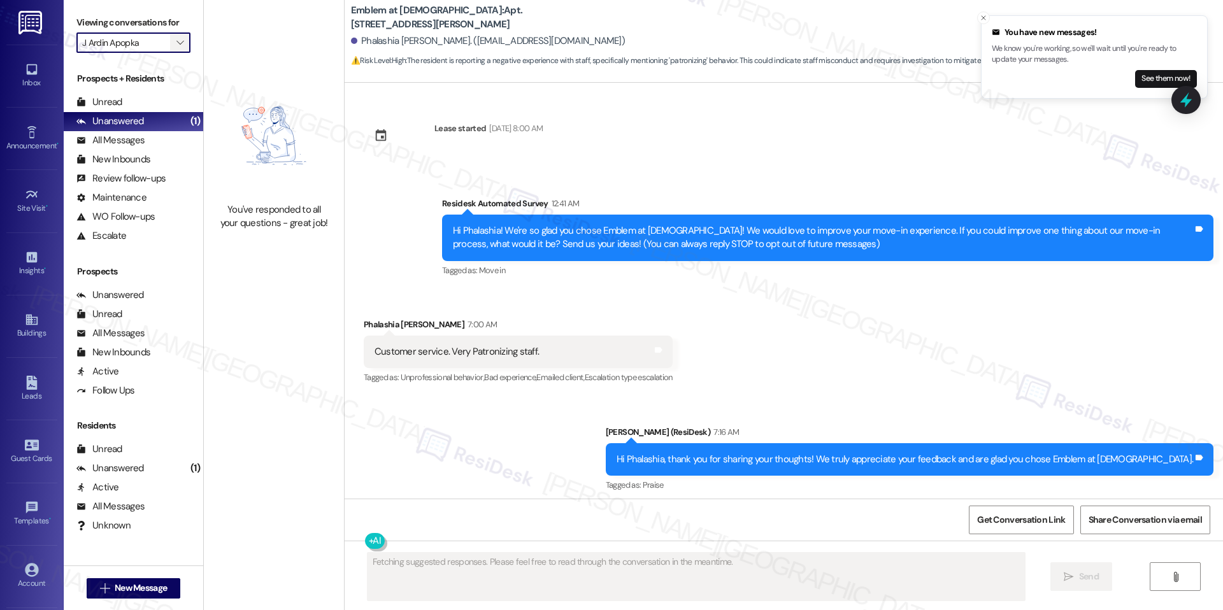
click at [176, 39] on icon "" at bounding box center [179, 43] width 7 height 10
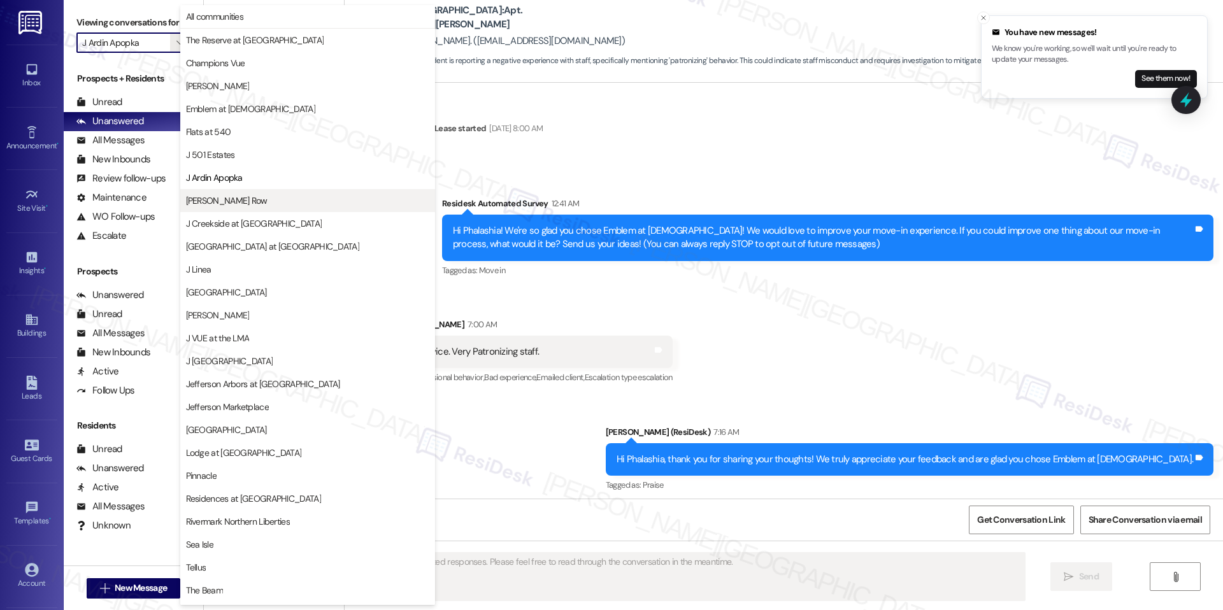
click at [246, 194] on span "[PERSON_NAME] Row" at bounding box center [307, 200] width 243 height 13
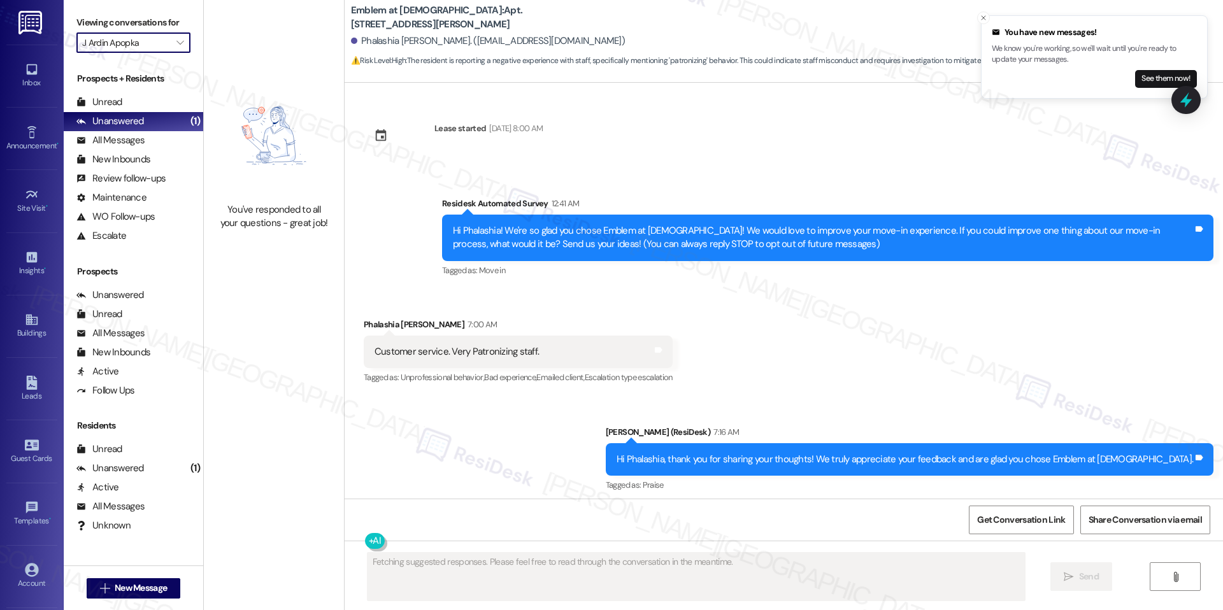
type input "[PERSON_NAME] Row"
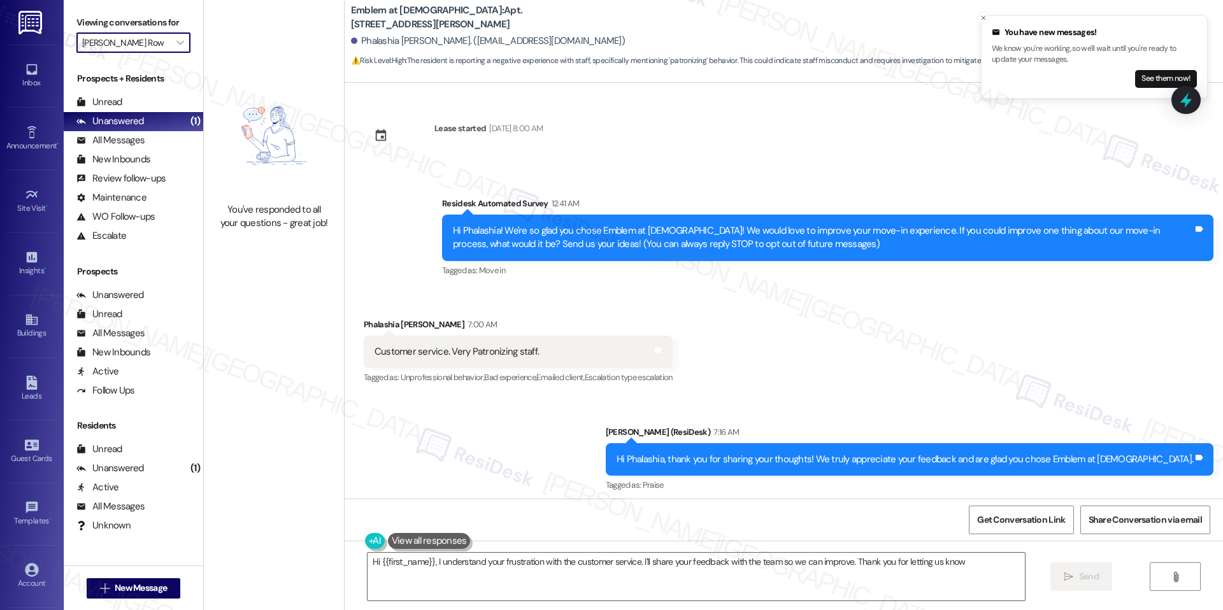
type textarea "Hi {{first_name}}, I understand your frustration with the customer service. I'l…"
click at [176, 41] on icon "" at bounding box center [179, 43] width 7 height 10
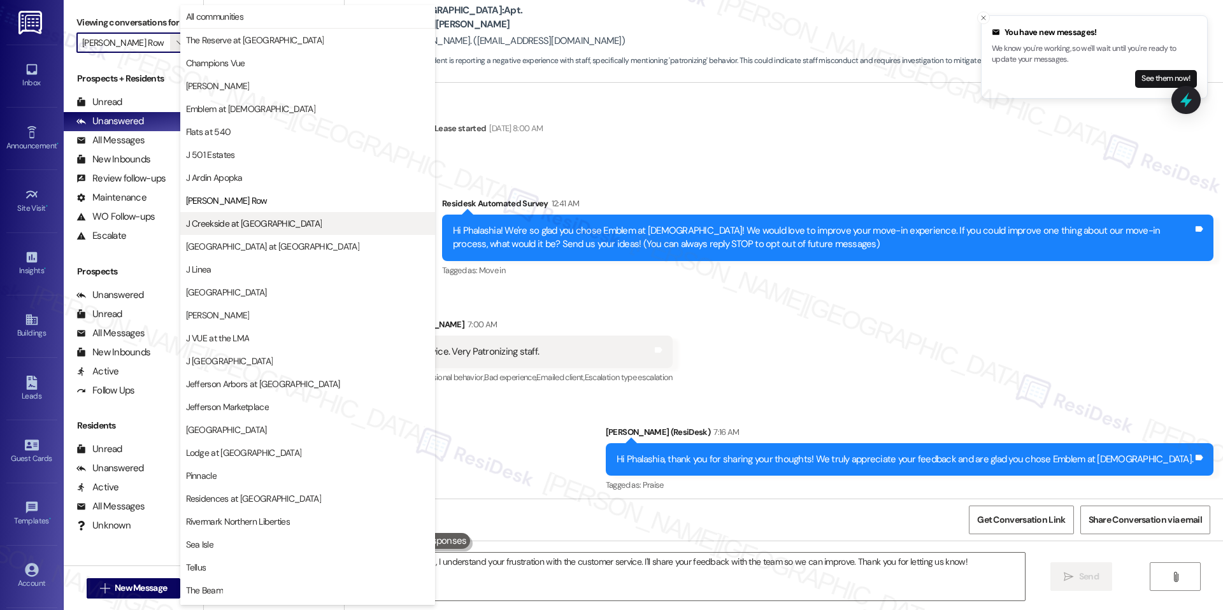
click at [210, 217] on span "J Creekside at [GEOGRAPHIC_DATA]" at bounding box center [254, 223] width 136 height 13
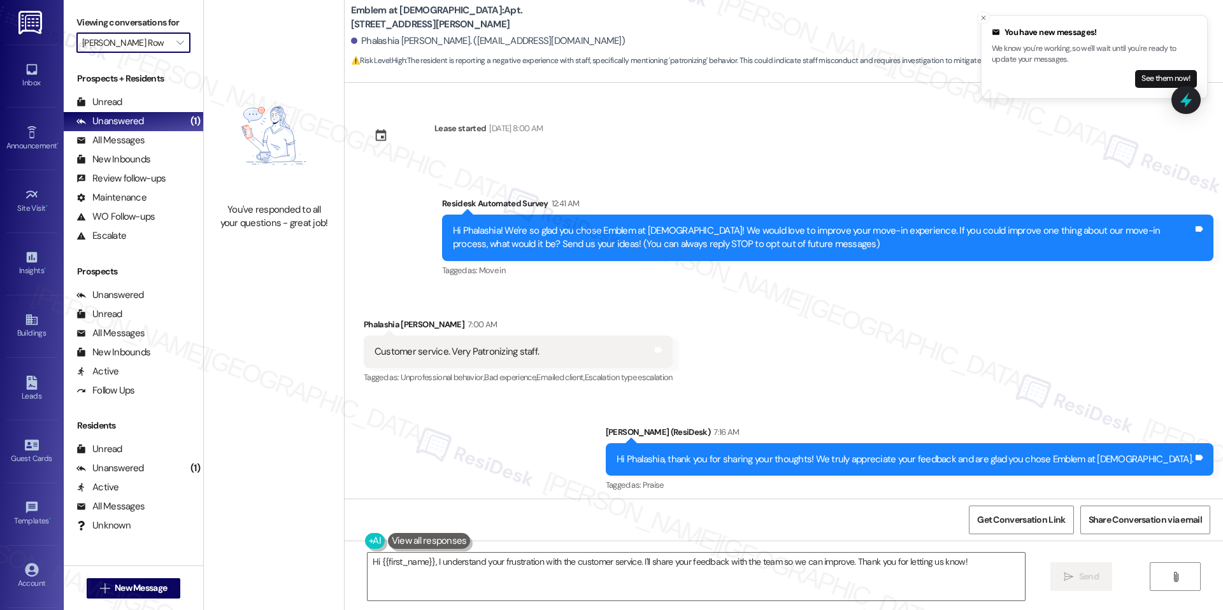
type input "J Creekside at [GEOGRAPHIC_DATA]"
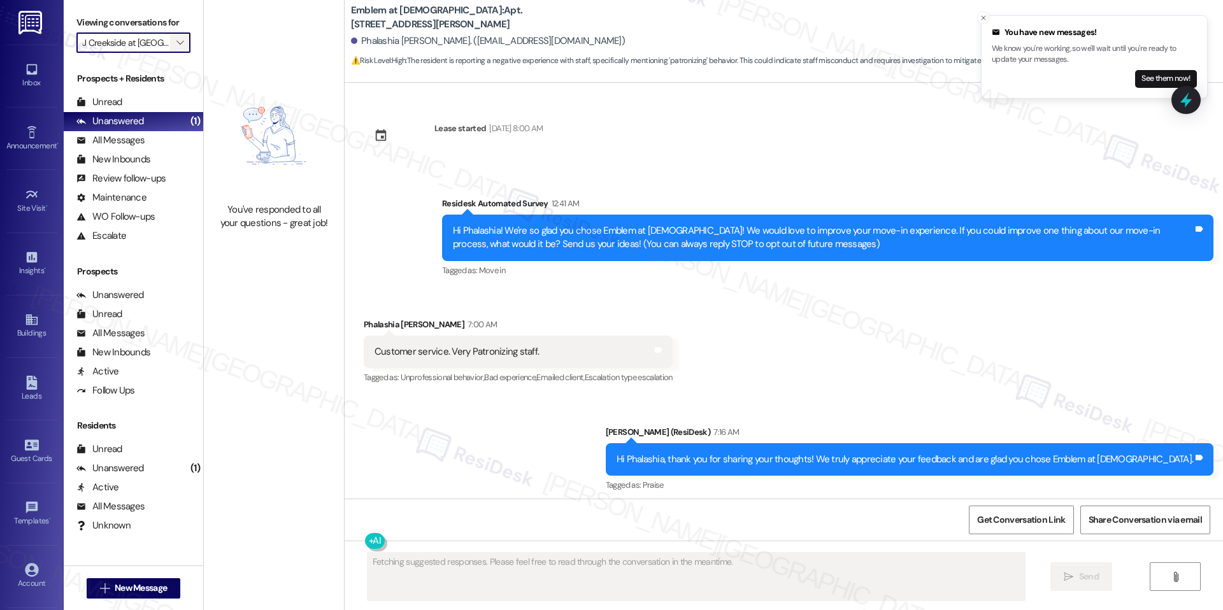
click at [176, 38] on icon "" at bounding box center [179, 43] width 7 height 10
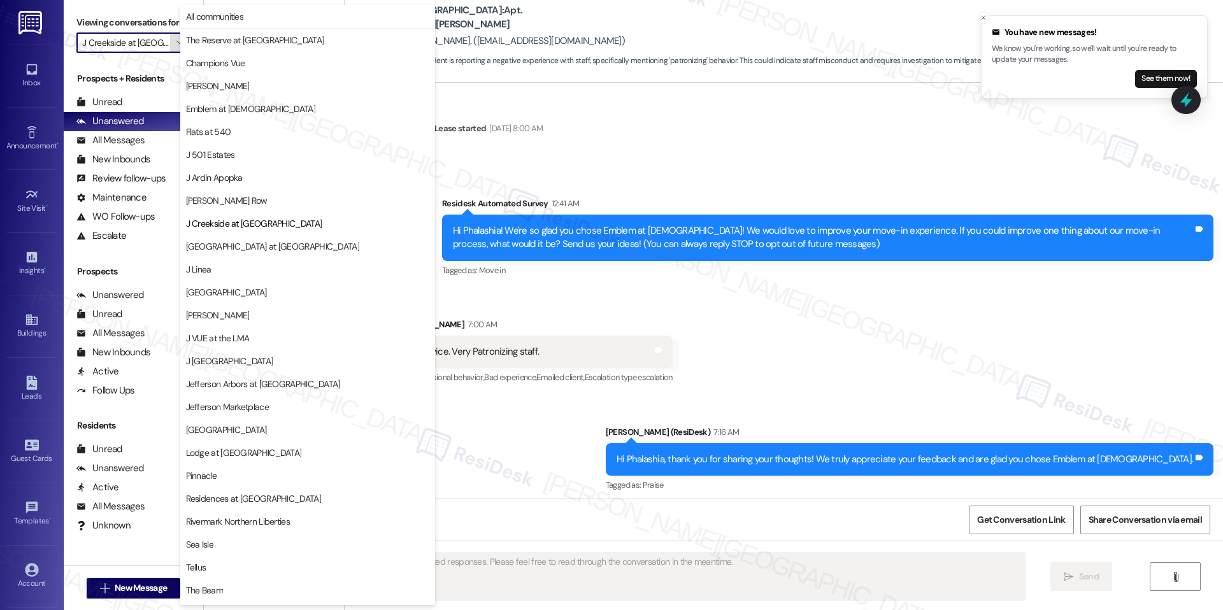
scroll to position [43, 0]
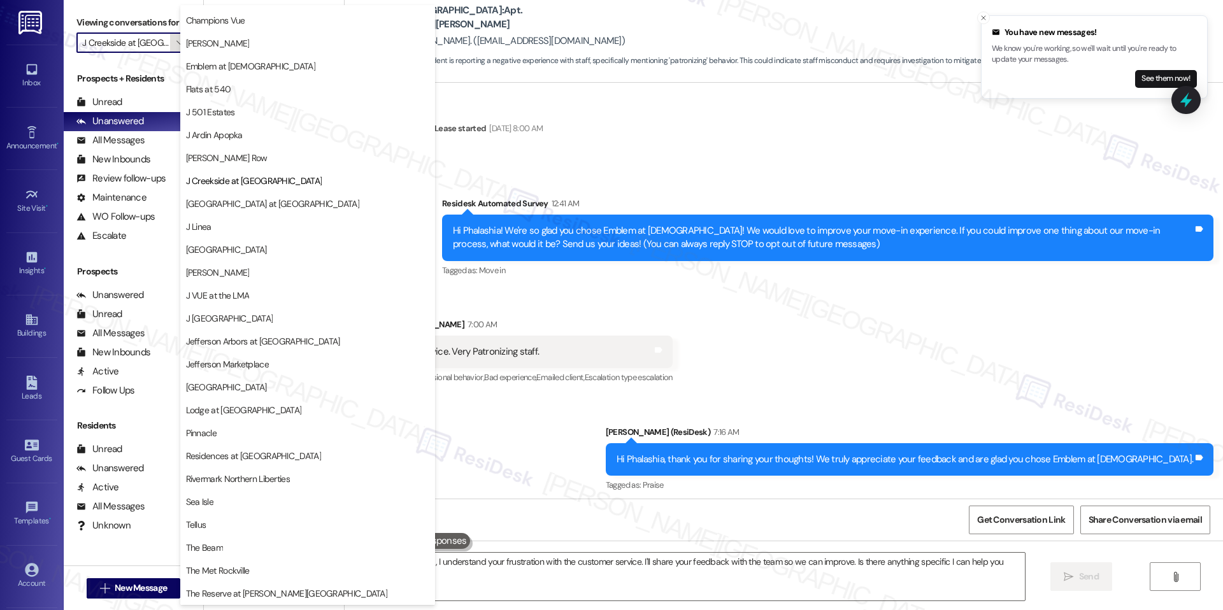
type textarea "Hi {{first_name}}, I understand your frustration with the customer service. I'l…"
click at [241, 204] on span "[GEOGRAPHIC_DATA] at [GEOGRAPHIC_DATA]" at bounding box center [272, 203] width 173 height 13
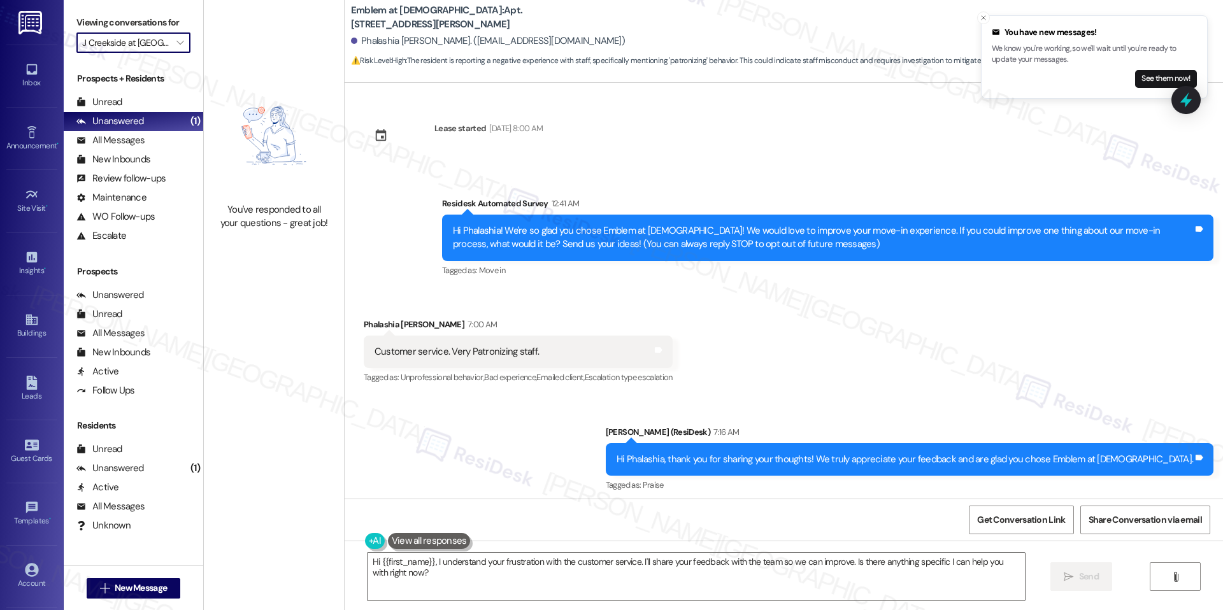
type input "[GEOGRAPHIC_DATA] at [GEOGRAPHIC_DATA]"
type textarea "Hi {{first_name}}, I understand your frustration with the customer service. I'l…"
click at [176, 43] on icon "" at bounding box center [179, 43] width 7 height 10
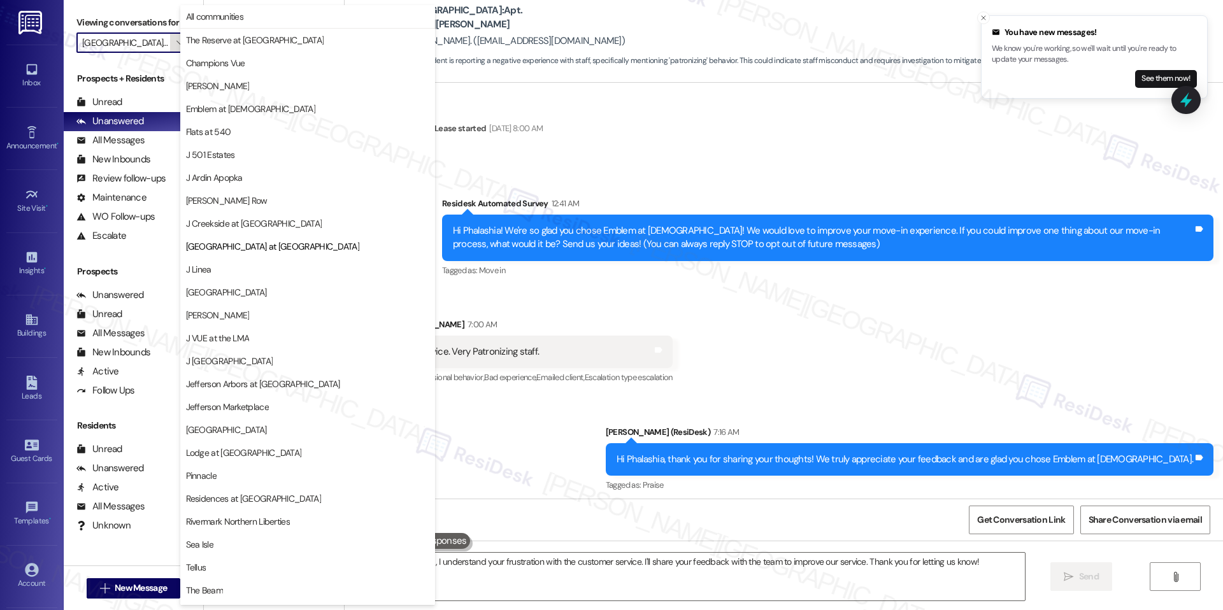
scroll to position [43, 0]
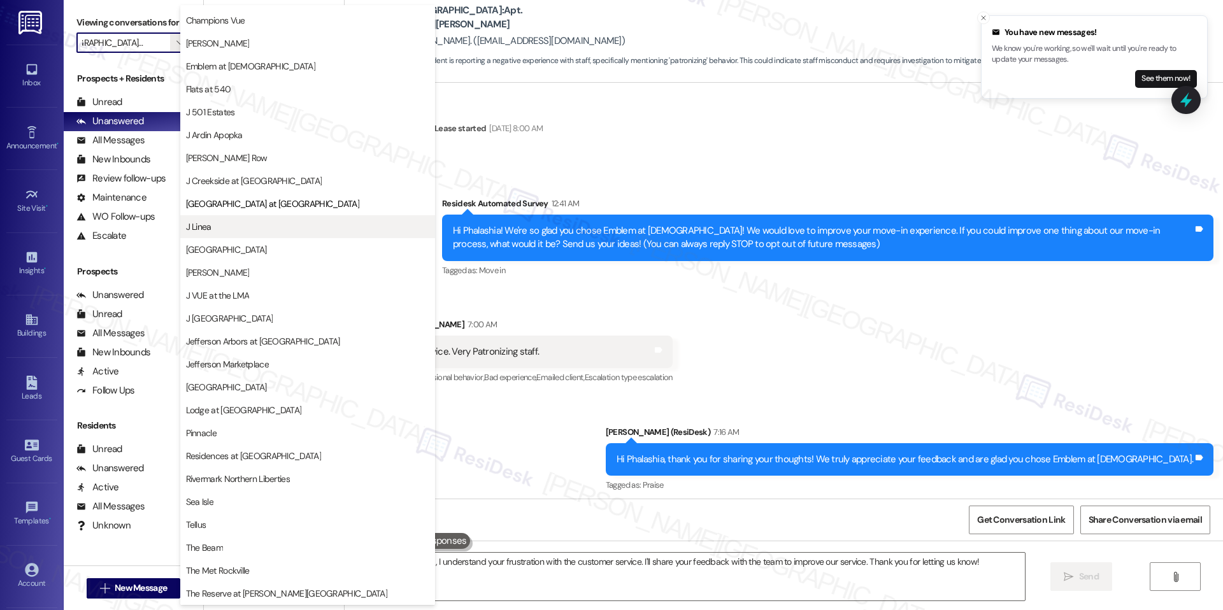
click at [227, 222] on span "J Linea" at bounding box center [307, 226] width 243 height 13
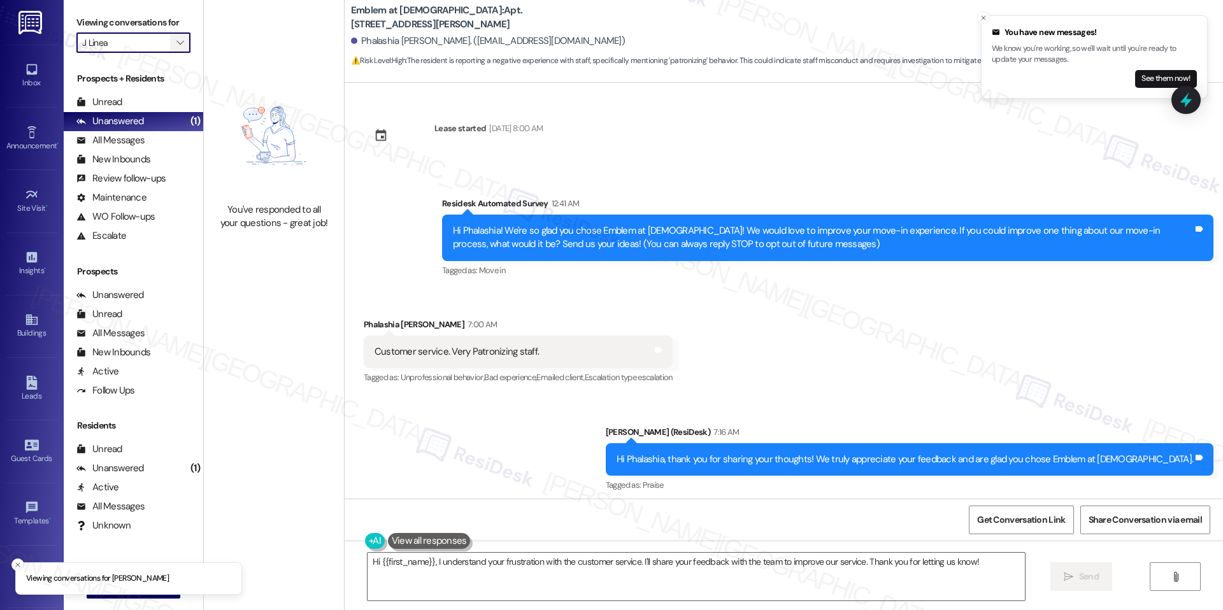
click at [176, 39] on icon "" at bounding box center [179, 43] width 7 height 10
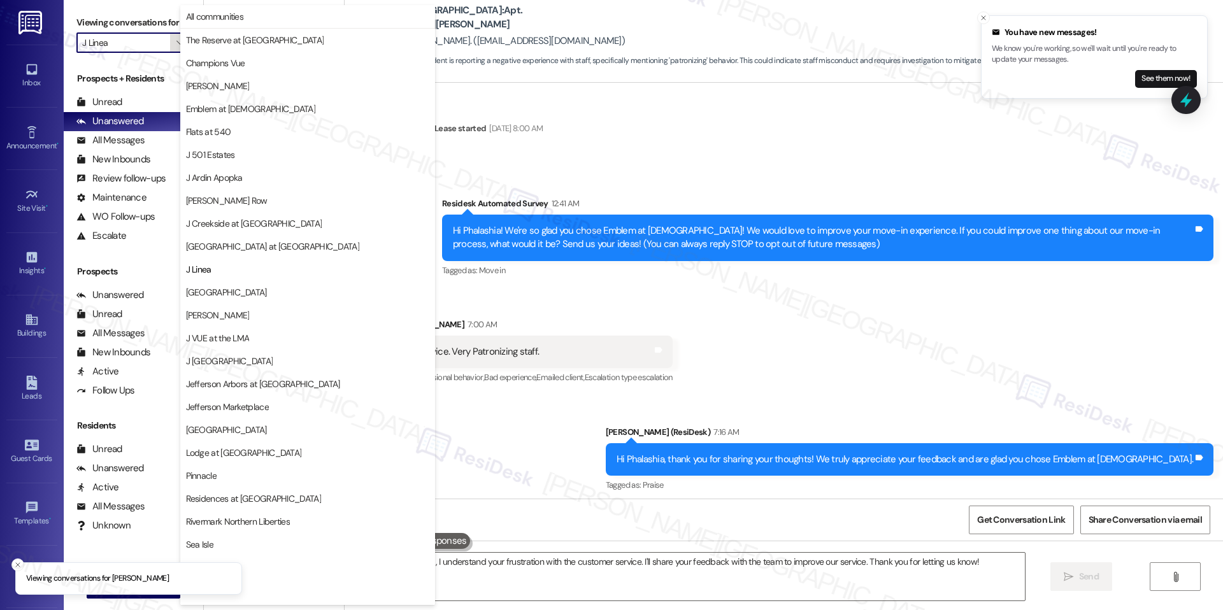
scroll to position [43, 0]
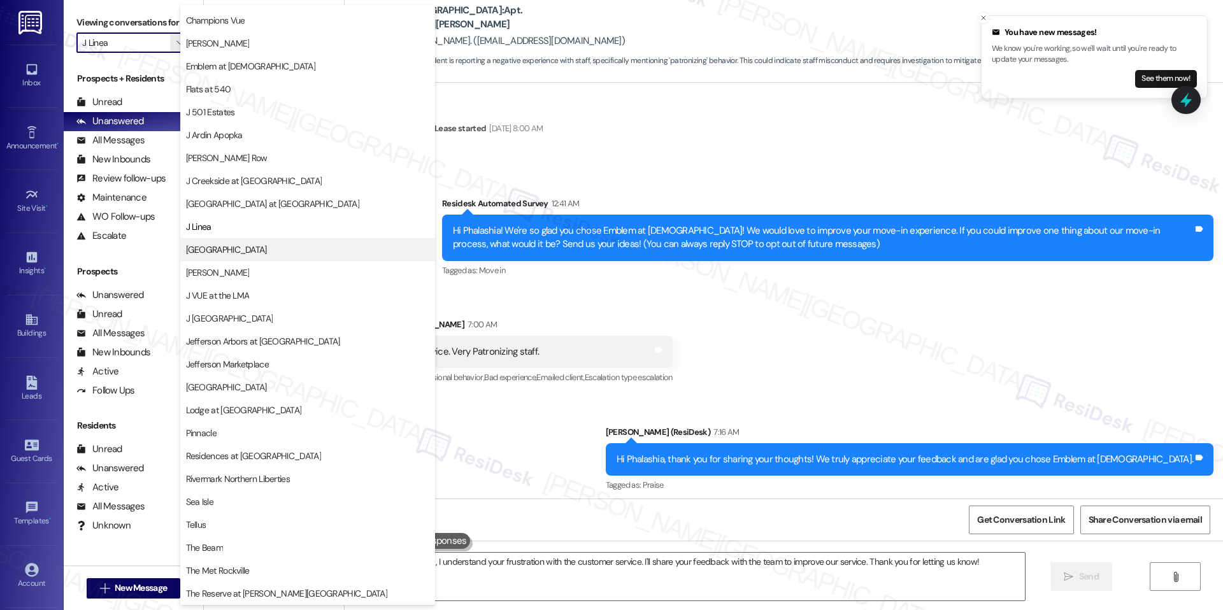
click at [232, 248] on span "[GEOGRAPHIC_DATA]" at bounding box center [226, 249] width 81 height 13
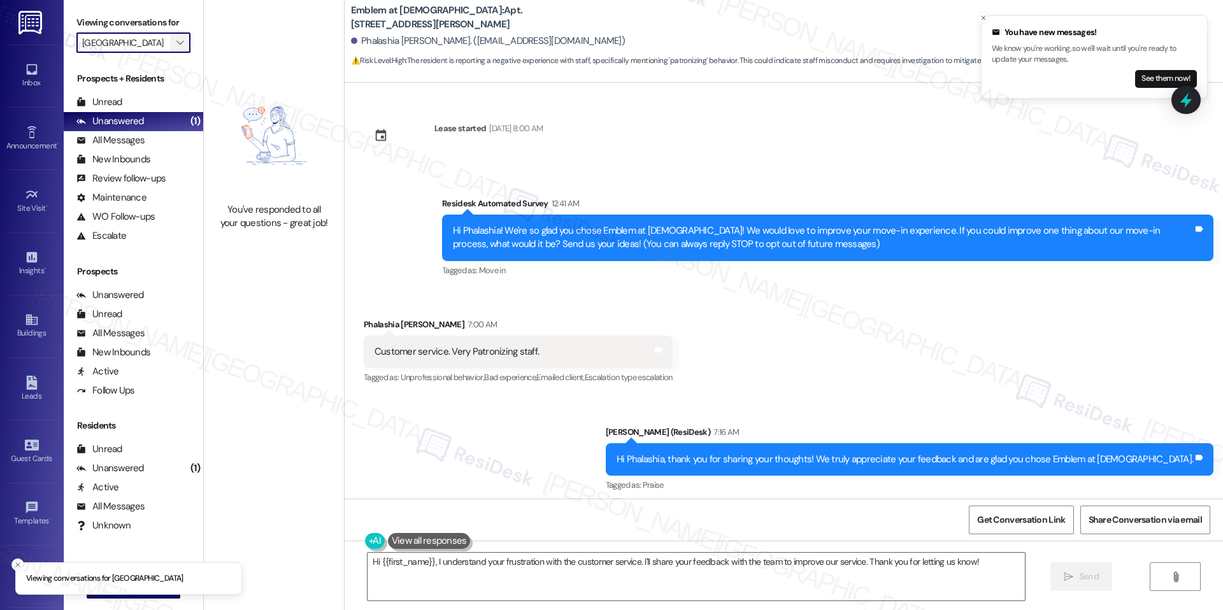
click at [176, 43] on icon "" at bounding box center [179, 43] width 7 height 10
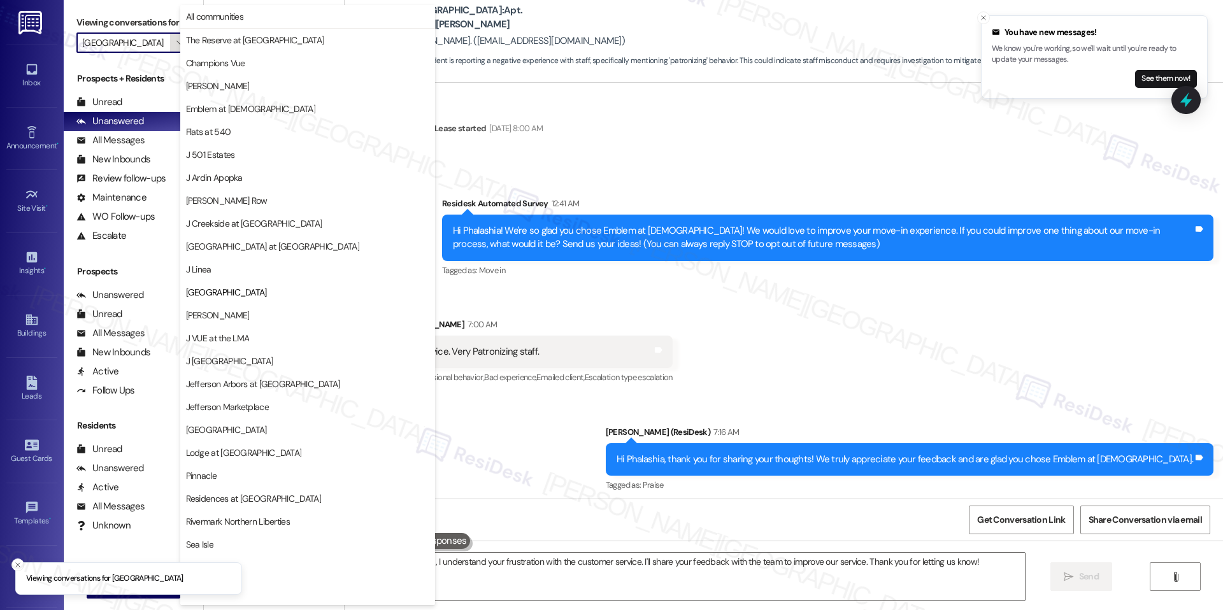
scroll to position [43, 0]
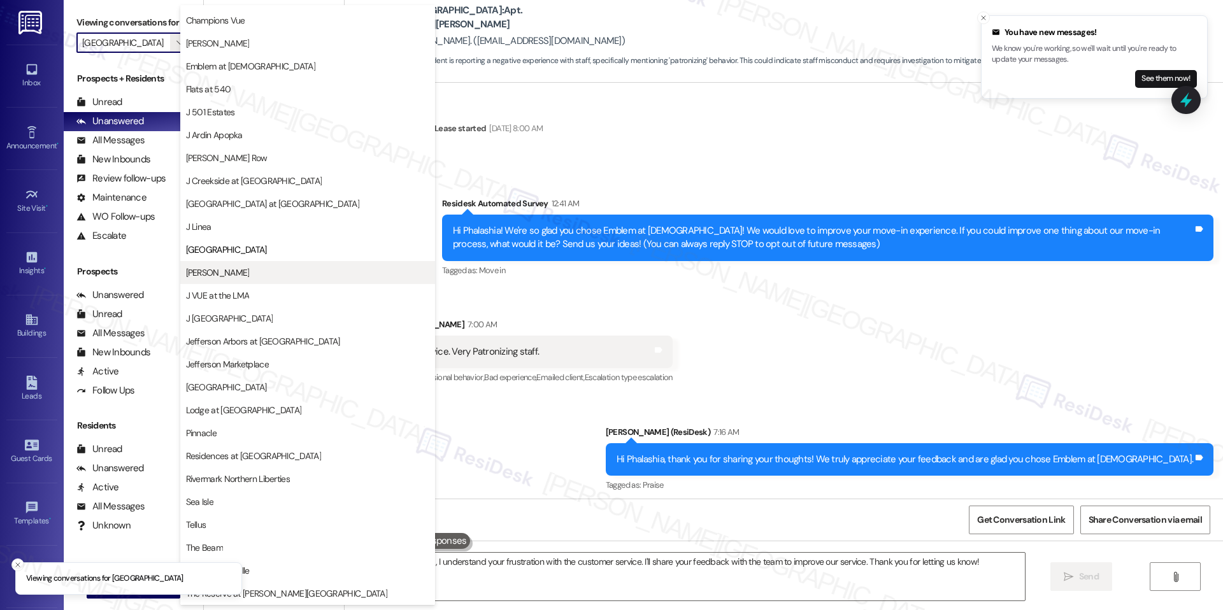
click at [244, 266] on span "[PERSON_NAME]" at bounding box center [307, 272] width 243 height 13
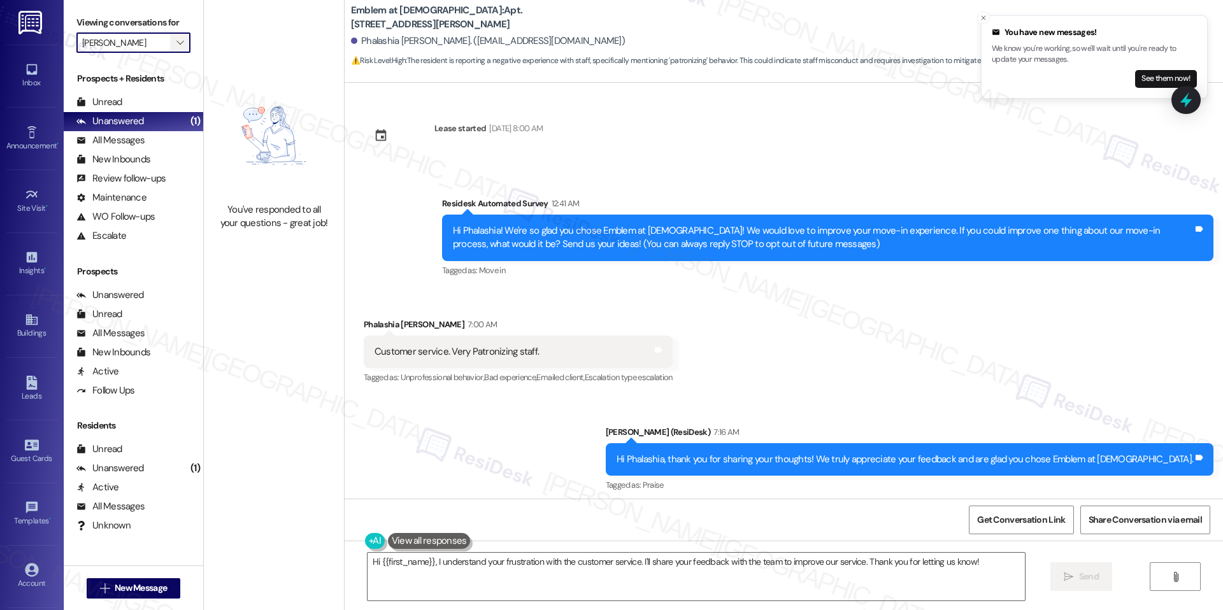
click at [176, 45] on icon "" at bounding box center [179, 43] width 7 height 10
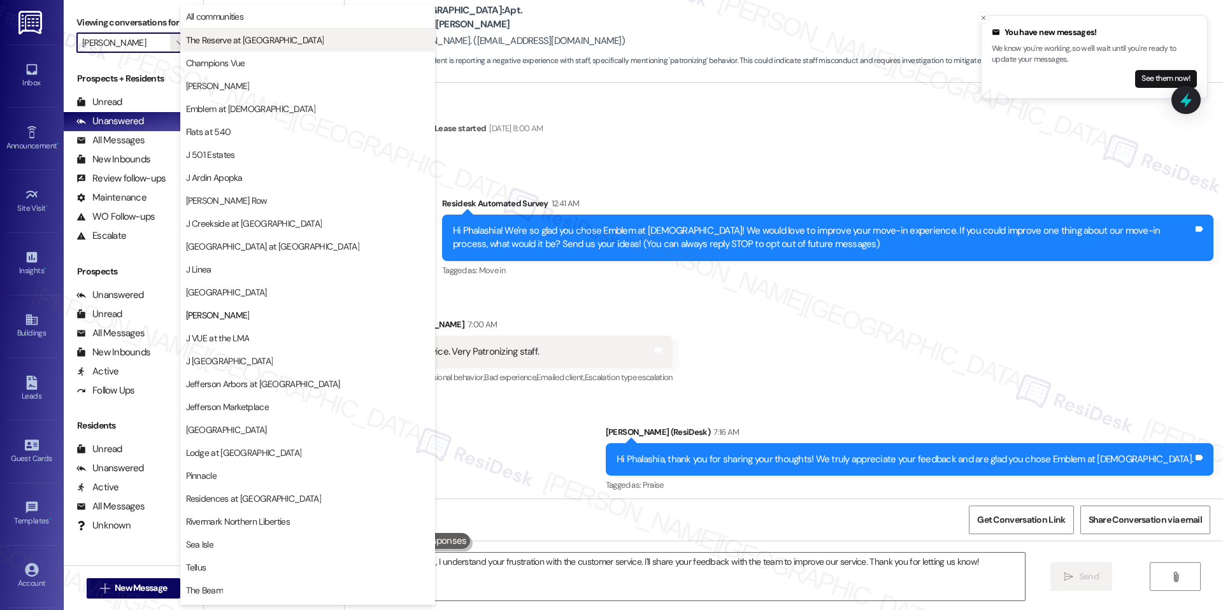
click at [247, 45] on span "The Reserve at [GEOGRAPHIC_DATA]" at bounding box center [255, 40] width 138 height 13
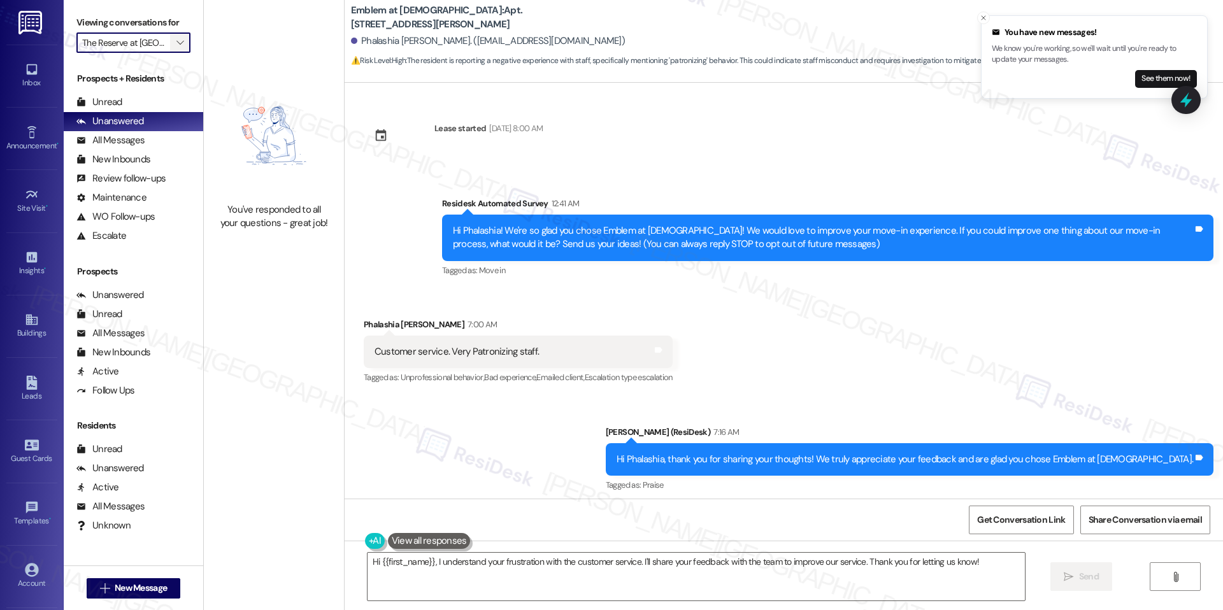
click at [170, 44] on button "" at bounding box center [180, 42] width 20 height 20
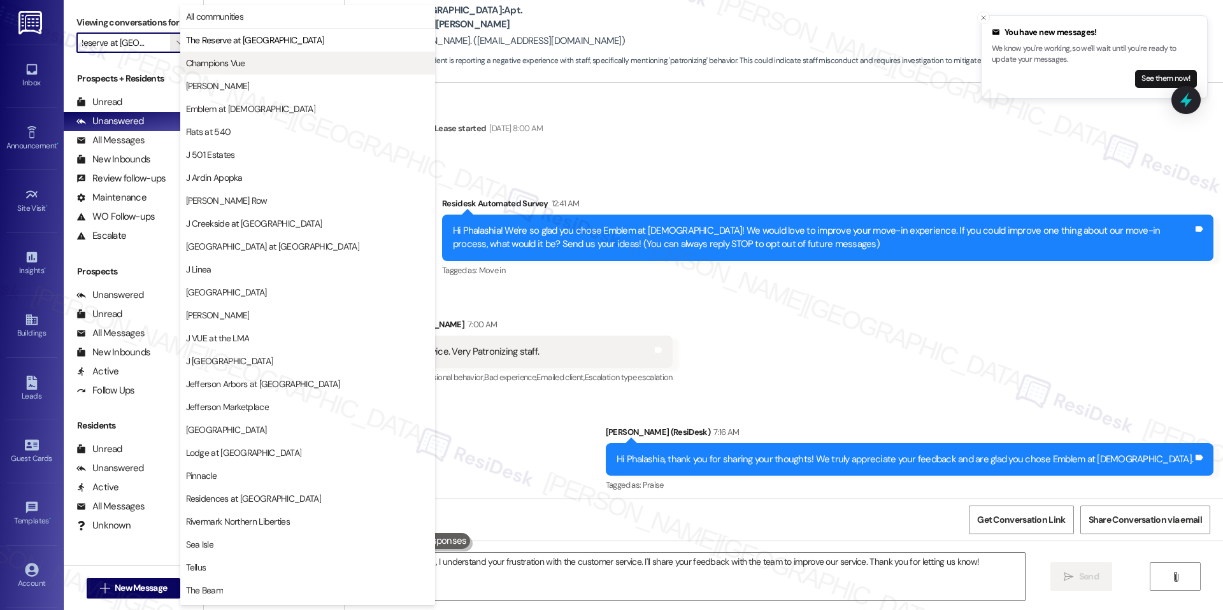
click at [202, 65] on span "Champions Vue" at bounding box center [215, 63] width 59 height 13
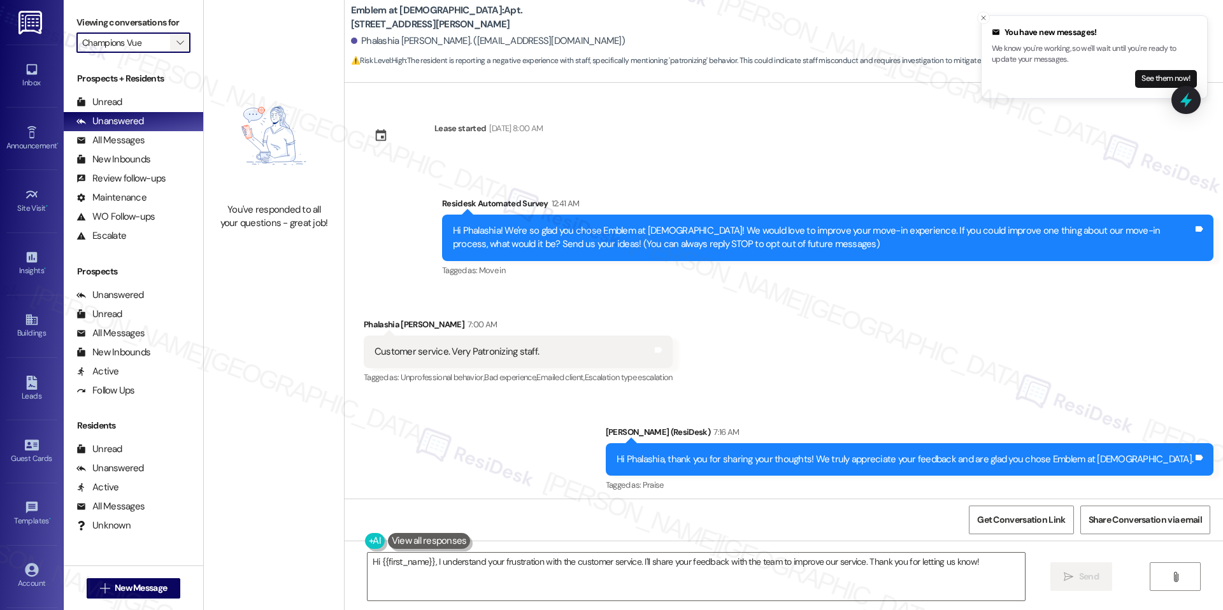
click at [174, 33] on span "" at bounding box center [180, 42] width 12 height 20
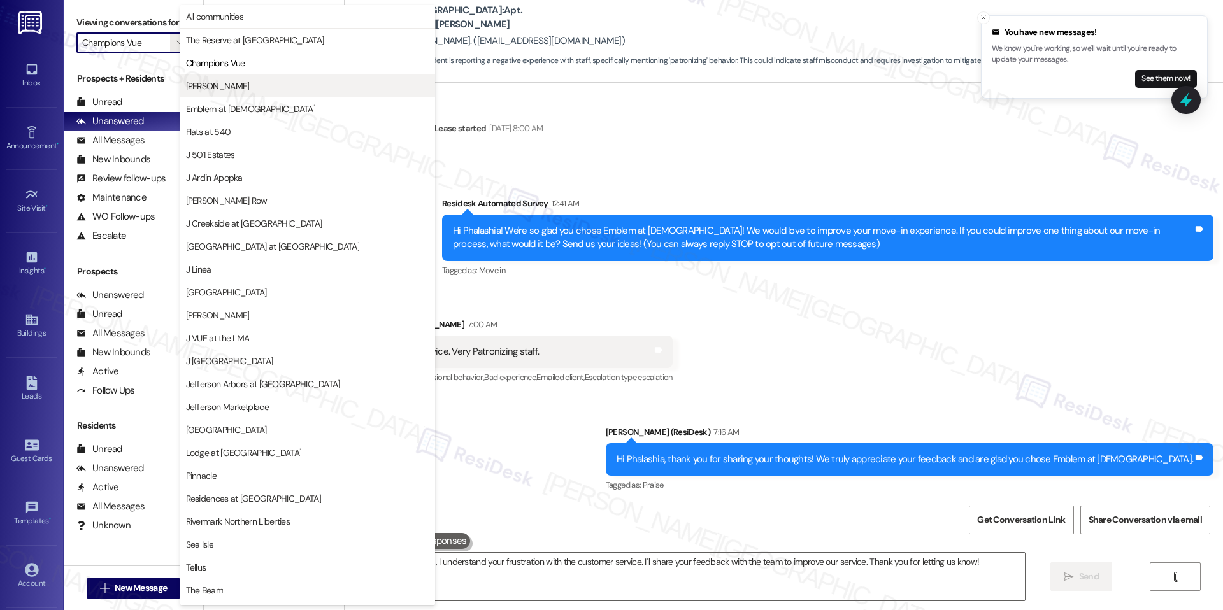
drag, startPoint x: 225, startPoint y: 72, endPoint x: 221, endPoint y: 82, distance: 10.9
click at [221, 82] on div "All communities The Reserve at [GEOGRAPHIC_DATA] Champions Vue EDE Emblem at [G…" at bounding box center [307, 108] width 255 height 207
click at [221, 82] on span "[PERSON_NAME]" at bounding box center [307, 86] width 243 height 13
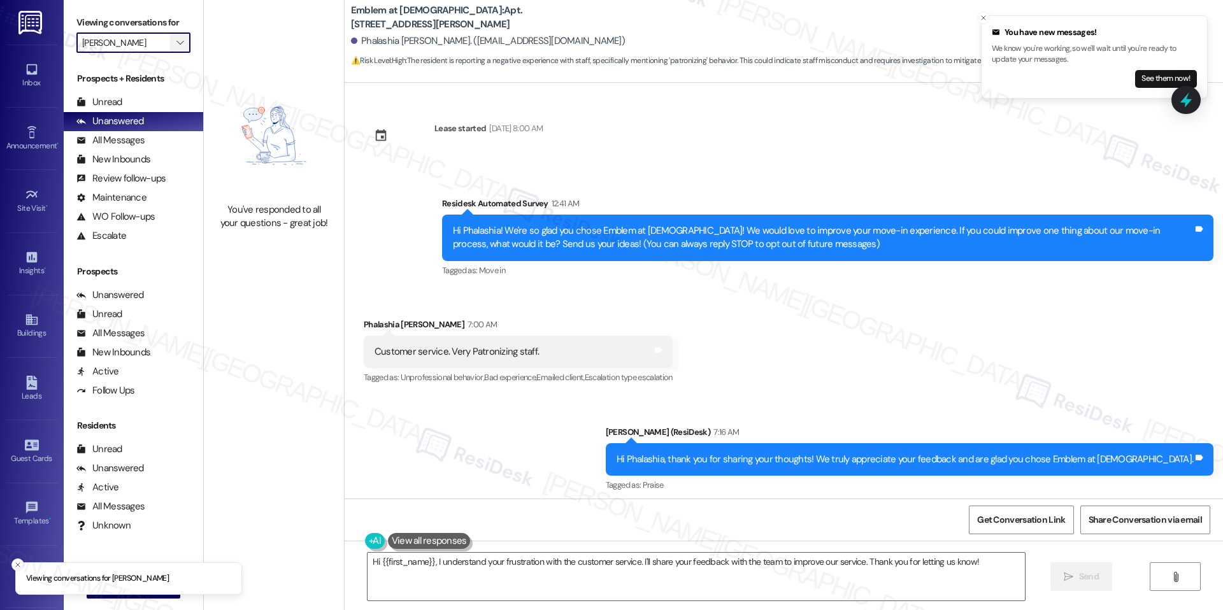
click at [175, 43] on span "" at bounding box center [180, 42] width 12 height 20
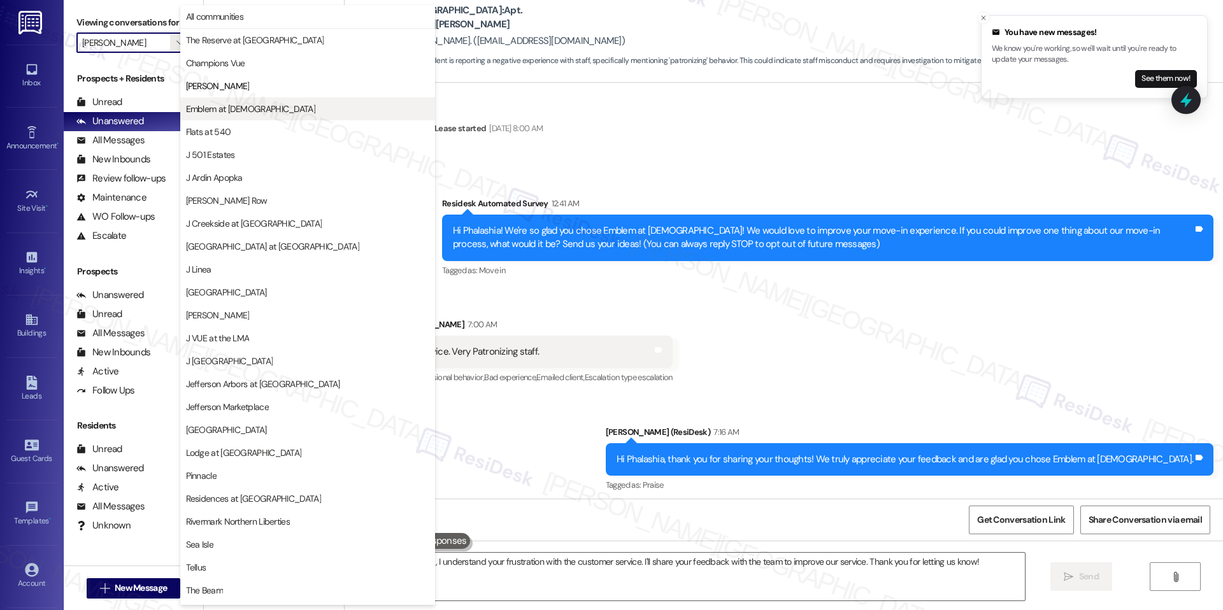
click at [215, 101] on button "Emblem at [DEMOGRAPHIC_DATA]" at bounding box center [307, 108] width 255 height 23
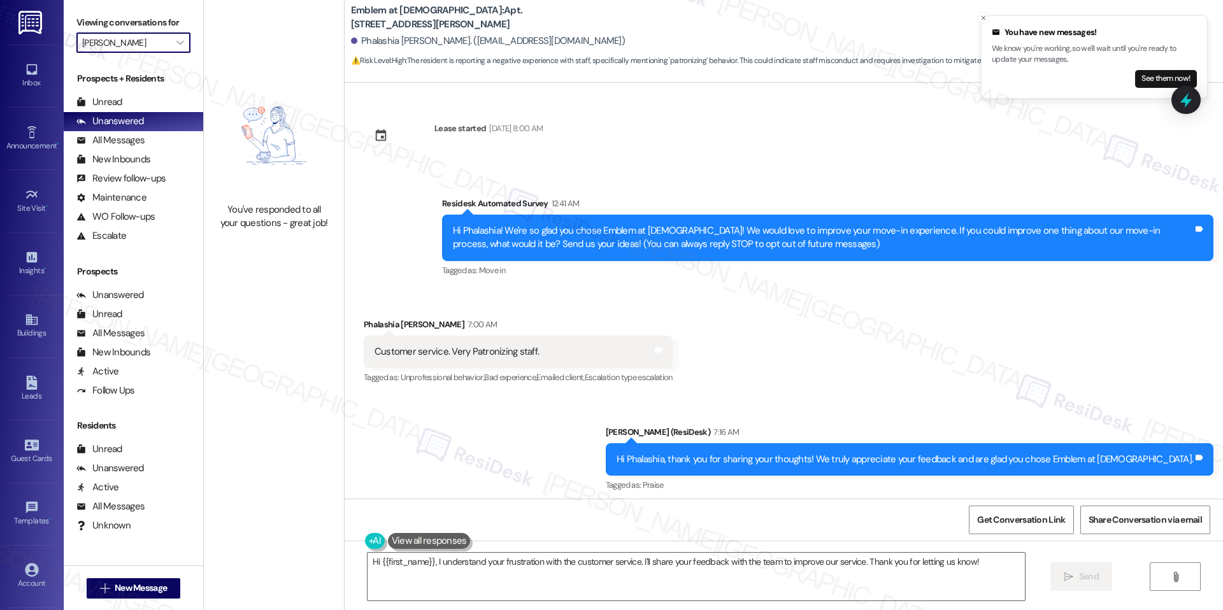
type input "Emblem at [DEMOGRAPHIC_DATA]"
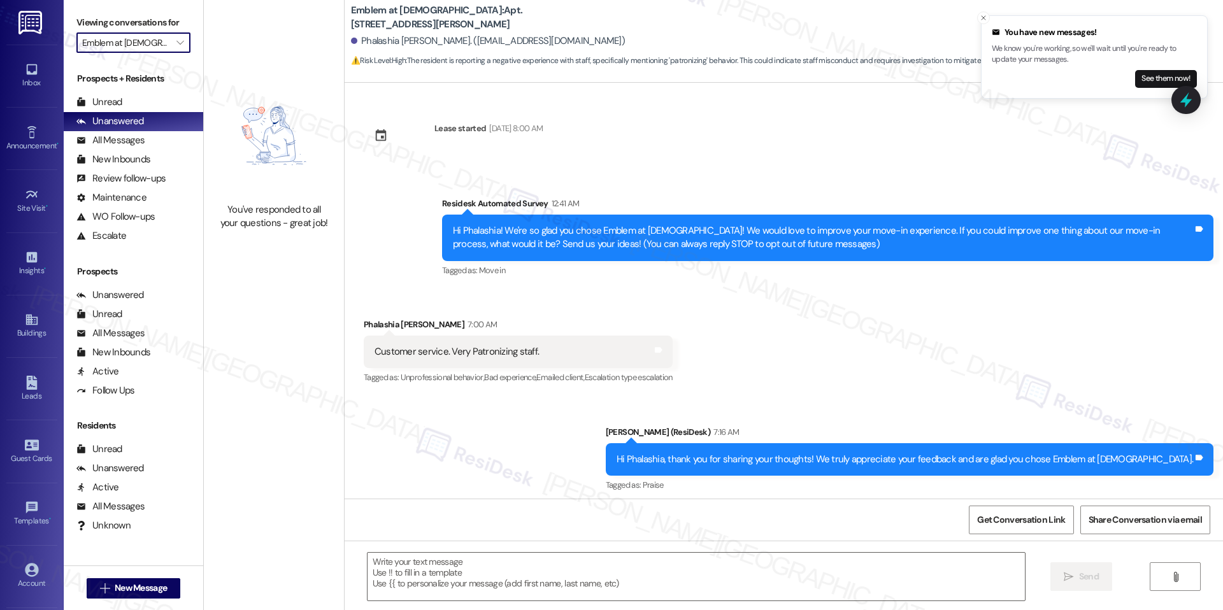
type textarea "Fetching suggested responses. Please feel free to read through the conversation…"
click at [179, 46] on button "" at bounding box center [180, 42] width 20 height 20
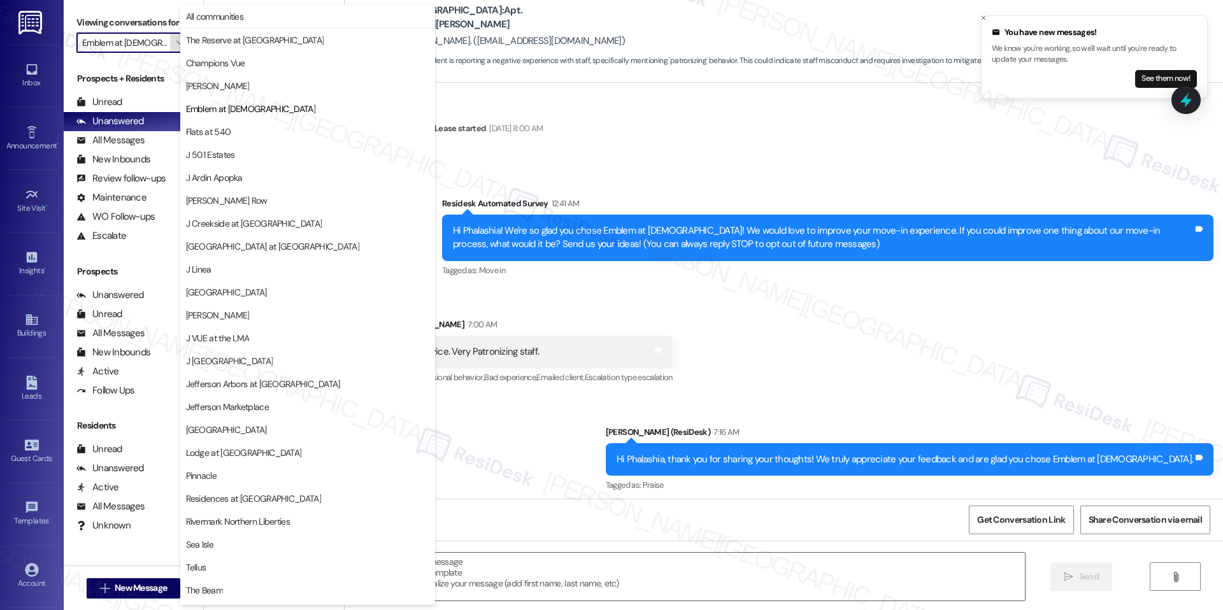
scroll to position [0, 2]
click at [257, 133] on span "Flats at 540" at bounding box center [307, 131] width 243 height 13
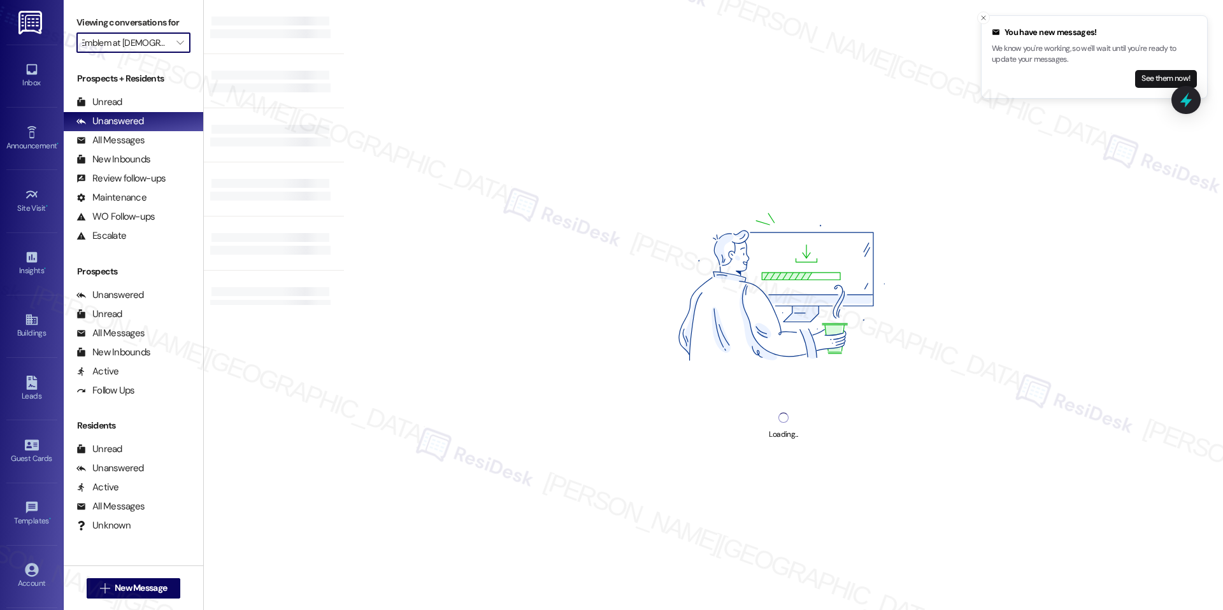
type input "Flats at 540"
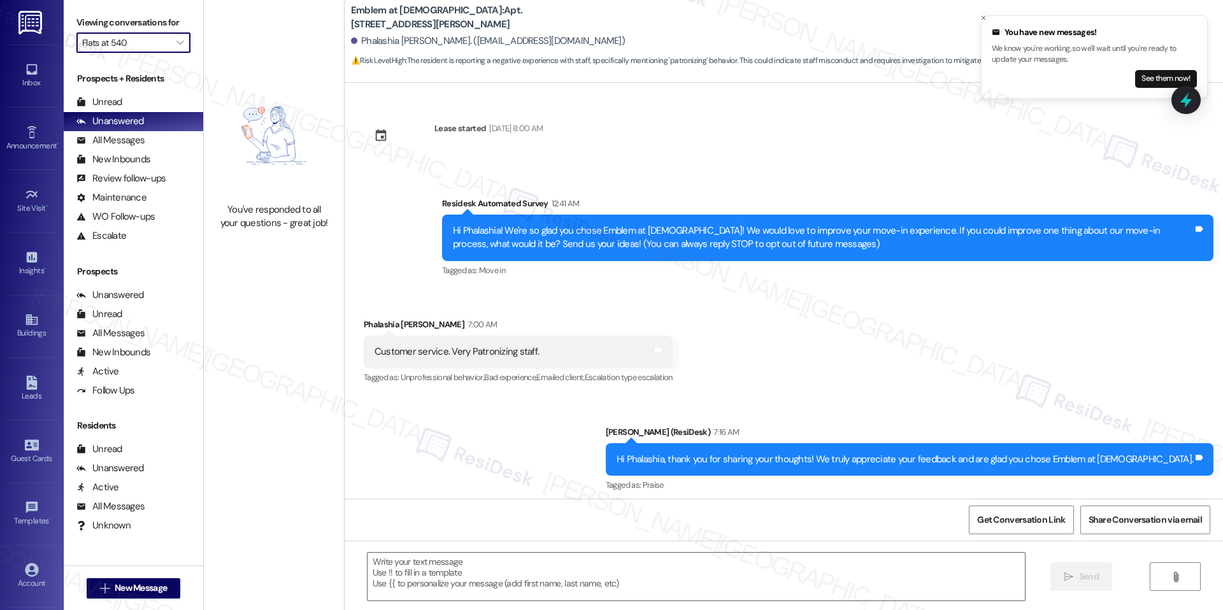
type textarea "Fetching suggested responses. Please feel free to read through the conversation…"
click at [176, 47] on icon "" at bounding box center [179, 43] width 7 height 10
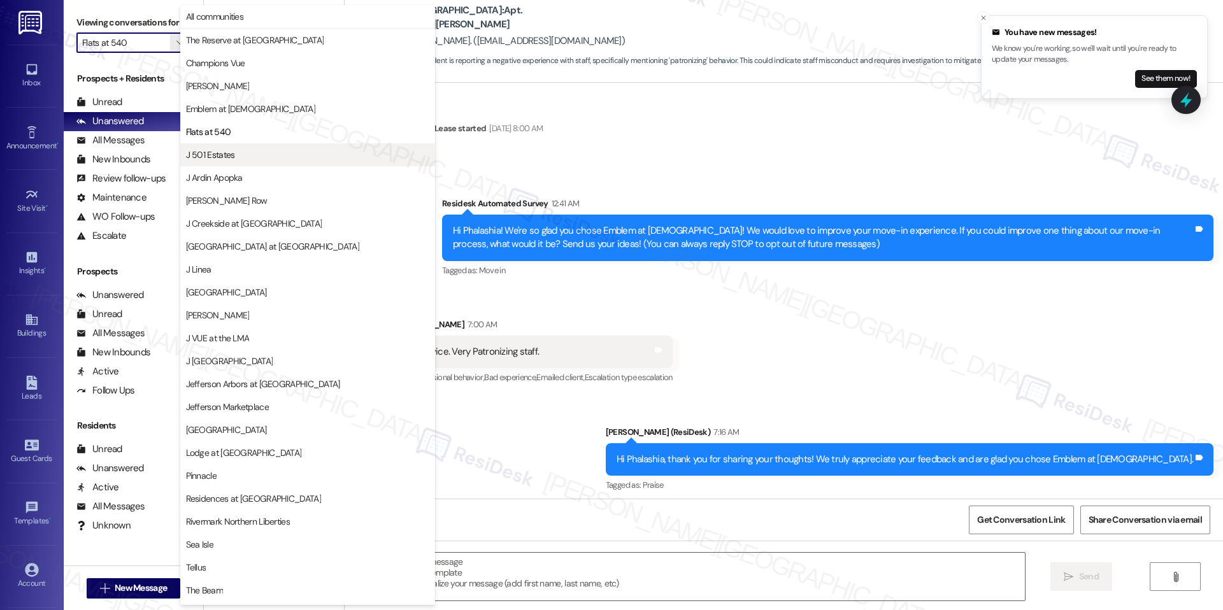
click at [245, 146] on button "J 501 Estates" at bounding box center [307, 154] width 255 height 23
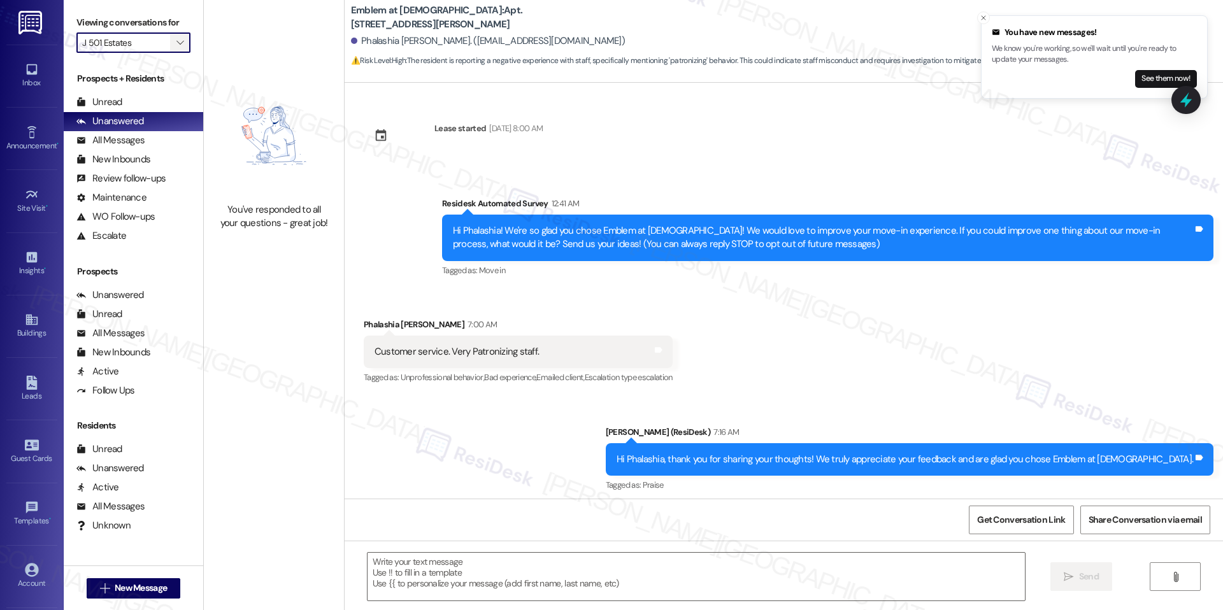
click at [174, 33] on span "" at bounding box center [180, 42] width 12 height 20
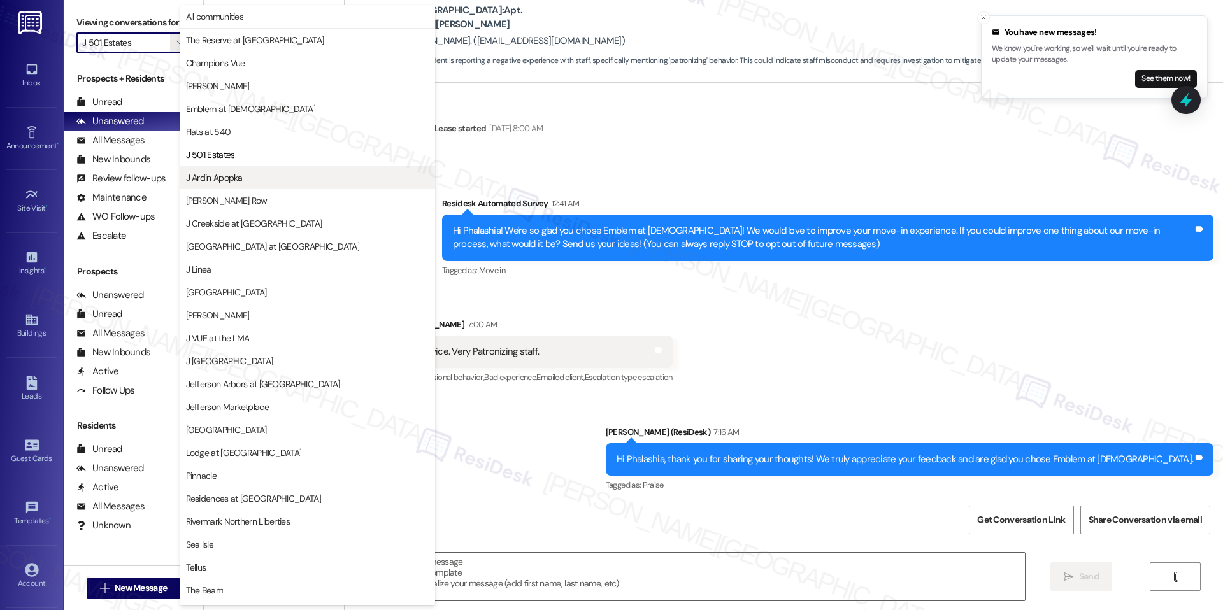
click at [272, 183] on span "J Ardin Apopka" at bounding box center [307, 177] width 243 height 13
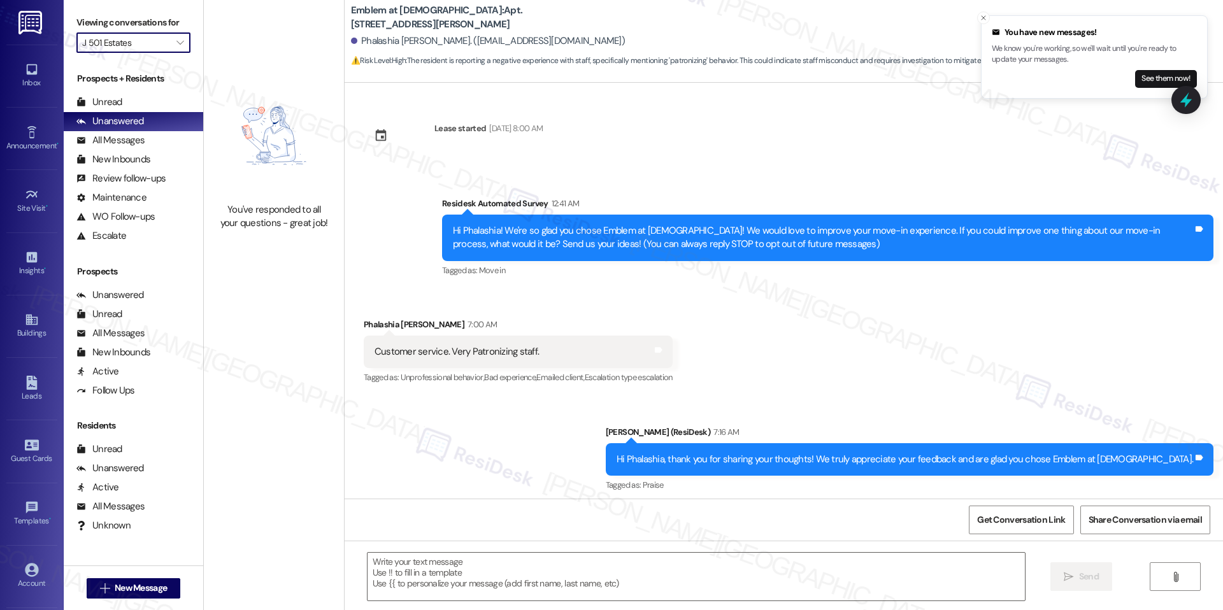
type input "J Ardin Apopka"
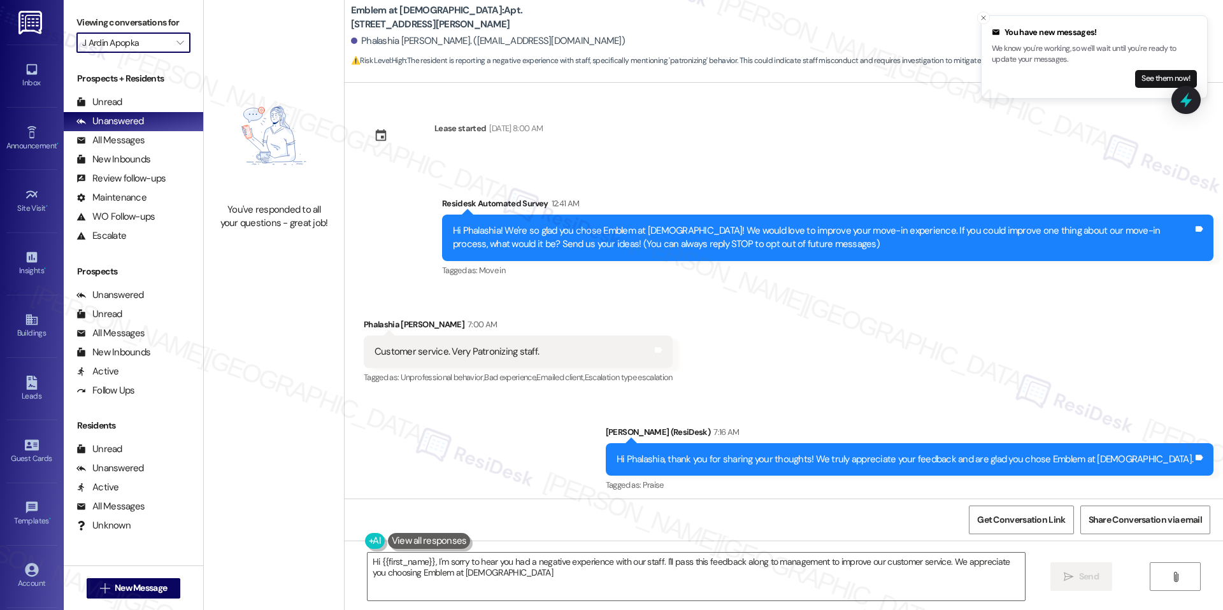
type textarea "Hi {{first_name}}, I'm sorry to hear you had a negative experience with our sta…"
click at [174, 48] on span "" at bounding box center [180, 42] width 12 height 20
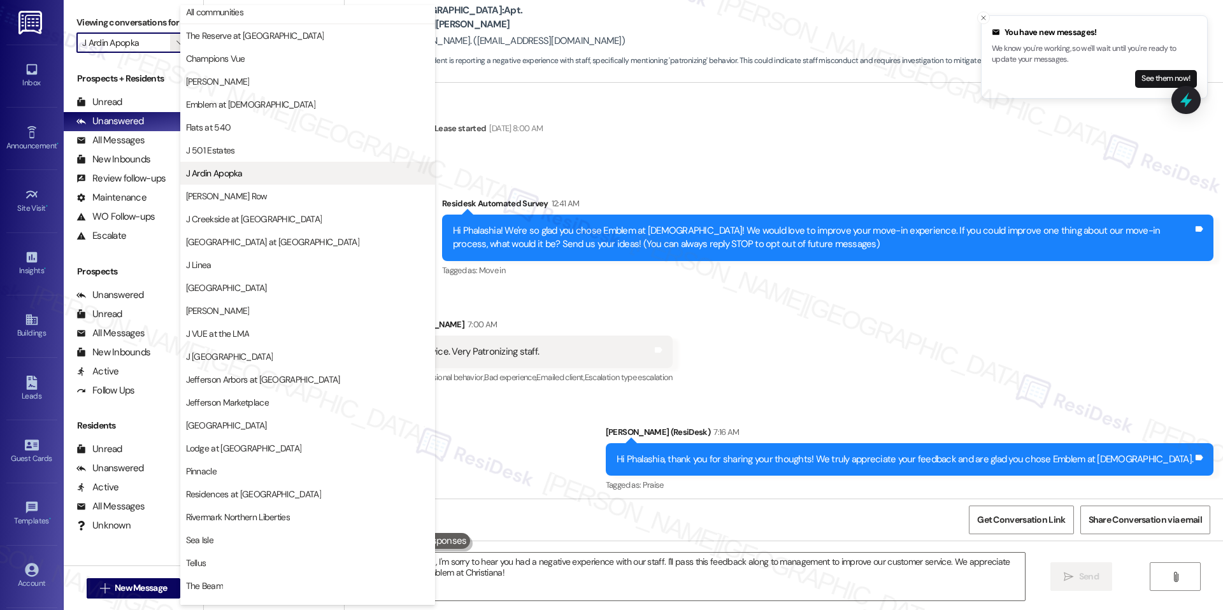
scroll to position [9, 0]
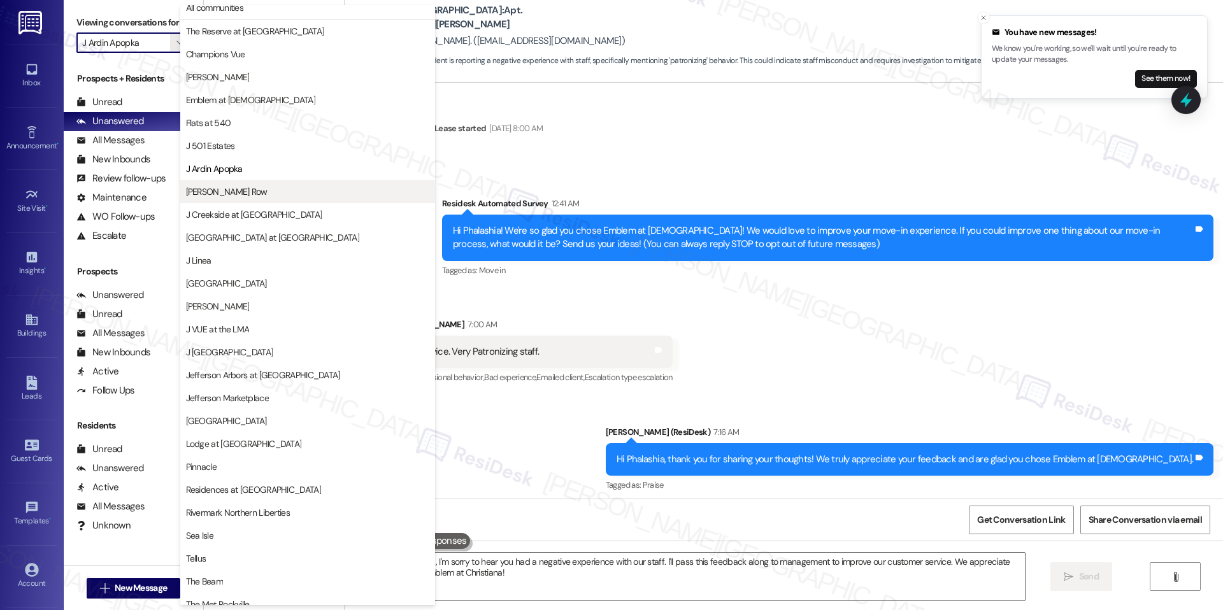
click at [245, 192] on span "[PERSON_NAME] Row" at bounding box center [307, 191] width 243 height 13
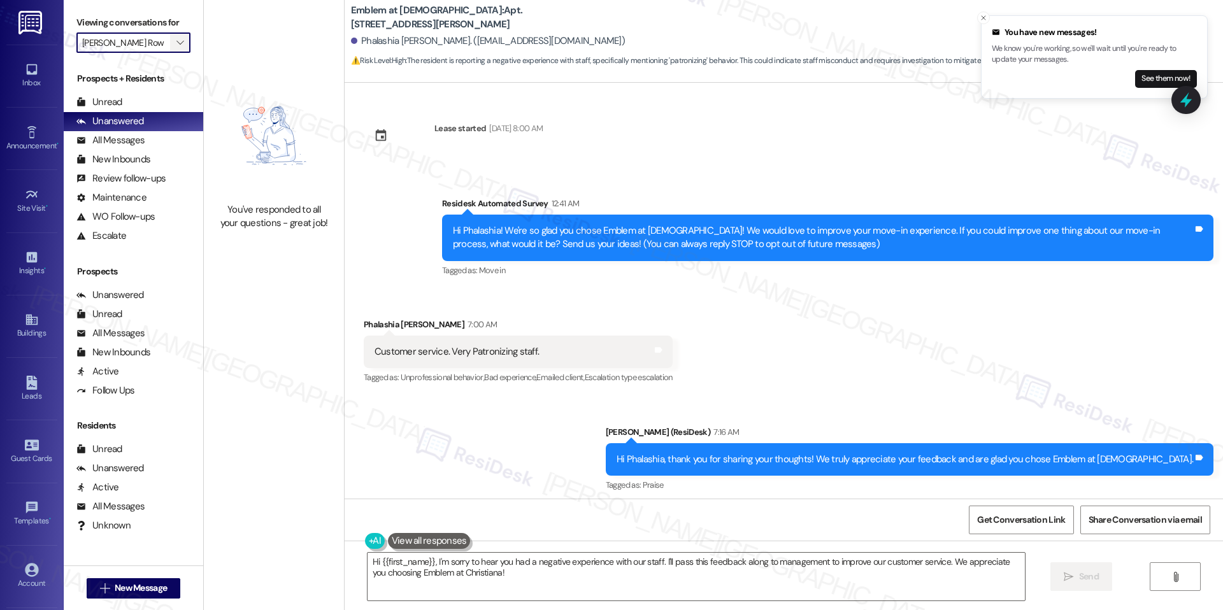
click at [174, 45] on span "" at bounding box center [180, 42] width 12 height 20
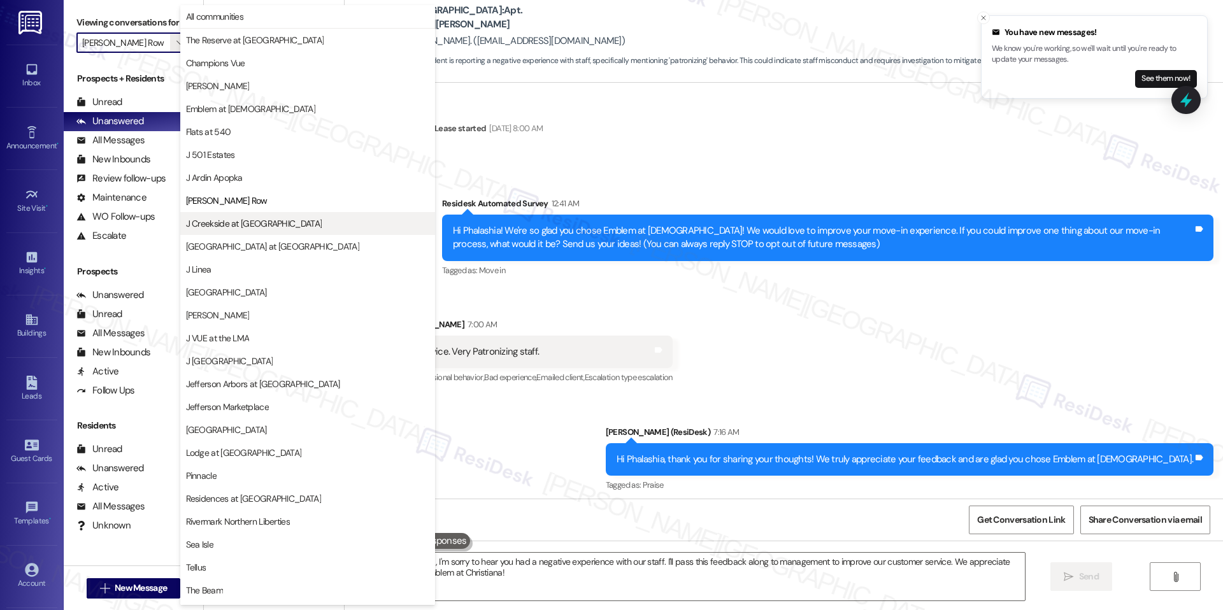
click at [237, 221] on span "J Creekside at [GEOGRAPHIC_DATA]" at bounding box center [254, 223] width 136 height 13
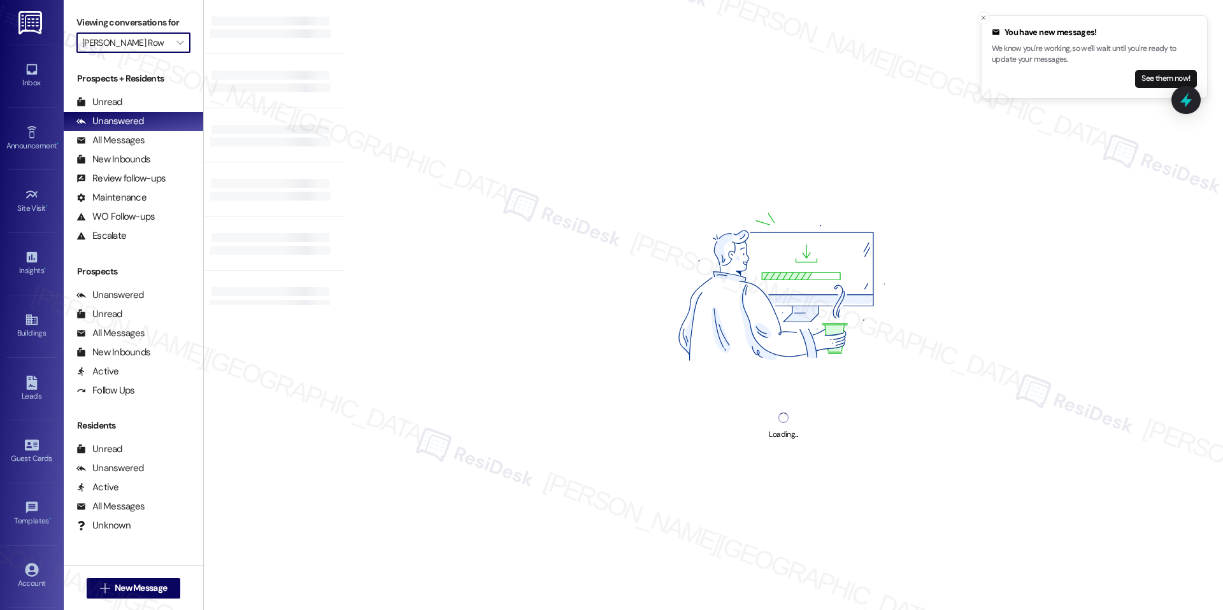
type input "J Creekside at [GEOGRAPHIC_DATA]"
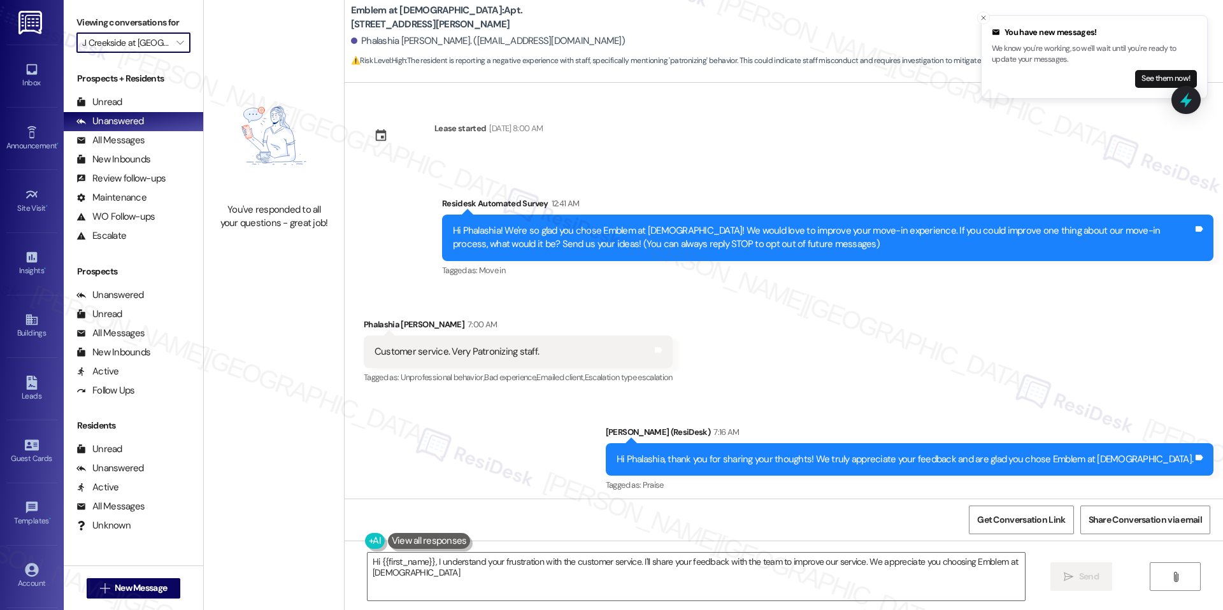
type textarea "Hi {{first_name}}, I understand your frustration with the customer service. I'l…"
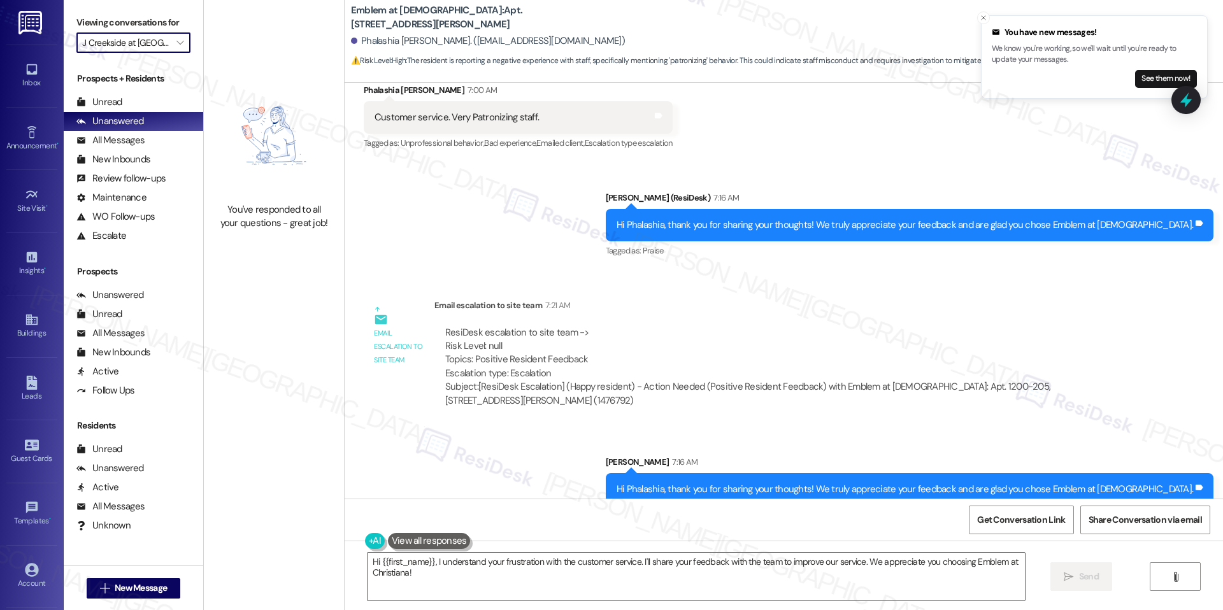
scroll to position [238, 0]
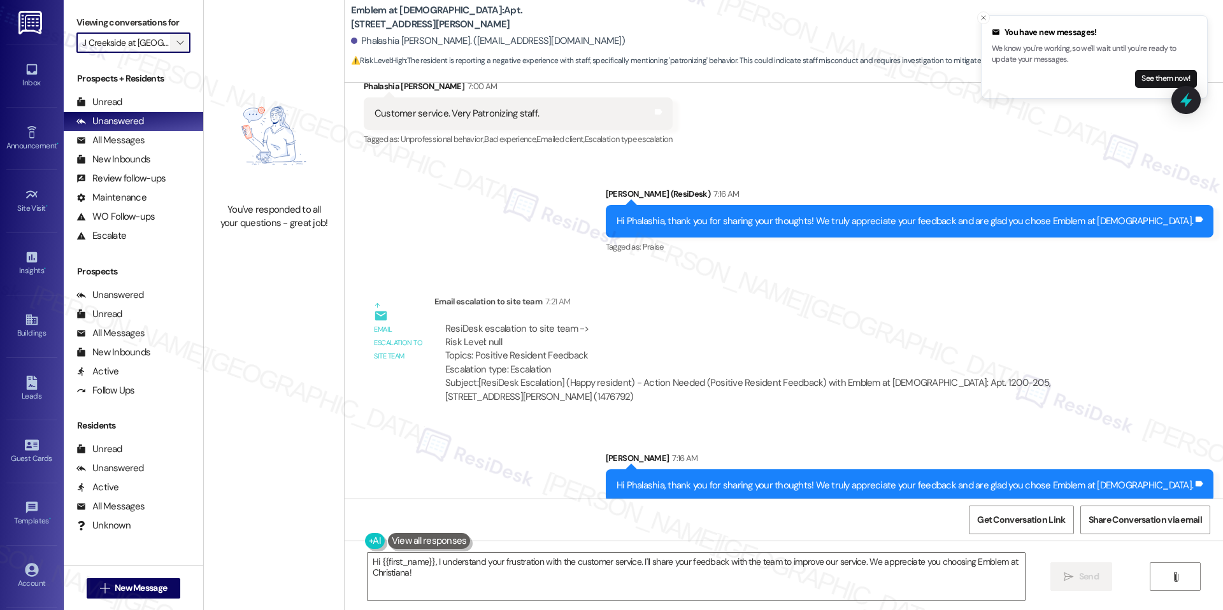
click at [176, 46] on icon "" at bounding box center [179, 43] width 7 height 10
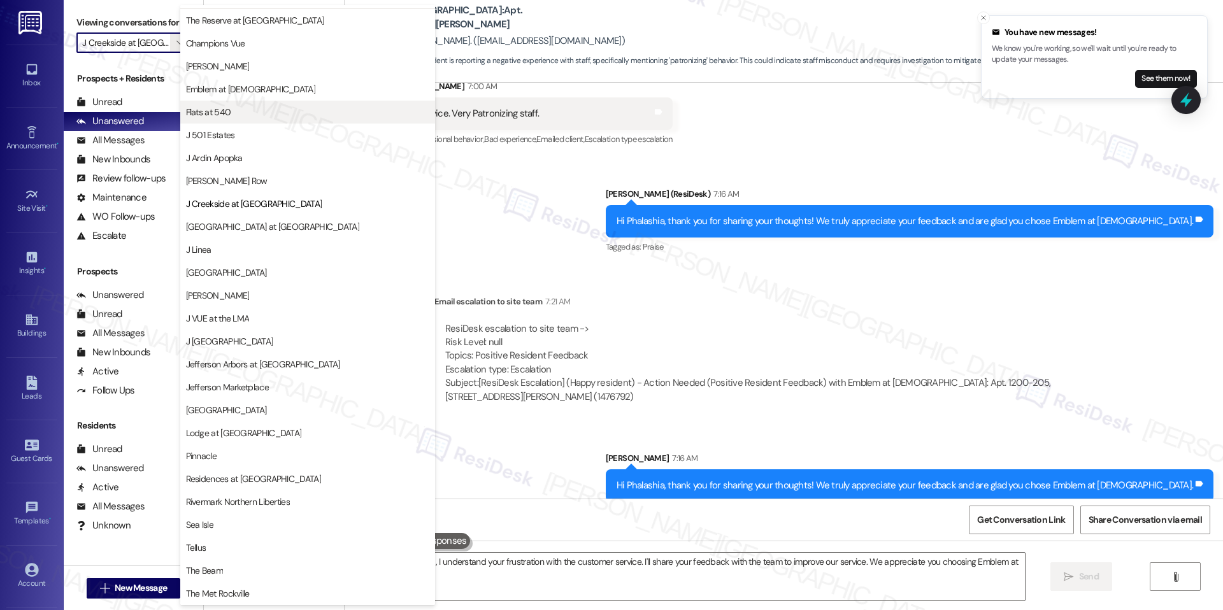
scroll to position [0, 0]
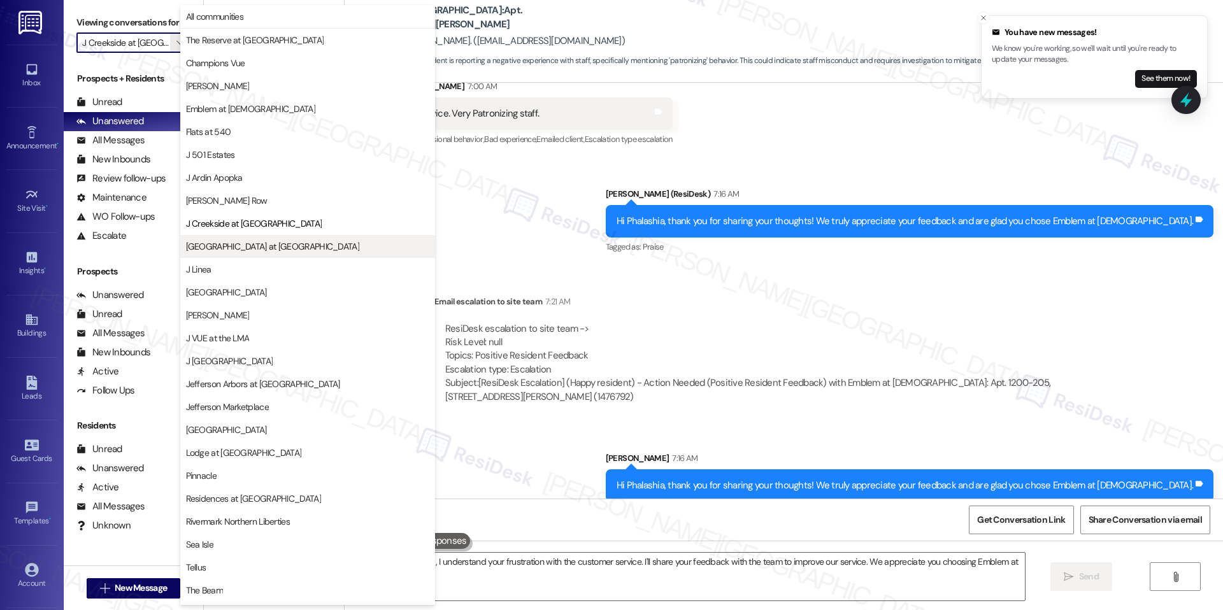
click at [264, 243] on span "[GEOGRAPHIC_DATA] at [GEOGRAPHIC_DATA]" at bounding box center [272, 246] width 173 height 13
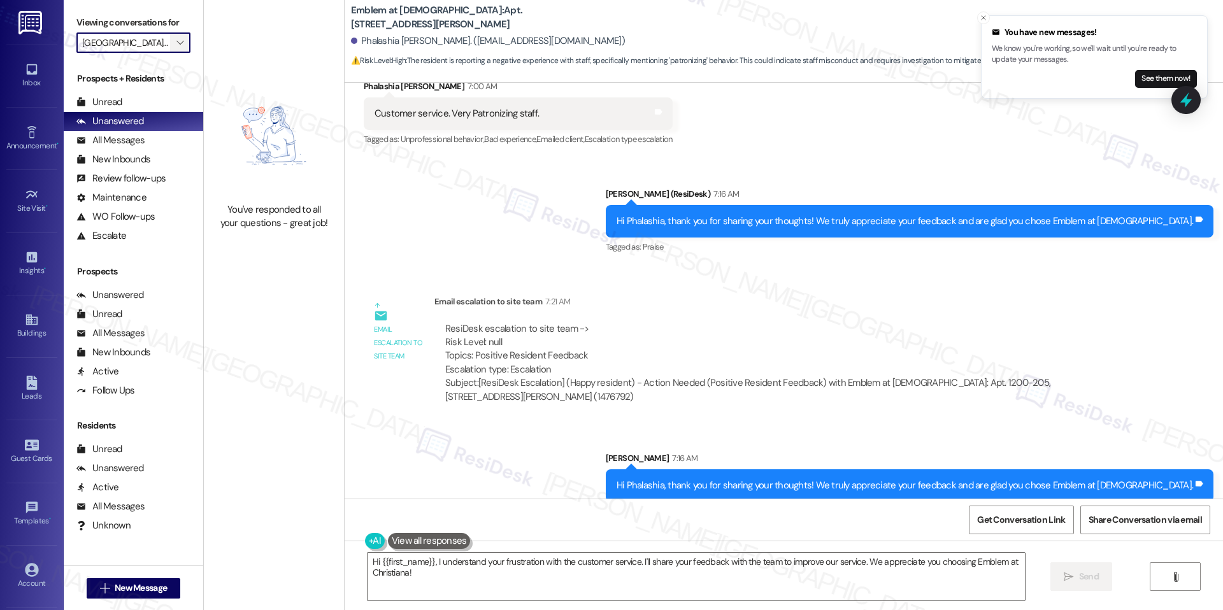
click at [174, 34] on span "" at bounding box center [180, 42] width 12 height 20
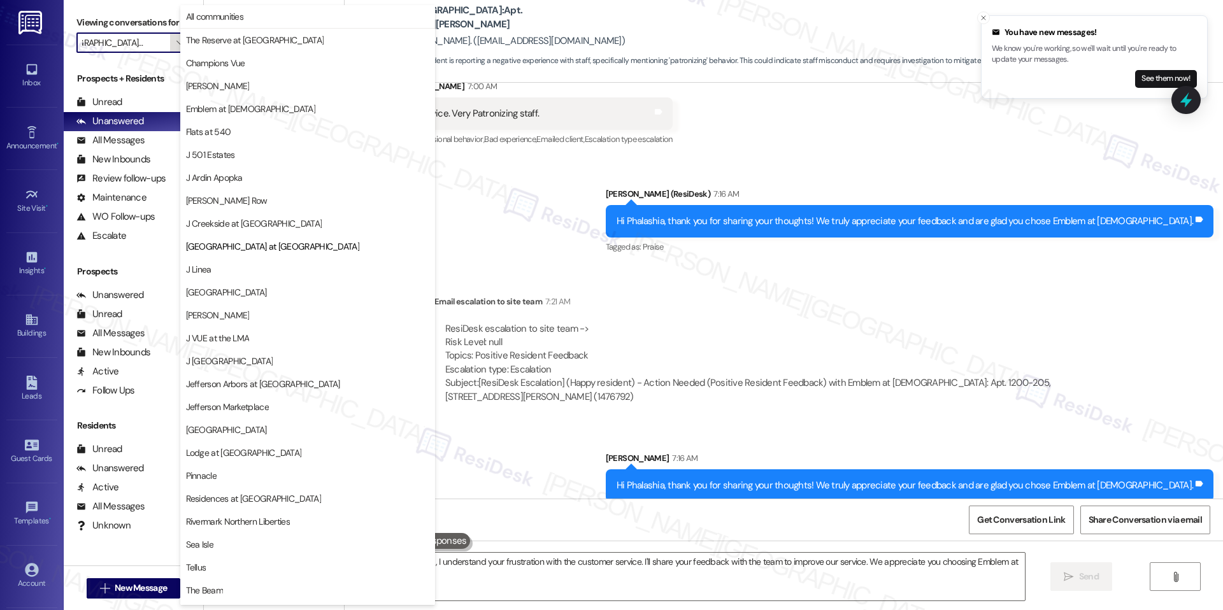
scroll to position [43, 0]
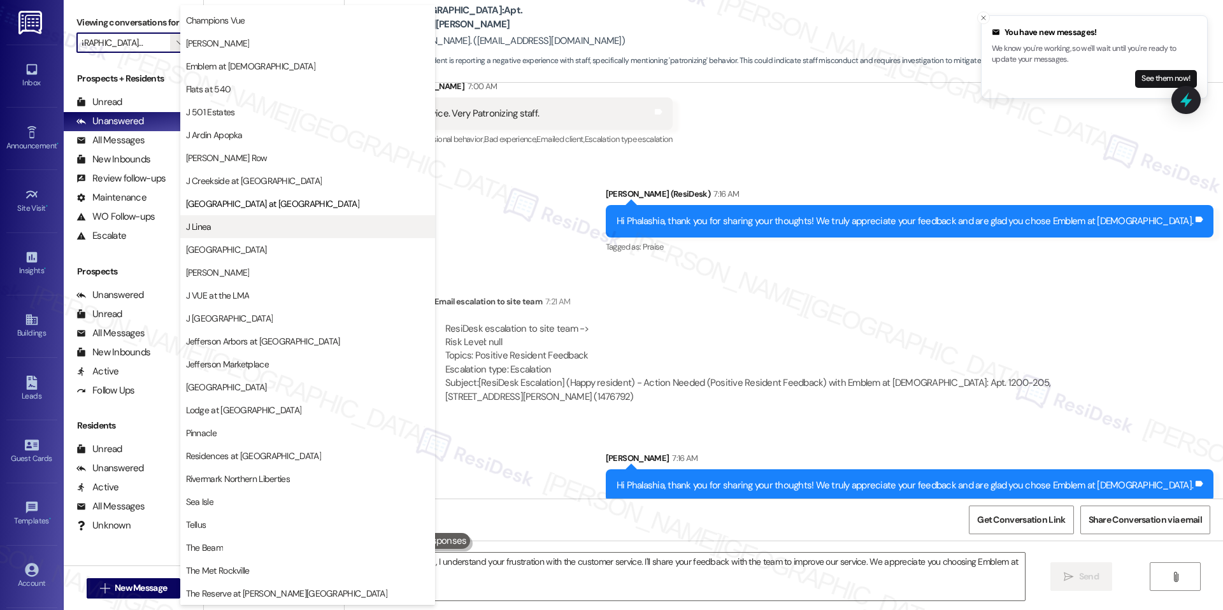
click at [244, 222] on span "J Linea" at bounding box center [307, 226] width 243 height 13
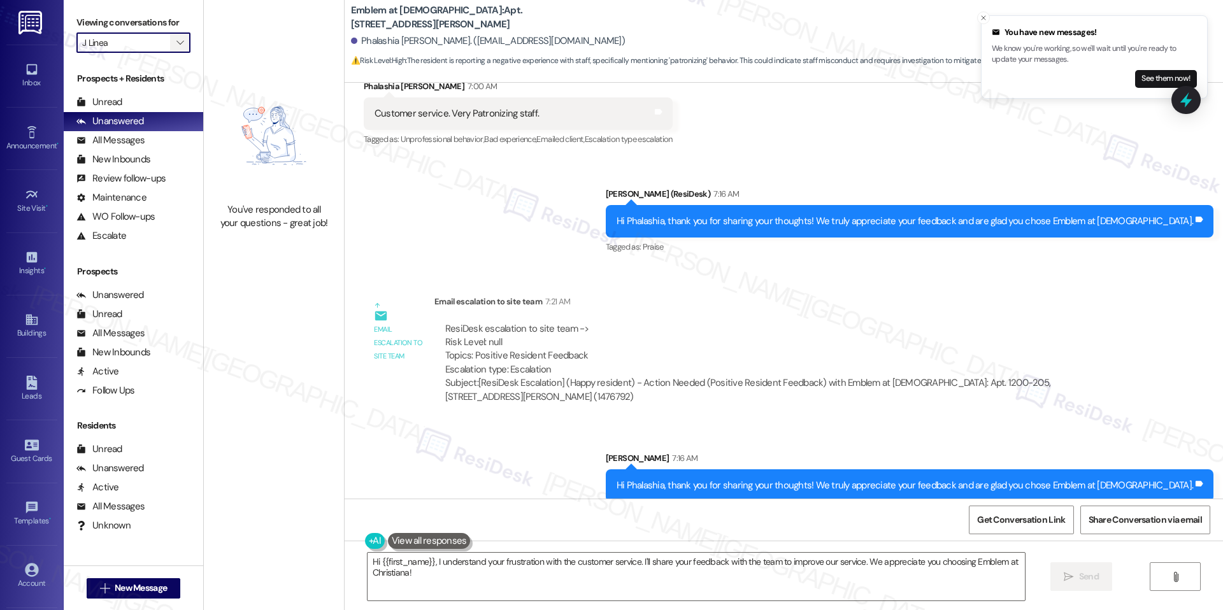
click at [174, 48] on span "" at bounding box center [180, 42] width 12 height 20
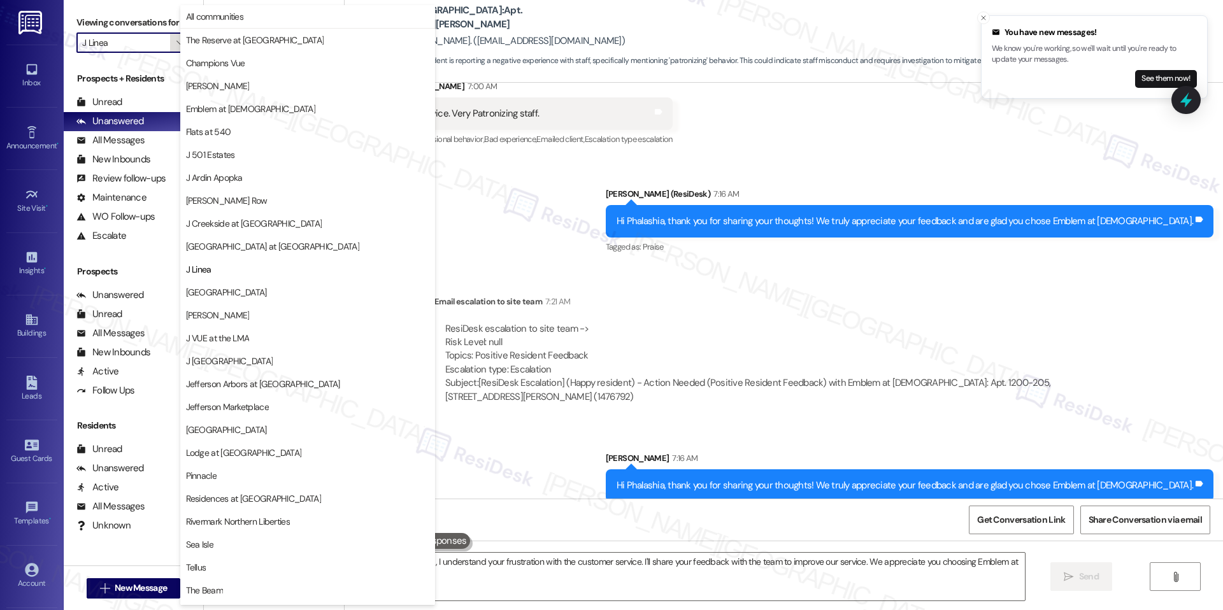
scroll to position [43, 0]
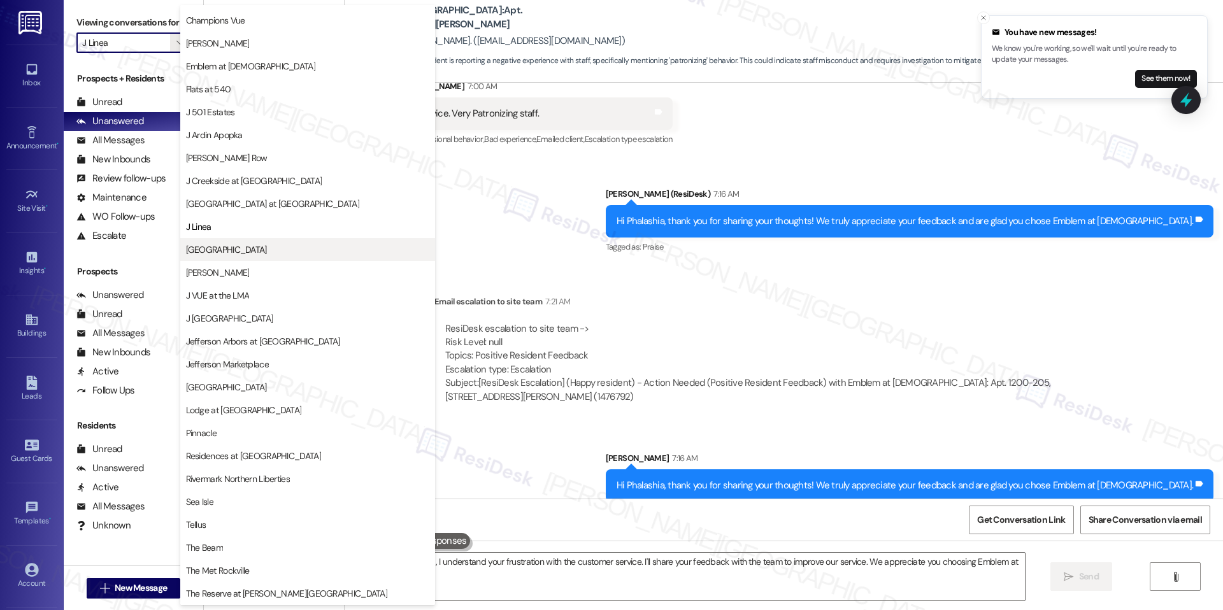
click at [246, 243] on span "[GEOGRAPHIC_DATA]" at bounding box center [226, 249] width 81 height 13
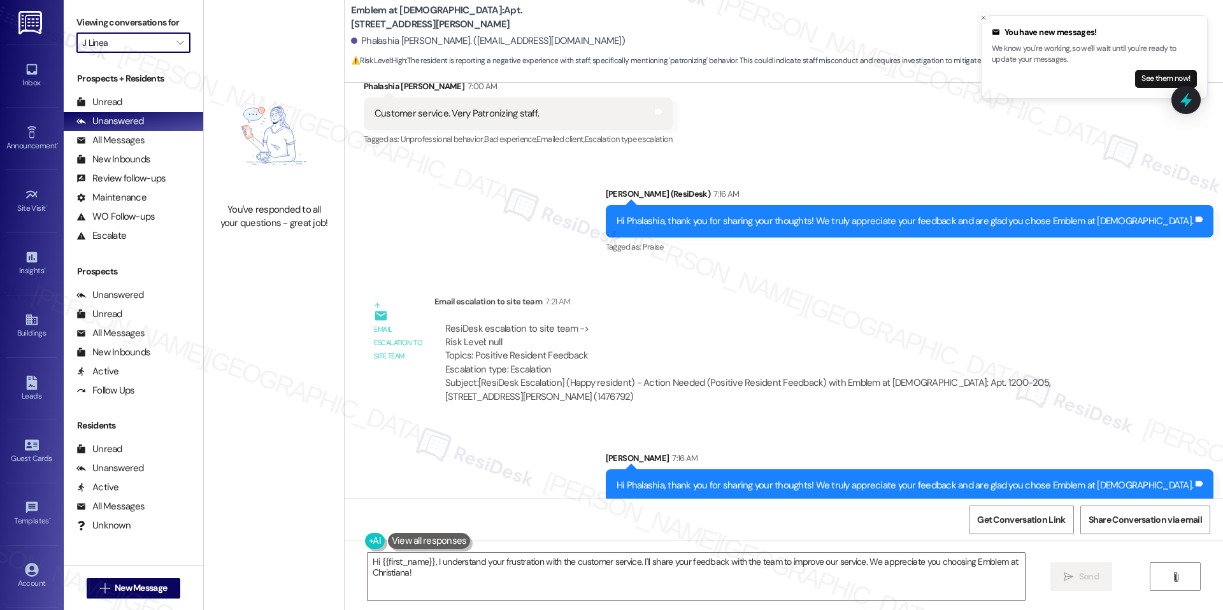
type input "[GEOGRAPHIC_DATA]"
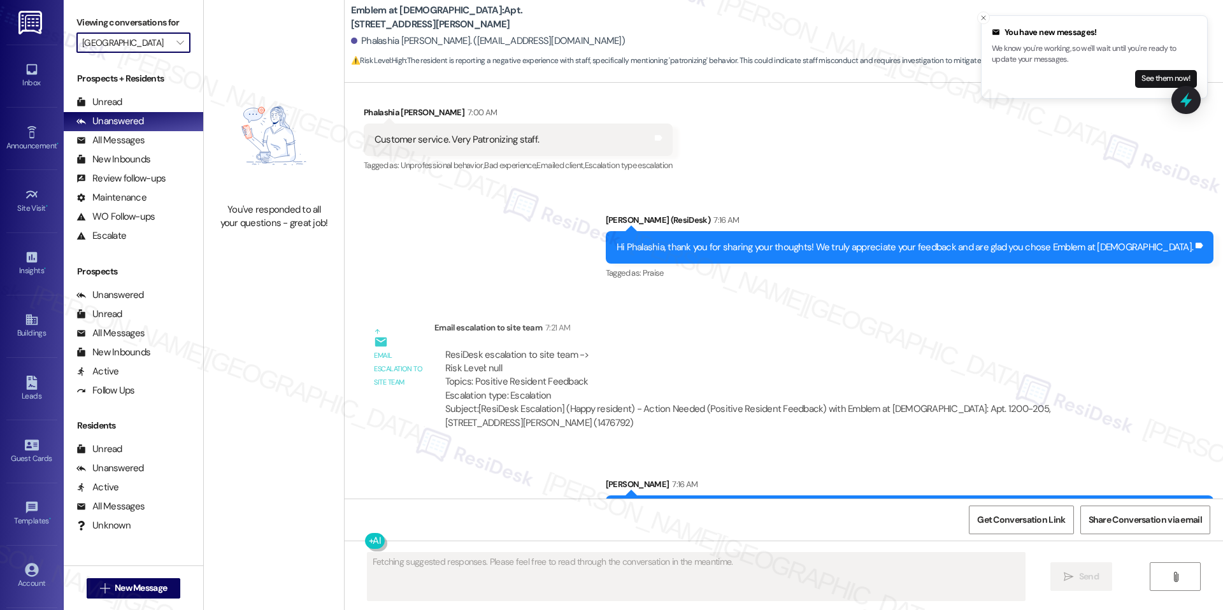
scroll to position [238, 0]
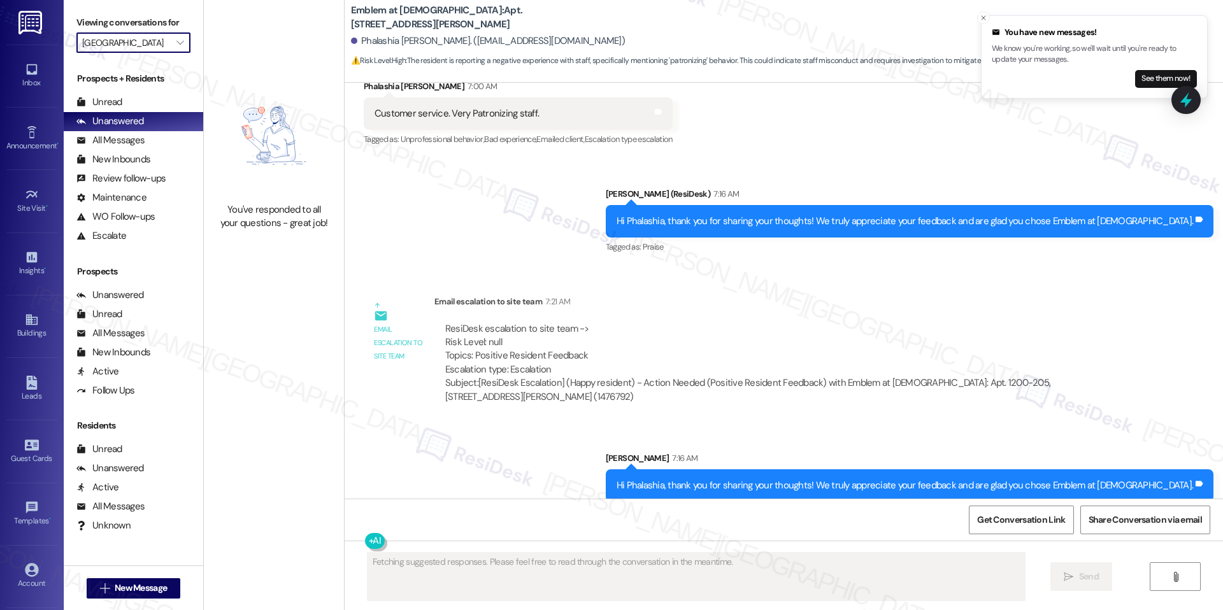
click at [157, 36] on input "[GEOGRAPHIC_DATA]" at bounding box center [126, 42] width 88 height 20
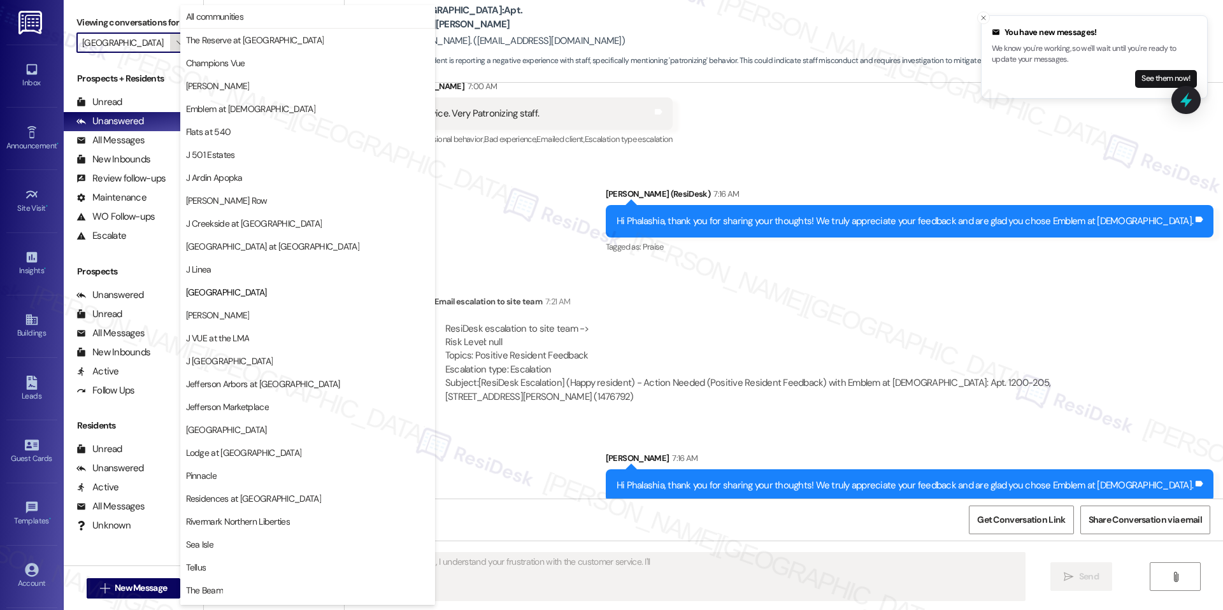
scroll to position [43, 0]
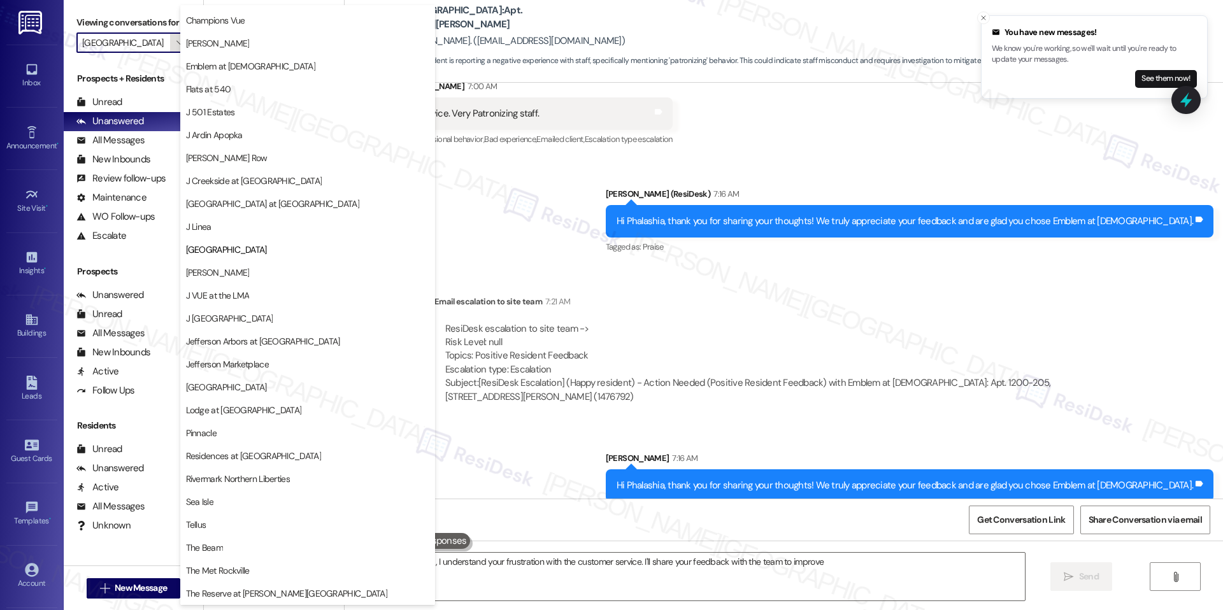
click at [170, 39] on button "" at bounding box center [180, 42] width 20 height 20
type textarea "Hi {{first_name}}, I understand your frustration with the customer service. I'l…"
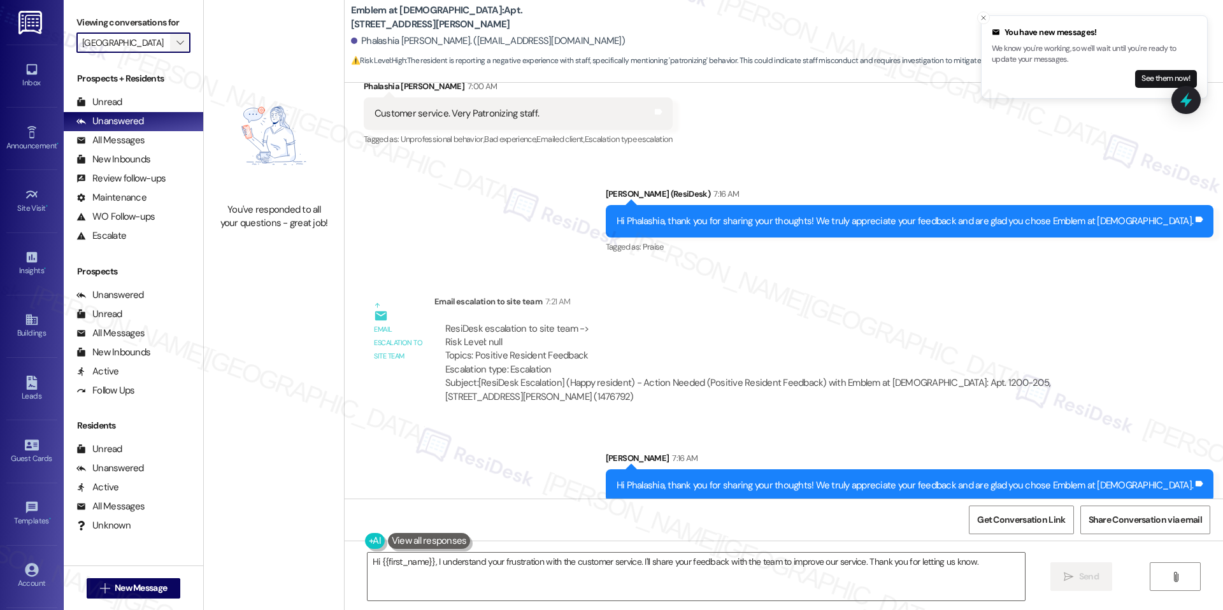
click at [170, 40] on button "" at bounding box center [180, 42] width 20 height 20
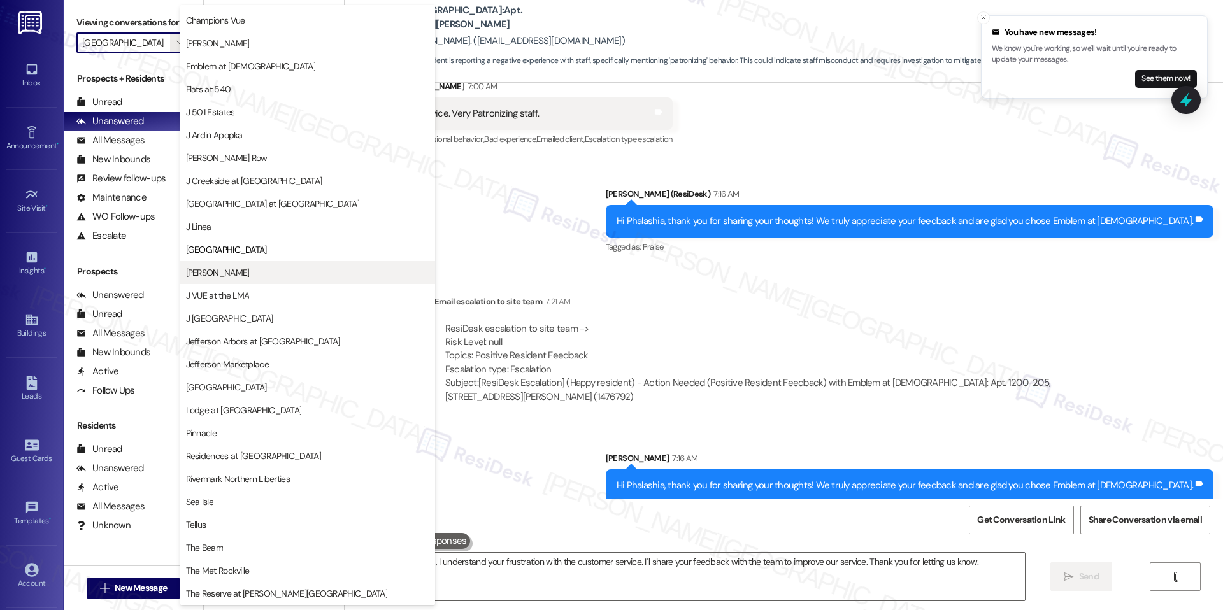
click at [196, 264] on button "[PERSON_NAME]" at bounding box center [307, 272] width 255 height 23
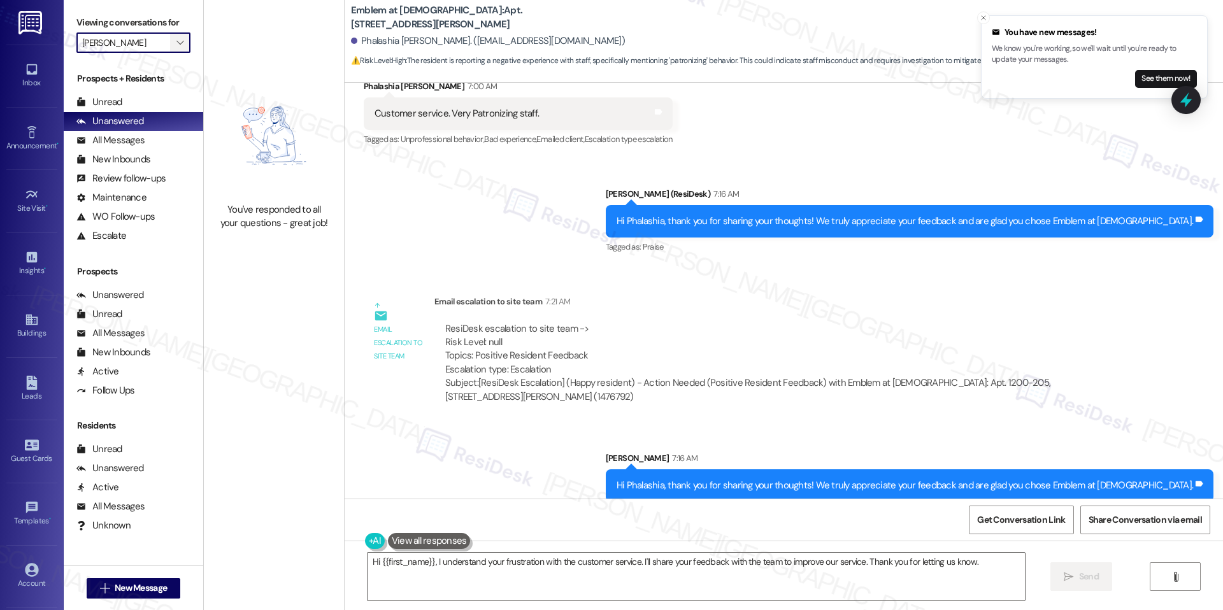
click at [174, 50] on span "" at bounding box center [180, 42] width 12 height 20
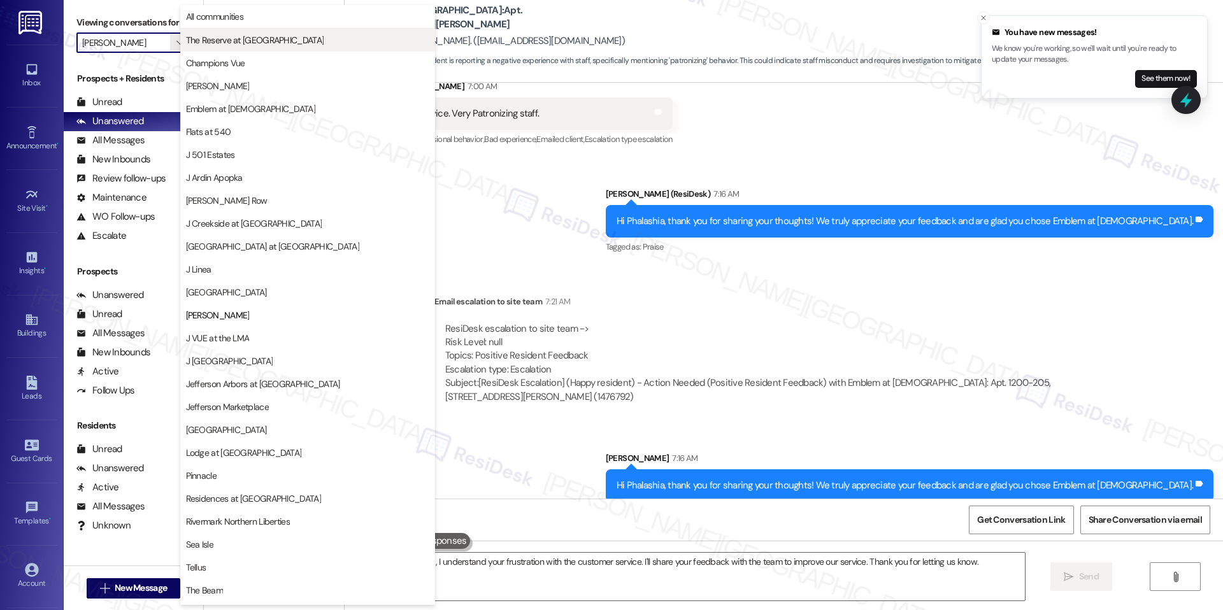
click at [276, 41] on span "The Reserve at [GEOGRAPHIC_DATA]" at bounding box center [255, 40] width 138 height 13
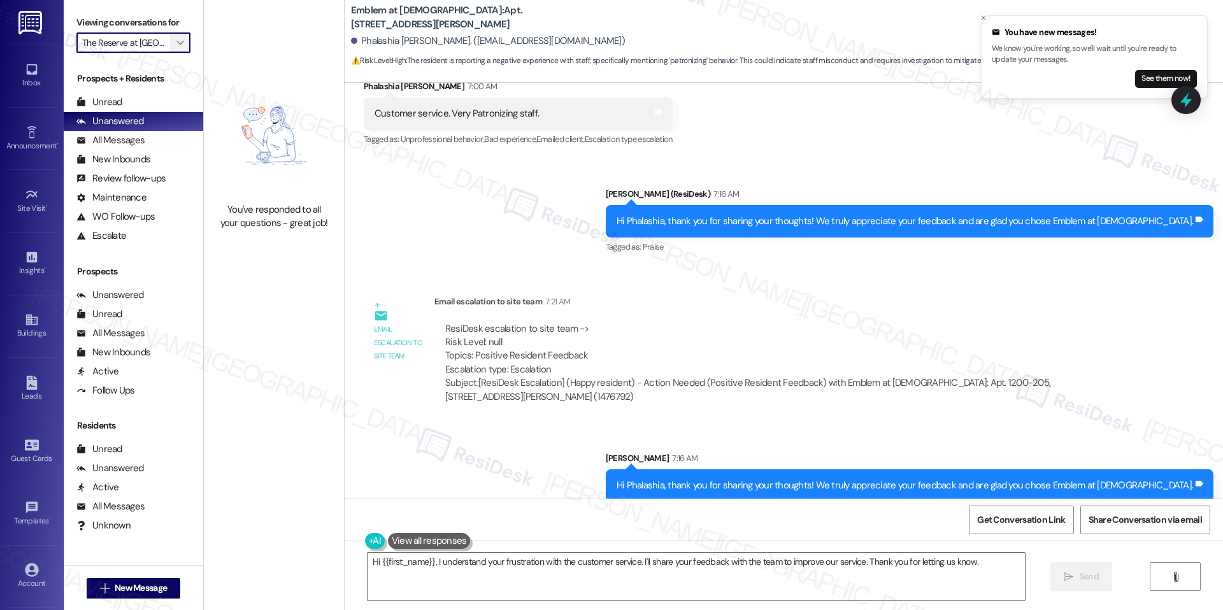
click at [176, 47] on icon "" at bounding box center [179, 43] width 7 height 10
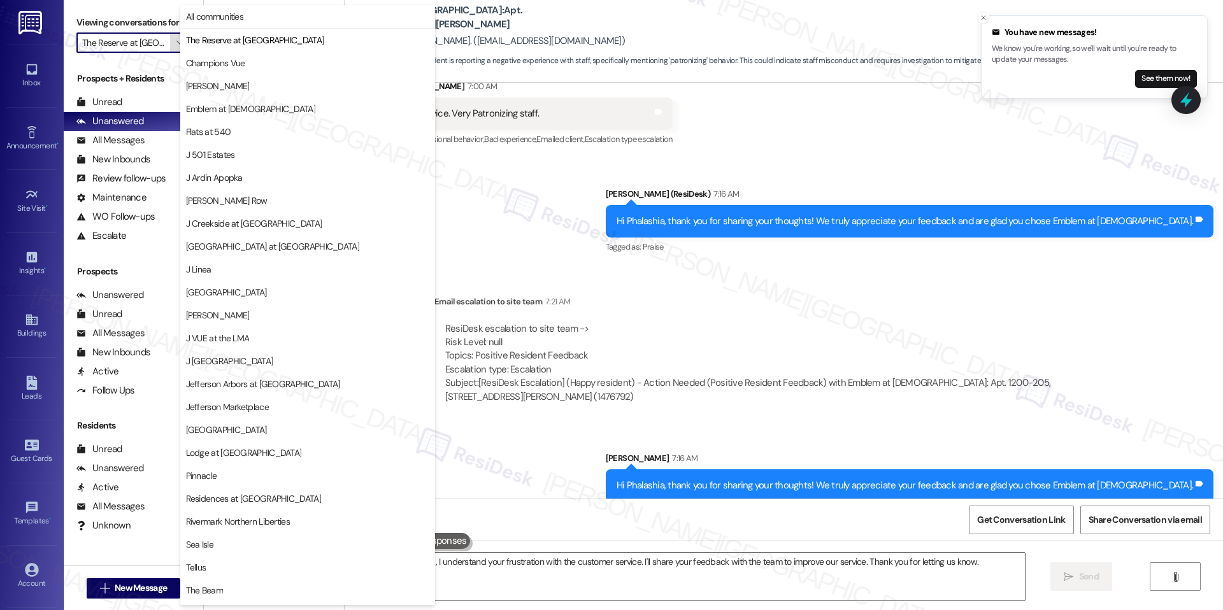
scroll to position [0, 20]
click at [206, 57] on span "Champions Vue" at bounding box center [215, 63] width 59 height 13
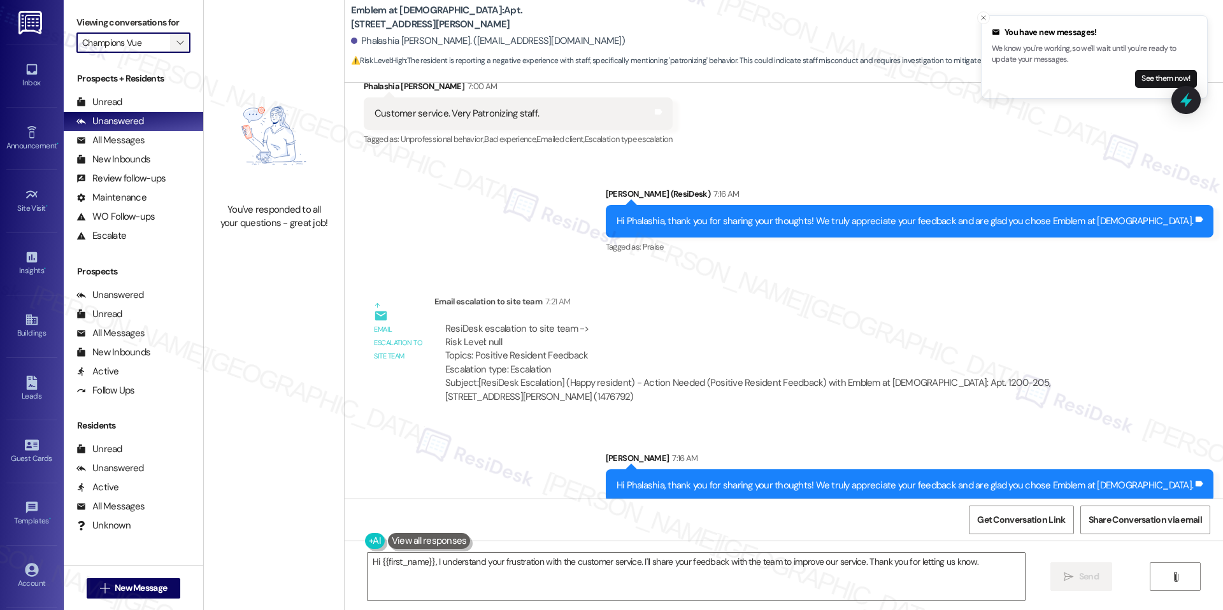
click at [176, 48] on button "" at bounding box center [180, 42] width 20 height 20
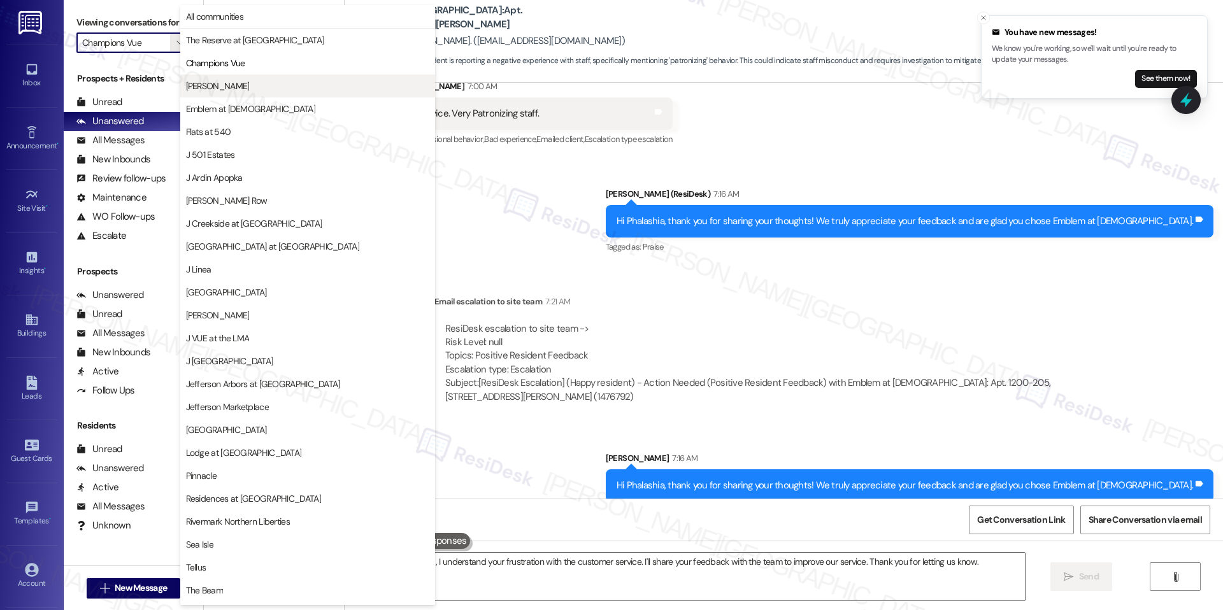
click at [202, 87] on span "[PERSON_NAME]" at bounding box center [307, 86] width 243 height 13
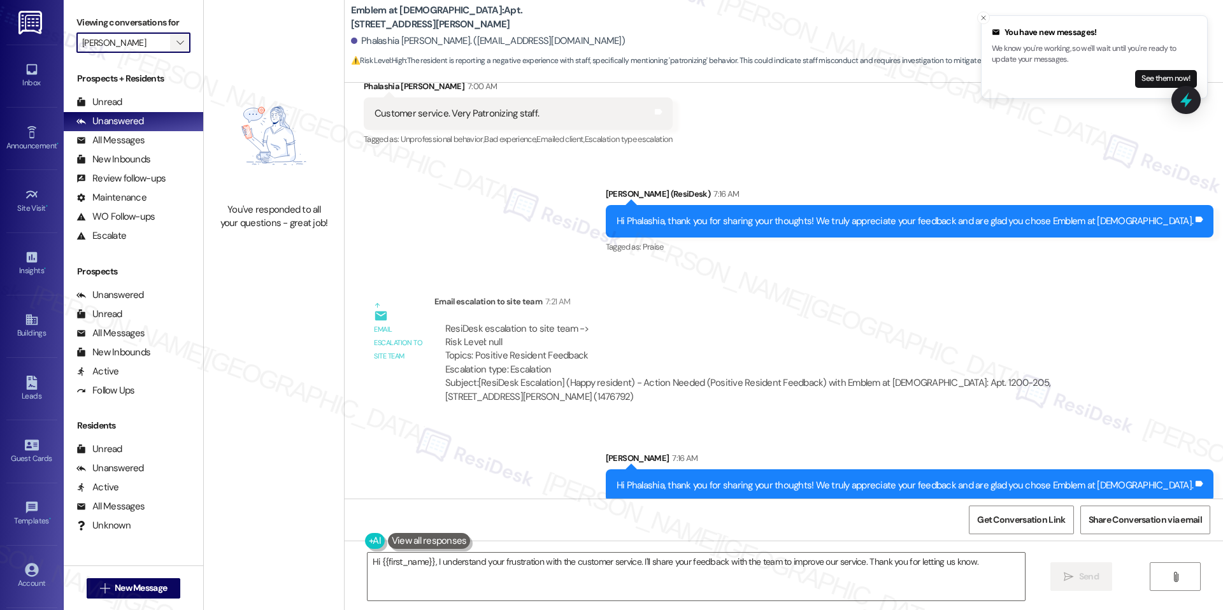
click at [176, 49] on button "" at bounding box center [180, 42] width 20 height 20
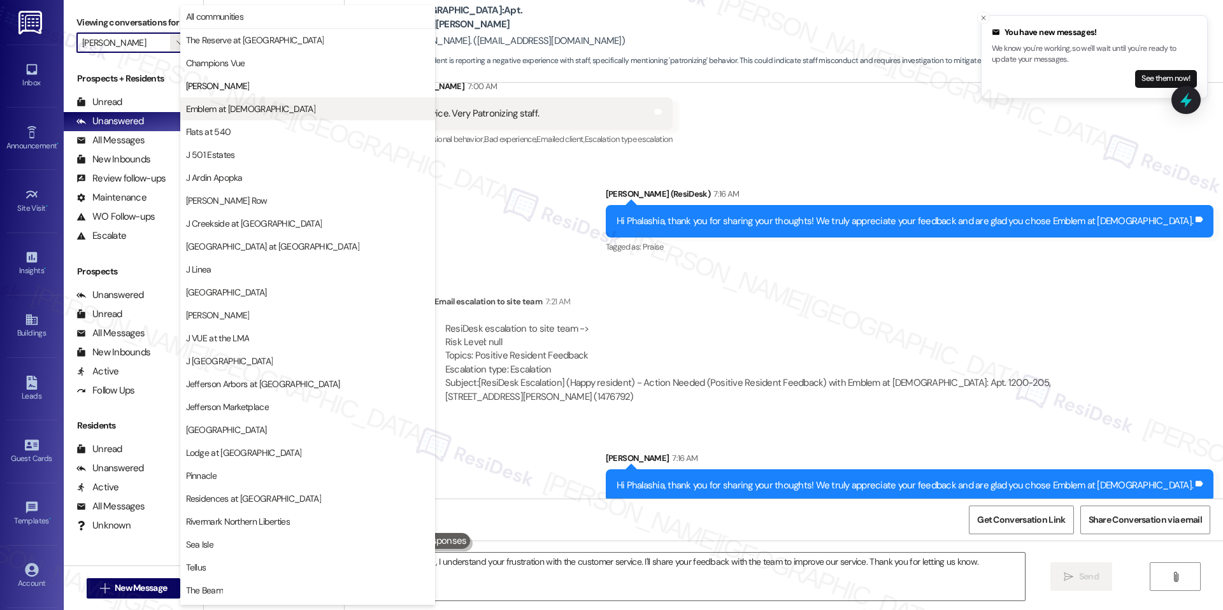
click at [206, 115] on button "Emblem at [DEMOGRAPHIC_DATA]" at bounding box center [307, 108] width 255 height 23
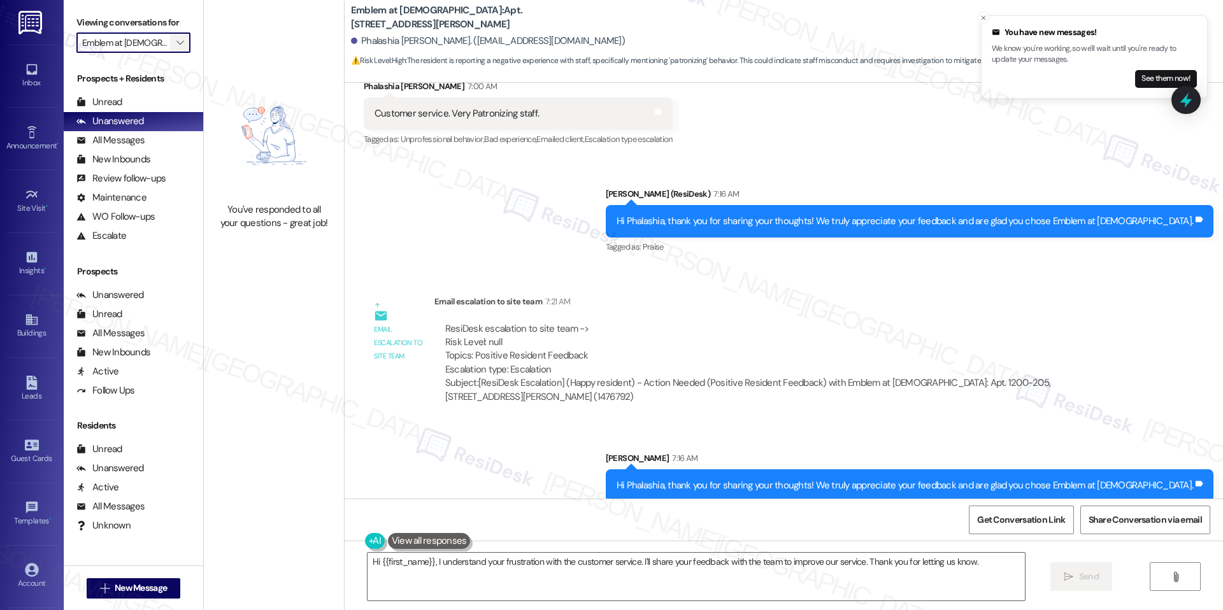
click at [174, 39] on span "" at bounding box center [180, 42] width 12 height 20
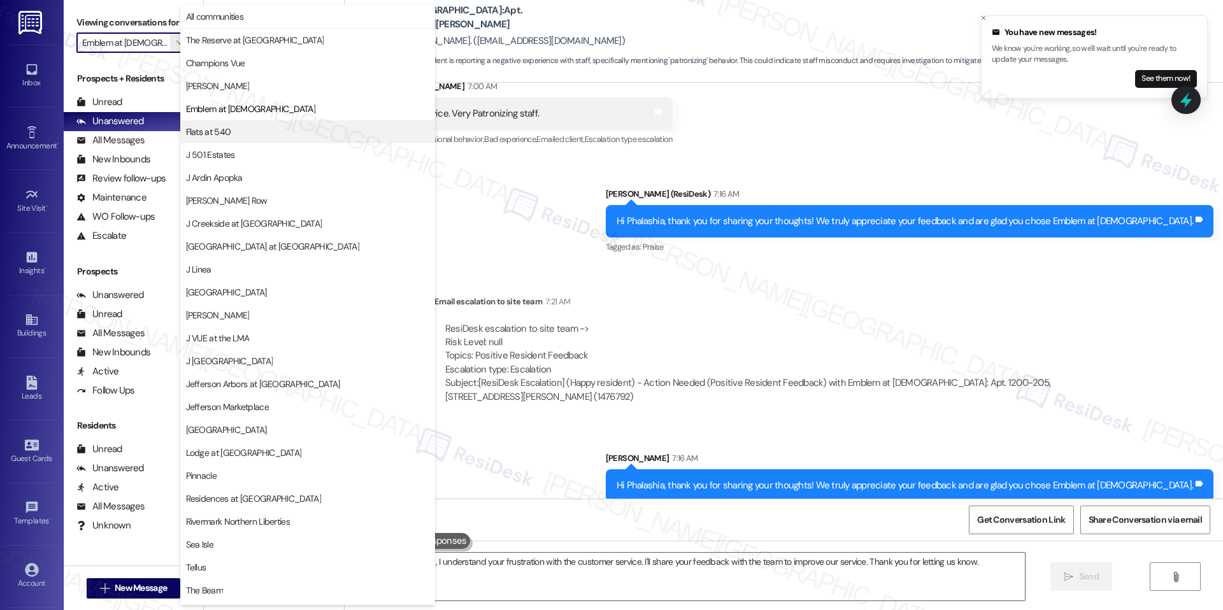
click at [218, 124] on button "Flats at 540" at bounding box center [307, 131] width 255 height 23
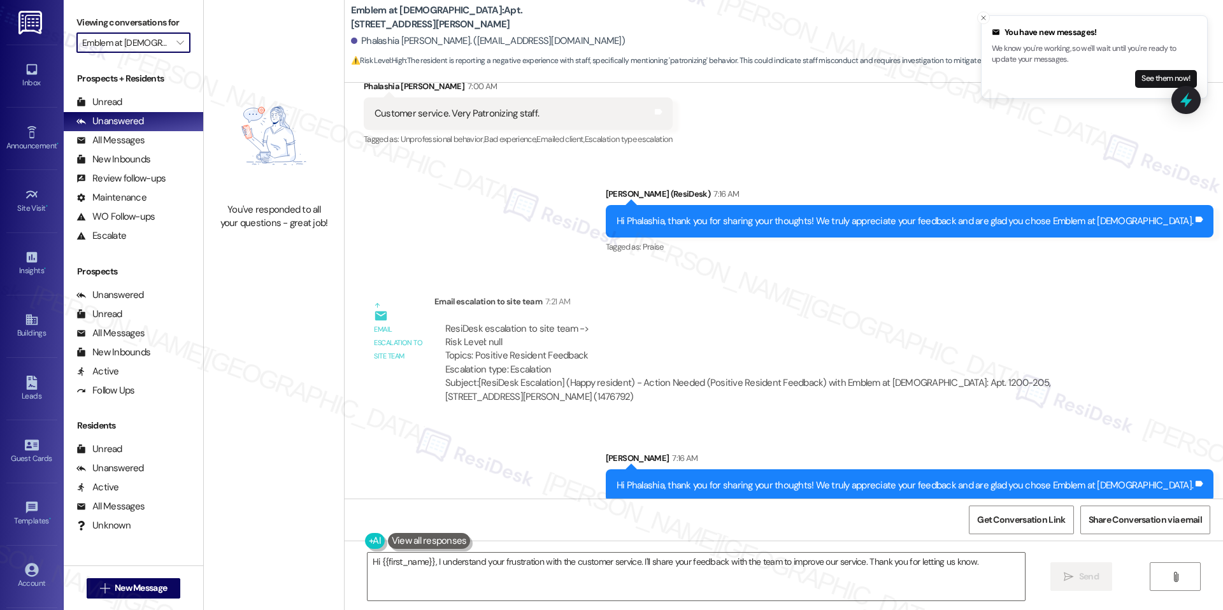
type input "Flats at 540"
